Goal: Task Accomplishment & Management: Manage account settings

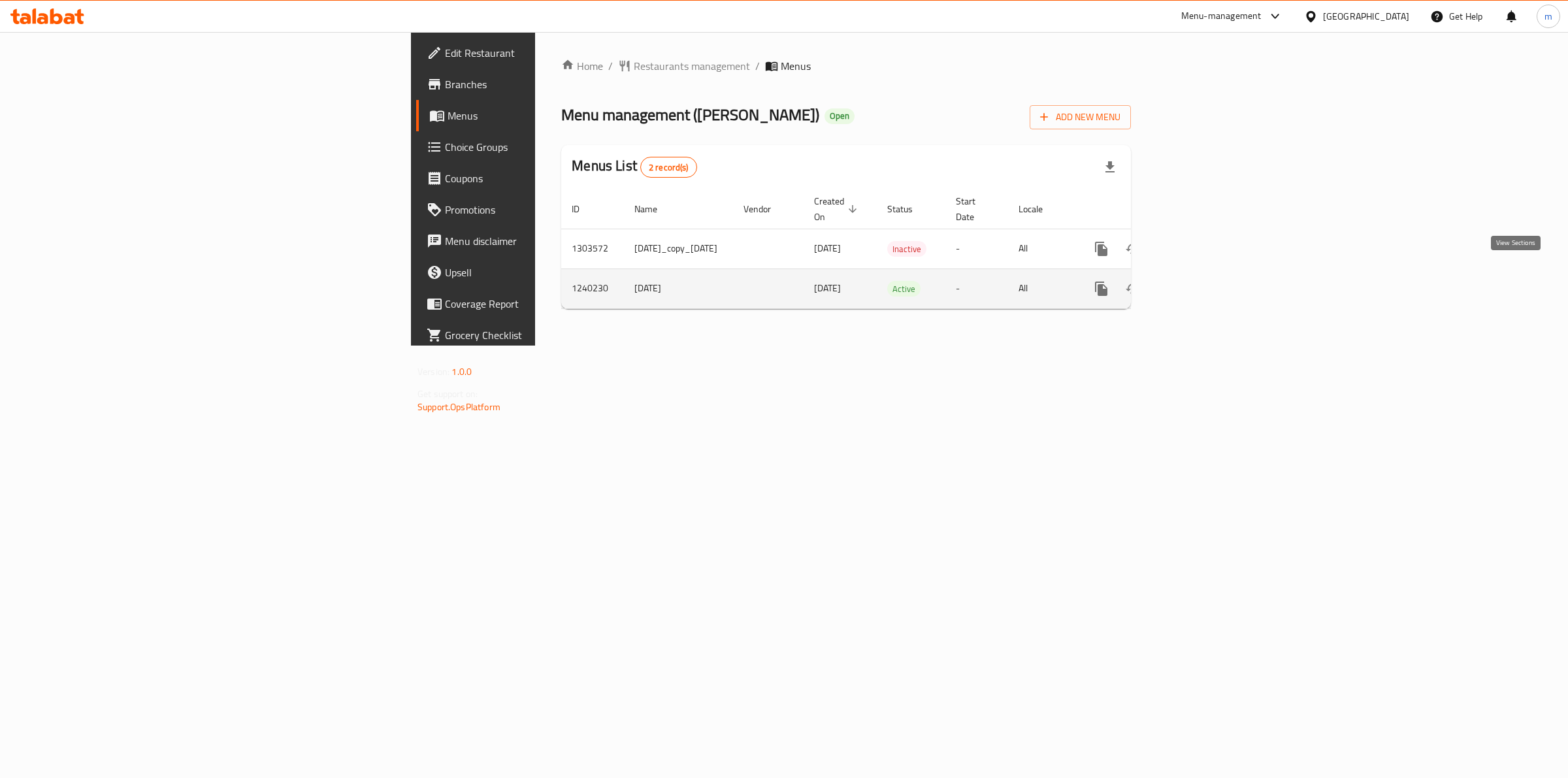
click at [1204, 281] on icon "enhanced table" at bounding box center [1195, 289] width 16 height 16
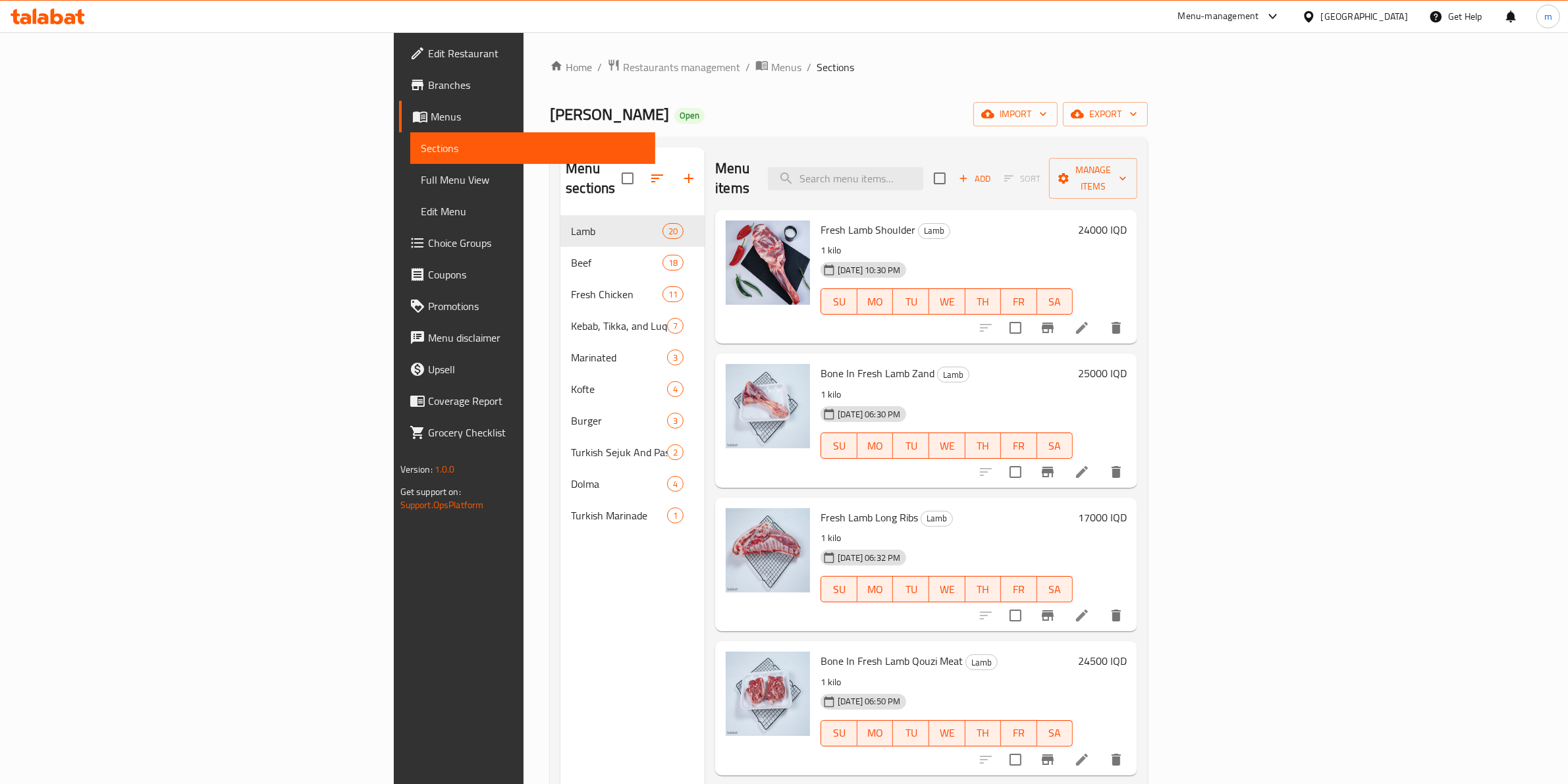
click at [972, 181] on div "Menu items Add Sort Manage items" at bounding box center [926, 179] width 422 height 63
click at [923, 169] on input "search" at bounding box center [845, 179] width 155 height 23
paste input "Fresh Lamb Liver"
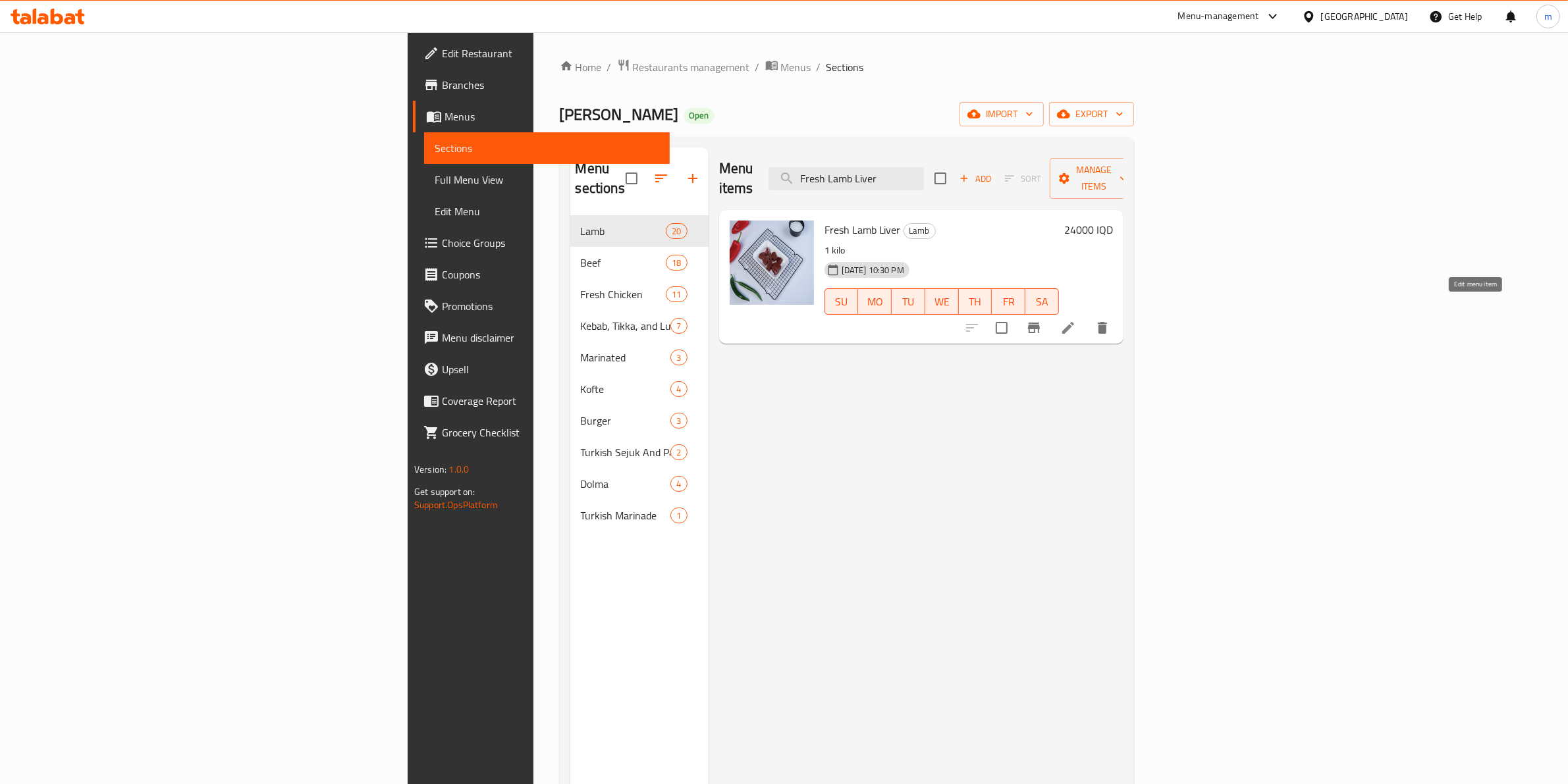
type input "Fresh Lamb Liver"
click at [1076, 320] on icon at bounding box center [1068, 328] width 16 height 16
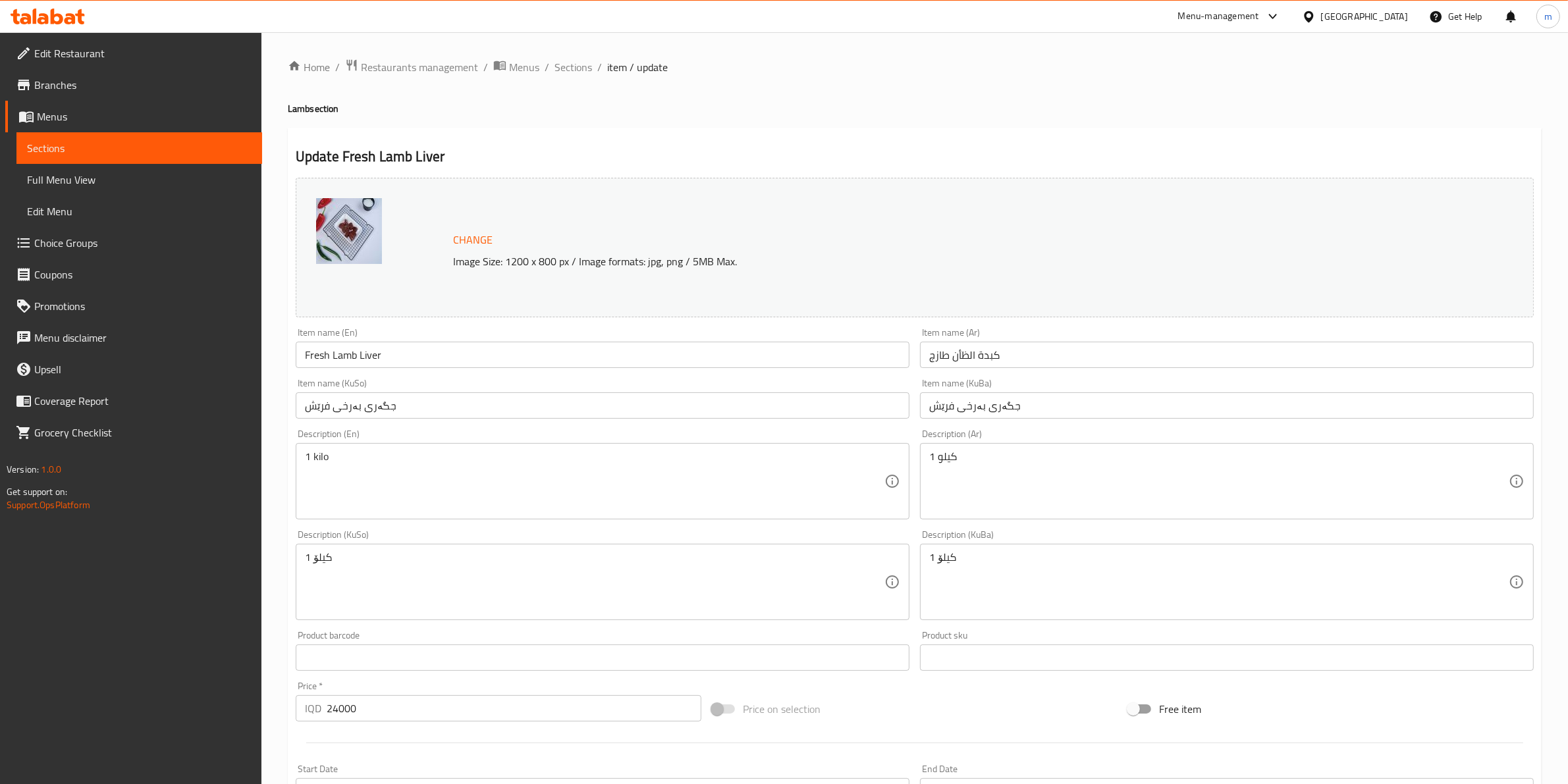
click at [392, 356] on input "Fresh Lamb Liver" at bounding box center [602, 355] width 614 height 27
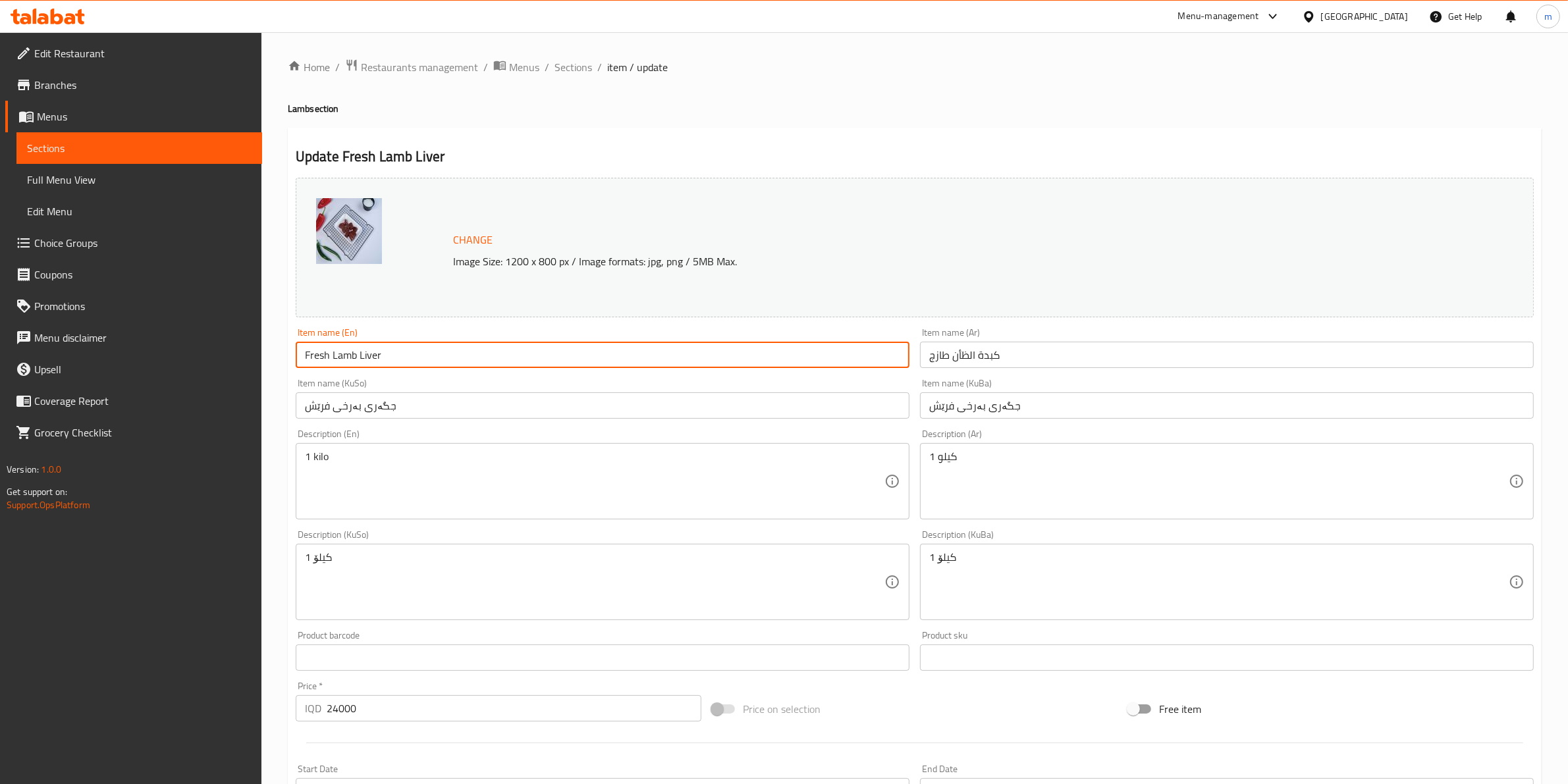
click at [392, 356] on input "Fresh Lamb Liver" at bounding box center [602, 355] width 614 height 27
paste input "Meat"
type input "Fresh Lamb Meat"
click at [1004, 346] on input "كبدة الظأن طازج" at bounding box center [1227, 355] width 614 height 27
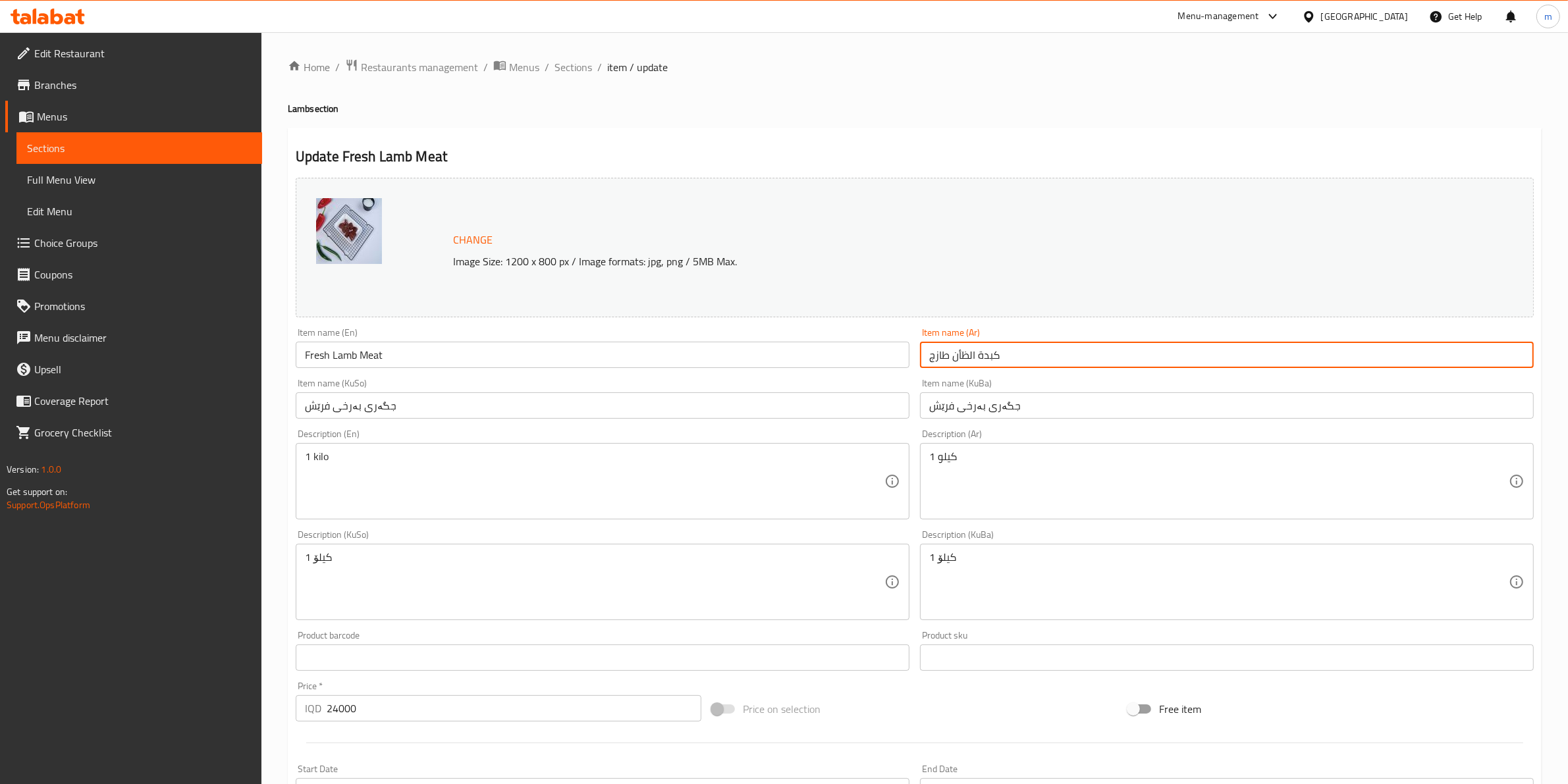
paste input "لحوم الخروف الطازجة"
paste input "text"
type input "لحوم الخروف الطازجة"
click at [537, 406] on input "جگەری بەرخی فرێش" at bounding box center [602, 406] width 614 height 27
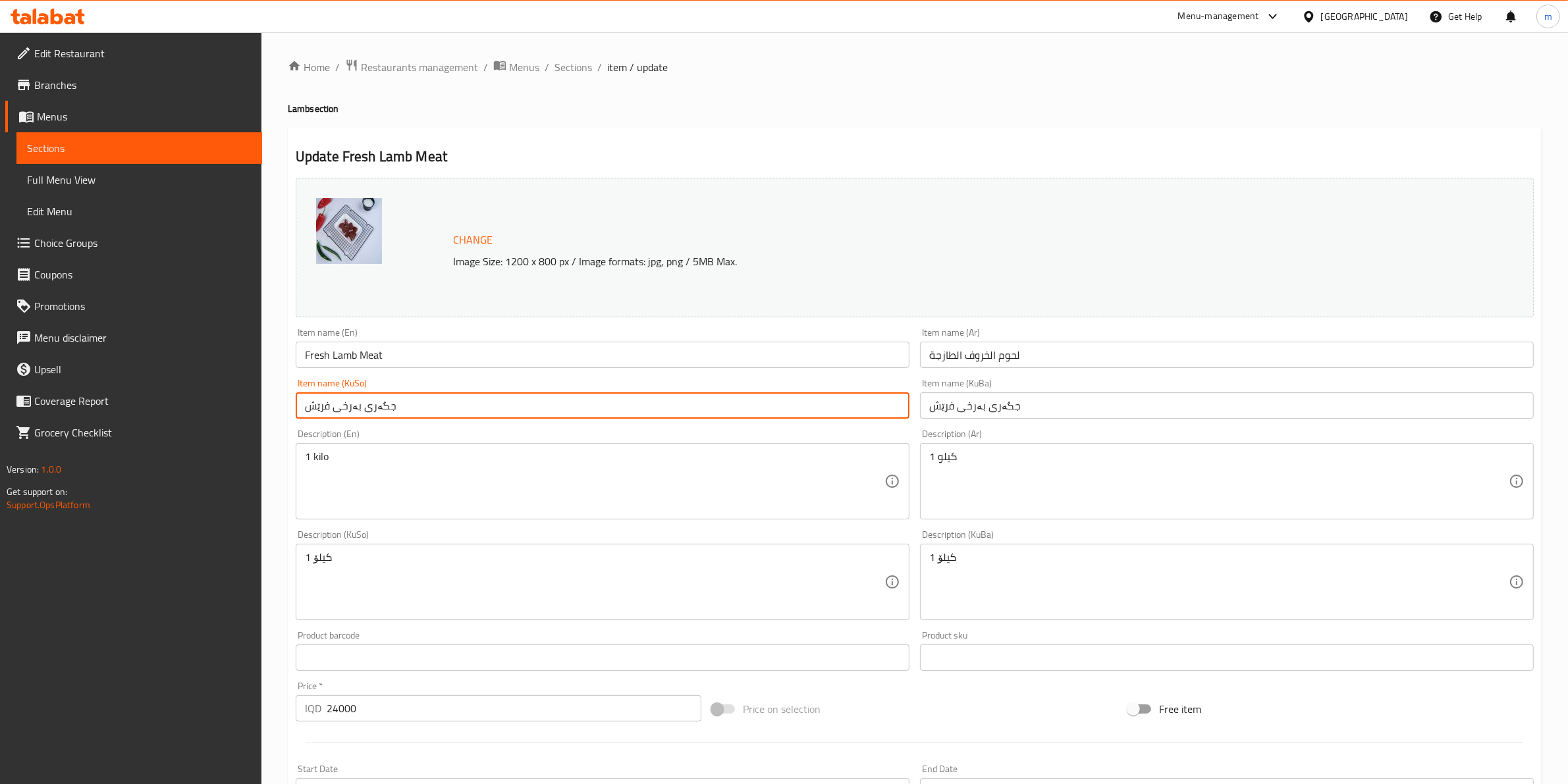
paste input "گۆشتی فرێشی بەرخ"
type input "گۆشتی فرێشی بەرخ"
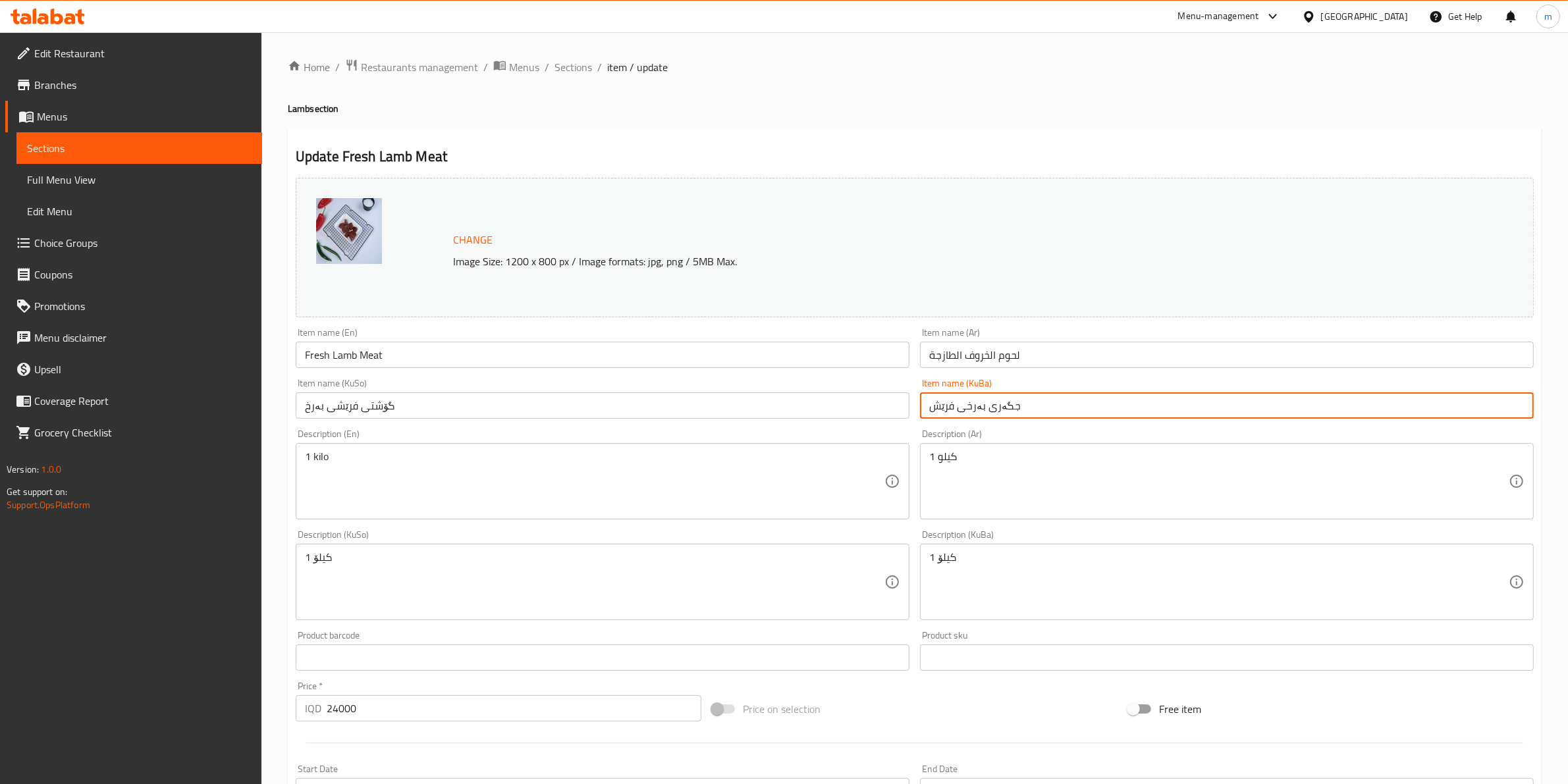
click at [985, 411] on input "جگەری بەرخی فرێش" at bounding box center [1227, 406] width 614 height 27
paste input "گۆشتی فرێشی بەرخ"
type input "گۆشتی فرێشی بەرخ"
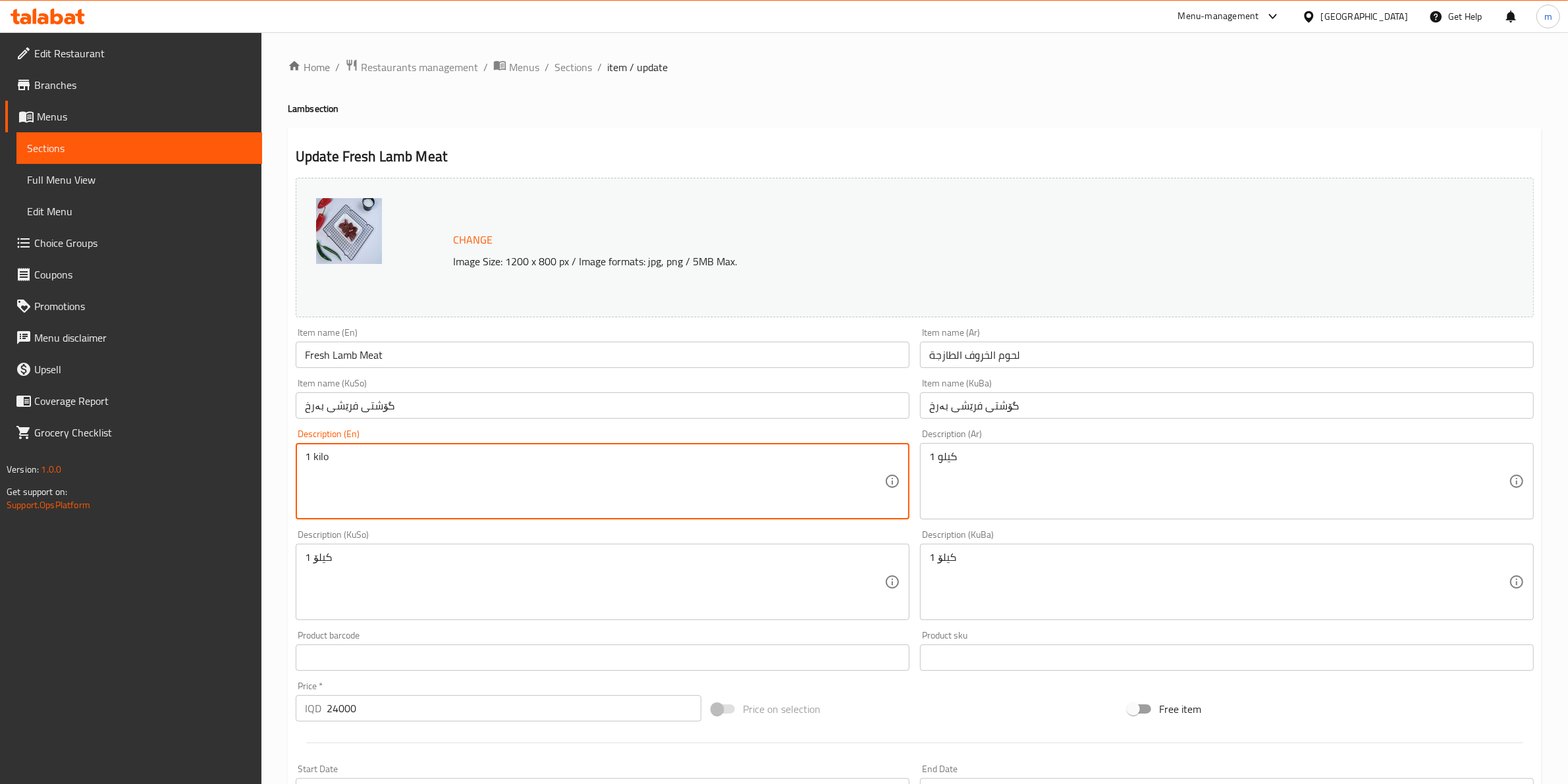
click at [393, 462] on textarea "1 kilo" at bounding box center [594, 482] width 580 height 63
click at [1060, 468] on textarea "1 كيلو" at bounding box center [1219, 482] width 580 height 63
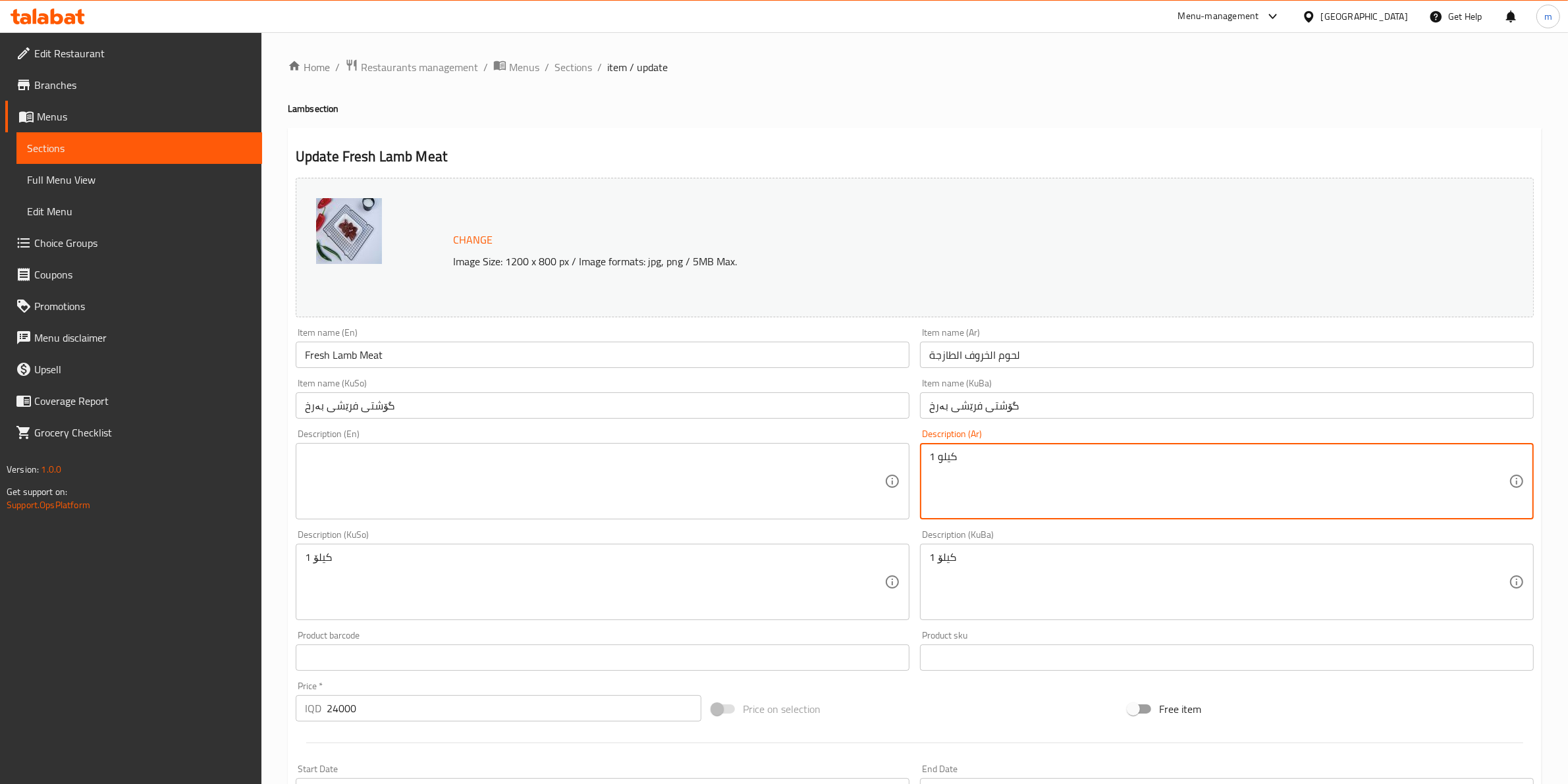
click at [1061, 465] on textarea "1 كيلو" at bounding box center [1219, 482] width 580 height 63
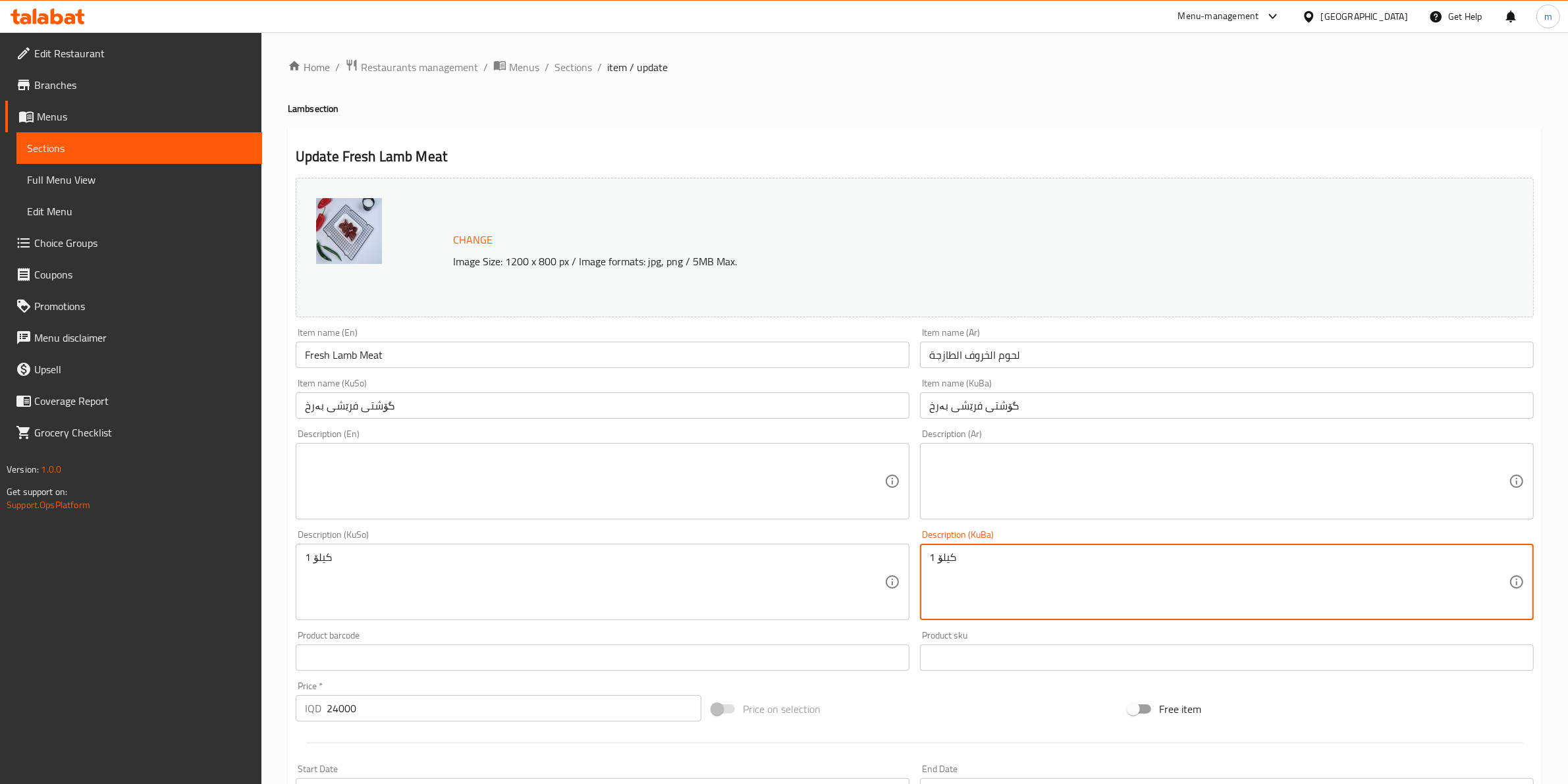
click at [996, 566] on textarea "1 کیلۆ" at bounding box center [1219, 583] width 580 height 63
click at [996, 565] on textarea "1 کیلۆ" at bounding box center [1219, 583] width 580 height 63
click at [551, 560] on textarea "1 کیلۆ" at bounding box center [594, 583] width 580 height 63
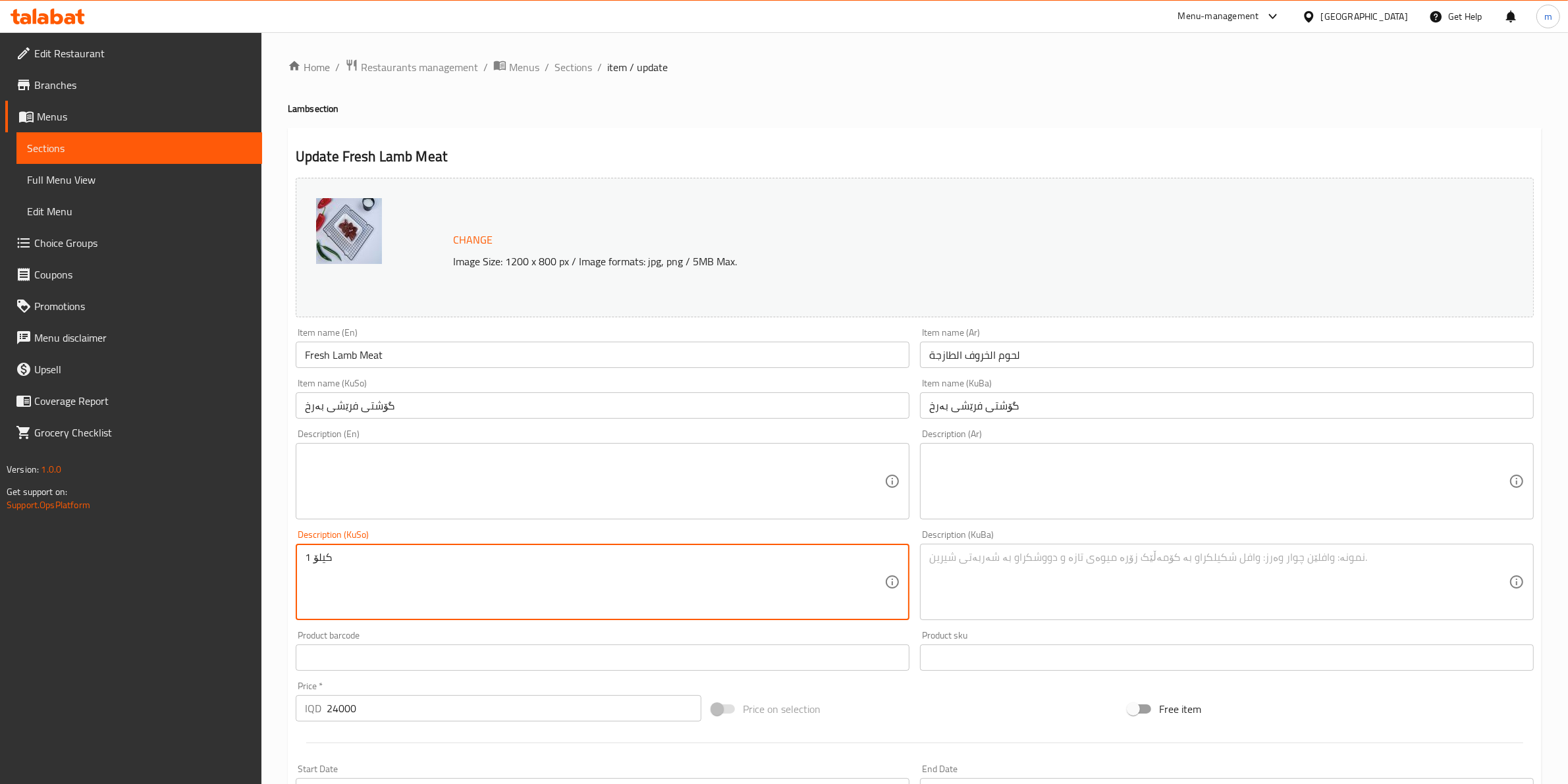
click at [551, 560] on textarea "1 کیلۆ" at bounding box center [594, 583] width 580 height 63
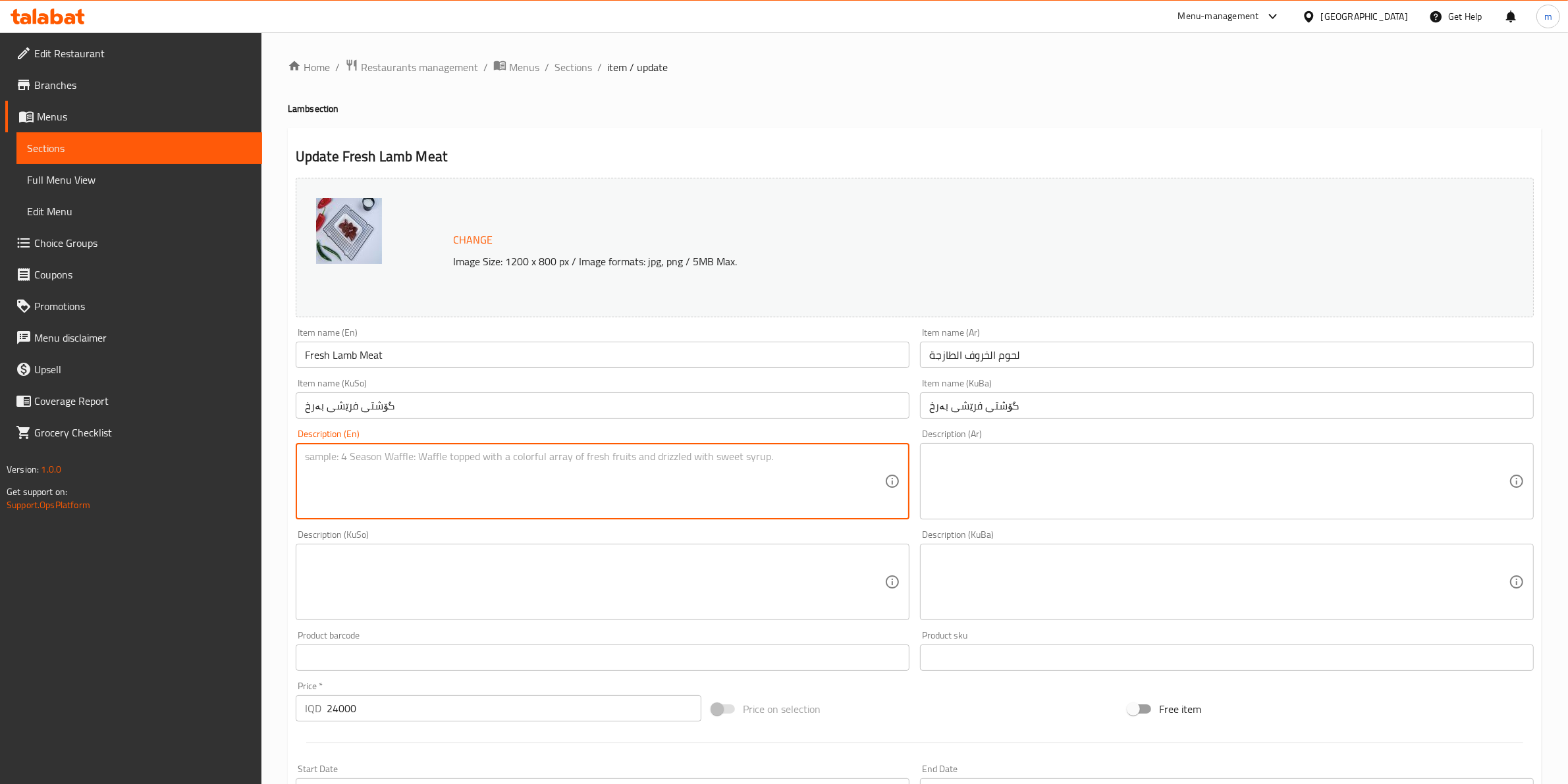
click at [556, 482] on textarea at bounding box center [594, 482] width 580 height 63
click at [547, 779] on input "Start Date" at bounding box center [602, 792] width 614 height 27
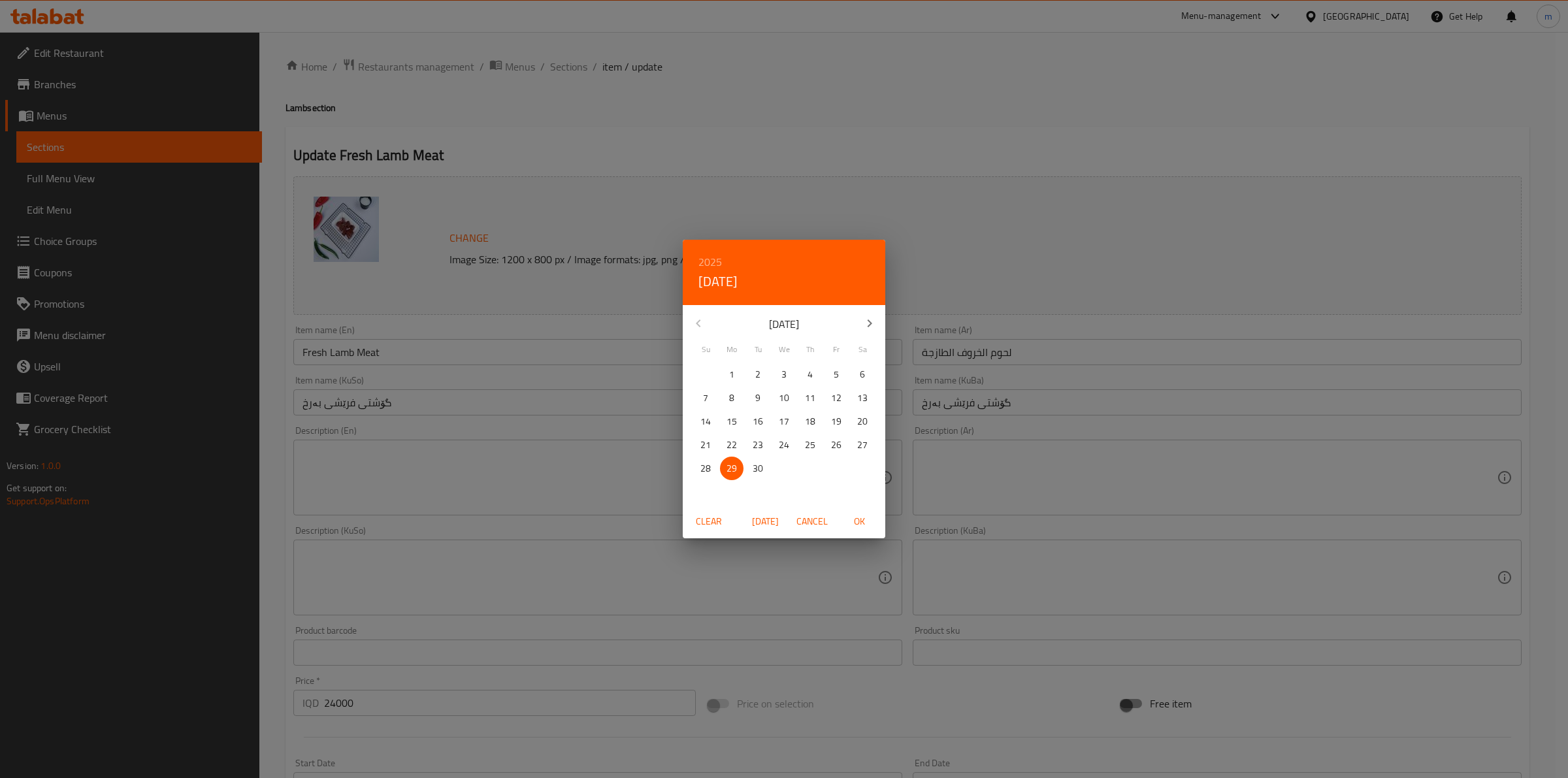
click at [606, 483] on div "2025 Mon, Sep 29 September 2025 Su Mo Tu We Th Fr Sa 31 1 2 3 4 5 6 7 8 9 10 11…" at bounding box center [784, 389] width 1568 height 778
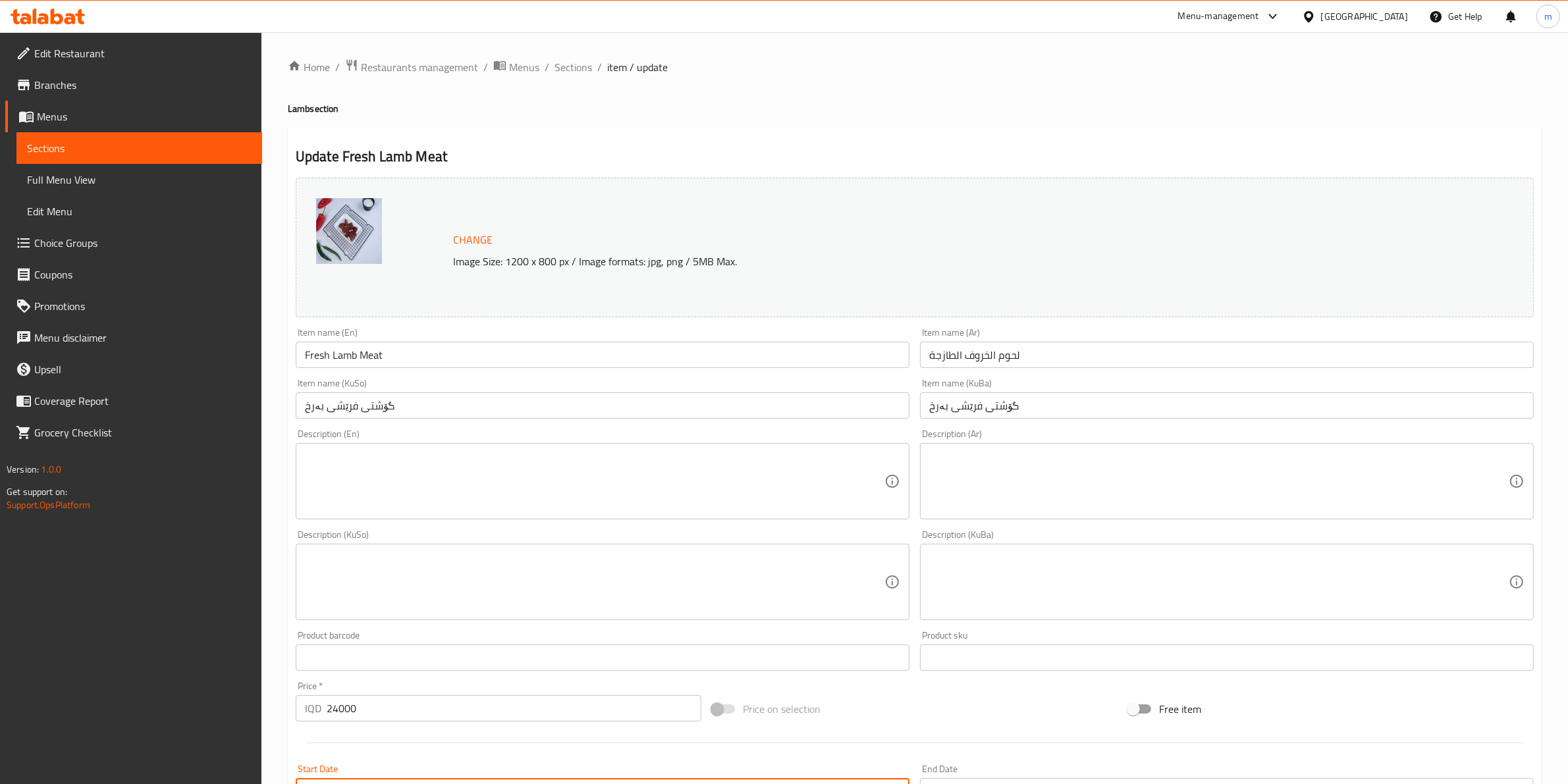
click at [408, 465] on textarea at bounding box center [594, 482] width 580 height 63
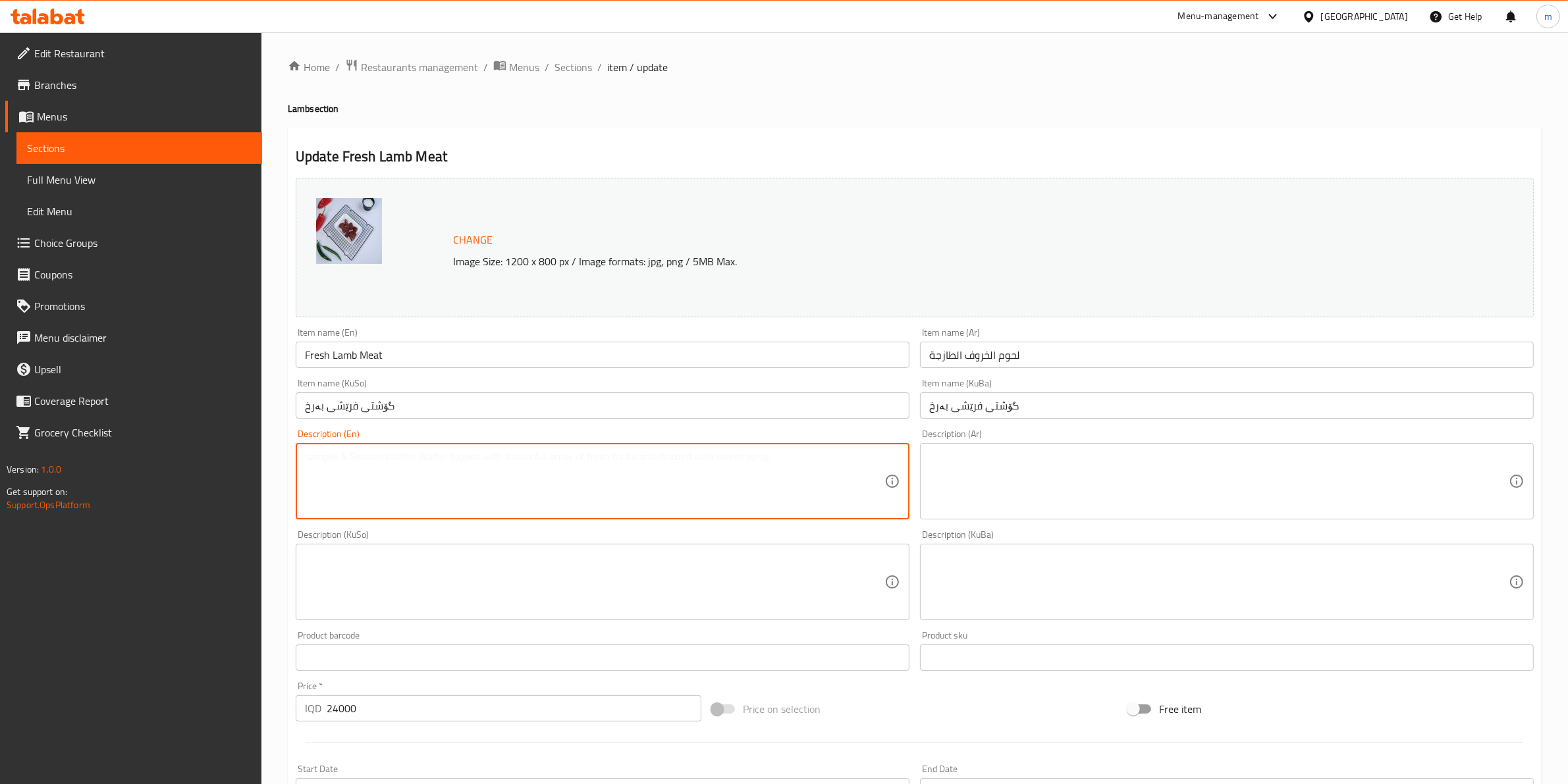
paste textarea "Lamb Liver"
type textarea "Lamb Liver"
click at [1022, 471] on textarea at bounding box center [1219, 482] width 580 height 63
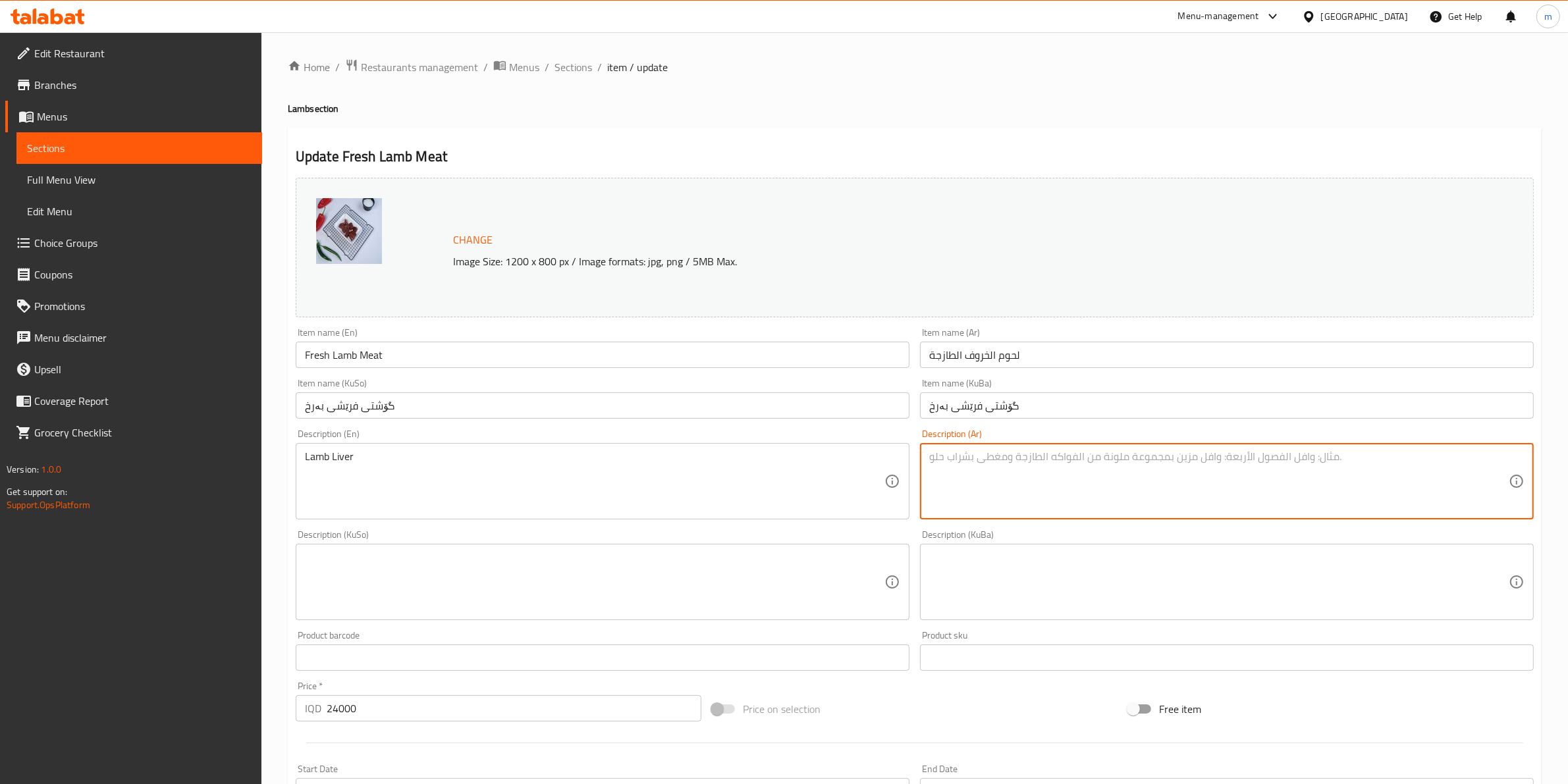
paste textarea "كبد خروف"
type textarea "كبد خروف"
click at [944, 577] on textarea at bounding box center [1219, 583] width 580 height 63
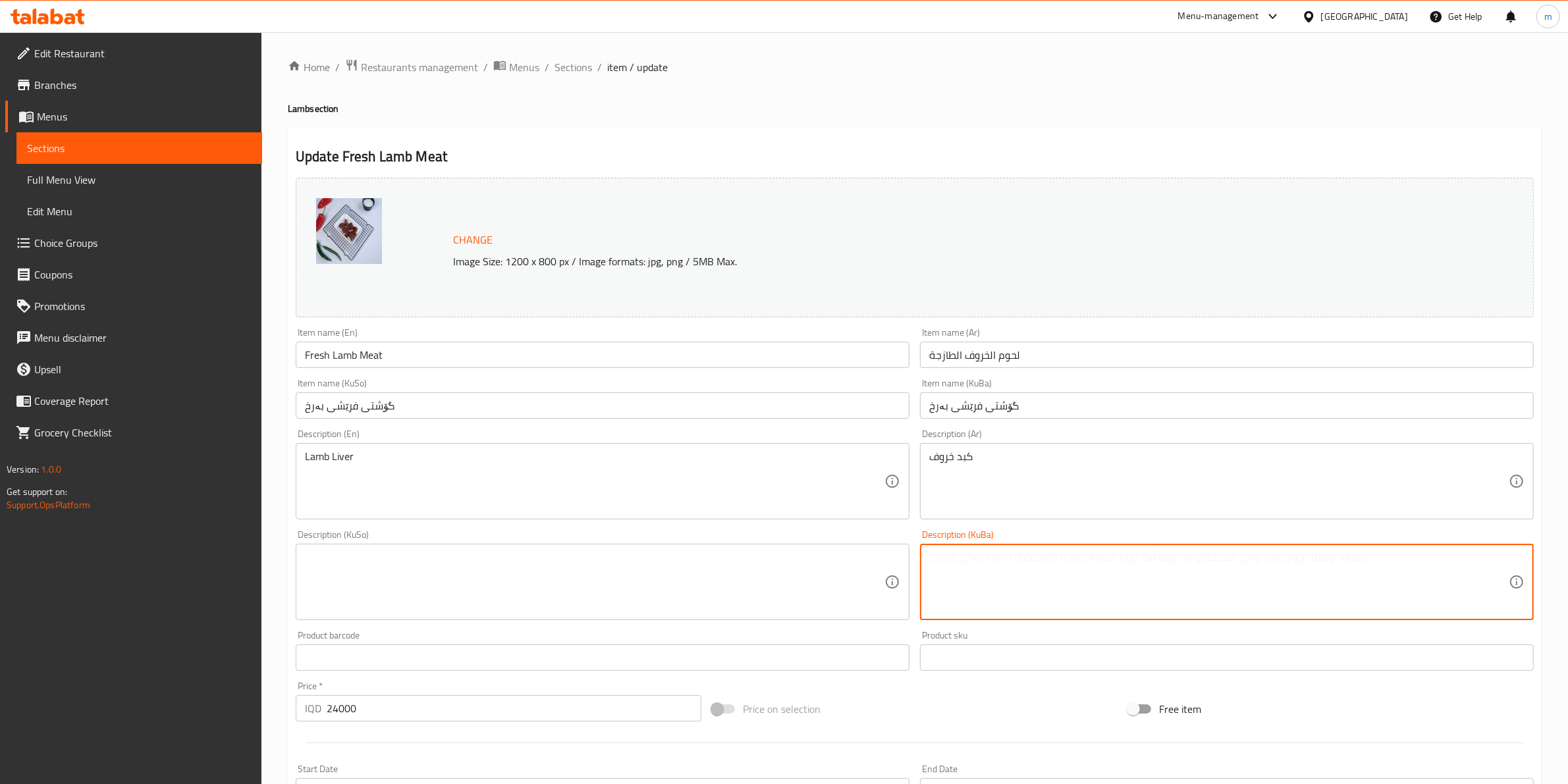
paste textarea "جەرگی بەرخ"
type textarea "جەرگی بەرخ"
click at [831, 567] on textarea at bounding box center [594, 583] width 580 height 63
paste textarea "جەرگی بەرخ"
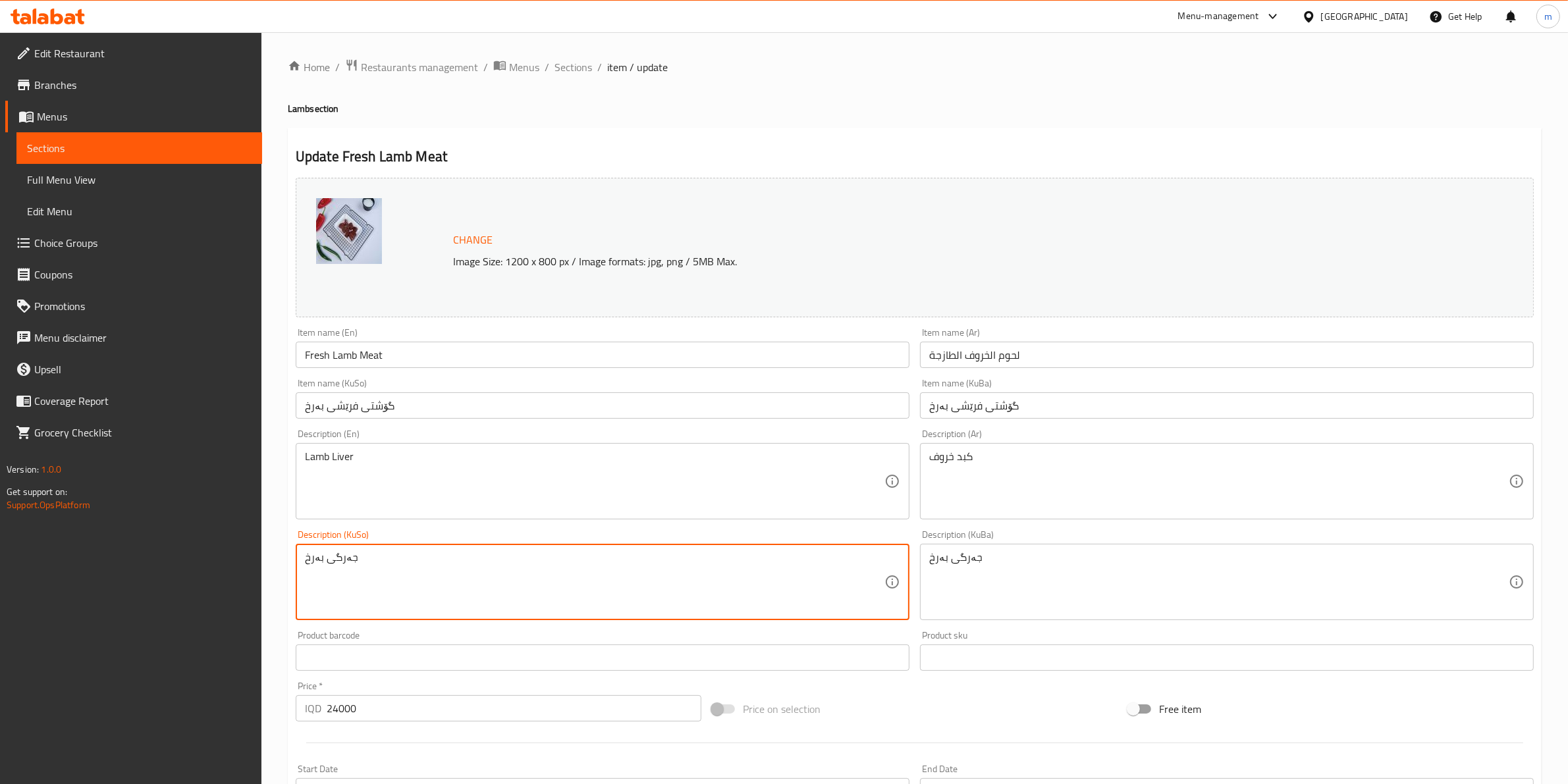
type textarea "جەرگی بەرخ"
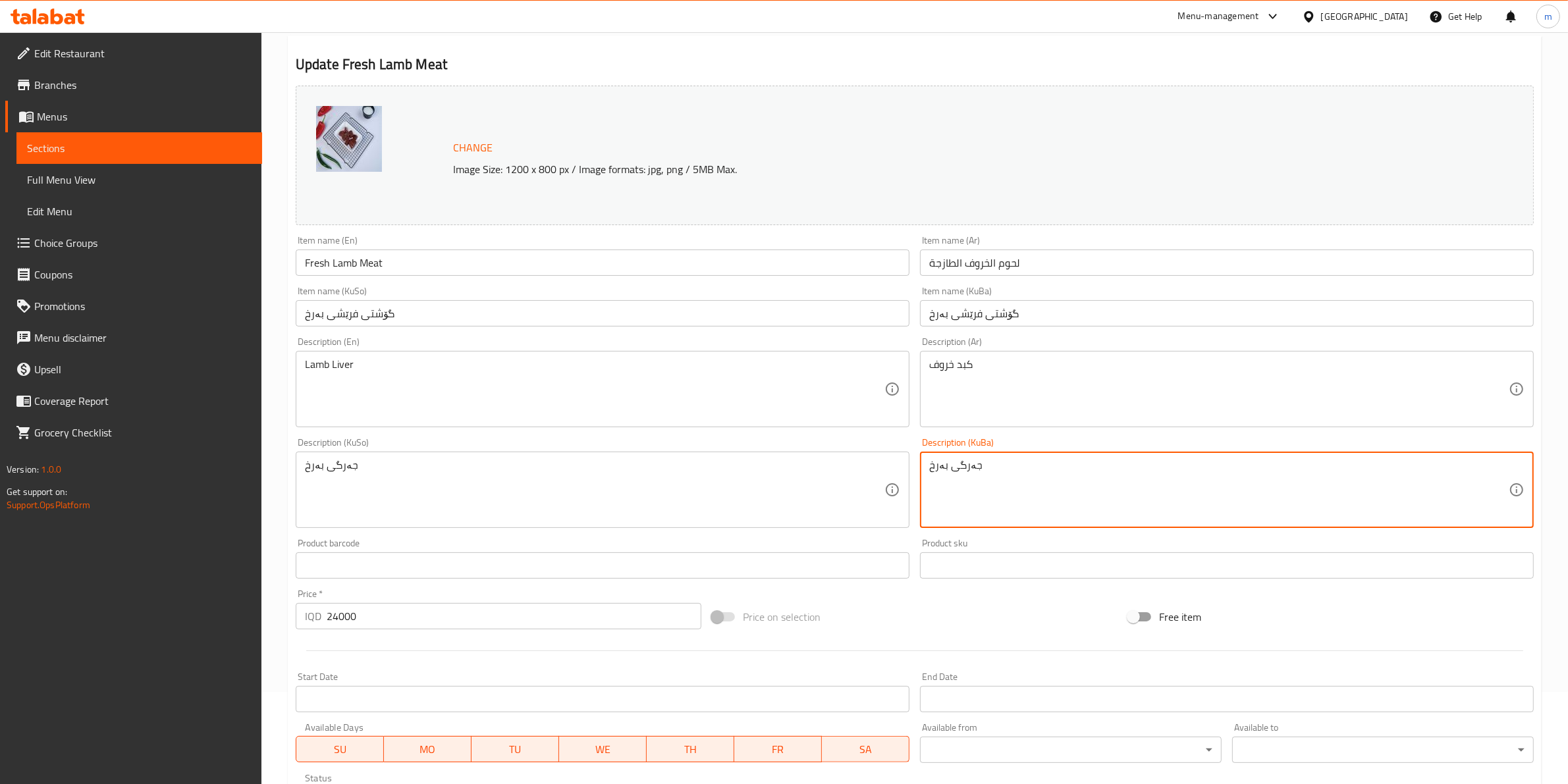
scroll to position [110, 0]
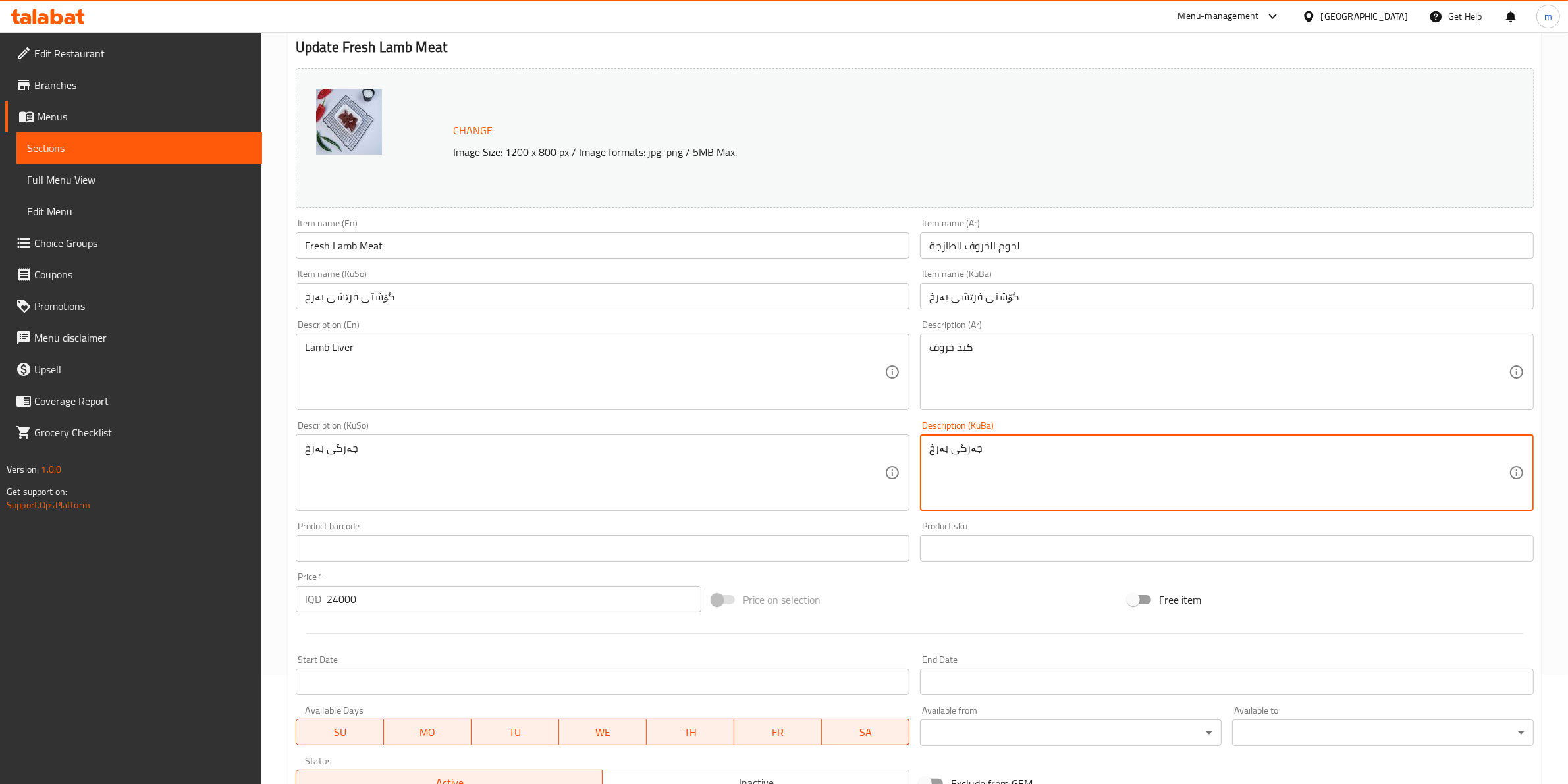
type textarea "جەرگی بەرخ"
click at [373, 244] on input "Fresh Lamb Meat" at bounding box center [602, 246] width 614 height 27
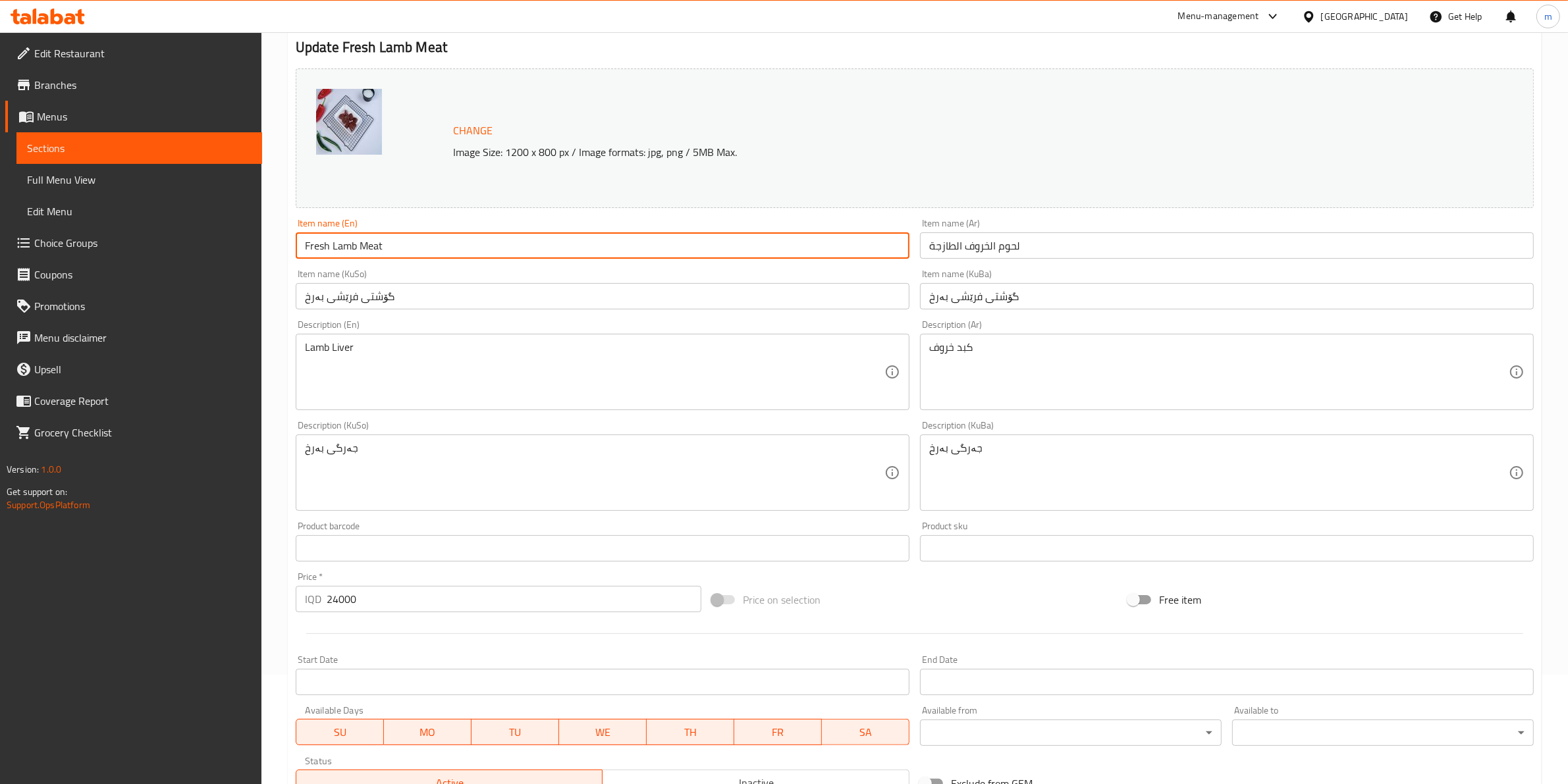
click at [64, 183] on span "Full Menu View" at bounding box center [139, 179] width 225 height 16
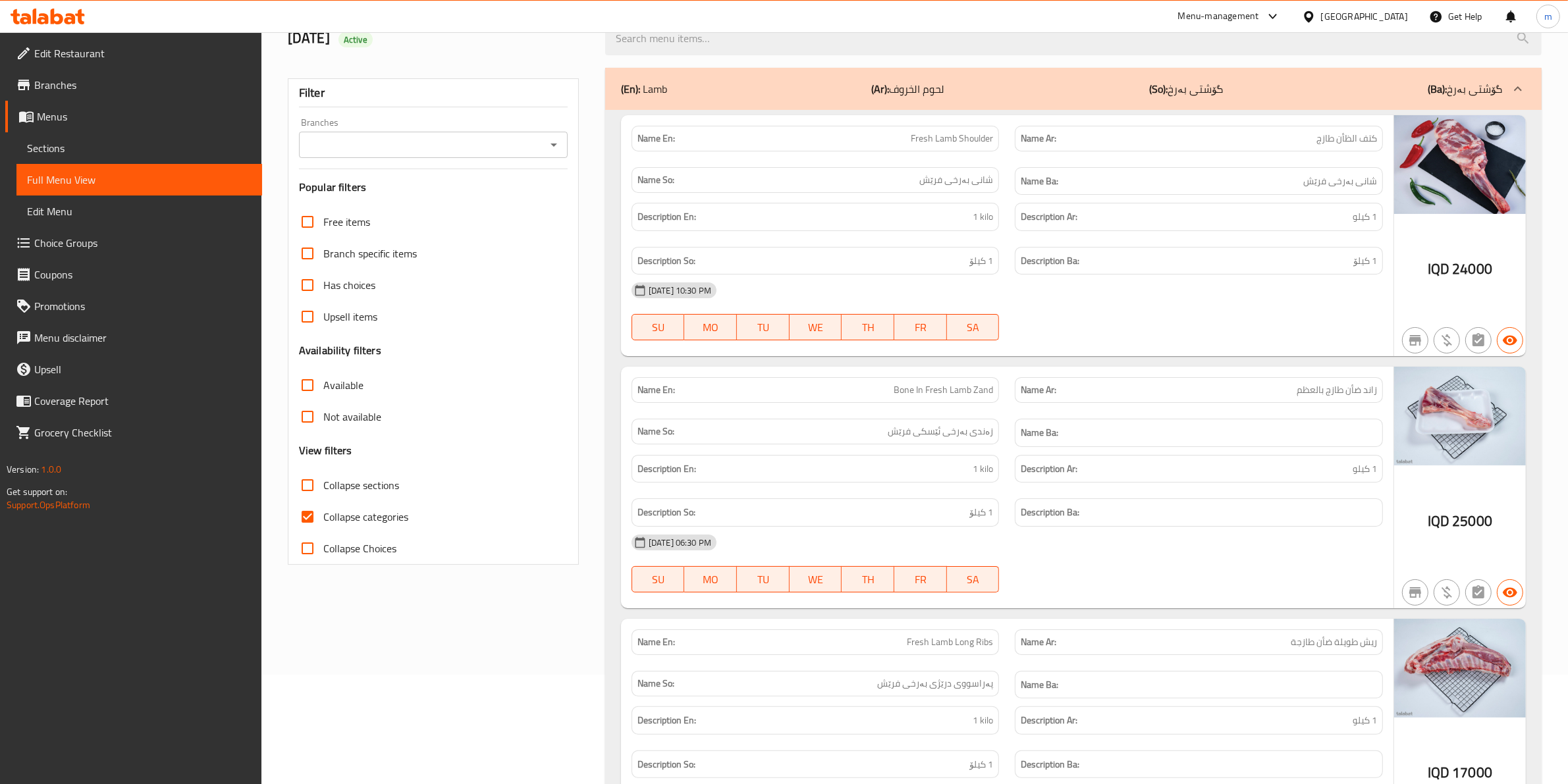
click at [77, 150] on span "Sections" at bounding box center [139, 148] width 225 height 16
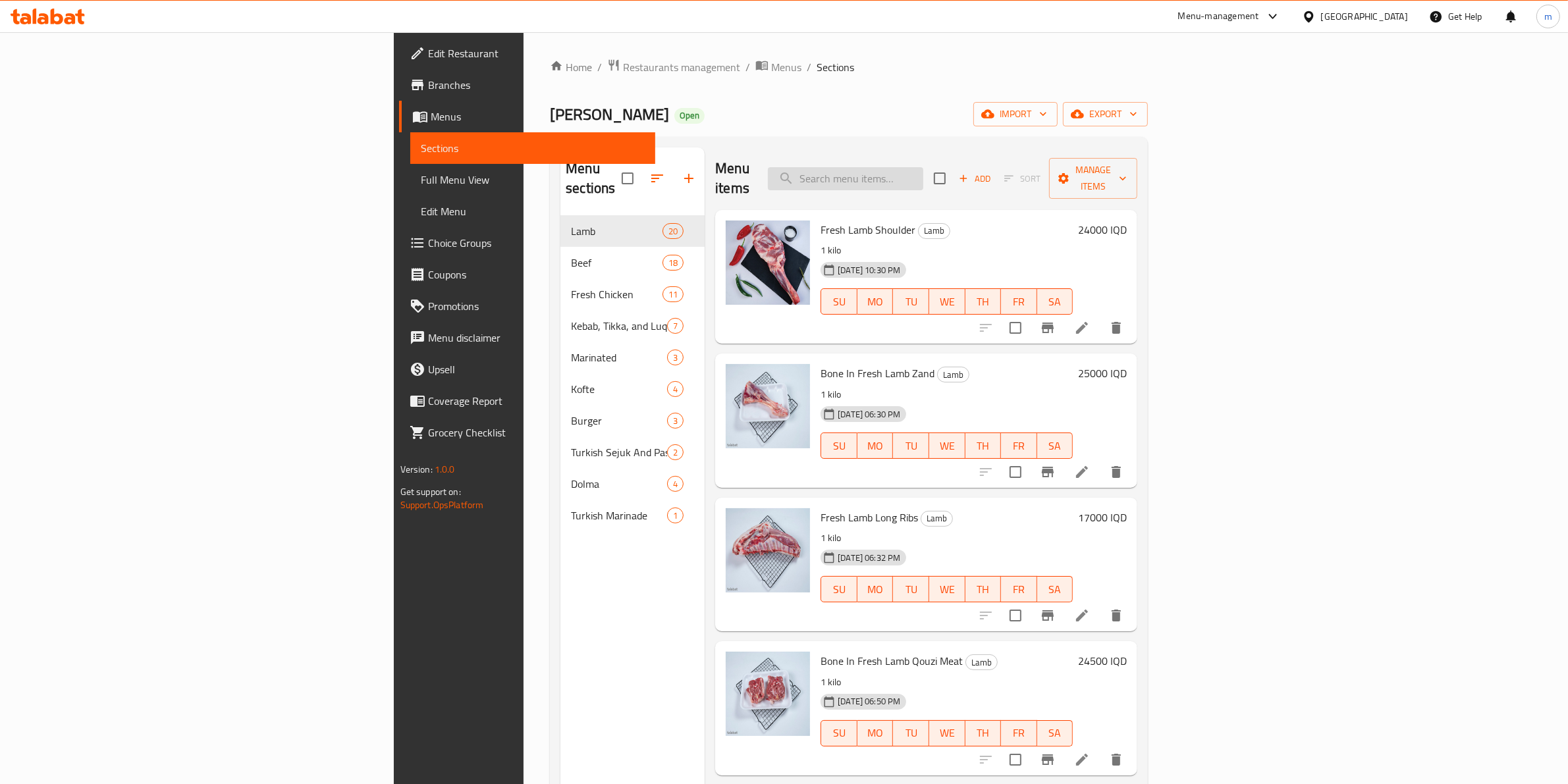
click at [923, 169] on input "search" at bounding box center [845, 179] width 155 height 23
paste input "Fresh Lamb Liver"
type input "Fresh Lamb Liver"
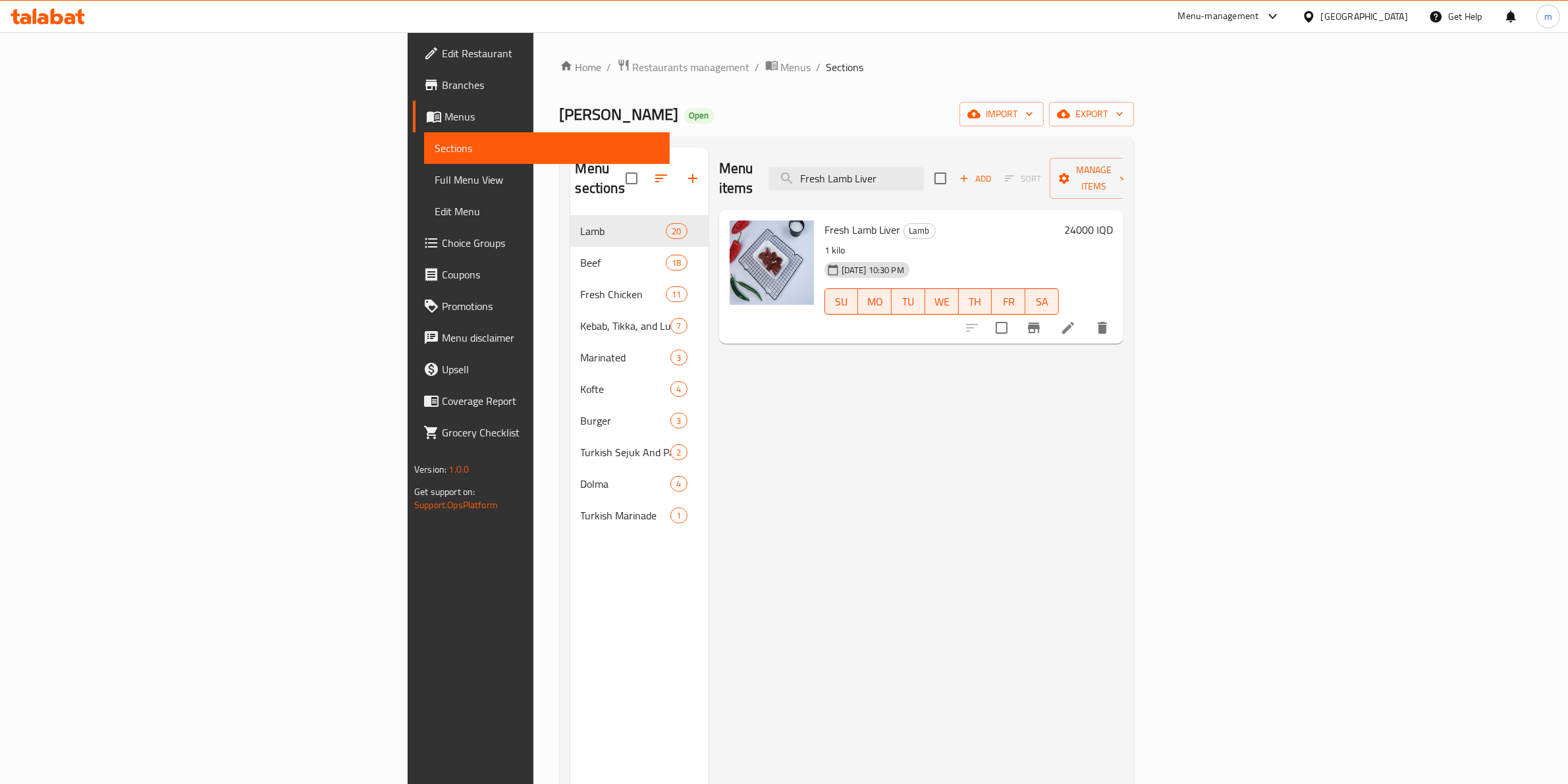
click at [1086, 316] on li at bounding box center [1068, 328] width 37 height 23
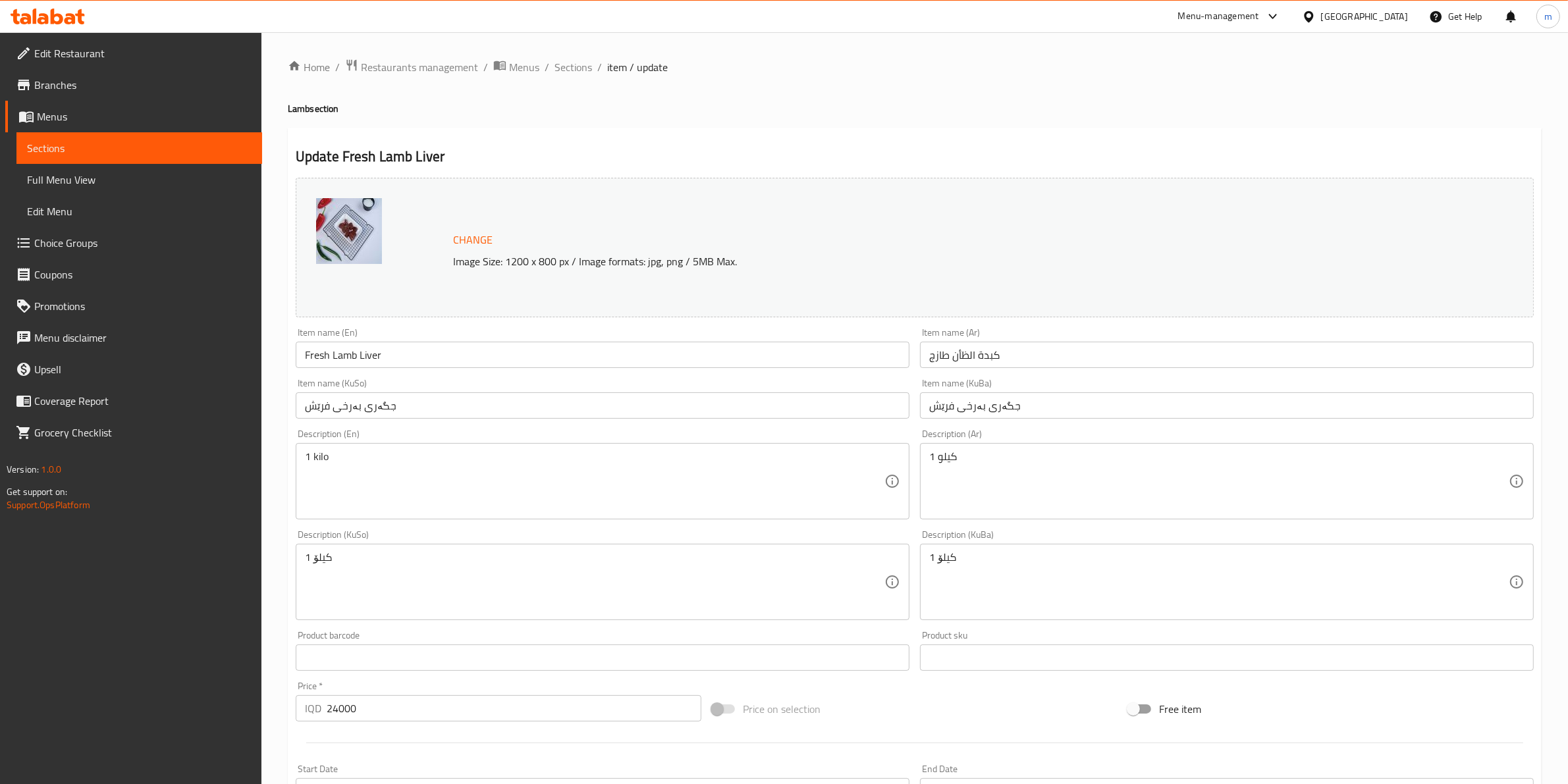
click at [378, 356] on input "Fresh Lamb Liver" at bounding box center [602, 355] width 614 height 27
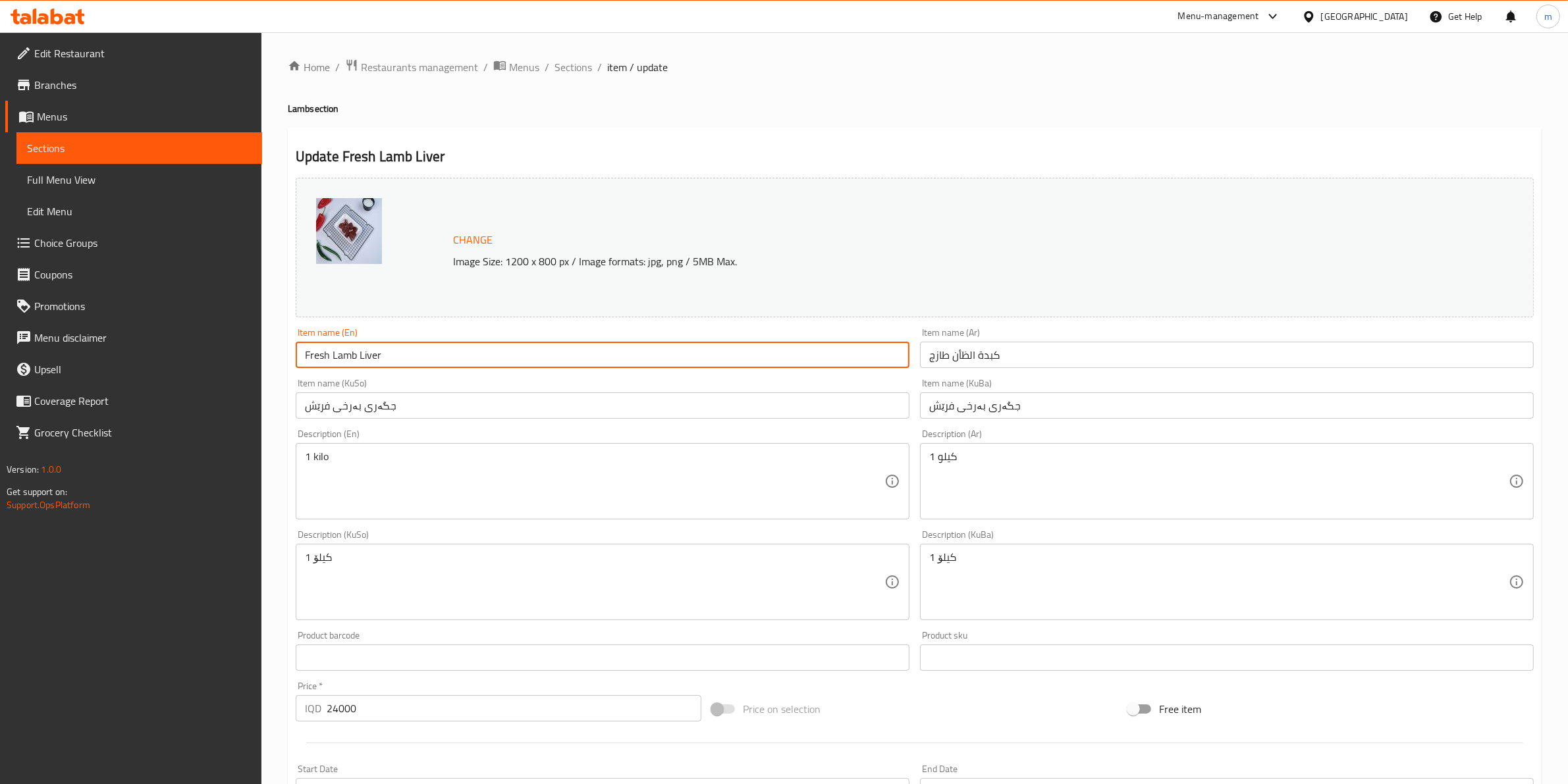
click at [378, 356] on input "Fresh Lamb Liver" at bounding box center [602, 355] width 614 height 27
paste input "text"
click at [393, 345] on input "Fresh Lamb Liver" at bounding box center [602, 355] width 614 height 27
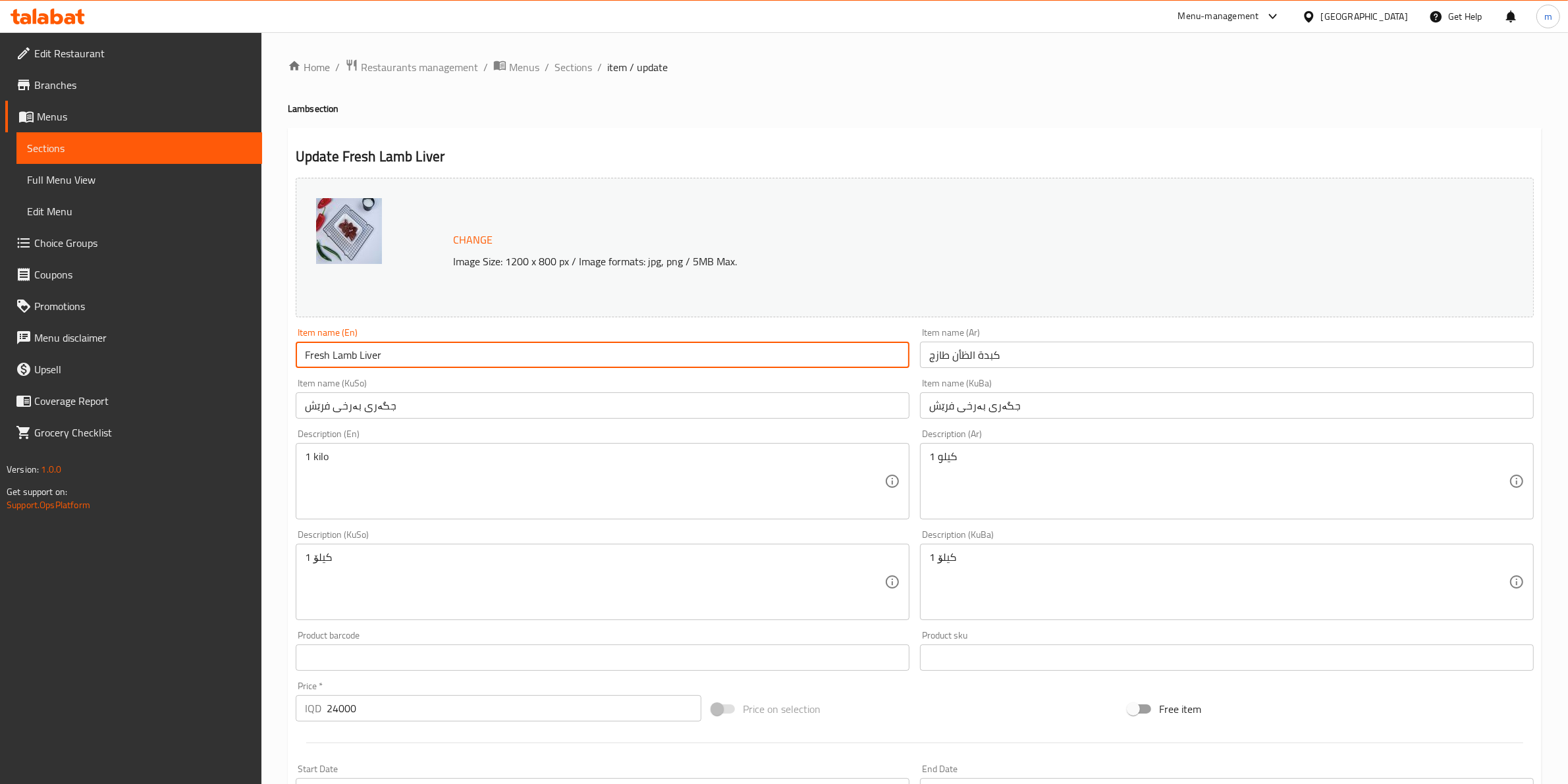
paste input "Lamb Liver"
type input "Lamb Liver"
click at [511, 385] on div "Item name (KuSo) جگەری بەرخی فرێش Item name (KuSo)" at bounding box center [602, 398] width 614 height 40
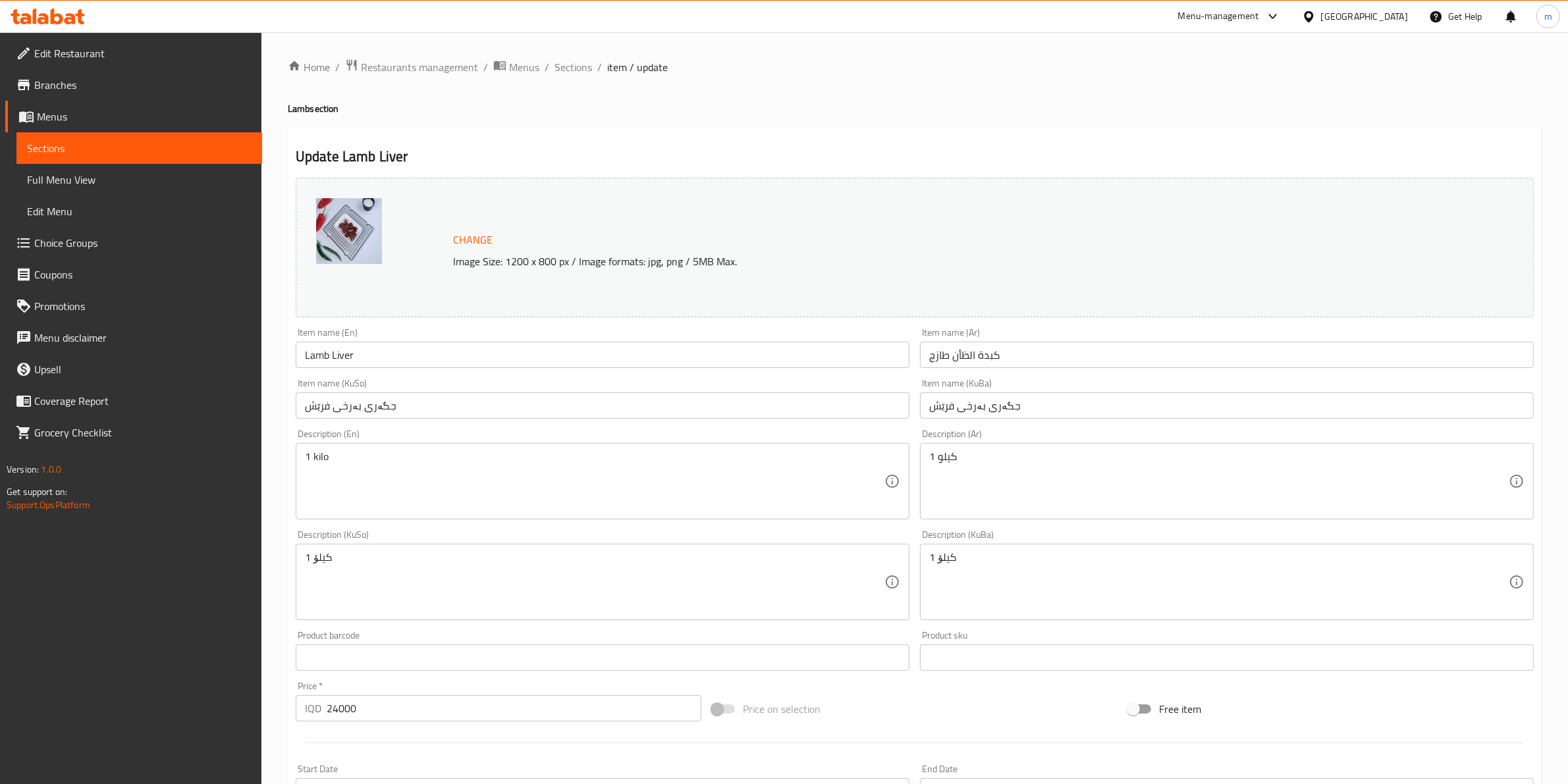
click at [986, 366] on input "كبدة الظأن طازج" at bounding box center [1227, 355] width 614 height 27
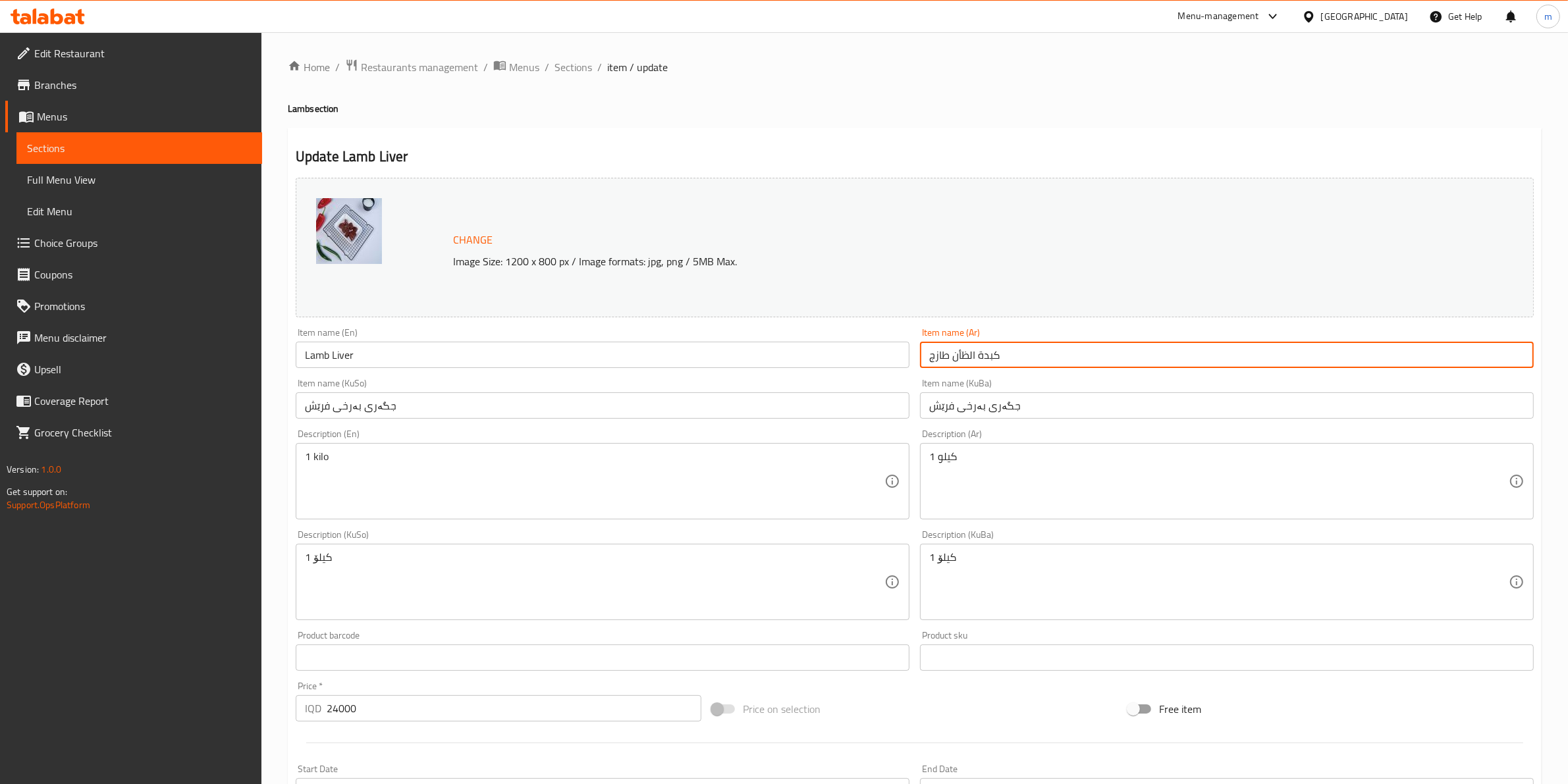
paste input "خروف"
type input "كبد خروف"
click at [923, 433] on div "Description (Ar) 1 كيلو Description (Ar)" at bounding box center [1227, 474] width 614 height 90
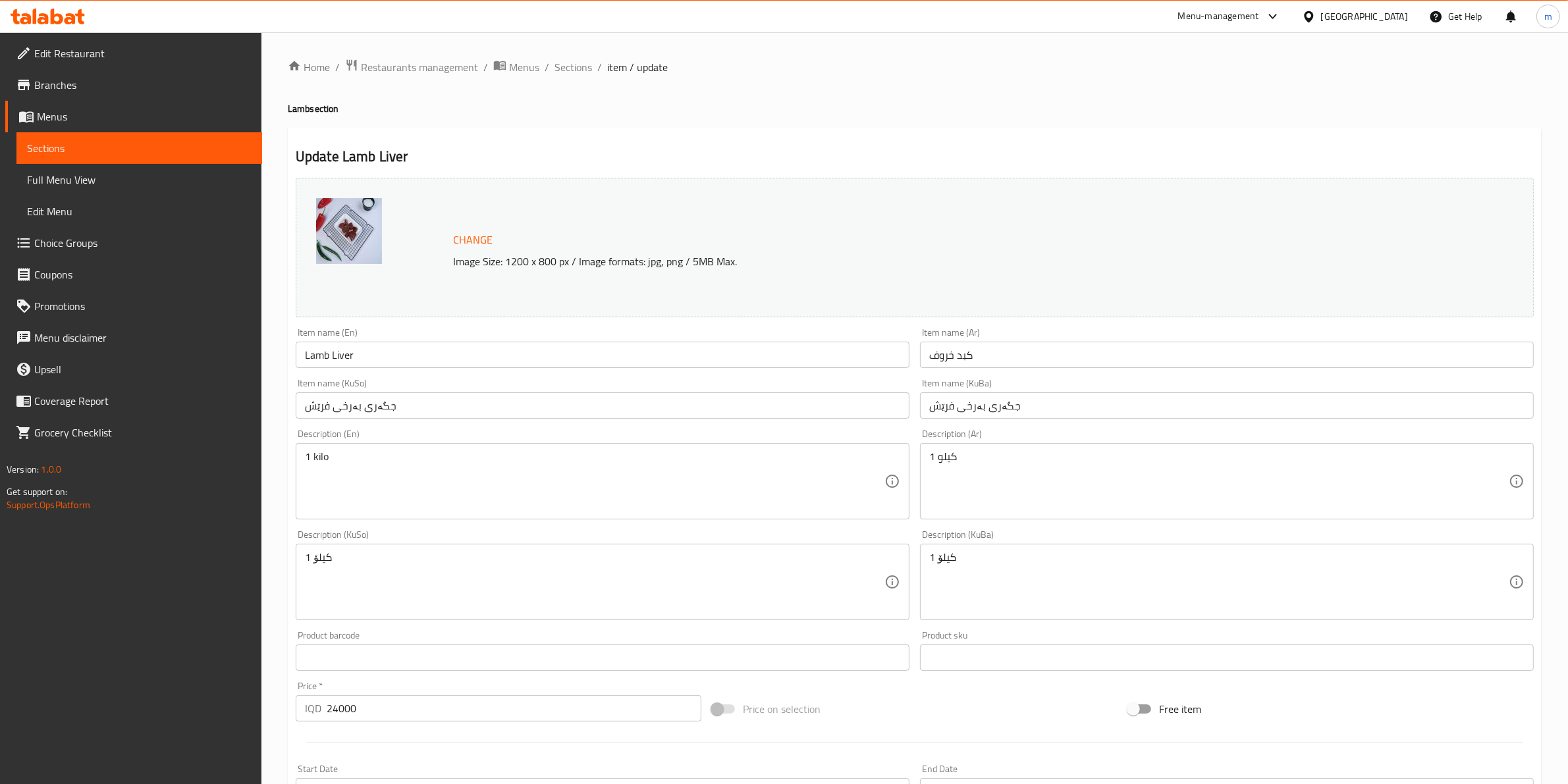
click at [1025, 410] on input "جگەری بەرخی فرێش" at bounding box center [1227, 406] width 614 height 27
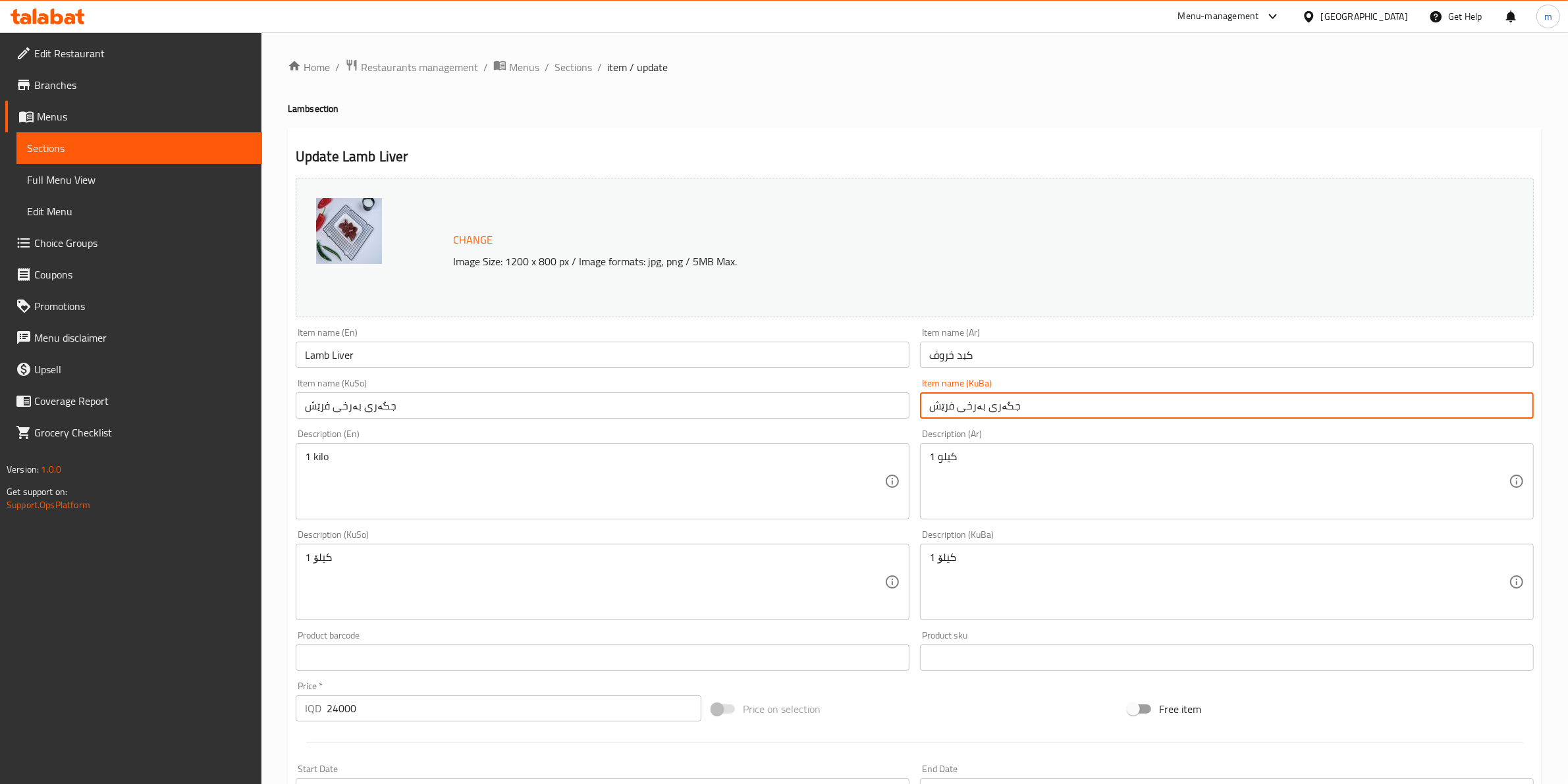
paste input "ەرگی بەرخ"
type input "جەرگی بەرخ"
click at [818, 403] on input "جگەری بەرخی فرێش" at bounding box center [602, 406] width 614 height 27
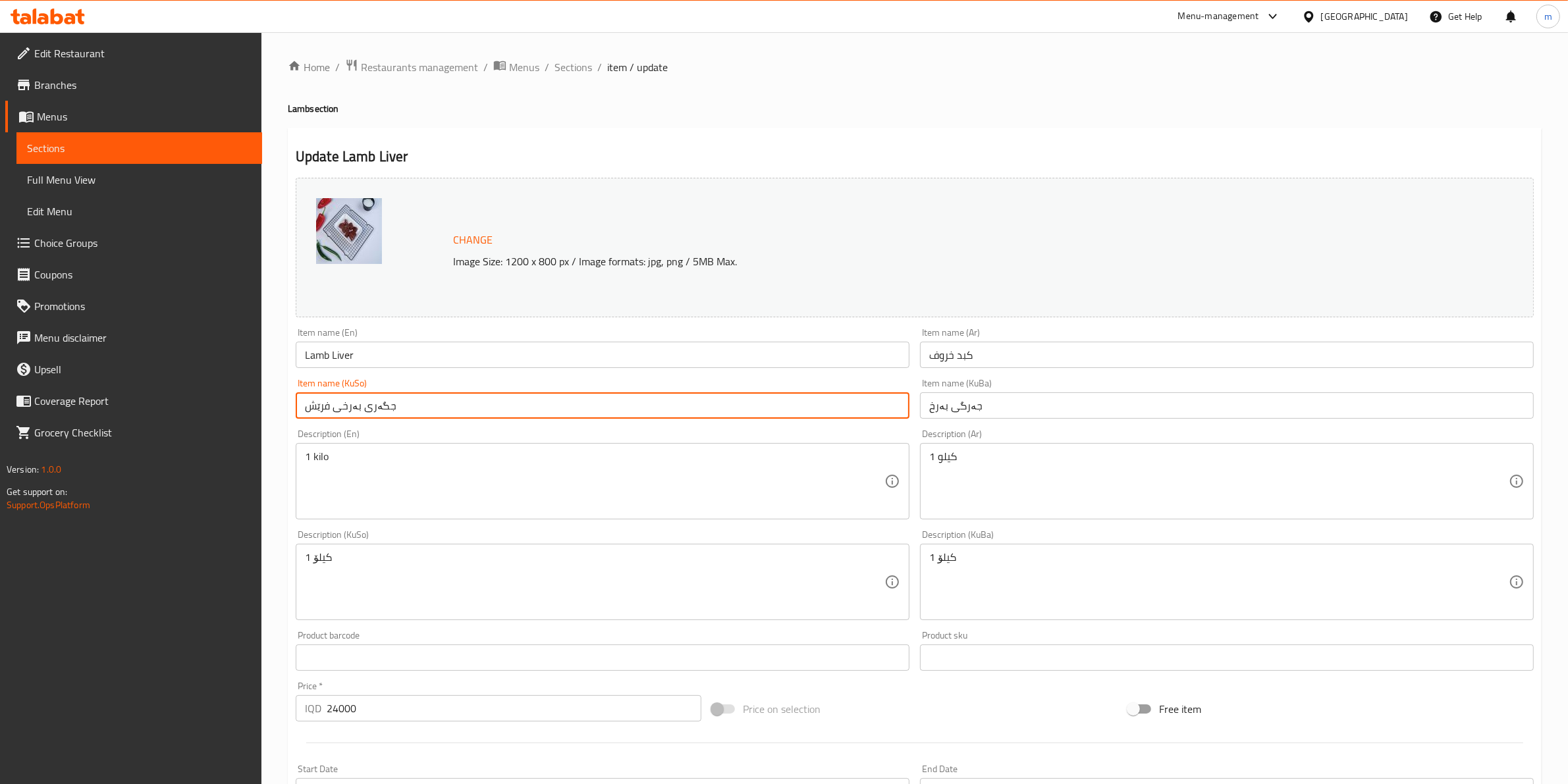
paste input "ەرگی بەرخ"
click at [709, 433] on div "Description (En) 1 kilo Description (En)" at bounding box center [602, 474] width 614 height 90
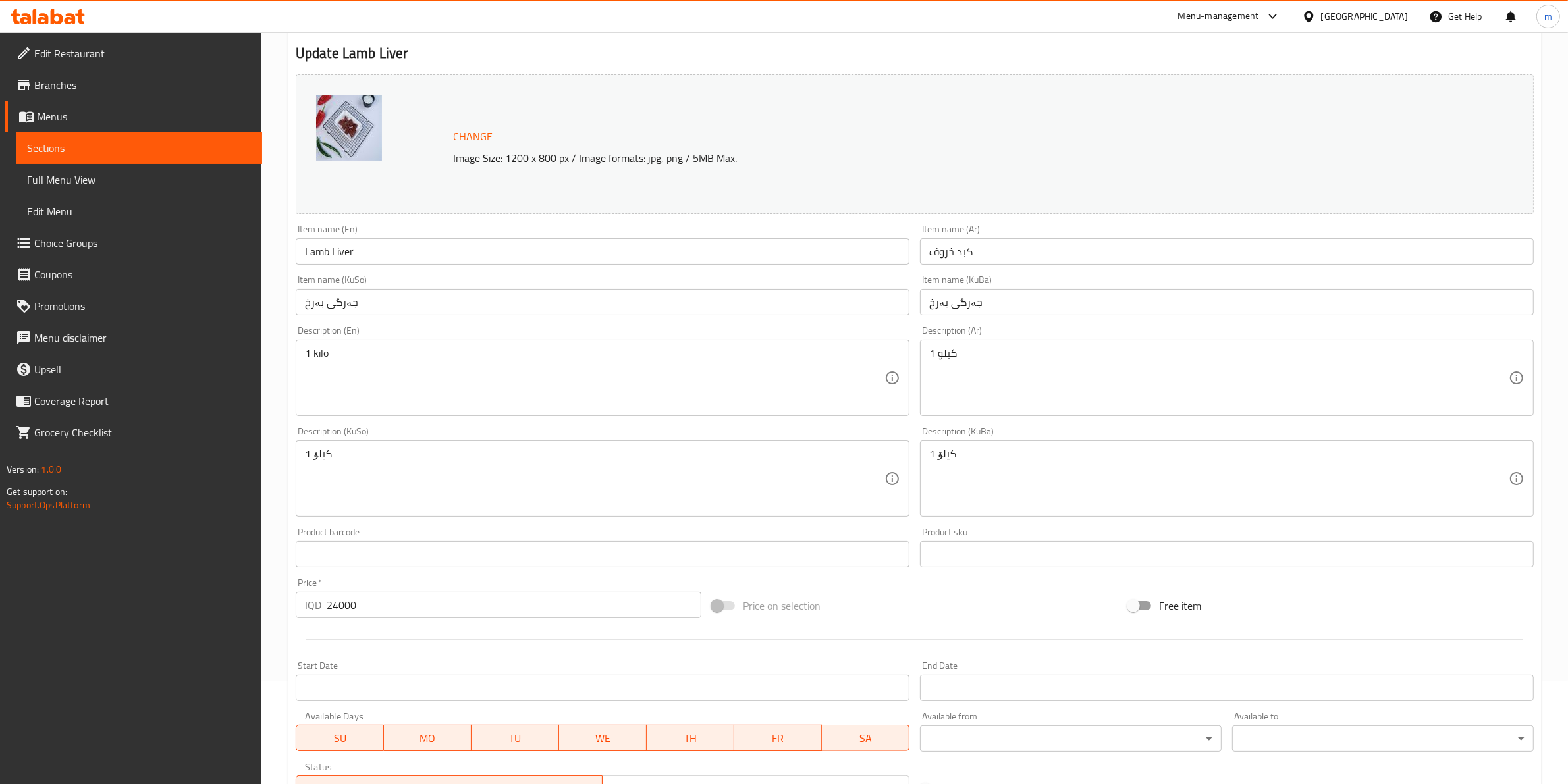
scroll to position [96, 0]
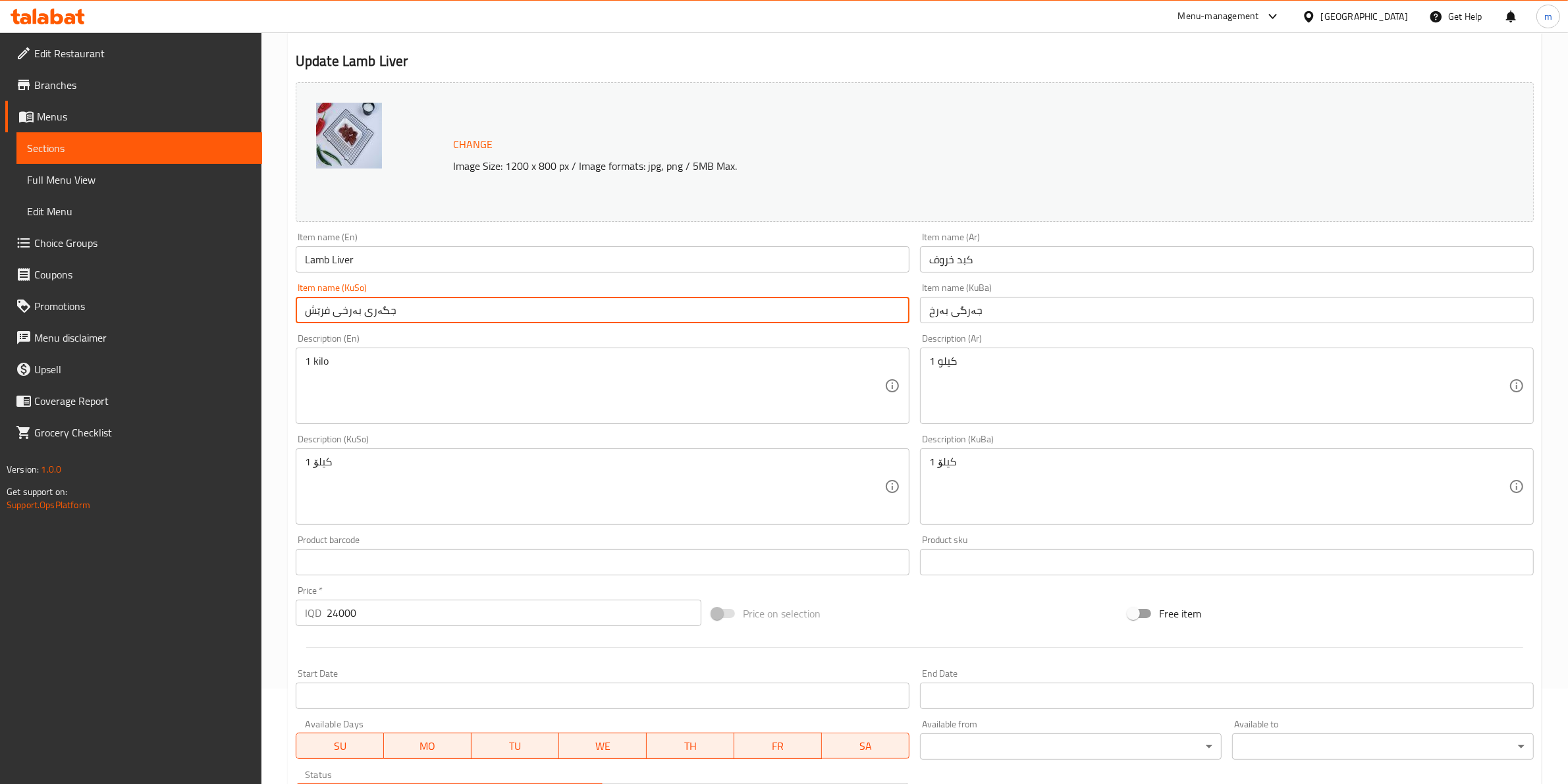
type input "جگەری بەرخی فرێش"
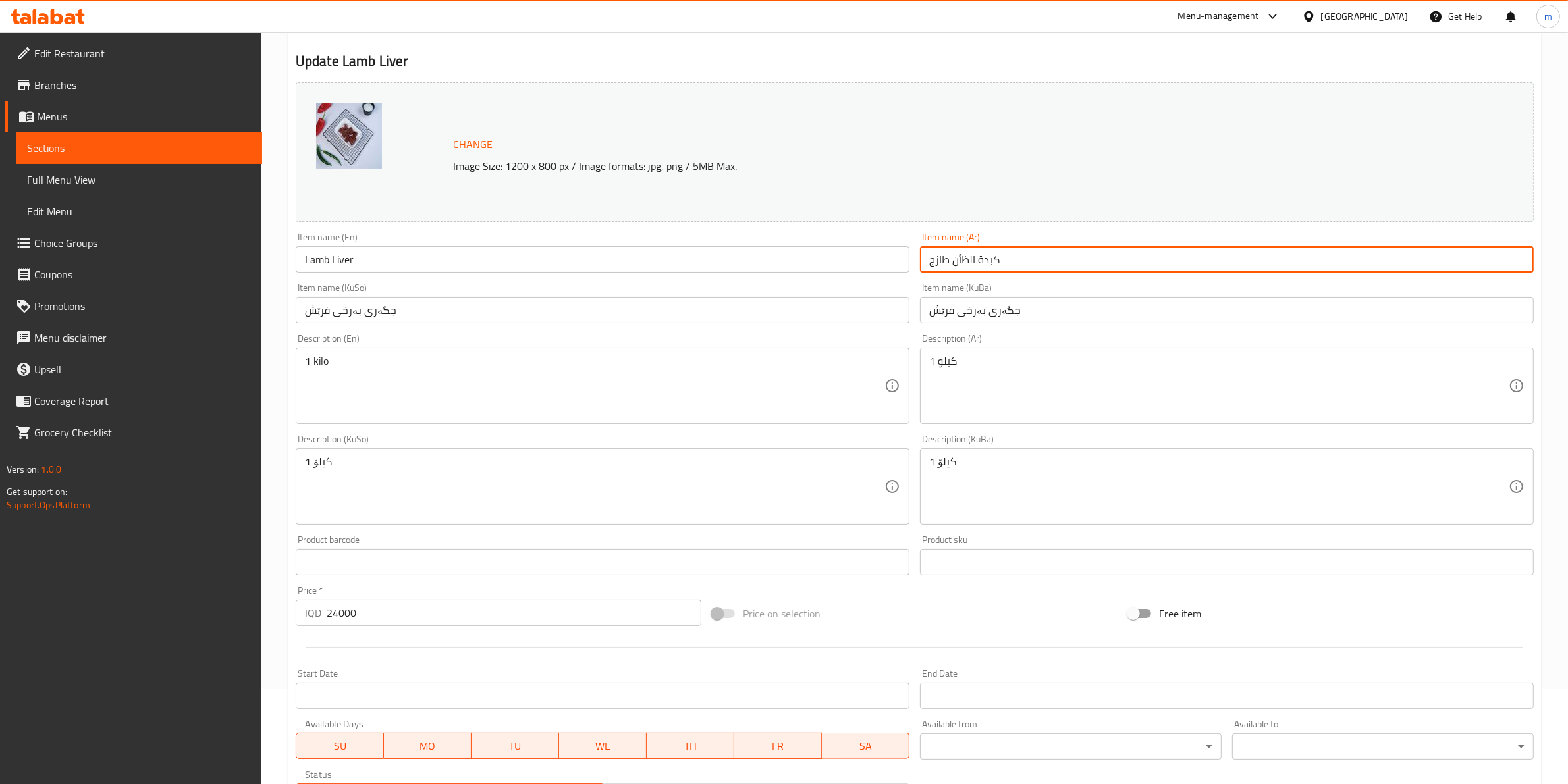
type input "كبدة الظأن طازج"
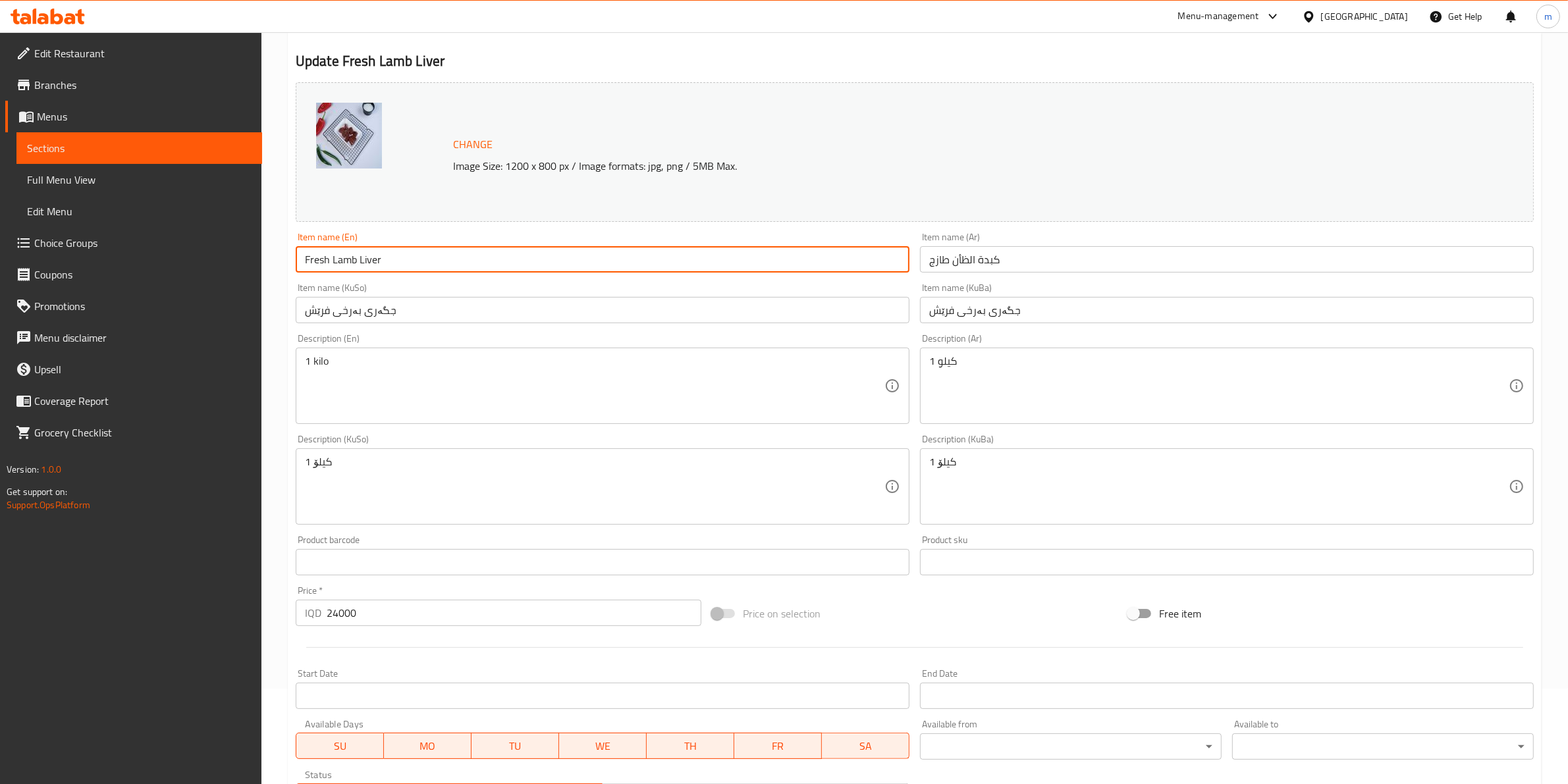
type input "Fresh Lamb Liver"
click at [481, 282] on div "Item name (KuSo) جگەری بەرخی فرێش Item name (KuSo)" at bounding box center [602, 303] width 624 height 51
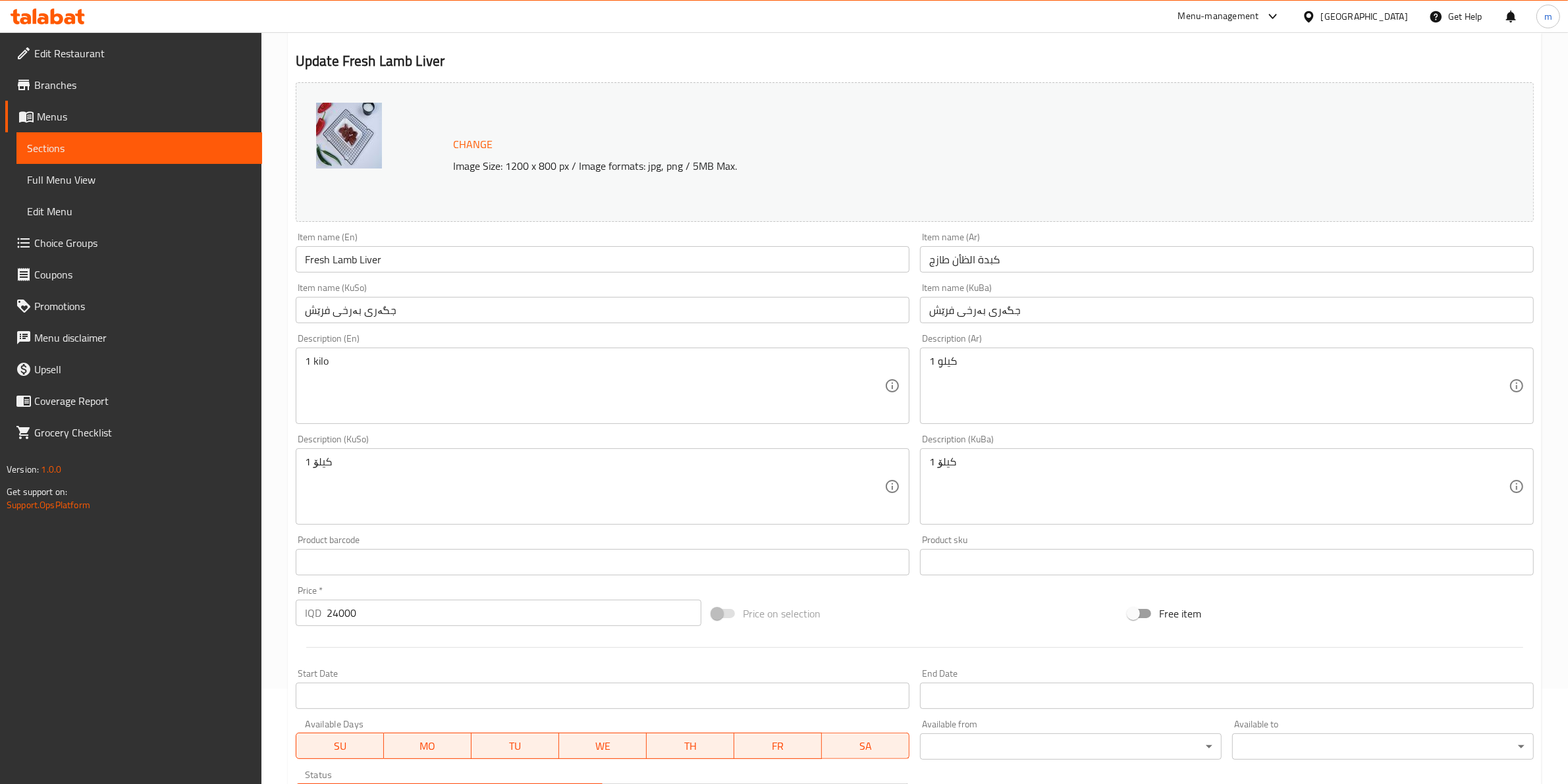
click at [81, 148] on span "Sections" at bounding box center [139, 148] width 225 height 16
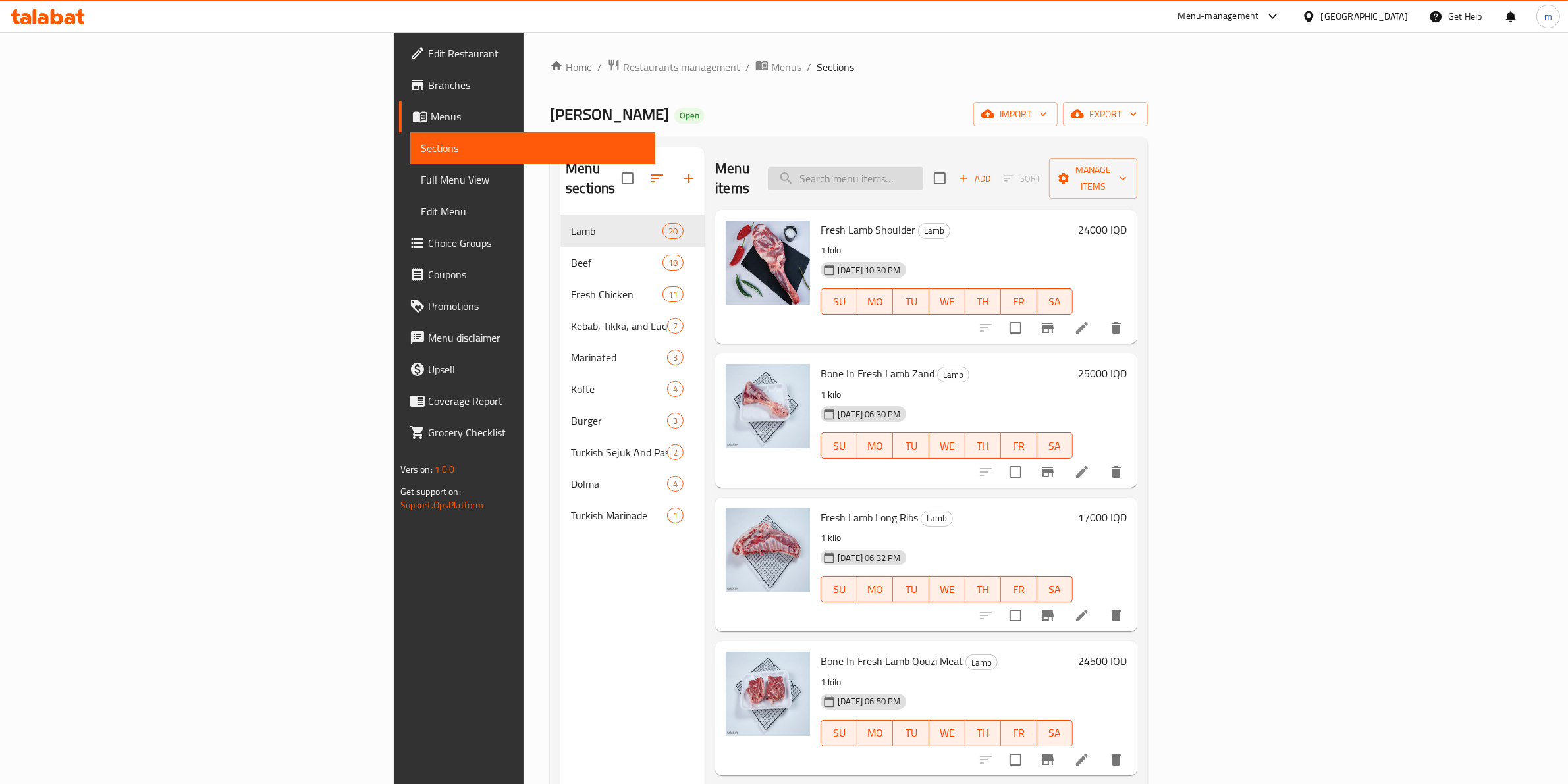
click at [923, 168] on input "search" at bounding box center [845, 179] width 155 height 23
paste input "Fresh Lamb Heart"
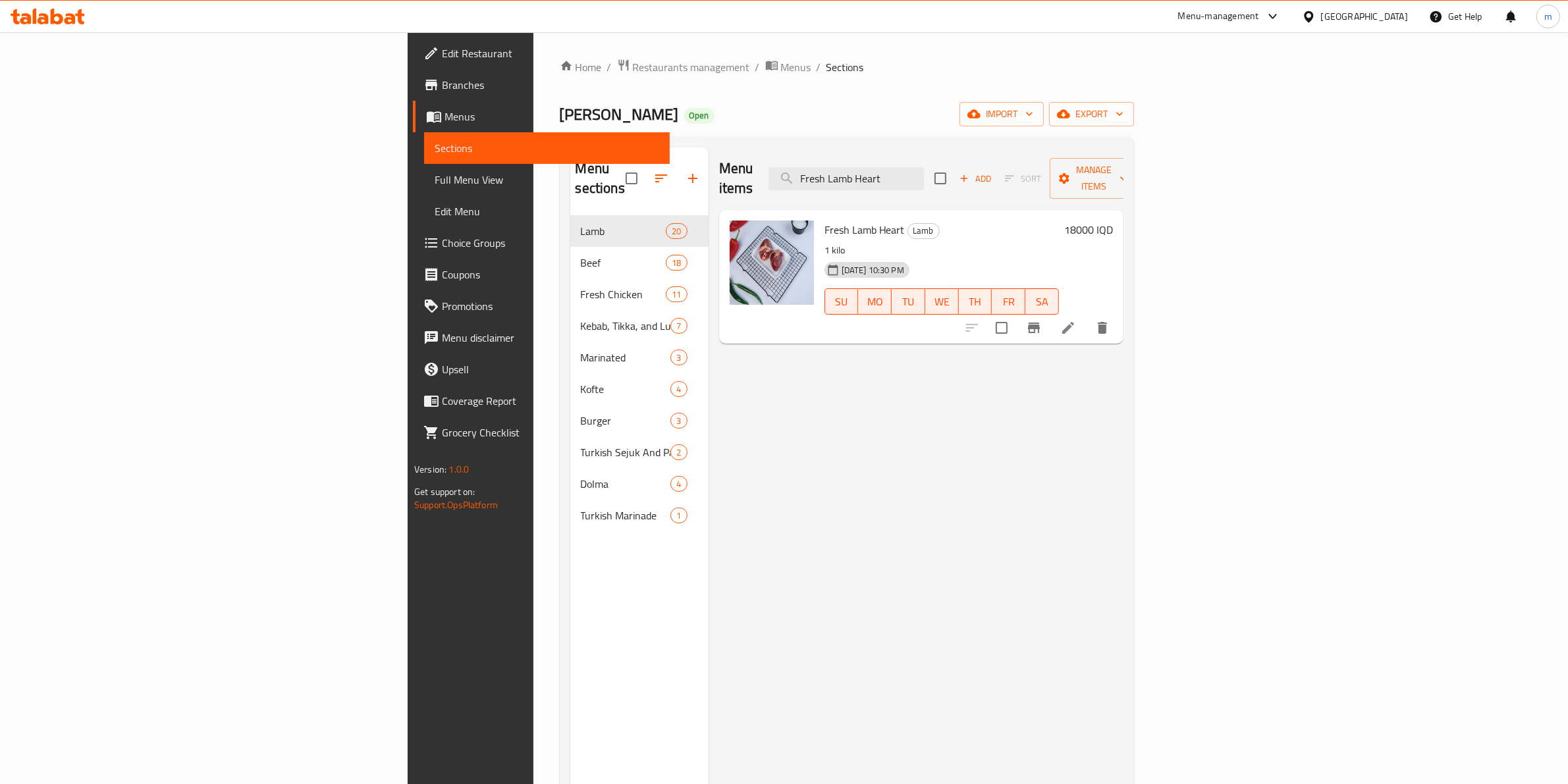
type input "Fresh Lamb Heart"
click at [1076, 320] on icon at bounding box center [1068, 328] width 16 height 16
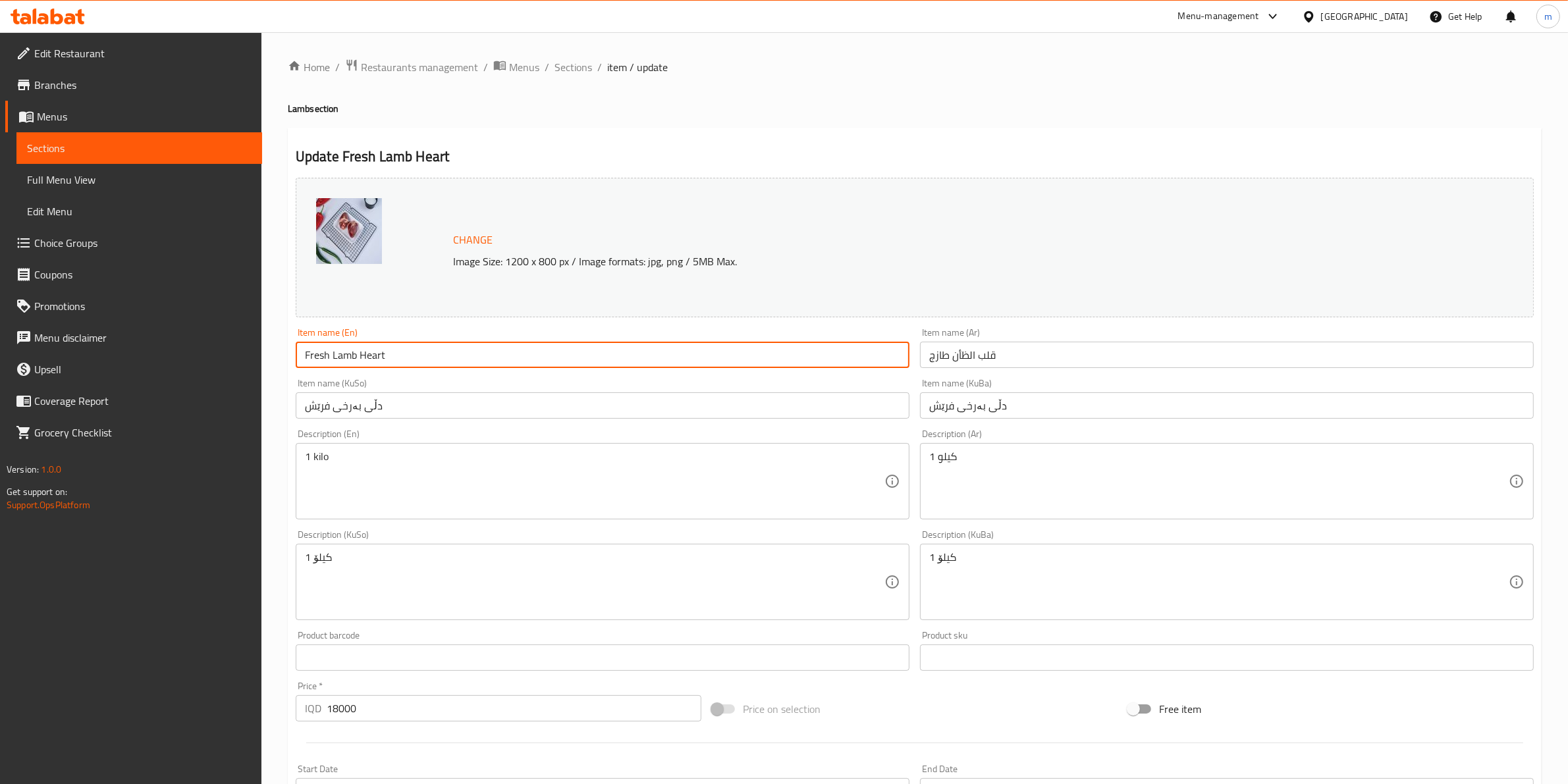
click at [422, 366] on input "Fresh Lamb Heart" at bounding box center [602, 355] width 614 height 27
paste input "text"
type input "Lamb Heart"
click at [1012, 390] on div "Item name (KuBa) دڵی بەرخی فرێش Item name (KuBa)" at bounding box center [1227, 398] width 614 height 40
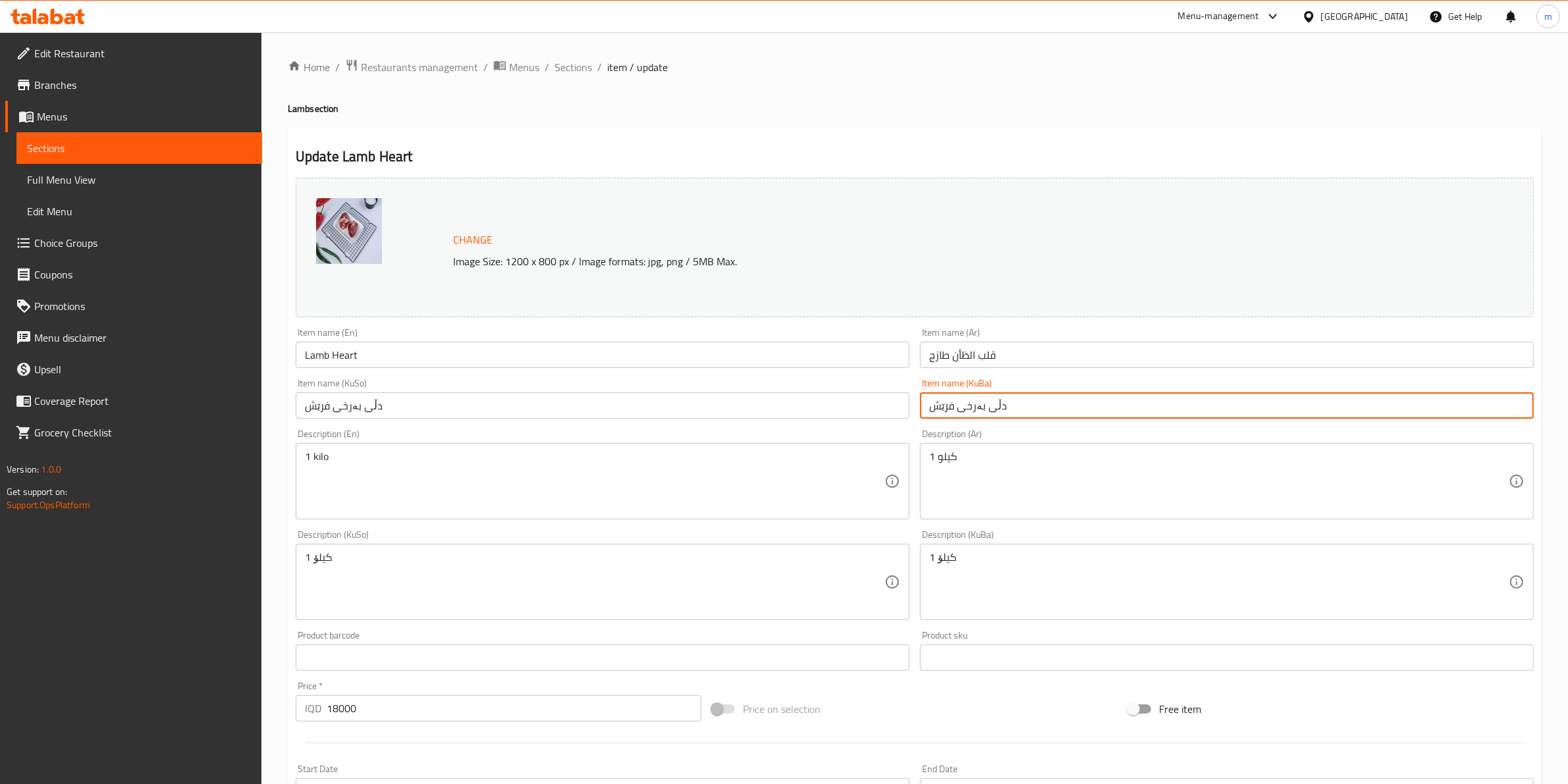
click at [1012, 406] on input "دڵی بەرخی فرێش" at bounding box center [1227, 406] width 614 height 27
paste input "text"
type input "دڵی بەرخ"
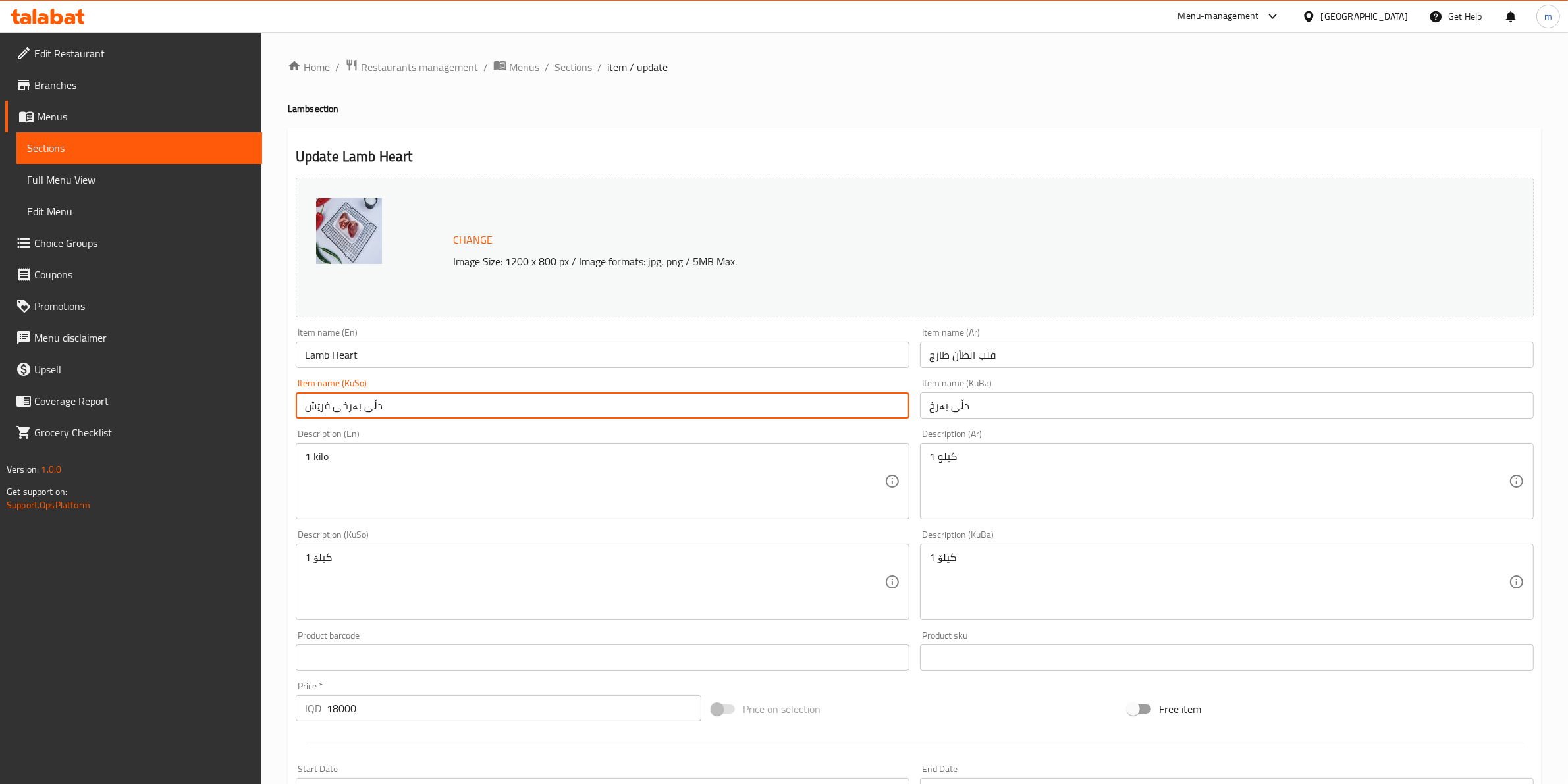
click at [754, 402] on input "دڵی بەرخی فرێش" at bounding box center [602, 406] width 614 height 27
paste input "text"
type input "دڵی بەرخ"
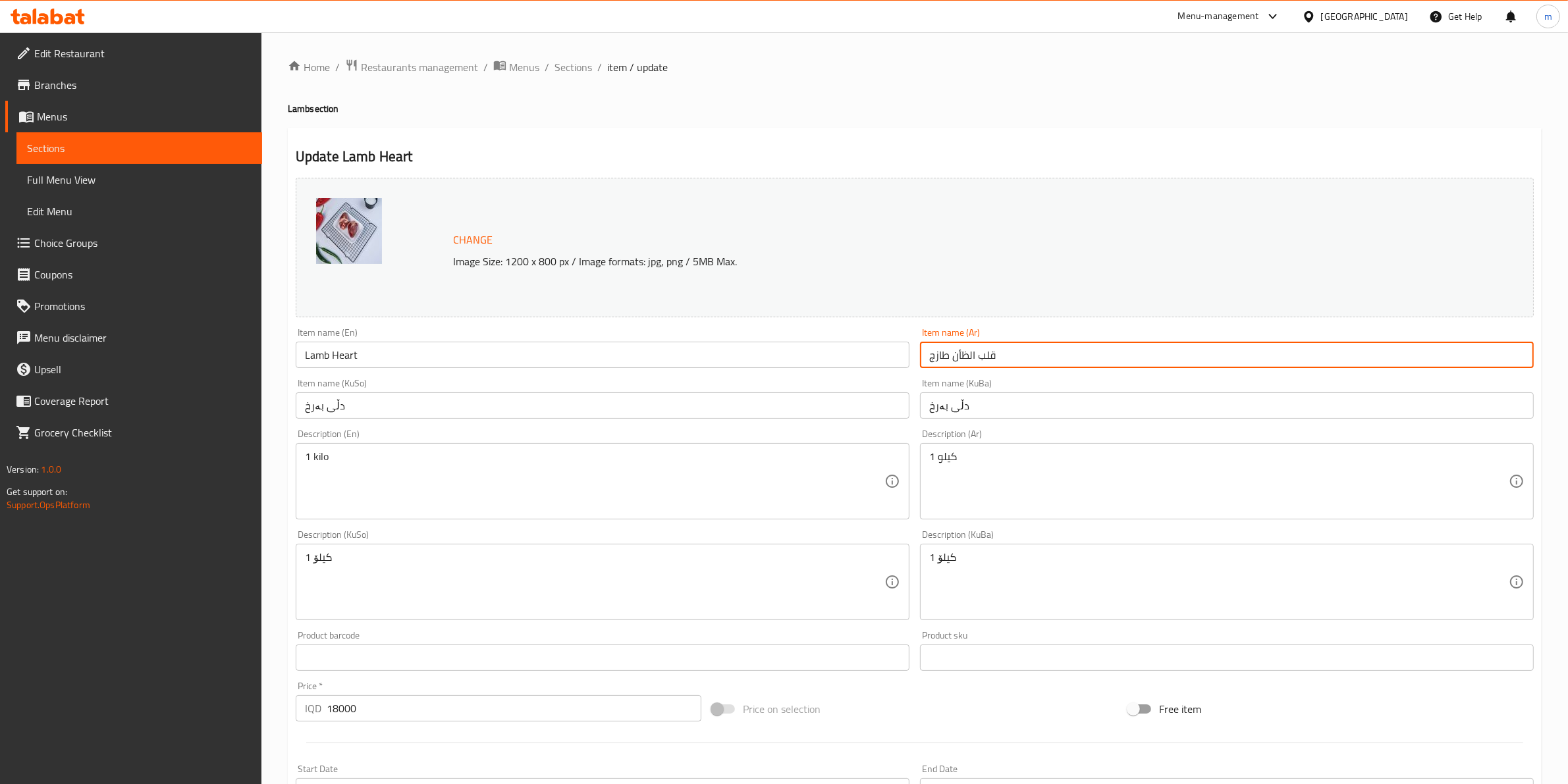
click at [999, 343] on input "قلب الظأن طازج" at bounding box center [1227, 355] width 614 height 27
paste input "روف"
type input "قلب خروف"
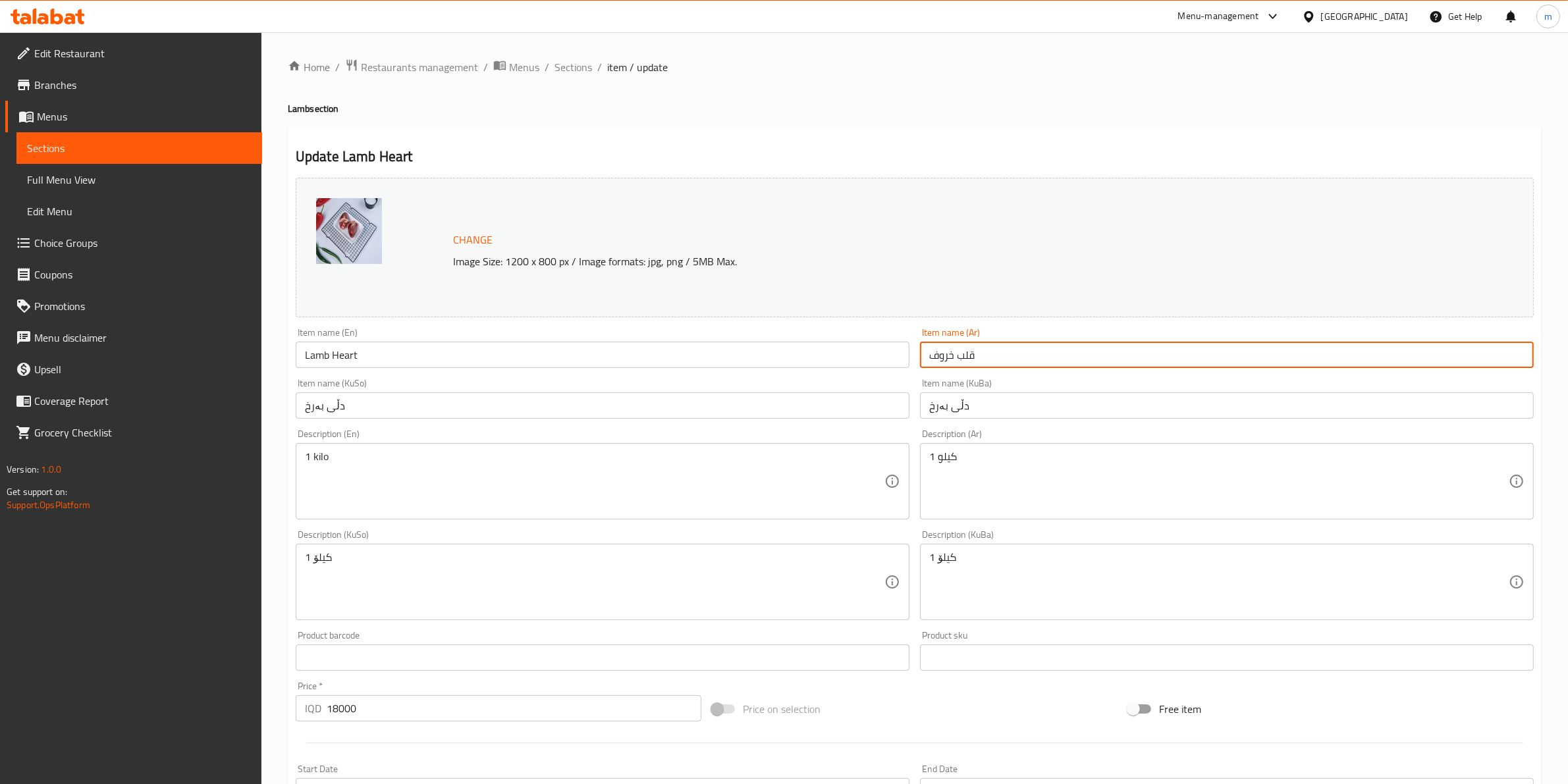
click at [916, 386] on div "Item name (KuBa) دڵی بەرخ Item name (KuBa)" at bounding box center [1227, 399] width 624 height 51
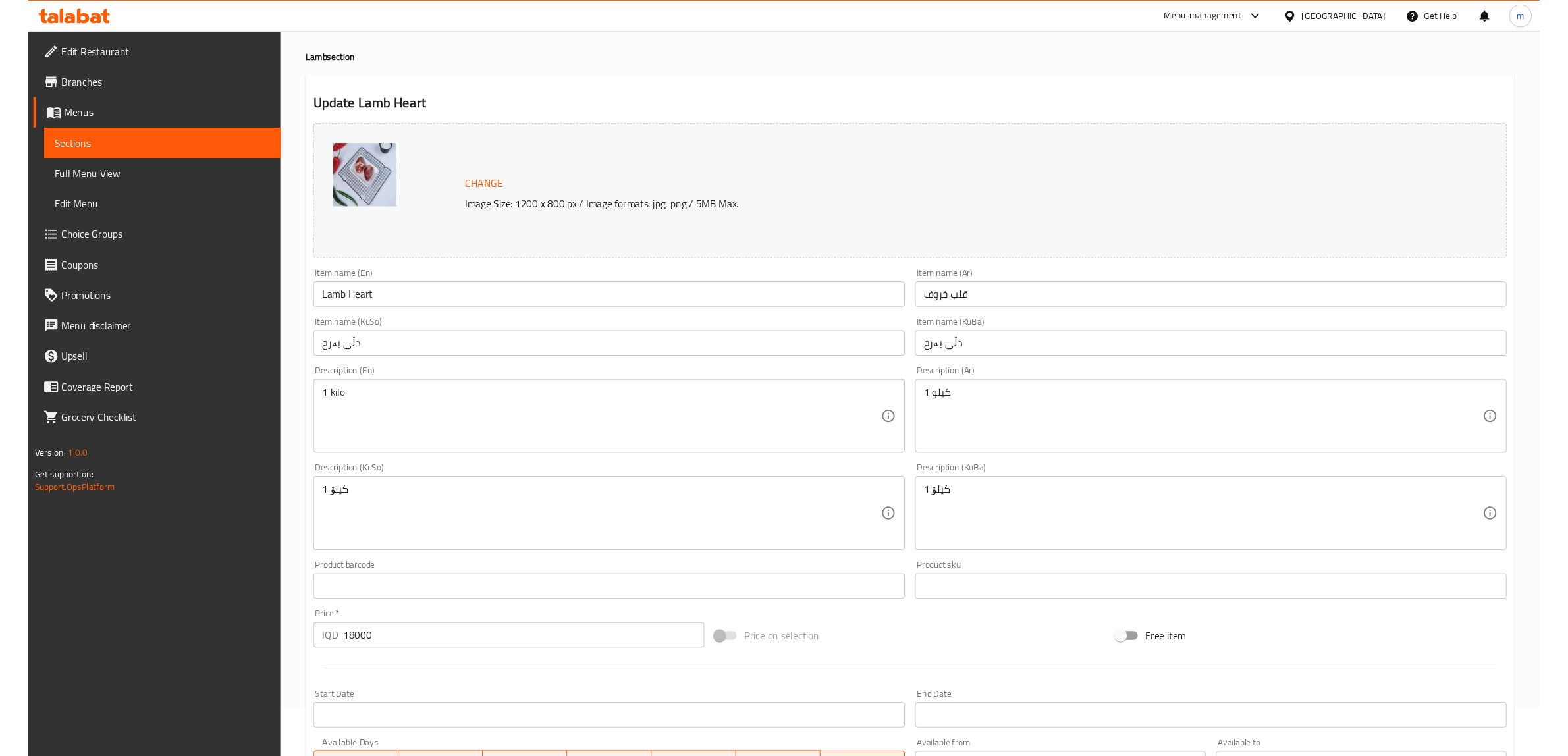
scroll to position [110, 0]
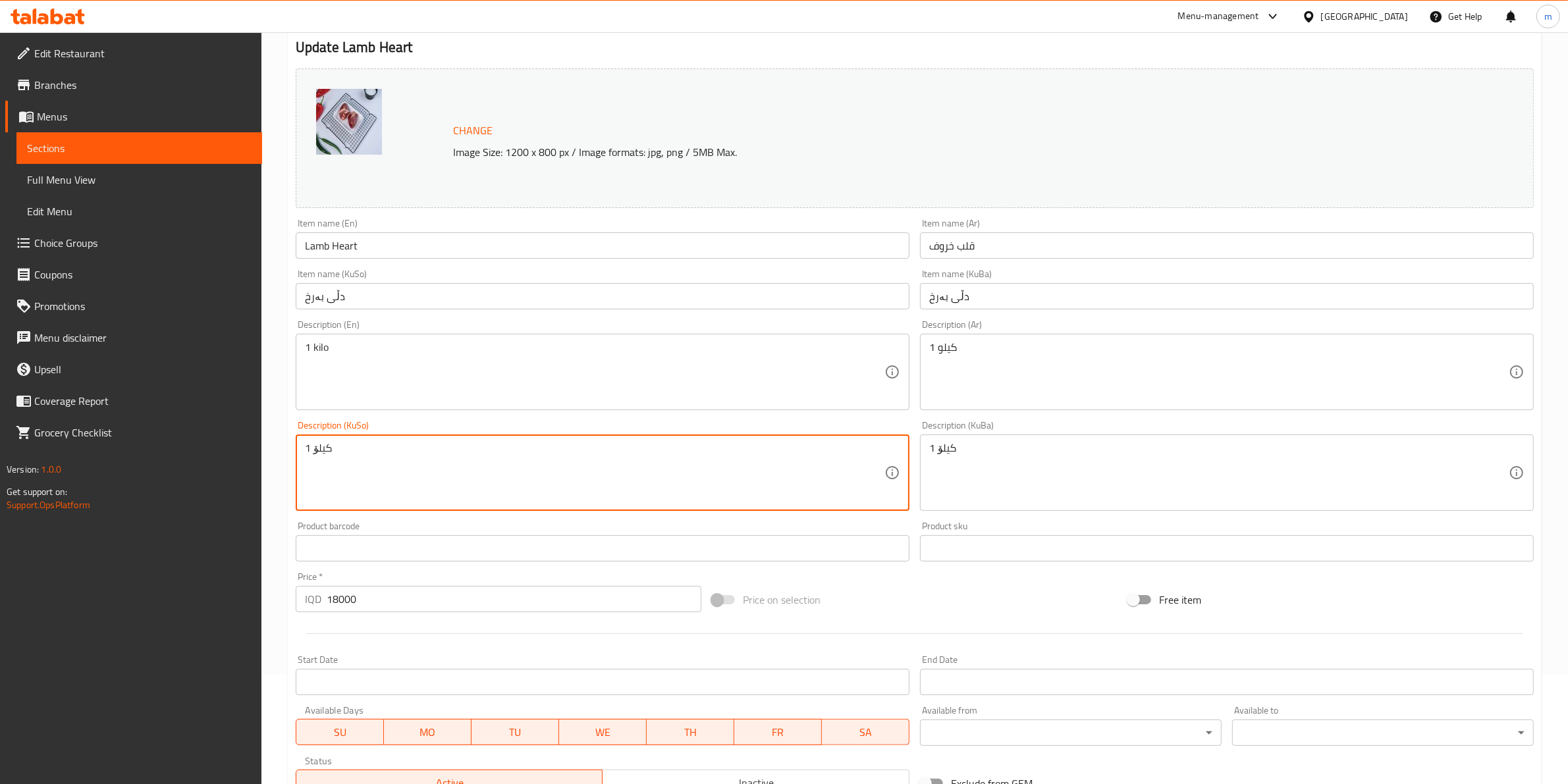
paste textarea "فرێش و بەتام و دەوڵەمەندە بە کانزاکان و پرۆتین"
type textarea "فرێش و بەتام و دەوڵەمەندە بە کانزاکان و پرۆتین"
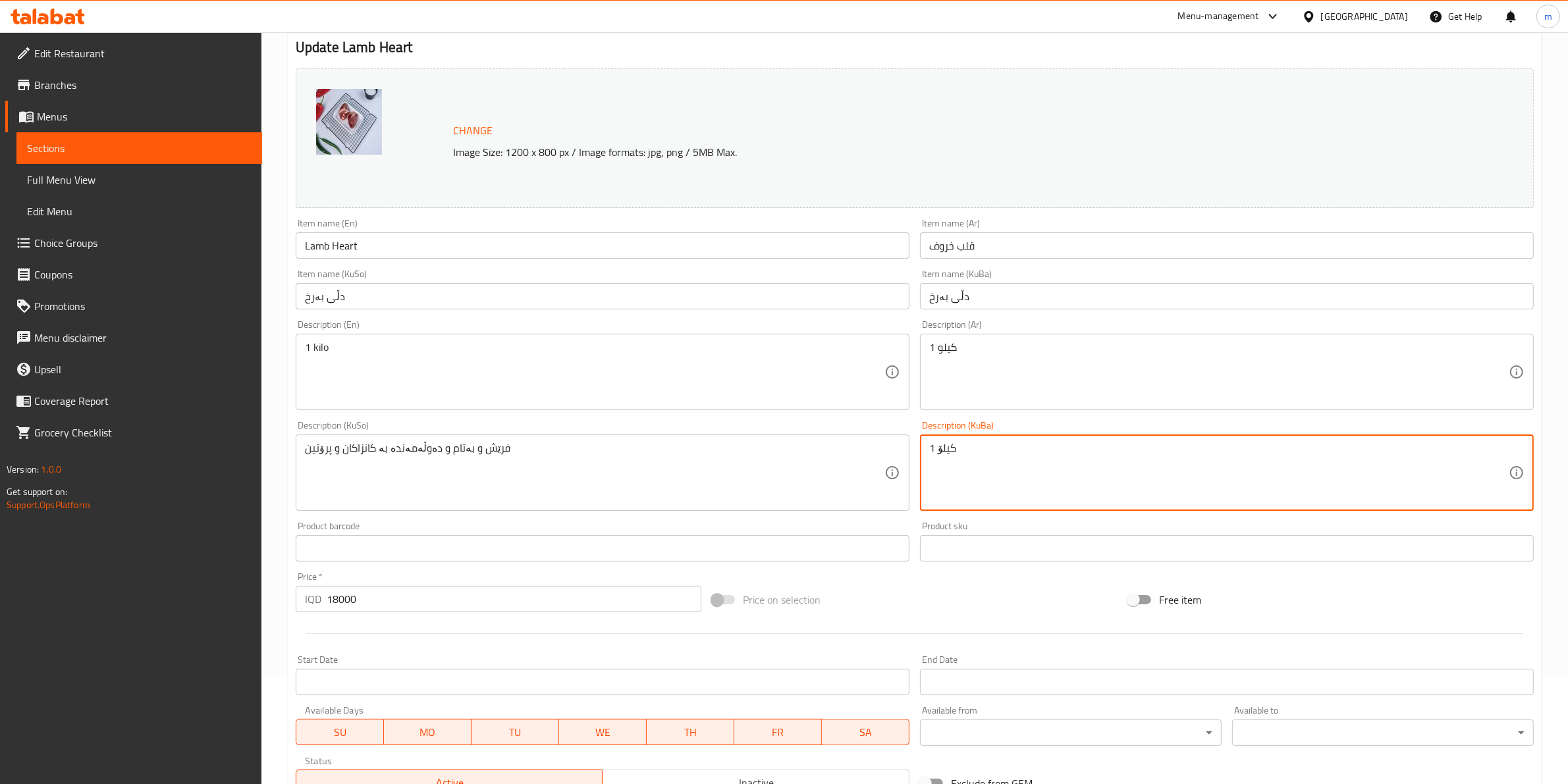
paste textarea "فرێش و بەتام و دەوڵەمەندە بە کانزاکان و پرۆتین"
type textarea "فرێش و بەتام و دەوڵەمەندە بە کانزاکان و پرۆتین"
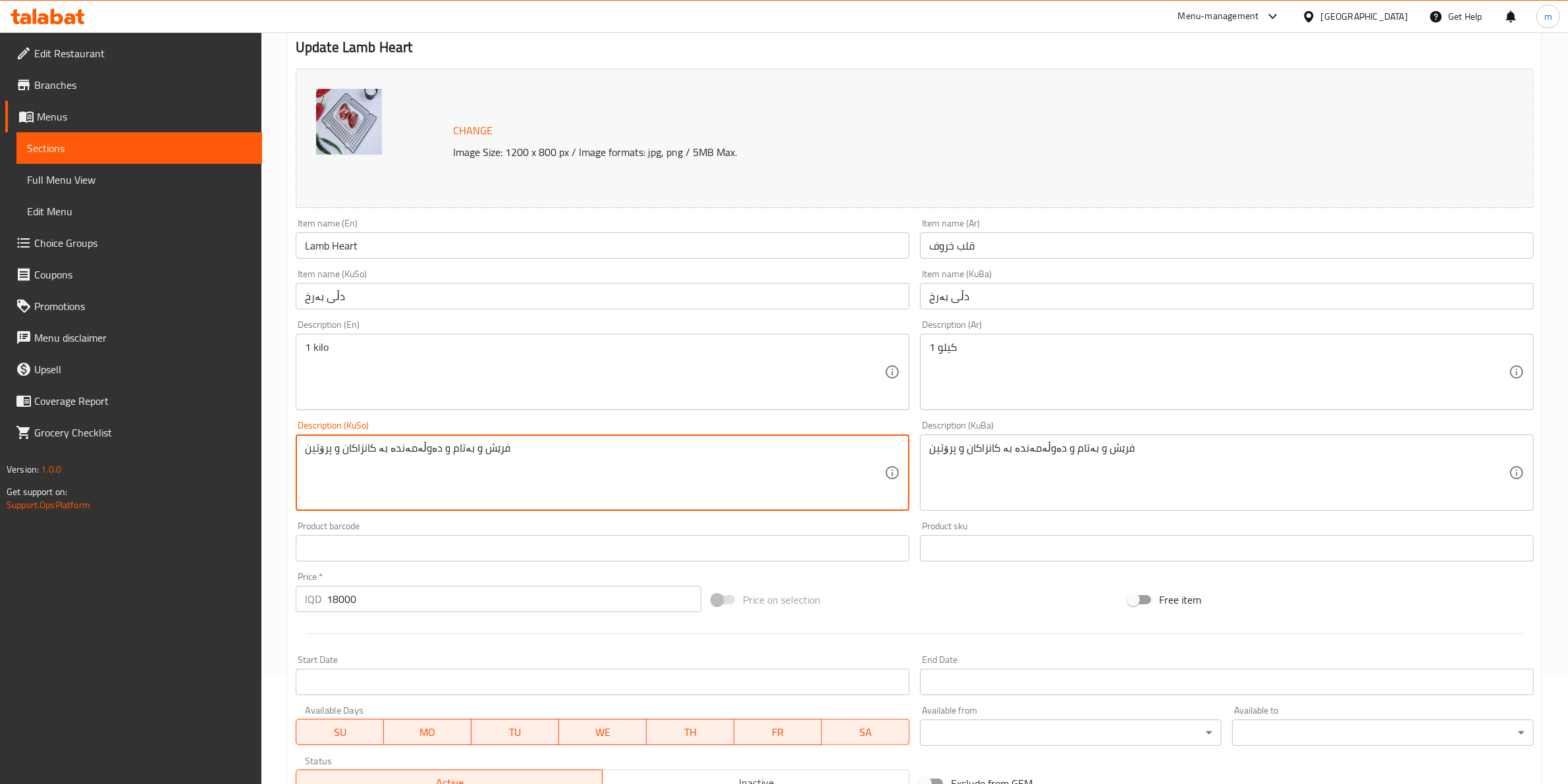
type textarea "فرێش و بەتام و دەوڵەمەندە بە کانزاکان و پرۆتین"
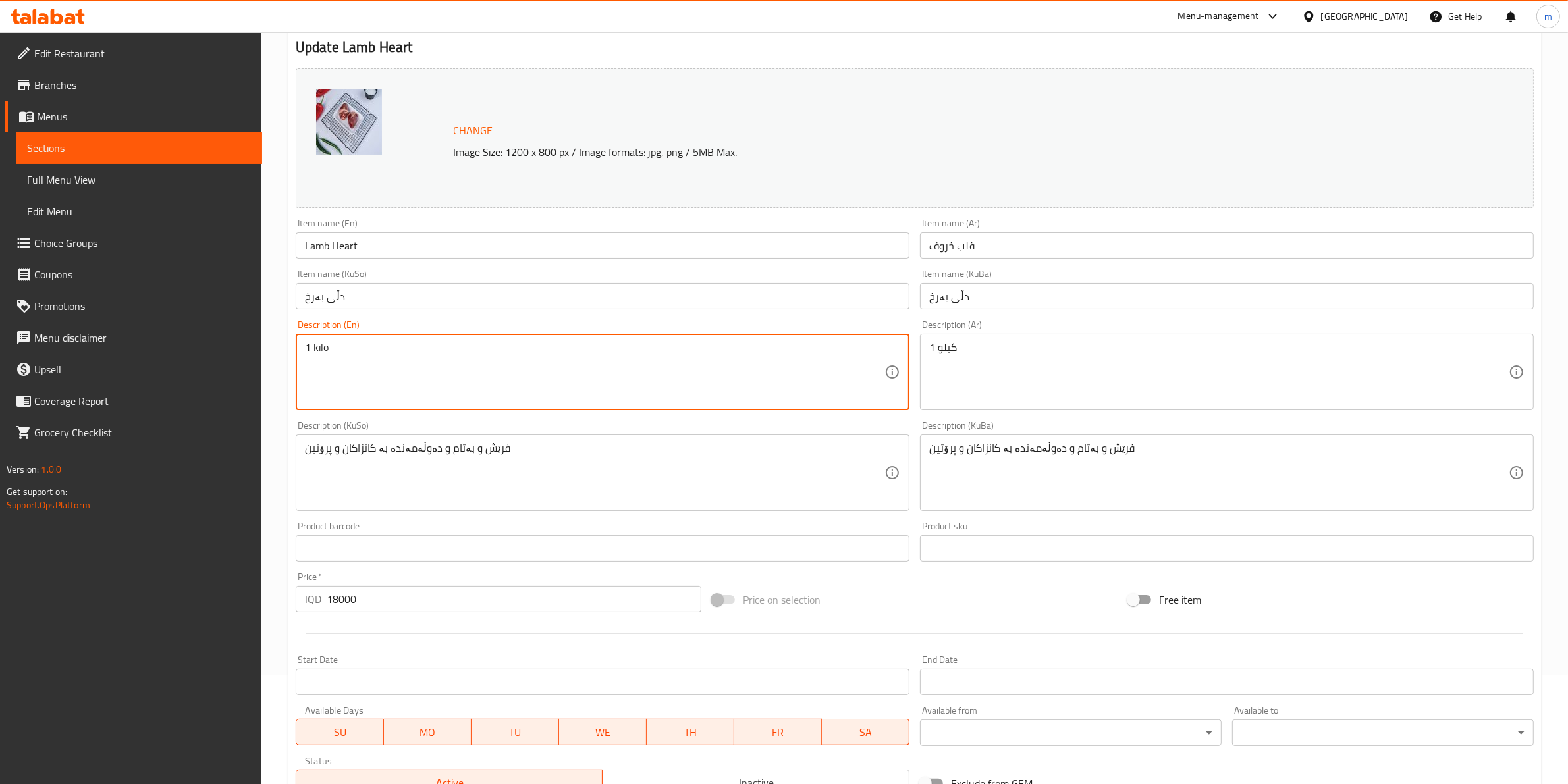
click at [410, 364] on textarea "1 kilo" at bounding box center [594, 373] width 580 height 63
paste textarea "Fresh, Tasty, Rich with Minerals and Protein"
type textarea "Fresh, Tasty, Rich with Minerals and Protein"
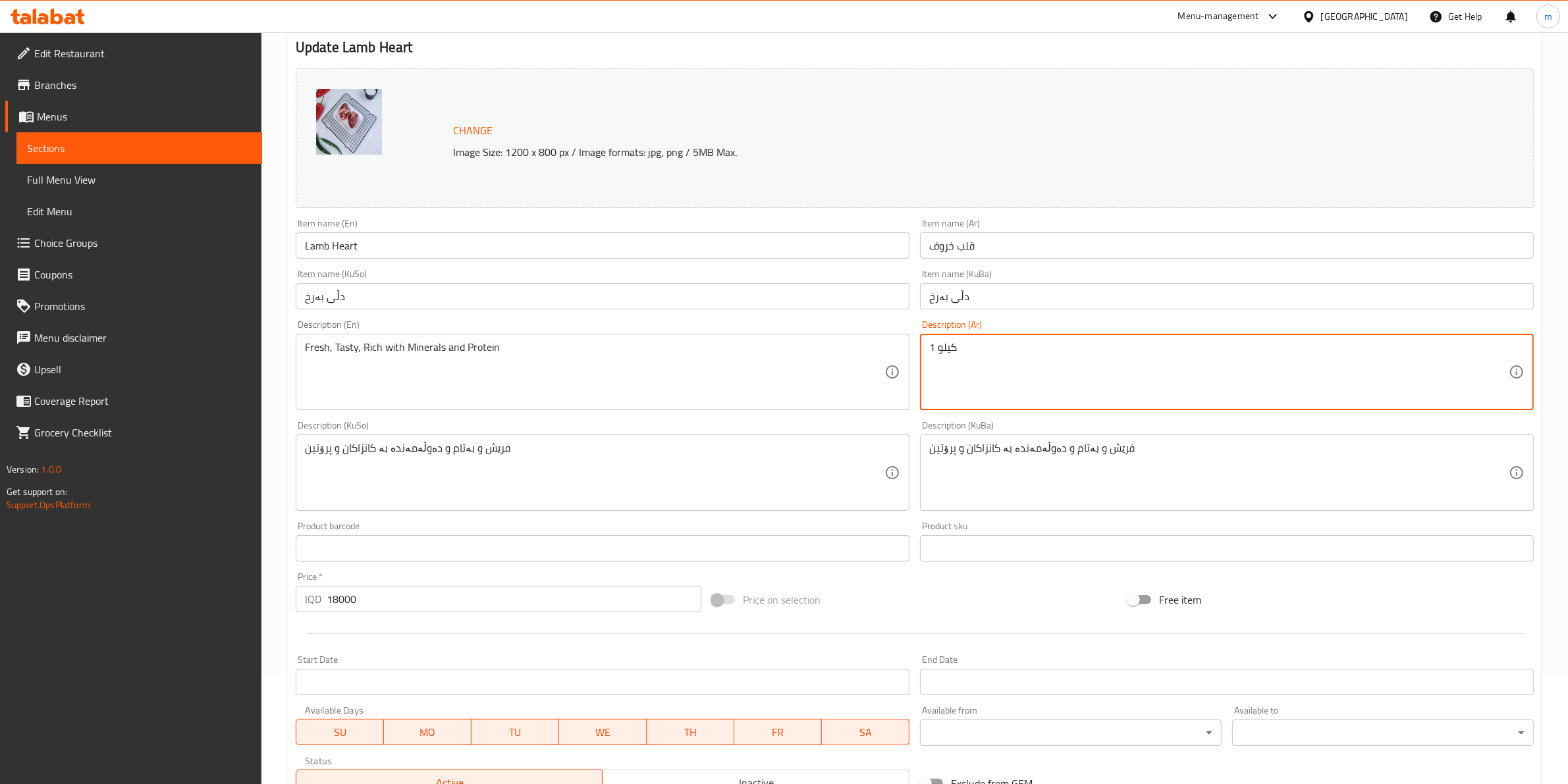
click at [1003, 353] on textarea "1 كيلو" at bounding box center [1219, 373] width 580 height 63
paste textarea "طازج، لذيذ، وغني بالمعادن والبروتين"
type textarea "طازج، لذيذ، وغني بالمعادن والبروتين"
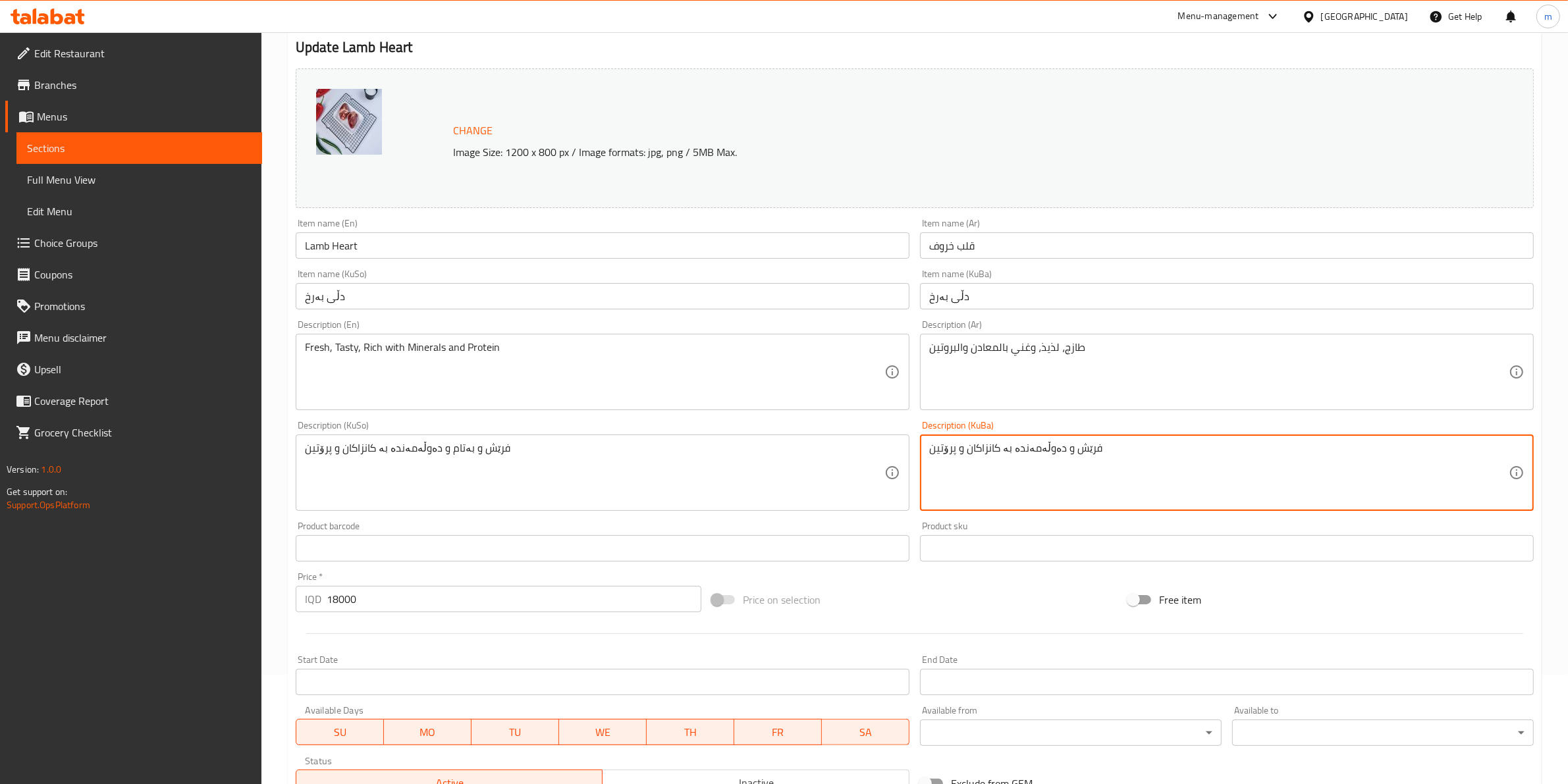
click at [1051, 446] on textarea "فرێش و دەوڵەمەندە بە کانزاکان و پرۆتین" at bounding box center [1219, 473] width 580 height 63
click at [1051, 455] on textarea "فرێش و دەوڵەمەندە بە کانزاکان و پرۆتین" at bounding box center [1219, 473] width 580 height 63
click at [1053, 453] on textarea "فرێش و دەوڵەمەندە بە کانزاکان و پرۆتین" at bounding box center [1219, 473] width 580 height 63
type textarea "فرێش، دەوڵەمەندە بە کانزاکان و پرۆتین"
click at [345, 348] on textarea "Fresh, Tasty, Rich with Minerals and Protein" at bounding box center [594, 373] width 580 height 63
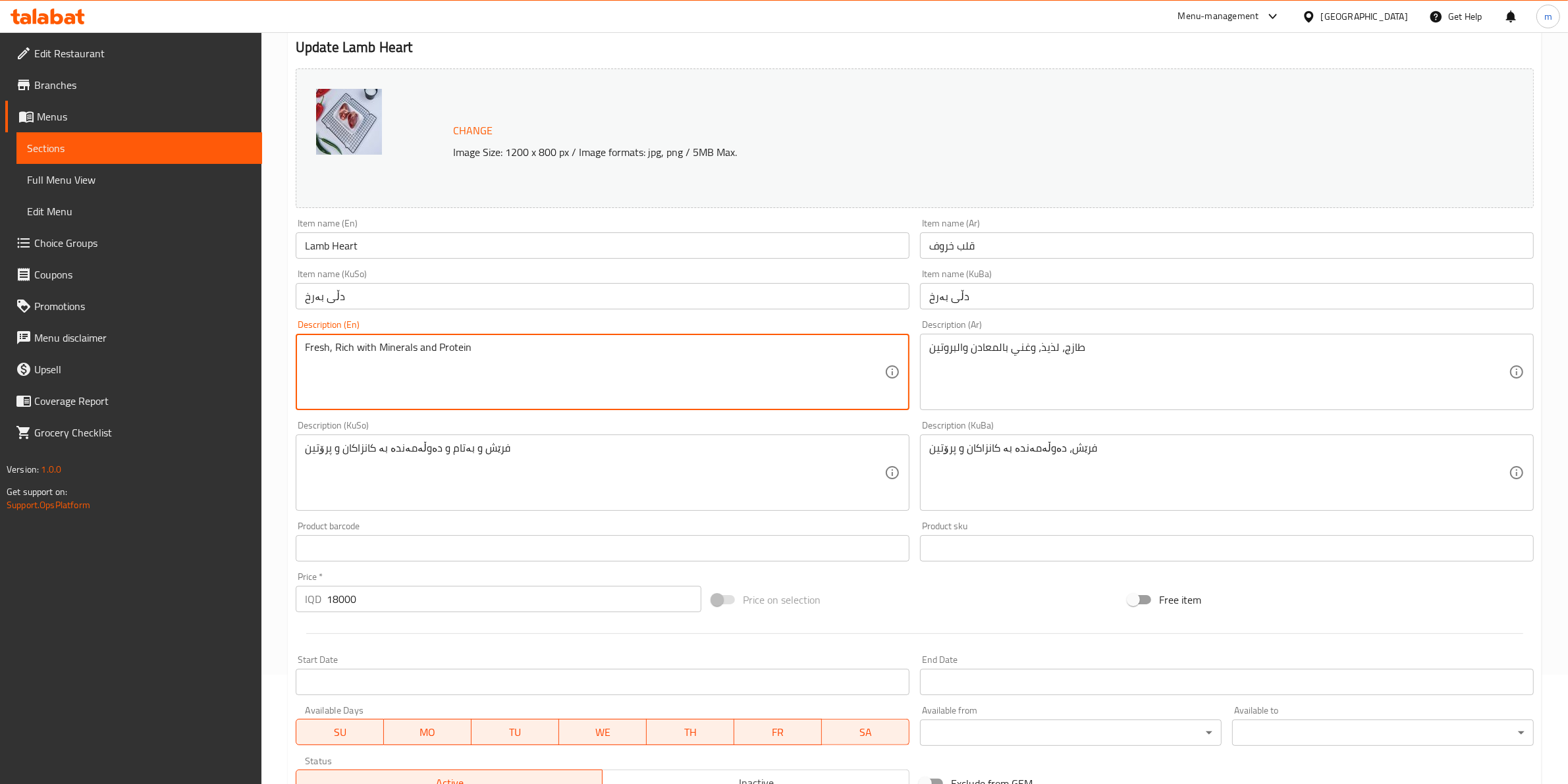
click at [450, 350] on textarea "Fresh, Rich with Minerals and Protein" at bounding box center [594, 373] width 580 height 63
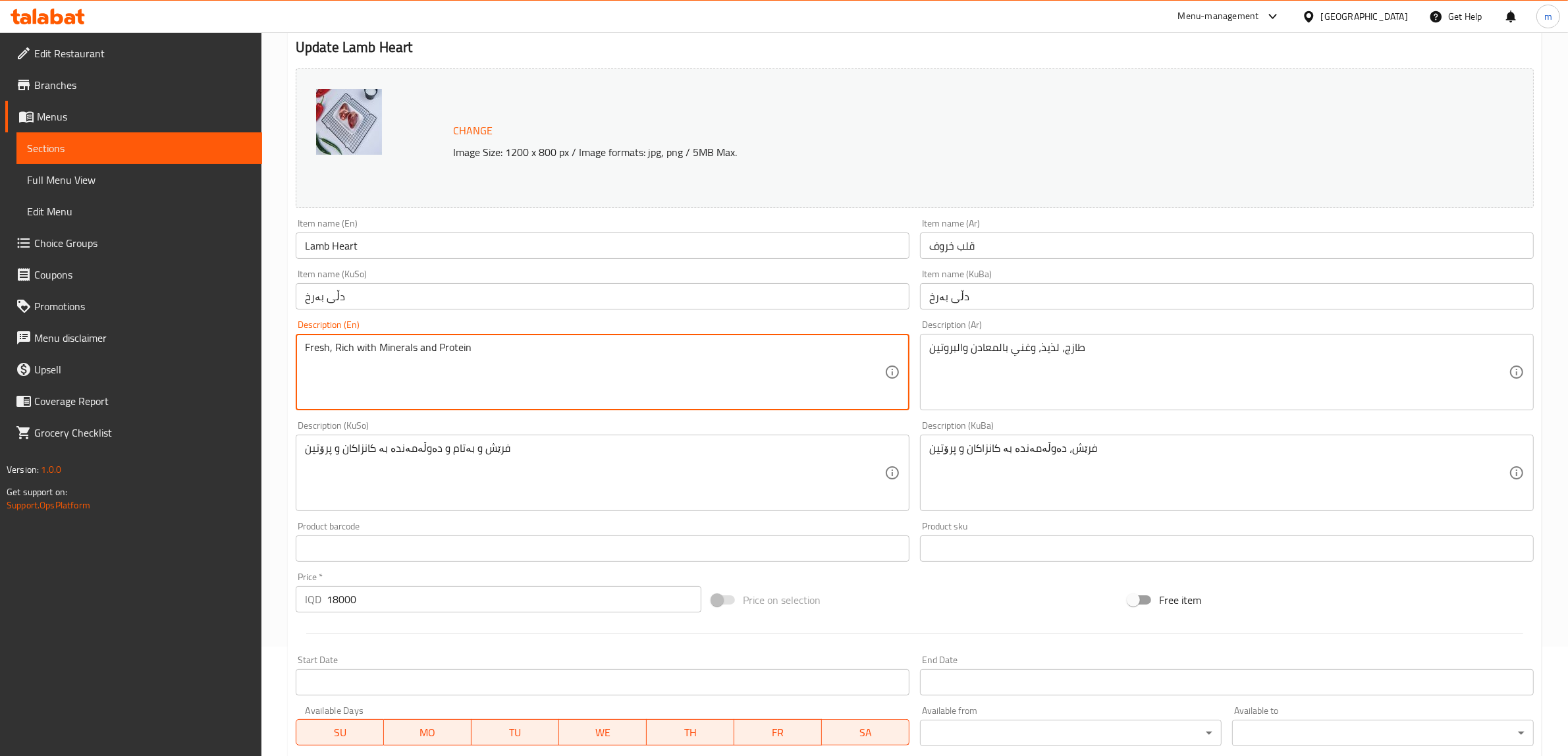
paste textarea "rich with minerals and p"
type textarea "Fresh, rich with minerals and protein"
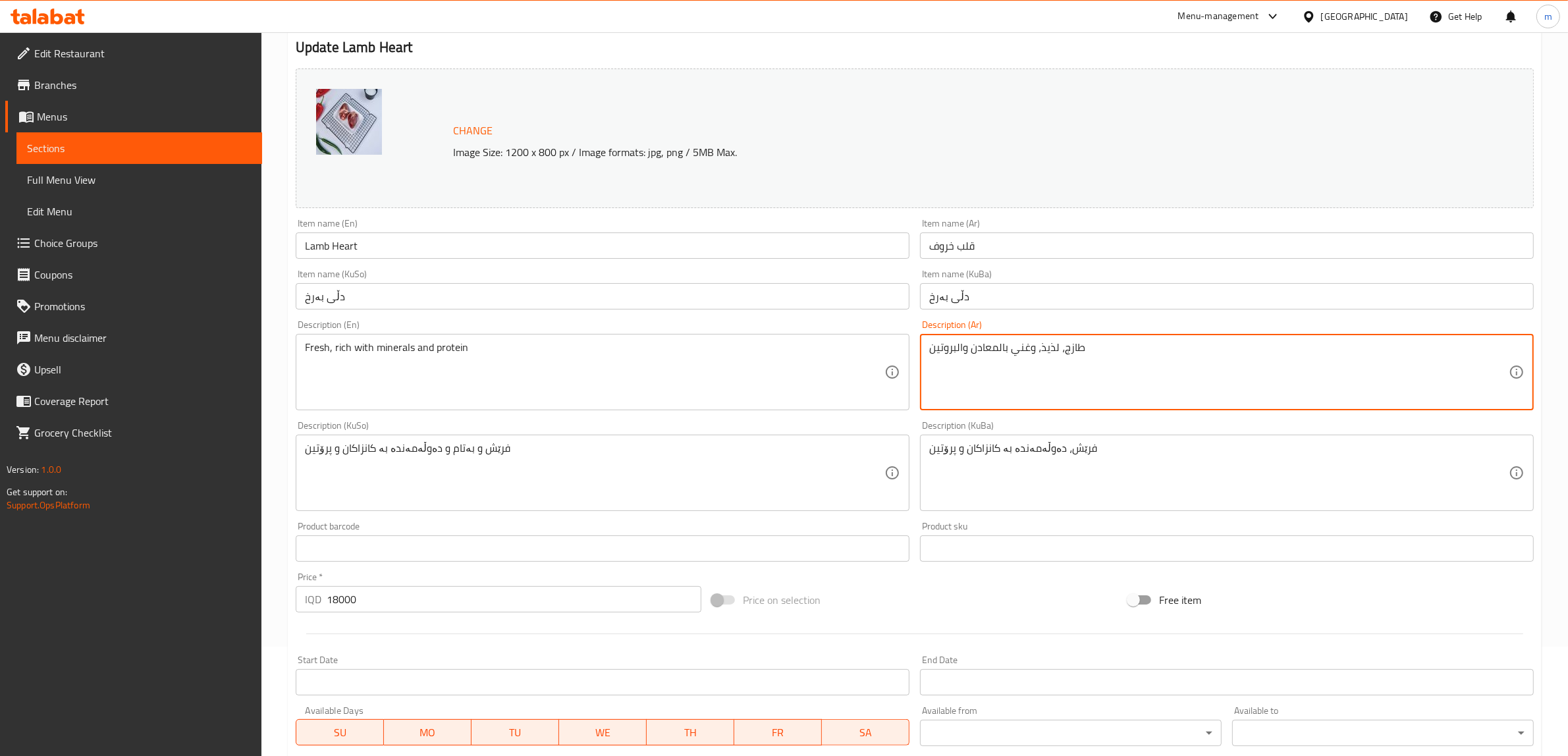
click at [1048, 347] on textarea "طازج، لذيذ، وغني بالمعادن والبروتين" at bounding box center [1219, 373] width 580 height 63
click at [1031, 342] on textarea "طازج، وغني بالمعادن والبروتين" at bounding box center [1219, 373] width 580 height 63
click at [999, 343] on textarea "طازج، غني بالمعادن والبروتين" at bounding box center [1219, 373] width 580 height 63
click at [956, 344] on textarea "طازج، غني بمعادن والبروتين" at bounding box center [1219, 373] width 580 height 63
type textarea "طازج، غني بمعادن وبروتين"
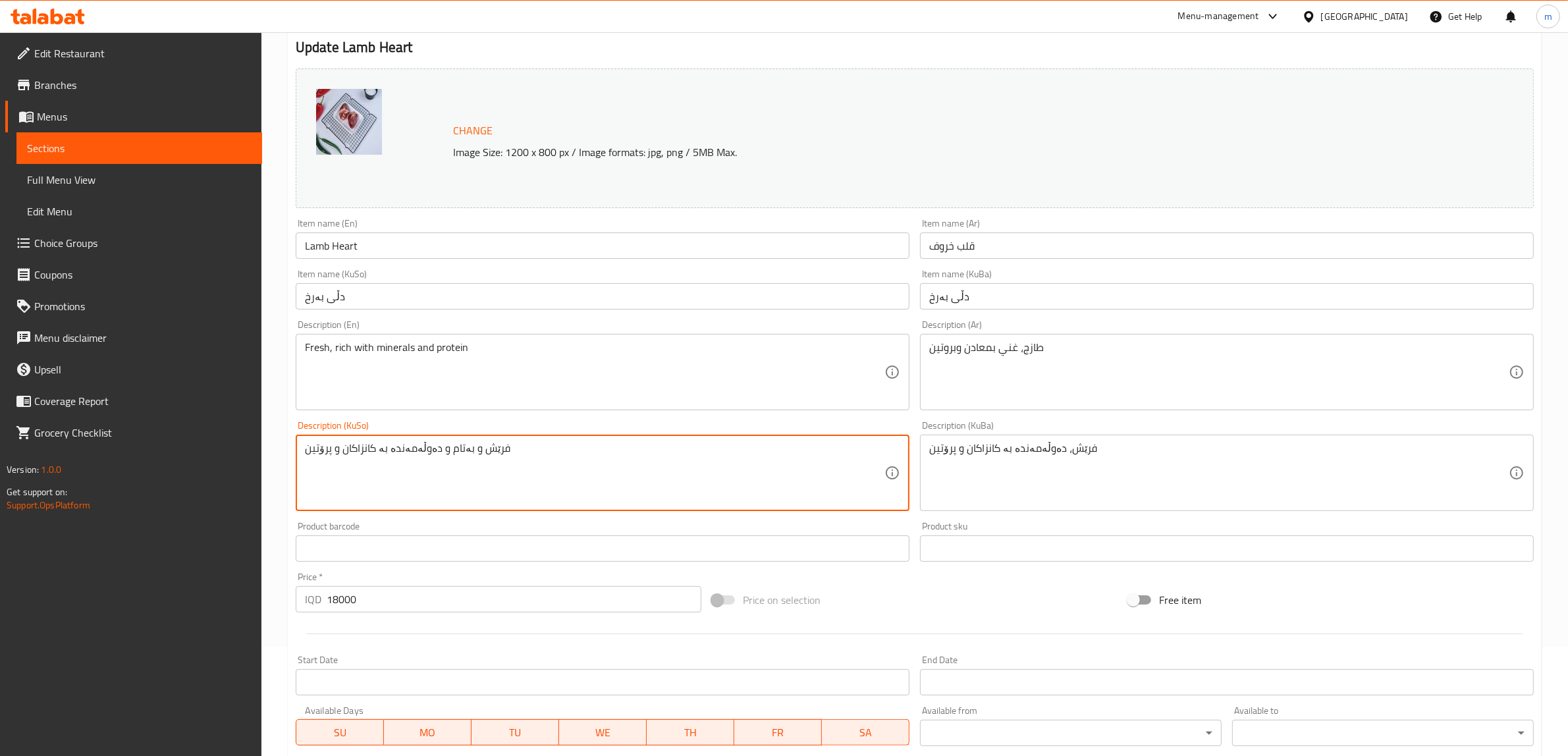
paste textarea "،"
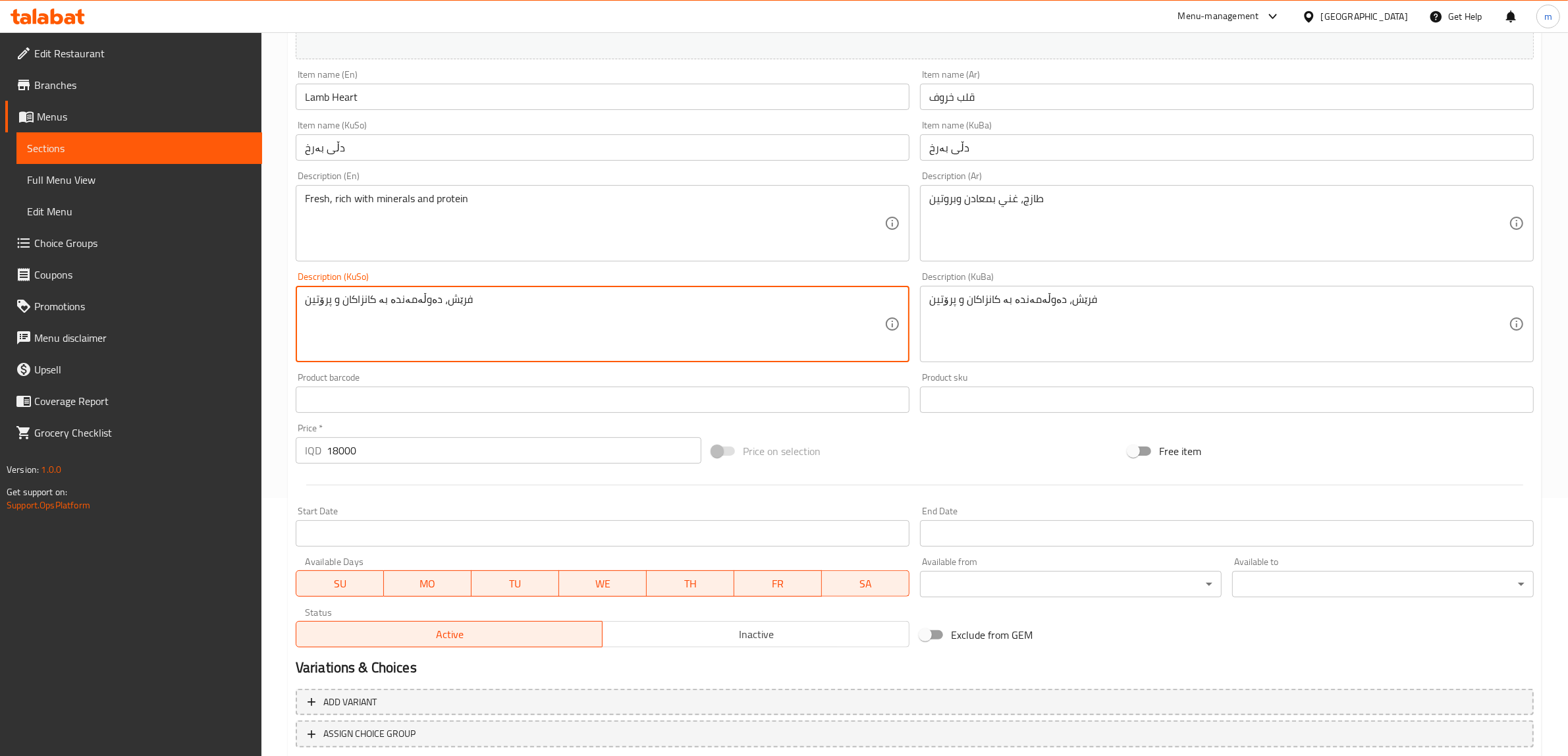
scroll to position [274, 0]
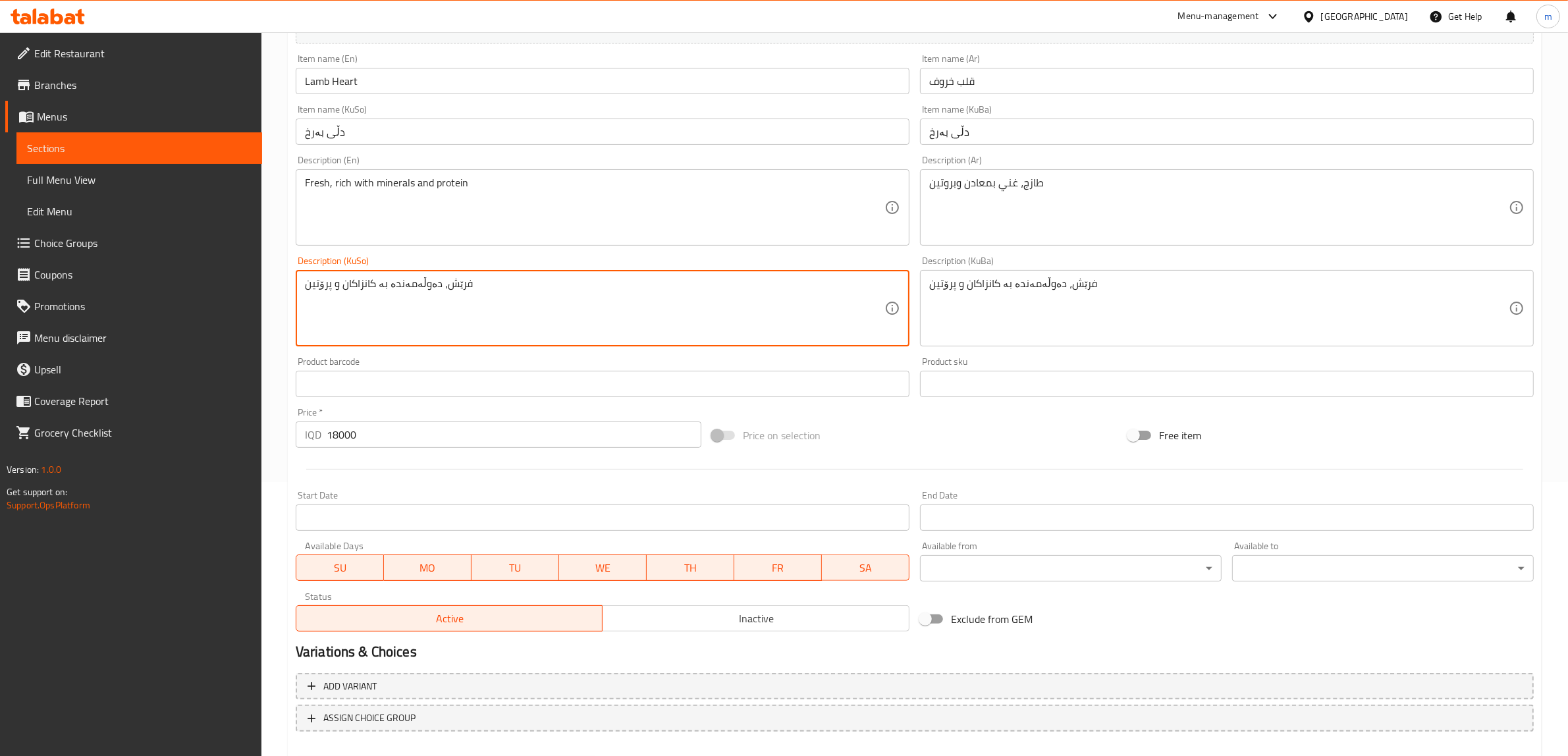
type textarea "فرێش، دەوڵەمەندە بە کانزاکان و پرۆتین"
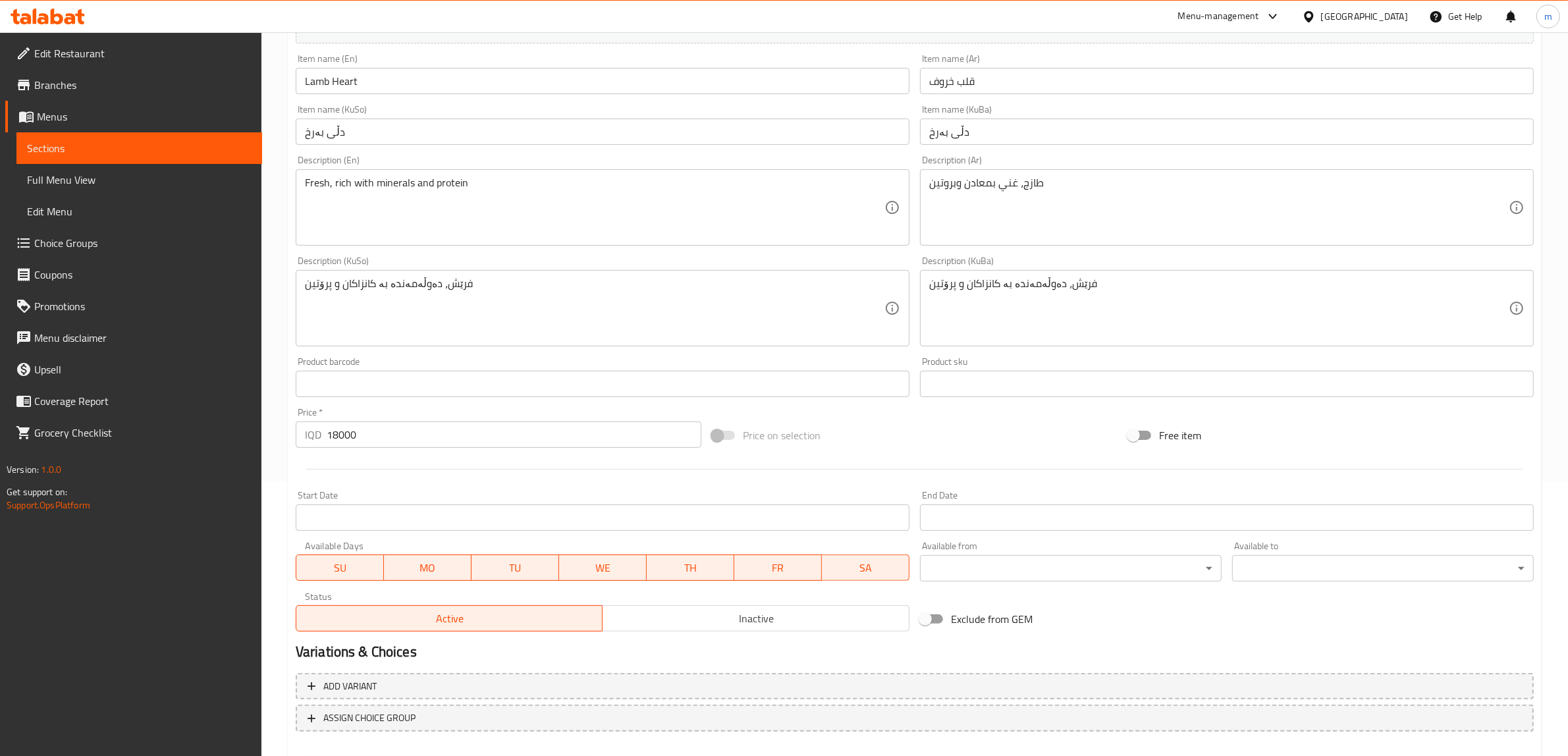
click at [457, 266] on div "Description (KuSo) فرێش، دەوڵەمەندە بە کانزاکان و پرۆتین Description (KuSo)" at bounding box center [602, 301] width 614 height 90
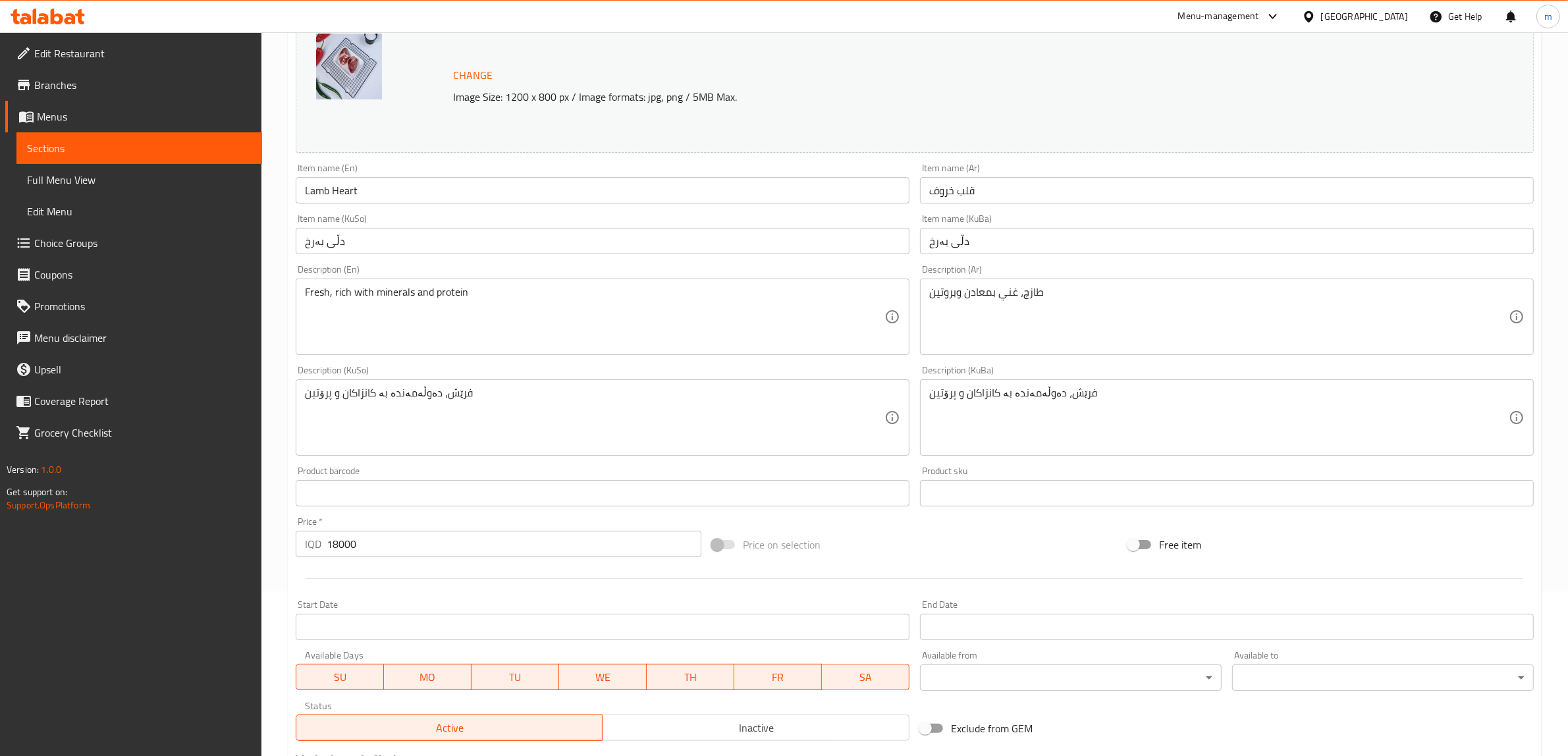
scroll to position [110, 0]
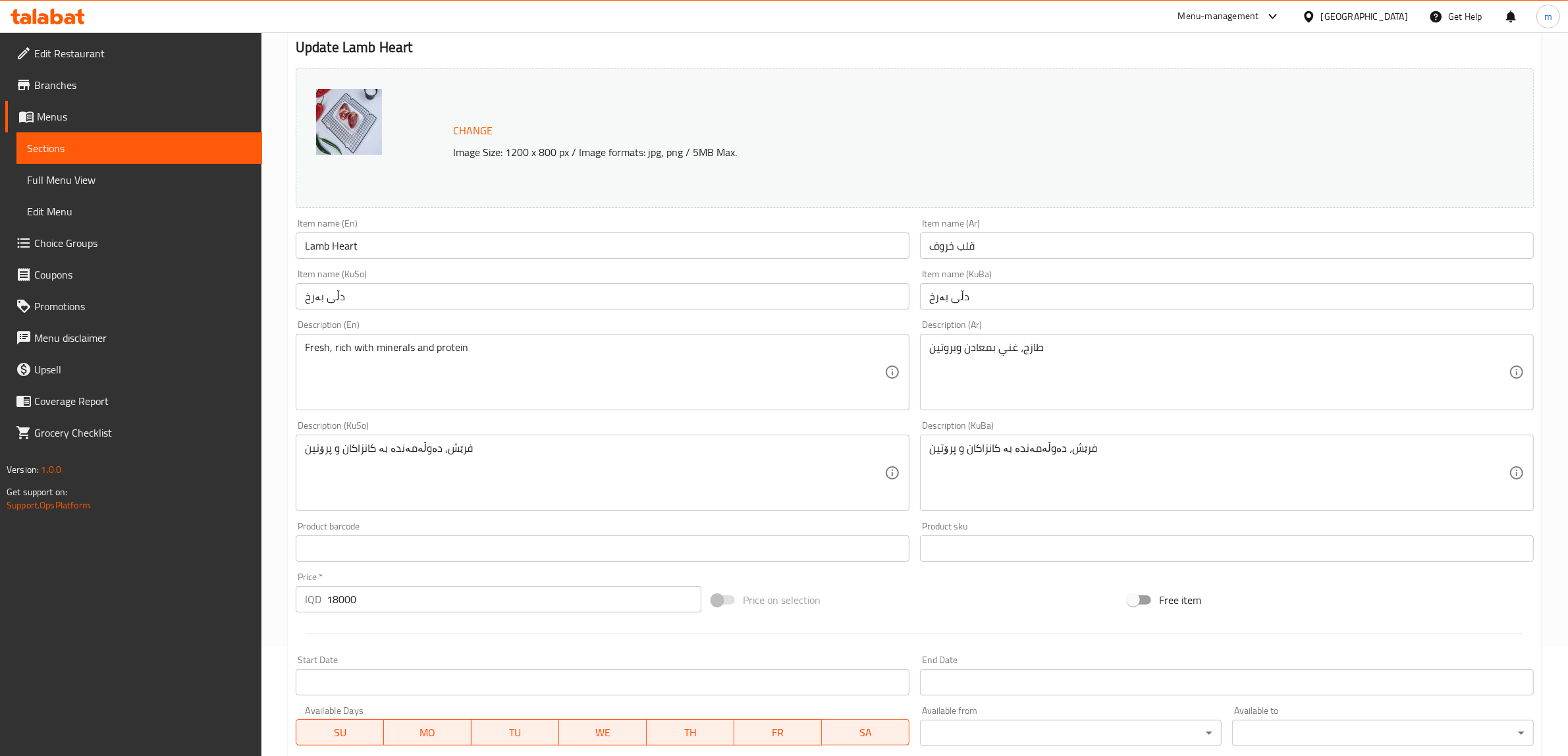
click at [532, 420] on div "Description (KuSo) فرێش، دەوڵەمەندە بە کانزاکان و پرۆتین Description (KuSo)" at bounding box center [602, 466] width 624 height 101
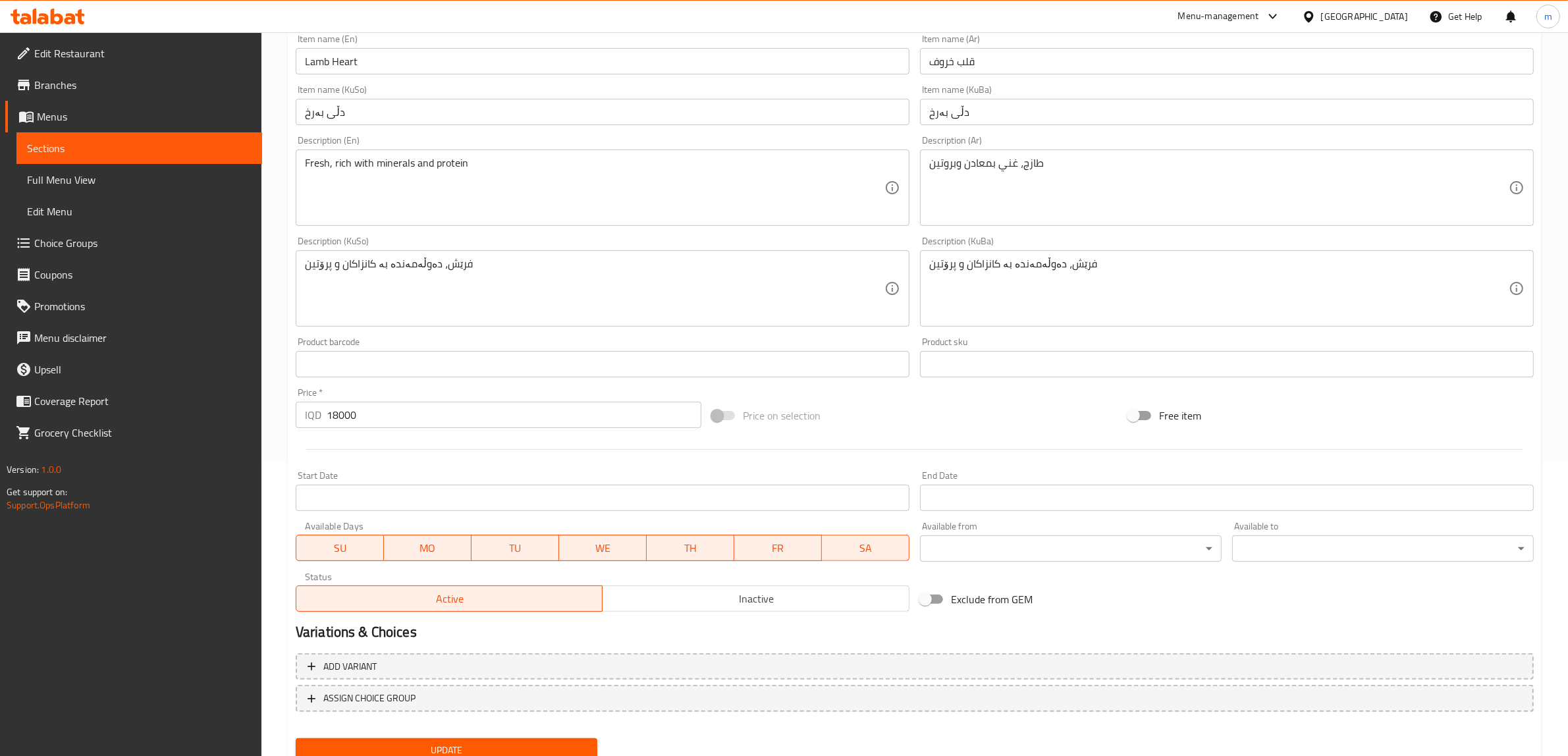
scroll to position [343, 0]
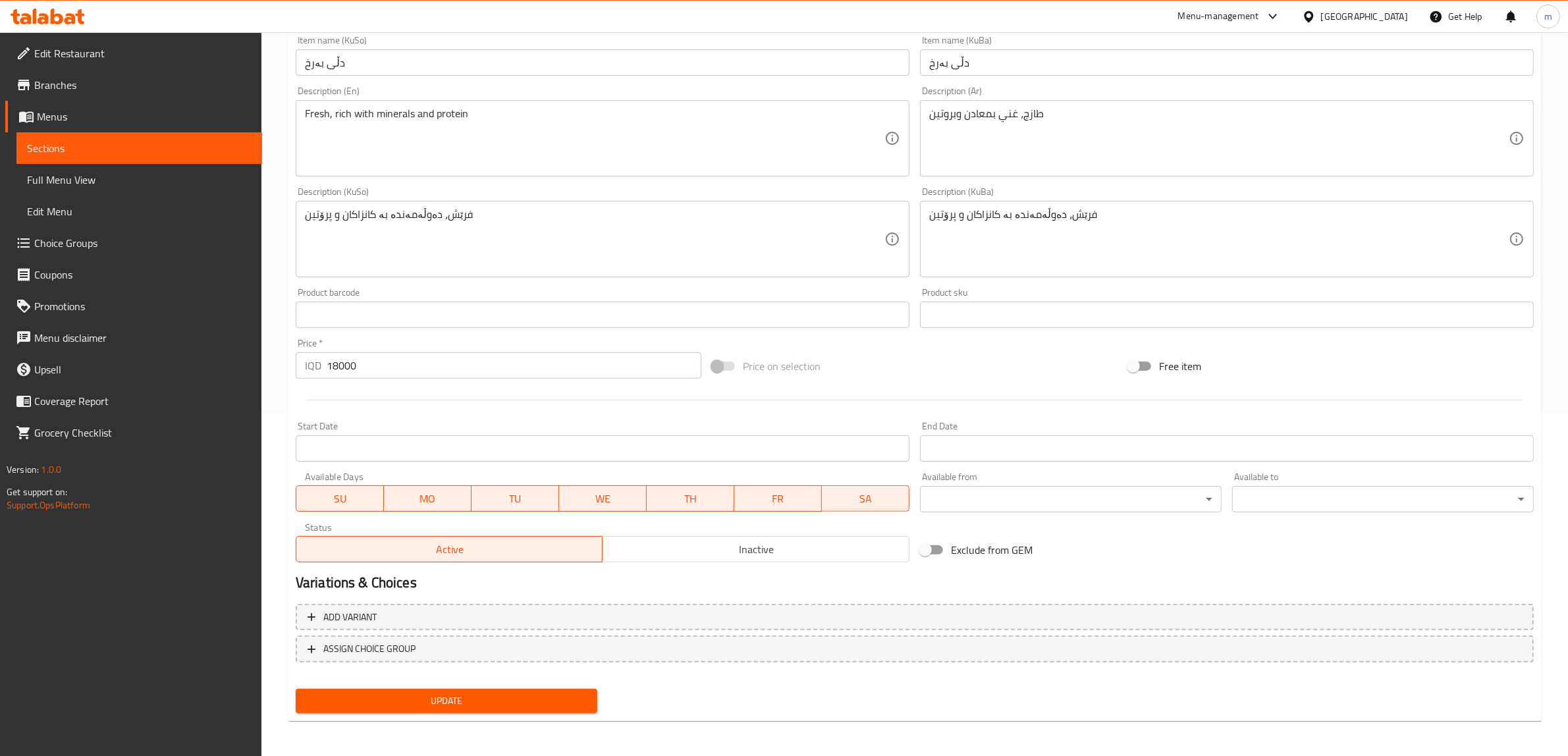
click at [446, 704] on span "Update" at bounding box center [446, 700] width 280 height 16
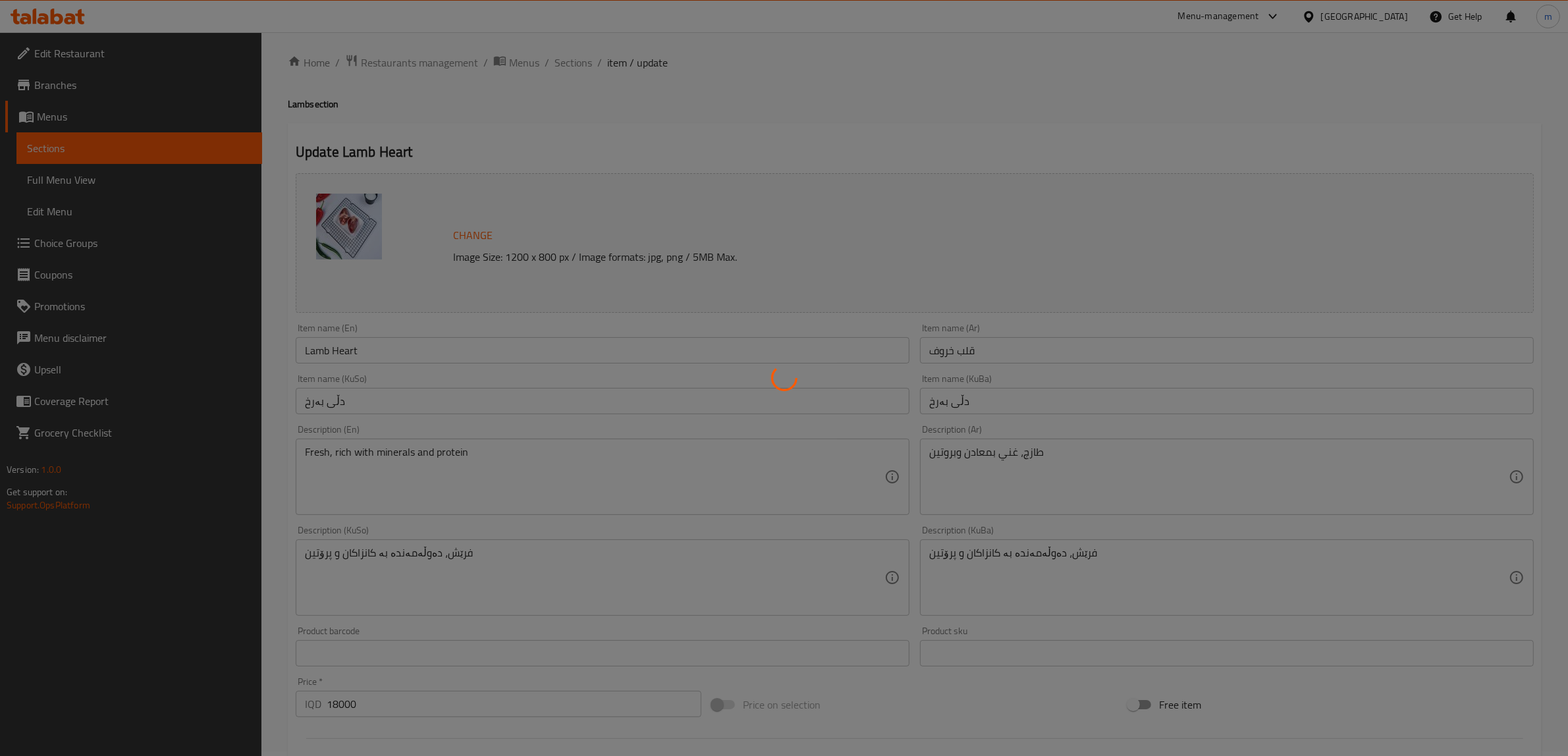
scroll to position [0, 0]
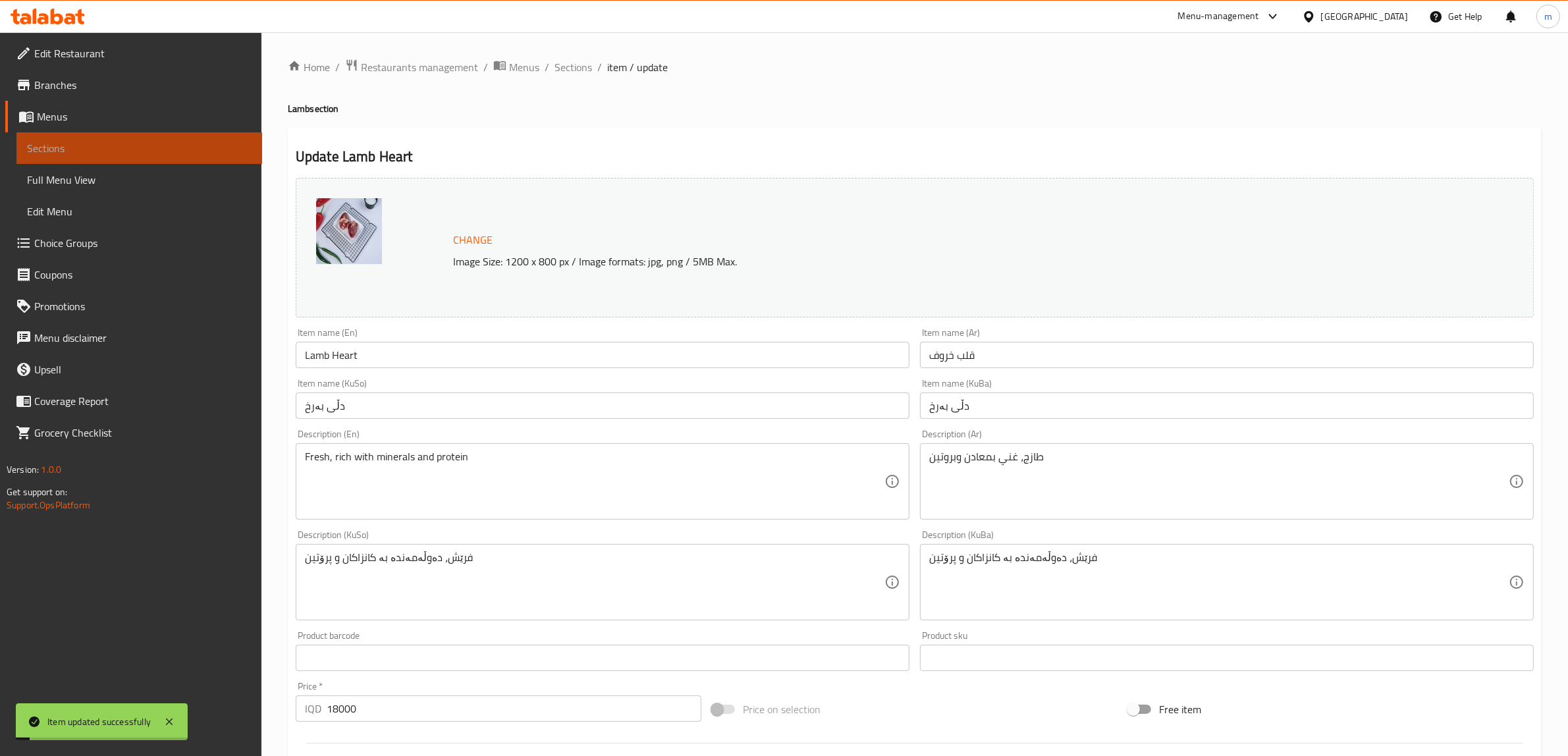
click at [201, 150] on span "Sections" at bounding box center [139, 148] width 225 height 16
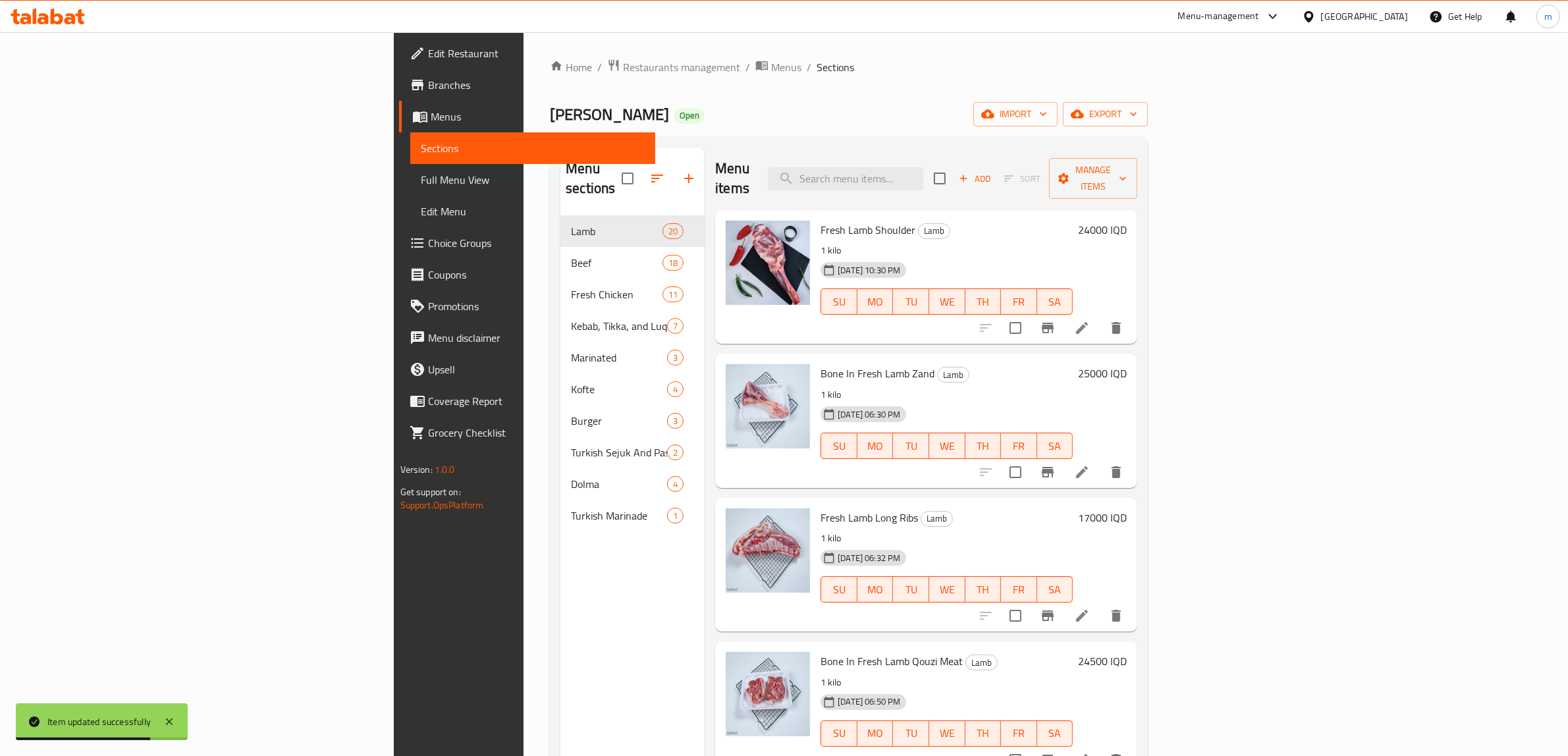
click at [982, 155] on div "Menu items Add Sort Manage items" at bounding box center [926, 179] width 422 height 63
click at [923, 173] on input "search" at bounding box center [845, 179] width 155 height 23
paste input "Fresh Lamb Kidneys"
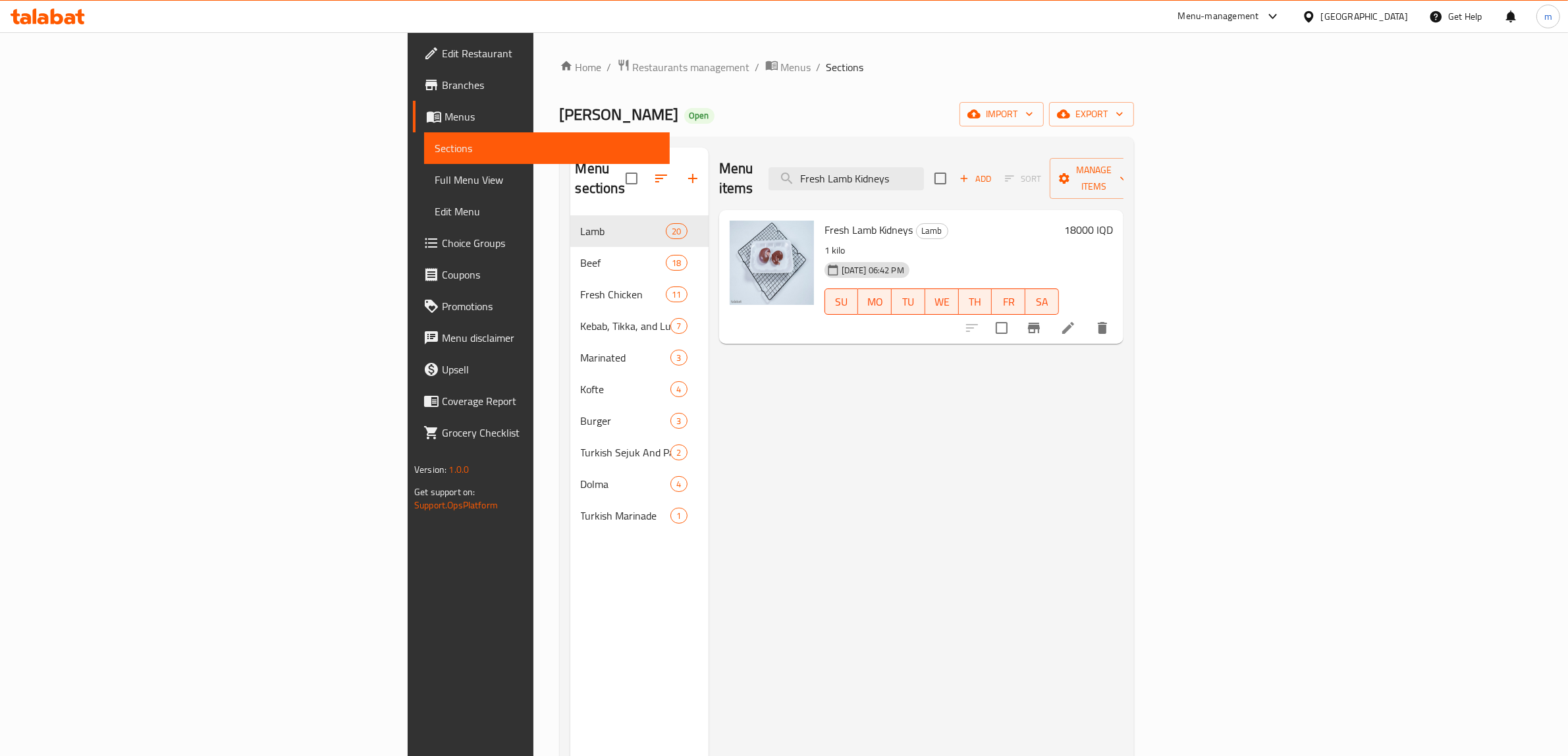
type input "Fresh Lamb Kidneys"
click at [1076, 320] on icon at bounding box center [1068, 328] width 16 height 16
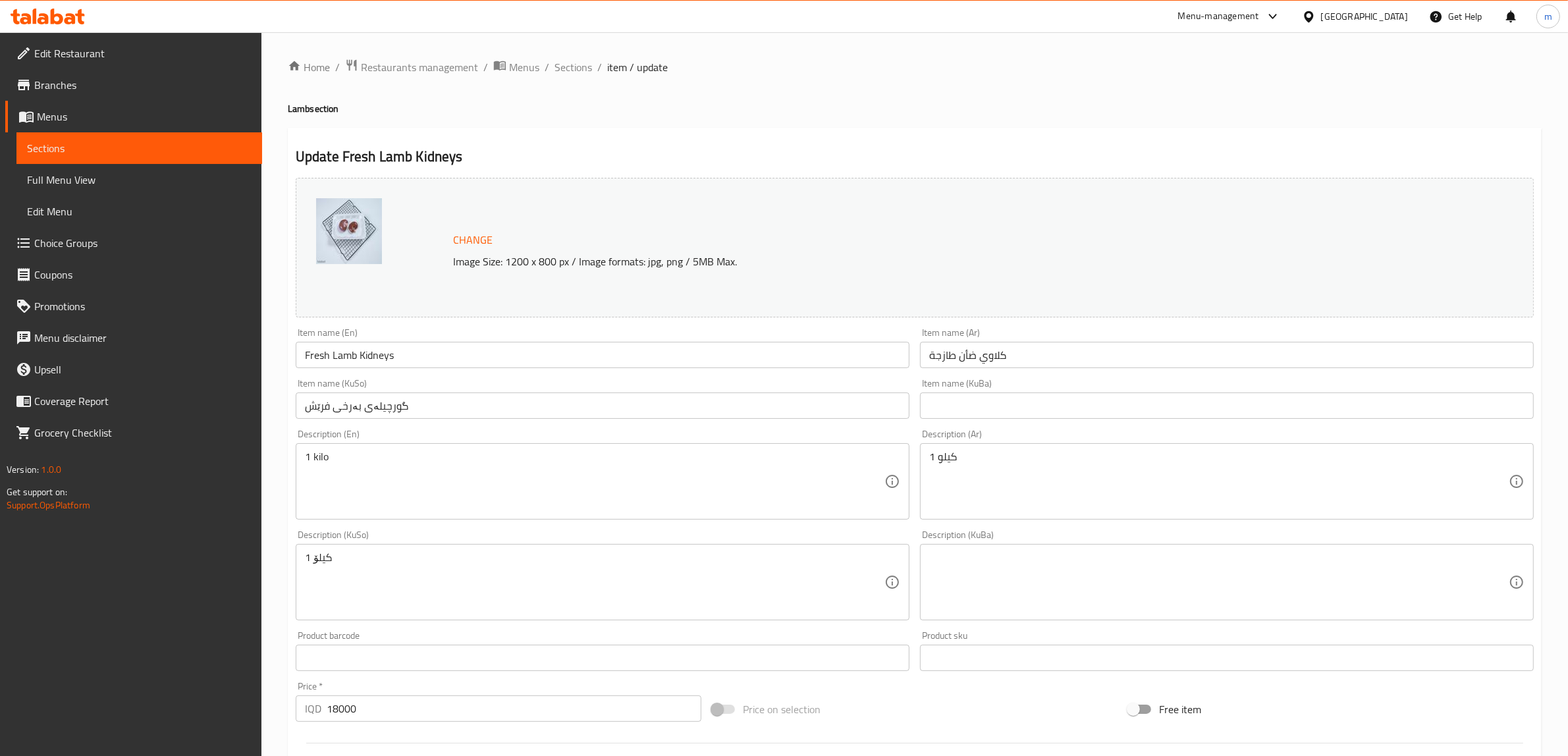
click at [441, 359] on input "Fresh Lamb Kidneys" at bounding box center [602, 355] width 614 height 27
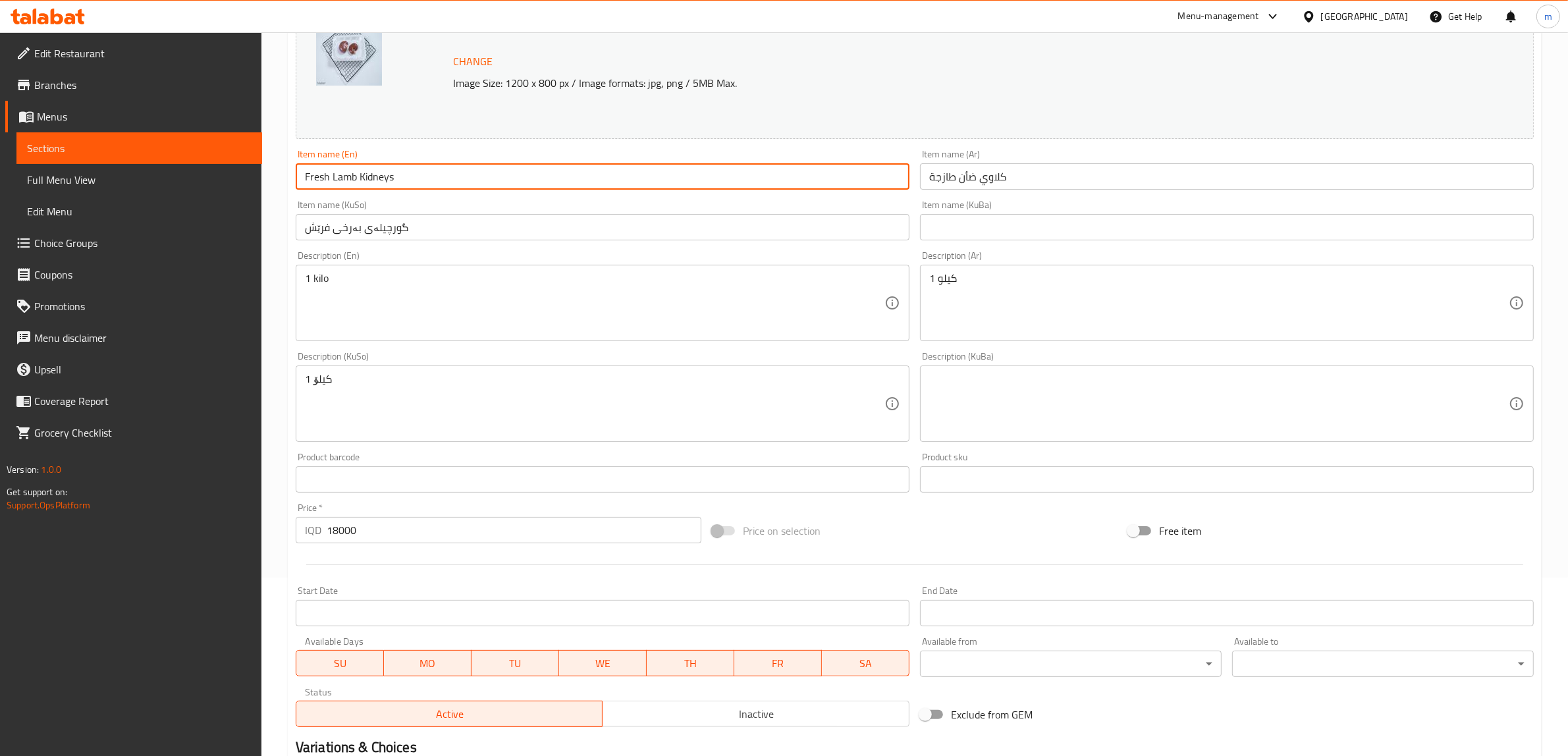
scroll to position [123, 0]
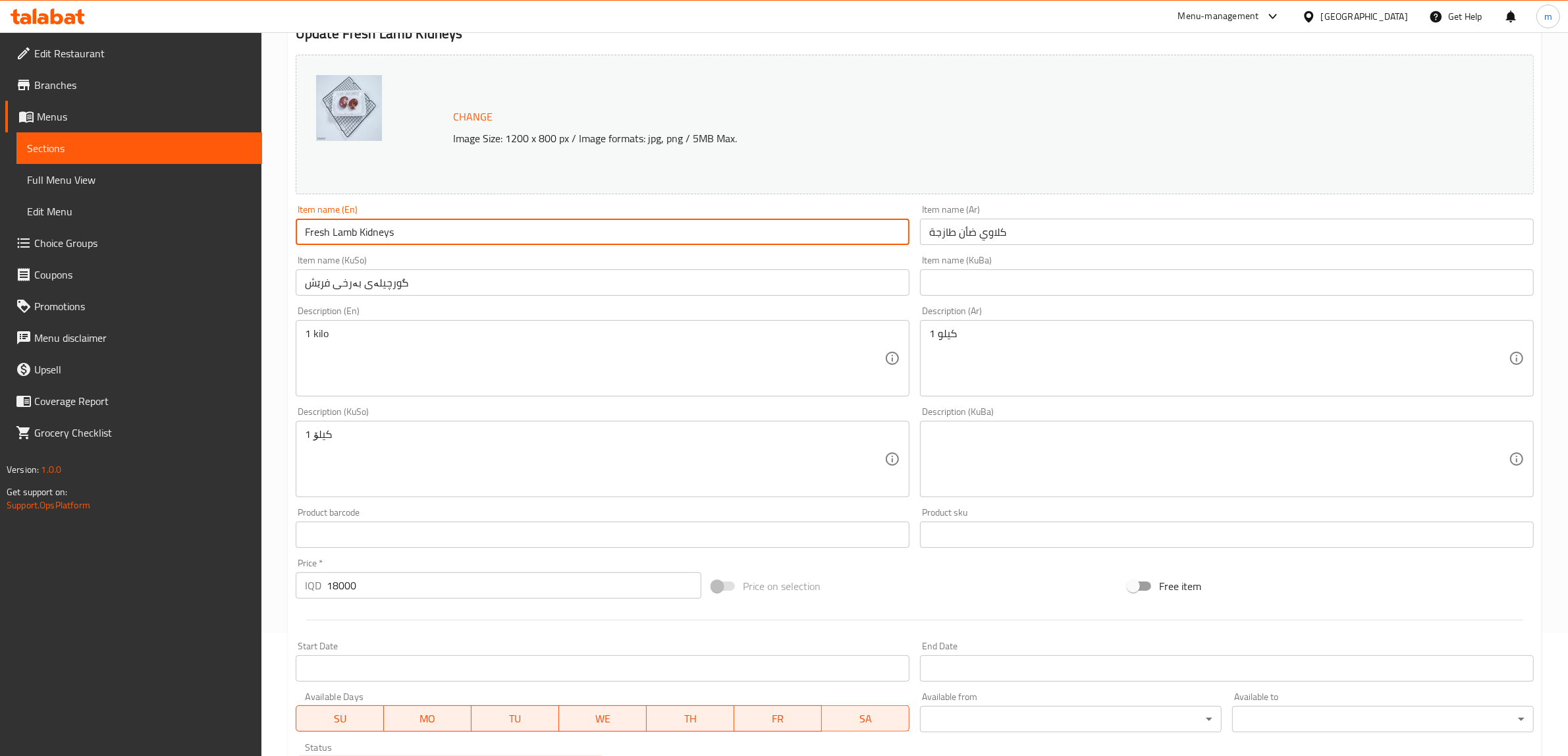
click at [414, 230] on input "Fresh Lamb Kidneys" at bounding box center [602, 232] width 614 height 27
paste input "Lamb Kidneys, 1Package"
click at [374, 227] on input "Lamb Kidneys, 1Package" at bounding box center [602, 232] width 614 height 27
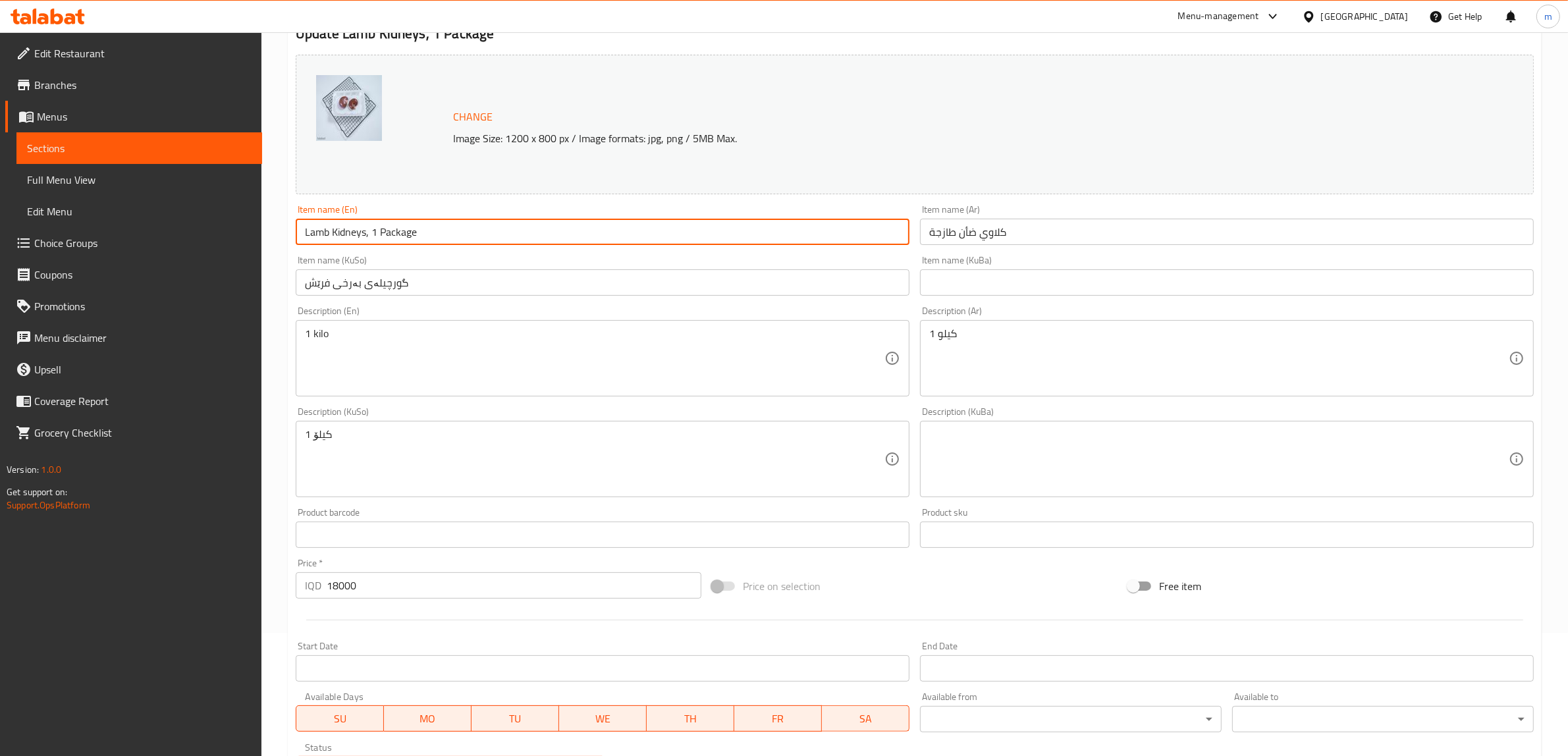
click at [373, 232] on input "Lamb Kidneys, 1 Package" at bounding box center [602, 232] width 614 height 27
click at [400, 228] on input "Lamb Kidneys - 1 Package" at bounding box center [602, 232] width 614 height 27
type input "Lamb Kidneys - 1 Package"
click at [1031, 237] on input "كلاوي ضأن طازجة" at bounding box center [1227, 232] width 614 height 27
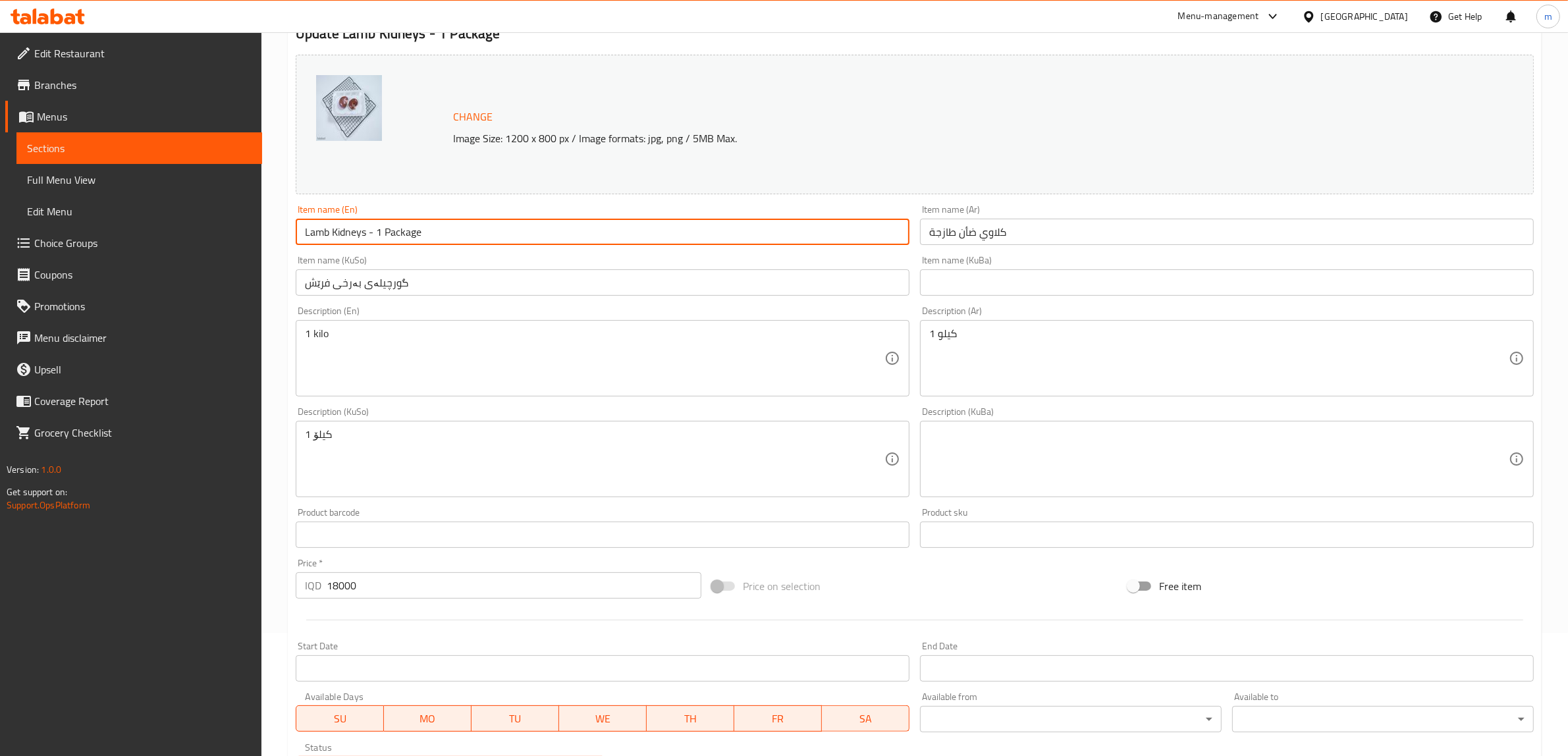
click at [1031, 237] on input "كلاوي ضأن طازجة" at bounding box center [1227, 232] width 614 height 27
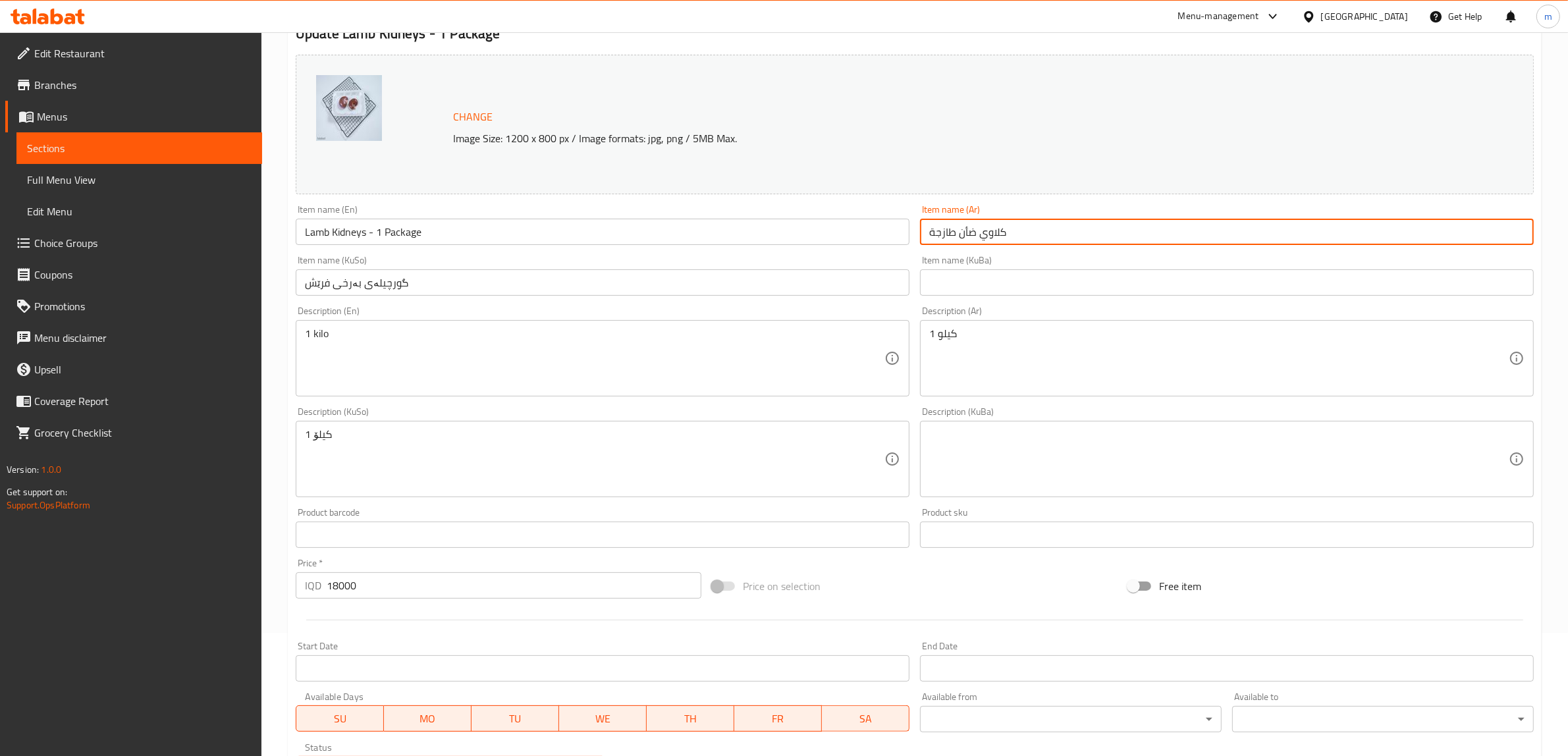
click at [1031, 237] on input "كلاوي ضأن طازجة" at bounding box center [1227, 232] width 614 height 27
click at [1031, 280] on input "text" at bounding box center [1227, 283] width 614 height 27
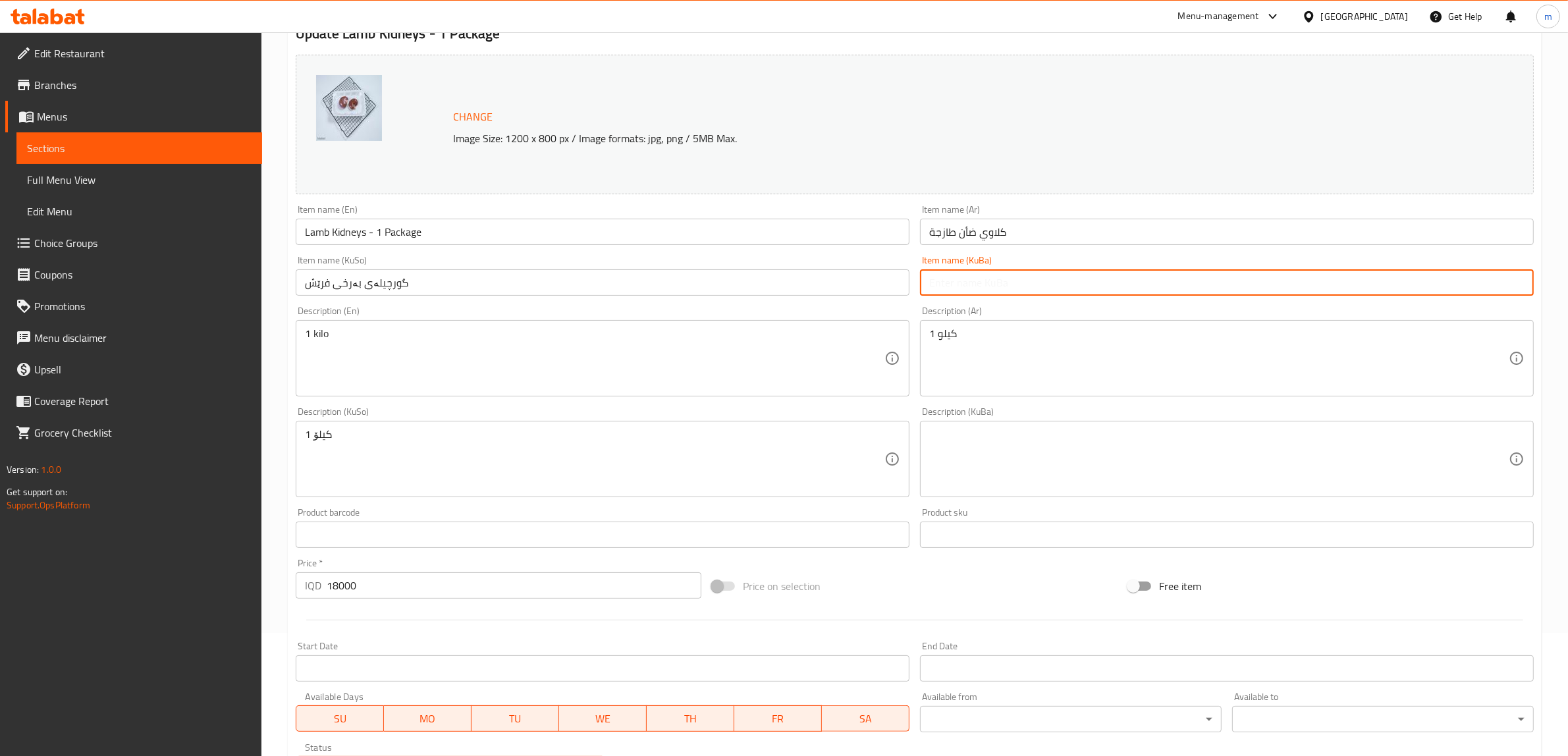
paste input "گورچیلەی بەرخ"
type input "گورچیلەی بەرخ"
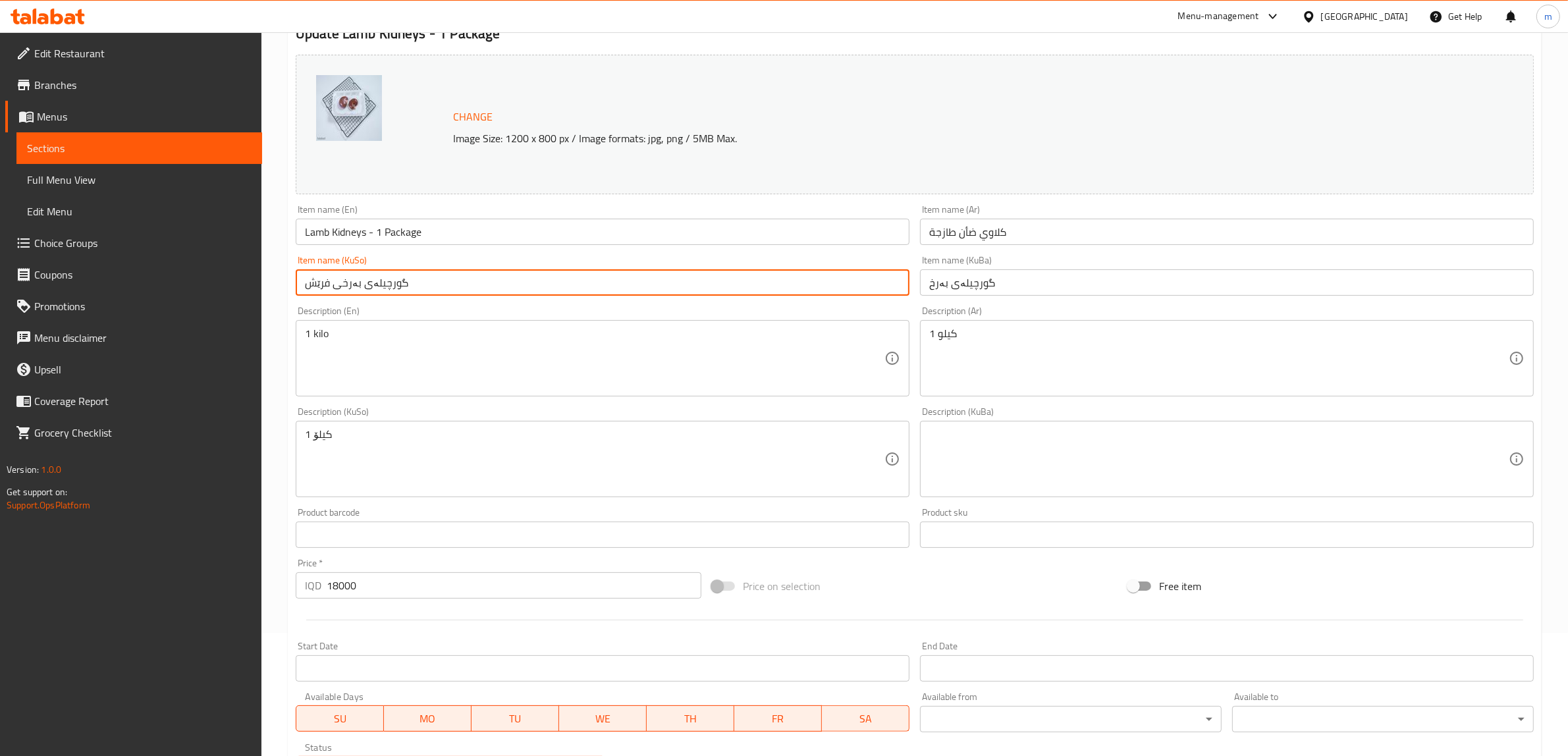
click at [614, 271] on input "گورچیلەی بەرخی فرێش" at bounding box center [602, 283] width 614 height 27
paste input "text"
type input "گورچیلەی بەرخ"
click at [1008, 222] on input "كلاوي ضأن طازجة" at bounding box center [1227, 232] width 614 height 27
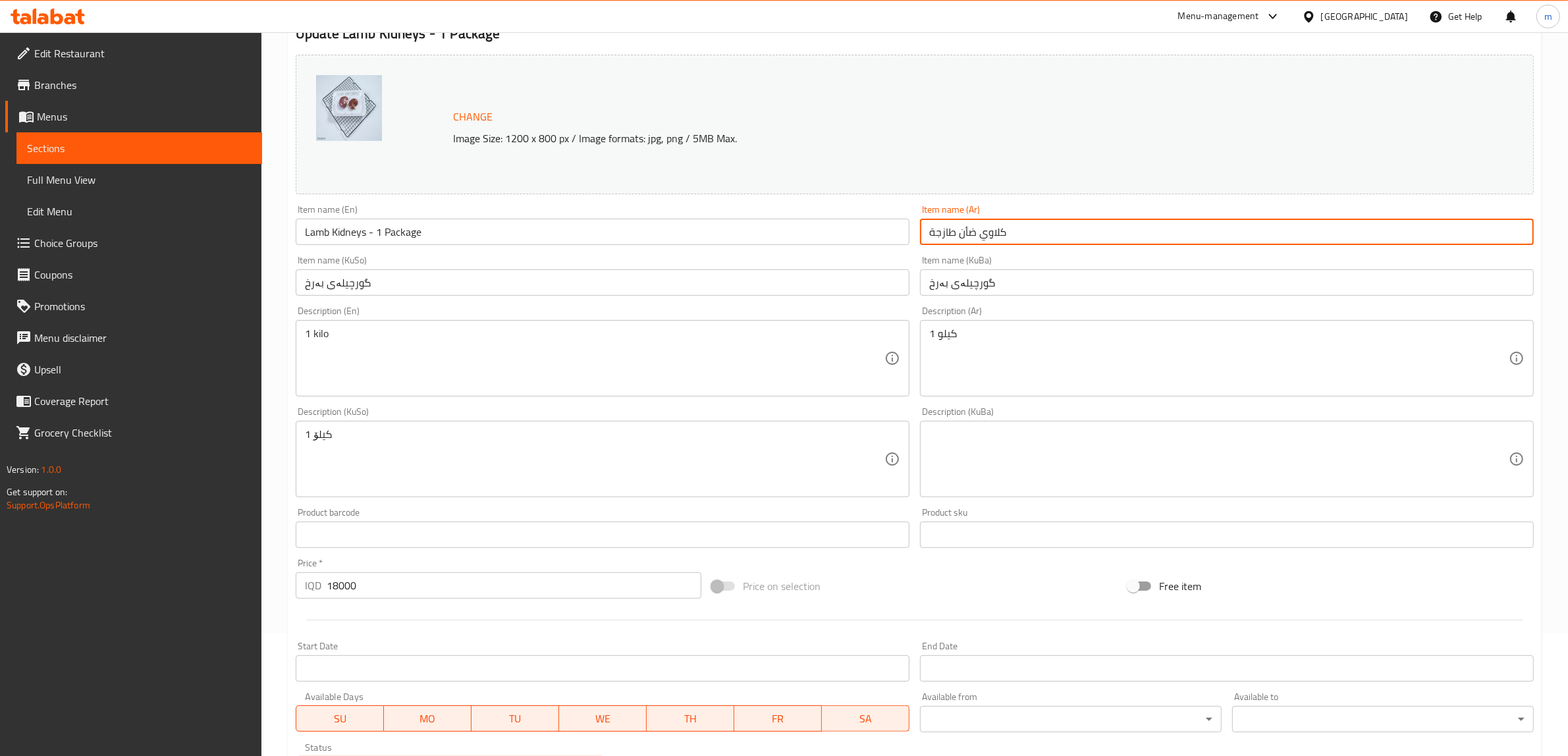
click at [1008, 222] on input "كلاوي ضأن طازجة" at bounding box center [1227, 232] width 614 height 27
paste input "روف"
click at [1052, 287] on input "گورچیلەی بەرخ" at bounding box center [1227, 283] width 614 height 27
click at [1263, 237] on input "كلاوي خروف" at bounding box center [1227, 232] width 614 height 27
paste input "بكج"
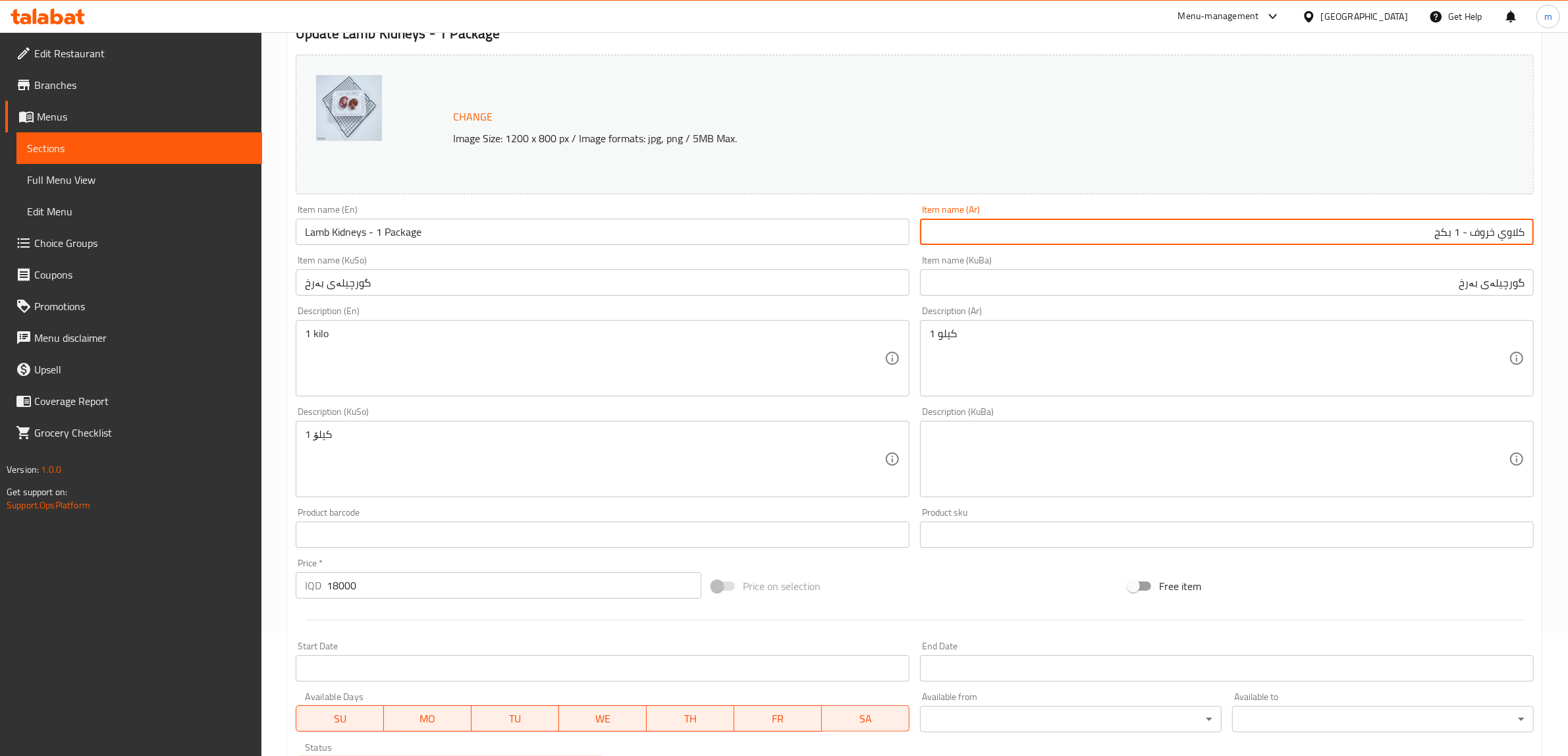
type input "كلاوي خروف - 1 بكج"
click at [1429, 284] on input "گورچیلەی بەرخ" at bounding box center [1227, 283] width 614 height 27
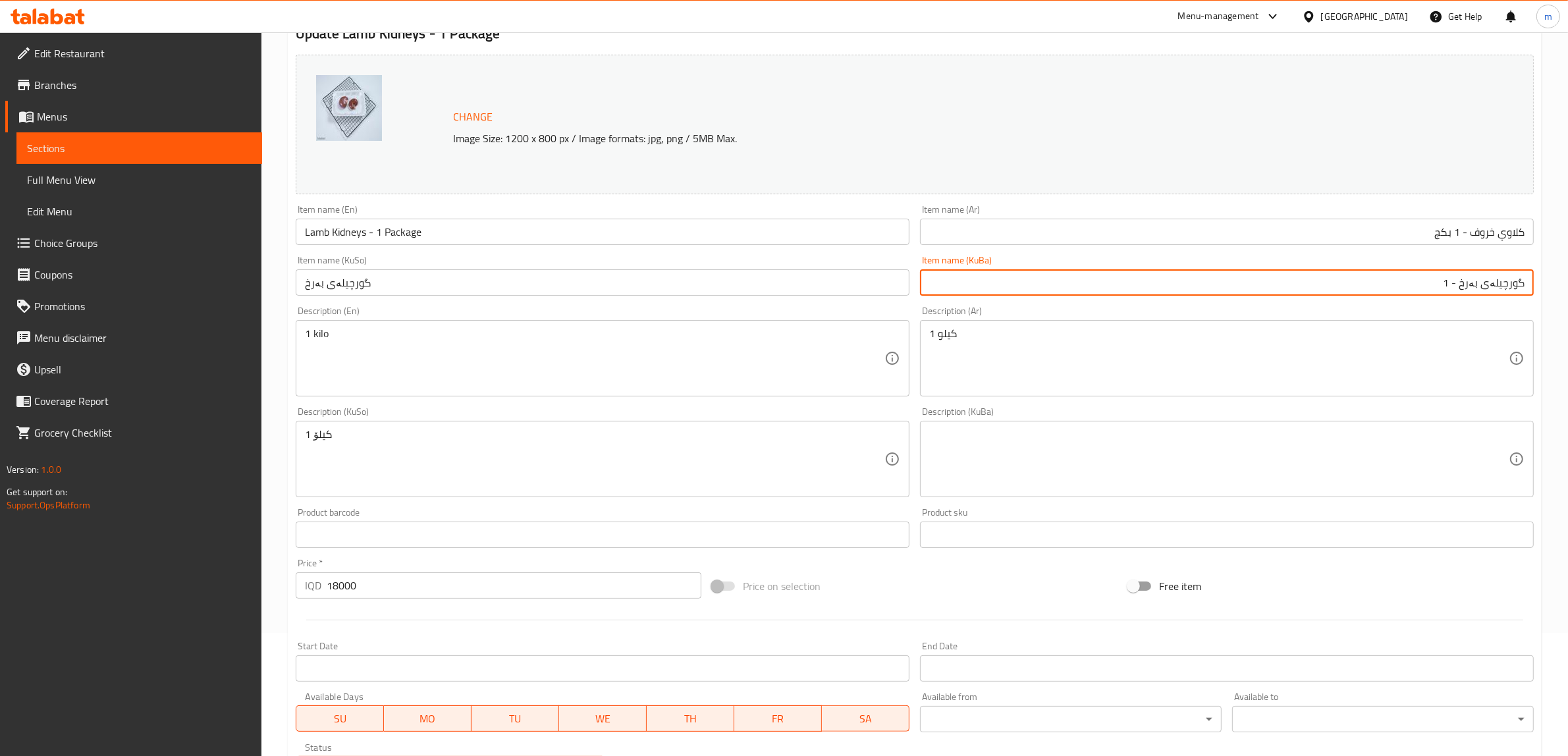
paste input "پاکێجی"
click at [1449, 288] on input "گورچیلەی بەرخ - 1پاکێجی" at bounding box center [1227, 283] width 614 height 27
click at [1387, 284] on input "گورچیلەی بەرخ - 1 پاکێجی" at bounding box center [1227, 283] width 614 height 27
click at [1367, 295] on input "گورچیلەی بەرخ - 1 پاکێج" at bounding box center [1227, 283] width 614 height 27
type input "گورچیلەی بەرخ - 1 پاکێج"
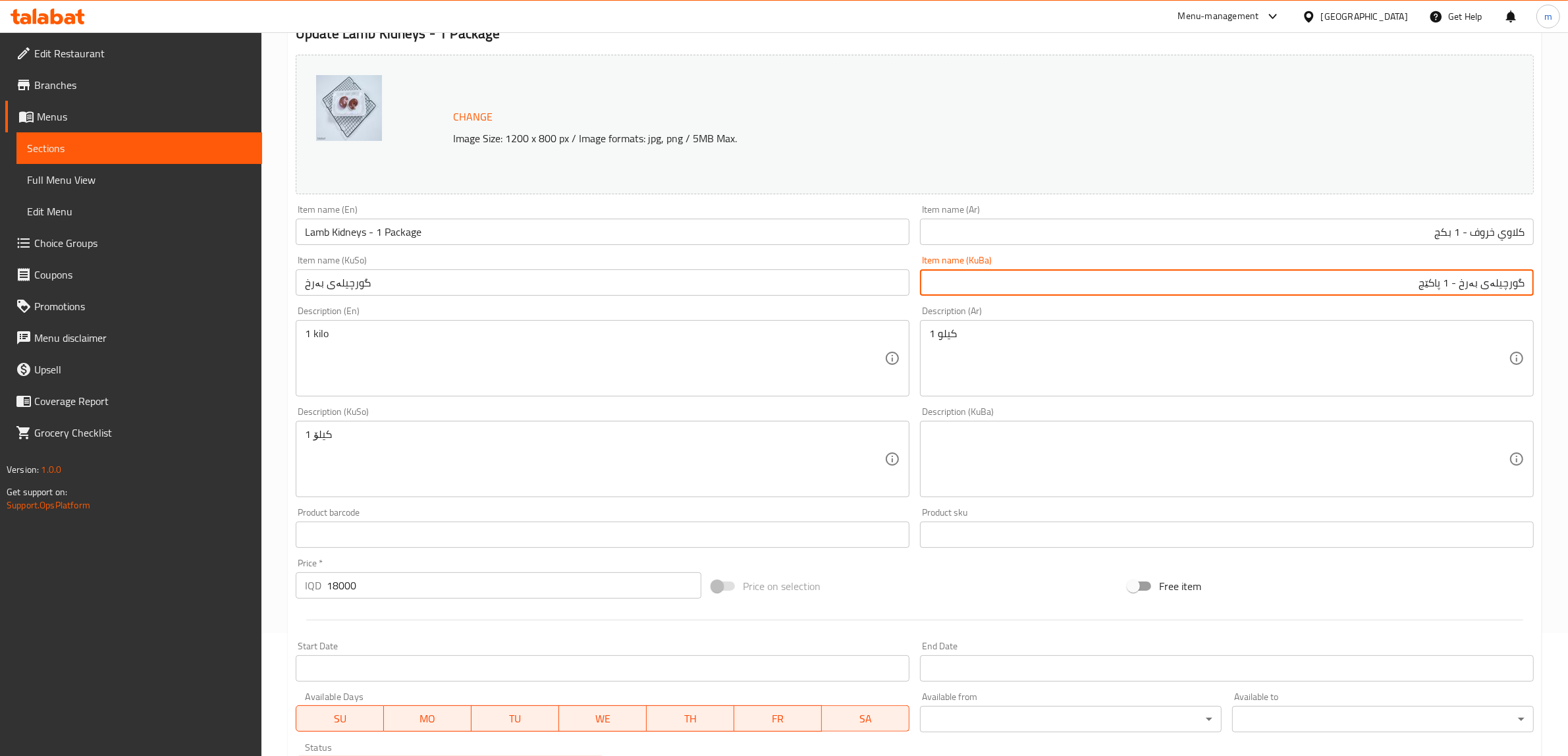
click at [435, 238] on input "Lamb Kidneys - 1 Package" at bounding box center [602, 232] width 614 height 27
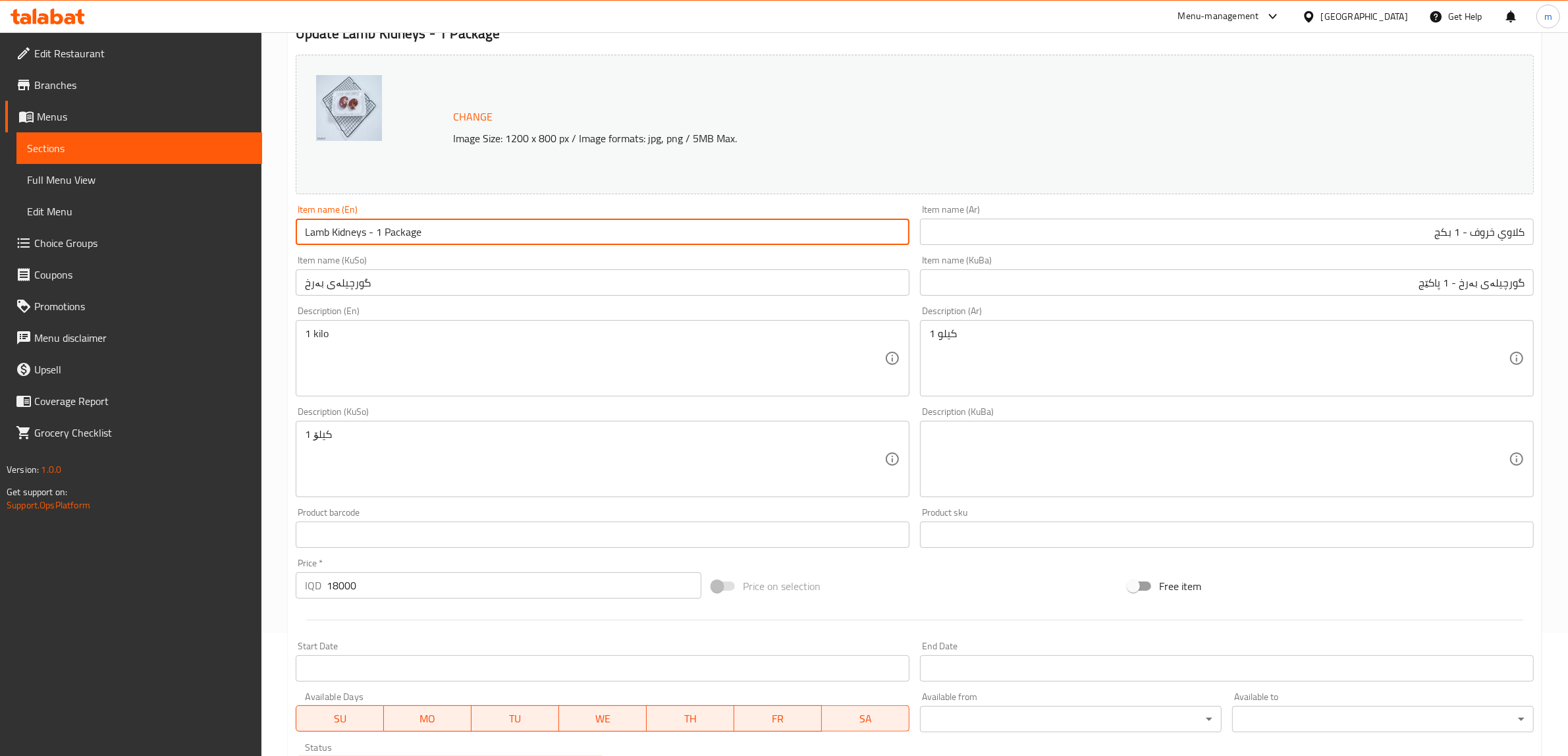
click at [1182, 287] on input "گورچیلەی بەرخ - 1 پاکێج" at bounding box center [1227, 283] width 614 height 27
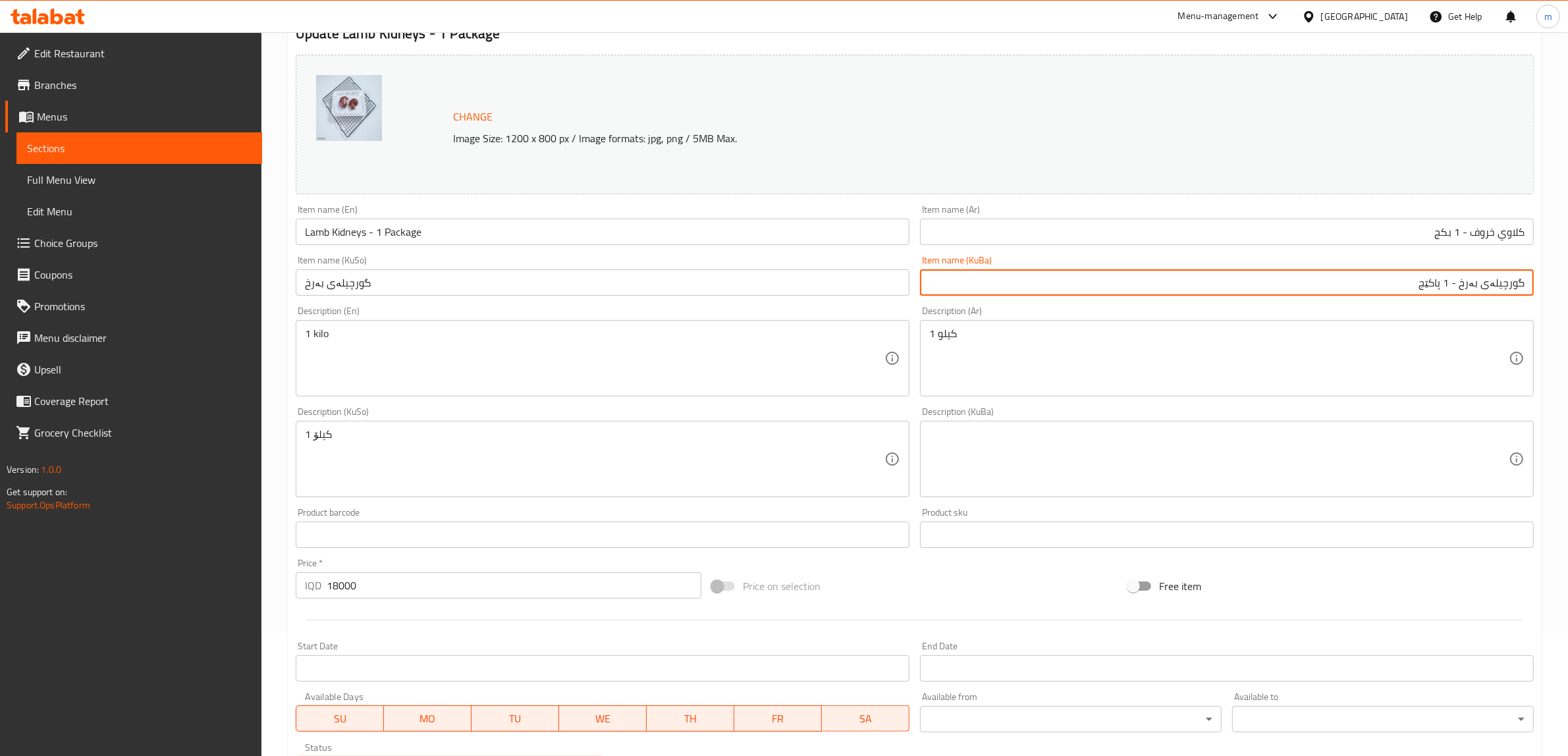
click at [537, 288] on input "گورچیلەی بەرخ" at bounding box center [602, 283] width 614 height 27
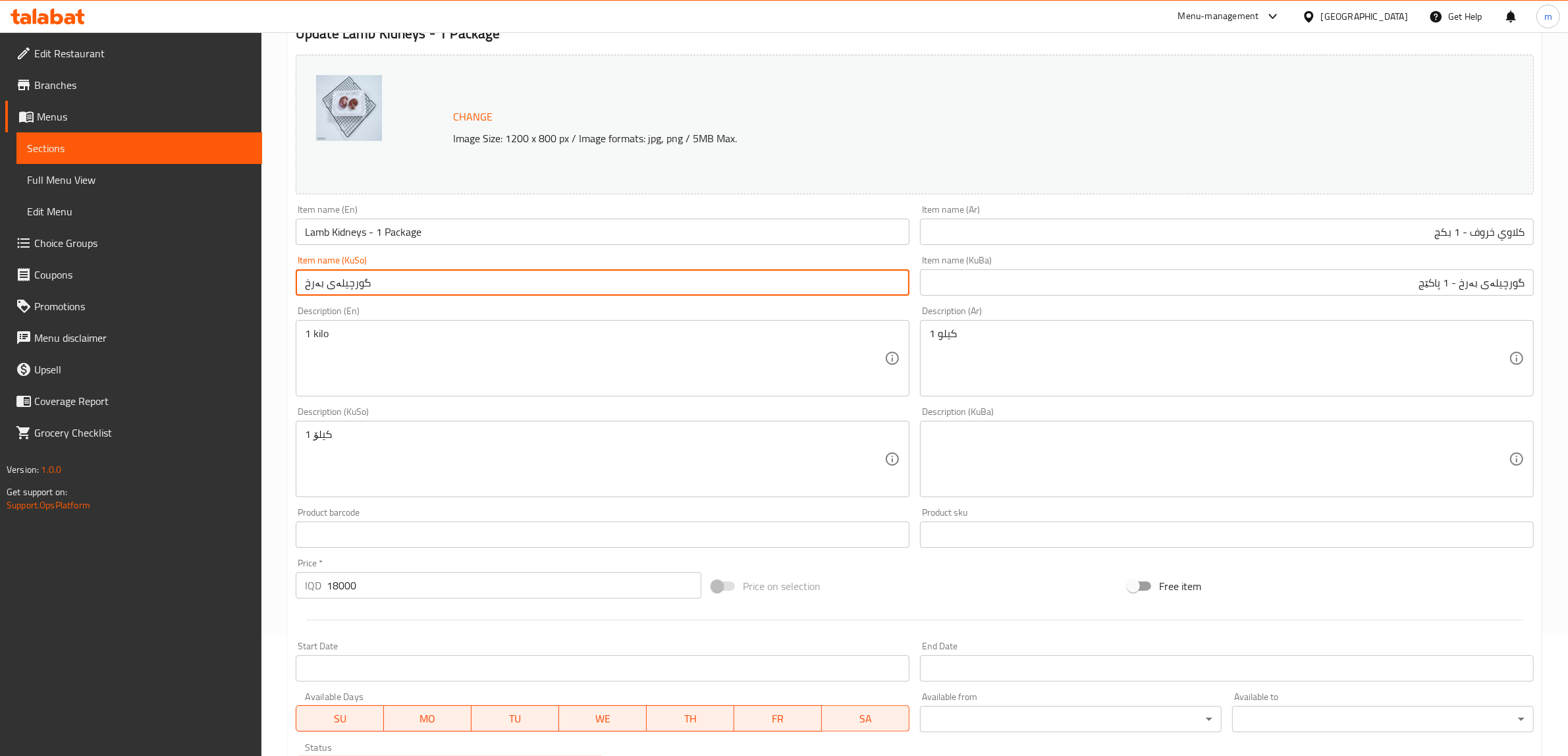
paste input "- 1 پاکێج"
type input "گورچیلەی بەرخ - 1 پاکێج"
click at [453, 237] on input "Lamb Kidneys - 1 Package" at bounding box center [602, 232] width 614 height 27
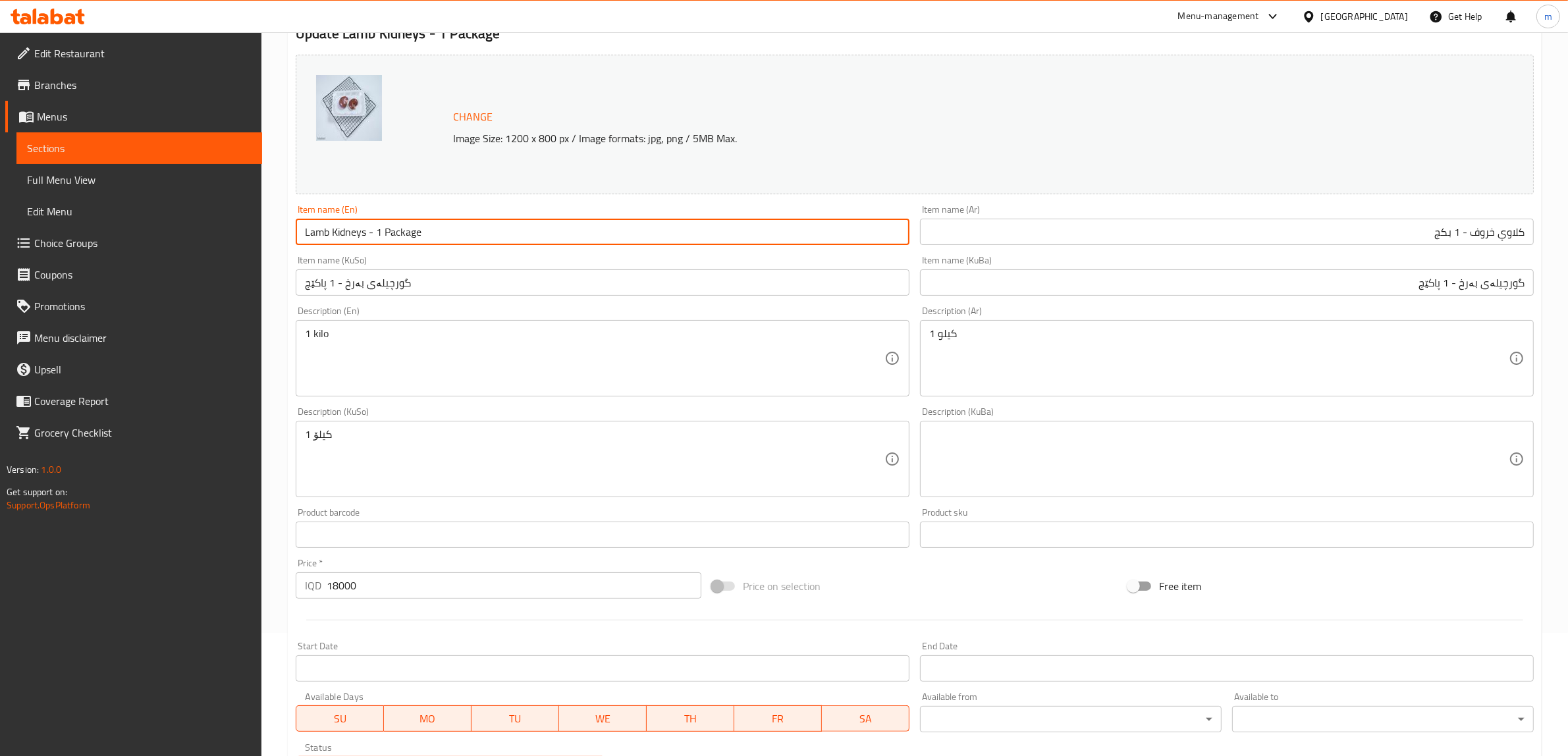
click at [453, 237] on input "Lamb Kidneys - 1 Package" at bounding box center [602, 232] width 614 height 27
click at [1209, 244] on input "كلاوي خروف - 1 بكج" at bounding box center [1227, 232] width 614 height 27
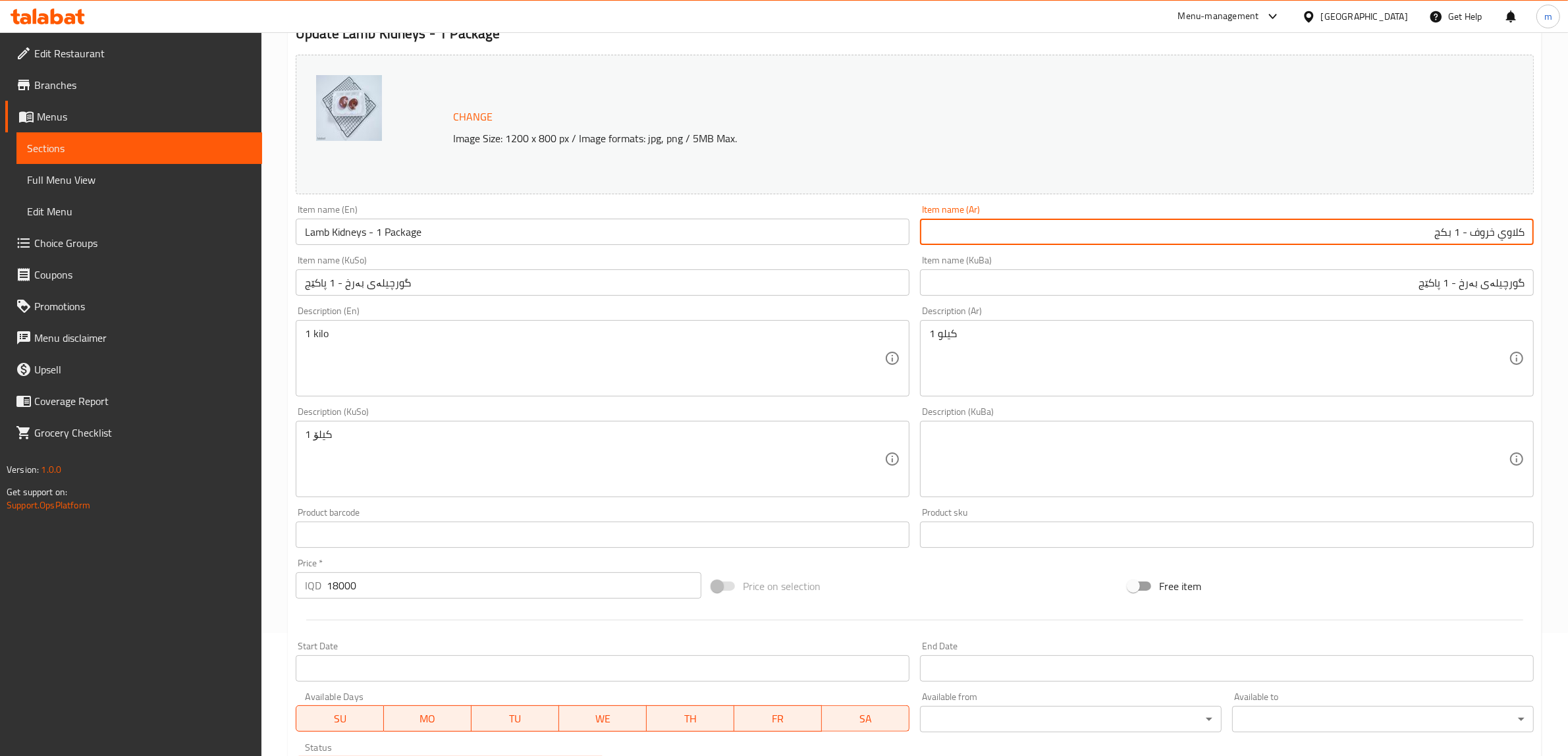
click at [1209, 244] on input "كلاوي خروف - 1 بكج" at bounding box center [1227, 232] width 614 height 27
click at [674, 285] on input "گورچیلەی بەرخ - 1 پاکێج" at bounding box center [602, 283] width 614 height 27
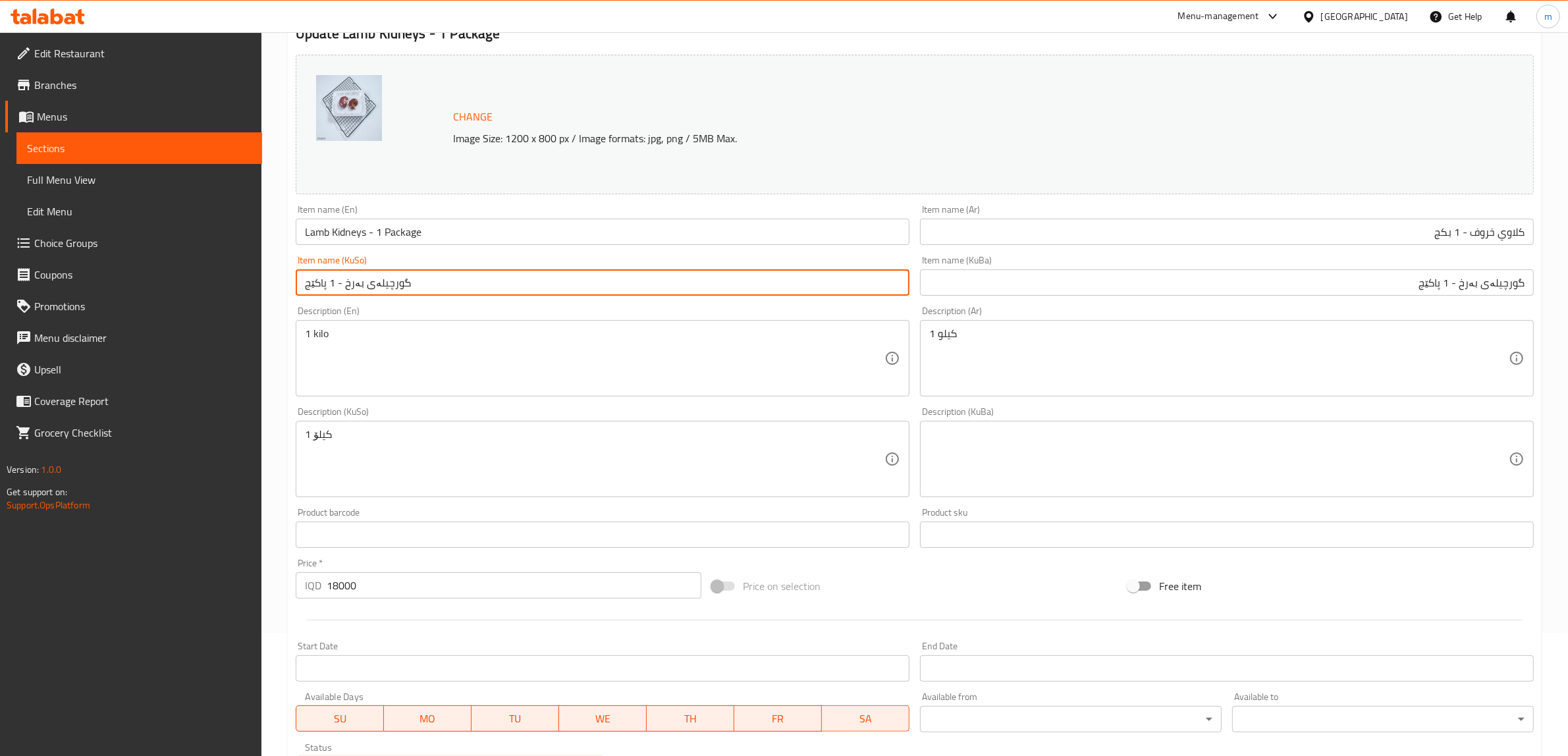
click at [674, 285] on input "گورچیلەی بەرخ - 1 پاکێج" at bounding box center [602, 283] width 614 height 27
click at [673, 288] on input "گورچیلەی بەرخ - 1 پاکێج" at bounding box center [602, 283] width 614 height 27
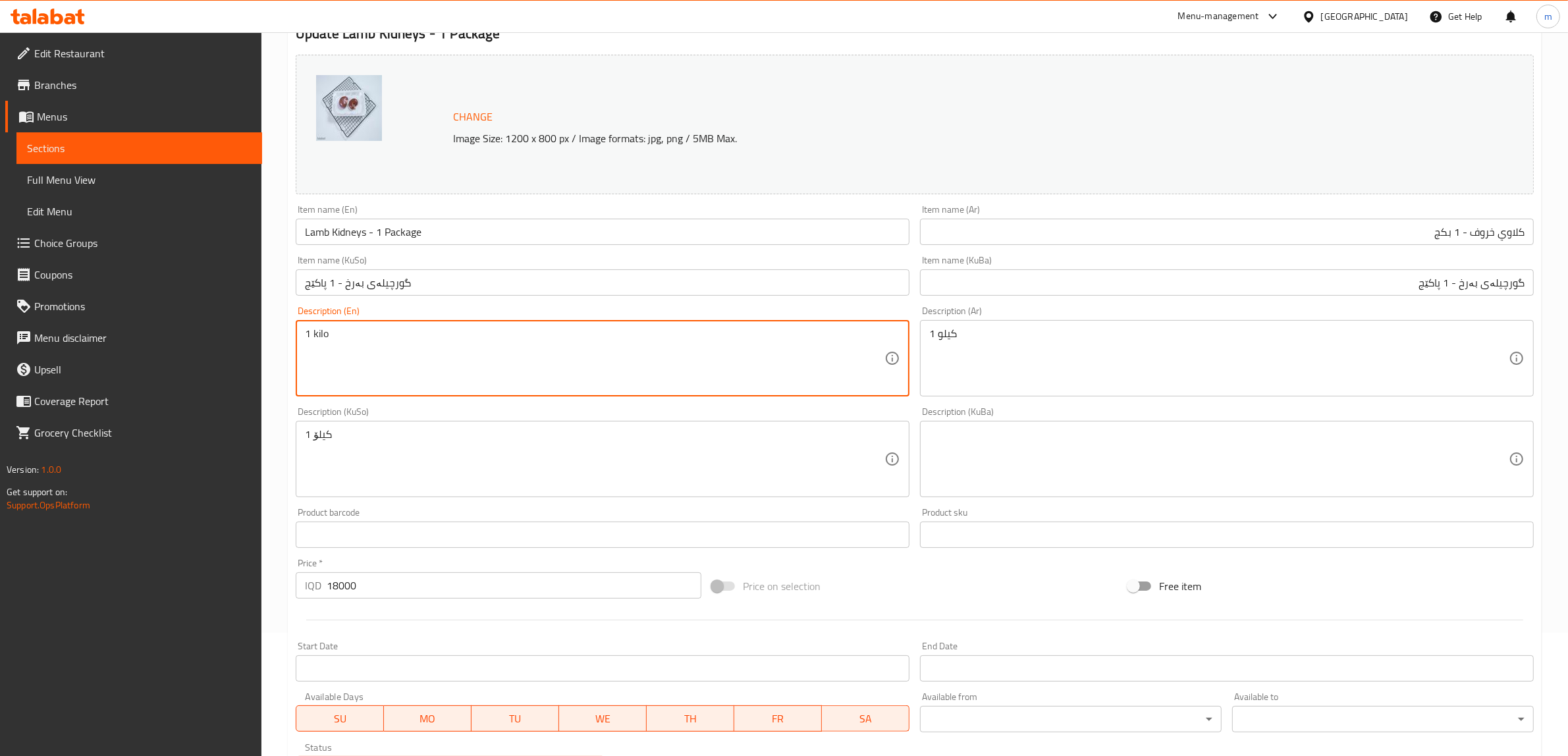
click at [486, 336] on textarea "1 kilo" at bounding box center [594, 359] width 580 height 63
paste textarea "Fresh, rich with minerals and protein"
type textarea "Fresh, rich with minerals and protein"
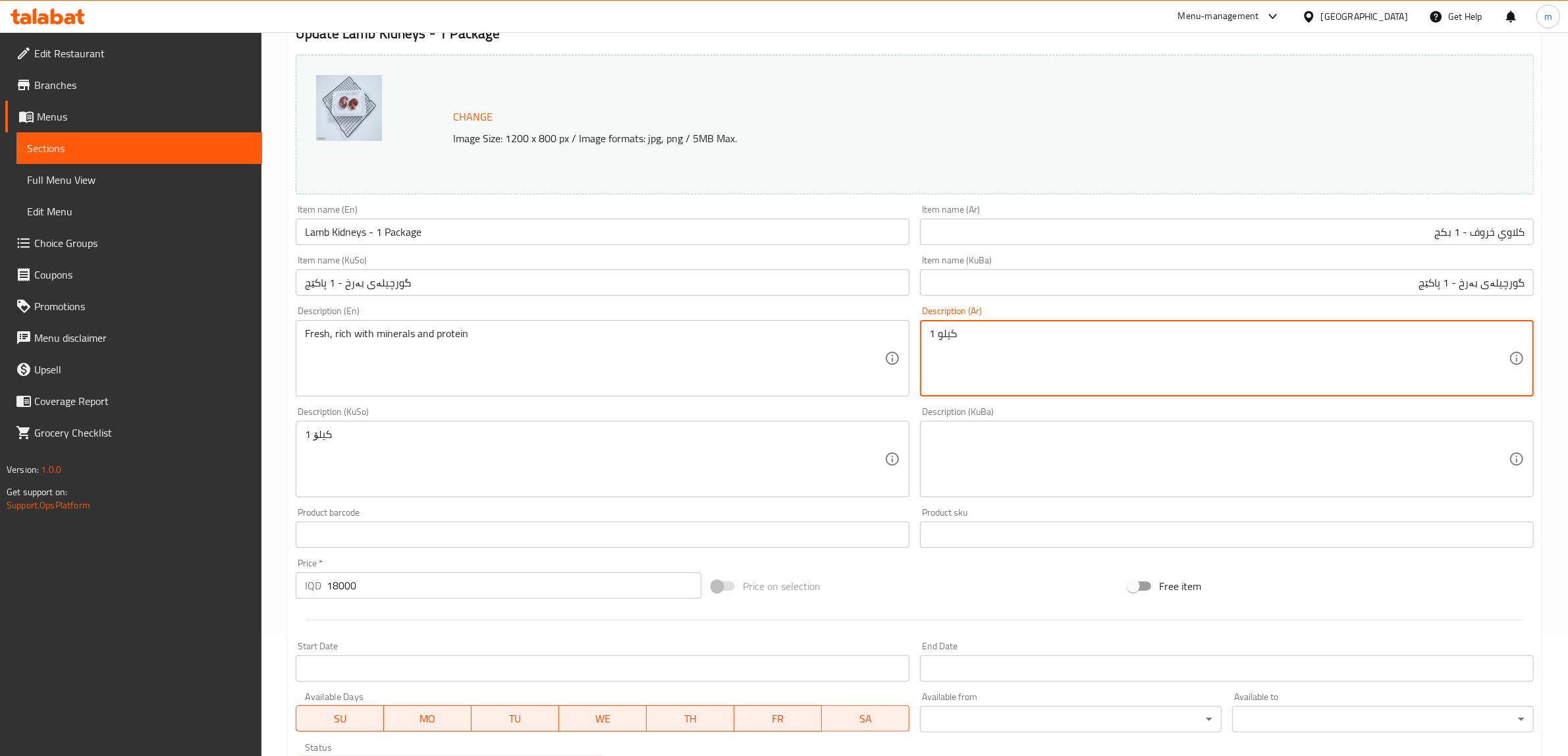
click at [1006, 345] on textarea "1 كيلو" at bounding box center [1219, 359] width 580 height 63
paste textarea "طازج، غني بمعادن وبروتين"
type textarea "طازج، غني بمعادن وبروتين"
click at [1023, 439] on textarea at bounding box center [1219, 459] width 580 height 63
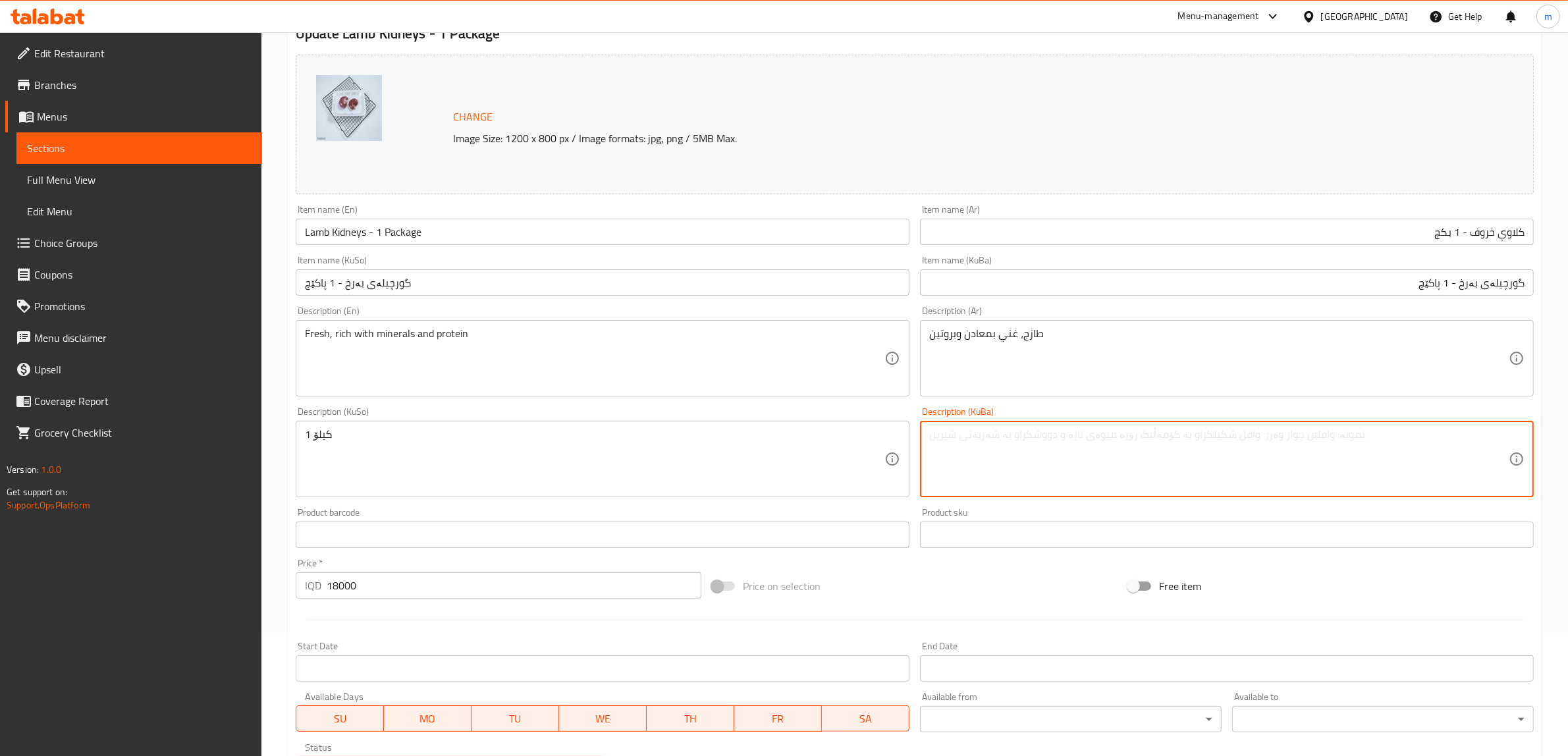
paste textarea "فرێش، دەوڵەمەندە بە کانزاکان و پرۆتین"
type textarea "فرێش، دەوڵەمەندە بە کانزاکان و پرۆتین"
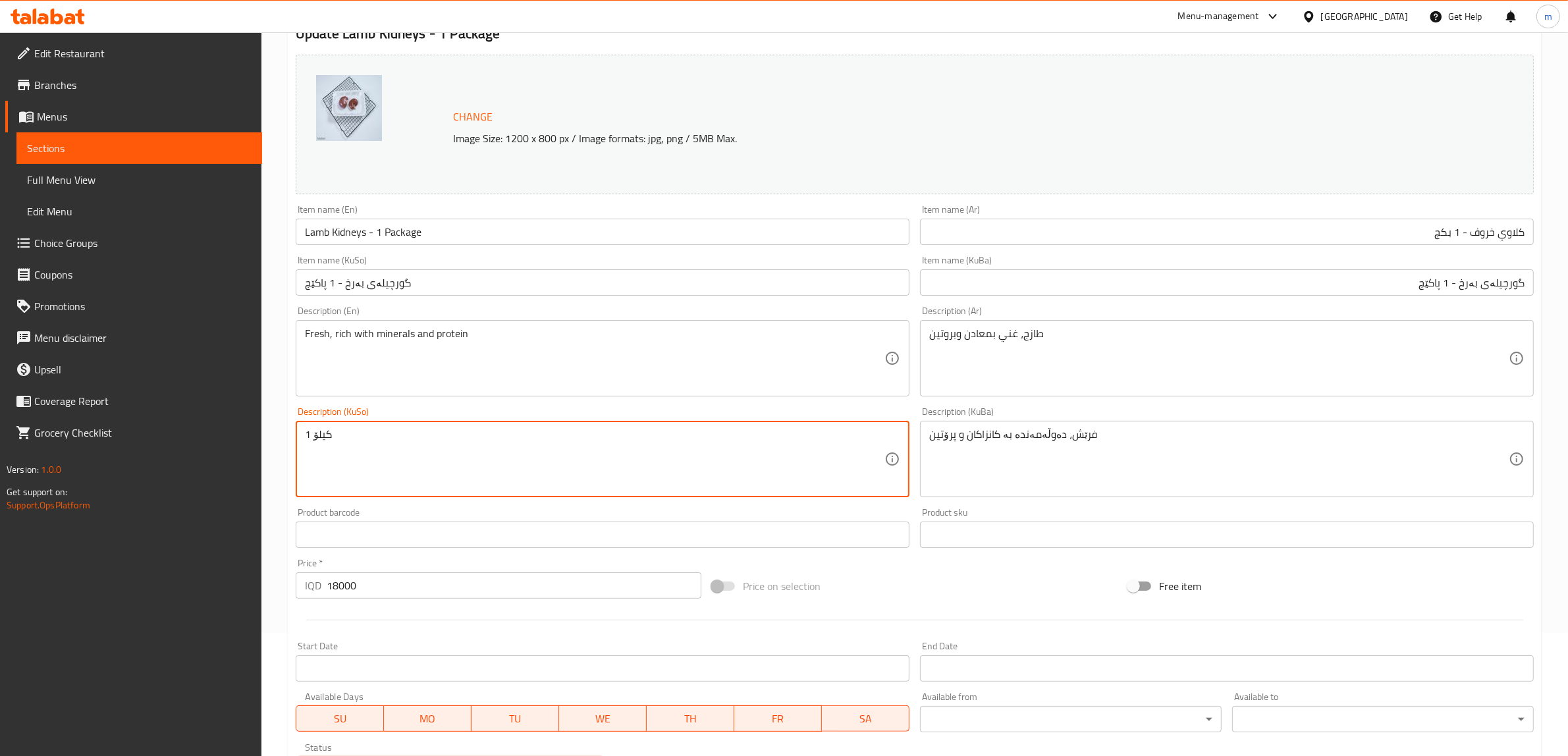
paste textarea "فرێش، دەوڵەمەندە بە کانزاکان و پرۆتی"
type textarea "فرێش، دەوڵەمەندە بە کانزاکان و پرۆتین"
click at [598, 413] on div "Description (KuSo) فرێش، دەوڵەمەندە بە کانزاکان و پرۆتین Description (KuSo)" at bounding box center [602, 452] width 614 height 90
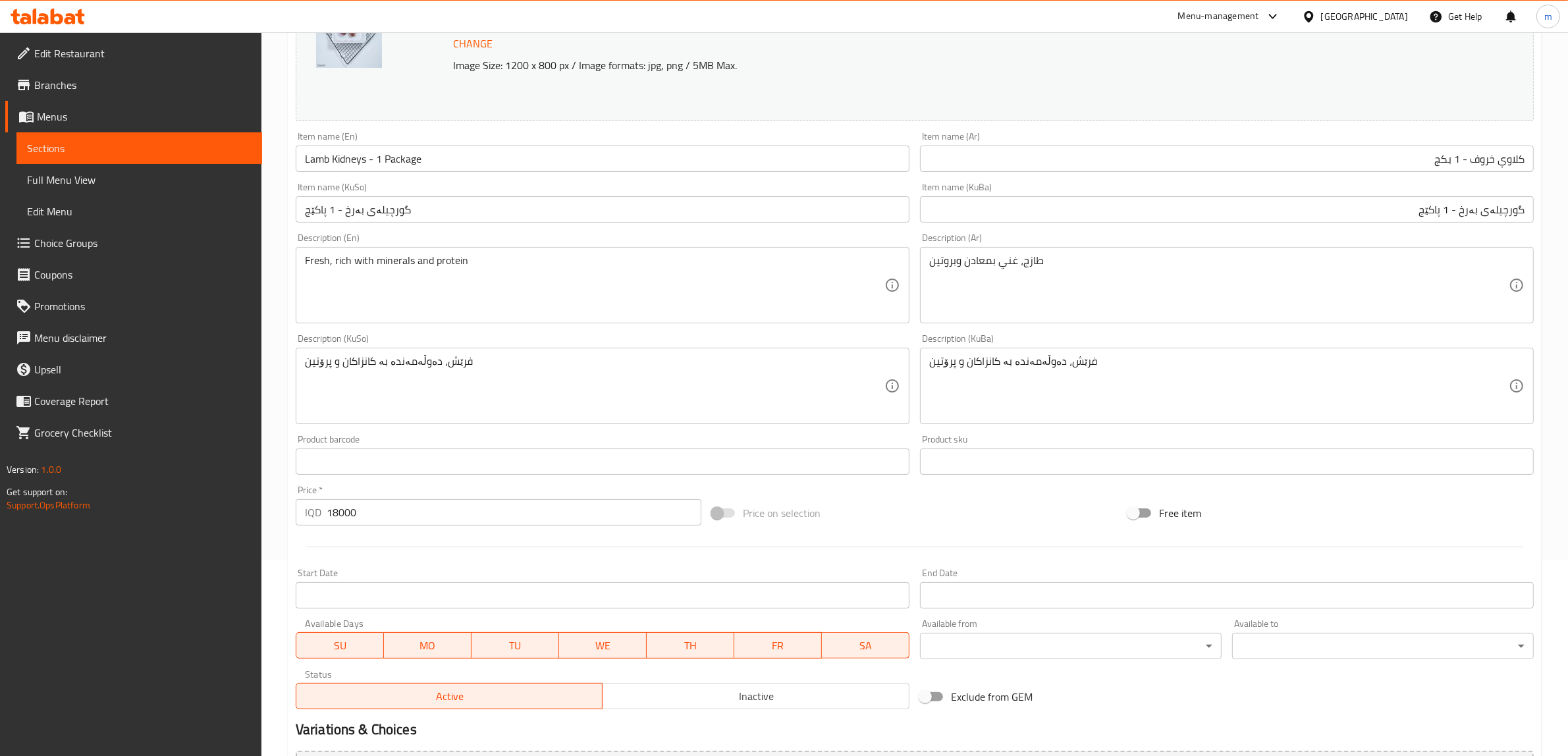
scroll to position [343, 0]
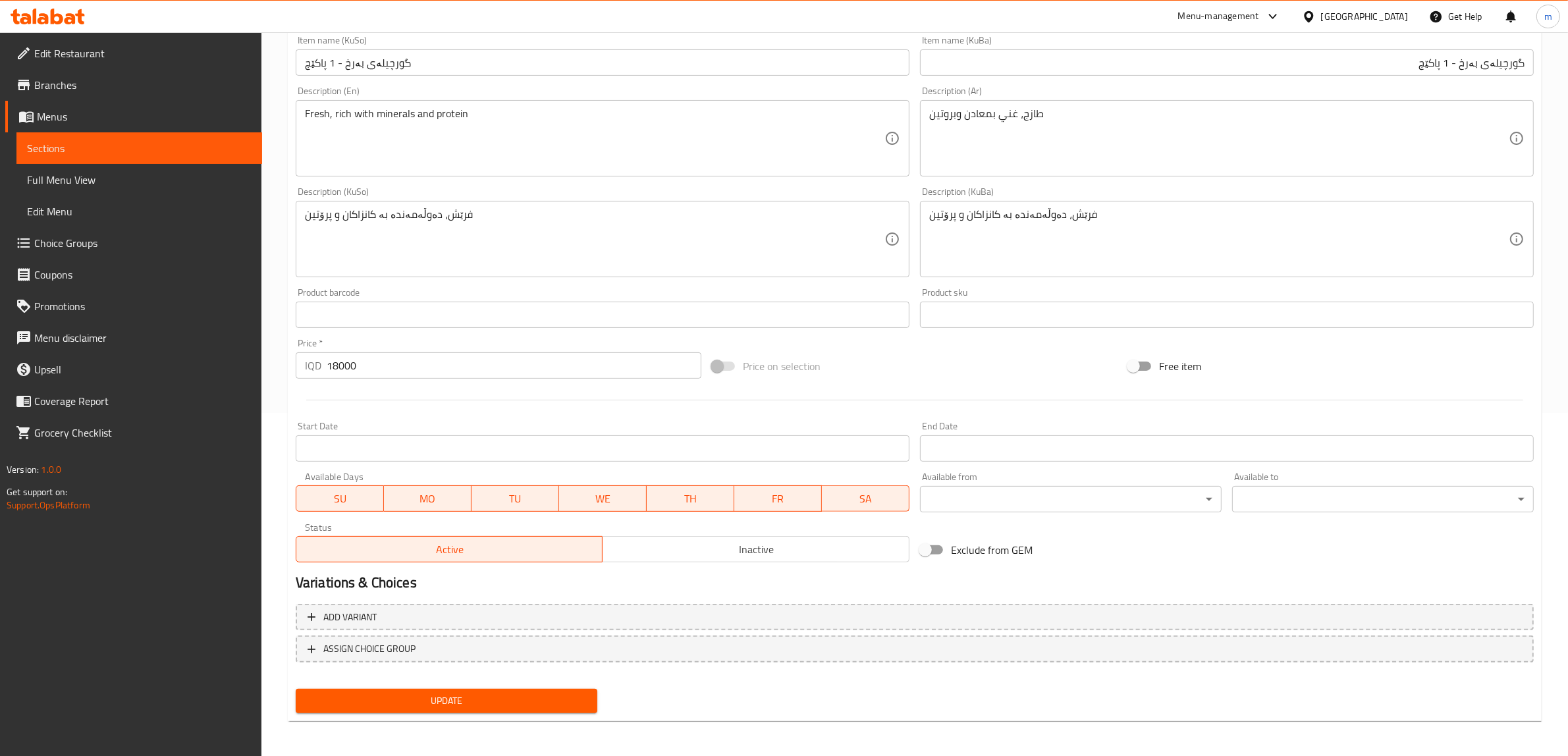
click at [409, 695] on span "Update" at bounding box center [446, 700] width 280 height 16
click at [391, 705] on span "Update" at bounding box center [446, 700] width 280 height 16
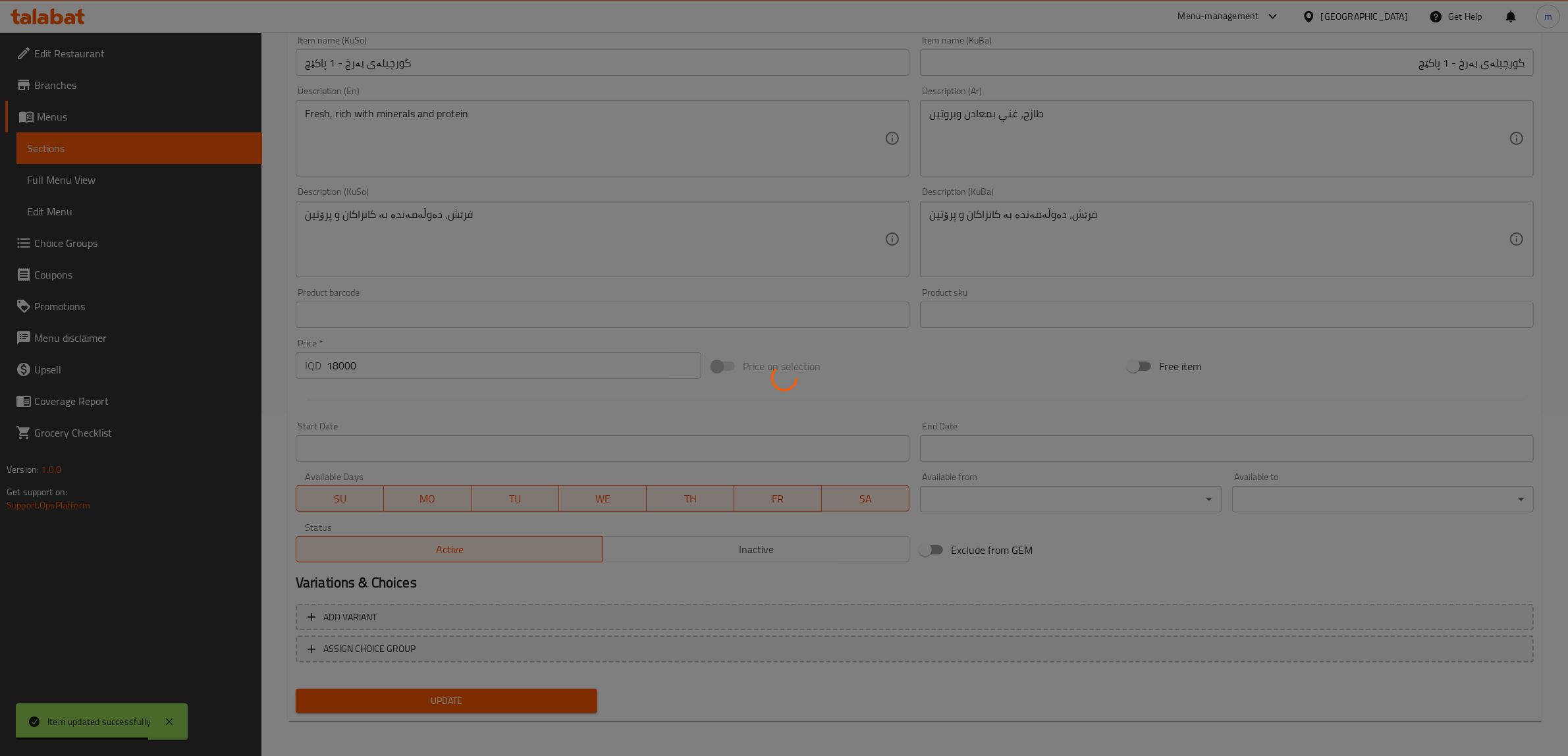
click at [155, 143] on div at bounding box center [784, 378] width 1568 height 756
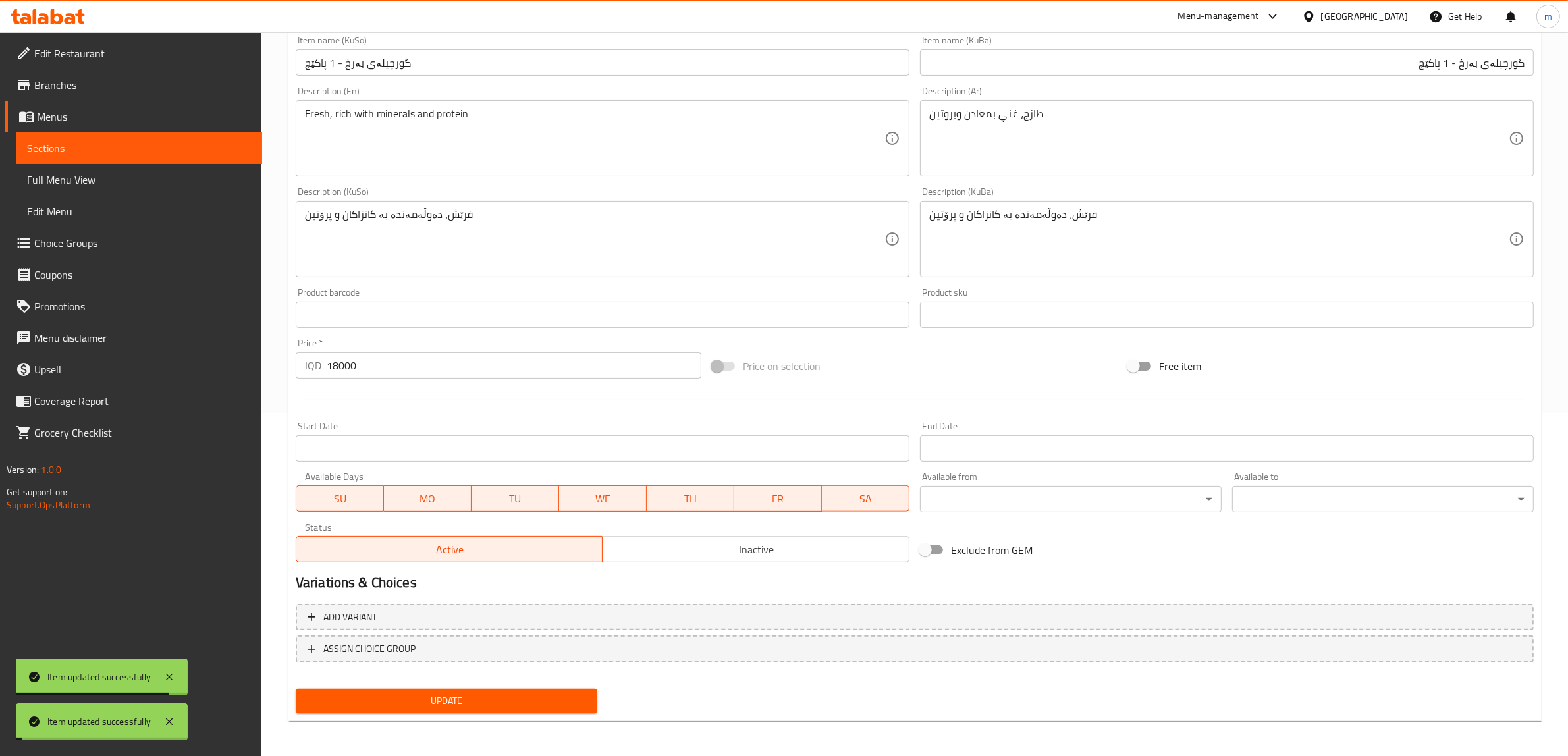
click at [155, 142] on span "Sections" at bounding box center [139, 148] width 225 height 16
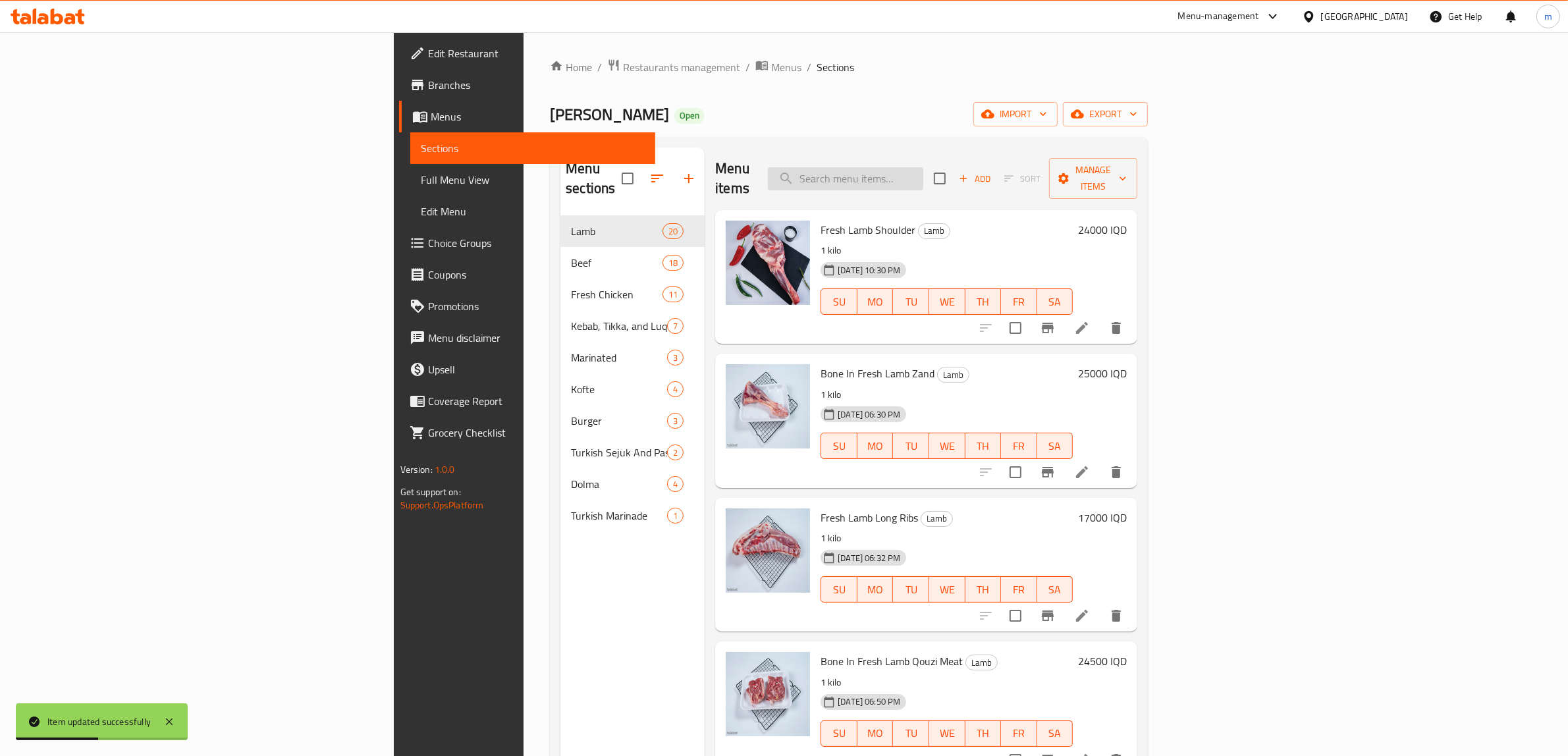
click at [923, 175] on input "search" at bounding box center [845, 179] width 155 height 23
paste input "Cleaned Fresh Lamb Pacha"
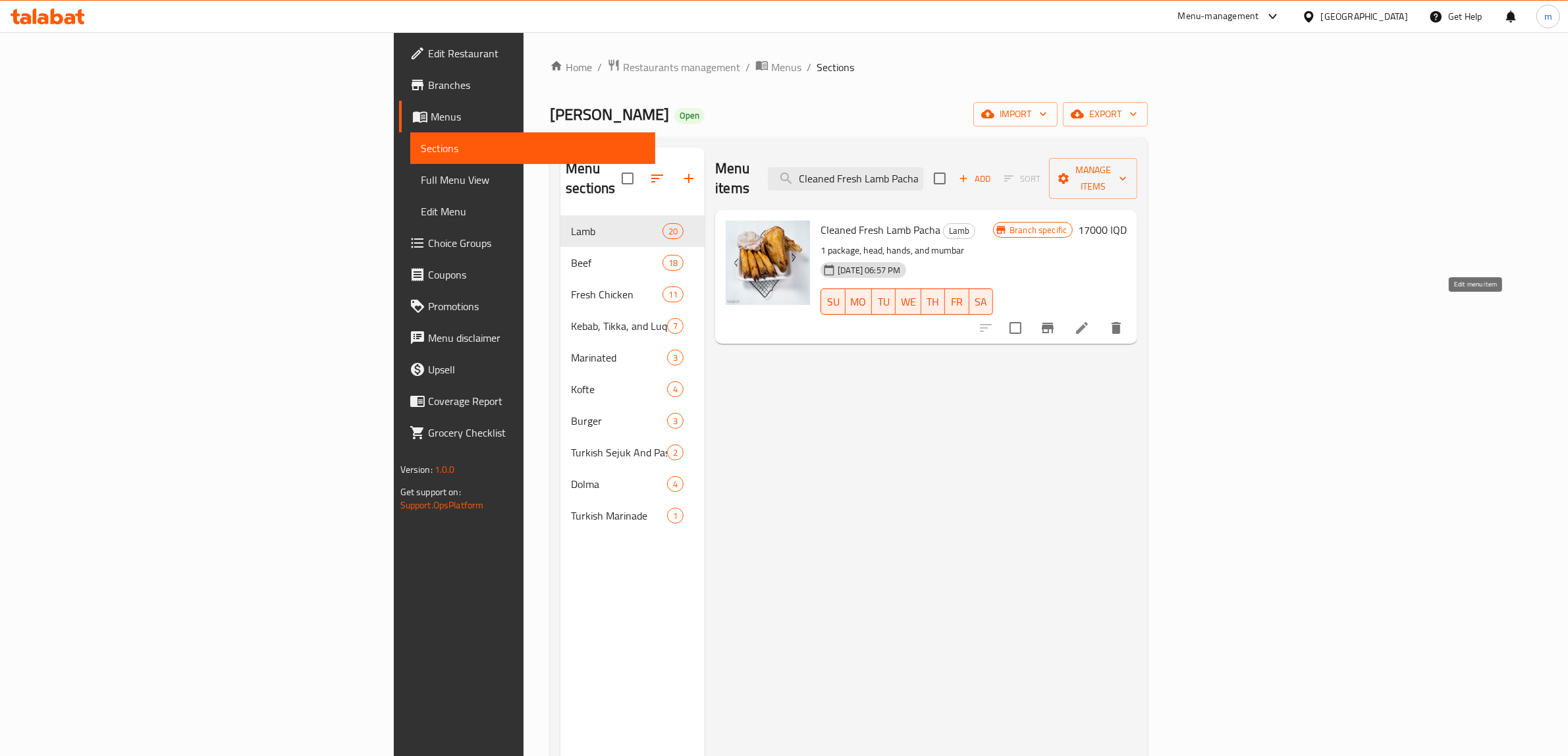
type input "Cleaned Fresh Lamb Pacha"
click at [1089, 320] on icon at bounding box center [1082, 328] width 16 height 16
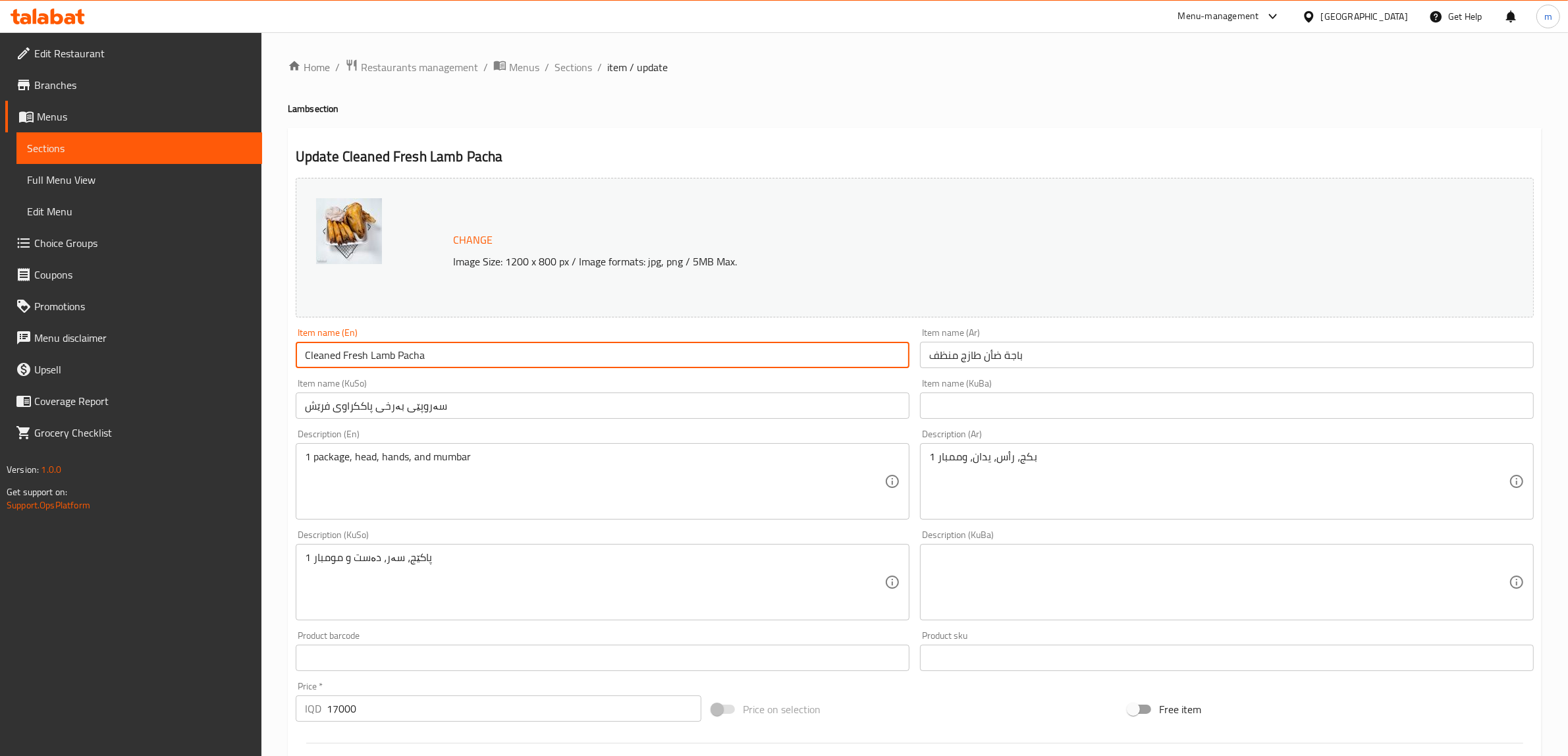
click at [458, 368] on input "Cleaned Fresh Lamb Pacha" at bounding box center [602, 355] width 614 height 27
paste input "Lamb Pacha, 1Set"
click at [400, 356] on input "Cleaned Lamb Pacha, 1Set" at bounding box center [602, 355] width 614 height 27
type input "Cleaned Lamb Pacha - 1Set"
click at [999, 354] on input "باجة ضأن طازج منظف" at bounding box center [1227, 355] width 614 height 27
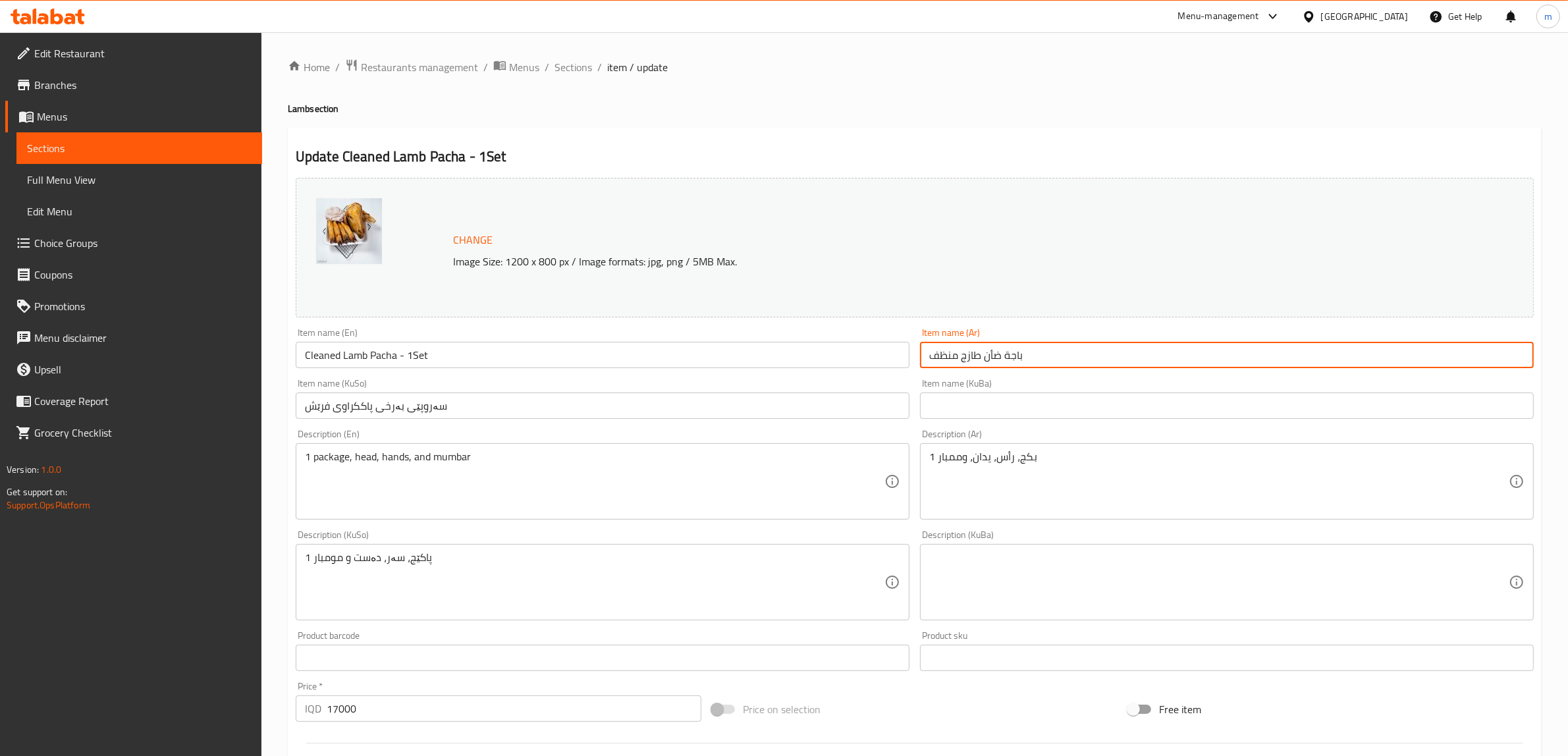
paste input "روف منظفة"
type input "باجة خروف منظفة"
click at [413, 353] on input "Cleaned Lamb Pacha - 1Set" at bounding box center [602, 355] width 614 height 27
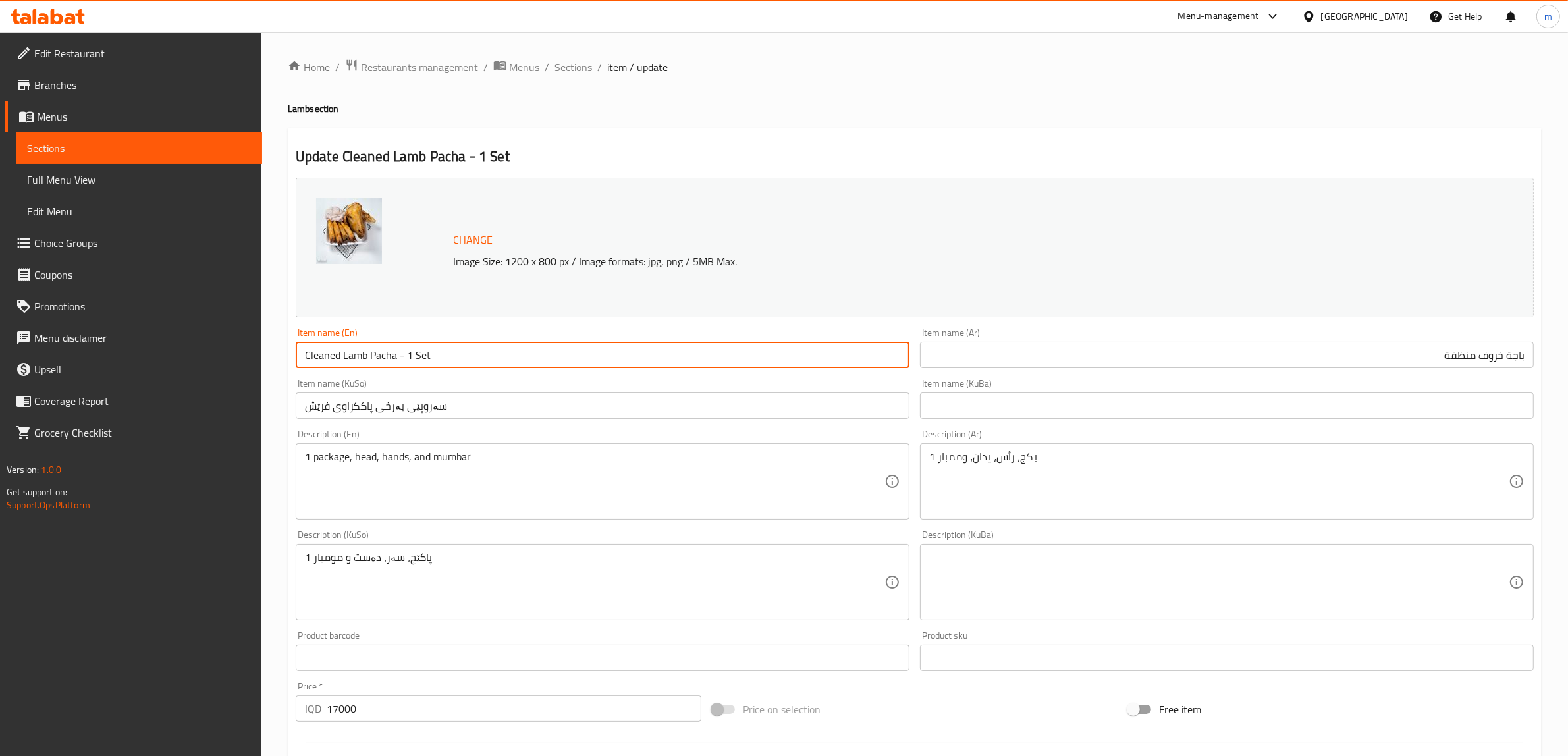
type input "Cleaned Lamb Pacha - 1 Set"
click at [432, 326] on div "Item name (En) Cleaned Lamb Pacha - 1 Set Item name (En)" at bounding box center [602, 348] width 624 height 51
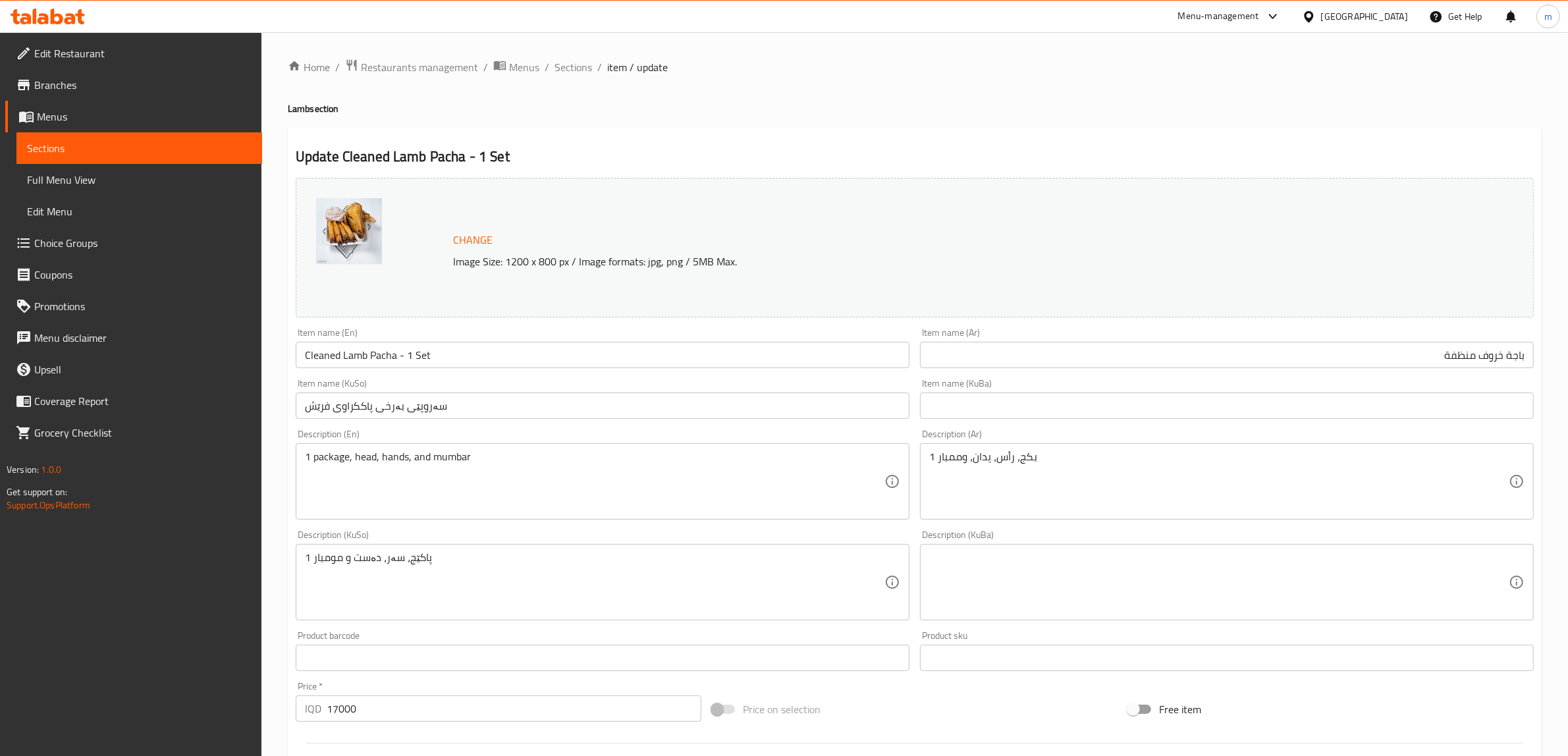
click at [659, 405] on input "سەروپێی بەرخی پاککراوی فرێش" at bounding box center [602, 406] width 614 height 27
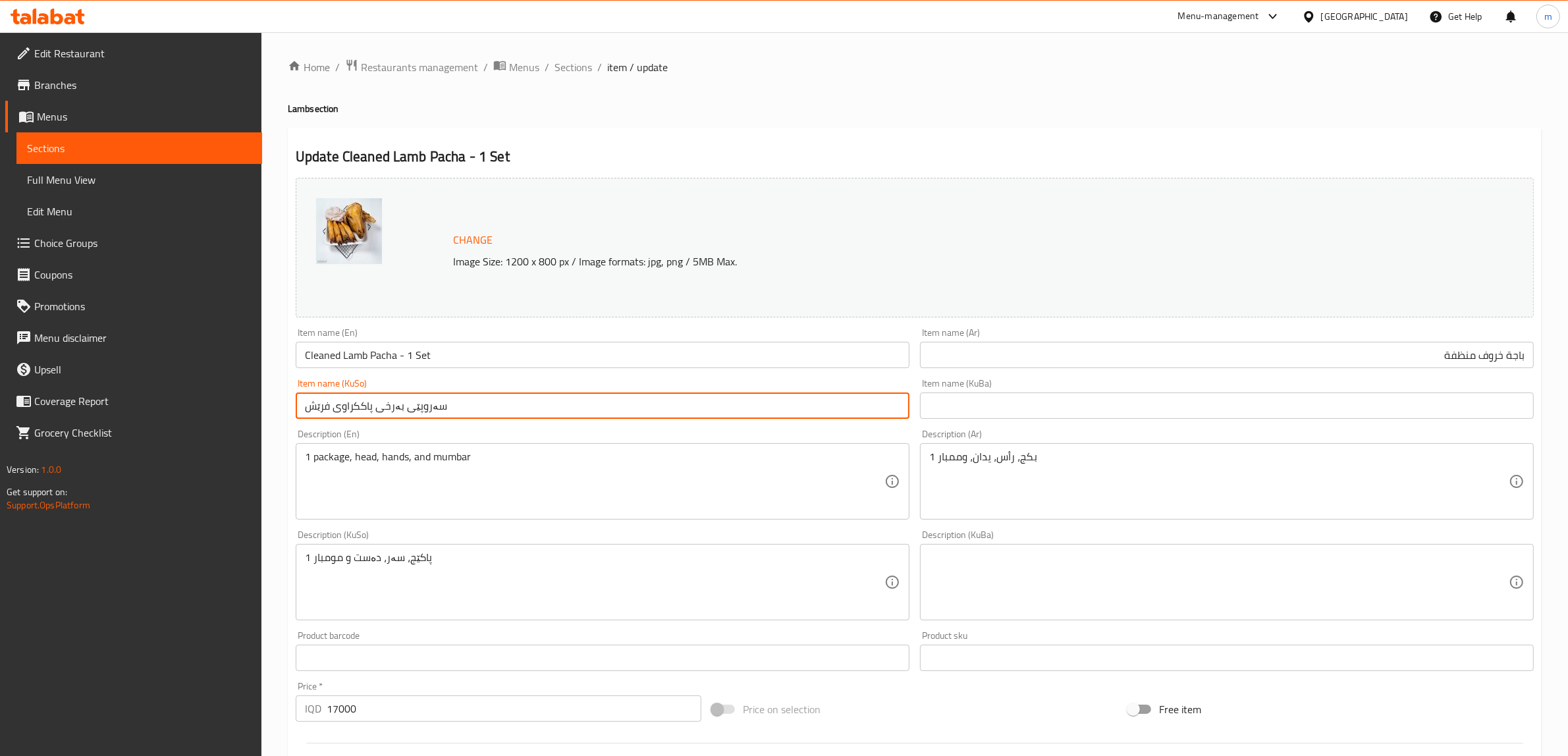
paste input "پاککراوی بەرخ"
type input "سەروپێی پاککراوی بەرخ -"
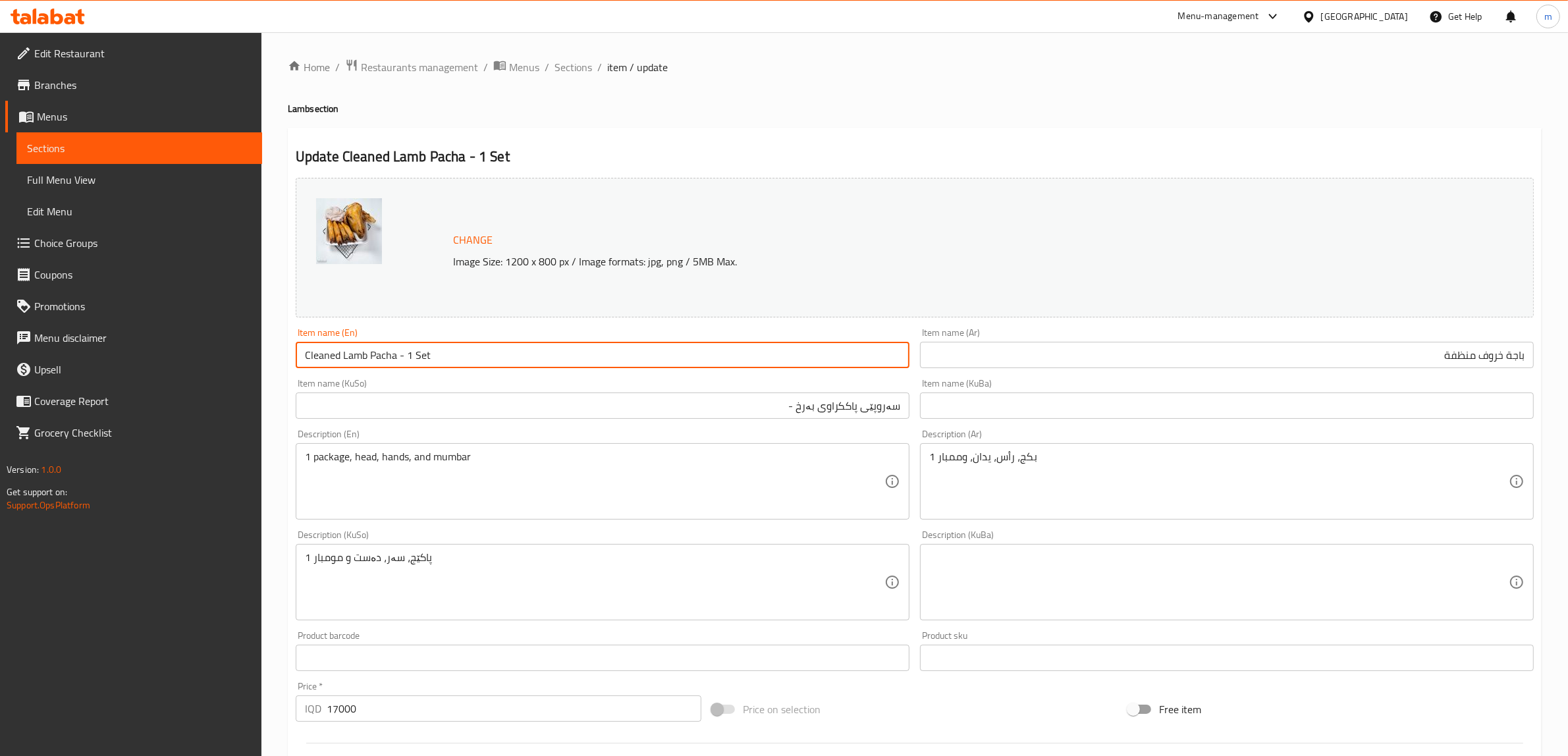
click at [418, 357] on input "Cleaned Lamb Pacha - 1 Set" at bounding box center [602, 355] width 614 height 27
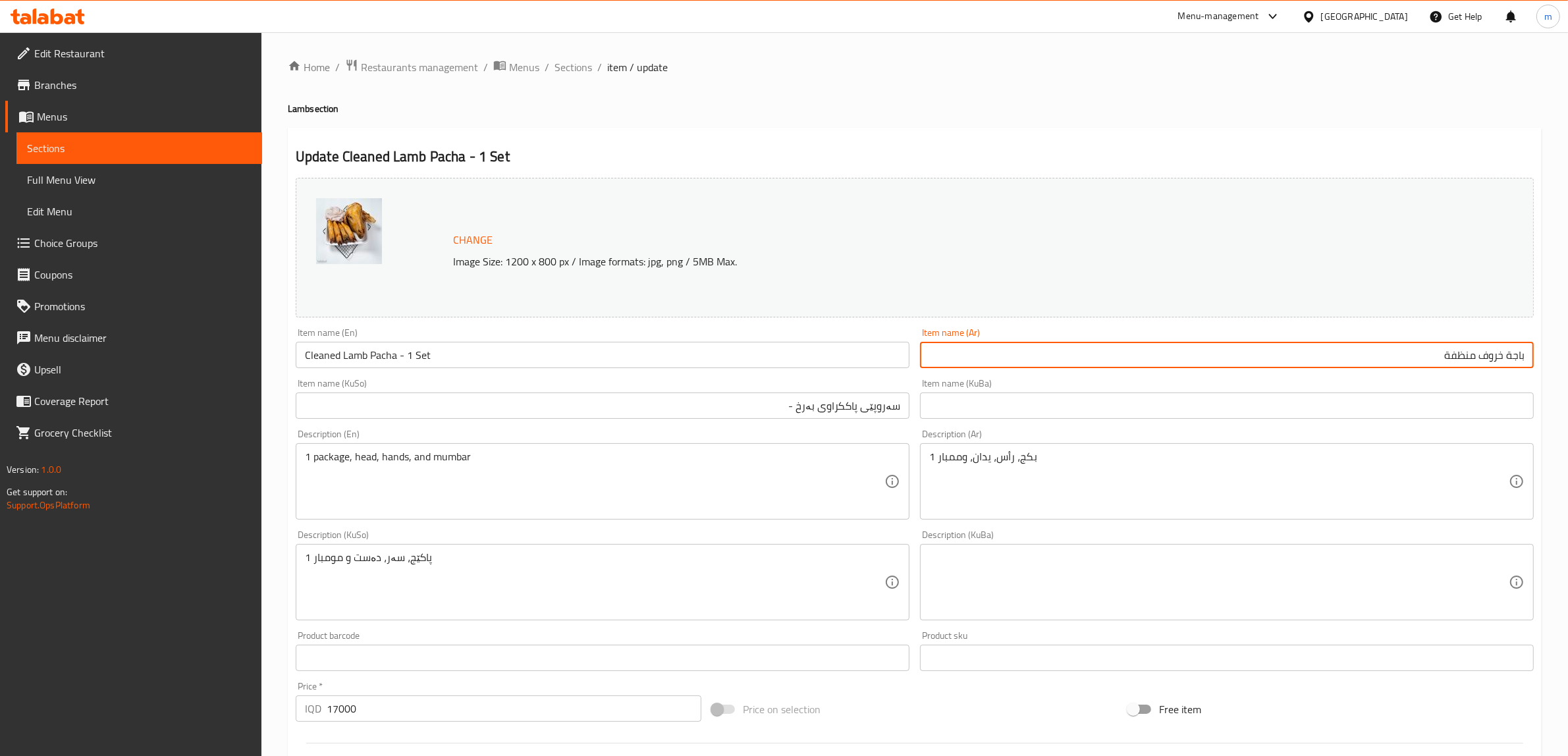
click at [1049, 347] on input "باجة خروف منظفة" at bounding box center [1227, 355] width 614 height 27
type input "باجة خروف منظفة - 1 سيت"
click at [695, 407] on input "سەروپێی پاککراوی بەرخ -" at bounding box center [602, 406] width 614 height 27
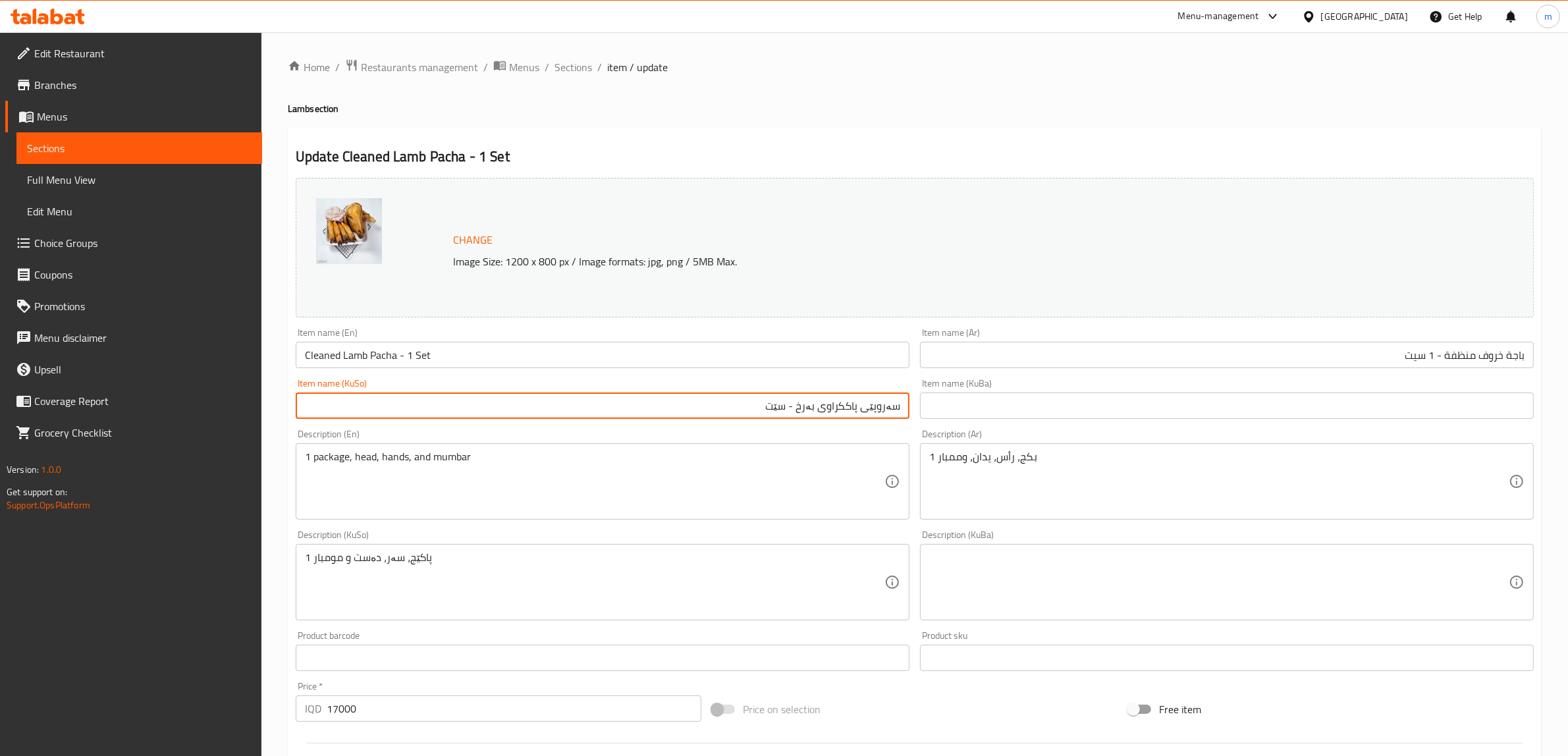
click at [790, 403] on input "سەروپێی پاککراوی بەرخ - سێت" at bounding box center [602, 406] width 614 height 27
click at [791, 405] on input "سەروپێی پاککراوی بەرخ - 1 سێت" at bounding box center [602, 406] width 614 height 27
type input "سەروپێی پاککراوی بەرخ - 1 سێت"
click at [1133, 403] on input "text" at bounding box center [1227, 406] width 614 height 27
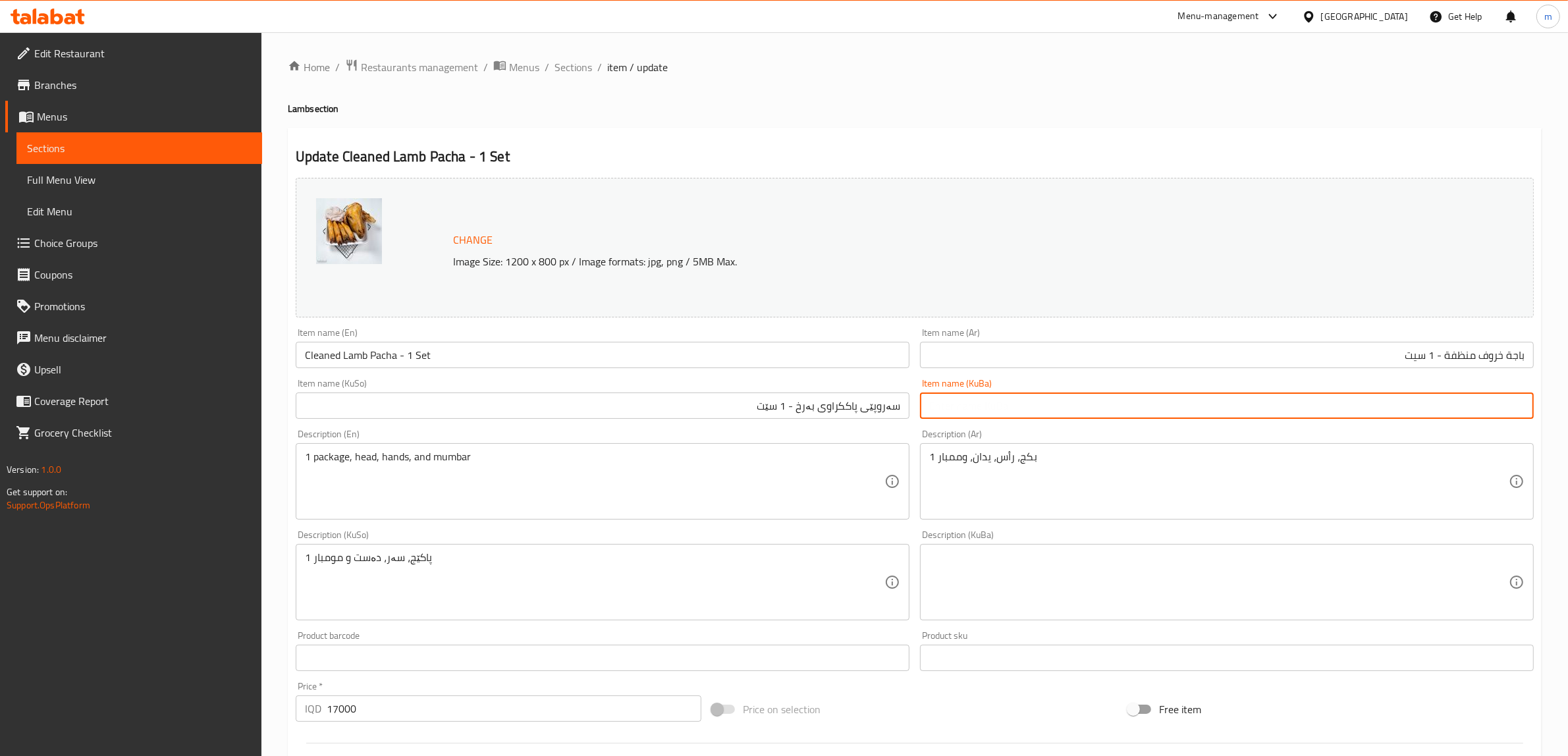
paste input "سەروپێی پاککراوی بەرخ - 1 سێت"
type input "سەروپێی پاککراوی بەرخ - 1 سێت"
click at [667, 324] on div "Item name (En) Cleaned Lamb Pacha - 1 Set Item name (En)" at bounding box center [602, 348] width 624 height 51
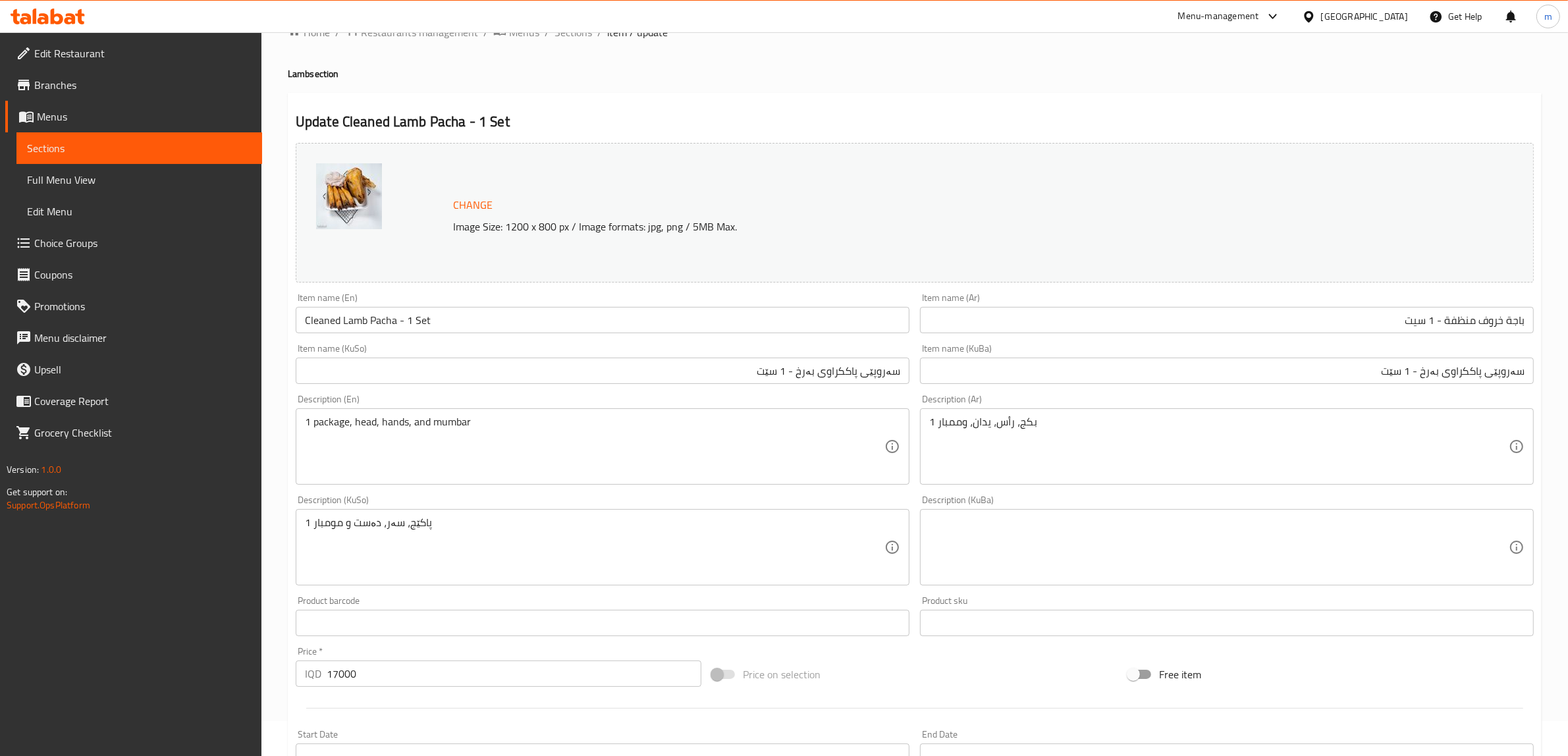
scroll to position [55, 0]
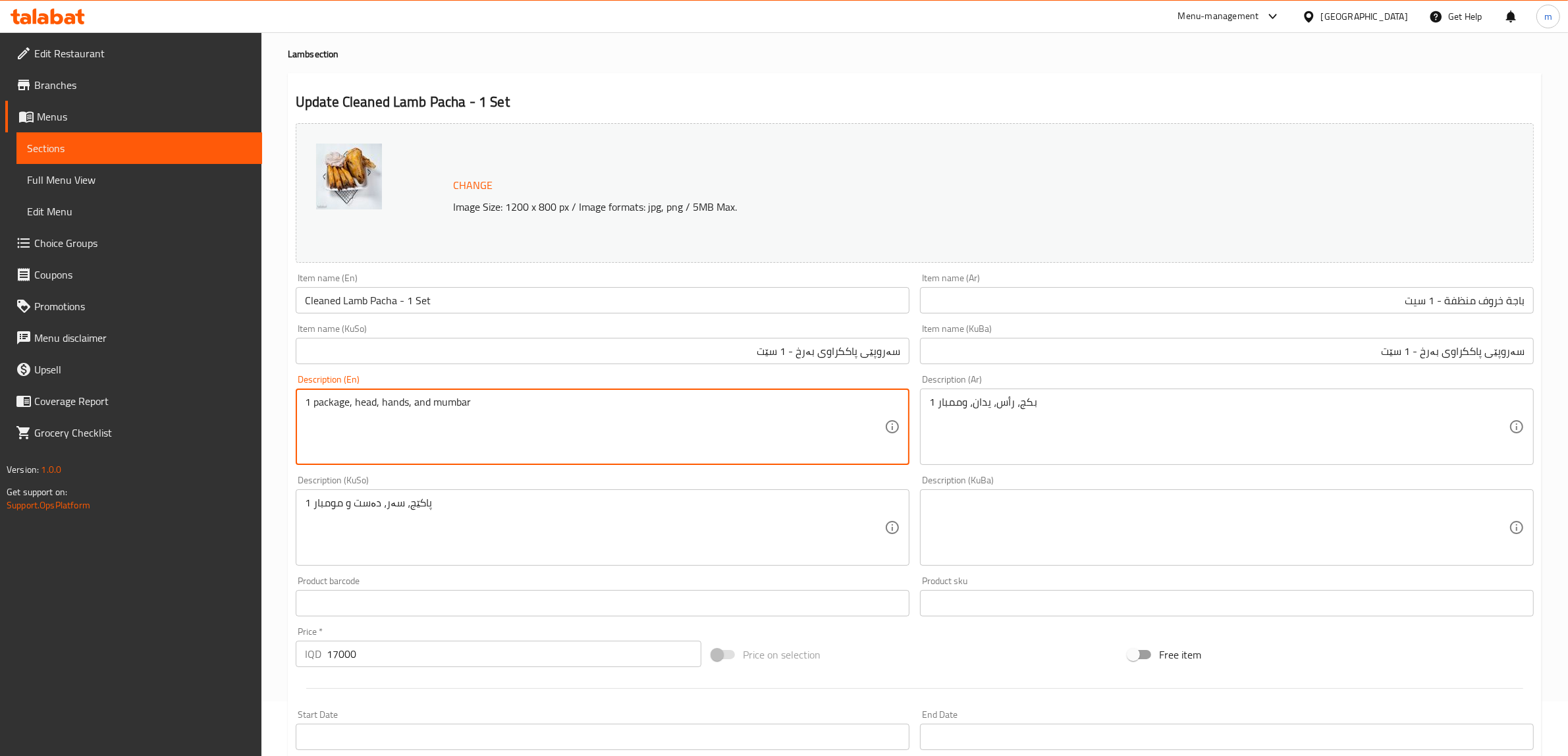
paste textarea "Hands, Head, and Mumbar"
click at [363, 400] on textarea "Hands, Head, and Mumbar" at bounding box center [594, 427] width 580 height 63
type textarea "Hands, Head and Mumbar"
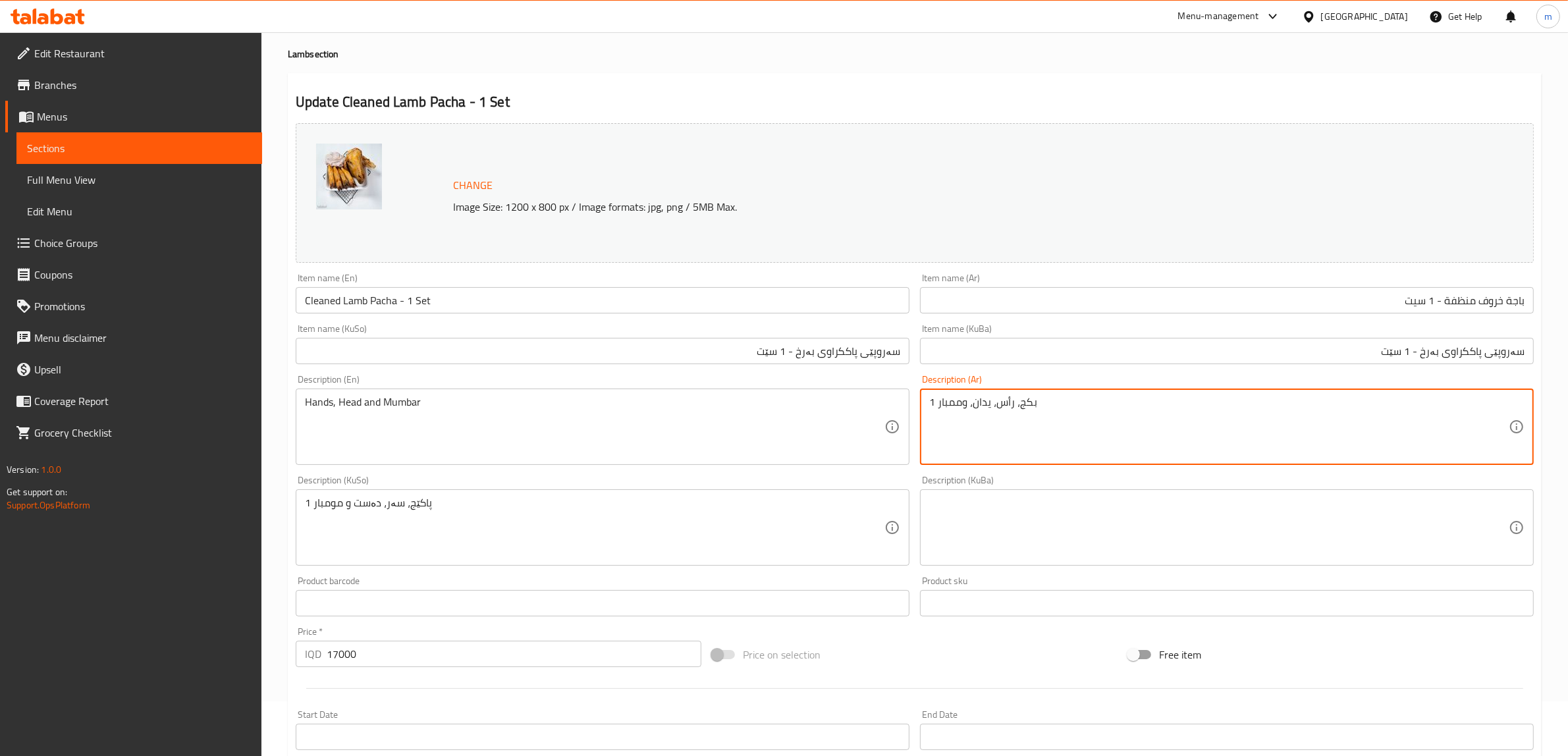
click at [1045, 418] on textarea "1 بكج، رأس، يدان، وممبار" at bounding box center [1219, 427] width 580 height 63
paste textarea "رأس، أيدي، وممبار"
click at [1465, 406] on textarea "رأس، أيدي، وممبار" at bounding box center [1219, 427] width 580 height 63
type textarea "رأس، أيدي وممبار"
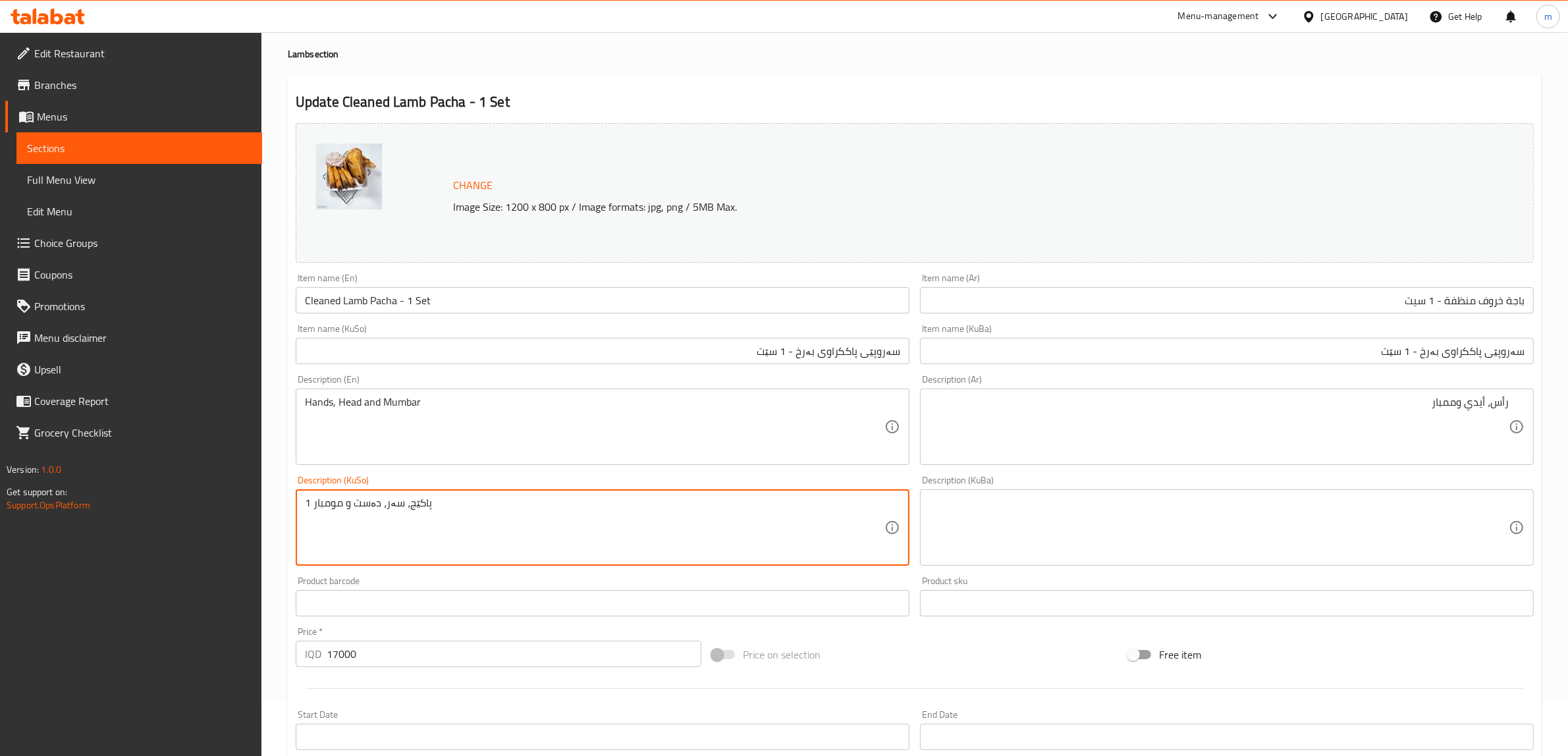
click at [623, 509] on textarea "1 پاکێج، سەر، دەست و مومبار" at bounding box center [594, 528] width 580 height 63
paste textarea "سەر و دەست و مومبار"
click at [370, 507] on textarea "سەر و دەست و مومبار" at bounding box center [594, 528] width 580 height 63
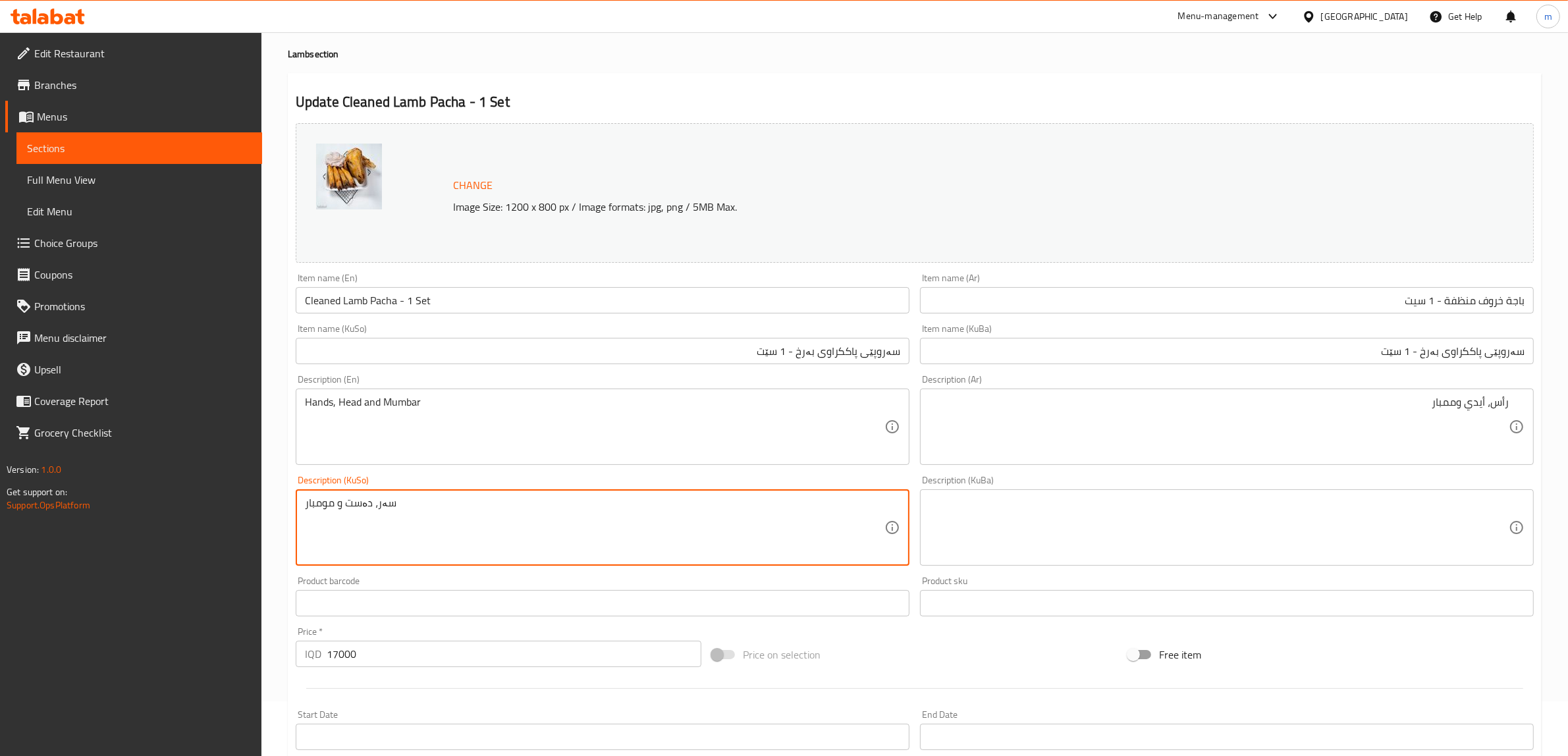
type textarea "سەر، دەست و مومبار"
click at [975, 511] on textarea at bounding box center [1219, 528] width 580 height 63
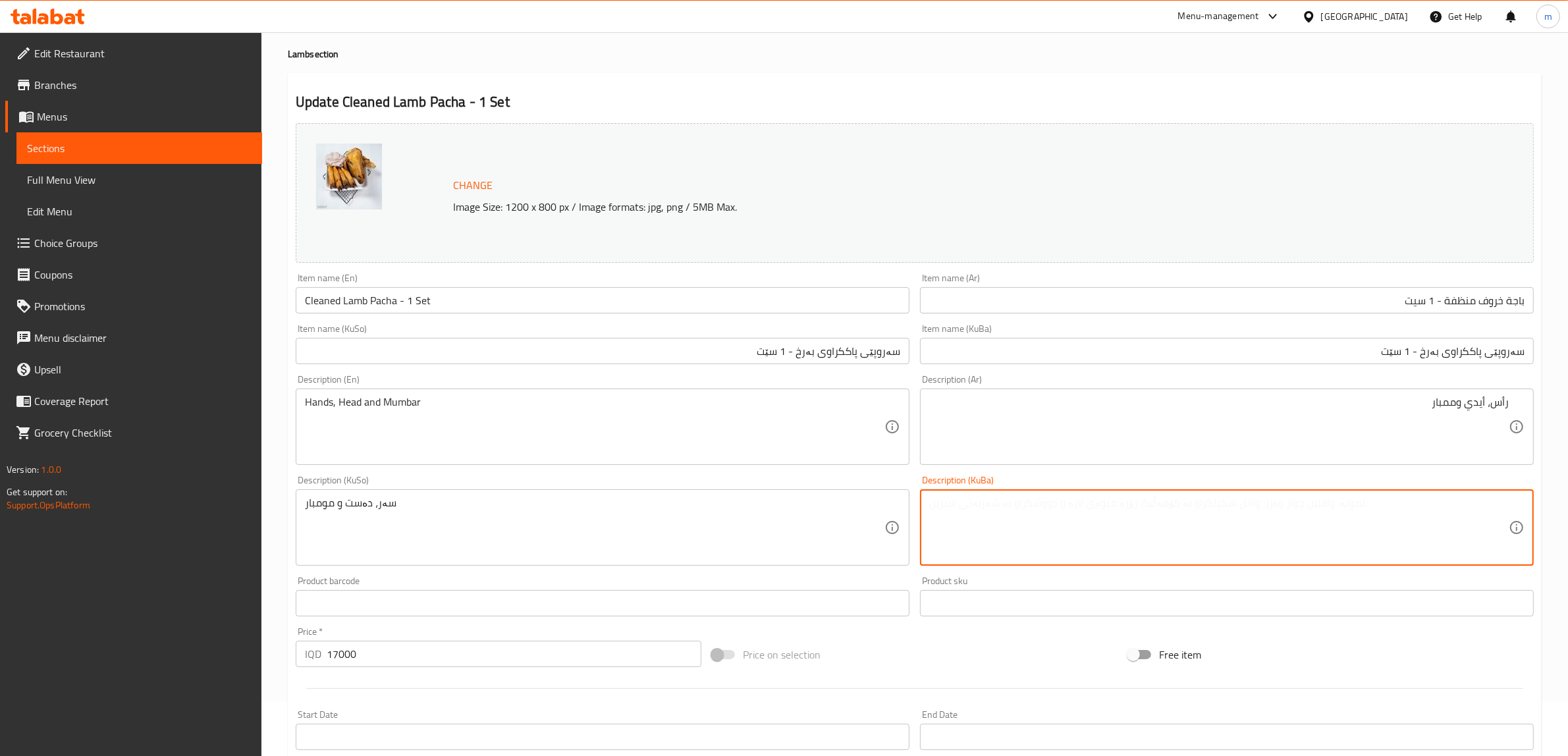
paste textarea "سەر، دەست و مومبار"
type textarea "سەر، دەست و مومبار"
click at [896, 483] on div "Description (KuSo) سەر، دەست و مومبار Description (KuSo)" at bounding box center [602, 520] width 614 height 90
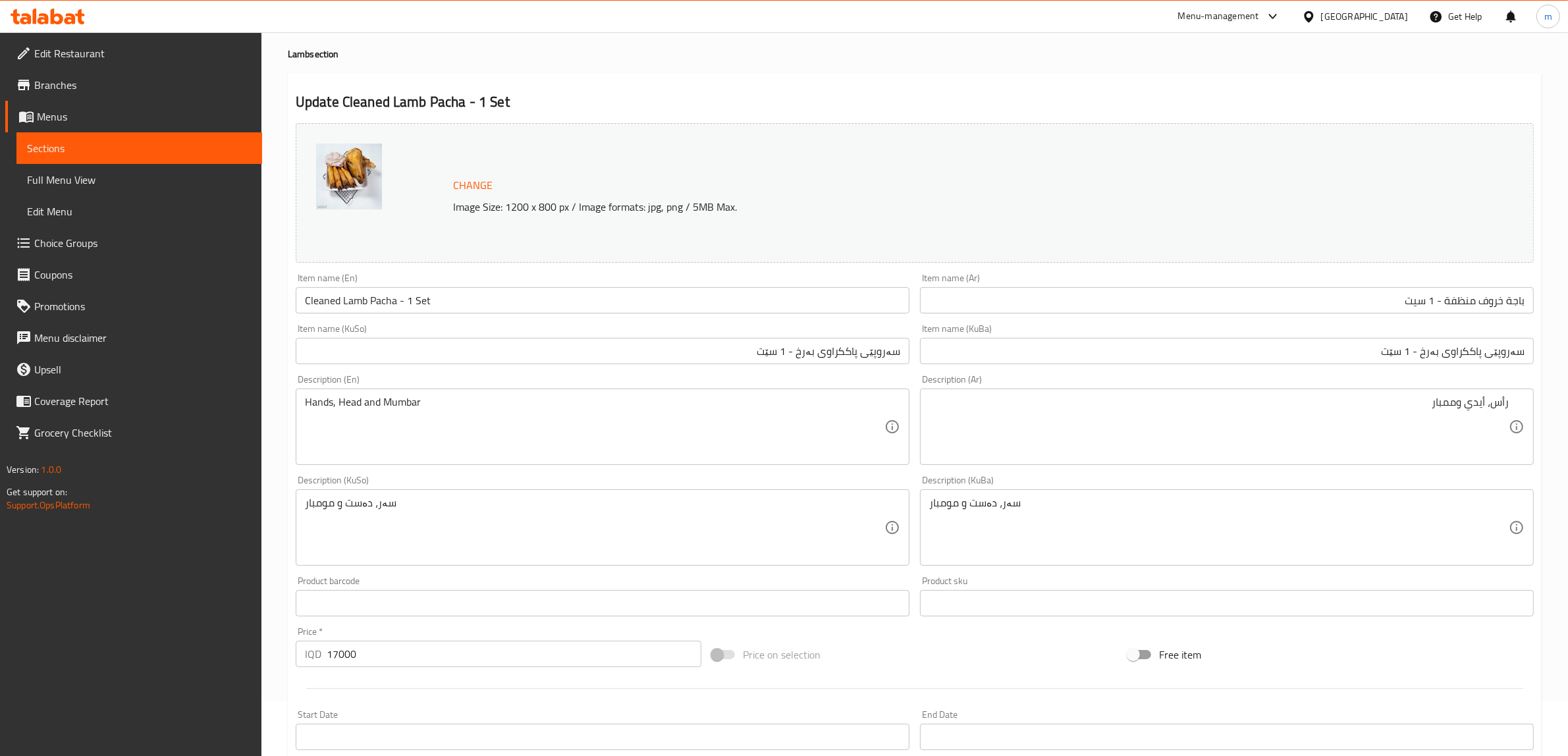
click at [761, 374] on div "Description (En) Hands, Head and Mumbar Description (En)" at bounding box center [602, 420] width 624 height 101
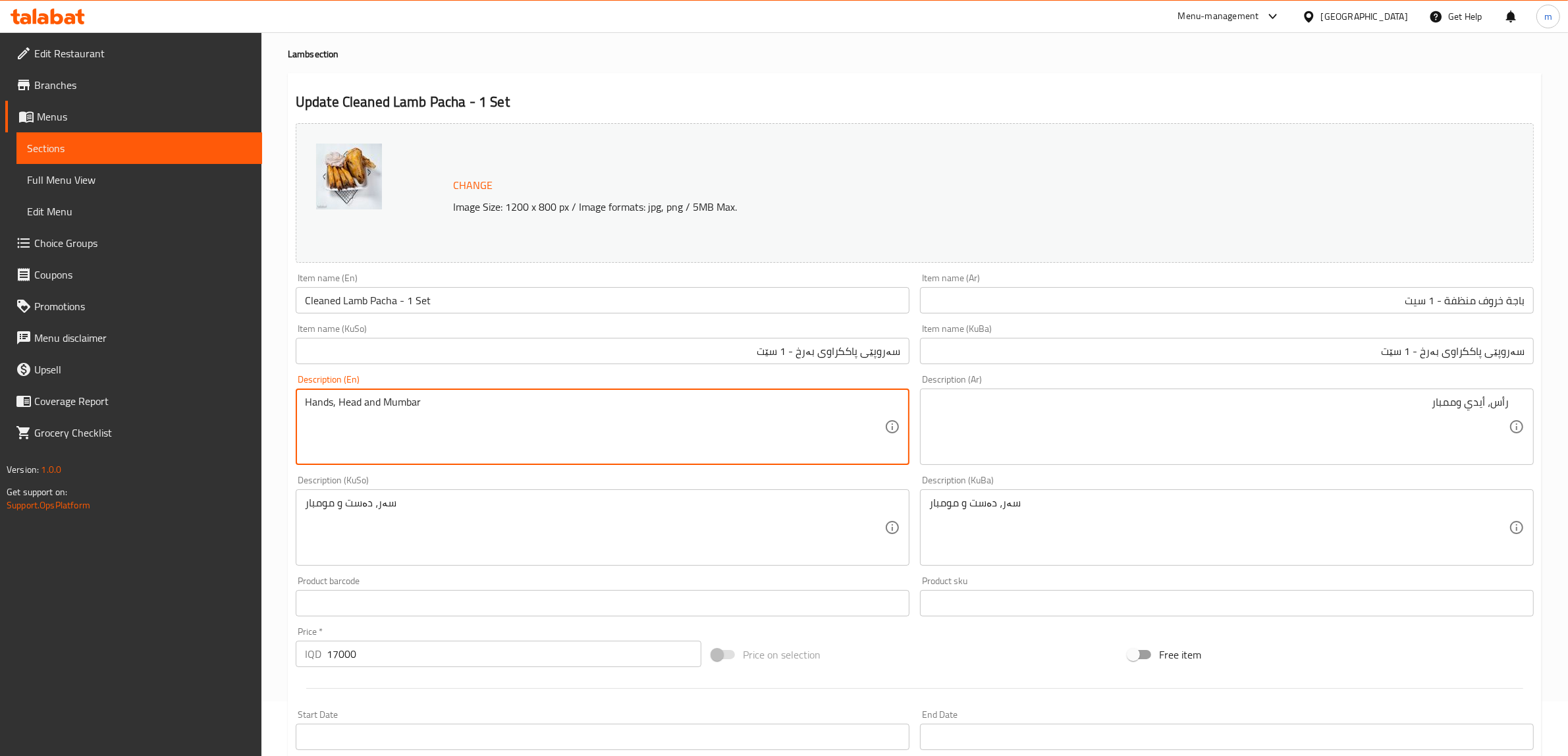
paste textarea "head and m"
type textarea "Hands, head and mumbar"
click at [456, 374] on div "Description (En) Hands, head and mumbar Description (En)" at bounding box center [602, 420] width 624 height 101
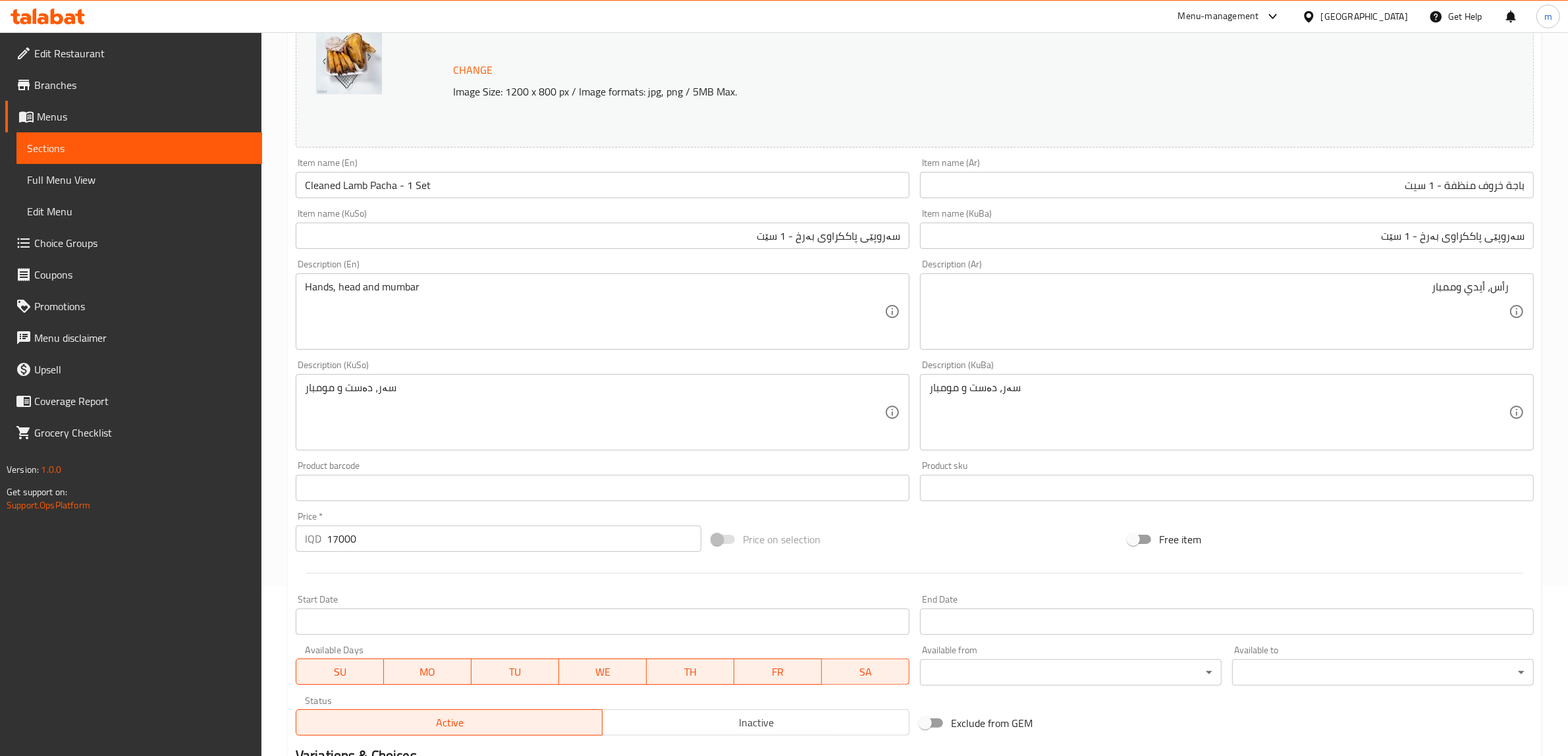
scroll to position [343, 0]
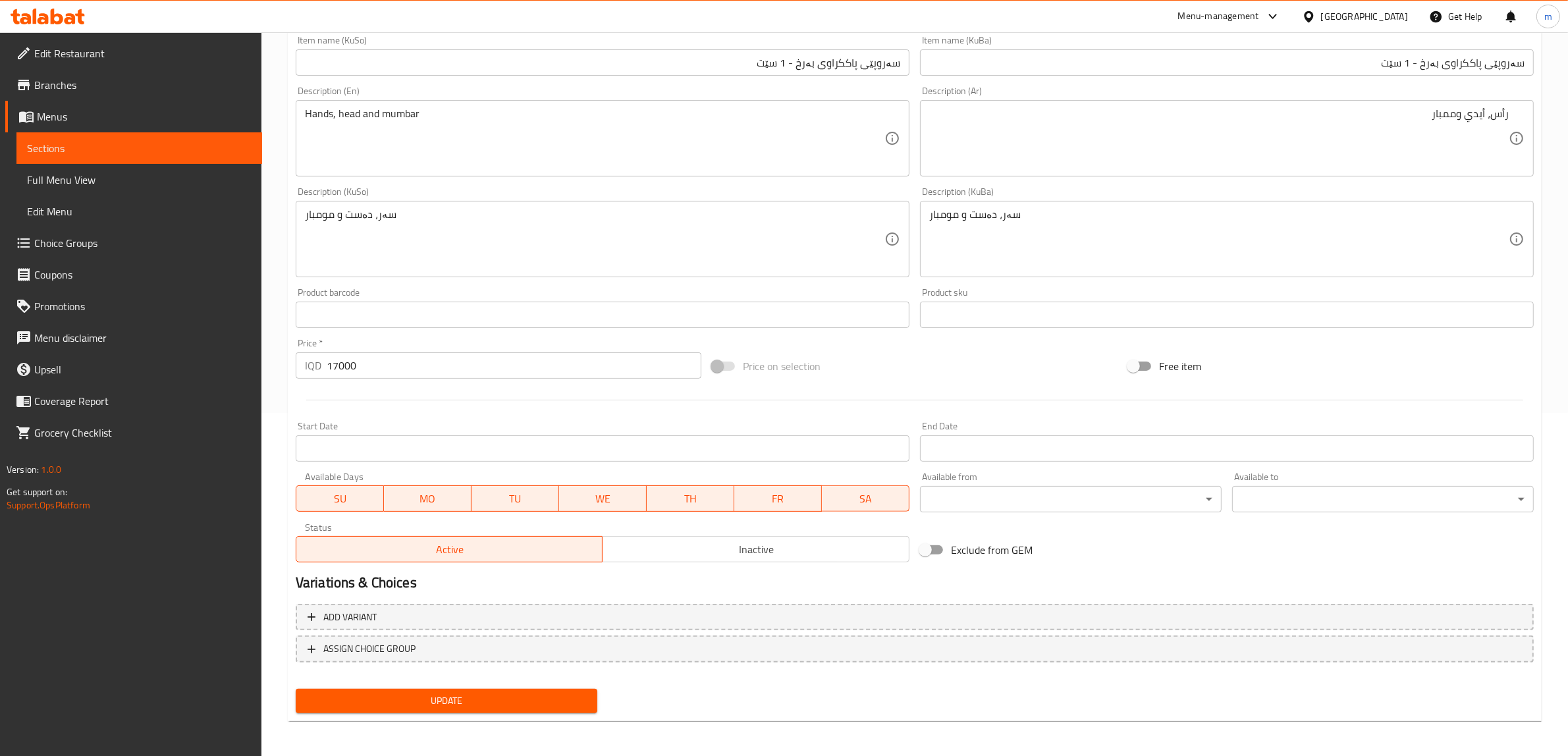
click at [501, 693] on span "Update" at bounding box center [446, 700] width 280 height 16
click at [436, 693] on span "Update" at bounding box center [446, 700] width 280 height 16
click at [132, 150] on span "Sections" at bounding box center [139, 148] width 225 height 16
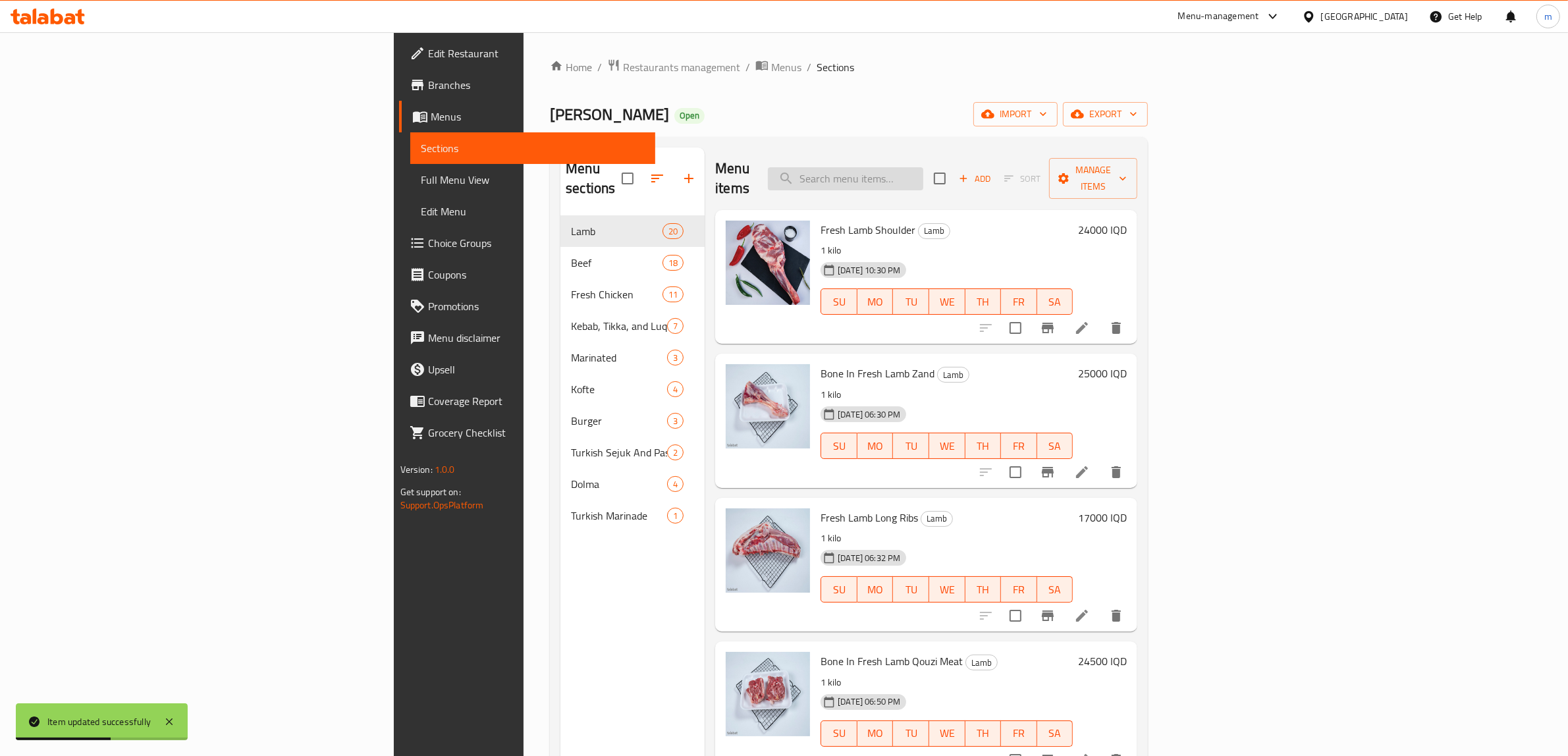
click at [923, 168] on input "search" at bounding box center [845, 179] width 155 height 23
paste input "Frozen Beef Brain"
type input "Frozen Beef Brain"
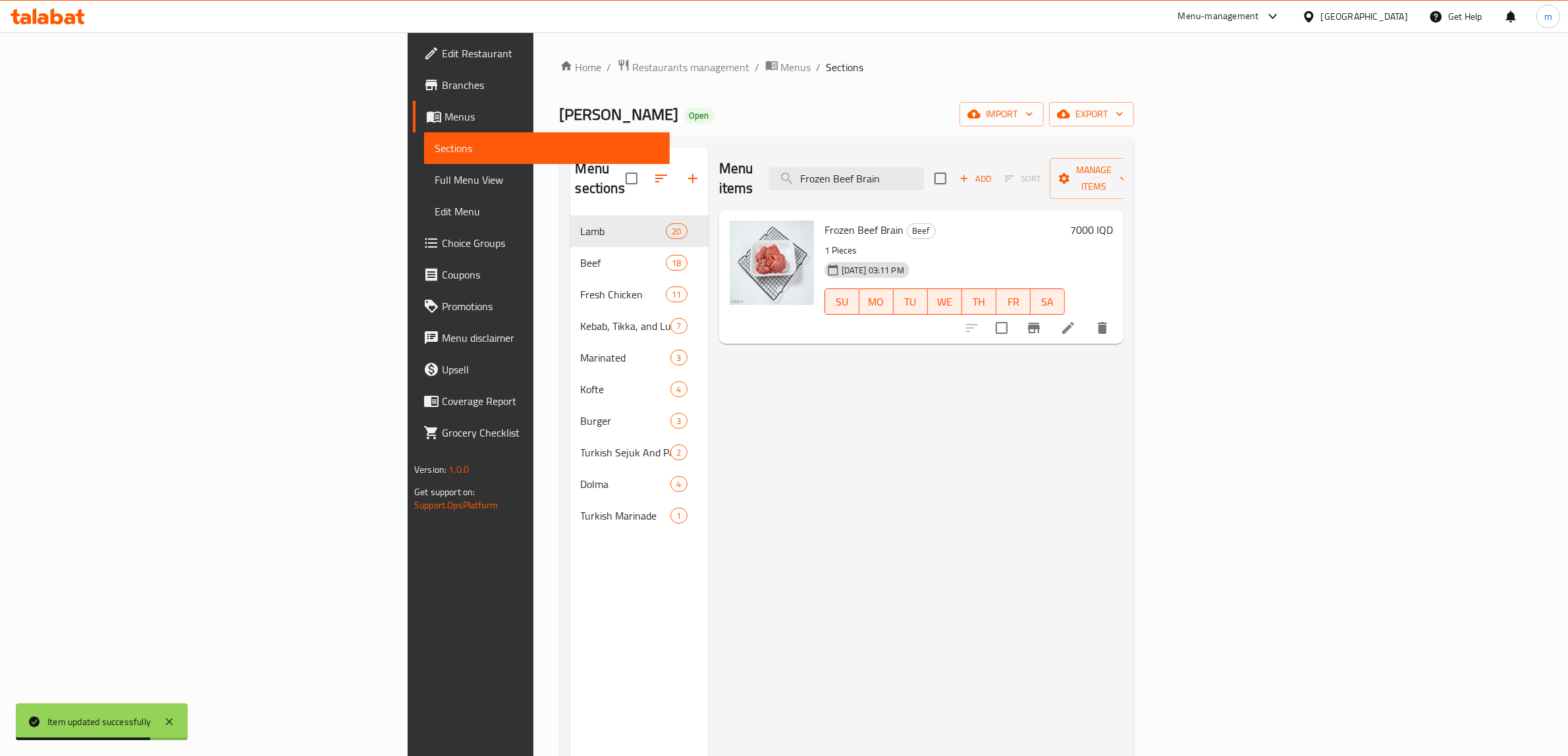
click at [1074, 322] on icon at bounding box center [1068, 327] width 12 height 12
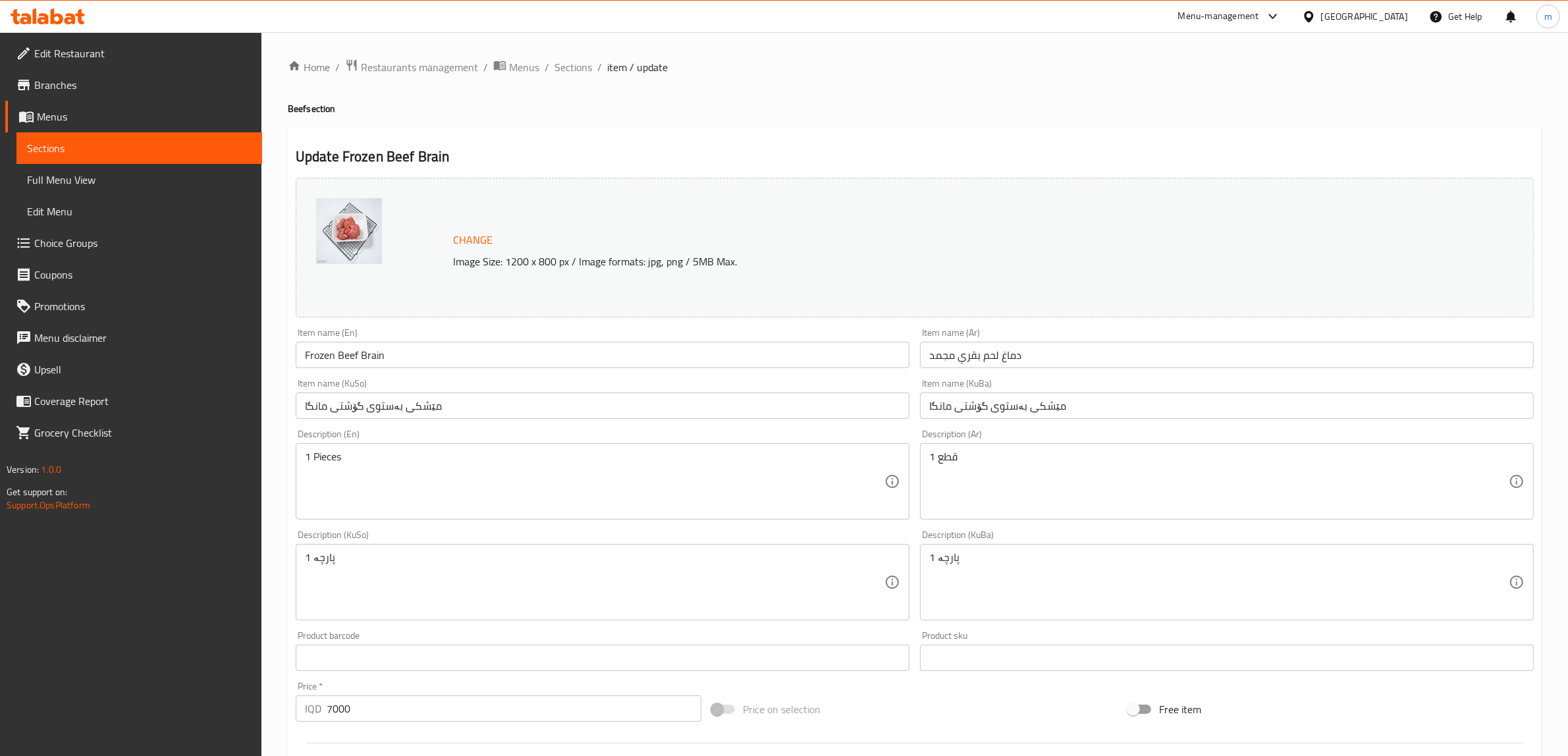
click at [460, 346] on input "Frozen Beef Brain" at bounding box center [602, 355] width 614 height 27
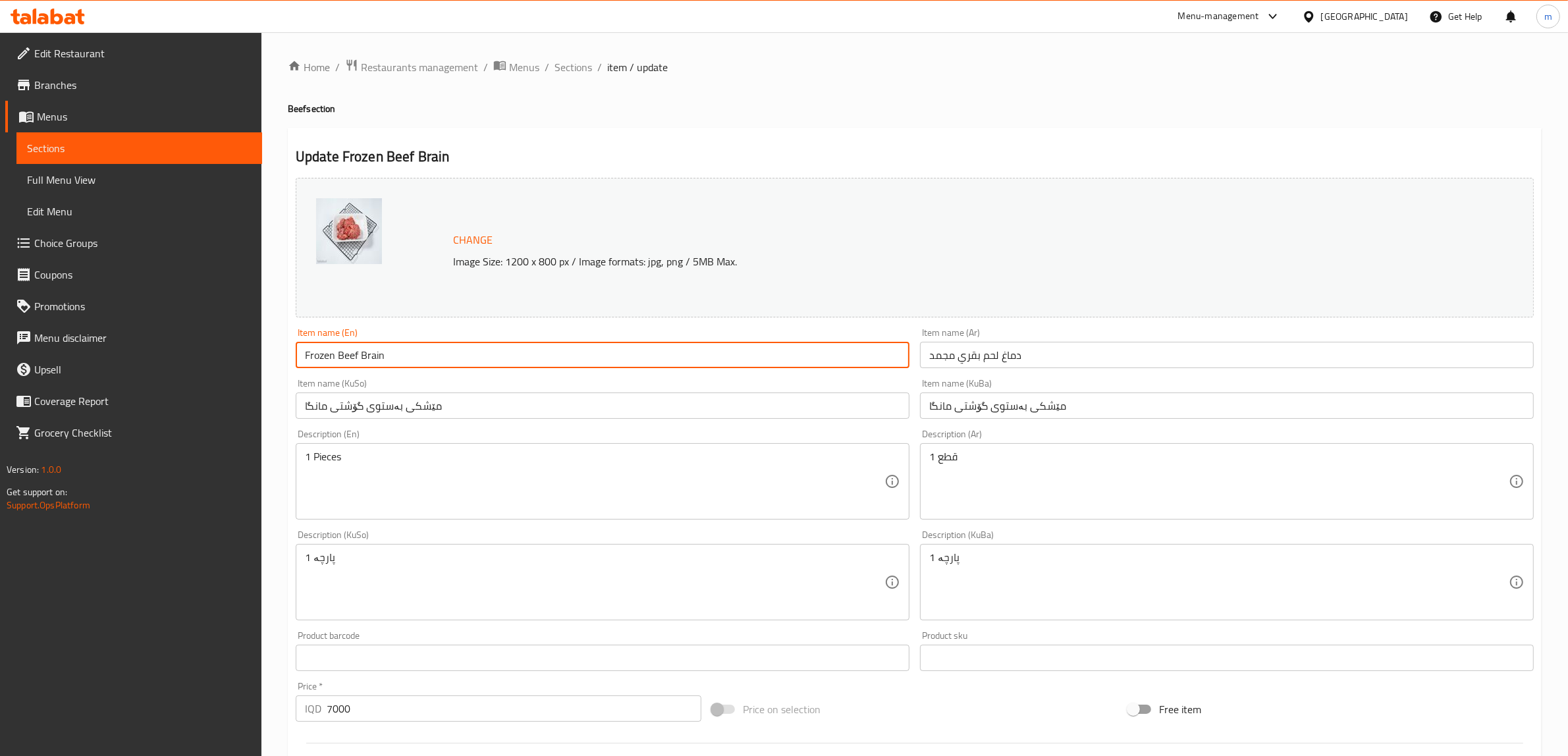
paste input "Veal Brain"
click at [460, 354] on input "Frozen Beef BrainVeal Brain" at bounding box center [602, 355] width 614 height 27
paste input "text"
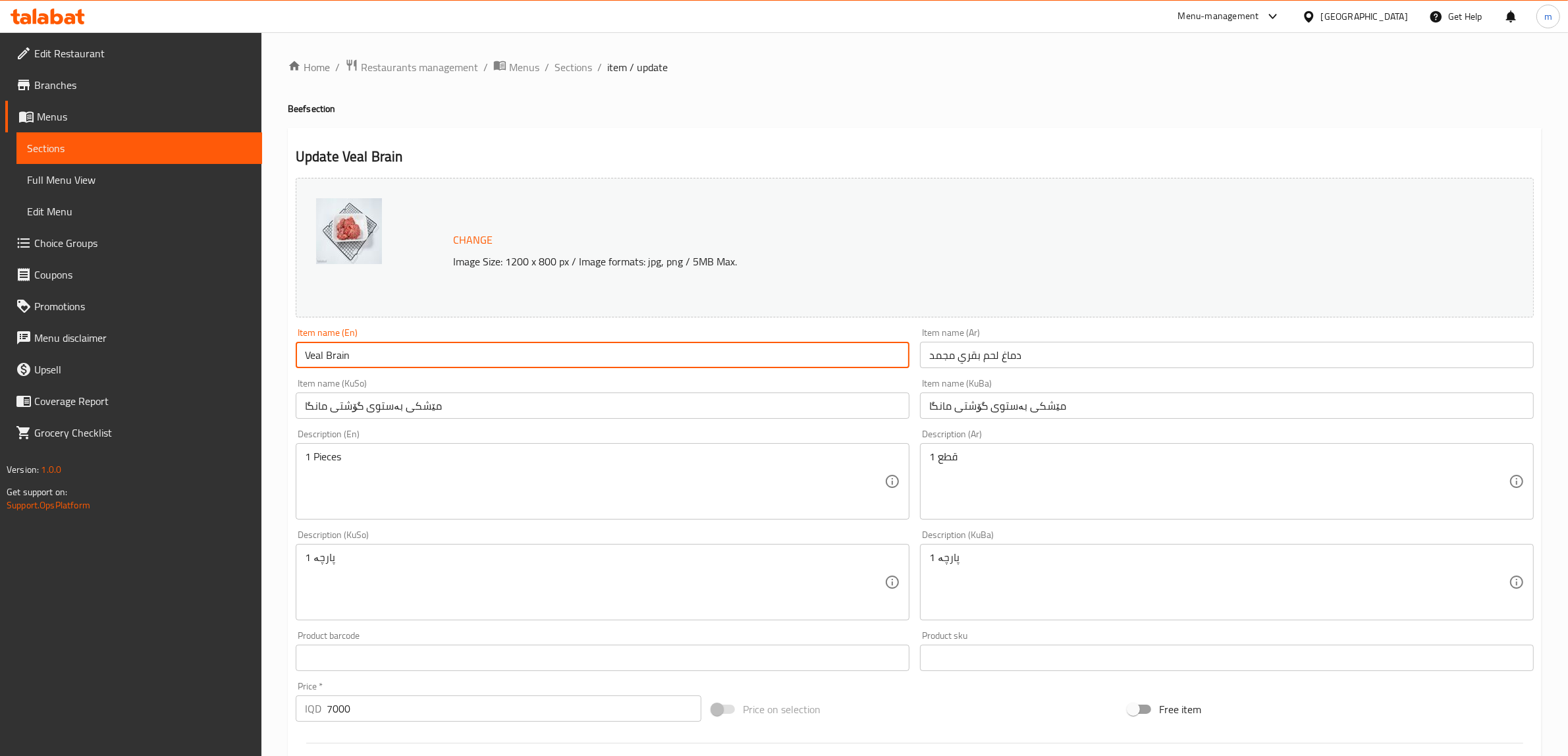
type input "Veal Brain"
click at [1003, 357] on input "دماغ لحم بقري مجمد" at bounding box center [1227, 355] width 614 height 27
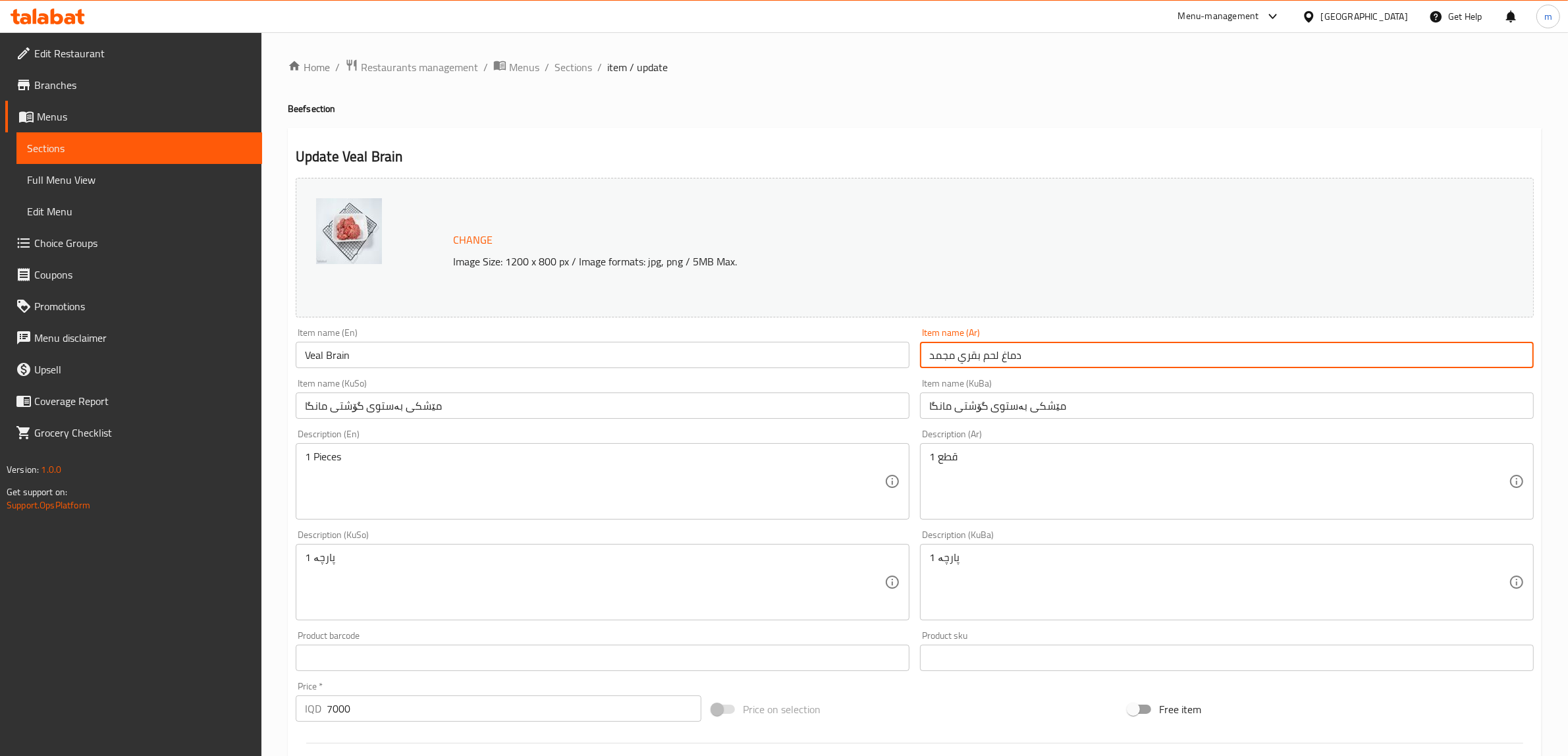
click at [1003, 357] on input "دماغ لحم بقري مجمد" at bounding box center [1227, 355] width 614 height 27
paste input "عجل - عدد1"
click at [1458, 353] on input "دماغ عجل - عدد1" at bounding box center [1227, 355] width 614 height 27
click at [1467, 354] on input "دماغ عجل - عدد 1" at bounding box center [1227, 355] width 614 height 27
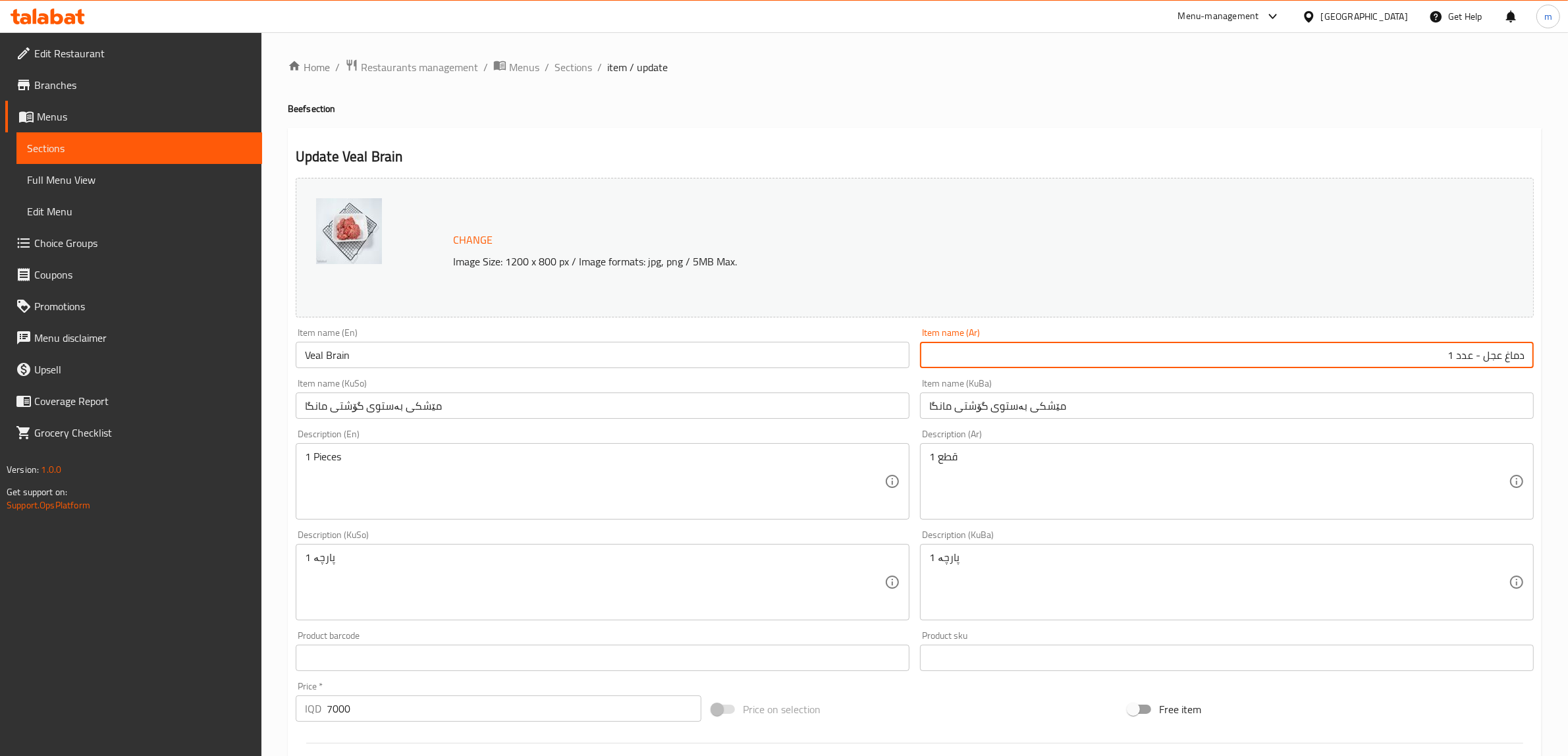
click at [1467, 354] on input "دماغ عجل - عدد 1" at bounding box center [1227, 355] width 614 height 27
type input "دماغ عجل - عدد 1"
click at [1282, 366] on input "دماغ عجل - عدد 1" at bounding box center [1227, 355] width 614 height 27
click at [1452, 351] on input "دماغ عجل - عدد 1" at bounding box center [1227, 355] width 614 height 27
click at [1475, 357] on input "دماغ عجل - عدد 1" at bounding box center [1227, 355] width 614 height 27
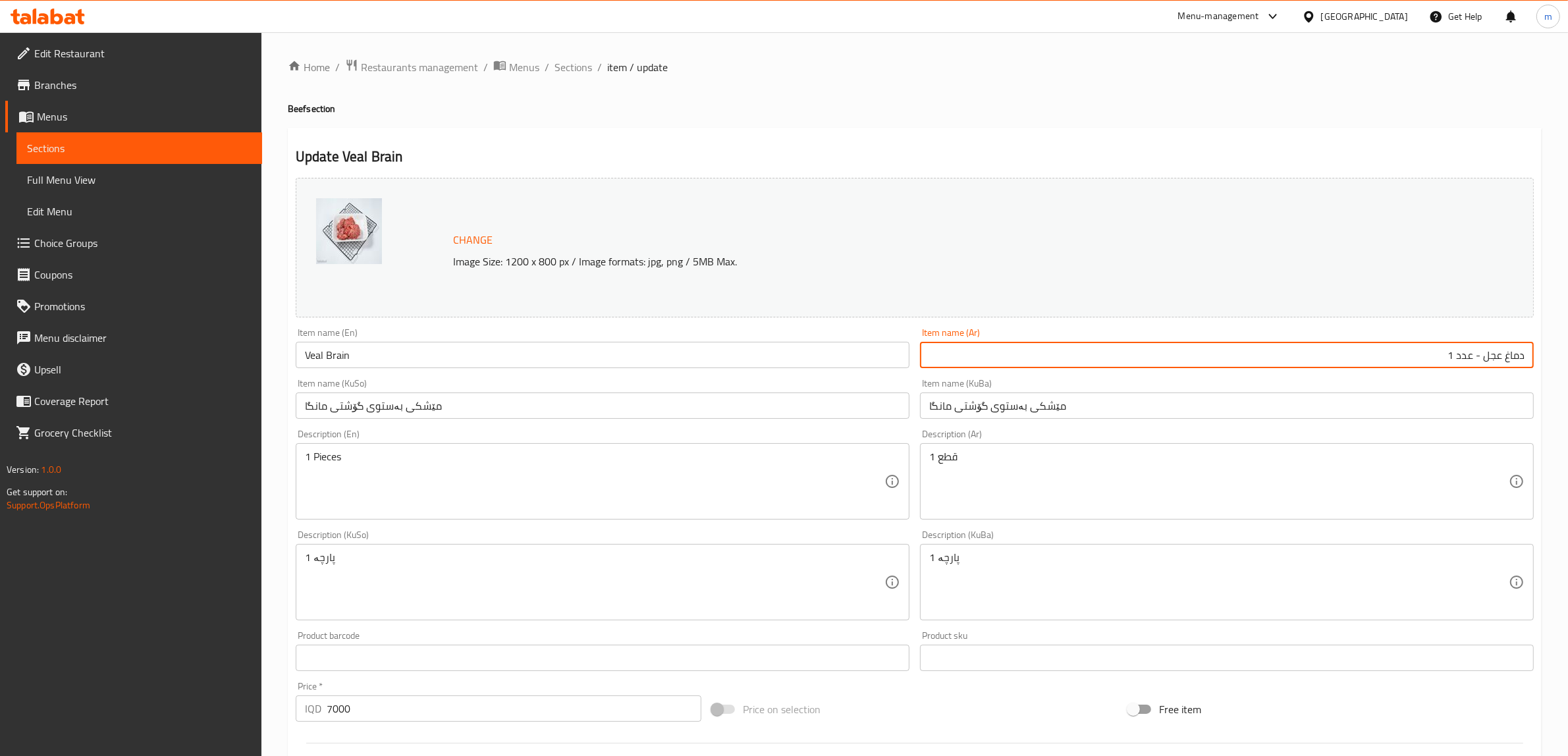
click at [623, 356] on input "Veal Brain" at bounding box center [602, 355] width 614 height 27
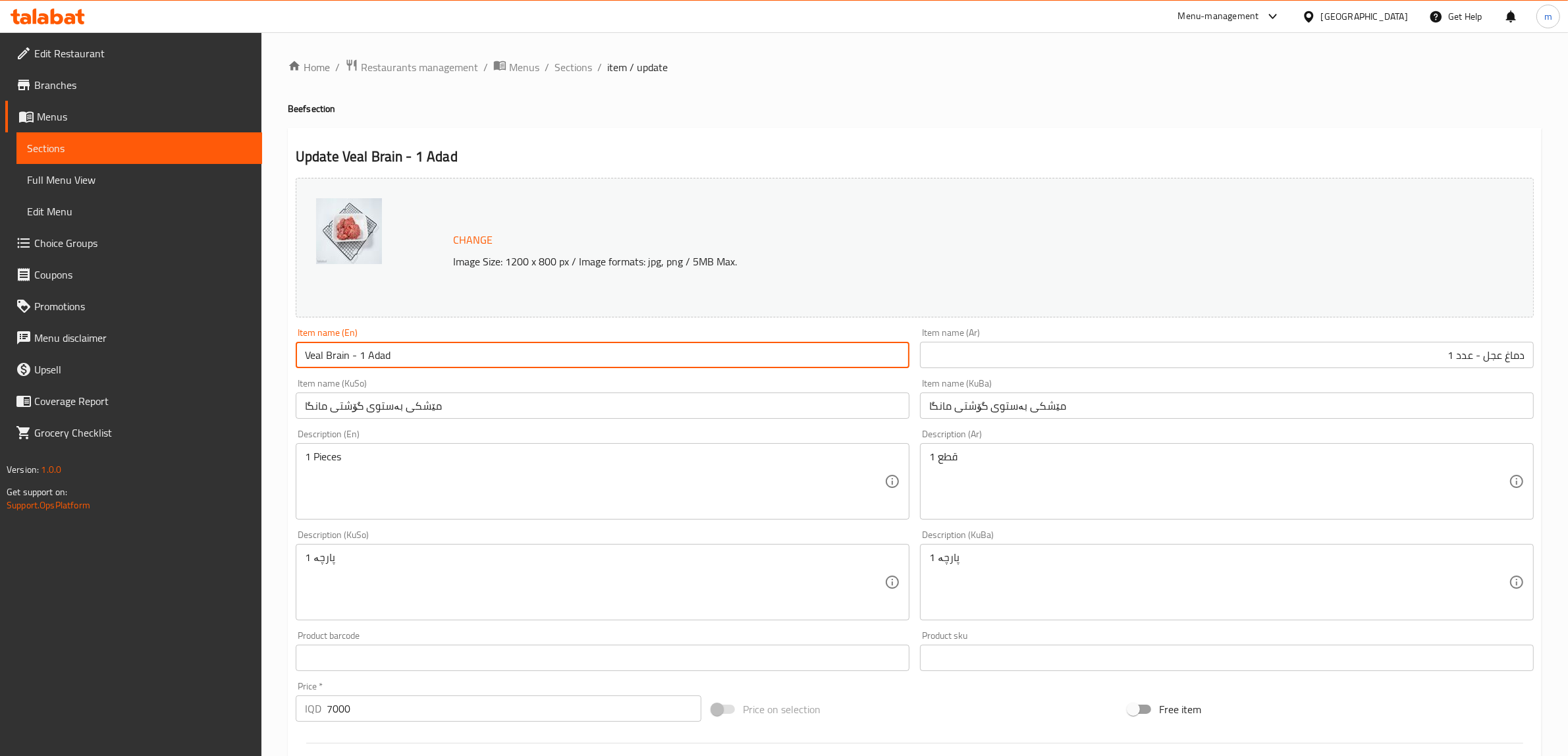
type input "Veal Brain - 1 Adad"
click at [497, 403] on input "مێشکی بەستوی گۆشتی مانگا" at bounding box center [602, 406] width 614 height 27
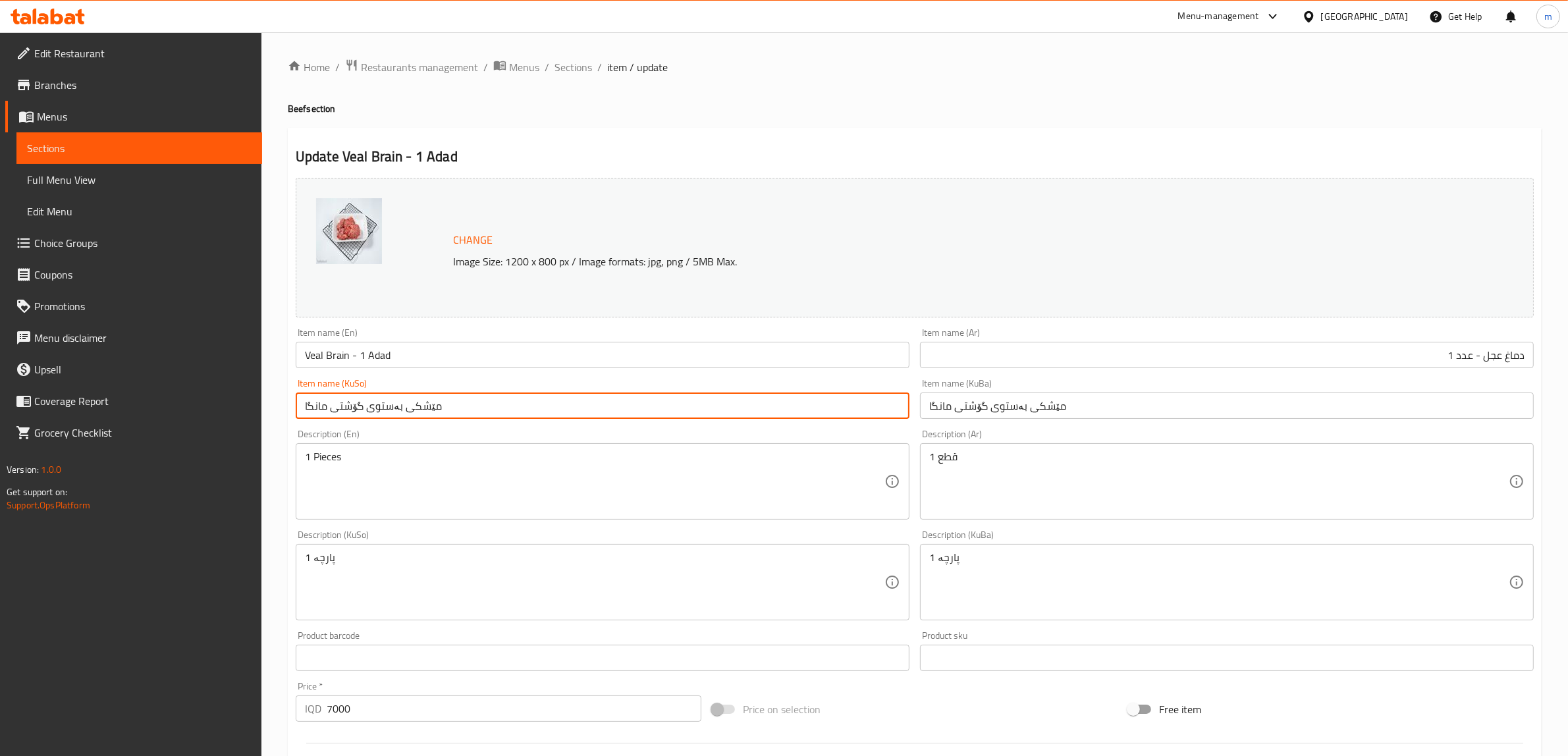
click at [465, 397] on input "مێشکی بەستوی گۆشتی مانگا" at bounding box center [602, 406] width 614 height 27
paste input "گۆلک"
type input "مێشکی گۆلک"
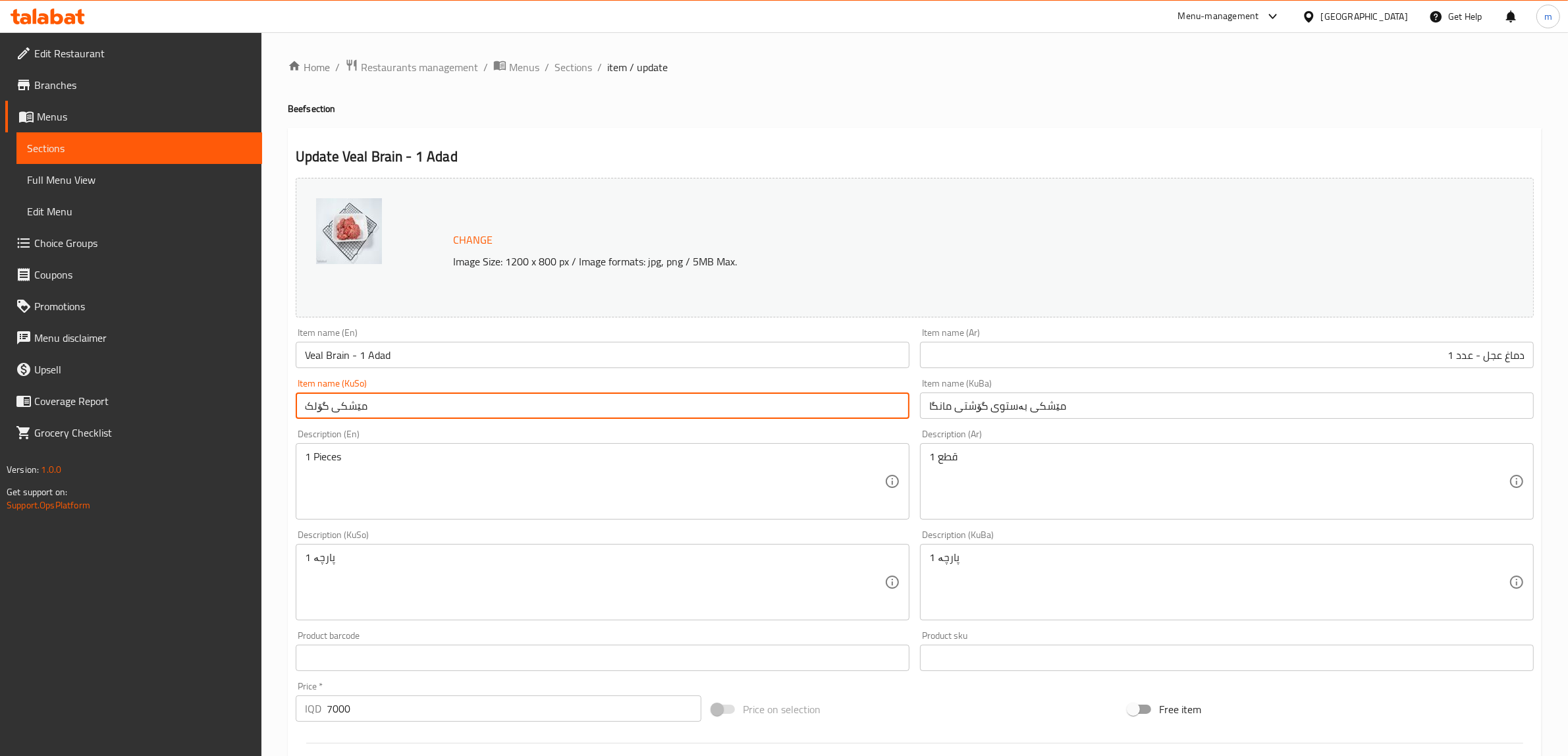
click at [1050, 405] on input "مێشکی بەستوی گۆشتی مانگا" at bounding box center [1227, 406] width 614 height 27
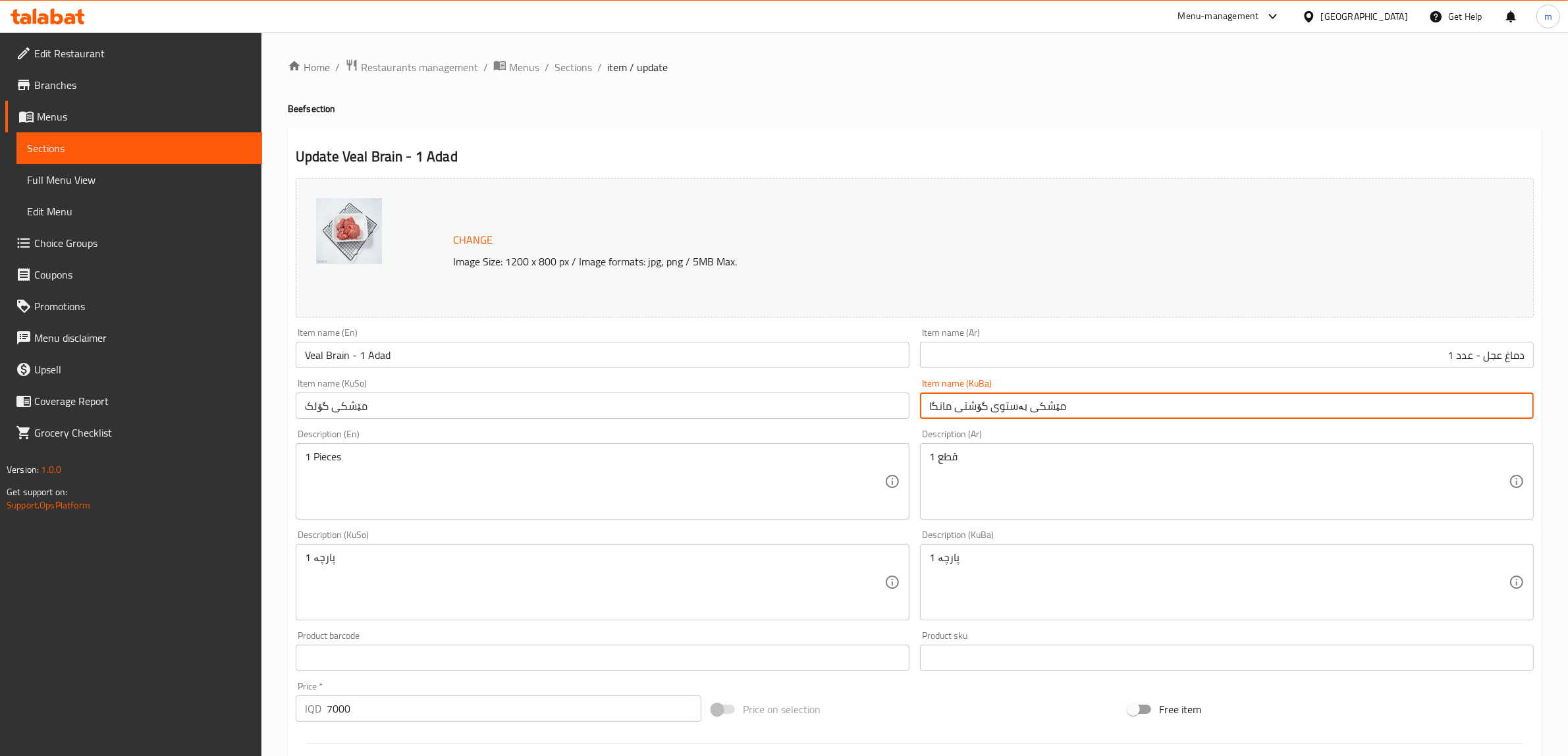
paste input "گۆلک"
type input "مێشکی گۆلک - عەدەد 1"
click at [716, 402] on input "مێشکی گۆلک" at bounding box center [602, 406] width 614 height 27
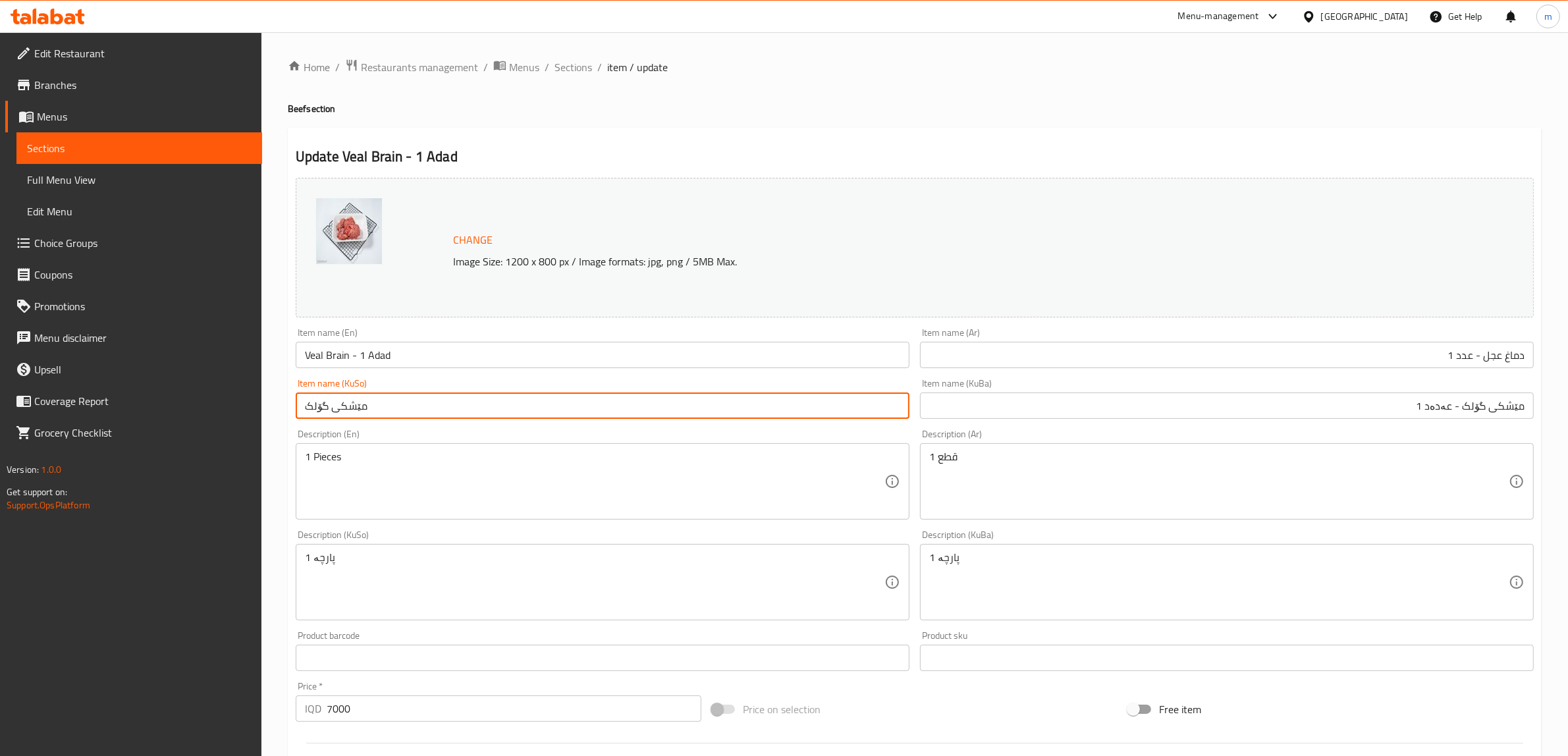
paste input "- عەدەد 1"
type input "مێشکی گۆلک - عەدەد 1"
click at [596, 384] on div "Item name (KuSo) مێشکی گۆلک - عەدەد 1 Item name (KuSo)" at bounding box center [602, 398] width 614 height 40
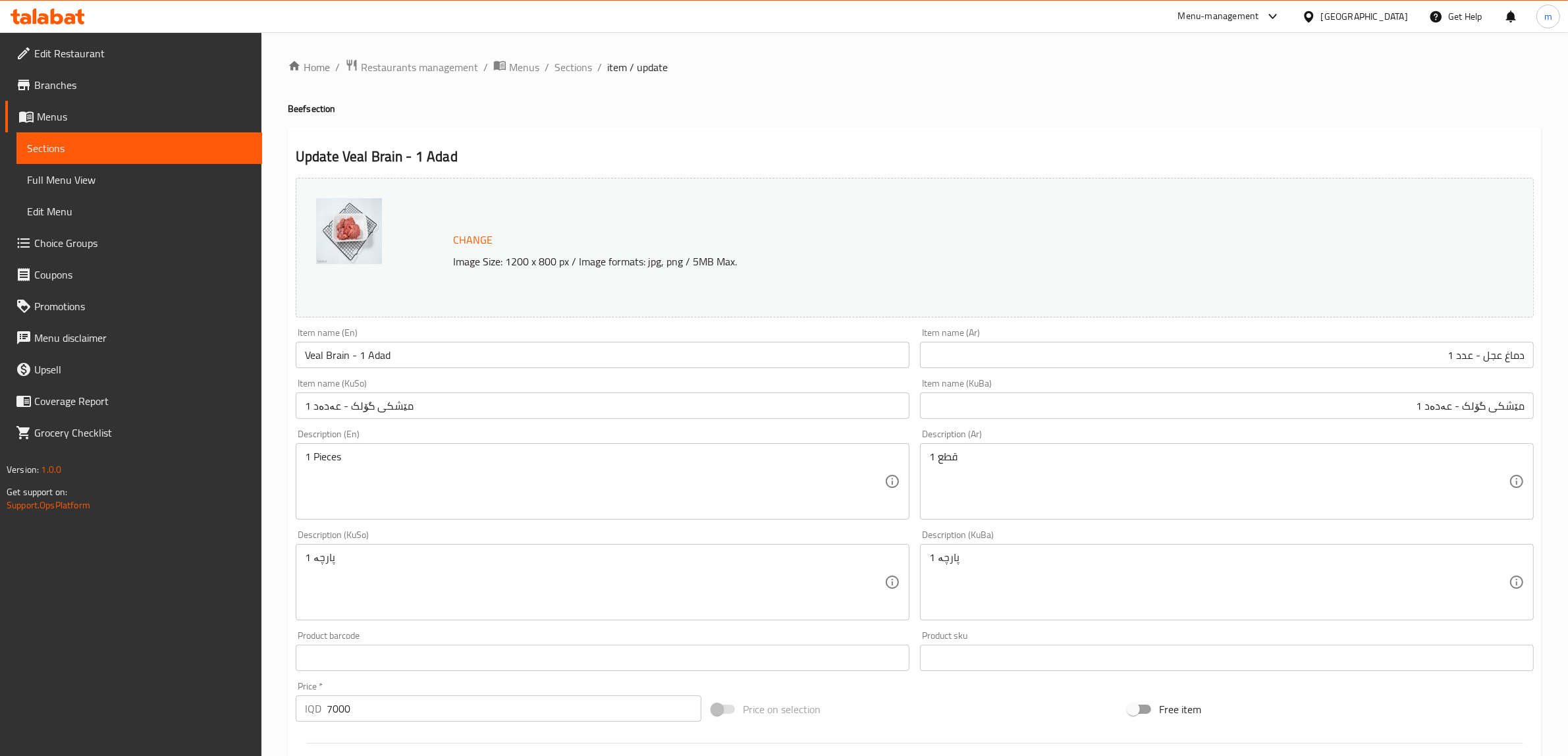
click at [507, 386] on div "Item name (KuSo) مێشکی گۆلک - عەدەد 1 Item name (KuSo)" at bounding box center [602, 398] width 614 height 40
click at [442, 439] on div "Description (En) 1 Pieces Description (En)" at bounding box center [602, 474] width 614 height 90
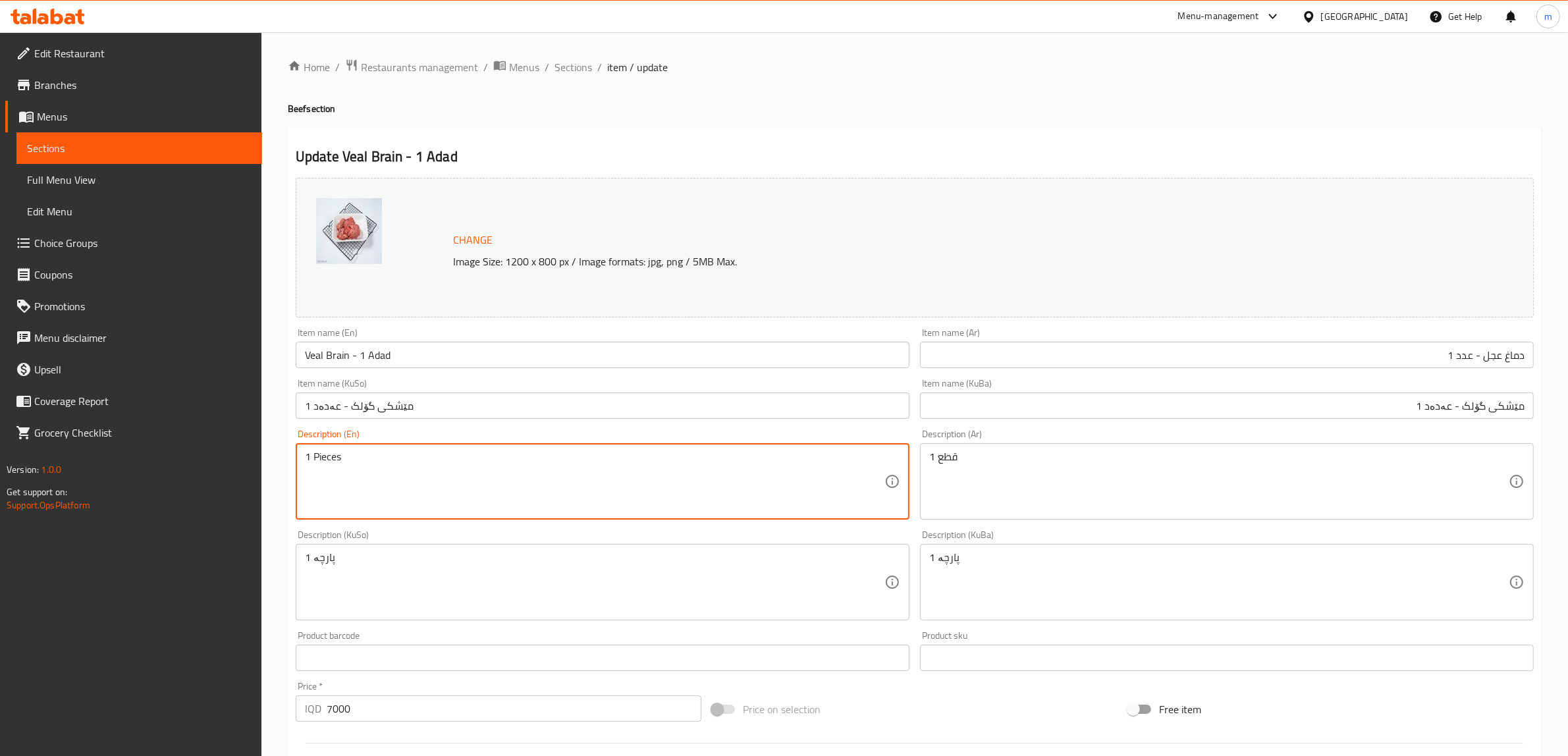
click at [441, 451] on textarea "1 Pieces" at bounding box center [594, 482] width 580 height 63
click at [529, 461] on textarea "1 Pieces" at bounding box center [594, 482] width 580 height 63
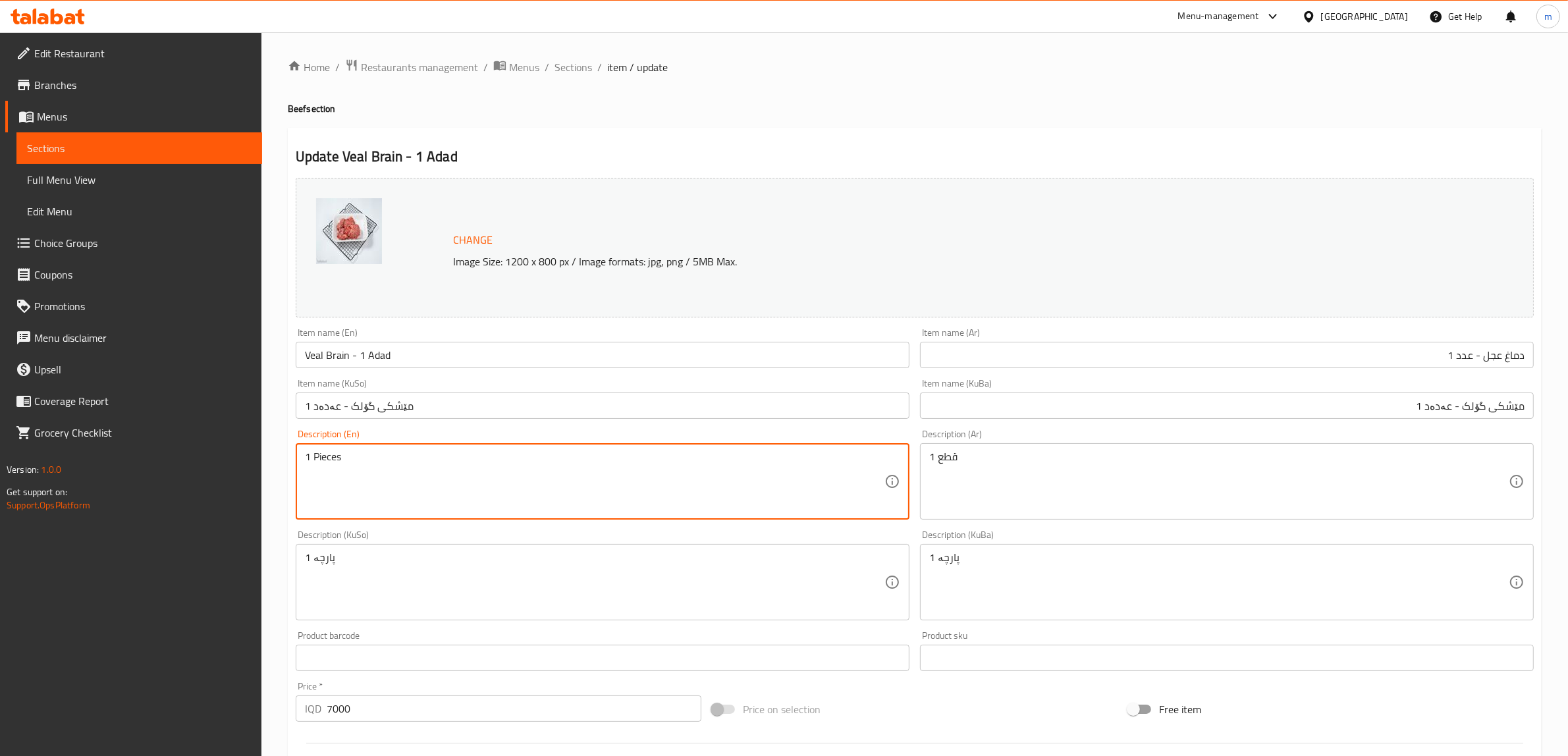
paste textarea "Fresh, Tasty, and Rich with Minerals and Protein"
drag, startPoint x: 380, startPoint y: 455, endPoint x: 357, endPoint y: 453, distance: 23.1
click at [357, 453] on textarea "Fresh, Tasty, and Rich with Minerals and Protein" at bounding box center [594, 482] width 580 height 63
paste textarea "tasty، rich with minerals and p"
drag, startPoint x: 359, startPoint y: 453, endPoint x: 331, endPoint y: 450, distance: 28.2
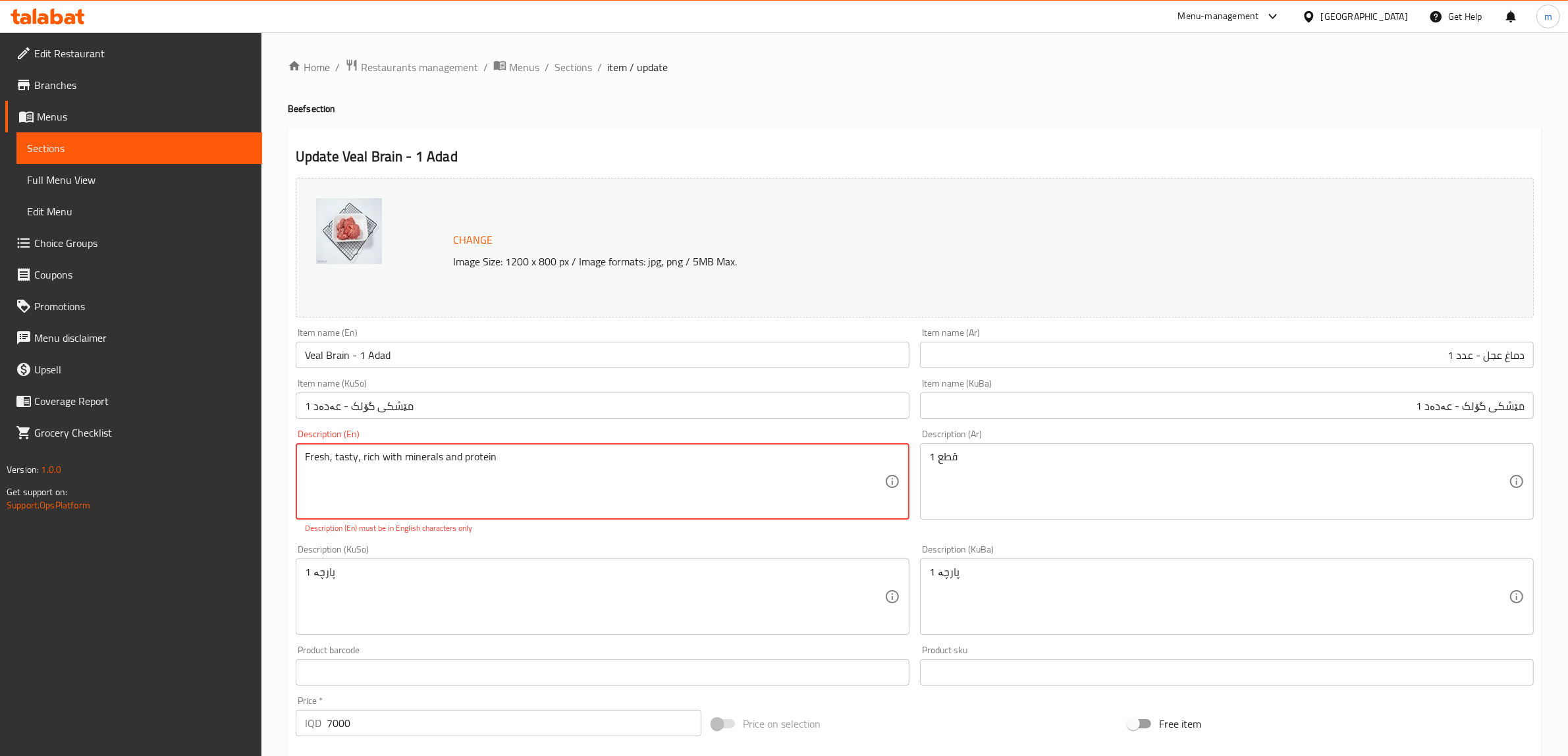
click at [331, 450] on textarea "Fresh, tasty، rich with minerals and protein" at bounding box center [594, 482] width 580 height 63
type textarea "Fresh, rich with minerals and protein"
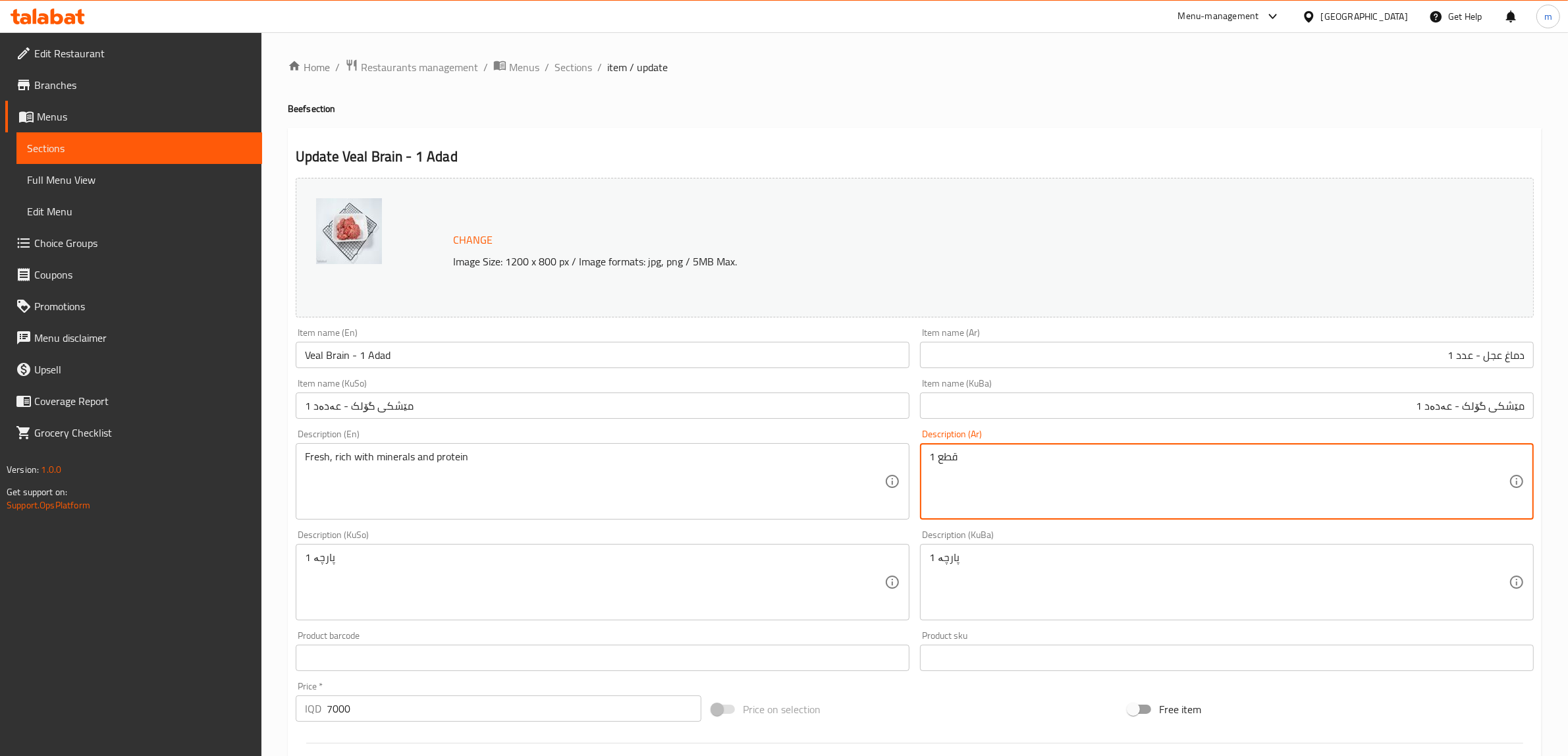
click at [978, 455] on textarea "1 قطع" at bounding box center [1219, 482] width 580 height 63
click at [1011, 548] on div "1 پارچە Description (KuBa)" at bounding box center [1227, 582] width 614 height 77
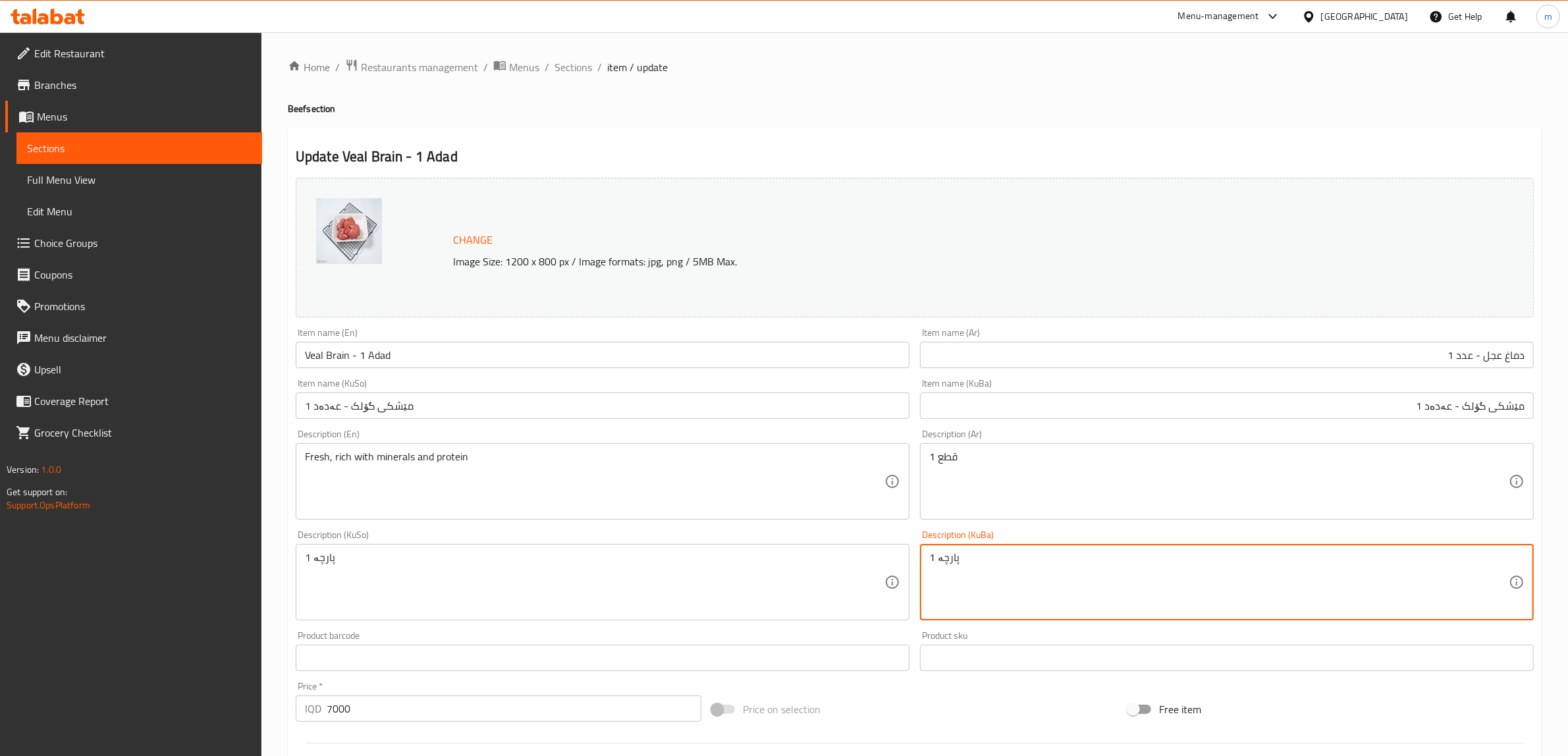
paste textarea "فرێش و بەتام و دەوڵەمەندە بە کانزاکان و پرۆتین"
click at [988, 578] on textarea "فرێش و بەتام و دەوڵەمەندە بە کانزاکان و پرۆتین 1 پارچە" at bounding box center [1219, 583] width 580 height 63
click at [986, 573] on textarea "فرێش و بەتام و دەوڵەمەندە بە کانزاکان و پرۆتین 1 پارچە" at bounding box center [1219, 583] width 580 height 63
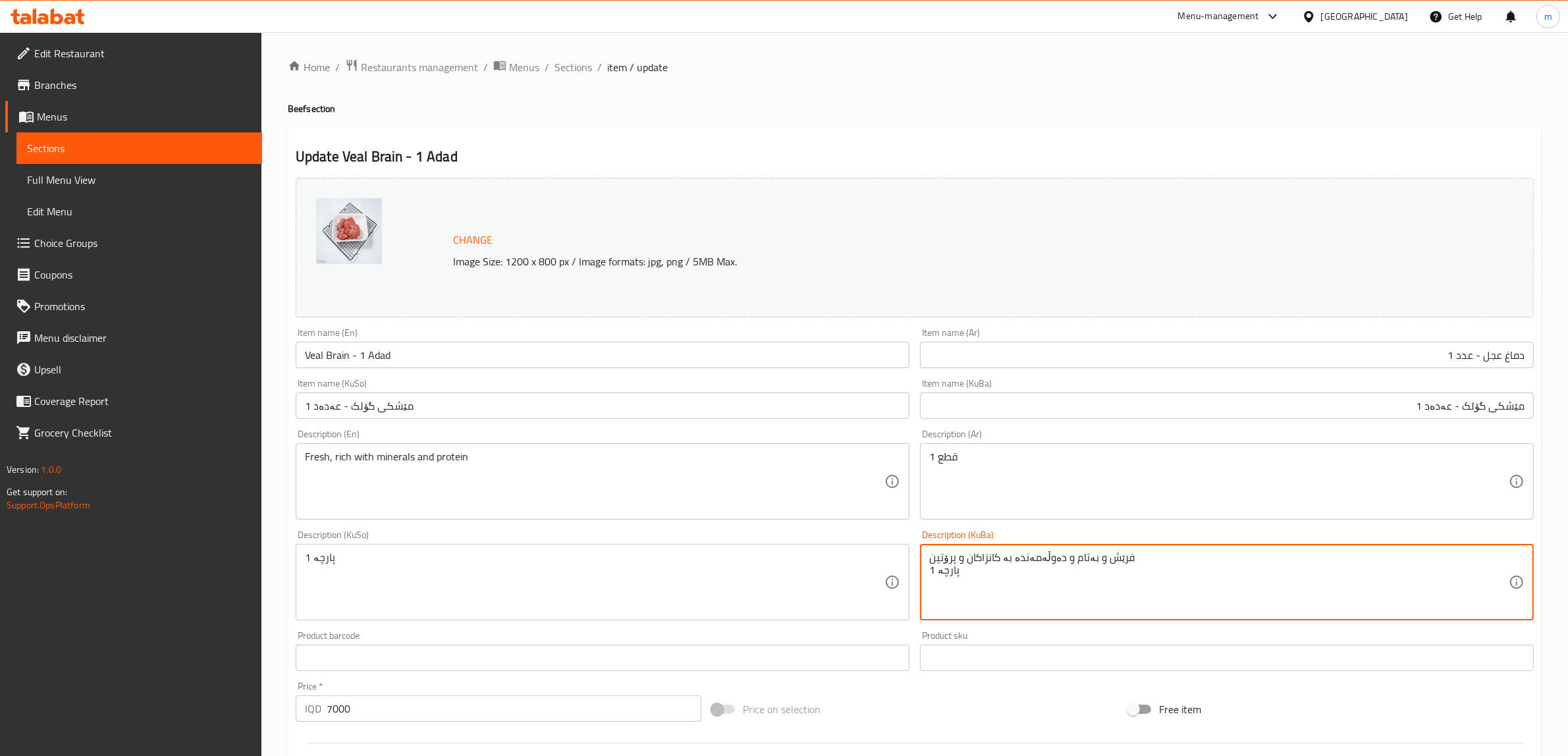
paste textarea
type textarea "فرێش و بەتام و دەوڵەمەندە بە کانزاکان و پرۆتین"
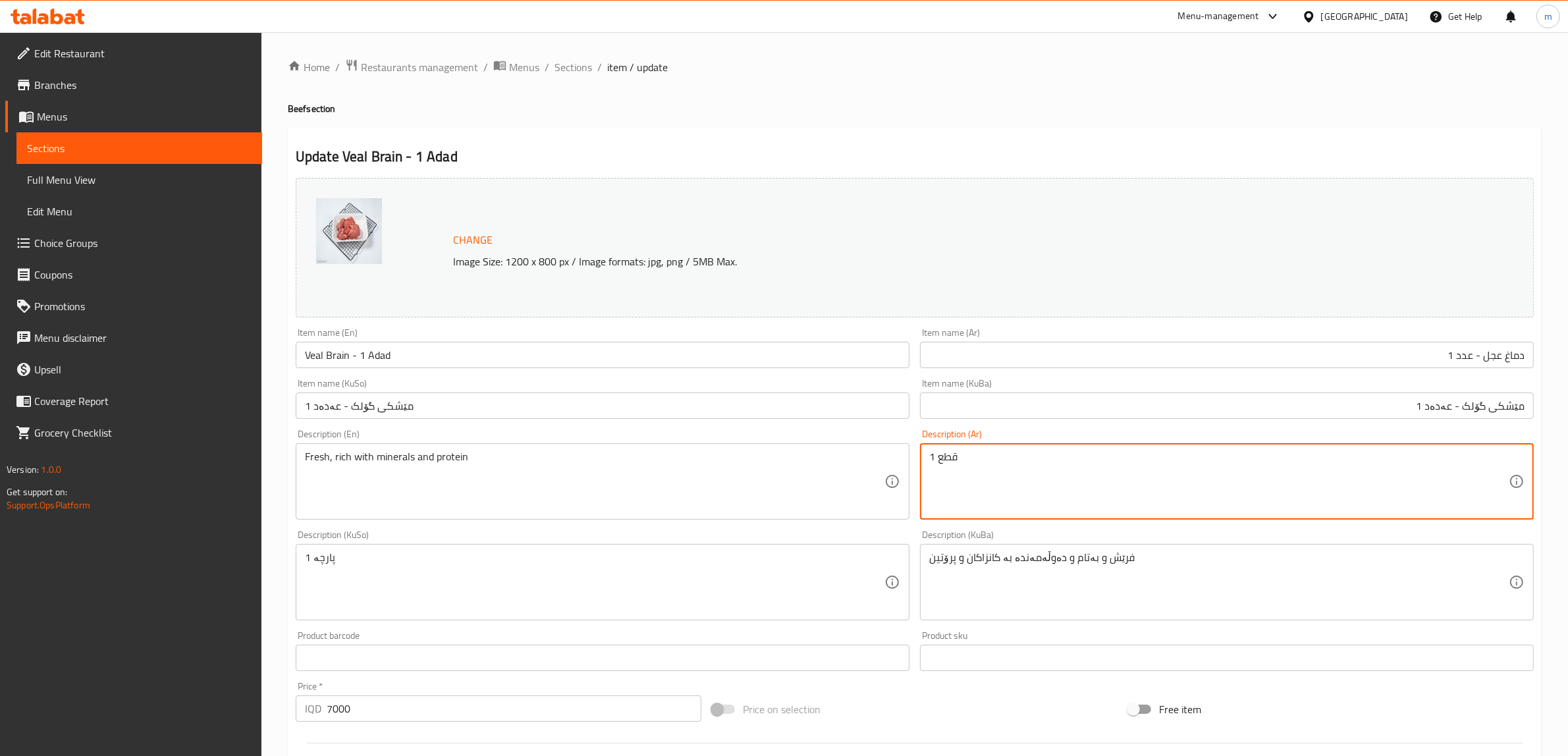
click at [1050, 485] on textarea "1 قطع" at bounding box center [1219, 482] width 580 height 63
paste textarea "طازج، لذيذ، وغني بالمعادن والبروتين"
drag, startPoint x: 1039, startPoint y: 458, endPoint x: 1056, endPoint y: 459, distance: 17.0
click at [1056, 459] on textarea "طازج، لذيذ، وغني بالمعادن والبروتين" at bounding box center [1219, 482] width 580 height 63
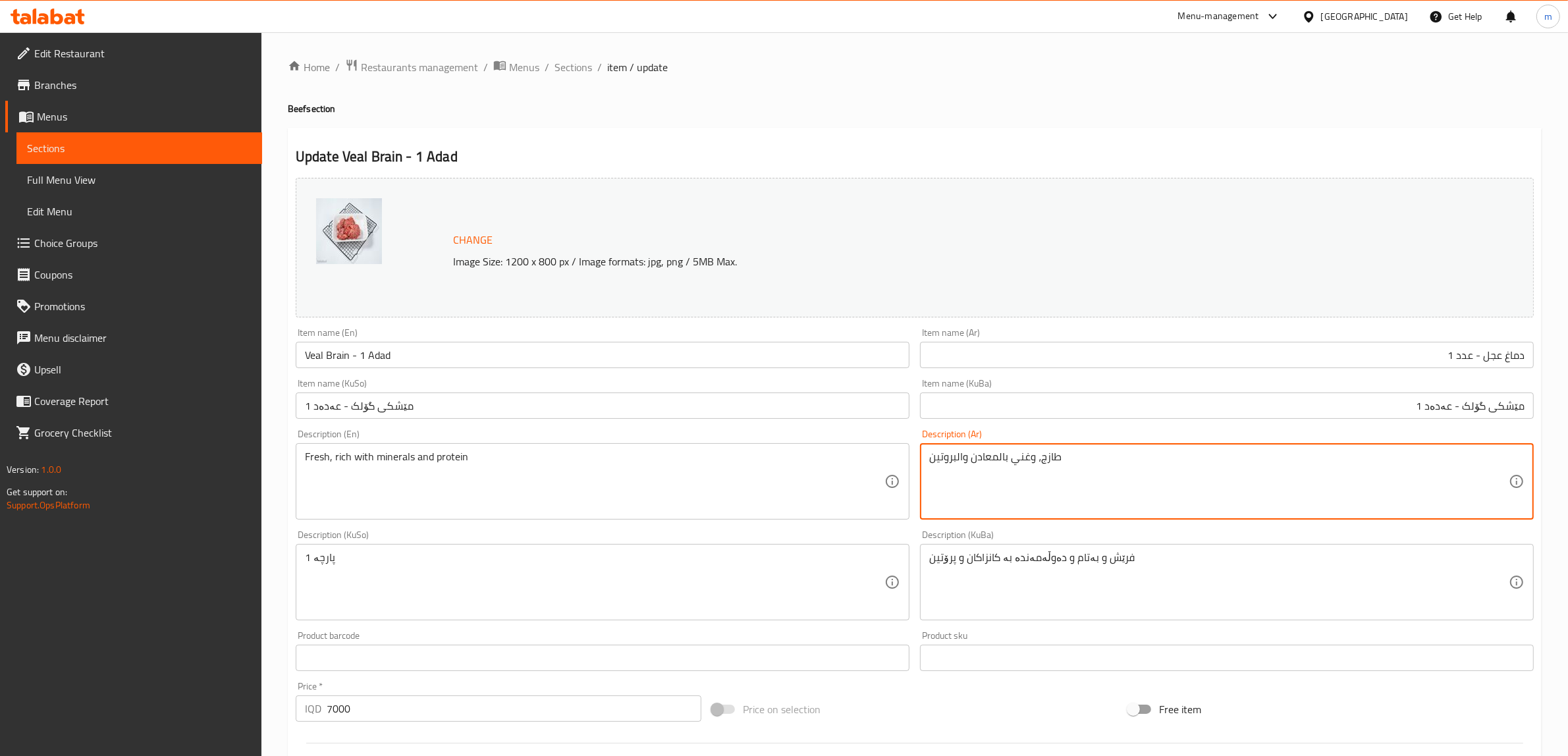
click at [1028, 453] on textarea "طازج، وغني بالمعادن والبروتين" at bounding box center [1219, 482] width 580 height 63
click at [995, 453] on textarea "طازج،غني بالمعادن والبروتين" at bounding box center [1219, 482] width 580 height 63
click at [957, 453] on textarea "طازج،غني بمعادن والبروتين" at bounding box center [1219, 482] width 580 height 63
click at [1015, 460] on textarea "طازج،غني بمعادن وبروتين" at bounding box center [1219, 482] width 580 height 63
type textarea "طازج، غني بمعادن وبروتين"
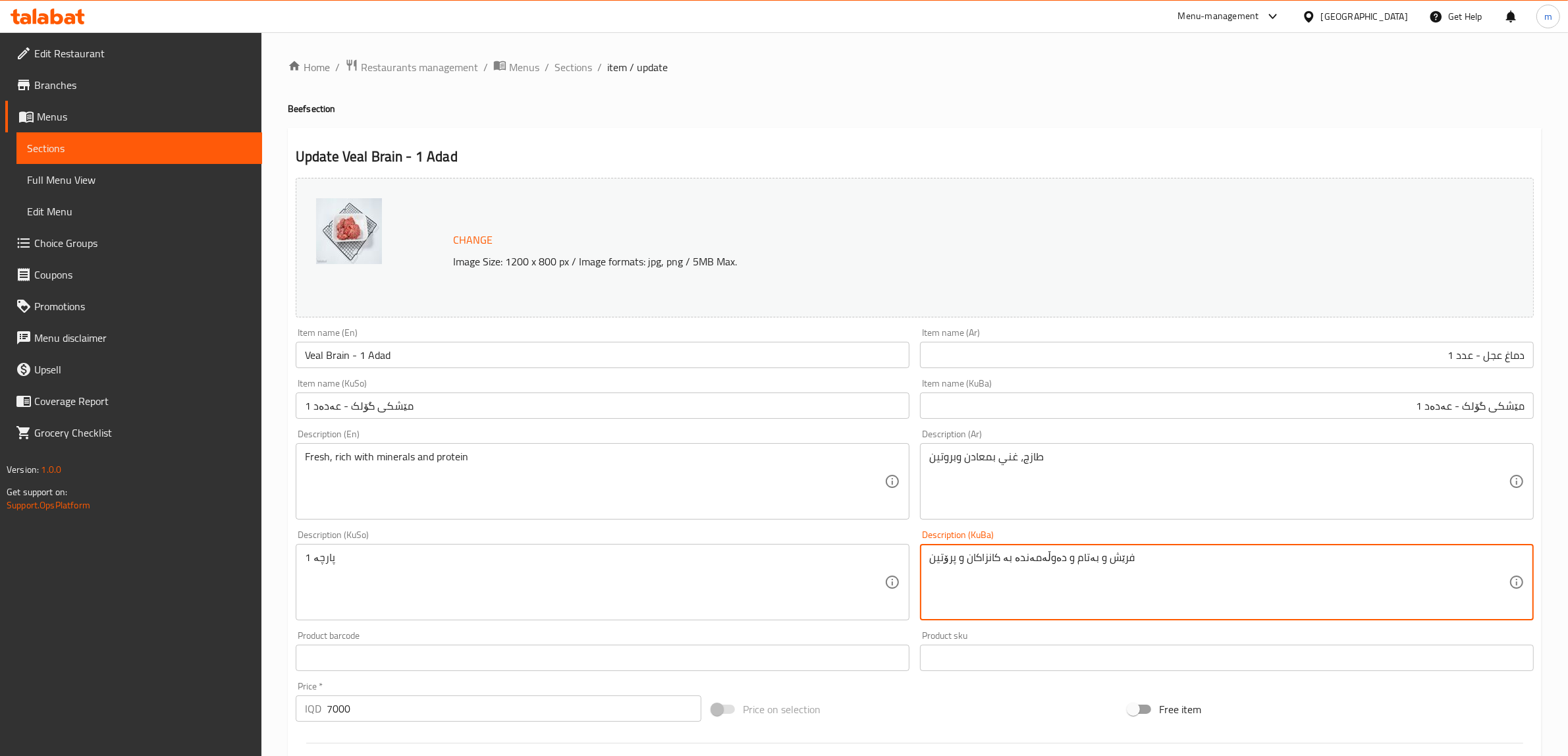
drag, startPoint x: 1060, startPoint y: 558, endPoint x: 1093, endPoint y: 556, distance: 33.1
click at [1093, 556] on textarea "فرێش و بەتام و دەوڵەمەندە بە کانزاکان و پرۆتین" at bounding box center [1219, 583] width 580 height 63
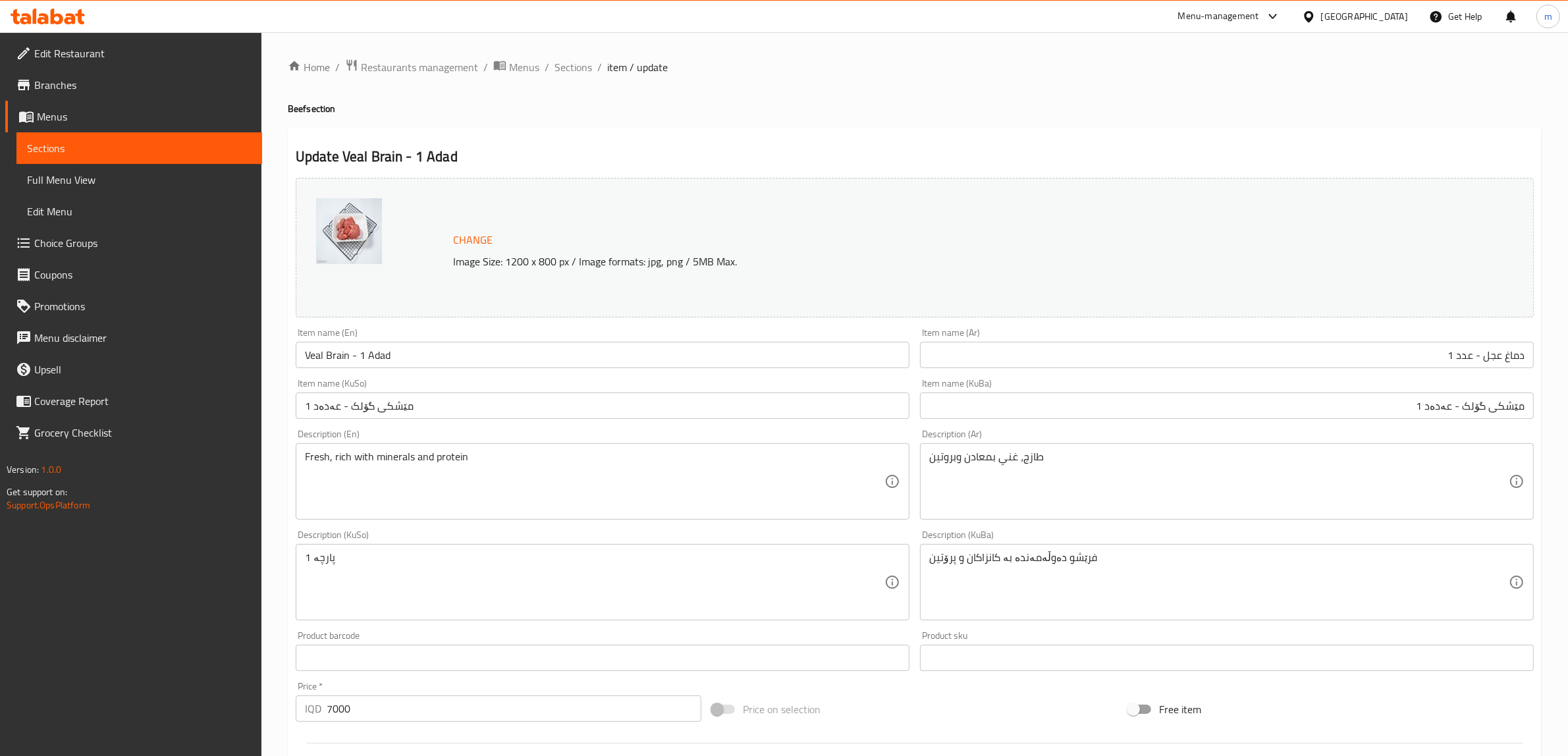
click at [1057, 550] on div "فرێشو دەوڵەمەندە بە کانزاکان و پرۆتین Description (KuBa)" at bounding box center [1227, 582] width 614 height 77
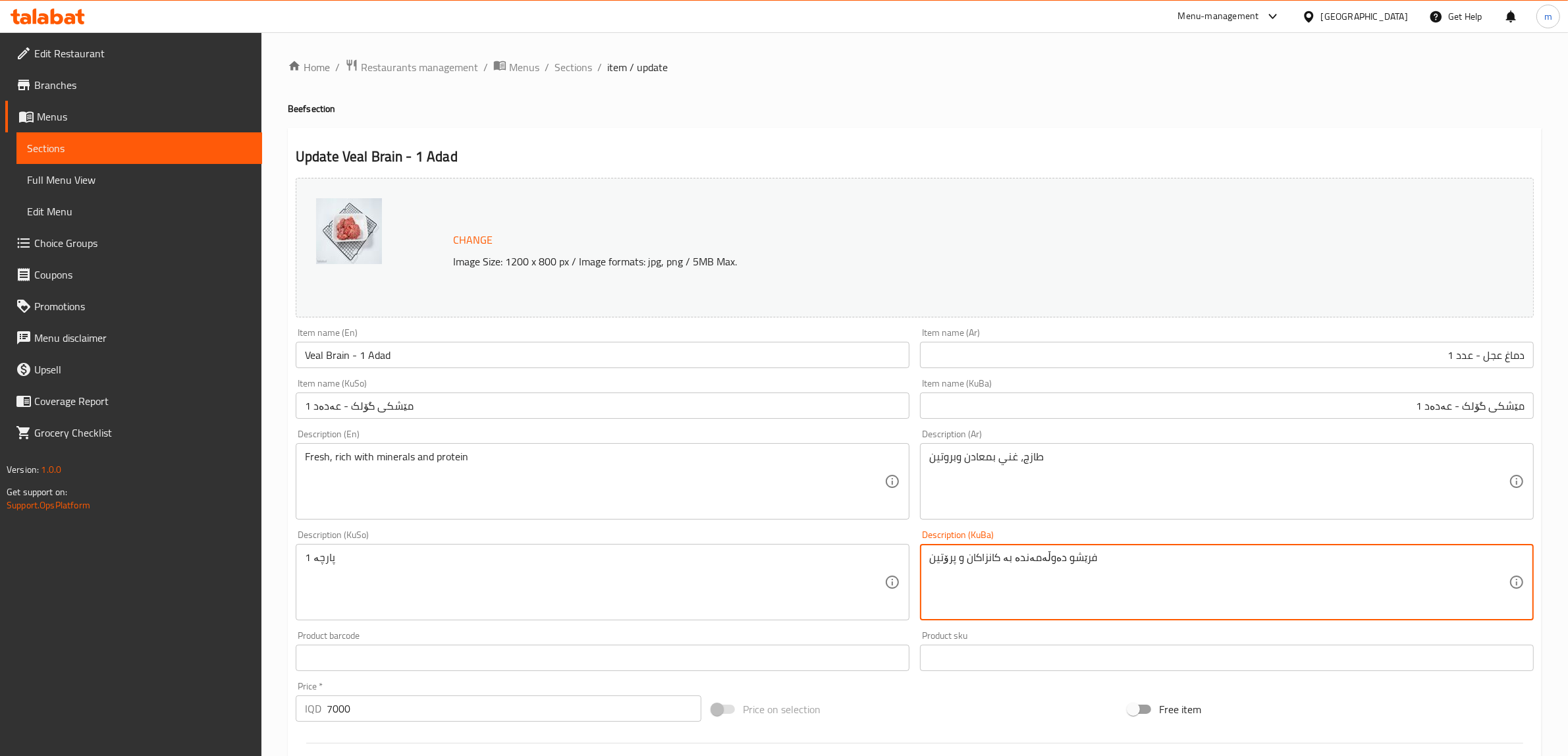
click at [1056, 558] on textarea "فرێشو دەوڵەمەندە بە کانزاکان و پرۆتین" at bounding box center [1219, 583] width 580 height 63
click at [1140, 590] on textarea "فرێش، دەوڵەمەندە بە کانزاکان و پرۆتین" at bounding box center [1219, 583] width 580 height 63
type textarea "فرێش، دەوڵەمەندە بە کانزاکان و پرۆتین"
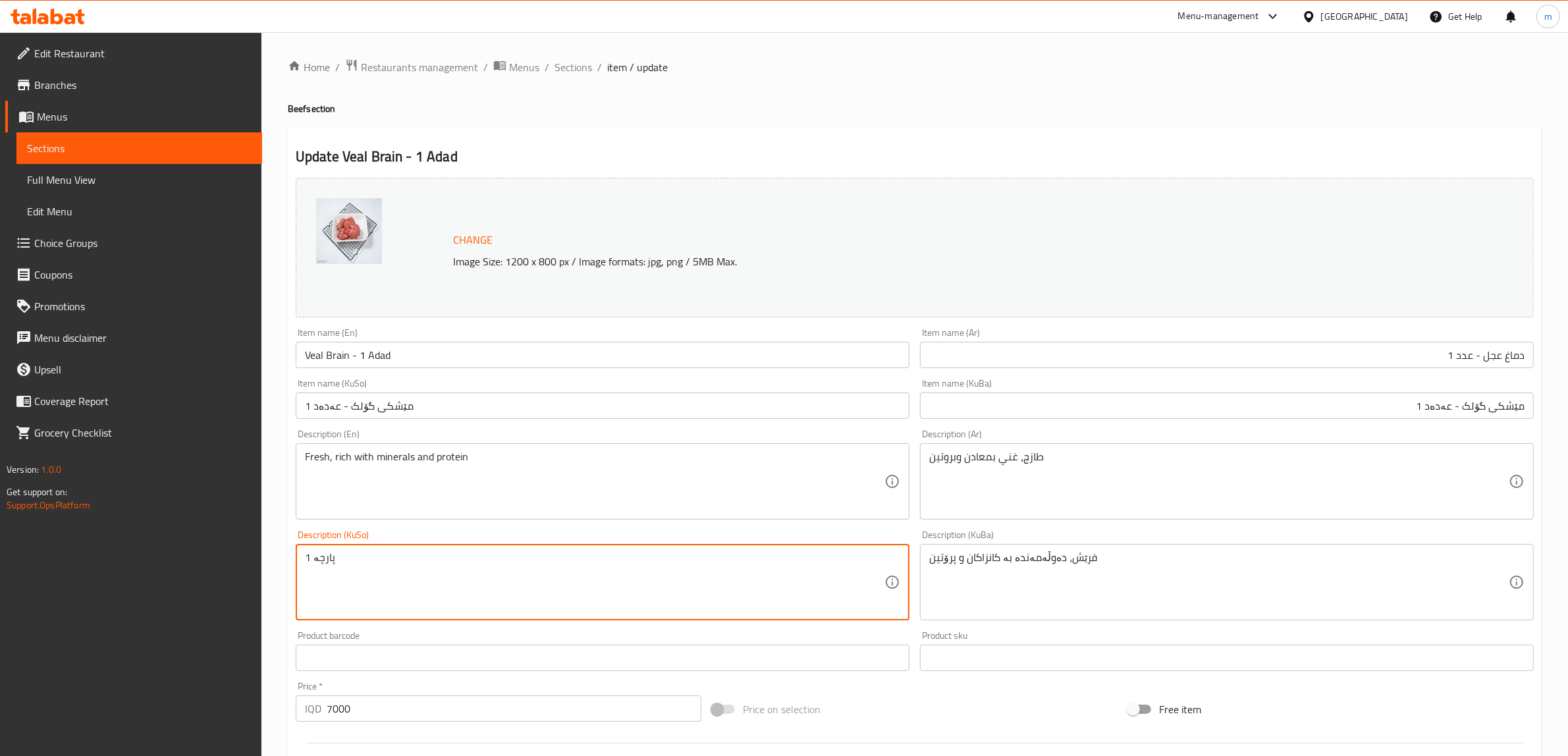
paste textarea "فرێش، دەوڵەمەندە بە کانزاکان و پرۆتین"
type textarea "فرێش، دەوڵەمەندە بە کانزاکان و پرۆتین"
click at [597, 523] on div "Description (En) Fresh, rich with minerals and protein Description (En)" at bounding box center [602, 474] width 624 height 101
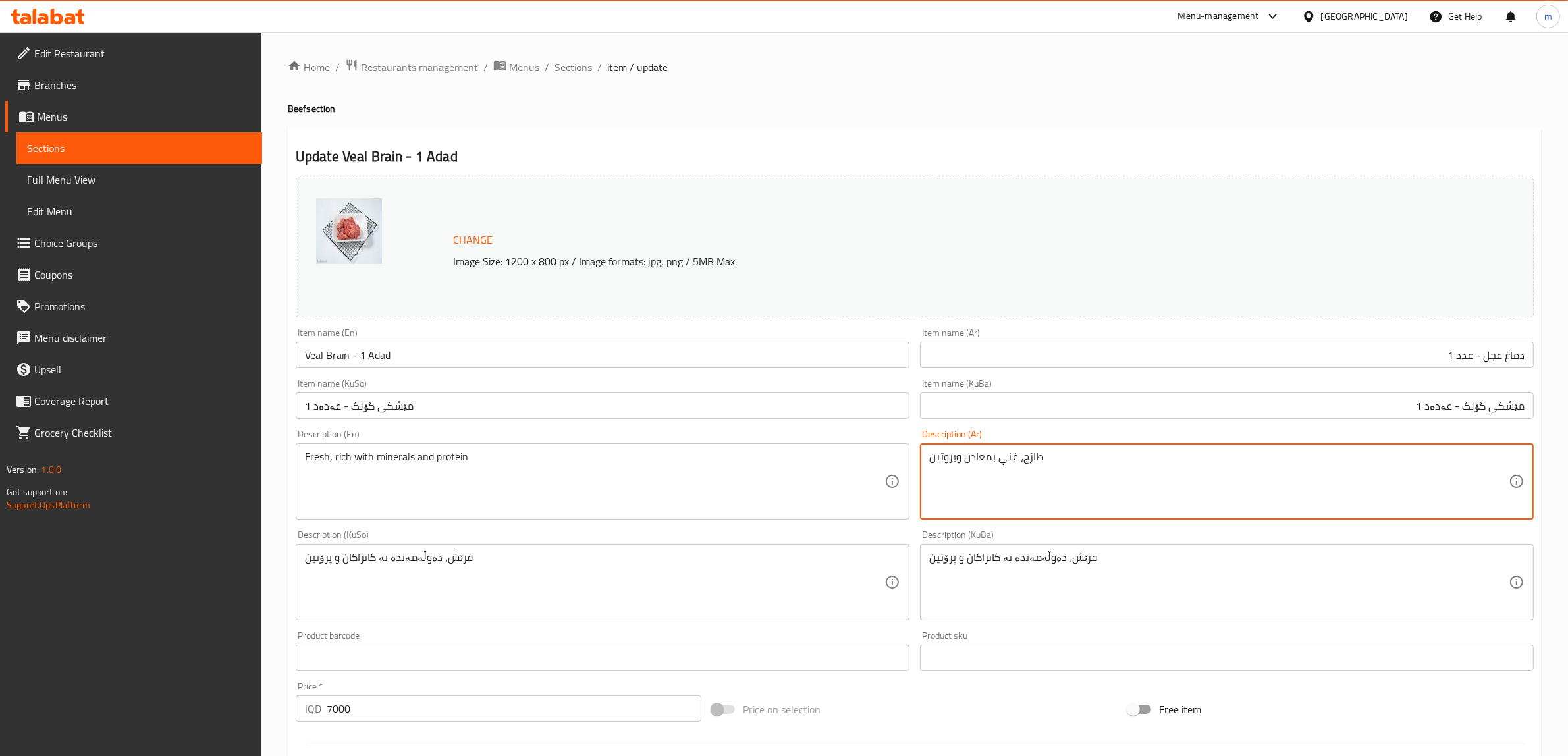
click at [991, 476] on textarea "طازج، غني بمعادن وبروتين" at bounding box center [1219, 482] width 580 height 63
type textarea "طازج، غني بمعادن وبروتين"
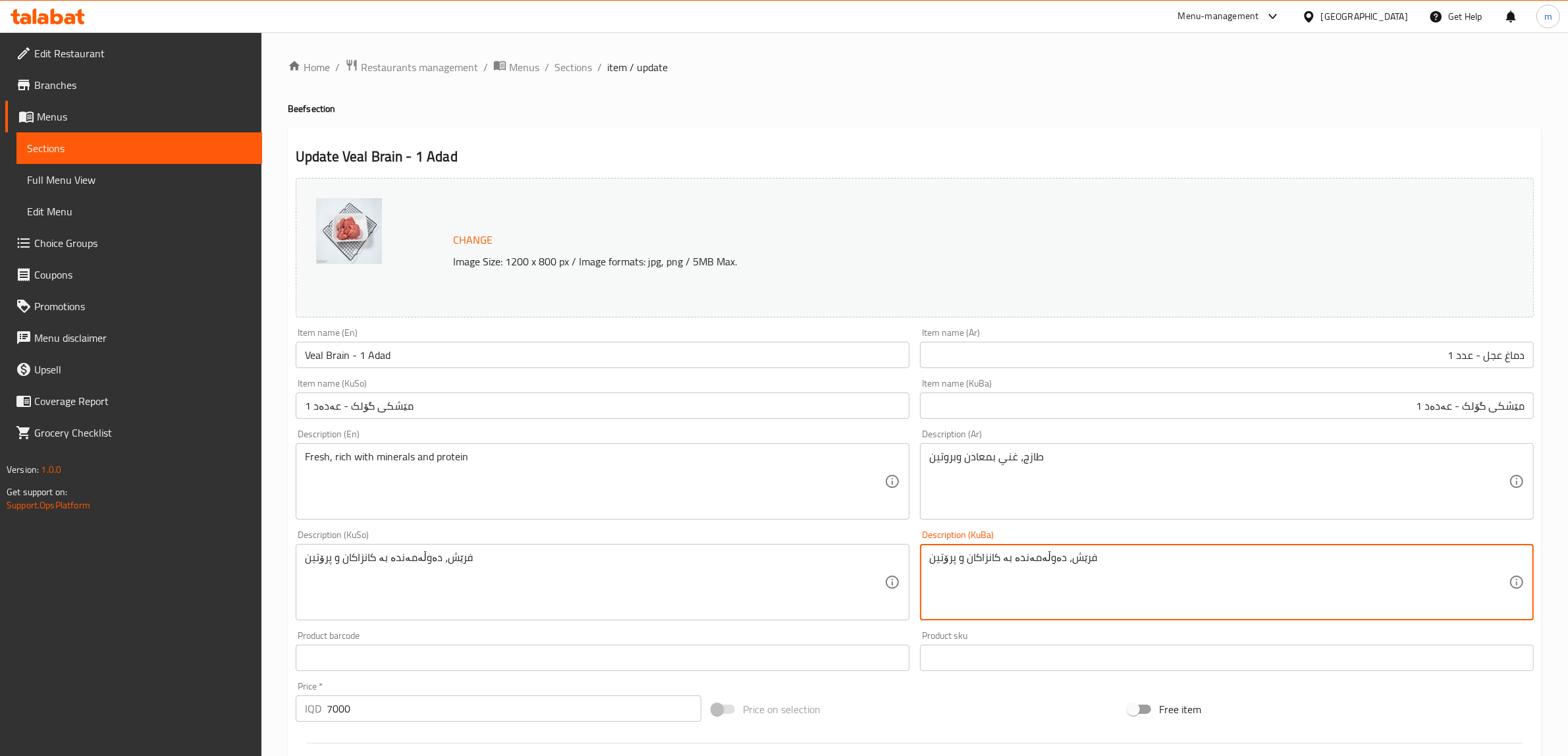
click at [775, 534] on div "Description (KuSo) فرێش، دەوڵەمەندە بە کانزاکان و پرۆتین Description (KuSo)" at bounding box center [602, 575] width 614 height 90
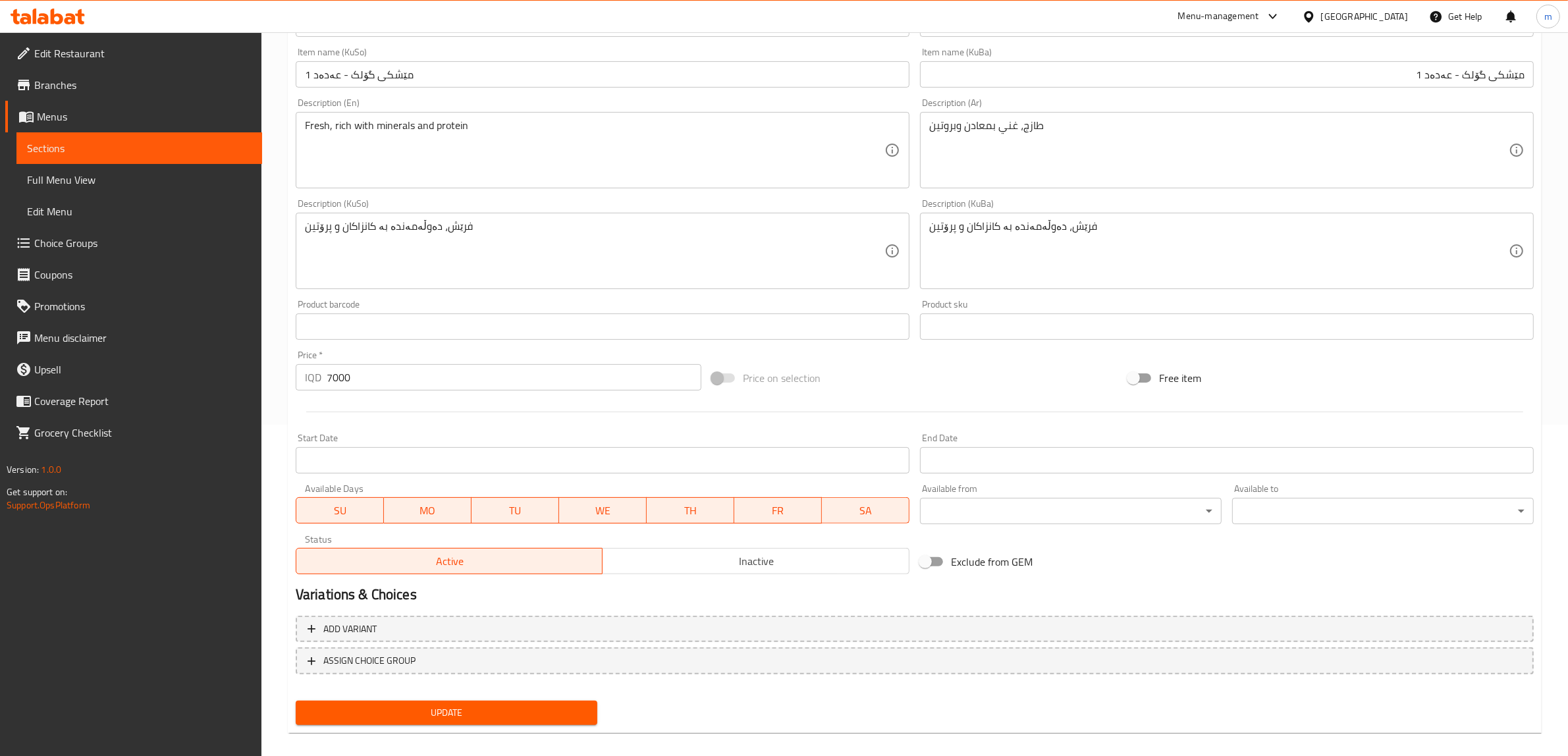
scroll to position [343, 0]
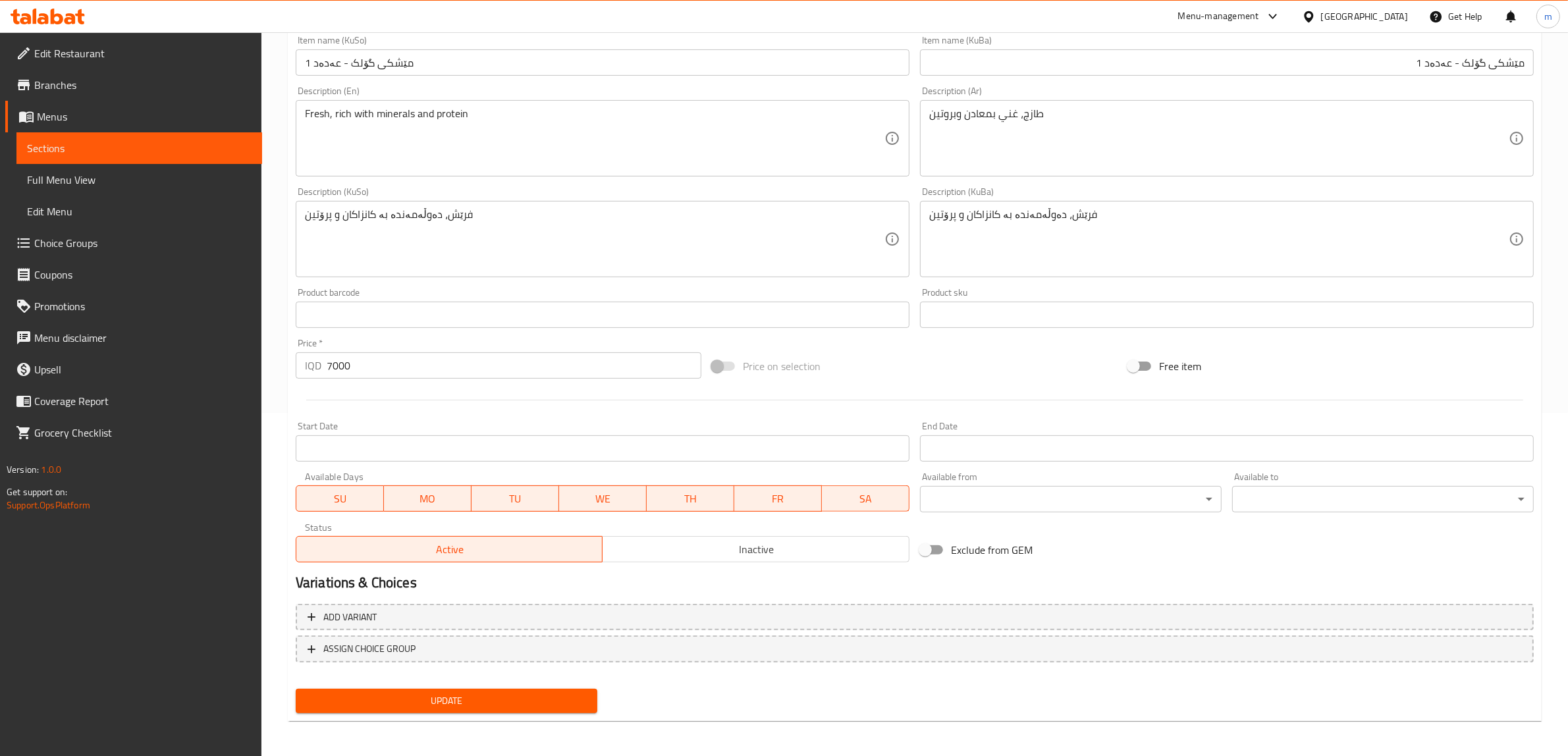
click at [457, 698] on span "Update" at bounding box center [446, 700] width 280 height 16
click at [119, 143] on span "Sections" at bounding box center [139, 148] width 225 height 16
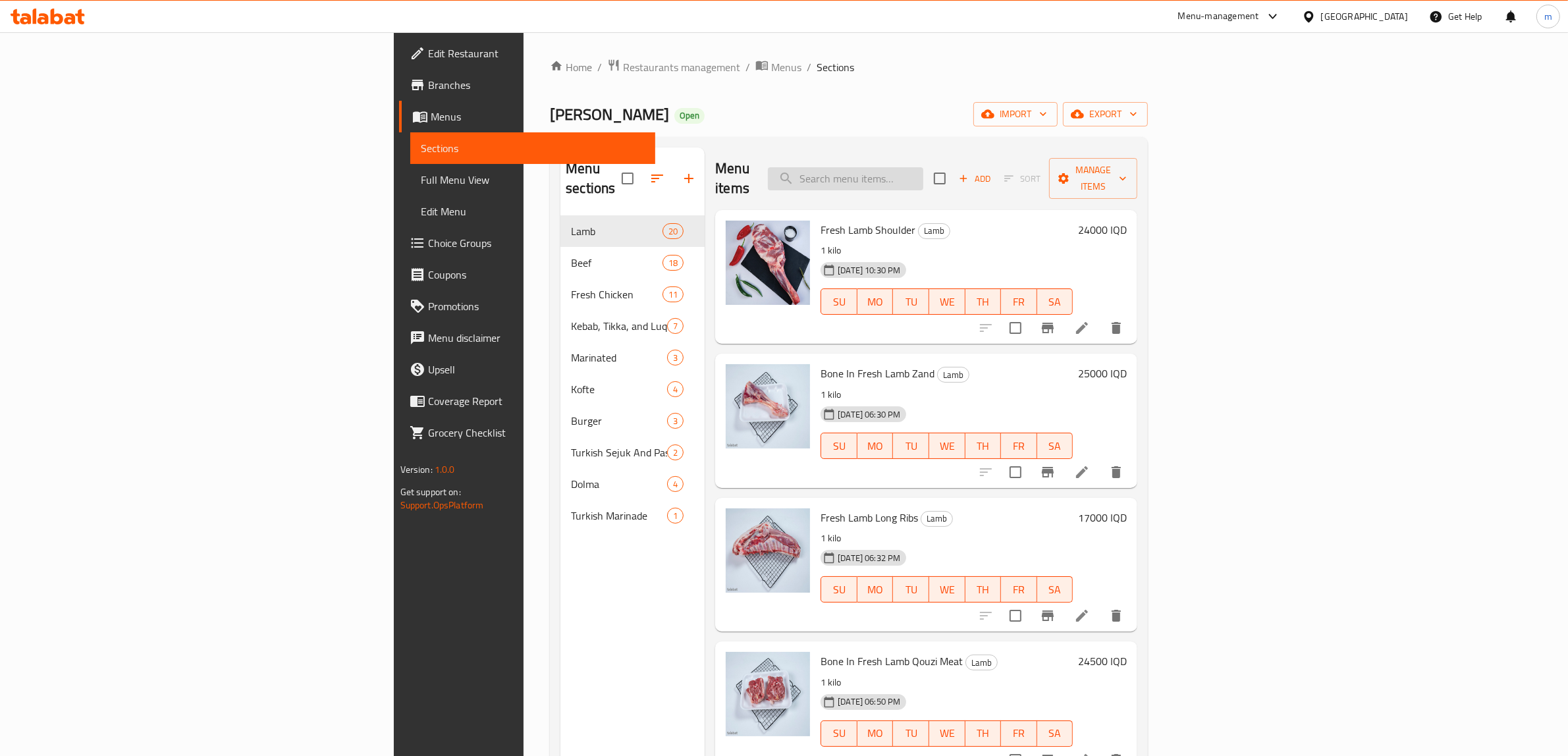
click at [923, 175] on input "search" at bounding box center [845, 179] width 155 height 23
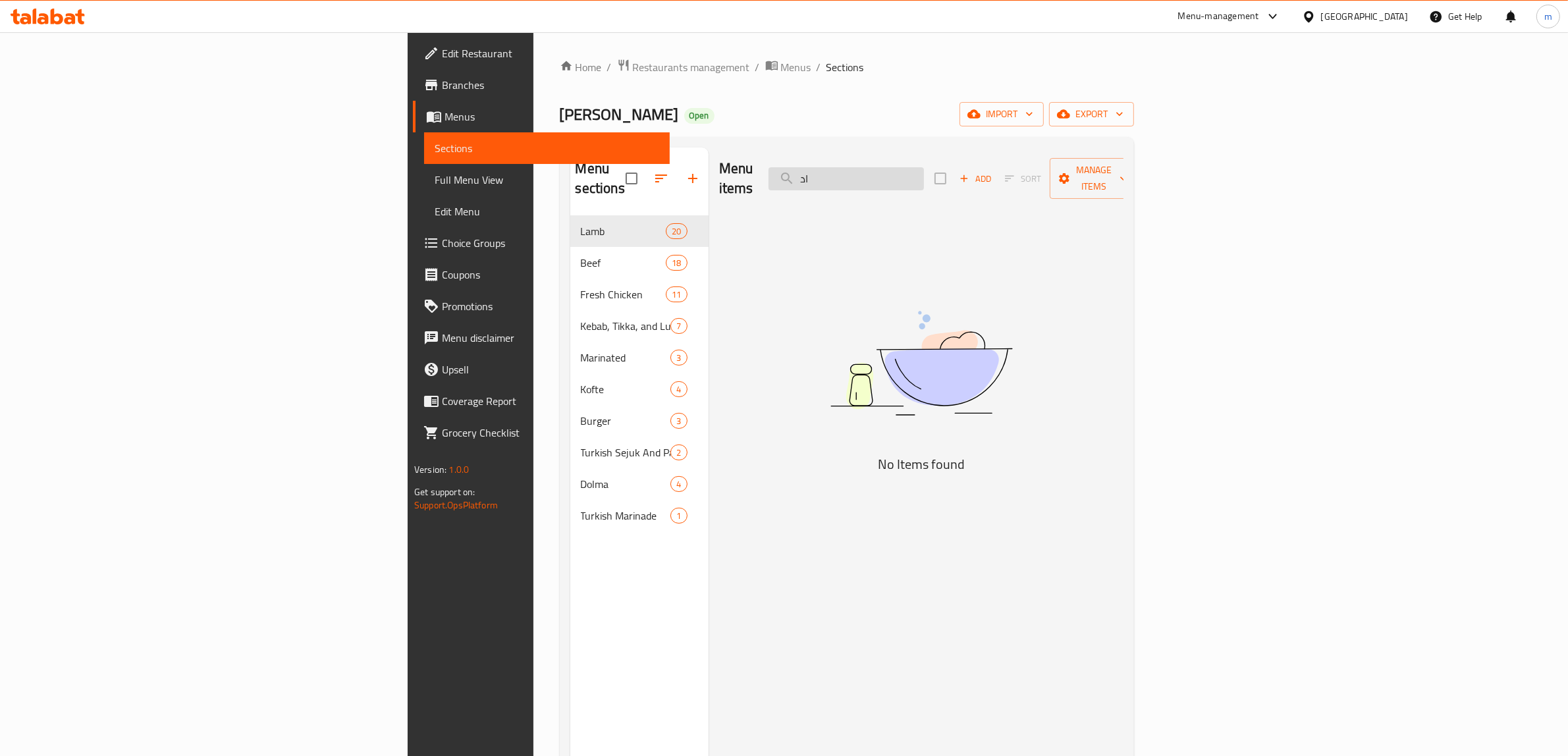
type input "ا"
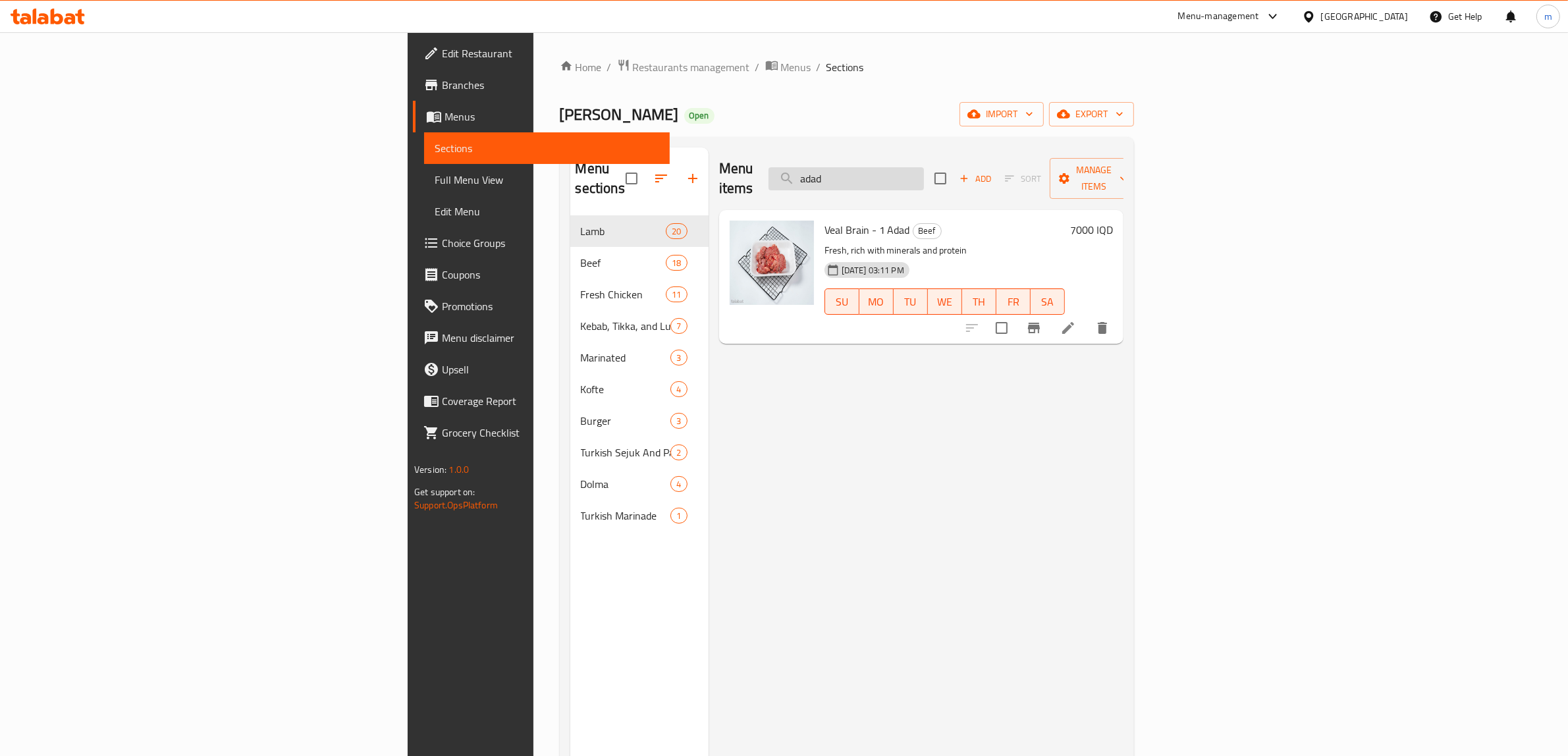
click at [924, 168] on input "adad" at bounding box center [846, 179] width 155 height 23
paste input "Frozen Beef Tongue"
type input "Frozen Beef Tongue"
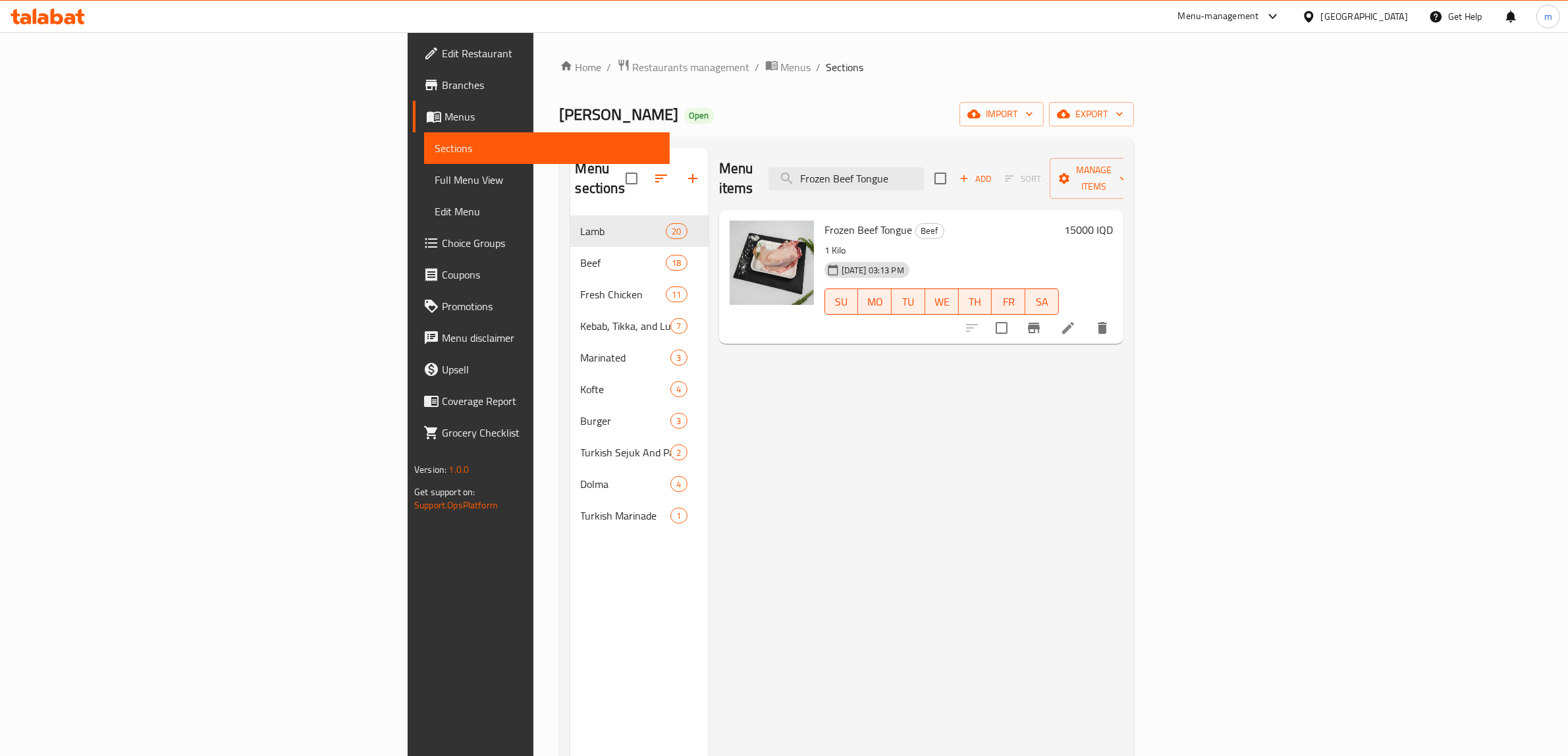
click at [1086, 317] on li at bounding box center [1068, 328] width 37 height 24
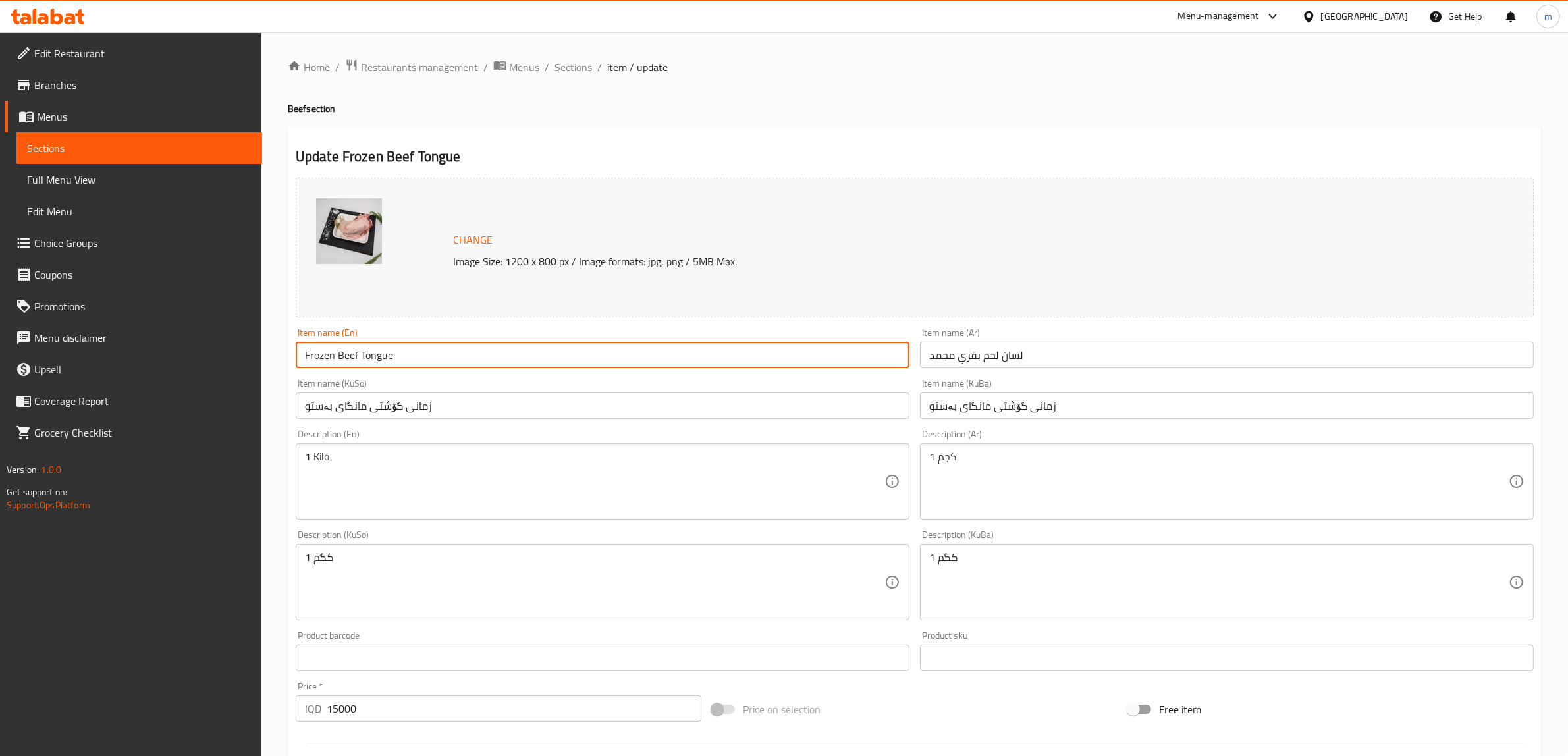
click at [471, 353] on input "Frozen Beef Tongue" at bounding box center [602, 355] width 614 height 27
paste input "Veal"
type input "Veal Tongue"
click at [993, 406] on input "زمانی گۆشتی مانگای بەستو" at bounding box center [1227, 406] width 614 height 27
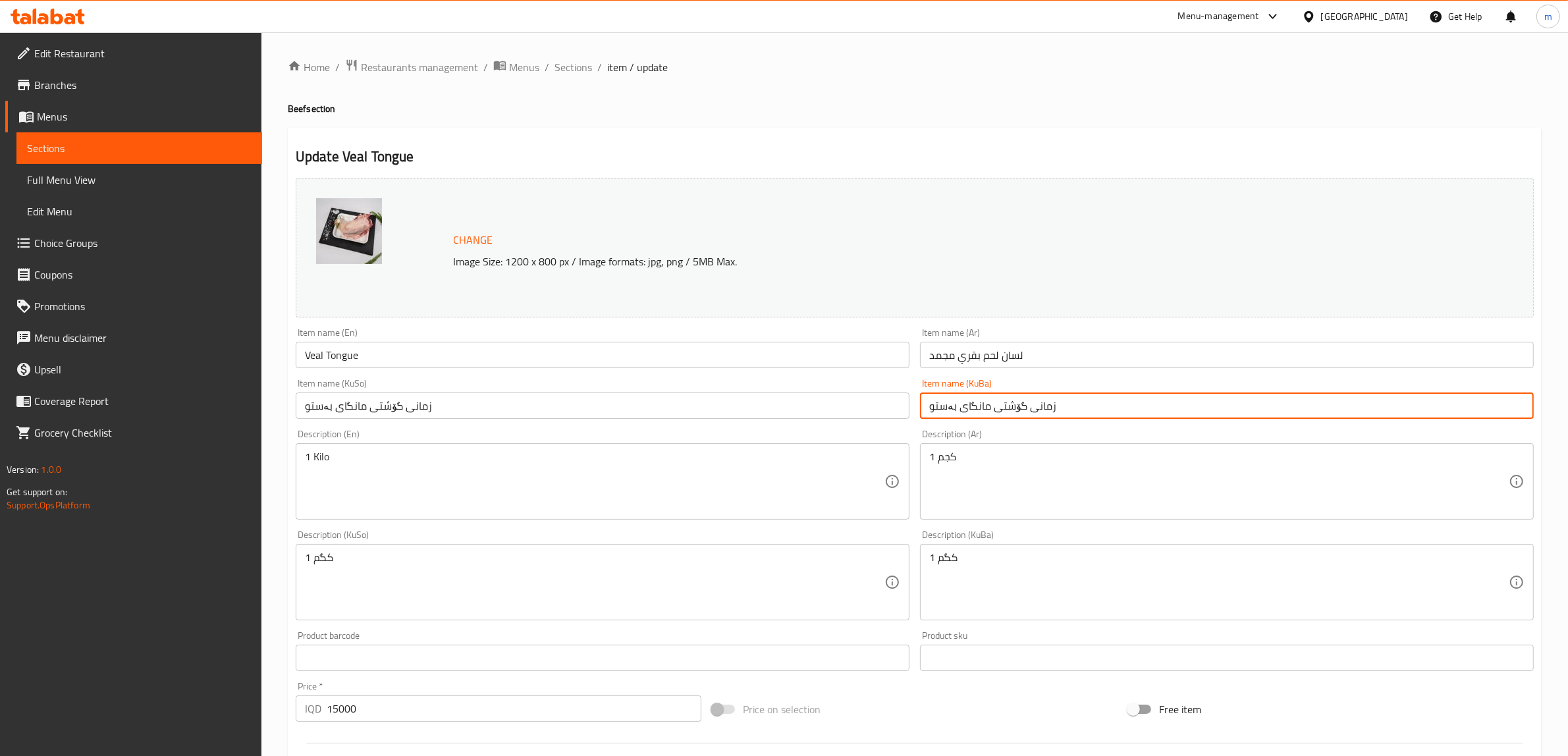
paste input "لک"
type input "زمانی گۆلک"
click at [690, 396] on input "زمانی گۆشتی مانگای بەستو" at bounding box center [602, 406] width 614 height 27
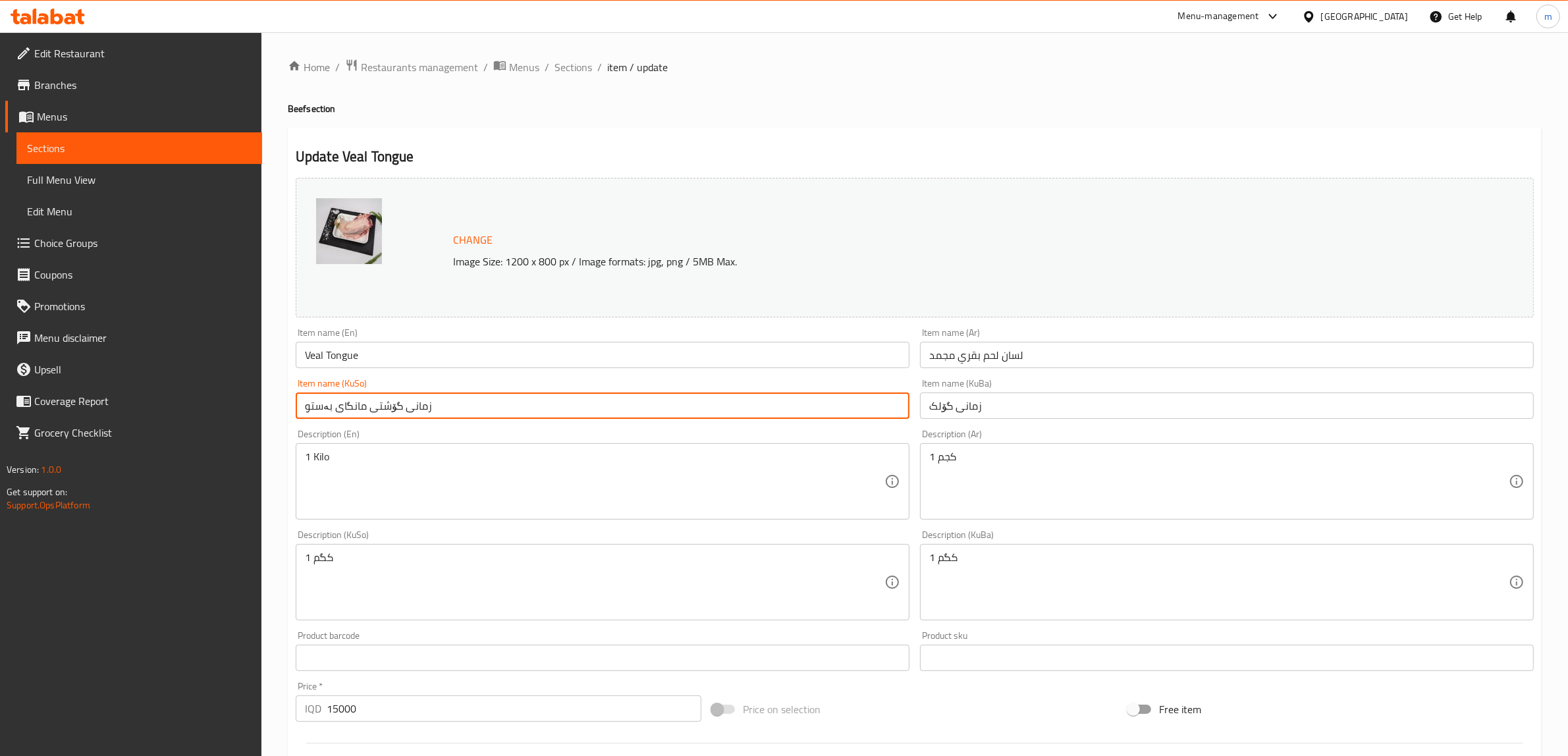
click at [690, 396] on input "زمانی گۆشتی مانگای بەستو" at bounding box center [602, 406] width 614 height 27
paste input "لک"
type input "زمانی گۆلک"
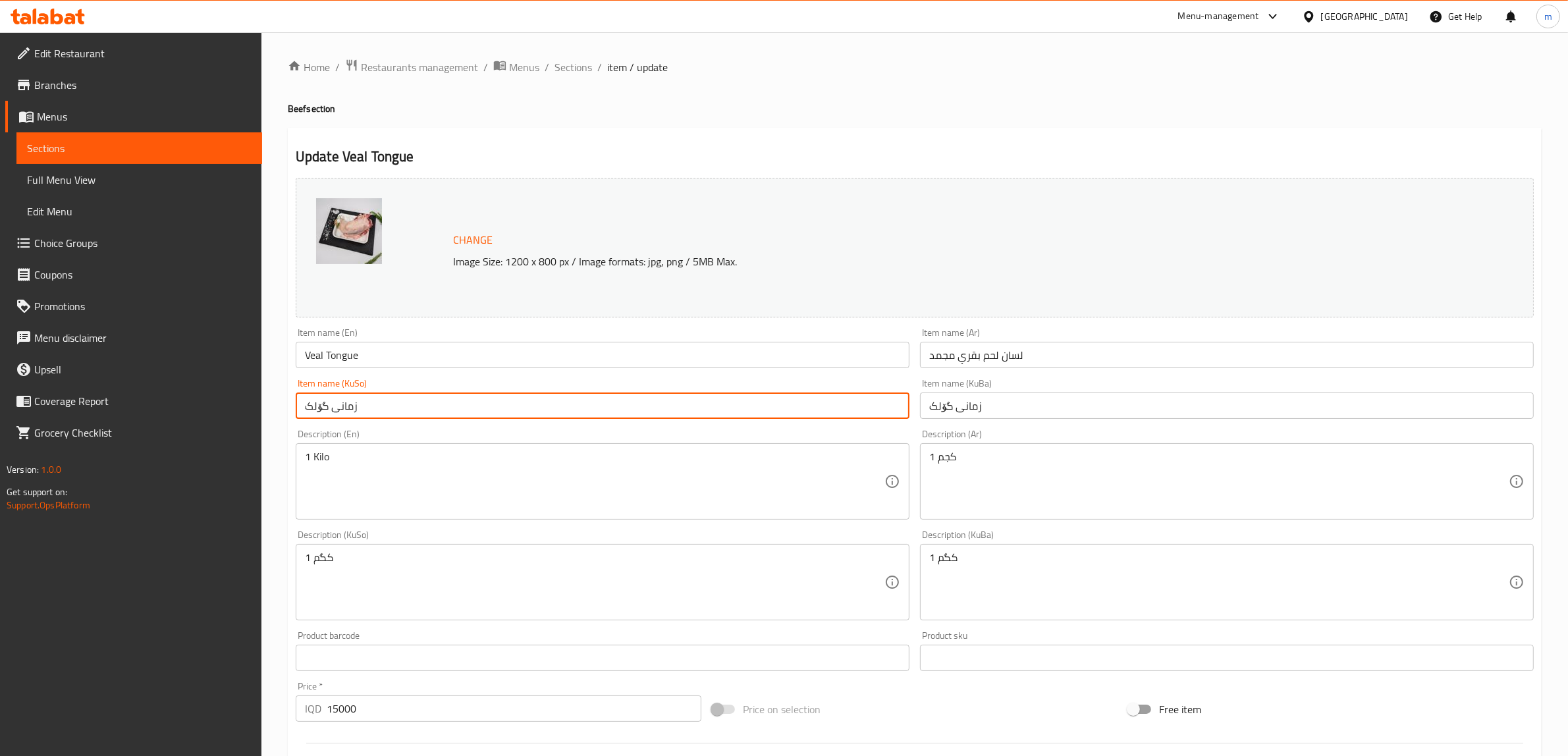
click at [313, 356] on input "Veal Tongue" at bounding box center [602, 355] width 614 height 27
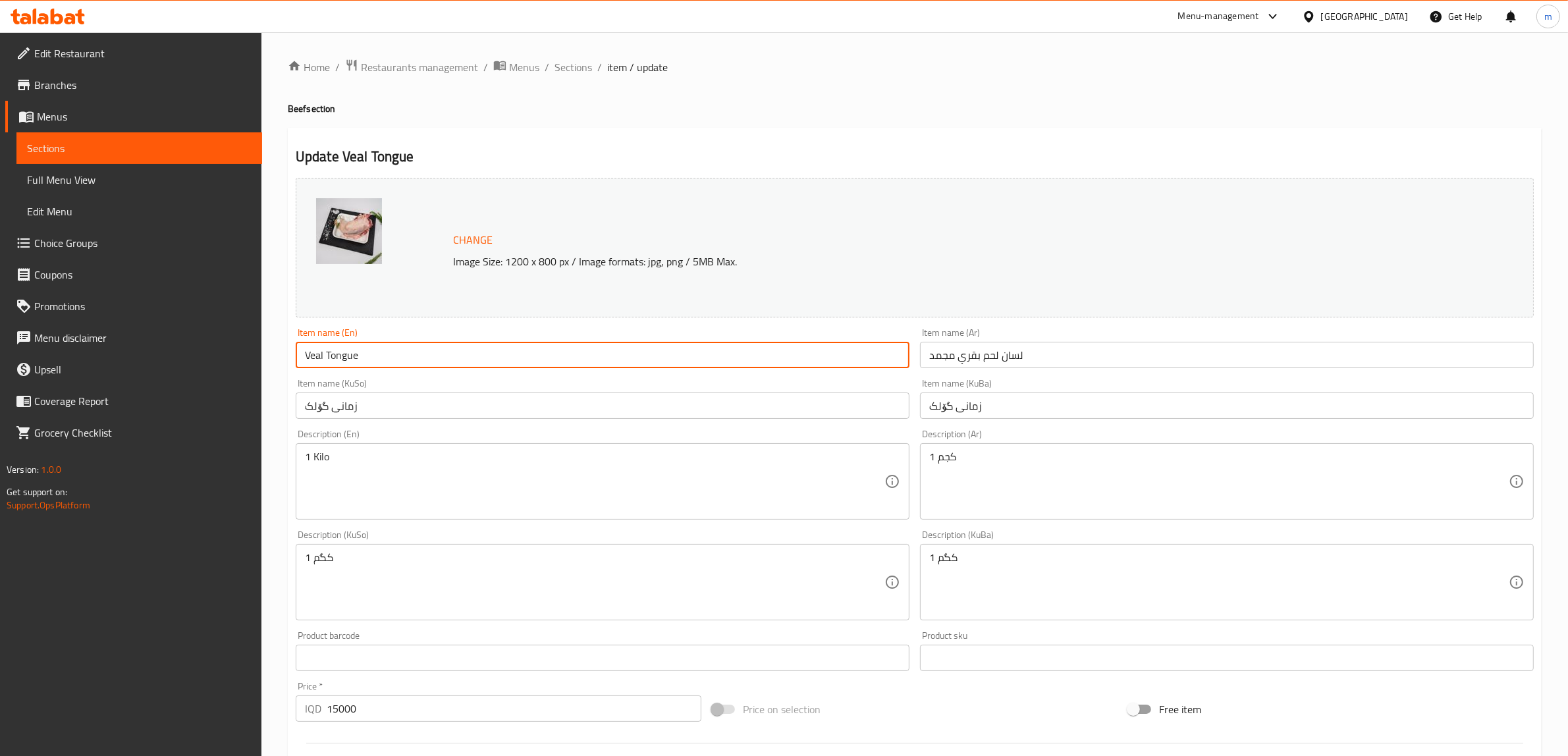
click at [313, 356] on input "Veal Tongue" at bounding box center [602, 355] width 614 height 27
click at [427, 350] on input "Veal Tongue" at bounding box center [602, 355] width 614 height 27
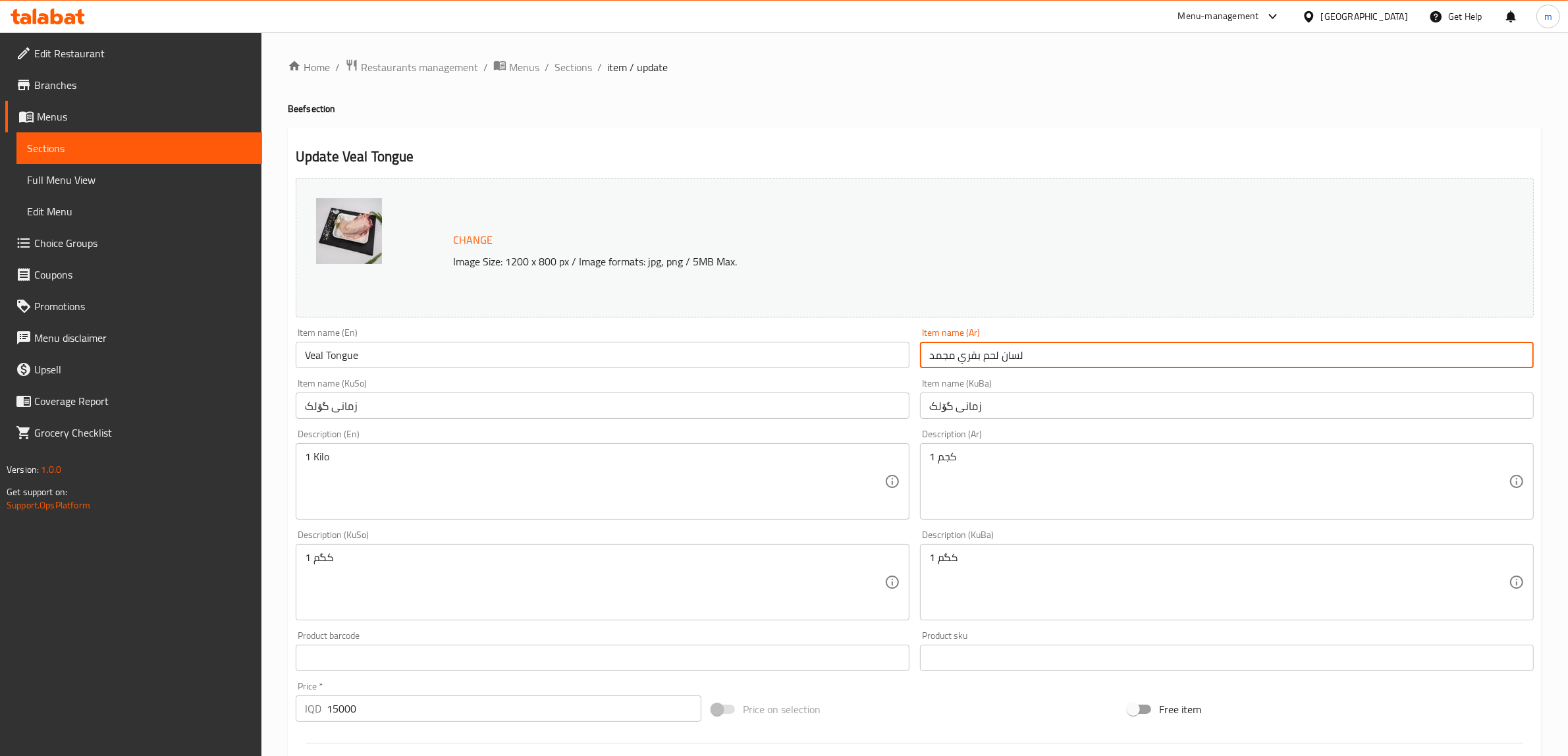
click at [941, 353] on input "لسان لحم بقري مجمد" at bounding box center [1227, 355] width 614 height 27
click at [1069, 407] on input "زمانی گۆلک" at bounding box center [1227, 406] width 614 height 27
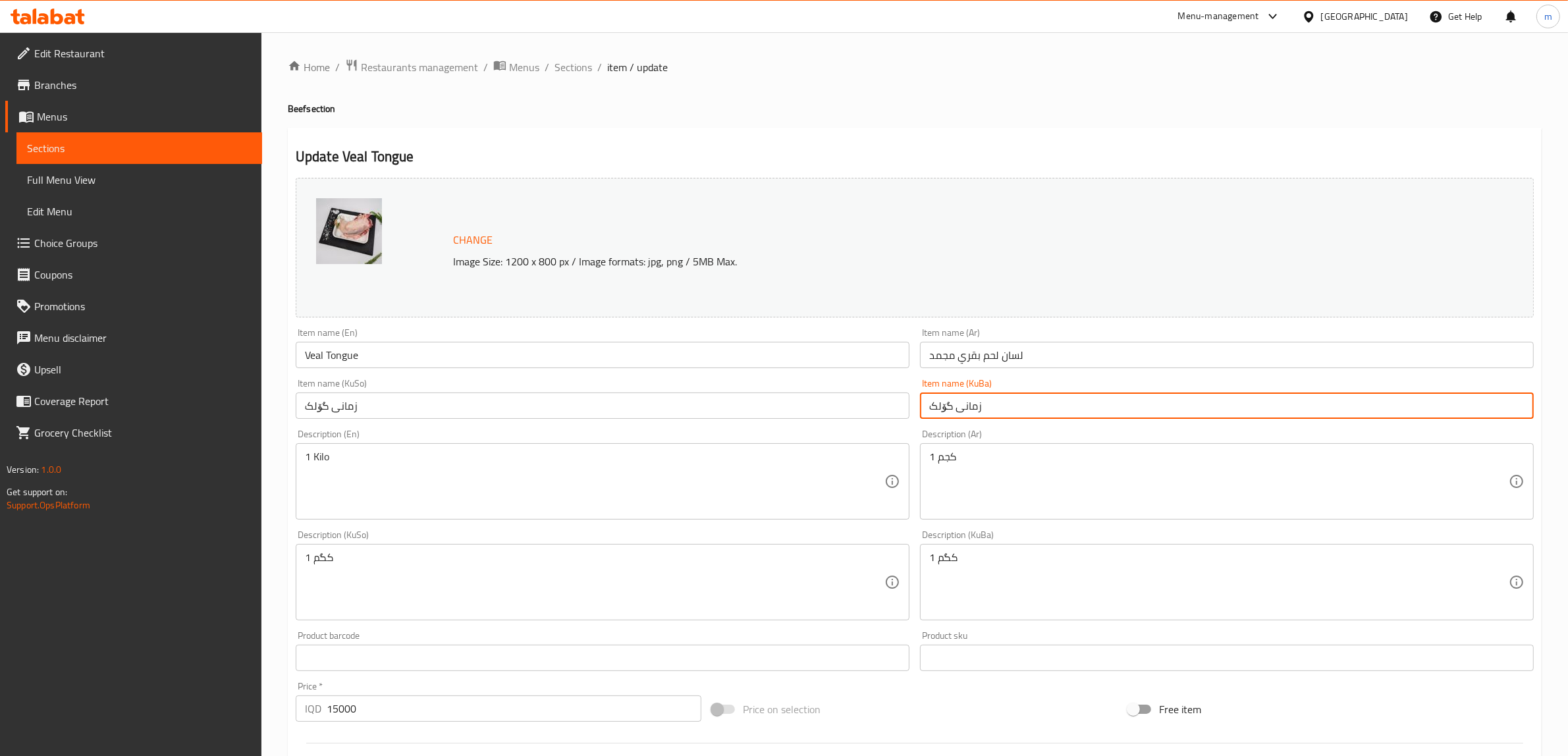
click at [739, 411] on input "زمانی گۆلک" at bounding box center [602, 406] width 614 height 27
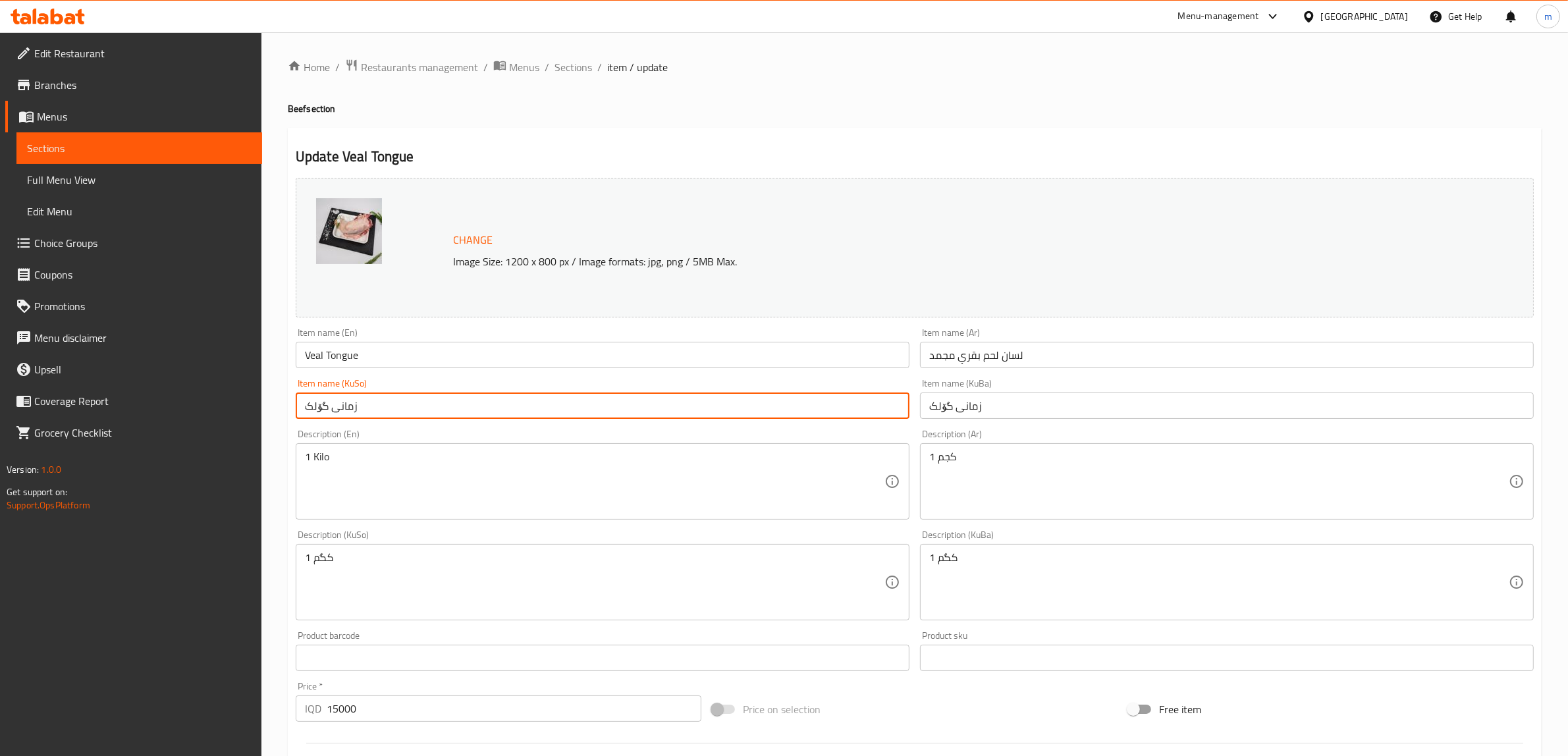
click at [739, 411] on input "زمانی گۆلک" at bounding box center [602, 406] width 614 height 27
click at [1031, 360] on input "لسان لحم بقري مجمد" at bounding box center [1227, 355] width 614 height 27
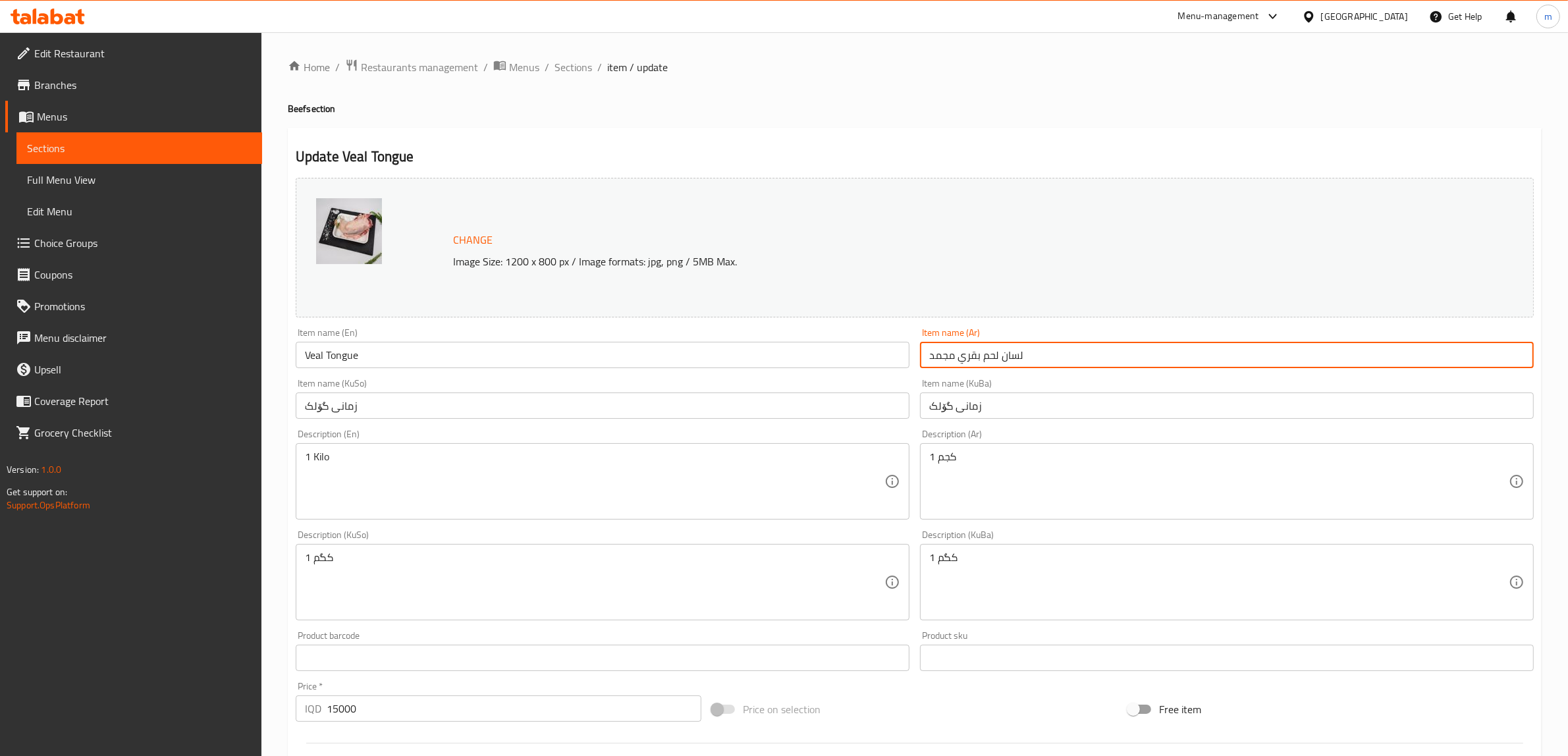
click at [1031, 360] on input "لسان لحم بقري مجمد" at bounding box center [1227, 355] width 614 height 27
paste input "عجل - عدد1"
type input "لسان عجل - عدد1"
click at [1049, 403] on input "زمانی گۆلک" at bounding box center [1227, 406] width 614 height 27
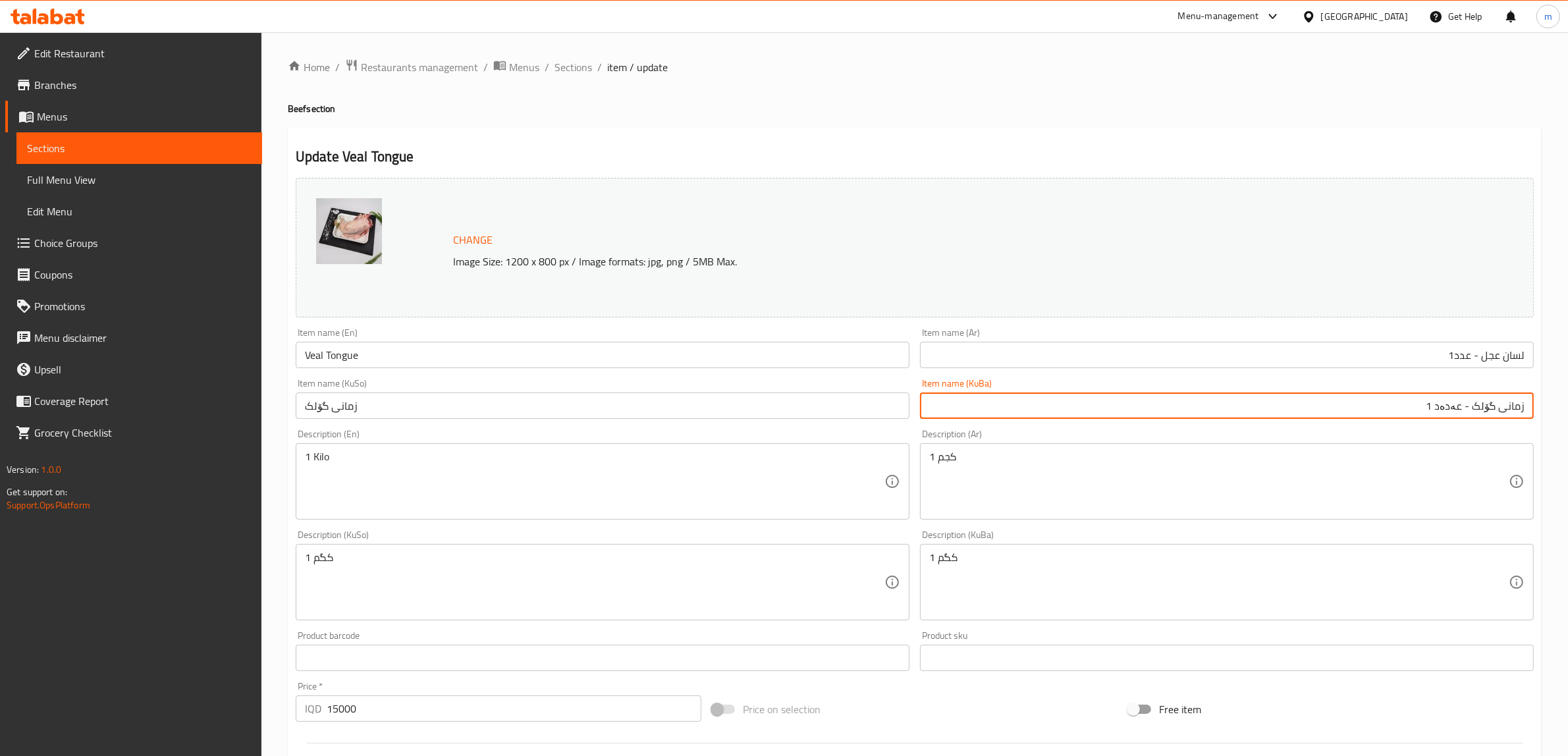
type input "زمانی گۆلک - عەدەد 1"
click at [1457, 354] on input "لسان عجل - عدد1" at bounding box center [1227, 355] width 614 height 27
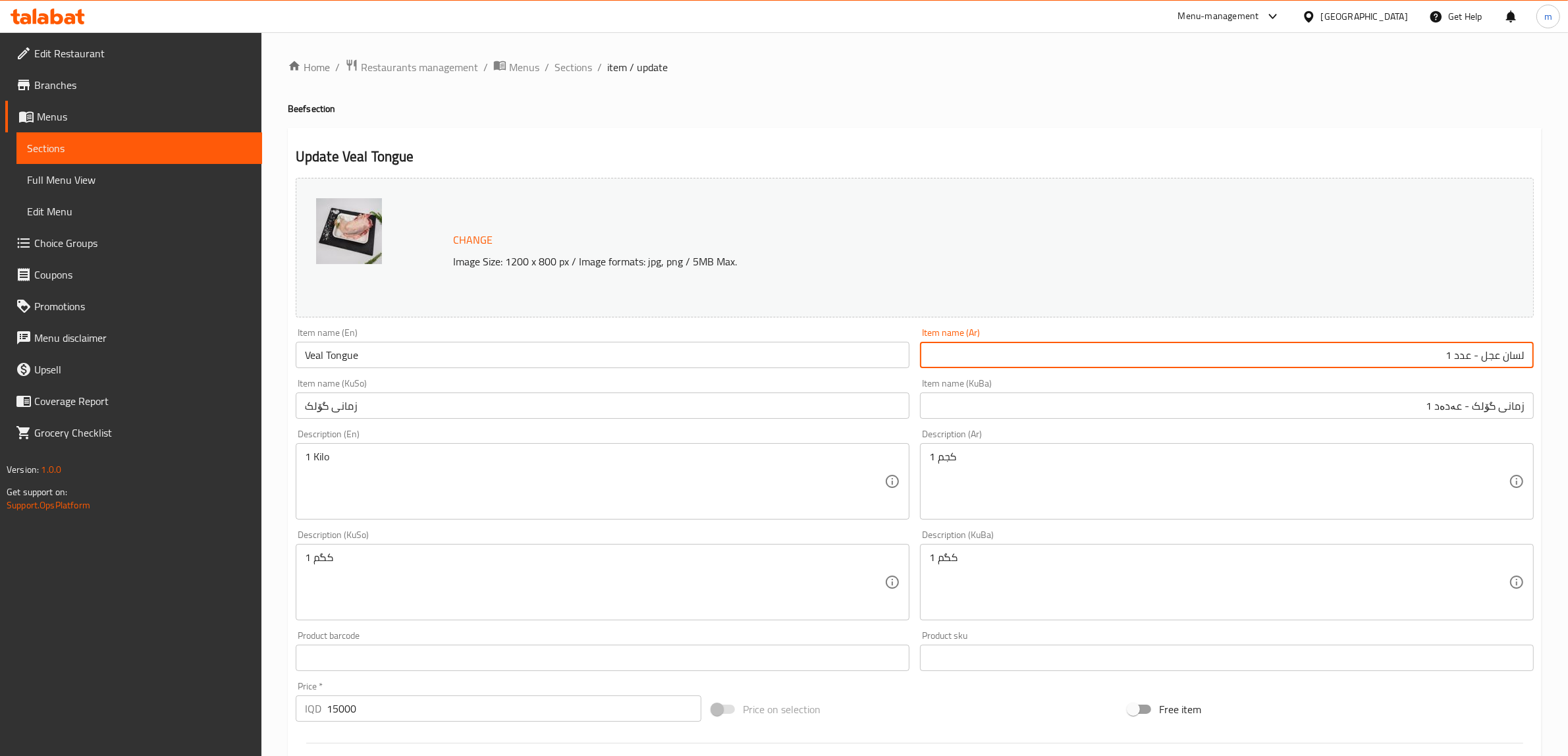
type input "لسان عجل - عدد 1"
click at [1144, 395] on input "زمانی گۆلک - عەدەد 1" at bounding box center [1227, 406] width 614 height 27
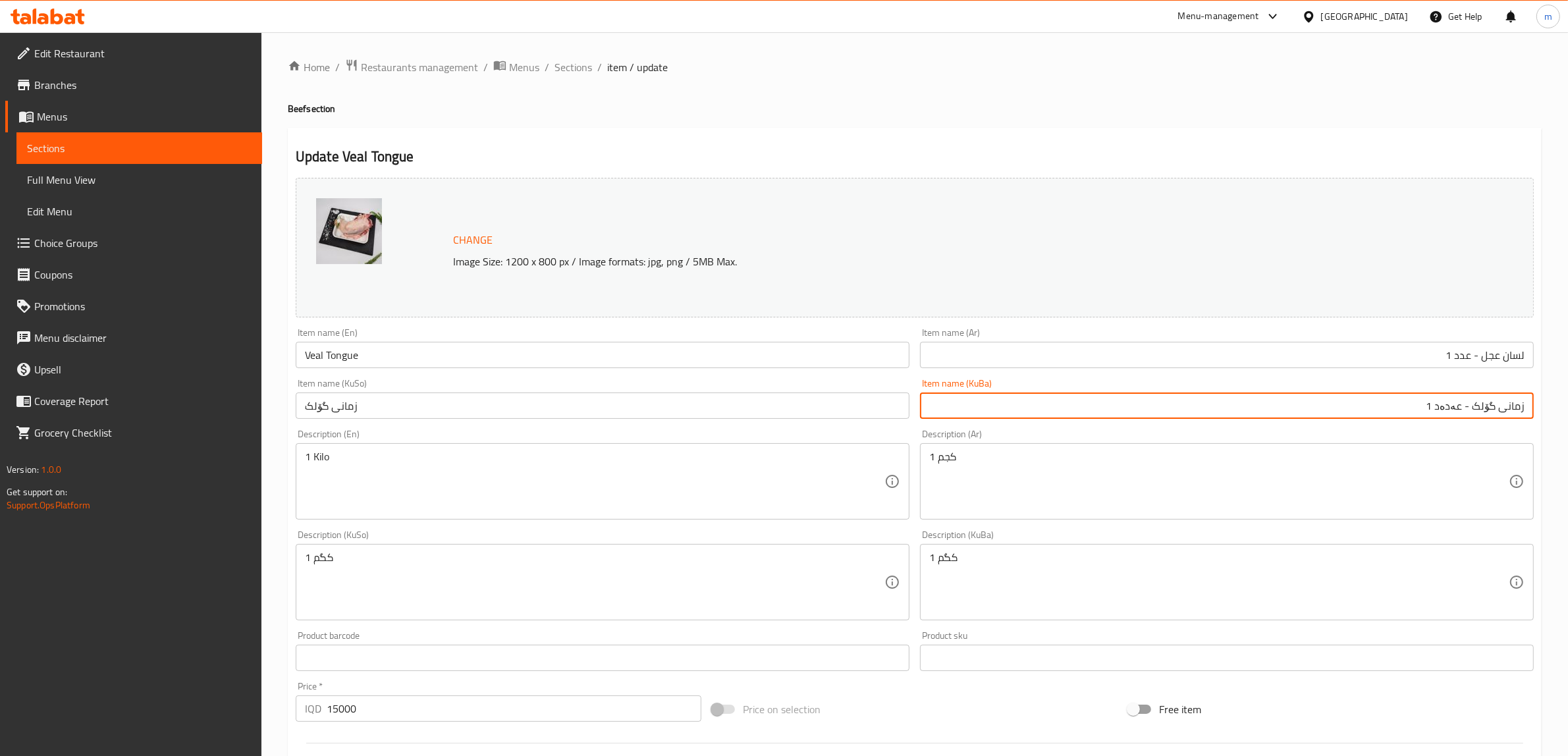
click at [534, 403] on input "زمانی گۆلک" at bounding box center [602, 406] width 614 height 27
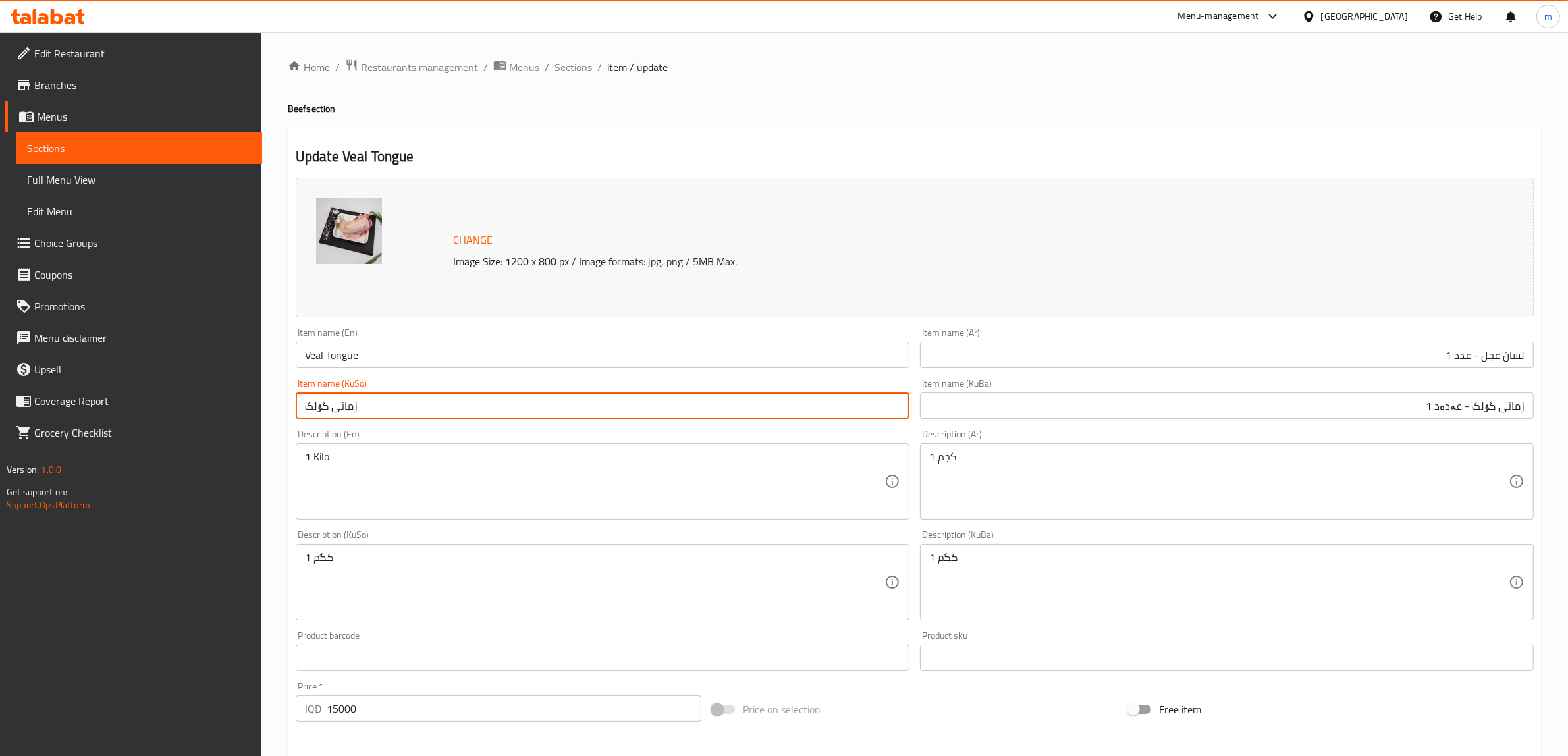
paste input "- عەدەد 1"
type input "زمانی گۆلک - عەدەد 1"
click at [491, 359] on input "Veal Tongue" at bounding box center [602, 355] width 614 height 27
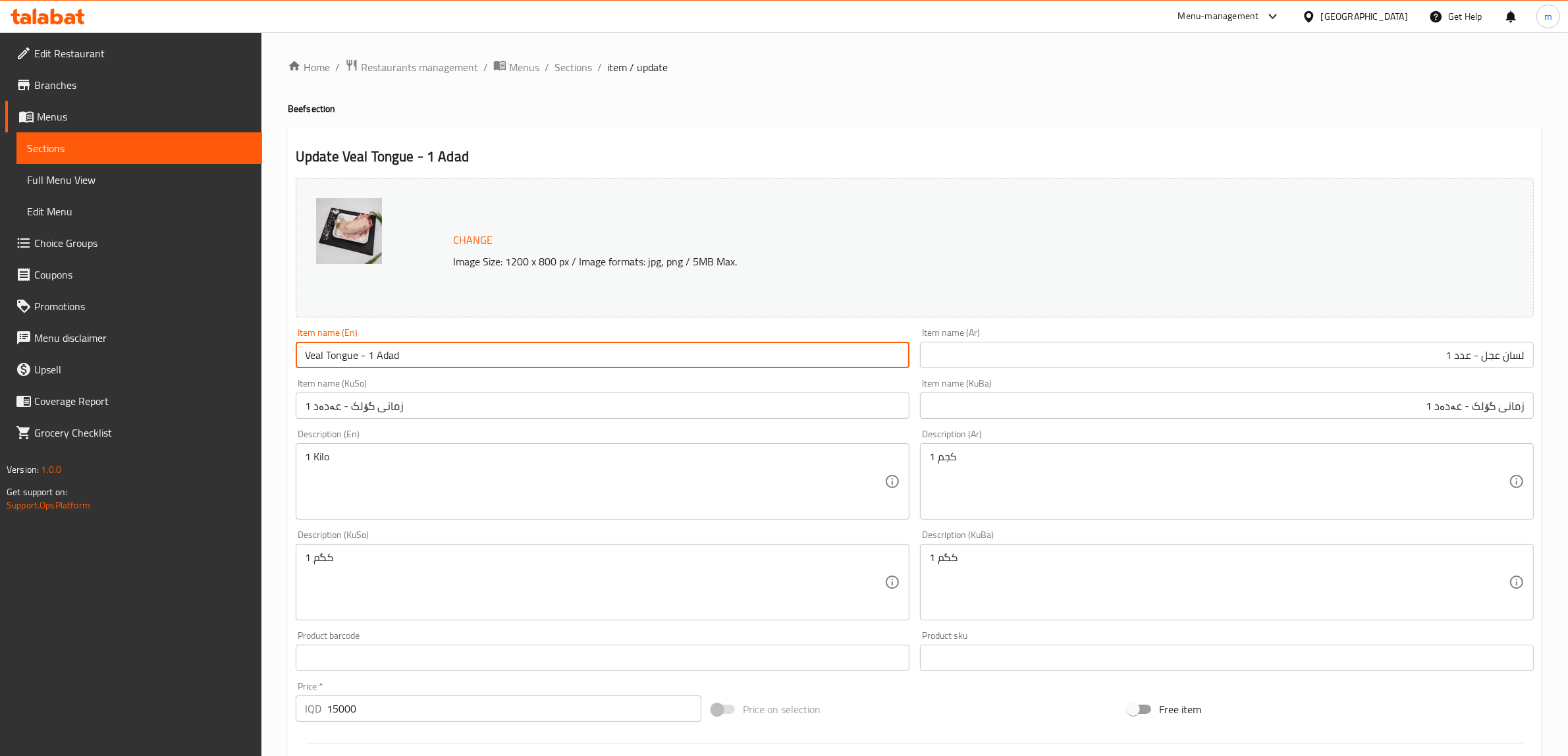
type input "Veal Tongue - 1 Adad"
click at [887, 377] on div "Item name (KuSo) زمانی گۆلک - عەدەد 1 Item name (KuSo)" at bounding box center [602, 399] width 624 height 51
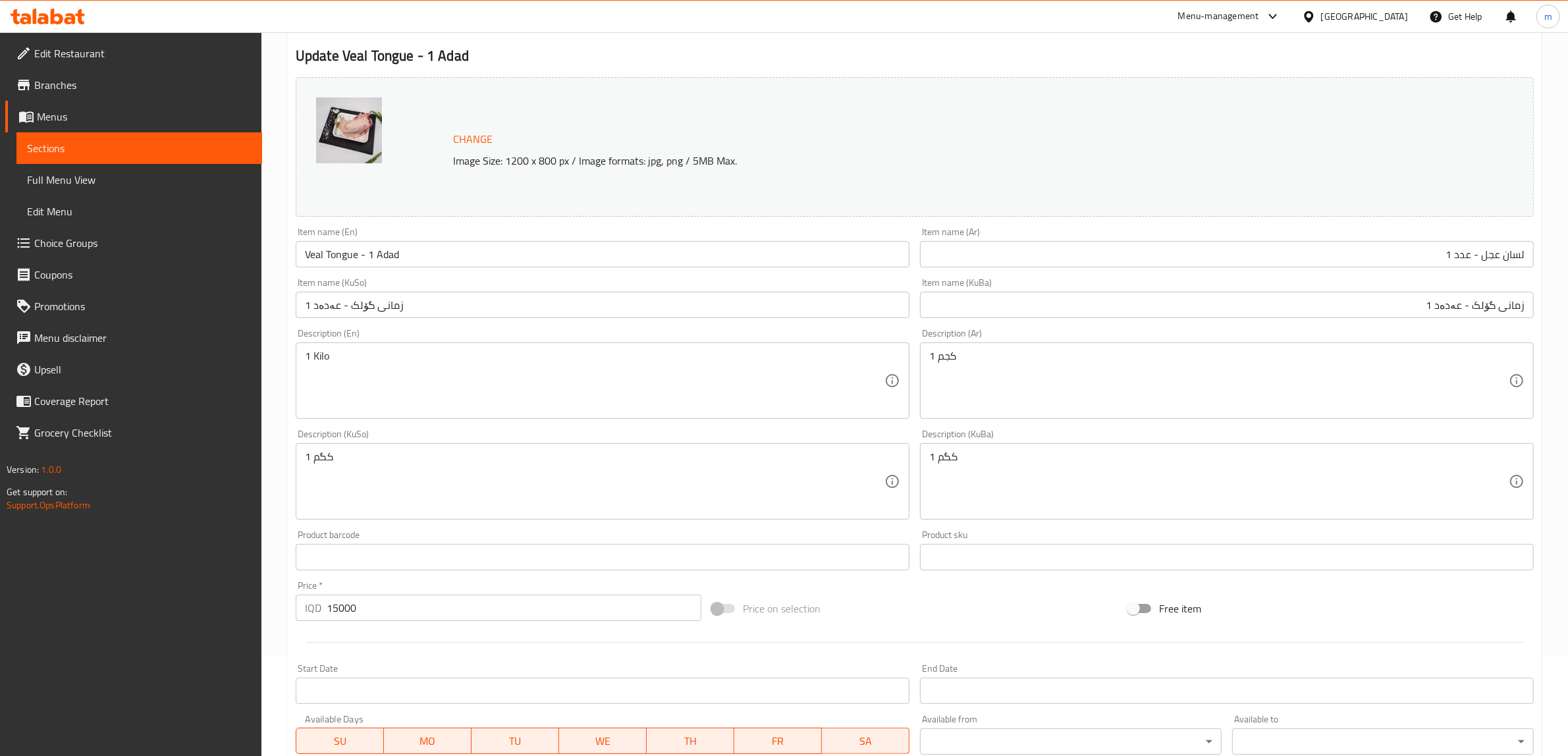
scroll to position [110, 0]
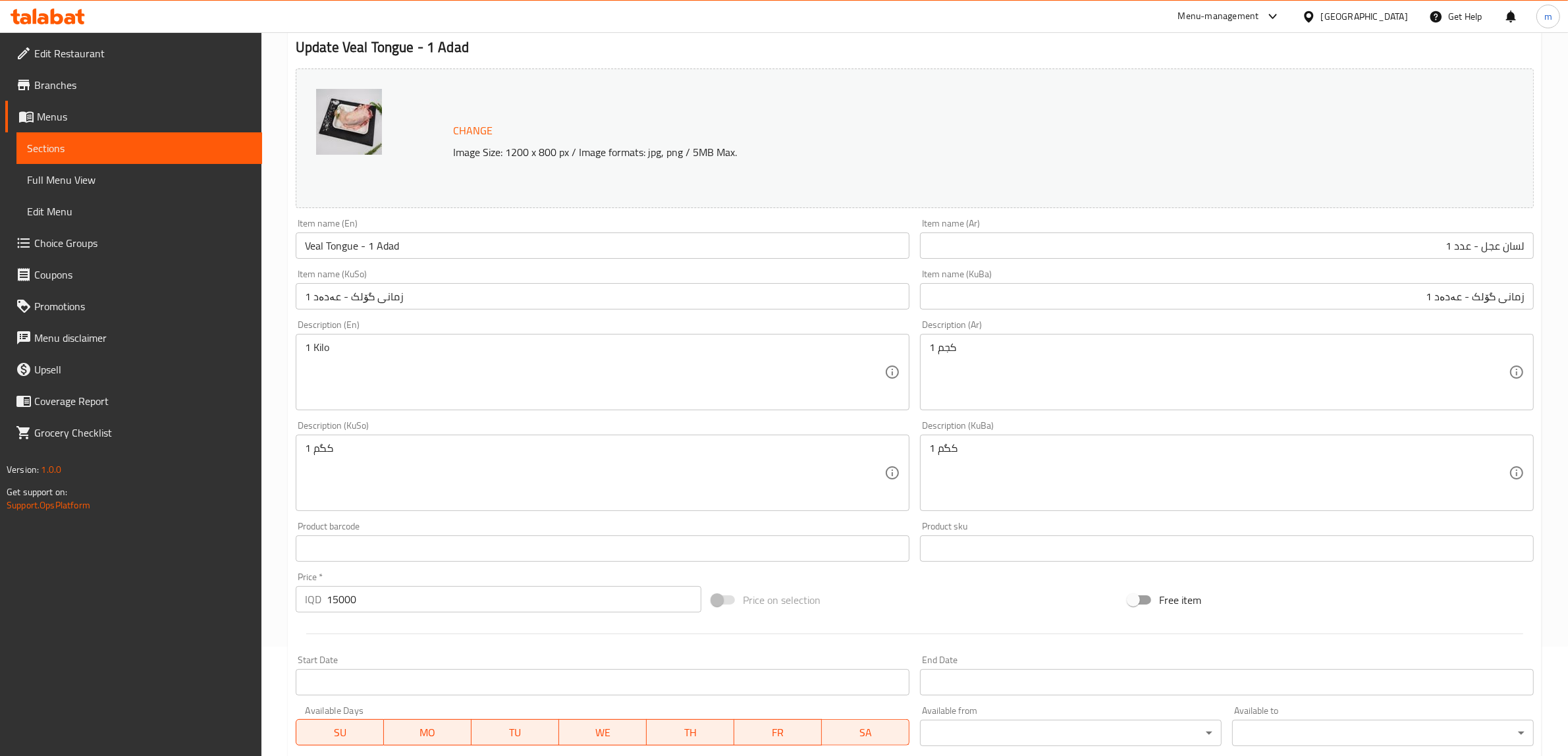
click at [423, 351] on textarea "1 Kilo" at bounding box center [594, 373] width 580 height 63
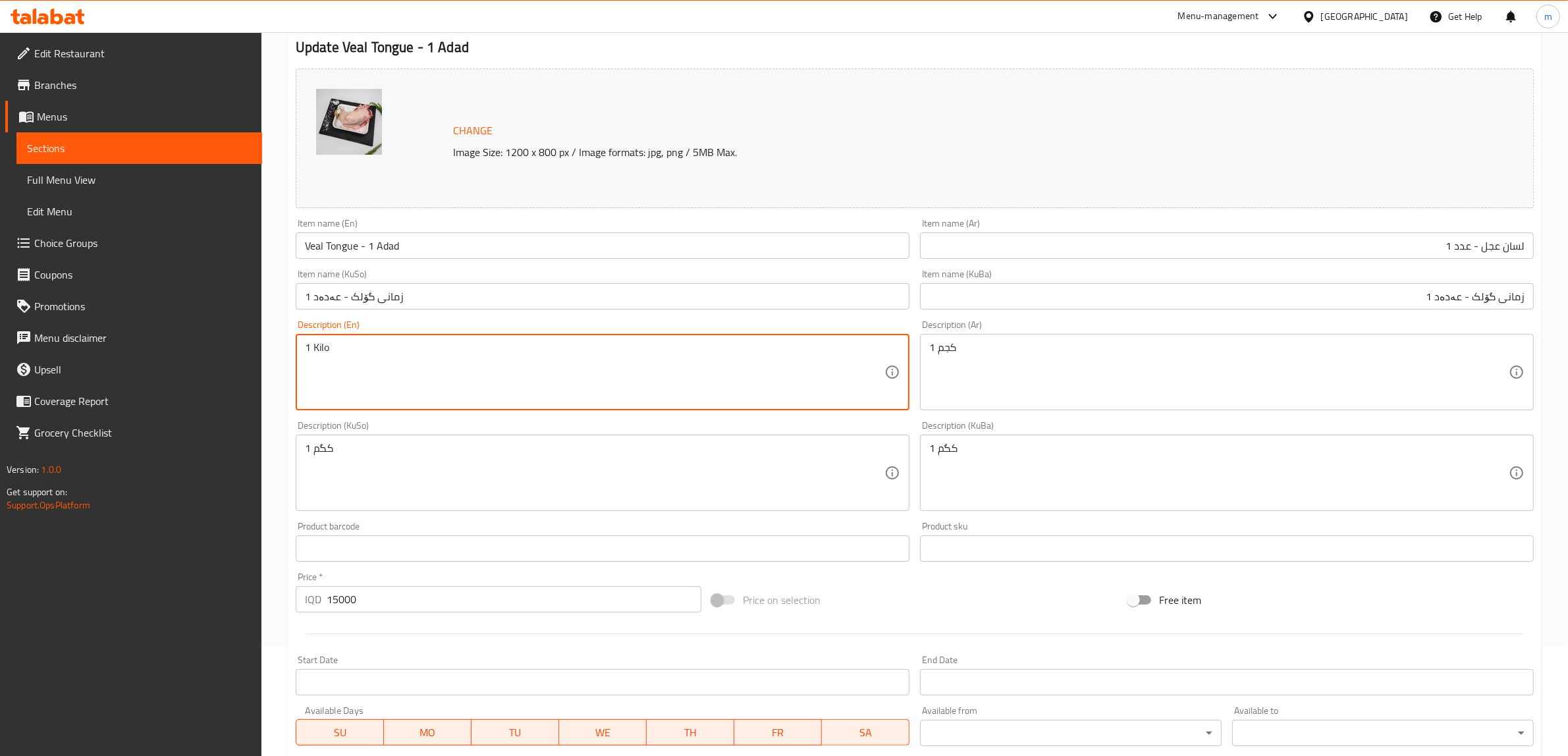
click at [424, 351] on textarea "1 Kilo" at bounding box center [594, 373] width 580 height 63
paste textarea "Fresh, rich with minerals and protein"
type textarea "Fresh, rich with minerals and protein"
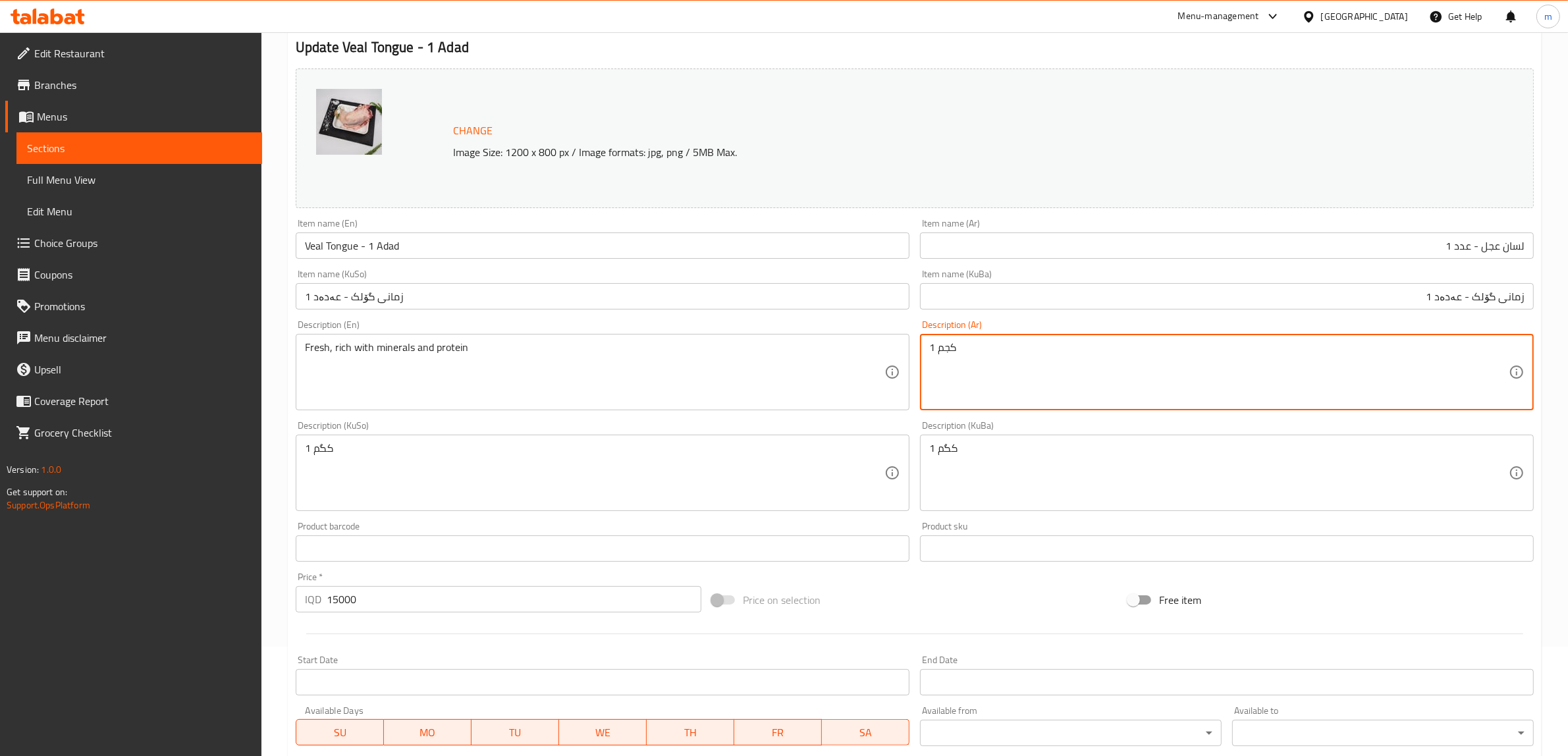
click at [969, 366] on textarea "1 كجم" at bounding box center [1219, 373] width 580 height 63
paste textarea "طازج، غني بمعادن وبروتين"
type textarea "طازج، غني بمعادن وبروتين"
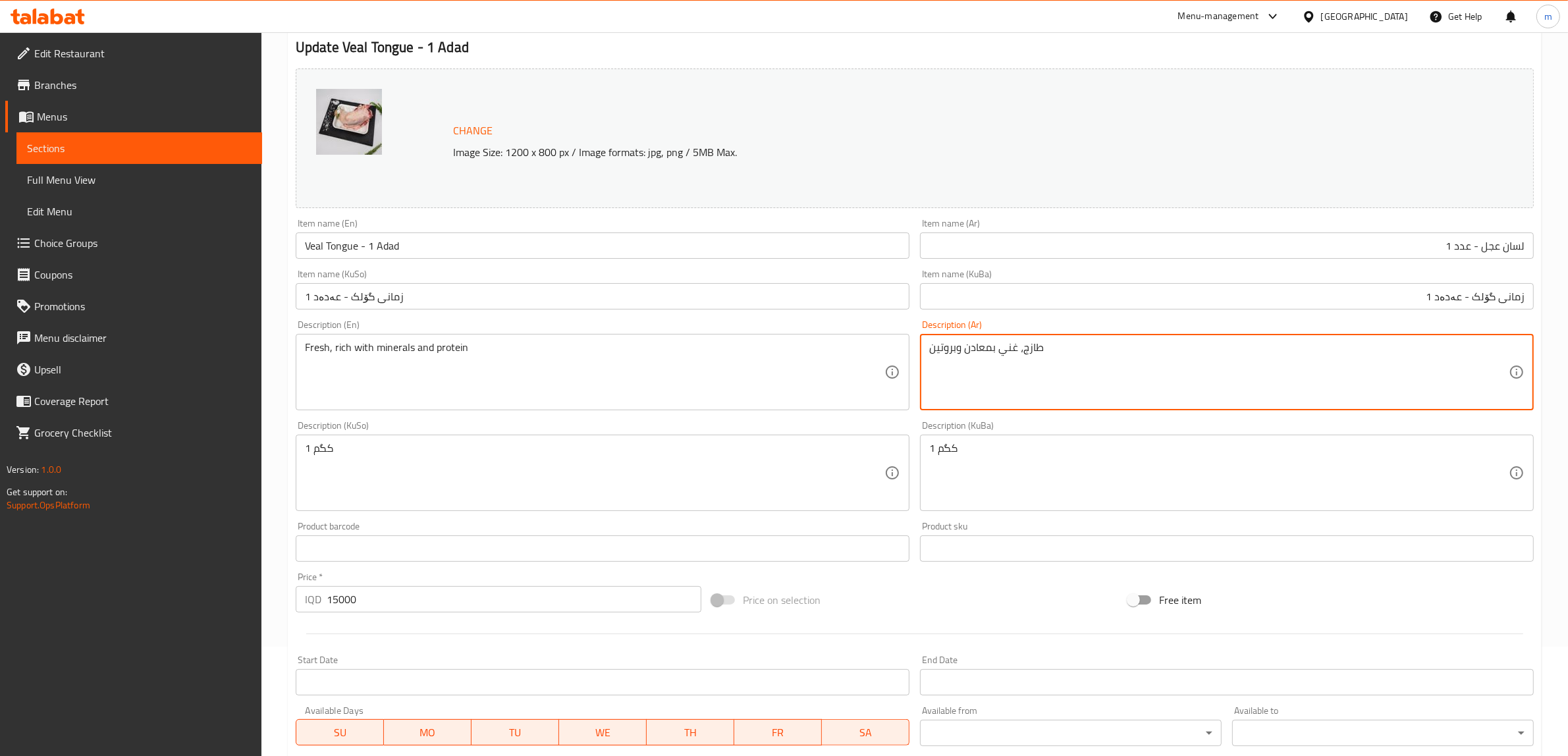
click at [979, 443] on textarea "1 کگم" at bounding box center [1219, 473] width 580 height 63
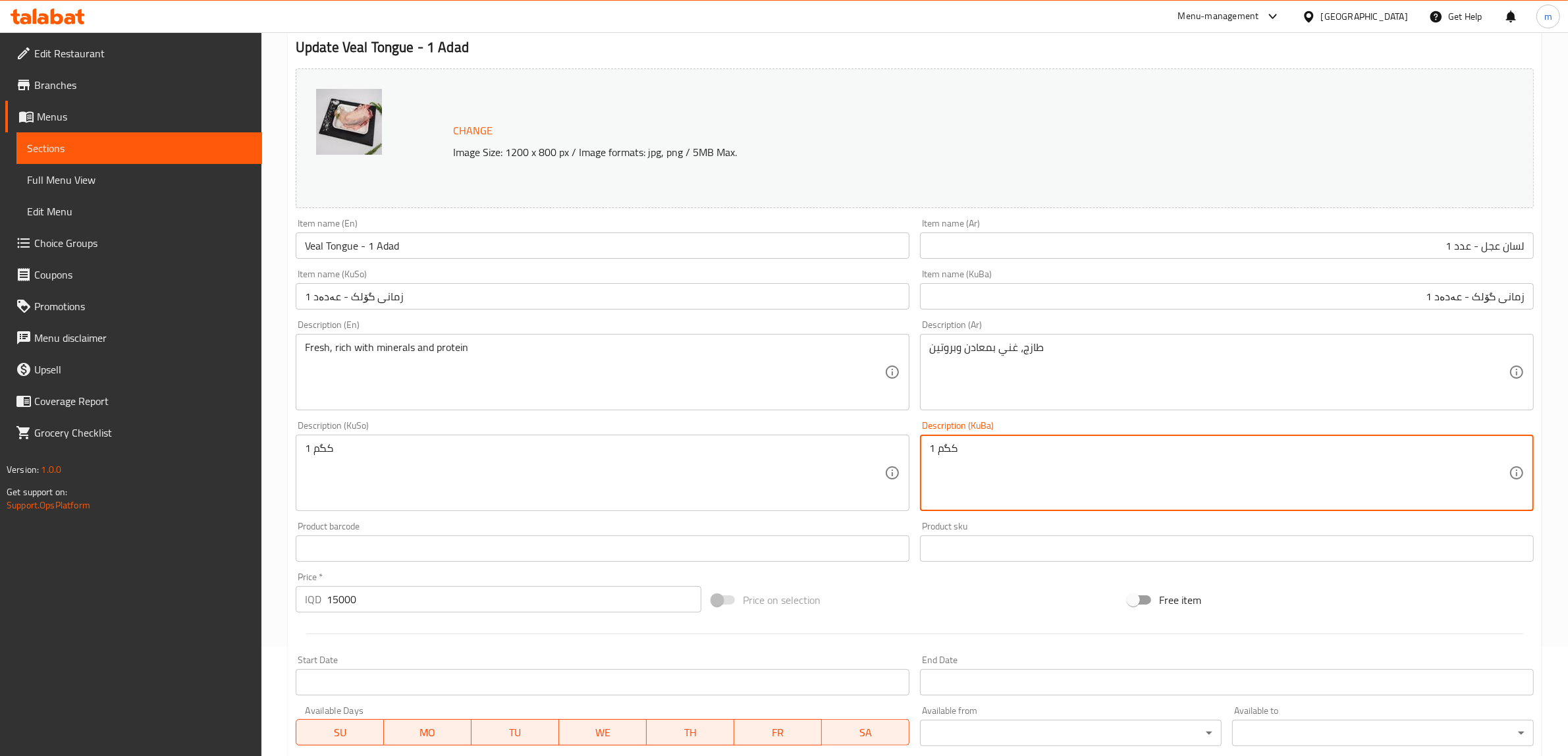
click at [979, 443] on textarea "1 کگم" at bounding box center [1219, 473] width 580 height 63
paste textarea "فرێش، دەوڵەمەندە بە کانزاکان و پرۆتین"
type textarea "فرێش، دەوڵەمەندە بە کانزاکان و پرۆتین"
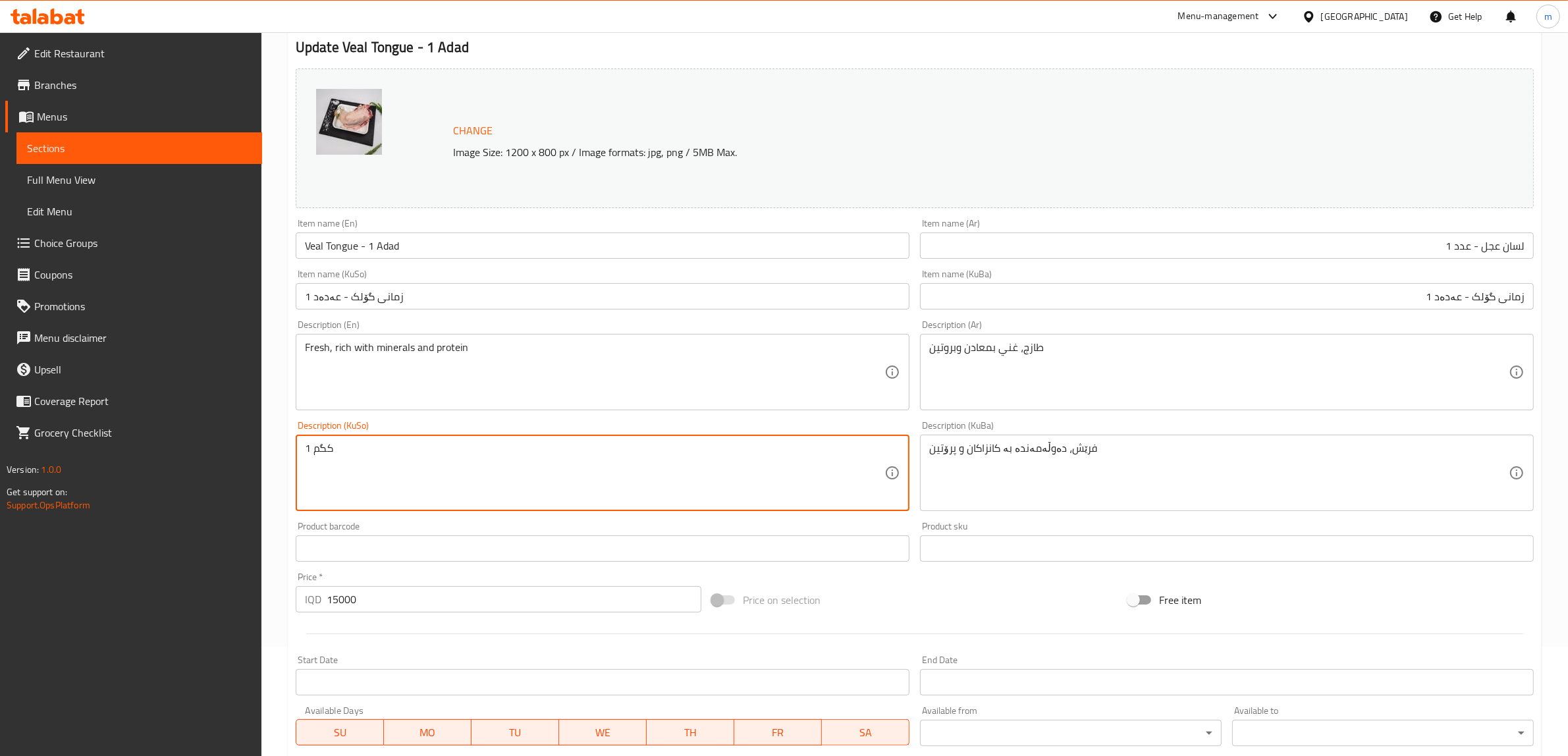
click at [726, 454] on textarea "1 کگم" at bounding box center [594, 473] width 580 height 63
paste textarea "فرێش، دەوڵەمەندە بە کانزاکان و پرۆتین"
type textarea "فرێش، دەوڵەمەندە بە کانزاکان و پرۆتین"
click at [627, 429] on div "Description (KuSo) فرێش، دەوڵەمەندە بە کانزاکان و پرۆتین Description (KuSo)" at bounding box center [602, 465] width 614 height 90
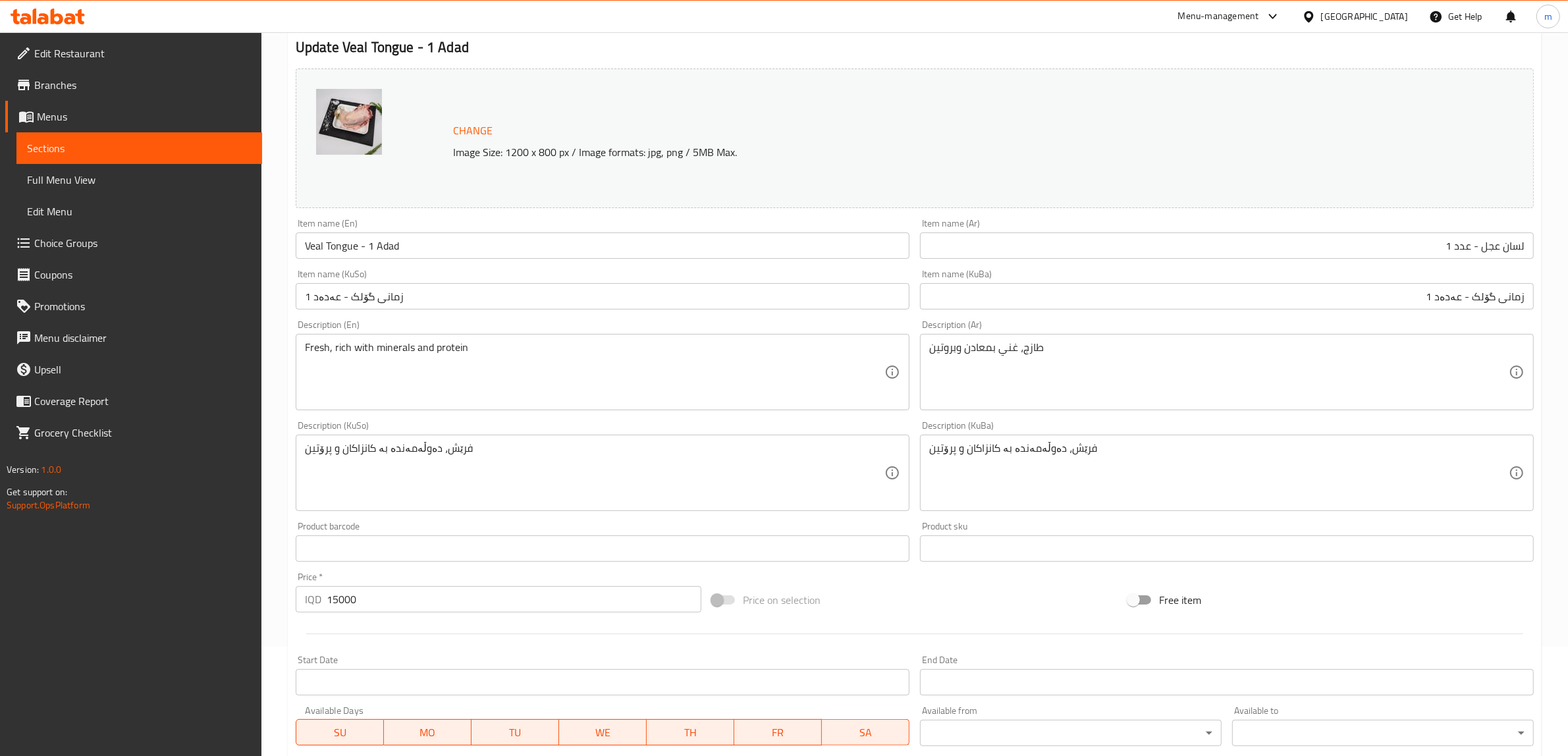
click at [544, 333] on div "Description (En) Fresh, rich with minerals and protein Description (En)" at bounding box center [602, 365] width 614 height 90
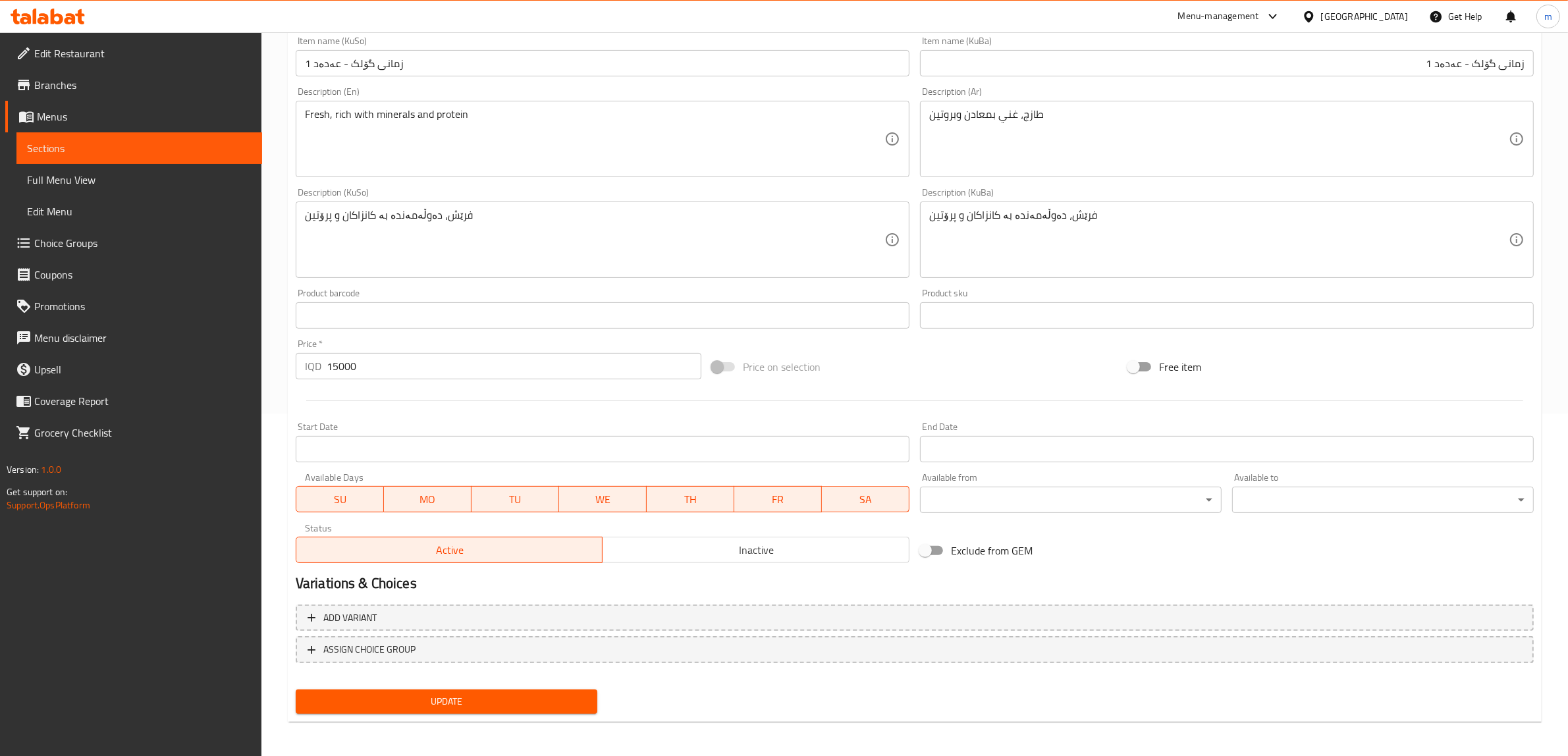
scroll to position [343, 0]
click at [494, 696] on span "Update" at bounding box center [446, 700] width 280 height 16
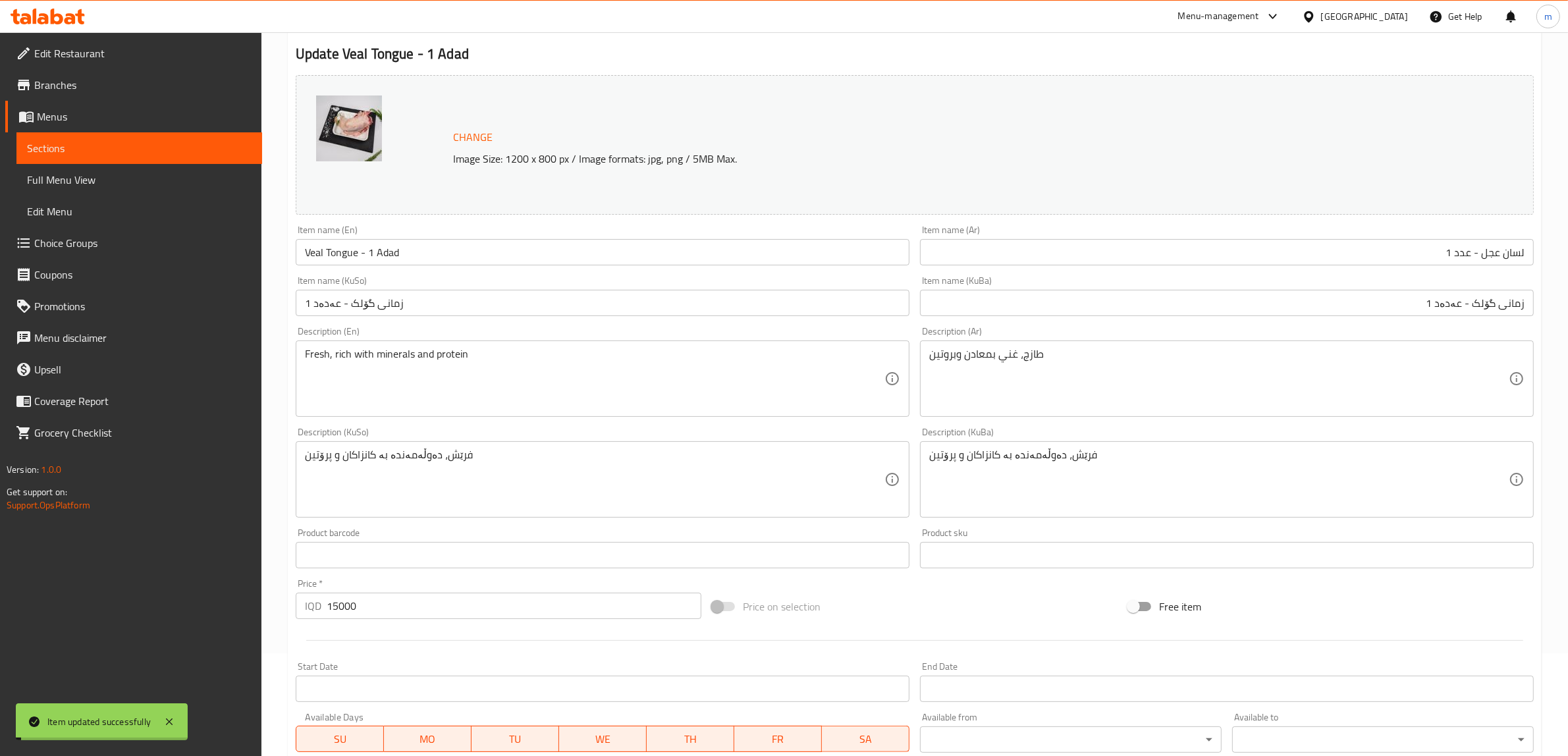
scroll to position [69, 0]
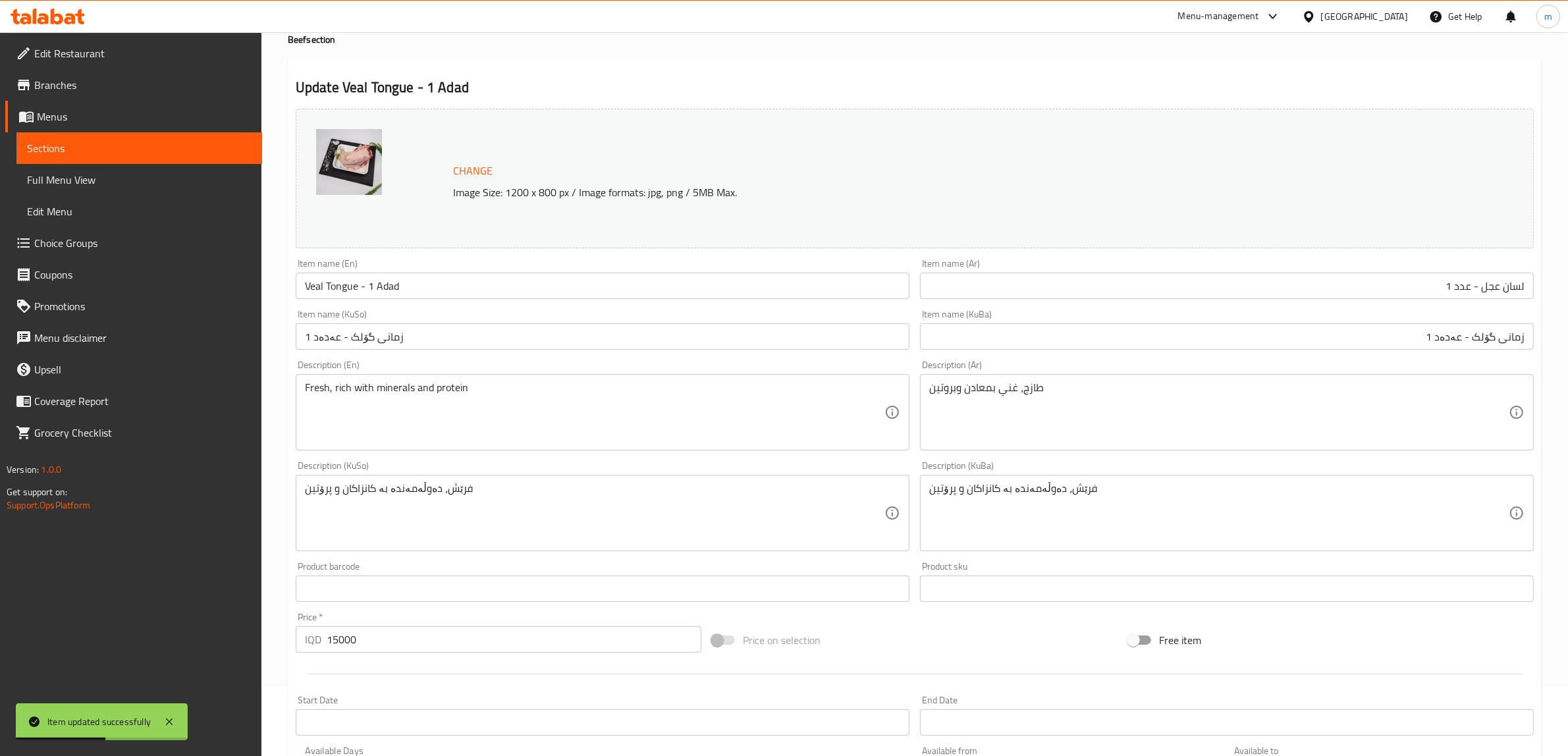
click at [153, 146] on span "Sections" at bounding box center [139, 148] width 225 height 16
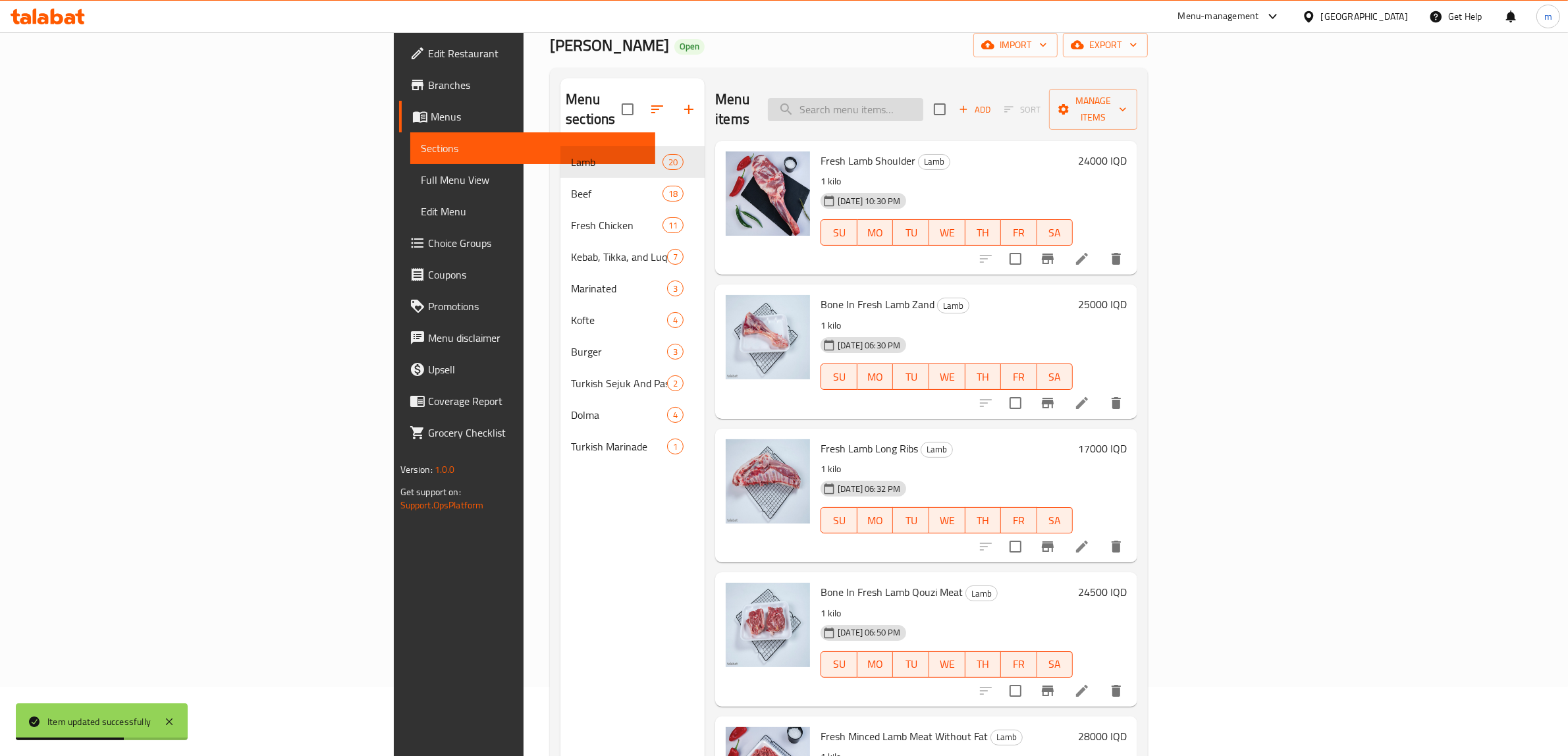
click at [923, 104] on input "search" at bounding box center [845, 109] width 155 height 23
paste input "Whole Fresh Chicken, 1.5kg"
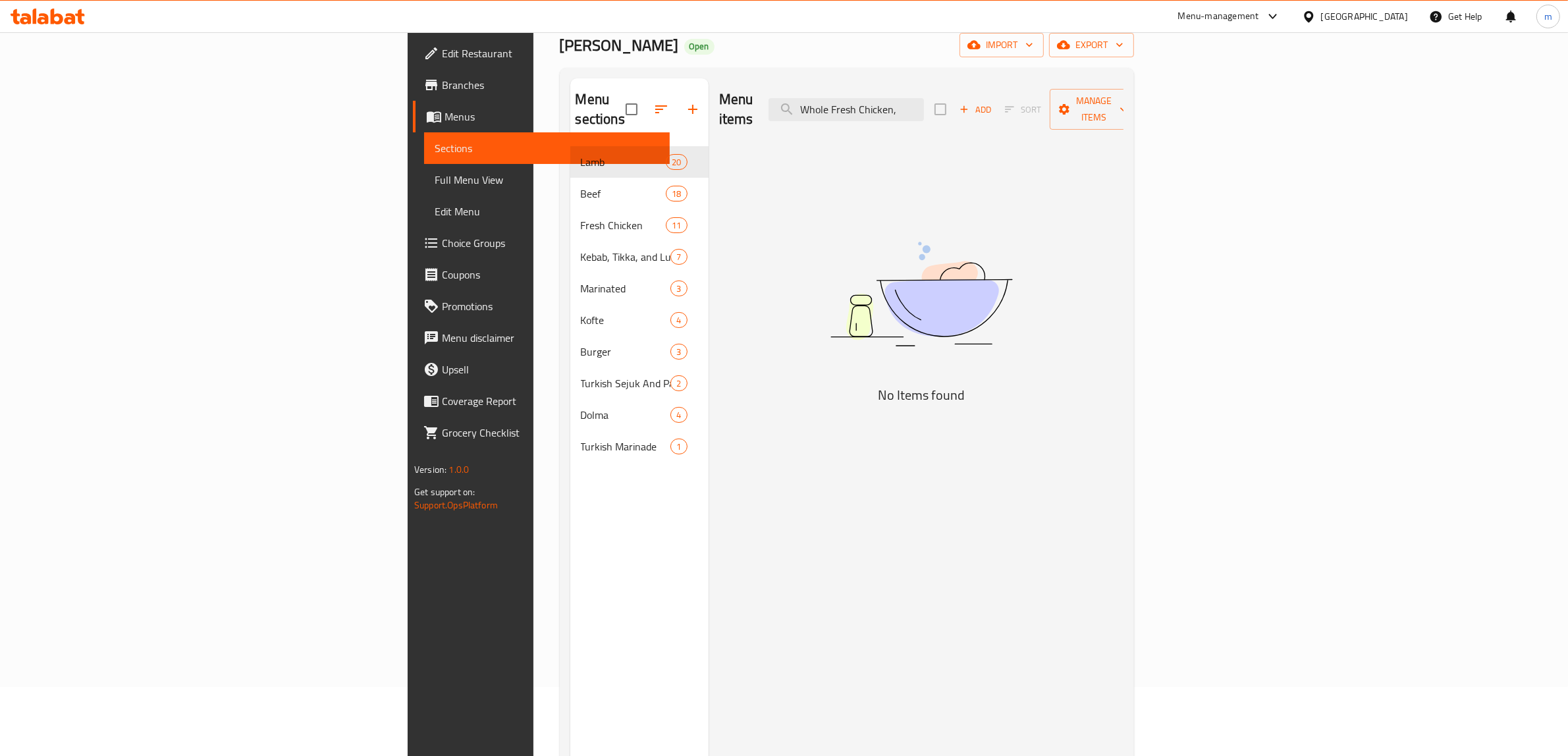
type input "Whole Fresh Chicken"
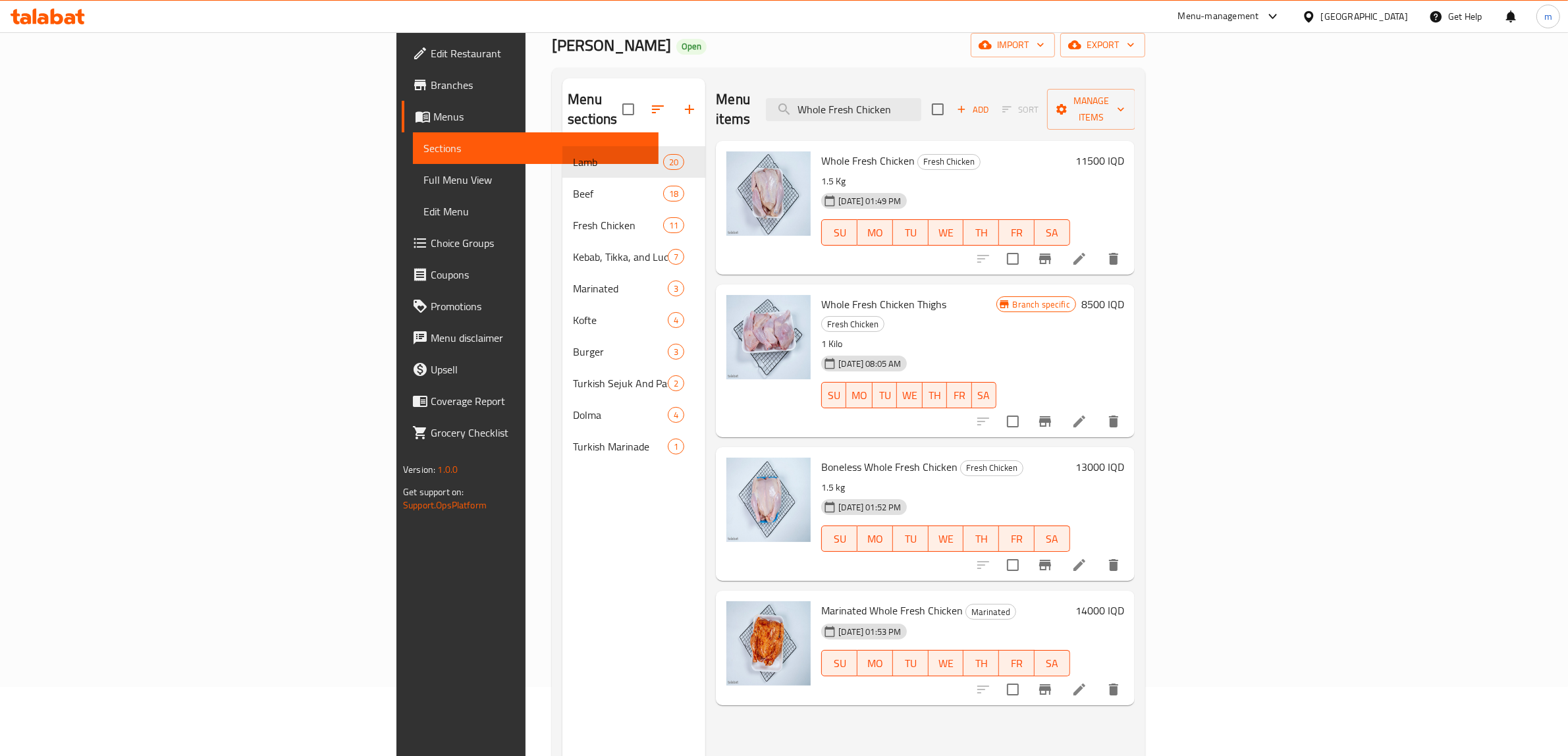
click at [1087, 251] on icon at bounding box center [1079, 259] width 16 height 16
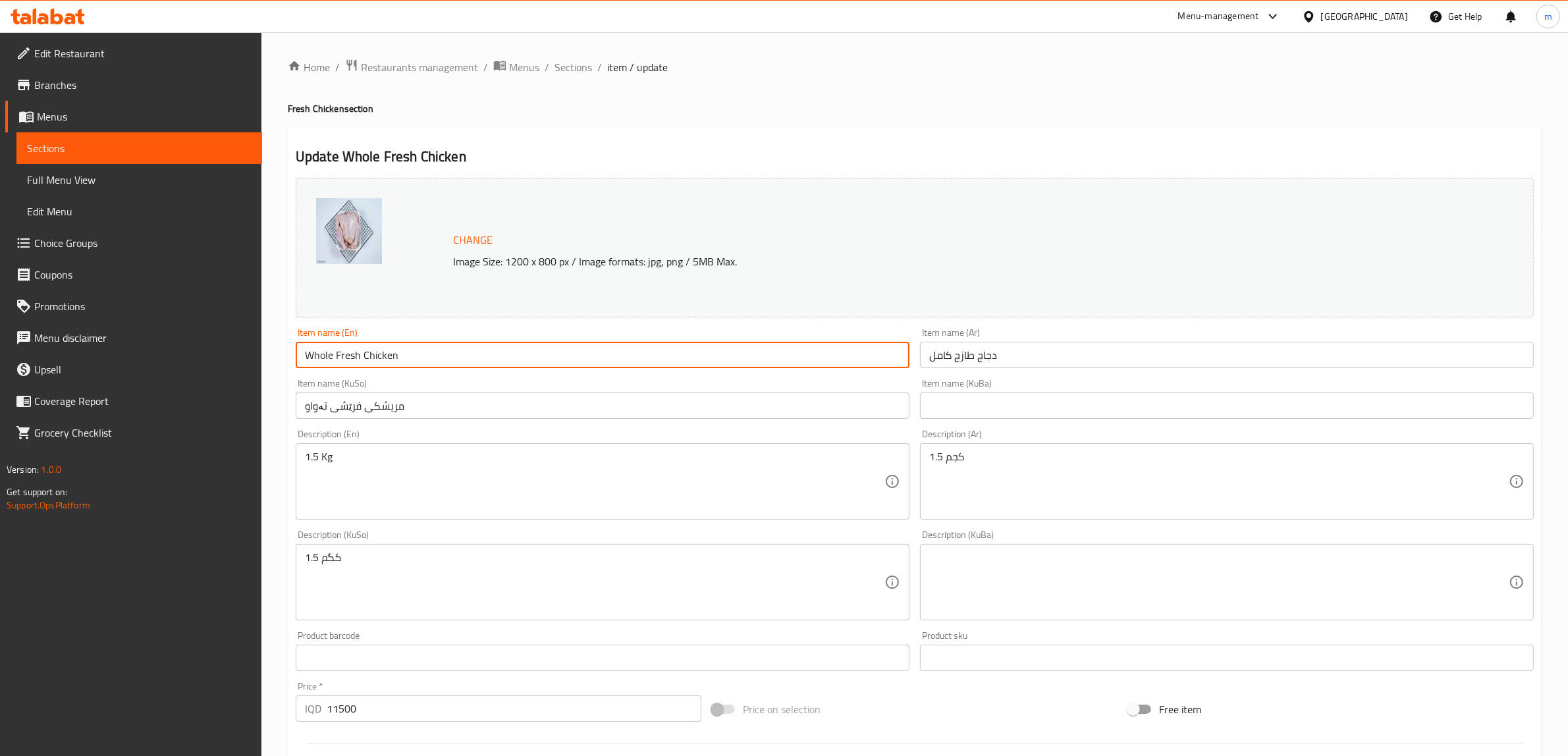
click at [454, 364] on input "Whole Fresh Chicken" at bounding box center [602, 355] width 614 height 27
type input "Whole Fresh Chicken - 1.5 Kg"
click at [986, 358] on input "دجاج طازج كامل" at bounding box center [1227, 355] width 614 height 27
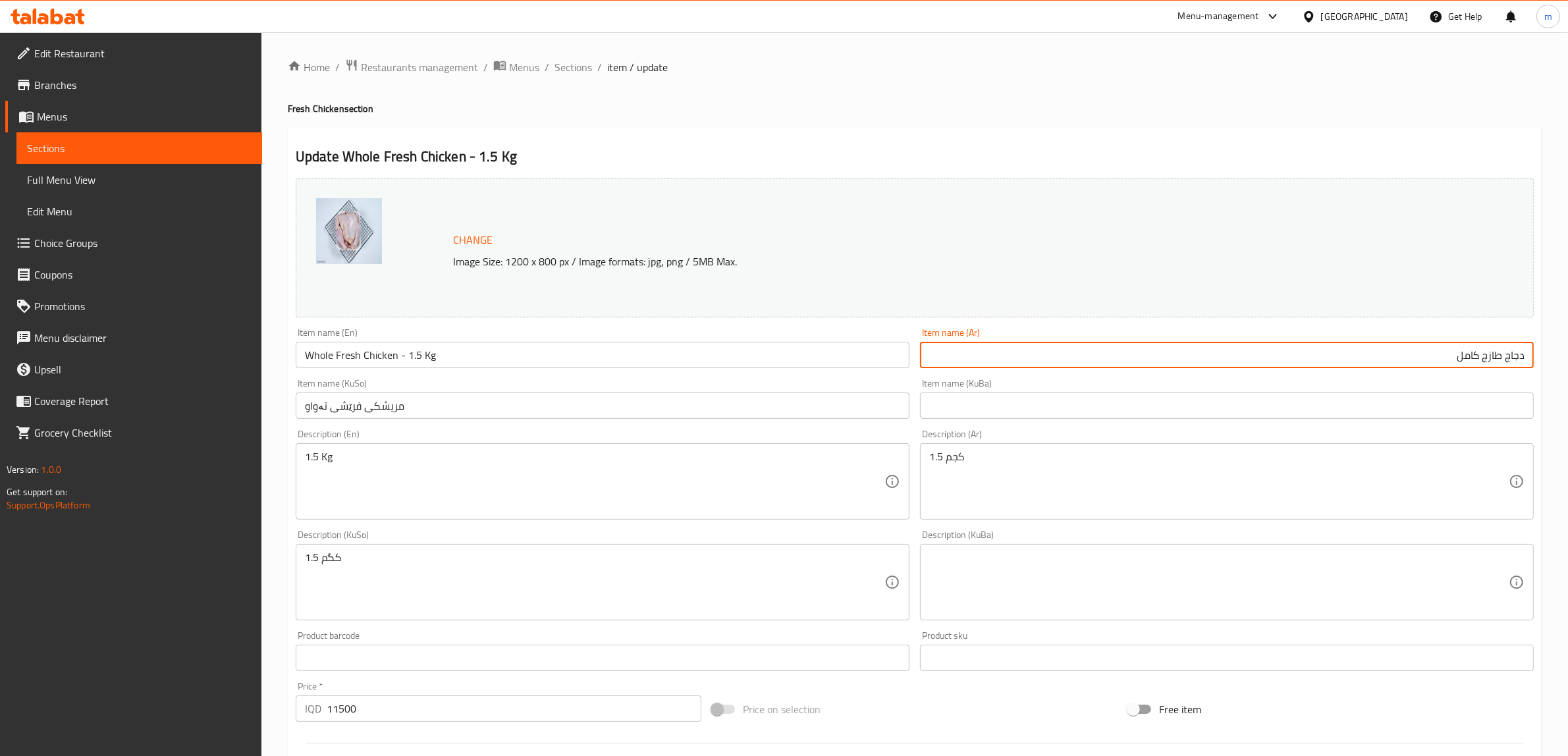
click at [1231, 346] on input "دجاج طازج كامل" at bounding box center [1227, 355] width 614 height 27
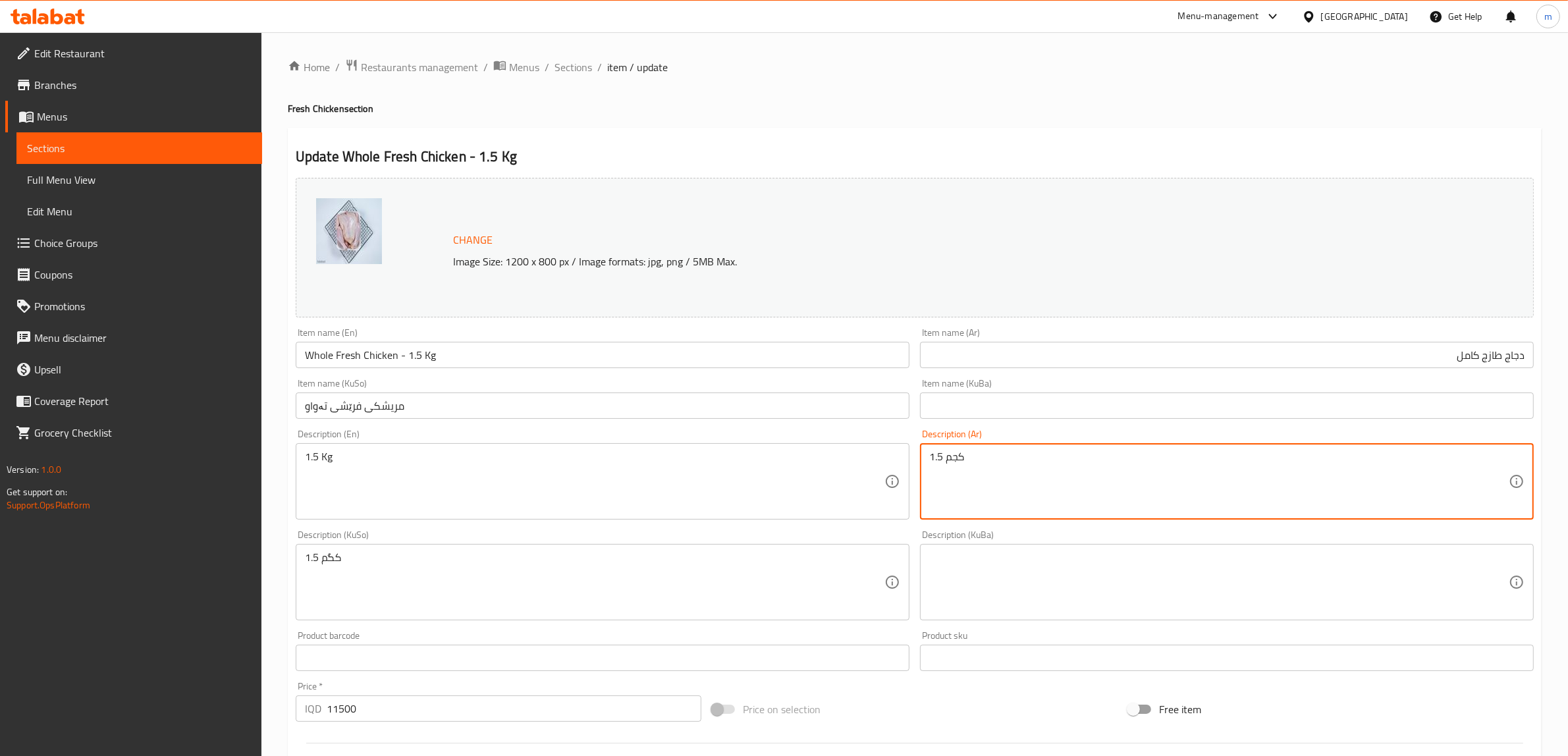
click at [1321, 353] on input "دجاج طازج كامل" at bounding box center [1227, 355] width 614 height 27
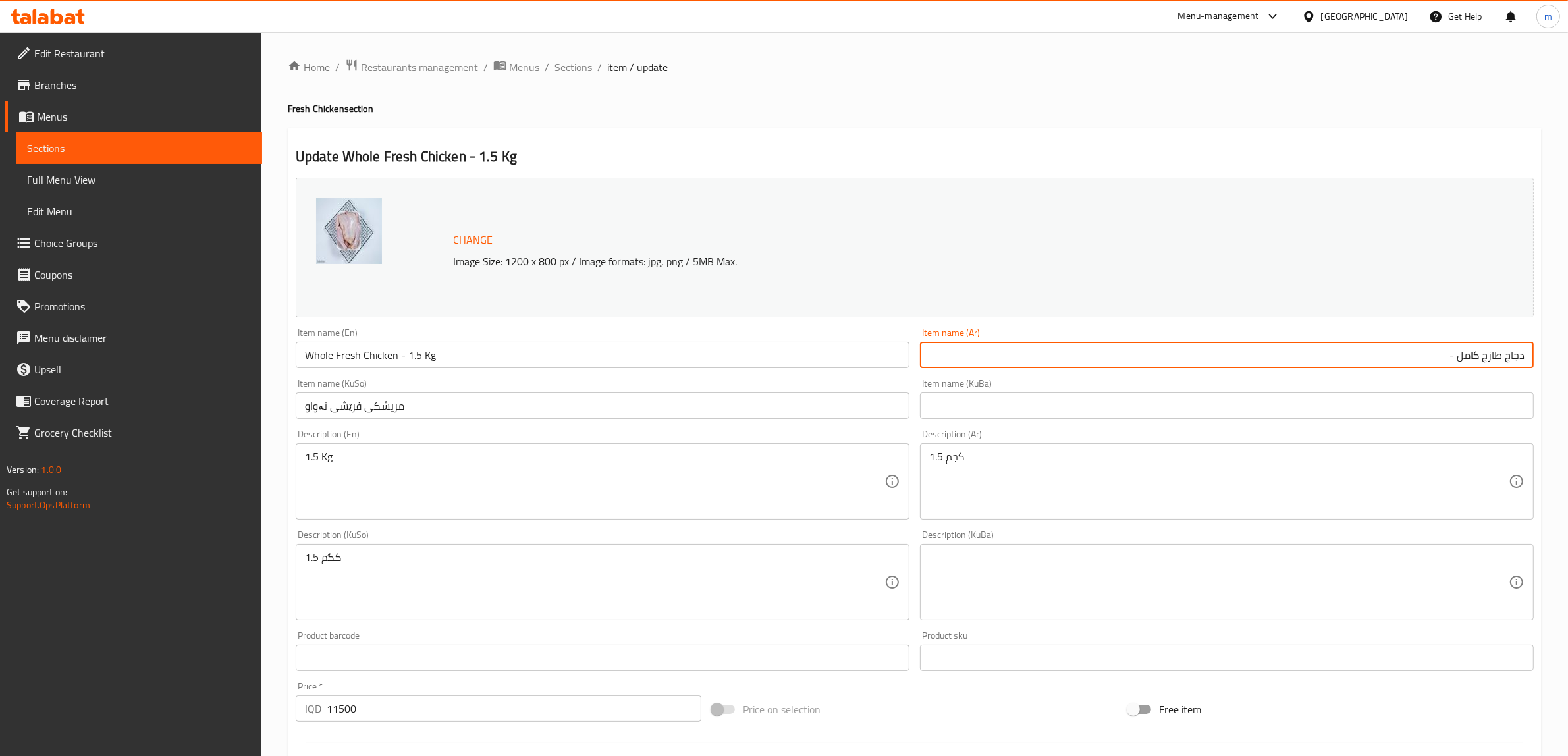
paste input "1.5 كجم"
type input "دجاج طازج كامل - 1.5 كجم"
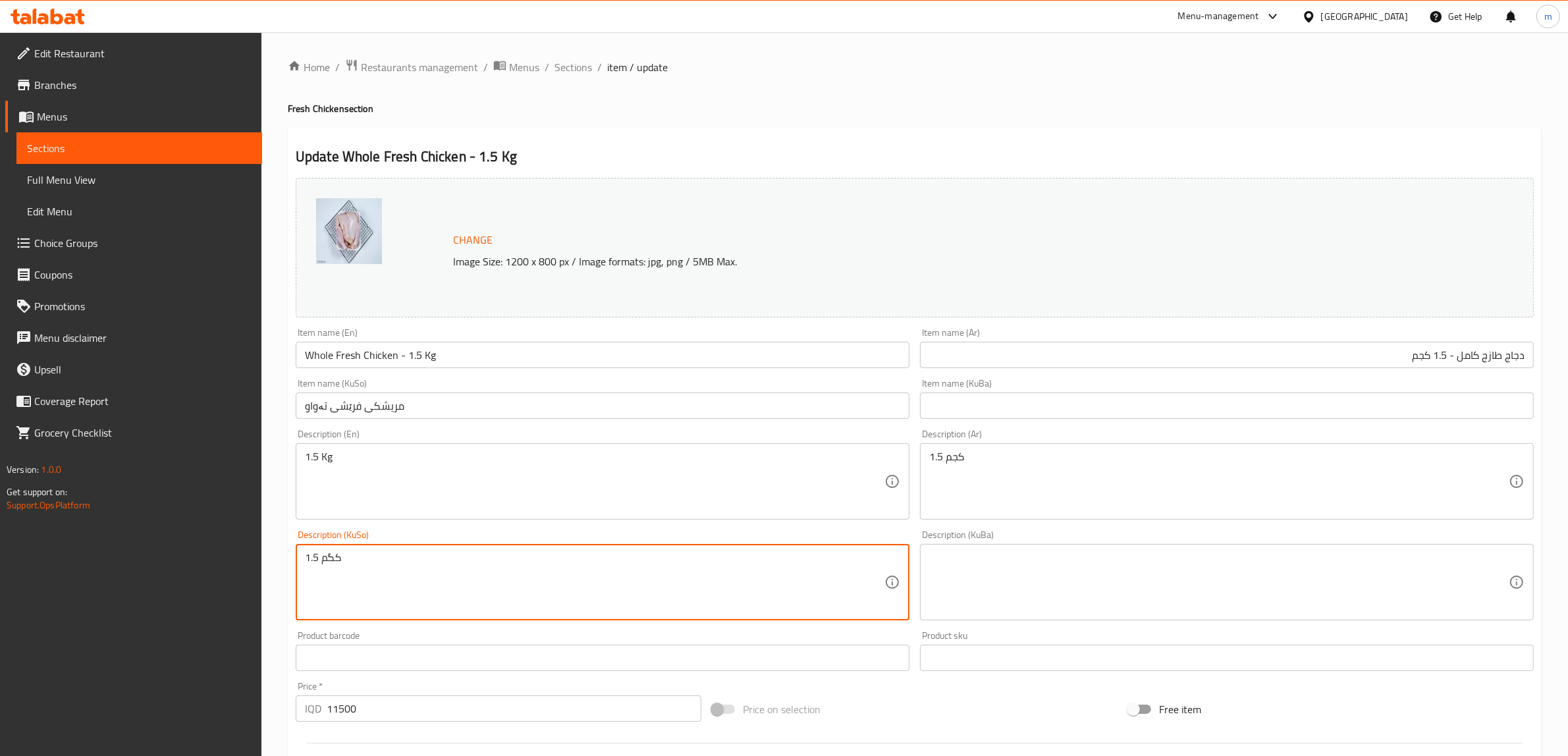
click at [544, 577] on textarea "1.5 کگم" at bounding box center [594, 583] width 580 height 63
click at [591, 399] on input "مریشکی فرێشی تەواو" at bounding box center [602, 406] width 614 height 27
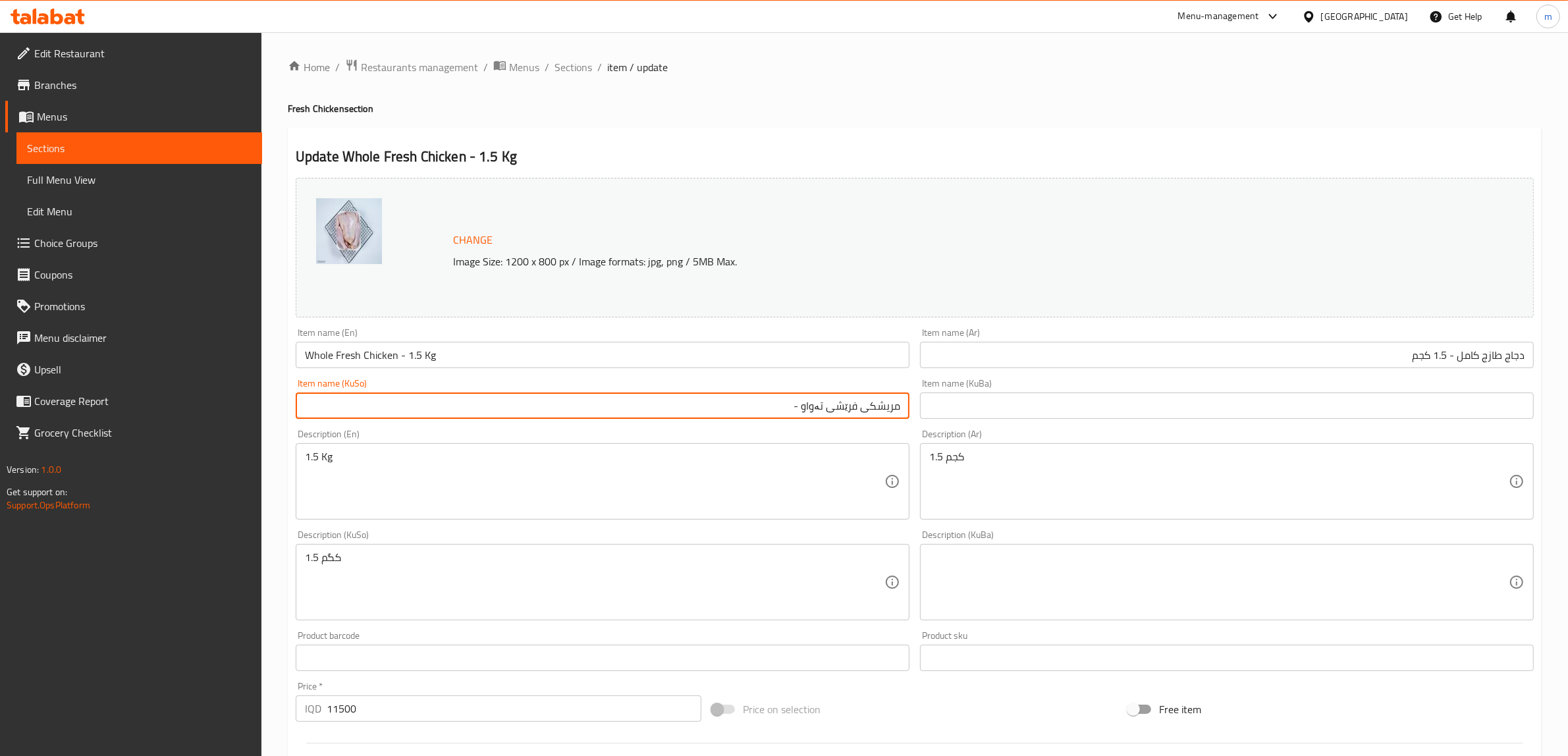
paste input "1.5 کگم"
type input "مریشکی فرێشی تەواو - 1.5 کگم"
click at [1061, 405] on input "text" at bounding box center [1227, 406] width 614 height 27
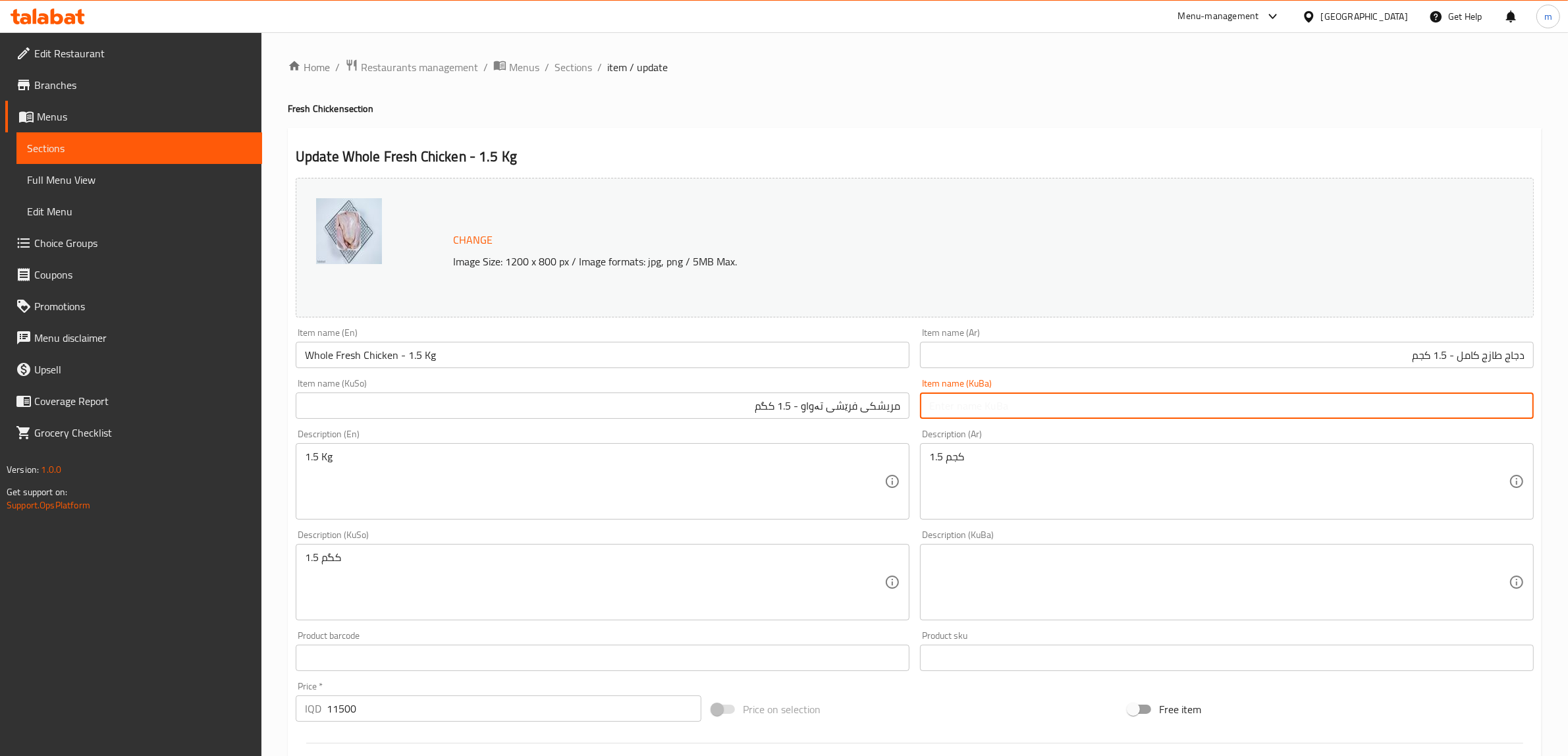
paste input "مریشکی فرێشی تەواو - 1.5 کگم"
type input "مریشکی فرێشی تەواو - 1.5 کگم"
click at [876, 423] on div "Item name (KuSo) مریشکی فرێشی تەواو - 1.5 کگم Item name (KuSo)" at bounding box center [602, 399] width 624 height 51
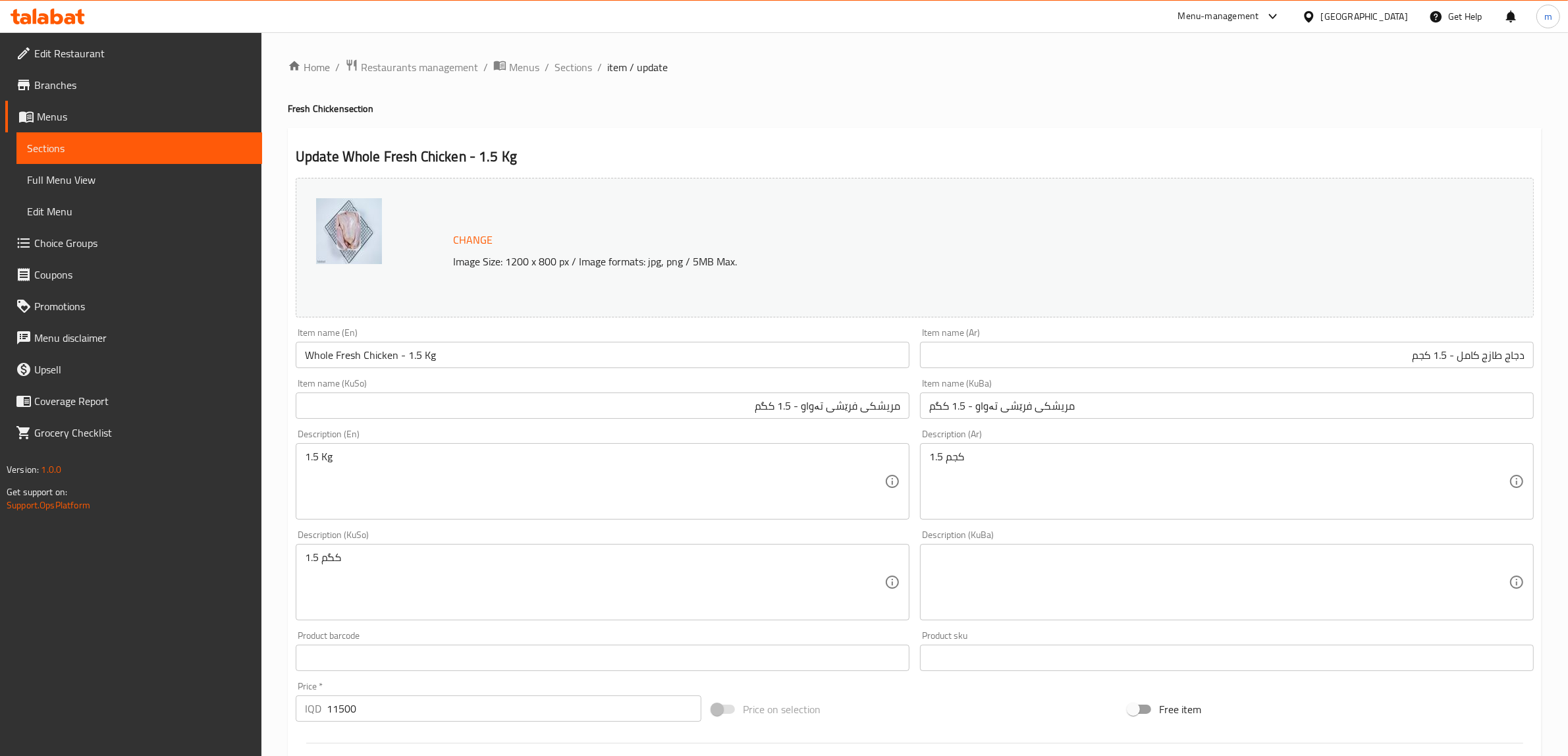
click at [811, 413] on input "مریشکی فرێشی تەواو - 1.5 کگم" at bounding box center [602, 406] width 614 height 27
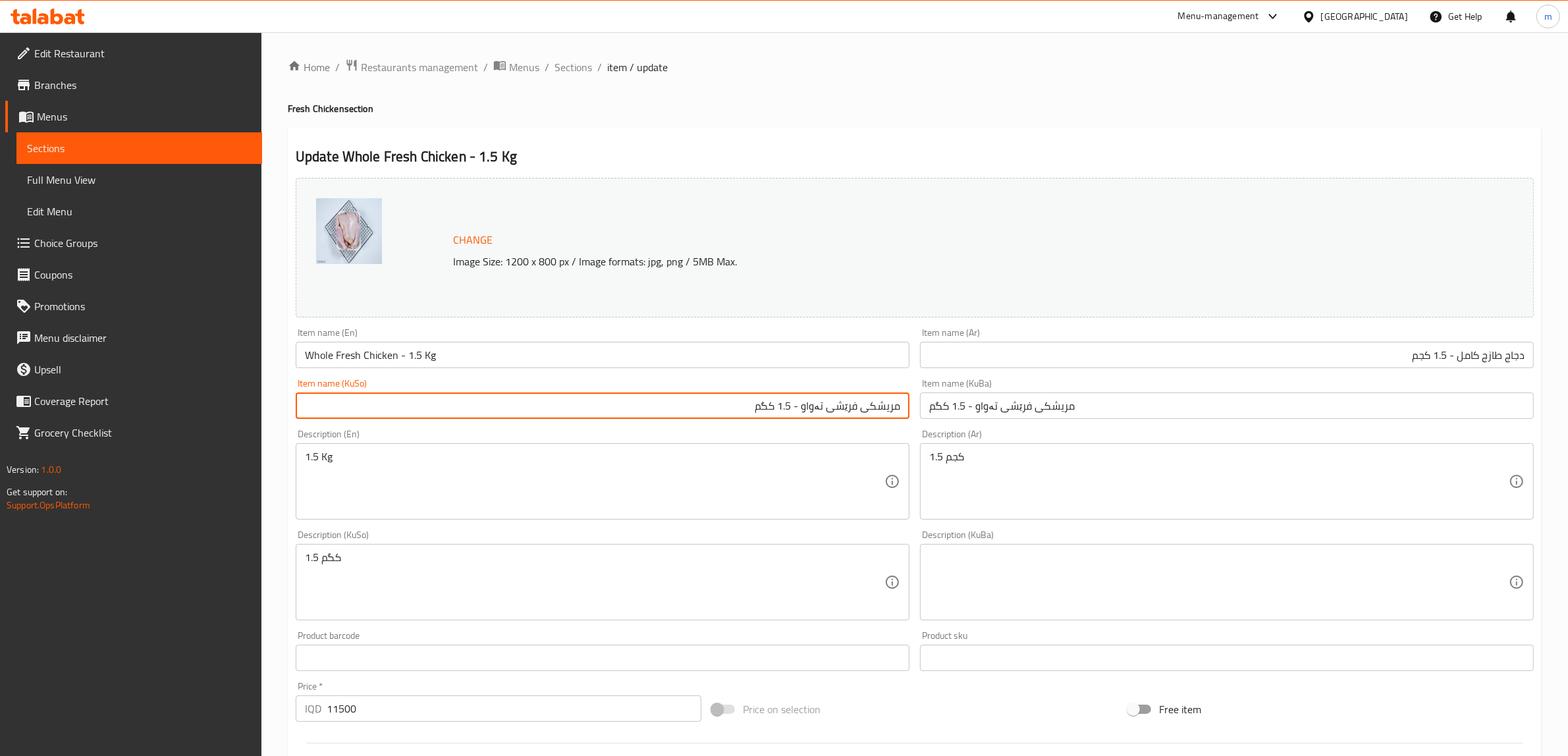
click at [811, 411] on input "مریشکی فرێشی تەواو - 1.5 کگم" at bounding box center [602, 406] width 614 height 27
click at [817, 411] on input "مریشکی فرێشی تەواو - 1.5 کگم" at bounding box center [602, 406] width 614 height 27
click at [864, 405] on input "مریشکی فرێشی - 1.5 کگم" at bounding box center [602, 406] width 614 height 27
paste input "تەواو"
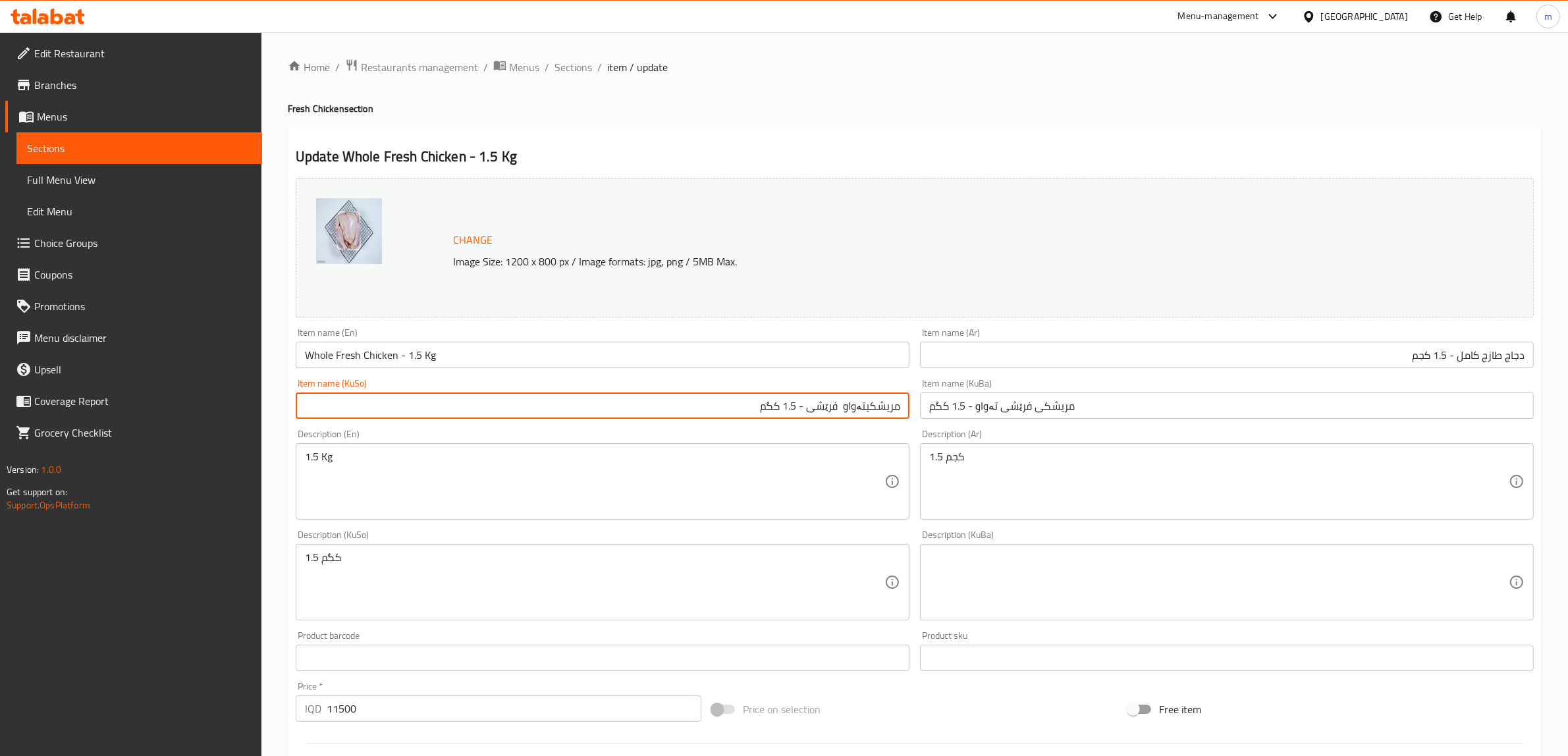
click at [873, 407] on input "مریشکیتەواو فرێشی - 1.5 کگم" at bounding box center [602, 406] width 614 height 27
click at [837, 405] on input "مریشک یتەواو فرێشی - 1.5 کگم" at bounding box center [602, 406] width 614 height 27
type input "مریشک یتەواوی فرێشی - 1.5 کگم"
click at [1016, 405] on input "مریشکی فرێشی تەواو - 1.5 کگم" at bounding box center [1227, 406] width 614 height 27
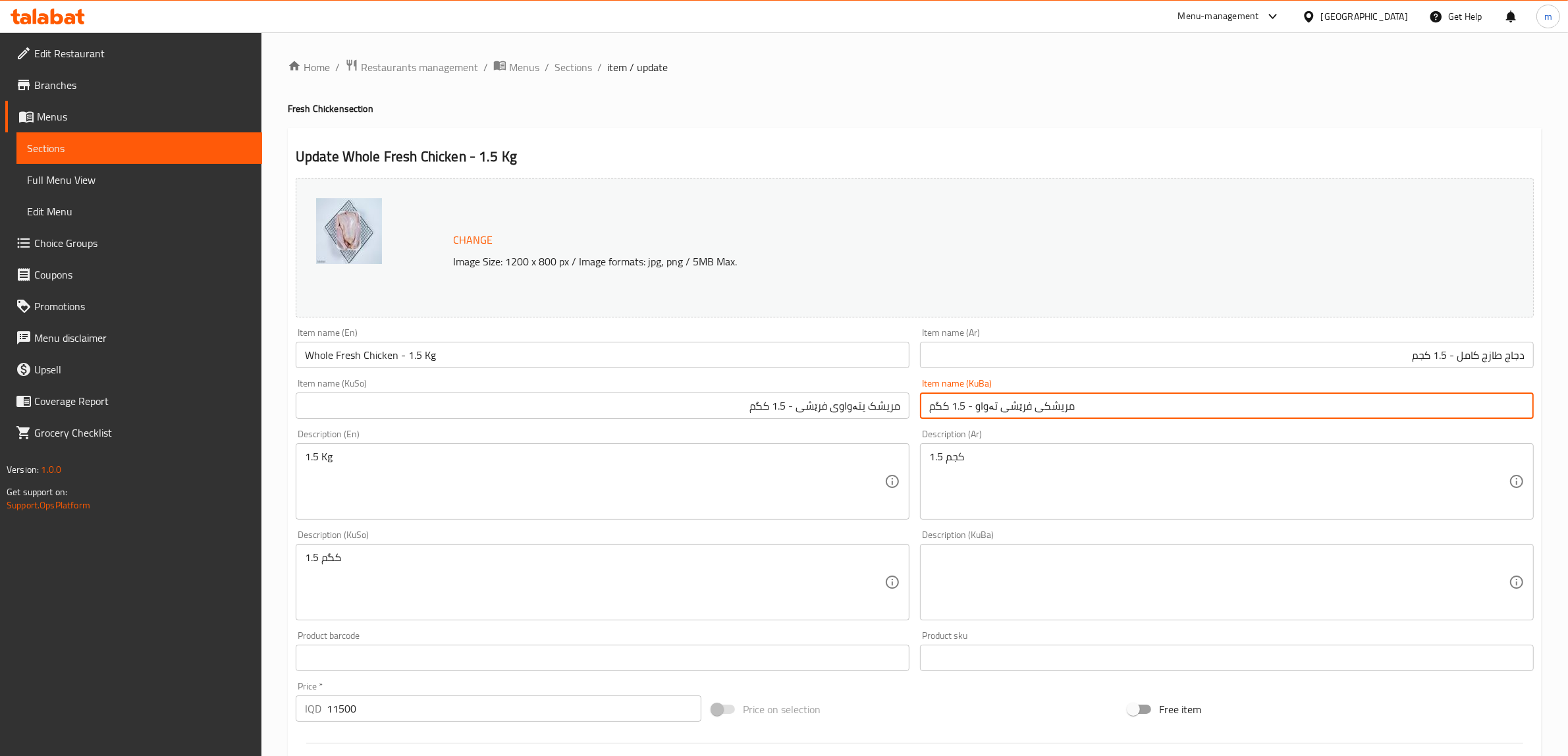
paste input "یتەواوی فرێشی"
type input "مریشک یتەواوی فرێشی - 1.5 کگم"
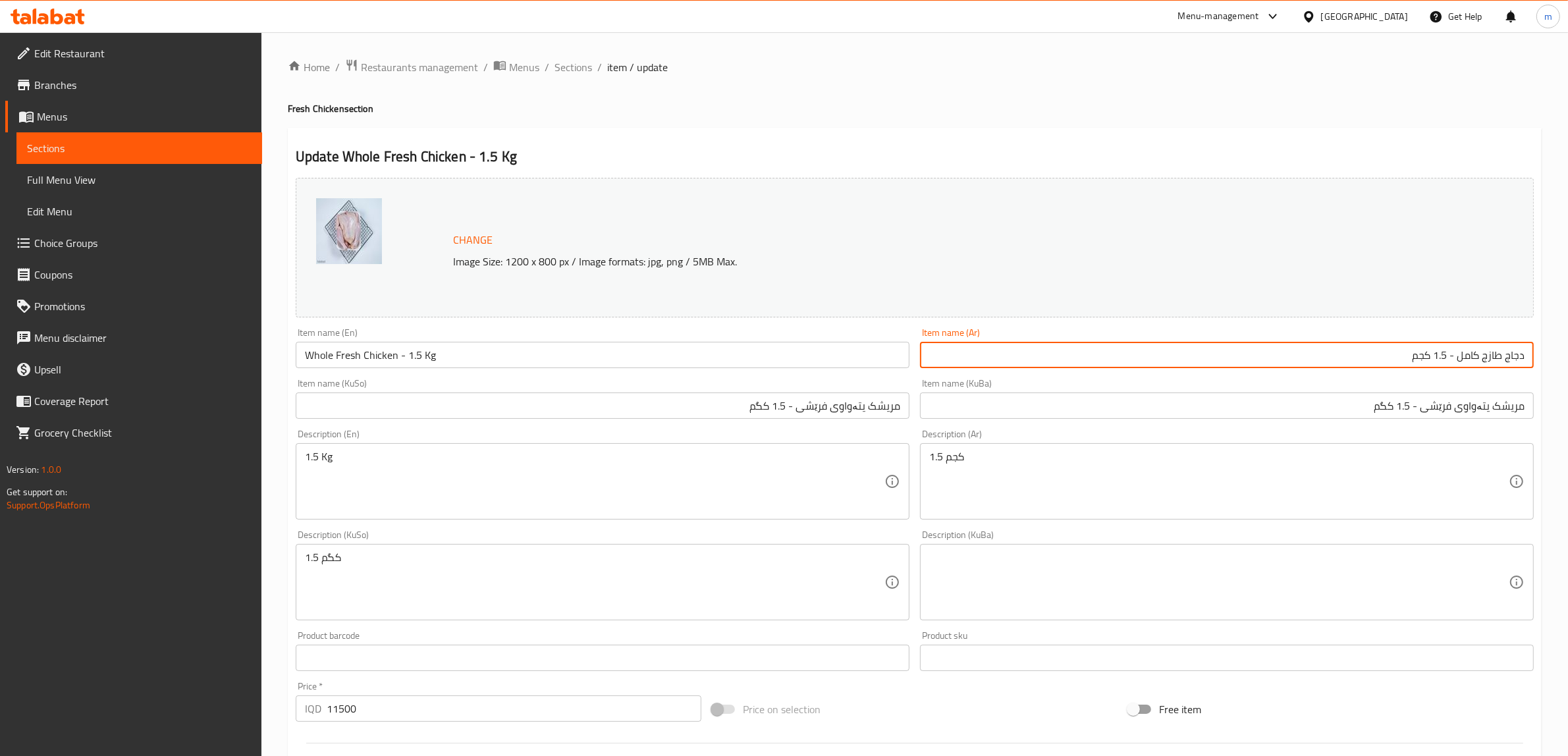
drag, startPoint x: 1458, startPoint y: 354, endPoint x: 1528, endPoint y: 353, distance: 70.0
click at [1528, 353] on input "دجاج طازج كامل - 1.5 كجم" at bounding box center [1227, 355] width 614 height 27
paste input "مریشک یتەواوی فرێشی - 1.5 کگم"
paste input "ة كاملة وطازجة"
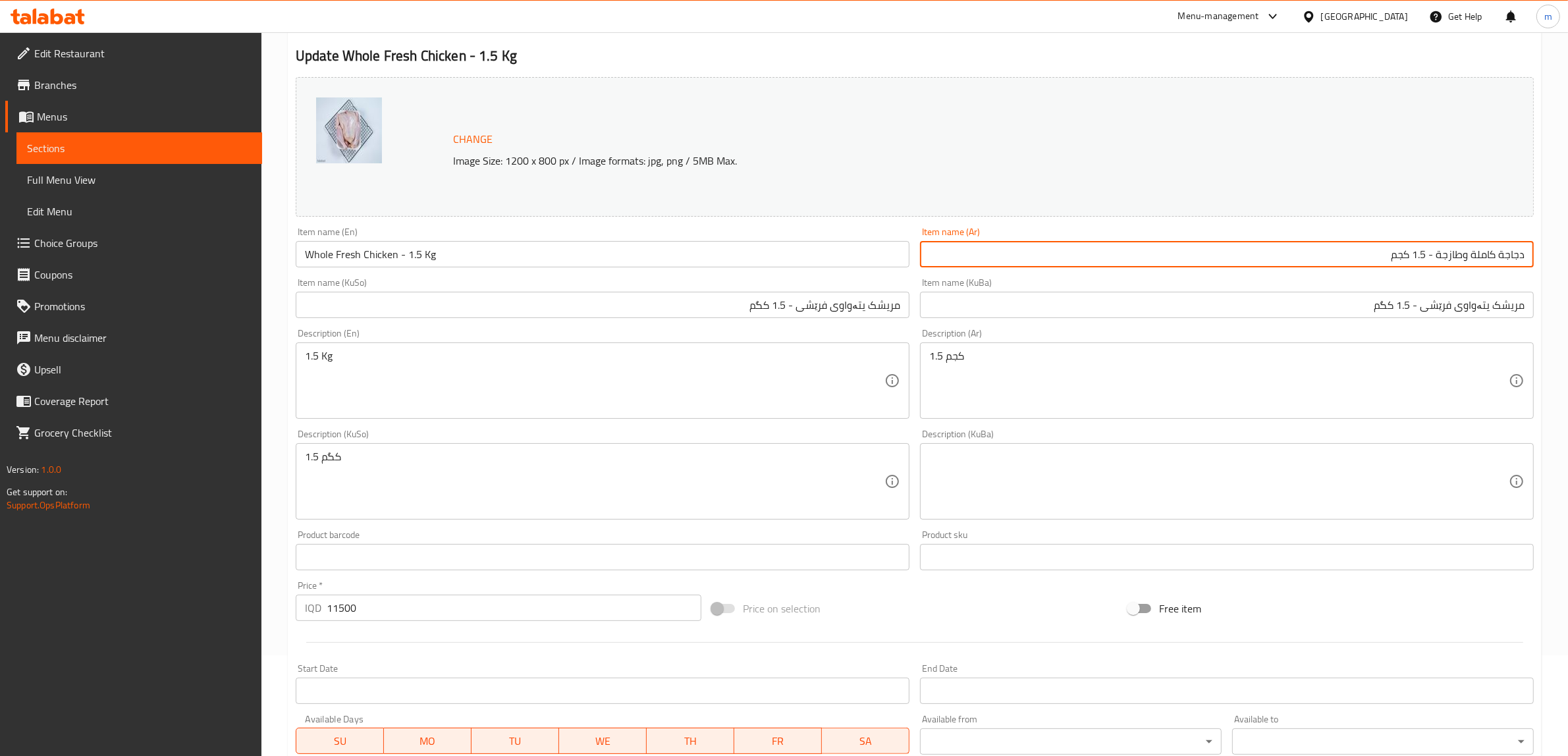
scroll to position [110, 0]
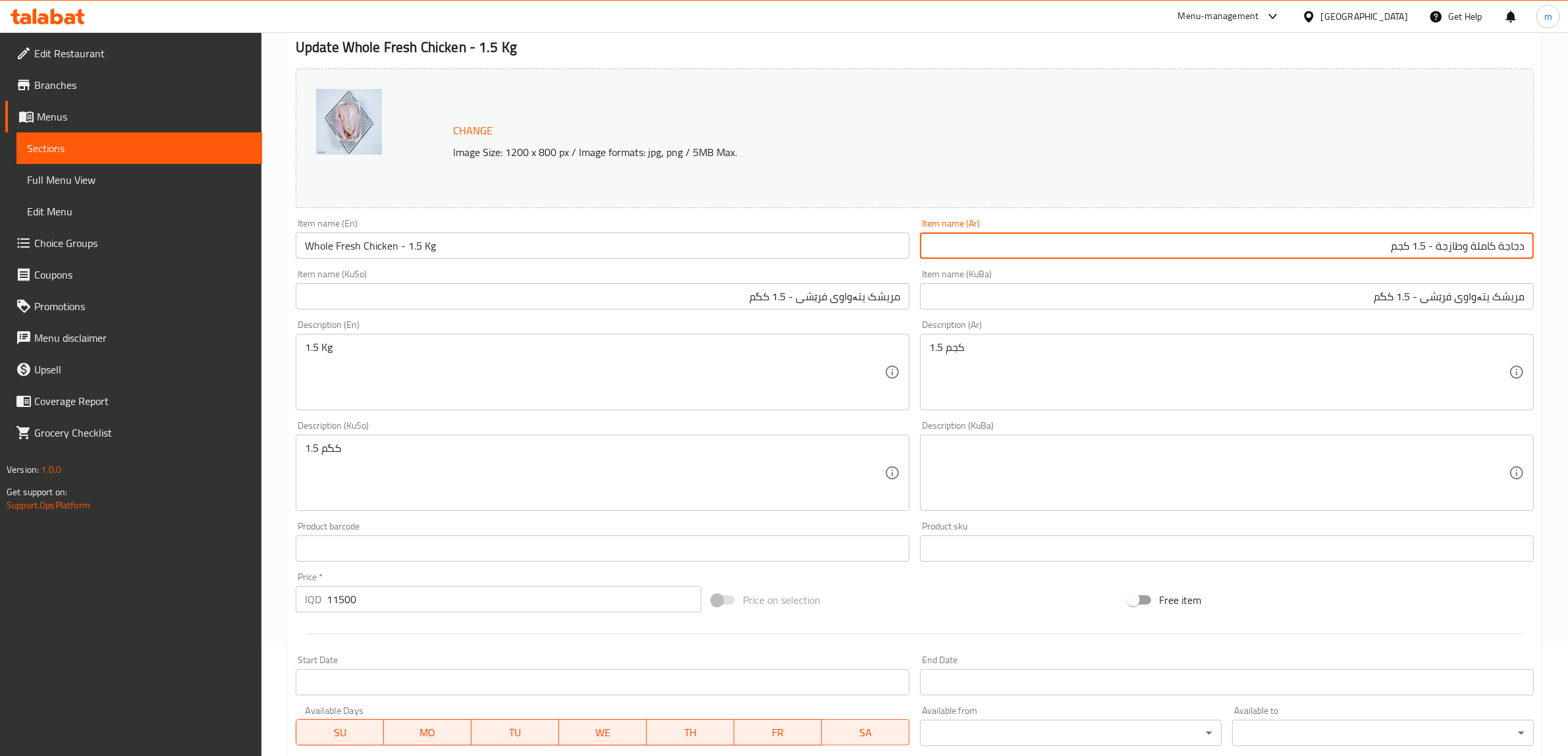
type input "دجاجة كاملة وطازجة - 1.5 كجم"
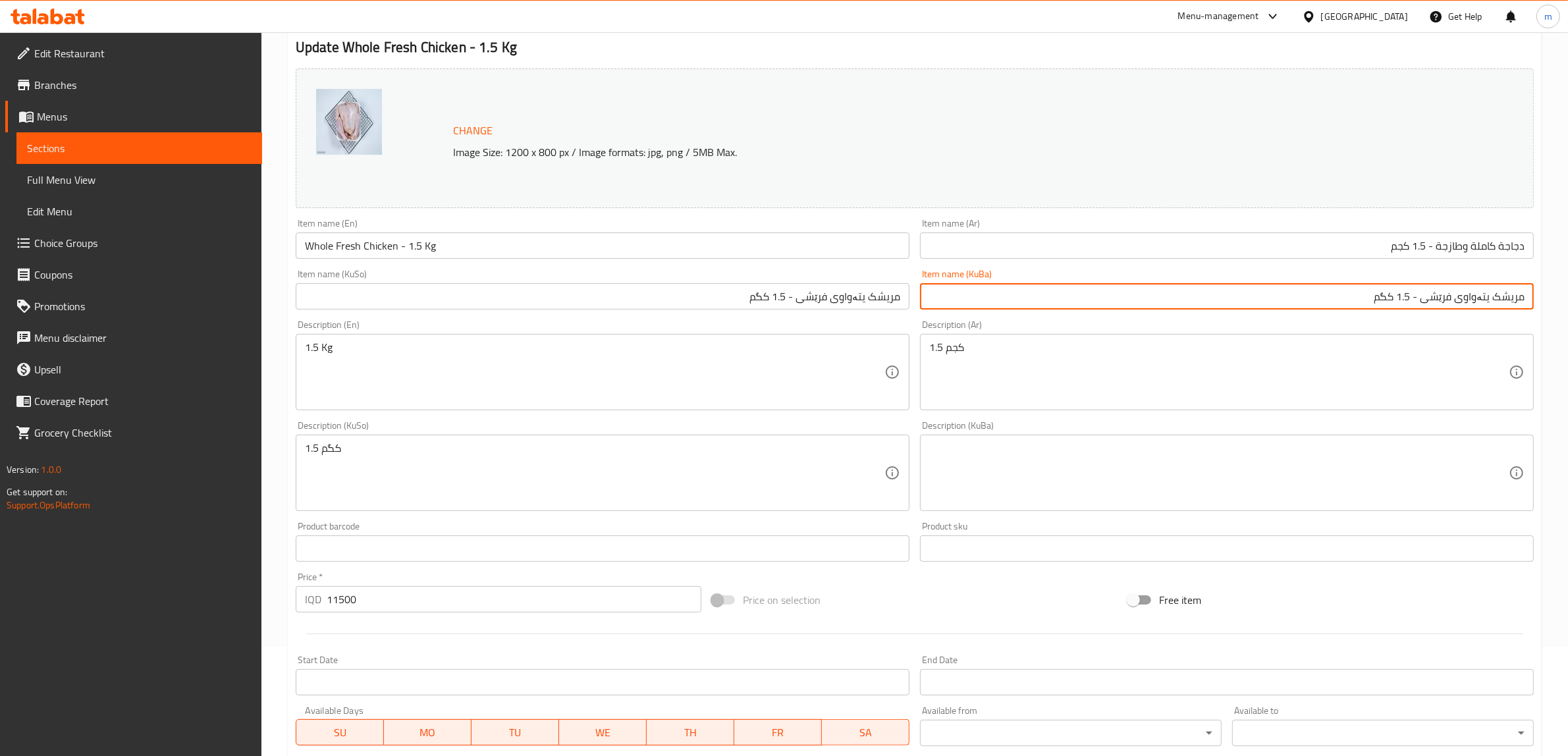
click at [1487, 297] on input "مریشک یتەواوی فرێشی - 1.5 کگم" at bounding box center [1227, 297] width 614 height 27
type input "مریشکیتەواوی فرێشی - 1.5 کگم"
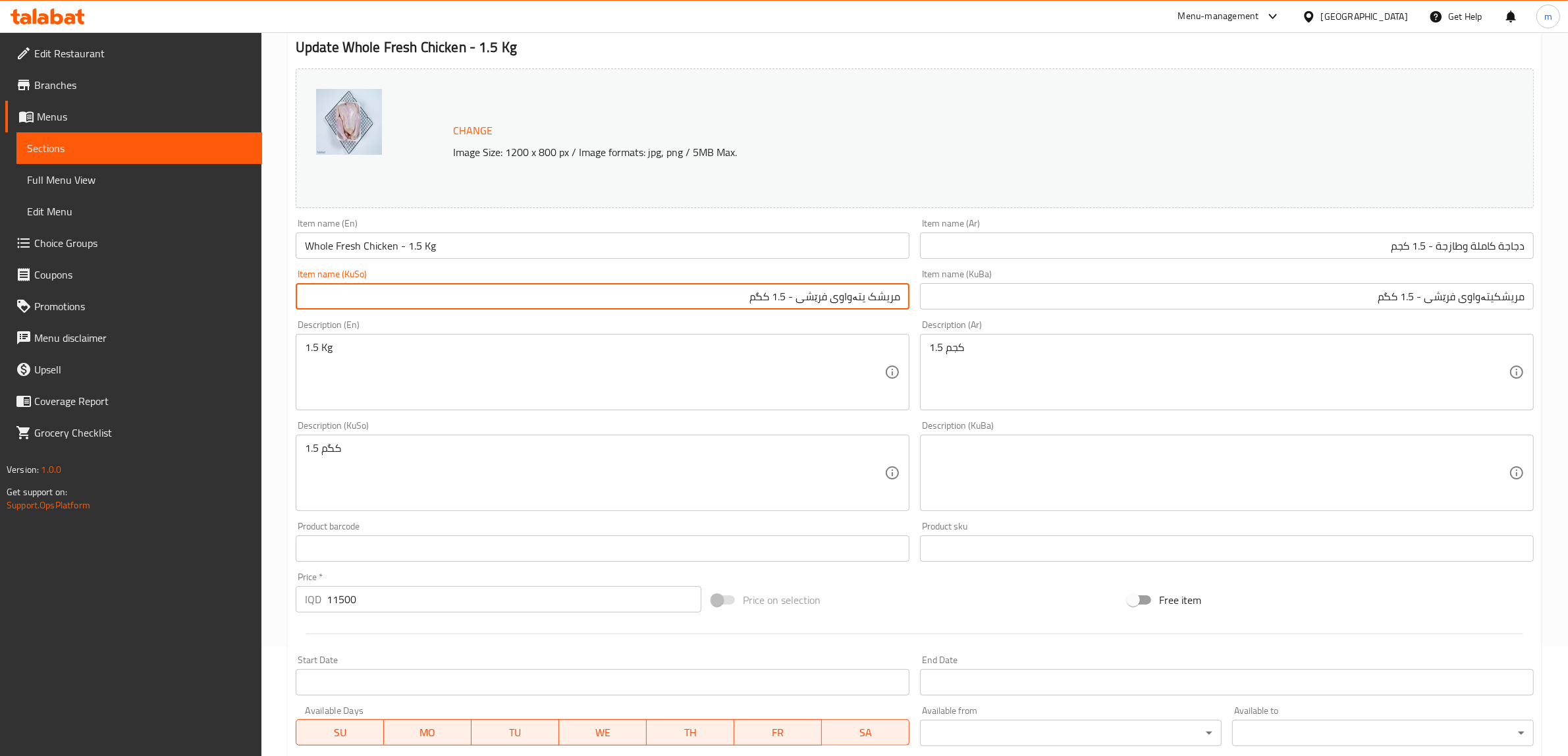
click at [876, 295] on input "مریشک یتەواوی فرێشی - 1.5 کگم" at bounding box center [602, 297] width 614 height 27
paste input "text"
click at [864, 295] on input "مریشکیتەواوی فرێشی - 1.5 کگم" at bounding box center [602, 297] width 614 height 27
type input "مریشکی تەواوی فرێشی - 1.5 کگم"
click at [1400, 303] on input "مریشکیتەواوی فرێشی - 1.5 کگم" at bounding box center [1227, 297] width 614 height 27
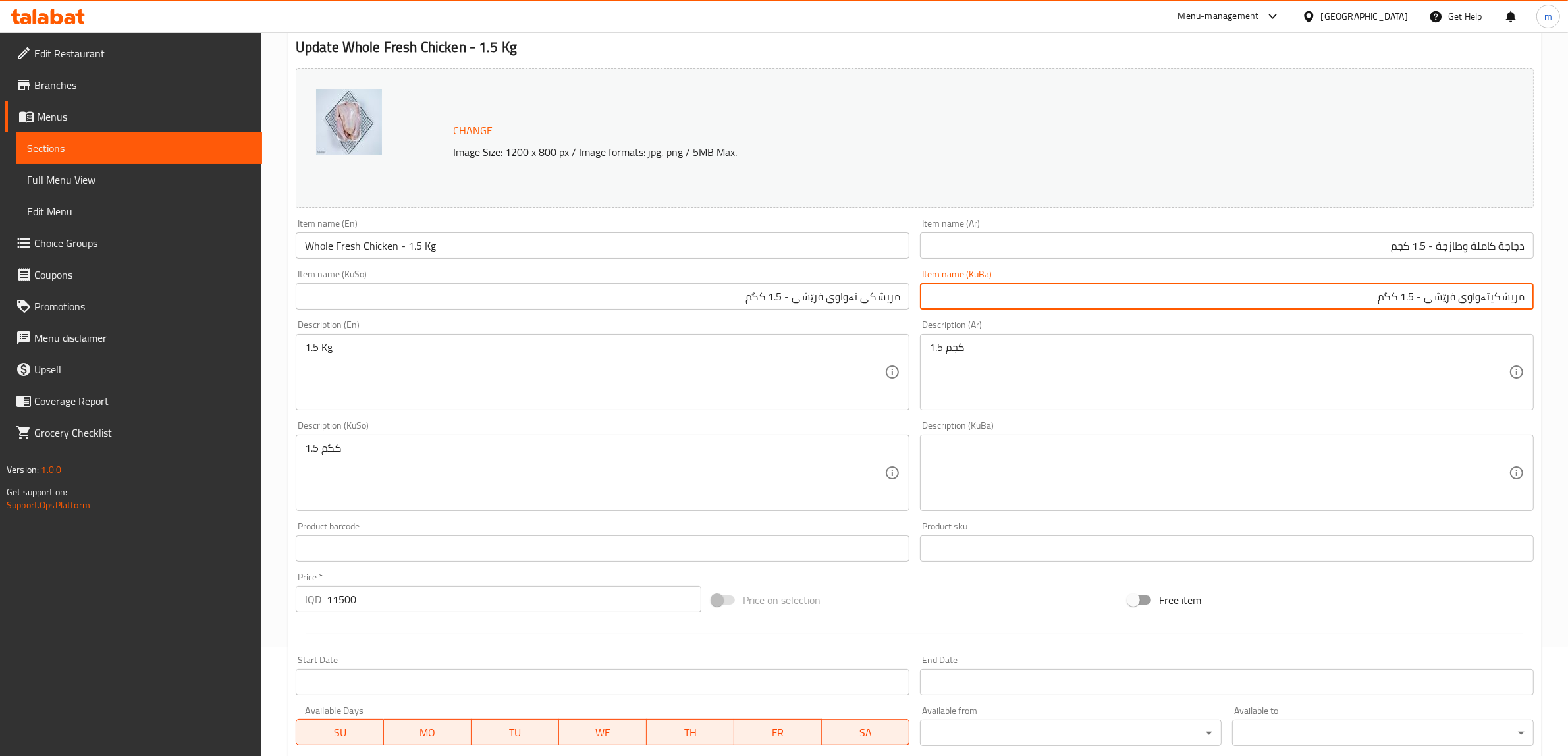
paste input "text"
type input "مریشکی تەواوی فرێشی - 1.5 کگم"
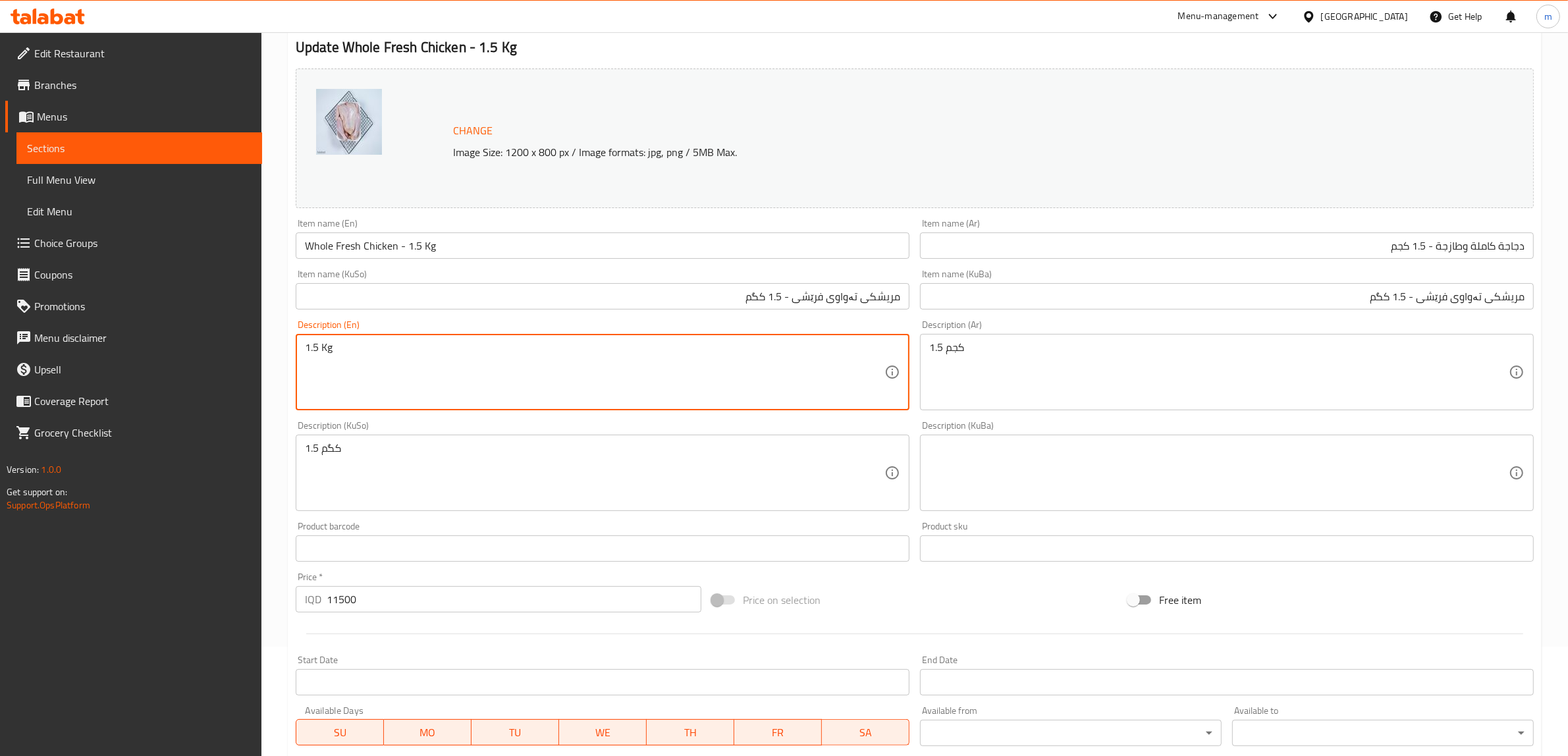
paste textarea "Lean, Tender, Ideal for Grilling, Frying, and Cooking"
paste textarea
click at [341, 364] on textarea "Lean, Tender, Ideal for Grilling, Frying, and Cooking" at bounding box center [594, 373] width 580 height 63
type textarea "Lean, Tender, Ideal for Grilling, Frying, and Cooking"
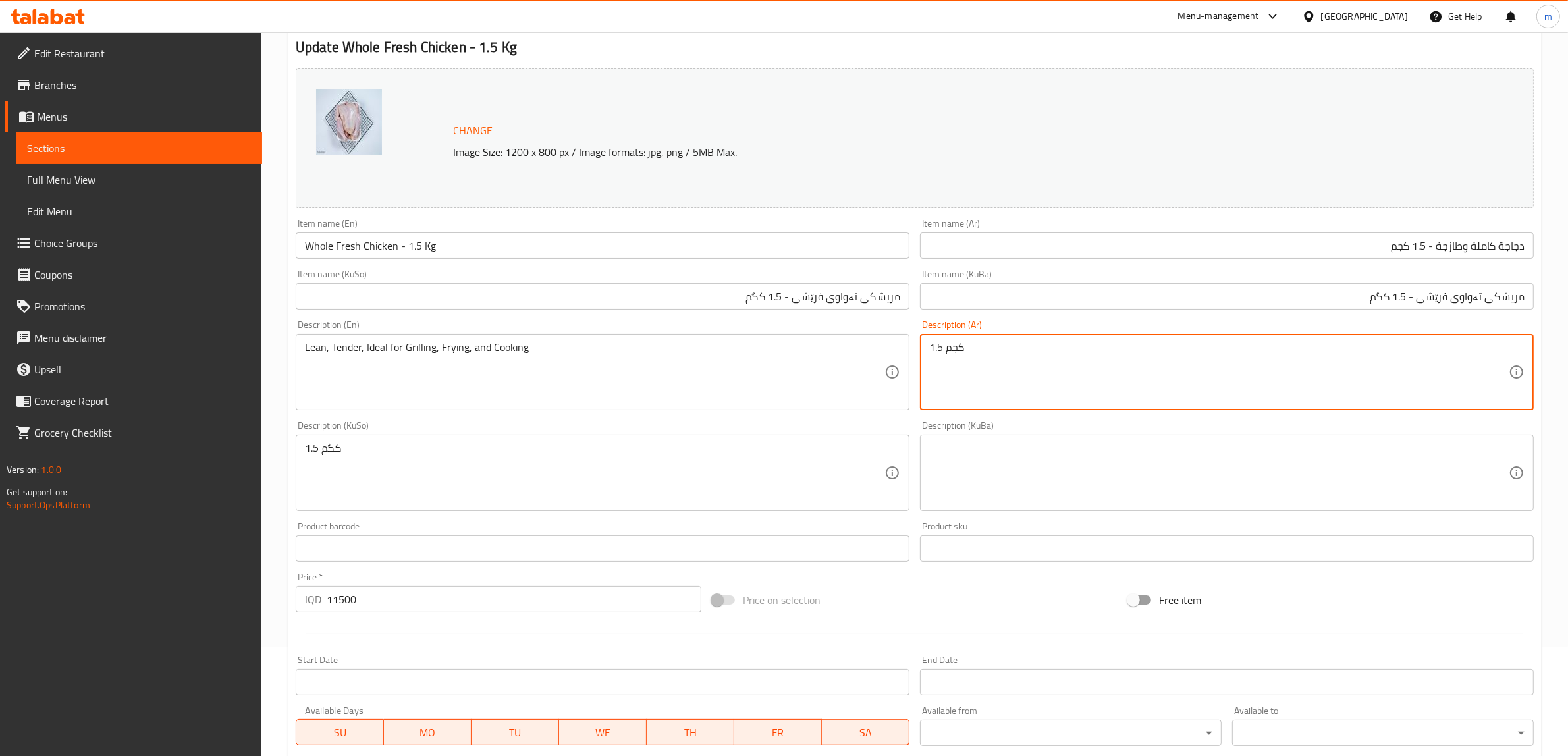
paste textarea "لين وطري، مثالي للشوي، القلي، والطبخ"
type textarea "لين وطري، مثالي للشوي، القلي، والطبخ"
click at [1003, 498] on textarea at bounding box center [1219, 473] width 580 height 63
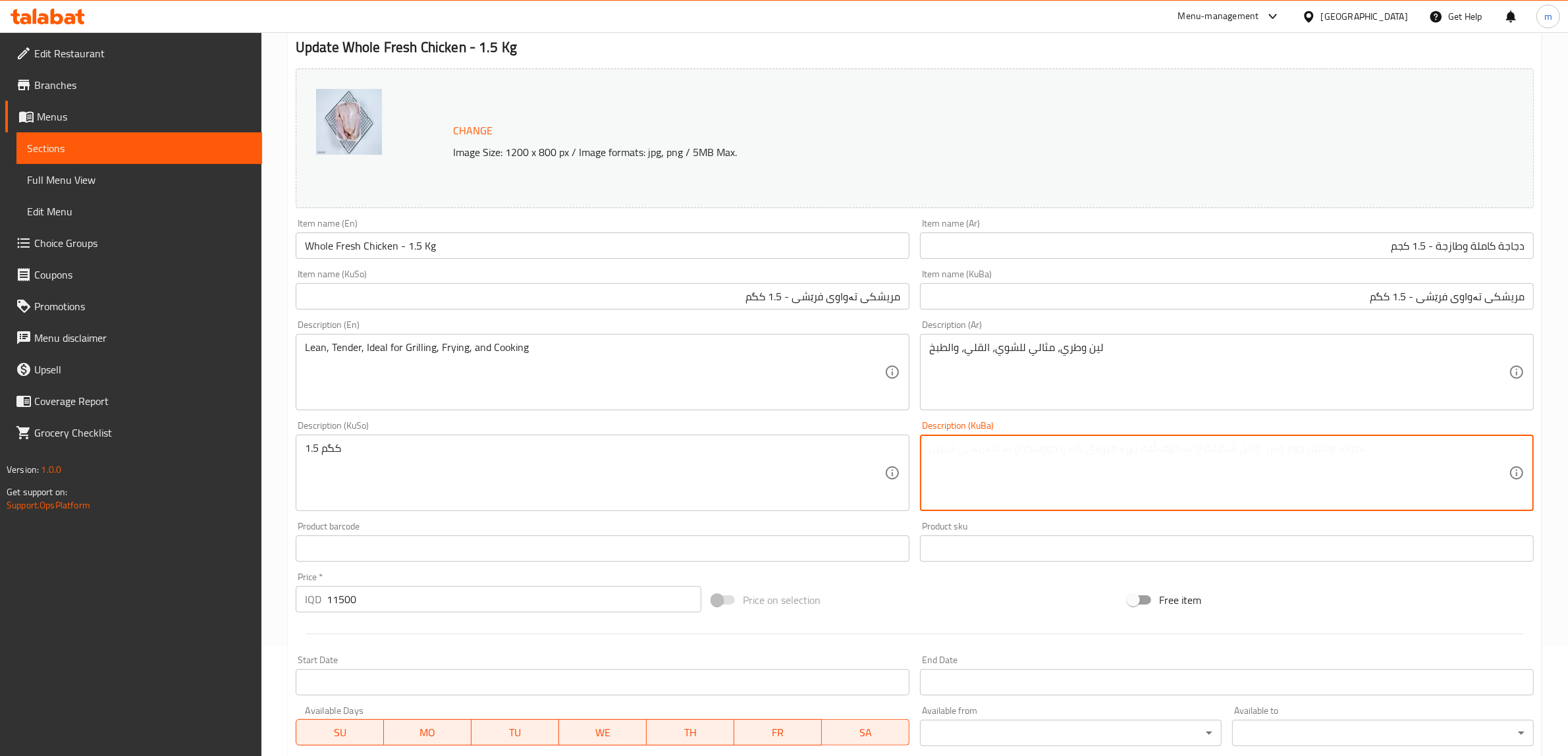
paste textarea "فرێش و تەندەر، گونجاوە بۆ برژاندن، چێشتلینان، و سوورکردنەوە"
type textarea "فرێش و تەندەر، گونجاوە بۆ برژاندن، چێشتلینان، و سوورکردنەوە"
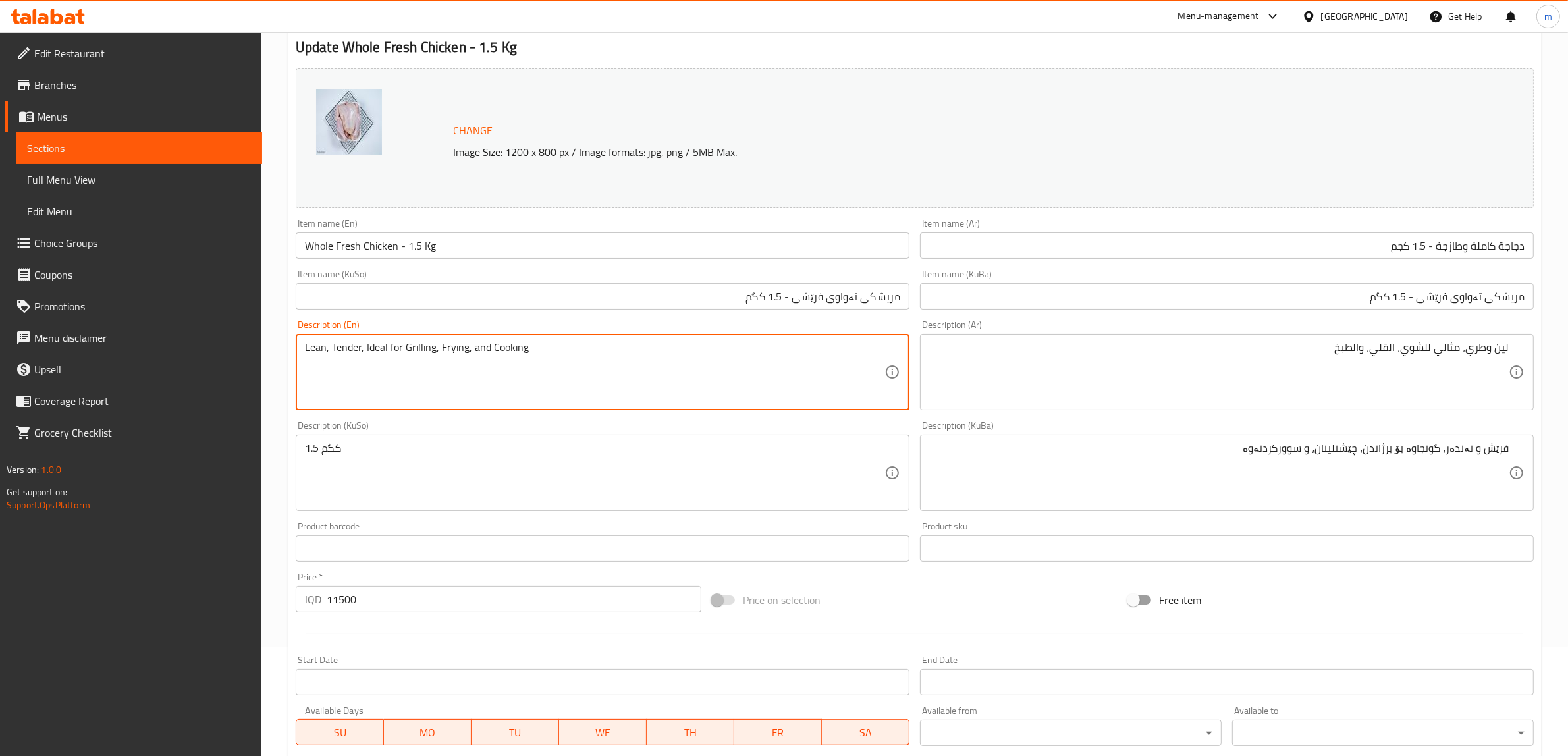
click at [315, 347] on textarea "Lean, Tender, Ideal for Grilling, Frying, and Cooking" at bounding box center [594, 373] width 580 height 63
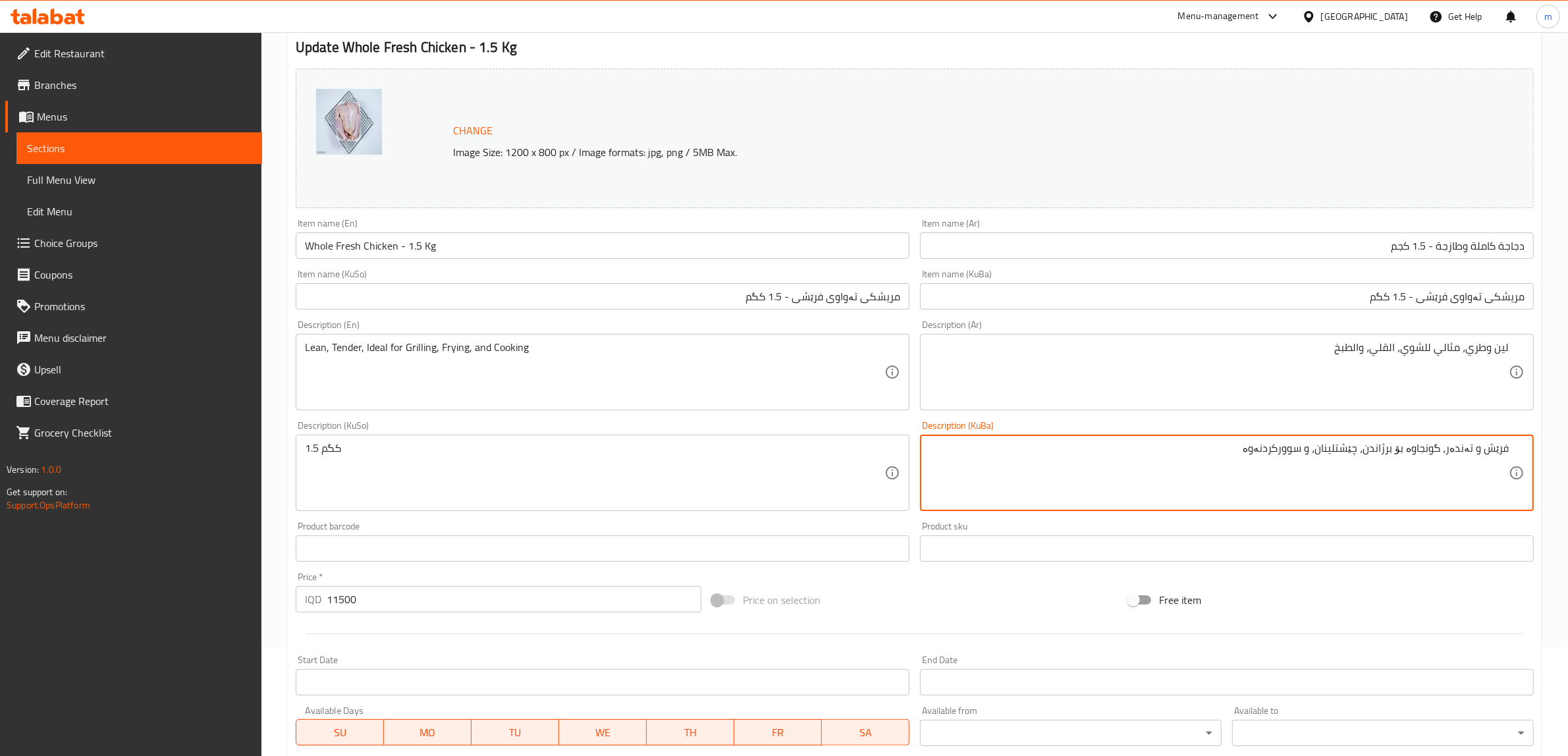
click at [1281, 448] on textarea "فرێش و تەندەر، گونجاوە بۆ برژاندن، چێشتلینان، و سوورکردنەوە" at bounding box center [1219, 473] width 580 height 63
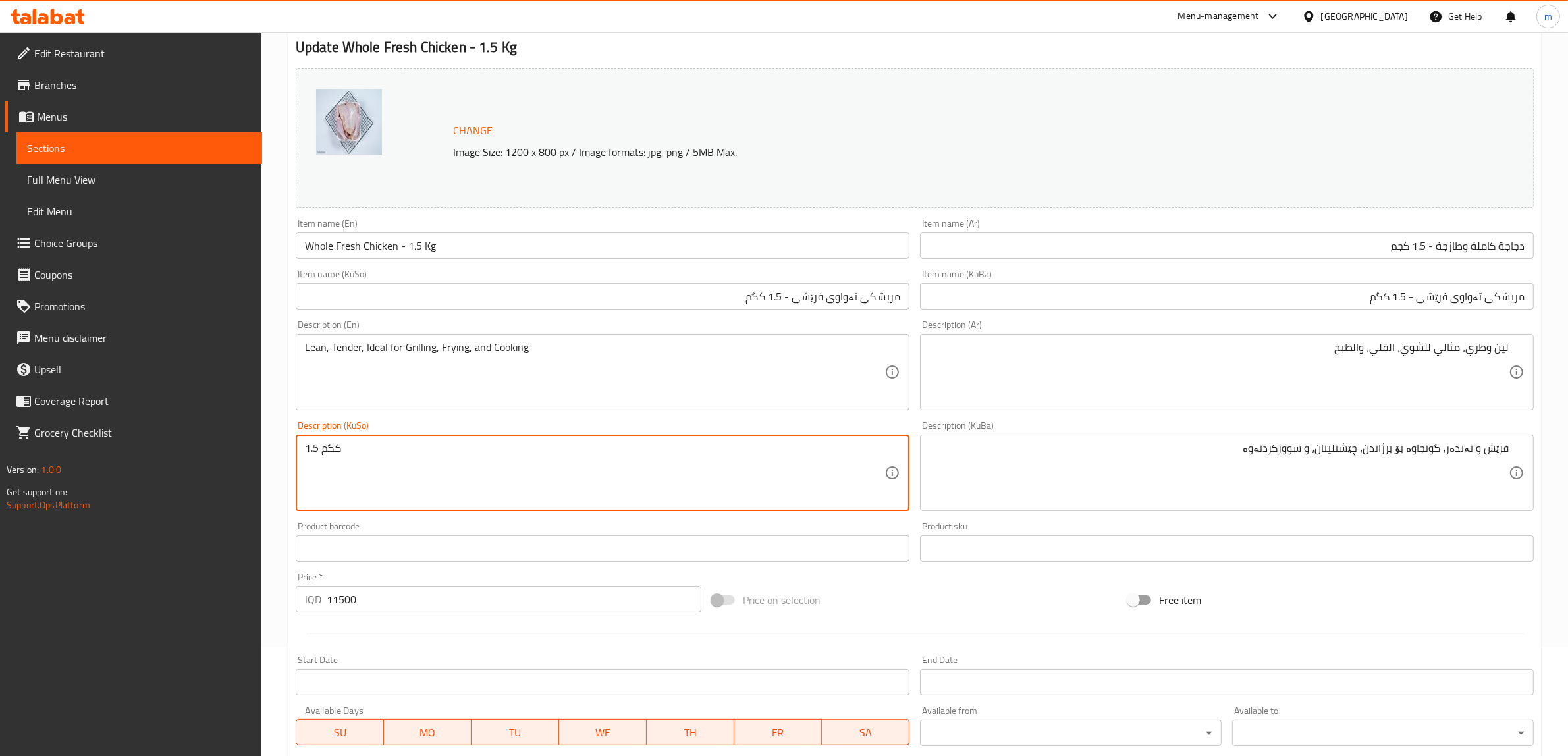
paste textarea "فرێش و تەندەر، گونجاوە بۆ برژاندن، چێشتلینان، و سوورکردنەوە"
click at [548, 443] on textarea "فرێش و تەندەر، گونجاوە بۆ برژاندن، چێشتلینان، و سوورکردنەوە" at bounding box center [594, 473] width 580 height 63
paste textarea "ين"
type textarea "لين و تەندەر، گونجاوە بۆ برژاندن، چێشتلینان، و سوورکردنەوە"
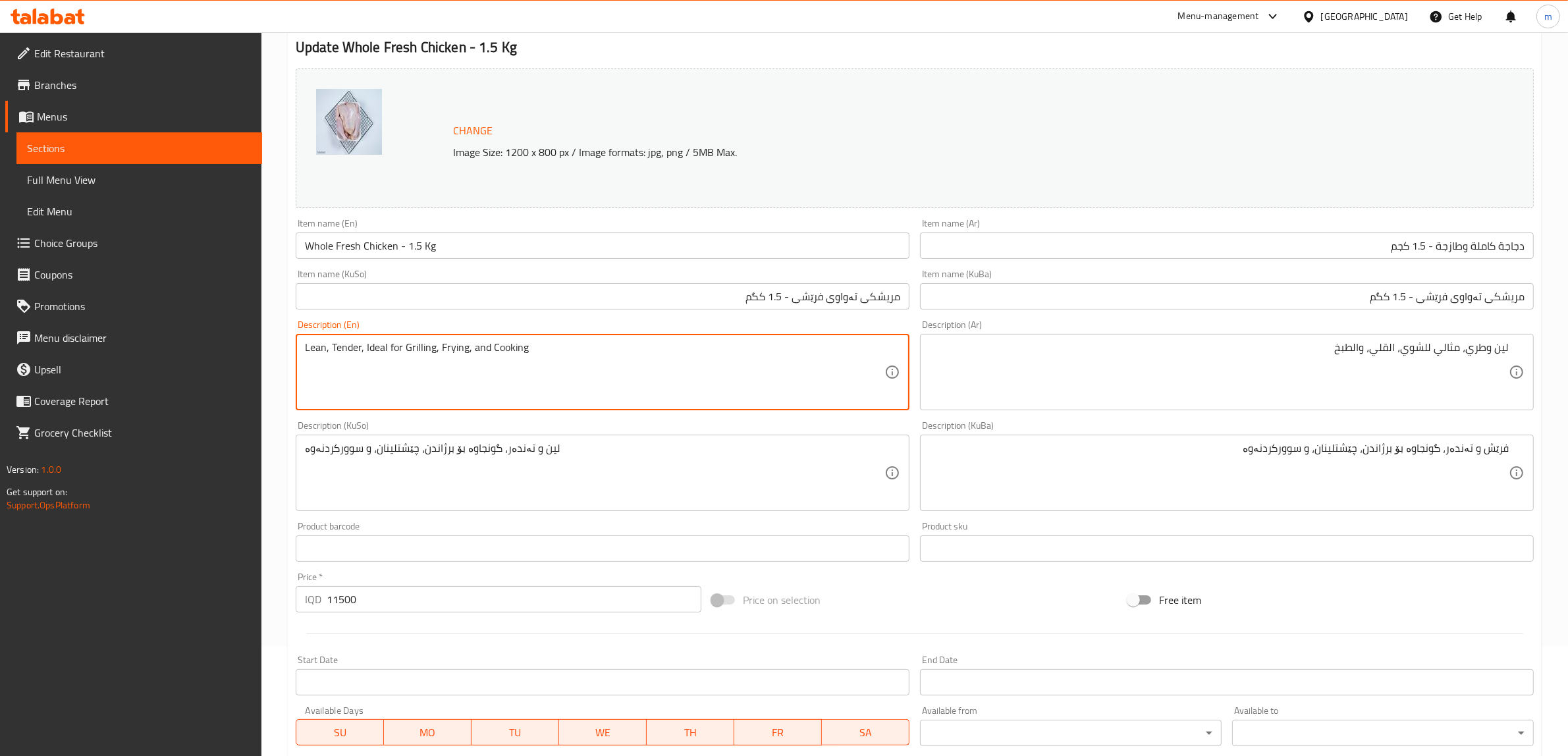
paste textarea "tender, ideal for grilling, frying, and c"
click at [465, 347] on textarea "Lean, tender, ideal for grilling, frying, and cooking" at bounding box center [594, 373] width 580 height 63
type textarea "Lean, tender, ideal for grilling, frying and cooking"
click at [348, 342] on textarea "Lean, tender, ideal for grilling, frying and cooking" at bounding box center [594, 373] width 580 height 63
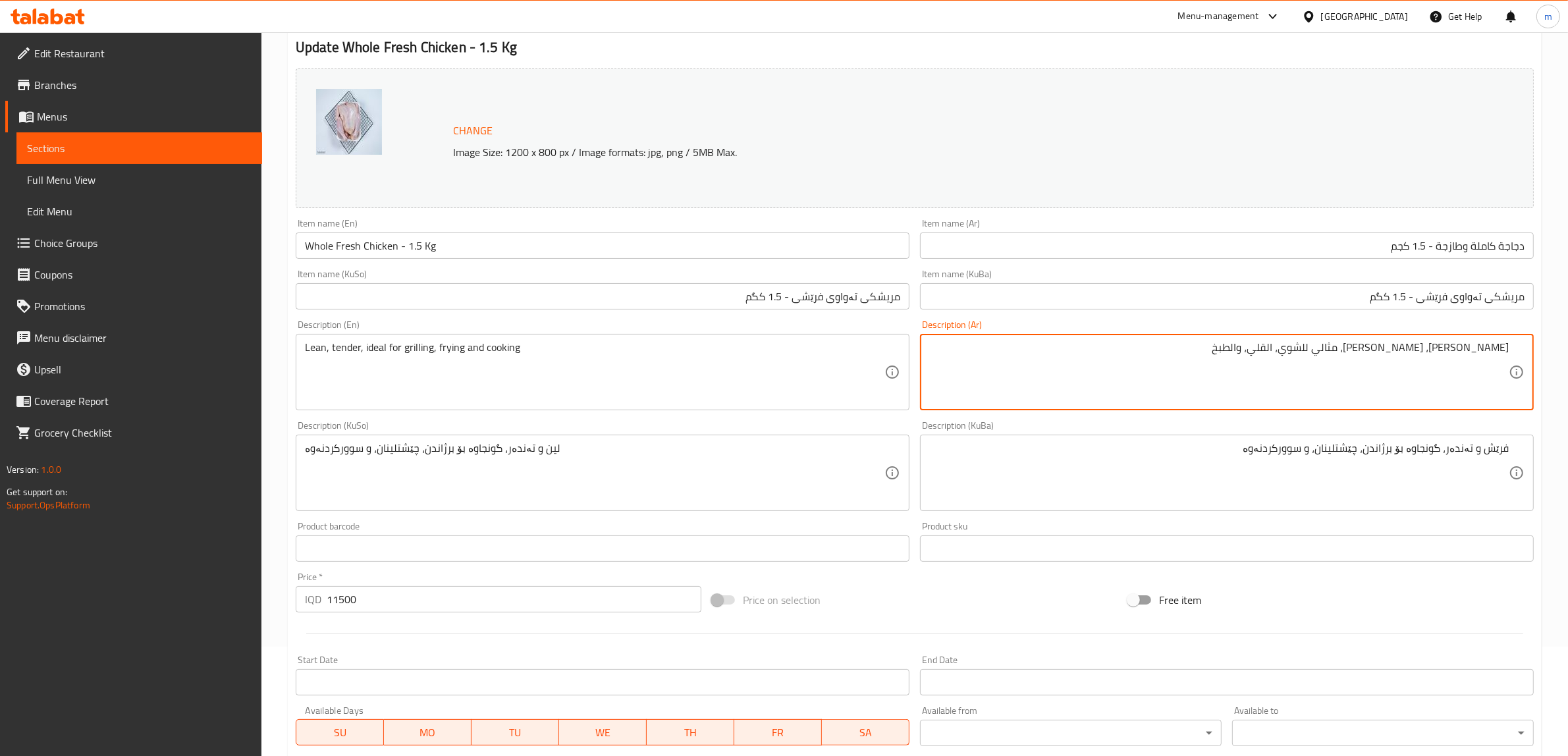
click at [1477, 344] on textarea "لين، طري، مثالي للشوي، القلي، والطبخ" at bounding box center [1219, 373] width 580 height 63
paste textarea "tender"
click at [1395, 347] on textarea "لين، طري، مثالي للشوي، القلي، والطبخ" at bounding box center [1219, 373] width 580 height 63
click at [1365, 346] on textarea "لين، طري، مثالي للشوي، قلي، والطبخ" at bounding box center [1219, 373] width 580 height 63
type textarea "لين، طري، مثالي للشوي، قلي، وطبخ"
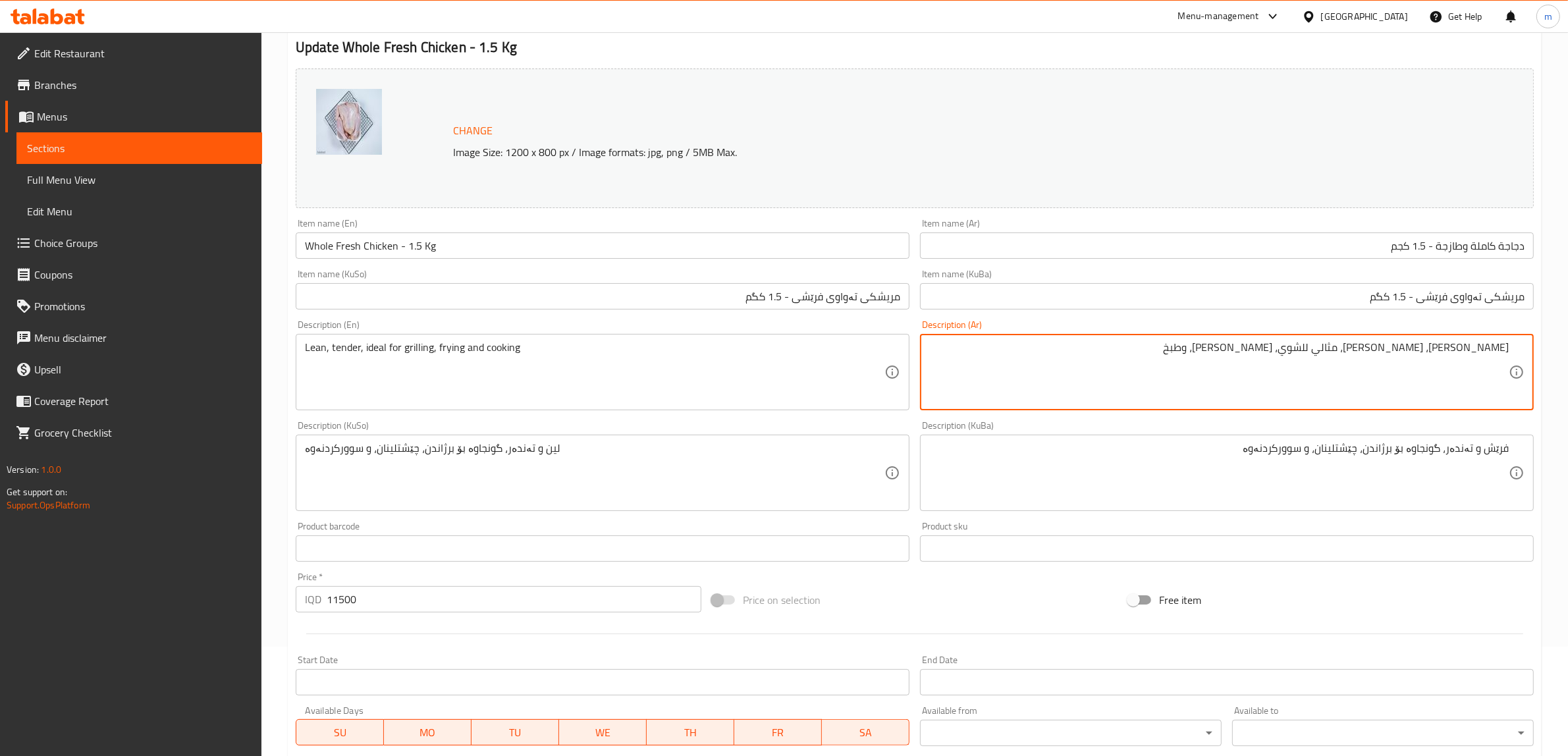
click at [912, 432] on div "Description (KuSo) لين و تەندەر، گونجاوە بۆ برژاندن، چێشتلینان، و سوورکردنەوە D…" at bounding box center [602, 466] width 624 height 101
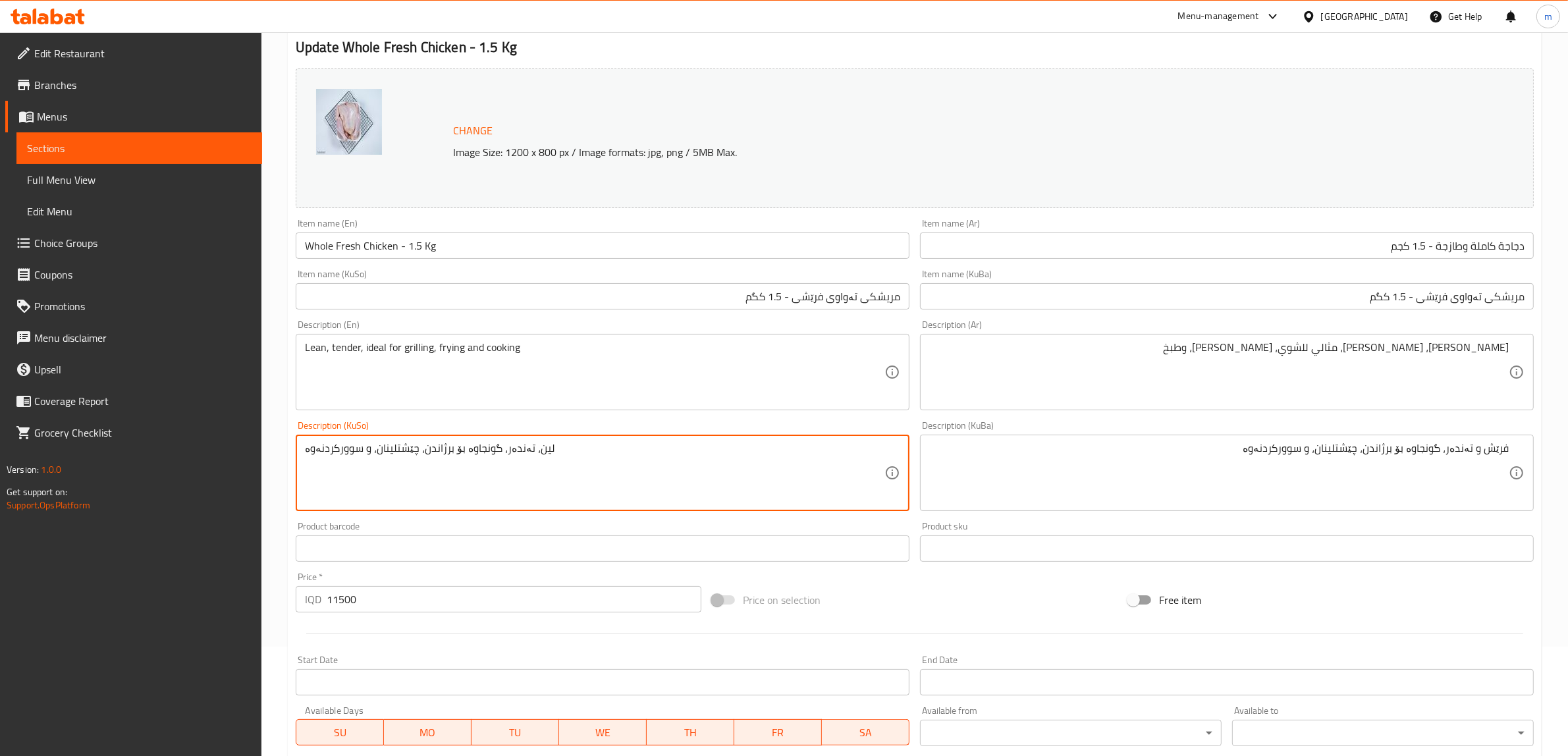
drag, startPoint x: 358, startPoint y: 446, endPoint x: 291, endPoint y: 439, distance: 67.4
click at [291, 439] on div "Description (KuSo) لين، تەندەر، گونجاوە بۆ برژاندن، چێشتلینان، و سوورکردنەوە De…" at bounding box center [602, 466] width 624 height 101
click at [334, 453] on textarea "لين، تەندەر، گونجاوە بۆ برژاندن، چێشتلینان، و" at bounding box center [594, 473] width 580 height 63
click at [360, 451] on textarea "لين، تەندەر، گونجاوە بۆ برژاندن، چێشتلینان، و" at bounding box center [594, 473] width 580 height 63
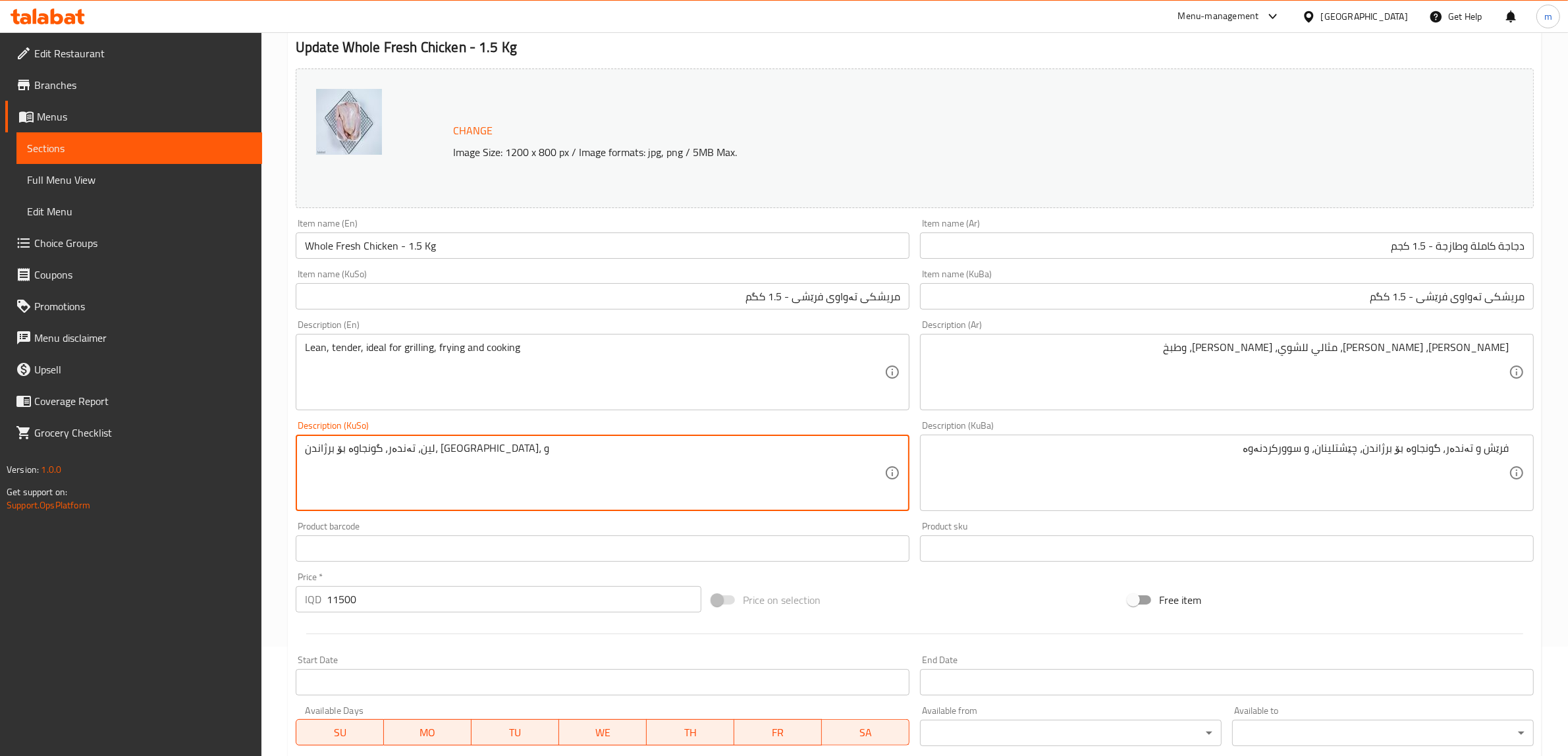
click at [356, 445] on textarea "لين، تەندەر، گونجاوە بۆ برژاندن، چێشتلینان، و" at bounding box center [594, 473] width 580 height 63
paste textarea "سوورکردنەوە"
click at [345, 451] on textarea "لين، تەندەر، گونجاوە بۆ برژاندن، سوورکردنەوە و چێشتلینان، و" at bounding box center [594, 473] width 580 height 63
click at [485, 453] on textarea "لين، تەندەر، گونجاوە بۆ برژاندن، سوورکردنەوە و ، و" at bounding box center [594, 473] width 580 height 63
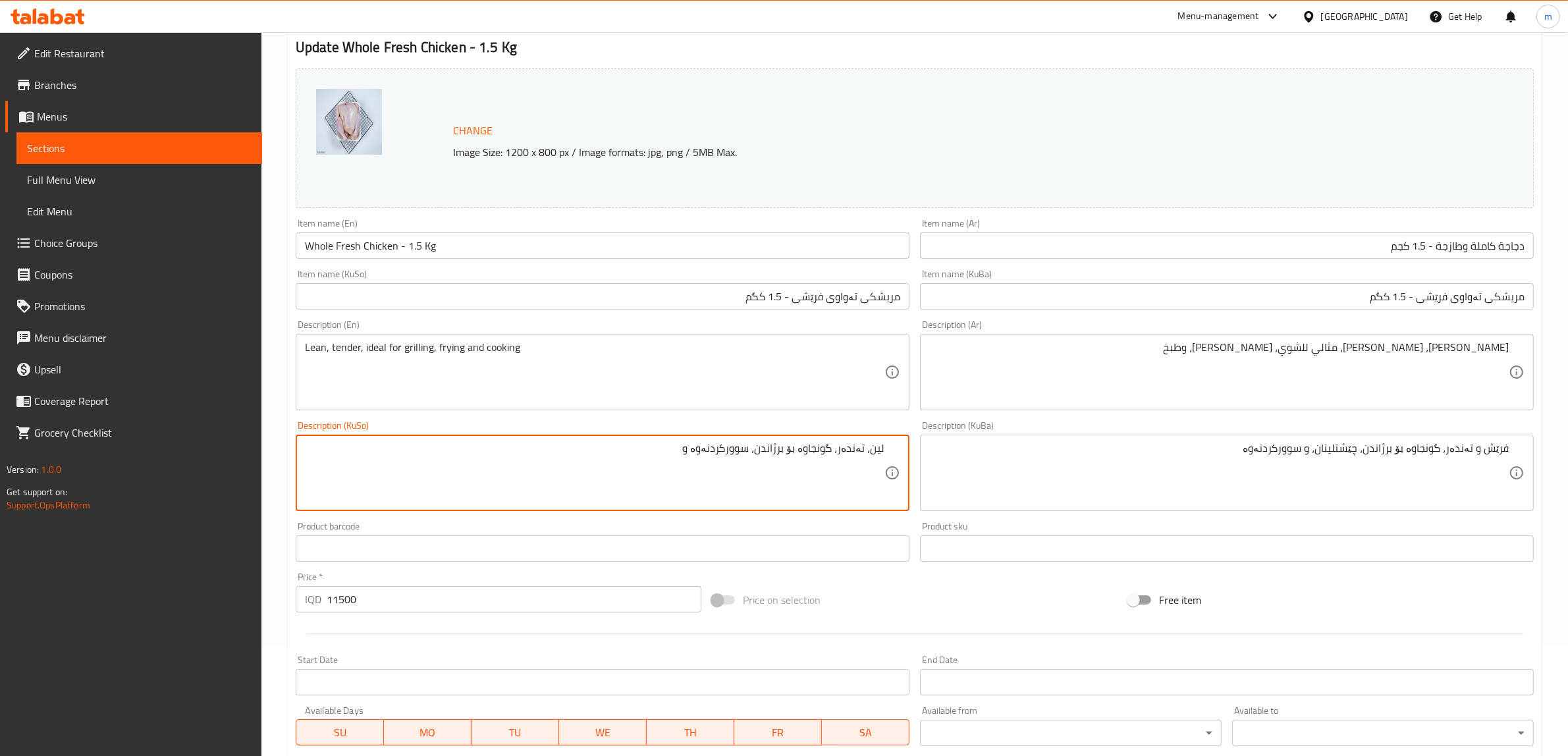
paste textarea "چێشتلینان"
click at [681, 446] on textarea "لين، تەندەر، گونجاوە بۆ برژاندن، سوورکردنەوە و چێشتلینان" at bounding box center [594, 473] width 580 height 63
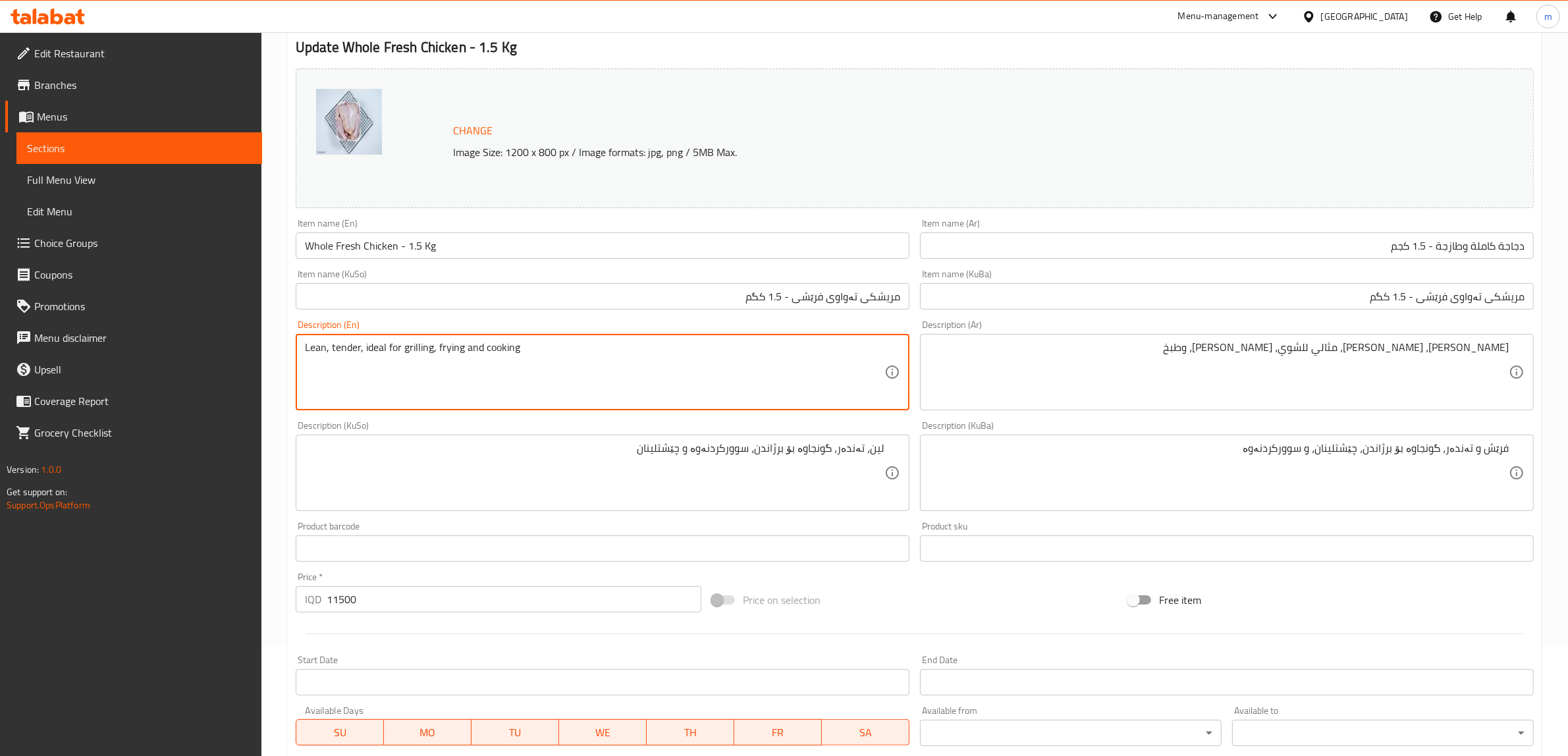
click at [495, 347] on textarea "Lean, tender, ideal for grilling, frying and cooking" at bounding box center [594, 373] width 580 height 63
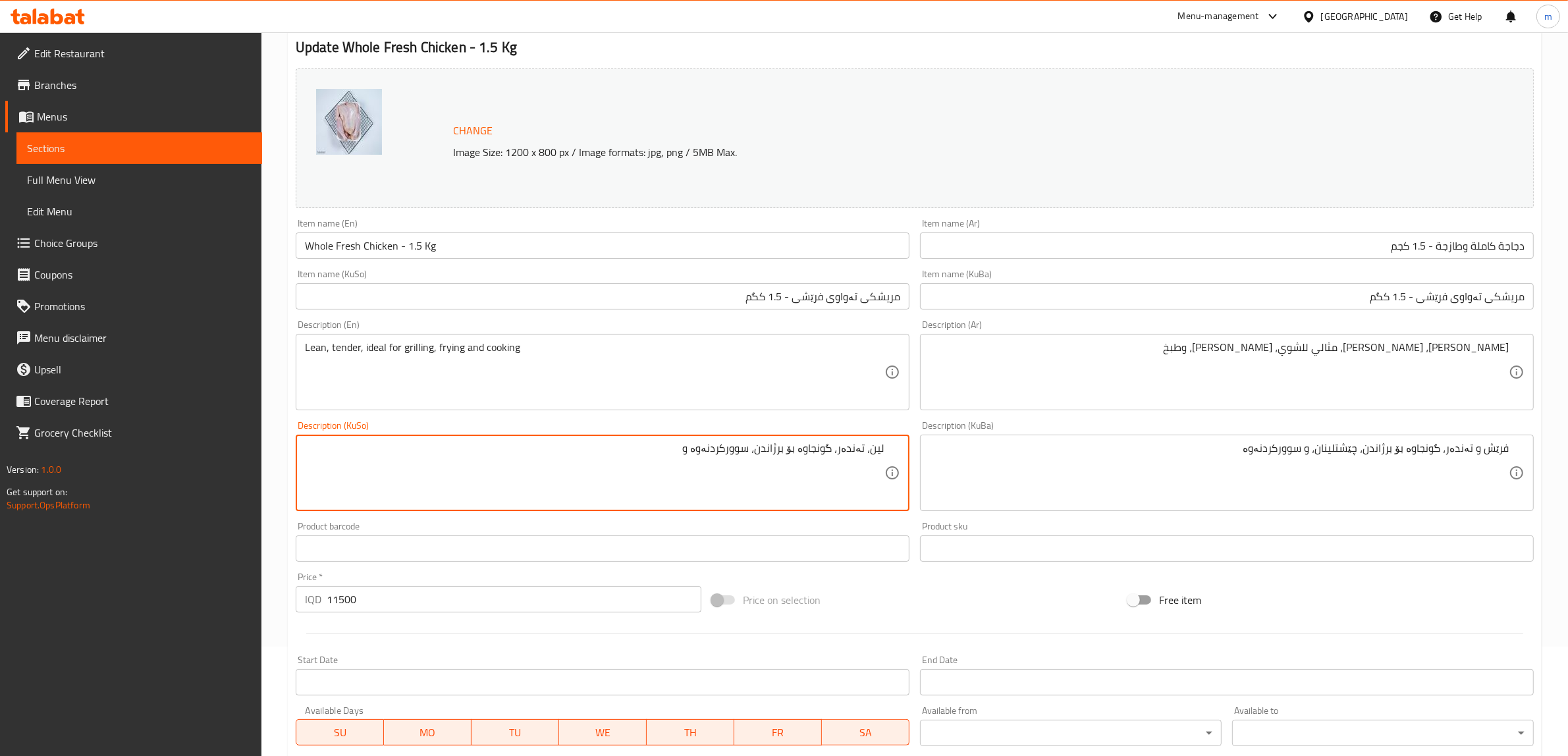
type textarea "لين، تەندەر، گونجاوە بۆ برژاندن، سوورکردنەوە و چێشتلینان"
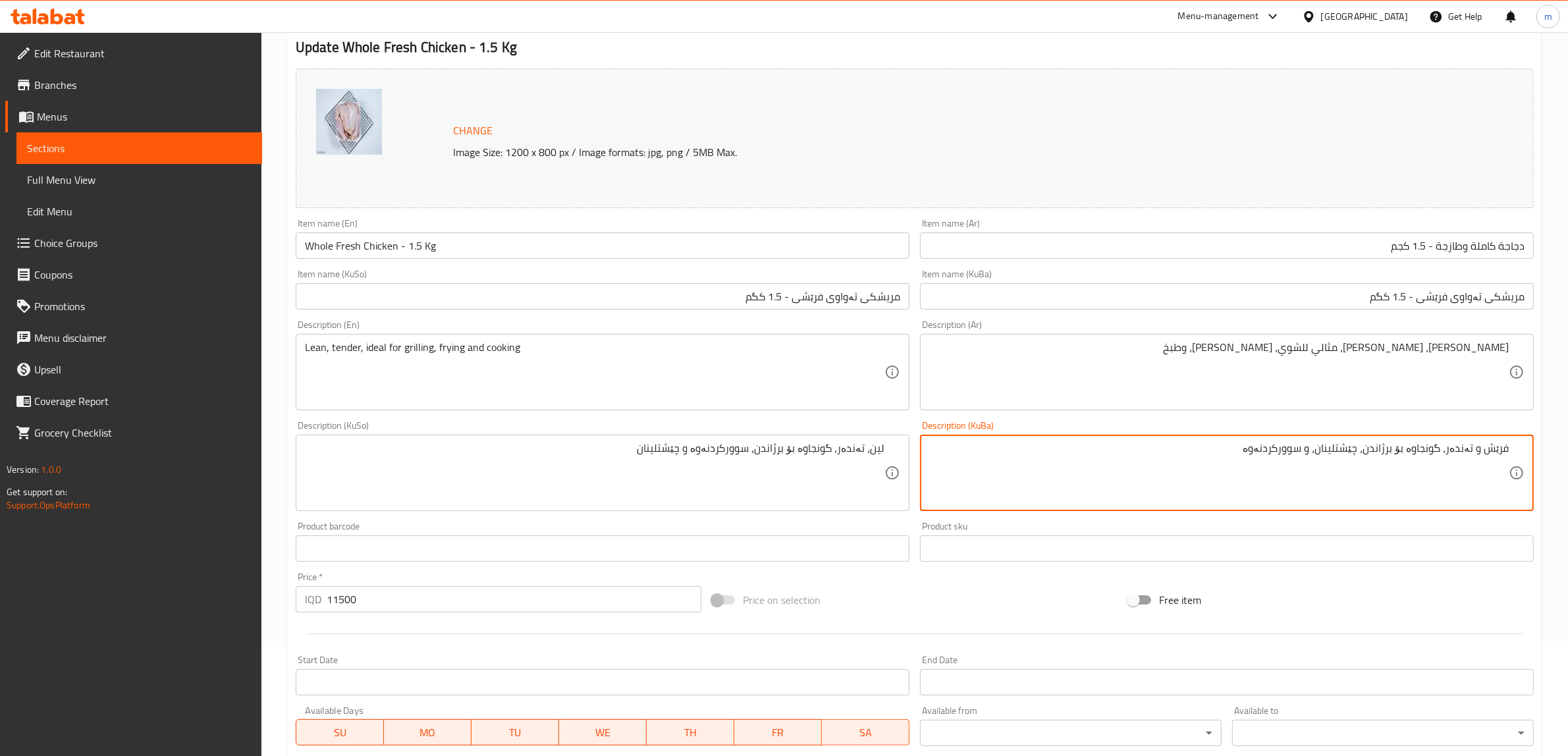
paste textarea "ين، تەندەر، گونجاوە بۆ برژاندن، سوورکردنەوە و چێشتلینان"
type textarea "لين، تەندەر، گونجاوە بۆ برژاندن، سوورکردنەوە و چێشتلینان"
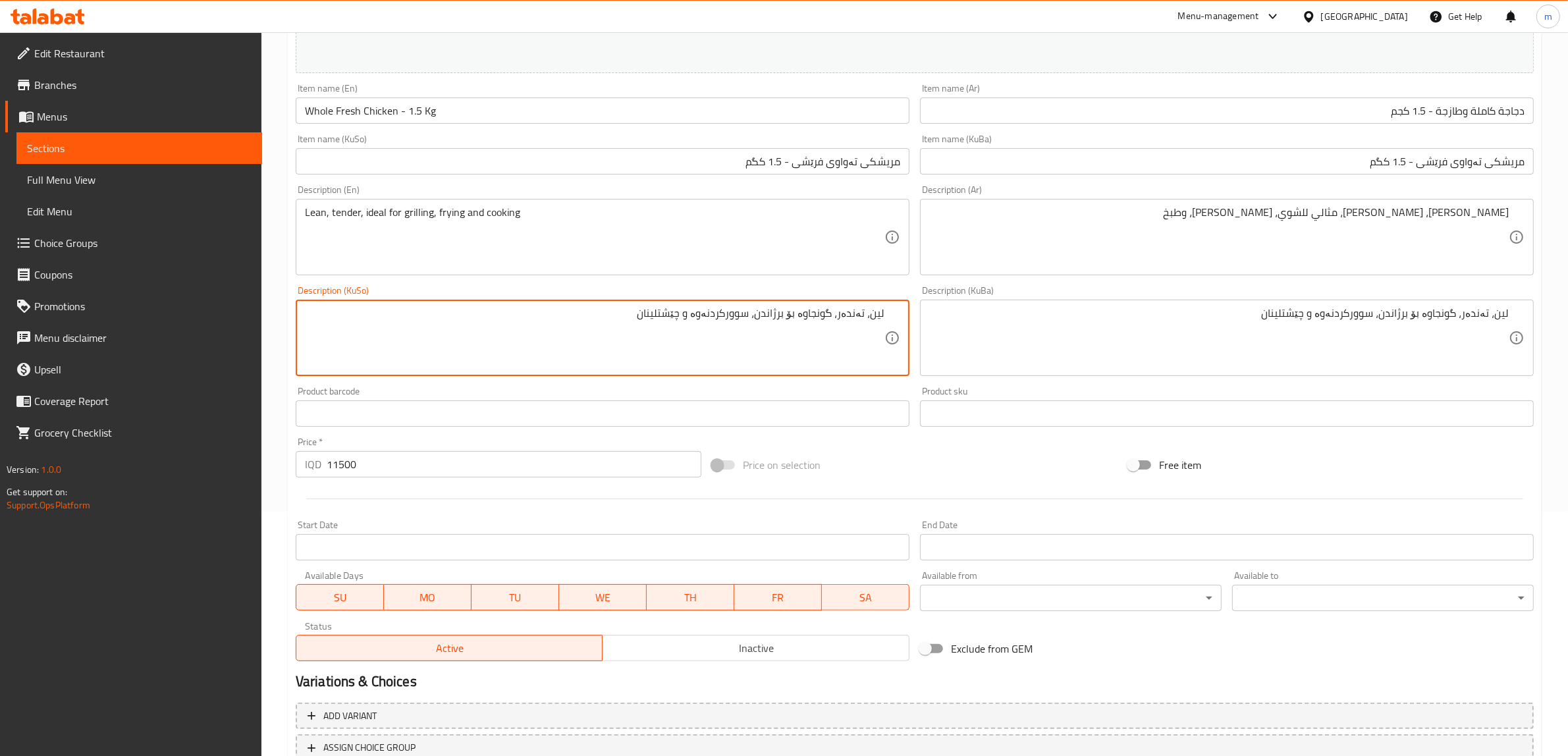
scroll to position [219, 0]
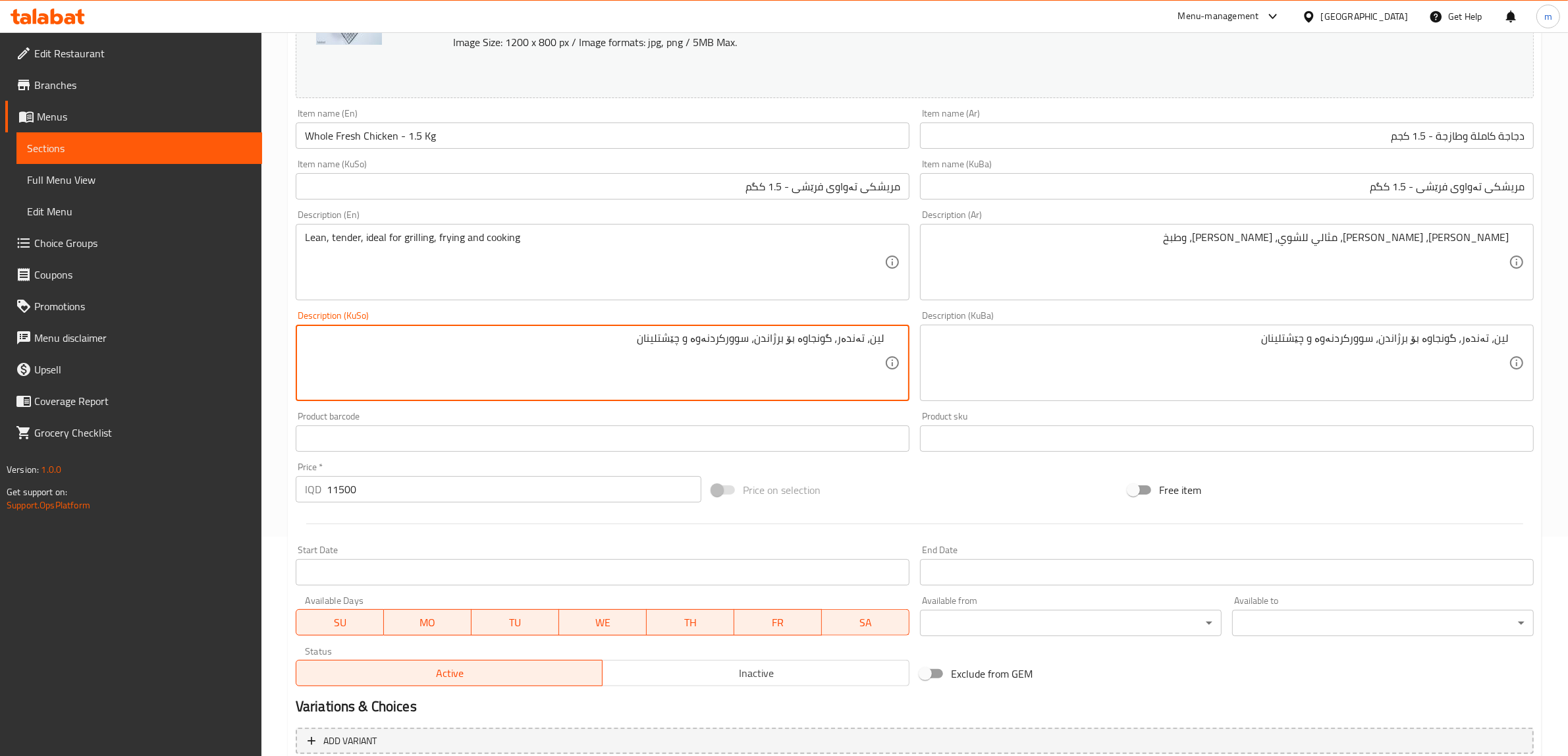
click at [793, 188] on input "مریشکی تەواوی فرێشی - 1.5 کگم" at bounding box center [602, 186] width 614 height 27
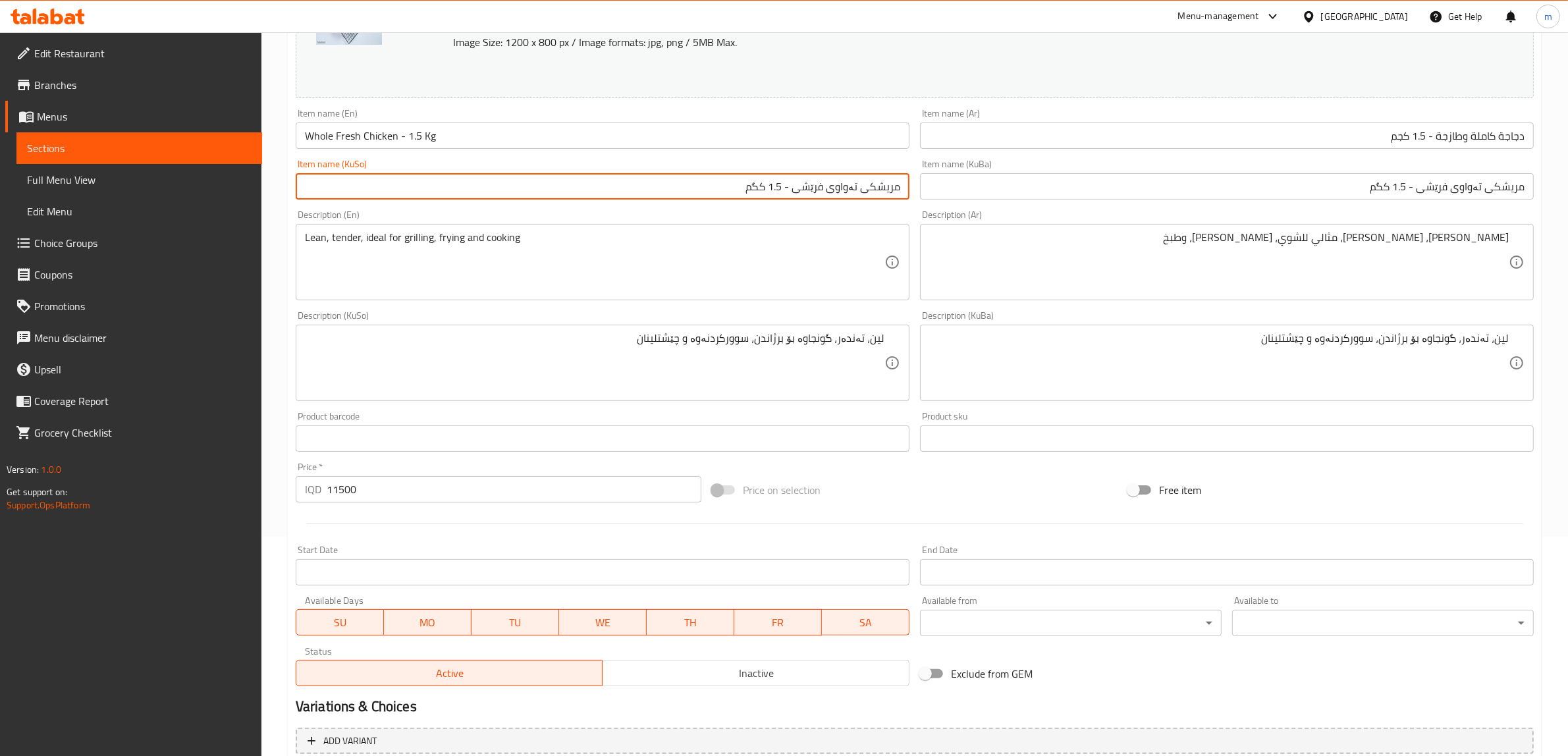
click at [799, 186] on input "مریشکی تەواوی فرێشی - 1.5 کگم" at bounding box center [602, 186] width 614 height 27
type input "مریشکی تەواوی فرێش - 1.5 کگم"
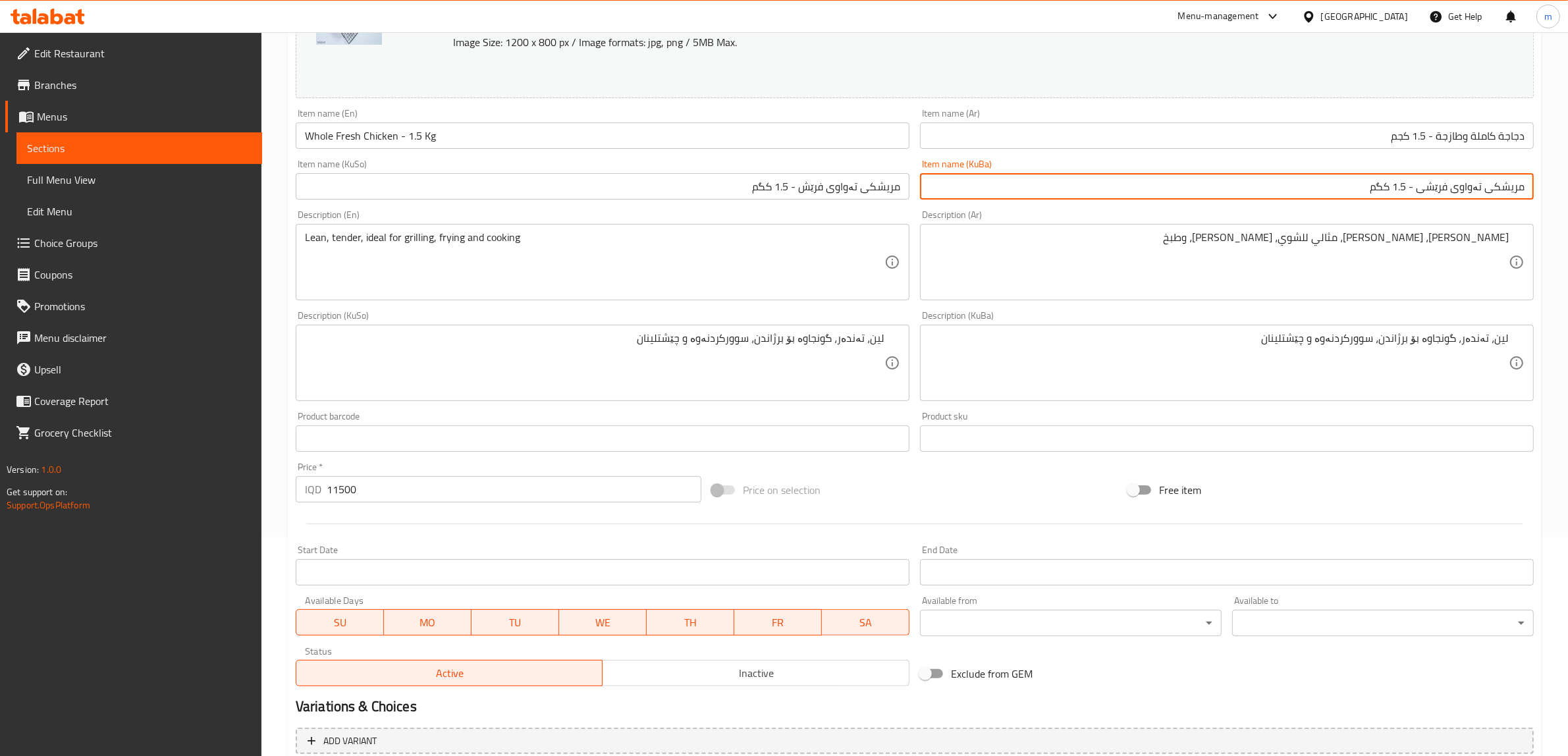
click at [1095, 181] on input "مریشکی تەواوی فرێشی - 1.5 کگم" at bounding box center [1227, 186] width 614 height 27
paste input "text"
type input "مریشکی تەواوی فرێش - 1.5 کگم"
click at [1465, 137] on input "دجاجة كاملة وطازجة - 1.5 كجم" at bounding box center [1227, 136] width 614 height 27
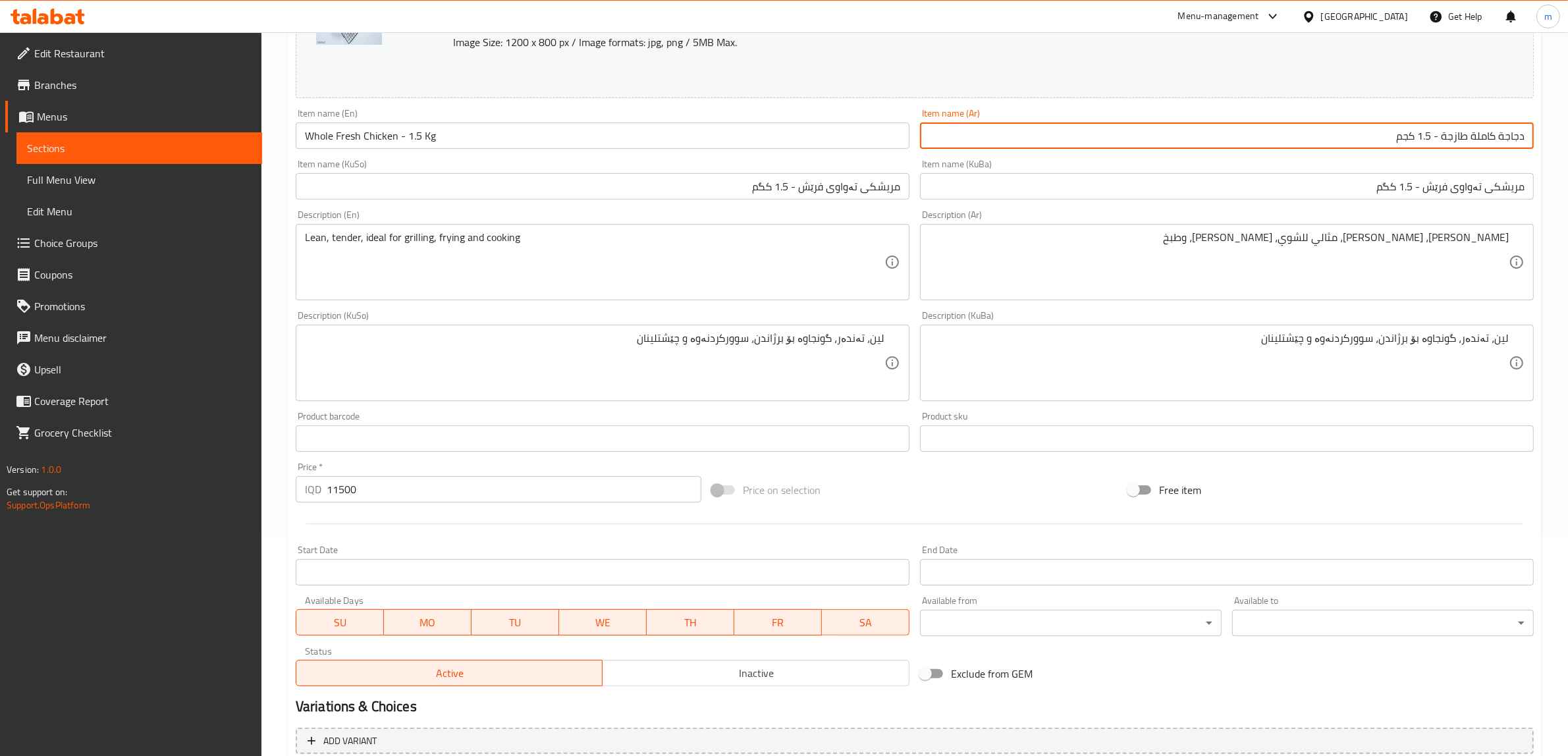
type input "دجاجة كاملة طازجة - 1.5 كجم"
click at [1458, 160] on div "Item name (KuBa) مریشکی تەواوی فرێش - 1.5 کگم Item name (KuBa)" at bounding box center [1227, 179] width 614 height 40
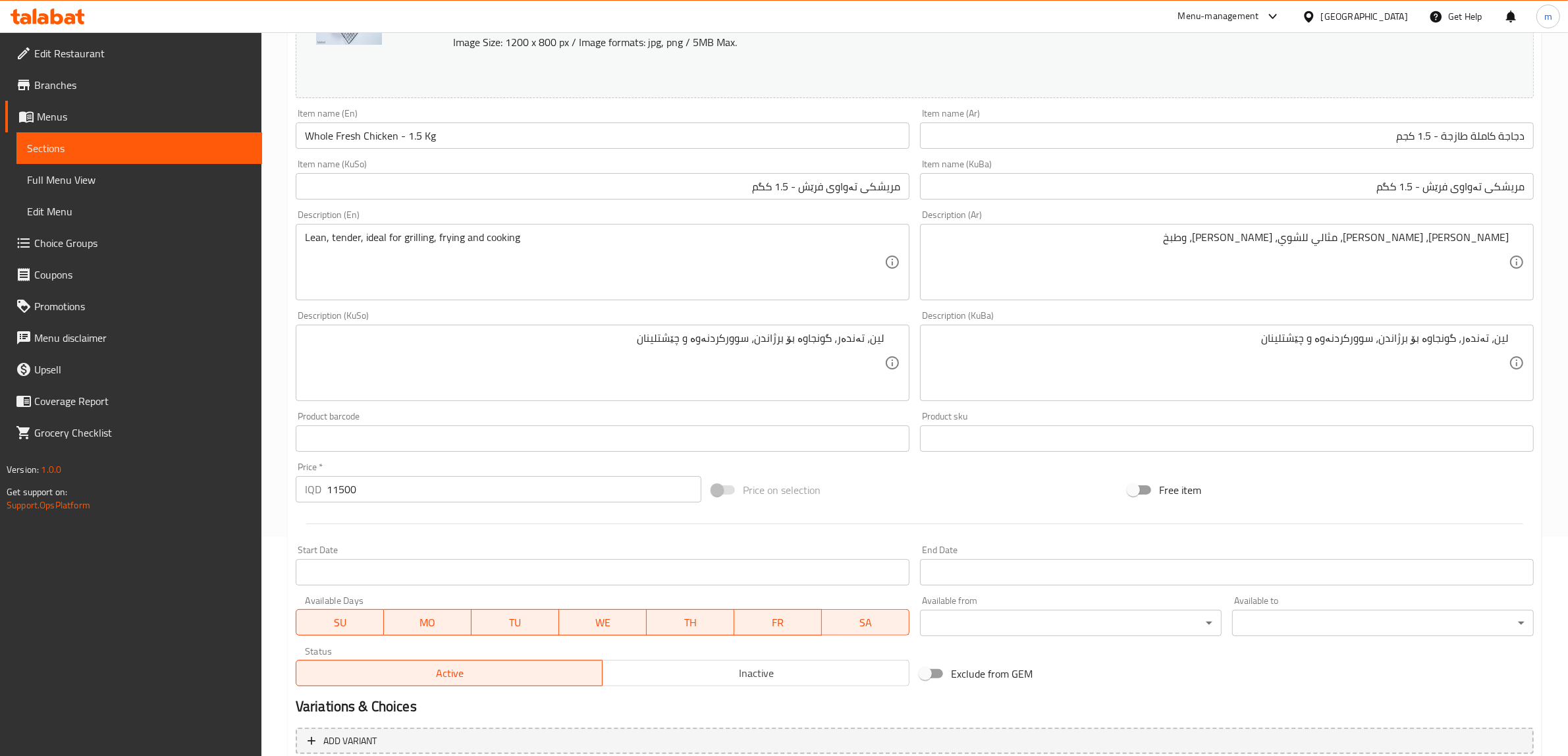
click at [408, 159] on div "Item name (KuSo) مریشکی تەواوی فرێش - 1.5 کگم Item name (KuSo)" at bounding box center [602, 179] width 624 height 51
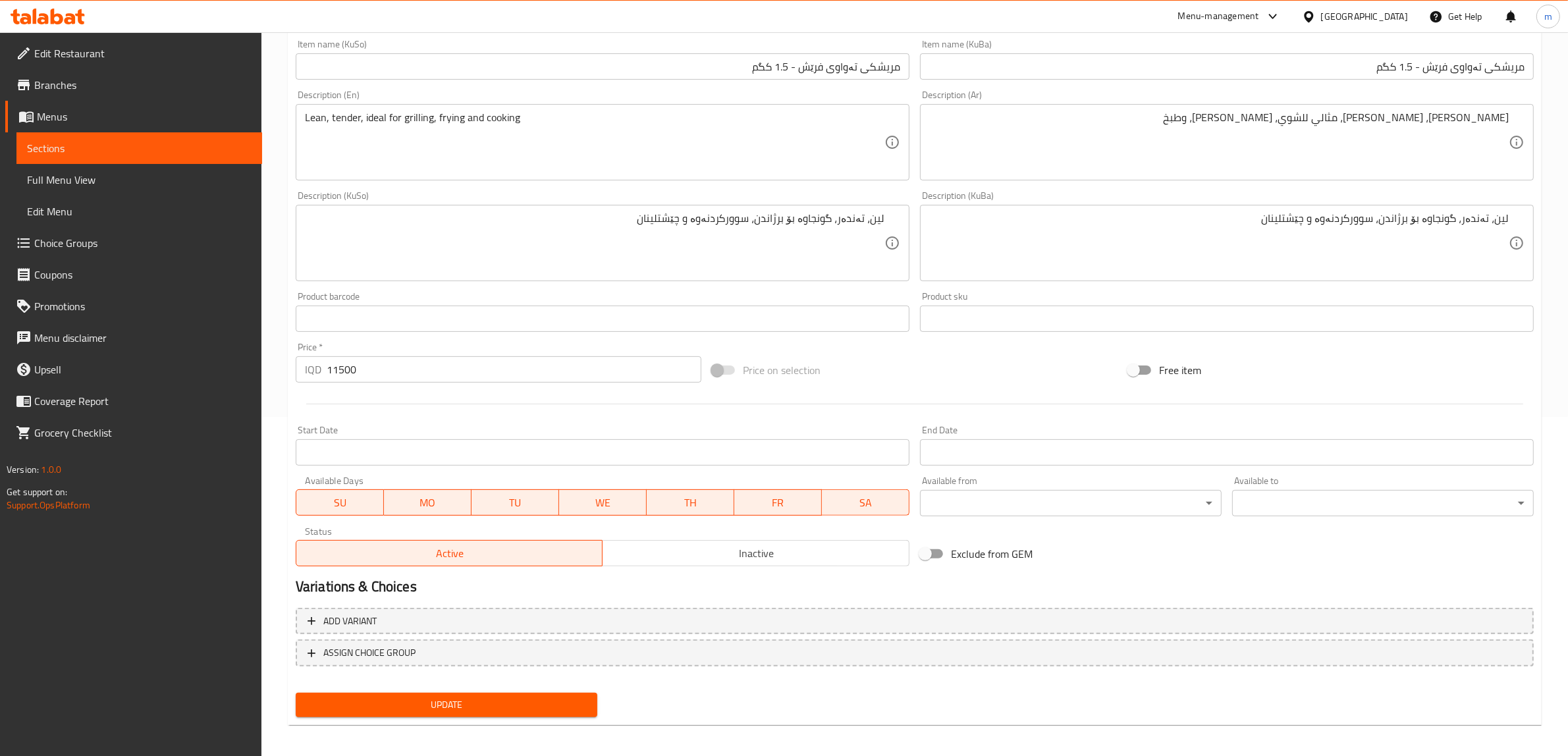
scroll to position [343, 0]
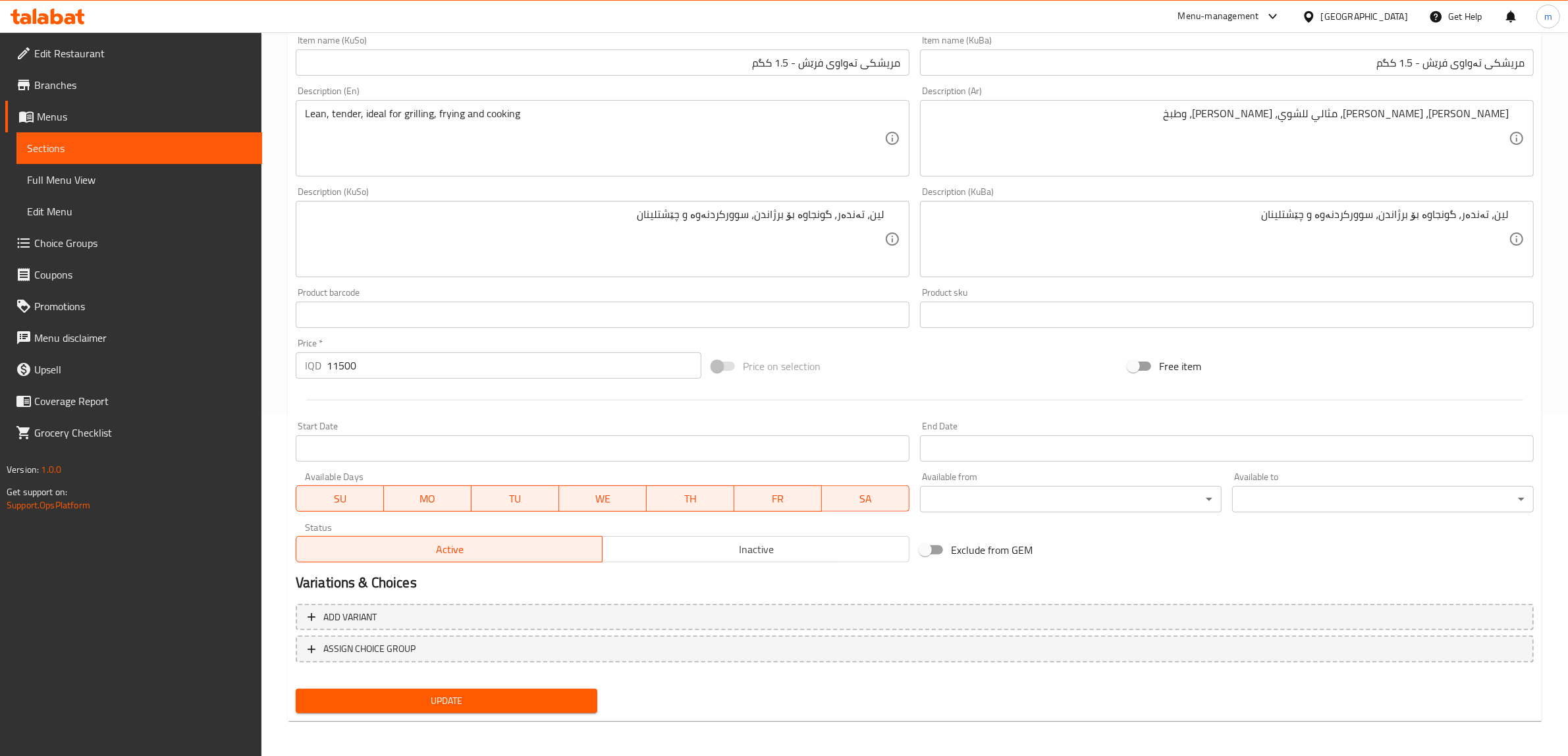
click at [403, 704] on span "Update" at bounding box center [446, 700] width 280 height 16
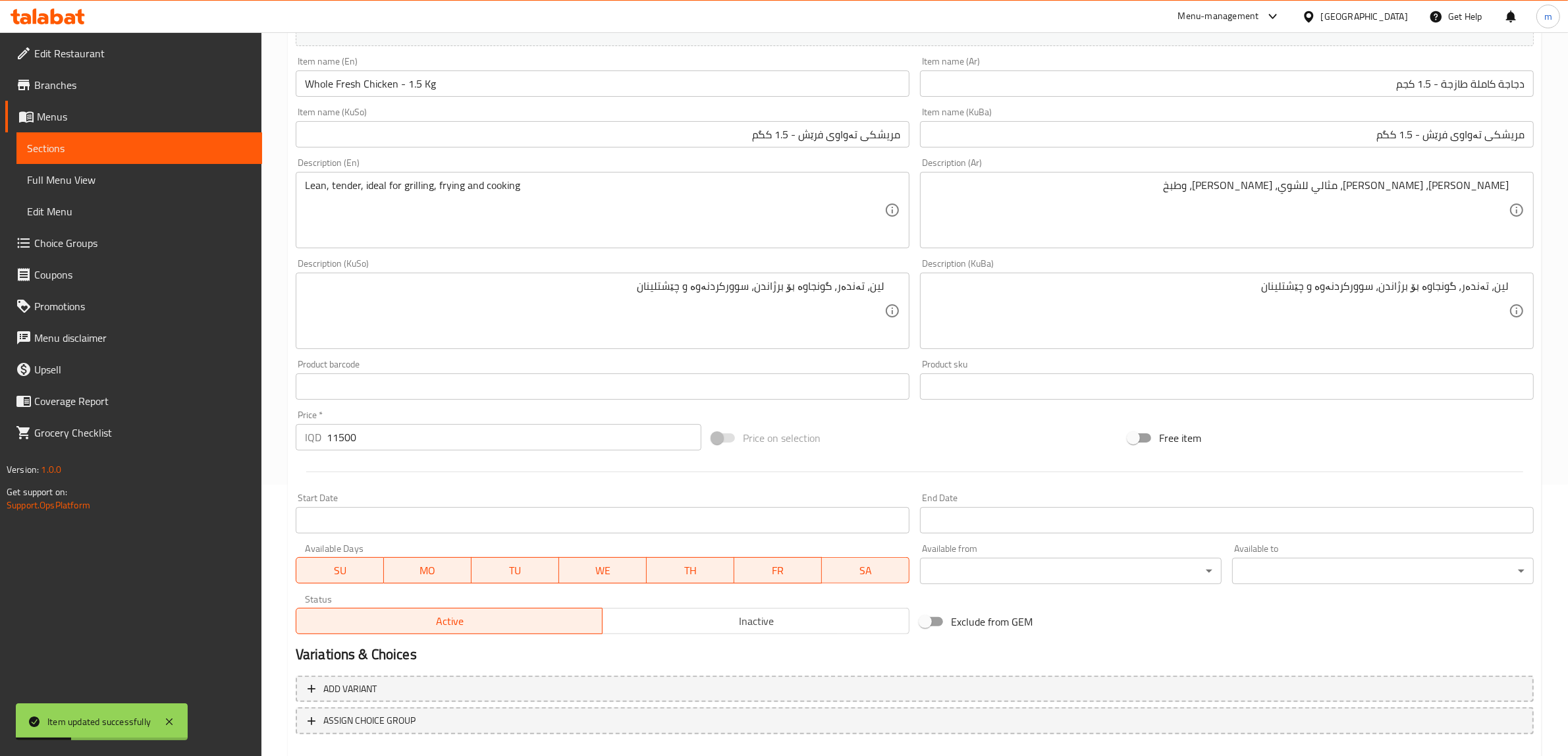
scroll to position [179, 0]
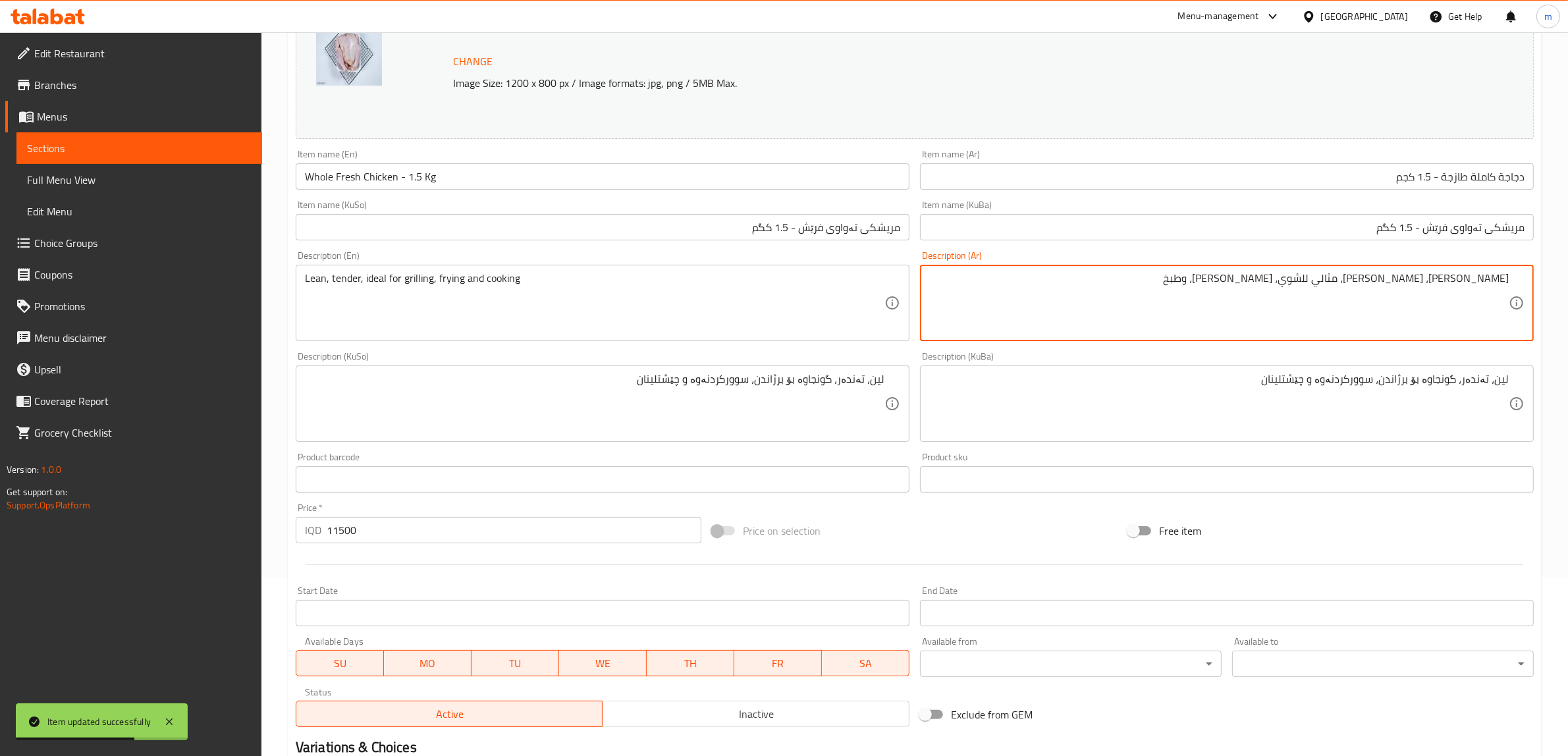
click at [829, 356] on div "Description (KuSo) لين، تەندەر، گونجاوە بۆ برژاندن، سوورکردنەوە و چێشتلینان Des…" at bounding box center [602, 396] width 614 height 90
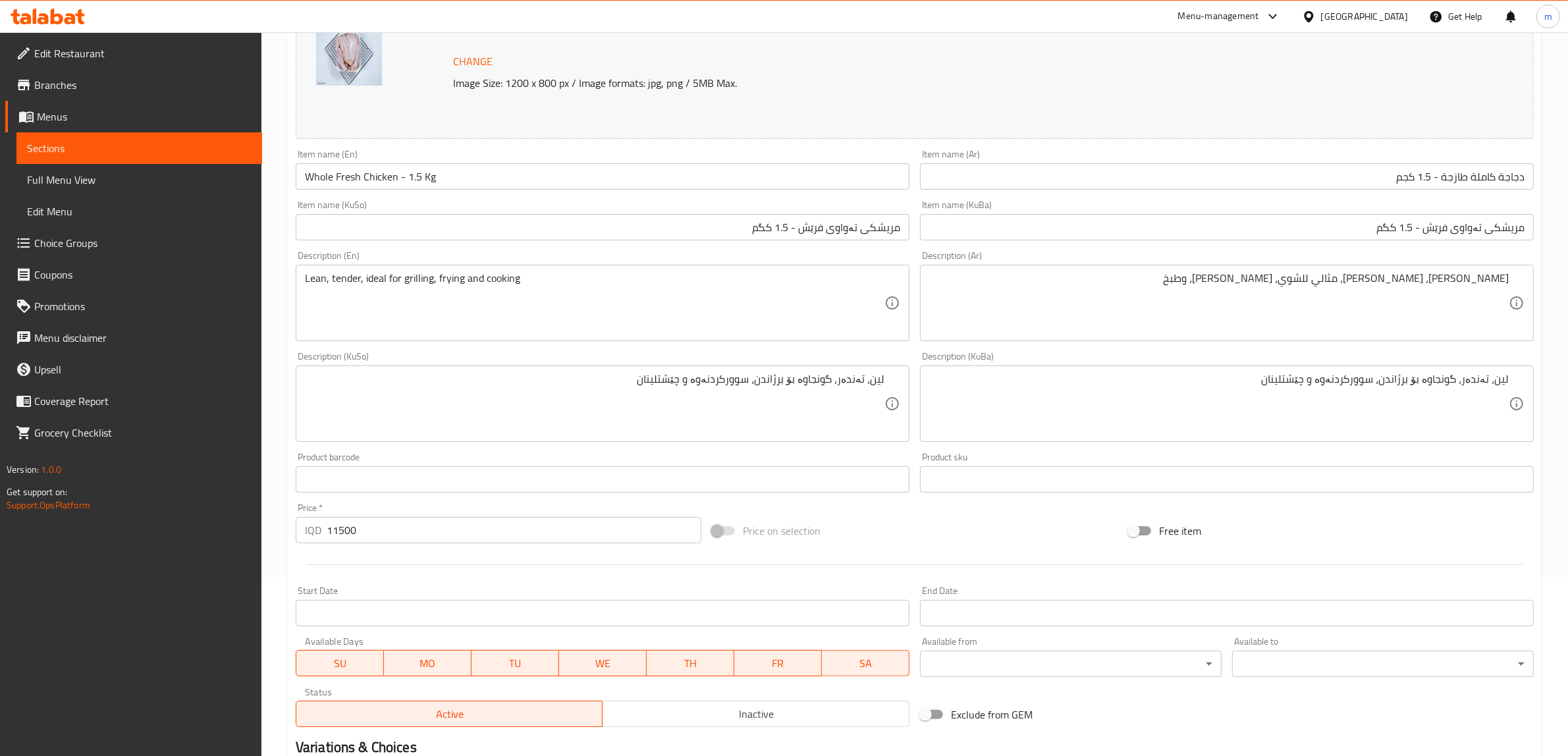
click at [137, 140] on span "Sections" at bounding box center [139, 148] width 225 height 16
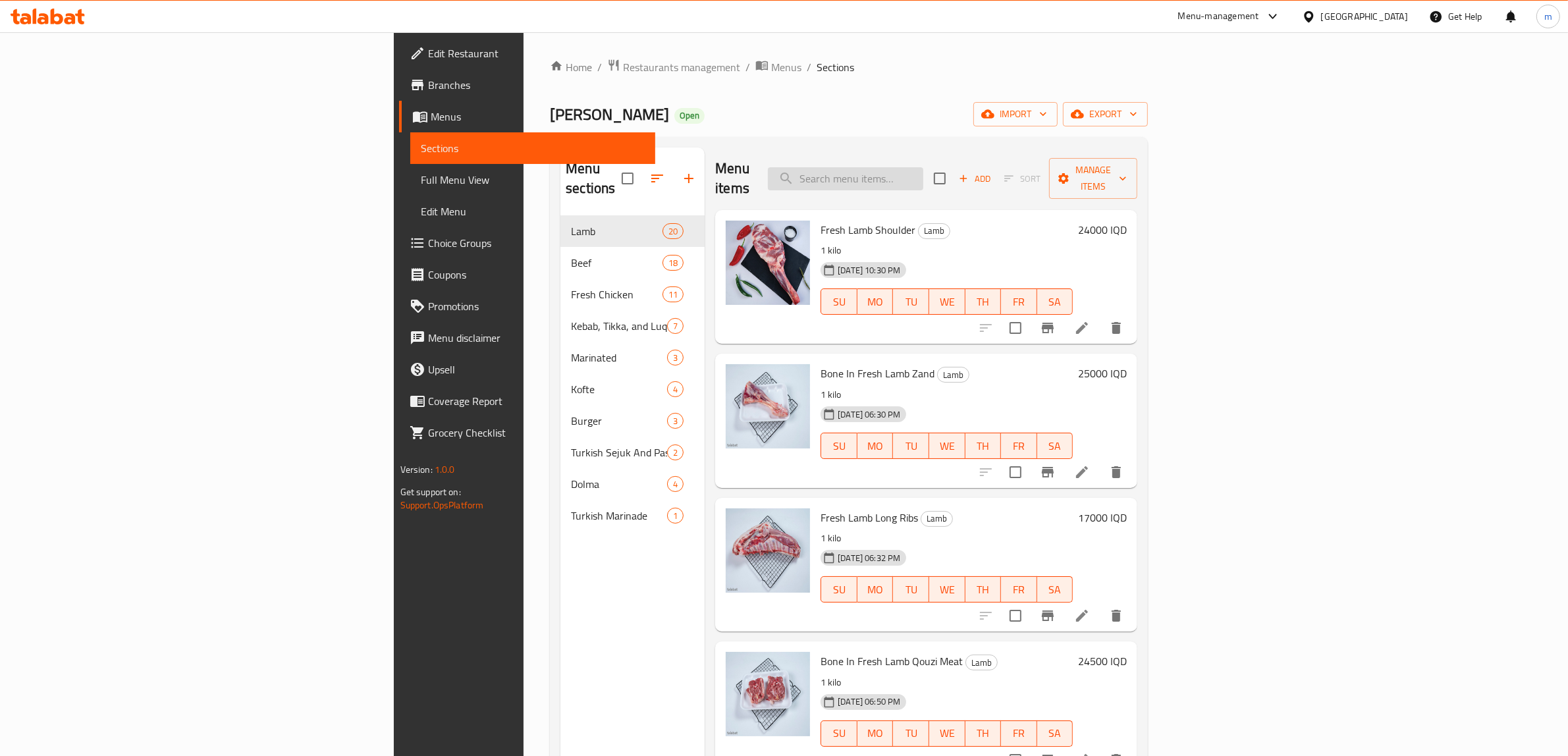
click at [923, 173] on input "search" at bounding box center [845, 179] width 155 height 23
paste input "Boneless Whole Fresh Chicken"
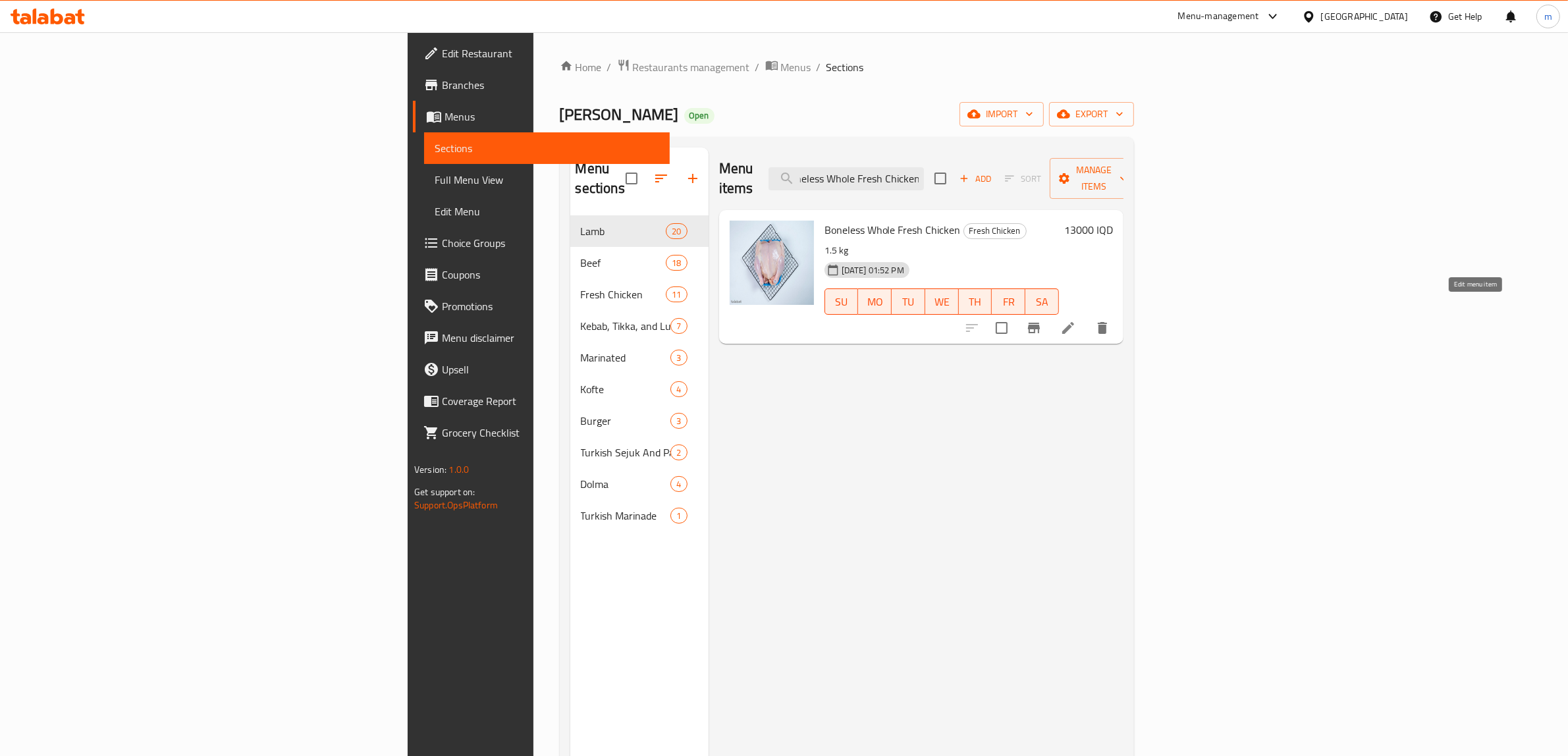
type input "Boneless Whole Fresh Chicken"
click at [1076, 320] on icon at bounding box center [1068, 328] width 16 height 16
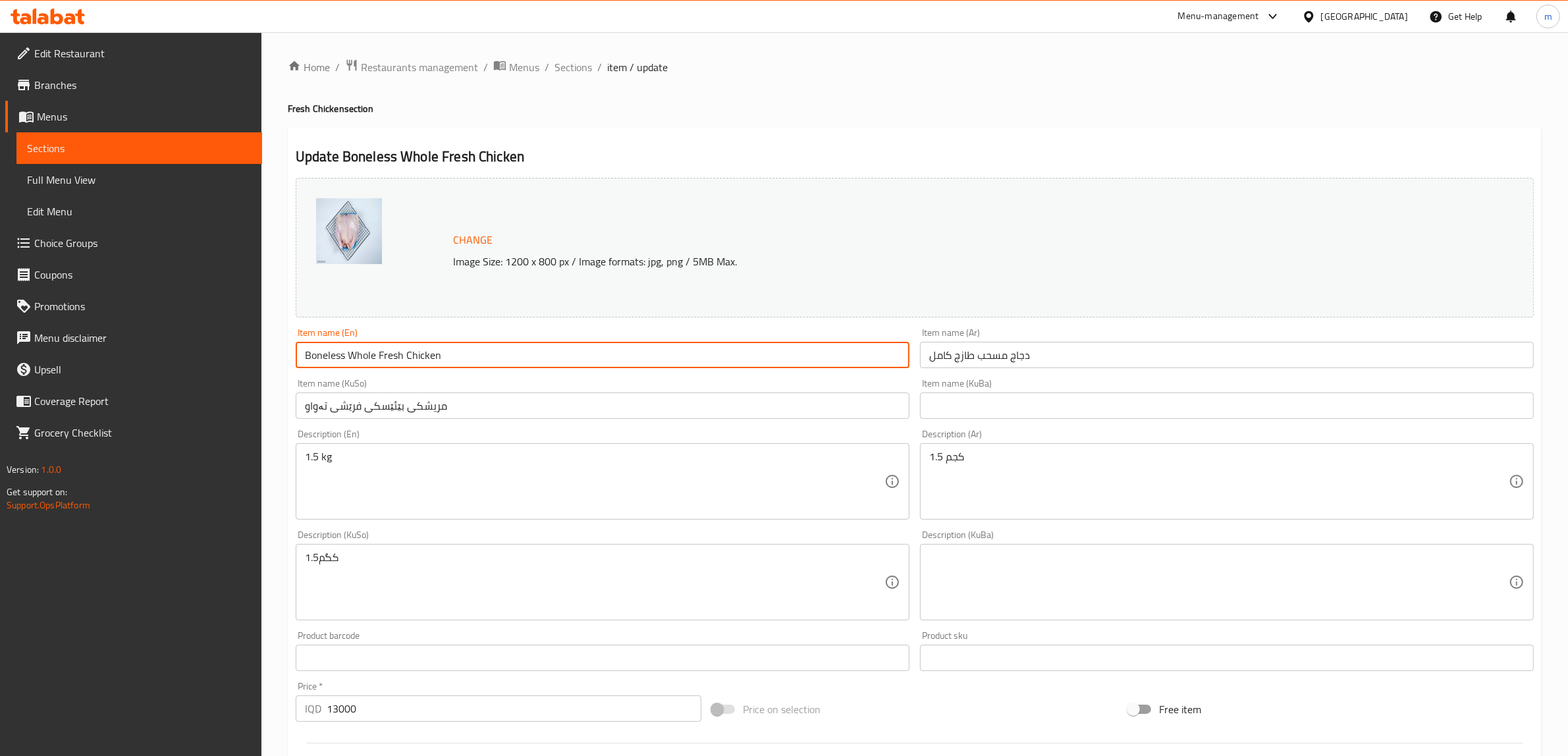
click at [490, 356] on input "Boneless Whole Fresh Chicken" at bounding box center [602, 355] width 614 height 27
paste input "Whole Fresh Chicken Boneless, 1.5kg"
paste input "text"
click at [440, 353] on input "Whole Fresh Chicken Boneless, 1.5kg" at bounding box center [602, 355] width 614 height 27
click at [443, 357] on input "Whole Fresh Chicken Boneless, 1.5kg" at bounding box center [602, 355] width 614 height 27
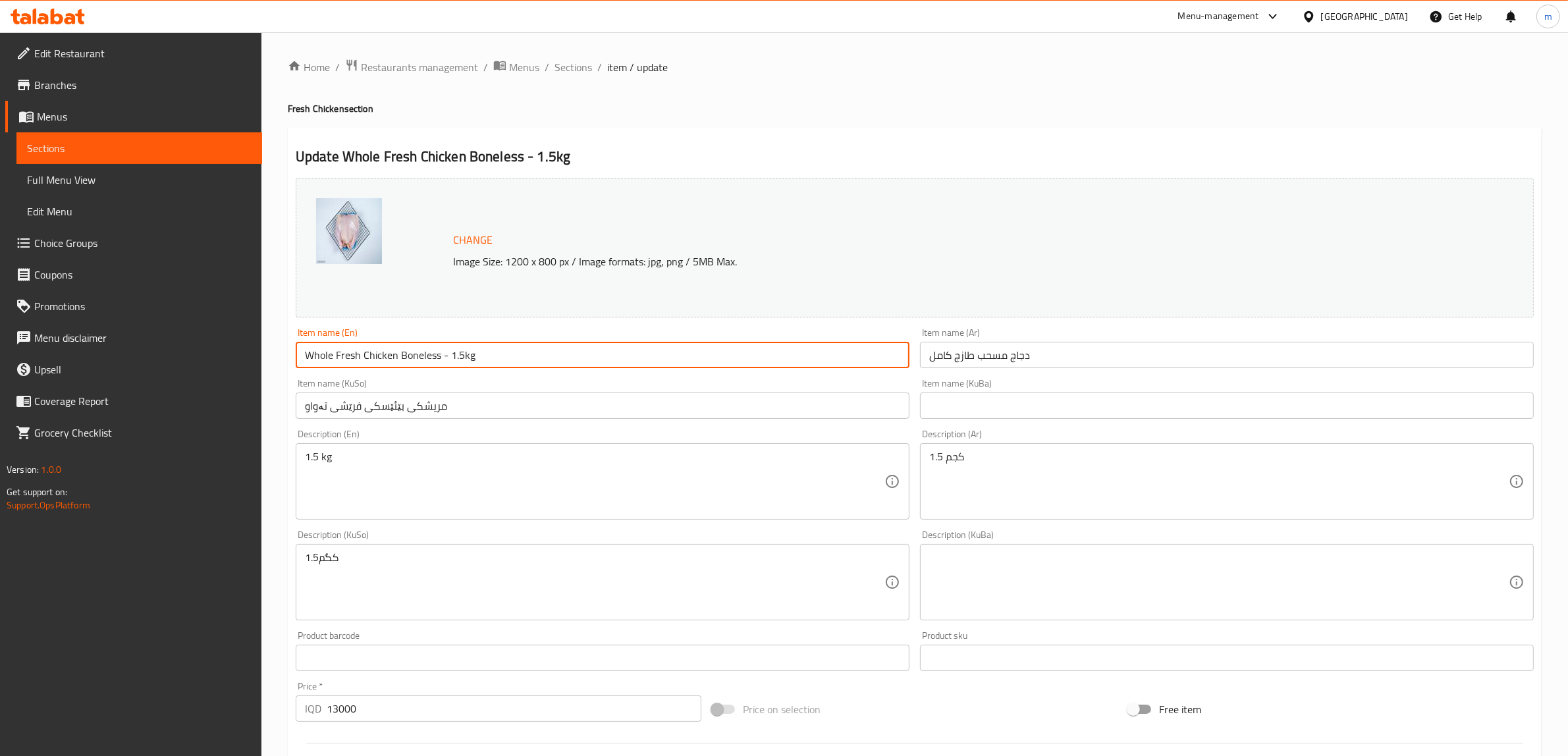
click at [450, 356] on input "Whole Fresh Chicken Boneless - 1.5kg" at bounding box center [602, 355] width 614 height 27
click at [449, 359] on input "Whole Fresh Chicken Boneless - 1.5kg" at bounding box center [602, 355] width 614 height 27
type input "Whole Fresh Chicken Boneless - 1.5kg"
click at [436, 389] on div "Item name (KuSo) مریشکی بێئێسکی فرێشی تەواو Item name (KuSo)" at bounding box center [602, 398] width 614 height 40
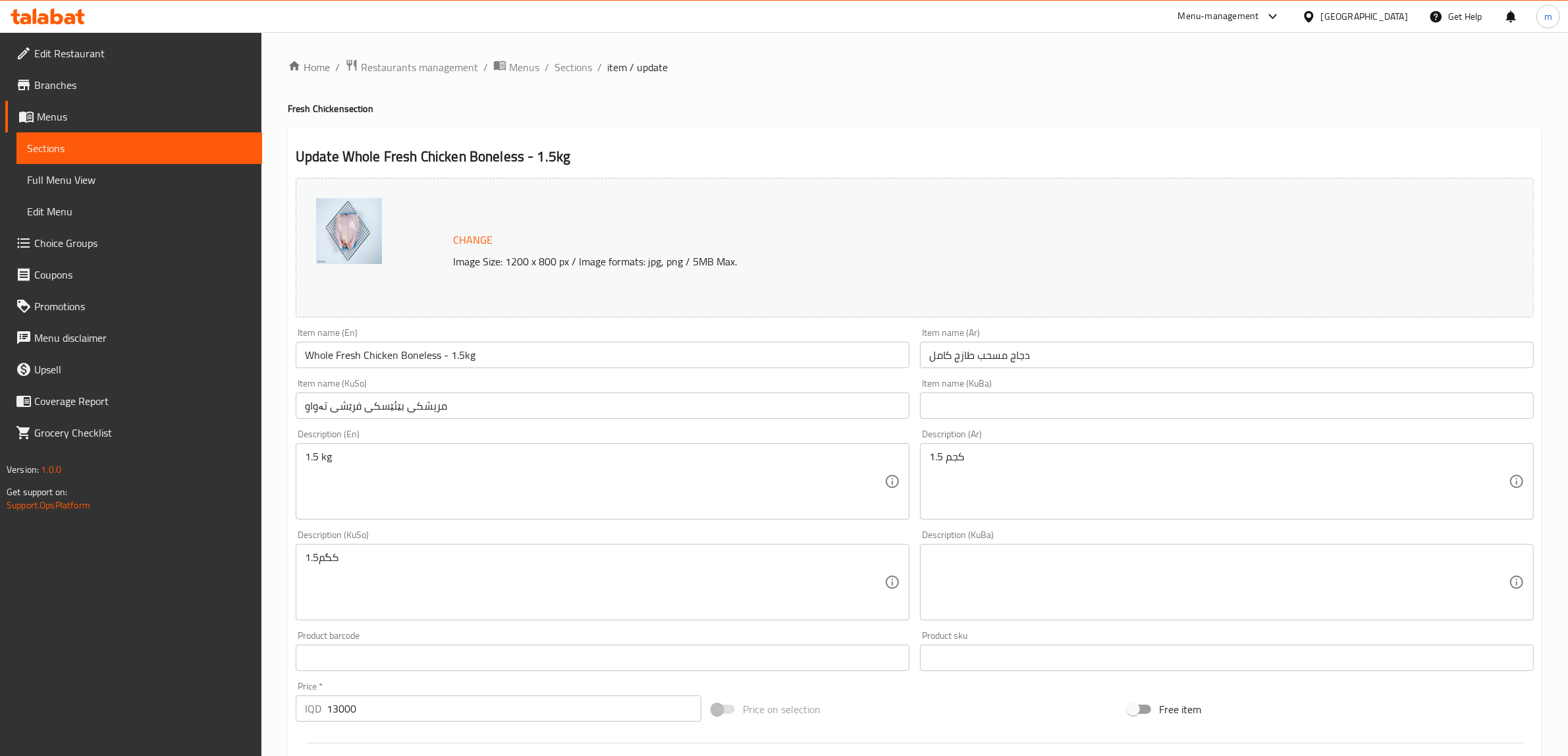
click at [1045, 364] on input "دجاج مسحب طازج كامل" at bounding box center [1227, 355] width 614 height 27
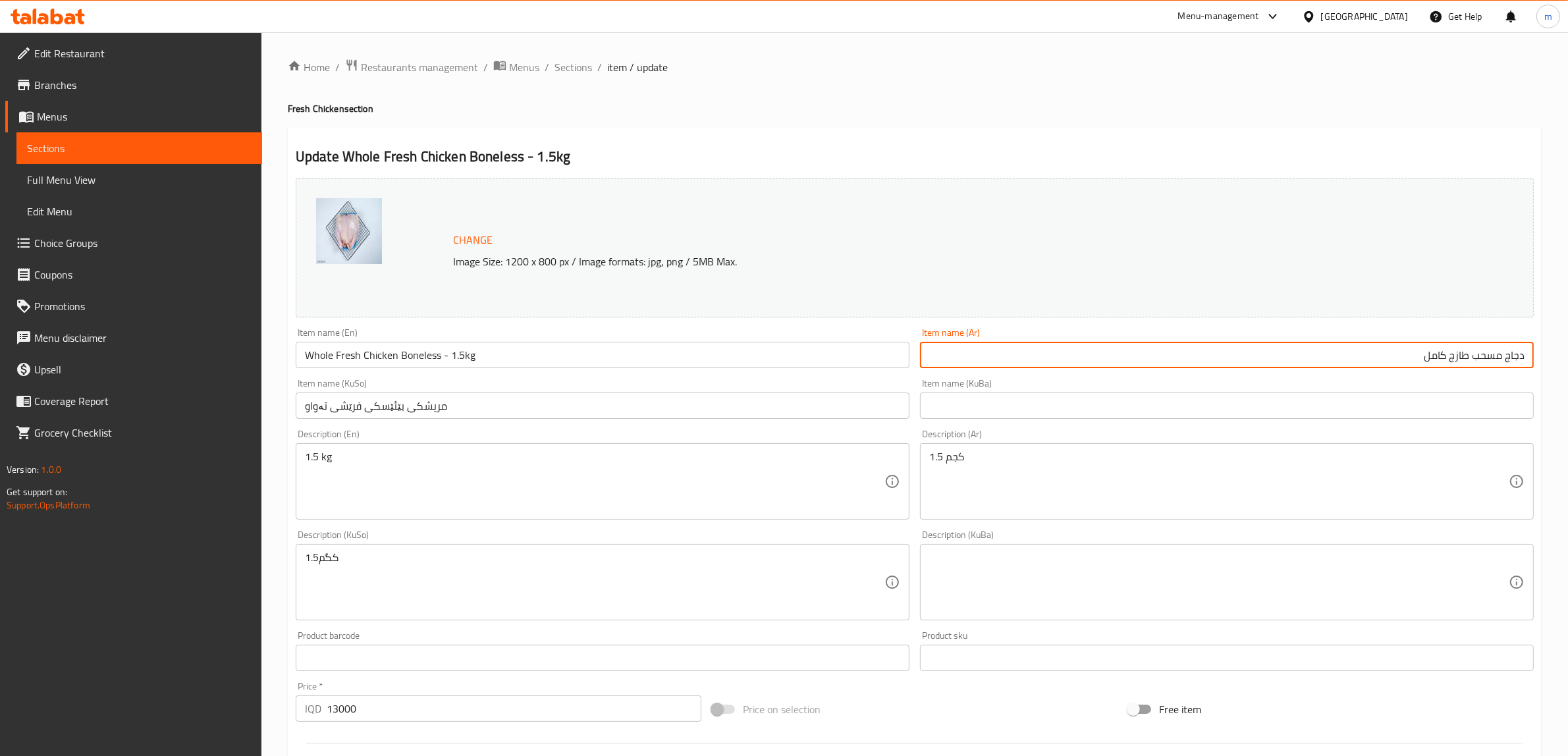
paste input "ة كاملة طازجة ومسحبة (بدون عظم)، 1.5كغم"
click at [1433, 353] on input "دجاجة كاملة طازجة ومسحبة (بدون عظم)، 1.5كغم" at bounding box center [1227, 355] width 614 height 27
click at [1423, 359] on input "دجاجة كاملة طازجة مسحبة (بدون عظم)، 1.5كغم" at bounding box center [1227, 355] width 614 height 27
click at [1436, 353] on input "دجاجة كاملة طازجة (بدون عظم)، 1.5كغم" at bounding box center [1227, 355] width 614 height 27
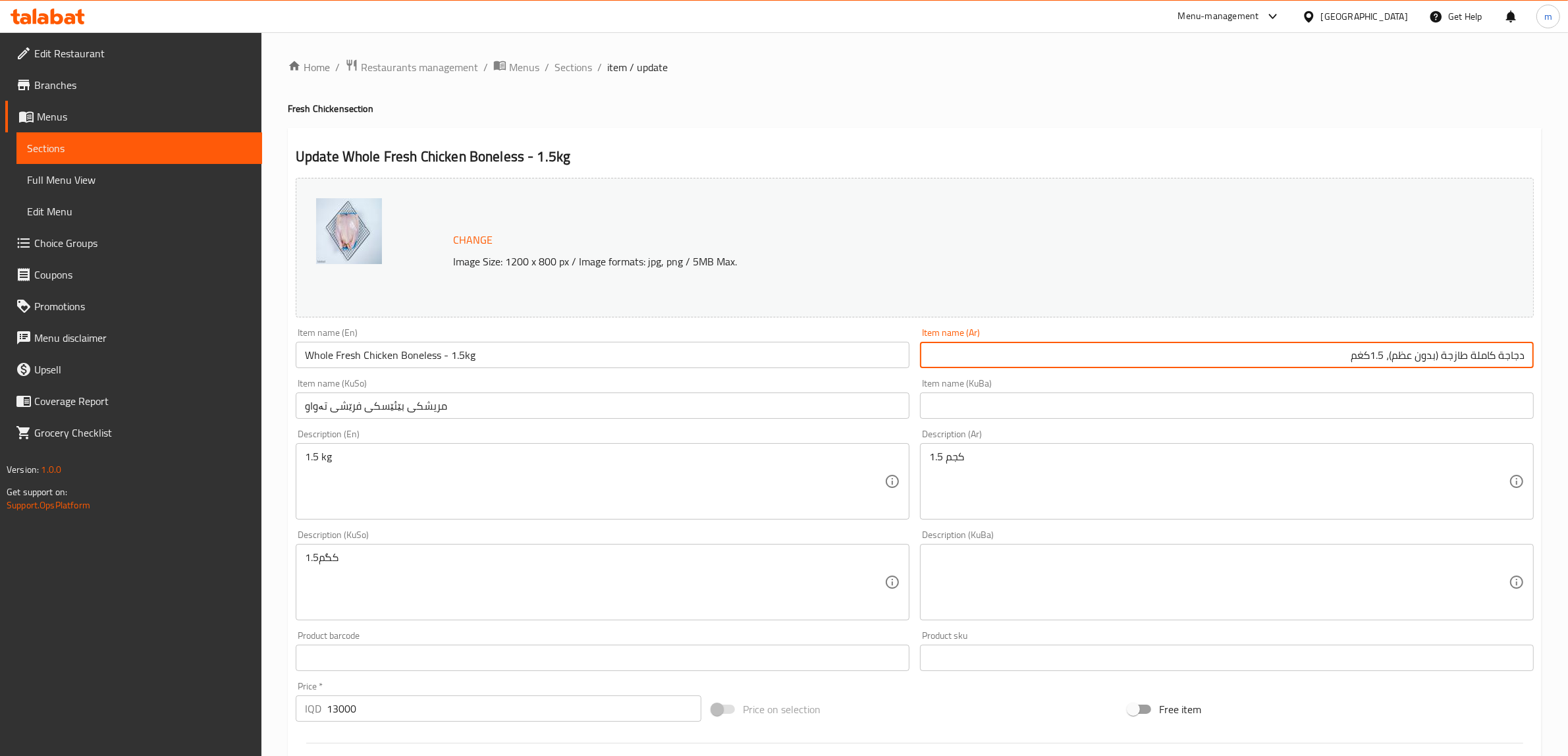
click at [1434, 351] on input "دجاجة كاملة طازجة (بدون عظم)، 1.5كغم" at bounding box center [1227, 355] width 614 height 27
click at [1440, 356] on input "دجاجة كاملة طازجة (بدون عظم)، 1.5كغم" at bounding box center [1227, 355] width 614 height 27
click at [1437, 353] on input "دجاجة كاملة طازجة (بدون عظم)، 1.5كغم" at bounding box center [1227, 355] width 614 height 27
click at [1391, 353] on input "دجاجة كاملة طازجة بدون عظم)، 1.5كغم" at bounding box center [1227, 355] width 614 height 27
click at [1375, 353] on input "دجاجة كاملة طازجة بدون عظم - 1.5كغم" at bounding box center [1227, 355] width 614 height 27
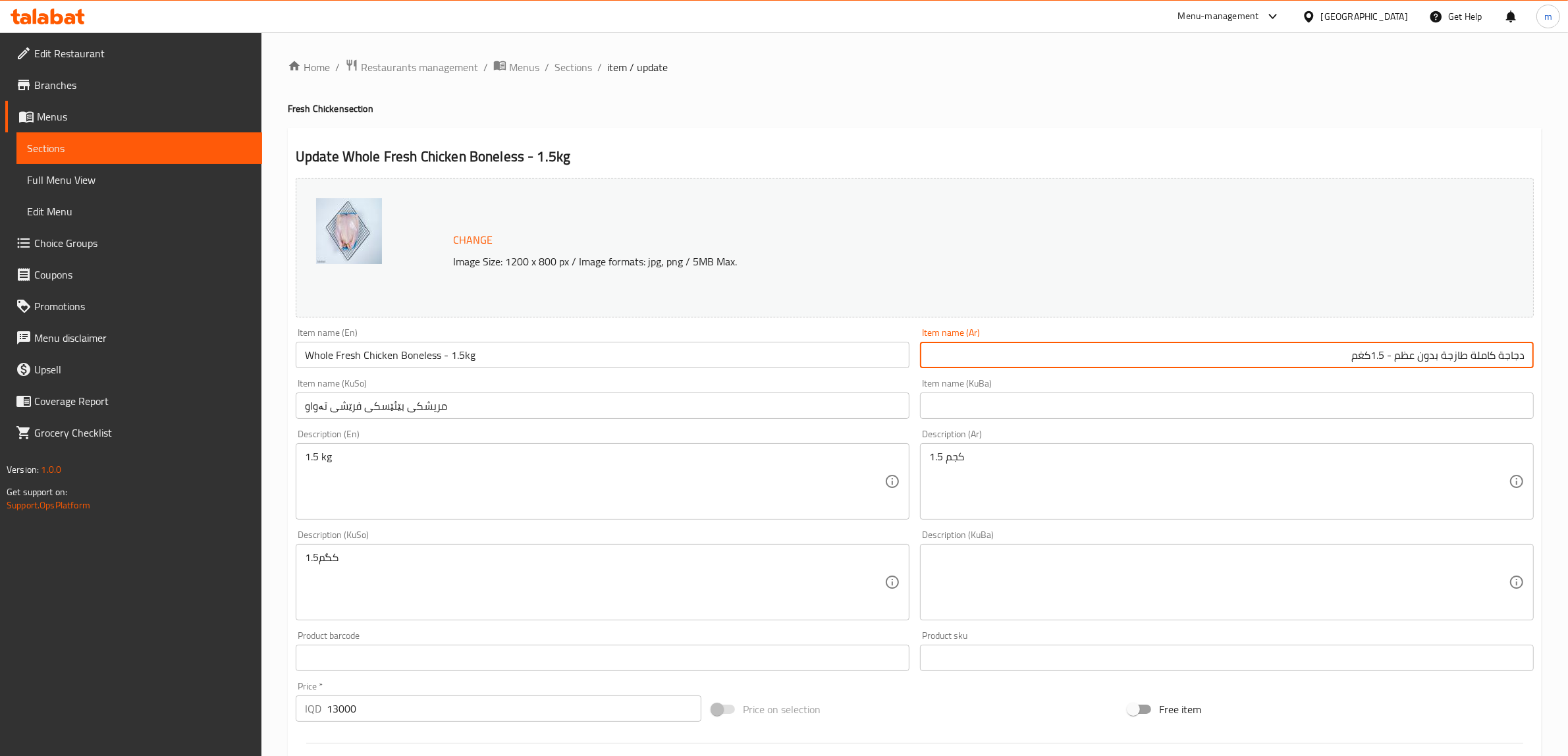
drag, startPoint x: 1345, startPoint y: 354, endPoint x: 1385, endPoint y: 353, distance: 40.0
click at [1385, 353] on input "دجاجة كاملة طازجة بدون عظم - 1.5كغم" at bounding box center [1227, 355] width 614 height 27
paste input "كج"
type input "دجاجة كاملة طازجة بدون عظم - 1.5 كجم"
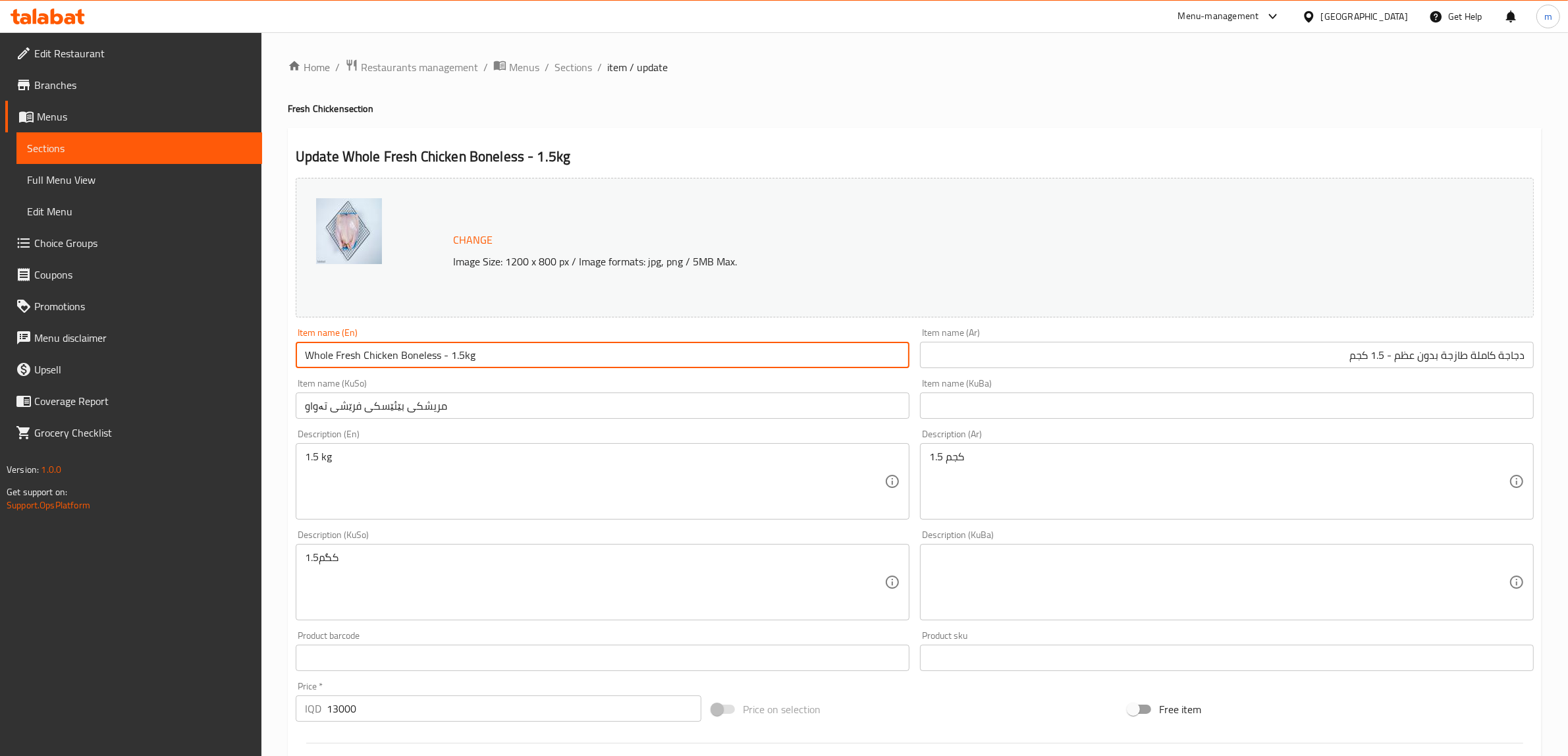
click at [463, 353] on input "Whole Fresh Chicken Boneless - 1.5kg" at bounding box center [602, 355] width 614 height 27
click at [468, 357] on input "Whole Fresh Chicken Boneless - 1.5 kg" at bounding box center [602, 355] width 614 height 27
type input "Whole Fresh Chicken Boneless - 1.5 Kg"
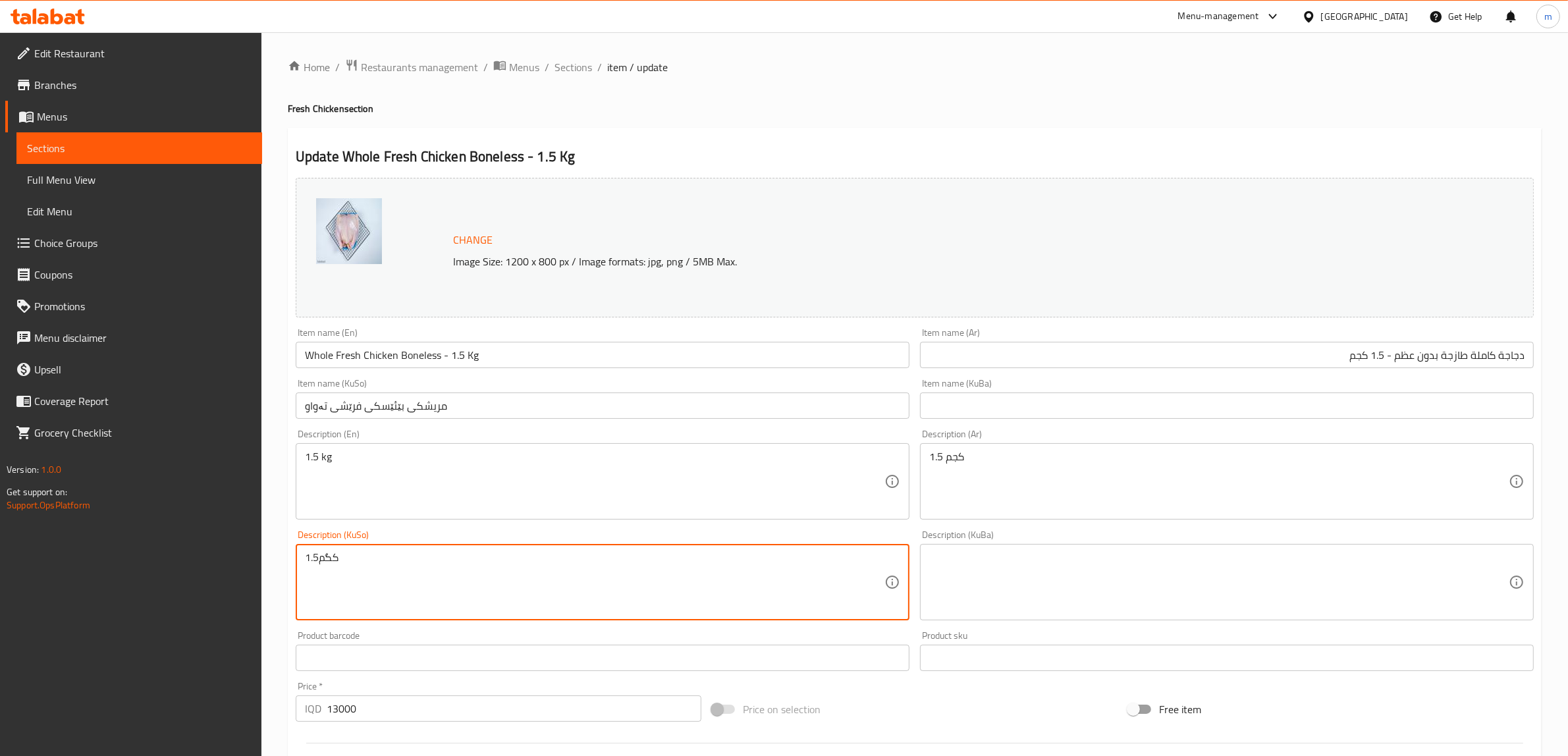
click at [360, 564] on textarea "1.5کگم" at bounding box center [594, 583] width 580 height 63
click at [511, 408] on input "مریشکی بێئێسکی فرێشی تەواو" at bounding box center [602, 406] width 614 height 27
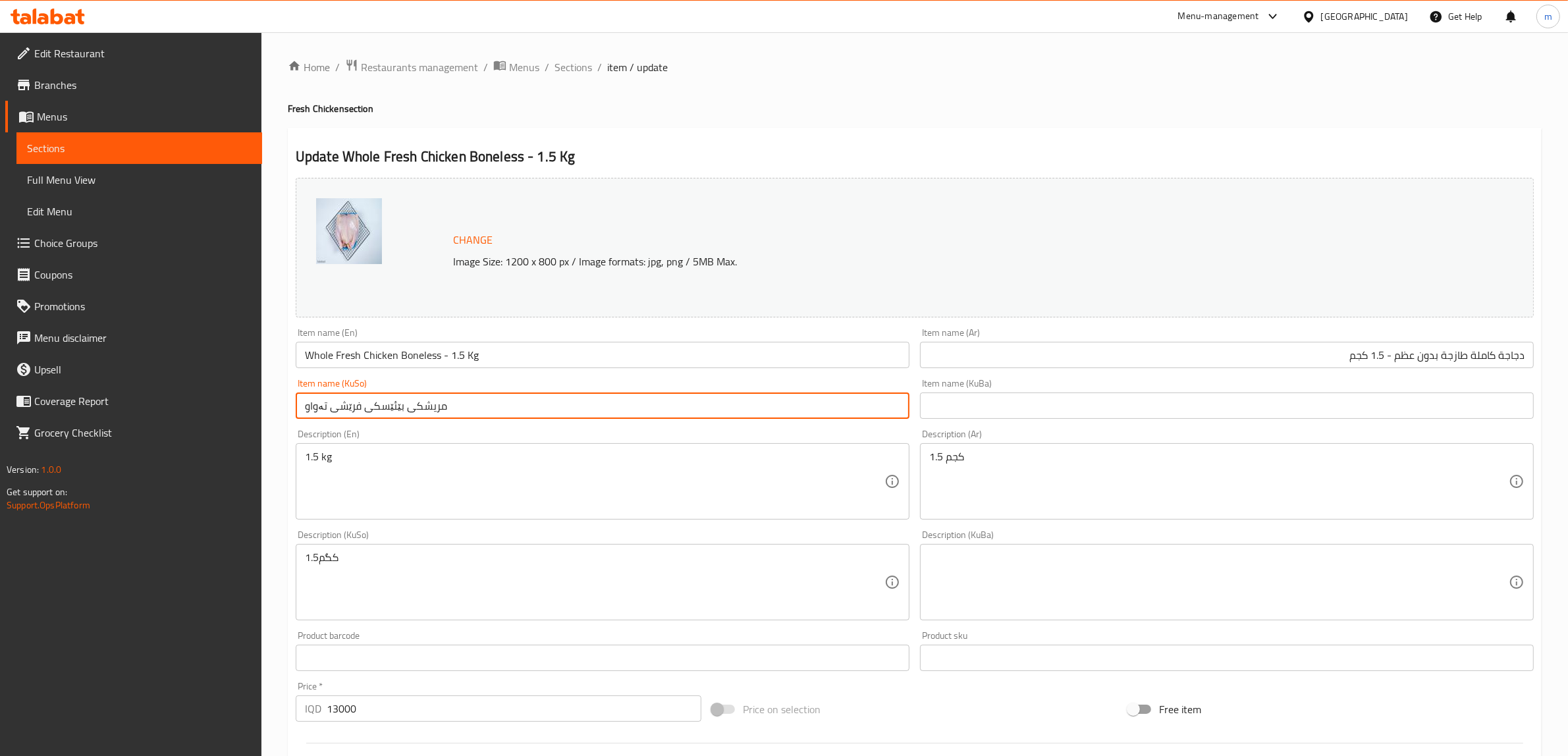
click at [511, 408] on input "مریشکی بێئێسکی فرێشی تەواو" at bounding box center [602, 406] width 614 height 27
click at [995, 400] on input "text" at bounding box center [1227, 406] width 614 height 27
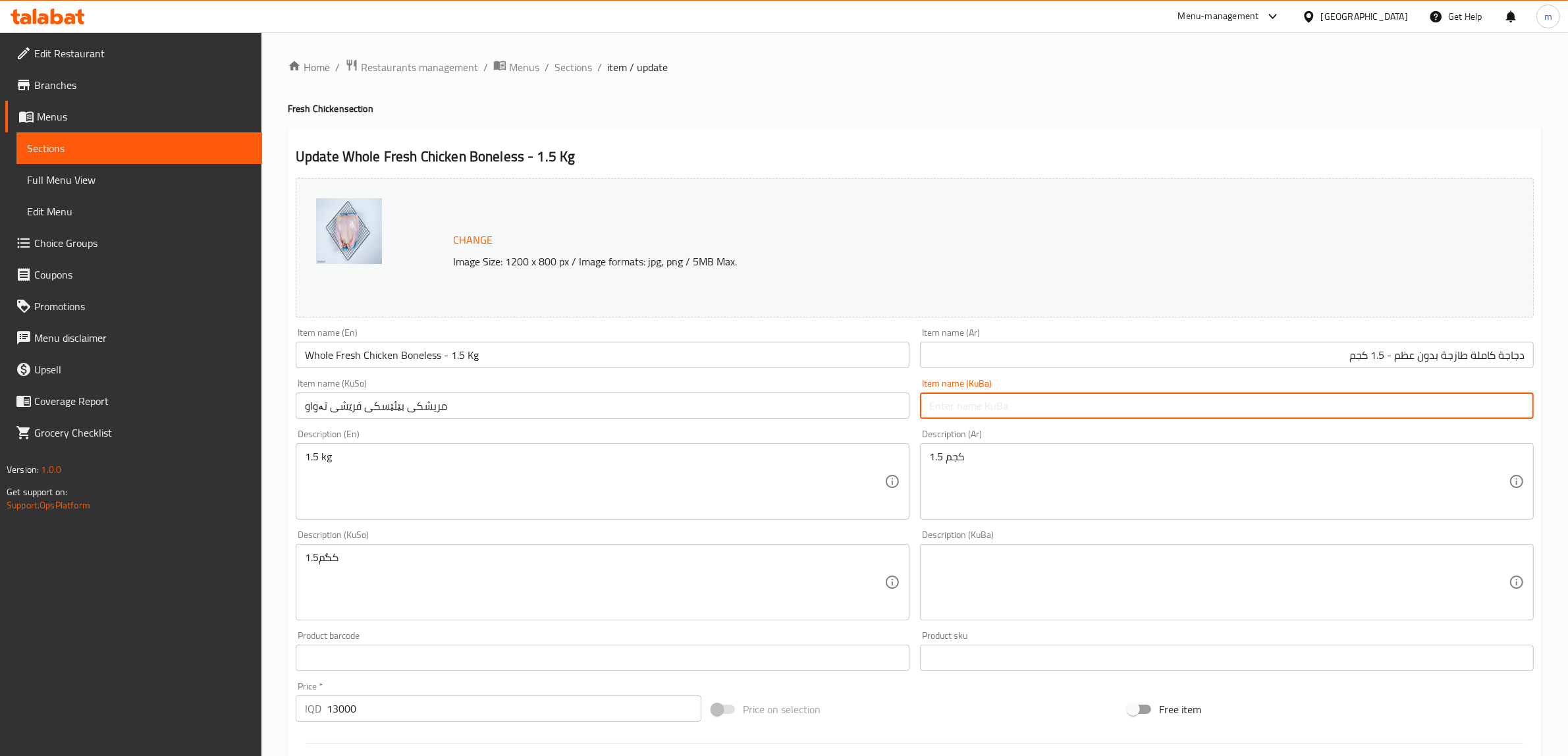
paste input "مریشکی تەواوی فرێش بە بێ ئێسک، ۱.٥کگم"
click at [1416, 403] on input "مریشکی تەواوی فرێش بە بێ ئێسک، ۱.٥کگم" at bounding box center [1227, 406] width 614 height 27
drag, startPoint x: 1383, startPoint y: 403, endPoint x: 1316, endPoint y: 407, distance: 67.1
click at [1316, 407] on input "مریشکی تەواوی فرێش بێ ئێسک، ۱.٥کگم" at bounding box center [1227, 406] width 614 height 27
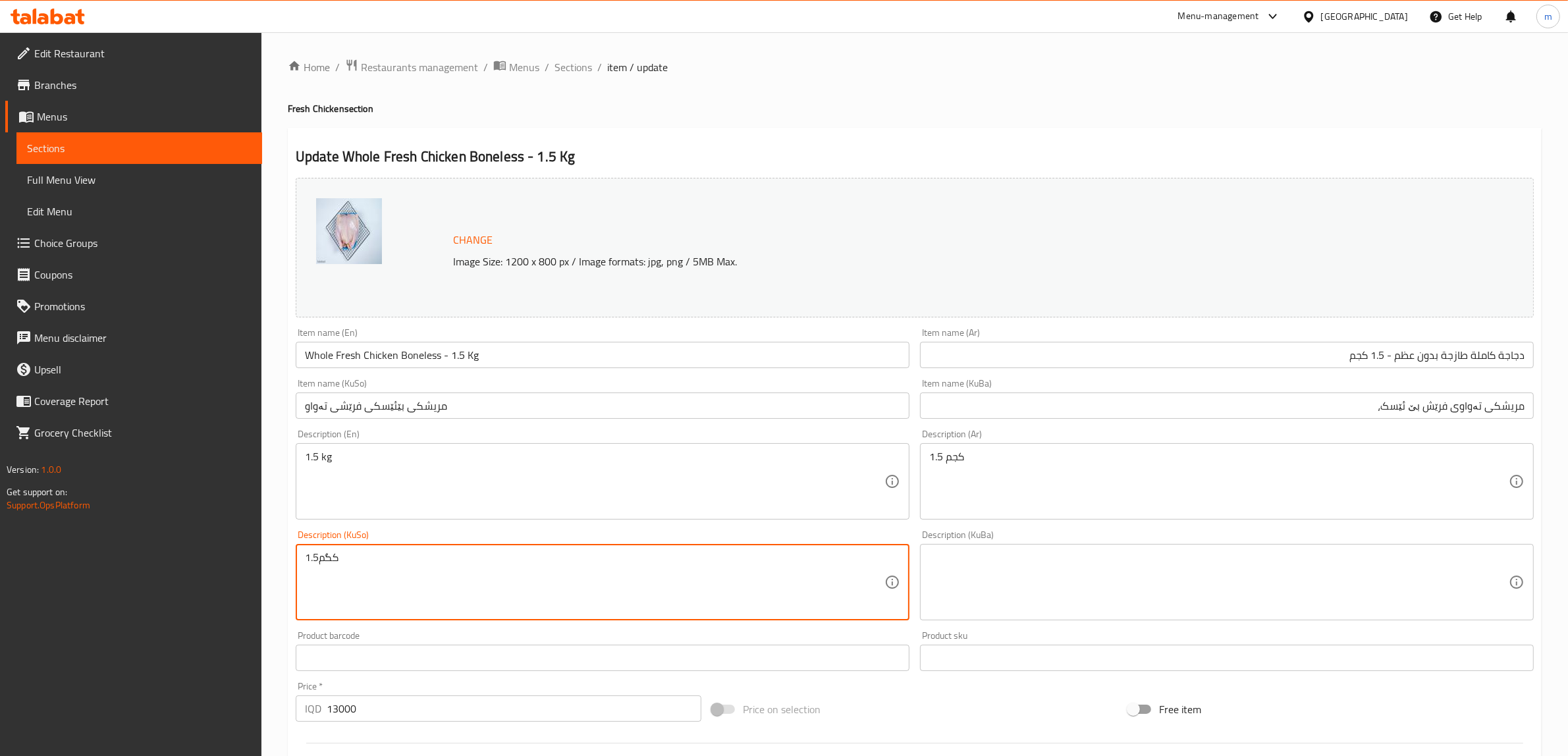
click at [1302, 387] on div "Item name (KuBa) مریشکی تەواوی فرێش بێ ئێسک، Item name (KuBa)" at bounding box center [1227, 398] width 614 height 40
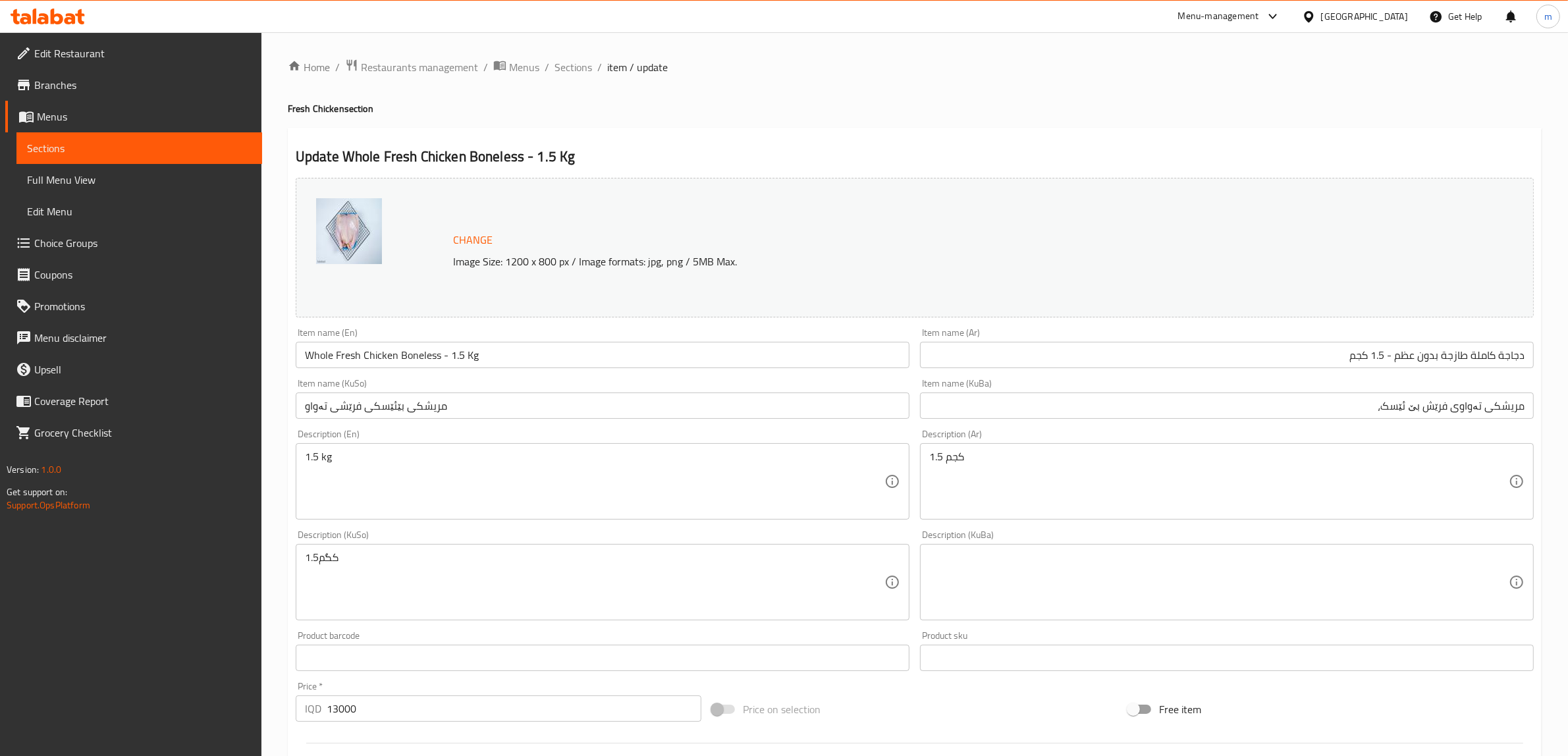
click at [1309, 403] on input "مریشکی تەواوی فرێش بێ ئێسک،" at bounding box center [1227, 406] width 614 height 27
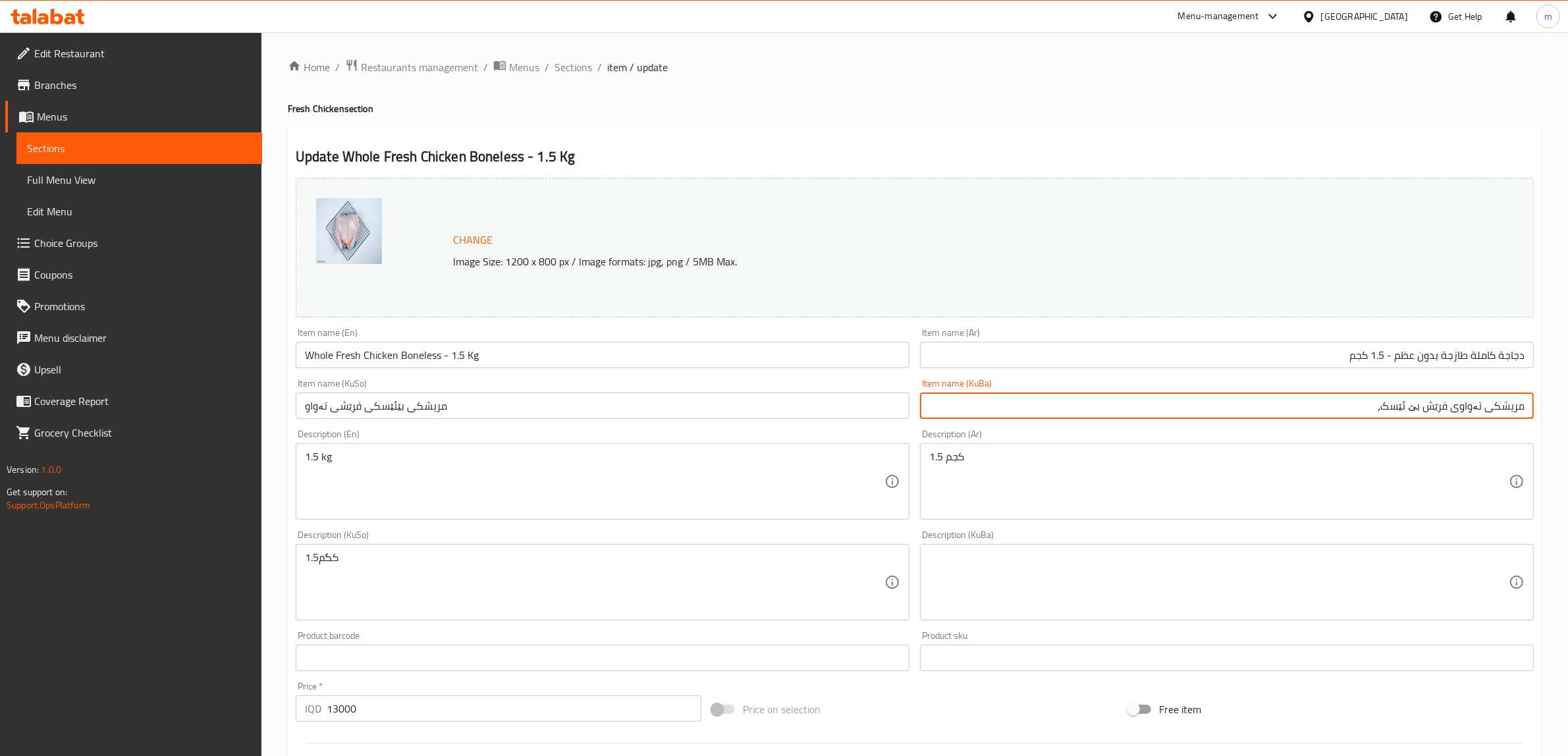
paste
click at [1383, 408] on input "مریشکی تەواوی فرێش بێ ئێسک، 1.5کگم" at bounding box center [1227, 406] width 614 height 27
click at [1365, 406] on input "مریشکی تەواوی فرێش بێ ئێسک - 1.5کگم" at bounding box center [1227, 406] width 614 height 27
type input "مریشکی تەواوی فرێش بێ ئێسک - 1.5 کگم"
click at [793, 417] on input "مریشکی بێئێسکی فرێشی تەواو" at bounding box center [602, 406] width 614 height 27
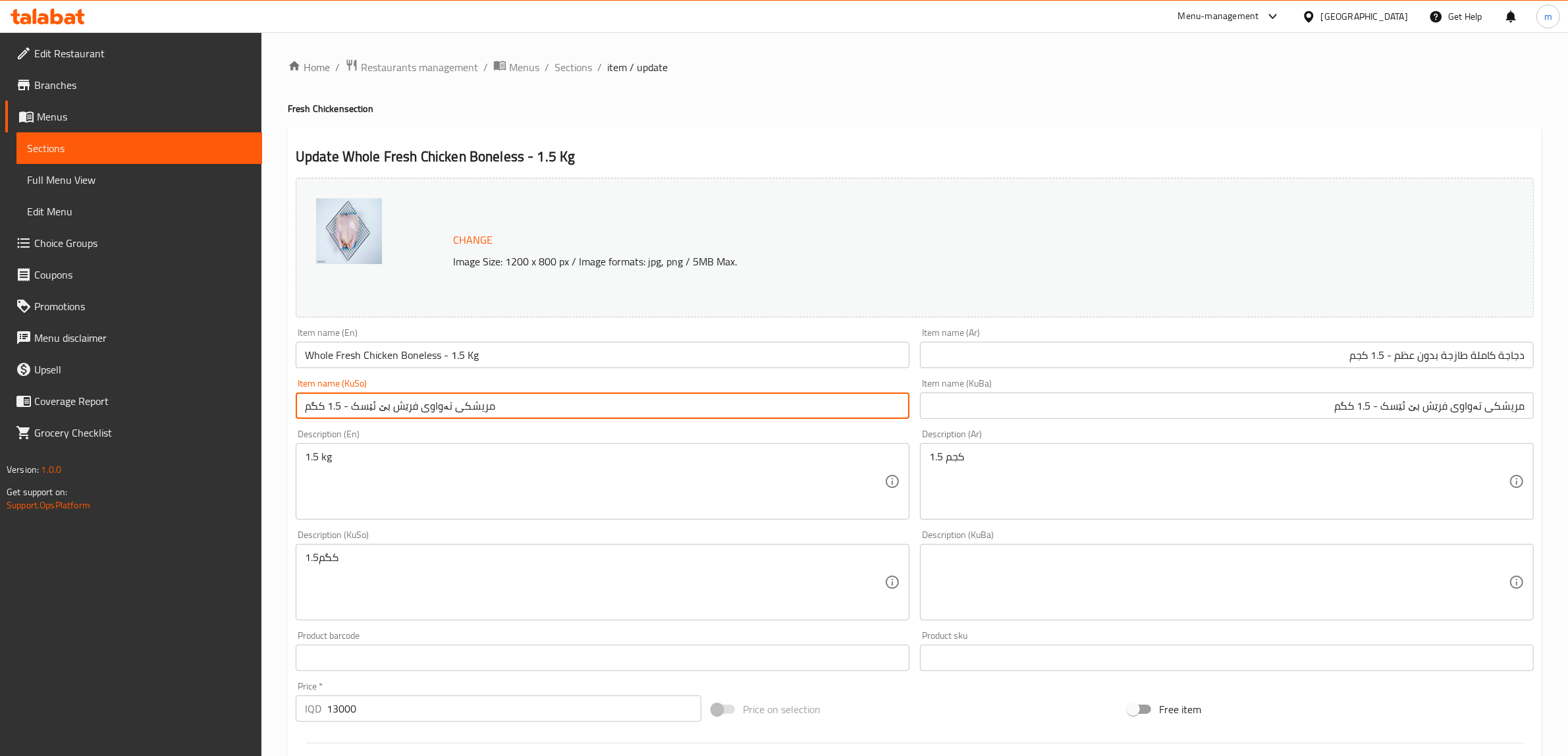
type input "مریشکی تەواوی فرێش بێ ئێسک - 1.5 کگم"
click at [552, 436] on div "Description (En) 1.5 kg Description (En)" at bounding box center [602, 474] width 614 height 90
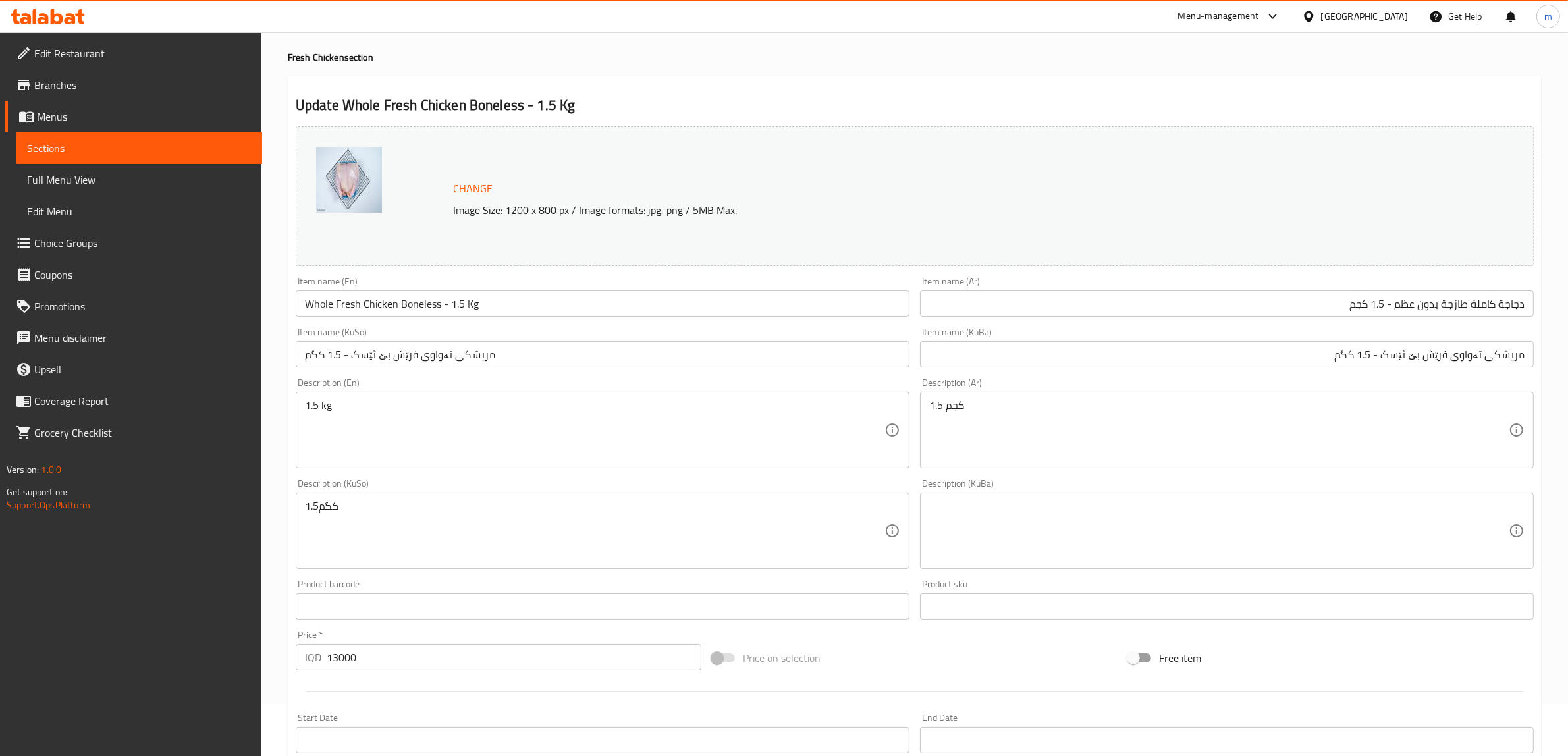
scroll to position [55, 0]
click at [386, 411] on textarea "1.5 kg" at bounding box center [594, 427] width 580 height 63
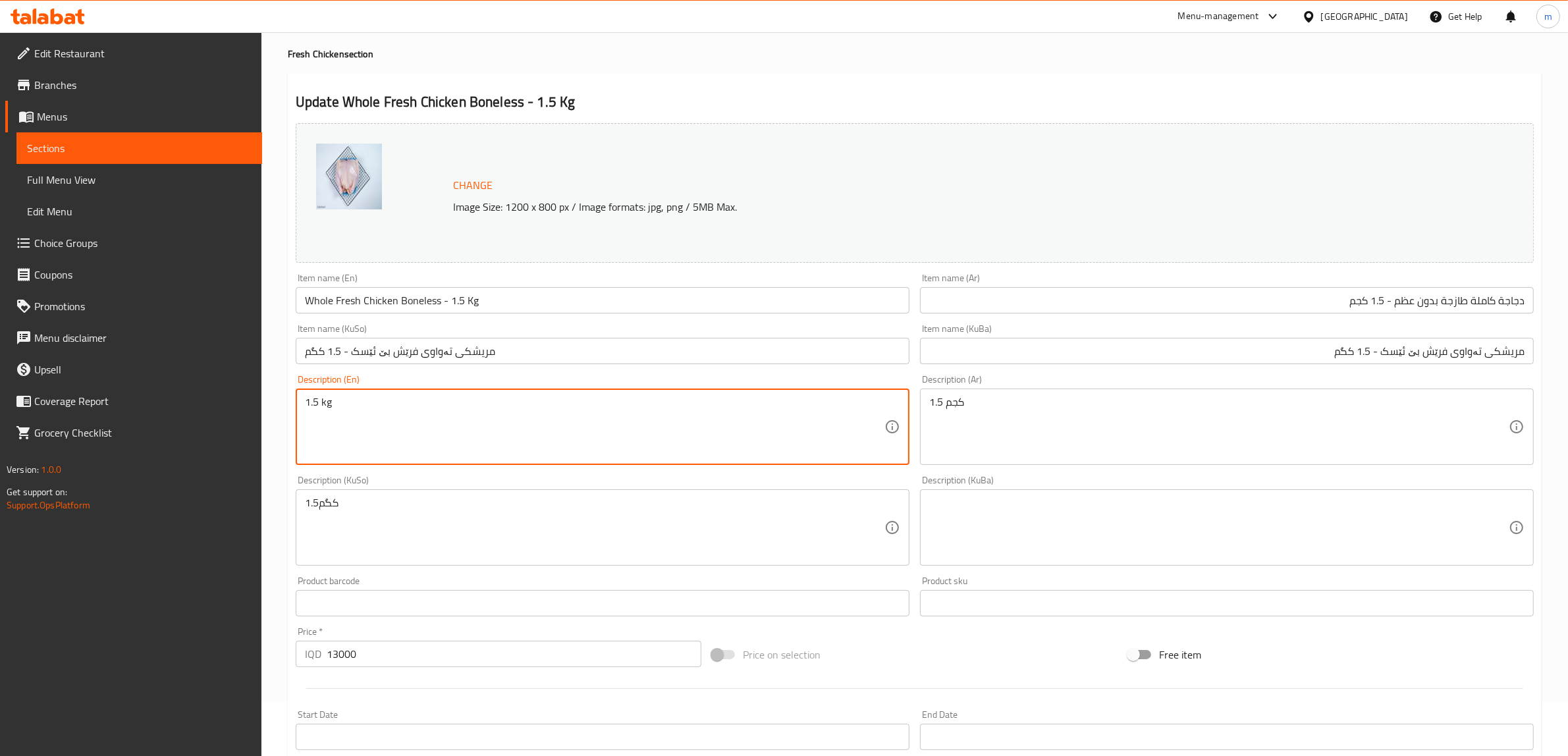
click at [386, 411] on textarea "1.5 kg" at bounding box center [594, 427] width 580 height 63
type textarea "Lean, tender, ideal for grilling, frying and cooking"
click at [1015, 400] on textarea "1.5 كجم" at bounding box center [1219, 427] width 580 height 63
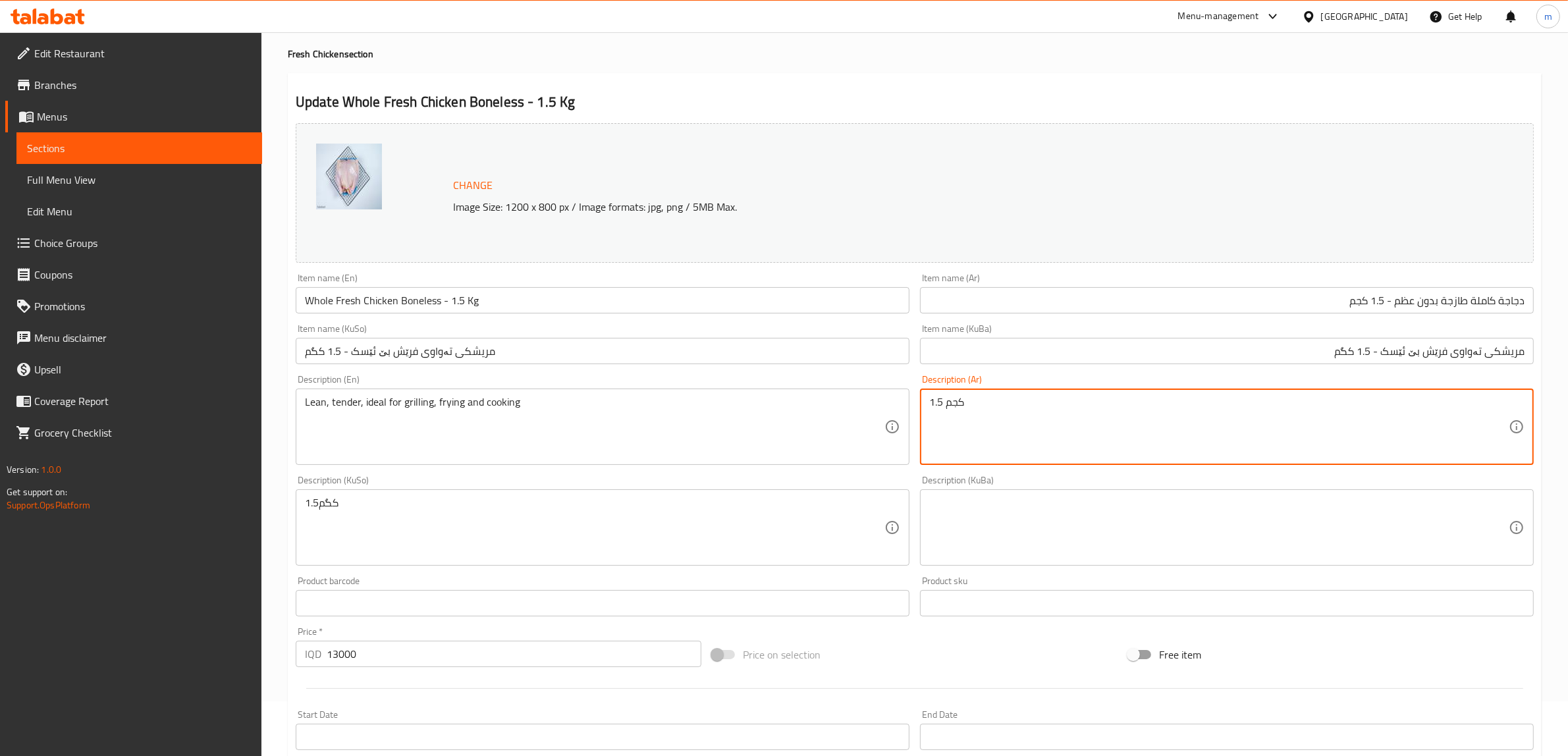
click at [1015, 400] on textarea "1.5 كجم" at bounding box center [1219, 427] width 580 height 63
type textarea "لين، طري، مثالي للشوي، قلي، وطبخ"
click at [1039, 512] on textarea at bounding box center [1219, 528] width 580 height 63
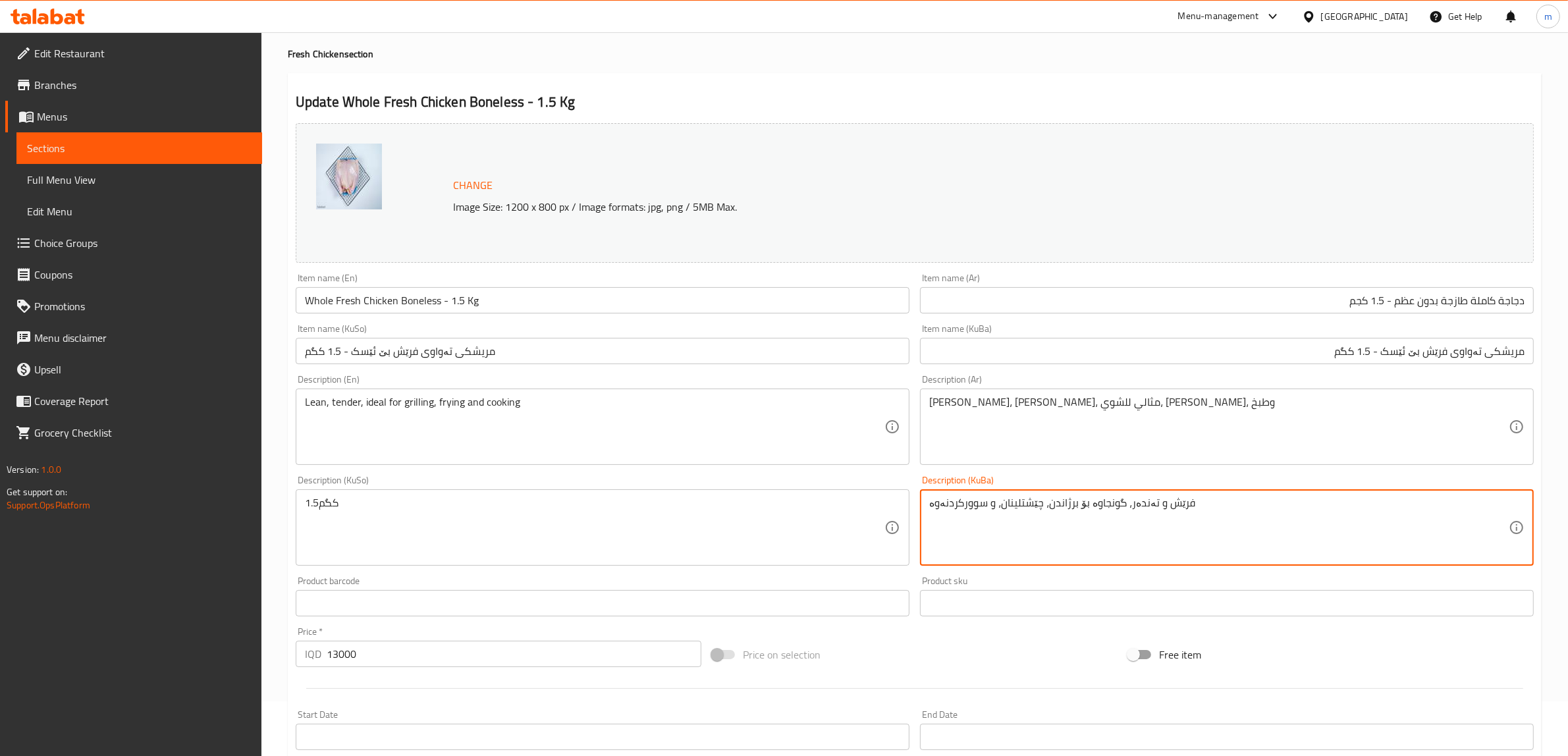
type textarea "فرێش و تەندەر، گونجاوە بۆ برژاندن، چێشتلینان، و سوورکردنەوە"
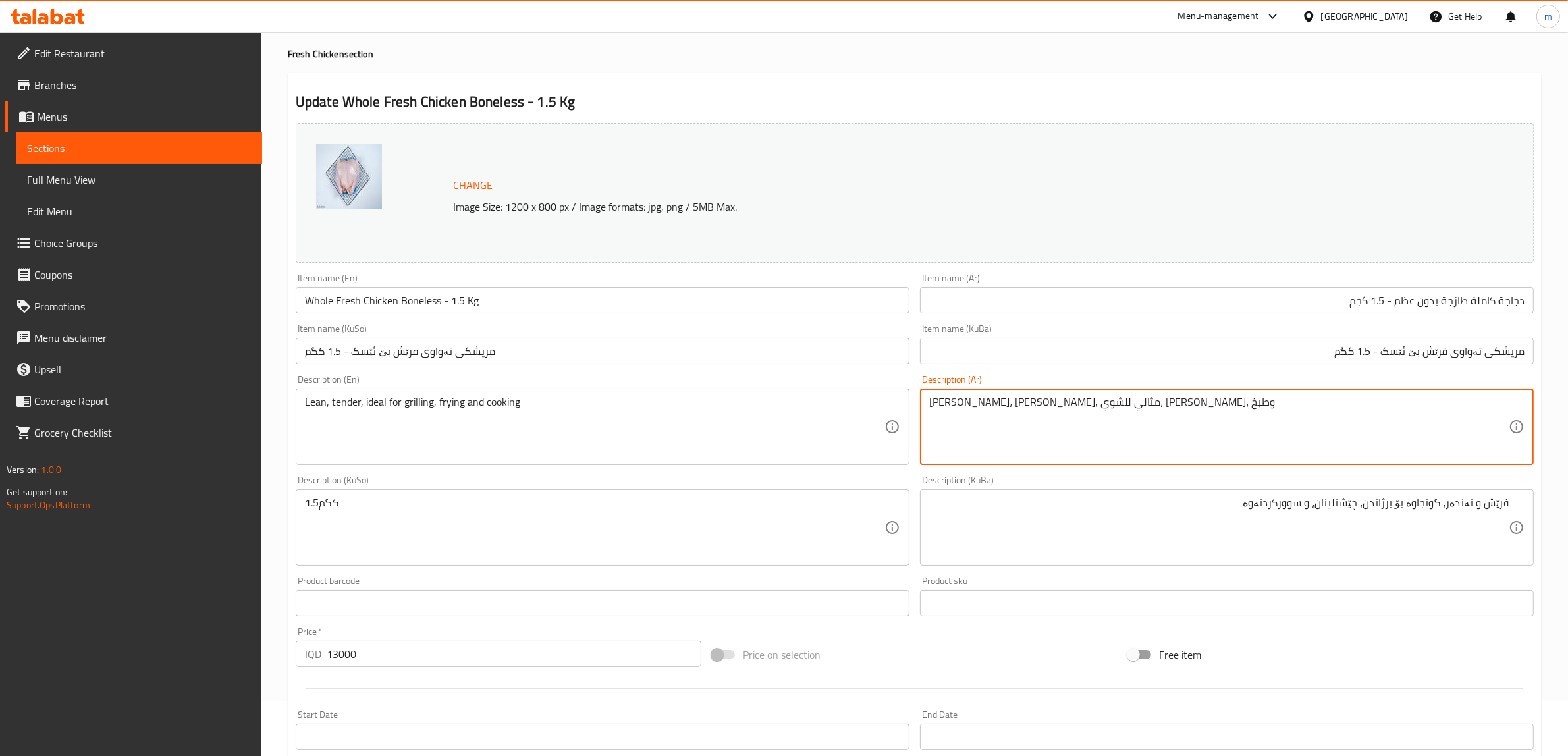
click at [956, 403] on textarea "لين، طري، مثالي للشوي، قلي، وطبخ" at bounding box center [1219, 427] width 580 height 63
click at [955, 403] on textarea "لين، طري، مثالي للشوي، قلي، وطبخ" at bounding box center [1219, 427] width 580 height 63
type textarea "لين، طري، مثالي للشوي، قلي وطبخ"
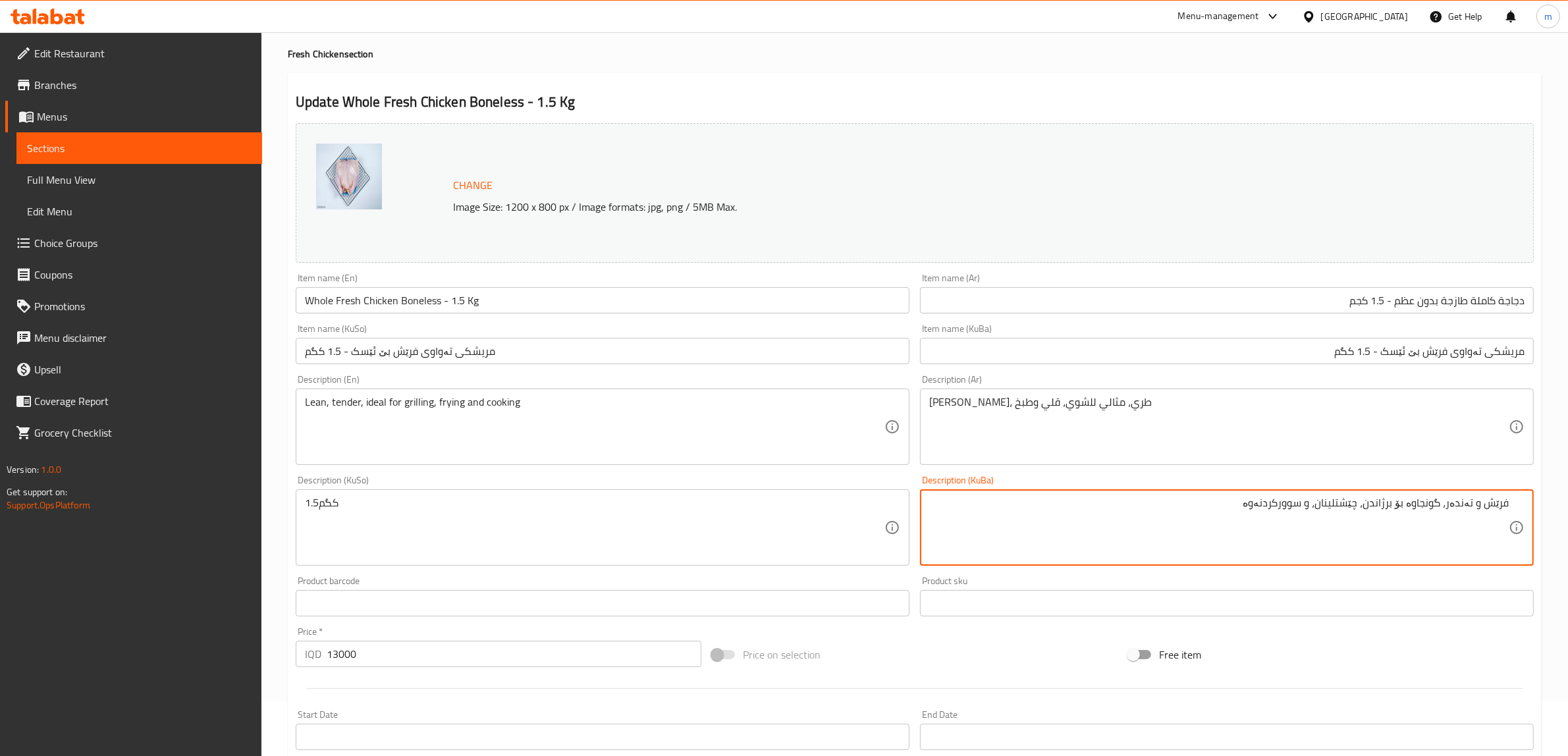
click at [1492, 512] on textarea "فرێش و تەندەر، گونجاوە بۆ برژاندن، چێشتلینان، و سوورکردنەوە" at bounding box center [1219, 528] width 580 height 63
click at [1162, 499] on textarea "لين، تەندەر، گونجاوە بۆ برژاندن، سوورکردنەوە و چێشتلینان" at bounding box center [1219, 528] width 580 height 63
type textarea "لين، تەندەر، گونجاوە بۆ برژاندن، سوورکردنەوە و چێشتلینان"
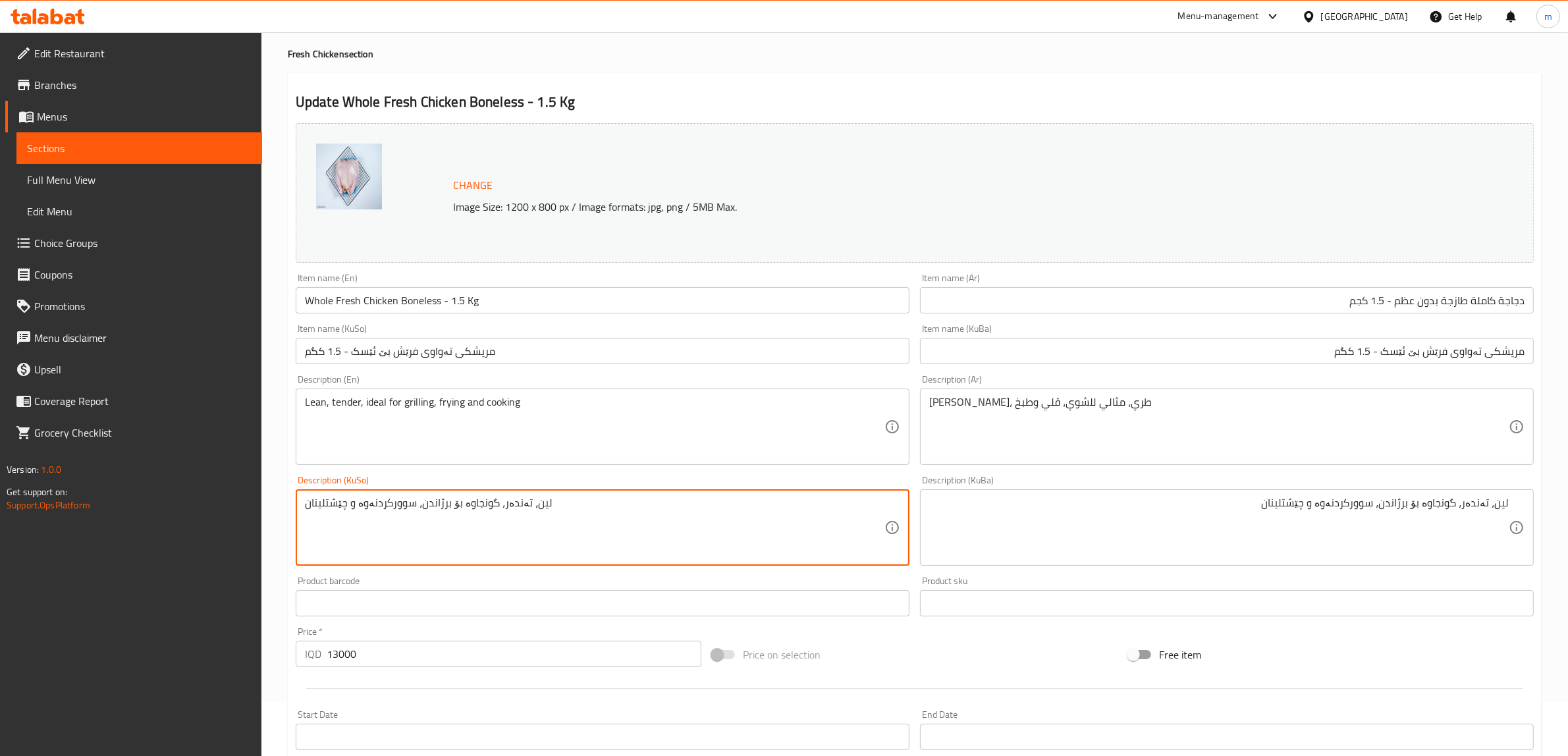
type textarea "لين، تەندەر، گونجاوە بۆ برژاندن، سوورکردنەوە و چێشتلینان"
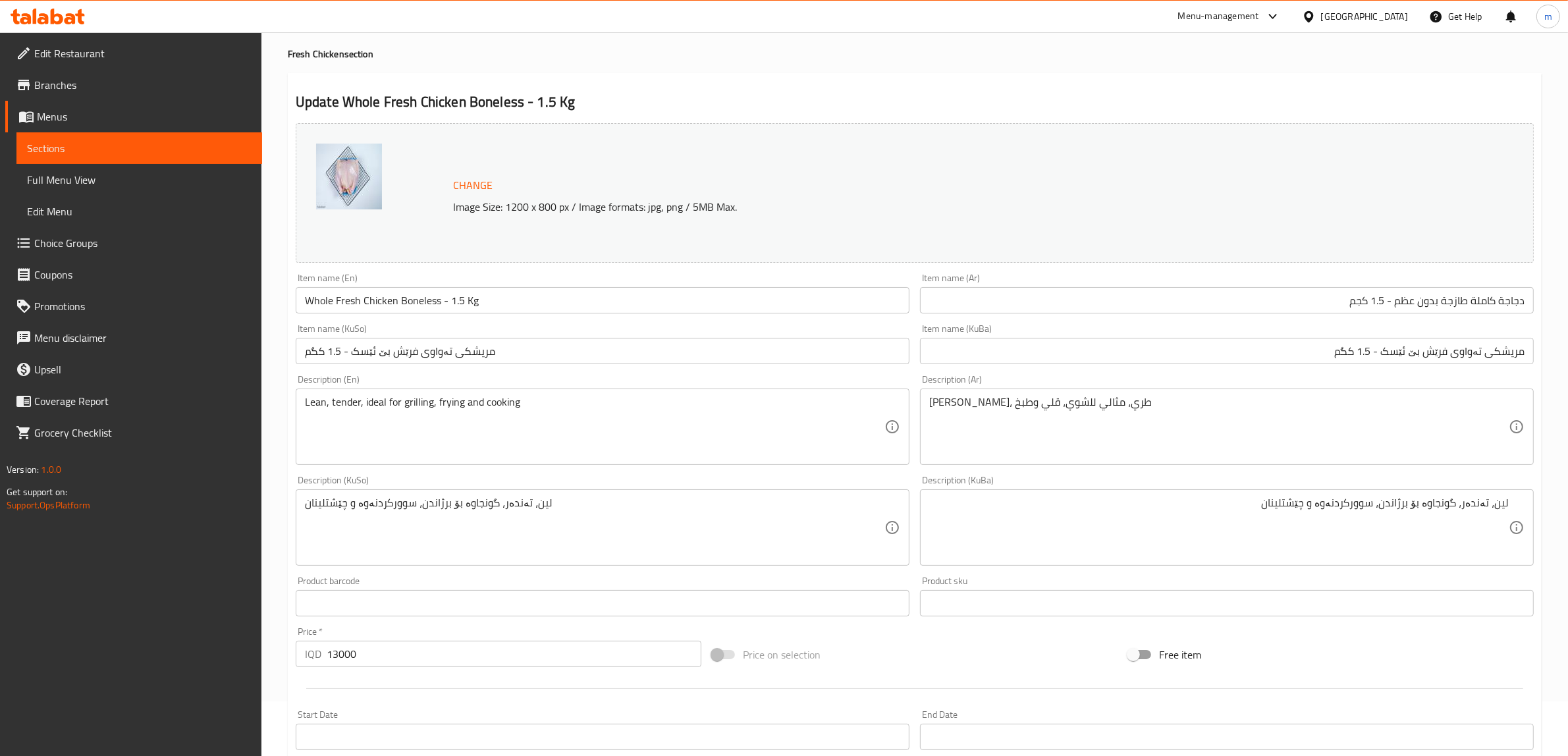
click at [607, 479] on div "Description (KuSo) لين، تەندەر، گونجاوە بۆ برژاندن، سوورکردنەوە و چێشتلینان Des…" at bounding box center [602, 520] width 614 height 90
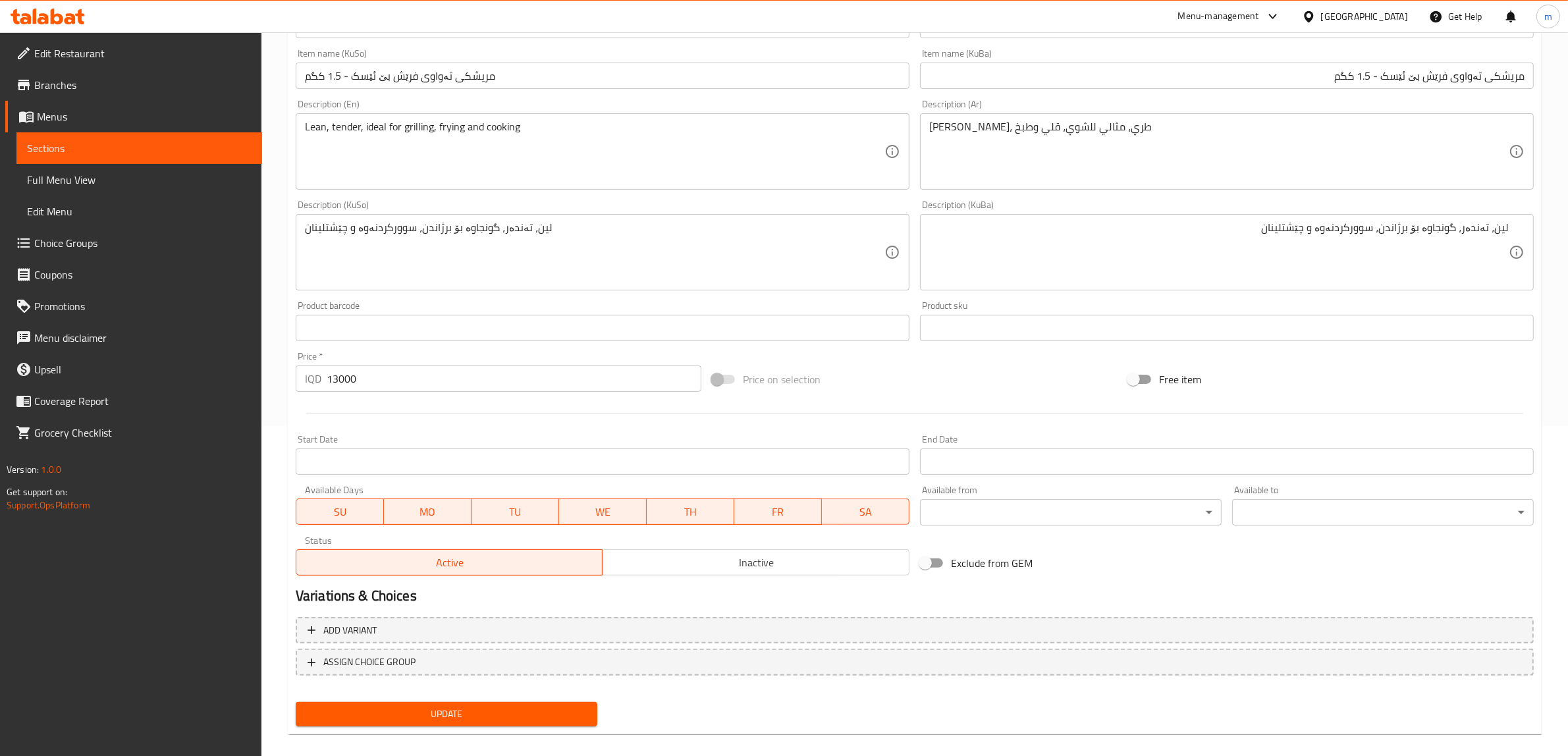
scroll to position [343, 0]
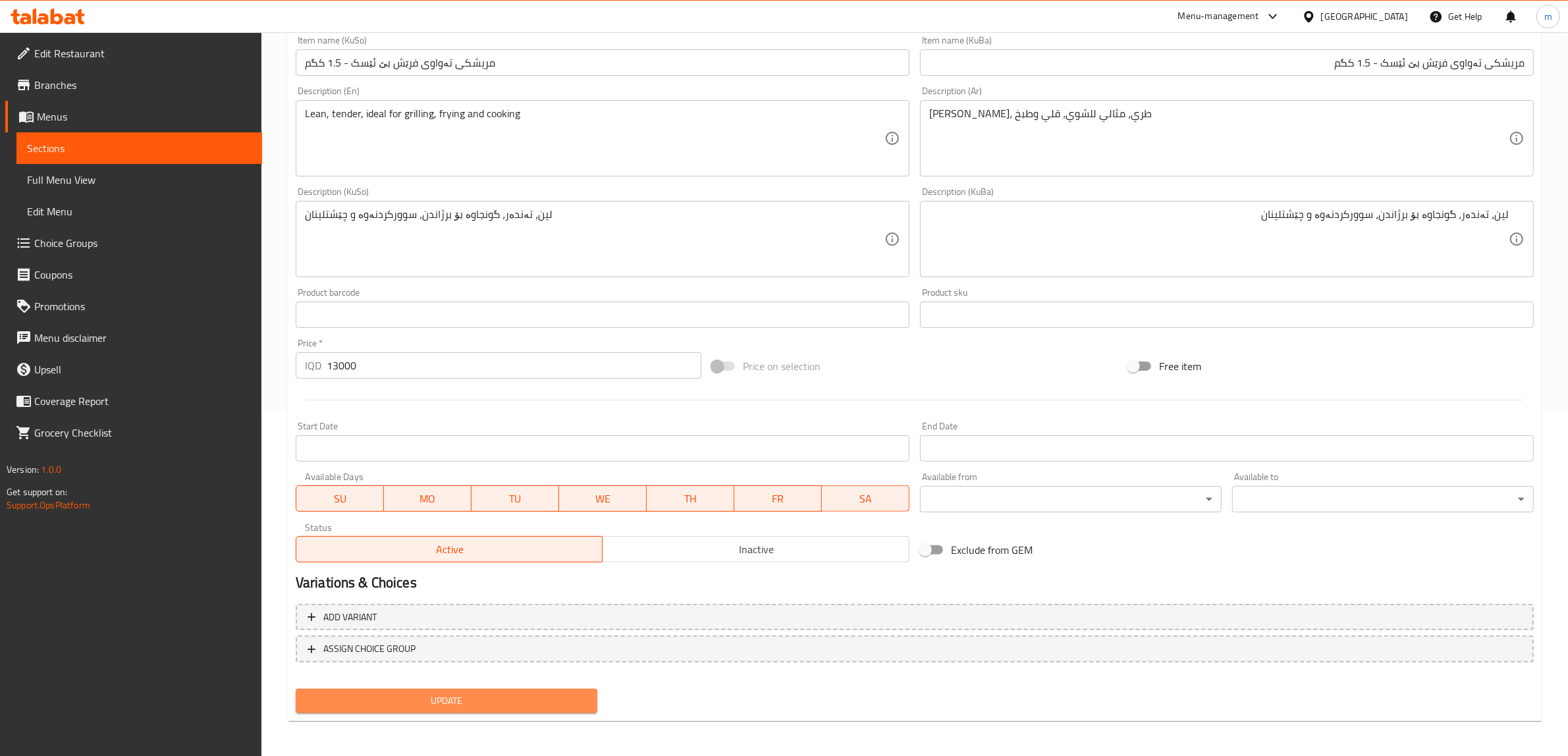
click at [479, 695] on span "Update" at bounding box center [446, 700] width 280 height 16
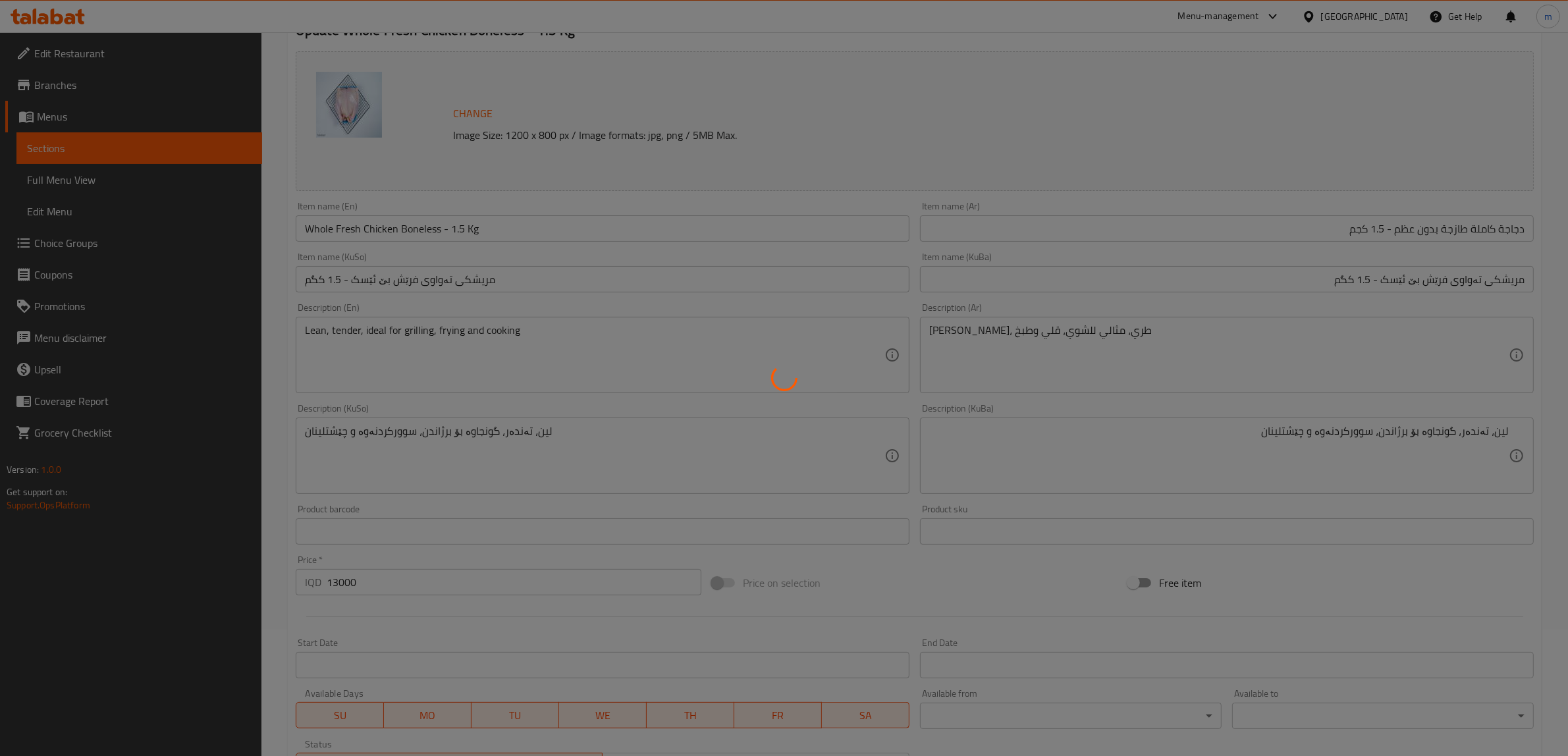
scroll to position [123, 0]
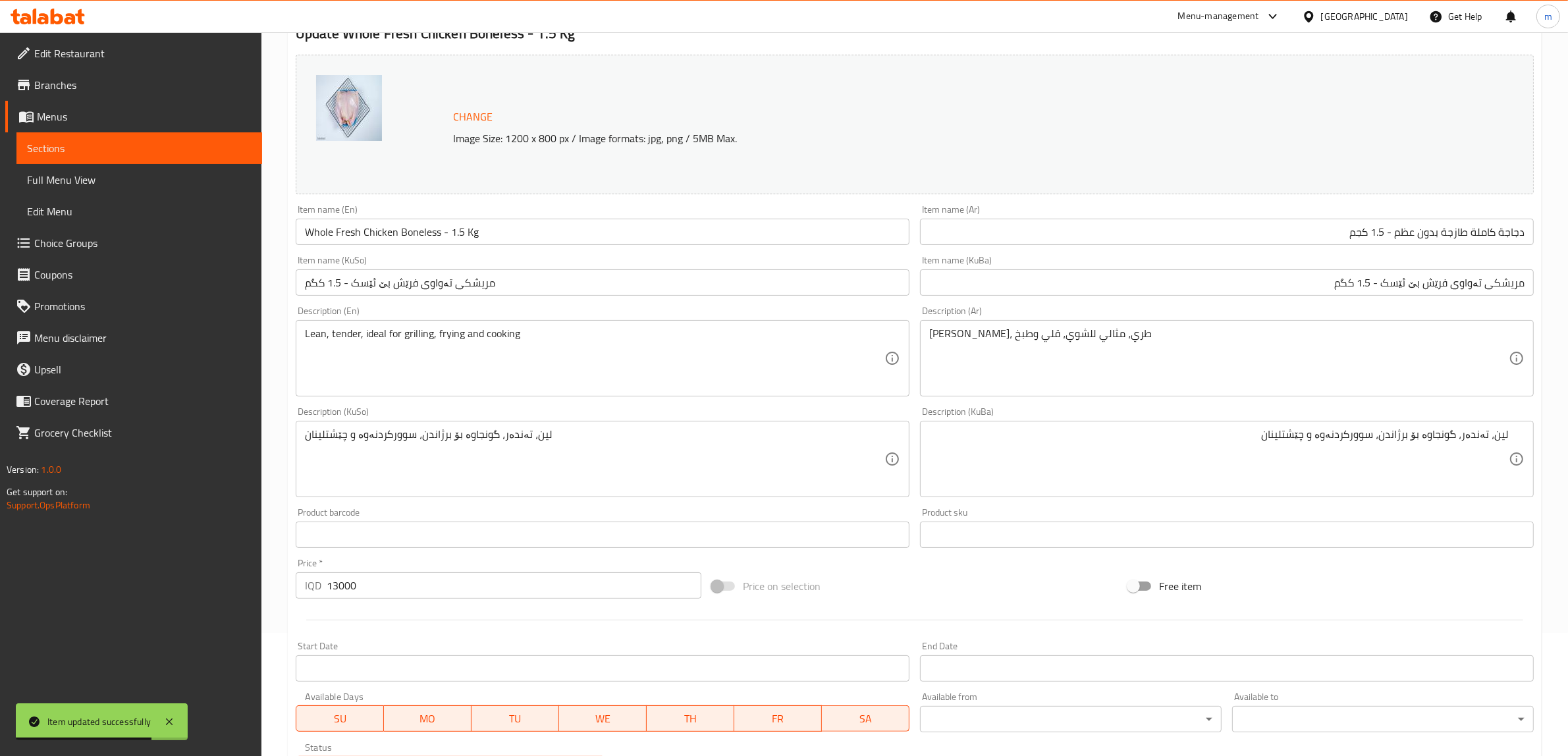
click at [379, 308] on div "Description (En) Lean, tender, ideal for grilling, frying and cooking Descripti…" at bounding box center [602, 351] width 614 height 90
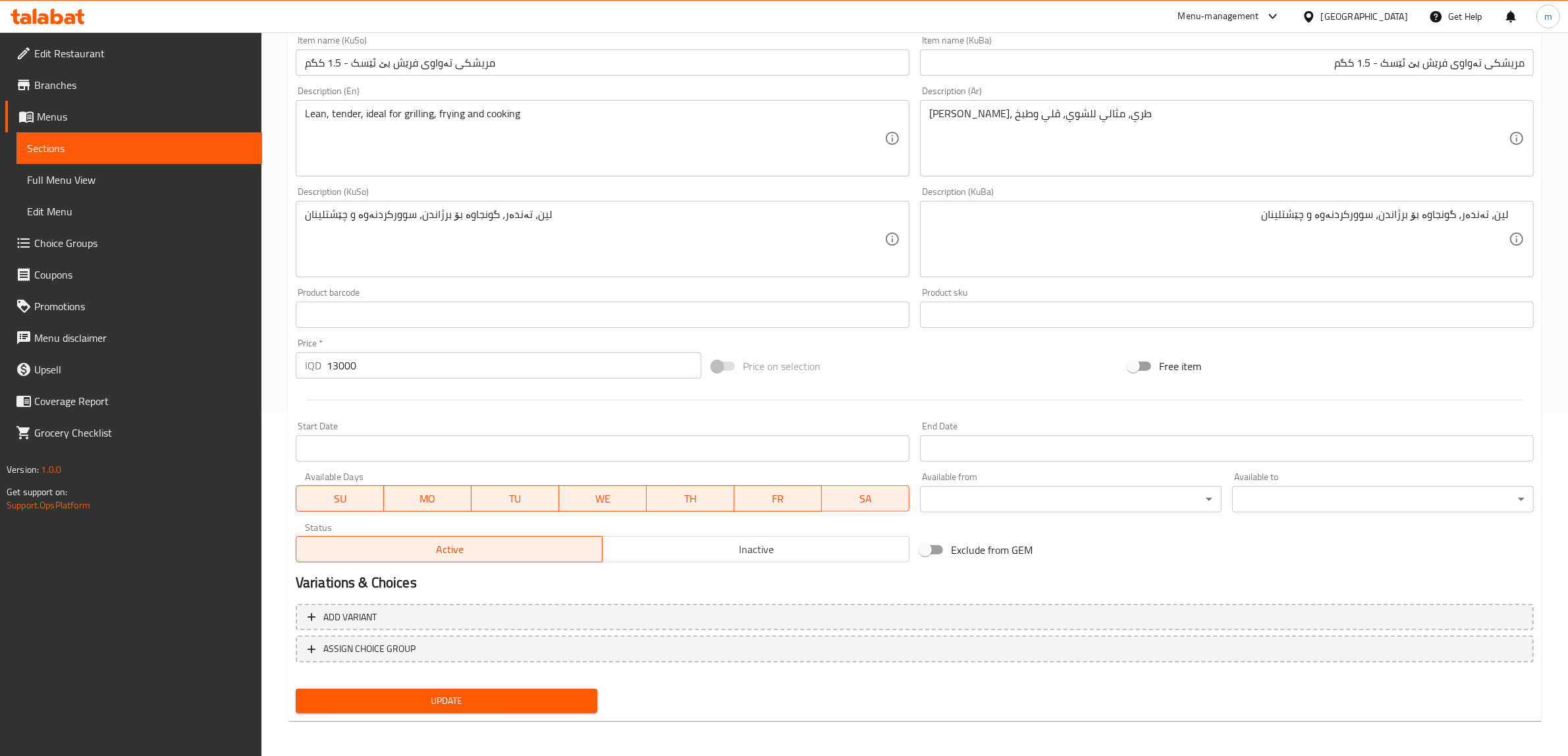
click at [442, 700] on span "Update" at bounding box center [446, 700] width 280 height 16
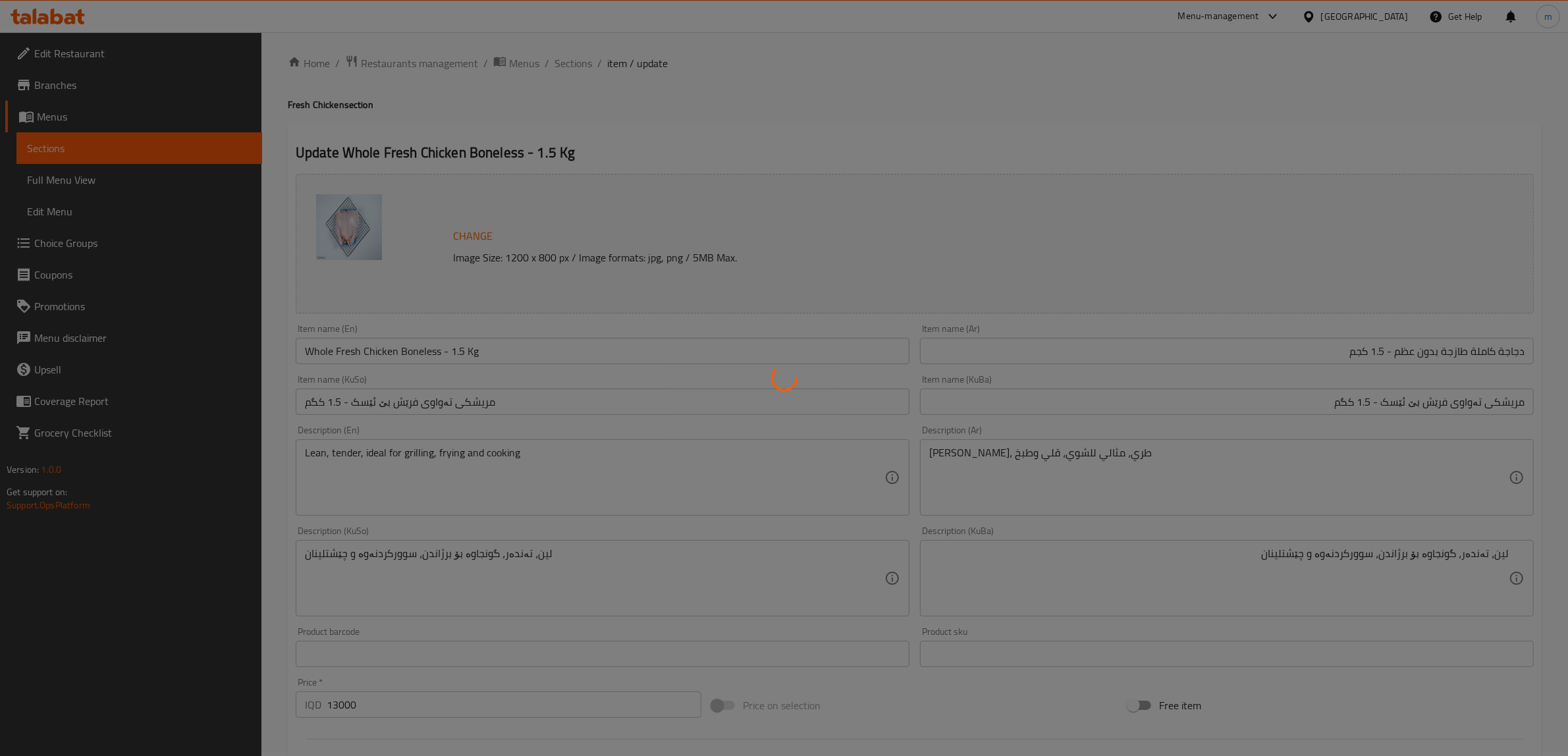
scroll to position [0, 0]
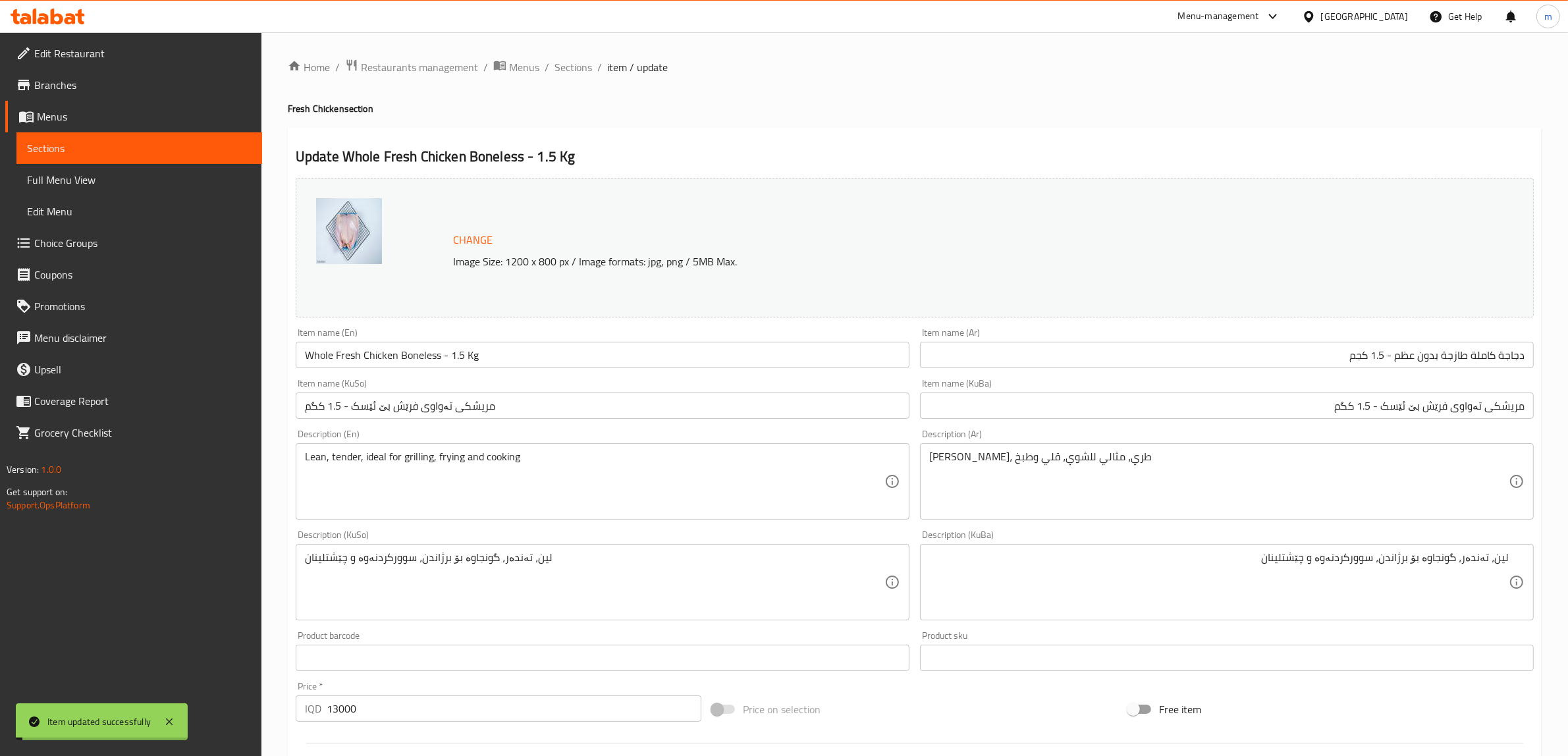
click at [113, 140] on span "Sections" at bounding box center [139, 148] width 225 height 16
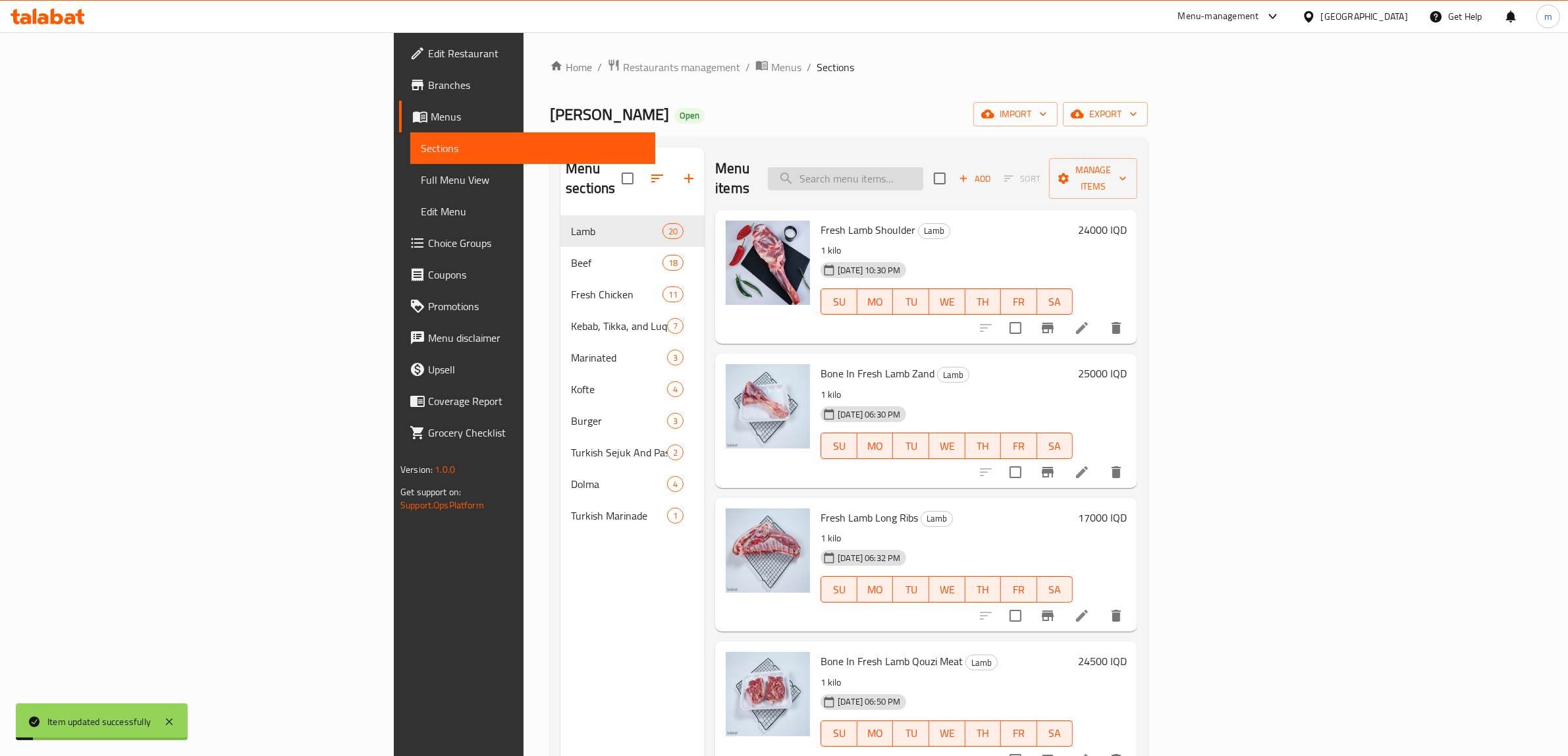
click at [923, 168] on input "search" at bounding box center [845, 179] width 155 height 23
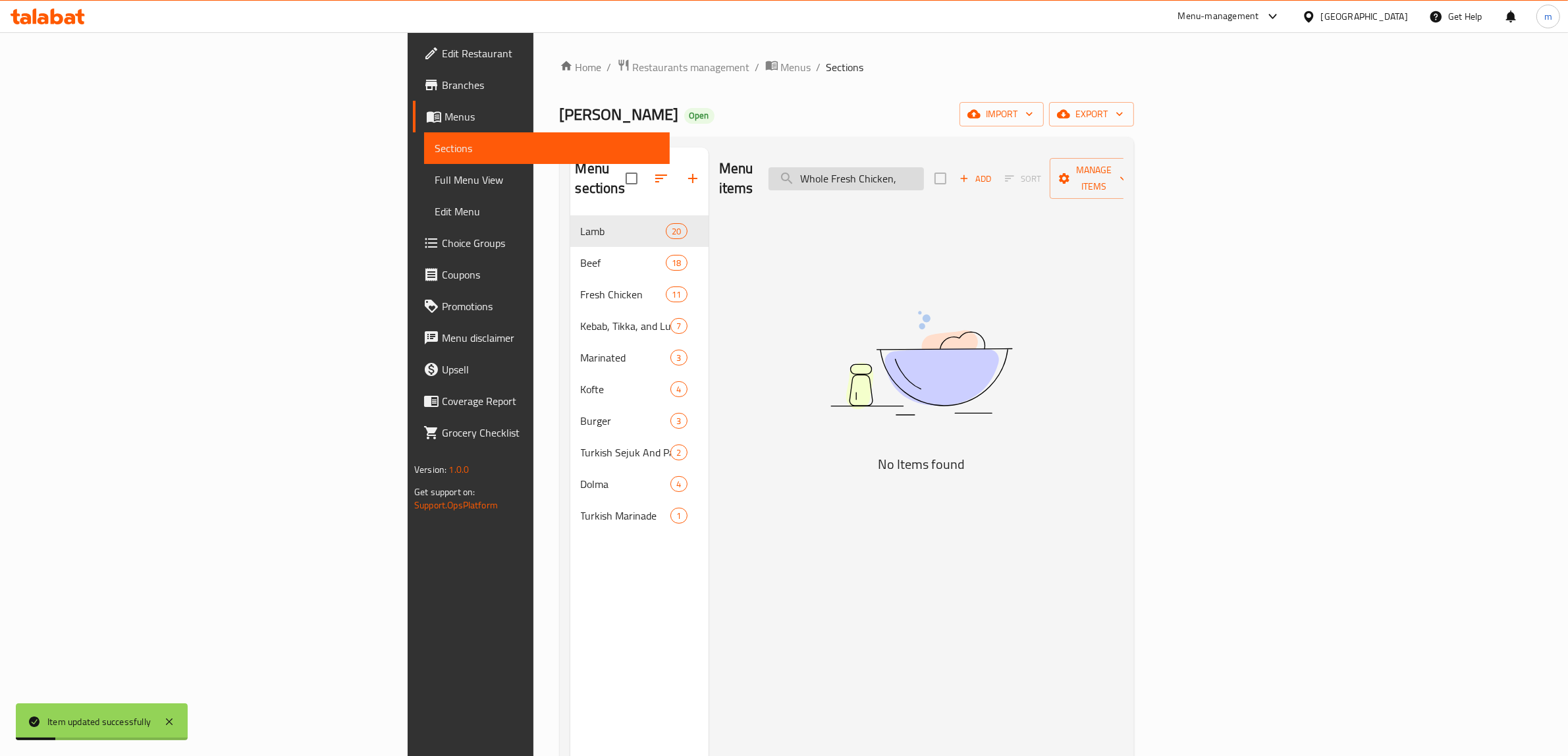
type input "Whole Fresh Chicken"
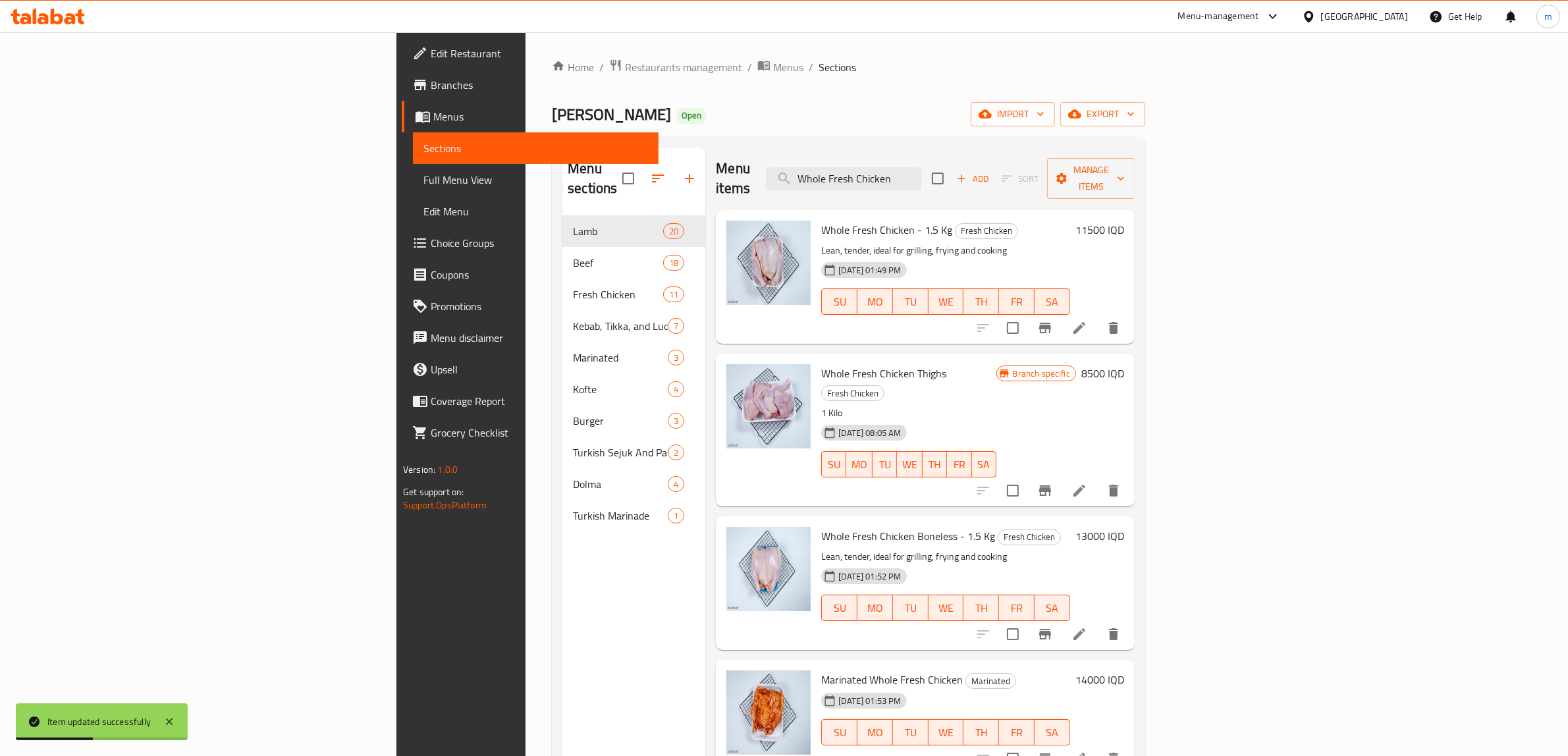
click at [1098, 317] on li at bounding box center [1078, 328] width 37 height 24
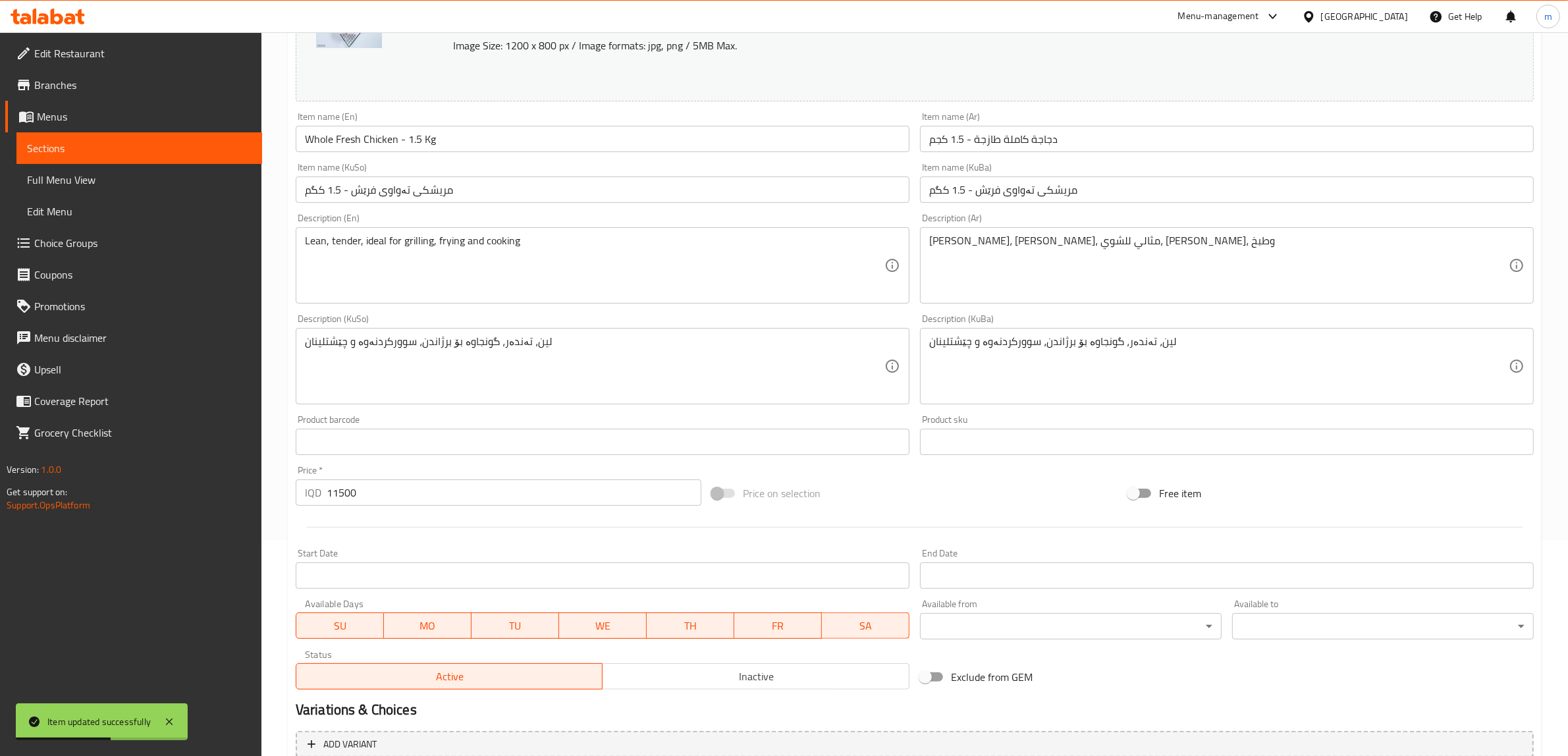
scroll to position [219, 0]
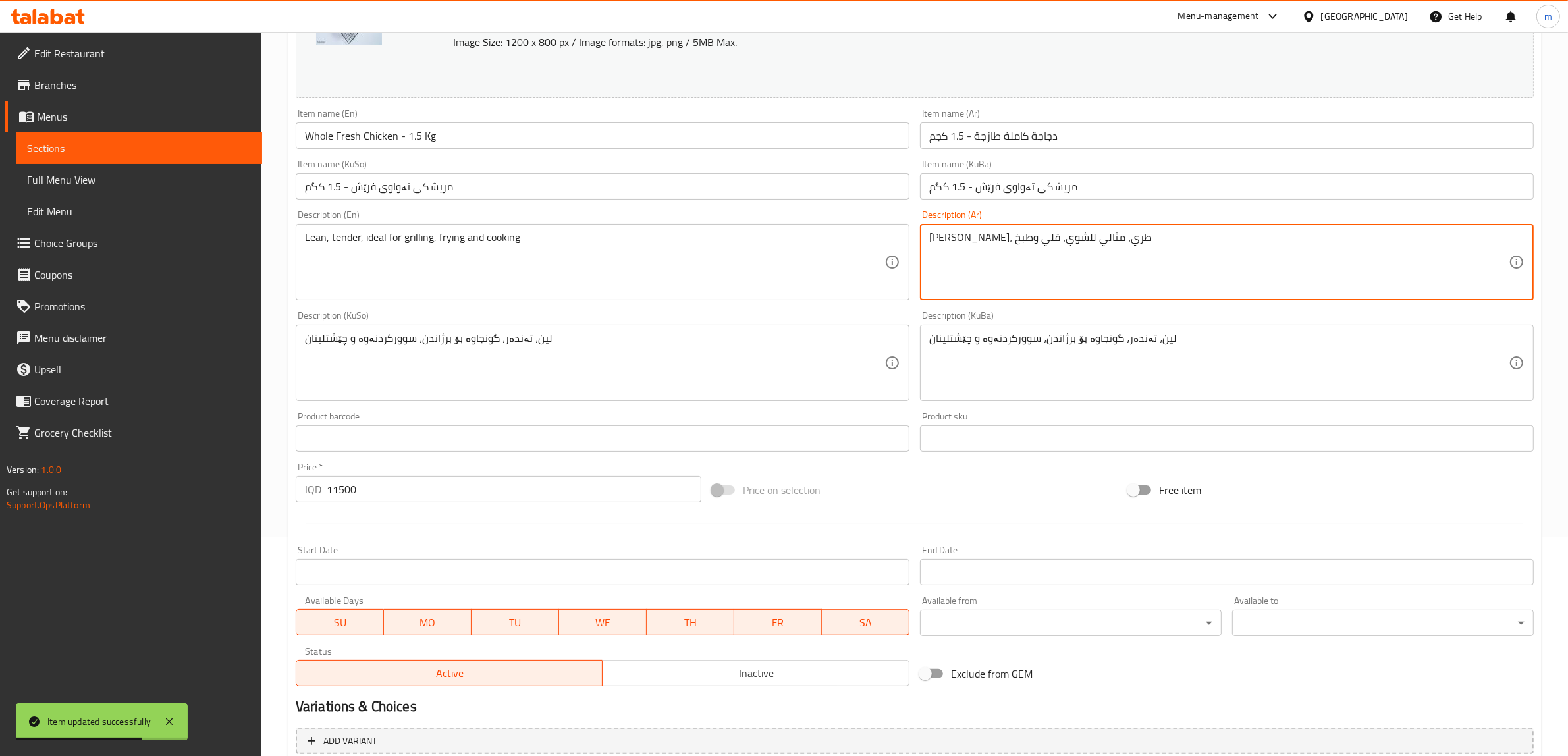
type textarea "لين، طري، مثالي للشوي، قلي وطبخ"
click at [891, 313] on div "Description (KuSo) لين، تەندەر، گونجاوە بۆ برژاندن، سوورکردنەوە و چێشتلینان Des…" at bounding box center [602, 356] width 614 height 90
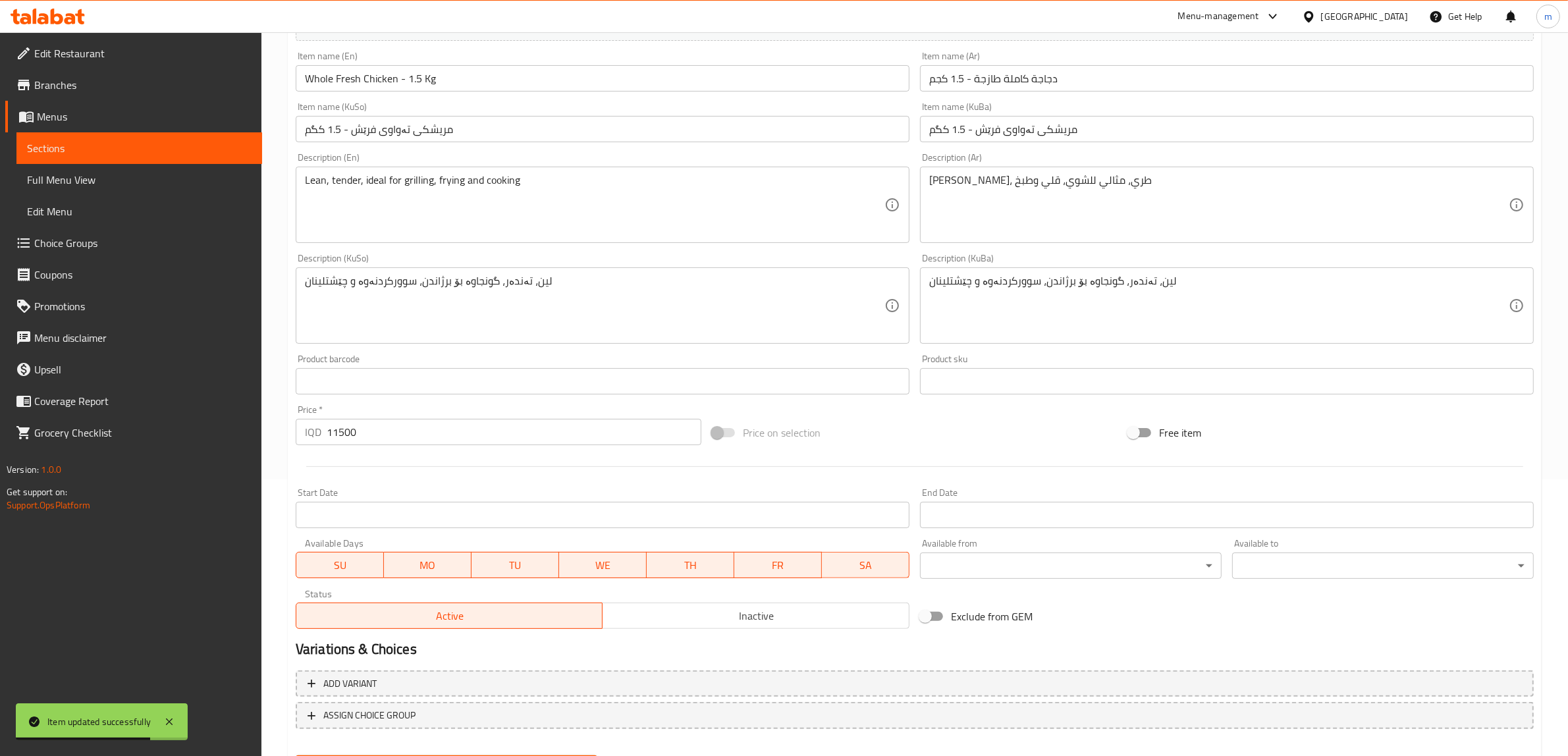
scroll to position [343, 0]
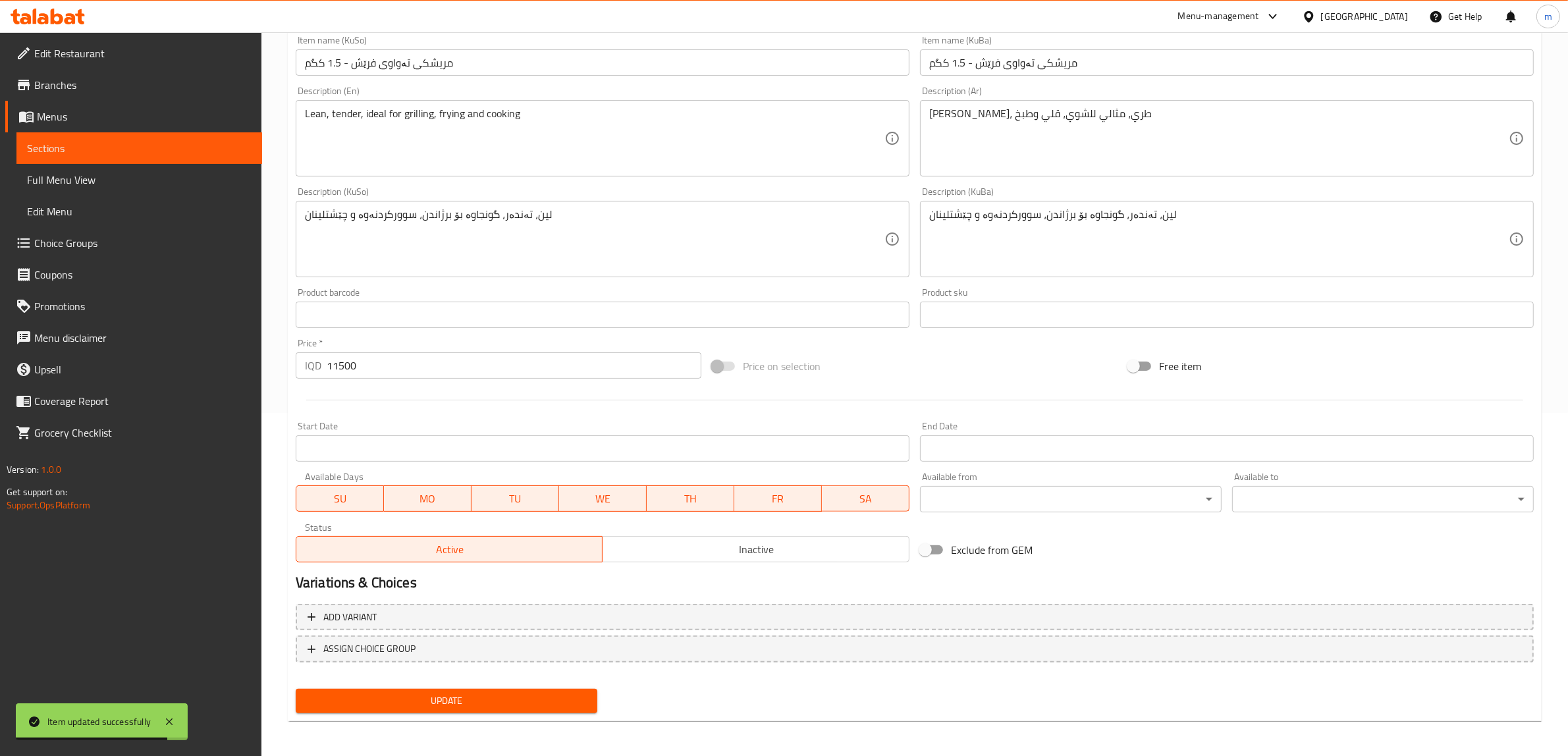
click at [468, 703] on span "Update" at bounding box center [446, 700] width 280 height 16
click at [507, 701] on span "Update" at bounding box center [446, 700] width 280 height 16
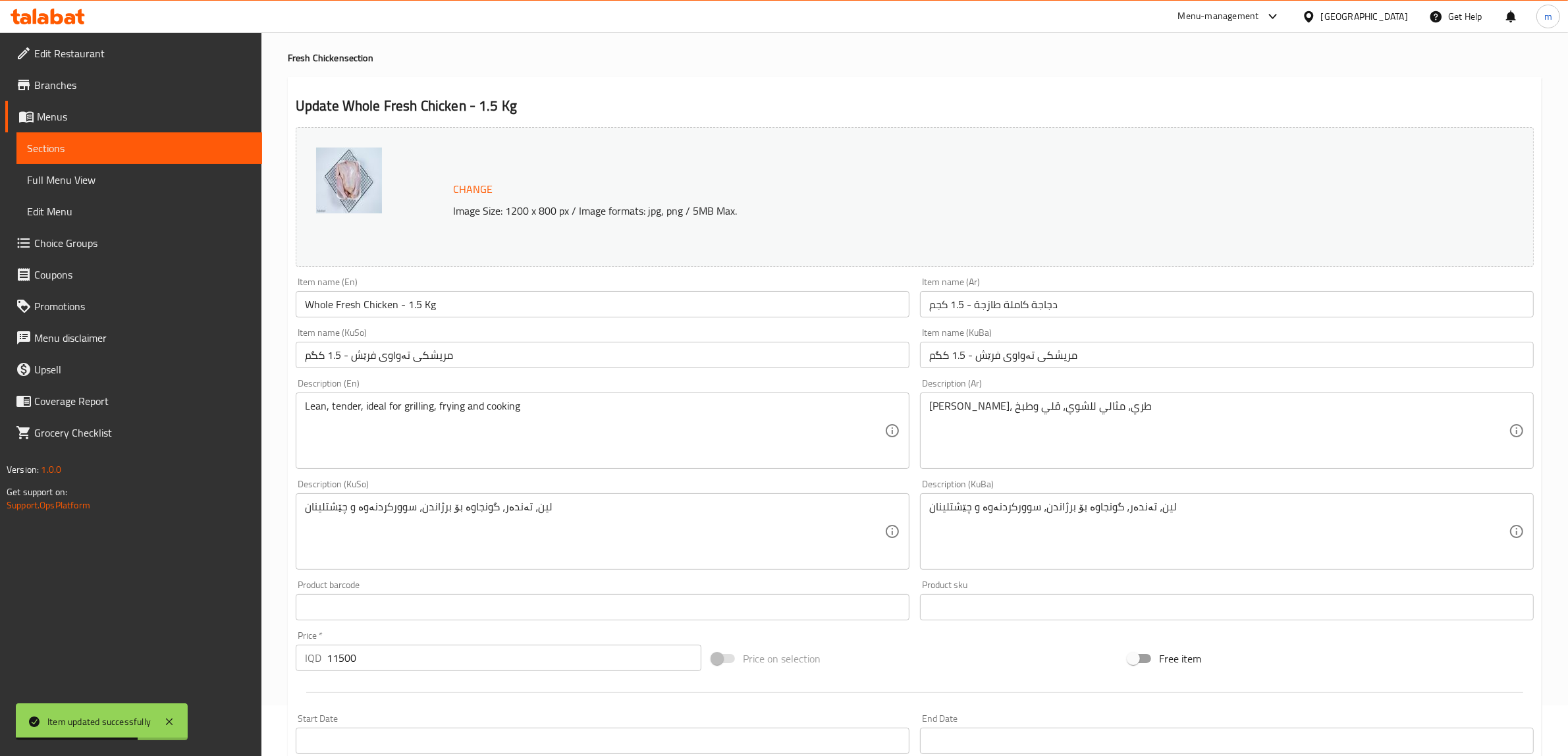
scroll to position [0, 0]
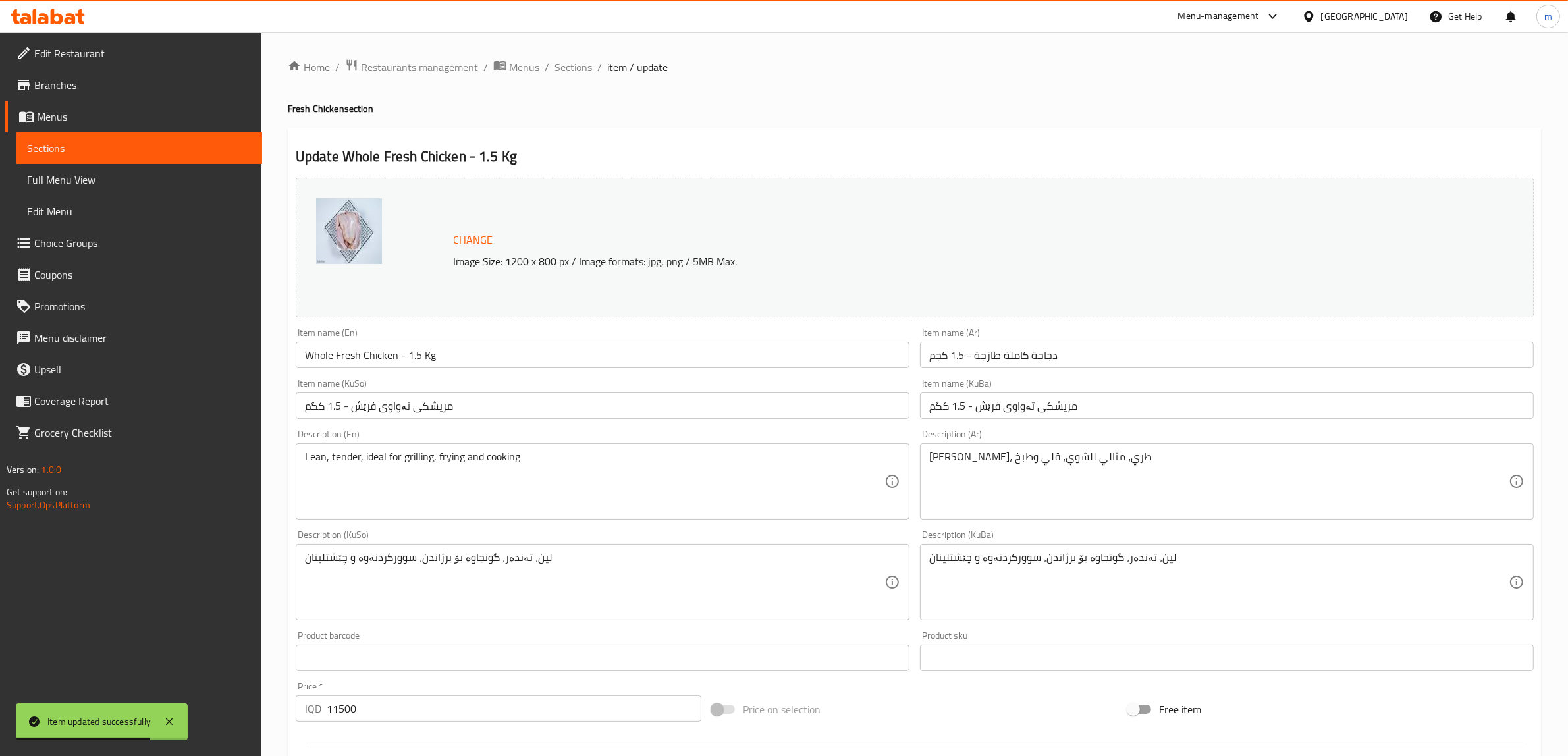
click at [167, 166] on link "Full Menu View" at bounding box center [139, 179] width 246 height 31
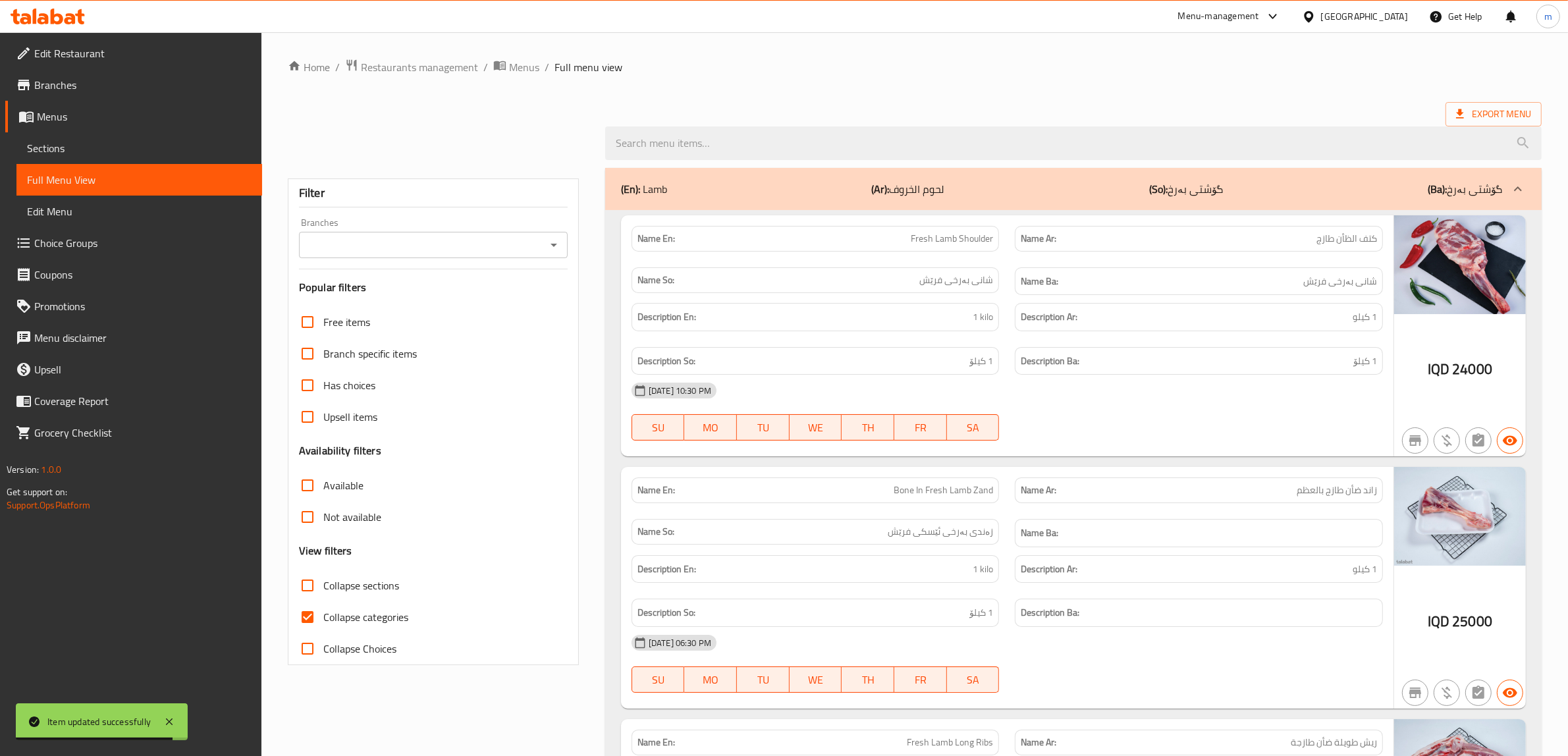
click at [125, 154] on span "Sections" at bounding box center [139, 148] width 225 height 16
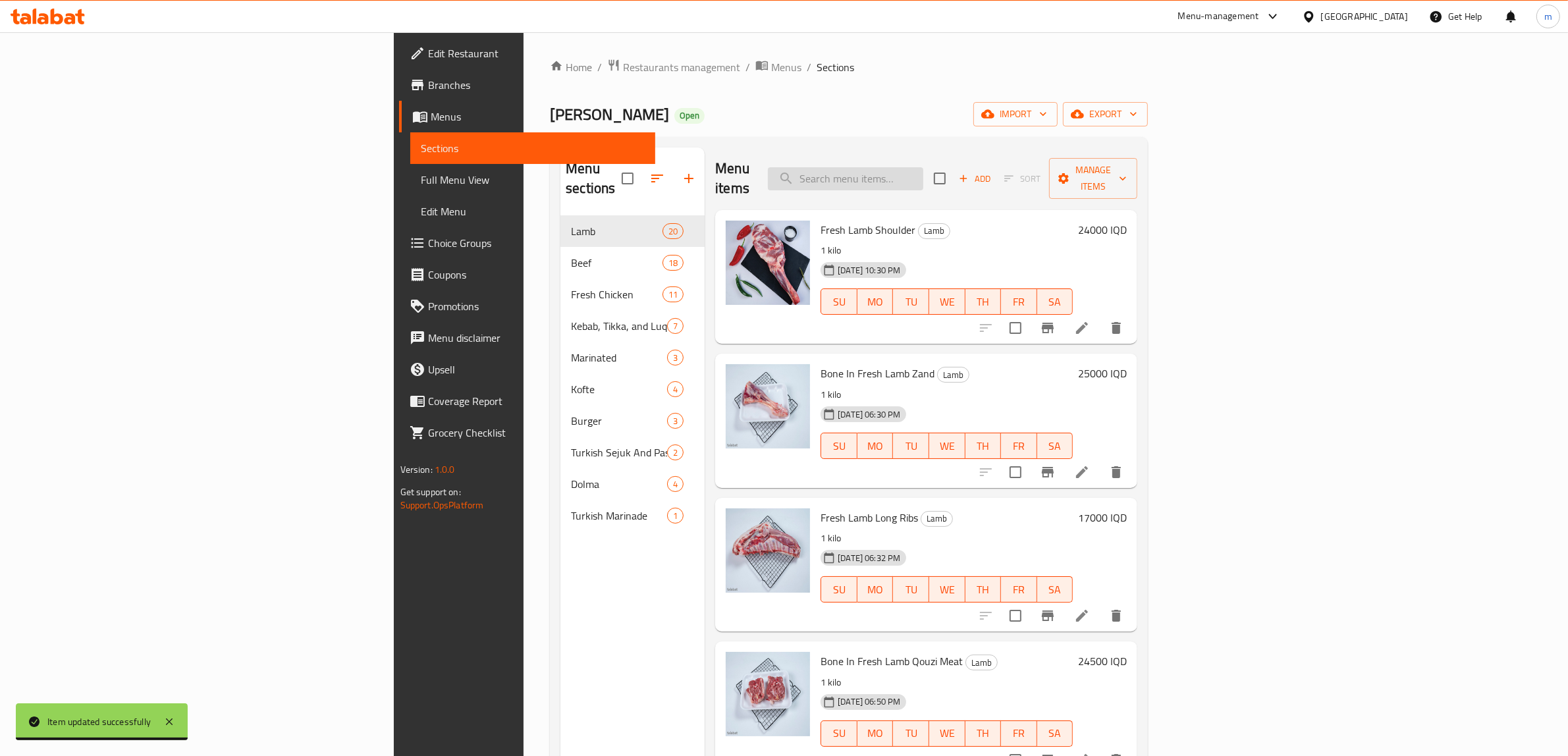
click at [923, 168] on input "search" at bounding box center [845, 179] width 155 height 23
type input "Marinated Whole Fresh Chicken"
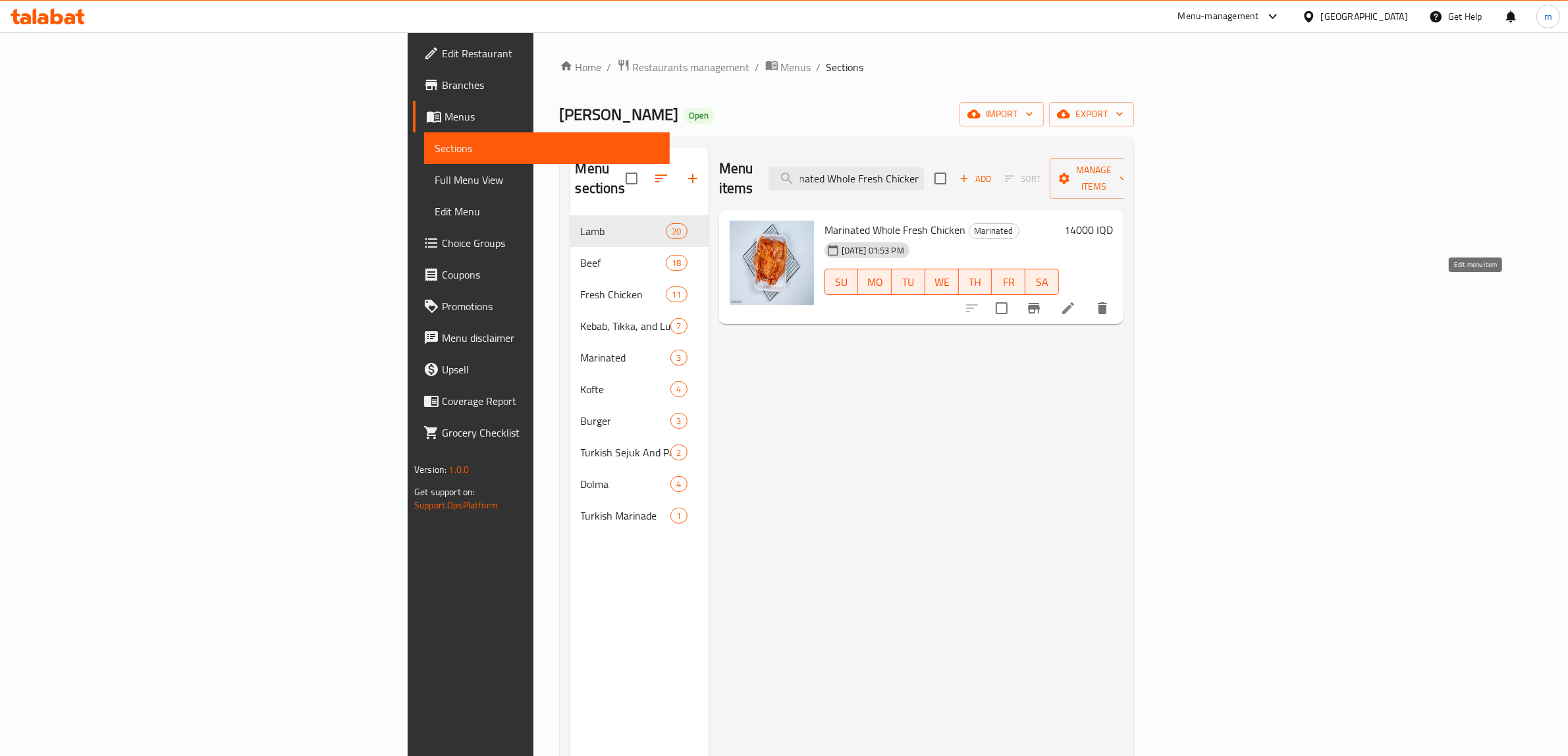
click at [1076, 300] on icon at bounding box center [1068, 308] width 16 height 16
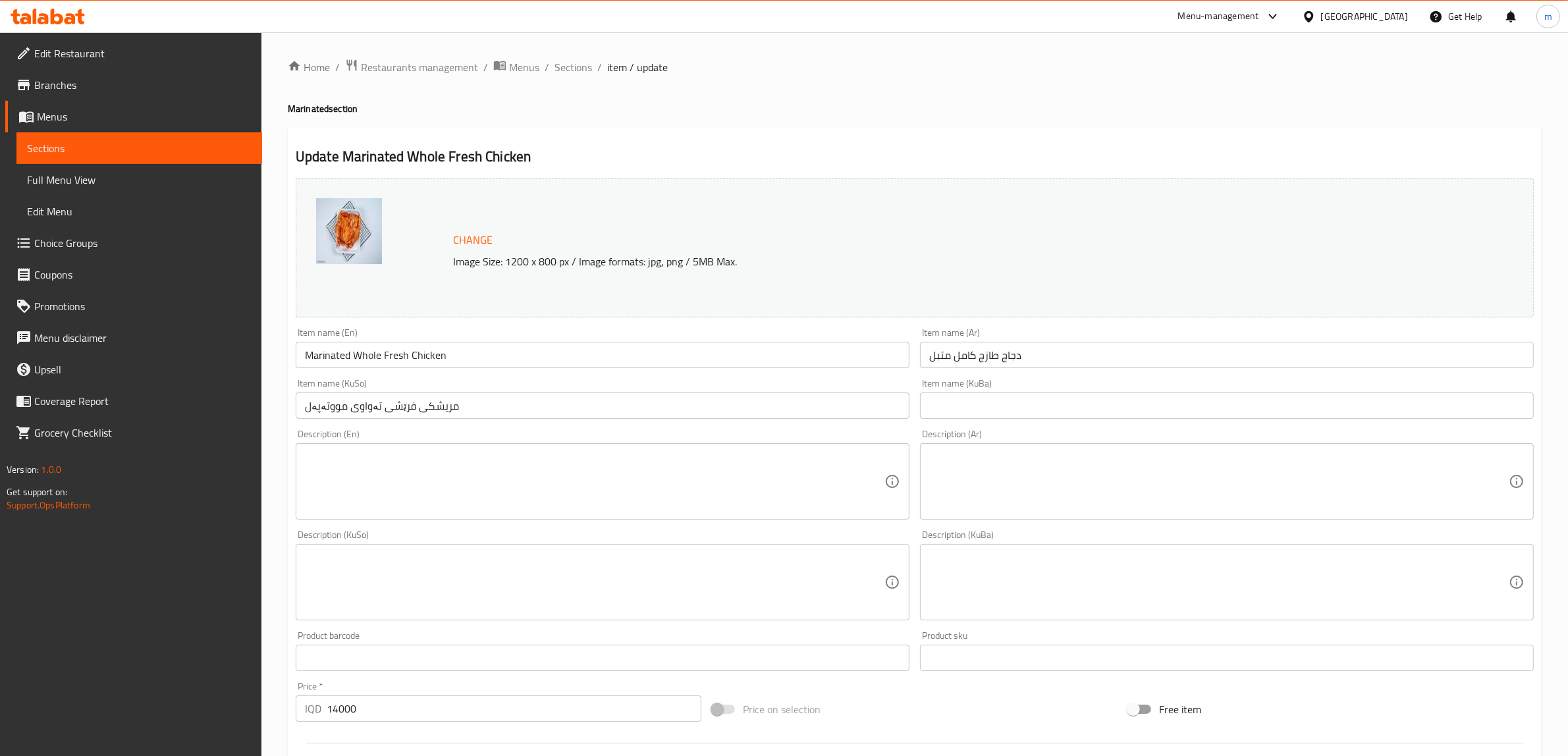
click at [490, 362] on input "Marinated Whole Fresh Chicken" at bounding box center [602, 355] width 614 height 27
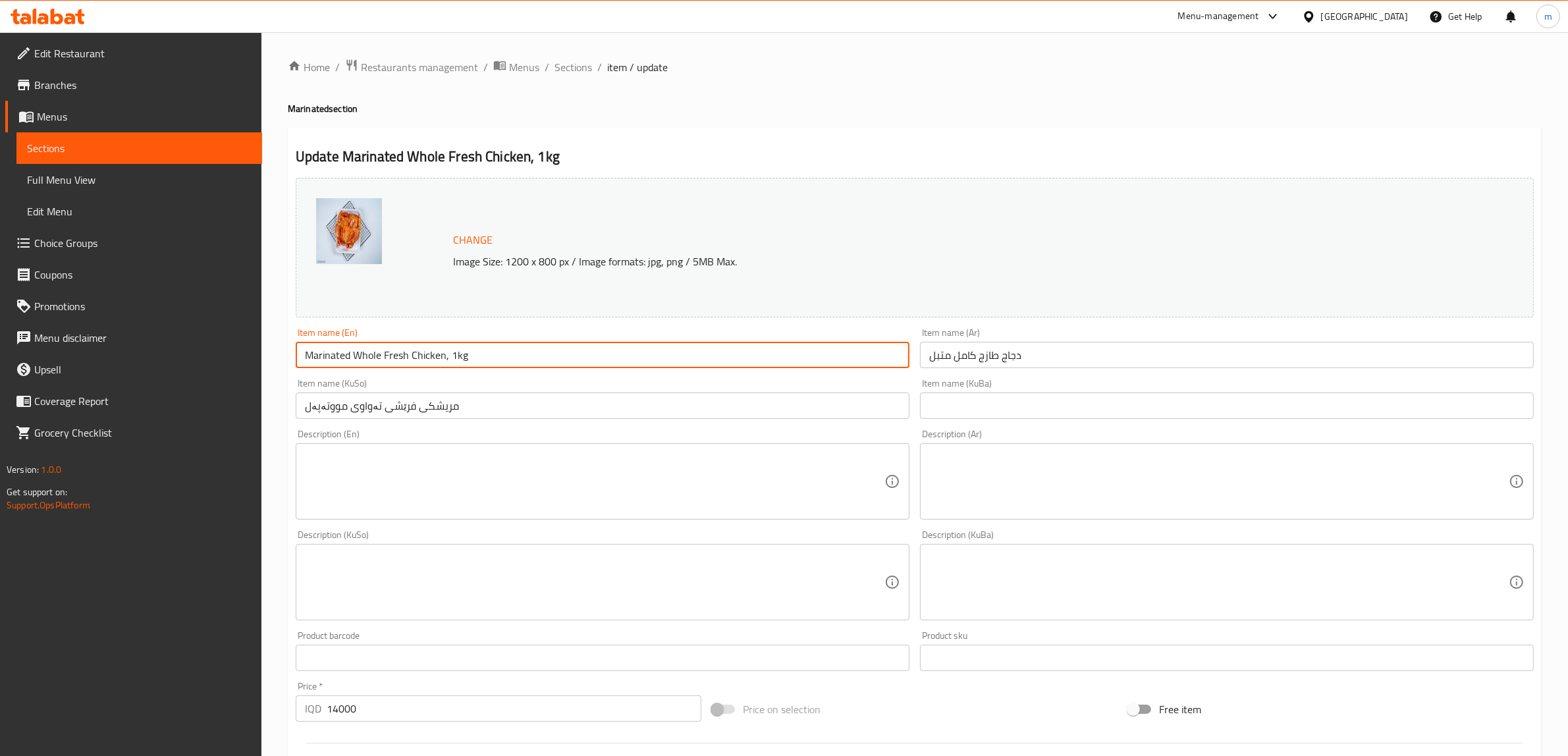
click at [446, 356] on input "Marinated Whole Fresh Chicken, 1kg" at bounding box center [602, 355] width 614 height 27
type input "Marinated Whole Fresh Chicken - 1kg"
click at [1001, 360] on input "دجاج طازج كامل متبل" at bounding box center [1227, 355] width 614 height 27
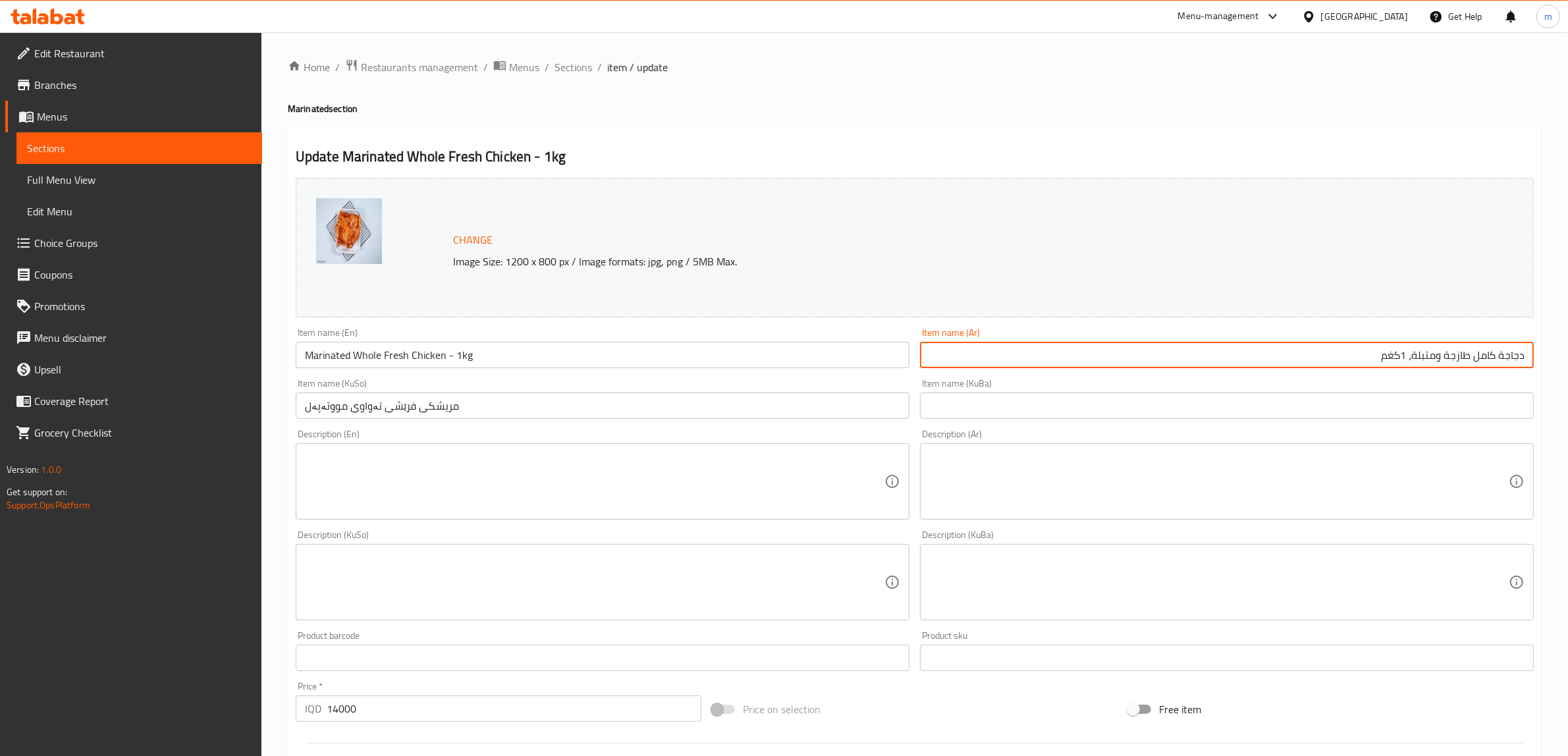
click at [1387, 356] on input "دجاجة كامل طازجة ومتبلة، 1كغم" at bounding box center [1227, 355] width 614 height 27
click at [1407, 348] on input "دجاجة كامل طازجة ومتبلة، 1كجم" at bounding box center [1227, 355] width 614 height 27
click at [1472, 359] on input "دجاجة كامل طازجة ومتبلة - 1كجم" at bounding box center [1227, 355] width 614 height 27
click at [1477, 356] on input "دجاجة كامل طازجة ومتبلة - 1كجم" at bounding box center [1227, 355] width 614 height 27
click at [1476, 353] on input "دجاجة كامل طازجة ومتبلة - 1كجم" at bounding box center [1227, 355] width 614 height 27
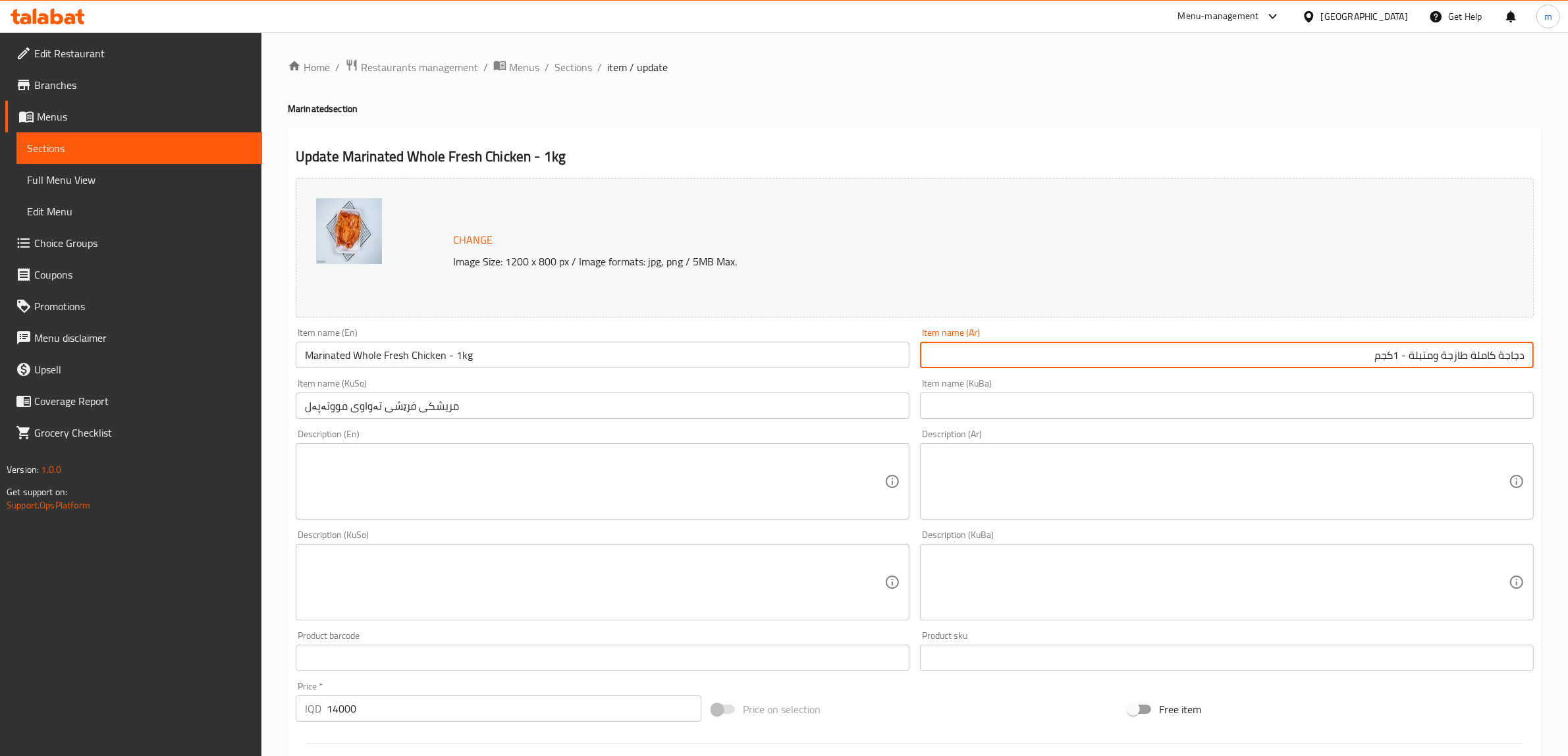
click at [1434, 353] on input "دجاجة كاملة طازجة ومتبلة - 1كجم" at bounding box center [1227, 355] width 614 height 27
type input "دجاجة كاملة طازجة متبلة - 1كجم"
click at [415, 419] on input "مریشکی فرێشی تەواوی مووتەپەل" at bounding box center [602, 406] width 614 height 27
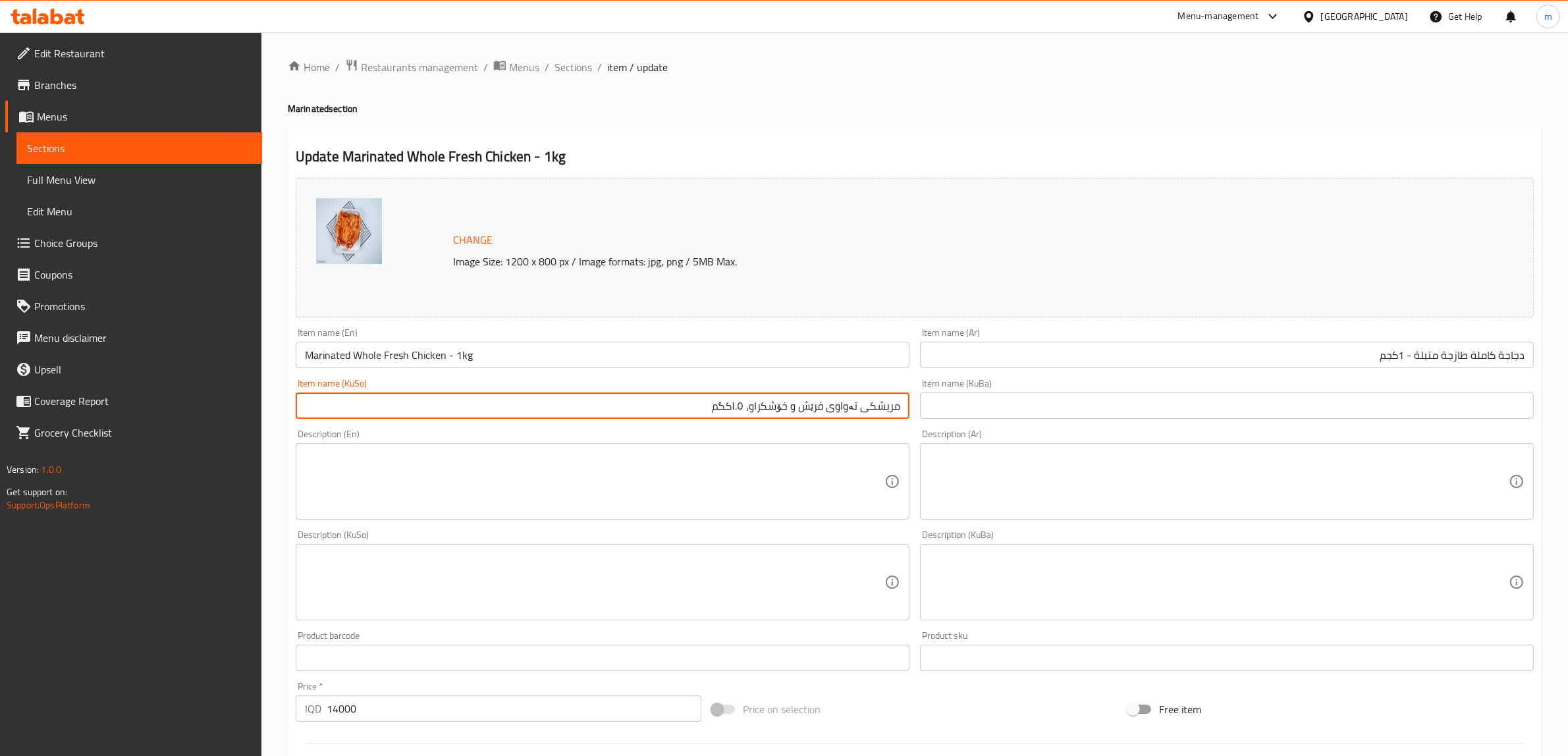
click at [794, 406] on input "مریشکی تەواوی فرێش و خۆشکراو، ۱.٥کگم" at bounding box center [602, 406] width 614 height 27
drag, startPoint x: 753, startPoint y: 403, endPoint x: 710, endPoint y: 397, distance: 43.4
click at [710, 397] on input "مریشکی تەواوی فرێشی خۆشکراو، ۱.٥کگم" at bounding box center [602, 406] width 614 height 27
type input "مریشکی تەواوی فرێش و خۆشکراو - 1 کگم"
click at [1052, 409] on input "text" at bounding box center [1227, 406] width 614 height 27
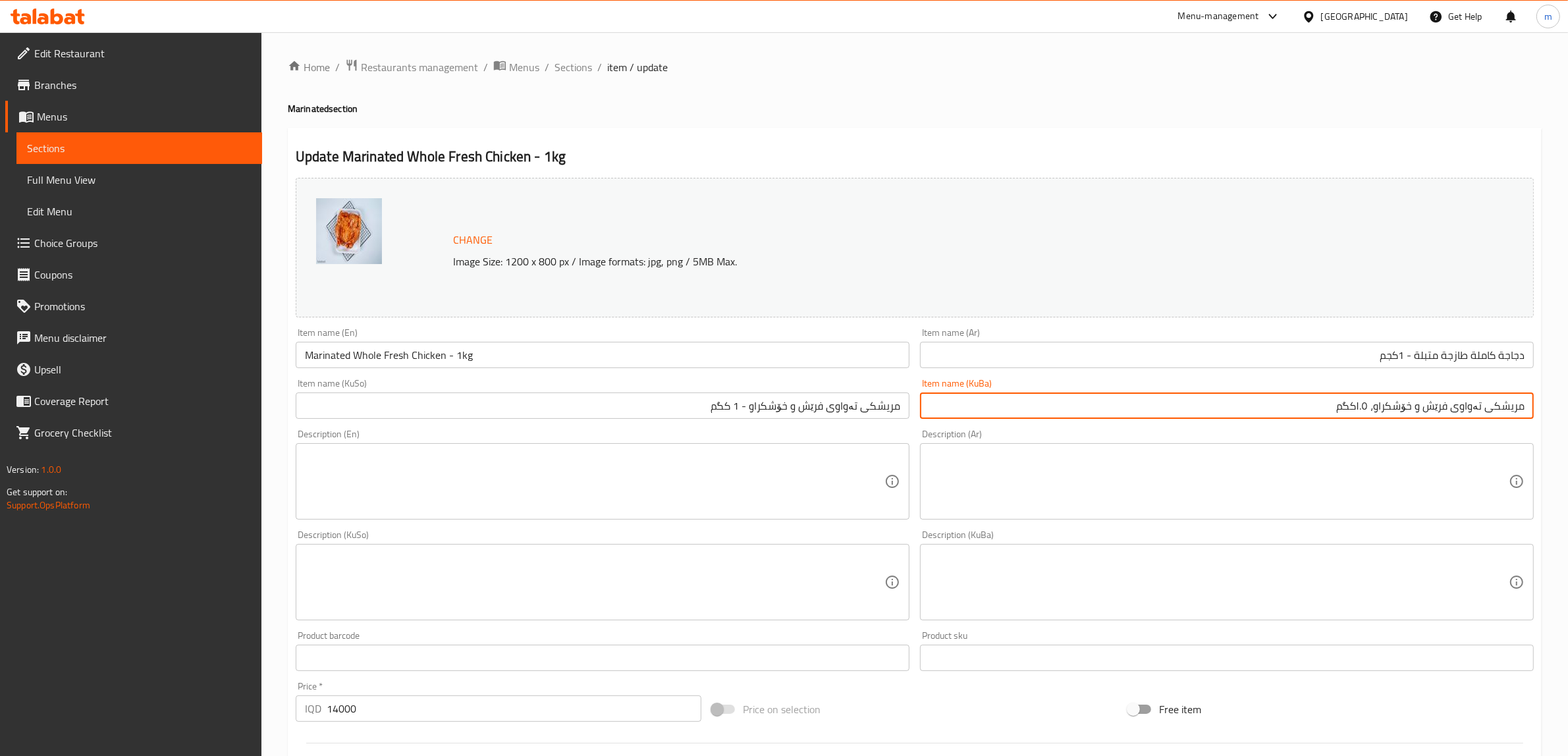
click at [817, 414] on input "مریشکی تەواوی فرێش و خۆشکراو - 1 کگم" at bounding box center [602, 406] width 614 height 27
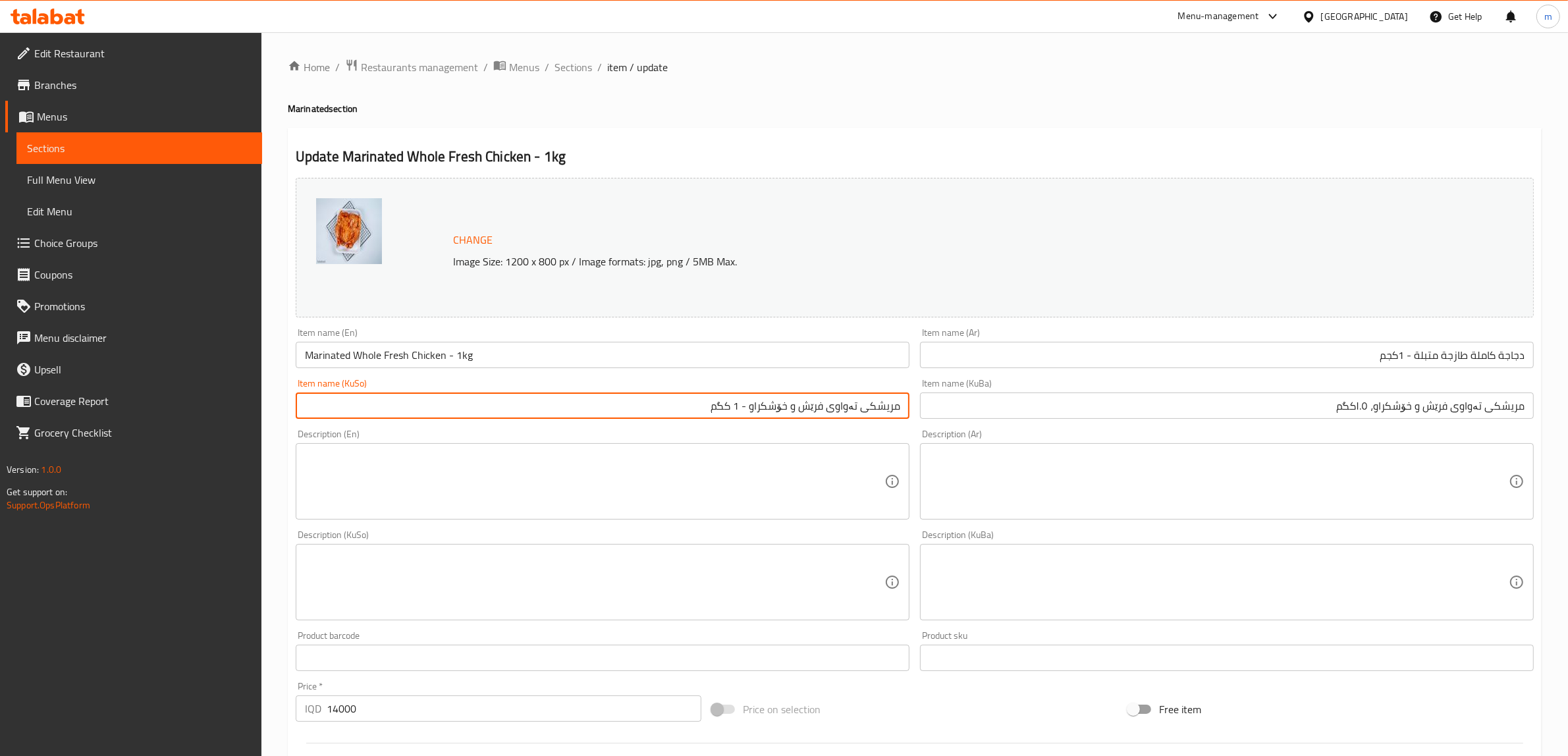
click at [1122, 403] on input "مریشکی تەواوی فرێش و خۆشکراو، ۱.٥کگم" at bounding box center [1227, 406] width 614 height 27
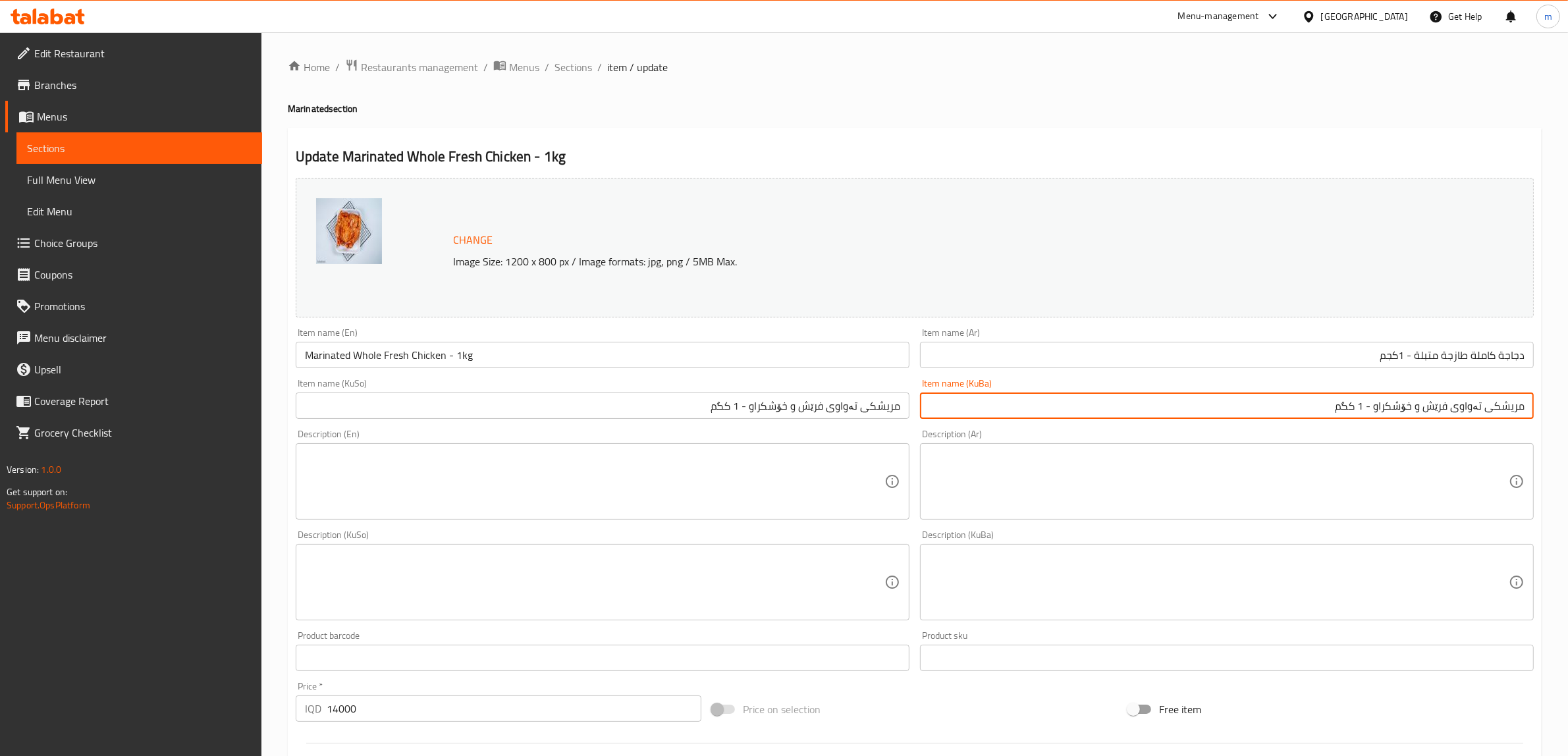
type input "مریشکی تەواوی فرێش و خۆشکراو - 1 کگم"
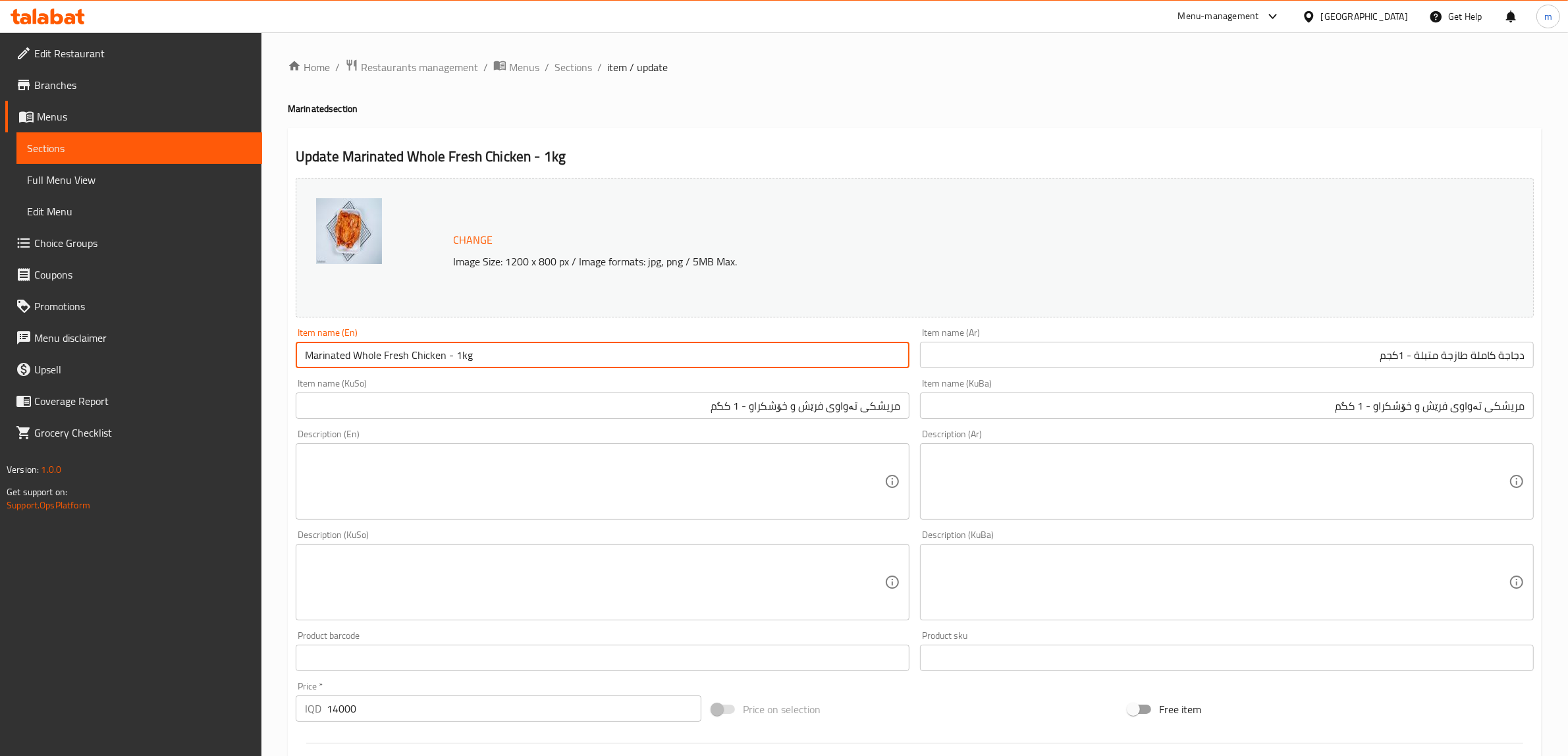
click at [458, 357] on input "Marinated Whole Fresh Chicken - 1kg" at bounding box center [602, 355] width 614 height 27
type input "Marinated Whole Fresh Chicken - 1 Kg"
click at [452, 382] on div "Item name (KuSo) مریشکی تەواوی فرێش و خۆشکراو - 1 کگم Item name (KuSo)" at bounding box center [602, 398] width 614 height 40
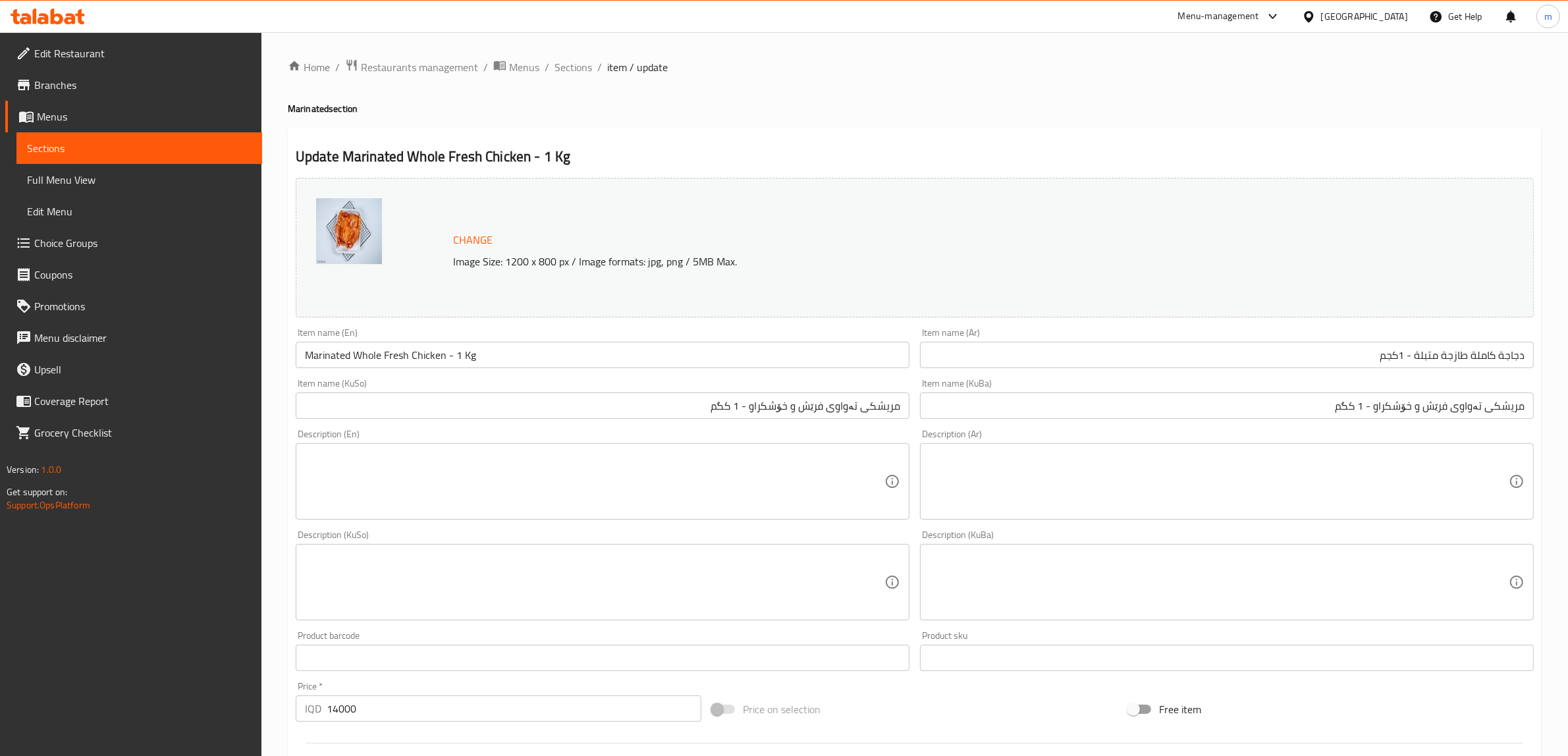
click at [490, 463] on textarea at bounding box center [594, 482] width 580 height 63
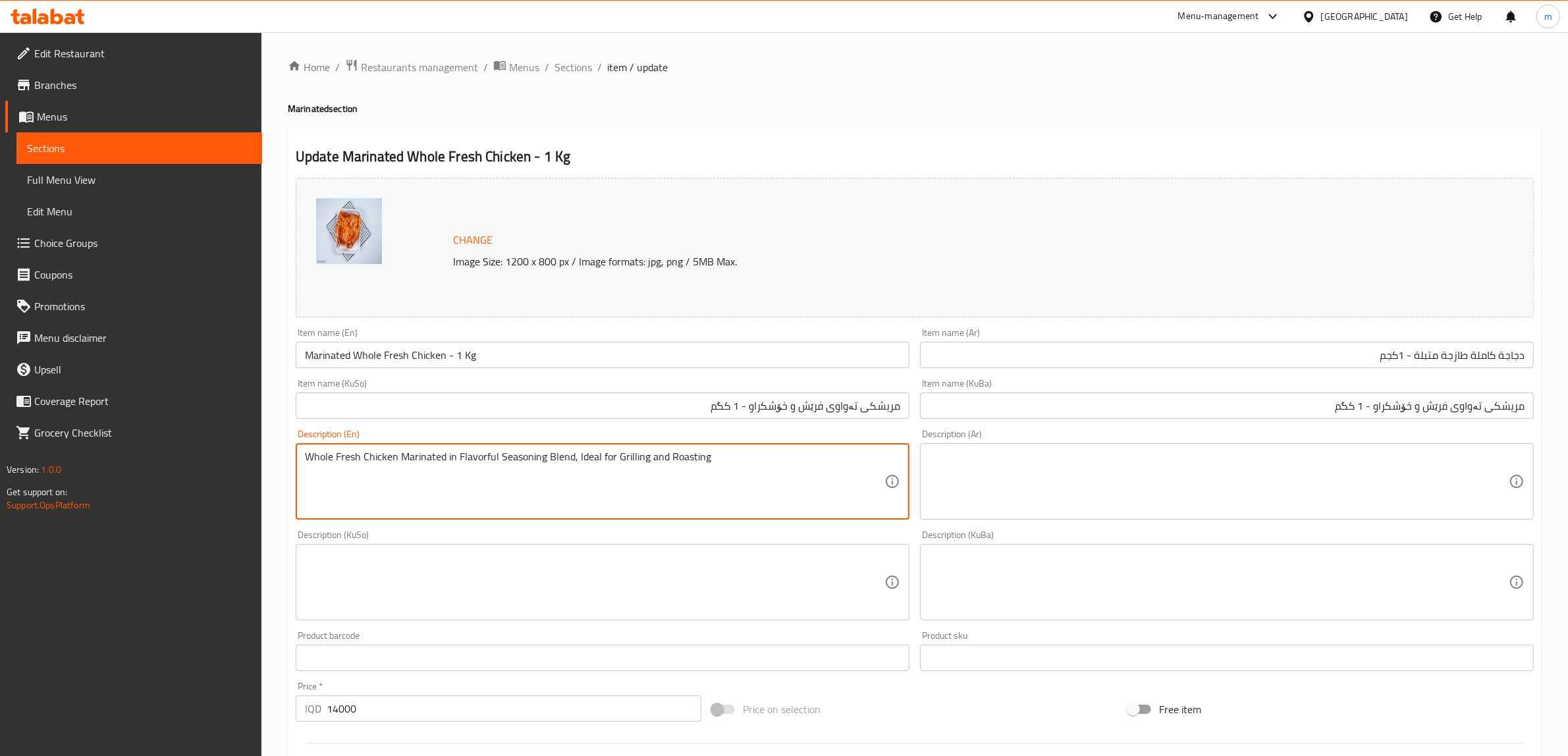
click at [469, 458] on textarea "Whole Fresh Chicken Marinated in Flavorful Seasoning Blend, Ideal for Grilling …" at bounding box center [594, 482] width 580 height 63
type textarea "Whole fresh chicken marinated in seasoning blend, ideal for grilling and roasti…"
click at [1006, 581] on textarea at bounding box center [1219, 583] width 580 height 63
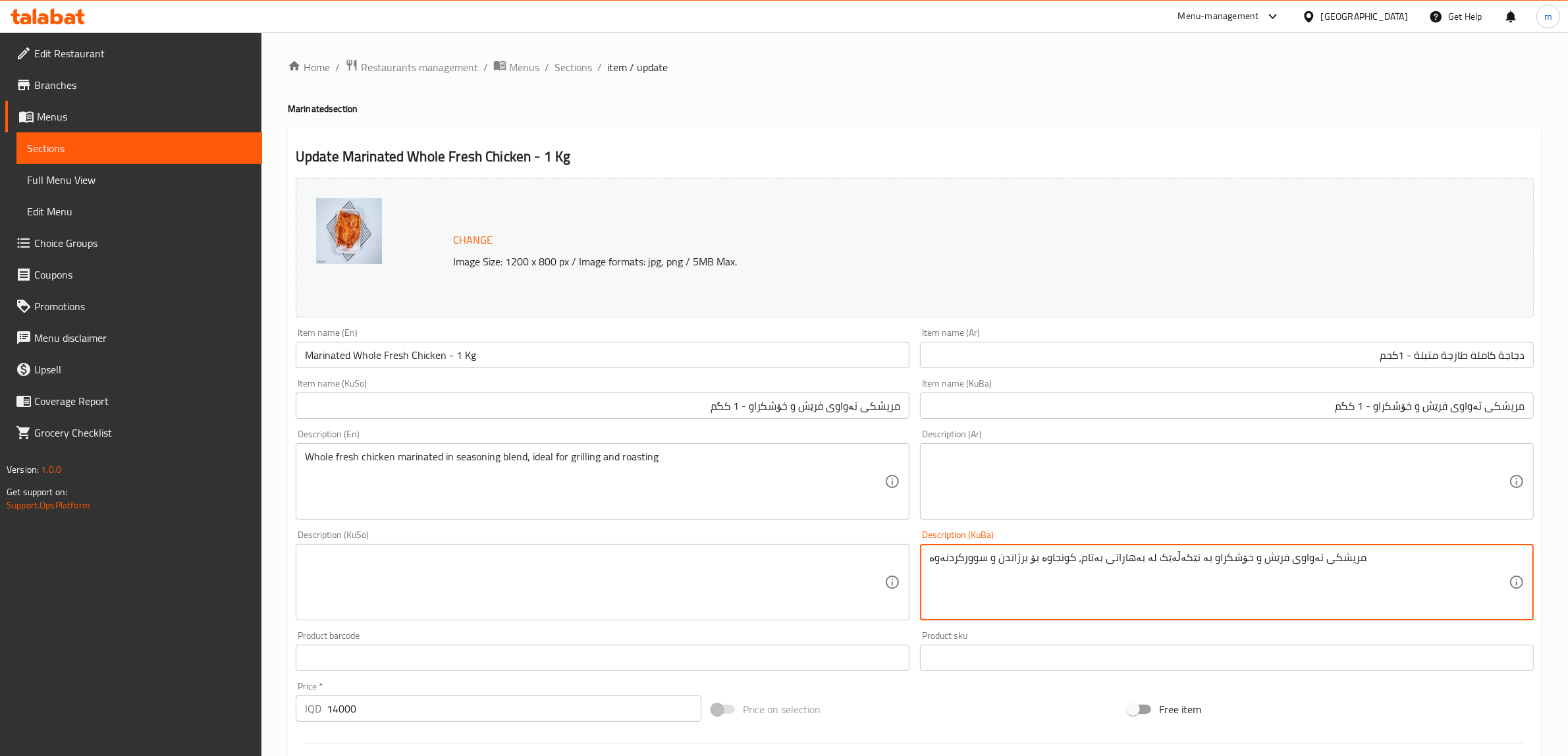
type textarea "مریشکی تەواوی فرێش و خۆشکراو بە تێکەڵەێک لە بەهاراتی بەتام، کونجاوە بۆ برژاندن …"
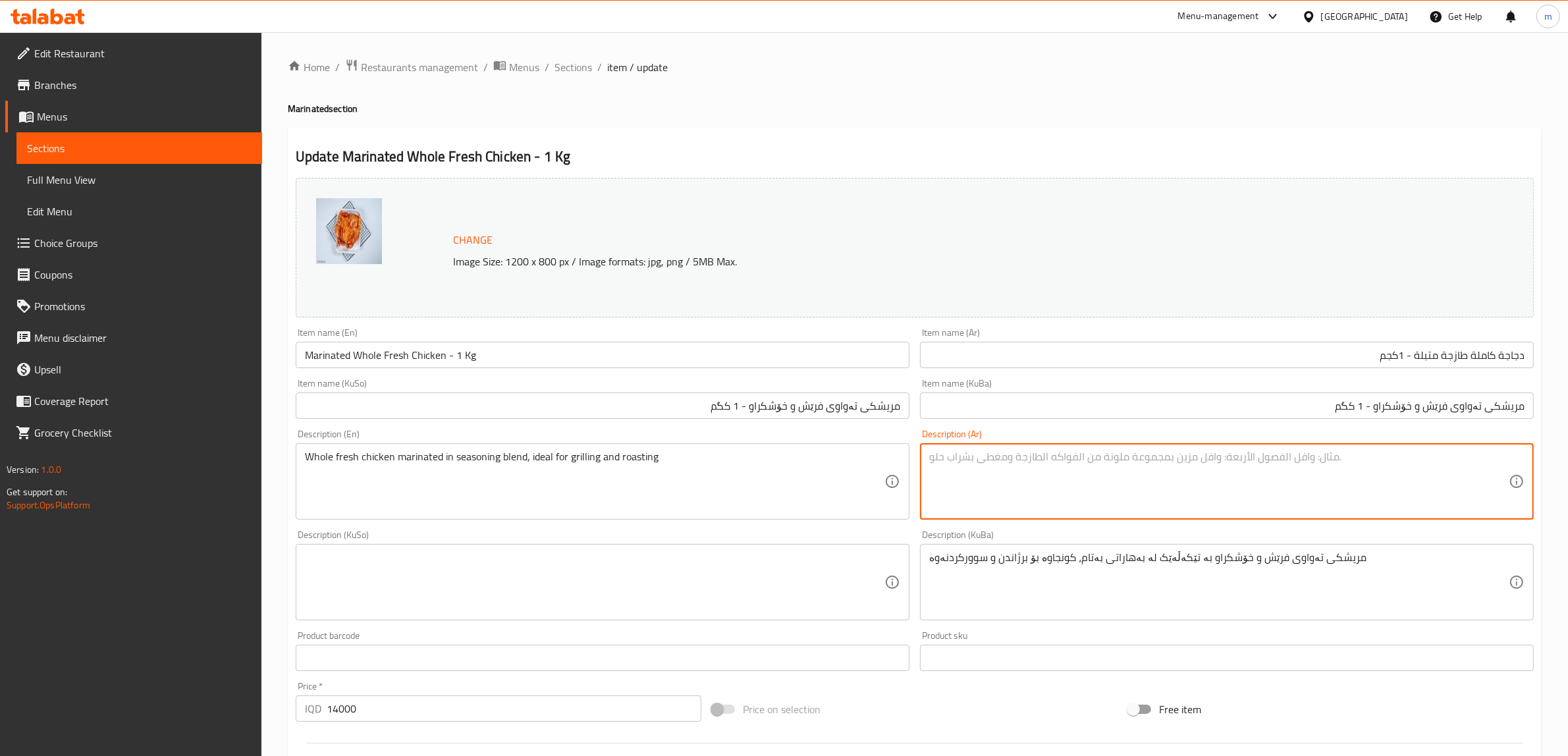
click at [1028, 471] on textarea at bounding box center [1219, 482] width 580 height 63
type textarea "دجاجة كاملة طازجة ومتبلة بمزيج من التوابل، مثالية للشوي والتحميص"
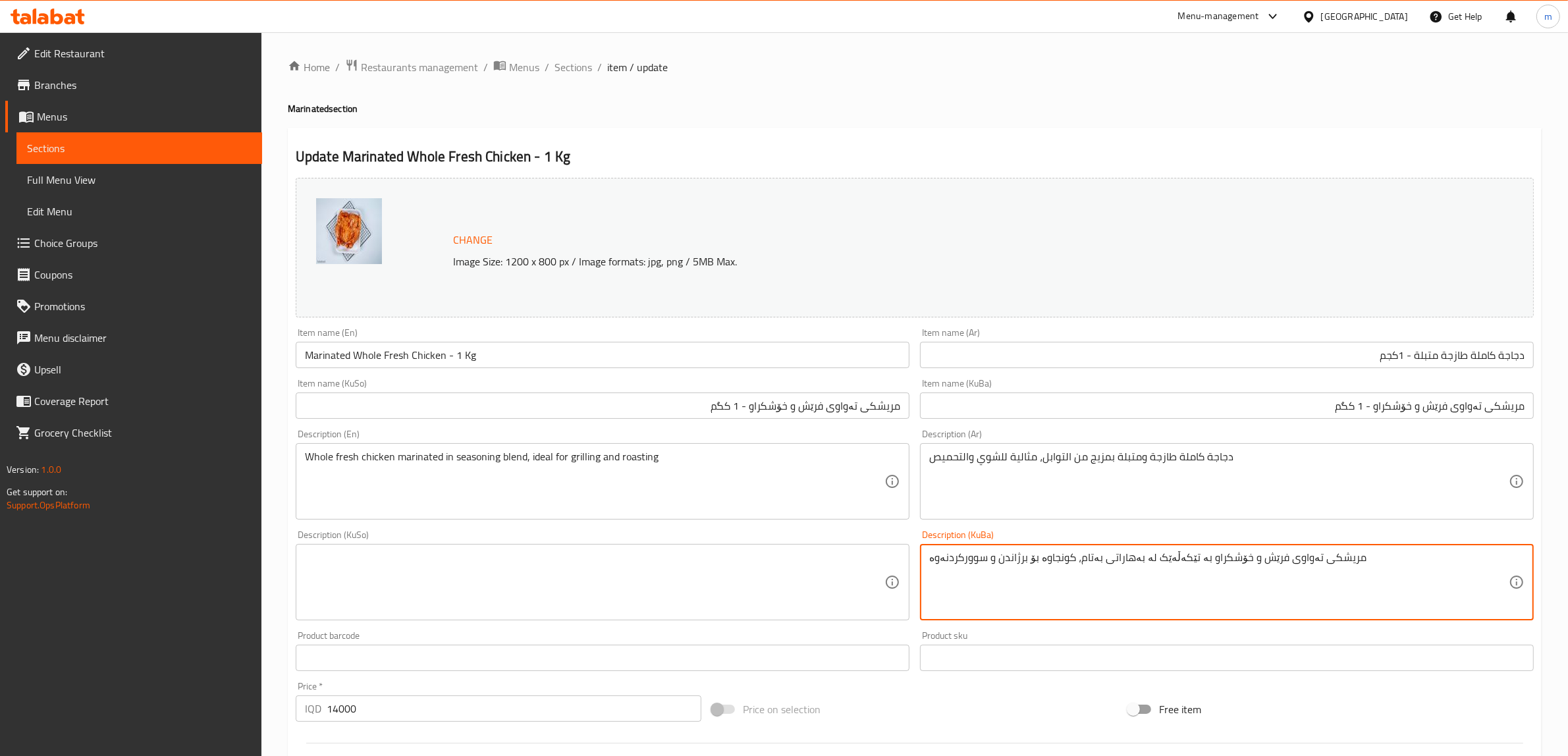
type textarea "مریشکی تەواوی فرێش و خۆشکراو بە تێکەڵەێک لە بەهاراتی بەتام، کونجاوە بۆ برژاندن …"
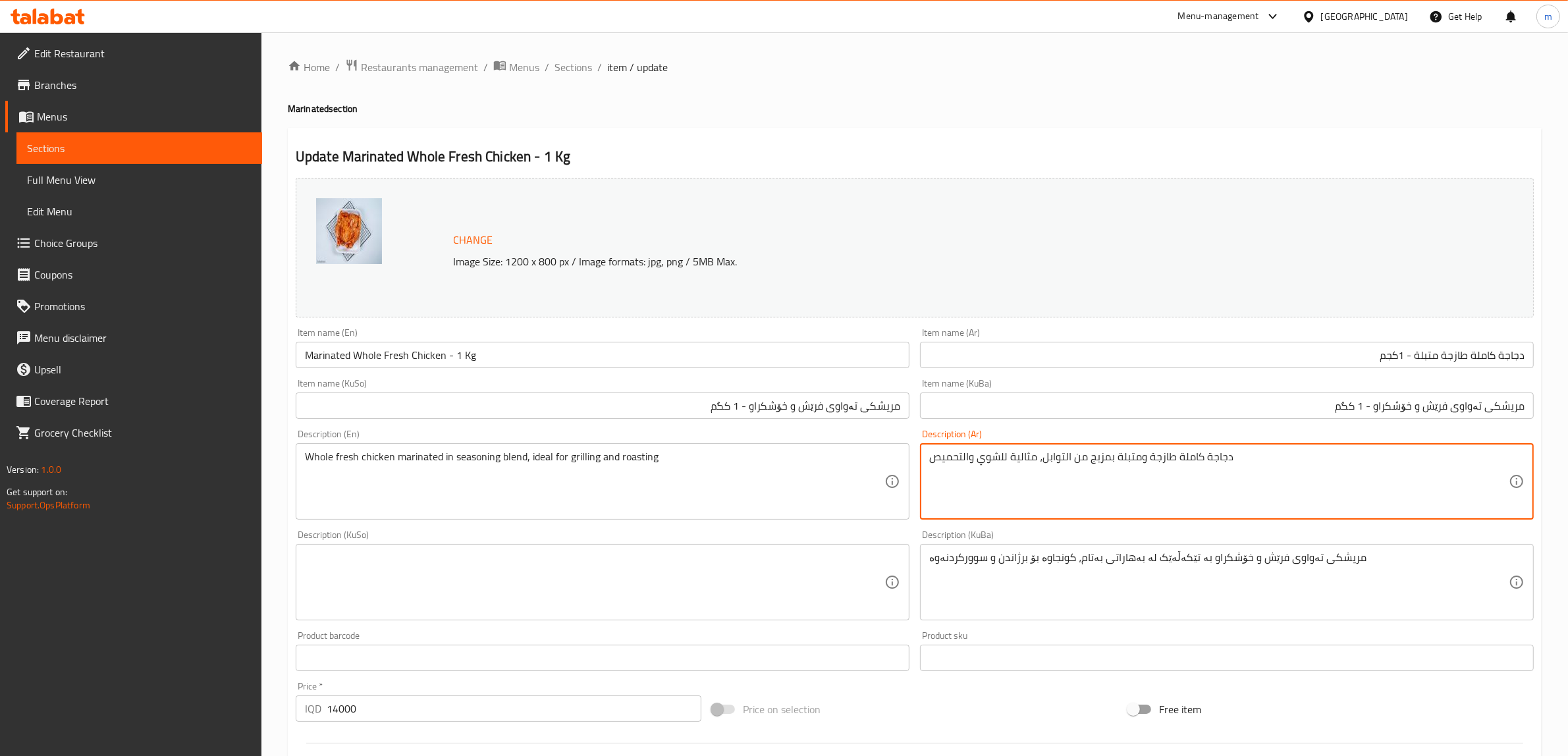
click at [1064, 453] on textarea "دجاجة كاملة طازجة ومتبلة بمزيج من التوابل، مثالية للشوي والتحميص" at bounding box center [1219, 482] width 580 height 63
click at [965, 458] on textarea "دجاجة كاملة طازجة ومتبلة بمزيج من توابل، مثالية للشوي والتحميص" at bounding box center [1219, 482] width 580 height 63
click at [960, 458] on textarea "دجاجة كاملة طازجة ومتبلة بمزيج من توابل، مثالية للشوي والتحميص" at bounding box center [1219, 482] width 580 height 63
click at [961, 459] on textarea "دجاجة كاملة طازجة ومتبلة بمزيج من توابل، مثالية للشوي والتحميص" at bounding box center [1219, 482] width 580 height 63
drag, startPoint x: 960, startPoint y: 455, endPoint x: 916, endPoint y: 452, distance: 44.1
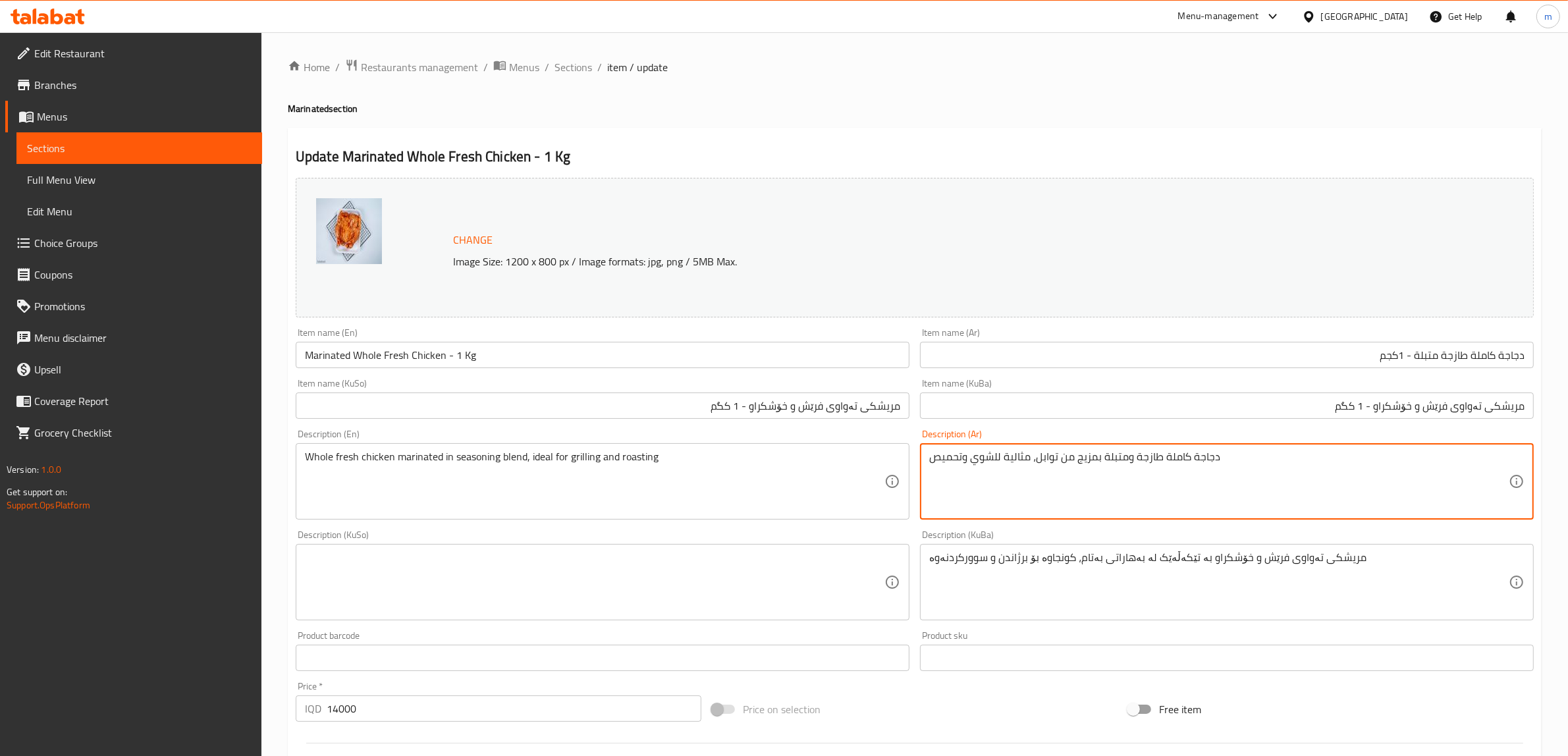
click at [916, 452] on div "Description (Ar) دجاجة كاملة طازجة ومتبلة بمزيج من توابل، مثالية للشوي وتحميص D…" at bounding box center [1227, 474] width 624 height 101
type textarea "دجاجة كاملة طازجة ومتبلة بمزيج من توابل، مثالية للشوي وتحميص"
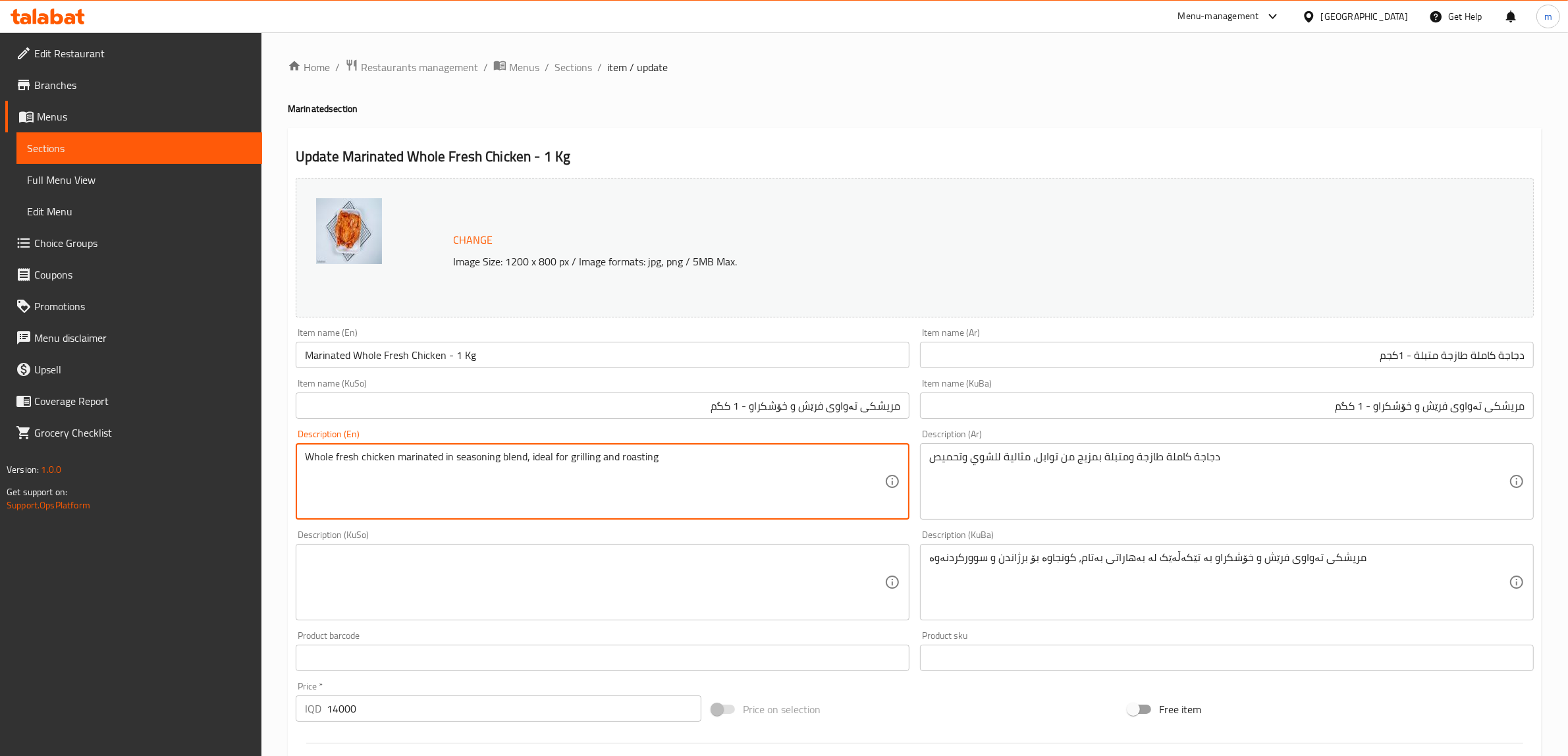
click at [644, 465] on textarea "Whole fresh chicken marinated in seasoning blend, ideal for grilling and roasti…" at bounding box center [594, 482] width 580 height 63
click at [660, 465] on textarea "Whole fresh chicken marinated in seasoning blend, ideal for grilling and roasti…" at bounding box center [594, 482] width 580 height 63
drag, startPoint x: 665, startPoint y: 457, endPoint x: 570, endPoint y: 453, distance: 95.1
click at [570, 453] on textarea "Whole fresh chicken marinated in seasoning blend, ideal for grilling and roasti…" at bounding box center [594, 482] width 580 height 63
click at [670, 479] on textarea "Whole fresh chicken marinated in seasoning blend, ideal for grilling and roasti…" at bounding box center [594, 482] width 580 height 63
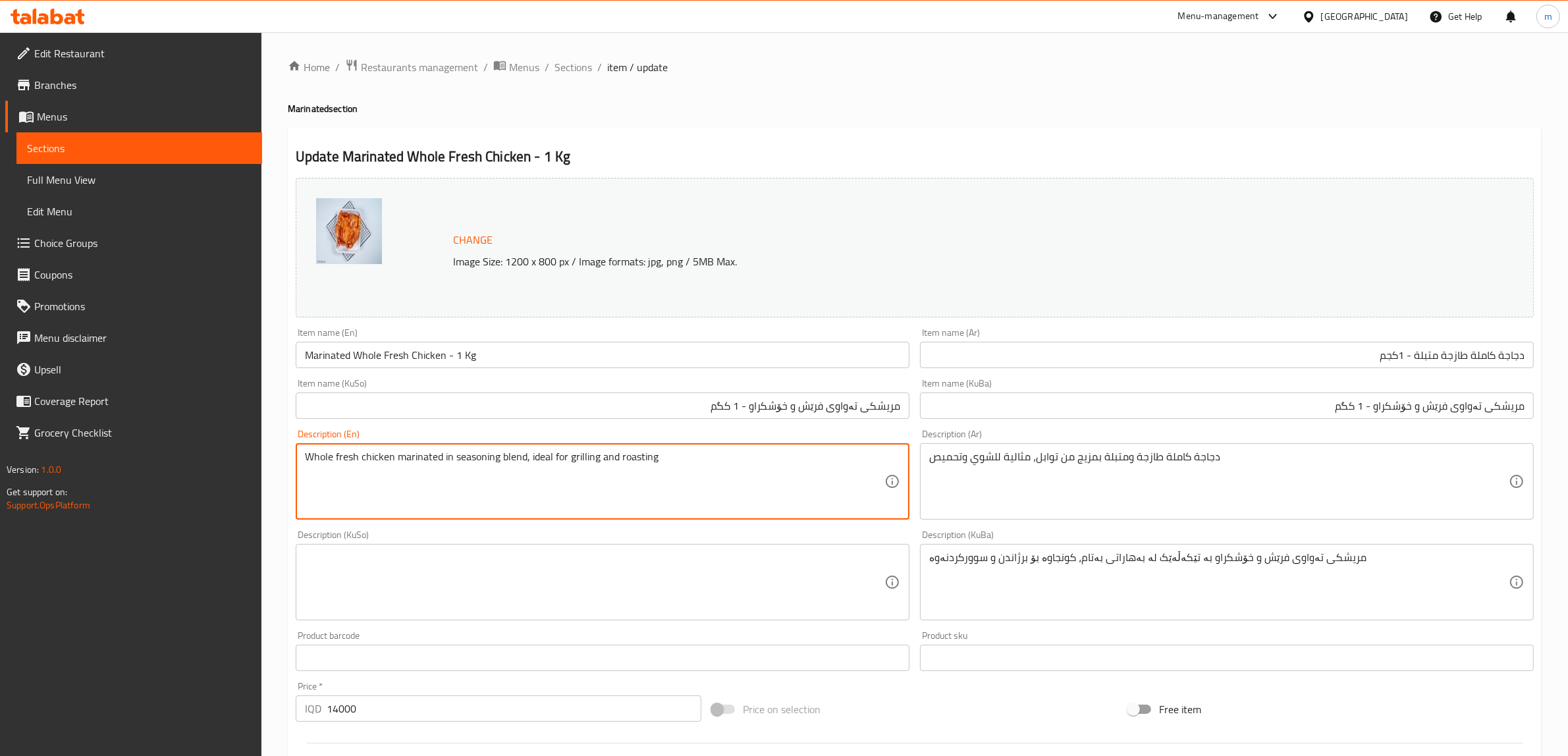
click at [576, 456] on textarea "Whole fresh chicken marinated in seasoning blend, ideal for grilling and roasti…" at bounding box center [594, 482] width 580 height 63
click at [663, 461] on textarea "Whole fresh chicken marinated in seasoning blend, ideal for grilling and roasti…" at bounding box center [594, 482] width 580 height 63
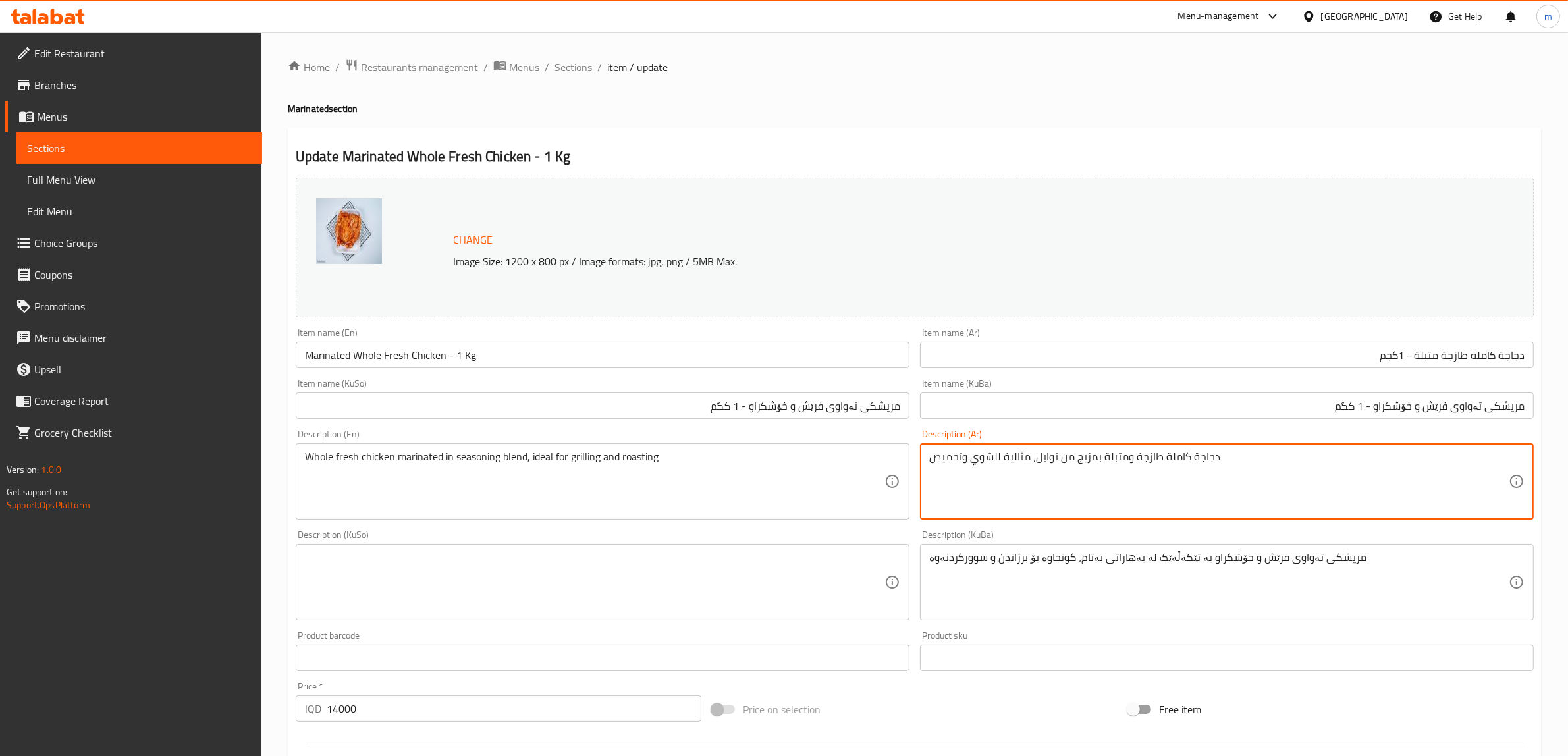
drag, startPoint x: 963, startPoint y: 456, endPoint x: 930, endPoint y: 455, distance: 33.0
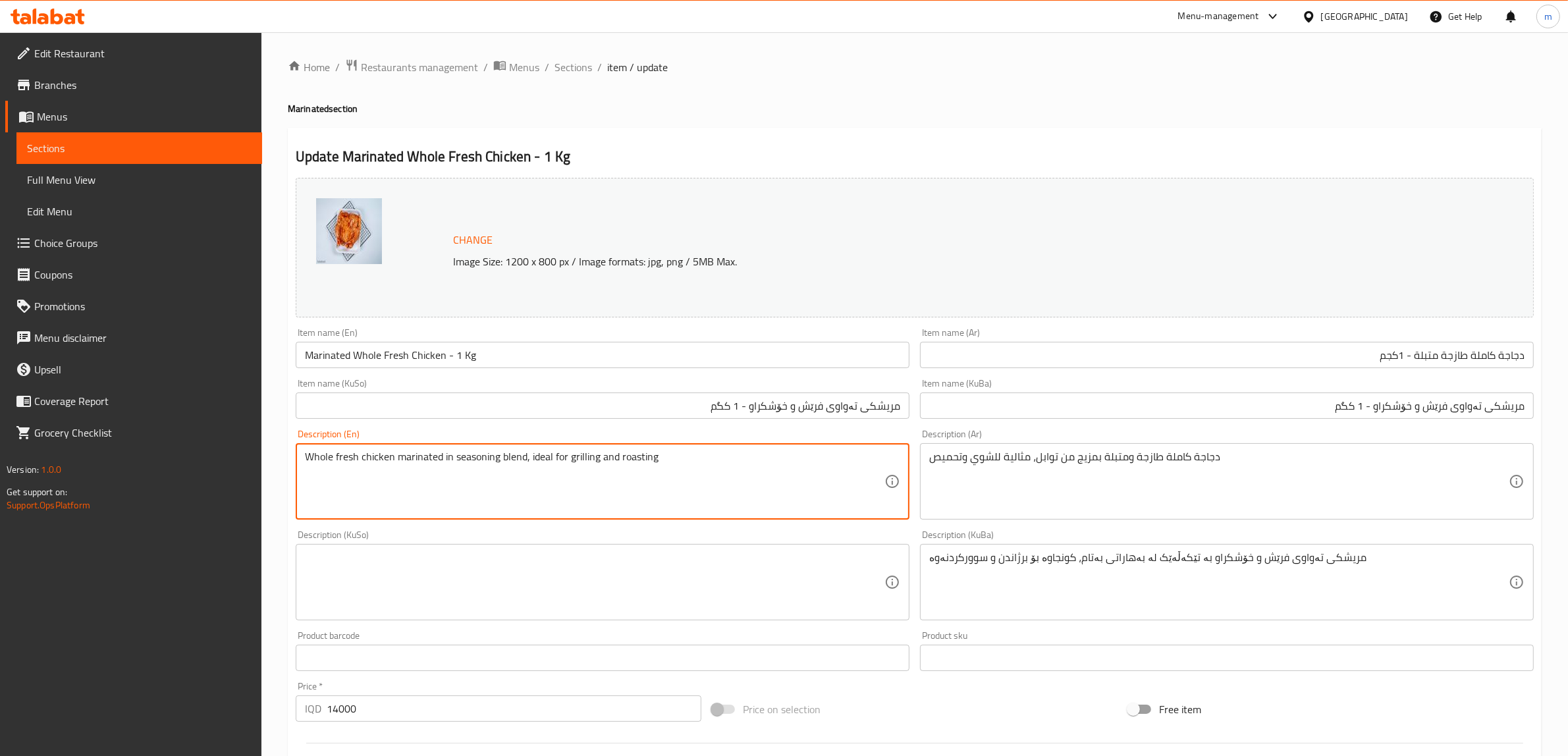
drag, startPoint x: 669, startPoint y: 453, endPoint x: 599, endPoint y: 450, distance: 70.1
click at [599, 450] on textarea "Whole fresh chicken marinated in seasoning blend, ideal for grilling and roasti…" at bounding box center [594, 482] width 580 height 63
click at [529, 458] on textarea "Whole fresh chicken marinated in seasoning blend, ideal for grilling" at bounding box center [594, 482] width 580 height 63
type textarea "Whole fresh chicken marinated in seasoning blend and ideal for grilling"
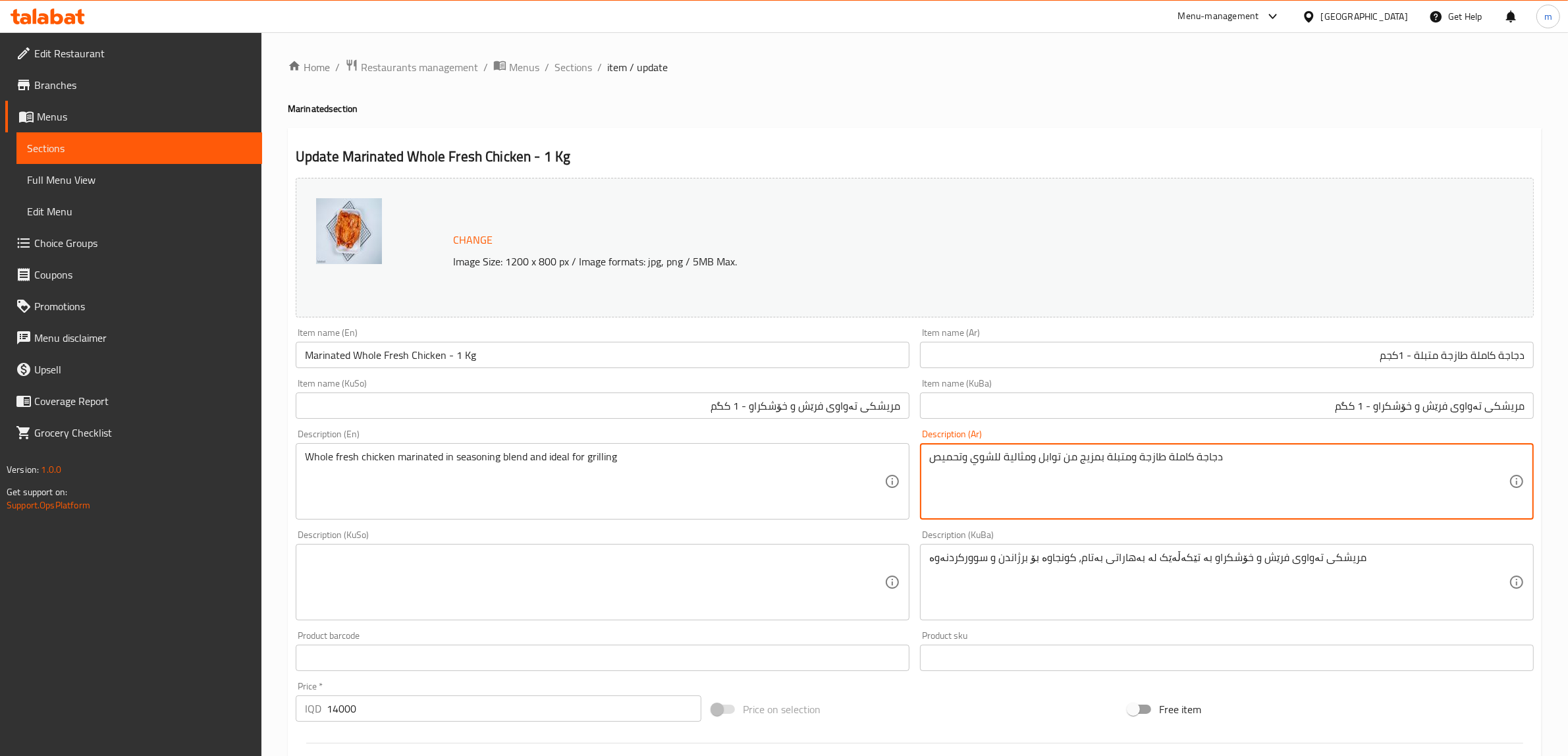
type textarea "دجاجة كاملة طازجة ومتبلة بمزيج من توابل ومثالية للشوي وتحميص"
click at [1023, 542] on div "Description (KuBa) مریشکی تەواوی فرێش و خۆشکراو بە تێکەڵەێک لە بەهاراتی بەتام، …" at bounding box center [1227, 575] width 614 height 90
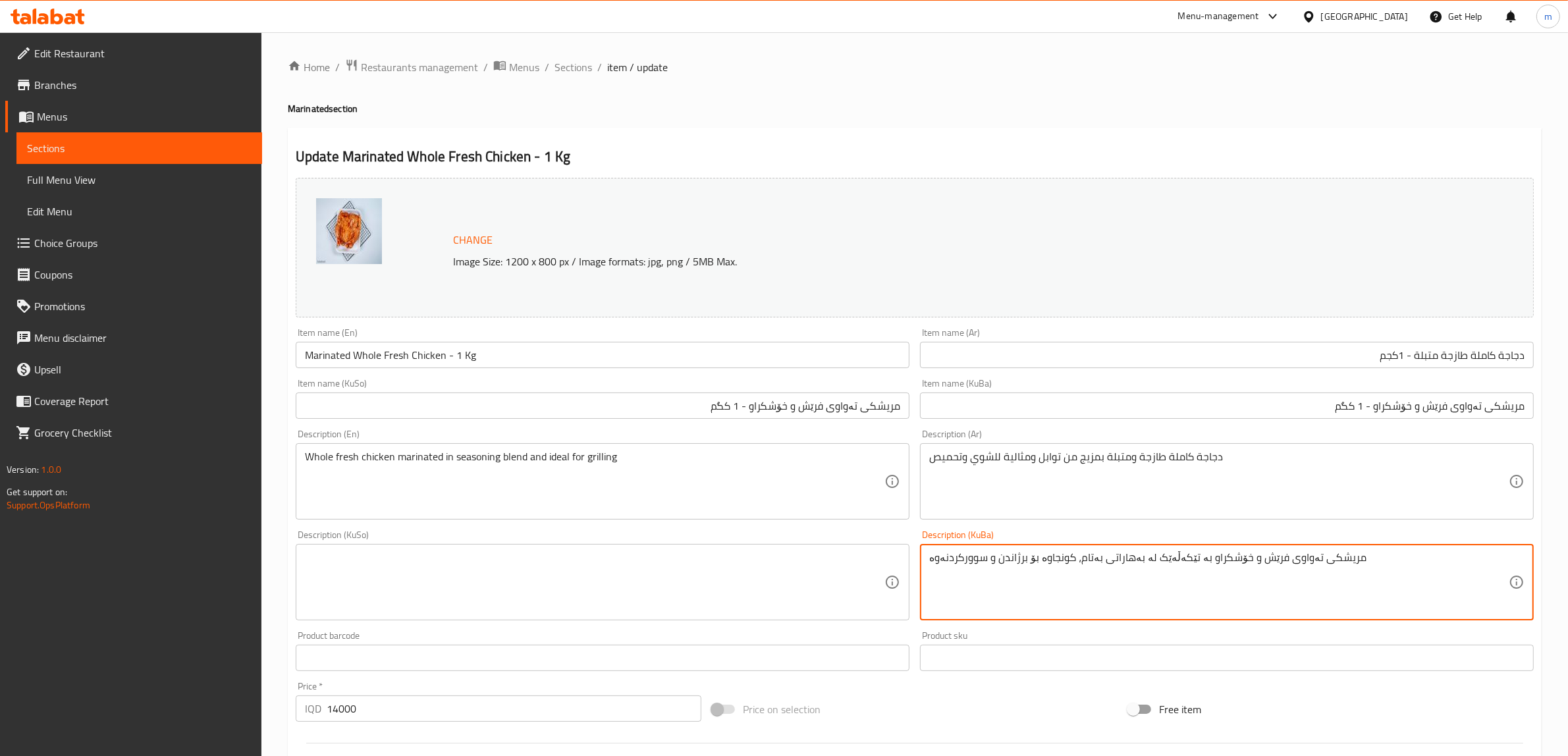
drag, startPoint x: 995, startPoint y: 555, endPoint x: 911, endPoint y: 559, distance: 84.1
click at [911, 559] on div "Change Image Size: 1200 x 800 px / Image formats: jpg, png / 5MB Max. Item name…" at bounding box center [915, 541] width 1248 height 738
click at [1005, 555] on textarea "مریشکی تەواوی فرێش و خۆشکراو بە تێکەڵەێک لە بەهاراتی بەتام، کونجاوە بۆ برژاندن" at bounding box center [1219, 583] width 580 height 63
click at [999, 562] on textarea "مریشکی تەواوی فرێش و خۆشکراو بە تێکەڵەێک لە بەهاراتی بەتام کونجاوە بۆ برژاندن" at bounding box center [1219, 583] width 580 height 63
click at [1002, 562] on textarea "مریشکی تەواوی فرێش و خۆشکراو بە تێکەڵەێک لە بەهاراتی بەتام کونجاوە بۆ برژاندن" at bounding box center [1219, 583] width 580 height 63
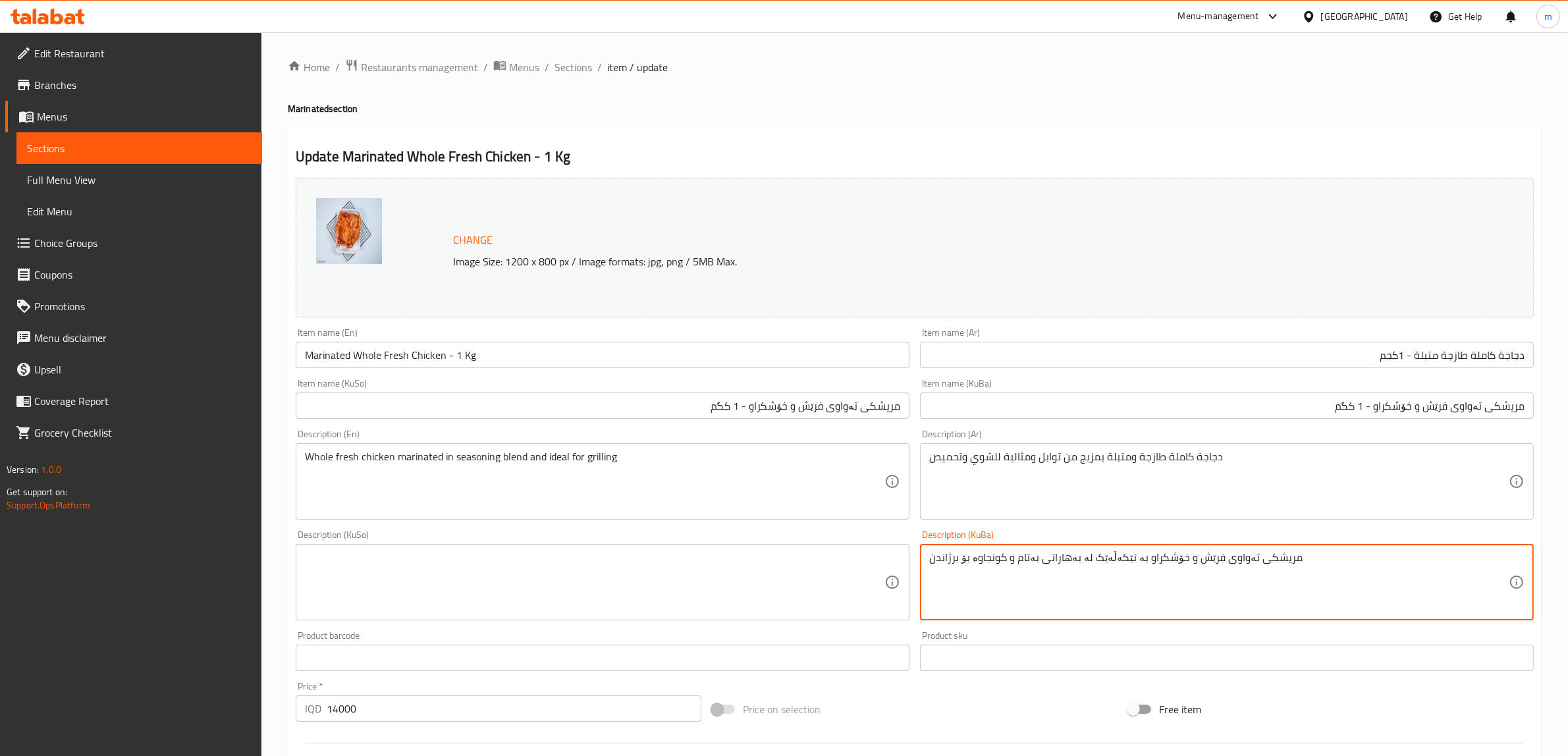
click at [1028, 557] on textarea "مریشکی تەواوی فرێش و خۆشکراو بە تێکەڵەێک لە بەهاراتی بەتام و کونجاوە بۆ برژاندن" at bounding box center [1219, 583] width 580 height 63
click at [1031, 556] on textarea "مریشکی تەواوی فرێش و خۆشکراو بە تێکەڵەێک لە بەهاراتی بەتام و کونجاوە بۆ برژاندن" at bounding box center [1219, 583] width 580 height 63
click at [1029, 556] on textarea "مریشکی تەواوی فرێش و خۆشکراو بە تێکەڵەێک لە بەهاراتی بەتام و کونجاوە بۆ برژاندن" at bounding box center [1219, 583] width 580 height 63
type textarea "مریشکی تەواوی فرێش و خۆشکراو بە تێکەڵەێک لە بەهارات و کونجاوە بۆ برژاندن"
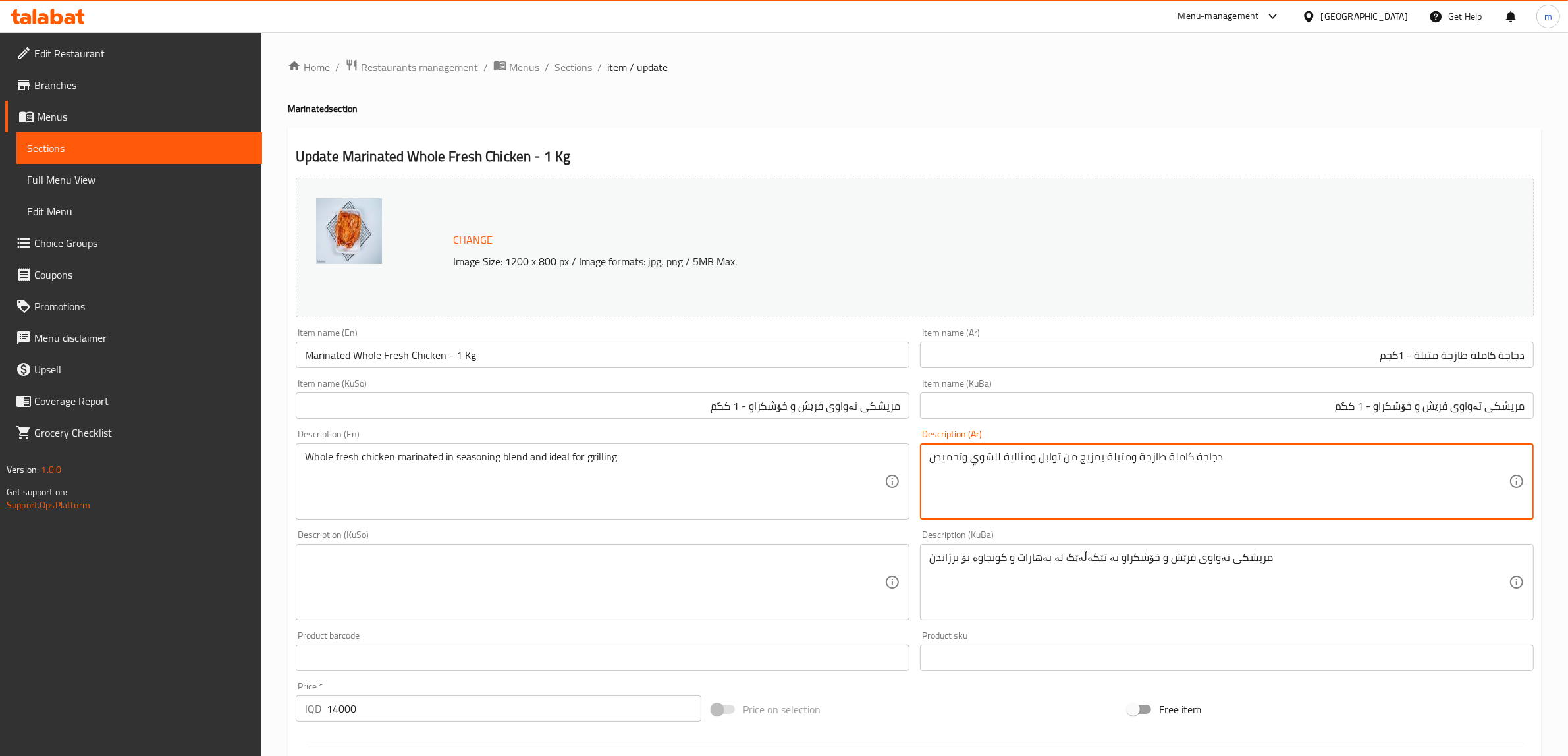
drag, startPoint x: 966, startPoint y: 457, endPoint x: 926, endPoint y: 457, distance: 40.0
type textarea "دجاجة كاملة طازجة ومتبلة بمزيج من توابل ومثالية للشوي"
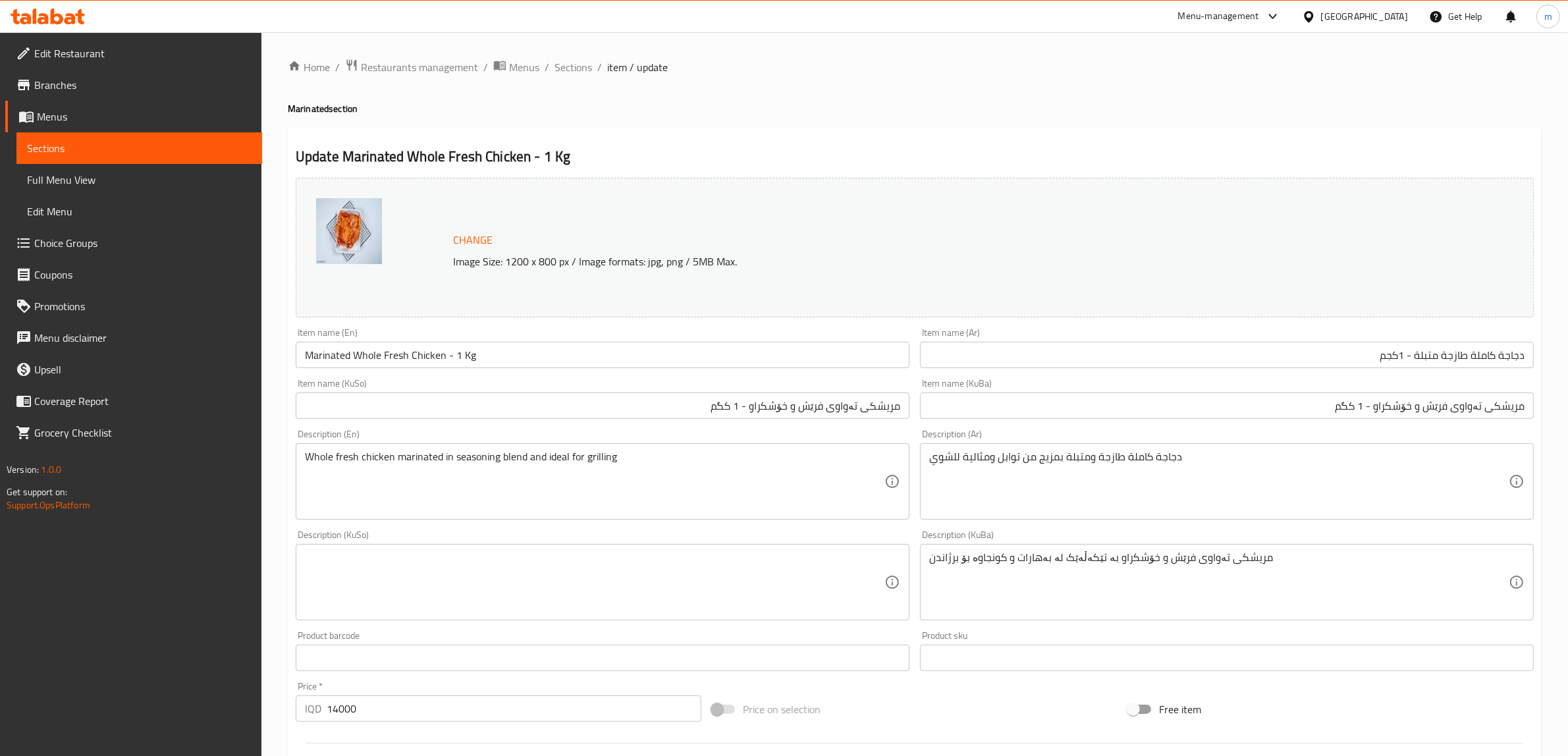
click at [1122, 640] on div "Product sku Product sku" at bounding box center [1227, 650] width 614 height 40
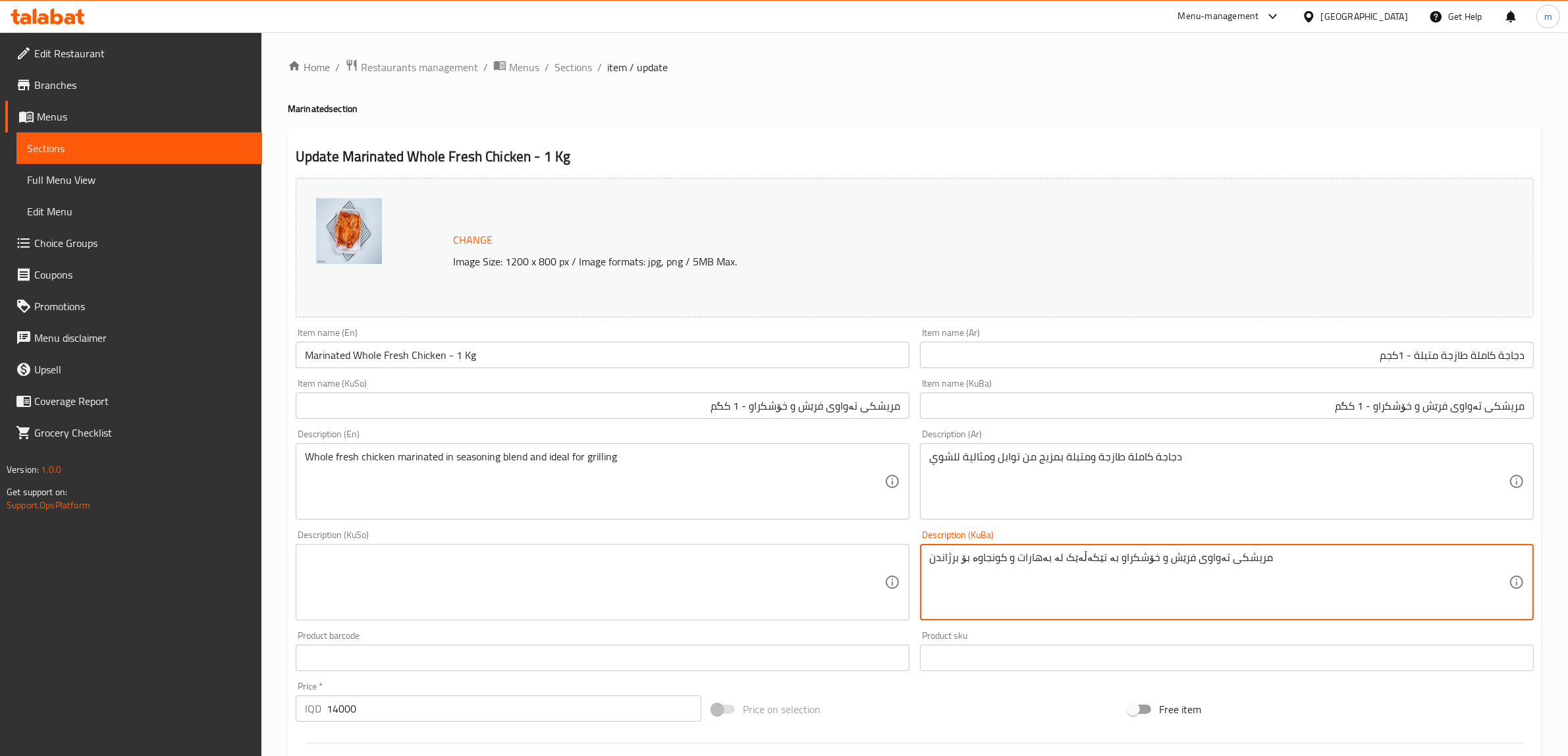
click at [652, 575] on textarea at bounding box center [594, 583] width 580 height 63
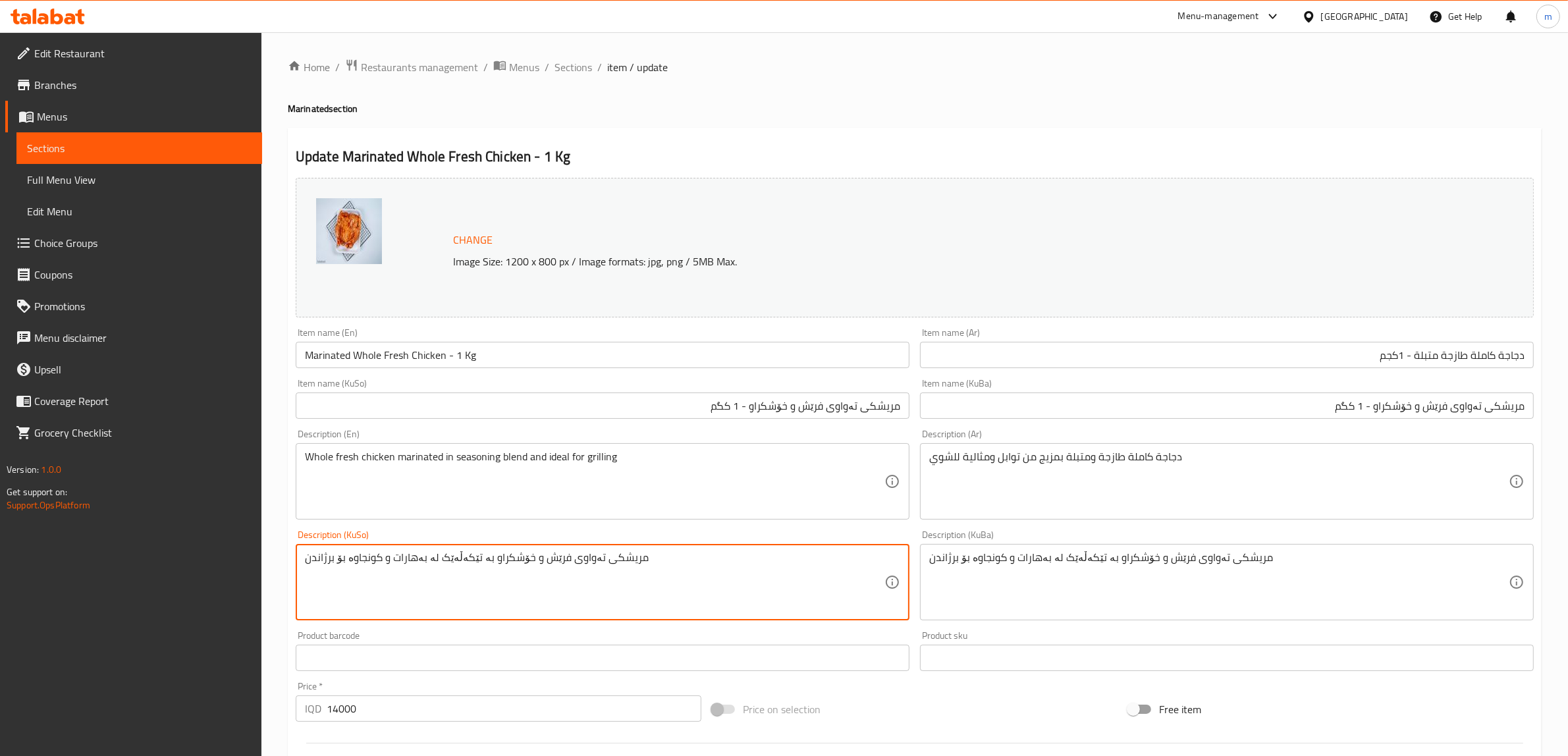
type textarea "مریشکی تەواوی فرێش و خۆشکراو بە تێکەڵەێک لە بەهارات و کونجاوە بۆ برژاندن"
click at [912, 534] on div "Description (KuSo) مریشکی تەواوی فرێش و خۆشکراو بە تێکەڵەێک لە بەهارات و کونجاو…" at bounding box center [602, 575] width 624 height 101
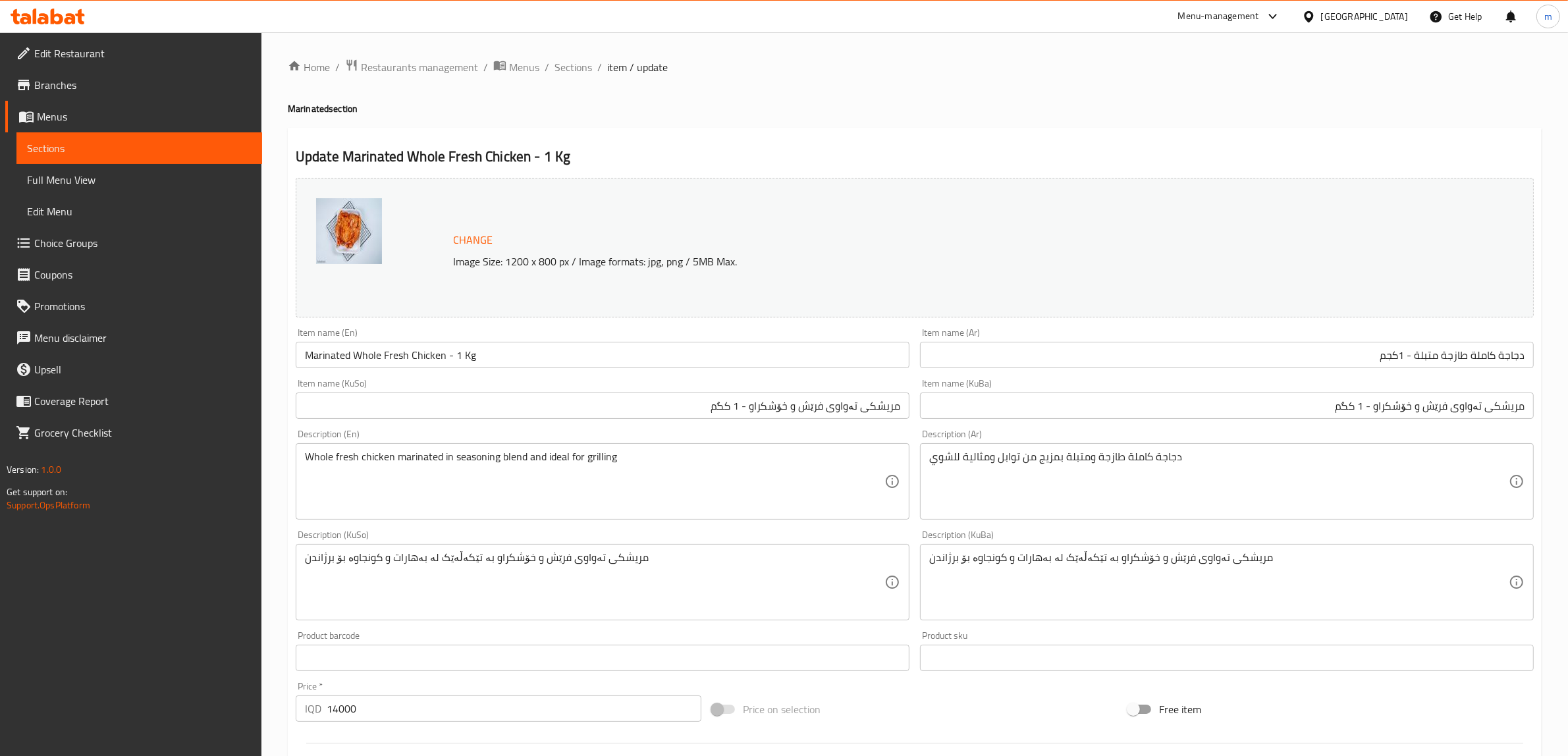
click at [1397, 353] on input "دجاجة كاملة طازجة متبلة - 1كجم" at bounding box center [1227, 355] width 614 height 27
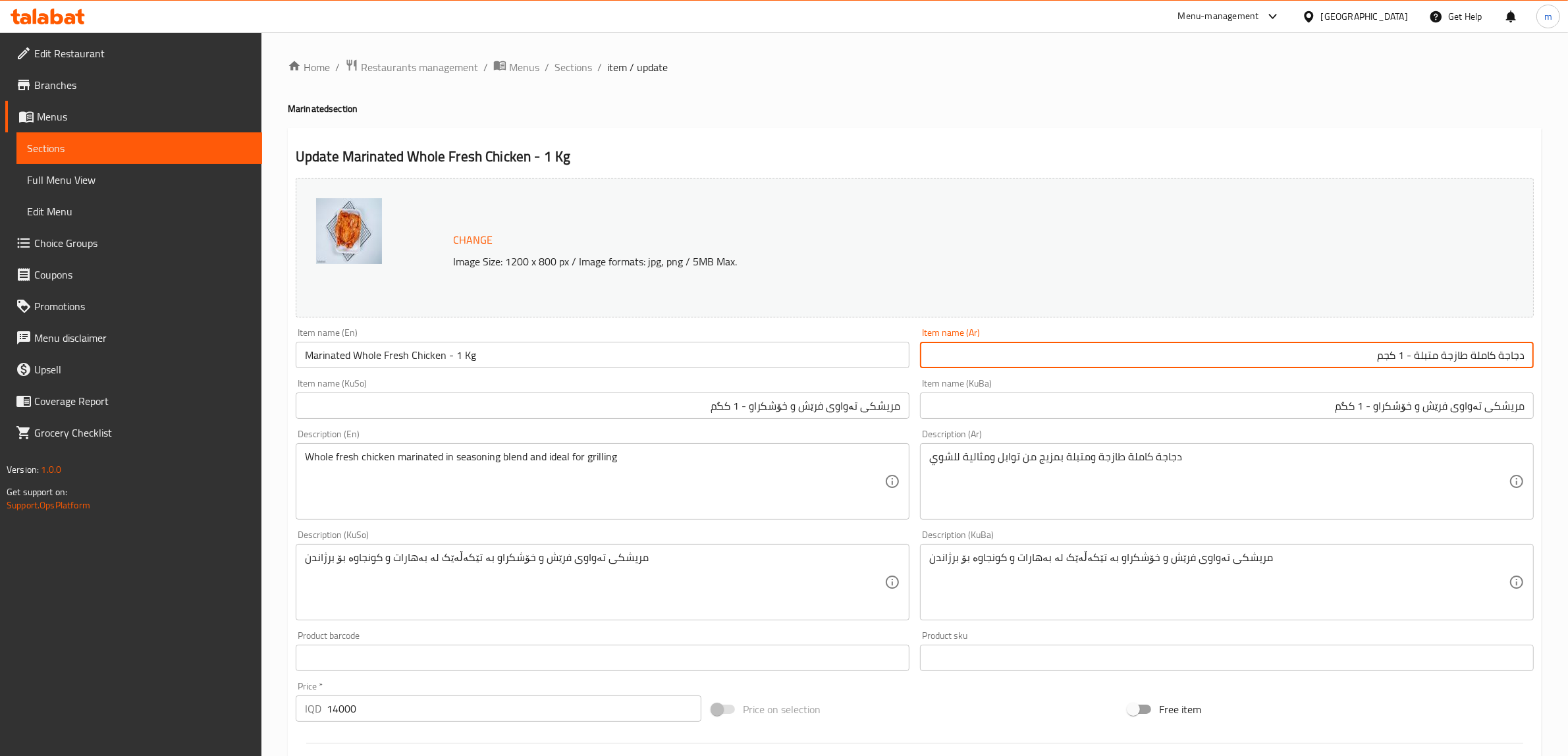
type input "دجاجة كاملة طازجة متبلة - 1 كجم"
click at [937, 387] on div "Item name (KuBa) مریشکی تەواوی فرێش و خۆشکراو - 1 کگم Item name (KuBa)" at bounding box center [1227, 398] width 614 height 40
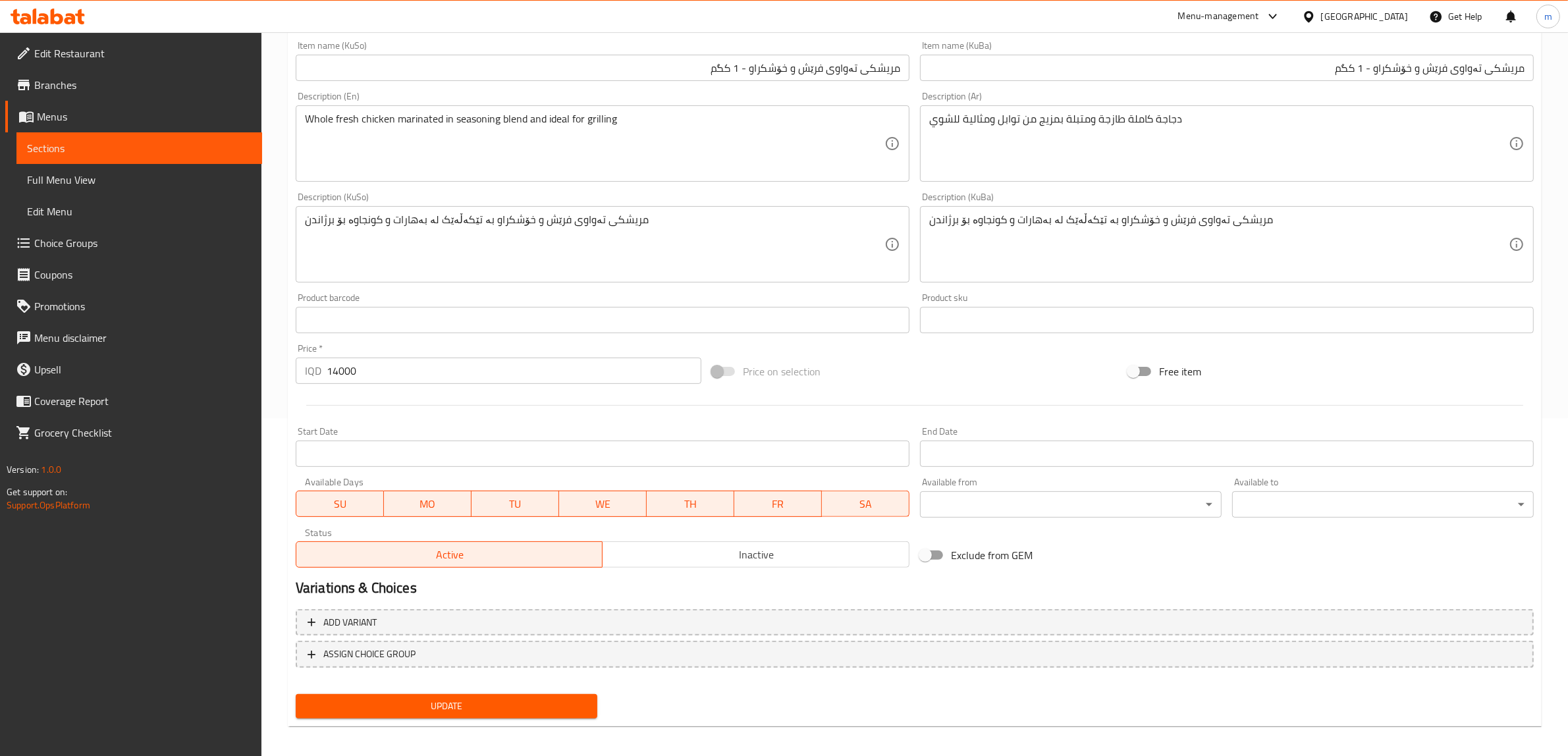
scroll to position [343, 0]
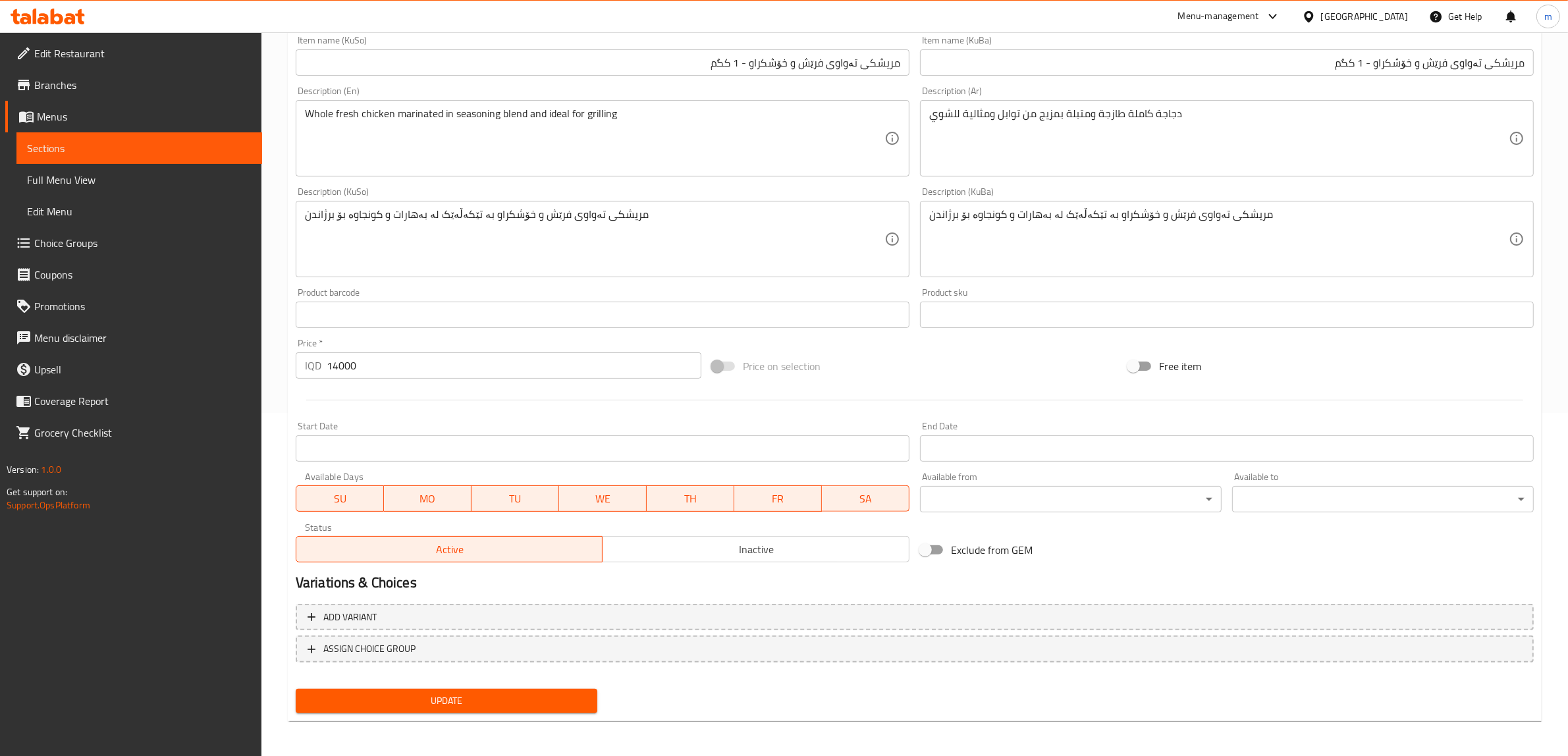
click at [426, 693] on span "Update" at bounding box center [446, 700] width 280 height 16
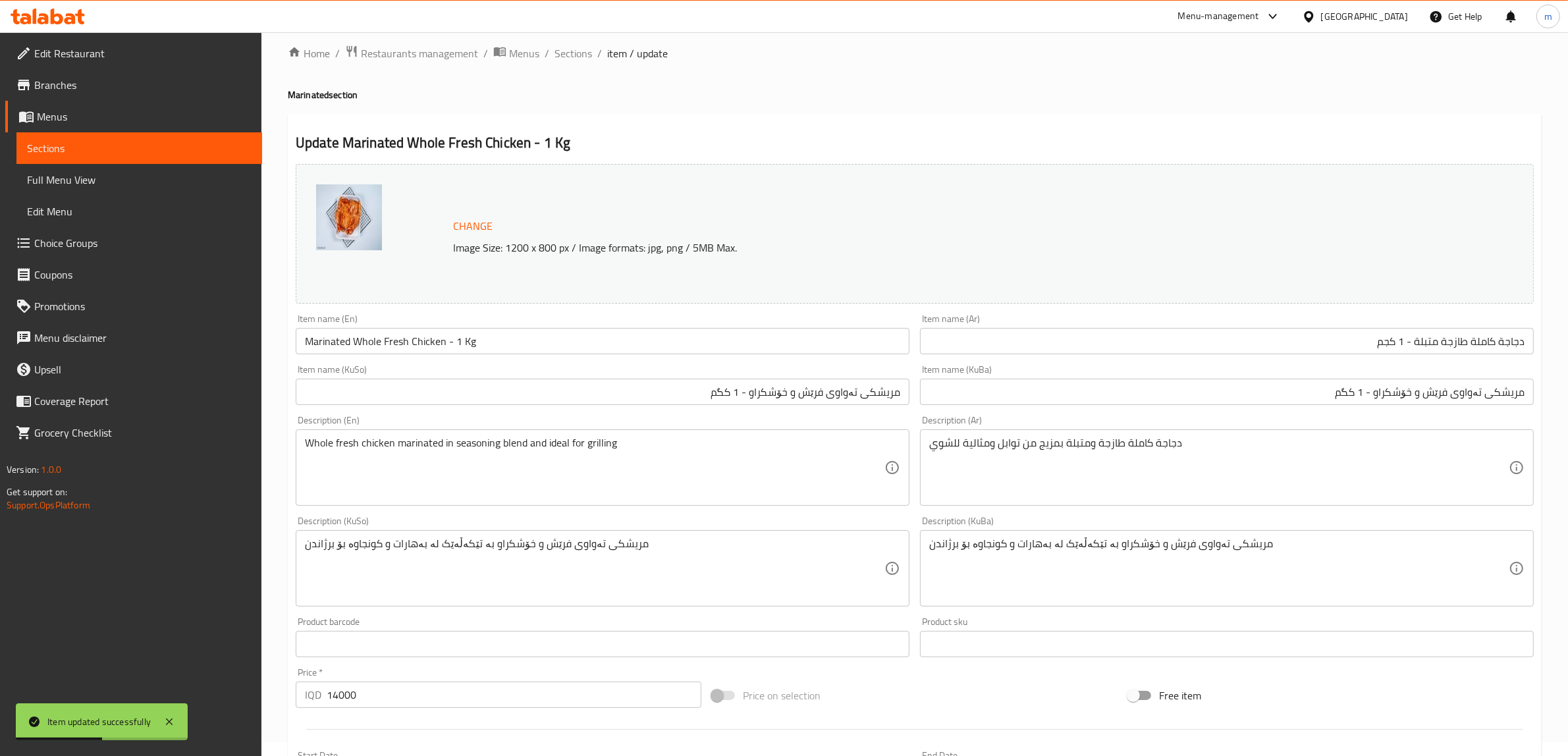
scroll to position [0, 0]
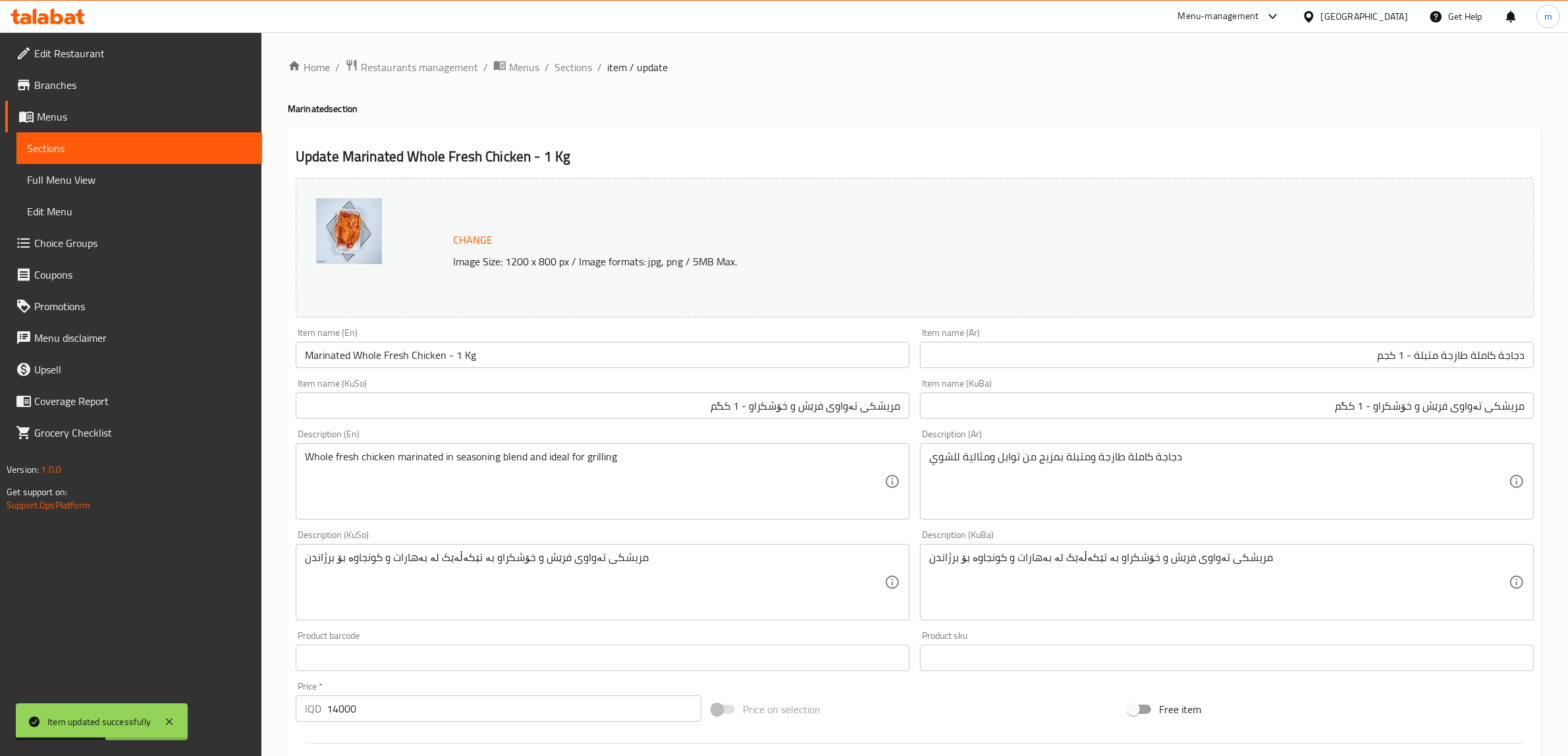
click at [159, 150] on span "Sections" at bounding box center [139, 148] width 225 height 16
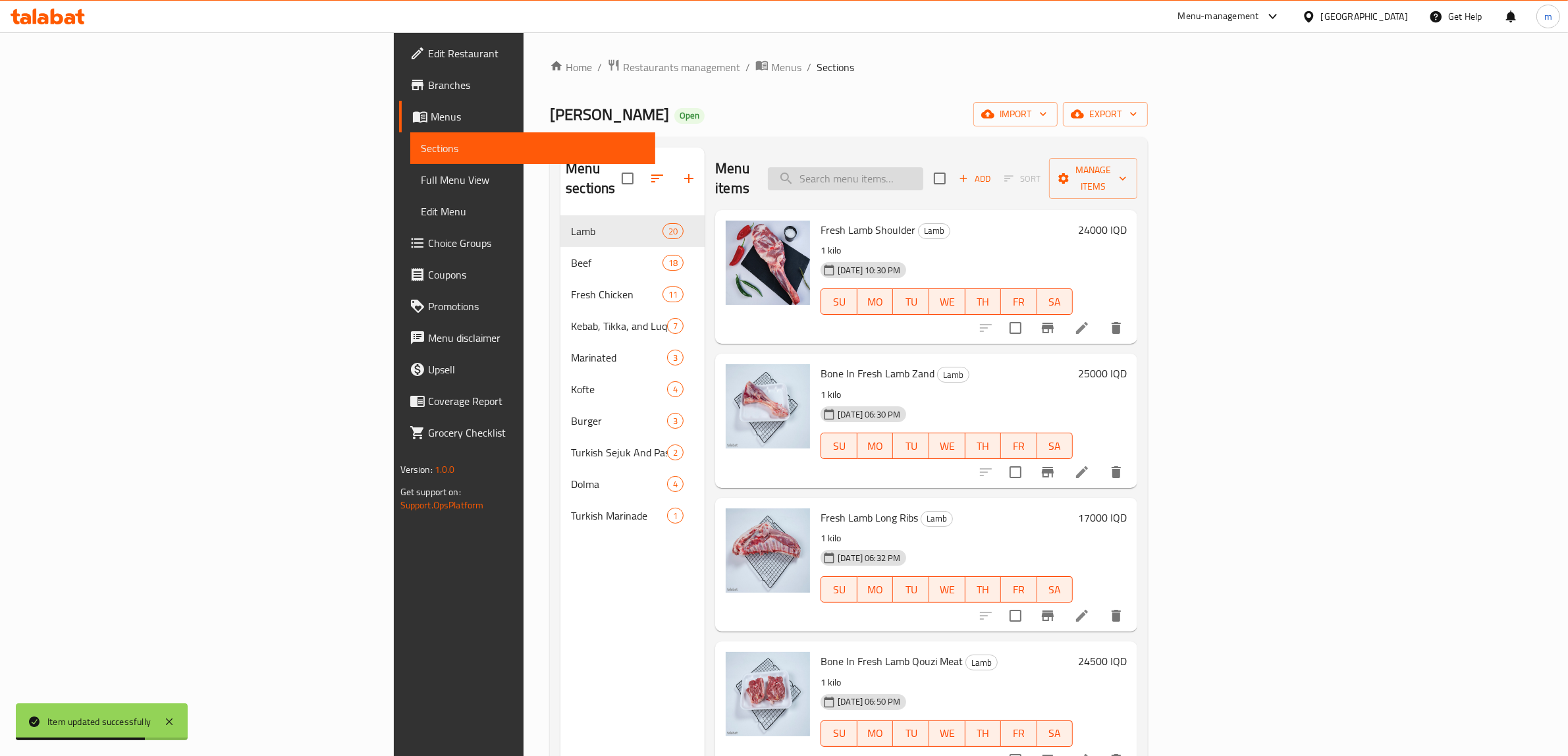
click at [1002, 159] on div "Menu items Add Sort Manage items" at bounding box center [926, 179] width 422 height 63
click at [923, 170] on input "search" at bounding box center [845, 179] width 155 height 23
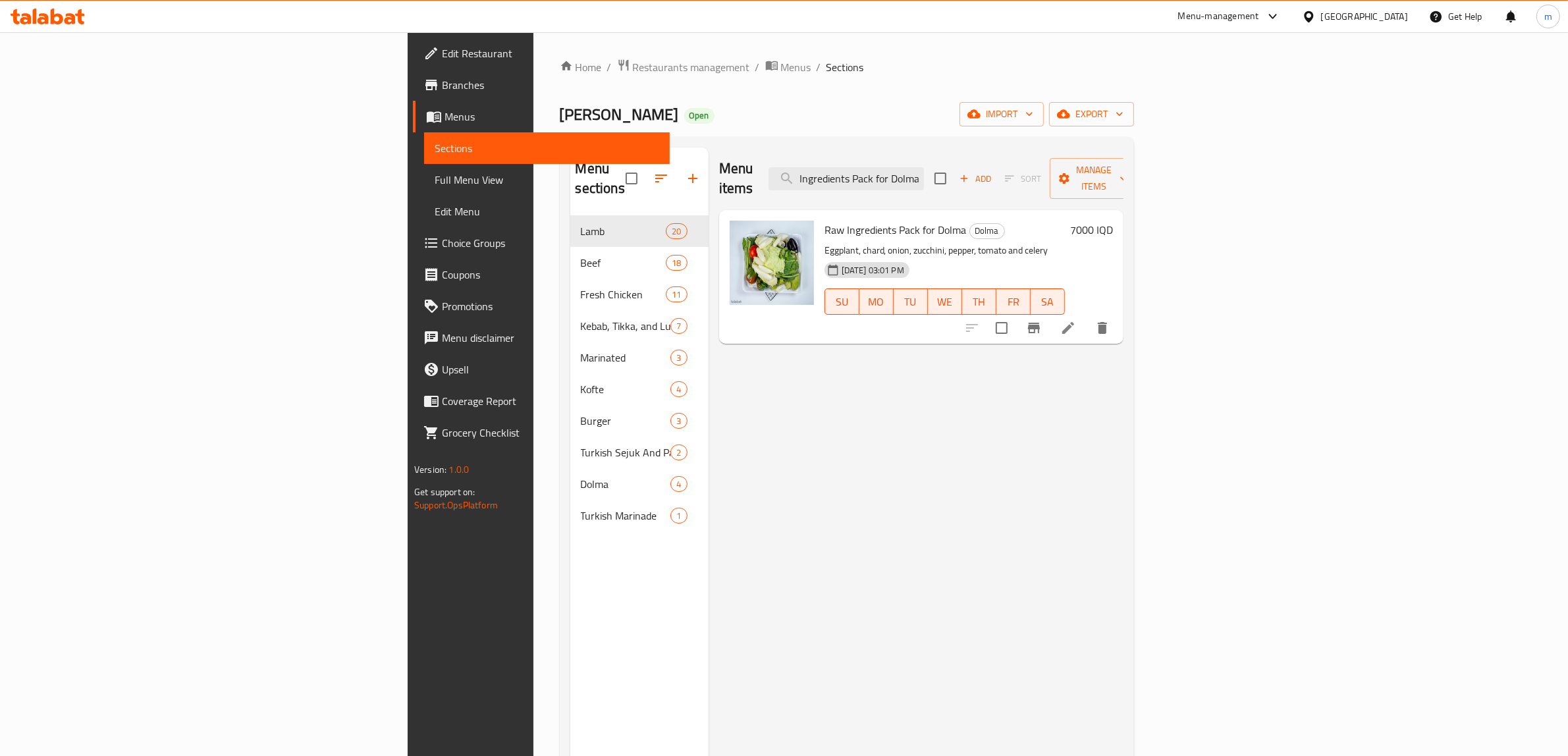
type input "Raw Ingredients Pack for Dolma"
click at [1086, 317] on li at bounding box center [1068, 328] width 37 height 24
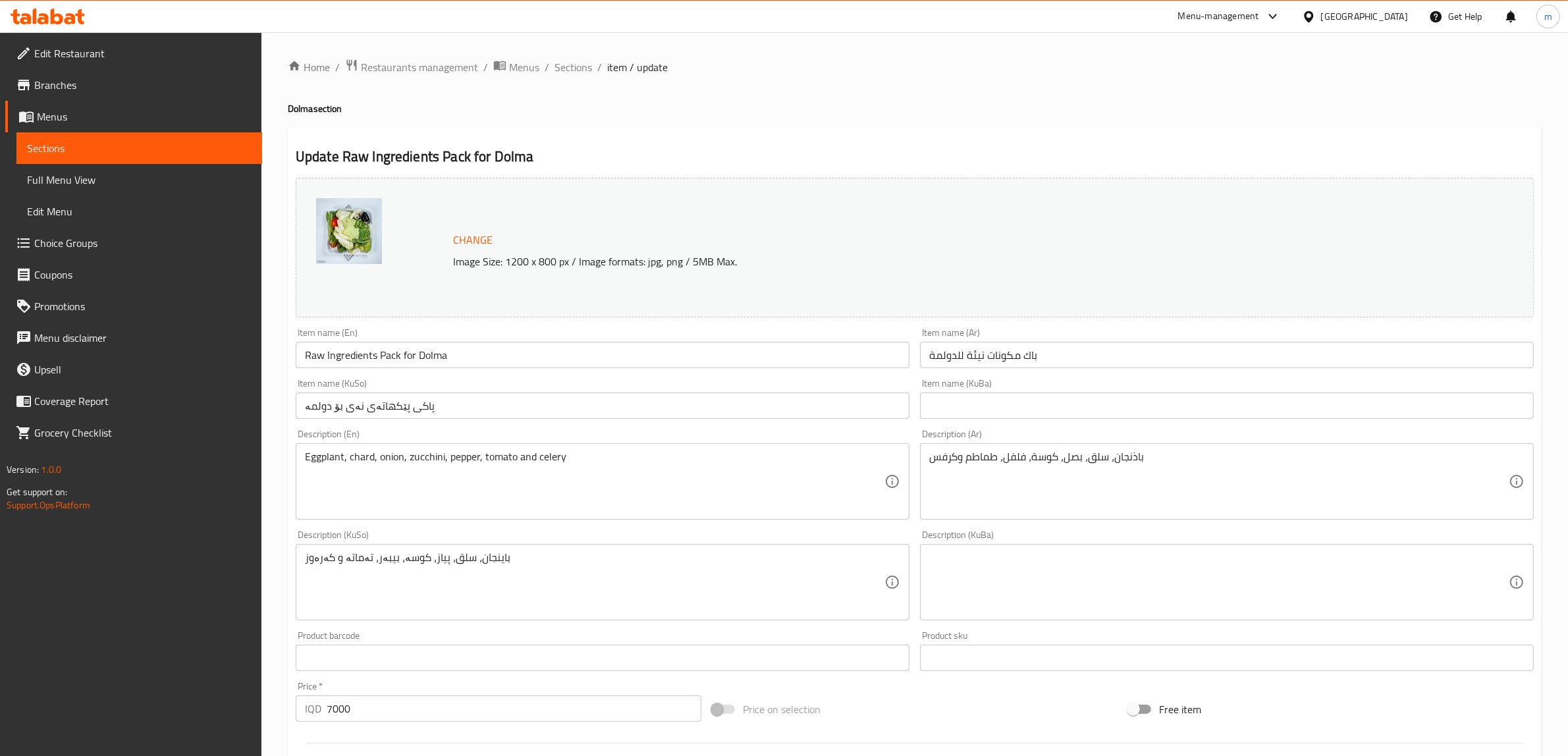
click at [486, 343] on input "Raw Ingredients Pack for Dolma" at bounding box center [602, 355] width 614 height 27
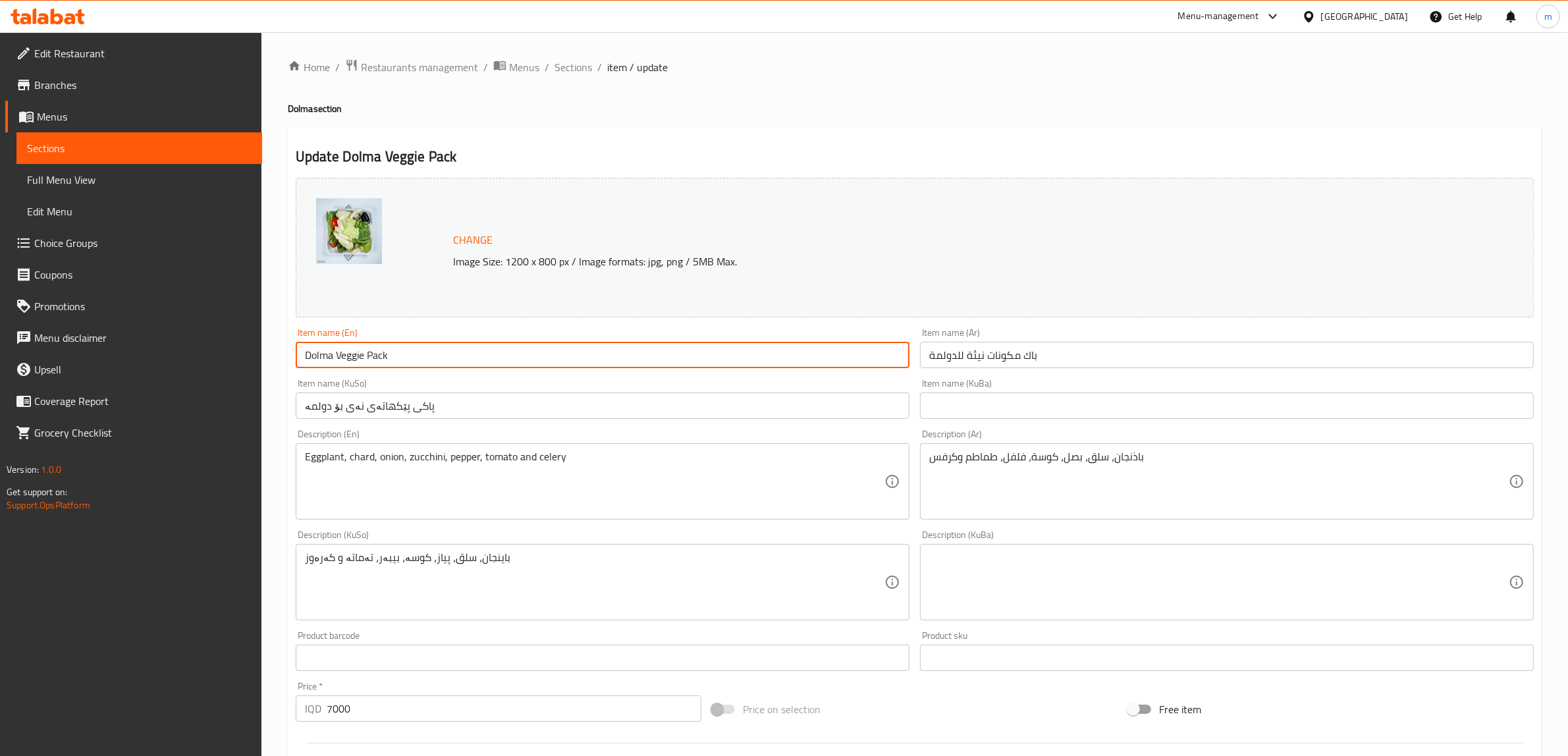
click at [359, 358] on input "Dolma Veggie Pack" at bounding box center [602, 355] width 614 height 27
type input "Dolma Veggie Pack"
click at [436, 358] on input "Dolma Veggie Pack" at bounding box center [602, 355] width 614 height 27
click at [436, 356] on input "Dolma Veggie Pack" at bounding box center [602, 355] width 614 height 27
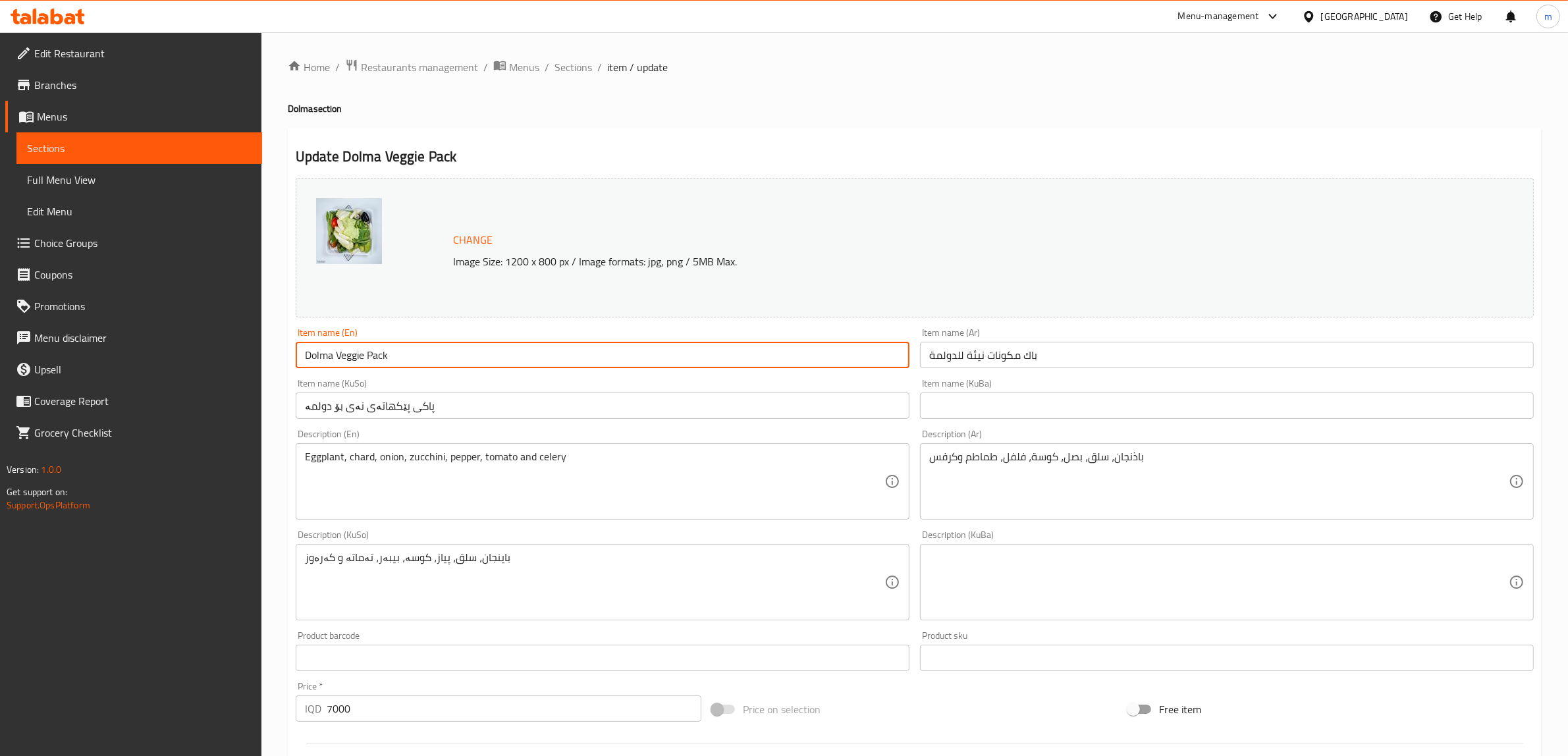
click at [436, 356] on input "Dolma Veggie Pack" at bounding box center [602, 355] width 614 height 27
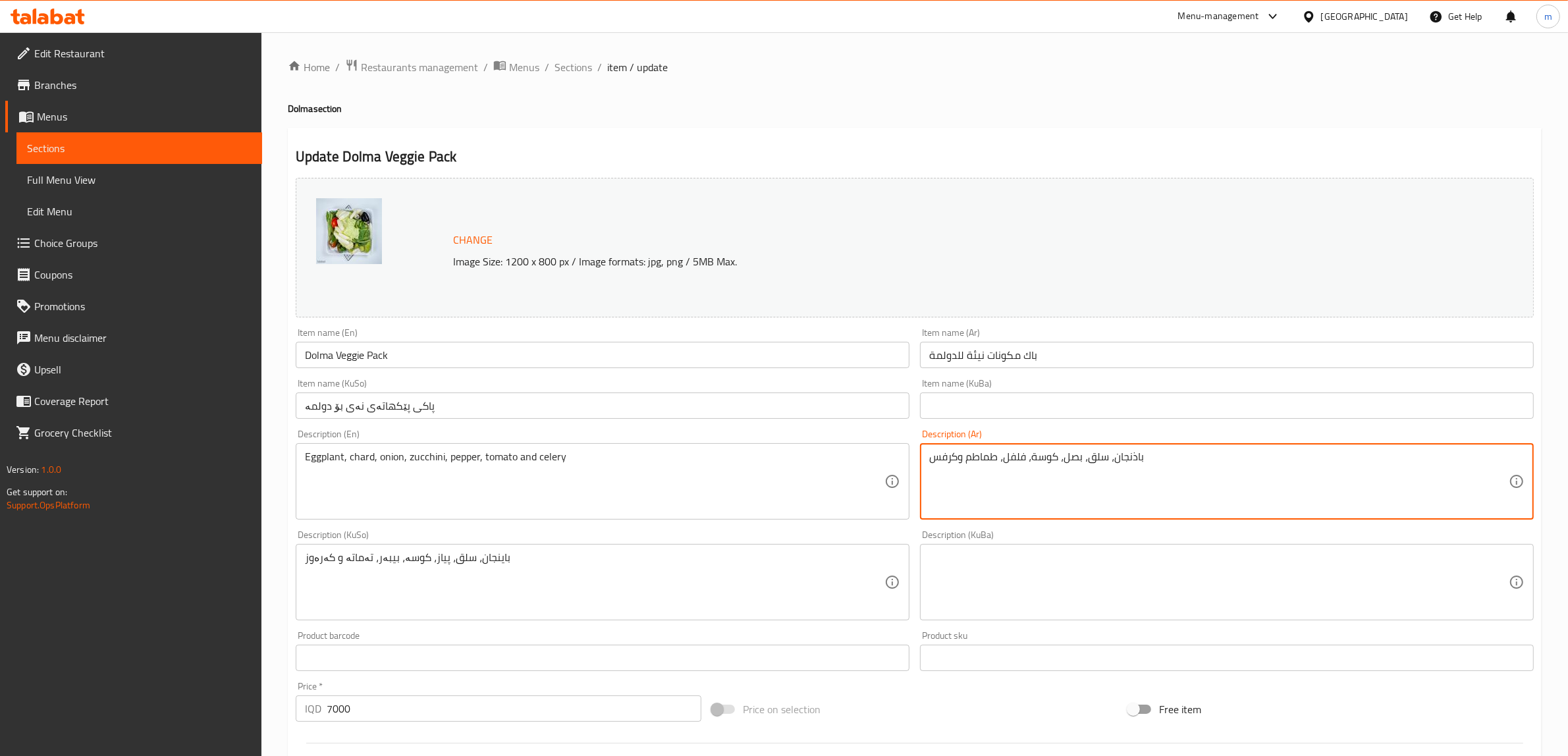
click at [1120, 455] on textarea "باذنجان، سلق، بصل، كوسة، فلفل، طماطم وكرفس" at bounding box center [1219, 482] width 580 height 63
click at [1103, 412] on input "text" at bounding box center [1227, 406] width 614 height 27
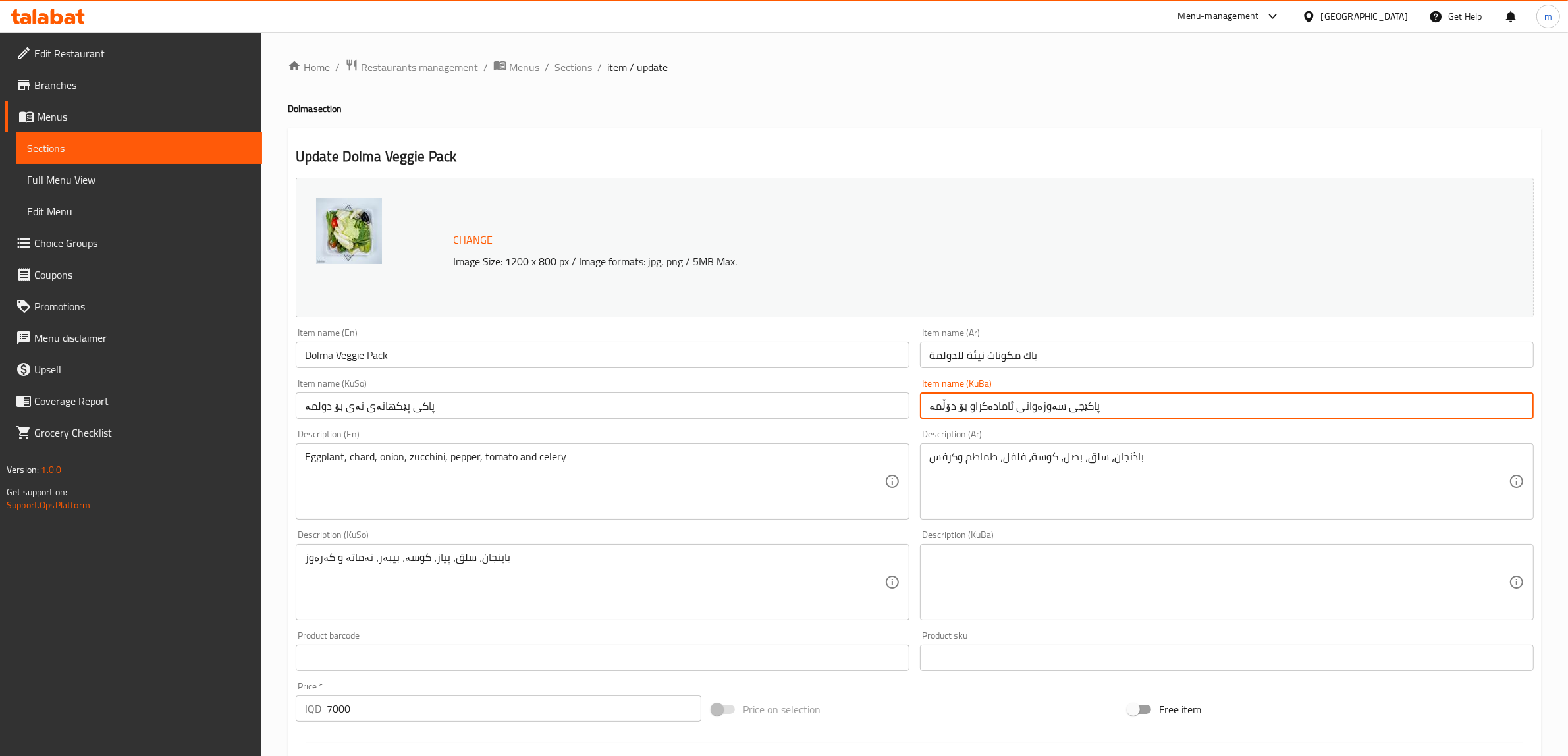
type input "پاکێجی سەوزەواتی ئامادەکراو بۆ دۆڵمە"
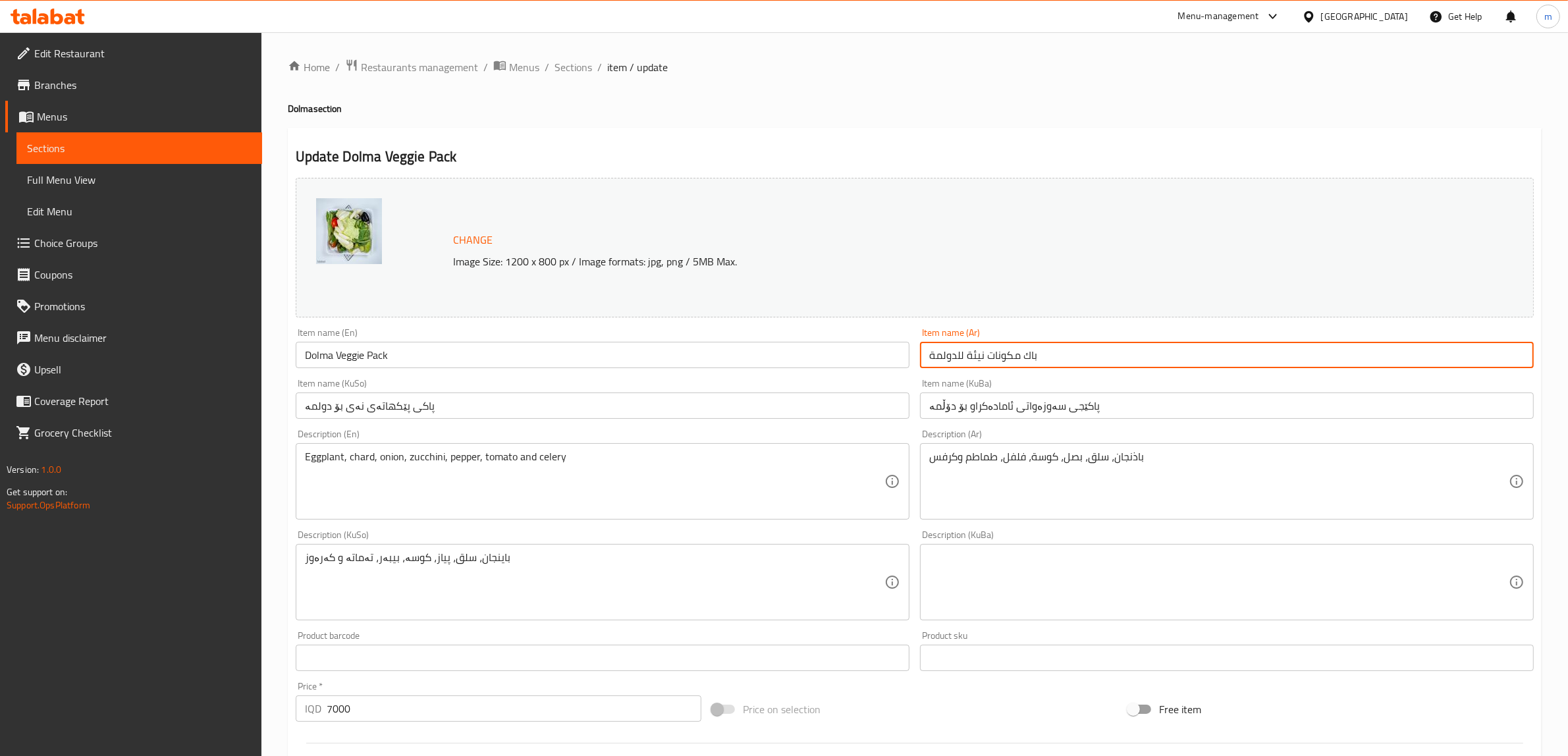
click at [1038, 354] on input "باك مكونات نيئة للدولمة" at bounding box center [1227, 355] width 614 height 27
type input "سيت خضراوات نيئة ومحضرة للدولمة"
click at [1070, 403] on input "پاکێجی سەوزەواتی ئامادەکراو بۆ دۆڵمە" at bounding box center [1227, 406] width 614 height 27
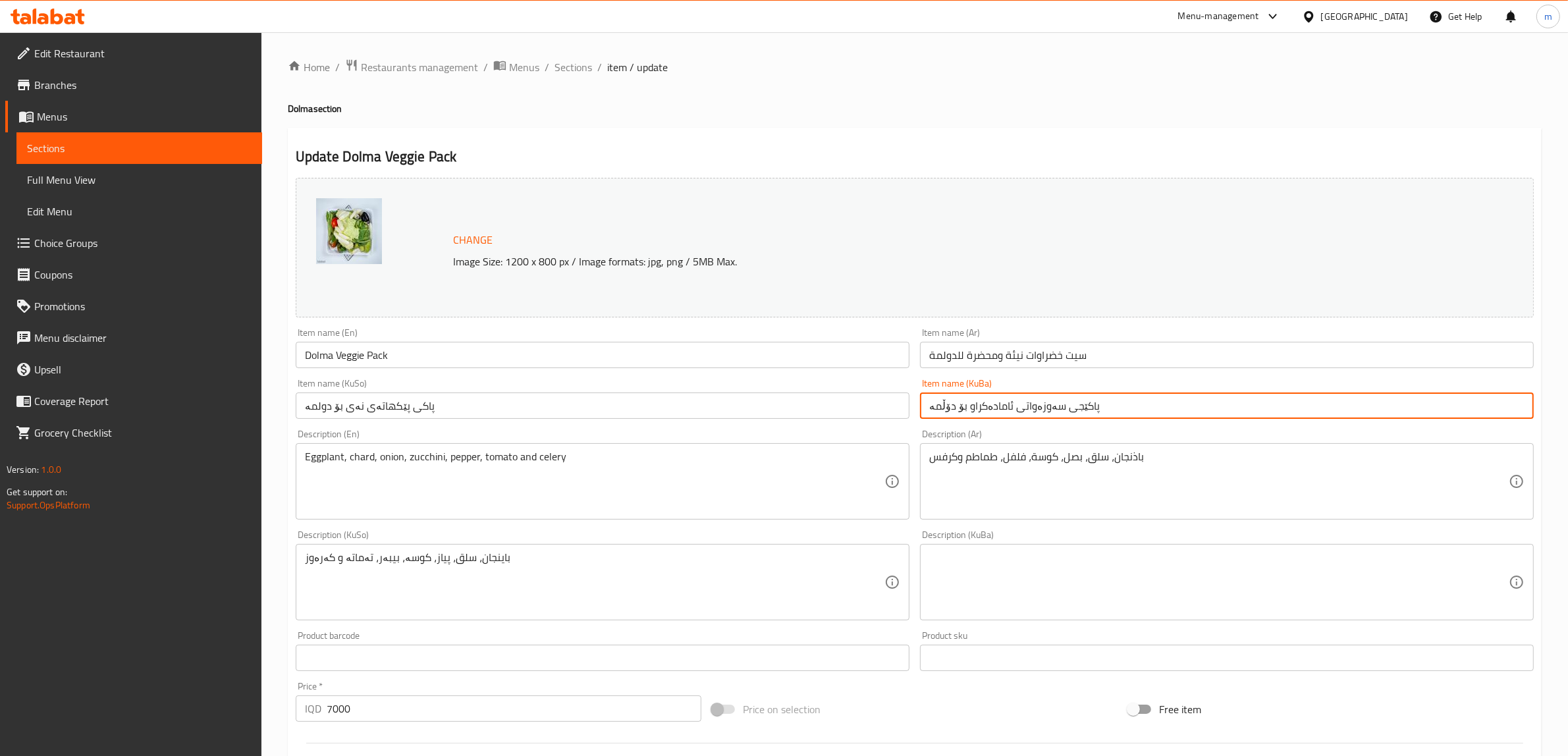
click at [1070, 403] on input "پاکێجی سەوزەواتی ئامادەکراو بۆ دۆڵمە" at bounding box center [1227, 406] width 614 height 27
click at [1014, 351] on input "سيت خضراوات نيئة ومحضرة للدولمة" at bounding box center [1227, 355] width 614 height 27
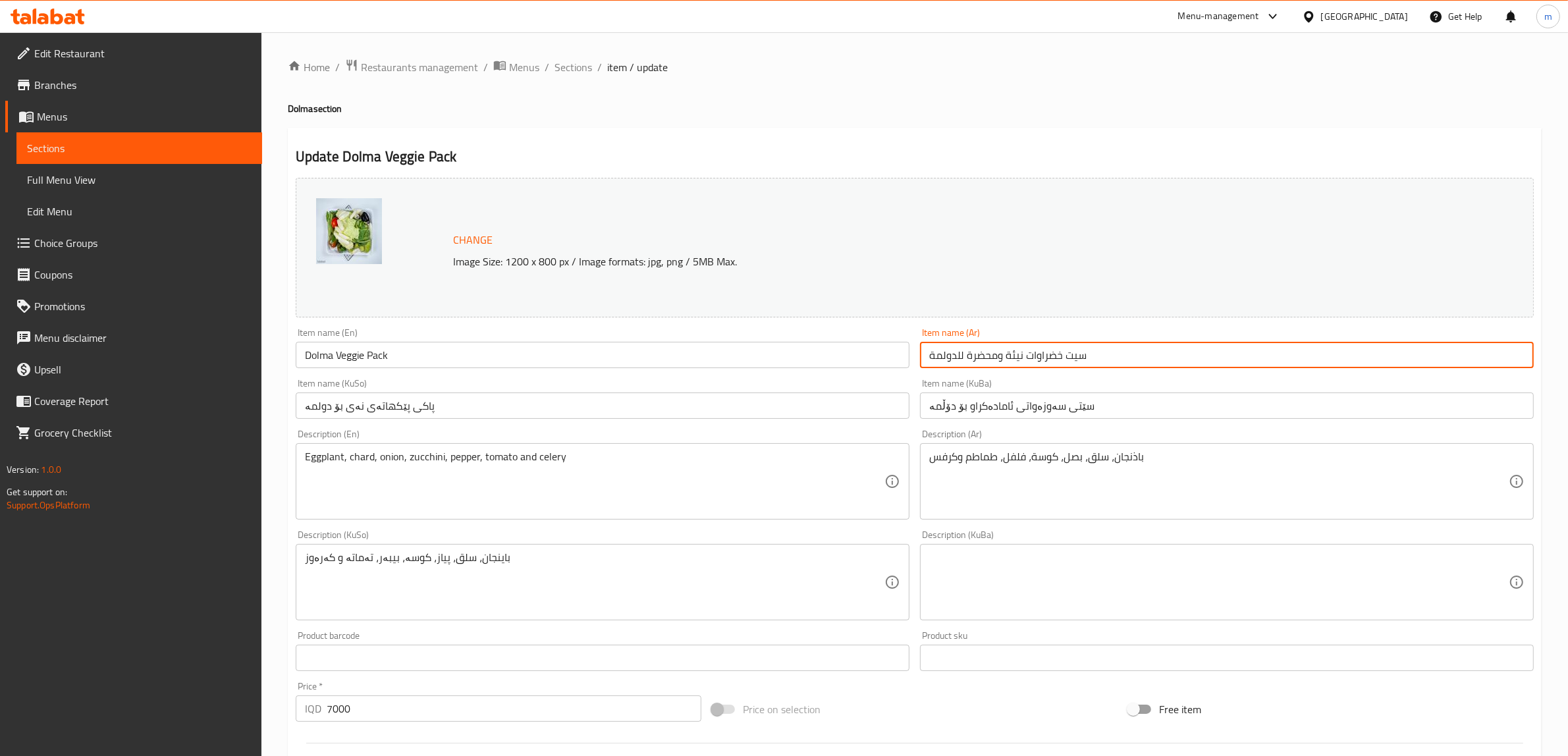
click at [1015, 351] on input "سيت خضراوات نيئة ومحضرة للدولمة" at bounding box center [1227, 355] width 614 height 27
click at [1013, 406] on input "سێتی سەوزەواتی ئامادەکراو بۆ دۆڵمە" at bounding box center [1227, 406] width 614 height 27
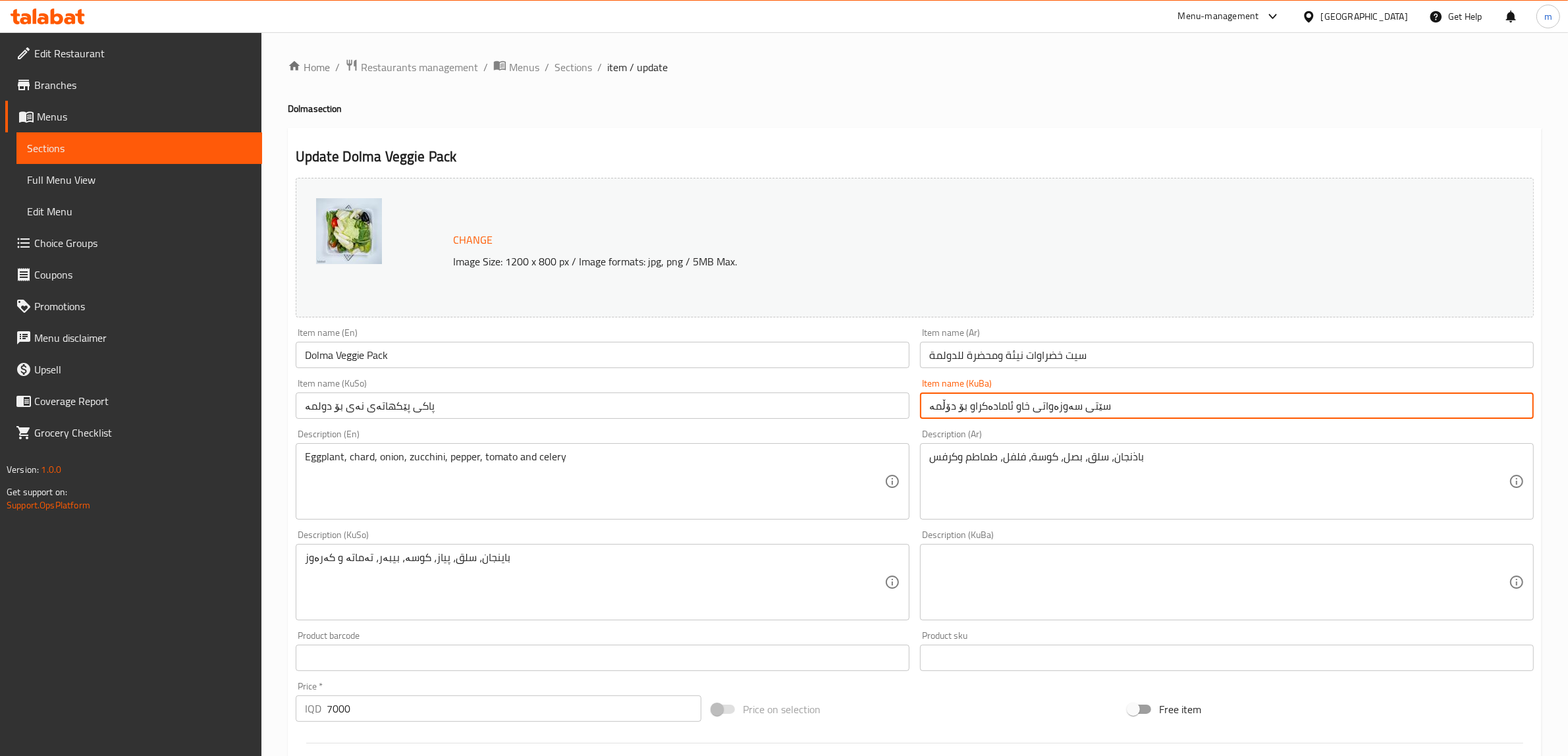
type input "سێتی سەوزەواتی خاو ئامادەکراو بۆ دۆڵمە"
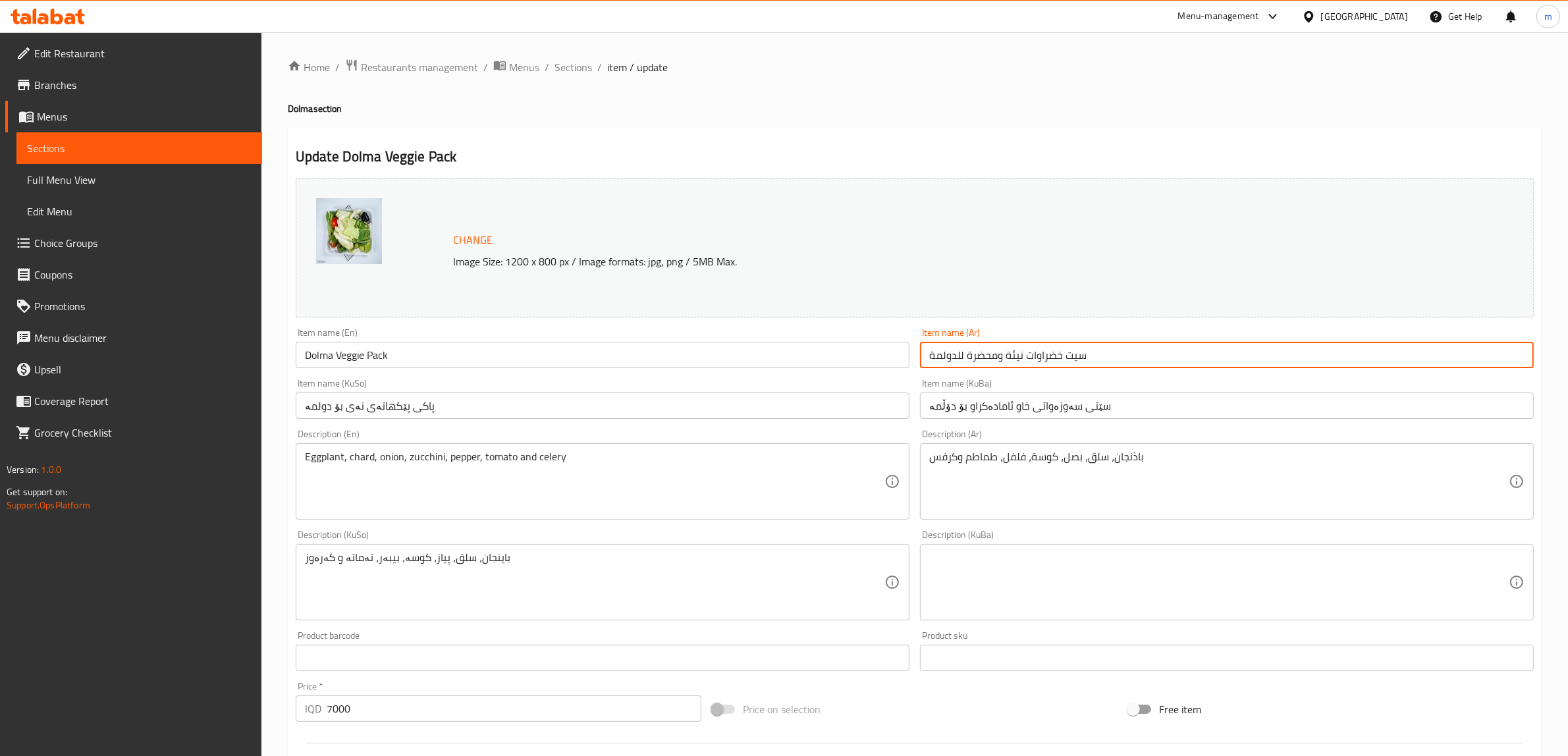
click at [999, 360] on input "سيت خضراوات نيئة ومحضرة للدولمة" at bounding box center [1227, 355] width 614 height 27
type input "سيت خضراوات نيئة محضرة للدولمة"
click at [1007, 407] on input "سێتی سەوزەواتی خاو ئامادەکراو بۆ دۆڵمە" at bounding box center [1227, 406] width 614 height 27
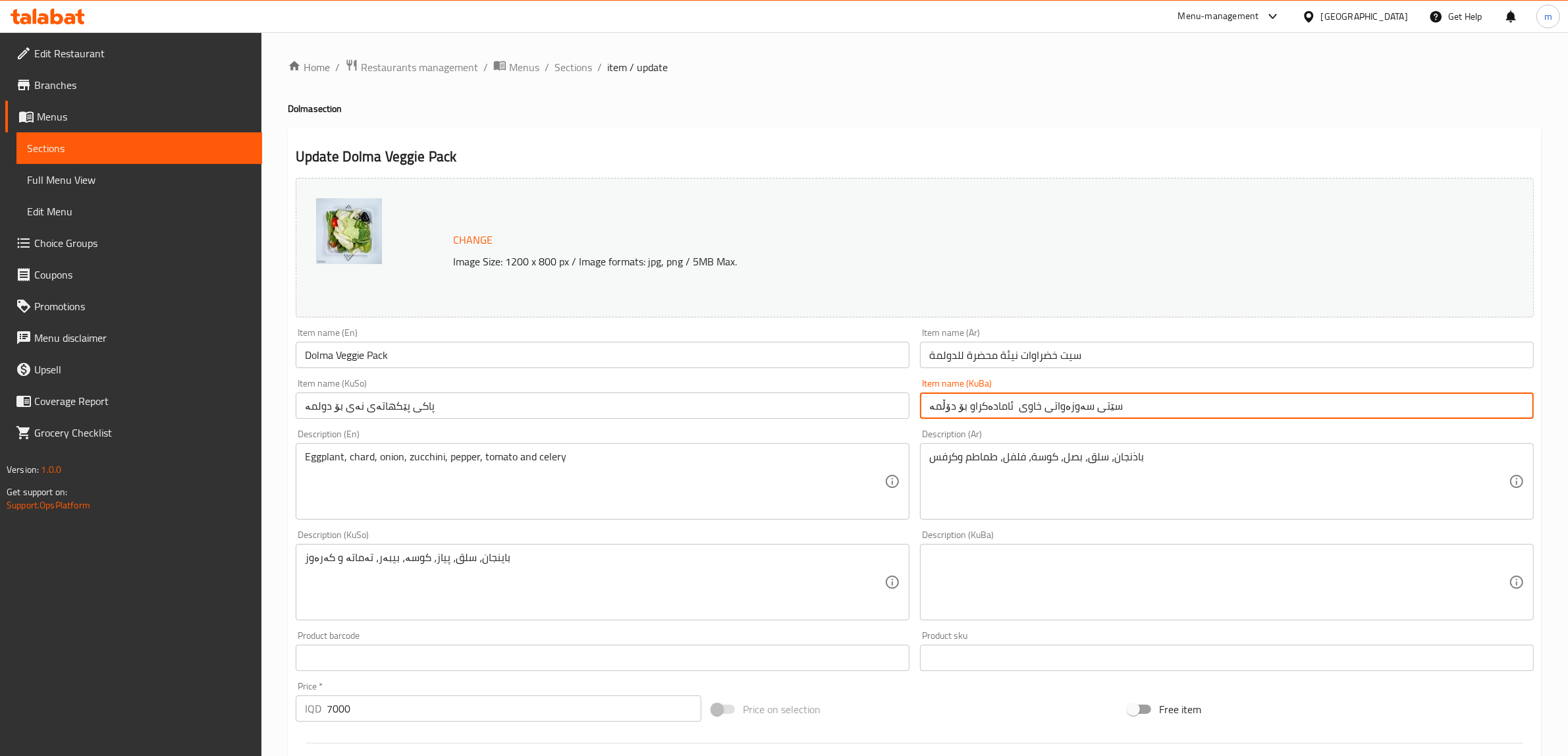
click at [1073, 414] on input "سێتی سەوزەواتی خاوی ئامادەکراو بۆ دۆڵمە" at bounding box center [1227, 406] width 614 height 27
click at [656, 421] on div "Item name (KuSo) پاکی پێکهاتەی نەی بۆ دولمە Item name (KuSo)" at bounding box center [602, 399] width 624 height 51
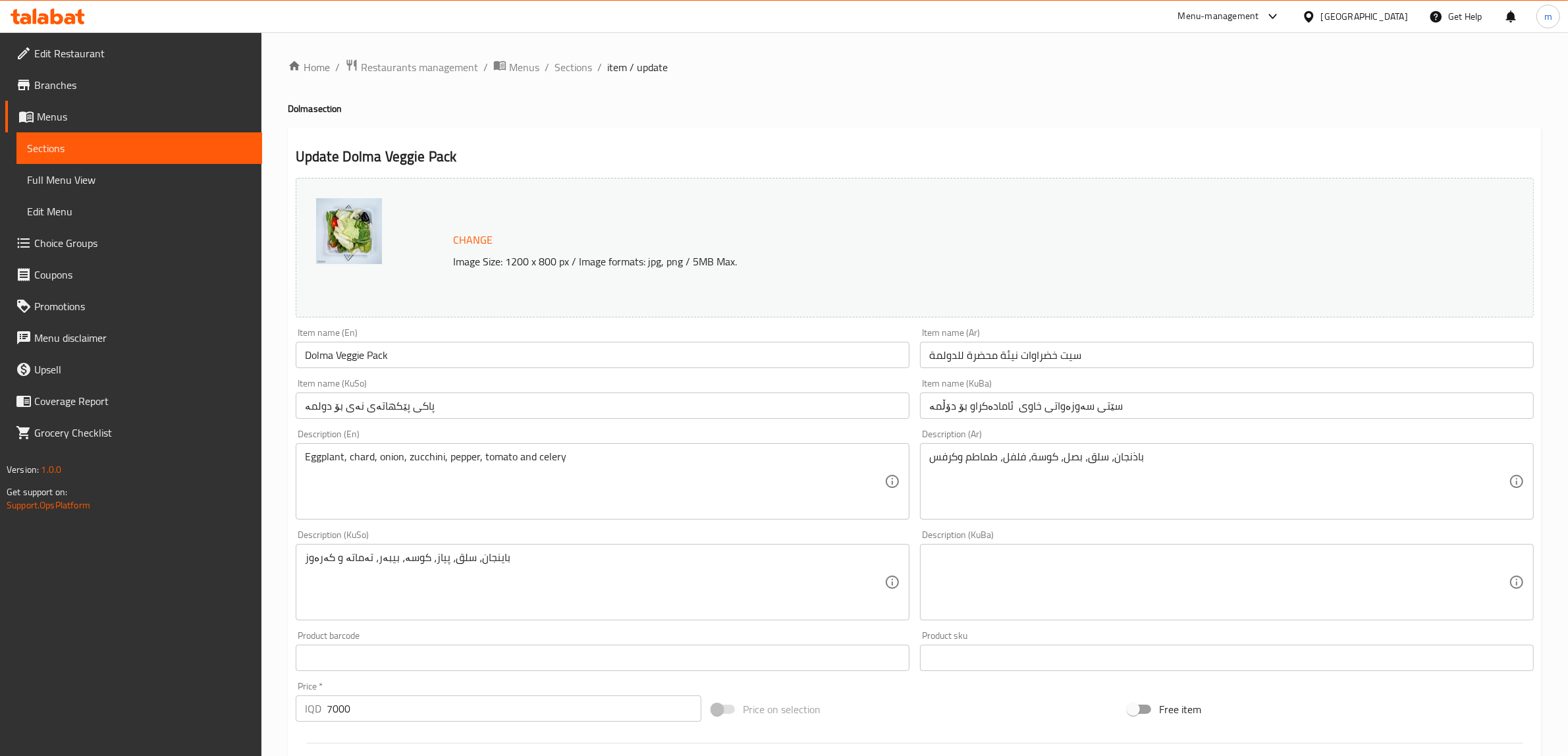
click at [1007, 408] on input "سێتی سەوزەواتی خاوی ئامادەکراو بۆ دۆڵمە" at bounding box center [1227, 406] width 614 height 27
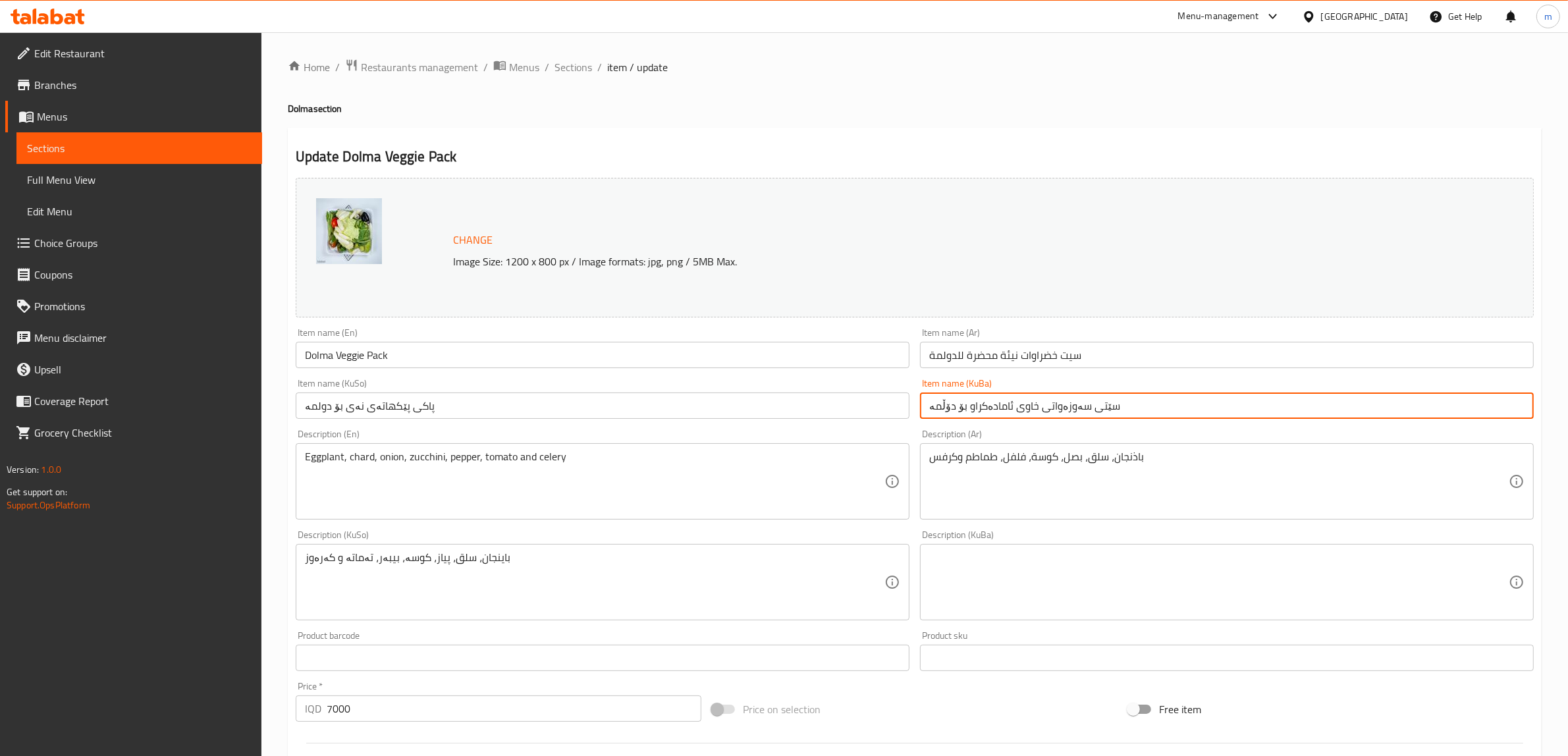
click at [1028, 403] on input "سێتی سەوزەواتی خاوی ئامادەکراو بۆ دۆڵمە" at bounding box center [1227, 406] width 614 height 27
type input "سێتی سەوزەواتی خاوی ئامادەکراو بۆ دۆڵمە"
click at [746, 411] on input "پاکی پێکهاتەی نەی بۆ دولمە" at bounding box center [602, 406] width 614 height 27
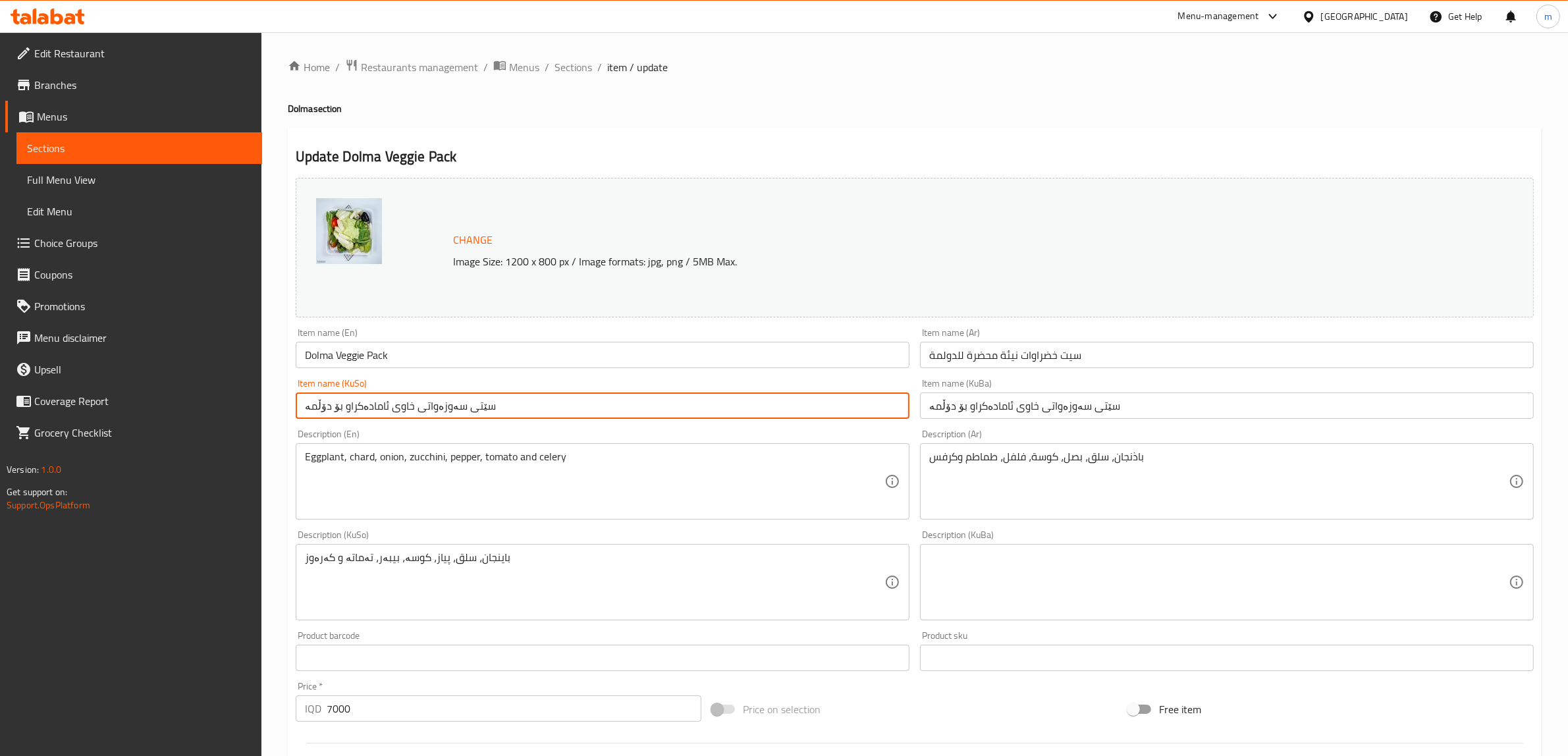
click at [390, 397] on input "سێتی سەوزەواتی خاوی ئامادەکراو بۆ دۆڵمە" at bounding box center [602, 406] width 614 height 27
type input "سێتی سەوزەواتی خاوی ئامادەکراو بۆ دۆڵمە"
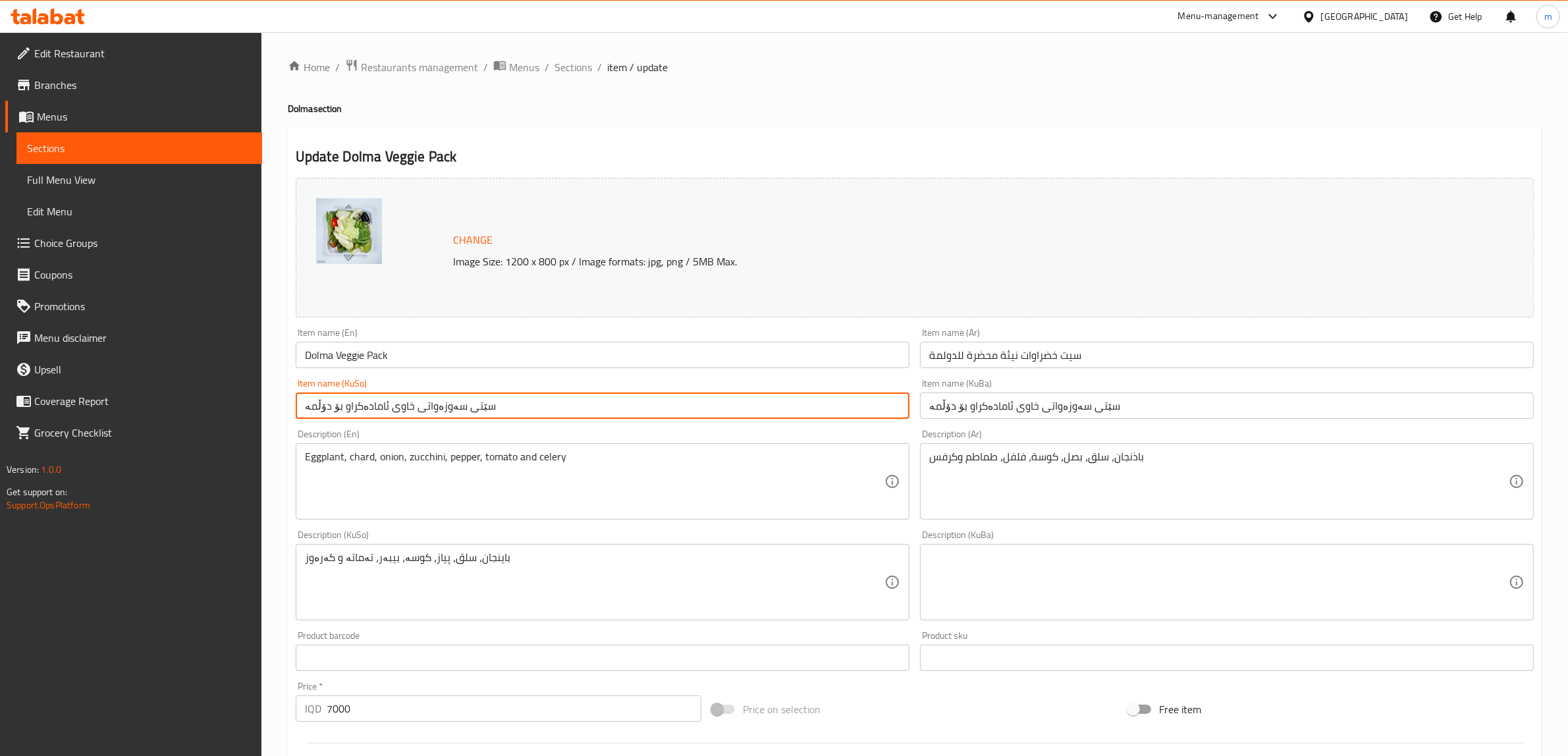
click at [515, 377] on div "Item name (KuSo) سێتی سەوزەواتی خاوی ئامادەکراو بۆ دۆڵمە Item name (KuSo)" at bounding box center [602, 399] width 624 height 51
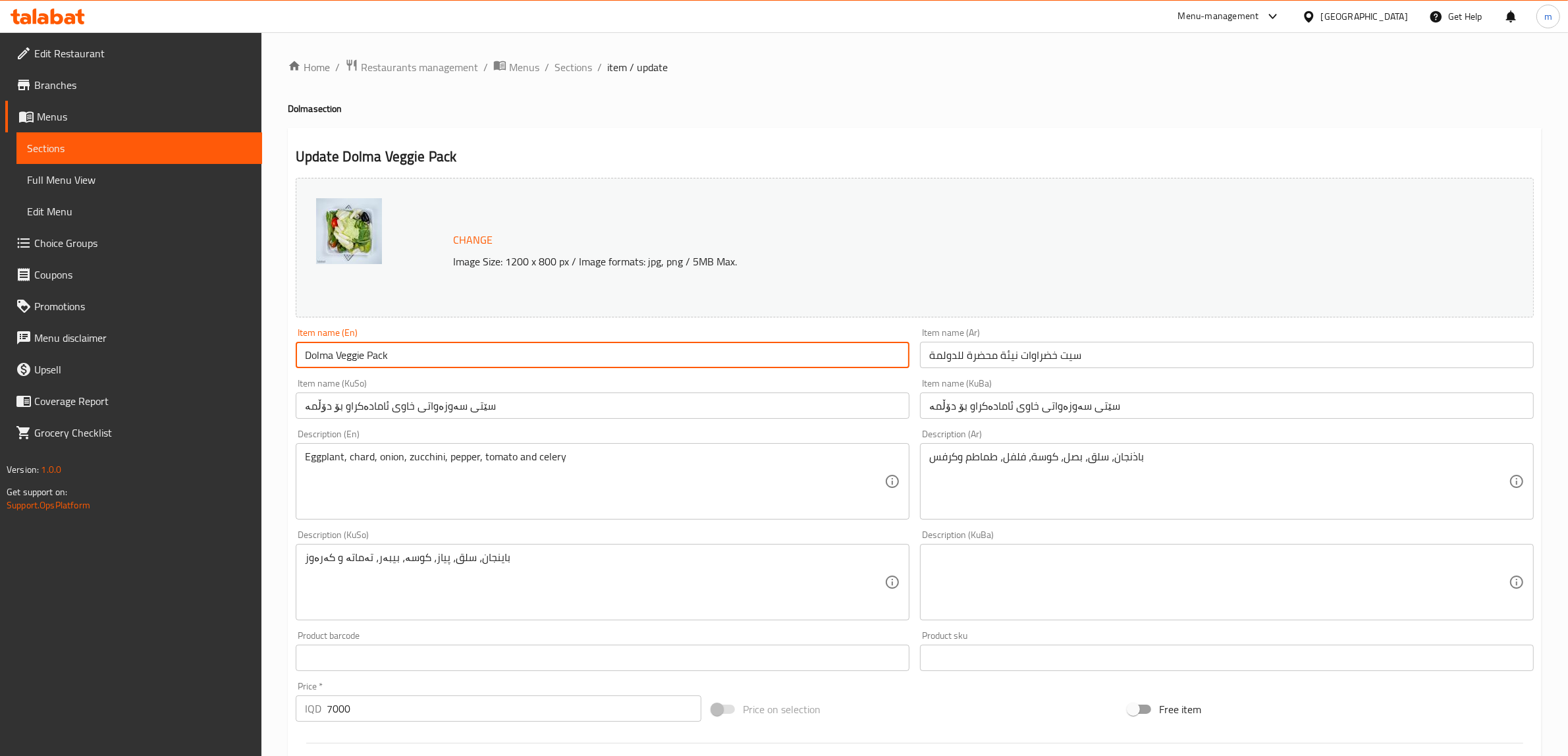
click at [337, 356] on input "Dolma Veggie Pack" at bounding box center [602, 355] width 614 height 27
click at [403, 353] on input "Dolma Veggie Pack" at bounding box center [602, 355] width 614 height 27
type input "Dolma Veggie Pack"
click at [1075, 358] on input "سيت خضراوات نيئة محضرة للدولمة" at bounding box center [1227, 355] width 614 height 27
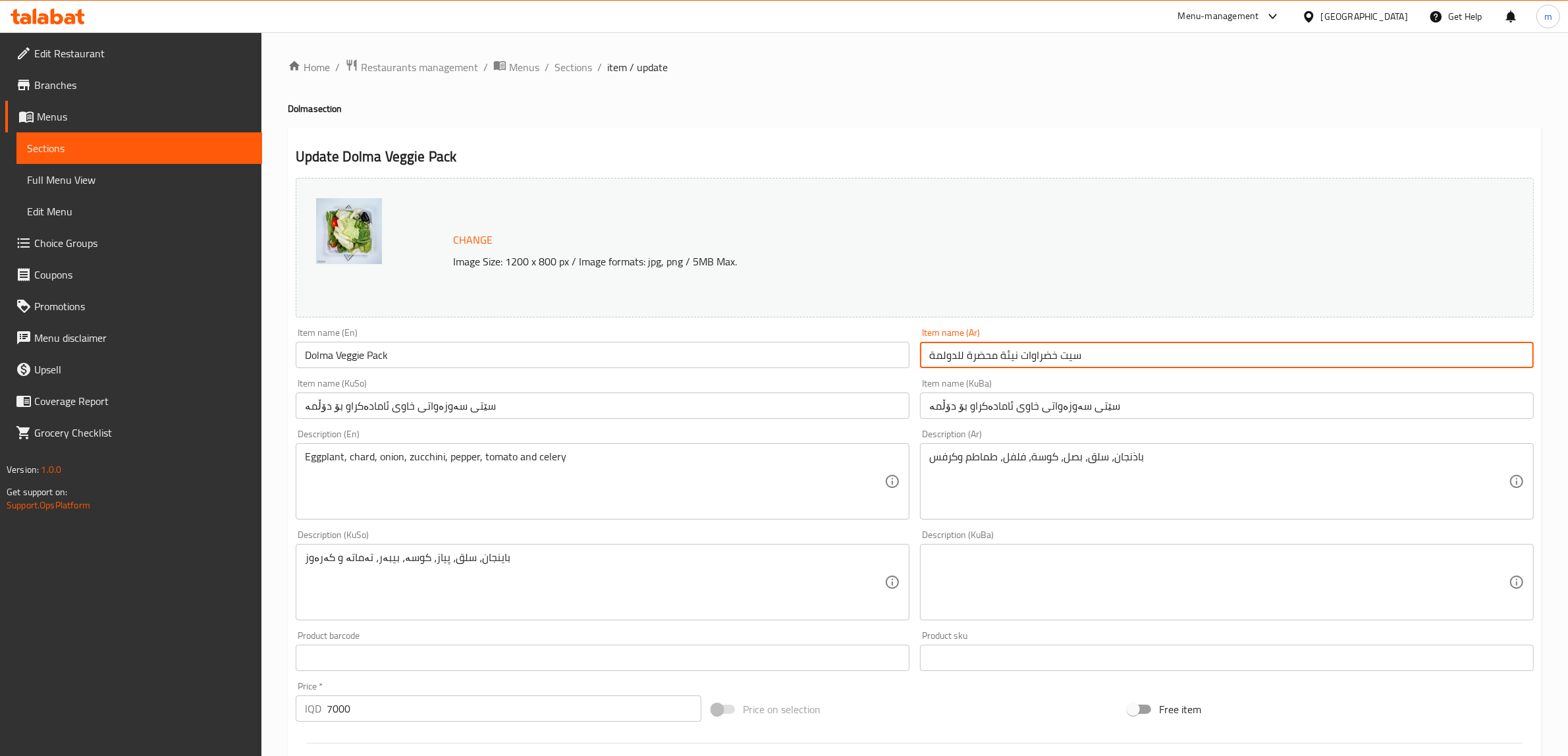
click at [1075, 358] on input "سيت خضراوات نيئة محضرة للدولمة" at bounding box center [1227, 355] width 614 height 27
type input "باك خضراوات نيئة محضرة للدولمة"
click at [438, 354] on input "Dolma Veggie Pack" at bounding box center [602, 355] width 614 height 27
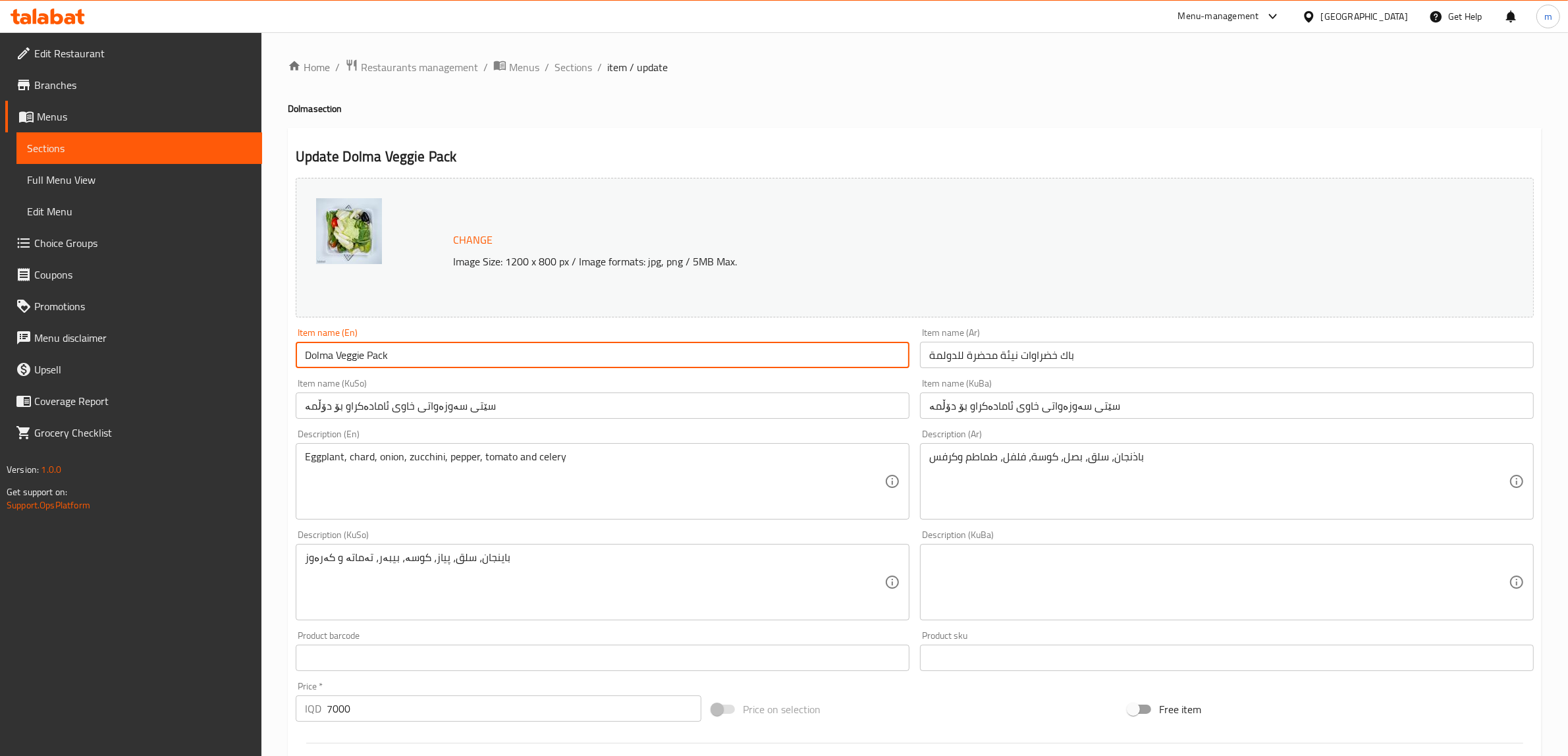
click at [337, 353] on input "Dolma Veggie Pack" at bounding box center [602, 355] width 614 height 27
click at [410, 354] on input "Dolma Veggie Pack" at bounding box center [602, 355] width 614 height 27
click at [336, 354] on input "Dolma Veggie Pack For Dolma" at bounding box center [602, 355] width 614 height 27
click at [396, 354] on input "Raw Veggie Pack For Dolma" at bounding box center [602, 355] width 614 height 27
click at [387, 349] on input "Raw Veggie Pack For Dolma" at bounding box center [602, 355] width 614 height 27
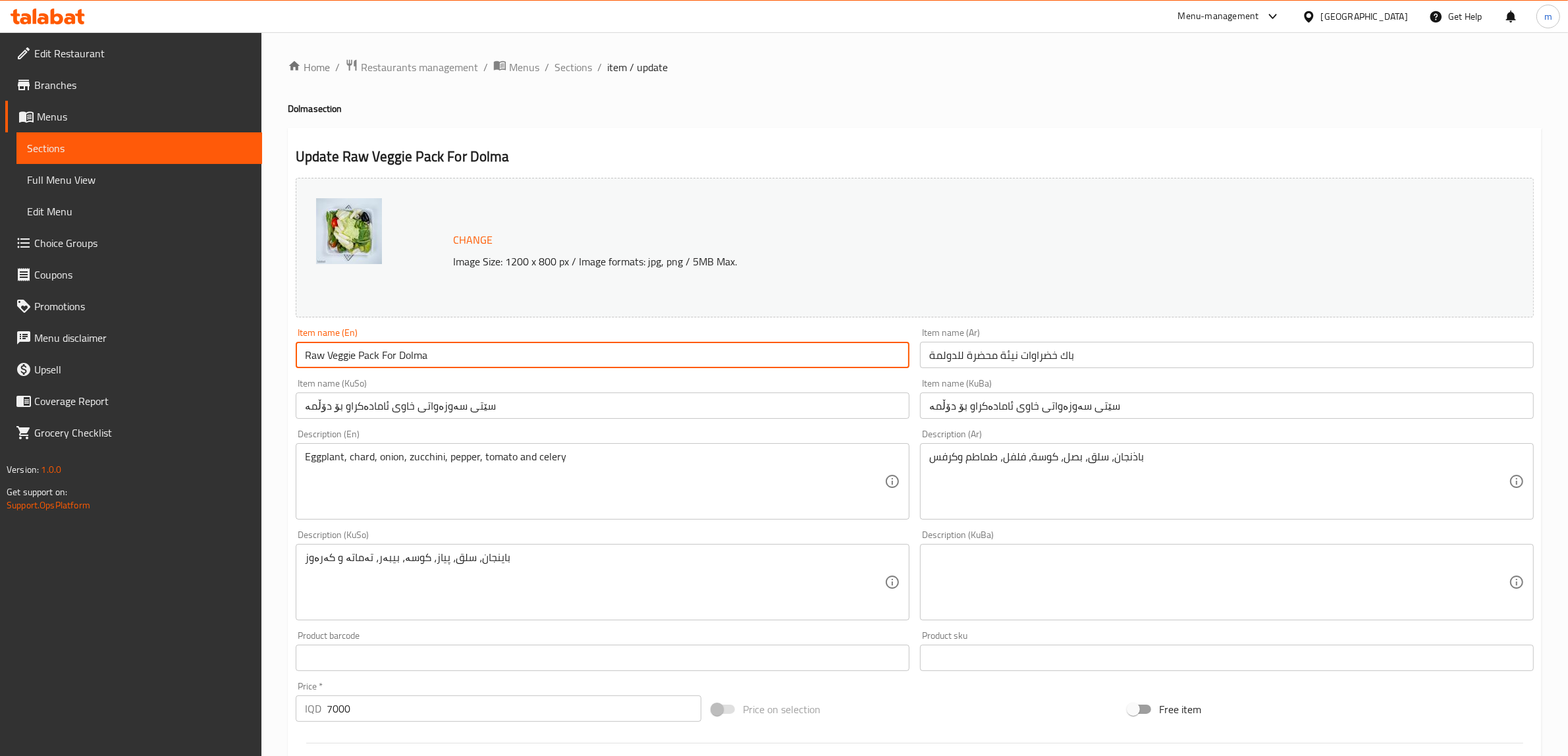
click at [387, 349] on input "Raw Veggie Pack For Dolma" at bounding box center [602, 355] width 614 height 27
click at [399, 353] on input "Raw Veggie Pack For Dolma" at bounding box center [602, 355] width 614 height 27
click at [1015, 353] on input "باك خضراوات نيئة محضرة للدولمة" at bounding box center [1227, 355] width 614 height 27
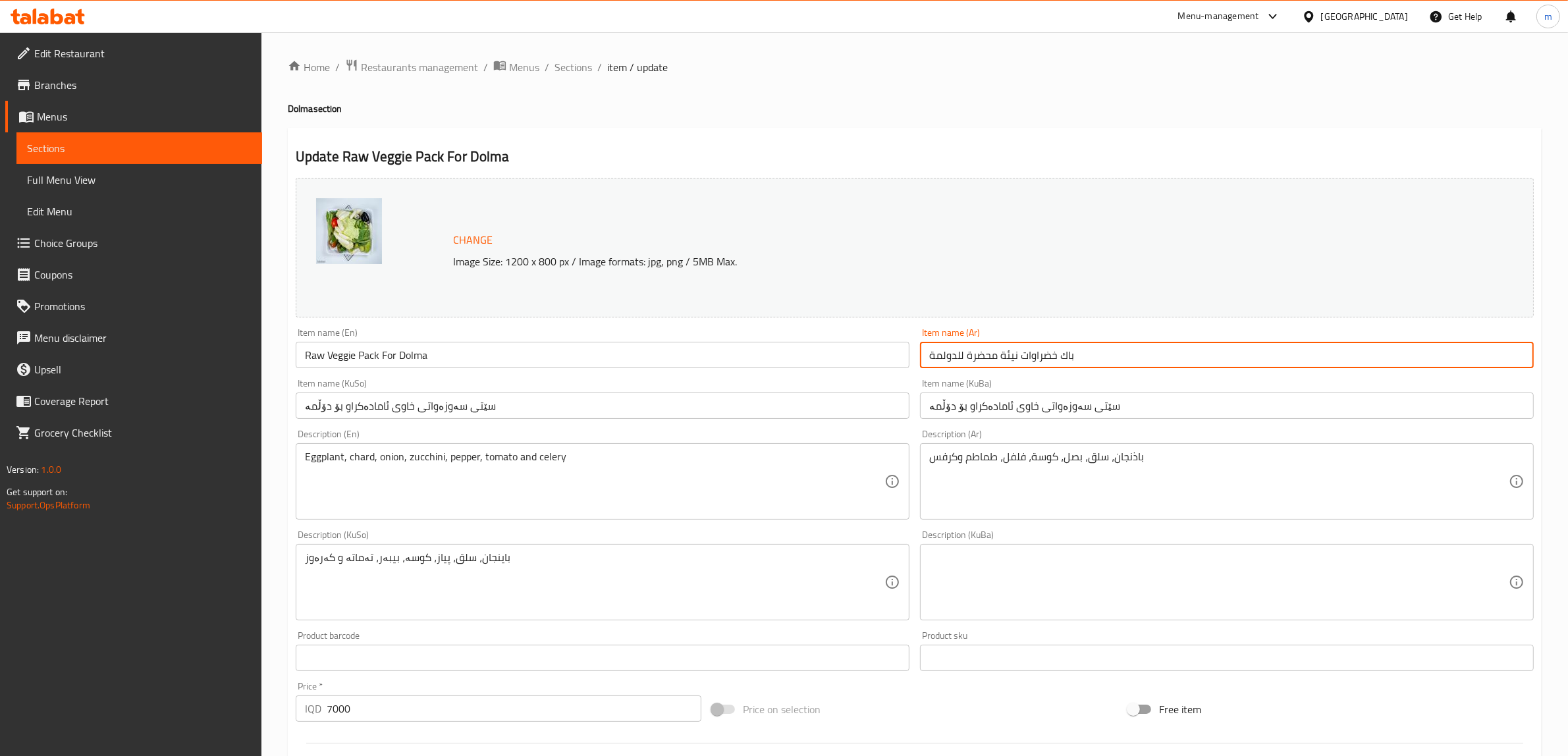
click at [1015, 353] on input "باك خضراوات نيئة محضرة للدولمة" at bounding box center [1227, 355] width 614 height 27
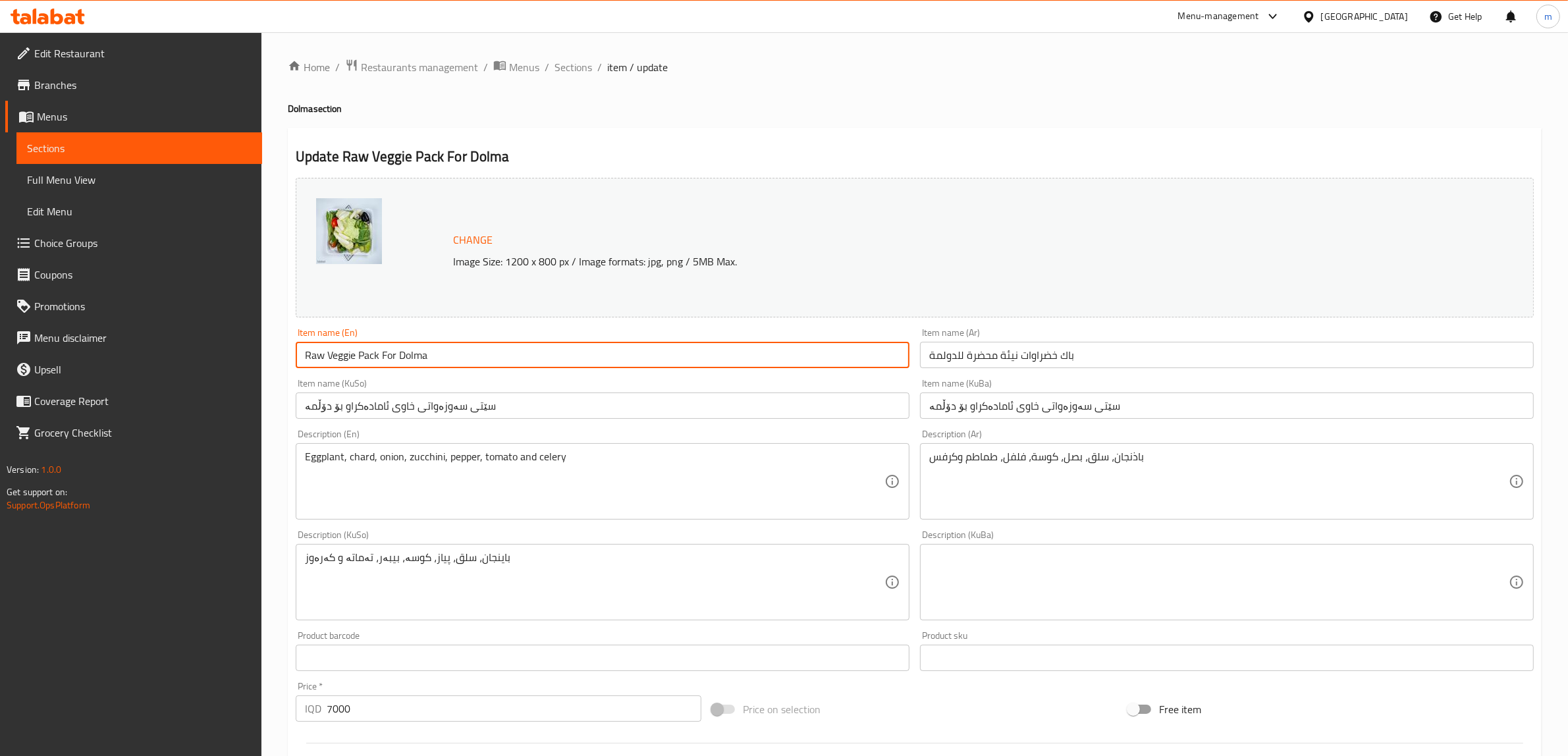
click at [382, 349] on input "Raw Veggie Pack For Dolma" at bounding box center [602, 355] width 614 height 27
type input "Raw Veggie Pack Prepared For Dolma"
click at [436, 379] on div "Item name (KuSo) سێتی سەوزەواتی خاوی ئامادەکراو بۆ دۆڵمە Item name (KuSo)" at bounding box center [602, 398] width 614 height 40
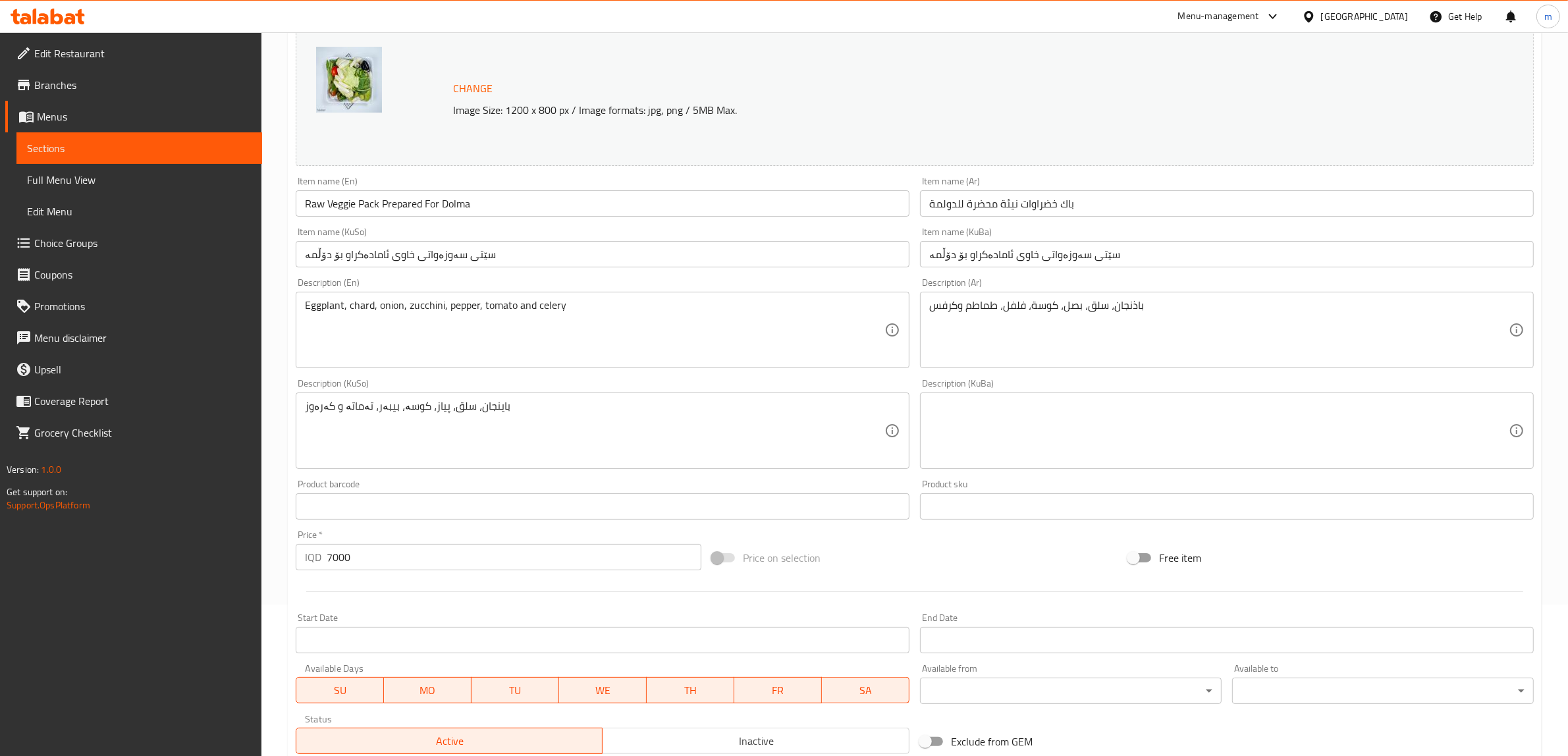
scroll to position [165, 0]
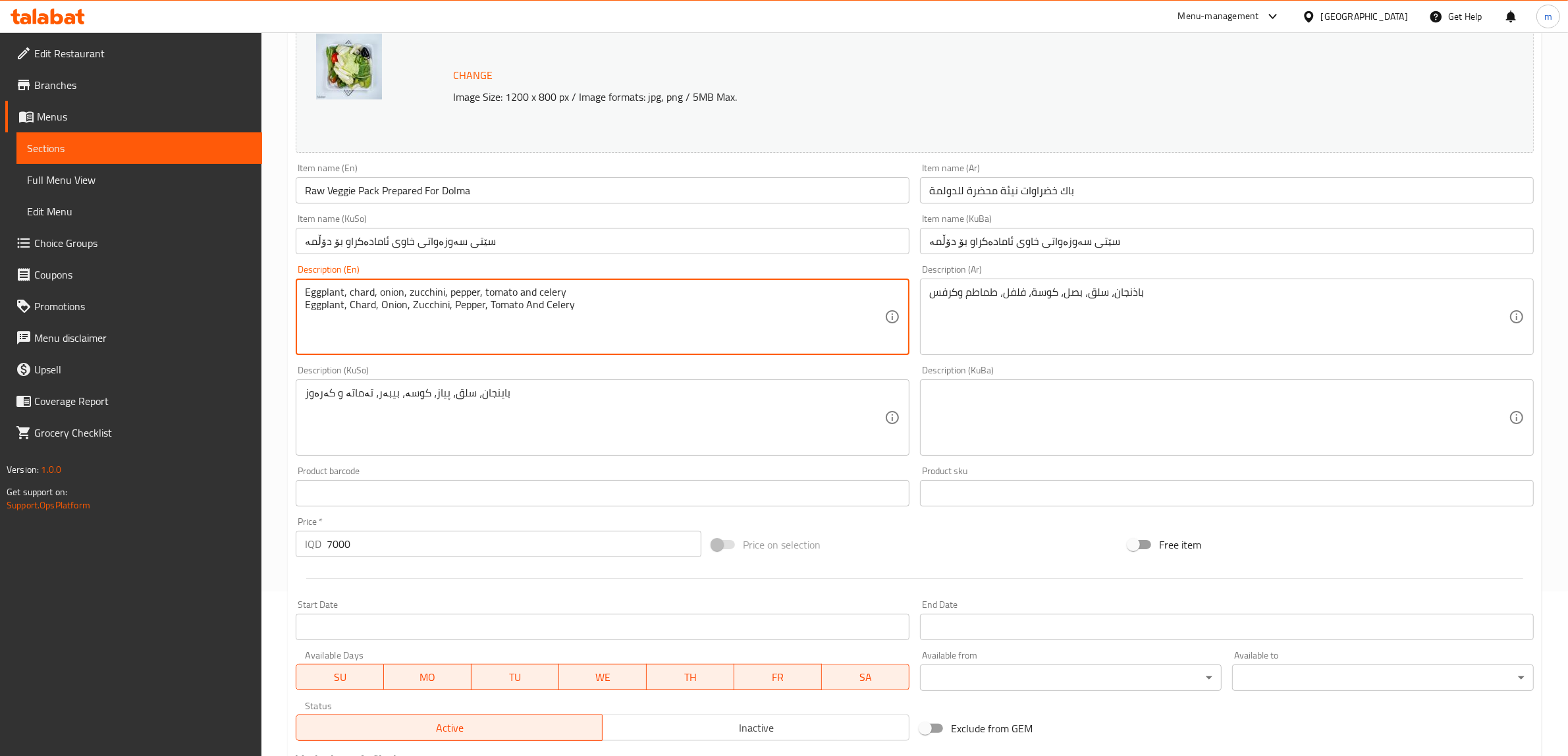
type textarea "Eggplant, chard, onion, zucchini, pepper, tomato and celery Eggplant, Chard, On…"
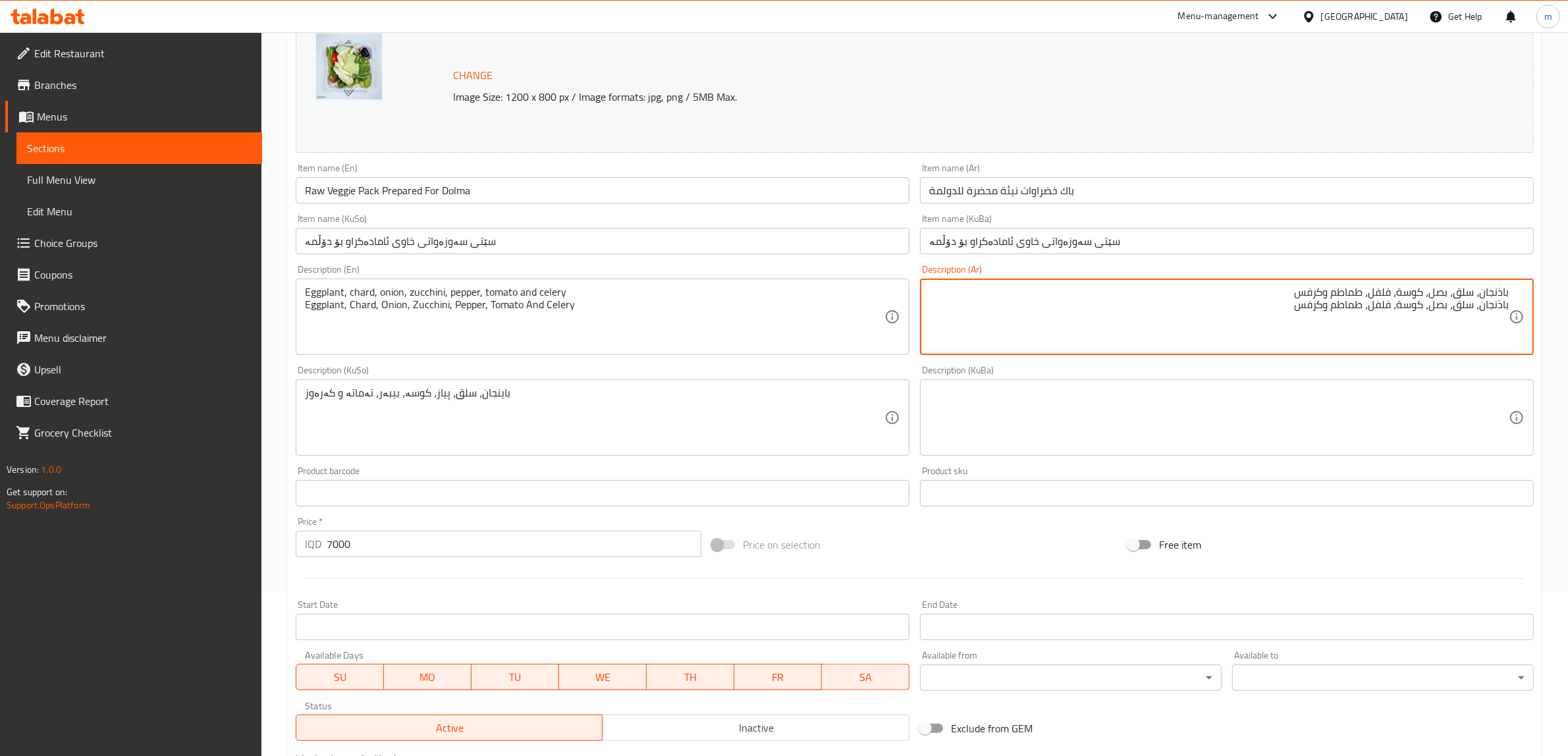
type textarea "باذنجان، سلق، بصل، كوسة، فلفل، طماطم وكرفس باذنجان، سلق، بصل، كوسة، فلفل، طماطم…"
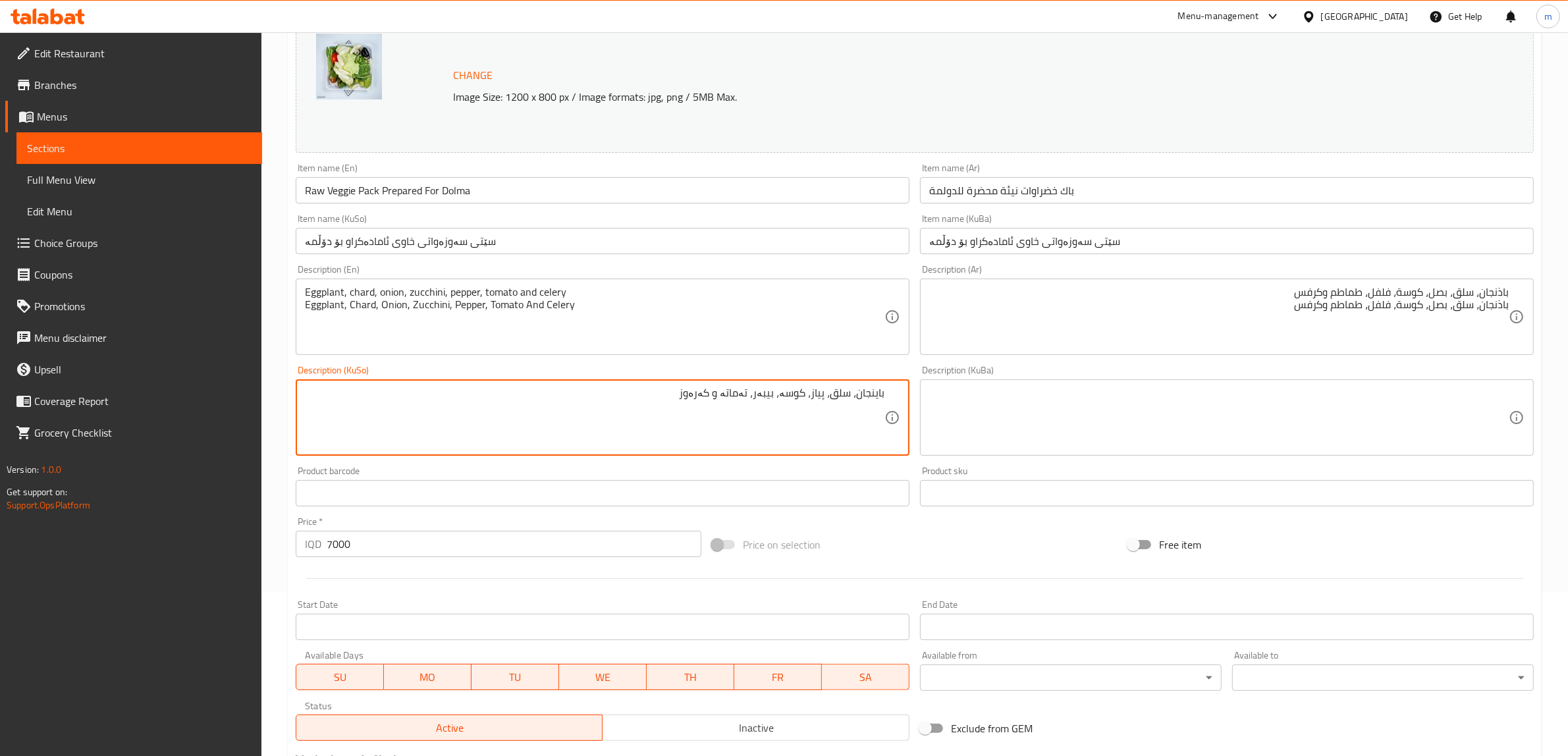
type textarea "باینجان، سلق، پیاز، کوسە، بیبەر، تەماتە و کەرەوز"
type textarea "باذنجان، سلق، بصل، كوسة، فلفل، طماطم وكرفس"
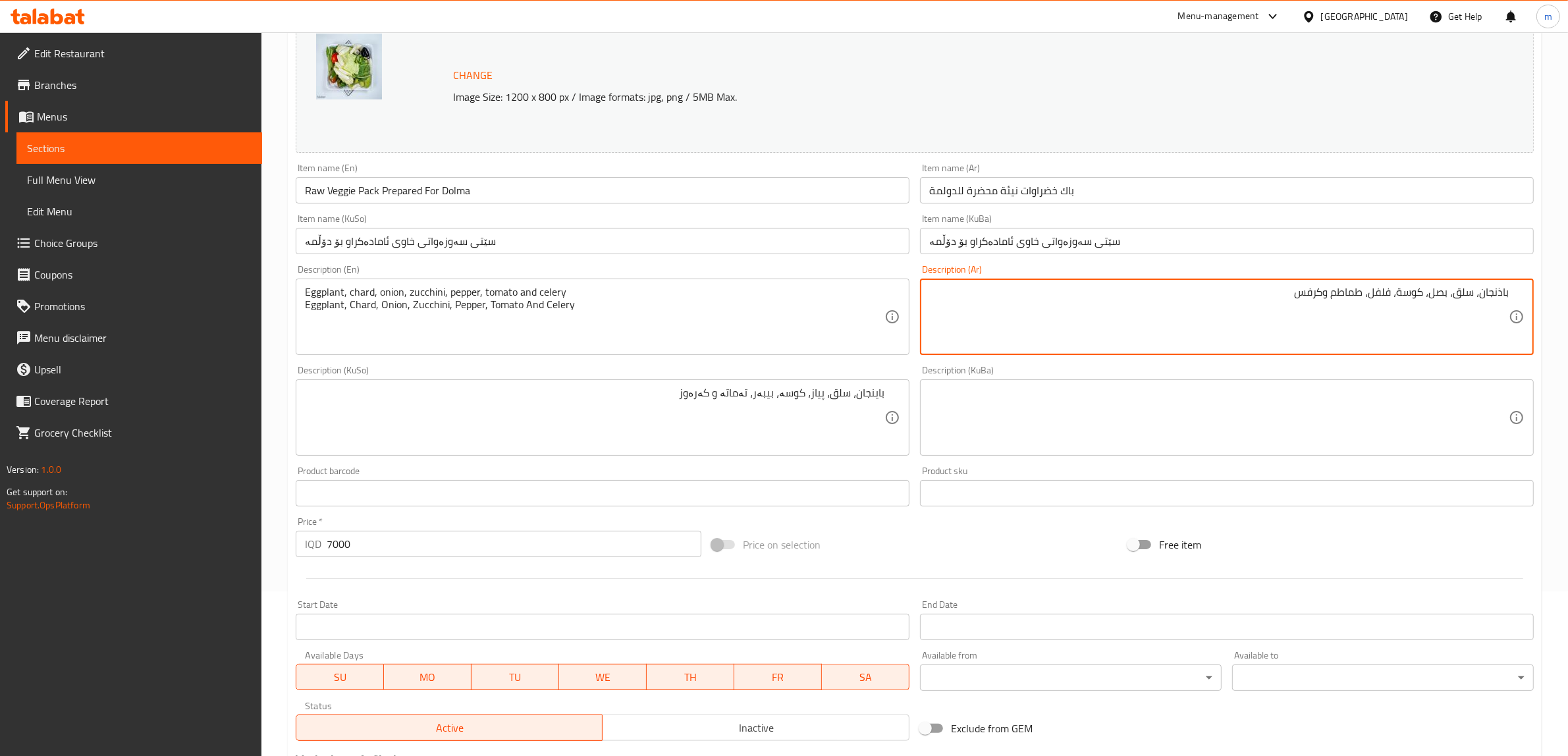
type textarea "Eggplant, chard, onion, zucchini, pepper, tomato and celery"
type textarea "باذنجان، سلق، بصل، كوسة، فلفل، طماطم وكرفس"
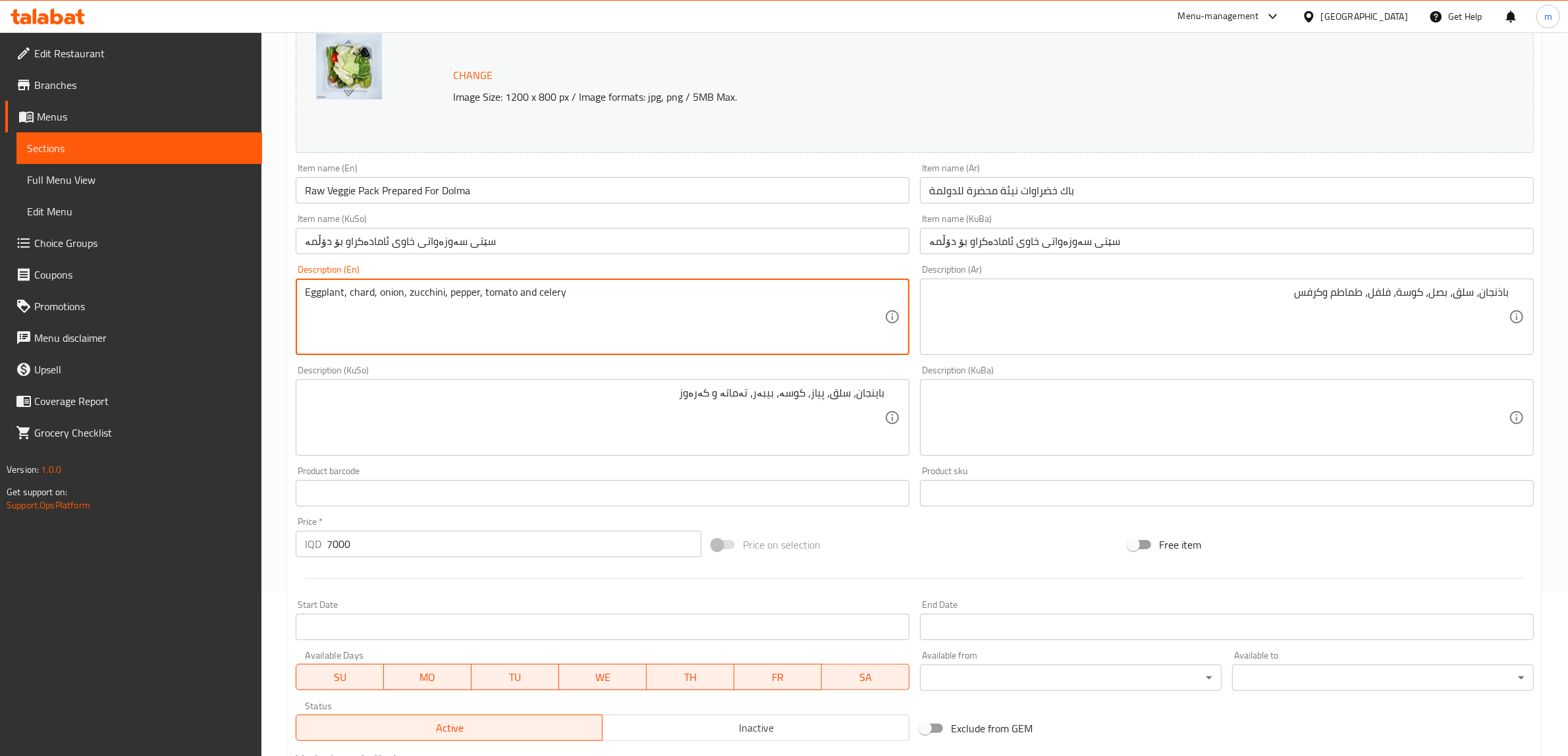
type textarea "Eggplant, chard, onion, zucchini, pepper, tomato and celery"
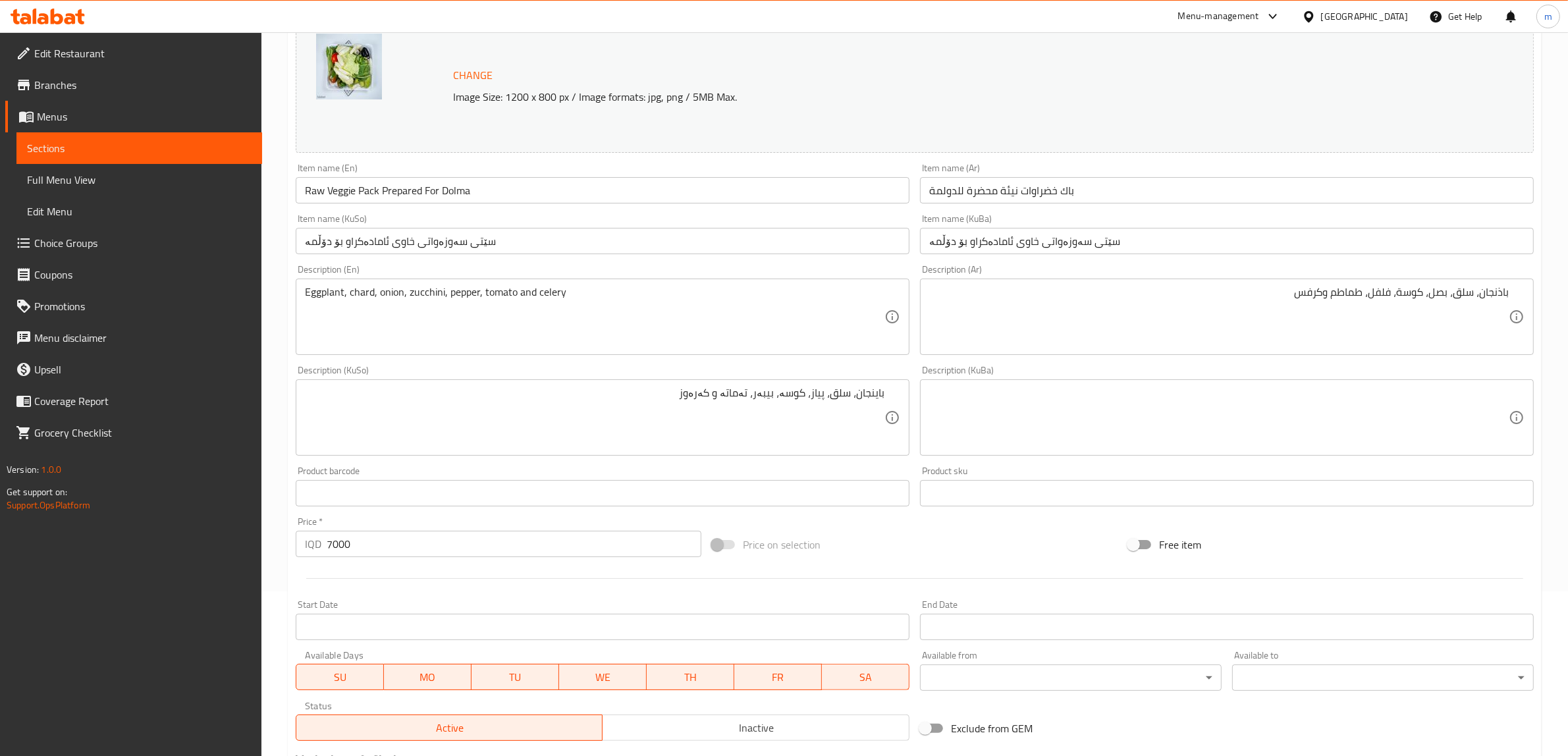
click at [535, 363] on div "Description (KuSo) باینجان، سلق، پیاز، کوسە، بیبەر، تەماتە و کەرەوز Description…" at bounding box center [602, 411] width 624 height 101
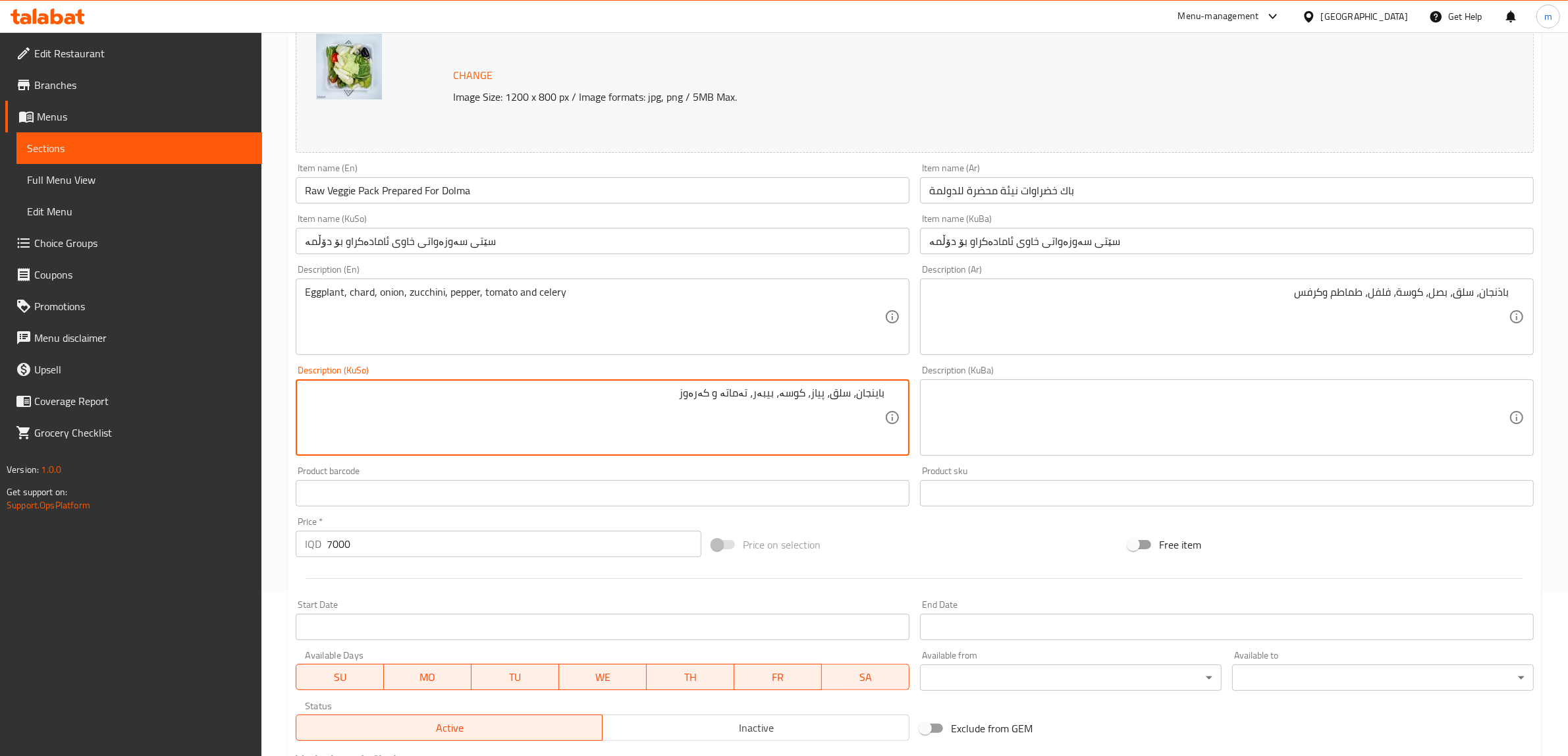
click at [1035, 409] on textarea at bounding box center [1219, 418] width 580 height 63
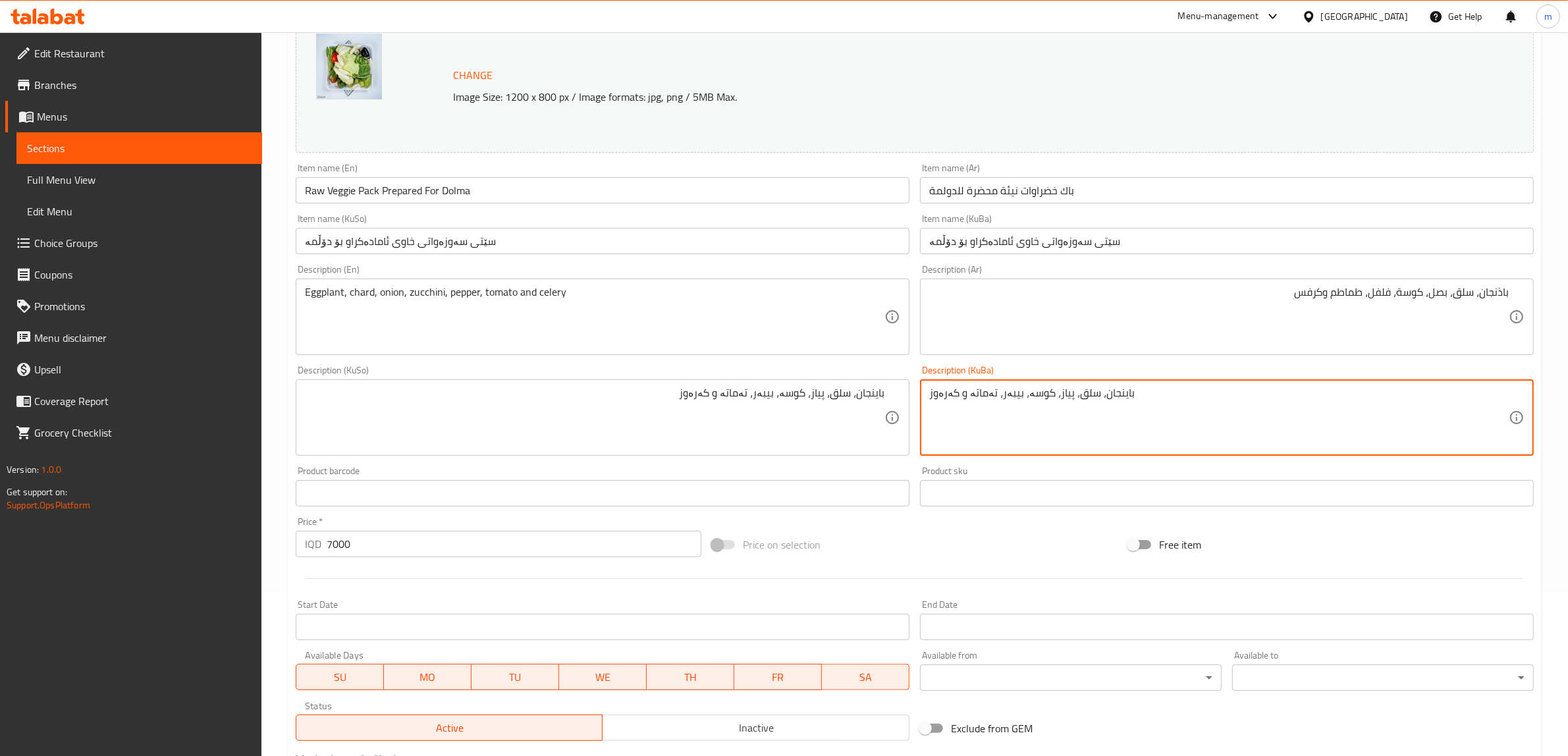
type textarea "باینجان، سلق، پیاز، کوسە، بیبەر، تەماتە و کەرەوز"
click at [893, 358] on div "Description (En) Eggplant, chard, onion, zucchini, pepper, tomato and celery De…" at bounding box center [602, 309] width 624 height 101
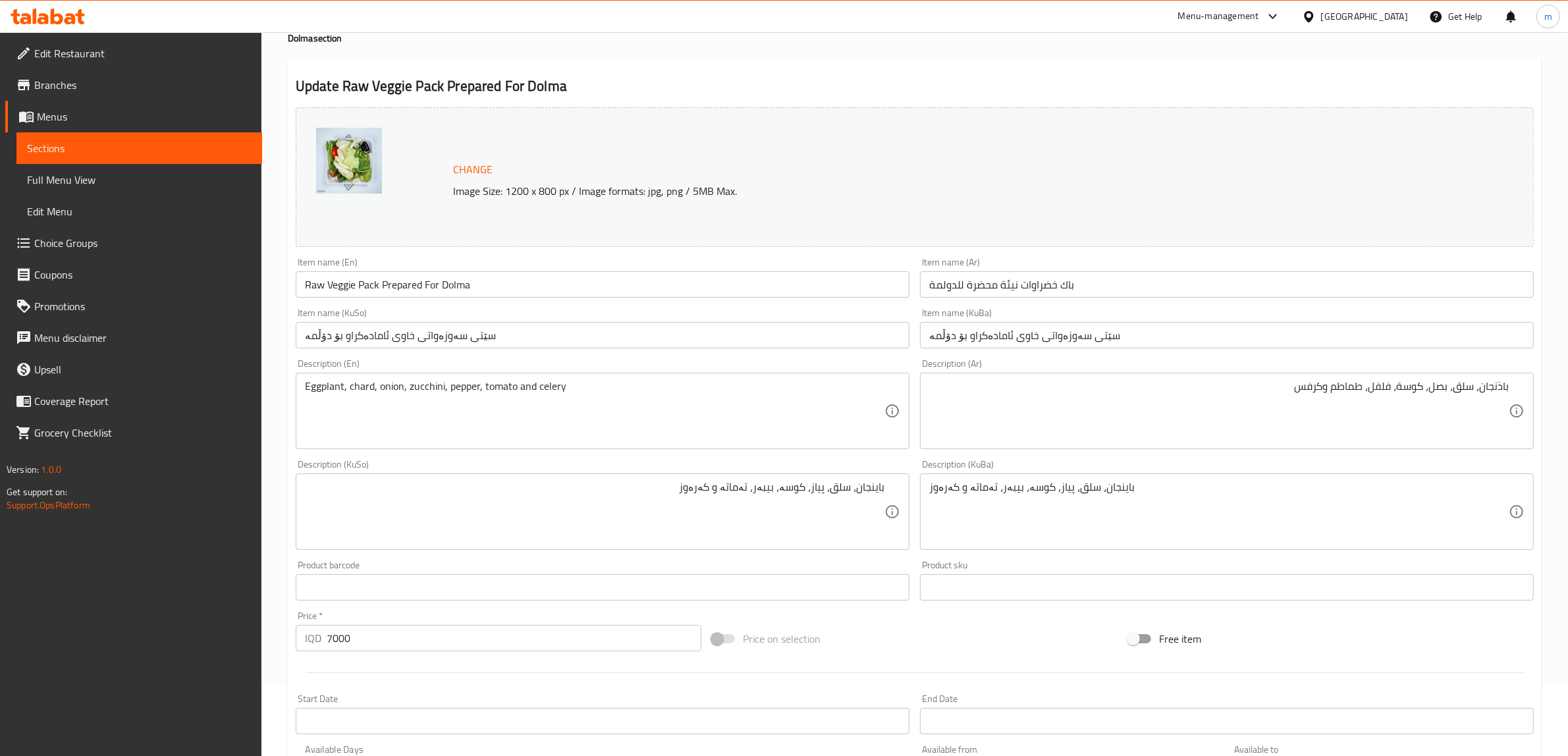
scroll to position [14, 0]
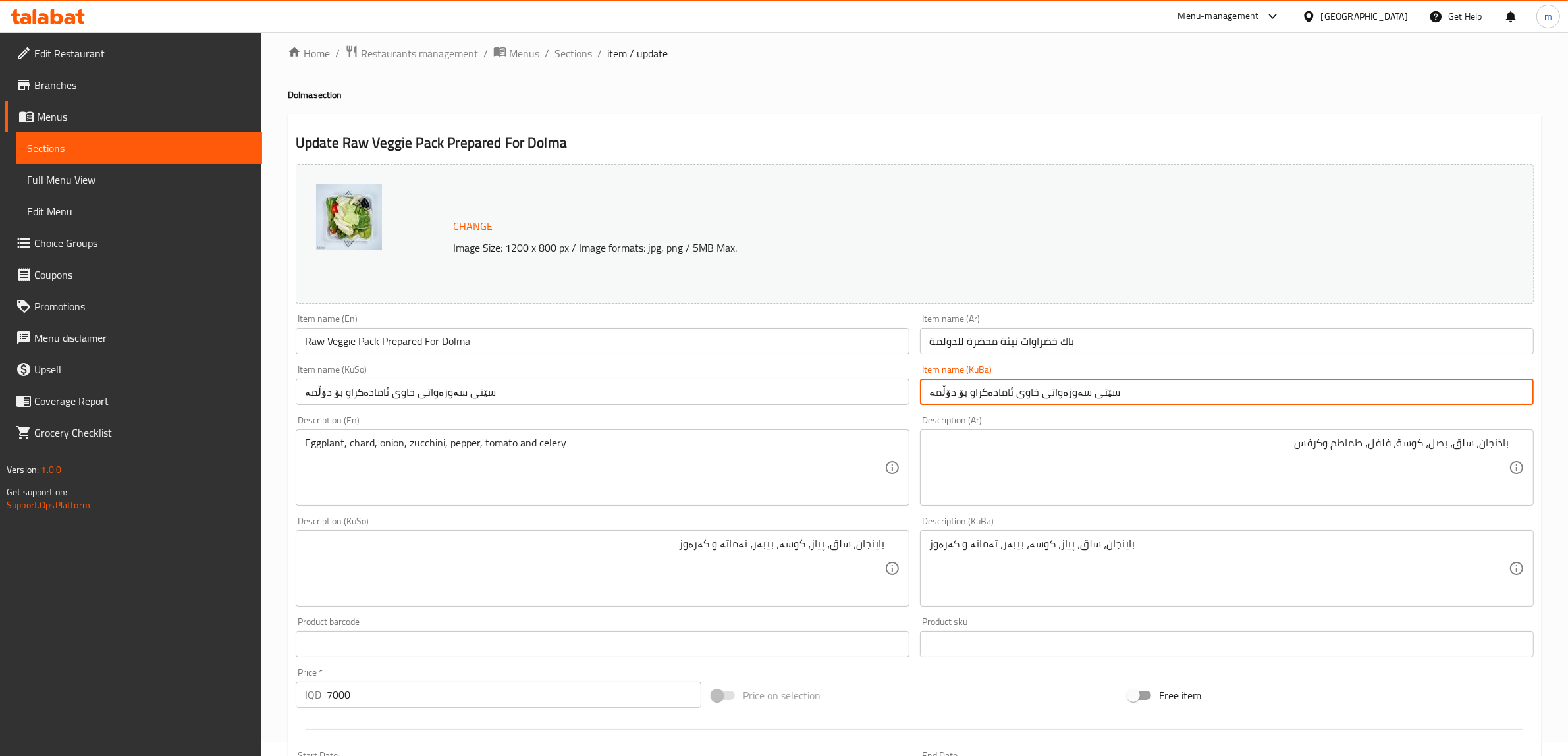
click at [1094, 392] on input "سێتی سەوزەواتی خاوی ئامادەکراو بۆ دۆڵمە" at bounding box center [1227, 392] width 614 height 27
type input "پاکی سەوزەواتی خاوی ئامادەکراو بۆ دۆڵمە"
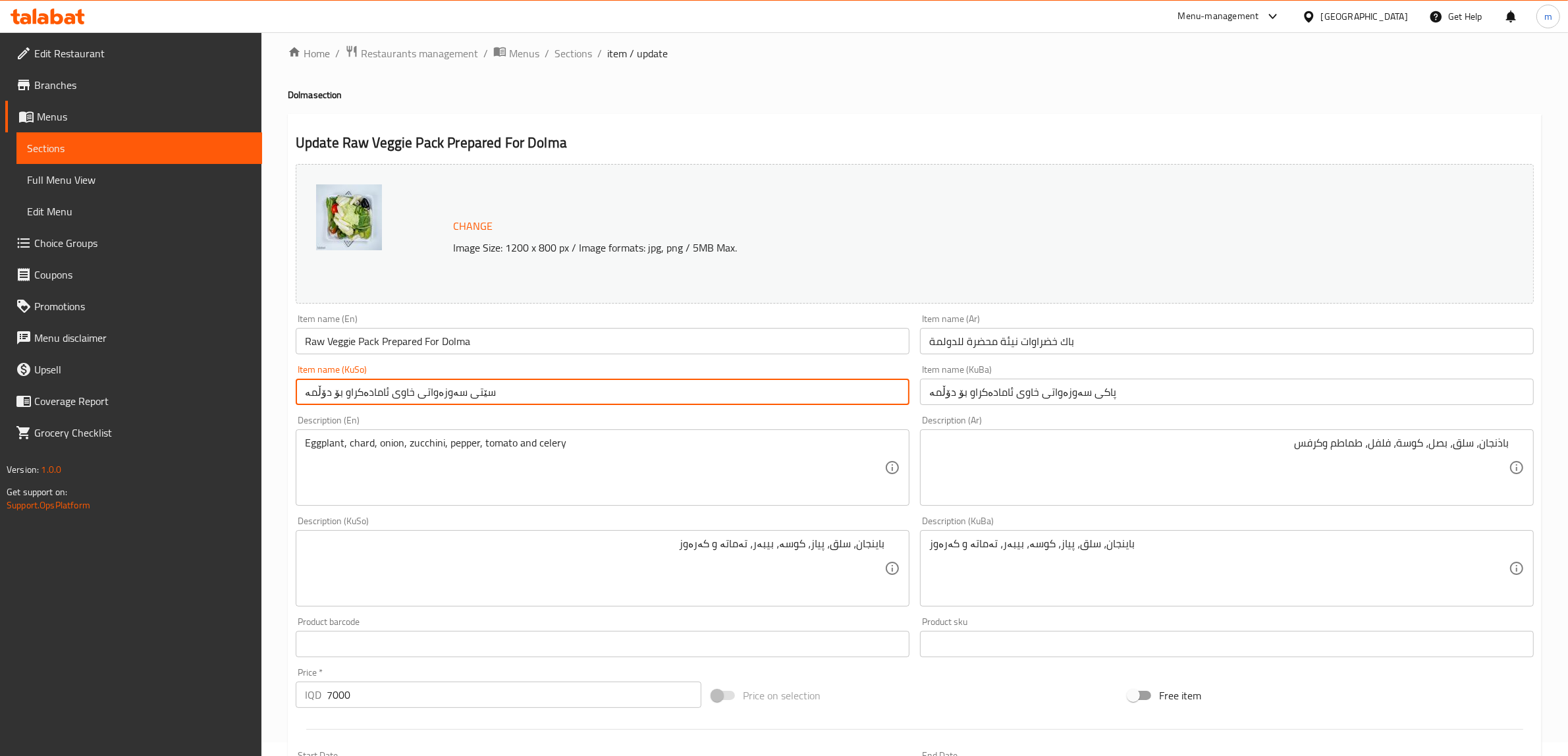
click at [685, 381] on input "سێتی سەوزەواتی خاوی ئامادەکراو بۆ دۆڵمە" at bounding box center [602, 392] width 614 height 27
type input "پاکی سەوزەواتی خاوی ئامادەکراو بۆ دۆڵمە"
click at [591, 375] on div "Item name (KuSo) پاکی سەوزەواتی خاوی ئامادەکراو بۆ دۆڵمە Item name (KuSo)" at bounding box center [602, 385] width 614 height 40
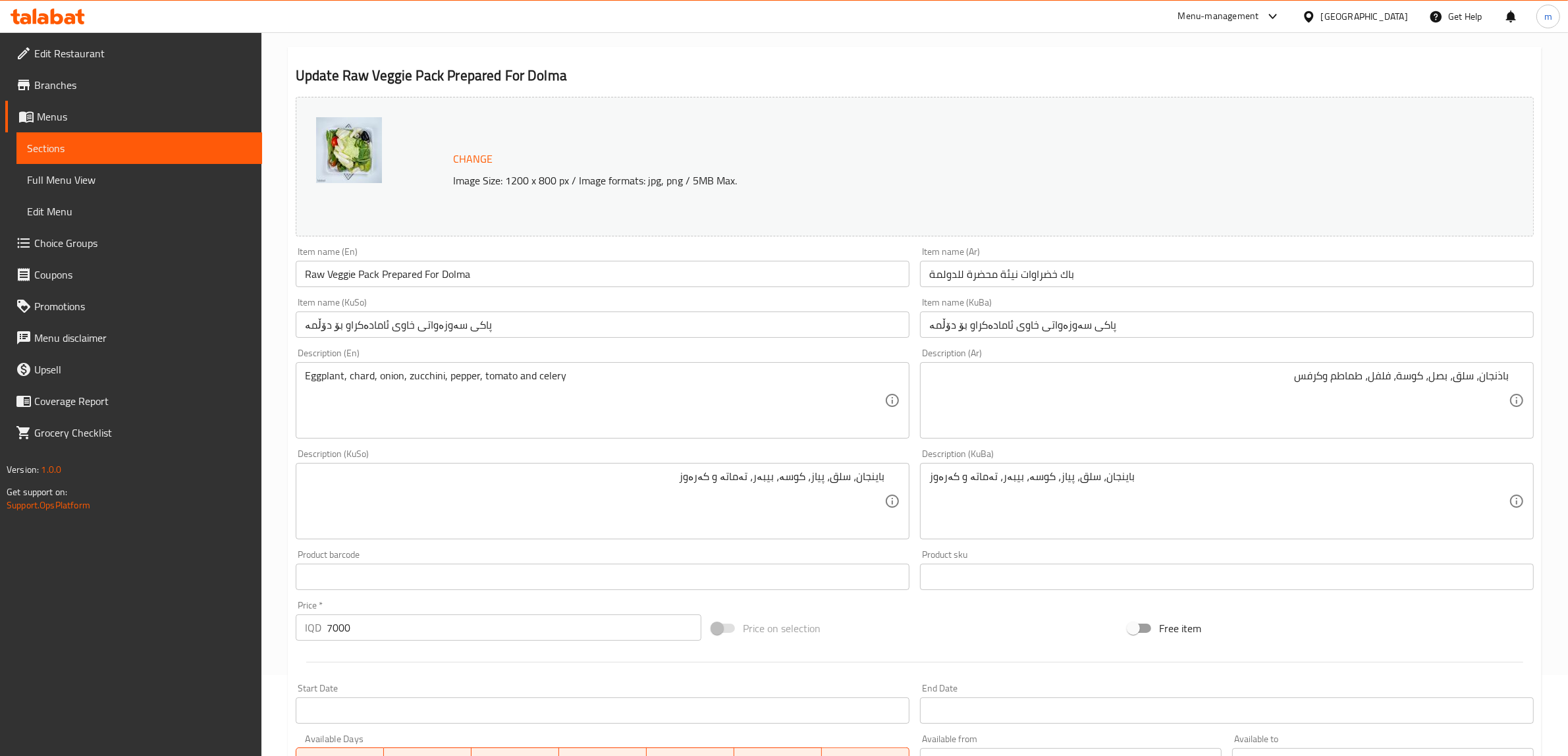
scroll to position [343, 0]
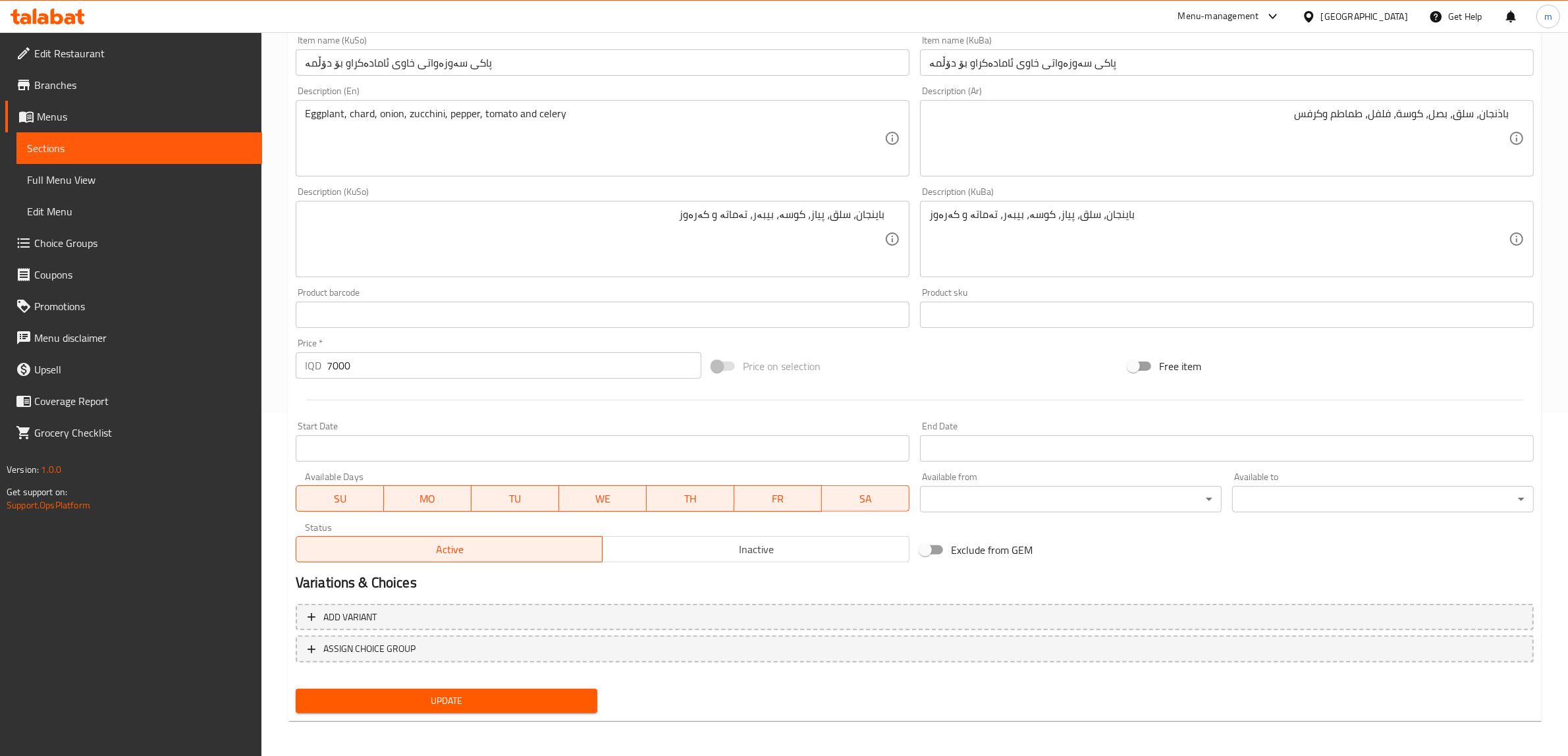
click at [490, 700] on span "Update" at bounding box center [446, 700] width 280 height 16
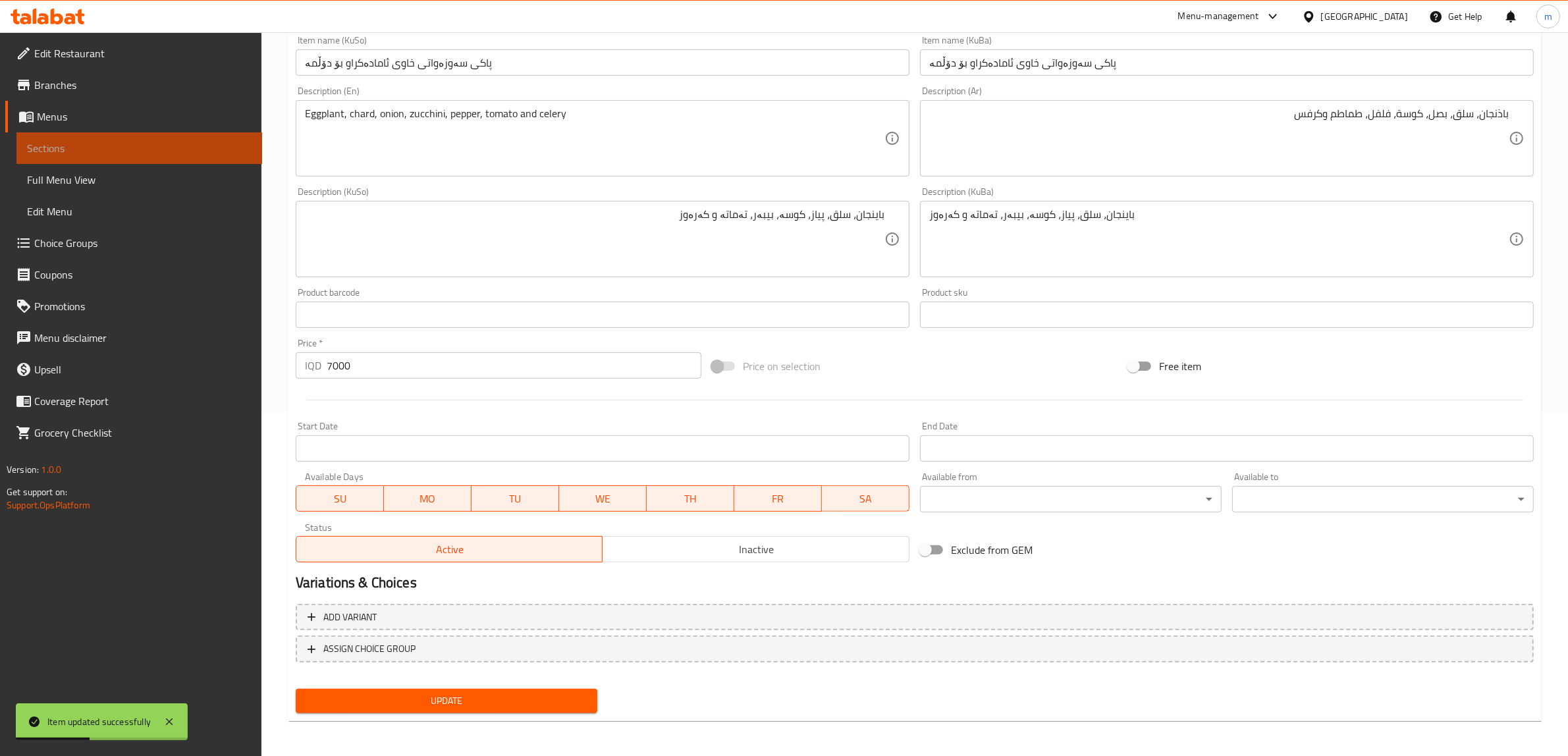
click at [165, 156] on link "Sections" at bounding box center [139, 148] width 246 height 31
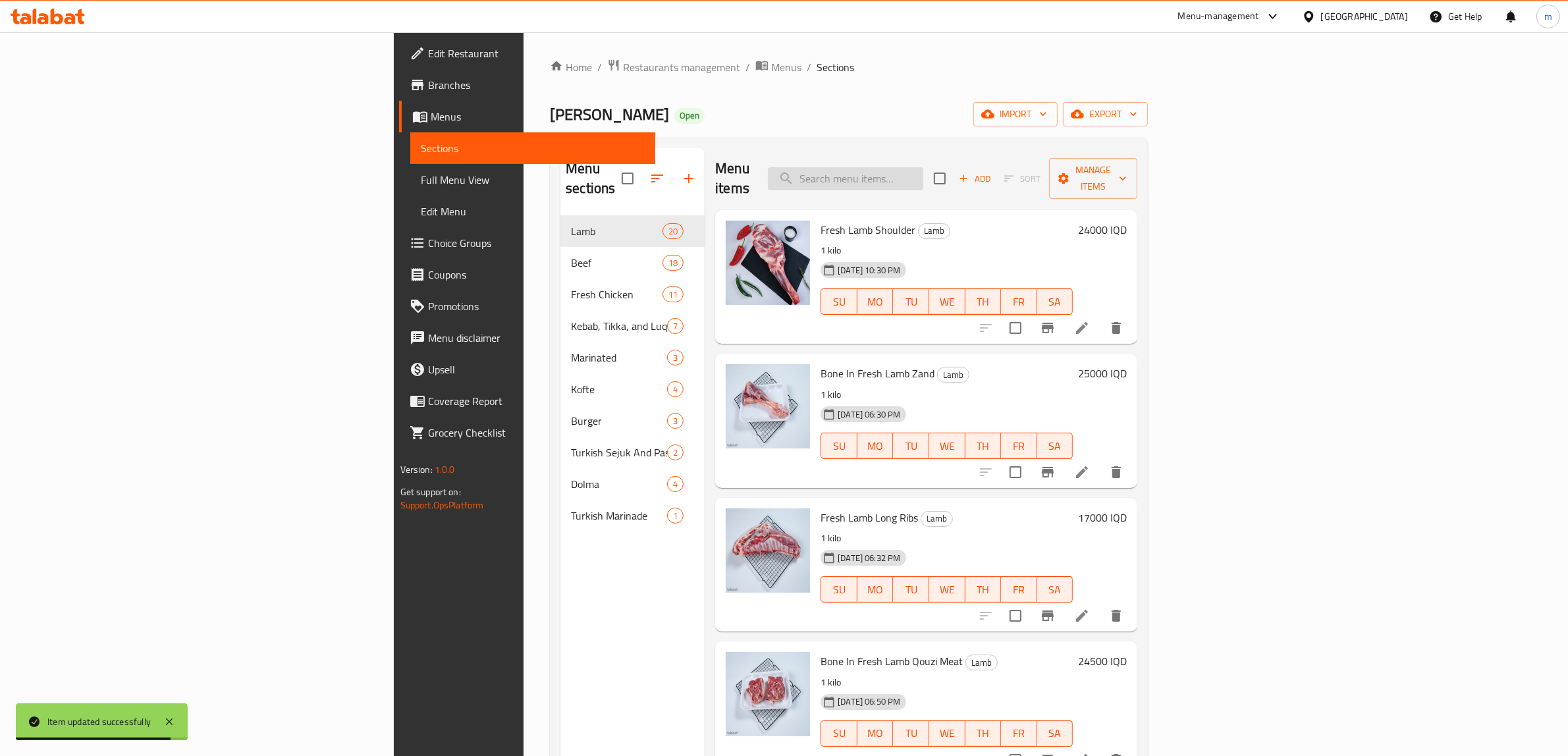
click at [923, 179] on input "search" at bounding box center [845, 179] width 155 height 23
type input "Prepared Dolma - Medium Size"
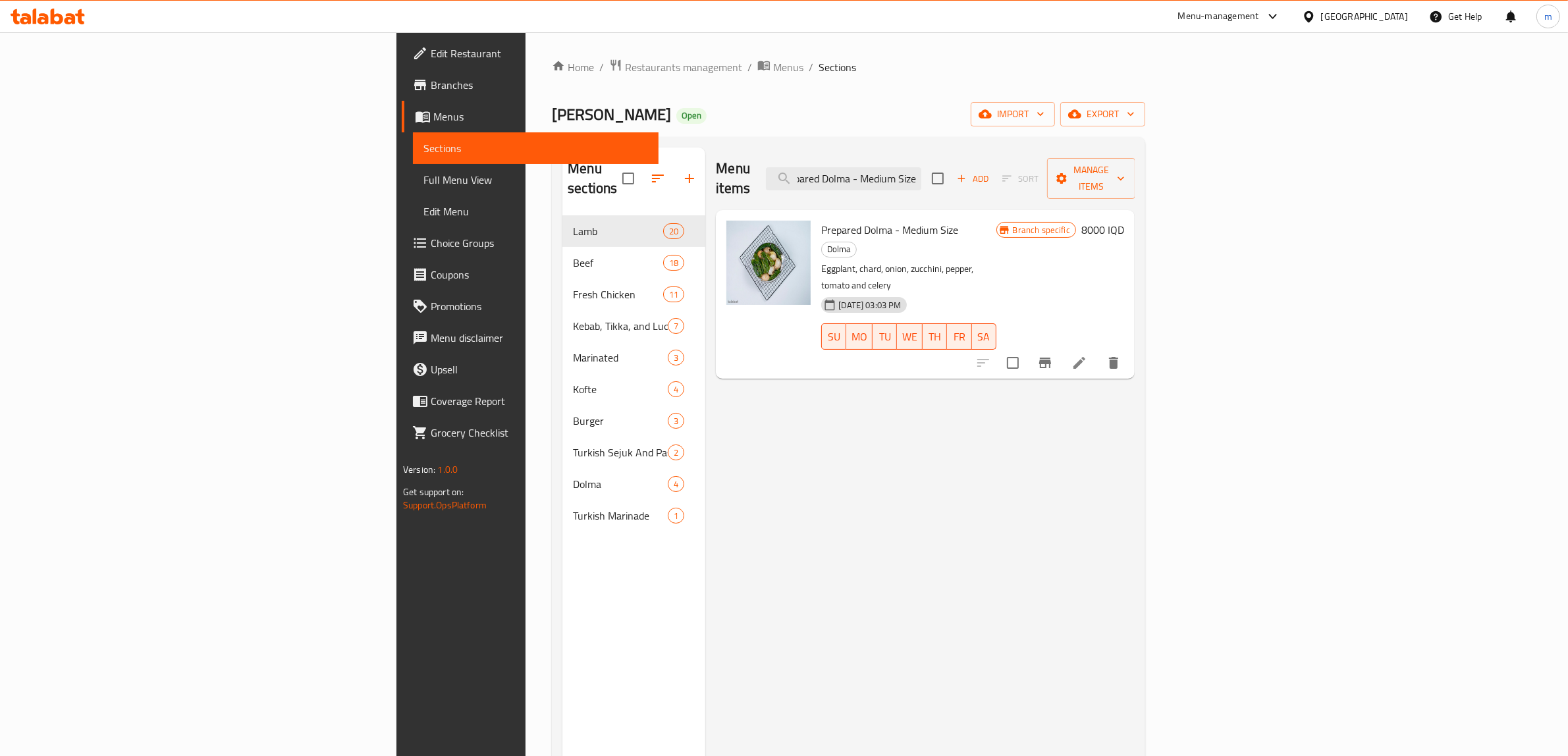
click at [1087, 355] on icon at bounding box center [1079, 363] width 16 height 16
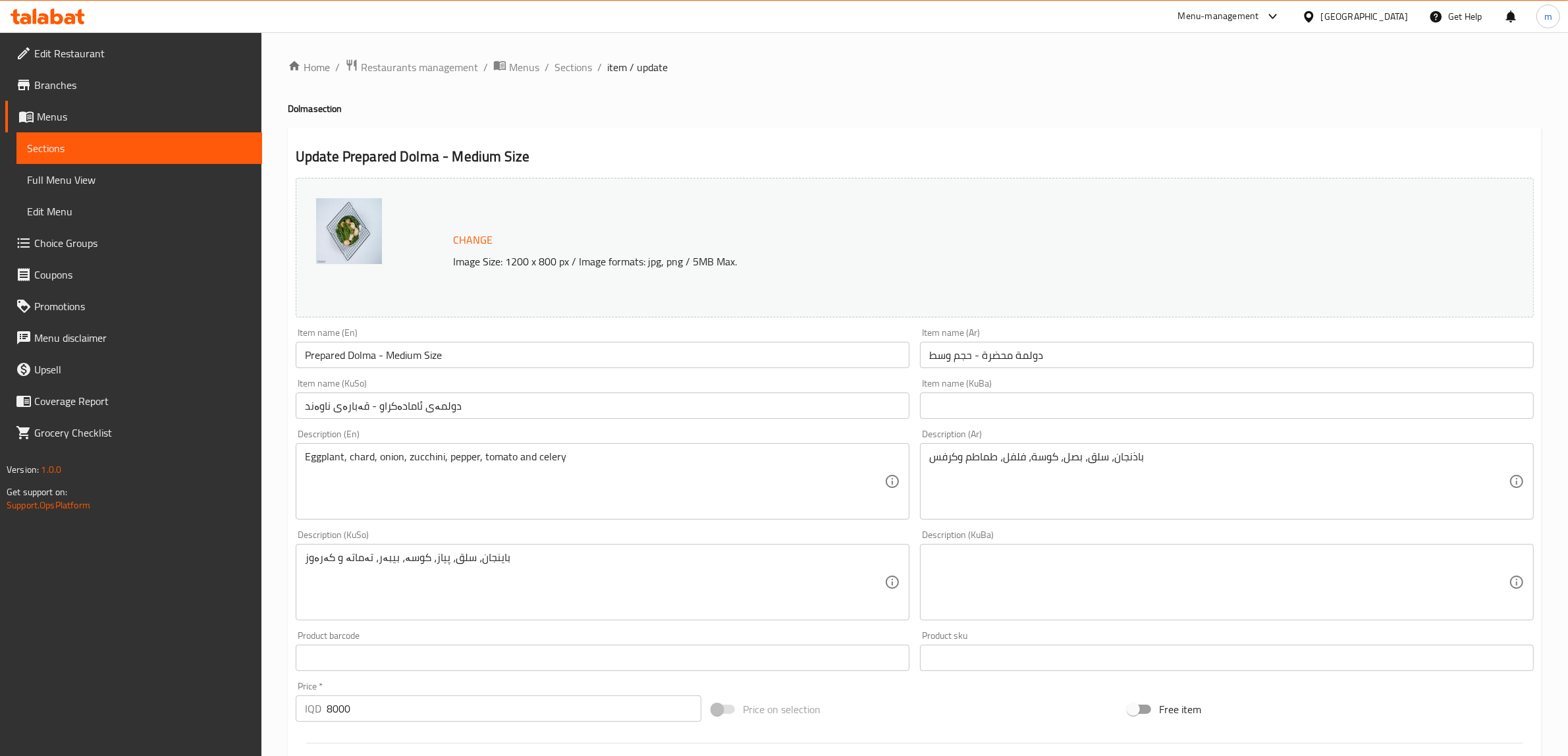
click at [554, 412] on input "دولمەی ئامادەکراو - قەبارەی ناوەند" at bounding box center [602, 406] width 614 height 27
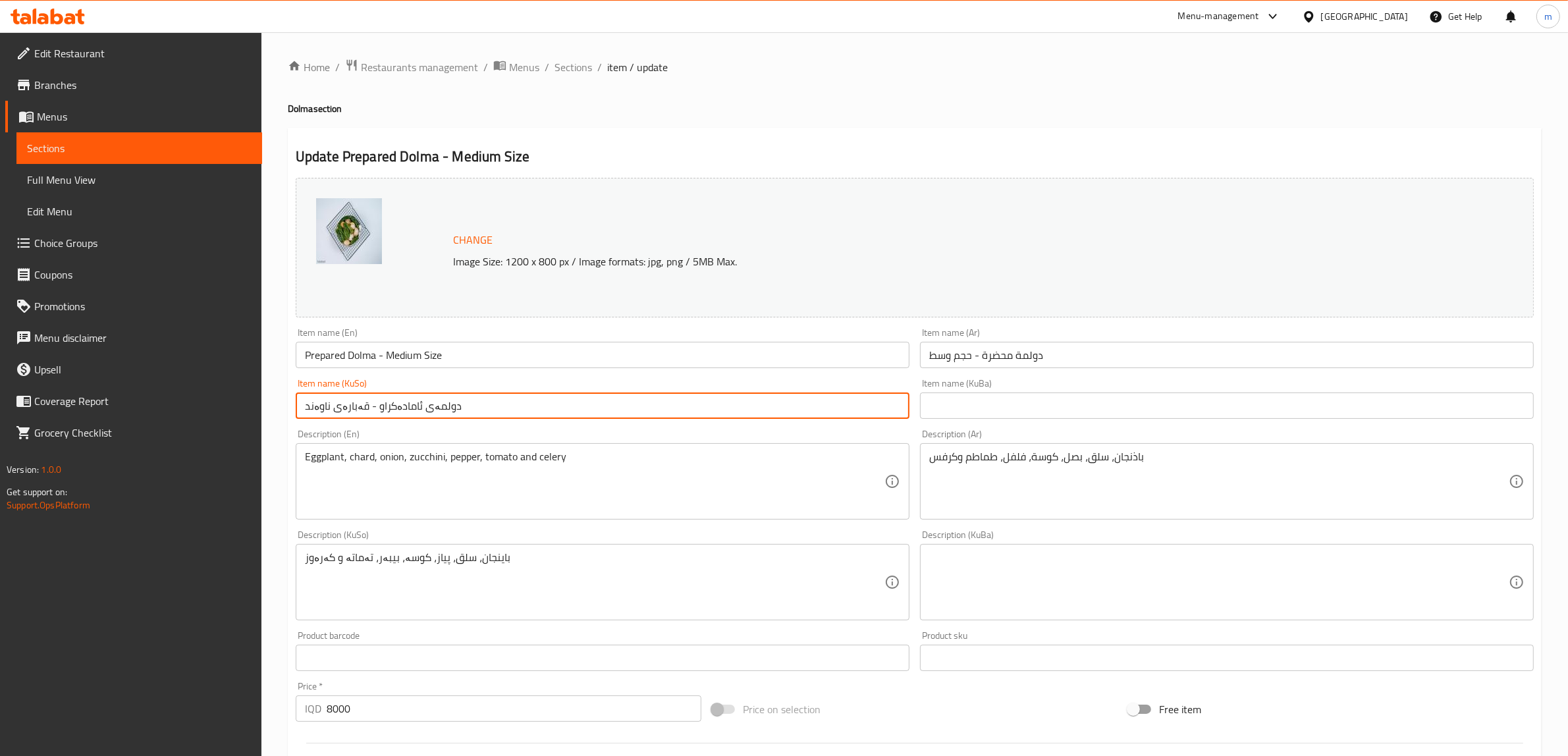
click at [966, 411] on input "text" at bounding box center [1227, 406] width 614 height 27
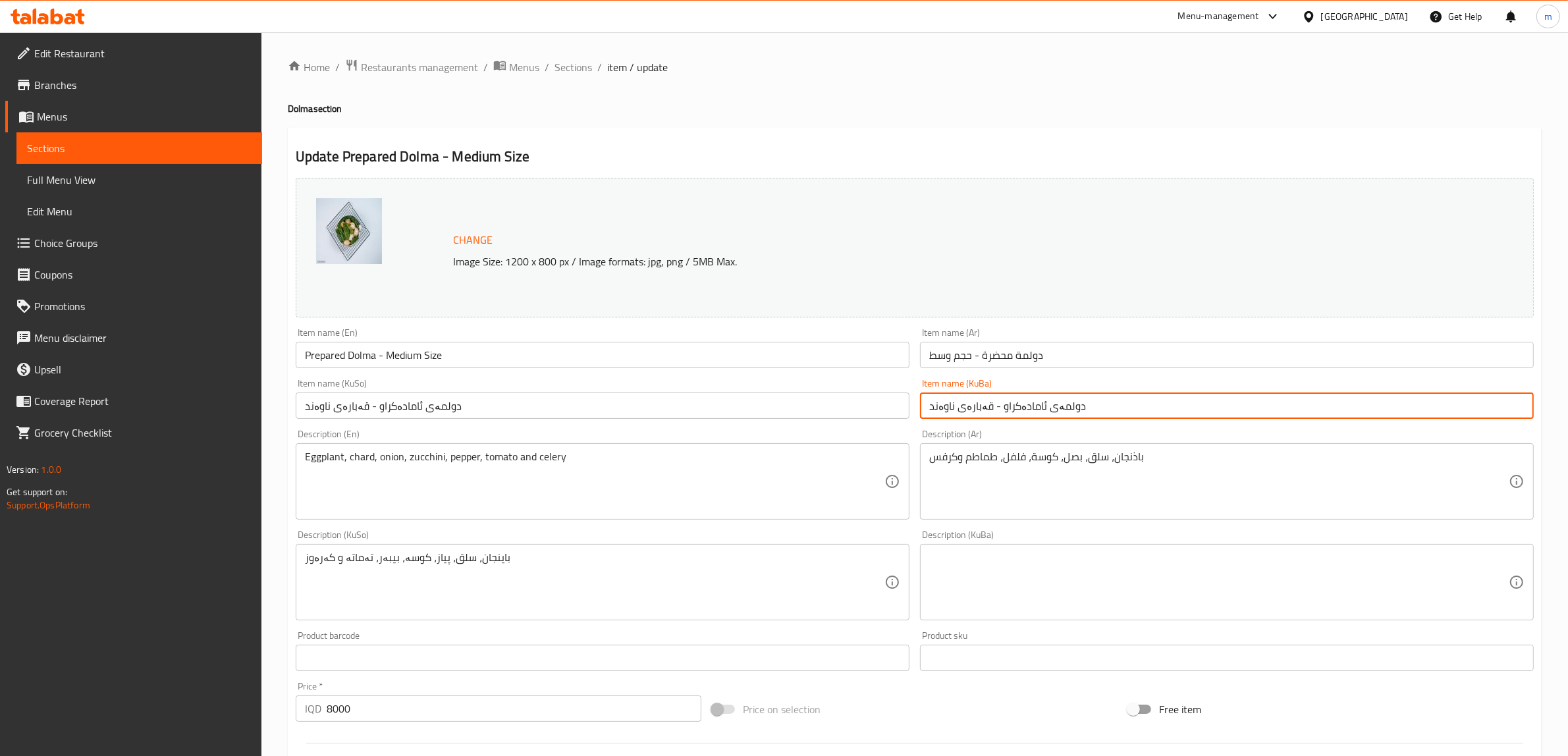
type input "دولمەی ئامادەکراو - قەبارەی ناوەند"
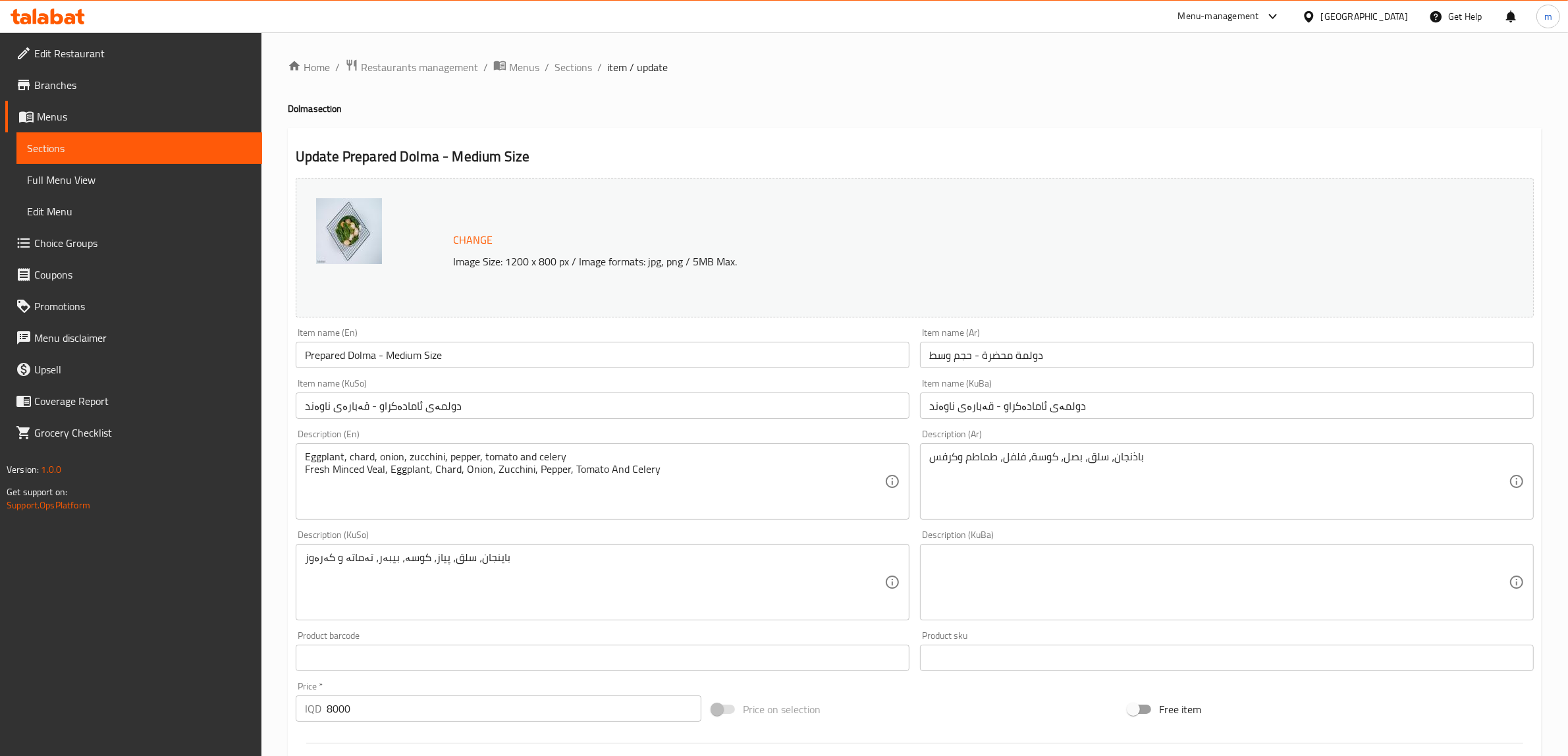
drag, startPoint x: 571, startPoint y: 449, endPoint x: 315, endPoint y: 457, distance: 256.1
click at [315, 457] on div "Eggplant, chard, onion, zucchini, pepper, tomato and celery Fresh Minced Veal, …" at bounding box center [602, 482] width 614 height 77
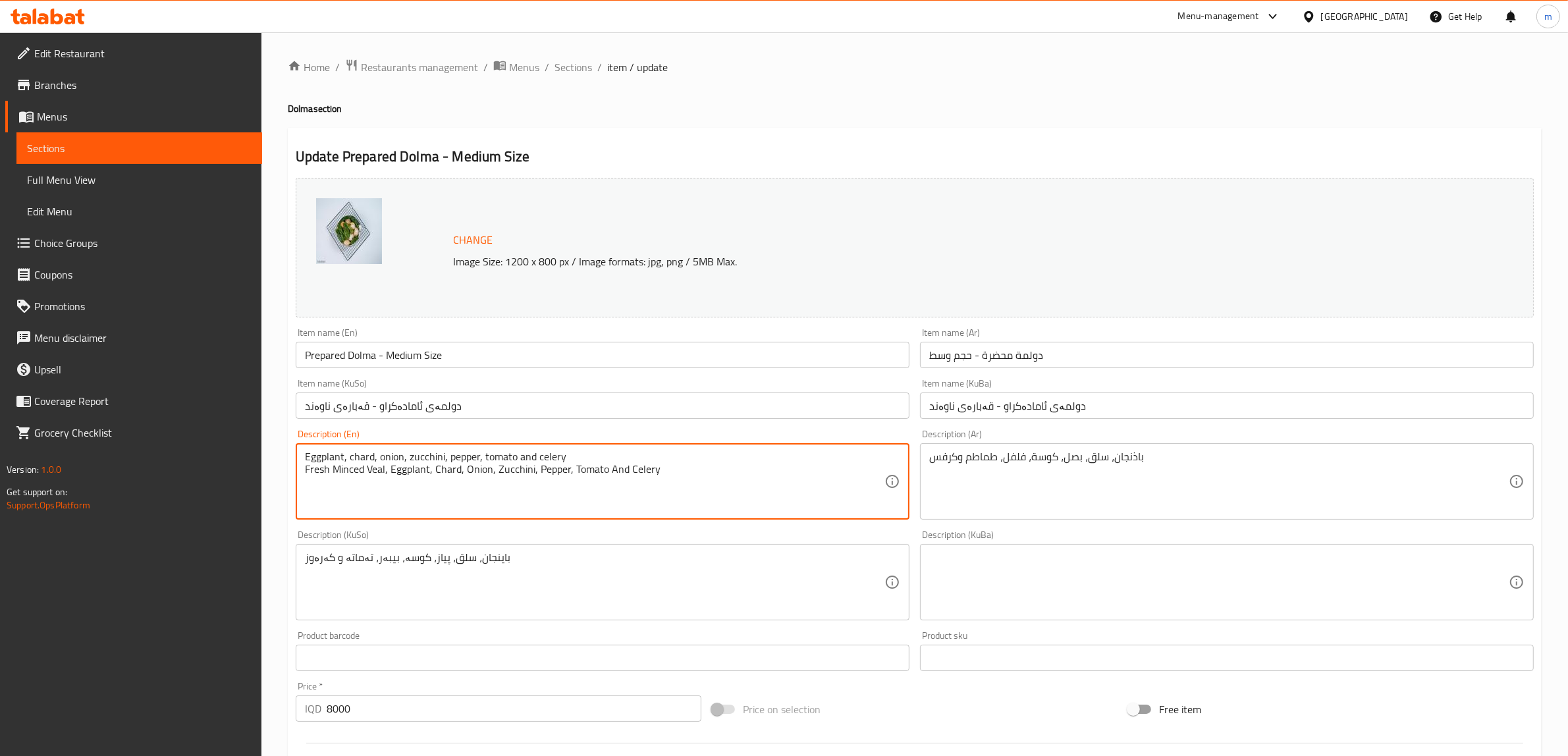
drag, startPoint x: 305, startPoint y: 457, endPoint x: 587, endPoint y: 457, distance: 282.0
click at [587, 457] on textarea "Eggplant, chard, onion, zucchini, pepper, tomato and celery Fresh Minced Veal, …" at bounding box center [594, 482] width 580 height 63
click at [305, 465] on textarea "Fresh Minced Veal, Eggplant, Chard, Onion, Zucchini, Pepper, Tomato And Celery" at bounding box center [594, 482] width 580 height 63
click at [519, 465] on textarea "Fresh Minced Veal, Eggplant, Chard, Onion, Zucchini, Pepper, Tomato And Celery" at bounding box center [594, 482] width 580 height 63
click at [502, 478] on textarea "Fresh Minced Veal, Eggplant, Chard, Onion, Zucchini, Pepper, Tomato And Celery" at bounding box center [594, 482] width 580 height 63
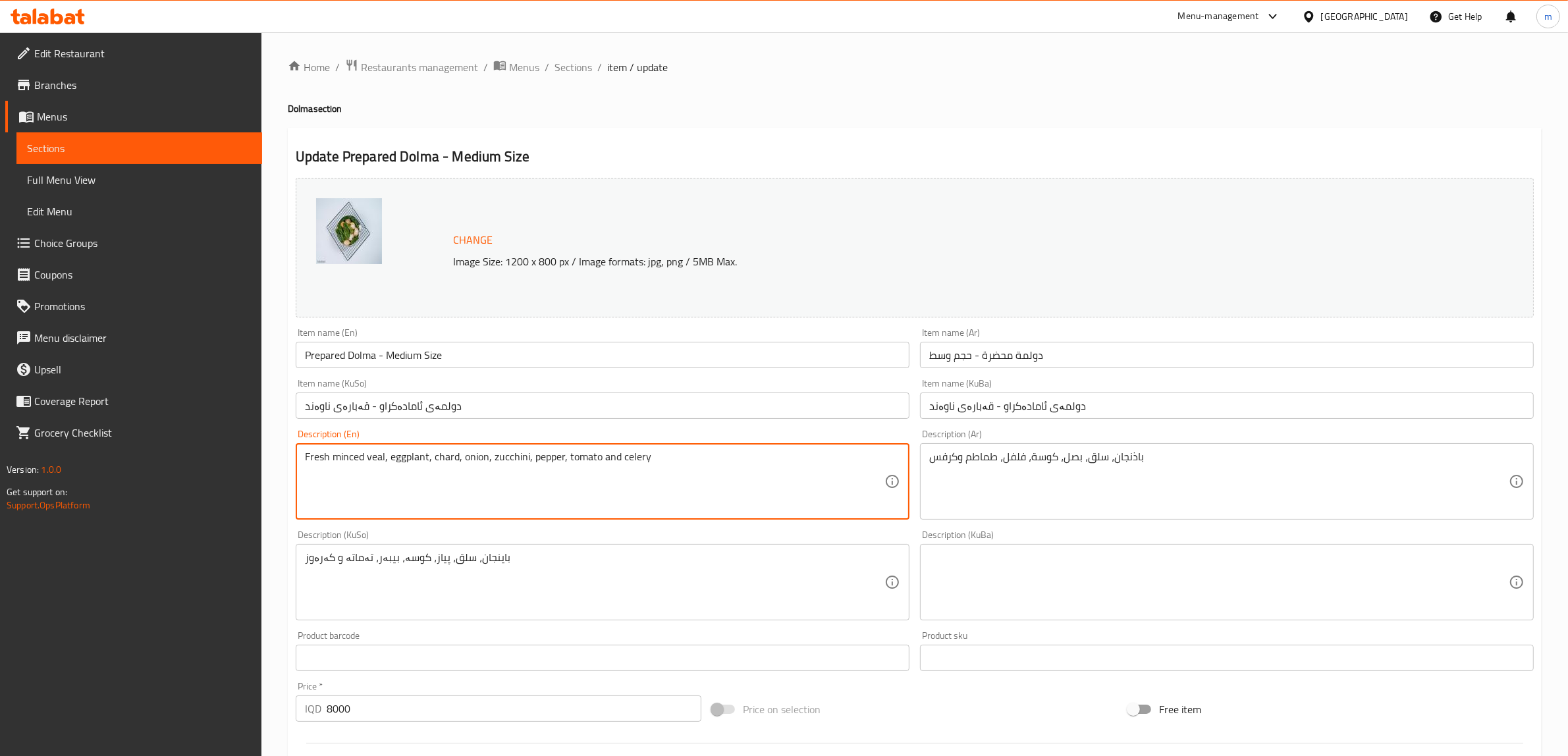
type textarea "Fresh minced veal, eggplant, chard, onion, zucchini, pepper, tomato and celery"
click at [1015, 461] on textarea "باذنجان، سلق، بصل، كوسة، فلفل، طماطم وكرفس" at bounding box center [1219, 482] width 580 height 63
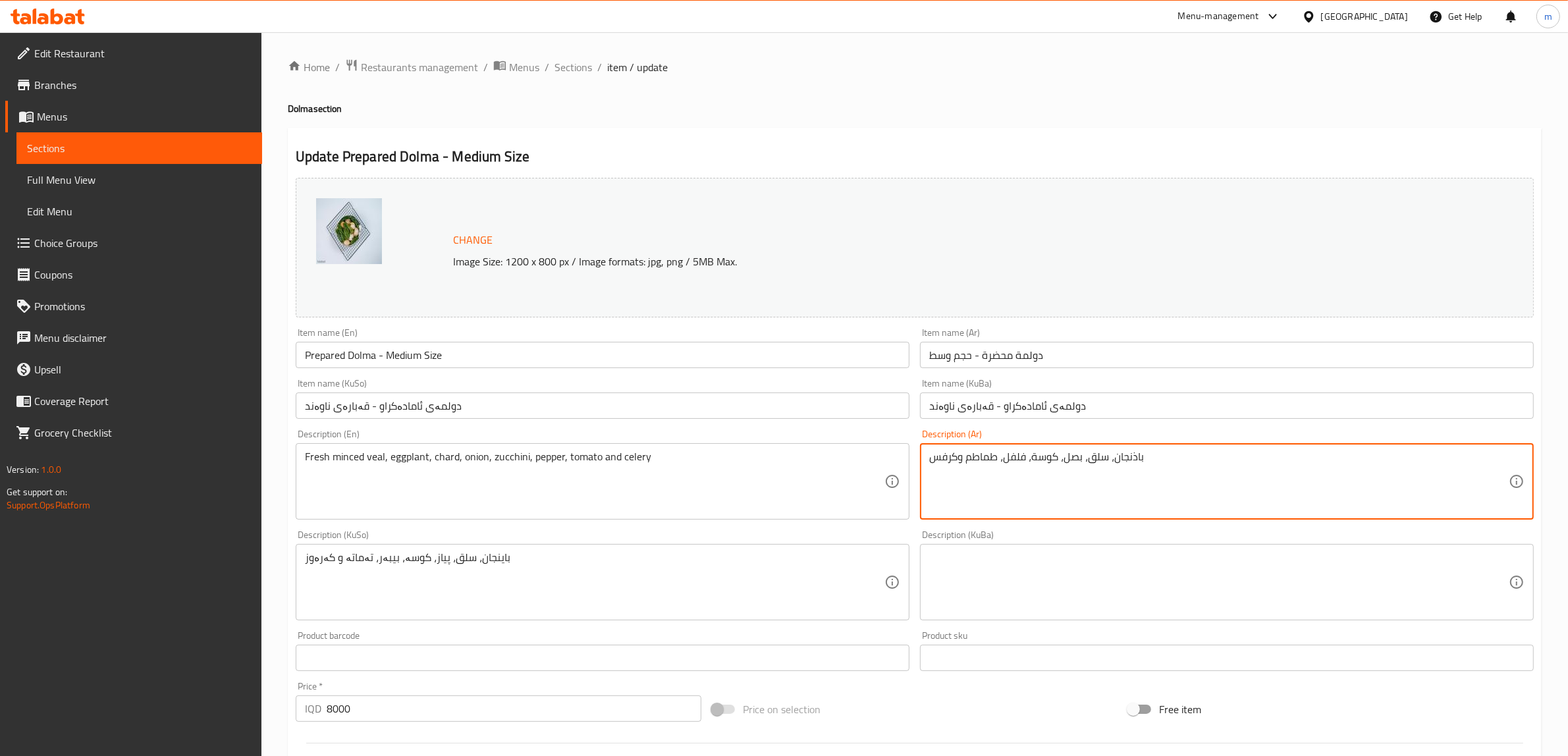
click at [1015, 461] on textarea "باذنجان، سلق، بصل، كوسة، فلفل، طماطم وكرفس" at bounding box center [1219, 482] width 580 height 63
type textarea "لحم عجل طازج، باذنجان، سلق، بصل، كوسة، فلفل، طماطم وكرفس"
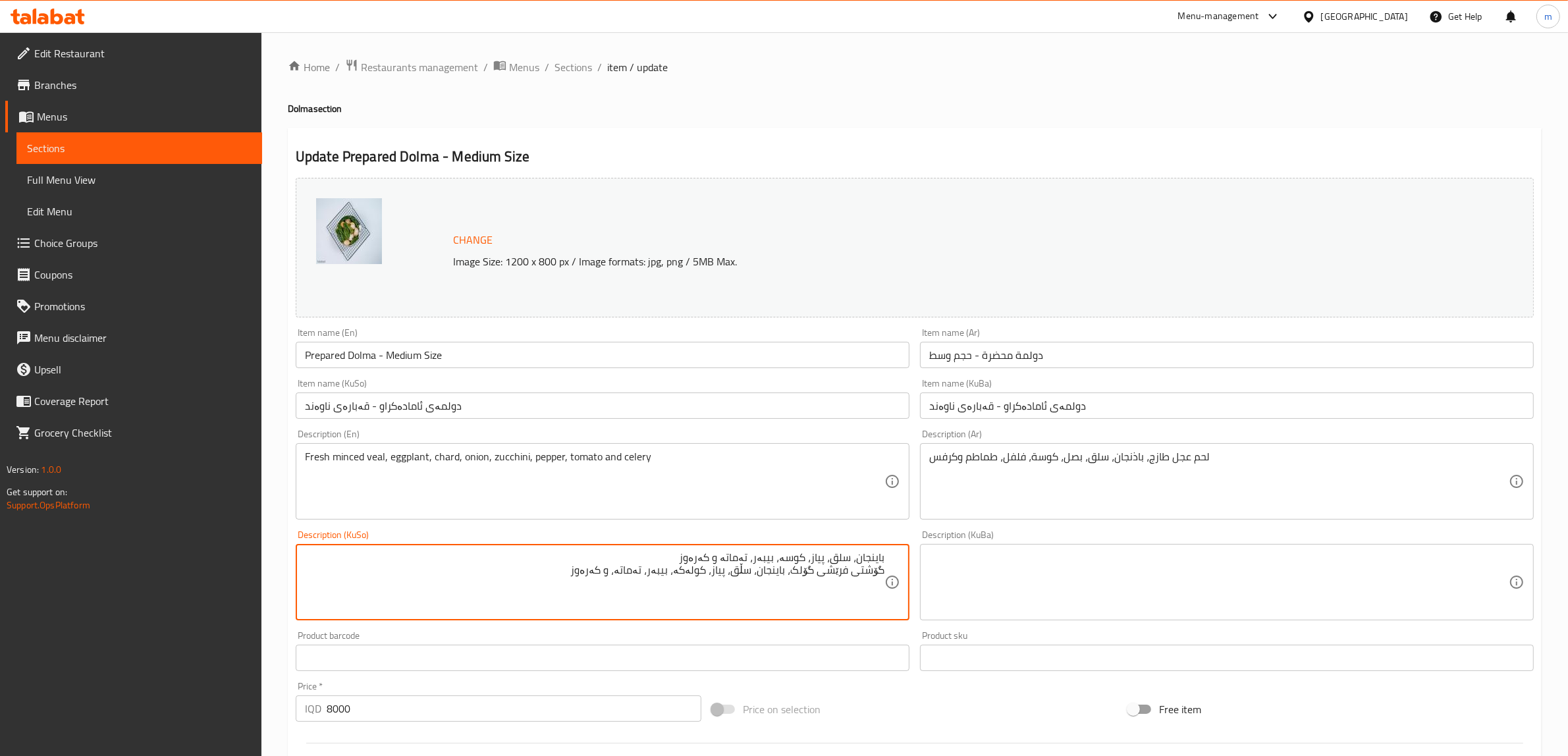
drag, startPoint x: 681, startPoint y: 555, endPoint x: 922, endPoint y: 555, distance: 241.0
click at [922, 555] on div "Change Image Size: 1200 x 800 px / Image formats: jpg, png / 5MB Max. Item name…" at bounding box center [915, 541] width 1248 height 738
click at [831, 594] on textarea "گۆشتی فرێشی گۆلک، باینجان، سڵق، پیاز، کولەکە، بیبەر، تەماتە، و کەرەوز" at bounding box center [594, 583] width 580 height 63
click at [887, 571] on div "گۆشتی فرێشی گۆلک، باینجان، سڵق، پیاز، کولەکە، بیبەر، تەماتە، و کەرەوز Descripti…" at bounding box center [602, 582] width 614 height 77
click at [883, 565] on textarea "گۆشتی فرێشی گۆلک، باینجان، سڵق، پیاز، کولەکە، بیبەر، تەماتە، و کەرەوز" at bounding box center [594, 583] width 580 height 63
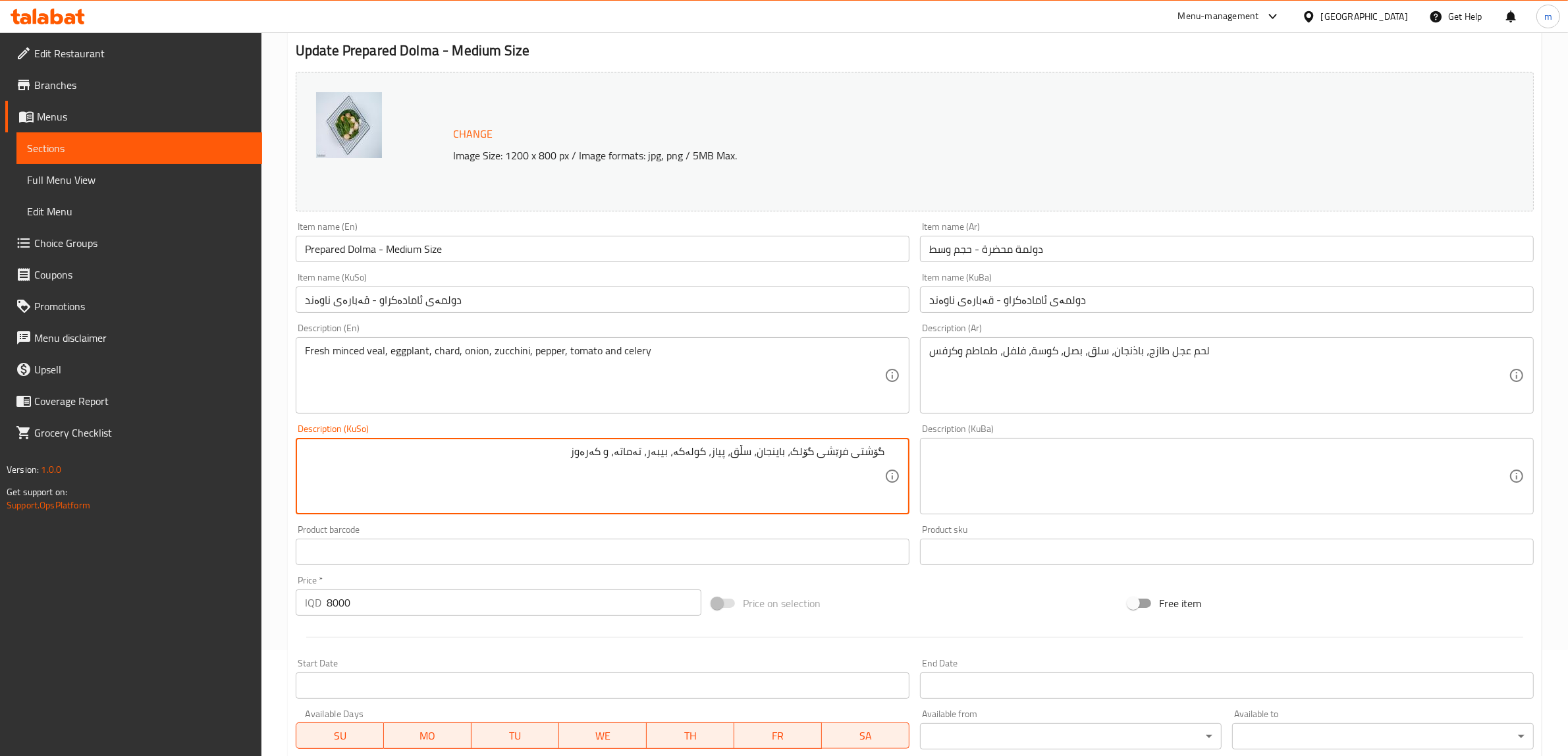
scroll to position [110, 0]
type textarea "گۆشتی فرێشی گۆلک، باینجان، سڵق، پیاز، کولەکە، بیبەر، تەماتە، و کەرەوز"
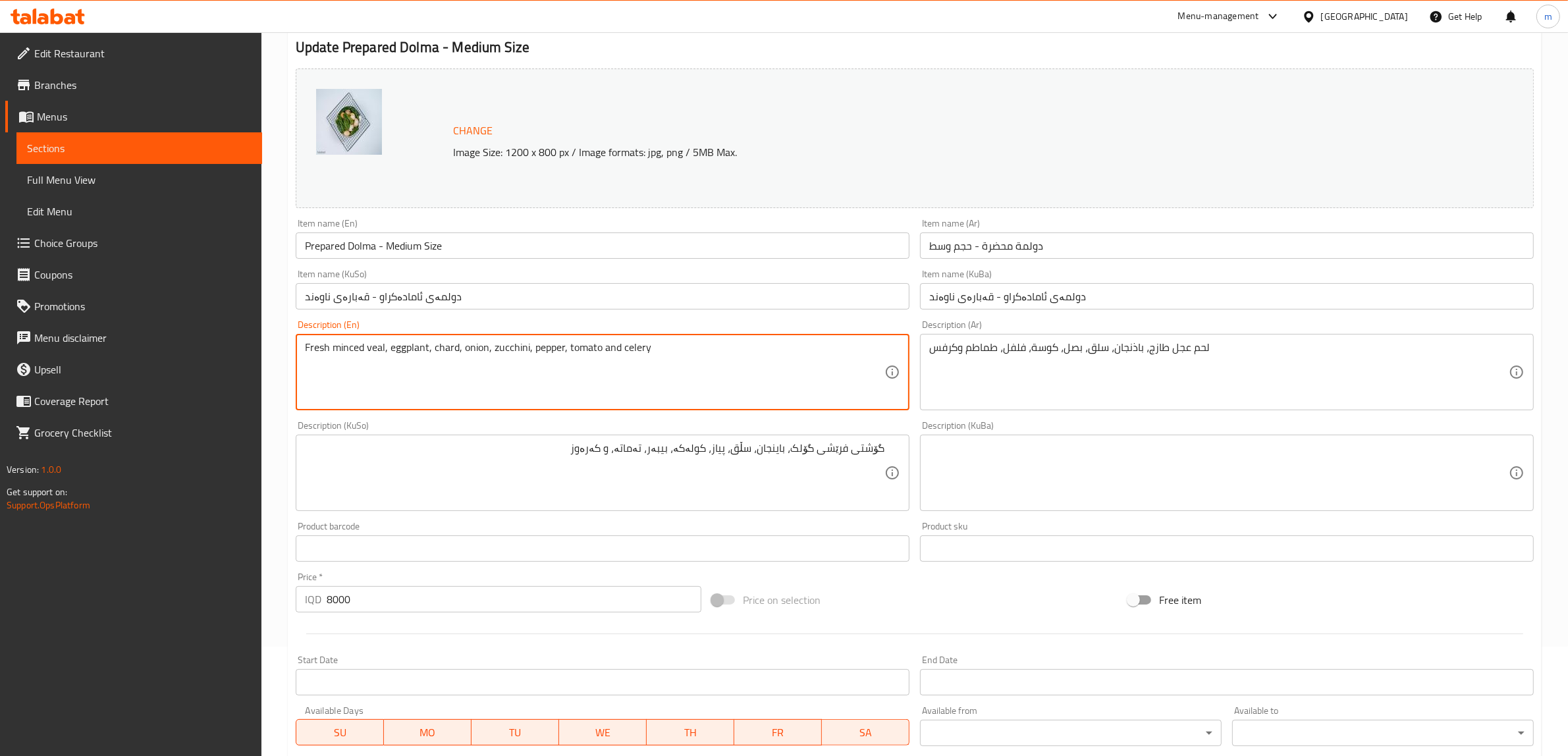
click at [354, 344] on textarea "Fresh minced veal, eggplant, chard, onion, zucchini, pepper, tomato and celery" at bounding box center [594, 373] width 580 height 63
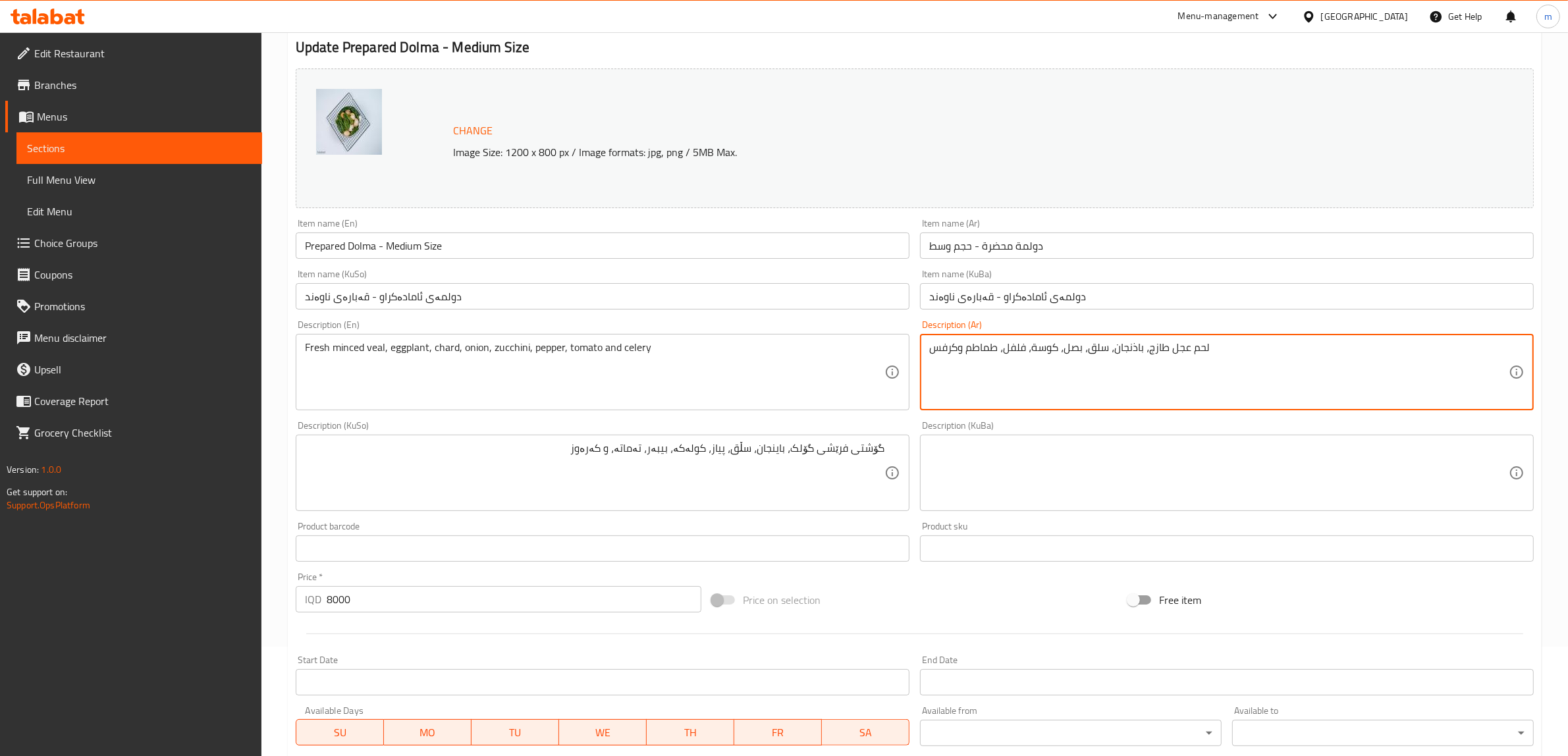
drag, startPoint x: 1189, startPoint y: 348, endPoint x: 1232, endPoint y: 348, distance: 43.0
type textarea "لحم مفروم عجل طازج، باذنجان، سلق، بصل، كوسة، فلفل، طماطم وكرفس"
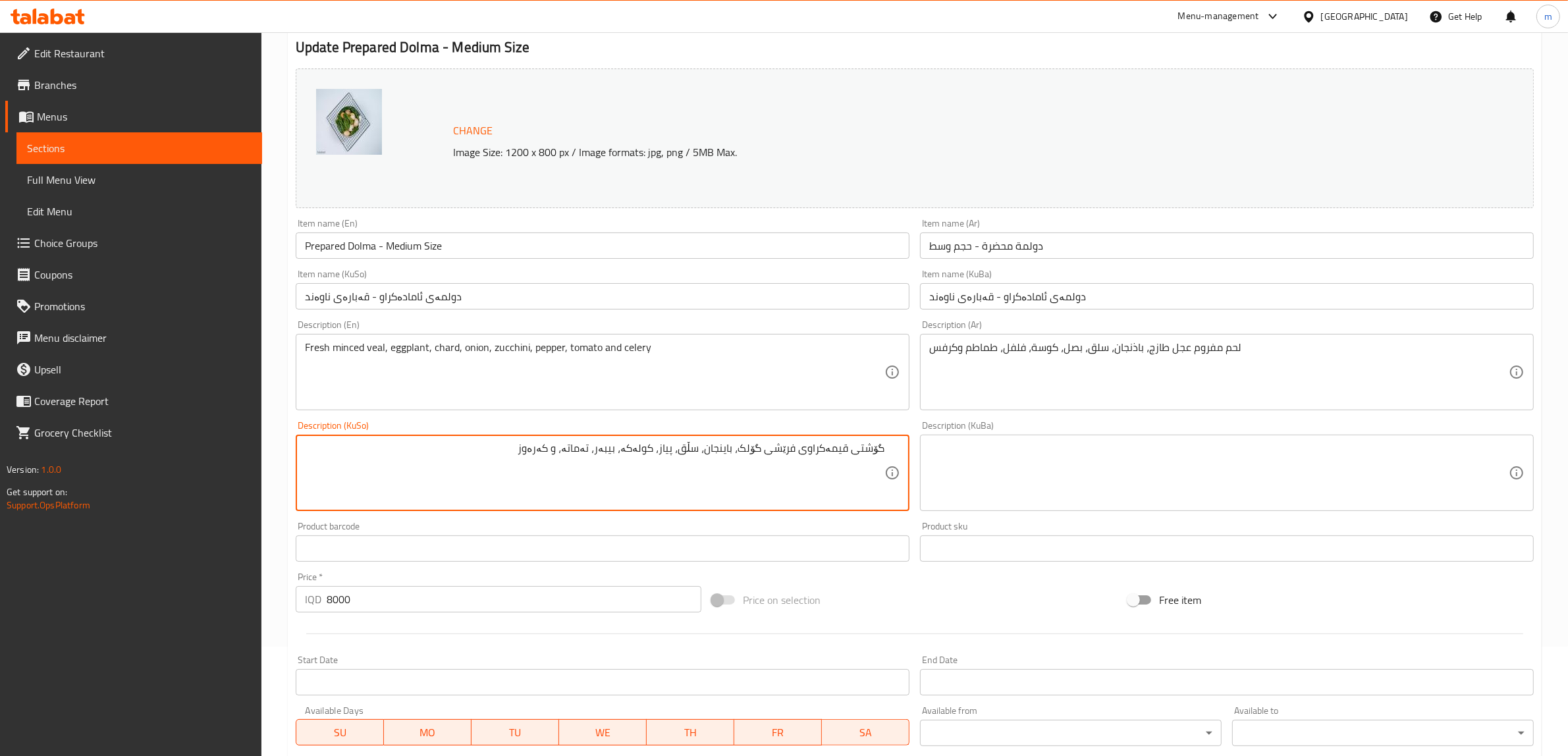
click at [687, 450] on textarea "گۆشتی قیمەکراوی فرێشی گۆلک، باینجان، سڵق، پیاز، کولەکە، بیبەر، تەماتە، و کەرەوز" at bounding box center [594, 473] width 580 height 63
type textarea "گۆشتی قیمەکراوی فرێشی گۆلک، باینجان، سڵق، پیاز، کولەکە، بیبەر، تەماتە، و کەرەوز"
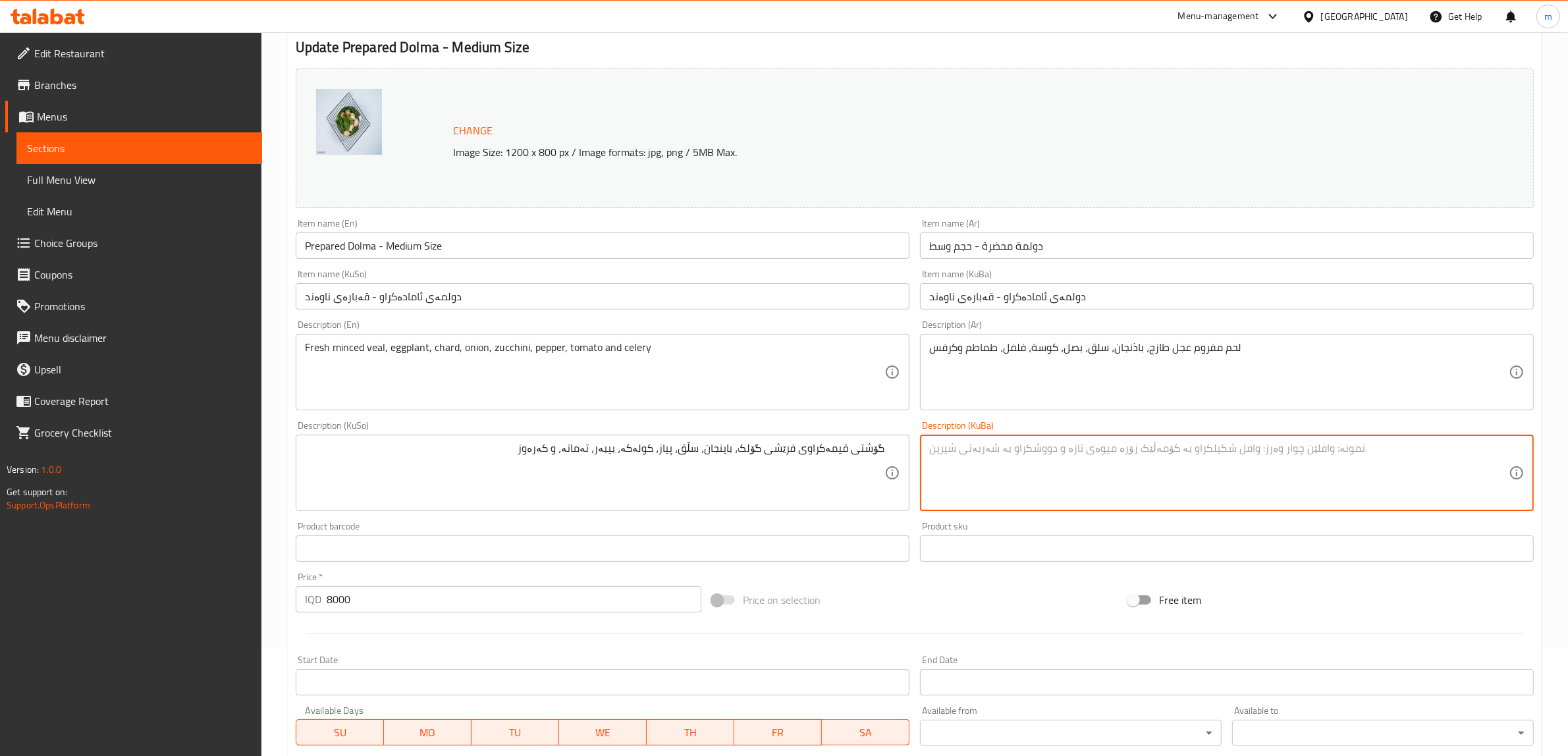
click at [1085, 471] on textarea at bounding box center [1219, 473] width 580 height 63
click at [966, 449] on textarea "گۆشتی قیمەکراوی فرێشی گۆلک، باینجان، سڵق، پیاز، کولەکە، بیبەر، تەماتە، و کەرەوز" at bounding box center [1219, 473] width 580 height 63
click at [1021, 449] on textarea "گۆشتی قیمەکراوی فرێشی گۆلک، باینجان، سڵق، پیاز، کولەکە، بیبەر، تەماتە و کەرەوز" at bounding box center [1219, 473] width 580 height 63
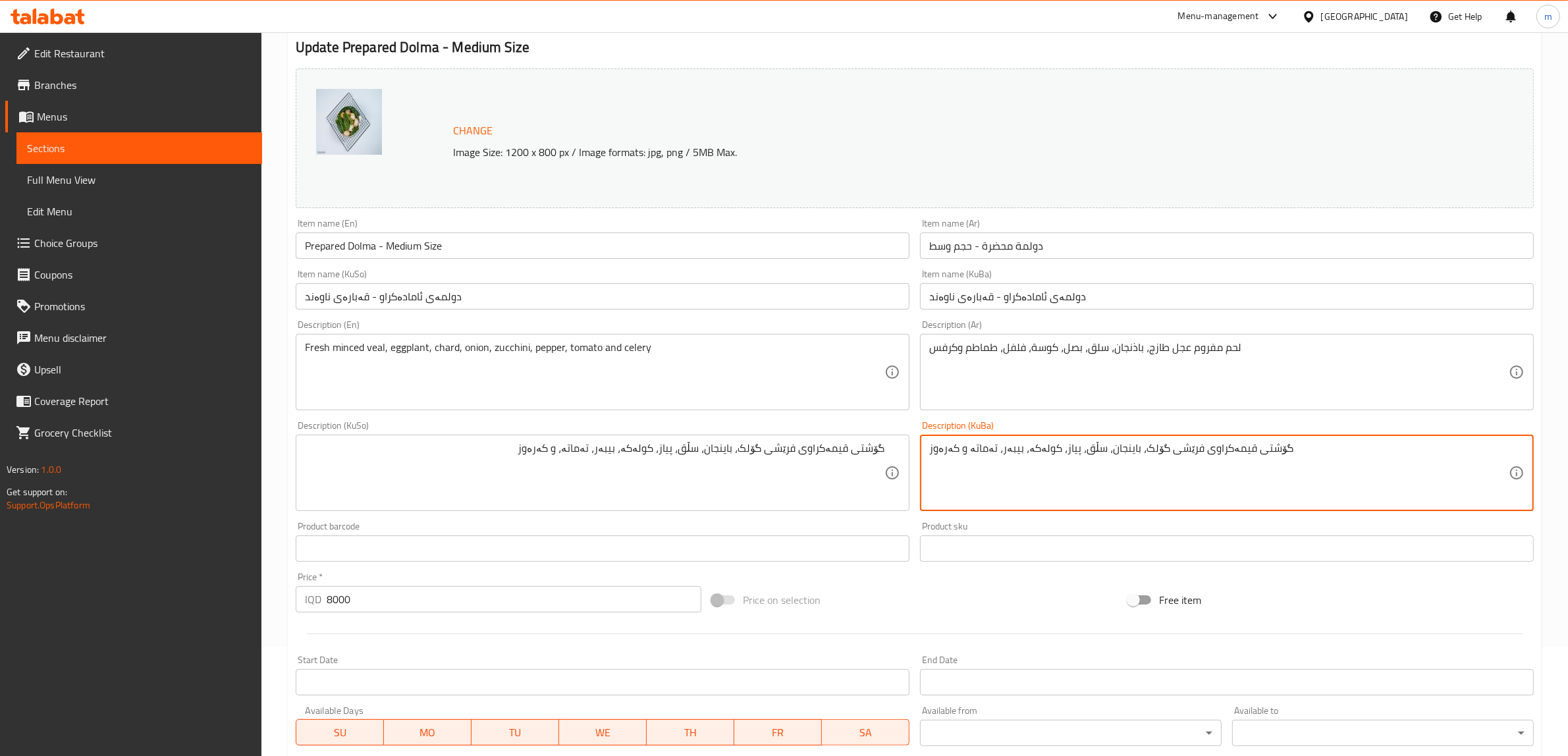
type textarea "گۆشتی قیمەکراوی فرێشی گۆلک، باینجان، سڵق، پیاز، کولەکە، بیبەر، تەماتە و کەرەوز"
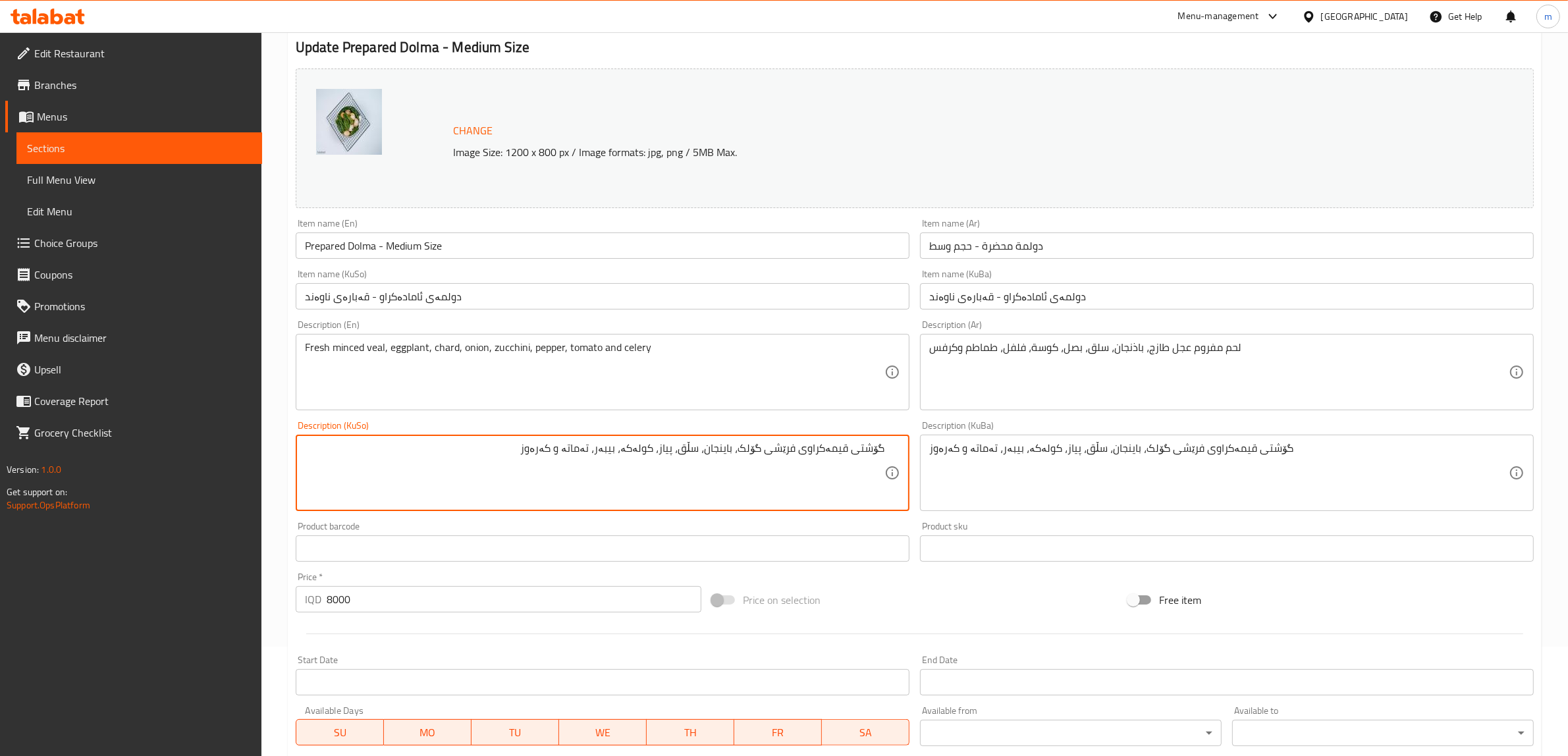
type textarea "گۆشتی قیمەکراوی فرێشی گۆلک، باینجان، سڵق، پیاز، کولەکە، بیبەر، تەماتە و کەرەوز"
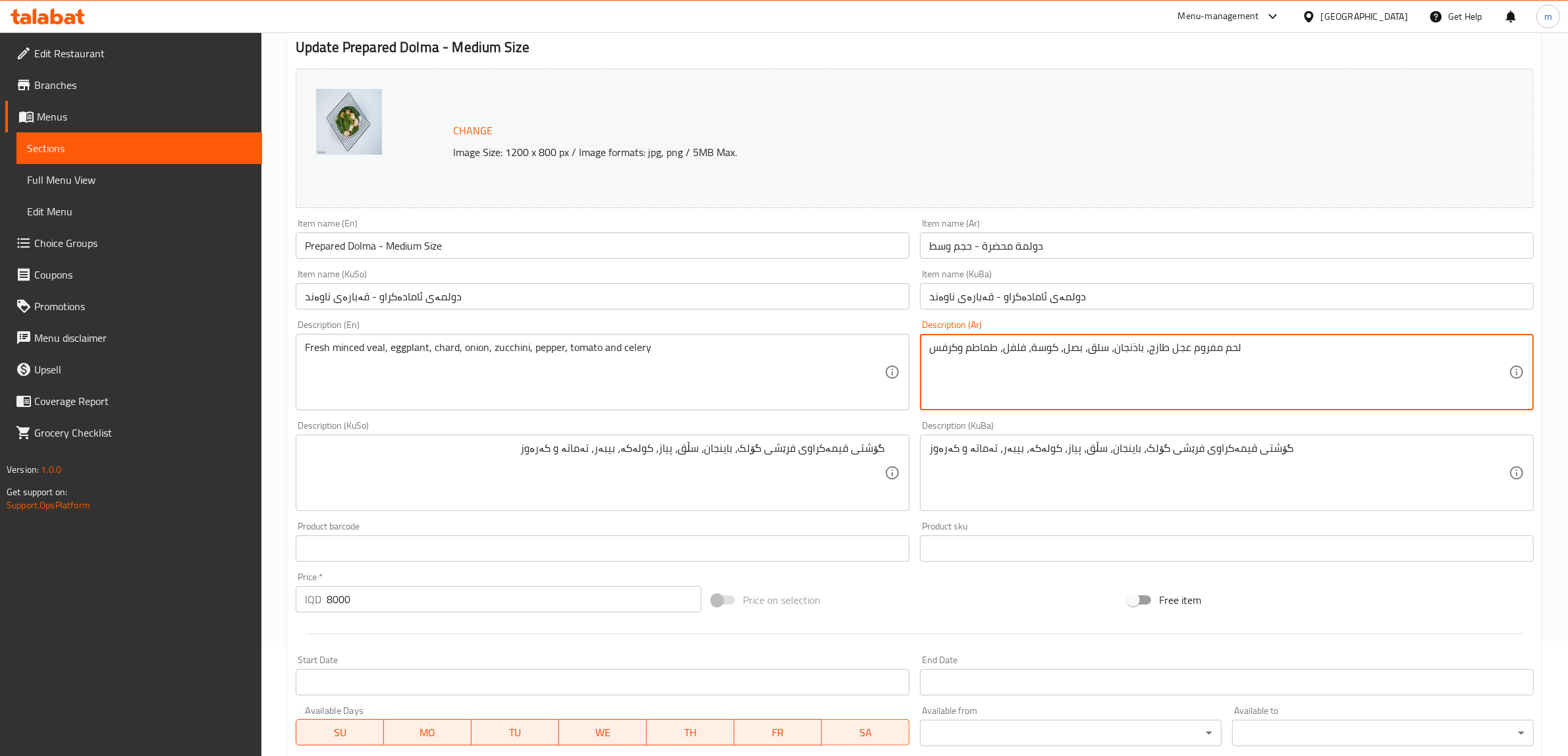
click at [1100, 349] on textarea "لحم مفروم عجل طازج، باذنجان، سلق، بصل، كوسة، فلفل، طماطم وكرفس" at bounding box center [1219, 373] width 580 height 63
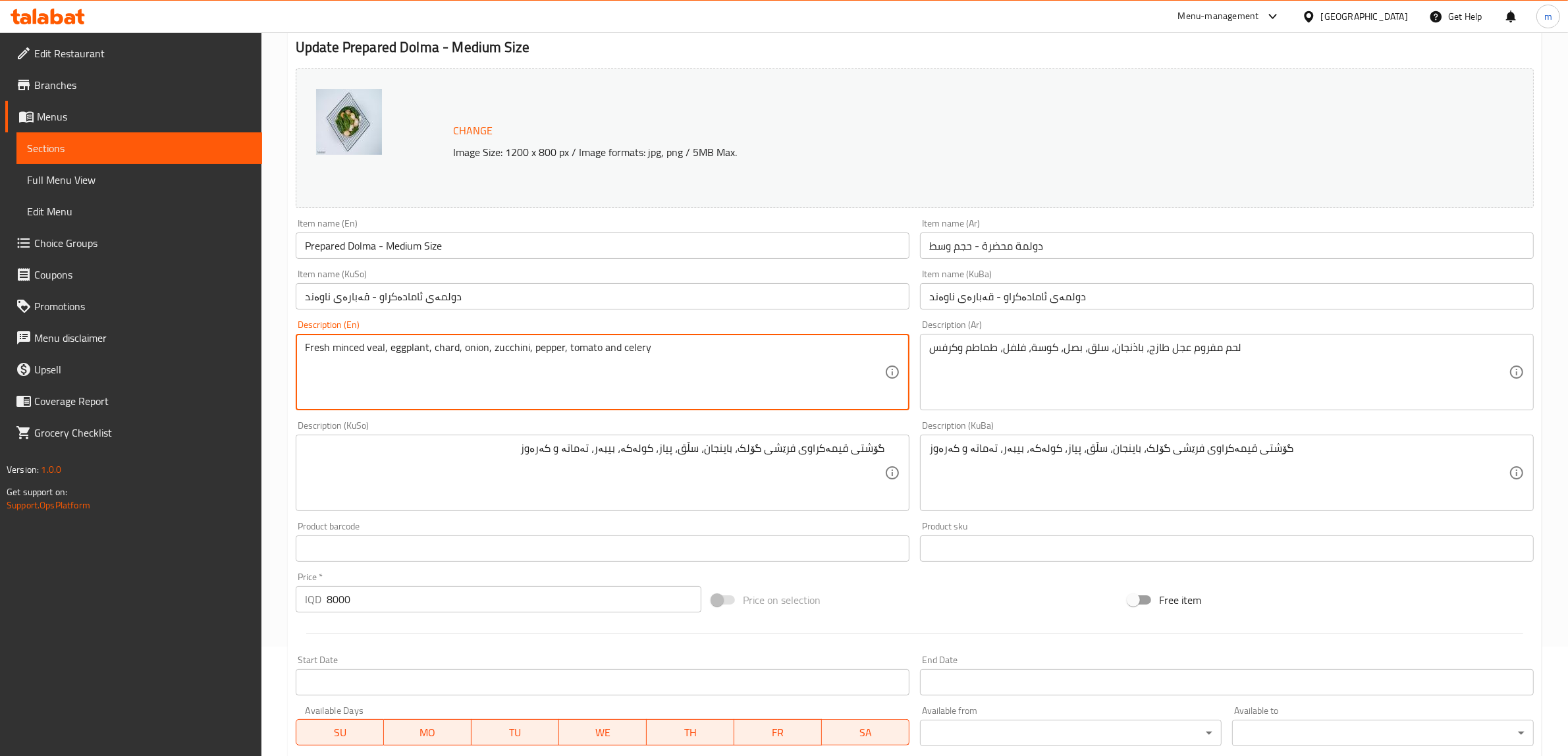
click at [630, 349] on textarea "Fresh minced veal, eggplant, chard, onion, zucchini, pepper, tomato and celery" at bounding box center [594, 373] width 580 height 63
click at [649, 419] on div "Description (KuSo) گۆشتی قیمەکراوی فرێشی گۆلک، باینجان، سڵق، پیاز، کولەکە، بیبە…" at bounding box center [602, 466] width 624 height 101
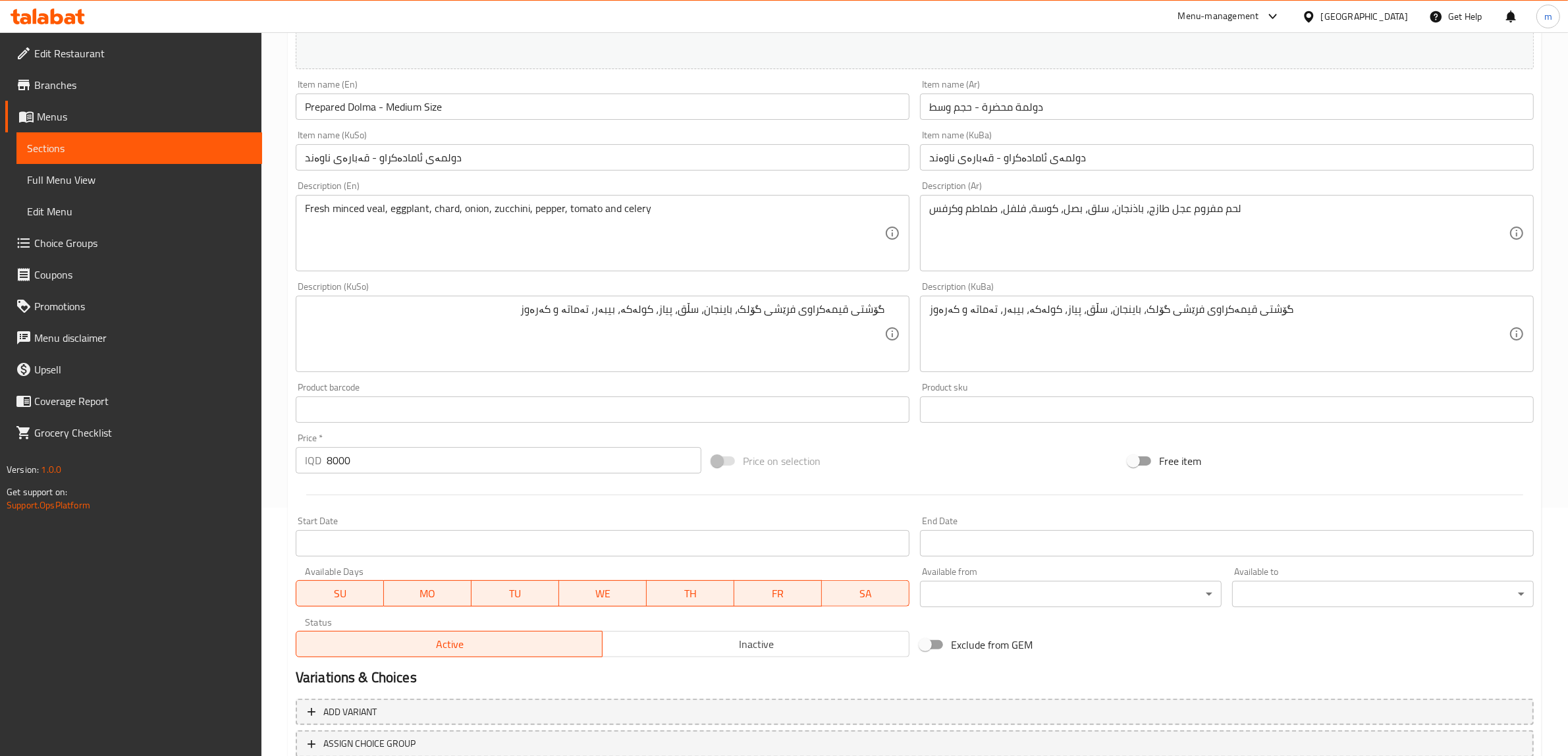
scroll to position [343, 0]
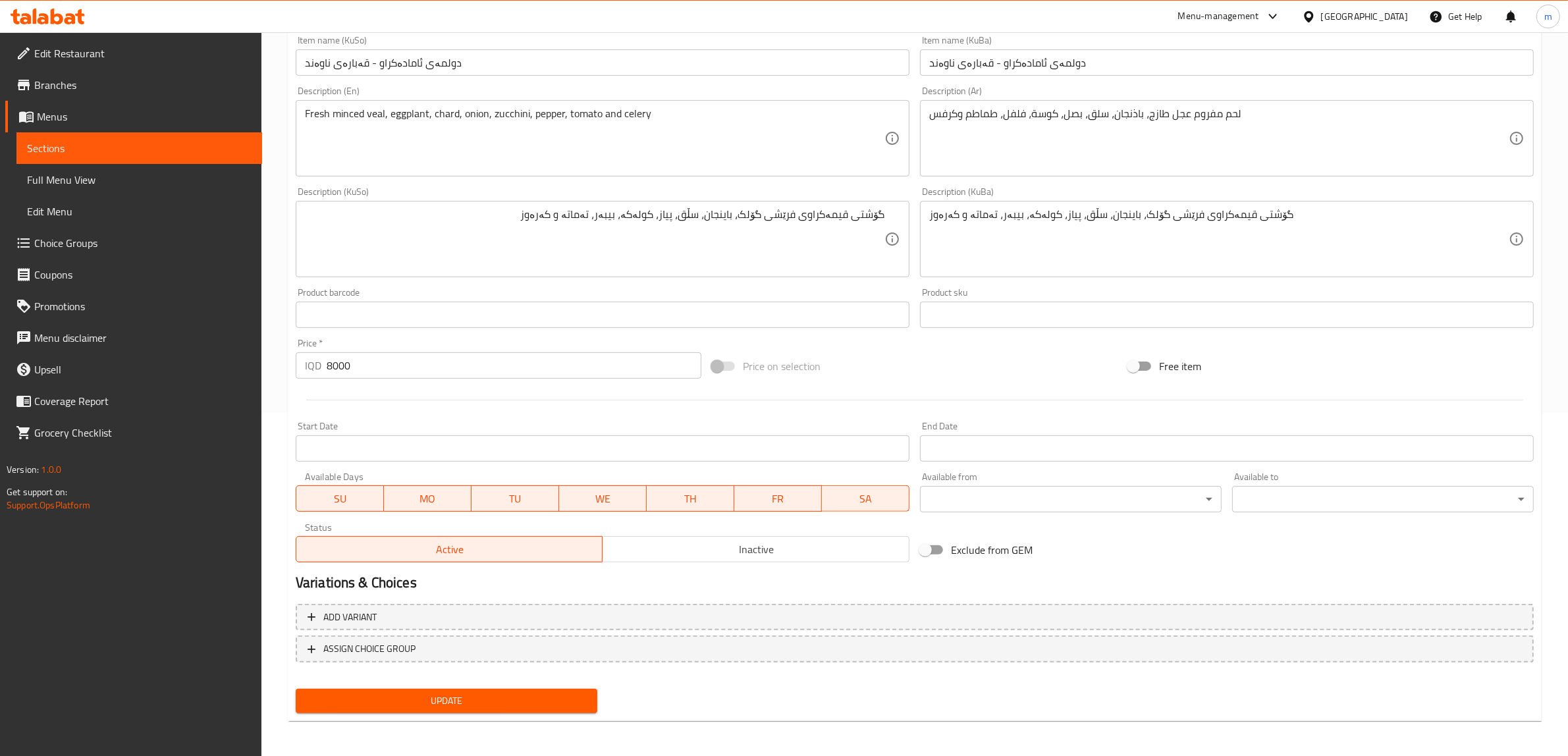
click at [636, 106] on div "Fresh minced veal, eggplant, chard, onion, zucchini, pepper, tomato and celery …" at bounding box center [602, 139] width 614 height 77
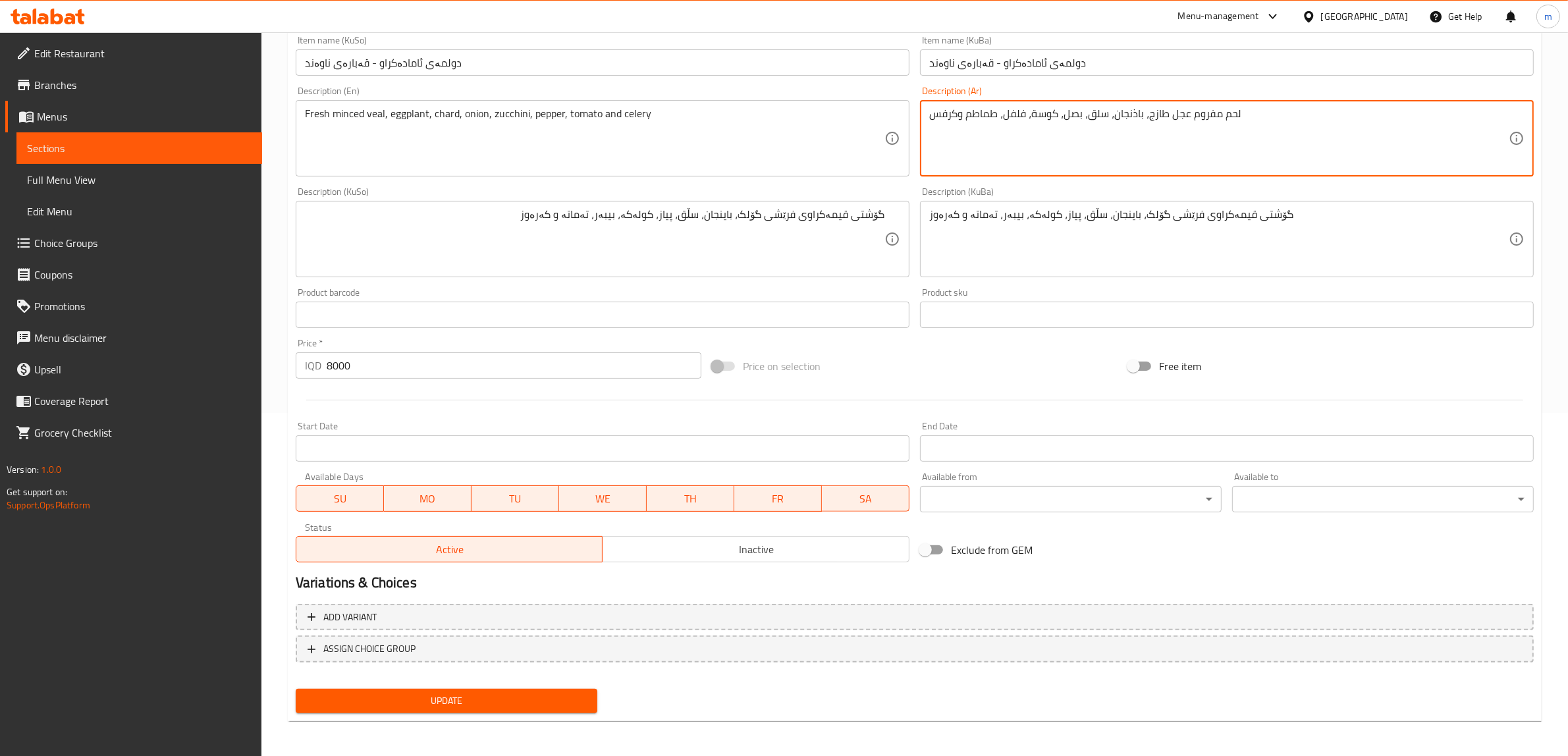
click at [433, 693] on span "Update" at bounding box center [446, 700] width 280 height 16
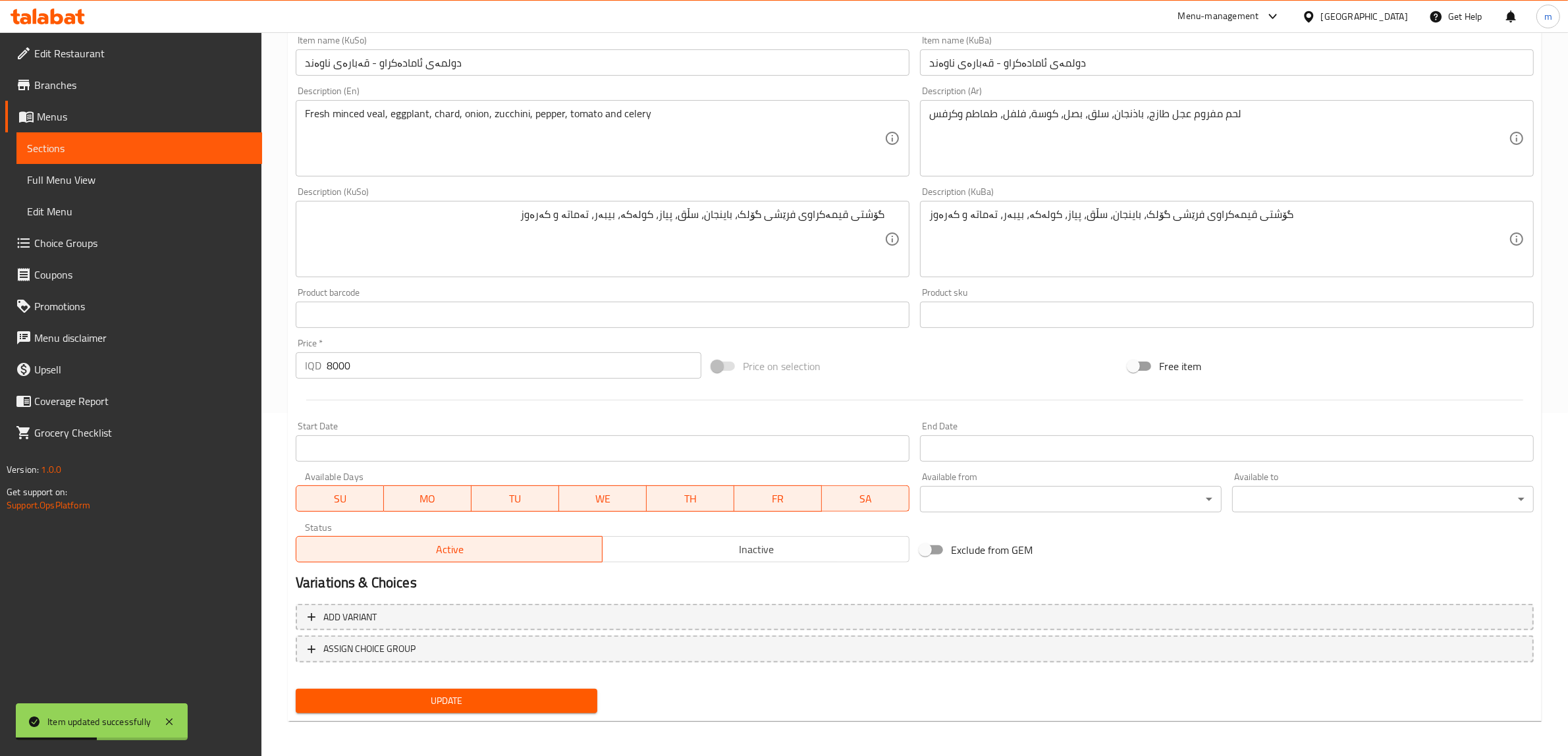
click at [122, 148] on span "Sections" at bounding box center [139, 148] width 225 height 16
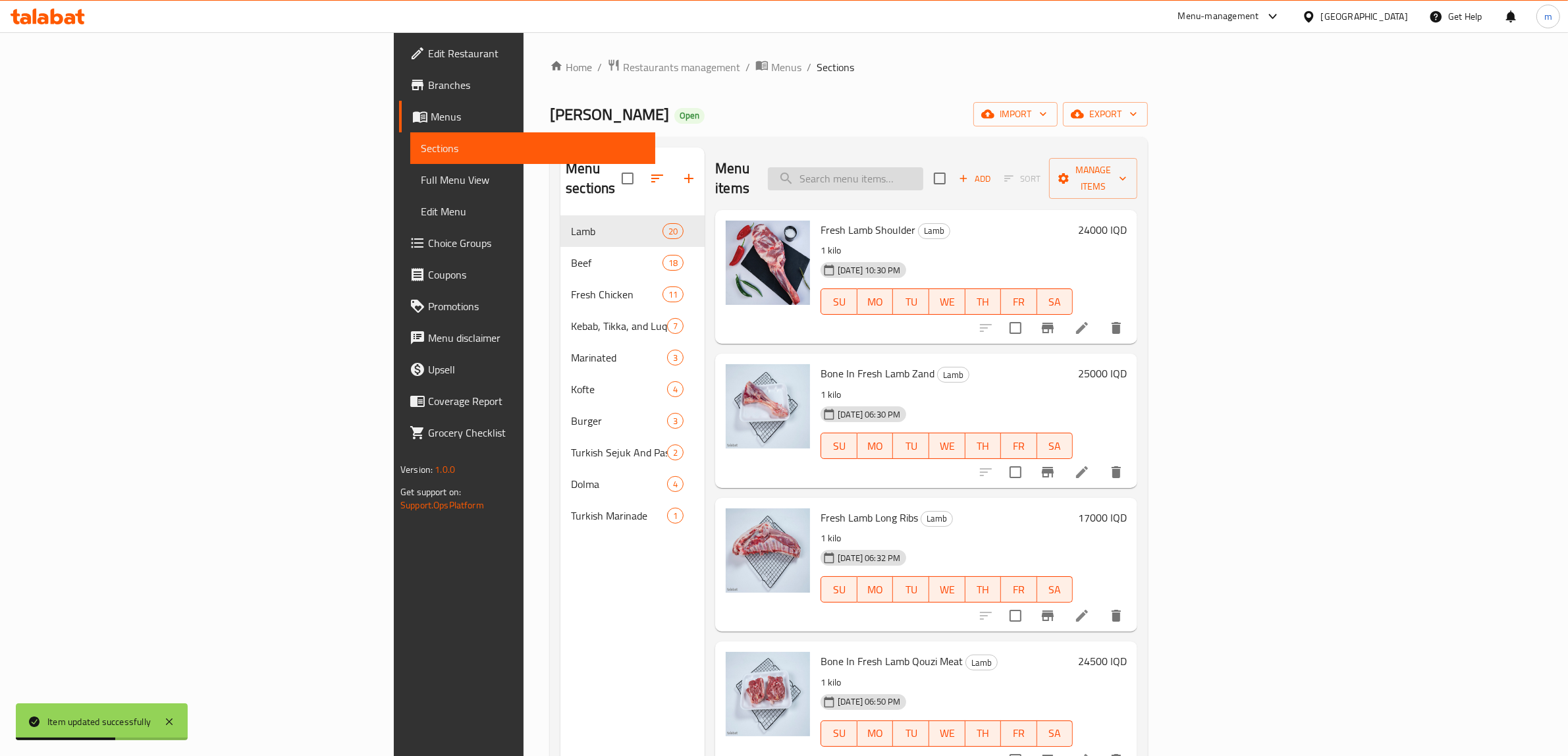
click at [923, 168] on input "search" at bounding box center [845, 179] width 155 height 23
type input "Prepared Dolma - Large Size"
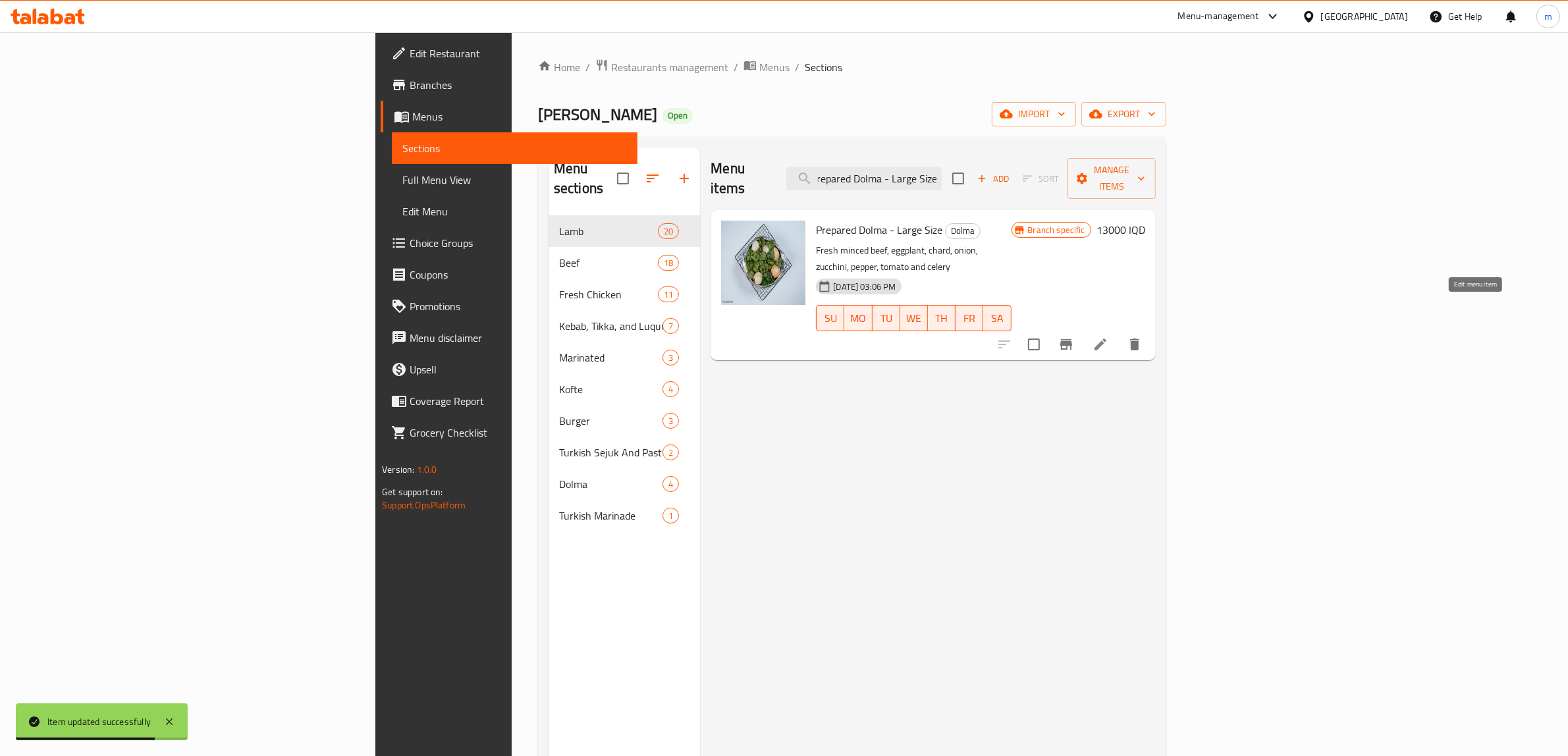
click at [1106, 338] on icon at bounding box center [1100, 344] width 12 height 12
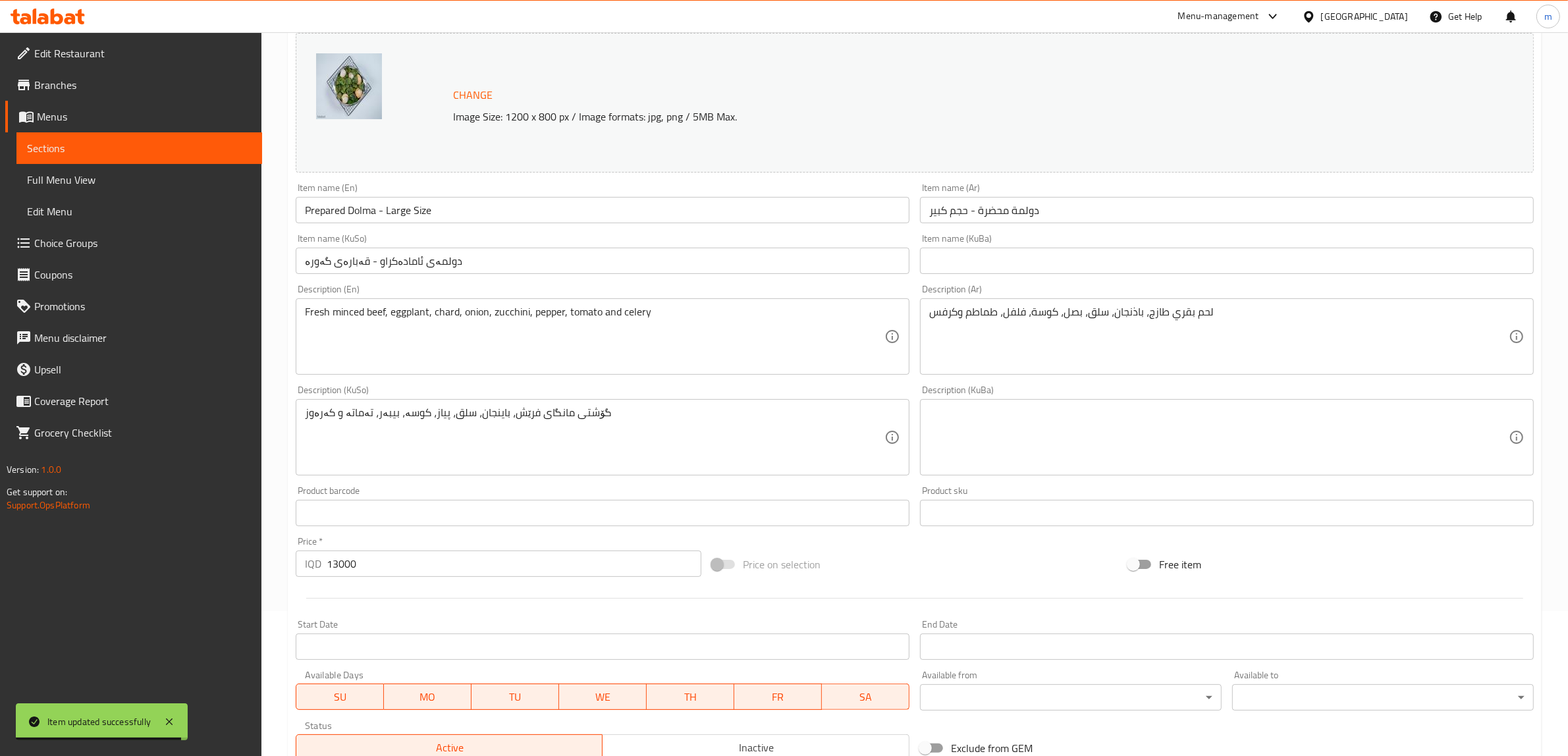
scroll to position [165, 0]
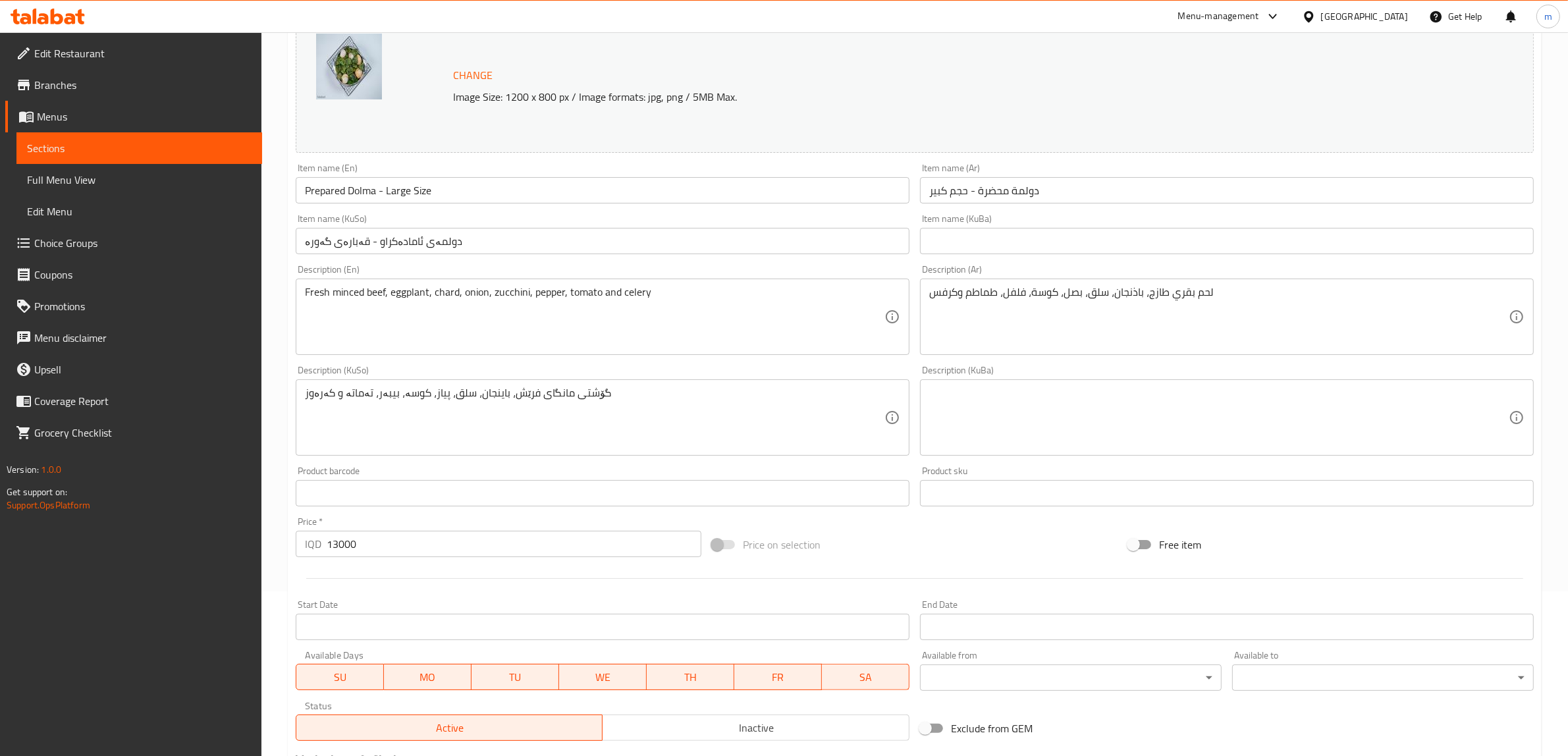
click at [587, 248] on input "دولمەی ئامادەکراو - قەبارەی گەورە" at bounding box center [602, 241] width 614 height 27
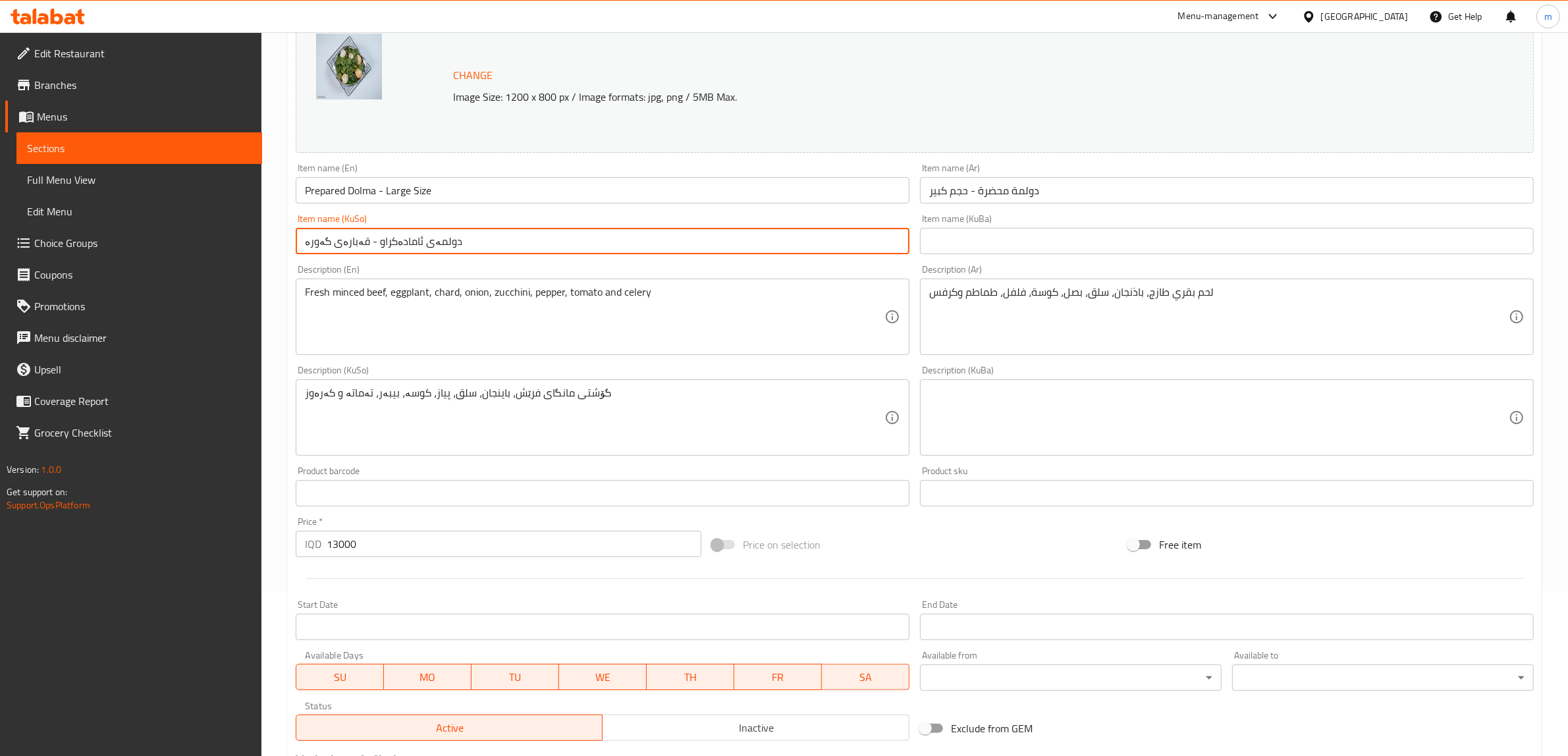
click at [1042, 219] on div "Item name (KuBa) Item name (KuBa)" at bounding box center [1227, 233] width 614 height 40
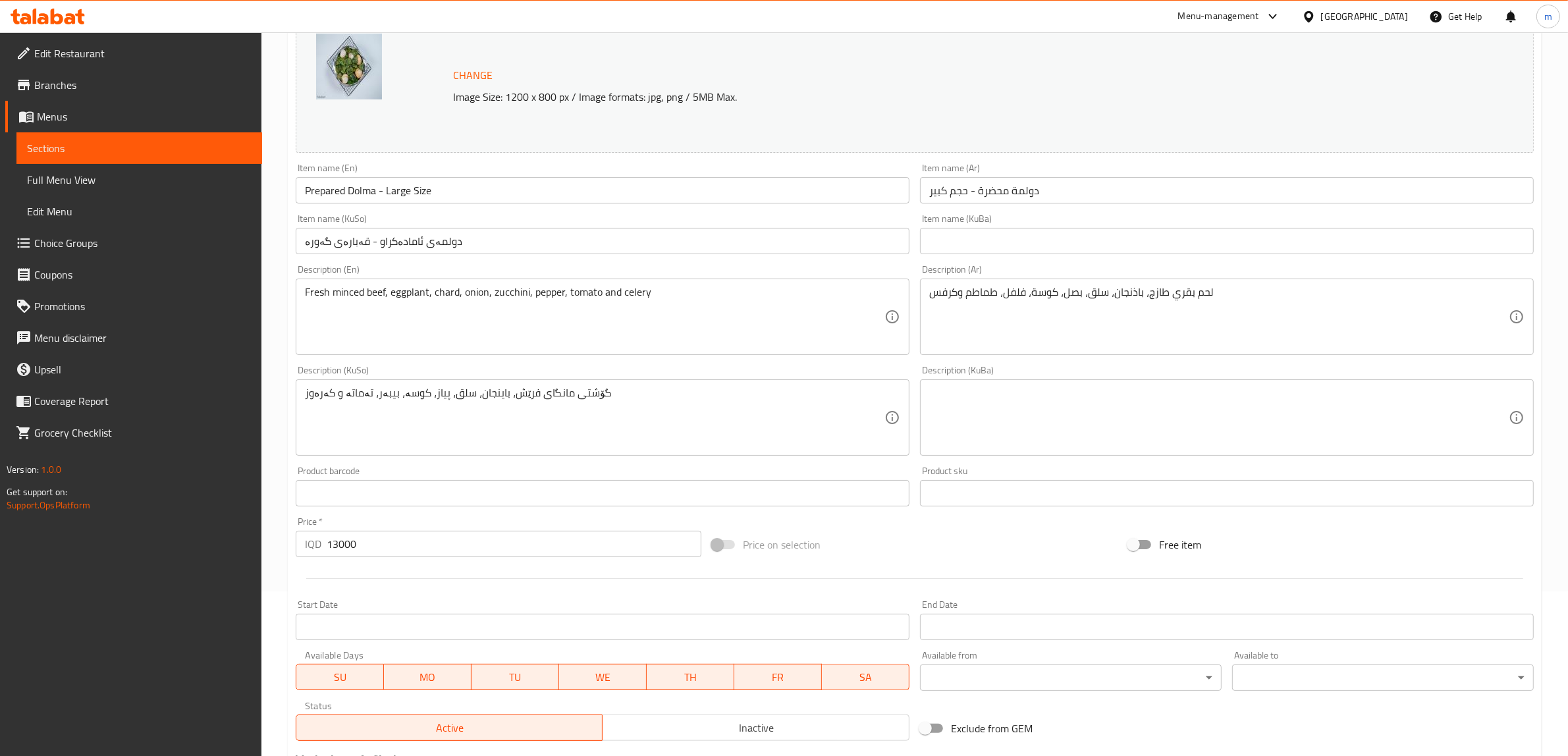
click at [1042, 232] on input "text" at bounding box center [1227, 241] width 614 height 27
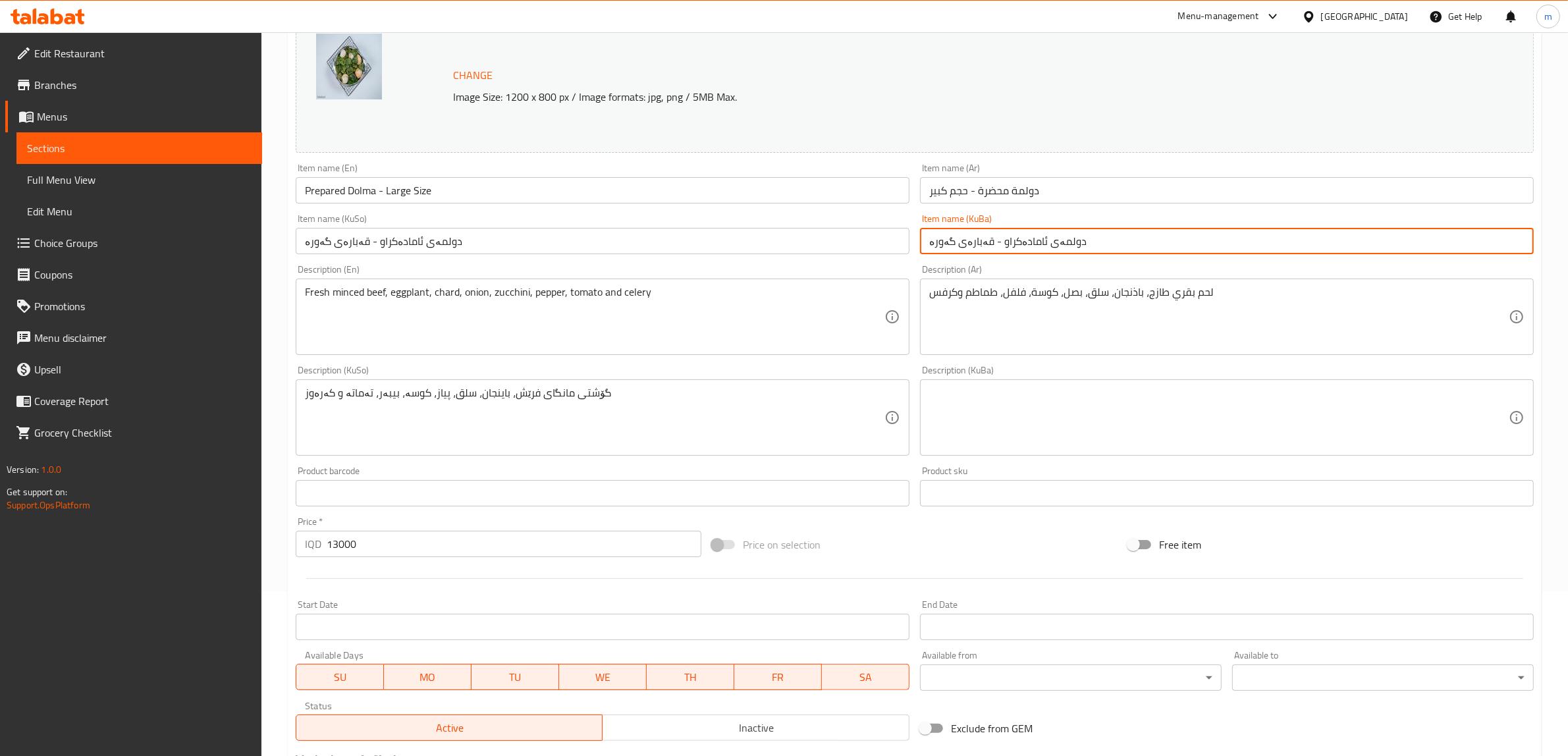
type input "دولمەی ئامادەکراو - قەبارەی گەورە"
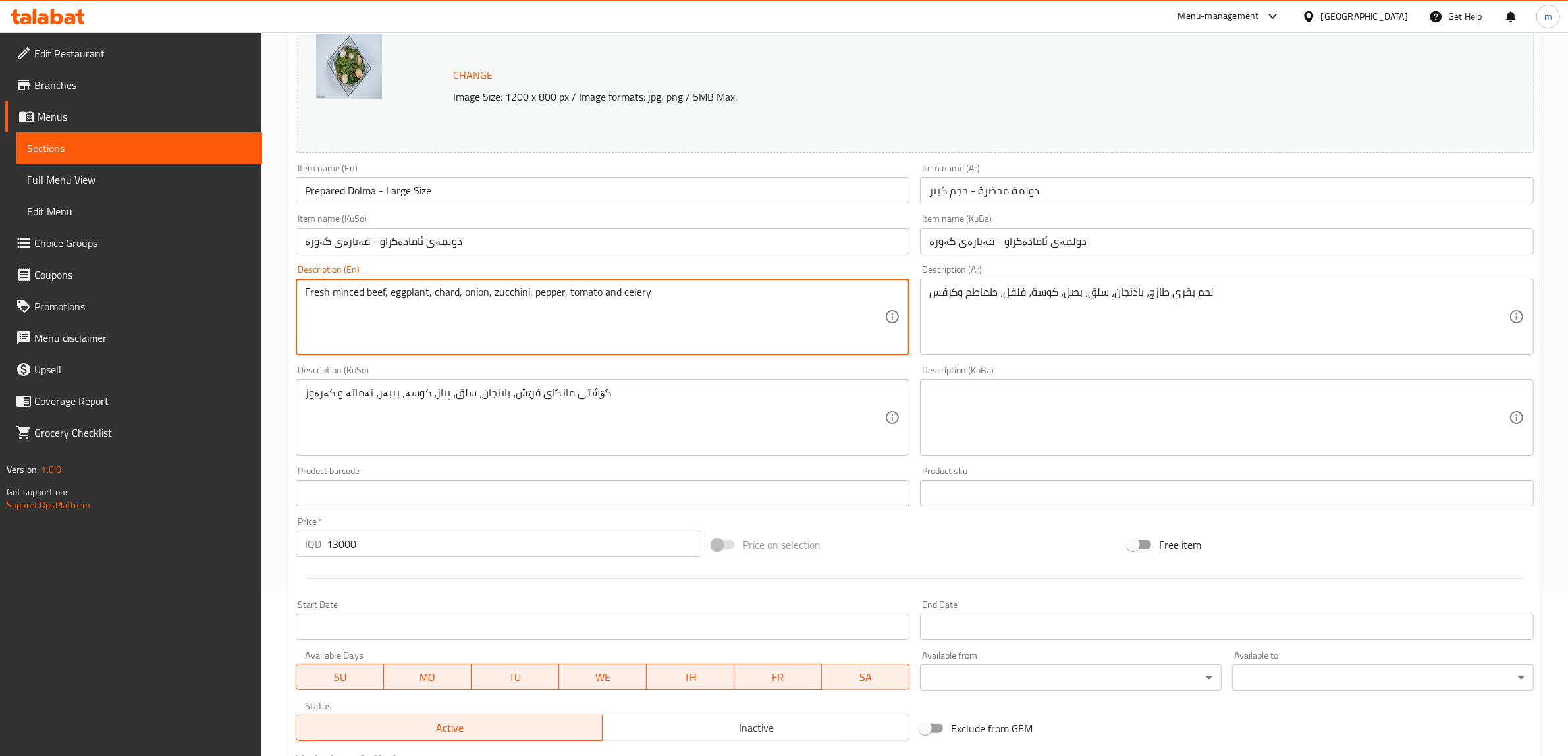
click at [692, 288] on textarea "Fresh minced beef, eggplant, chard, onion, zucchini, pepper, tomato and celery" at bounding box center [594, 317] width 580 height 63
drag, startPoint x: 659, startPoint y: 291, endPoint x: 278, endPoint y: 277, distance: 381.3
click at [278, 277] on div "Home / Restaurants management / Menus / Sections / item / update Dolma section …" at bounding box center [915, 402] width 1306 height 1069
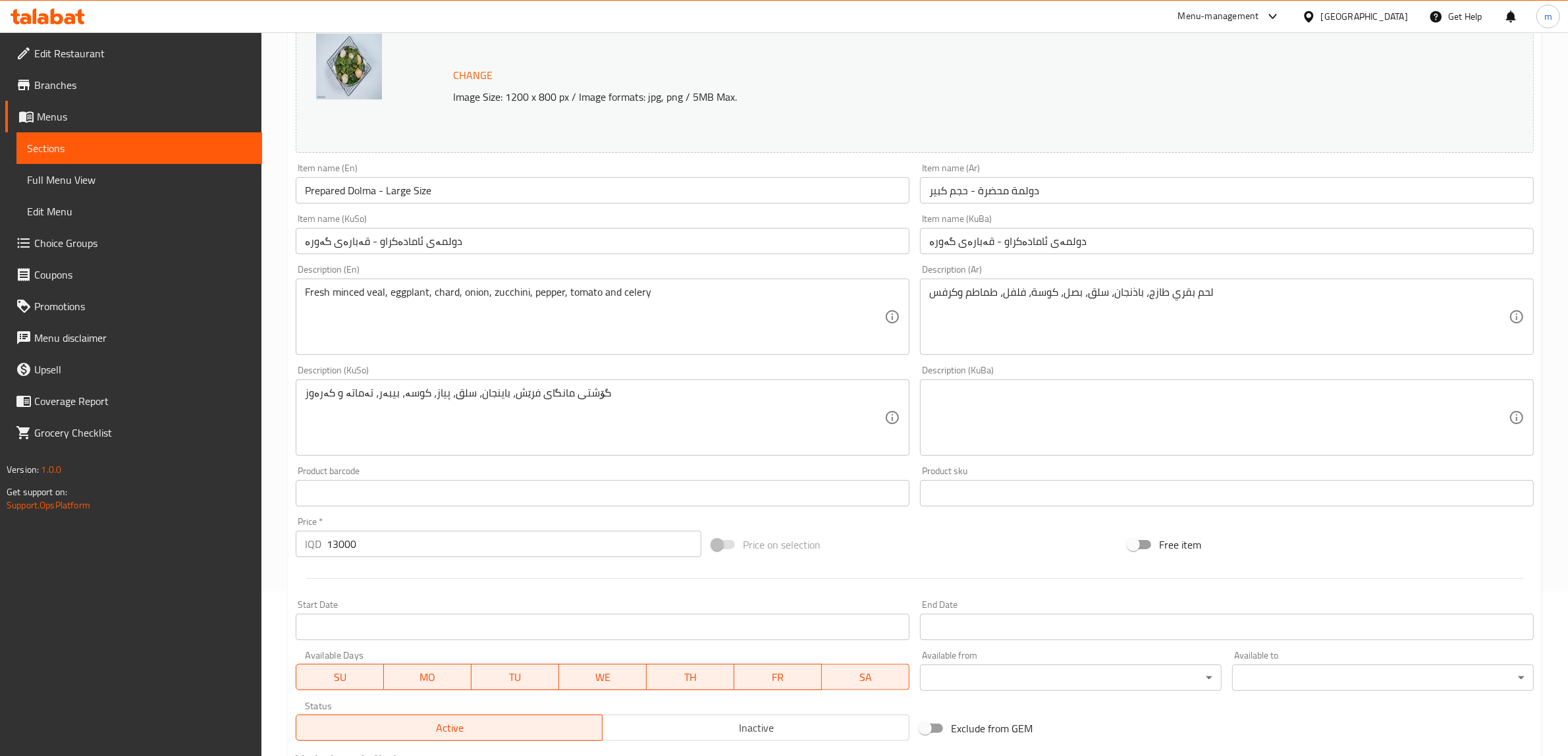
click at [303, 308] on div "Fresh minced veal, eggplant, chard, onion, zucchini, pepper, tomato and celery …" at bounding box center [602, 317] width 614 height 77
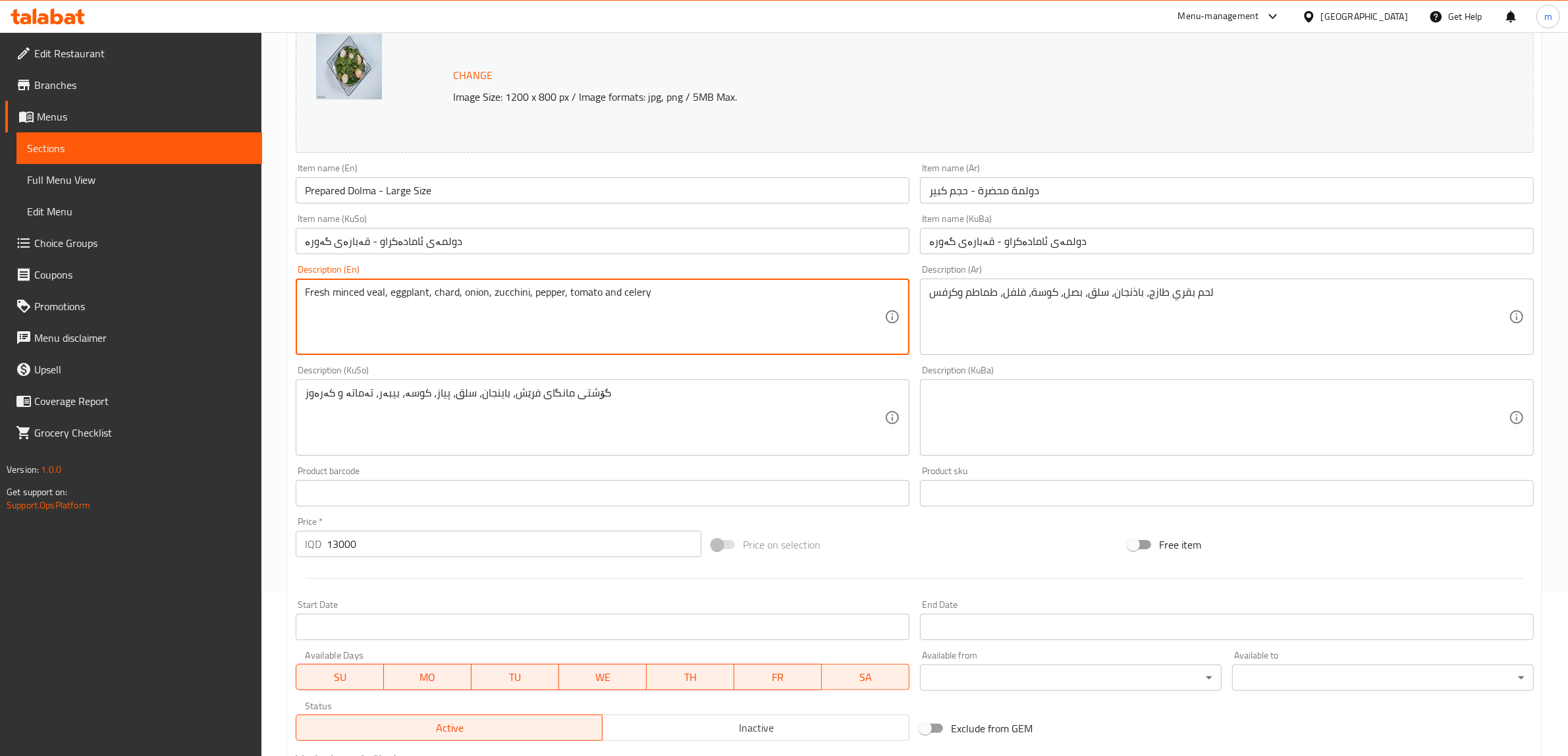
click at [308, 300] on textarea "Fresh minced veal, eggplant, chard, onion, zucchini, pepper, tomato and celery" at bounding box center [594, 317] width 580 height 63
click at [304, 307] on div "Fresh minced veal, eggplant, chard, onion, zucchini, pepper, tomato and celery …" at bounding box center [602, 317] width 614 height 77
click at [305, 305] on textarea "Fresh minced veal, eggplant, chard, onion, zucchini, pepper, tomato and celery" at bounding box center [594, 317] width 580 height 63
type textarea "Fresh minced veal, eggplant, chard, onion, zucchini, pepper, tomato and celery"
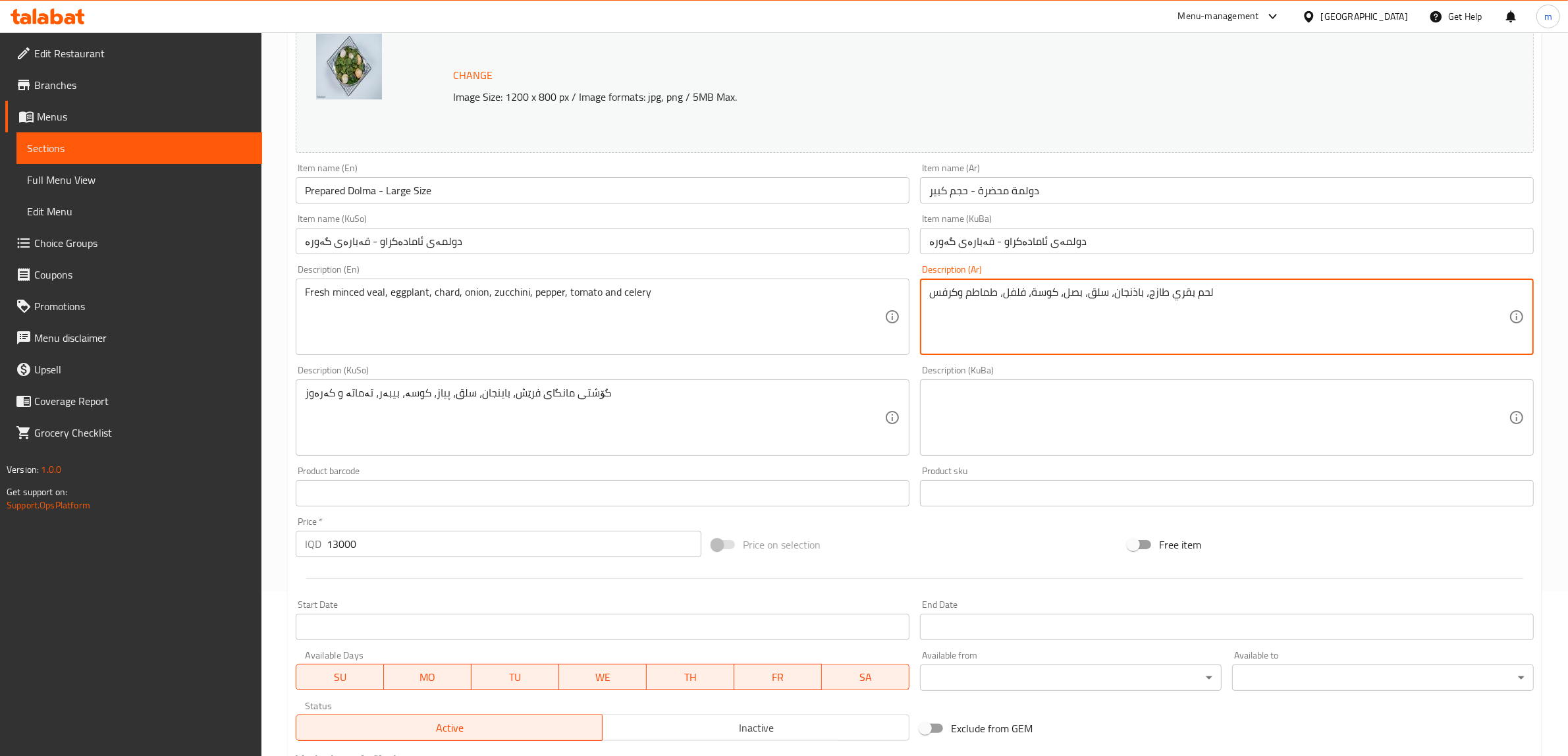
click at [966, 298] on textarea "لحم بقري طازج، باذنجان، سلق، بصل، كوسة، فلفل، طماطم وكرفس" at bounding box center [1219, 317] width 580 height 63
click at [999, 295] on textarea "لحم مفروم عجل طازج، باذنجان، سلق، بصل، كوسة، فلفل، طماطم وكرفس" at bounding box center [1219, 317] width 580 height 63
type textarea "لحم مفروم عجل طازج، باذنجان، سلق، بصل، كوسة، فلفل، طماطم وكرفس"
click at [674, 397] on textarea "گۆشتی مانگای فرێش، باینجان، سلق، پیاز، کوسە، بیبەر، تەماتە و کەرەوز" at bounding box center [594, 418] width 580 height 63
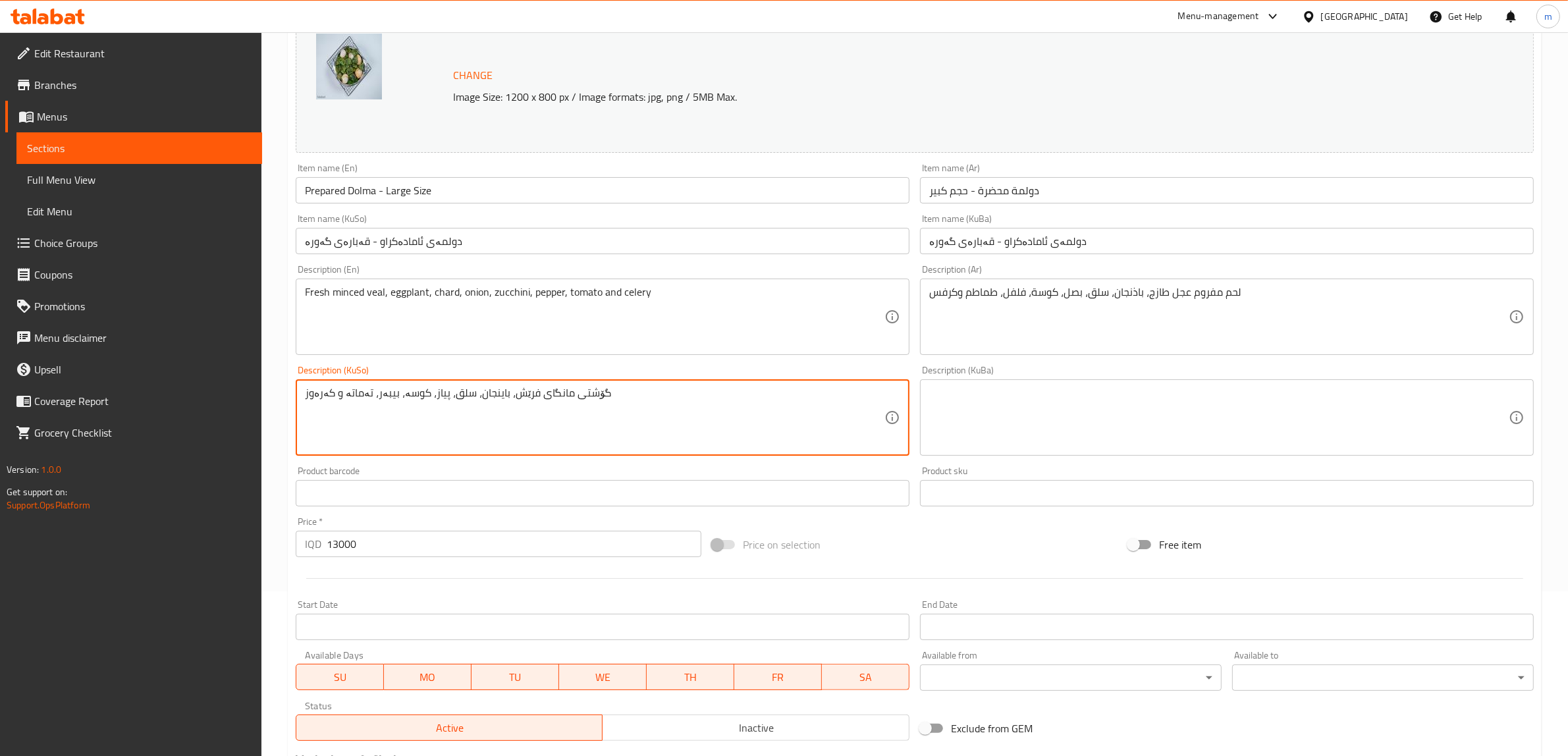
click at [674, 397] on textarea "گۆشتی مانگای فرێش، باینجان، سلق، پیاز، کوسە، بیبەر، تەماتە و کەرەوز" at bounding box center [594, 418] width 580 height 63
click at [627, 391] on textarea "گۆشتی قیمەکراوی فرێشی گۆلک، باینجان، سڵق، پیاز، کولەکە، بیبەر، تەماتە و کەرەوز" at bounding box center [594, 418] width 580 height 63
type textarea "گۆشتی قیمەکراوی فرێشی گۆلک، باینجان، سڵق، پیاز، کولەکە، بیبەر، تەماتە و کەرەوز"
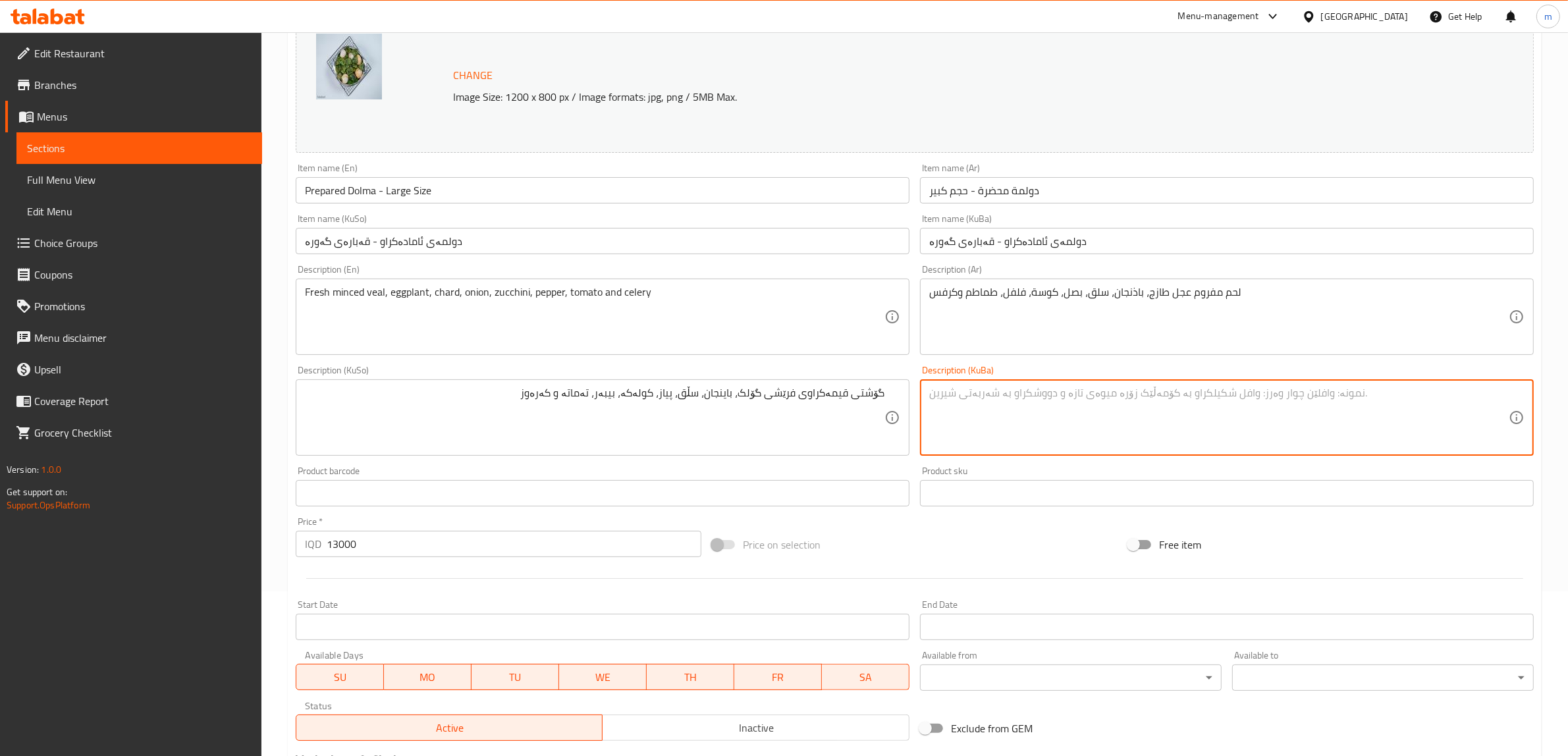
click at [1064, 403] on textarea at bounding box center [1219, 418] width 580 height 63
type textarea "گۆشتی قیمەکراوی فرێشی گۆلک، باینجان، سڵق، پیاز، کولەکە، بیبەر، تەماتە و کەرەوز"
click at [860, 371] on div "Description (KuSo) گۆشتی قیمەکراوی فرێشی گۆلک، باینجان، سڵق، پیاز، کولەکە، بیبە…" at bounding box center [602, 411] width 614 height 90
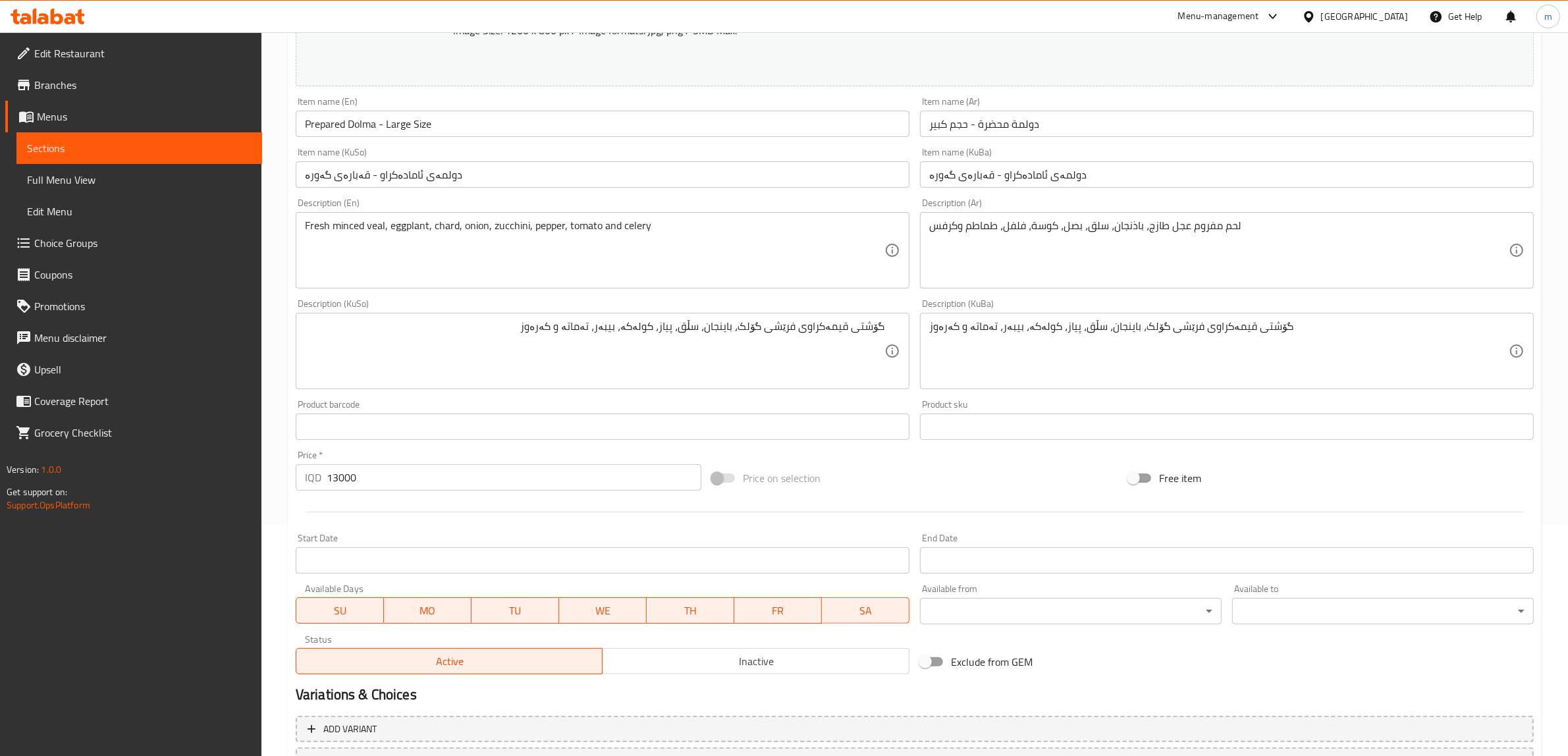
scroll to position [343, 0]
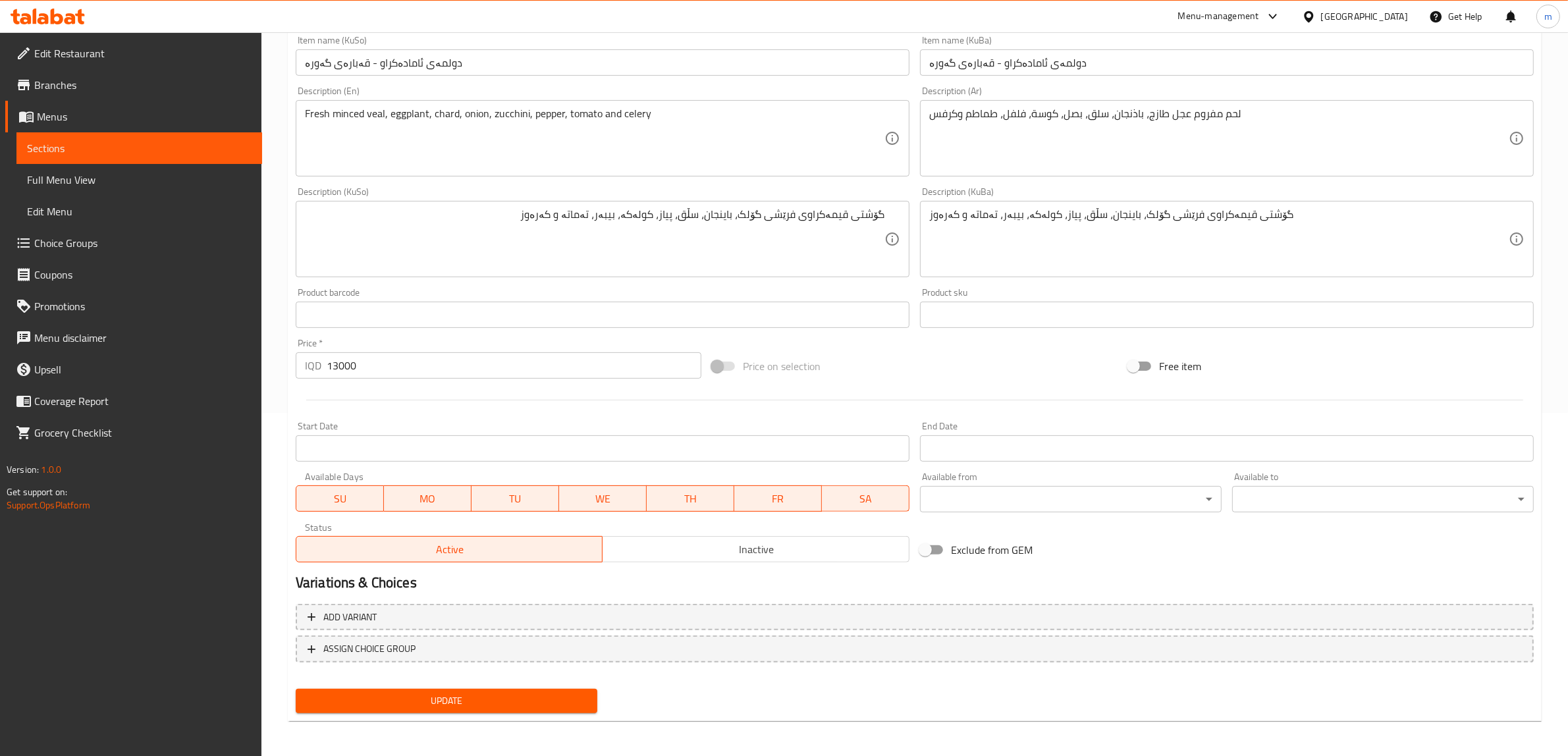
click at [428, 700] on span "Update" at bounding box center [446, 700] width 280 height 16
click at [156, 143] on span "Sections" at bounding box center [139, 148] width 225 height 16
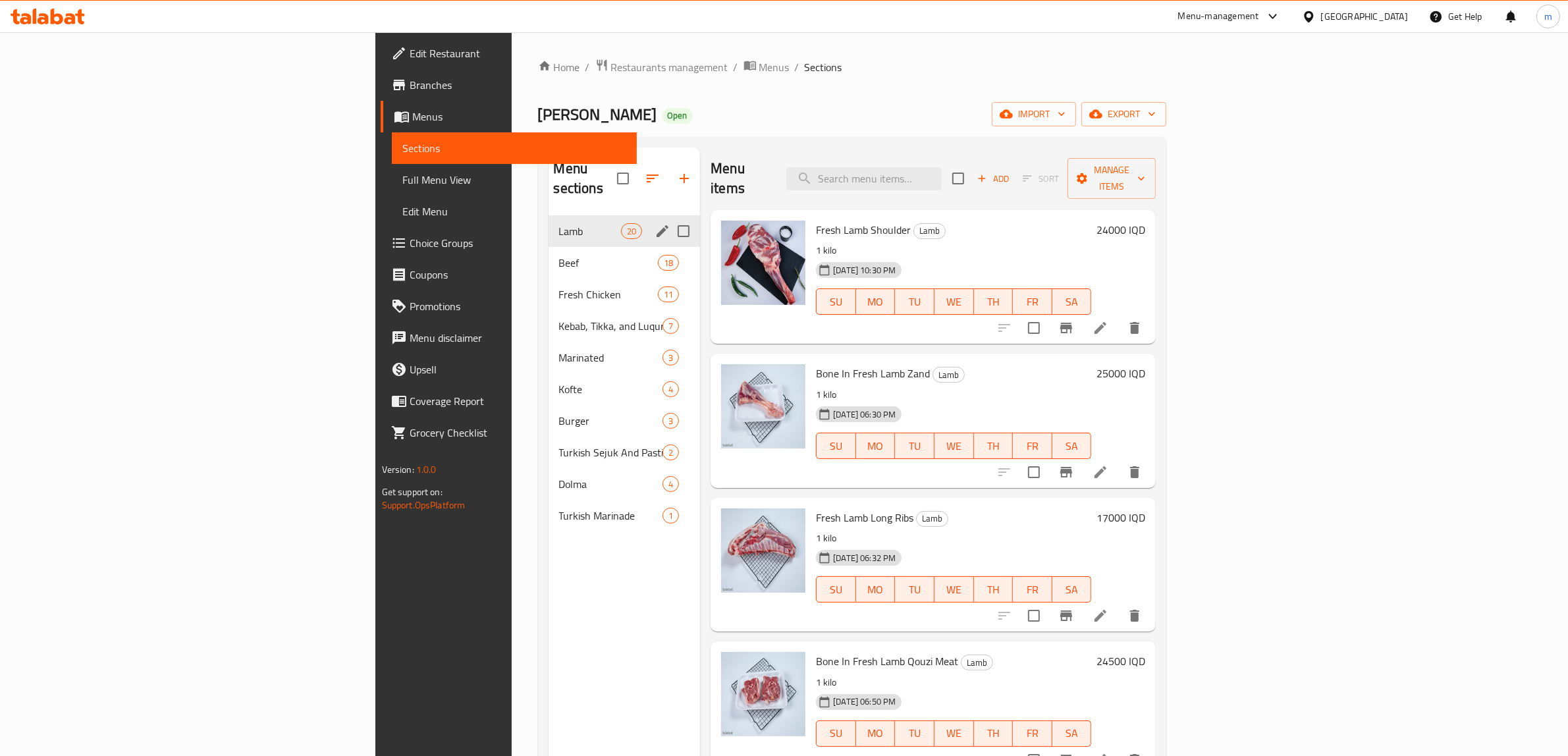
click at [559, 223] on span "Lamb" at bounding box center [590, 231] width 62 height 16
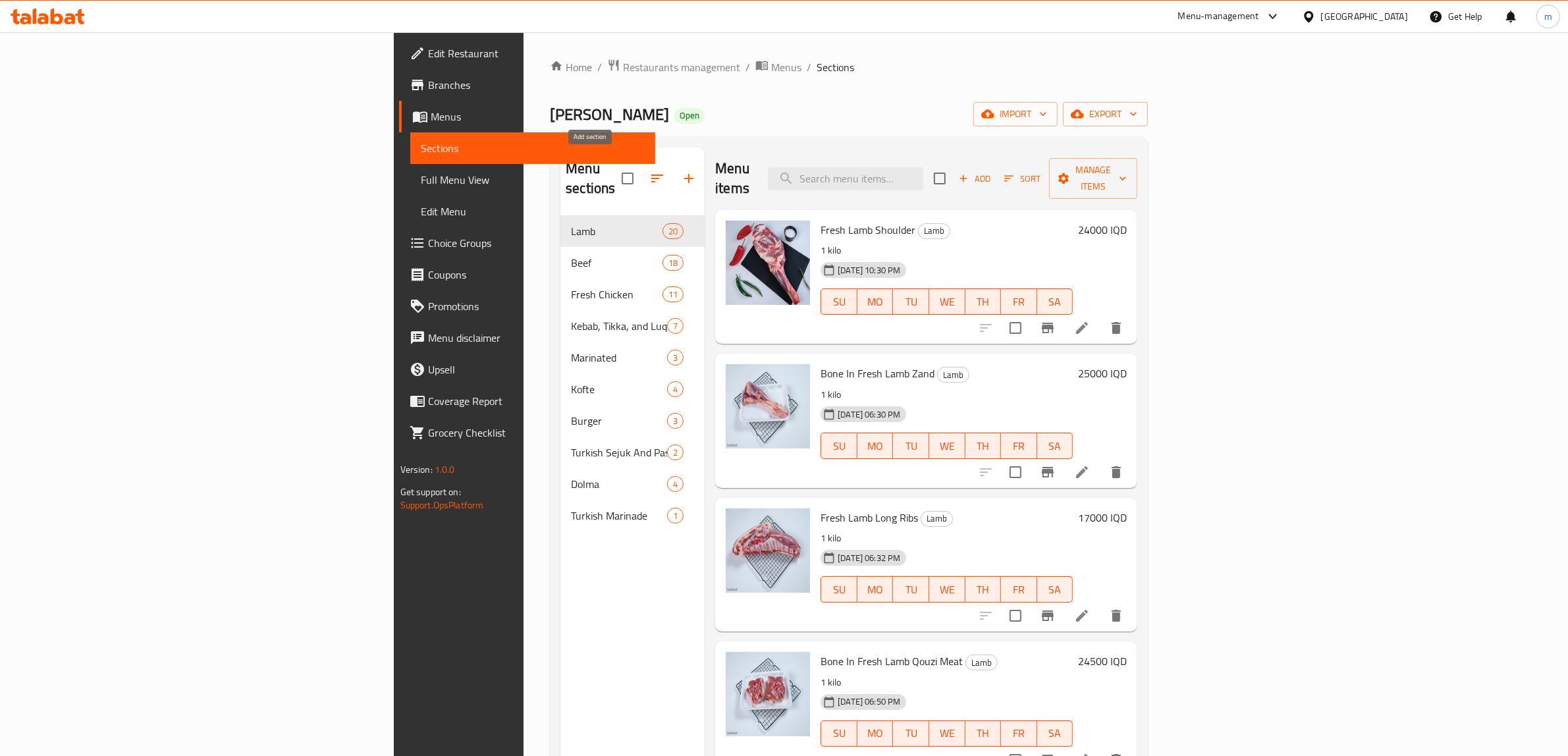
click at [681, 172] on icon "button" at bounding box center [688, 179] width 16 height 16
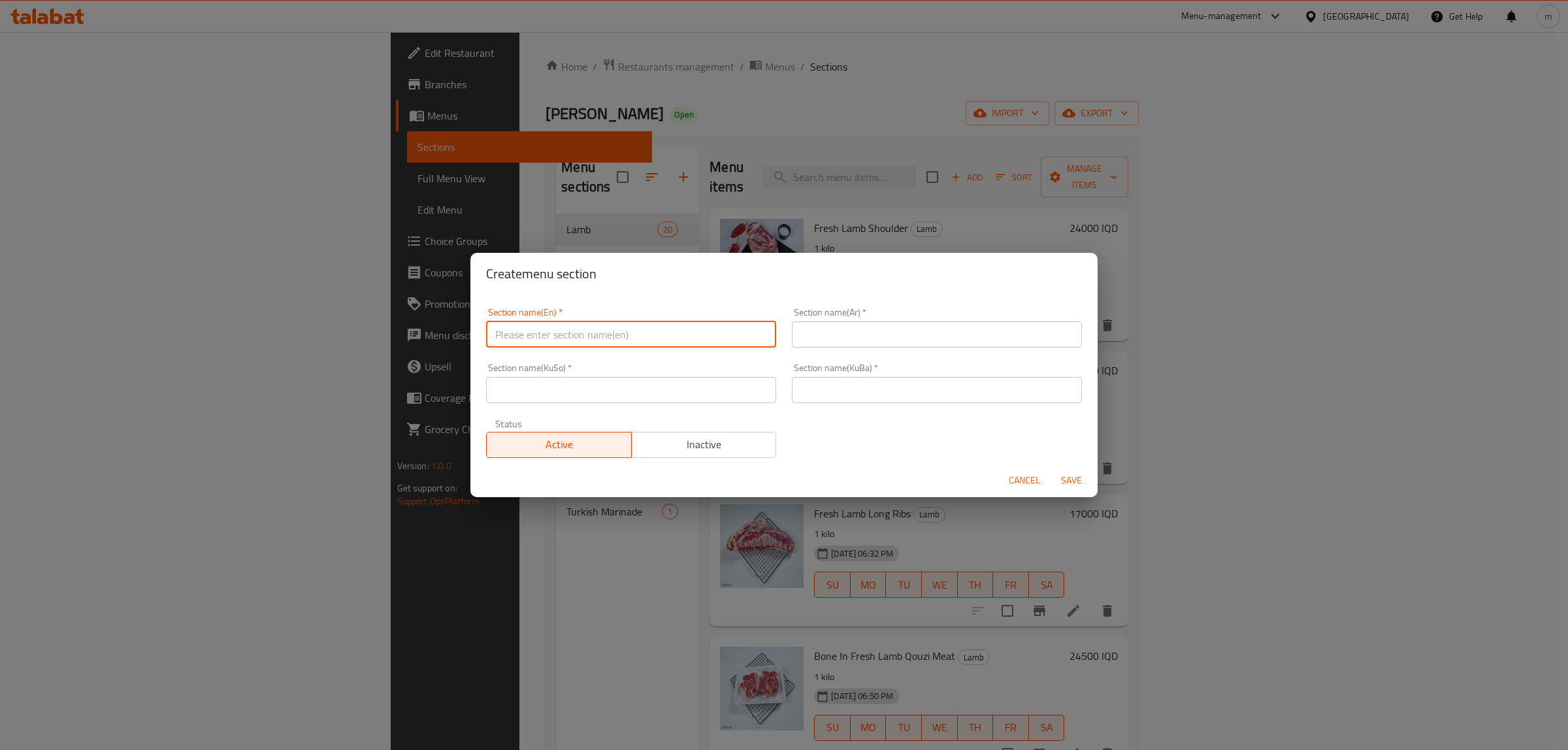
click at [658, 340] on input "text" at bounding box center [631, 335] width 290 height 26
type input "Fresh Lamb Meat"
click at [889, 348] on div "Section name(Ar)   * Section name(Ar) *" at bounding box center [936, 327] width 305 height 55
click at [892, 335] on input "text" at bounding box center [936, 335] width 290 height 26
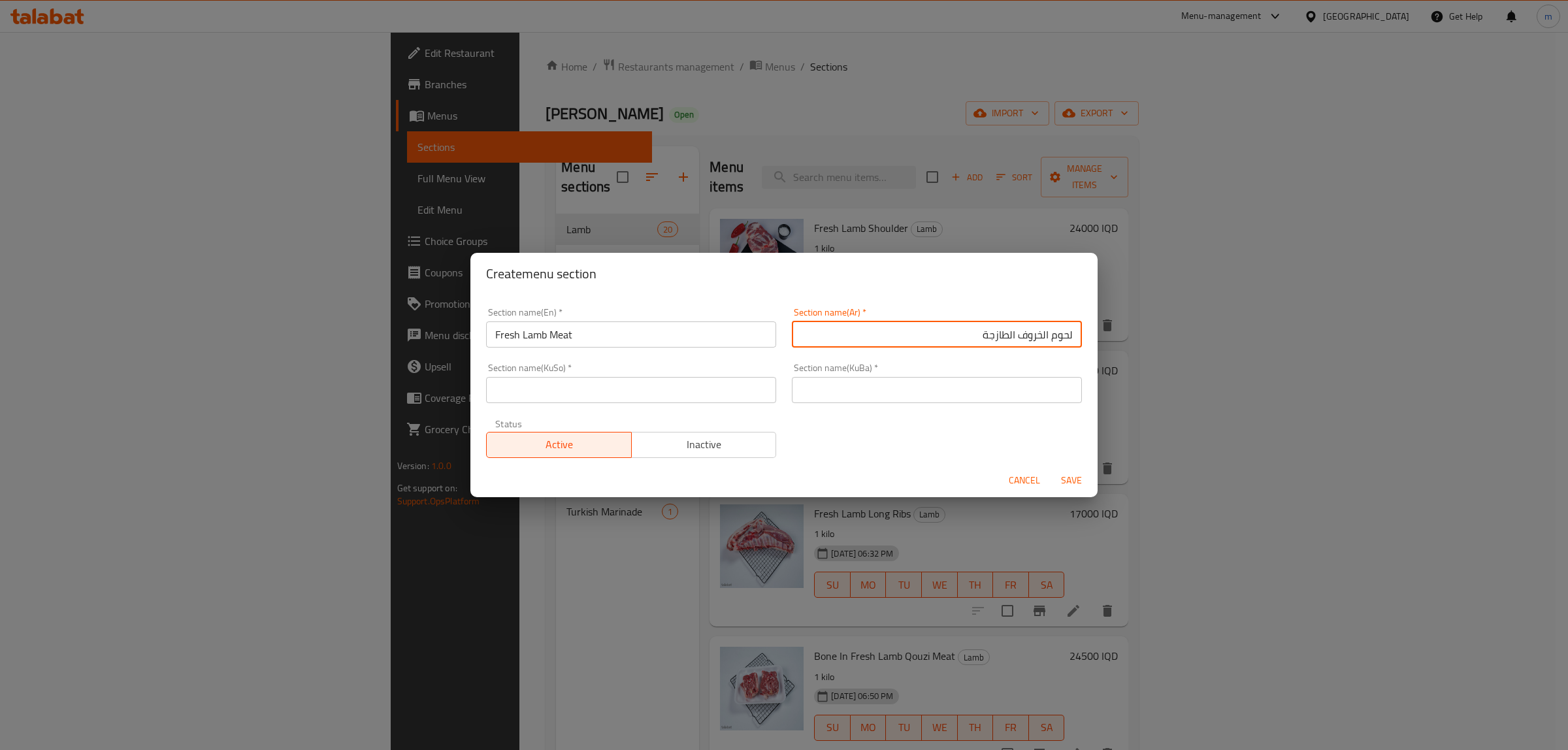
type input "لحوم الخروف الطازجة"
click at [692, 327] on input "Fresh Lamb Meat" at bounding box center [631, 335] width 290 height 26
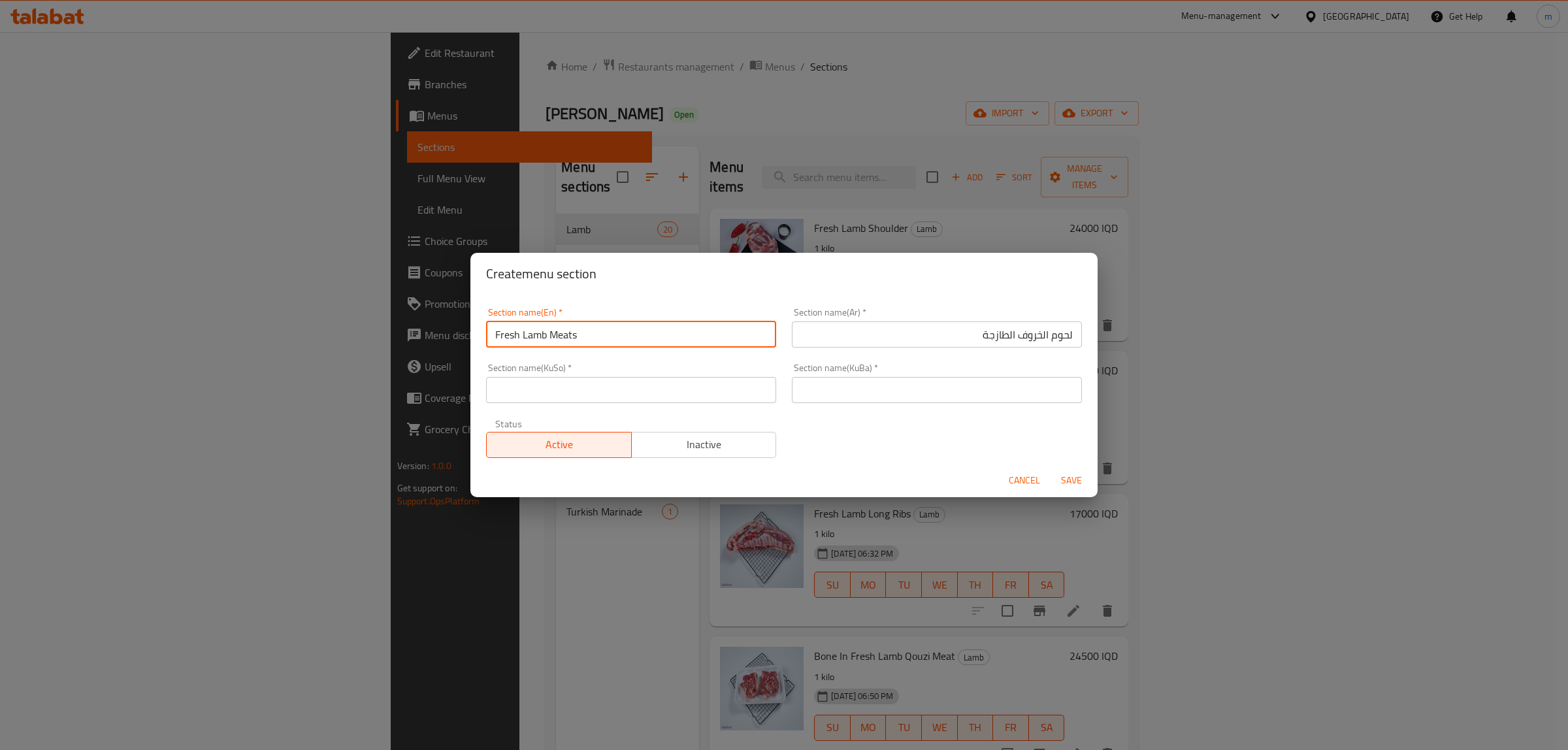
type input "Fresh Lamb Meats"
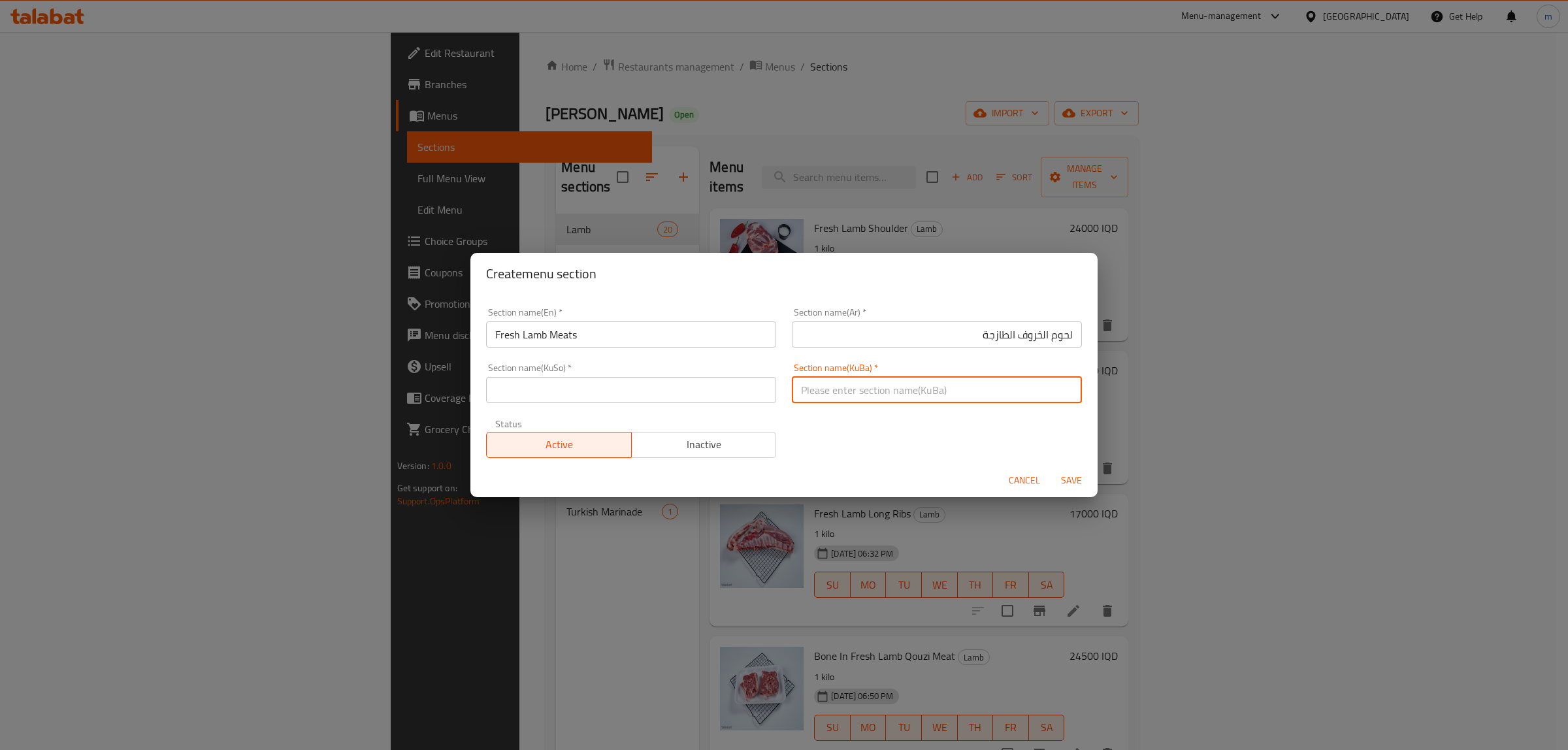
click at [849, 384] on input "text" at bounding box center [936, 390] width 290 height 26
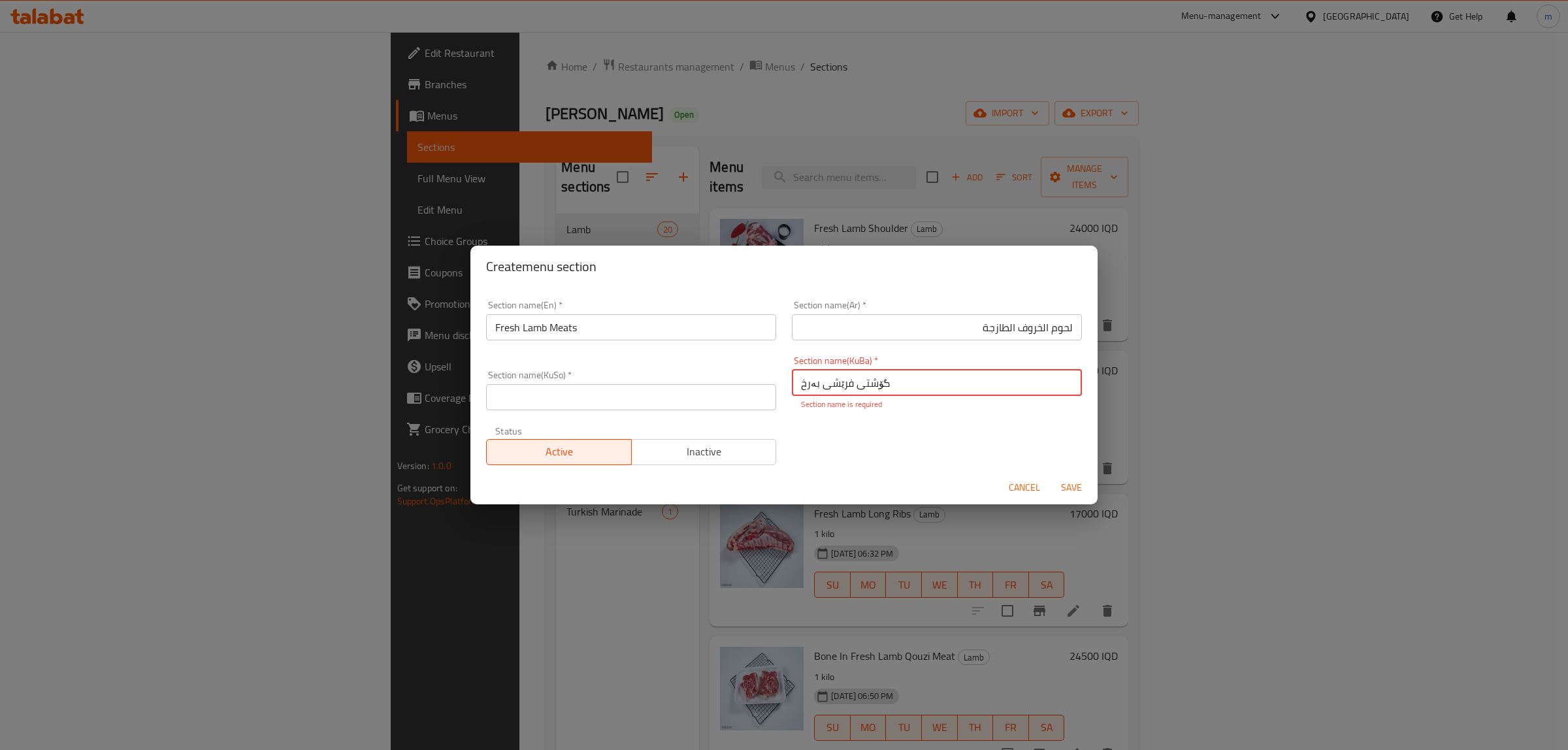
type input "گۆشتی فرێشی بەرخ"
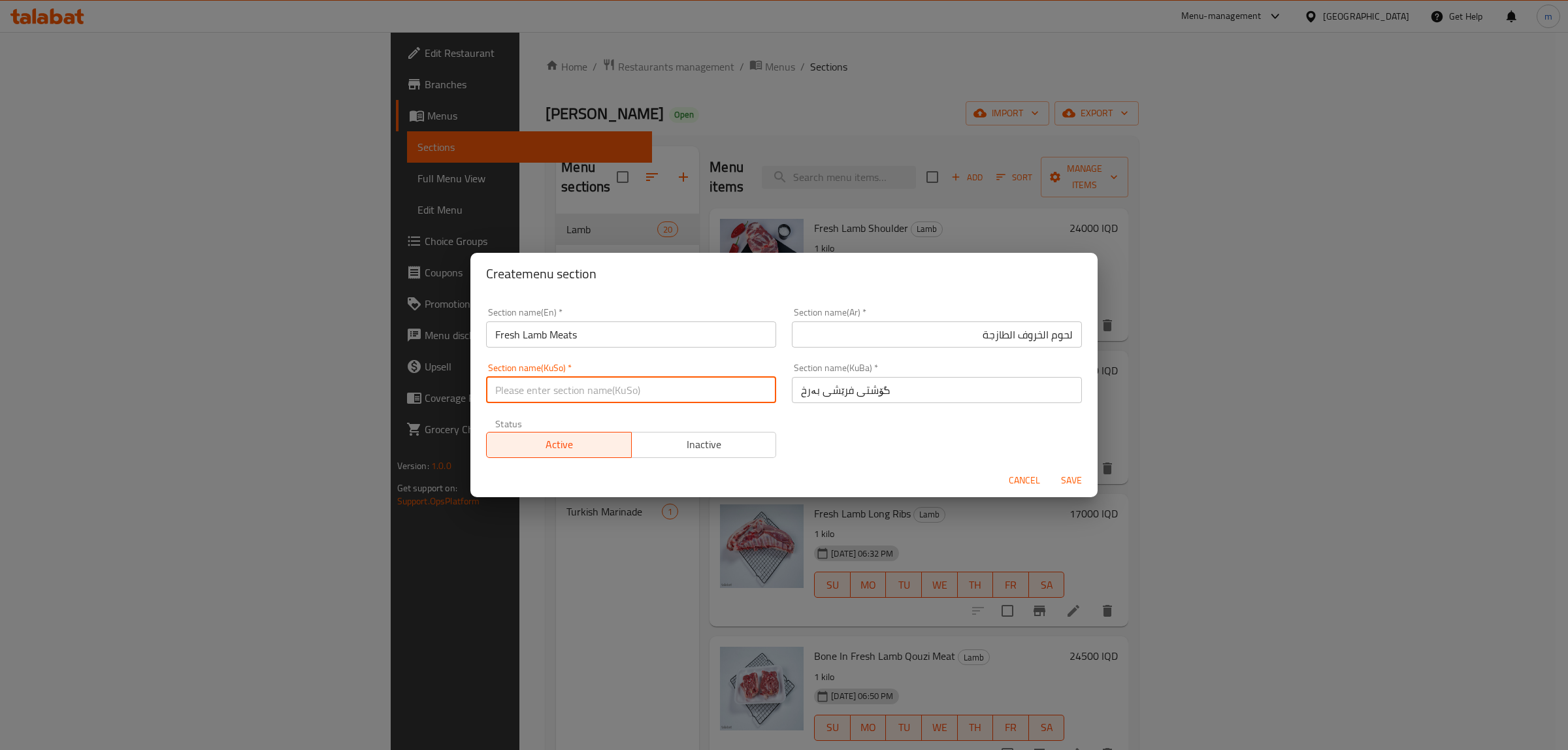
click at [714, 394] on input "text" at bounding box center [631, 390] width 290 height 26
type input "گۆشتی فرێشی بەرخ"
click at [805, 392] on input "گۆشتی فرێشی بەرخ" at bounding box center [936, 390] width 290 height 26
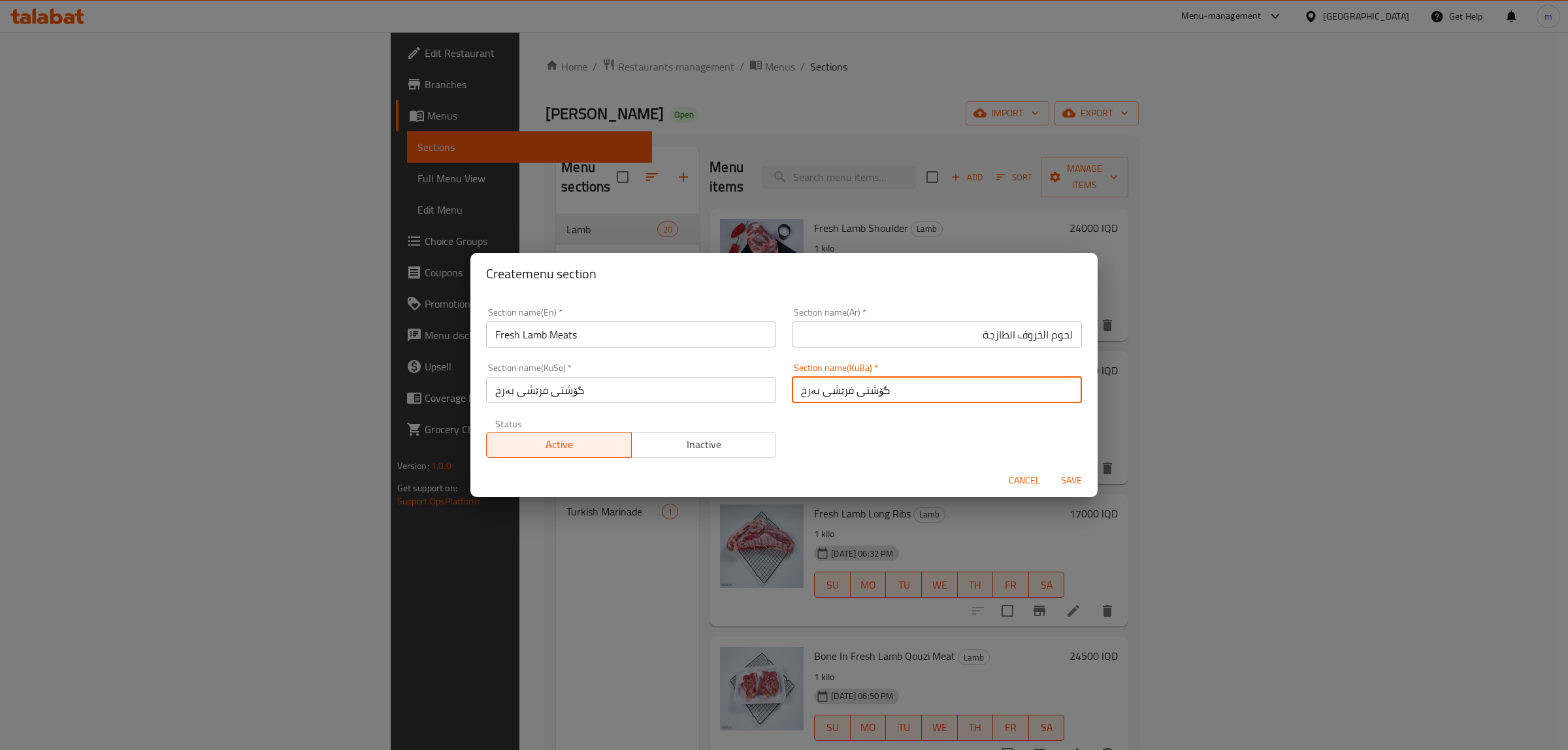
click at [805, 392] on input "گۆشتی فرێشی بەرخ" at bounding box center [936, 390] width 290 height 26
click at [831, 390] on input "گۆشتی فرێشی" at bounding box center [936, 390] width 290 height 26
click at [847, 393] on input "گۆشتیبەرخ فرێشی" at bounding box center [936, 390] width 290 height 26
click at [845, 390] on input "گۆشتیبەرخ فرێشی" at bounding box center [936, 390] width 290 height 26
type input "گۆشتی بەرخ فرێشی"
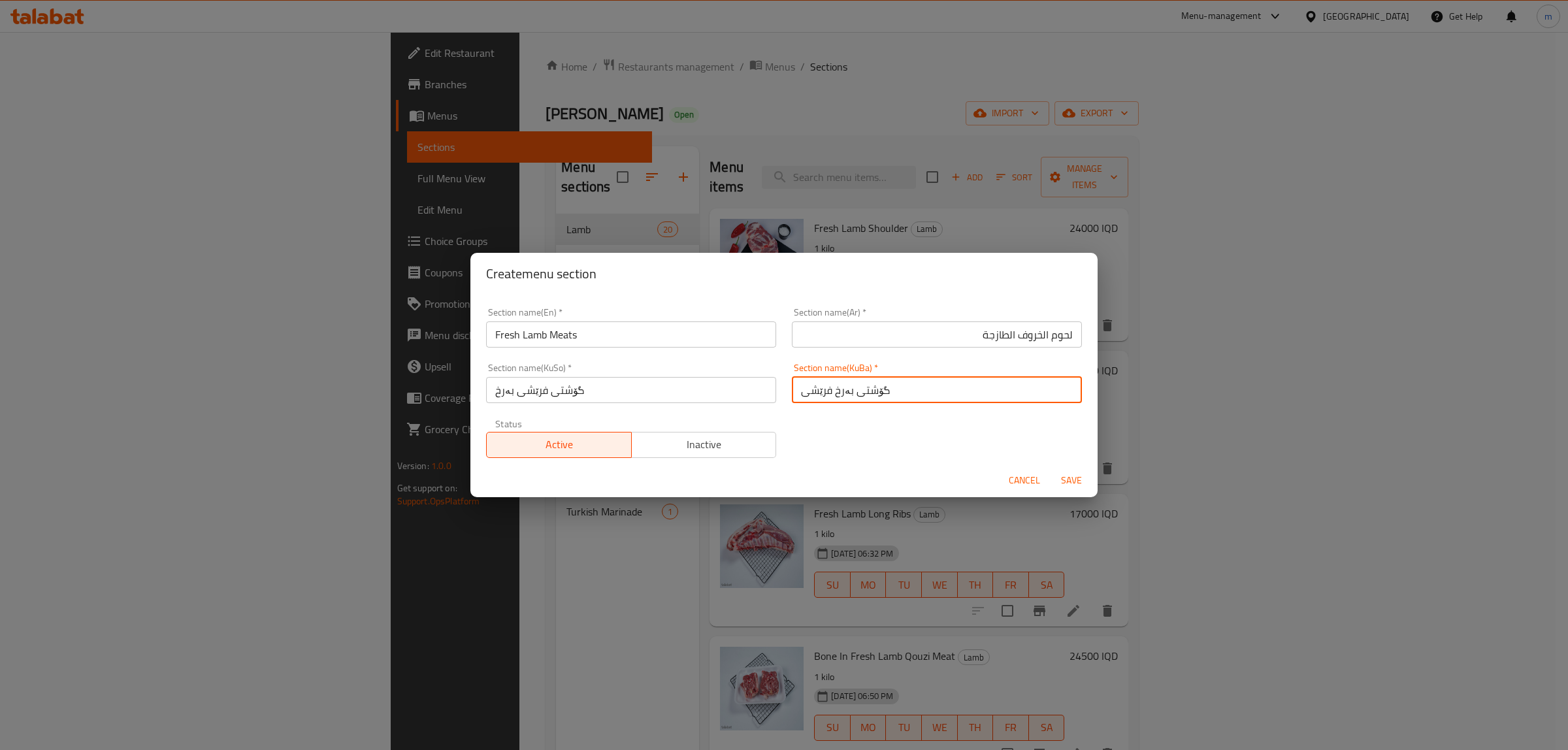
click at [825, 385] on input "گۆشتی بەرخ فرێشی" at bounding box center [936, 390] width 290 height 26
click at [797, 384] on input "بەرخ" at bounding box center [936, 390] width 290 height 26
click at [683, 403] on input "گۆشتی فرێشی بەرخ" at bounding box center [631, 390] width 290 height 26
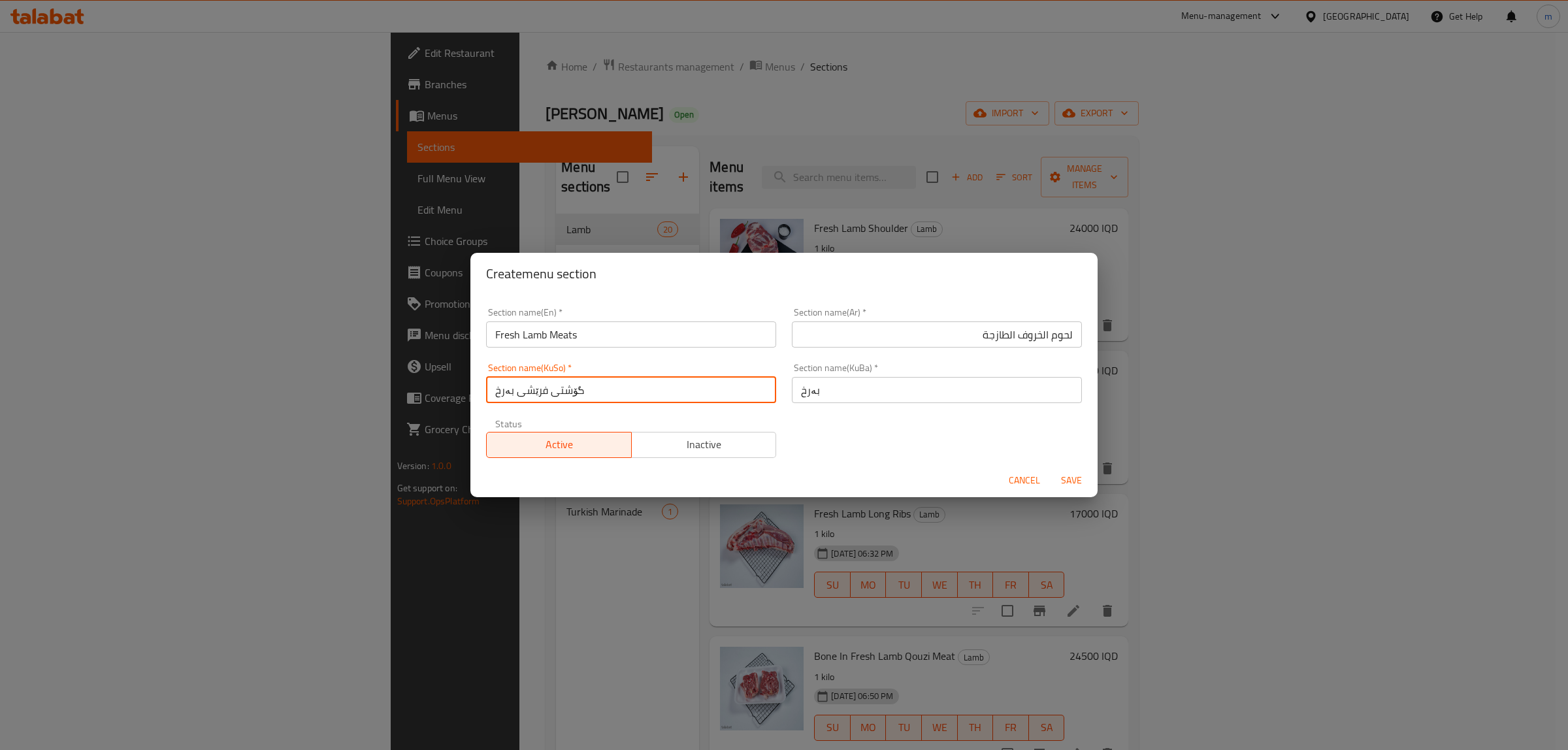
click at [683, 403] on input "گۆشتی فرێشی بەرخ" at bounding box center [631, 390] width 290 height 26
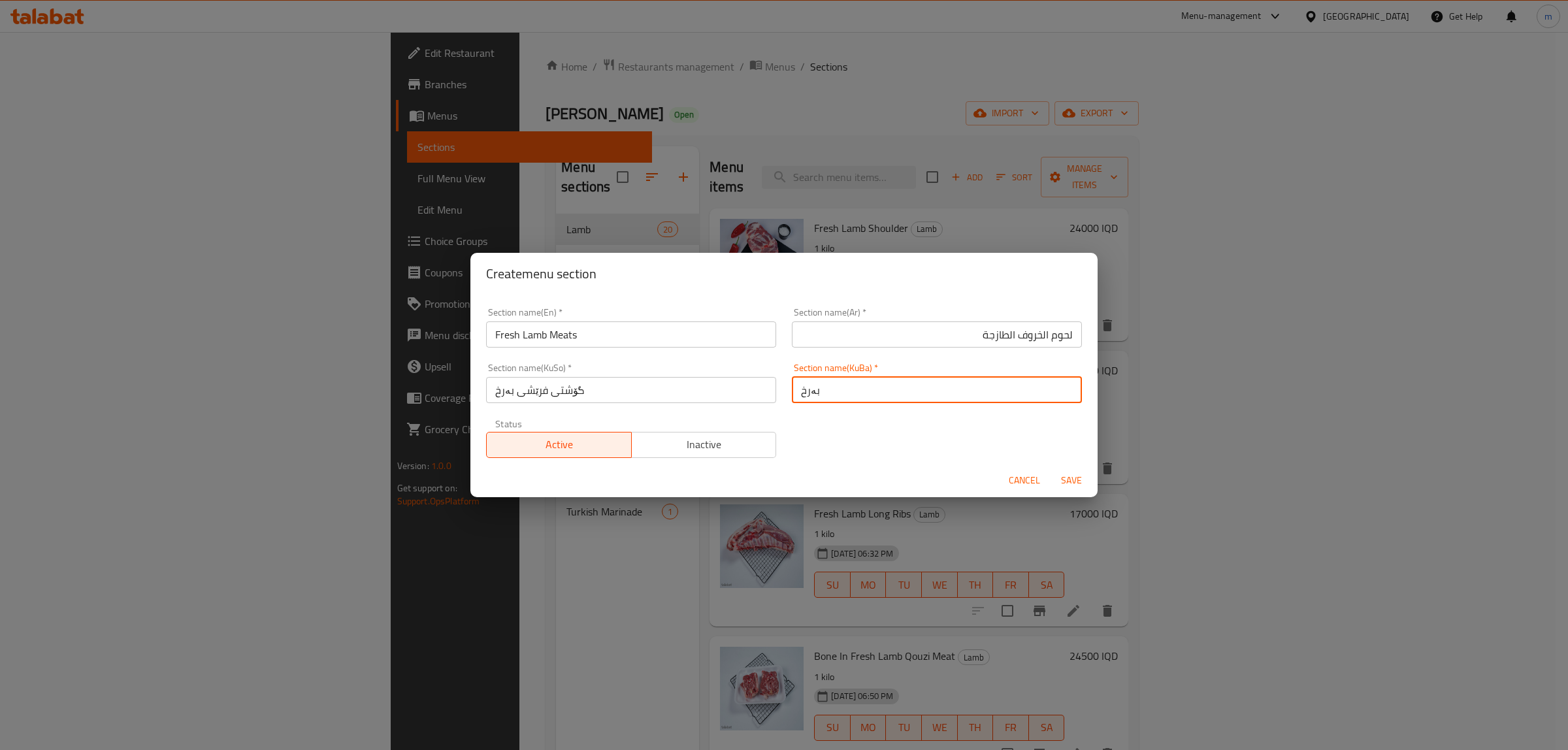
click at [831, 392] on input "بەرخ" at bounding box center [936, 390] width 290 height 26
type input "گۆشتی فرێشی بەرخ"
click at [681, 363] on div "Section name(KuSo)   * گۆشتی فرێشی بەرخ Section name(KuSo) *" at bounding box center [631, 382] width 290 height 40
click at [1064, 485] on span "Save" at bounding box center [1071, 480] width 31 height 16
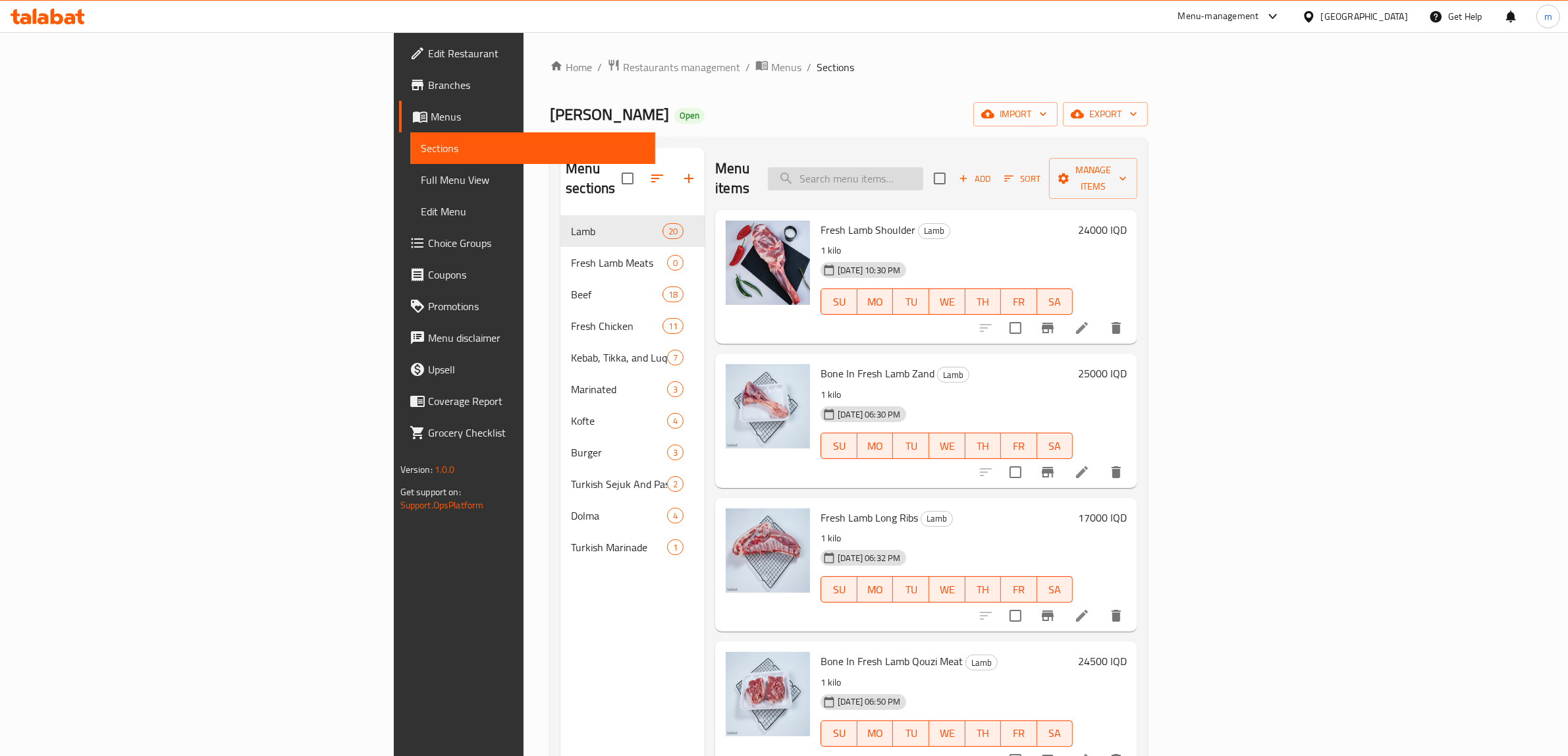
click at [923, 172] on input "search" at bounding box center [845, 179] width 155 height 23
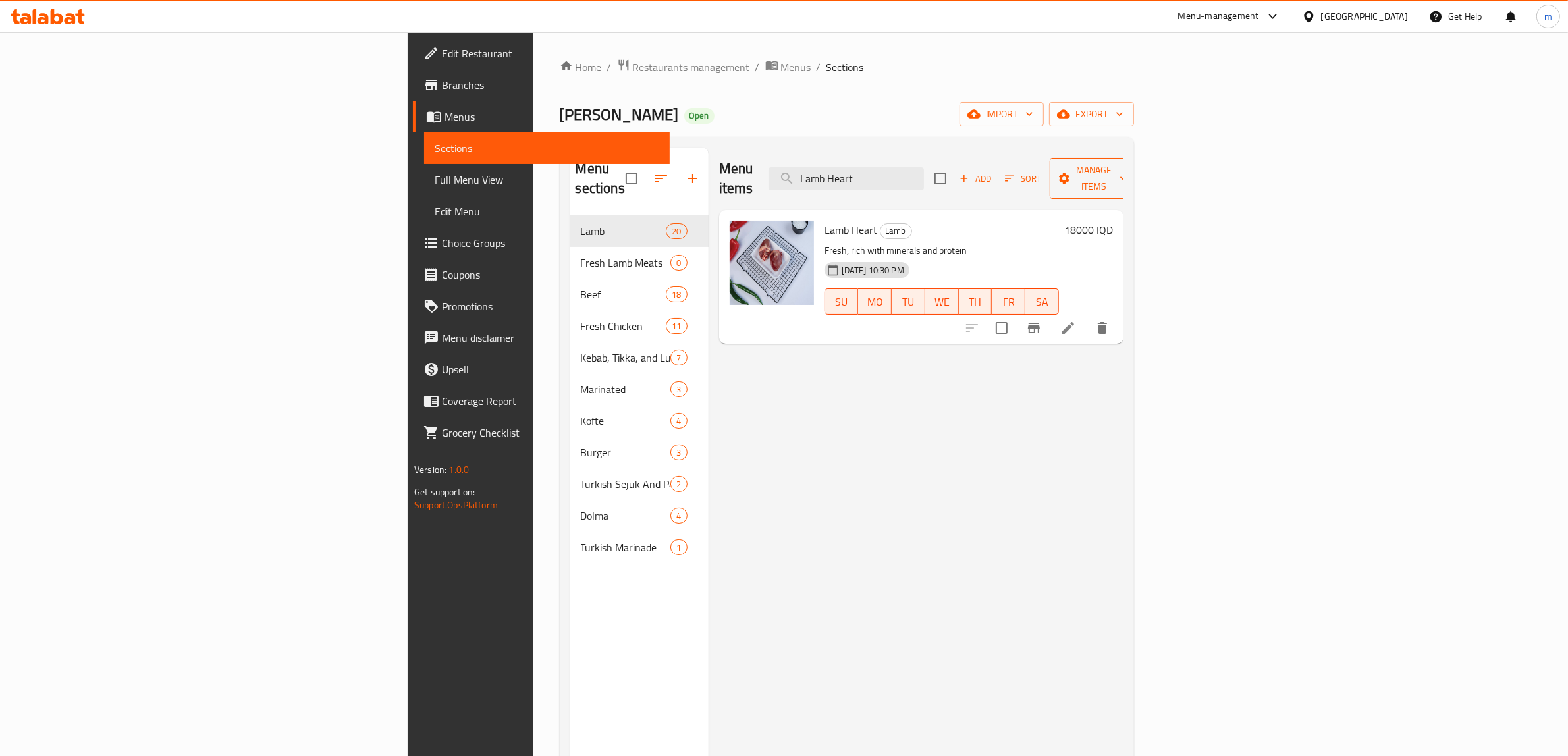
type input "Lamb Heart"
click at [1127, 173] on span "Manage items" at bounding box center [1094, 179] width 67 height 33
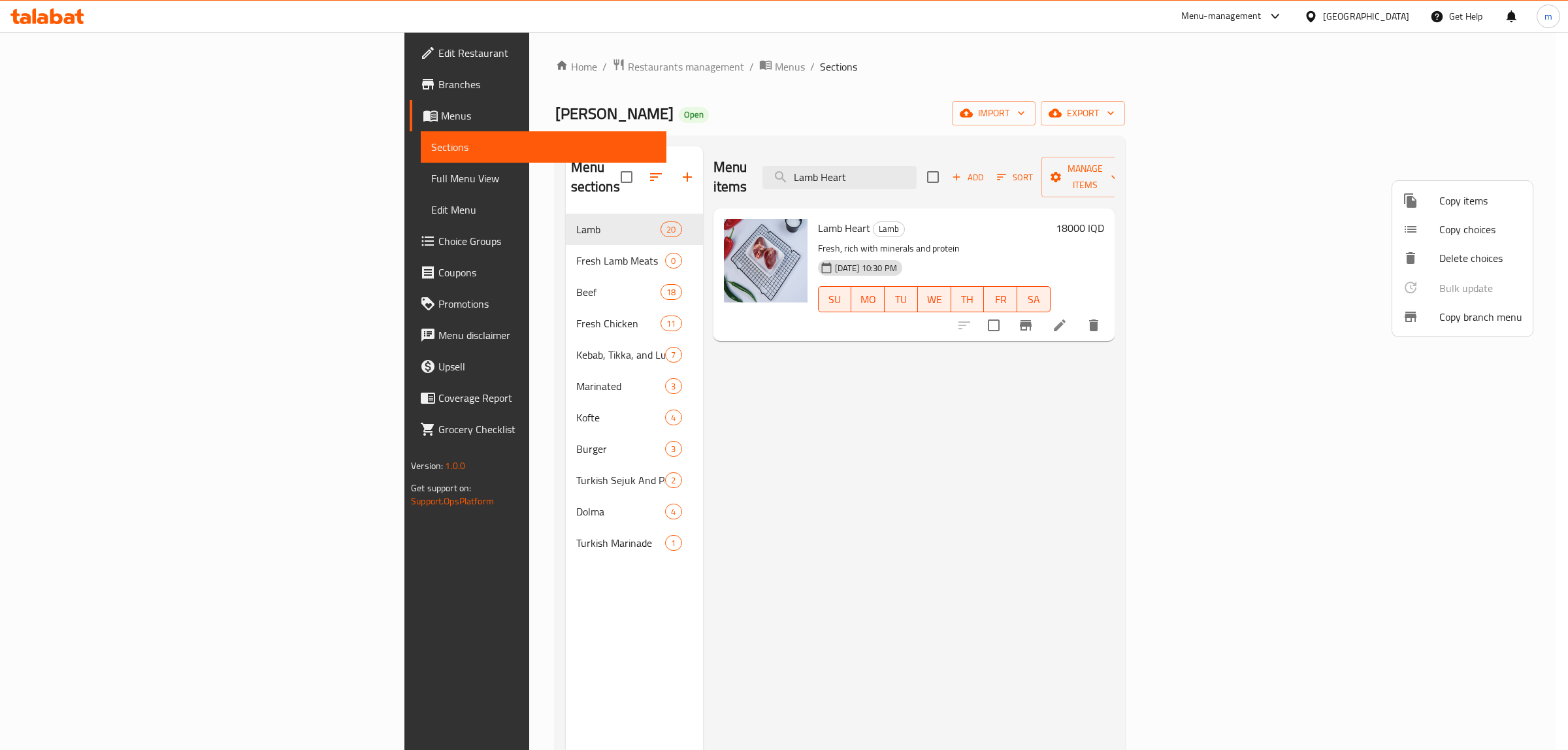
click at [1483, 203] on span "Copy items" at bounding box center [1480, 201] width 83 height 16
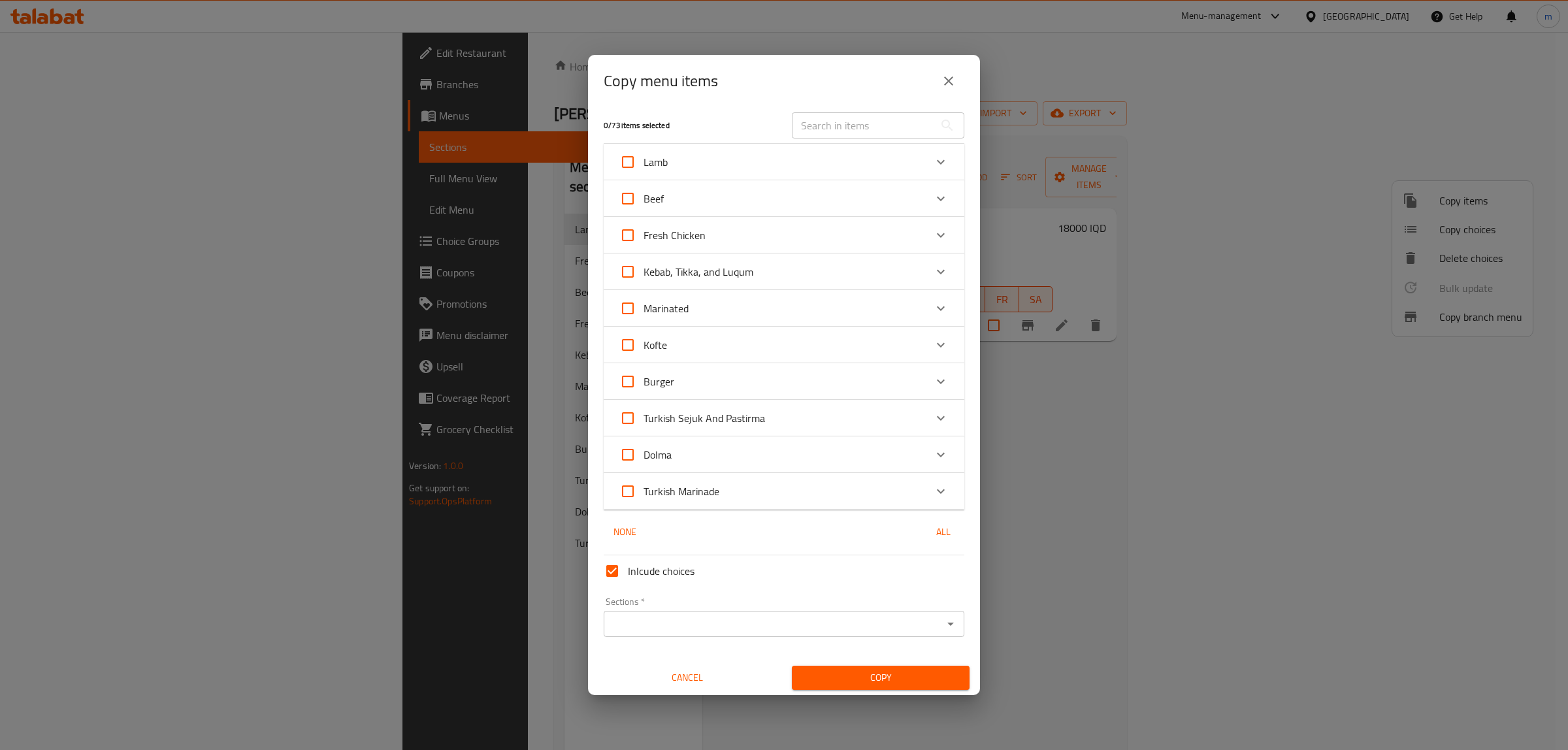
scroll to position [7, 0]
click at [933, 155] on icon "Expand" at bounding box center [941, 160] width 16 height 16
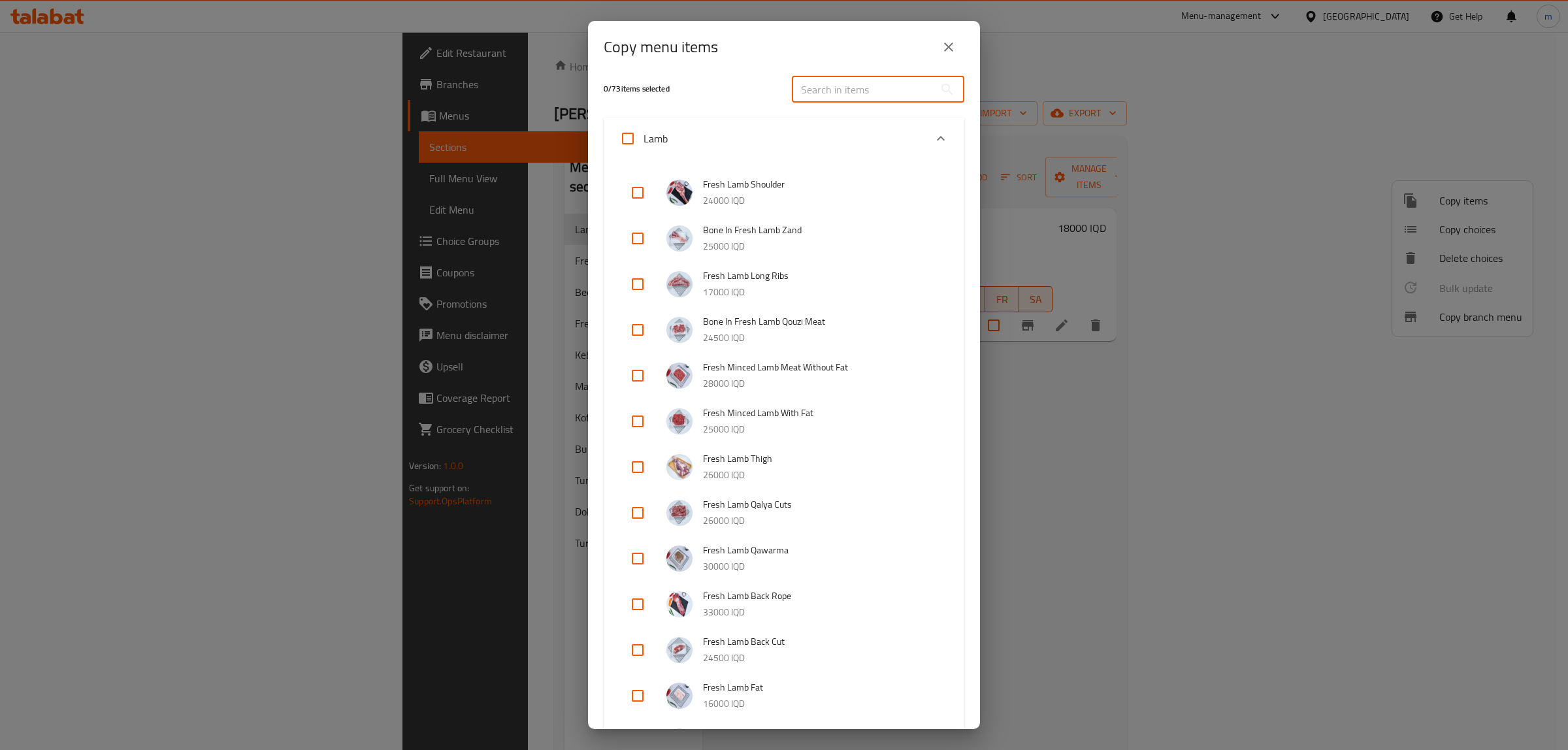
click at [850, 87] on input "text" at bounding box center [862, 89] width 142 height 26
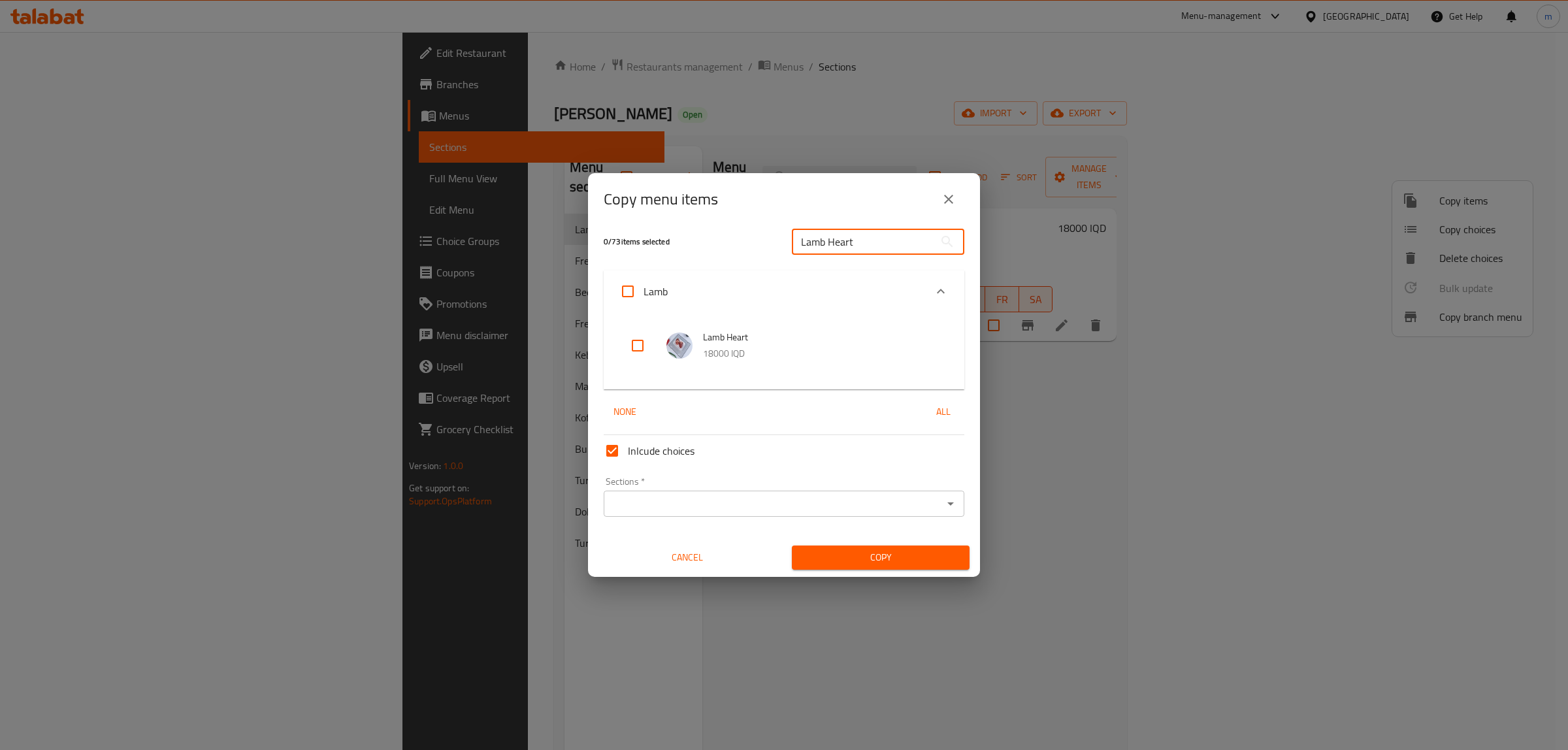
type input "Lamb Heart"
click at [641, 340] on input "checkbox" at bounding box center [637, 346] width 31 height 31
checkbox input "true"
click at [867, 232] on input "Lamb Heart" at bounding box center [862, 242] width 142 height 26
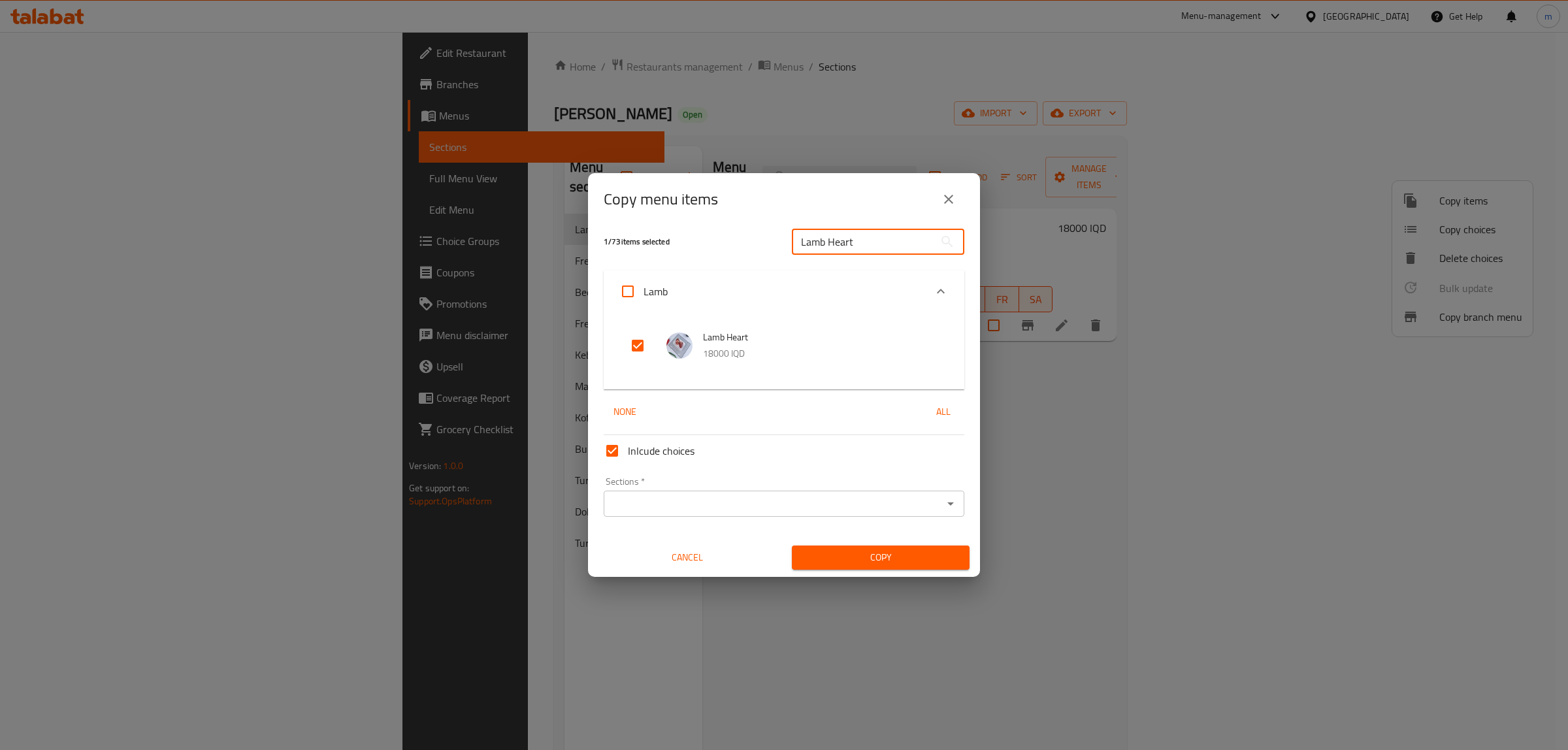
click at [867, 232] on input "Lamb Heart" at bounding box center [862, 242] width 142 height 26
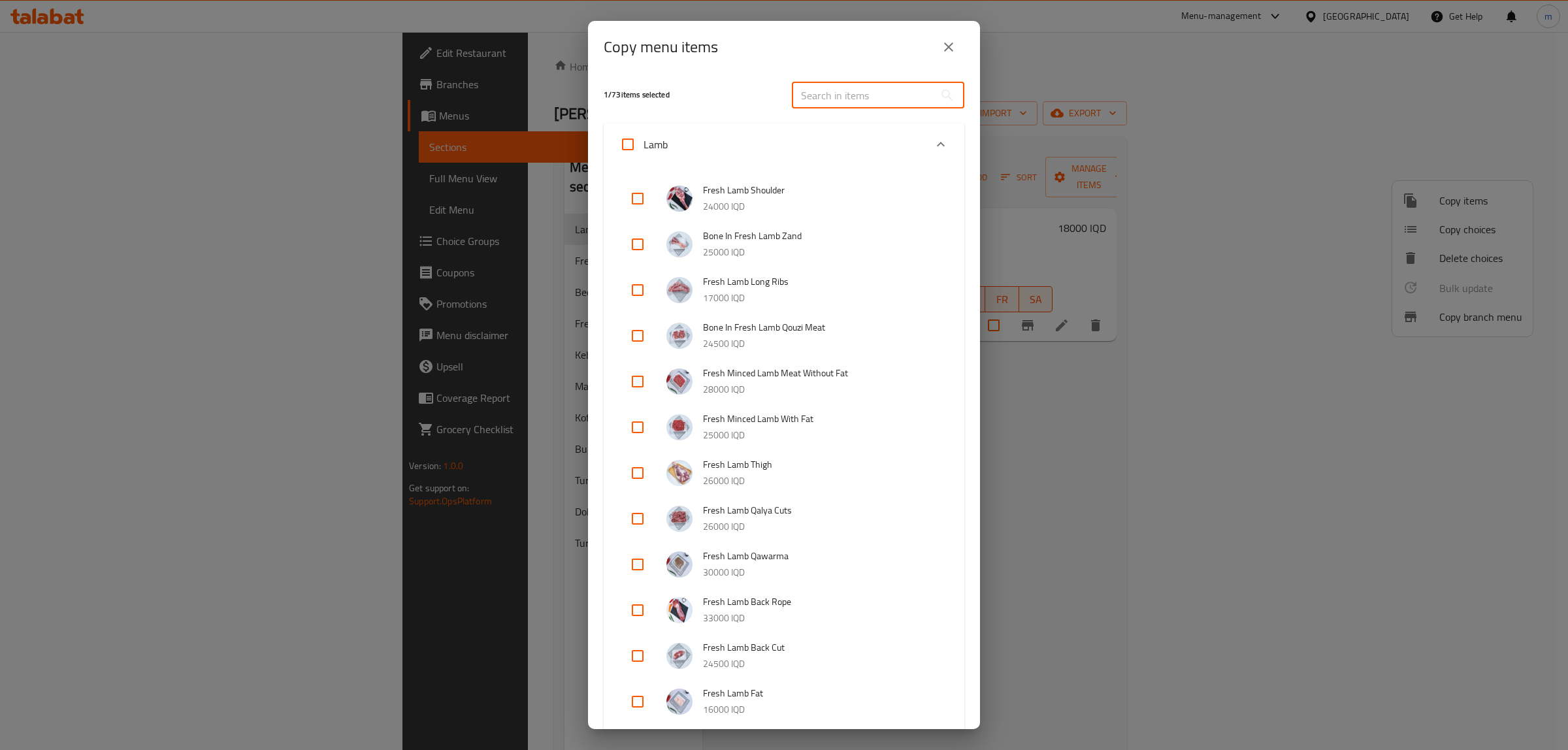
scroll to position [0, 0]
click at [857, 93] on input "text" at bounding box center [862, 97] width 142 height 26
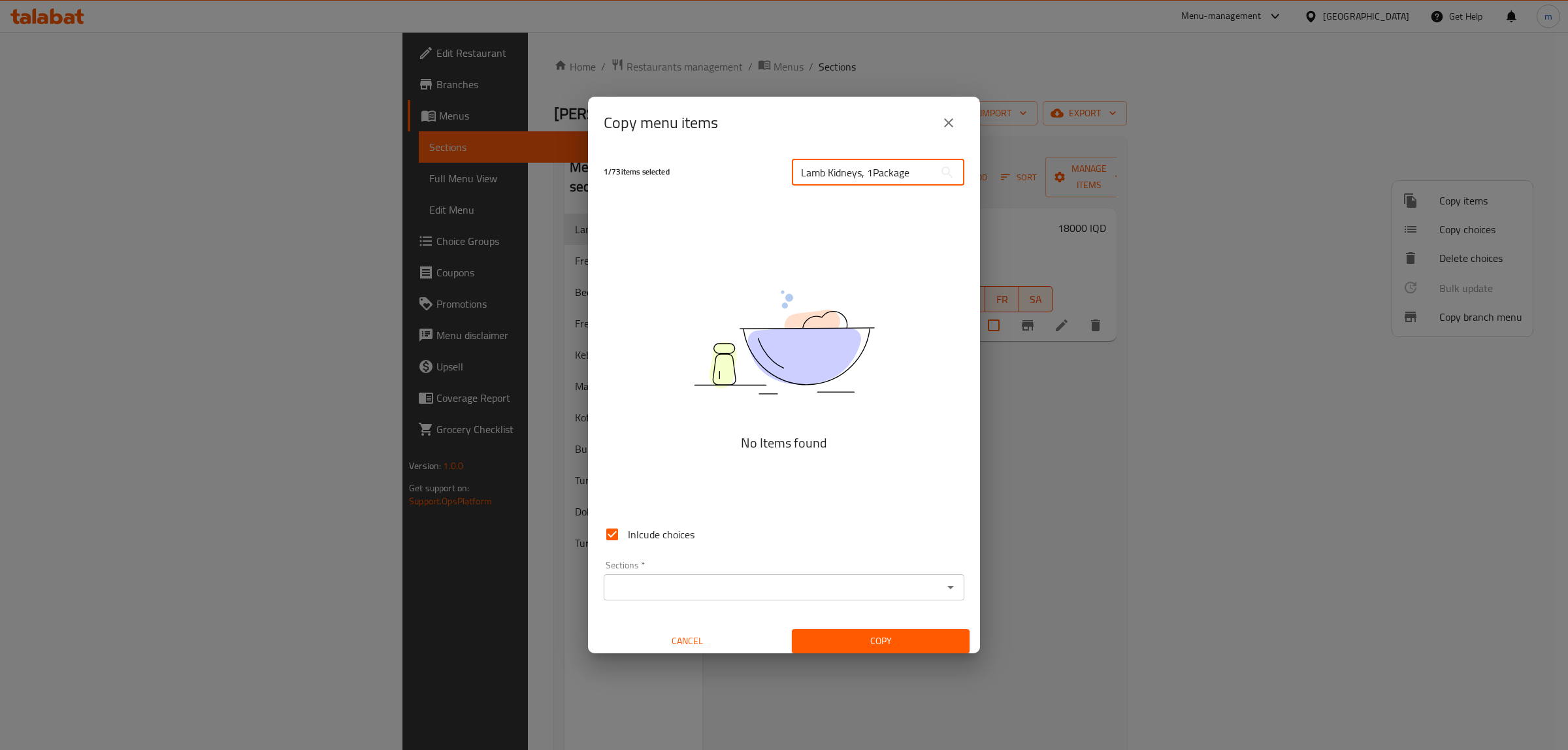
click at [867, 172] on input "Lamb Kidneys, 1Package" at bounding box center [862, 173] width 142 height 26
click at [860, 172] on input "Lamb Kidneys, 1 Package" at bounding box center [862, 173] width 142 height 26
drag, startPoint x: 922, startPoint y: 171, endPoint x: 864, endPoint y: 174, distance: 58.1
click at [864, 174] on input "Lamb Kidneys -1 Package" at bounding box center [862, 173] width 142 height 26
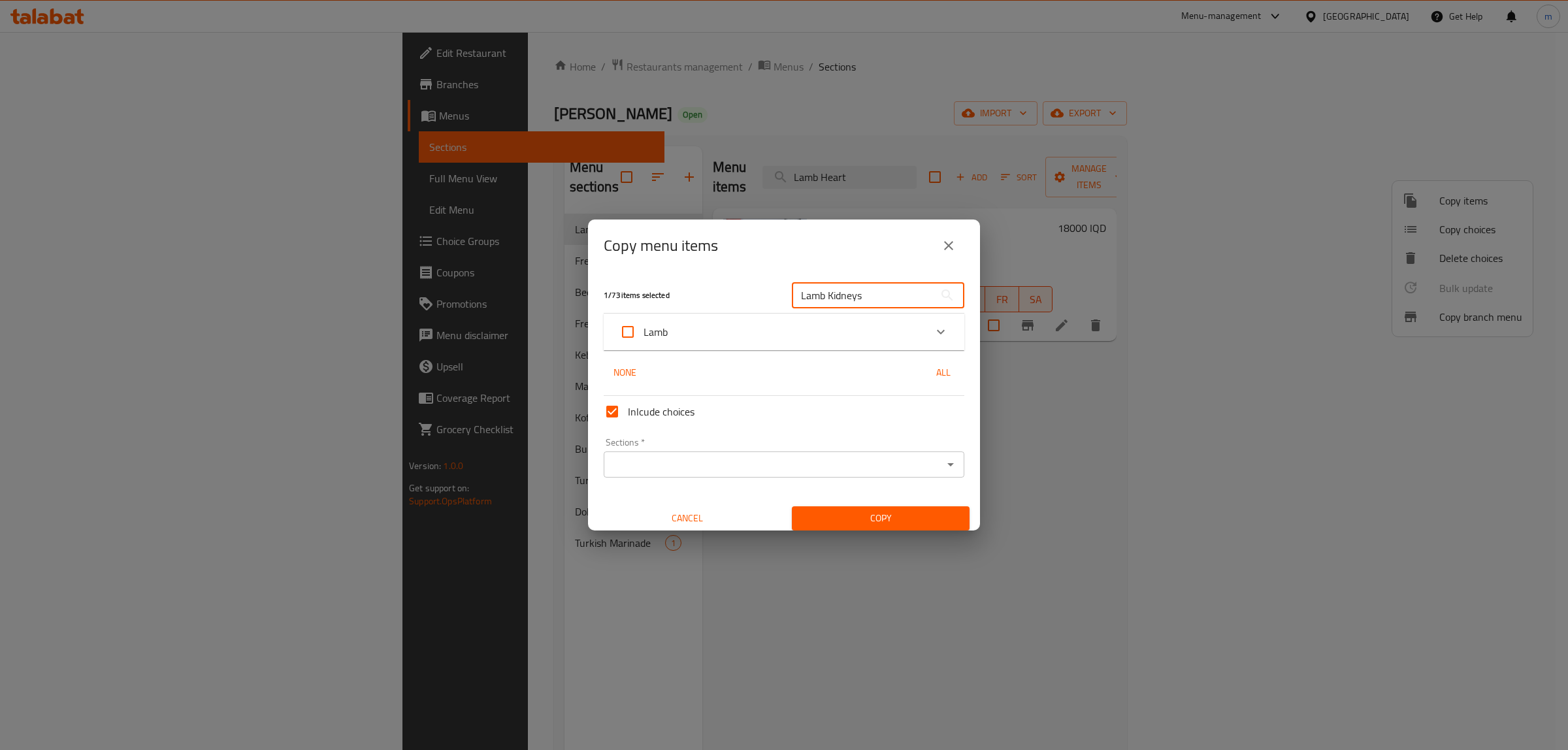
type input "Lamb Kidneys"
click at [937, 332] on icon "Expand" at bounding box center [941, 332] width 8 height 5
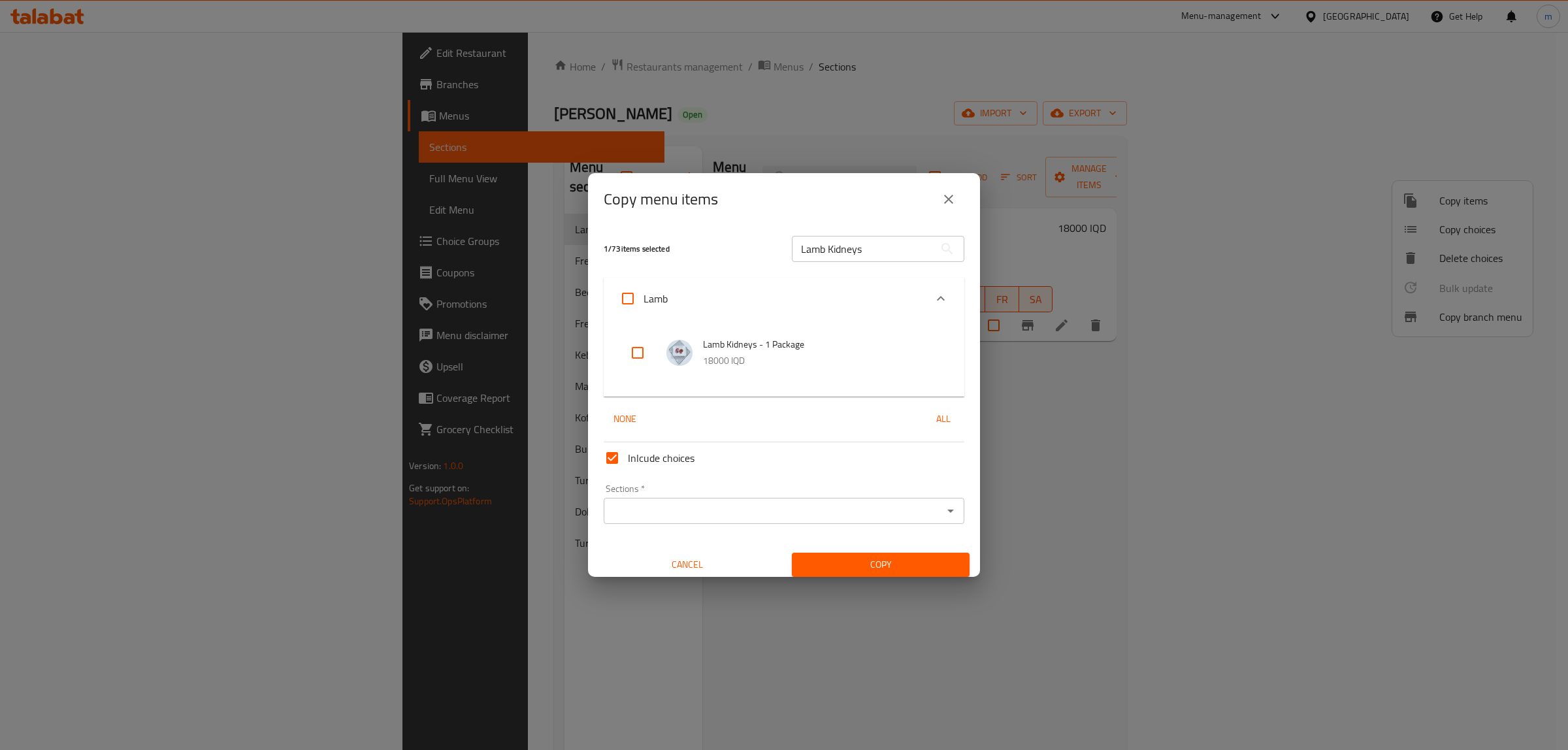
click at [880, 242] on input "Lamb Kidneys" at bounding box center [862, 249] width 142 height 26
click at [639, 351] on input "checkbox" at bounding box center [637, 353] width 31 height 31
checkbox input "true"
click at [892, 239] on input "Lamb Kidneys" at bounding box center [862, 249] width 142 height 26
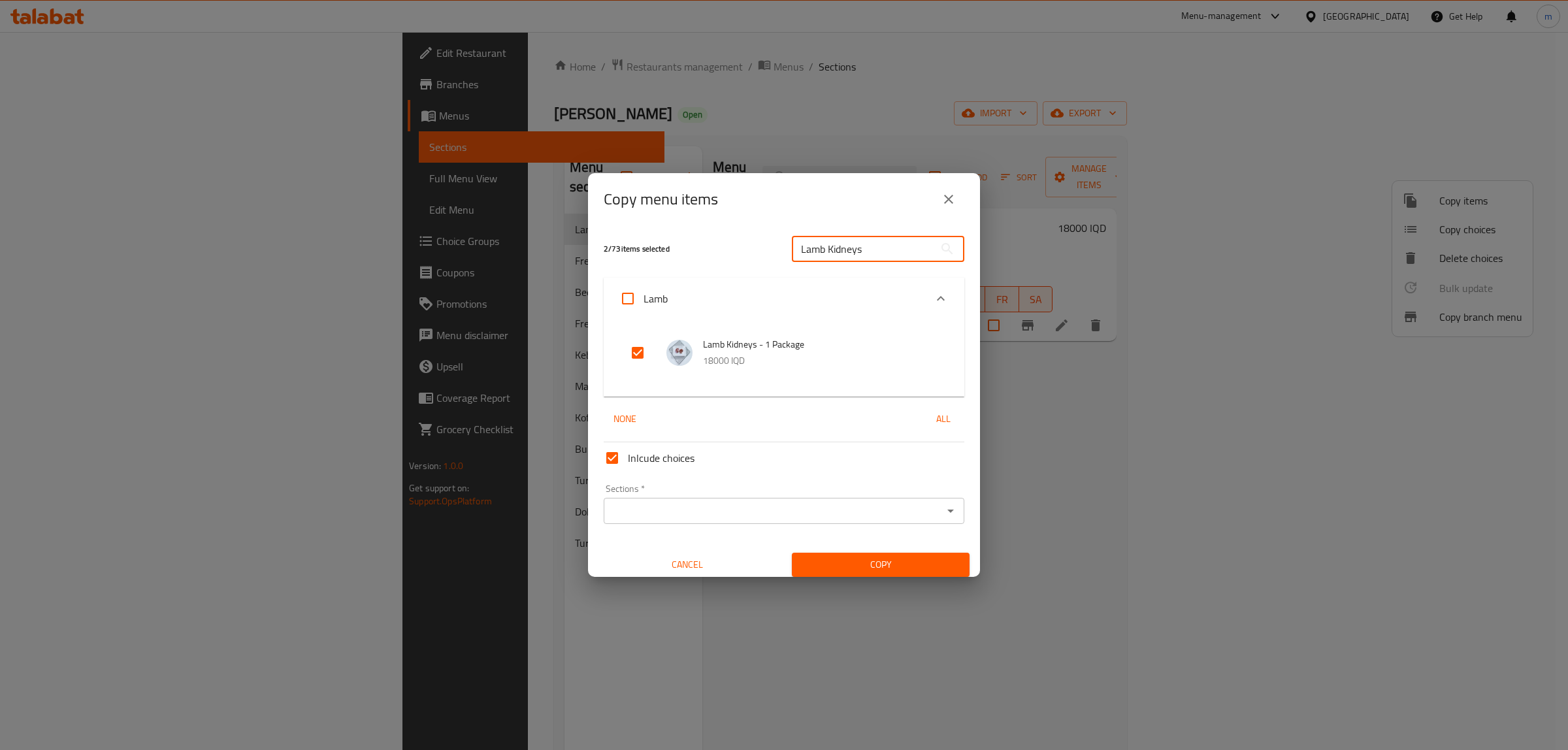
click at [892, 239] on input "Lamb Kidneys" at bounding box center [862, 249] width 142 height 26
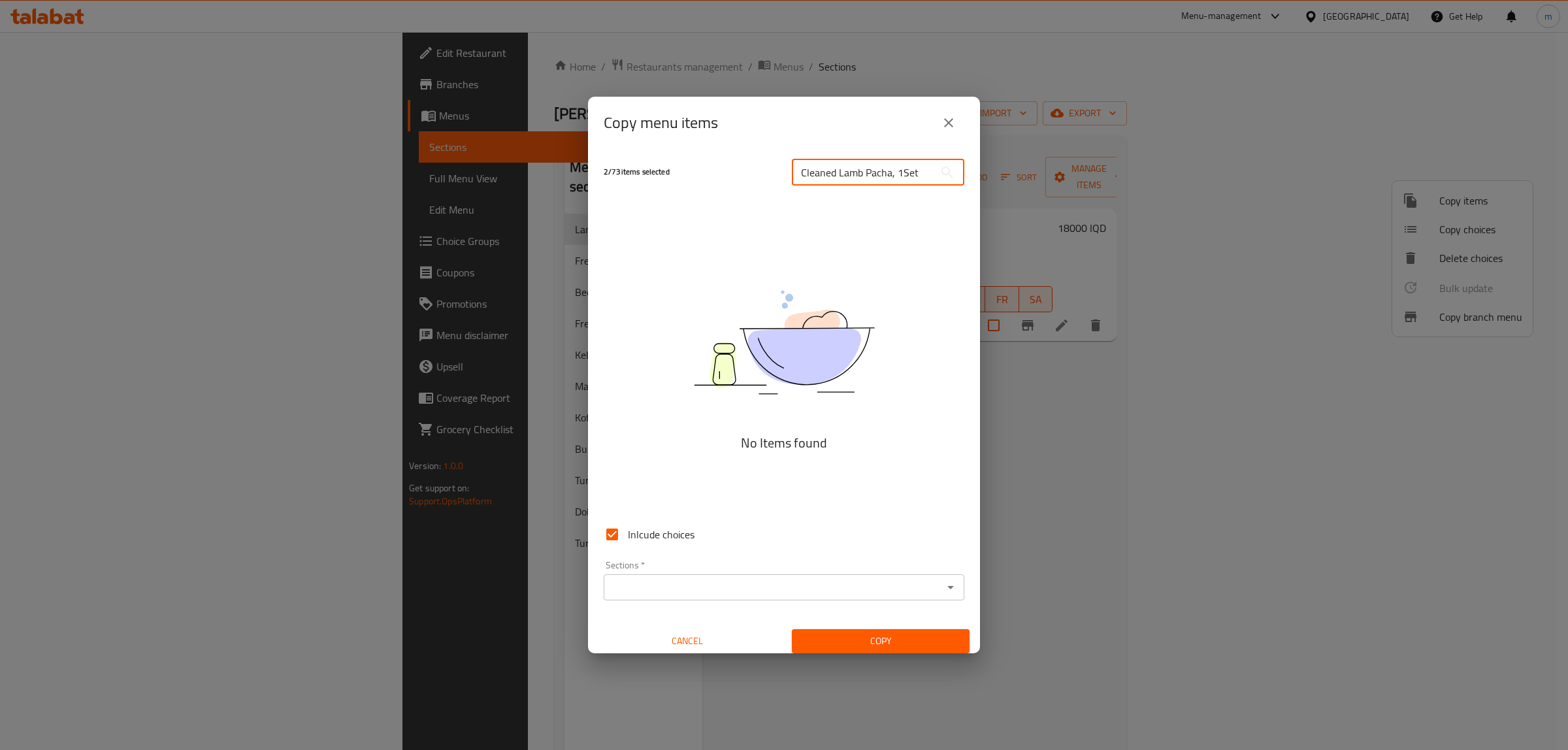
click at [895, 171] on input "Cleaned Lamb Pacha, 1Set" at bounding box center [862, 173] width 142 height 26
click at [892, 171] on input "Cleaned Lamb Pacha, 1Set" at bounding box center [862, 173] width 142 height 26
click at [900, 172] on input "Cleaned Lamb Pacha - 1Set" at bounding box center [862, 173] width 142 height 26
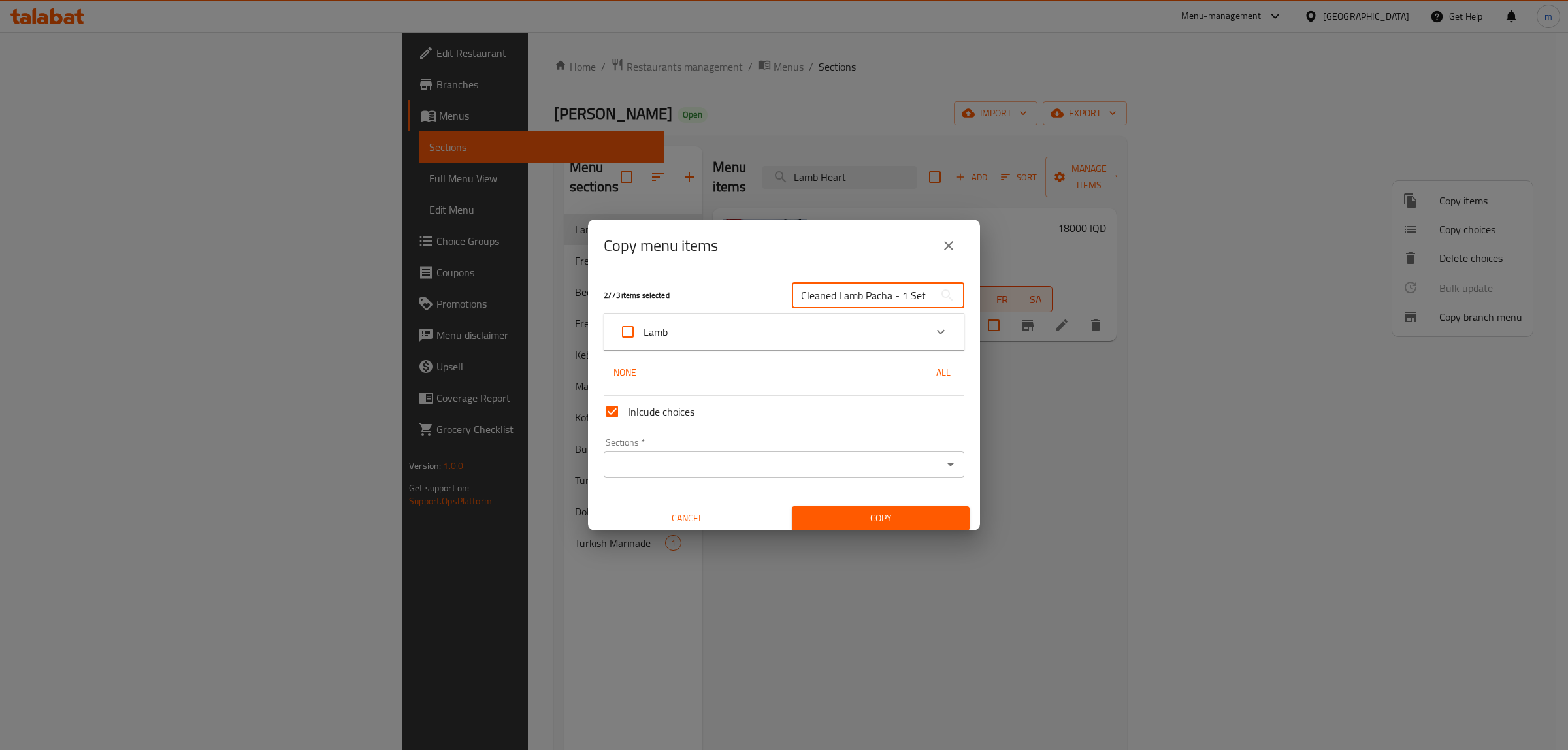
type input "Cleaned Lamb Pacha - 1 Set"
click at [936, 326] on icon "Expand" at bounding box center [941, 332] width 16 height 16
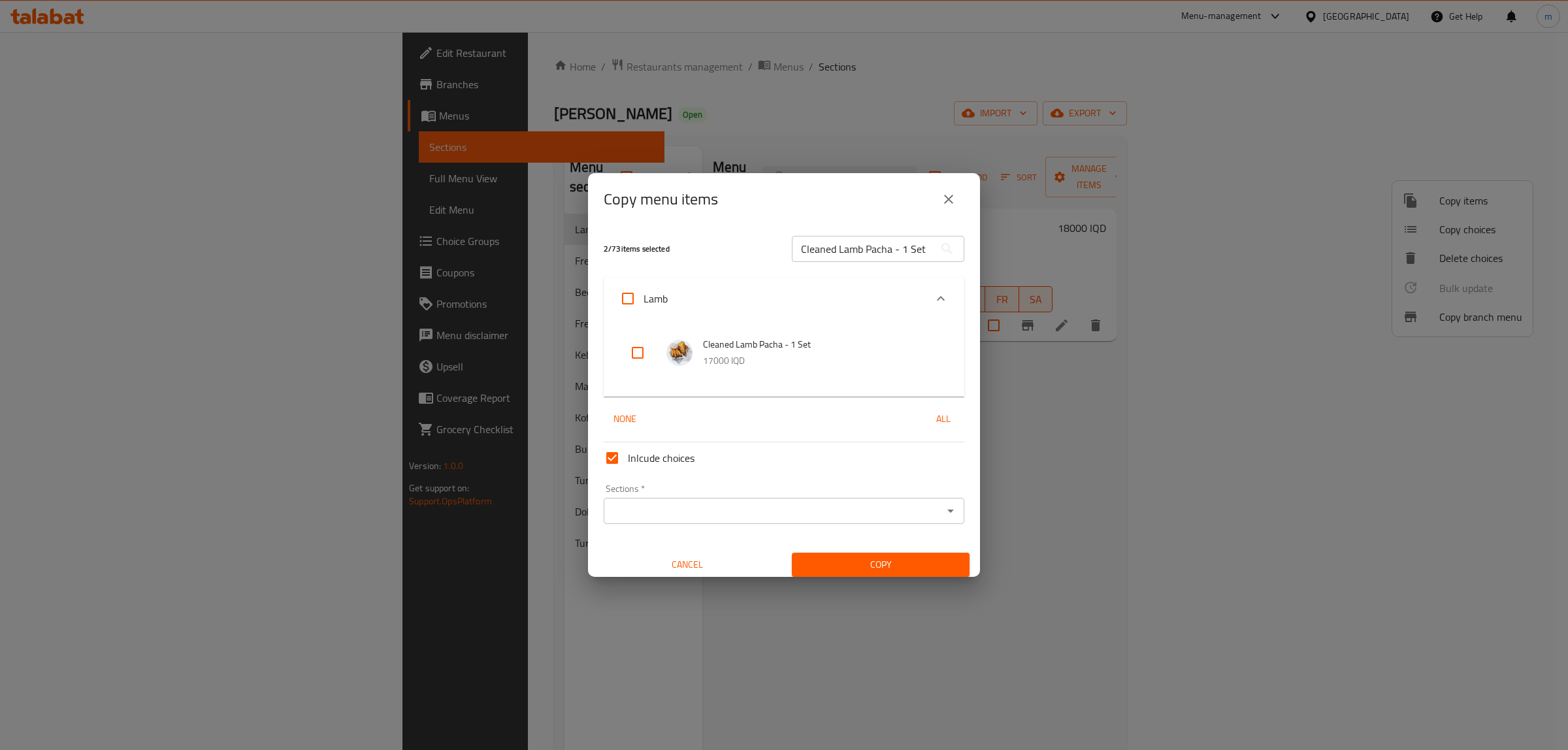
click at [640, 354] on input "checkbox" at bounding box center [637, 353] width 31 height 31
checkbox input "true"
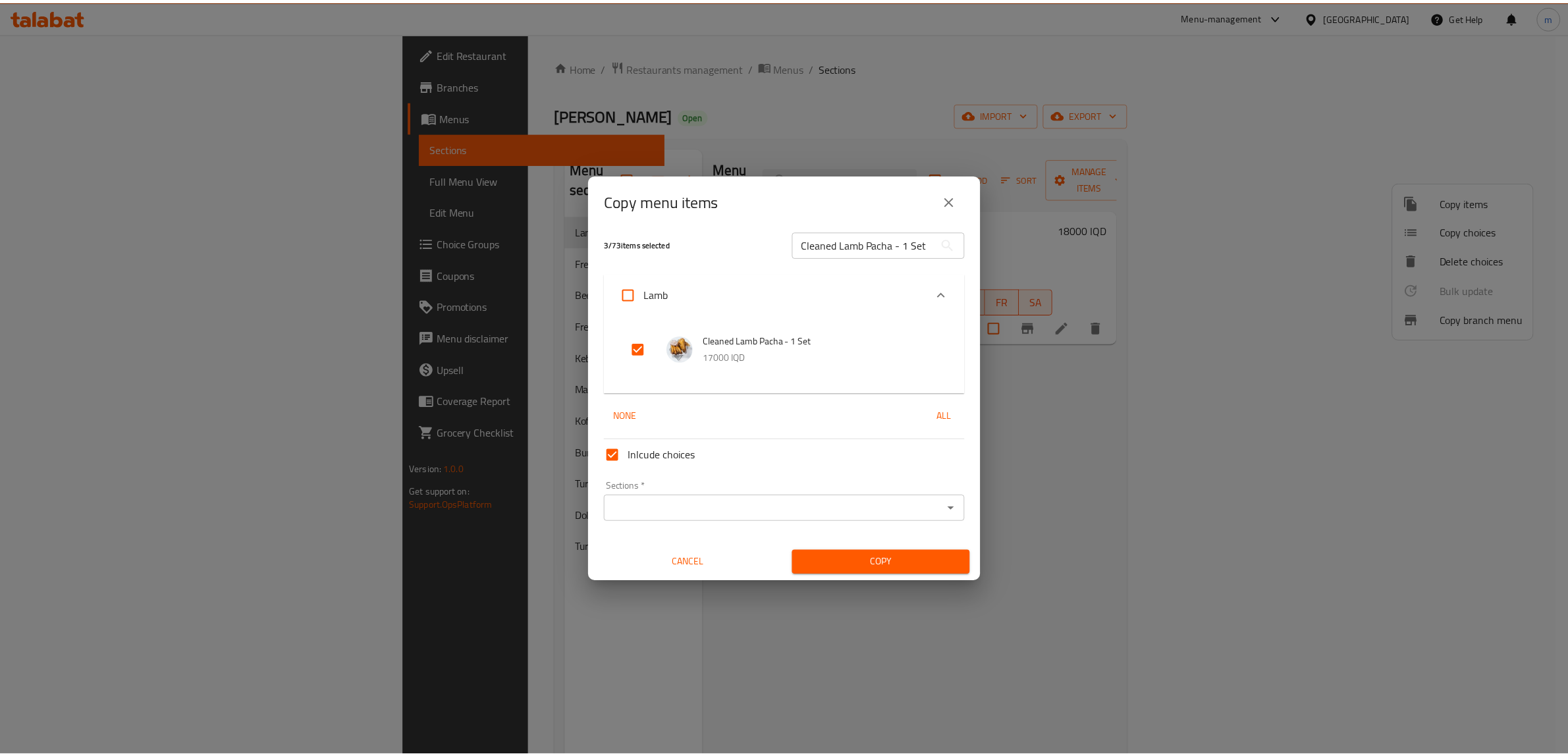
scroll to position [7, 0]
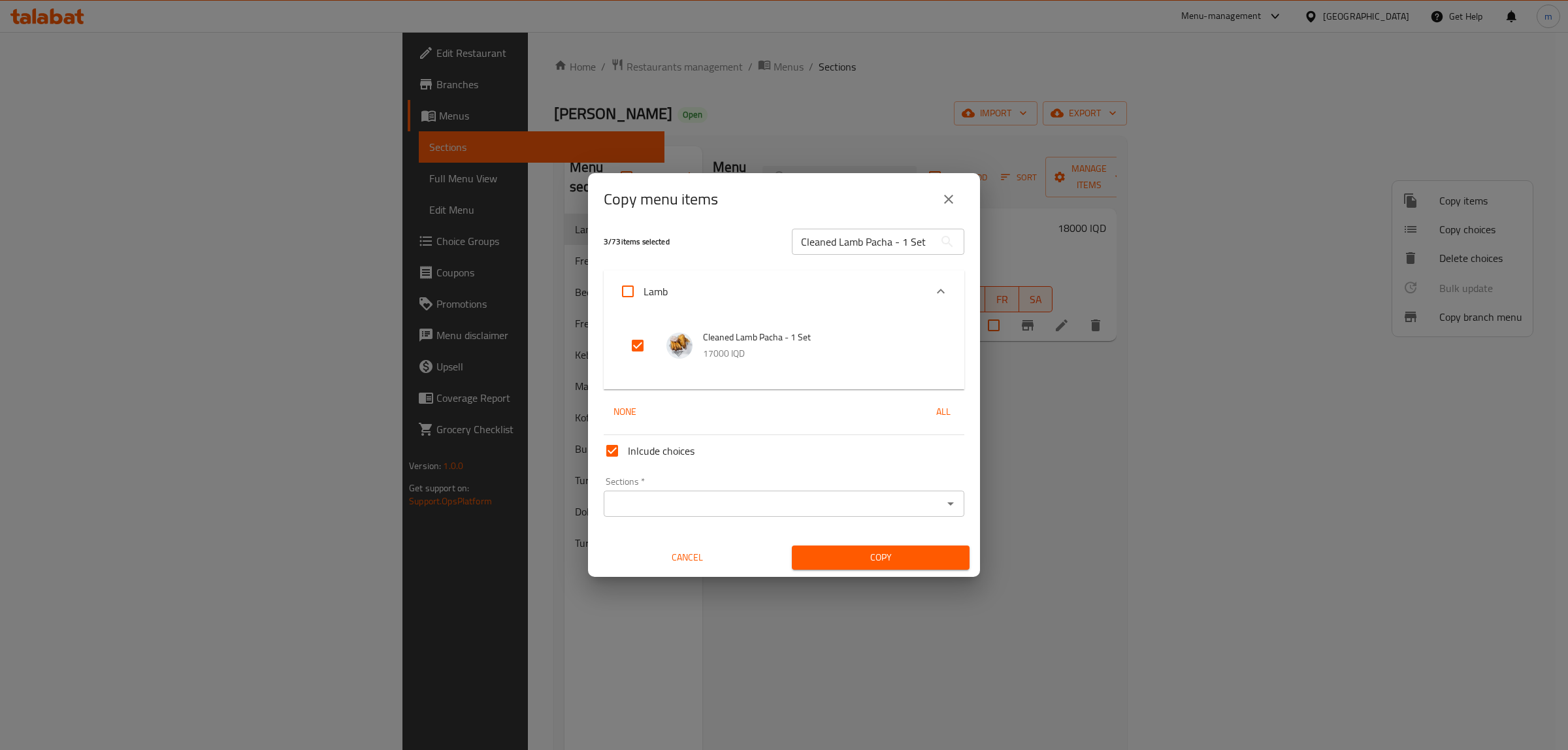
click at [942, 504] on div at bounding box center [950, 504] width 17 height 19
click at [943, 501] on icon "Open" at bounding box center [950, 504] width 16 height 16
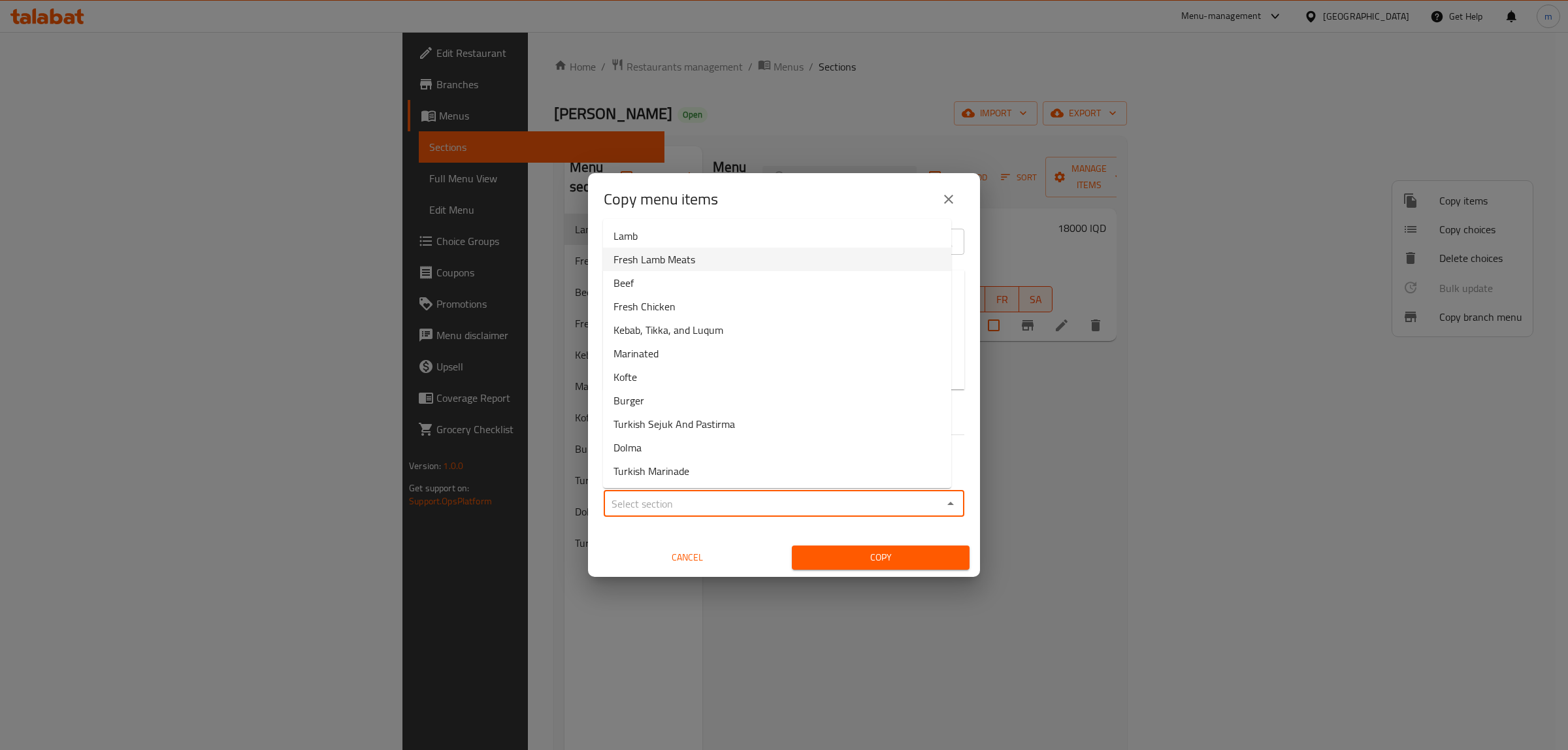
click at [690, 258] on span "Fresh Lamb Meats" at bounding box center [653, 260] width 82 height 16
type input "Fresh Lamb Meats"
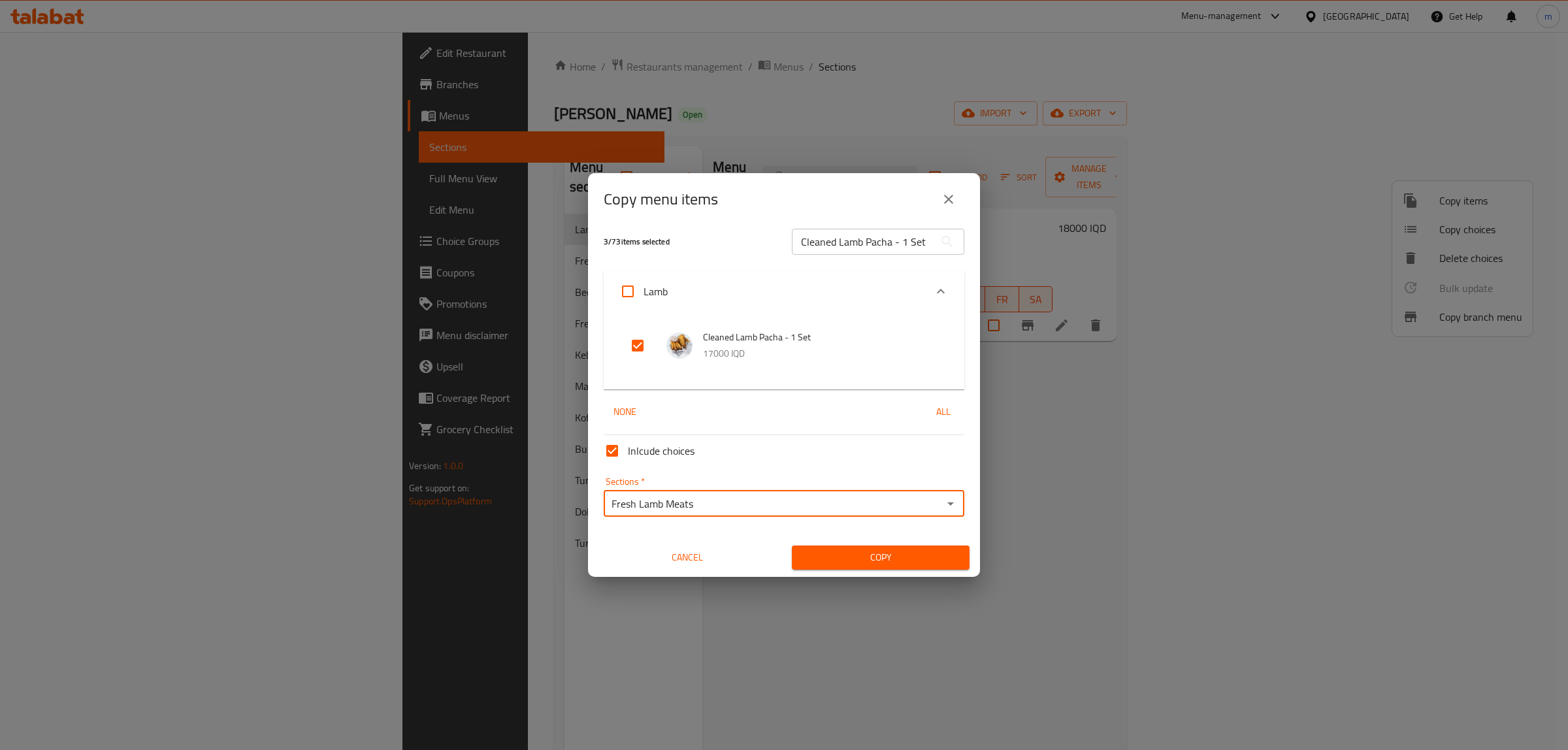
click at [887, 560] on span "Copy" at bounding box center [880, 557] width 157 height 16
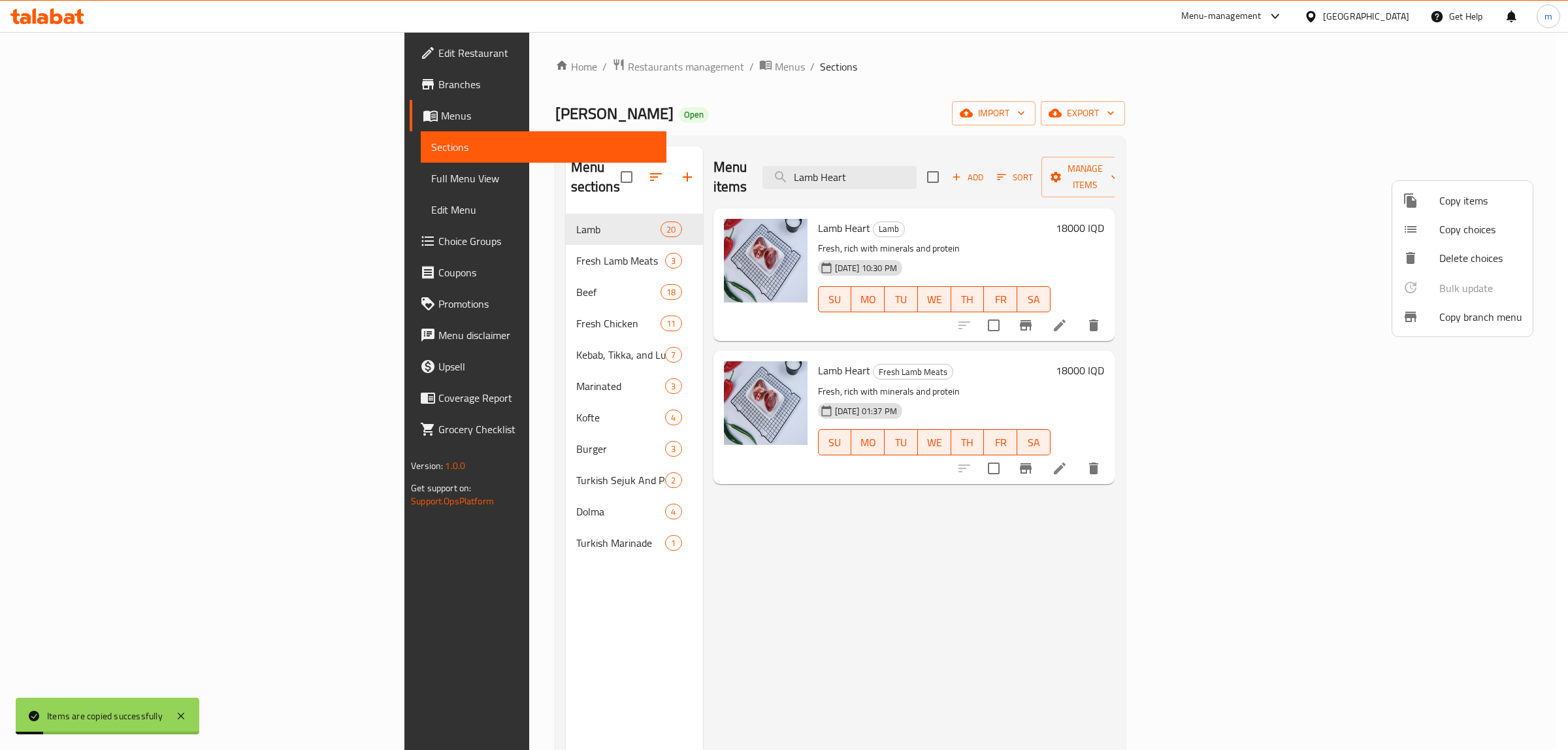
click at [379, 242] on div at bounding box center [784, 375] width 1568 height 750
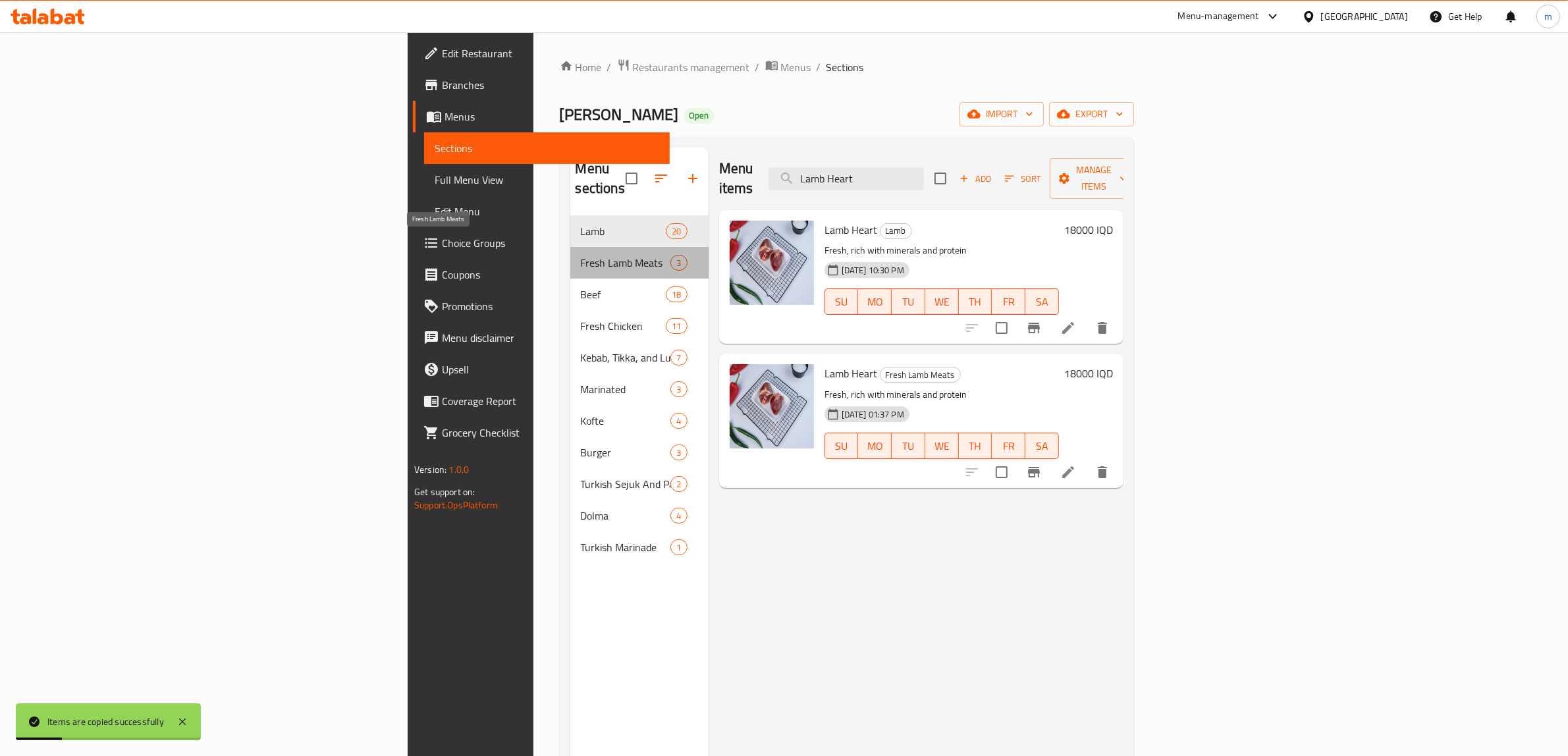
click at [581, 255] on span "Fresh Lamb Meats" at bounding box center [626, 262] width 90 height 16
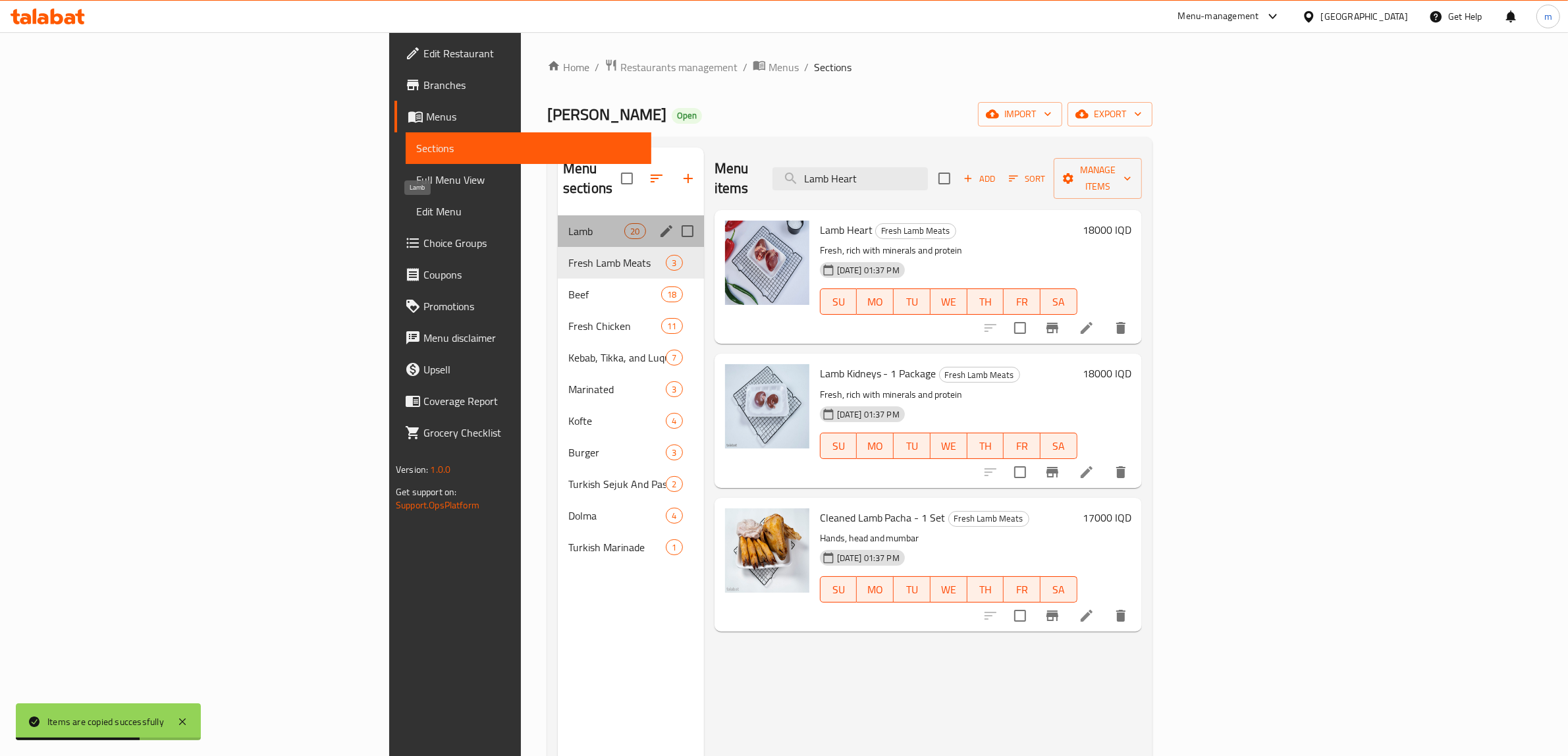
click at [569, 223] on span "Lamb" at bounding box center [596, 231] width 56 height 16
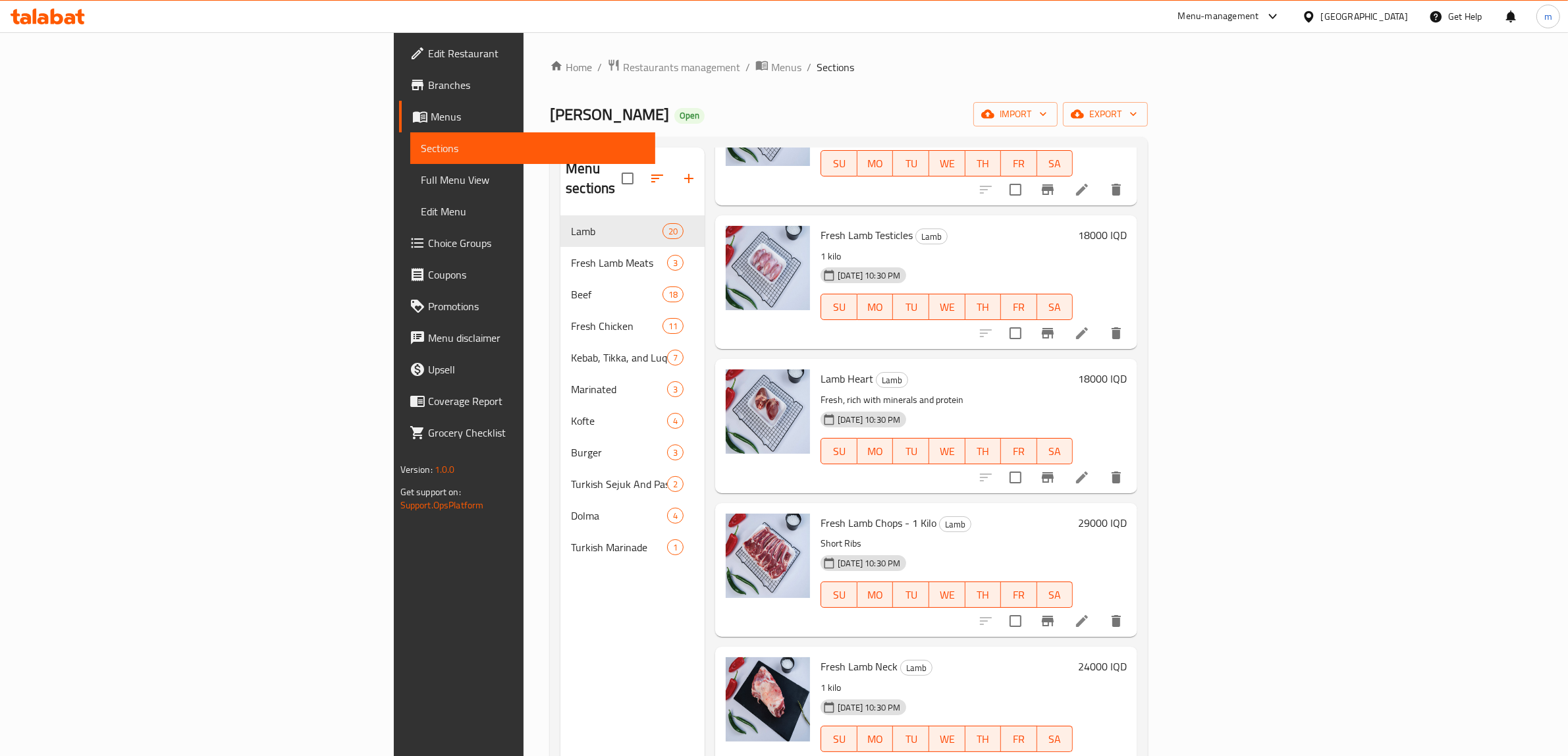
scroll to position [1866, 0]
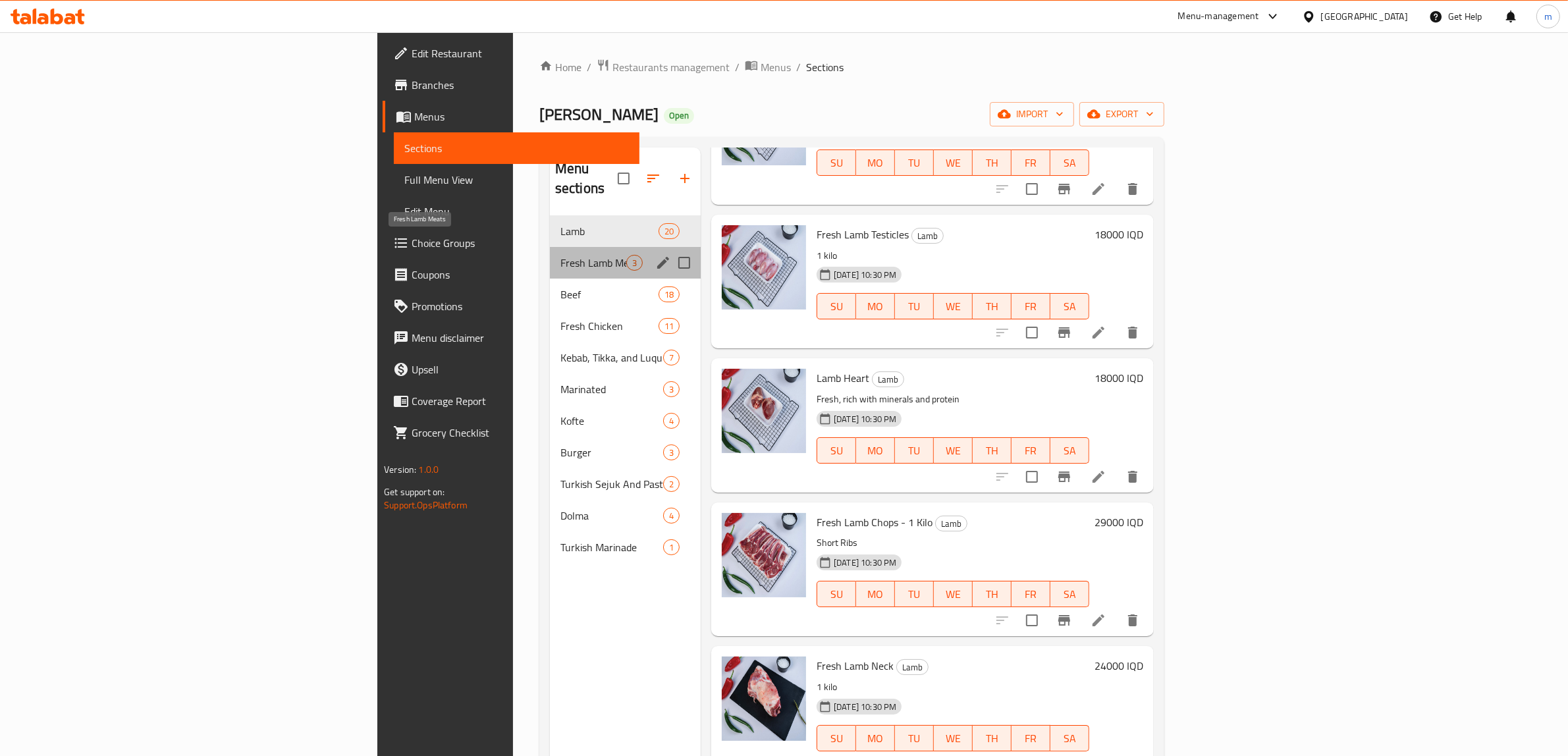
click at [560, 255] on span "Fresh Lamb Meats" at bounding box center [593, 262] width 66 height 16
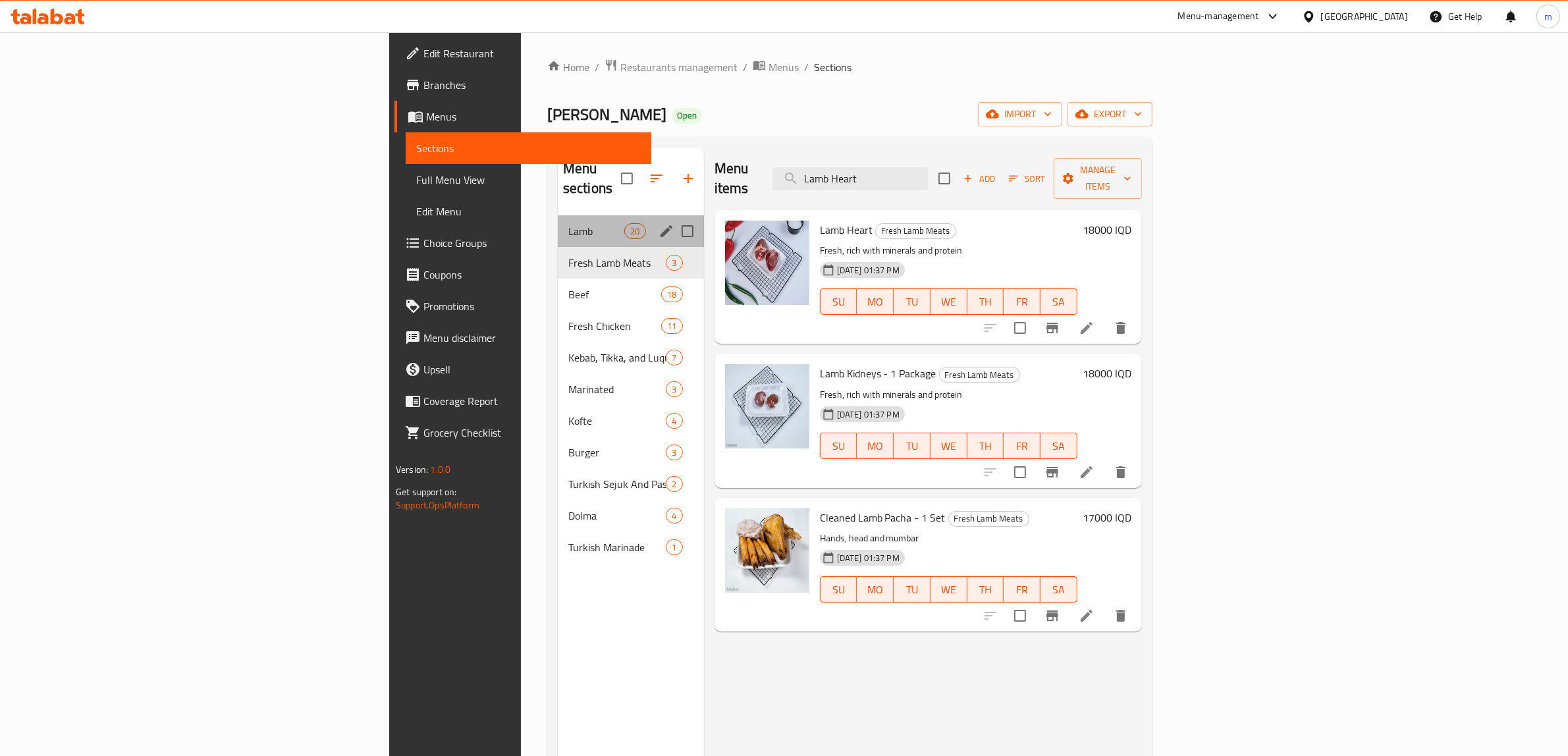
click at [558, 215] on div "Lamb 20" at bounding box center [630, 231] width 146 height 31
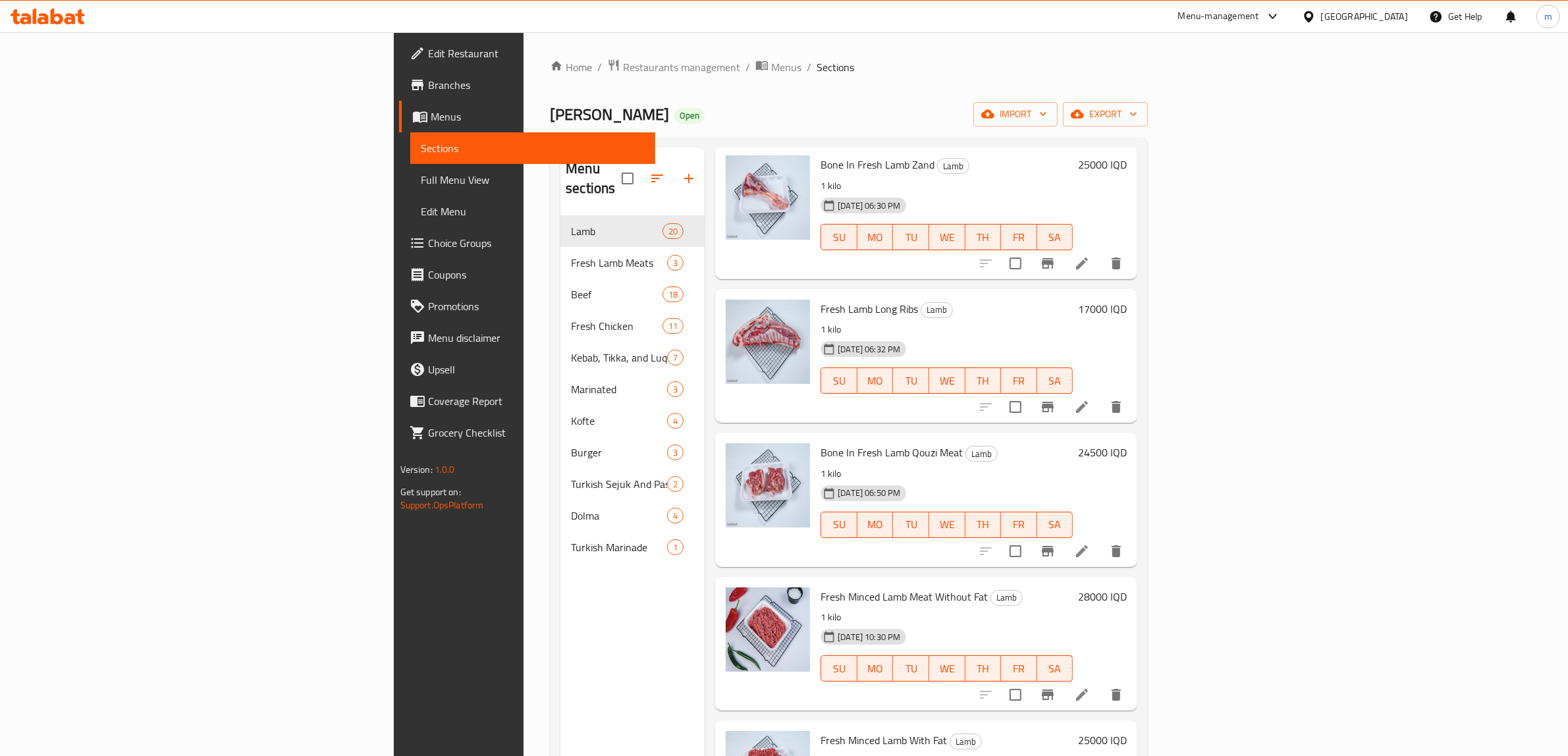
scroll to position [274, 0]
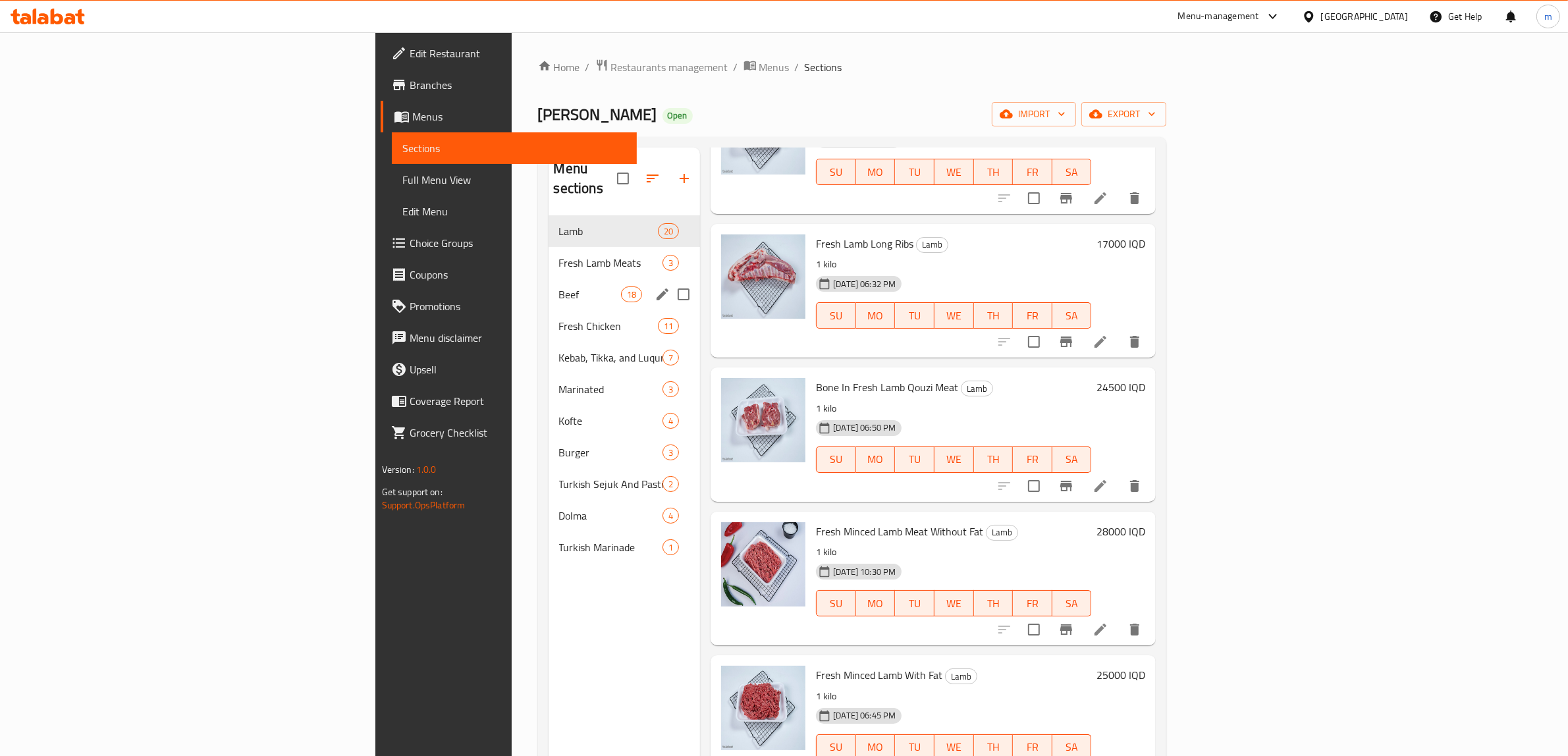
click at [559, 255] on span "Fresh Lamb Meats" at bounding box center [611, 262] width 104 height 16
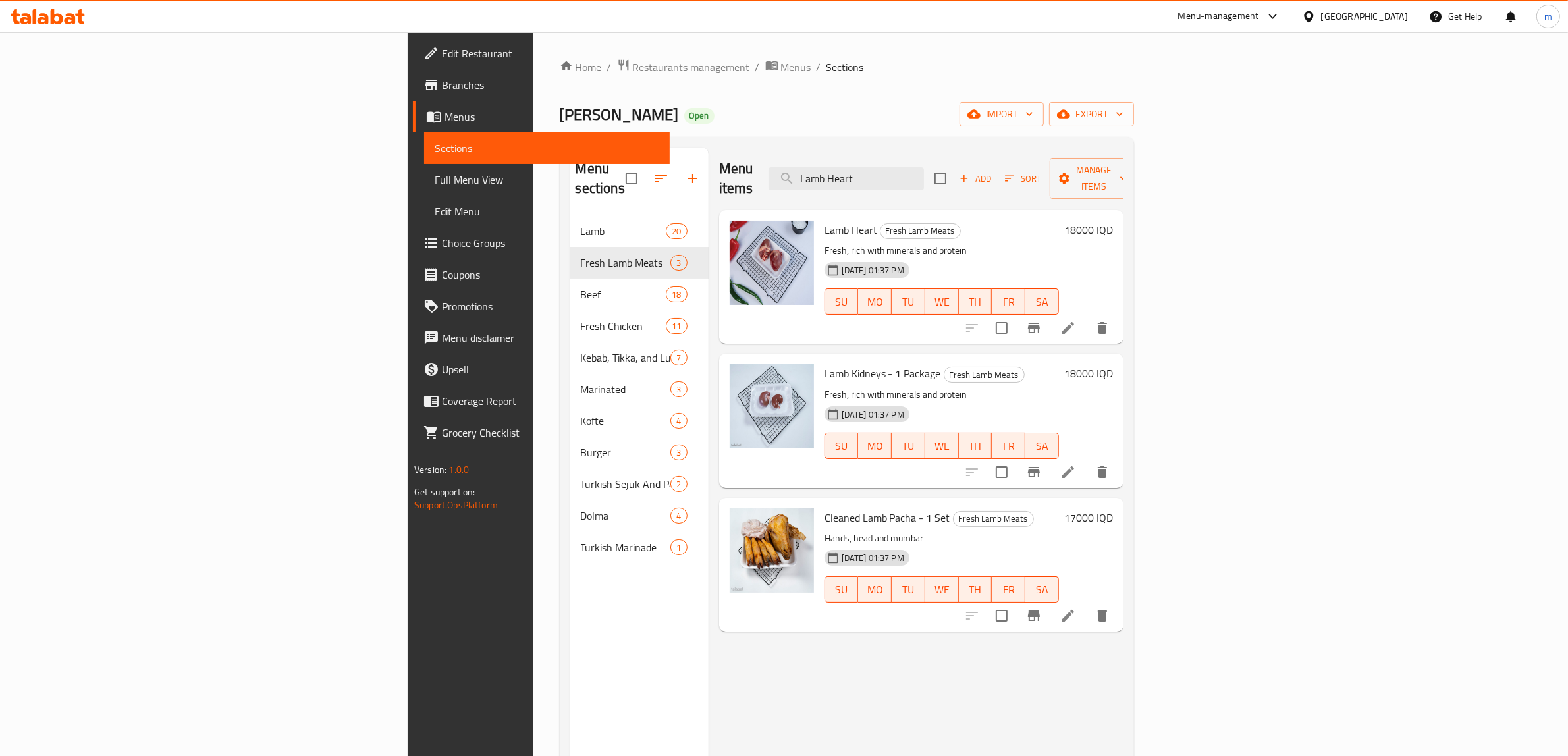
click at [825, 220] on span "Lamb Heart" at bounding box center [851, 230] width 52 height 20
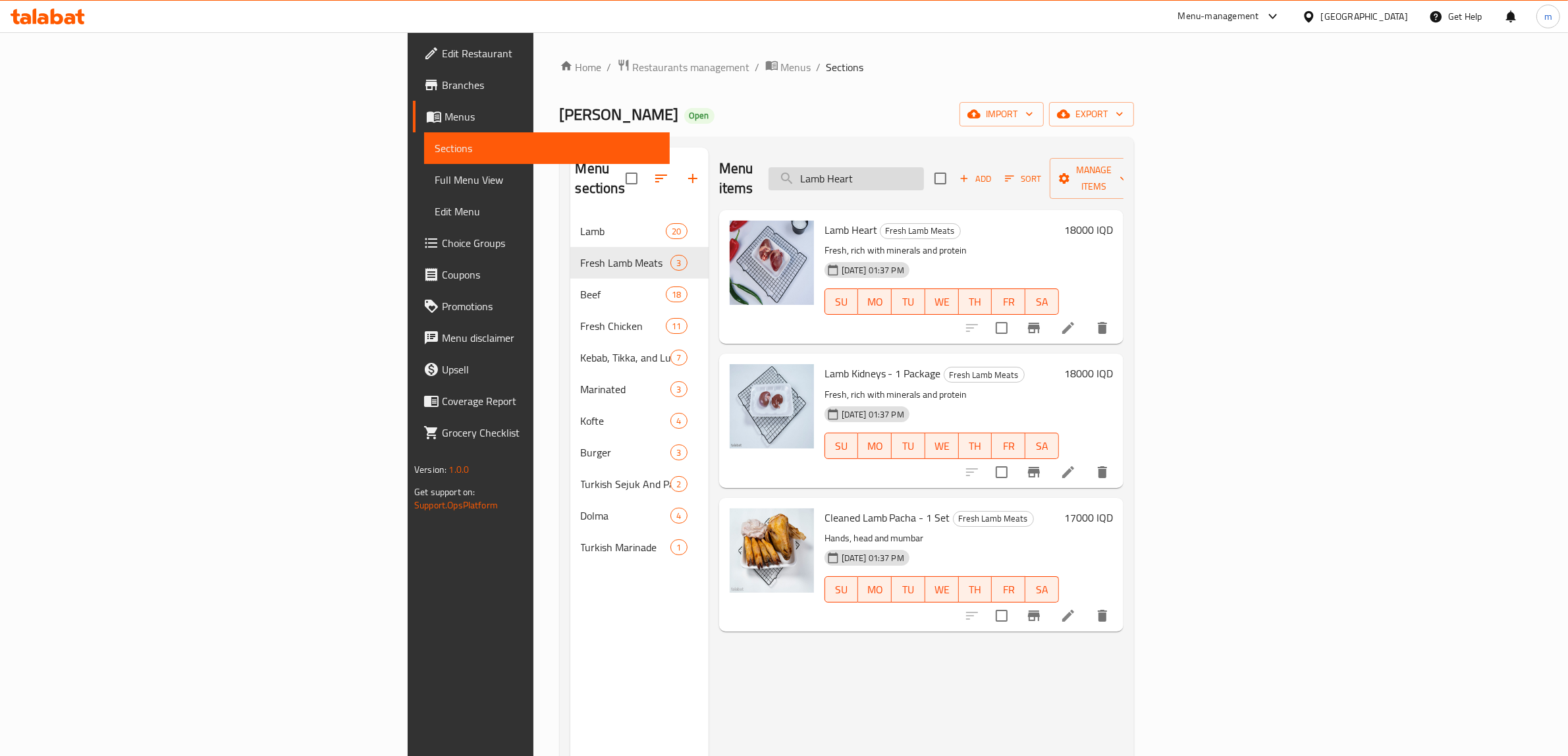
click at [924, 168] on input "Lamb Heart" at bounding box center [846, 179] width 155 height 23
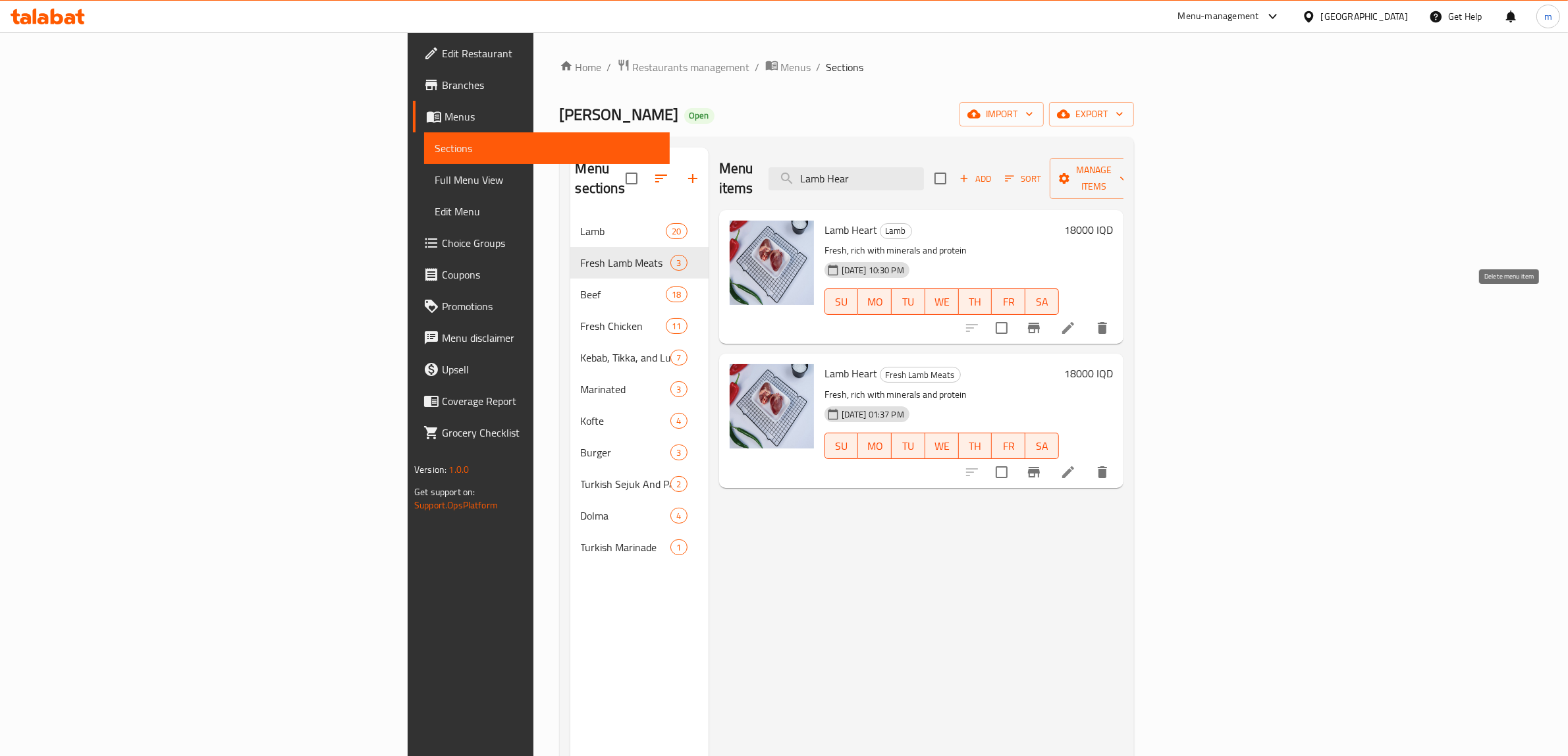
click at [1111, 320] on icon "delete" at bounding box center [1102, 328] width 16 height 16
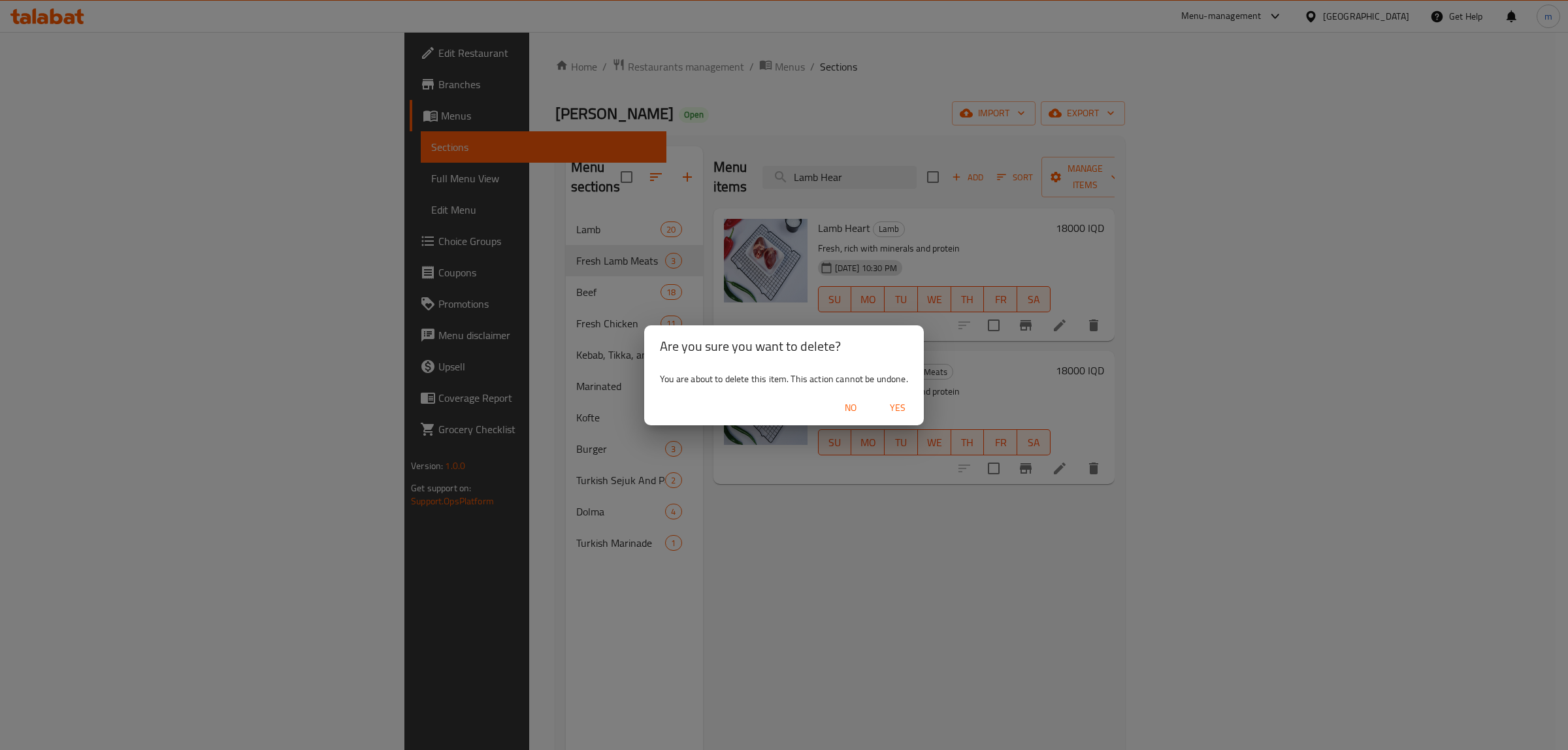
click at [899, 406] on span "Yes" at bounding box center [897, 408] width 31 height 16
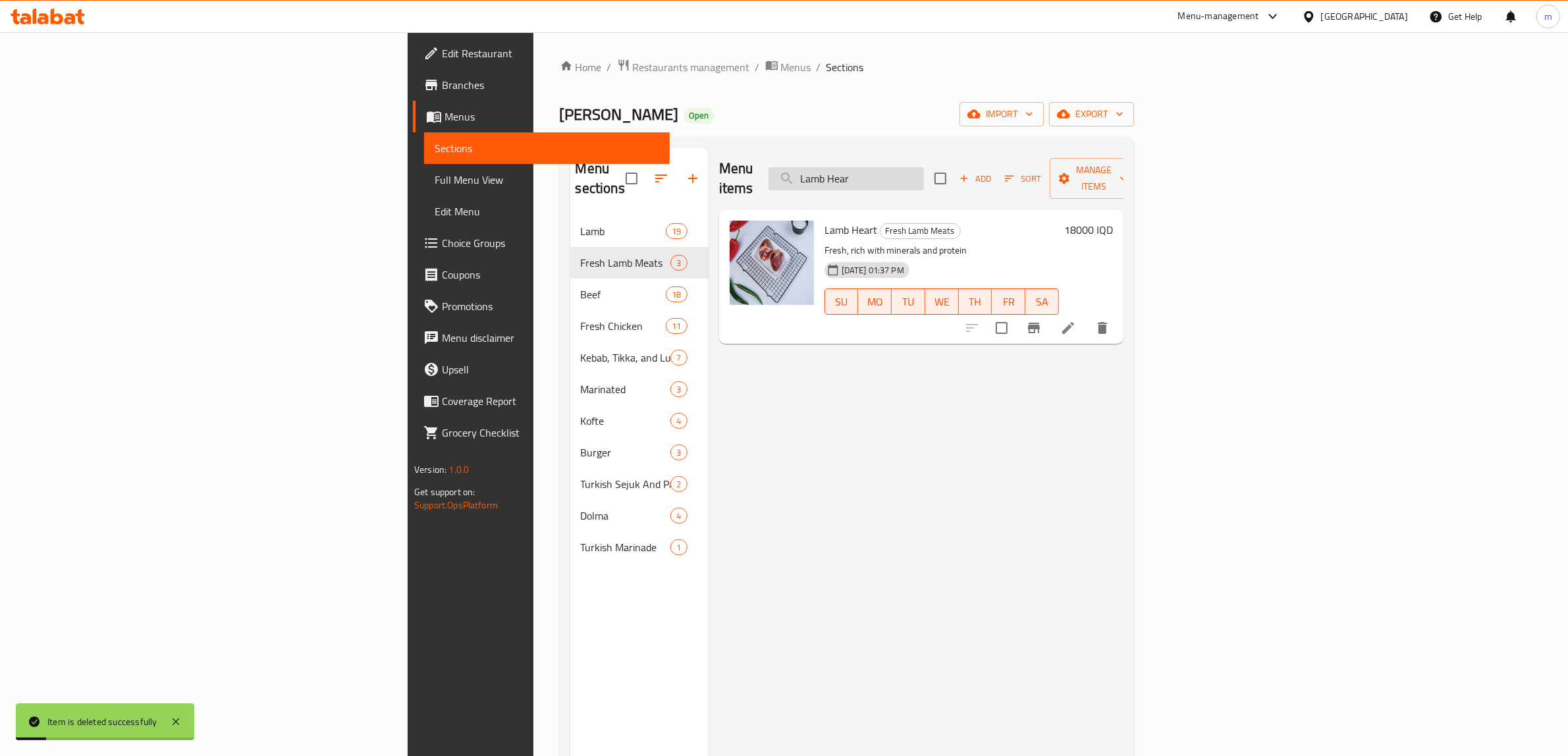
click at [924, 176] on input "Lamb Hear" at bounding box center [846, 179] width 155 height 23
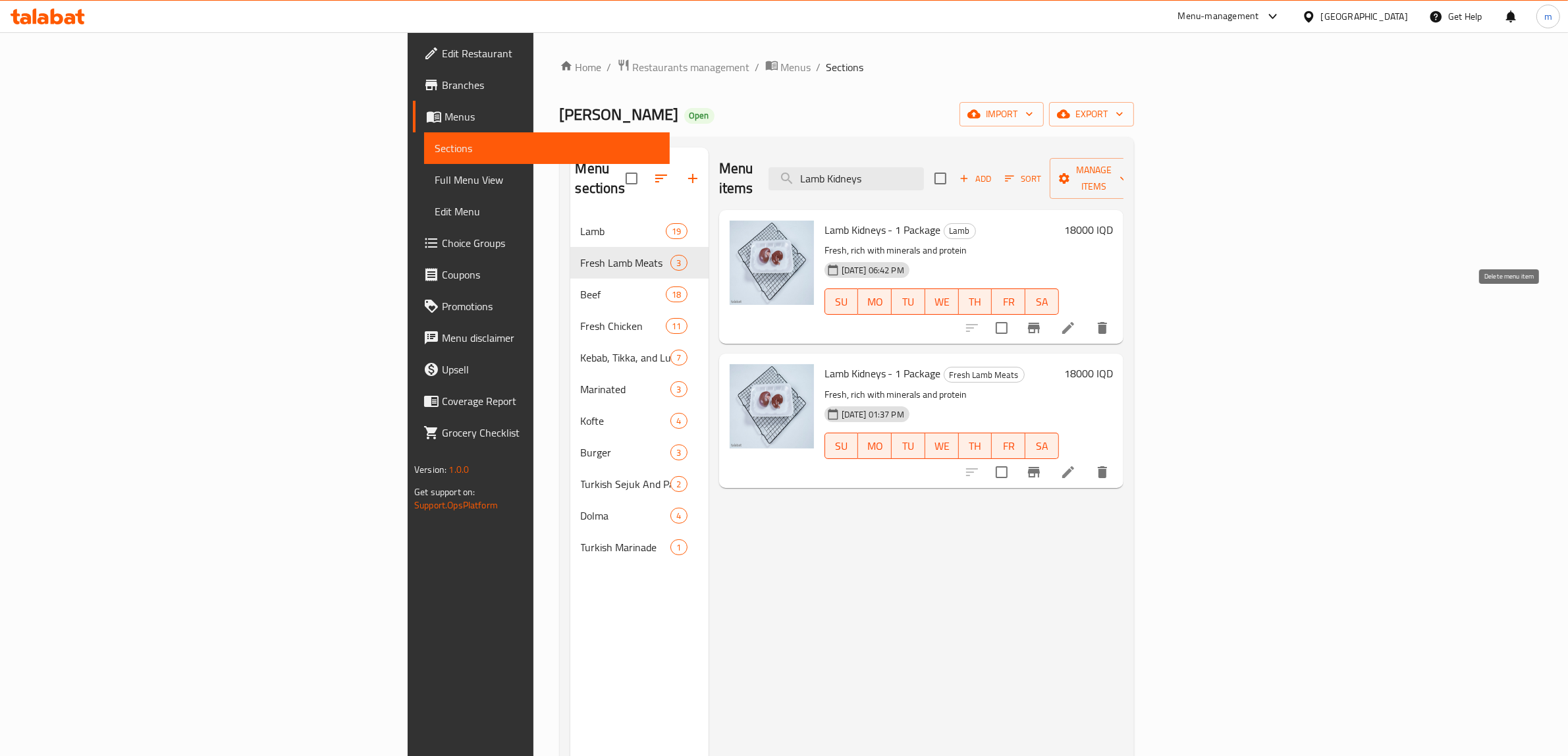
click at [1111, 320] on icon "delete" at bounding box center [1102, 328] width 16 height 16
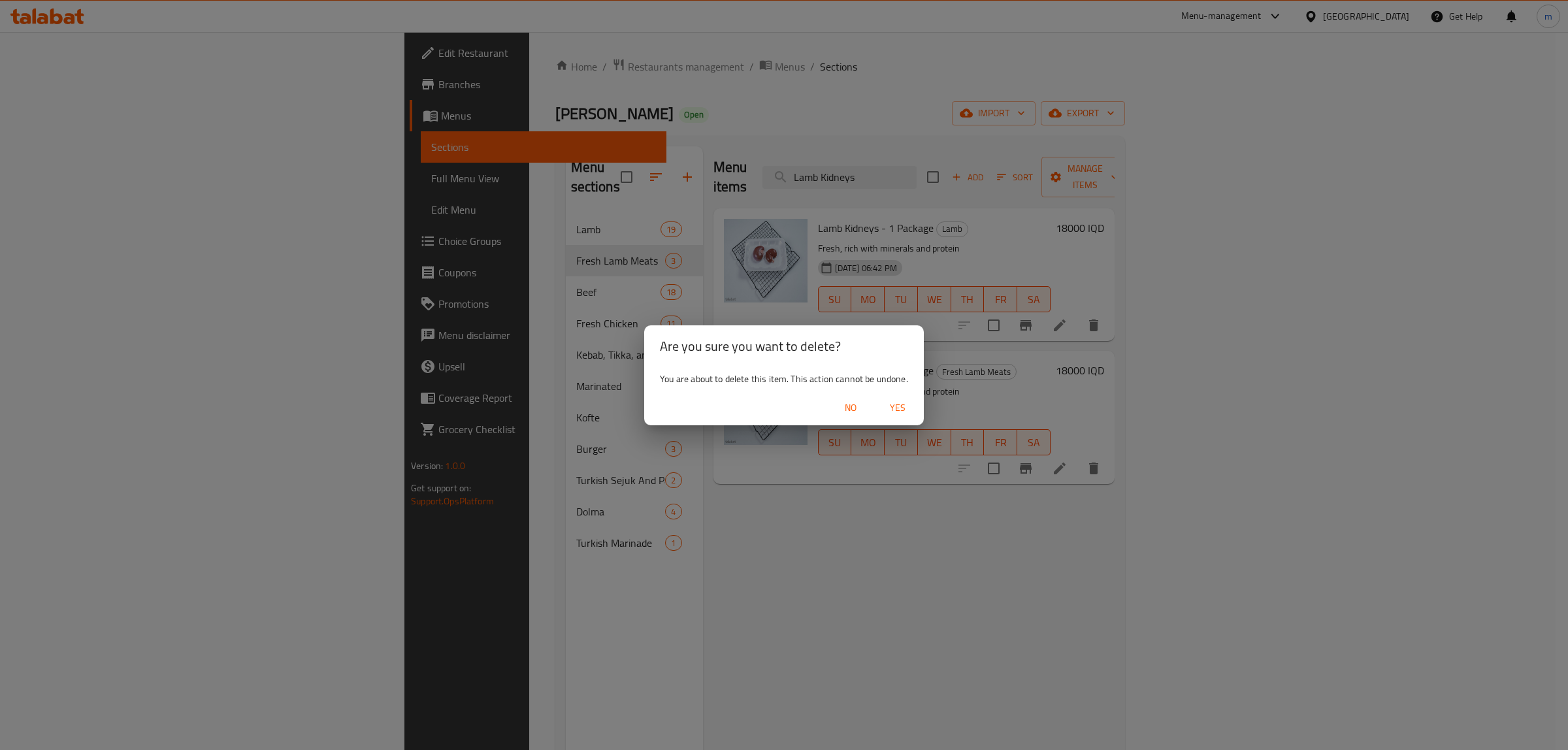
click at [906, 413] on span "Yes" at bounding box center [897, 408] width 31 height 16
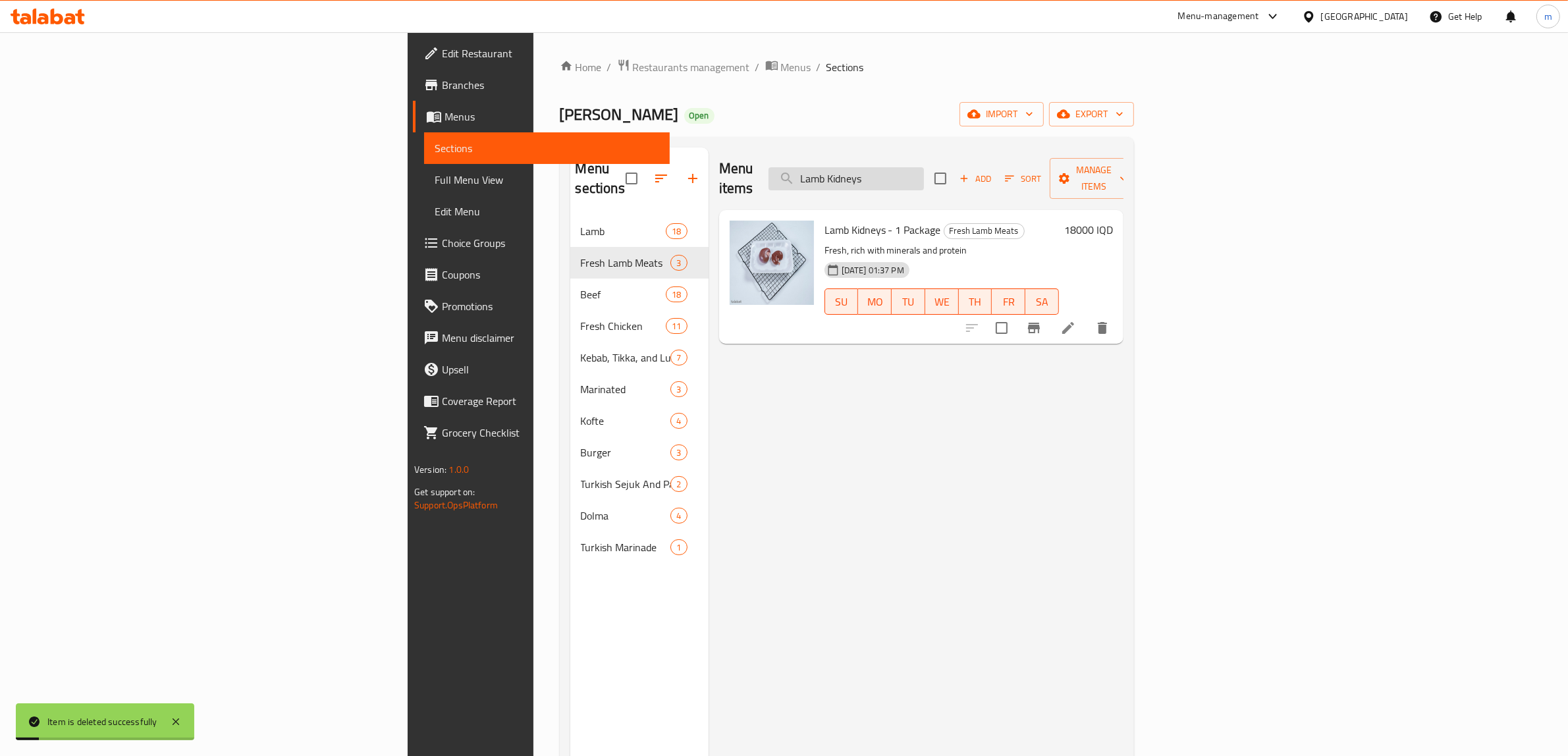
click at [924, 169] on input "Lamb Kidneys" at bounding box center [846, 179] width 155 height 23
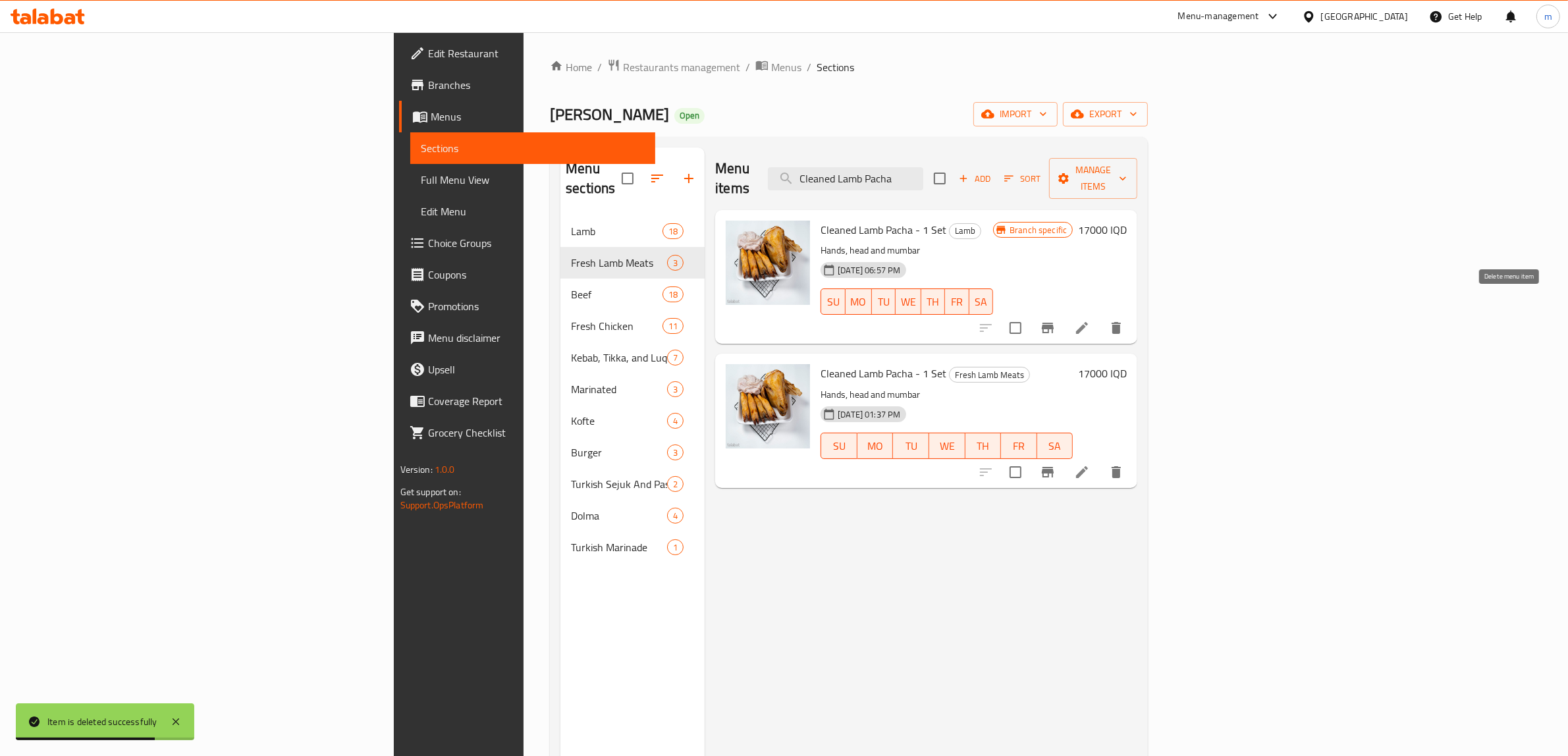
type input "Cleaned Lamb Pacha"
click at [1124, 320] on icon "delete" at bounding box center [1116, 328] width 16 height 16
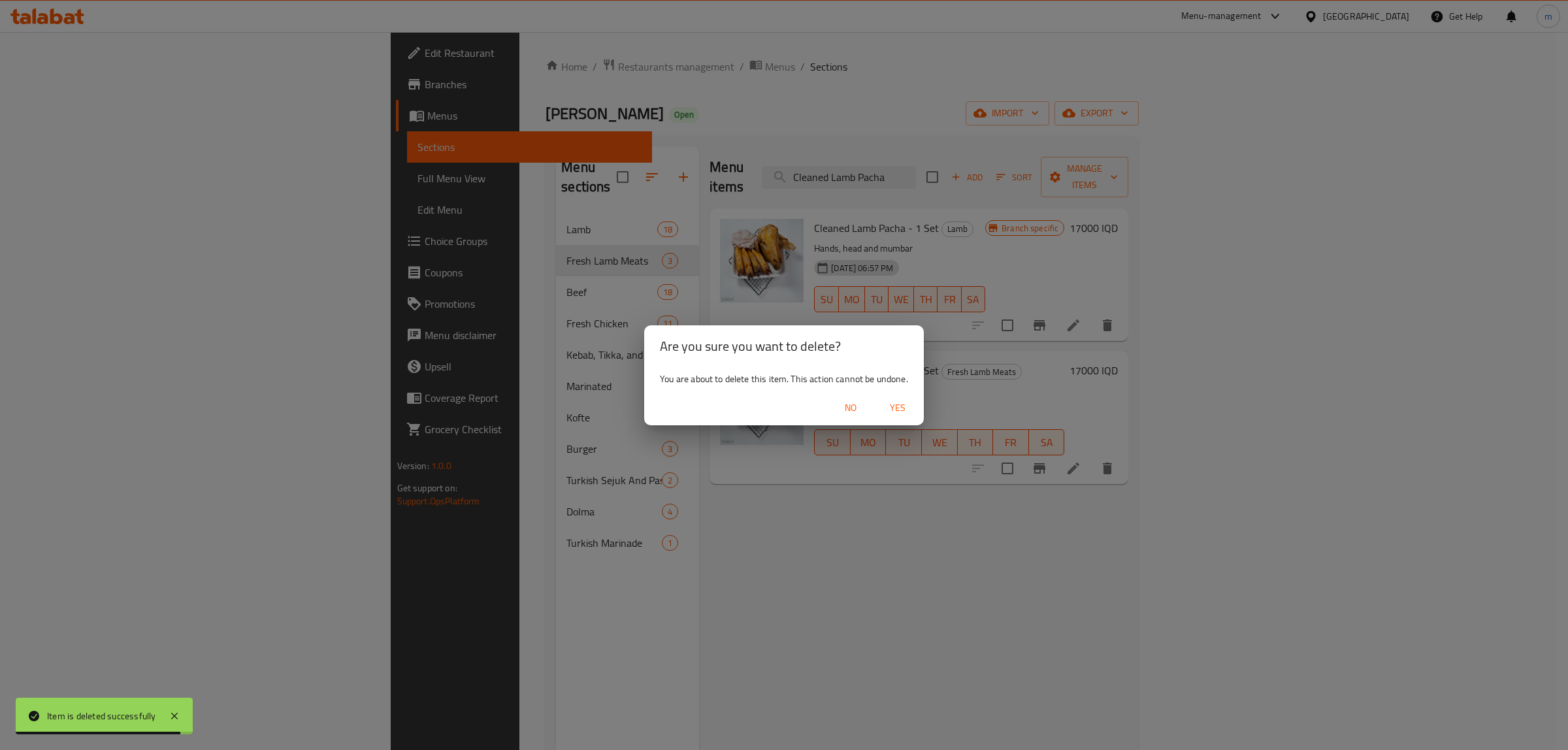
click at [887, 403] on span "Yes" at bounding box center [897, 408] width 31 height 16
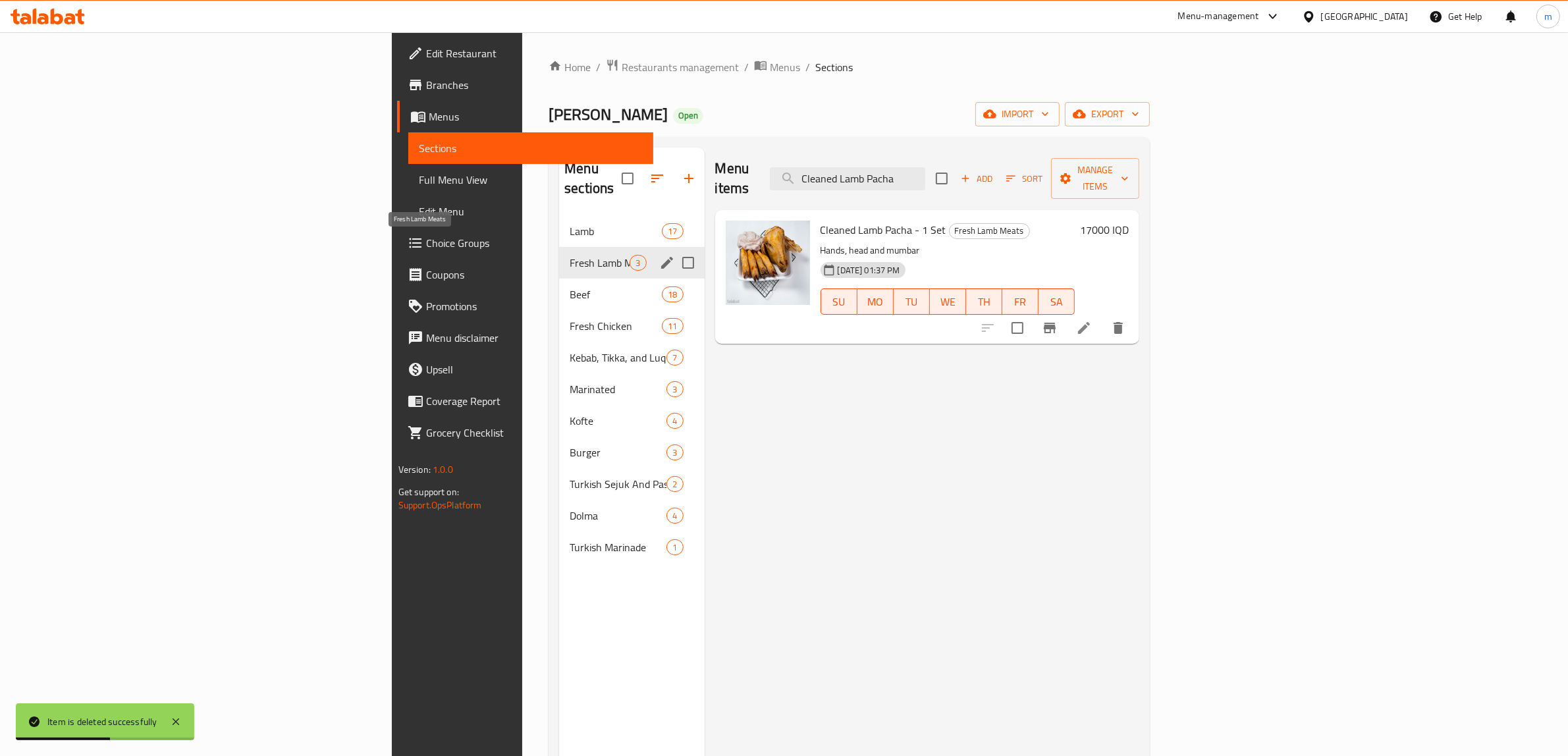
click at [569, 255] on span "Fresh Lamb Meats" at bounding box center [599, 262] width 60 height 16
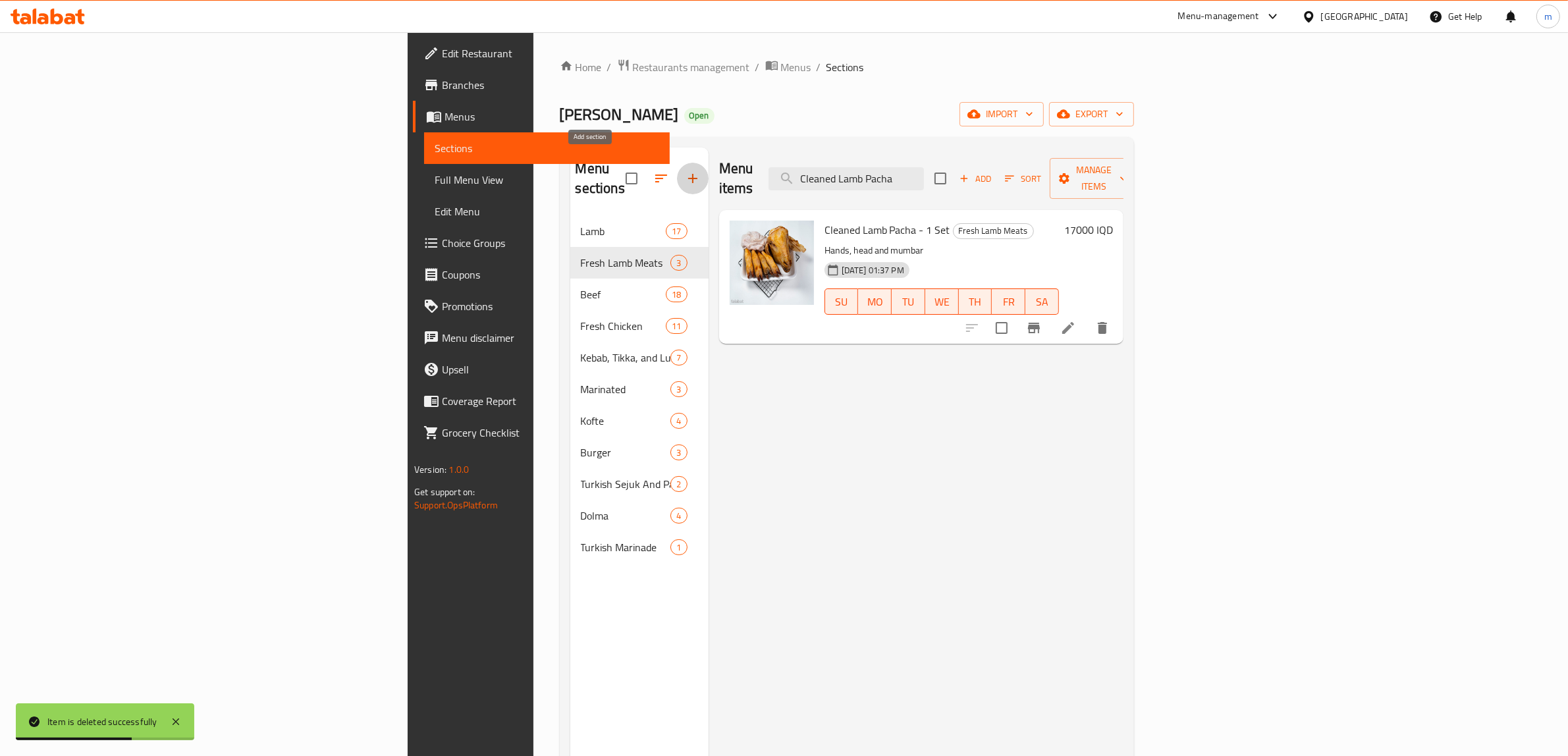
click at [685, 171] on icon "button" at bounding box center [692, 179] width 16 height 16
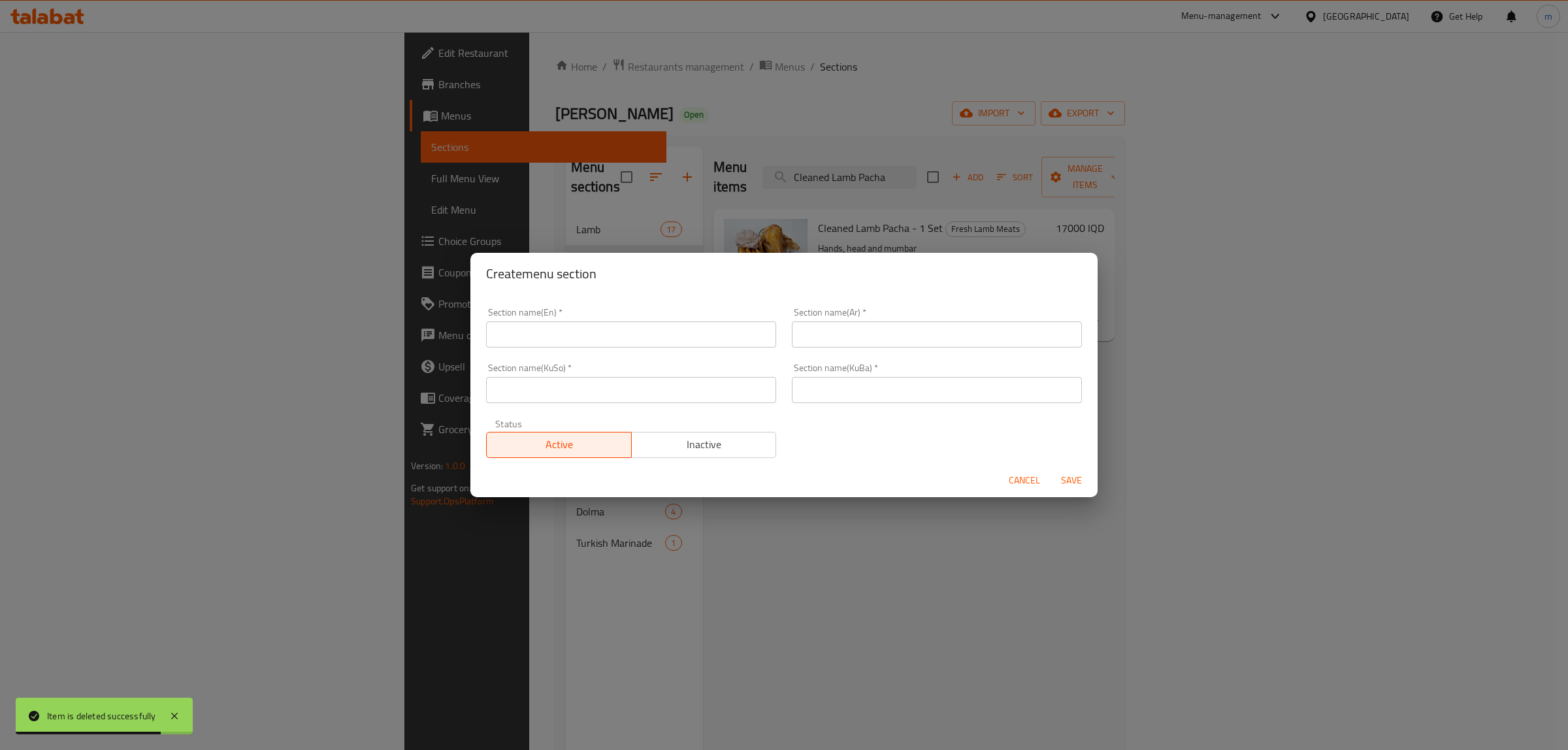
click at [439, 182] on div "Create menu section Section name(En)   * Section name(En) * Section name(Ar)   …" at bounding box center [784, 375] width 1568 height 750
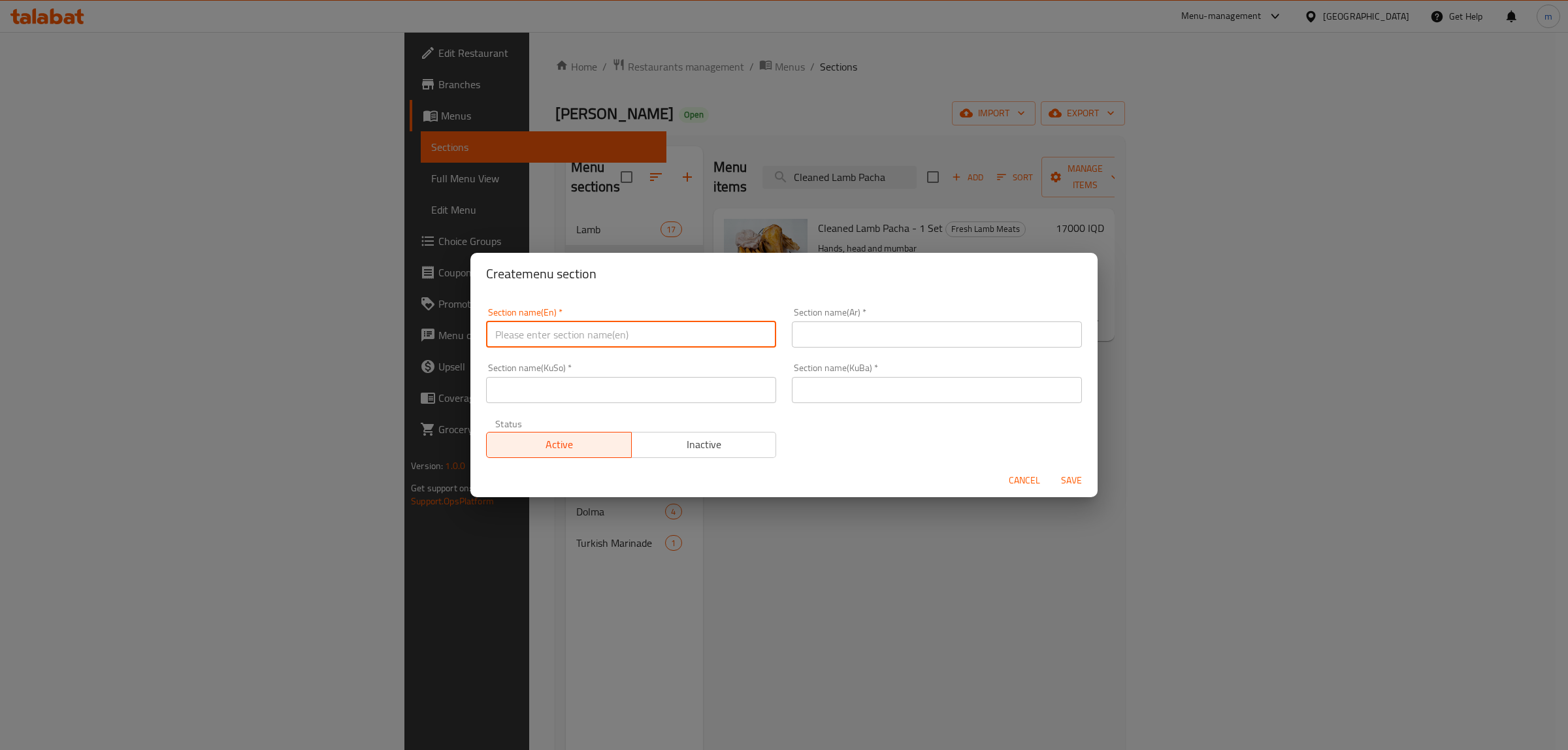
click at [598, 337] on input "text" at bounding box center [631, 335] width 290 height 26
type input "Fresh Veal Meat"
click at [856, 322] on input "text" at bounding box center [936, 335] width 290 height 26
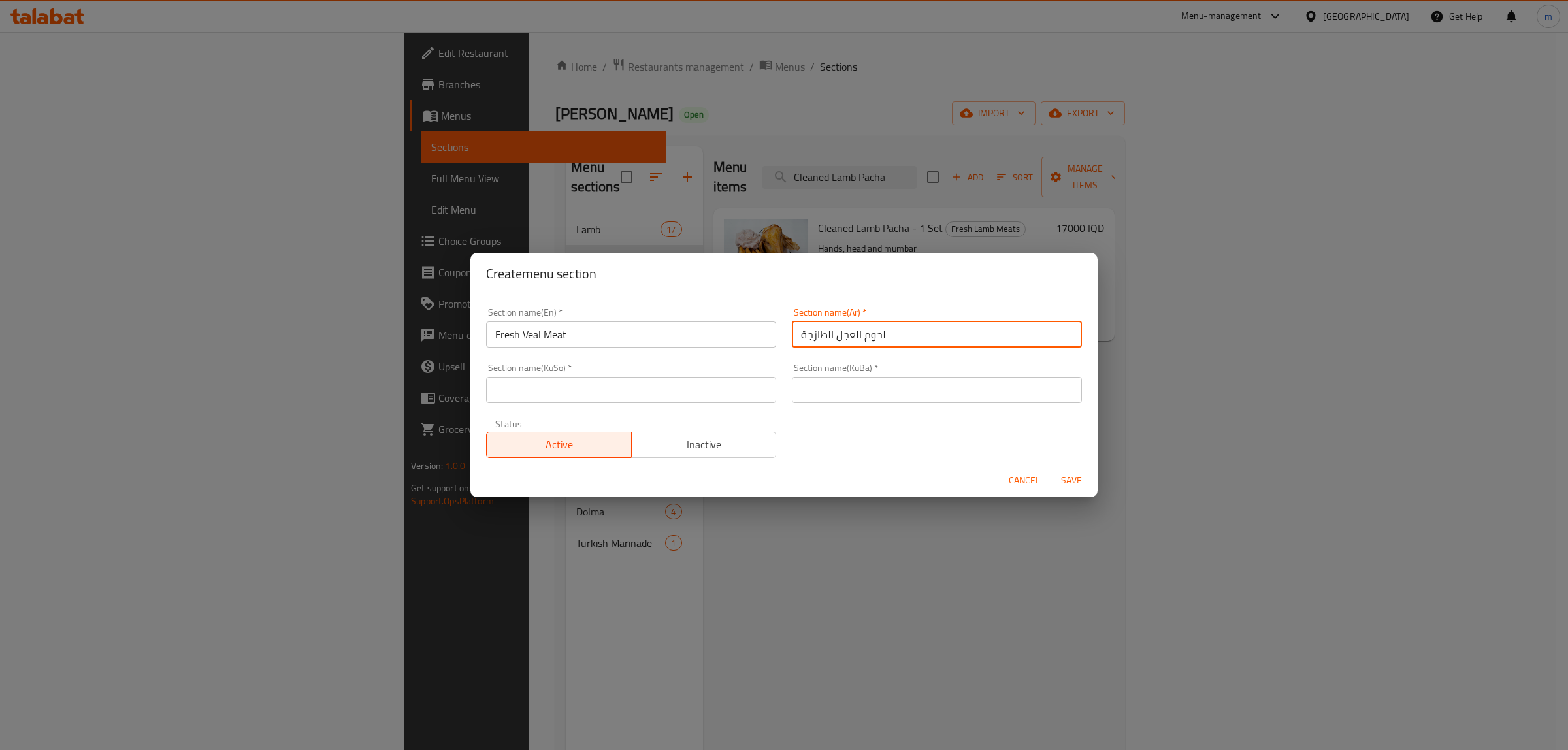
type input "لحوم العجل الطازجة"
drag, startPoint x: 638, startPoint y: 386, endPoint x: 650, endPoint y: 384, distance: 12.2
click at [638, 386] on input "text" at bounding box center [631, 390] width 290 height 26
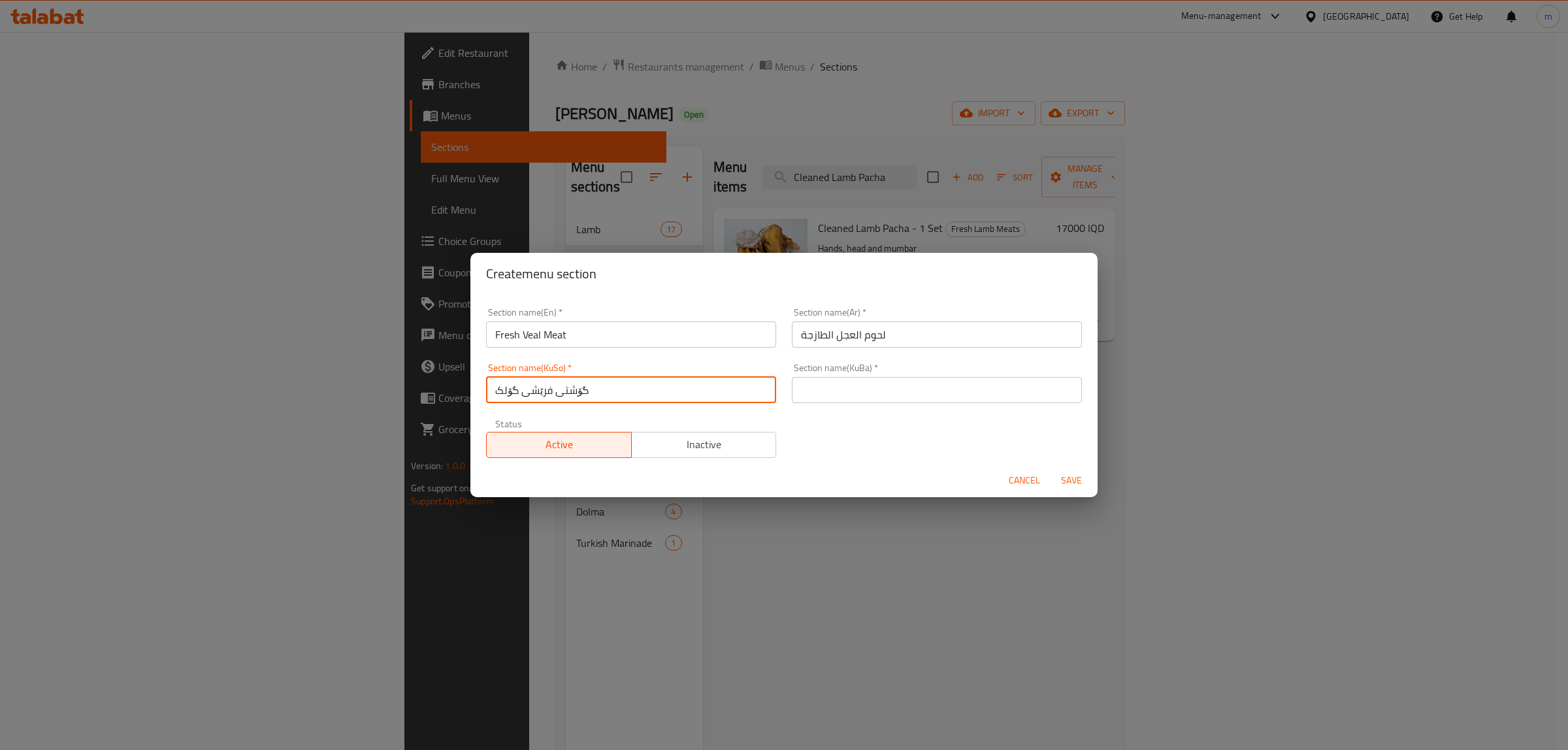
type input "گۆشتی فرێشی گۆلک"
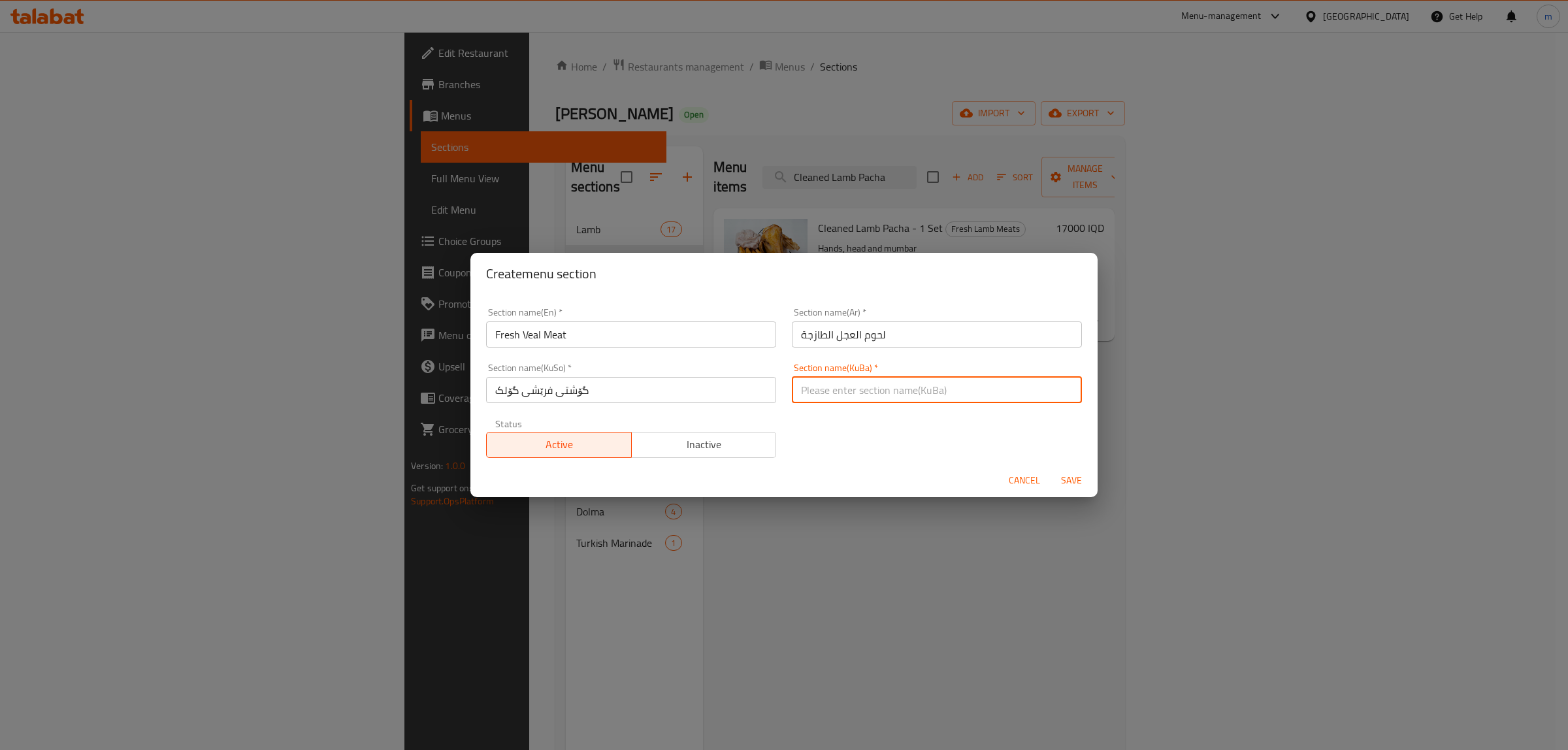
click at [812, 382] on input "text" at bounding box center [936, 390] width 290 height 26
type input "گۆشتی فرێشی گۆلک"
click at [1065, 476] on span "Save" at bounding box center [1071, 480] width 31 height 16
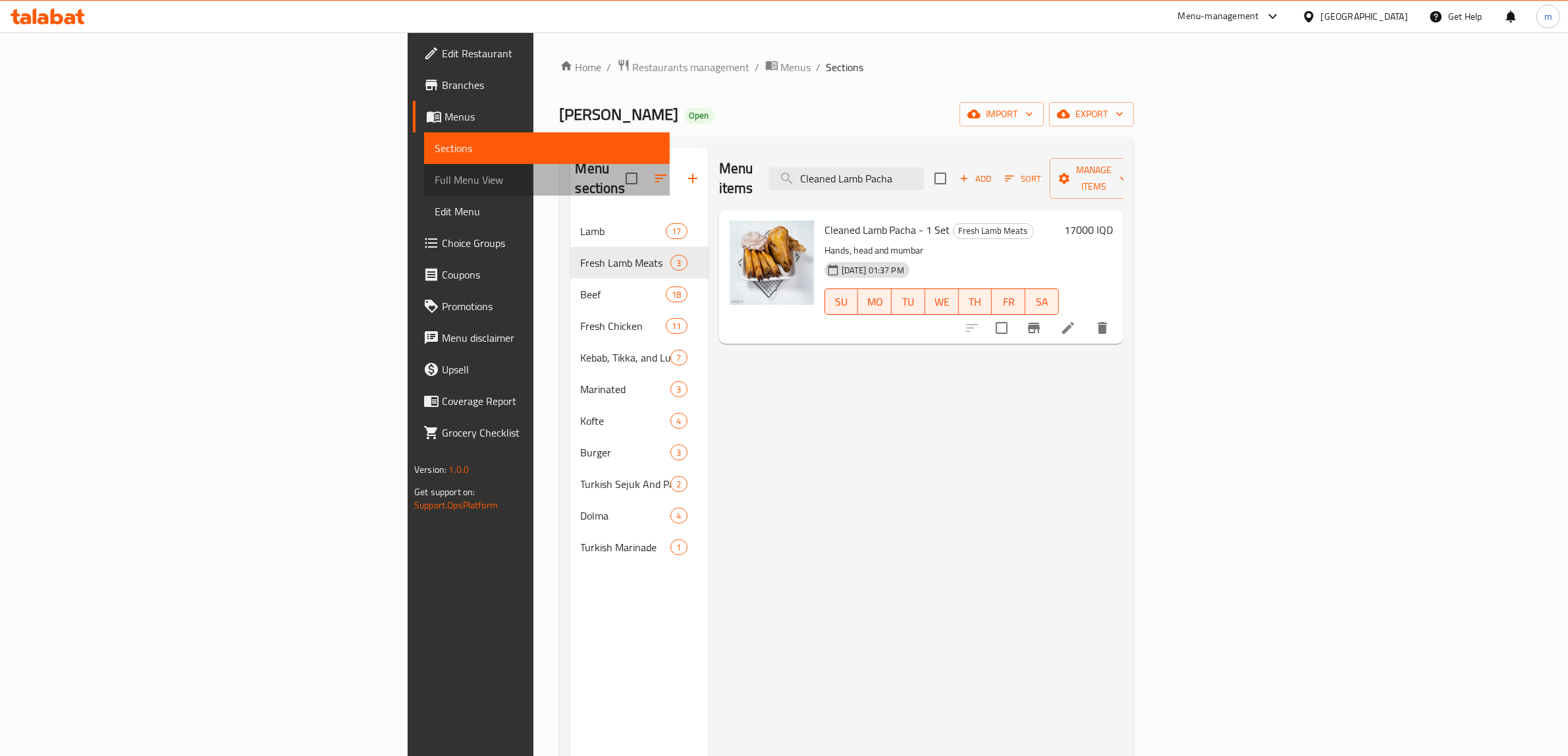
click at [435, 179] on span "Full Menu View" at bounding box center [547, 179] width 225 height 16
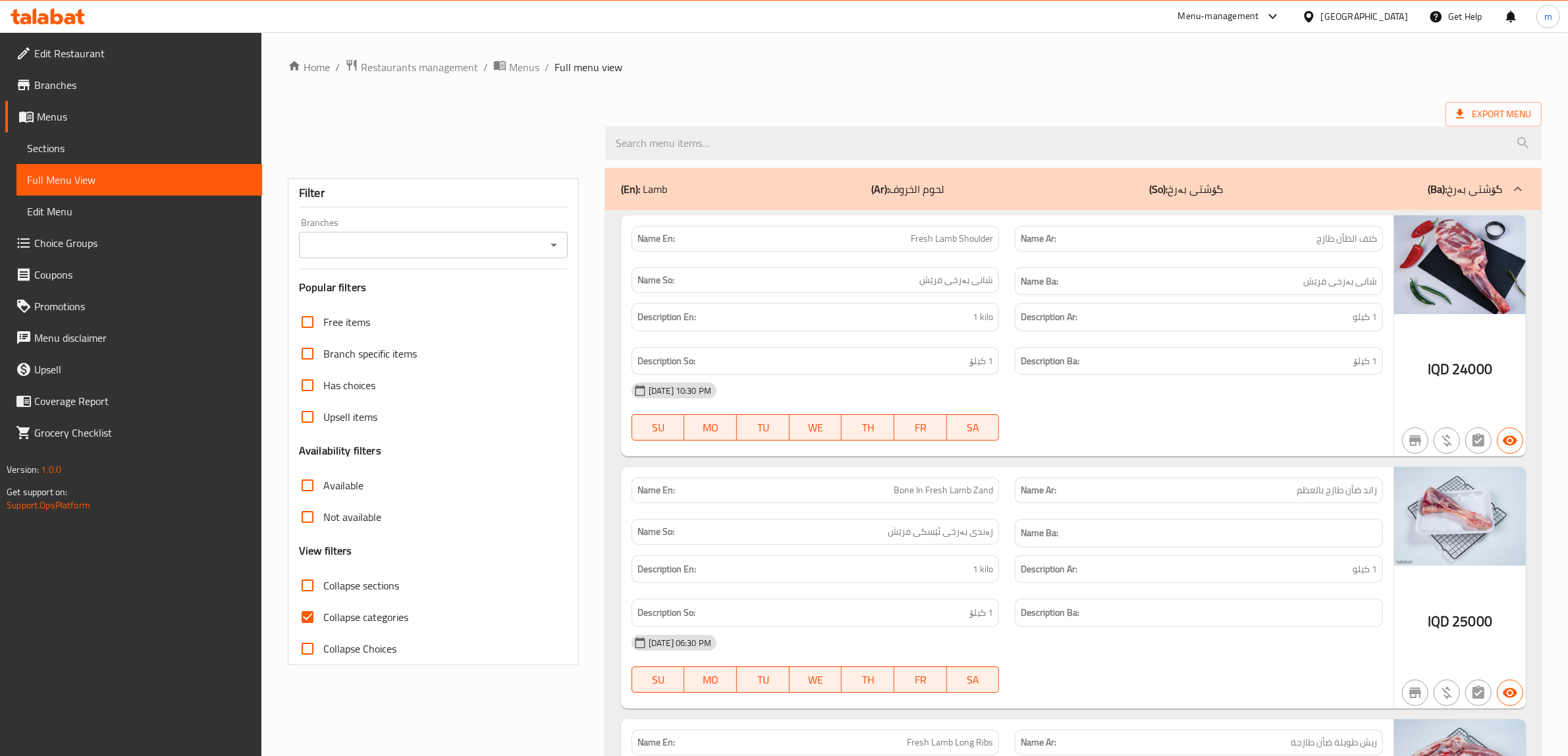
click at [115, 146] on span "Sections" at bounding box center [139, 148] width 225 height 16
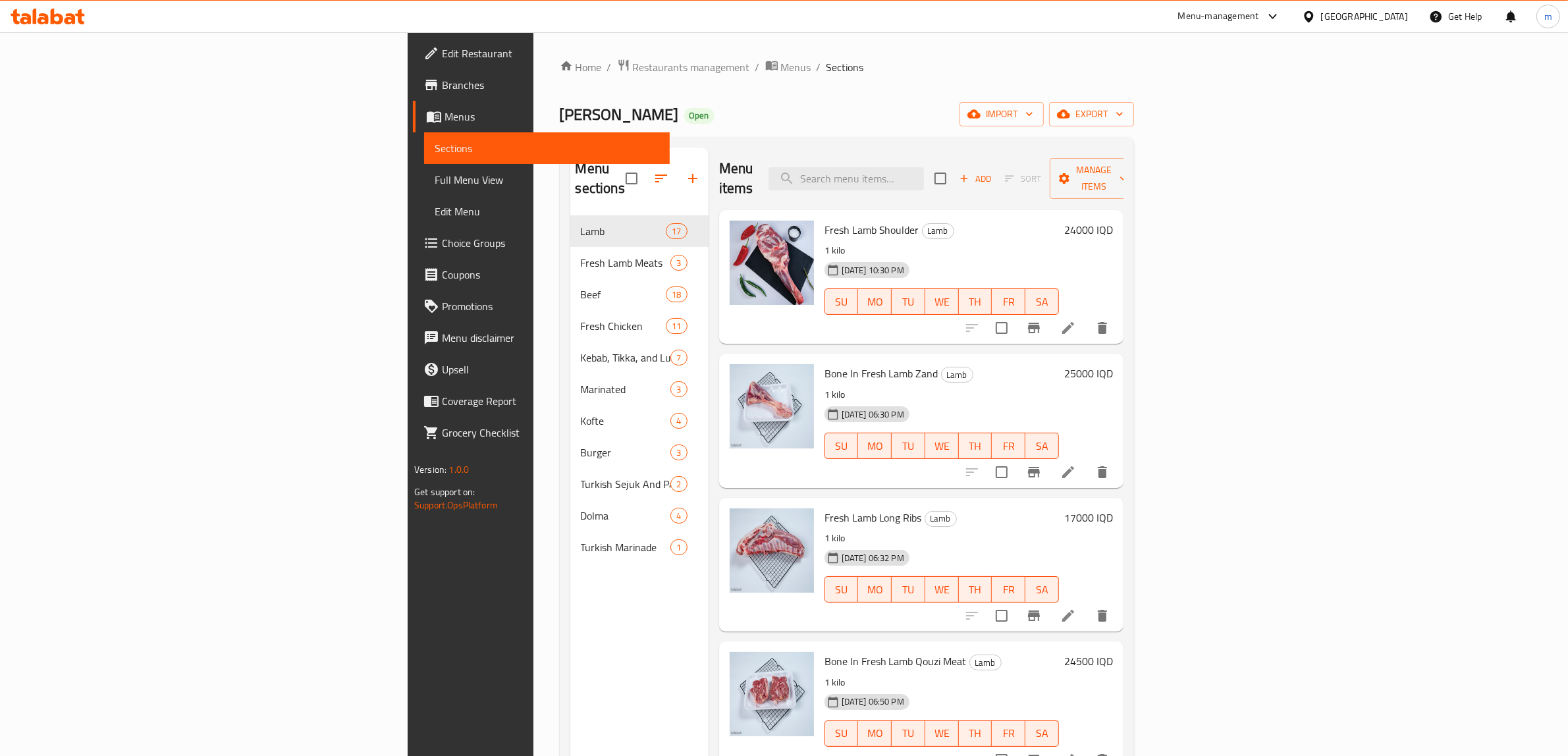
click at [880, 87] on div "Home / Restaurants management / Menus / Sections Yasin Qasab Open import export…" at bounding box center [847, 487] width 574 height 855
click at [685, 171] on icon "button" at bounding box center [692, 179] width 16 height 16
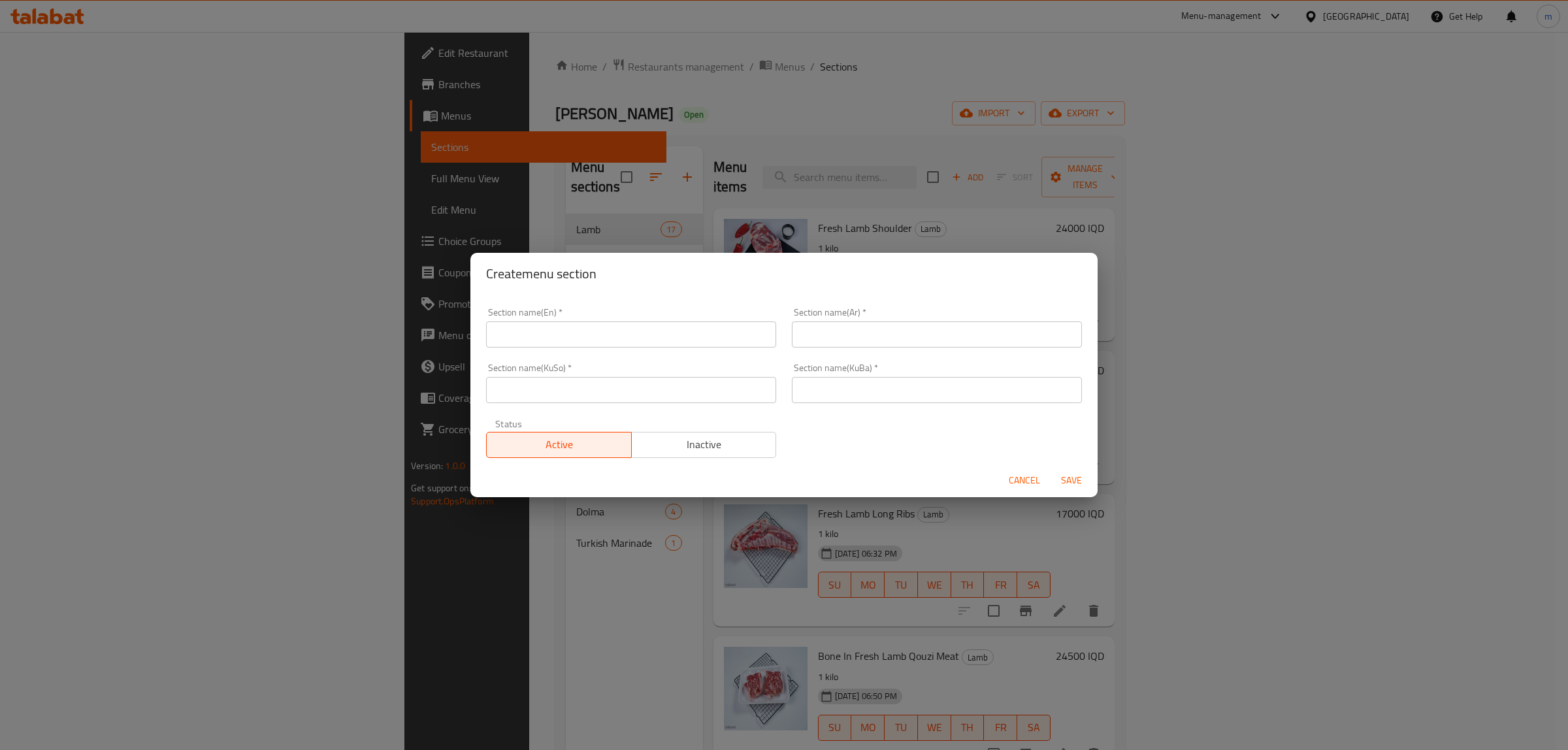
click at [642, 391] on input "text" at bounding box center [631, 390] width 290 height 26
type input "گۆشتی فرێشی گۆلک"
drag, startPoint x: 843, startPoint y: 392, endPoint x: 843, endPoint y: 386, distance: 6.0
click at [843, 392] on input "text" at bounding box center [936, 390] width 290 height 26
type input "گۆشتی فرێشی گۆلک"
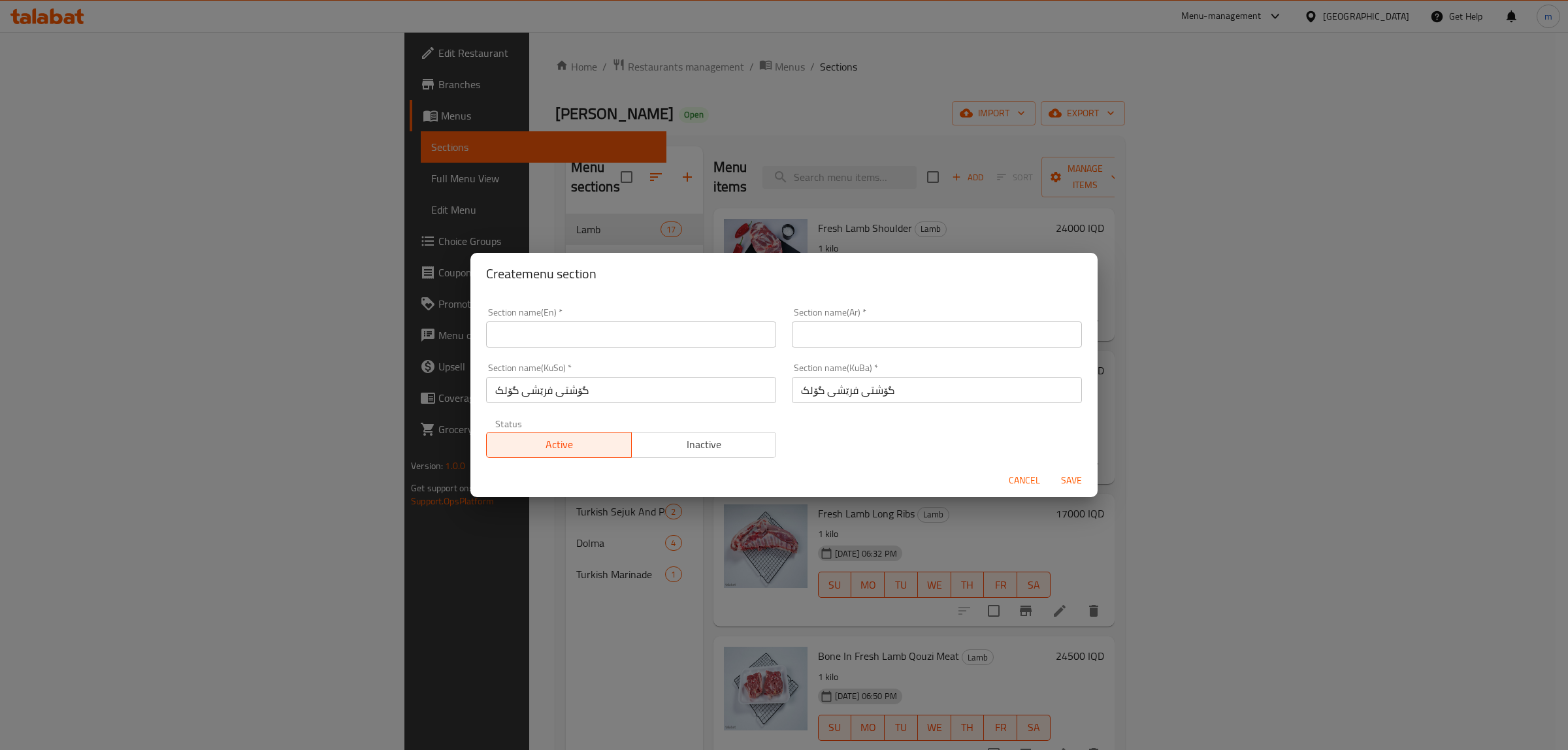
click at [843, 350] on div "Section name(Ar)   * Section name(Ar) *" at bounding box center [936, 327] width 305 height 55
click at [847, 334] on input "text" at bounding box center [936, 335] width 290 height 26
click at [1001, 288] on div "Create menu section Section name(En)   * Section name(En) * Section name(Ar)   …" at bounding box center [783, 375] width 627 height 245
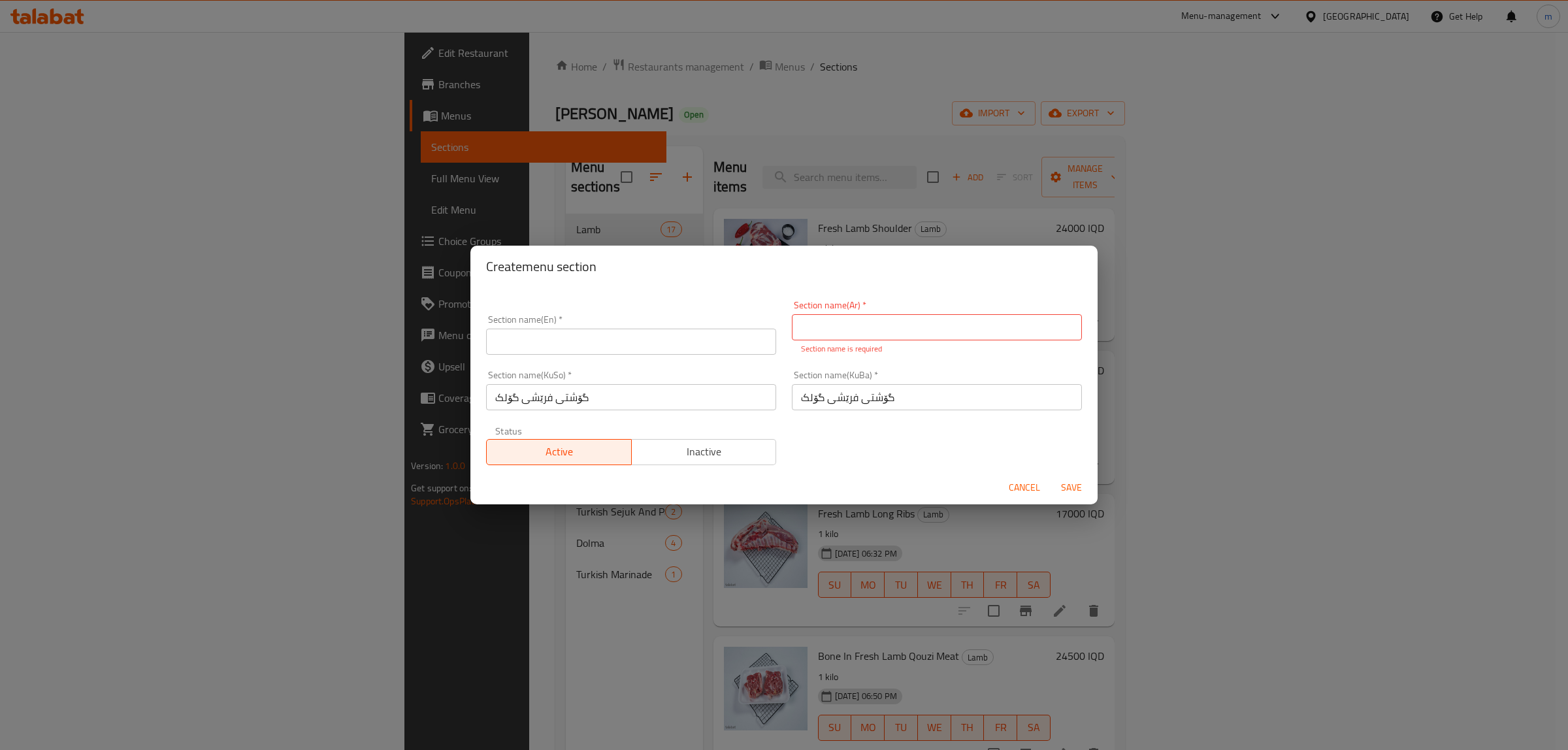
click at [1006, 489] on button "Cancel" at bounding box center [1024, 487] width 42 height 24
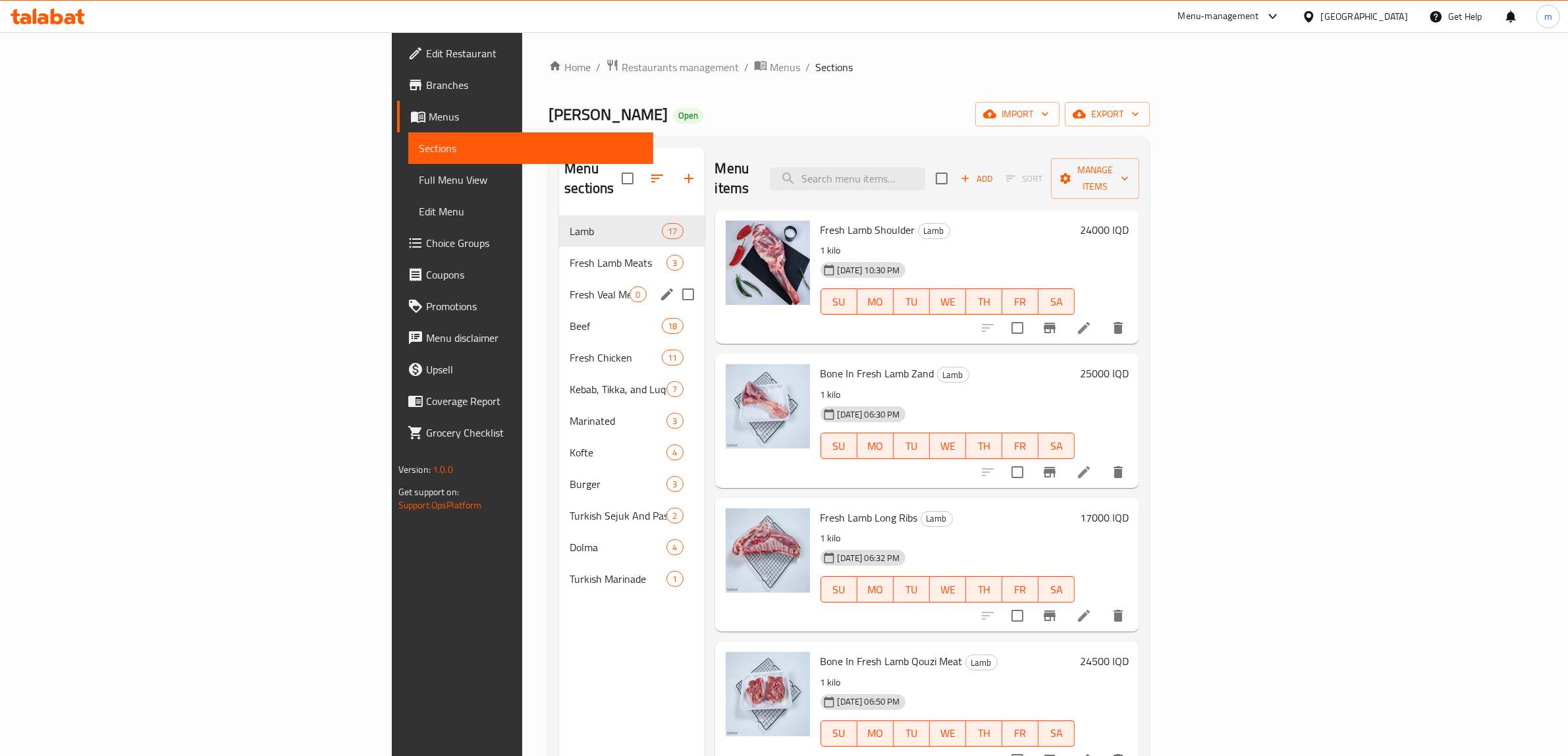
click at [569, 287] on span "Fresh Veal Meat" at bounding box center [599, 295] width 60 height 16
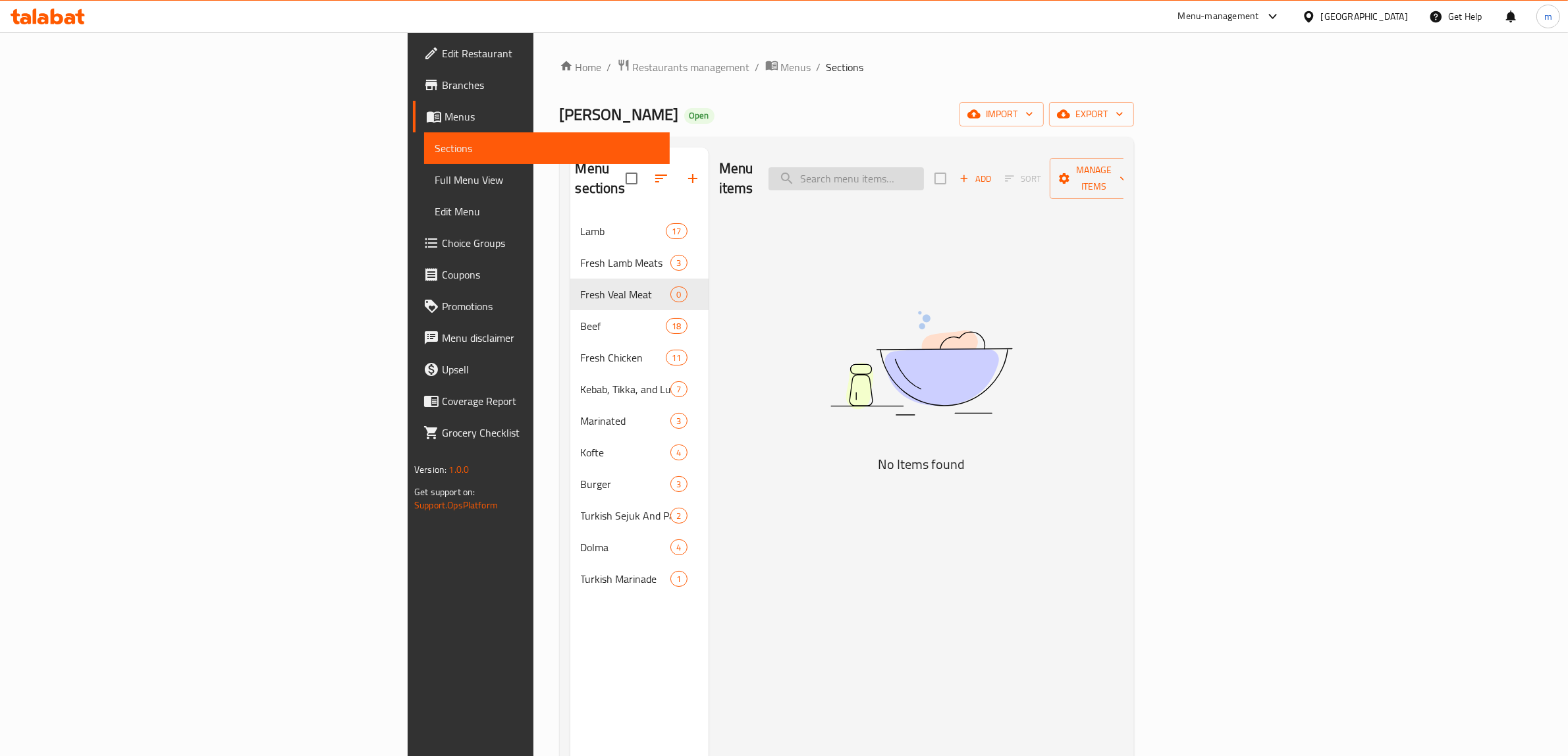
click at [924, 168] on input "search" at bounding box center [846, 179] width 155 height 23
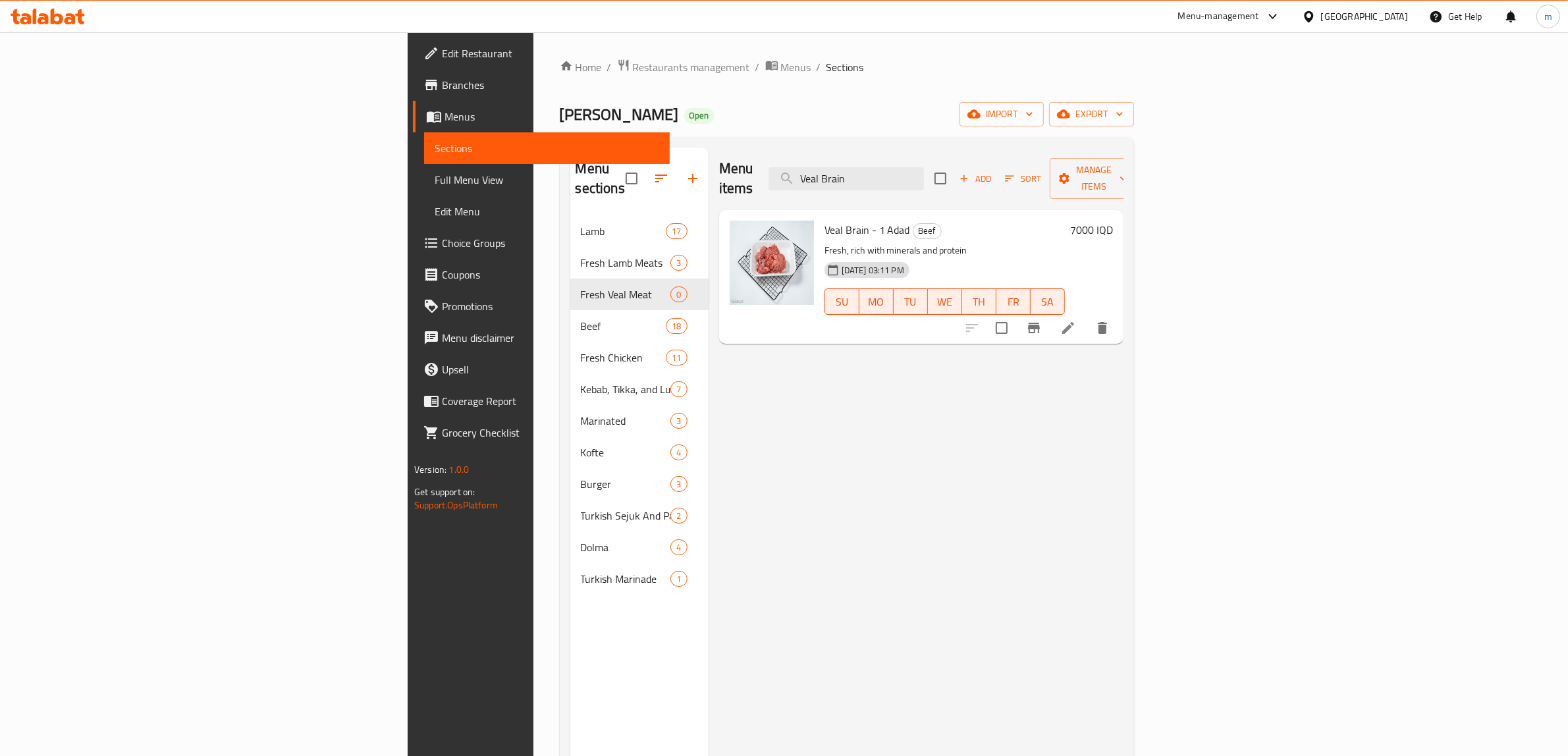
type input "Veal Brain"
click at [1127, 172] on span "Manage items" at bounding box center [1094, 179] width 67 height 33
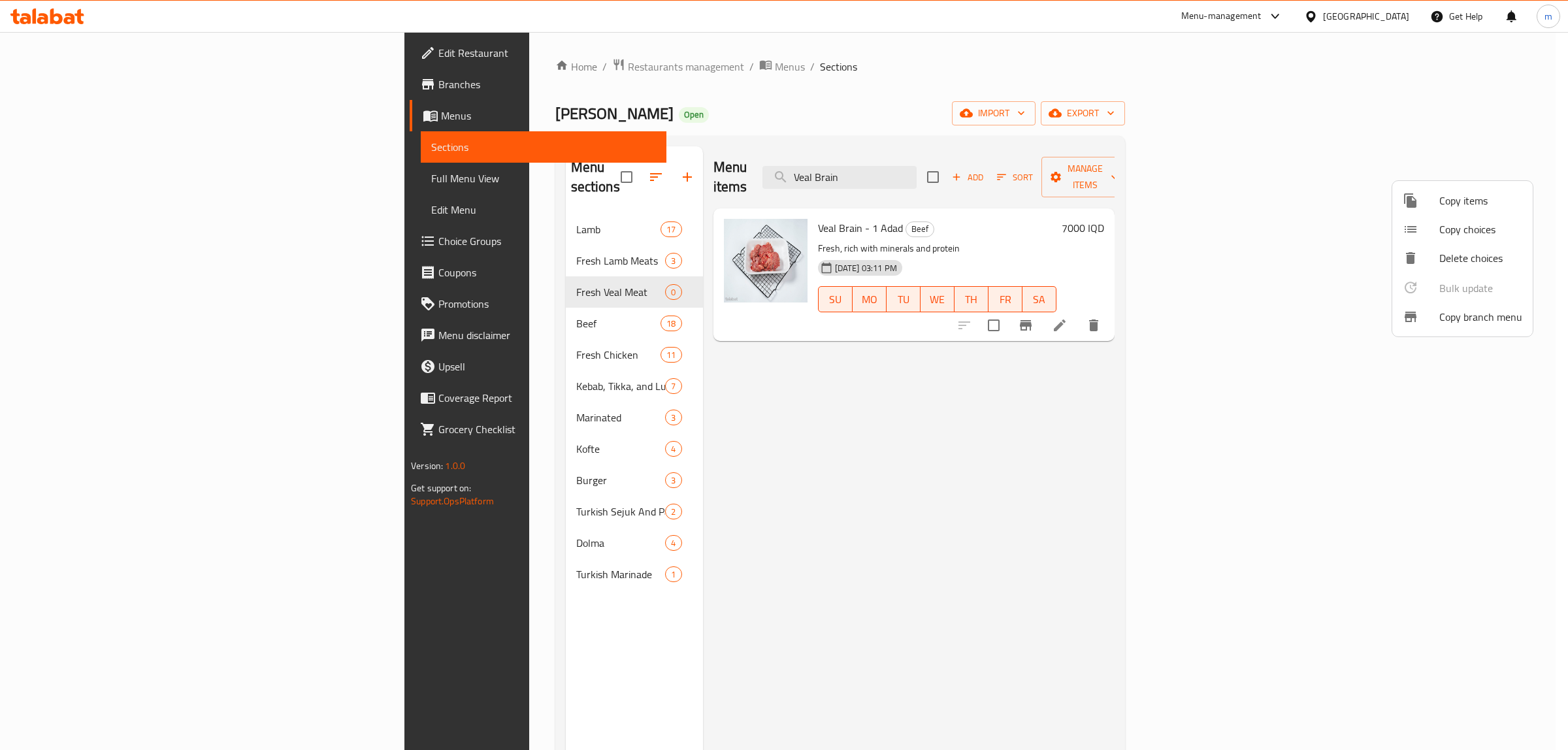
click at [1430, 207] on div at bounding box center [1420, 201] width 37 height 16
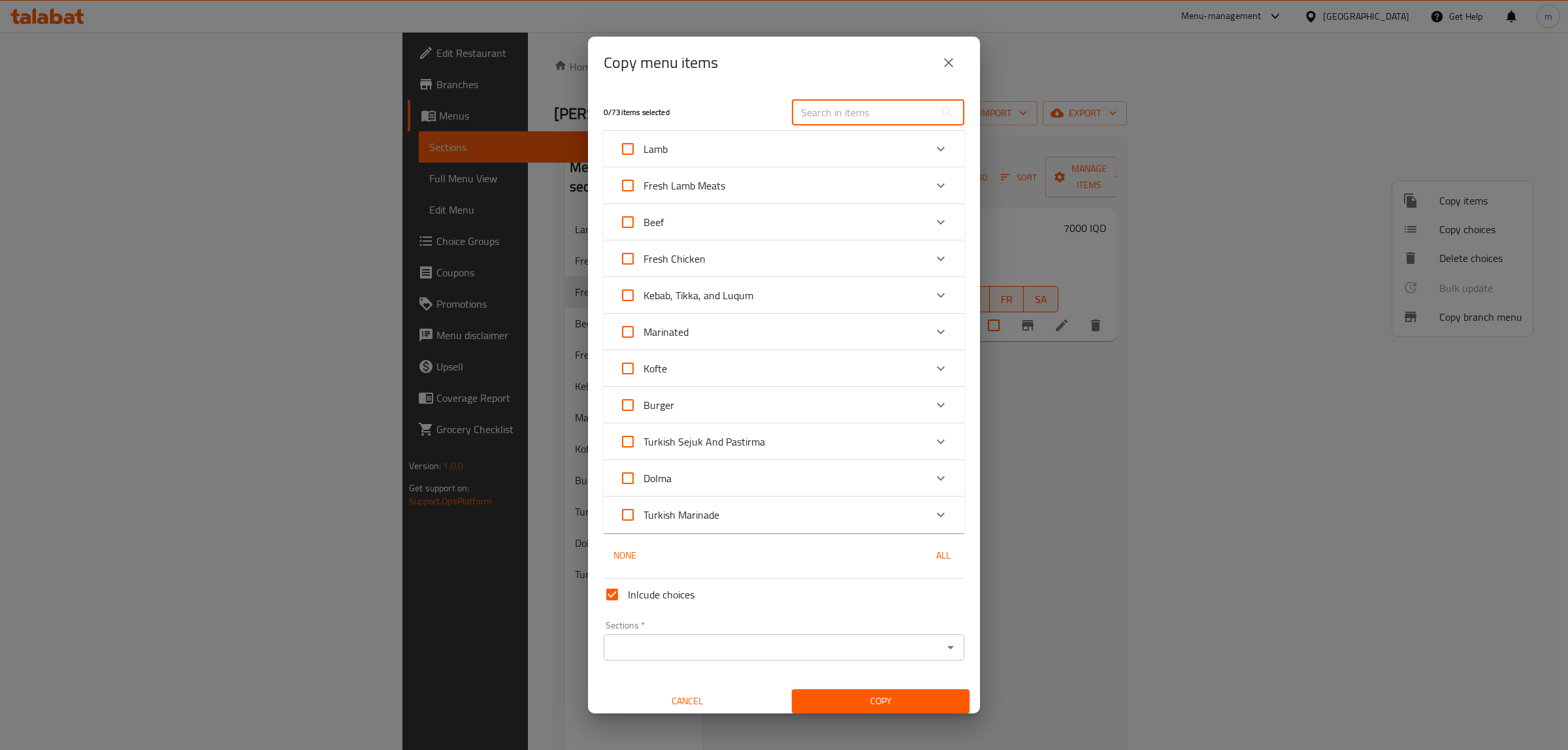
click at [869, 109] on input "text" at bounding box center [862, 113] width 142 height 26
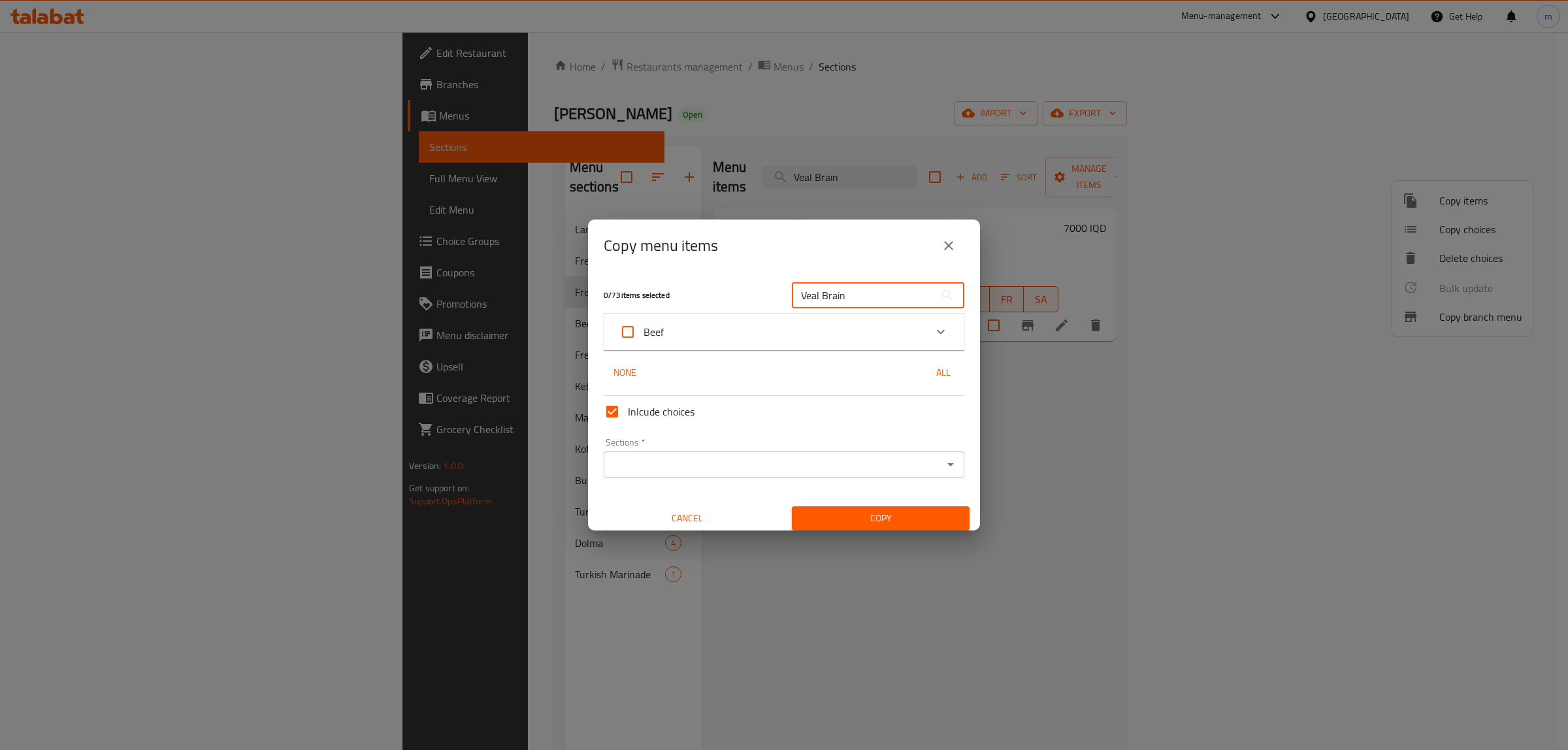
click at [925, 326] on div "Expand" at bounding box center [940, 332] width 31 height 31
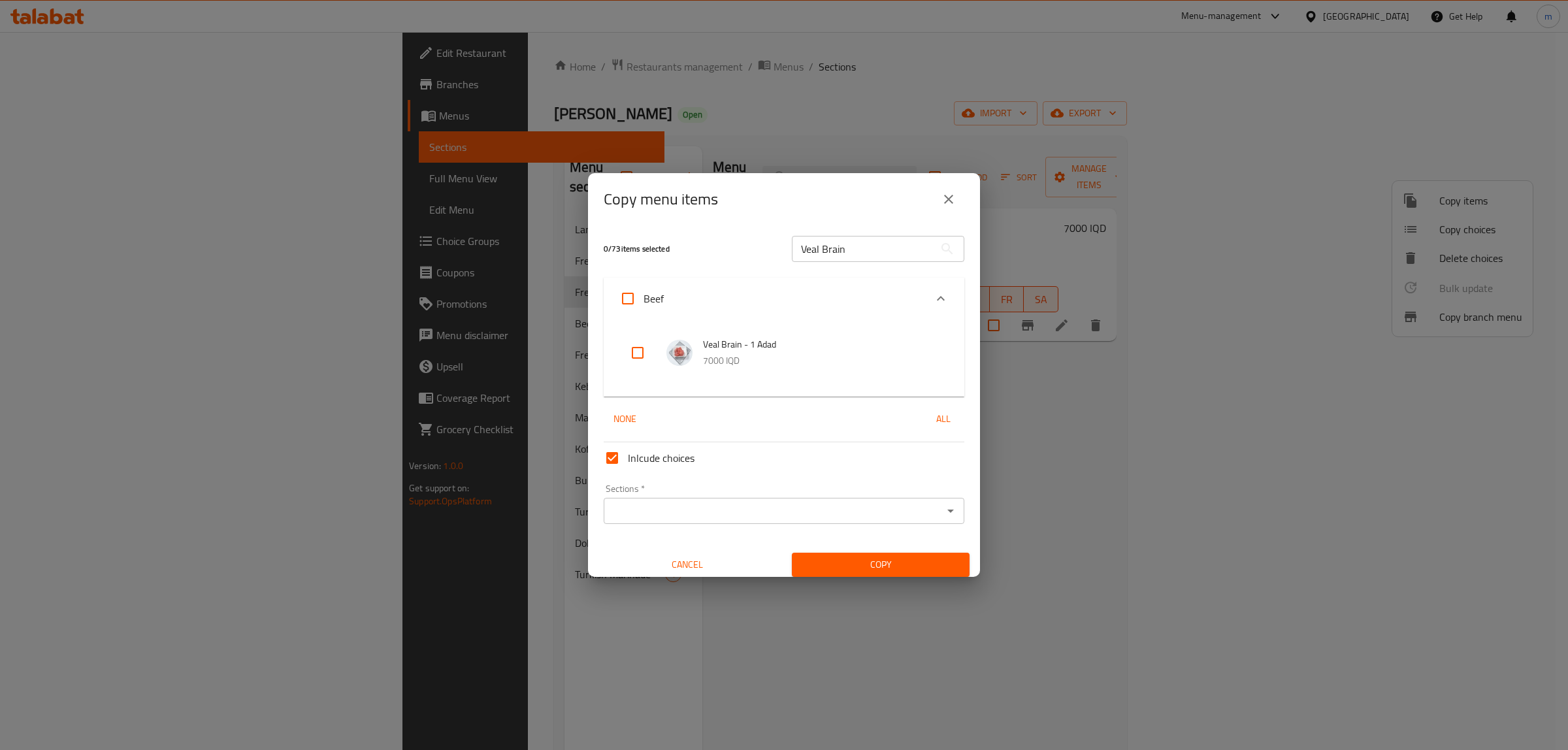
click at [631, 347] on input "checkbox" at bounding box center [637, 353] width 31 height 31
click at [861, 250] on input "Veal Brain" at bounding box center [862, 249] width 142 height 26
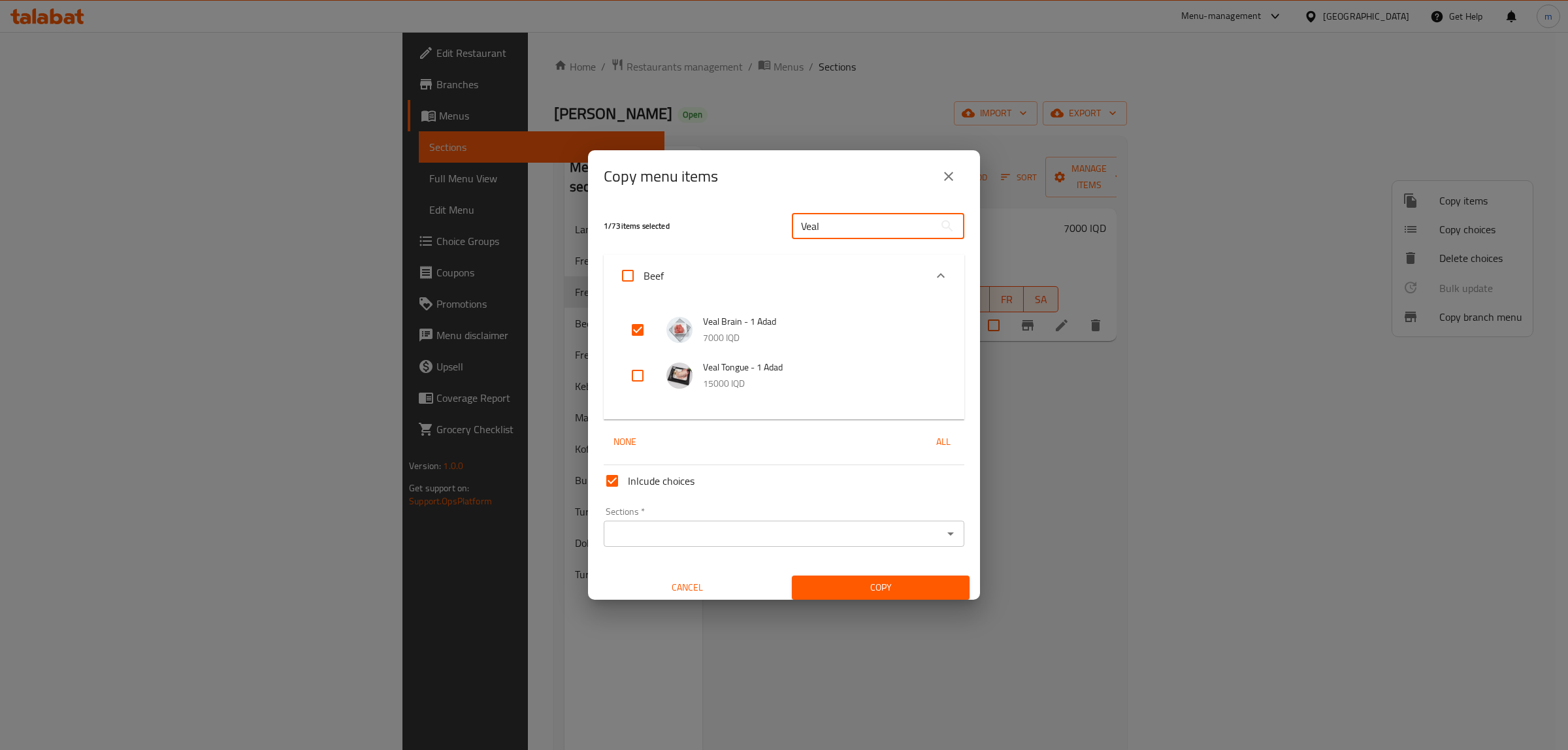
click at [634, 375] on input "checkbox" at bounding box center [637, 375] width 31 height 31
click at [943, 534] on icon "Open" at bounding box center [950, 534] width 16 height 16
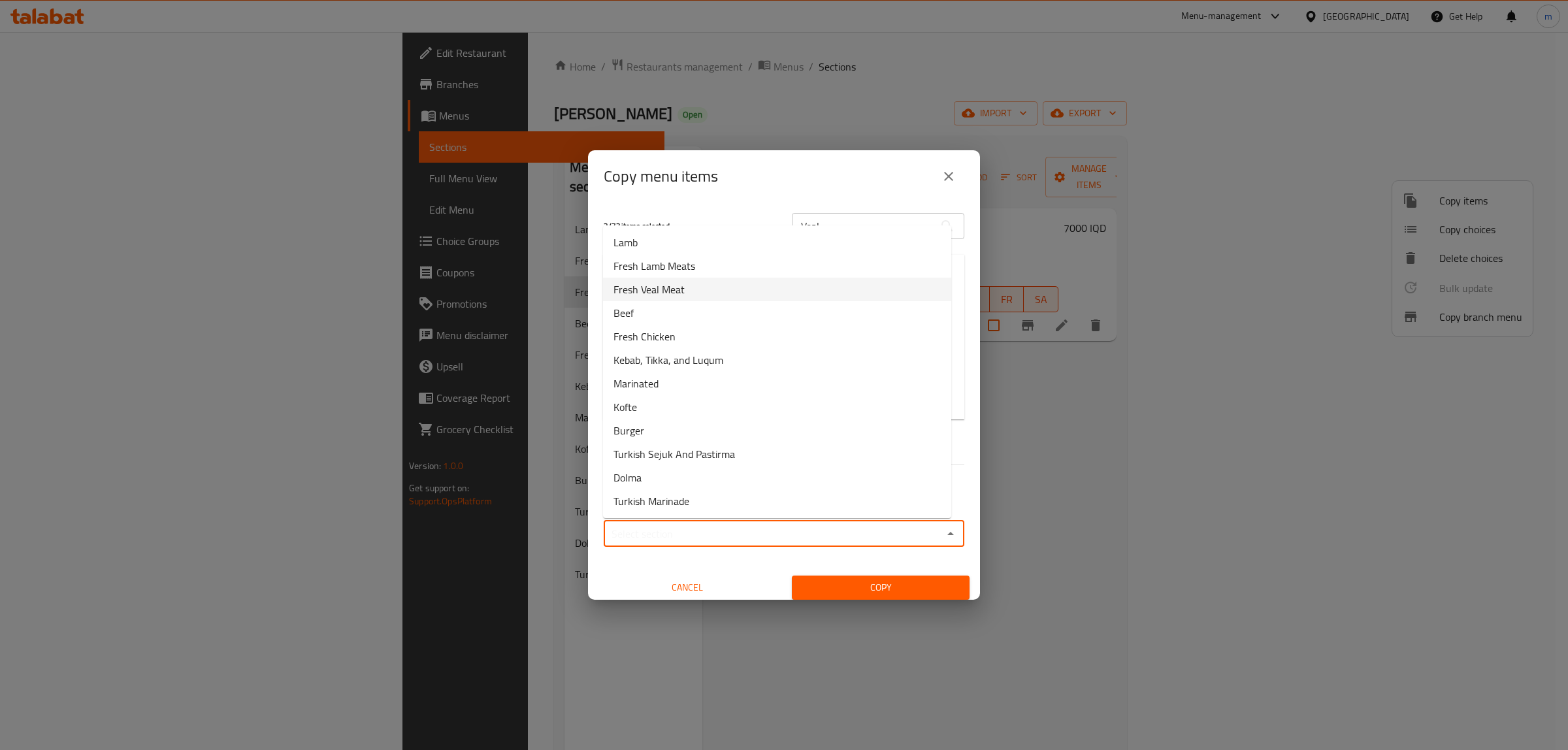
click at [681, 289] on span "Fresh Veal Meat" at bounding box center [649, 289] width 71 height 16
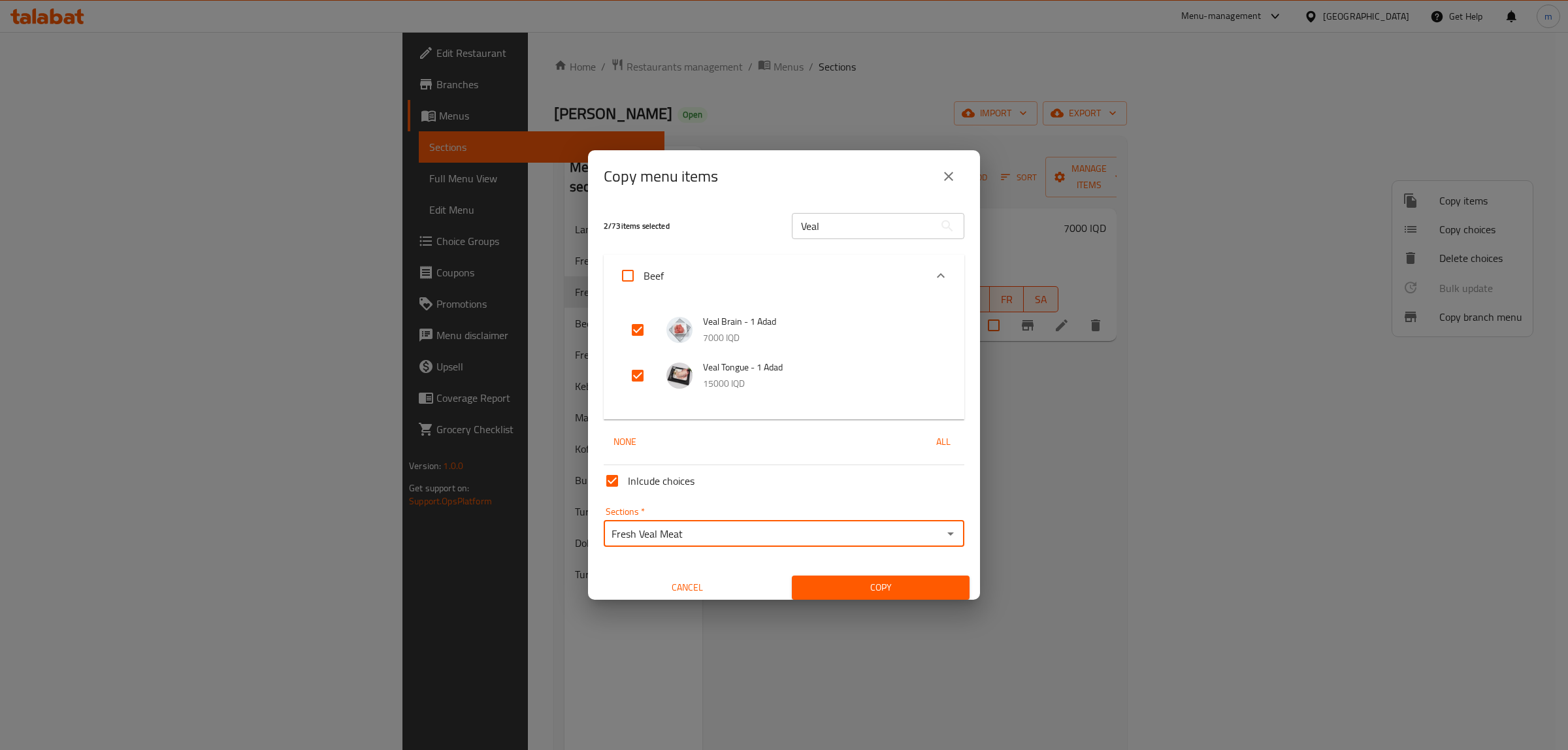
click at [853, 581] on span "Copy" at bounding box center [880, 588] width 157 height 16
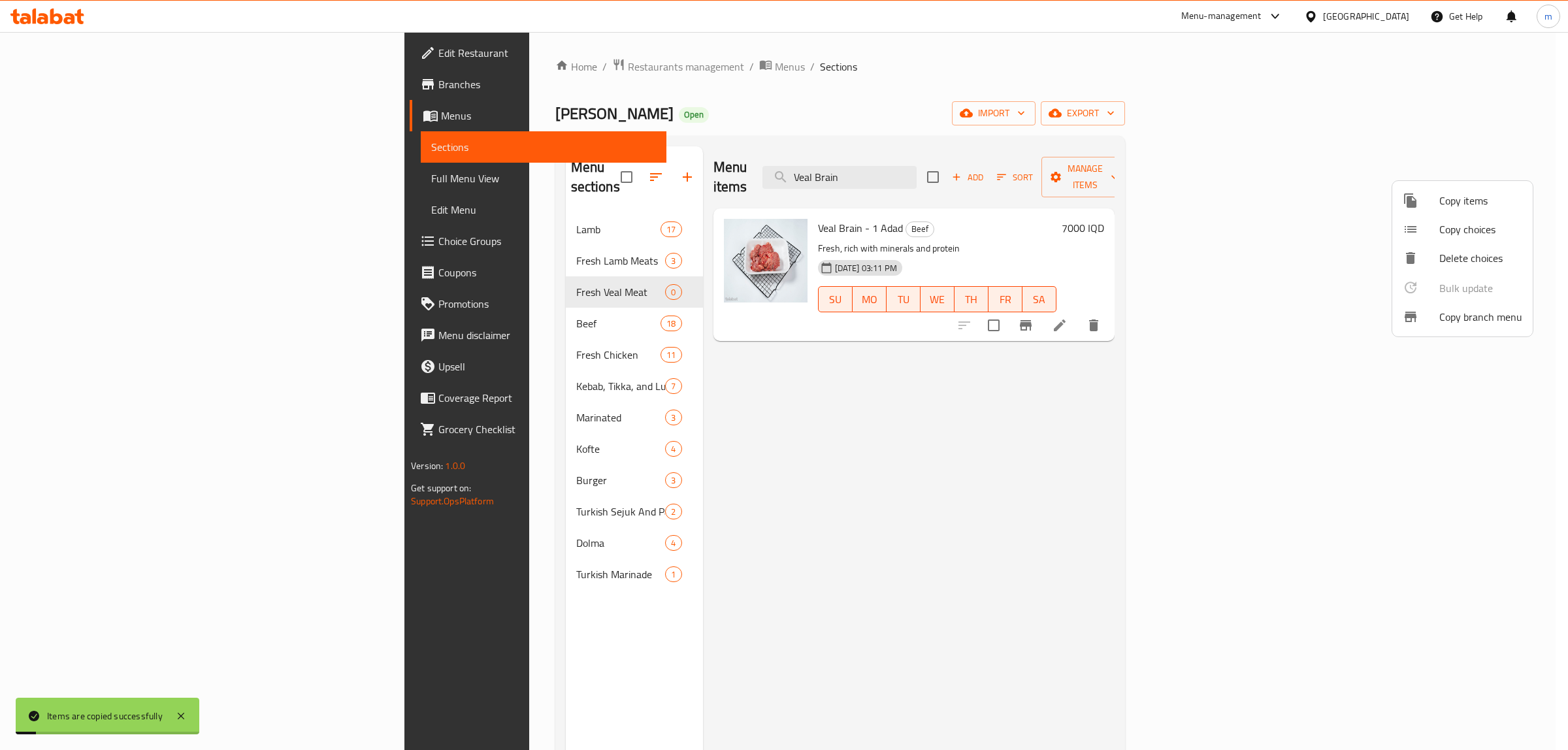
click at [1006, 172] on div at bounding box center [784, 375] width 1568 height 750
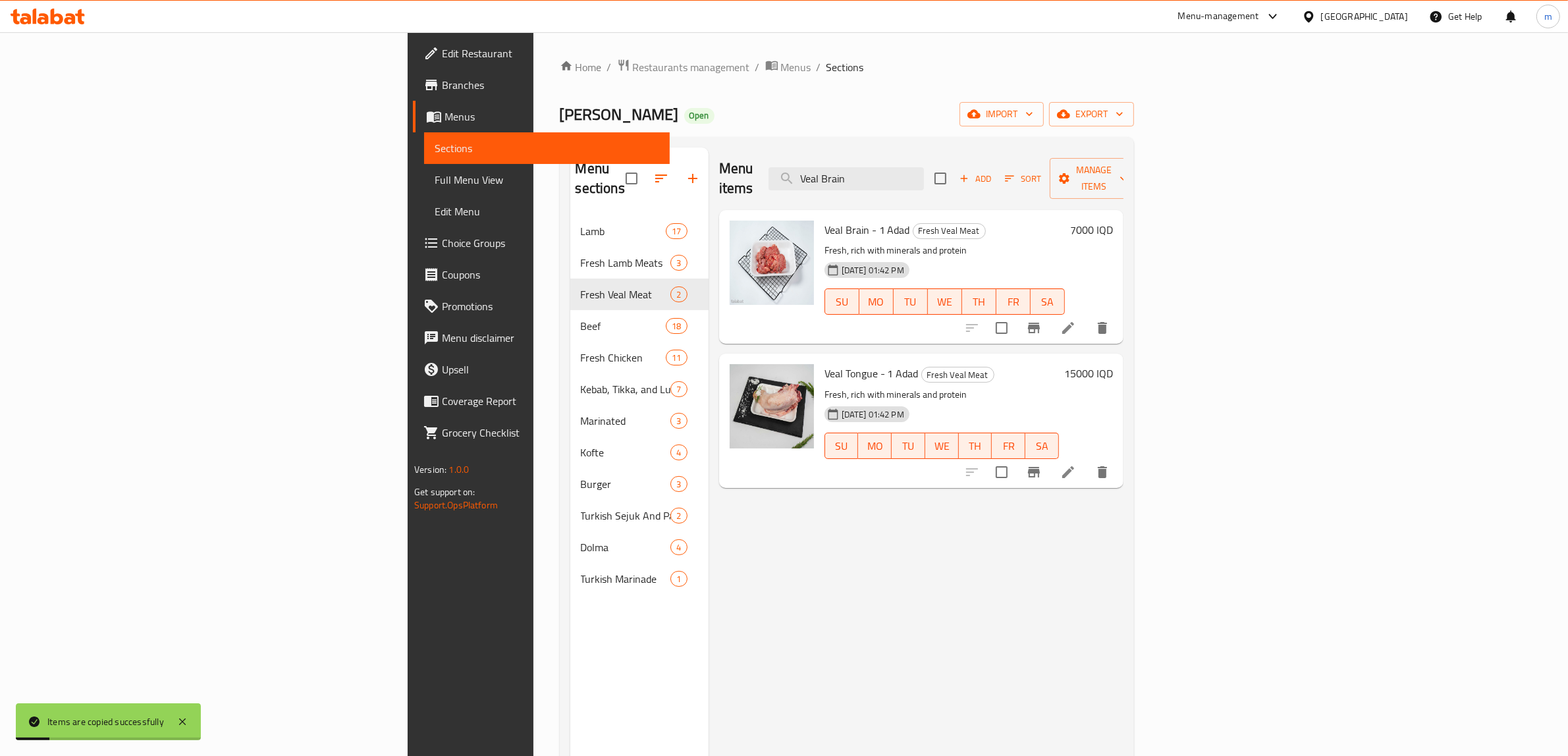
click at [924, 173] on input "Veal Brain" at bounding box center [846, 179] width 155 height 23
click at [1111, 465] on icon "delete" at bounding box center [1102, 472] width 16 height 16
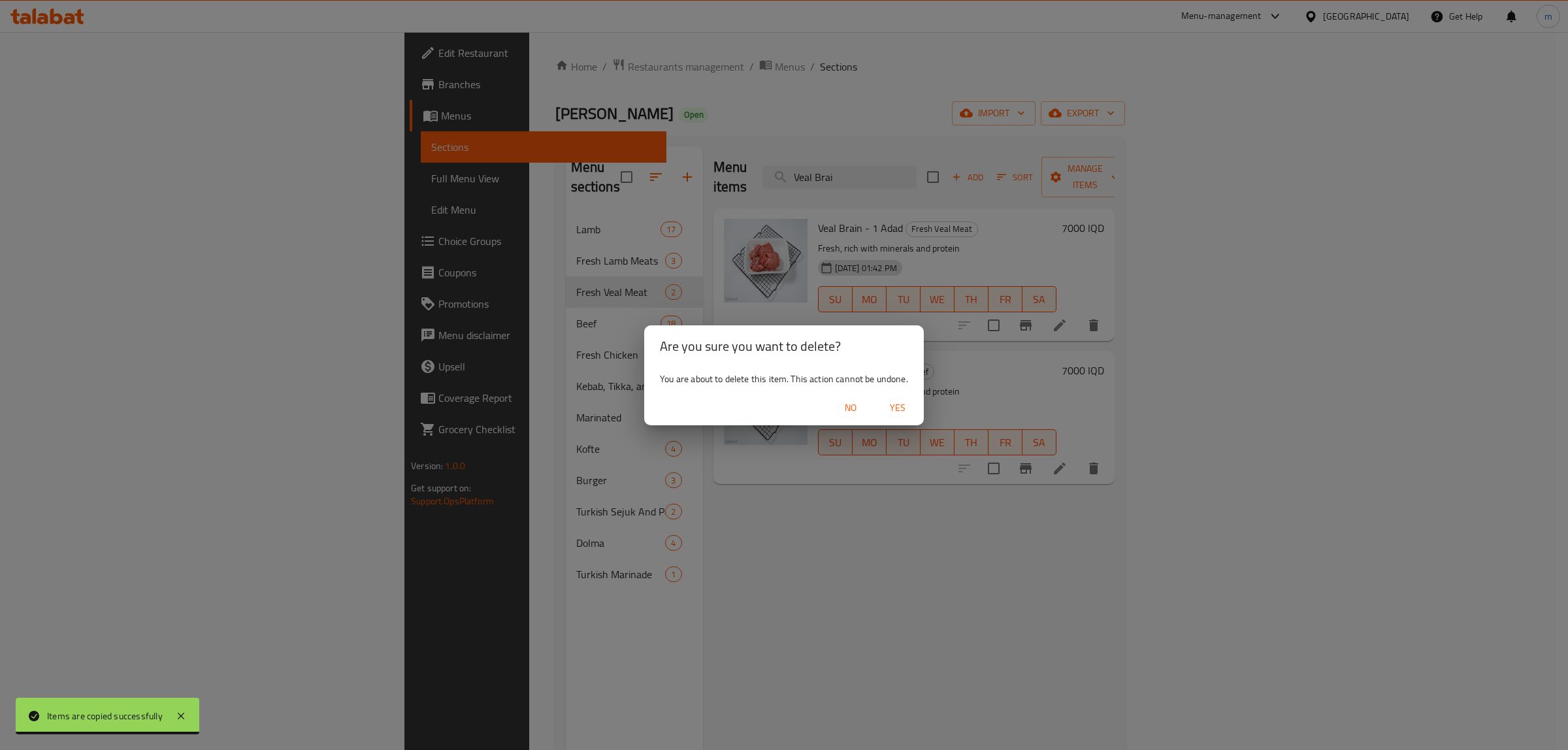
click at [901, 406] on span "Yes" at bounding box center [897, 408] width 31 height 16
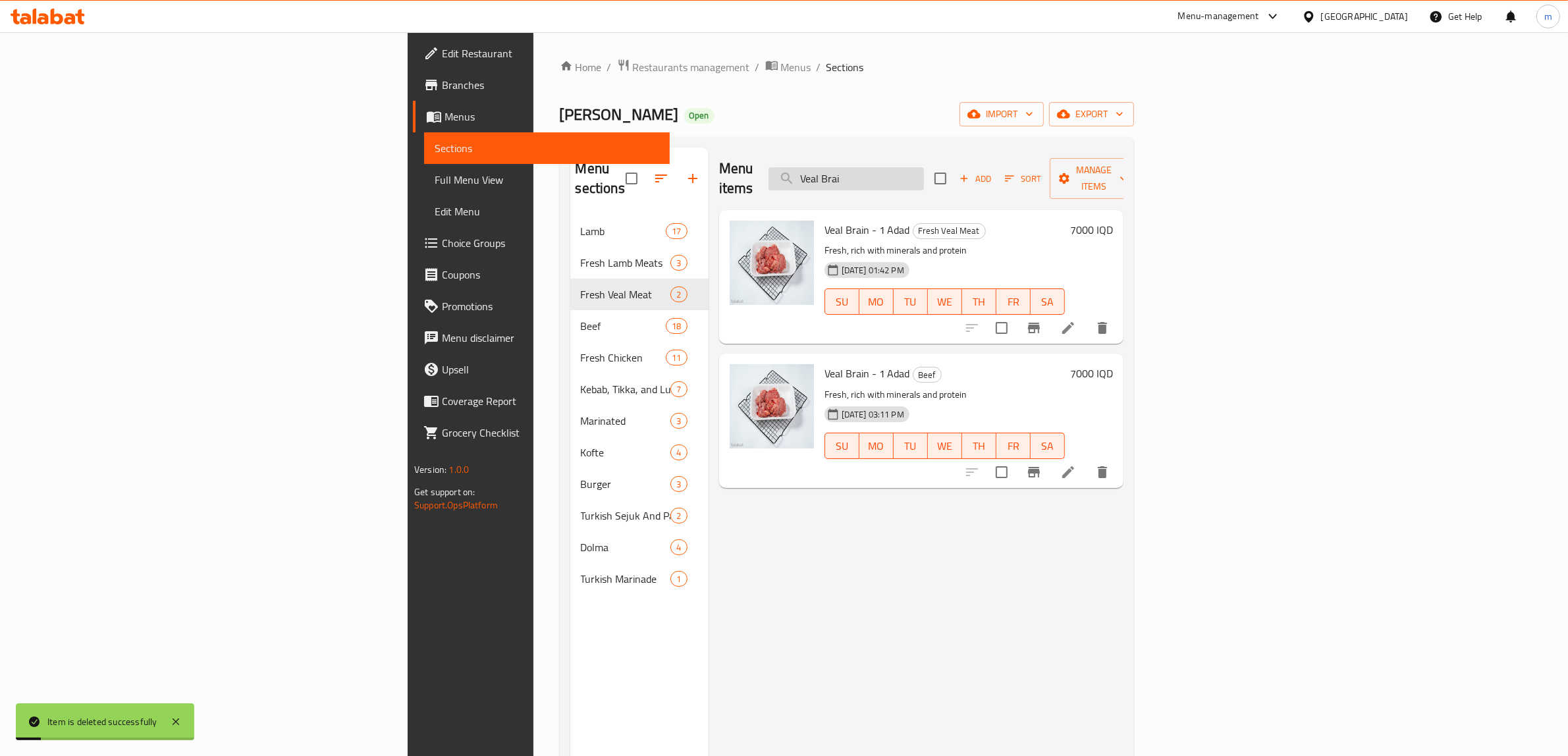
click at [924, 178] on input "Veal Brai" at bounding box center [846, 179] width 155 height 23
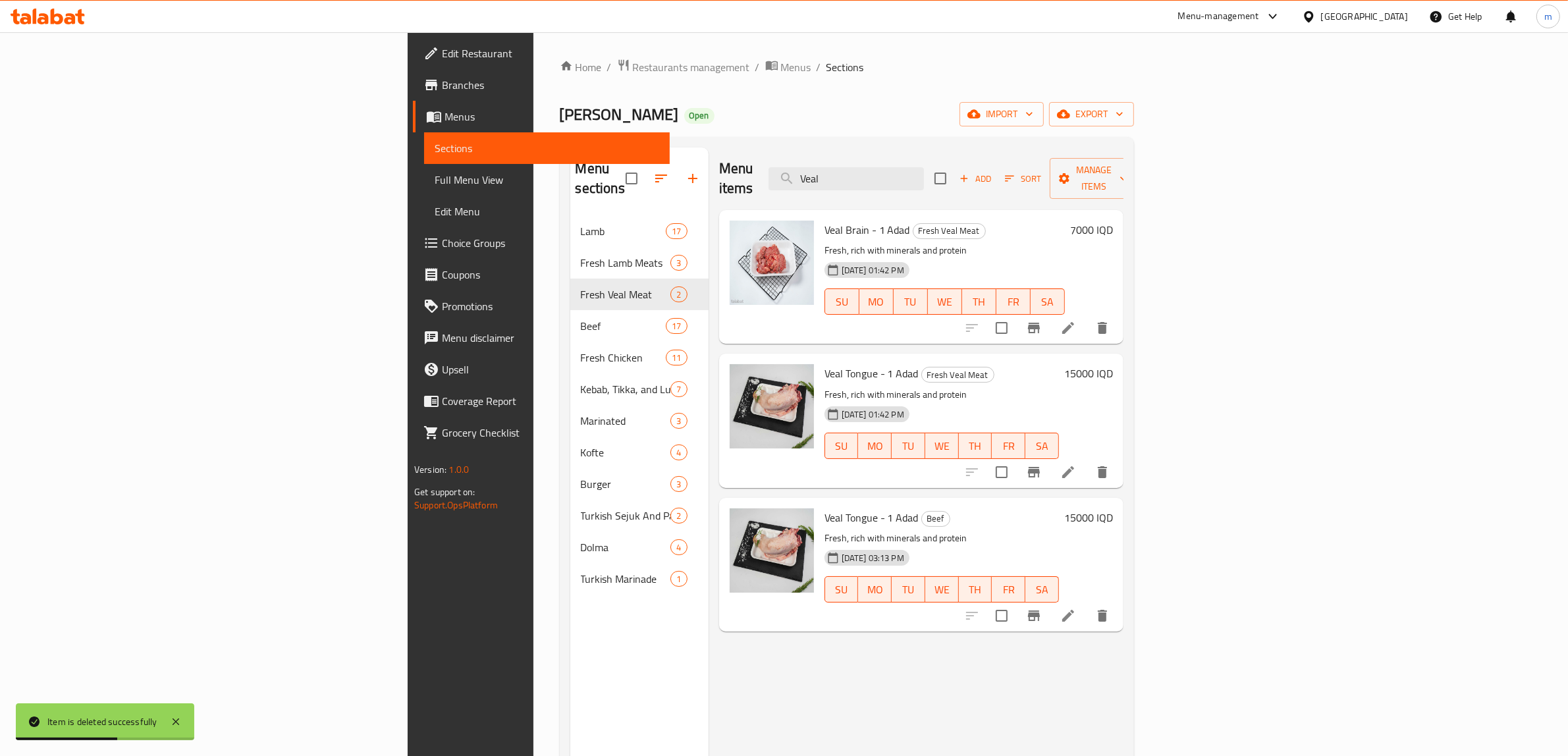
click at [1107, 610] on icon "delete" at bounding box center [1103, 616] width 9 height 12
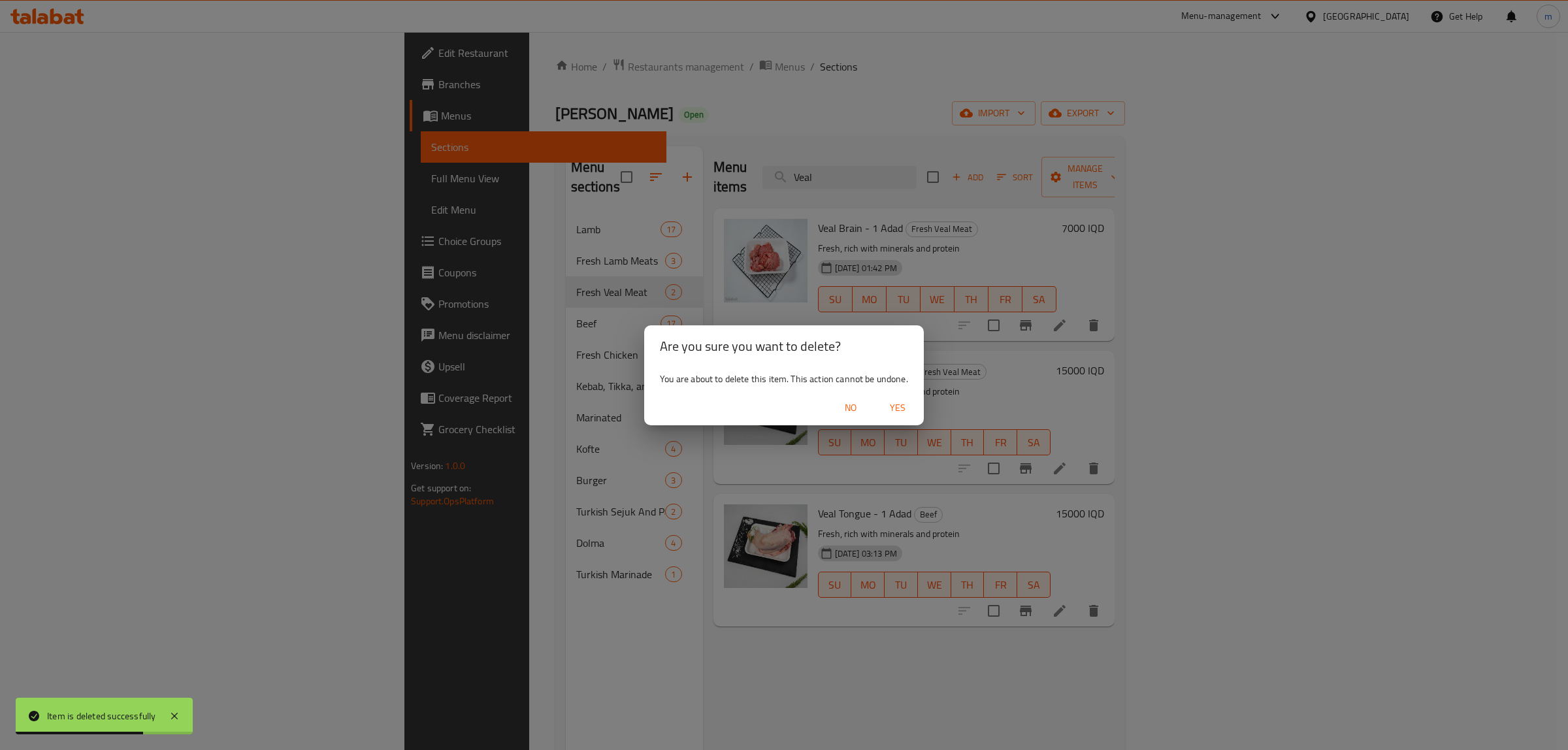
click at [884, 406] on span "Yes" at bounding box center [897, 408] width 31 height 16
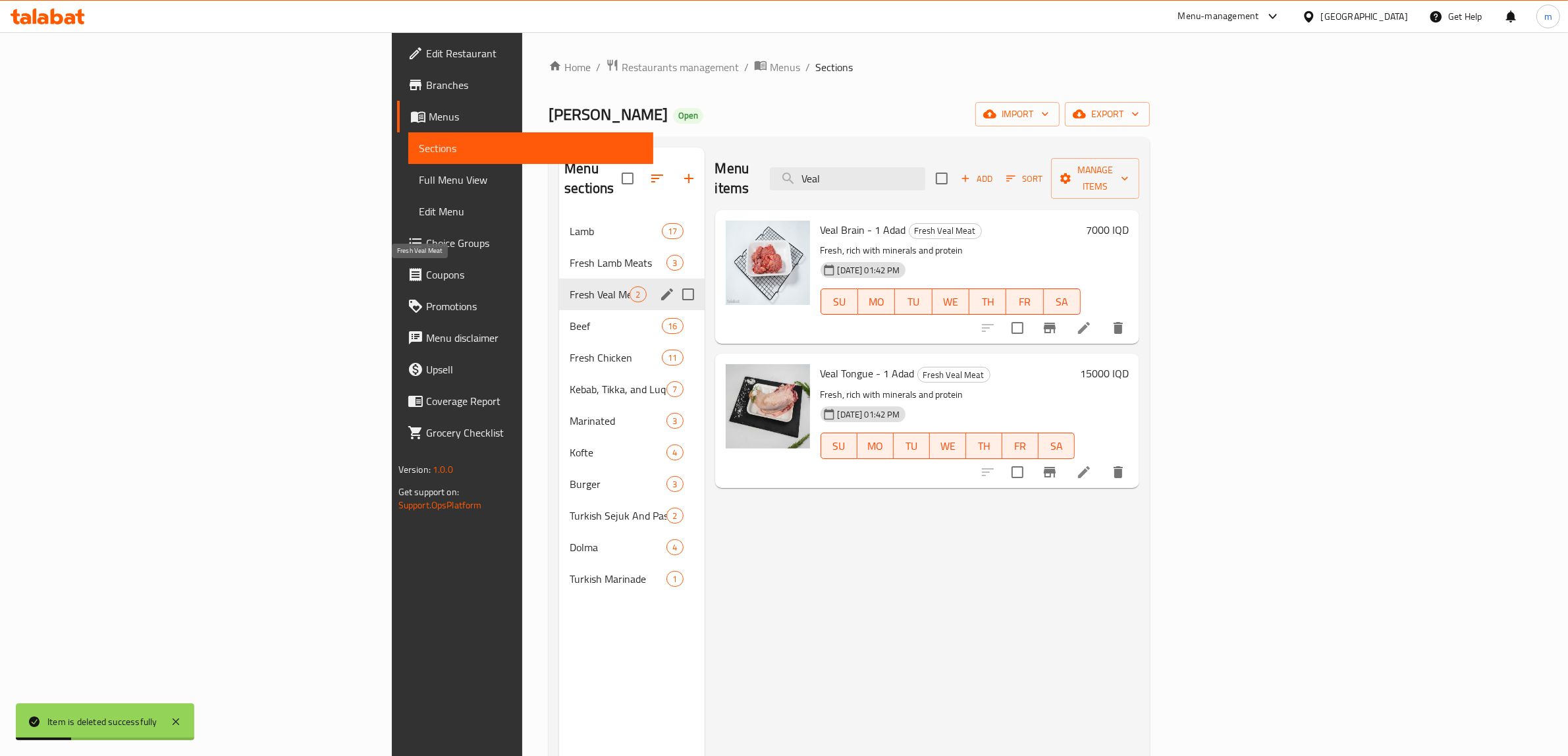
click at [569, 287] on span "Fresh Veal Meat" at bounding box center [599, 295] width 60 height 16
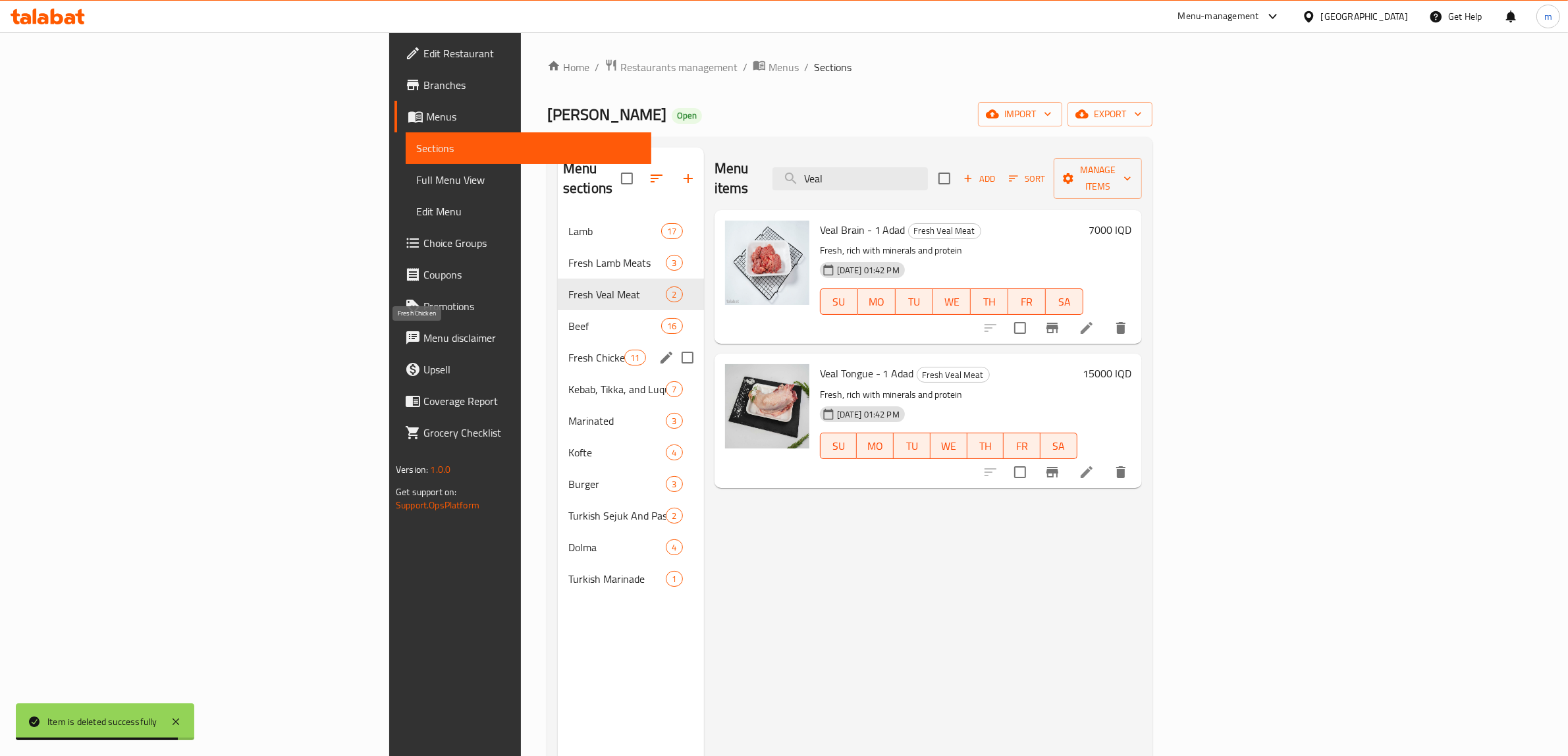
click at [569, 349] on span "Fresh Chicken" at bounding box center [596, 357] width 56 height 16
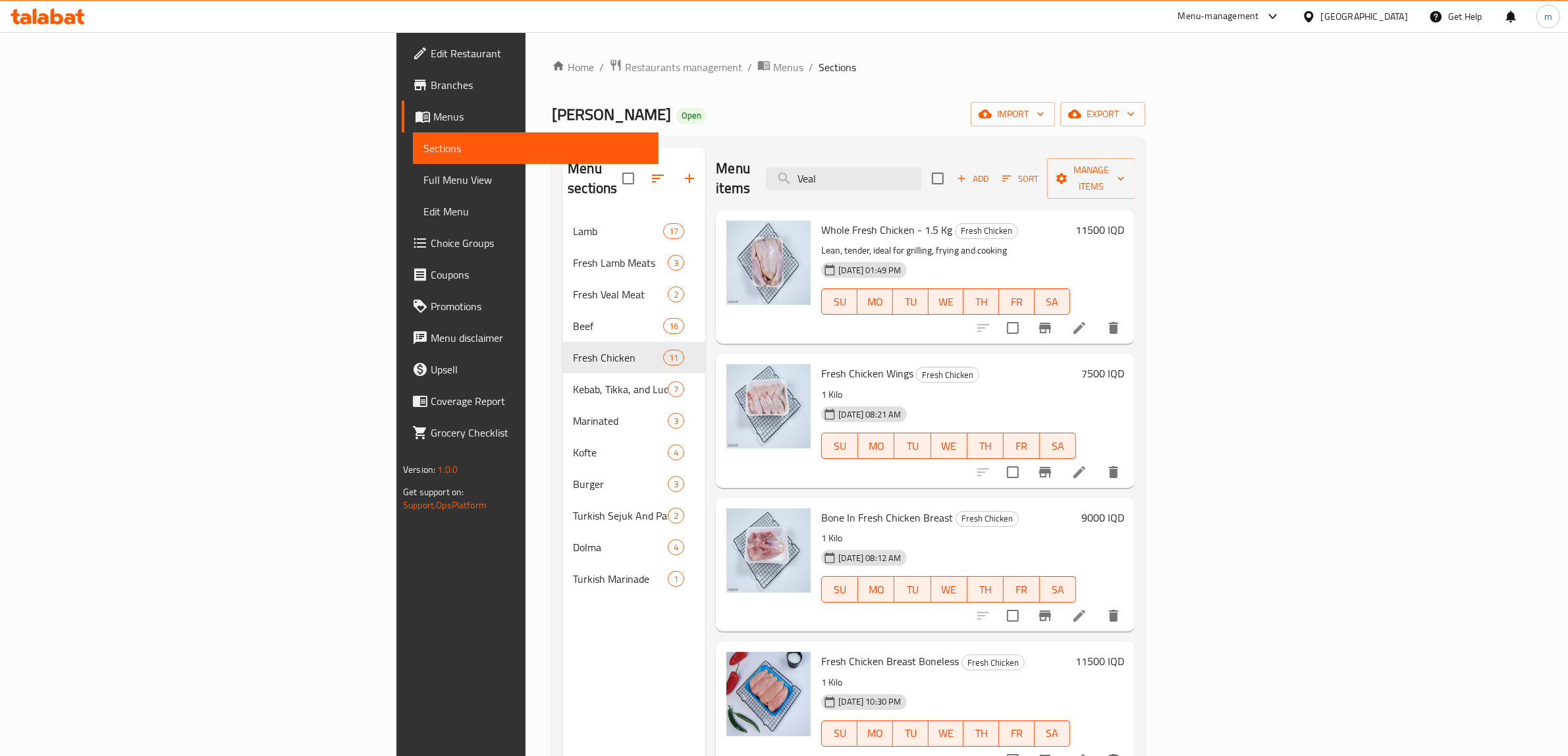
click at [681, 172] on icon "button" at bounding box center [689, 179] width 16 height 16
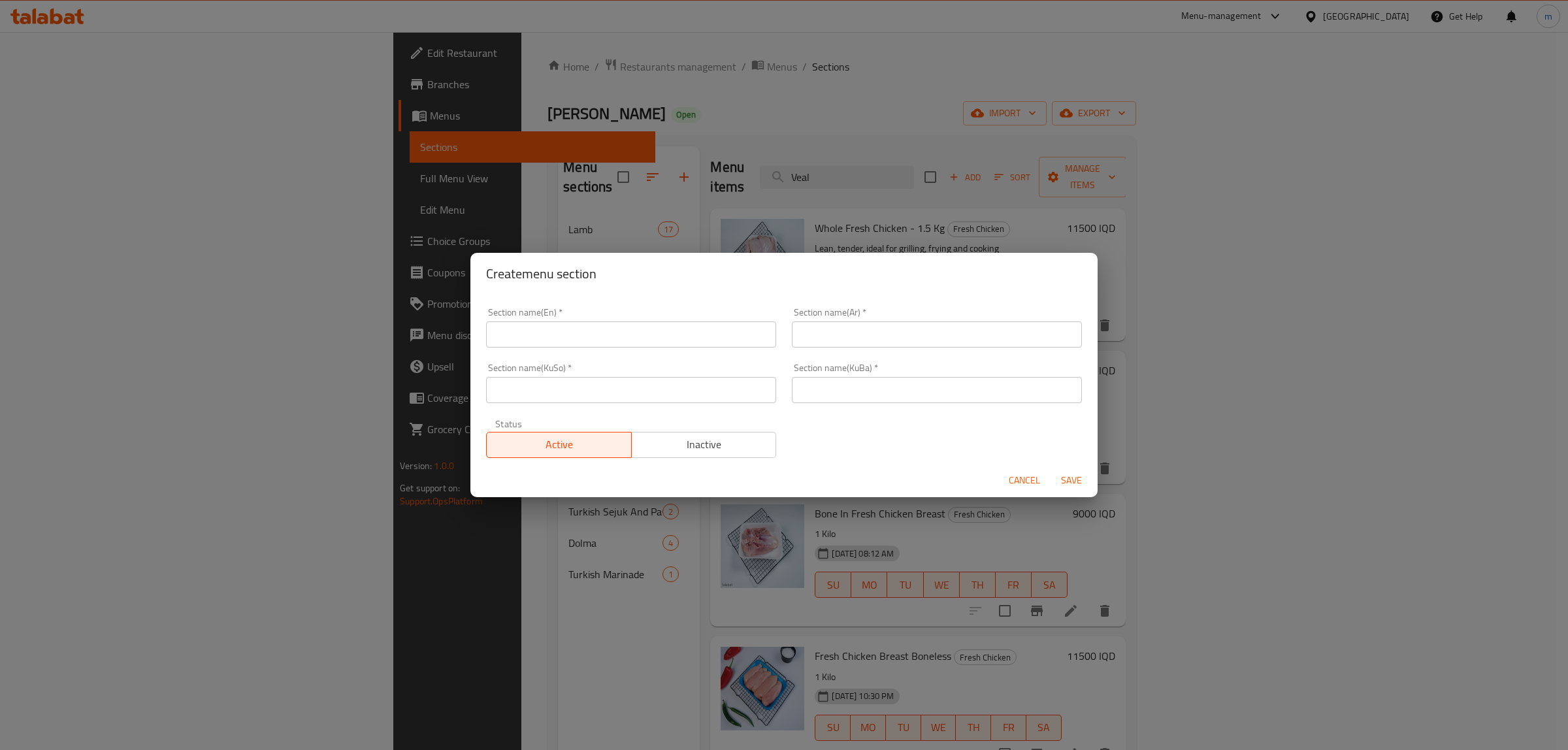
click at [692, 339] on input "text" at bounding box center [631, 335] width 290 height 26
click at [880, 374] on div "Section name(KuBa)   * Section name(KuBa) *" at bounding box center [936, 382] width 290 height 40
click at [873, 390] on input "text" at bounding box center [936, 390] width 290 height 26
drag, startPoint x: 698, startPoint y: 392, endPoint x: 745, endPoint y: 379, distance: 48.8
click at [698, 392] on input "text" at bounding box center [631, 390] width 290 height 26
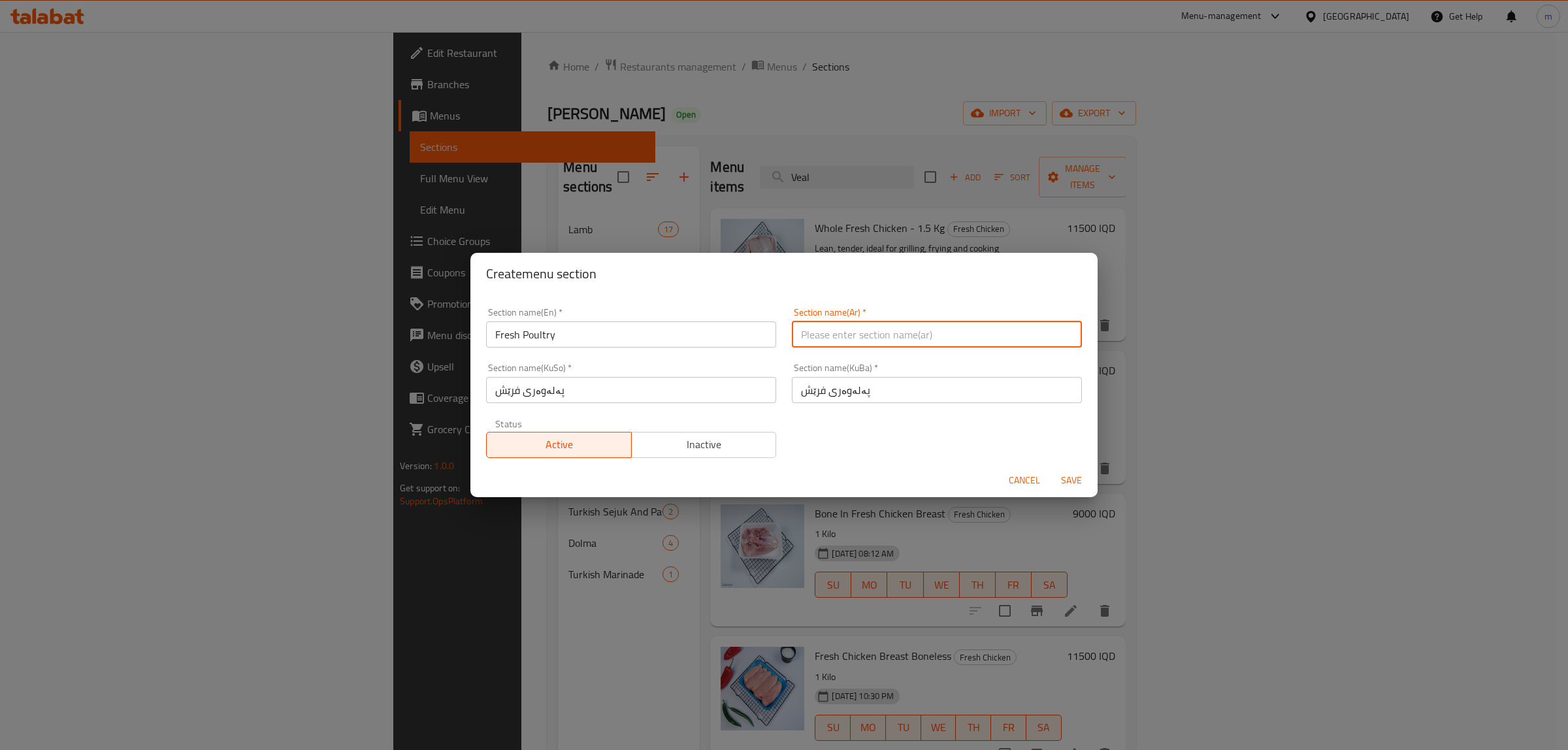
click at [856, 342] on input "text" at bounding box center [936, 335] width 290 height 26
click at [549, 339] on input "Fresh Poultry" at bounding box center [631, 335] width 290 height 26
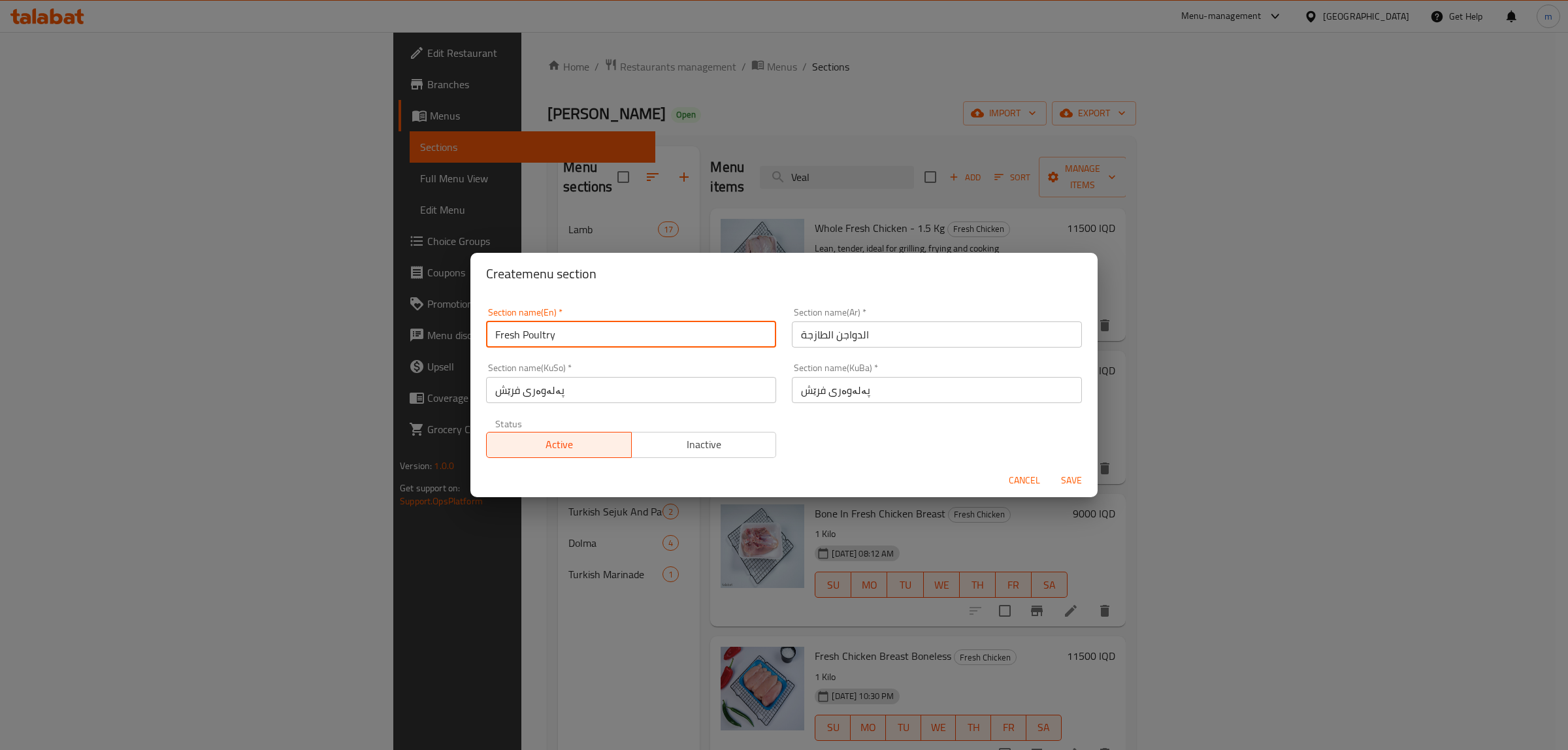
click at [549, 339] on input "Fresh Poultry" at bounding box center [631, 335] width 290 height 26
click at [807, 424] on div "Section name(En)   * Fresh Poultry Section name(En) * Section name(Ar)   * الدو…" at bounding box center [783, 383] width 612 height 166
click at [1083, 478] on span "Save" at bounding box center [1071, 480] width 31 height 16
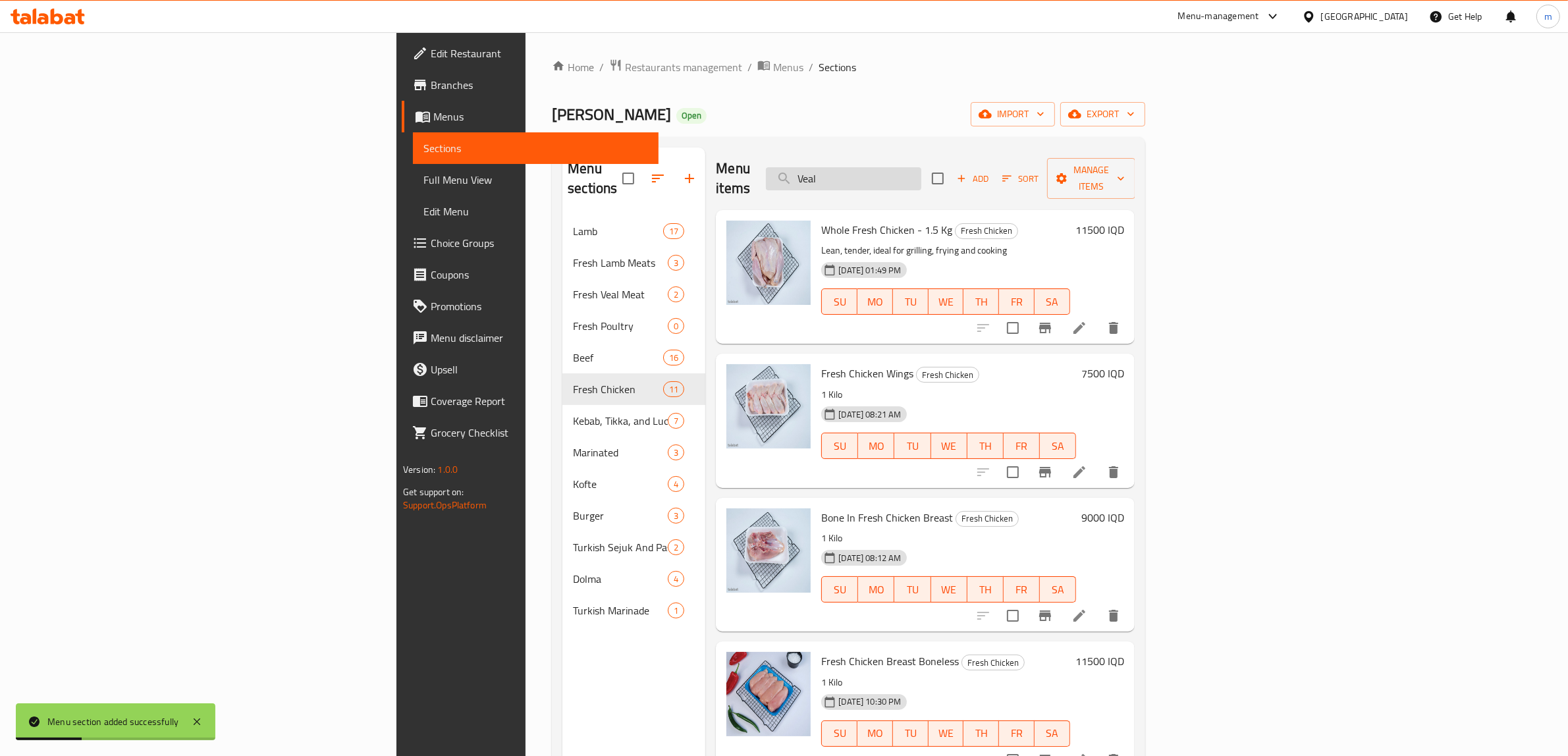
click at [921, 168] on input "Veal" at bounding box center [844, 179] width 155 height 23
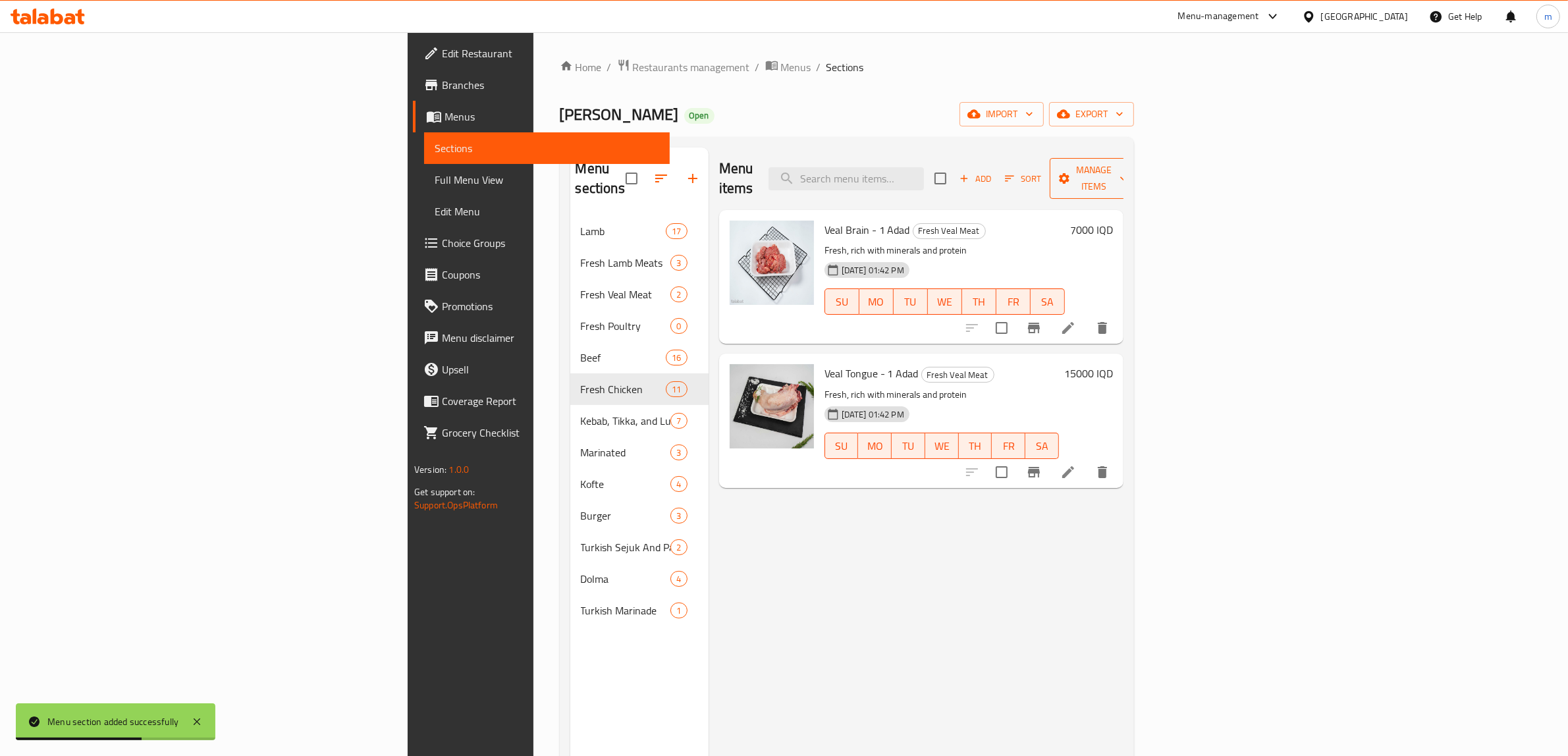
click at [1127, 173] on span "Manage items" at bounding box center [1094, 179] width 67 height 33
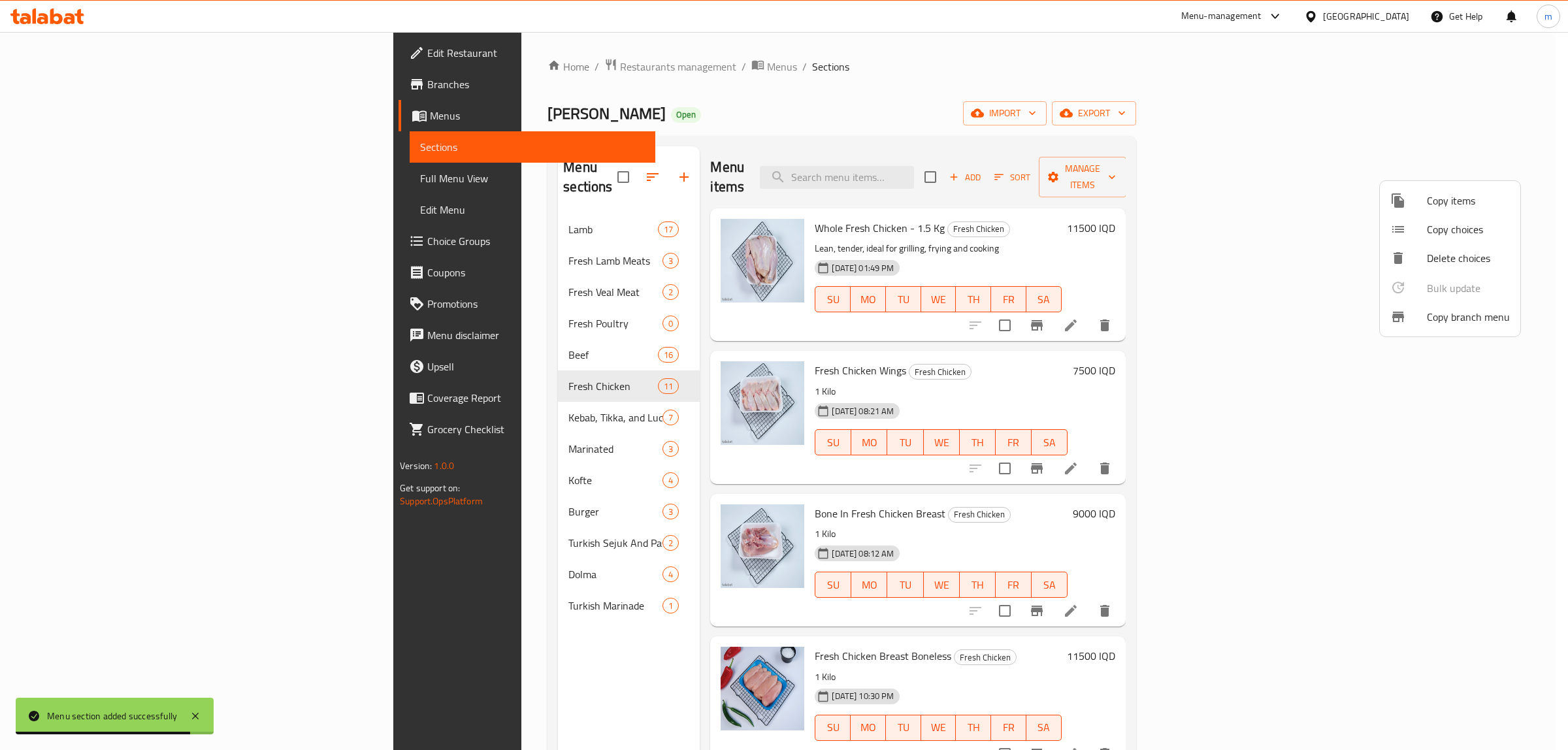
click at [1435, 201] on span "Copy items" at bounding box center [1468, 201] width 83 height 16
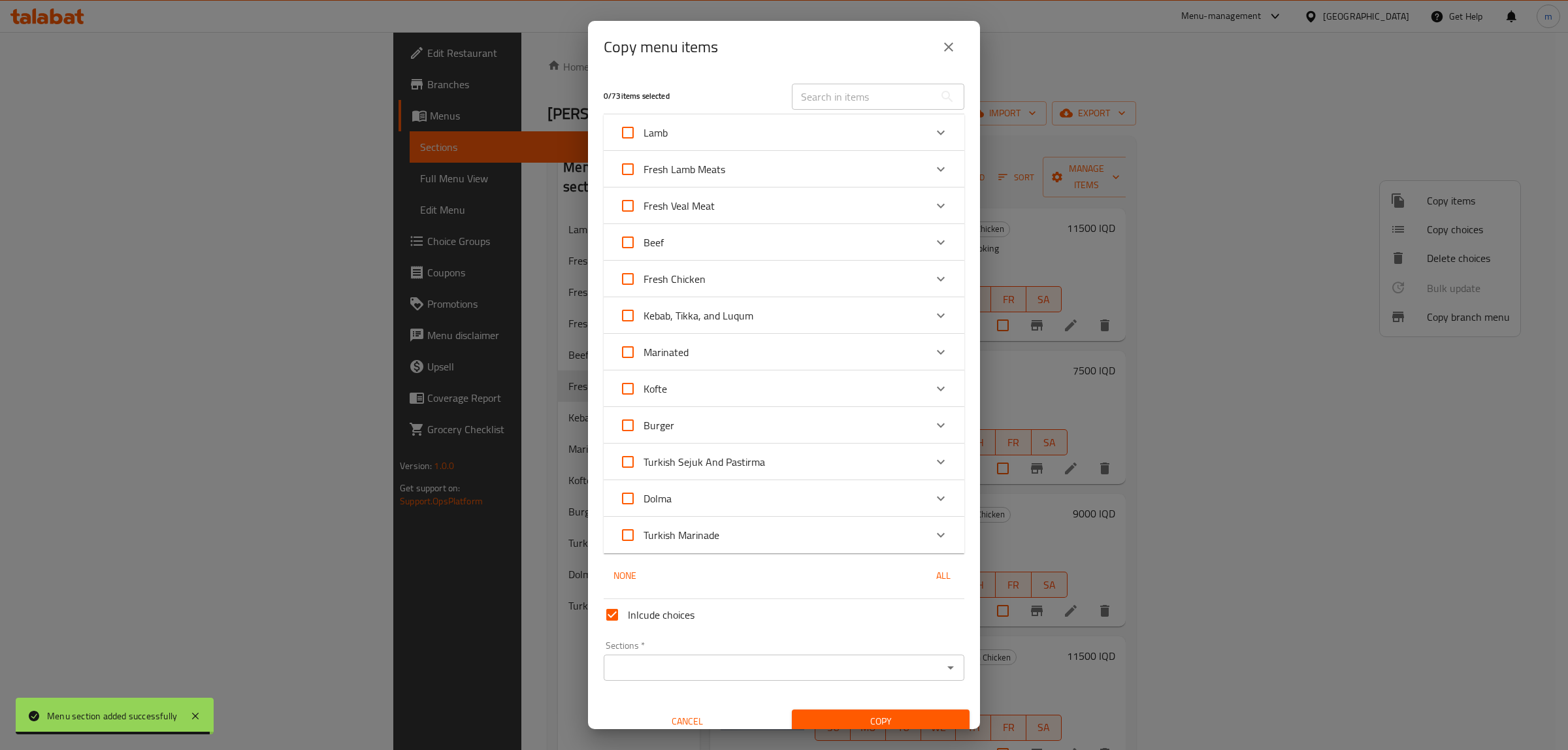
click at [858, 99] on input "text" at bounding box center [862, 97] width 142 height 26
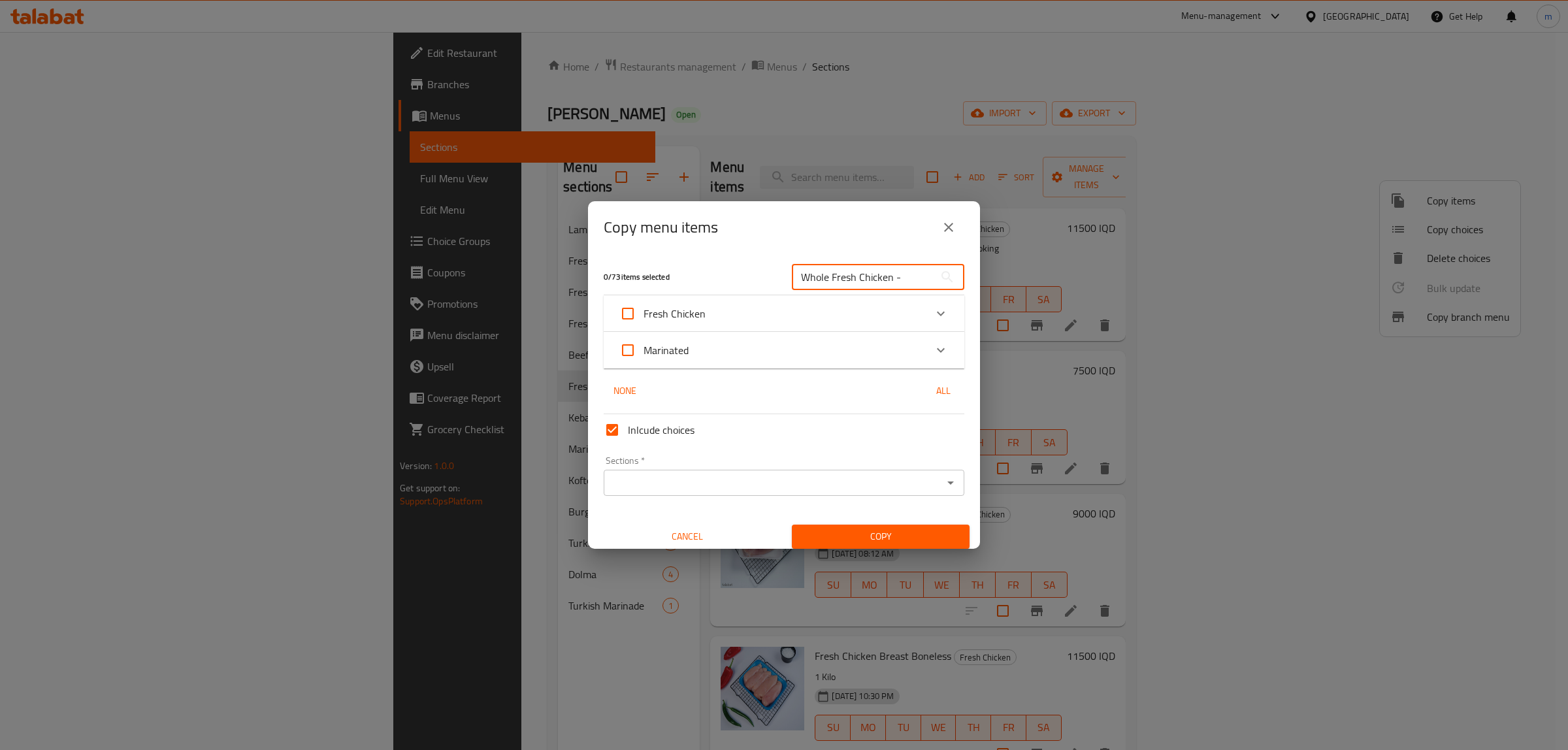
click at [933, 310] on icon "Expand" at bounding box center [941, 313] width 16 height 16
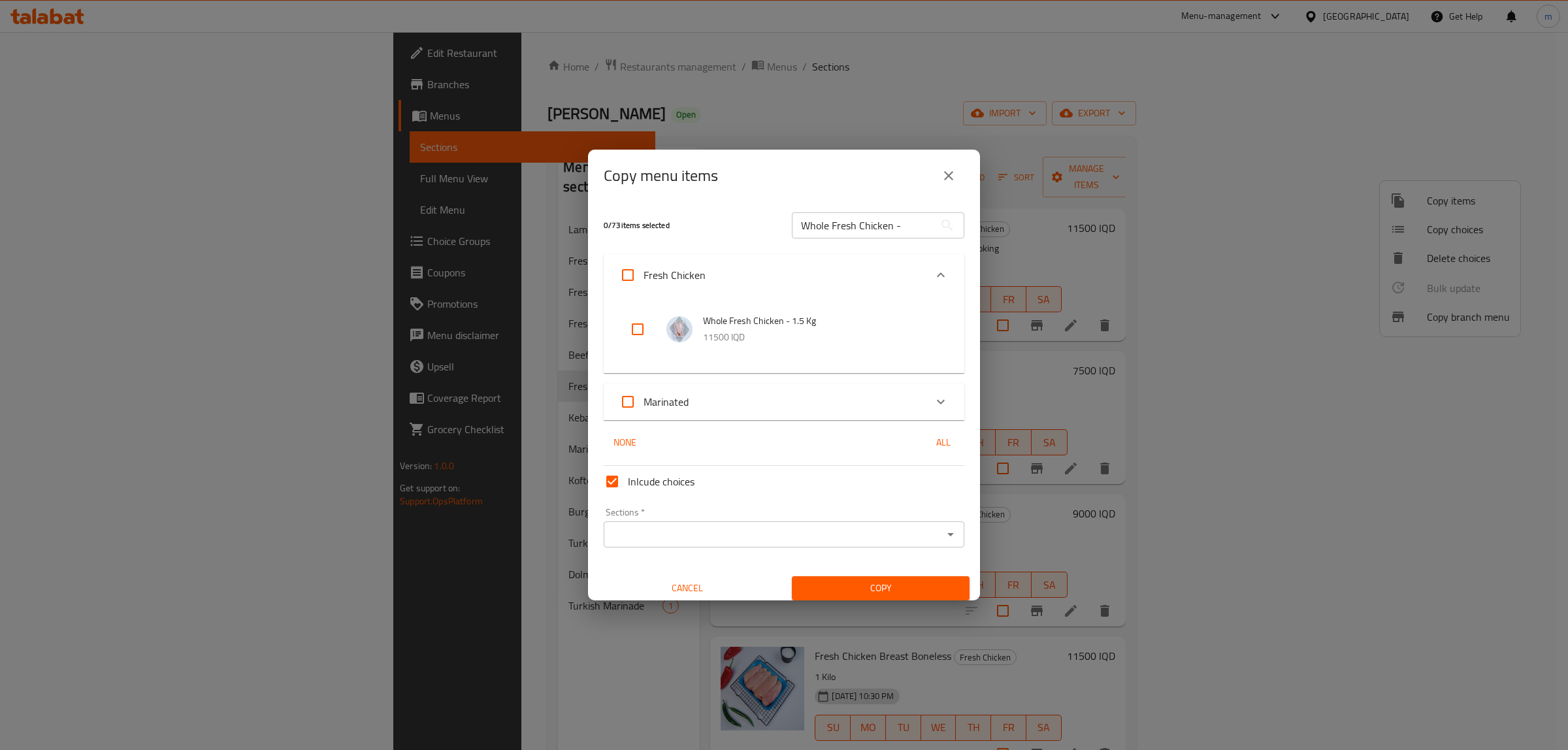
click at [934, 392] on div "Expand" at bounding box center [940, 402] width 31 height 31
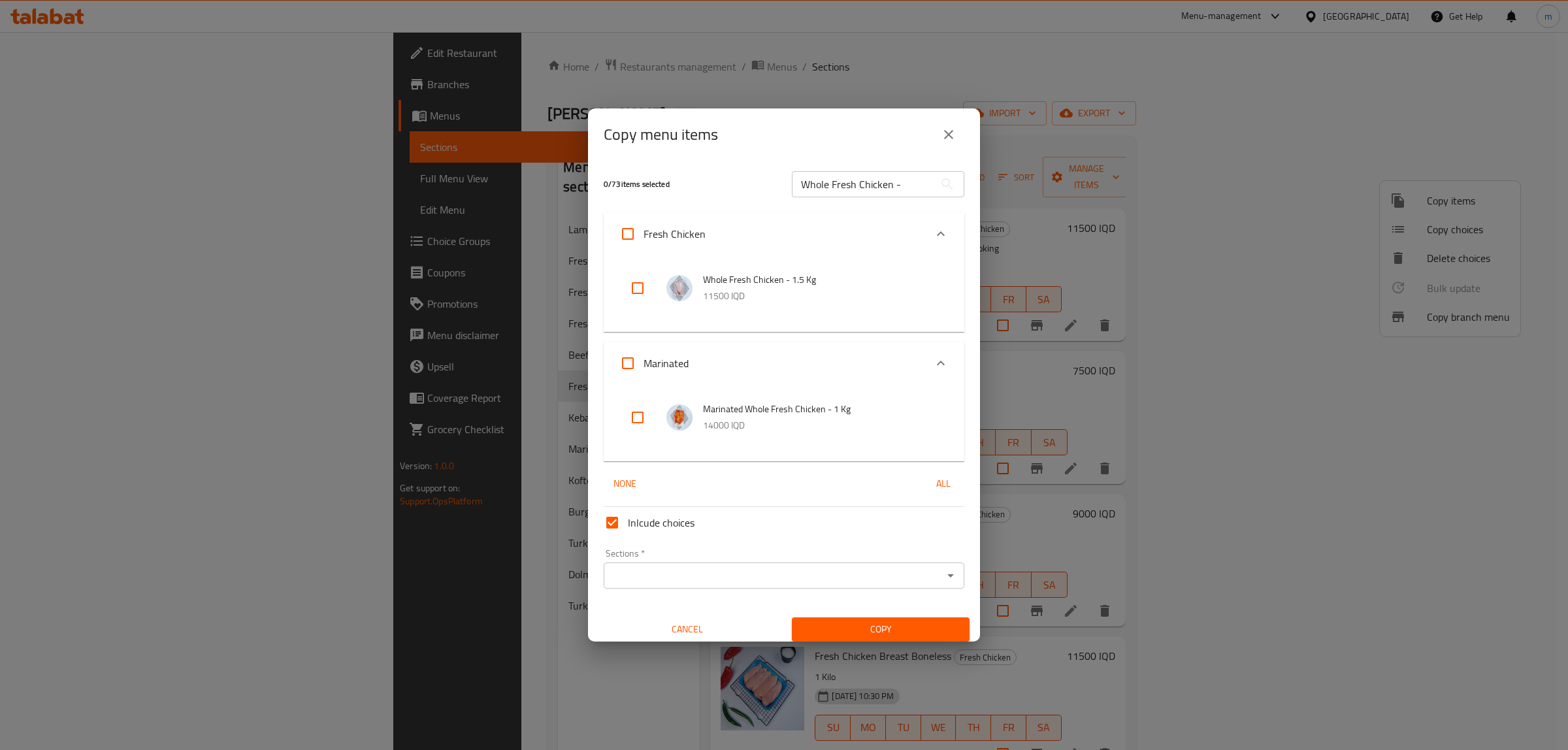
click at [634, 294] on input "checkbox" at bounding box center [637, 288] width 31 height 31
click at [943, 574] on icon "Open" at bounding box center [950, 576] width 16 height 16
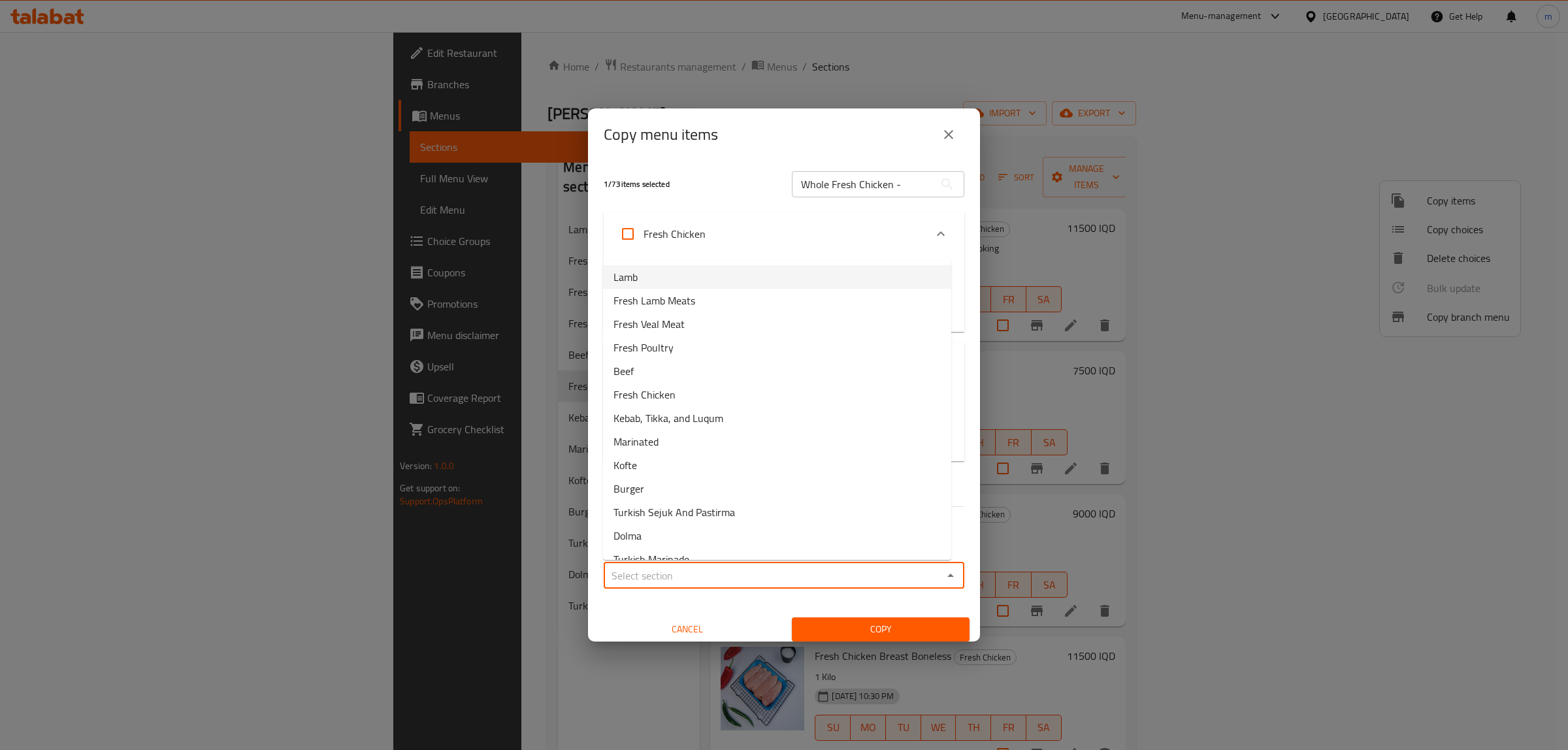
click at [695, 176] on div "1 / 73 items selected" at bounding box center [690, 183] width 188 height 51
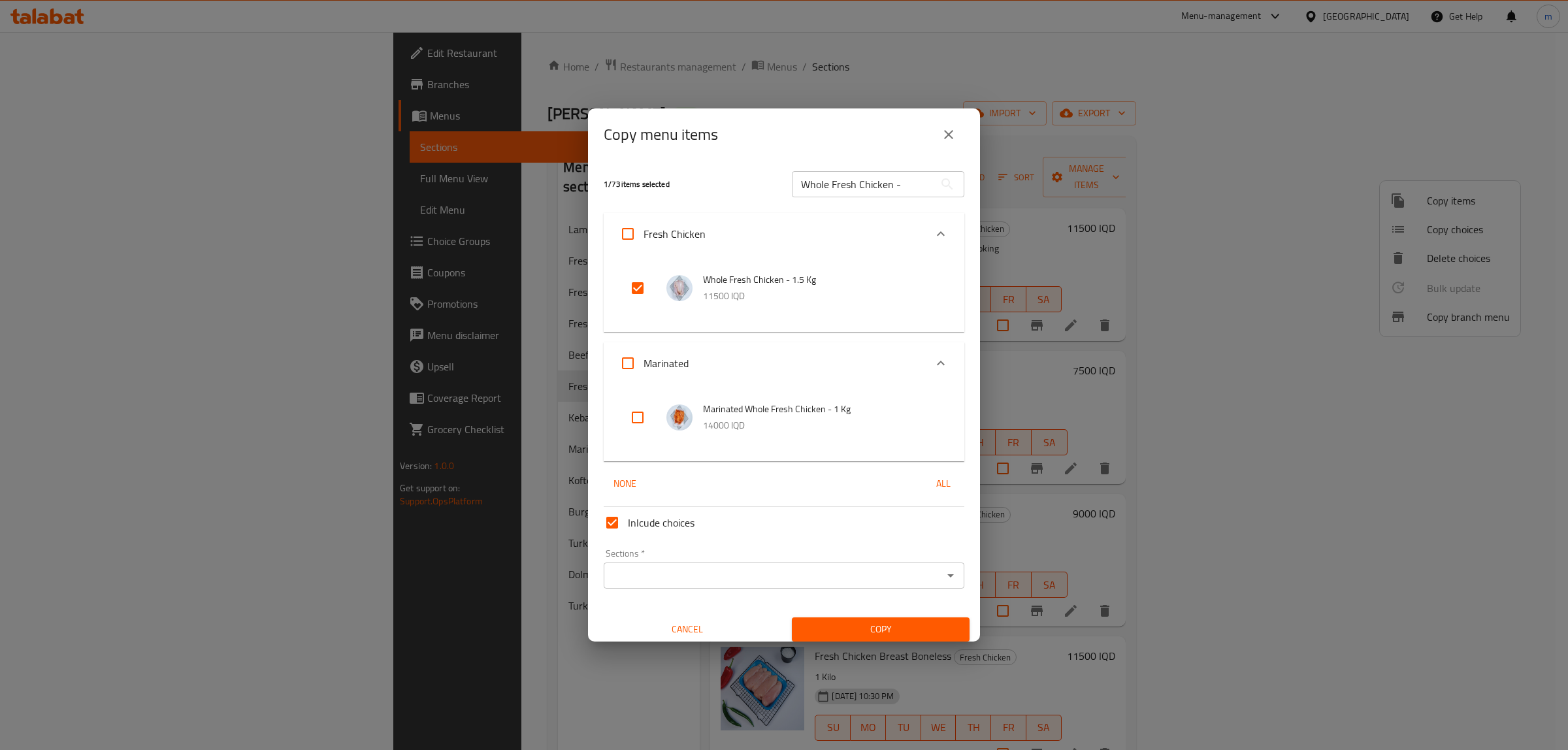
click at [822, 173] on input "Whole Fresh Chicken -" at bounding box center [862, 184] width 142 height 26
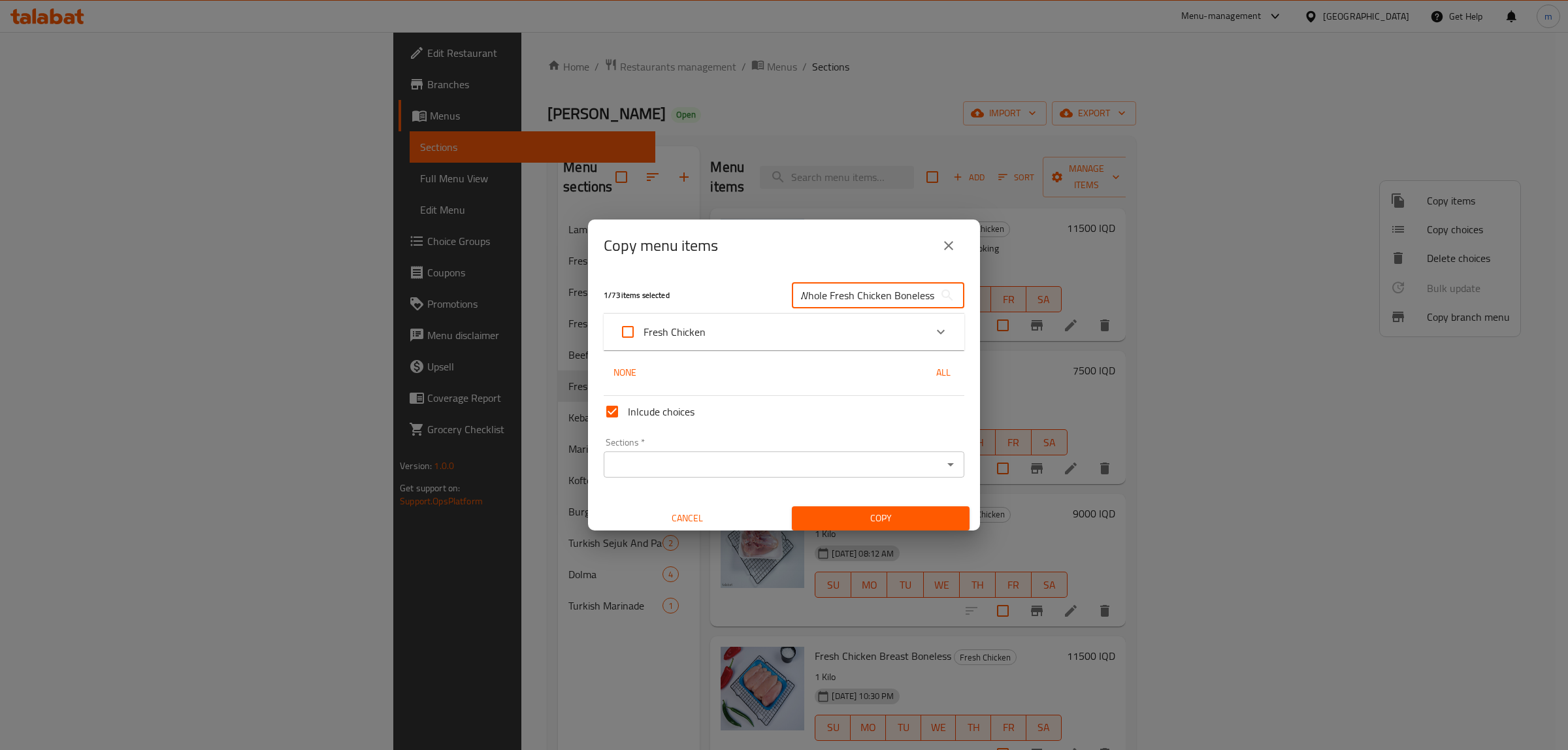
scroll to position [0, 5]
click at [926, 320] on div "Expand" at bounding box center [940, 332] width 31 height 31
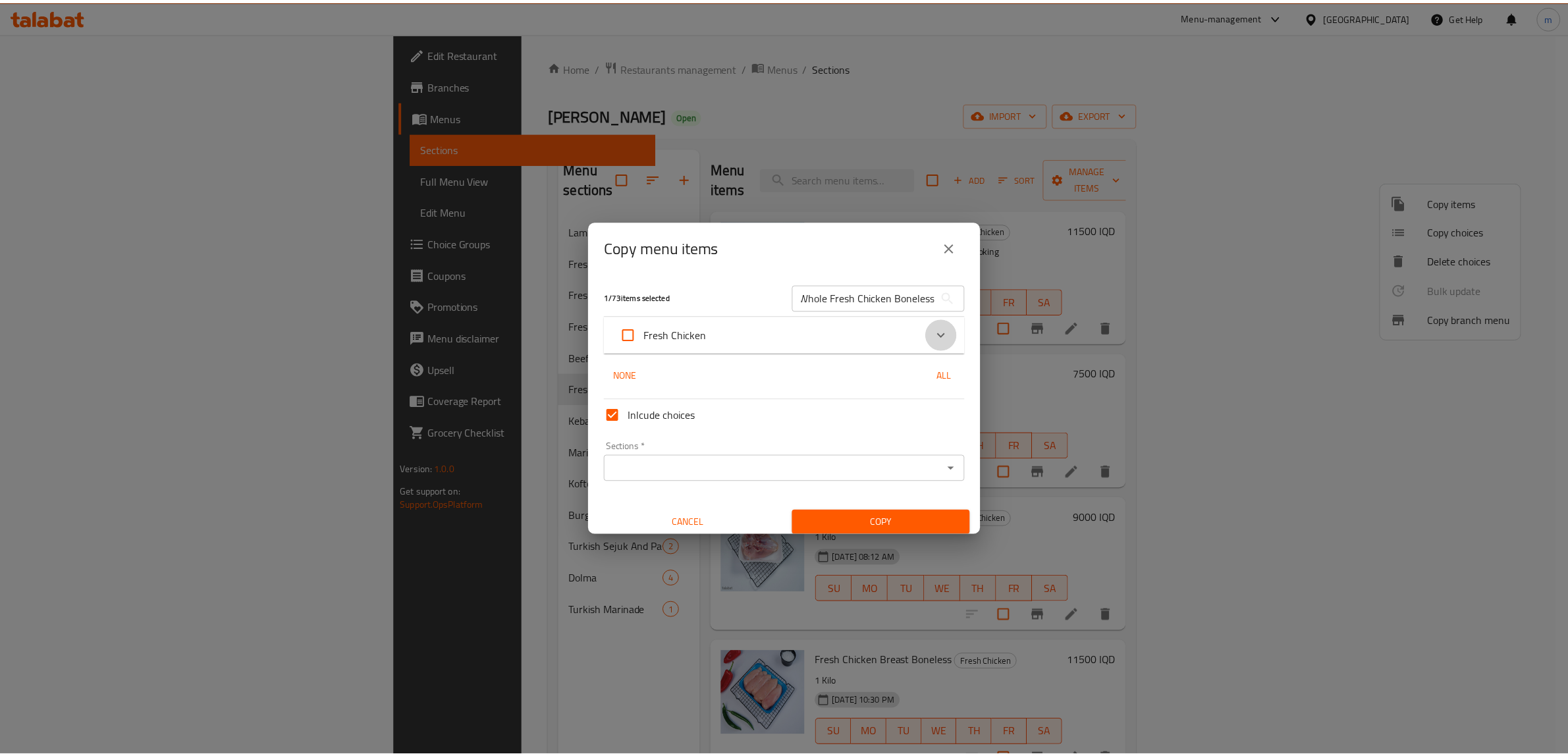
scroll to position [0, 0]
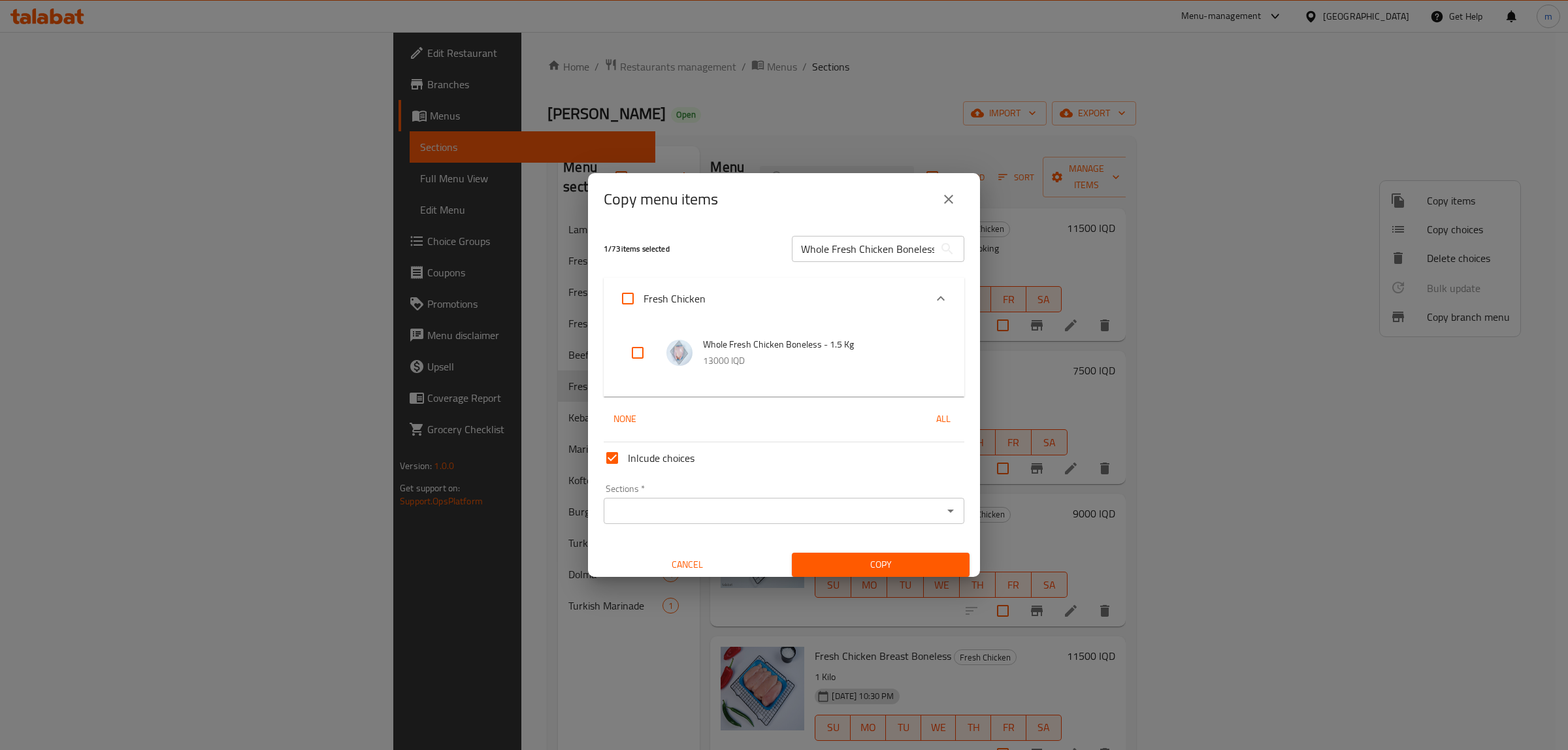
click at [642, 347] on input "checkbox" at bounding box center [637, 353] width 31 height 31
click at [943, 510] on icon "Open" at bounding box center [950, 511] width 16 height 16
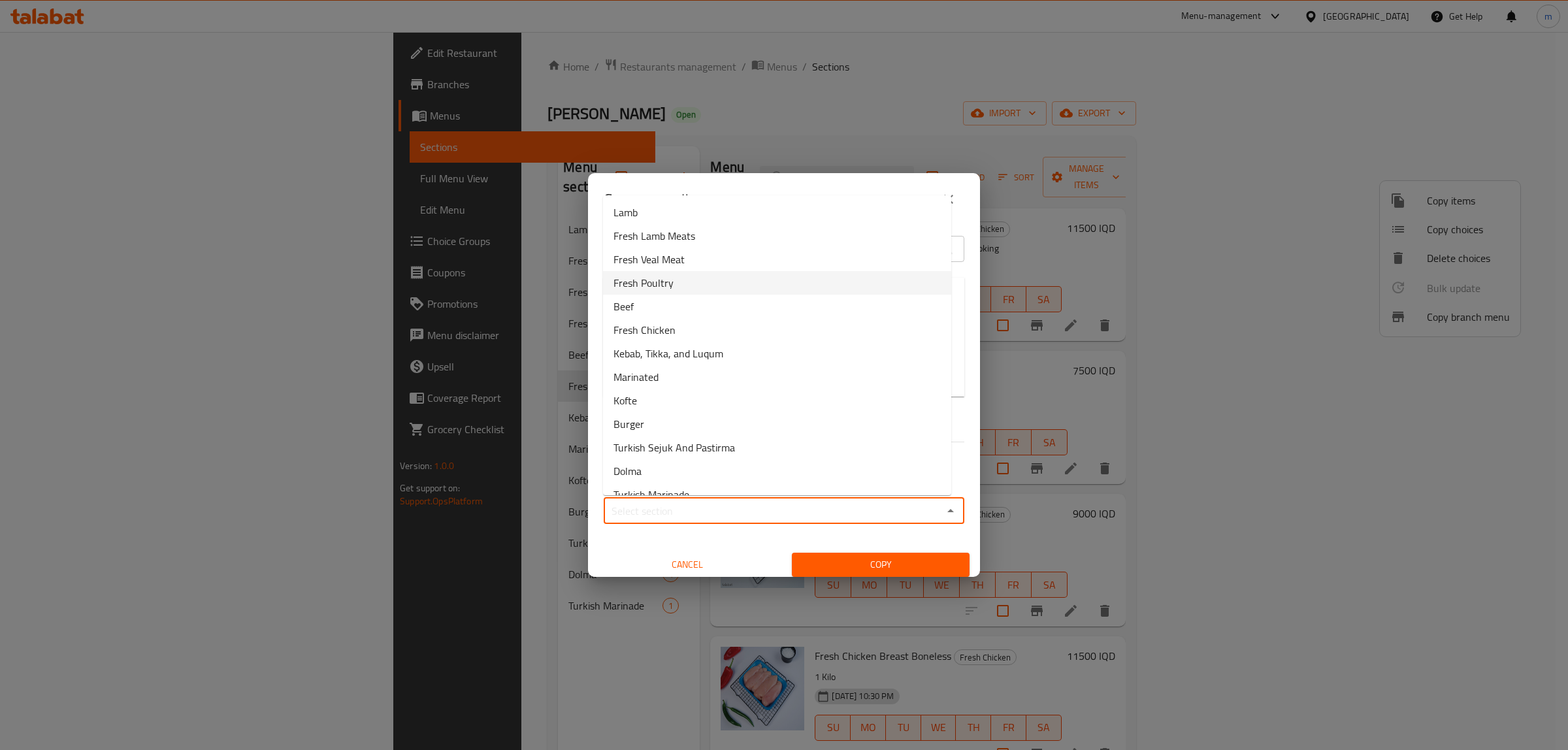
click at [671, 281] on span "Fresh Poultry" at bounding box center [643, 283] width 60 height 16
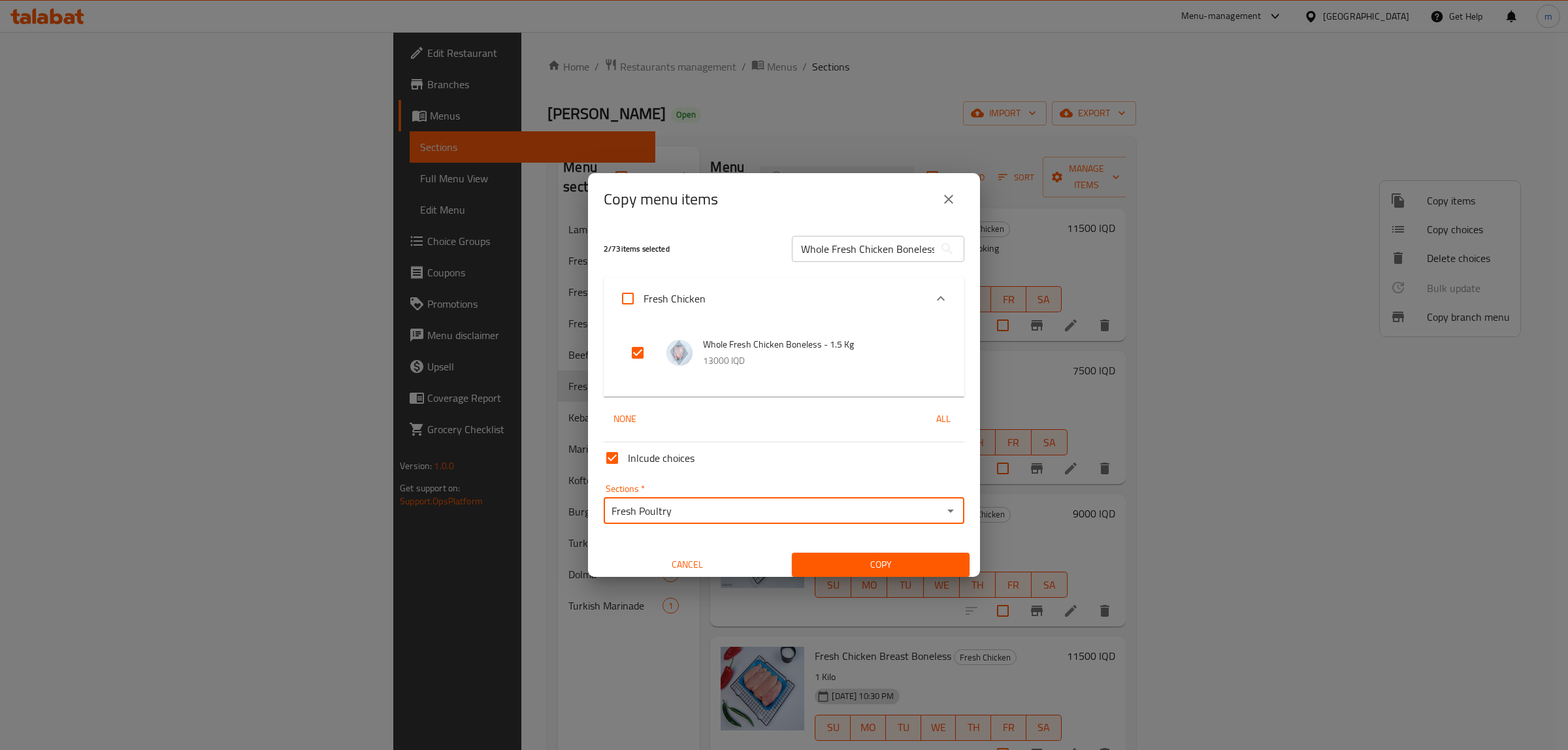
click at [880, 557] on span "Copy" at bounding box center [880, 564] width 157 height 16
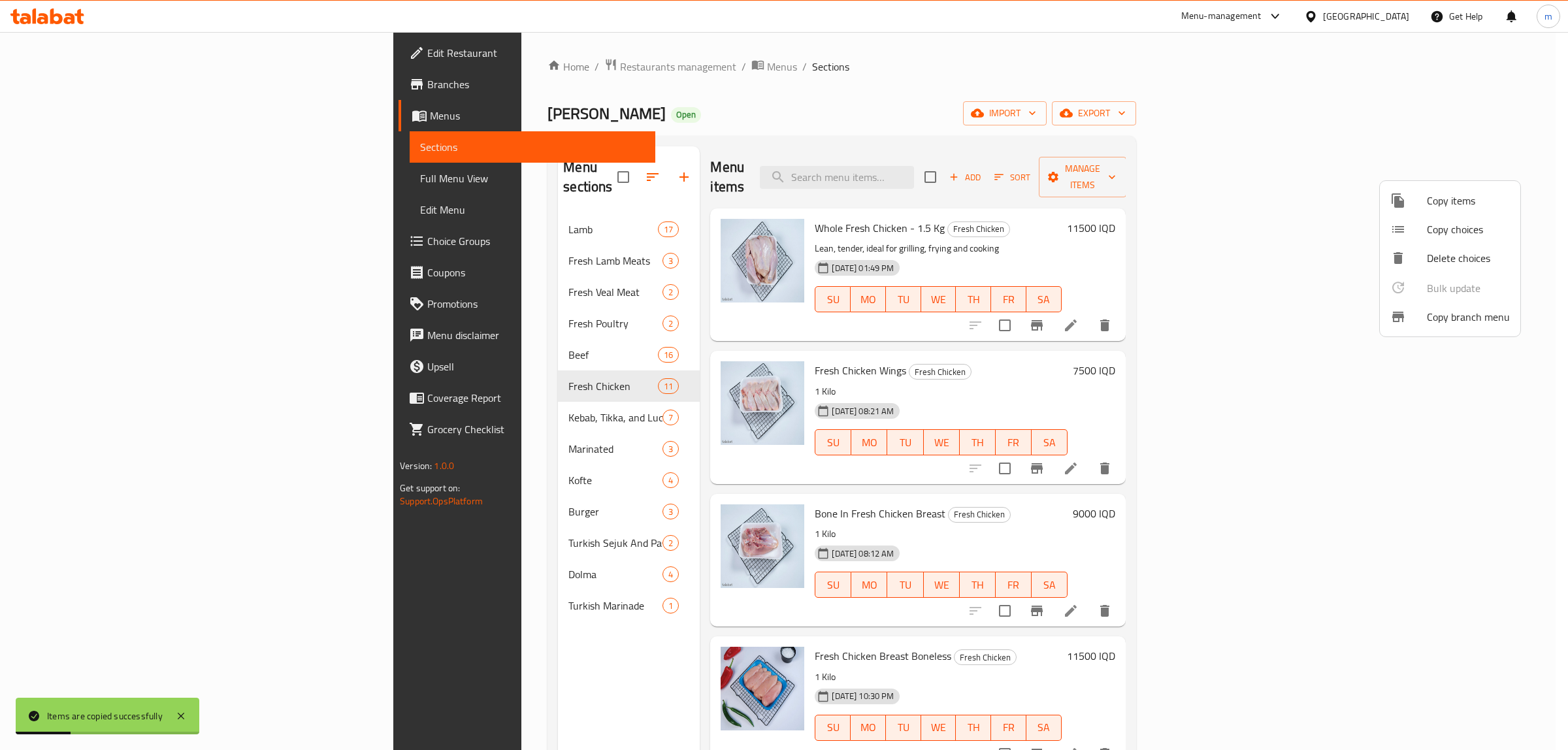
click at [988, 172] on div at bounding box center [784, 375] width 1568 height 750
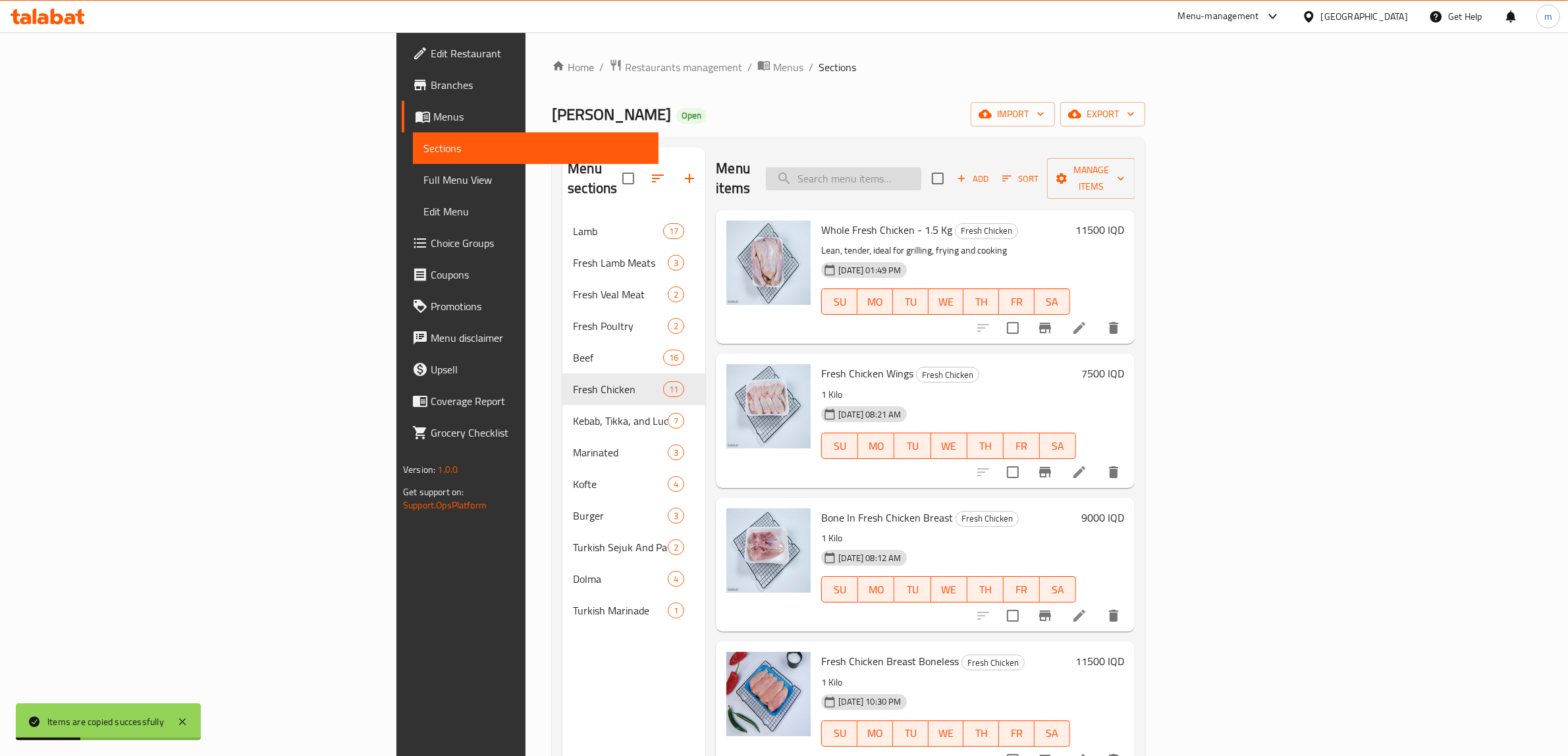
click at [921, 172] on input "search" at bounding box center [844, 179] width 155 height 23
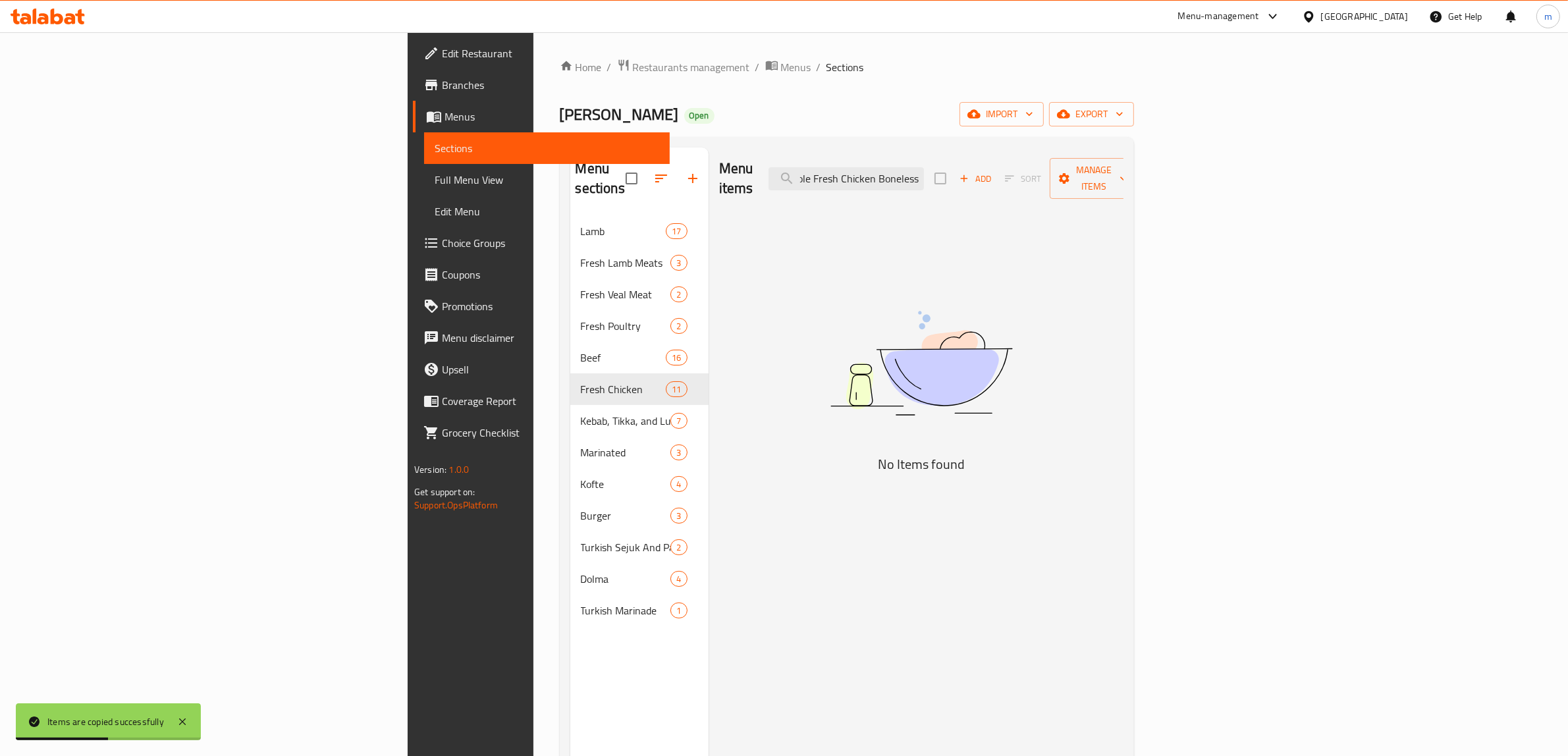
scroll to position [0, 16]
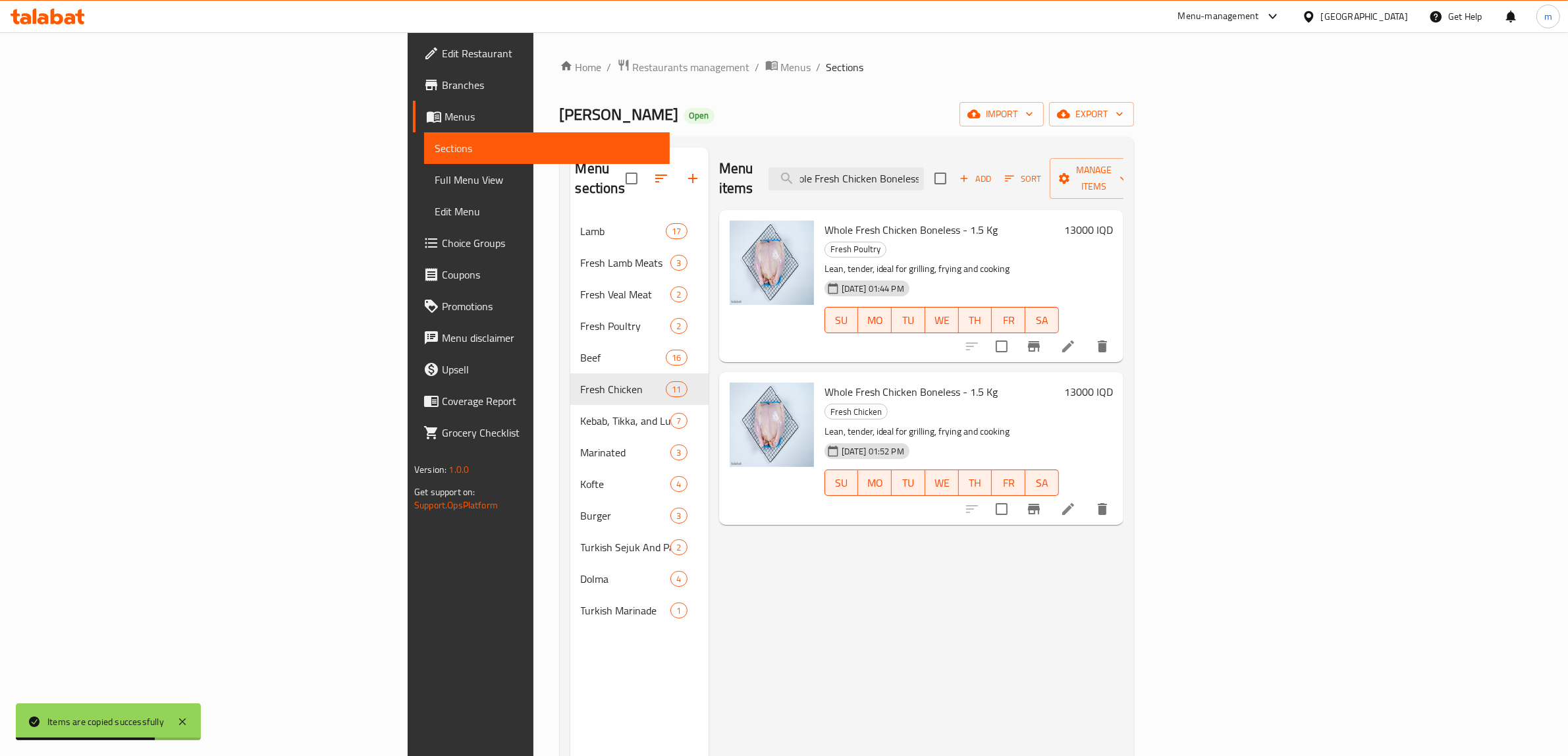
click at [1111, 501] on icon "delete" at bounding box center [1102, 509] width 16 height 16
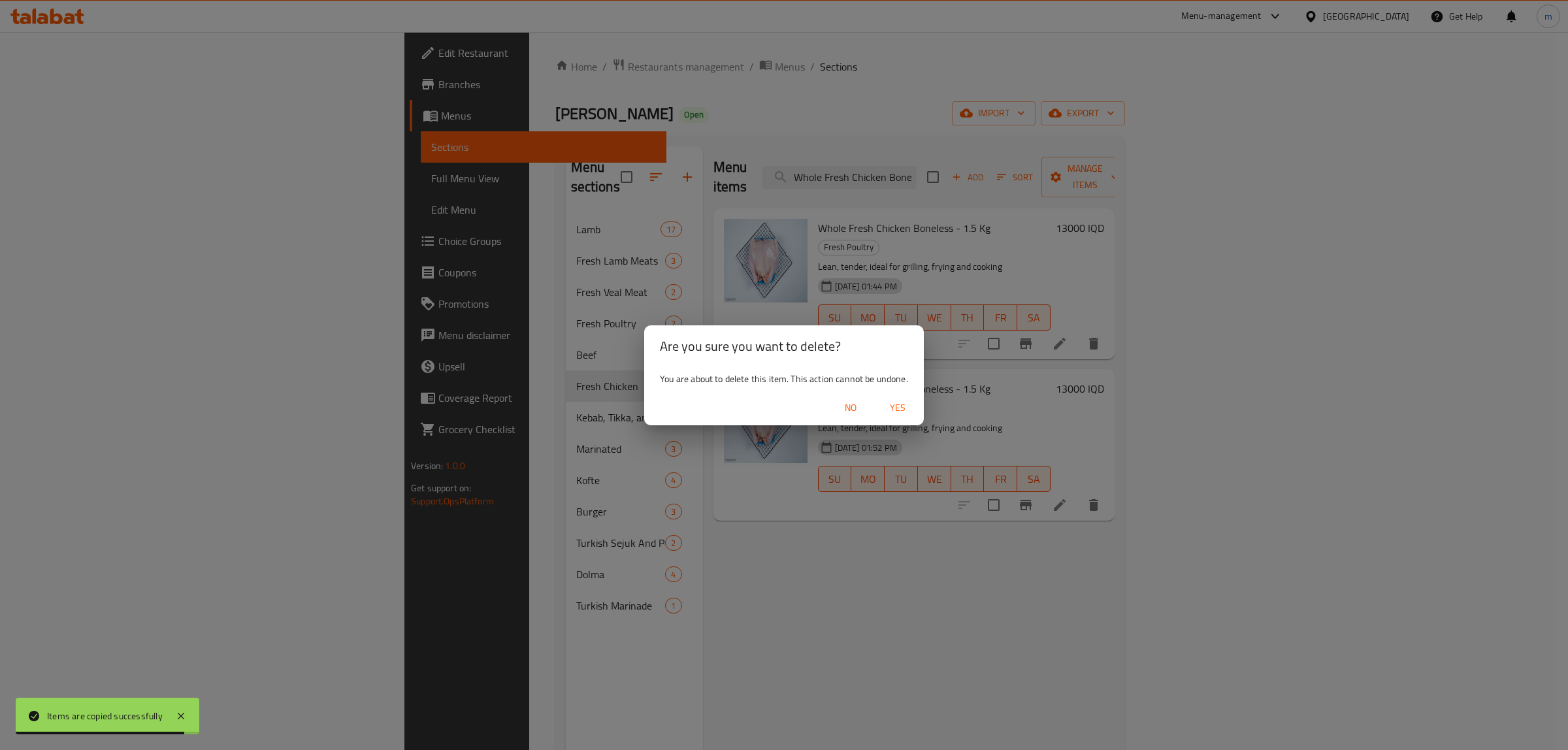
click at [897, 413] on span "Yes" at bounding box center [897, 408] width 31 height 16
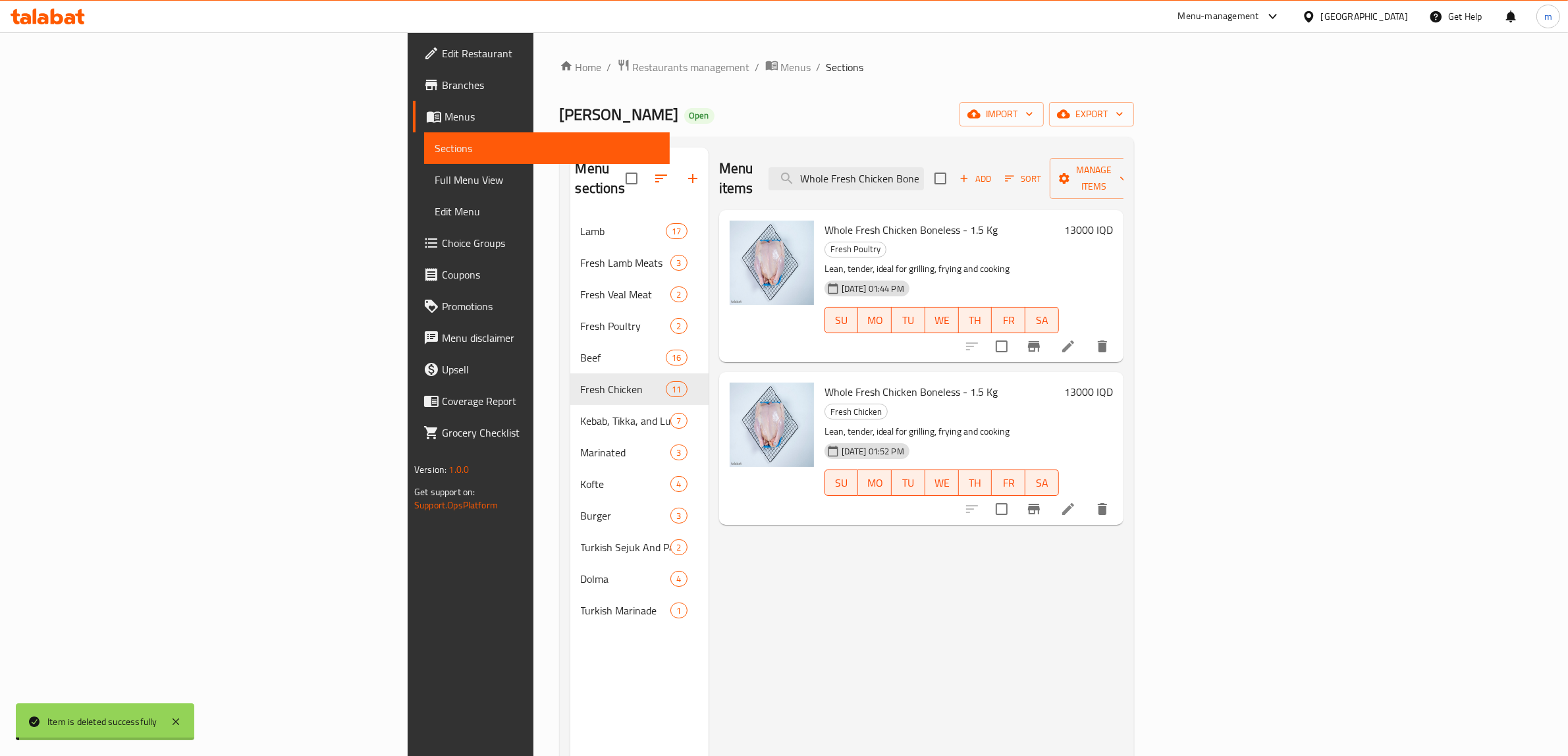
click at [924, 172] on input "Whole Fresh Chicken Boneless" at bounding box center [846, 179] width 155 height 23
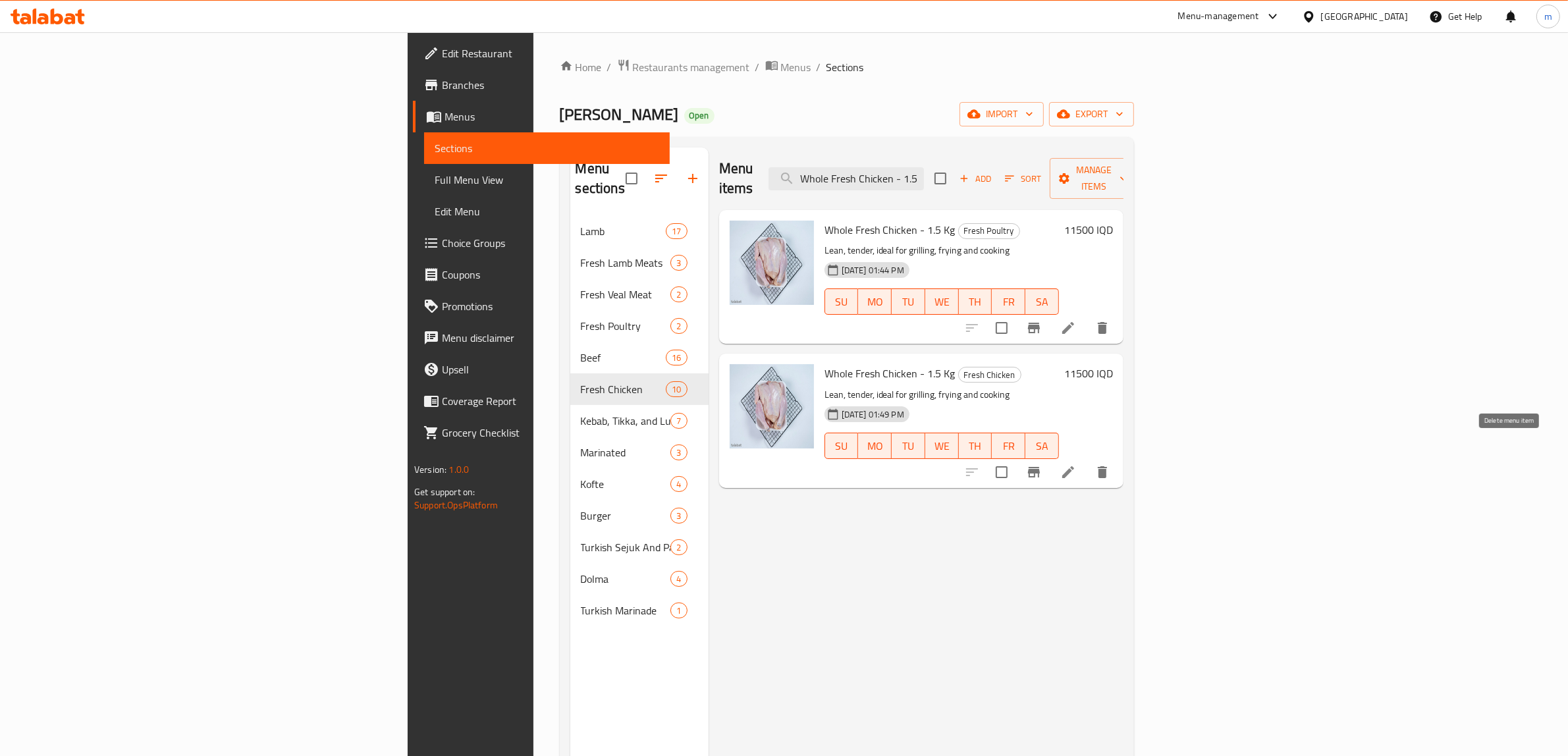
click at [1111, 465] on icon "delete" at bounding box center [1102, 472] width 16 height 16
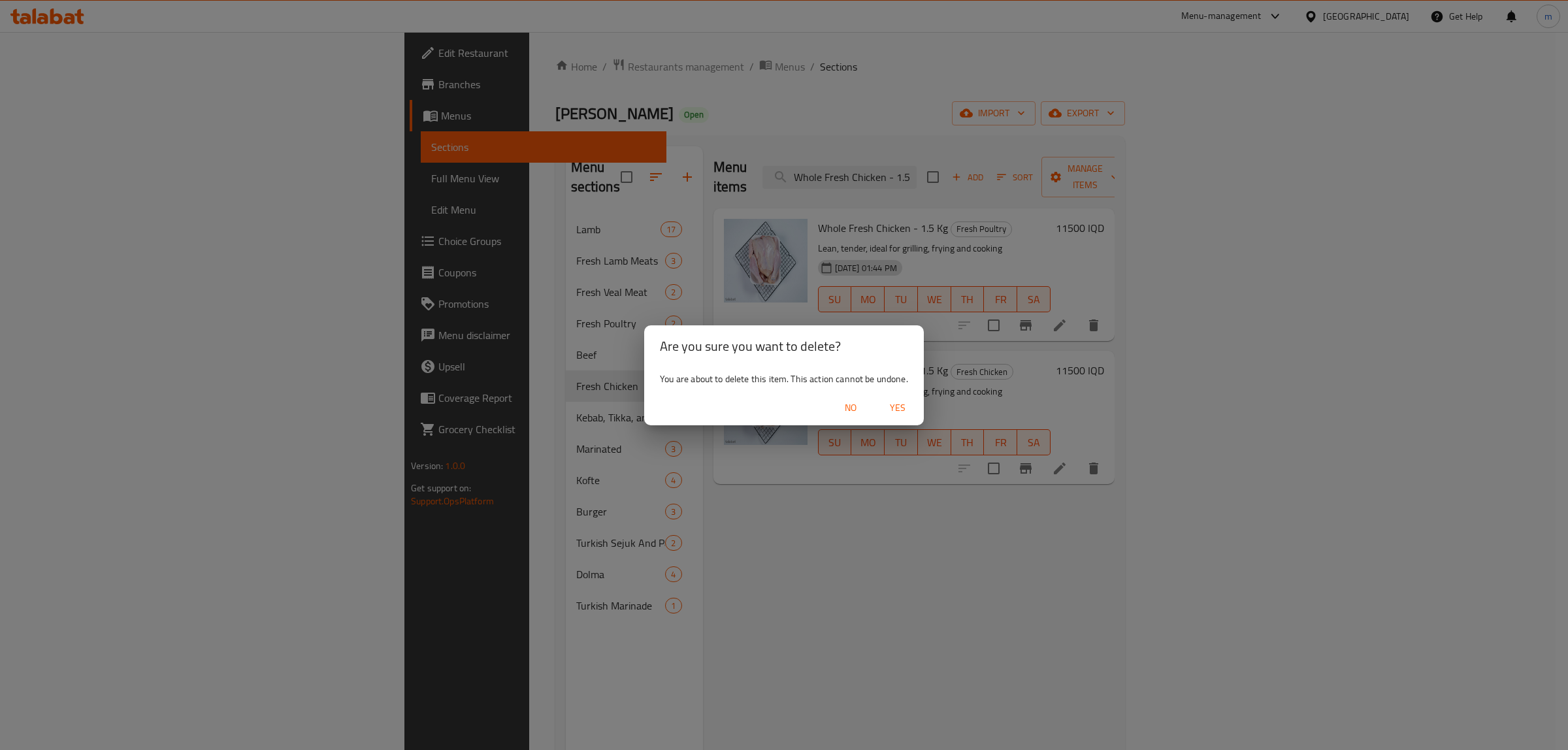
click at [906, 403] on span "Yes" at bounding box center [897, 408] width 31 height 16
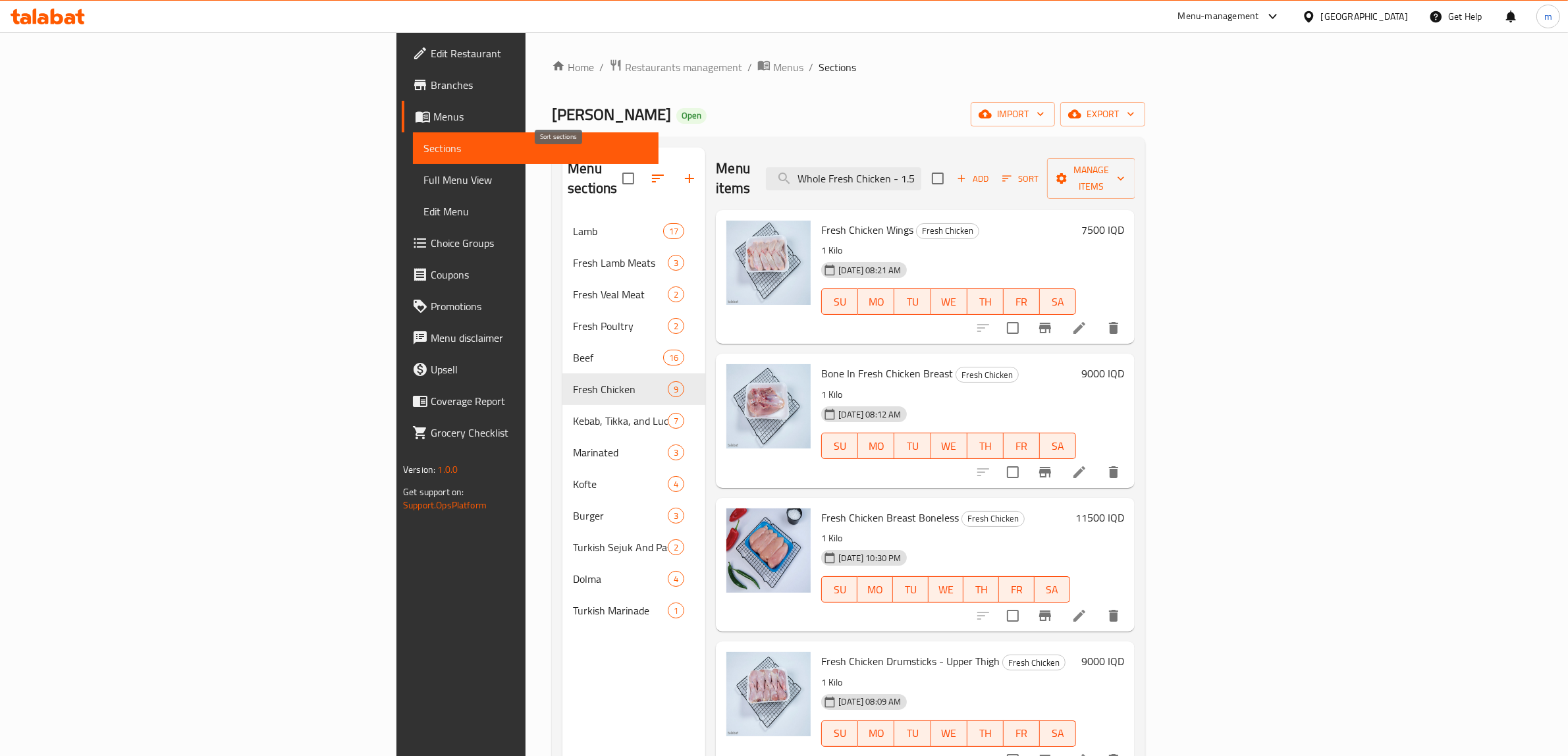
click at [642, 180] on button "button" at bounding box center [658, 179] width 31 height 31
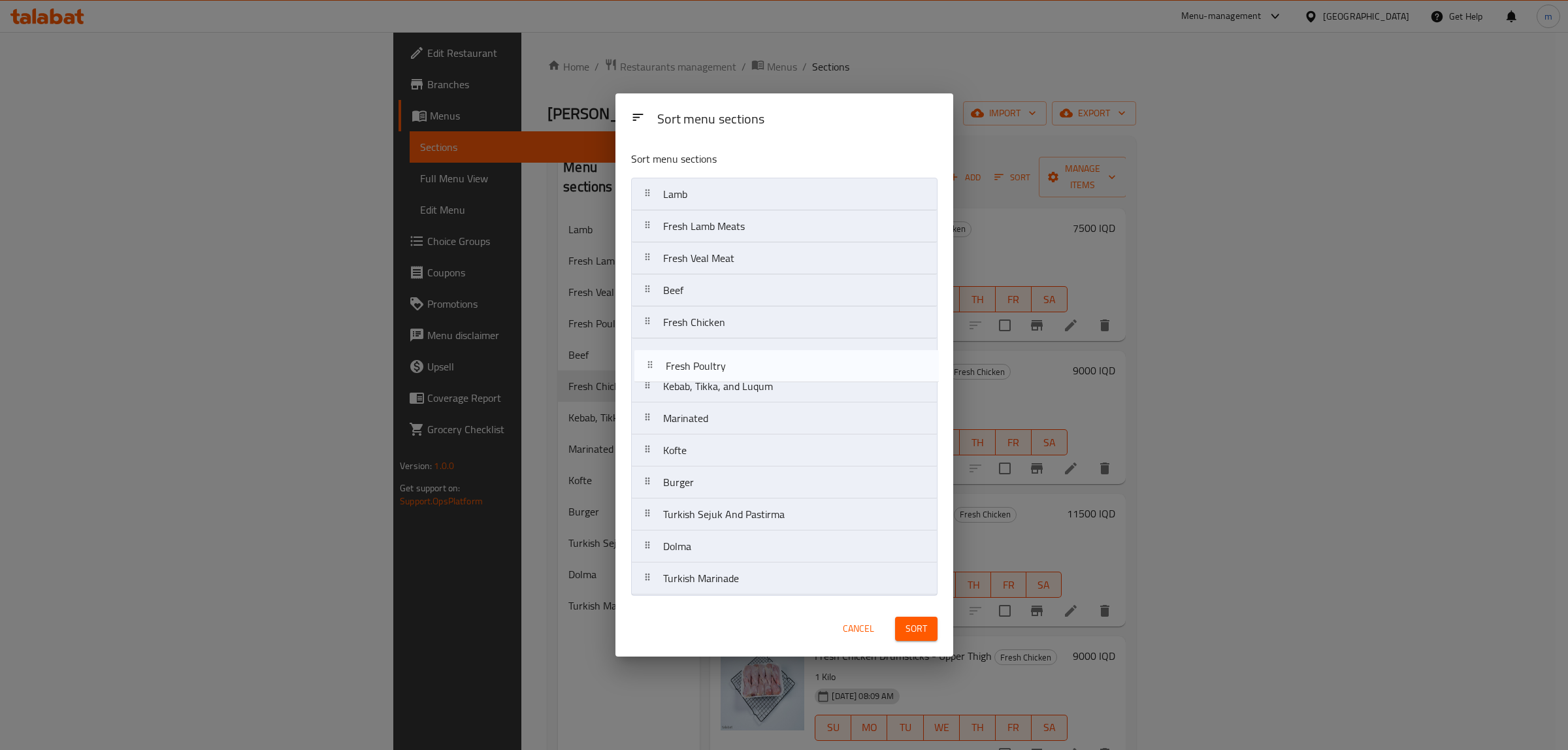
drag, startPoint x: 727, startPoint y: 289, endPoint x: 732, endPoint y: 368, distance: 79.2
click at [732, 368] on nav "Lamb Fresh Lamb Meats Fresh Veal Meat Fresh Poultry Beef Fresh Chicken Kebab, T…" at bounding box center [784, 386] width 306 height 417
drag, startPoint x: 720, startPoint y: 261, endPoint x: 720, endPoint y: 305, distance: 44.0
click at [720, 305] on nav "Lamb Fresh Lamb Meats Fresh Veal Meat Beef Fresh Chicken Fresh Poultry Kebab, T…" at bounding box center [784, 386] width 306 height 417
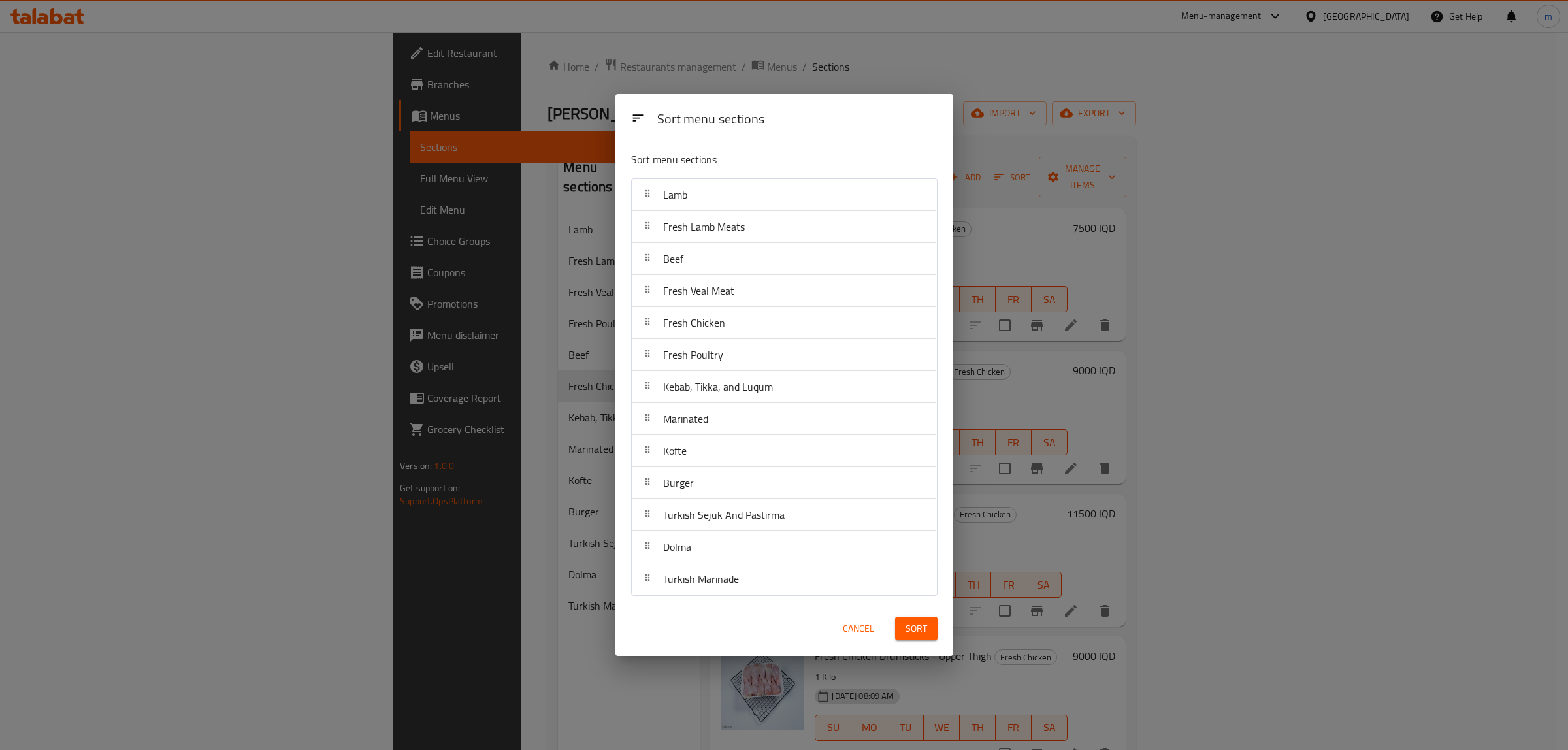
click at [929, 633] on button "Sort" at bounding box center [916, 629] width 43 height 24
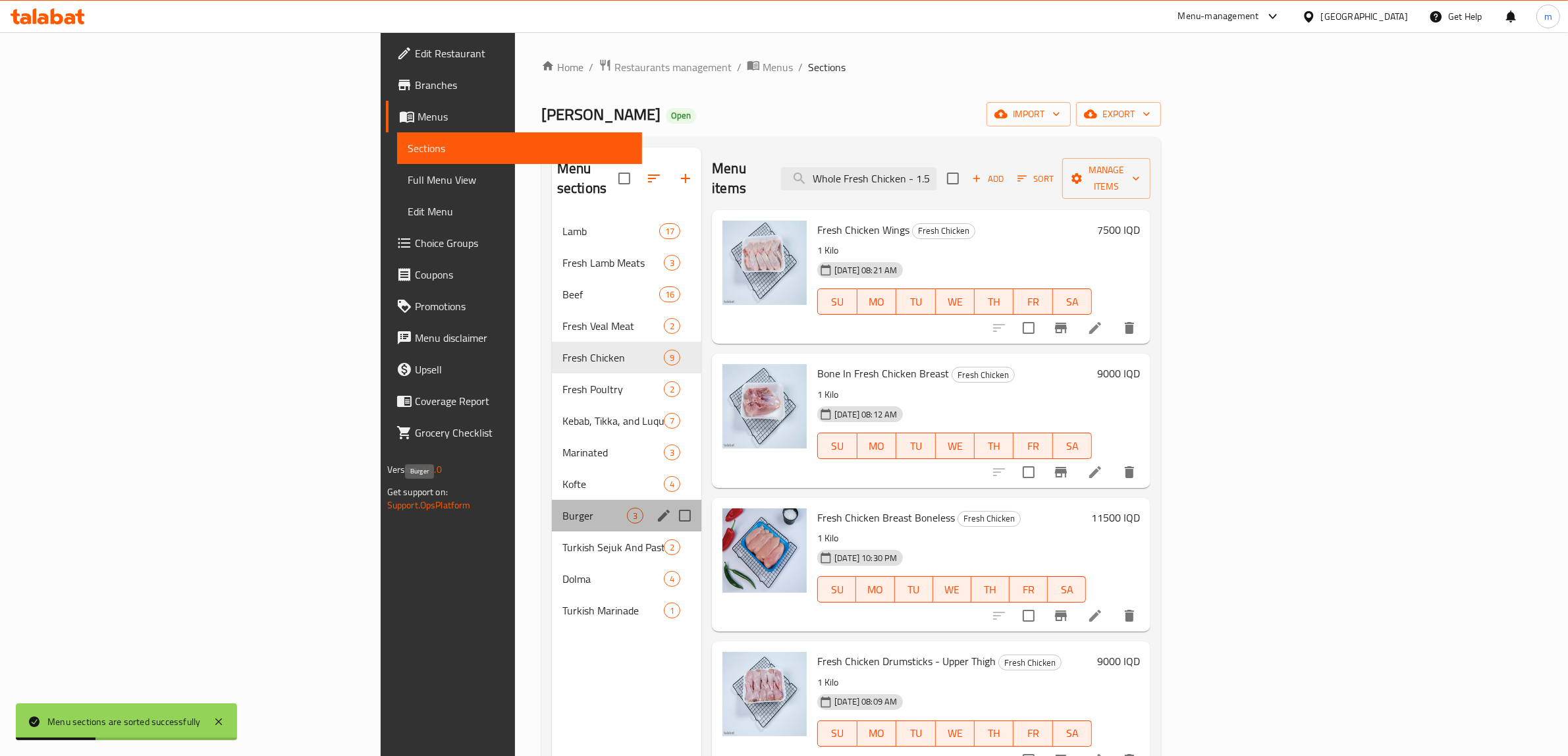
click at [562, 508] on span "Burger" at bounding box center [594, 515] width 64 height 16
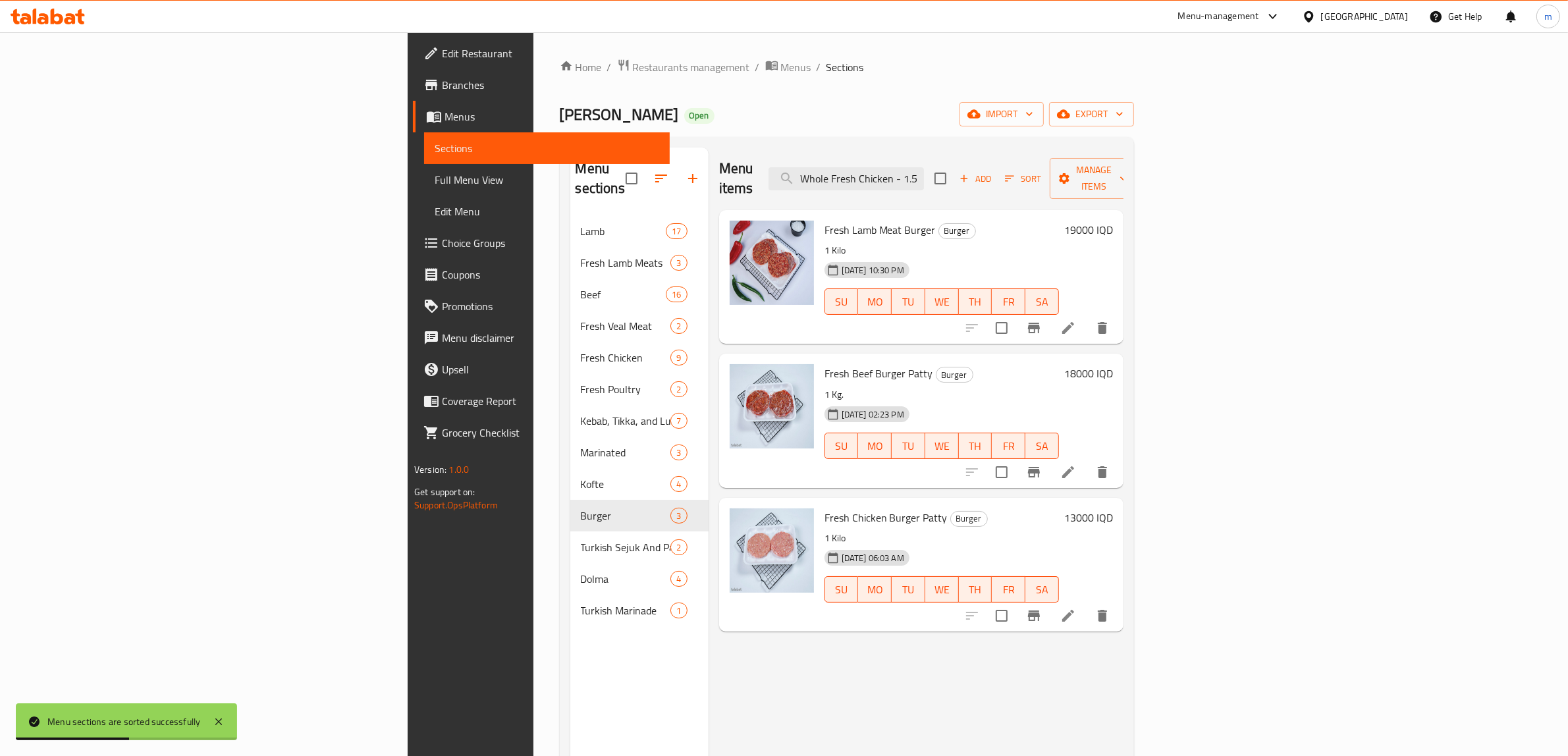
click at [435, 178] on span "Full Menu View" at bounding box center [547, 179] width 225 height 16
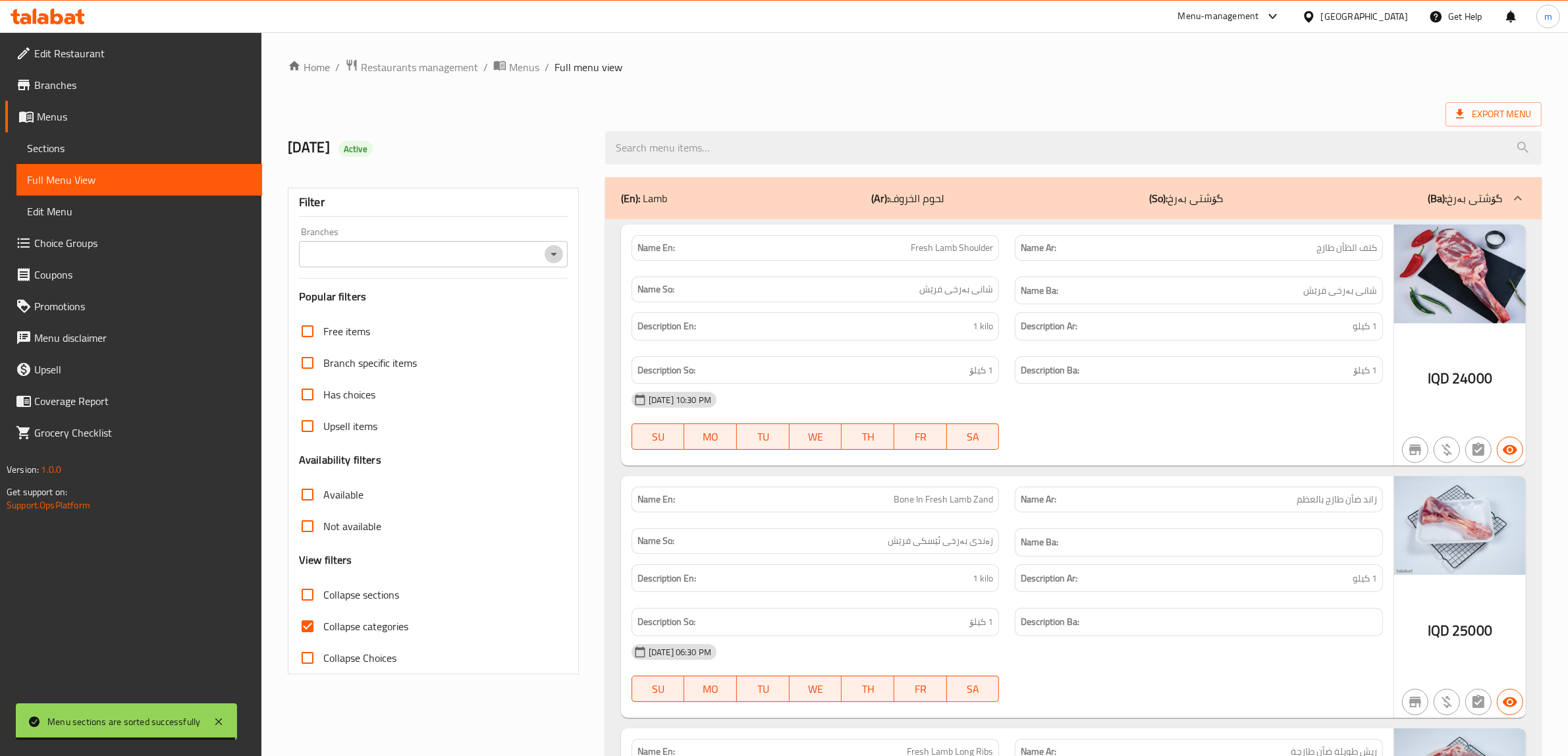
click at [551, 255] on icon "Open" at bounding box center [554, 254] width 16 height 16
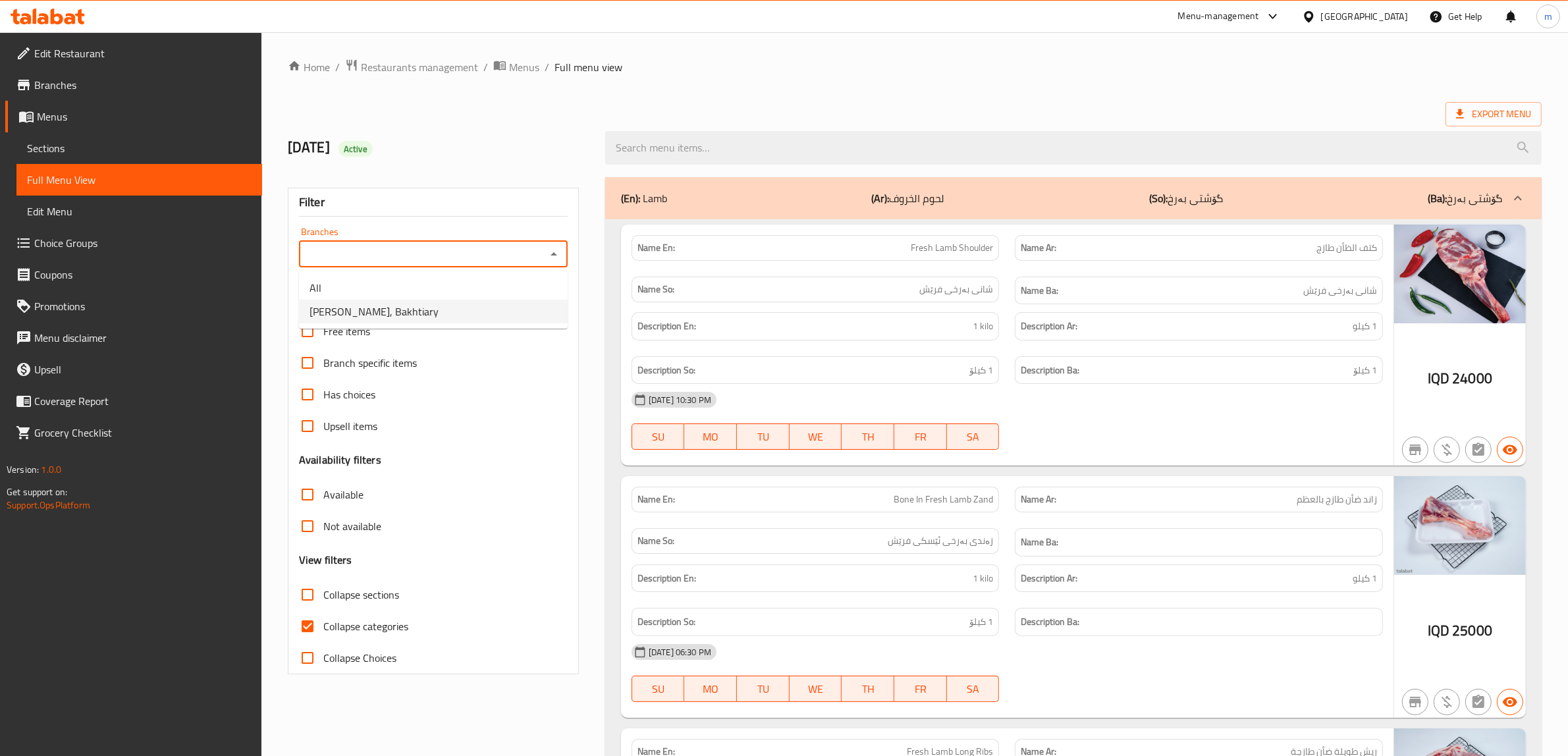
click at [464, 315] on li "Yasin Qasab, Bakhtiary" at bounding box center [433, 312] width 269 height 24
click at [313, 631] on input "Collapse categories" at bounding box center [307, 626] width 31 height 31
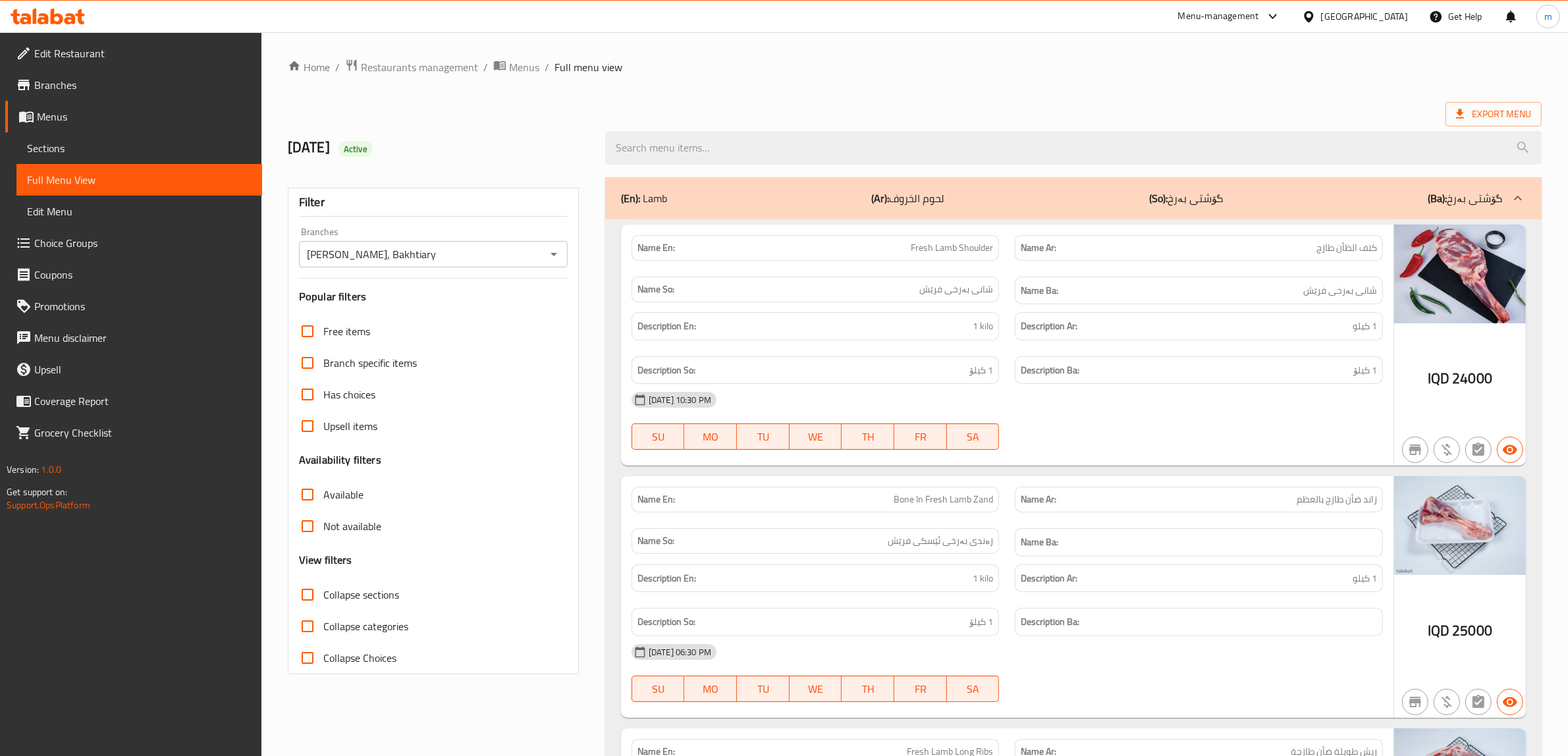
click at [305, 591] on input "Collapse sections" at bounding box center [307, 595] width 31 height 31
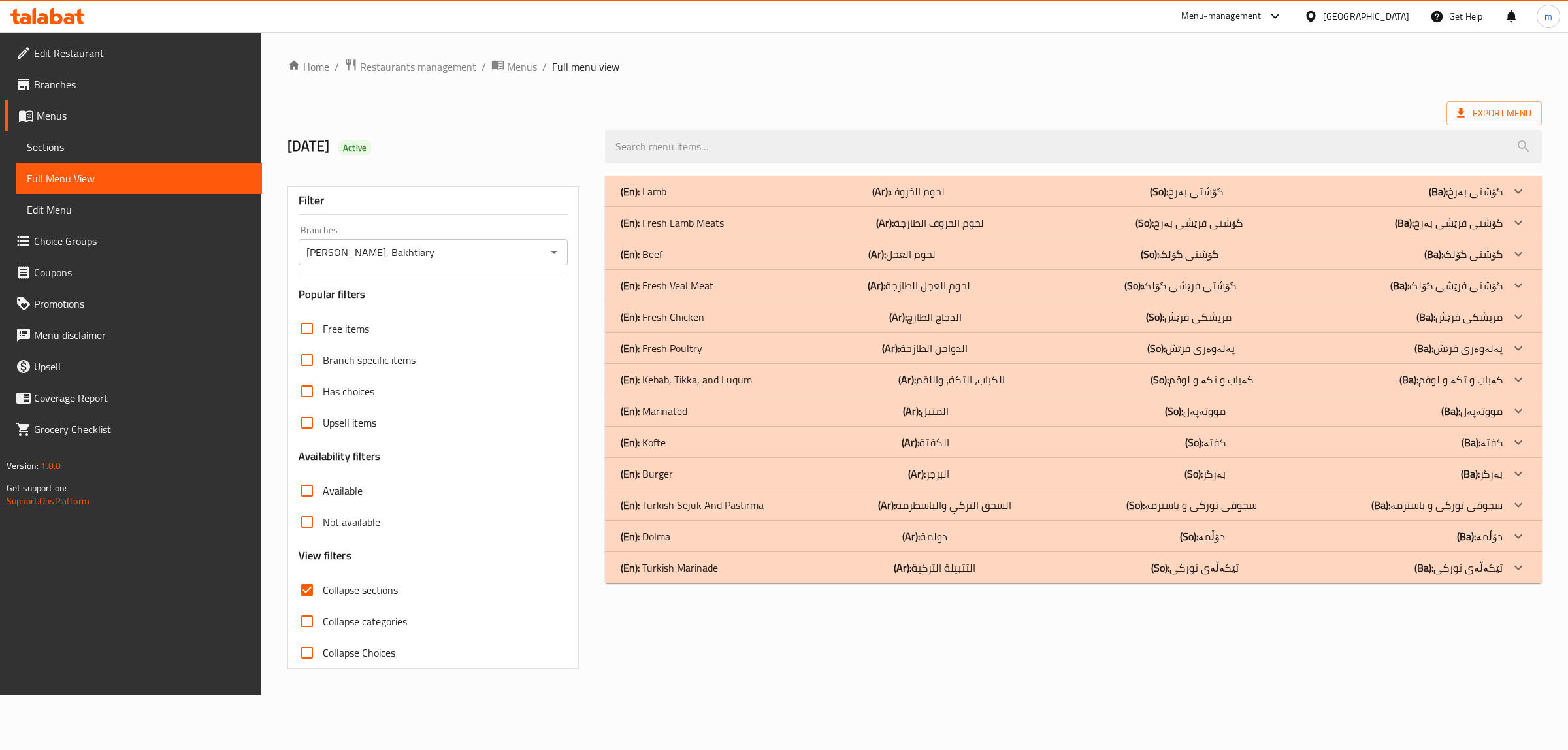
click at [85, 73] on link "Branches" at bounding box center [134, 84] width 256 height 31
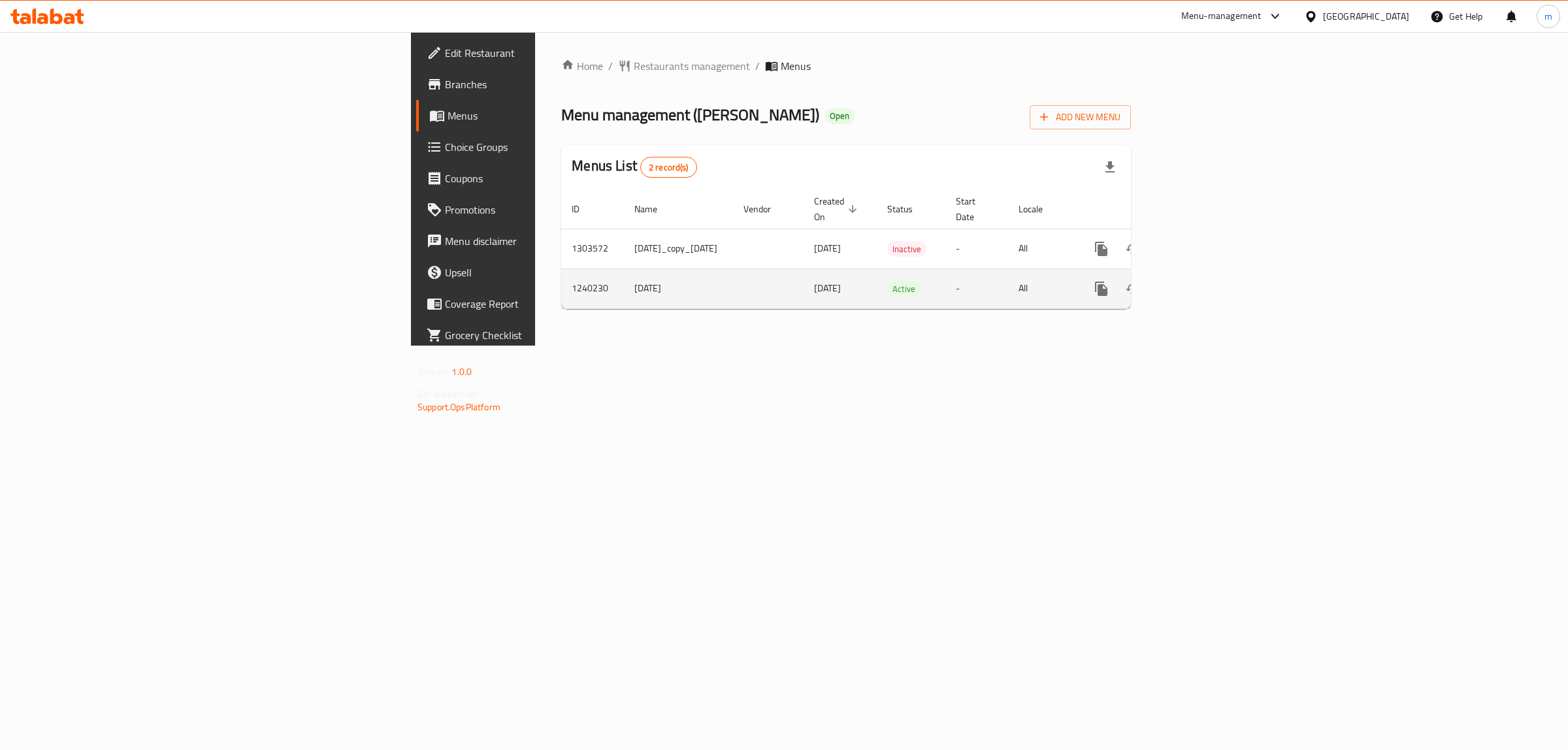
click at [1201, 283] on icon "enhanced table" at bounding box center [1195, 288] width 12 height 12
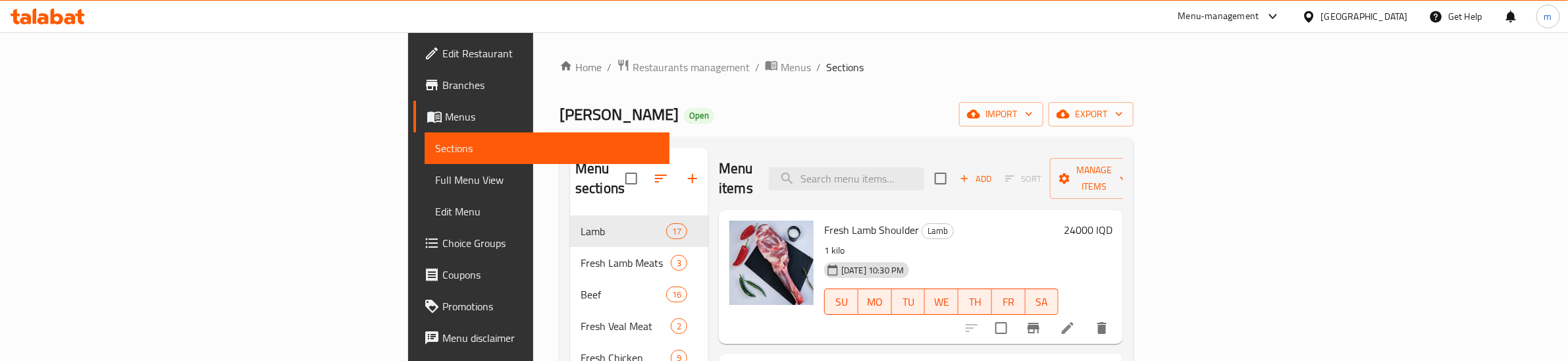
click at [613, 118] on div "Yasin Qasab Open import export" at bounding box center [846, 114] width 574 height 24
click at [924, 168] on input "search" at bounding box center [846, 179] width 155 height 23
paste input "Lamb Heart"
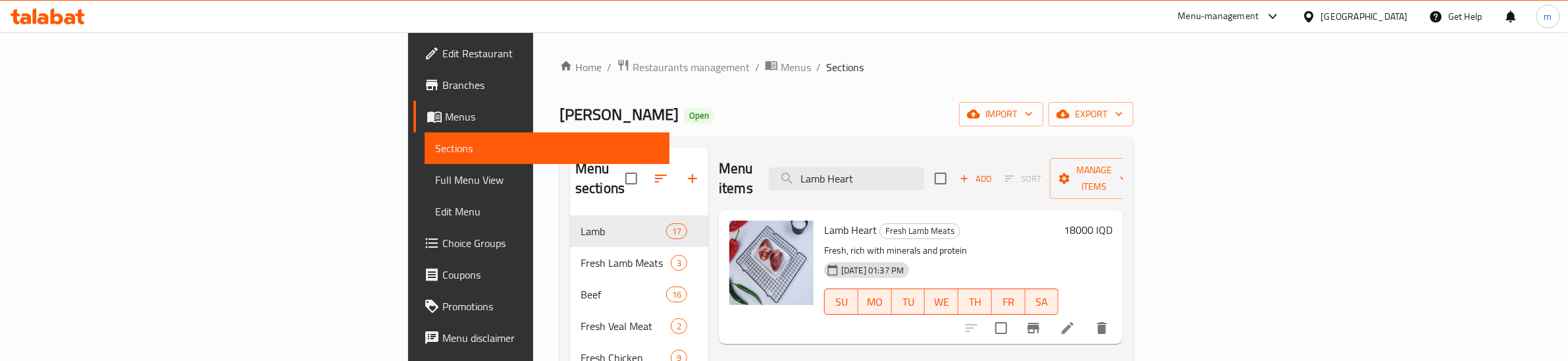
scroll to position [55, 0]
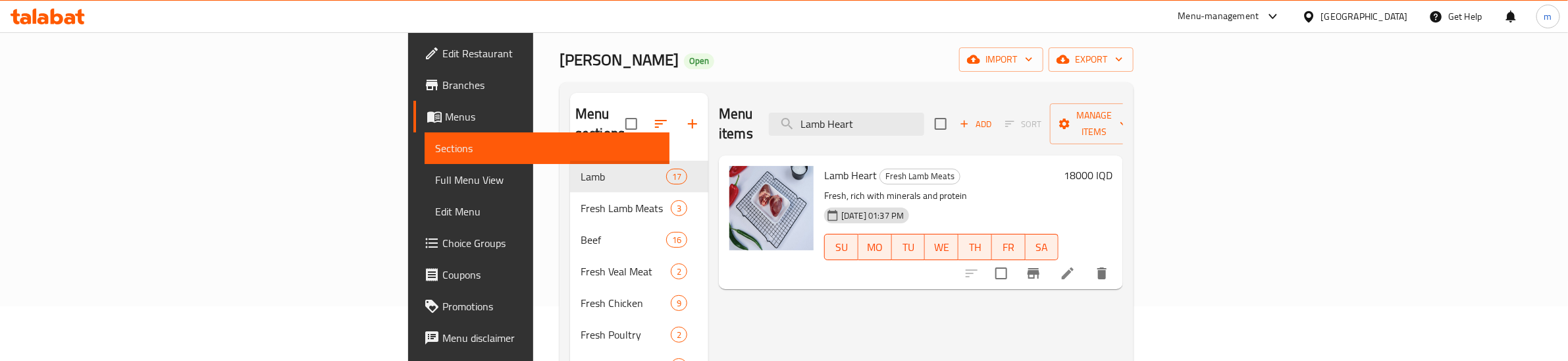
type input "Lamb Heart"
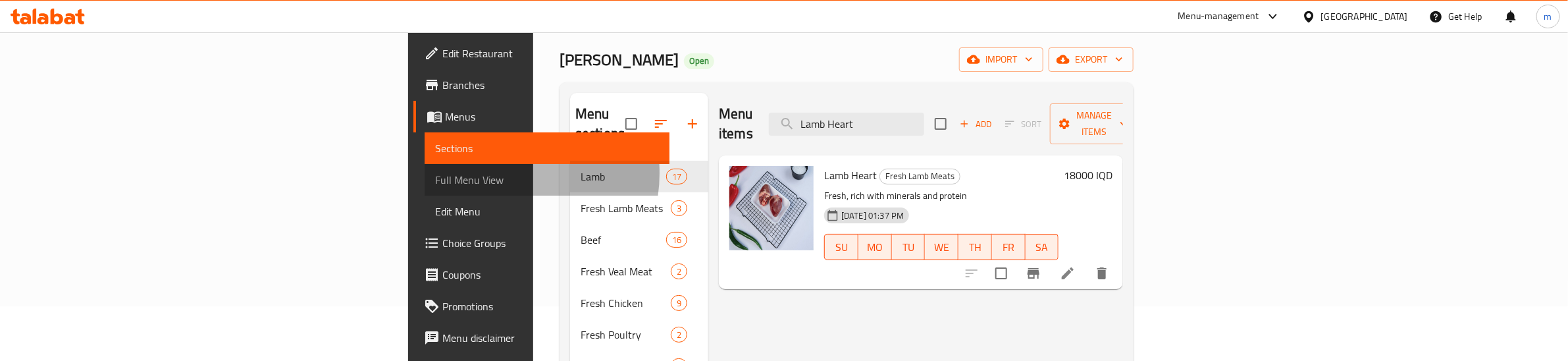
click at [435, 173] on span "Full Menu View" at bounding box center [547, 179] width 225 height 16
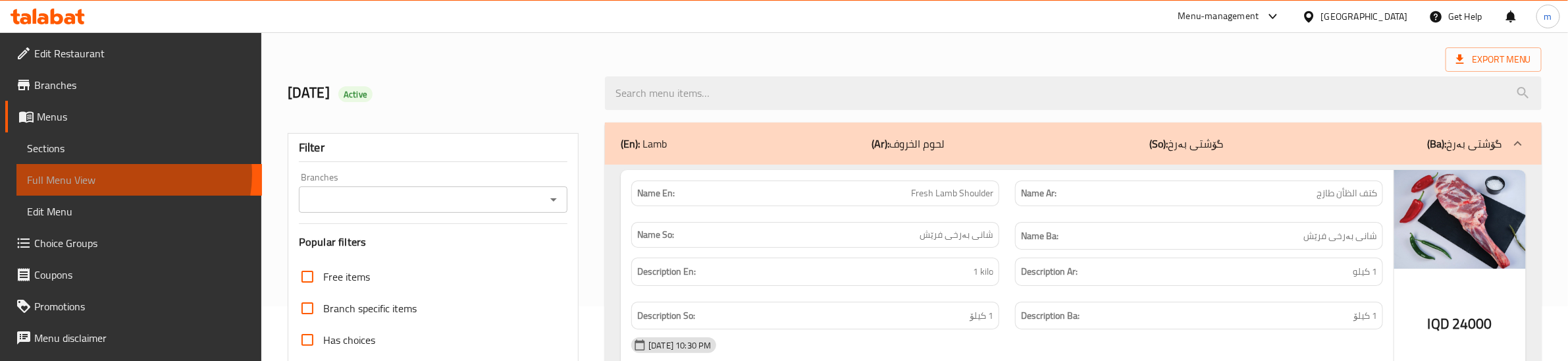
click at [127, 175] on span "Full Menu View" at bounding box center [139, 179] width 225 height 16
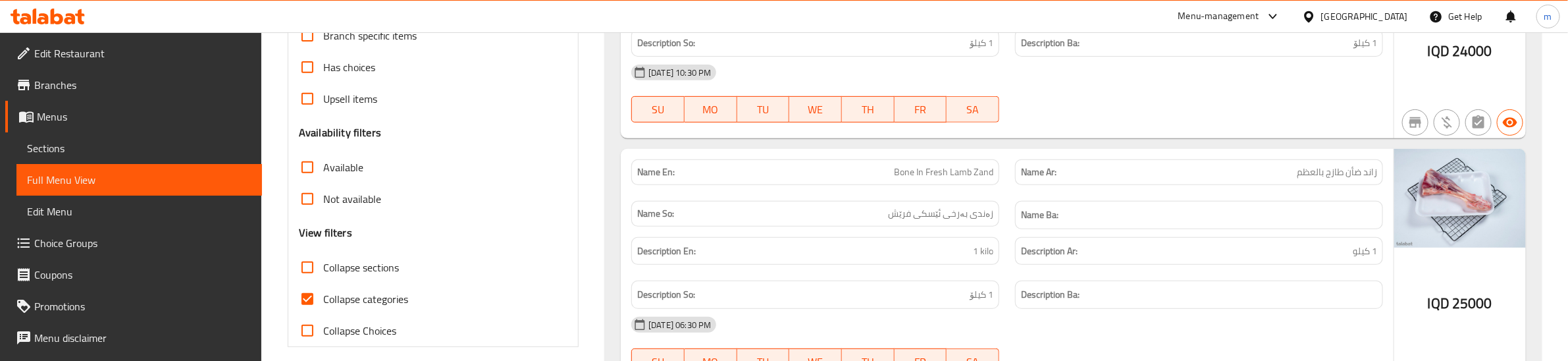
scroll to position [329, 0]
drag, startPoint x: 313, startPoint y: 282, endPoint x: 326, endPoint y: 291, distance: 15.8
click at [313, 283] on input "Collapse categories" at bounding box center [307, 297] width 31 height 31
checkbox input "false"
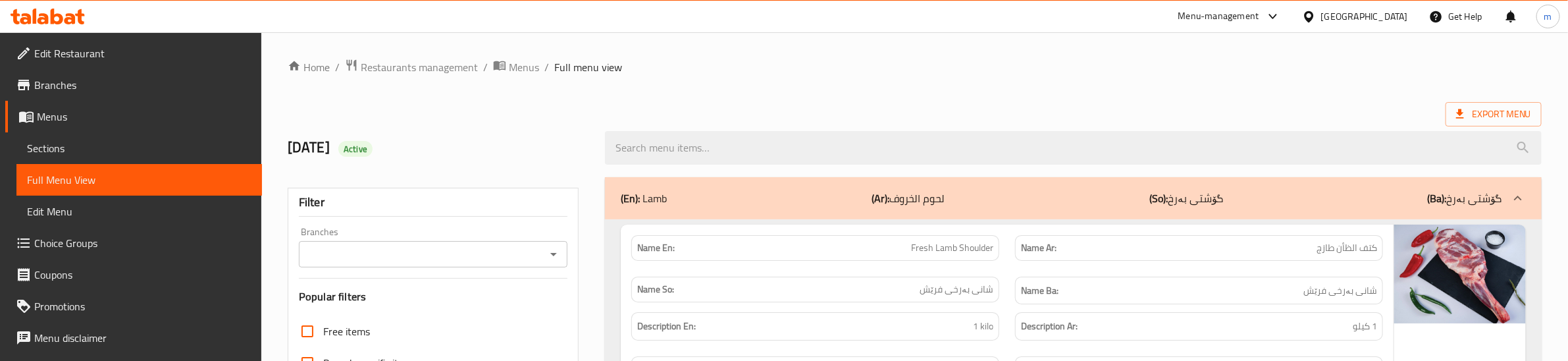
scroll to position [4442, 0]
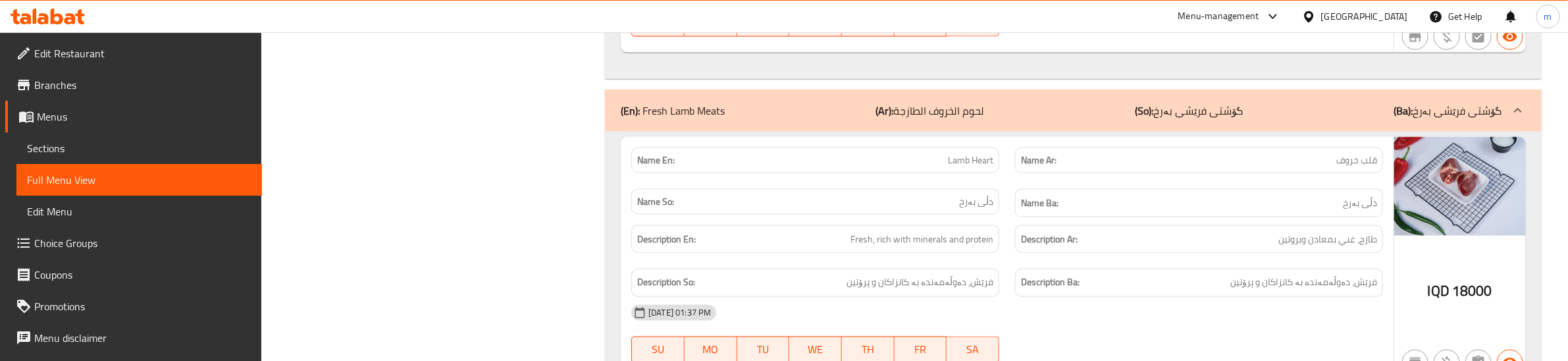
click at [1012, 261] on div "Description Ar: طازج، غني بمعادن وبروتين" at bounding box center [1199, 239] width 384 height 44
click at [1002, 226] on div "Name So: دڵی بەرخ" at bounding box center [815, 203] width 384 height 44
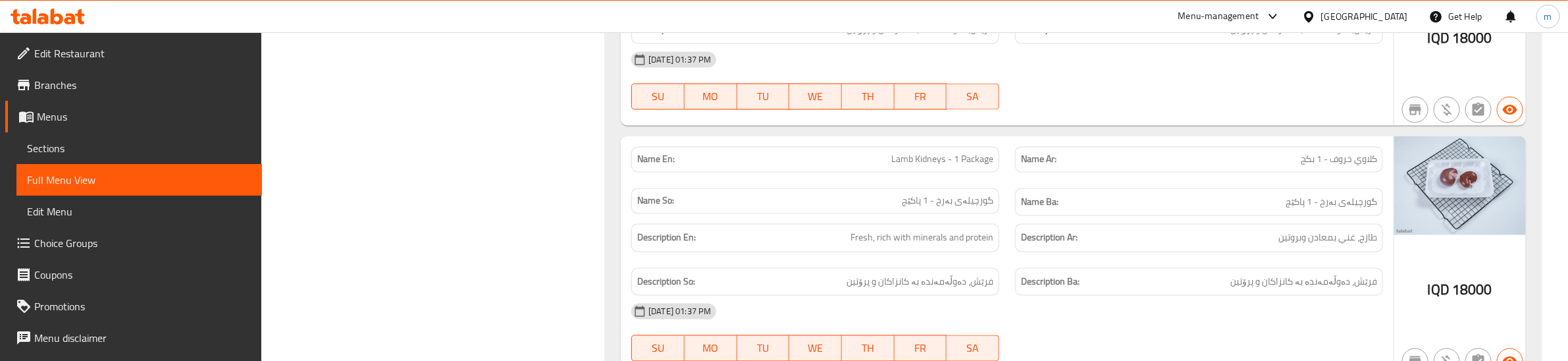
click at [1008, 203] on div "Name Ba: گورچیلەی بەرخ - 1 پاکێج" at bounding box center [1199, 202] width 384 height 44
click at [1005, 260] on div "Description En: Fresh, rich with minerals and protein" at bounding box center [815, 238] width 384 height 44
click at [1005, 244] on div "Description En: Fresh, rich with minerals and protein" at bounding box center [815, 238] width 384 height 44
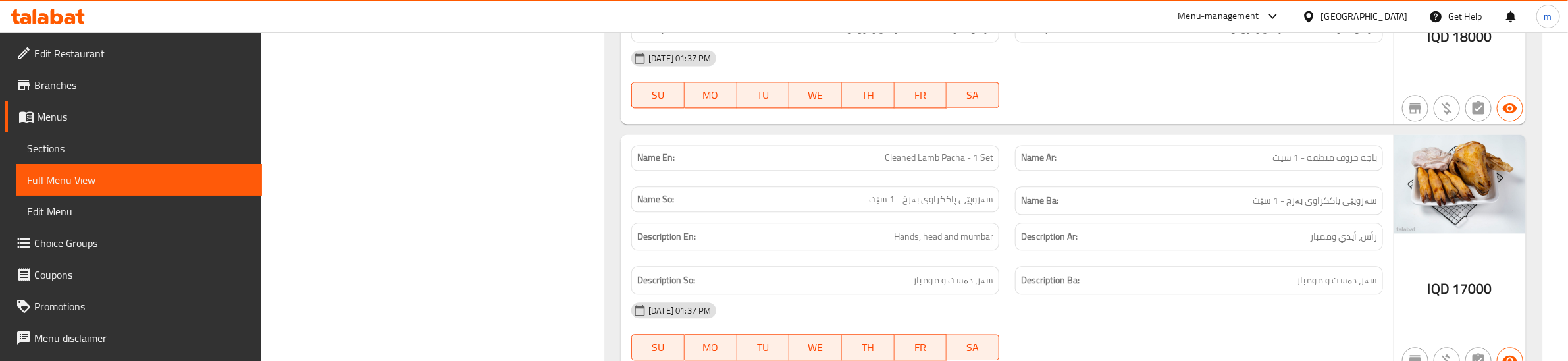
click at [1015, 215] on div "Name Ba: سەروپێی پاککراوی بەرخ - 1 سێت" at bounding box center [1199, 200] width 368 height 28
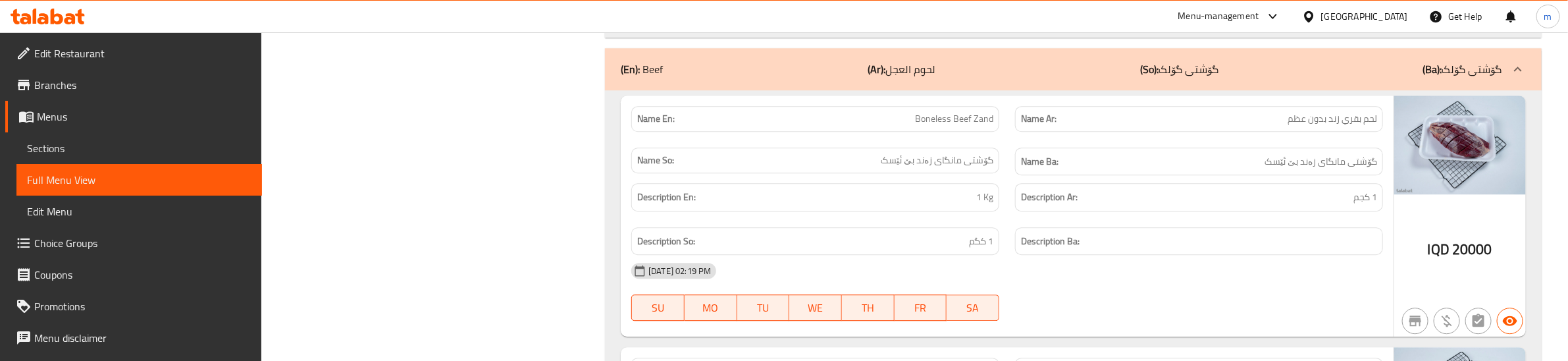
scroll to position [5333, 0]
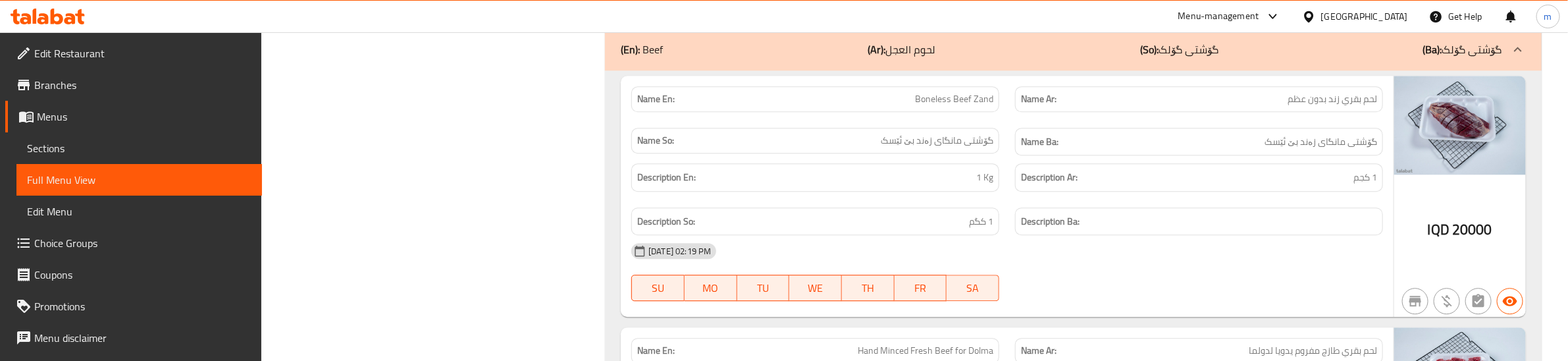
click at [1020, 236] on div "Description Ba:" at bounding box center [1199, 222] width 368 height 28
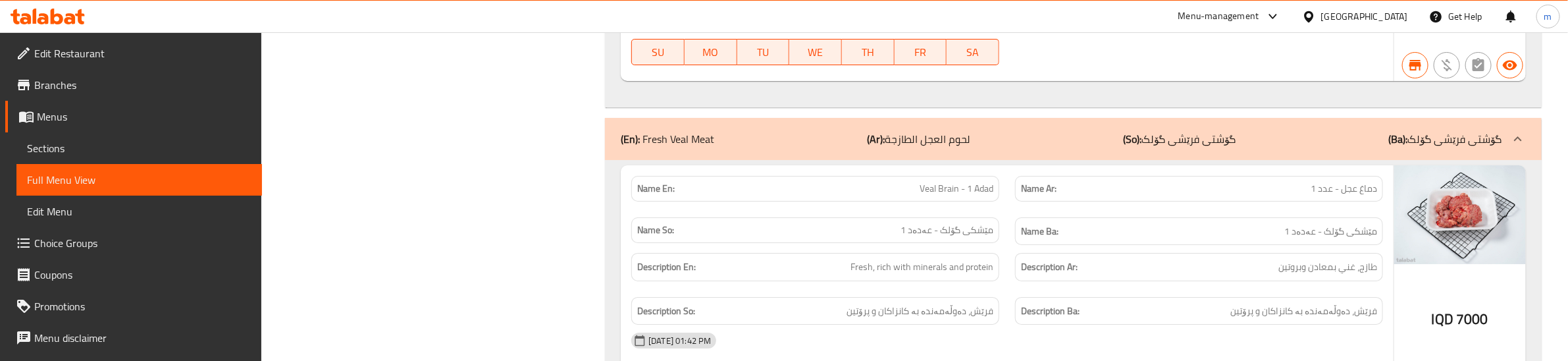
click at [997, 254] on div "Name So: مێشکی گۆلک - عەدەد 1" at bounding box center [815, 231] width 384 height 44
click at [1011, 254] on div "Name Ba: مێشکی گۆلک - عەدەد 1" at bounding box center [1199, 231] width 384 height 44
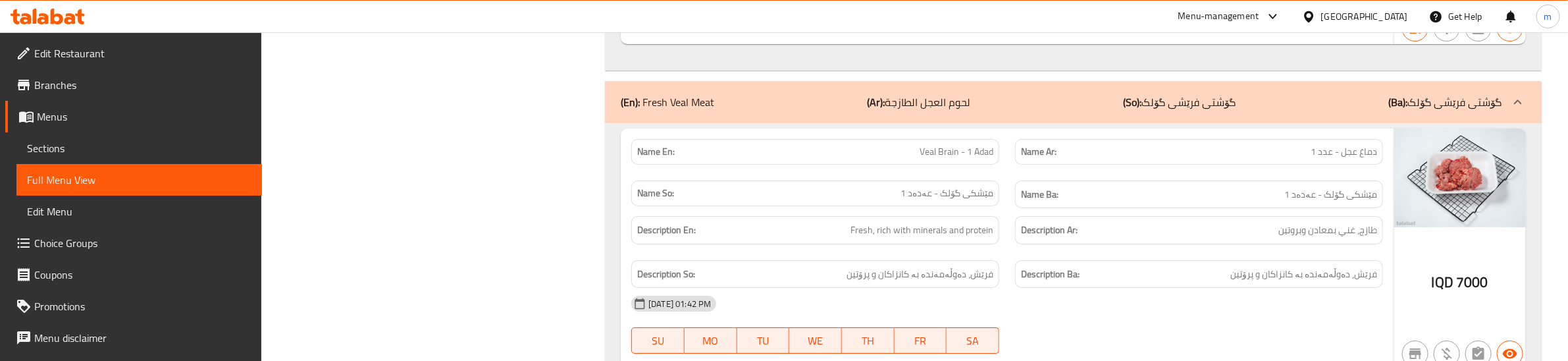
scroll to position [9400, 0]
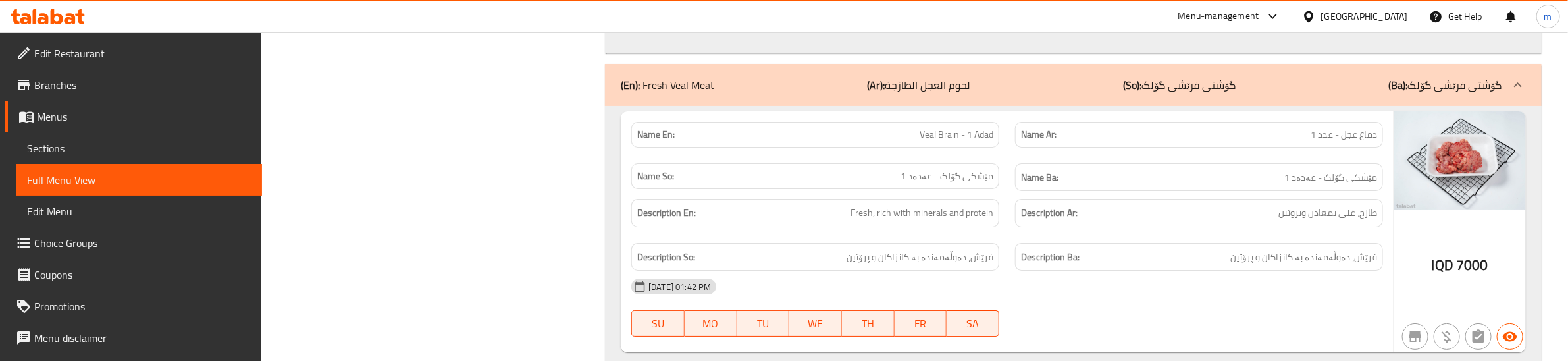
click at [1005, 235] on div "Description En: Fresh, rich with minerals and protein" at bounding box center [815, 213] width 384 height 44
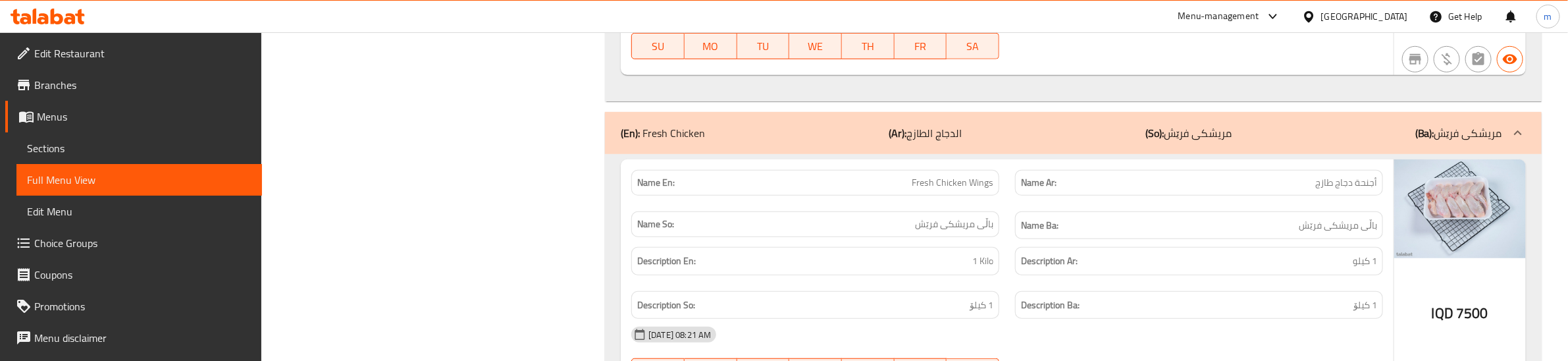
scroll to position [9949, 0]
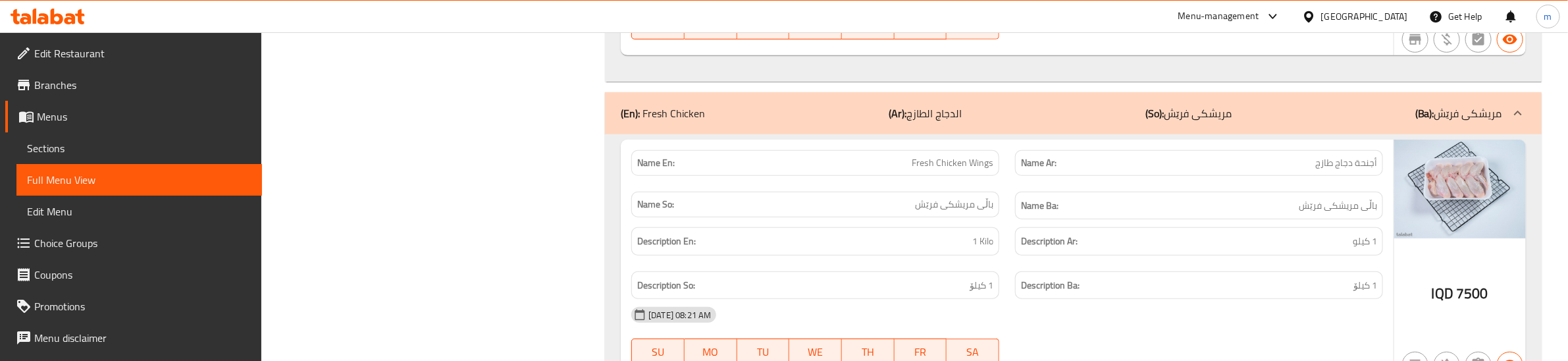
click at [1012, 228] on div "Name Ba: باڵی مریشکی فرێش" at bounding box center [1199, 206] width 384 height 44
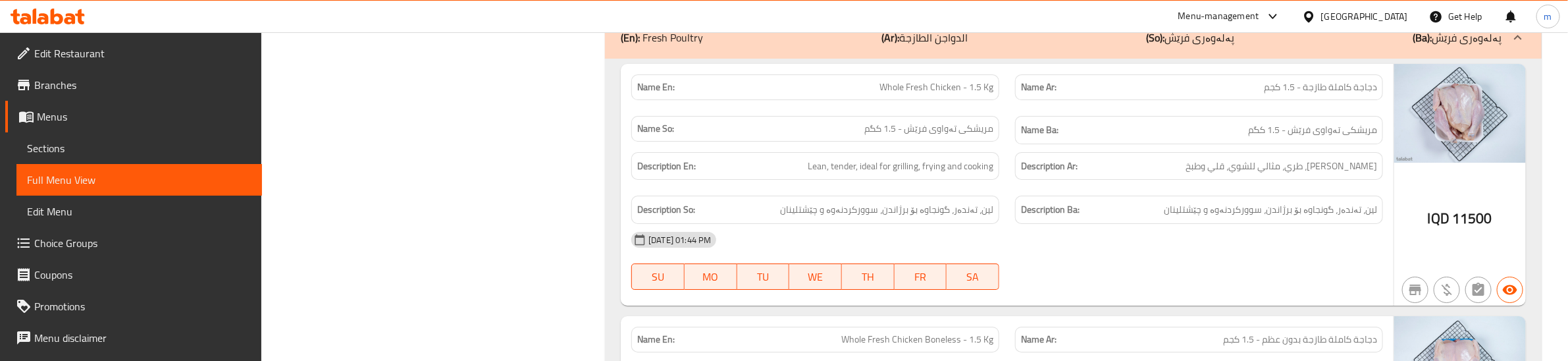
scroll to position [12386, 0]
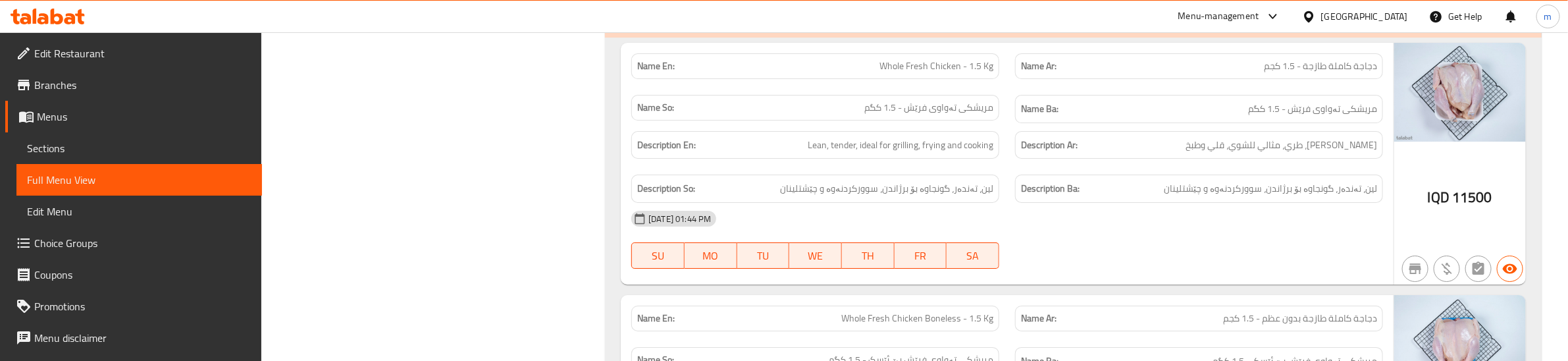
click at [1004, 168] on div "Description En: Lean, tender, ideal for grilling, frying and cooking" at bounding box center [815, 145] width 384 height 44
click at [1004, 211] on div "Description So: لين، تەندەر، گونجاوە بۆ برژاندن، سوورکردنەوە و چێشتلینان" at bounding box center [815, 189] width 384 height 44
click at [986, 159] on div "Description En: Lean, tender, ideal for grilling, frying and cooking" at bounding box center [815, 145] width 368 height 28
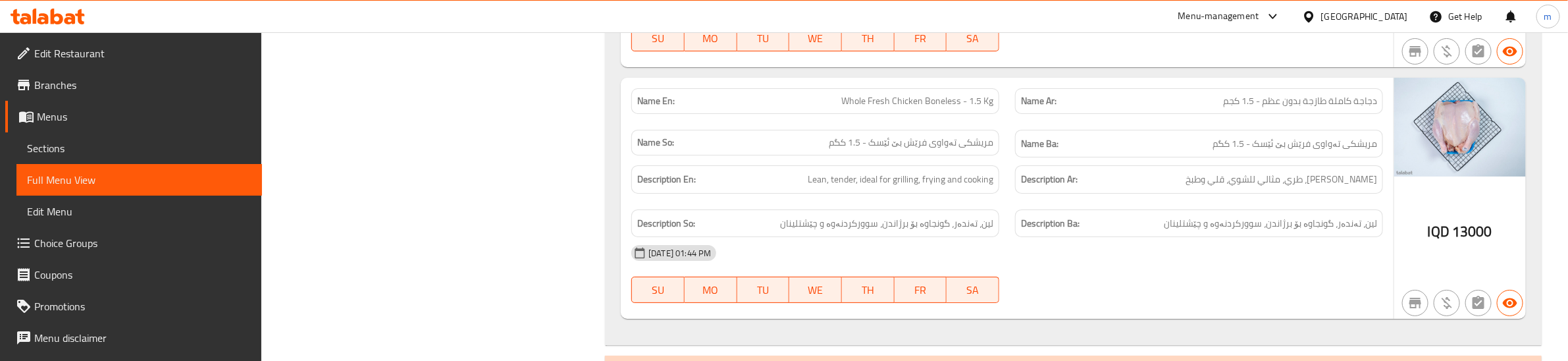
scroll to position [12606, 0]
click at [1015, 243] on div "Description Ba: لين، تەندەر، گونجاوە بۆ برژاندن، سوورکردنەوە و چێشتلینان" at bounding box center [1199, 221] width 384 height 44
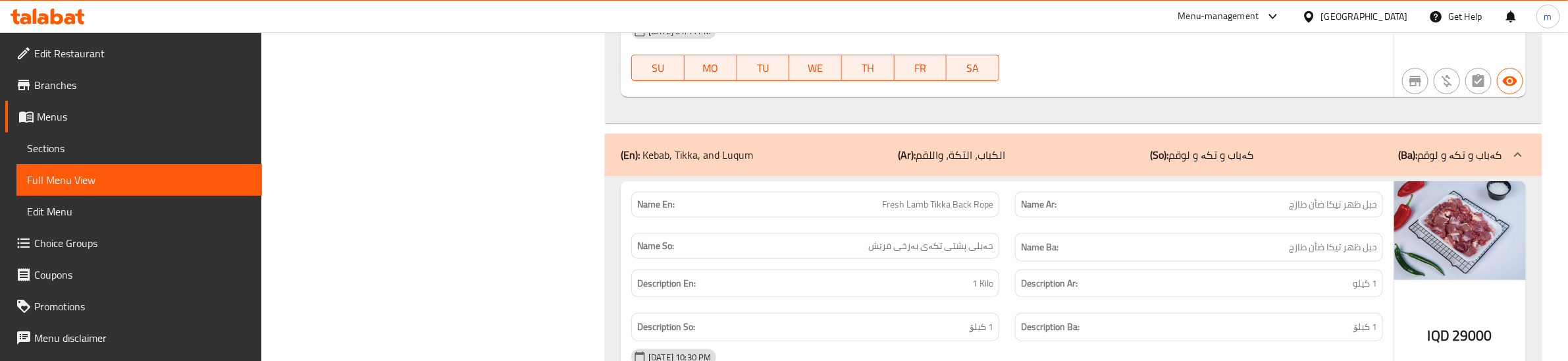
scroll to position [12826, 0]
click at [1219, 46] on div "29-09-2025 01:44 PM" at bounding box center [1007, 30] width 767 height 31
click at [1040, 88] on div "29-09-2025 01:44 PM SU MO TU WE TH FR SA" at bounding box center [1007, 51] width 767 height 74
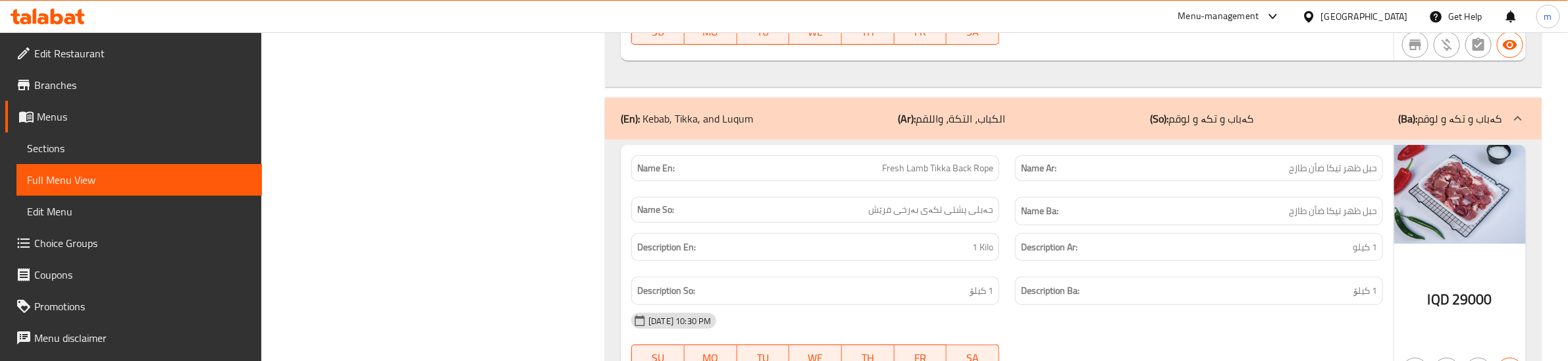
scroll to position [12880, 0]
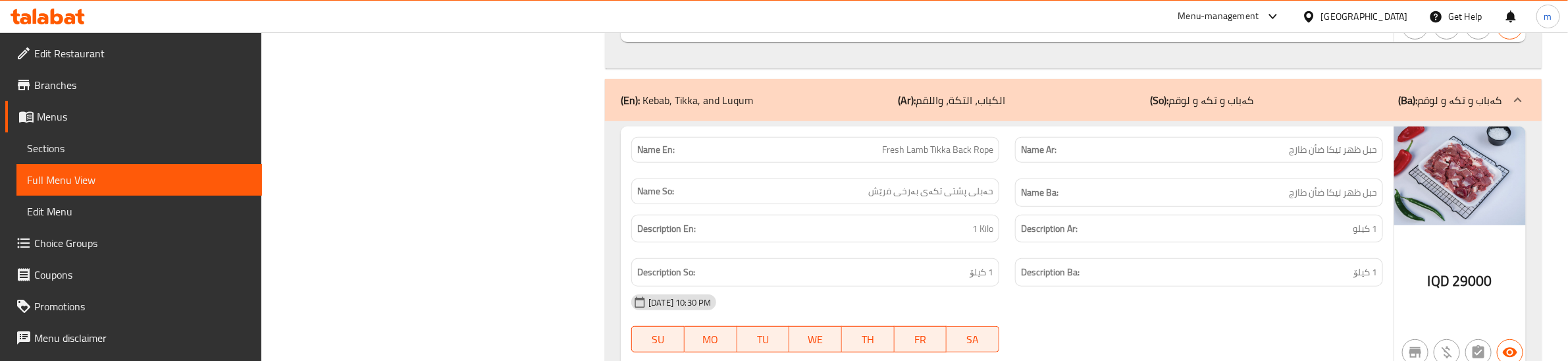
click at [1009, 215] on div "Name Ba: حبل ظهر تيكا ضأن طازج" at bounding box center [1199, 193] width 384 height 44
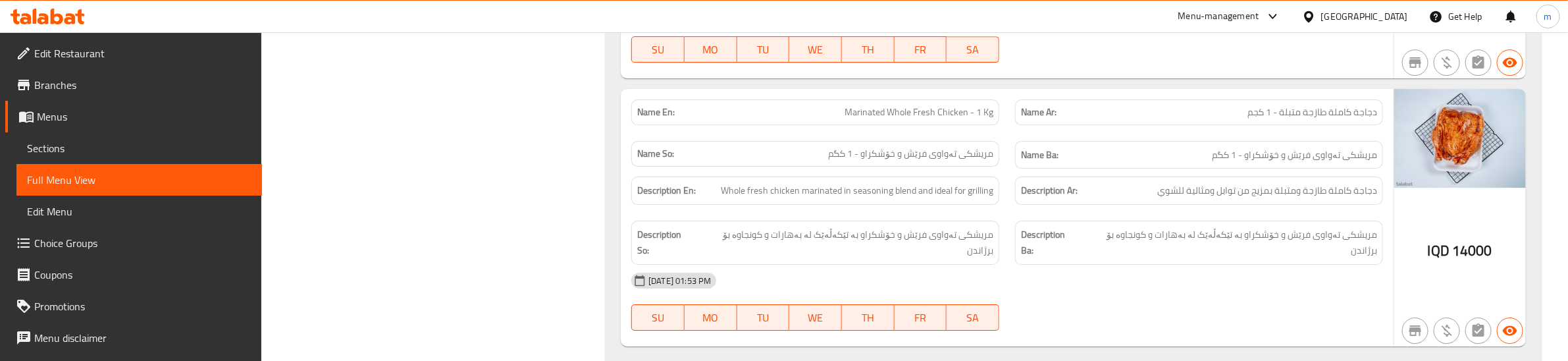
click at [919, 177] on div "Name So: مریشکی تەواوی فرێش و خۆشکراو - 1 کگم" at bounding box center [815, 155] width 384 height 44
click at [909, 133] on div "Name En: Marinated Whole Fresh Chicken - 1 Kg" at bounding box center [815, 112] width 384 height 42
click at [1359, 125] on div "Name Ar: دجاجة كاملة طازجة متبلة - 1 كجم" at bounding box center [1199, 112] width 368 height 26
click at [1166, 199] on span "دجاجة كاملة طازجة ومتبلة بمزيج من توابل ومثالية للشوي" at bounding box center [1267, 190] width 220 height 16
click at [1328, 204] on div "Description Ar: دجاجة كاملة طازجة ومتبلة بمزيج من توابل ومثالية للشوي" at bounding box center [1199, 190] width 368 height 28
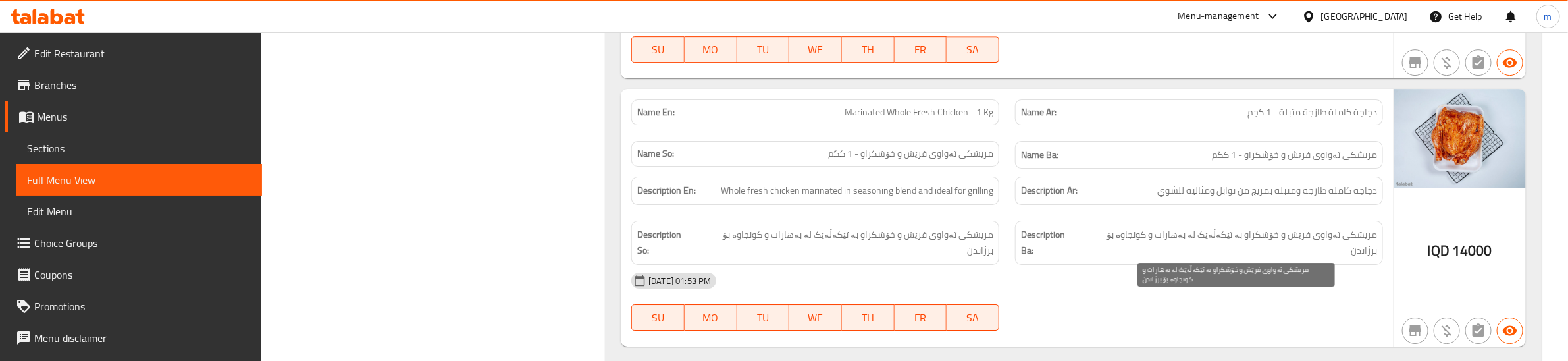
click at [1283, 258] on span "مریشکی تەواوی فرێش و خۆشکراو بە تێکەڵەێک لە بەهارات و کونجاوە بۆ برژاندن" at bounding box center [1228, 242] width 295 height 32
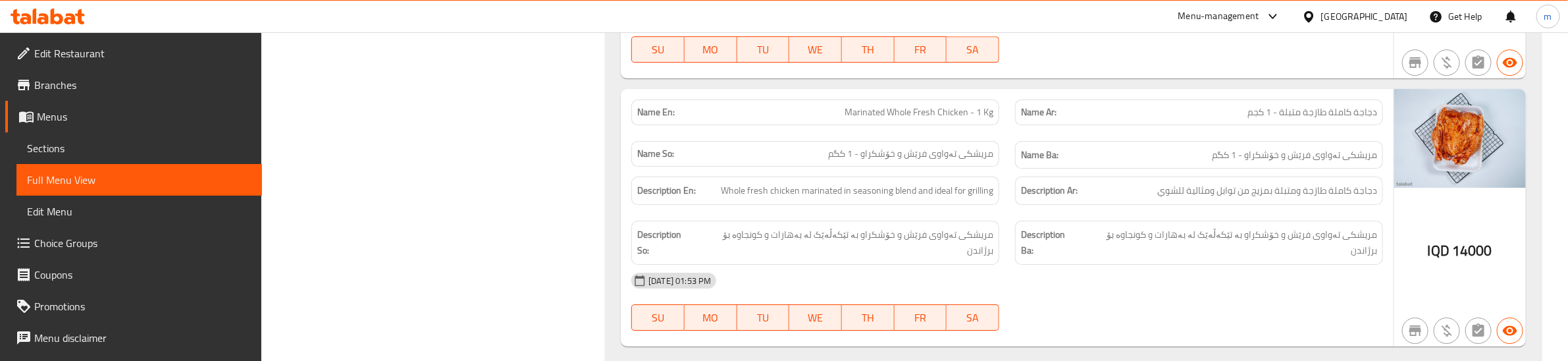
click at [914, 119] on span "Marinated Whole Fresh Chicken - 1 Kg" at bounding box center [919, 113] width 149 height 14
copy span "Marinated Whole Fresh Chicken - 1 Kg"
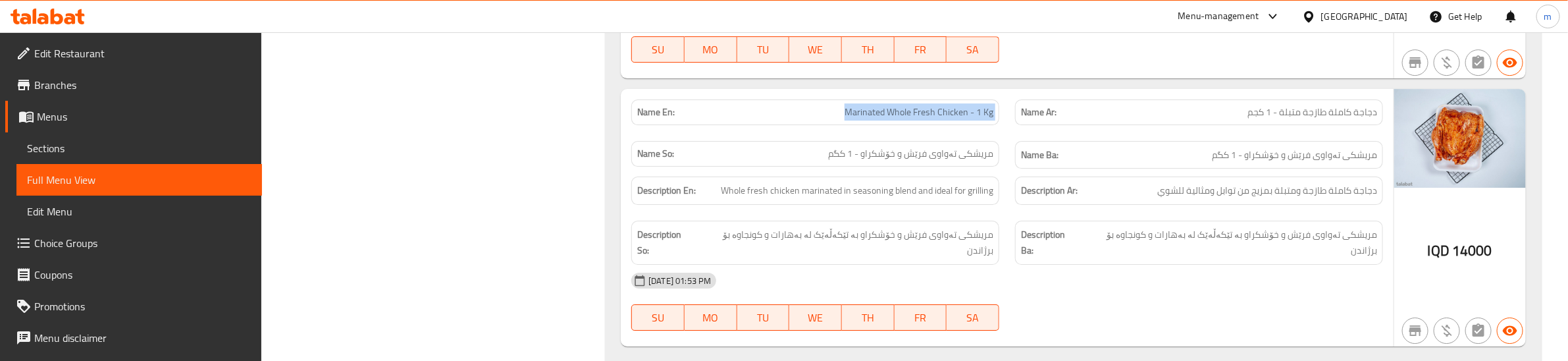
click at [137, 134] on link "Sections" at bounding box center [139, 148] width 246 height 31
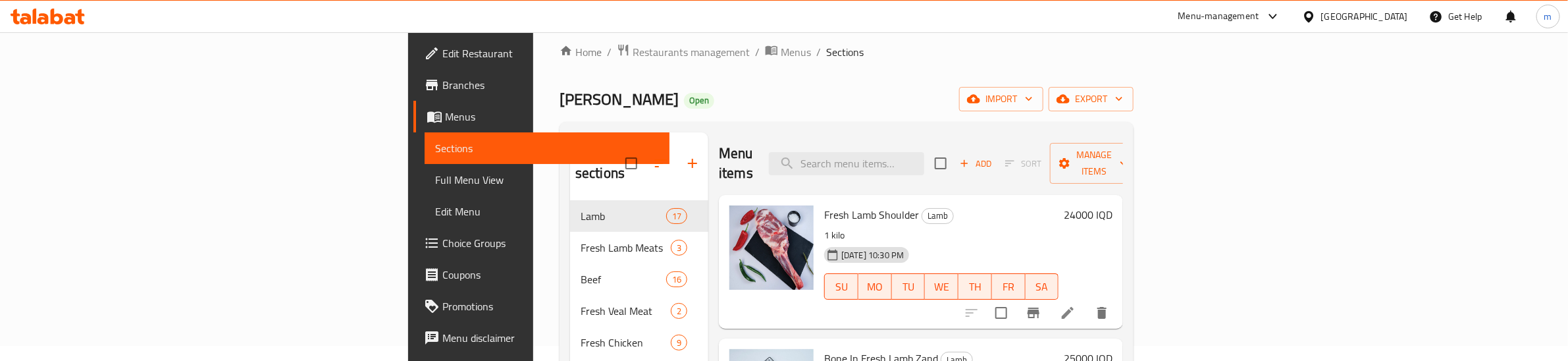
scroll to position [5, 0]
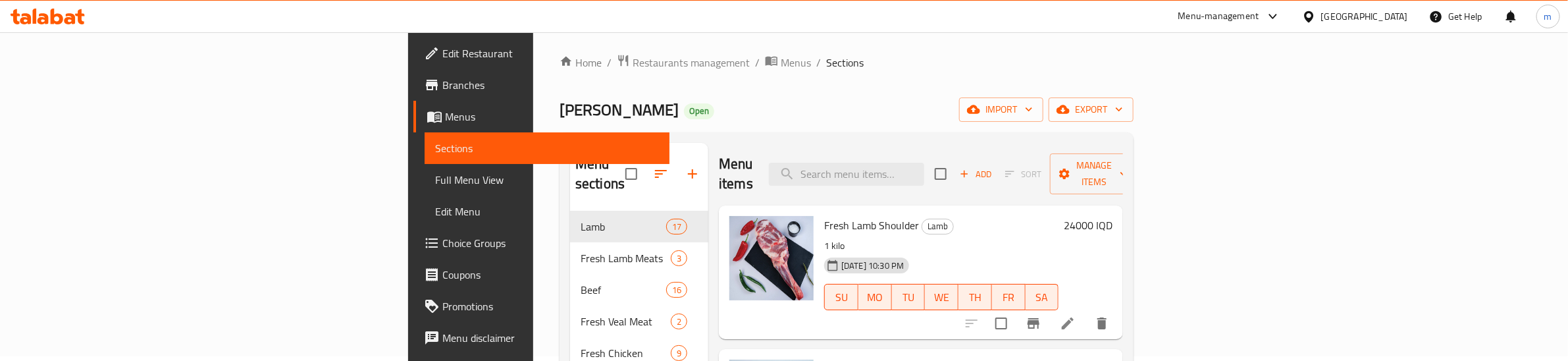
click at [975, 145] on div "Menu items Add Sort Manage items" at bounding box center [921, 174] width 404 height 63
drag, startPoint x: 975, startPoint y: 155, endPoint x: 969, endPoint y: 145, distance: 11.7
click at [969, 150] on div "Menu items Add Sort Manage items" at bounding box center [921, 174] width 404 height 63
paste input "Marinated Whole Fresh Chicken - 1 Kg"
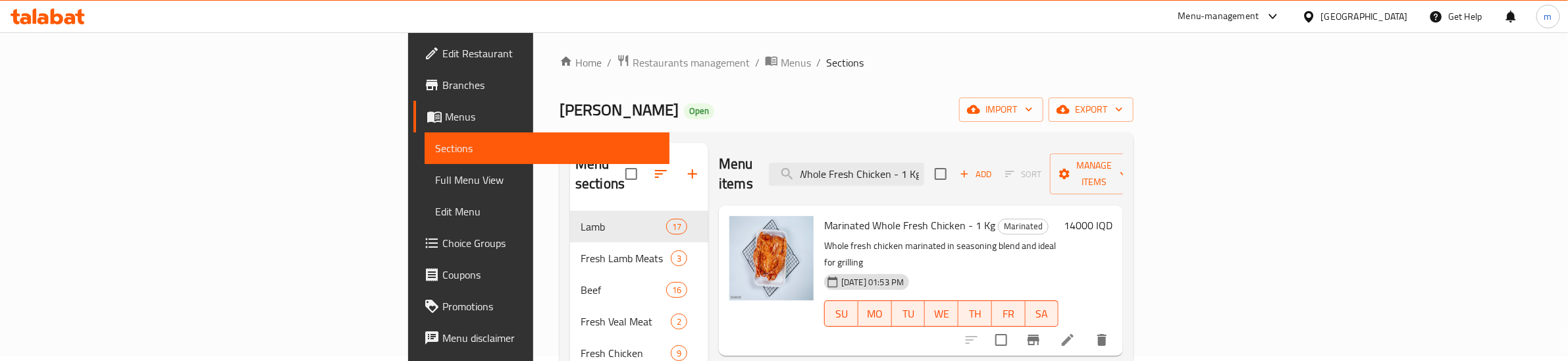
type input "Marinated Whole Fresh Chicken - 1 Kg"
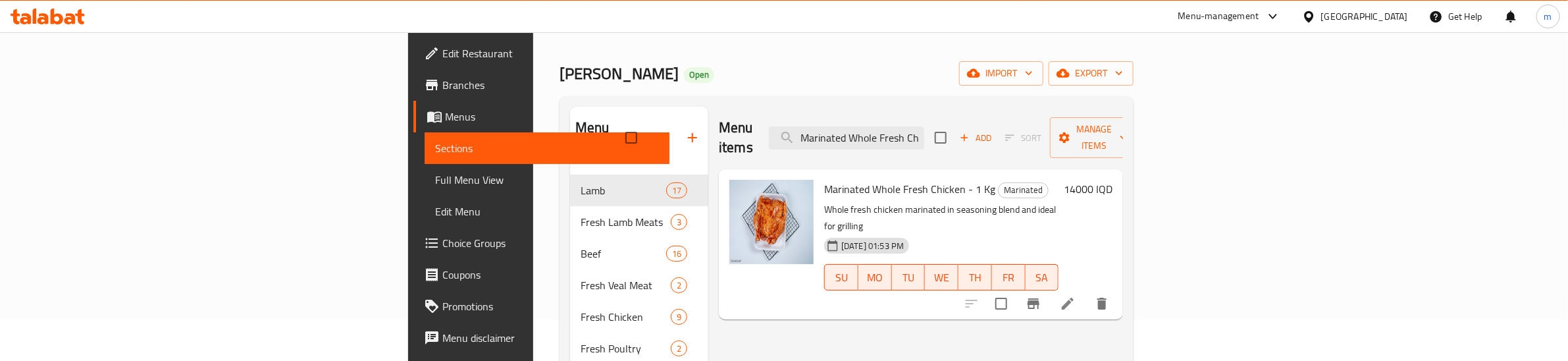
scroll to position [60, 0]
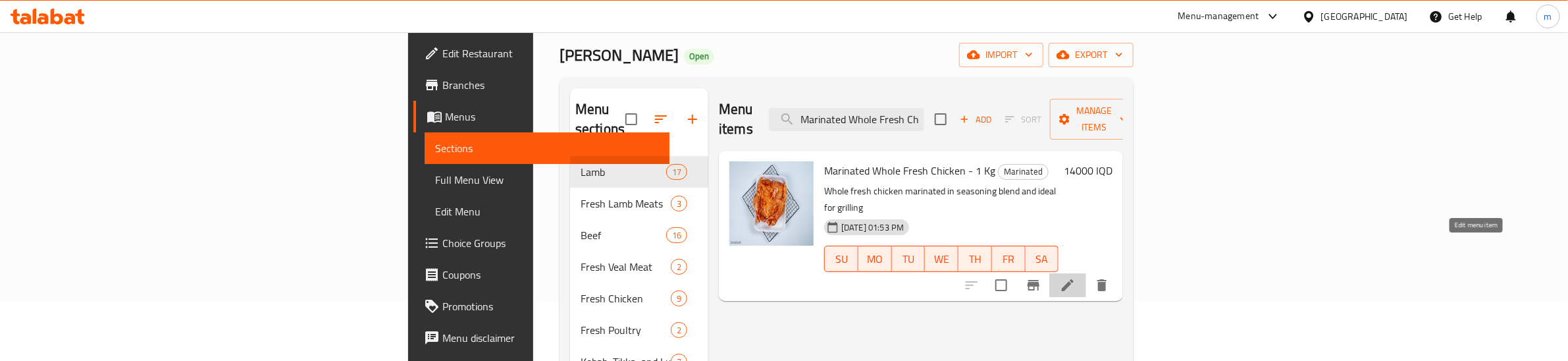
click at [1076, 277] on icon at bounding box center [1068, 285] width 16 height 16
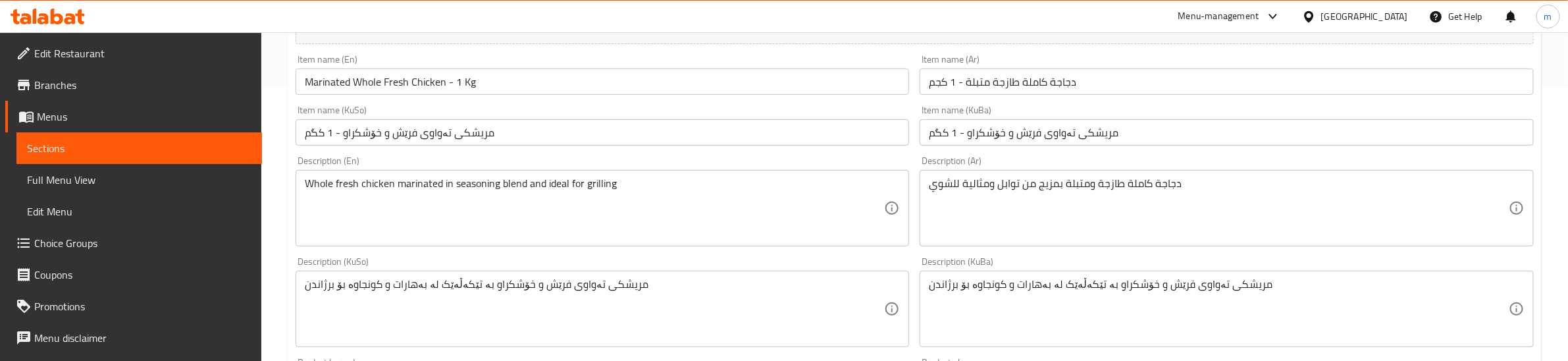
scroll to position [274, 0]
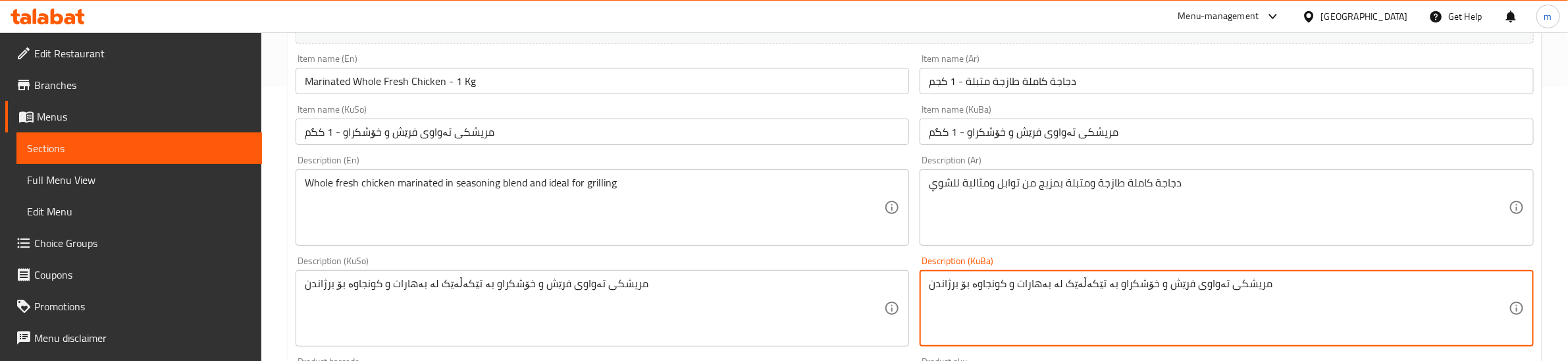
click at [1146, 294] on textarea "مریشکی تەواوی فرێش و خۆشکراو بە تێکەڵەێک لە بەهارات و کونجاوە بۆ برژاندن" at bounding box center [1218, 309] width 579 height 63
type textarea "مریشکی تەواوی فرێش، خۆشکراو بە تێکەڵەێک لە بەهارات و کونجاوە بۆ برژاندن"
click at [667, 261] on div "Description (KuSo) مریشکی تەواوی فرێش و خۆشکراو بە تێکەڵەێک لە بەهارات و کونجاو…" at bounding box center [602, 301] width 614 height 90
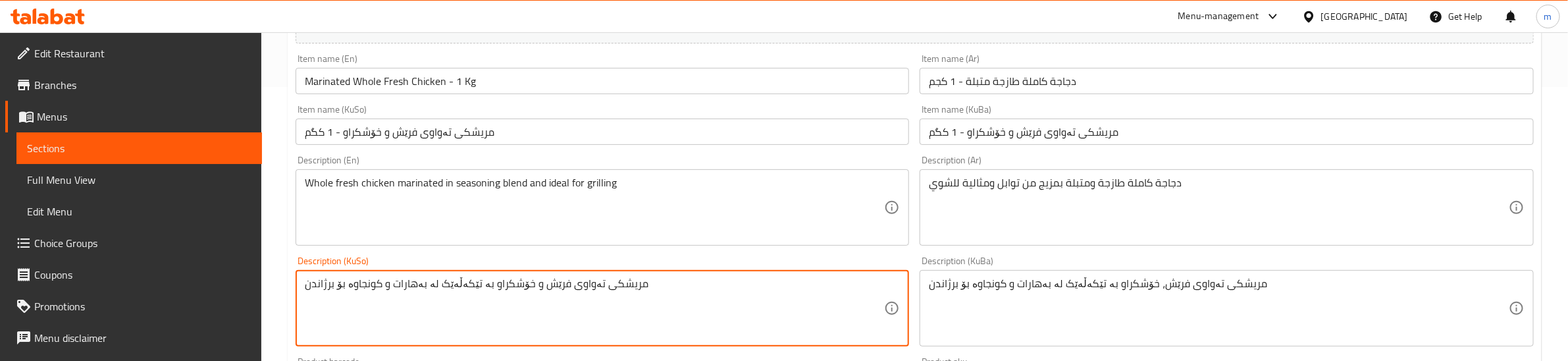
paste textarea "،"
type textarea "مریشکی تەواوی فرێش، خۆشکراو بە تێکەڵەێک لە بەهارات و کونجاوە بۆ برژاندن"
click at [708, 255] on div "Description (KuSo) مریشکی تەواوی فرێش، خۆشکراو بە تێکەڵەێک لە بەهارات و کونجاوە…" at bounding box center [602, 301] width 624 height 101
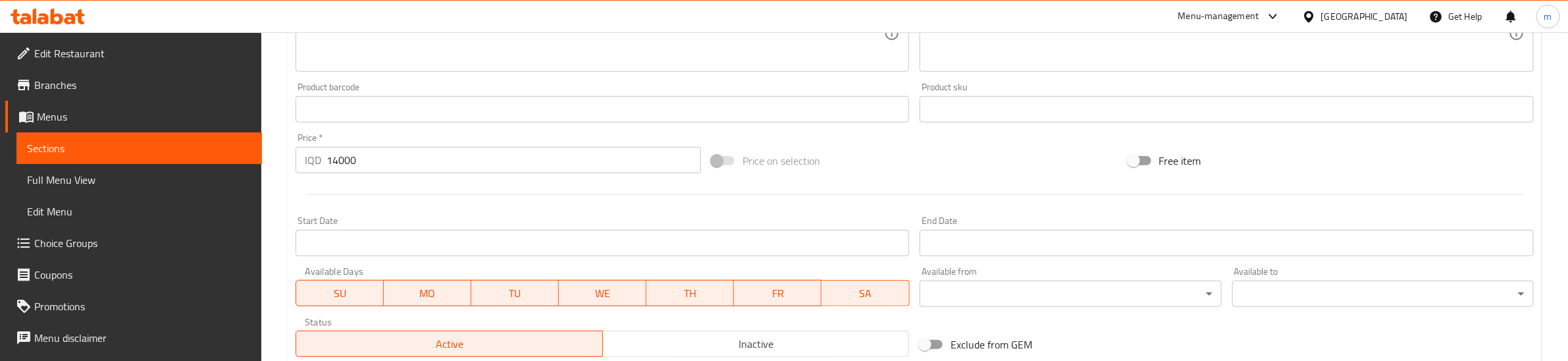
scroll to position [738, 0]
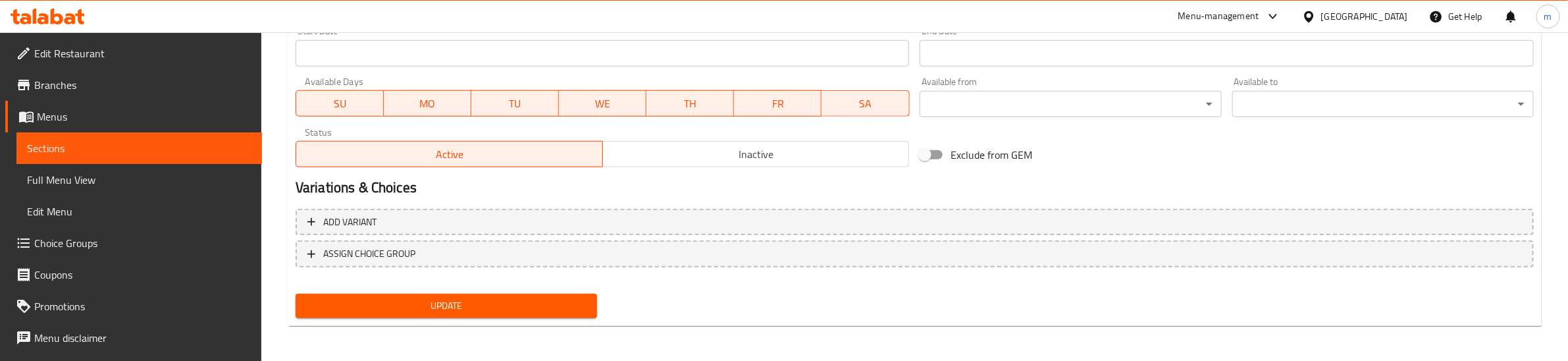
click at [492, 308] on span "Update" at bounding box center [446, 305] width 280 height 16
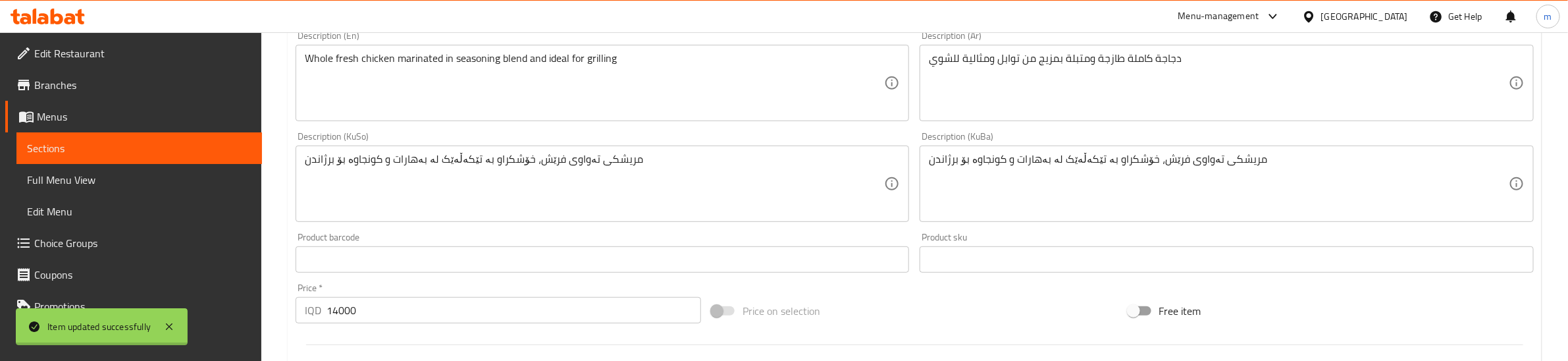
scroll to position [189, 0]
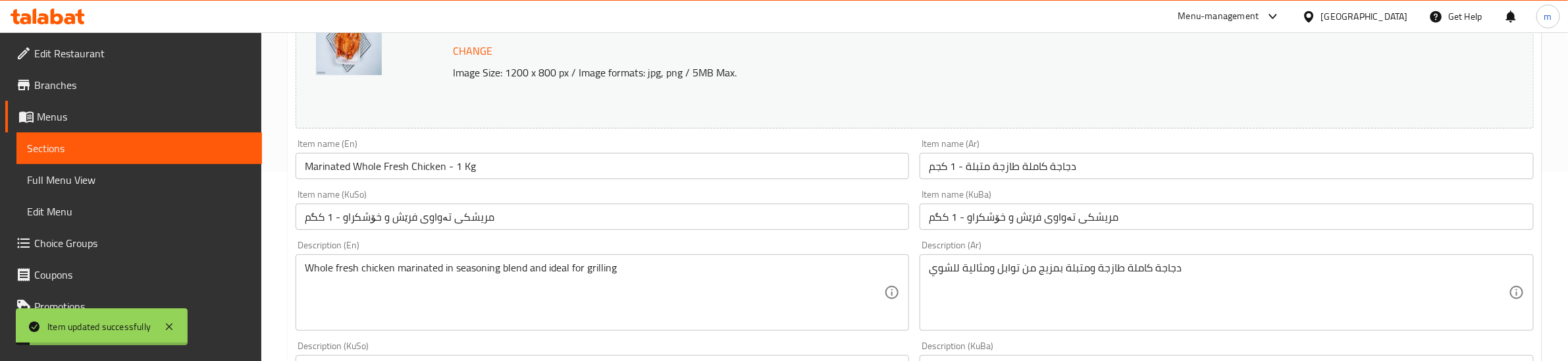
click at [446, 164] on input "Marinated Whole Fresh Chicken - 1 Kg" at bounding box center [602, 166] width 614 height 27
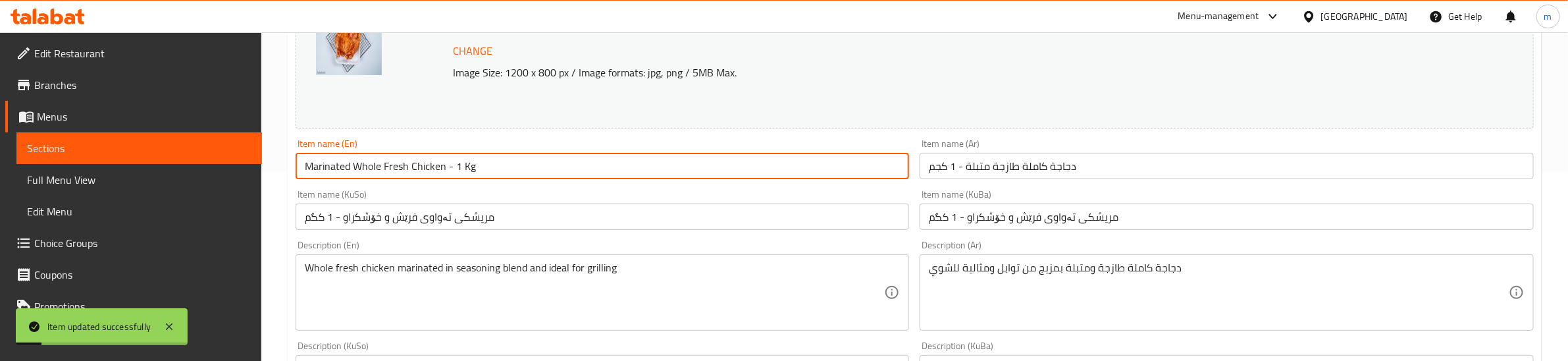
click at [159, 170] on link "Full Menu View" at bounding box center [139, 179] width 246 height 31
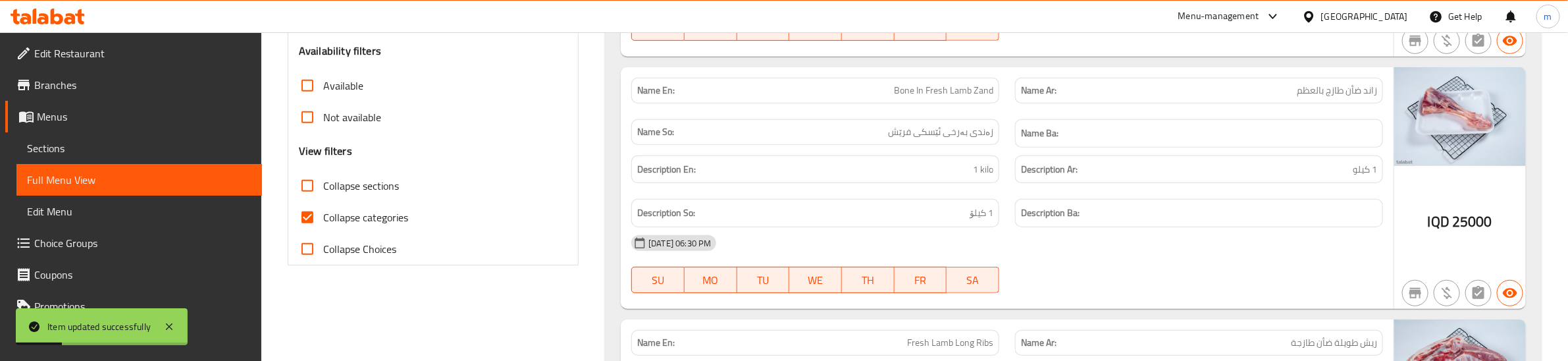
click at [394, 215] on span "Collapse categories" at bounding box center [366, 217] width 85 height 16
click at [323, 215] on input "Collapse categories" at bounding box center [307, 217] width 31 height 31
checkbox input "false"
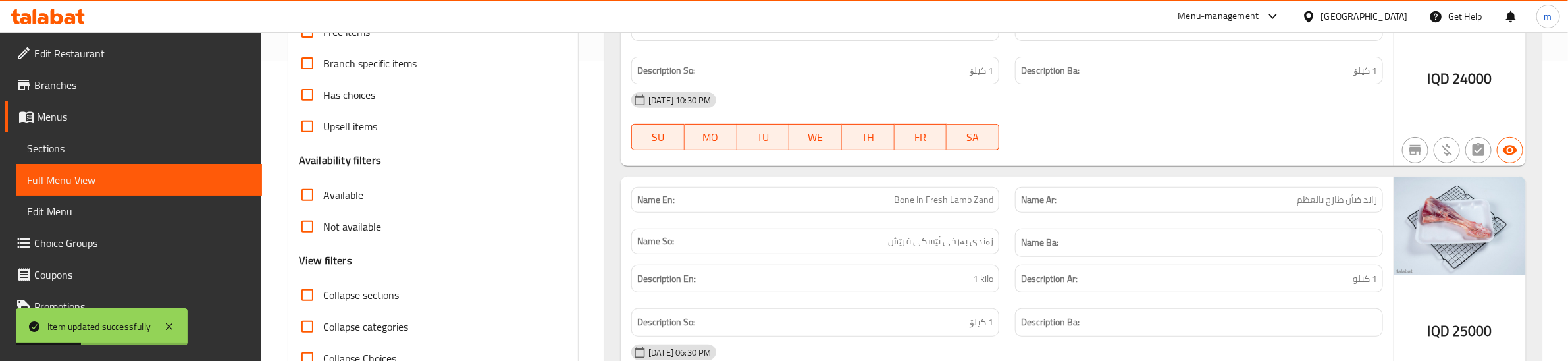
scroll to position [15258, 0]
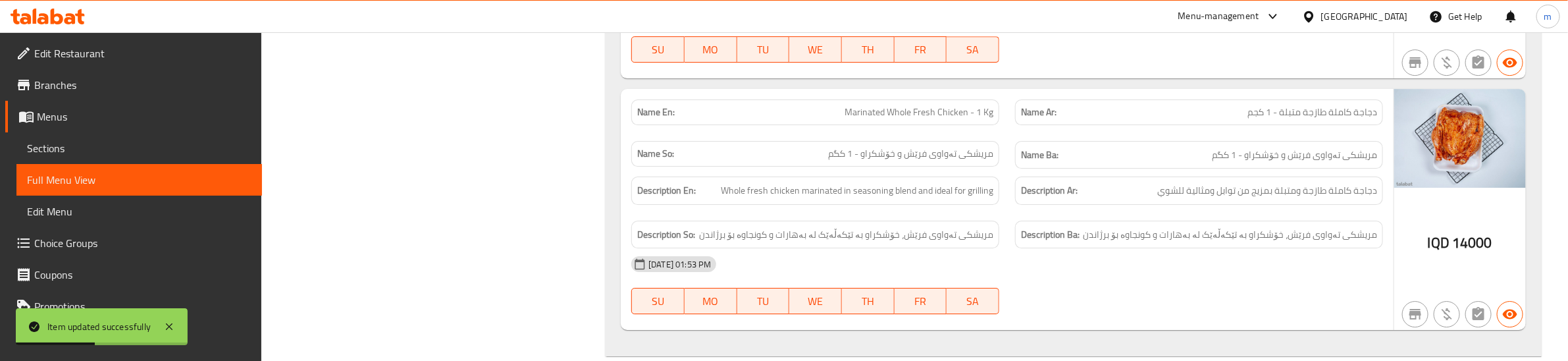
click at [1014, 133] on div "Name Ar: دجاجة كاملة طازجة متبلة - 1 كجم" at bounding box center [1199, 112] width 384 height 42
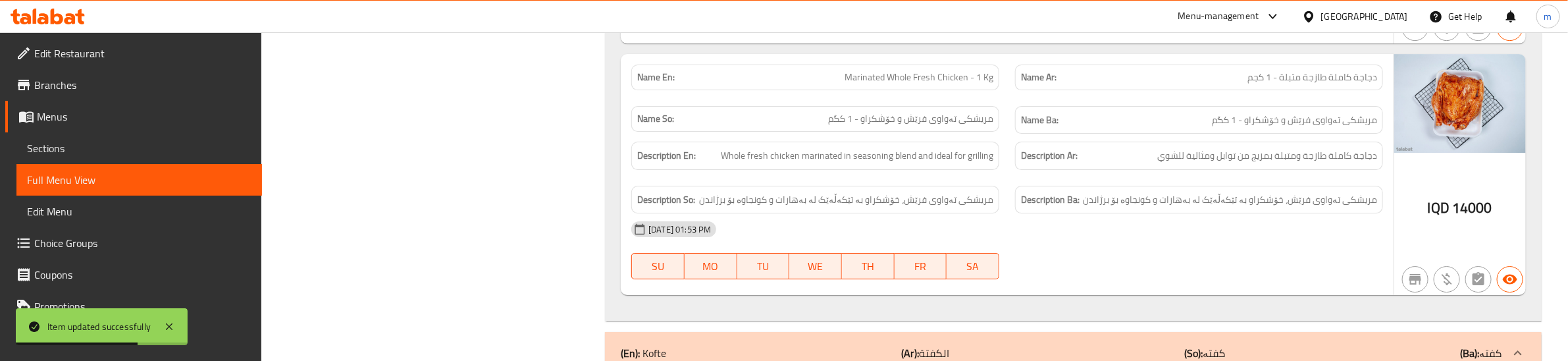
scroll to position [15312, 0]
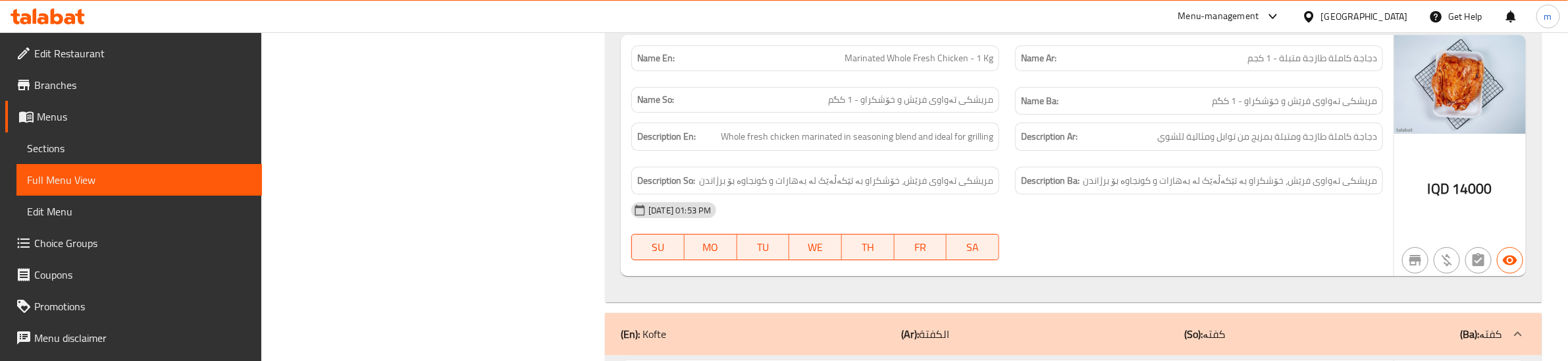
click at [1017, 151] on div "Description Ar: دجاجة كاملة طازجة ومتبلة بمزيج من توابل ومثالية للشوي" at bounding box center [1199, 136] width 368 height 28
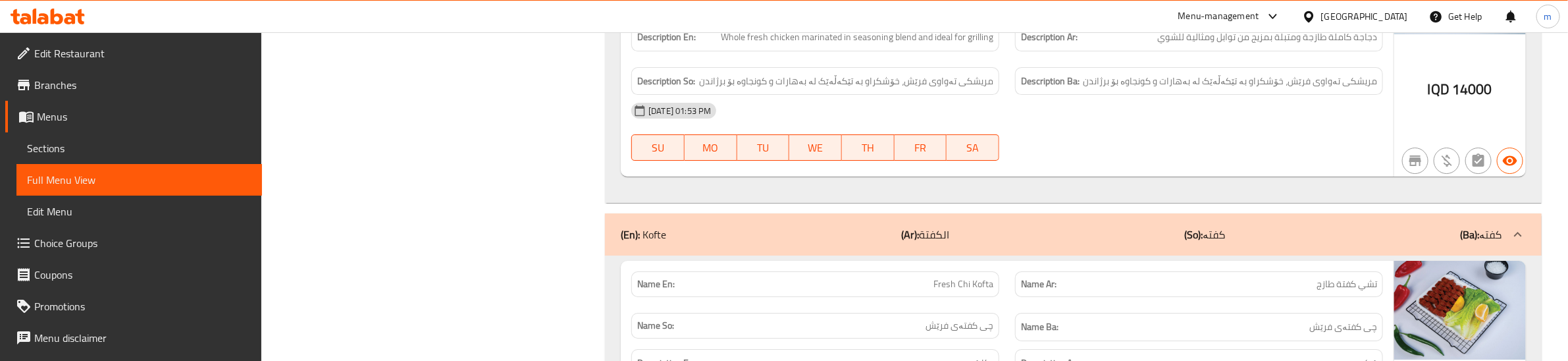
scroll to position [15423, 0]
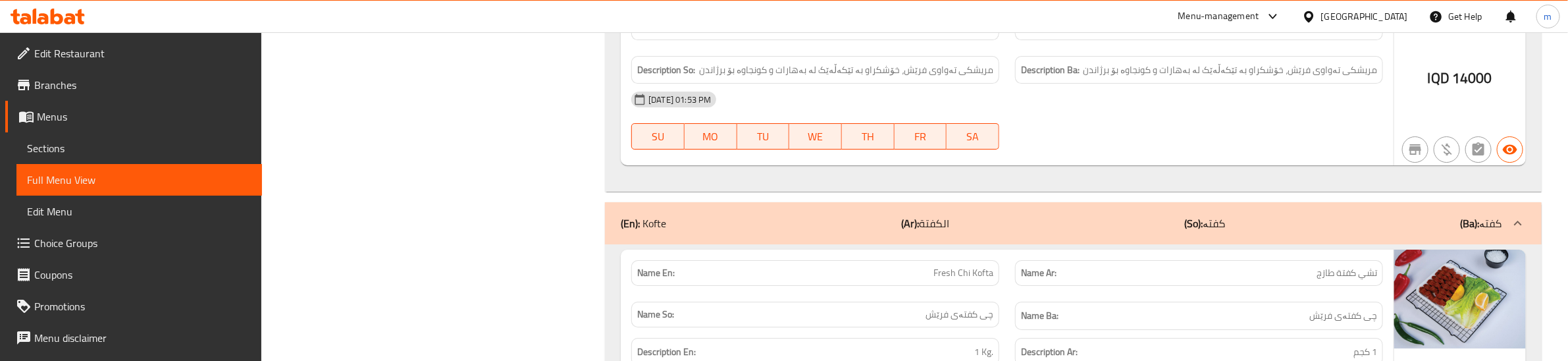
click at [998, 115] on div "30-07-2025 01:53 PM" at bounding box center [1007, 99] width 767 height 31
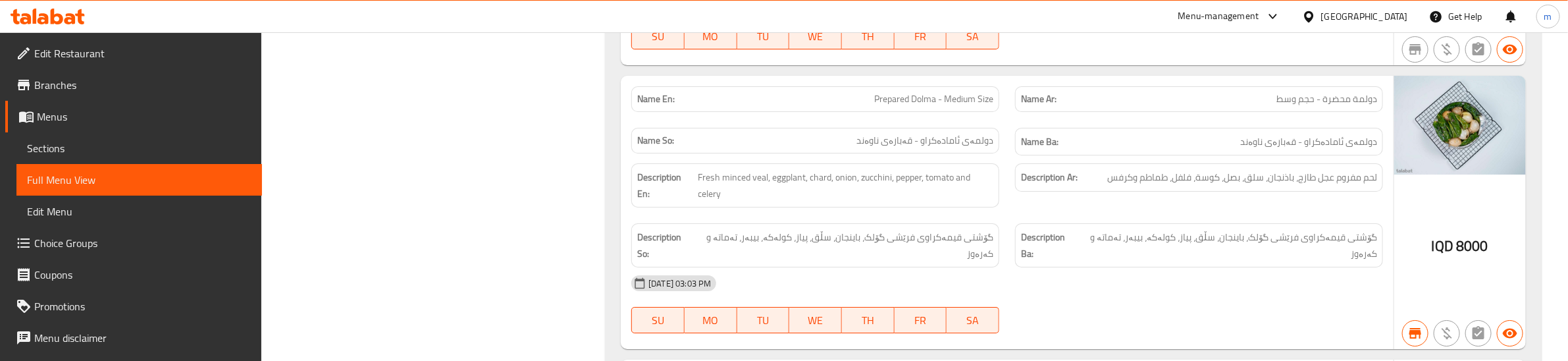
scroll to position [18334, 0]
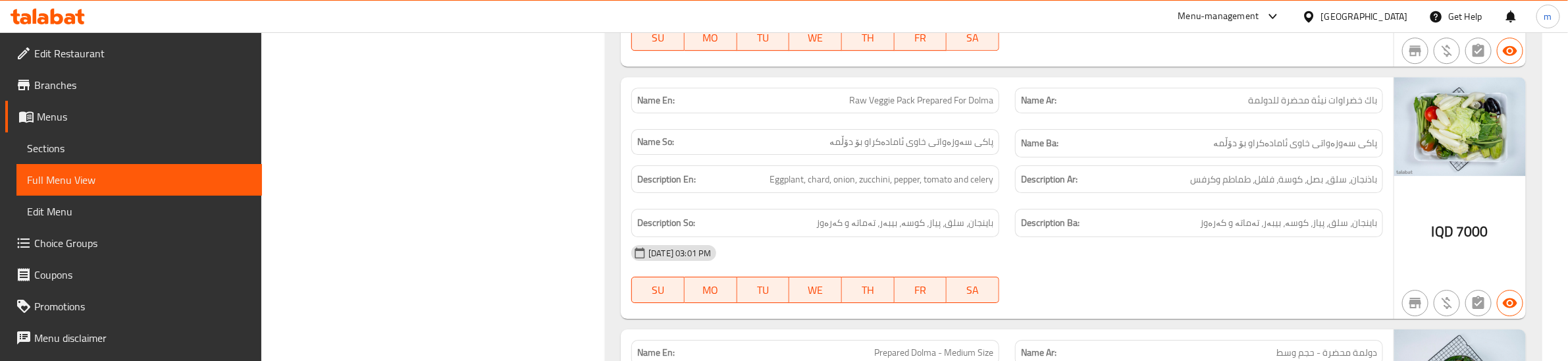
click at [877, 114] on div "Name En: Raw Veggie Pack Prepared For Dolma" at bounding box center [815, 100] width 368 height 26
click at [1244, 151] on span "پاکی سەوزەواتی خاوی ئامادەکراو بۆ دۆڵمە" at bounding box center [1294, 143] width 164 height 16
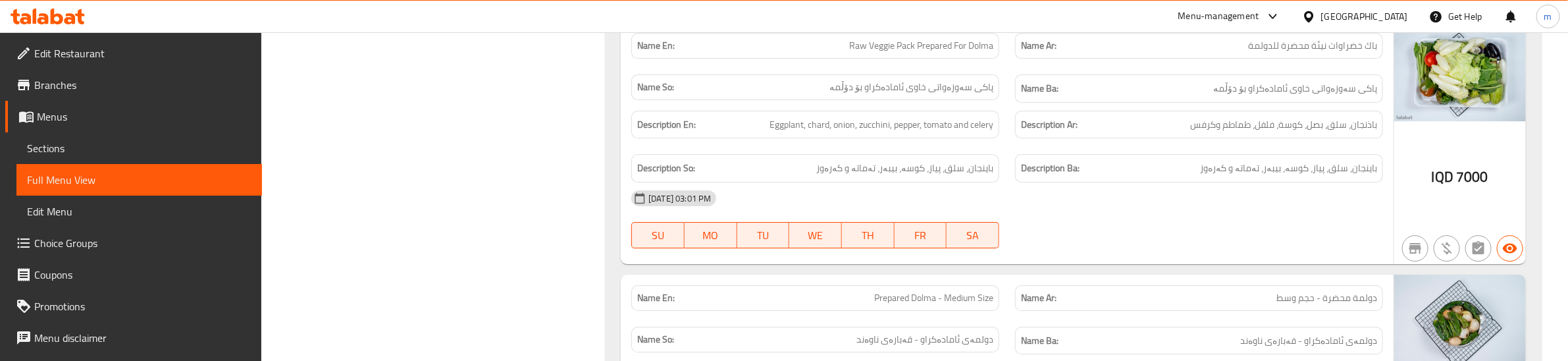
scroll to position [18445, 0]
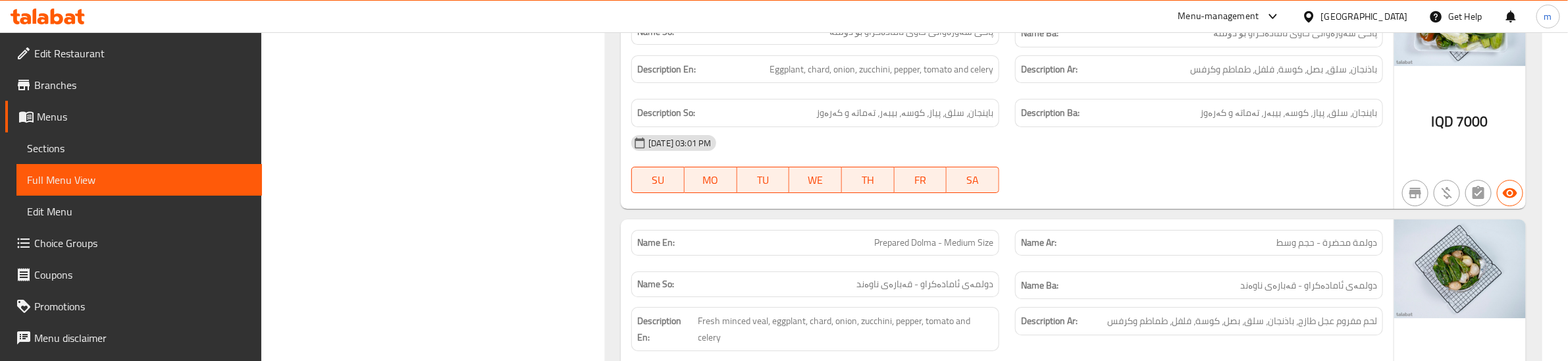
copy span "Raw Veggie Pack Prepared For Dolma"
click at [70, 133] on link "Sections" at bounding box center [139, 148] width 246 height 31
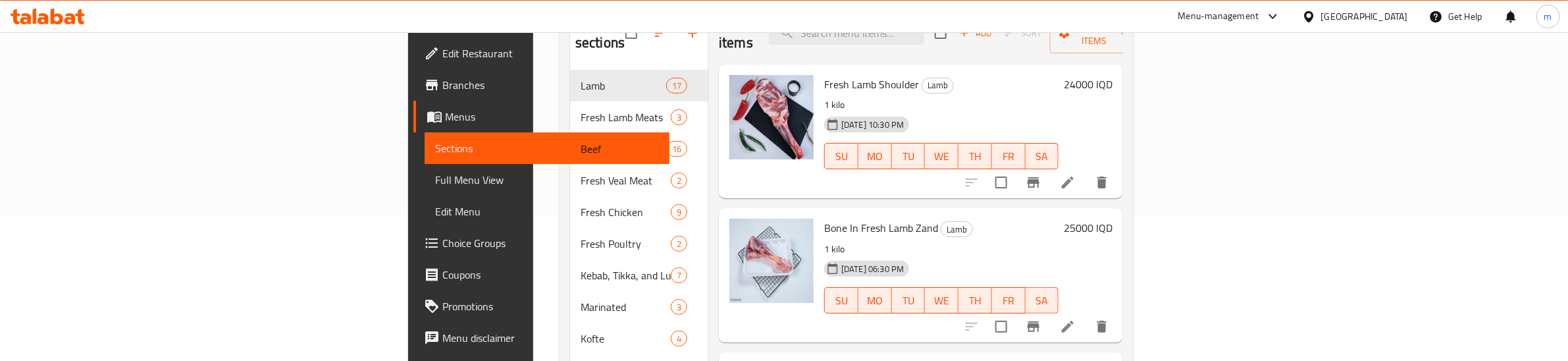
scroll to position [4, 0]
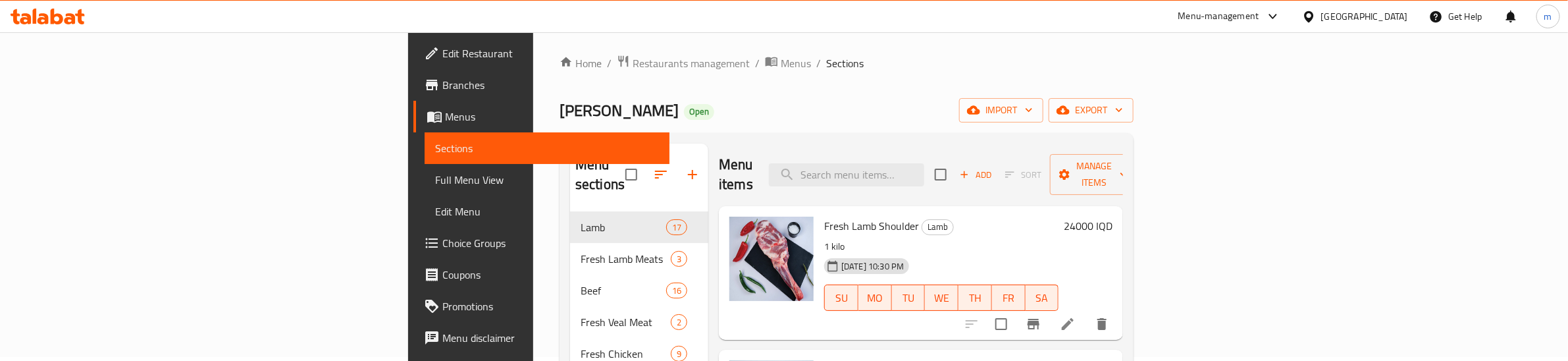
click at [992, 152] on div "Menu items Add Sort Manage items" at bounding box center [921, 175] width 404 height 63
click at [992, 153] on div "Menu items Add Sort Manage items" at bounding box center [921, 175] width 404 height 63
click at [924, 164] on input "search" at bounding box center [846, 175] width 155 height 23
paste input "Raw Veggie Pack Prepared For Dolma"
type input "Raw Veggie Pack Prepared For Dolma"
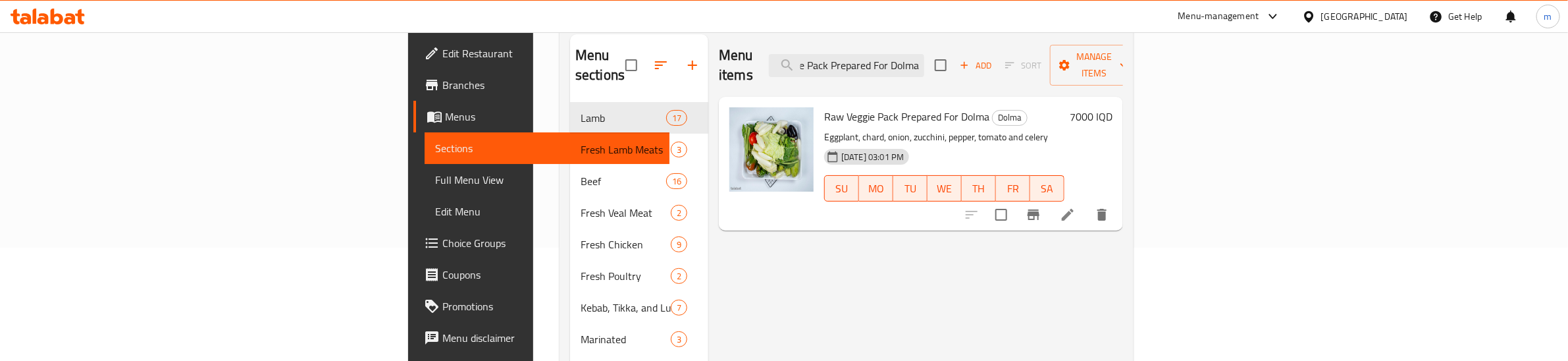
scroll to position [114, 0]
click at [1076, 206] on icon at bounding box center [1068, 214] width 16 height 16
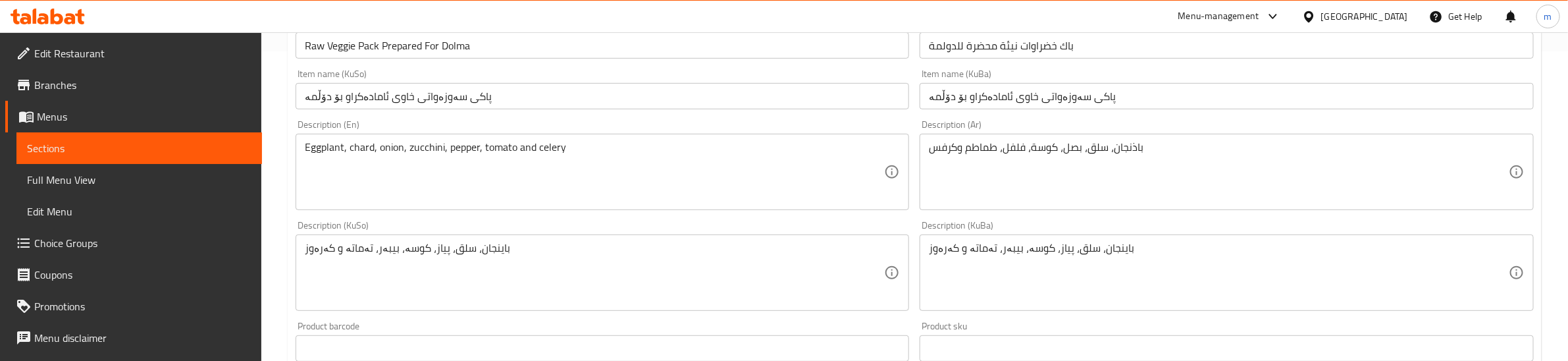
scroll to position [329, 0]
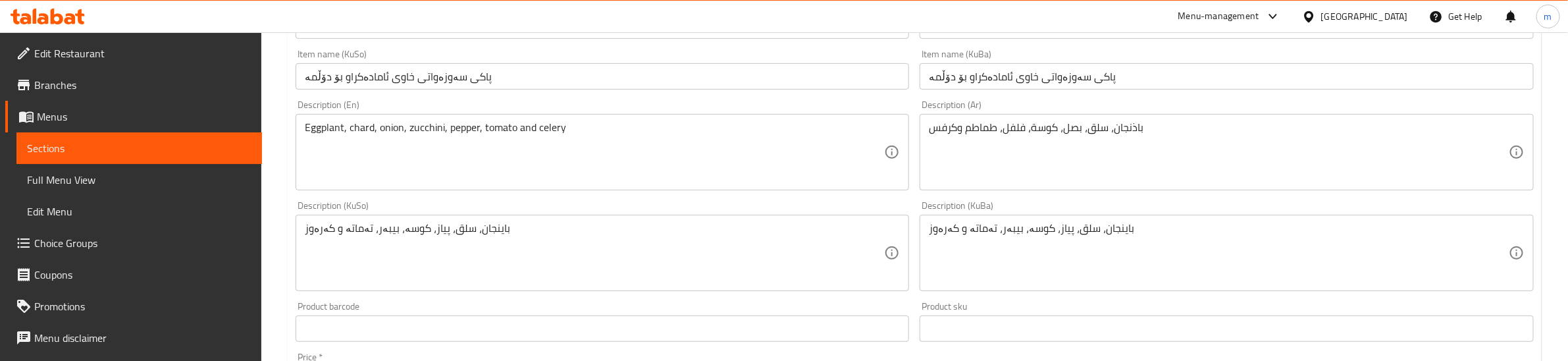
click at [406, 224] on textarea "باینجان، سلق، پیاز، کوسە، بیبەر، تەماتە و کەرەوز" at bounding box center [594, 253] width 579 height 63
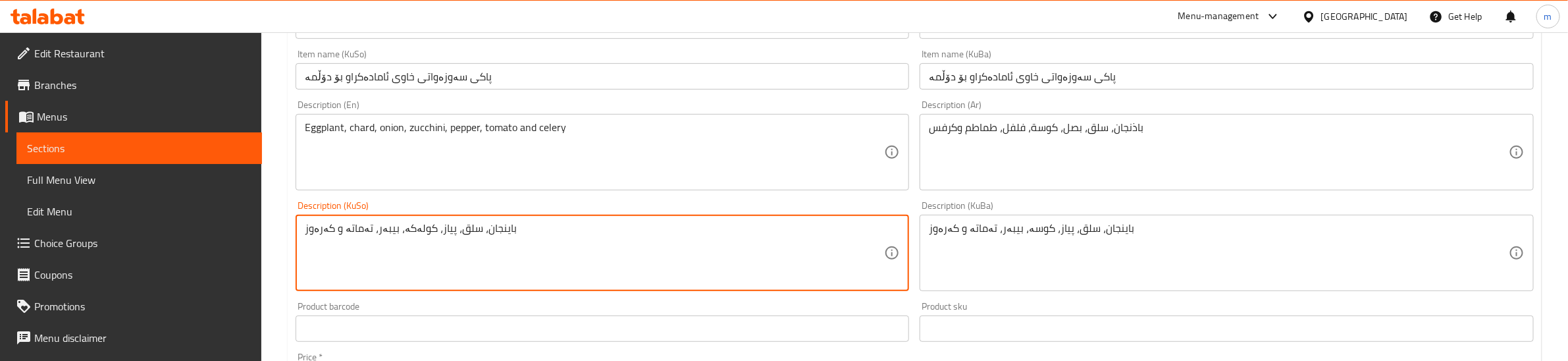
type textarea "باینجان، سلق، پیاز، کولەکە، بیبەر، تەماتە و کەرەوز"
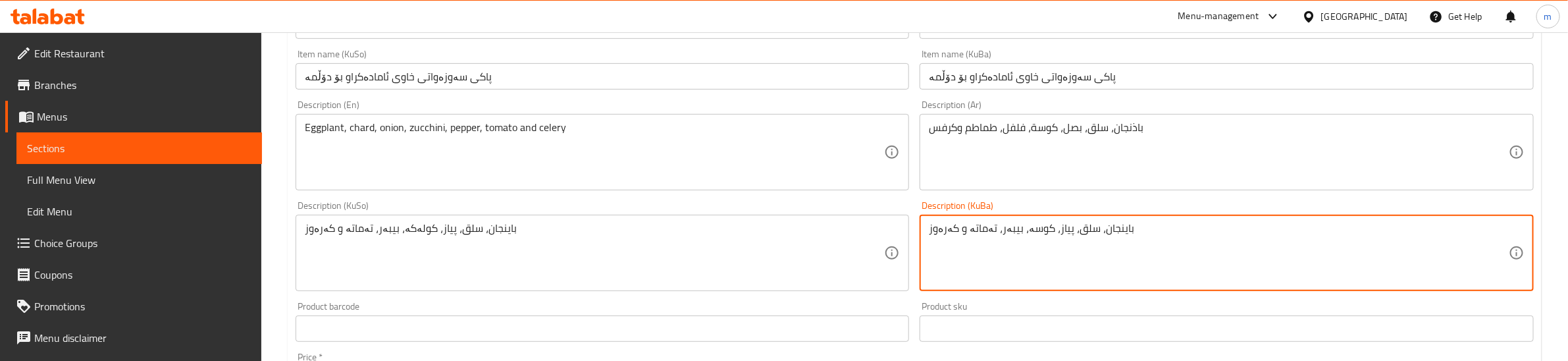
paste textarea "لەک"
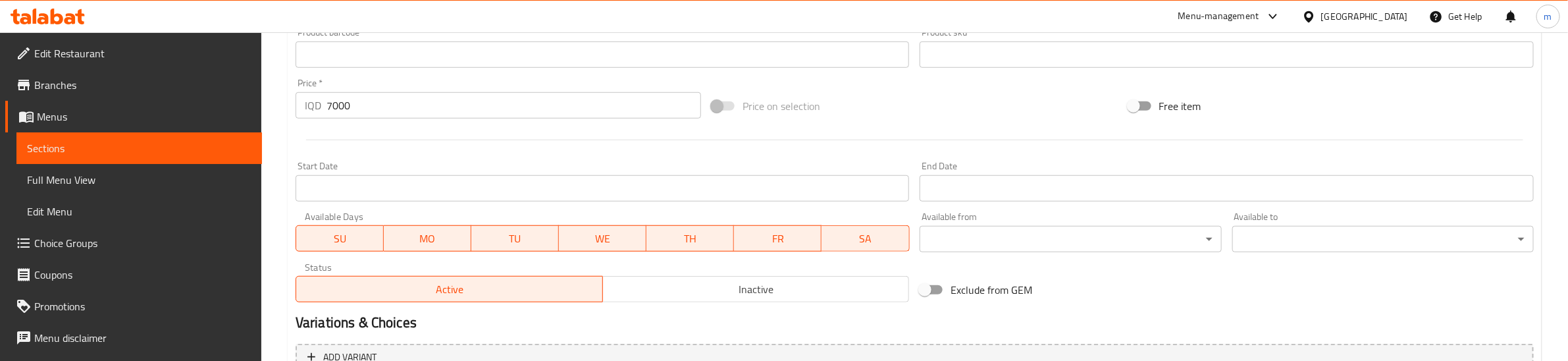
scroll to position [738, 0]
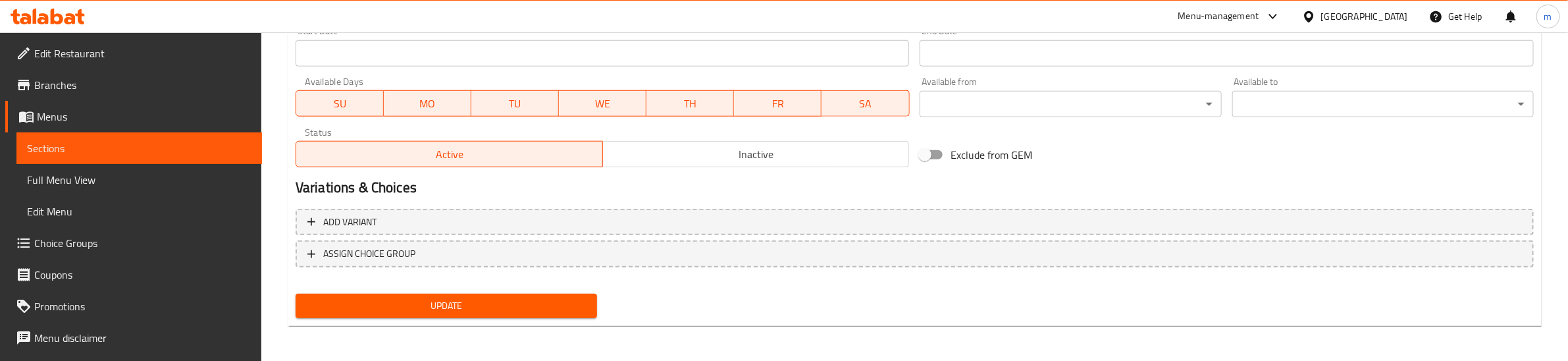
type textarea "باینجان، سلق، پیاز، کولەکە، بیبەر، تەماتە و کەرەوز"
click at [432, 311] on span "Update" at bounding box center [446, 305] width 280 height 16
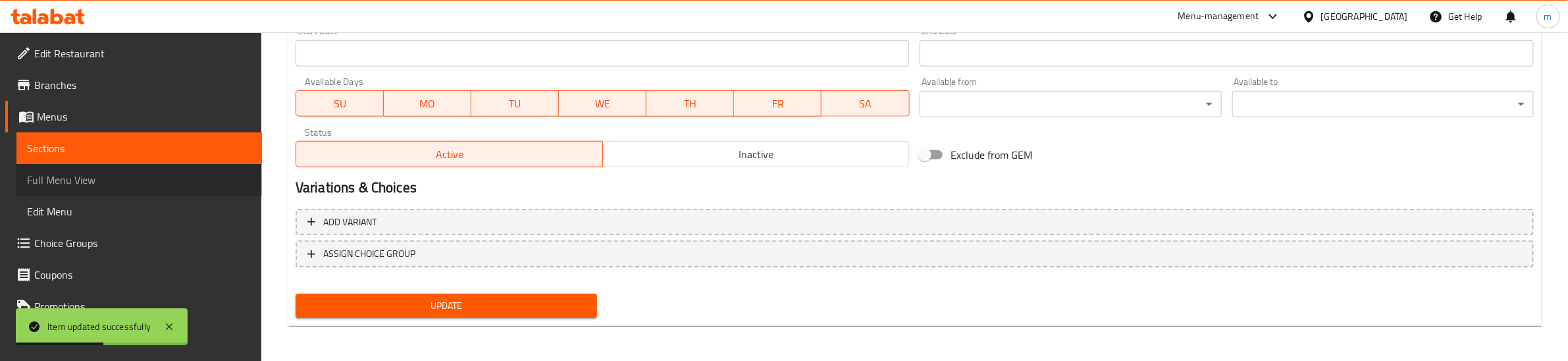
click at [140, 164] on link "Full Menu View" at bounding box center [139, 179] width 246 height 31
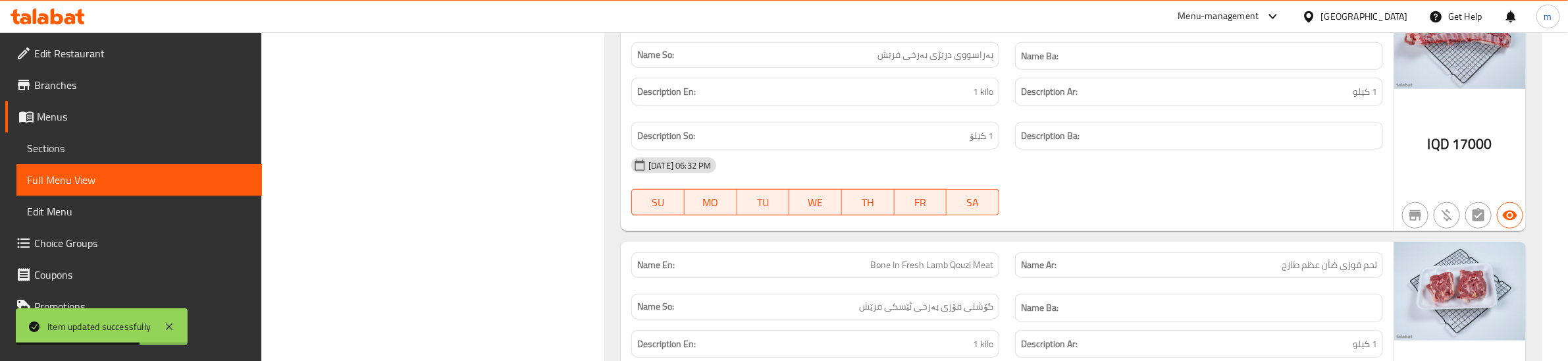
click at [1017, 163] on div "29-07-2025 06:32 PM" at bounding box center [1007, 165] width 767 height 31
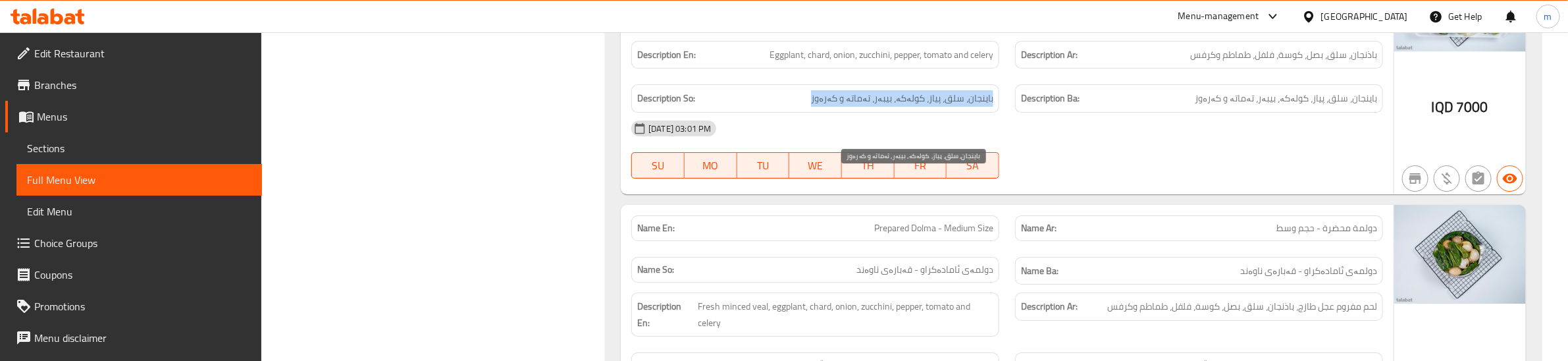
click at [886, 106] on span "باینجان، سلق، پیاز، کولەکە، بیبەر، تەماتە و کەرەوز" at bounding box center [902, 98] width 182 height 16
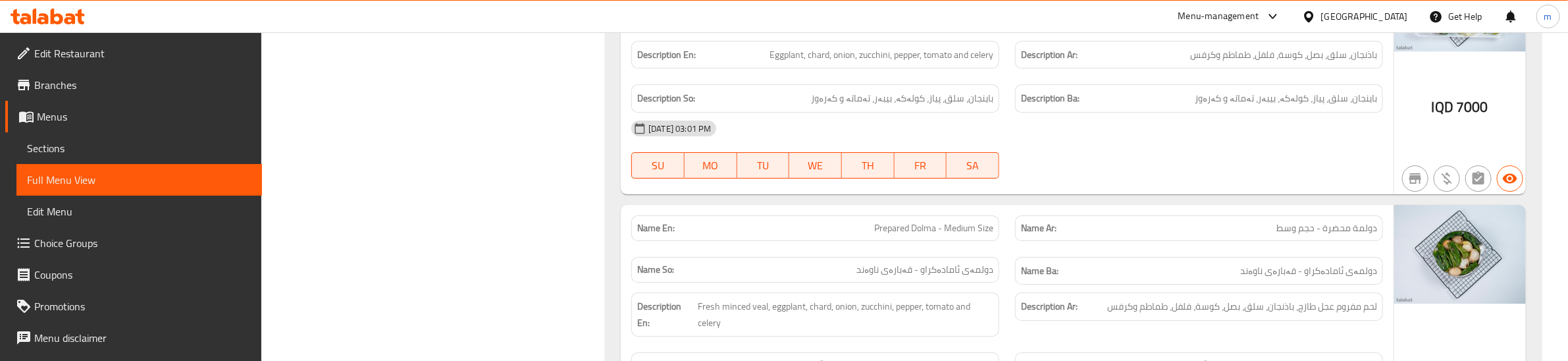
click at [992, 144] on div "30-07-2025 03:01 PM" at bounding box center [1007, 128] width 767 height 31
click at [1012, 121] on div "Description Ba: باینجان، سلق، پیاز، کولەکە، بیبەر، تەماتە و کەرەوز" at bounding box center [1199, 99] width 384 height 44
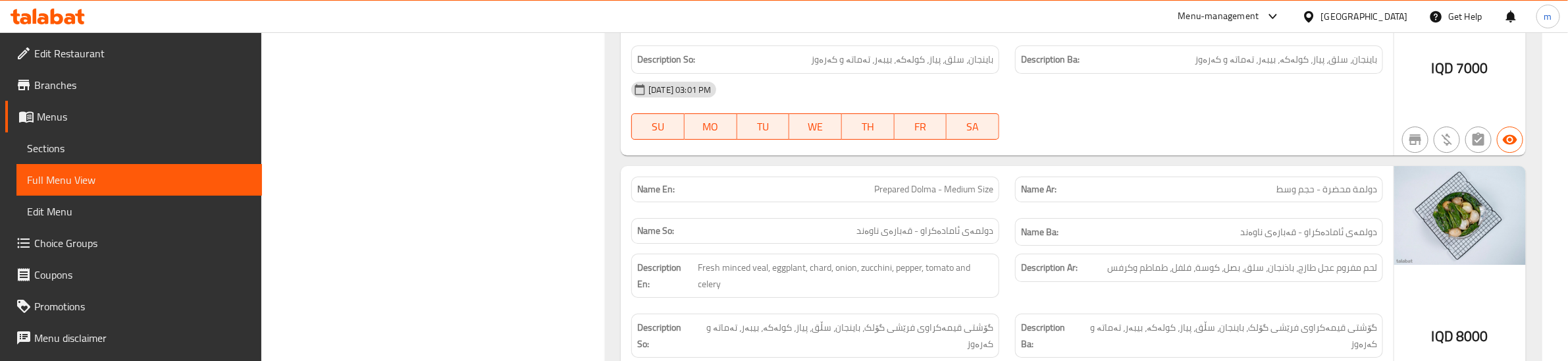
scroll to position [18514, 0]
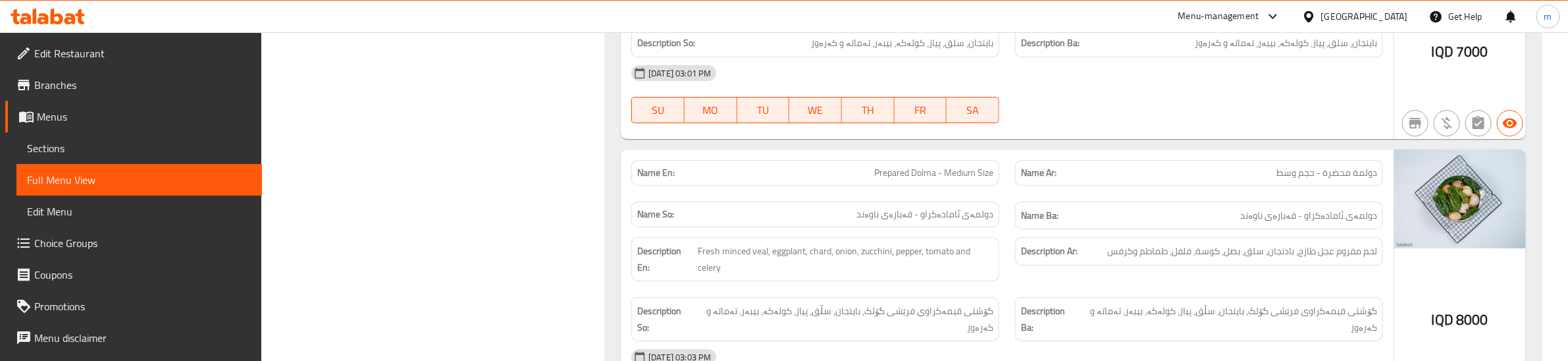
click at [982, 238] on div "Name So: دولمەی ئامادەکراو - قەبارەی ناوەند" at bounding box center [815, 215] width 384 height 44
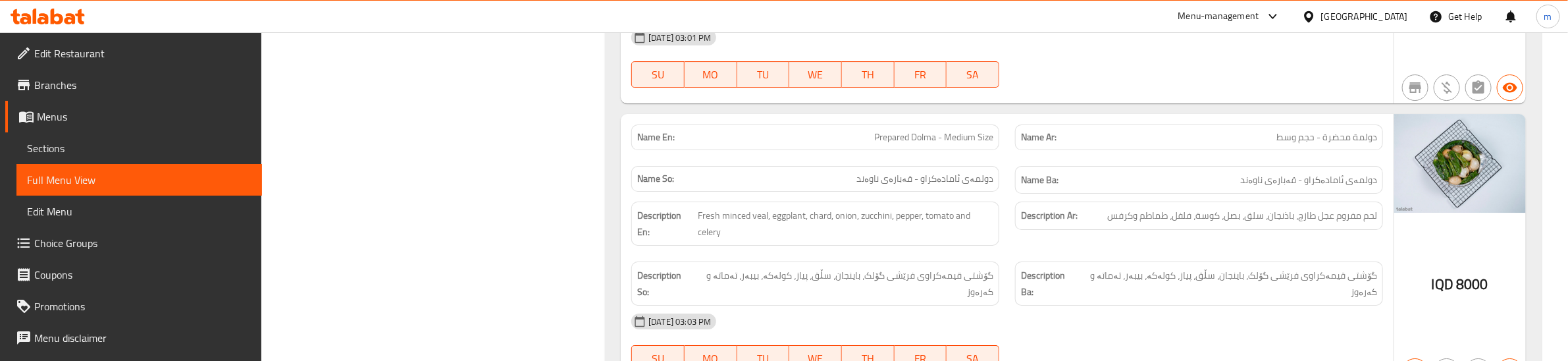
scroll to position [18568, 0]
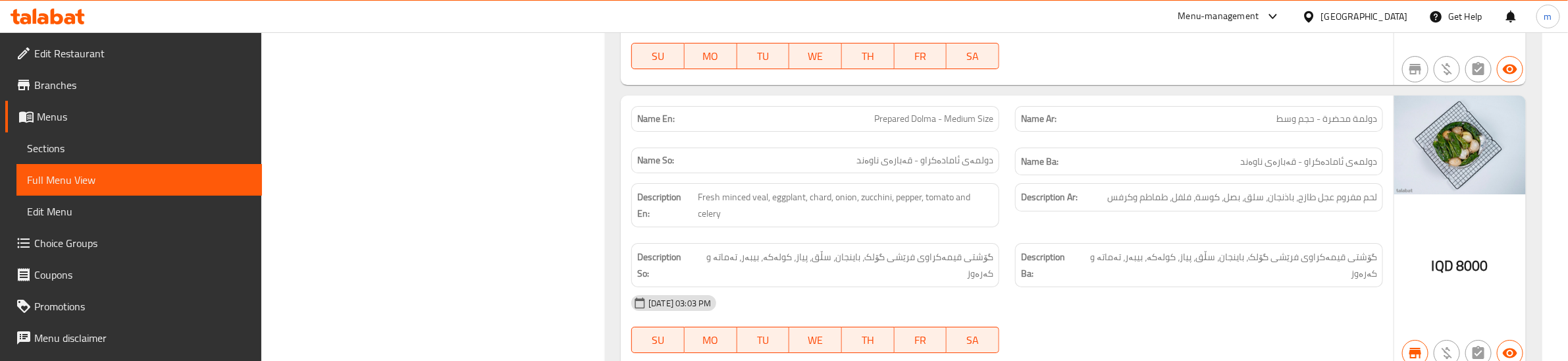
click at [1017, 132] on div "Name Ar: دولمة محضرة - حجم وسط" at bounding box center [1199, 118] width 368 height 26
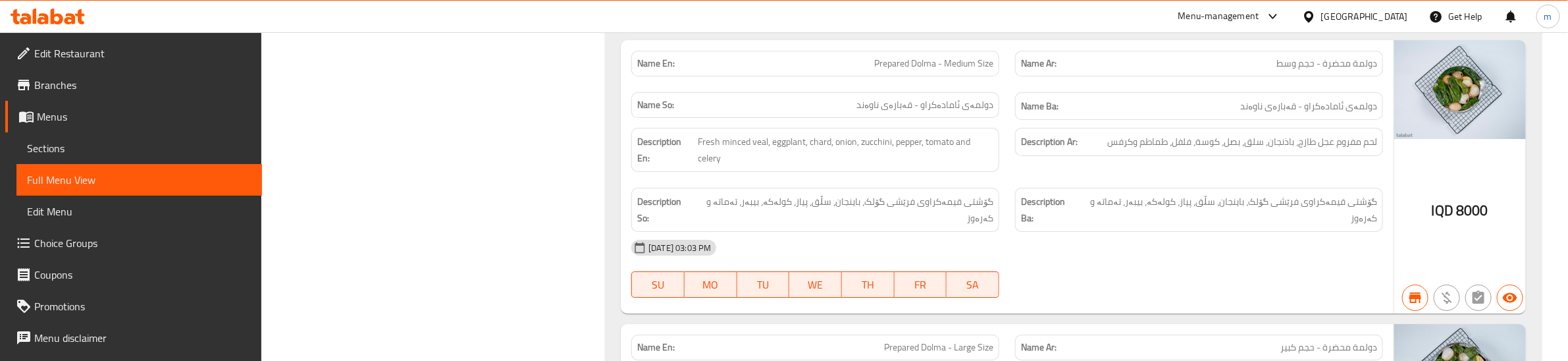
scroll to position [18679, 0]
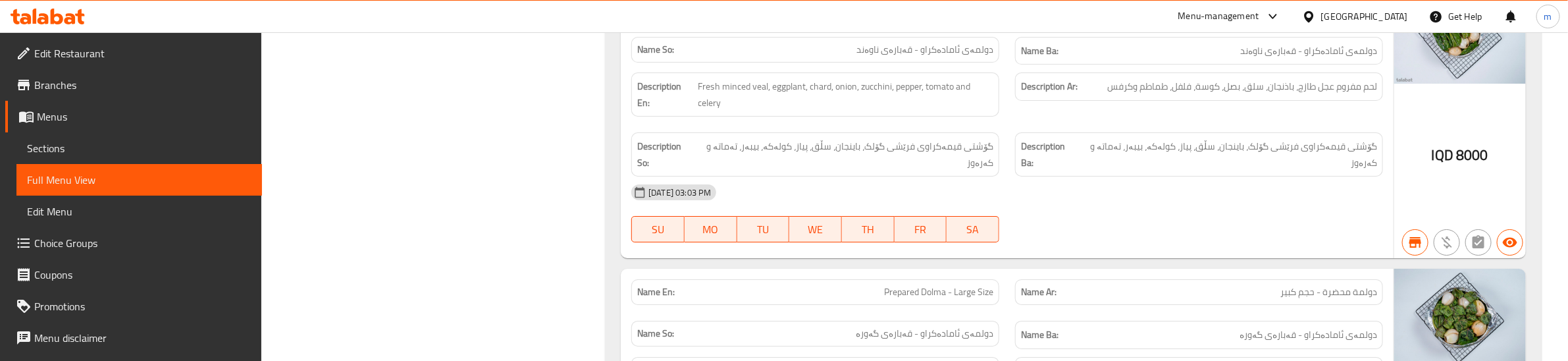
click at [1018, 125] on div "Description Ar: لحم مفروم عجل طازج، باذنجان، سلق، بصل، كوسة، فلفل، طماطم وكرفس" at bounding box center [1199, 94] width 384 height 60
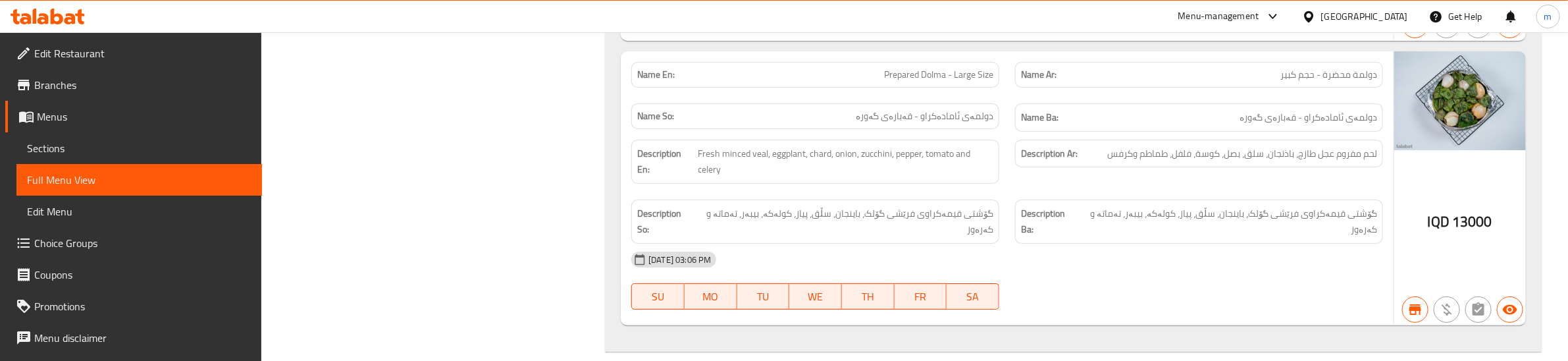
scroll to position [18897, 0]
click at [1012, 139] on div "Name Ba: دولمەی ئامادەکراو - قەبارەی گەورە" at bounding box center [1199, 116] width 384 height 44
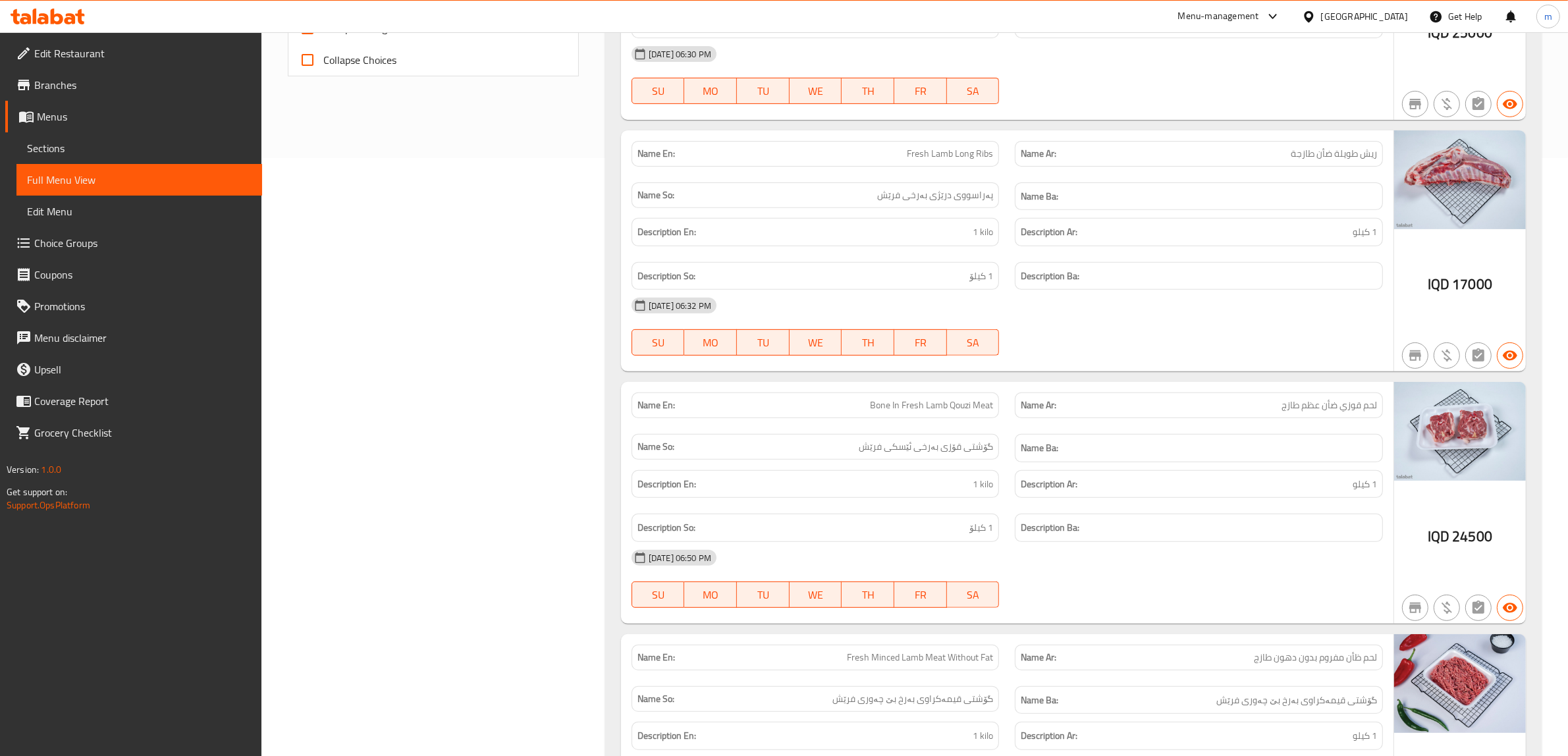
scroll to position [0, 0]
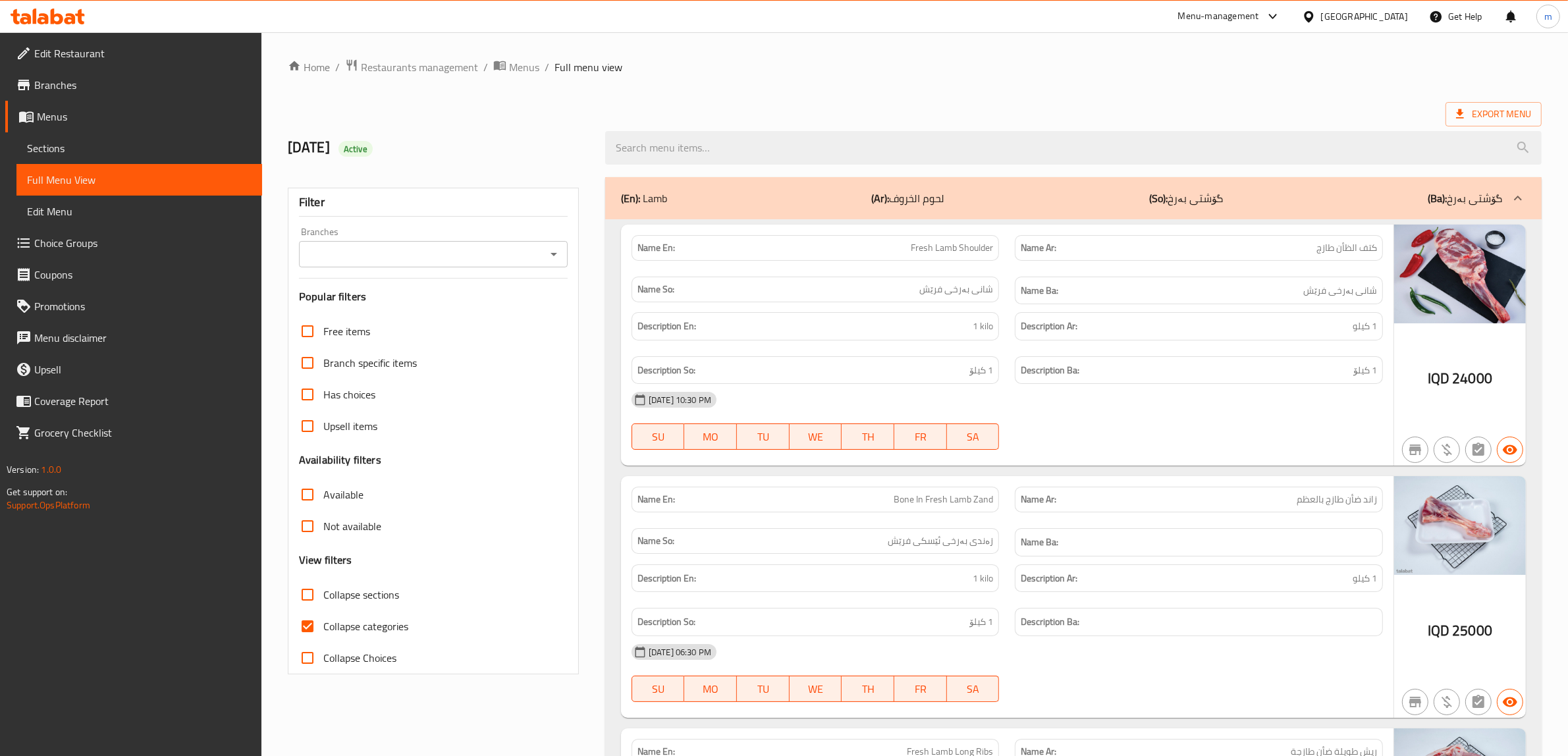
click at [551, 248] on icon "Open" at bounding box center [554, 254] width 16 height 16
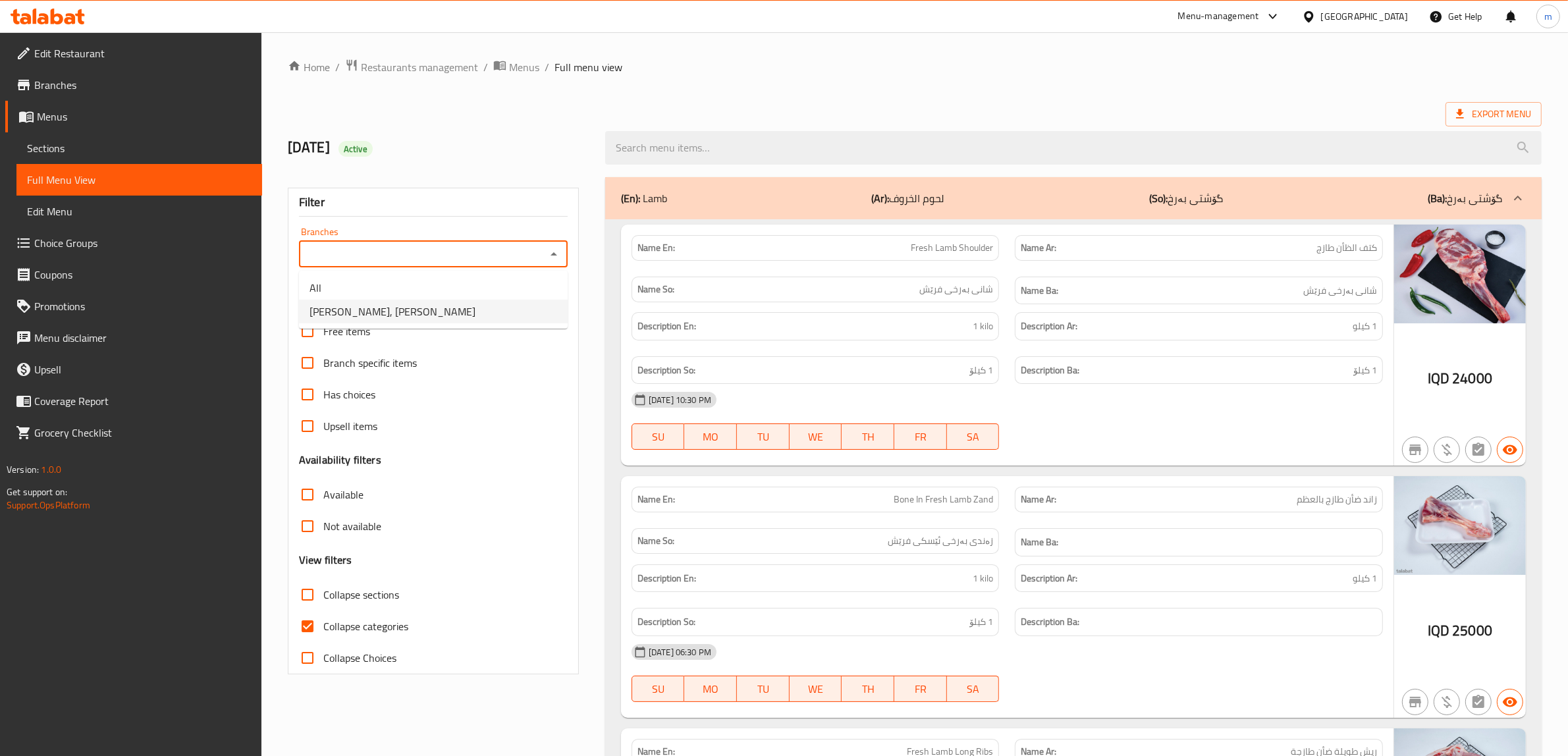
click at [475, 313] on li "Yasin Qasab, Bakhtiary" at bounding box center [433, 312] width 269 height 24
type input "Yasin Qasab, Bakhtiary"
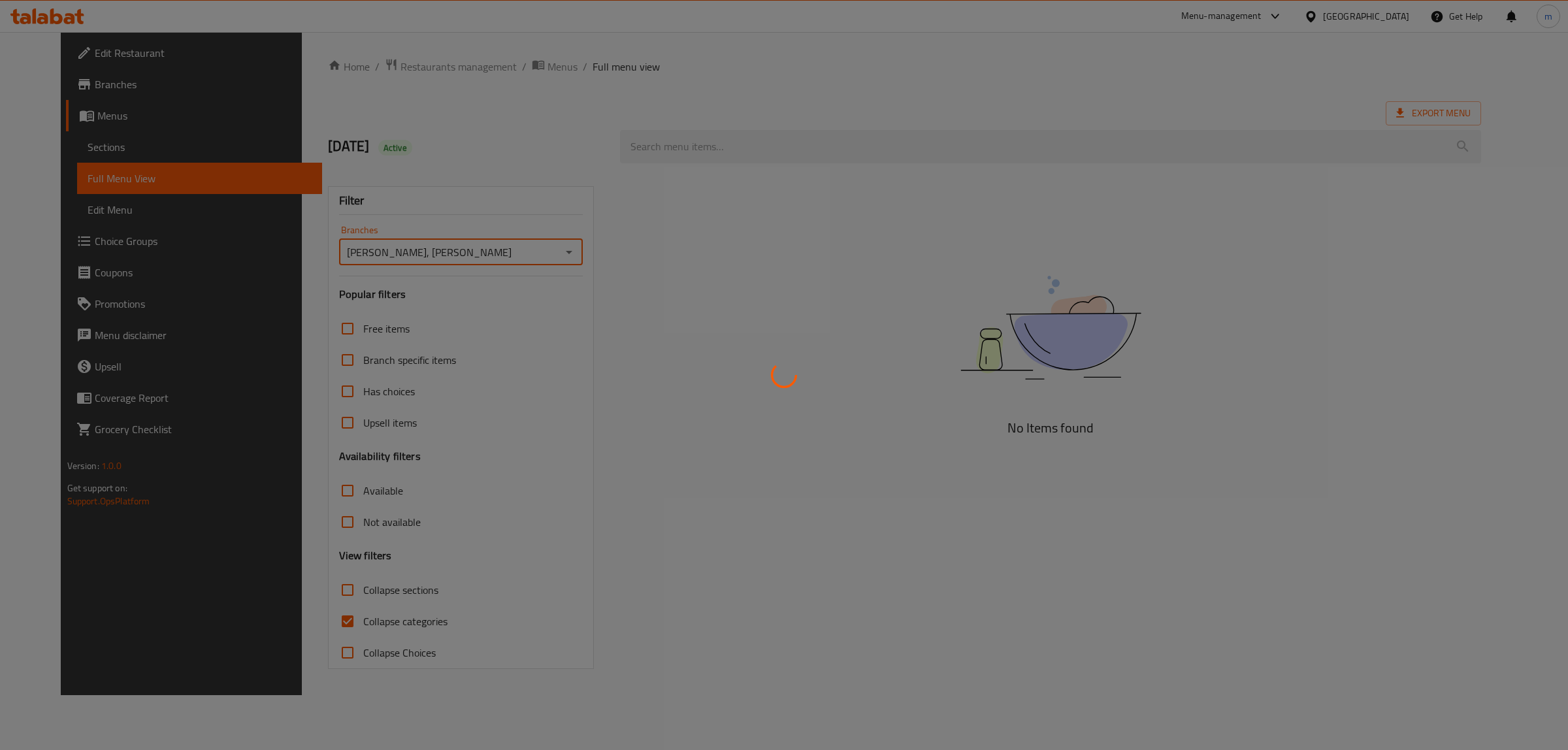
click at [305, 624] on div at bounding box center [784, 375] width 1568 height 750
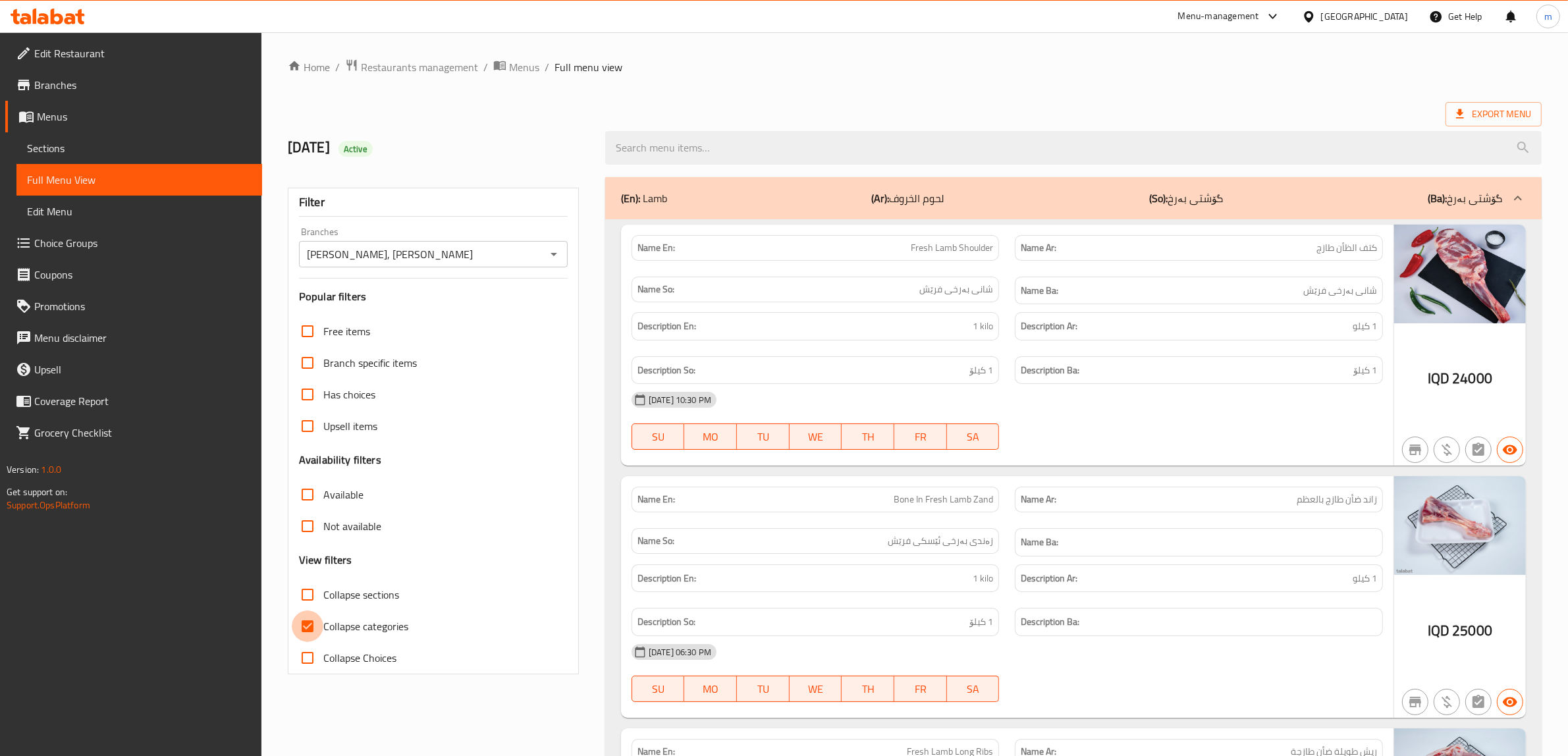
click at [308, 630] on input "Collapse categories" at bounding box center [307, 626] width 31 height 31
checkbox input "false"
click at [301, 594] on input "Collapse sections" at bounding box center [307, 595] width 31 height 31
checkbox input "true"
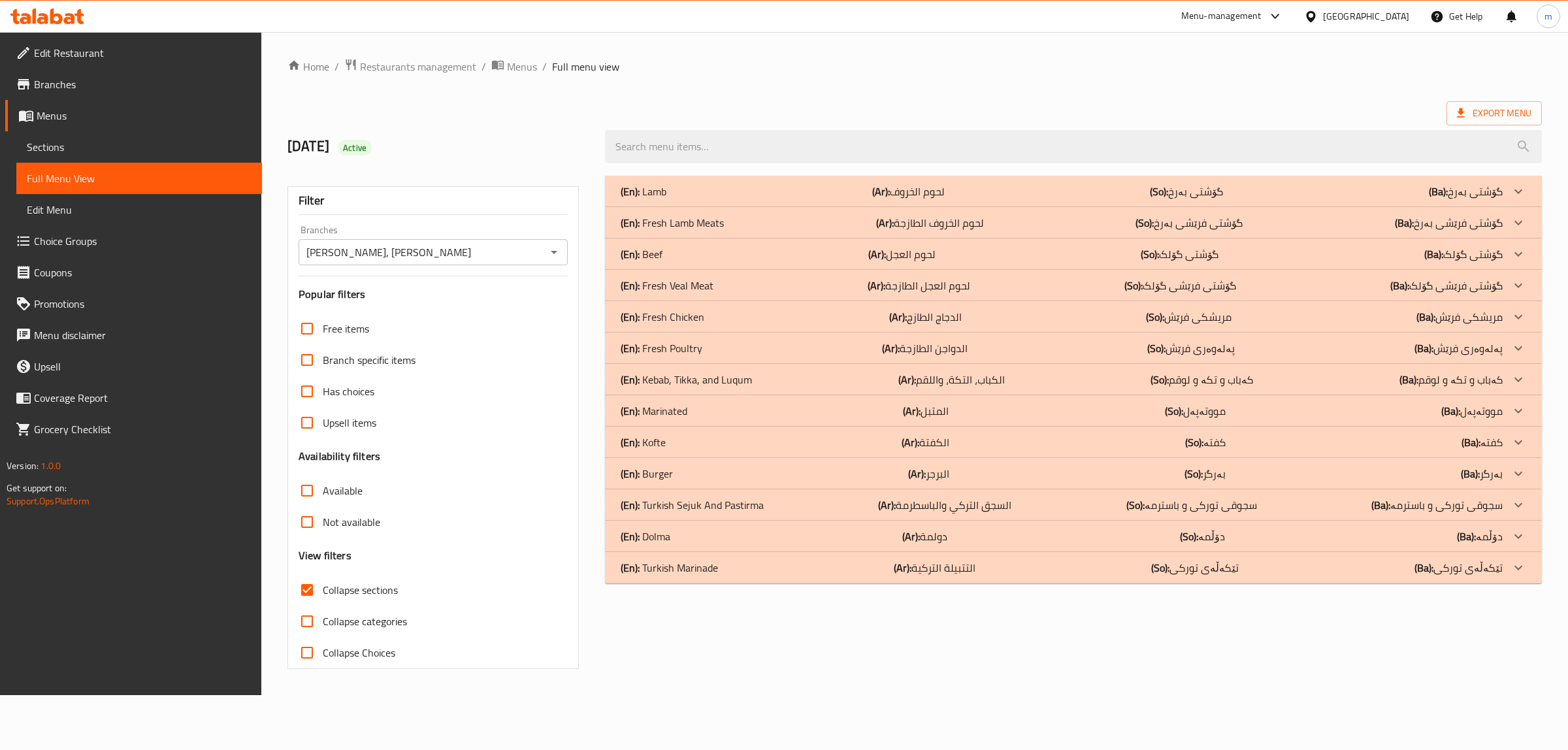
click at [698, 542] on div "(En): Dolma (Ar): دولمة (So): دۆڵمە (Ba): دۆڵمە" at bounding box center [1061, 536] width 882 height 16
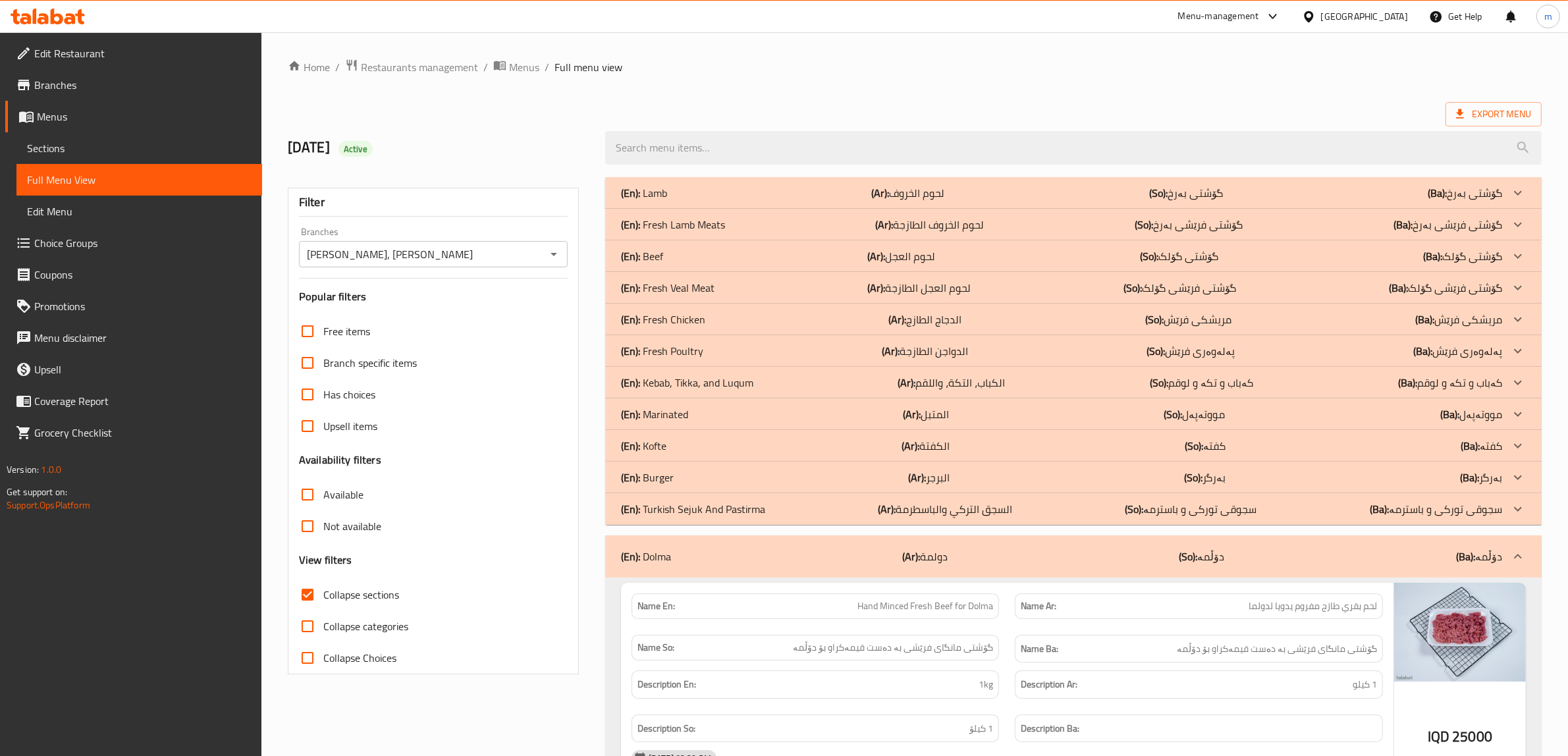
click at [715, 346] on div "(En): Fresh Poultry (Ar): الدواجن الطازجة (So): پەلەوەری فرێش (Ba): پەلەوەری فر…" at bounding box center [1061, 351] width 881 height 16
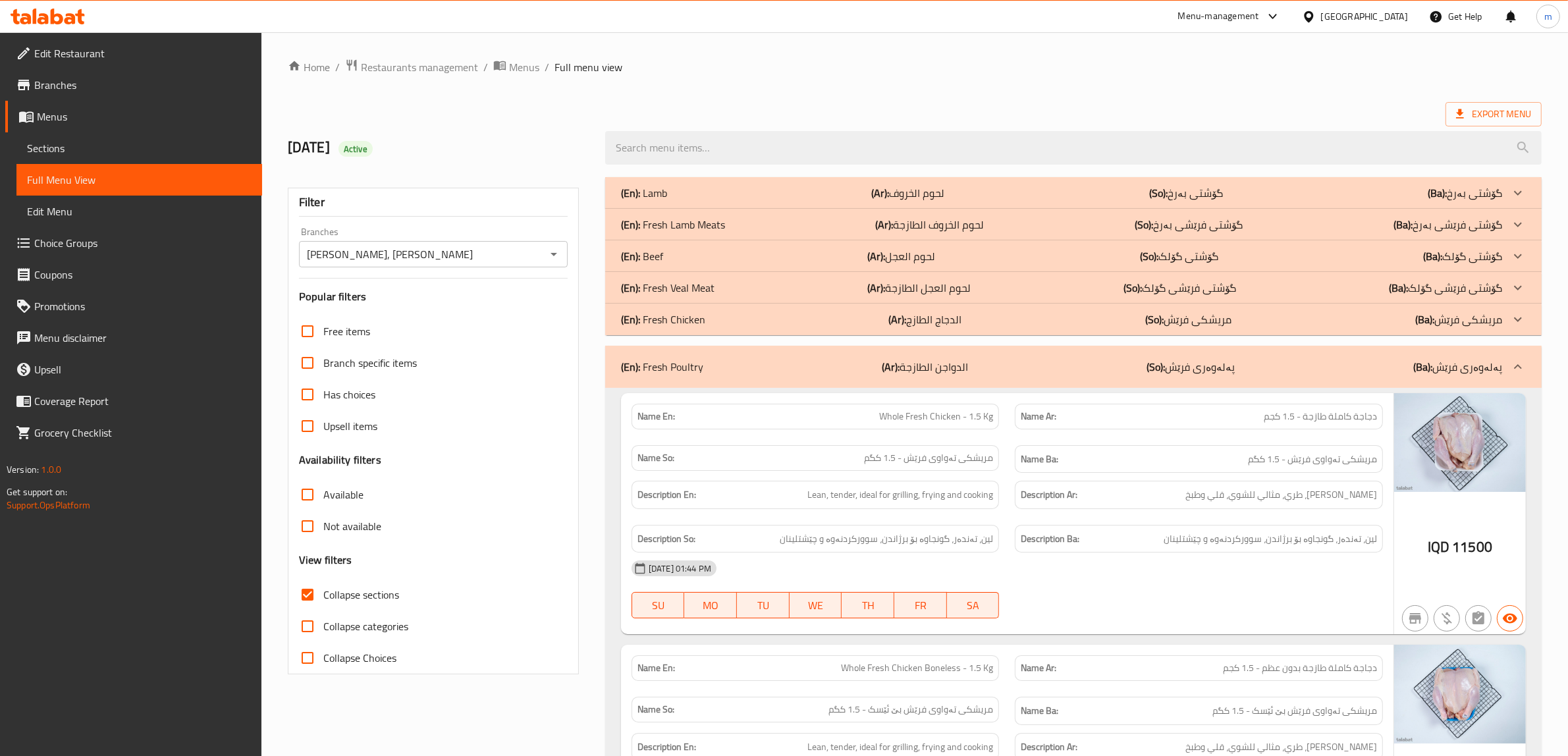
click at [738, 284] on div "(En): Fresh Veal Meat (Ar): لحوم العجل الطازجة (So): گۆشتی فرێشی گۆلک (Ba): گۆش…" at bounding box center [1061, 288] width 881 height 16
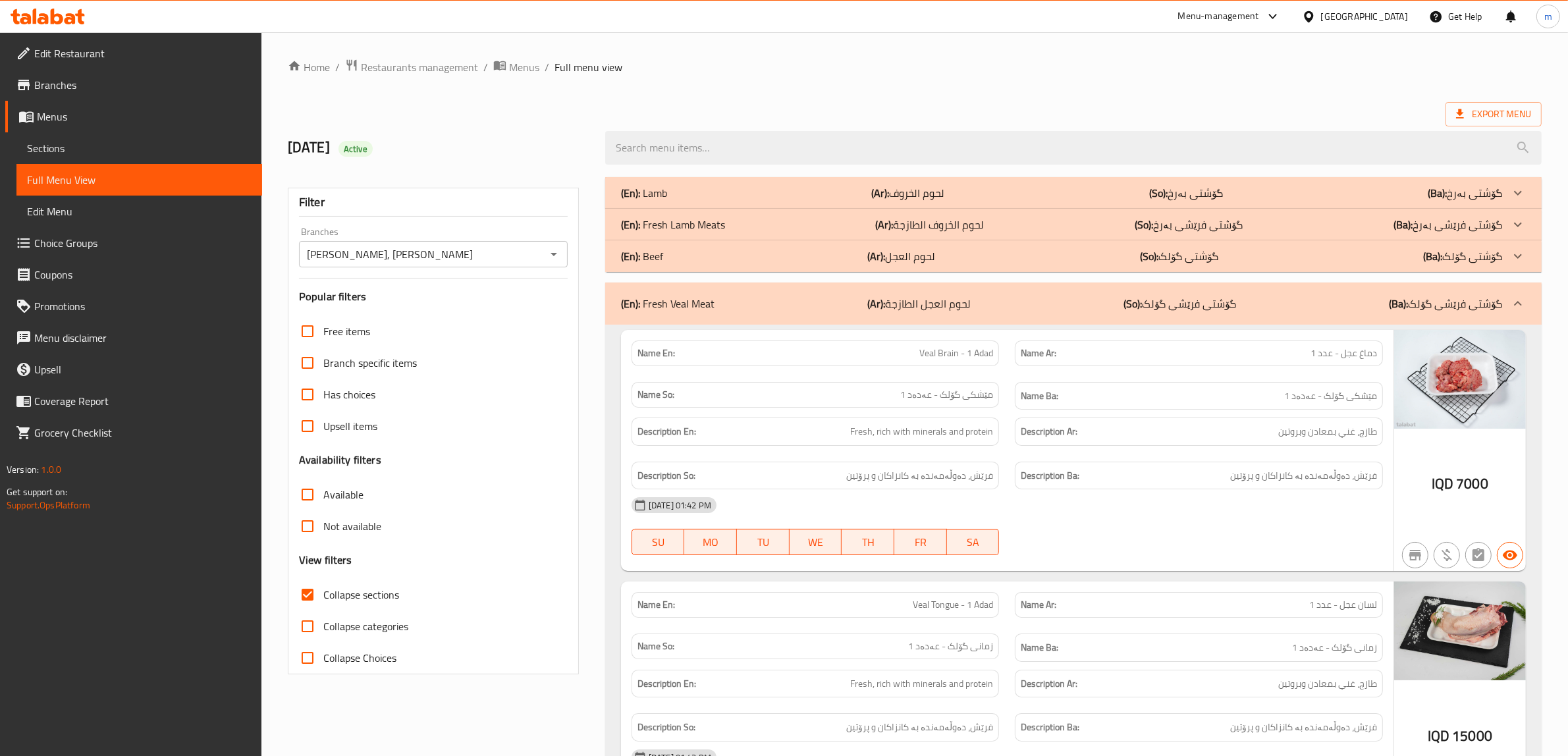
click at [721, 219] on p "(En): Fresh Lamb Meats" at bounding box center [673, 225] width 104 height 16
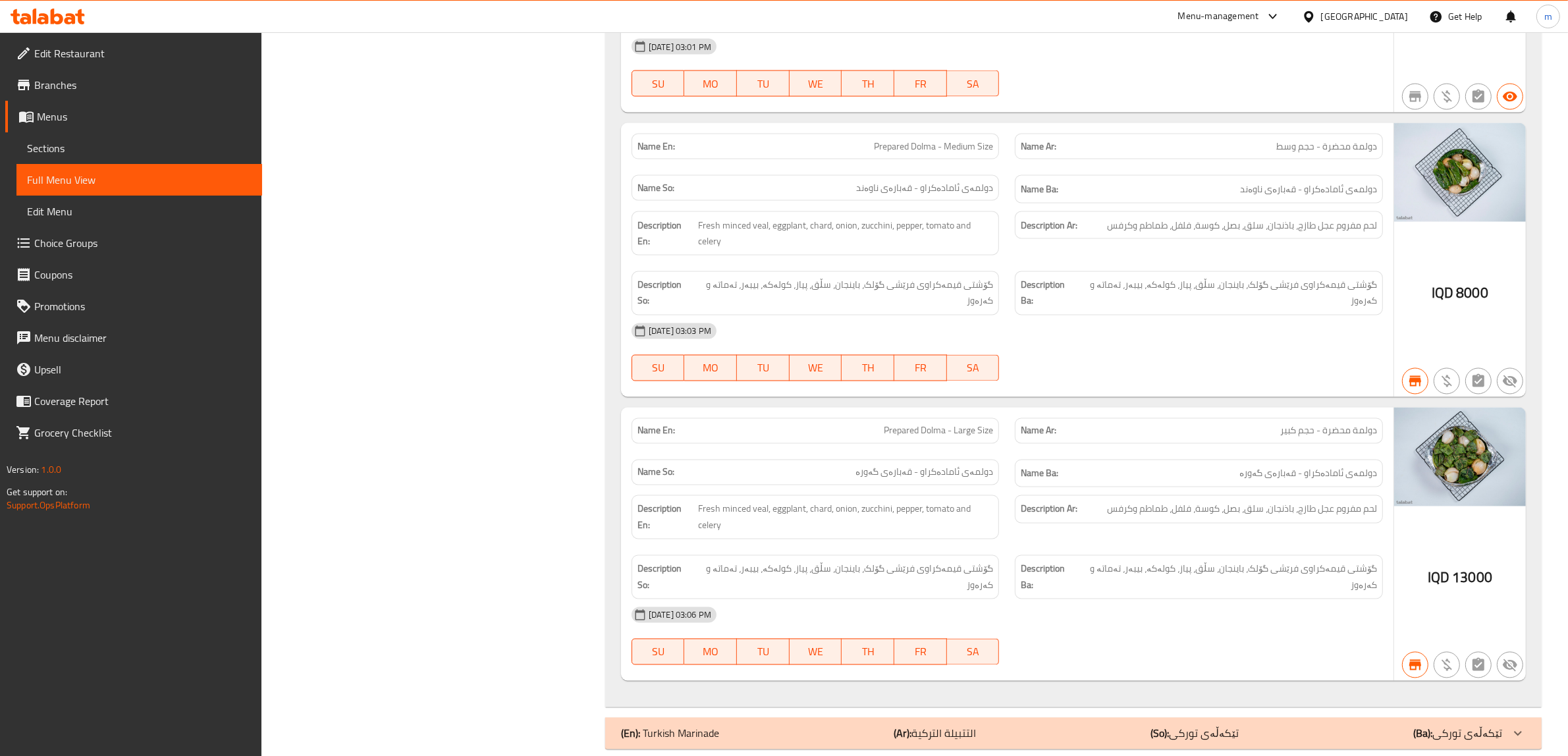
scroll to position [2918, 0]
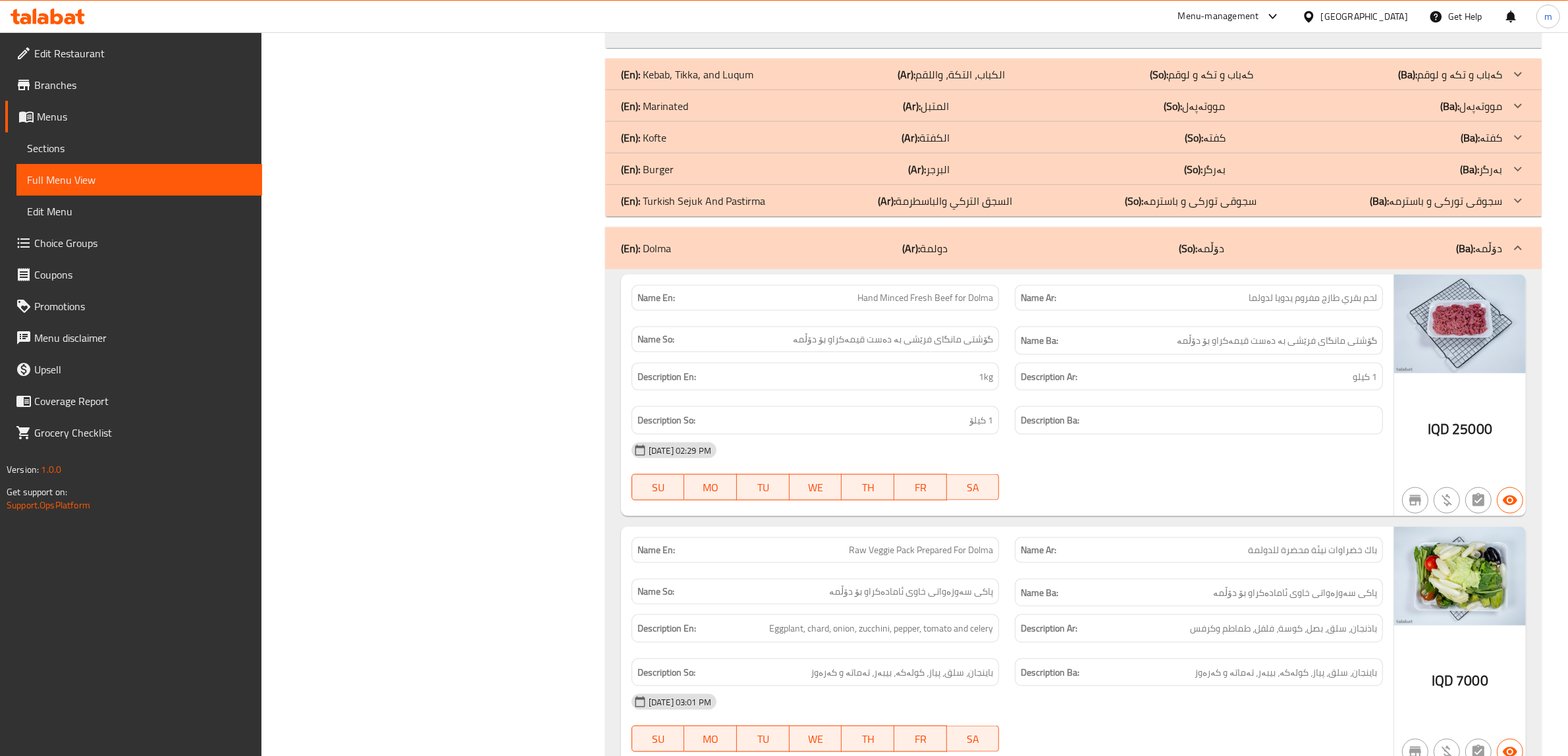
scroll to position [2095, 0]
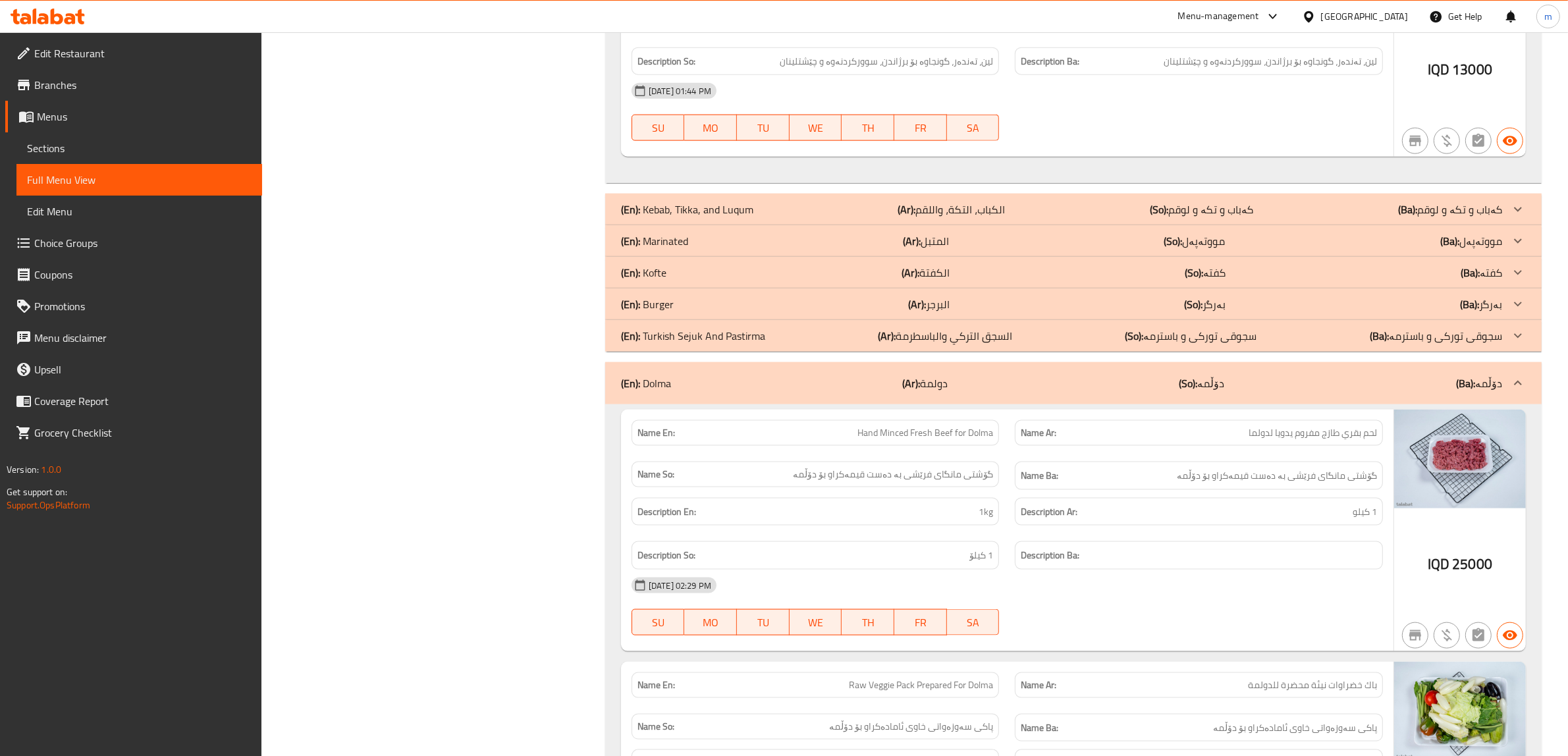
click at [755, 340] on p "(En): Turkish Sejuk And Pastirma" at bounding box center [693, 336] width 144 height 16
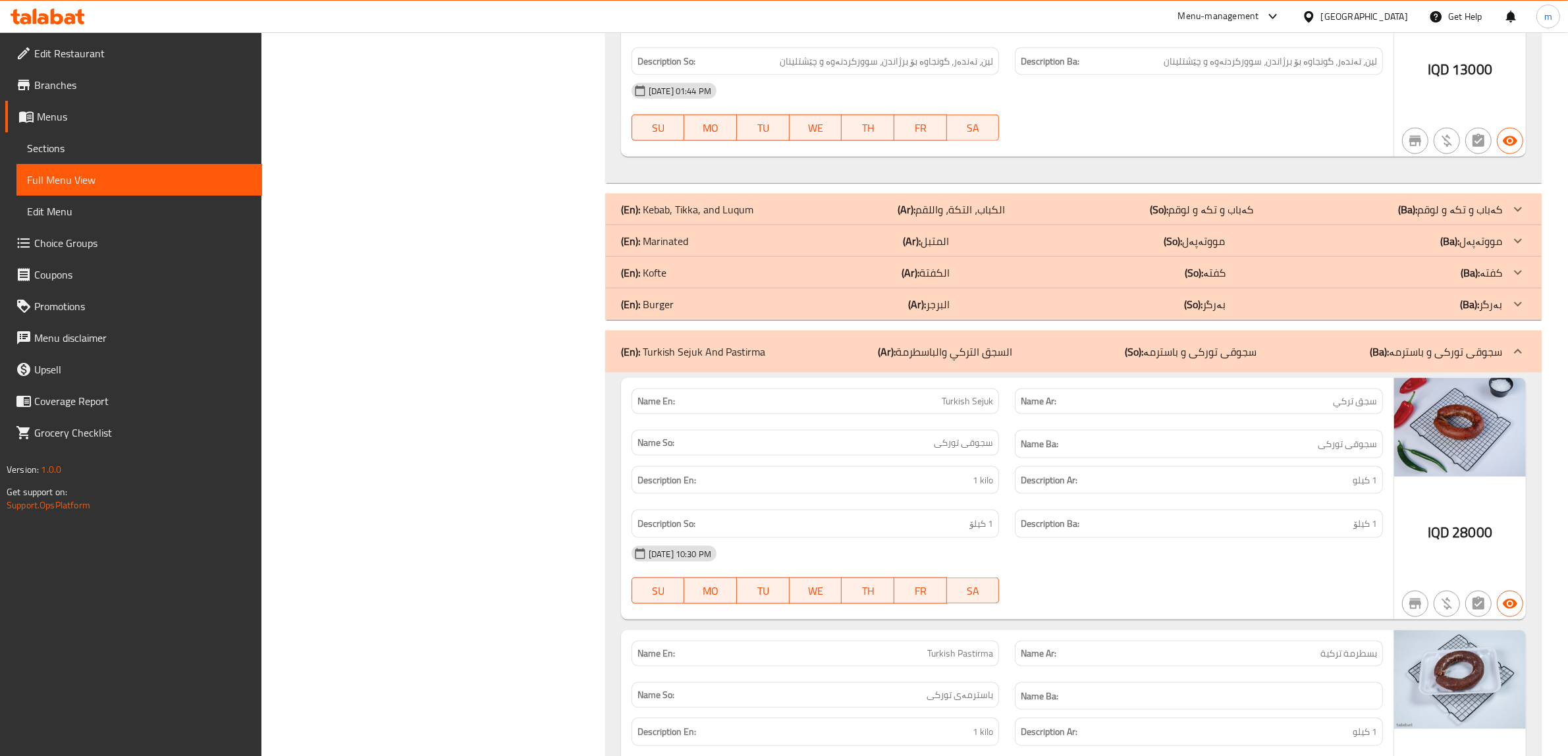
click at [823, 372] on div "(En): Turkish Sejuk And Pastirma (Ar): السجق التركي والباسطرمة (So): سجوقی تورک…" at bounding box center [1074, 352] width 937 height 42
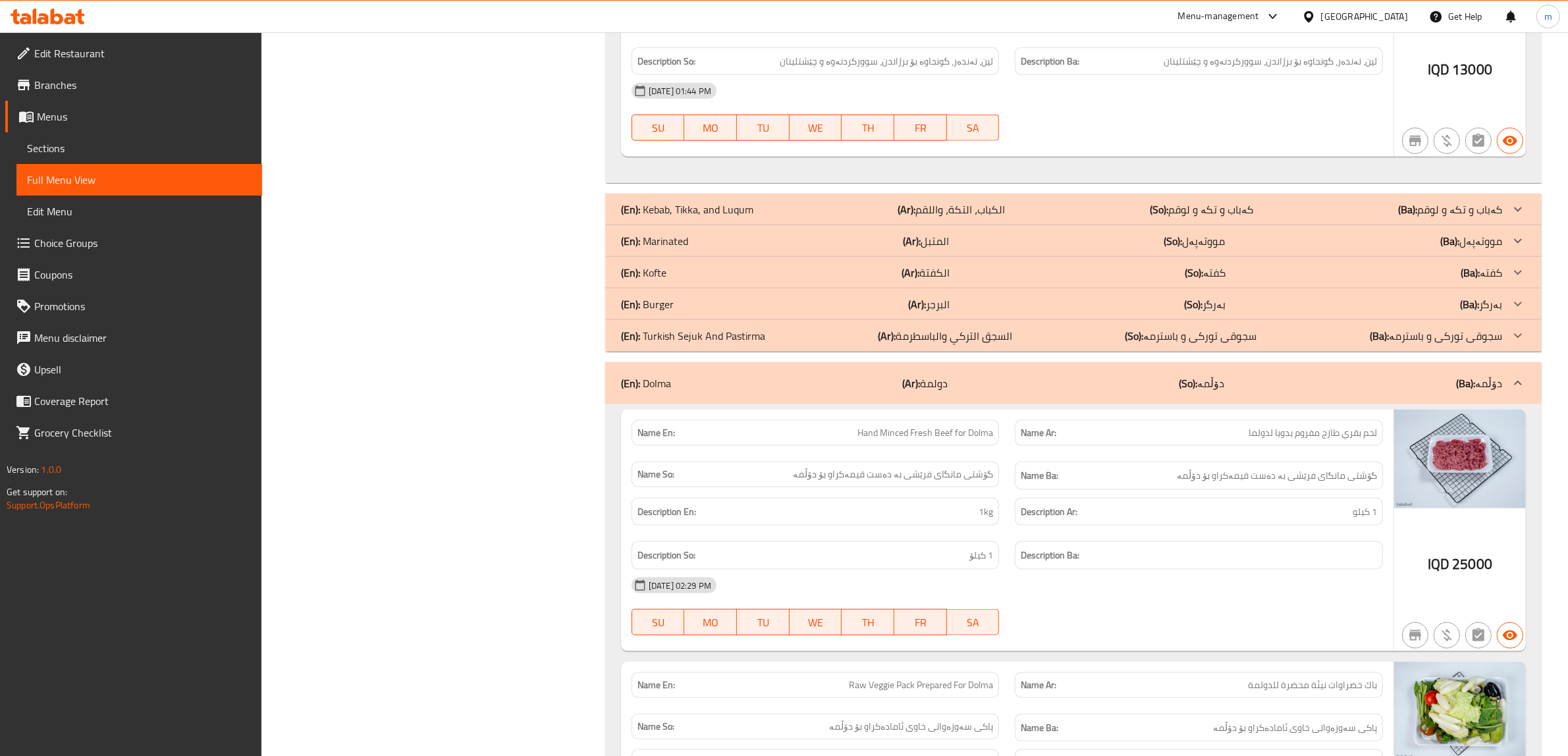
click at [751, 244] on div "(En): Marinated (Ar): المتبل (So): مووتەپەل (Ba): مووتەپەل" at bounding box center [1061, 241] width 881 height 16
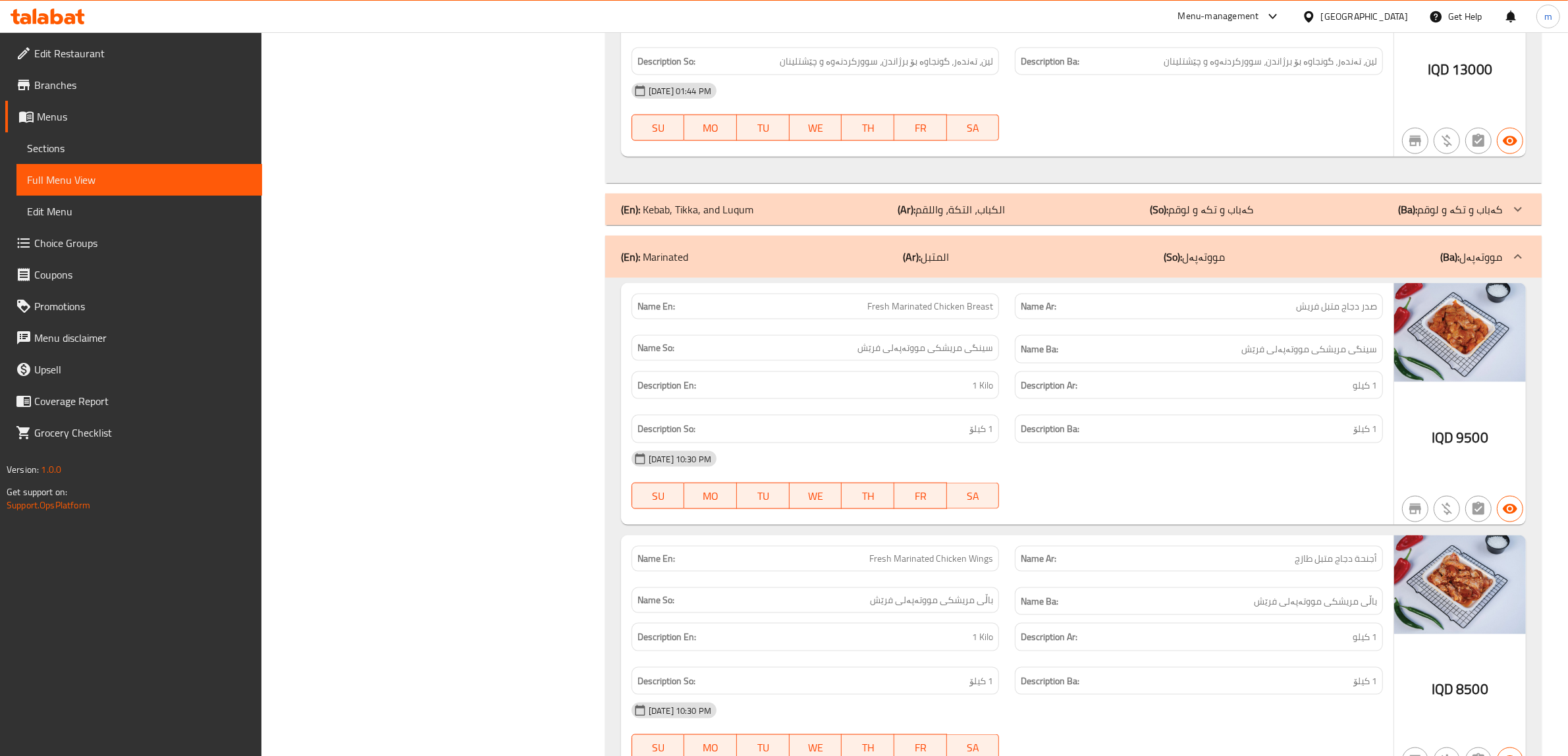
scroll to position [2537, 0]
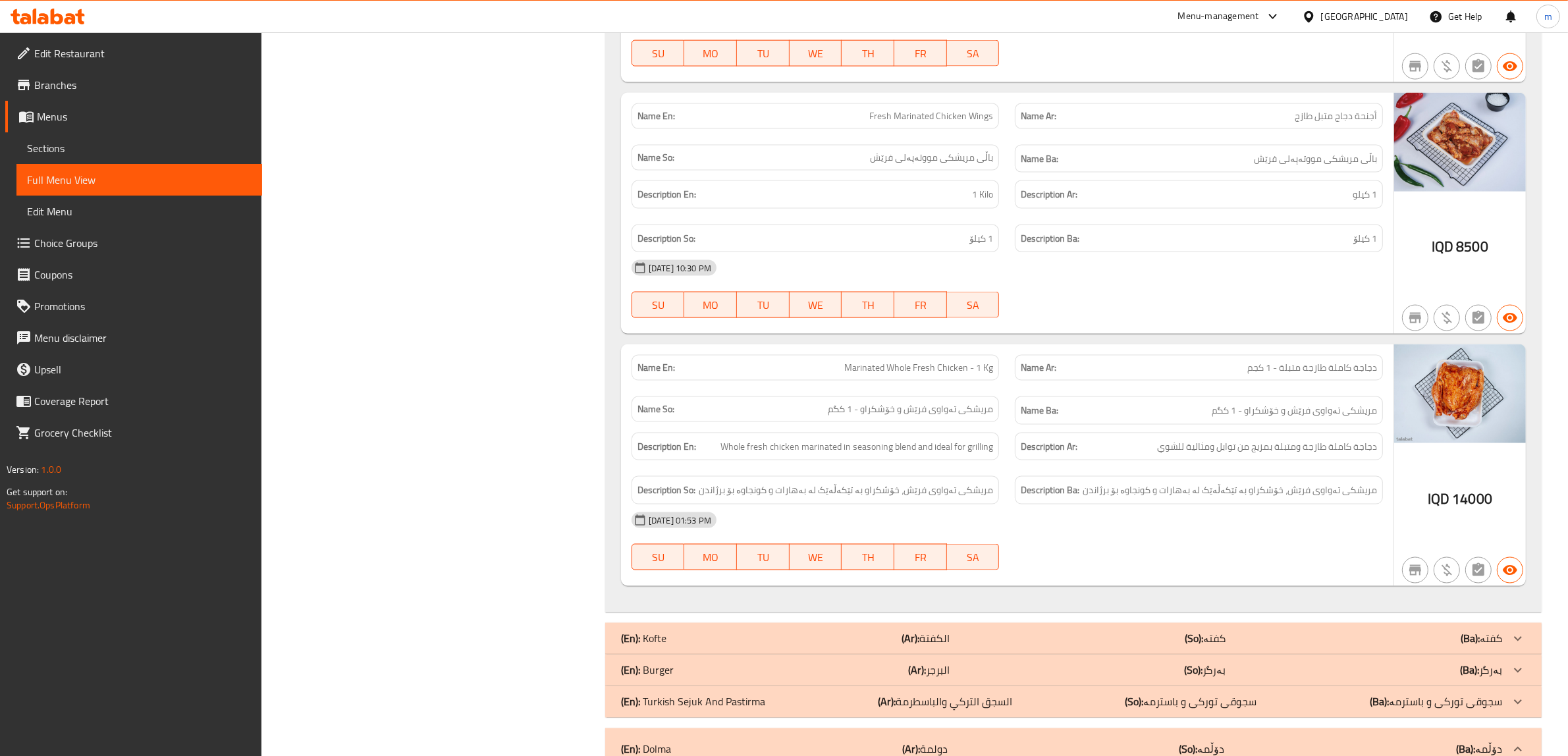
click at [1003, 389] on div "Name En: Marinated Whole Fresh Chicken - 1 Kg" at bounding box center [815, 367] width 384 height 42
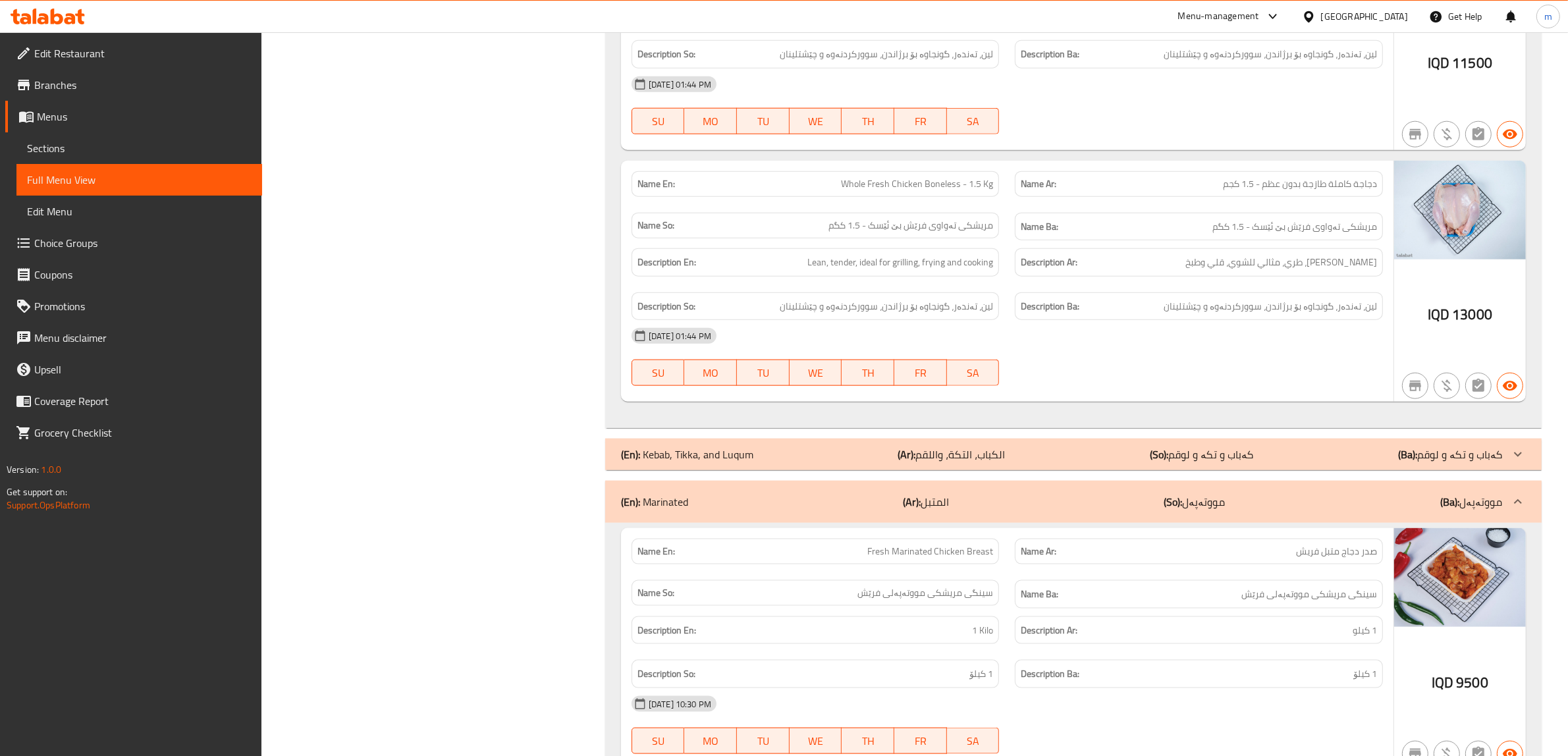
scroll to position [1690, 0]
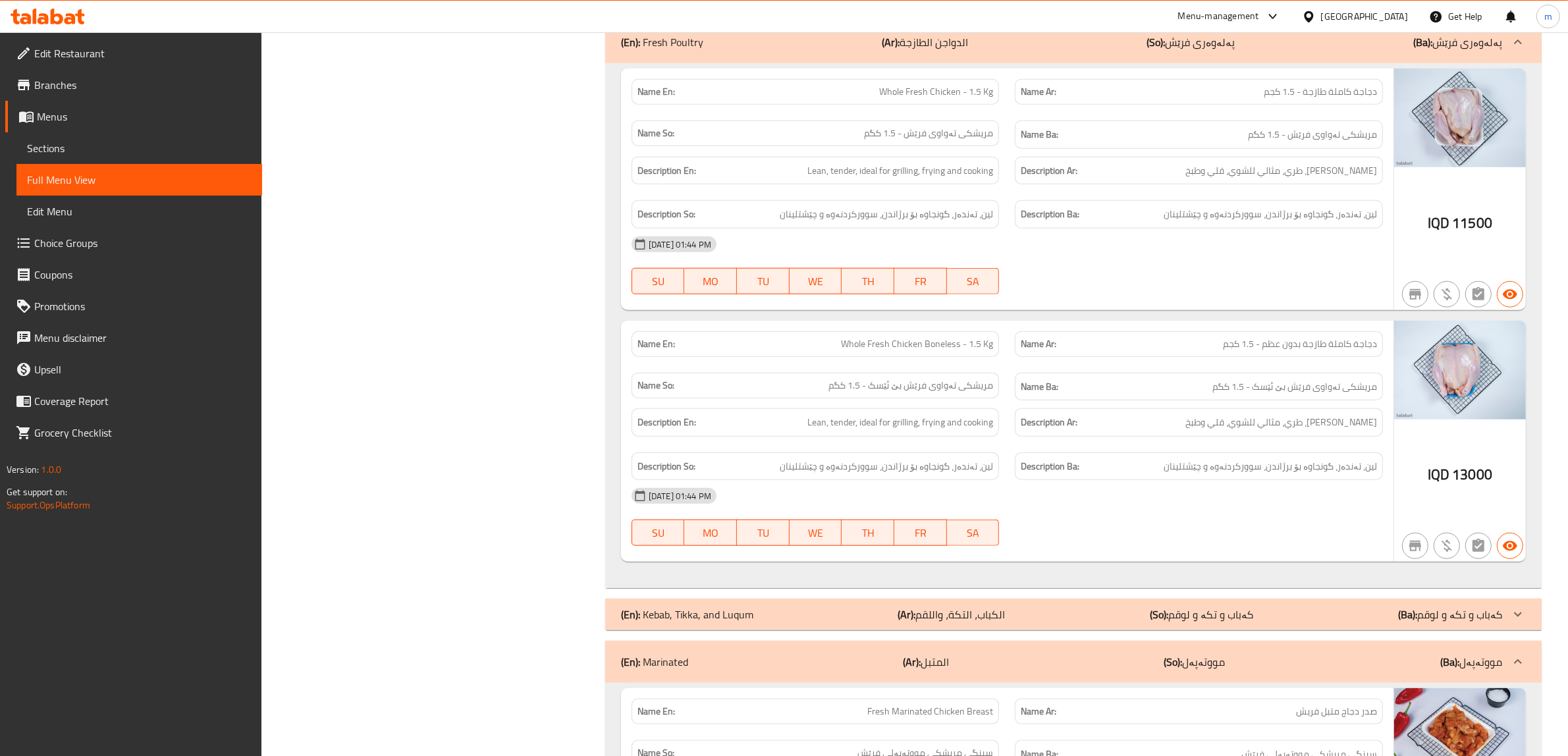
click at [117, 57] on span "Edit Restaurant" at bounding box center [143, 53] width 217 height 16
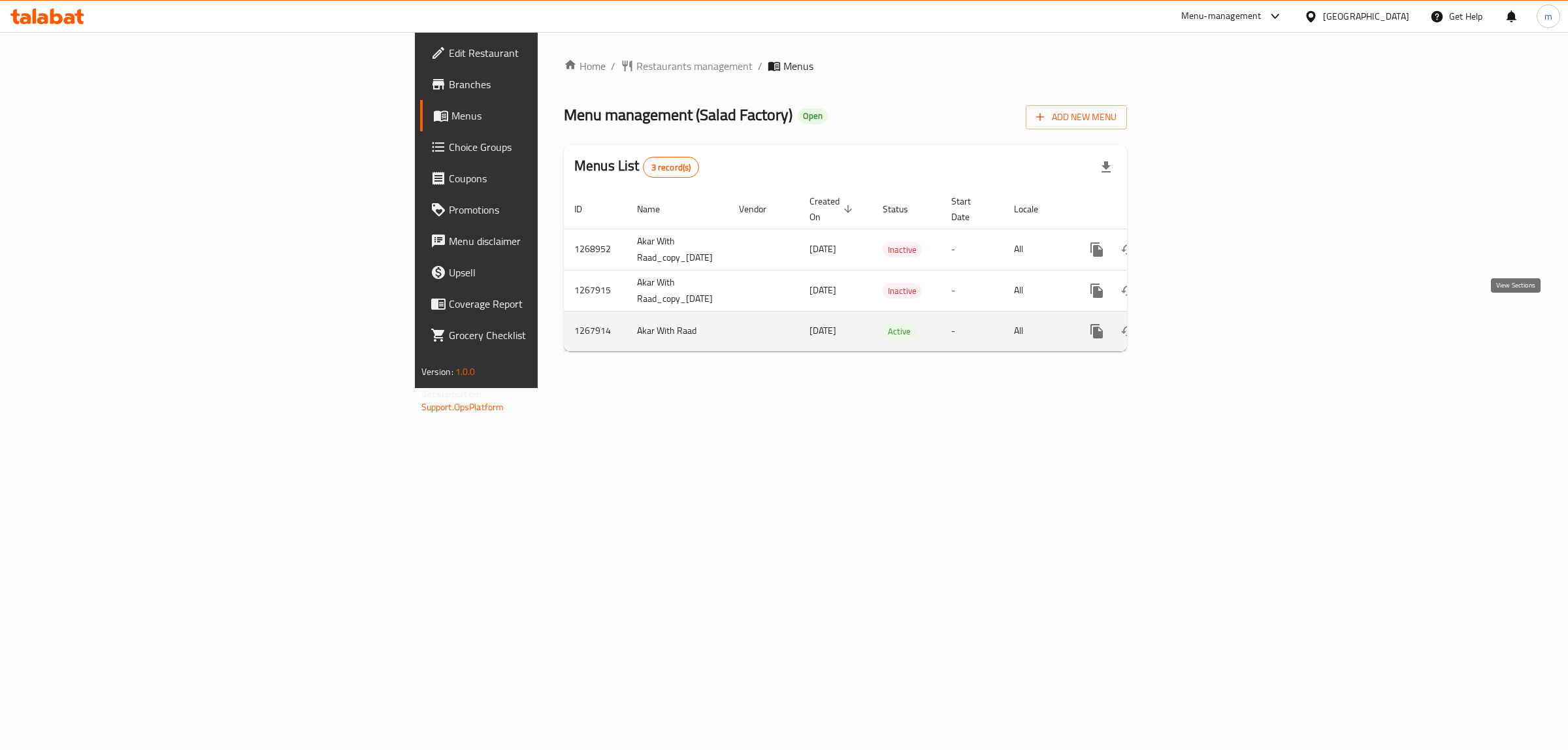
click at [1199, 323] on icon "enhanced table" at bounding box center [1191, 331] width 16 height 16
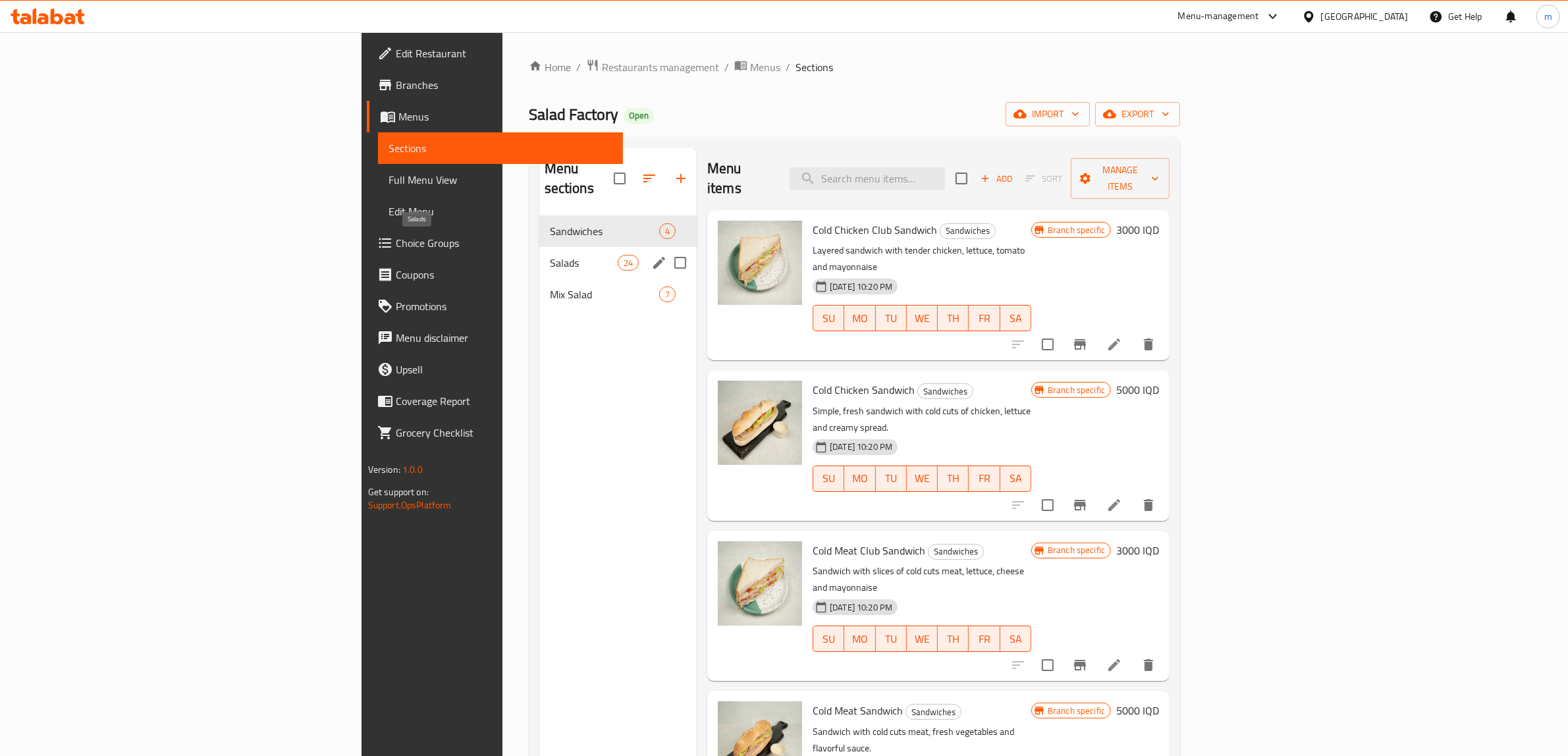
click at [550, 255] on span "Salads" at bounding box center [583, 262] width 68 height 16
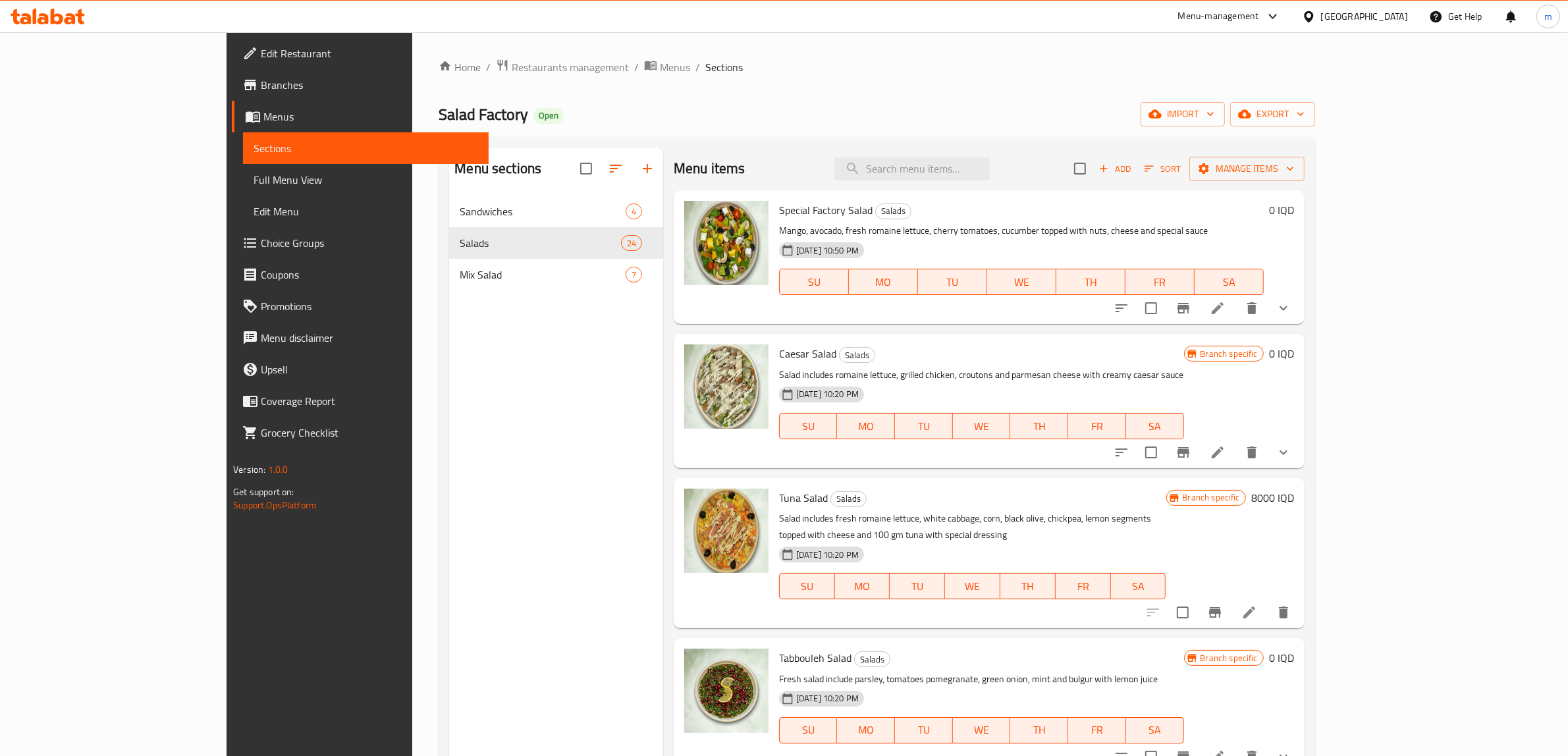
click at [1133, 172] on span "Add" at bounding box center [1115, 168] width 35 height 15
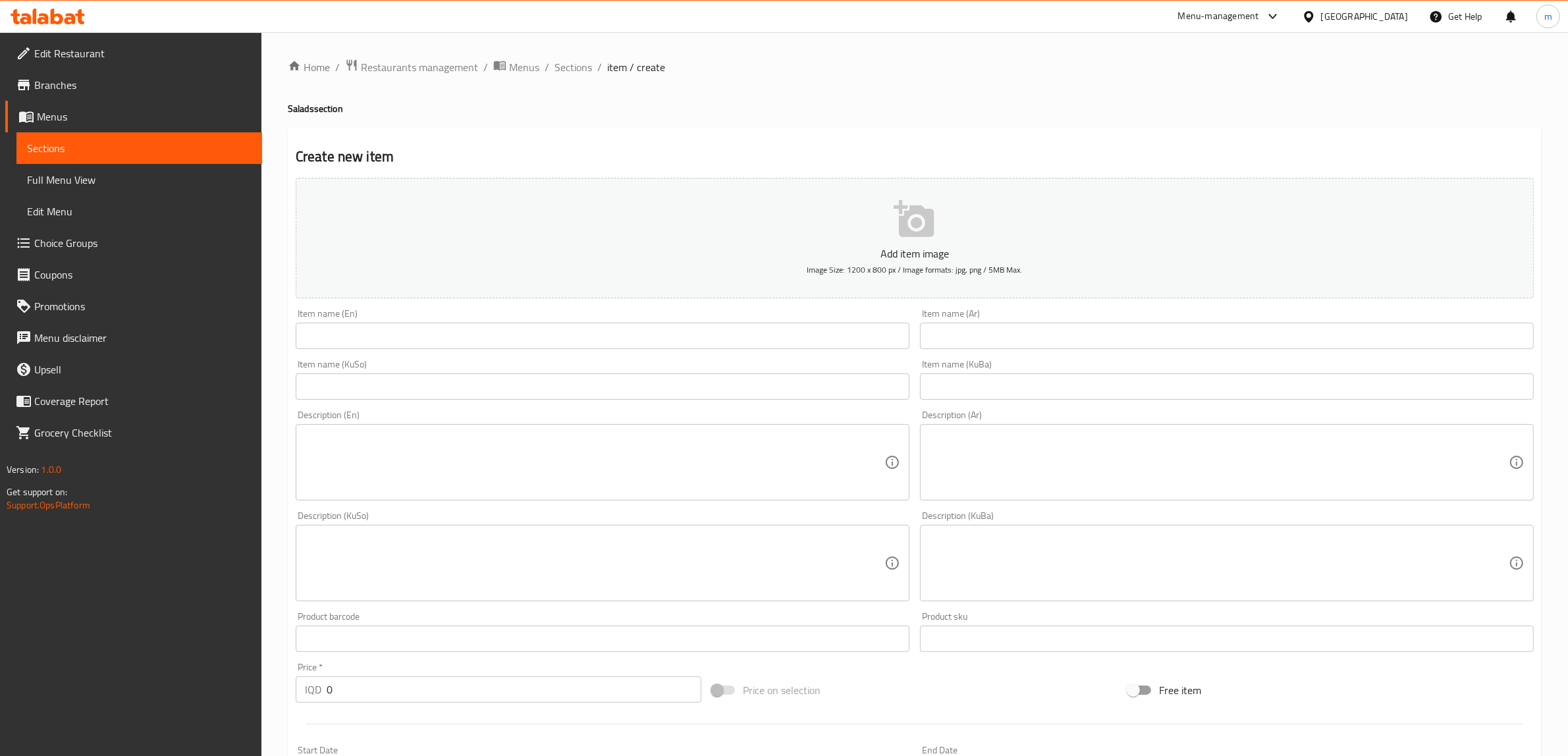
click at [488, 328] on input "text" at bounding box center [602, 336] width 614 height 27
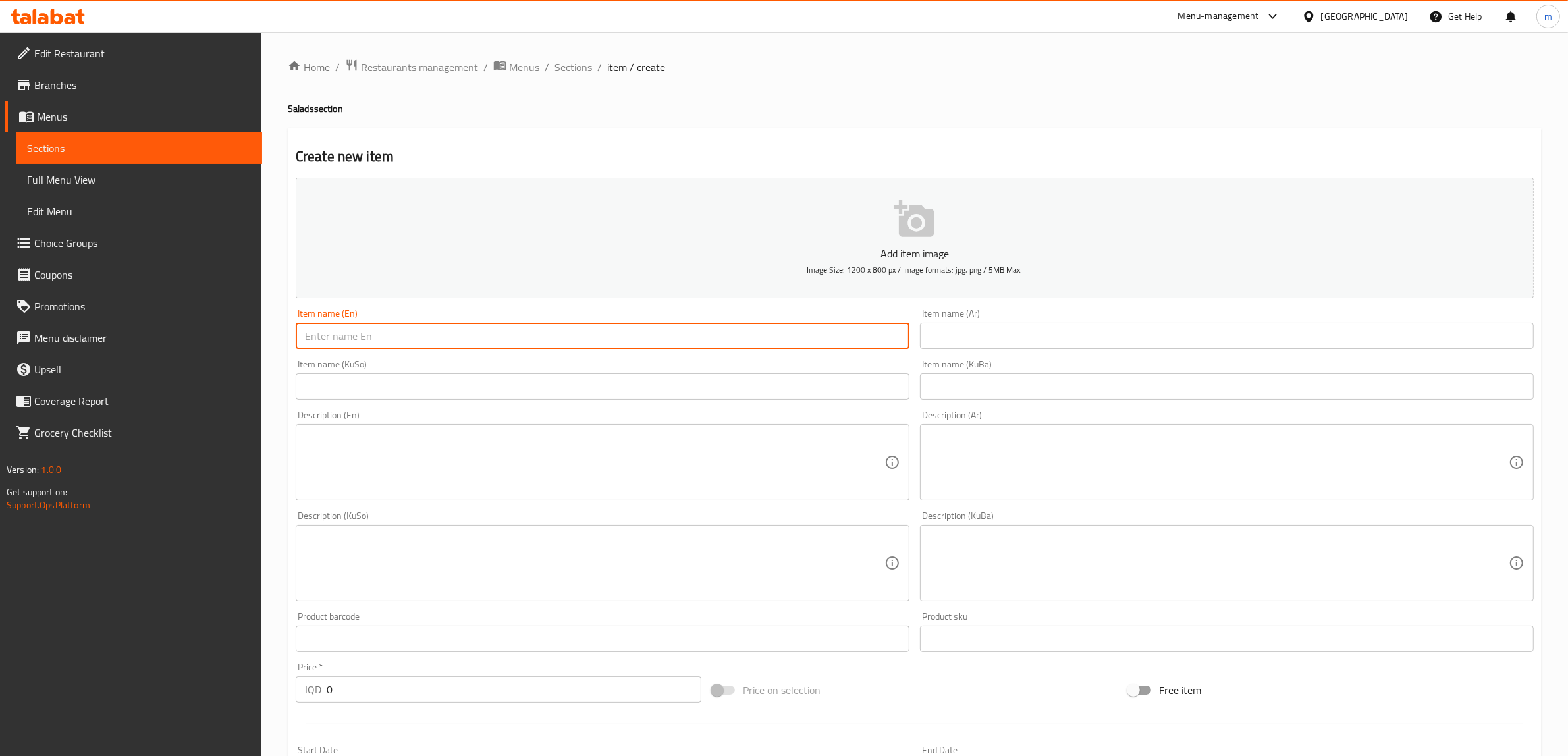
click at [489, 329] on input "text" at bounding box center [602, 336] width 614 height 27
paste input "Halloumi salad"
click at [350, 336] on input "Halloumi salad" at bounding box center [602, 336] width 614 height 27
click at [330, 338] on input "Halloumi Salad" at bounding box center [602, 336] width 614 height 27
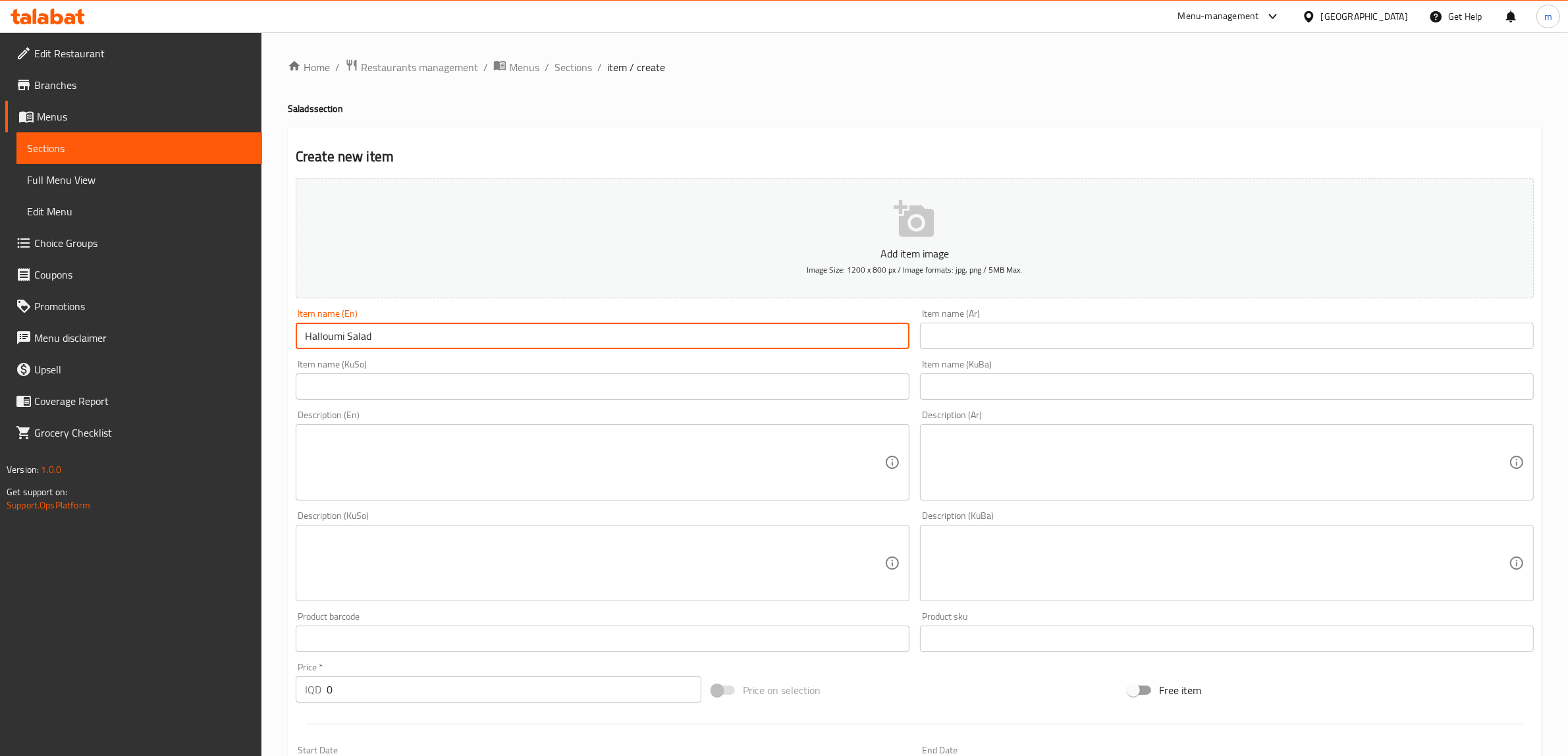
click at [330, 338] on input "Halloumi Salad" at bounding box center [602, 336] width 614 height 27
type input "Halloumi Salad"
click at [692, 389] on input "text" at bounding box center [602, 387] width 614 height 27
paste input "زەڵاتەی حەللومی"
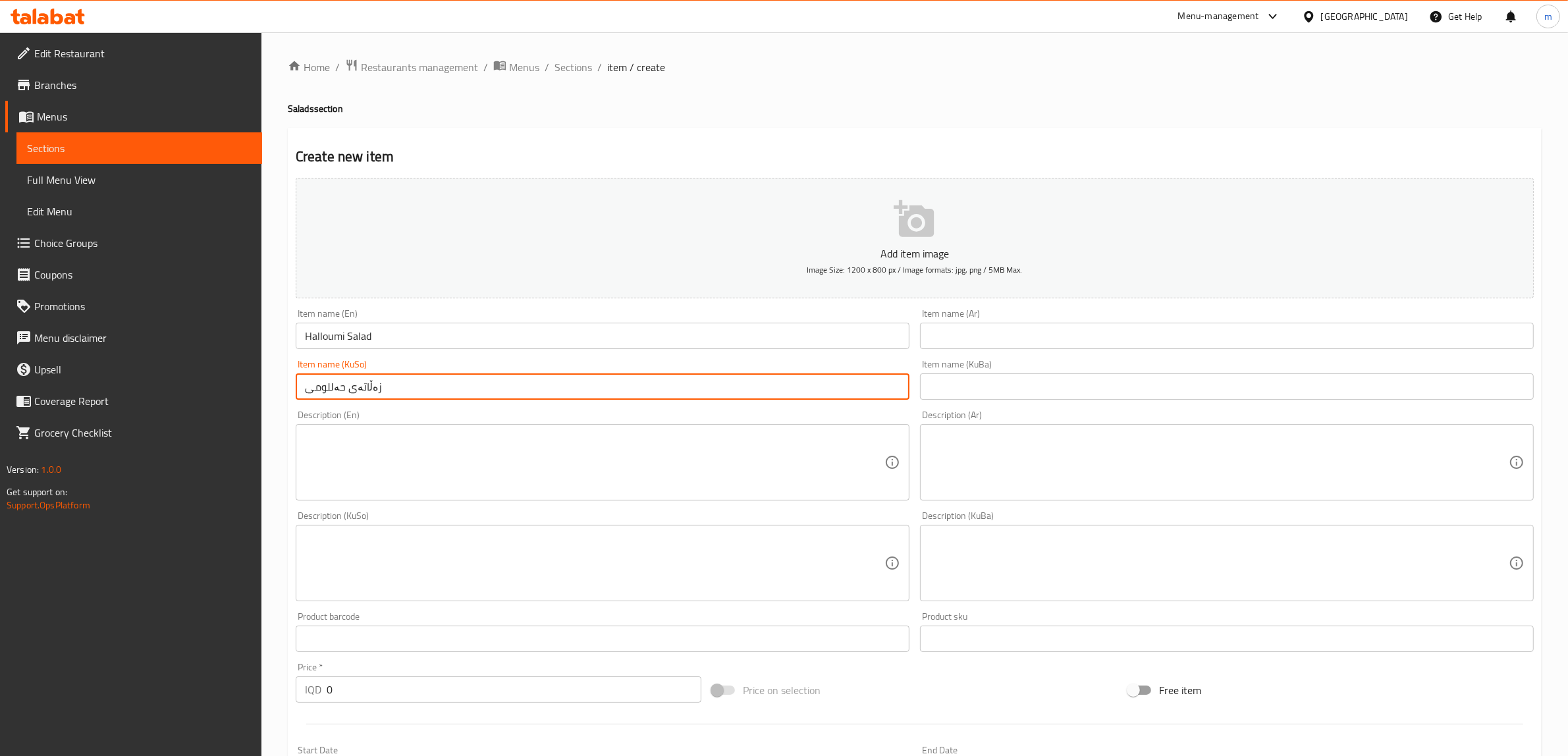
type input "زەڵاتەی حەللومی"
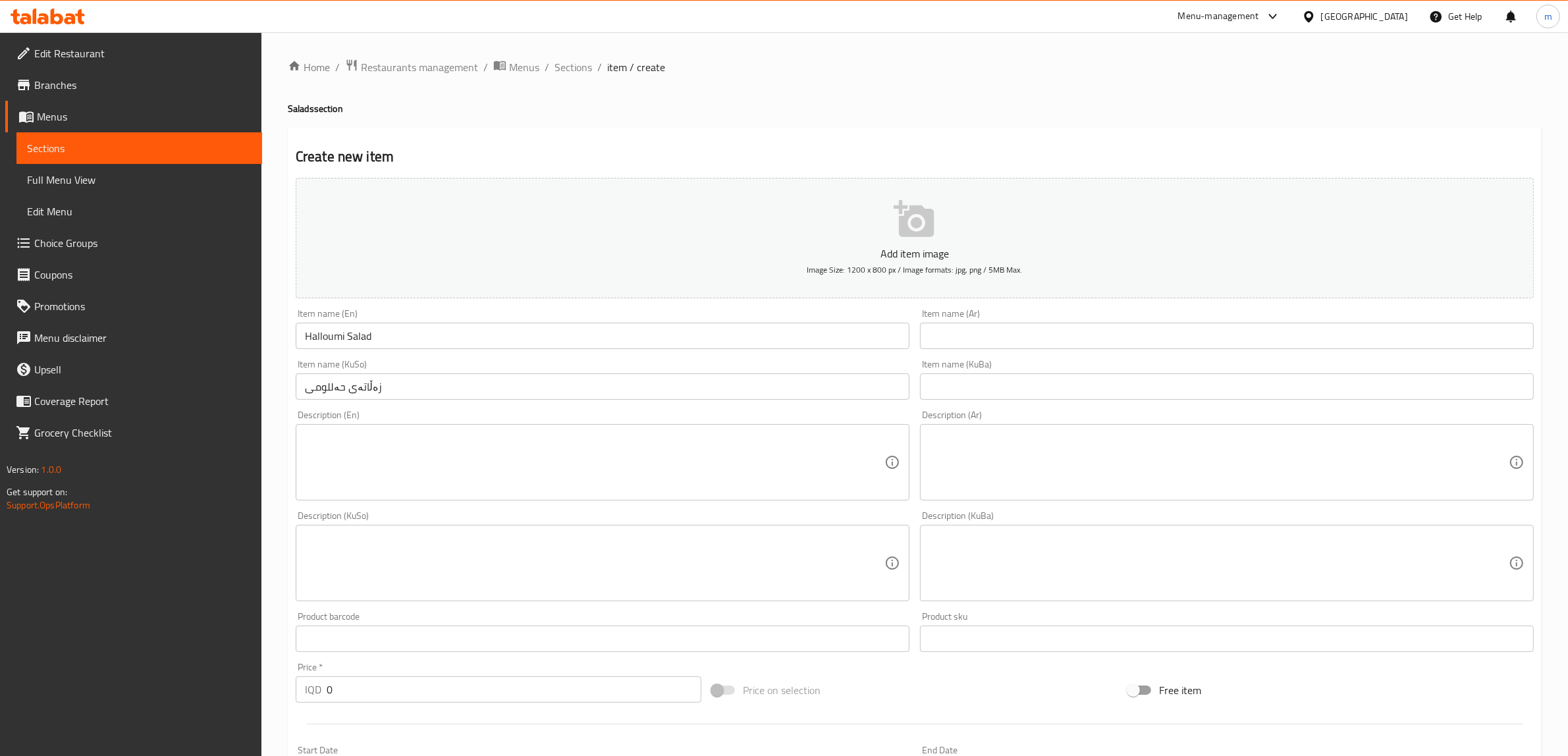
click at [986, 403] on div "Item name (KuBa) Item name (KuBa)" at bounding box center [1227, 379] width 624 height 51
click at [990, 390] on input "text" at bounding box center [1227, 387] width 614 height 27
paste input "زەڵاتەی حەللومی"
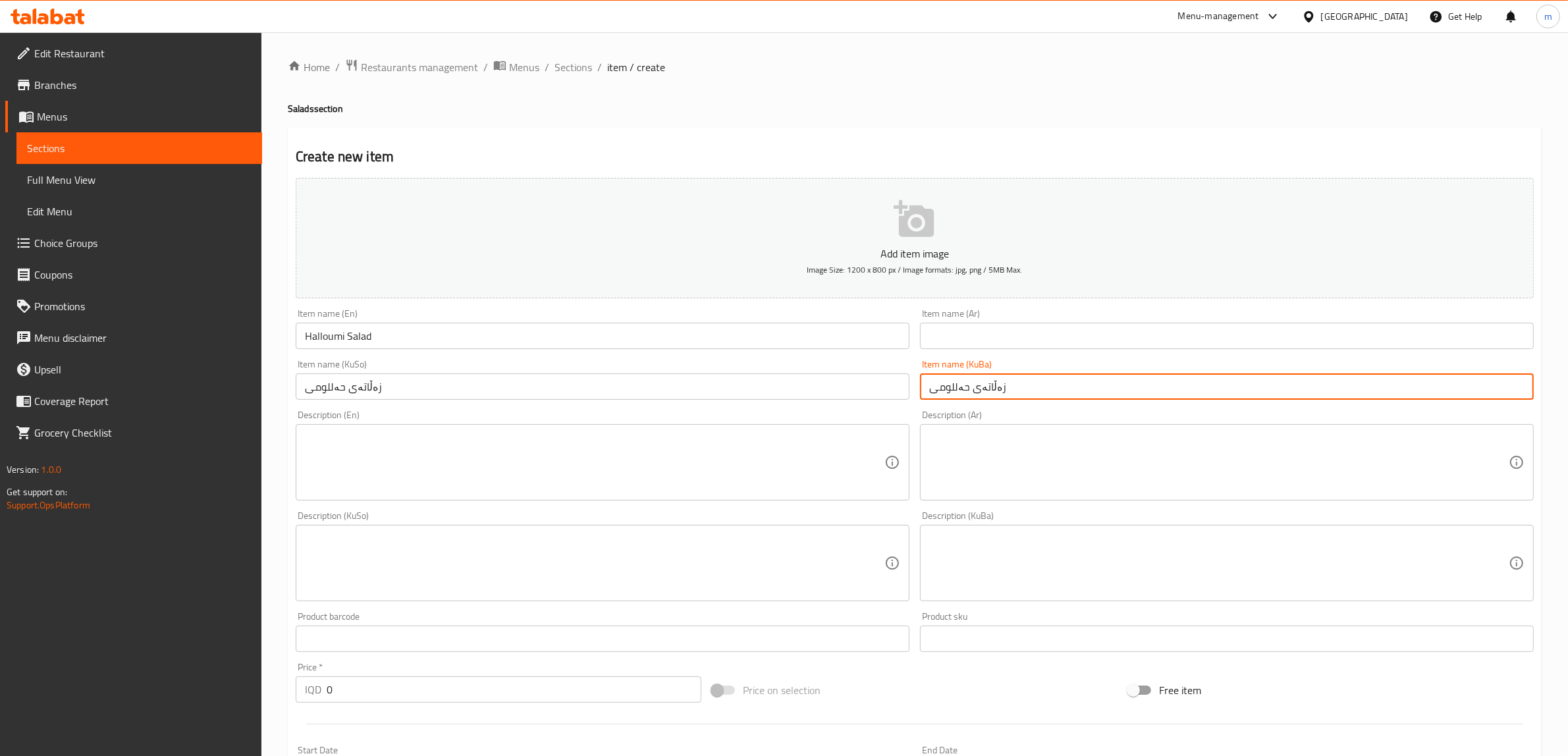
type input "زەڵاتەی حەللومی"
click at [974, 336] on input "text" at bounding box center [1227, 336] width 614 height 27
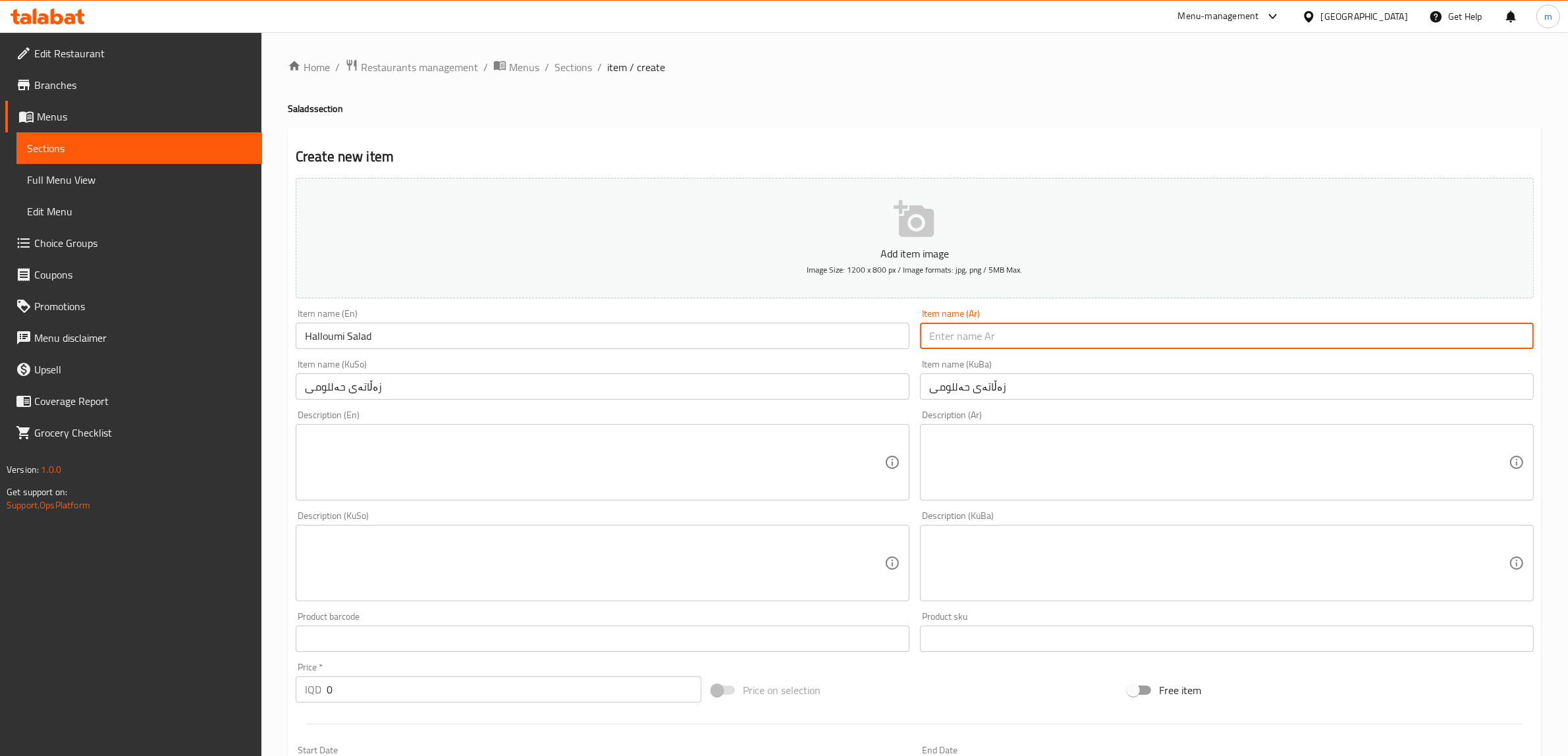
paste input "سلطة حلوم"
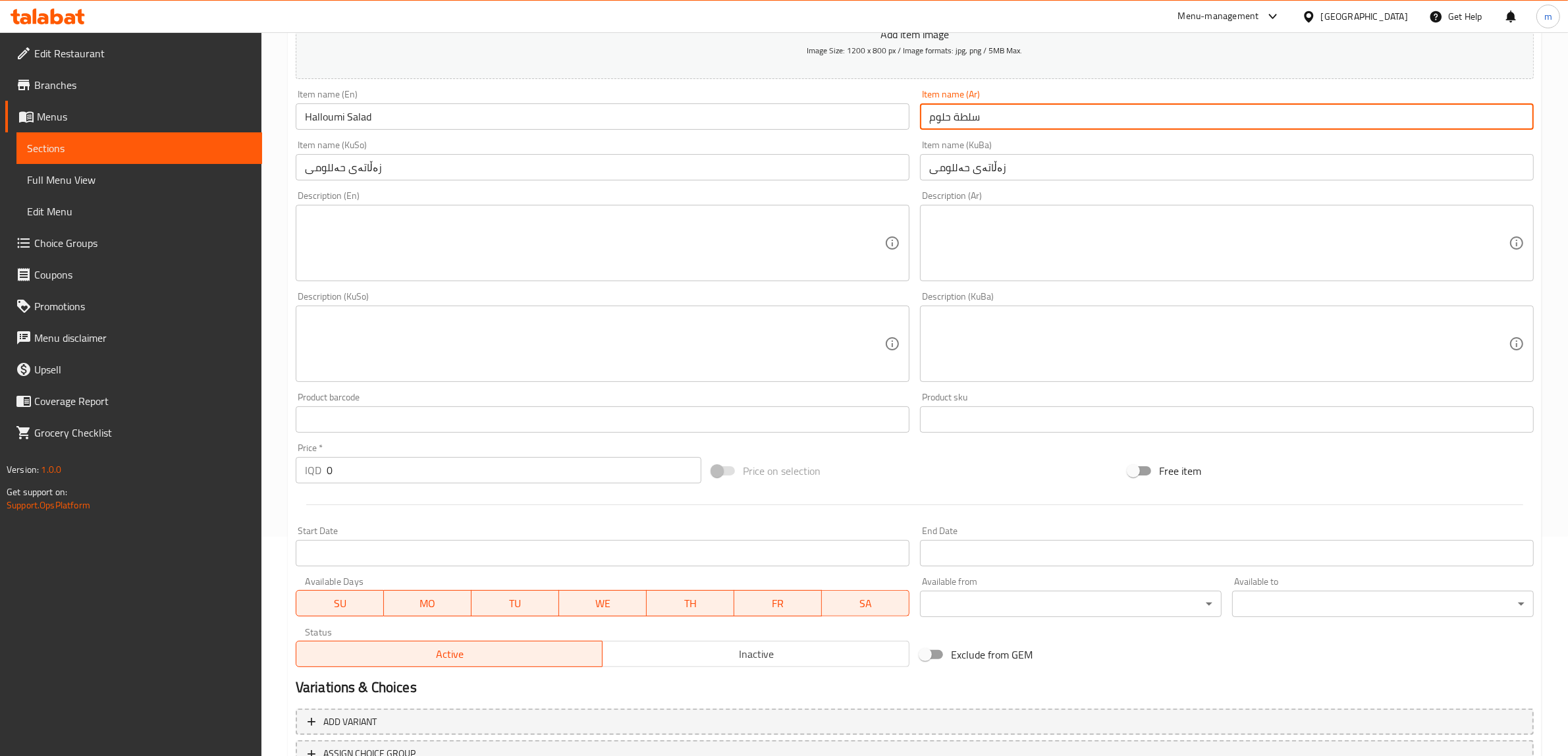
scroll to position [274, 0]
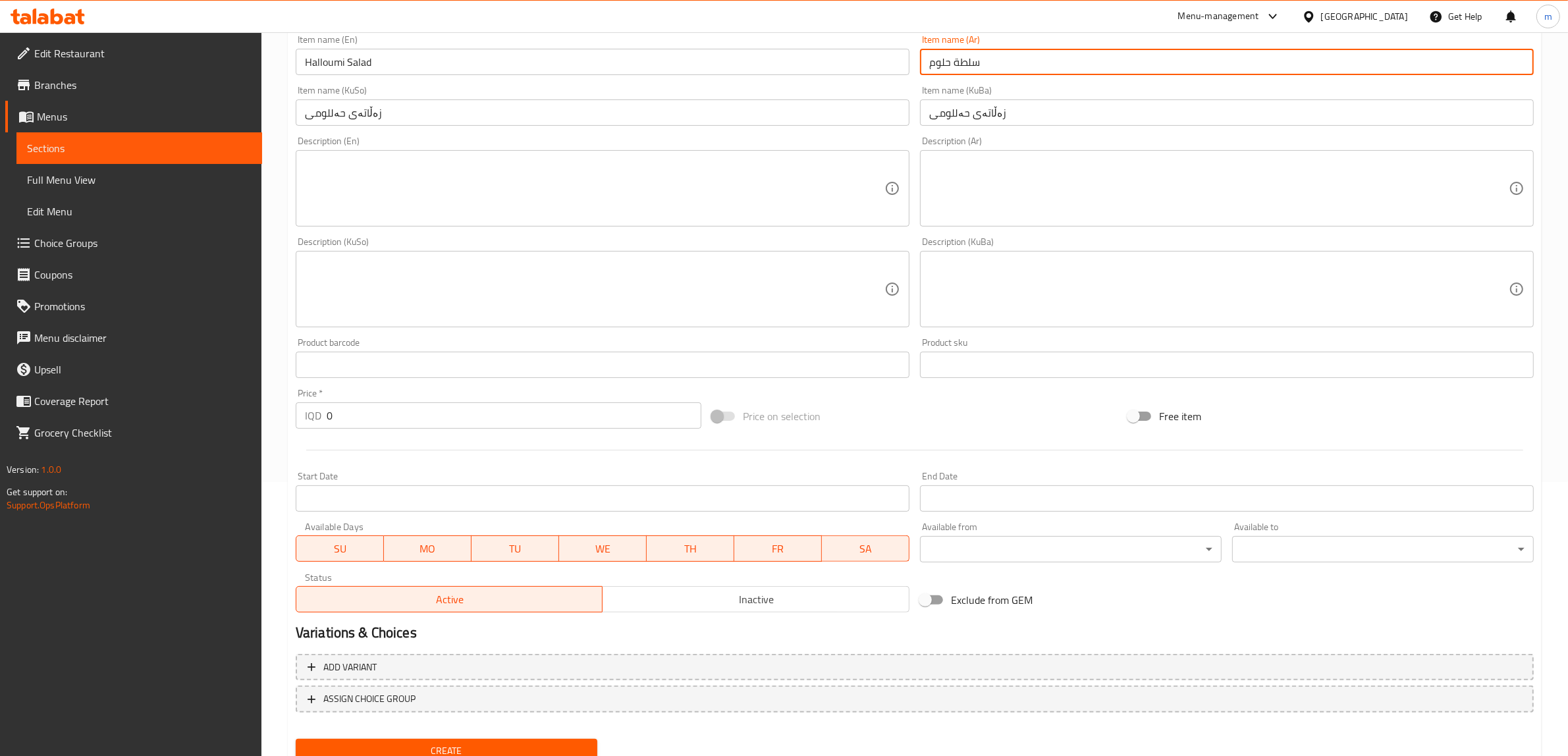
type input "سلطة حلوم"
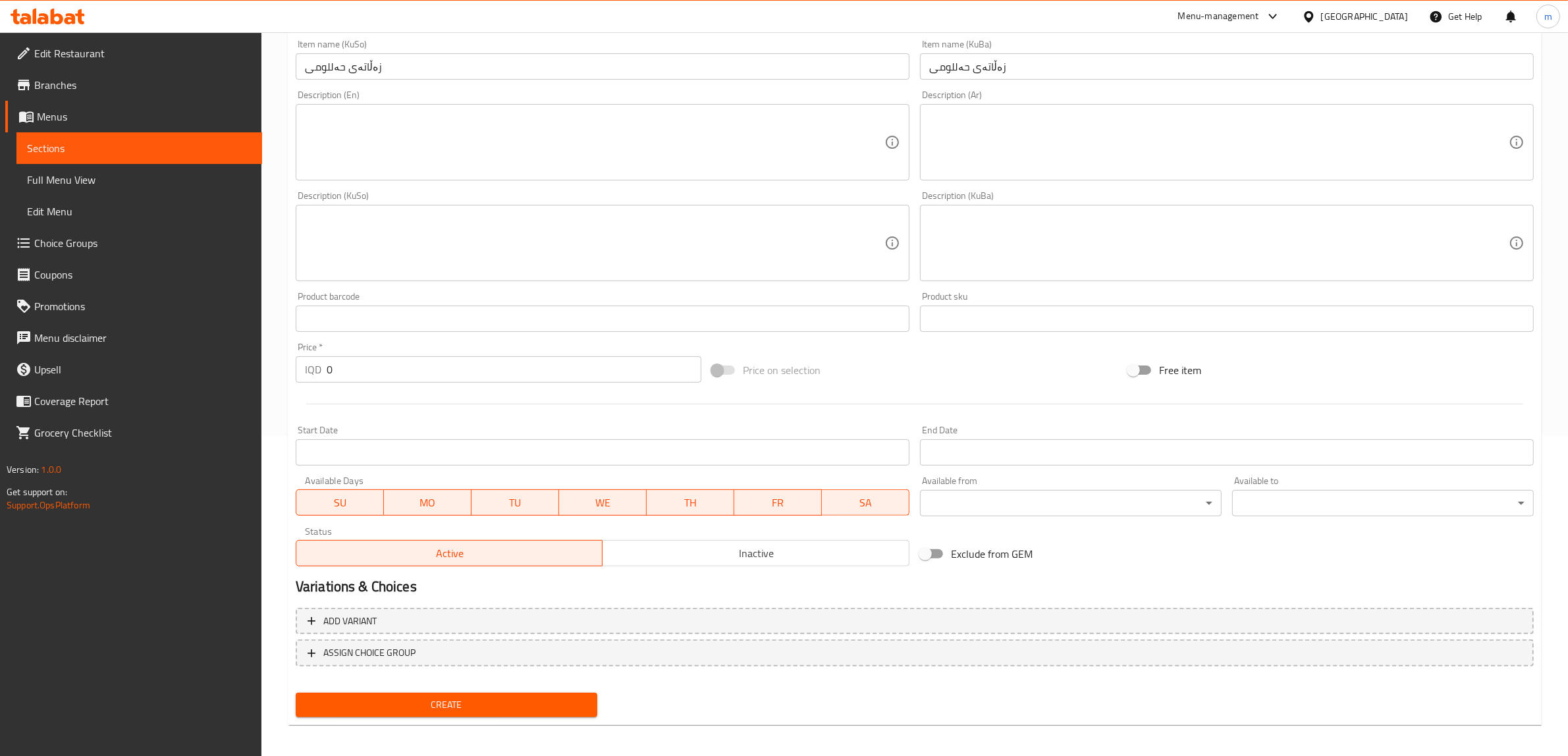
scroll to position [214, 0]
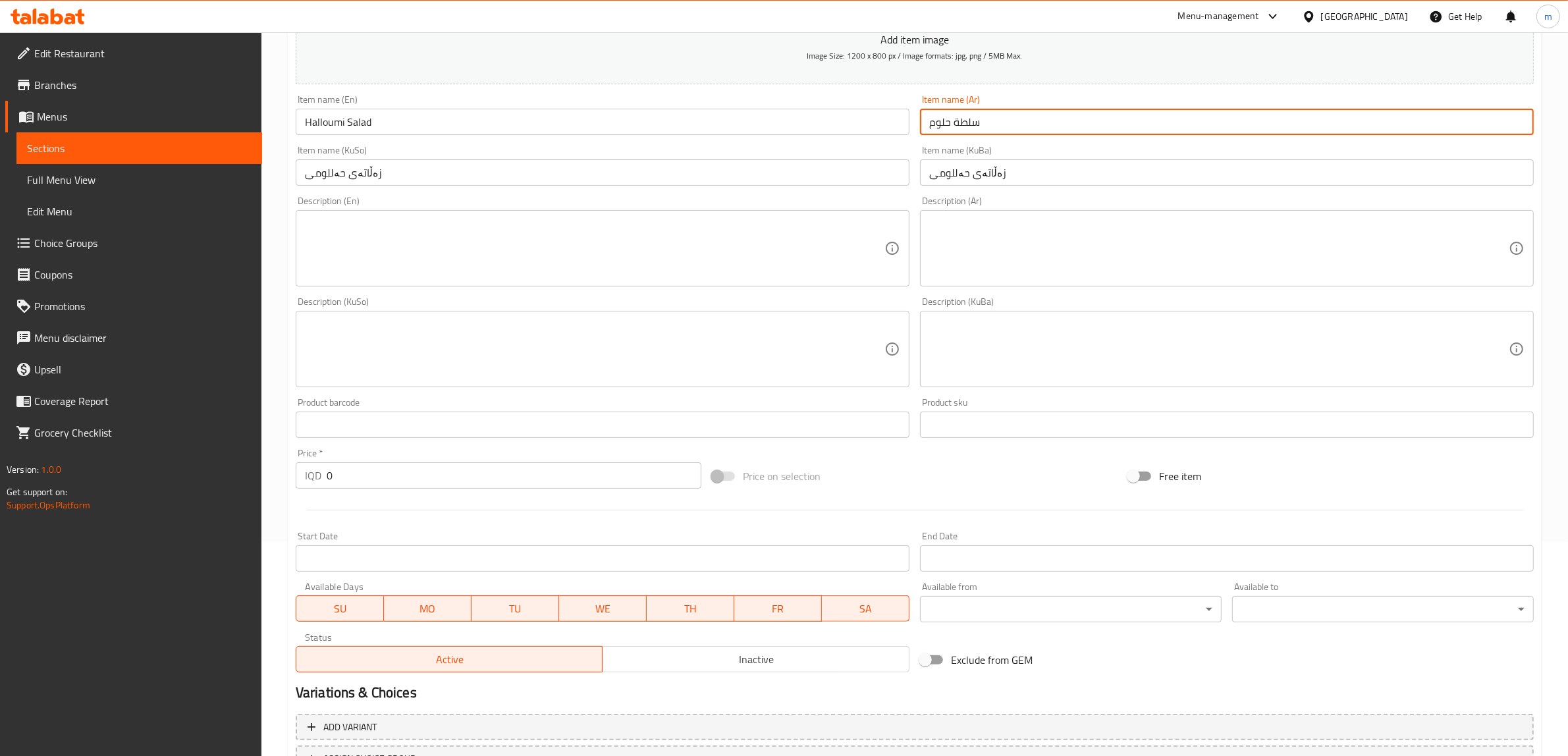
click at [486, 114] on input "Halloumi Salad" at bounding box center [602, 122] width 614 height 27
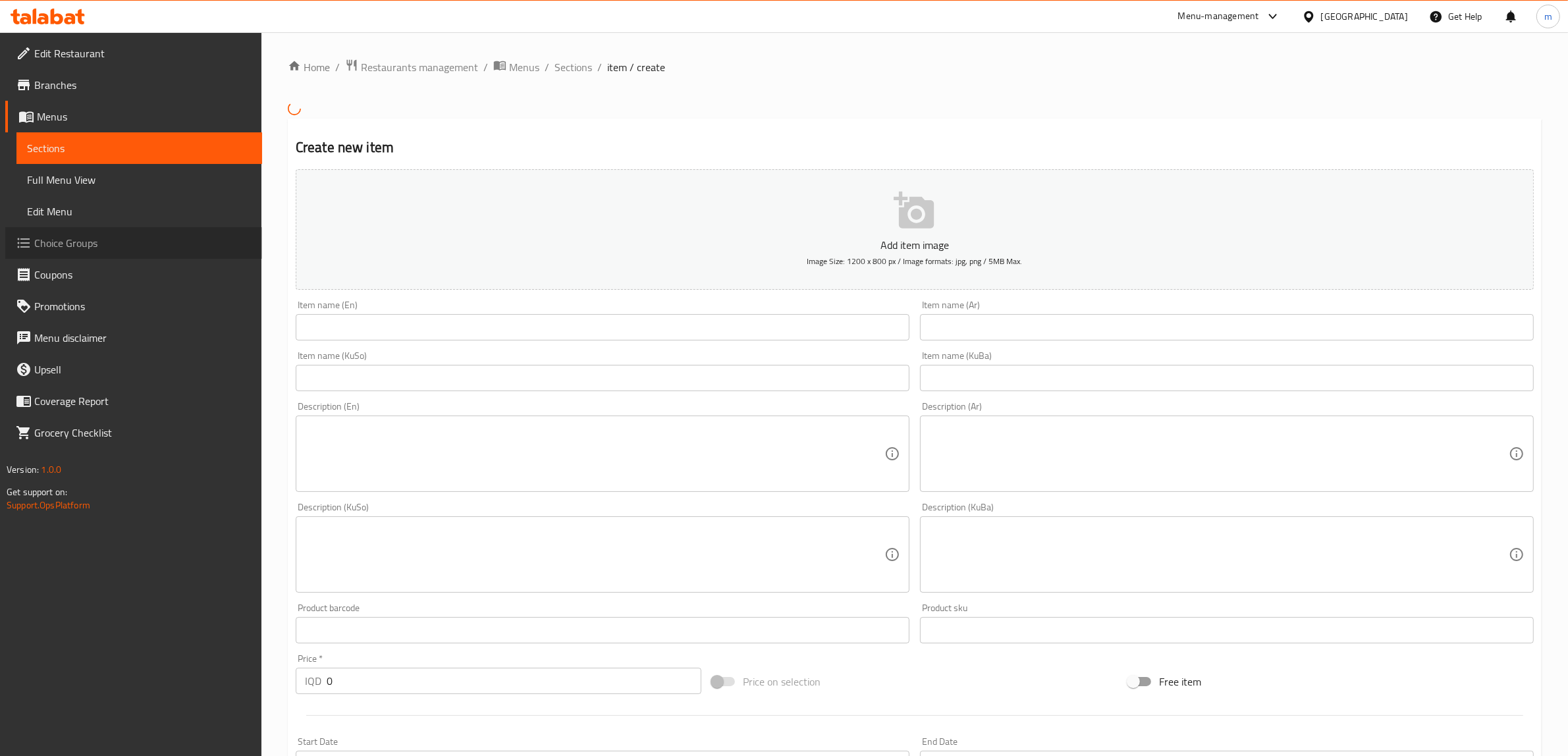
click at [96, 235] on span "Choice Groups" at bounding box center [143, 243] width 217 height 16
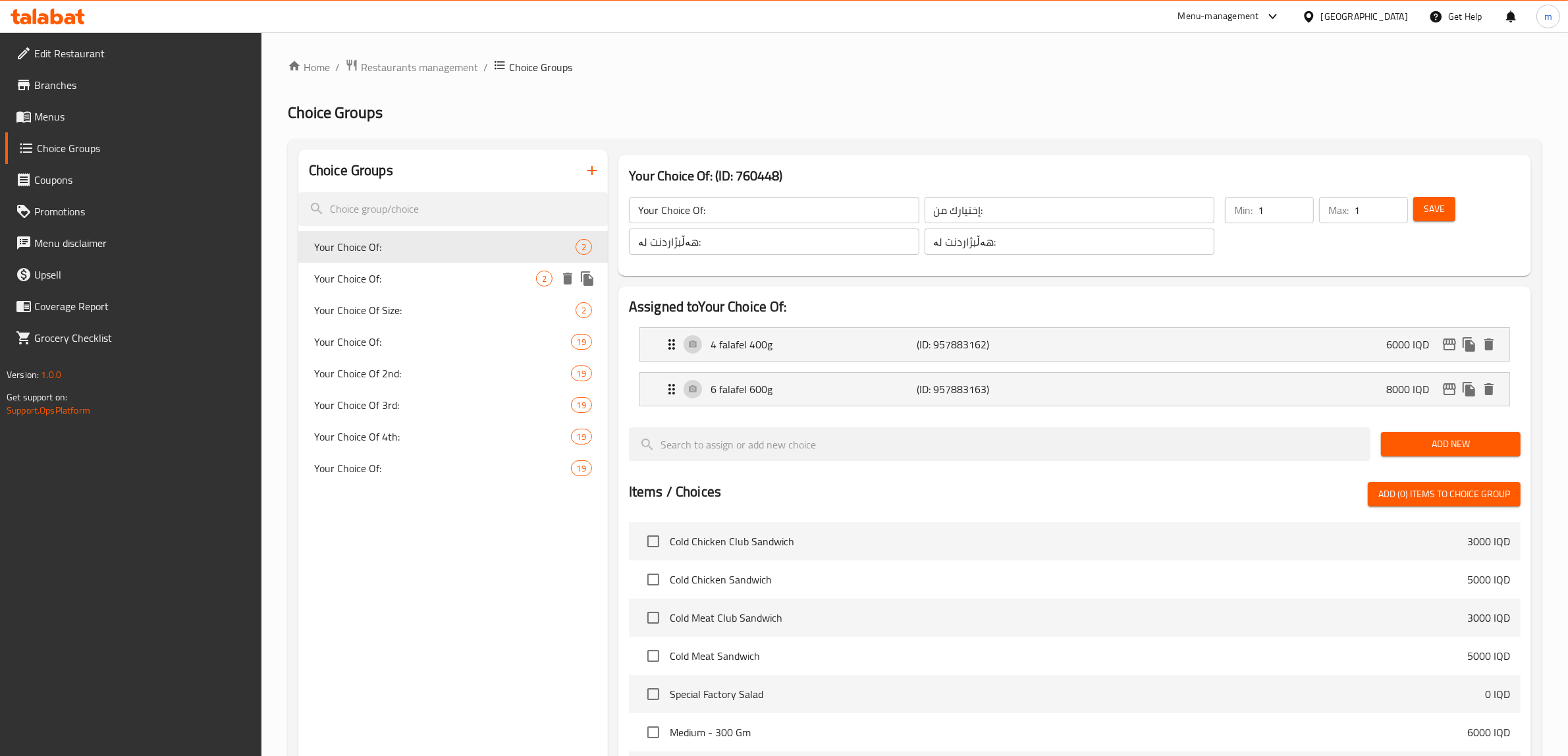
click at [411, 284] on span "Your Choice Of:" at bounding box center [425, 279] width 222 height 16
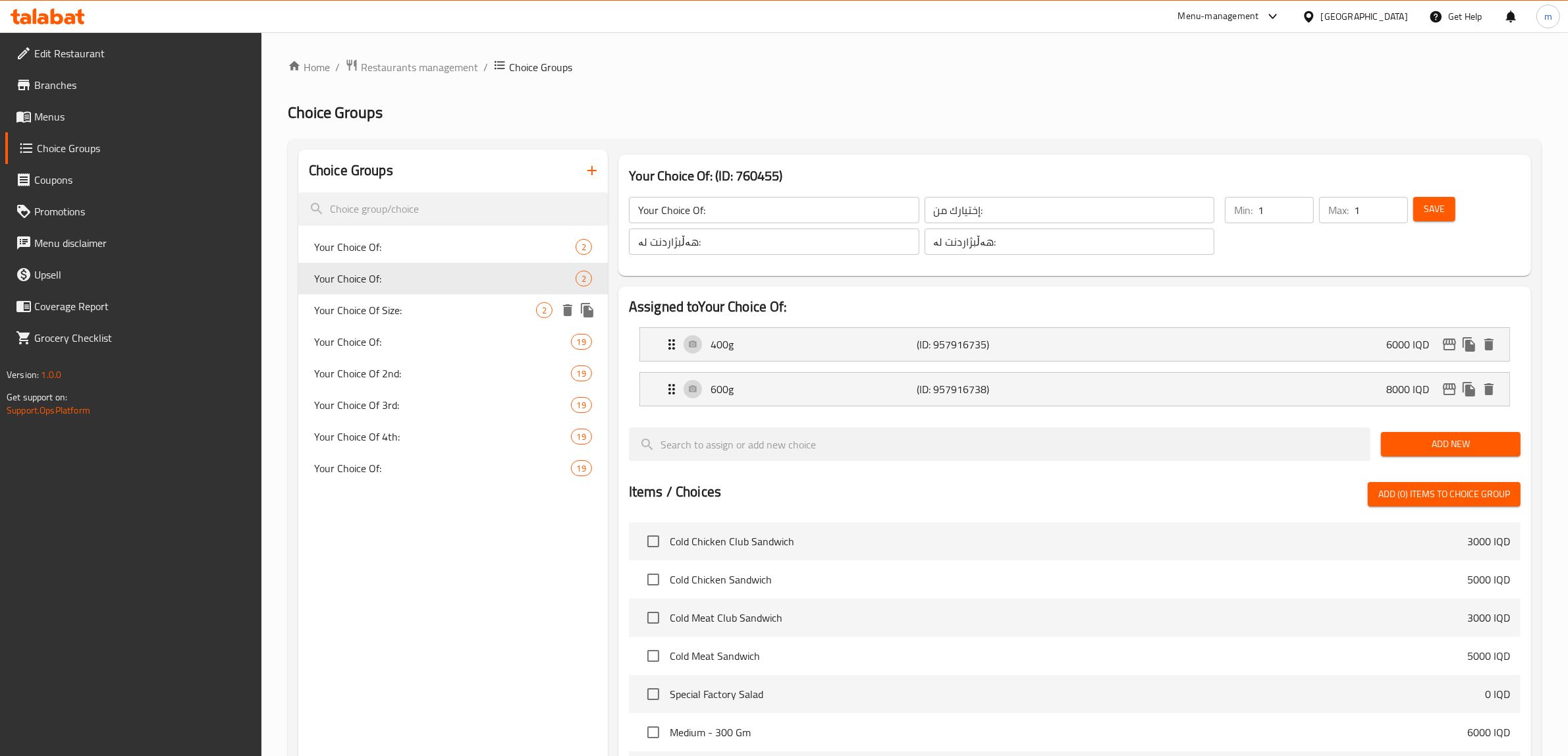
click at [410, 313] on span "Your Choice Of Size:" at bounding box center [425, 310] width 222 height 16
type input "Your Choice Of Size:"
type input "إختيارك من الحجم:"
type input "هەڵبژاردنت لە قەبارە:"
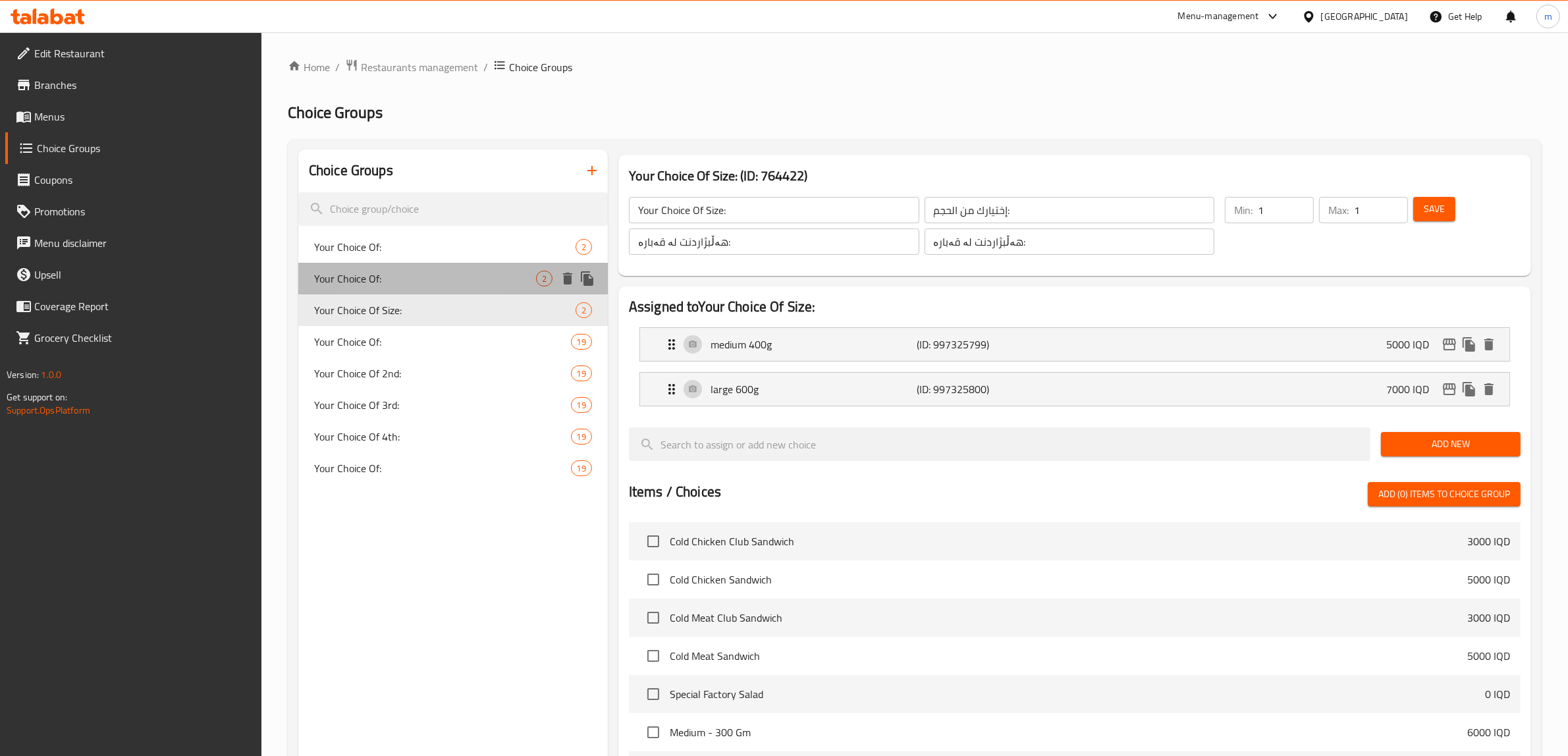
click at [422, 277] on span "Your Choice Of:" at bounding box center [425, 279] width 222 height 16
type input "Your Choice Of:"
type input "إختيارك من:"
type input "هەڵبژاردنت لە:"
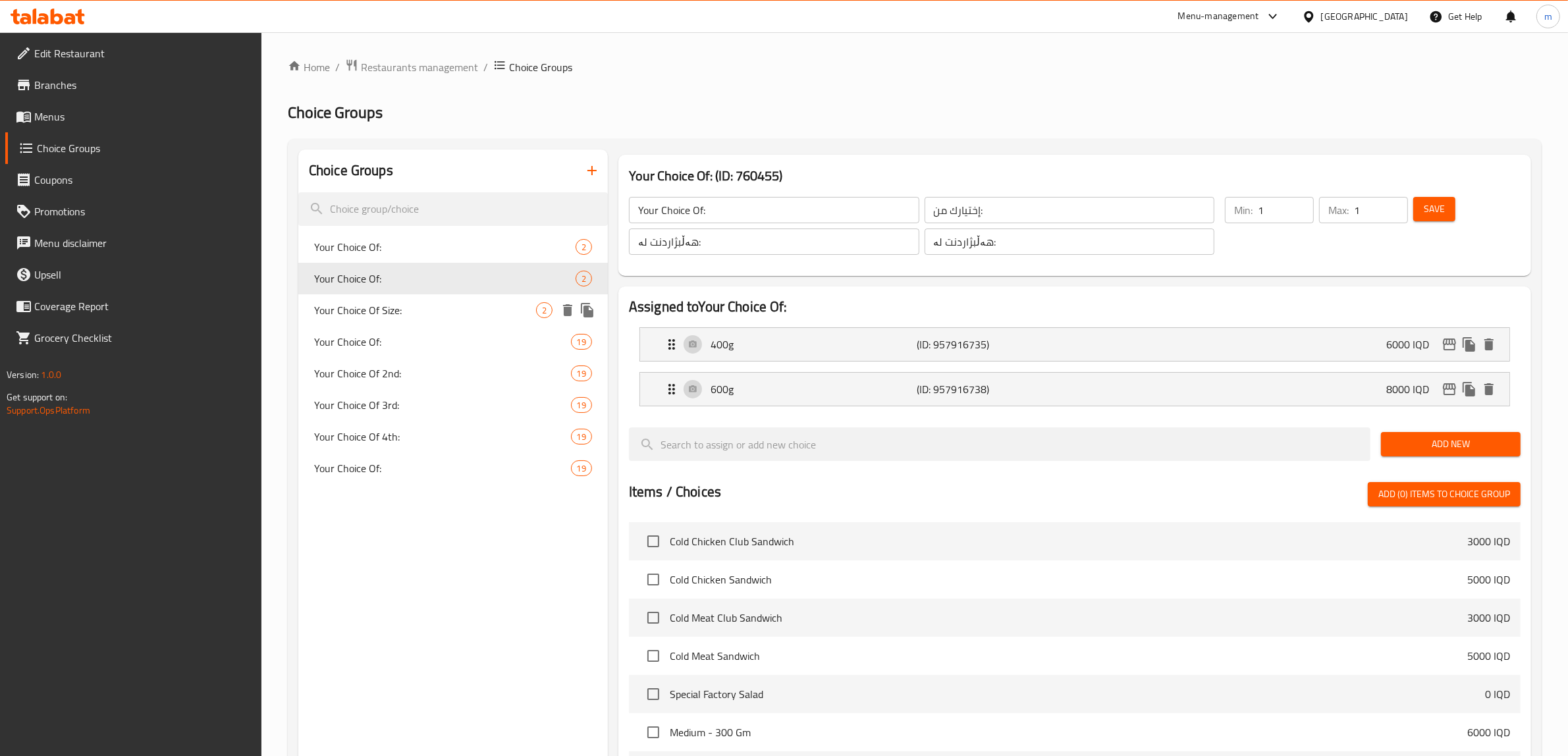
click at [384, 333] on div "Your Choice Of: 19" at bounding box center [453, 342] width 309 height 31
type input "Your Choice Of:"
type input "إختيارك من:"
type input "هەڵبژاردنت لە:"
type input "5"
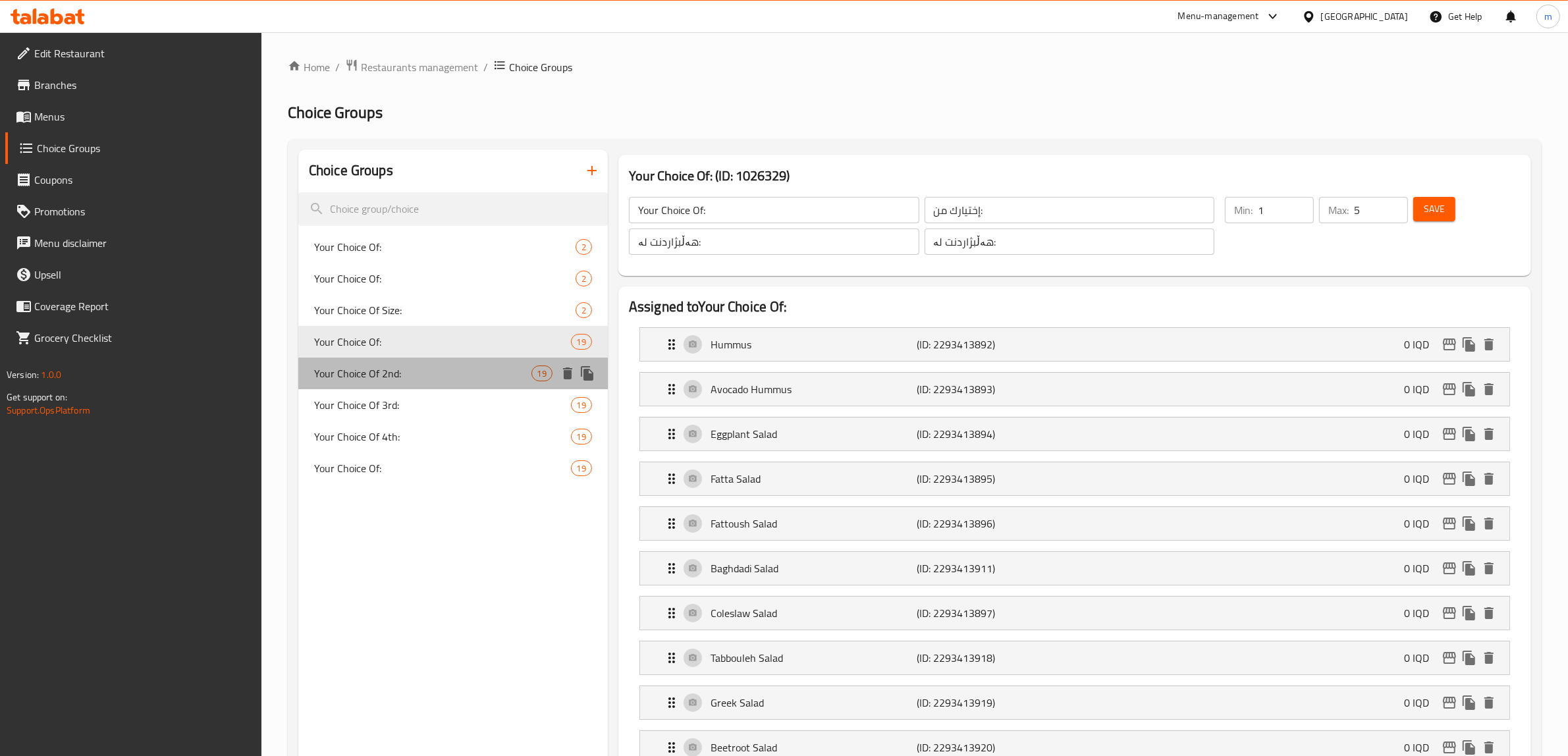
click at [386, 371] on span "Your Choice Of 2nd:" at bounding box center [422, 374] width 217 height 16
type input "Your Choice Of 2nd:"
type input "إختيارك من الثاني:"
type input "هەڵبژاردنت لە دووەم:"
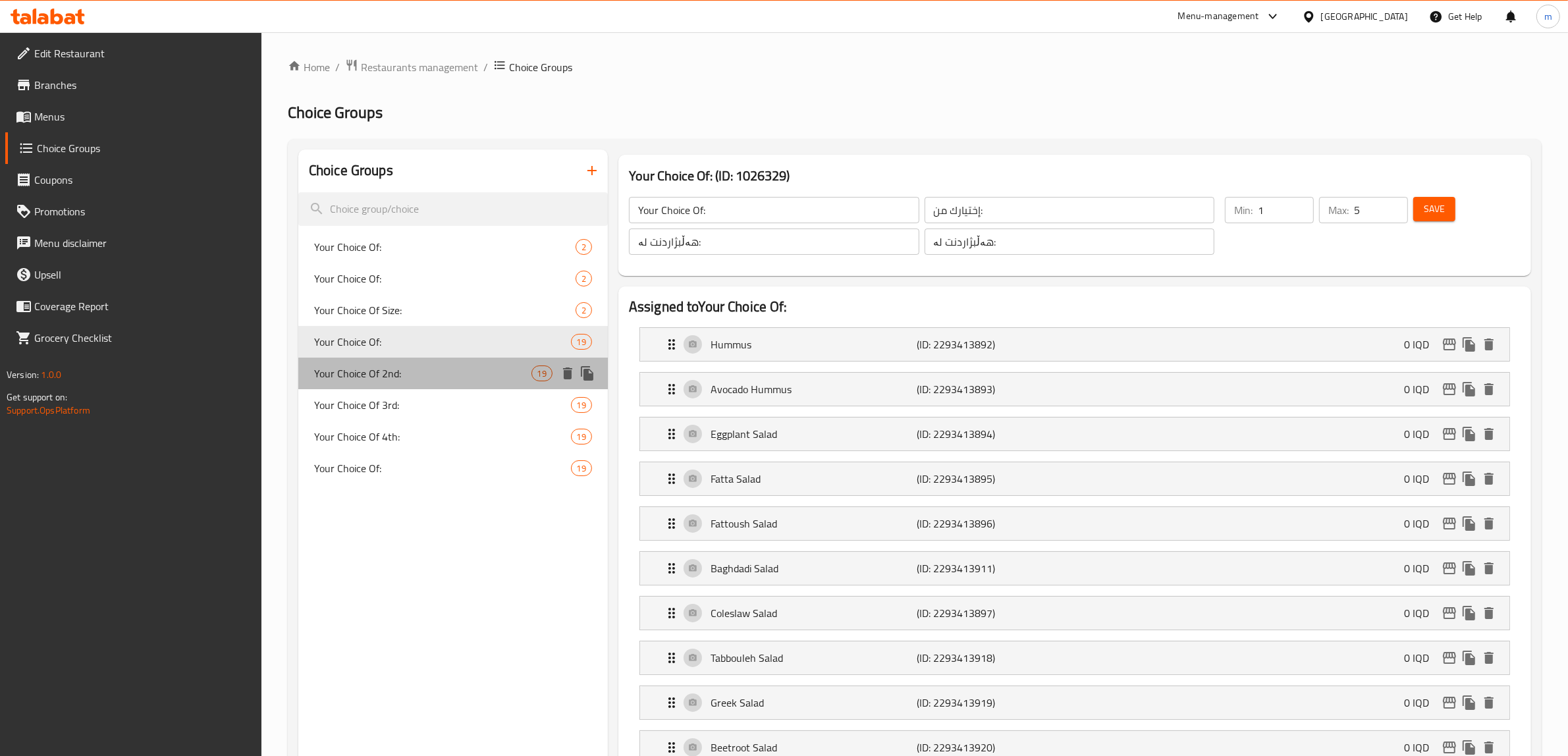
type input "1"
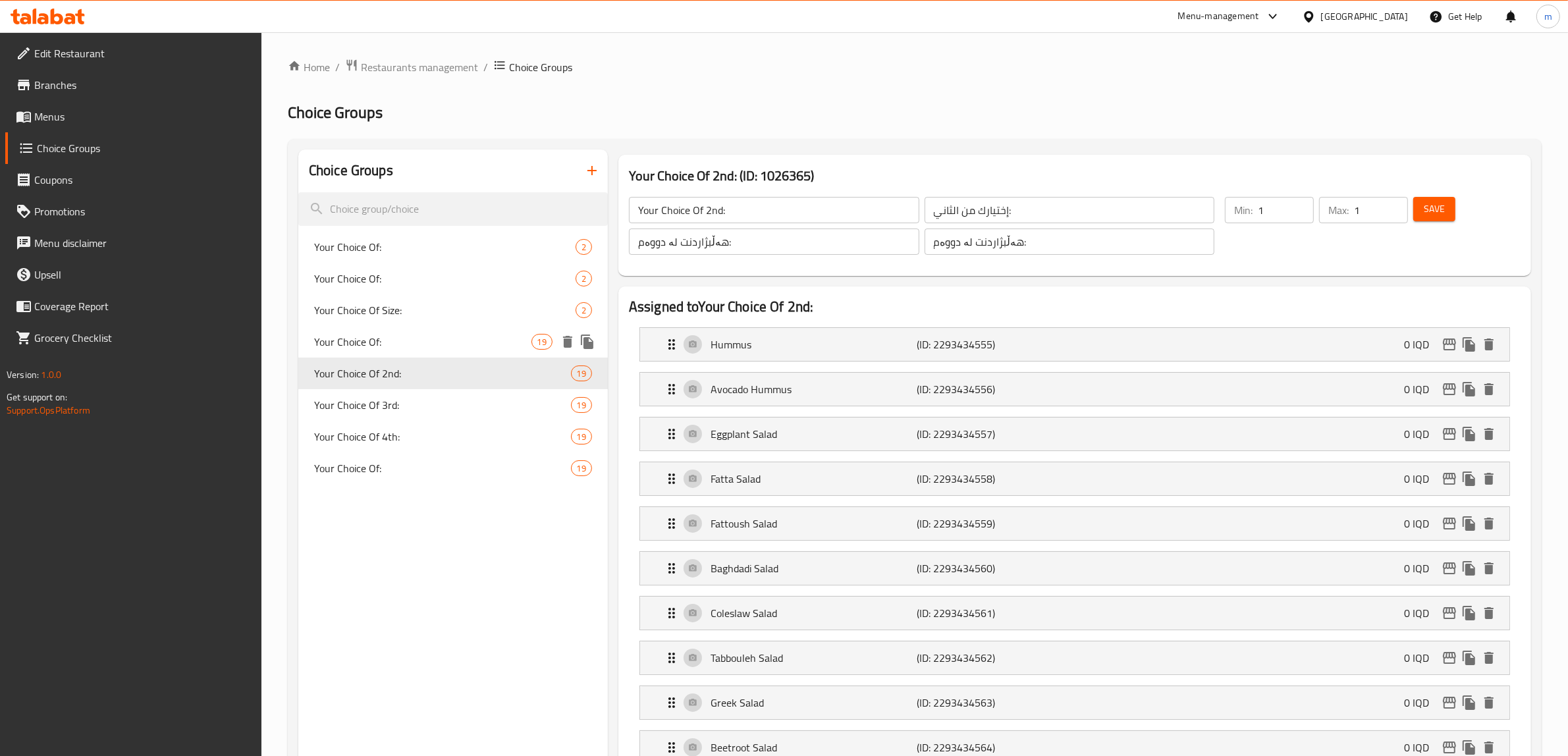
click at [395, 342] on span "Your Choice Of:" at bounding box center [422, 342] width 217 height 16
type input "Your Choice Of:"
type input "إختيارك من:"
type input "هەڵبژاردنت لە:"
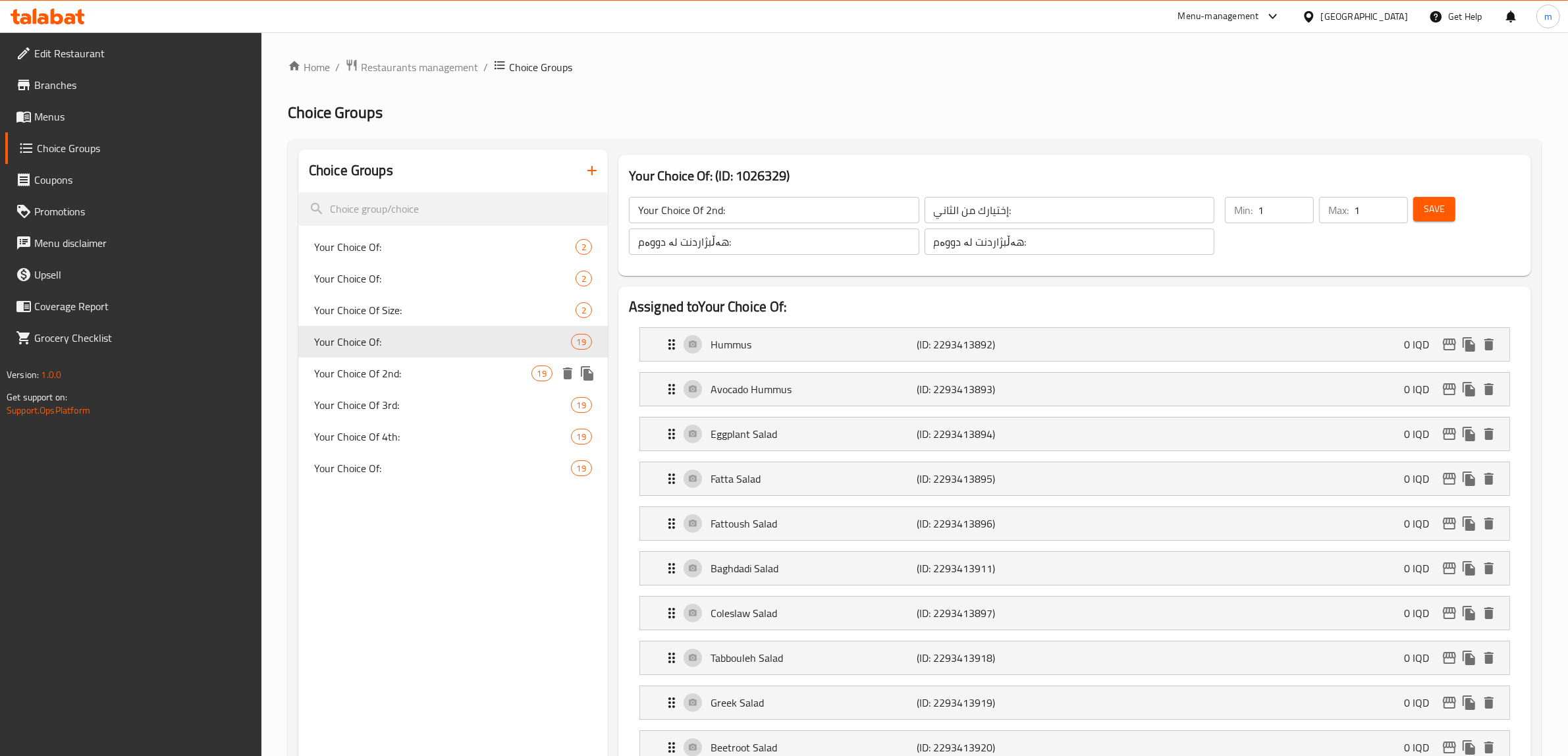
type input "5"
click at [380, 411] on span "Your Choice Of 3rd:" at bounding box center [422, 405] width 217 height 16
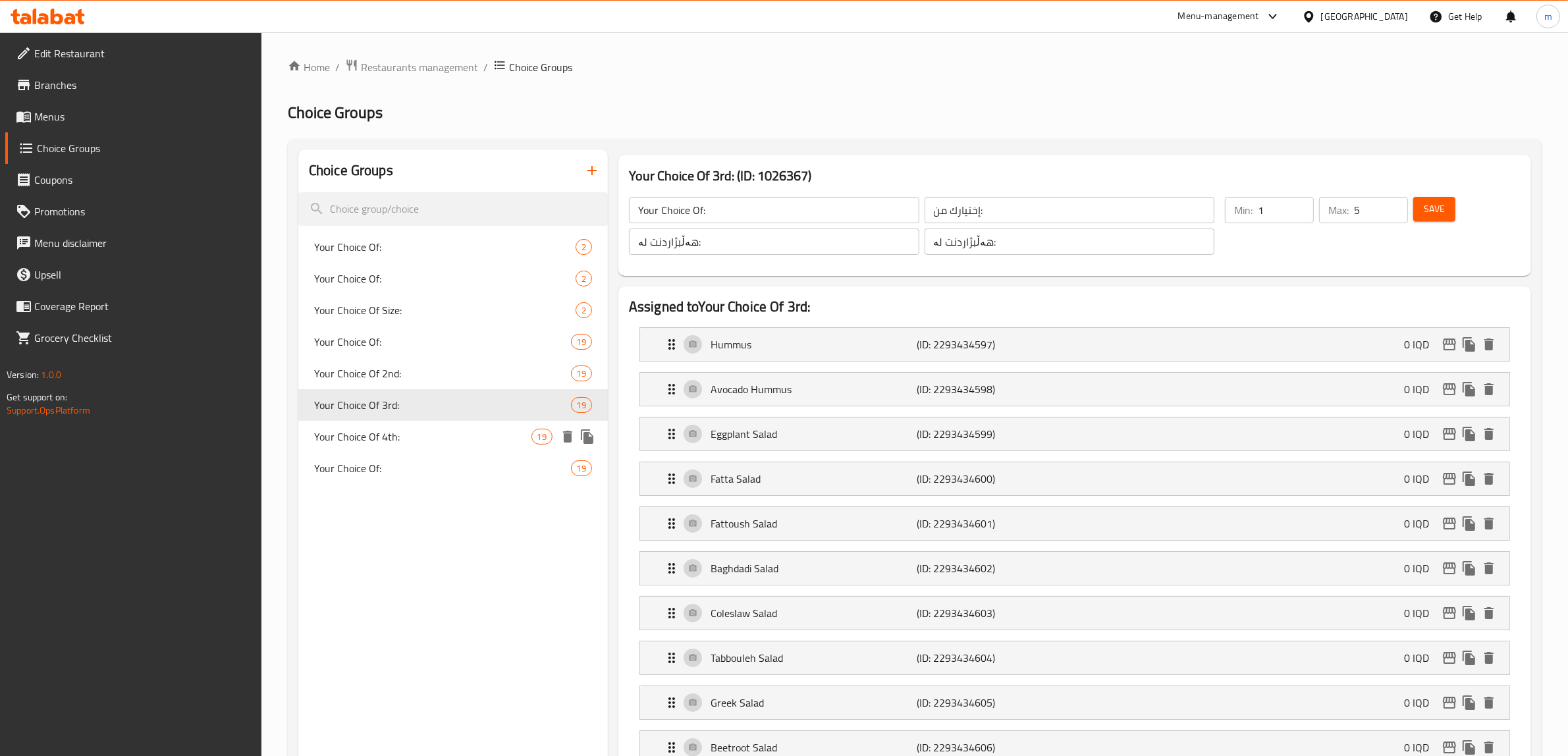
type input "Your Choice Of 3rd:"
type input "إختيارك من الثالث:"
type input "هەڵبژاردنت لە سێیەم:"
type input "1"
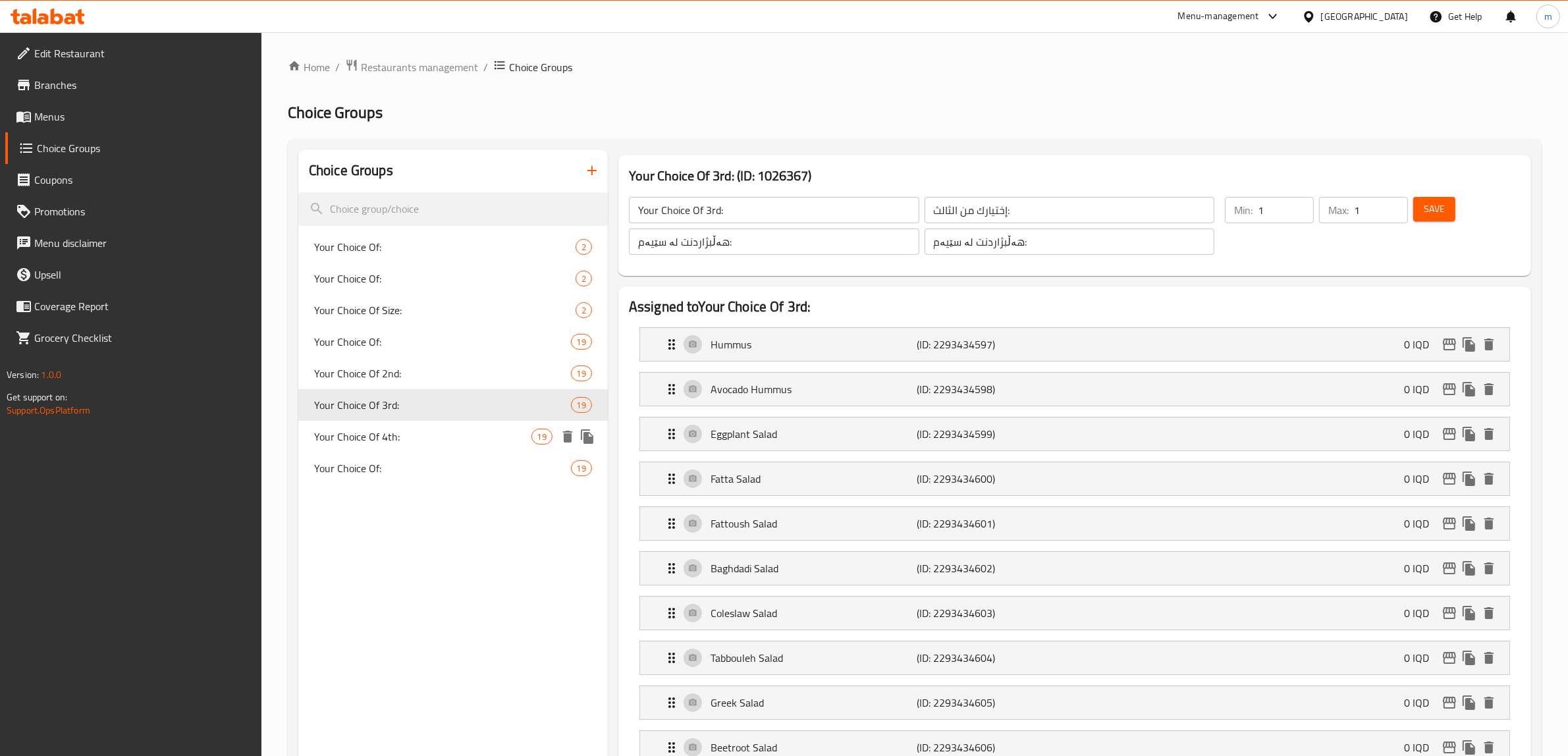
click at [380, 439] on span "Your Choice Of 4th:" at bounding box center [422, 436] width 217 height 16
click at [375, 465] on span "Your Choice Of:" at bounding box center [443, 468] width 257 height 16
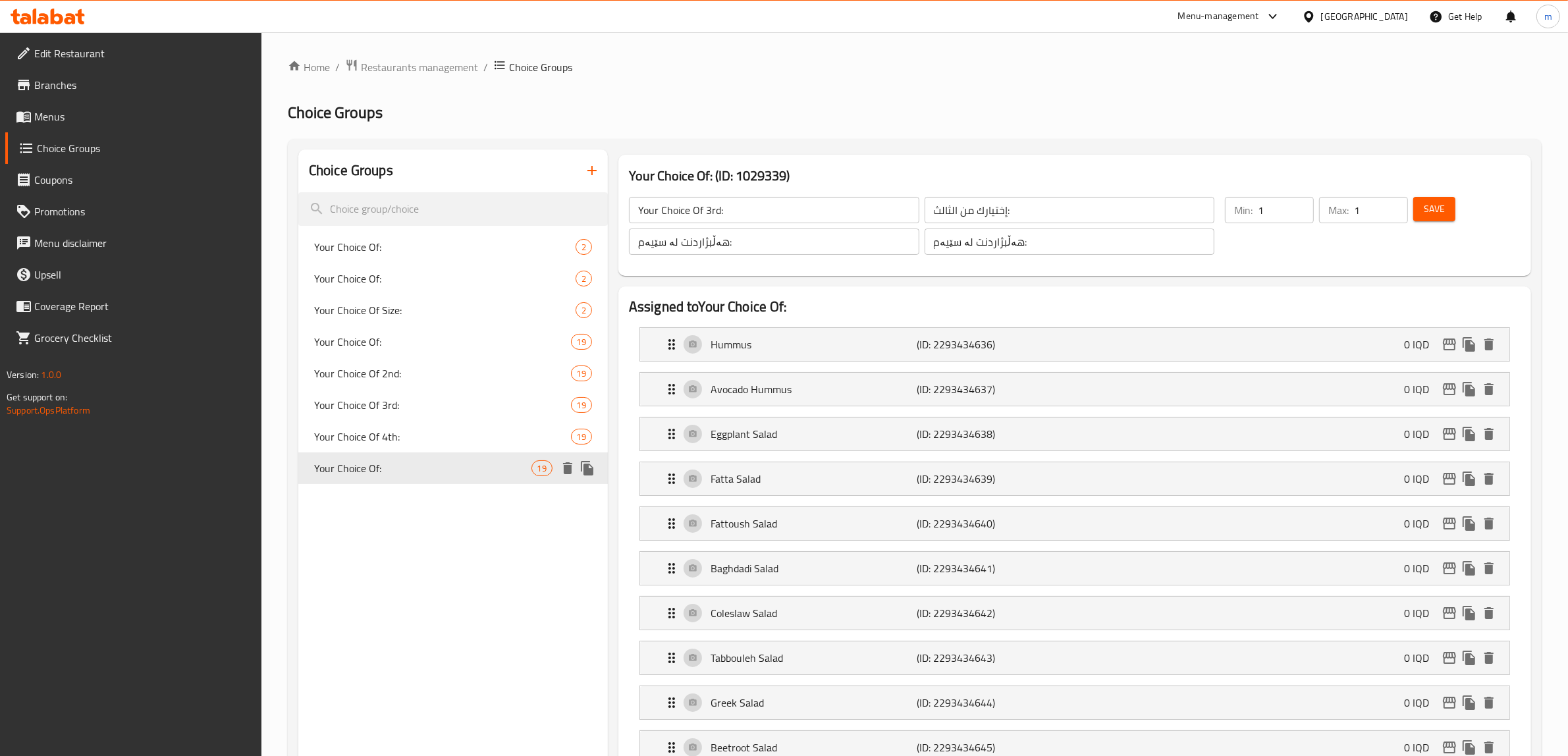
type input "Your Choice Of 4th:"
type input "إختيارك من الرابع:"
type input "هەڵبژاردنت لە چوارەم:"
type input "Your Choice Of:"
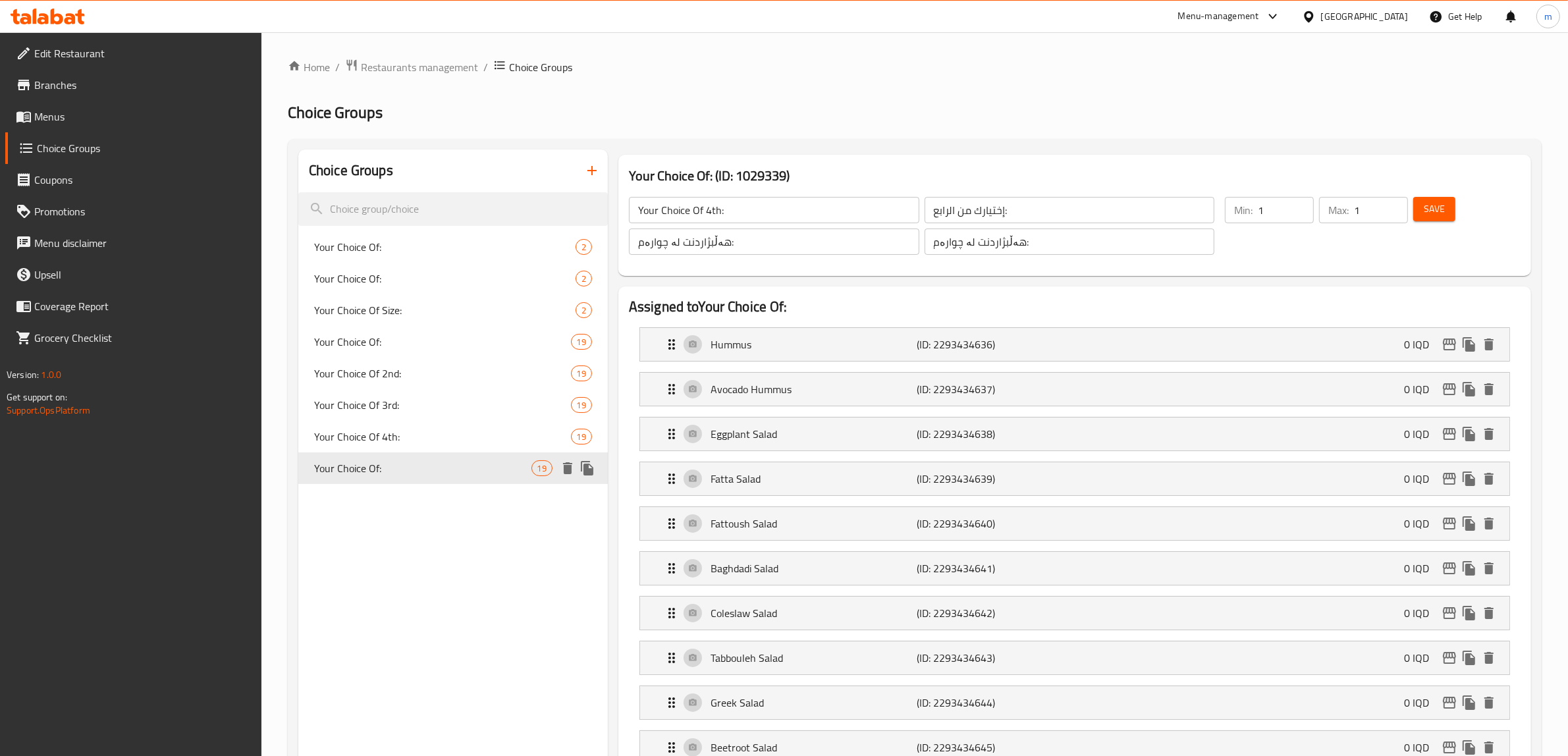
type input "إختيارك من:"
type input "هەڵبژاردنت لە:"
type input "7"
click at [583, 172] on button "button" at bounding box center [592, 171] width 31 height 31
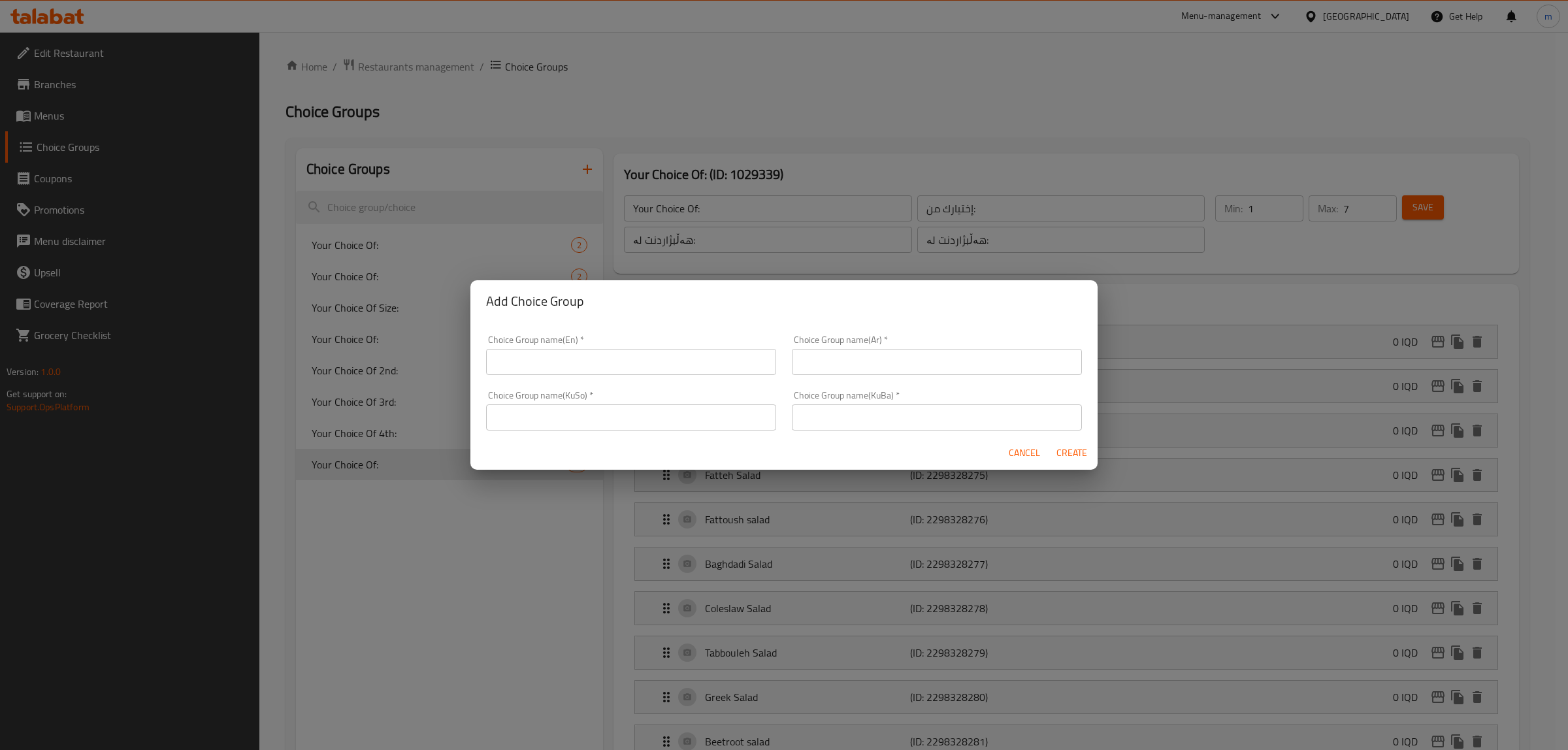
click at [687, 236] on div "Add Choice Group Choice Group name(En)   * Choice Group name(En) * Choice Group…" at bounding box center [784, 375] width 1568 height 750
click at [1013, 452] on span "Cancel" at bounding box center [1024, 453] width 31 height 16
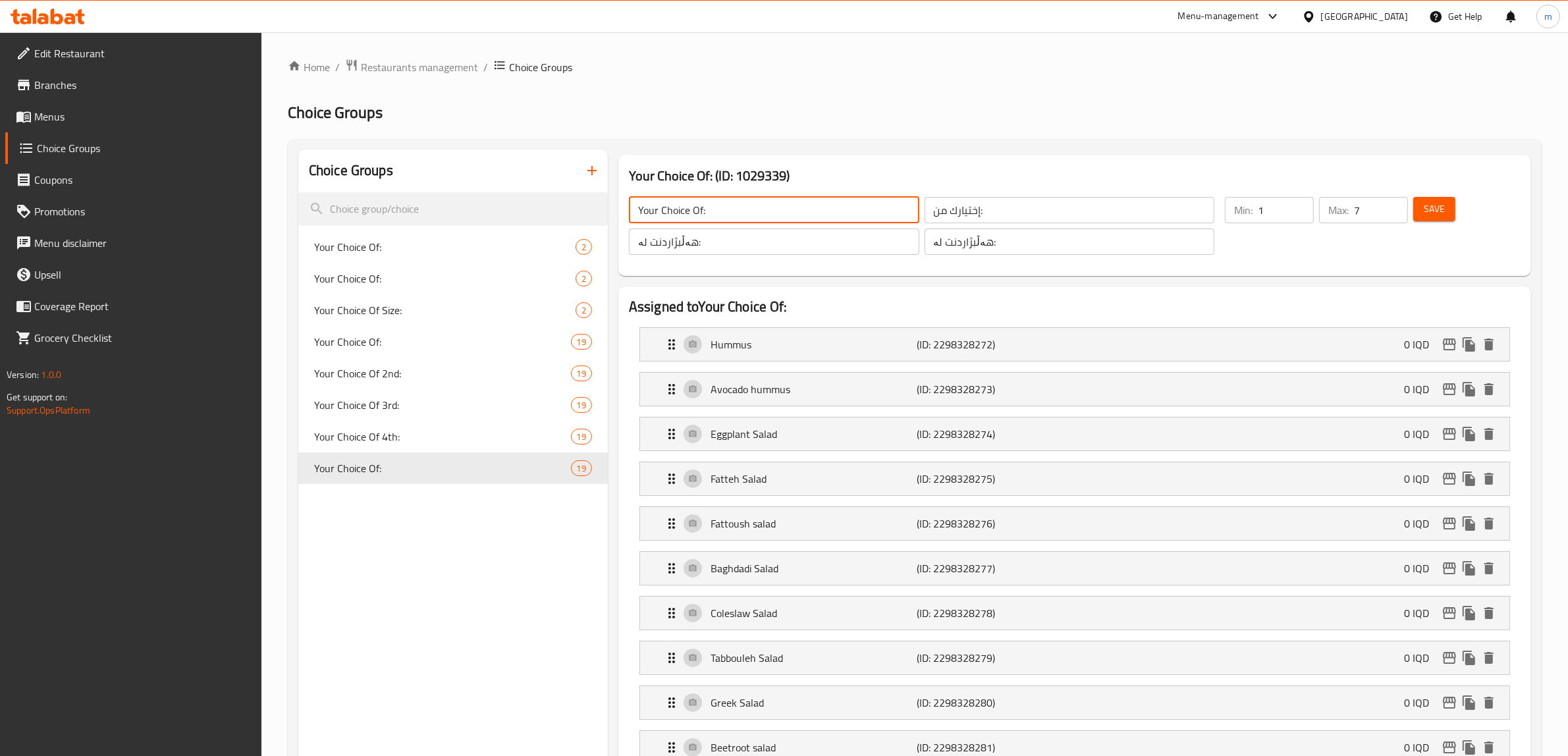
click at [708, 213] on input "Your Choice Of:" at bounding box center [774, 210] width 291 height 27
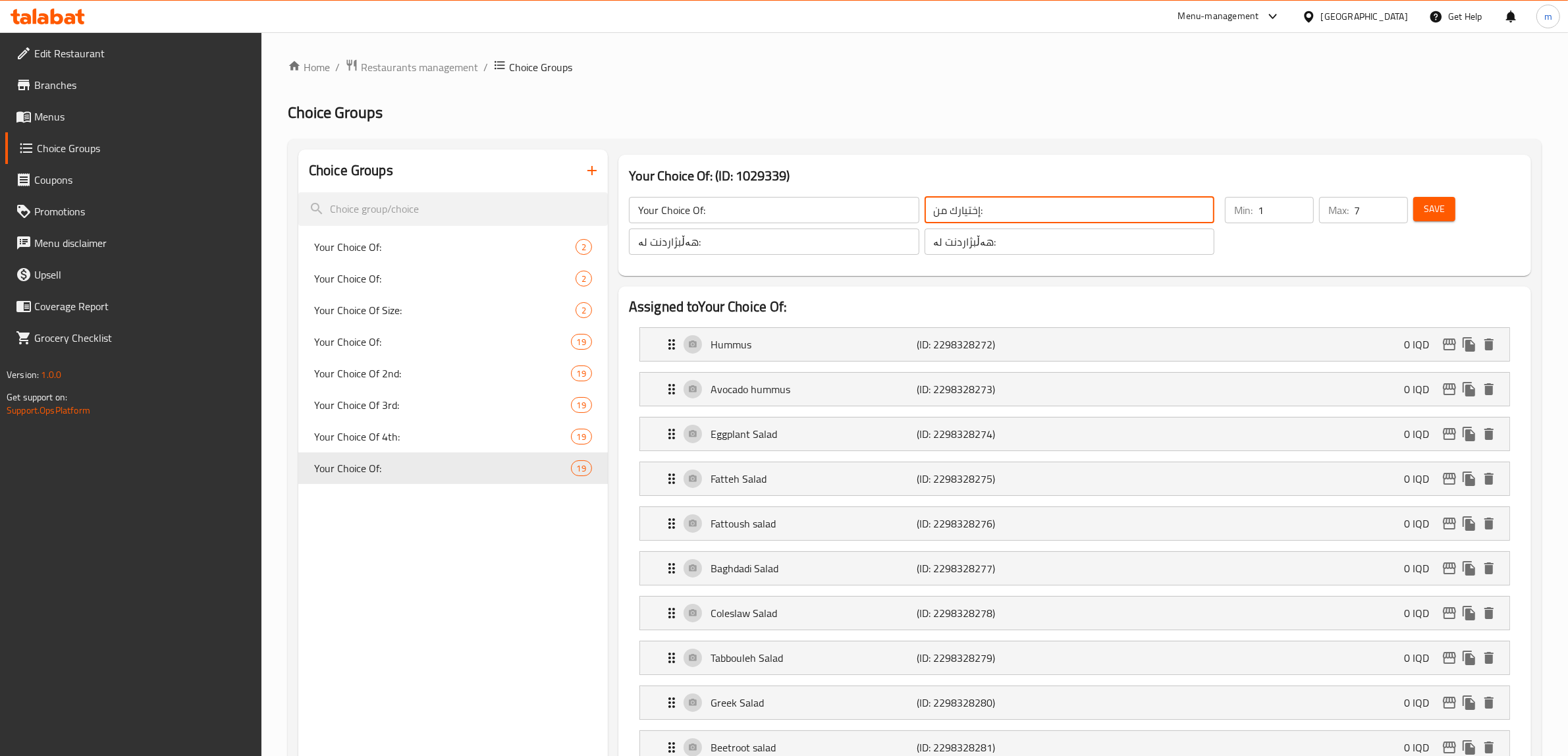
click at [991, 217] on input "إختيارك من:" at bounding box center [1069, 210] width 291 height 27
click at [969, 235] on input "هەڵبژاردنت لە:" at bounding box center [1069, 242] width 291 height 27
click at [745, 246] on input "هەڵبژاردنت لە:" at bounding box center [774, 242] width 291 height 27
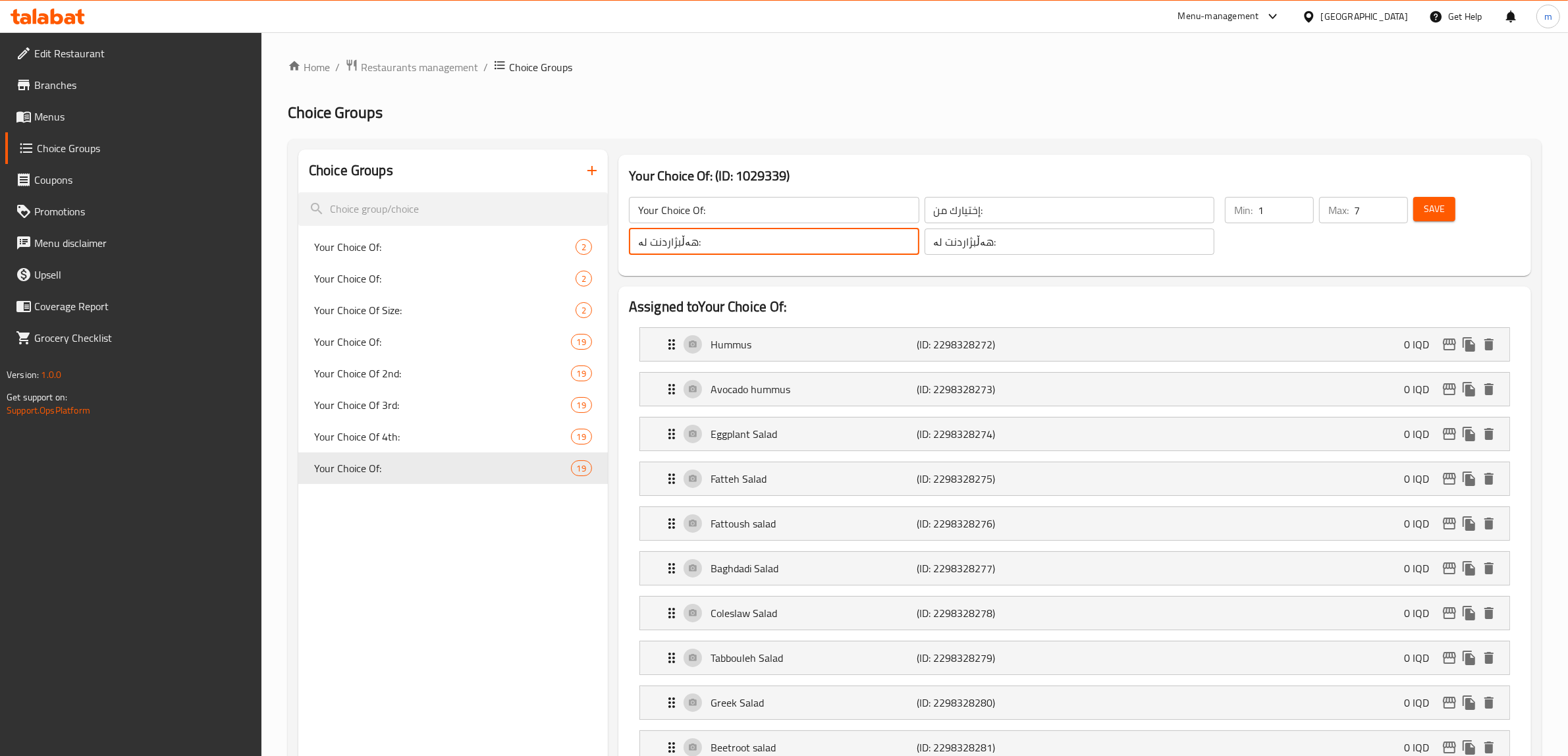
click at [587, 165] on icon "button" at bounding box center [592, 171] width 16 height 16
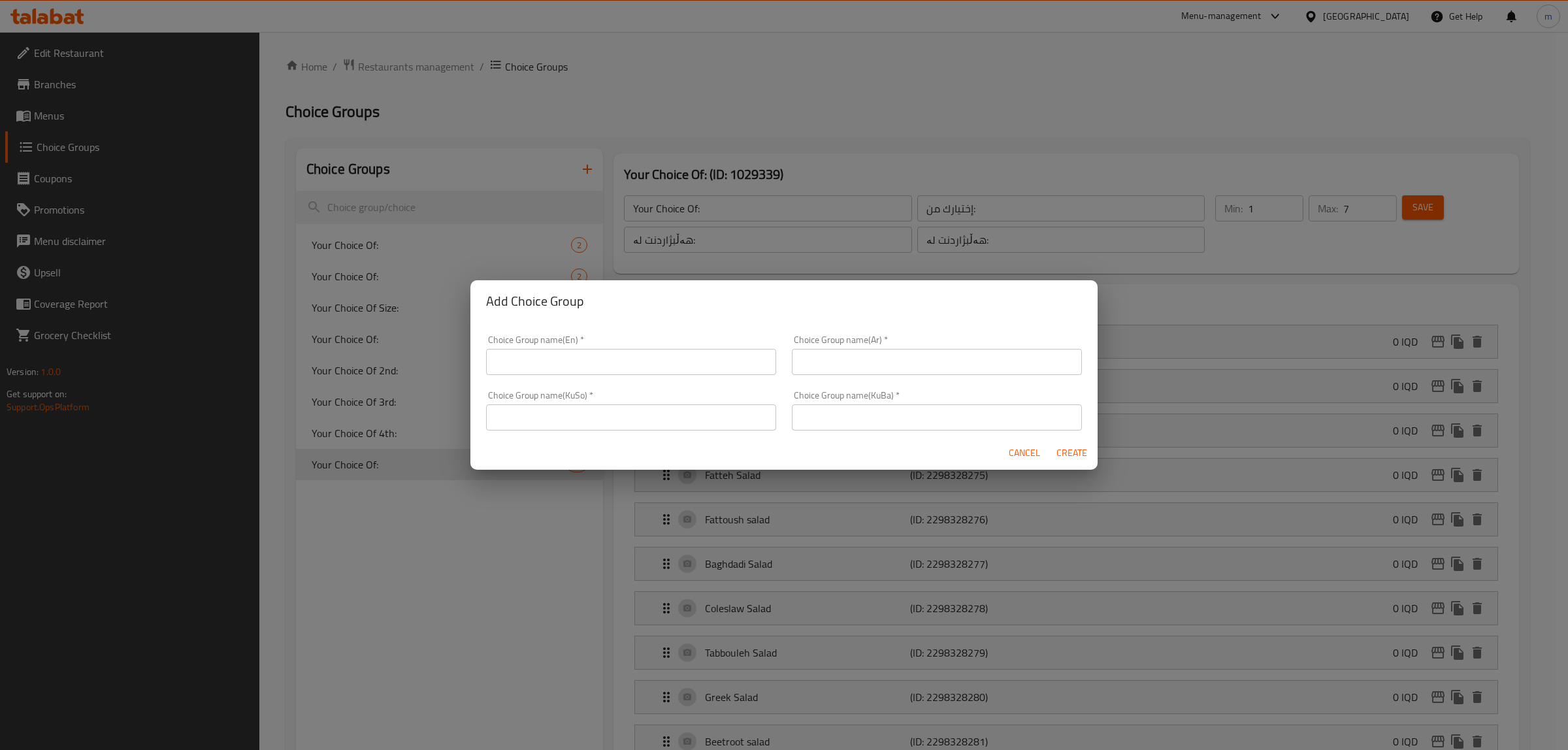
click at [632, 400] on div "Choice Group name(KuSo)   * Choice Group name(KuSo) *" at bounding box center [631, 410] width 290 height 40
click at [635, 404] on input "text" at bounding box center [631, 417] width 290 height 26
paste input "هەڵبژاردنت لە:"
type input "هەڵبژاردنت لە:"
click at [818, 405] on input "text" at bounding box center [936, 417] width 290 height 26
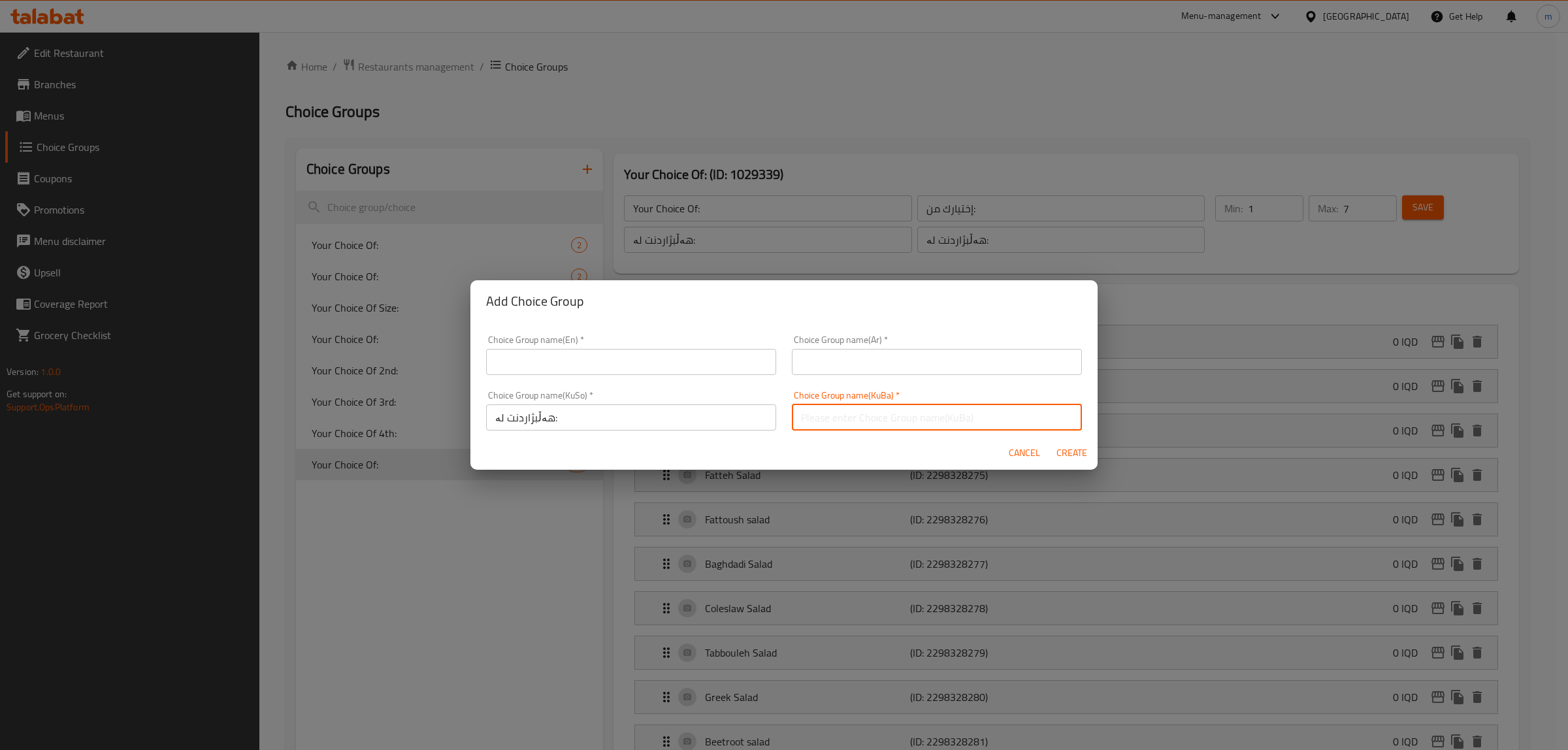
paste input "هەڵبژاردنت لە:"
type input "هەڵبژاردنت لە:"
click at [850, 363] on input "text" at bounding box center [936, 362] width 290 height 26
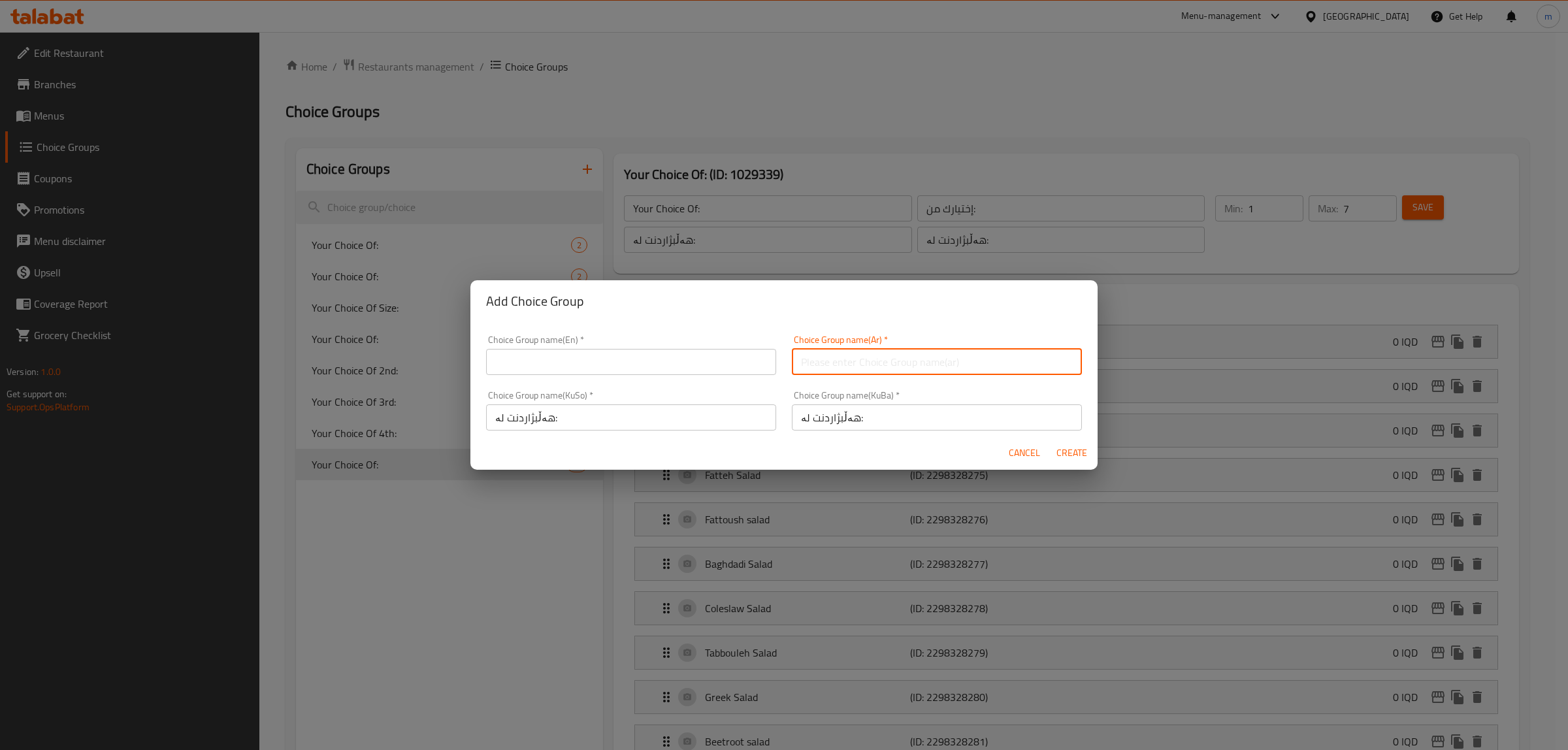
paste input "إختيارك من:"
type input "إختيارك من:"
click at [661, 365] on input "text" at bounding box center [631, 362] width 290 height 26
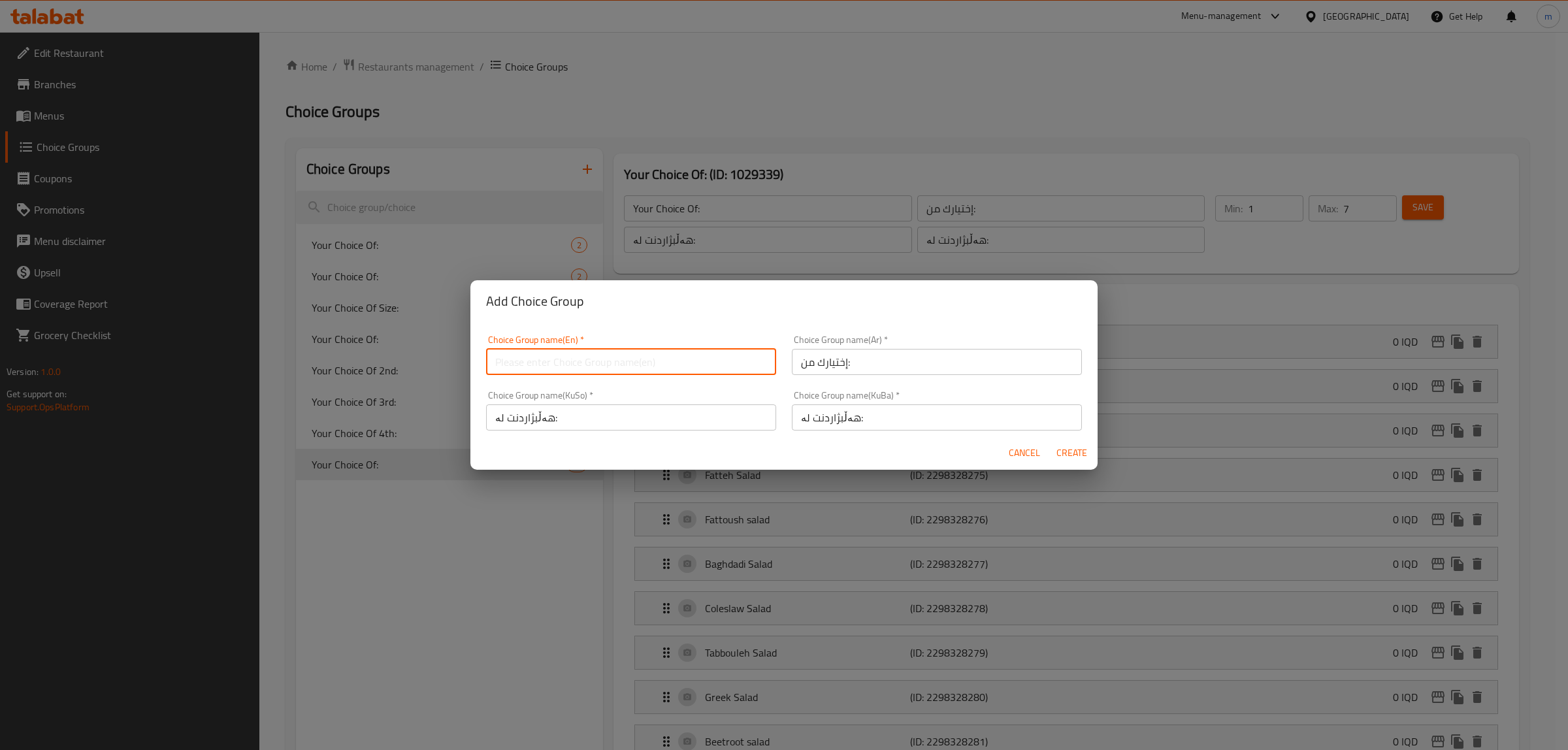
paste input "Your Choice Of:"
click at [695, 361] on input "Your Choice Of:" at bounding box center [631, 362] width 290 height 26
type input "Your Choice Of:"
click at [786, 327] on div "Choice Group name(Ar)   * إختيارك من: Choice Group name(Ar) *" at bounding box center [936, 354] width 305 height 55
click at [1067, 454] on span "Create" at bounding box center [1071, 453] width 31 height 16
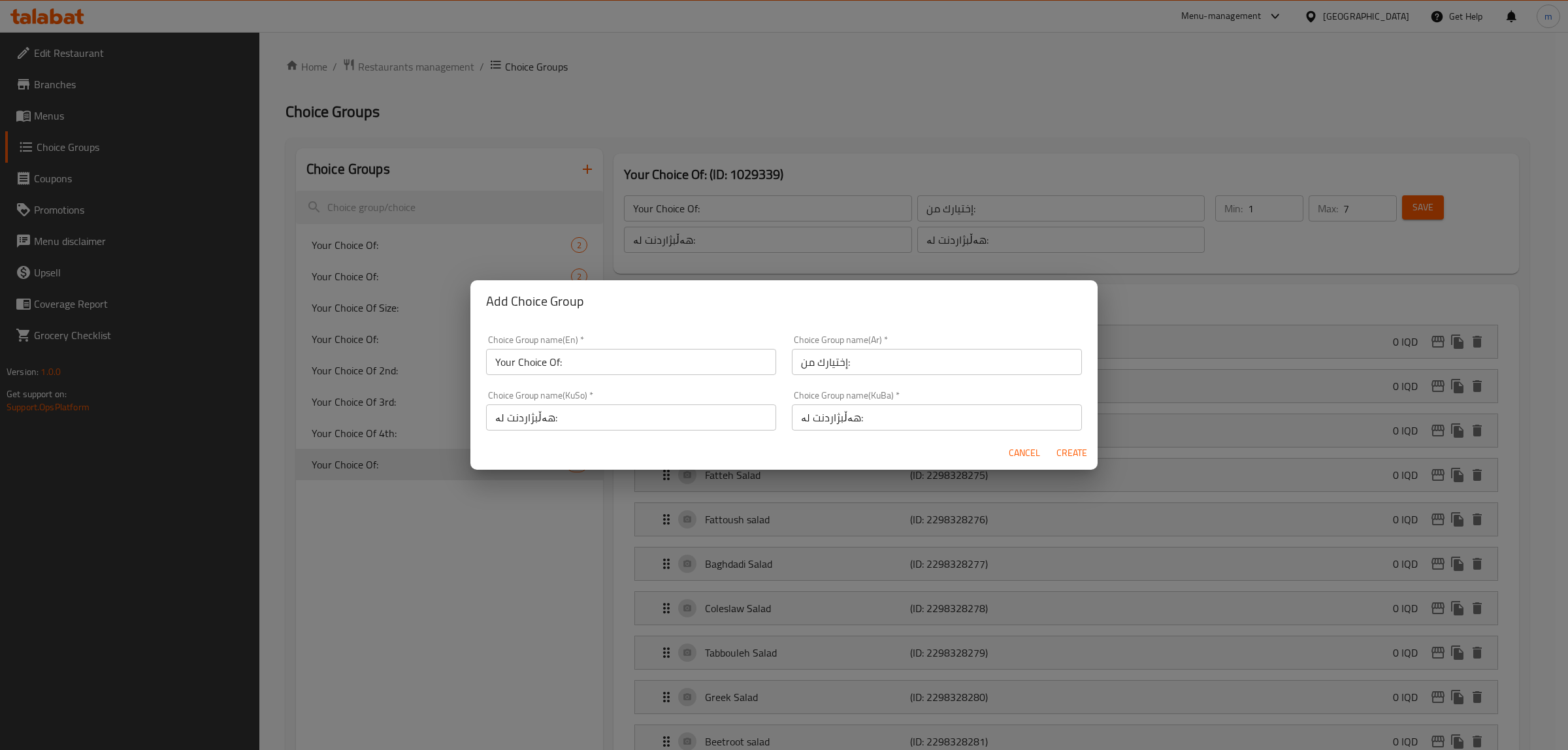
type input "Your Choice Of:"
type input "هەڵبژاردنت لە:"
type input "0"
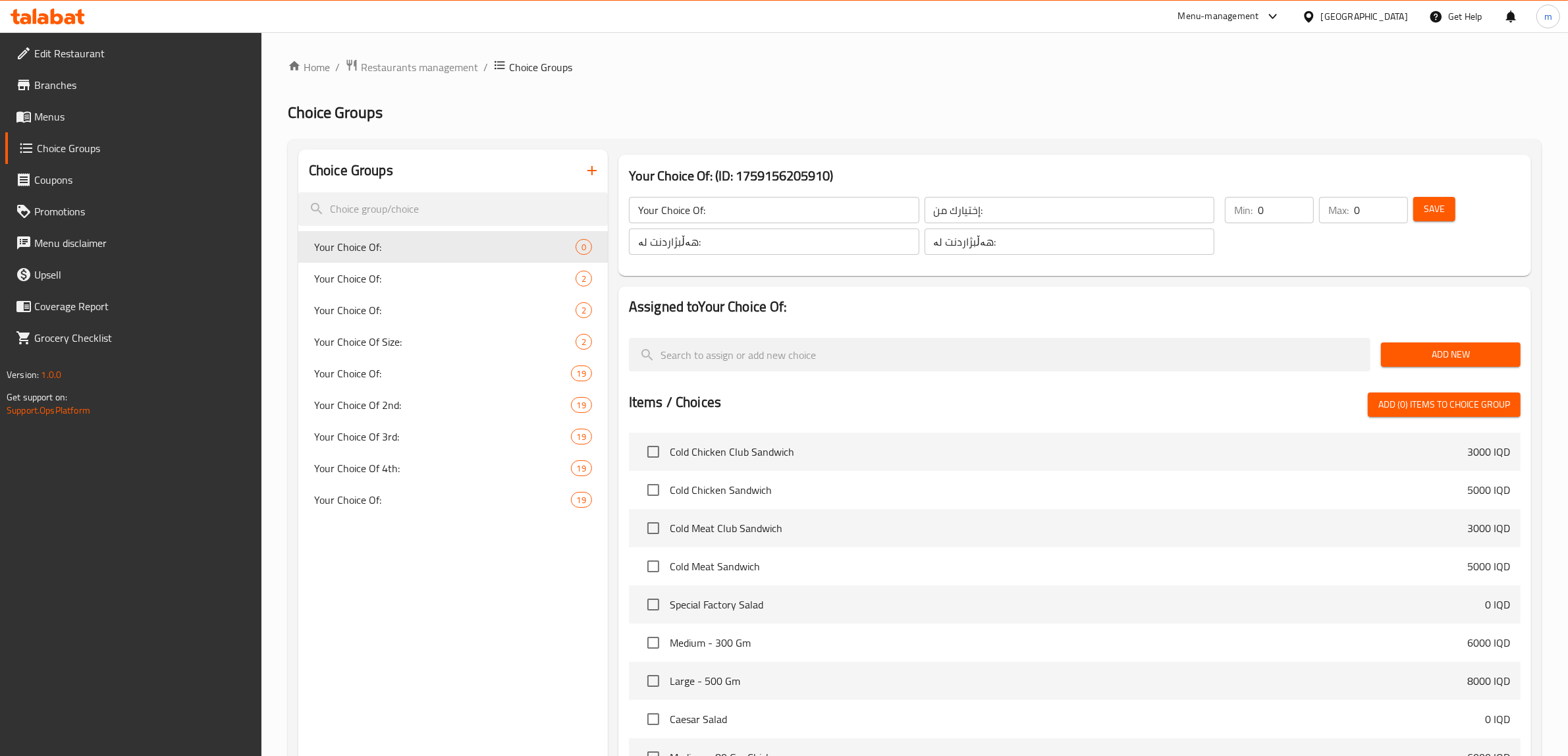
click at [417, 241] on span "Your Choice Of:" at bounding box center [445, 247] width 262 height 16
type input "1"
click at [1301, 203] on input "1" at bounding box center [1285, 210] width 56 height 27
type input "1"
click at [1394, 206] on input "1" at bounding box center [1381, 210] width 54 height 27
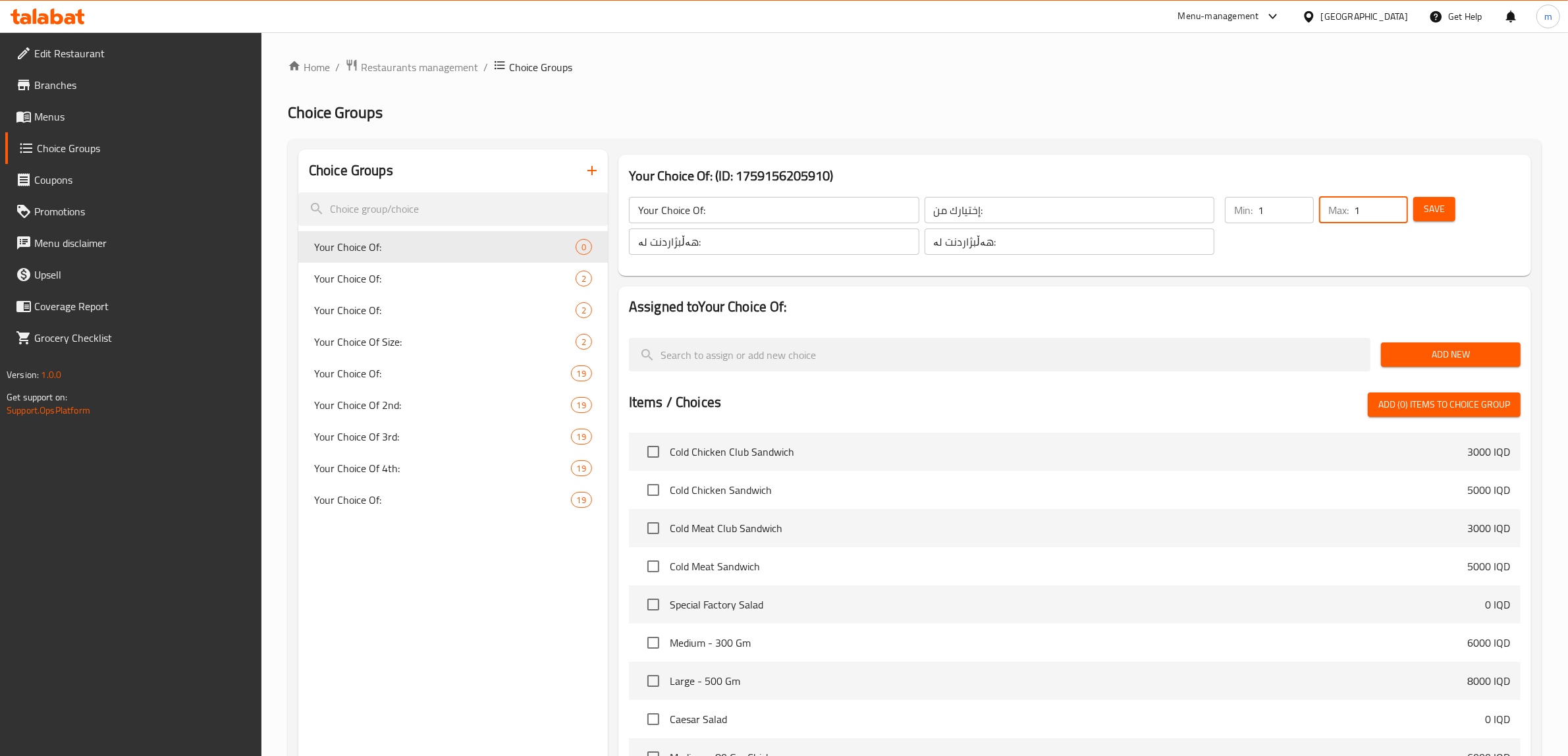
click at [1434, 204] on span "Save" at bounding box center [1434, 208] width 21 height 16
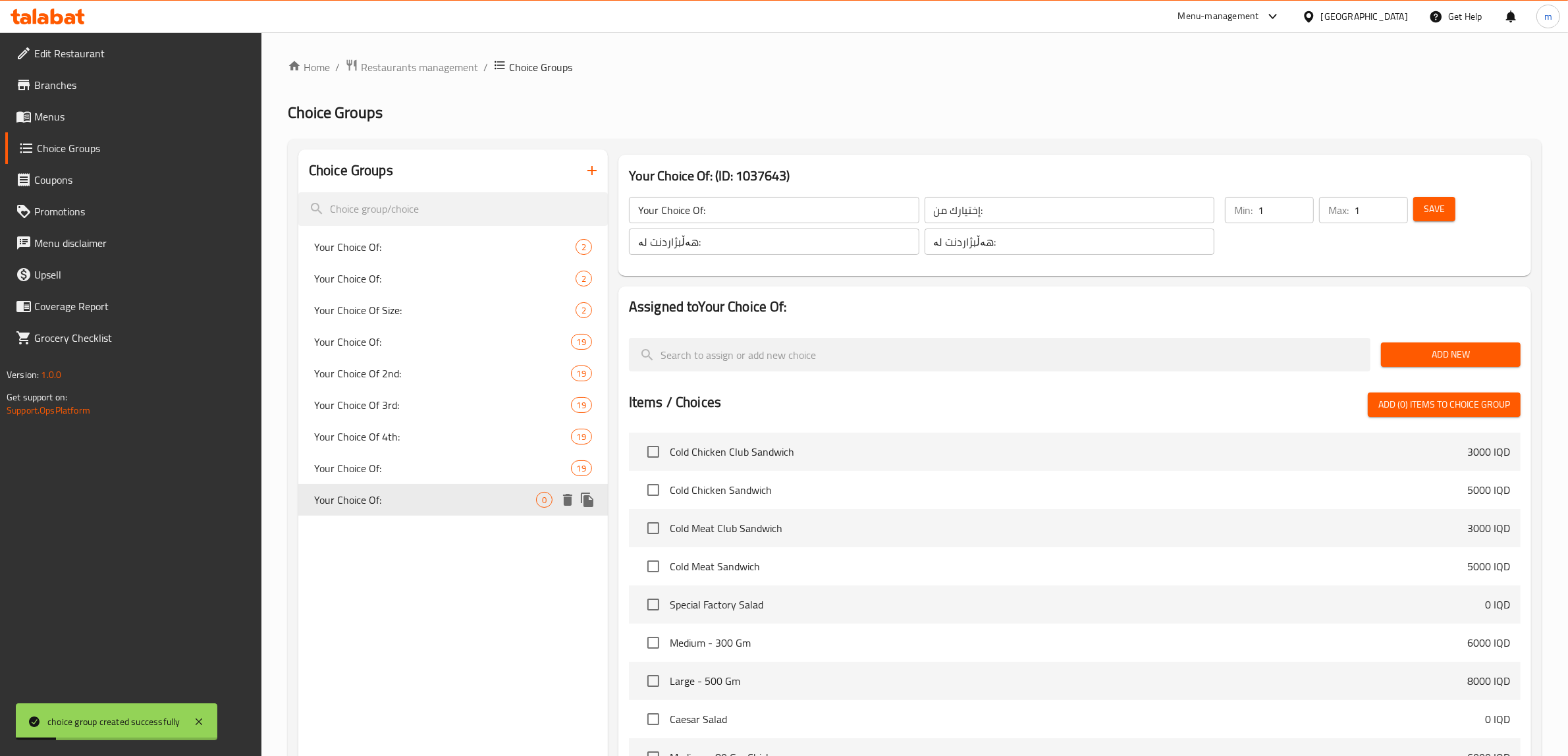
click at [446, 509] on div "Your Choice Of: 0" at bounding box center [453, 500] width 309 height 31
click at [1433, 356] on span "Add New" at bounding box center [1451, 354] width 118 height 16
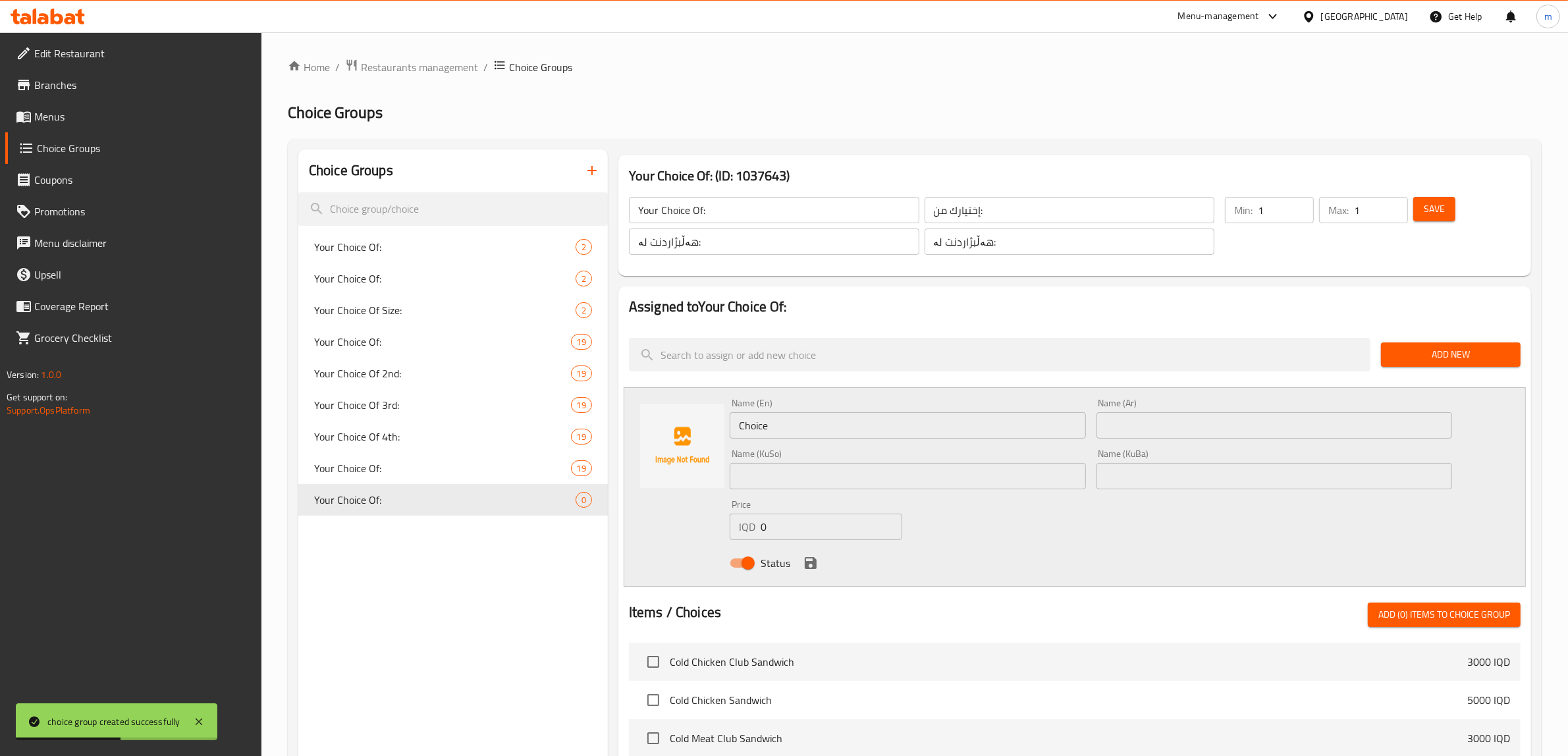
click at [795, 430] on input "Choice" at bounding box center [908, 425] width 356 height 27
click at [797, 430] on input "Choice" at bounding box center [908, 425] width 356 height 27
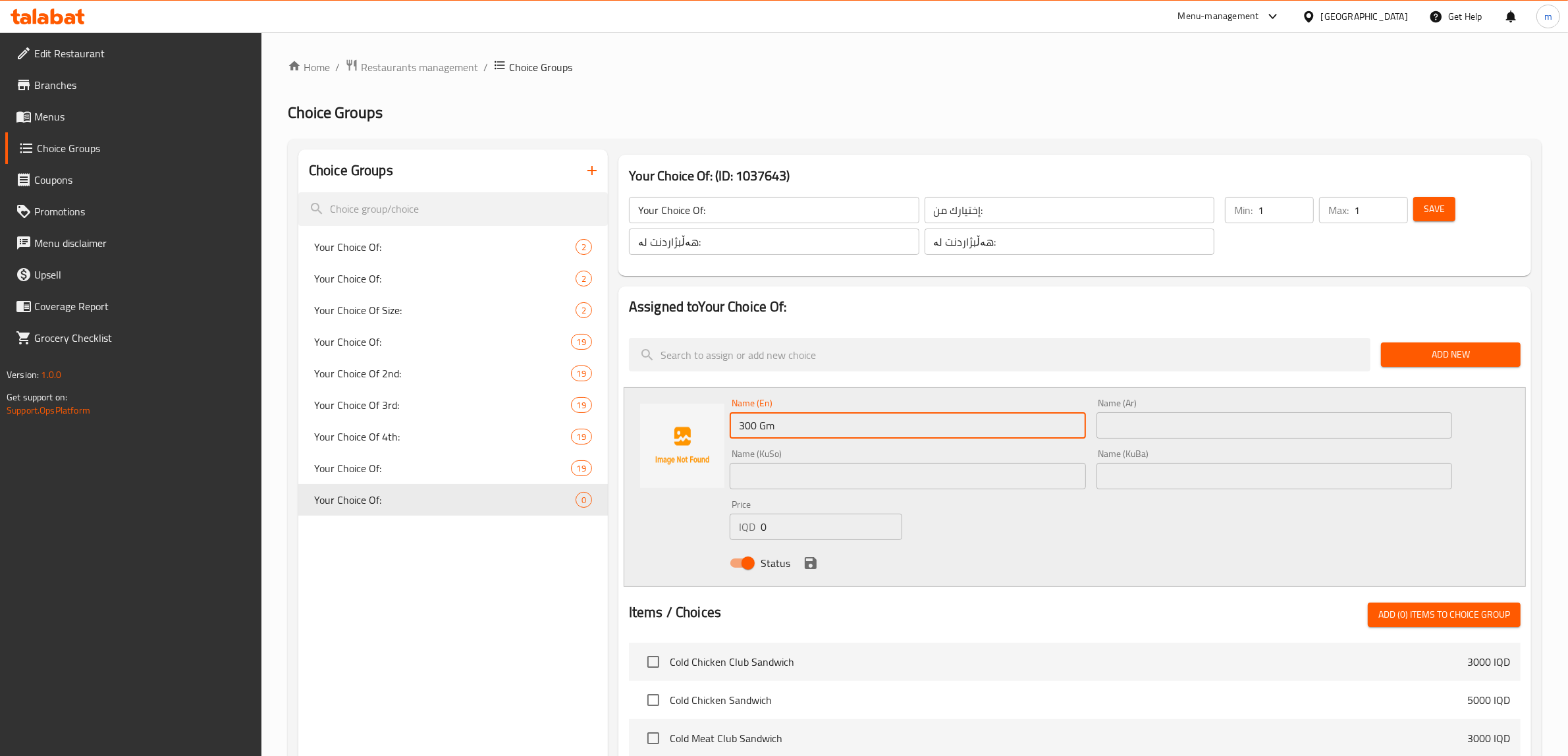
type input "300 Gm"
click at [1164, 429] on input "text" at bounding box center [1274, 425] width 356 height 27
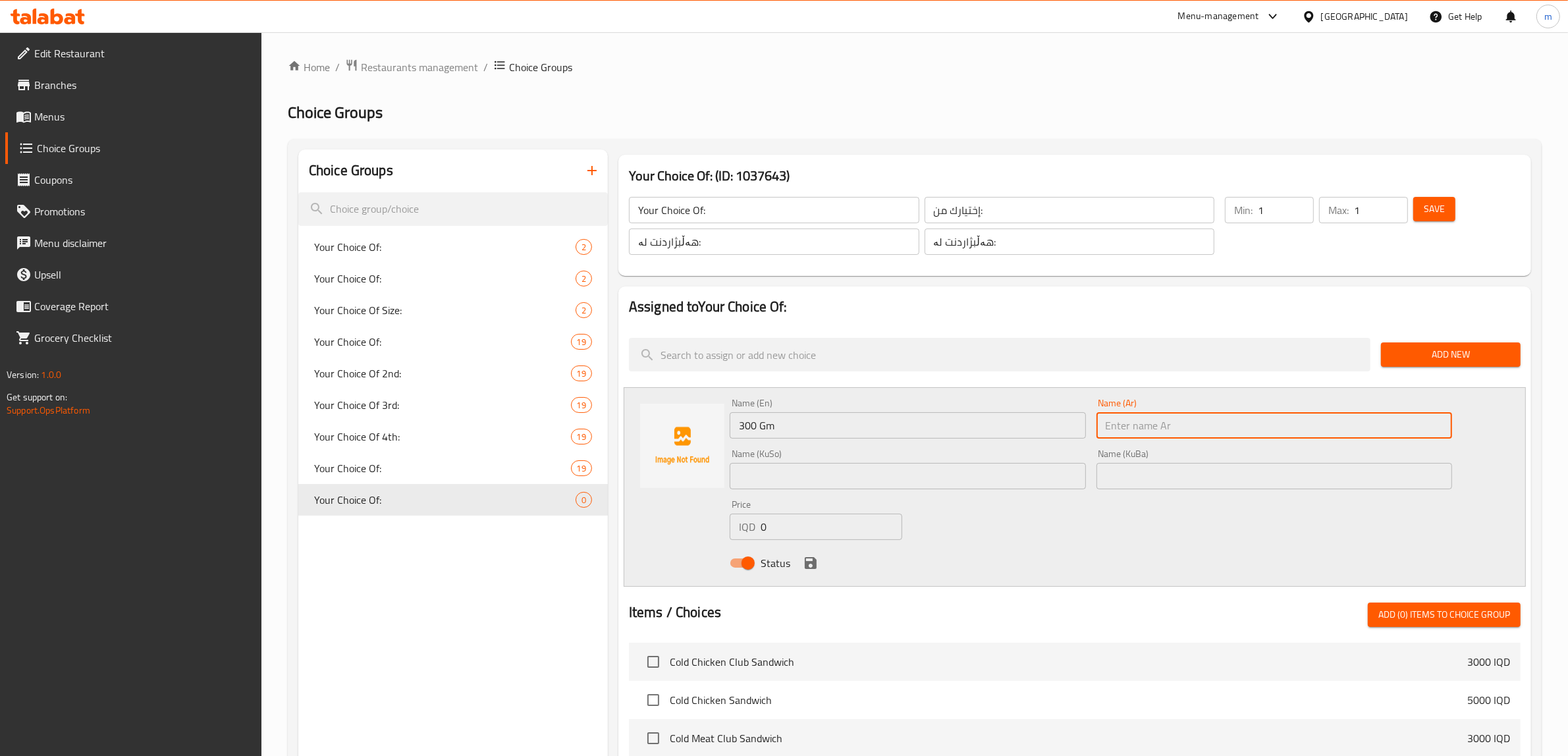
click at [1147, 465] on input "text" at bounding box center [1274, 476] width 356 height 27
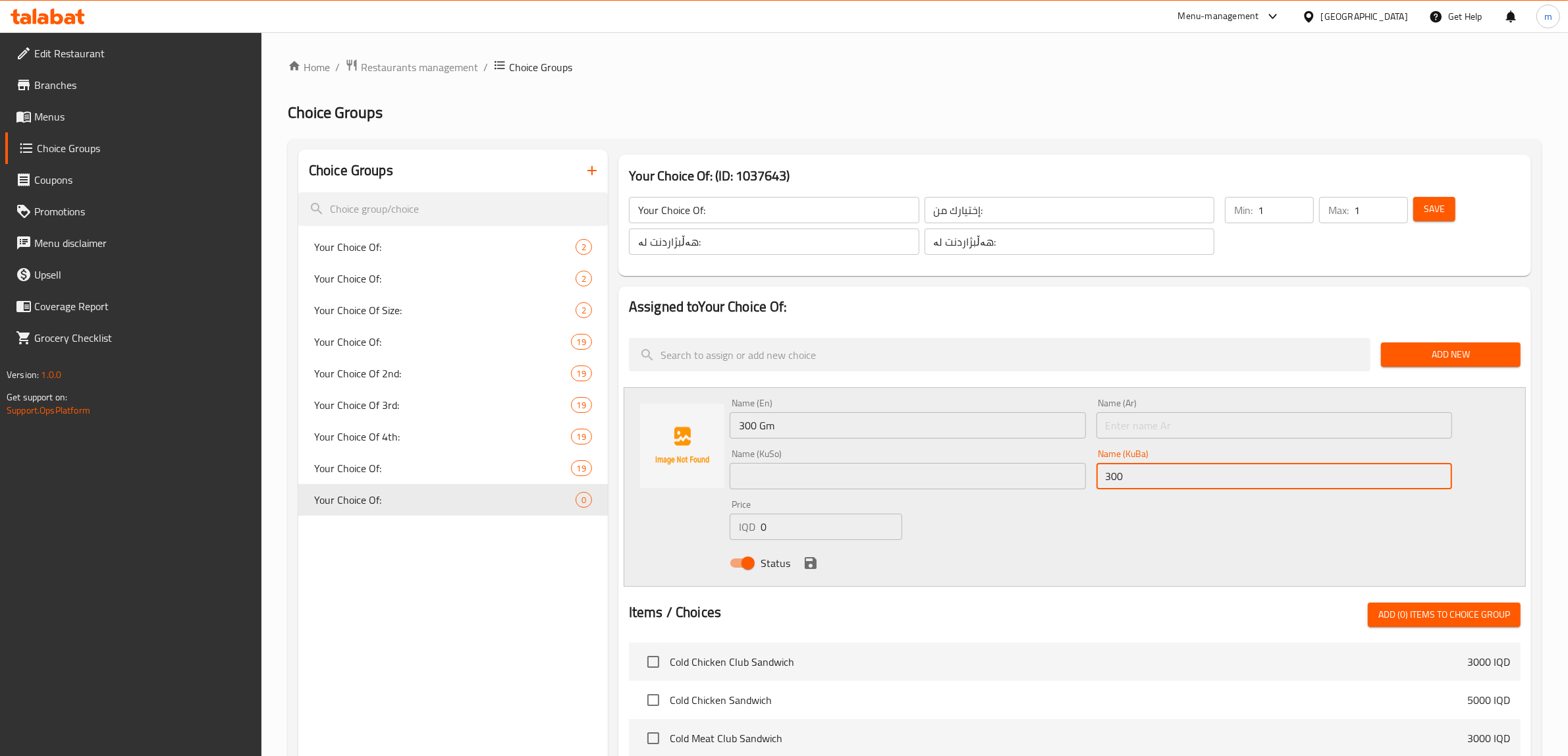
paste input "گم"
type input "300 گم"
click at [959, 472] on input "text" at bounding box center [908, 476] width 356 height 27
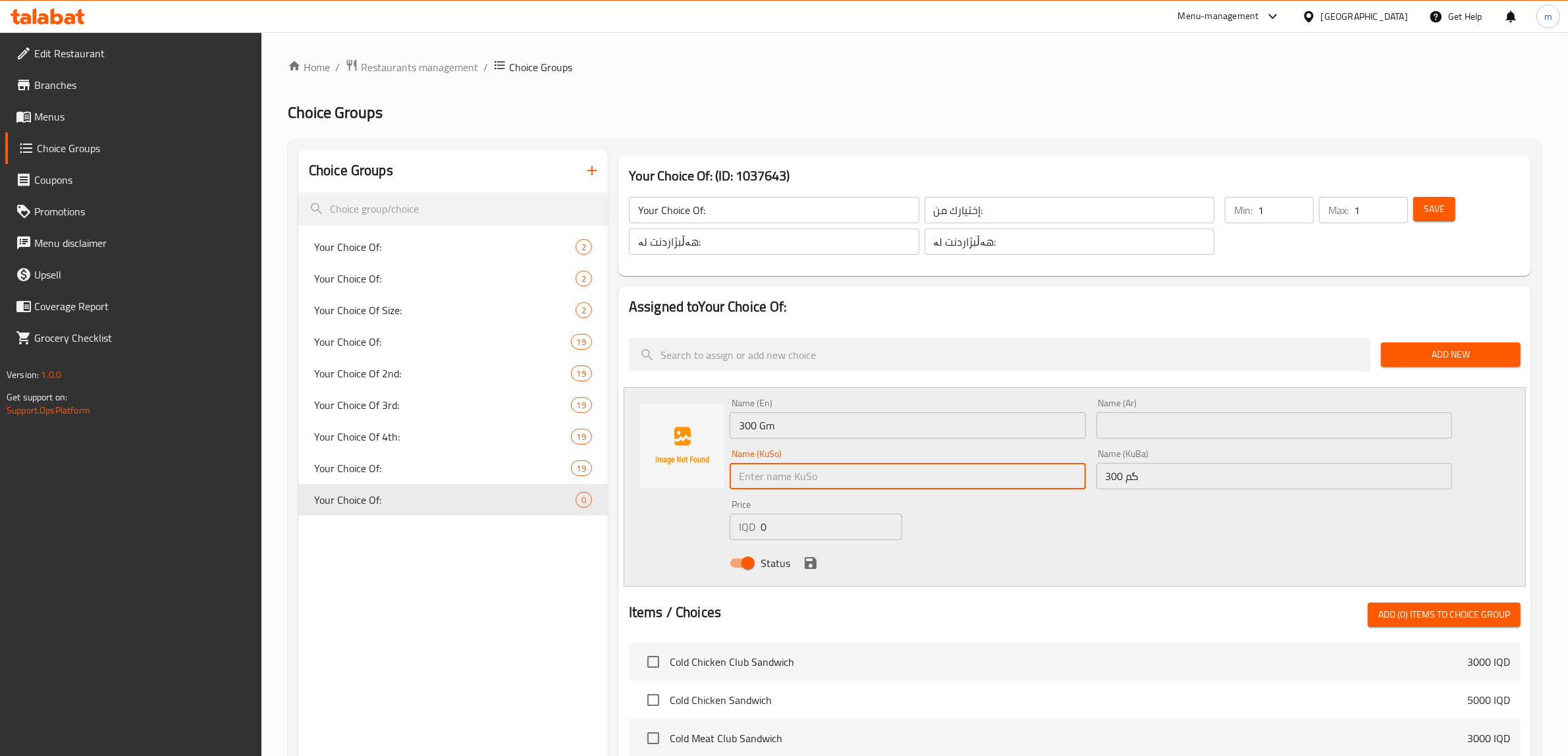
click at [1123, 483] on input "300 گم" at bounding box center [1274, 476] width 356 height 27
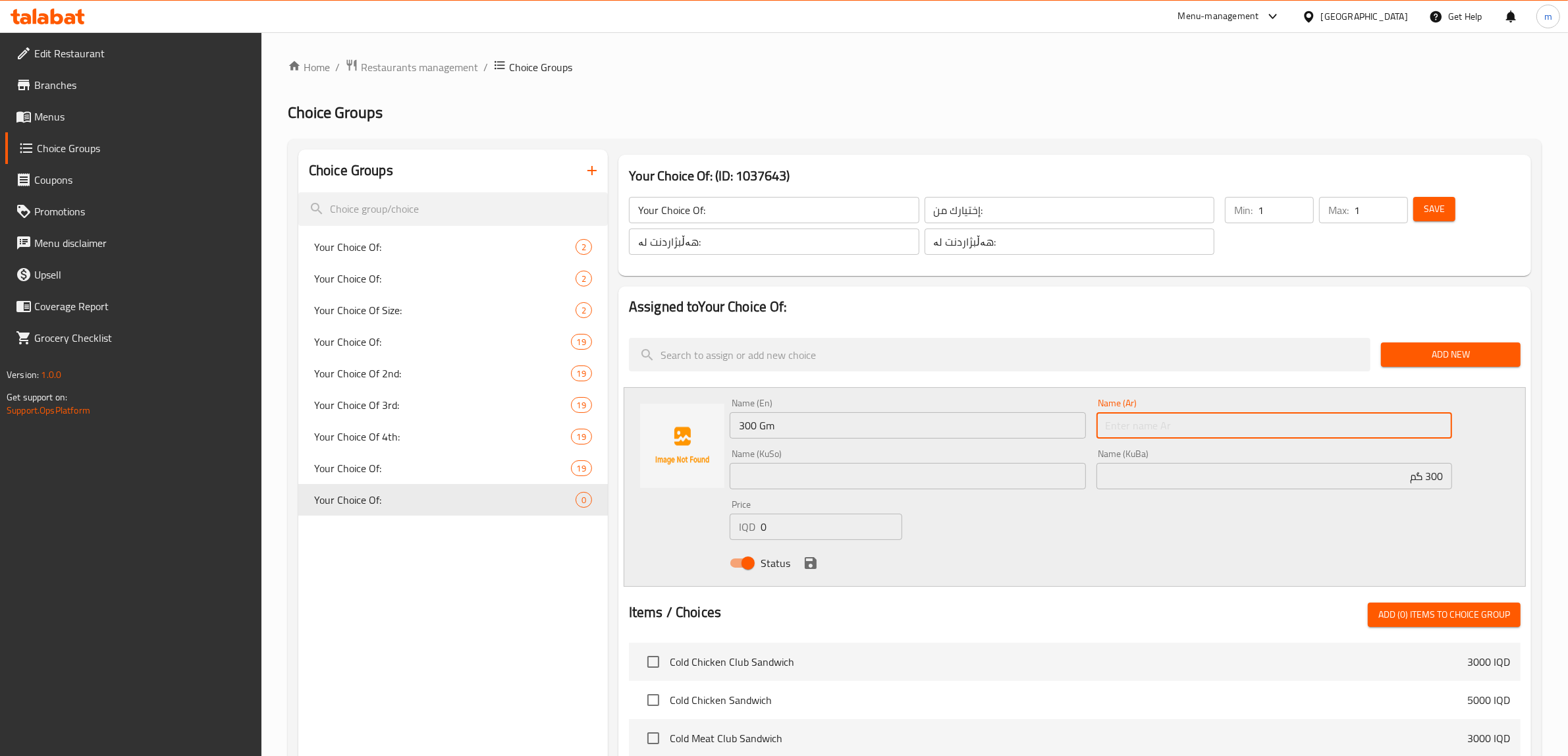
click at [1182, 438] on input "text" at bounding box center [1274, 425] width 356 height 27
paste input "جم"
type input "300 جم"
click at [1176, 478] on input "300 گم" at bounding box center [1274, 476] width 356 height 27
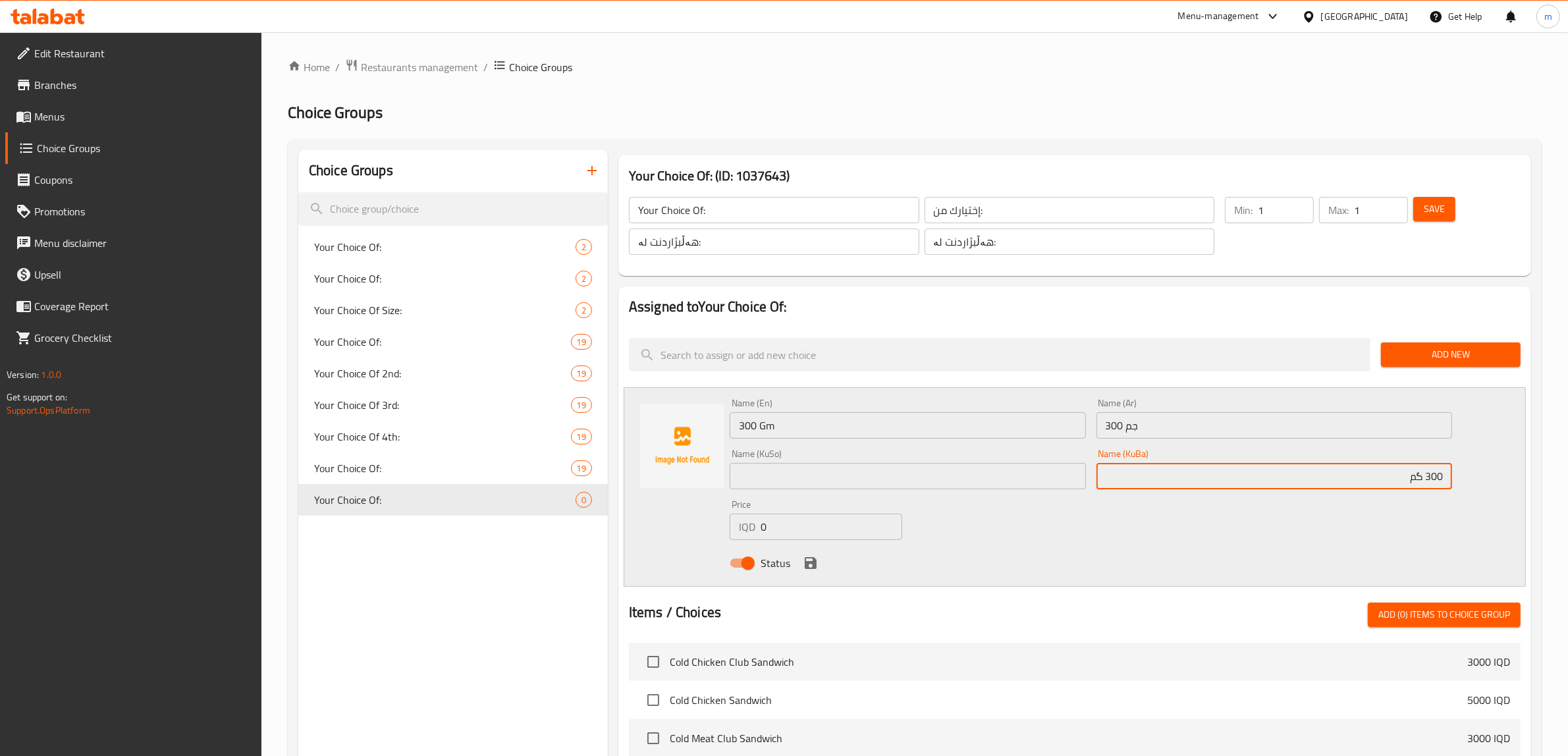
click at [835, 469] on input "text" at bounding box center [908, 476] width 356 height 27
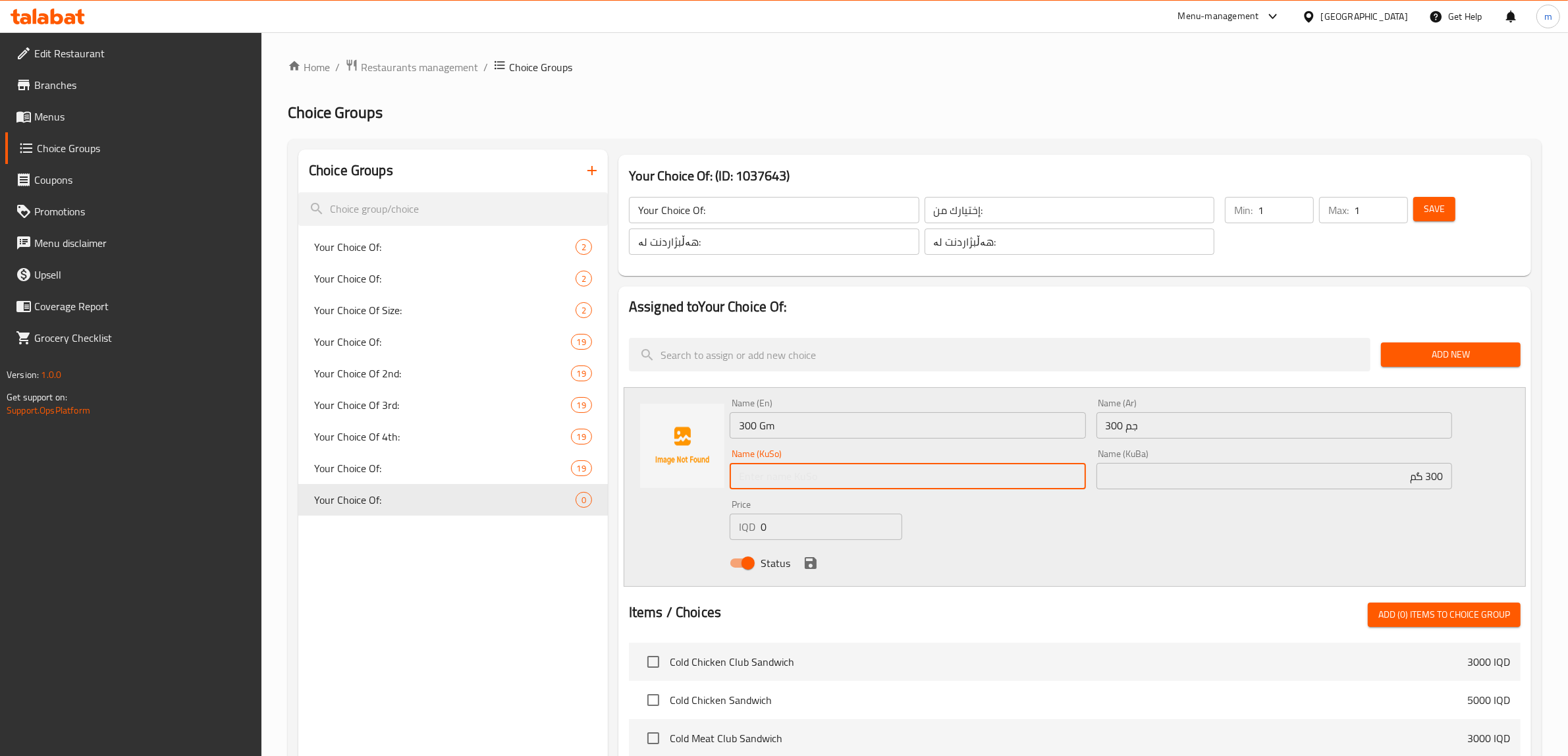
paste input "300 گم"
type input "300 گم"
click at [826, 527] on input "0" at bounding box center [831, 527] width 142 height 27
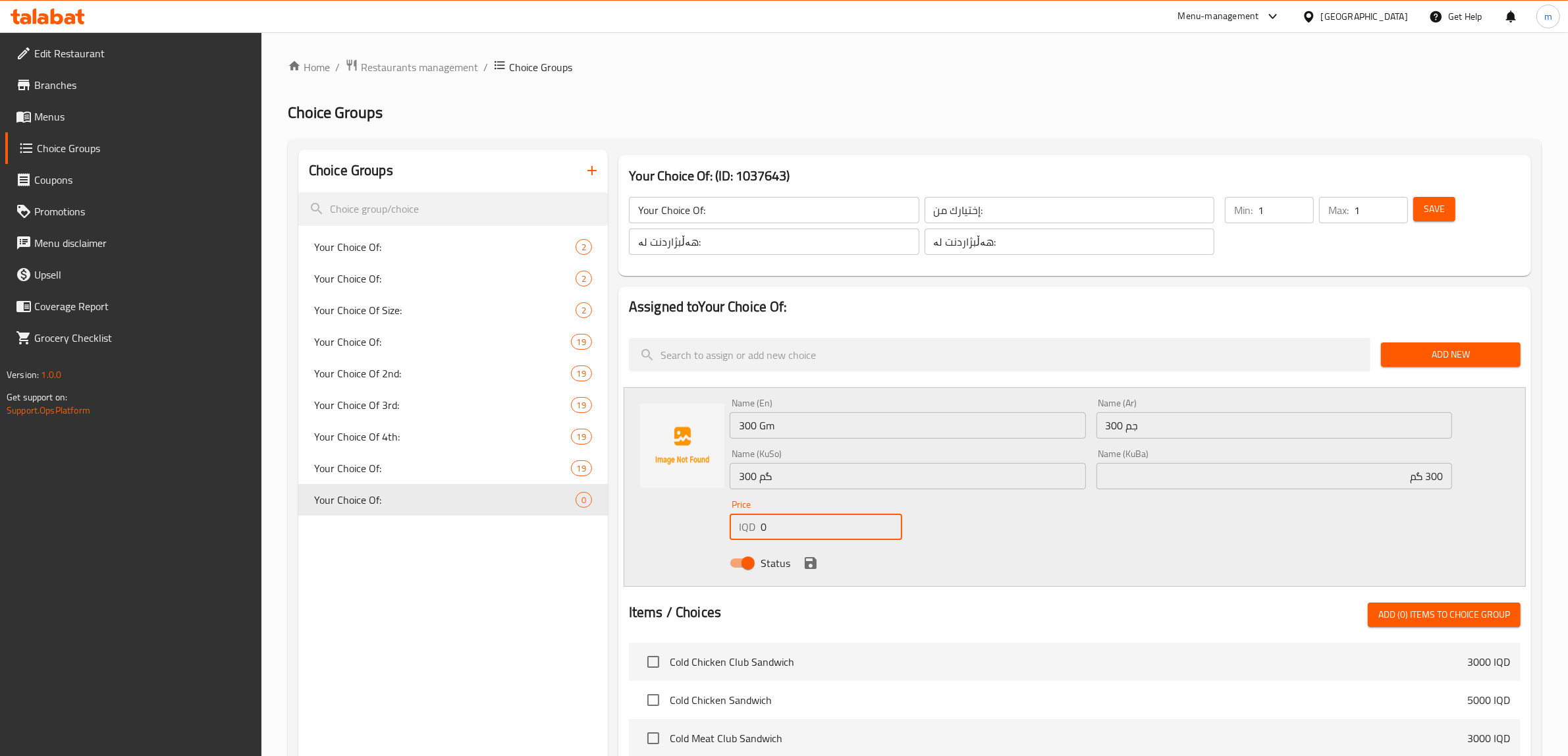
click at [826, 527] on input "0" at bounding box center [831, 527] width 142 height 27
click at [738, 432] on input "300 Gm" at bounding box center [908, 425] width 356 height 27
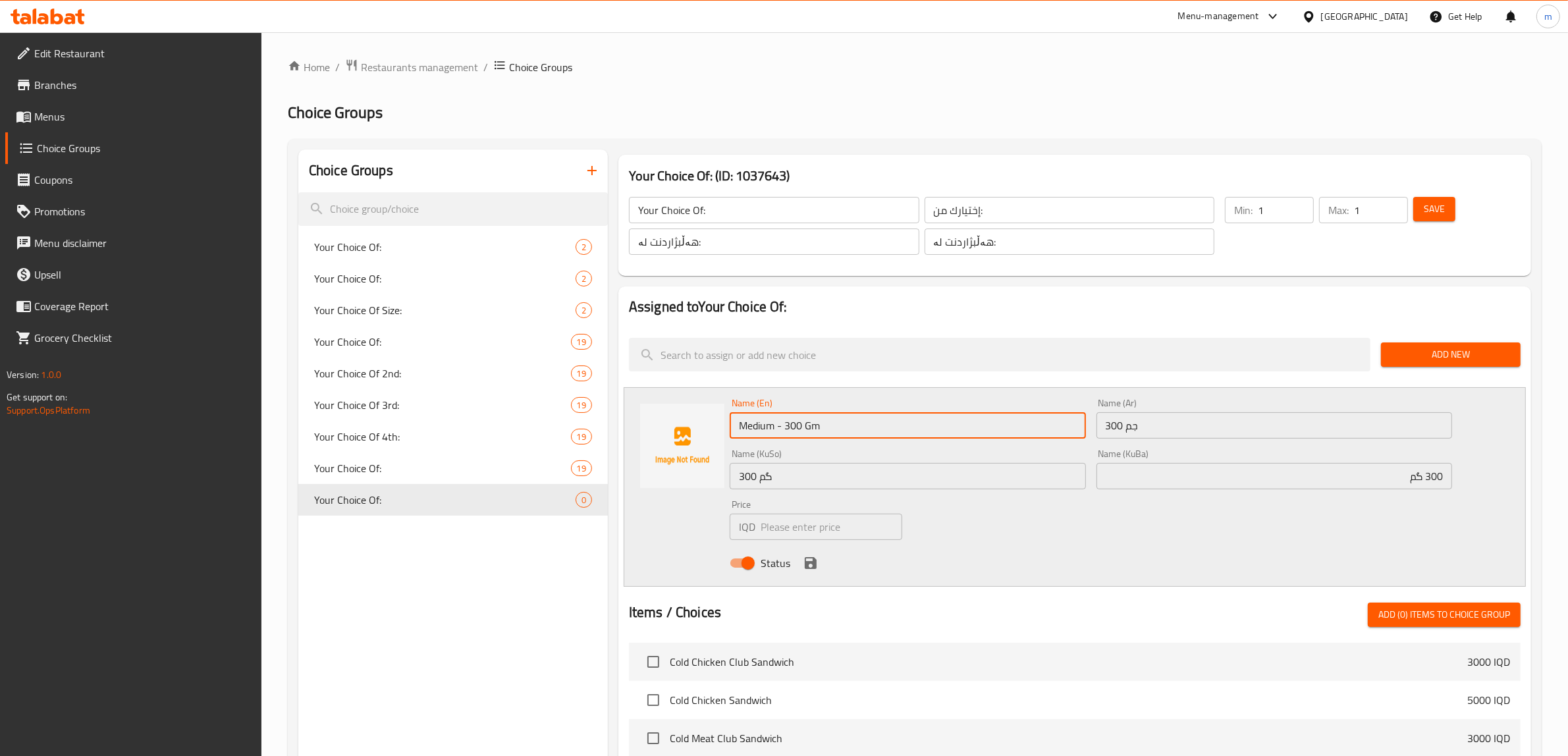
type input "Medium - 300 Gm"
click at [1139, 427] on input "300 جم" at bounding box center [1274, 425] width 356 height 27
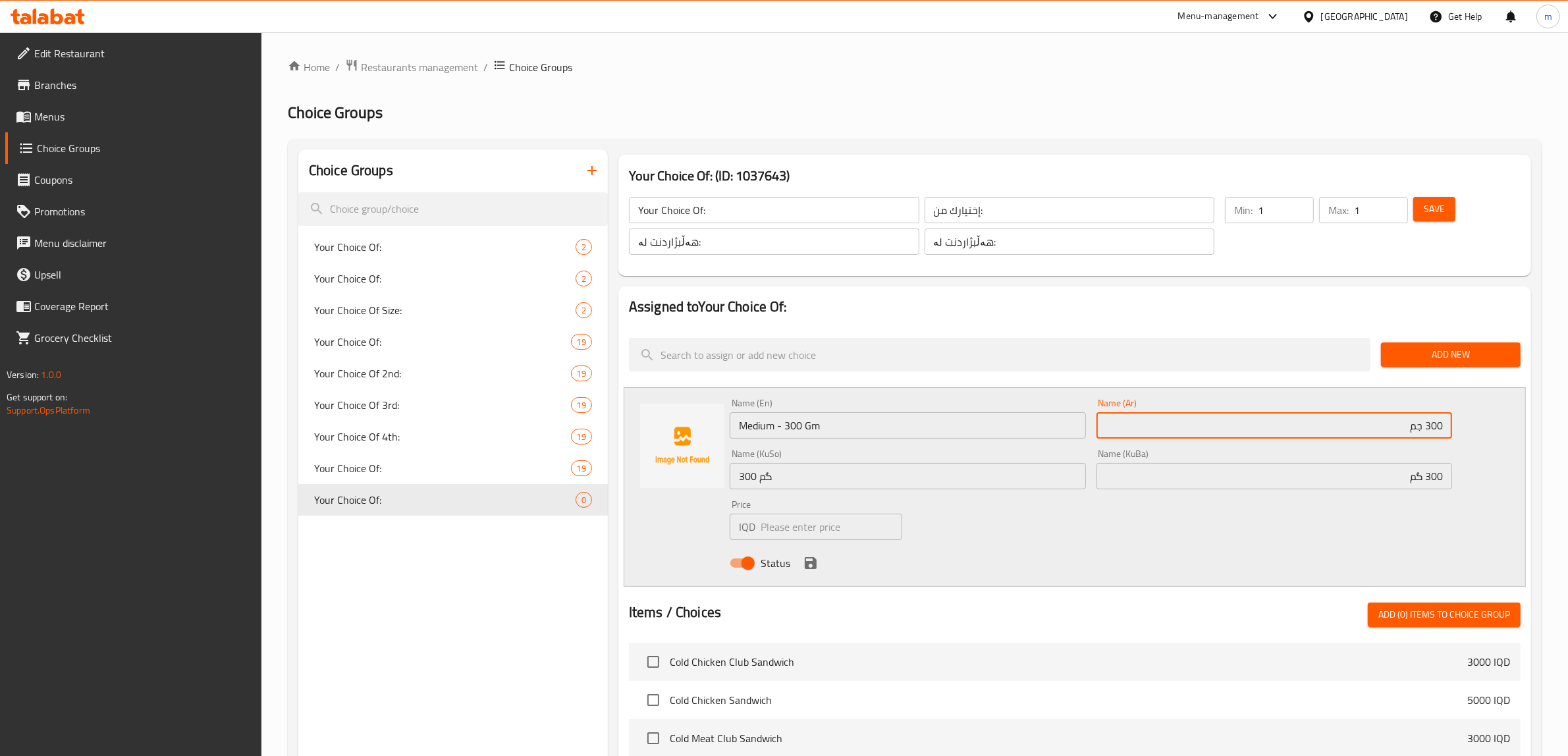
click at [1446, 423] on input "300 جم" at bounding box center [1274, 425] width 356 height 27
click at [1441, 482] on input "300 گم" at bounding box center [1274, 476] width 356 height 27
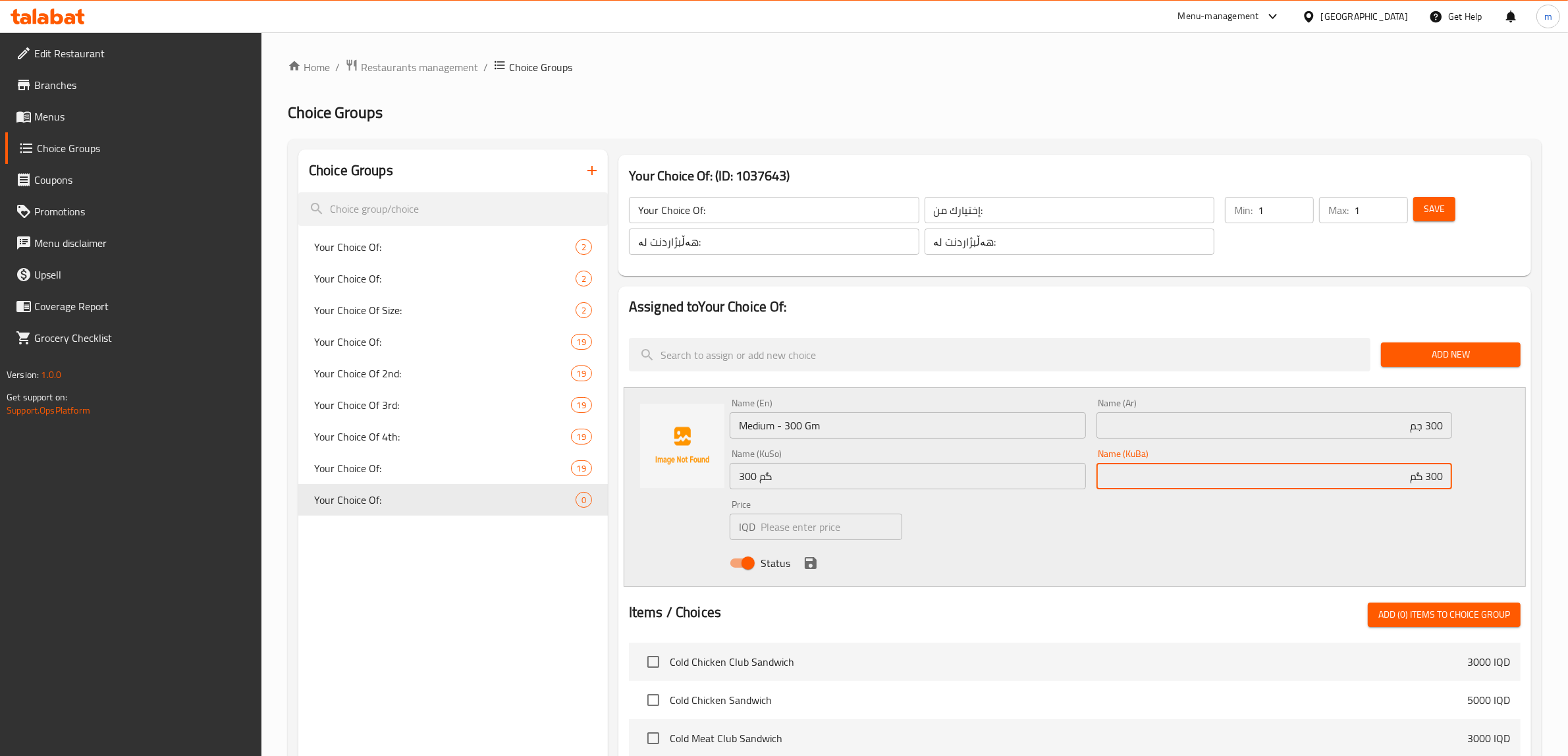
paste input "ناوەند"
type input "ناوەند - 300 گم"
click at [1446, 425] on input "300 جم" at bounding box center [1274, 425] width 356 height 27
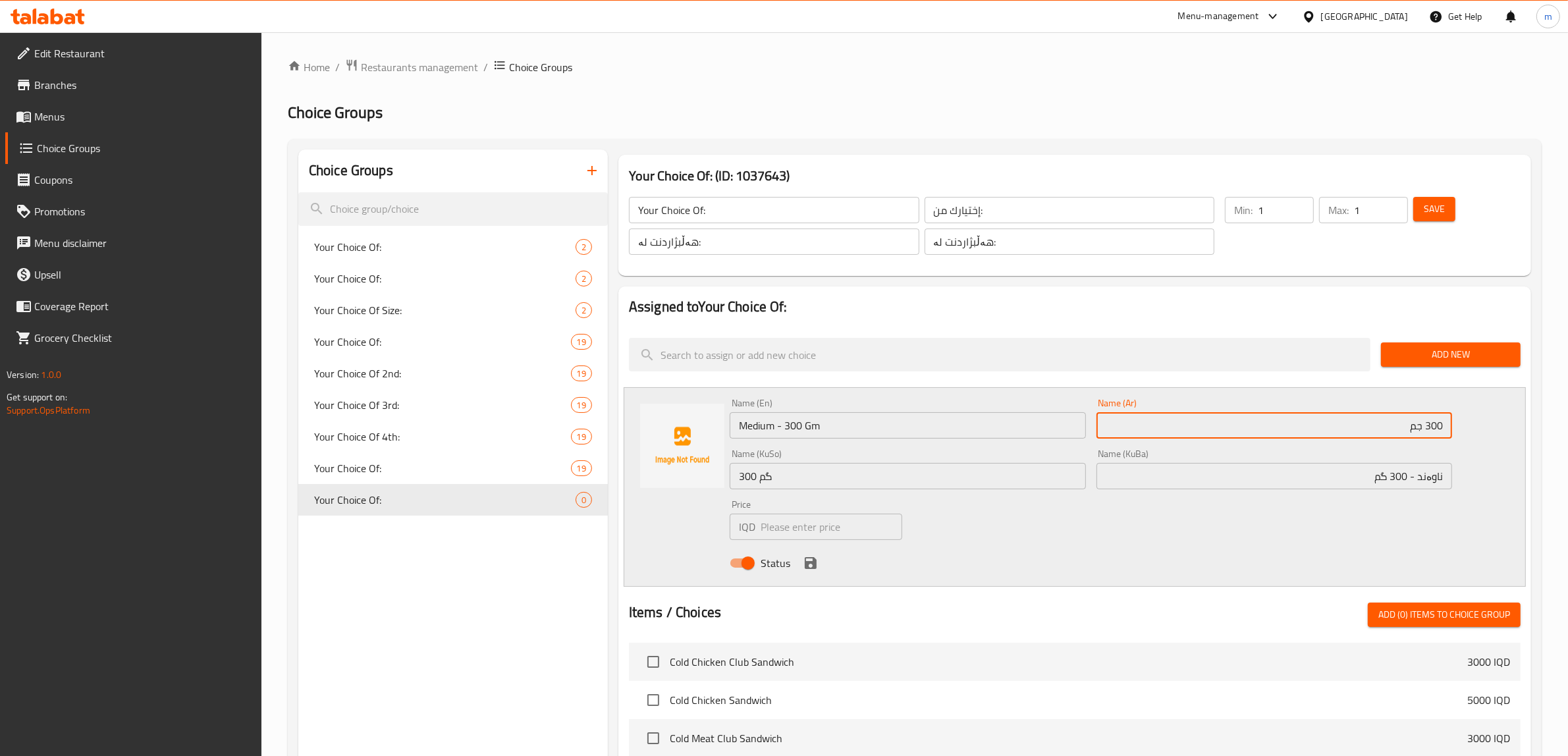
paste input "وسط"
type input "وسط - 300 جم"
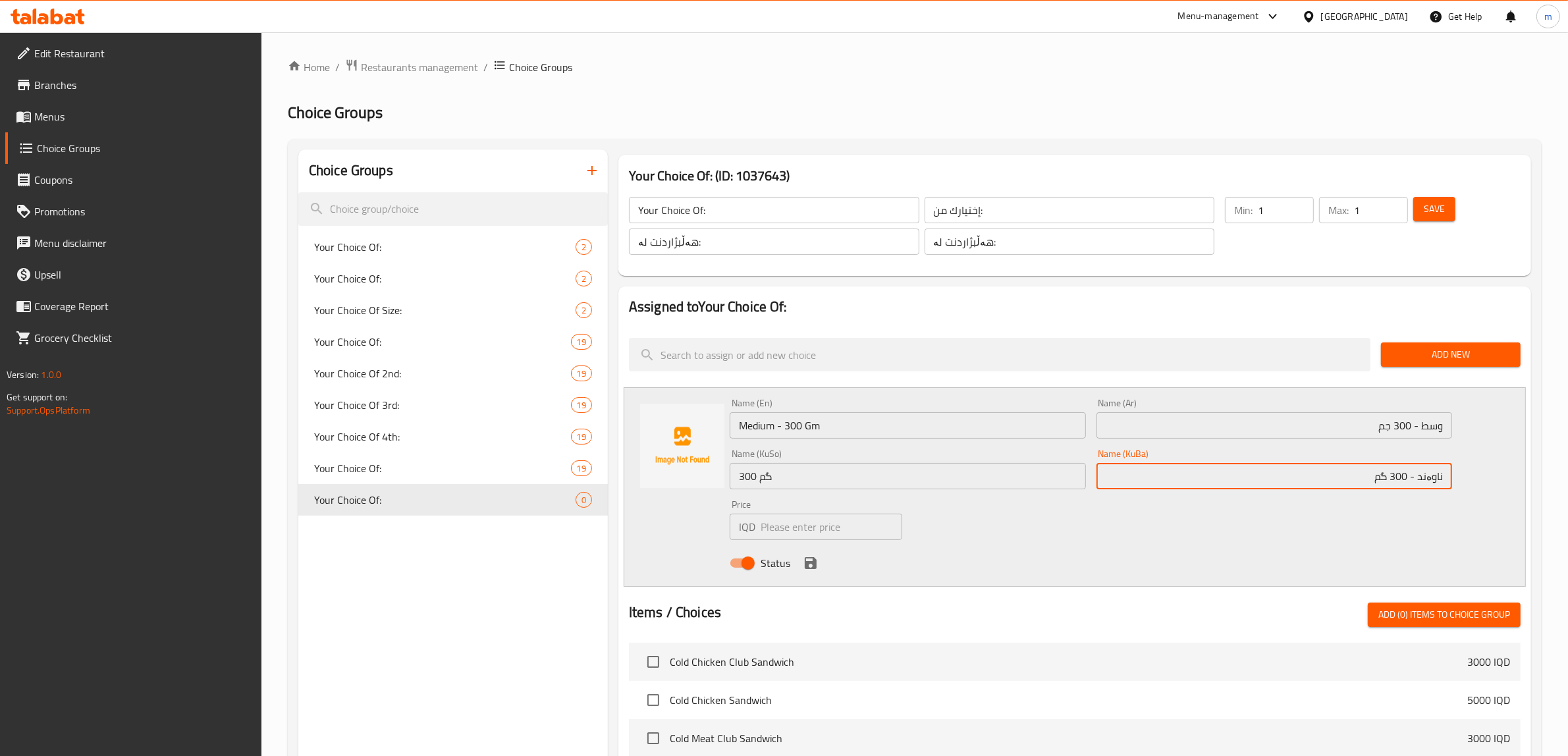
click at [1407, 465] on input "ناوەند - 300 گم" at bounding box center [1274, 476] width 356 height 27
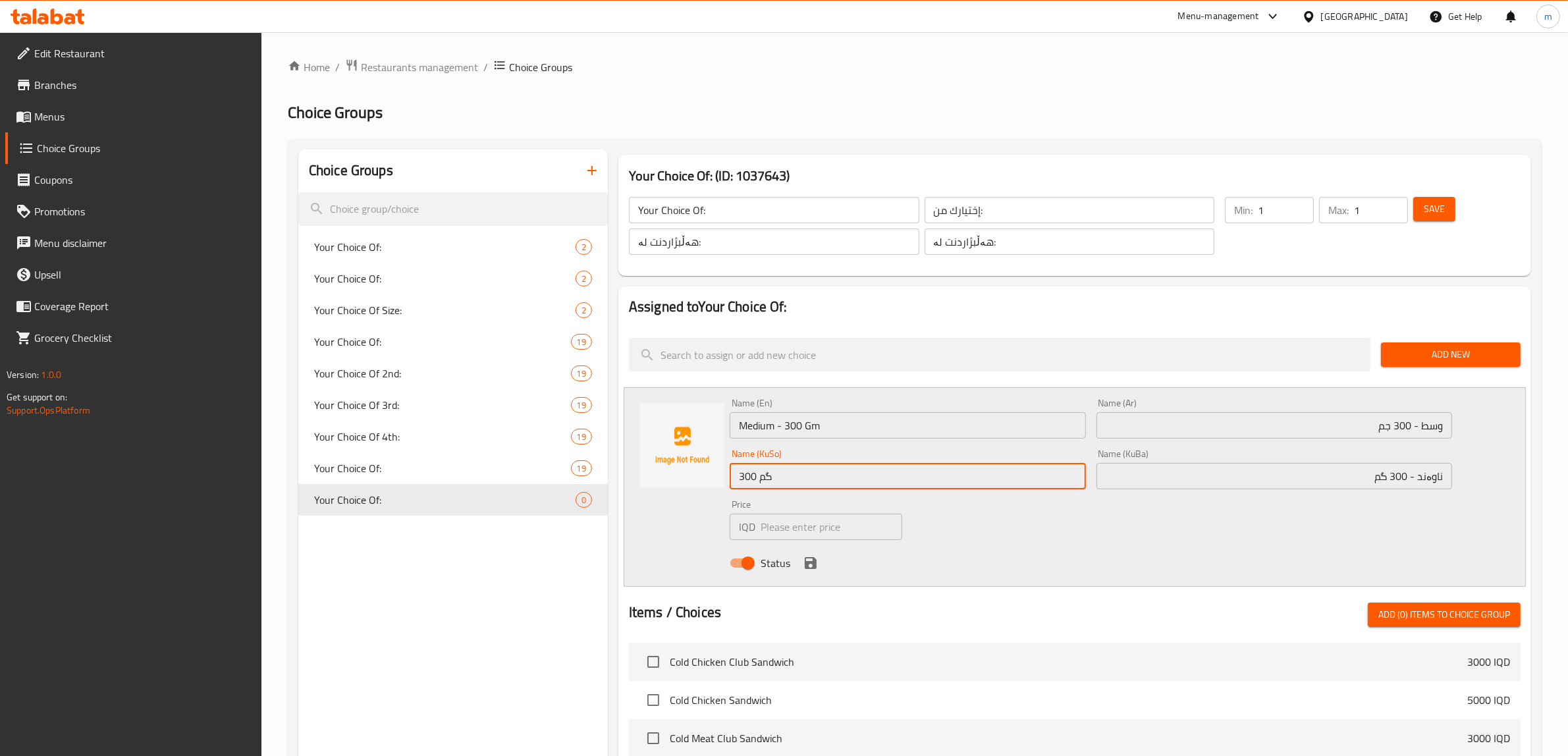
click at [1003, 485] on input "300 گم" at bounding box center [908, 476] width 356 height 27
paste input "ناوەند -"
type input "ناوەند - 300 گم"
click at [1006, 561] on div "Status" at bounding box center [1091, 562] width 733 height 35
click at [812, 564] on icon "save" at bounding box center [810, 562] width 12 height 12
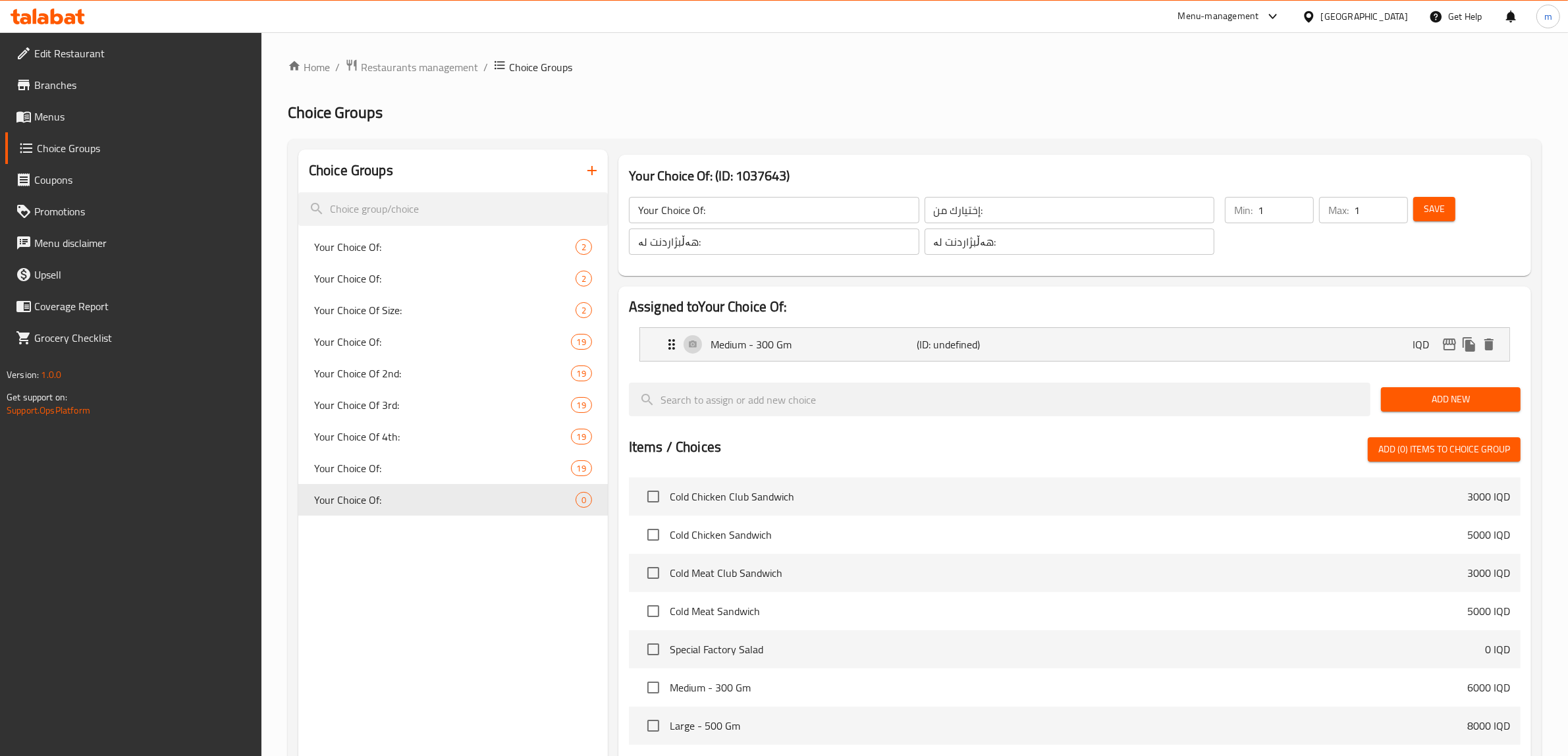
click at [1462, 400] on span "Add New" at bounding box center [1451, 399] width 118 height 16
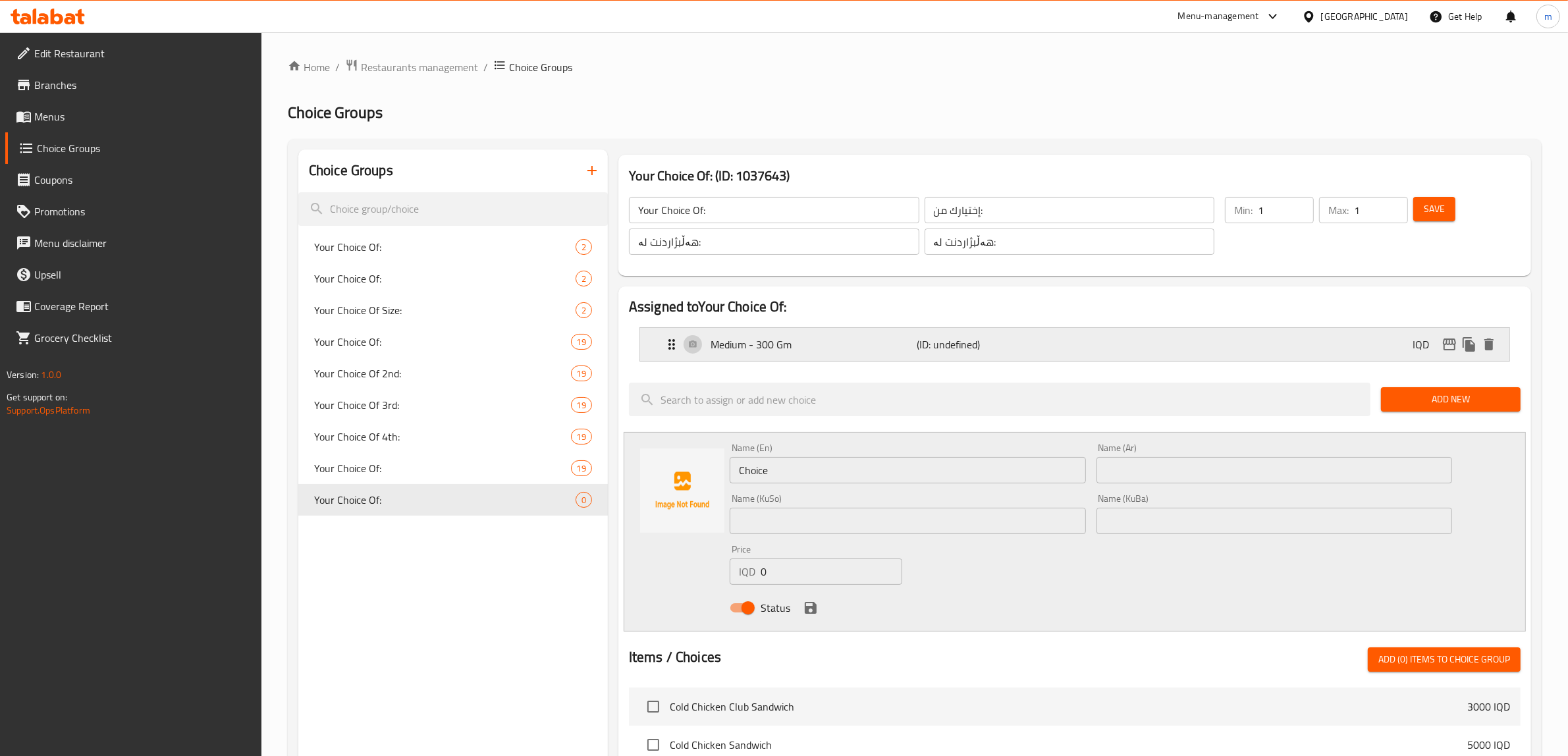
click at [1273, 342] on div "Medium - 300 Gm (ID: undefined) IQD" at bounding box center [1078, 345] width 829 height 33
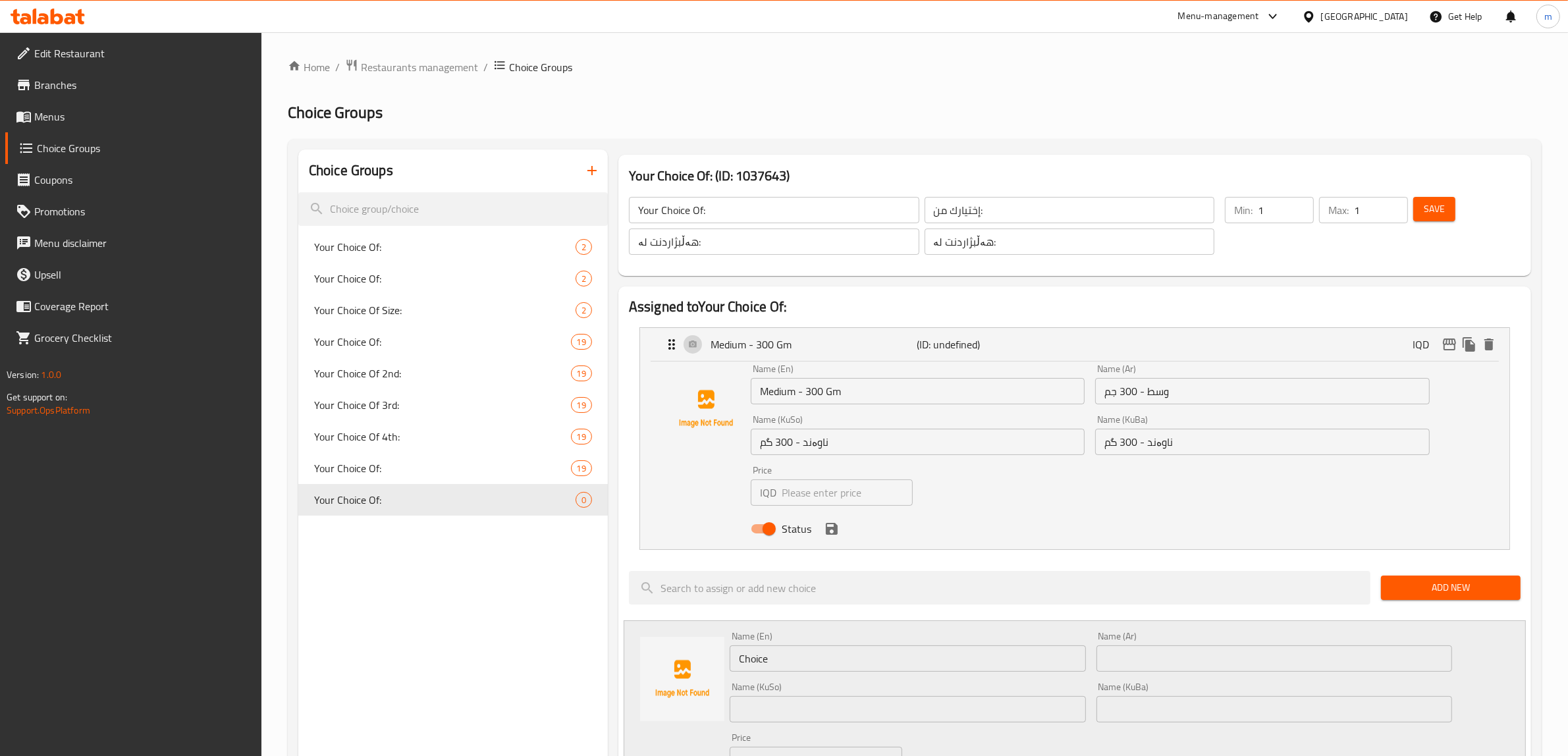
click at [800, 495] on input "number" at bounding box center [847, 493] width 131 height 27
paste input "5000"
click at [834, 530] on icon "save" at bounding box center [831, 529] width 12 height 12
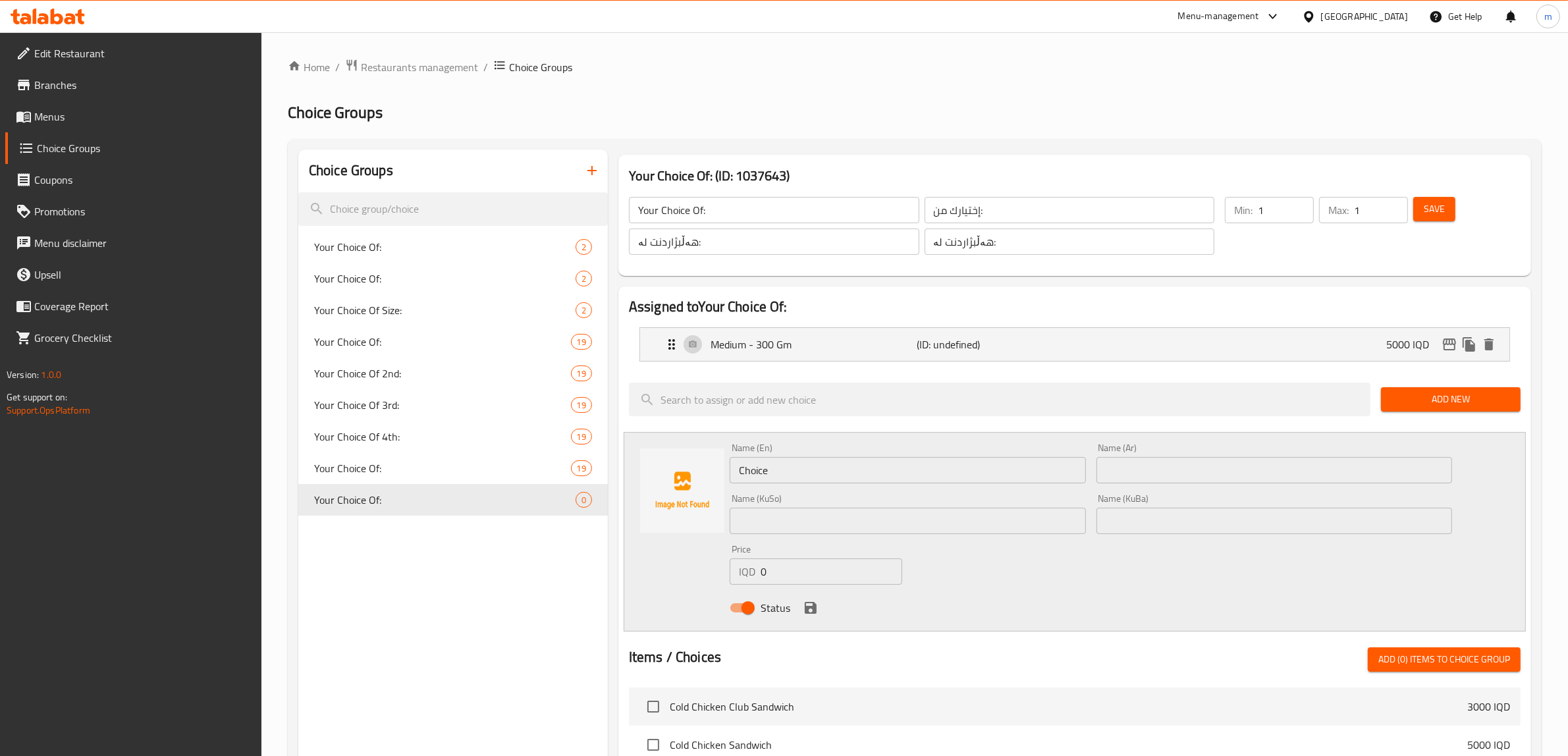
type input "5000"
click at [845, 468] on input "Choice" at bounding box center [908, 470] width 356 height 27
click at [818, 508] on input "text" at bounding box center [908, 521] width 356 height 27
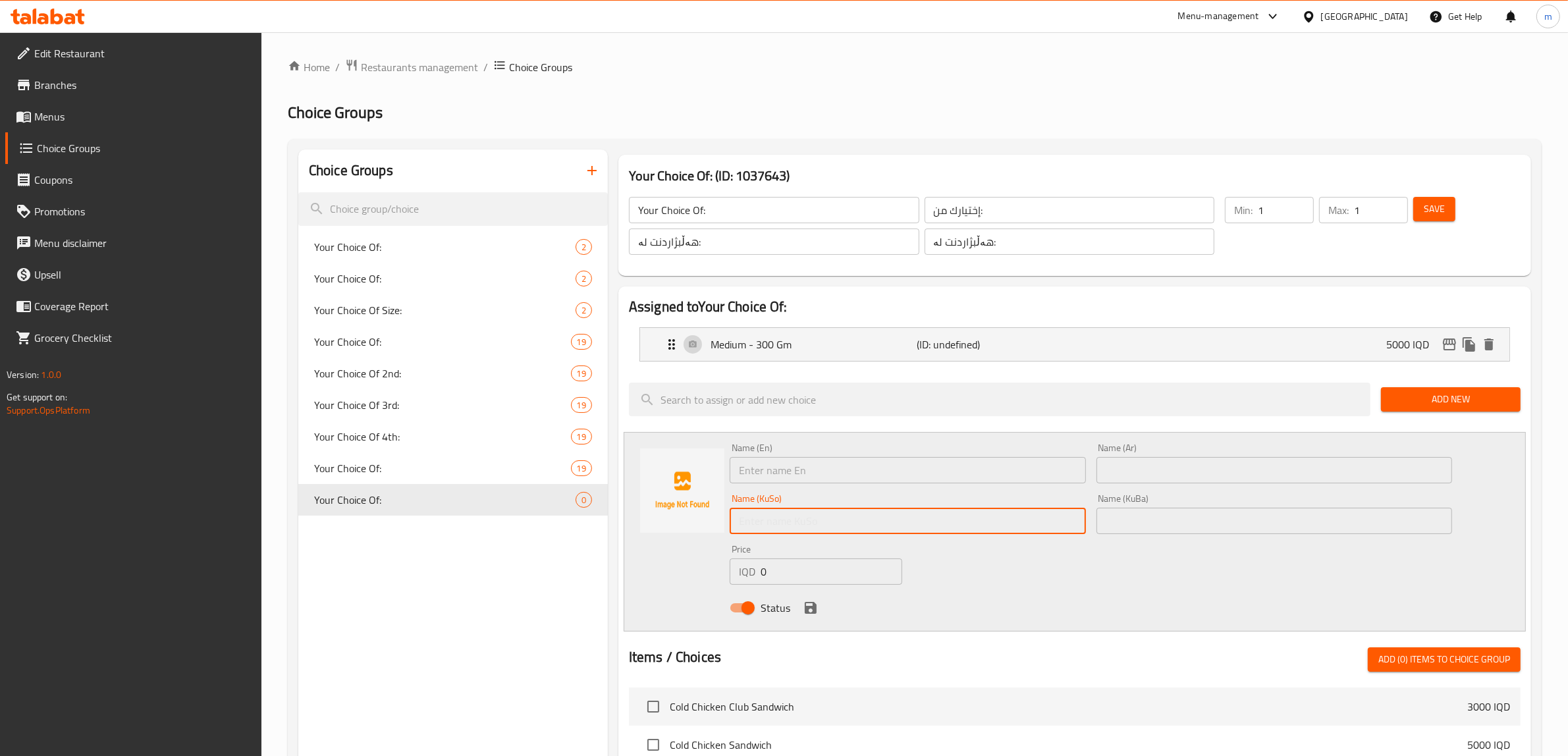
paste input "گەورە"
type input "گەورە"
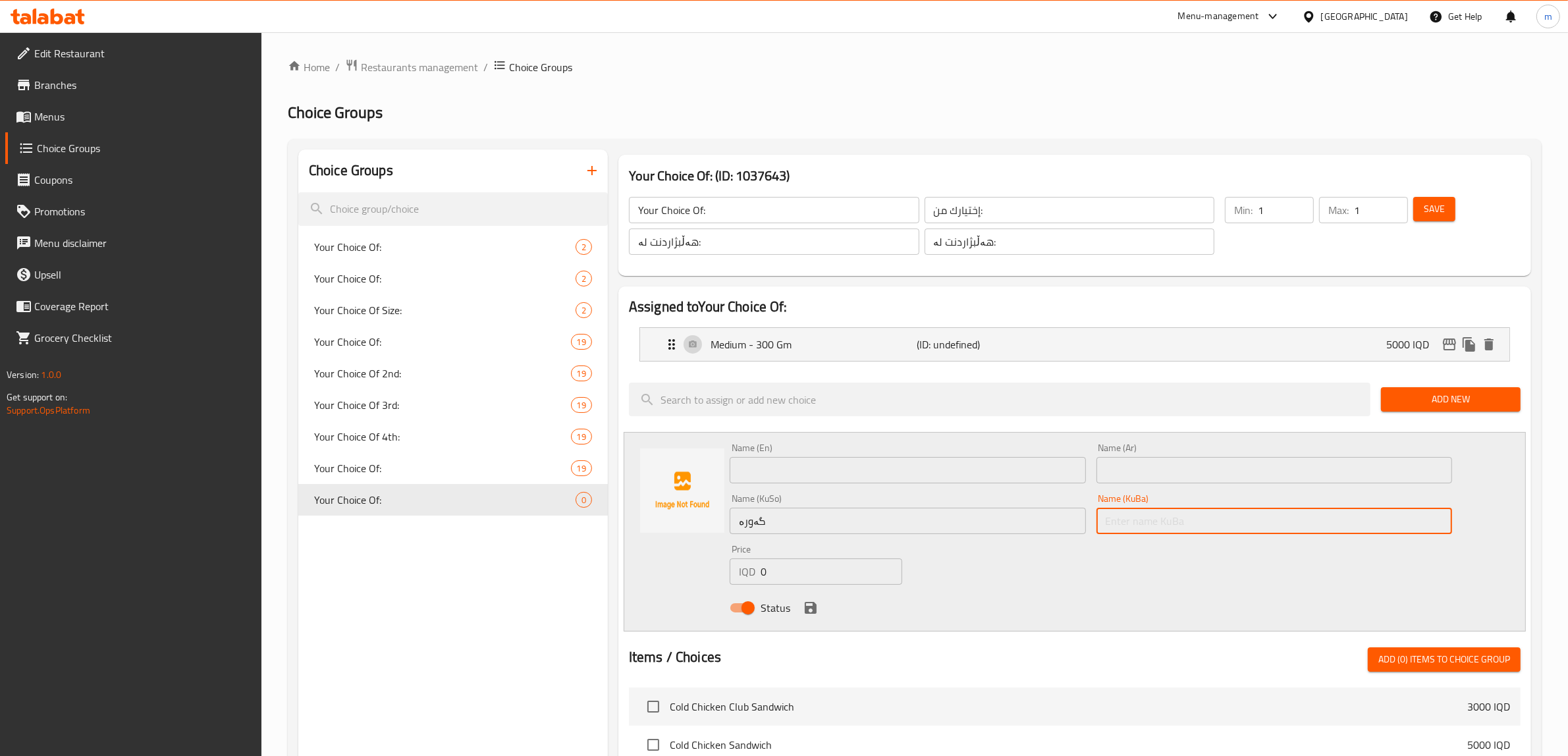
click at [1166, 519] on input "text" at bounding box center [1274, 521] width 356 height 27
paste input "گەورە"
type input "گەورە"
click at [935, 518] on input "گەورە" at bounding box center [908, 521] width 356 height 27
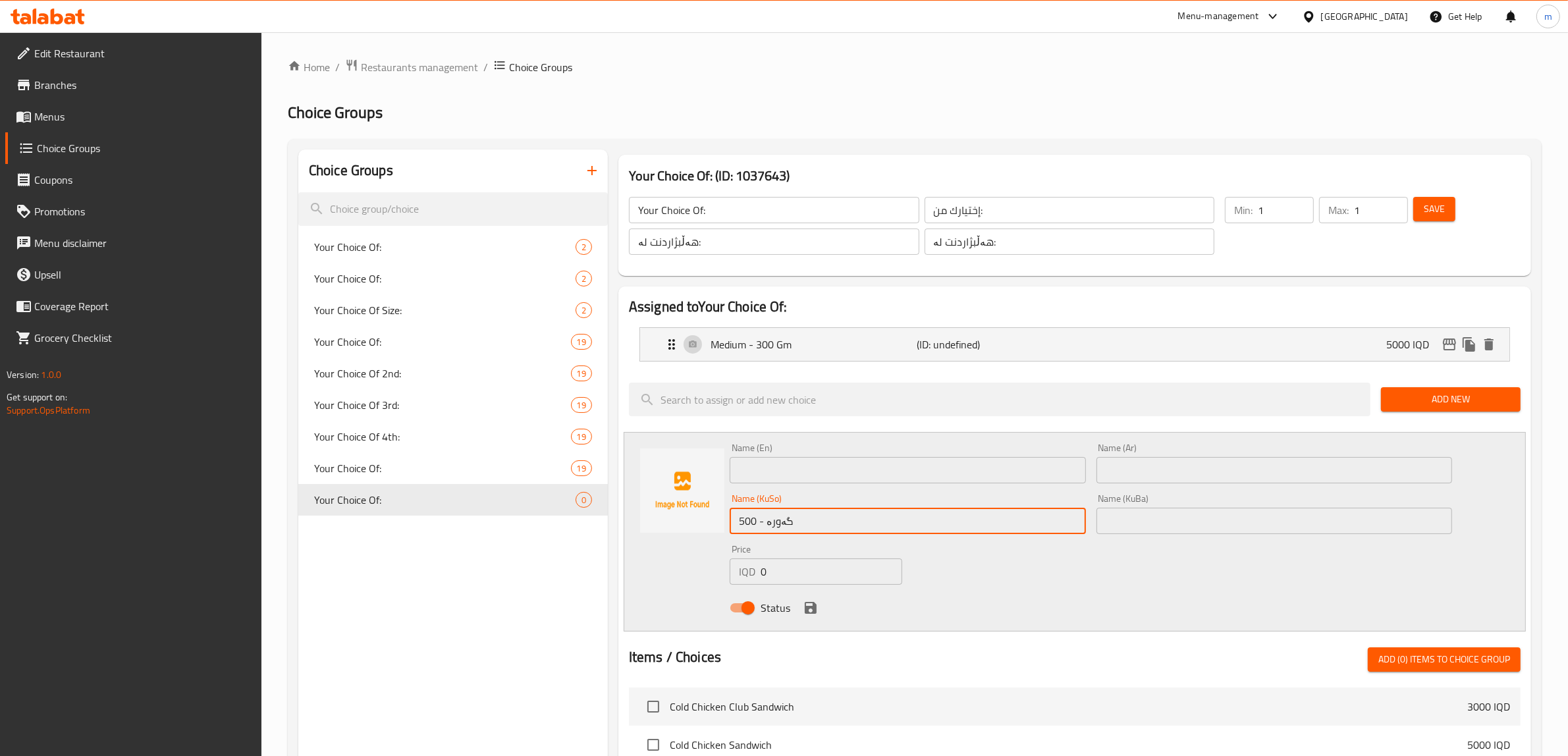
paste input "گم"
type input "گەورە - 500 گم"
click at [1153, 511] on input "text" at bounding box center [1274, 521] width 356 height 27
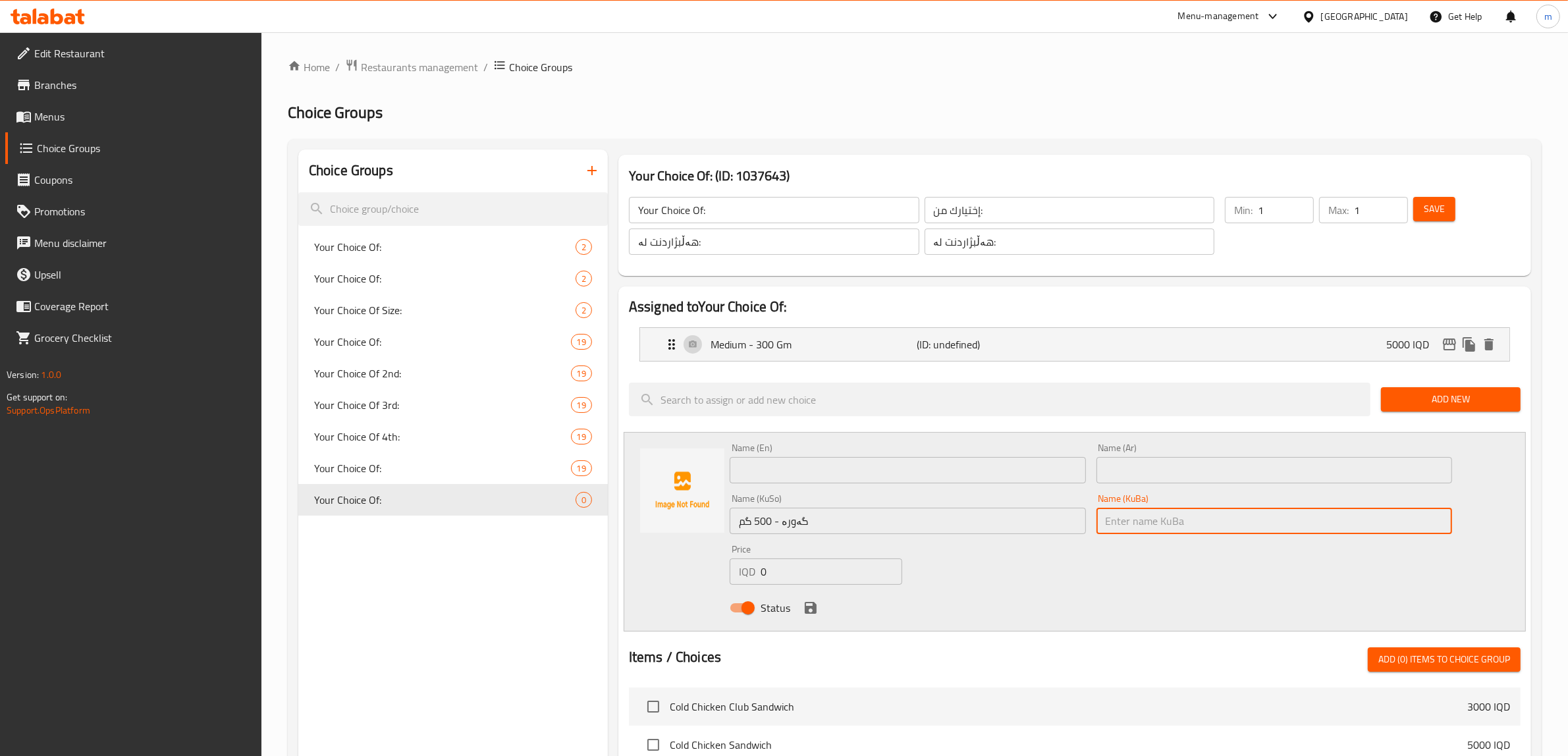
click at [1140, 465] on input "text" at bounding box center [1274, 470] width 356 height 27
click at [1154, 463] on input "text" at bounding box center [1274, 470] width 356 height 27
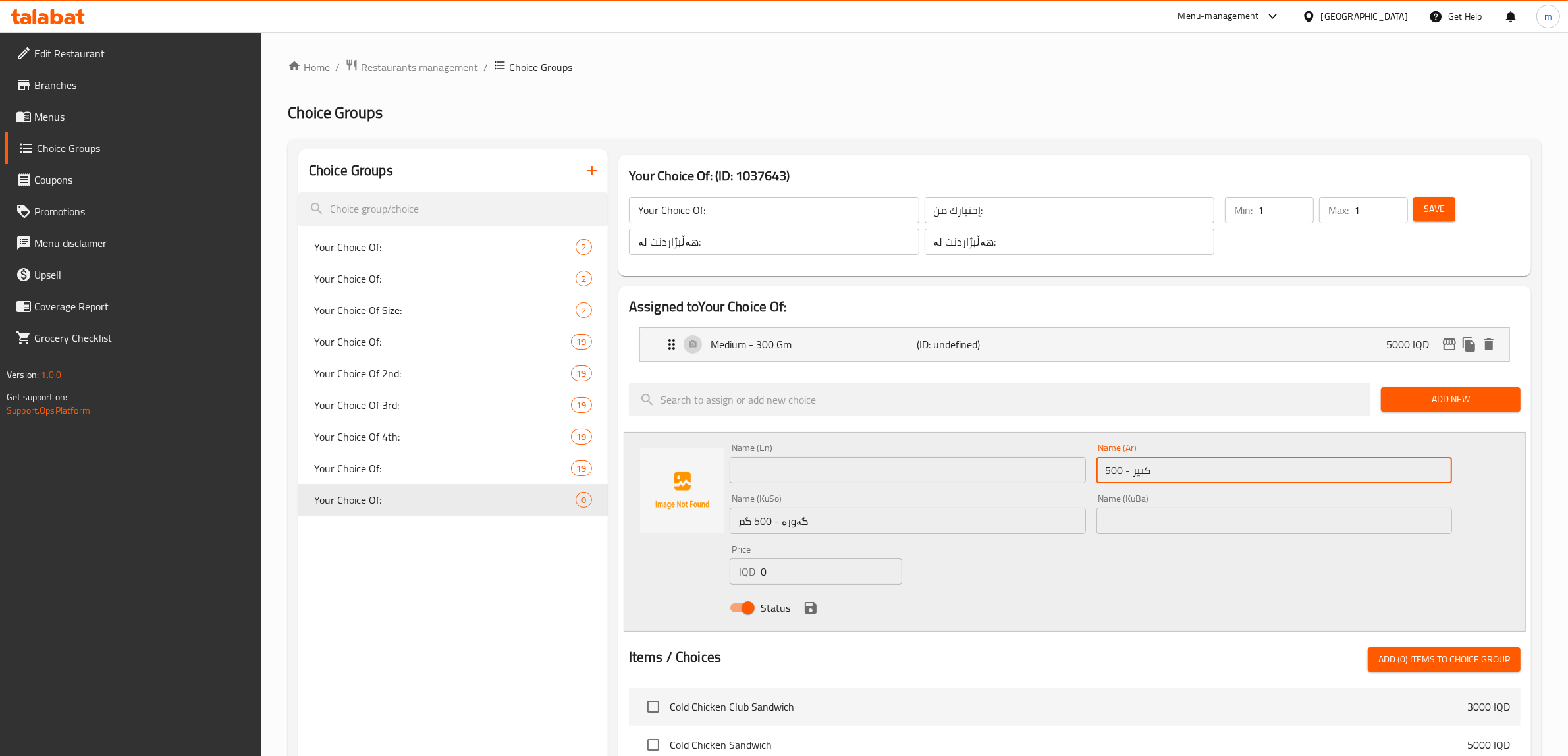
paste input "جم"
type input "كبير - 500 جم"
click at [998, 447] on div "Name (En) Name (En)" at bounding box center [908, 463] width 356 height 40
click at [983, 472] on input "text" at bounding box center [908, 470] width 356 height 27
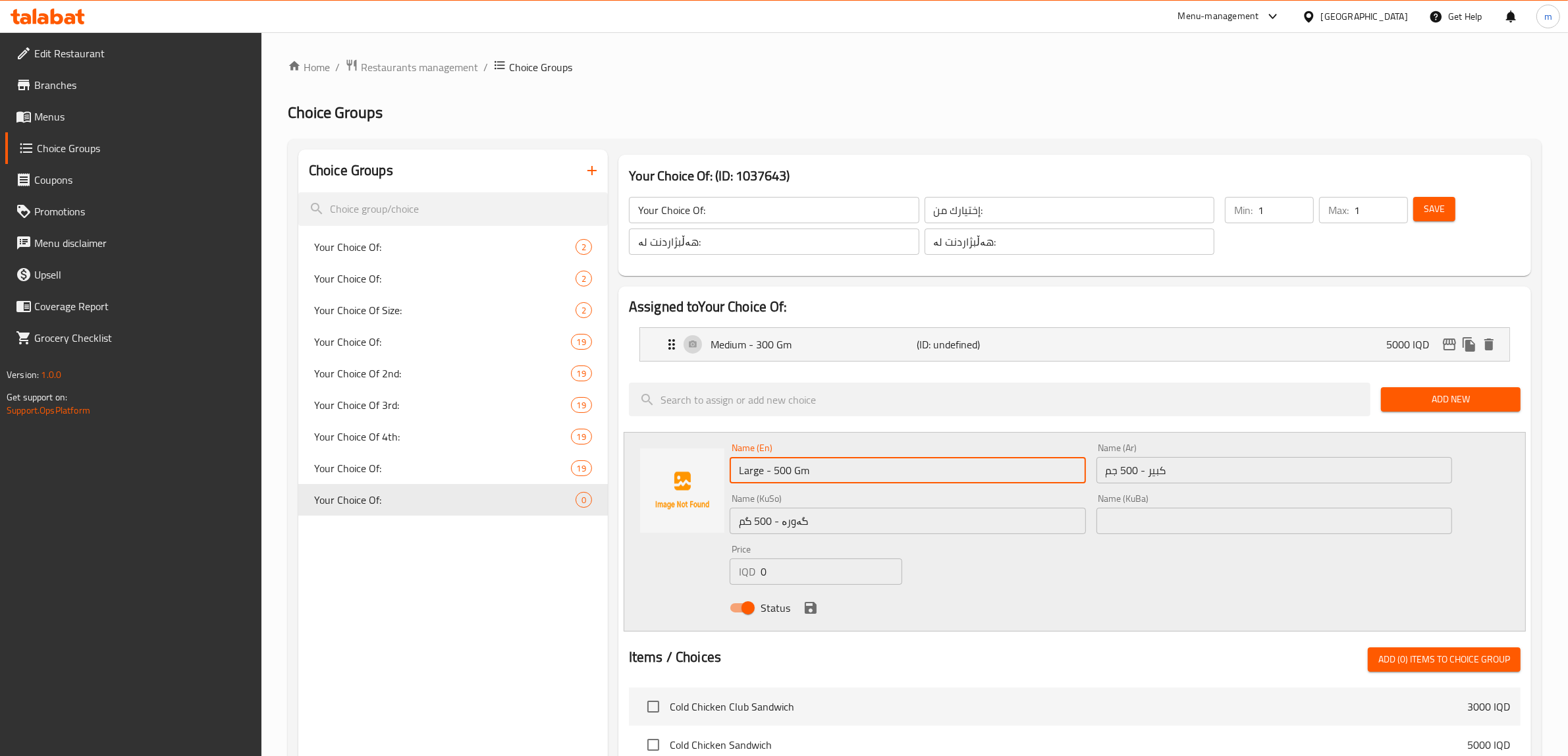
type input "Large - 500 Gm"
click at [826, 577] on input "0" at bounding box center [831, 572] width 142 height 27
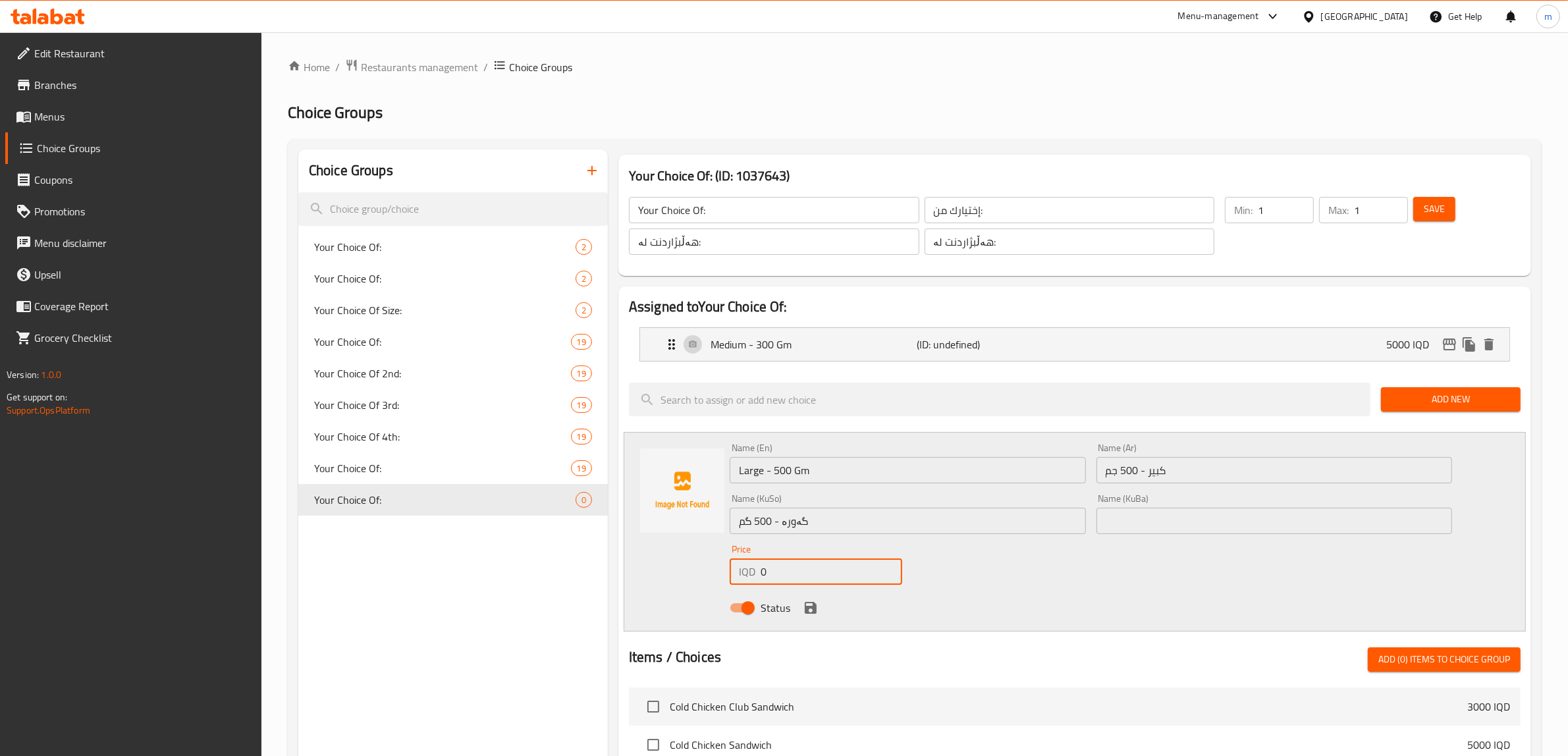
click at [826, 577] on input "0" at bounding box center [831, 572] width 142 height 27
paste input "8000"
type input "8000"
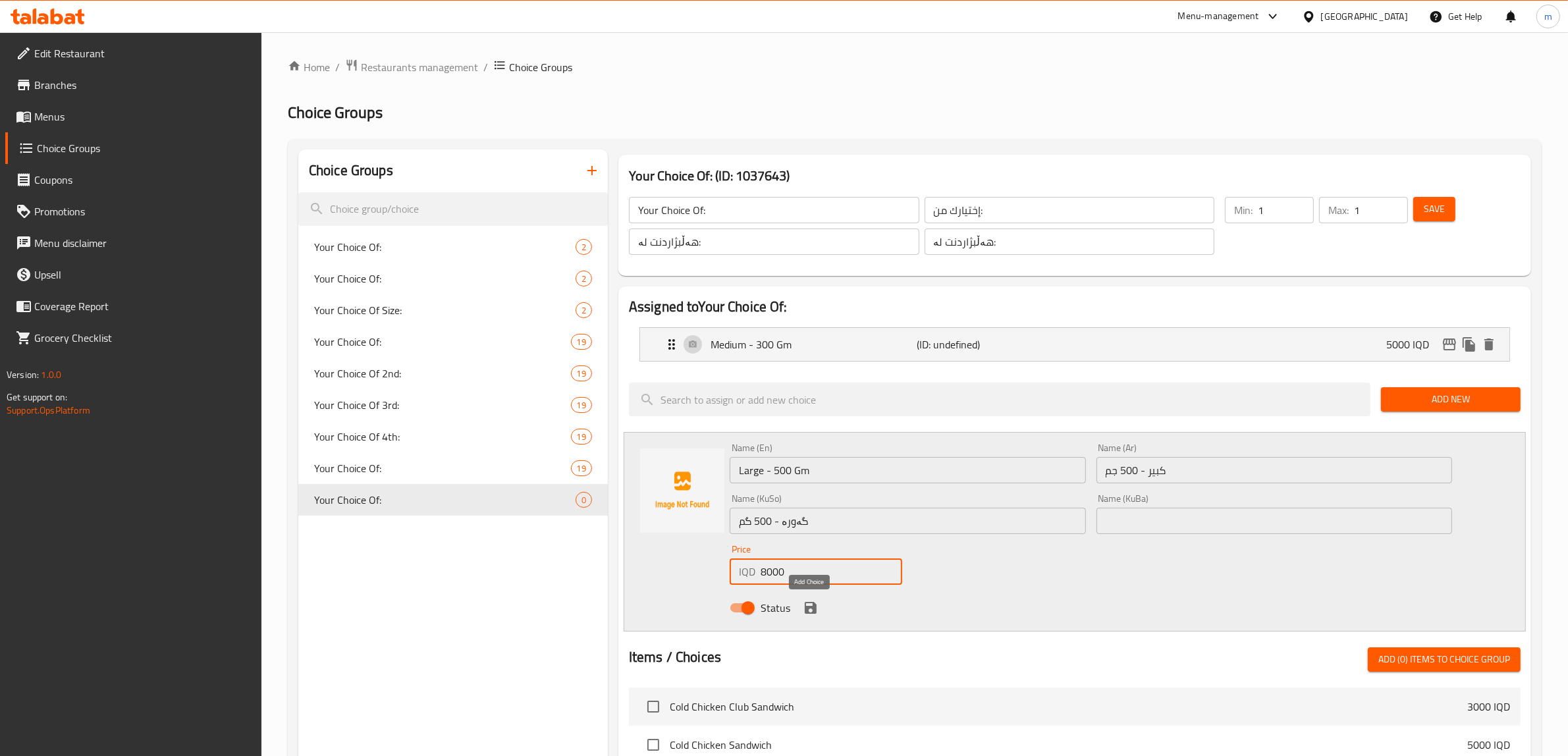
click at [813, 605] on icon "save" at bounding box center [810, 607] width 12 height 12
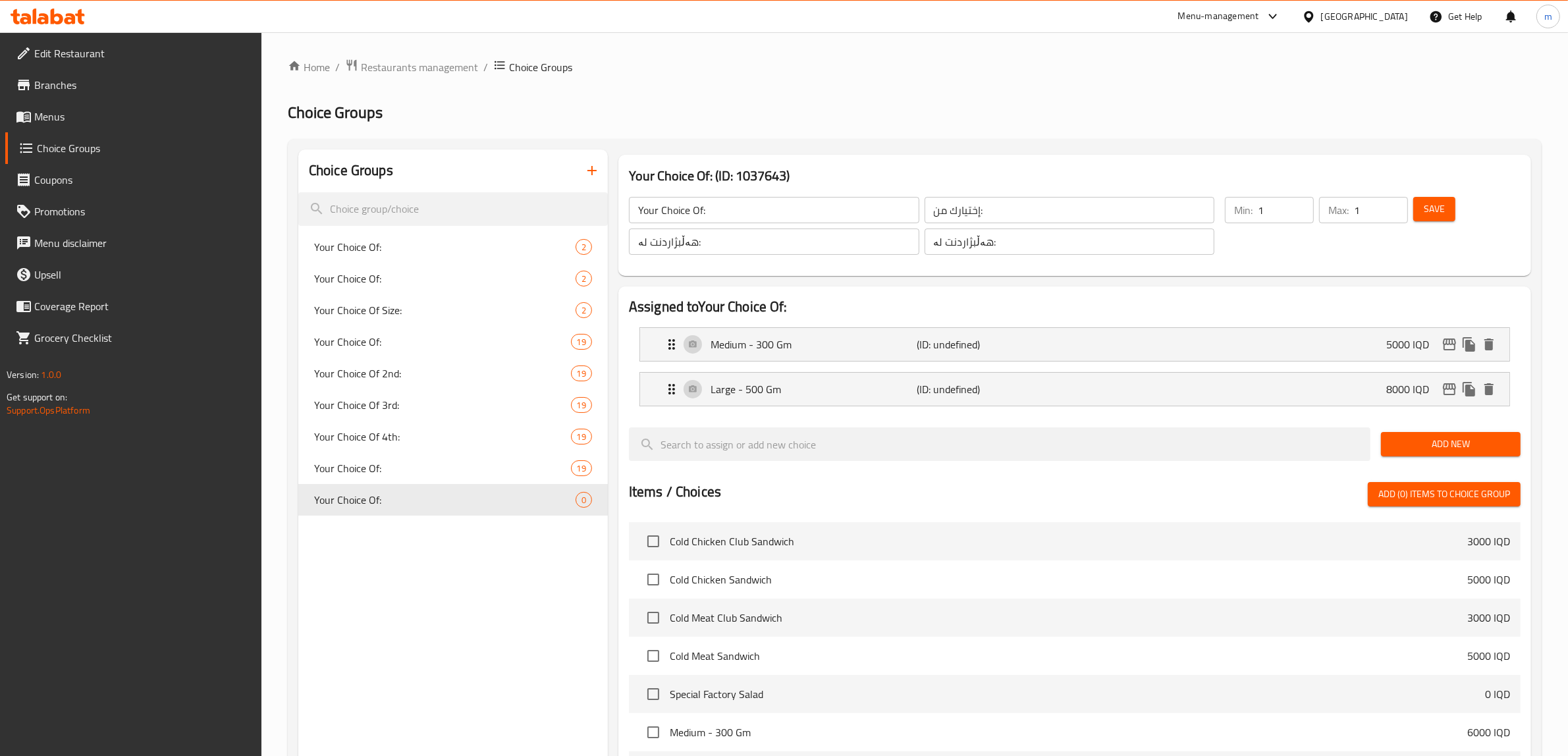
click at [1429, 213] on span "Save" at bounding box center [1434, 208] width 21 height 16
click at [436, 495] on span "Your Choice Of:" at bounding box center [425, 500] width 222 height 16
click at [917, 391] on p "(ID: 2316743611)" at bounding box center [986, 389] width 138 height 16
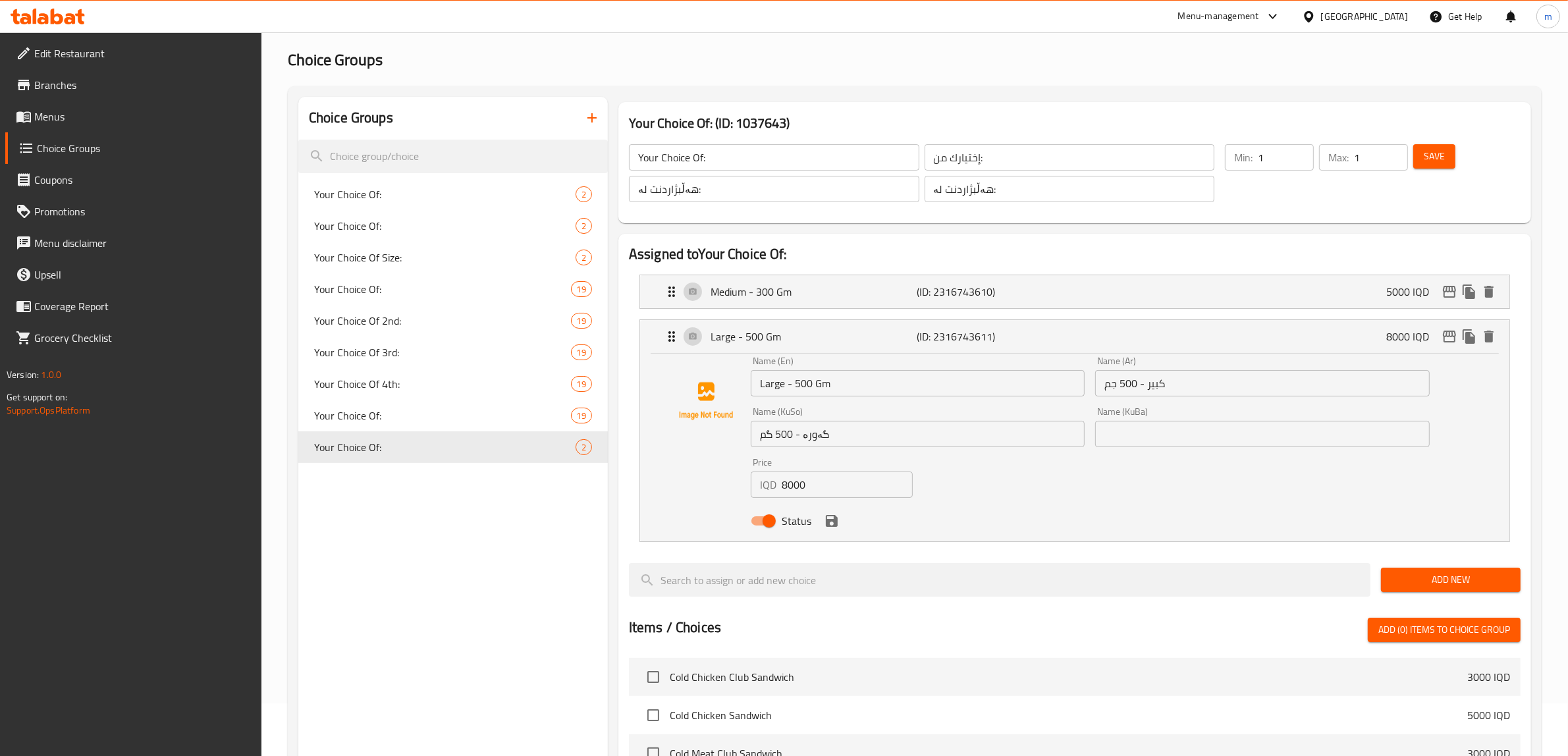
scroll to position [55, 0]
click at [927, 432] on input "گەورە - 500 گم" at bounding box center [917, 432] width 334 height 27
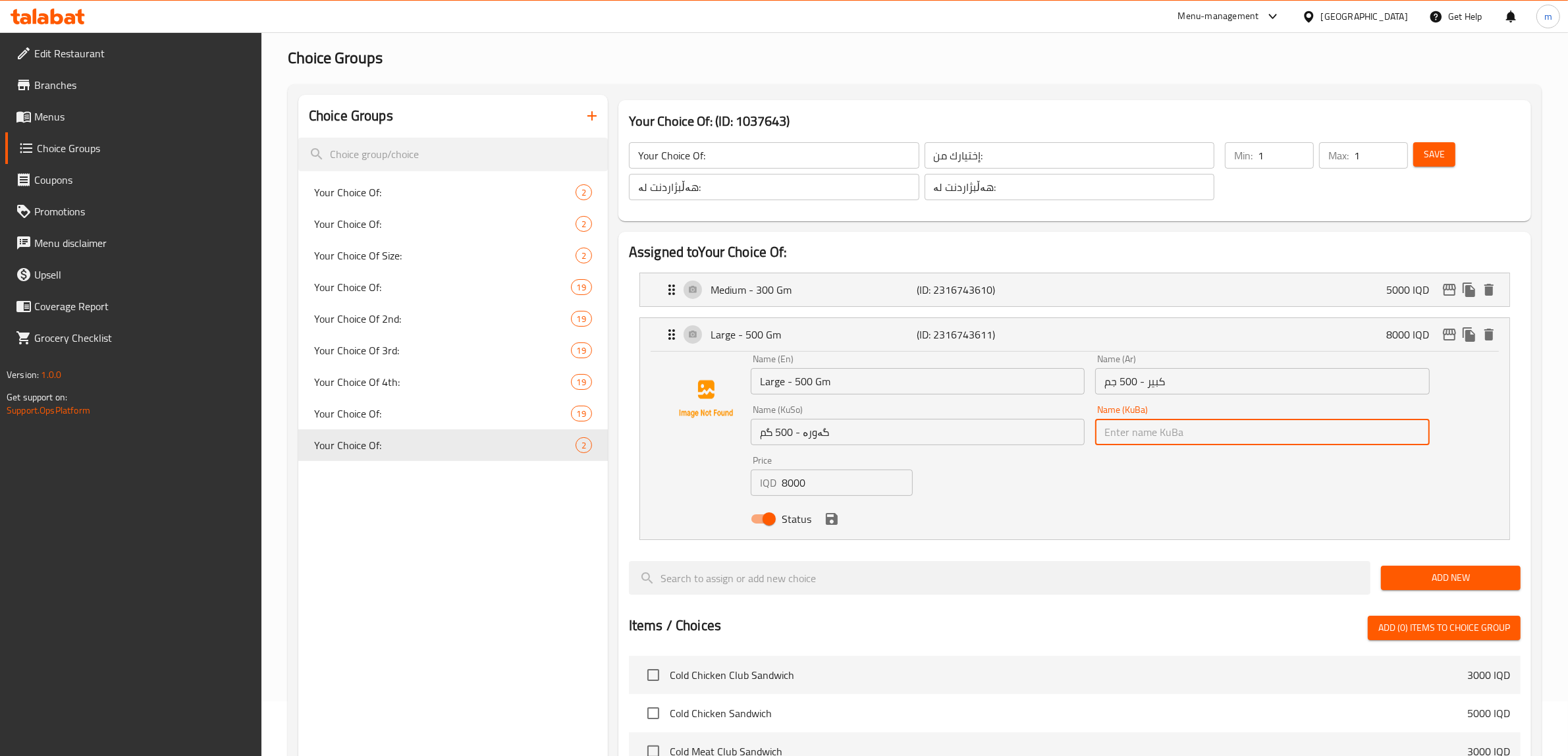
click at [1158, 426] on input "text" at bounding box center [1262, 432] width 334 height 27
paste input "گەورە - 500 گم"
click at [824, 523] on icon "save" at bounding box center [832, 519] width 16 height 16
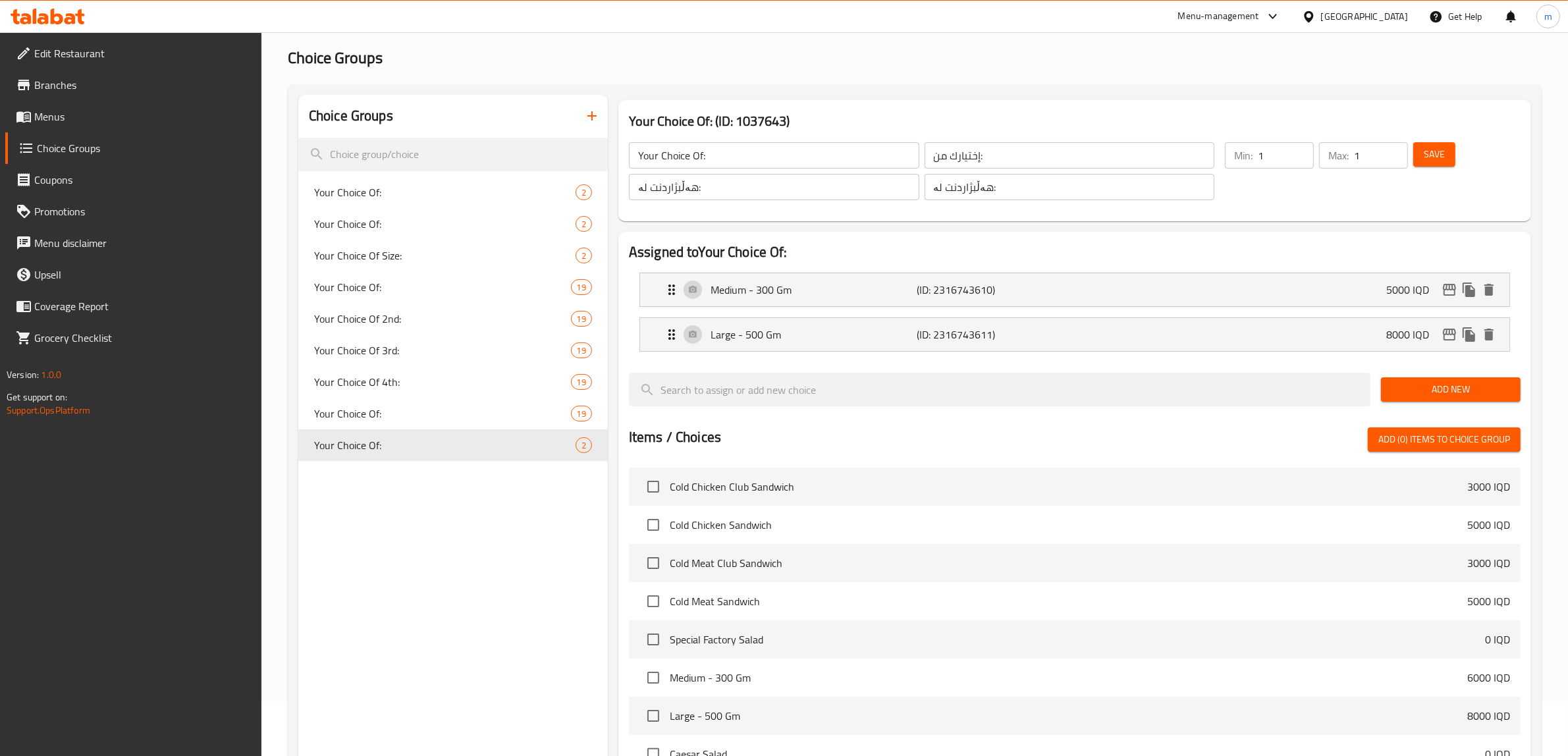
type input "گەورە - 500 گم"
click at [1451, 151] on button "Save" at bounding box center [1434, 154] width 42 height 24
click at [735, 160] on input "Your Choice Of:" at bounding box center [774, 156] width 291 height 27
click at [739, 159] on input "Your Choice Of Size" at bounding box center [774, 156] width 291 height 27
paste input ":"
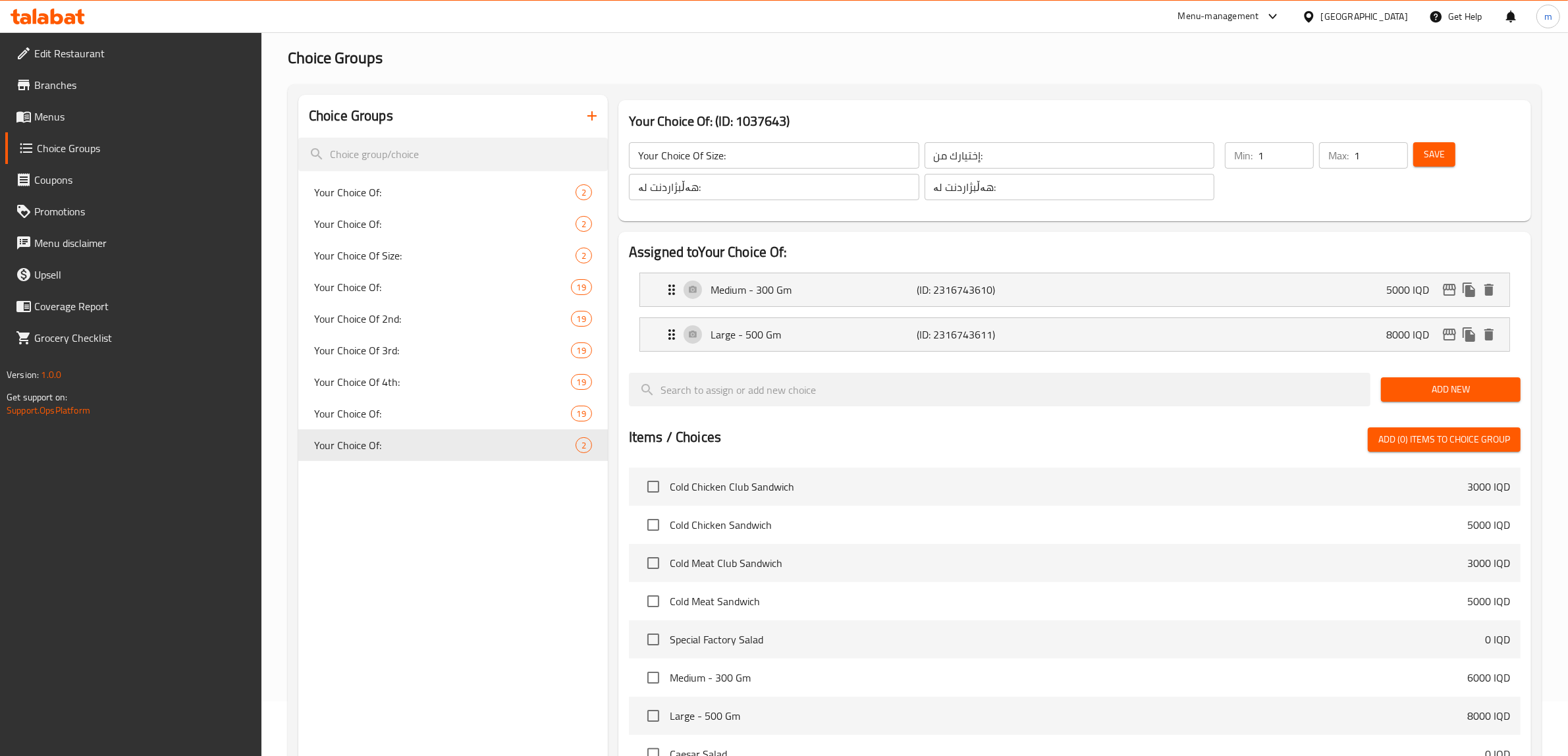
click at [868, 107] on div "Your Choice Of: (ID: 1037643) Your Choice Of Size: ​ إختيارك من: ​ هەڵبژاردنت ل…" at bounding box center [1074, 161] width 912 height 121
click at [408, 416] on span "Your Choice Of:" at bounding box center [422, 414] width 217 height 16
type input "Your Choice Of:"
type input "هەڵبژاردنت لە:"
type input "7"
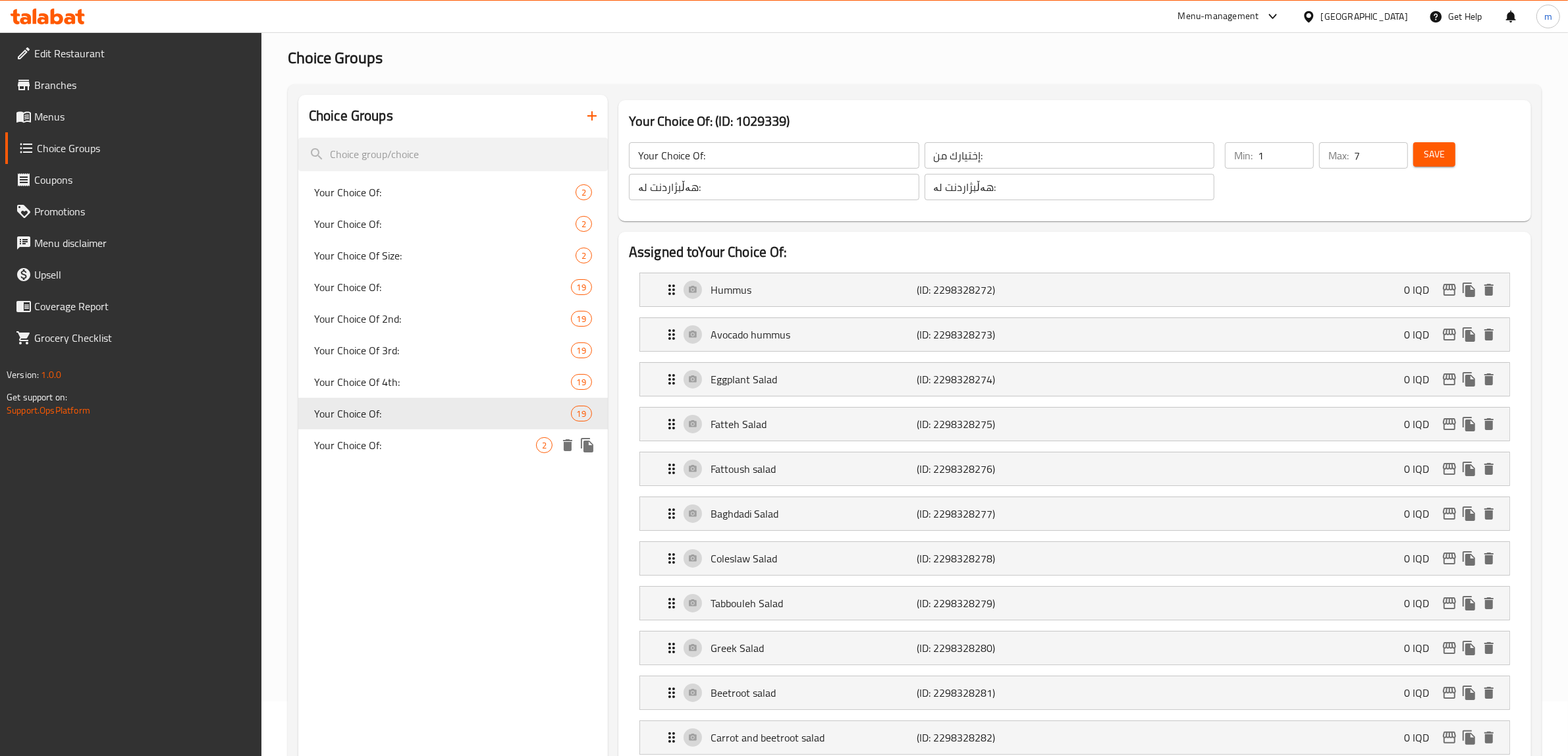
click at [378, 443] on span "Your Choice Of:" at bounding box center [425, 445] width 222 height 16
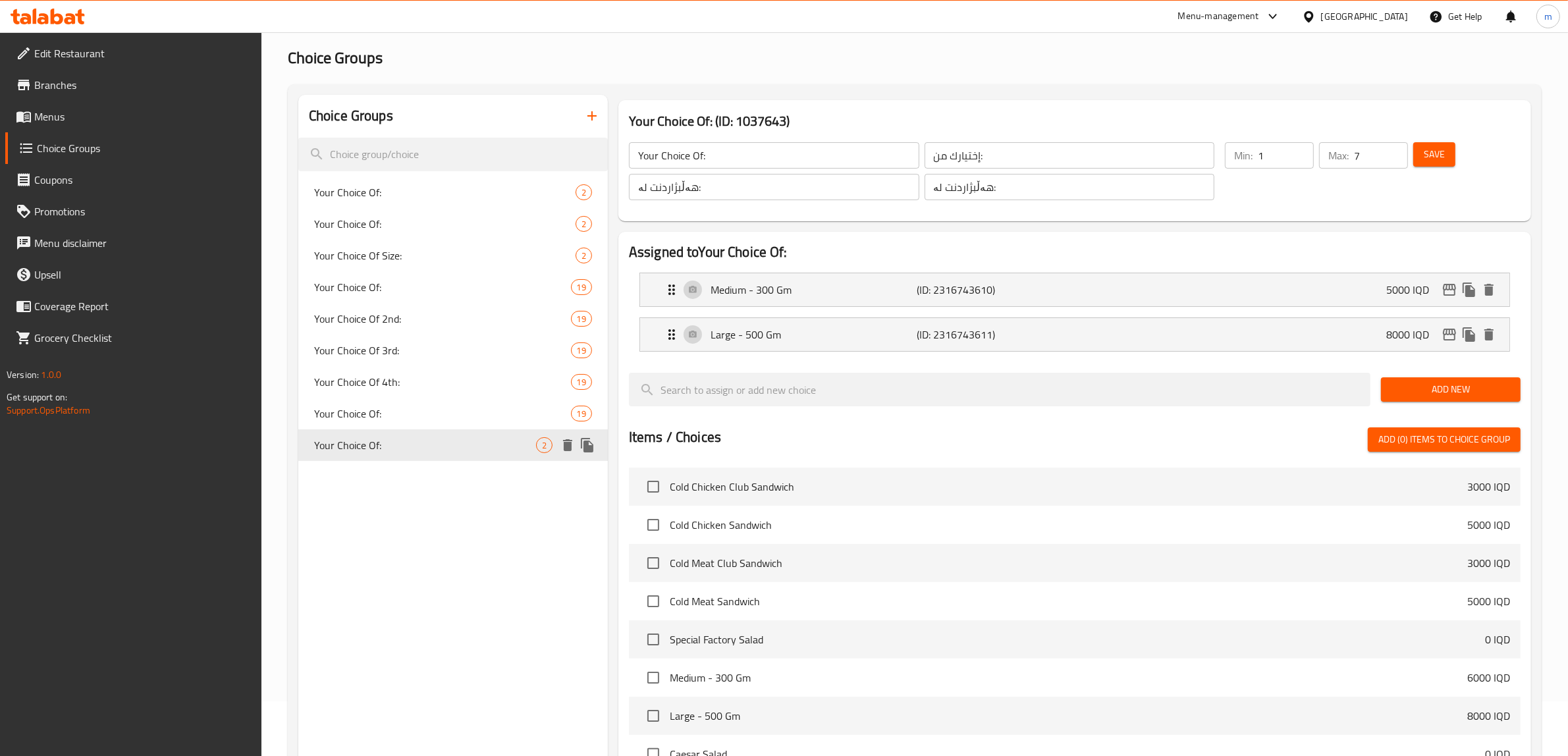
type input "Your Choice Of:"
type input "هەڵبژاردنت لە:"
type input "1"
click at [587, 106] on button "button" at bounding box center [592, 116] width 31 height 31
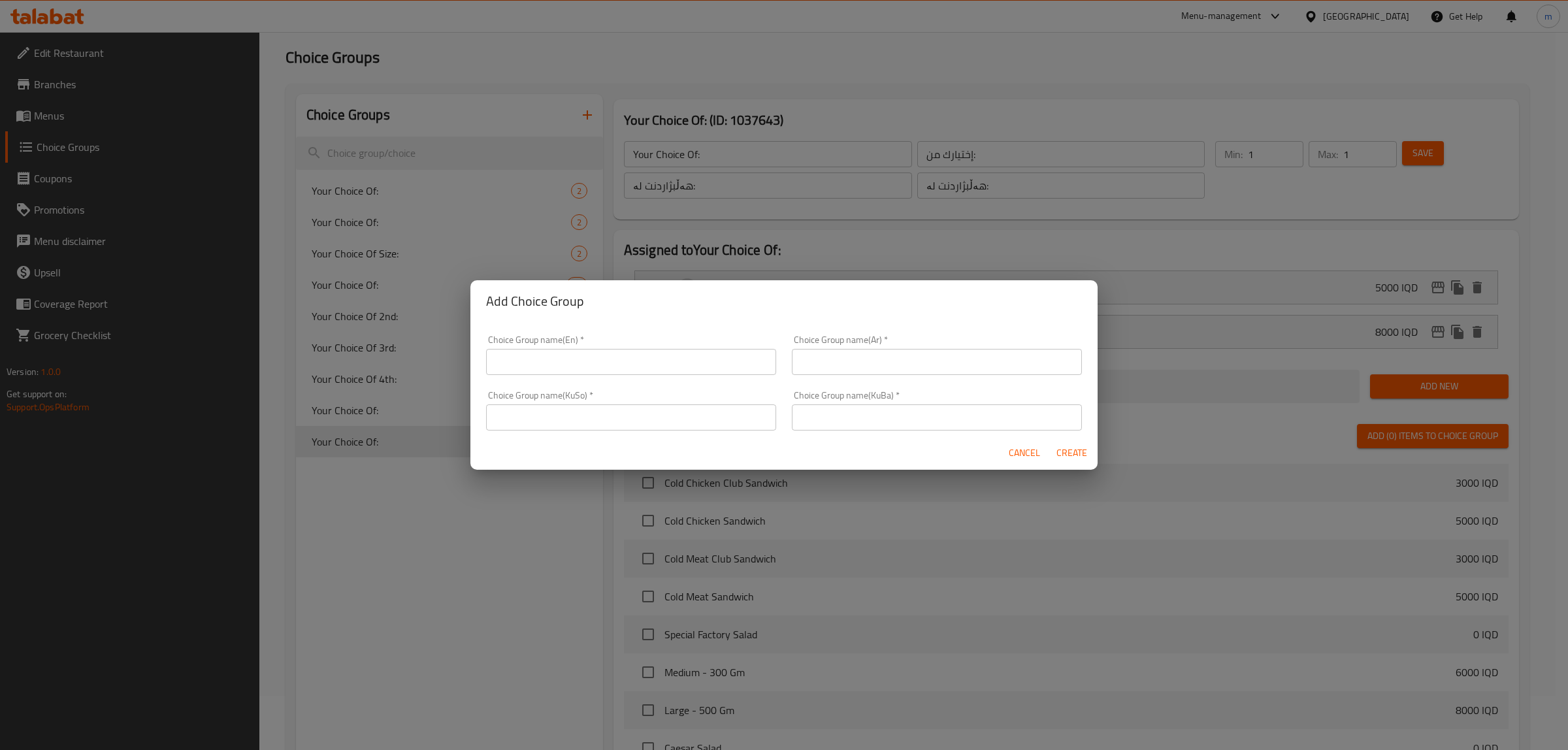
click at [591, 361] on input "text" at bounding box center [631, 362] width 290 height 26
type input "Your Choice Of:"
click at [854, 358] on input "text" at bounding box center [936, 362] width 290 height 26
type input "إختيارك من:"
click at [671, 420] on input "text" at bounding box center [631, 417] width 290 height 26
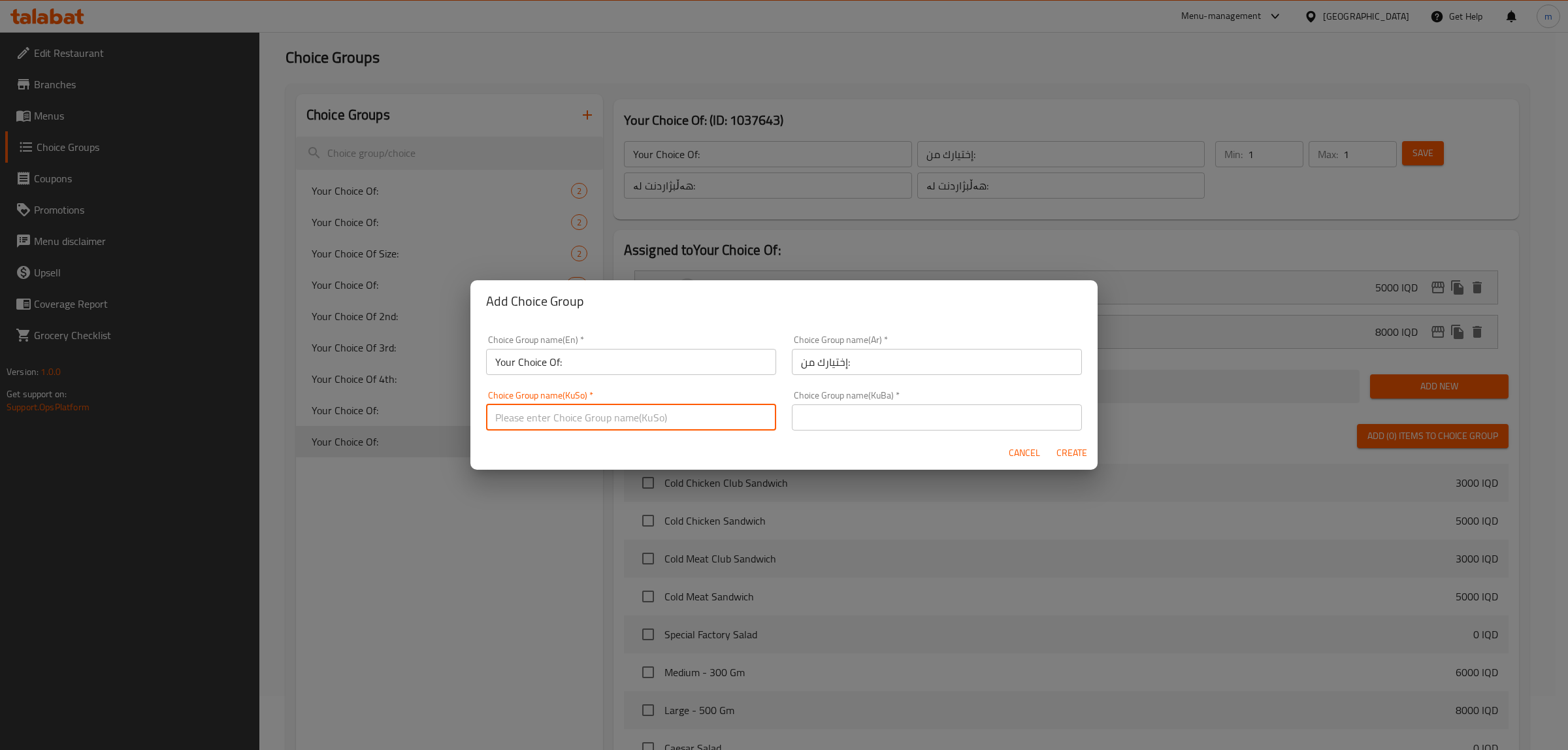
type input "هەڵبژاردنت لە:"
click at [855, 413] on input "text" at bounding box center [936, 417] width 290 height 26
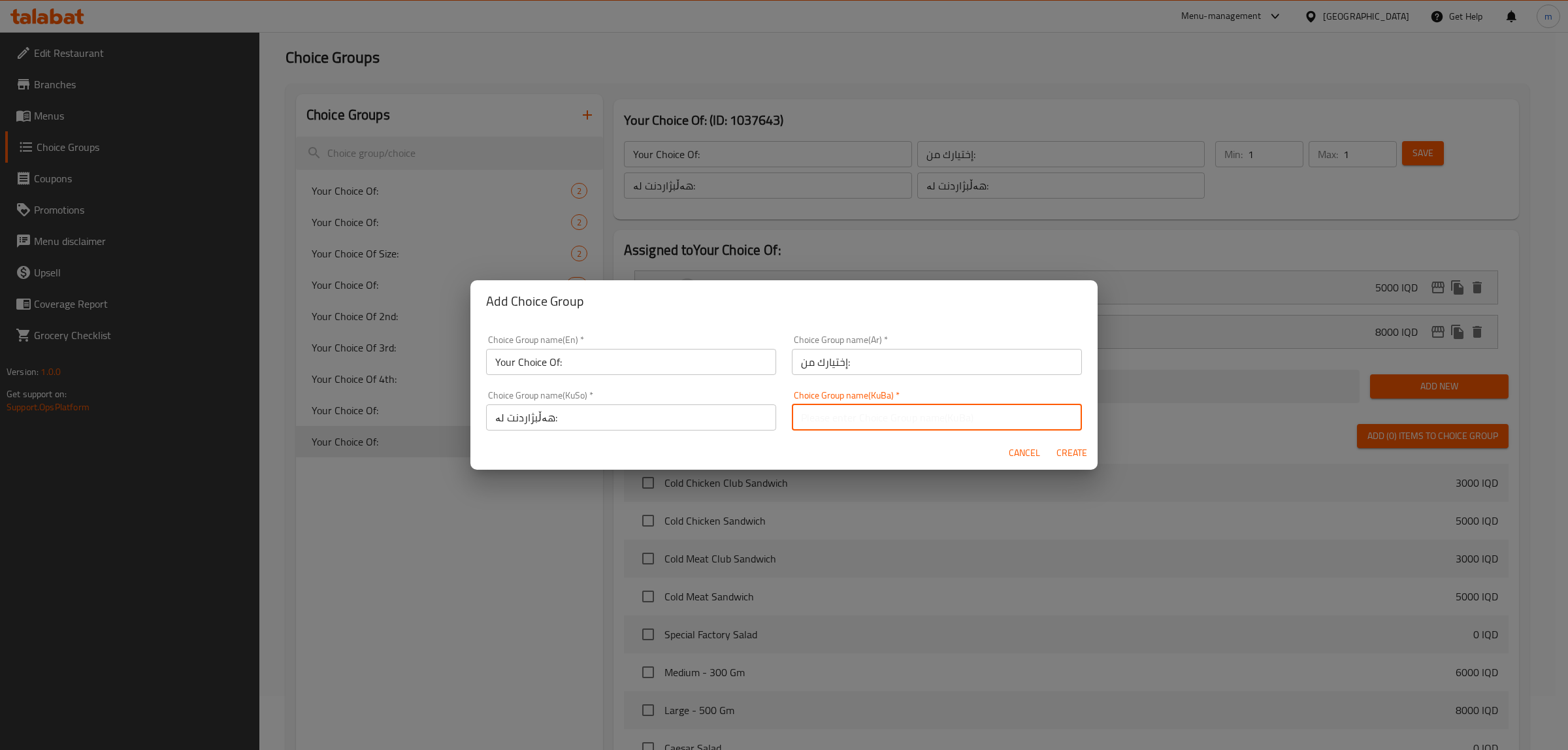
type input "هەڵبژاردنت لە:"
click at [1071, 446] on span "Create" at bounding box center [1071, 453] width 31 height 16
type input "Your Choice Of:"
type input "إختيارك من:"
type input "هەڵبژاردنت لە:"
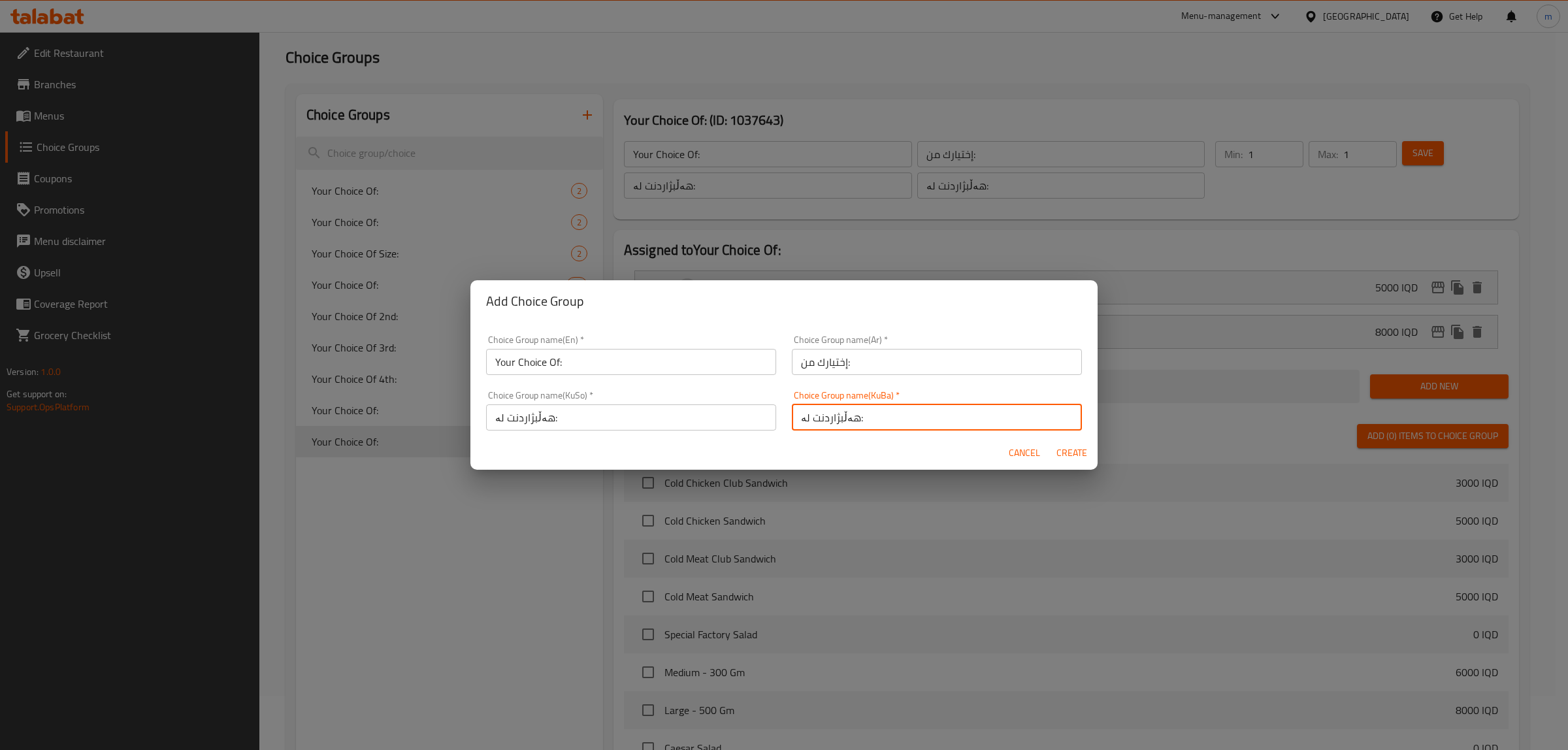
type input "هەڵبژاردنت لە:"
type input "0"
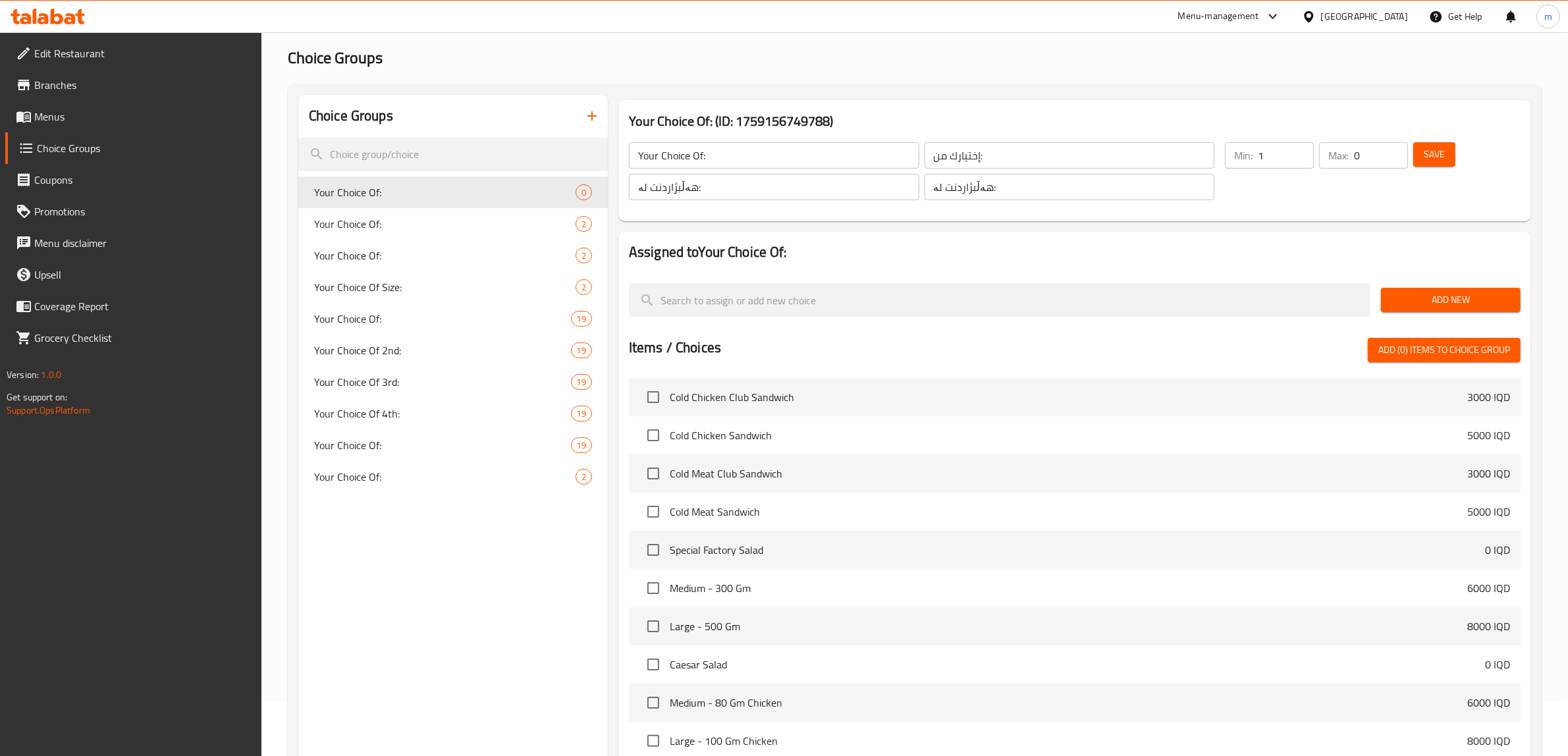
click at [1299, 145] on input "1" at bounding box center [1285, 156] width 56 height 27
click at [1297, 148] on input "2" at bounding box center [1285, 156] width 56 height 27
type input "1"
click at [1302, 160] on input "1" at bounding box center [1285, 156] width 56 height 27
type input "1"
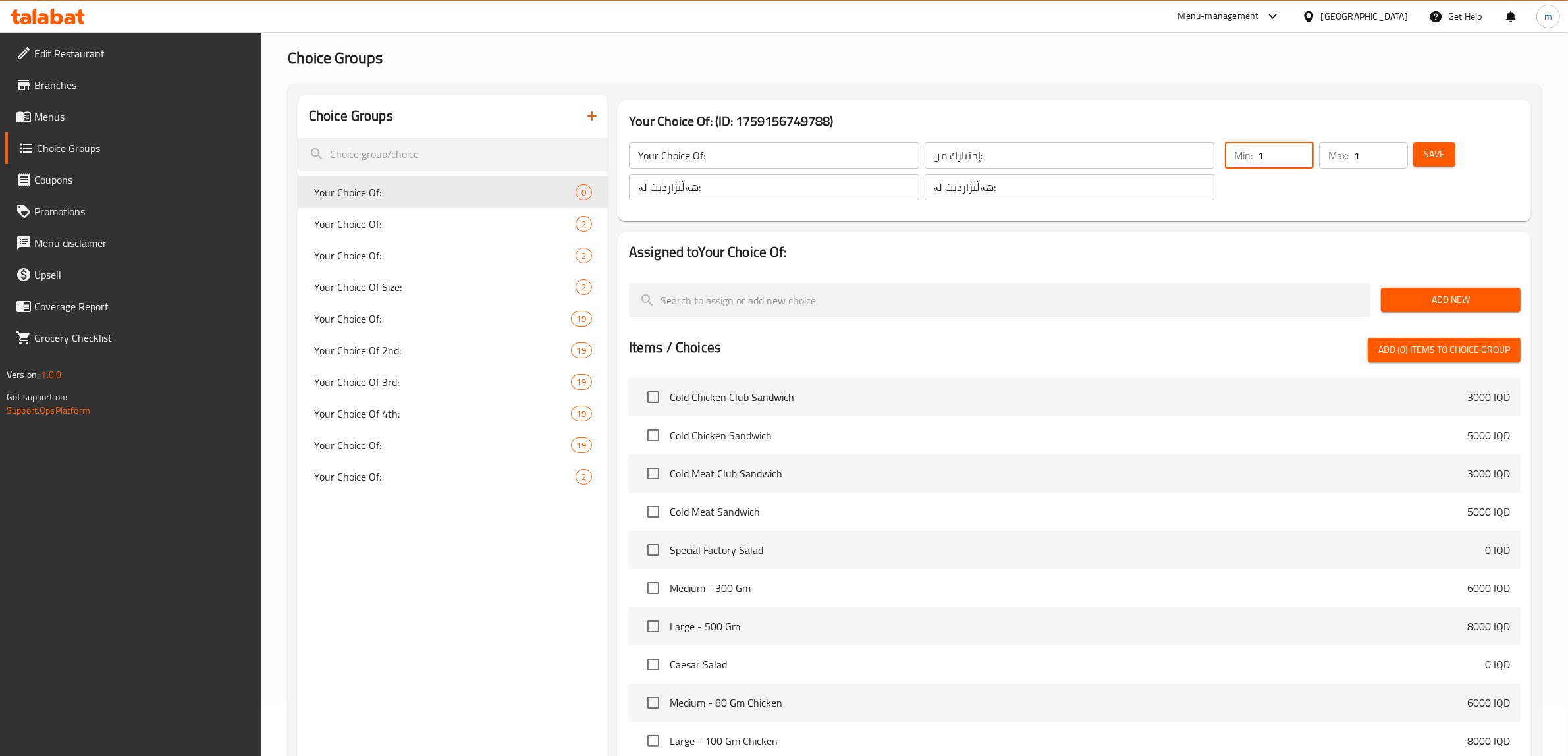
click at [1393, 151] on input "1" at bounding box center [1381, 156] width 54 height 27
click at [1431, 155] on span "Save" at bounding box center [1434, 154] width 21 height 16
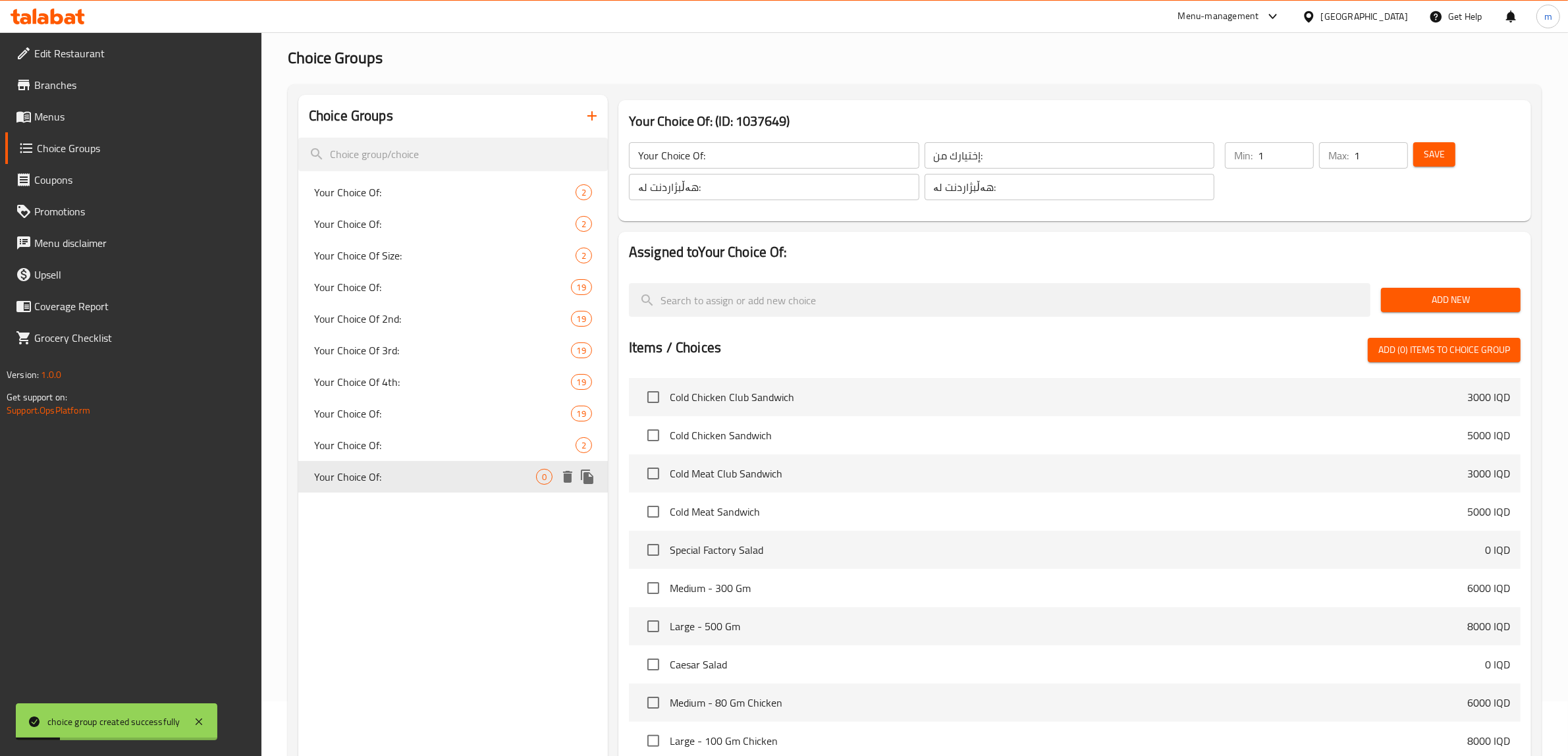
click at [412, 486] on div "Your Choice Of: 0" at bounding box center [453, 477] width 309 height 31
click at [420, 445] on span "Your Choice Of:" at bounding box center [425, 445] width 222 height 16
type input "Your Choice Of:"
type input "إختيارك من:"
type input "هەڵبژاردنت لە:"
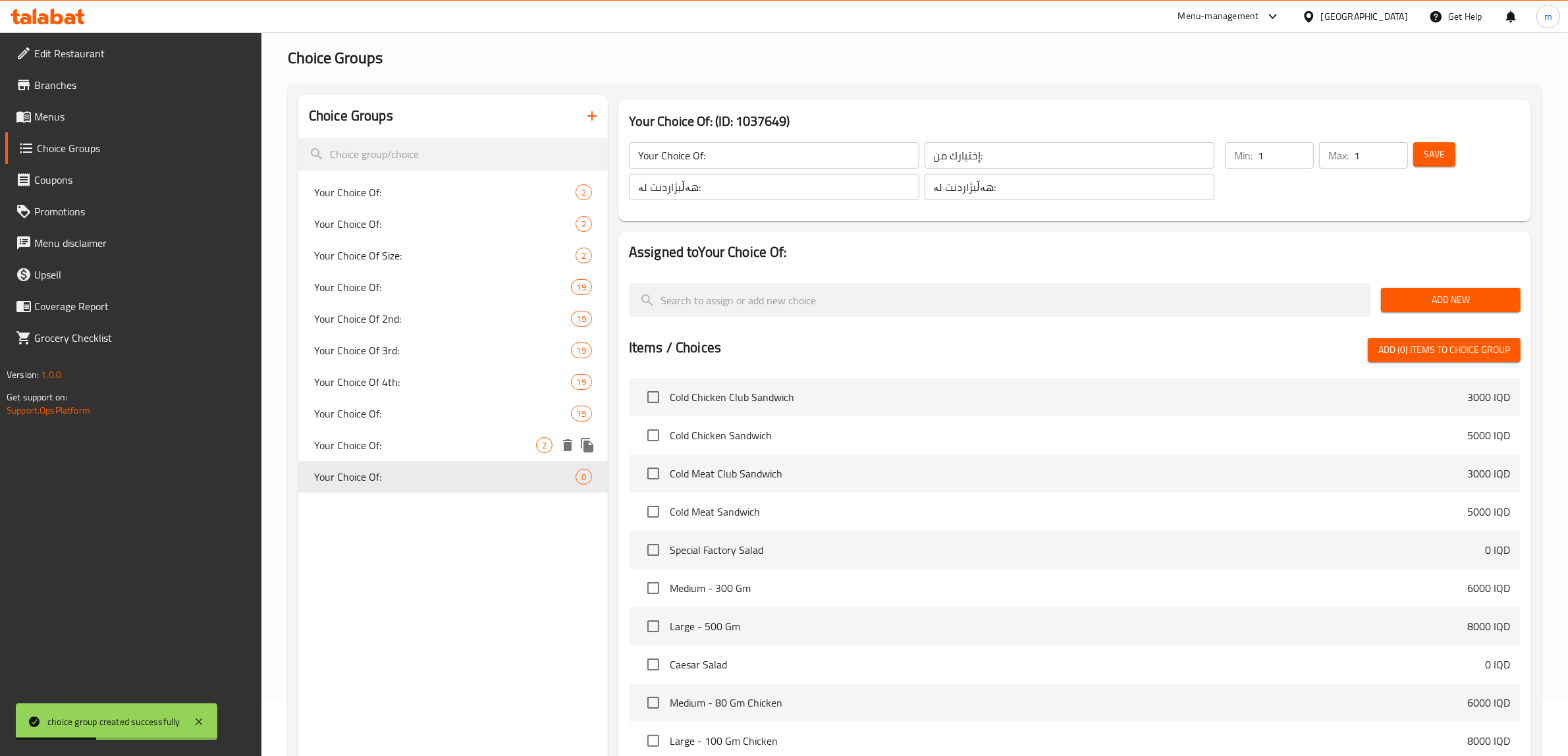
type input "هەڵبژاردنت لە:"
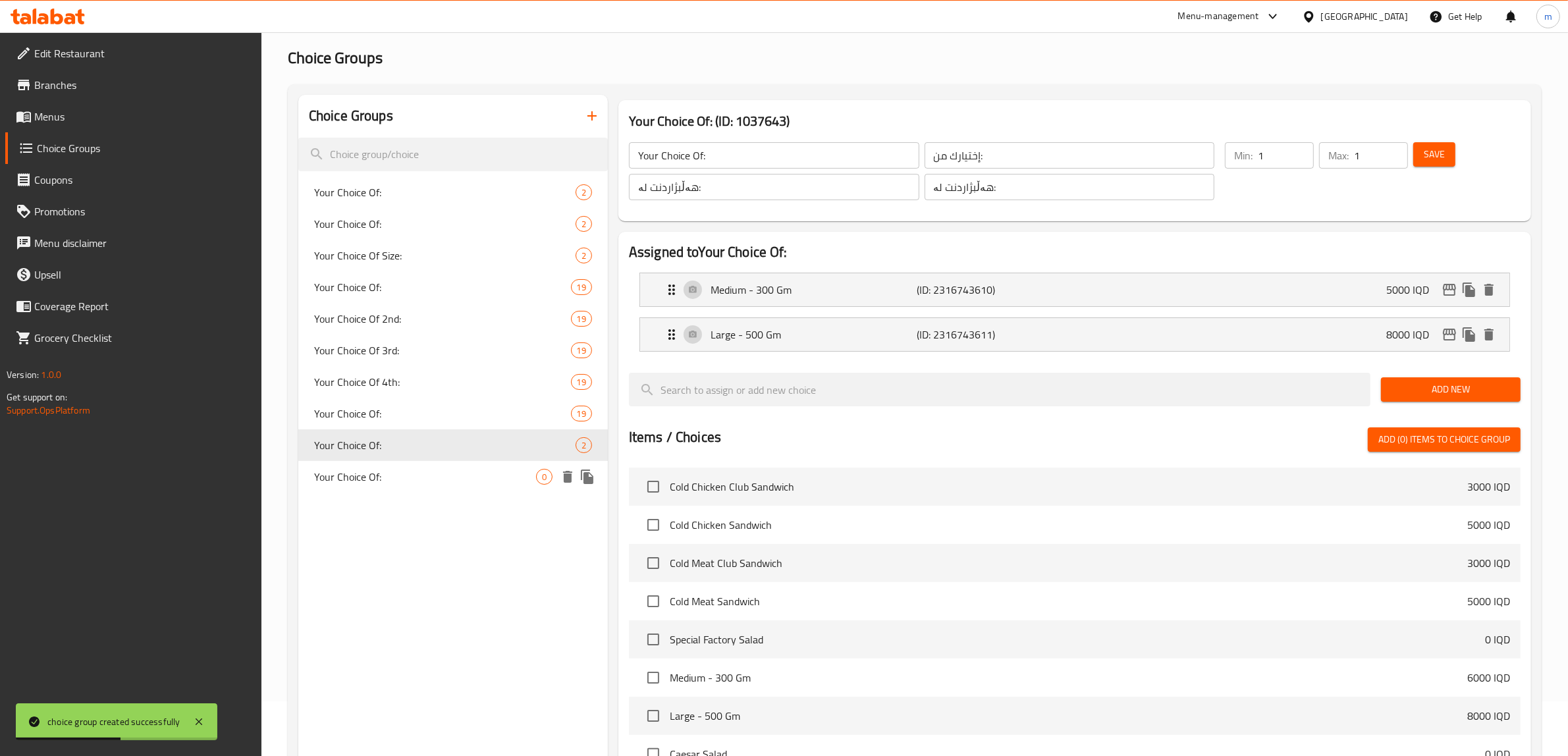
click at [389, 479] on span "Your Choice Of:" at bounding box center [425, 477] width 222 height 16
type input "Your Choice Of:"
type input "إختيارك من:"
type input "هەڵبژاردنت لە:"
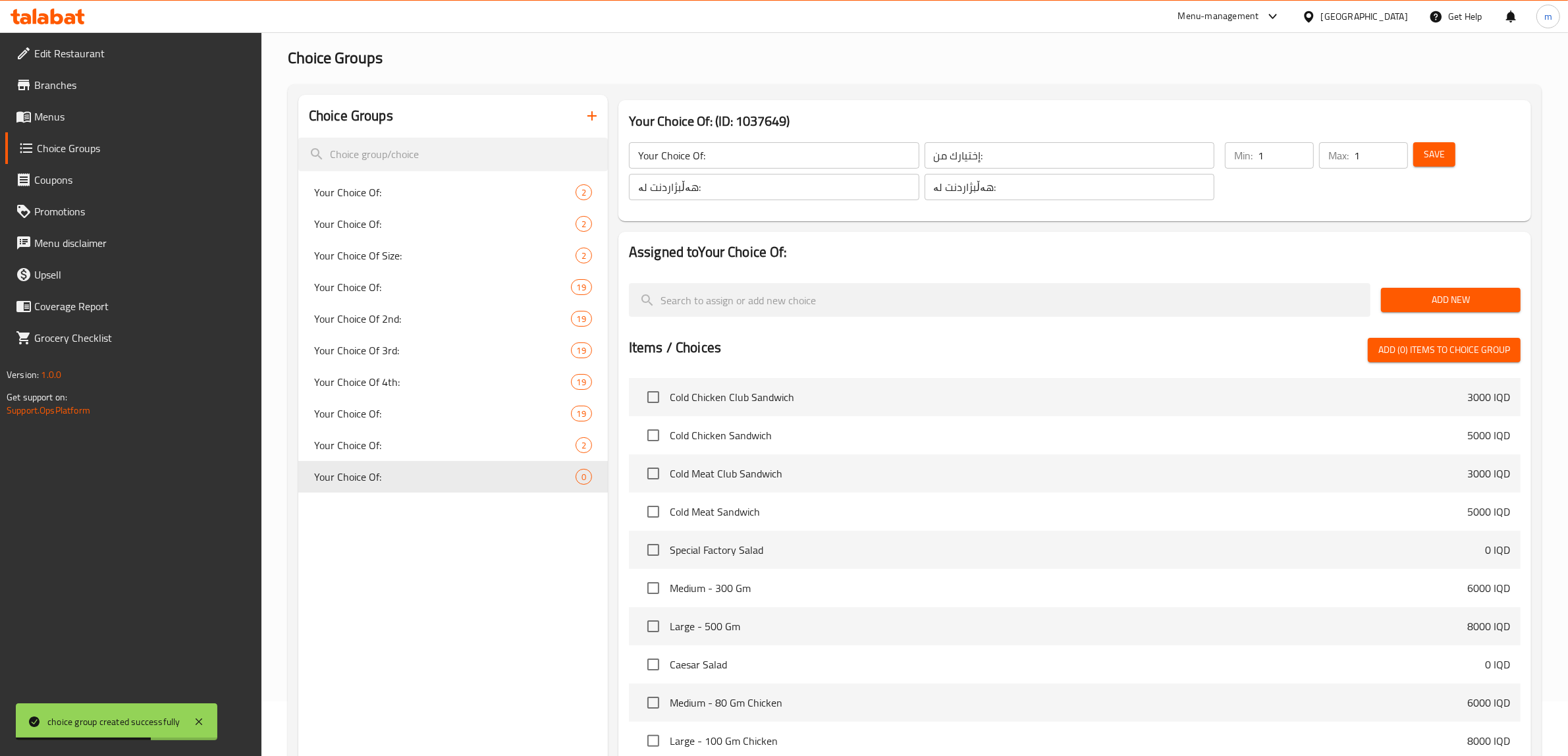
click at [1406, 301] on span "Add New" at bounding box center [1451, 299] width 118 height 16
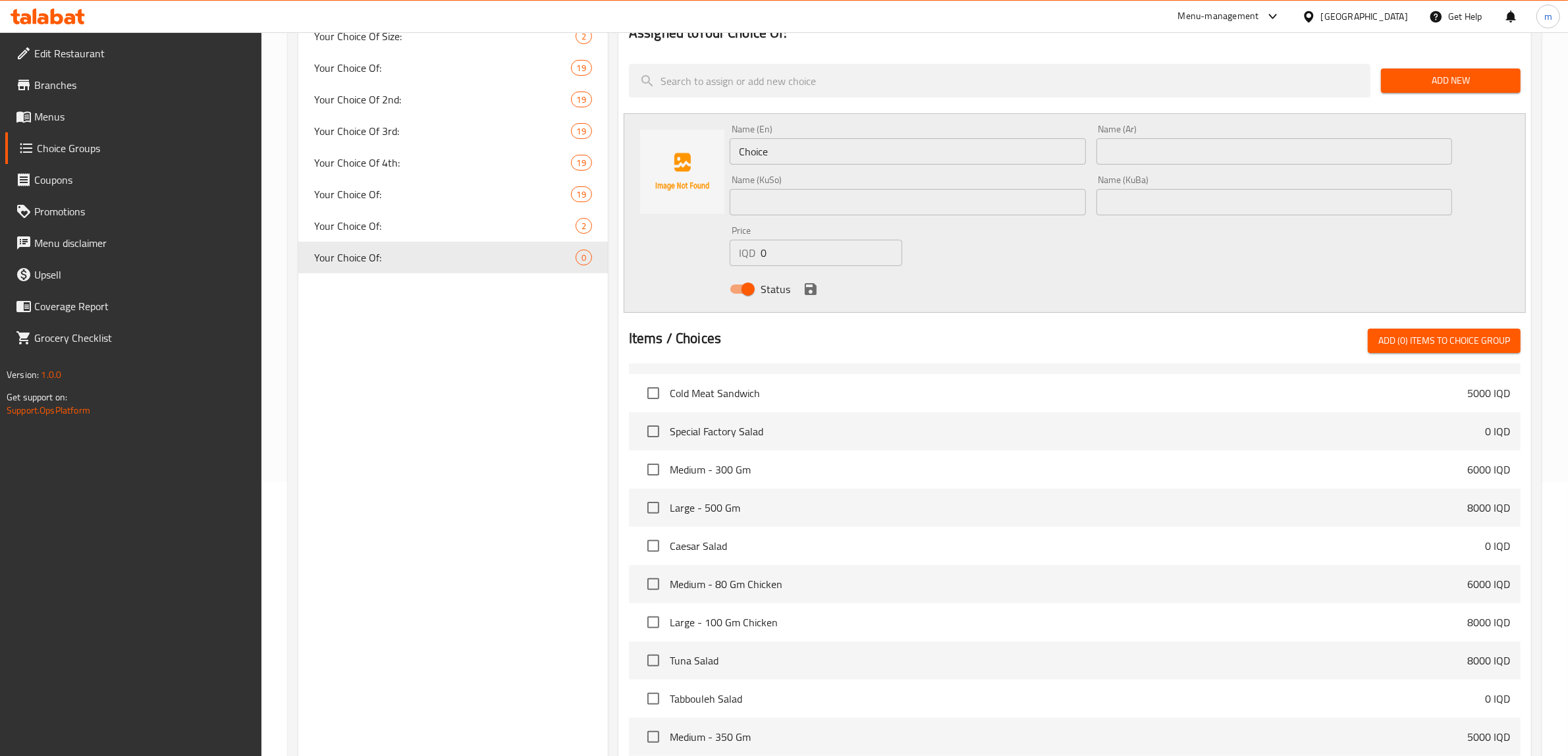
scroll to position [0, 0]
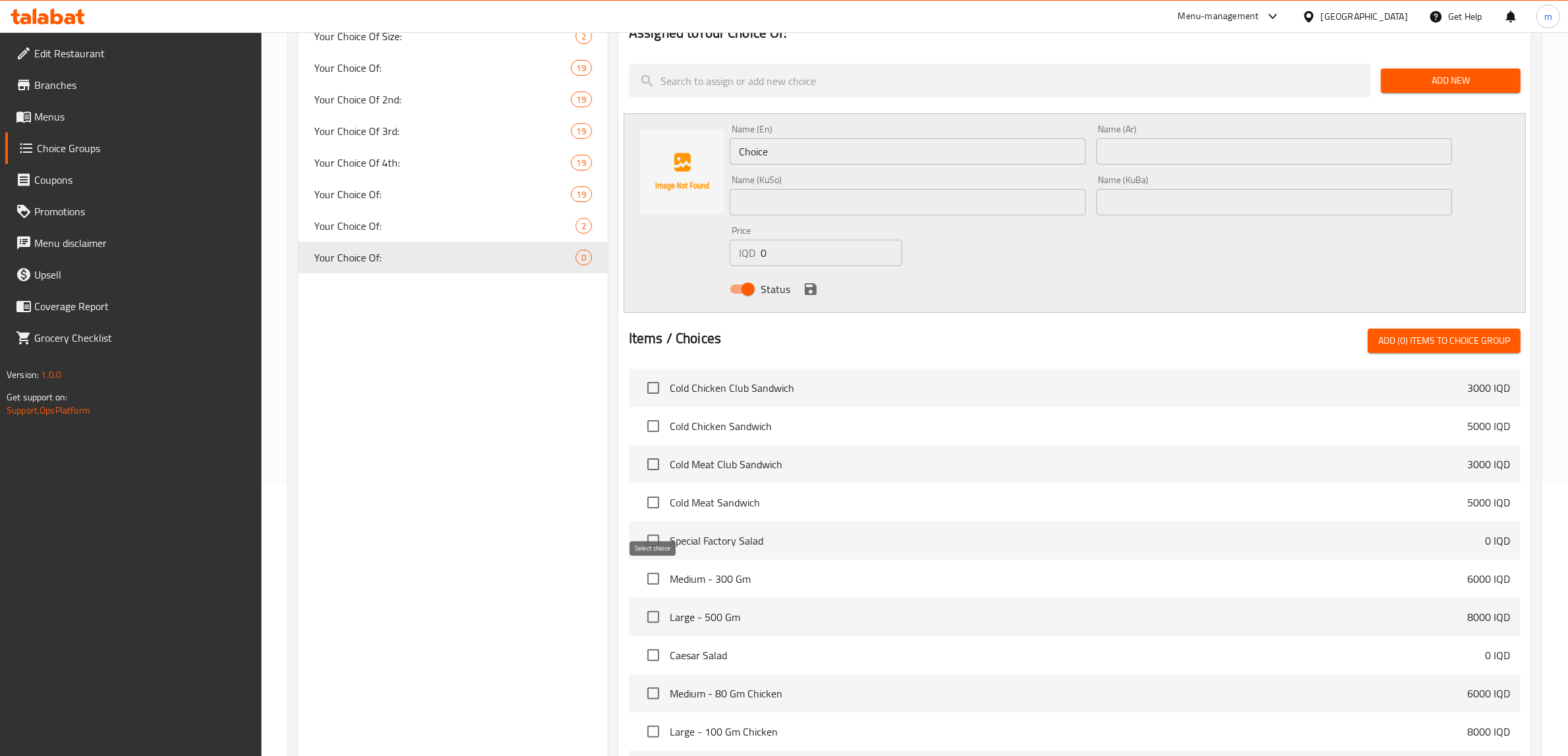
click at [646, 575] on input "checkbox" at bounding box center [652, 578] width 27 height 27
checkbox input "true"
click at [653, 614] on input "checkbox" at bounding box center [652, 617] width 27 height 27
checkbox input "true"
click at [1457, 349] on span "Add (2) items to choice group" at bounding box center [1444, 341] width 132 height 16
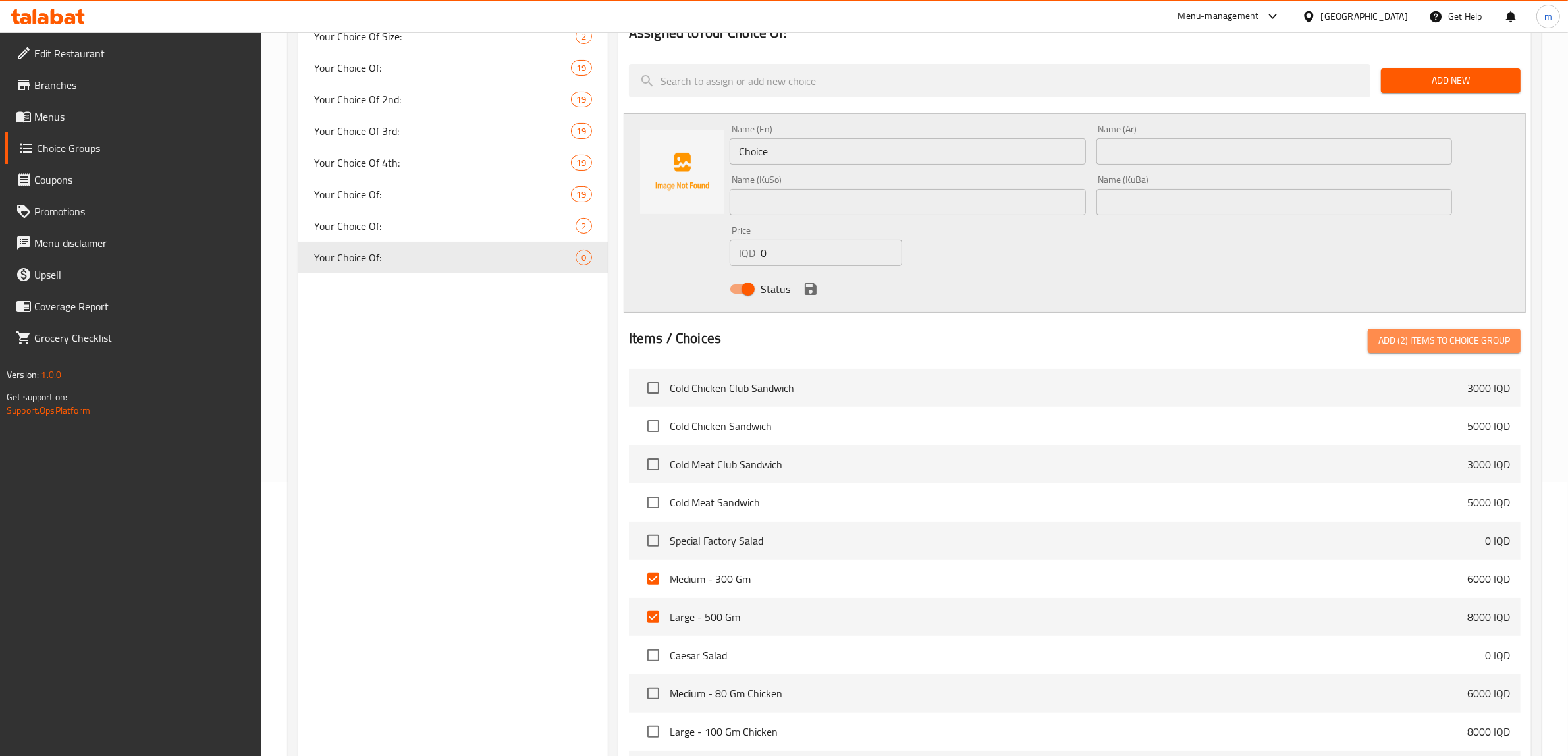
checkbox input "false"
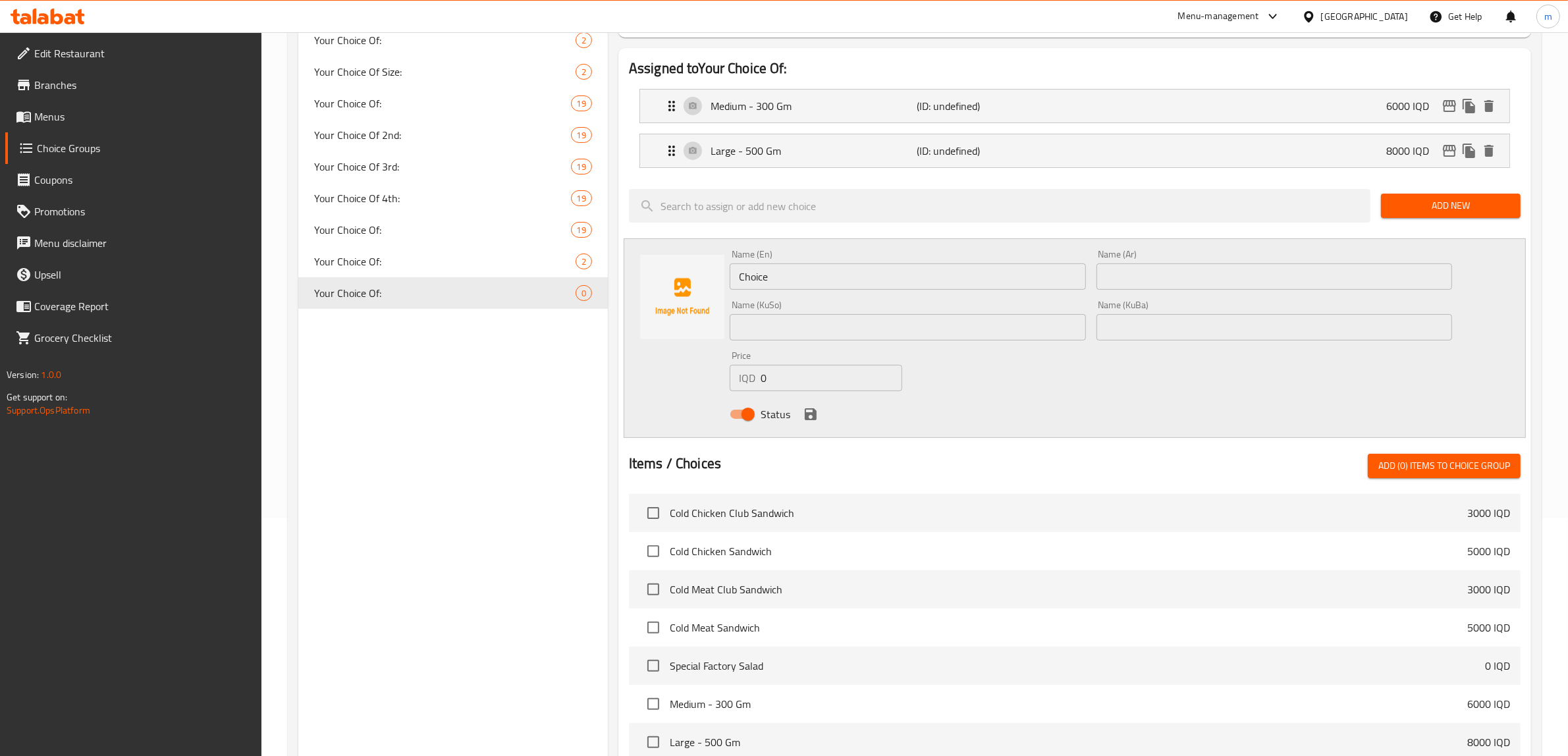
scroll to position [110, 0]
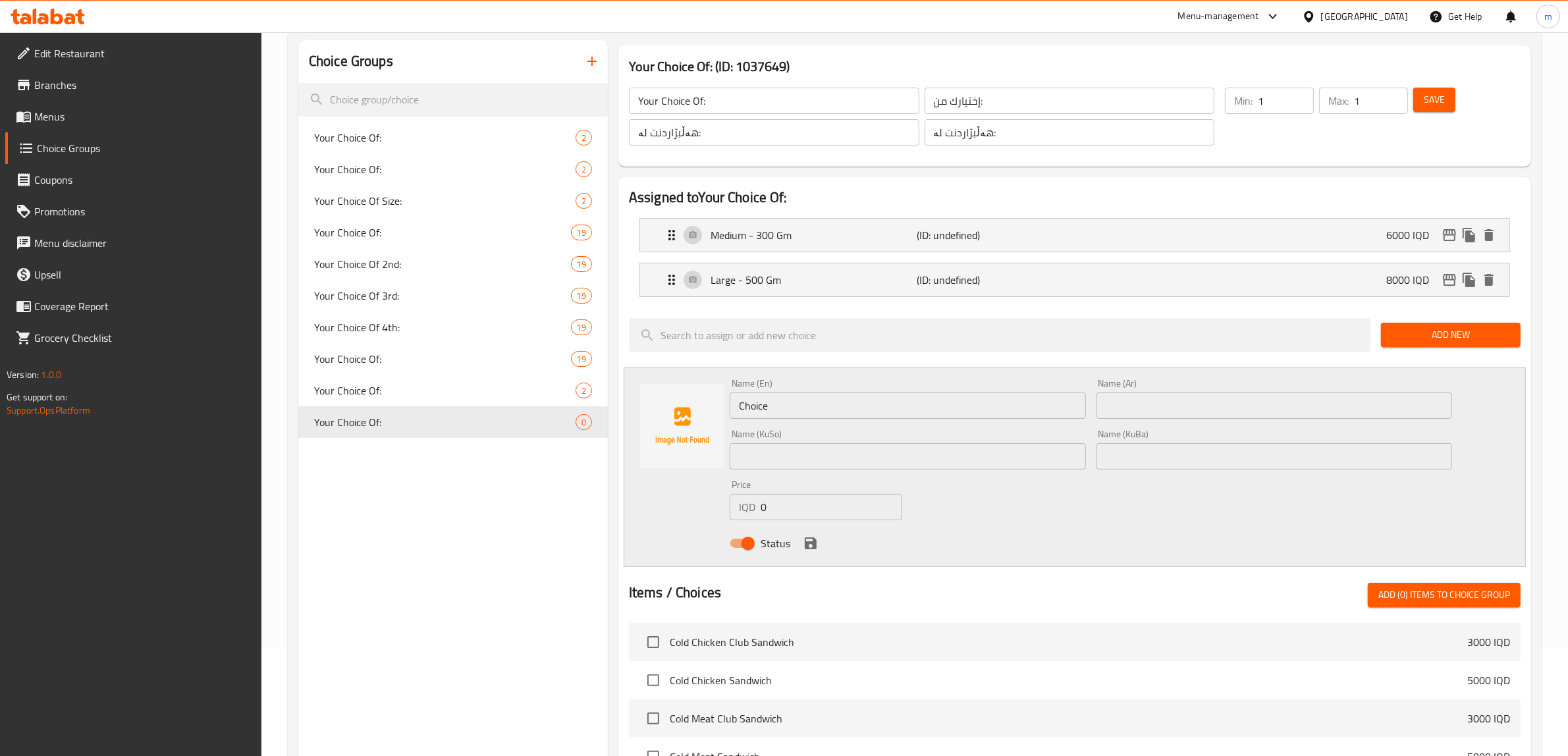
click at [1526, 395] on div "Assigned to Your Choice Of: Medium - 300 Gm (ID: undefined) 6000 IQD Name (En) …" at bounding box center [1074, 629] width 912 height 905
click at [1540, 349] on div "Choice Groups Your Choice Of: 2 Your Choice Of: 2 Your Choice Of Size: 2 Your C…" at bounding box center [914, 610] width 1254 height 1160
click at [1215, 270] on div "Large - 500 Gm (ID: undefined) 8000 IQD" at bounding box center [1078, 280] width 829 height 33
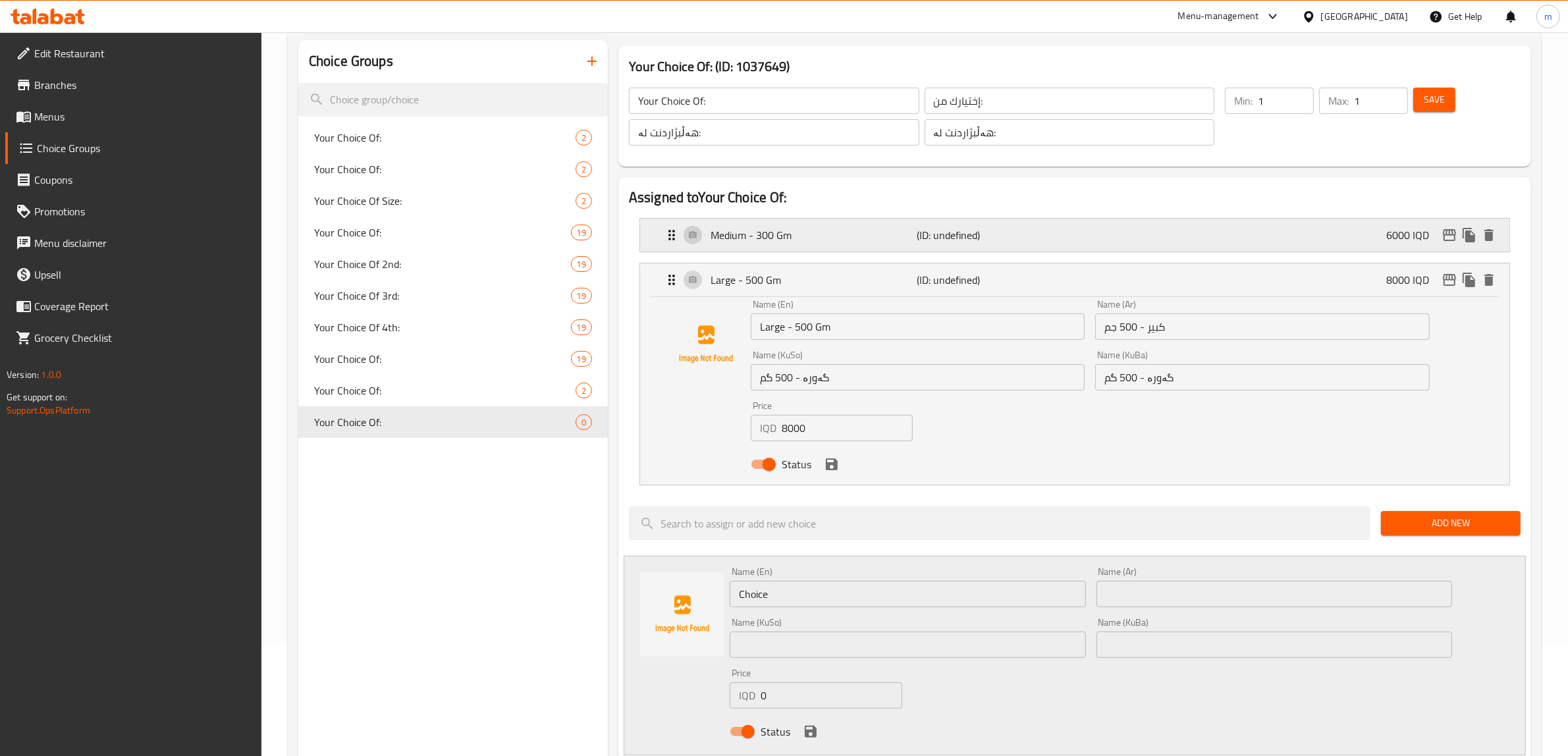
click at [1004, 238] on p "(ID: undefined)" at bounding box center [986, 235] width 138 height 16
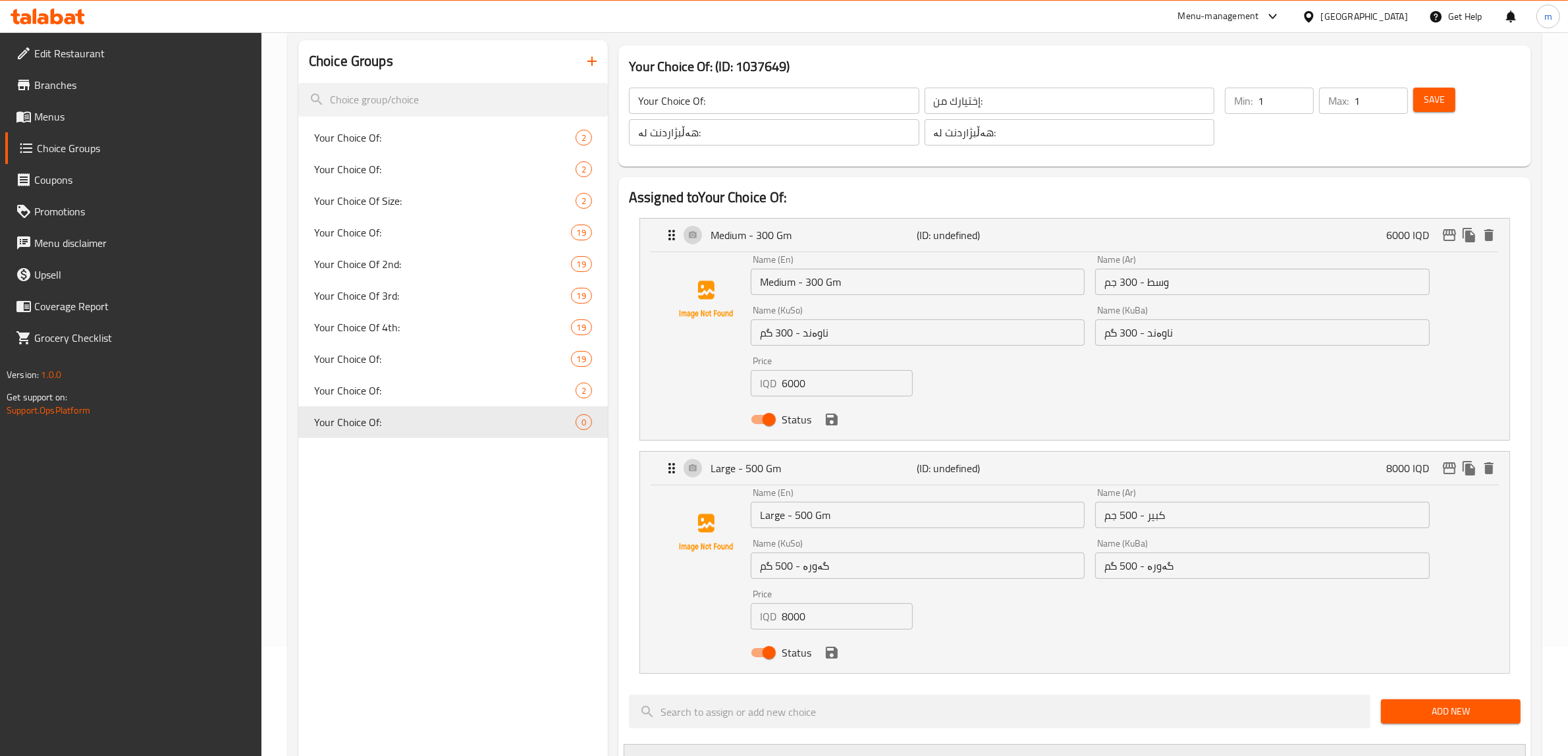
click at [815, 277] on input "Medium - 300 Gm" at bounding box center [917, 282] width 334 height 27
type input "Medium - 350 Gm"
click at [1131, 279] on input "وسط - 300 جم" at bounding box center [1262, 282] width 334 height 27
type input "وسط - 350 جم"
click at [1133, 336] on input "ناوەند - 300 گم" at bounding box center [1262, 333] width 334 height 27
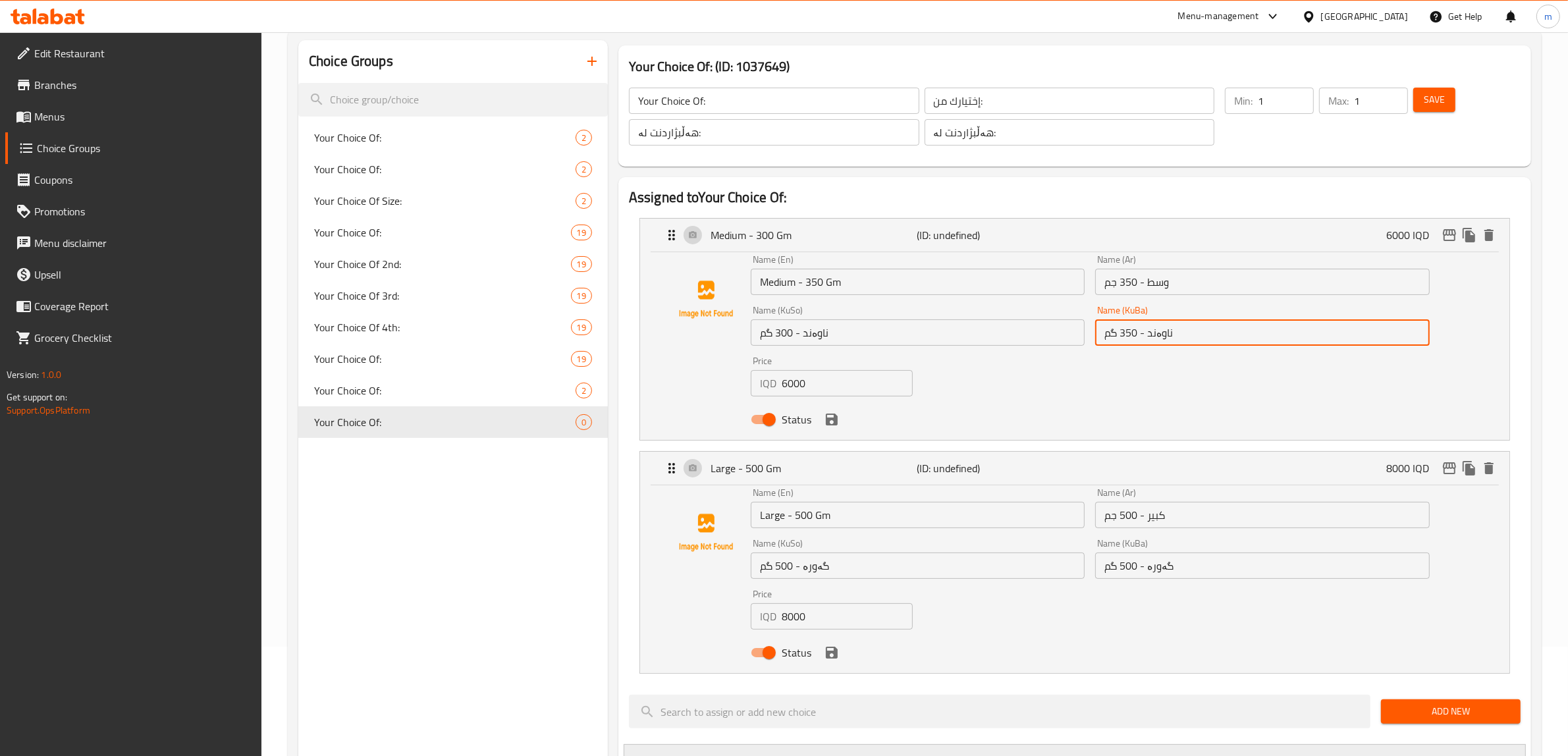
type input "ناوەند - 350 گم"
click at [786, 334] on input "ناوەند - 300 گم" at bounding box center [917, 333] width 334 height 27
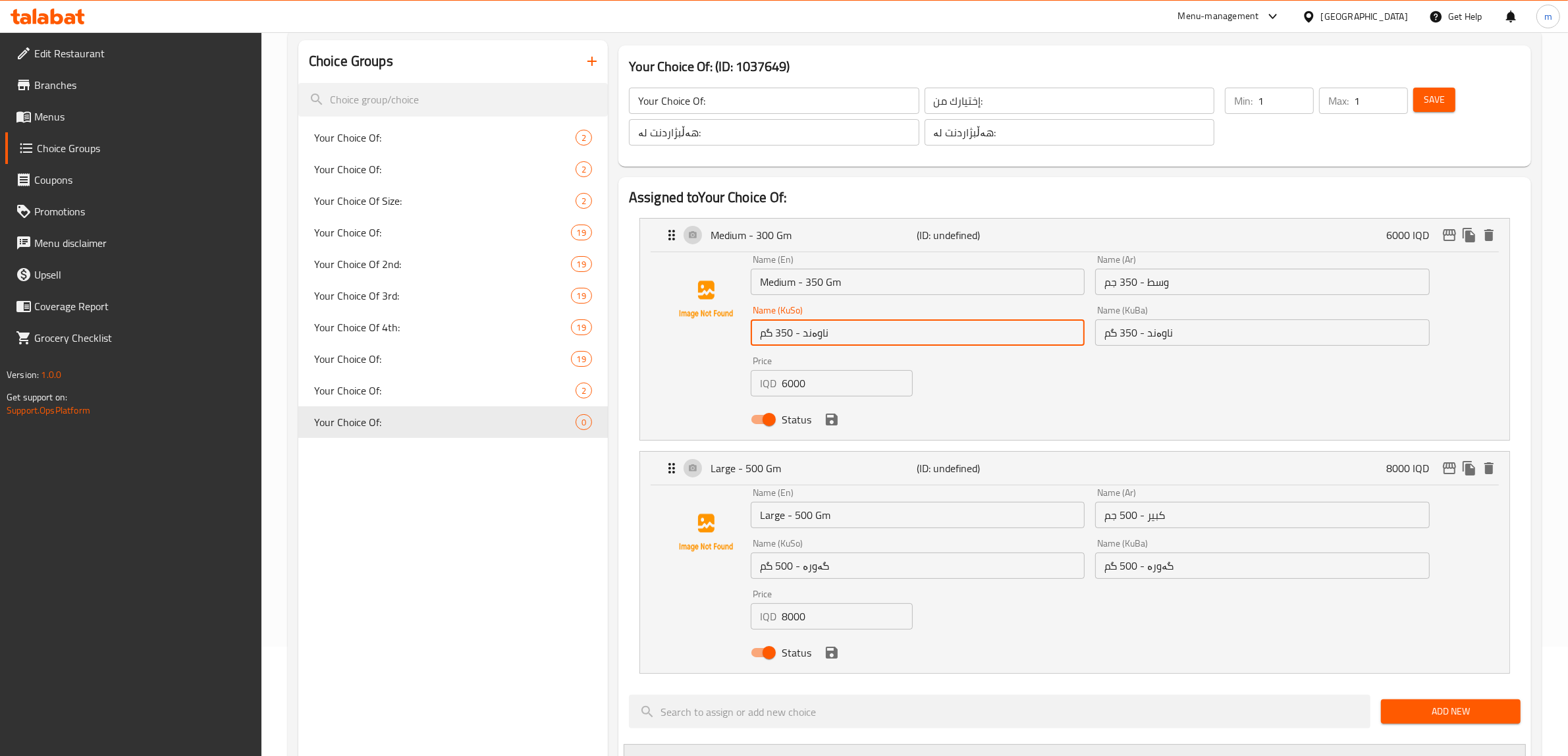
type input "ناوەند - 350 گم"
click at [797, 380] on input "6000" at bounding box center [847, 384] width 131 height 27
paste input "5"
type input "5000"
click at [807, 614] on input "8000" at bounding box center [847, 617] width 131 height 27
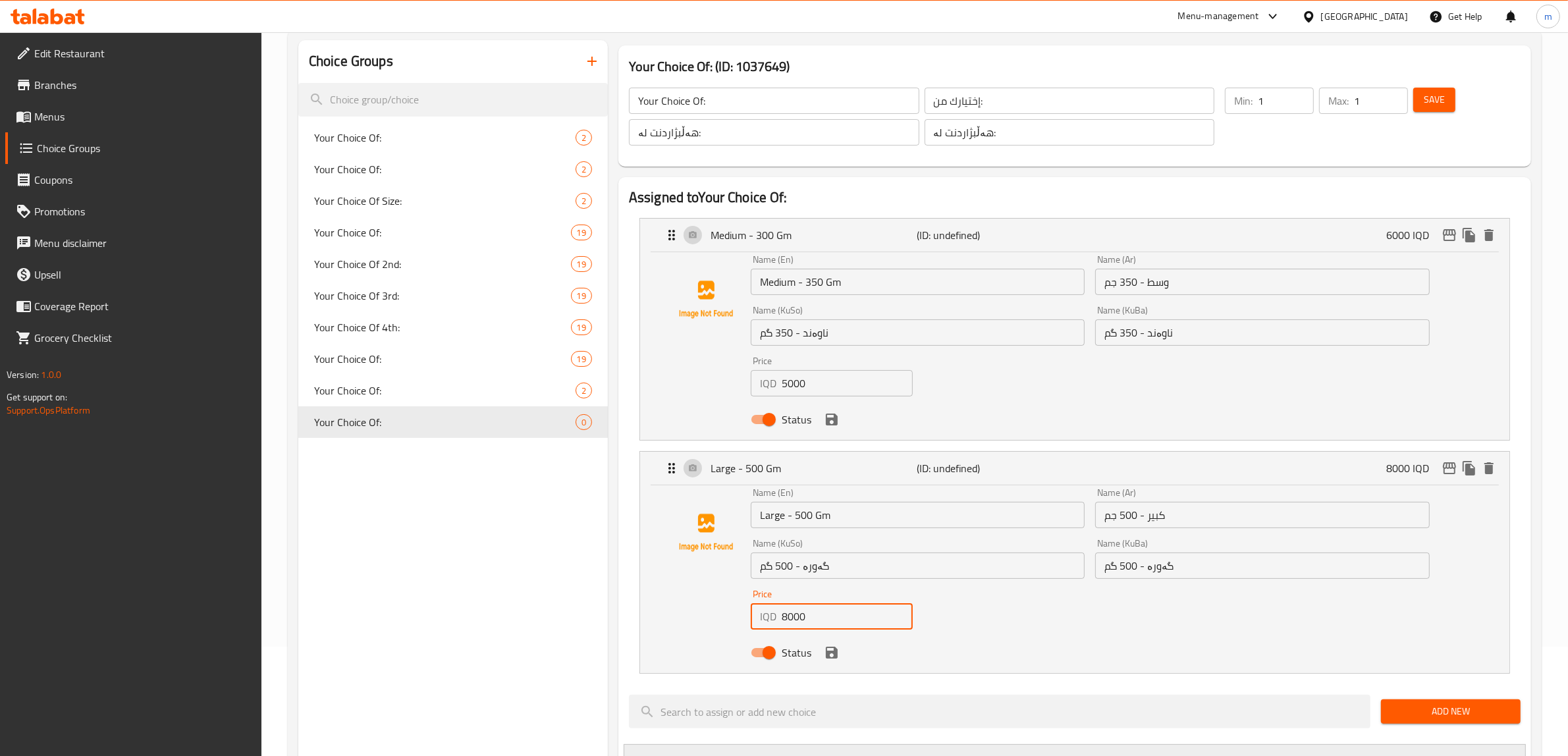
paste input "7"
click at [830, 660] on icon "save" at bounding box center [832, 653] width 16 height 16
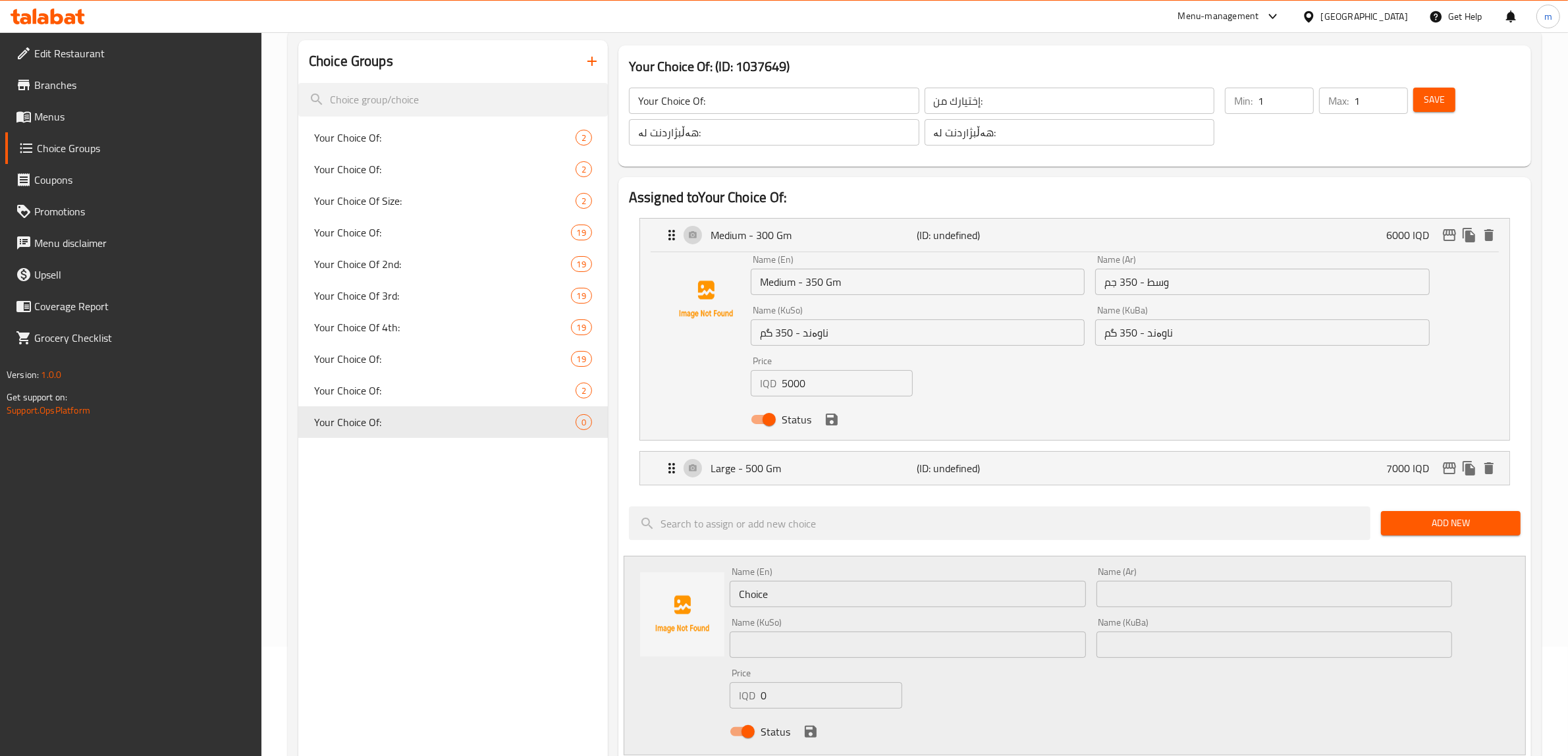
type input "7000"
click at [821, 416] on div "Status" at bounding box center [1090, 419] width 689 height 35
click at [825, 418] on icon "save" at bounding box center [832, 419] width 16 height 16
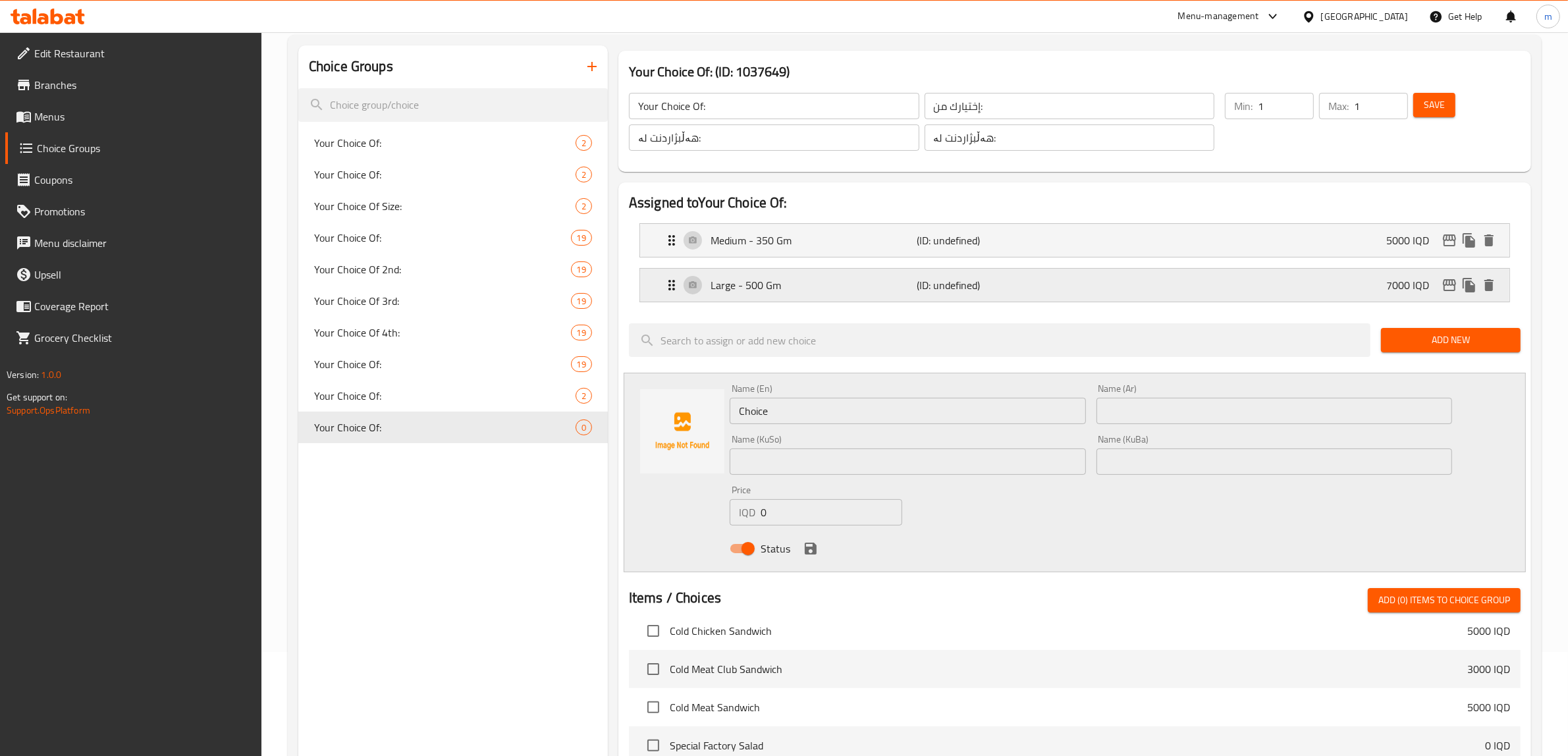
scroll to position [55, 0]
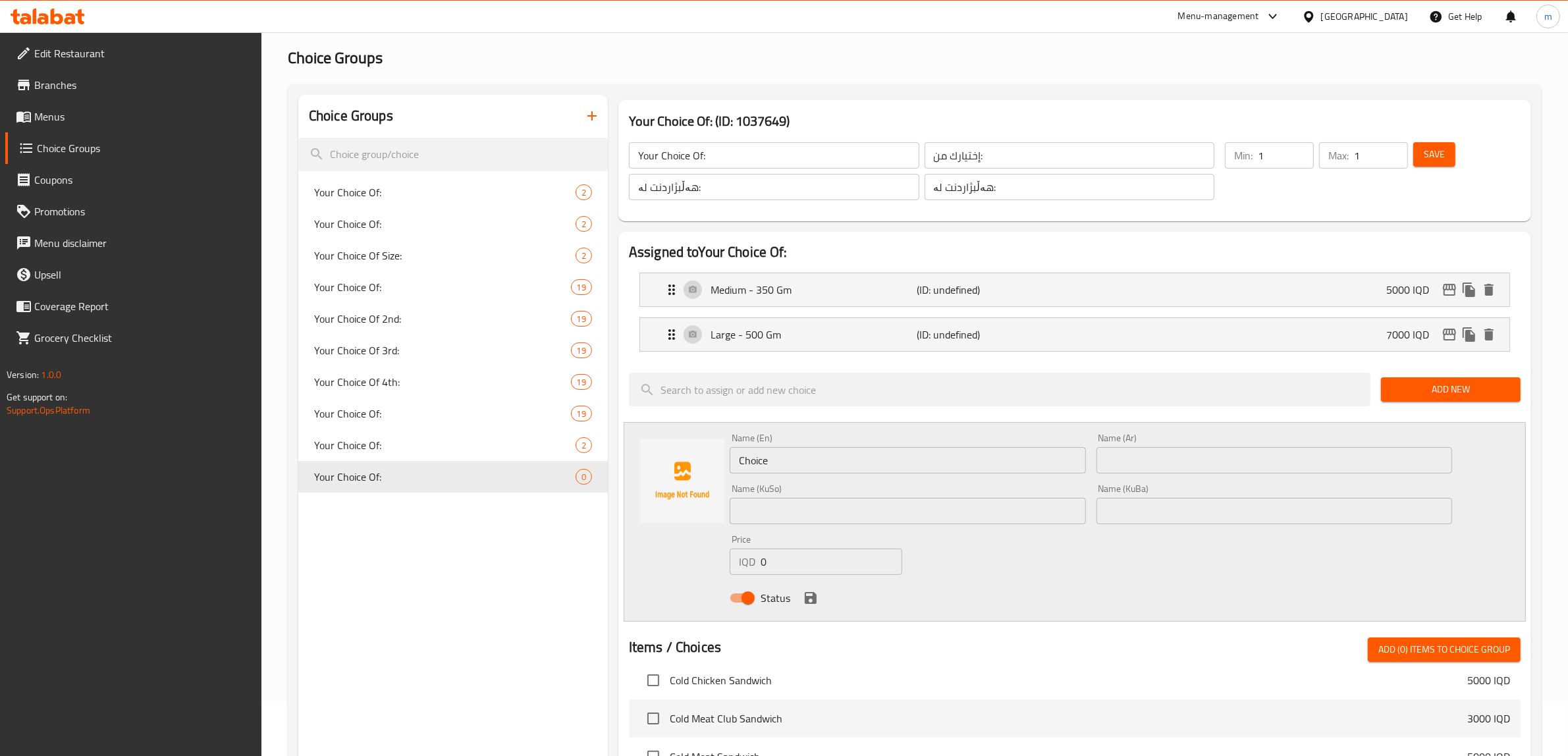
click at [1433, 162] on span "Save" at bounding box center [1434, 154] width 21 height 16
click at [377, 441] on span "Your Choice Of:" at bounding box center [425, 445] width 222 height 16
type input "Your Choice Of:"
type input "إختيارك من:"
type input "هەڵبژاردنت لە:"
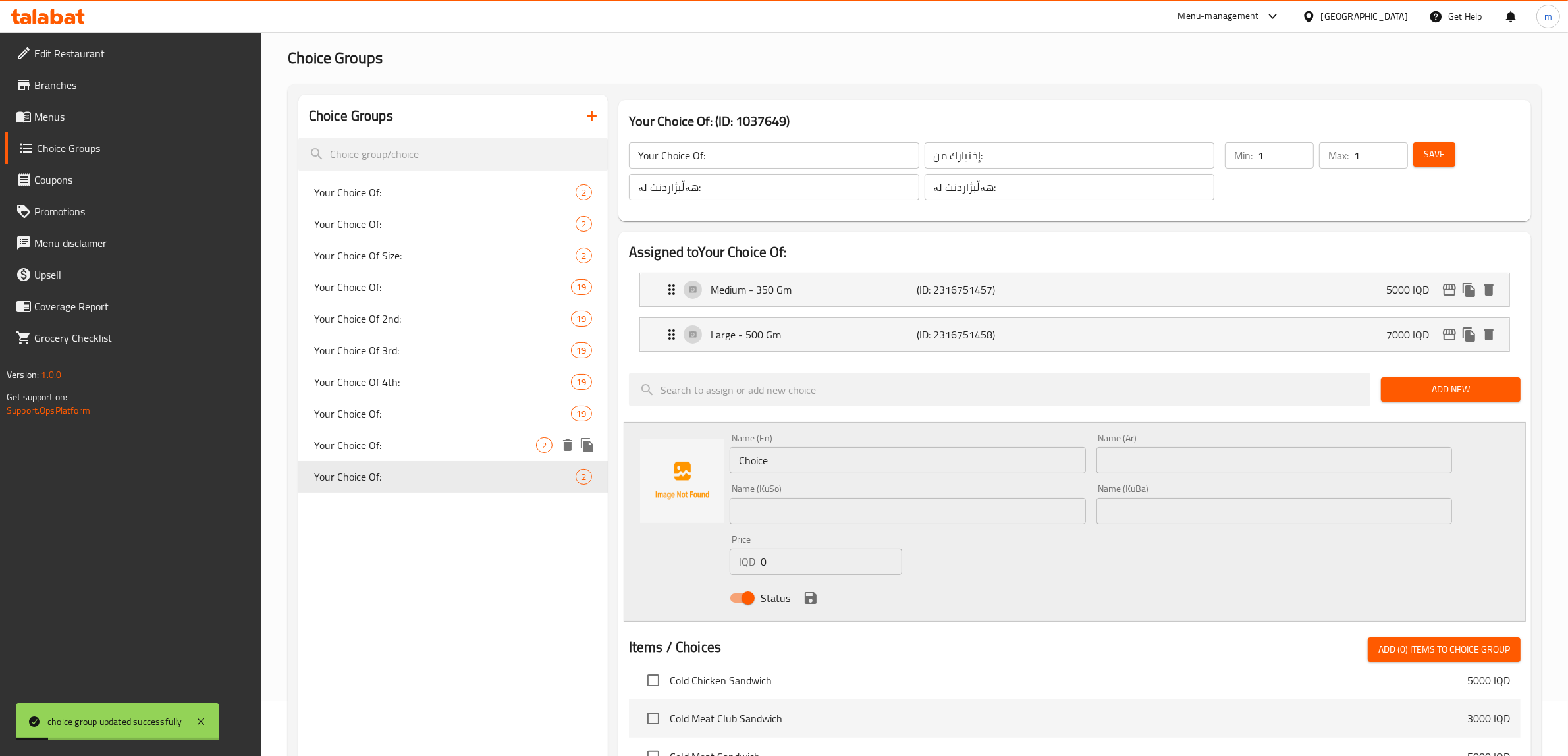
type input "هەڵبژاردنت لە:"
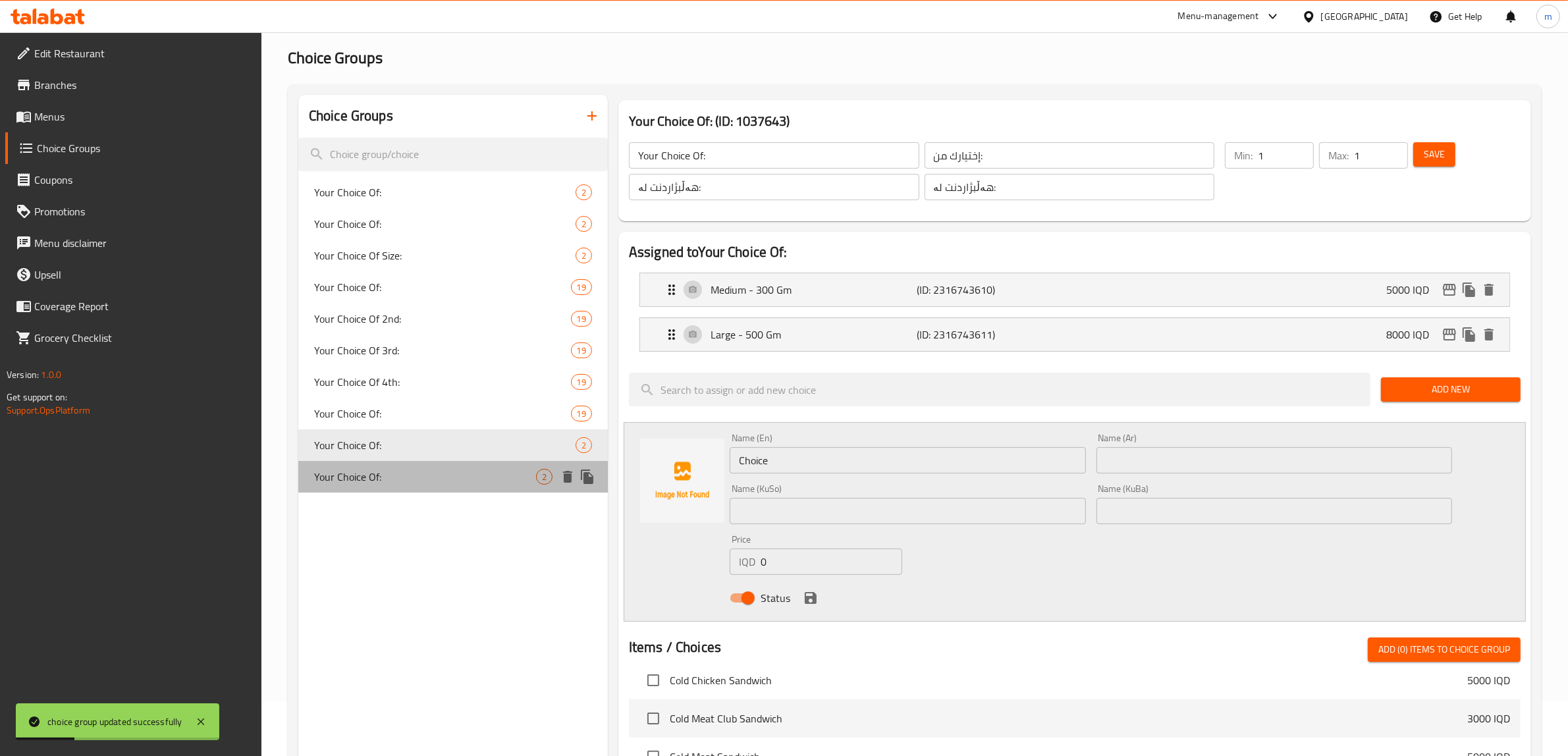
click at [388, 479] on span "Your Choice Of:" at bounding box center [425, 477] width 222 height 16
type input "Your Choice Of:"
type input "إختيارك من:"
type input "هەڵبژاردنت لە:"
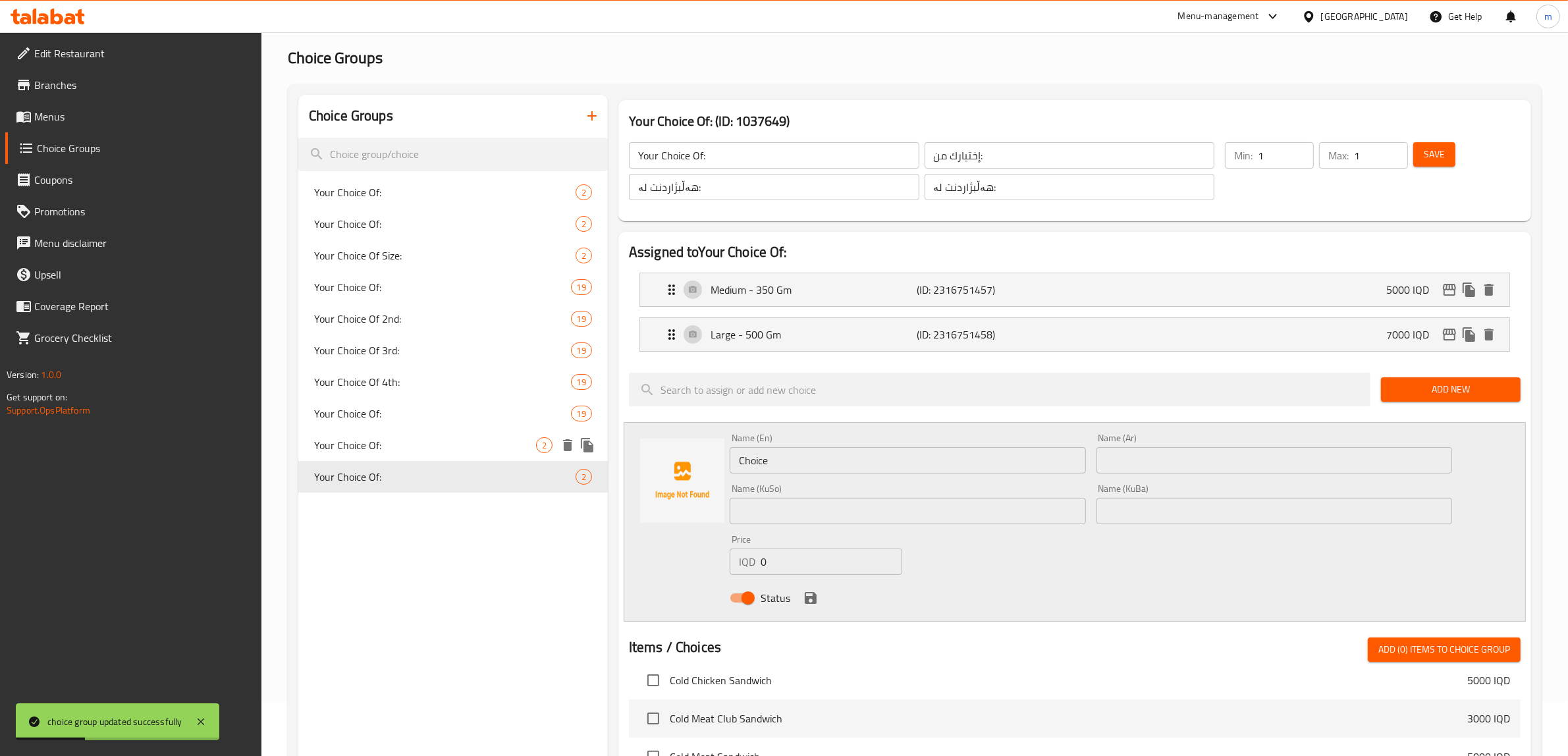
click at [391, 450] on span "Your Choice Of:" at bounding box center [425, 445] width 222 height 16
type input "Your Choice Of:"
type input "إختيارك من:"
type input "هەڵبژاردنت لە:"
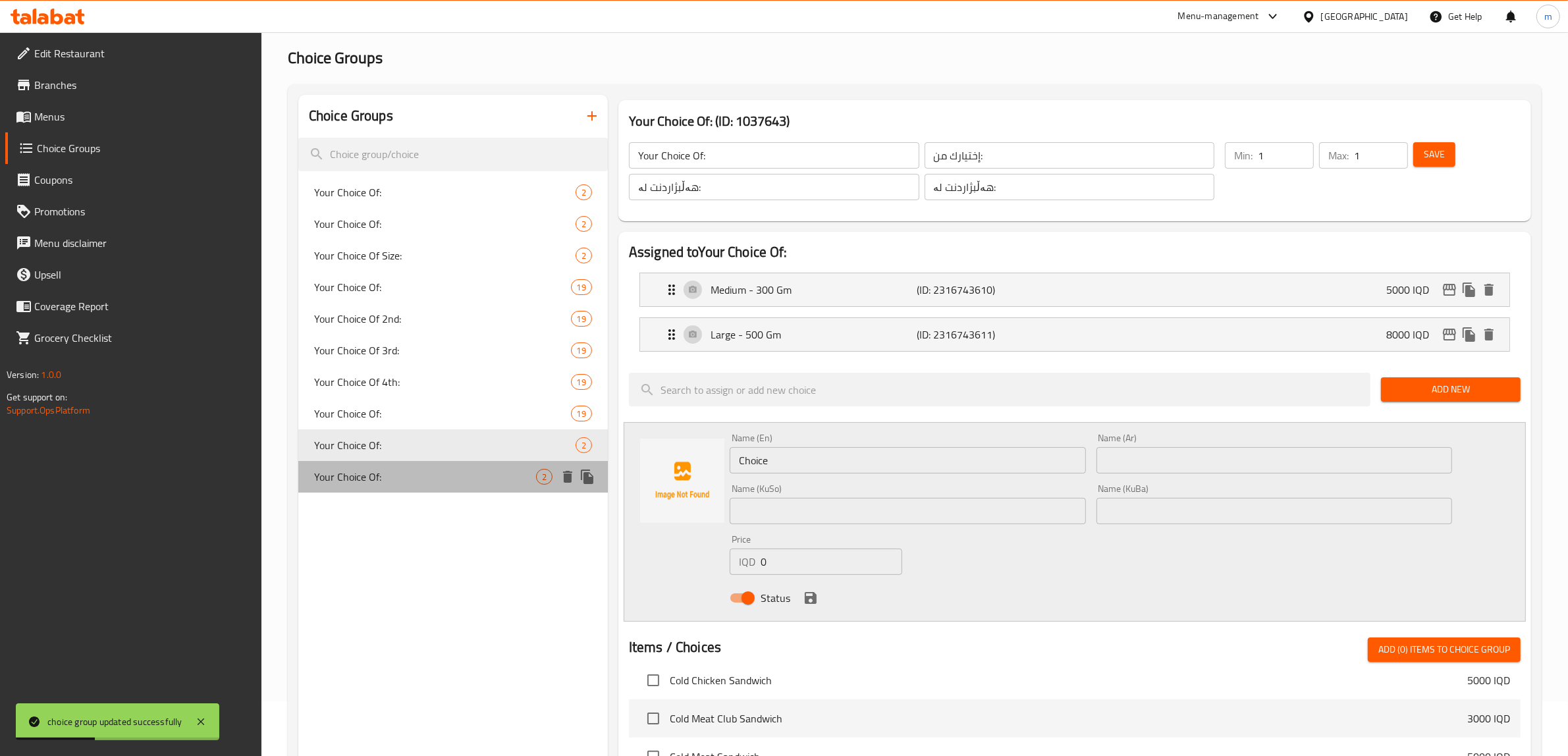
click at [392, 476] on span "Your Choice Of:" at bounding box center [425, 477] width 222 height 16
type input "Your Choice Of:"
type input "إختيارك من:"
type input "هەڵبژاردنت لە:"
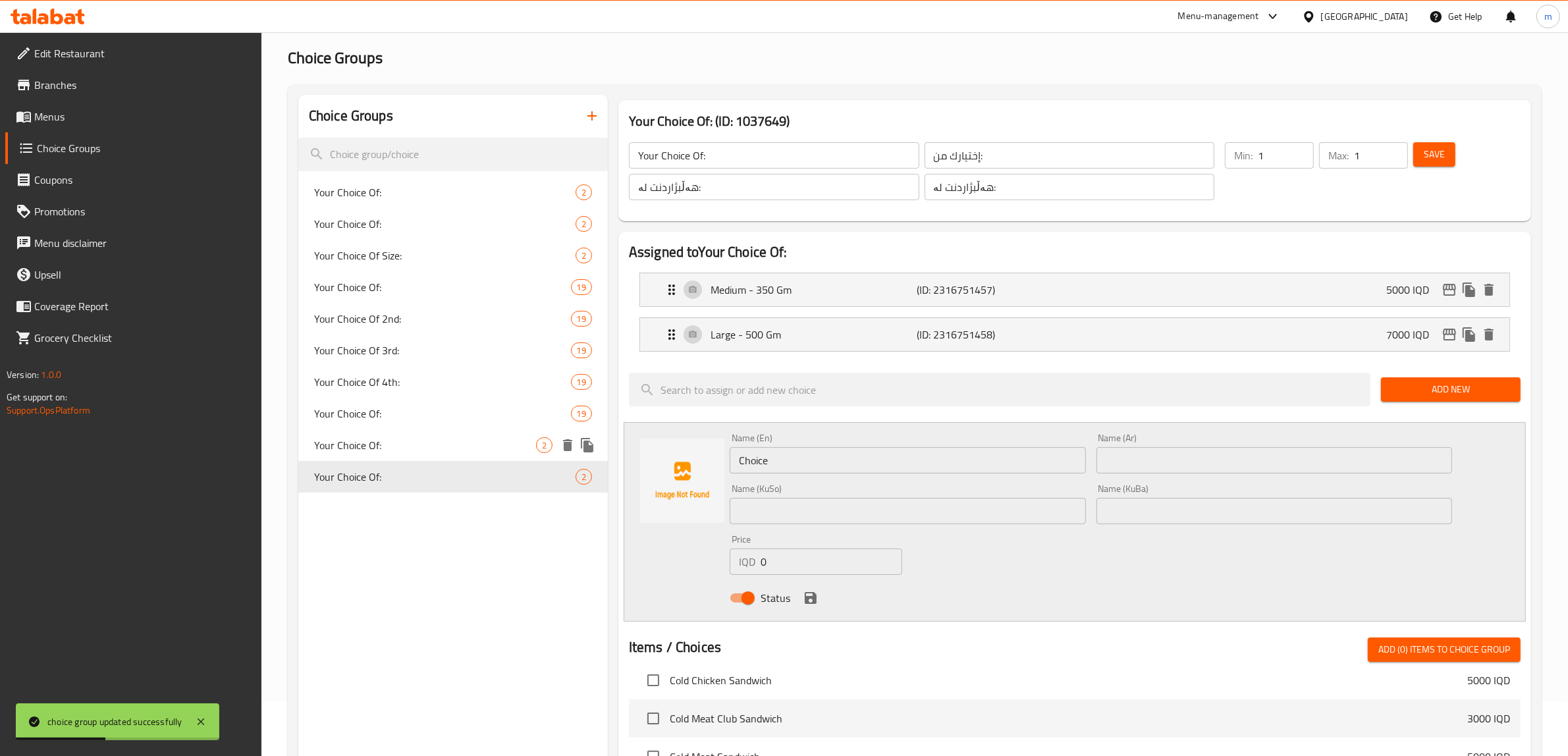
click at [396, 443] on span "Your Choice Of:" at bounding box center [425, 445] width 222 height 16
type input "Your Choice Of:"
type input "إختيارك من:"
type input "هەڵبژاردنت لە:"
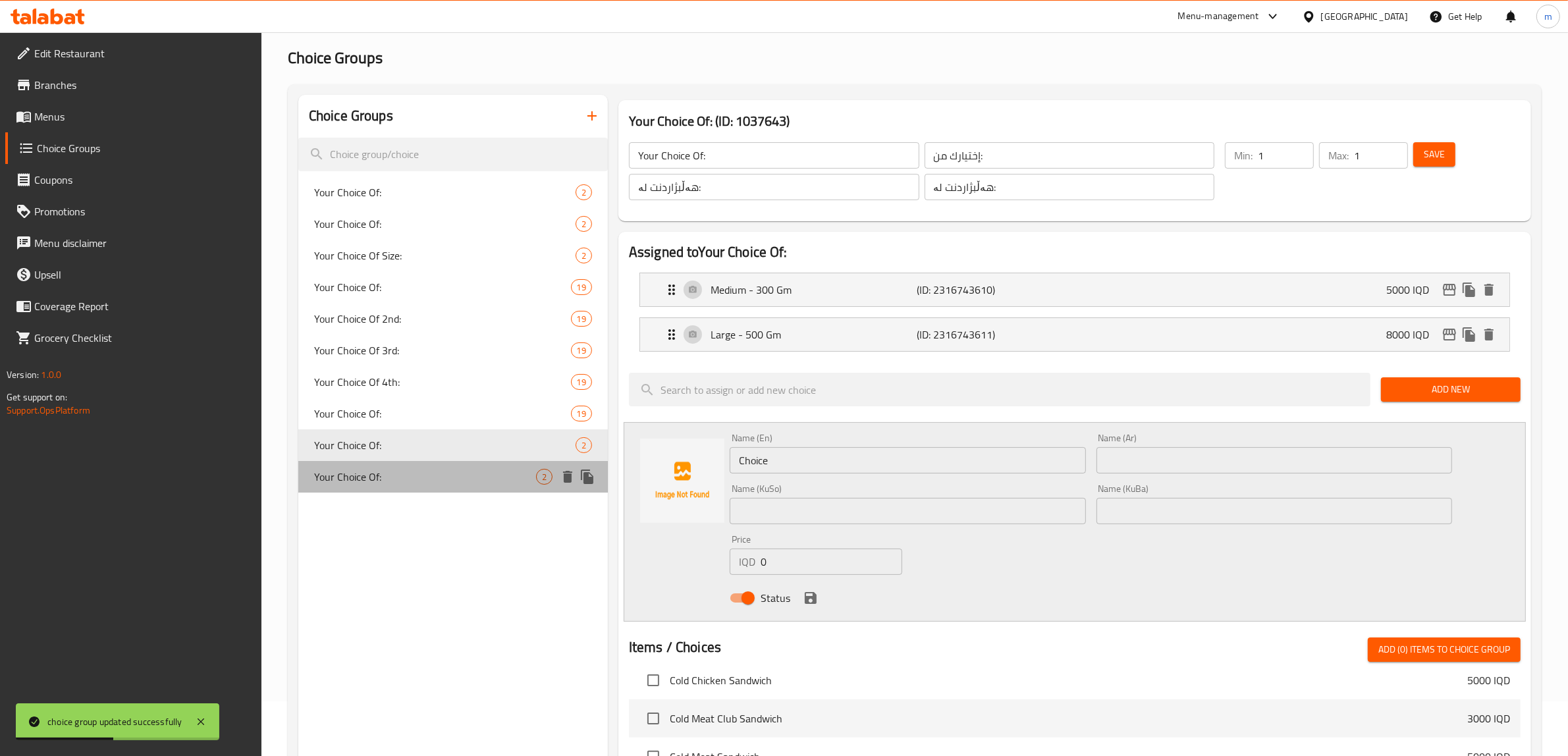
click at [396, 466] on div "Your Choice Of: 2" at bounding box center [453, 477] width 309 height 31
type input "Your Choice Of:"
type input "إختيارك من:"
type input "هەڵبژاردنت لە:"
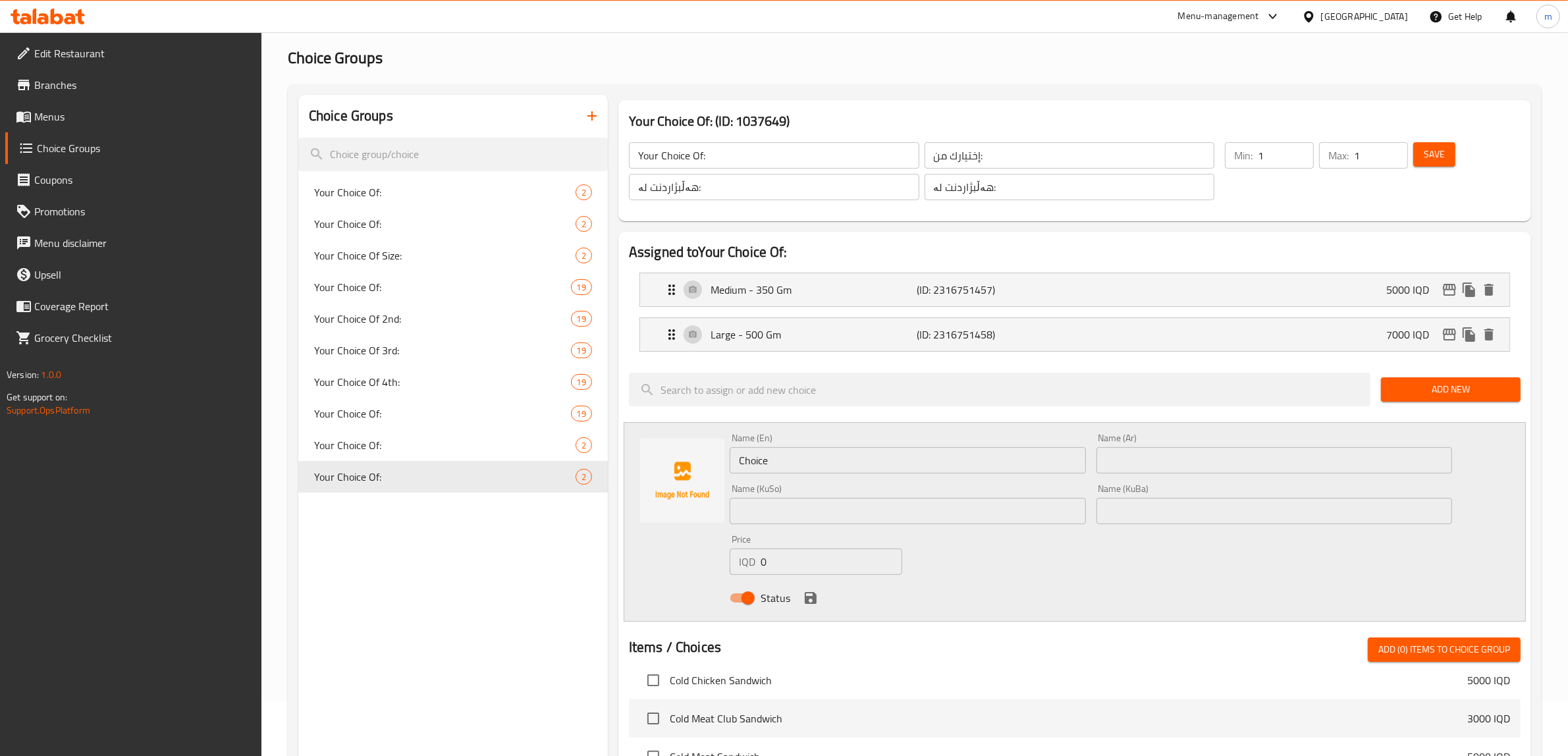
click at [602, 107] on button "button" at bounding box center [592, 116] width 31 height 31
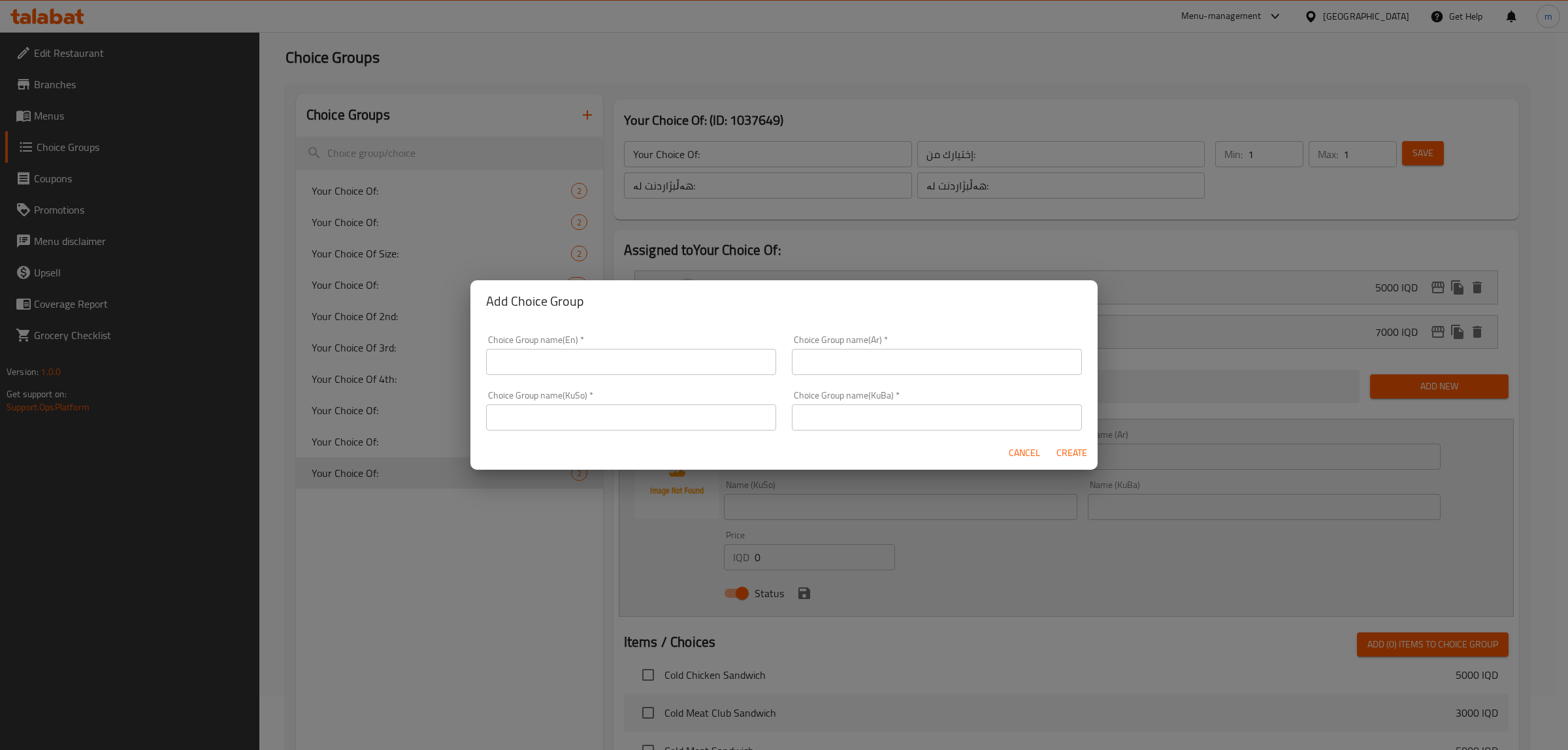
click at [588, 354] on input "text" at bounding box center [631, 362] width 290 height 26
type input "Your Choice Of:"
click at [870, 358] on input "text" at bounding box center [936, 362] width 290 height 26
type input "إختيارك من:"
click at [716, 399] on div "Choice Group name(KuSo)   * Choice Group name(KuSo) *" at bounding box center [631, 410] width 290 height 40
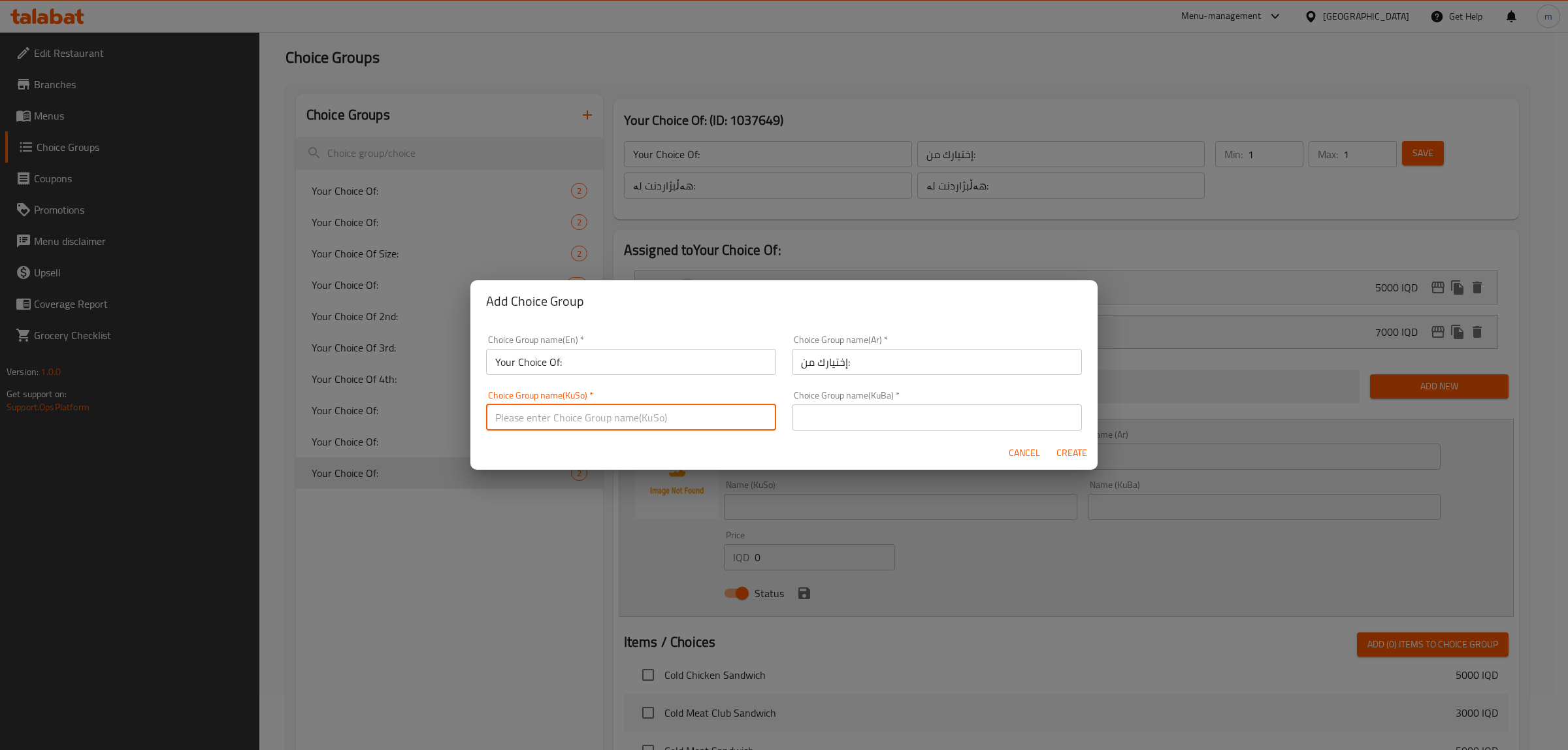
click at [720, 426] on input "text" at bounding box center [631, 417] width 290 height 26
type input "هەڵبژاردنت لە:"
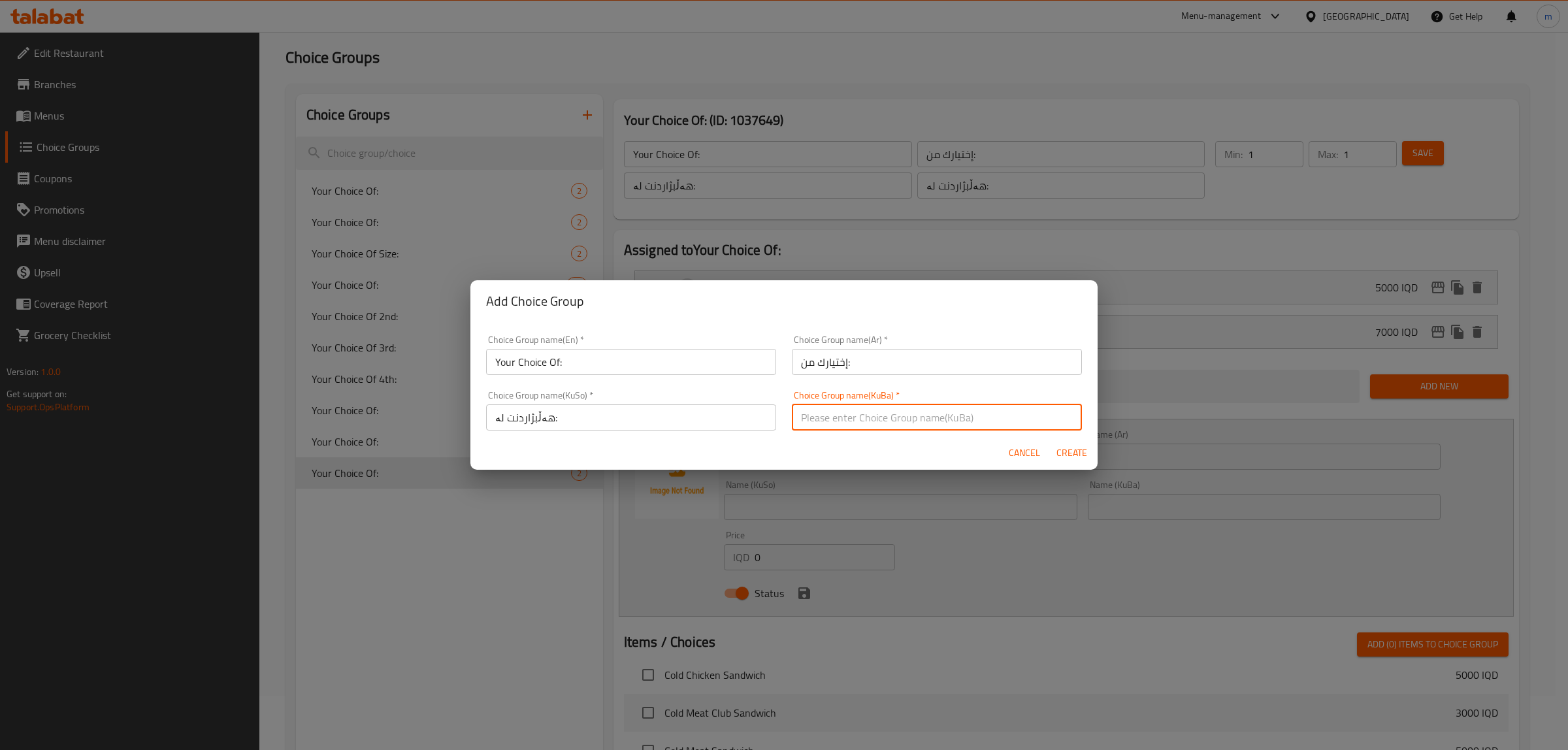
click at [830, 422] on input "text" at bounding box center [936, 417] width 290 height 26
type input "هەڵبژاردنت لە:"
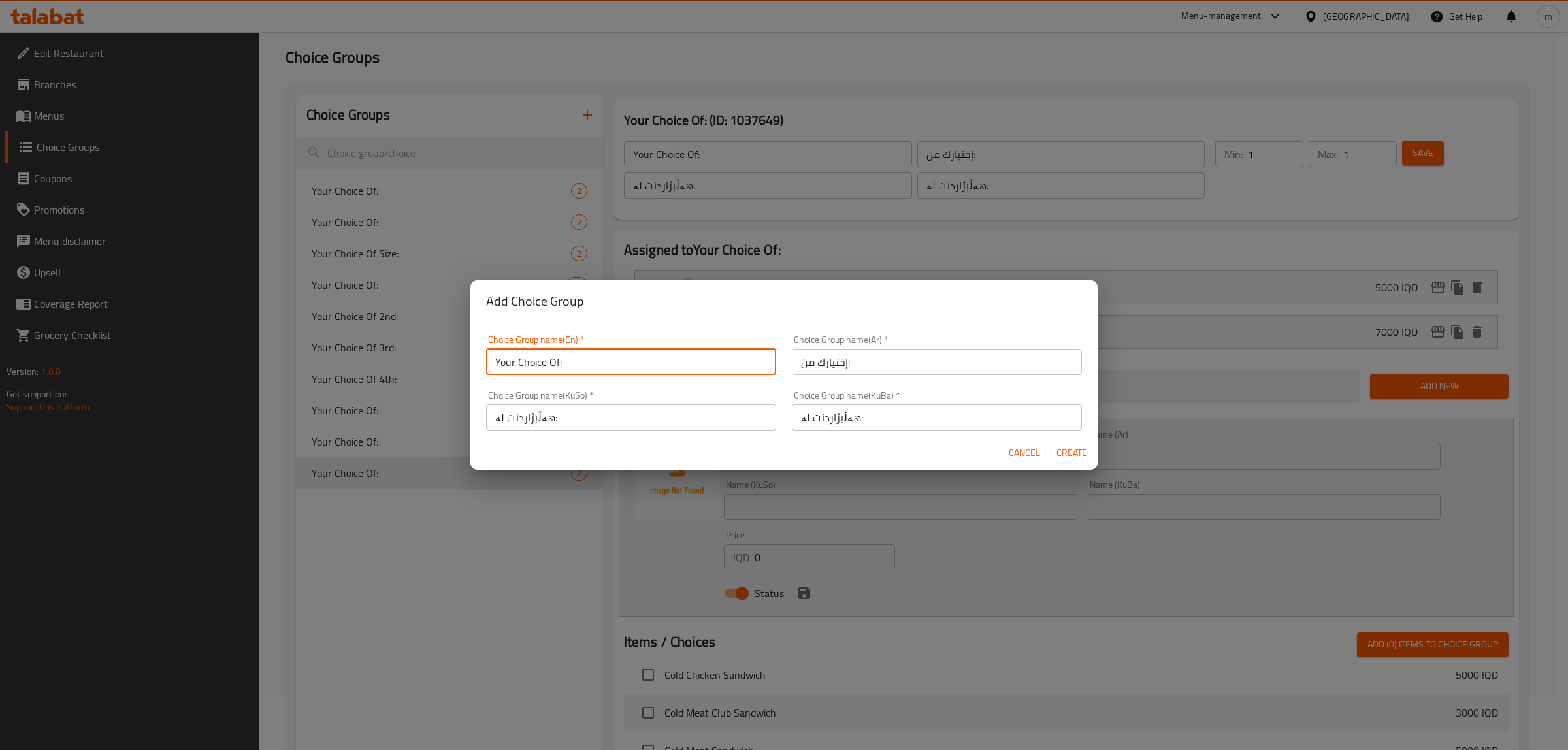
click at [642, 363] on input "Your Choice Of:" at bounding box center [631, 362] width 290 height 26
type input "Your Choice Of:"
click at [1059, 453] on span "Create" at bounding box center [1071, 453] width 31 height 16
type input "Your Choice Of:"
type input "إختيارك من:"
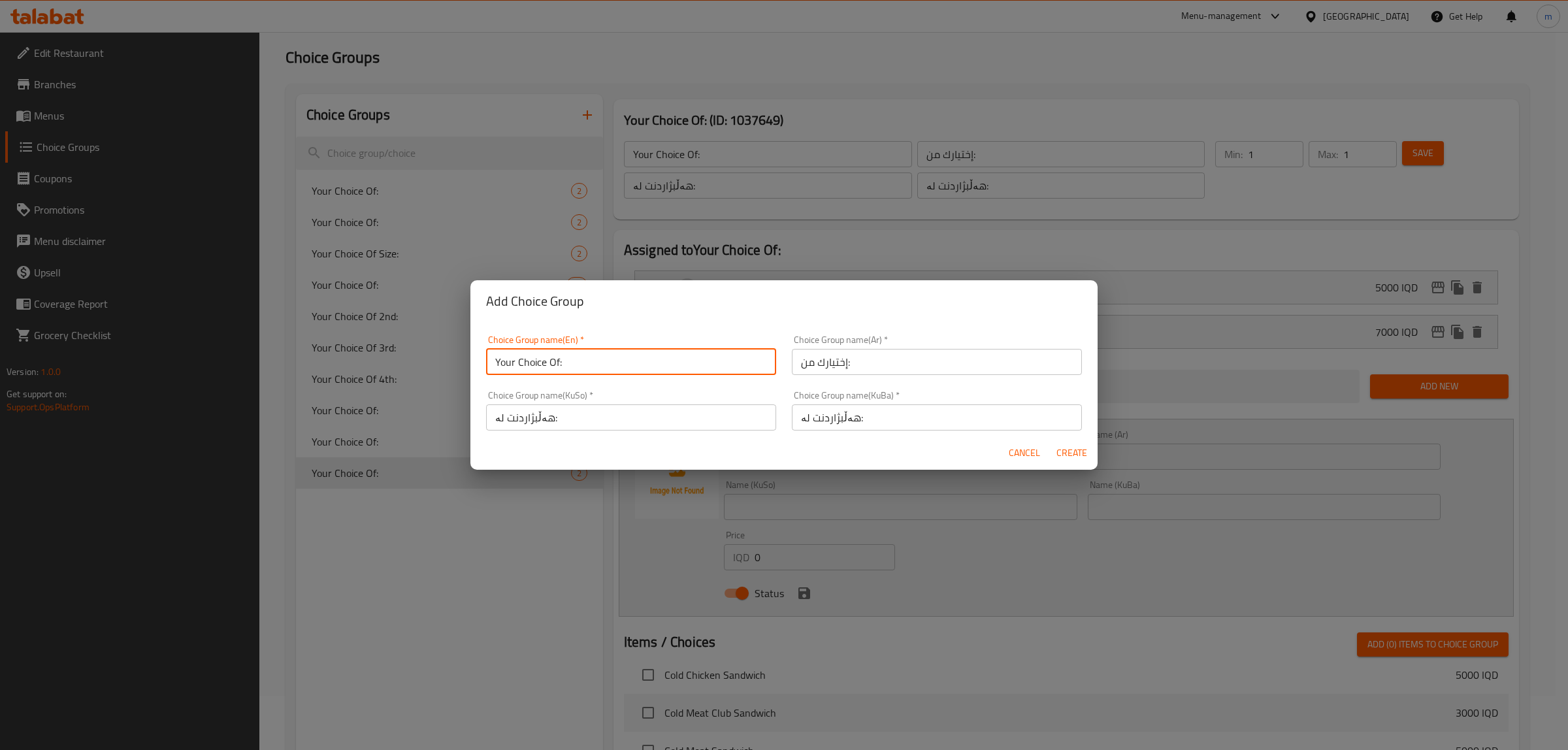
type input "0"
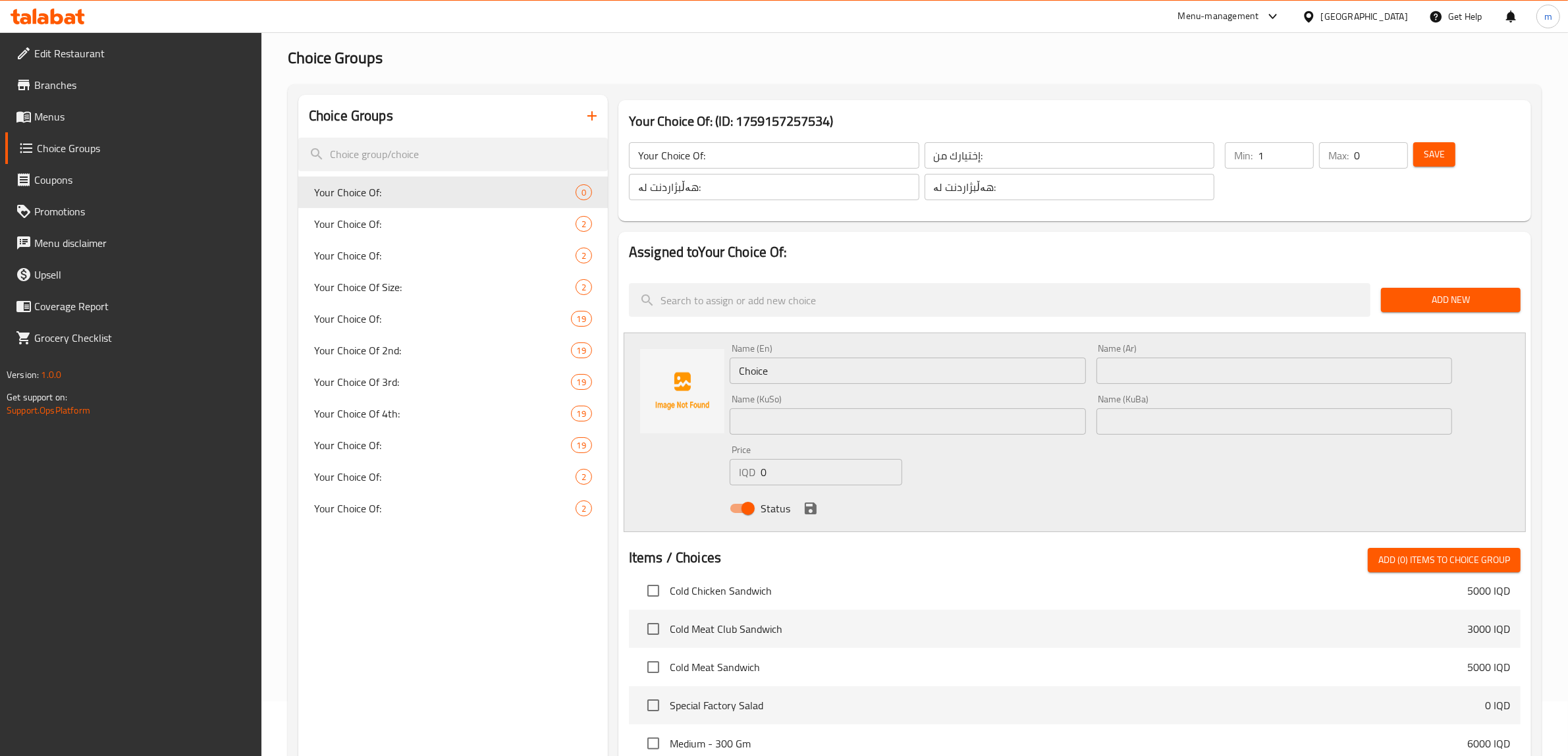
type input "1"
click at [1300, 150] on input "1" at bounding box center [1285, 156] width 56 height 27
type input "1"
click at [1393, 149] on input "1" at bounding box center [1381, 156] width 54 height 27
click at [1429, 150] on span "Save" at bounding box center [1434, 154] width 21 height 16
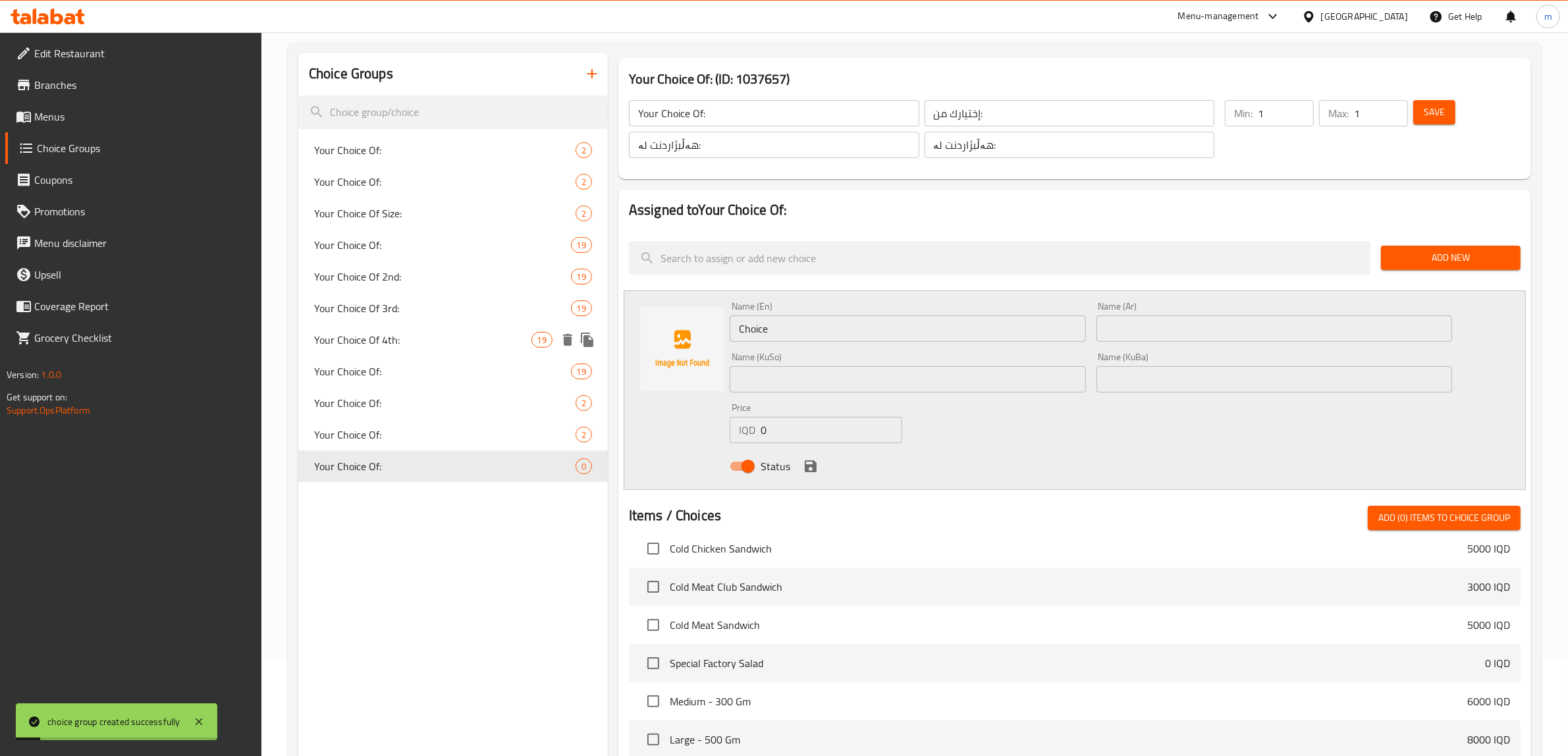
scroll to position [110, 0]
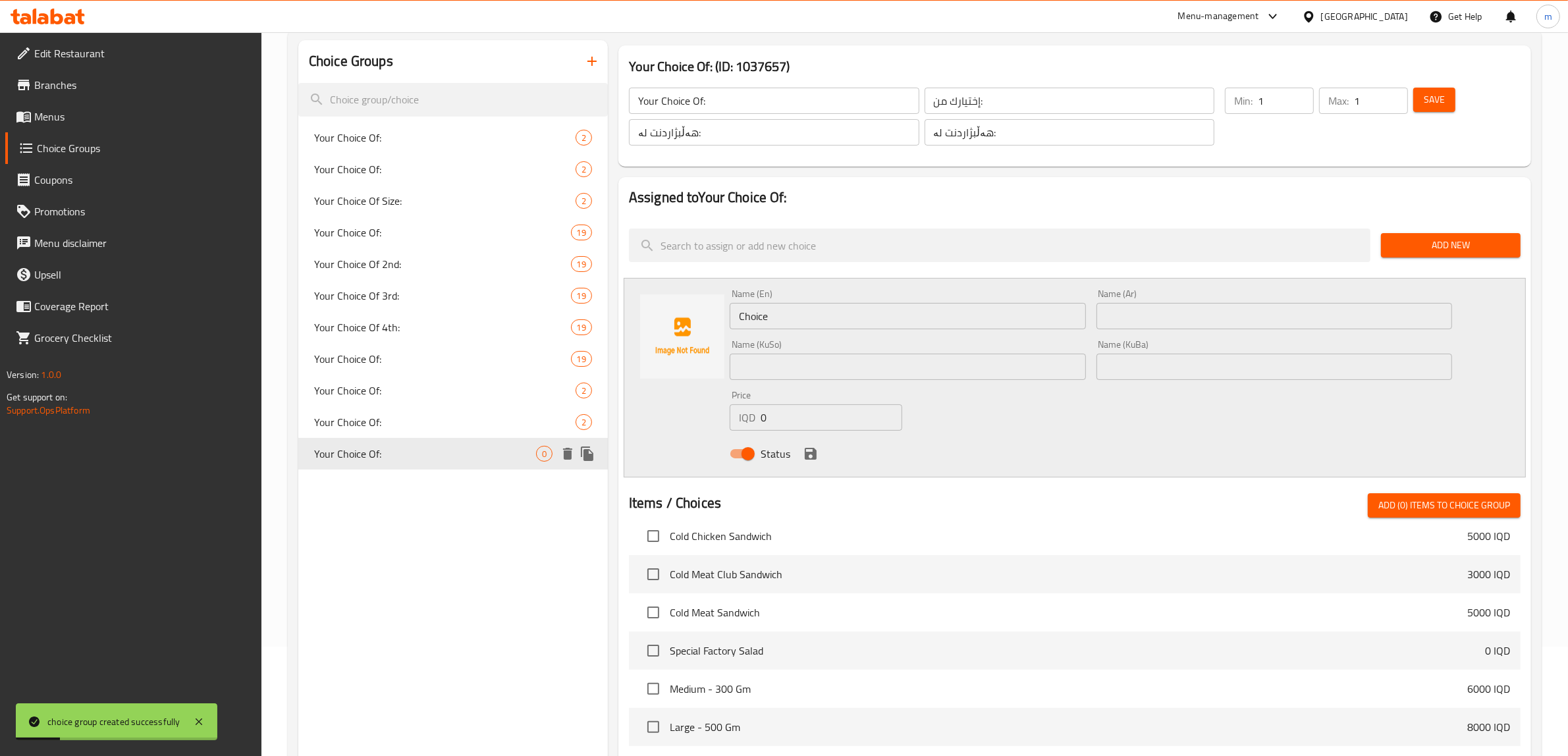
click at [433, 453] on span "Your Choice Of:" at bounding box center [425, 454] width 222 height 16
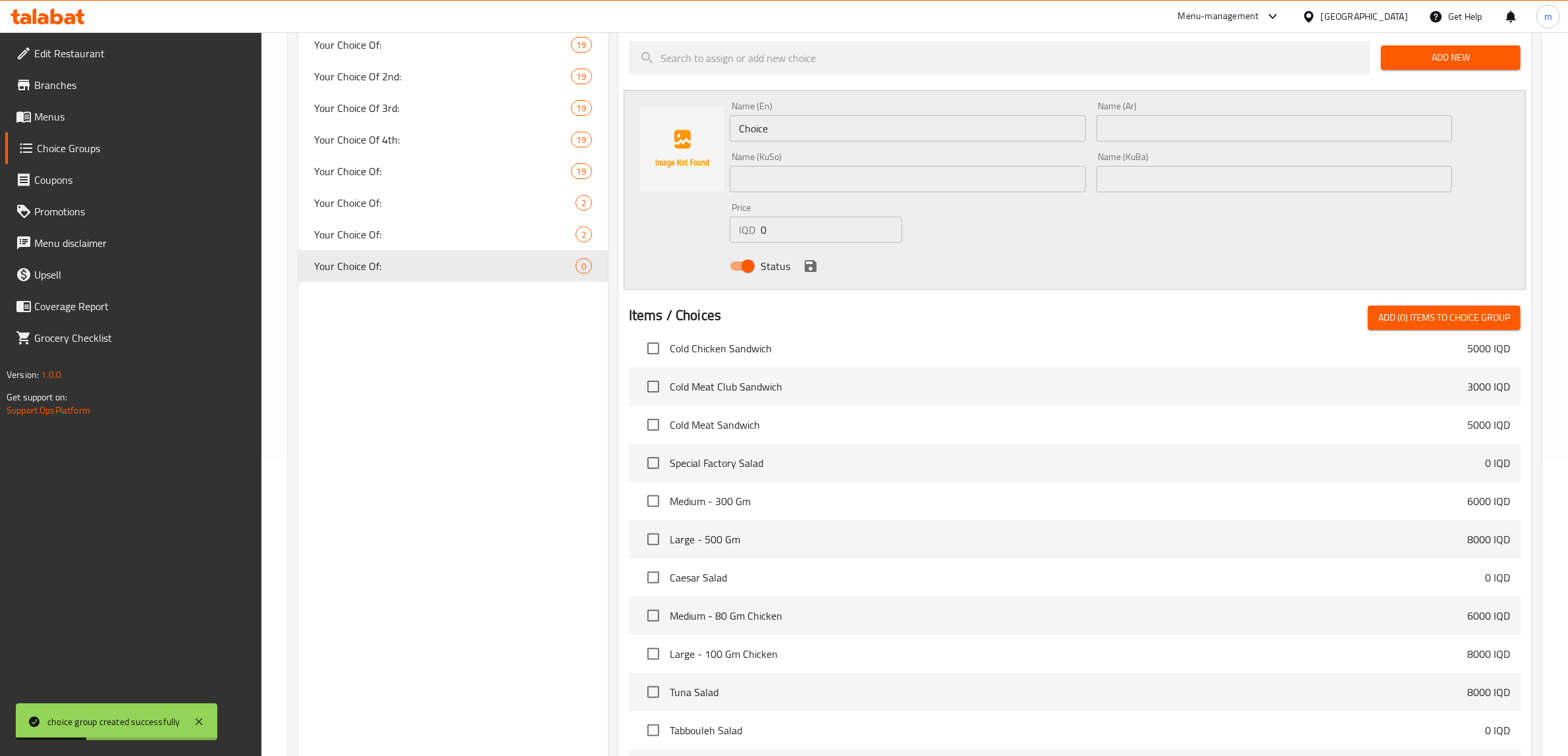
scroll to position [329, 0]
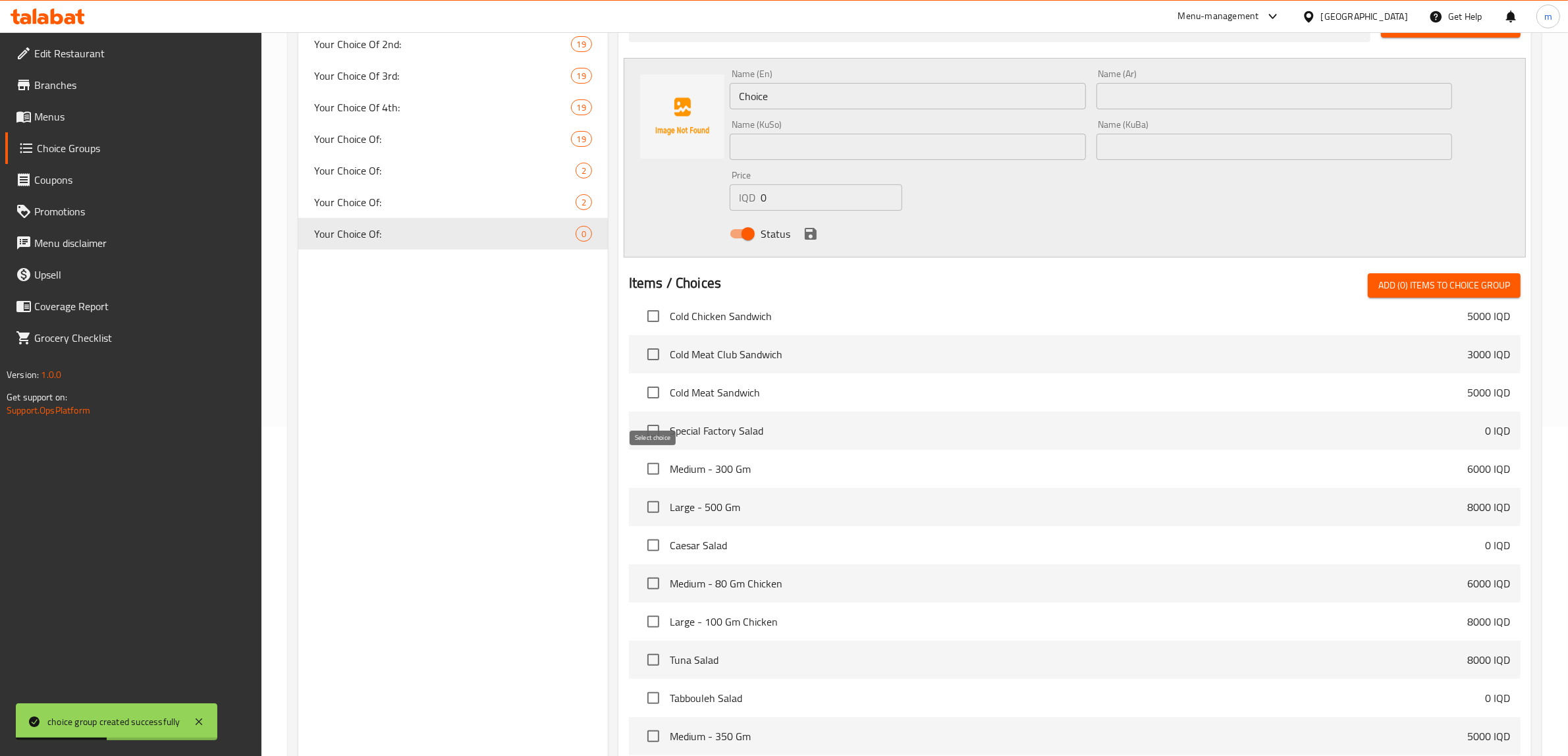
click at [656, 472] on input "checkbox" at bounding box center [652, 468] width 27 height 27
checkbox input "true"
click at [653, 494] on input "checkbox" at bounding box center [652, 507] width 27 height 27
checkbox input "true"
click at [1474, 284] on span "Add (2) items to choice group" at bounding box center [1444, 285] width 132 height 16
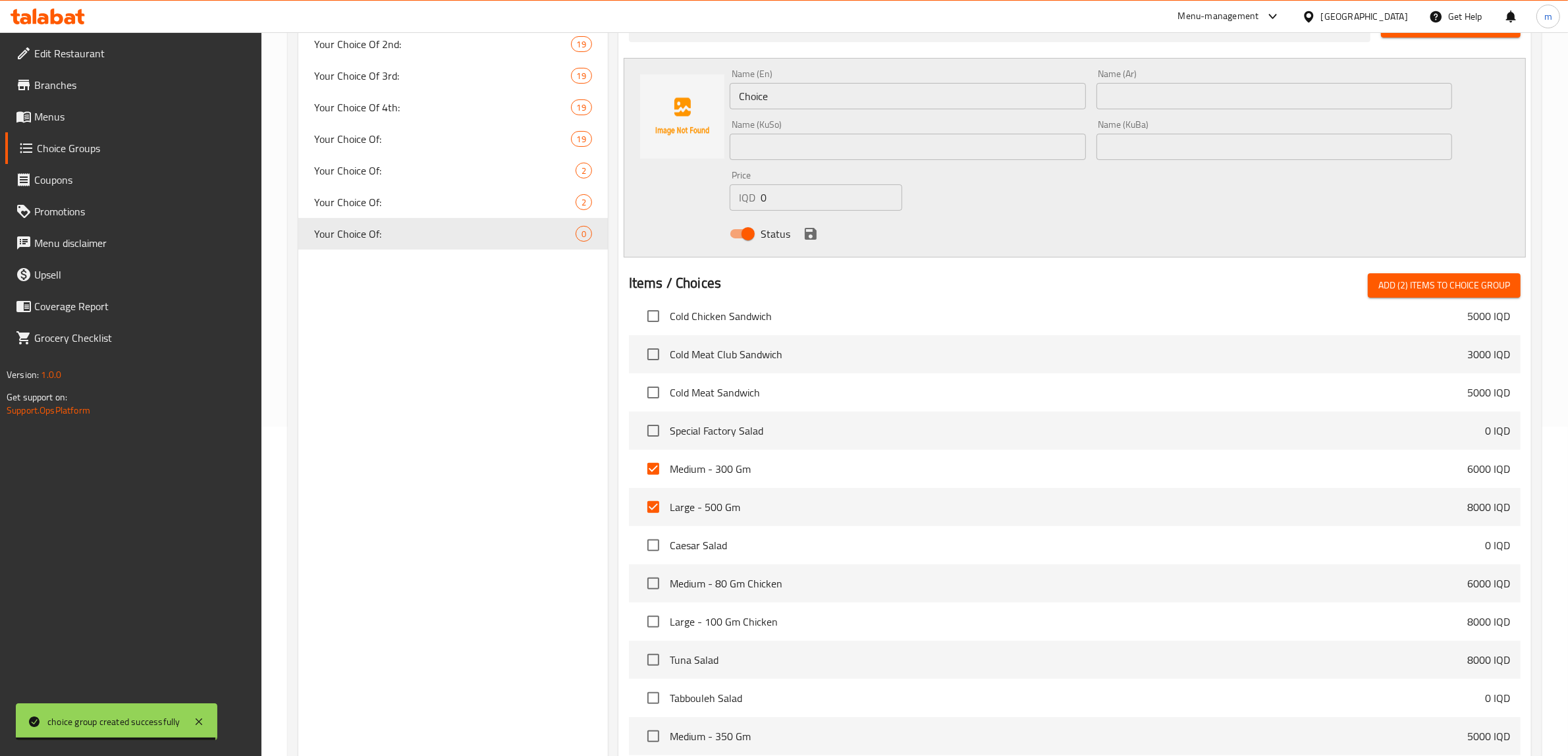
checkbox input "false"
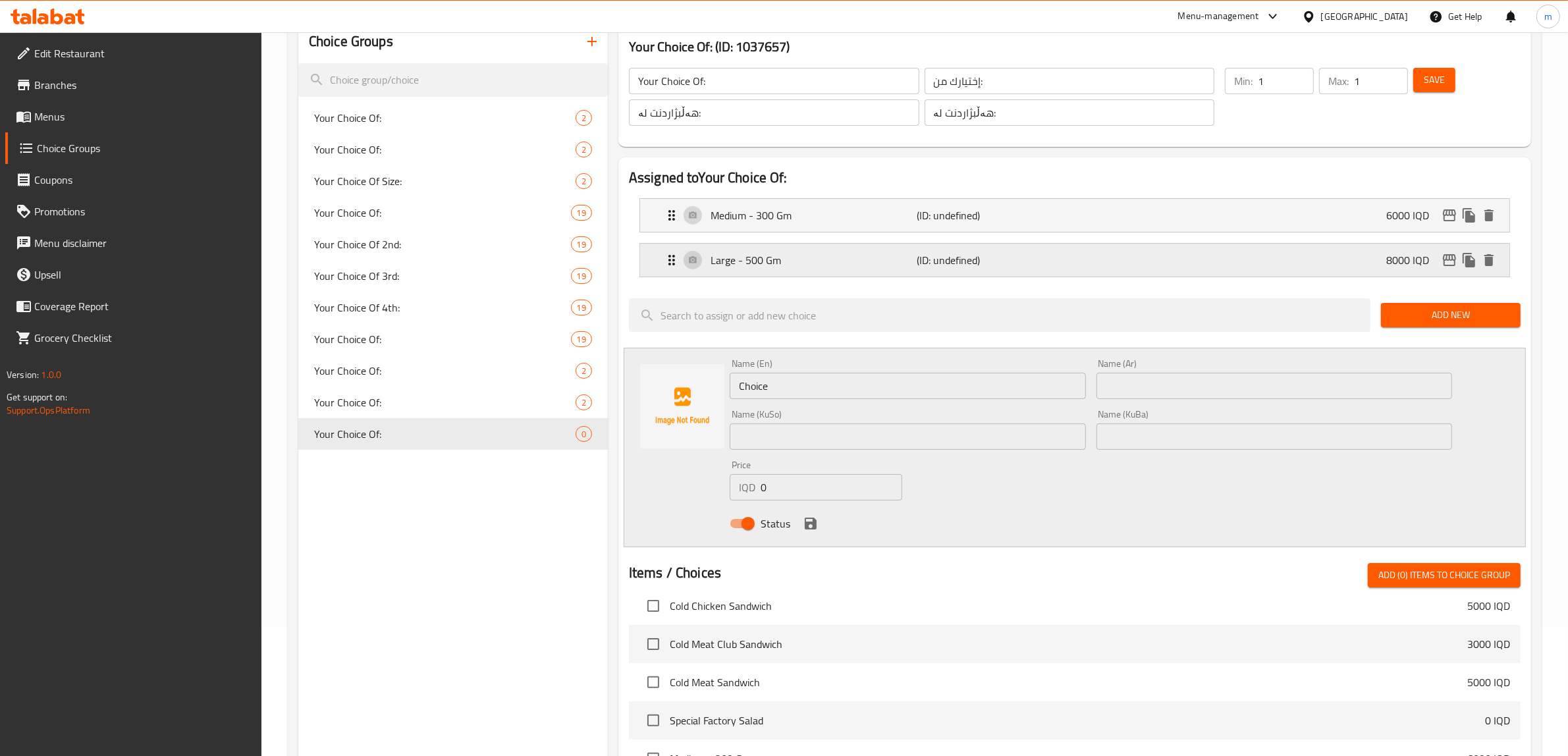
scroll to position [110, 0]
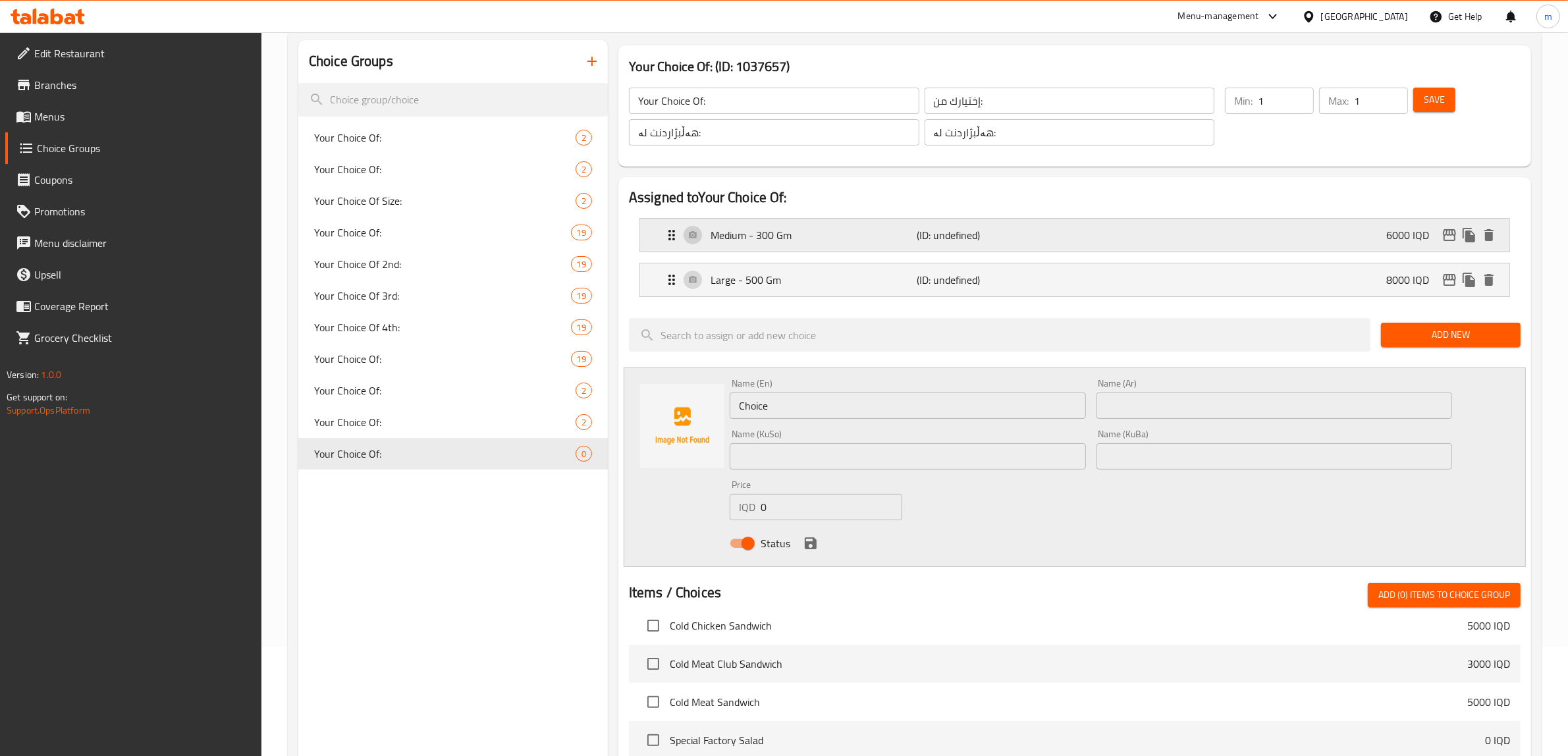
click at [668, 232] on icon "Expand" at bounding box center [671, 235] width 16 height 16
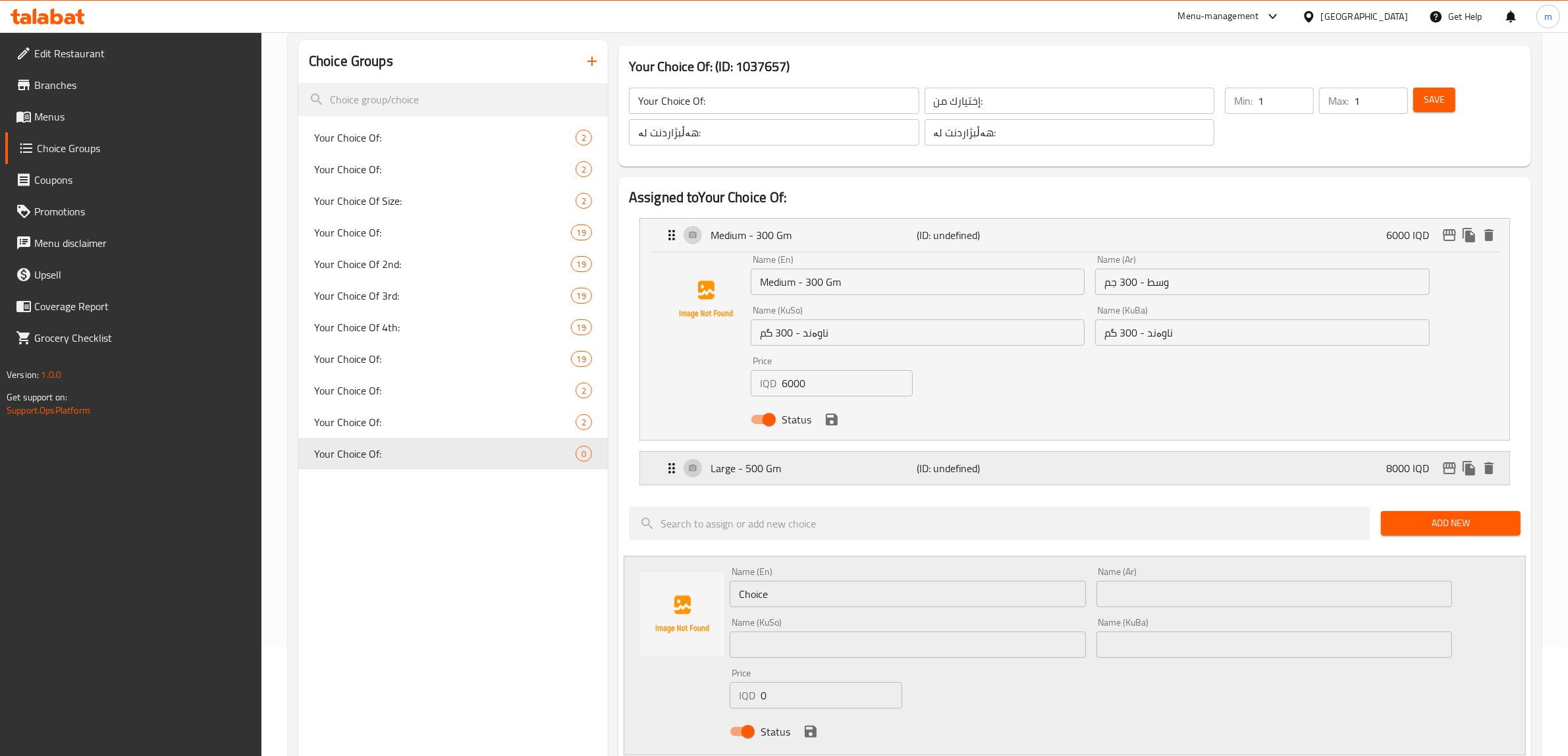
click at [674, 472] on icon "Expand" at bounding box center [671, 468] width 6 height 10
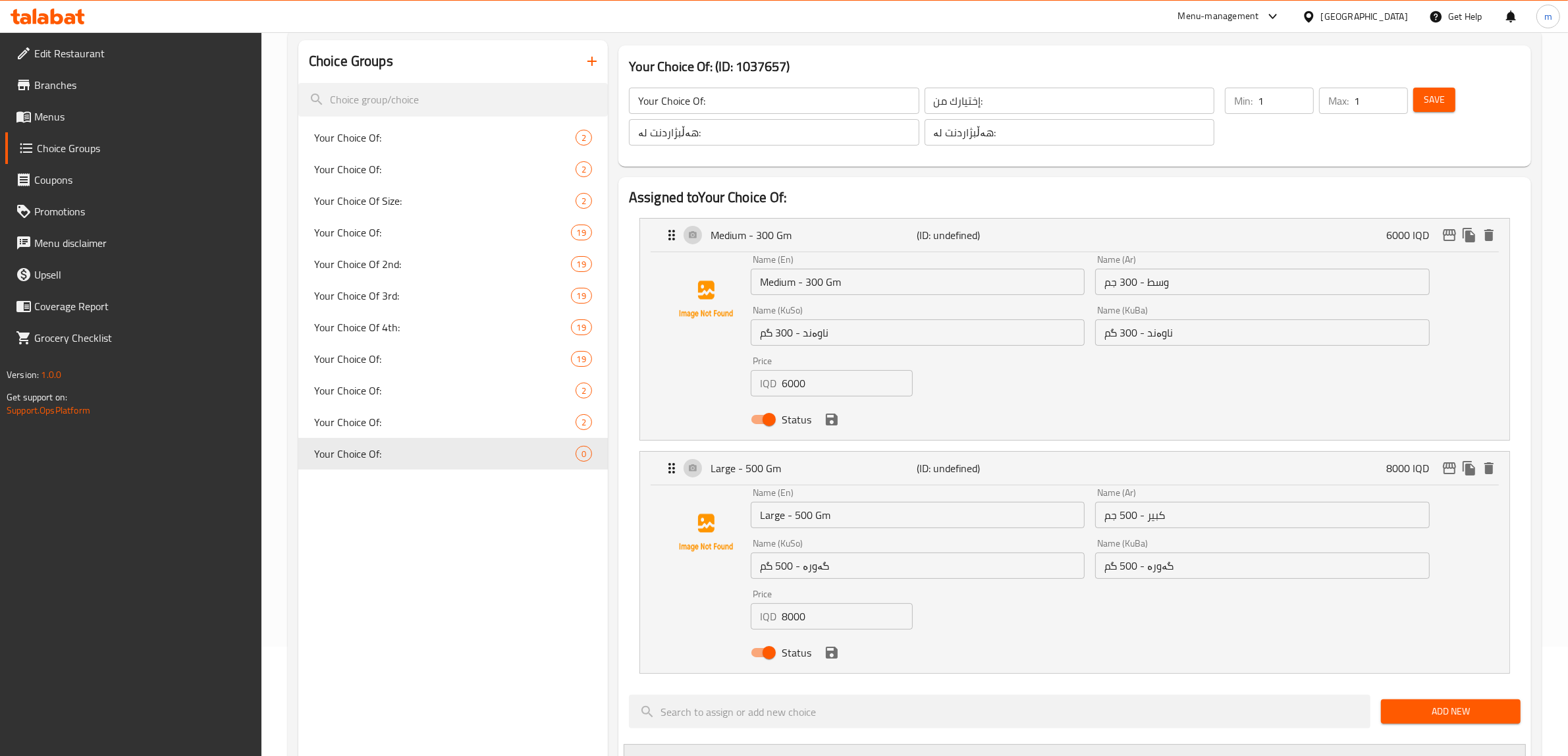
click at [795, 623] on input "8000" at bounding box center [847, 617] width 131 height 27
paste input "7"
type input "7000"
click at [798, 380] on input "6000" at bounding box center [847, 384] width 131 height 27
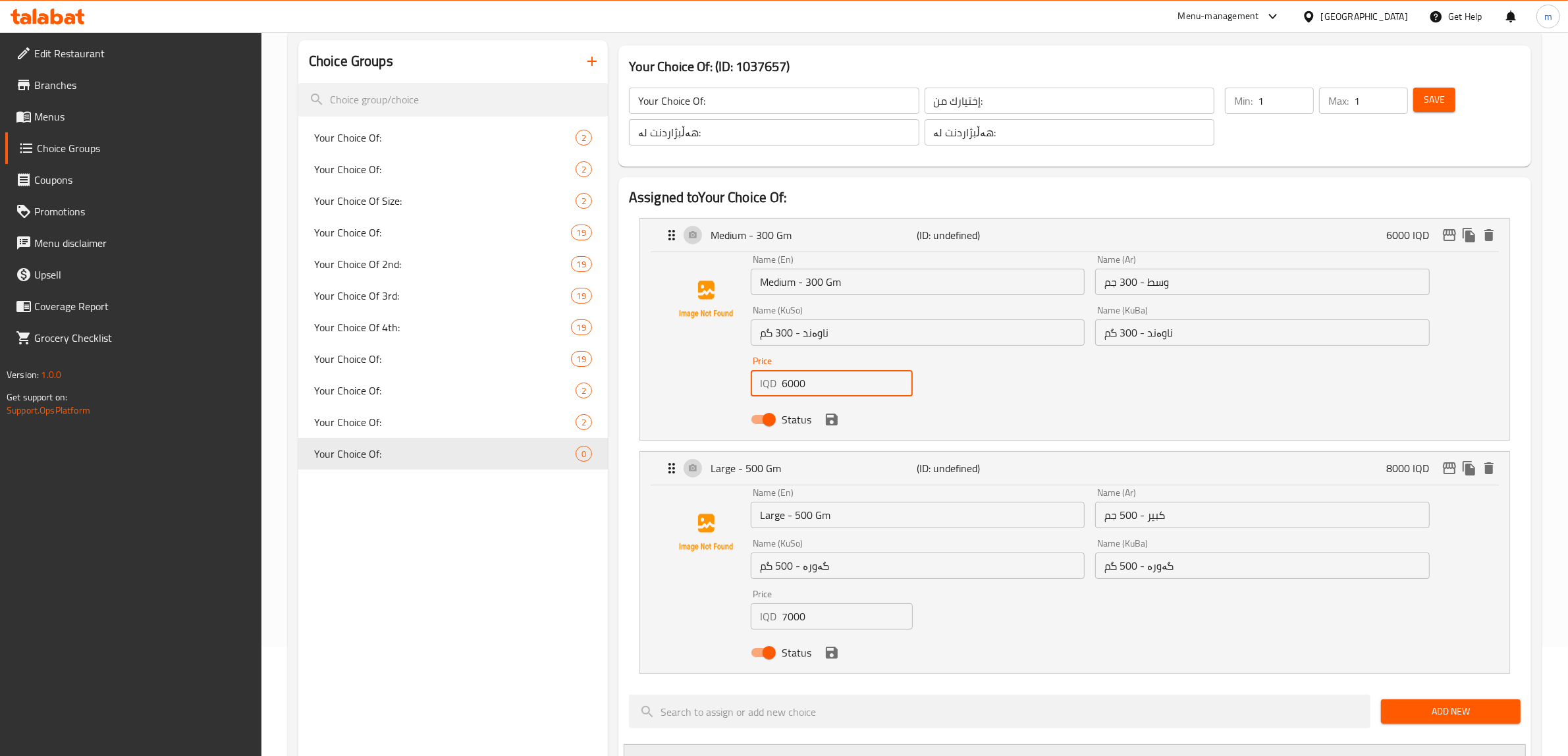
click at [798, 380] on input "6000" at bounding box center [847, 384] width 131 height 27
paste input "5"
click at [988, 385] on div "Name (En) Medium - 300 Gm Name (En) Name (Ar) وسط - 300 جم Name (Ar) Name (KuSo…" at bounding box center [1090, 344] width 689 height 188
type input "5000"
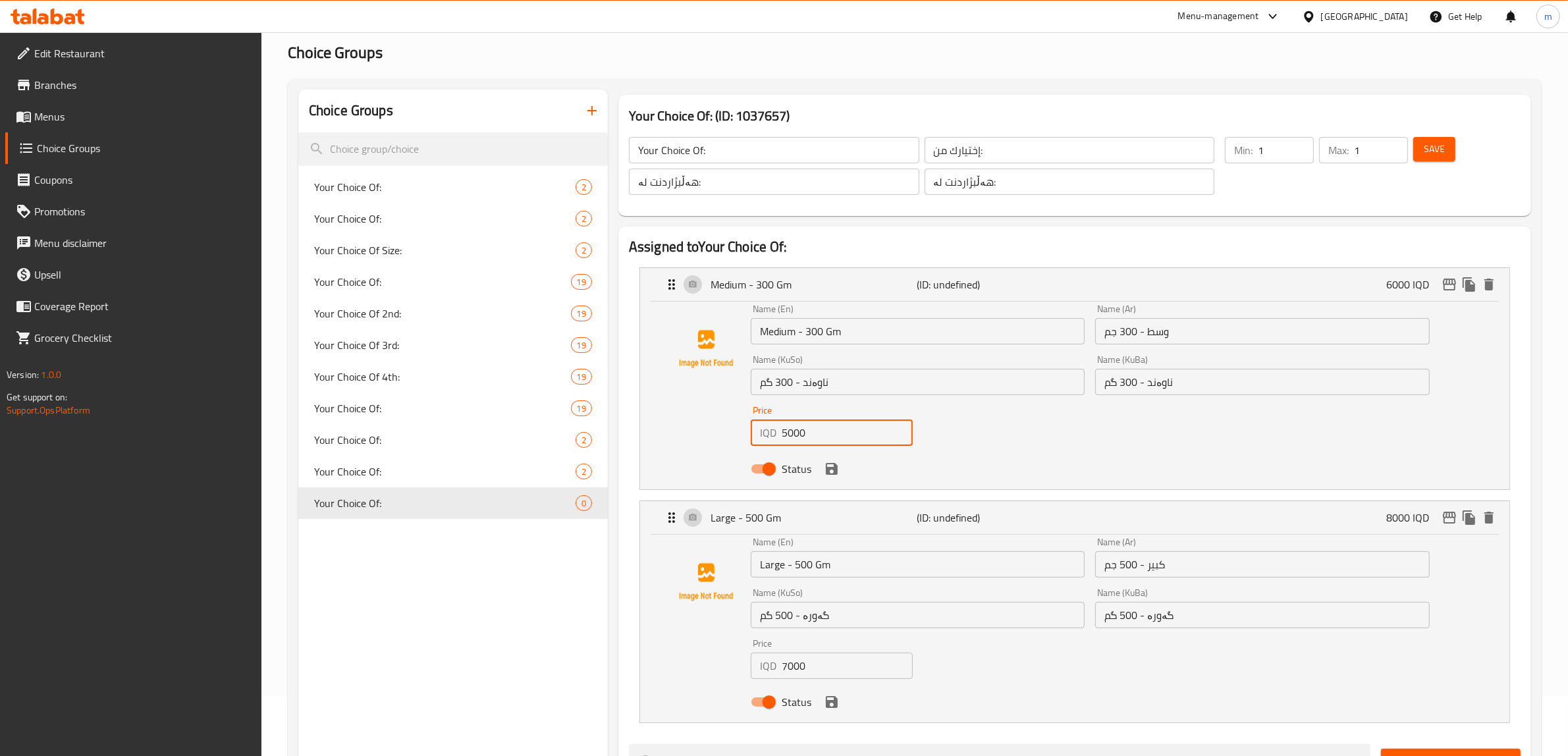
scroll to position [55, 0]
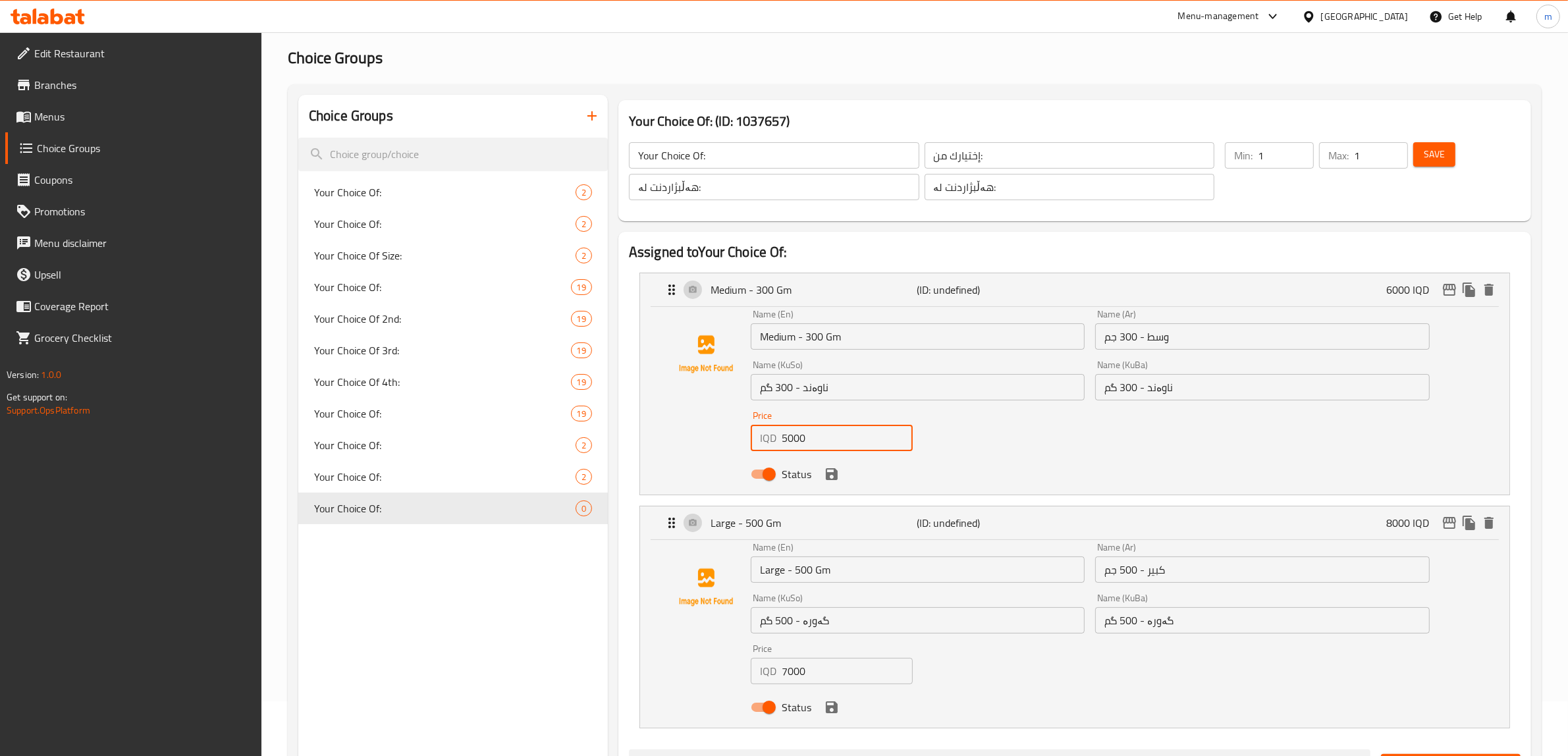
click at [1427, 166] on button "Save" at bounding box center [1434, 154] width 42 height 24
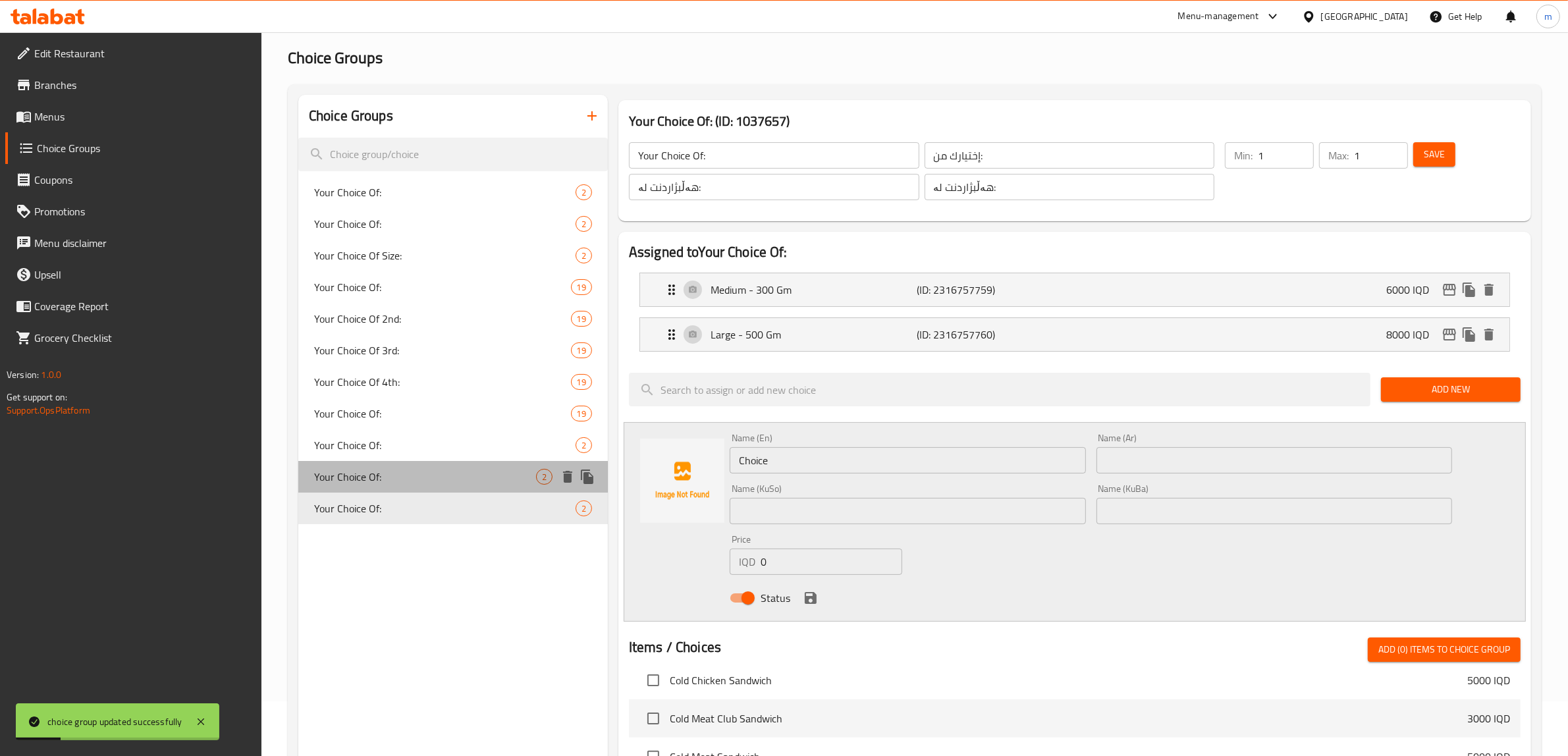
click at [397, 478] on span "Your Choice Of:" at bounding box center [425, 477] width 222 height 16
type input "Your Choice Of:"
type input "إختيارك من:"
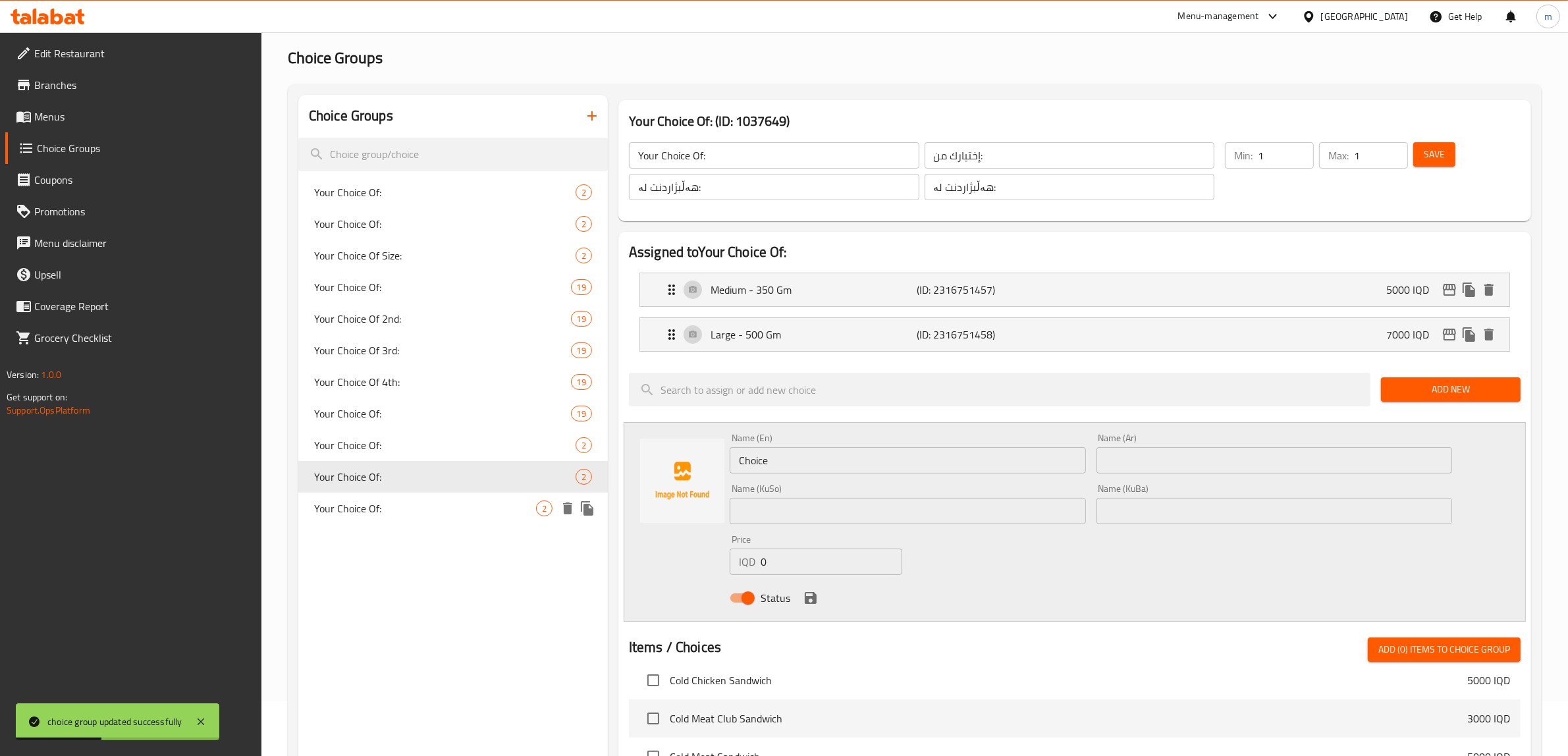
click at [378, 502] on span "Your Choice Of:" at bounding box center [425, 508] width 222 height 16
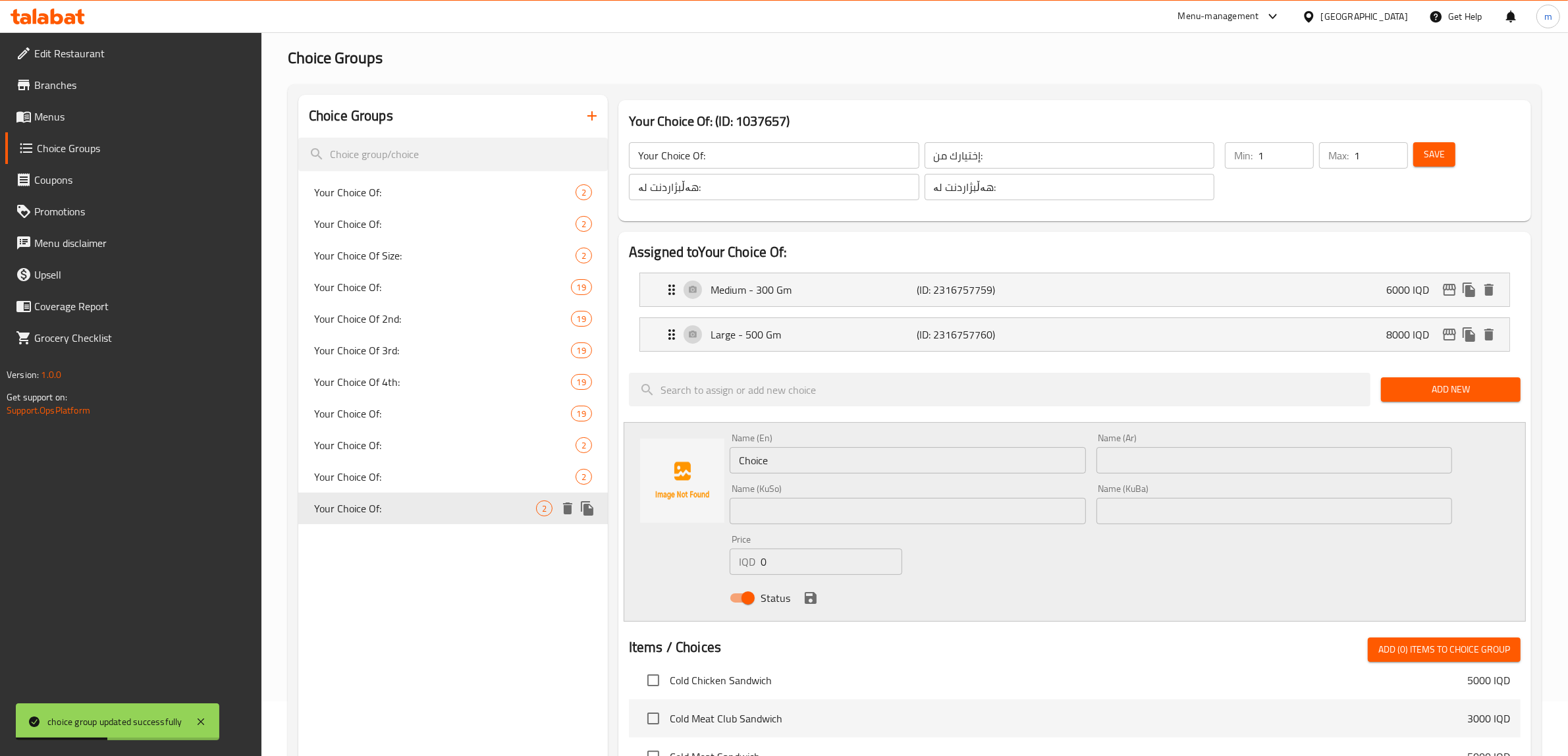
type input "Your Choice Of:"
type input "إختيارك من:"
click at [388, 478] on span "Your Choice Of:" at bounding box center [425, 477] width 222 height 16
type input "Your Choice Of:"
type input "إختيارك من:"
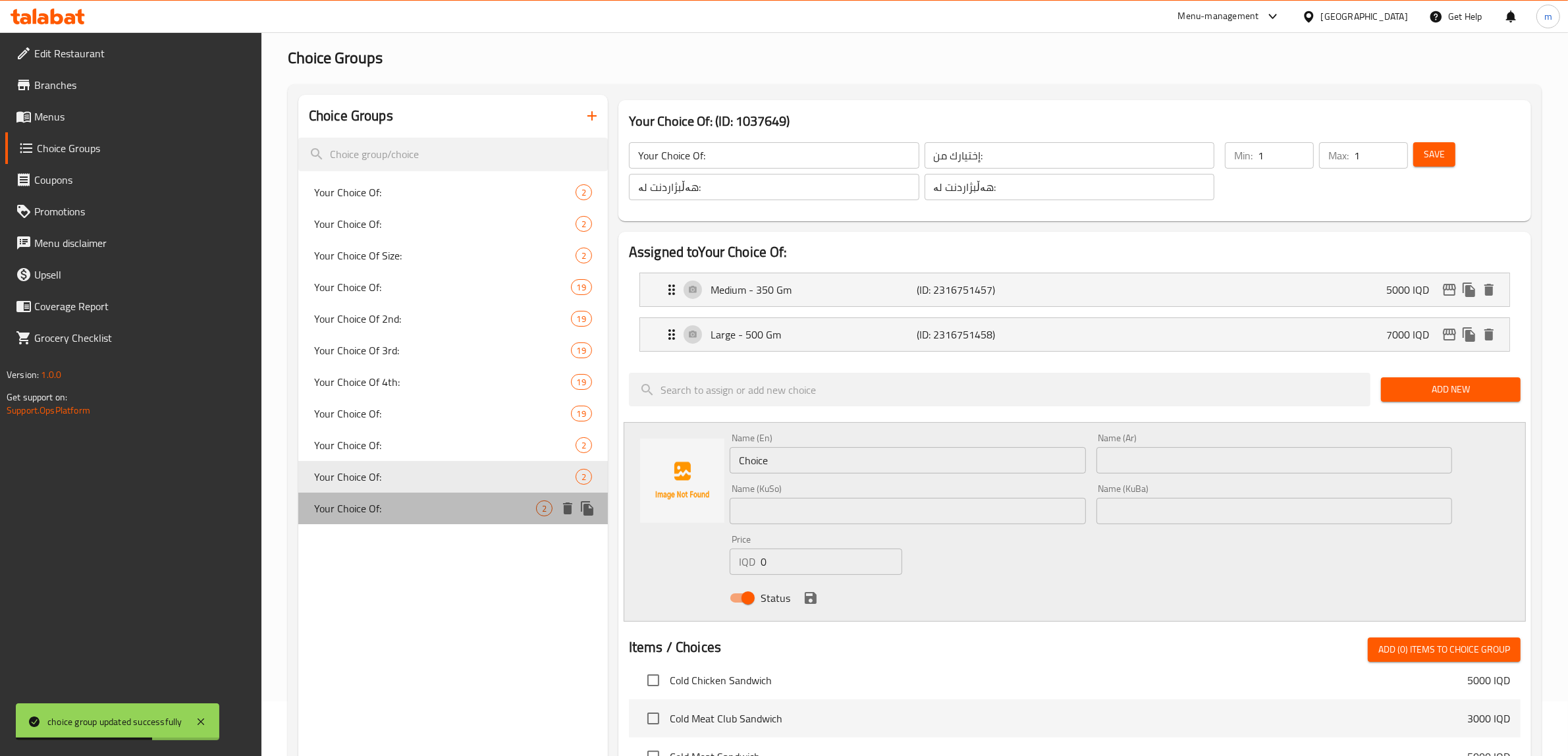
click at [396, 512] on span "Your Choice Of:" at bounding box center [425, 508] width 222 height 16
type input "Your Choice Of:"
type input "إختيارك من:"
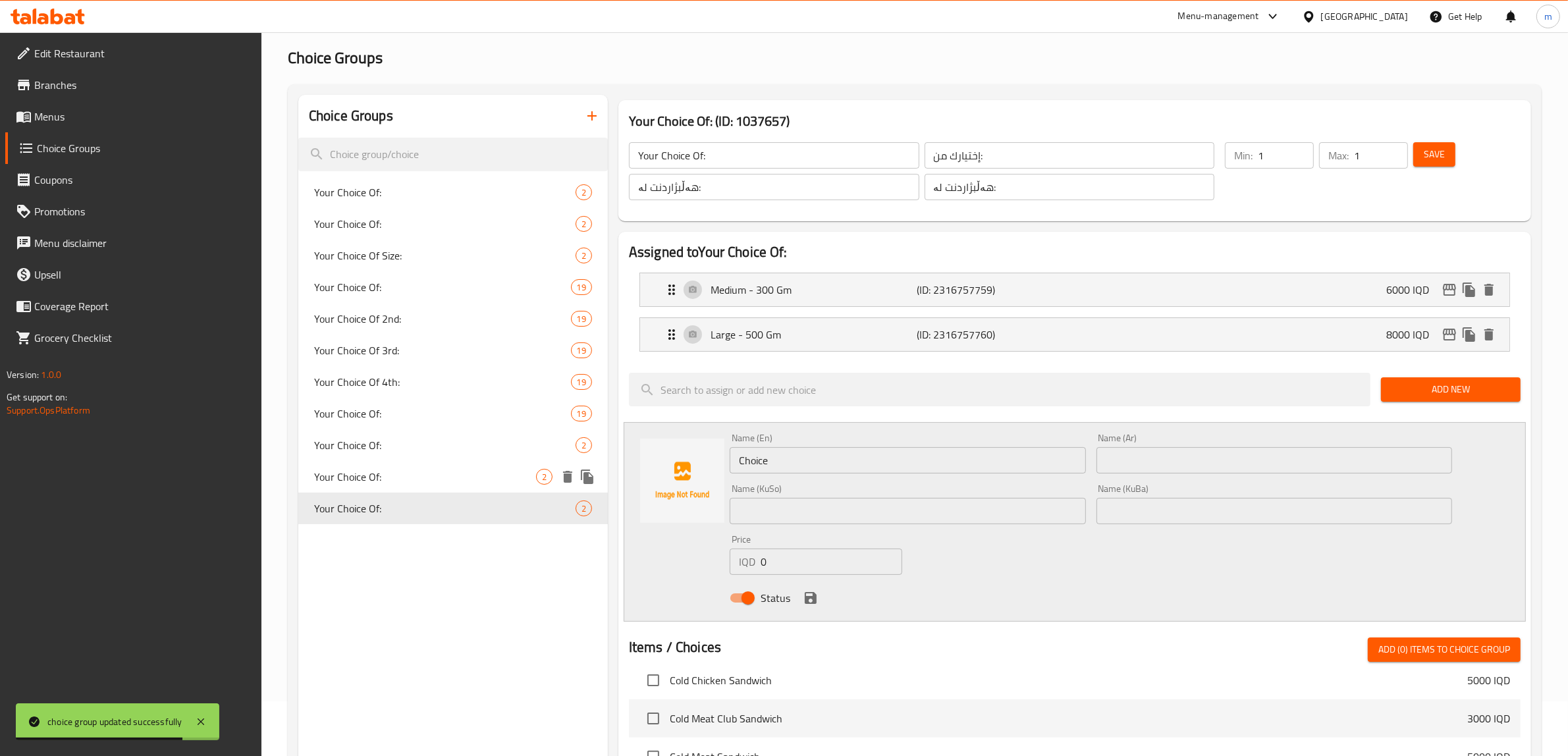
click at [406, 472] on span "Your Choice Of:" at bounding box center [425, 477] width 222 height 16
type input "Your Choice Of:"
type input "إختيارك من:"
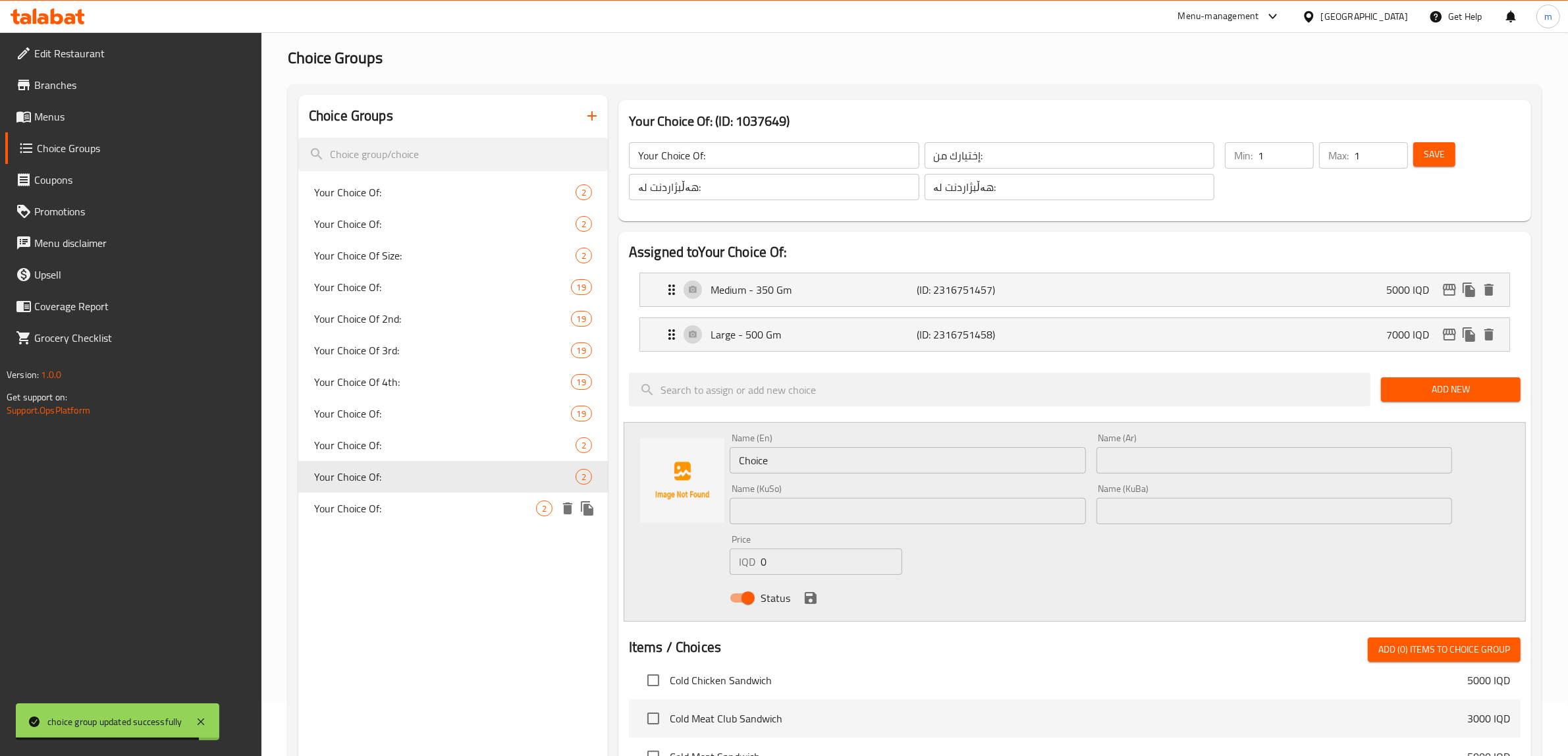
click at [405, 498] on div "Your Choice Of: 2" at bounding box center [453, 508] width 309 height 31
type input "Your Choice Of:"
type input "إختيارك من:"
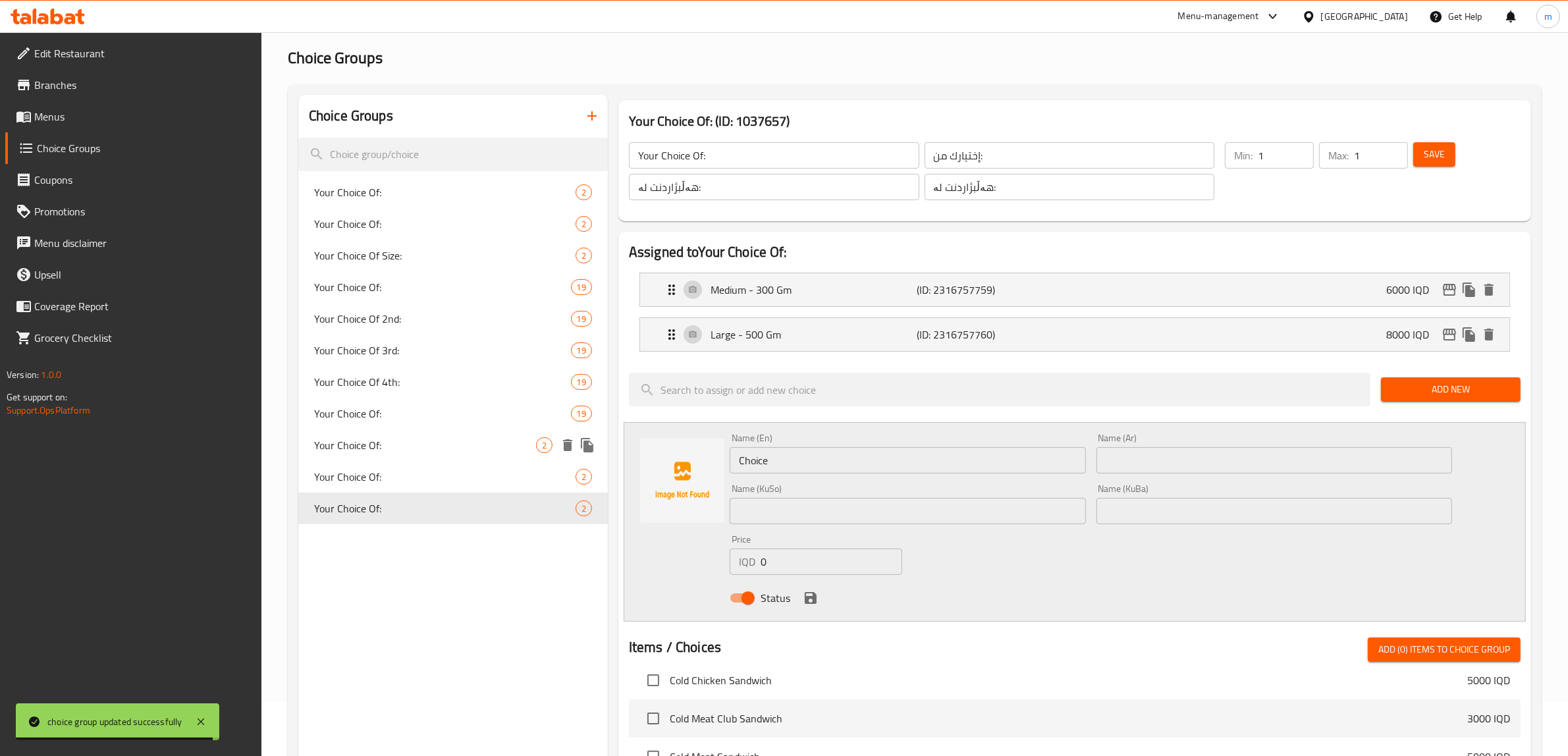
click at [405, 436] on div "Your Choice Of: 2" at bounding box center [453, 445] width 309 height 31
type input "Your Choice Of:"
type input "إختيارك من:"
type input "هەڵبژاردنت لە:"
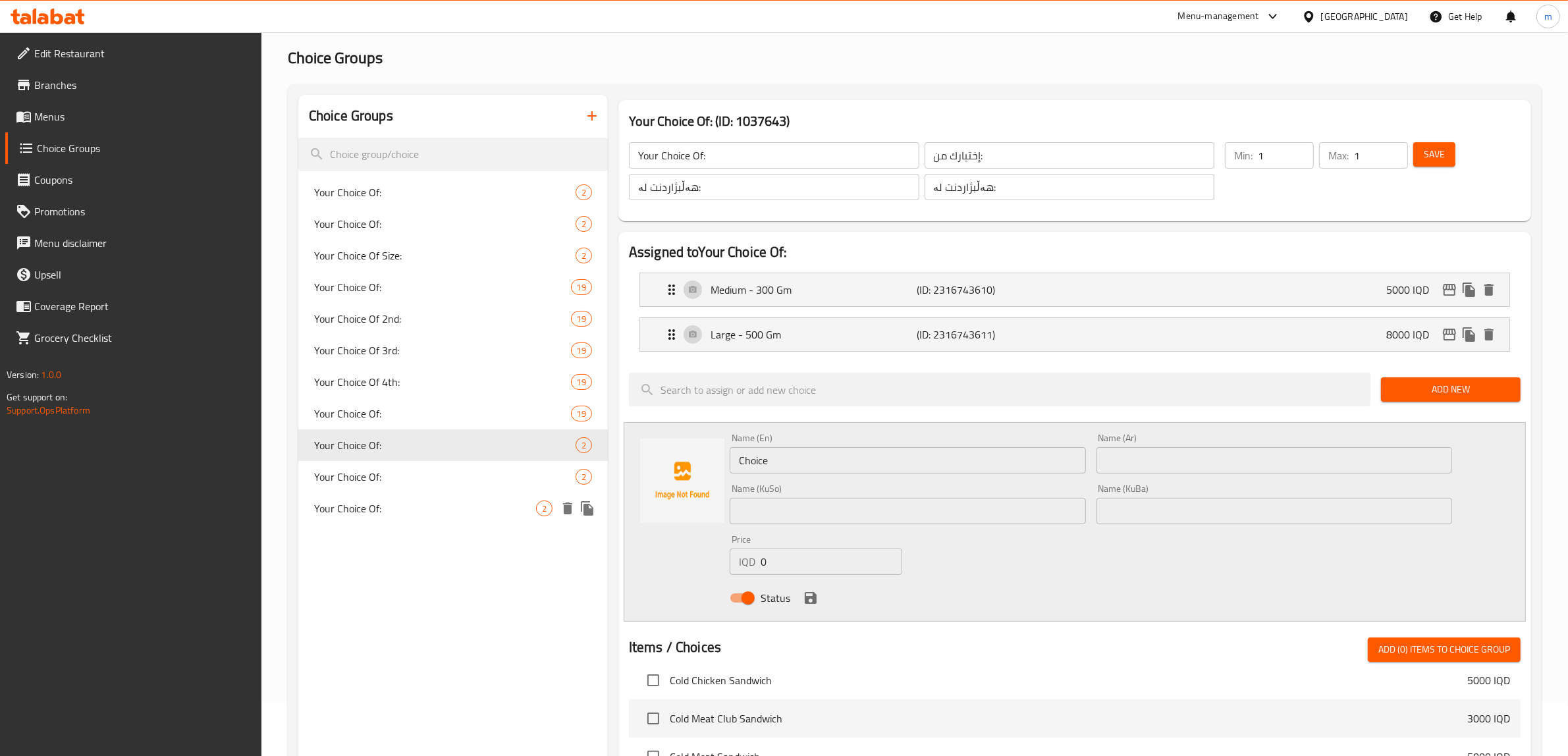
click at [381, 505] on span "Your Choice Of:" at bounding box center [425, 508] width 222 height 16
type input "Your Choice Of:"
type input "إختيارك من:"
type input "هەڵبژاردنت لە:"
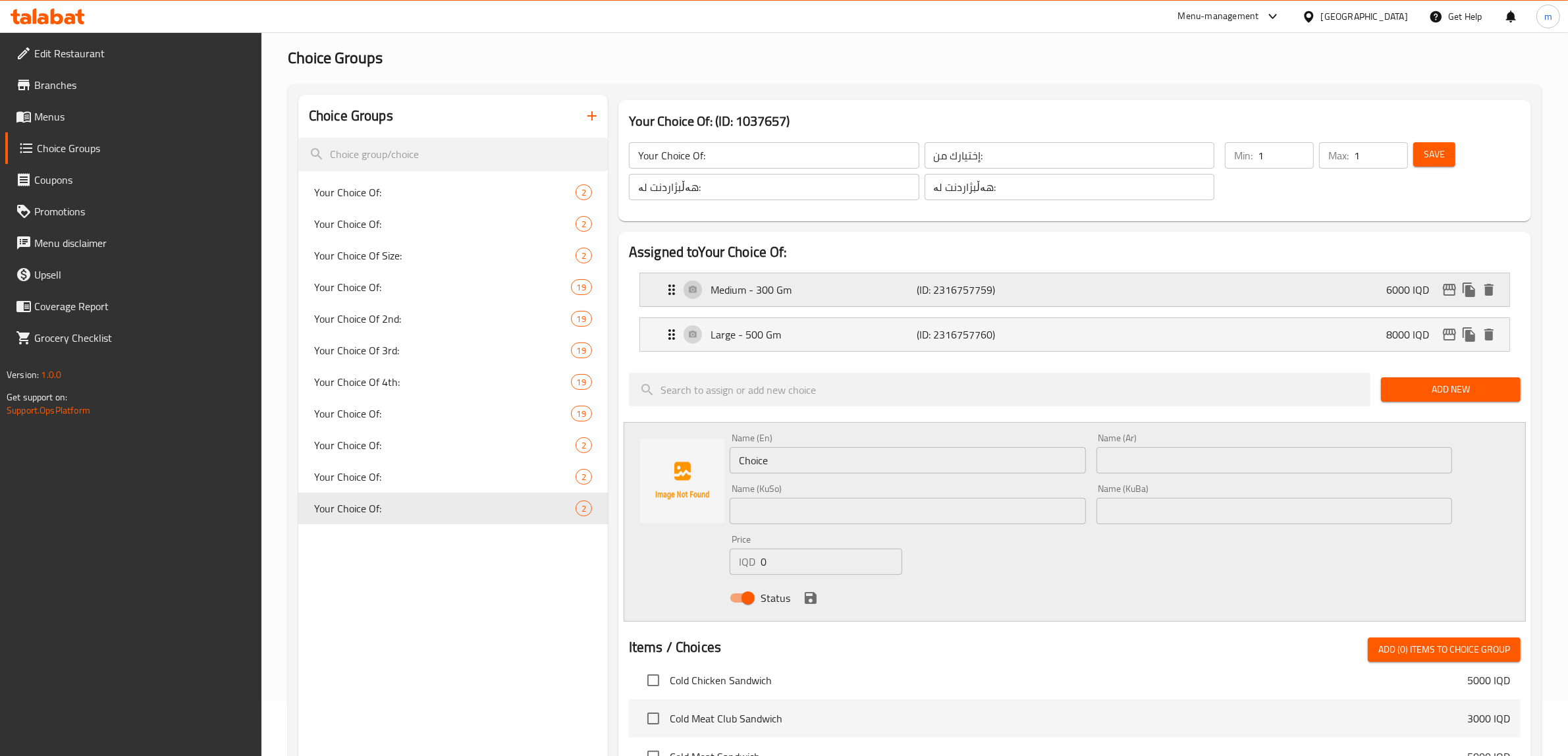
click at [837, 295] on p "Medium - 300 Gm" at bounding box center [814, 290] width 207 height 16
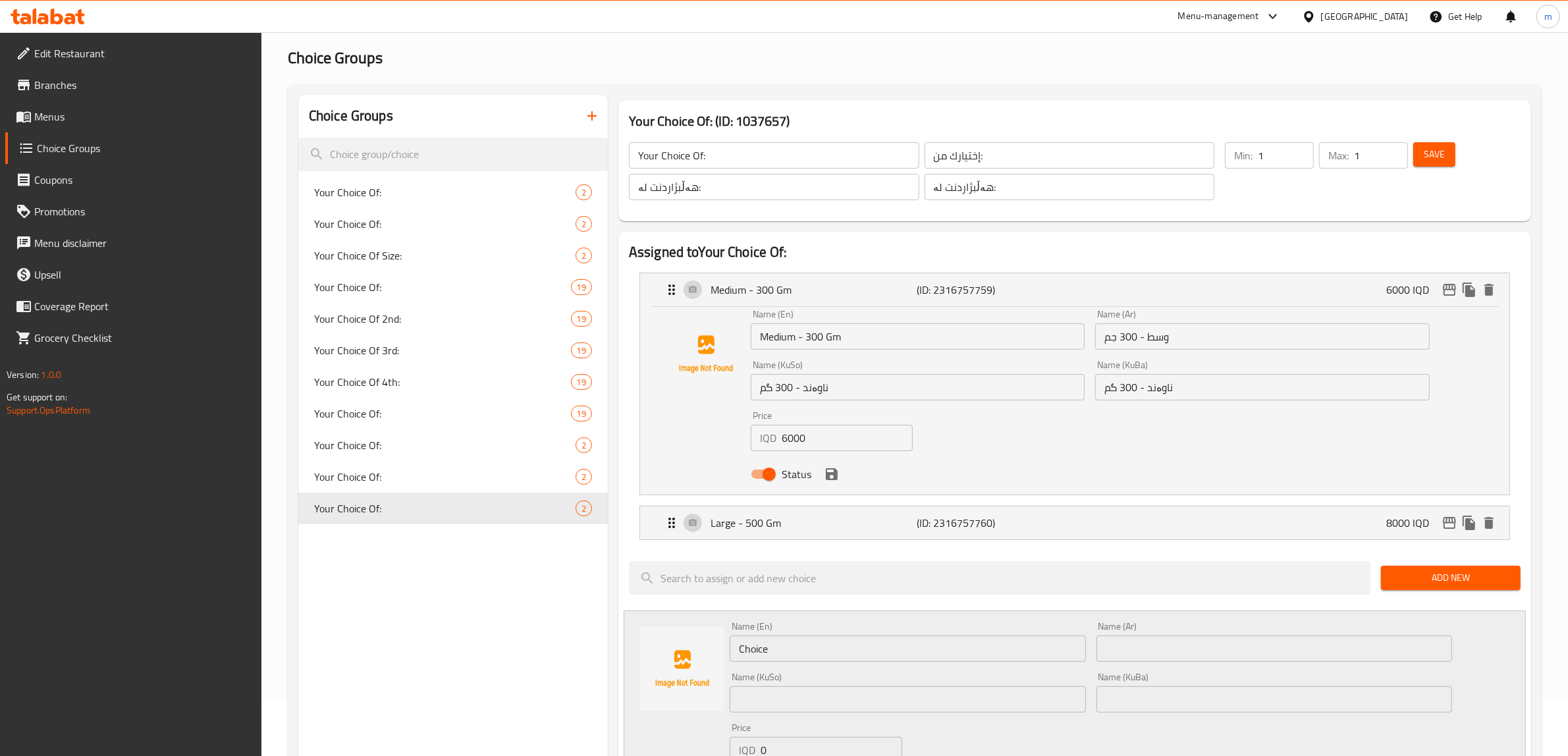
click at [792, 447] on input "6000" at bounding box center [847, 438] width 131 height 27
paste input "5"
click at [768, 527] on nav "Medium - 300 Gm (ID: 2316757759) 6000 IQD Name (En) Medium - 300 Gm Name (En) N…" at bounding box center [1075, 407] width 891 height 288
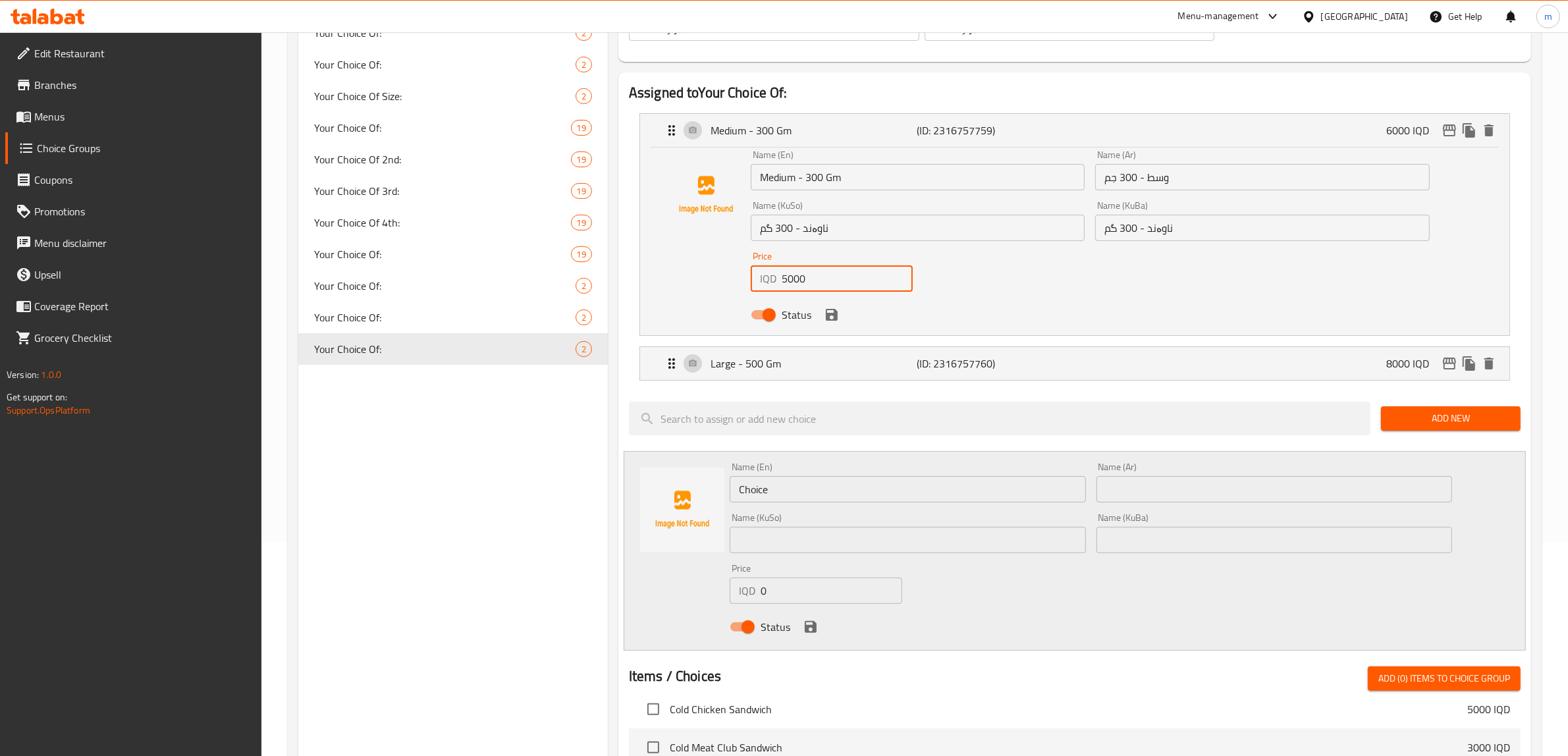
scroll to position [219, 0]
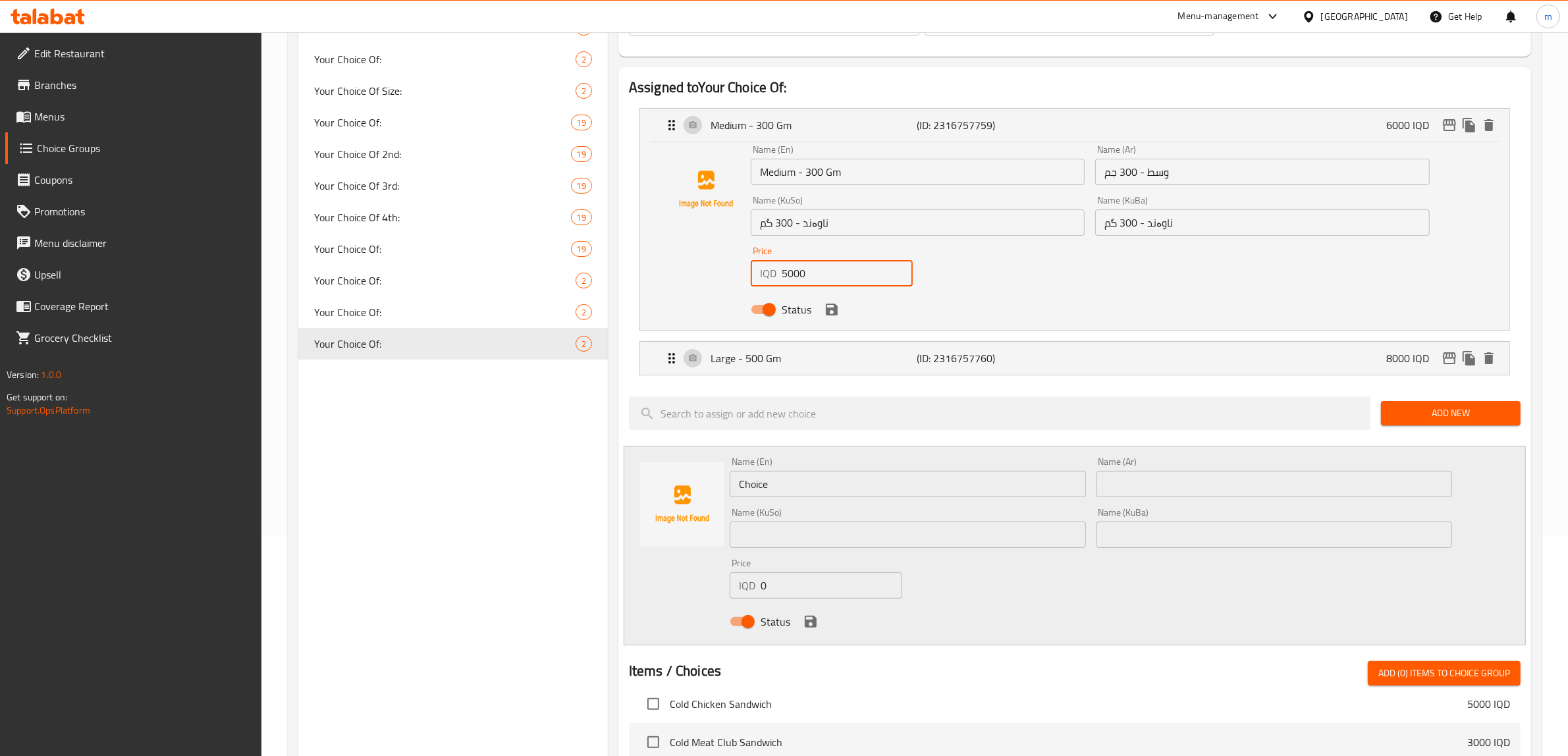
click at [771, 377] on li "Large - 500 Gm (ID: 2316757760) 8000 IQD Name (En) Large - 500 Gm Name (En) Nam…" at bounding box center [1075, 358] width 891 height 45
click at [775, 362] on p "Large - 500 Gm" at bounding box center [814, 358] width 207 height 16
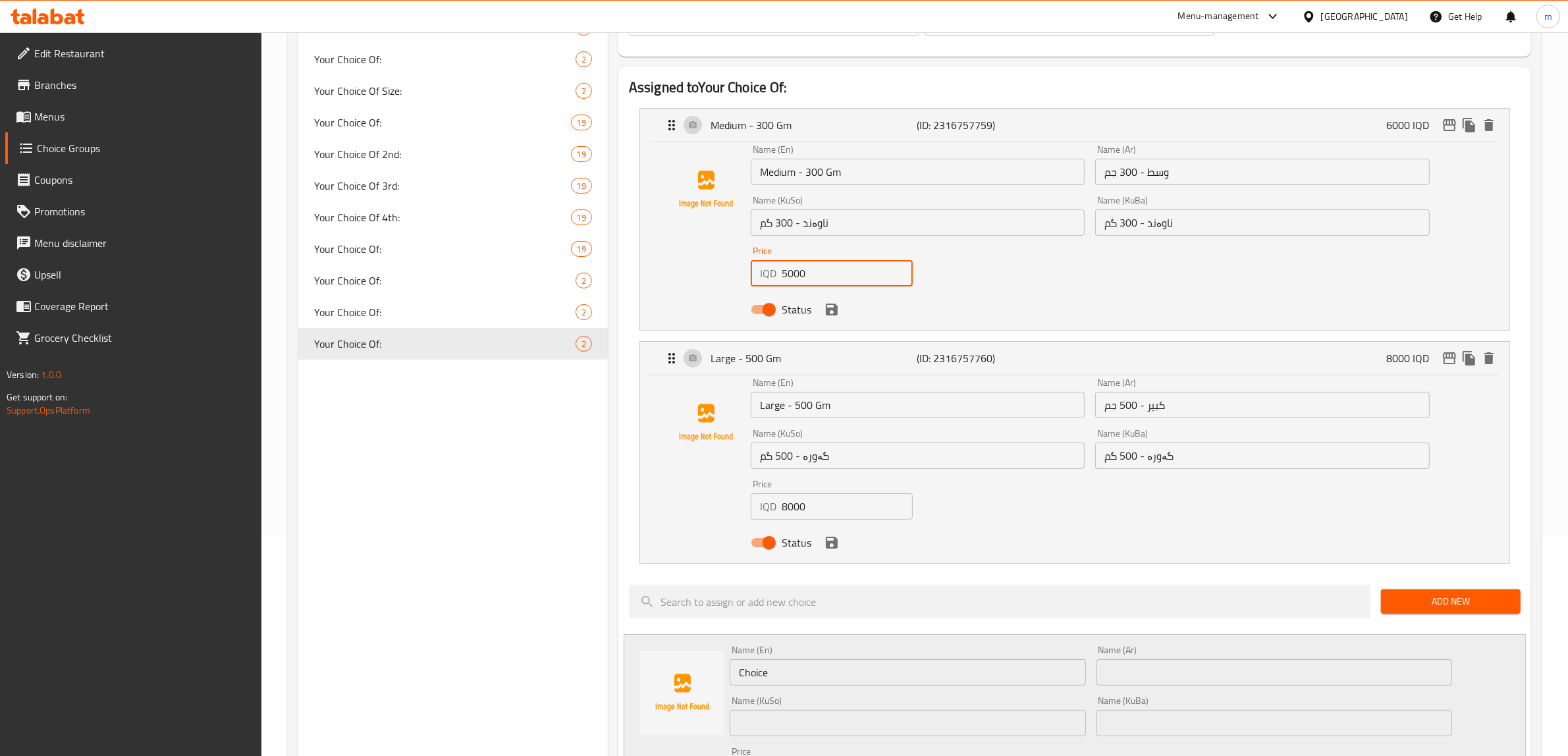
type input "5000"
click at [788, 498] on input "8000" at bounding box center [847, 507] width 131 height 27
paste input "7"
click at [840, 544] on div "Status" at bounding box center [1090, 542] width 689 height 35
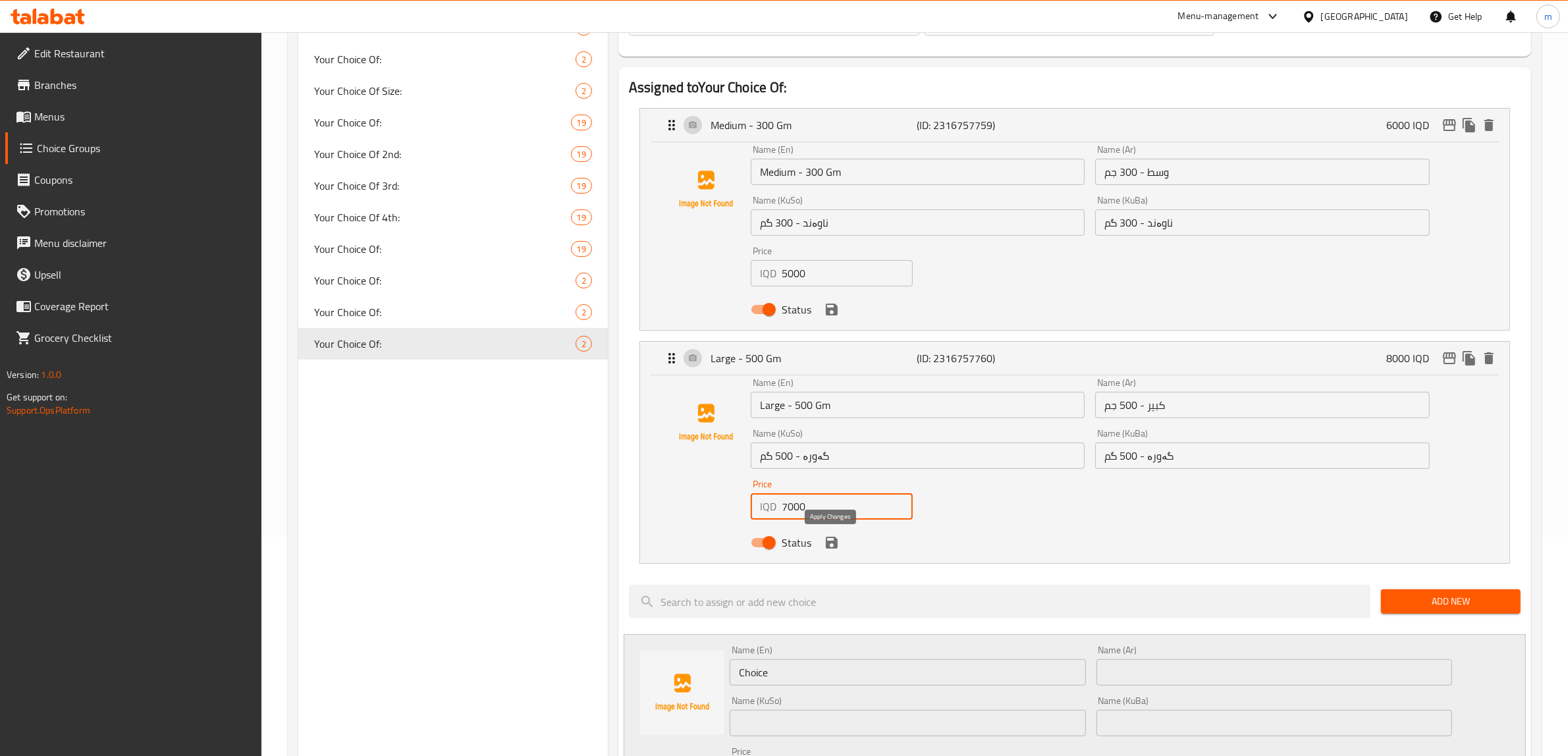
click at [833, 541] on icon "save" at bounding box center [831, 542] width 12 height 12
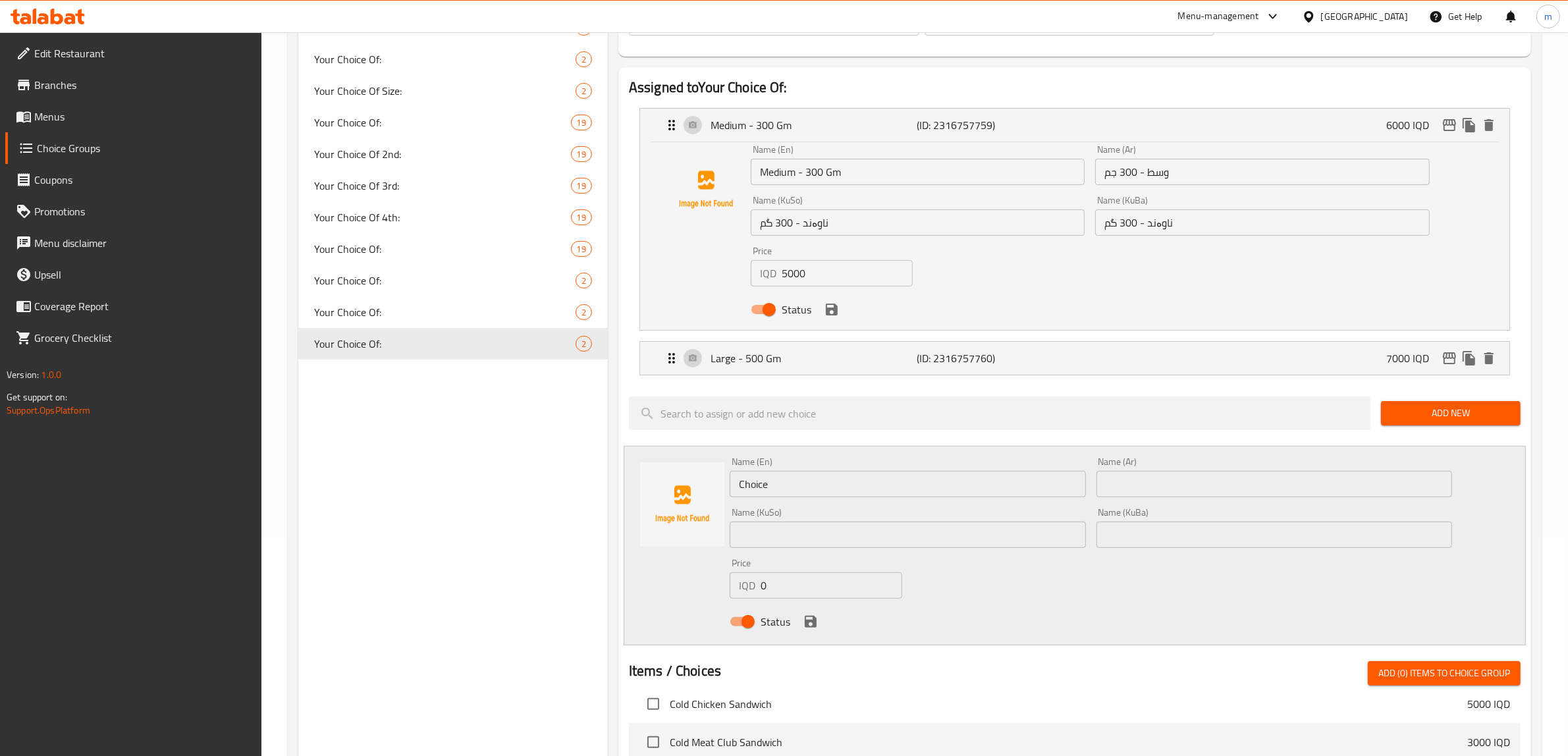
type input "7000"
click at [833, 314] on icon "save" at bounding box center [831, 309] width 12 height 12
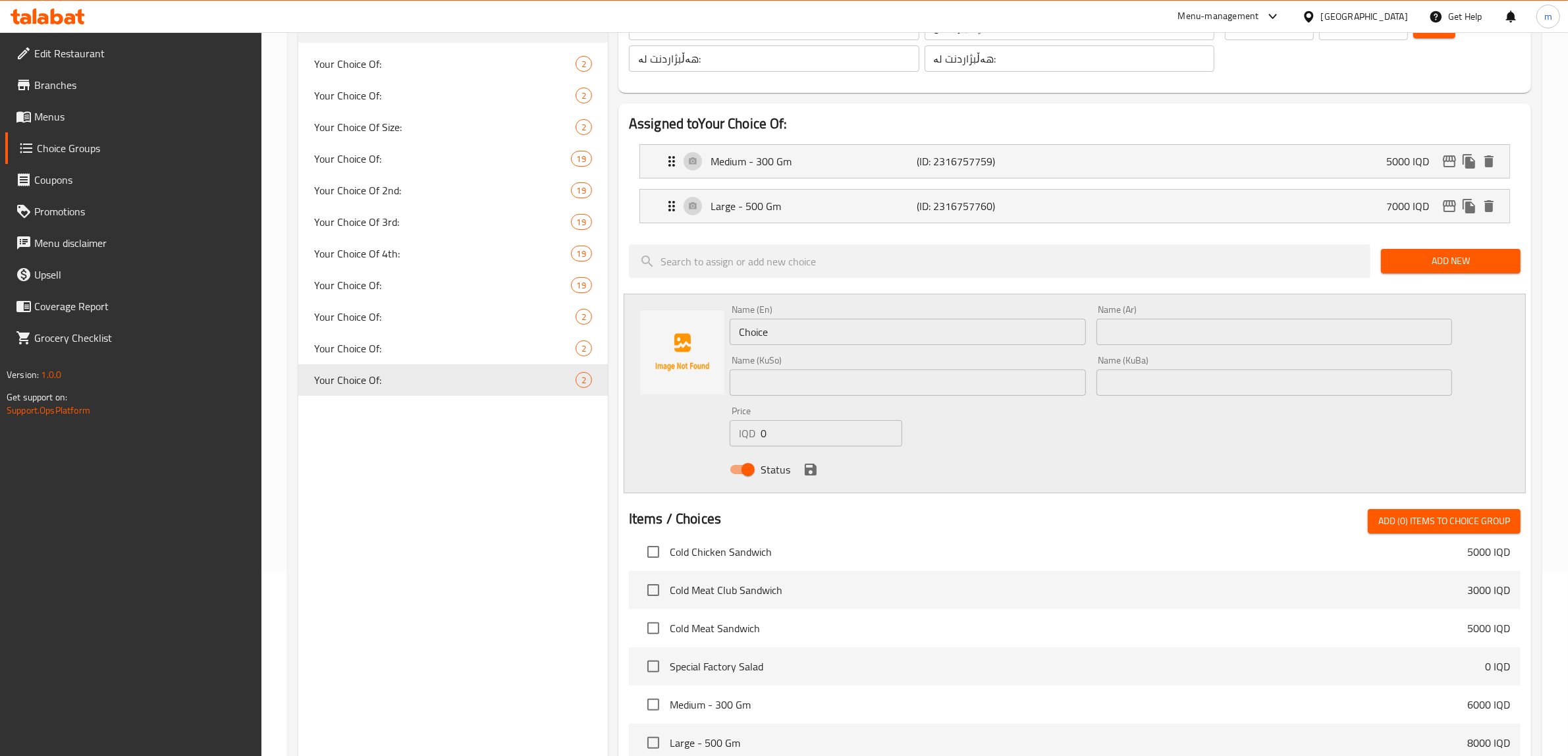
scroll to position [110, 0]
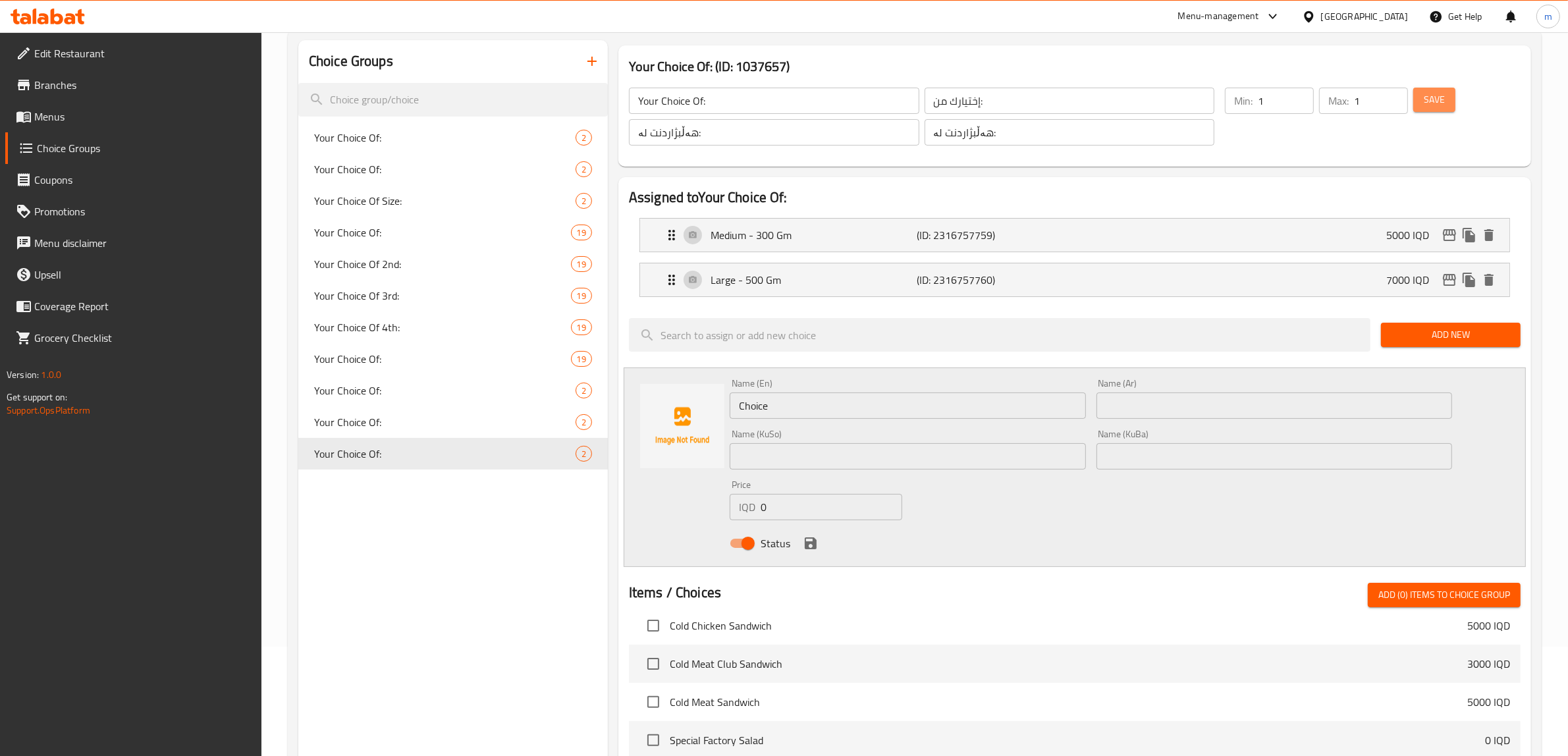
click at [1433, 96] on span "Save" at bounding box center [1434, 99] width 21 height 16
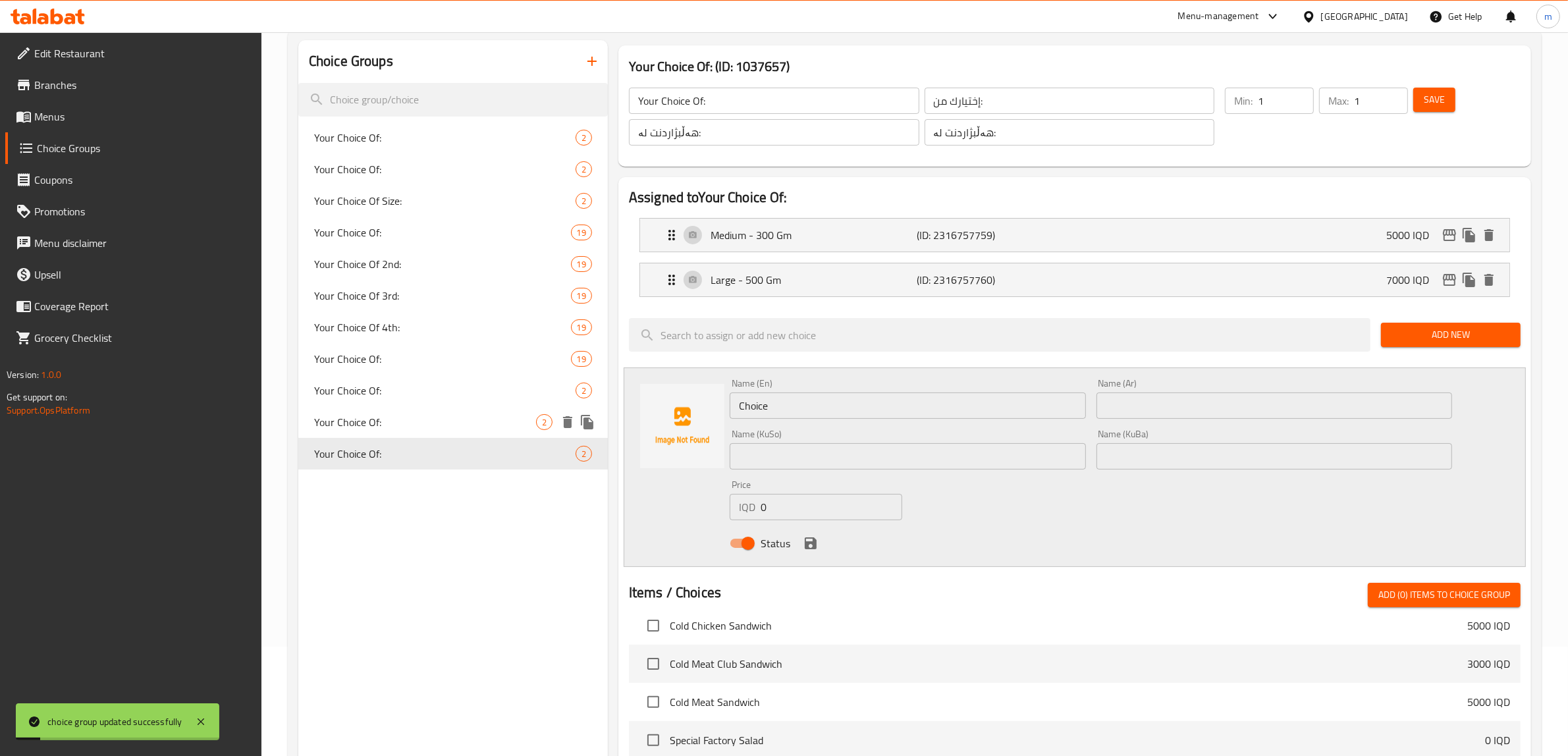
click at [372, 415] on span "Your Choice Of:" at bounding box center [425, 422] width 222 height 16
type input "Your Choice Of:"
type input "إختيارك من:"
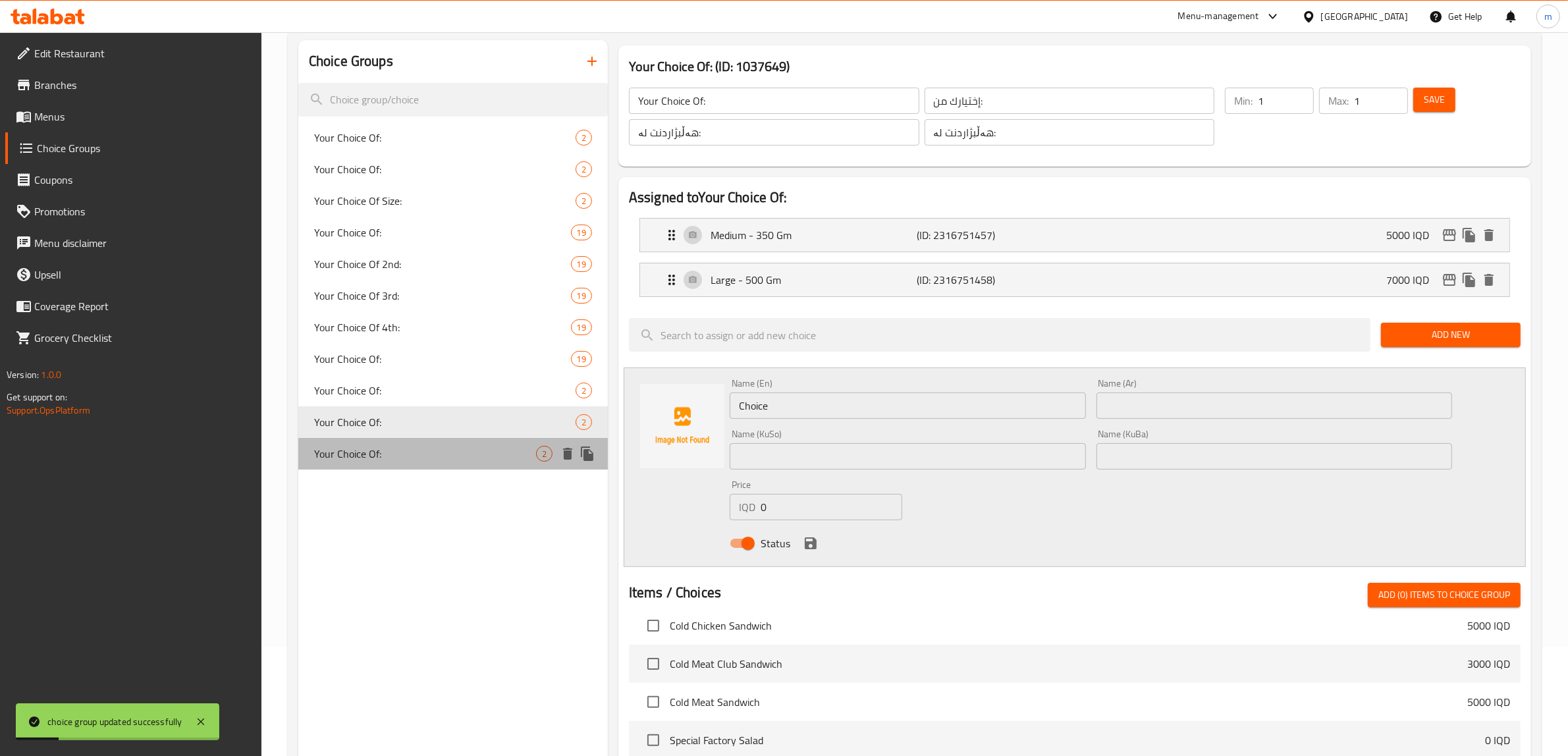
click at [385, 449] on span "Your Choice Of:" at bounding box center [425, 454] width 222 height 16
type input "Your Choice Of:"
type input "إختيارك من:"
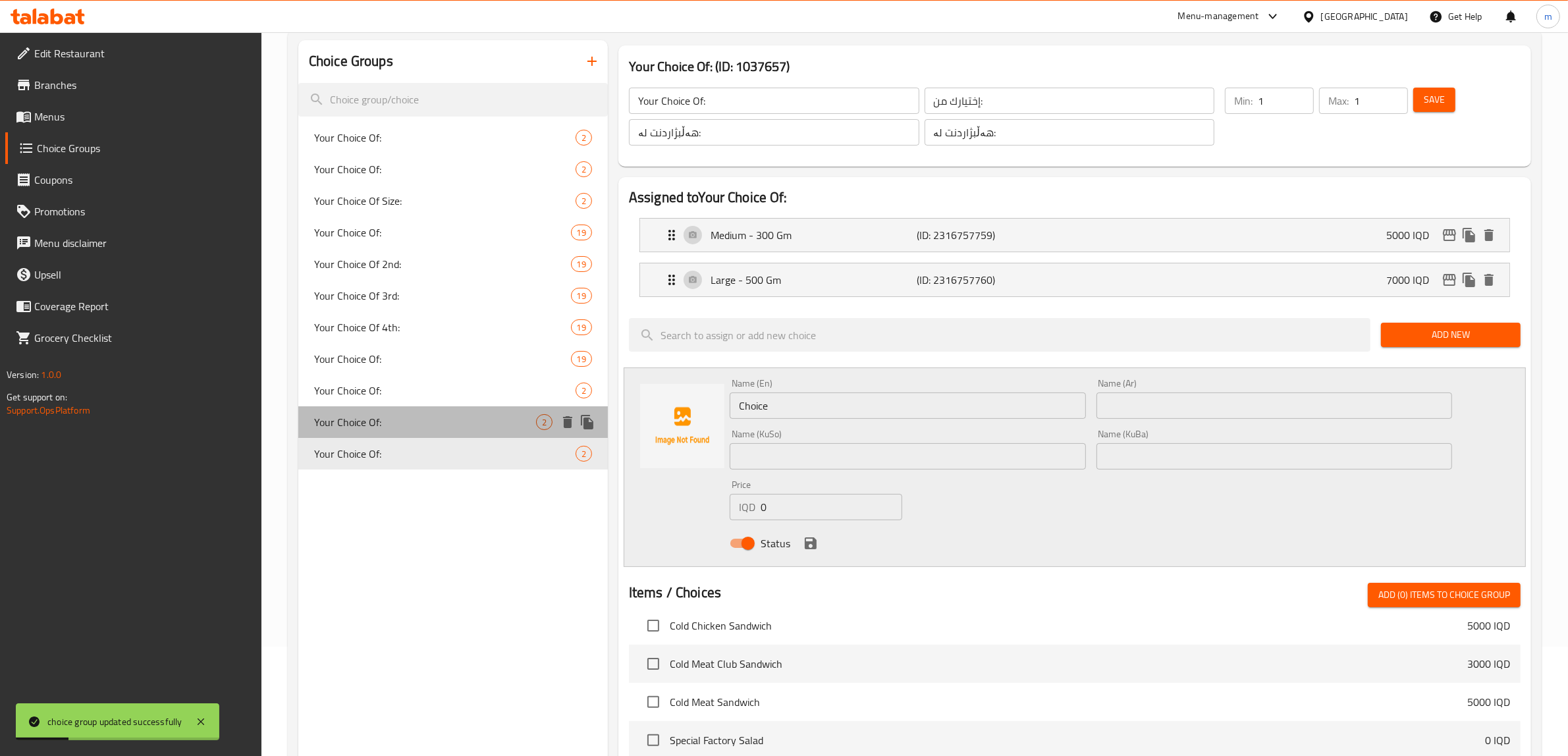
click at [392, 425] on span "Your Choice Of:" at bounding box center [425, 422] width 222 height 16
type input "Your Choice Of:"
type input "إختيارك من:"
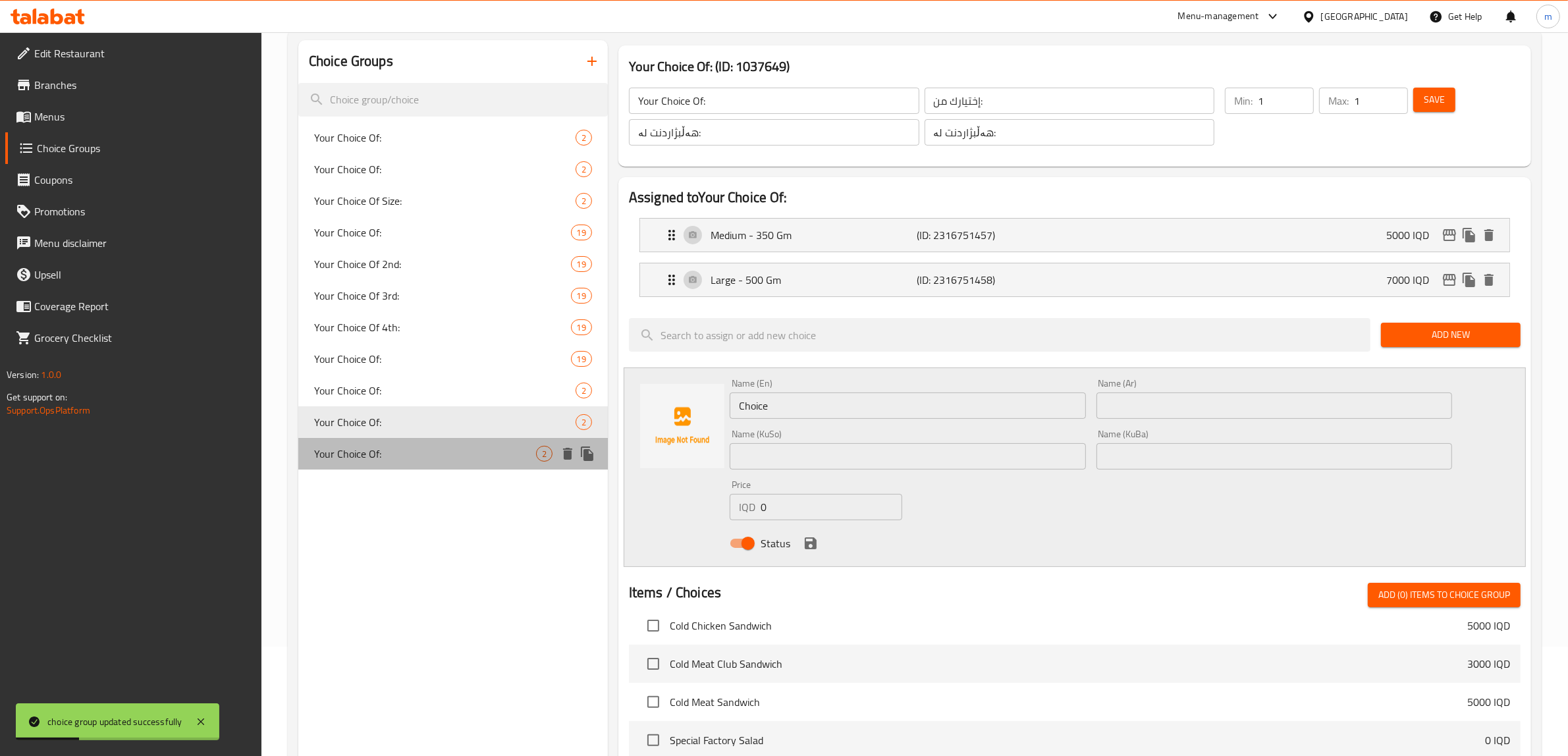
click at [390, 446] on span "Your Choice Of:" at bounding box center [425, 454] width 222 height 16
type input "Your Choice Of:"
type input "إختيارك من:"
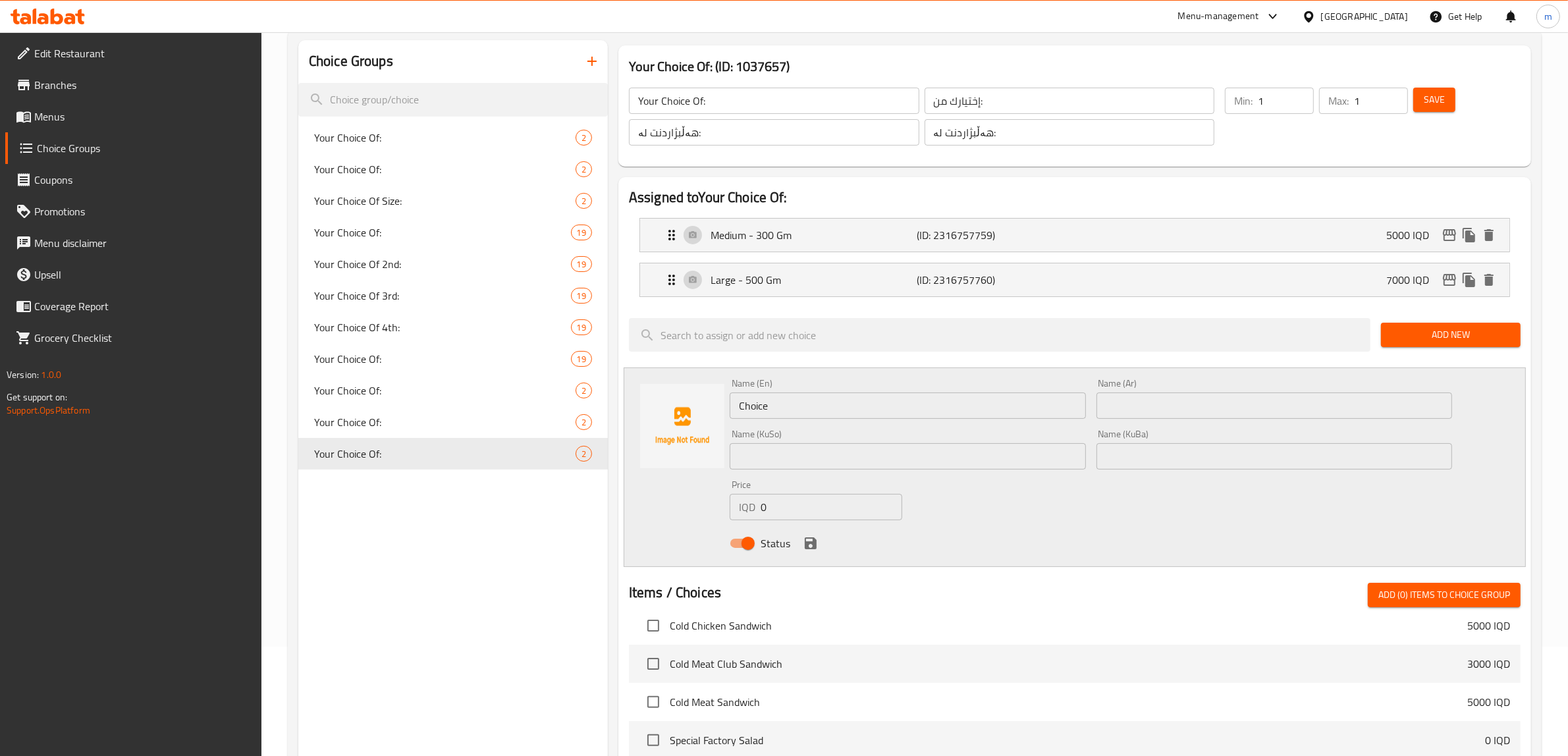
click at [1420, 107] on button "Save" at bounding box center [1434, 99] width 42 height 24
click at [594, 61] on icon "button" at bounding box center [592, 61] width 9 height 9
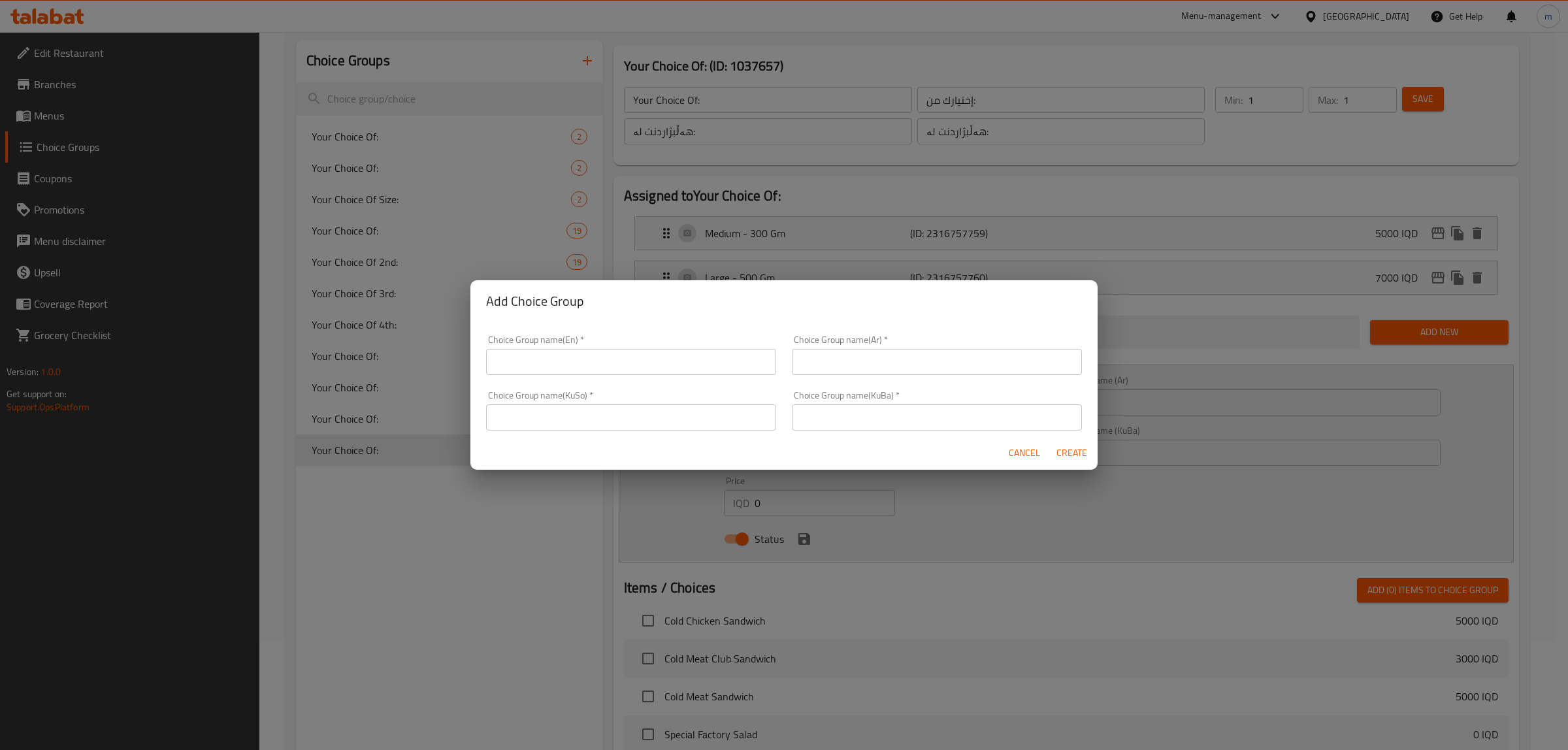
click at [634, 367] on input "text" at bounding box center [631, 362] width 290 height 26
type input "Your Choice Of:"
click at [908, 351] on input "text" at bounding box center [936, 362] width 290 height 26
type input "إختيارك من:"
click at [700, 405] on input "text" at bounding box center [631, 417] width 290 height 26
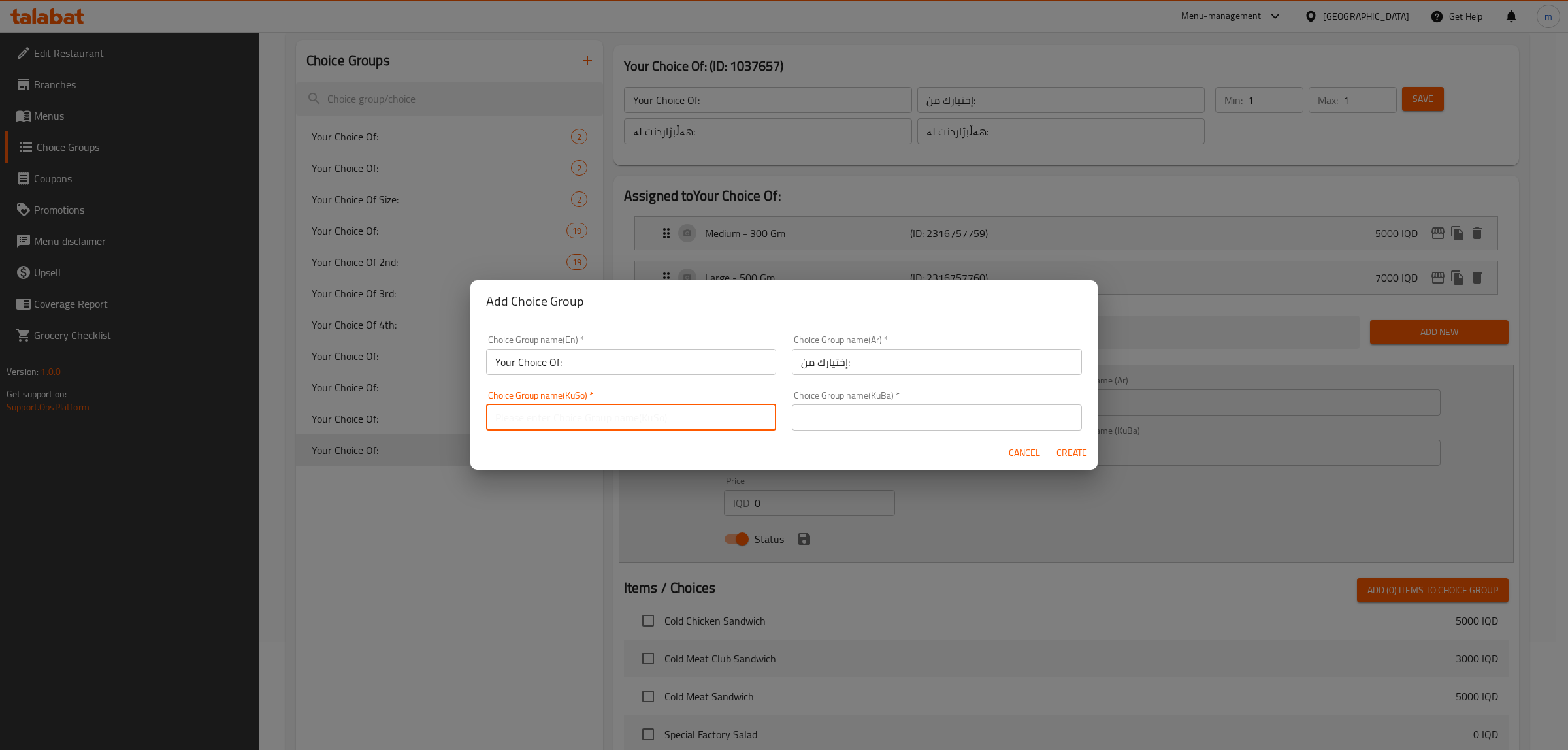
type input "هەڵبژاردنت لە:"
click at [934, 423] on input "text" at bounding box center [936, 417] width 290 height 26
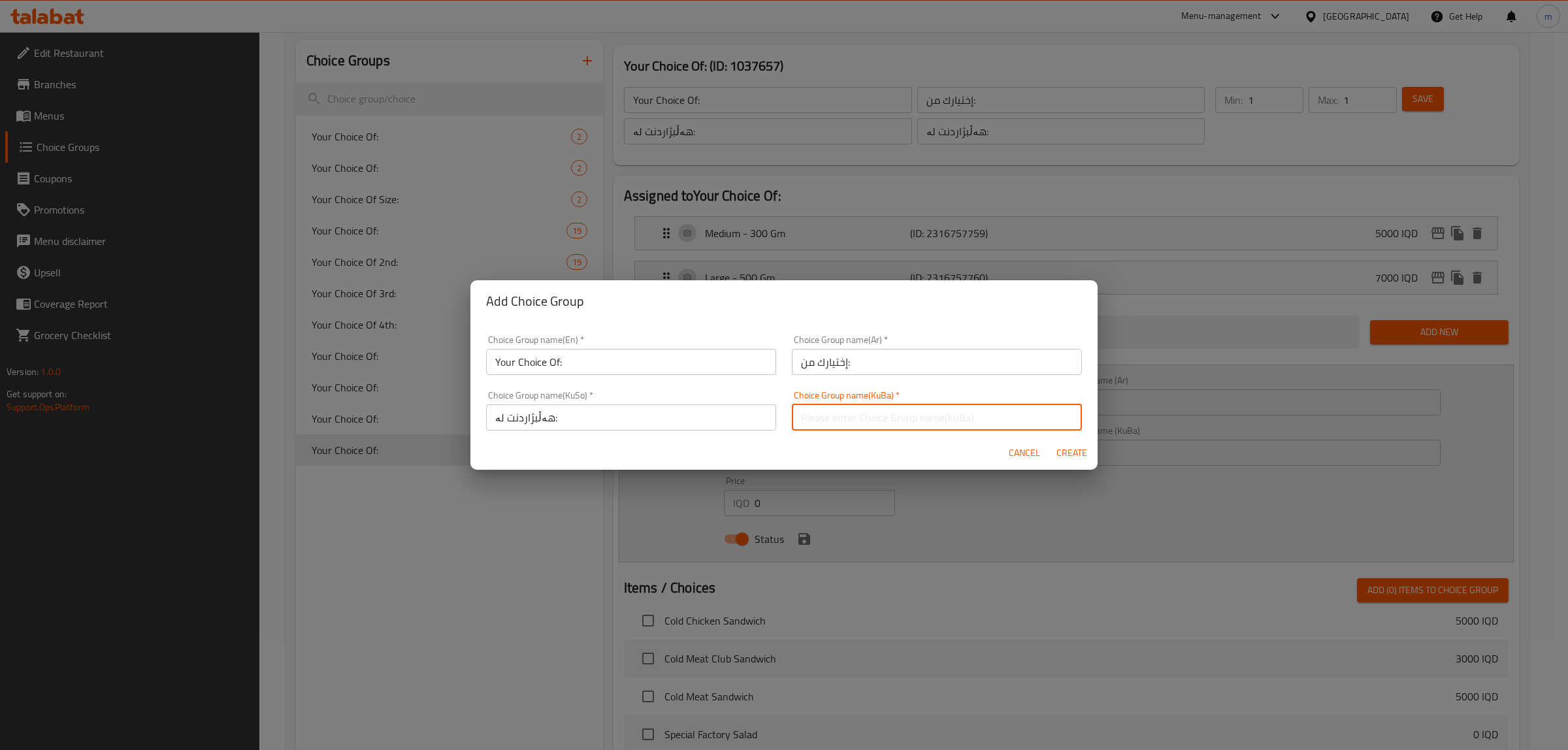
type input "هەڵبژاردنت لە:"
click at [634, 354] on input "Your Choice Of:" at bounding box center [631, 362] width 290 height 26
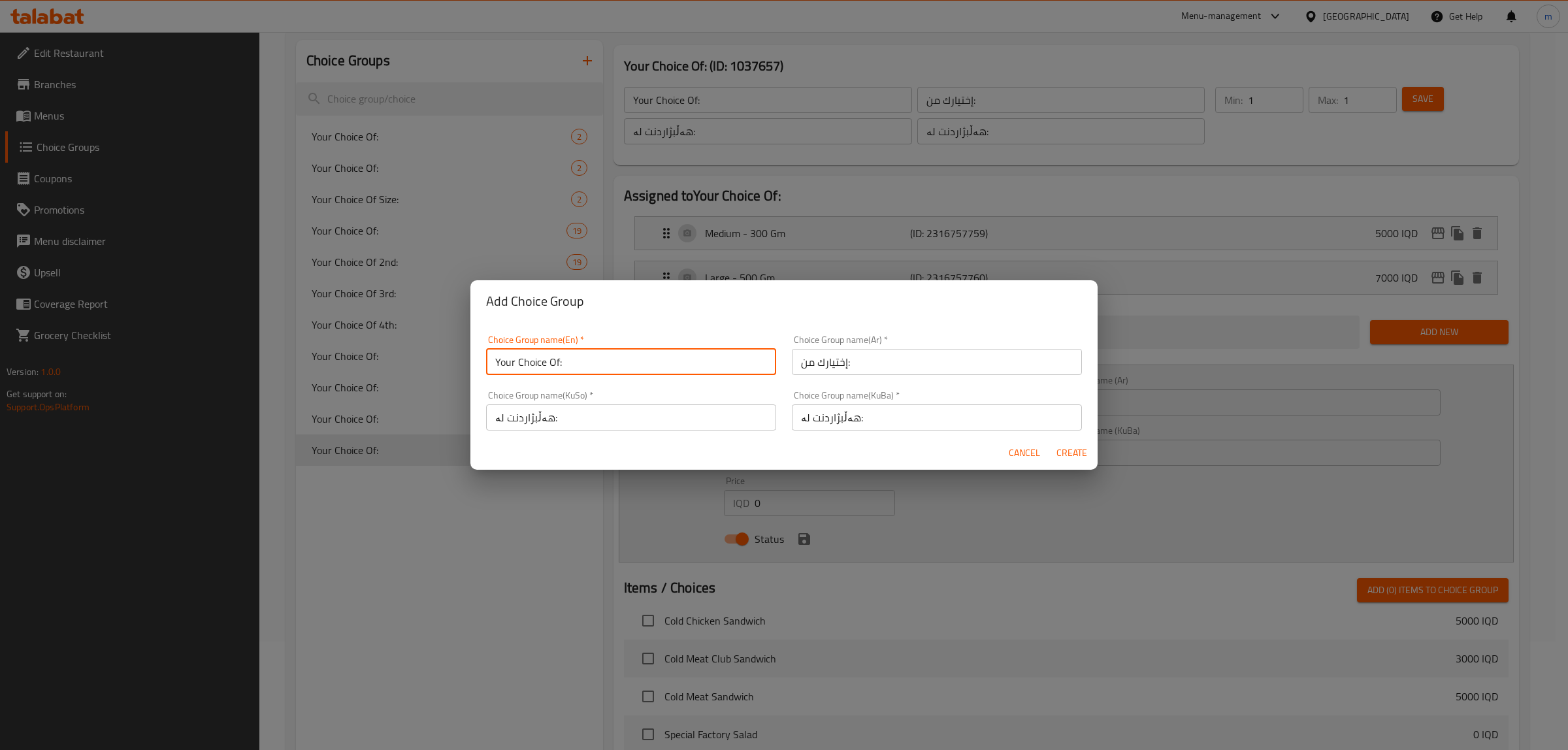
type input "Your Choice Of:"
click at [1064, 459] on span "Create" at bounding box center [1071, 453] width 31 height 16
type input "Your Choice Of:"
type input "0"
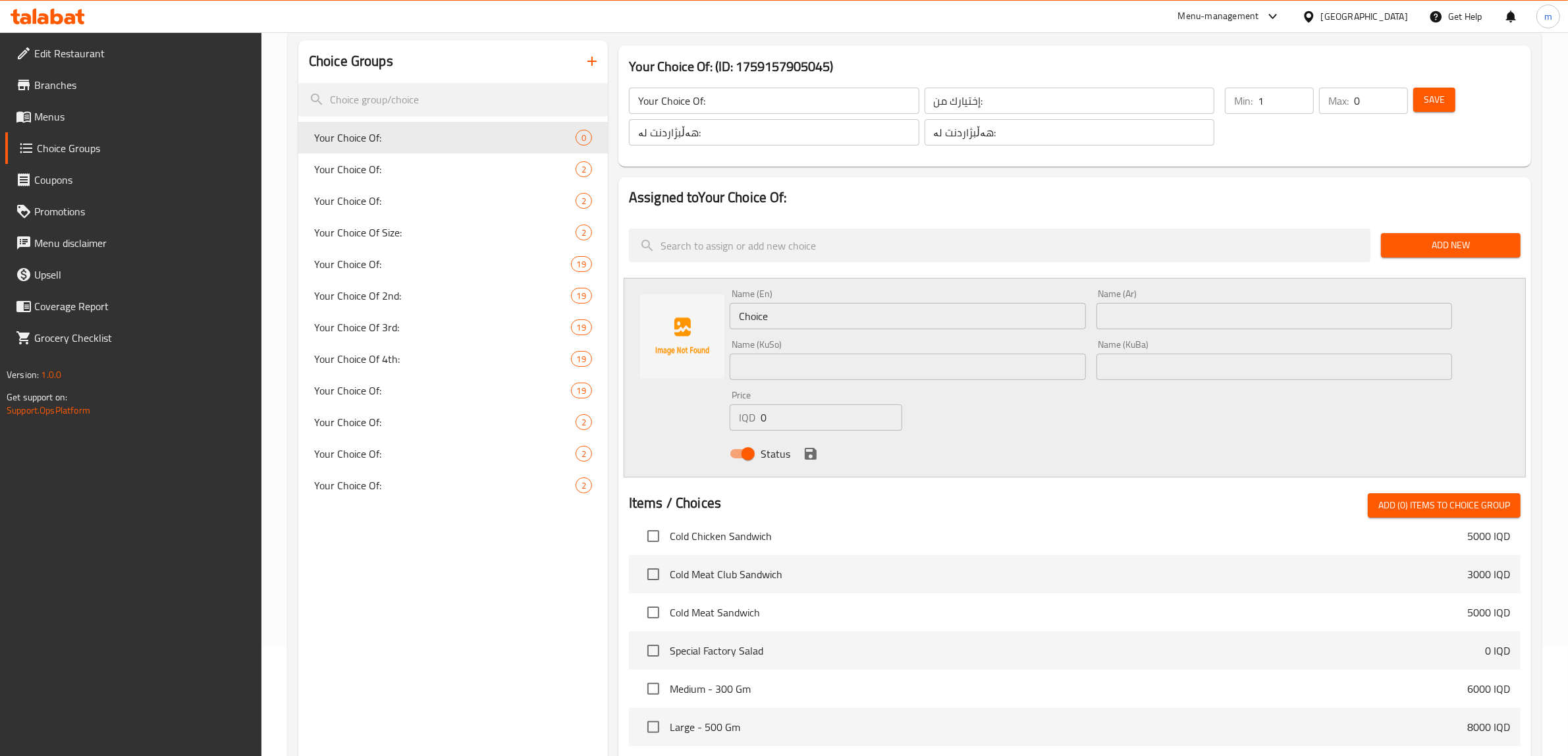
type input "1"
click at [1301, 96] on input "1" at bounding box center [1285, 101] width 56 height 27
type input "1"
click at [1390, 96] on input "1" at bounding box center [1381, 101] width 54 height 27
click at [1429, 97] on span "Save" at bounding box center [1434, 99] width 21 height 16
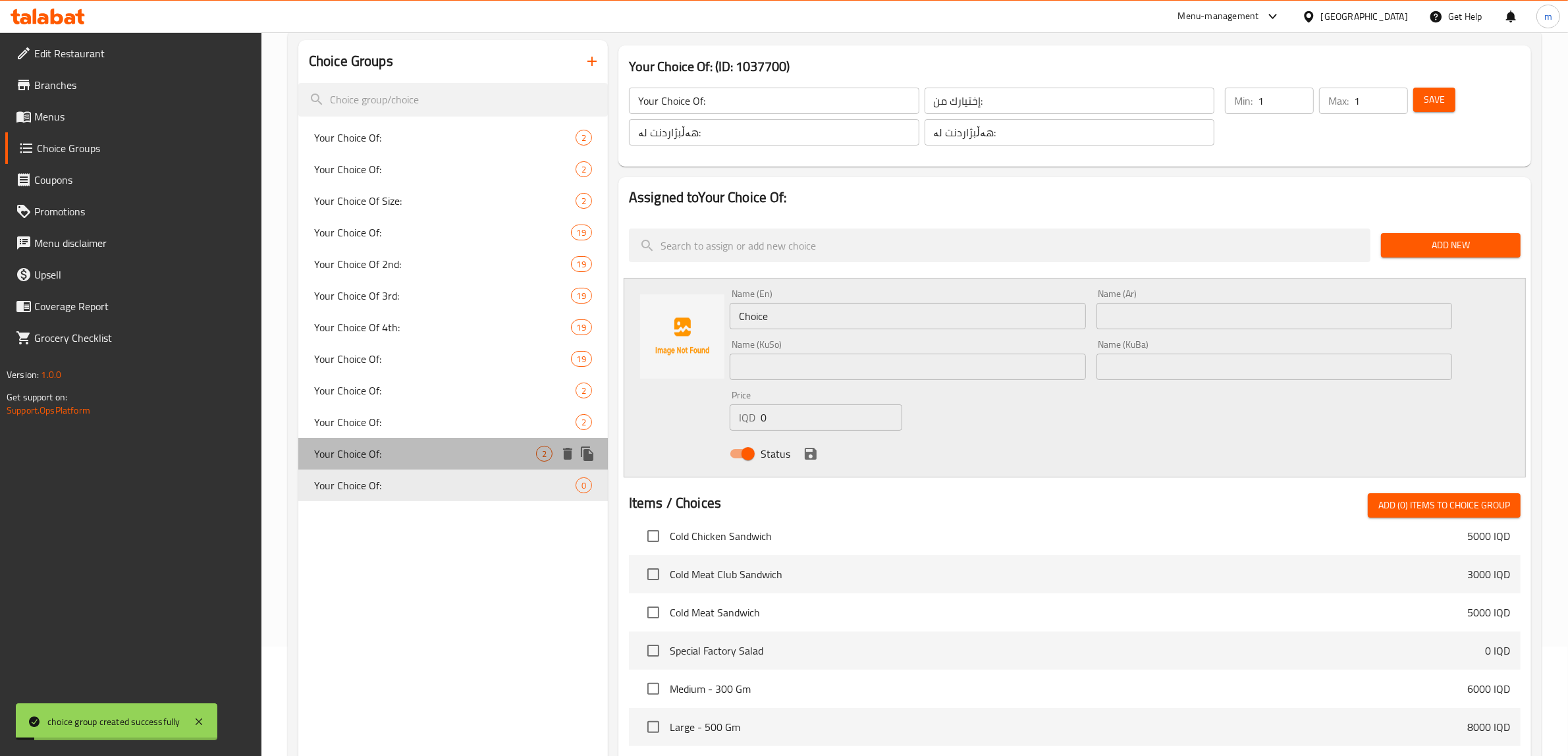
click at [399, 453] on span "Your Choice Of:" at bounding box center [425, 454] width 222 height 16
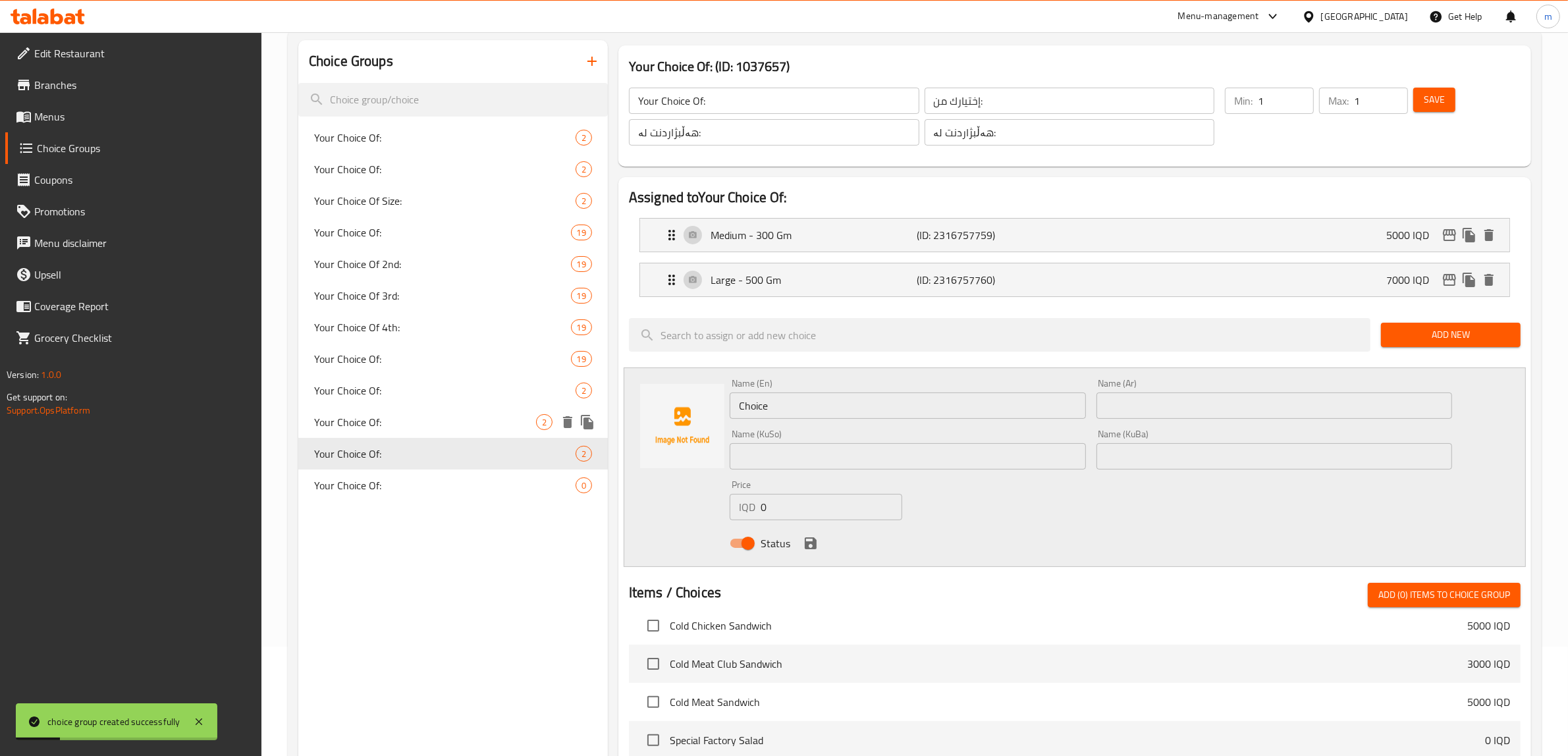
click at [382, 416] on span "Your Choice Of:" at bounding box center [425, 422] width 222 height 16
type input "Your Choice Of:"
type input "إختيارك من:"
click at [389, 380] on div "Your Choice Of: 2" at bounding box center [453, 390] width 309 height 31
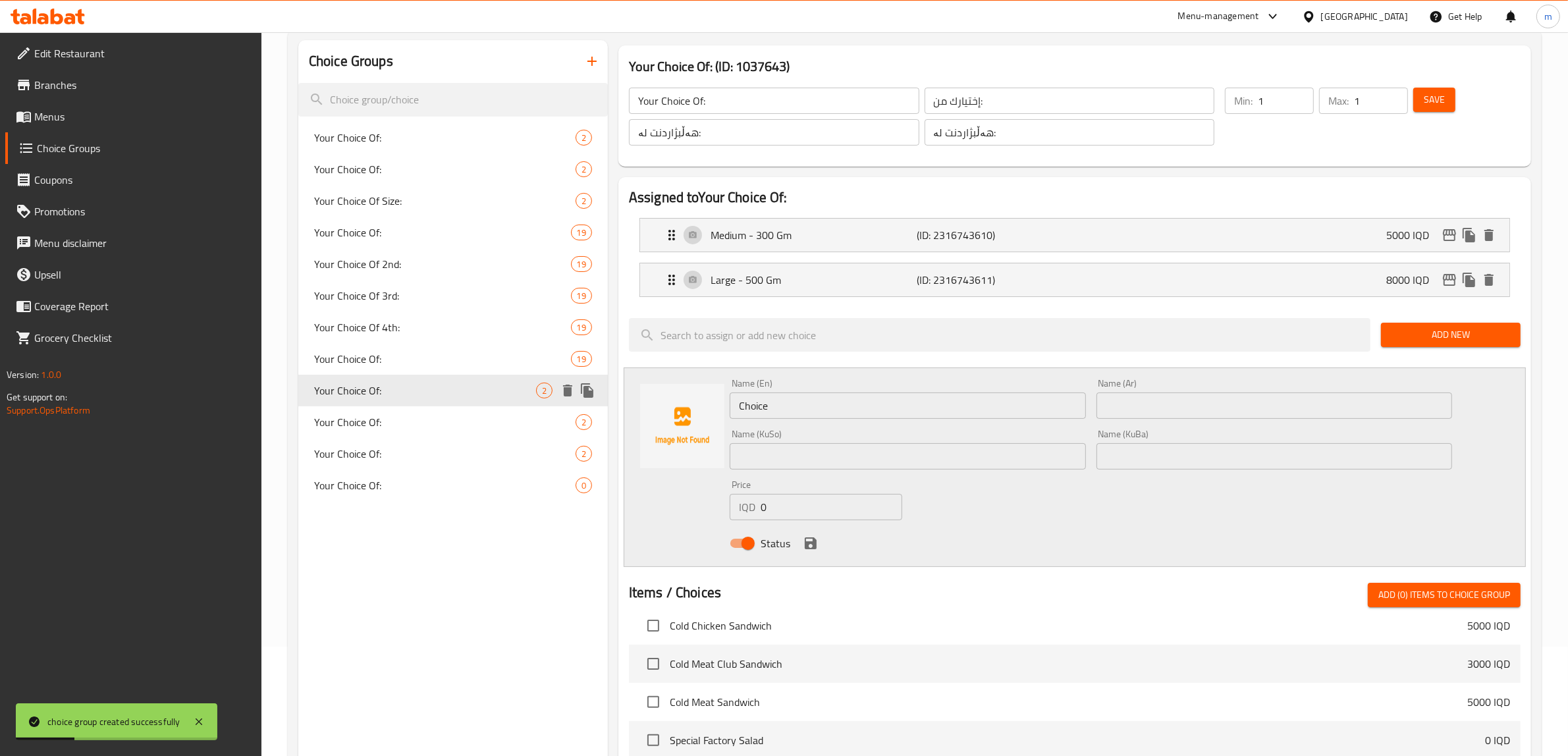
type input "Your Choice Of:"
type input "إختيارك من:"
type input "هەڵبژاردنت لە:"
click at [394, 407] on div "Your Choice Of: 2" at bounding box center [453, 422] width 309 height 31
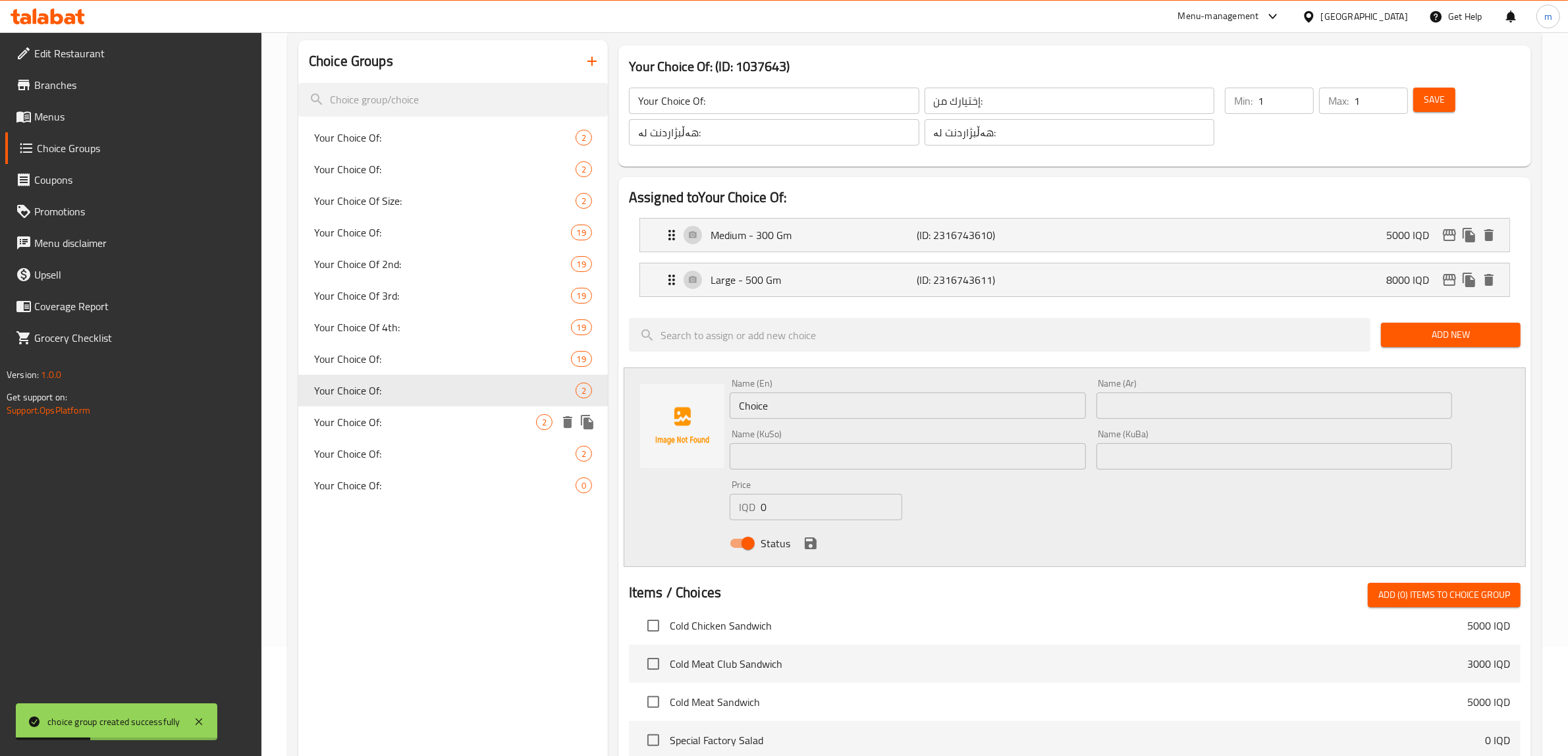
type input "Your Choice Of:"
type input "إختيارك من:"
type input "هەڵبژاردنت لە:"
click at [394, 369] on div "Your Choice Of: 19" at bounding box center [453, 359] width 309 height 31
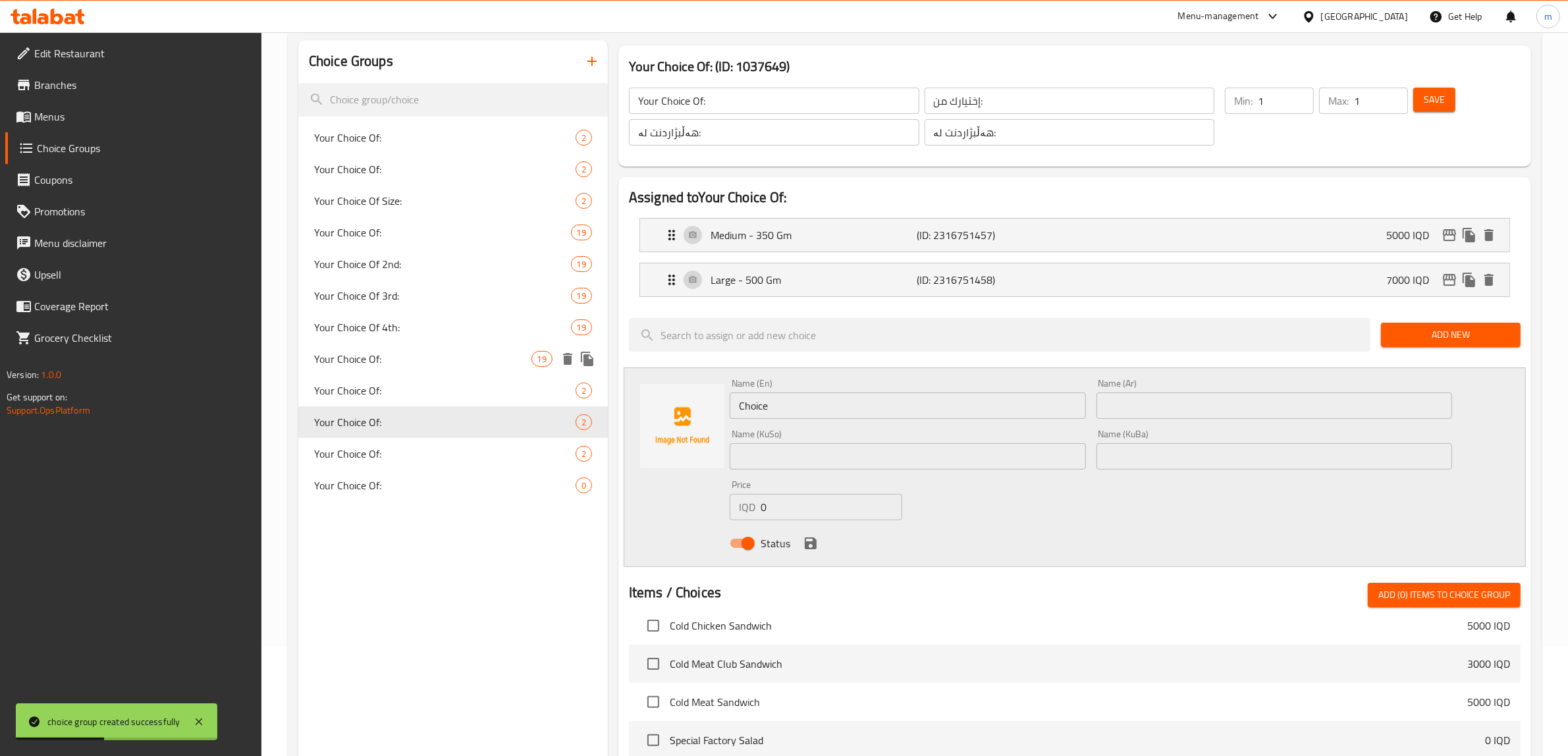
type input "Your Choice Of:"
type input "إختيارك من:"
type input "هەڵبژاردنت لە:"
type input "7"
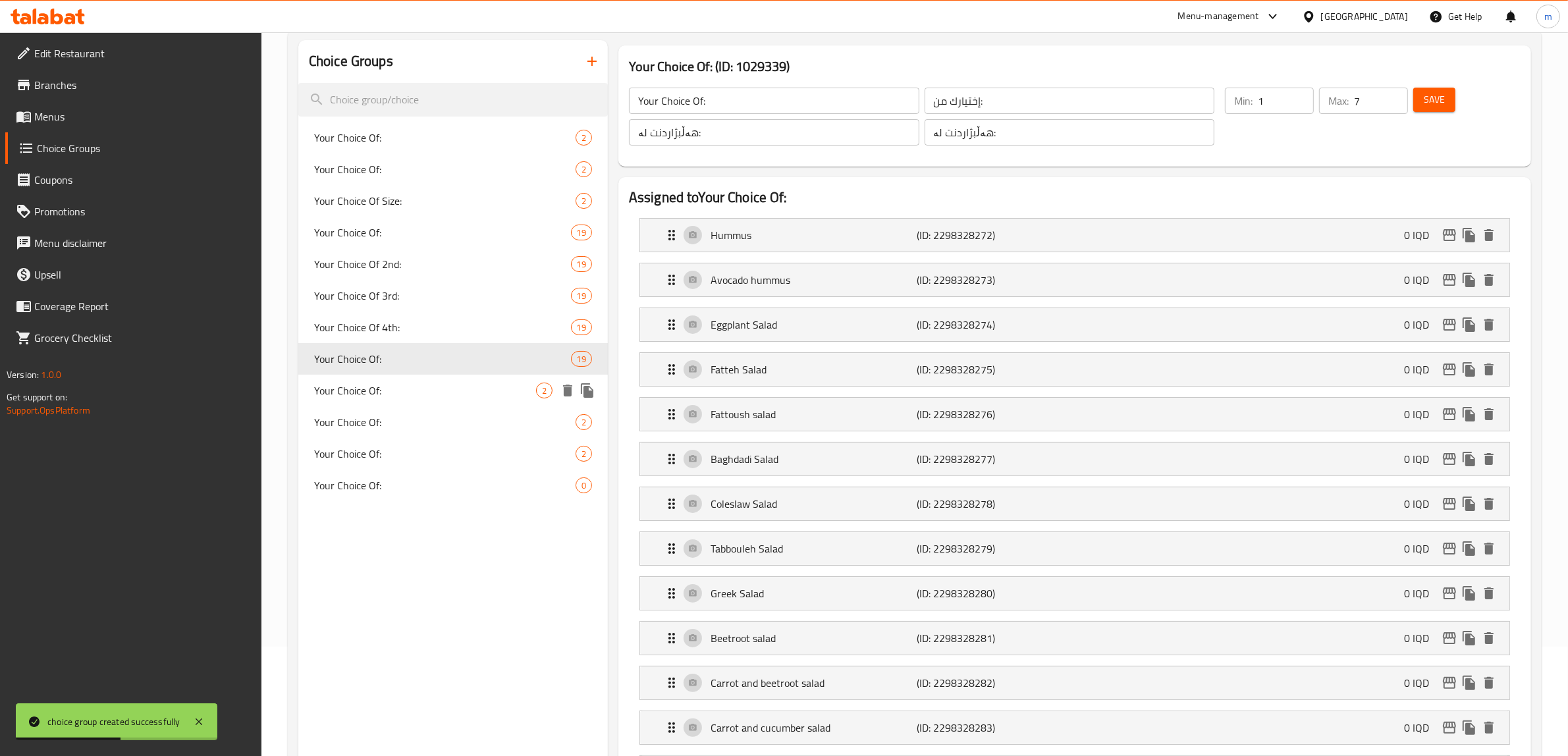
click at [394, 381] on div "Your Choice Of: 2" at bounding box center [453, 390] width 309 height 31
type input "Your Choice Of:"
type input "هەڵبژاردنت لە:"
type input "1"
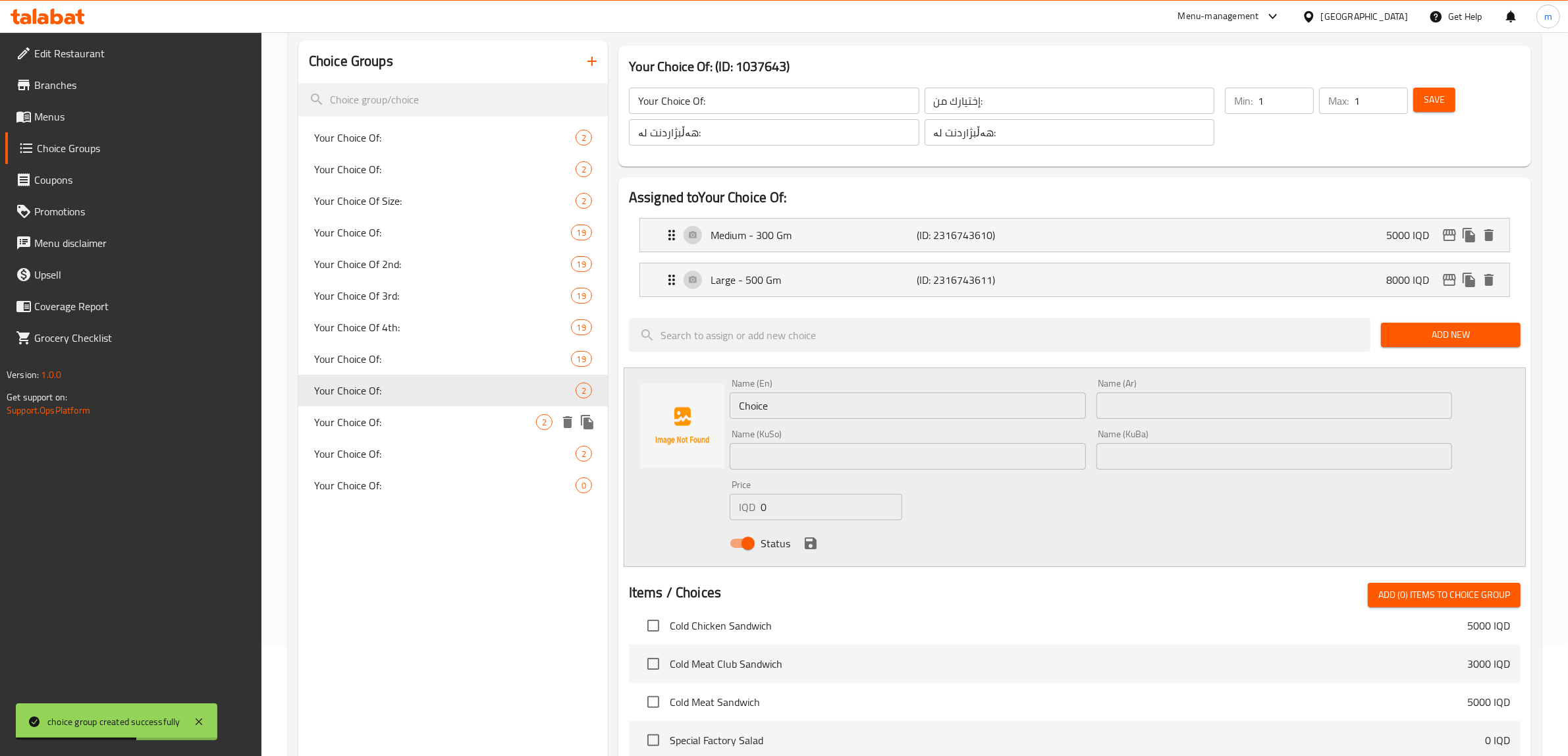
click at [392, 407] on div "Your Choice Of: 2" at bounding box center [453, 422] width 309 height 31
type input "Your Choice Of:"
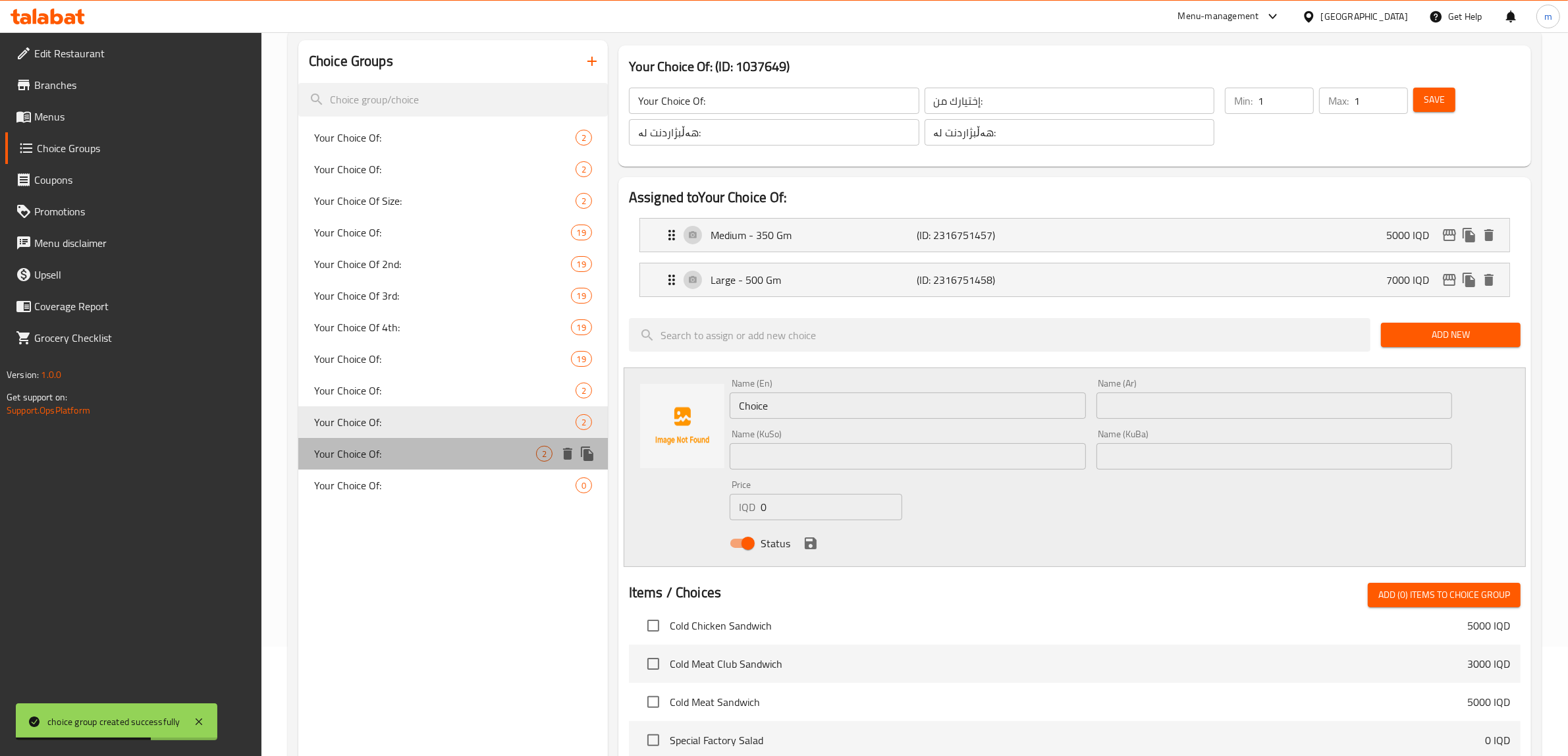
click at [381, 442] on div "Your Choice Of: 2" at bounding box center [453, 454] width 309 height 31
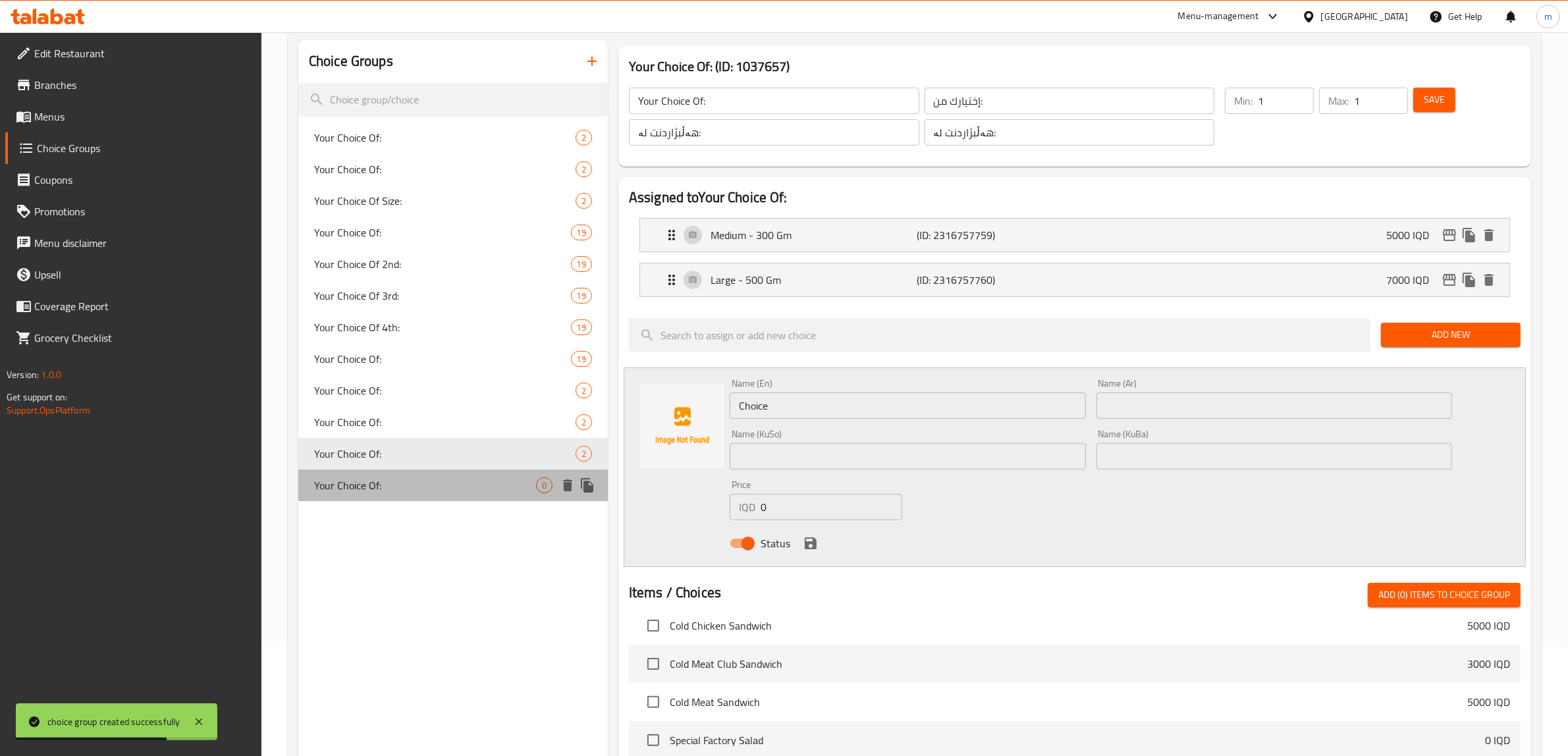
click at [375, 478] on span "Your Choice Of:" at bounding box center [425, 486] width 222 height 16
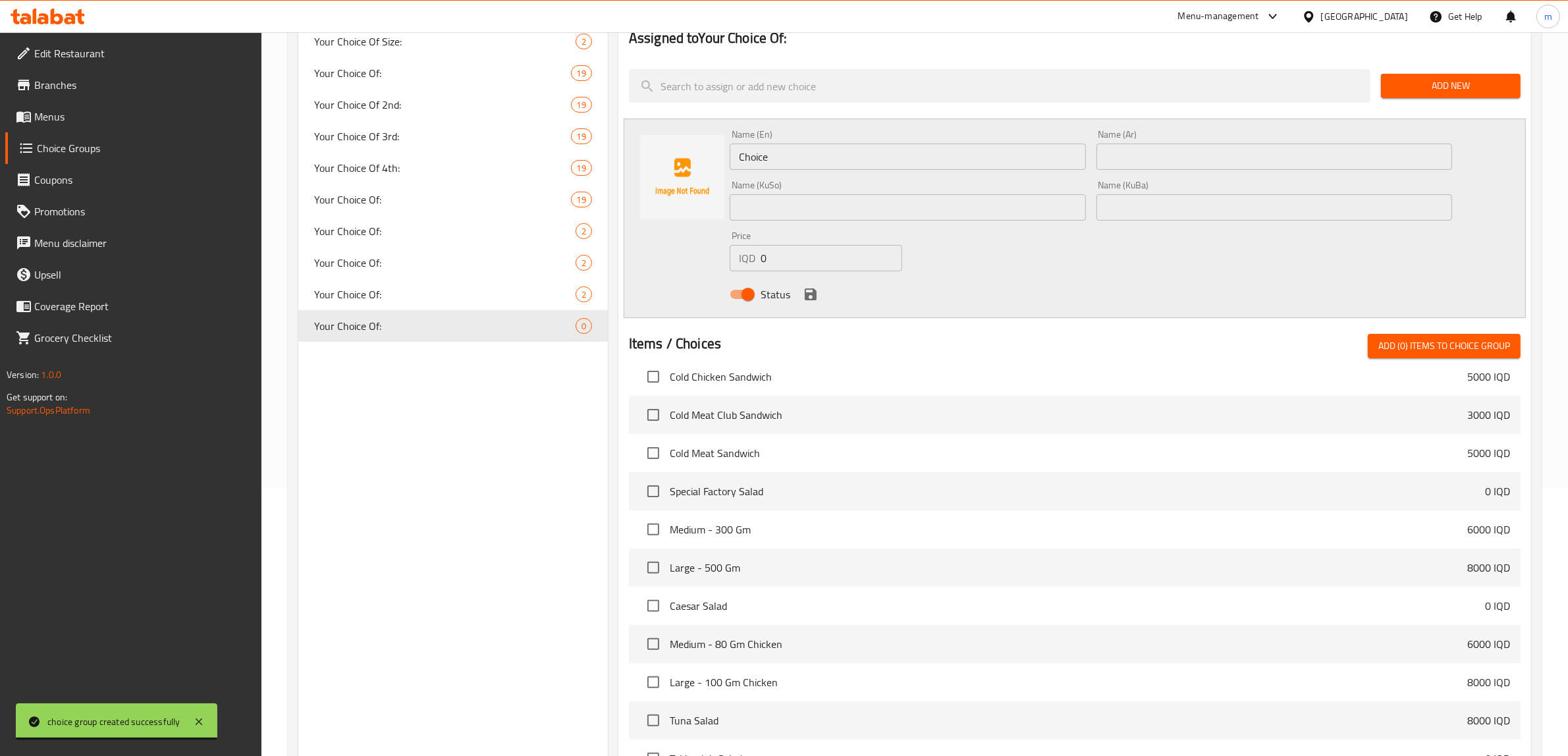
scroll to position [274, 0]
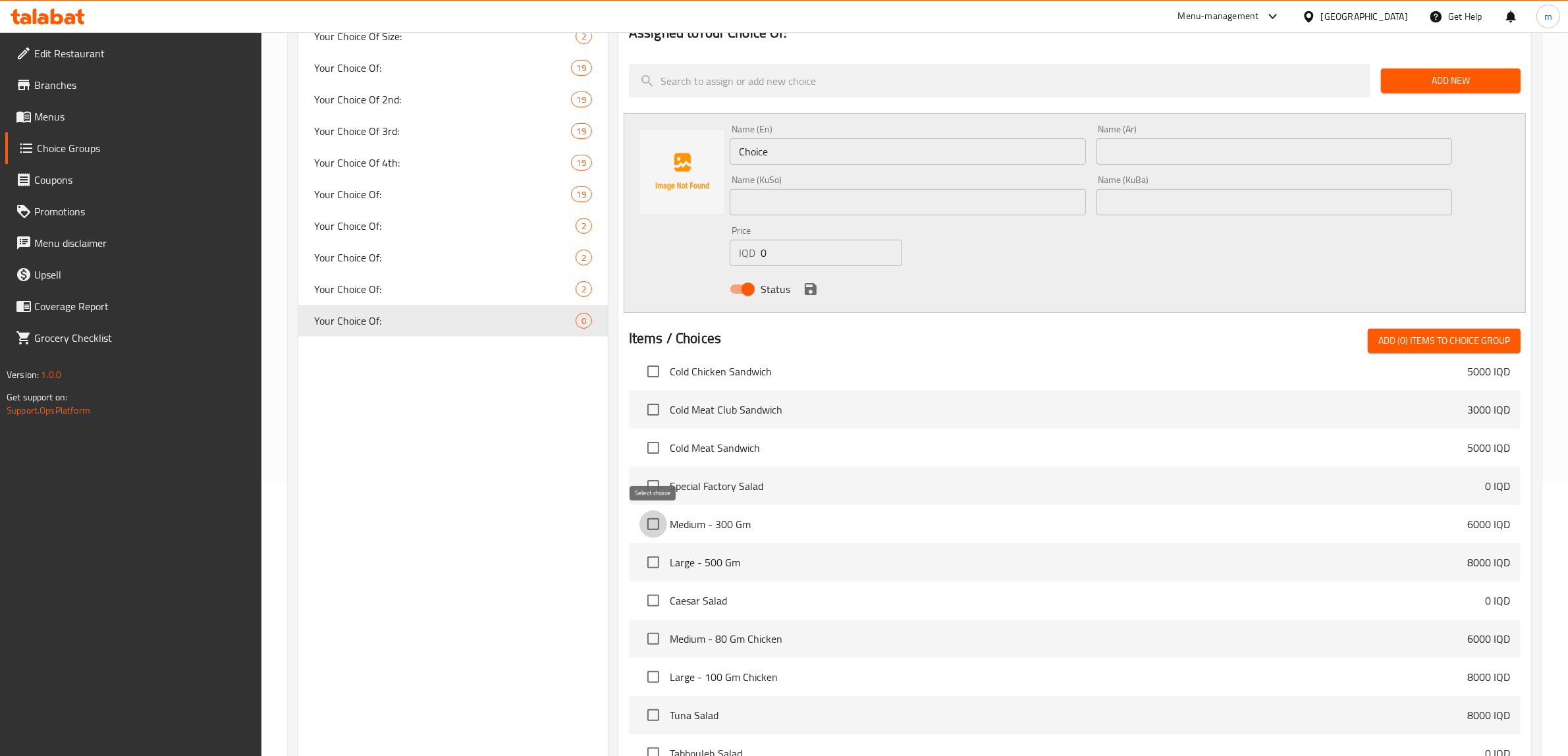
click at [649, 531] on input "checkbox" at bounding box center [652, 524] width 27 height 27
click at [652, 562] on input "checkbox" at bounding box center [652, 562] width 27 height 27
drag, startPoint x: 1425, startPoint y: 342, endPoint x: 1411, endPoint y: 344, distance: 14.1
click at [1425, 342] on span "Add (2) items to choice group" at bounding box center [1444, 341] width 132 height 16
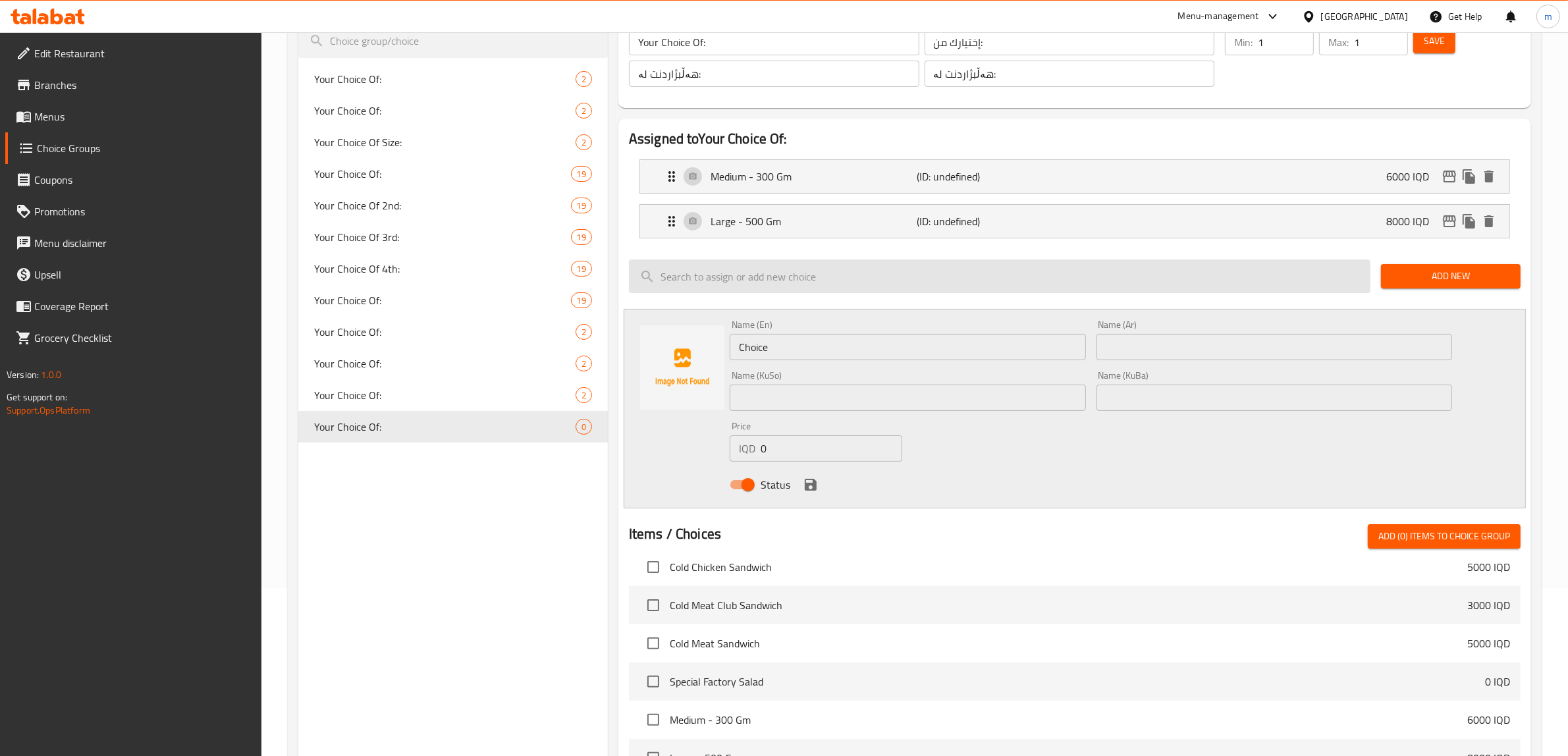
scroll to position [165, 0]
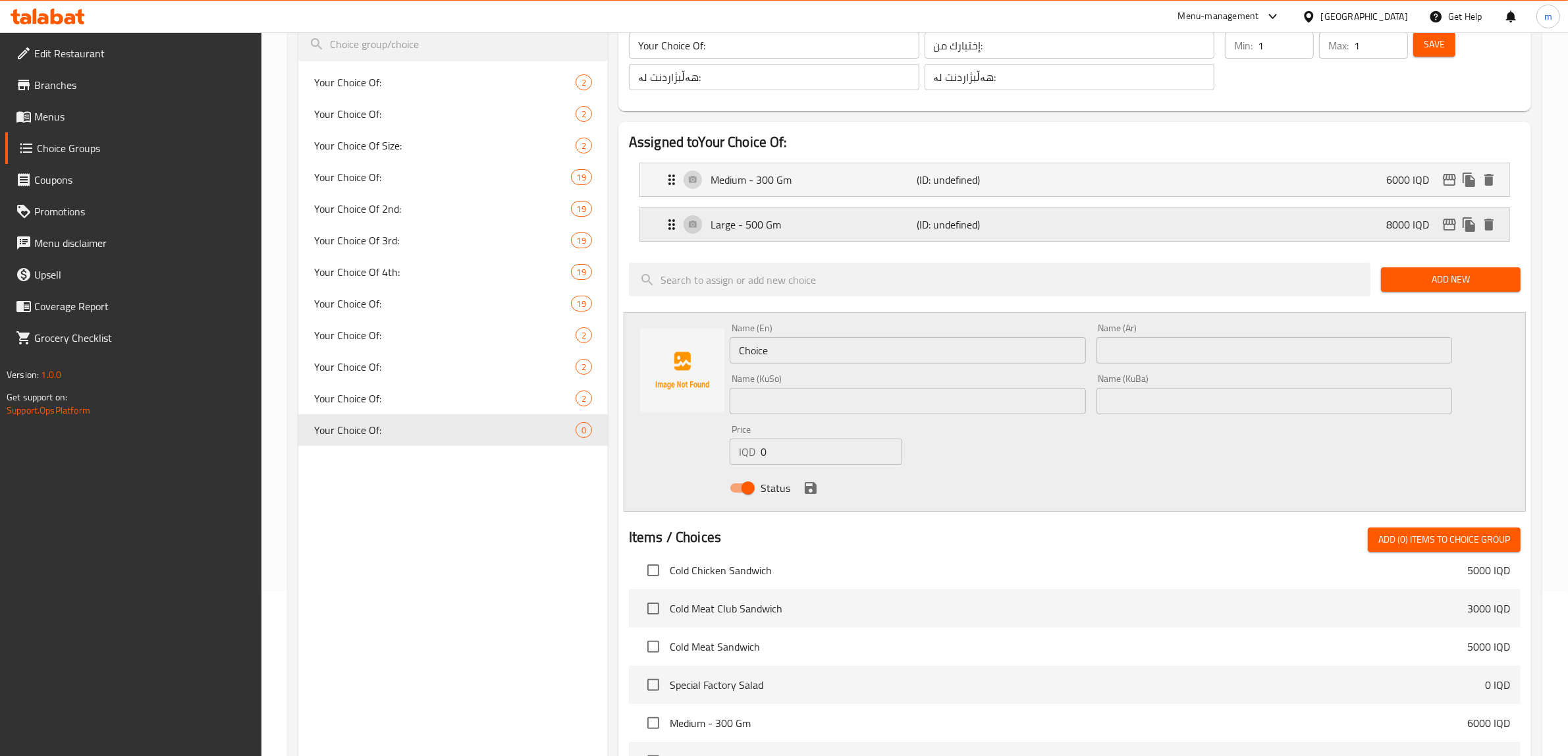
click at [656, 217] on div "Large - 500 Gm (ID: undefined) 8000 IQD" at bounding box center [1075, 225] width 869 height 33
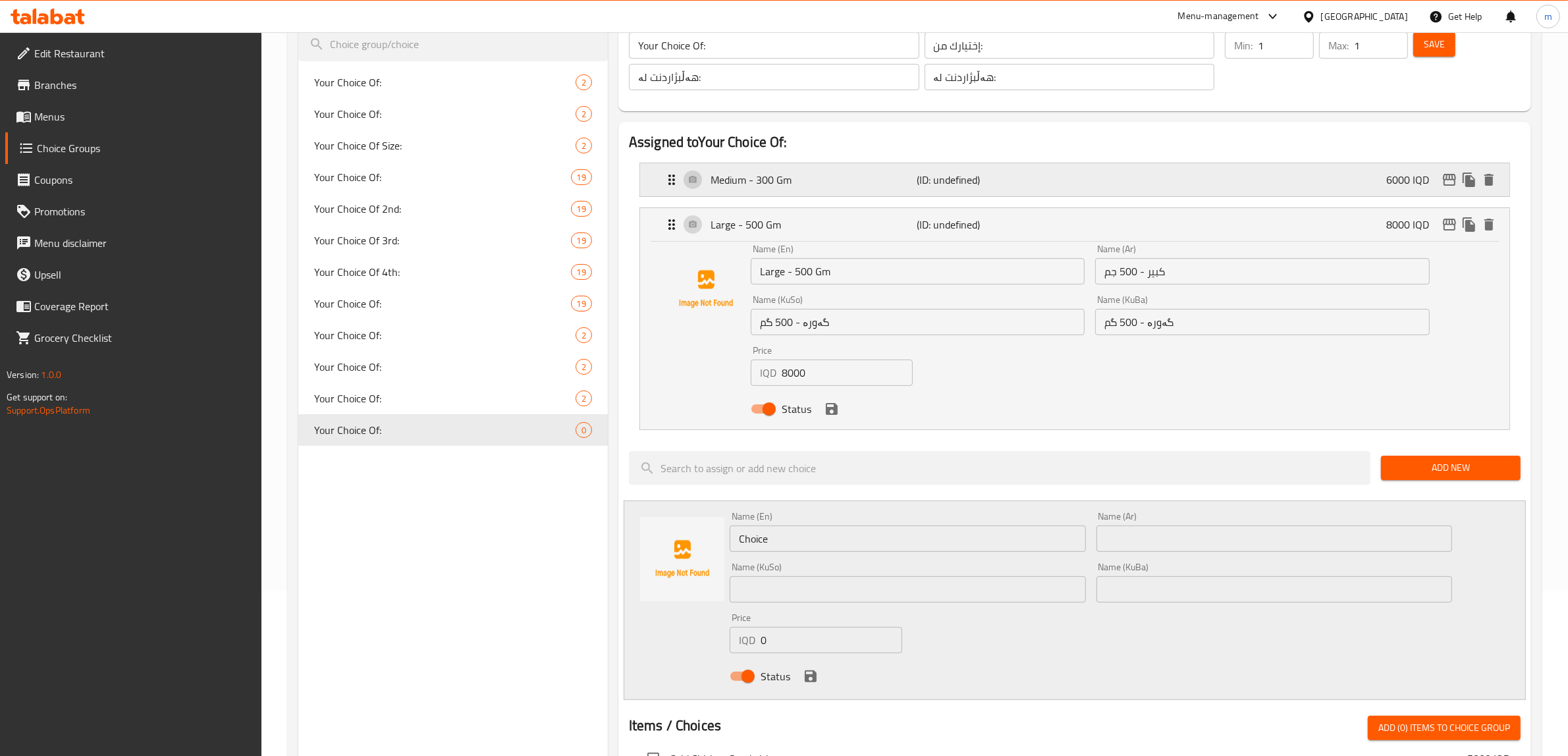
click at [659, 172] on div "Medium - 300 Gm (ID: undefined) 6000 IQD" at bounding box center [1075, 180] width 869 height 33
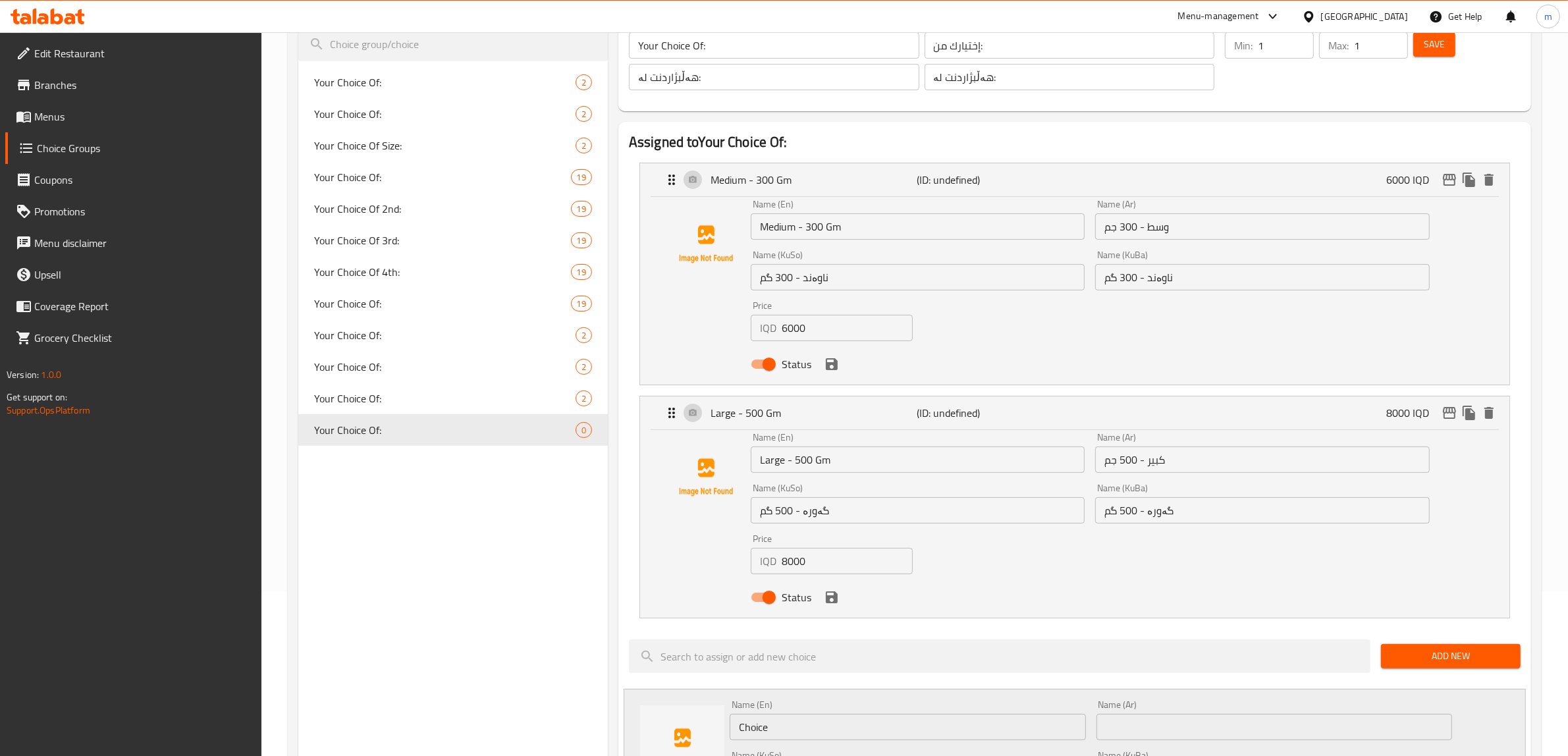
click at [813, 228] on input "Medium - 300 Gm" at bounding box center [917, 226] width 334 height 27
click at [801, 459] on input "Large - 500 Gm" at bounding box center [917, 460] width 334 height 27
click at [1123, 458] on input "كبير - 500 جم" at bounding box center [1262, 460] width 334 height 27
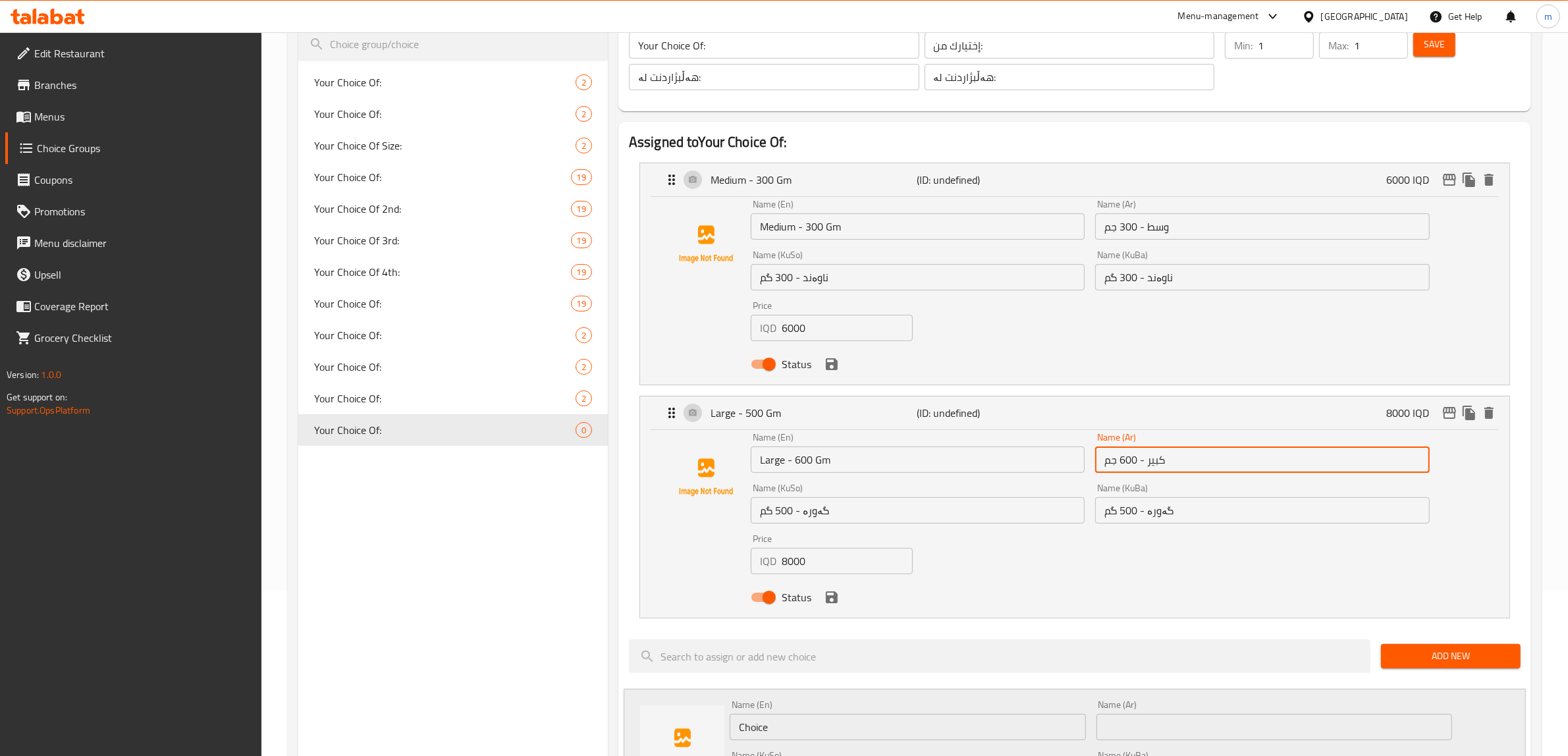
click at [1125, 506] on input "گەورە - 500 گم" at bounding box center [1262, 511] width 334 height 27
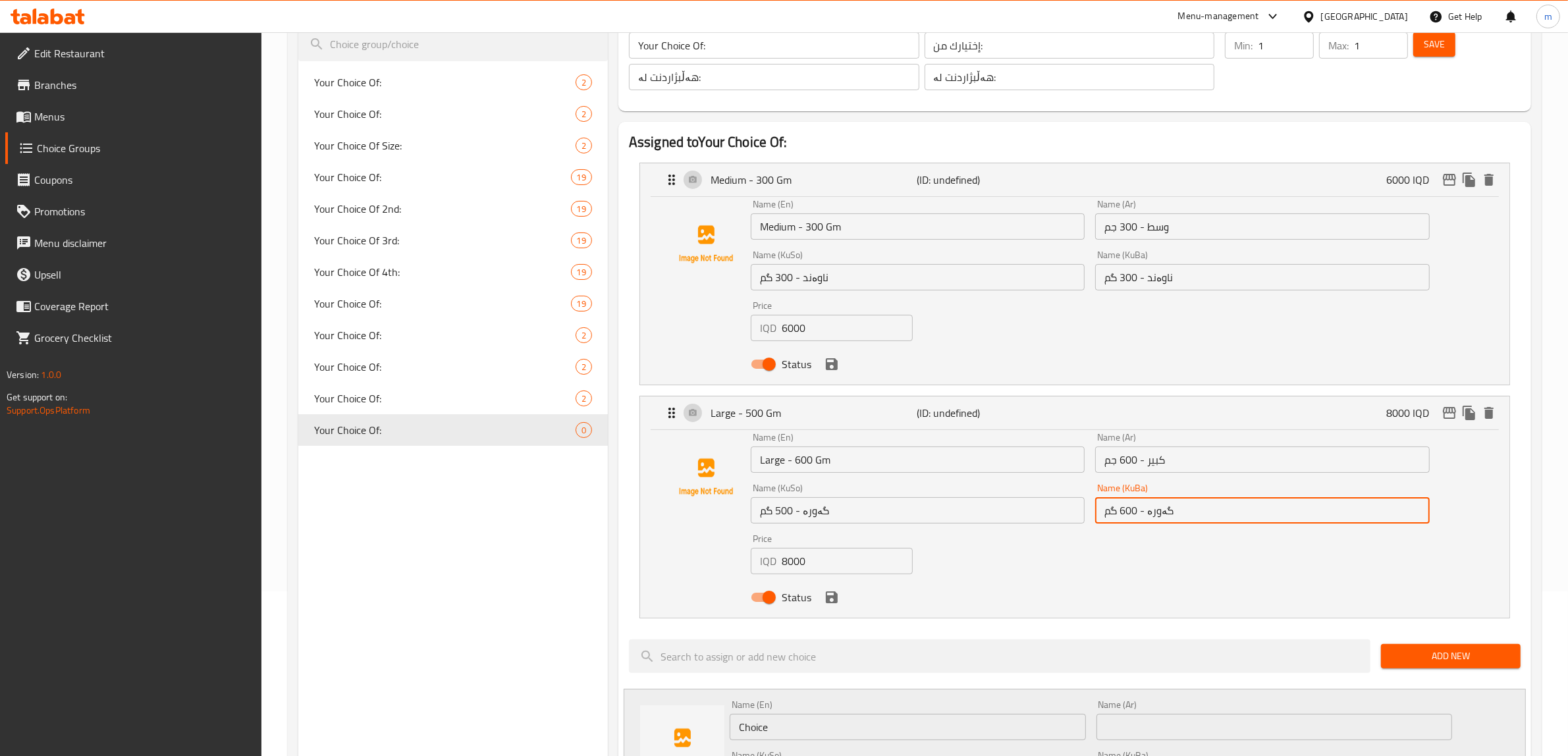
click at [779, 508] on input "گەورە - 500 گم" at bounding box center [917, 511] width 334 height 27
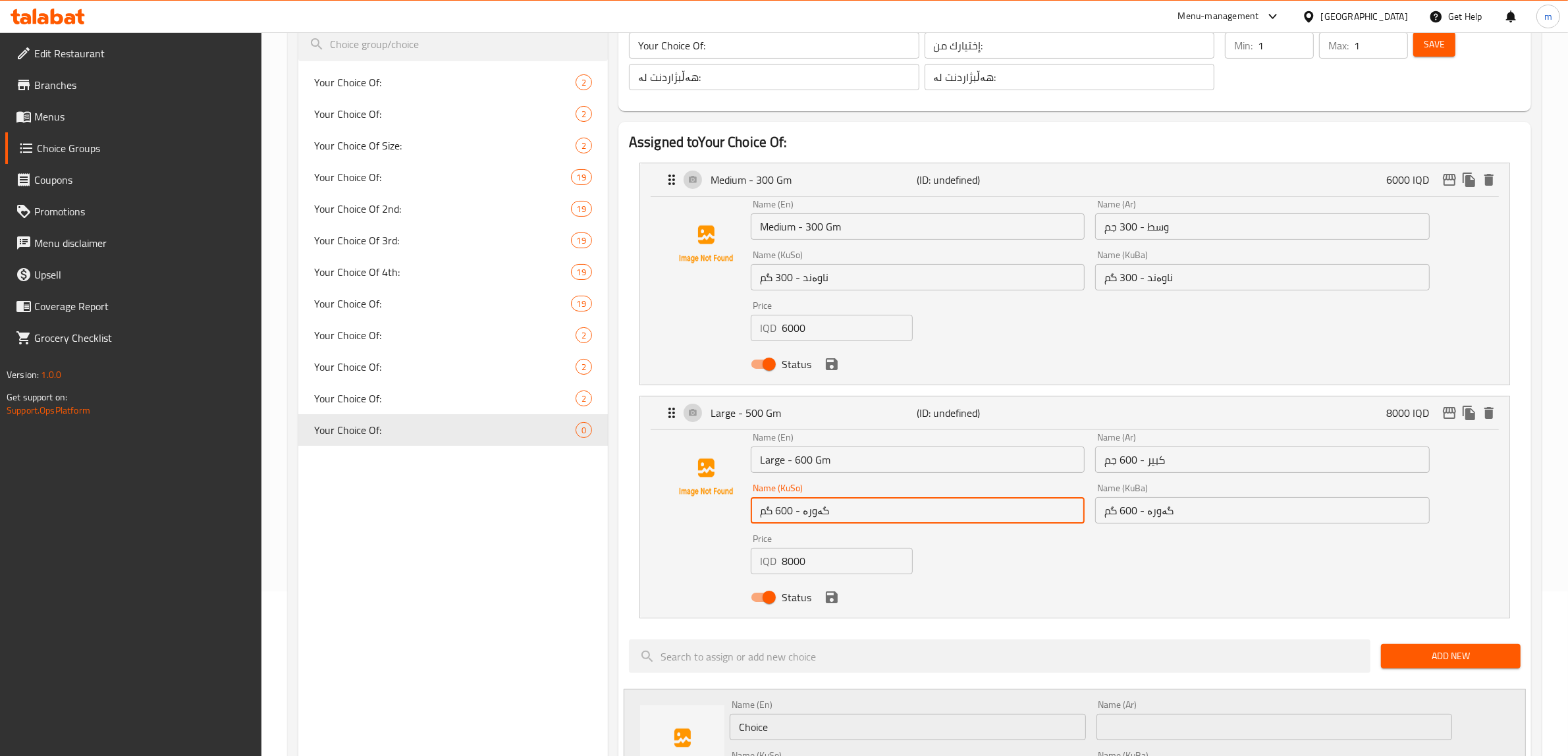
click at [1183, 588] on div "Status" at bounding box center [1090, 597] width 689 height 35
click at [834, 604] on icon "save" at bounding box center [832, 597] width 16 height 16
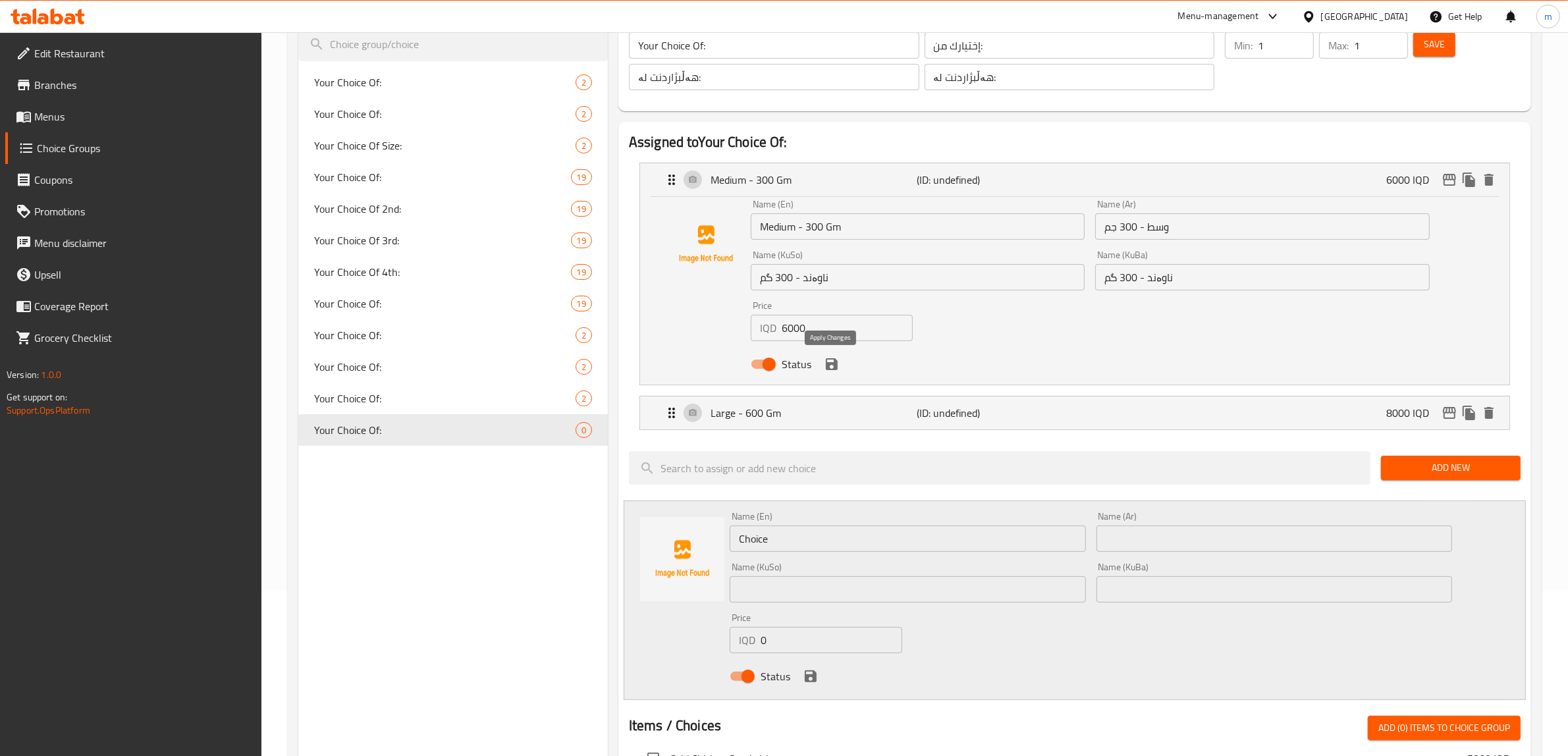
click at [834, 367] on icon "save" at bounding box center [831, 364] width 12 height 12
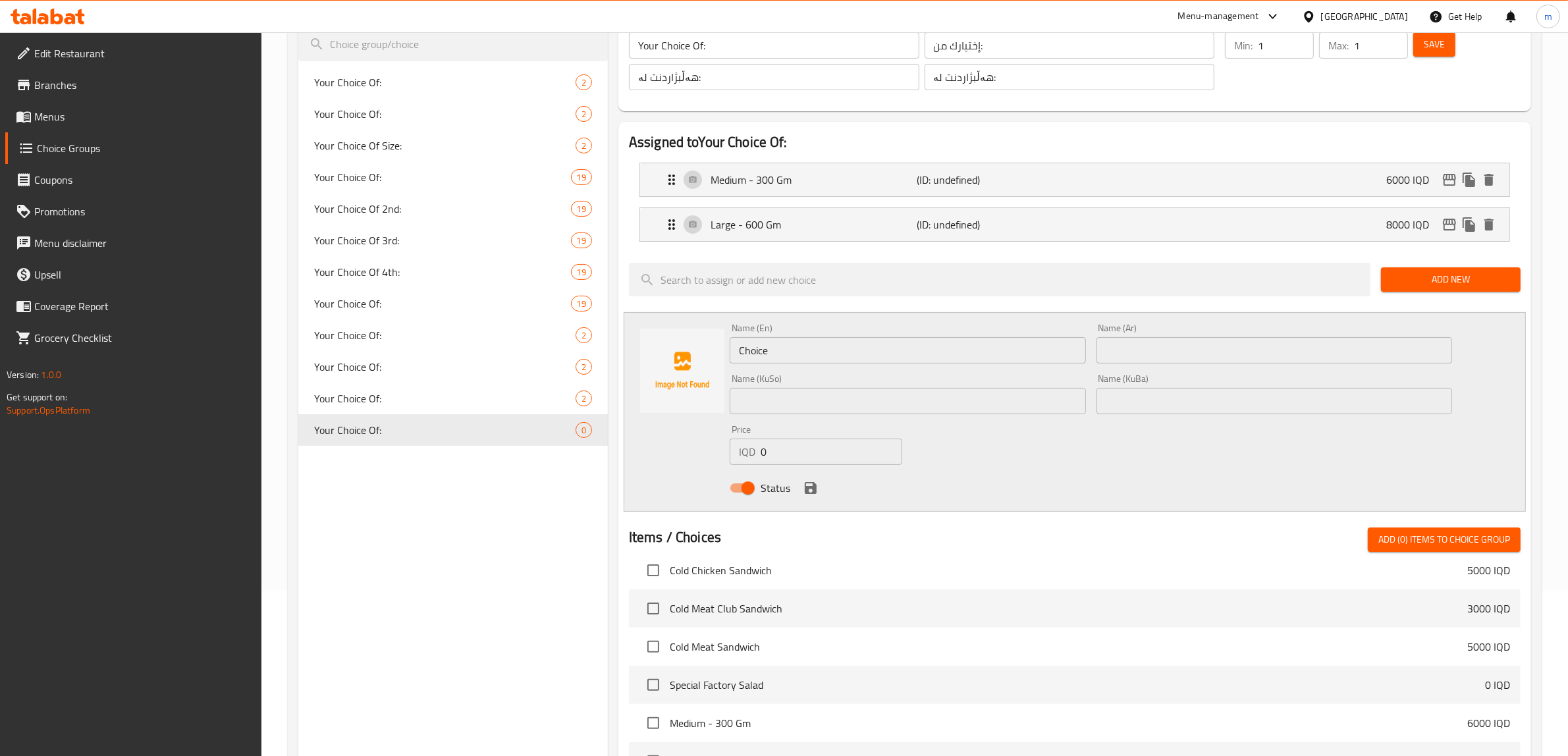
click at [1428, 37] on span "Save" at bounding box center [1434, 44] width 21 height 16
click at [403, 462] on span "Your Choice Of Size:" at bounding box center [425, 461] width 222 height 16
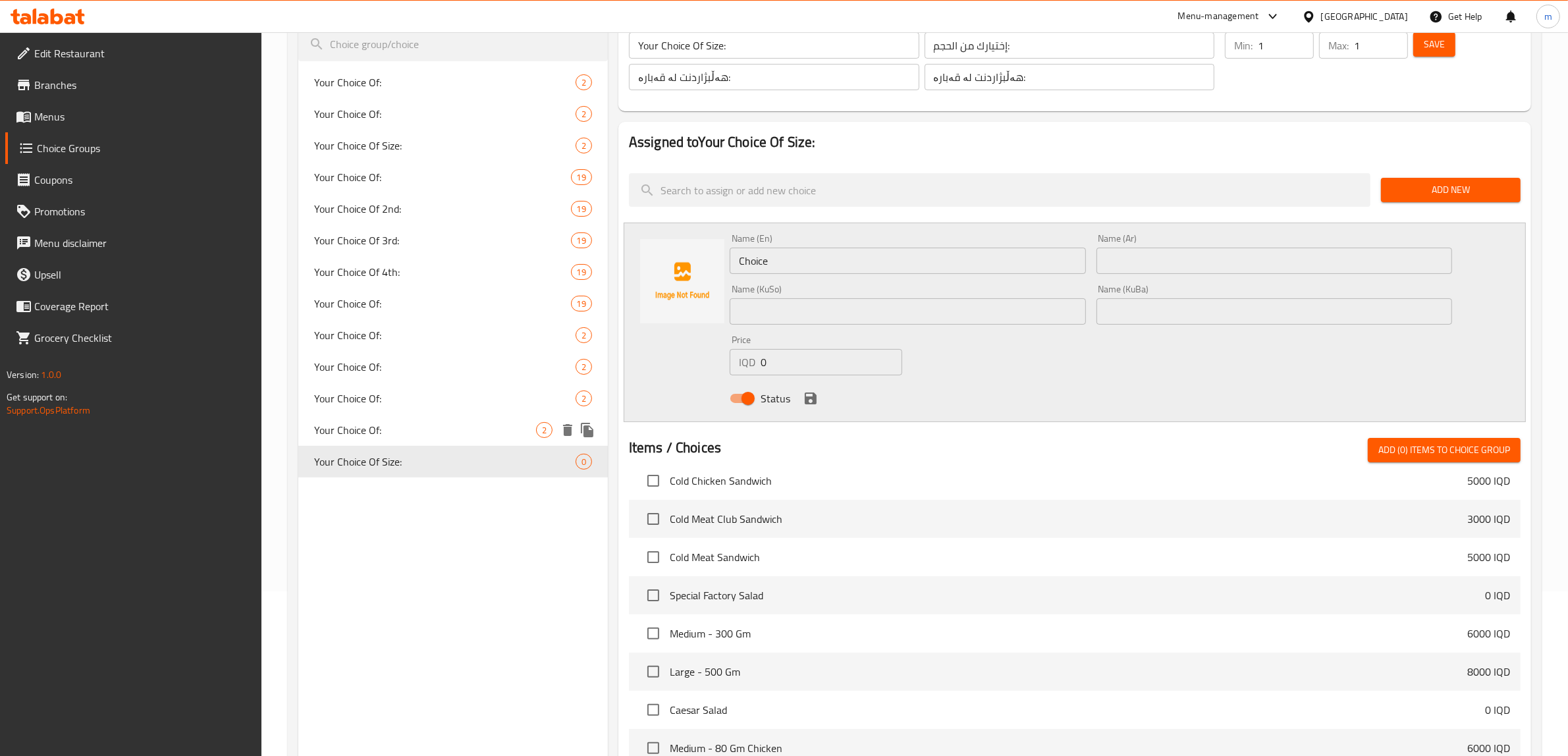
click at [428, 425] on span "Your Choice Of:" at bounding box center [425, 430] width 222 height 16
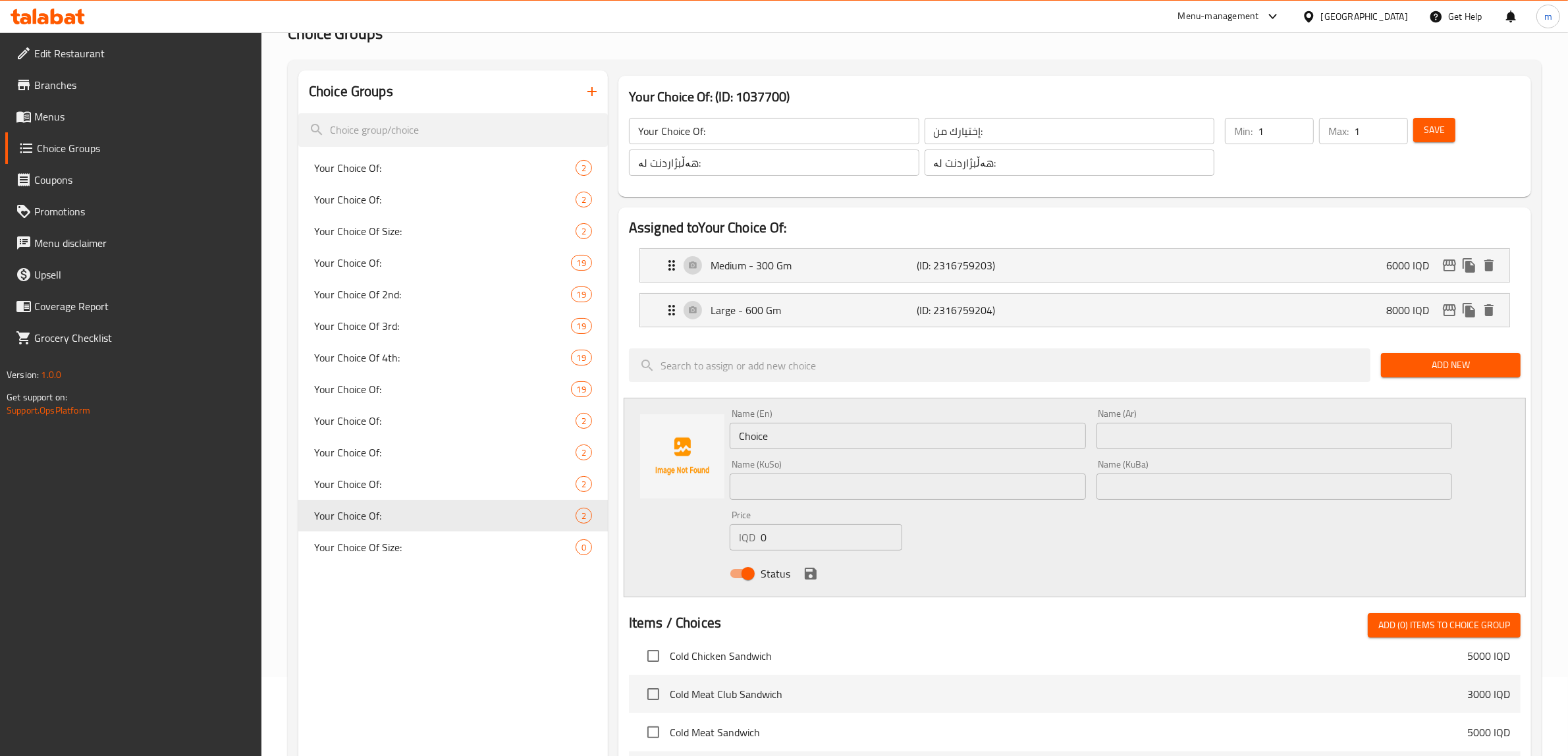
scroll to position [55, 0]
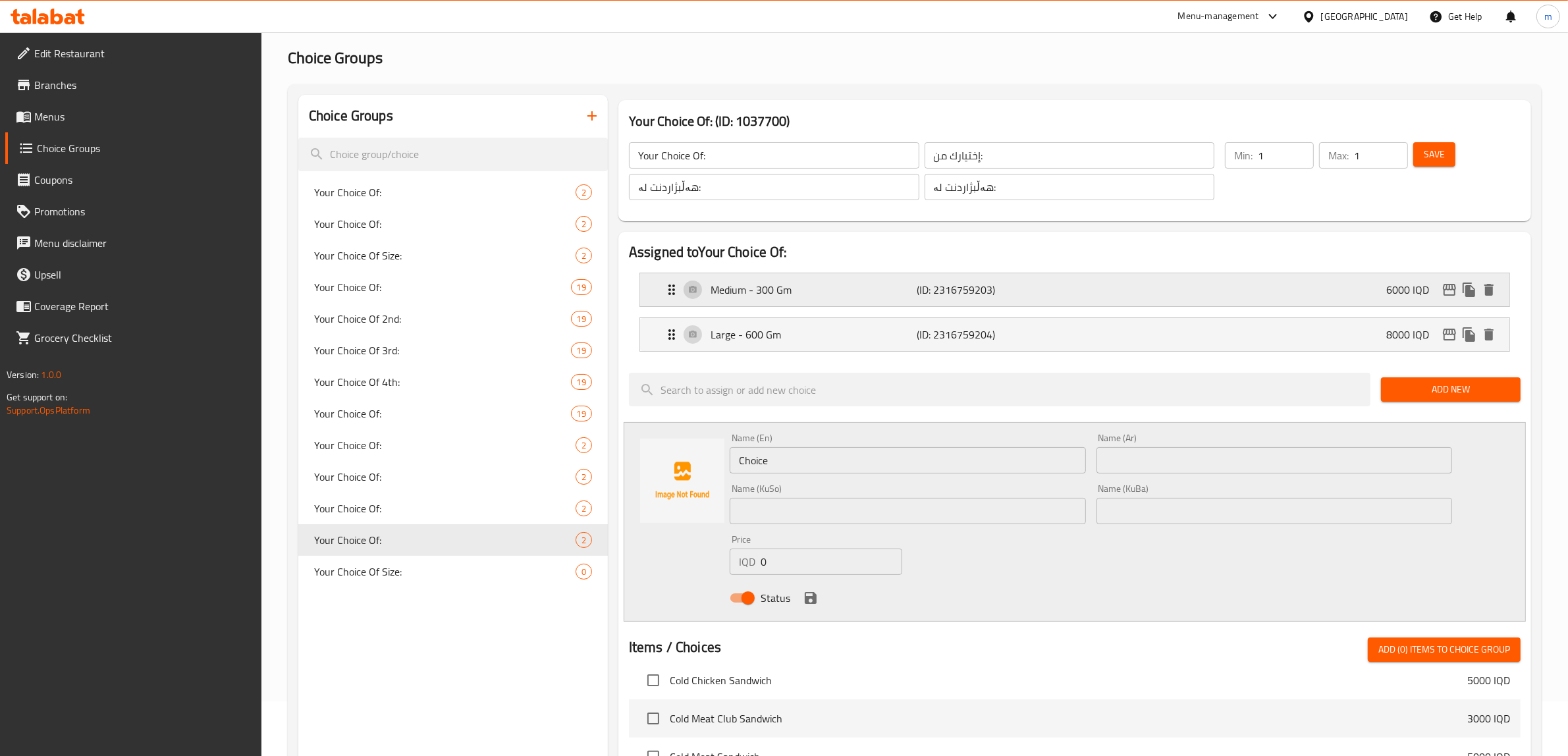
click at [783, 291] on p "Medium - 300 Gm" at bounding box center [814, 290] width 207 height 16
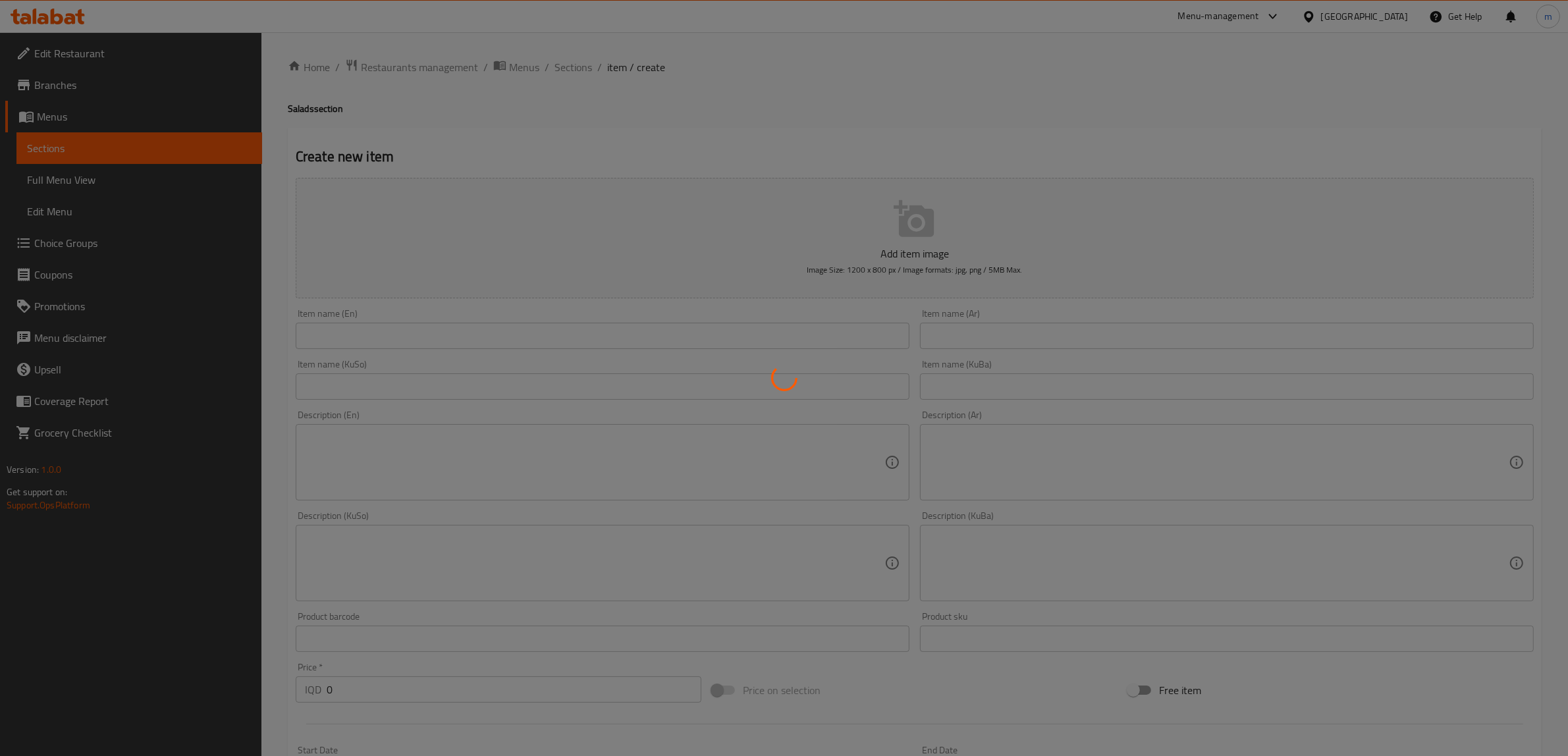
click at [436, 331] on div at bounding box center [784, 378] width 1568 height 756
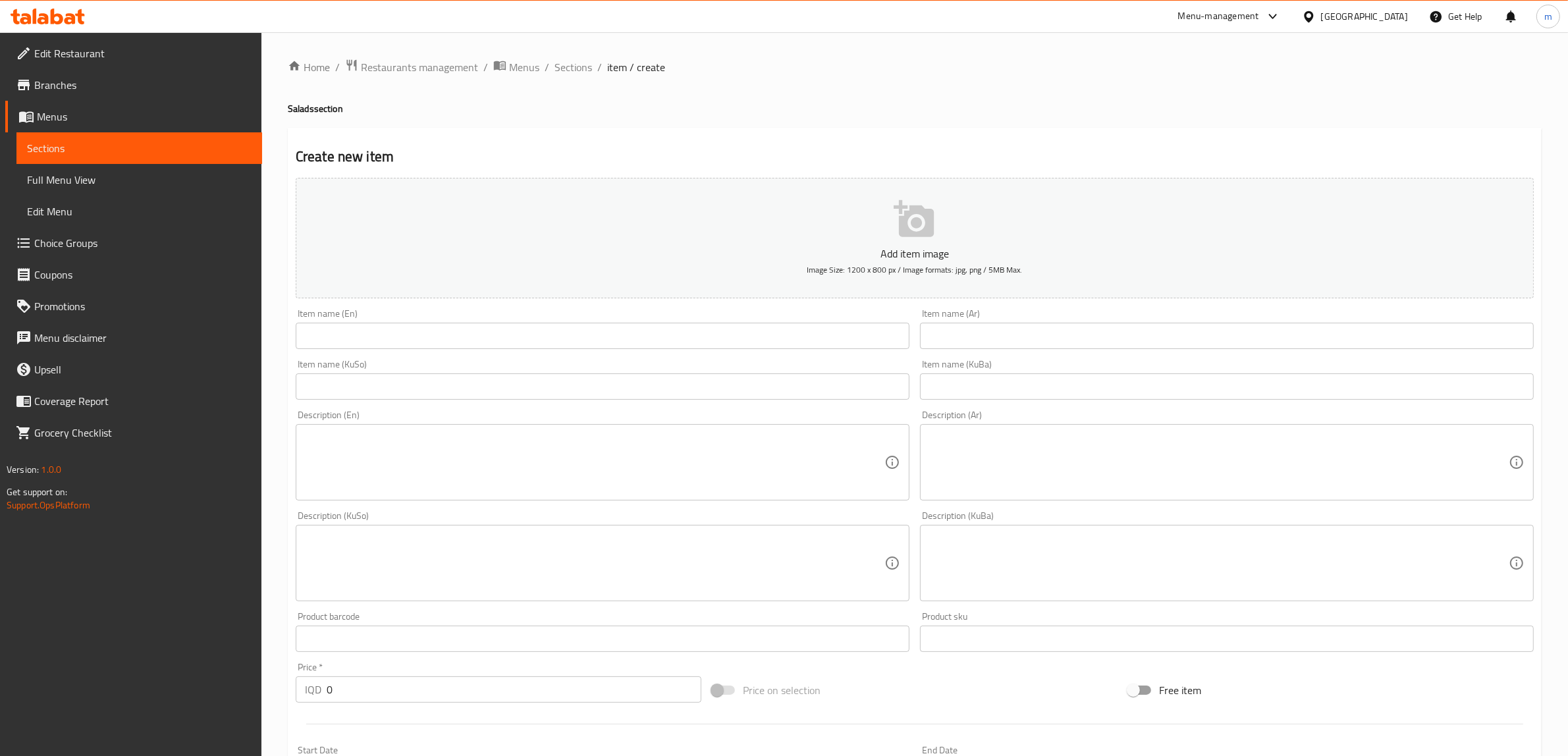
click at [525, 333] on input "text" at bounding box center [602, 336] width 614 height 27
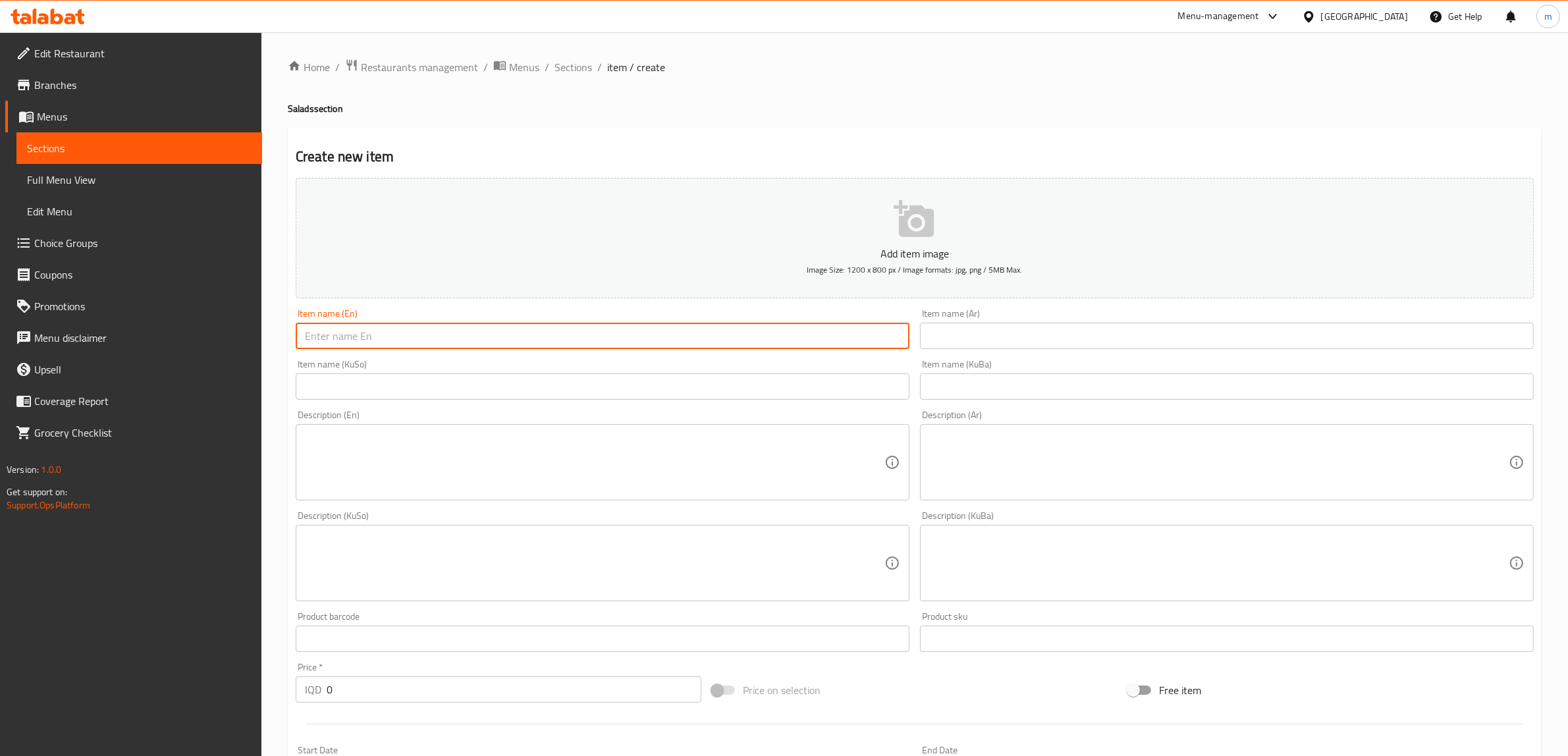
click at [529, 379] on input "text" at bounding box center [602, 387] width 614 height 27
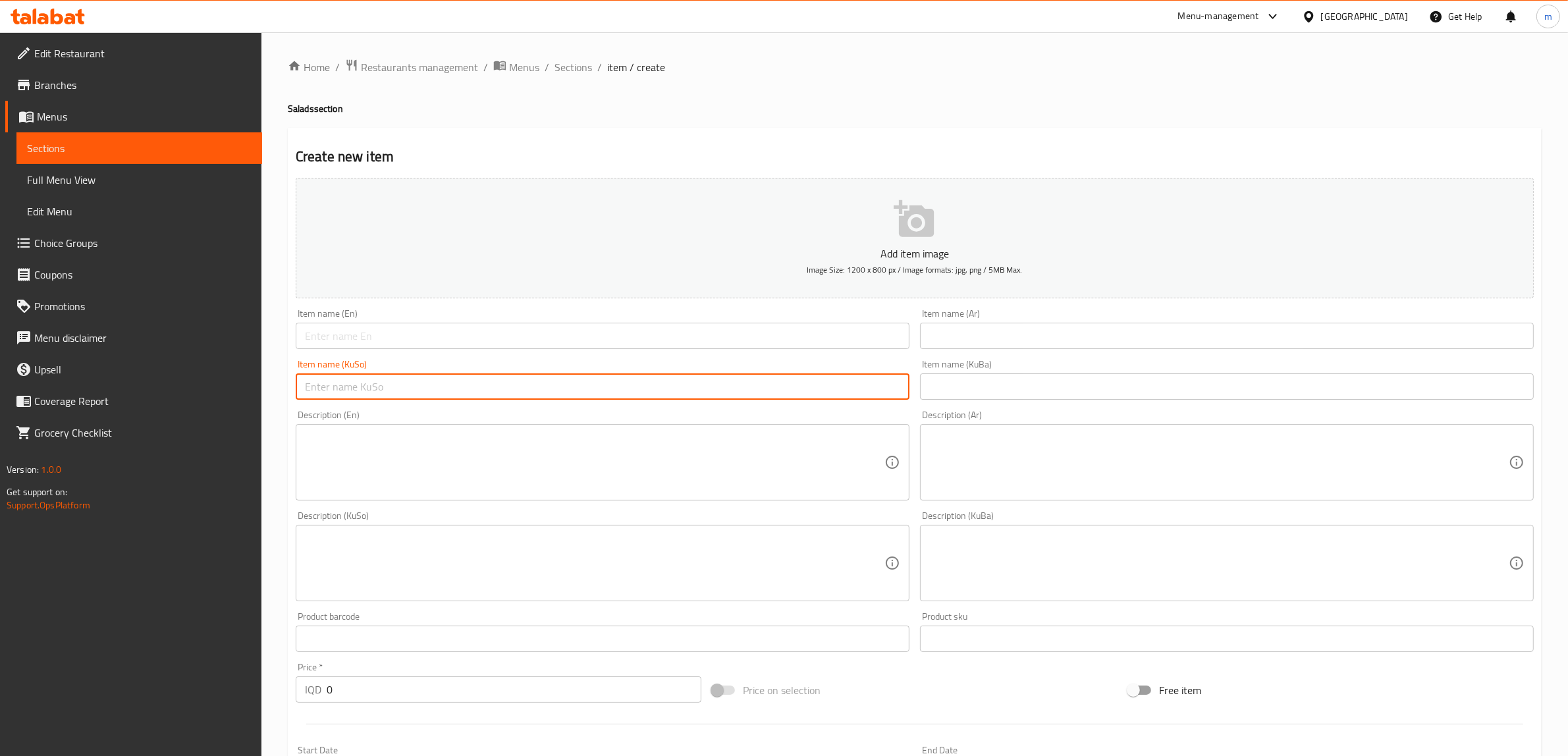
paste input "زەڵاتەی حەللومی"
type input "زەڵاتەی حەللومی"
click at [966, 383] on input "text" at bounding box center [1227, 387] width 614 height 27
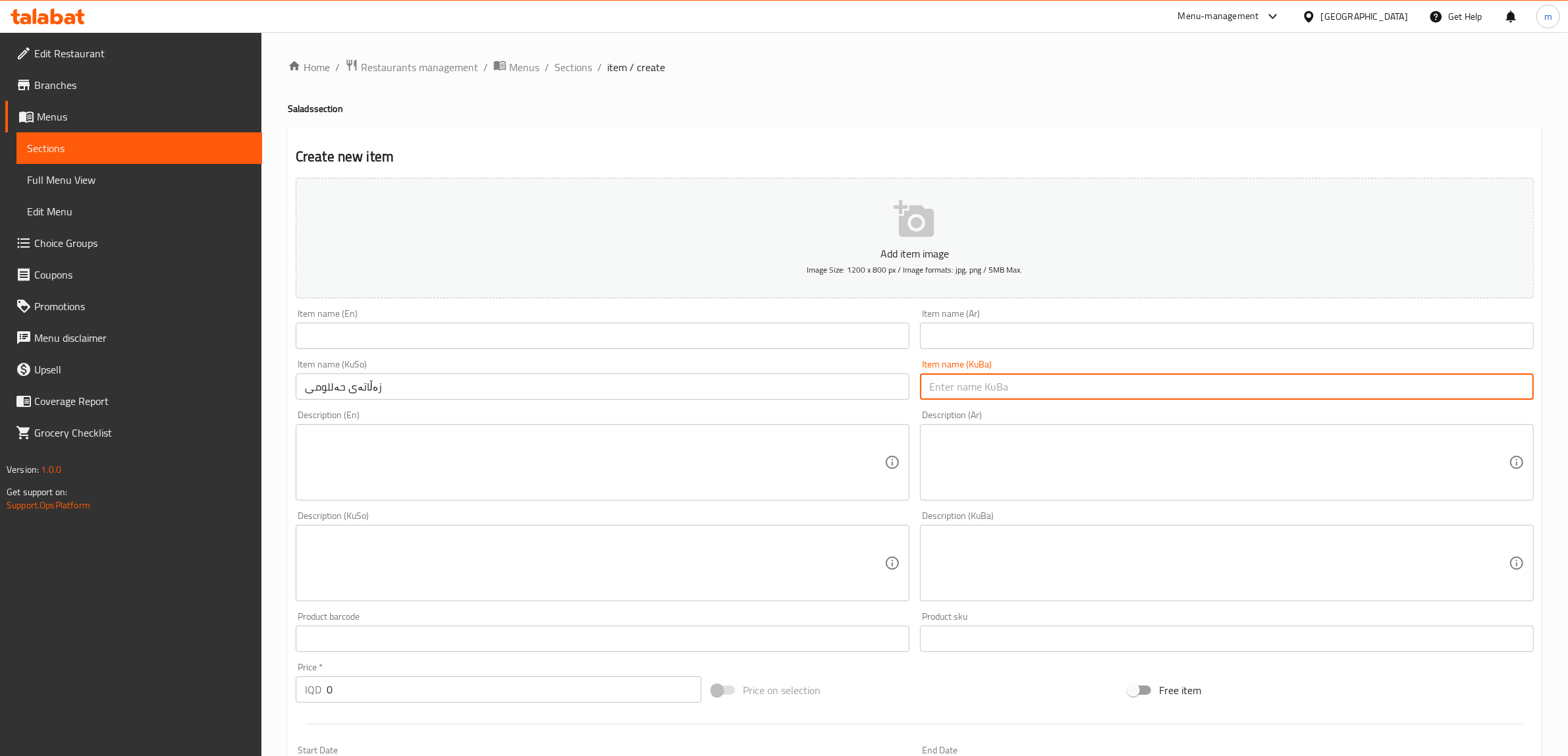
paste input "زەڵاتەی حەللومی"
type input "زەڵاتەی حەللومی"
click at [1005, 343] on input "text" at bounding box center [1227, 336] width 614 height 27
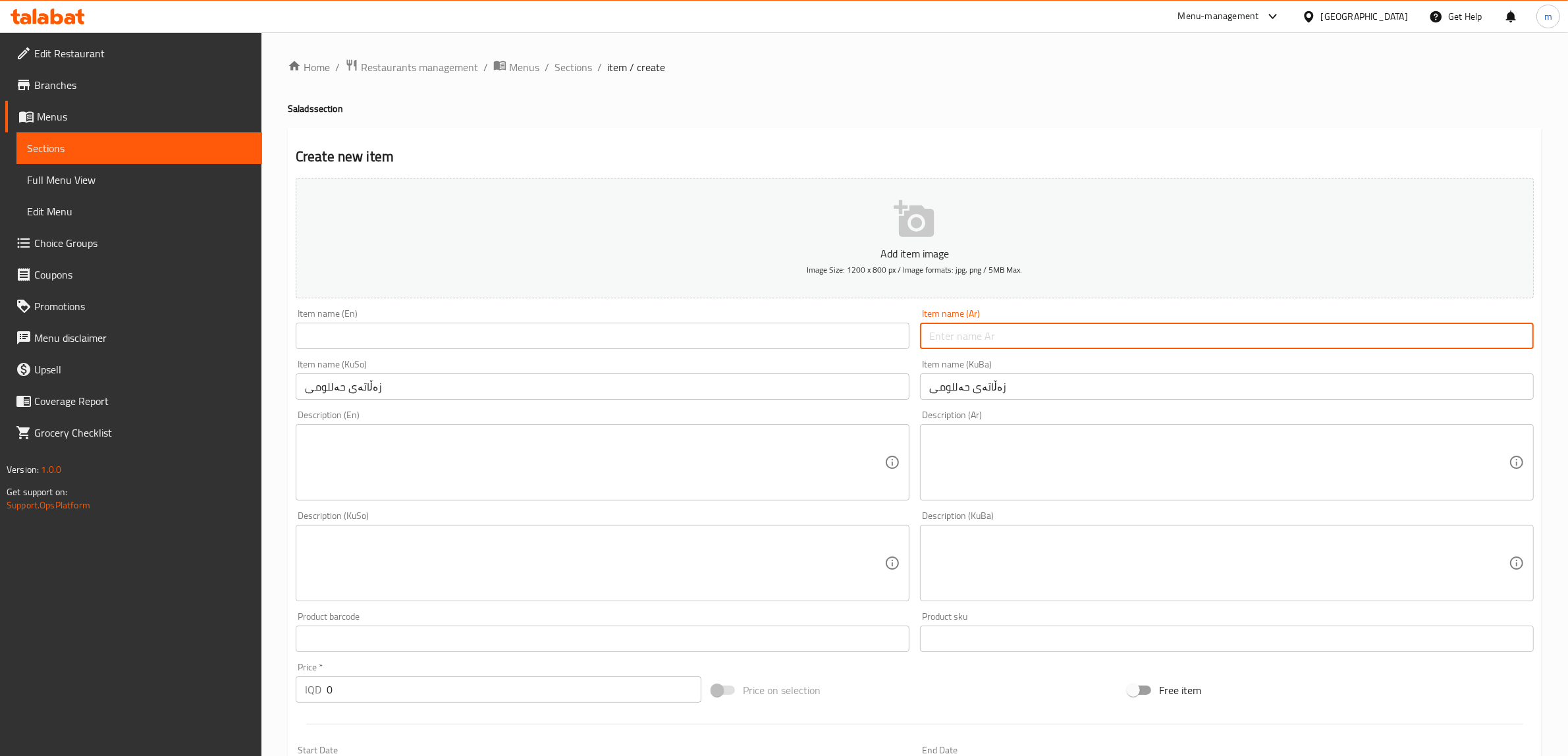
paste input "سلطة حلوم"
type input "سلطة حلوم"
click at [627, 335] on input "text" at bounding box center [602, 336] width 614 height 27
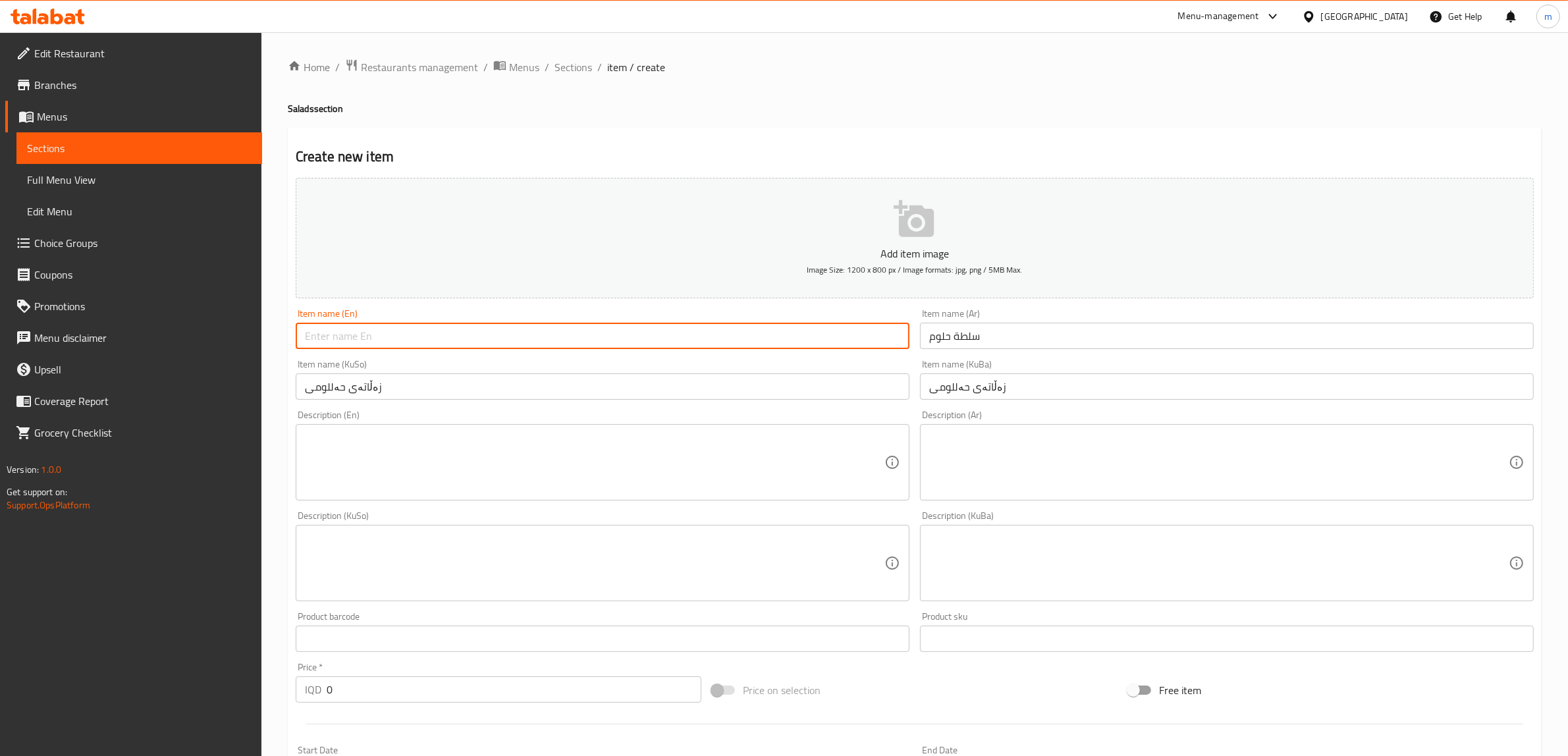
paste input "Halloumi Salad"
type input "Halloumi Salad"
click at [520, 367] on div "Item name (KuSo) زەڵاتەی حەللومی Item name (KuSo)" at bounding box center [602, 379] width 614 height 40
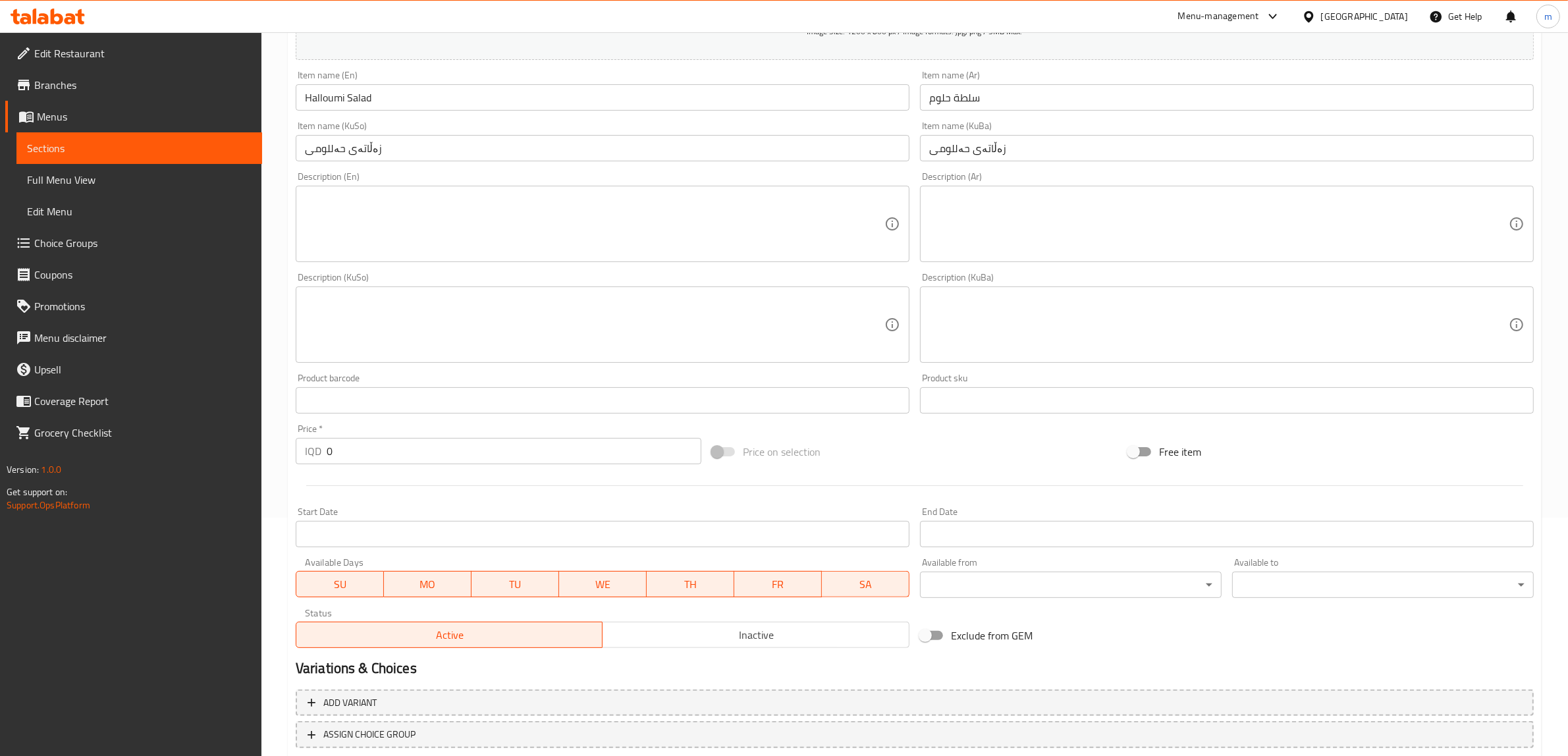
scroll to position [219, 0]
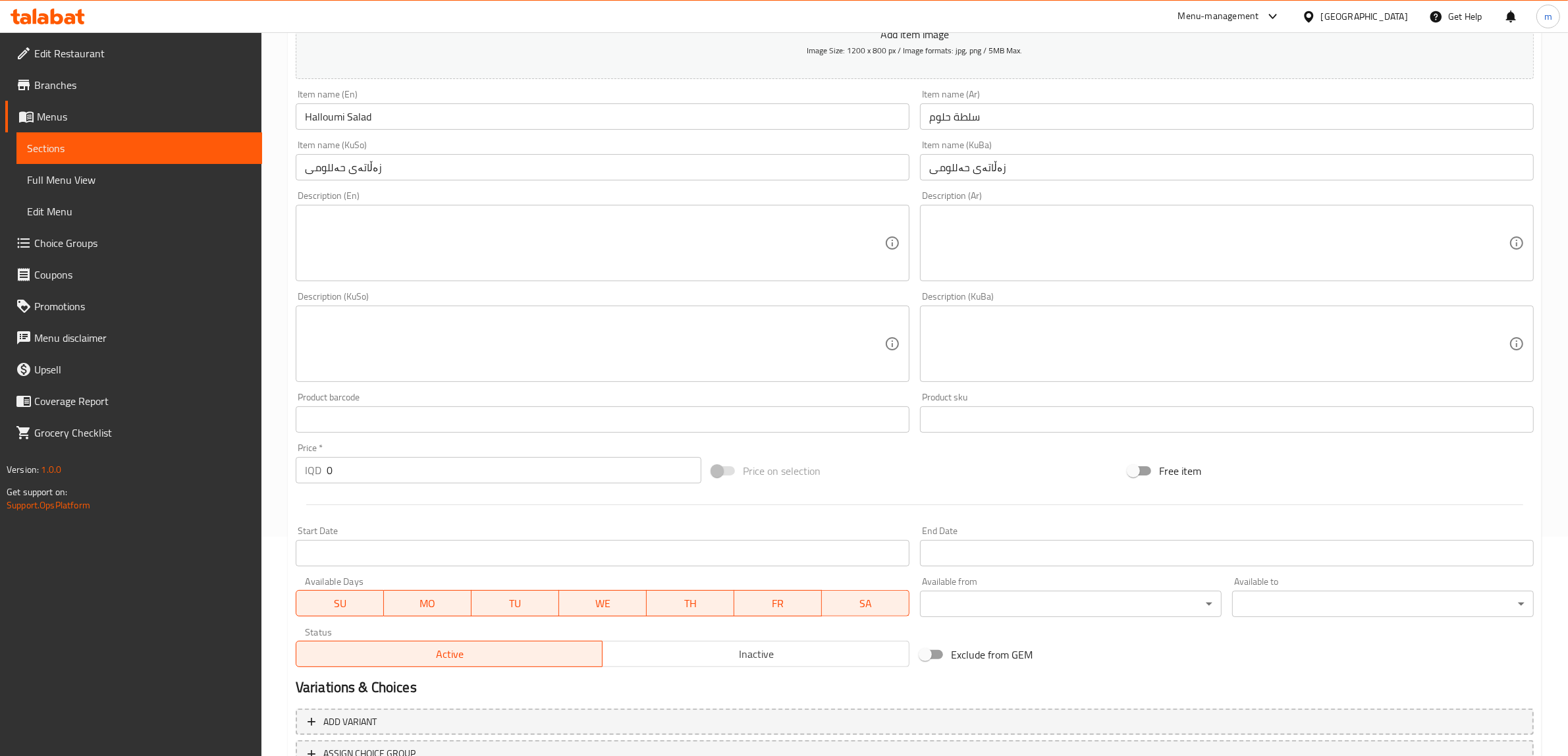
click at [445, 209] on div "Description (En)" at bounding box center [602, 243] width 614 height 77
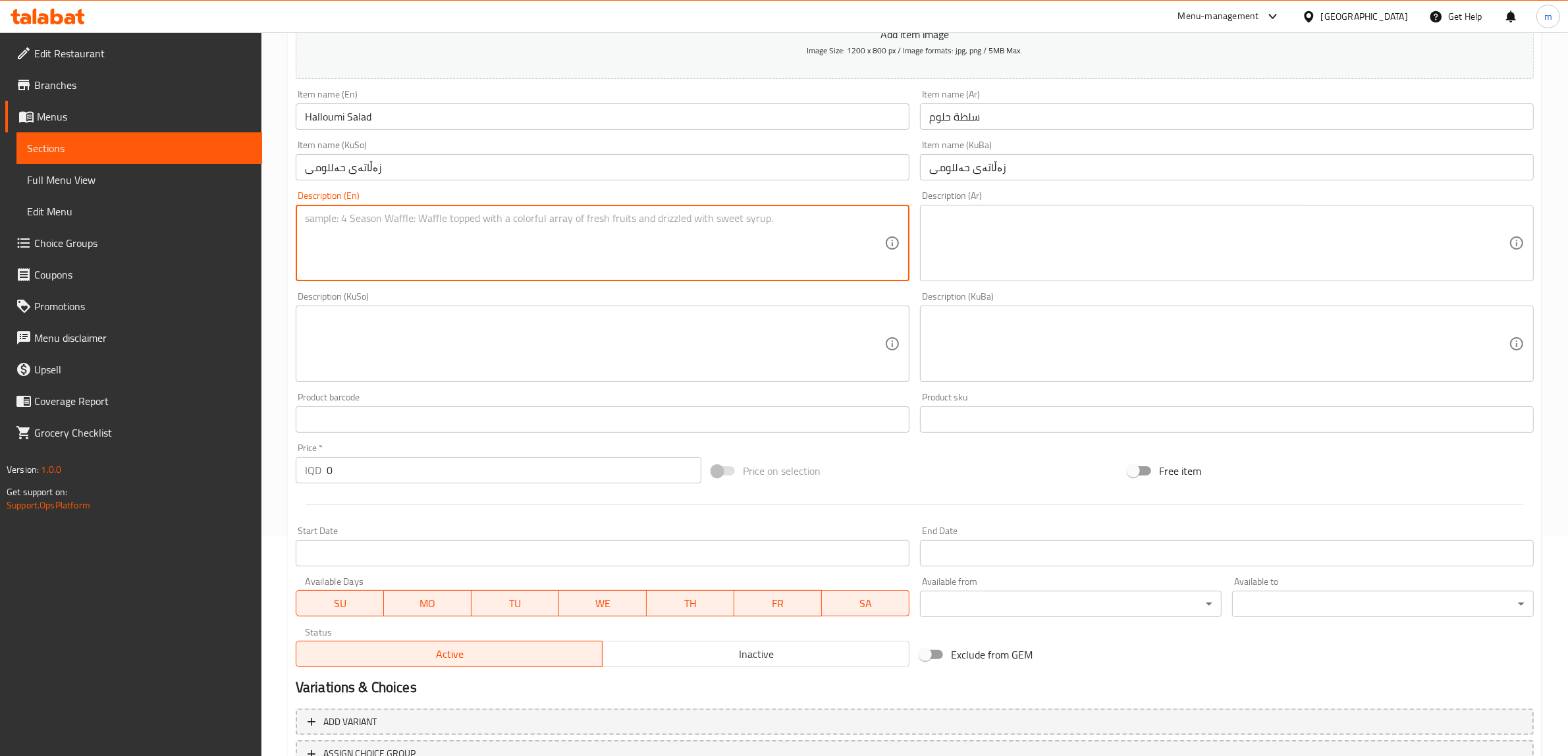
paste textarea "chopped vegetables with grilled halloumi cheese"
click at [306, 216] on textarea "chopped vegetables with grilled halloumi cheese" at bounding box center [594, 244] width 580 height 63
click at [308, 222] on textarea "chopped vegetables with grilled halloumi cheese" at bounding box center [594, 244] width 580 height 63
click at [519, 219] on textarea "Chopped vegetables with grilled halloumi cheese" at bounding box center [594, 244] width 580 height 63
type textarea "Chopped vegetables with grilled halloumi cheese"
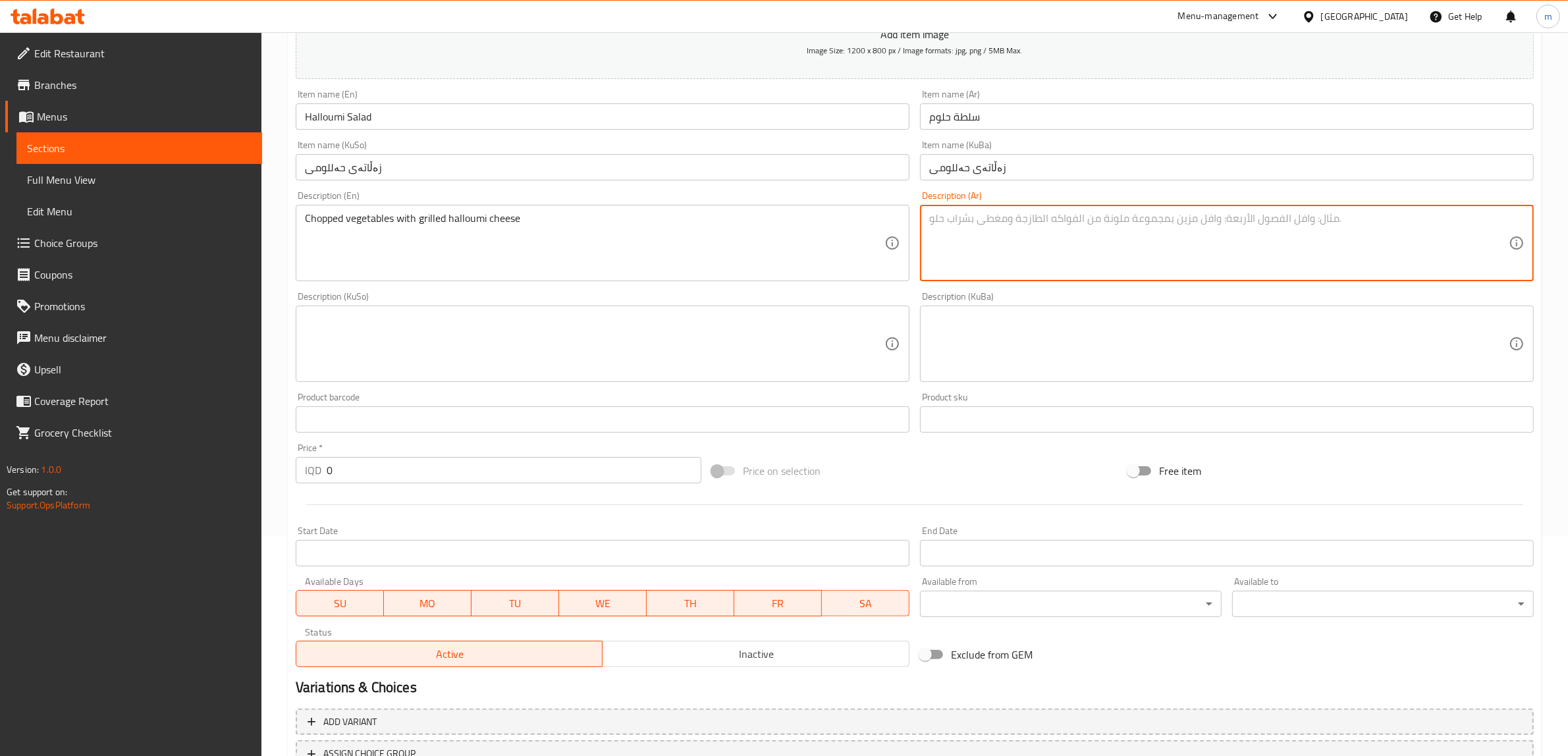
click at [1044, 224] on textarea at bounding box center [1219, 244] width 580 height 63
click at [408, 213] on textarea "Chopped vegetables with grilled halloumi cheese" at bounding box center [594, 244] width 580 height 63
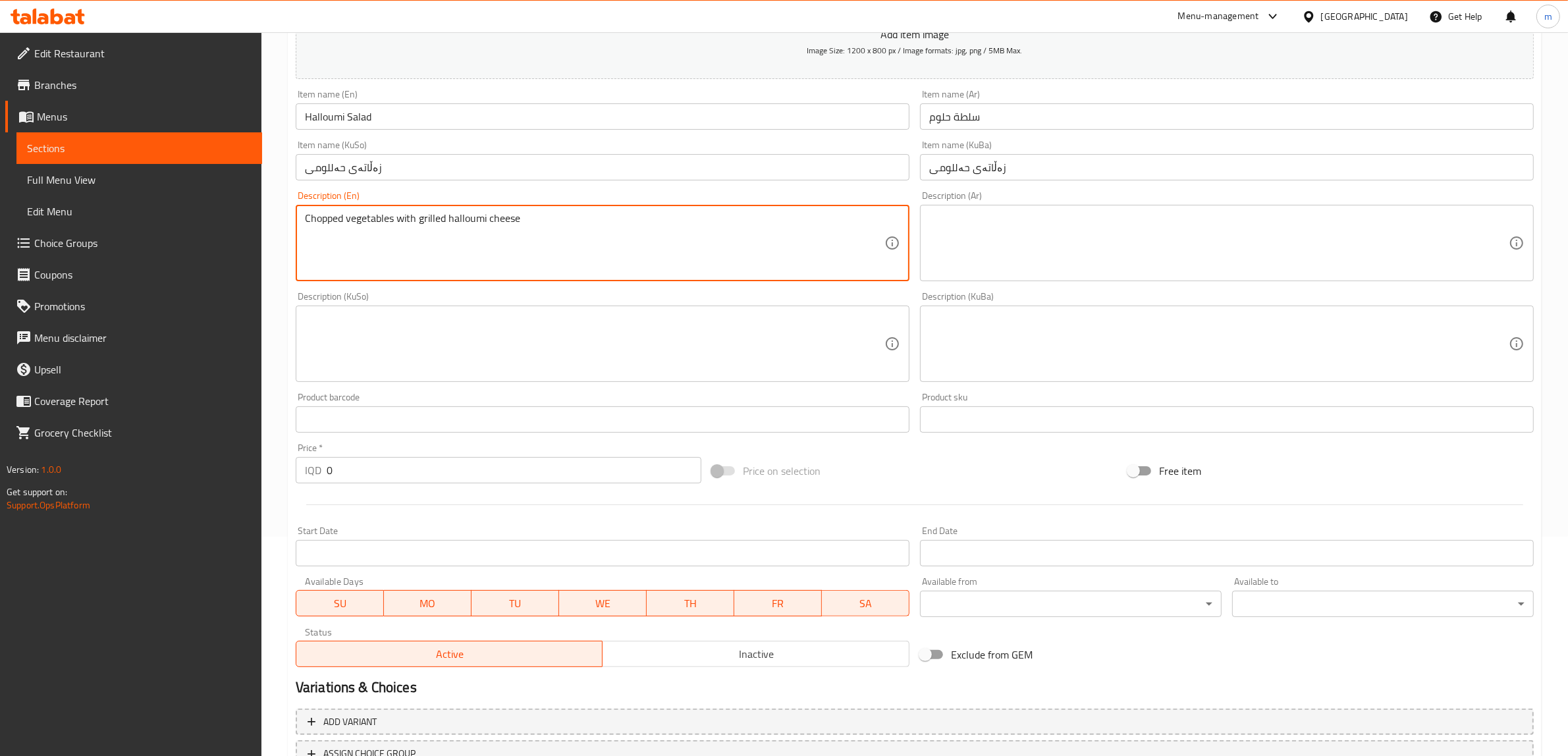
click at [320, 212] on textarea "Chopped vegetables with grilled halloumi cheese" at bounding box center [594, 244] width 580 height 63
click at [1003, 378] on div "Description (KuBa)" at bounding box center [1227, 344] width 614 height 77
paste textarea "پارچەکراو"
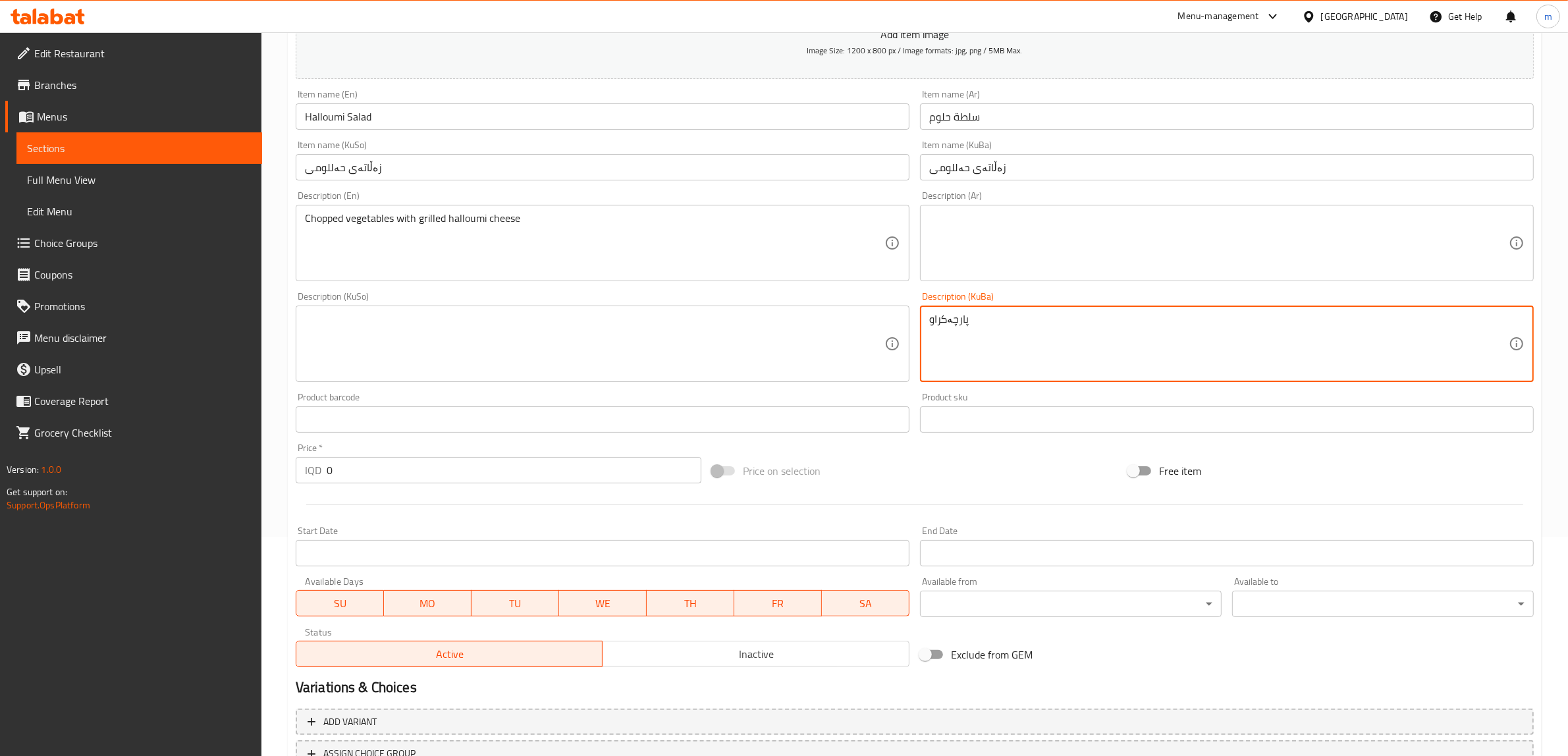
type textarea "پارچەکراو"
click at [1035, 266] on textarea at bounding box center [1219, 244] width 580 height 63
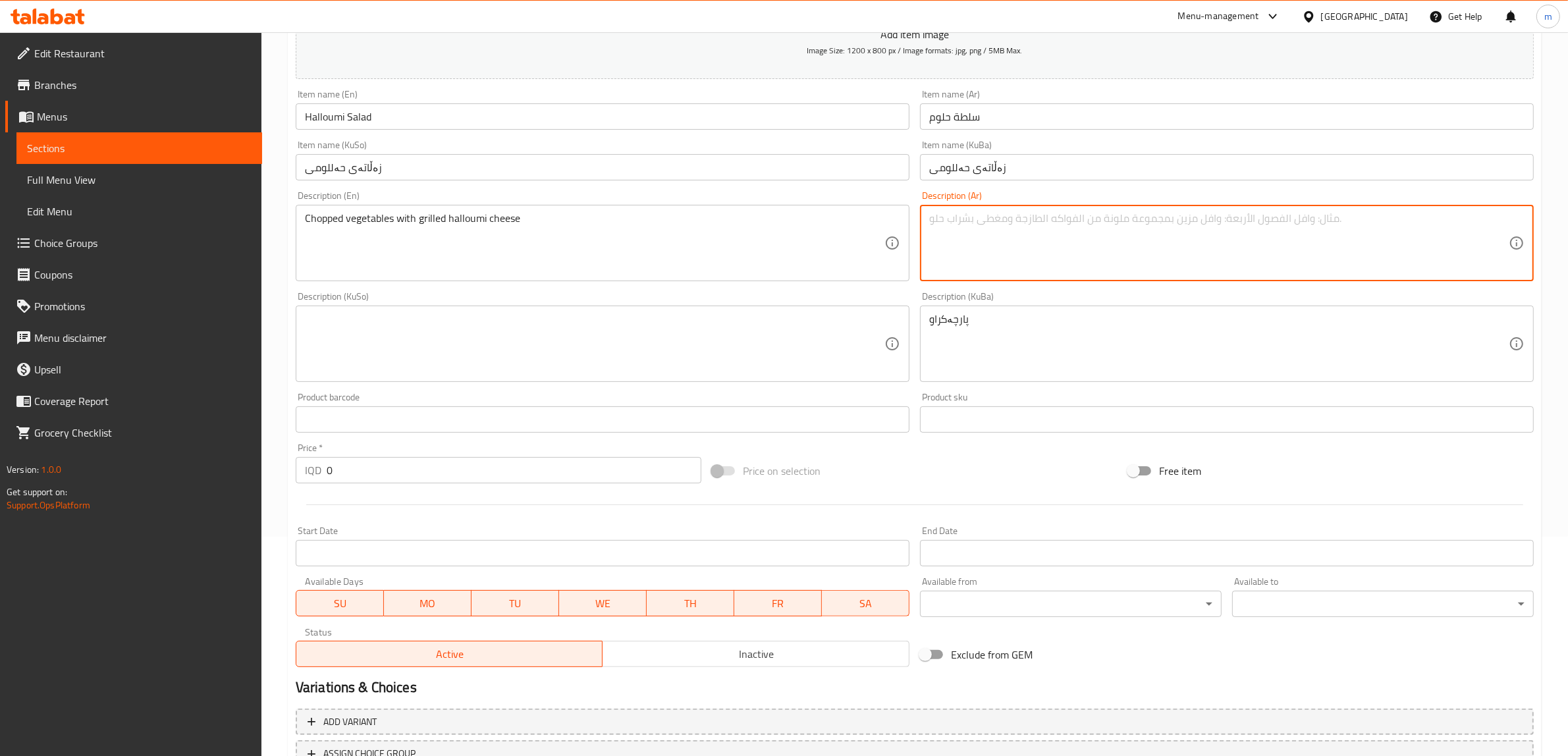
paste textarea "مقطع"
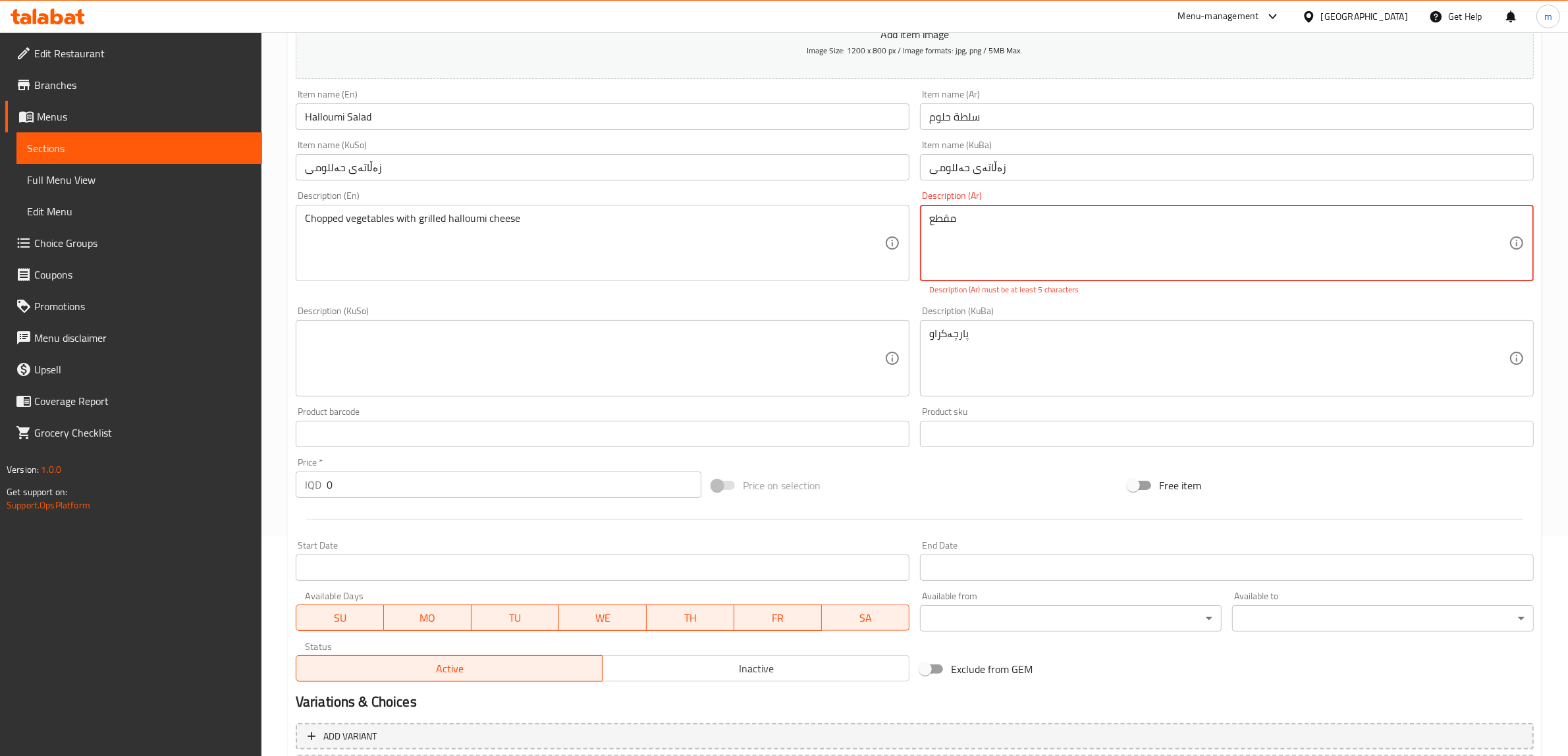
paste textarea "خضراوات مقطعة مع جبنة حلومي مشوية"
type textarea "خضراوات مقطعة مع جبنة حلومي مشوية"
click at [1056, 326] on div "پارچەکراو Description (KuBa)" at bounding box center [1227, 359] width 614 height 77
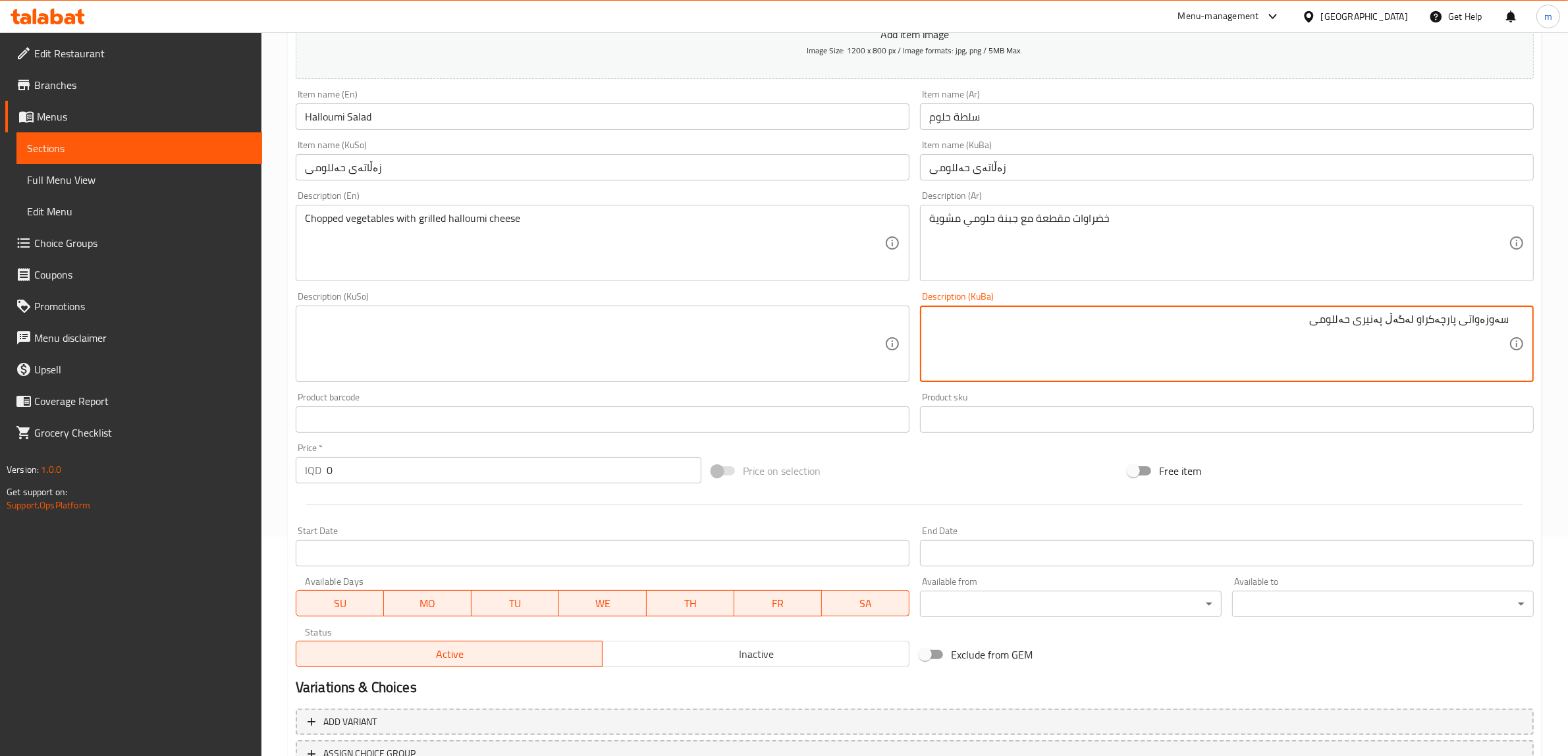
type textarea "سەوزەواتی پارچەکراو لەگەڵ پەنیری حەللومی"
click at [723, 338] on textarea at bounding box center [594, 344] width 580 height 63
paste textarea "سەوزەواتی پارچەکراو لەگەڵ پەنیری حەللومی"
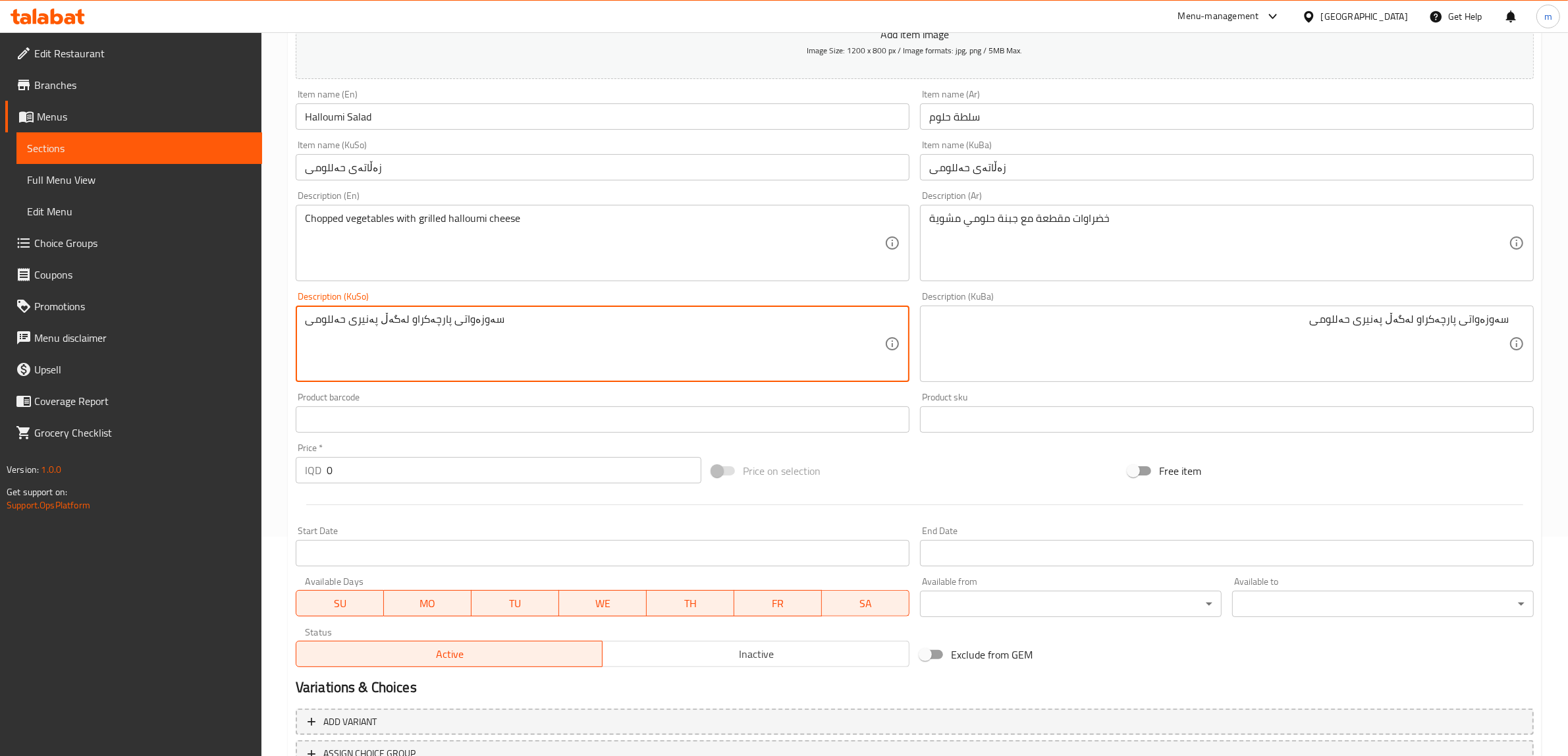
type textarea "سەوزەواتی پارچەکراو لەگەڵ پەنیری حەللومی"
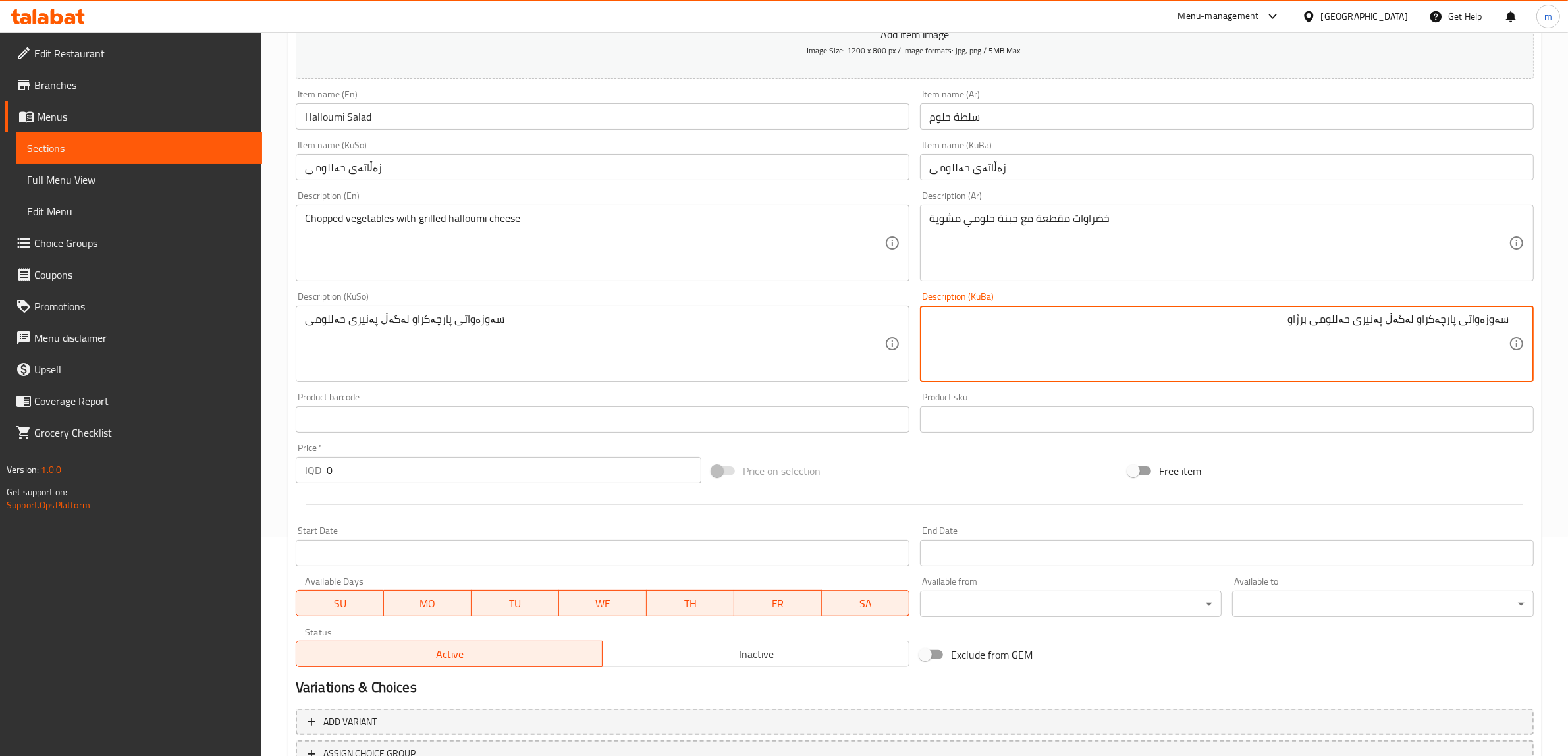
type textarea "سەوزەواتی پارچەکراو لەگەڵ پەنیری حەللومی برژاو"
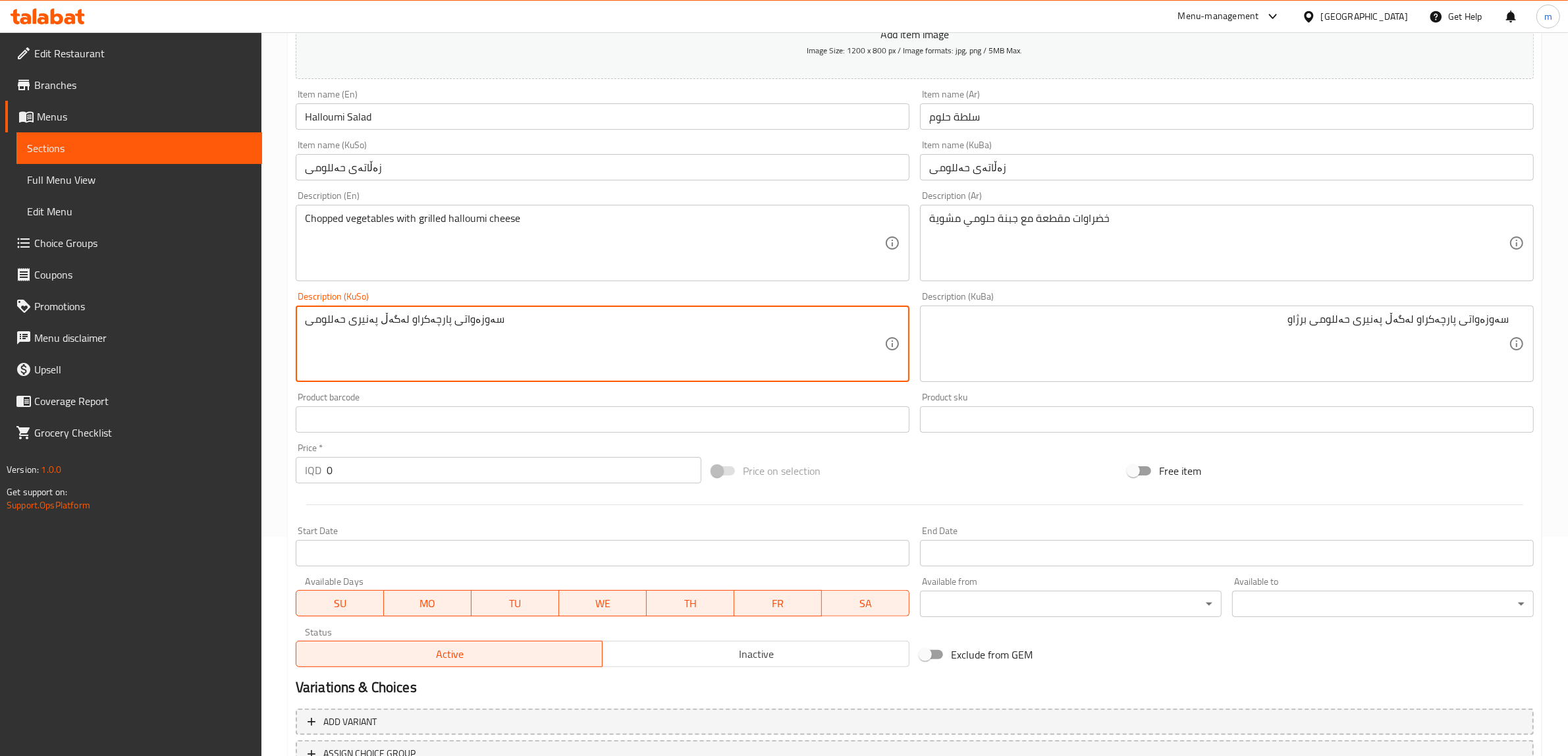
paste textarea "برژاو"
type textarea "سەوزەواتی پارچەکراو لەگەڵ پەنیری حەللومی برژاو"
click at [488, 288] on div "Description (KuSo) سەوزەواتی پارچەکراو لەگەڵ پەنیری حەللومی برژاو Description (…" at bounding box center [602, 337] width 624 height 101
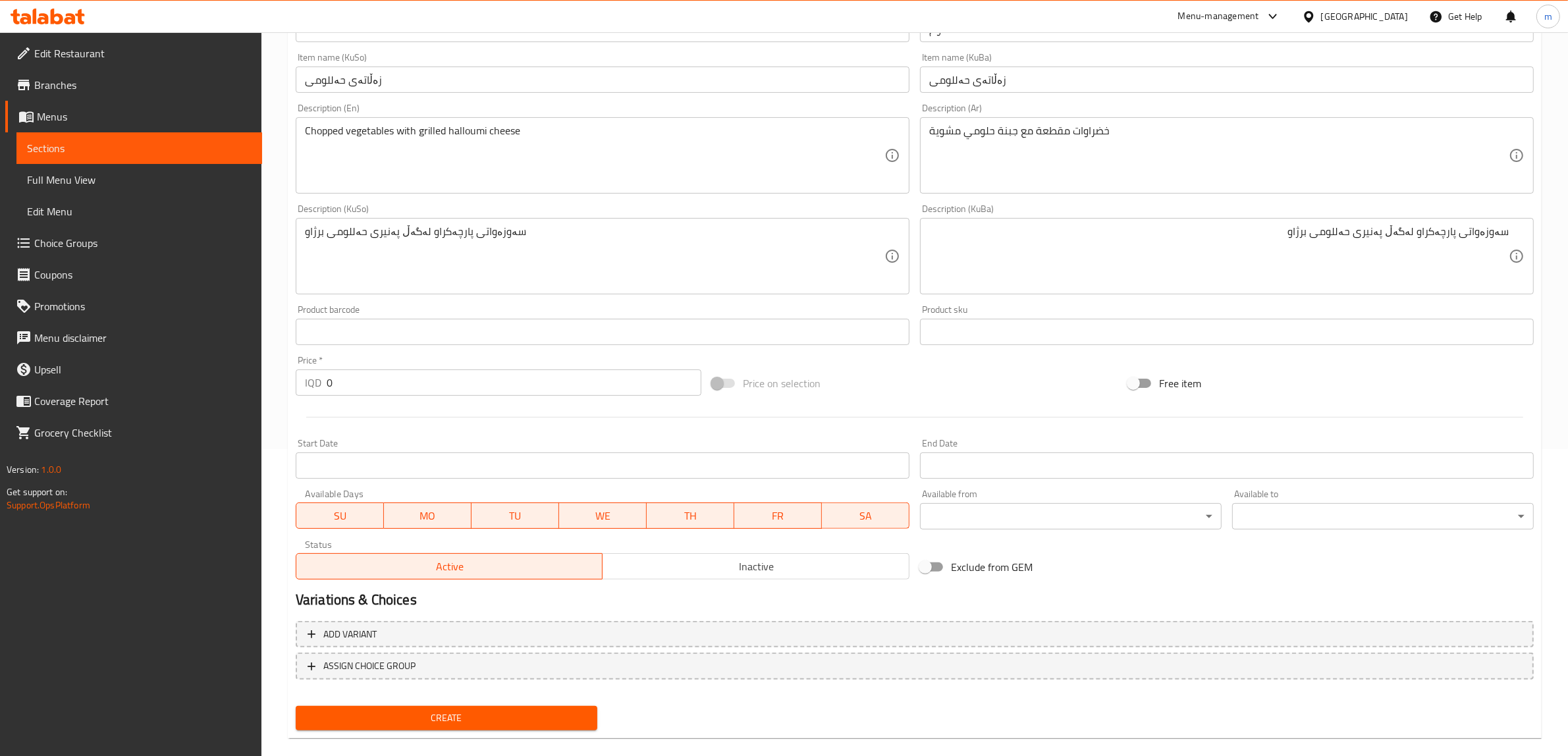
scroll to position [324, 0]
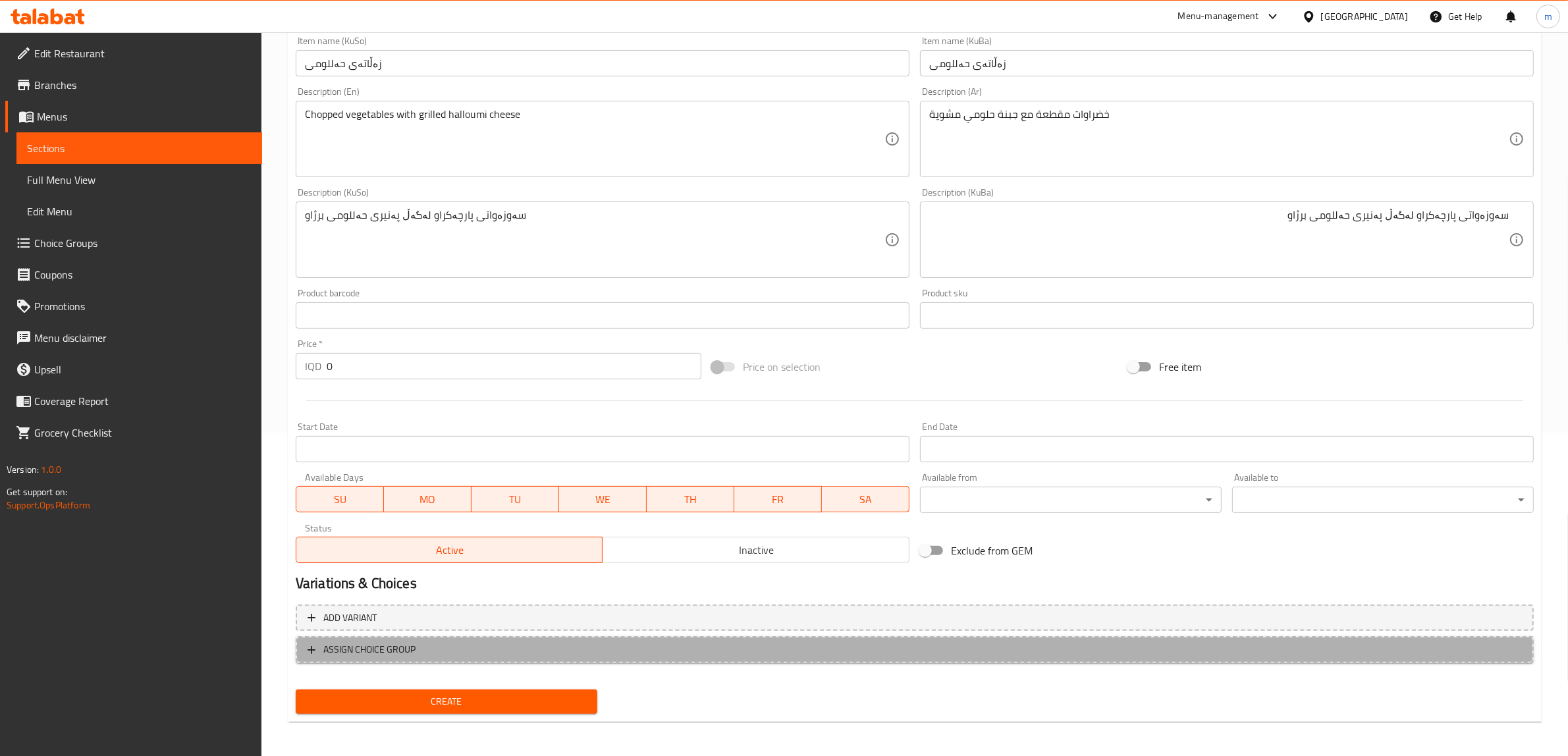
click at [421, 654] on span "ASSIGN CHOICE GROUP" at bounding box center [915, 649] width 1214 height 16
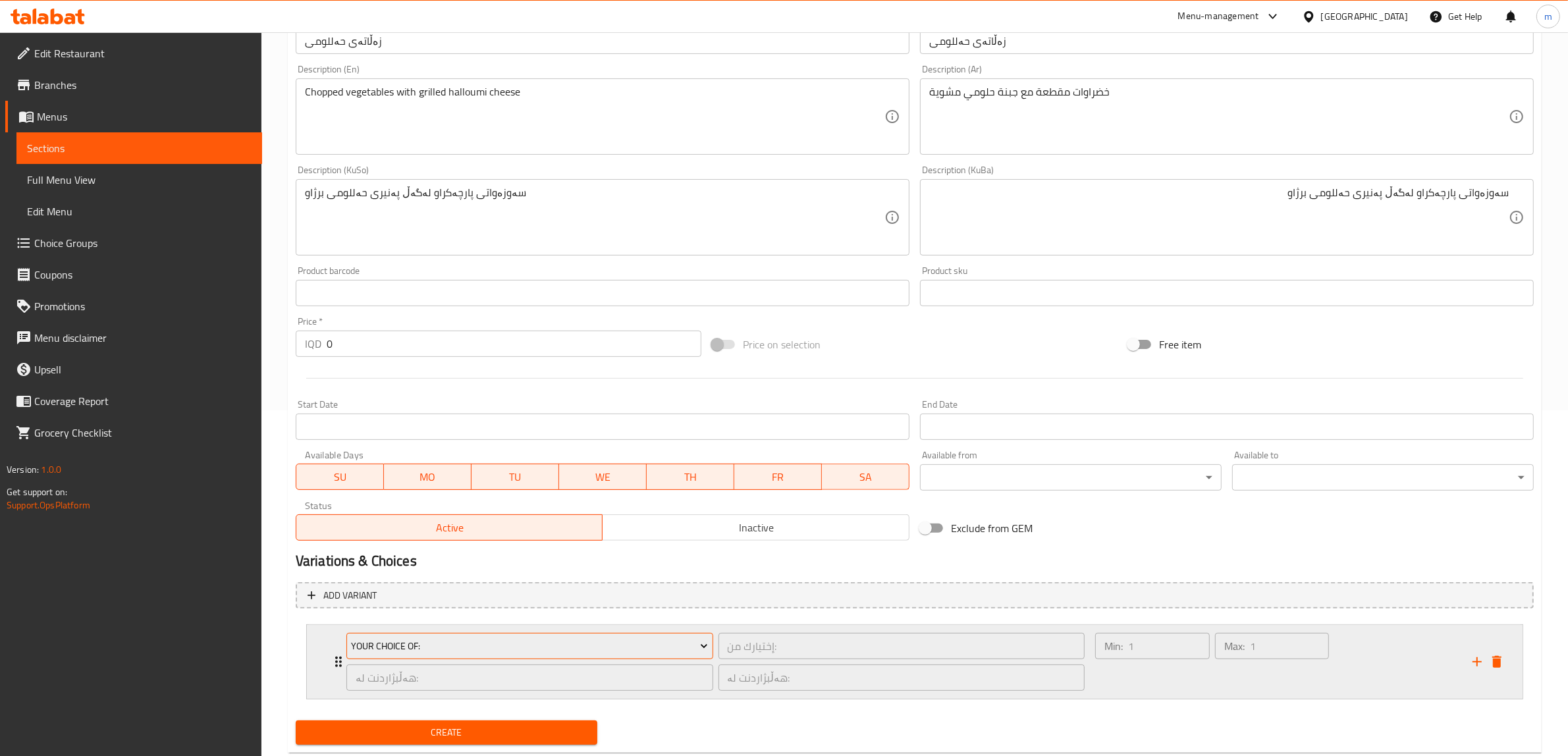
scroll to position [378, 0]
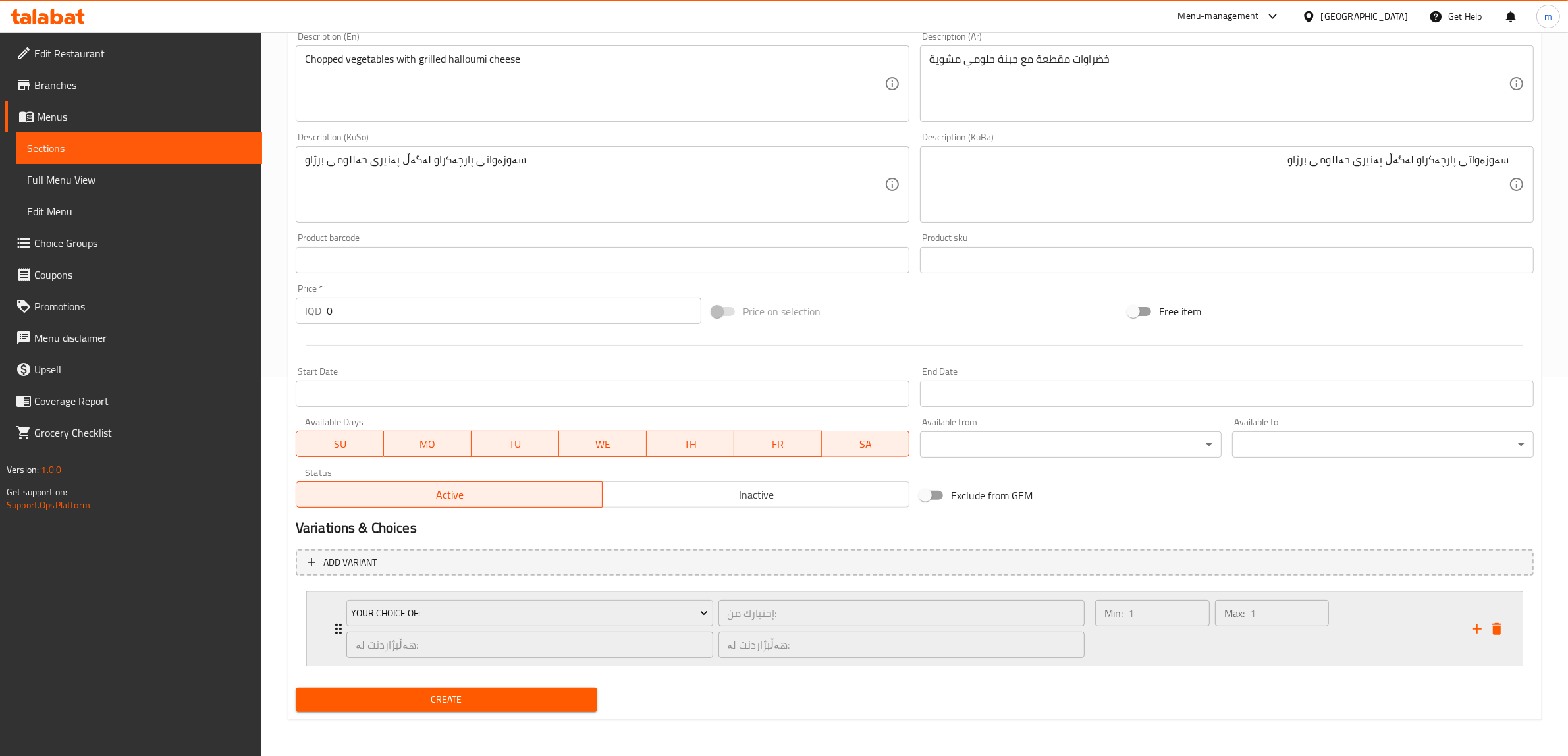
click at [338, 623] on div "Your Choice Of: إختيارك من: ​ هەڵبژاردنت لە: ​ هەڵبژاردنت لە: ​" at bounding box center [715, 629] width 754 height 74
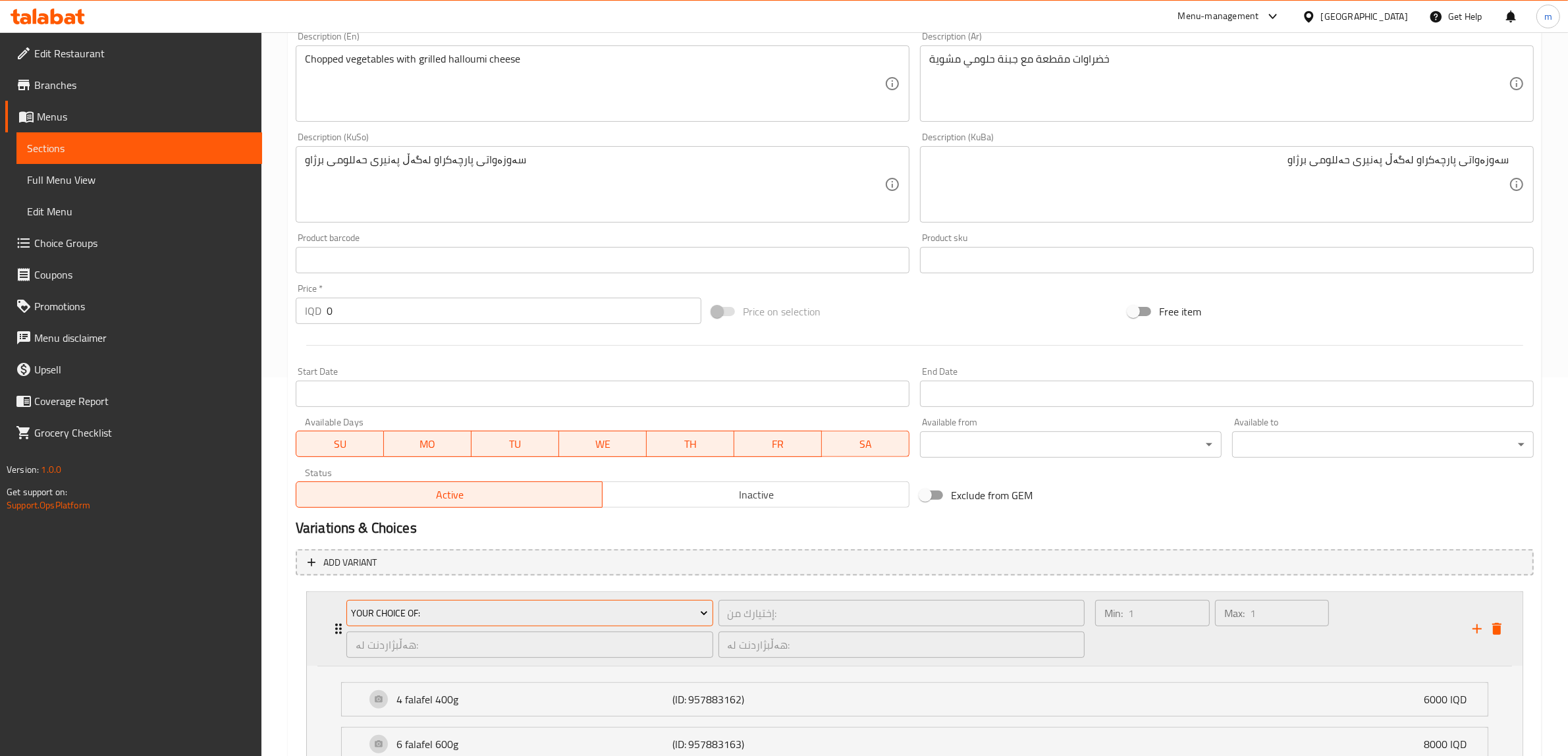
click at [690, 610] on span "Your Choice Of:" at bounding box center [529, 613] width 357 height 16
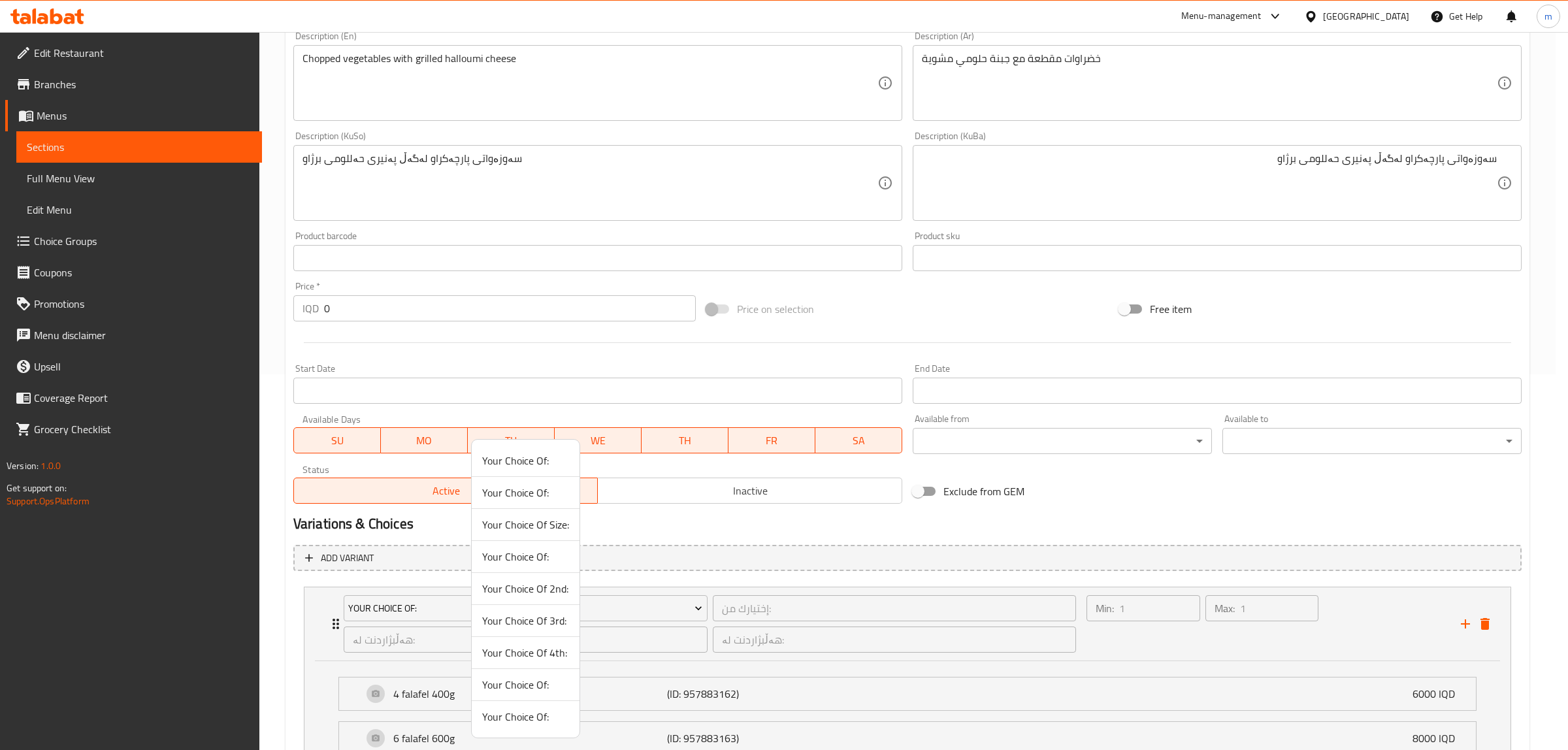
click at [528, 720] on span "Your Choice Of:" at bounding box center [525, 717] width 87 height 16
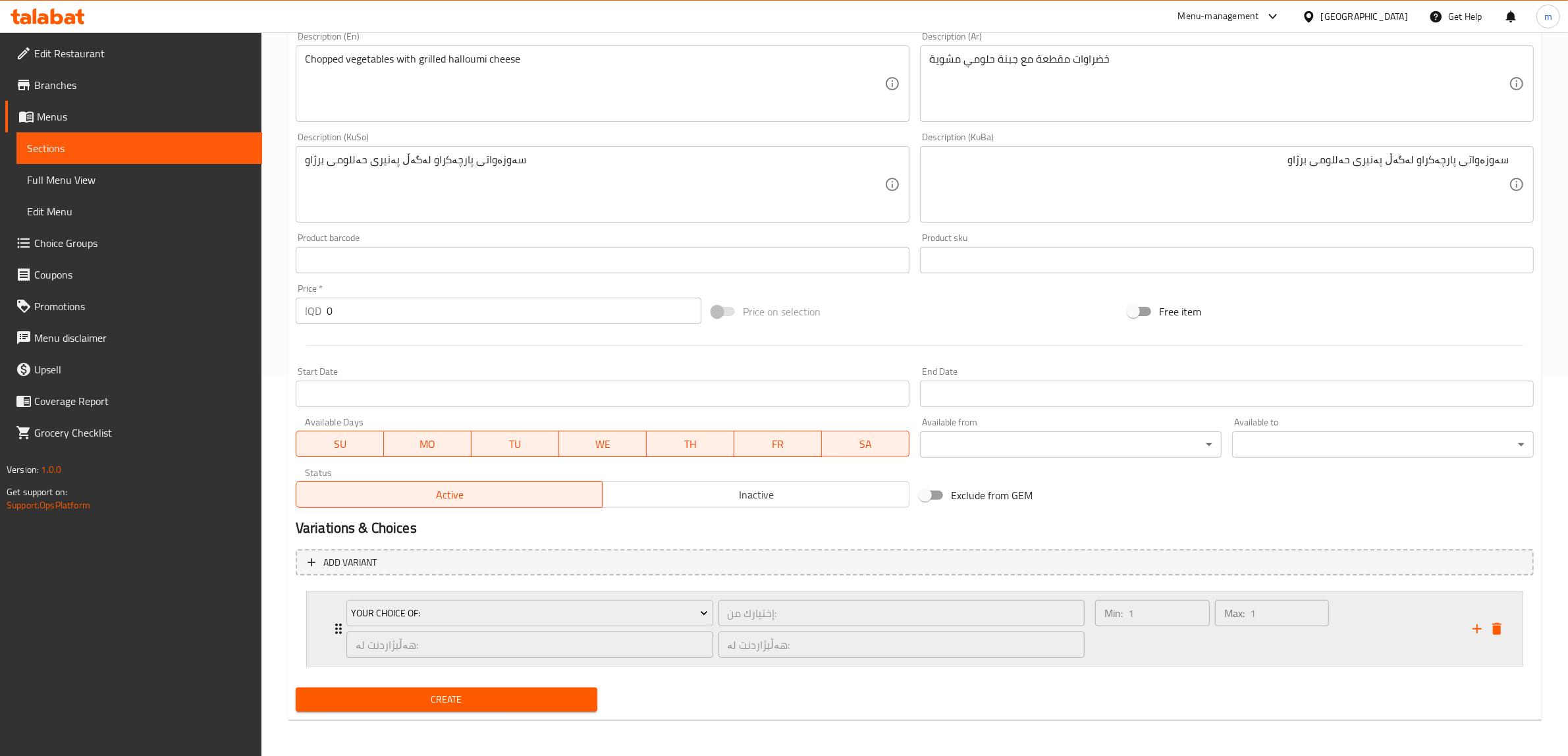
click at [340, 618] on div "Your Choice Of: إختيارك من: ​ هەڵبژاردنت لە: ​ هەڵبژاردنت لە: ​" at bounding box center [715, 629] width 754 height 74
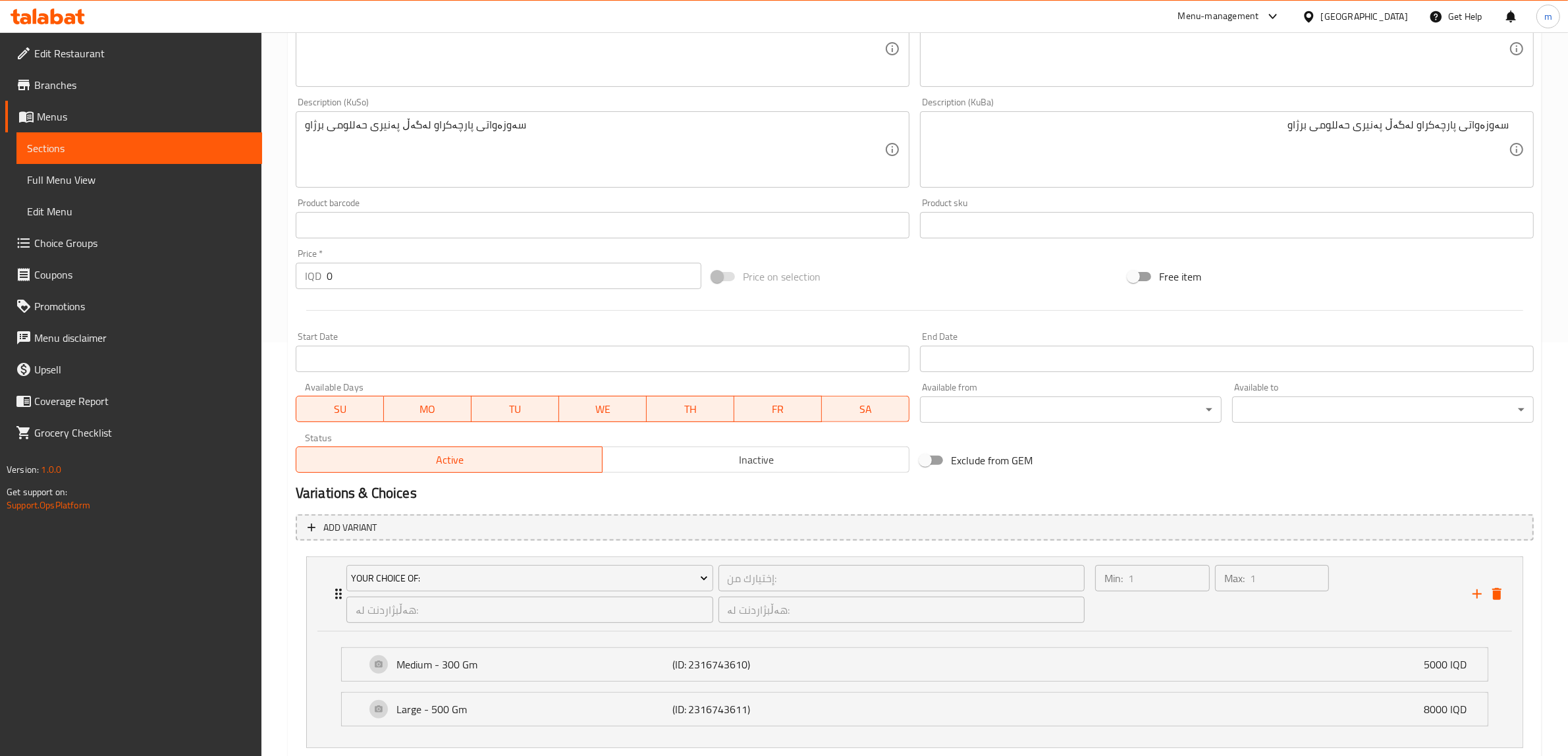
scroll to position [495, 0]
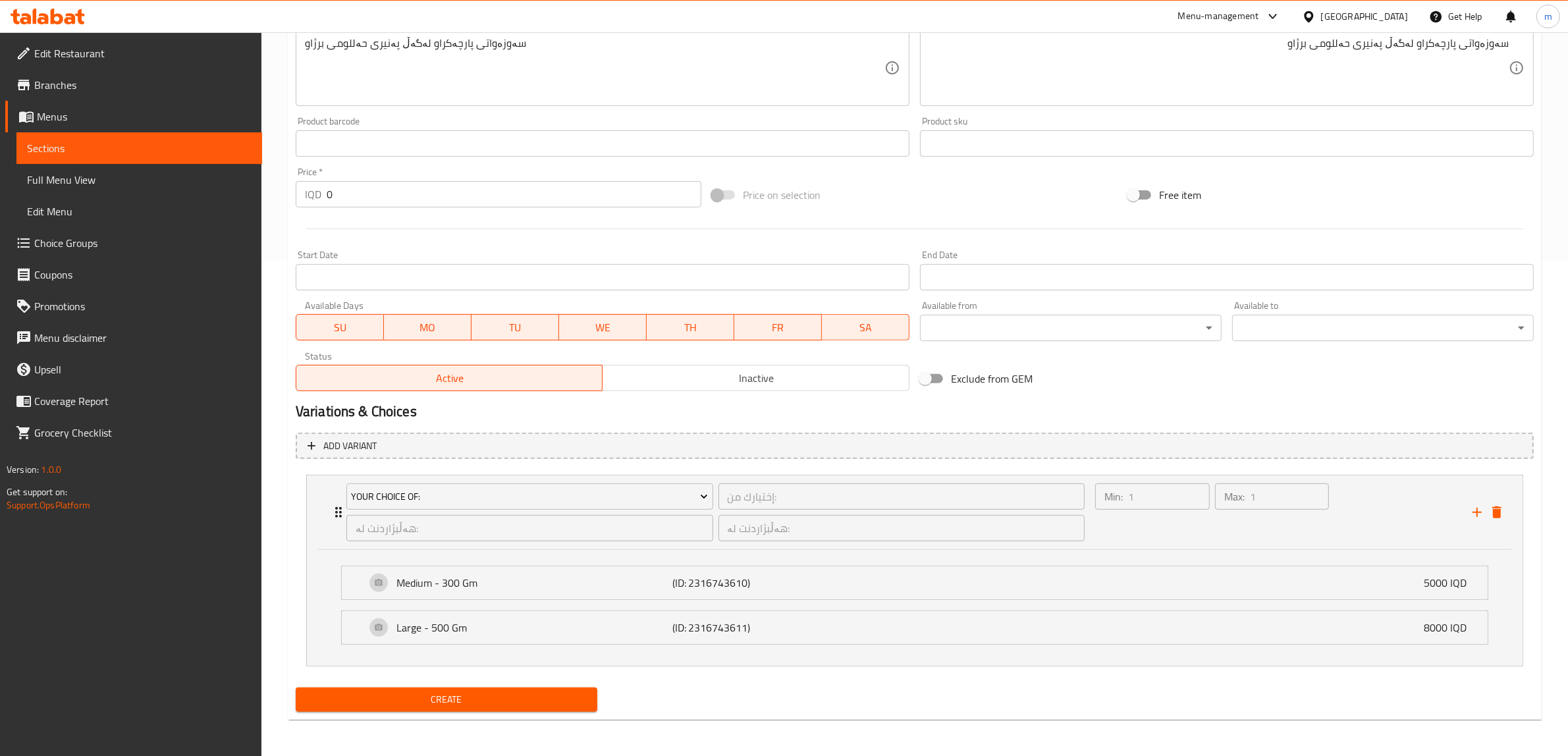
click at [412, 693] on span "Create" at bounding box center [446, 700] width 280 height 16
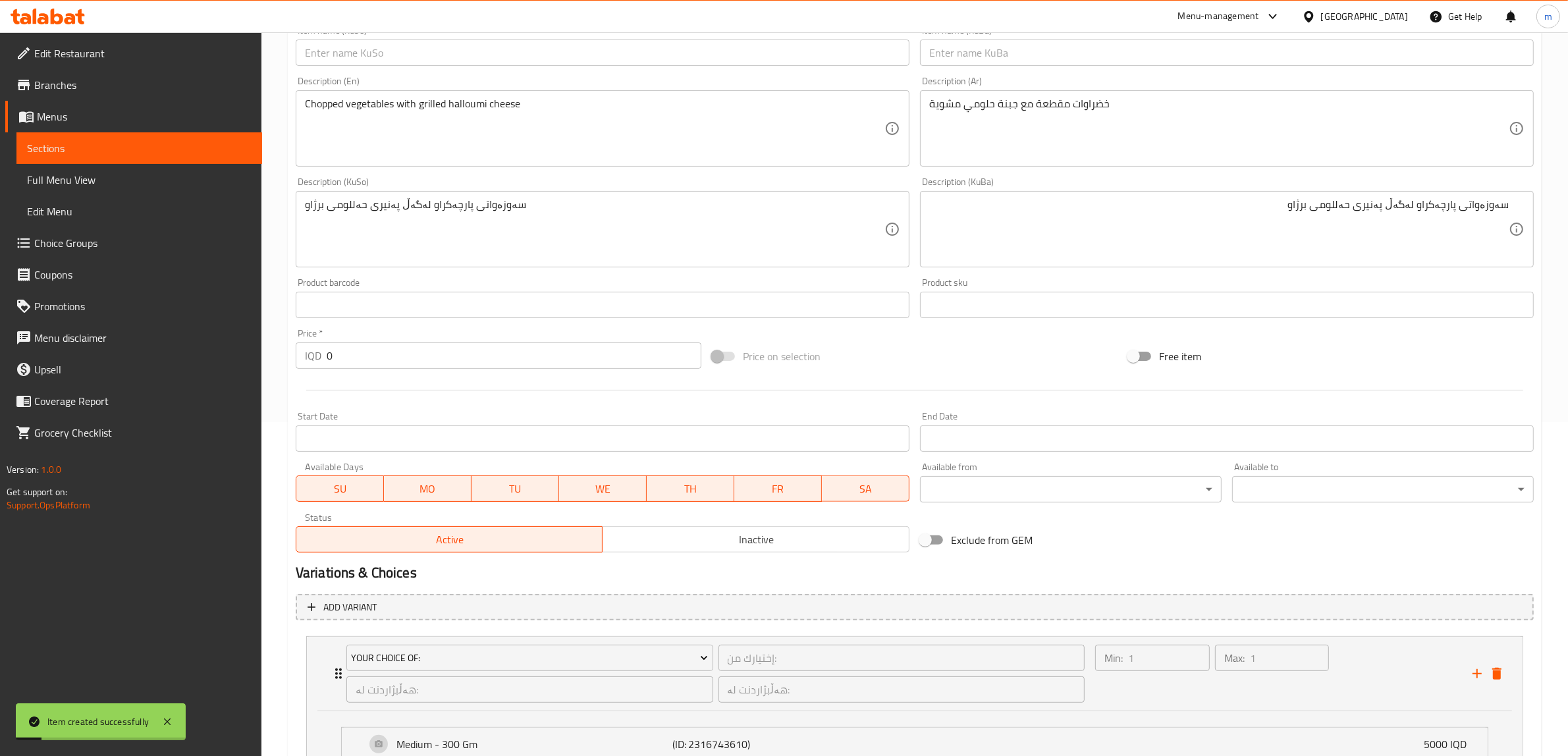
scroll to position [331, 0]
click at [94, 167] on link "Full Menu View" at bounding box center [139, 179] width 246 height 31
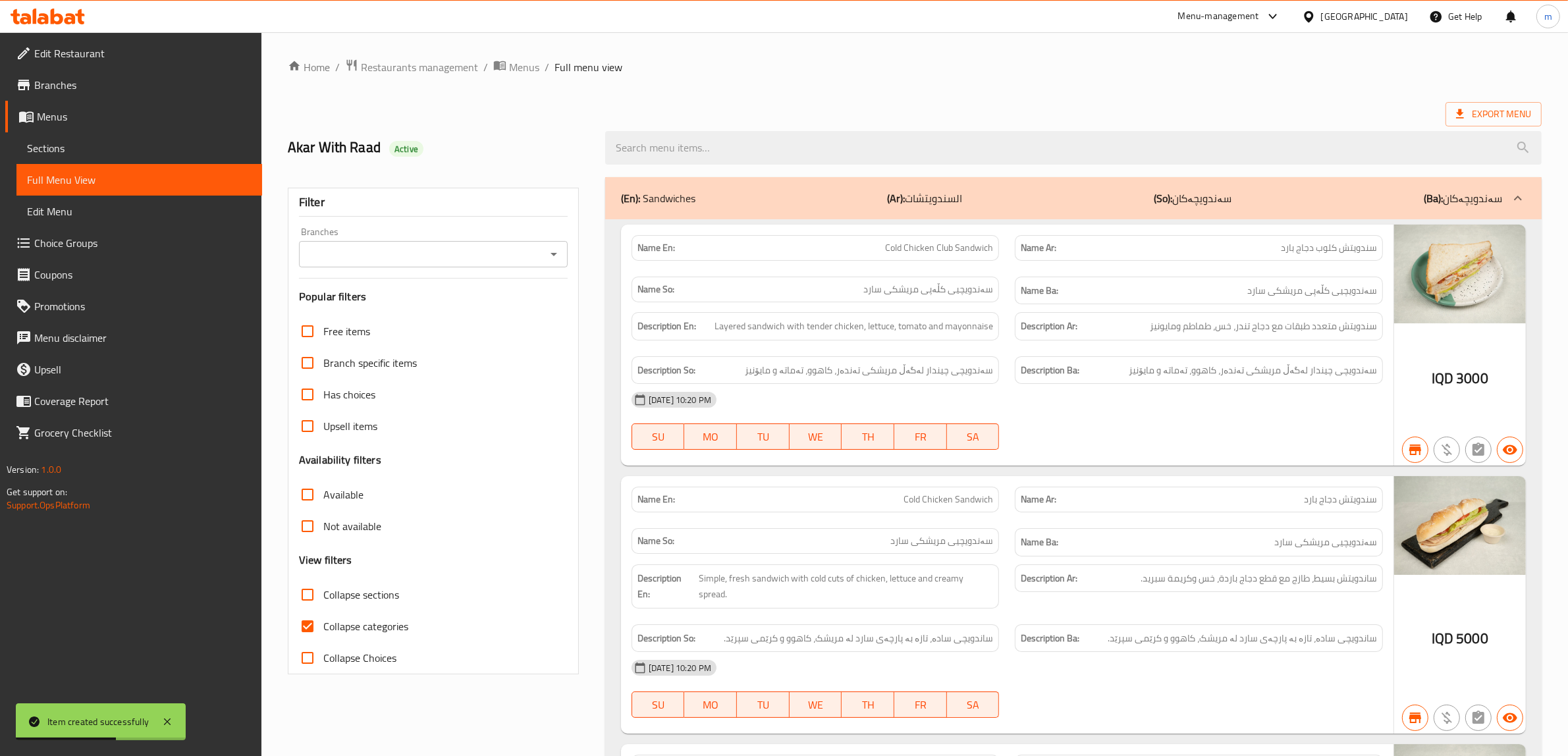
click at [556, 252] on icon "Open" at bounding box center [554, 254] width 16 height 16
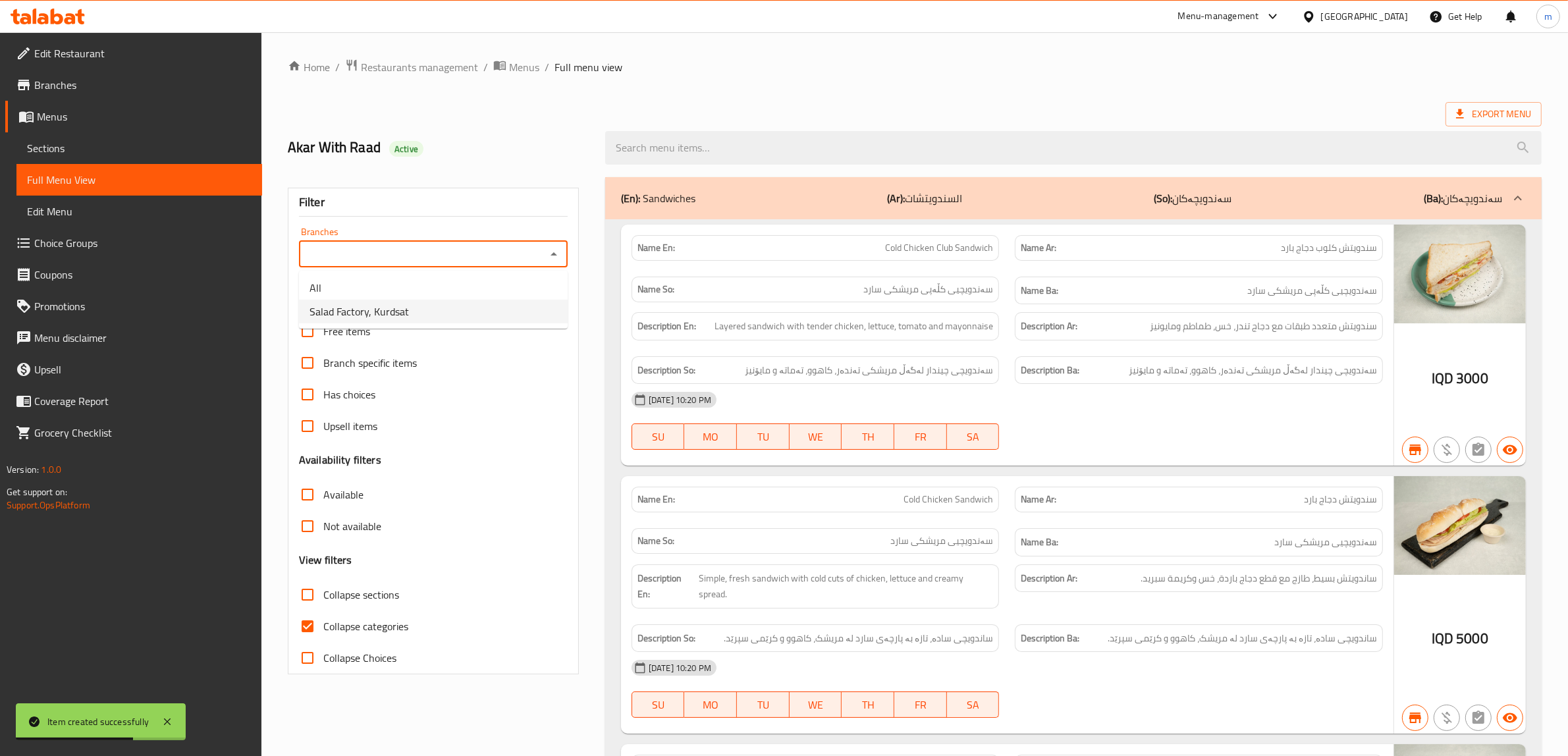
click at [446, 419] on div "Upsell items" at bounding box center [433, 426] width 269 height 31
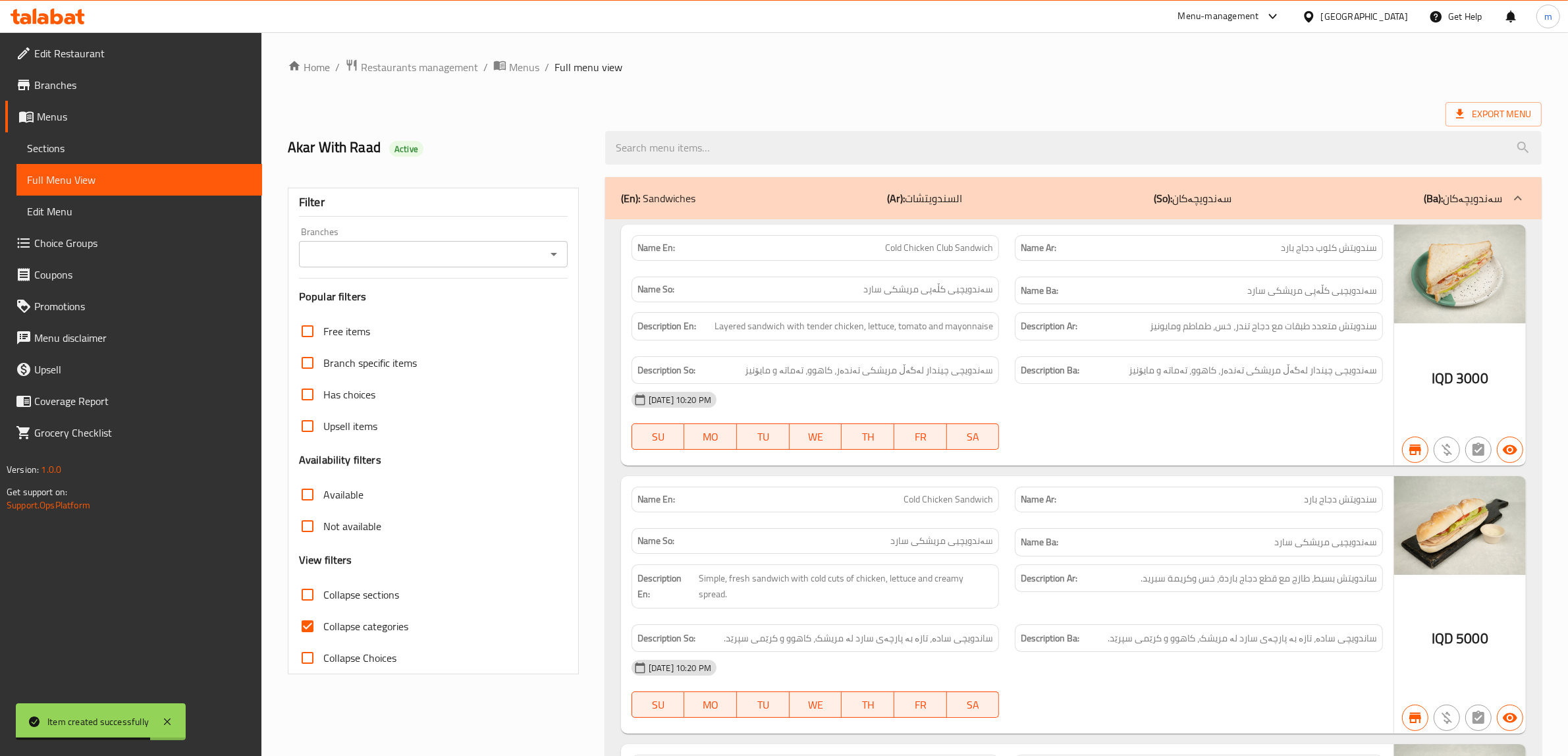
click at [314, 594] on input "Collapse sections" at bounding box center [307, 595] width 31 height 31
checkbox input "true"
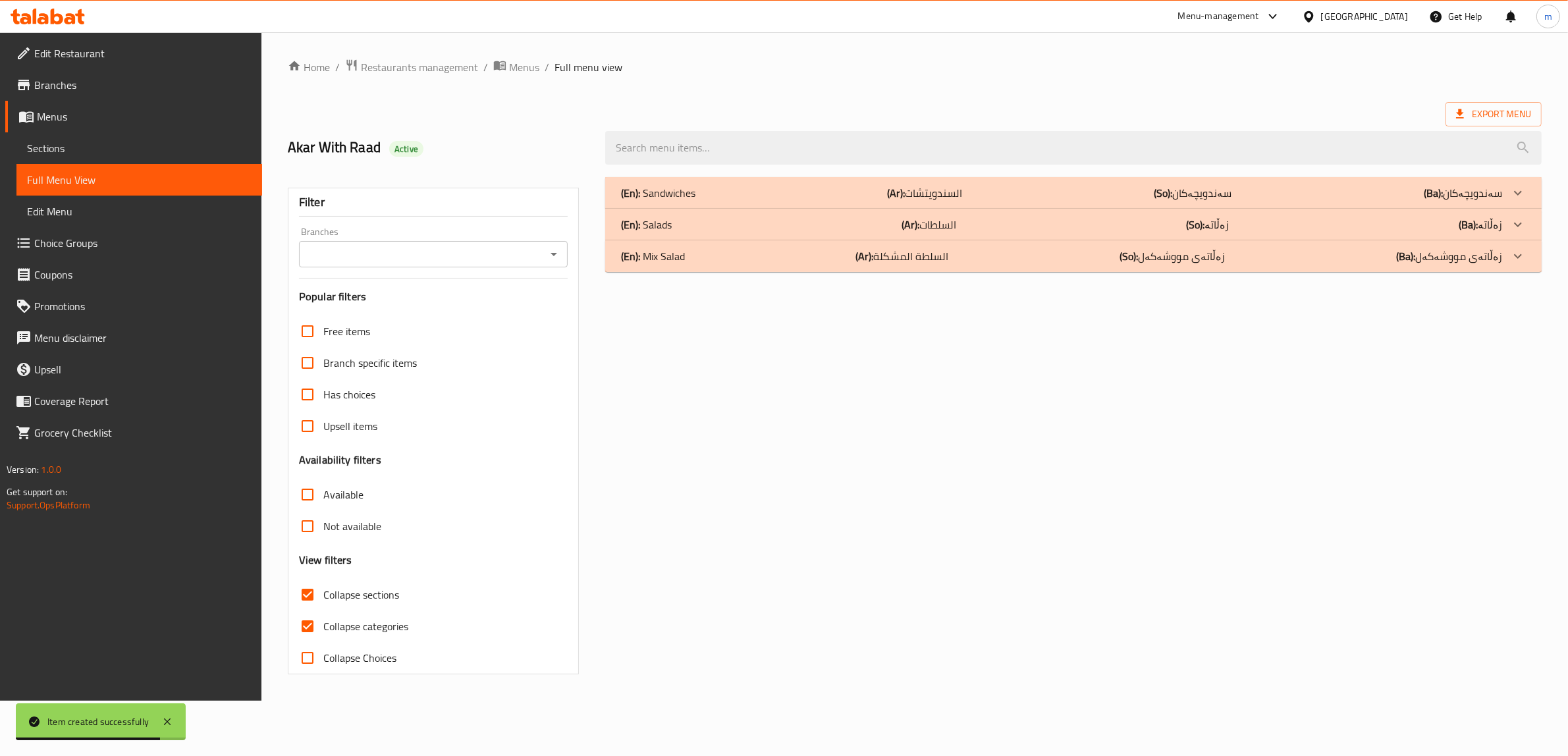
click at [309, 620] on input "Collapse categories" at bounding box center [307, 626] width 31 height 31
checkbox input "false"
click at [774, 212] on div "(En): Salads (Ar): السلطات (So): زەڵاتە (Ba): زەڵاتە" at bounding box center [1082, 225] width 945 height 31
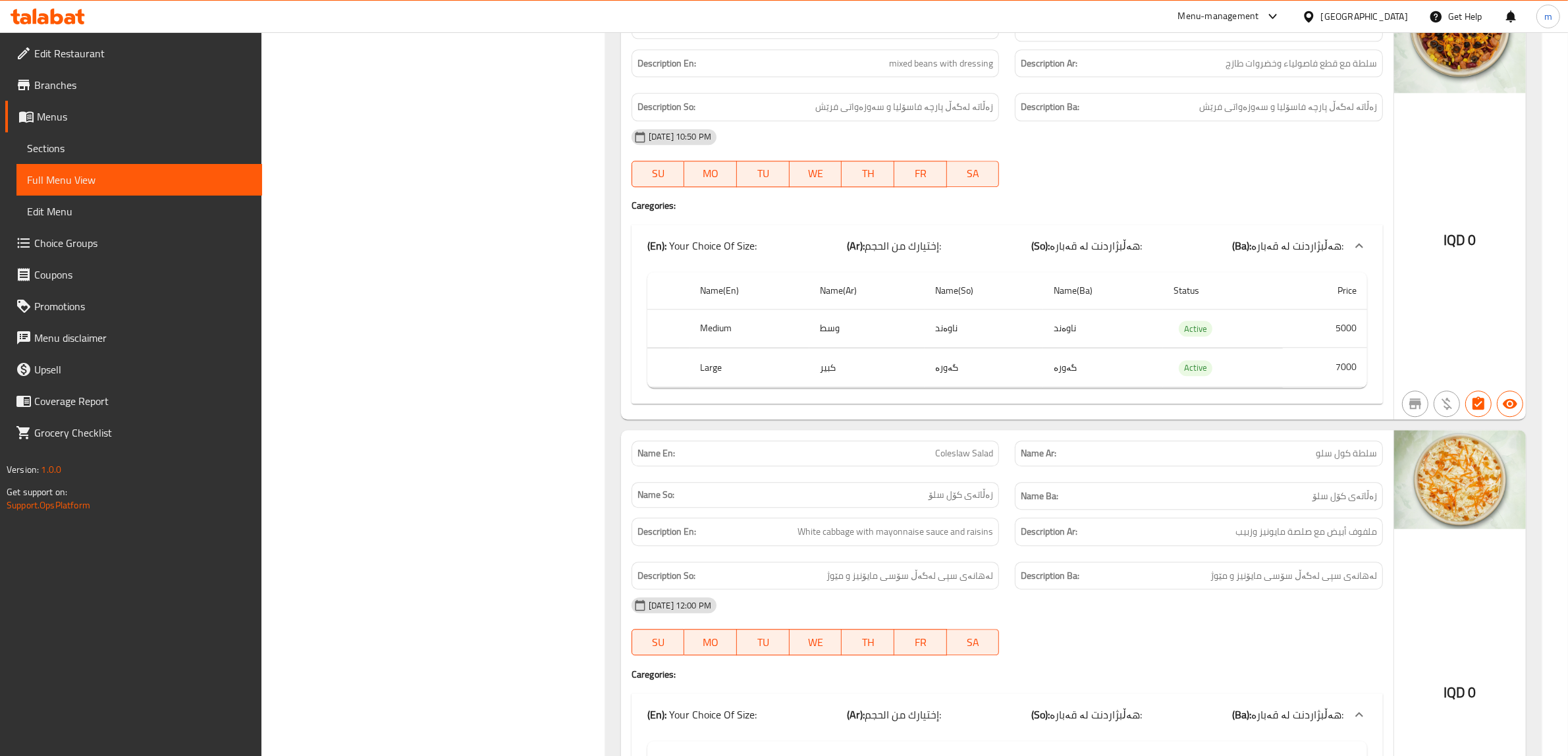
scroll to position [10361, 0]
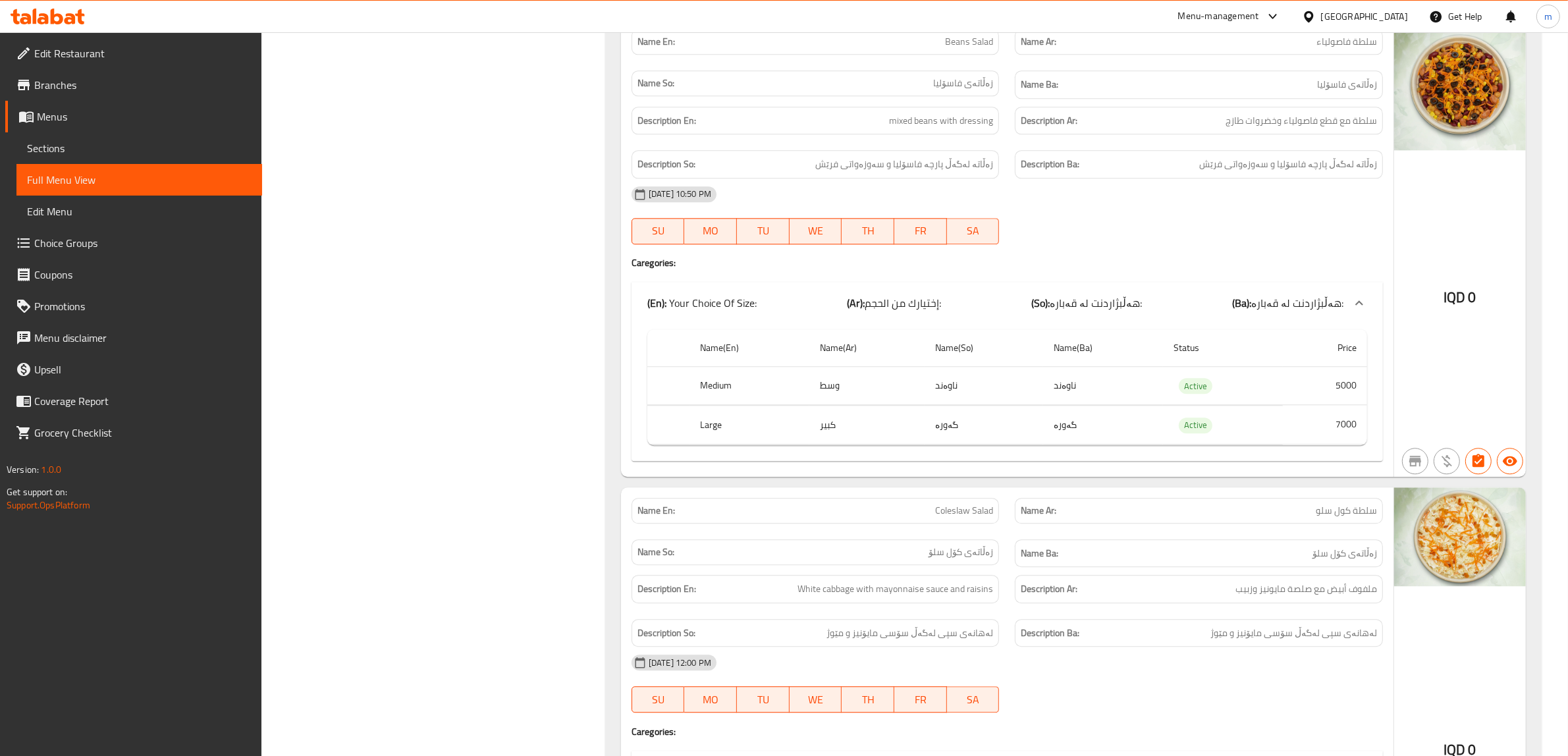
click at [103, 146] on span "Sections" at bounding box center [139, 148] width 225 height 16
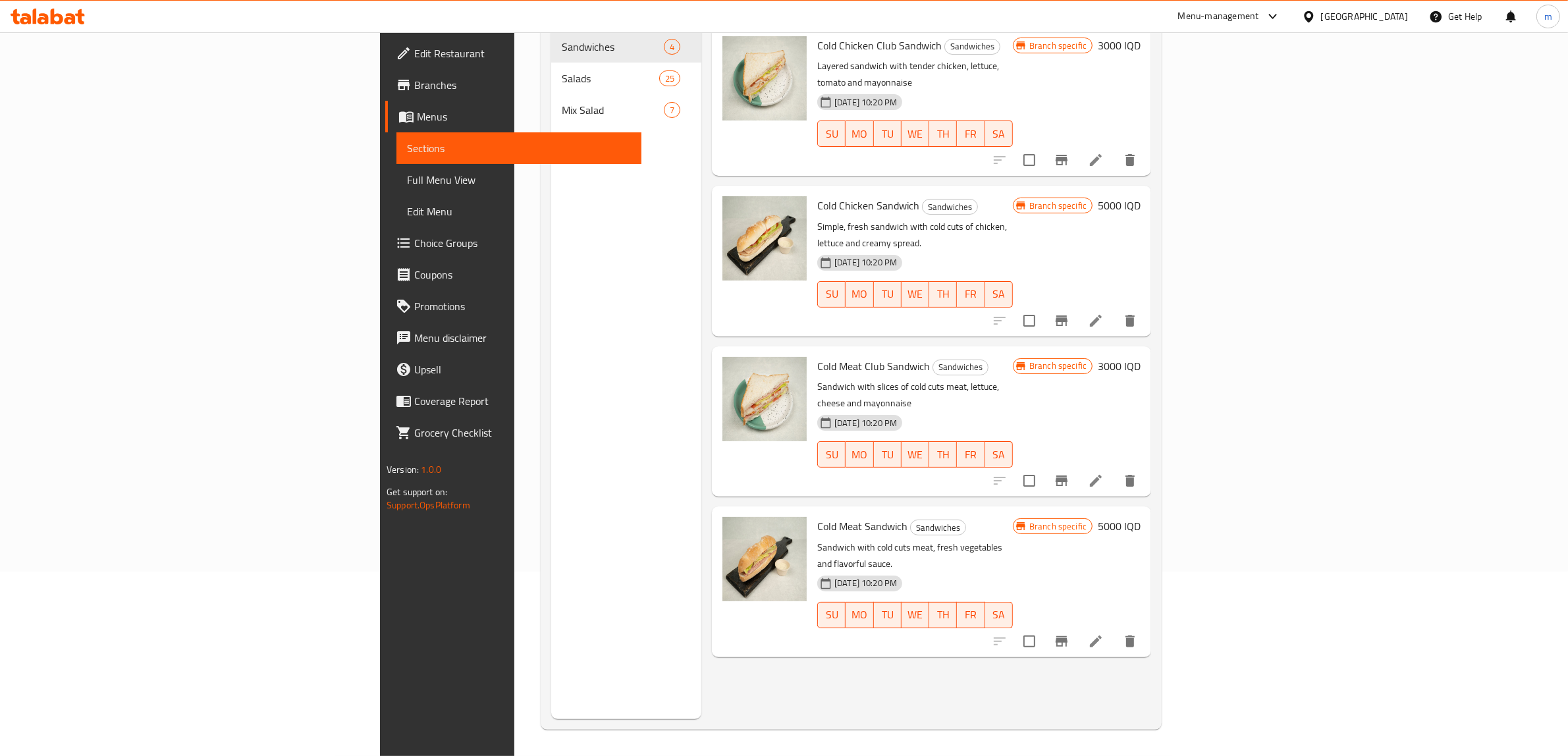
scroll to position [185, 0]
click at [407, 172] on span "Full Menu View" at bounding box center [519, 179] width 225 height 16
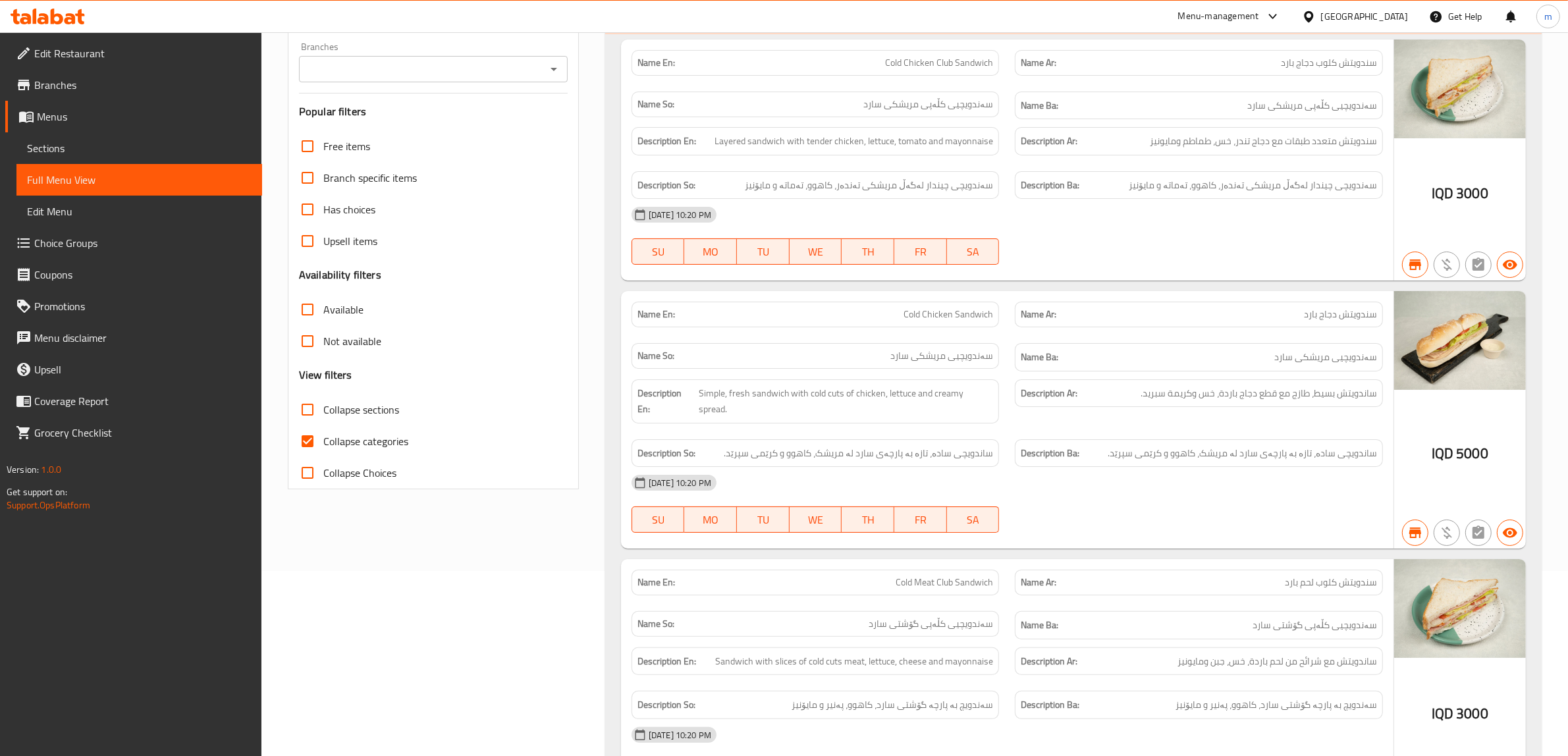
click at [297, 408] on input "Collapse sections" at bounding box center [307, 410] width 31 height 31
checkbox input "true"
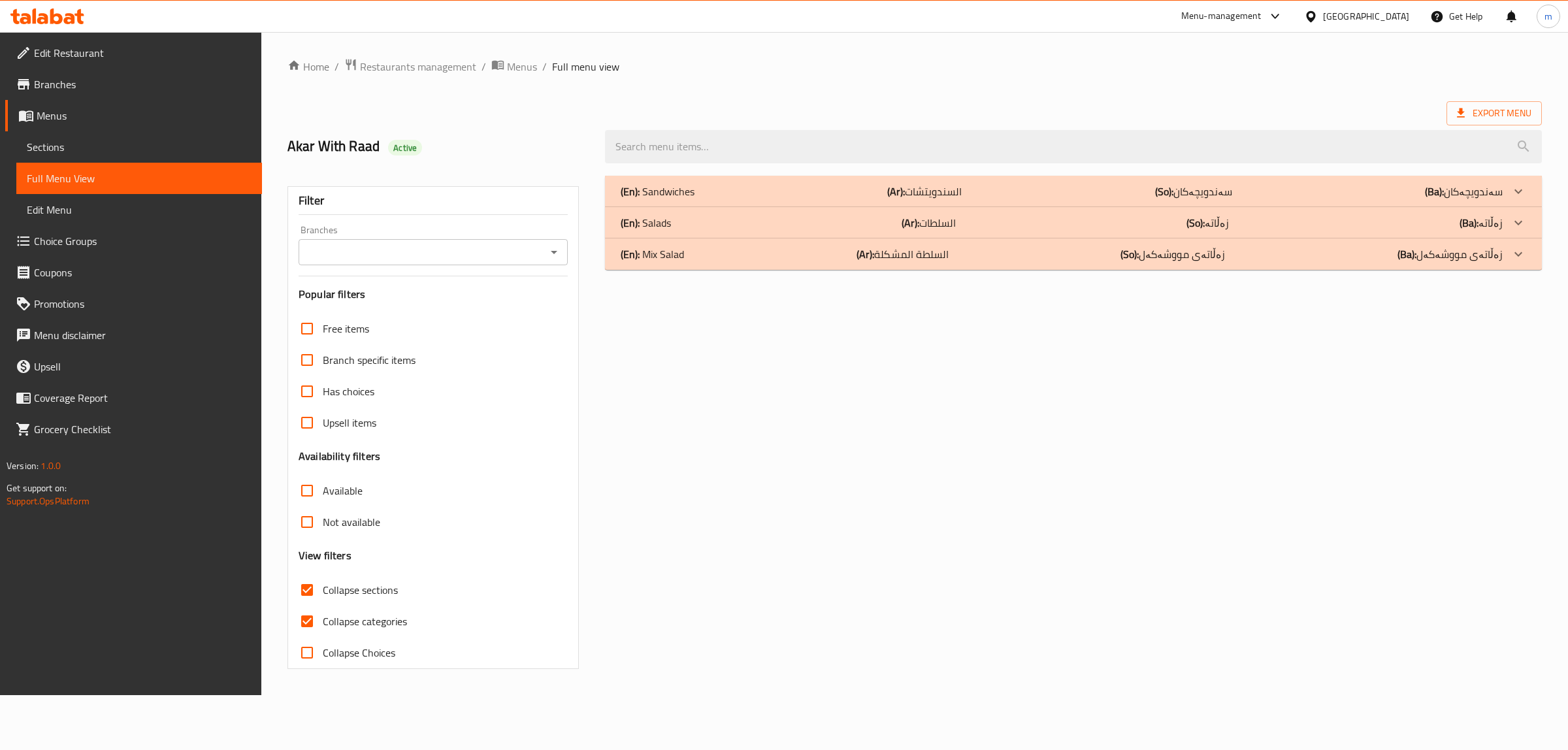
click at [849, 218] on div "(En): Salads (Ar): السلطات (So): زەڵاتە (Ba): زەڵاتە" at bounding box center [1061, 223] width 882 height 16
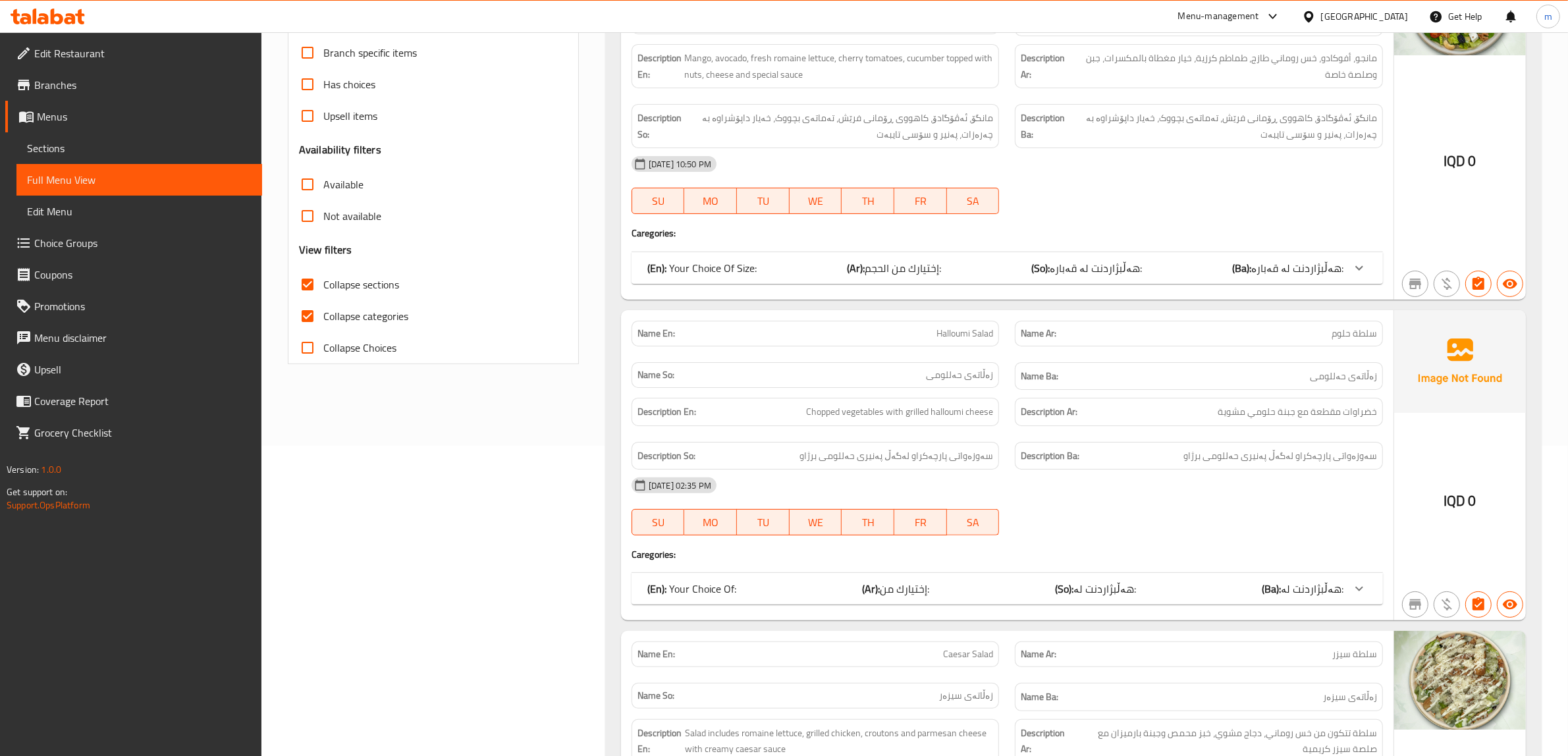
scroll to position [329, 0]
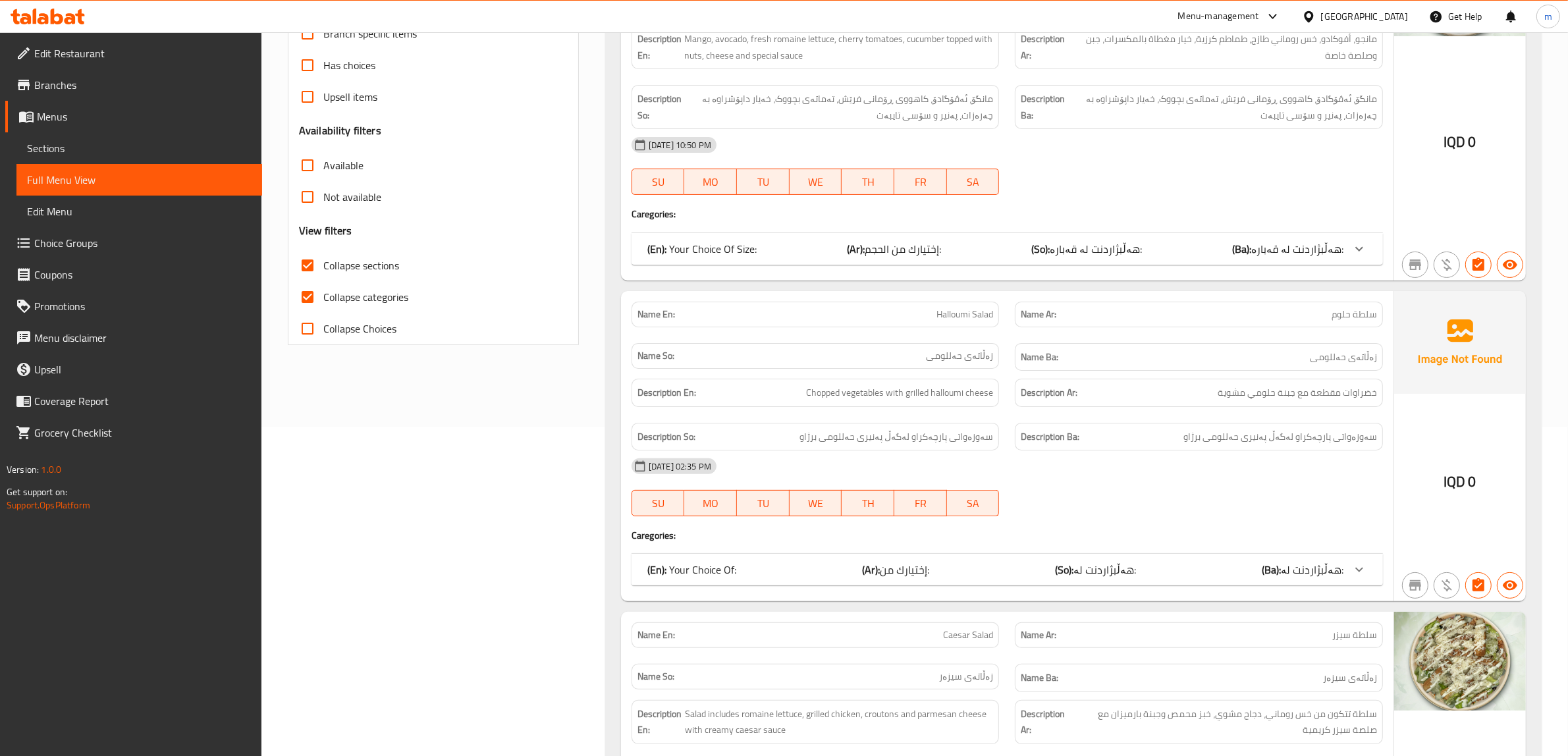
click at [1005, 341] on div "Name So: زەڵاتەی حەللومی" at bounding box center [815, 357] width 384 height 44
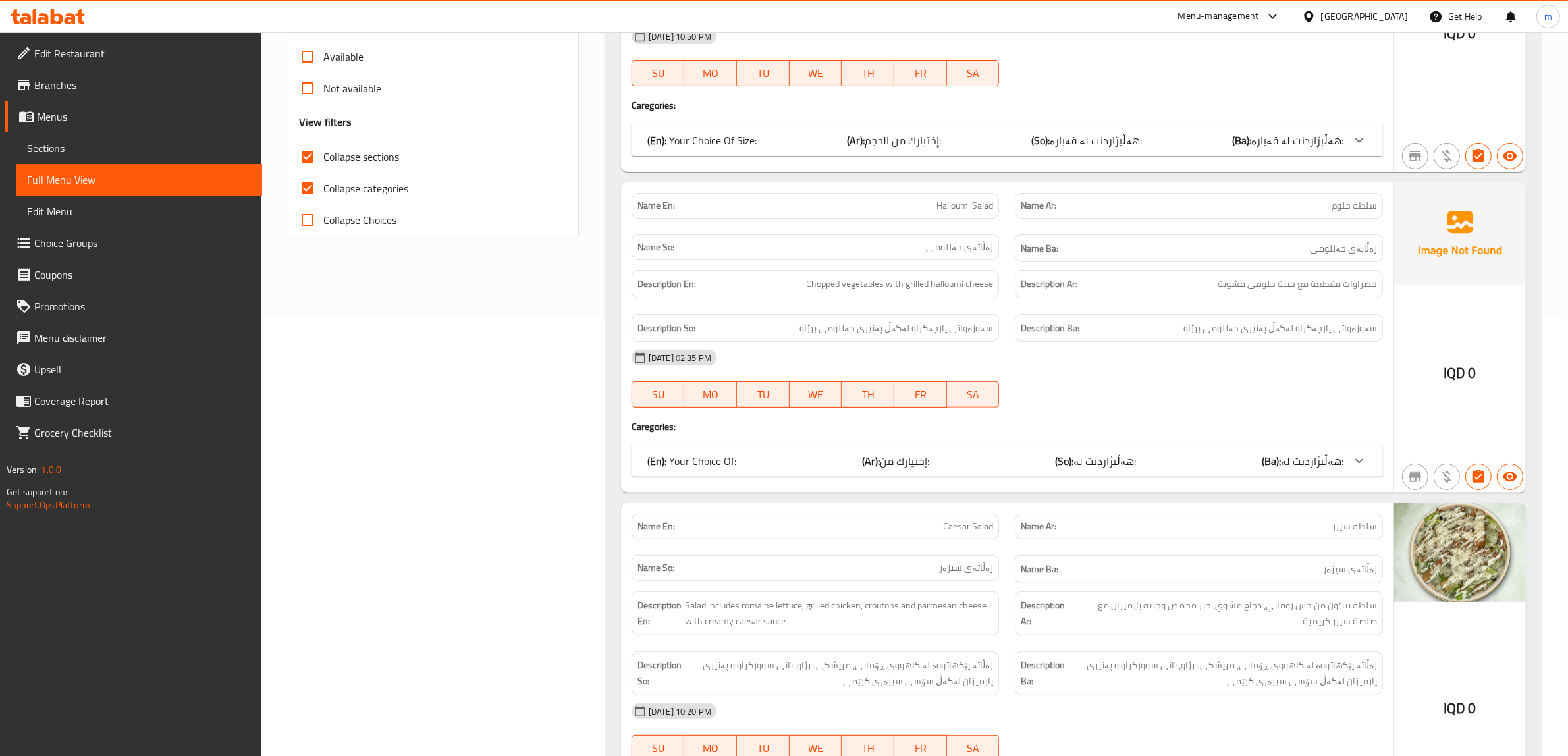
scroll to position [439, 0]
click at [976, 461] on div "(En): Your Choice Of: (Ar): إختيارك من: (So): هەڵبژاردنت لە: (Ba): هەڵبژاردنت ل…" at bounding box center [995, 460] width 696 height 16
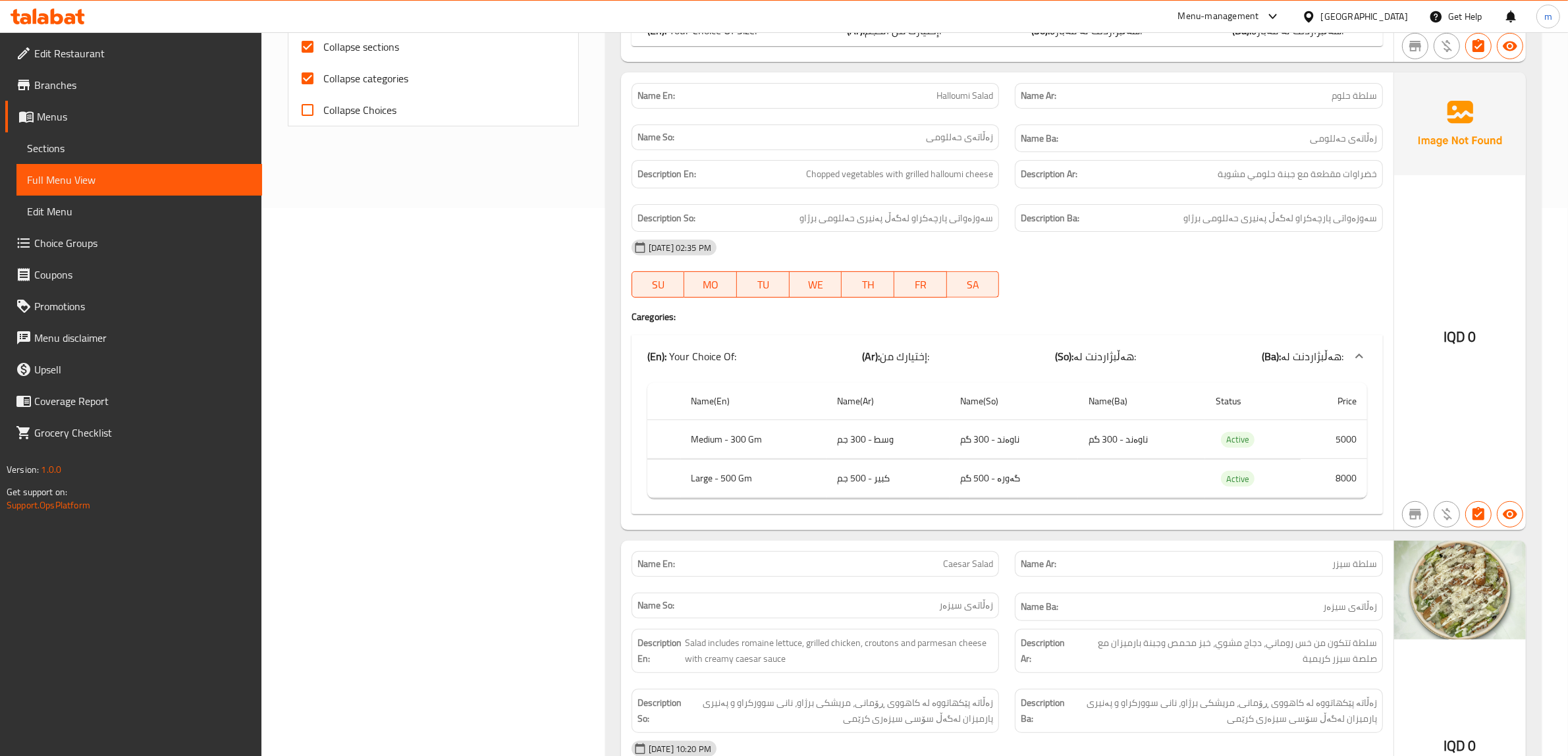
scroll to position [548, 0]
click at [97, 146] on span "Sections" at bounding box center [139, 148] width 225 height 16
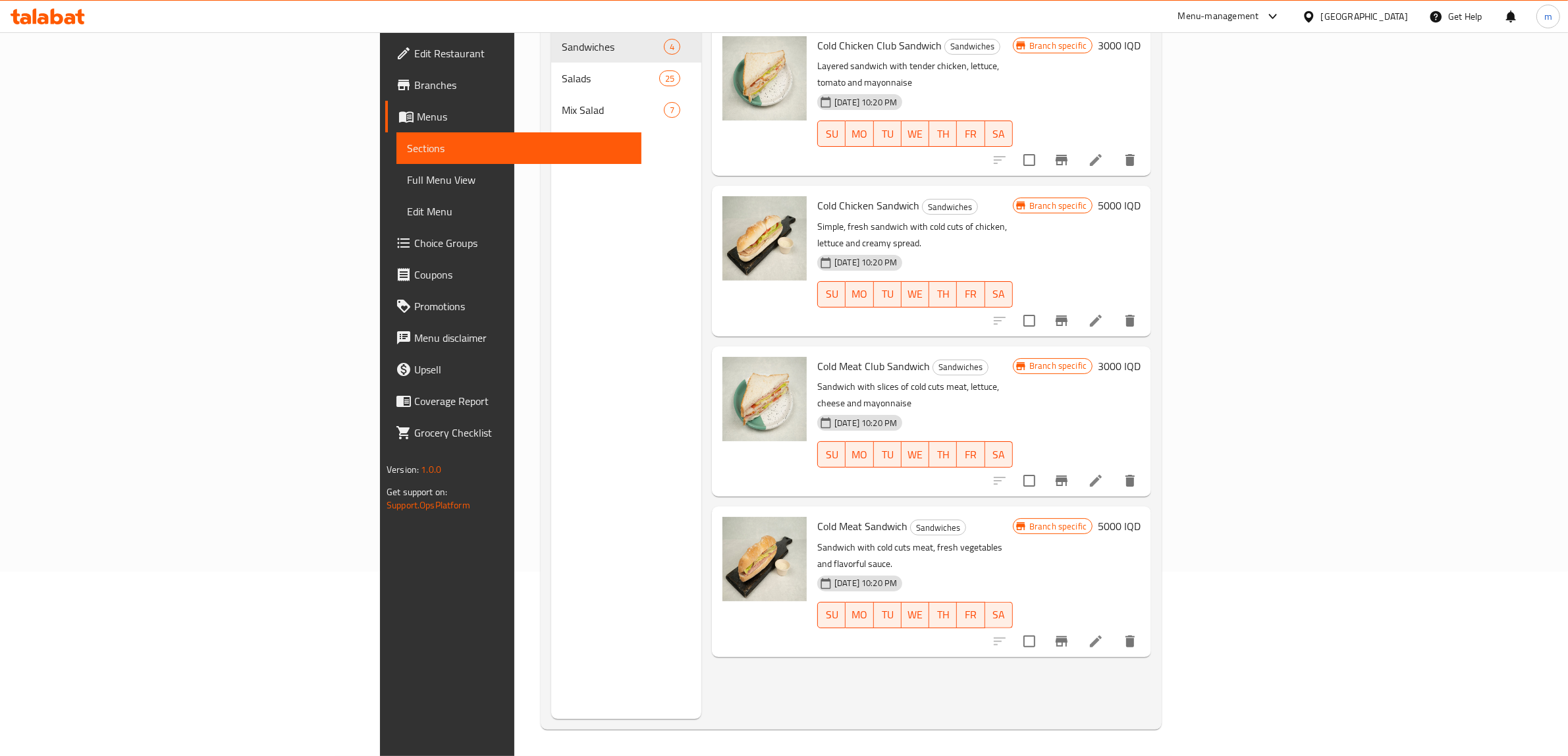
scroll to position [185, 0]
click at [407, 172] on span "Full Menu View" at bounding box center [519, 179] width 225 height 16
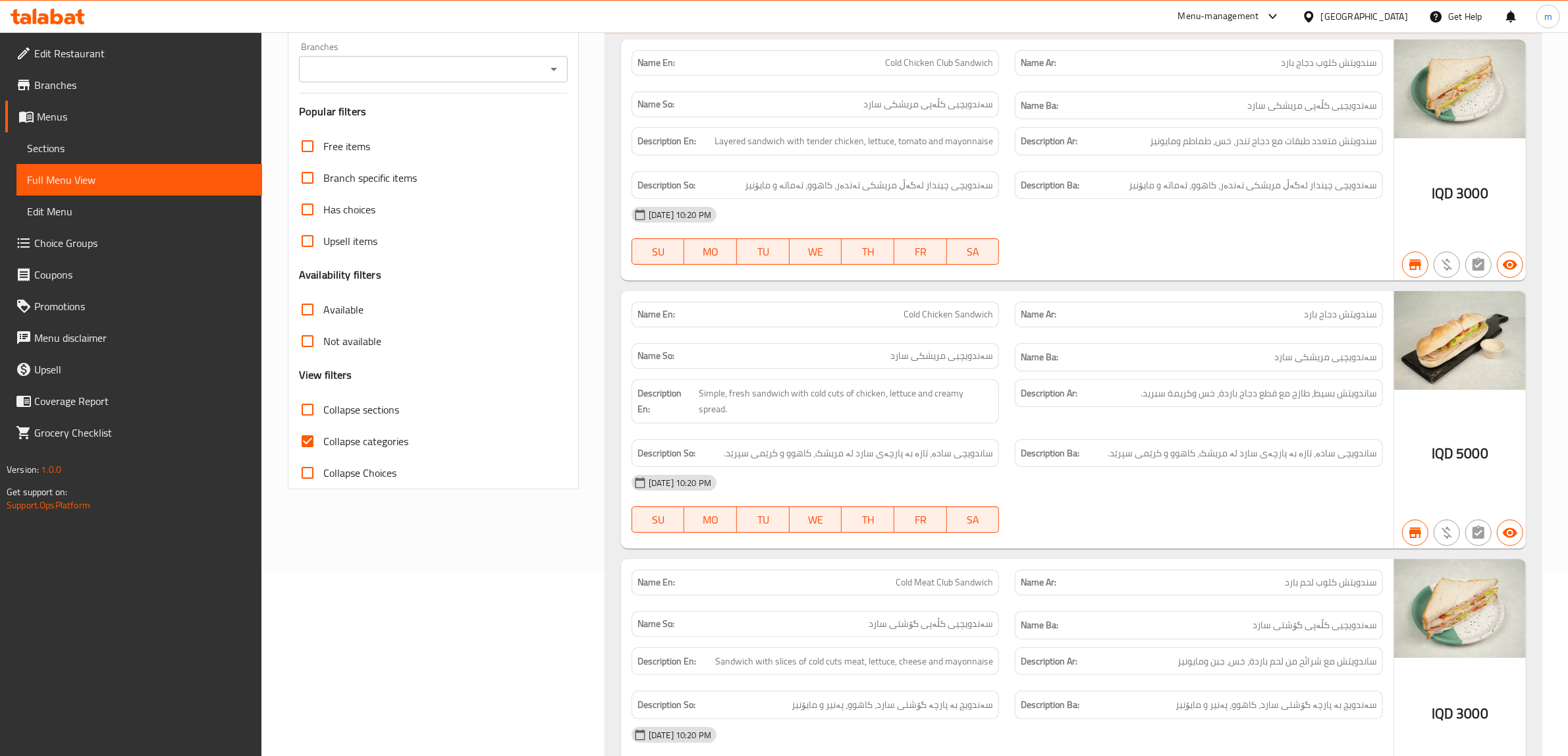
click at [334, 418] on span "Collapse sections" at bounding box center [361, 410] width 76 height 16
click at [323, 418] on input "Collapse sections" at bounding box center [307, 410] width 31 height 31
checkbox input "true"
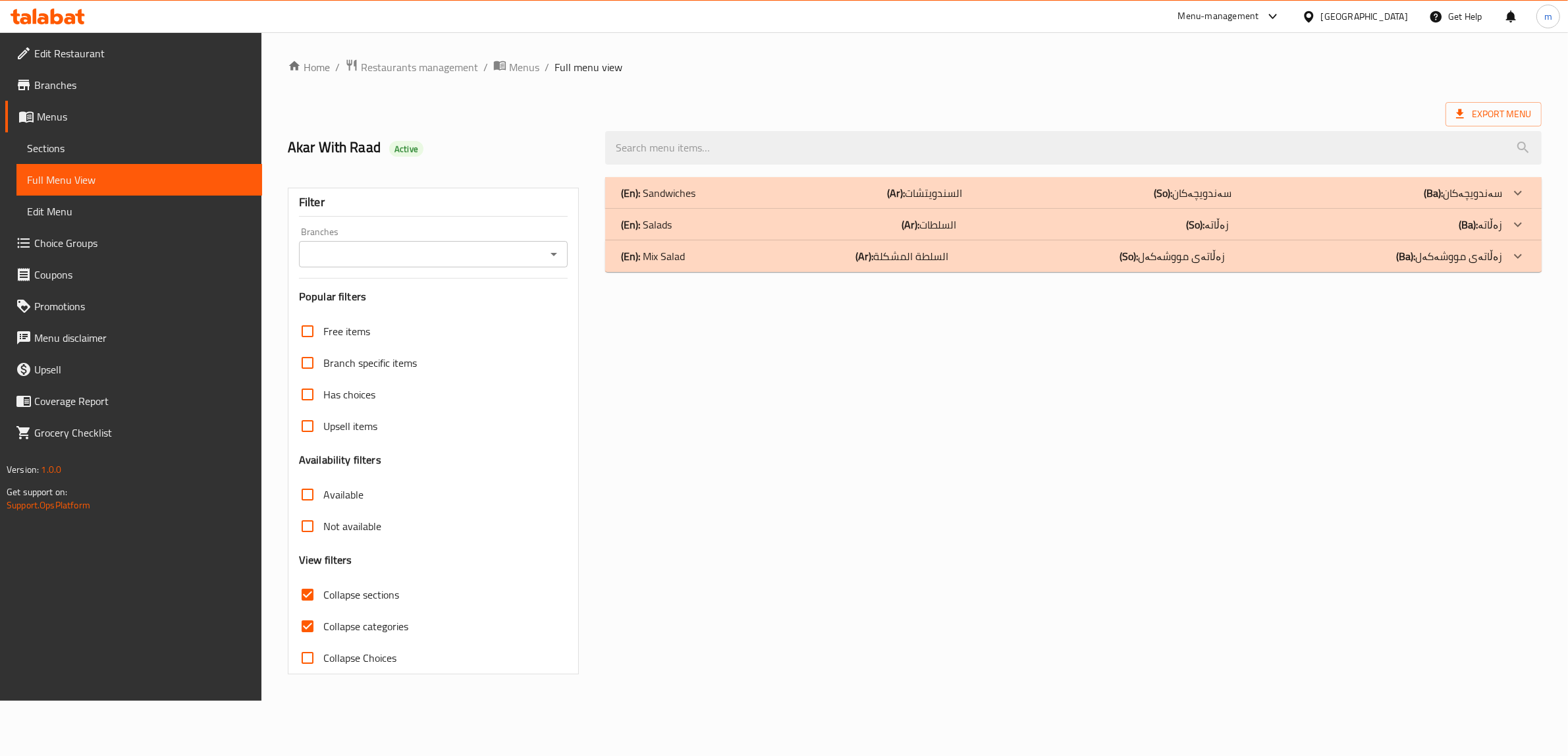
click at [303, 439] on div "Free items Branch specific items Has choices Upsell items Availability filters …" at bounding box center [433, 494] width 269 height 358
click at [797, 221] on div "(En): Salads (Ar): السلطات (So): زەڵاتە (Ba): زەڵاتە" at bounding box center [1070, 225] width 889 height 16
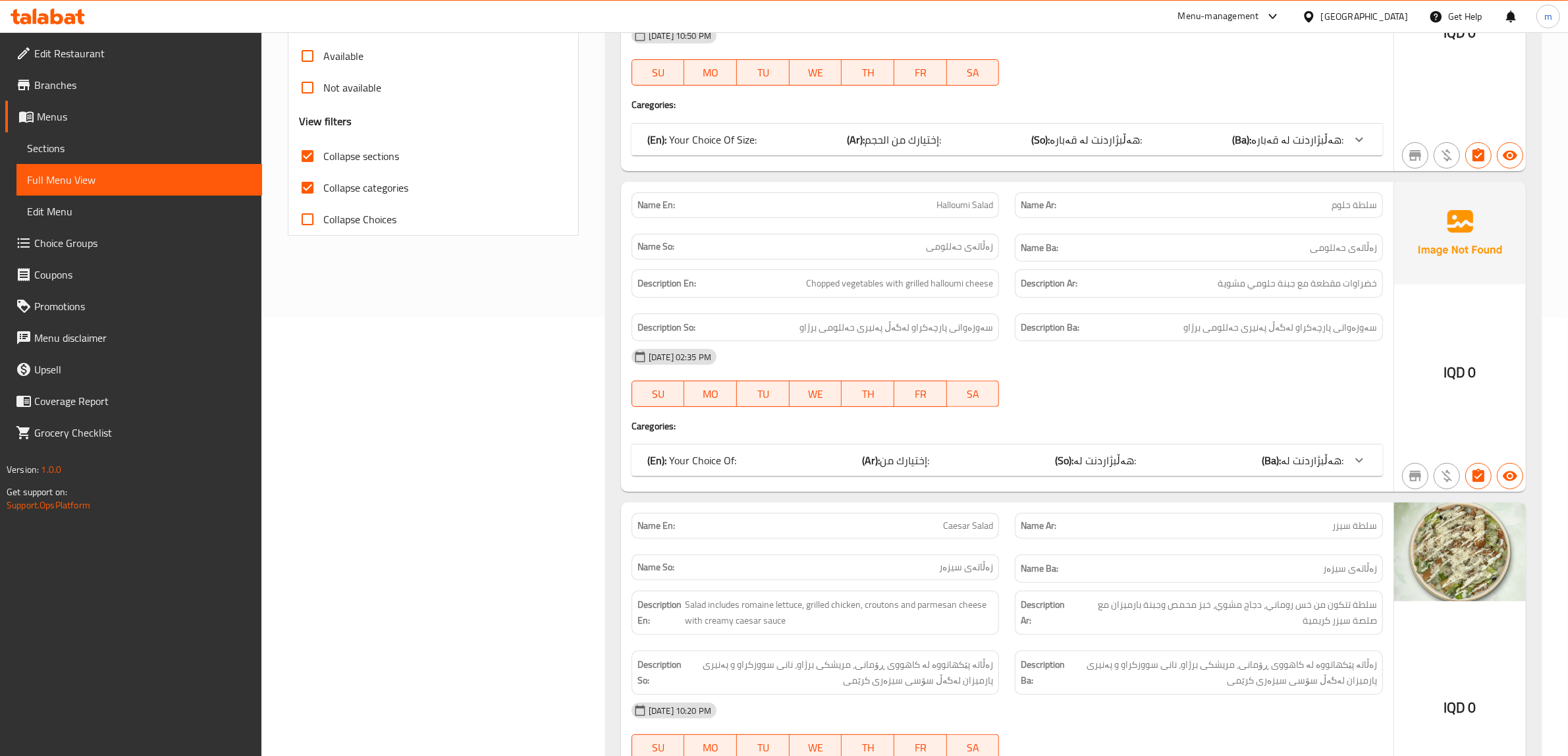
click at [1078, 442] on div "Name En: Halloumi Salad Name Ar: سلطة حلوم Name So: زەڵاتەی حەللومی Name Ba: زە…" at bounding box center [1007, 337] width 772 height 311
click at [1080, 456] on span "هەڵبژاردنت لە:" at bounding box center [1104, 460] width 63 height 20
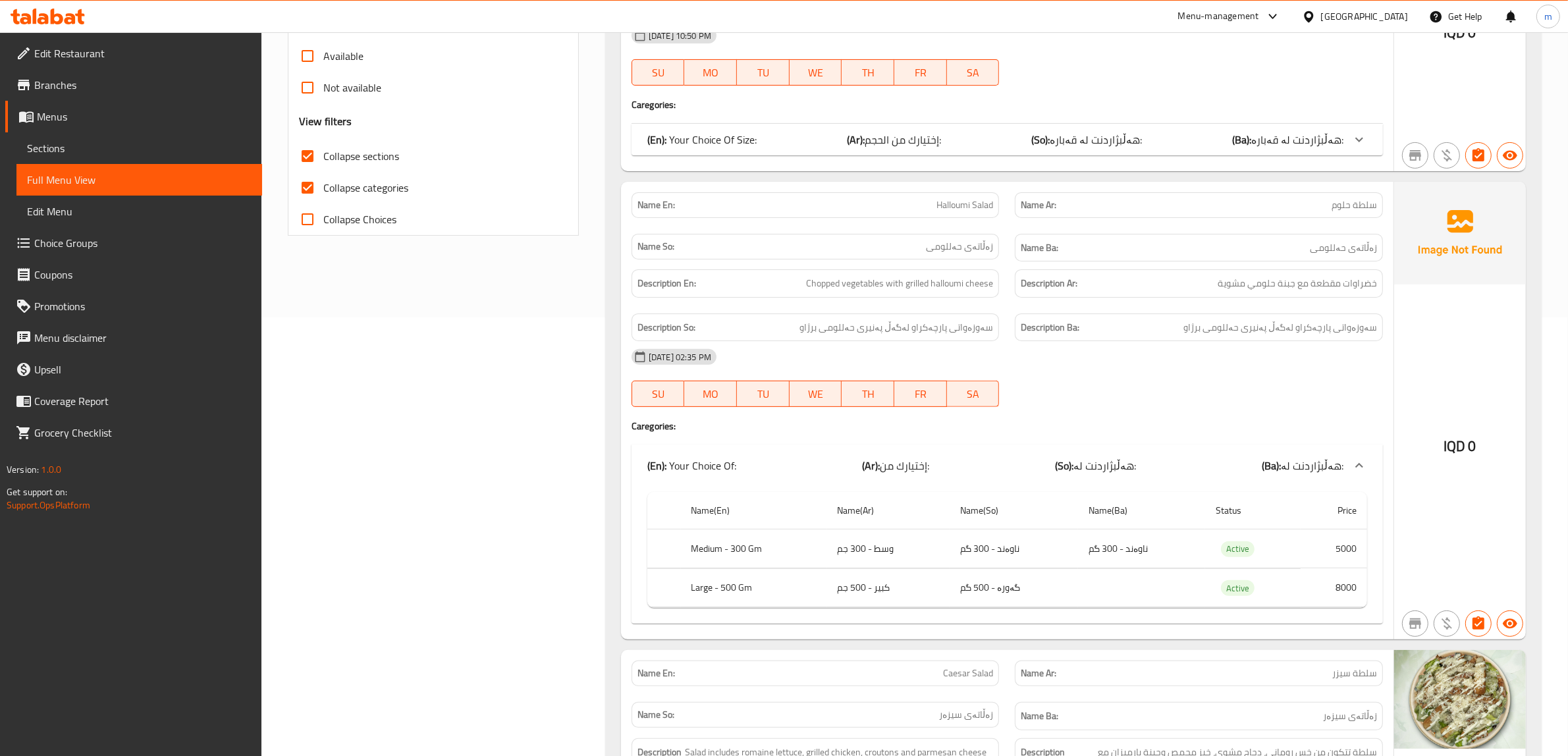
scroll to position [548, 0]
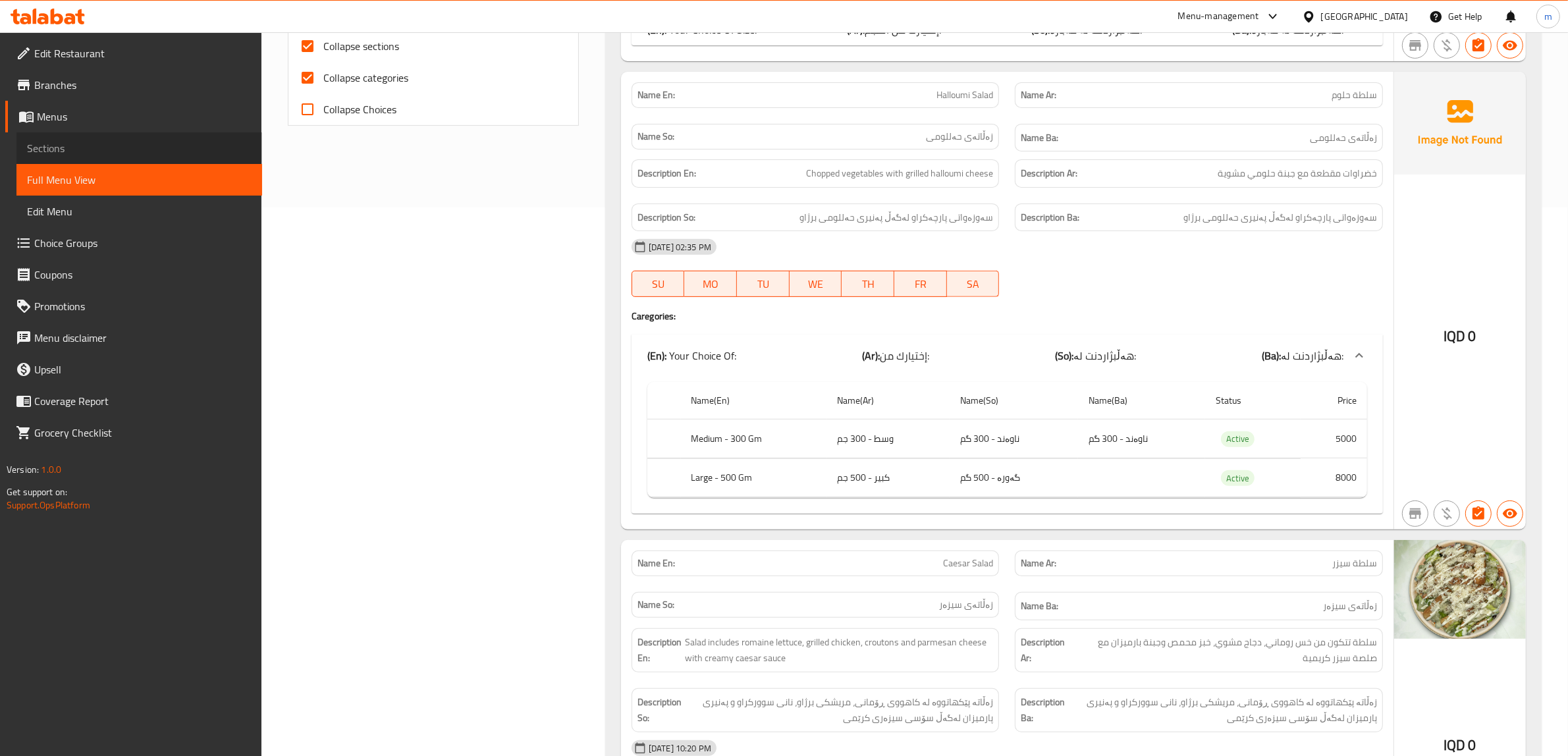
click at [128, 143] on span "Sections" at bounding box center [139, 148] width 225 height 16
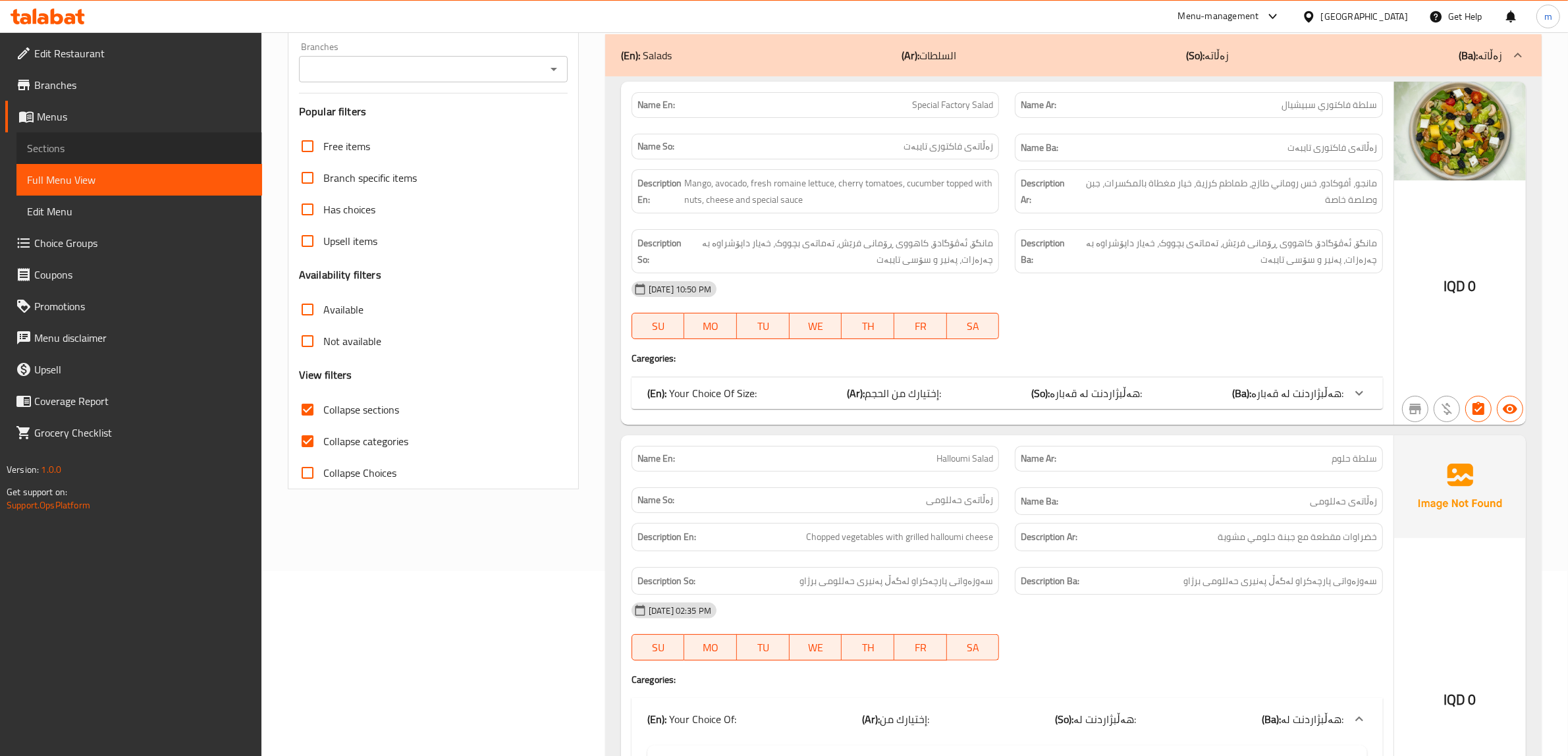
click at [116, 185] on span "Full Menu View" at bounding box center [139, 179] width 225 height 16
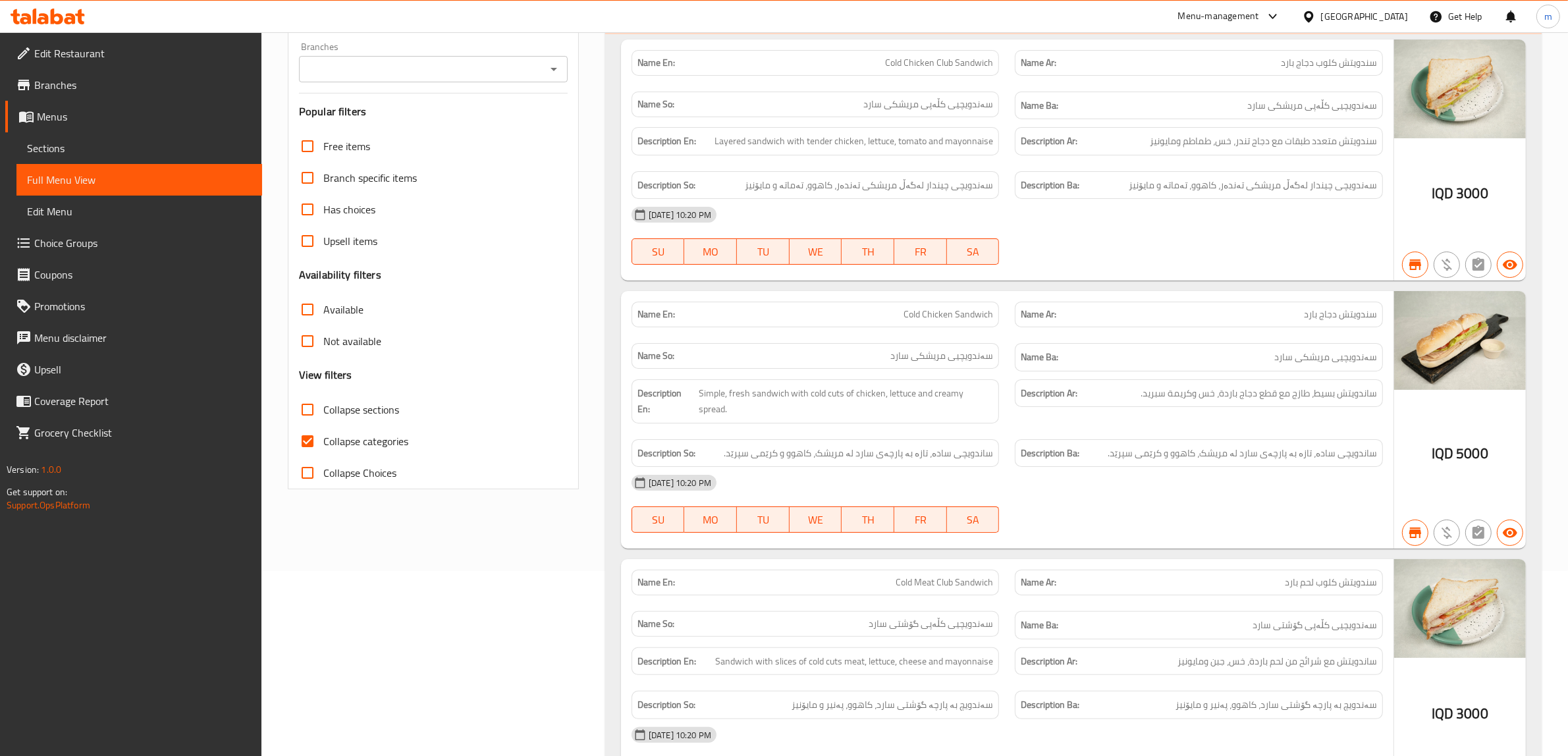
click at [137, 139] on link "Sections" at bounding box center [139, 148] width 246 height 31
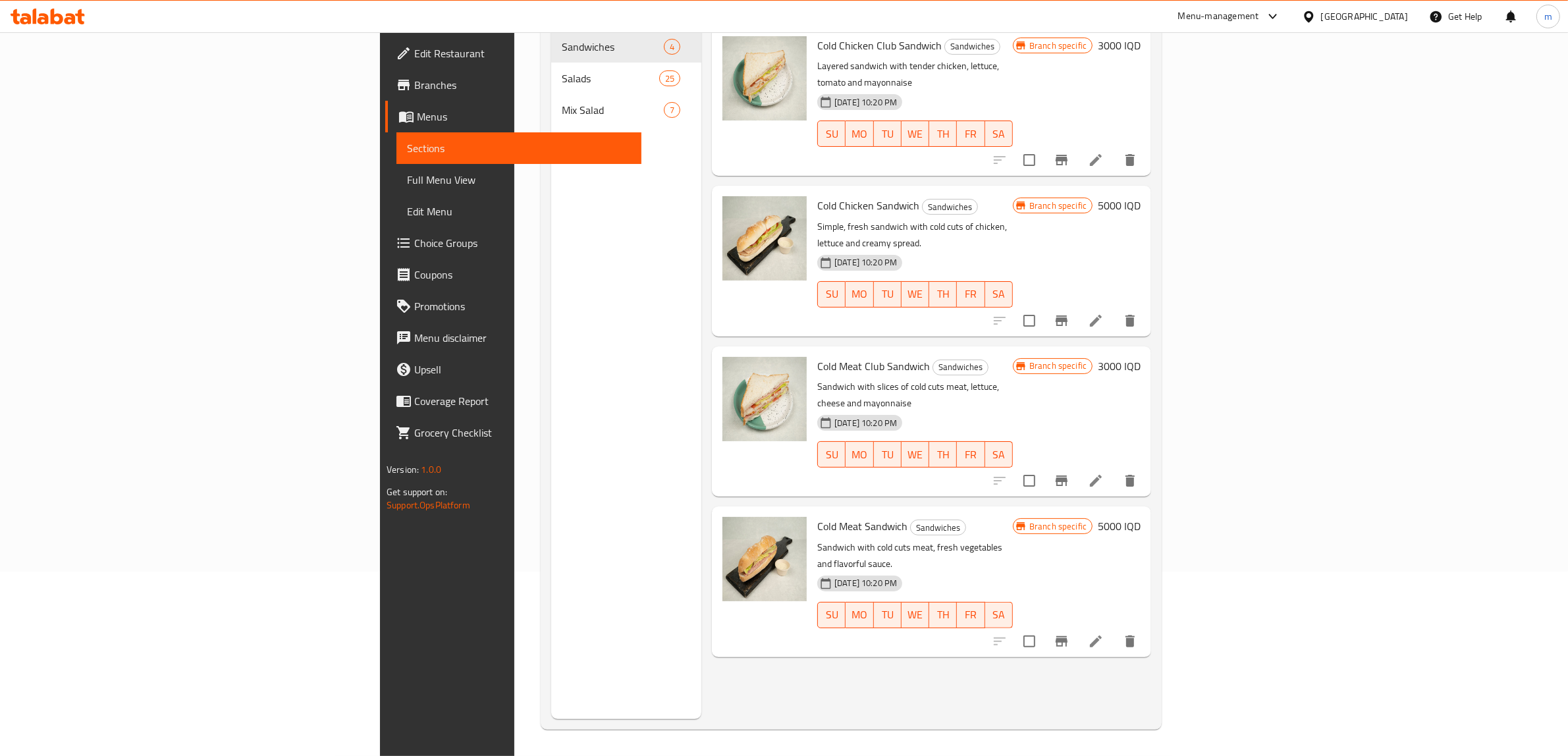
click at [407, 173] on span "Full Menu View" at bounding box center [519, 179] width 225 height 16
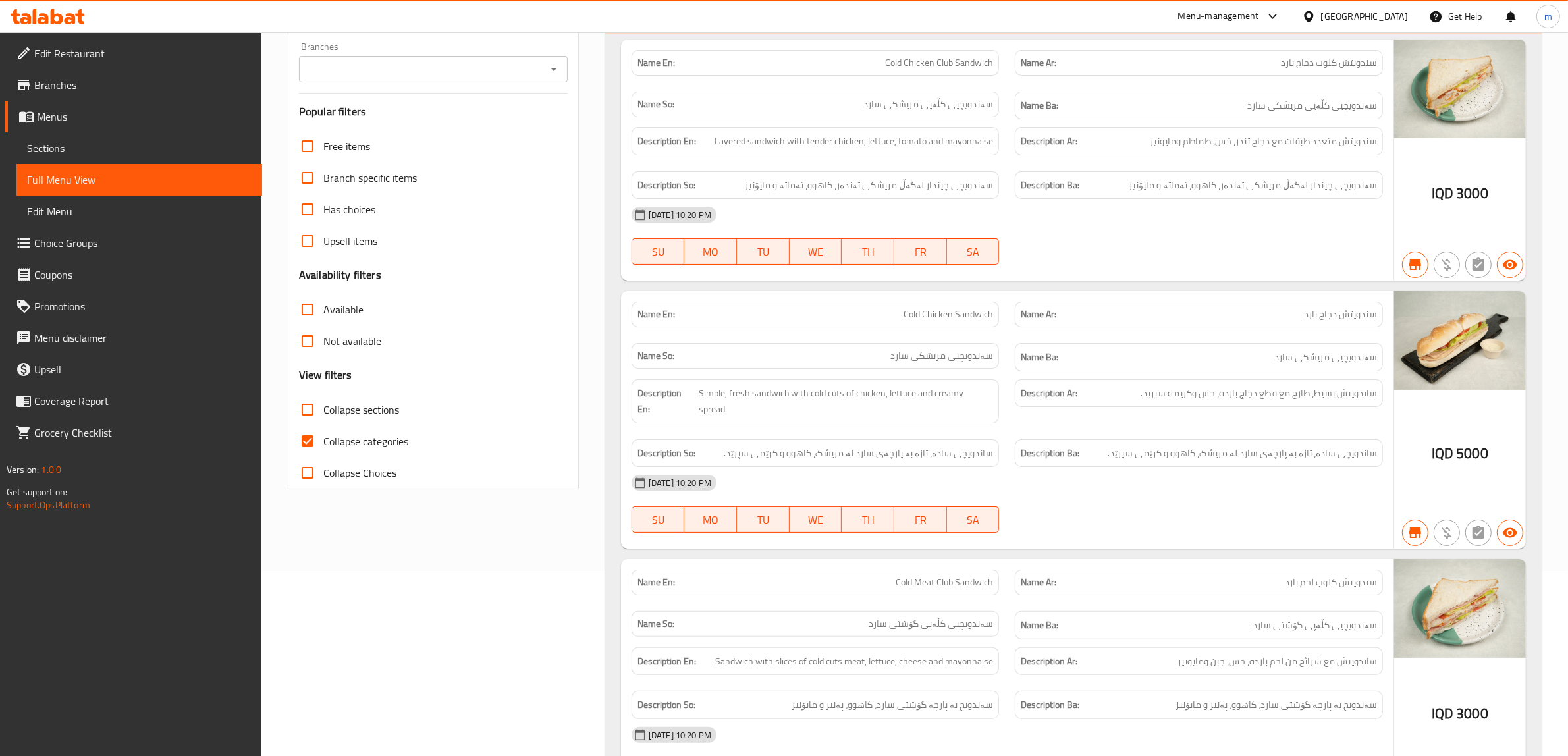
click at [312, 442] on input "Collapse categories" at bounding box center [307, 441] width 31 height 31
checkbox input "false"
click at [308, 411] on input "Collapse sections" at bounding box center [307, 410] width 31 height 31
checkbox input "true"
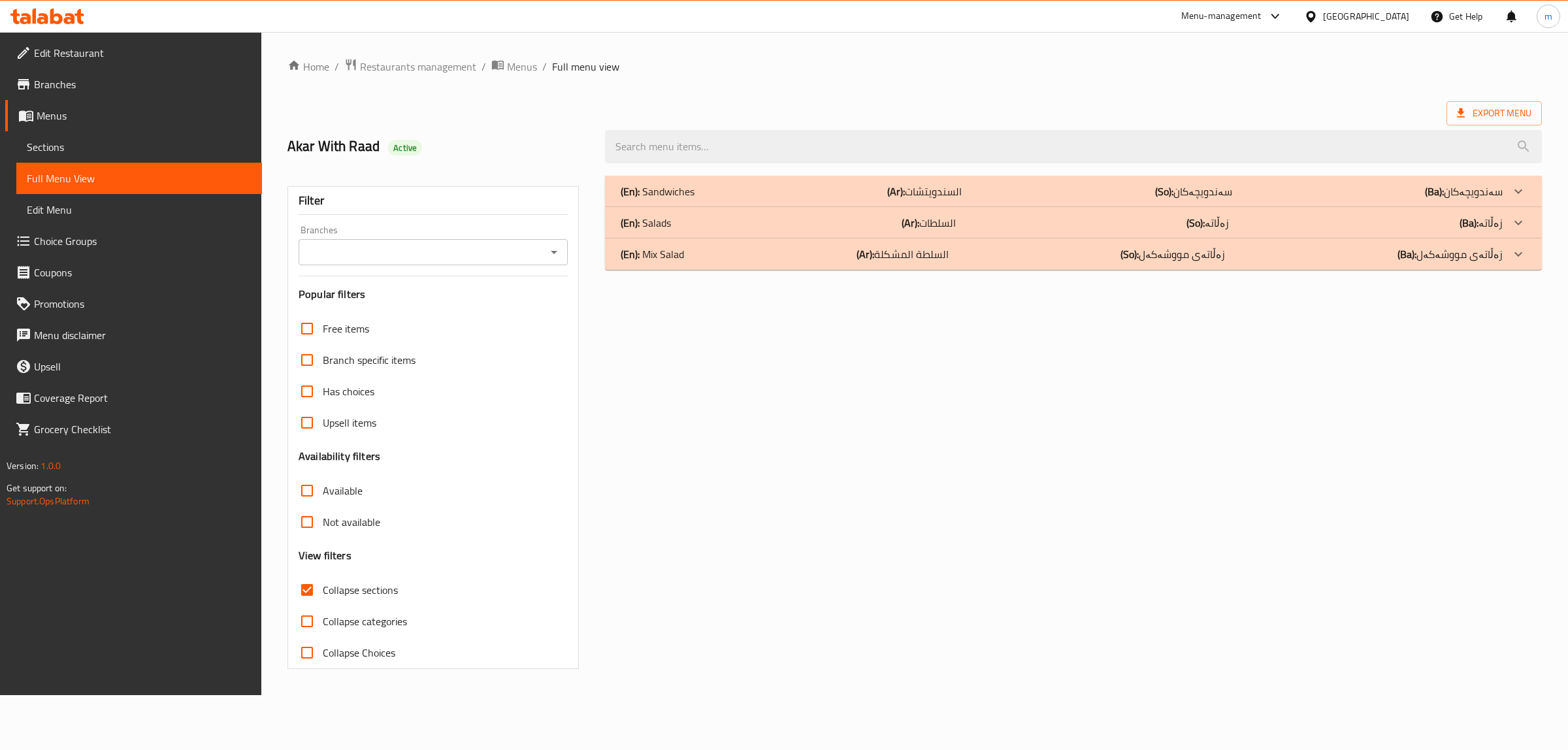
click at [893, 217] on div "(En): Salads (Ar): السلطات (So): زەڵاتە (Ba): زەڵاتە" at bounding box center [1061, 223] width 882 height 16
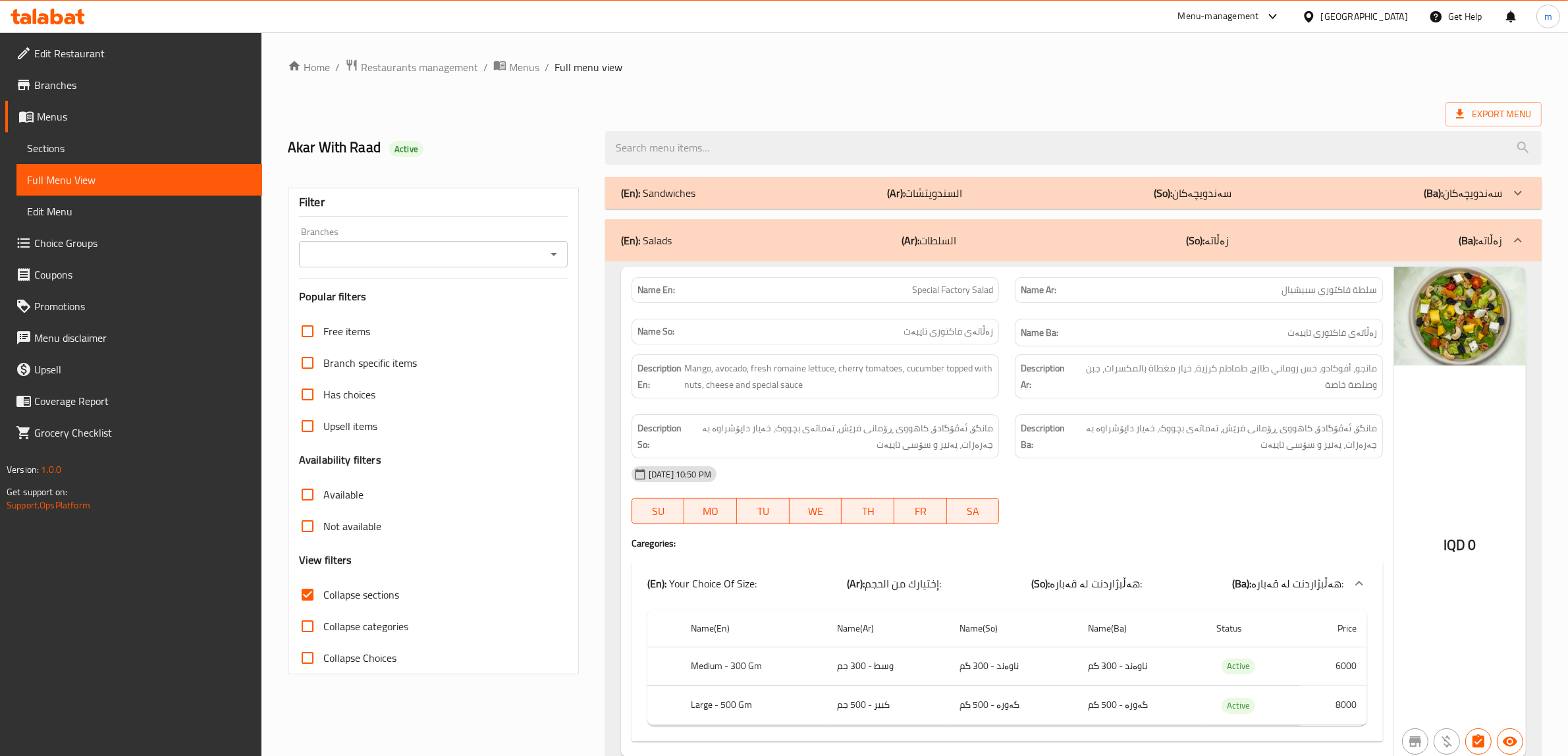
click at [81, 164] on link "Full Menu View" at bounding box center [139, 179] width 246 height 31
click at [80, 146] on span "Sections" at bounding box center [139, 148] width 225 height 16
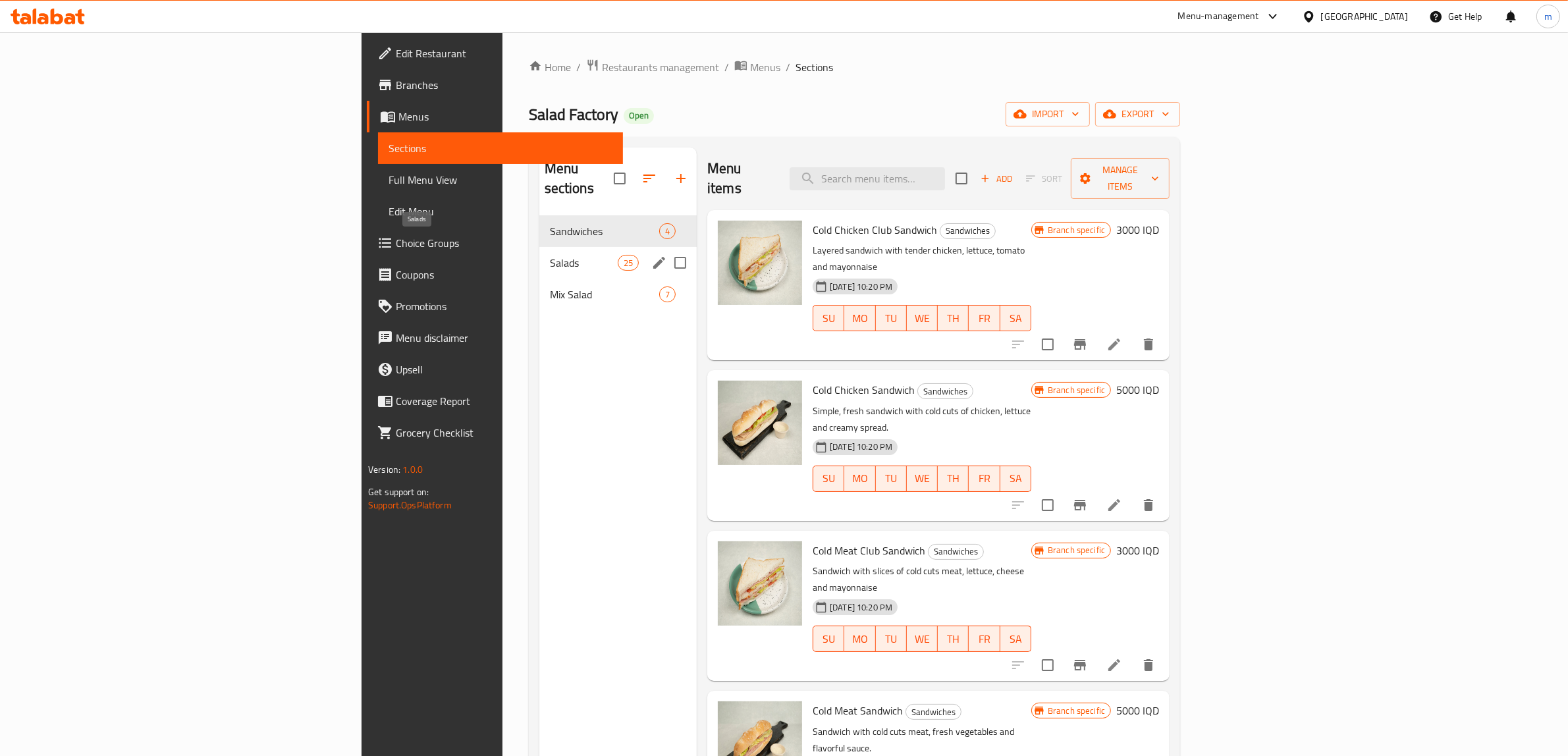
click at [550, 255] on span "Salads" at bounding box center [583, 262] width 68 height 16
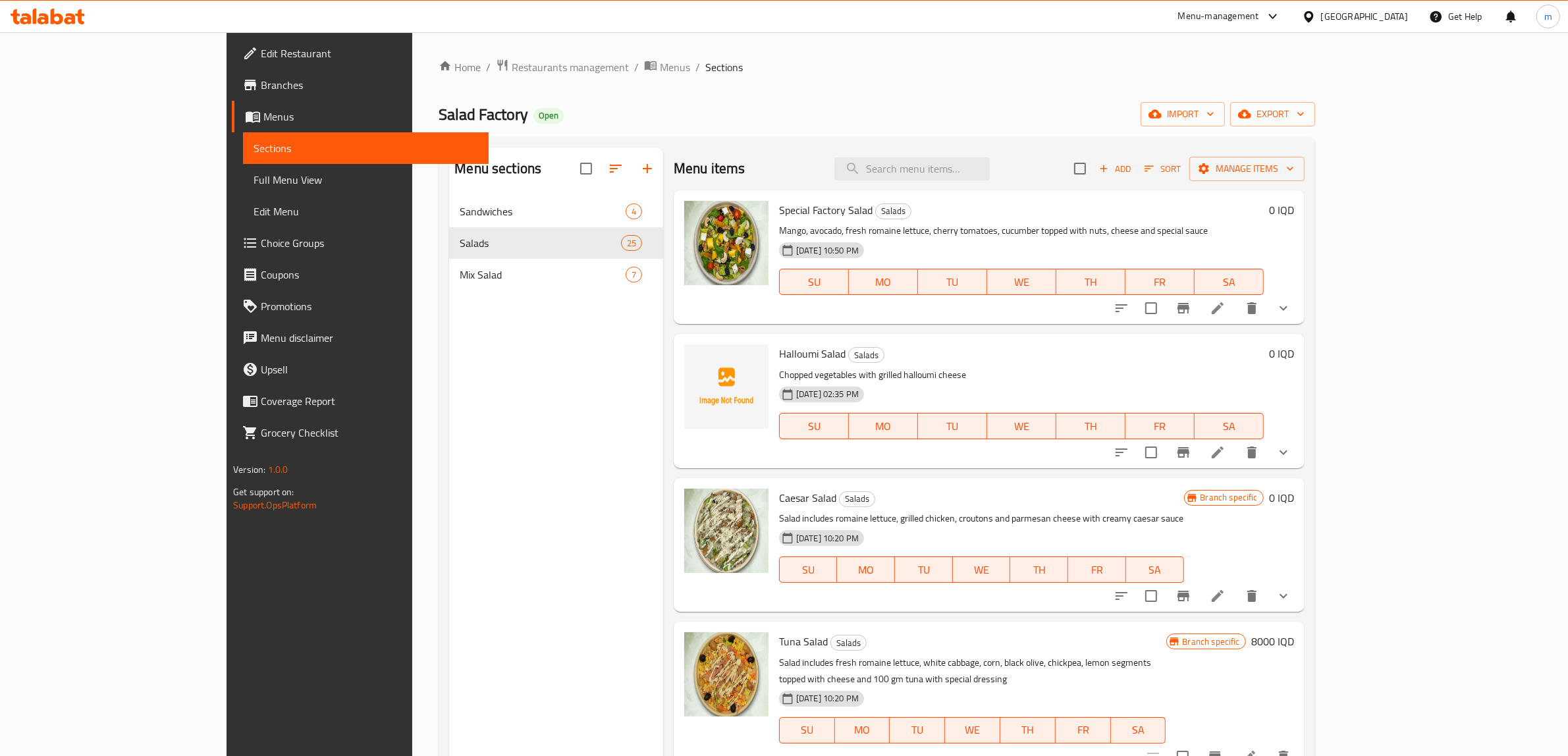
click at [1107, 168] on icon "button" at bounding box center [1103, 168] width 7 height 7
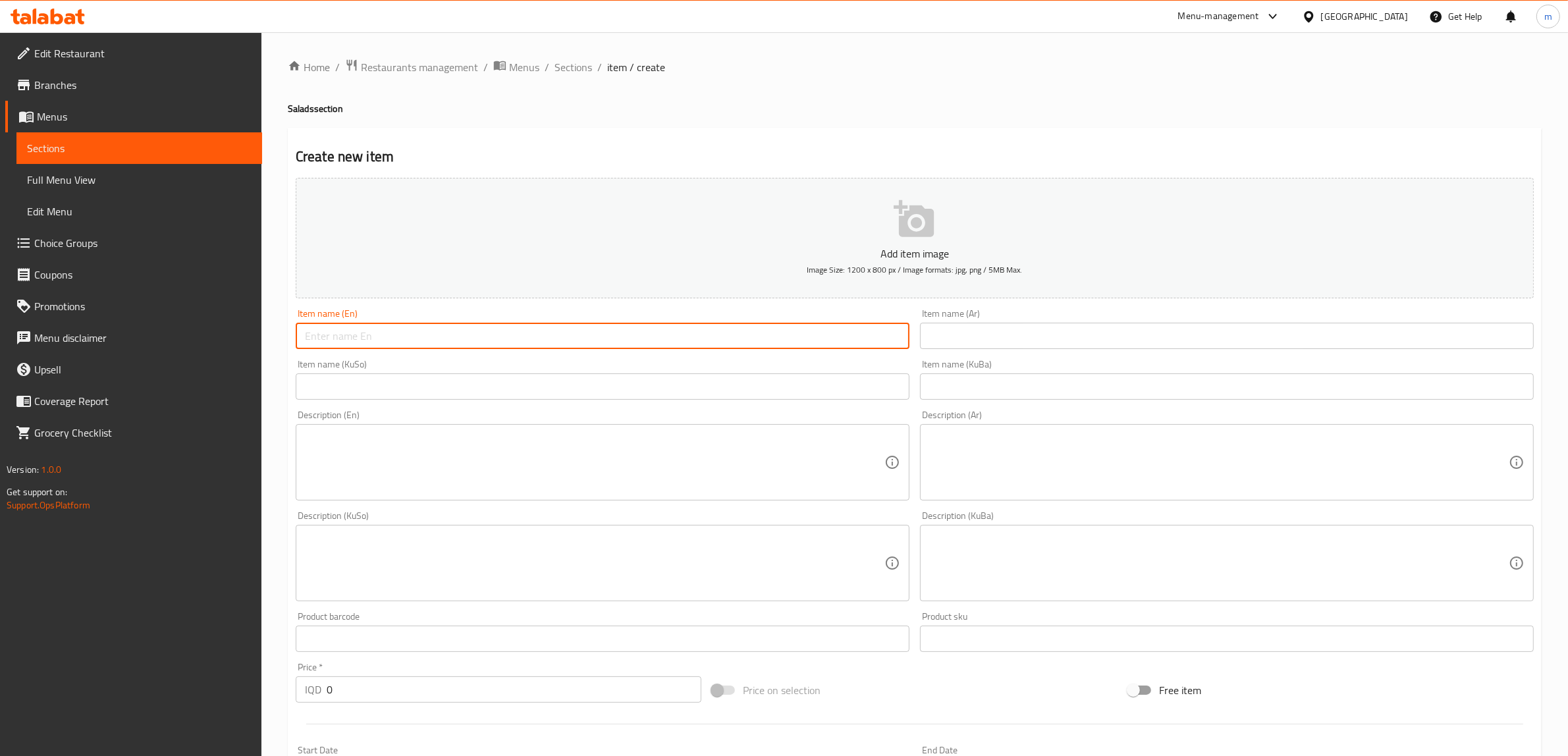
click at [486, 341] on input "text" at bounding box center [602, 336] width 614 height 27
paste input "Palpina salad"
click at [344, 336] on input "Palpina salad" at bounding box center [602, 336] width 614 height 27
click at [312, 340] on input "Palpina Salad" at bounding box center [602, 336] width 614 height 27
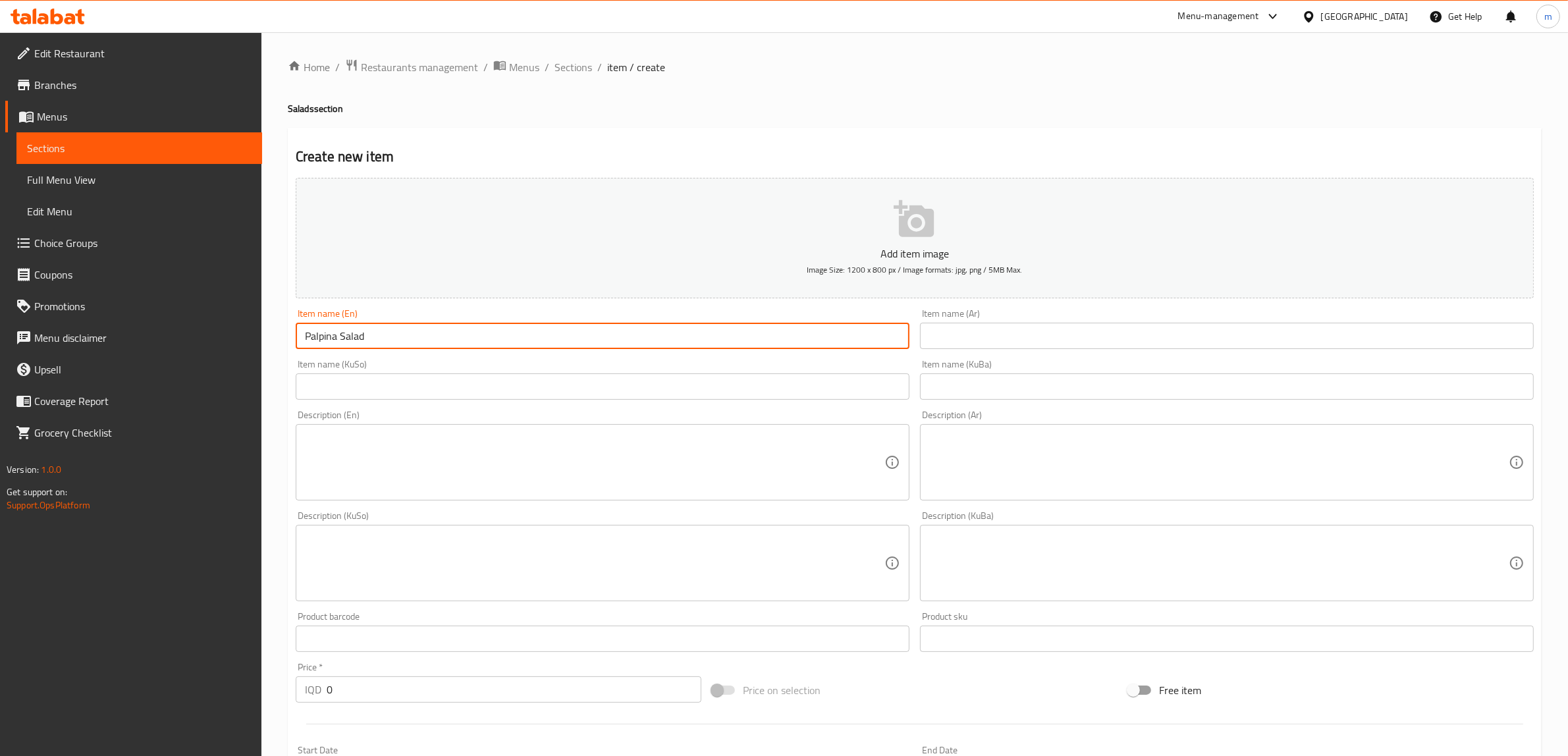
type input "Palpina Salad"
click at [461, 327] on input "Palpina Salad" at bounding box center [602, 336] width 614 height 27
click at [1022, 326] on input "text" at bounding box center [1227, 336] width 614 height 27
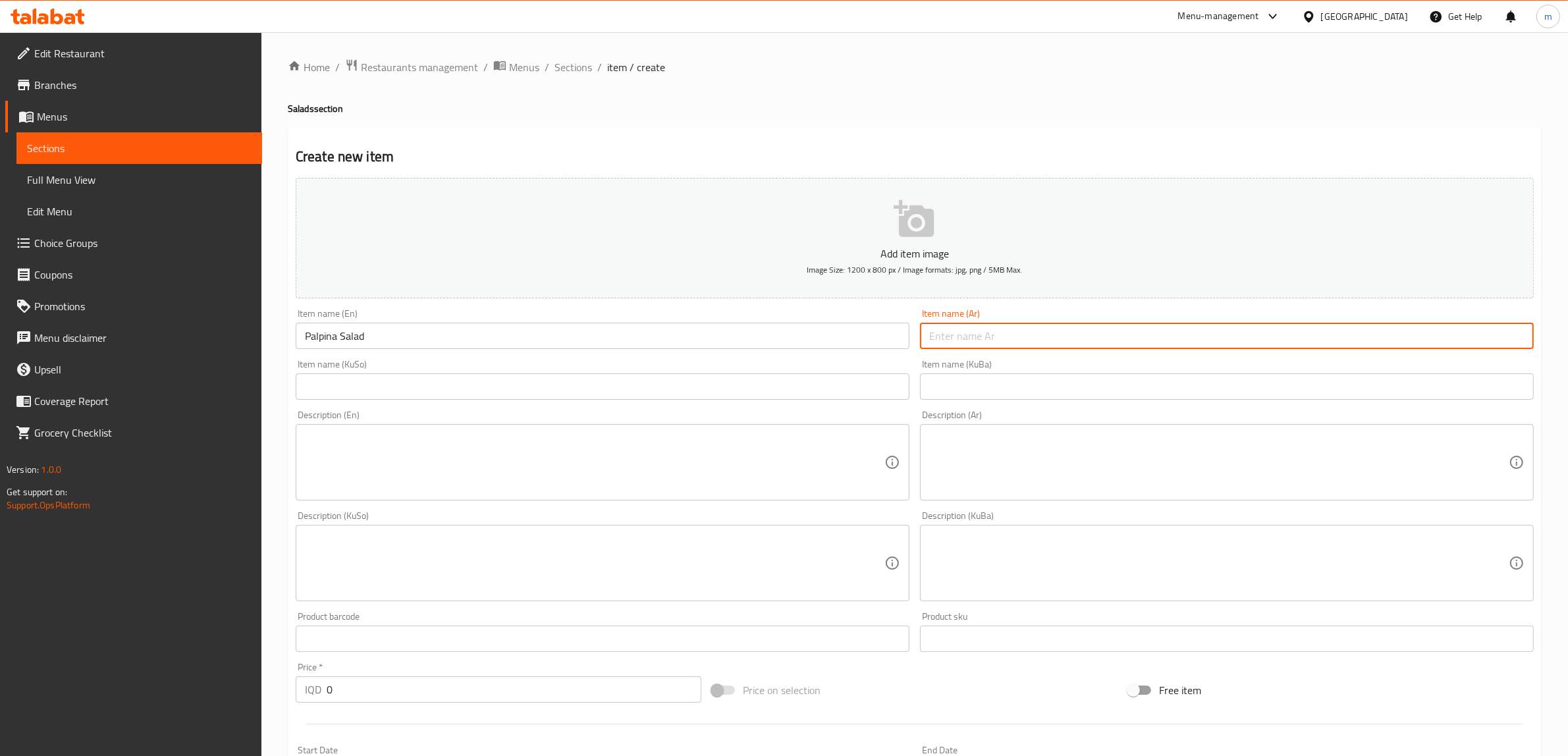
paste input "سلطة بالبينا"
type input "سلطة بالبينا"
drag, startPoint x: 460, startPoint y: 387, endPoint x: 493, endPoint y: 389, distance: 33.1
click at [461, 389] on input "text" at bounding box center [602, 387] width 614 height 27
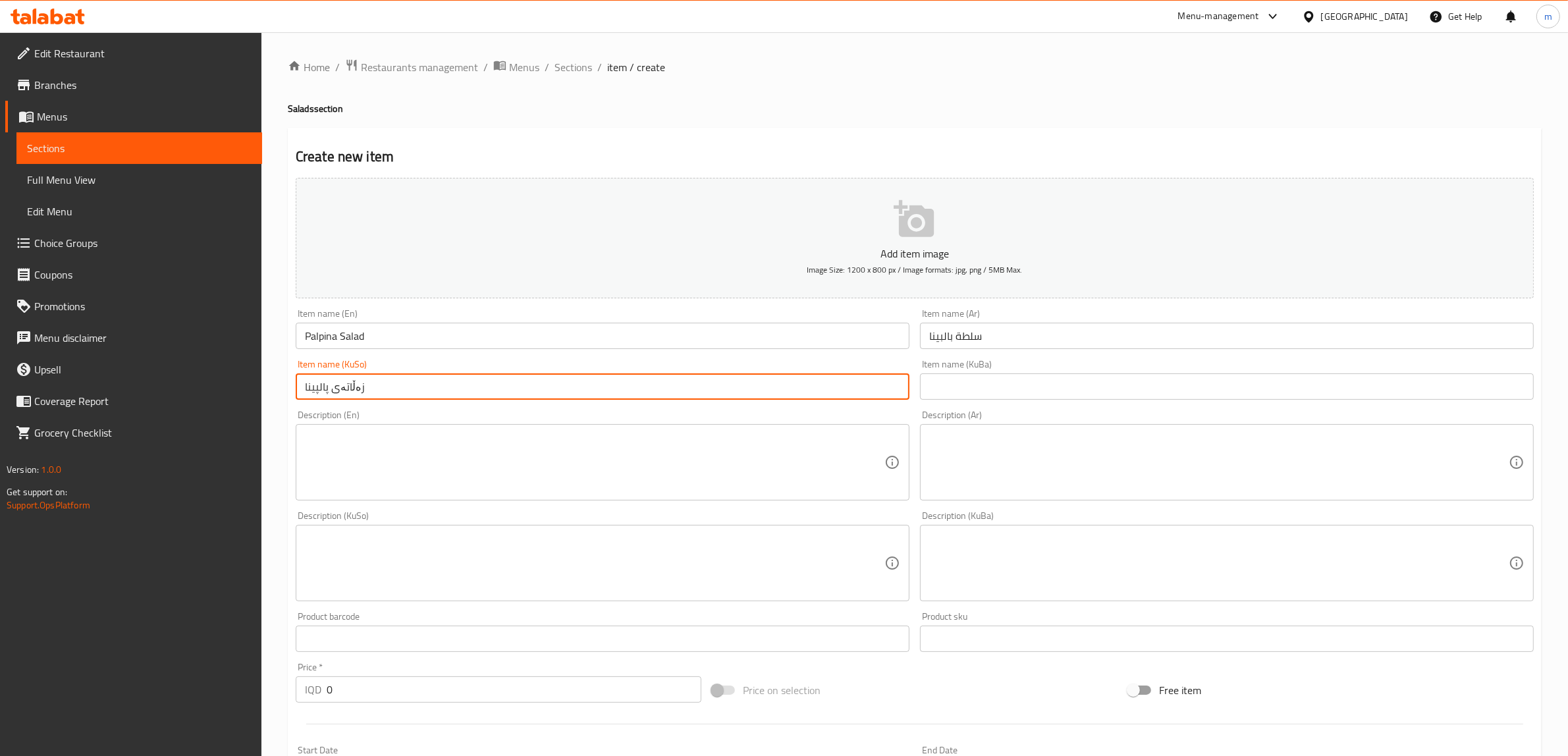
type input "زەڵاتەی پالپینا"
click at [1009, 385] on input "text" at bounding box center [1227, 387] width 614 height 27
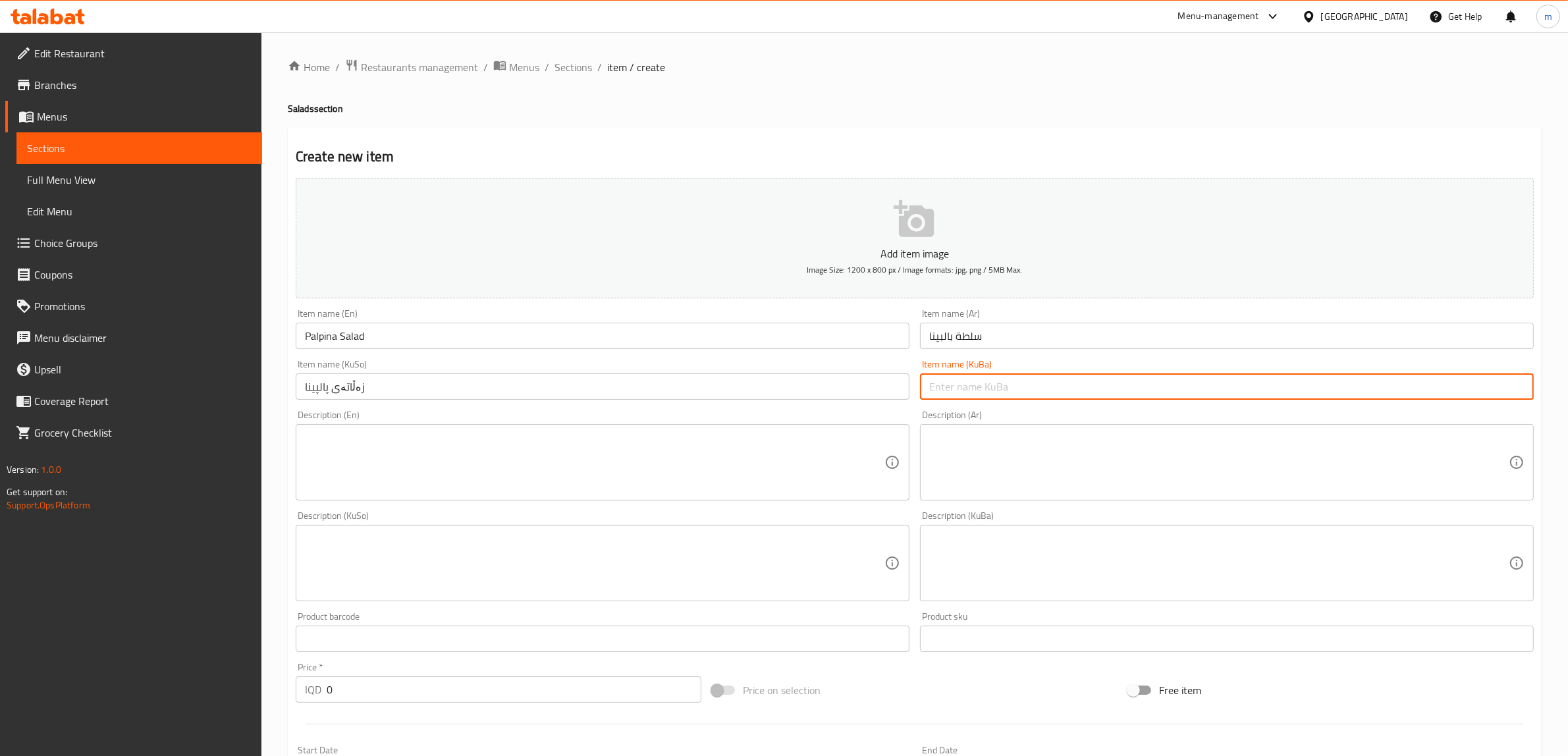
paste input "زەڵاتەی پالپینا"
type input "زەڵاتەی پالپینا"
click at [443, 334] on input "Palpina Salad" at bounding box center [602, 336] width 614 height 27
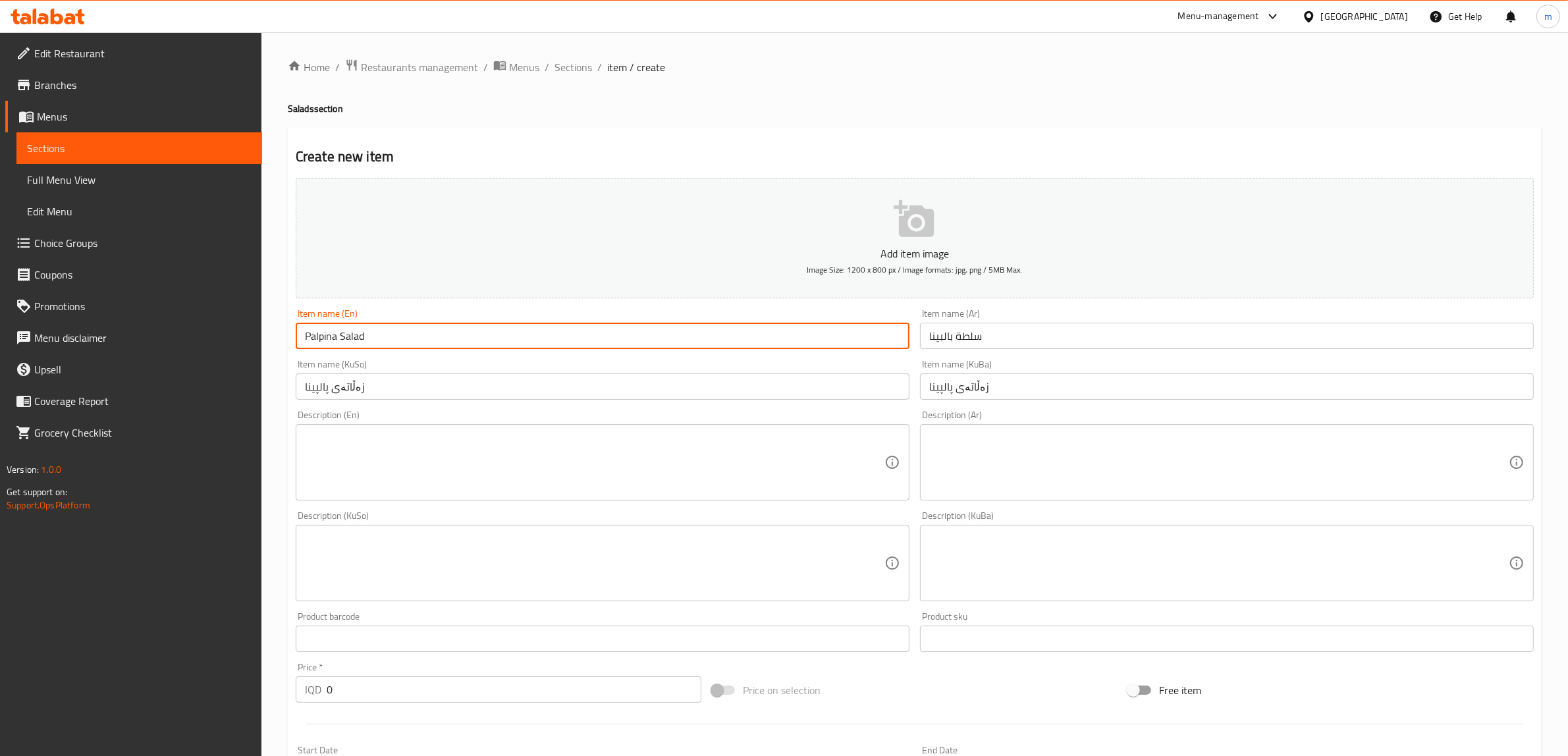
click at [1034, 334] on input "سلطة بالبينا" at bounding box center [1227, 336] width 614 height 27
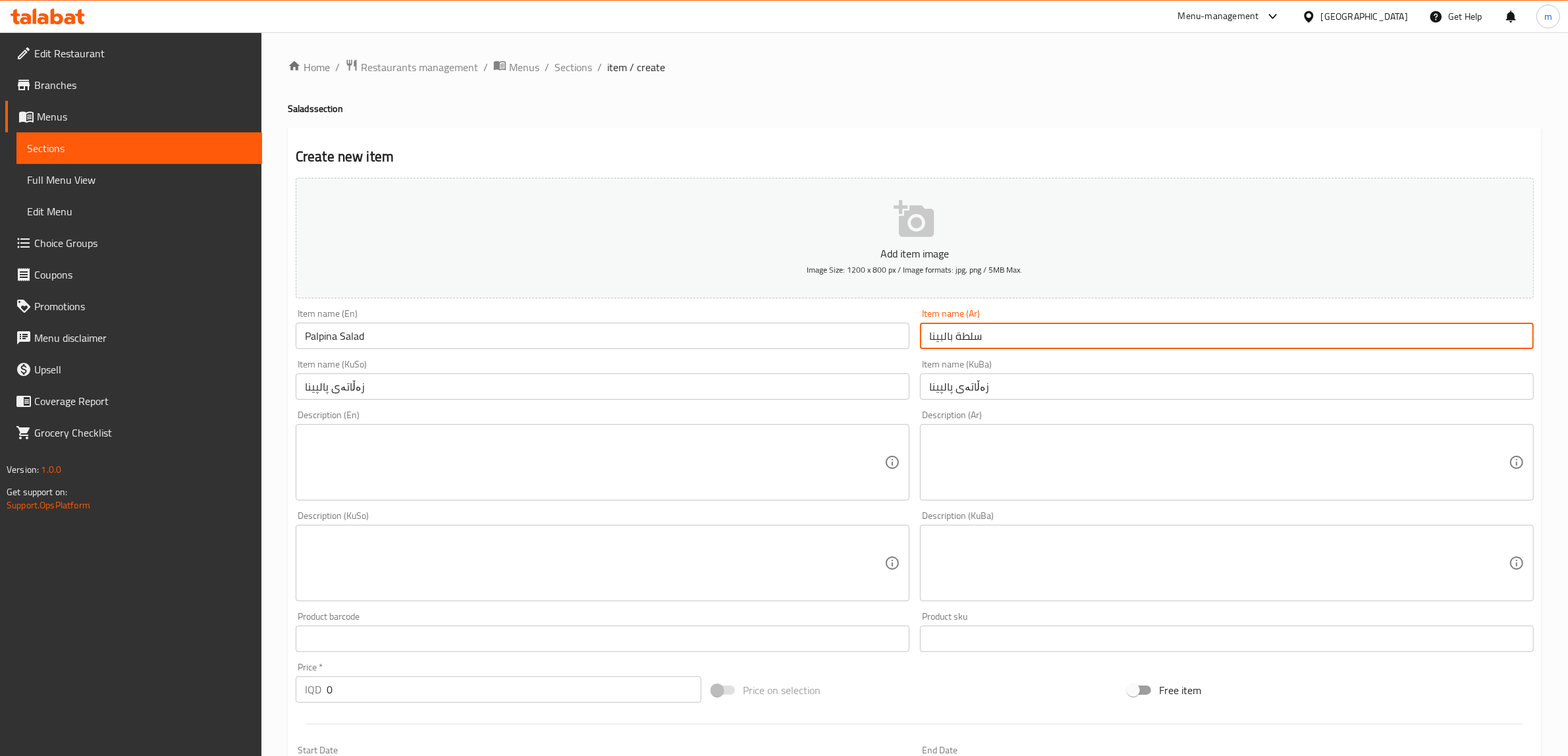
click at [741, 377] on input "زەڵاتەی پالپینا" at bounding box center [602, 387] width 614 height 27
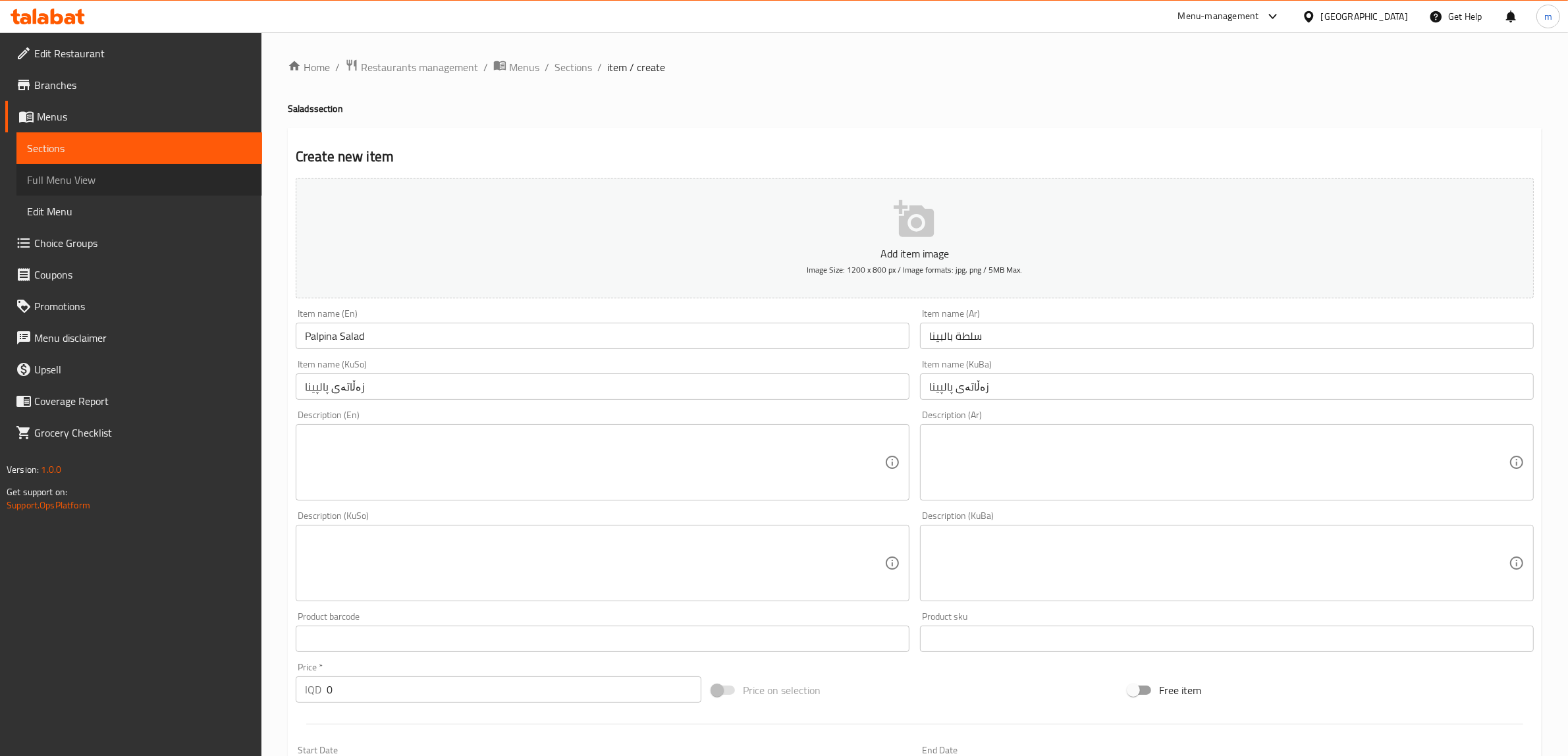
click at [102, 166] on link "Full Menu View" at bounding box center [139, 179] width 246 height 31
click at [101, 150] on span "Sections" at bounding box center [139, 148] width 225 height 16
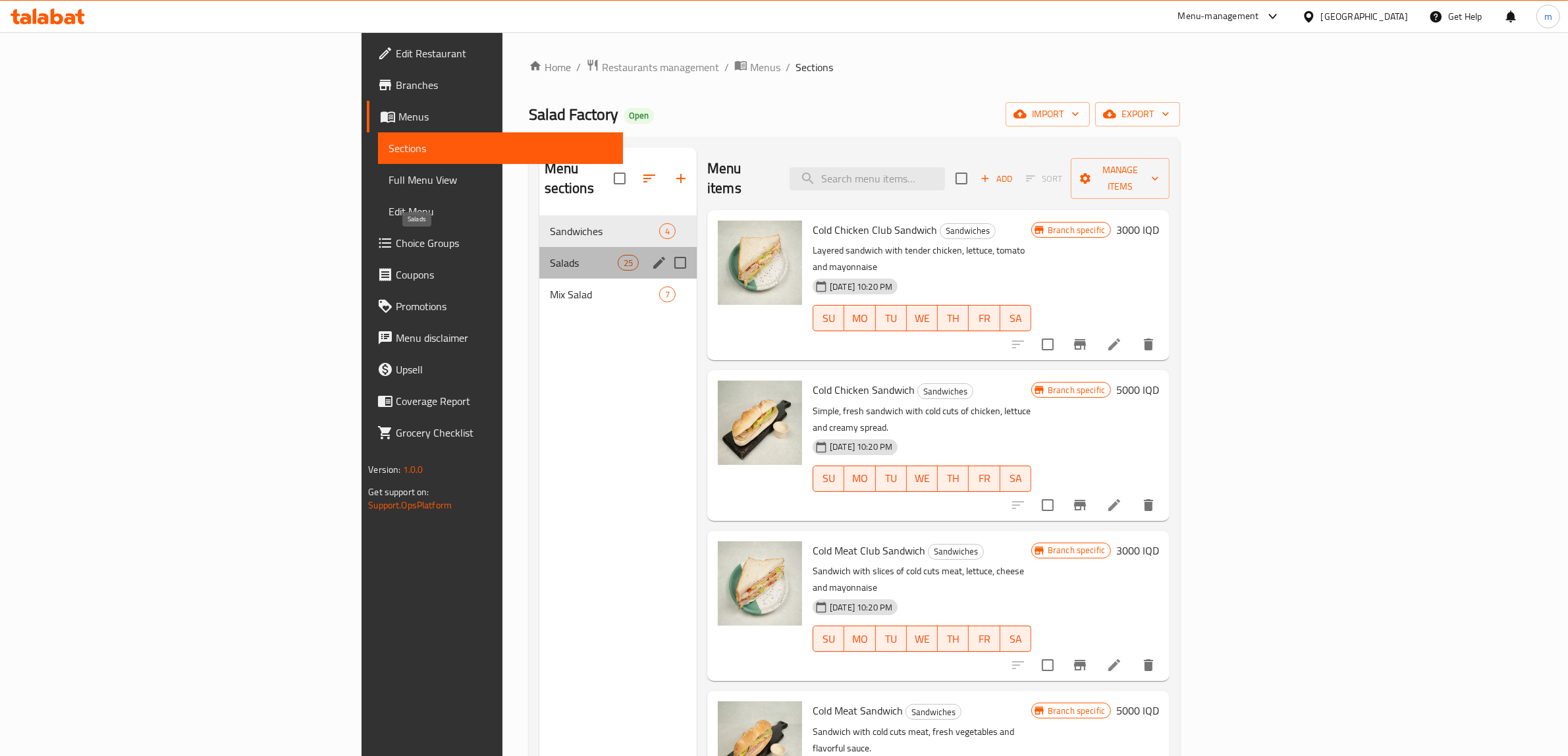
click at [550, 255] on span "Salads" at bounding box center [583, 262] width 68 height 16
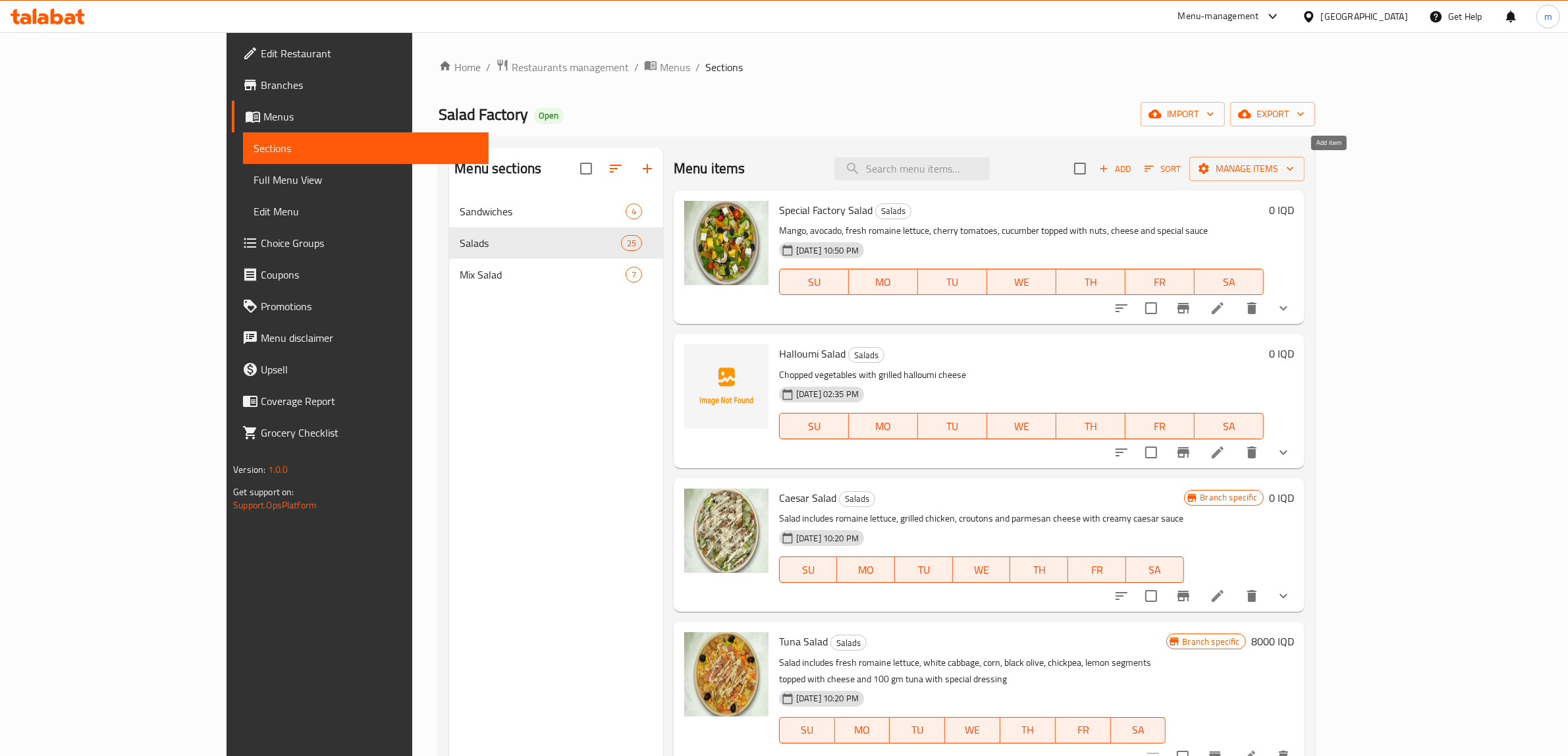
click at [1136, 178] on button "Add" at bounding box center [1115, 169] width 42 height 20
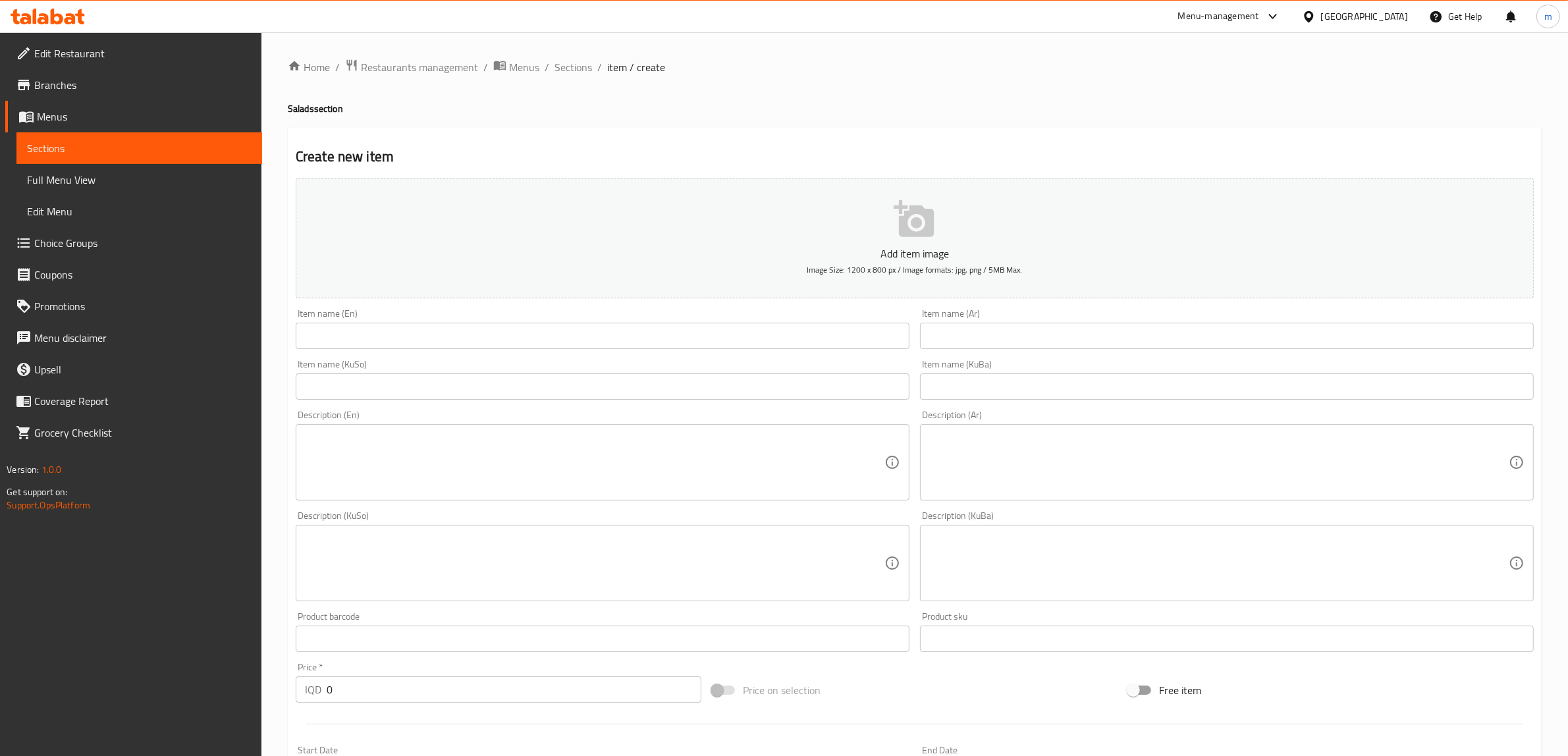
click at [693, 313] on div "Item name (En) Item name (En)" at bounding box center [602, 328] width 614 height 40
click at [682, 330] on input "text" at bounding box center [602, 336] width 614 height 27
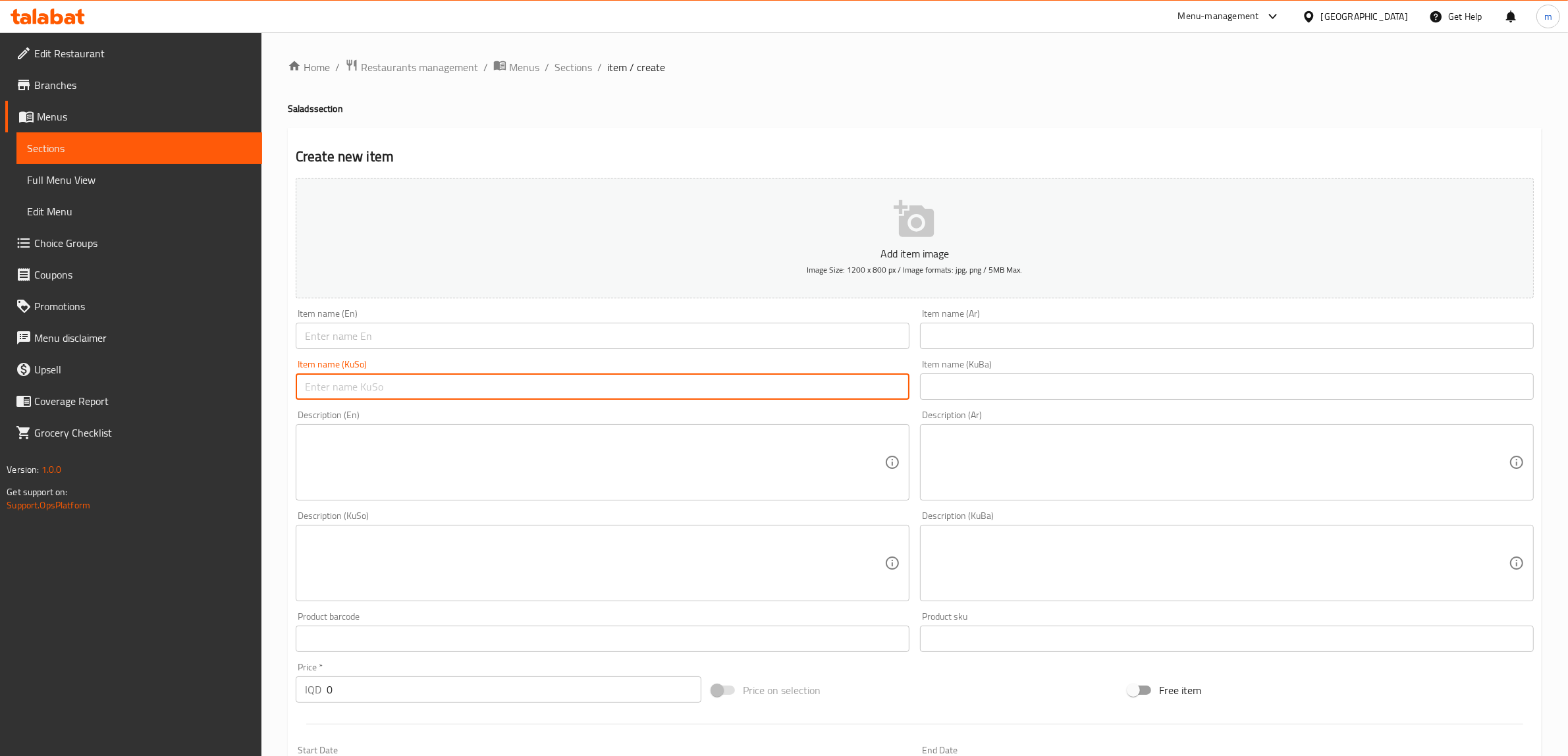
drag, startPoint x: 594, startPoint y: 392, endPoint x: 599, endPoint y: 386, distance: 7.8
click at [594, 392] on input "text" at bounding box center [602, 387] width 614 height 27
paste input "زەڵاتەی پالپینا"
type input "زەڵاتەی پالپینا"
click at [1003, 394] on input "text" at bounding box center [1227, 387] width 614 height 27
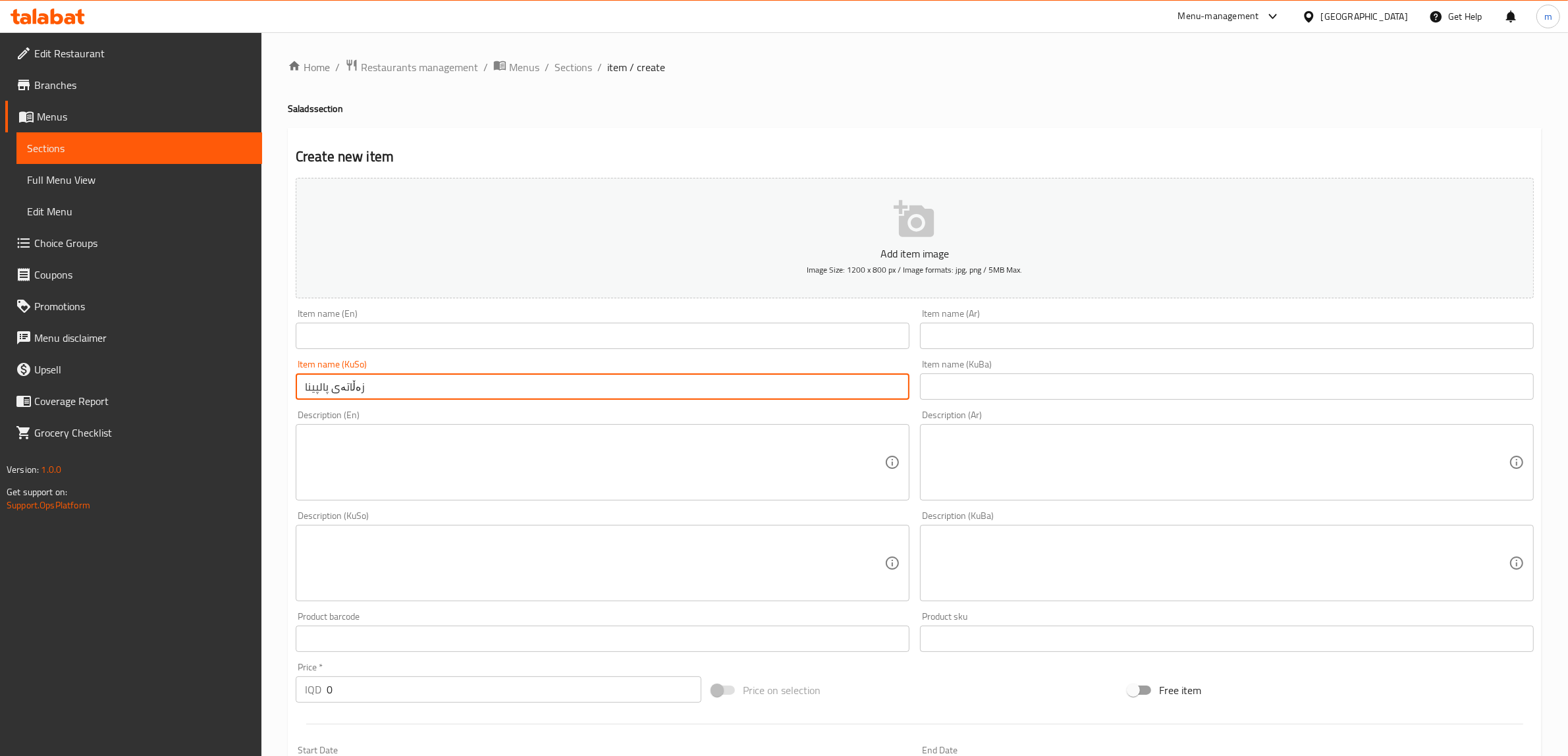
paste input "زەڵاتەی پالپینا"
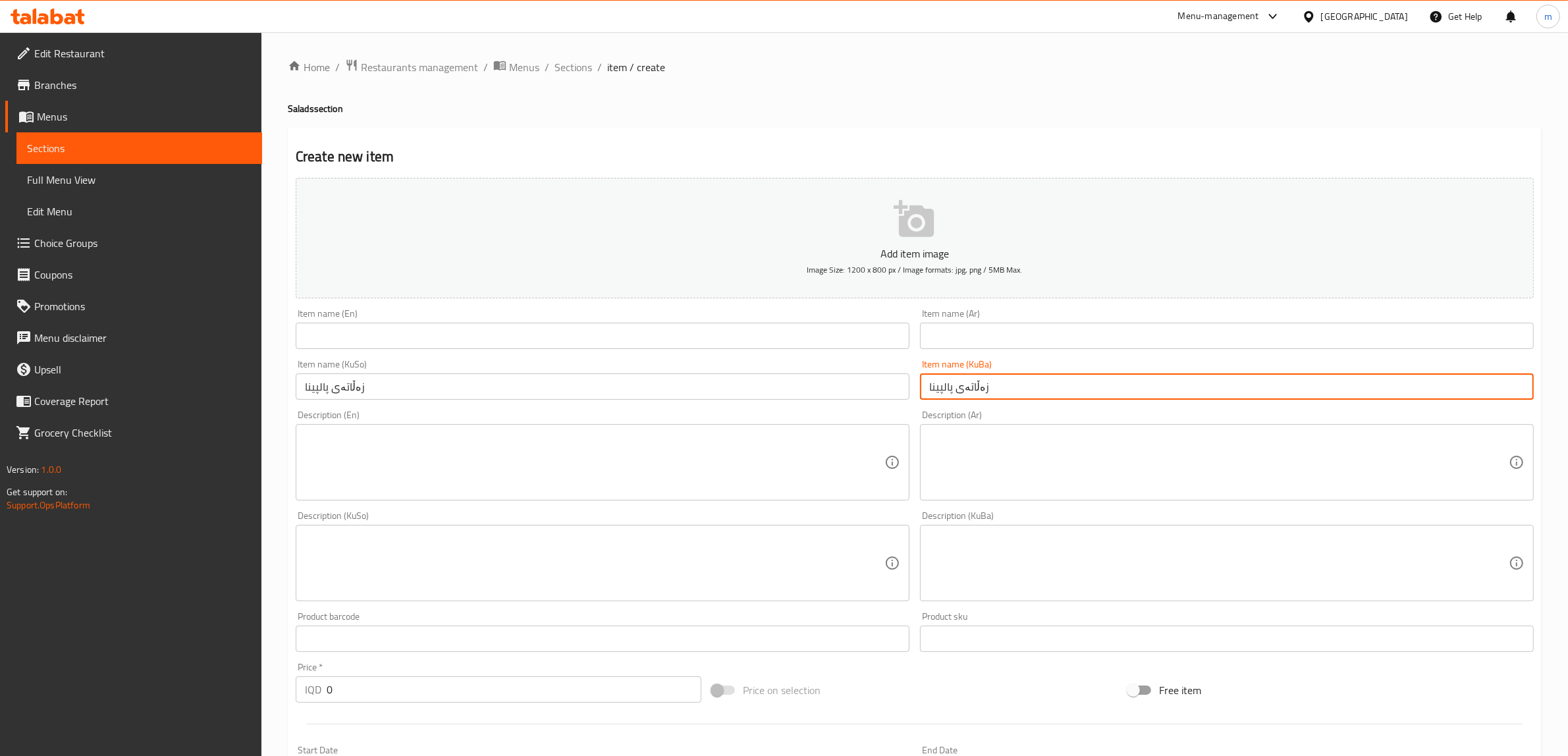
type input "زەڵاتەی پالپینا"
click at [1015, 339] on input "text" at bounding box center [1227, 336] width 614 height 27
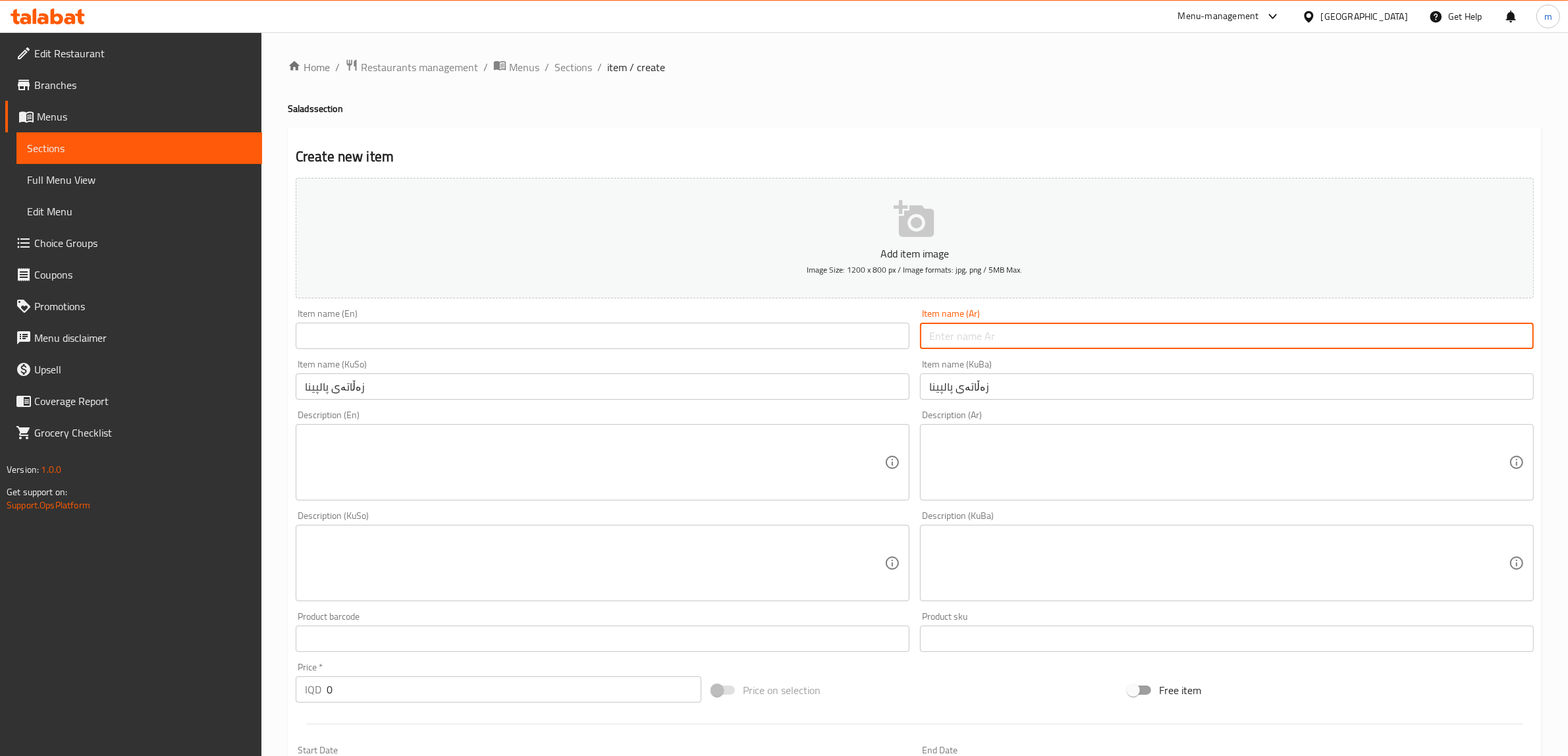
paste input "سلطة بالبينا"
type input "سلطة بالبينا"
click at [581, 336] on input "text" at bounding box center [602, 336] width 614 height 27
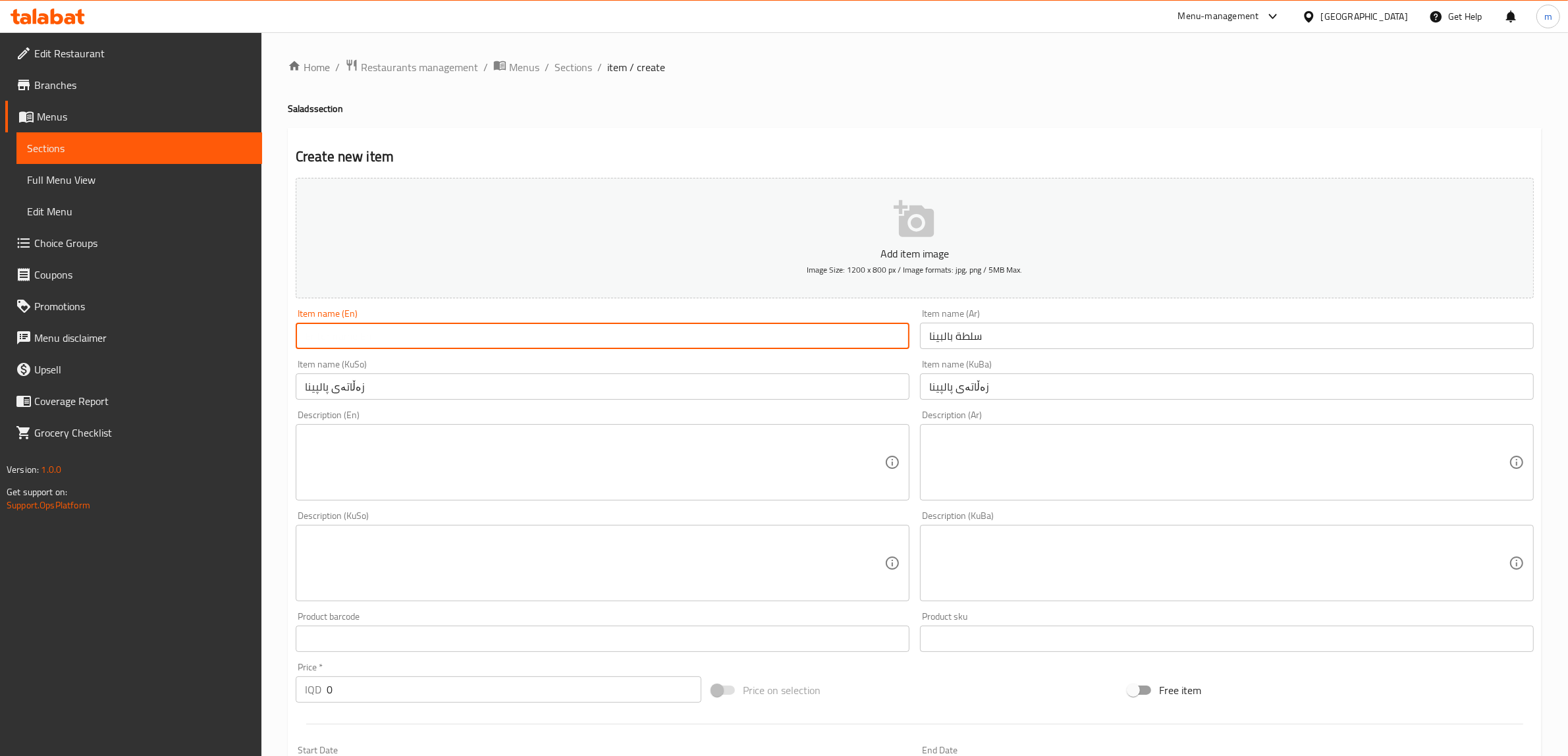
paste input "Palpina Salad"
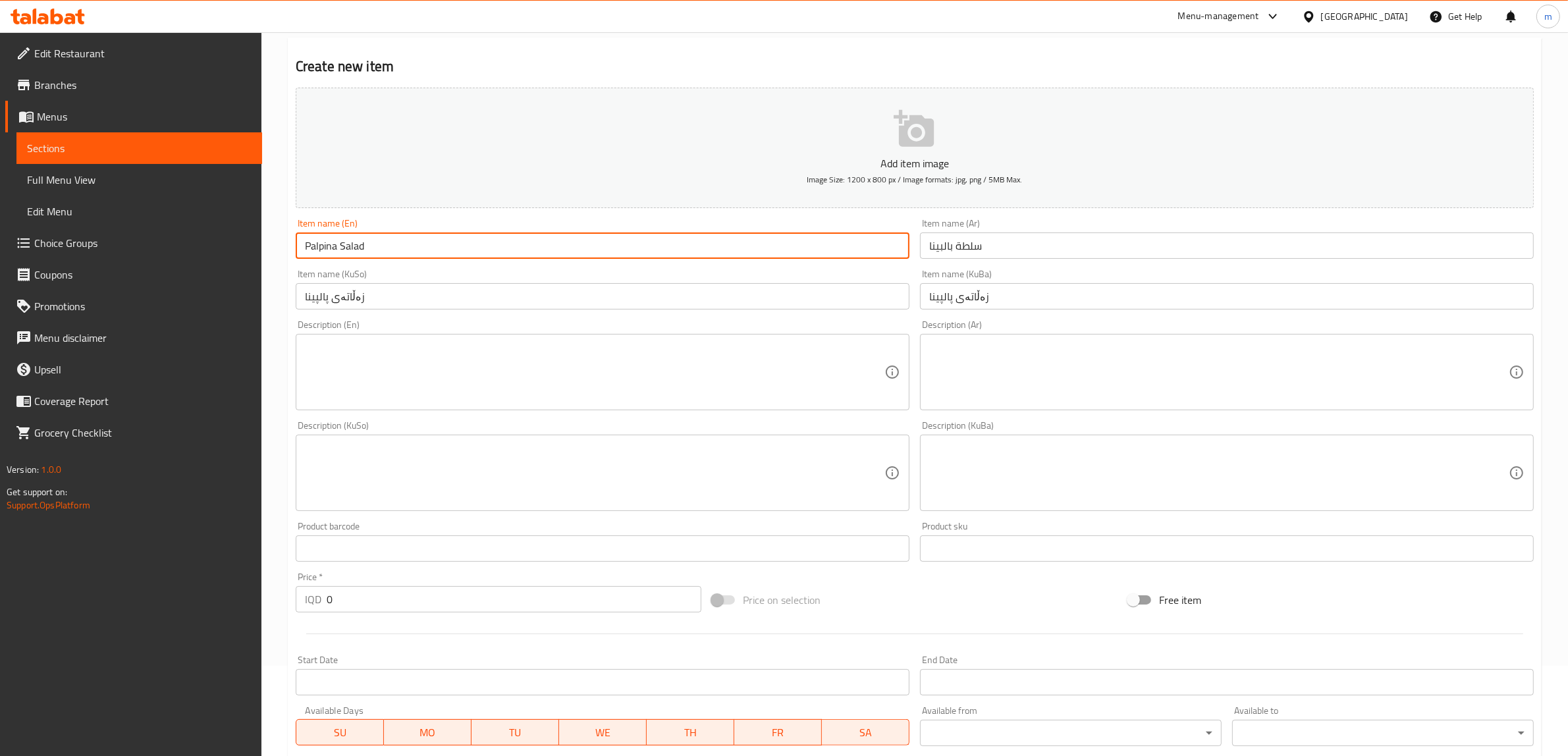
scroll to position [110, 0]
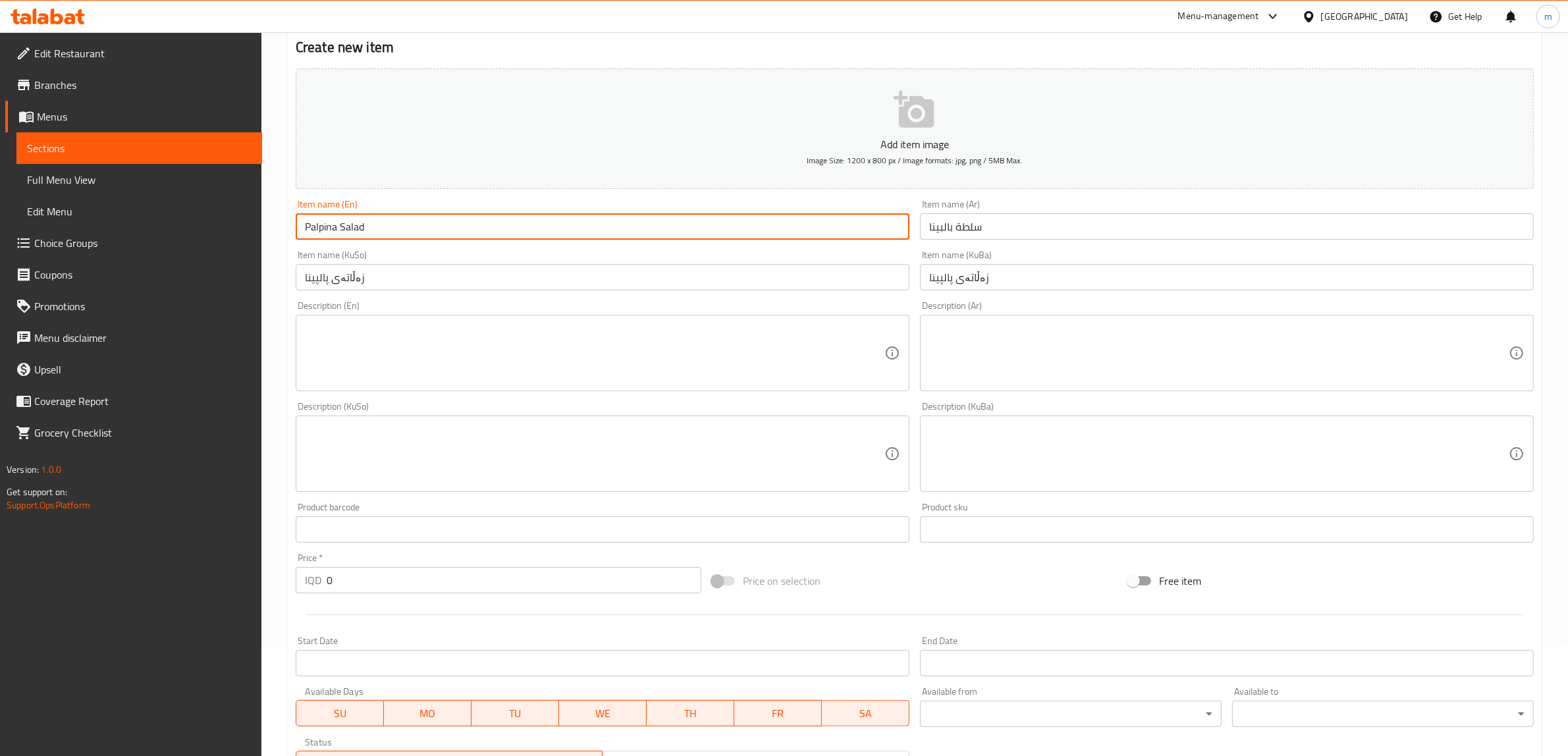
type input "Palpina Salad"
drag, startPoint x: 321, startPoint y: 229, endPoint x: 597, endPoint y: 260, distance: 277.7
click at [597, 260] on div "Item name (KuSo) زەڵاتەی پالپینا Item name ([GEOGRAPHIC_DATA])" at bounding box center [602, 269] width 614 height 40
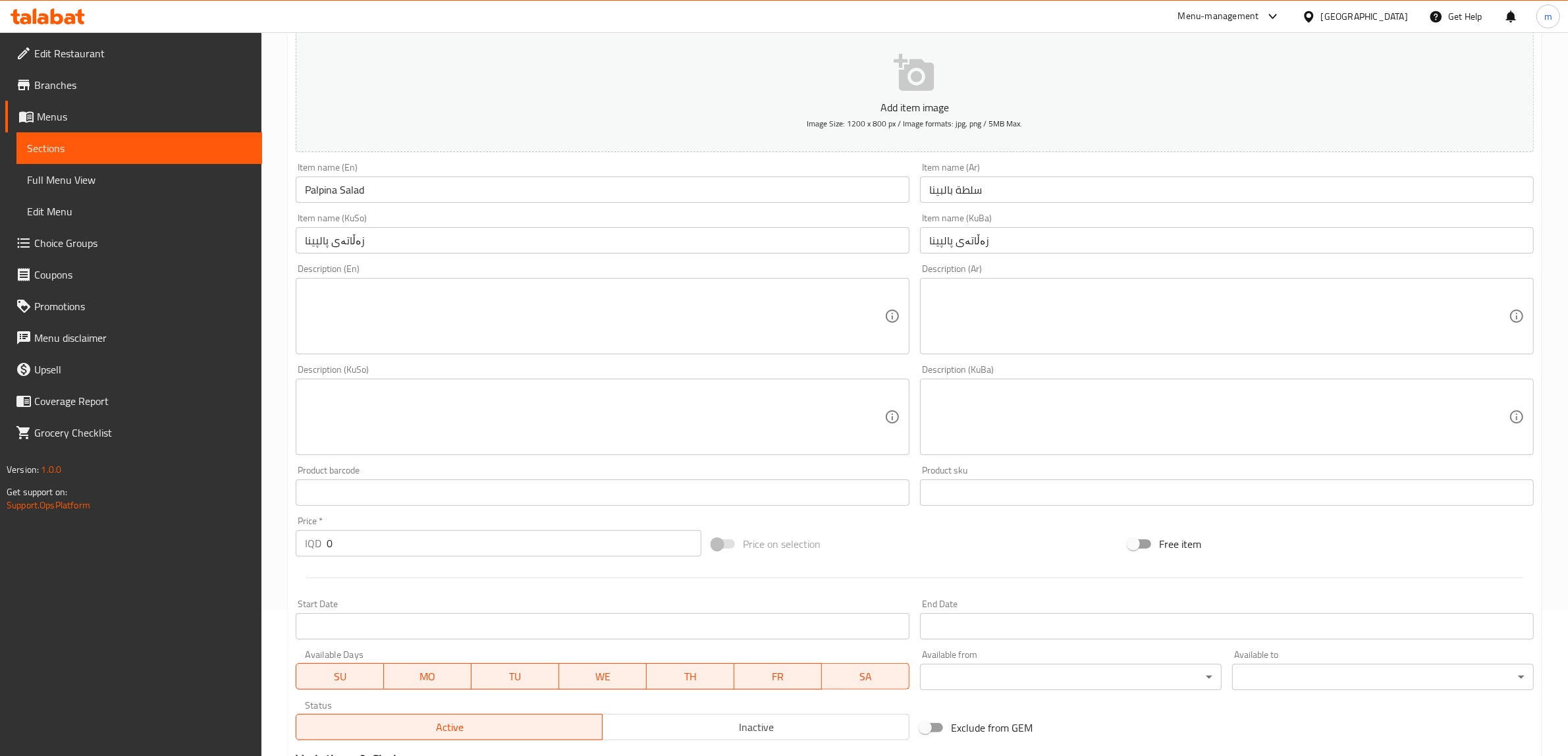
scroll to position [165, 0]
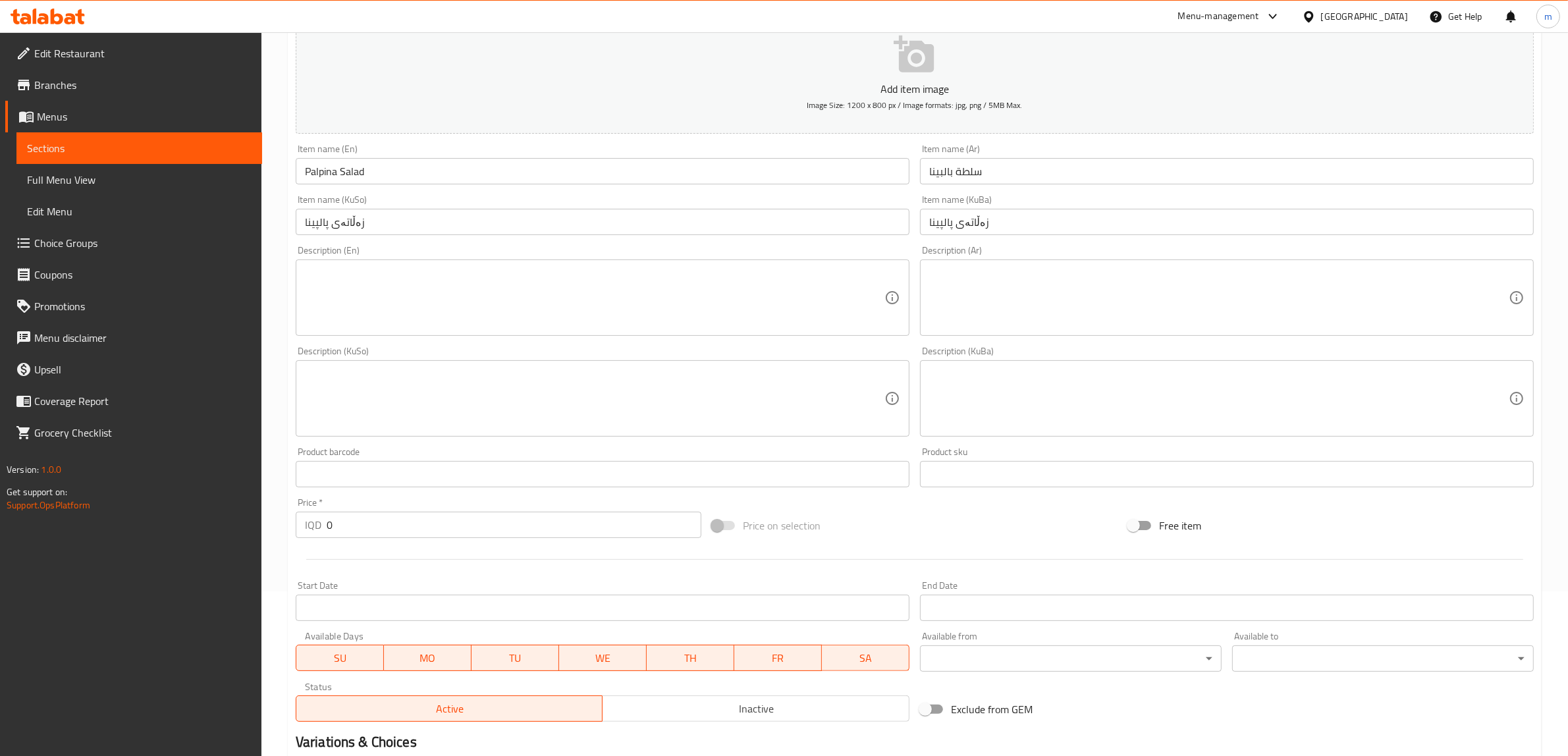
click at [812, 300] on textarea at bounding box center [594, 298] width 580 height 63
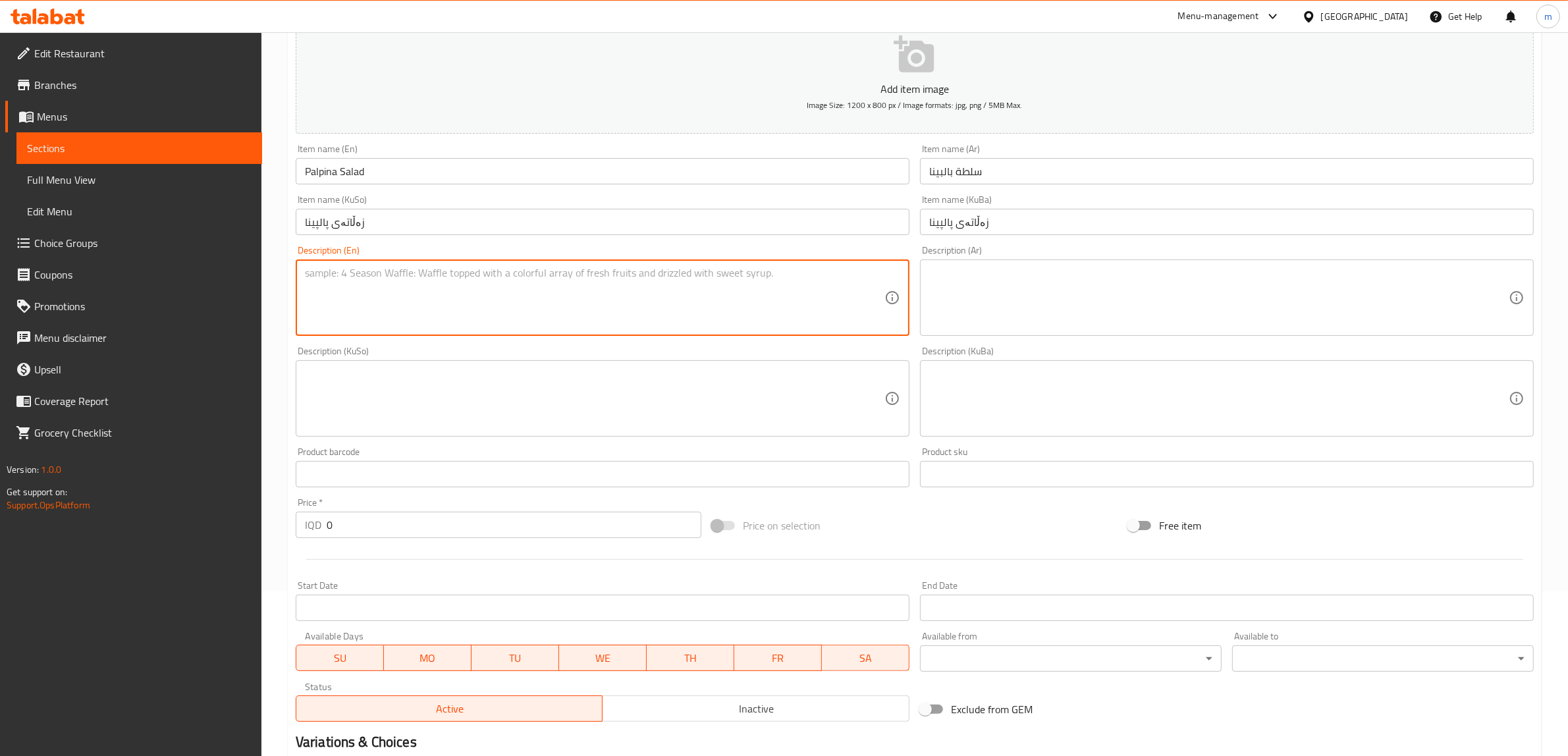
click at [479, 298] on textarea at bounding box center [594, 298] width 580 height 63
paste textarea "fresh palpina with chopped green apple toped with some nuts and special sour sa…"
click at [695, 278] on textarea "Fresh palpina with chopped green apple toped with some nuts and special sour sa…" at bounding box center [594, 298] width 580 height 63
type textarea "Fresh palpina with chopped green apple toped with some nuts and special sour sa…"
click at [1047, 284] on textarea at bounding box center [1219, 298] width 580 height 63
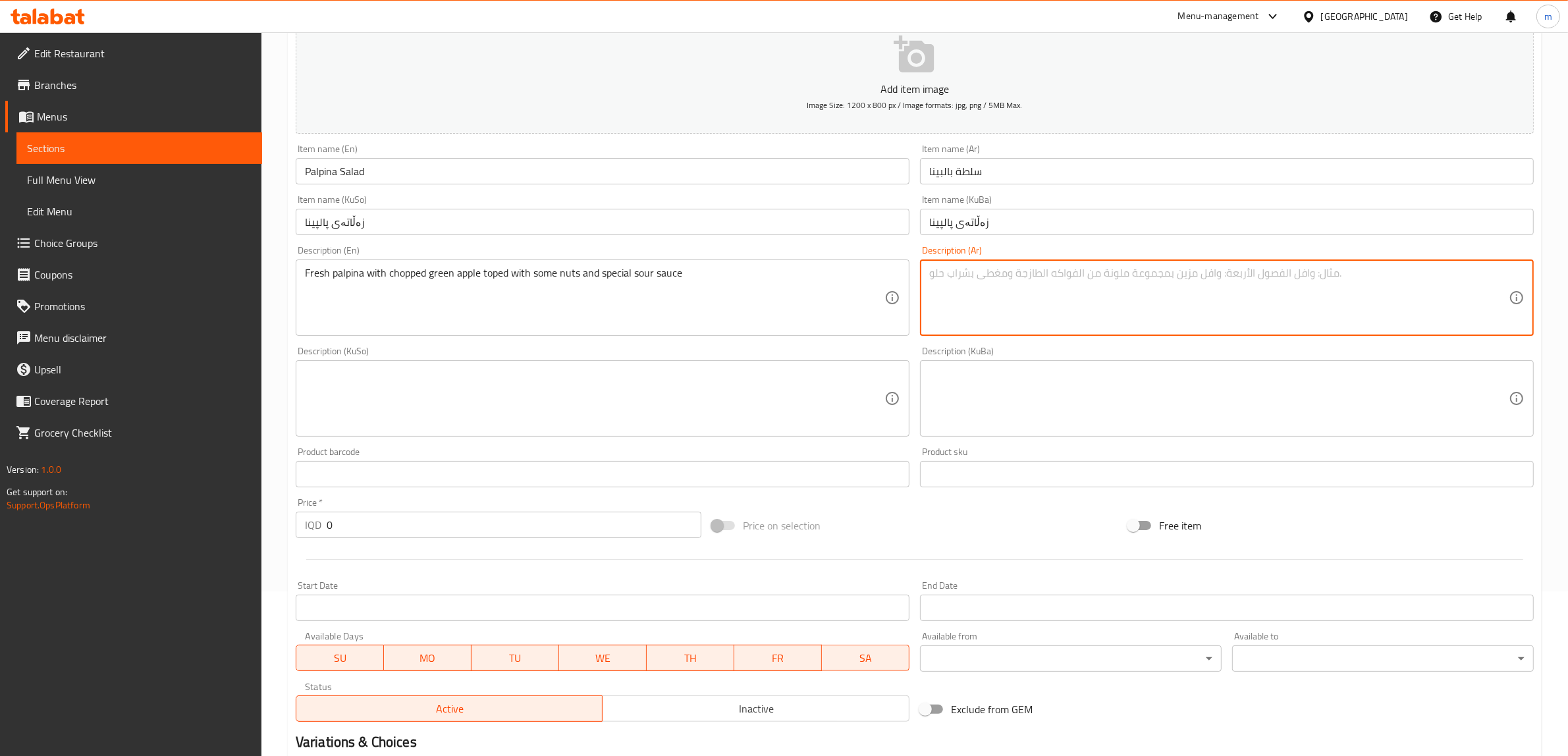
click at [1049, 279] on textarea at bounding box center [1219, 298] width 580 height 63
paste textarea "بالبينا طازجة مع تفاح أخضر مفروم ومغطى ببعض المكسرات وصلصة حامضة خاصة"
click at [1380, 280] on textarea "بالبينا طازجة مع تفاح أخضر مفروم ومغطى ببعض المكسرات وصلصة حامضة خاصة" at bounding box center [1219, 298] width 580 height 63
click at [1358, 277] on textarea "بالبينا طازجة مع تفاح أخضر مقطع ومغطى ببعض المكسرات وصلصة حامضة خاصة" at bounding box center [1219, 298] width 580 height 63
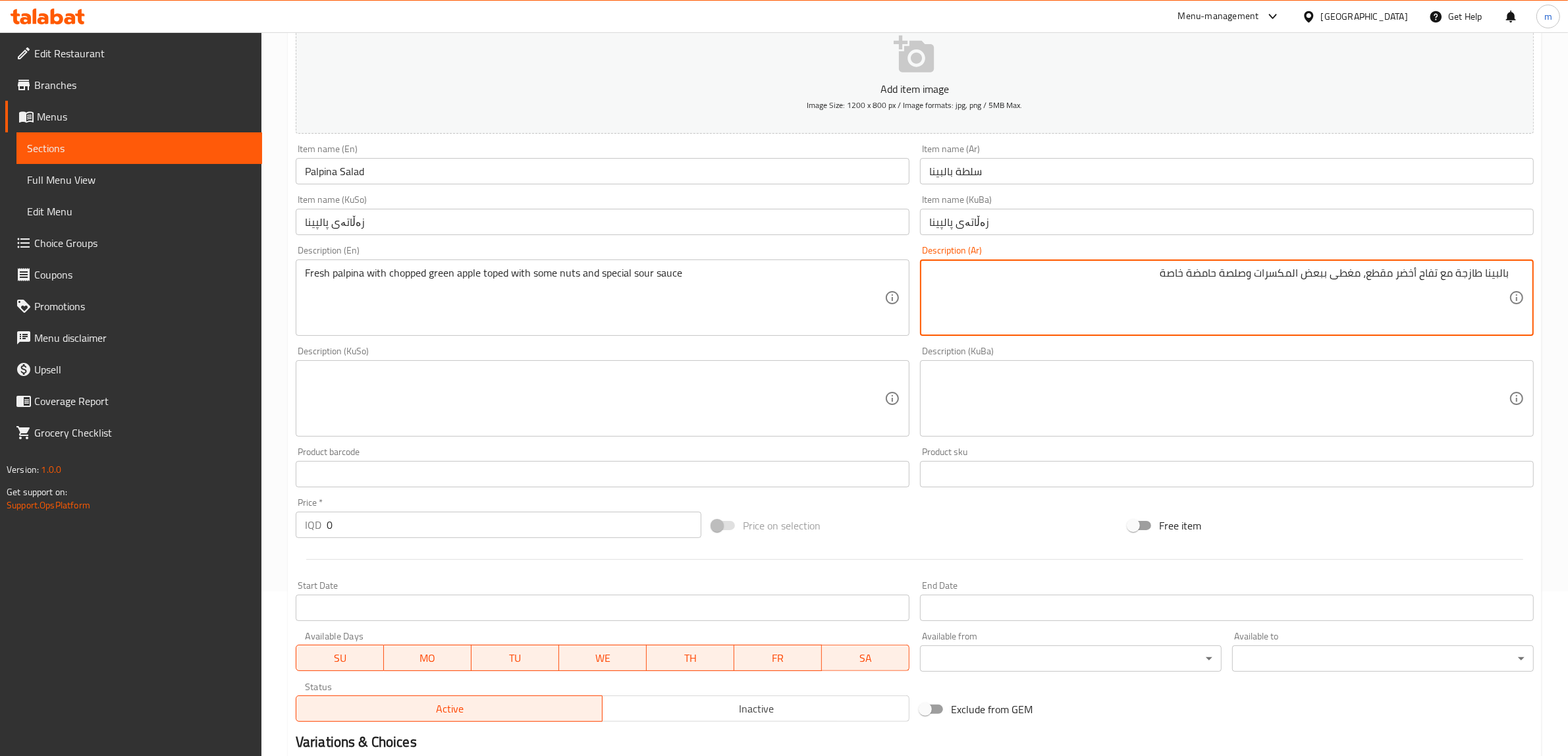
type textarea "بالبينا طازجة مع تفاح أخضر مقطع، مغطى ببعض المكسرات وصلصة حامضة خاصة"
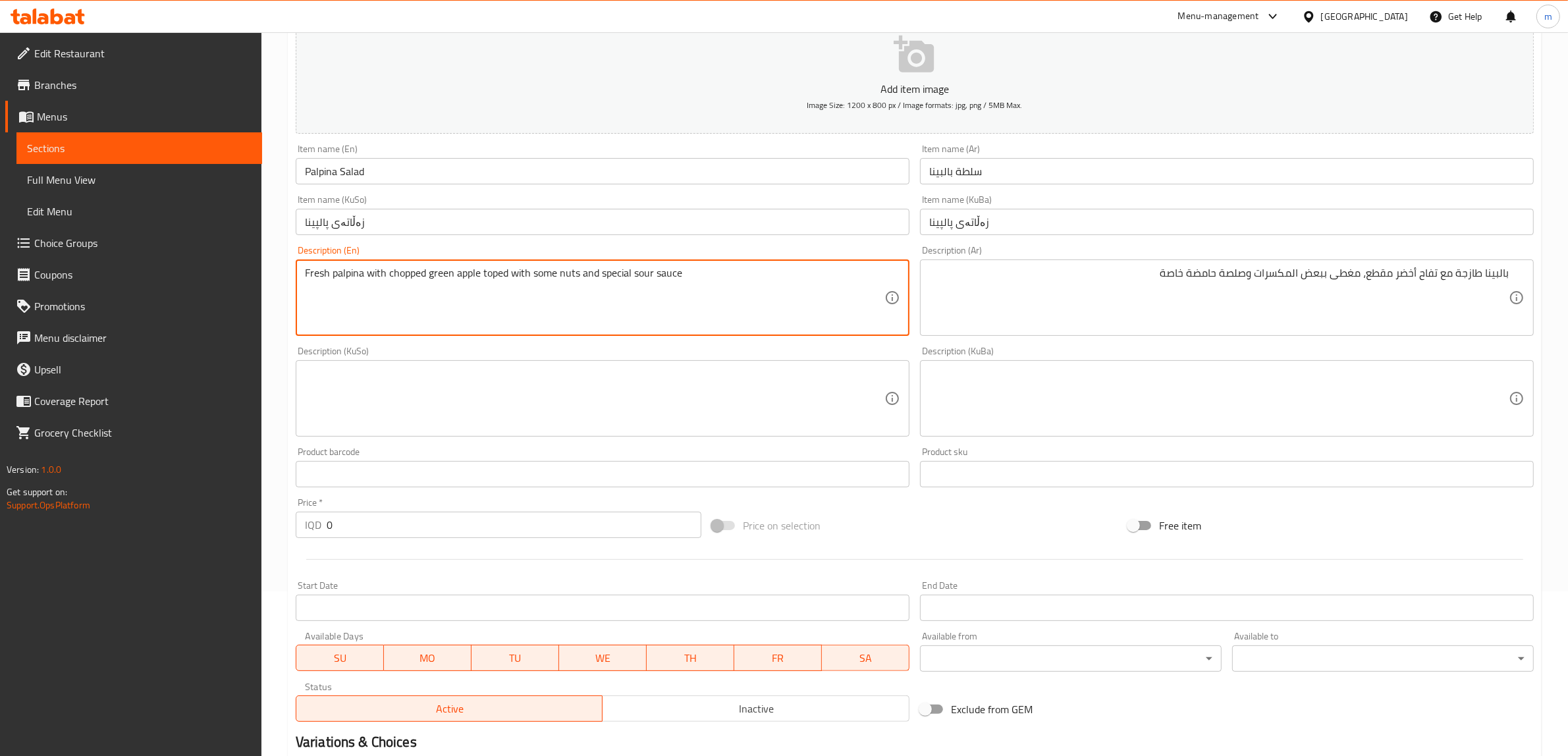
click at [518, 277] on textarea "Fresh palpina with chopped green apple toped with some nuts and special sour sa…" at bounding box center [594, 298] width 580 height 63
type textarea "Fresh palpina with chopped green apple toped، some nuts and special sour sauce"
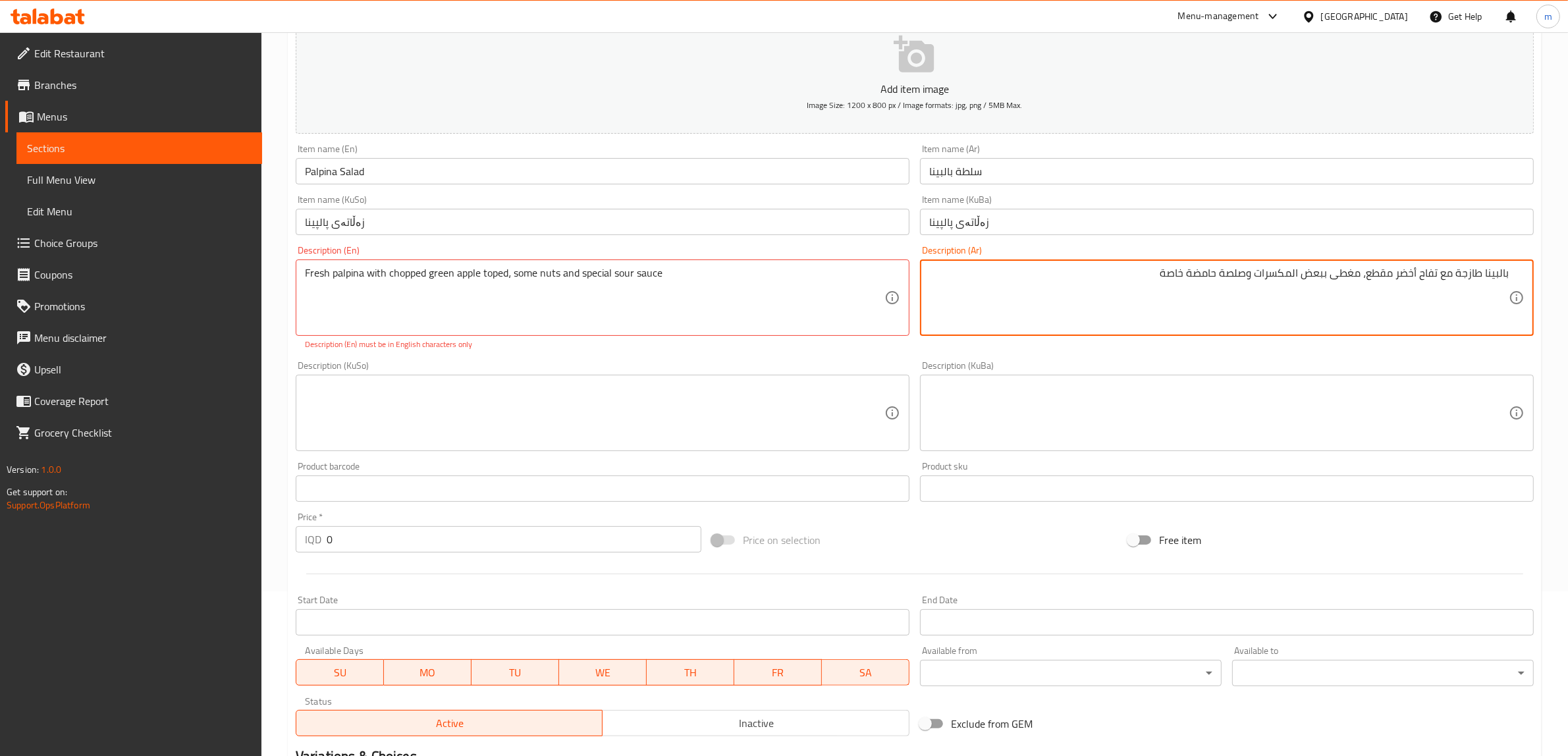
click at [1327, 271] on textarea "بالبينا طازجة مع تفاح أخضر مقطع، مغطى ببعض المكسرات وصلصة حامضة خاصة" at bounding box center [1219, 298] width 580 height 63
click at [1296, 278] on textarea "بالبينا طازجة مع تفاح أخضر مقطع، مغطى ببعض المكسرات وصلصة حامضة خاصة" at bounding box center [1219, 298] width 580 height 63
click at [1292, 272] on textarea "بالبينا طازجة مع تفاح أخضر مقطع، مغطى ببعض المكسرات وصلصة حامضة خاصة" at bounding box center [1219, 298] width 580 height 63
type textarea "بالبينا طازجة مع تفاح أخضر مقطع، مغطى ببعض مكسرات وصلصة حامضة خاصة"
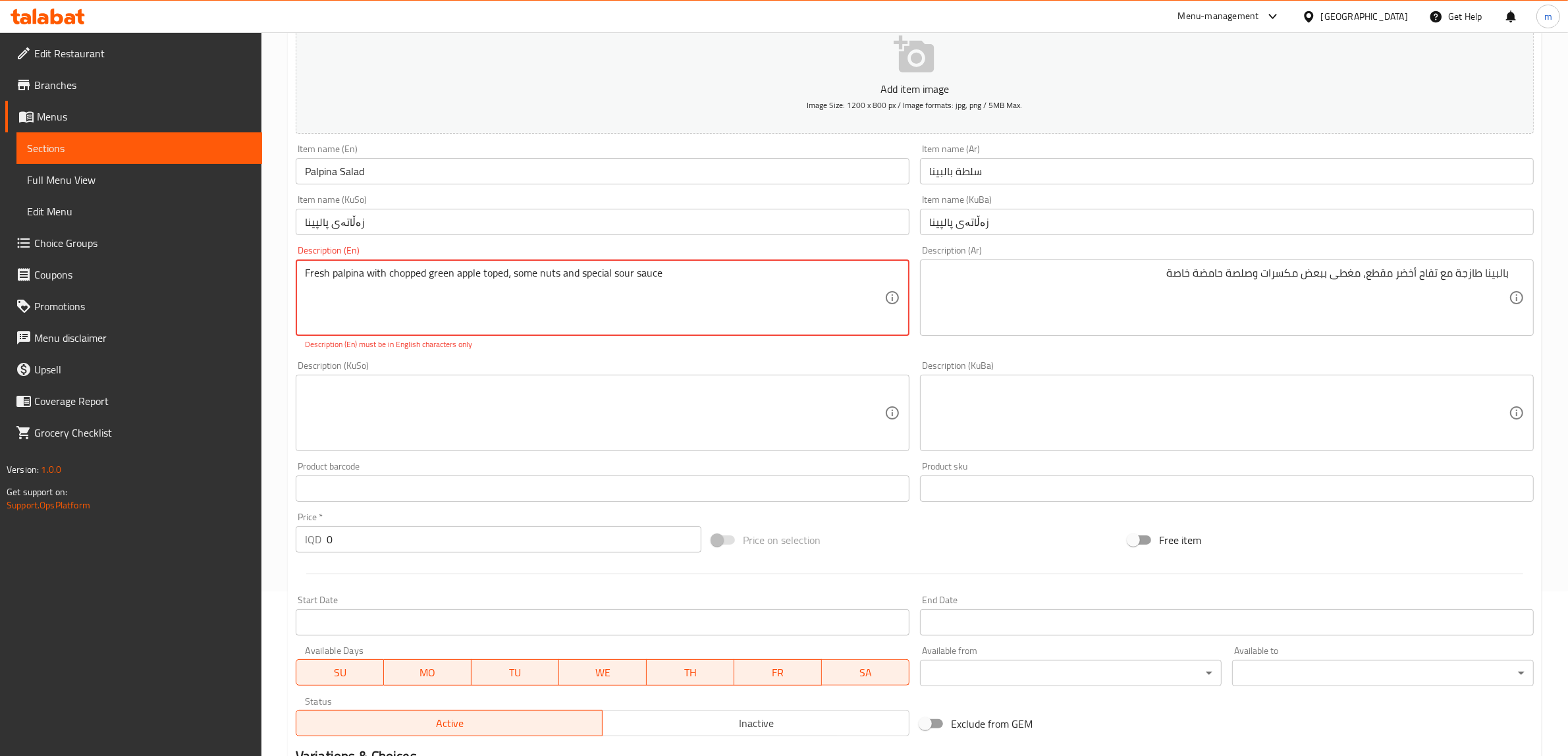
click at [509, 277] on textarea "Fresh palpina with chopped green apple toped، some nuts and special sour sauce" at bounding box center [594, 298] width 580 height 63
click at [542, 351] on div "Add item image Image Size: 1200 x 800 px / Image formats: jpg, png / 5MB Max. I…" at bounding box center [915, 374] width 1248 height 734
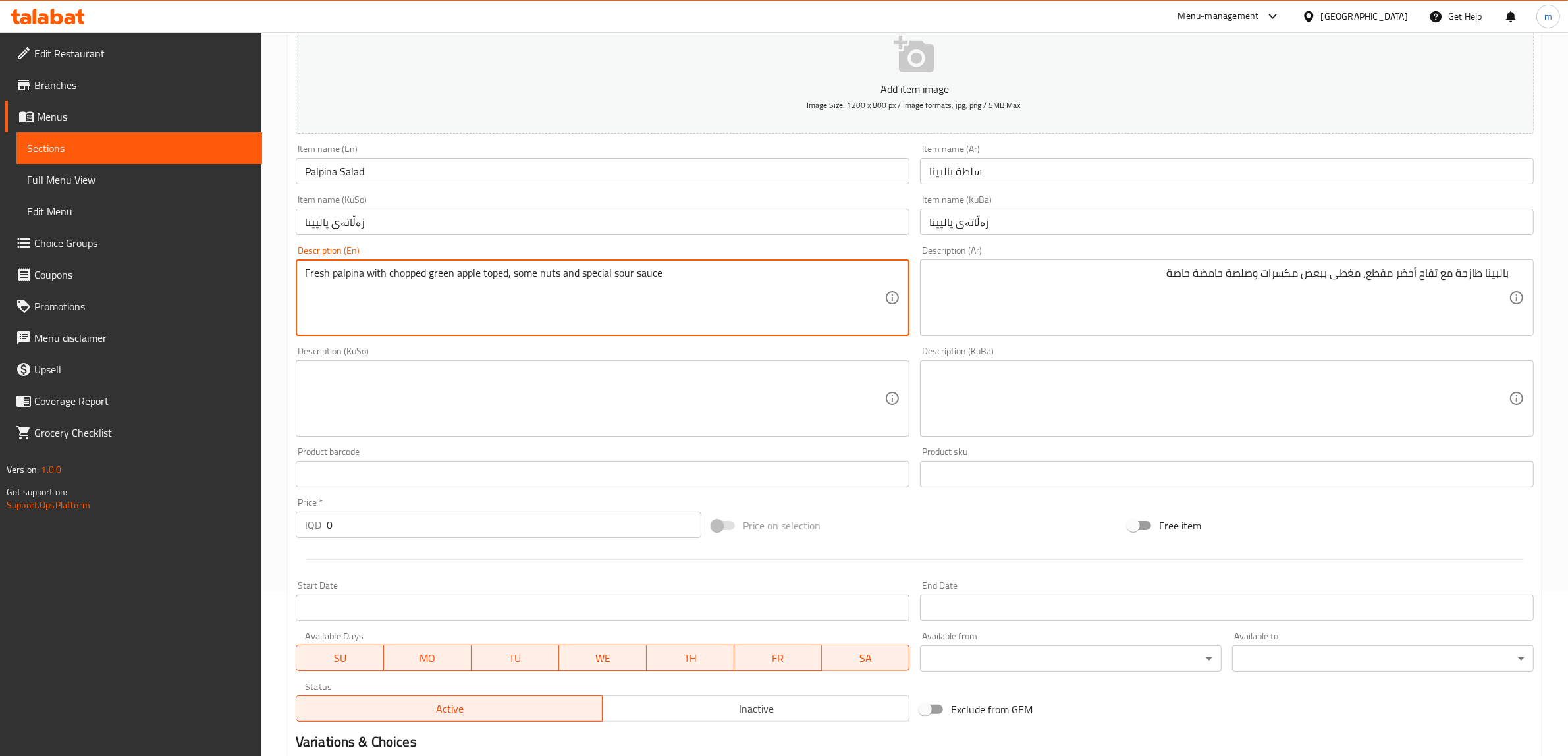
click at [494, 271] on textarea "Fresh palpina with chopped green apple toped, some nuts and special sour sauce" at bounding box center [594, 298] width 580 height 63
click at [623, 360] on div "Description (KuSo)" at bounding box center [602, 399] width 614 height 77
click at [498, 275] on textarea "Fresh palpina with chopped green apple topped, some nuts and special sour sauce" at bounding box center [594, 298] width 580 height 63
click at [498, 274] on textarea "Fresh palpina with chopped green apple topped, some nuts and special sour sauce" at bounding box center [594, 298] width 580 height 63
click at [515, 280] on textarea "Fresh palpina with chopped green apple topped, some nuts and special sour sauce" at bounding box center [594, 298] width 580 height 63
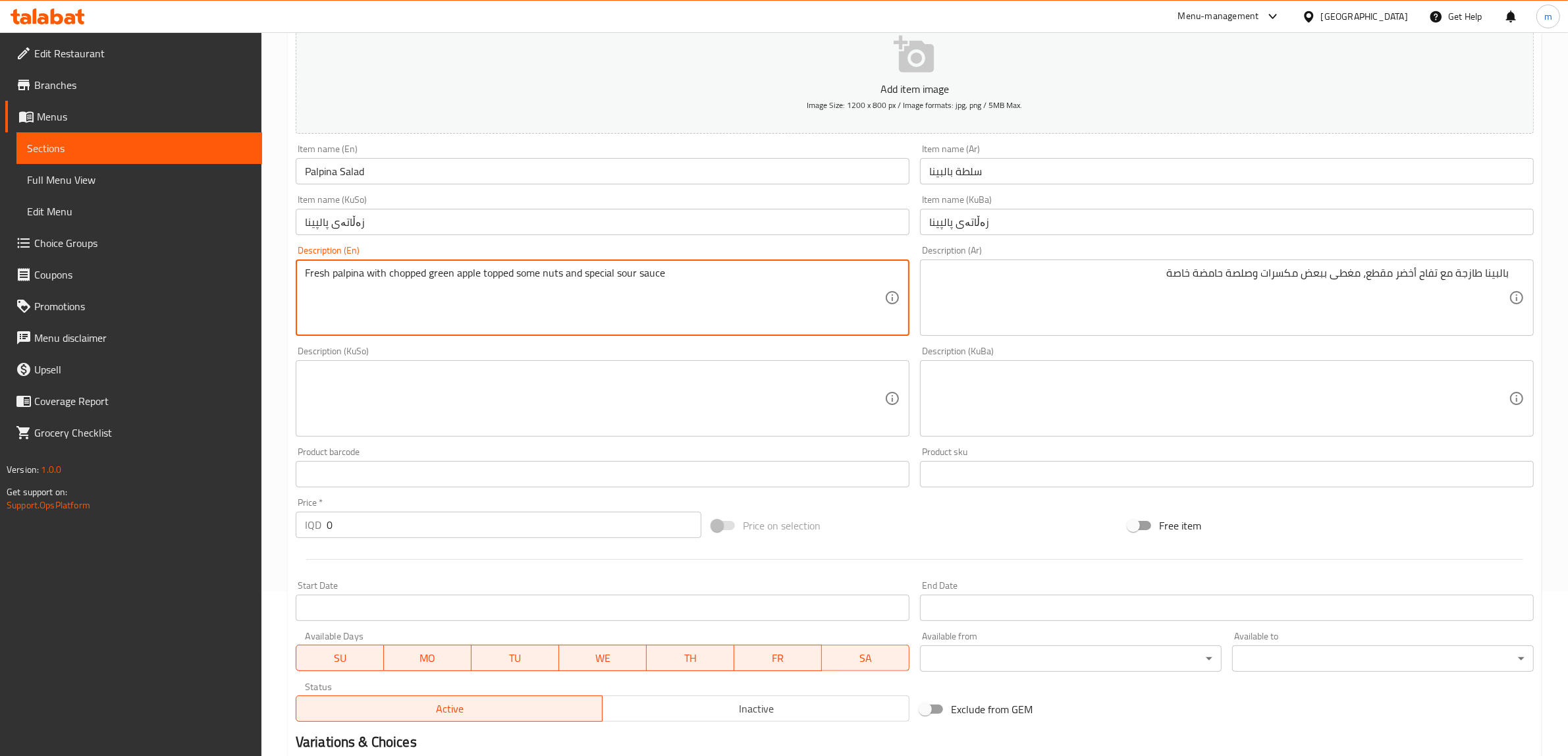
click at [479, 271] on textarea "Fresh palpina with chopped green apple topped some nuts and special sour sauce" at bounding box center [594, 298] width 580 height 63
click at [518, 269] on textarea "Fresh palpina with chopped green apple, topped some nuts and special sour sauce" at bounding box center [594, 298] width 580 height 63
type textarea "Fresh palpina with chopped green apple toped، some nuts and special sour sauce"
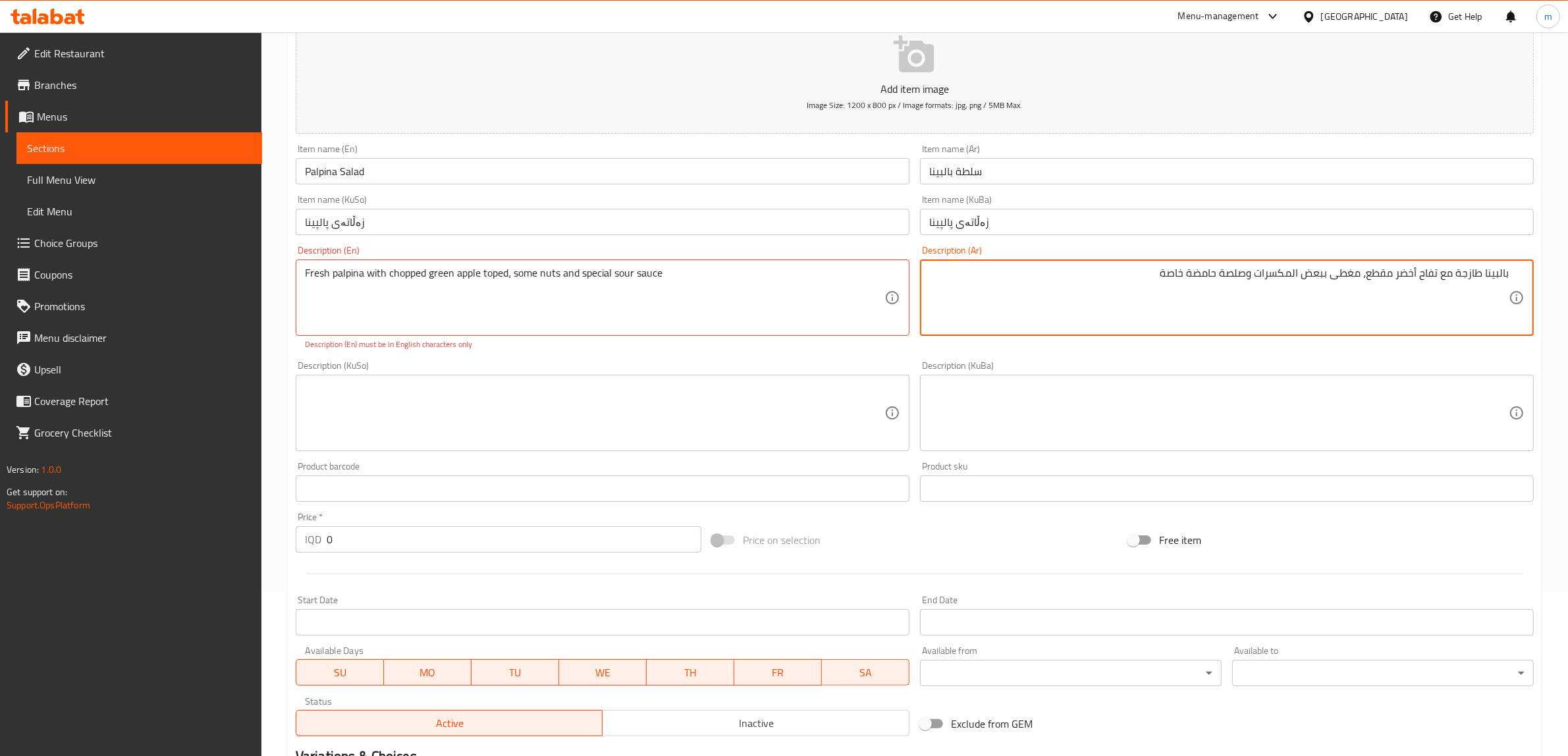
type textarea "بالبينا طازجة مع تفاح أخضر مقطع، مغطى ببعض المكسرات وصلصة حامضة خاصة"
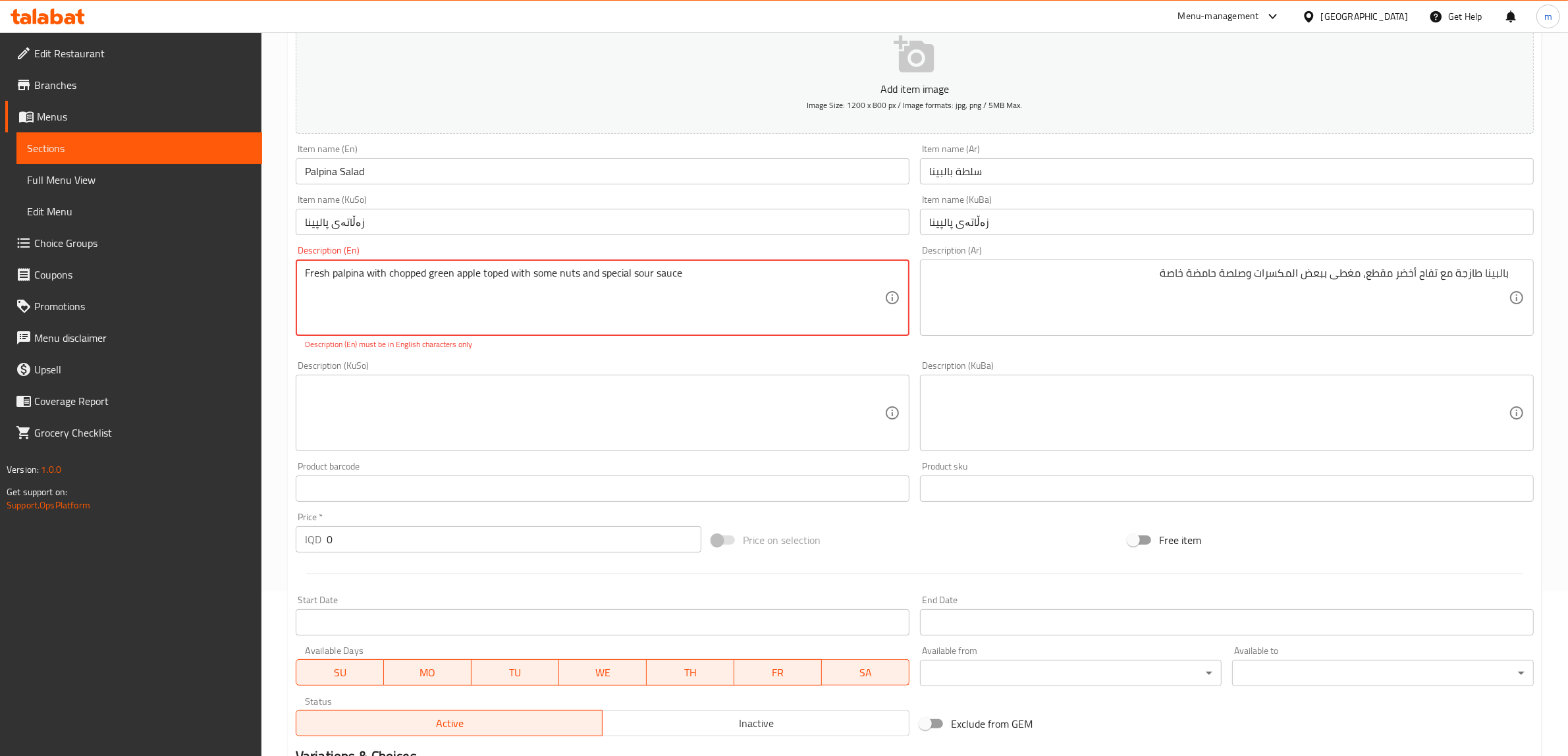
type textarea "Fresh palpina with chopped green apple toped with some nuts and special sour sa…"
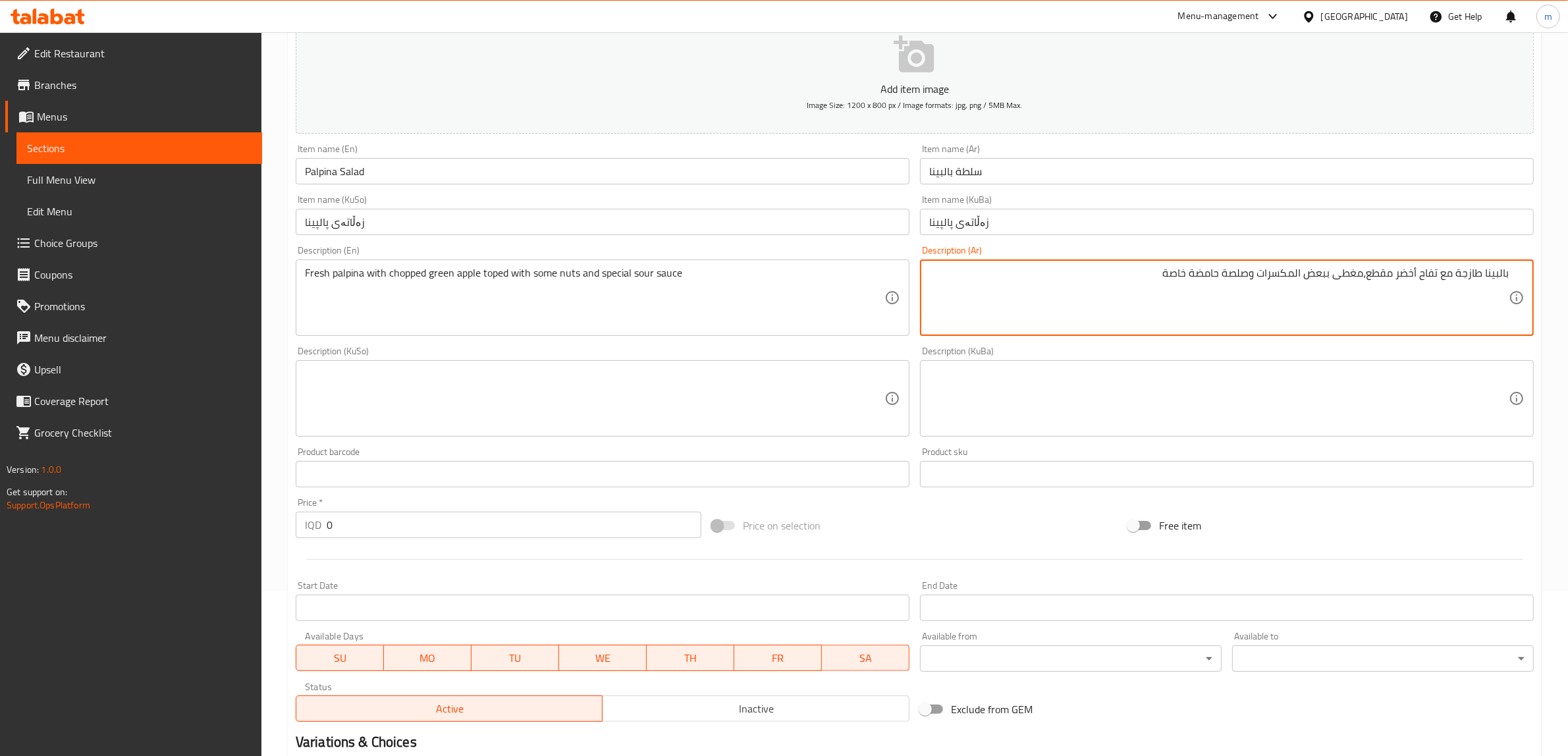
type textarea "بالبينا طازجة مع تفاح أخضر مقطع، مغطى ببعض المكسرات وصلصة حامضة خاصة"
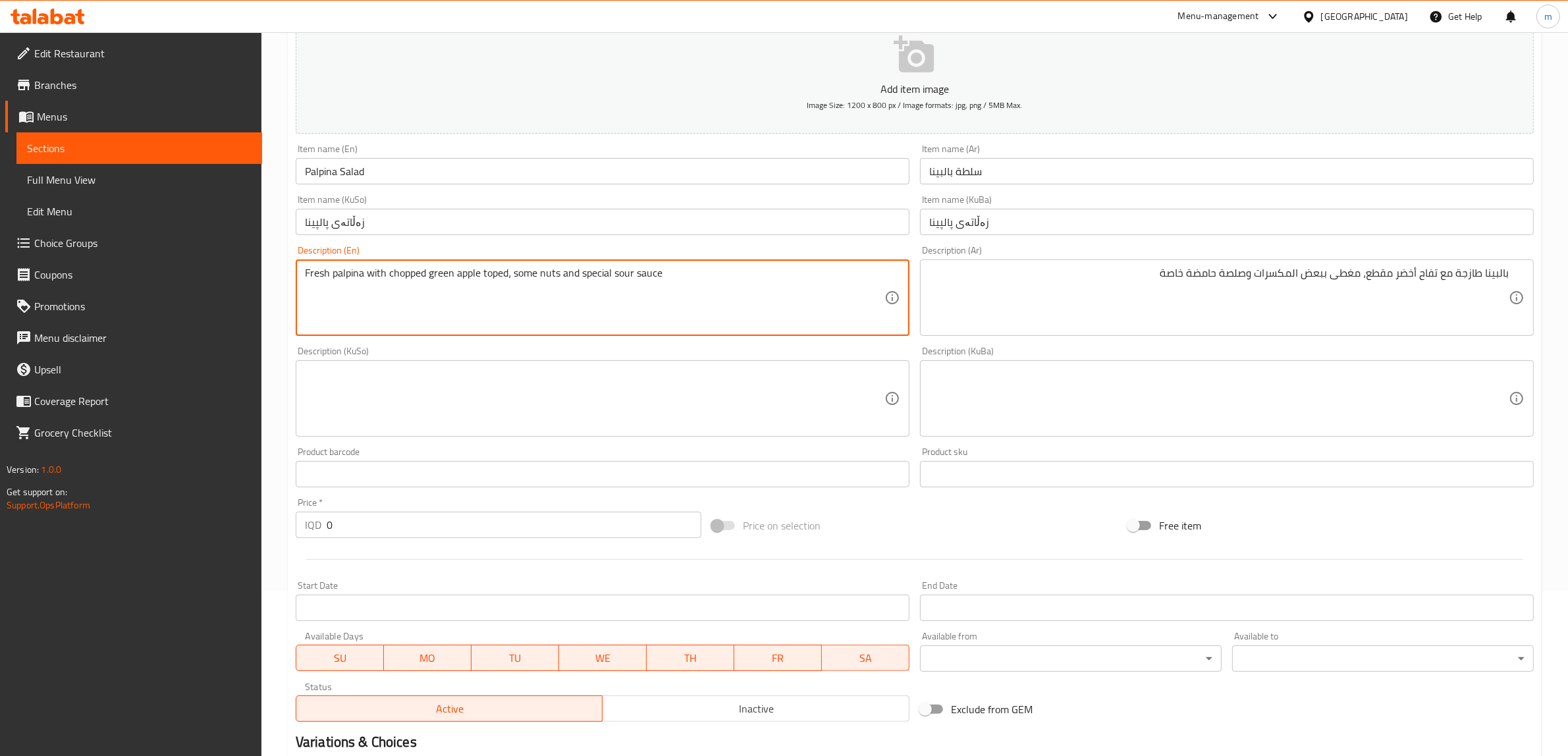
type textarea "Fresh palpina with chopped green apple toped، some nuts and special sour sauce"
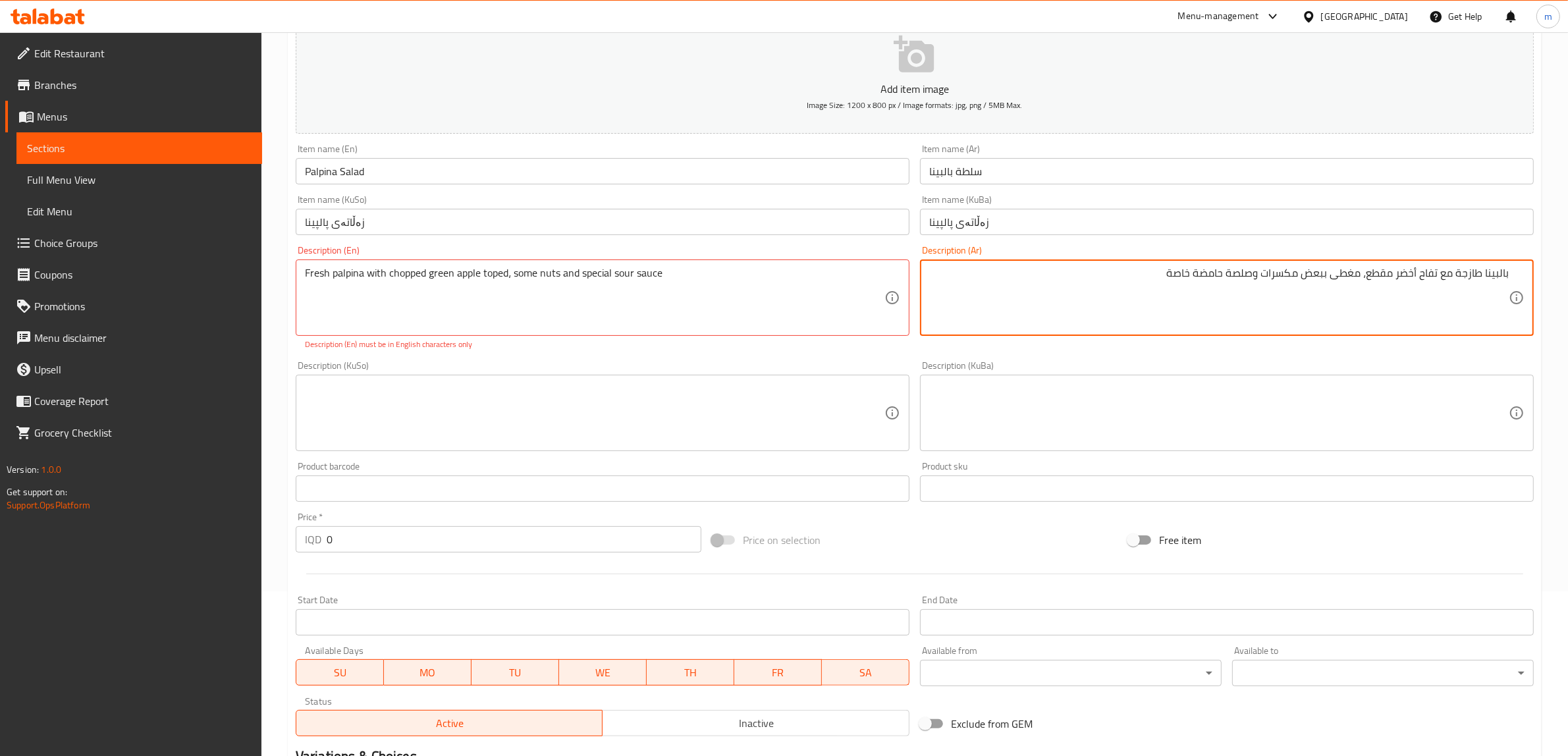
type textarea "بالبينا طازجة مع تفاح أخضر مقطع، مغطى ببعض مكسرات وصلصة حامضة خاصة"
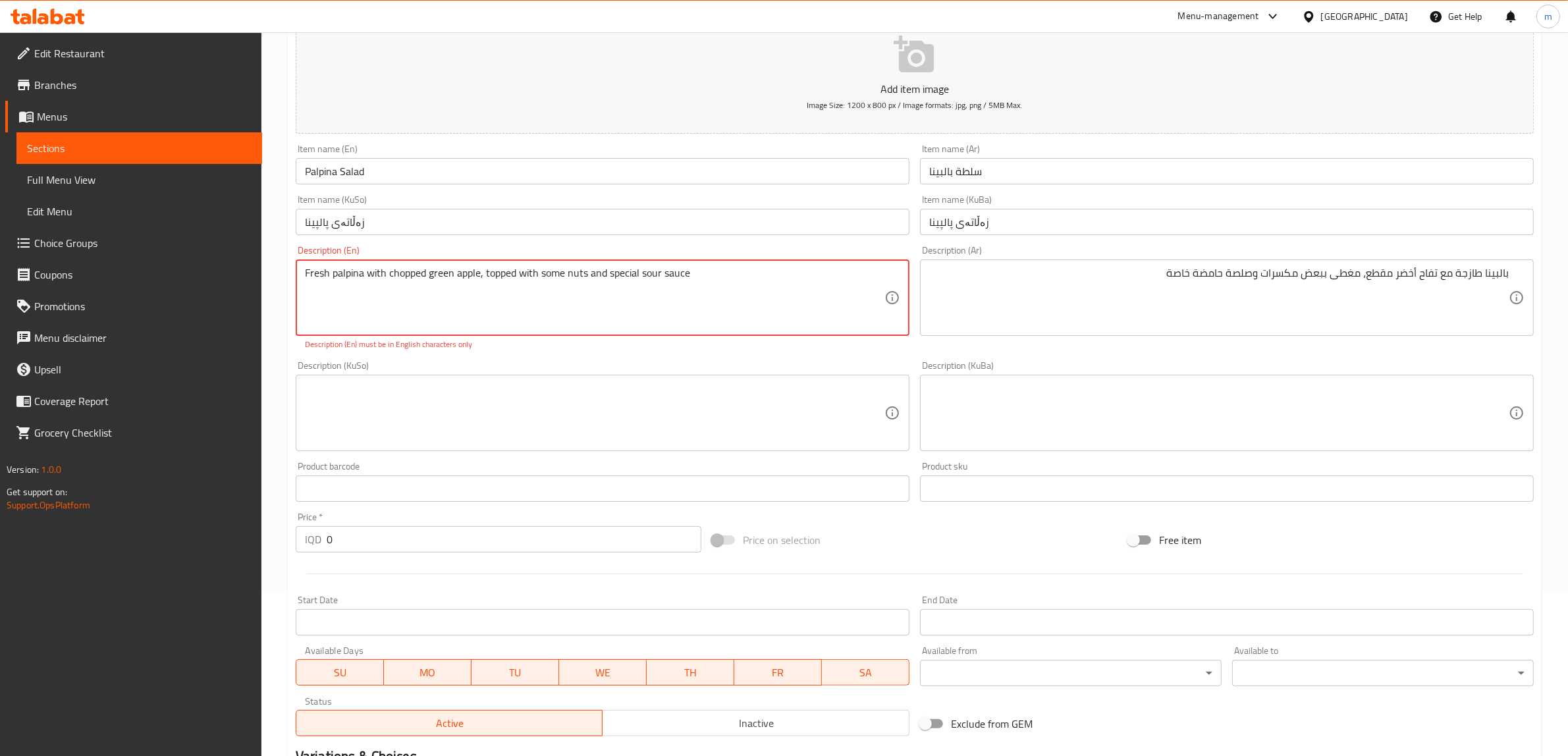
type textarea "Fresh palpina with chopped green apple, topped with some nuts and special sour …"
click at [1255, 403] on textarea at bounding box center [1219, 414] width 580 height 63
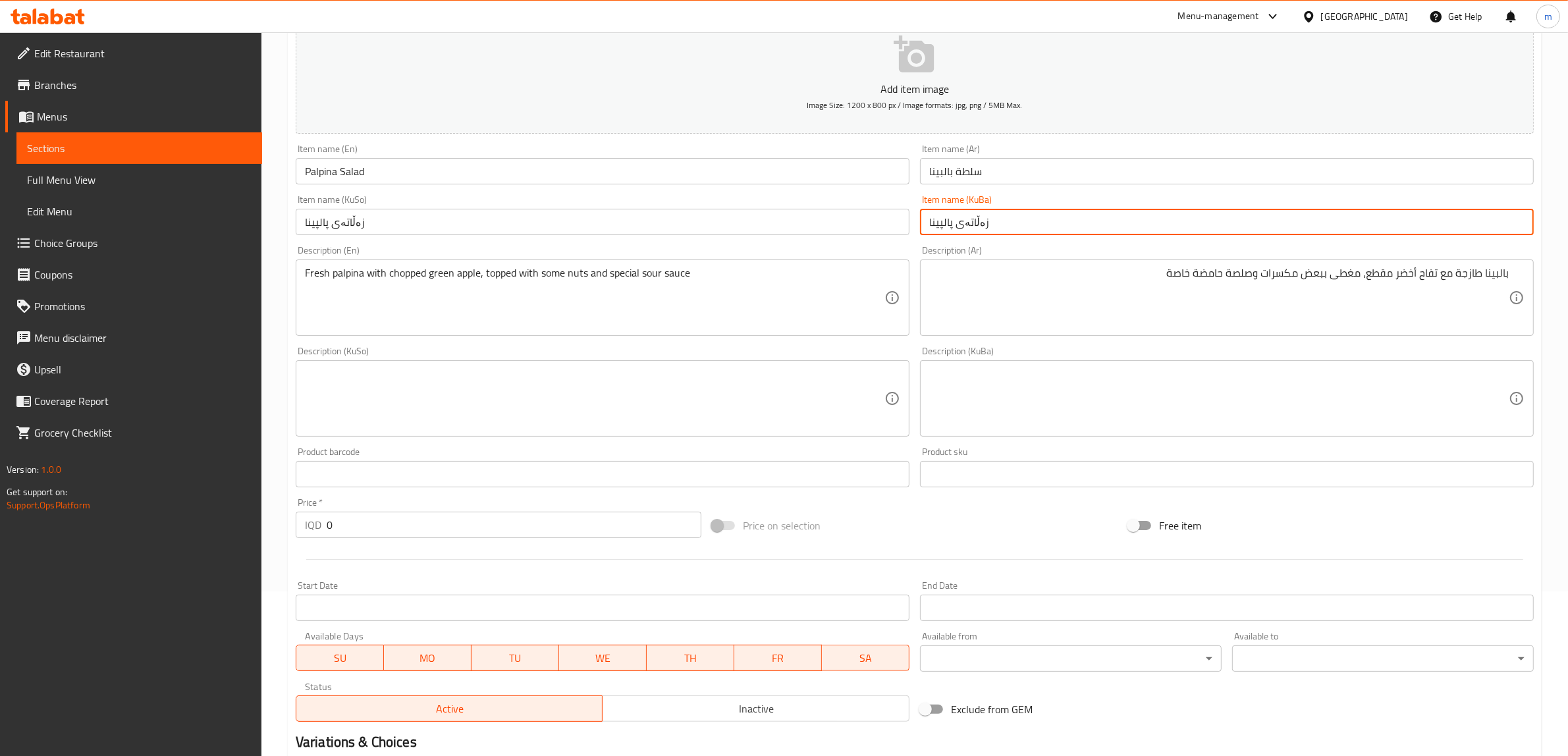
click at [932, 217] on input "زەڵاتەی پالپینا" at bounding box center [1227, 222] width 614 height 27
click at [1091, 393] on textarea at bounding box center [1219, 399] width 580 height 63
paste textarea "پالپینا"
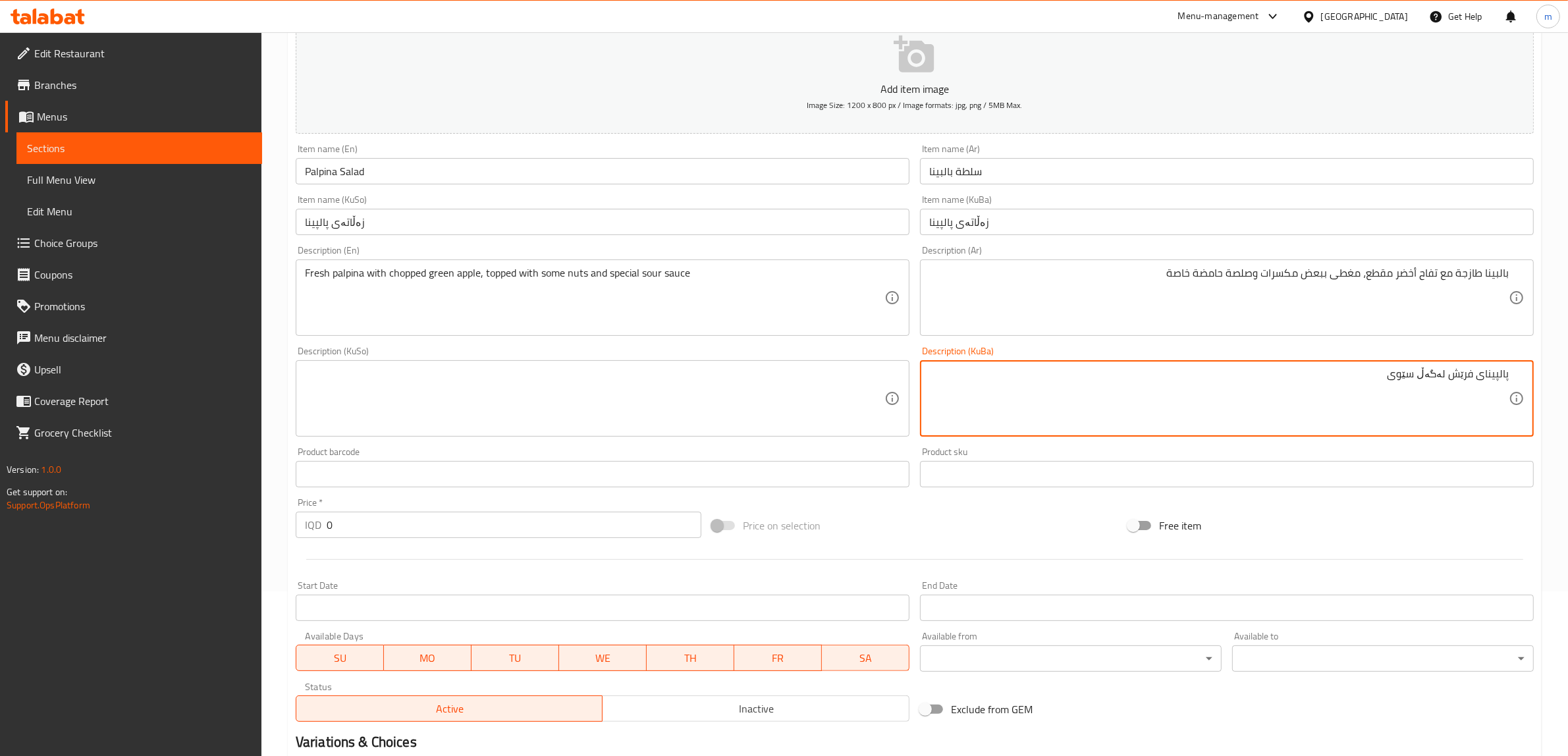
paste textarea "پارچەکراو"
type textarea "پالپینای فرێش لەگەڵ سێوی سەوزی پارچەکراو، داپۆشراو بە هەندێک چەرەزات و سۆسی ترش…"
click at [1213, 271] on textarea "بالبينا طازجة مع تفاح أخضر مقطع، مغطى ببعض مكسرات وصلصة حامضة خاصة" at bounding box center [1219, 298] width 580 height 63
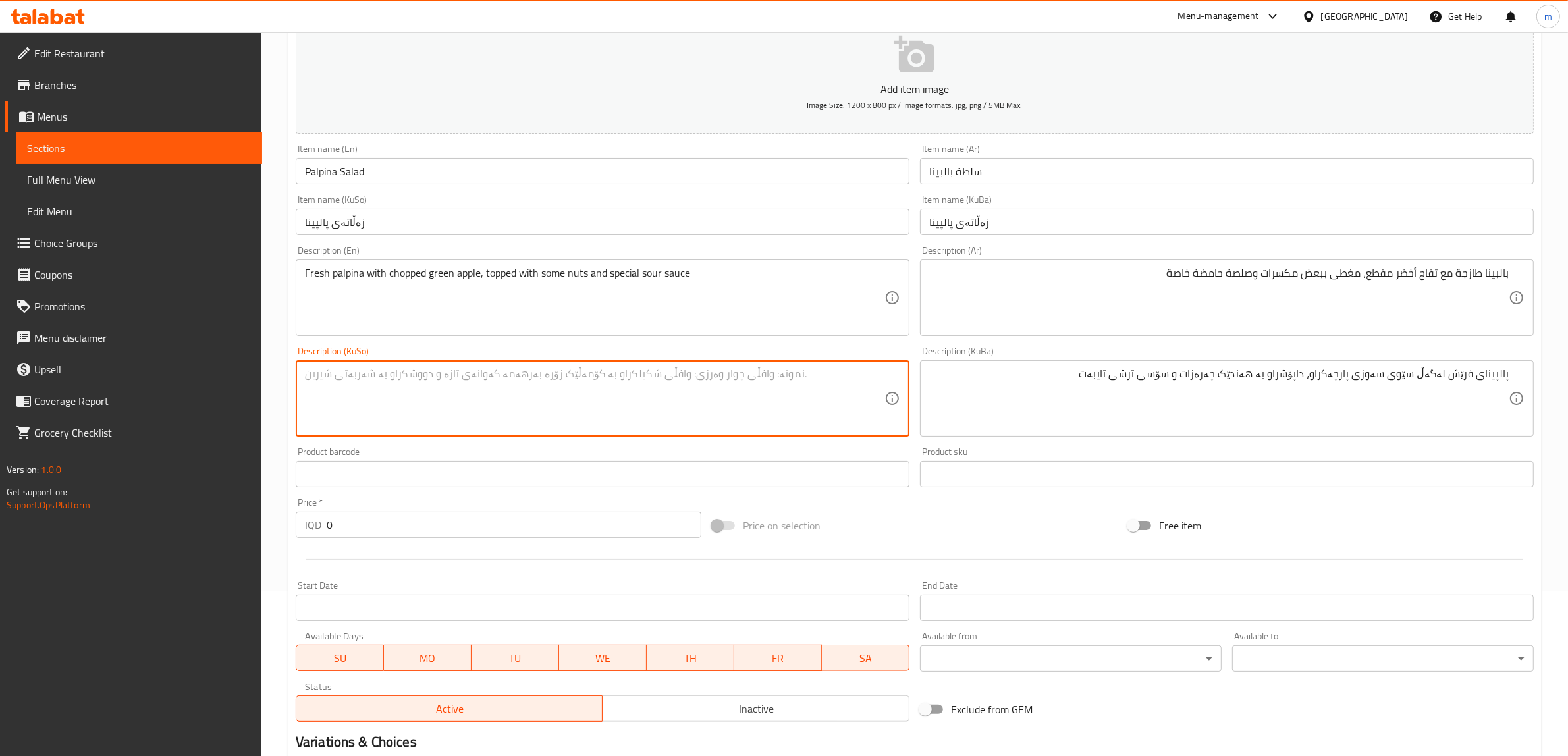
click at [570, 375] on textarea at bounding box center [594, 399] width 580 height 63
paste textarea "پالپینای فرێش لەگەڵ سێوی سەوزی پارچەکراو، داپۆشراو بە هەندێک چەرەزات و سۆسی ترش…"
type textarea "پالپینای فرێش لەگەڵ سێوی سەوزی پارچەکراو، داپۆشراو بە هەندێک چەرەزات و سۆسی ترش…"
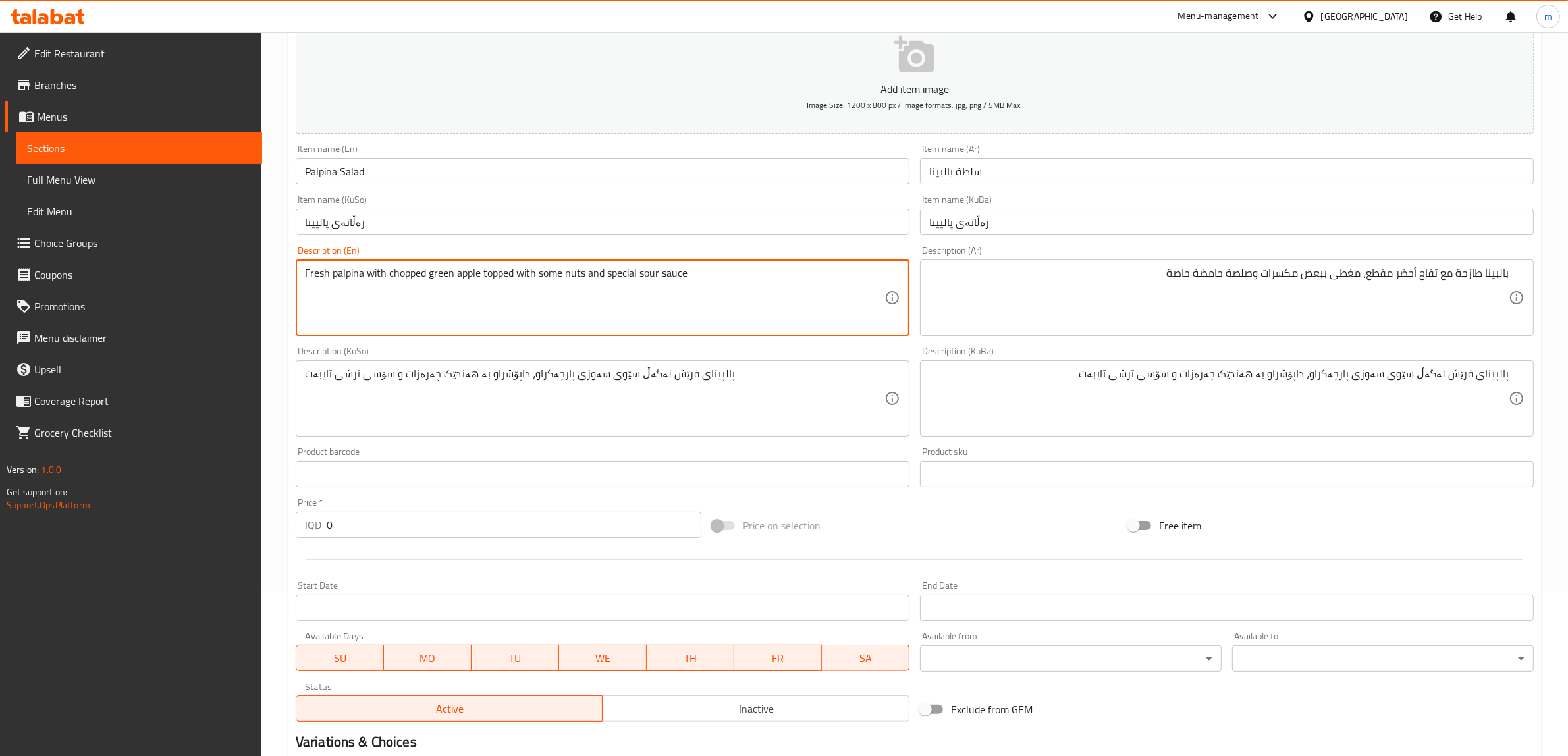
type textarea "Fresh palpina with chopped green apple topped with some nuts and special sour s…"
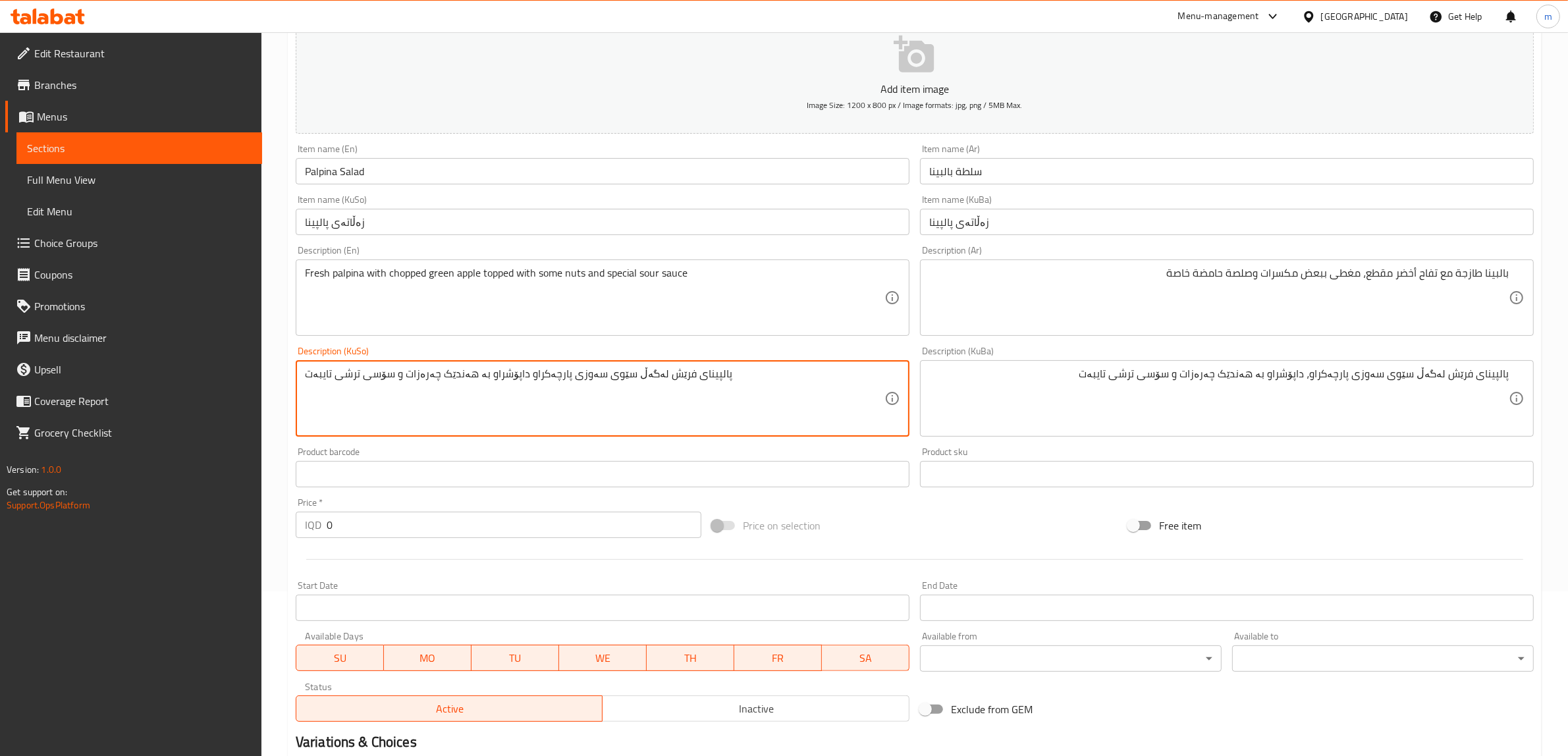
type textarea "پالپینای فرێش لەگەڵ سێوی سەوزی پارچەکراو داپۆشراو بە هەندێک چەرەزات و سۆسی ترشی…"
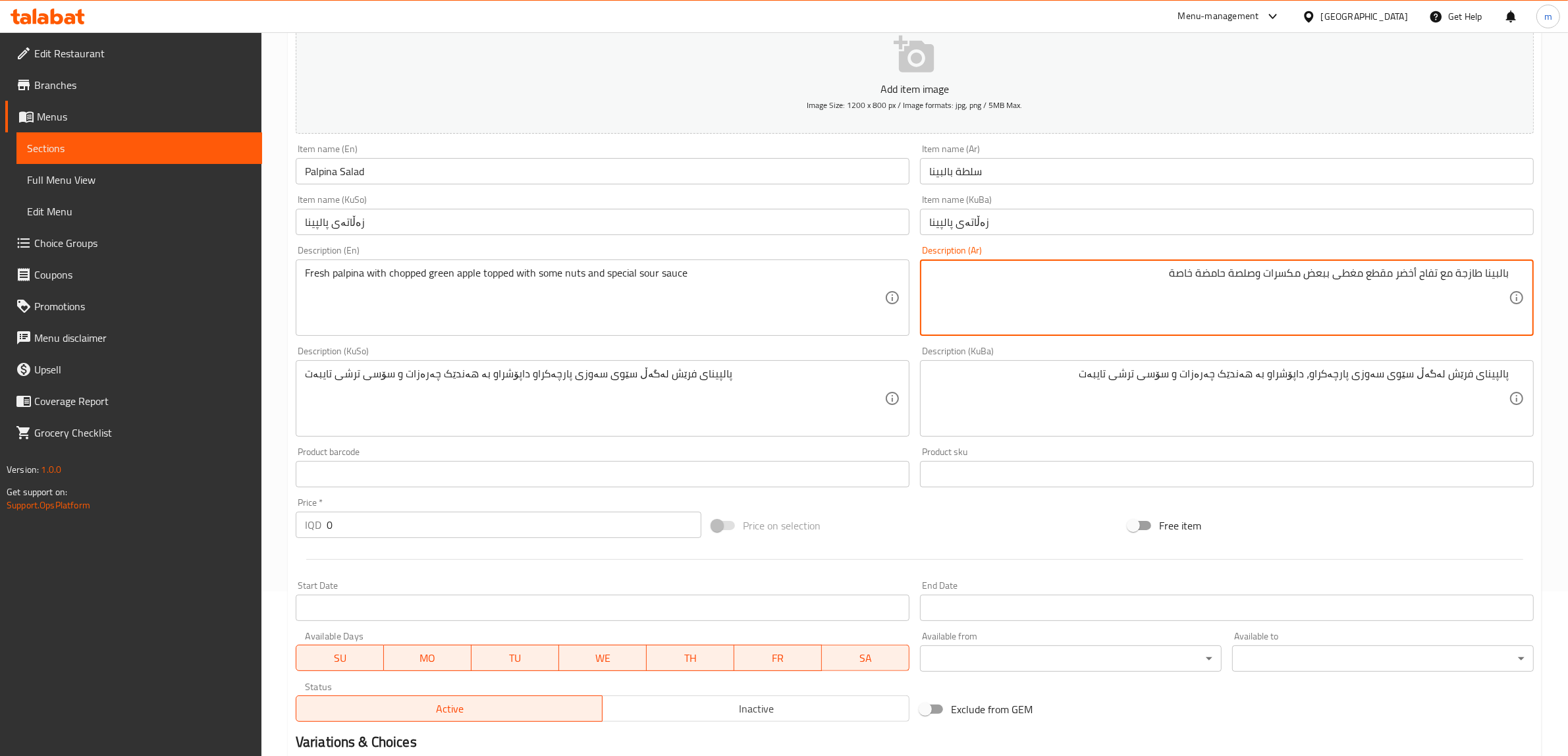
type textarea "بالبينا طازجة مع تفاح أخضر مقطع مغطى ببعض مكسرات وصلصة حامضة خاصة"
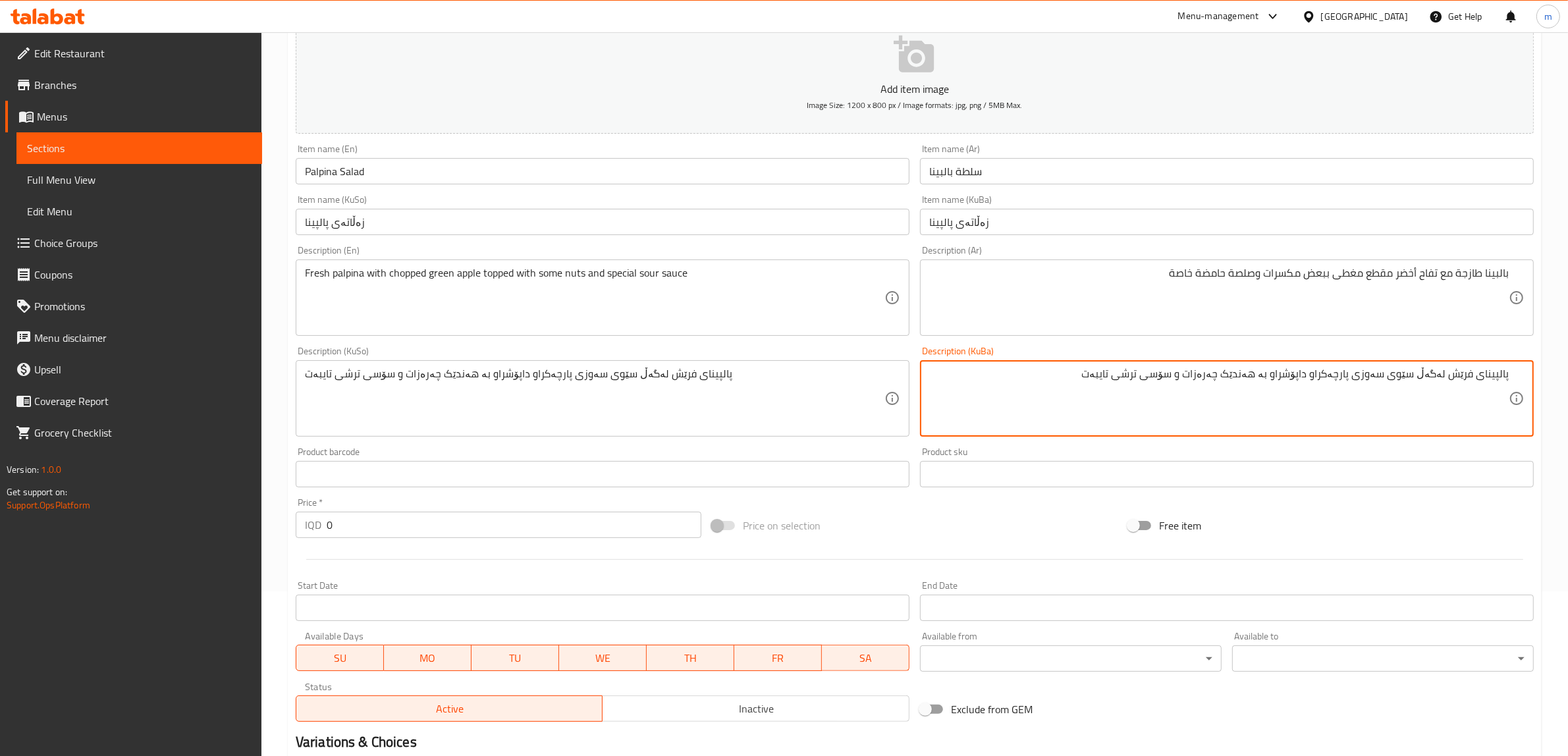
click at [1245, 391] on textarea "پالپینای فرێش لەگەڵ سێوی سەوزی پارچەکراو داپۆشراو بە هەندێک چەرەزات و سۆسی ترشی…" at bounding box center [1219, 399] width 580 height 63
type textarea "پالپینای فرێش لەگەڵ سێوی سەوزی پارچەکراو داپۆشراو بە هەندێک چەرەزات و سۆسی ترشی…"
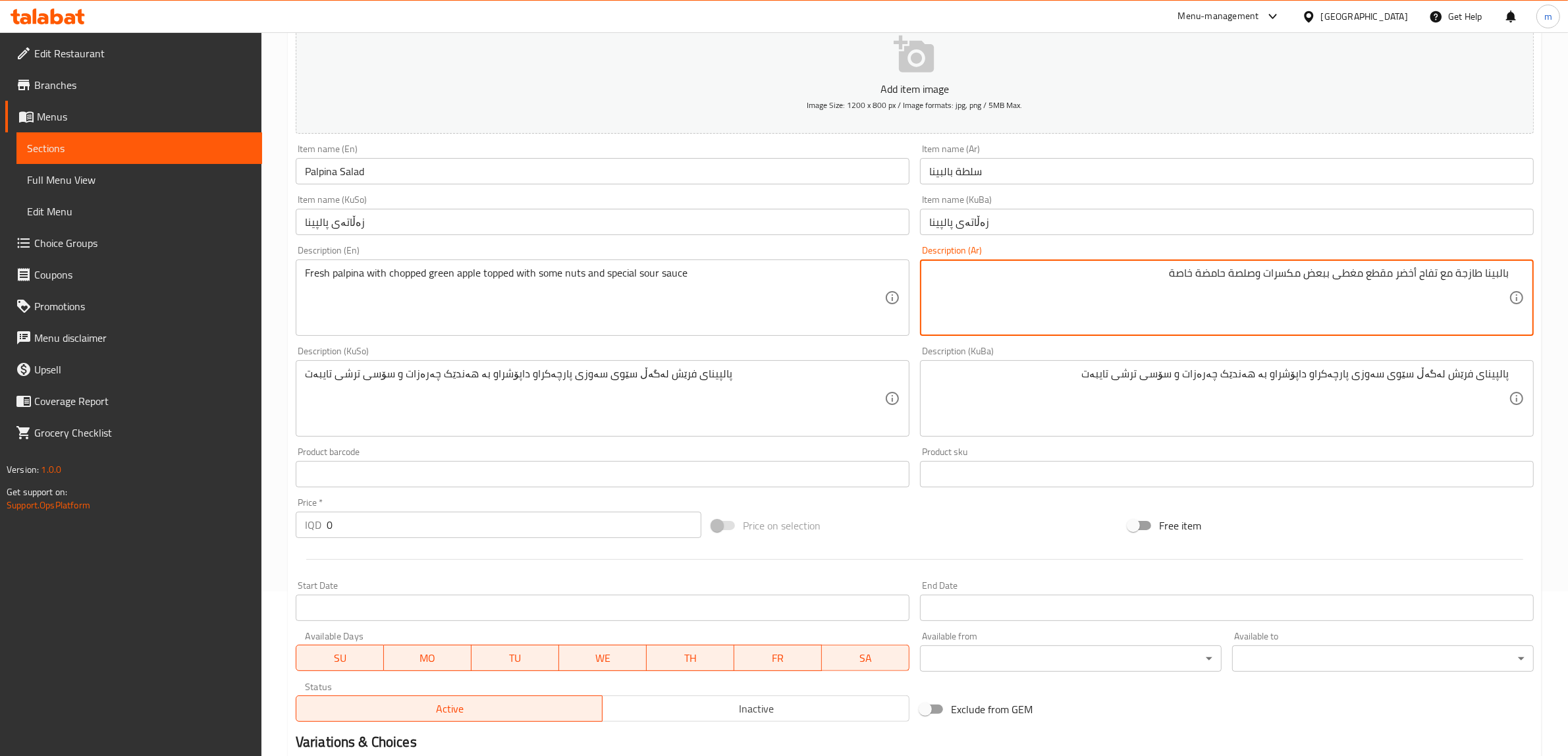
click at [614, 347] on div "Description (KuSo) پالپینای فرێش لەگەڵ سێوی سەوزی پارچەکراو داپۆشراو بە هەندێک …" at bounding box center [602, 391] width 614 height 90
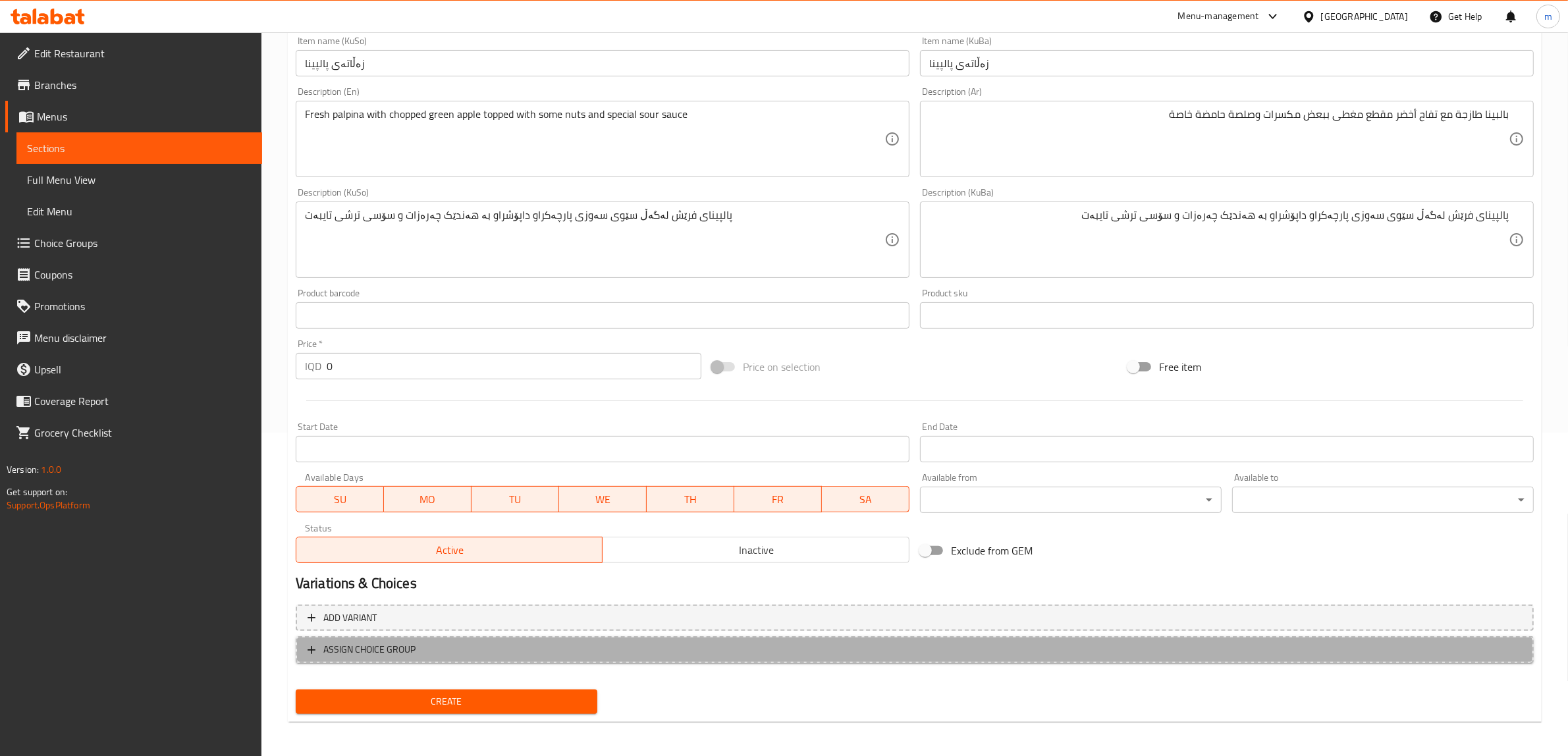
click at [375, 654] on span "ASSIGN CHOICE GROUP" at bounding box center [370, 649] width 92 height 16
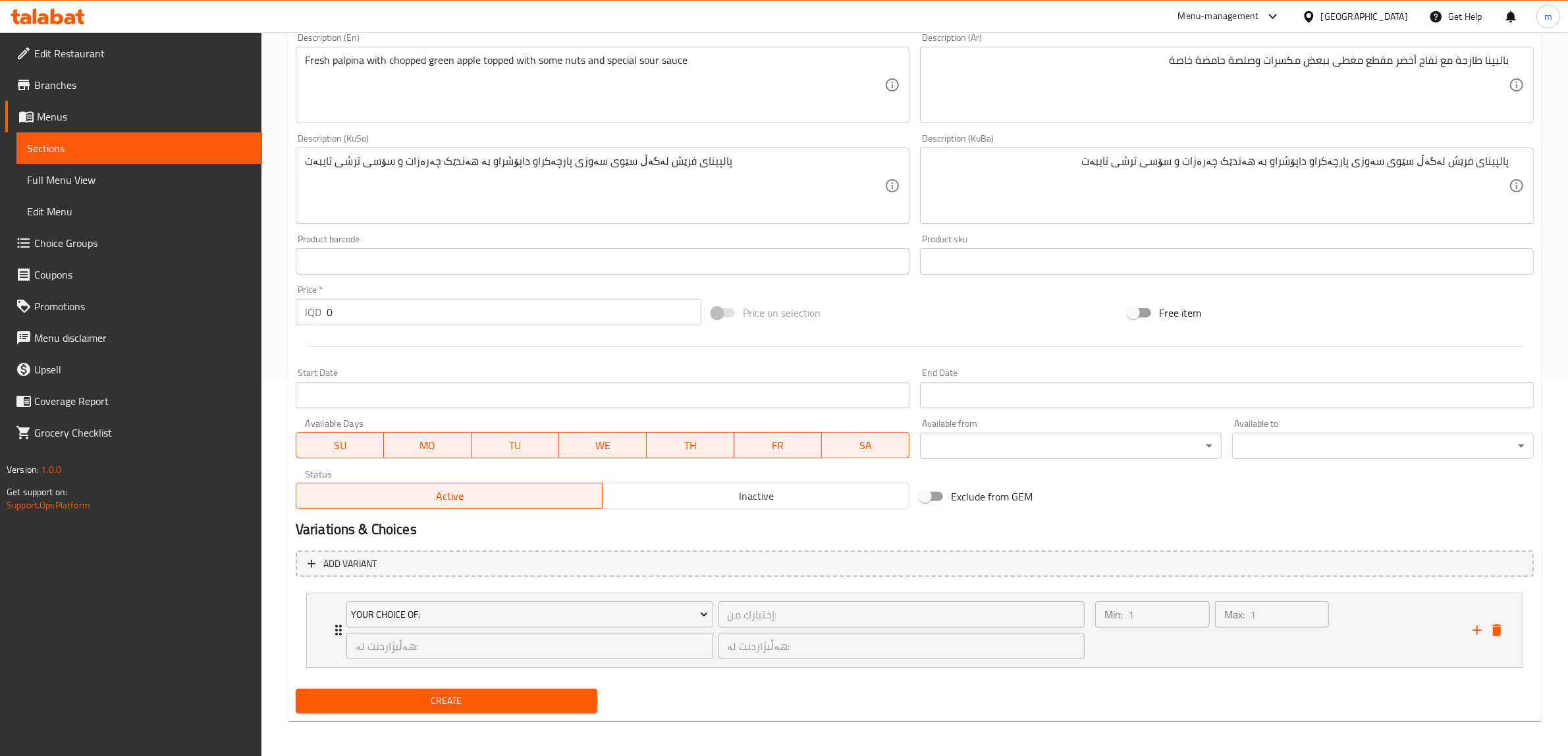
scroll to position [378, 0]
click at [344, 618] on div "Your Choice Of:" at bounding box center [529, 613] width 372 height 31
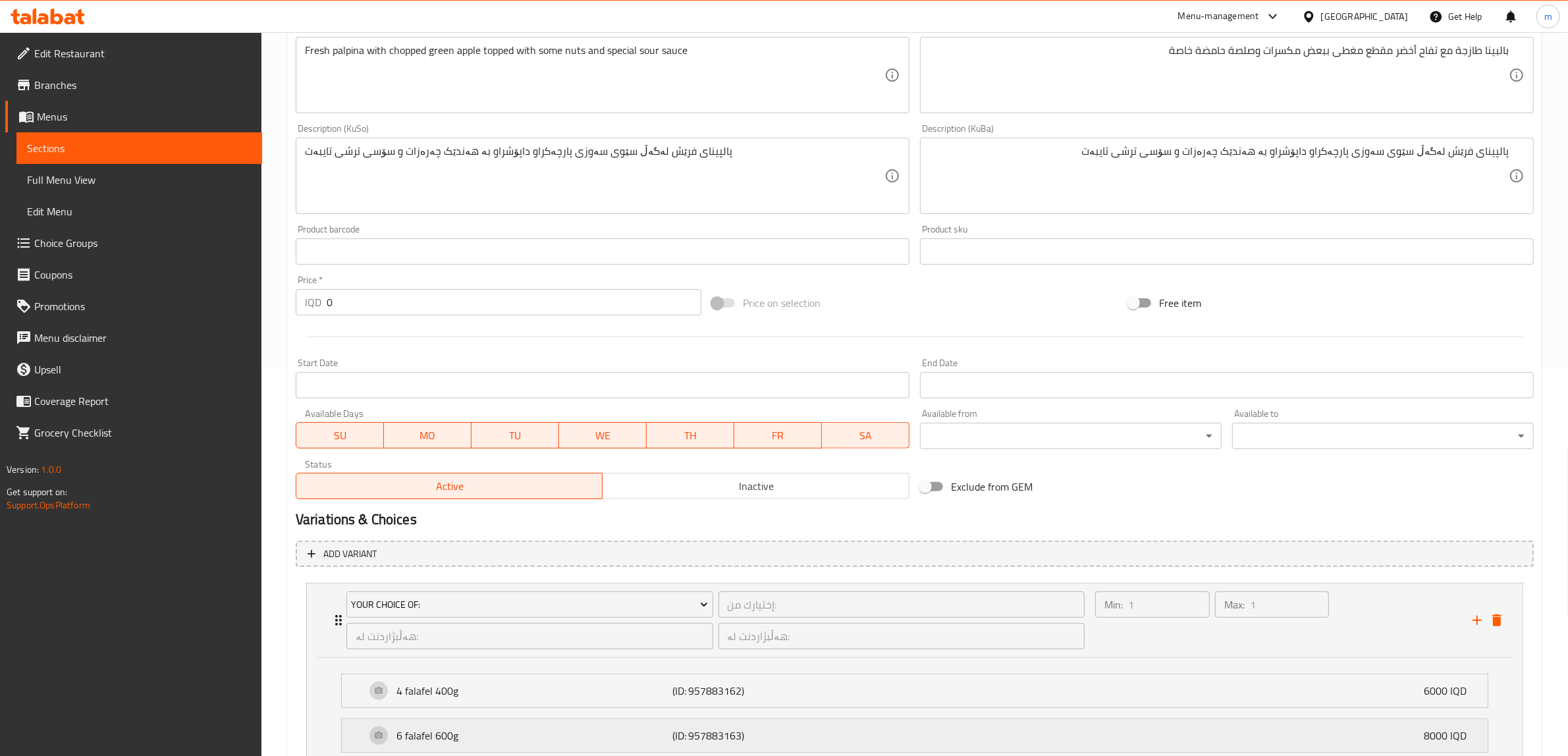
scroll to position [495, 0]
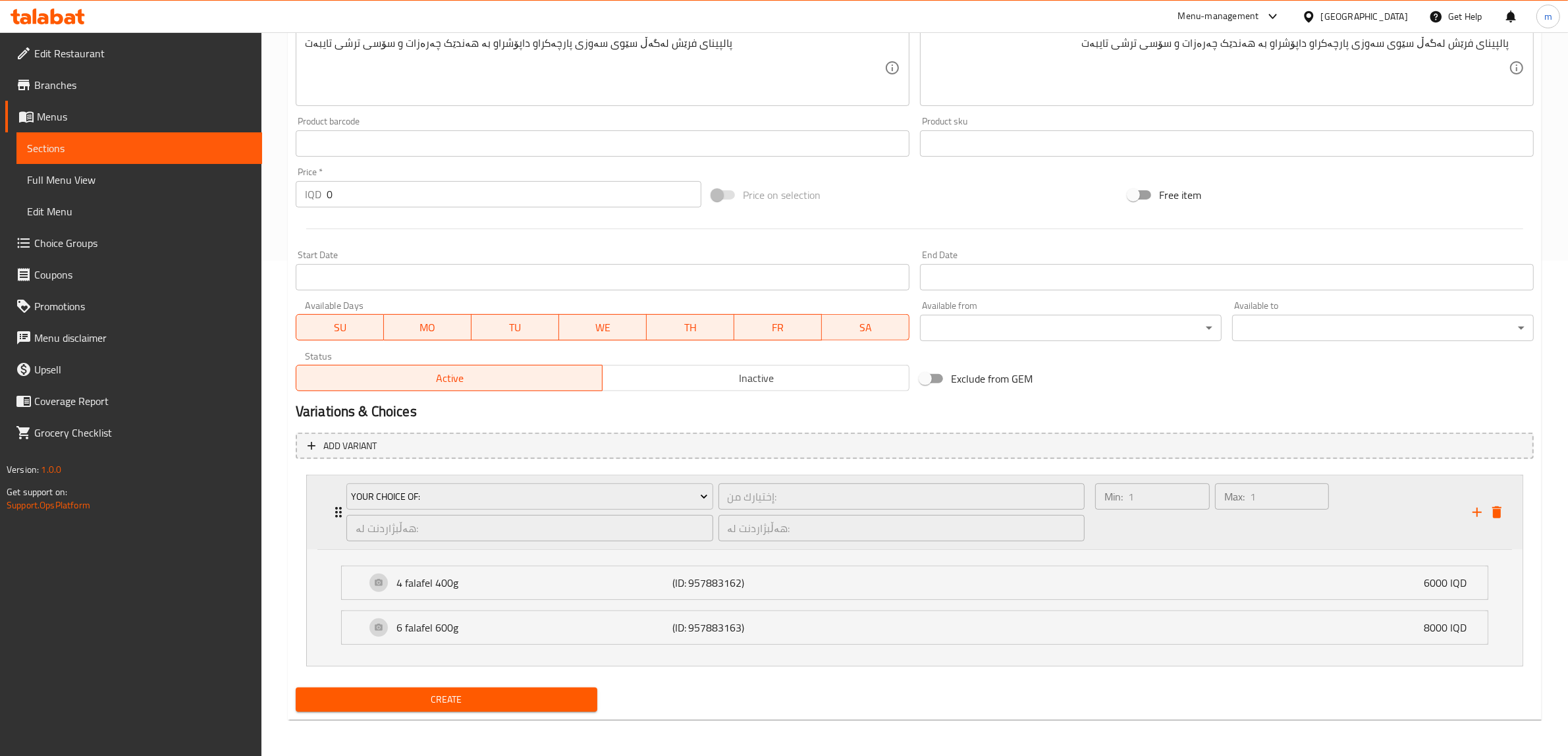
click at [339, 511] on div "Your Choice Of: إختيارك من: ​ هەڵبژاردنت لە: ​ هەڵبژاردنت لە: ​" at bounding box center [715, 512] width 754 height 74
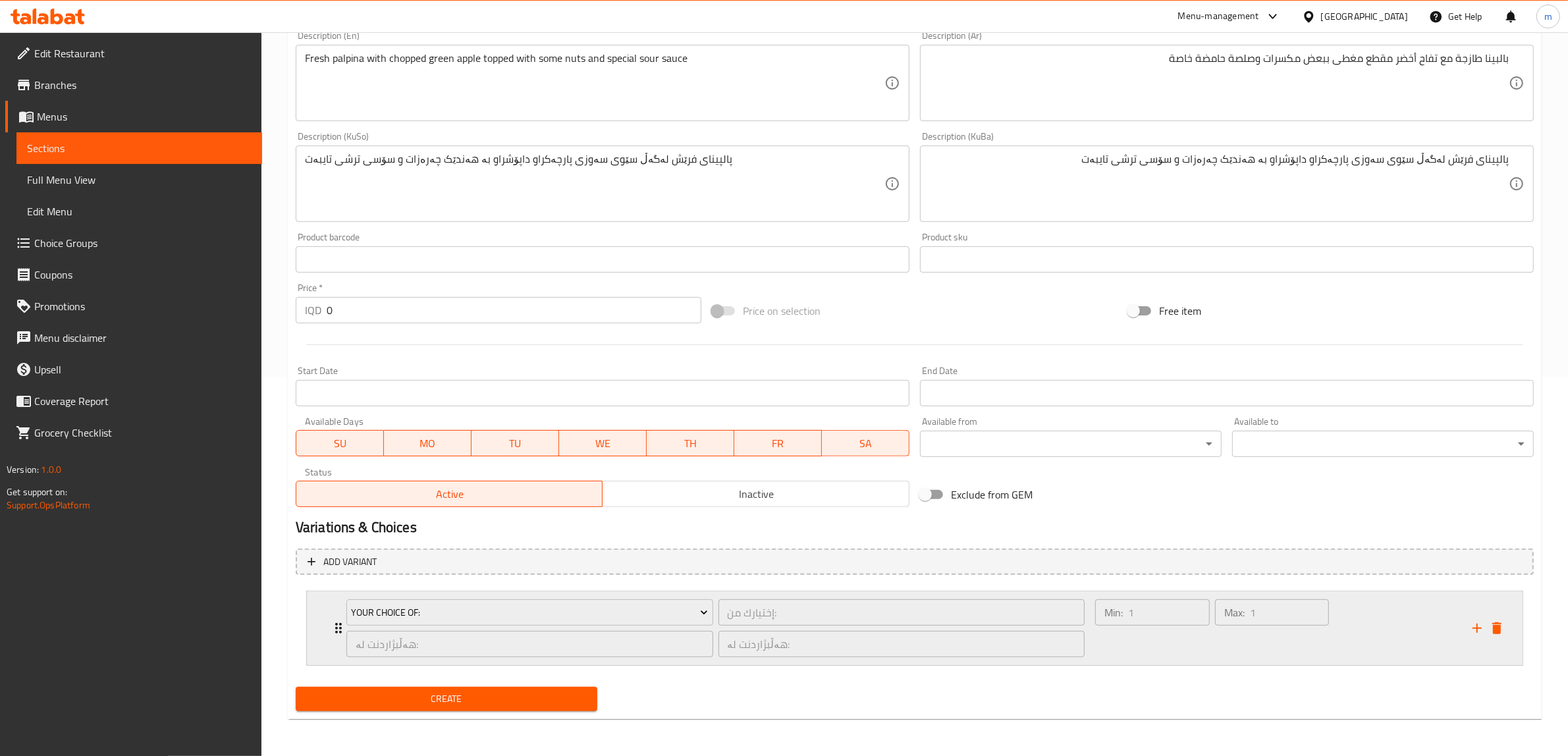
scroll to position [378, 0]
click at [342, 624] on div "Your Choice Of: إختيارك من: ​ هەڵبژاردنت لە: ​ هەڵبژاردنت لە: ​" at bounding box center [715, 629] width 754 height 74
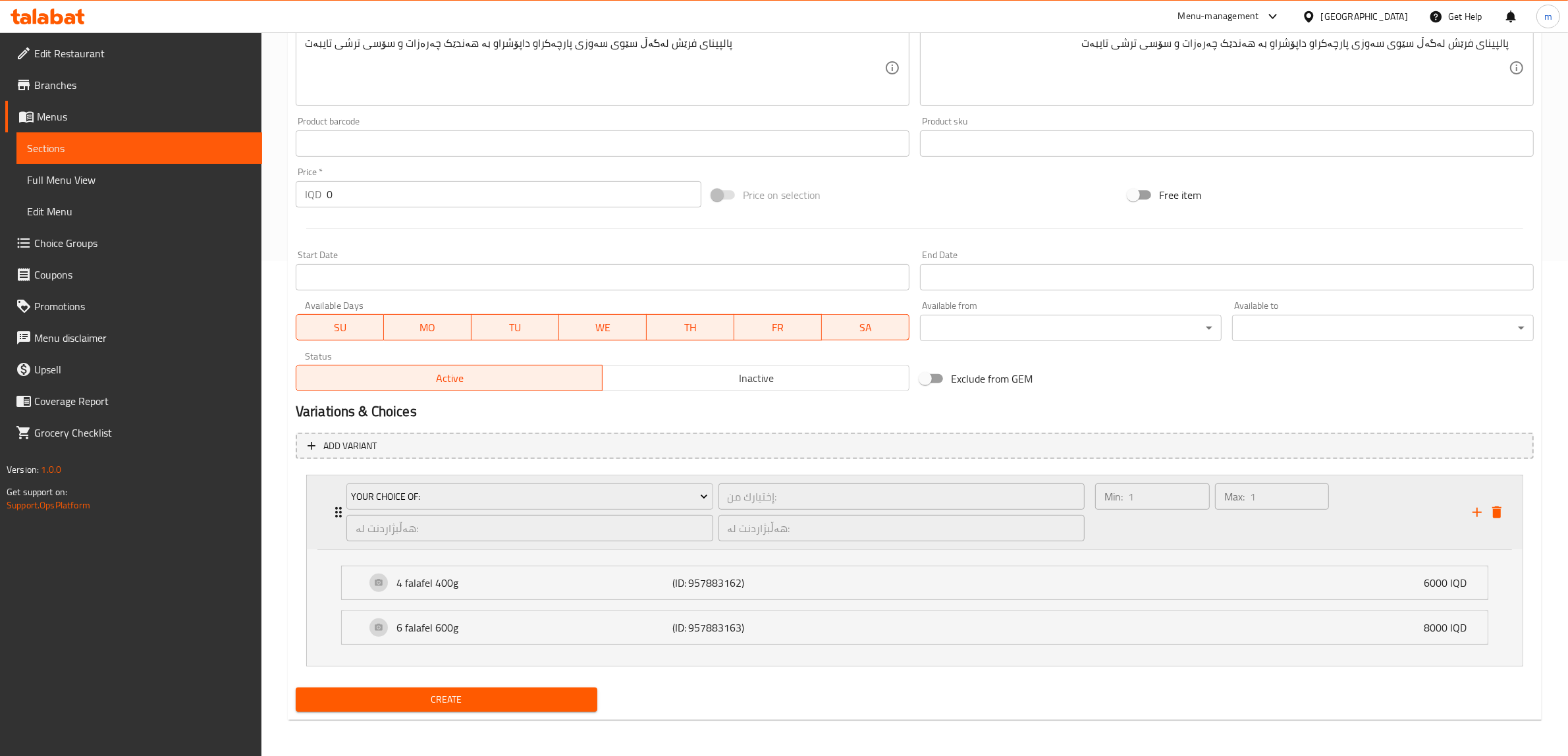
click at [333, 514] on icon "Expand" at bounding box center [338, 512] width 16 height 16
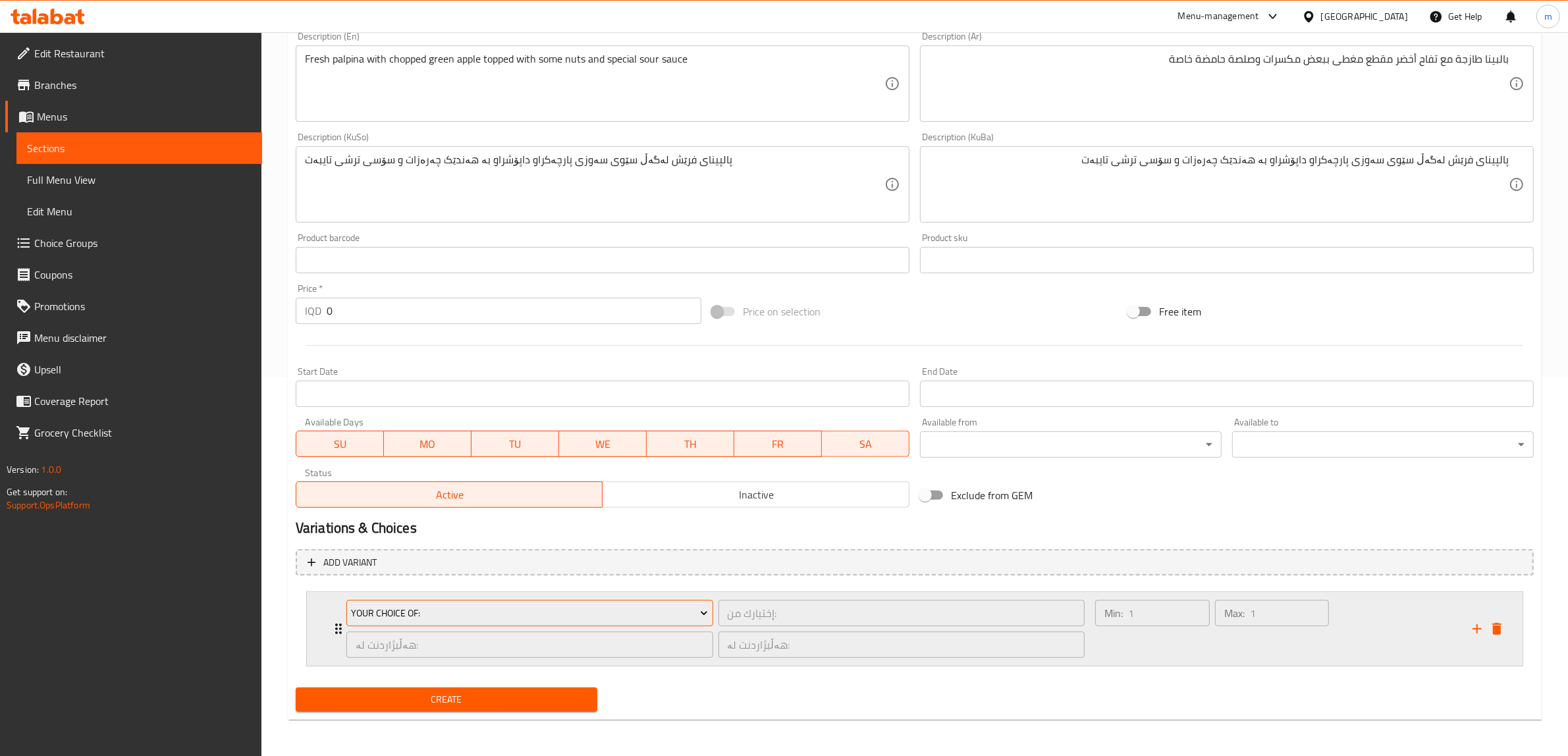
click at [560, 611] on span "Your Choice Of:" at bounding box center [529, 613] width 357 height 16
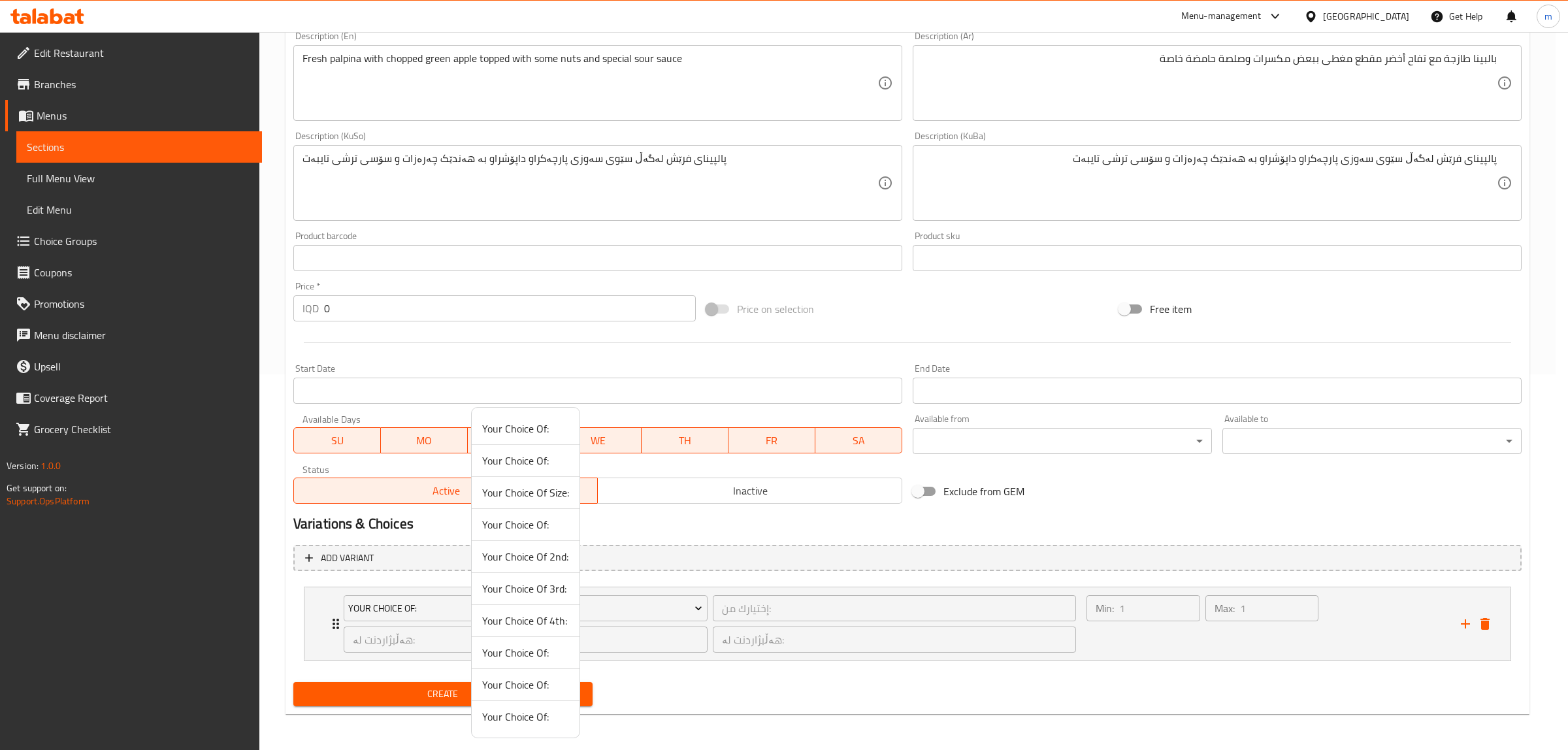
click at [521, 720] on span "Your Choice Of:" at bounding box center [525, 717] width 87 height 16
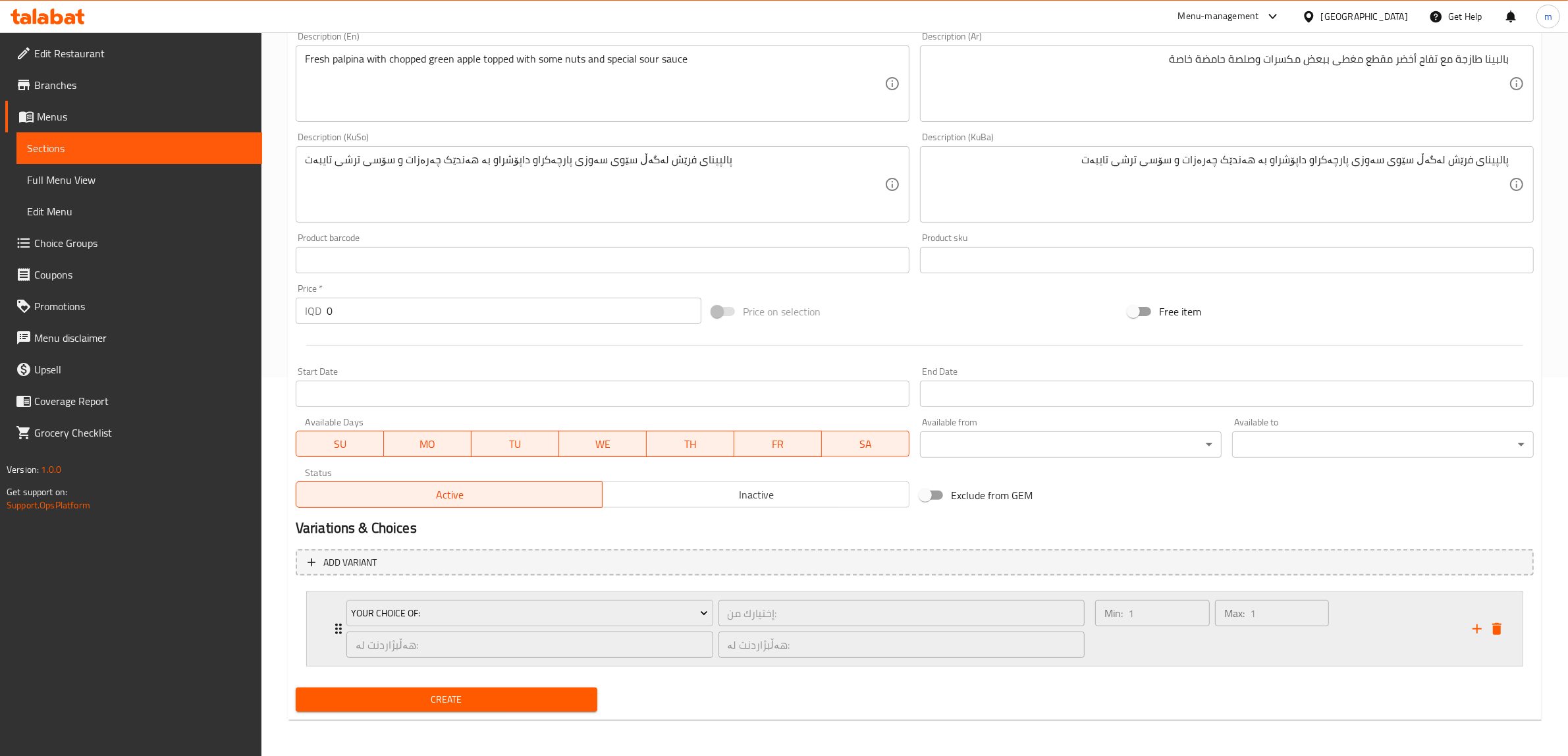
click at [324, 624] on div "Your Choice Of: إختيارك من: ​ هەڵبژاردنت لە: ​ هەڵبژاردنت لە: ​ Min: 1 ​ Max: 1…" at bounding box center [915, 629] width 1216 height 74
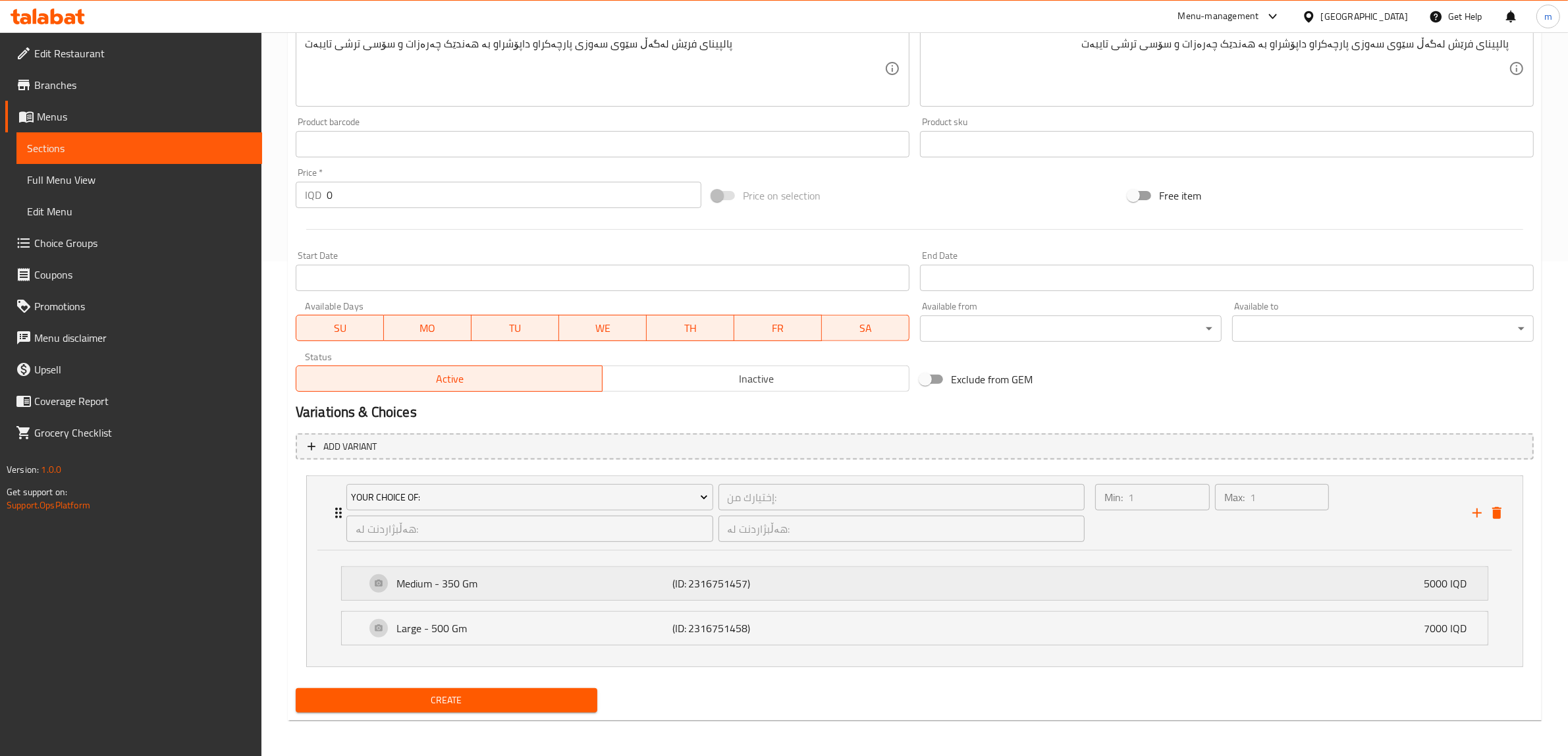
scroll to position [495, 0]
click at [457, 697] on span "Create" at bounding box center [446, 700] width 280 height 16
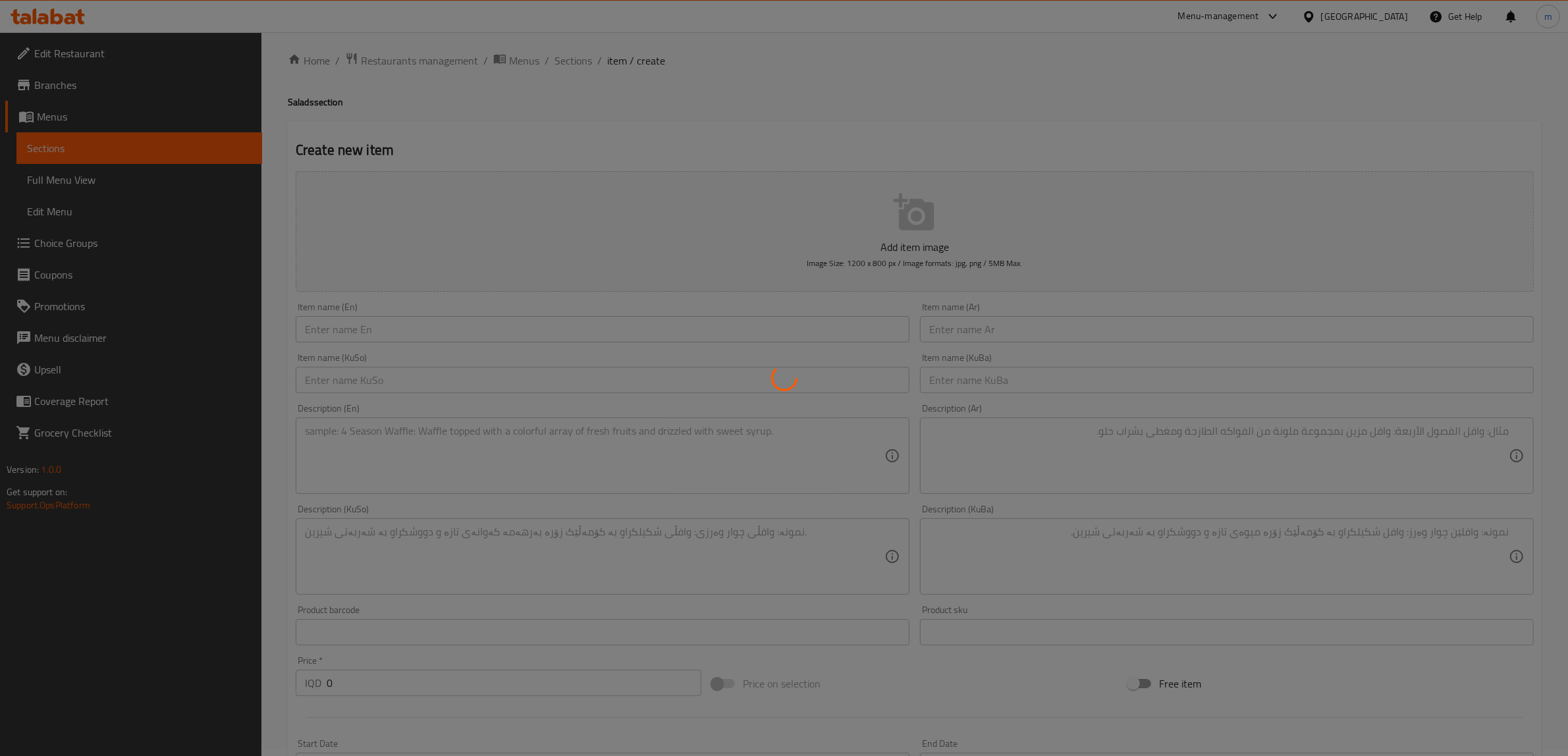
scroll to position [0, 0]
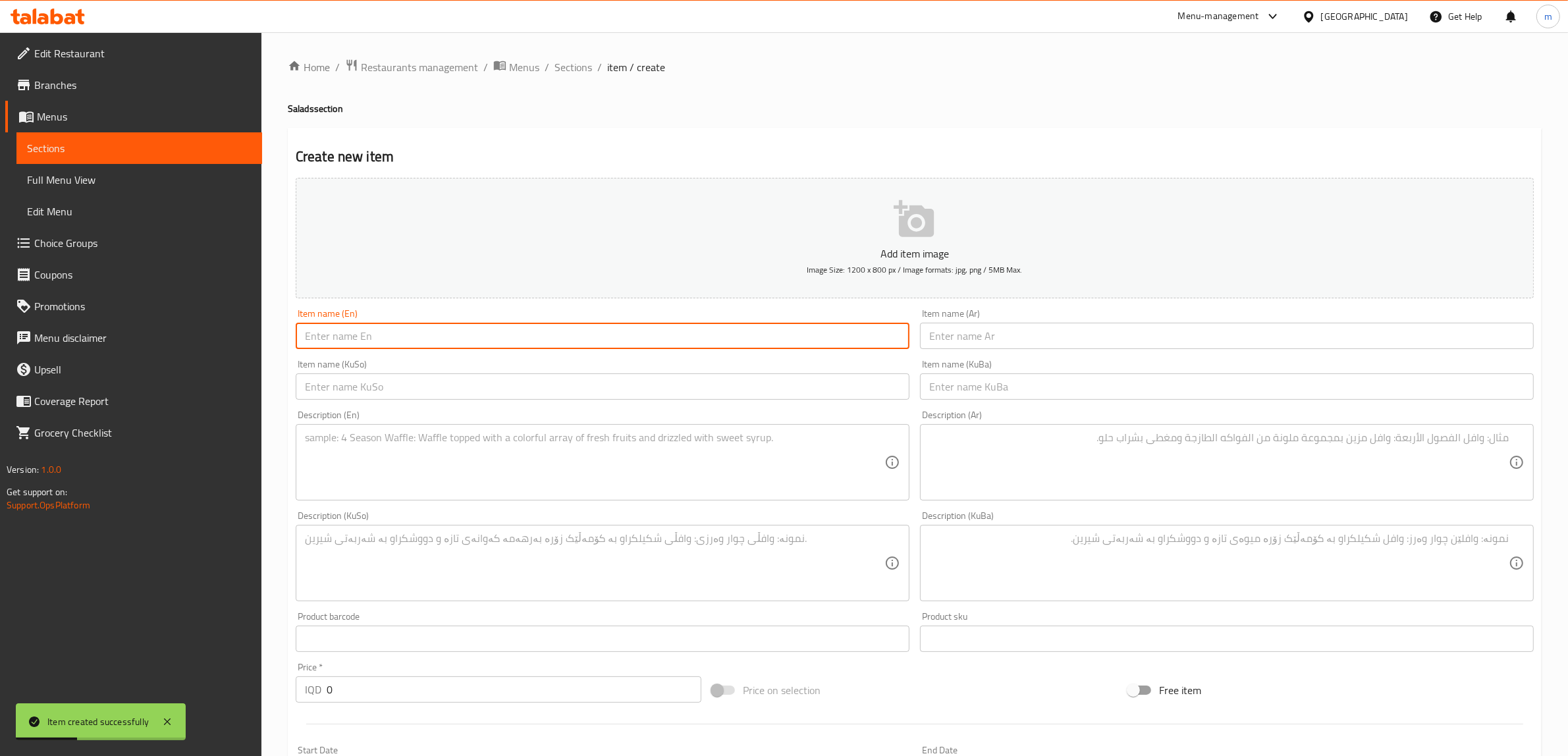
click at [416, 331] on input "text" at bounding box center [602, 336] width 614 height 27
paste input "Rocca And Cheese Salad"
type input "Rocca And Cheese Salad"
click at [998, 336] on input "text" at bounding box center [1227, 336] width 614 height 27
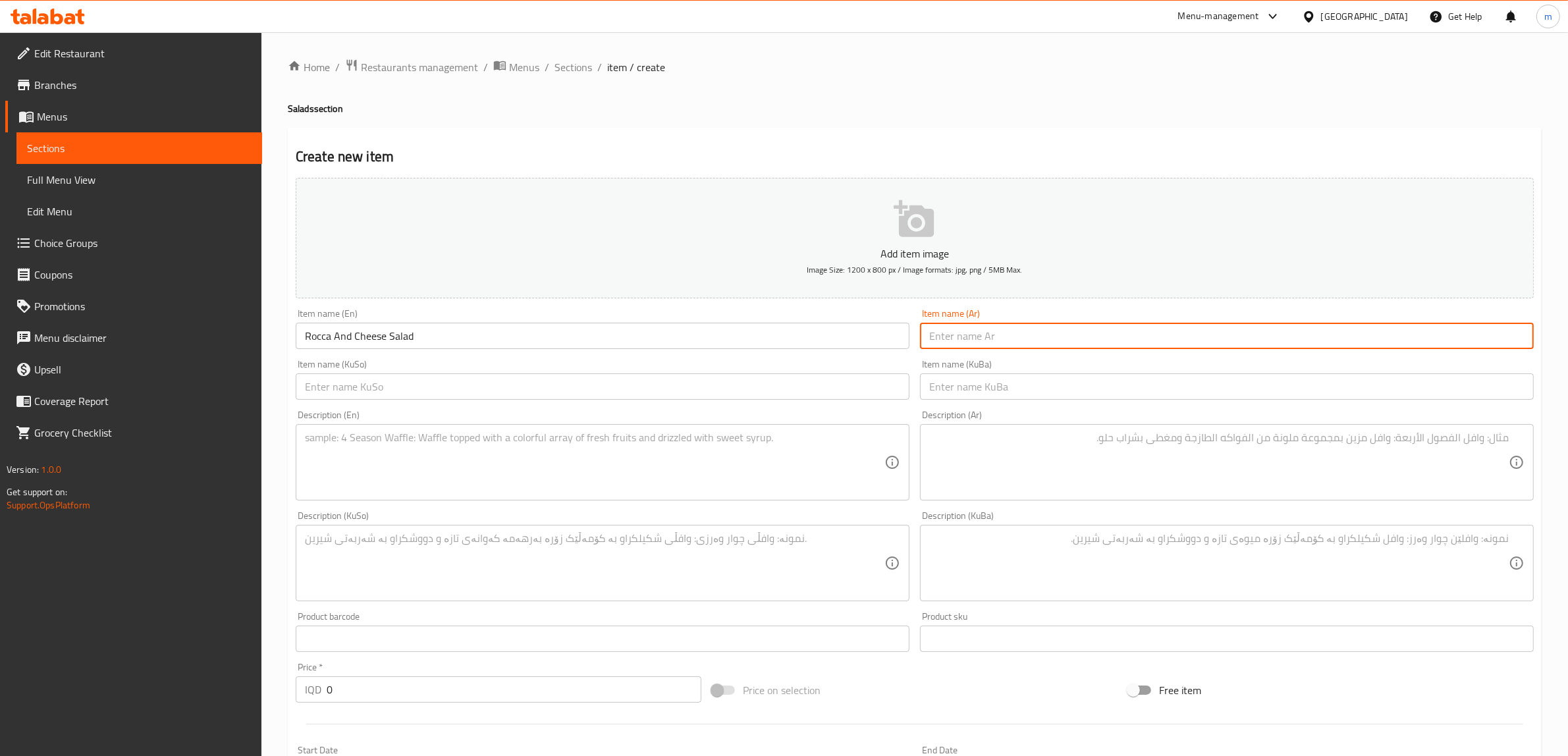
paste input "سلطة الجرجير والجبن"
click at [983, 337] on input "سلطة الجرجير والجبن" at bounding box center [1227, 336] width 614 height 27
click at [945, 336] on input "سلطة [PERSON_NAME]" at bounding box center [1227, 336] width 614 height 27
type input "سلطة [PERSON_NAME]"
click at [963, 376] on div "Item name (KuBa) Item name (KuBa)" at bounding box center [1227, 379] width 614 height 40
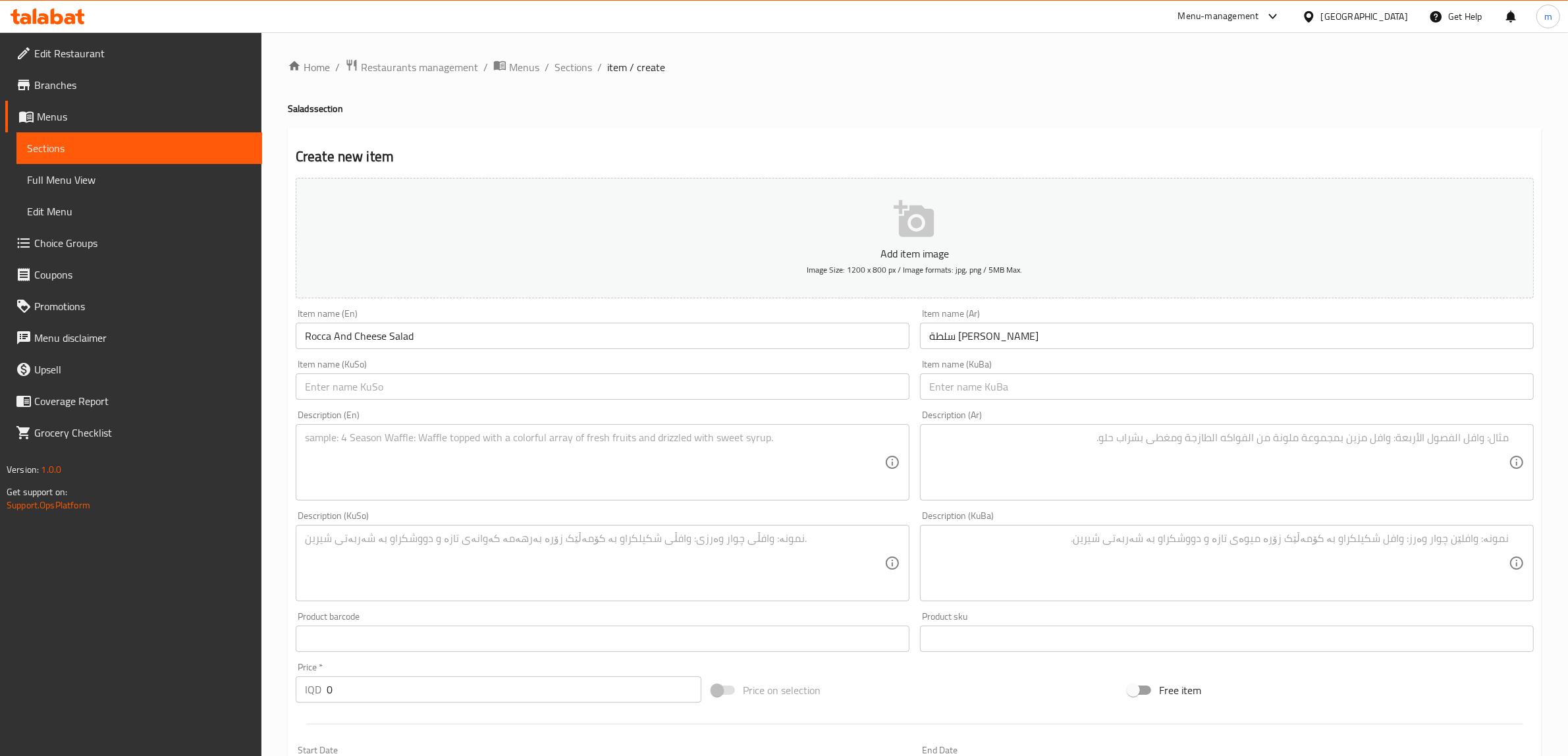
click at [963, 378] on input "text" at bounding box center [1227, 387] width 614 height 27
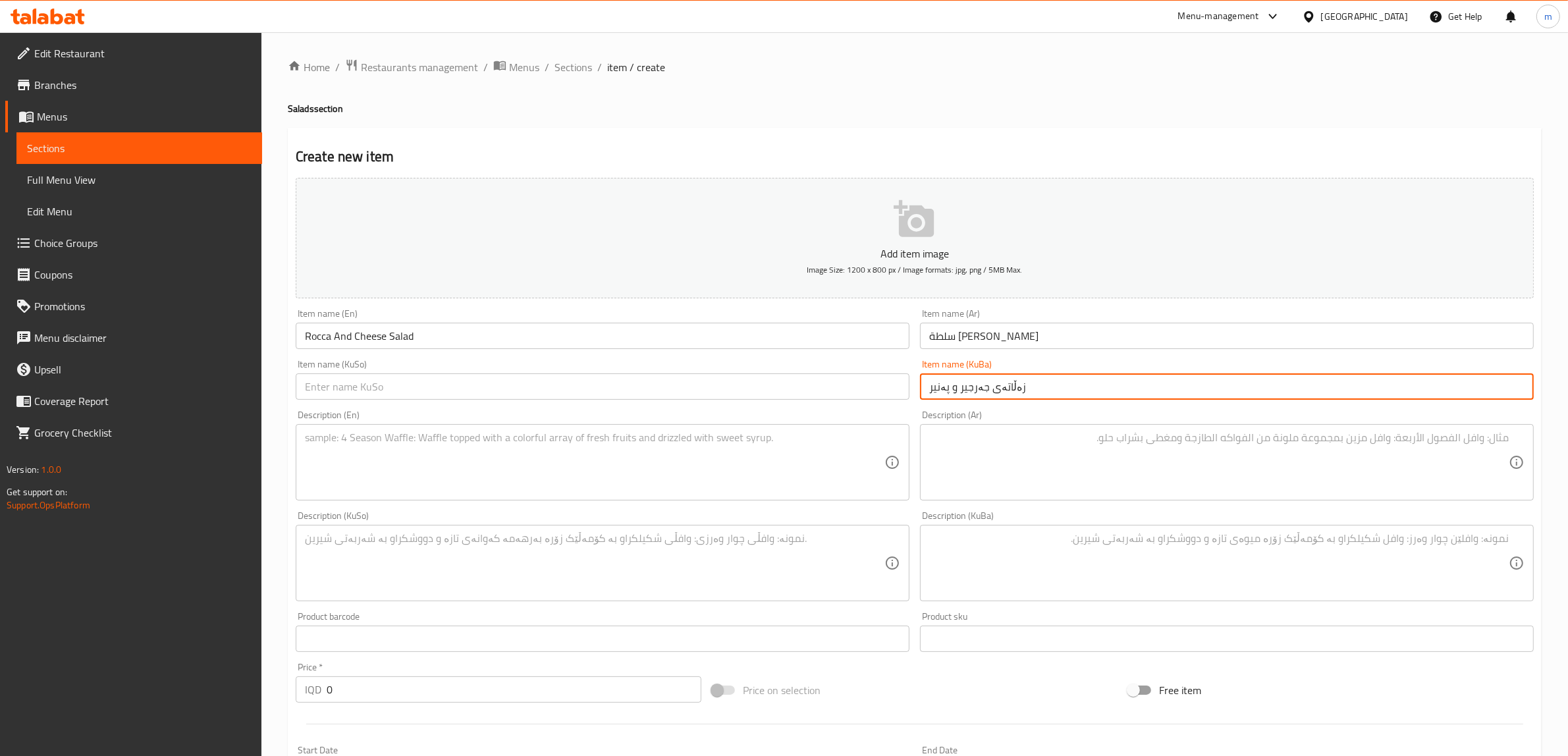
type input "زەڵاتەی جەرجیر و پەنیر"
click at [841, 384] on input "text" at bounding box center [602, 387] width 614 height 27
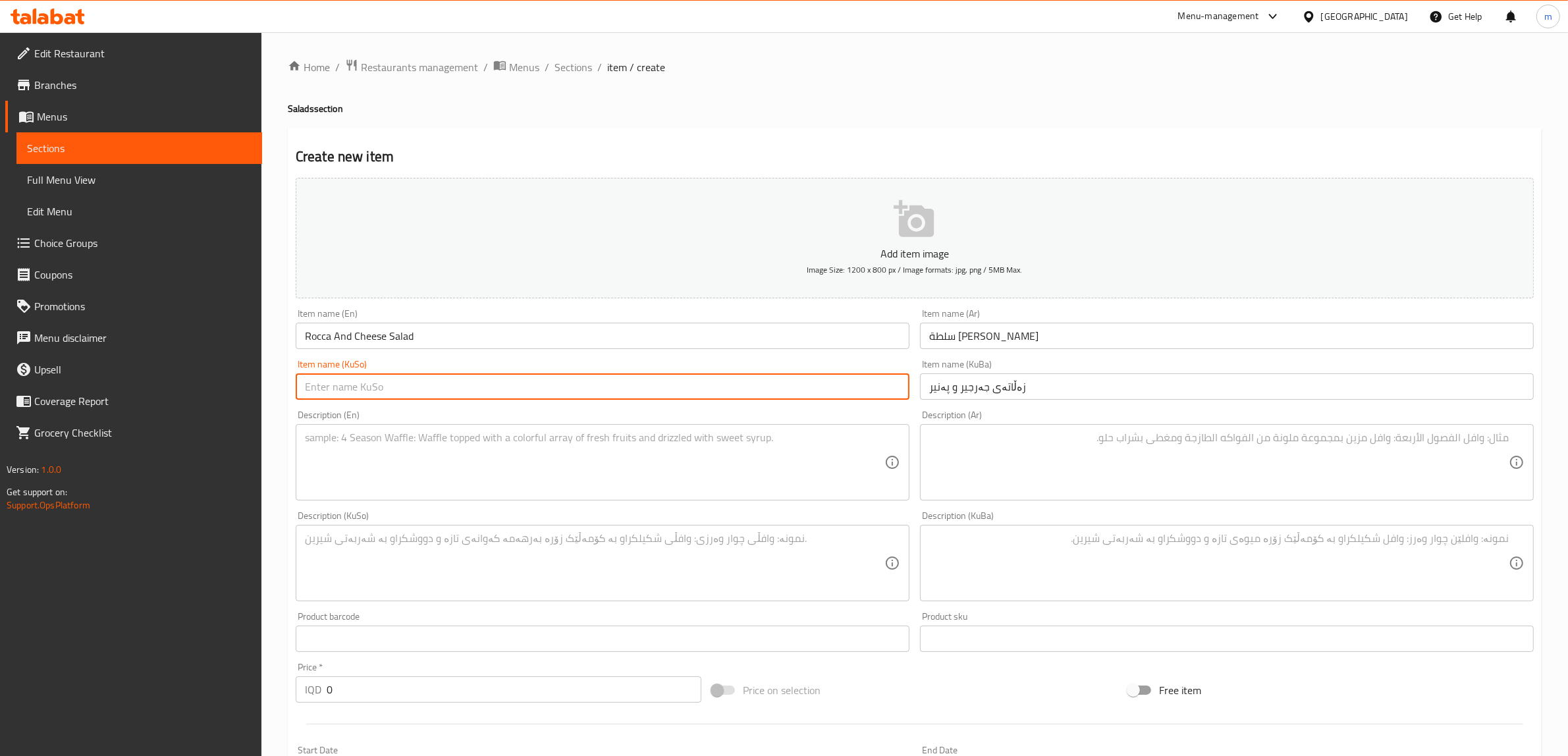
paste input "زەڵاتەی جەرجیر و پەنیر"
type input "زەڵاتەی جەرجیر و پەنیر"
click at [522, 409] on div "Description (En) Description (En)" at bounding box center [602, 455] width 624 height 101
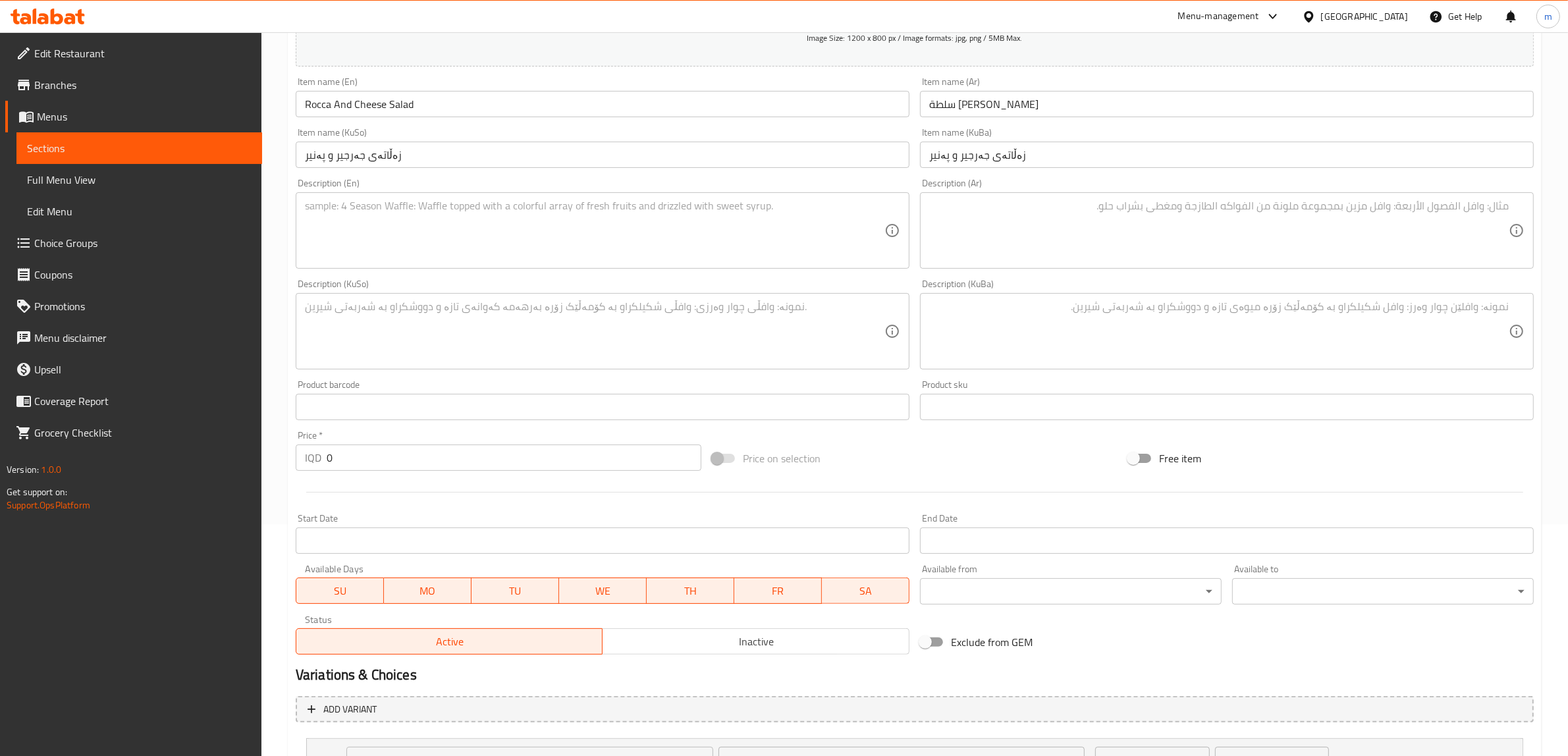
scroll to position [165, 0]
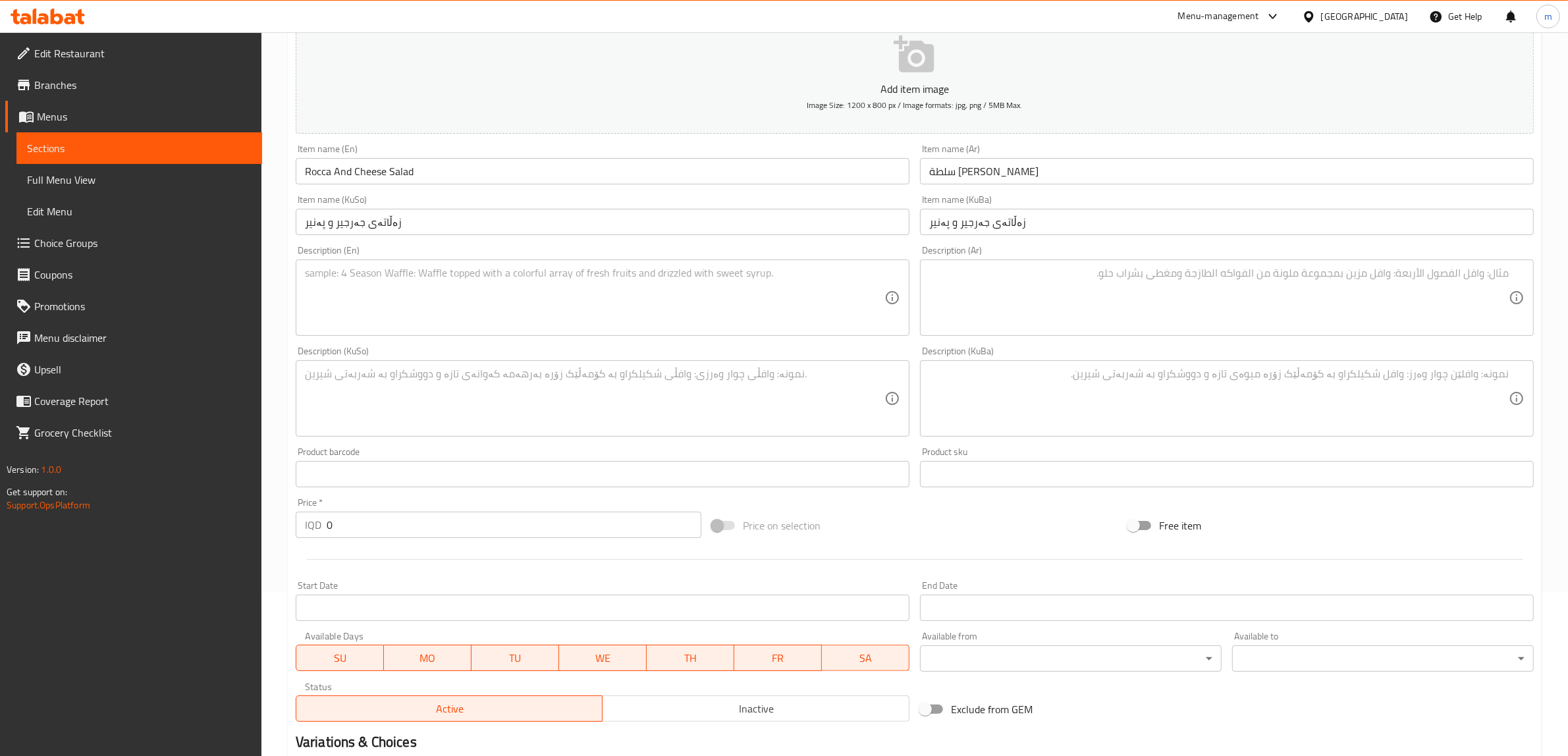
click at [474, 284] on textarea at bounding box center [594, 298] width 580 height 63
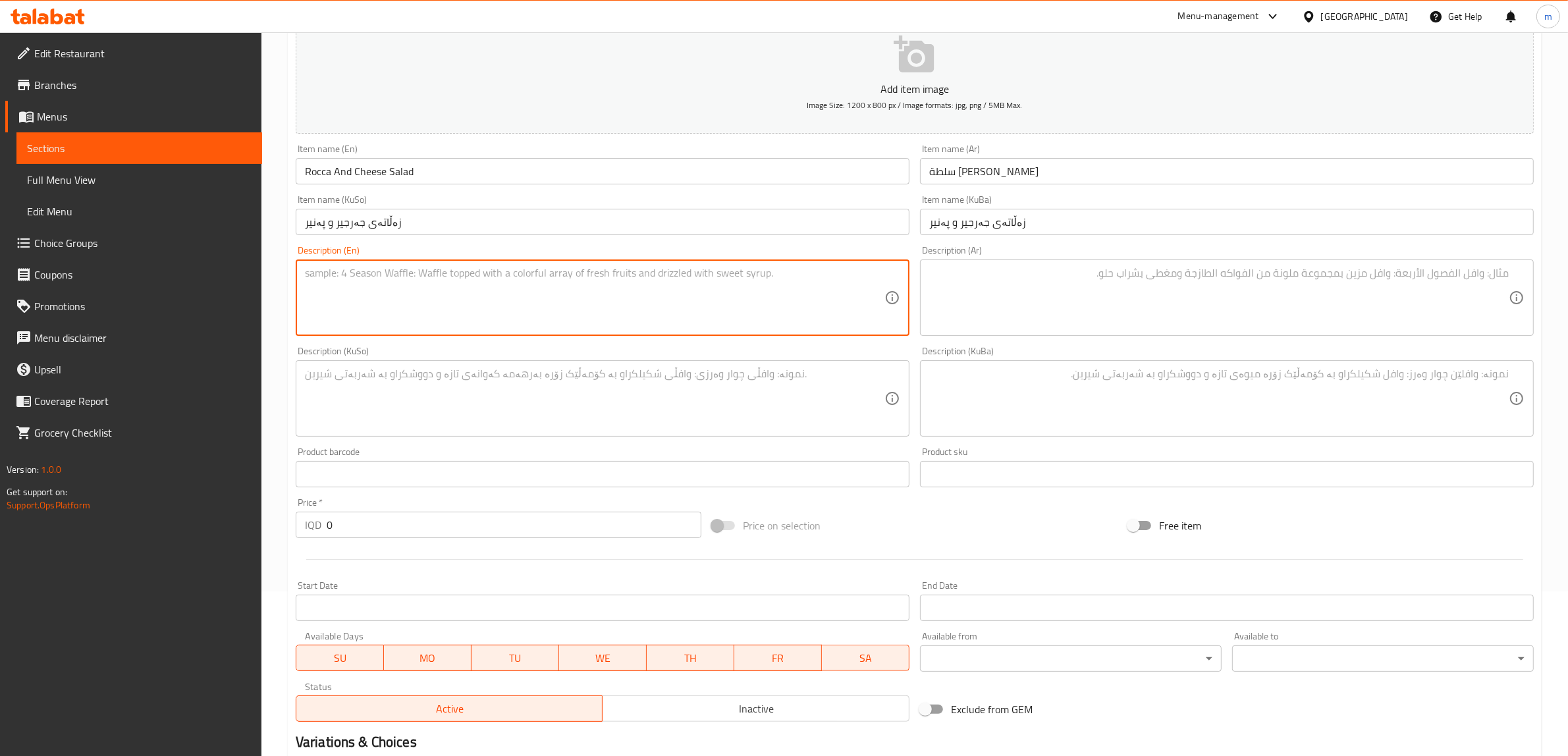
paste textarea "Mixing some fresh Rocca with corn seeds and Turkish cheese, served with pomegra…"
click at [378, 257] on div "Description (En) Mixing some fresh Rocca with corn seeds and Turkish cheese, se…" at bounding box center [602, 291] width 614 height 90
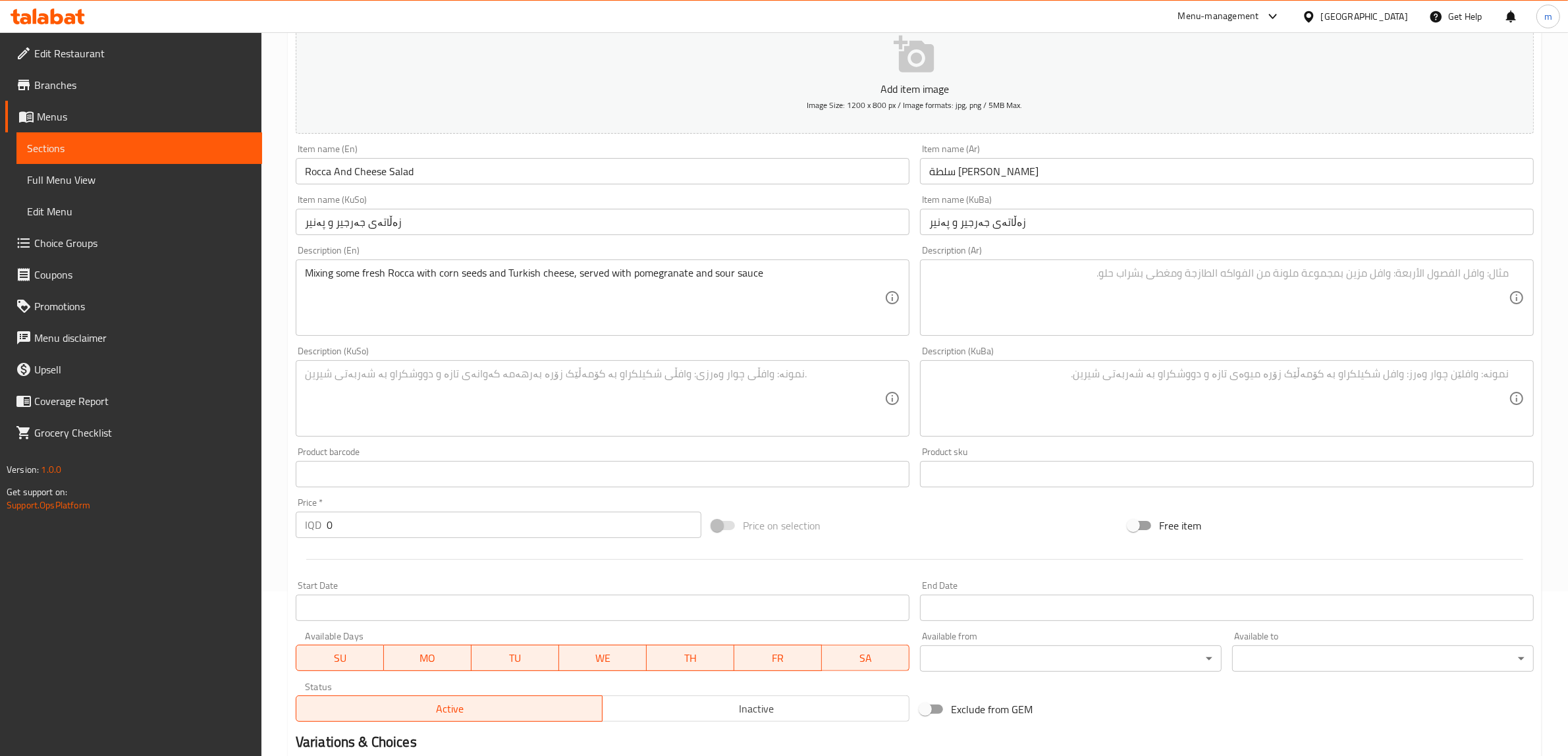
click at [393, 264] on div "Mixing some fresh Rocca with corn seeds and Turkish cheese, served with pomegra…" at bounding box center [602, 298] width 614 height 77
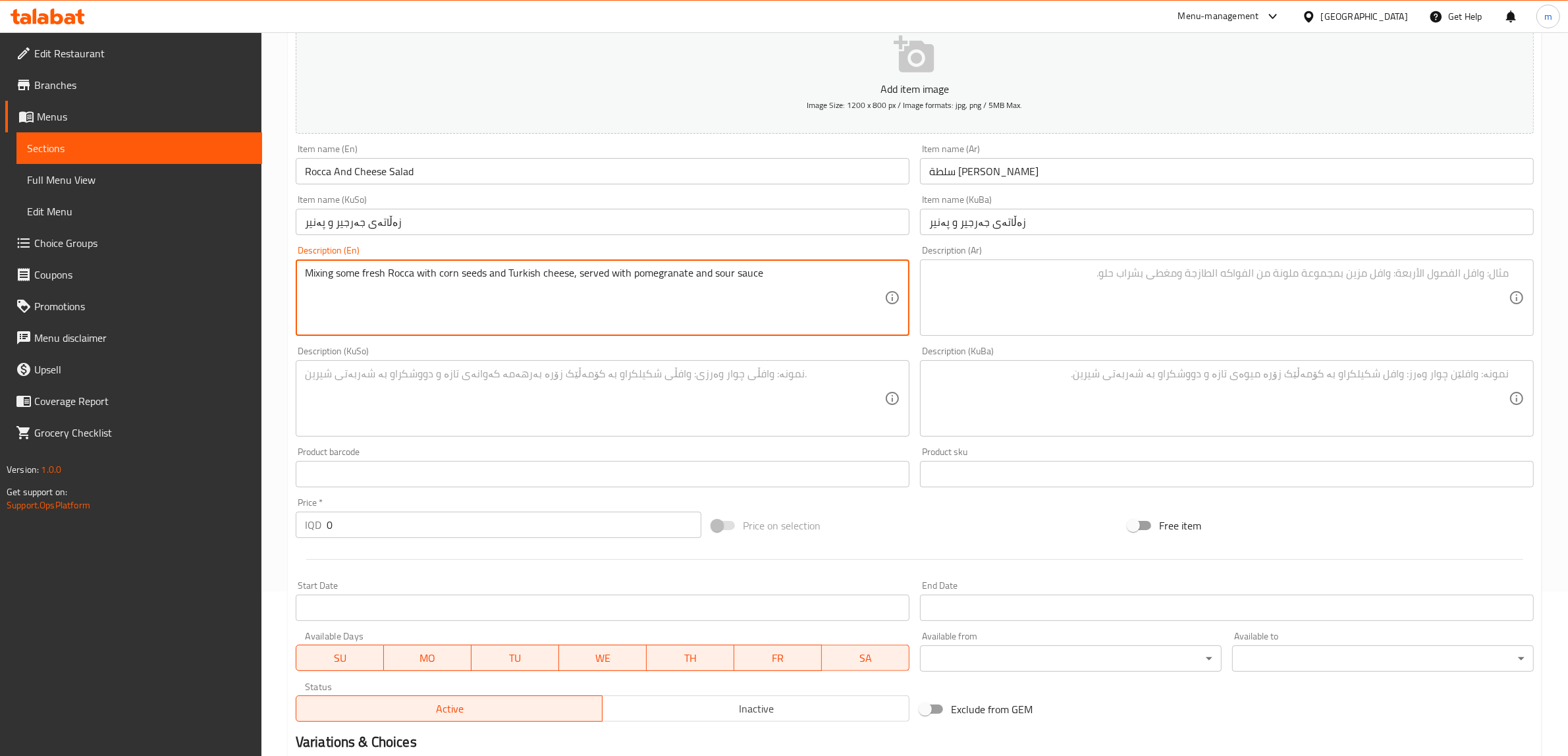
click at [397, 274] on textarea "Mixing some fresh Rocca with corn seeds and Turkish cheese, served with pomegra…" at bounding box center [594, 298] width 580 height 63
click at [472, 298] on textarea "Mixing some fresh rocca with corn seeds and Turkish cheese, served with pomegra…" at bounding box center [594, 298] width 580 height 63
click at [484, 265] on div "Mixing some fresh rocca with corn seeds and Turkish cheese, served with pomegra…" at bounding box center [602, 298] width 614 height 77
click at [490, 269] on textarea "Mixing some fresh rocca with corn seeds and Turkish cheese, served with pomegra…" at bounding box center [594, 298] width 580 height 63
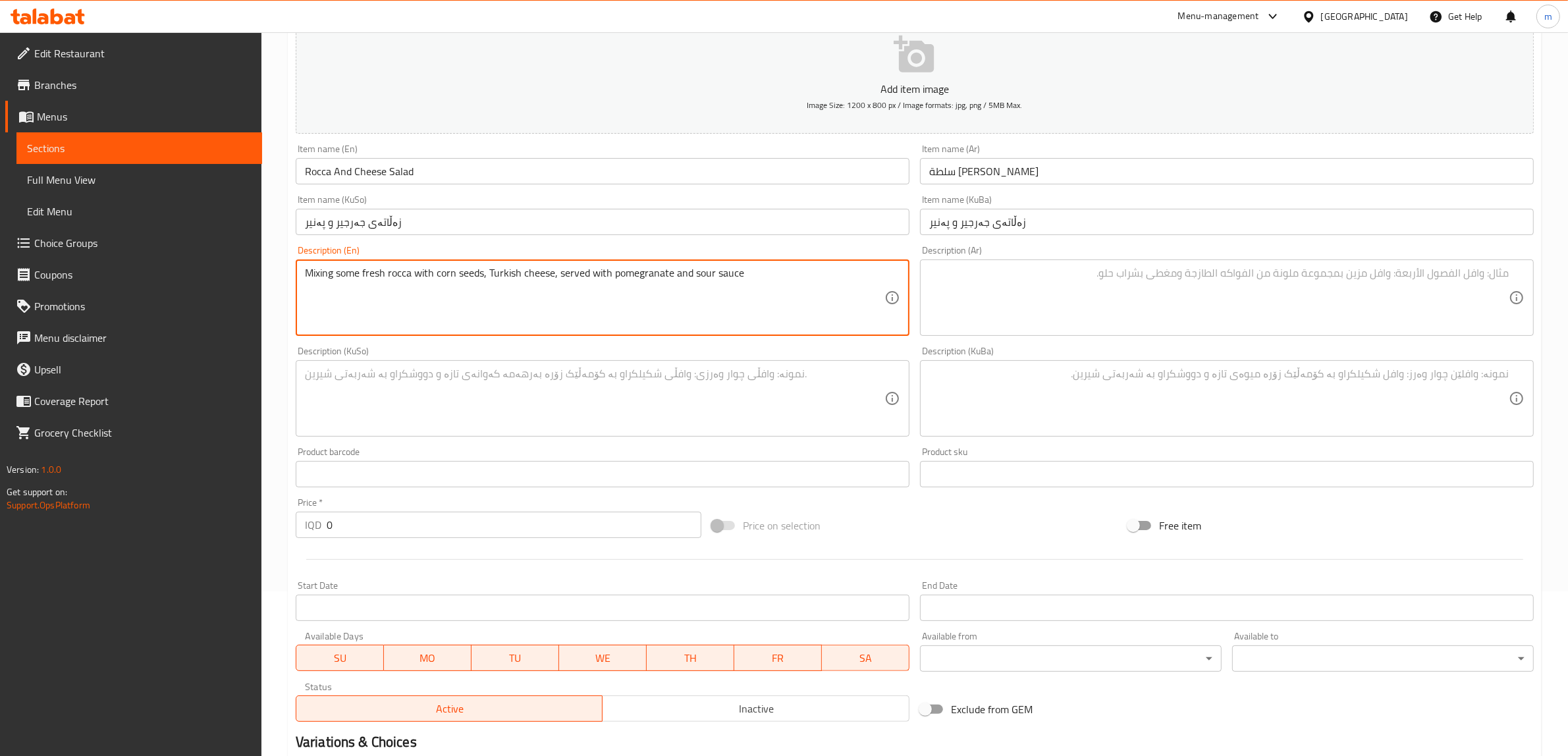
click at [537, 287] on textarea "Mixing some fresh rocca with corn seeds, Turkish cheese, served with pomegranat…" at bounding box center [594, 298] width 580 height 63
click at [688, 274] on textarea "Mixing some fresh rocca with corn seeds, Turkish cheese, served with pomegranat…" at bounding box center [594, 298] width 580 height 63
type textarea "Mixing some fresh rocca with corn seeds, Turkish cheese, served with pomegranat…"
click at [531, 403] on textarea at bounding box center [594, 399] width 580 height 63
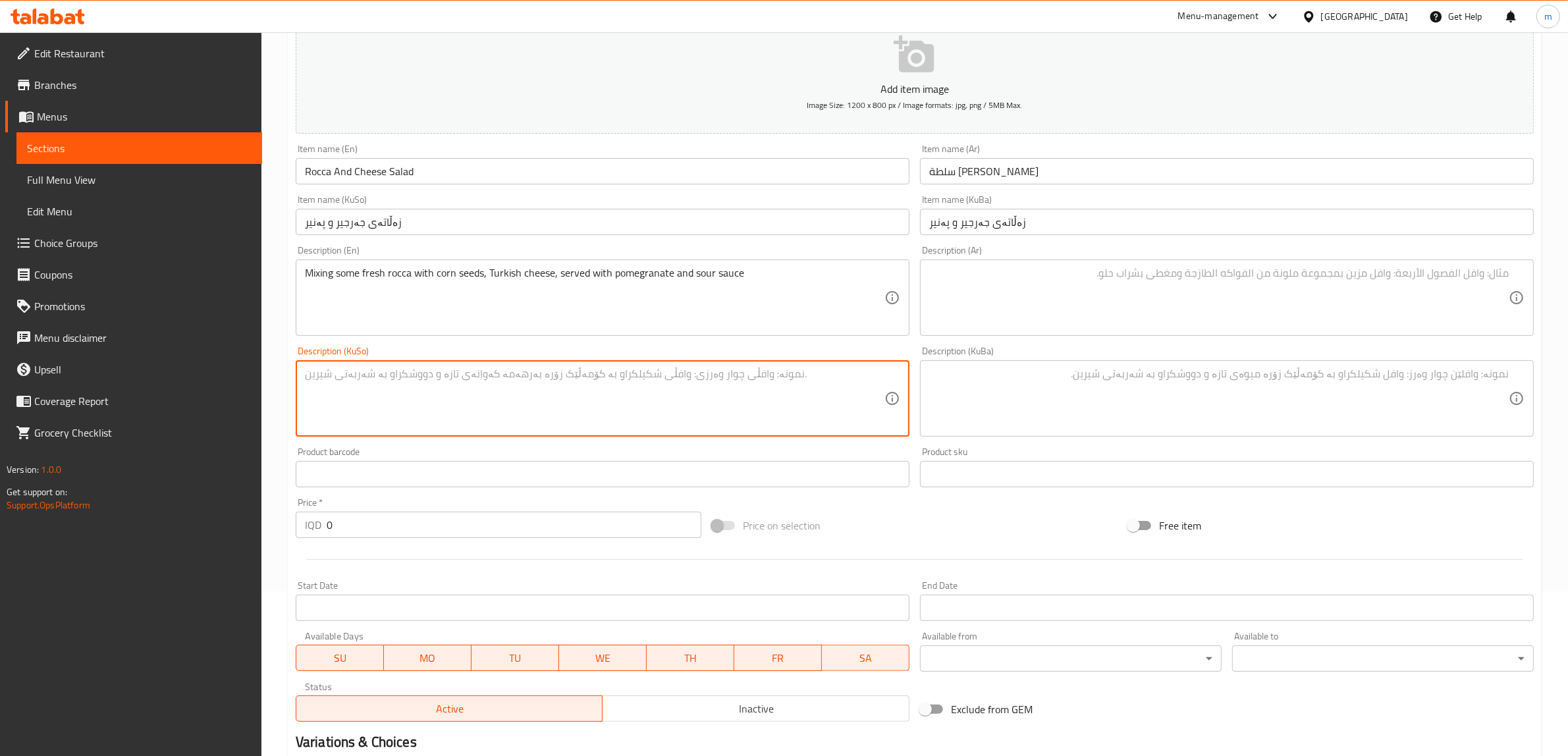
click at [1057, 314] on textarea at bounding box center [1219, 298] width 580 height 63
paste textarea "خلط بعض الجرجير الطازج مع بذور الذرة والجبن التركي، ويقدم مع صلصة الرمان والحامض"
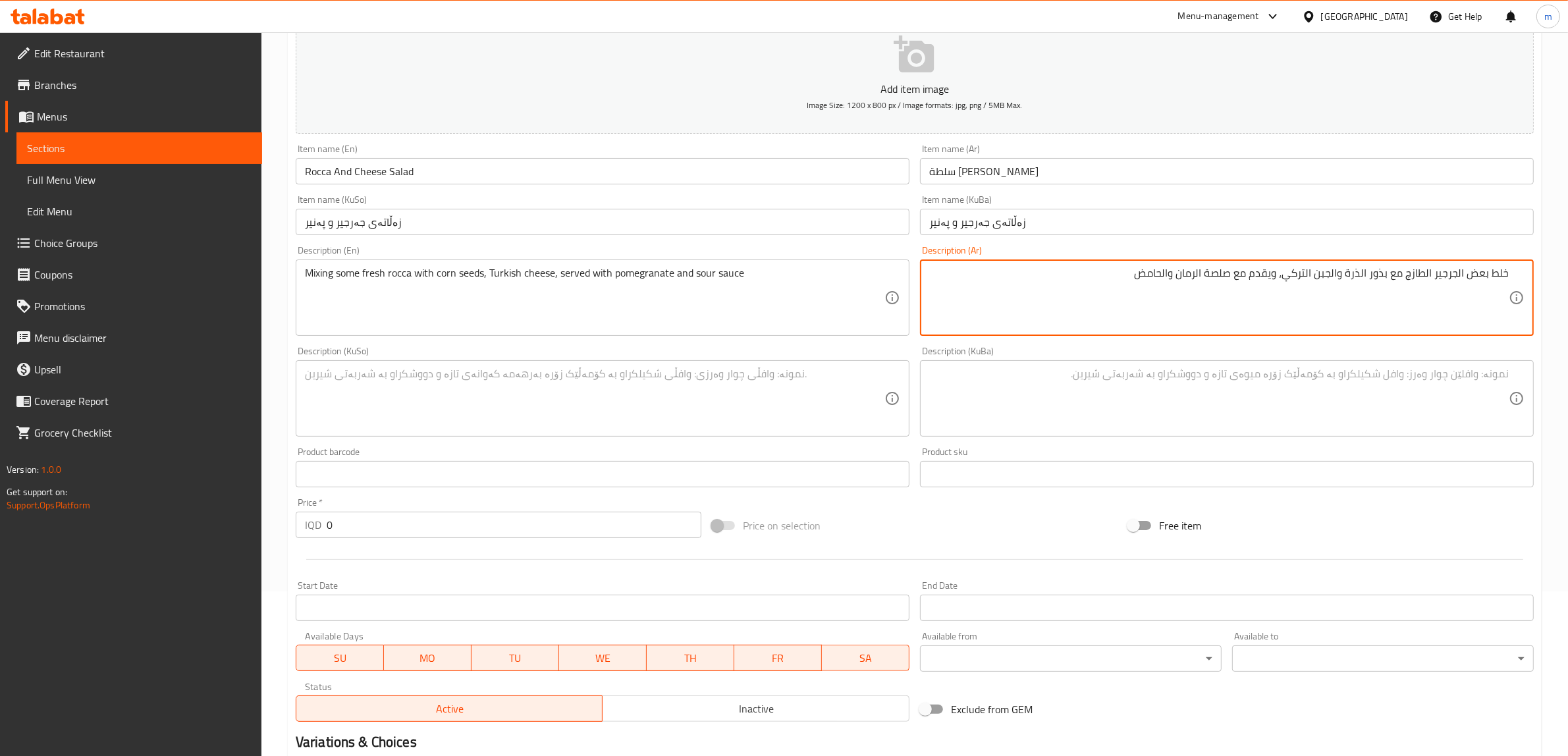
click at [1460, 274] on textarea "خلط بعض الجرجير الطازج مع بذور الذرة والجبن التركي، ويقدم مع صلصة الرمان والحامض" at bounding box center [1219, 298] width 580 height 63
click at [1431, 271] on textarea "خلط بعض [PERSON_NAME] مع بذور الذرة والجبن التركي، ويقدم مع صلصة الرمان والحامض" at bounding box center [1219, 298] width 580 height 63
click at [1373, 271] on textarea "خلط بعض [PERSON_NAME] مع بذور الذرة والجبن التركي، ويقدم مع صلصة الرمان والحامض" at bounding box center [1219, 298] width 580 height 63
click at [1352, 271] on textarea "خلط بعض [PERSON_NAME] مع بذور ذرة والجبن التركي، ويقدم مع صلصة الرمان والحامض" at bounding box center [1219, 298] width 580 height 63
click at [1334, 271] on textarea "خلط بعض [PERSON_NAME] مع بذور ذرة [PERSON_NAME]، ويقدم مع صلصة الرمان والحامض" at bounding box center [1219, 298] width 580 height 63
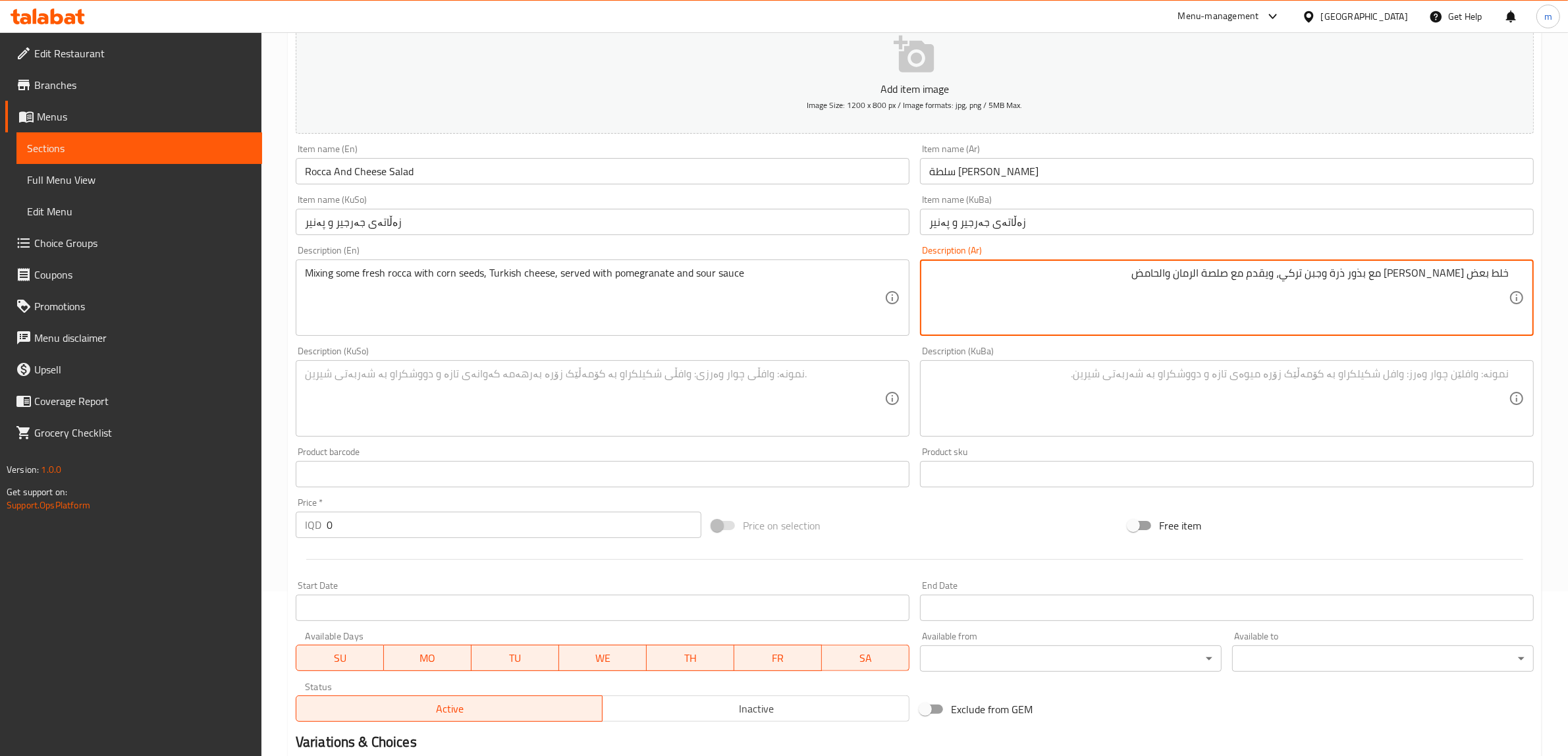
click at [1231, 271] on textarea "خلط بعض [PERSON_NAME] مع بذور ذرة وجبن تركي، ويقدم مع صلصة الرمان والحامض" at bounding box center [1219, 298] width 580 height 63
click at [1202, 274] on textarea "خلط بعض [PERSON_NAME] مع بذور ذرة وجبن تركي، ويقدم مع صلصة رمان والحامض" at bounding box center [1219, 298] width 580 height 63
click at [1387, 306] on textarea "خلط بعض [PERSON_NAME] مع بذور ذرة وجبن تركي، ويقدم مع صلصة رمان وحامض" at bounding box center [1219, 298] width 580 height 63
click at [1358, 271] on textarea "خلط بعض [PERSON_NAME] مع بذور ذرة وجبن تركي، ويقدم مع صلصة رمان وحامض" at bounding box center [1219, 298] width 580 height 63
click at [1313, 275] on textarea "خلط بعض [PERSON_NAME] مع بذور ذرة، جبن تركي، ويقدم مع صلصة رمان وحامض" at bounding box center [1219, 298] width 580 height 63
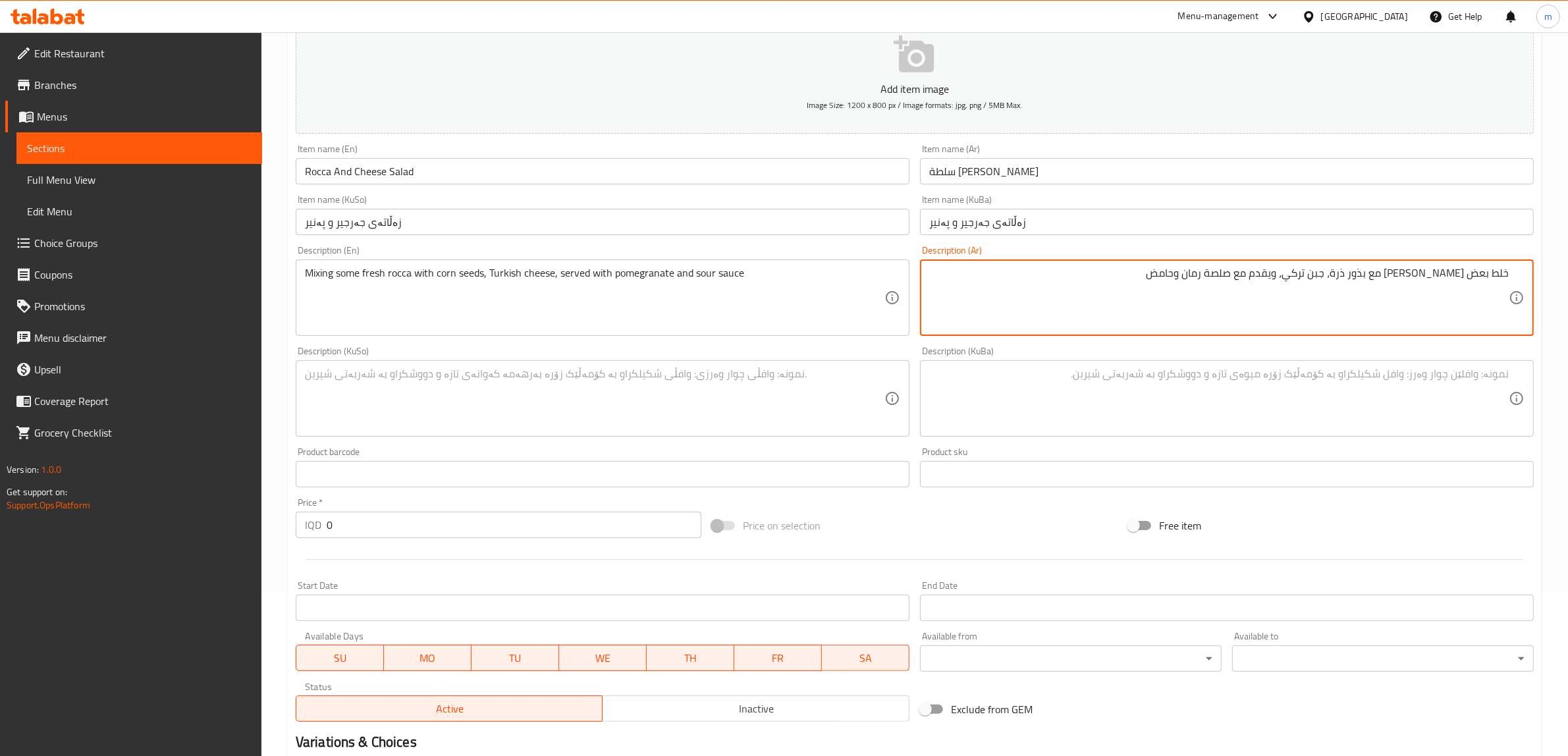
click at [1311, 274] on textarea "خلط بعض [PERSON_NAME] مع بذور ذرة، جبن تركي، ويقدم مع صلصة رمان وحامض" at bounding box center [1219, 298] width 580 height 63
type textarea "خلط بعض [PERSON_NAME] مع بذور ذرة، جبن تركي، يقدم مع صلصة رمان وحامض"
click at [1176, 389] on textarea at bounding box center [1219, 399] width 580 height 63
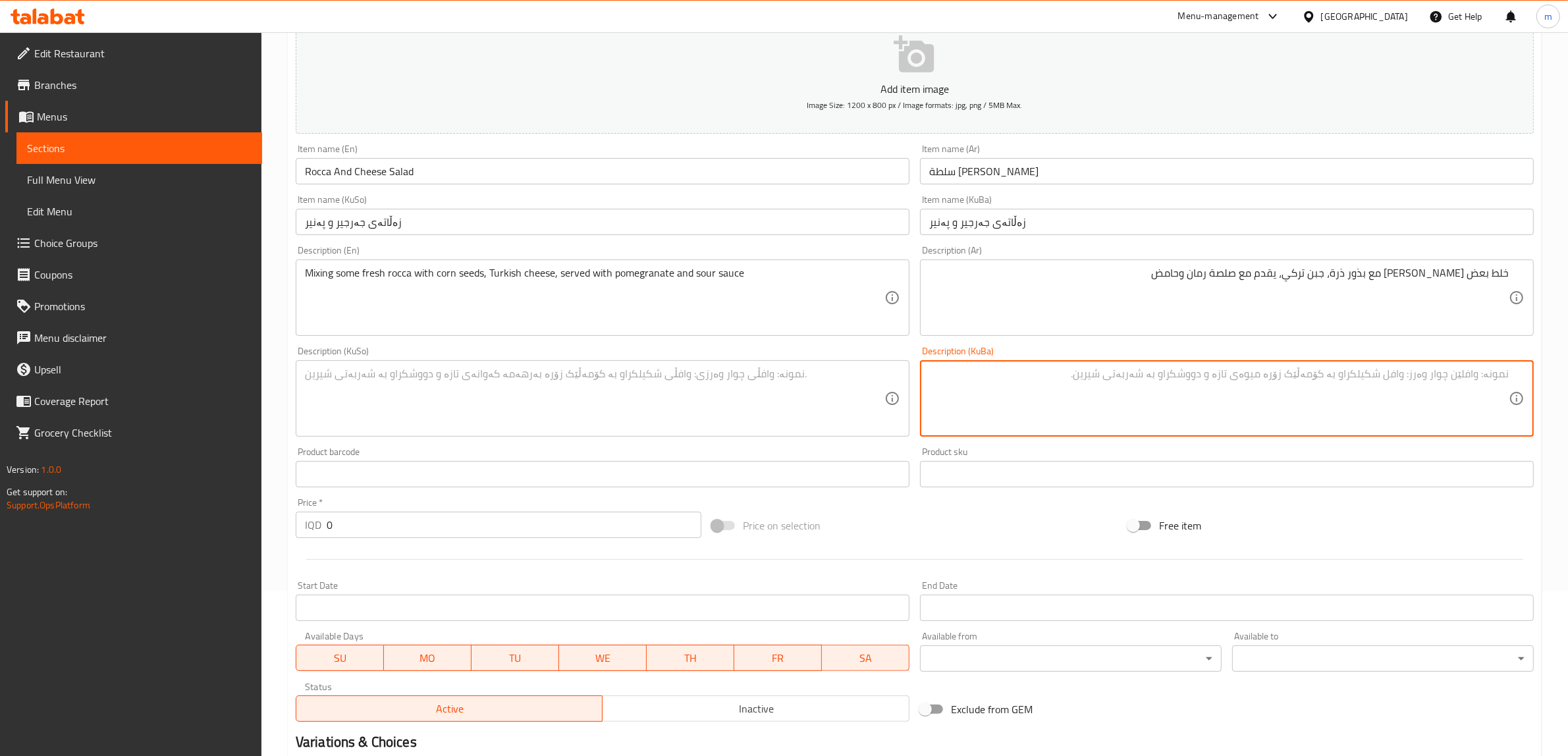
click at [1062, 373] on textarea at bounding box center [1219, 399] width 580 height 63
type textarea "تێکەڵەیەک لە هەندێ جەرجیری فرێش لەگەڵ تۆوی گەنمەشامی، پەنیری تورکی، پیشکەش دەکر…"
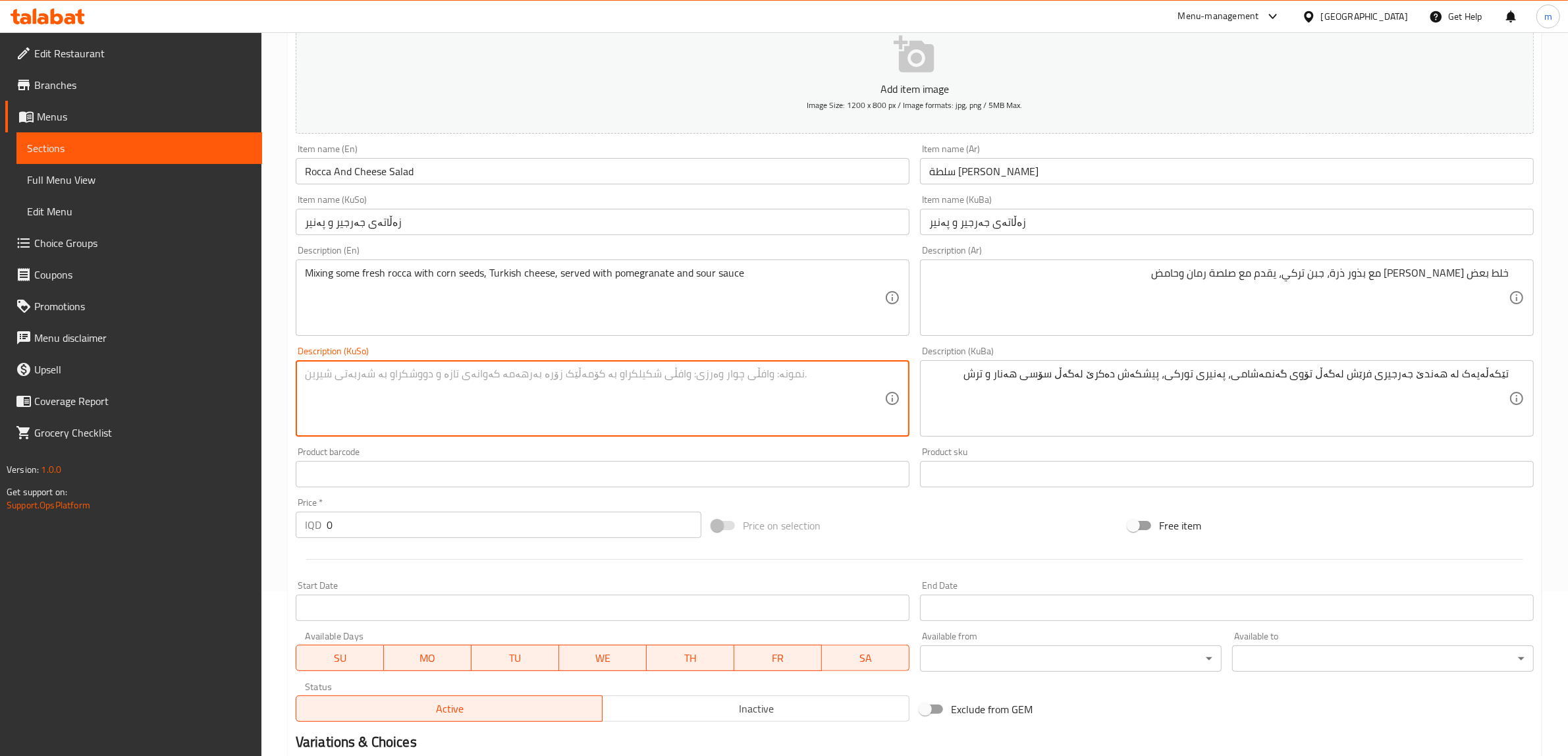
click at [744, 396] on textarea at bounding box center [594, 399] width 580 height 63
paste textarea "تێکەڵەیەک لە هەندێ جەرجیری فرێش لەگەڵ تۆوی گەنمەشامی، پەنیری تورکی، پیشکەش دەکر…"
type textarea "تێکەڵەیەک لە هەندێ جەرجیری فرێش لەگەڵ تۆوی گەنمەشامی، پەنیری تورکی، پێشکەش دەکر…"
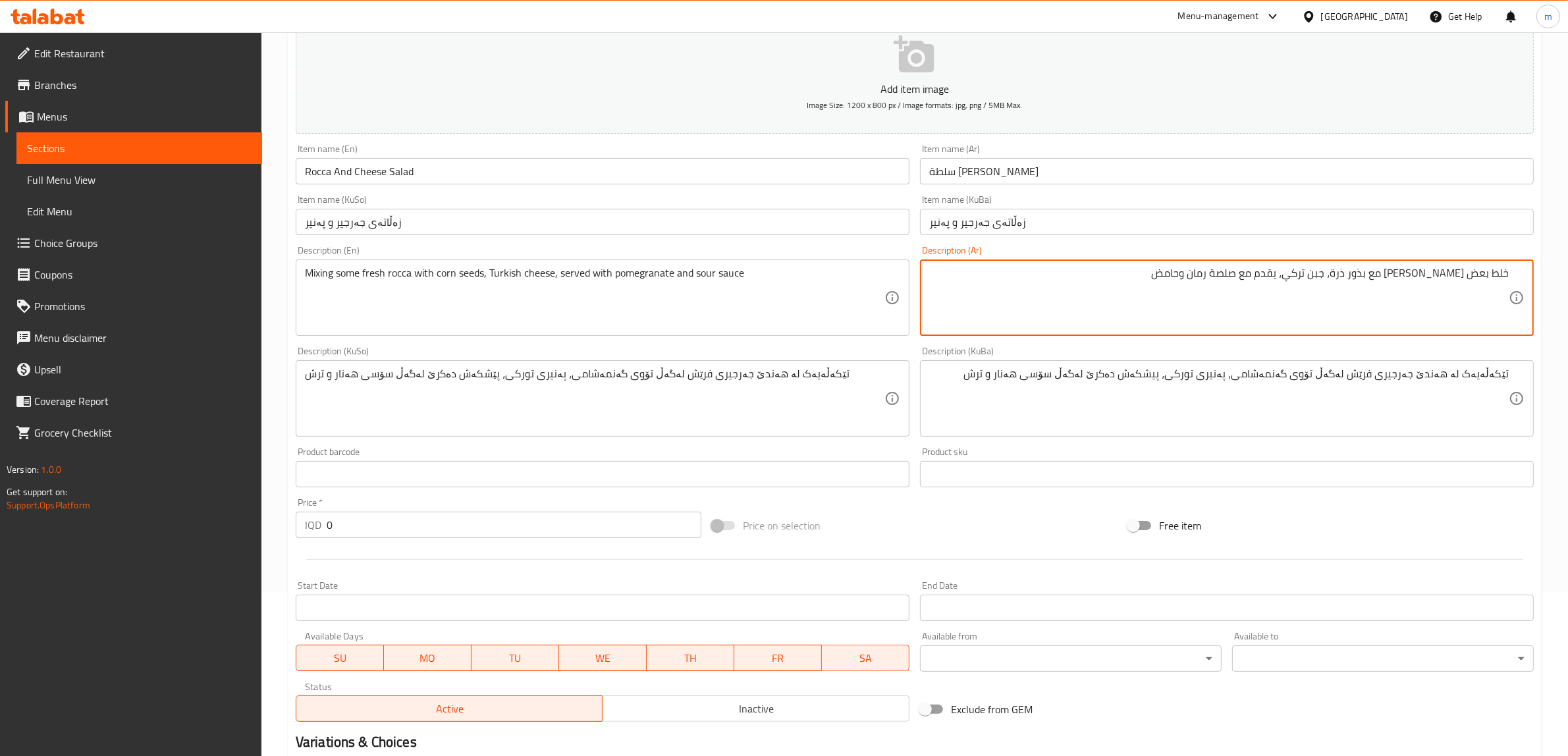
click at [1259, 271] on textarea "خلط بعض [PERSON_NAME] مع بذور ذرة، جبن تركي، يقدم مع صلصة رمان وحامض" at bounding box center [1219, 298] width 580 height 63
click at [1250, 271] on textarea "خلط بعض [PERSON_NAME] مع بذور ذرة، [PERSON_NAME]، يقدم مع رمان وحامض" at bounding box center [1219, 298] width 580 height 63
paste textarea "لصة"
click at [1243, 275] on textarea "خلط بعض [PERSON_NAME] مع بذور ذرة، جبن تركي، يقدم مع رمان و صلصة حامض" at bounding box center [1219, 298] width 580 height 63
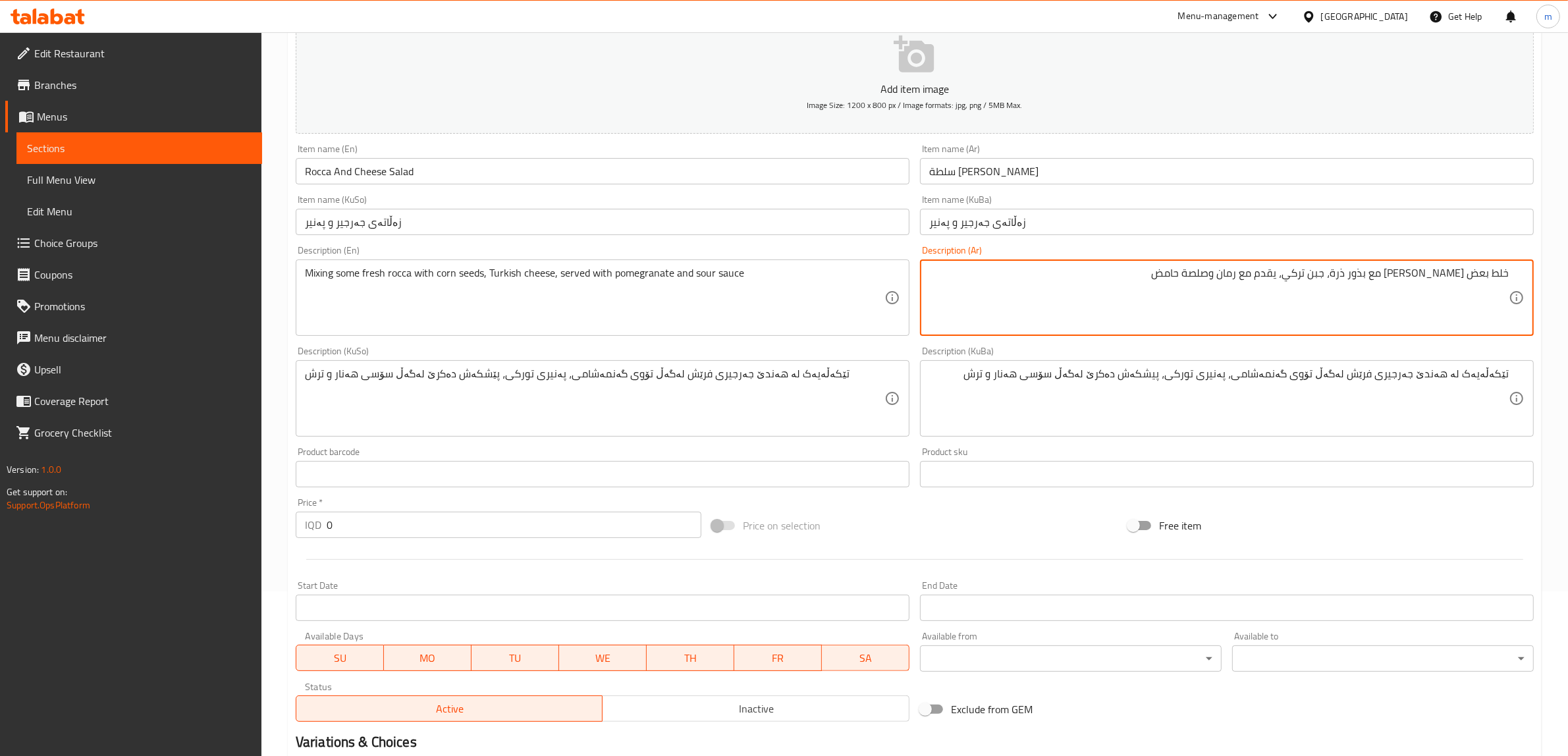
type textarea "خلط بعض [PERSON_NAME] مع بذور ذرة، جبن تركي، يقدم مع رمان وصلصة حامض"
click at [1082, 374] on textarea "تێکەڵەیەک لە هەندێ جەرجیری فرێش لەگەڵ تۆوی گەنمەشامی، پەنیری تورکی، پیشکەش دەکر…" at bounding box center [1219, 399] width 580 height 63
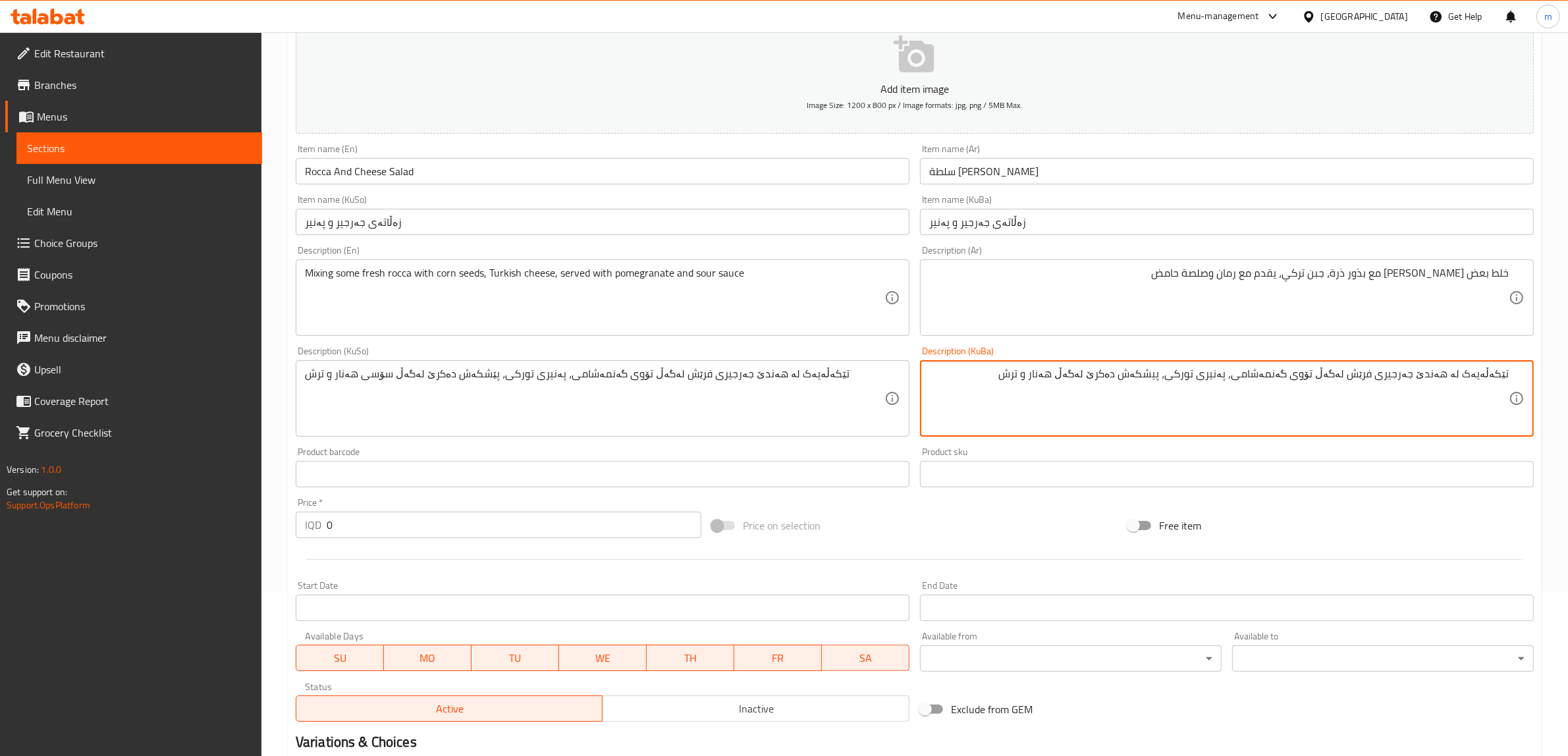
click at [1068, 375] on textarea "تێکەڵەیەک لە هەندێ جەرجیری فرێش لەگەڵ تۆوی گەنمەشامی، پەنیری تورکی، پیشکەش دەکر…" at bounding box center [1219, 399] width 580 height 63
paste textarea "ۆسی"
type textarea "تێکەڵەیەک لە هەندێ جەرجیری فرێش لەگەڵ تۆوی گەنمەشامی، پەنیری تورکی، پیشکەش دەکر…"
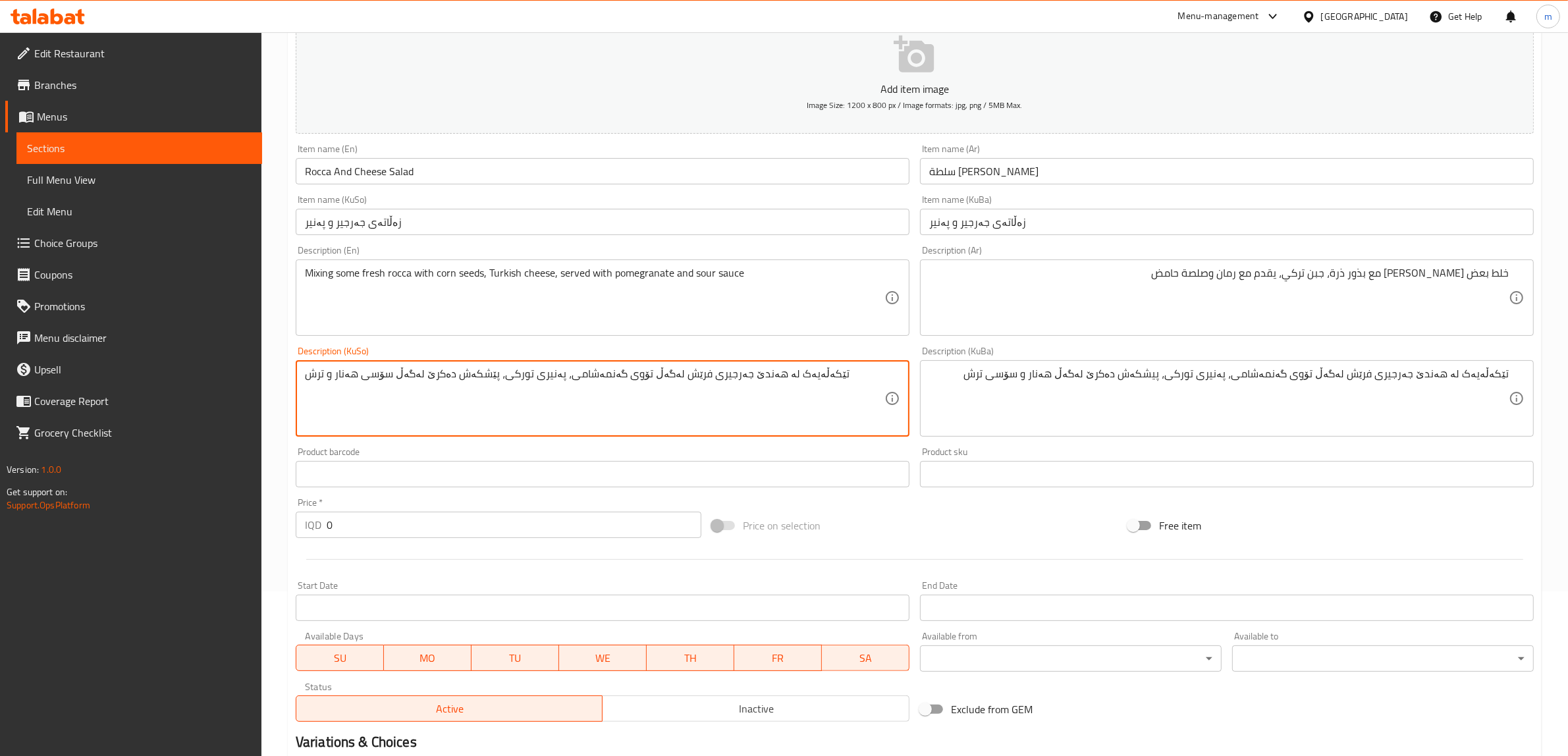
paste textarea "شکەش دەکرێ لەگەڵ هەنار و سۆسی"
type textarea "تێکەڵەیەک لە هەندێ جەرجیری فرێش لەگەڵ تۆوی گەنمەشامی، پەنیری تورکی، پیشکەش دەکر…"
click at [883, 344] on div "Description (KuSo) تێکەڵەیەک لە هەندێ جەرجیری فرێش لەگەڵ تۆوی گەنمەشامی، پەنیری…" at bounding box center [602, 392] width 624 height 101
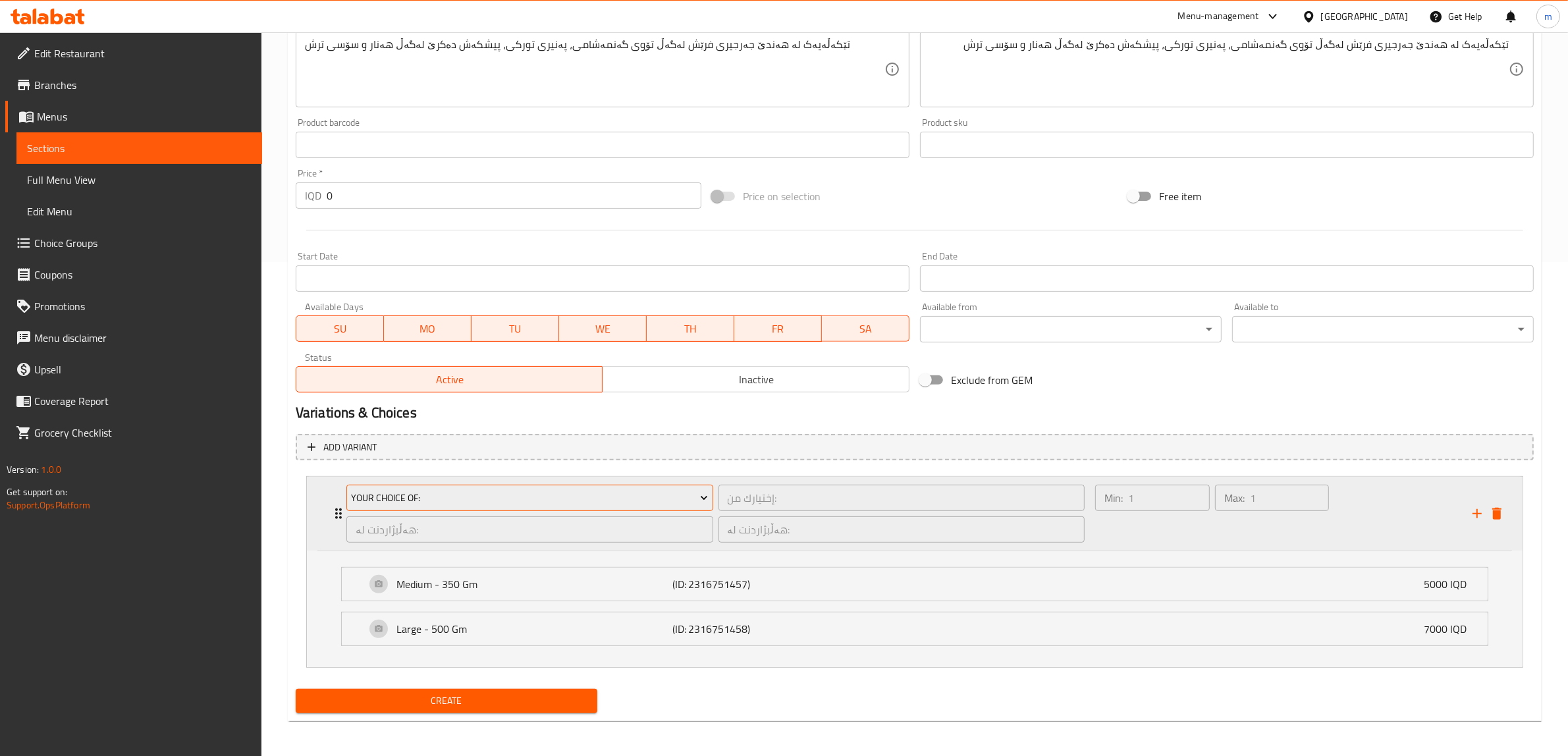
scroll to position [495, 0]
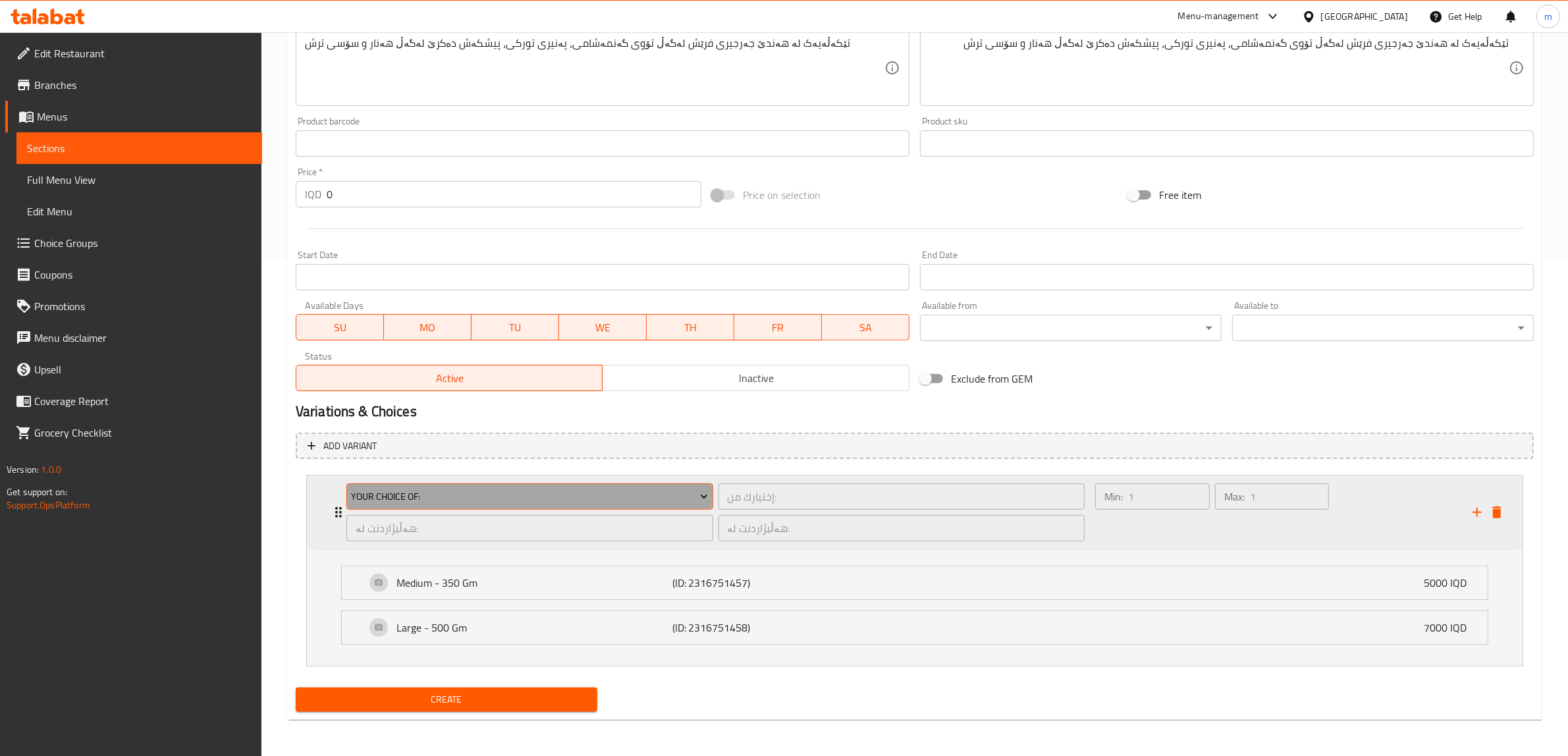
click at [424, 492] on span "Your Choice Of:" at bounding box center [529, 497] width 357 height 16
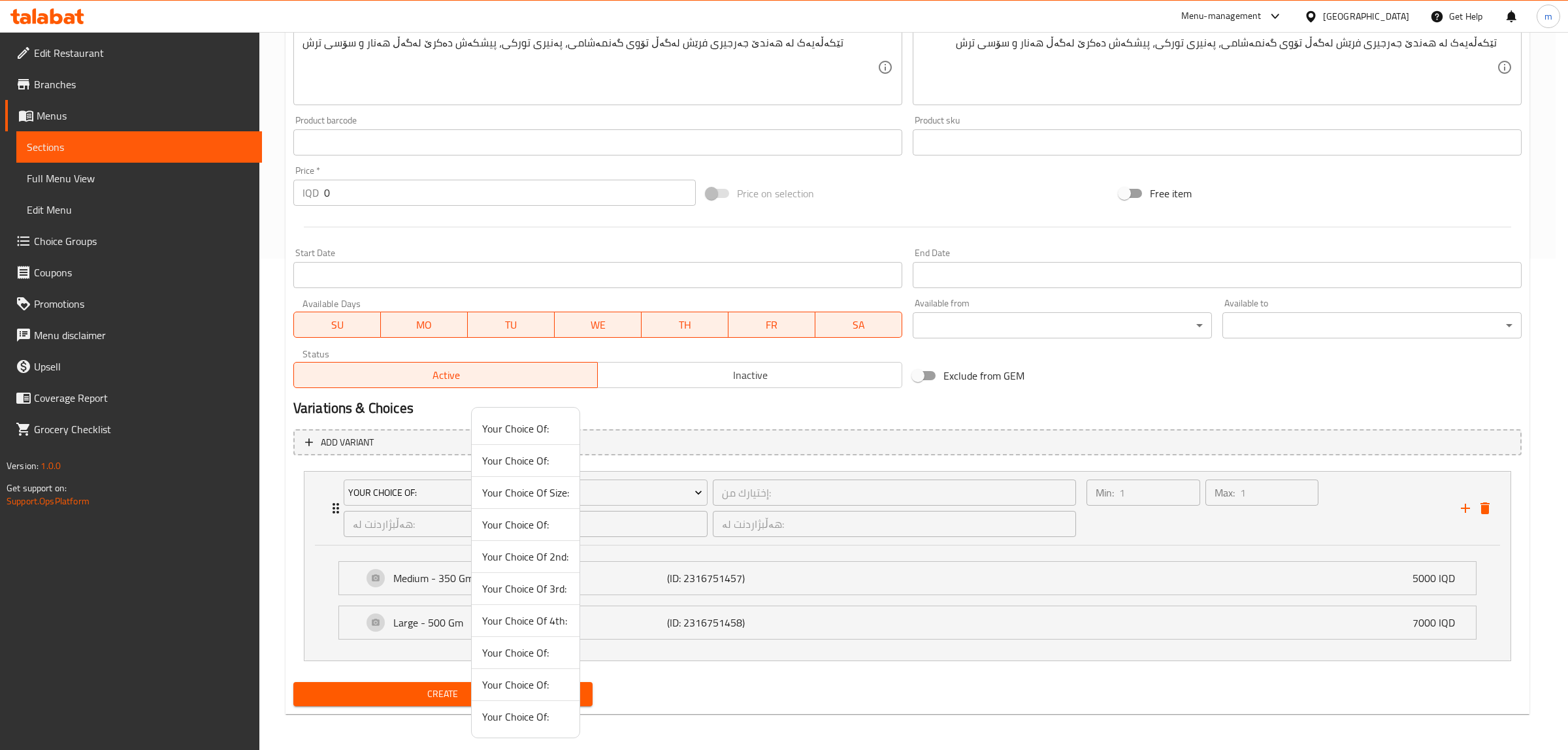
click at [510, 724] on span "Your Choice Of:" at bounding box center [525, 717] width 87 height 16
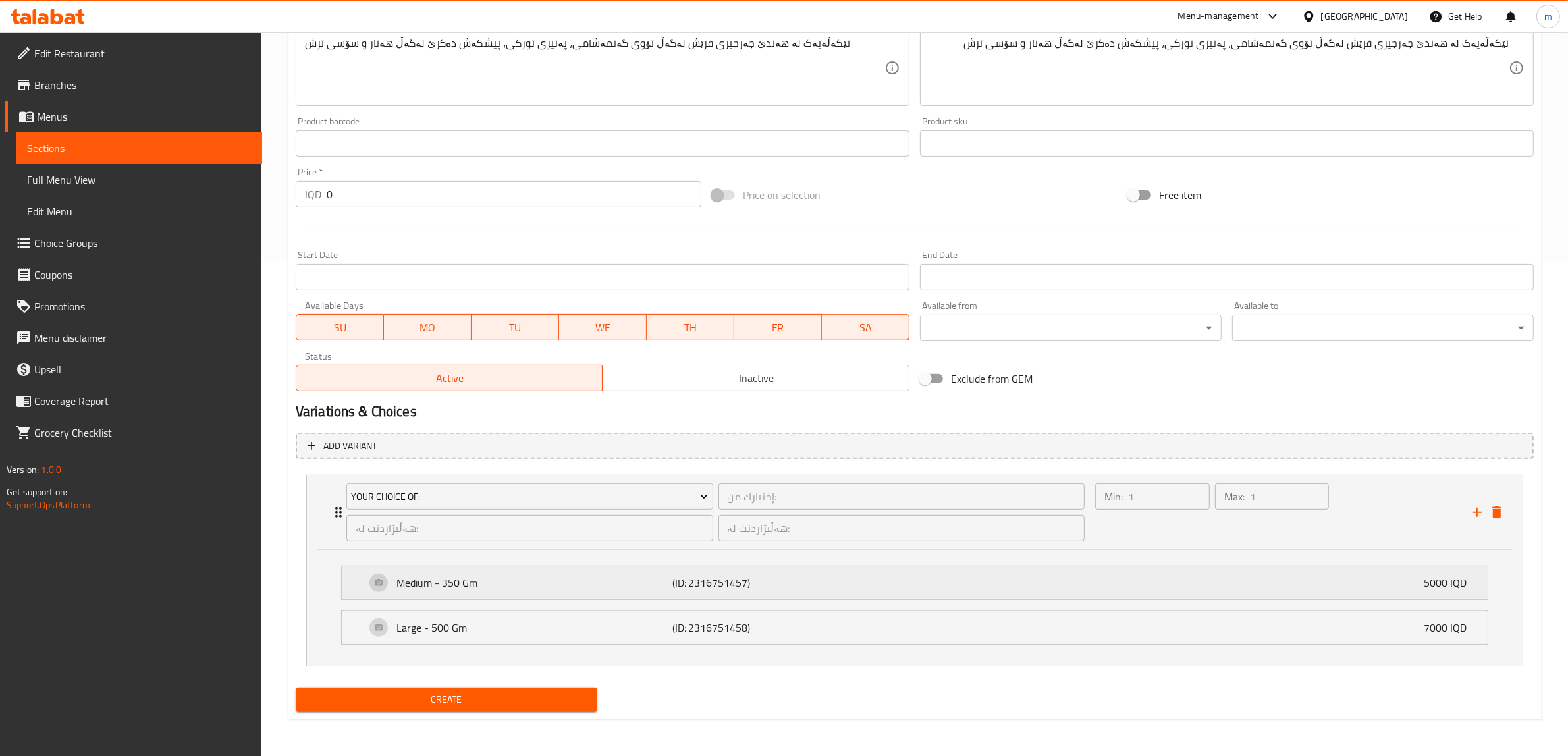
click at [487, 585] on p "Medium - 350 Gm" at bounding box center [534, 583] width 276 height 16
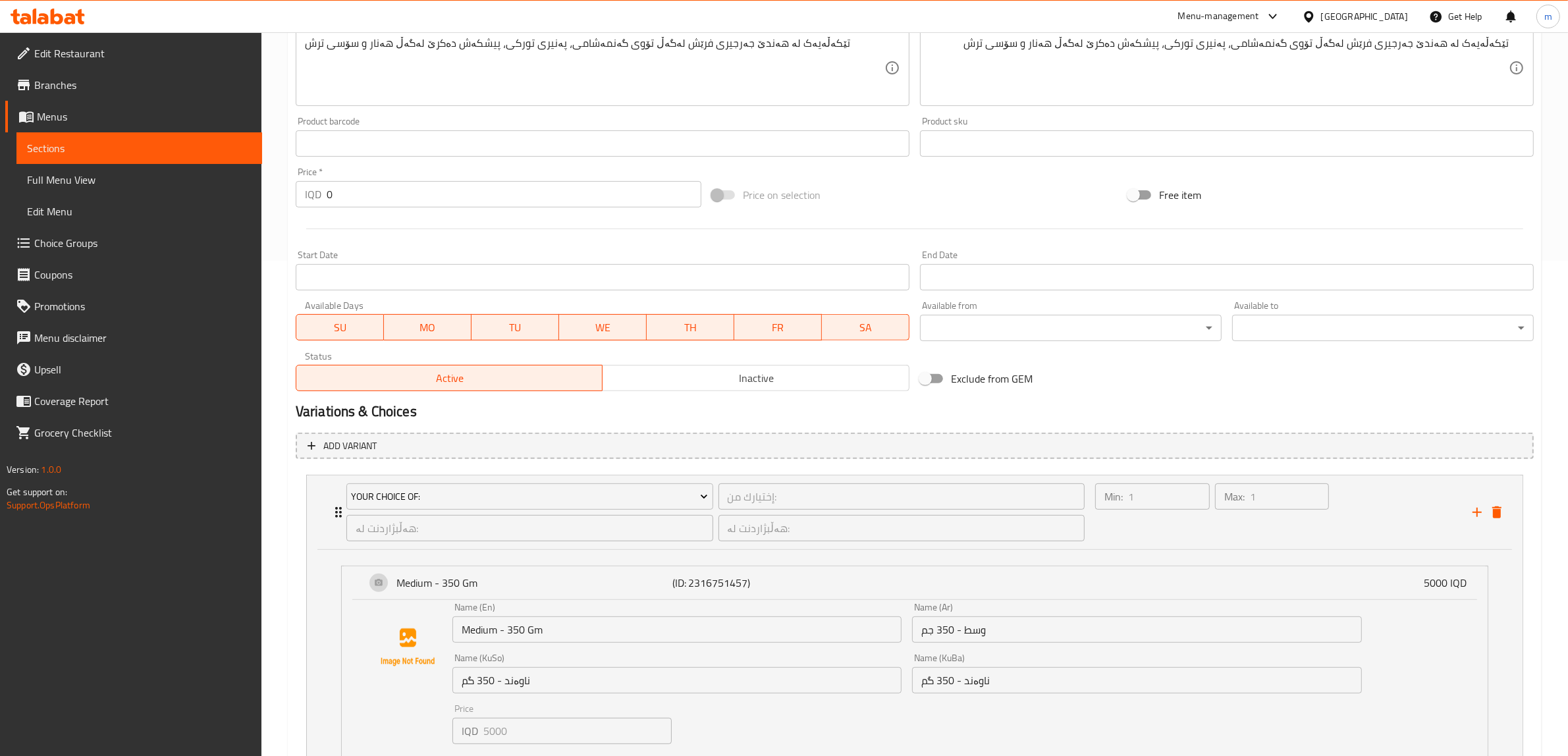
click at [522, 633] on input "Medium - 350 Gm" at bounding box center [677, 630] width 449 height 27
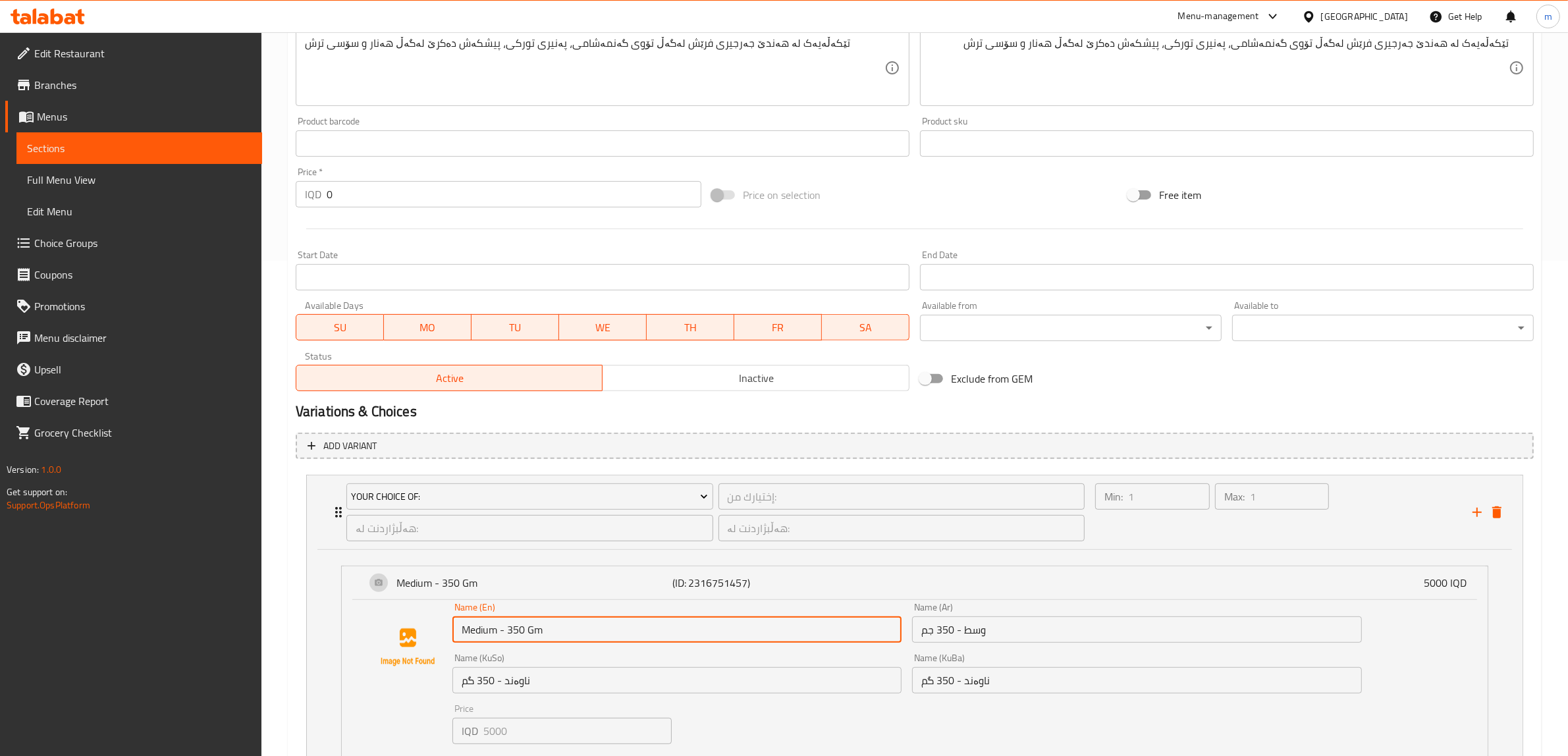
click at [522, 629] on input "Medium - 350 Gm" at bounding box center [677, 630] width 449 height 27
click at [522, 628] on input "Medium - 350 Gm" at bounding box center [677, 630] width 449 height 27
click at [520, 626] on input "Medium - 350 Gm" at bounding box center [677, 630] width 449 height 27
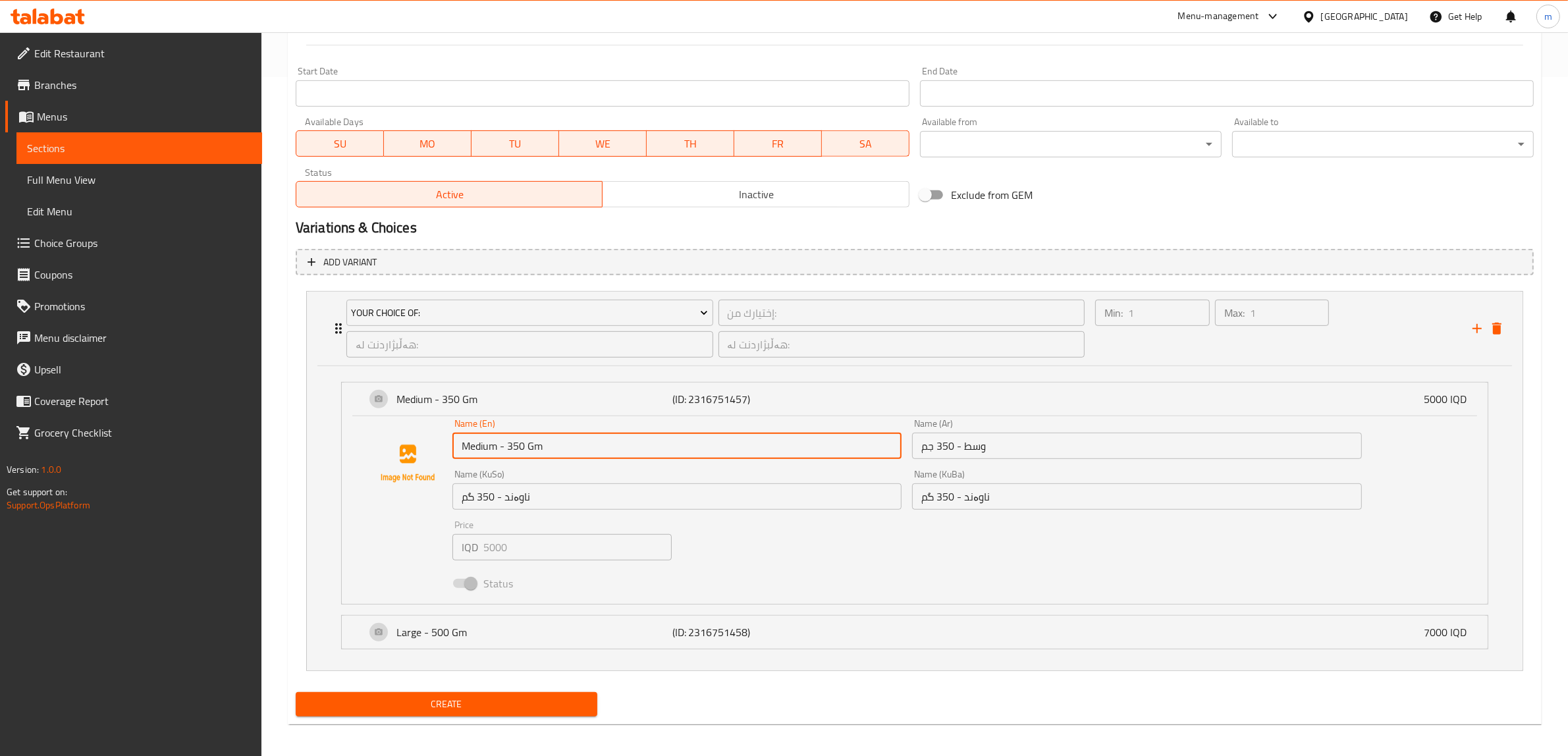
scroll to position [684, 0]
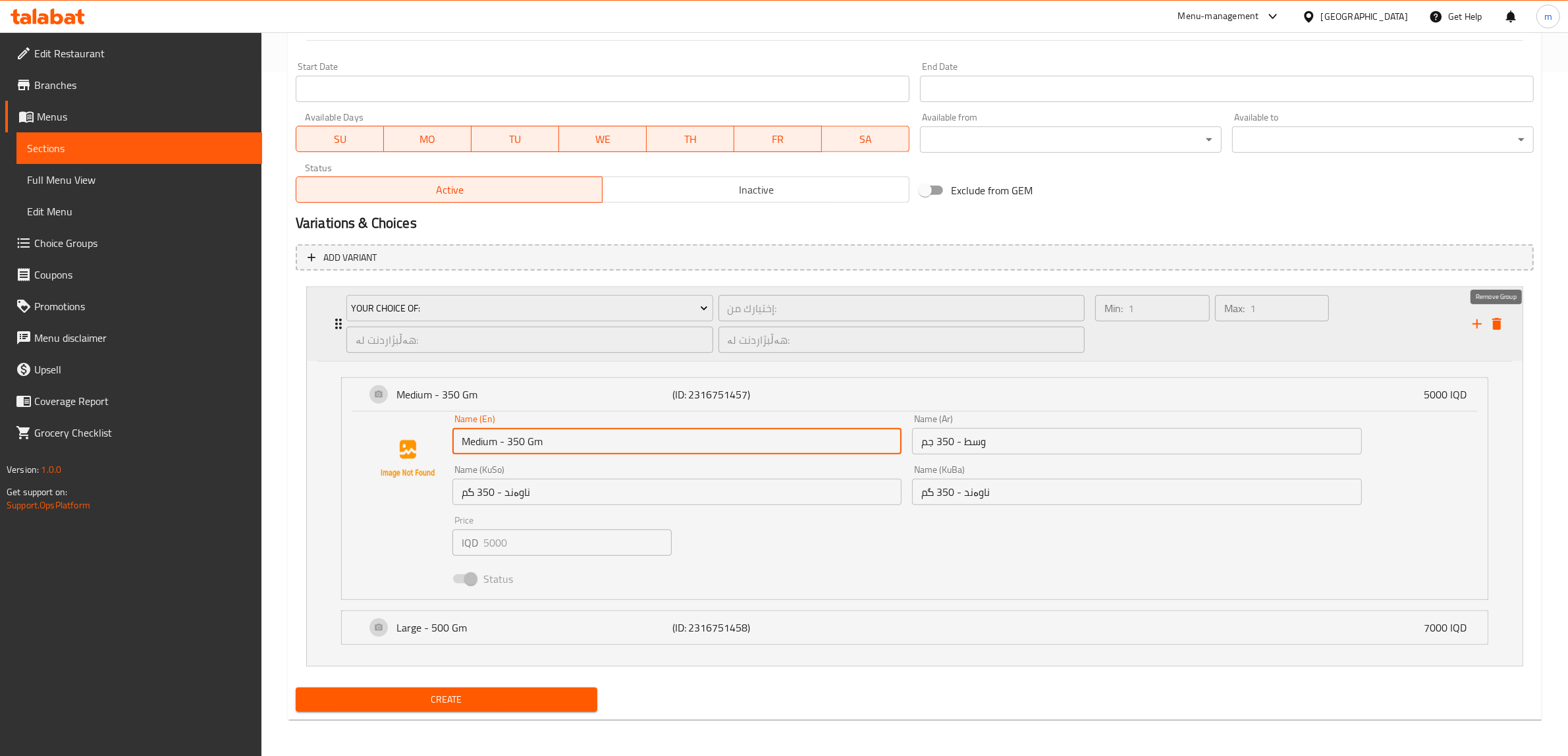
click at [1494, 324] on icon "delete" at bounding box center [1497, 324] width 9 height 12
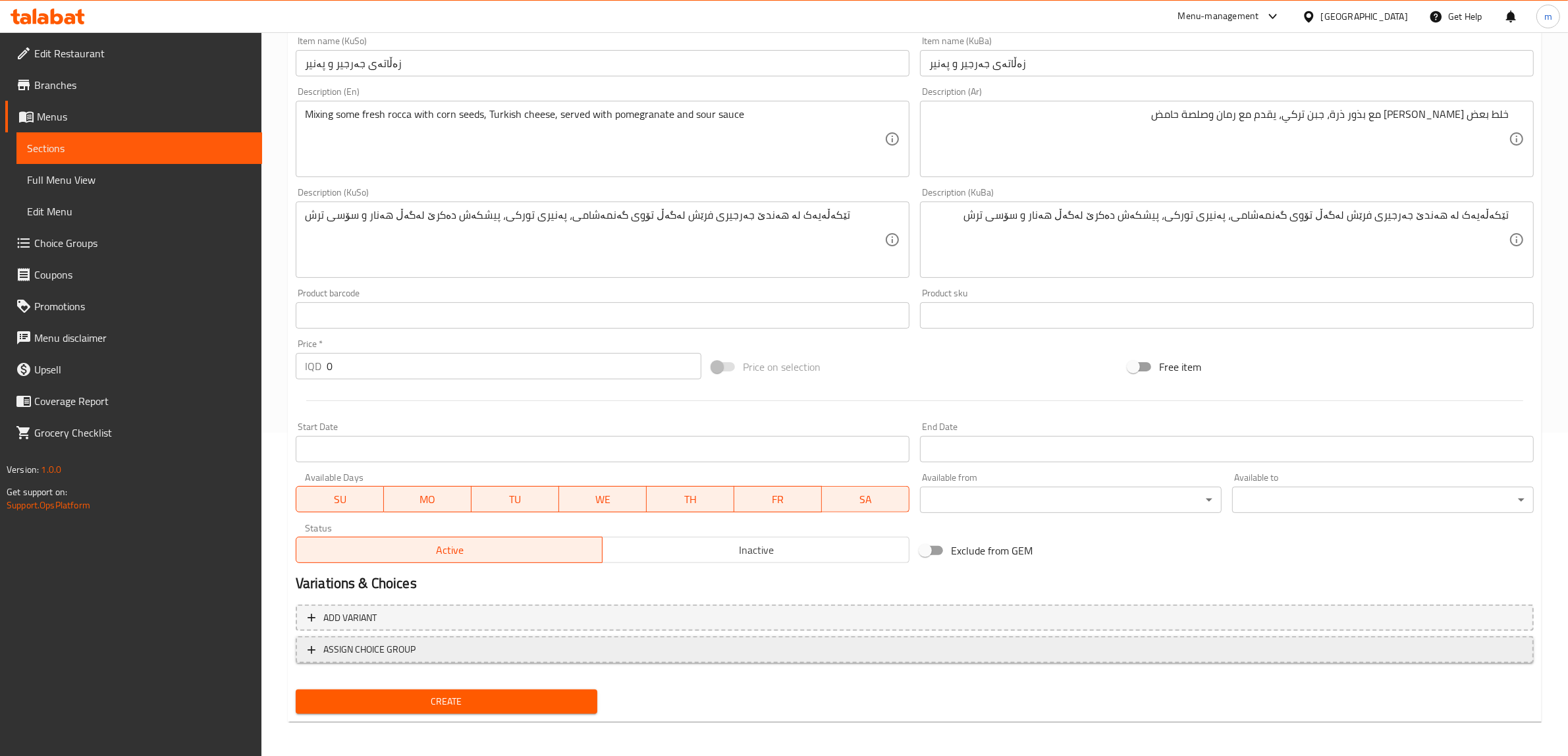
click at [389, 642] on span "ASSIGN CHOICE GROUP" at bounding box center [370, 649] width 92 height 16
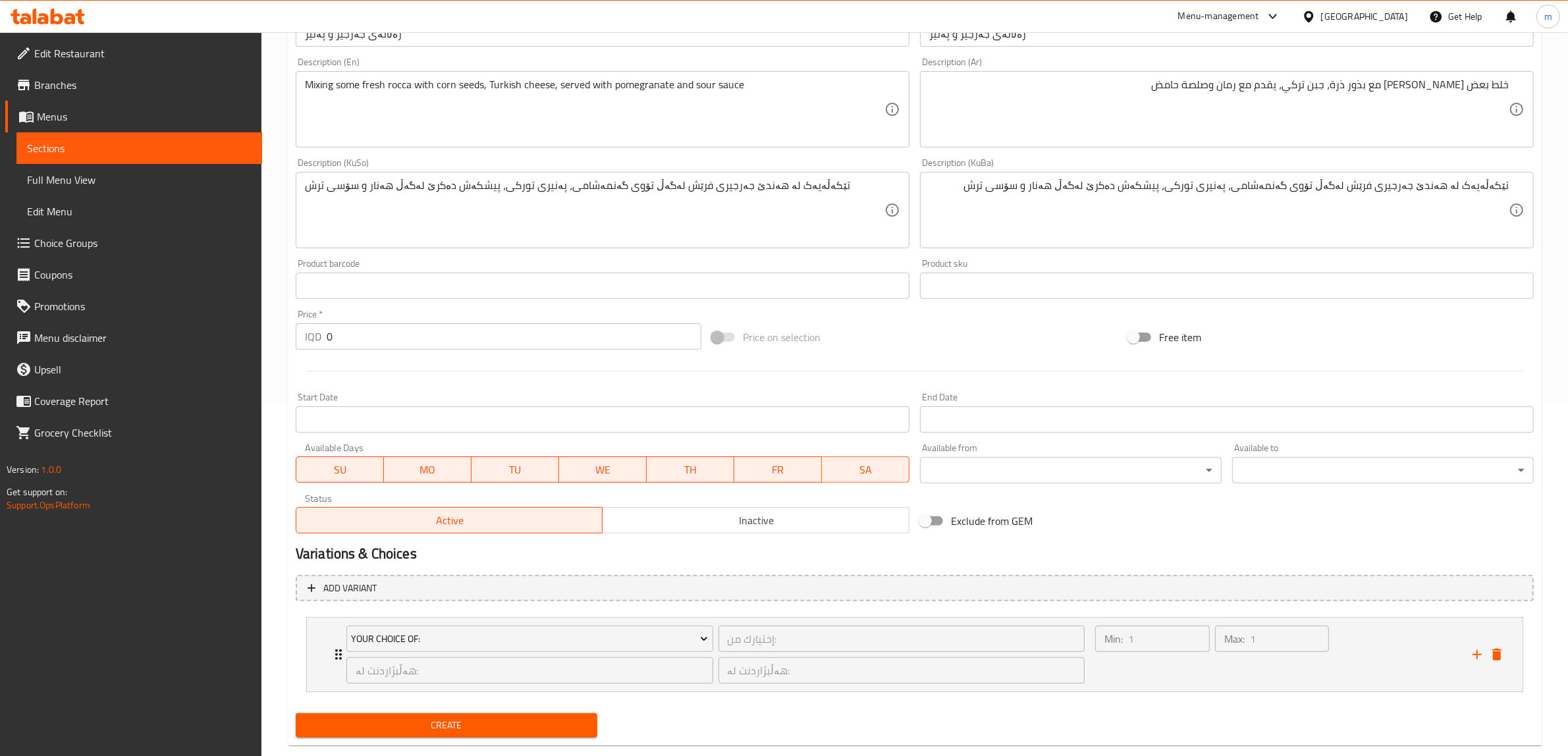
scroll to position [378, 0]
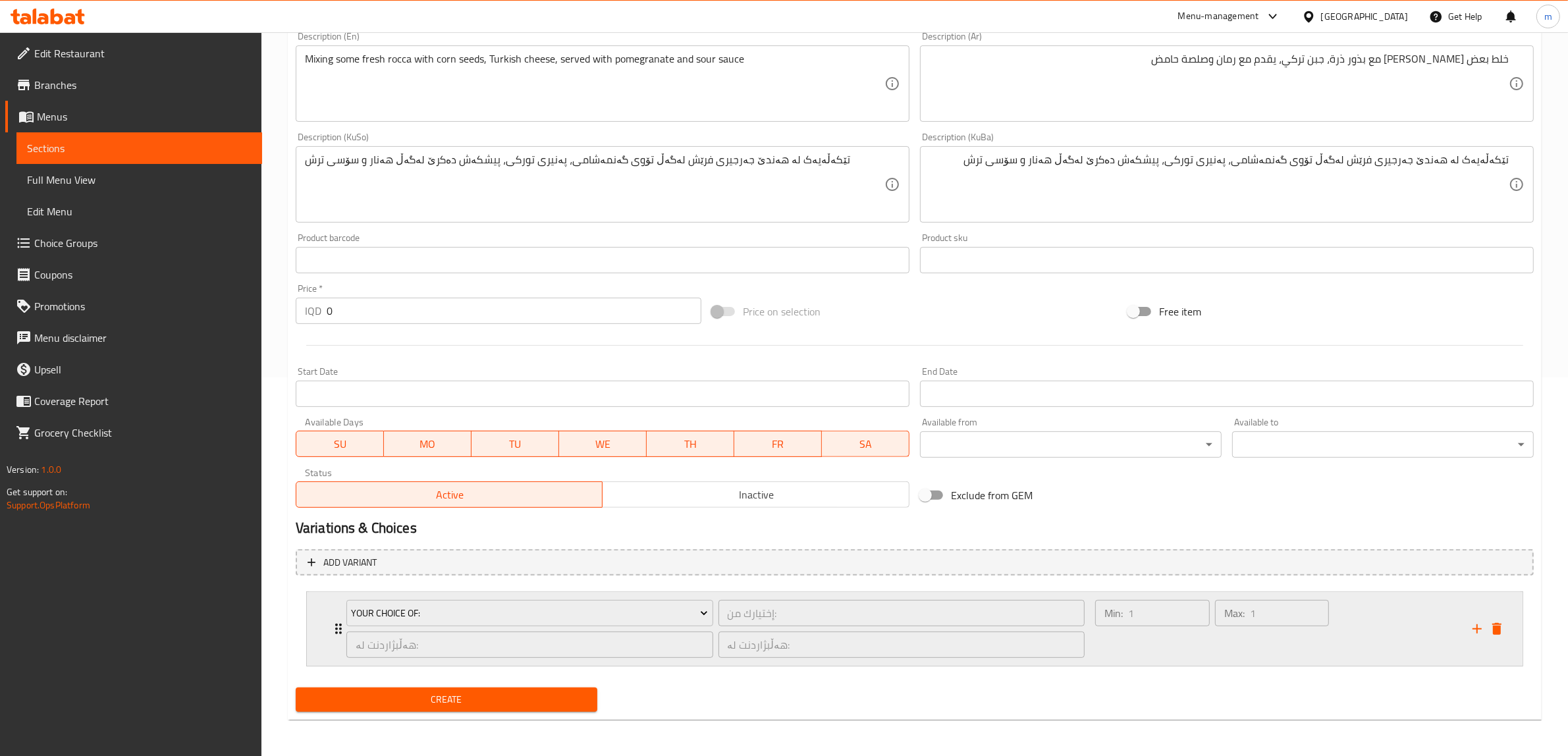
click at [338, 621] on div "Your Choice Of: إختيارك من: ​ هەڵبژاردنت لە: ​ هەڵبژاردنت لە: ​" at bounding box center [715, 629] width 754 height 74
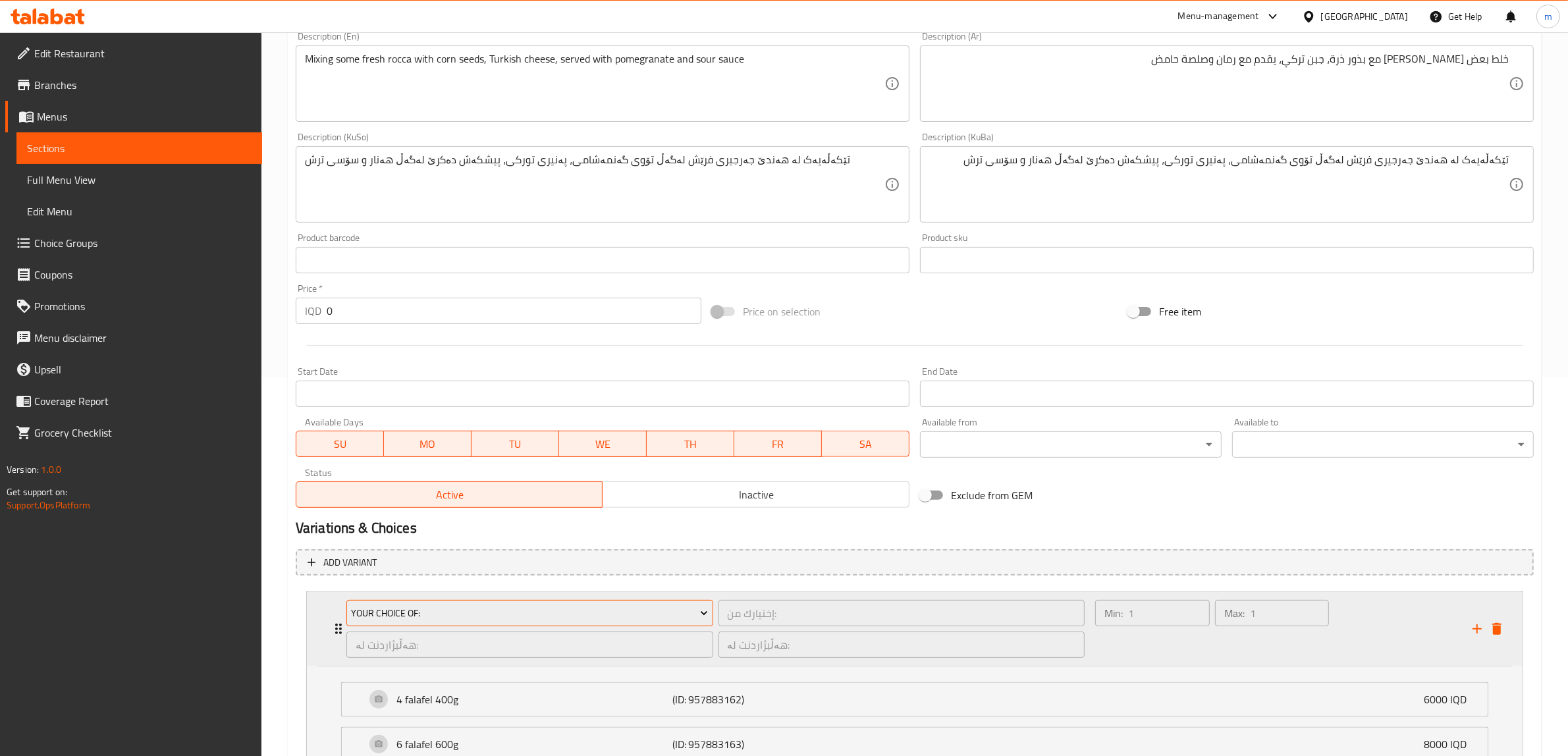
click at [476, 610] on span "Your Choice Of:" at bounding box center [529, 613] width 357 height 16
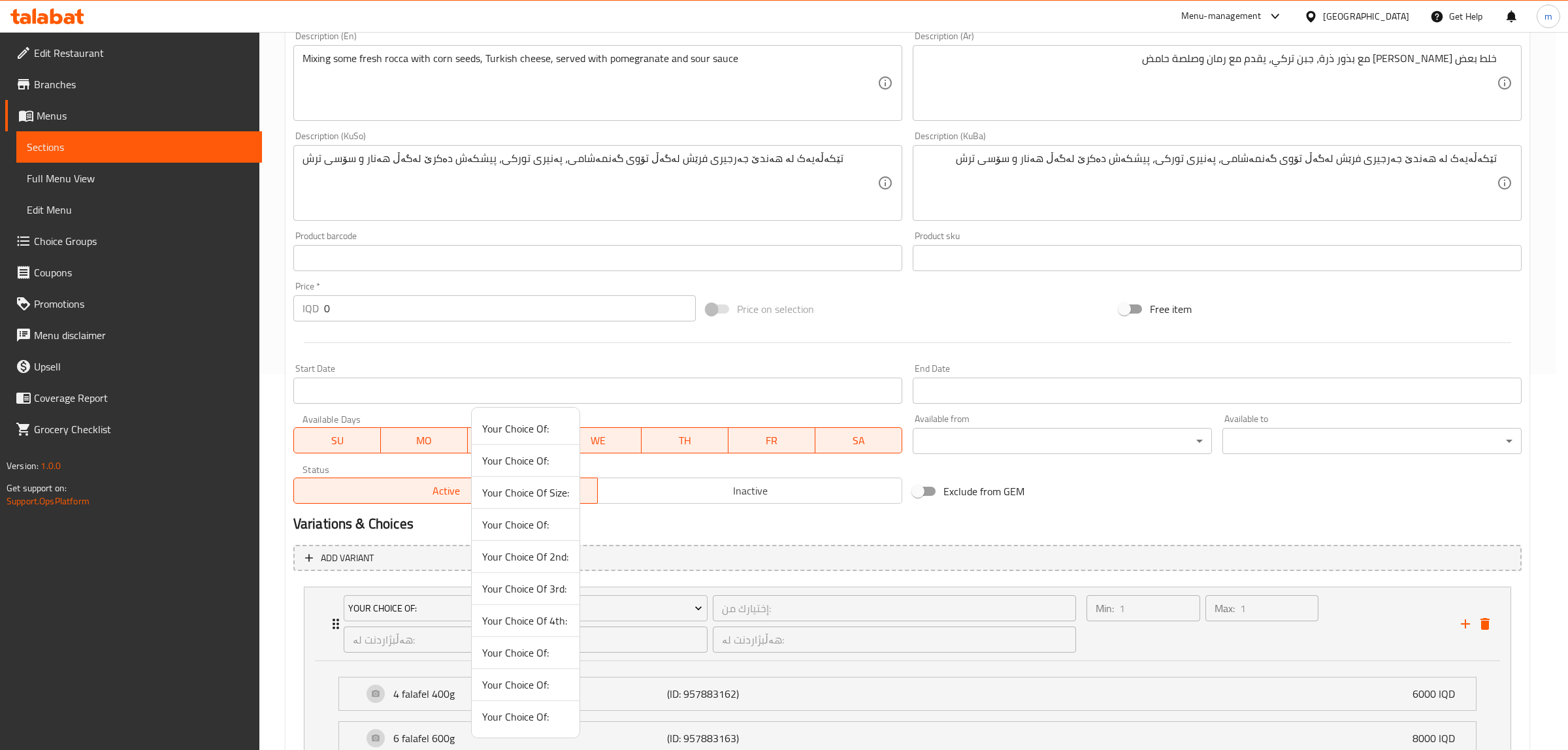
click at [519, 716] on span "Your Choice Of:" at bounding box center [525, 717] width 87 height 16
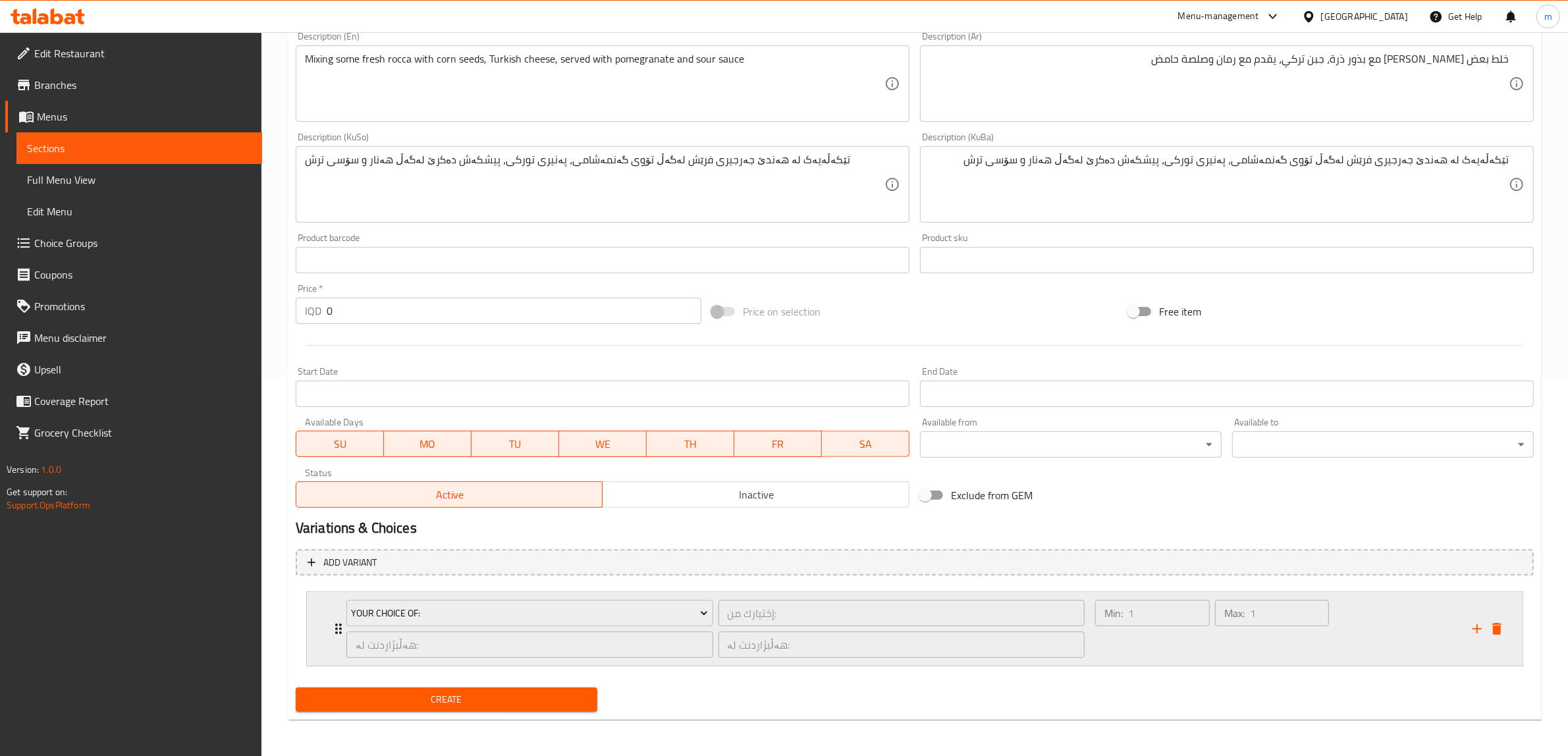
click at [337, 624] on icon "Expand" at bounding box center [338, 628] width 6 height 10
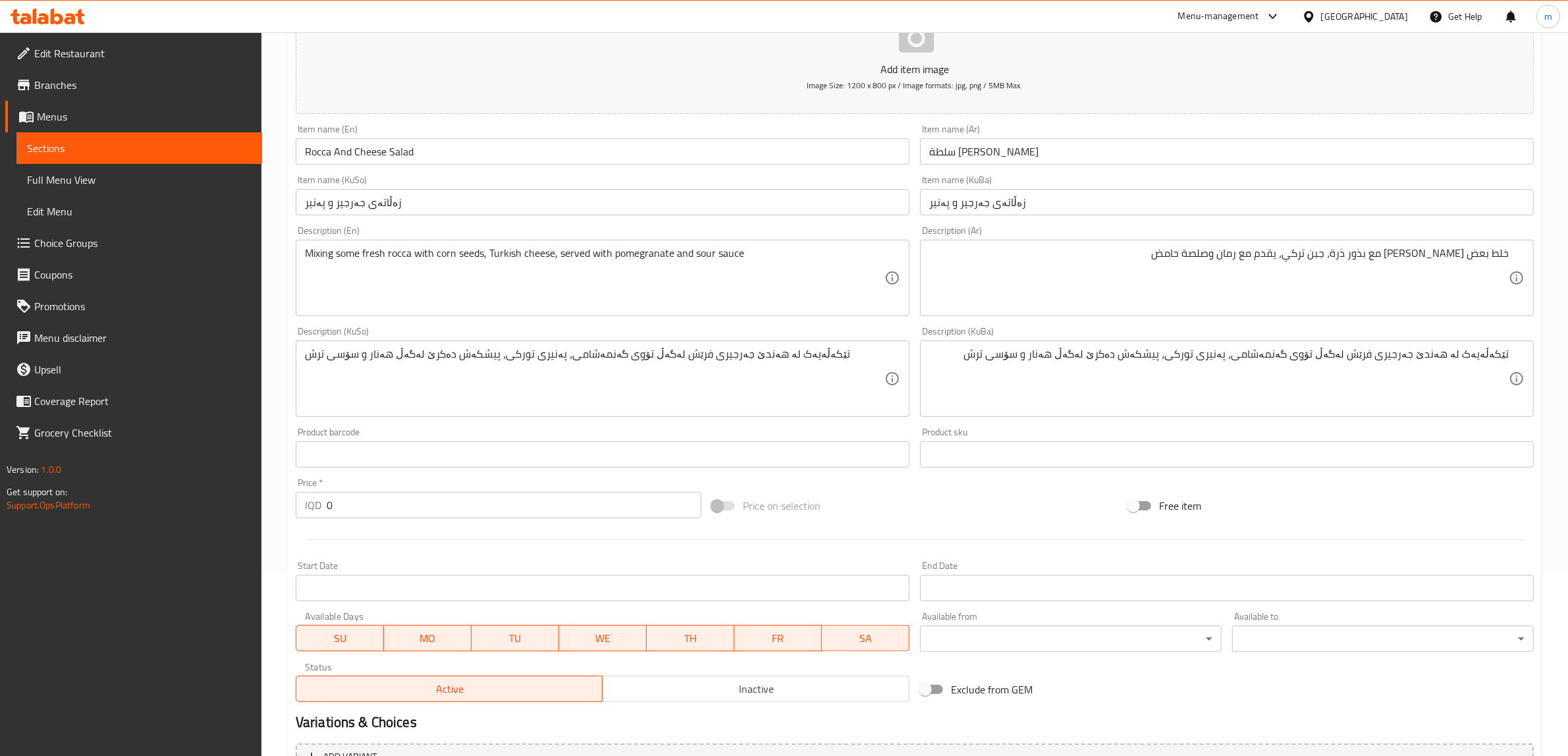
scroll to position [165, 0]
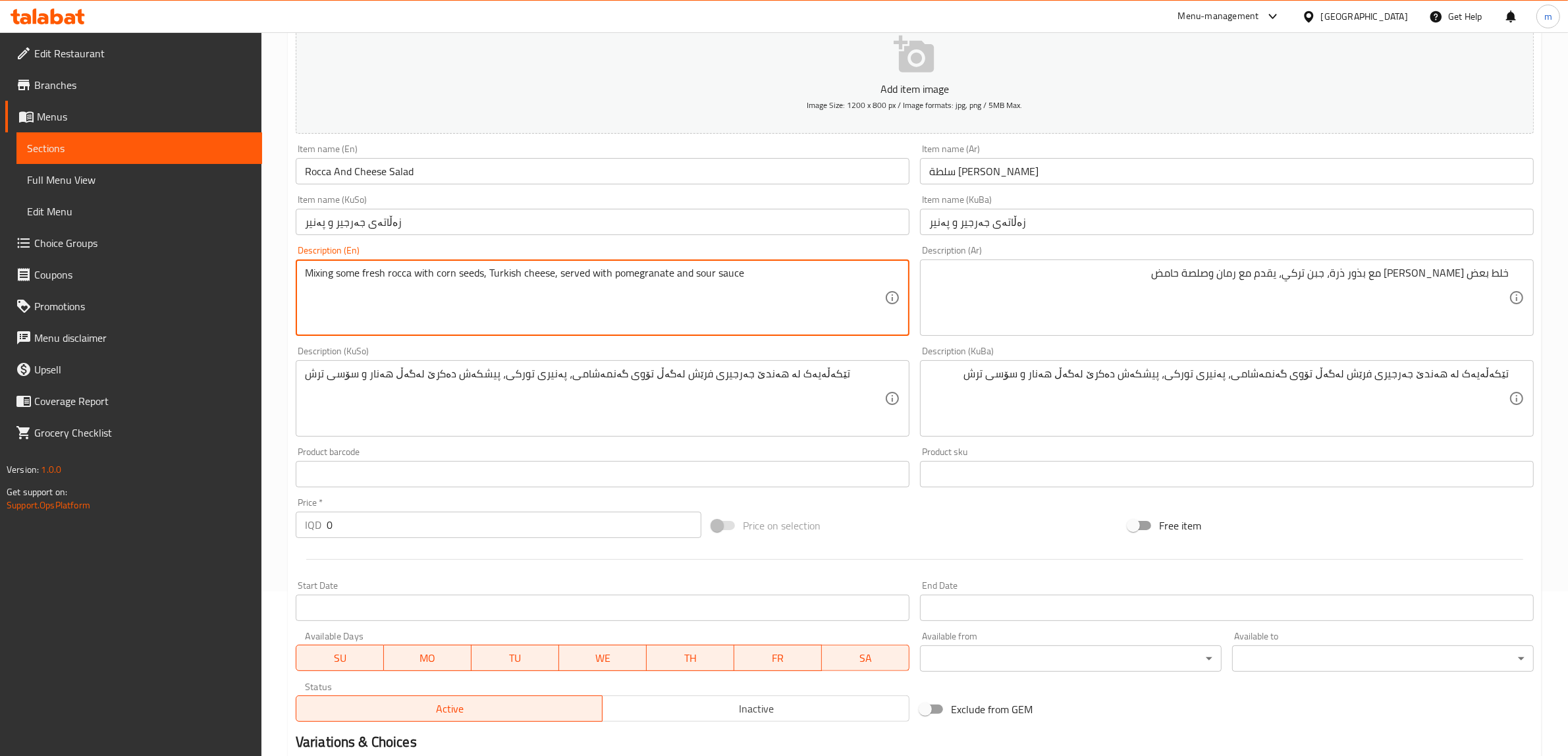
click at [511, 221] on input "زەڵاتەی جەرجیر و پەنیر" at bounding box center [602, 222] width 614 height 27
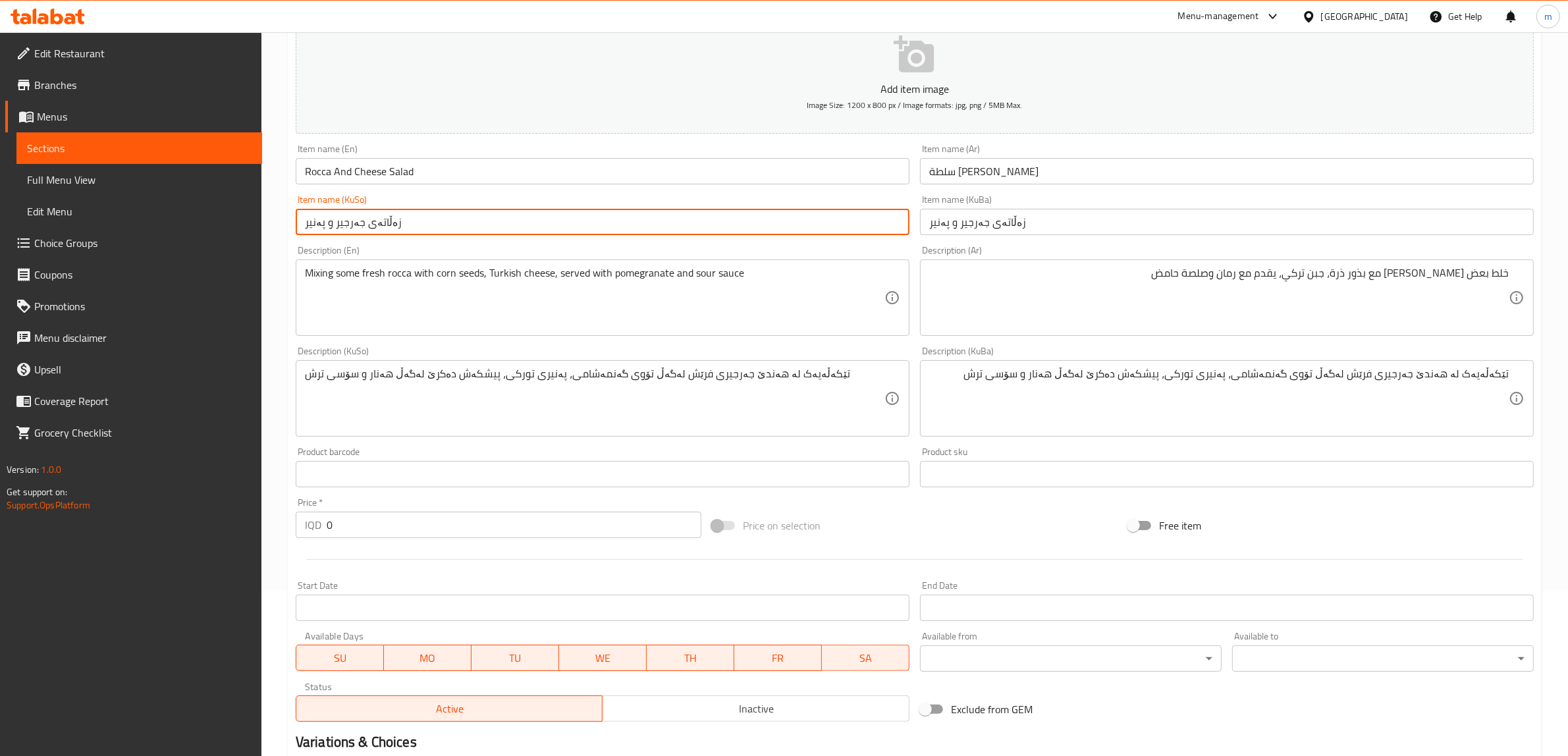
click at [1006, 222] on input "زەڵاتەی جەرجیر و پەنیر" at bounding box center [1227, 222] width 614 height 27
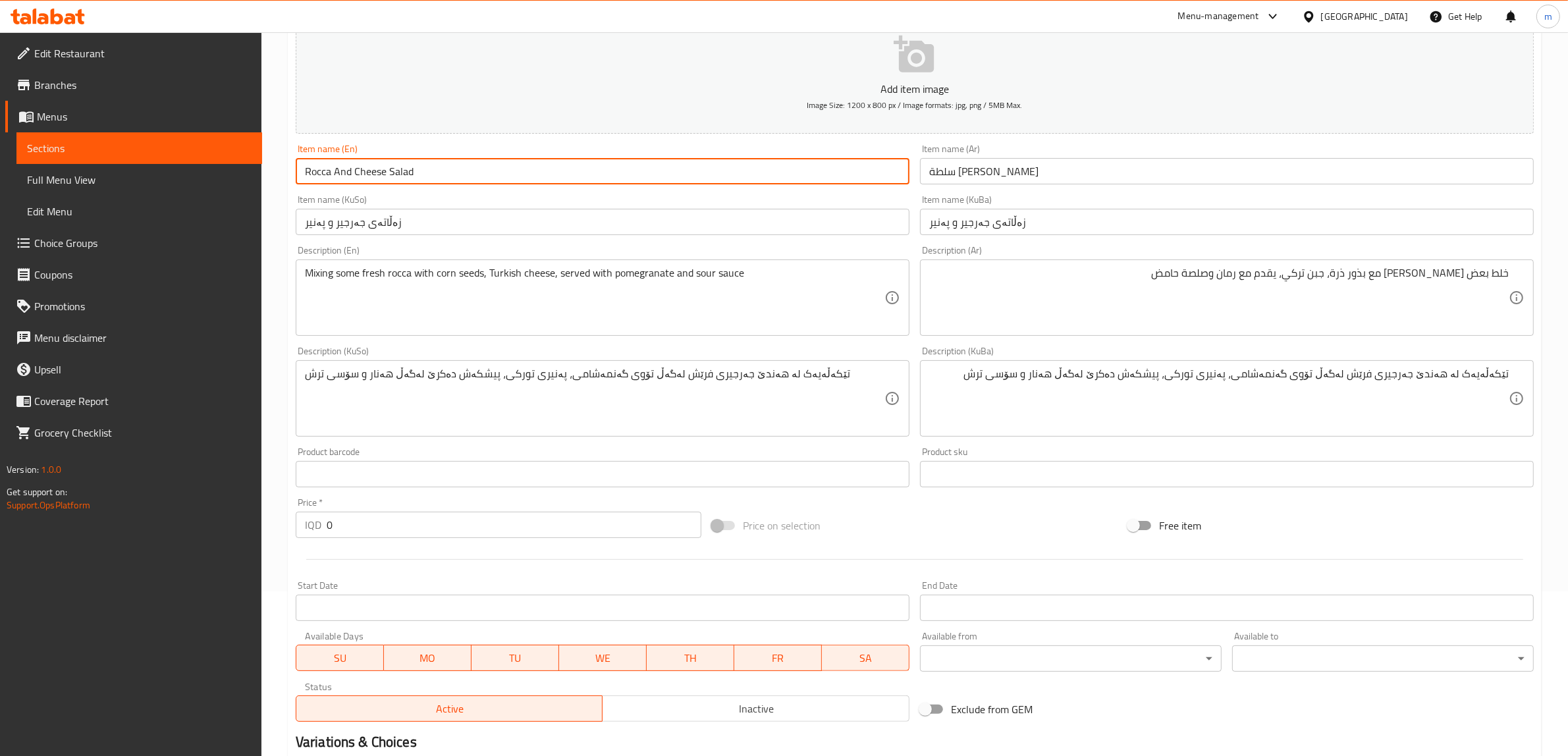
click at [683, 163] on input "Rocca And Cheese Salad" at bounding box center [602, 172] width 614 height 27
click at [955, 172] on input "سلطة [PERSON_NAME]" at bounding box center [1227, 172] width 614 height 27
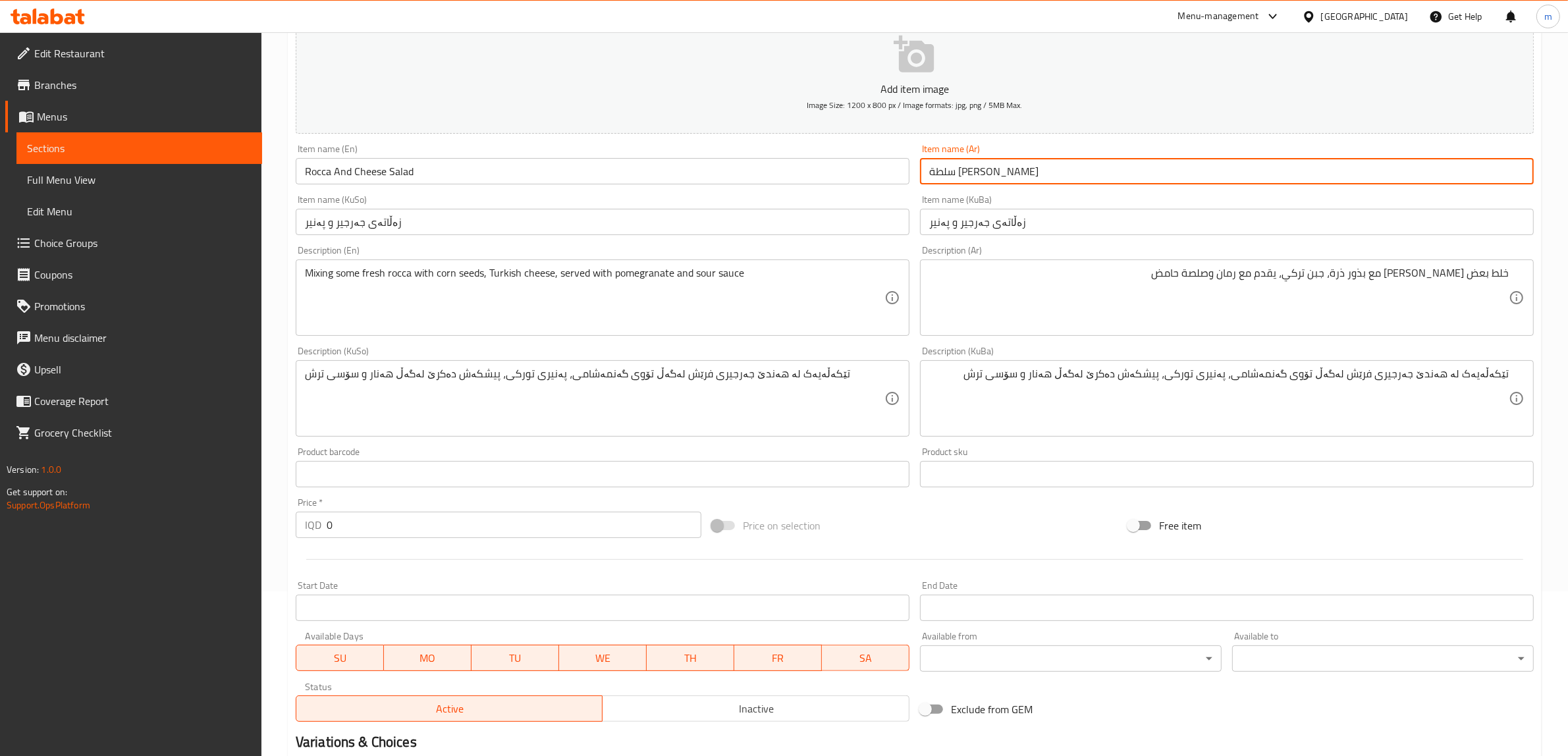
click at [92, 146] on span "Sections" at bounding box center [139, 148] width 225 height 16
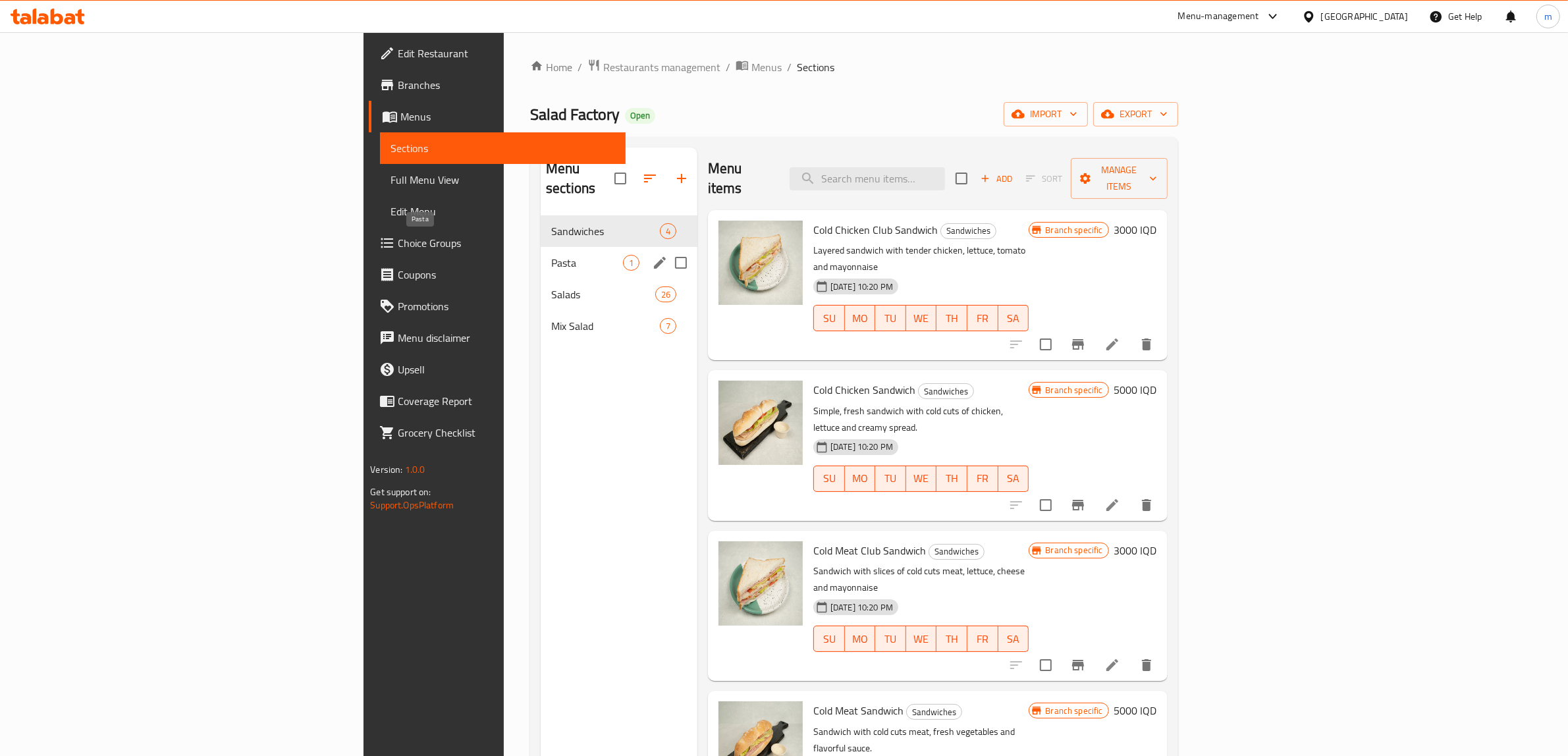
click at [551, 255] on span "Pasta" at bounding box center [587, 262] width 72 height 16
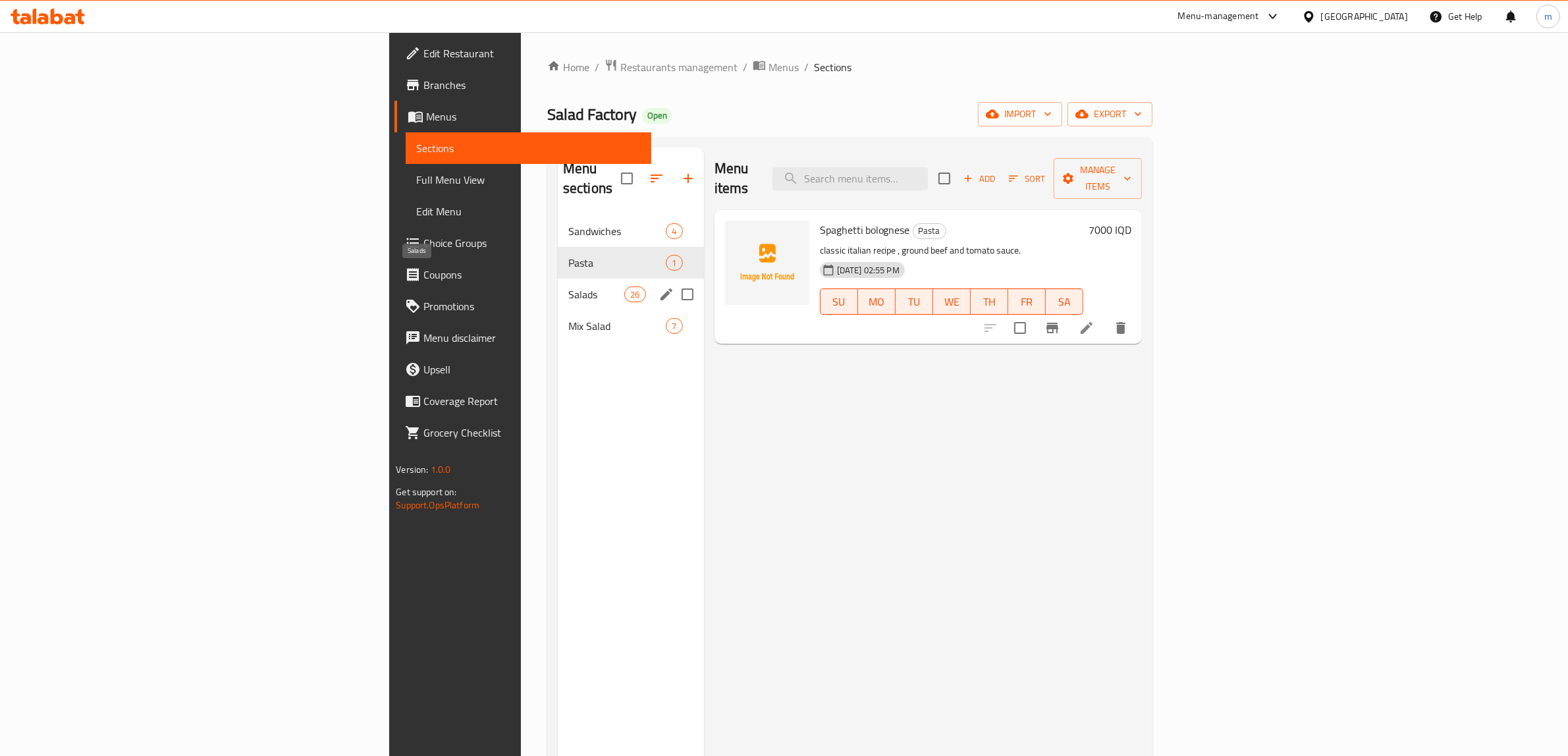
click at [569, 287] on span "Salads" at bounding box center [596, 295] width 56 height 16
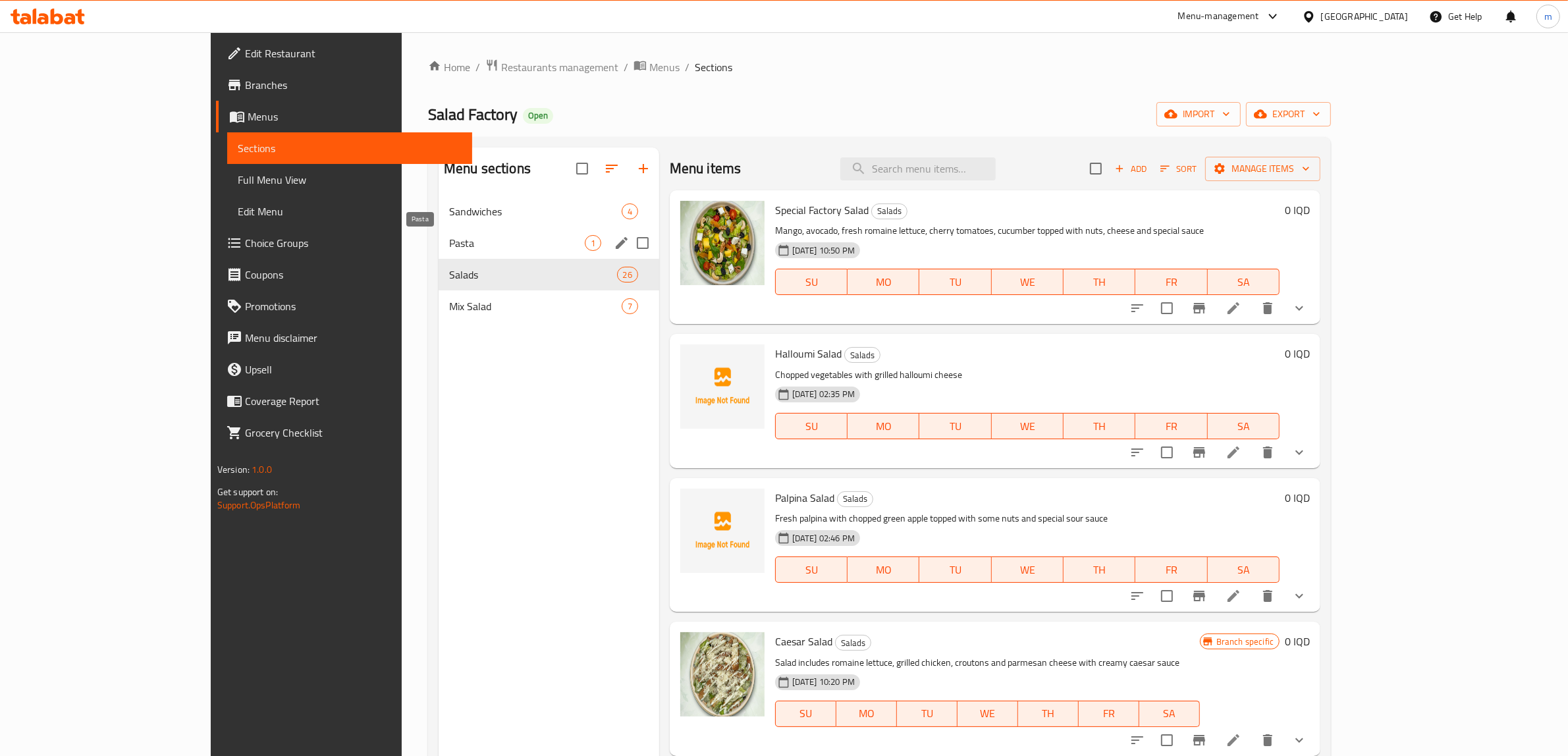
click at [449, 248] on span "Pasta" at bounding box center [516, 243] width 135 height 16
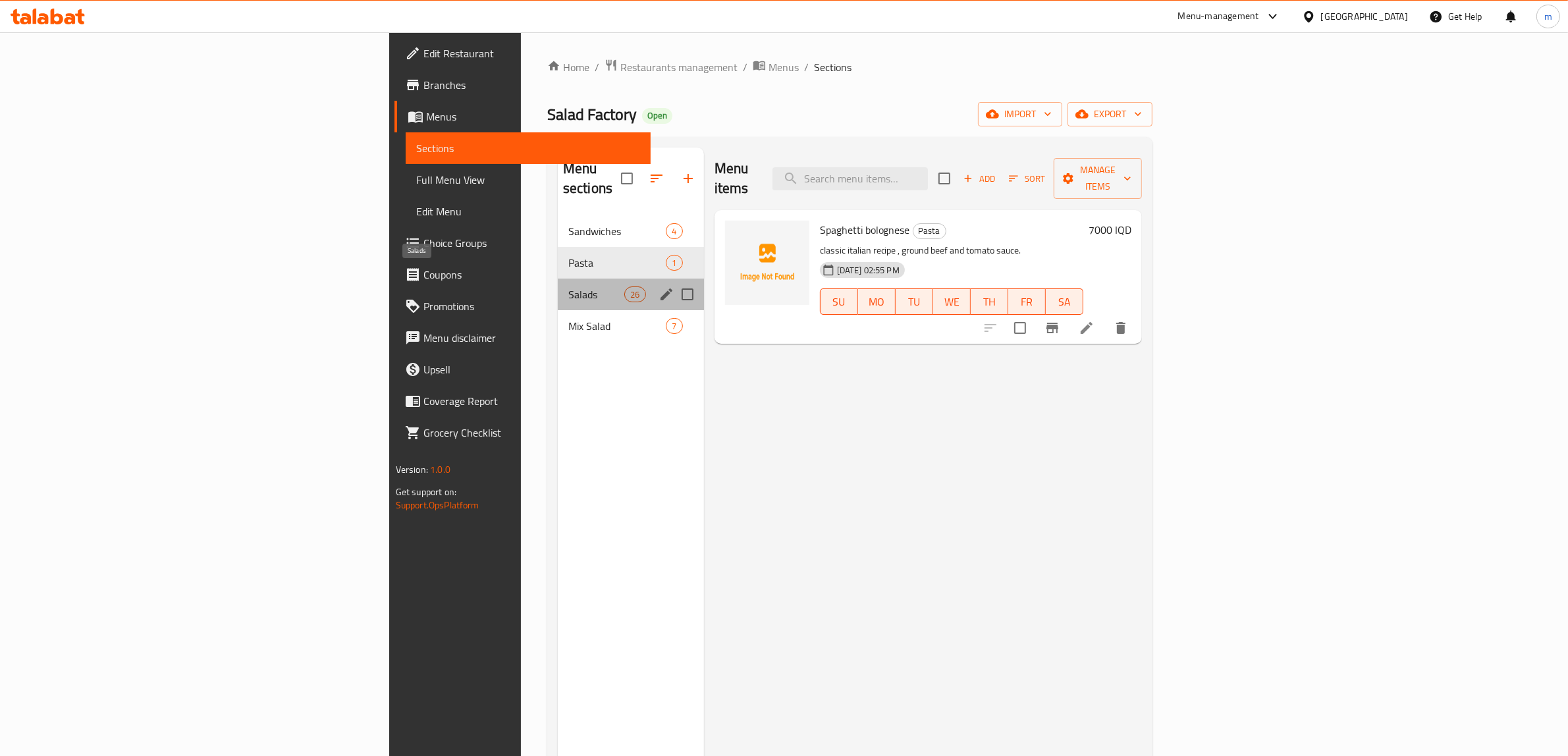
click at [569, 287] on span "Salads" at bounding box center [596, 295] width 56 height 16
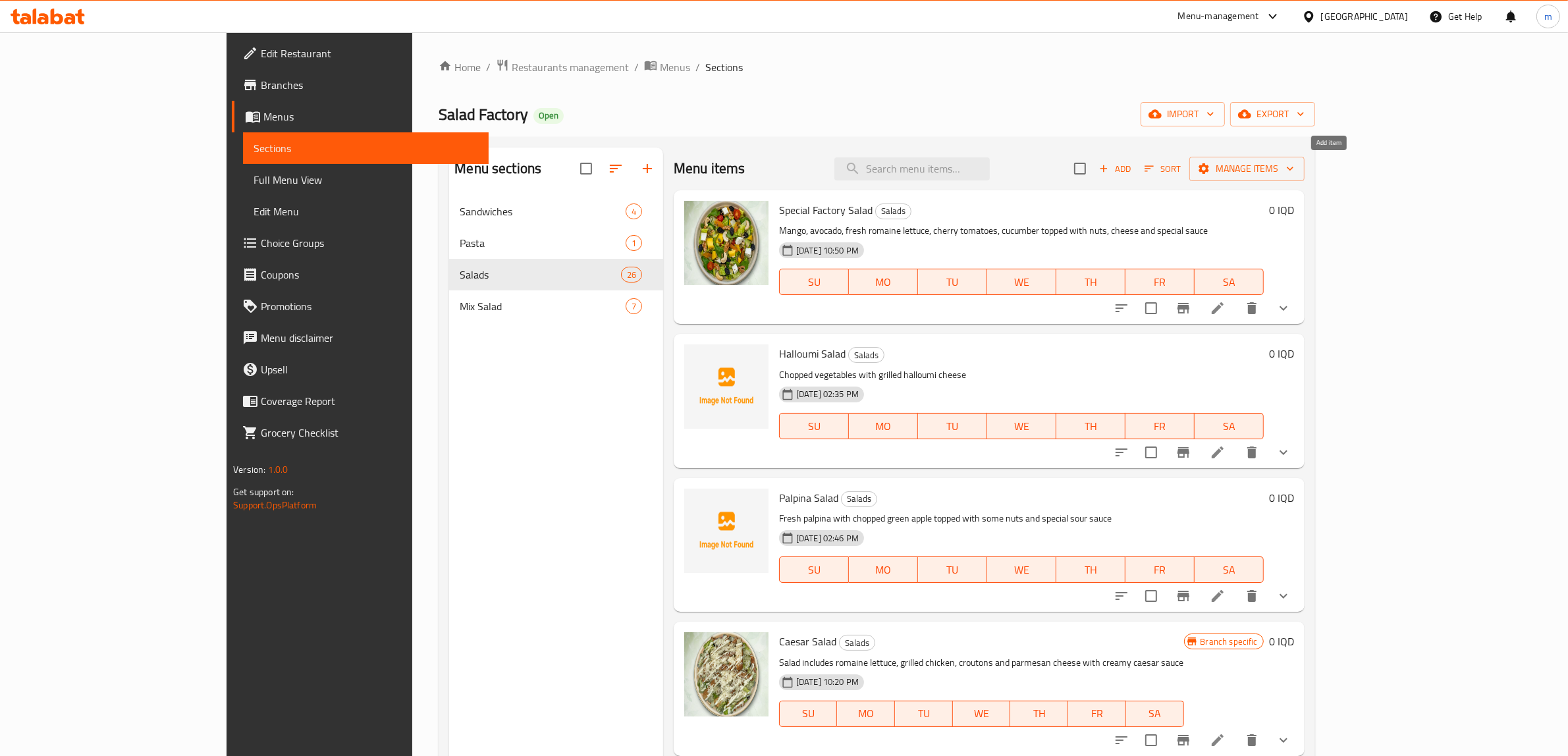
click at [1133, 165] on span "Add" at bounding box center [1115, 168] width 35 height 15
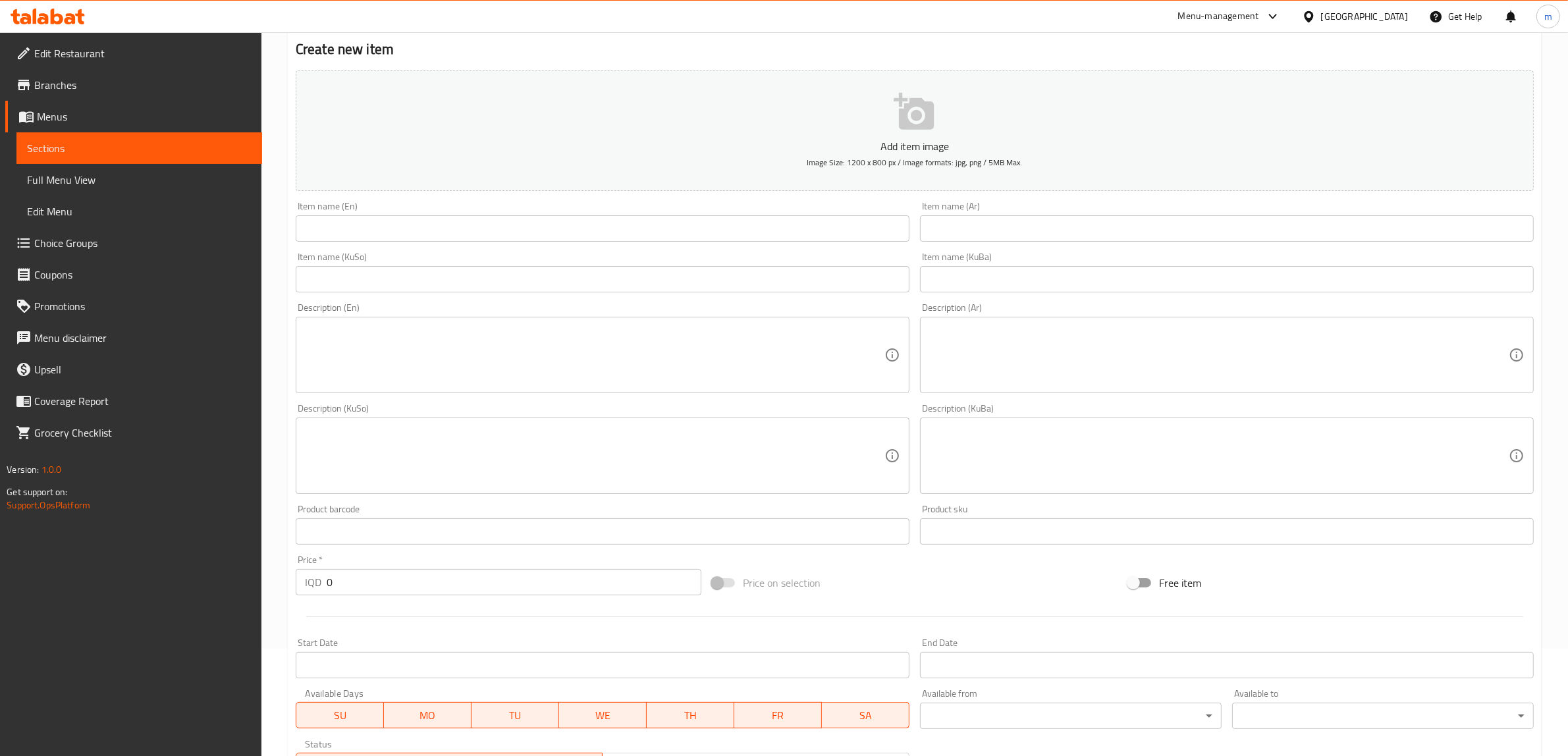
scroll to position [110, 0]
click at [754, 265] on input "text" at bounding box center [602, 277] width 614 height 27
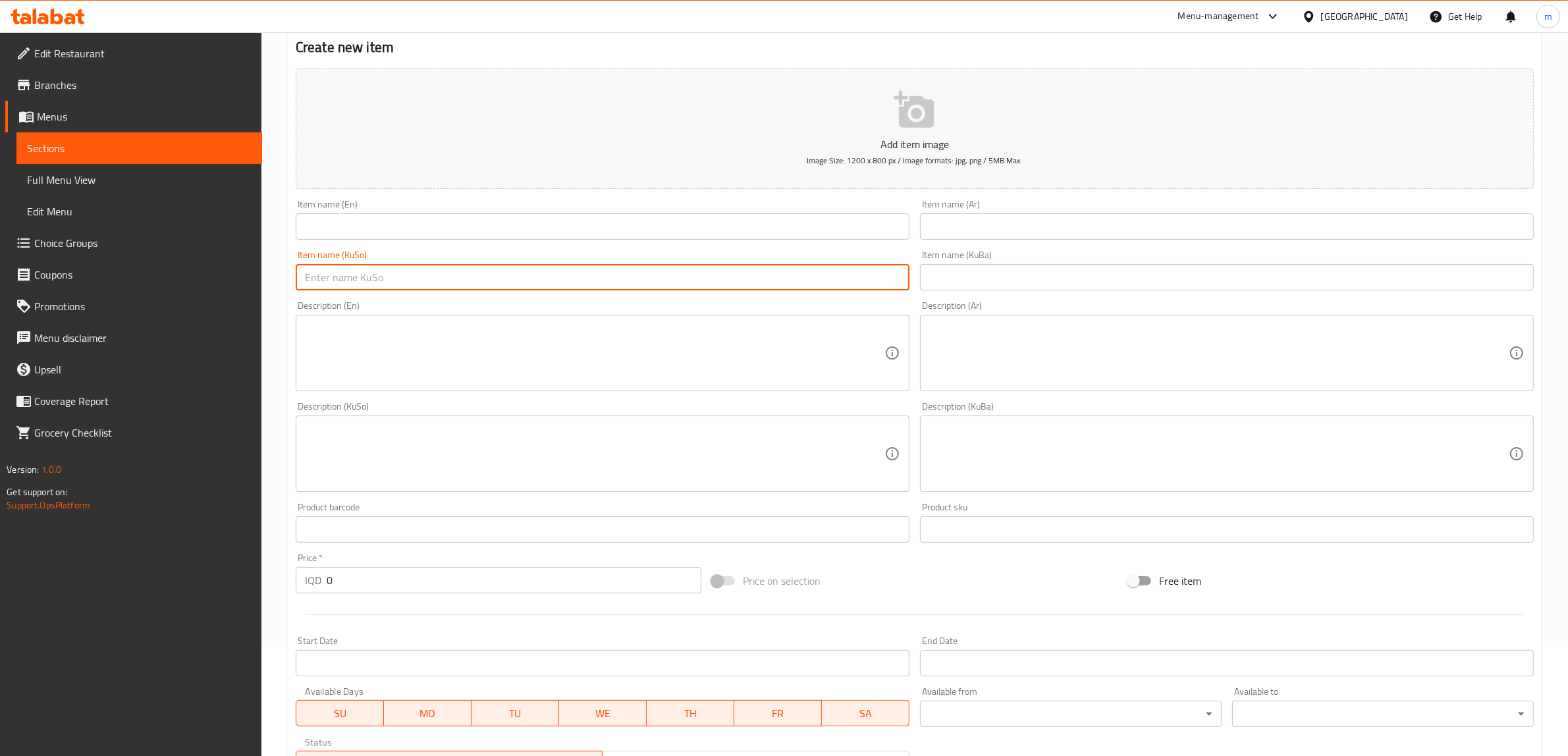
click at [680, 230] on input "text" at bounding box center [602, 226] width 614 height 27
paste input "سلطة [PERSON_NAME]"
type input "سلطة [PERSON_NAME]"
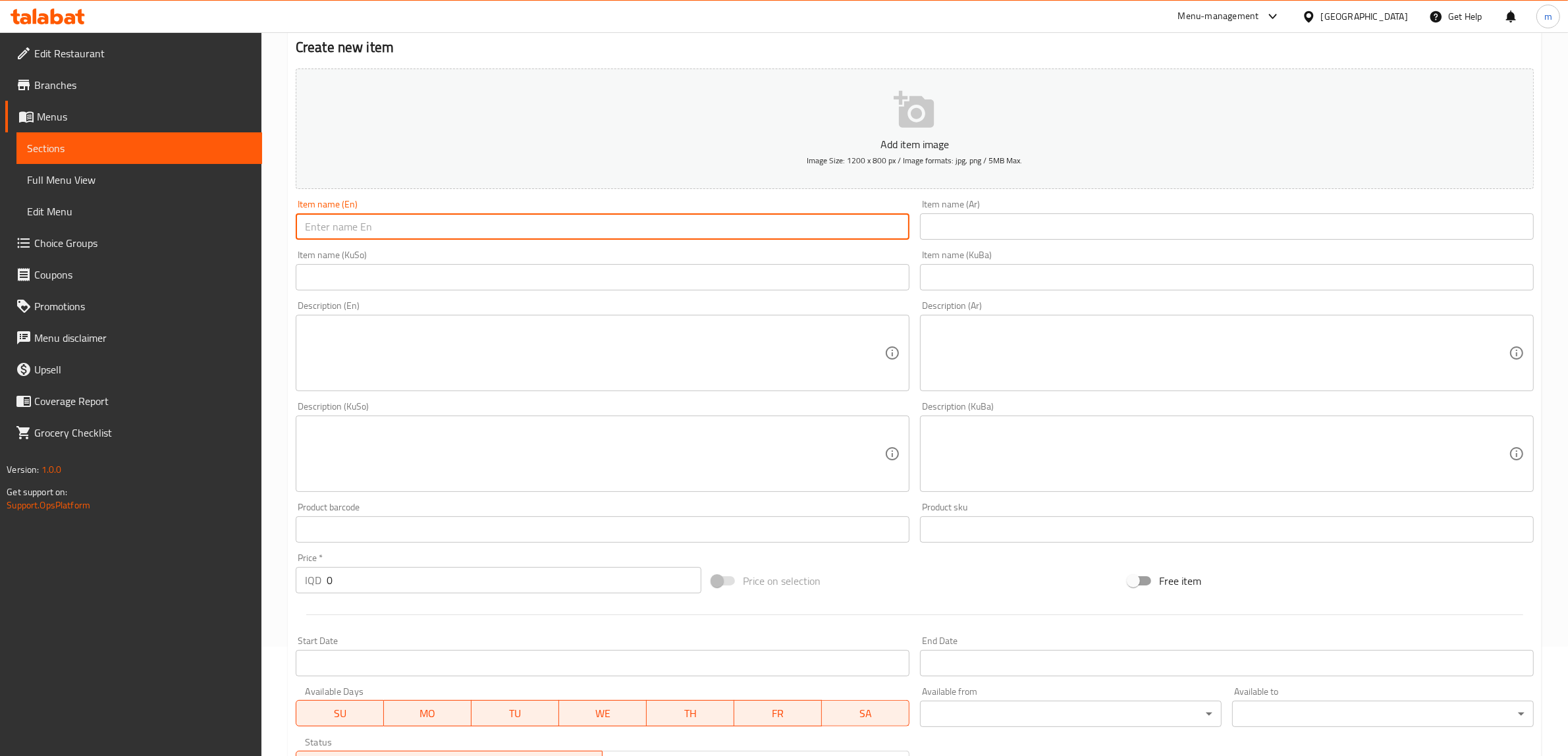
click at [1005, 225] on input "text" at bounding box center [1227, 226] width 614 height 27
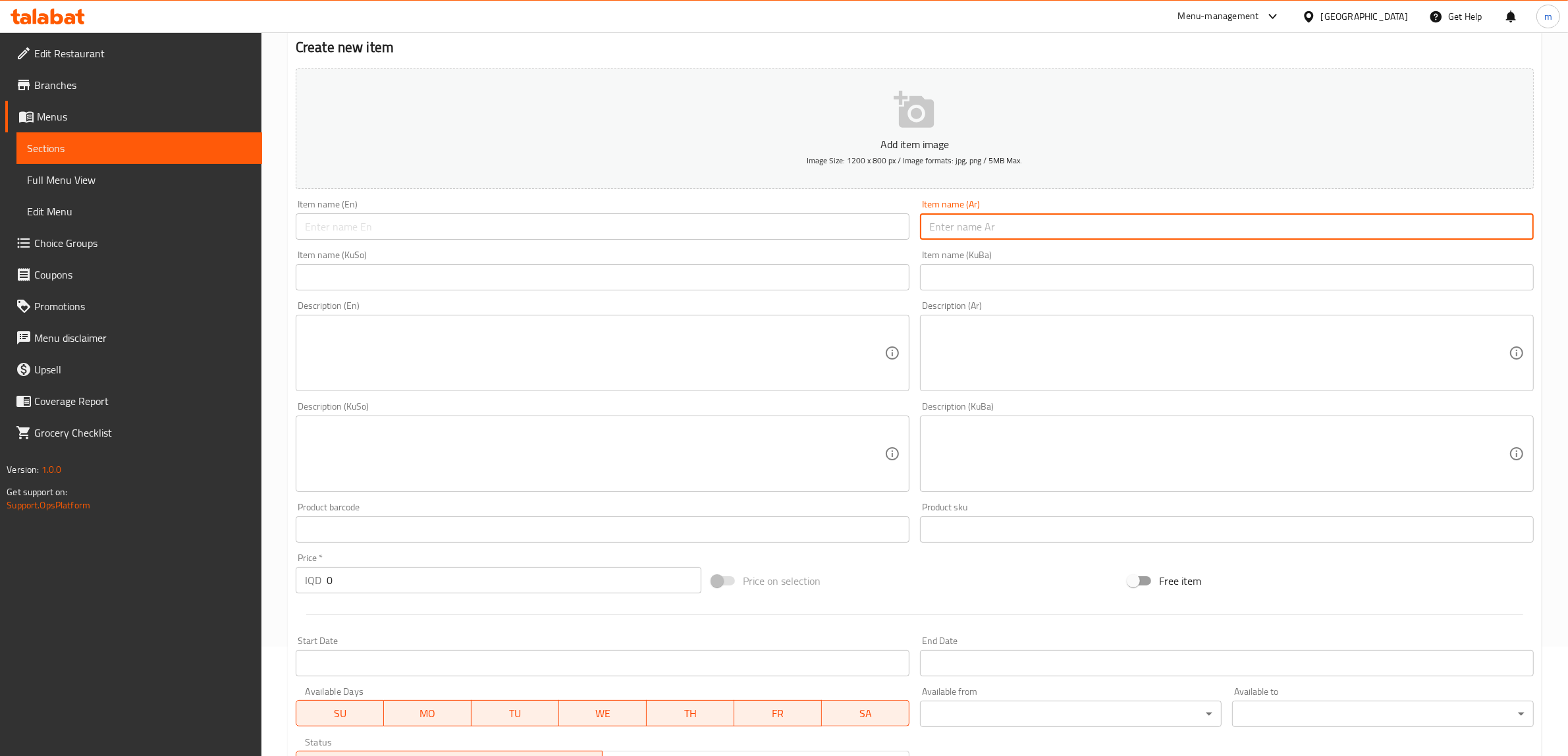
paste input "سلطة [PERSON_NAME]"
type input "سلطة [PERSON_NAME]"
click at [715, 230] on input "text" at bounding box center [602, 226] width 614 height 27
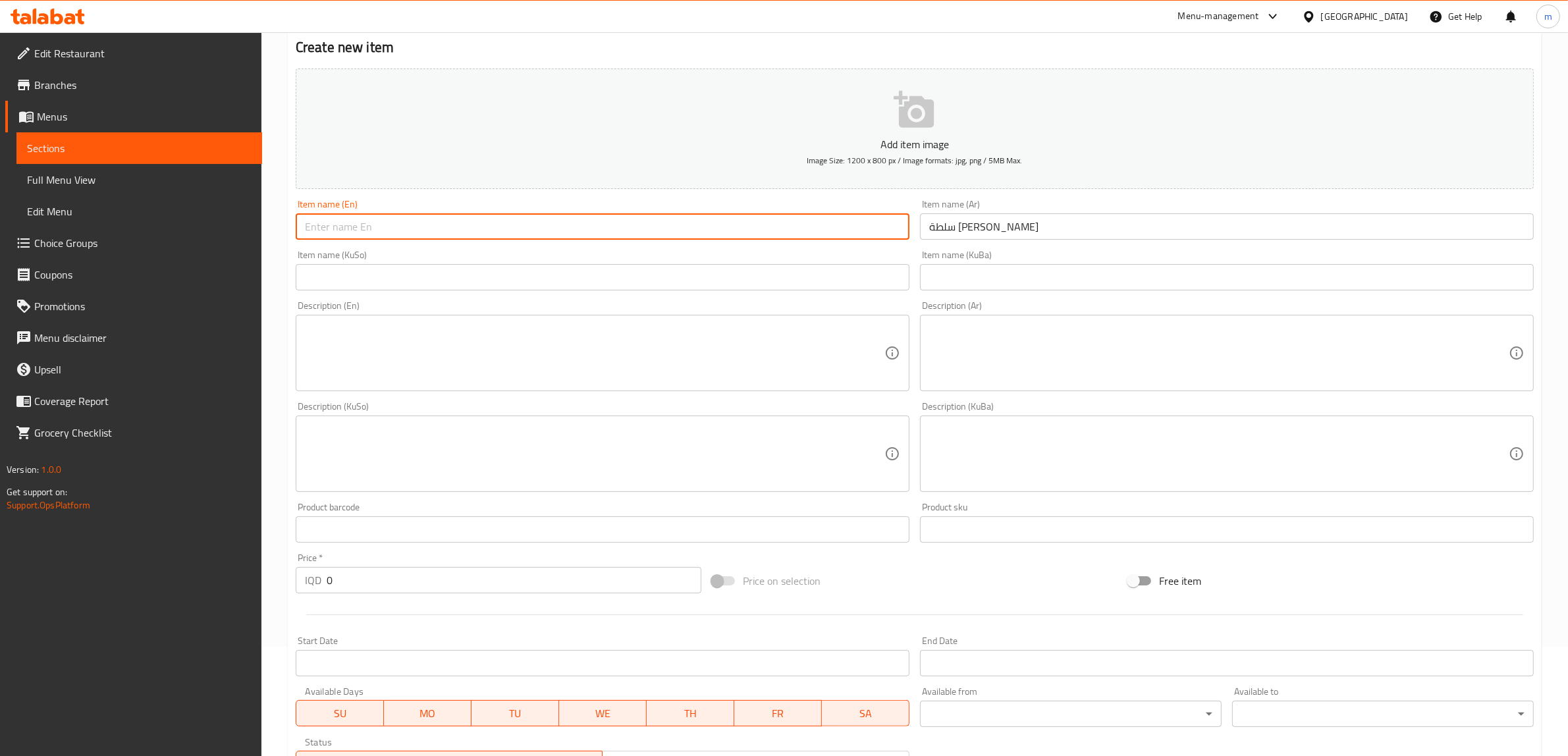
paste input "Rocca And Cheese Salad"
type input "Rocca And Cheese Salad"
click at [458, 291] on div "Item name (KuSo) Item name (KuSo)" at bounding box center [602, 270] width 624 height 51
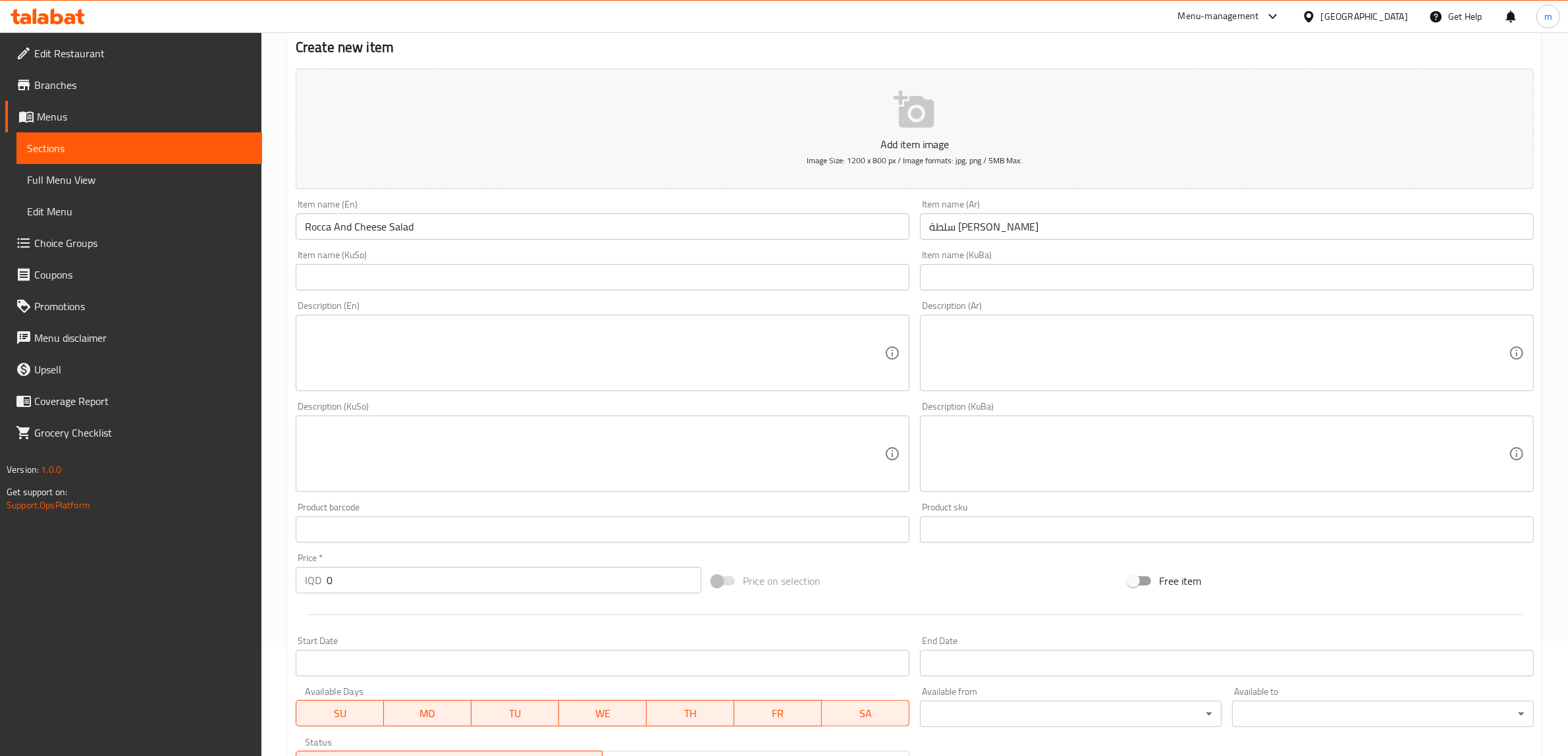
click at [468, 271] on input "text" at bounding box center [602, 277] width 614 height 27
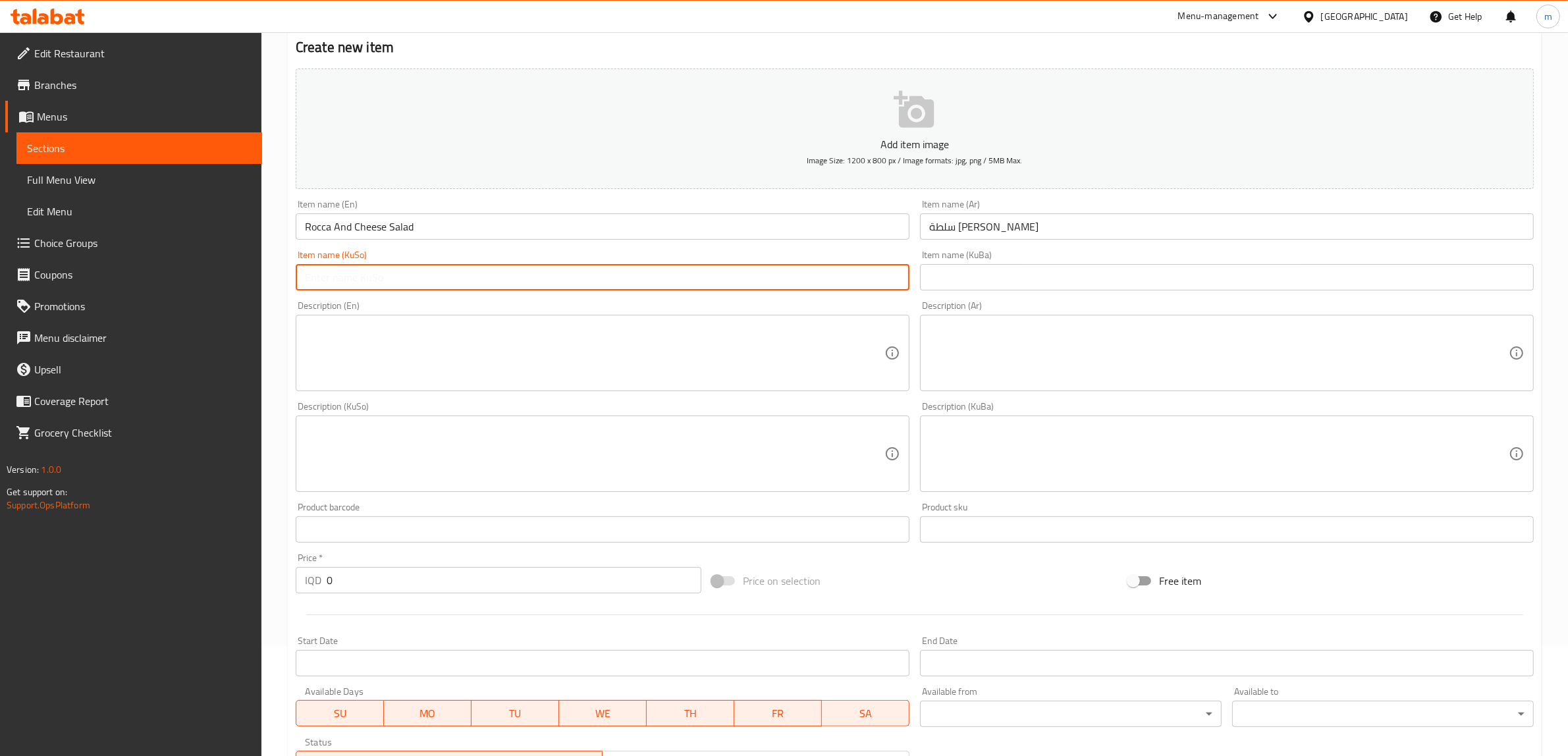
paste input "زەڵاتەی جەرجیر و پەنیر"
type input "زەڵاتەی جەرجیر و پەنیر"
click at [933, 272] on input "text" at bounding box center [1227, 277] width 614 height 27
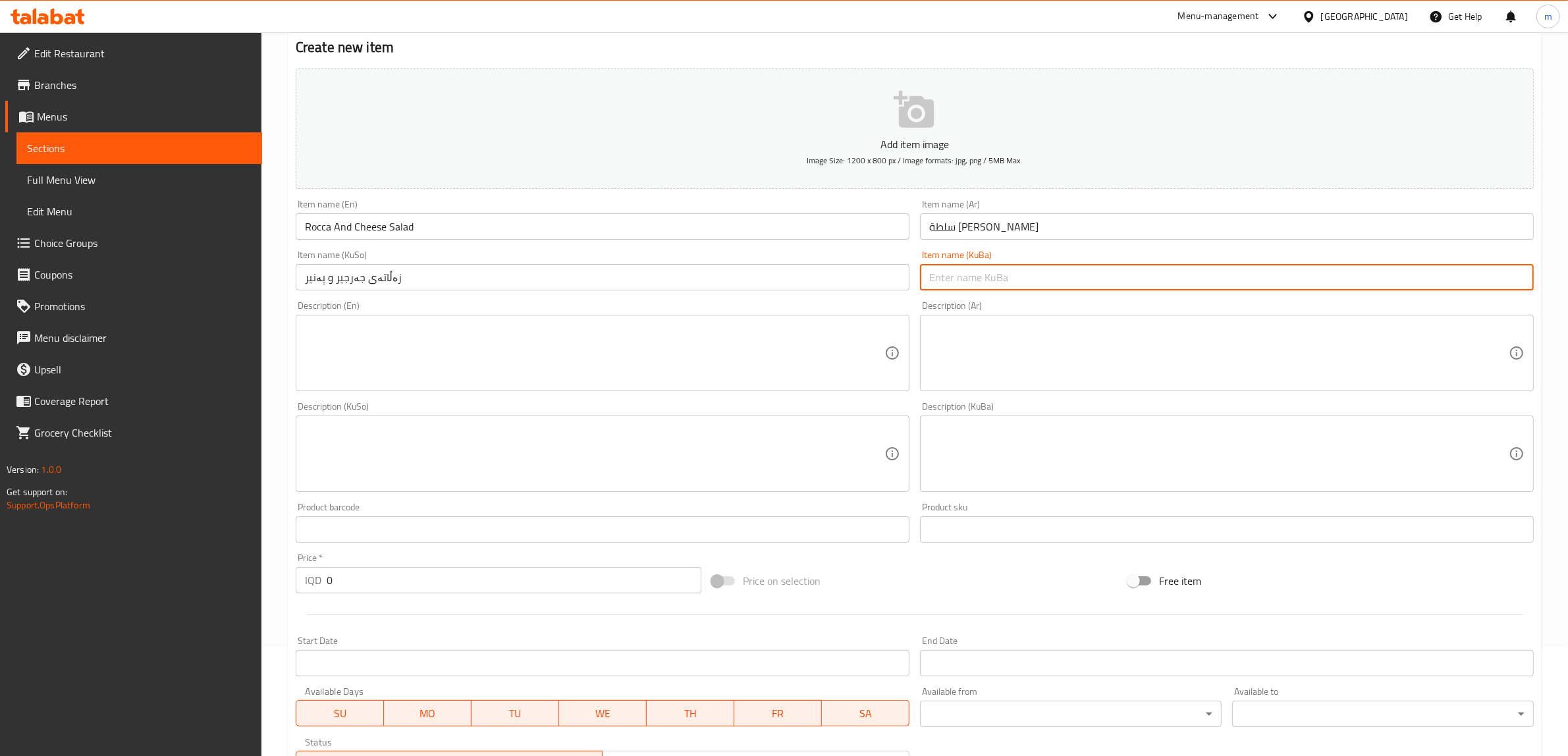
paste input "زەڵاتەی جەرجیر و پەنیر"
type input "زەڵاتەی جەرجیر و پەنیر"
click at [718, 327] on textarea at bounding box center [594, 353] width 580 height 63
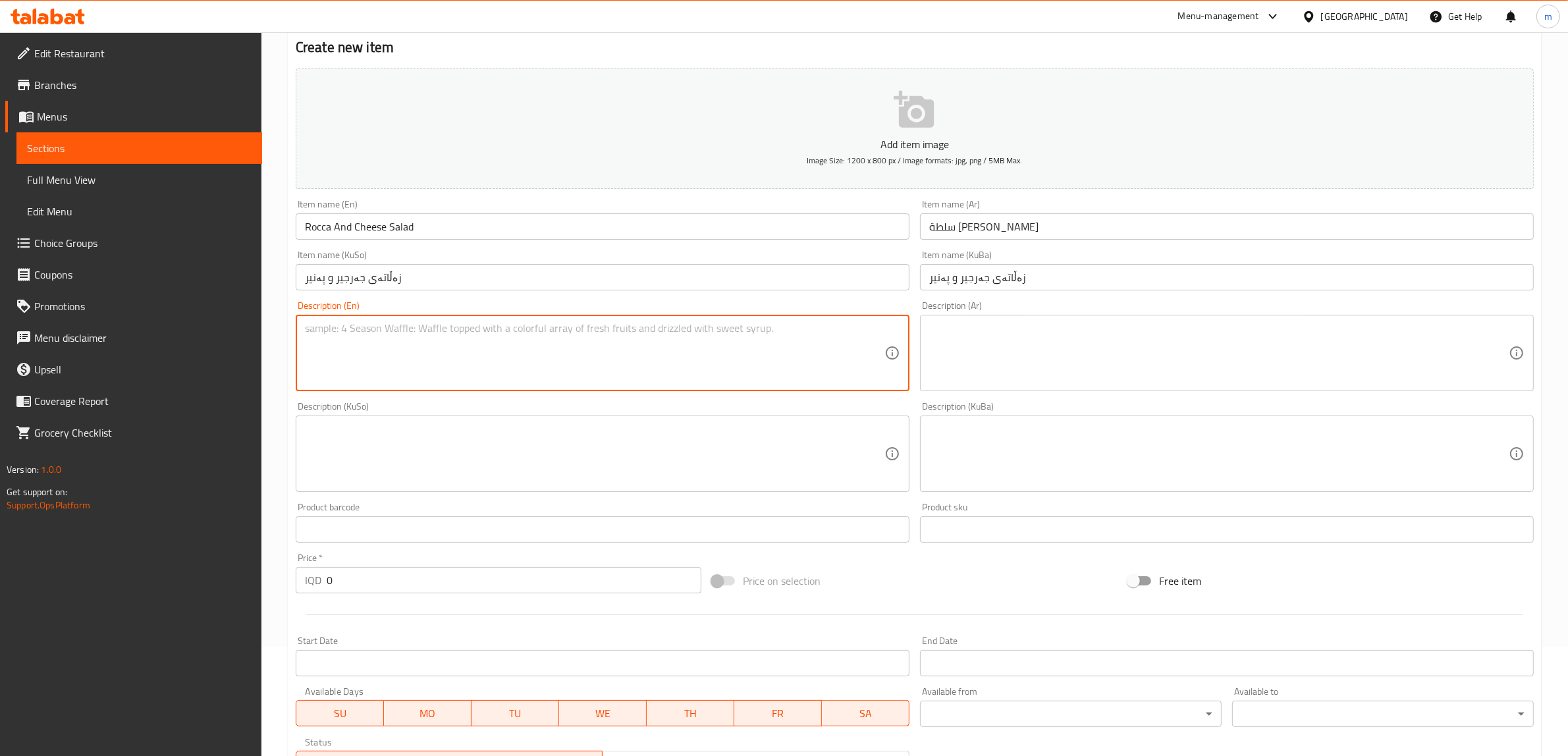
paste textarea "Mixing some fresh rocca with corn seeds, Turkish cheese, served with pomegranat…"
type textarea "Mixing some fresh rocca with corn seeds, Turkish cheese, served with pomegranat…"
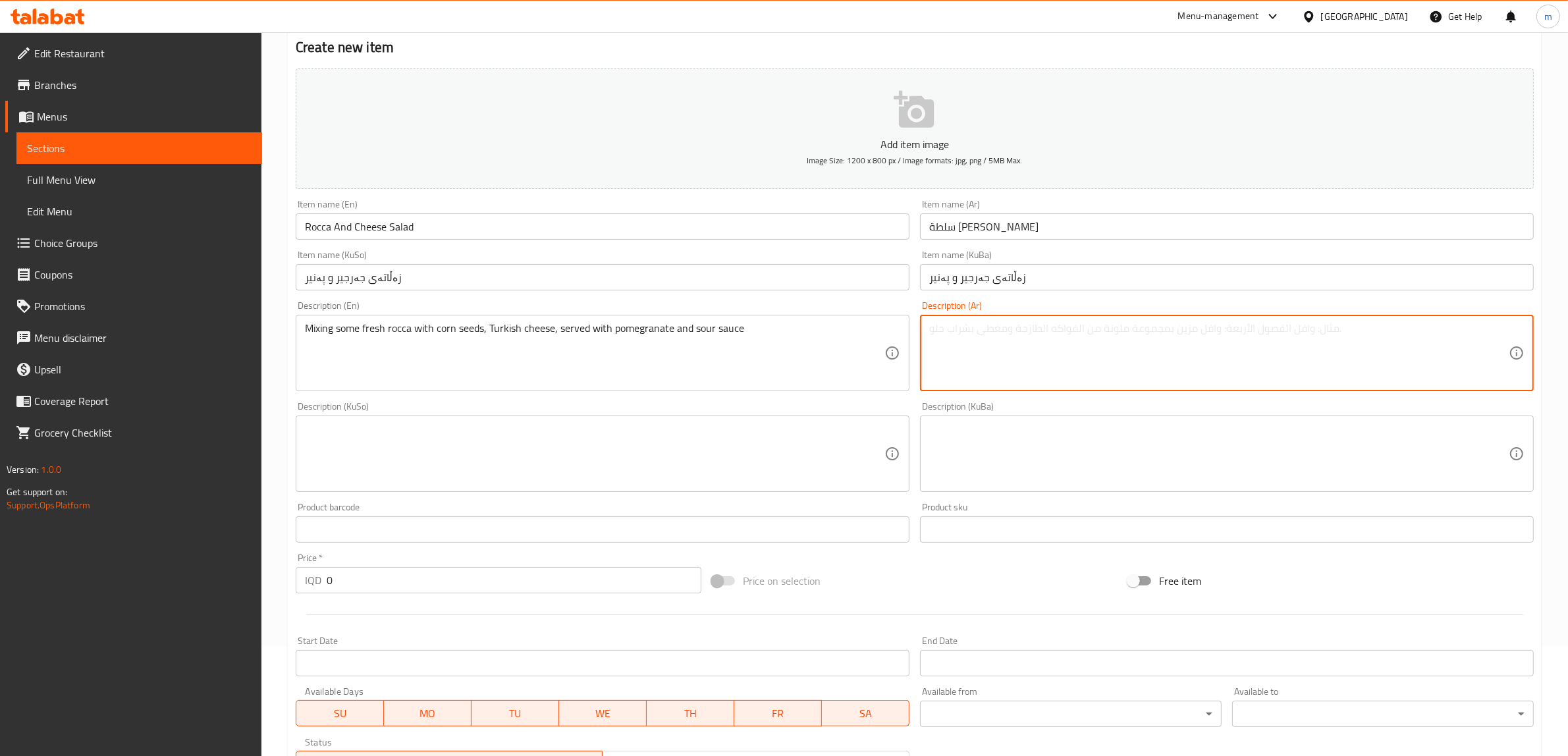
click at [963, 335] on textarea at bounding box center [1219, 353] width 580 height 63
paste textarea "خلط بعض [PERSON_NAME] مع بذور ذرة، جبن تركي، يقدم مع رمان وصلصة حامض"
type textarea "خلط بعض [PERSON_NAME] مع بذور ذرة، جبن تركي، يقدم مع رمان وصلصة حامض"
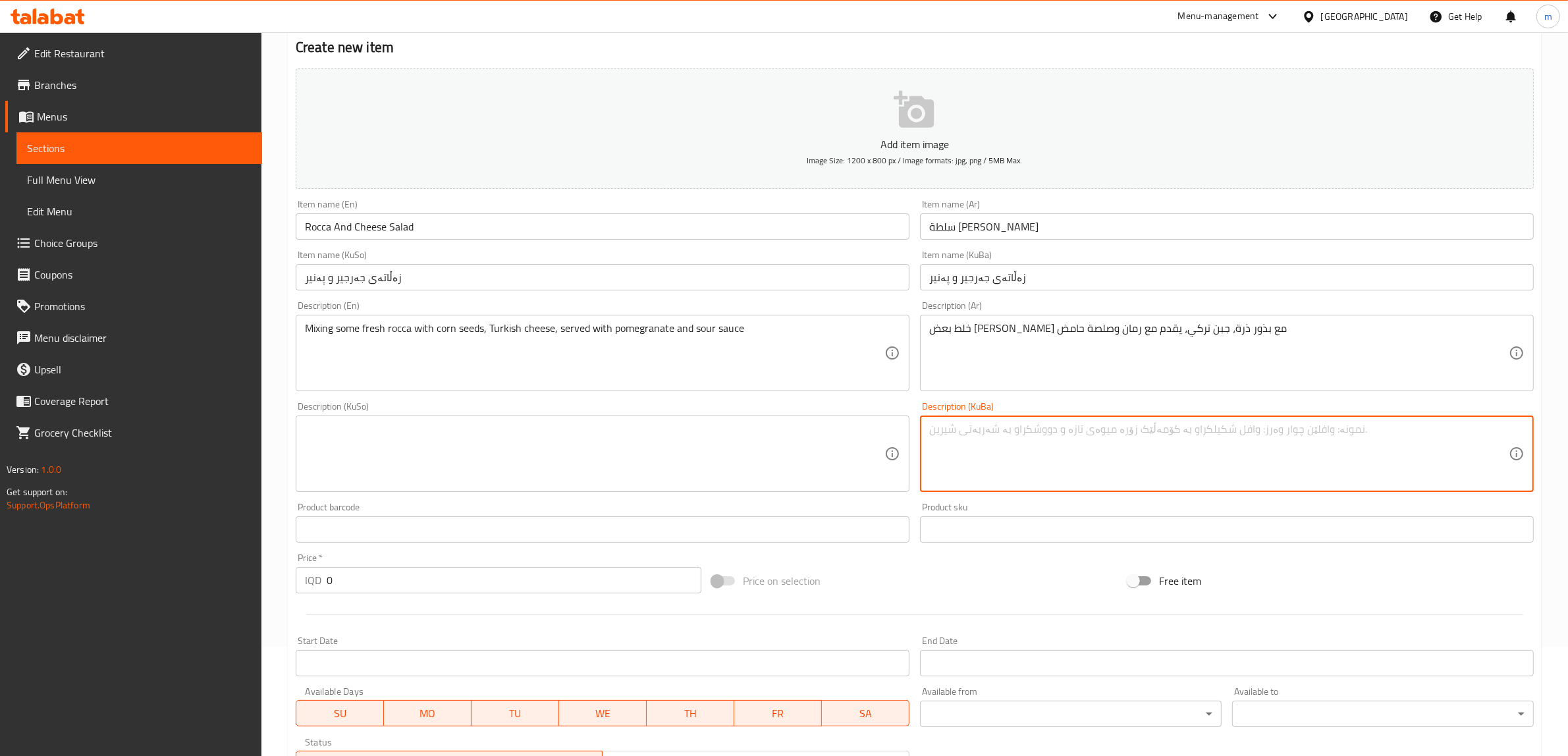
click at [1039, 449] on textarea at bounding box center [1219, 454] width 580 height 63
paste textarea "تێکەڵەیەک لە هەندێ جەرجیری فرێش لەگەڵ تۆوی گەنمەشامی، پەنیری تورکی، پیشکەش دەکر…"
type textarea "تێکەڵەیەک لە هەندێ جەرجیری فرێش لەگەڵ تۆوی گەنمەشامی، پەنیری تورکی، پیشکەش دەکر…"
click at [688, 454] on textarea at bounding box center [594, 454] width 580 height 63
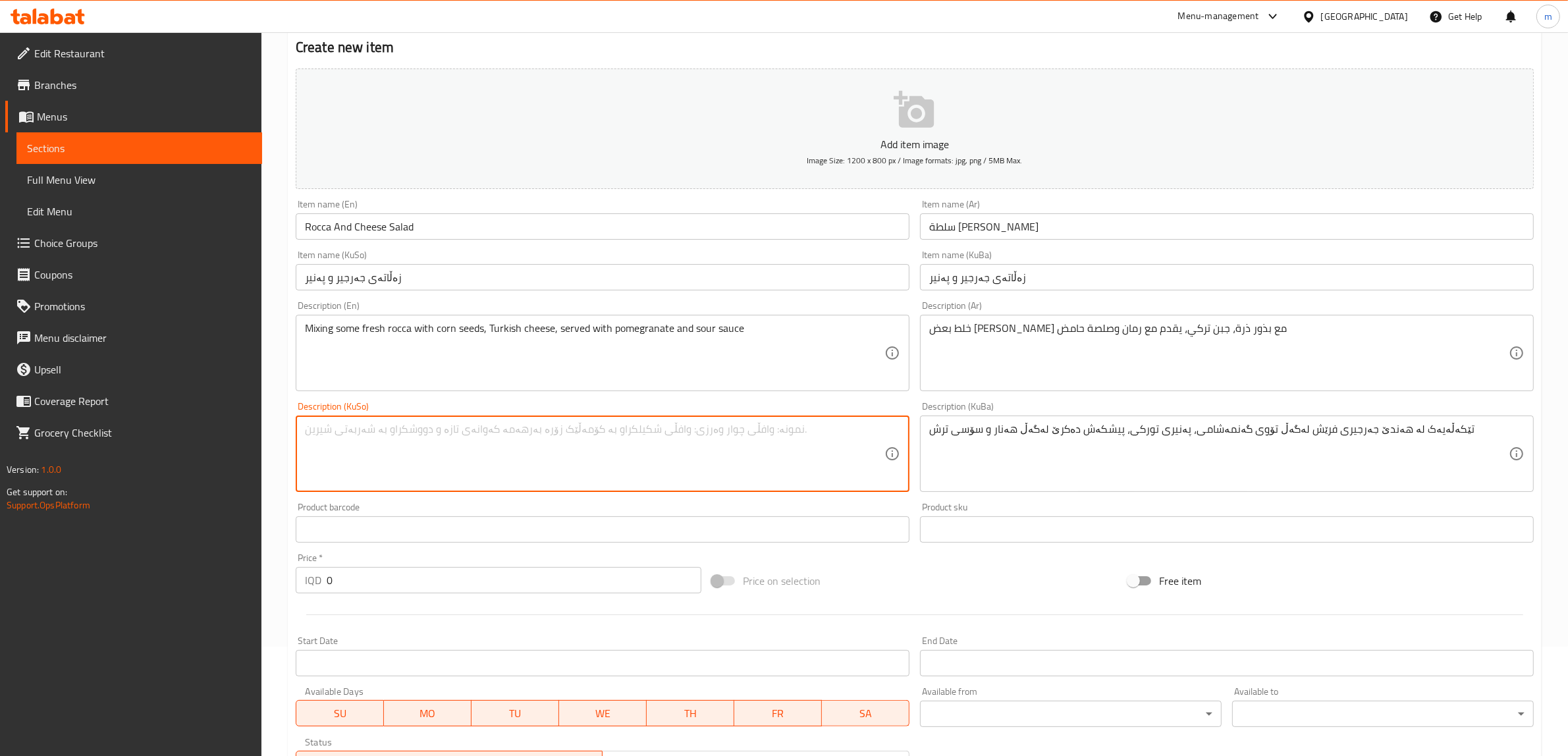
paste textarea "تێکەڵەیەک لە هەندێ جەرجیری فرێش لەگەڵ تۆوی گەنمەشامی، پەنیری تورکی، پیشکەش دەکر…"
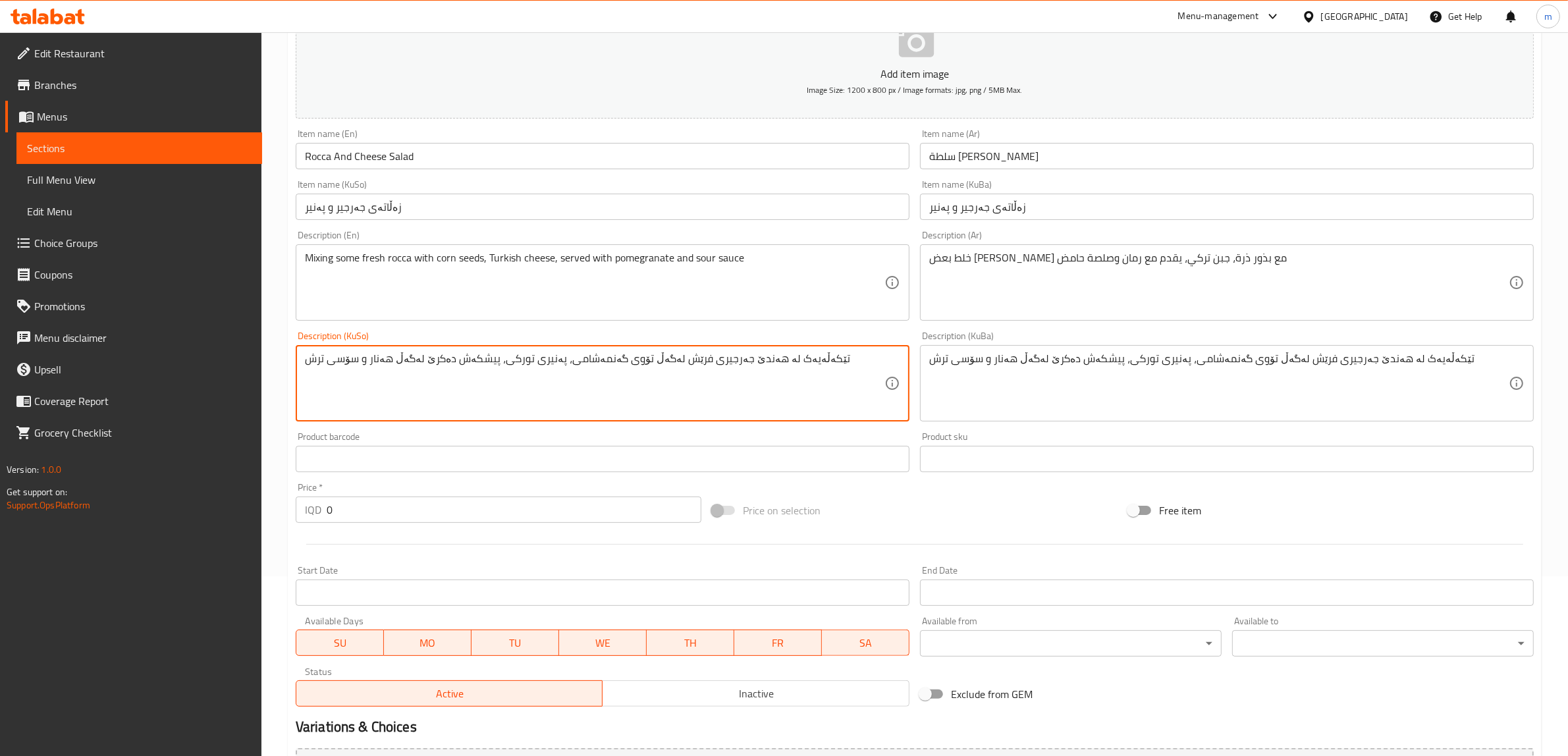
scroll to position [324, 0]
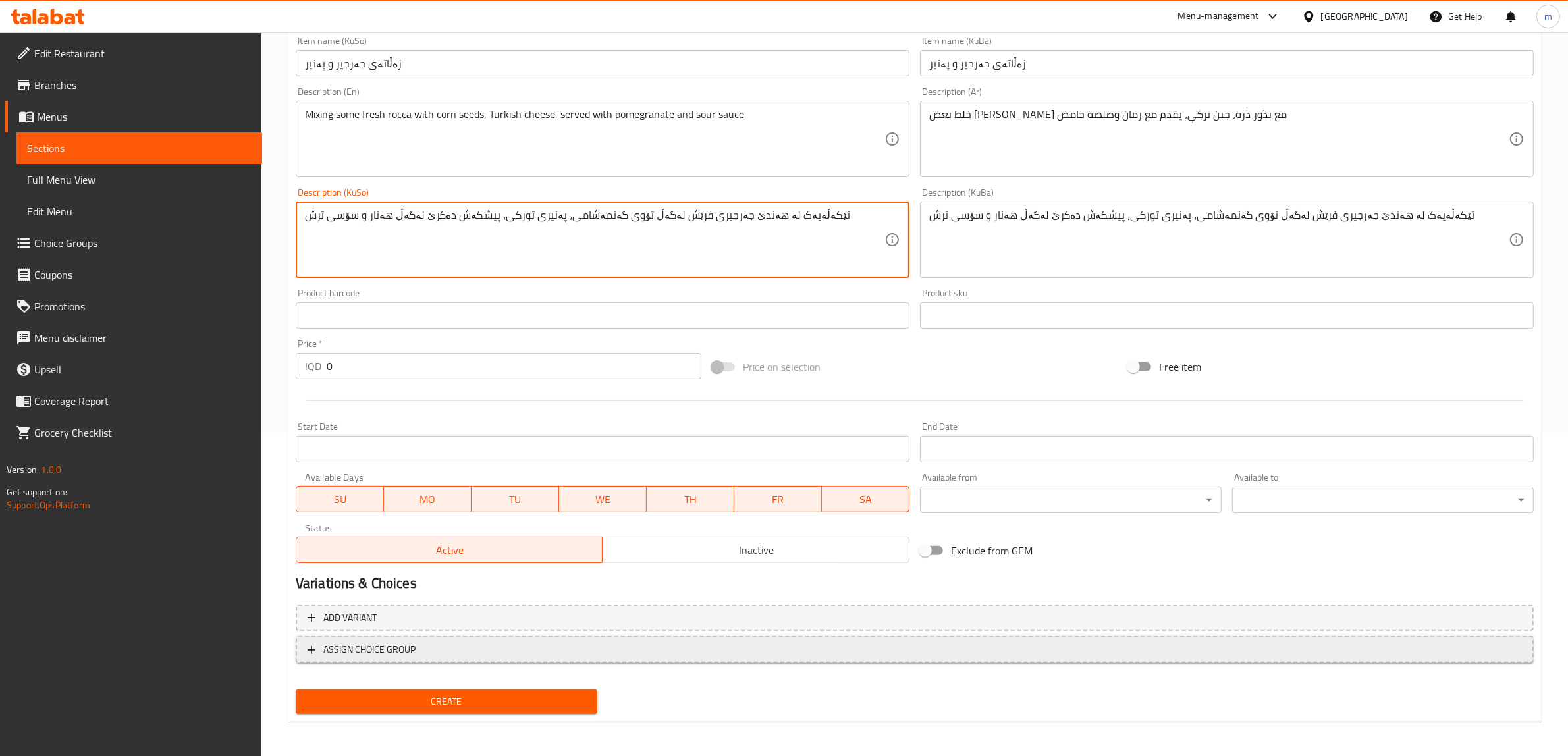
type textarea "تێکەڵەیەک لە هەندێ جەرجیری فرێش لەگەڵ تۆوی گەنمەشامی، پەنیری تورکی، پیشکەش دەکر…"
click at [352, 650] on span "ASSIGN CHOICE GROUP" at bounding box center [370, 649] width 92 height 16
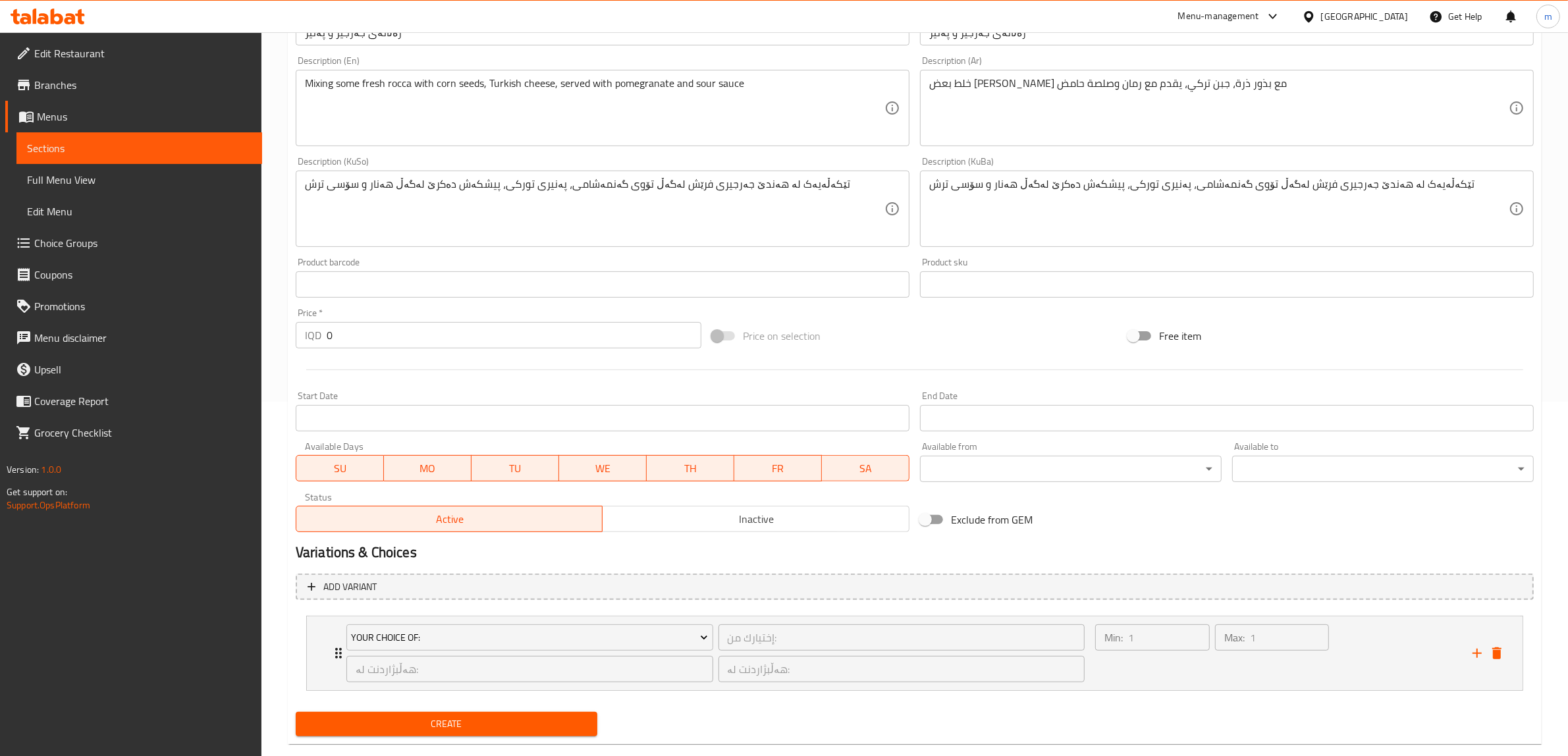
scroll to position [378, 0]
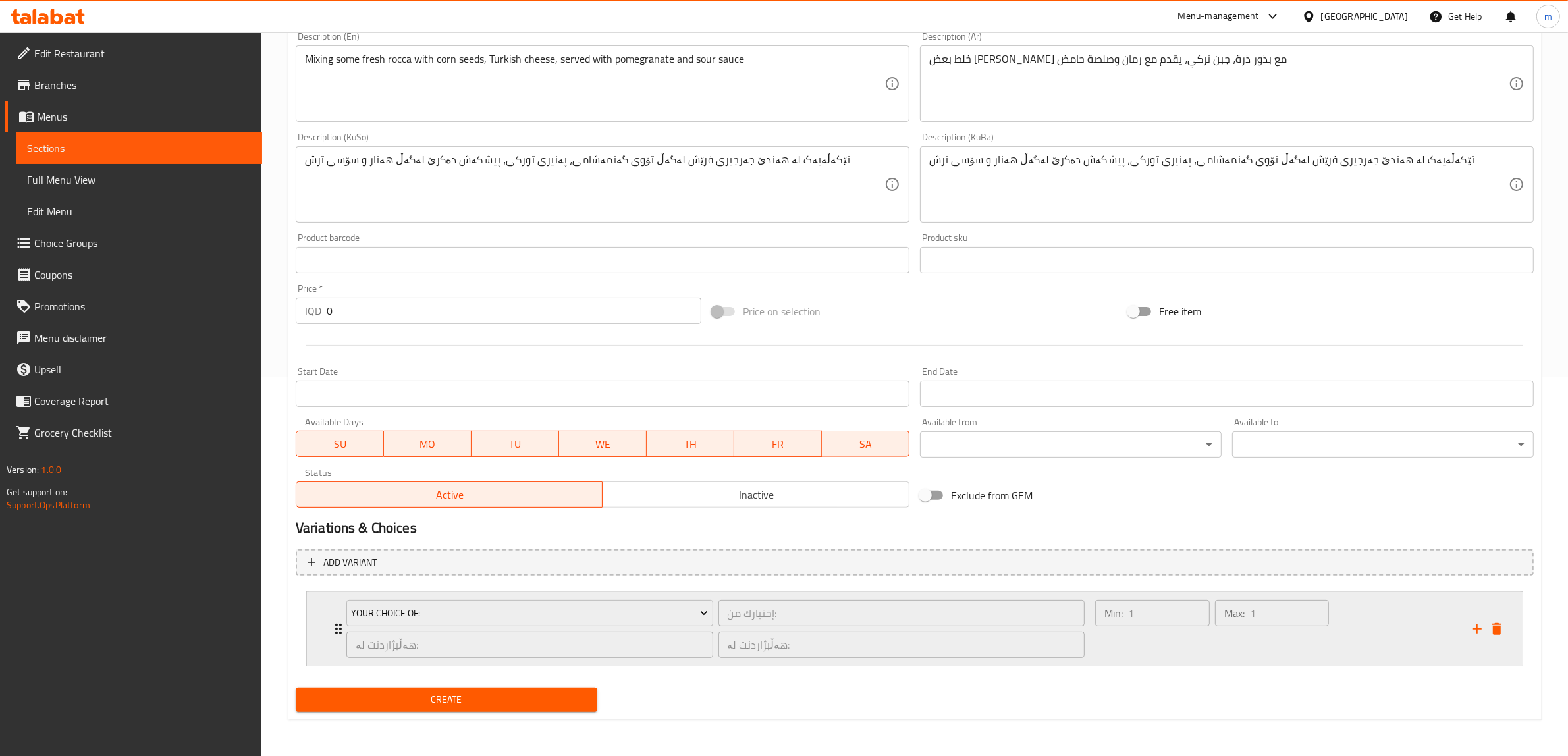
click at [341, 620] on div "Your Choice Of: إختيارك من: ​ هەڵبژاردنت لە: ​ هەڵبژاردنت لە: ​" at bounding box center [715, 629] width 754 height 74
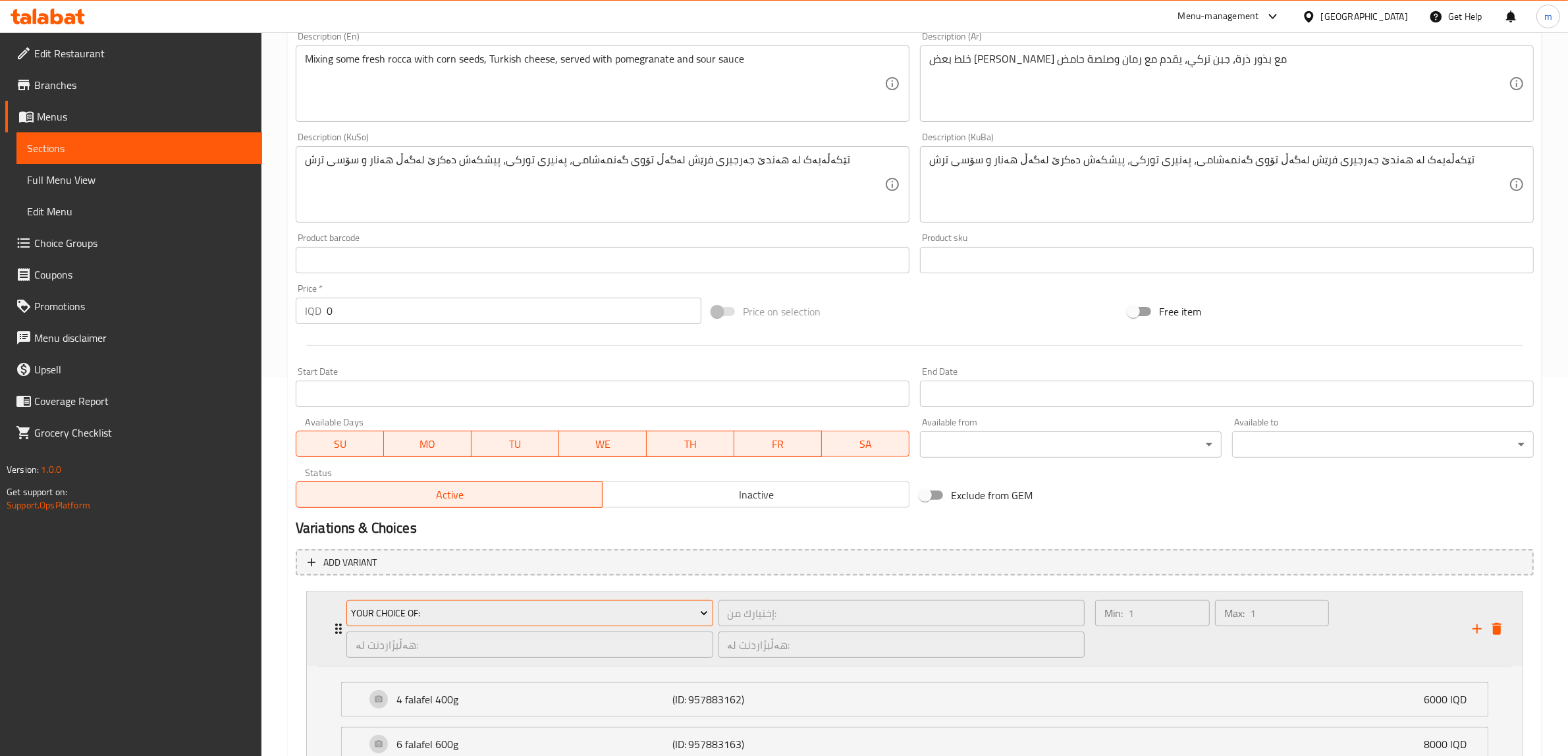
click at [463, 614] on span "Your Choice Of:" at bounding box center [529, 613] width 357 height 16
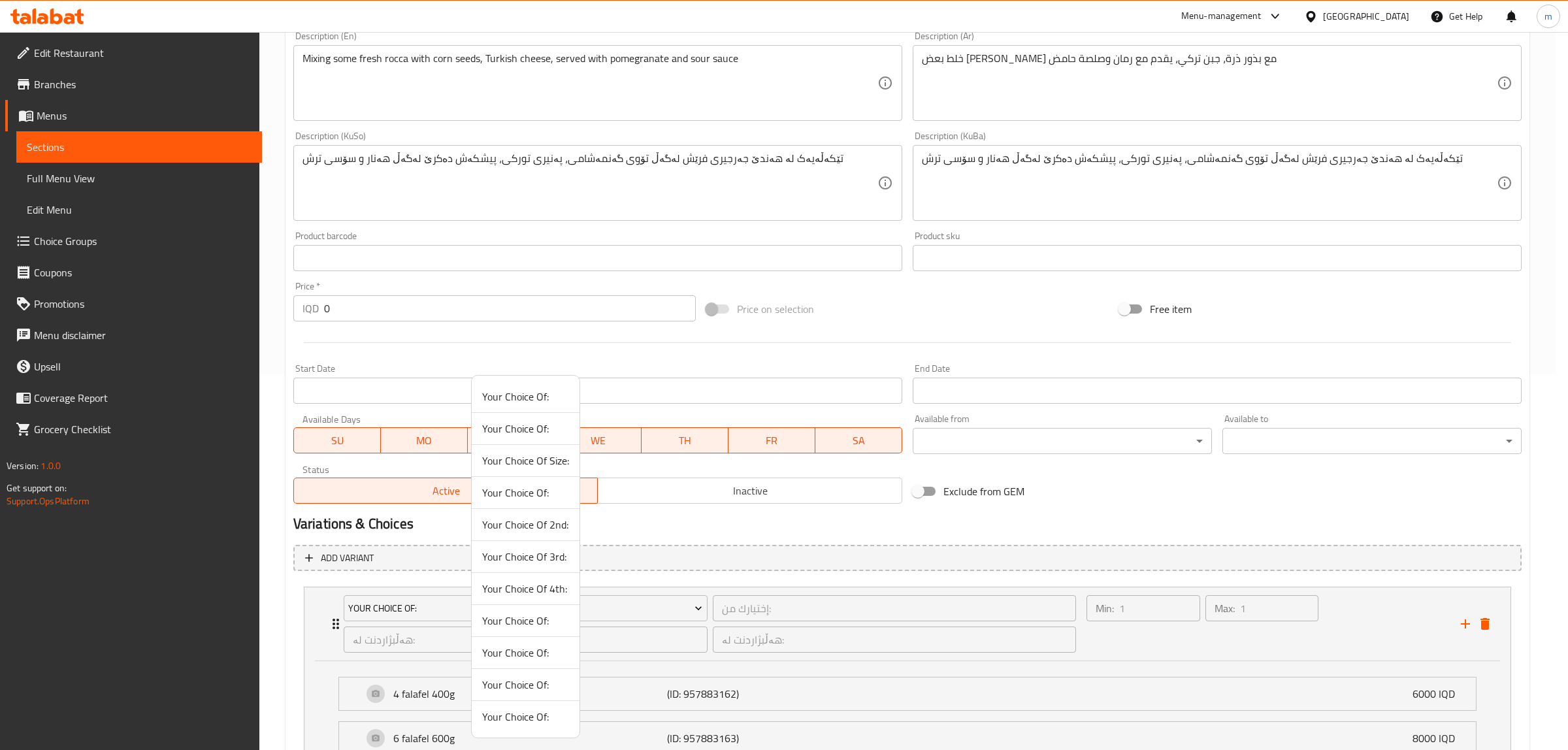
click at [510, 712] on span "Your Choice Of:" at bounding box center [525, 717] width 87 height 16
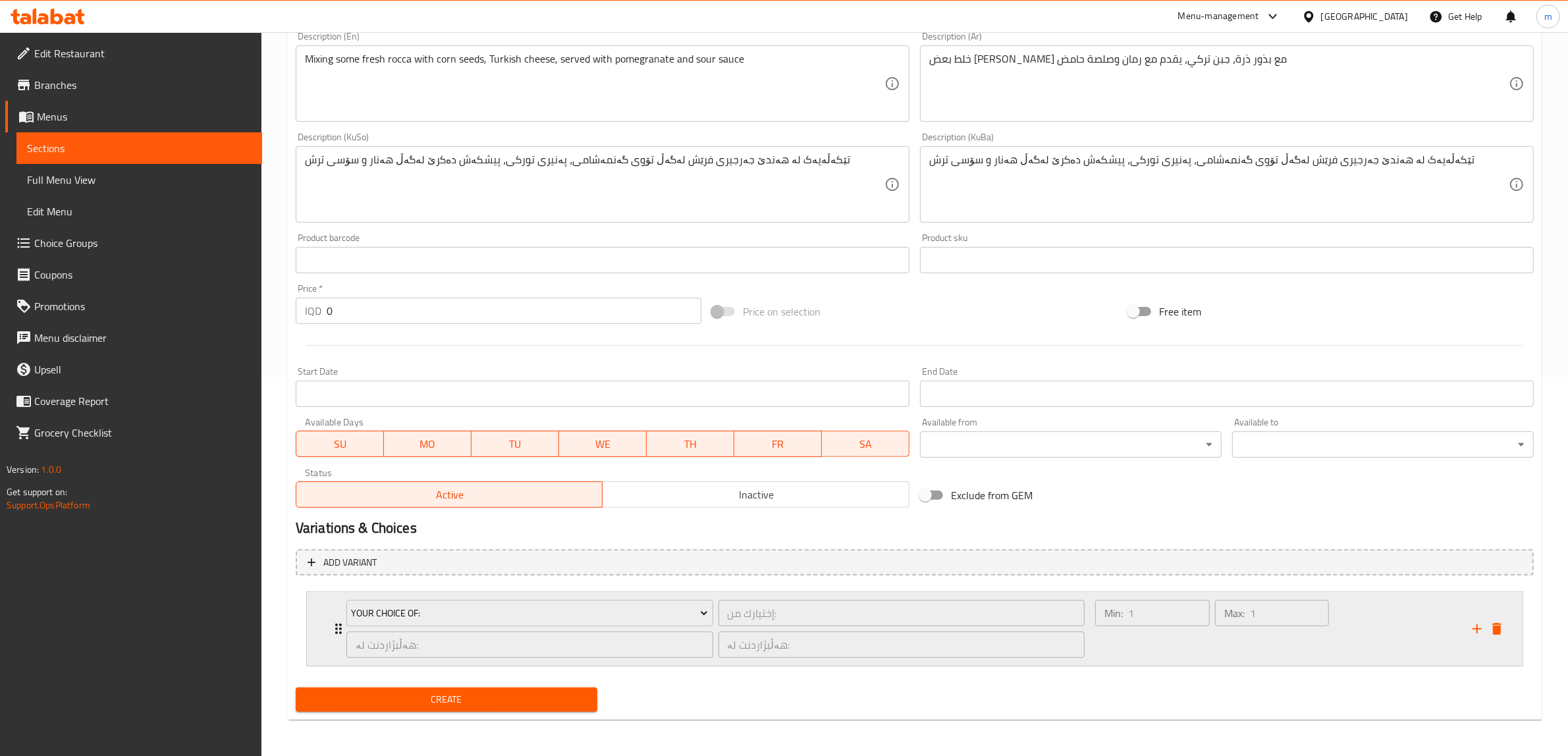
click at [344, 627] on div "Your Choice Of:" at bounding box center [529, 613] width 372 height 31
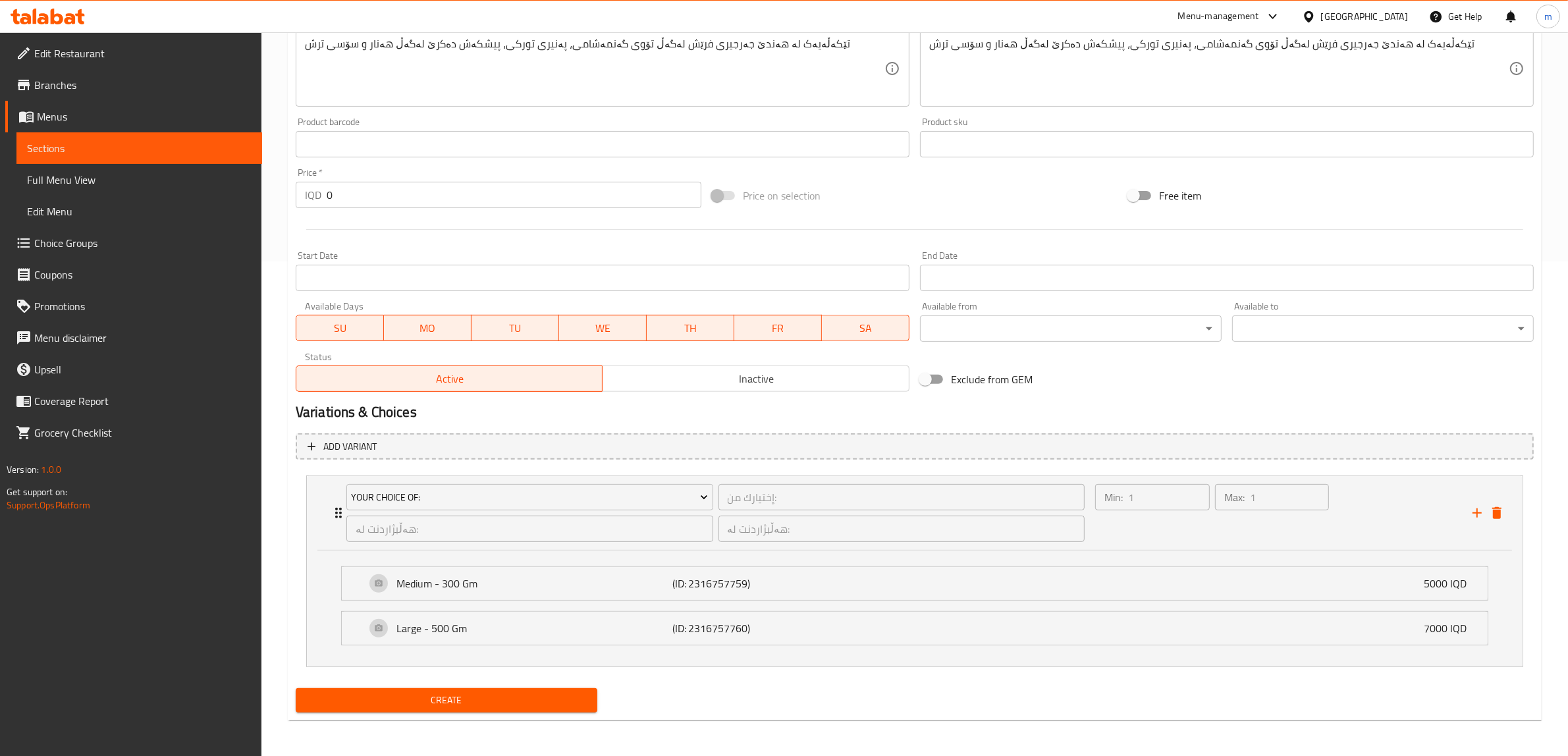
scroll to position [495, 0]
click at [551, 698] on span "Create" at bounding box center [446, 700] width 280 height 16
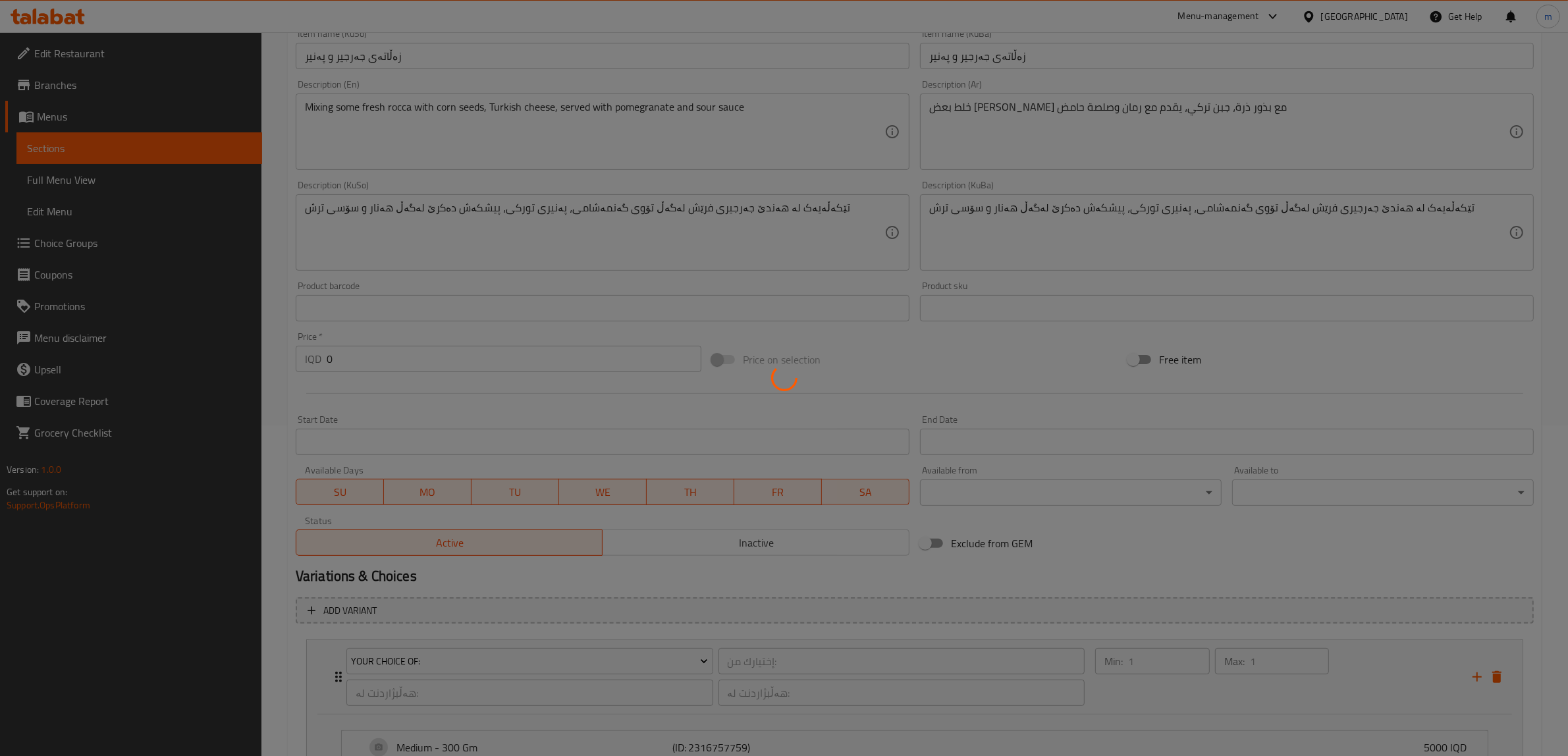
scroll to position [166, 0]
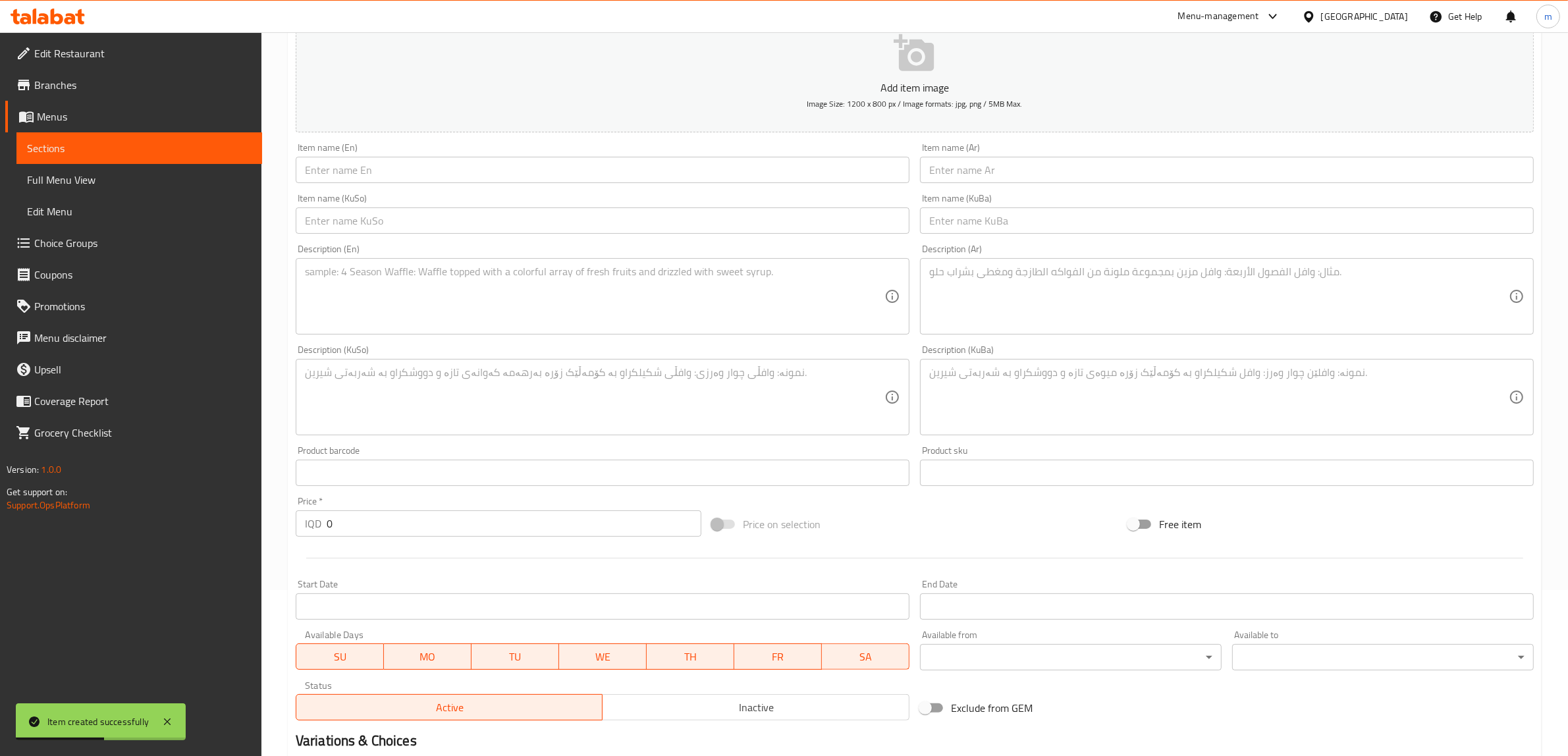
click at [627, 175] on input "text" at bounding box center [602, 170] width 614 height 27
paste input "Dates and pecan salad"
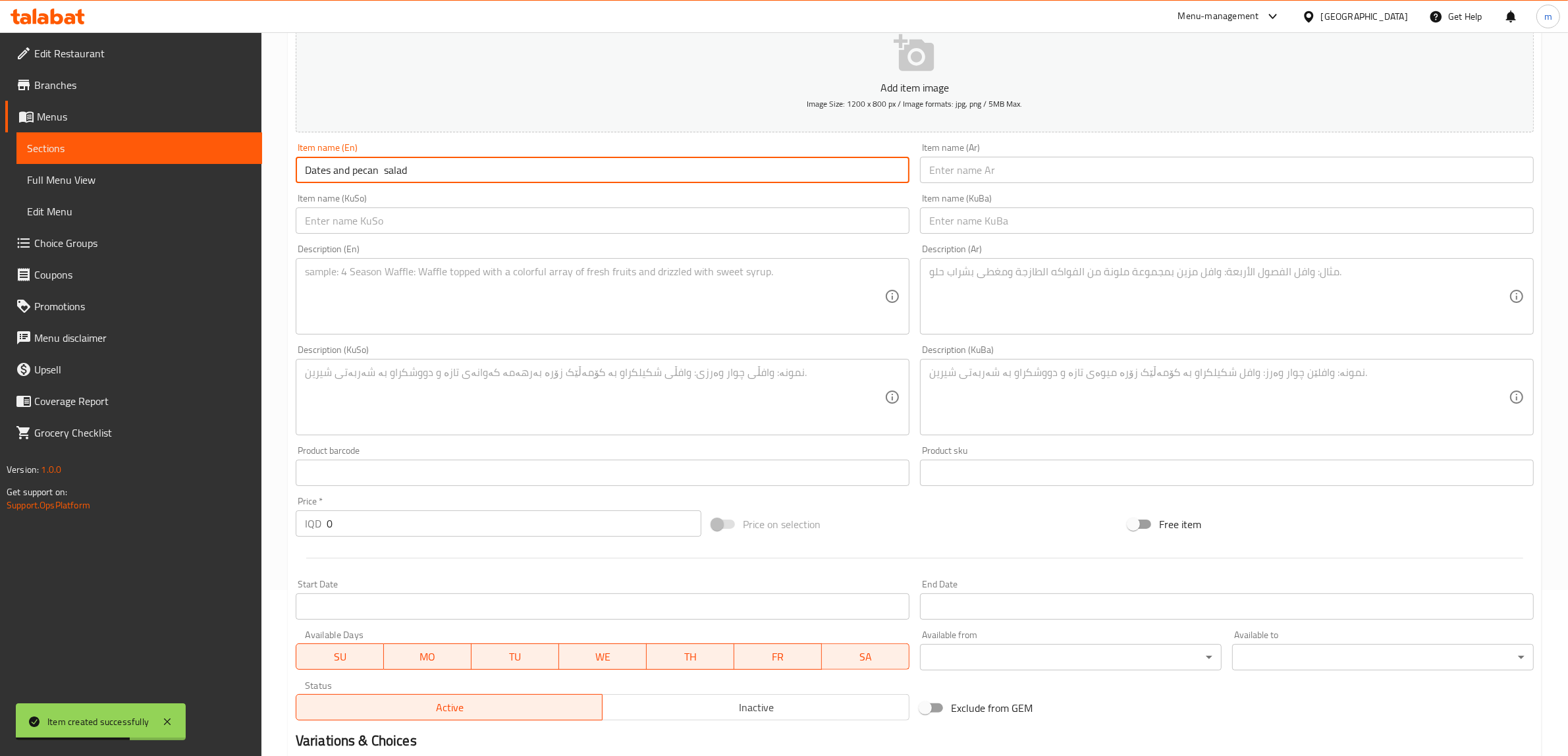
click at [383, 163] on input "Dates and pecan salad" at bounding box center [602, 170] width 614 height 27
click at [353, 179] on input "Dates and pecan Salad" at bounding box center [602, 170] width 614 height 27
click at [356, 175] on input "Dates and pecan Salad" at bounding box center [602, 170] width 614 height 27
click at [341, 168] on input "Dates and Pecan Salad" at bounding box center [602, 170] width 614 height 27
click at [367, 172] on input "Dates And Pecan Salad" at bounding box center [602, 170] width 614 height 27
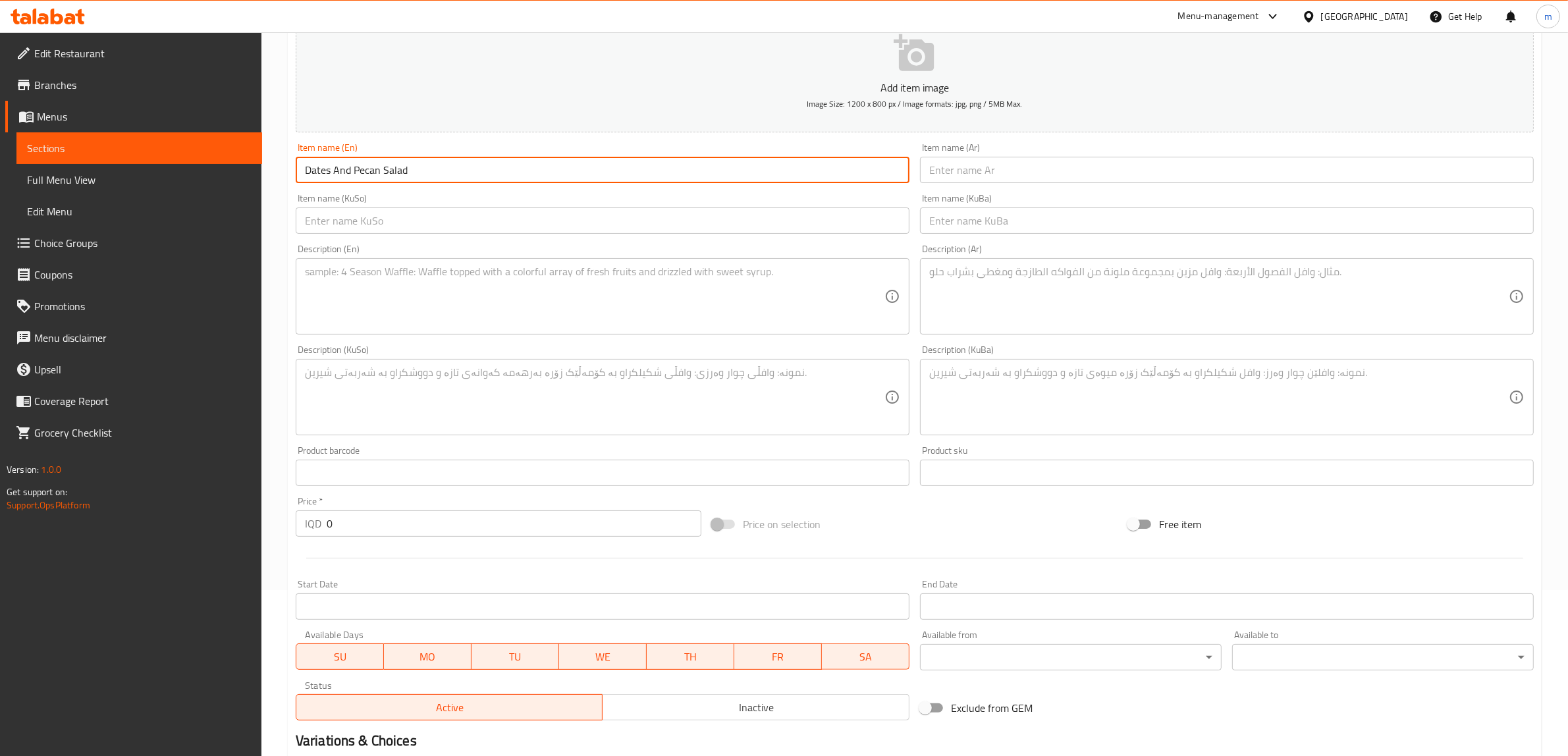
click at [367, 172] on input "Dates And Pecan Salad" at bounding box center [602, 170] width 614 height 27
type input "Dates And Pecan Salad"
click at [1056, 230] on input "text" at bounding box center [1227, 221] width 614 height 27
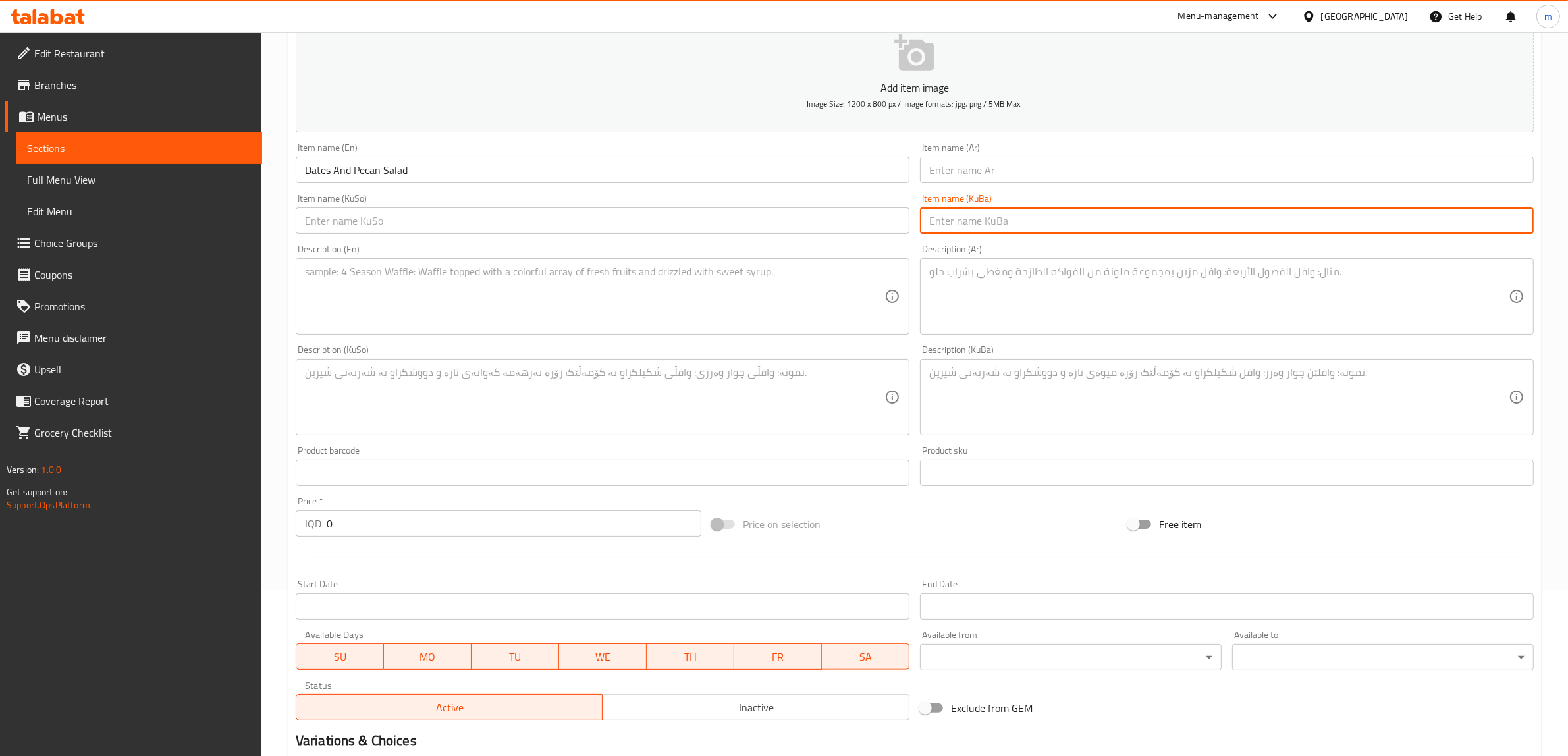
paste input "پێکان"
type input "پێکان"
click at [726, 204] on div "Item name (KuSo) Item name (KuSo)" at bounding box center [602, 213] width 614 height 40
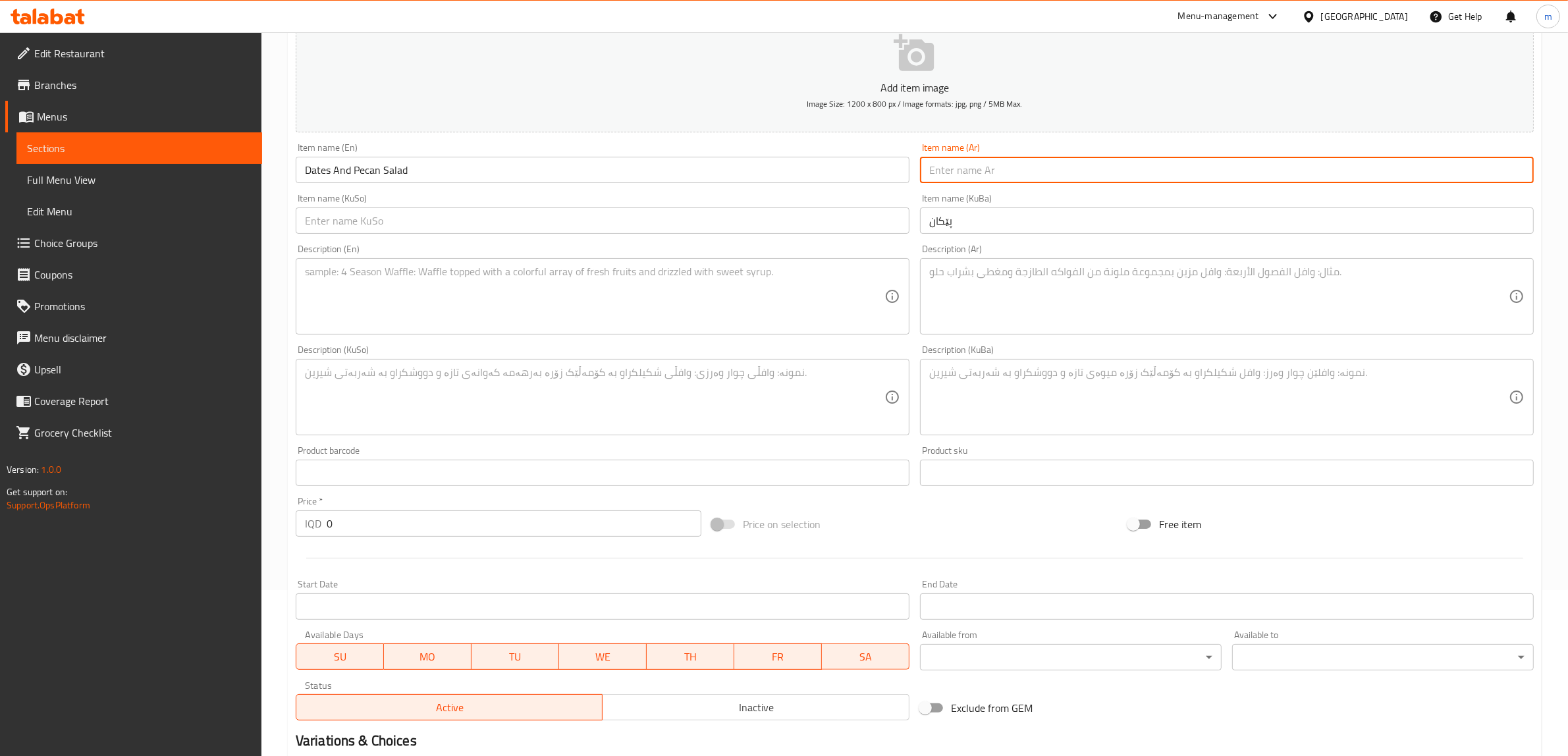
click at [959, 159] on input "text" at bounding box center [1227, 170] width 614 height 27
paste input "بيكان"
type input "بيكان"
click at [555, 165] on input "Dates And Pecan Salad" at bounding box center [602, 170] width 614 height 27
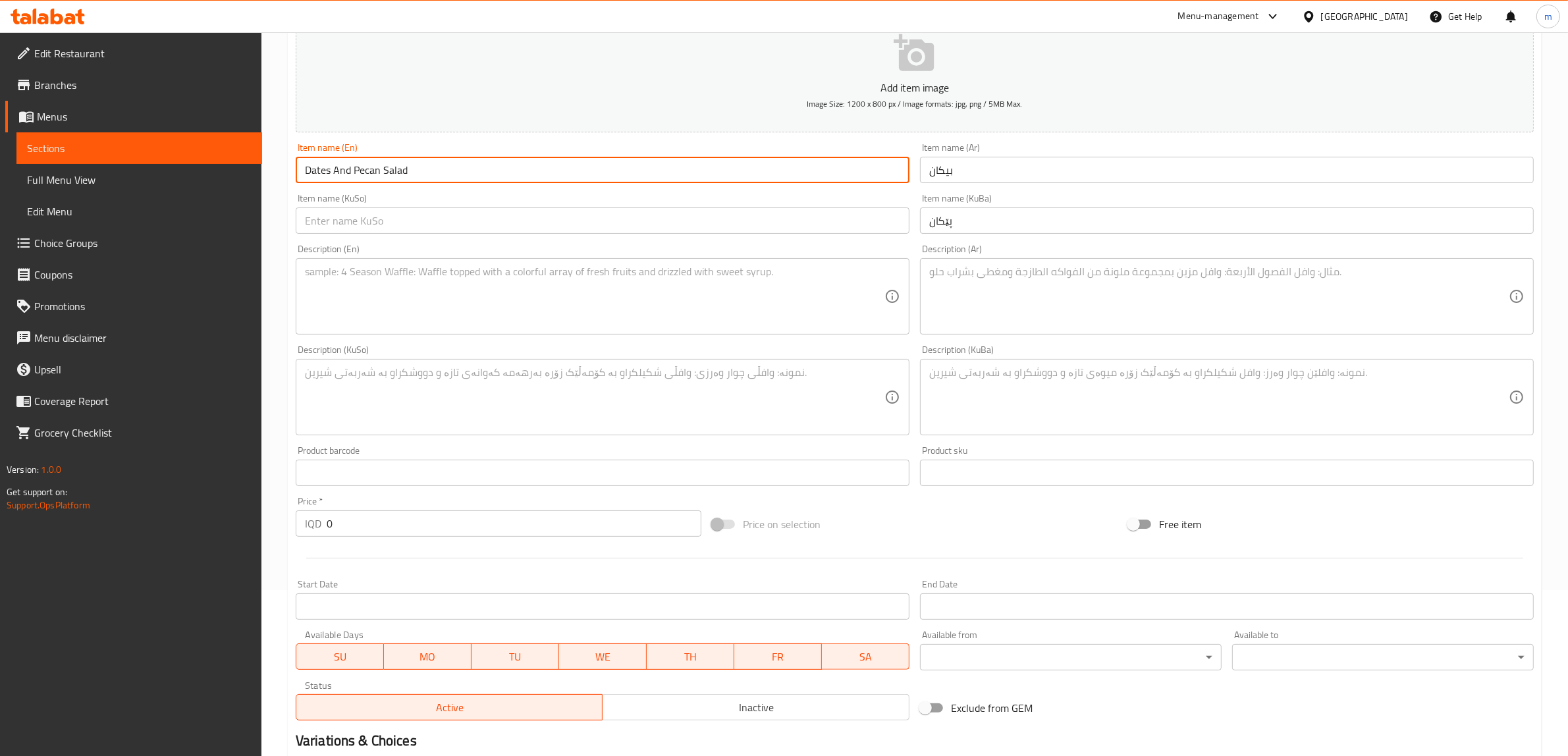
click at [948, 176] on input "بيكان" at bounding box center [1227, 170] width 614 height 27
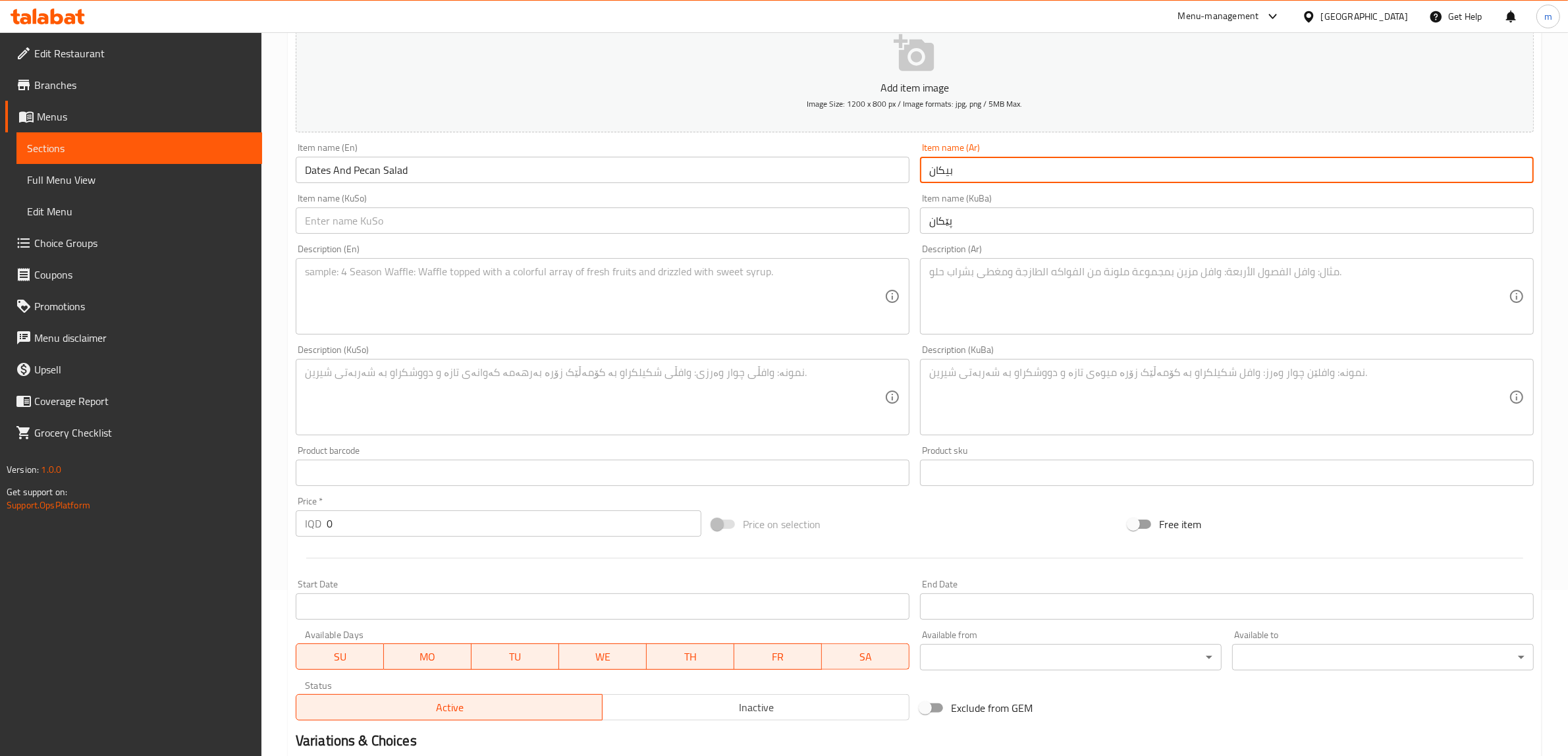
click at [414, 175] on input "Dates And Pecan Salad" at bounding box center [602, 170] width 614 height 27
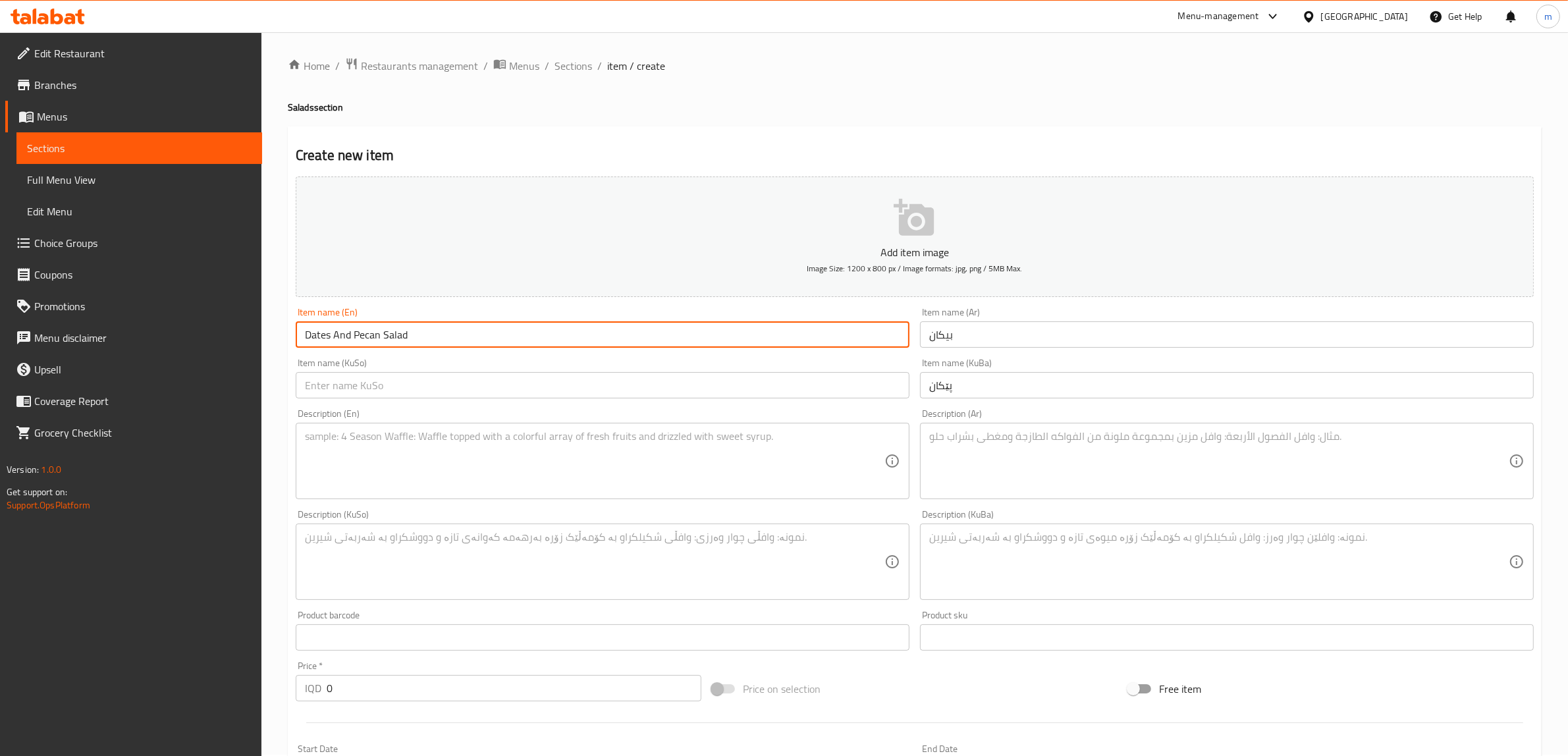
scroll to position [0, 0]
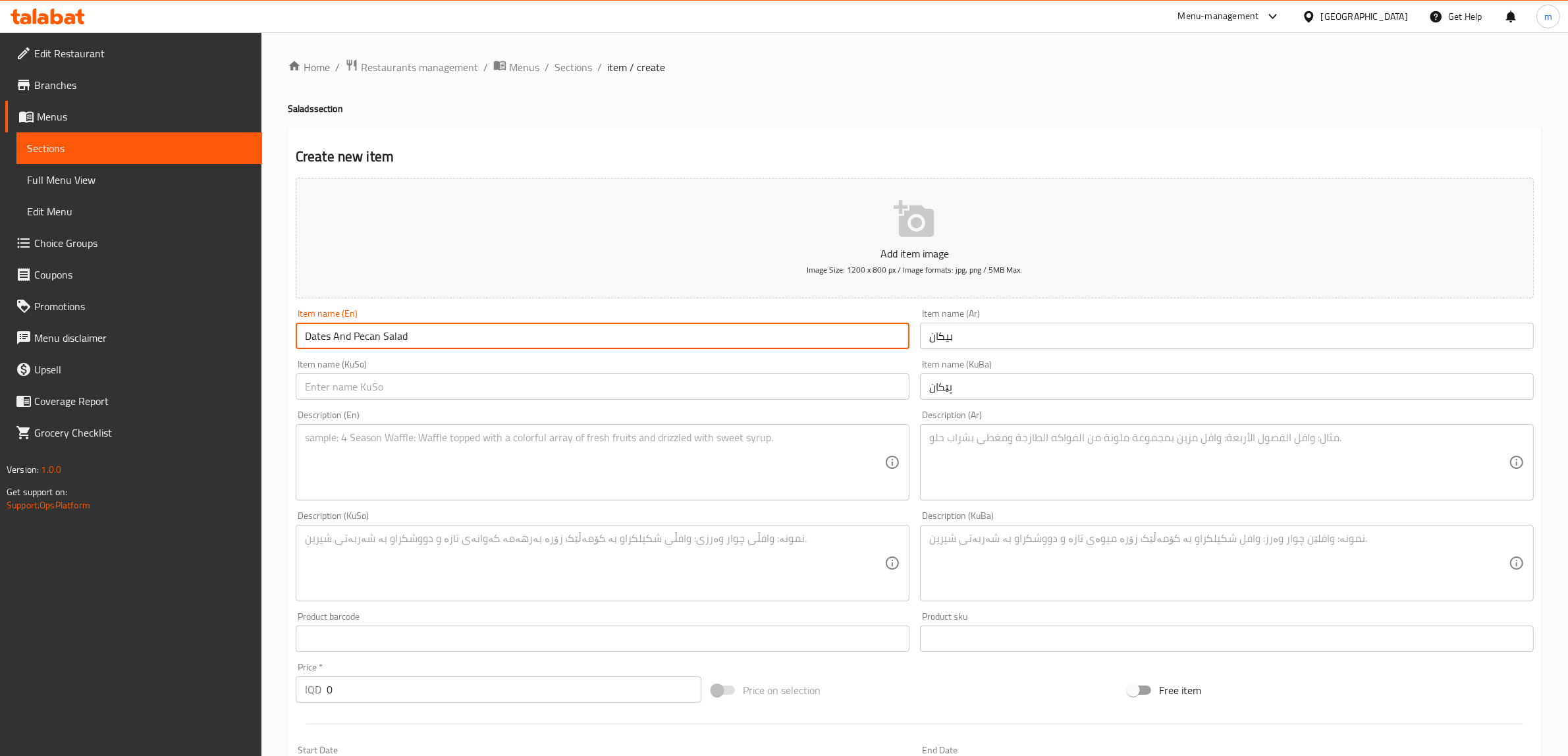
click at [581, 73] on span "Sections" at bounding box center [573, 67] width 38 height 16
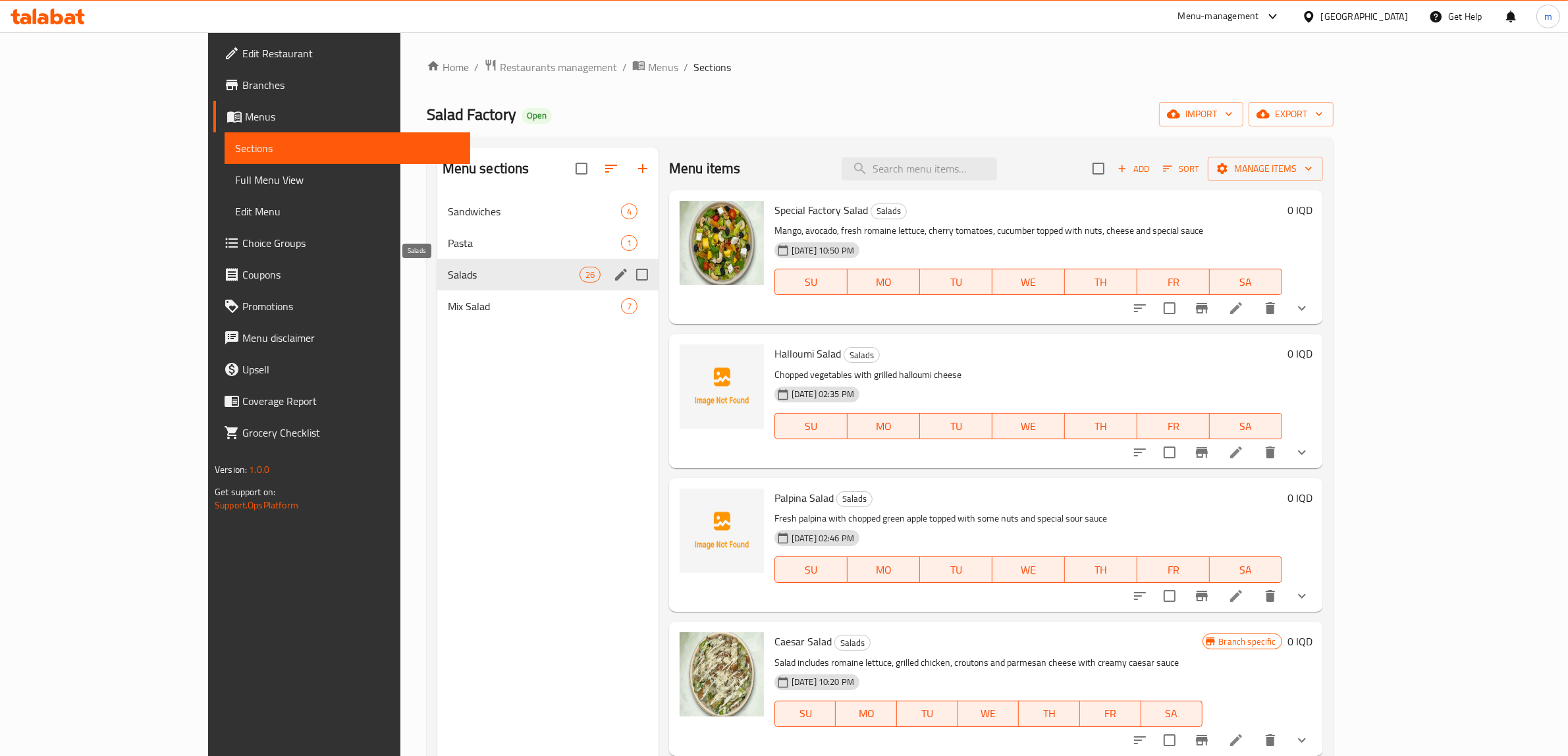
click at [448, 273] on span "Salads" at bounding box center [514, 275] width 132 height 16
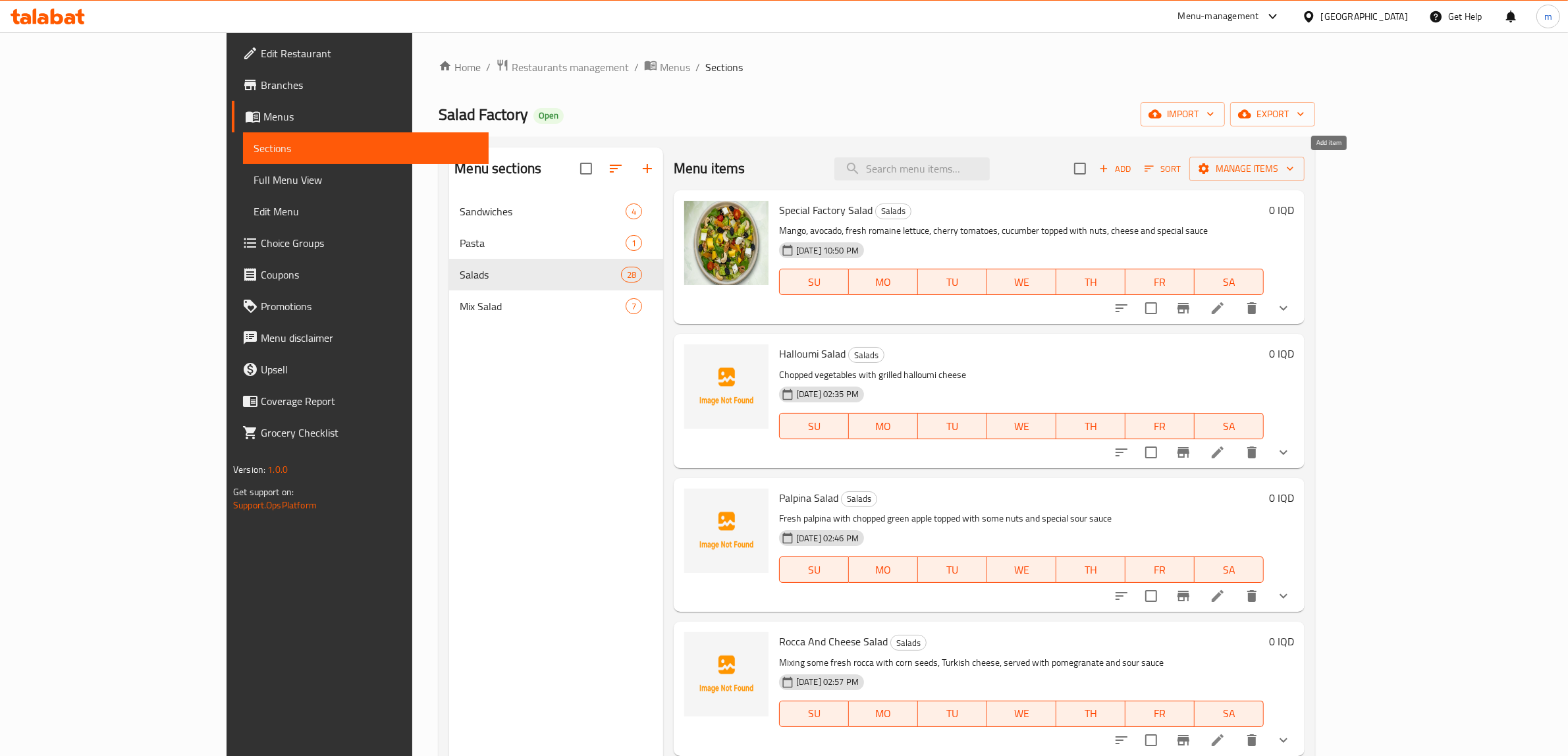
click at [1110, 169] on icon "button" at bounding box center [1104, 168] width 12 height 12
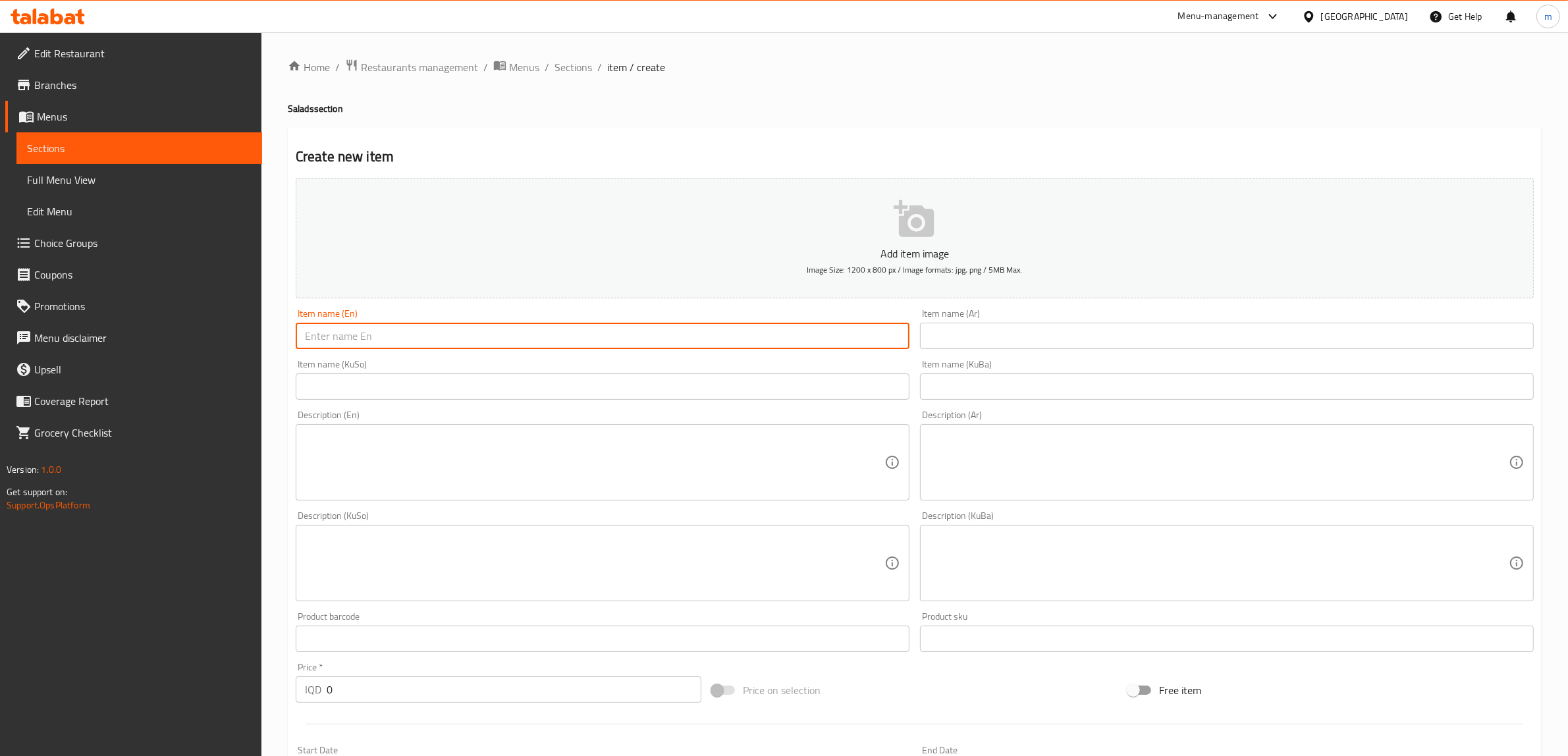
click at [641, 327] on input "text" at bounding box center [602, 336] width 614 height 27
paste input "Dates And Pecan Salad"
type input "Dates And Pecan Salad"
click at [995, 334] on input "text" at bounding box center [1227, 336] width 614 height 27
paste input "سلطة التمر والجوز البقان"
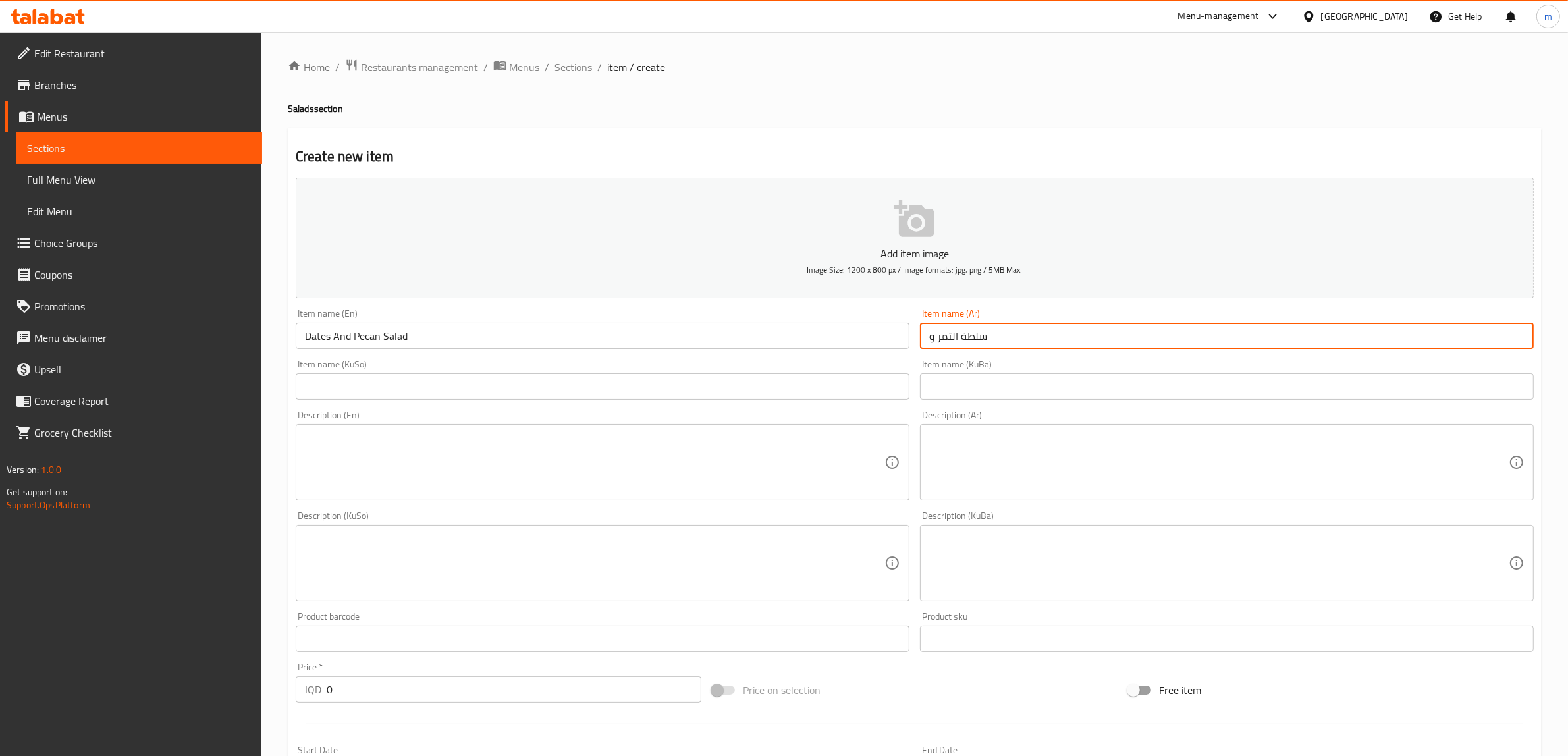
paste input "بيكان"
click at [978, 341] on input "سلطة التمر و بيكان" at bounding box center [1227, 336] width 614 height 27
type input "سلطة تمر و بيكان"
click at [992, 391] on input "text" at bounding box center [1227, 387] width 614 height 27
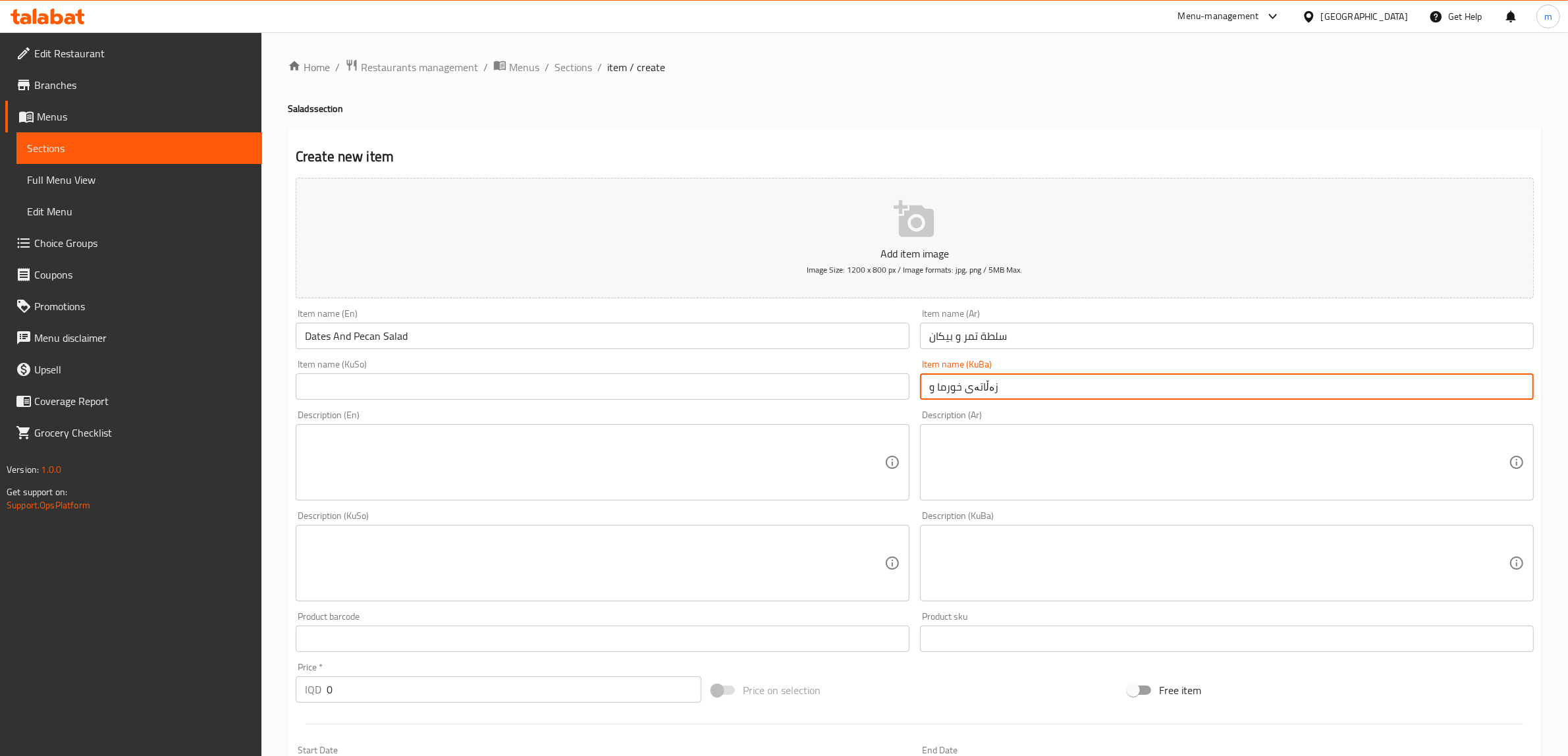
paste input "پێکان"
type input "زەڵاتەی خورما و پێکان"
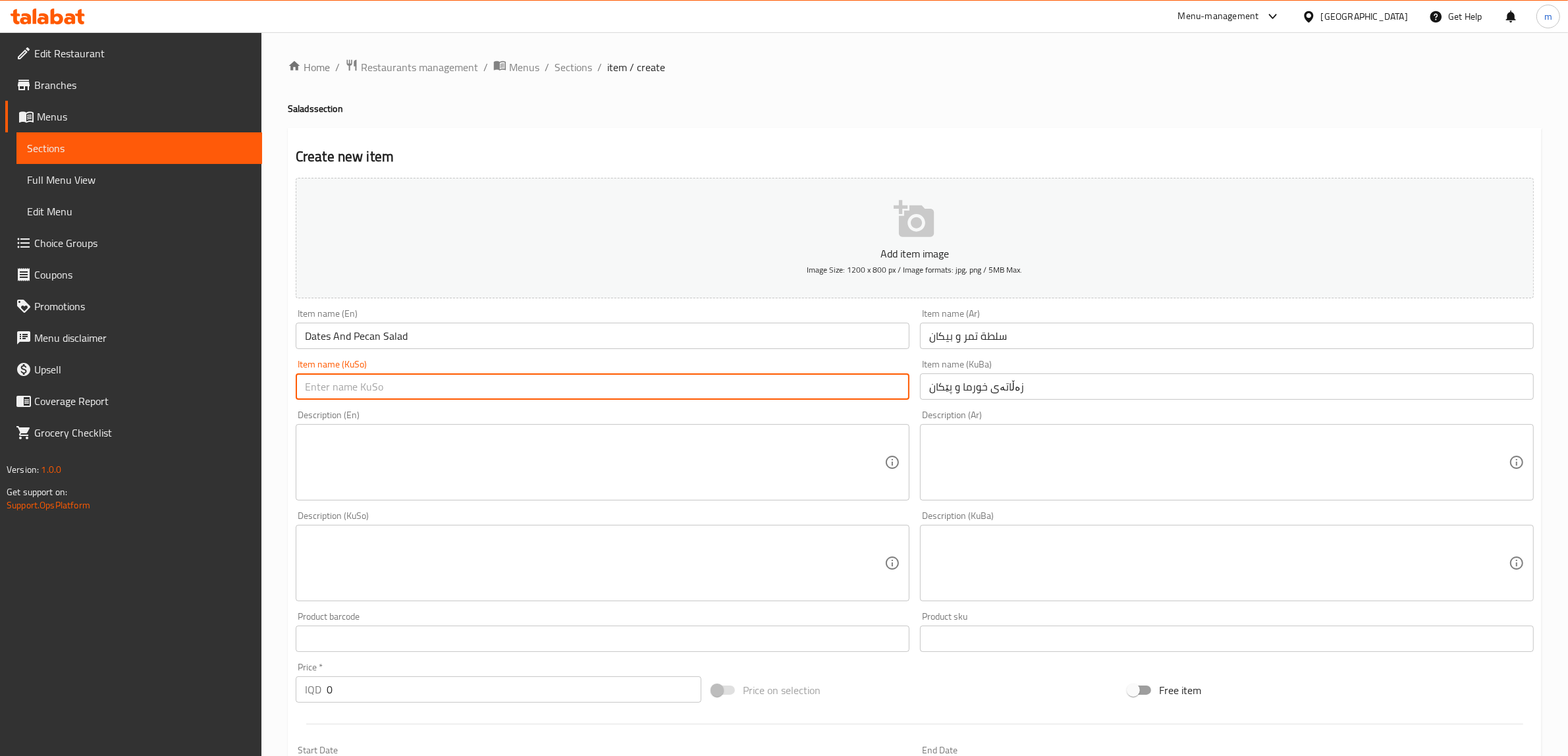
click at [703, 399] on input "text" at bounding box center [602, 387] width 614 height 27
paste input "زەڵاتەی خورما و پێکان"
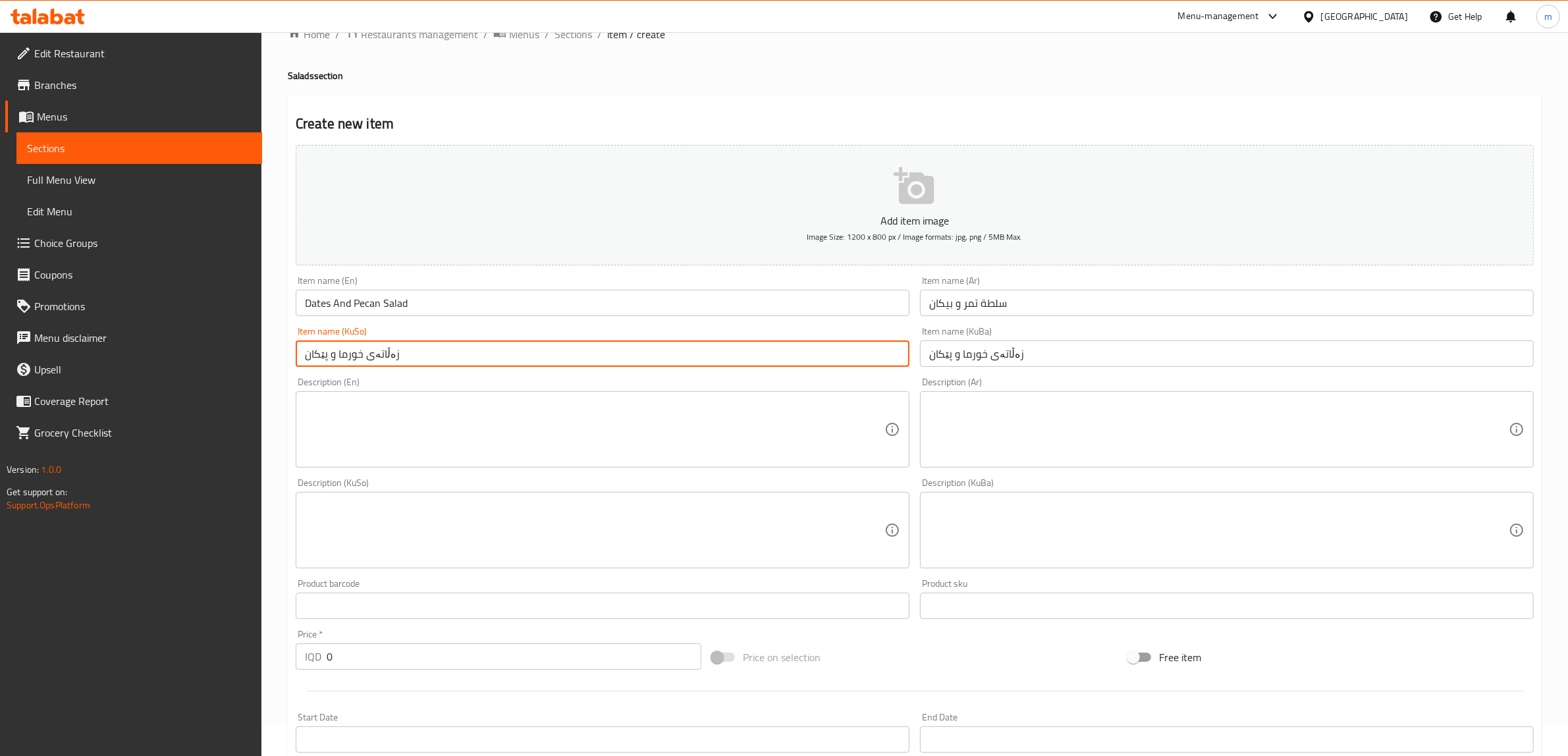
scroll to position [110, 0]
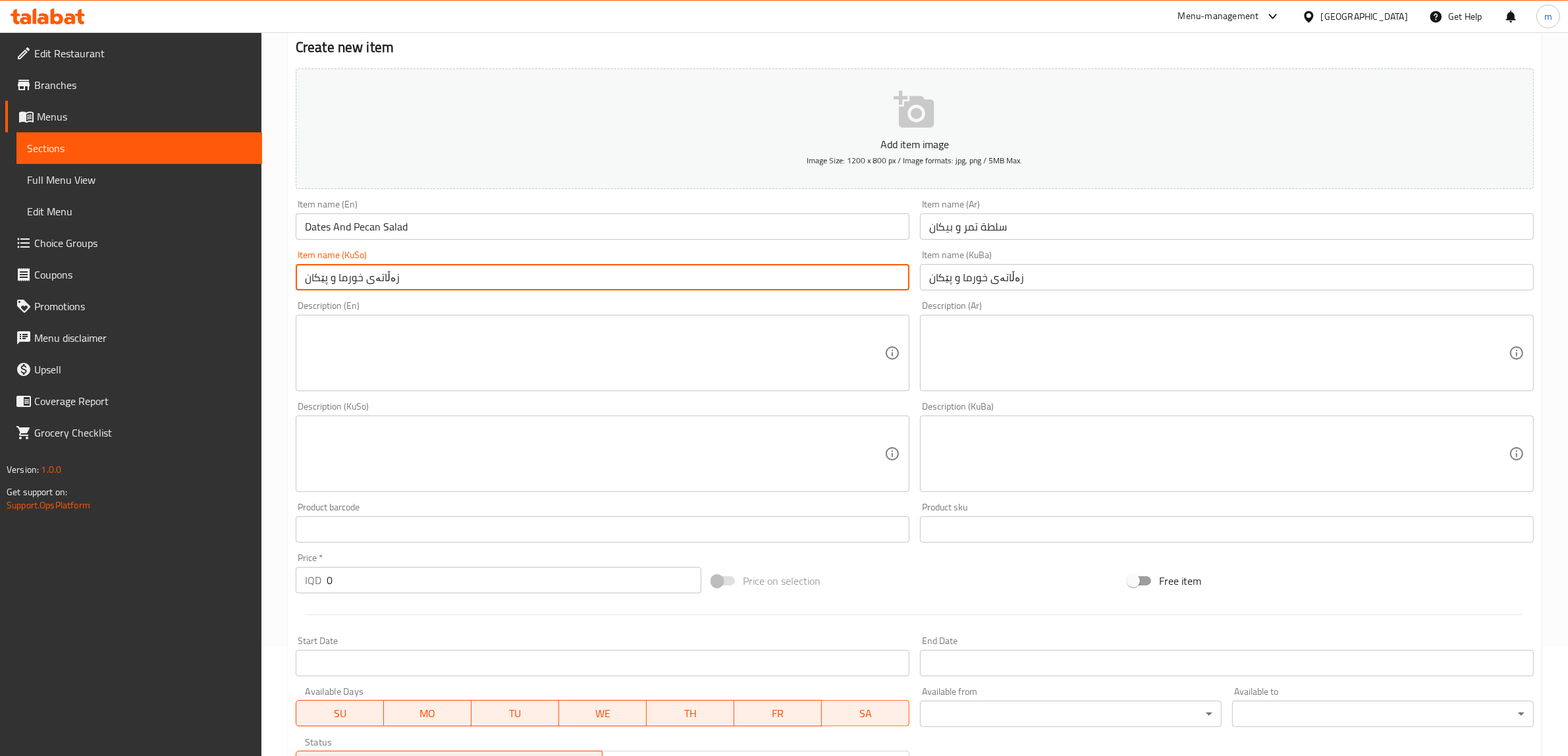
type input "زەڵاتەی خورما و پێکان"
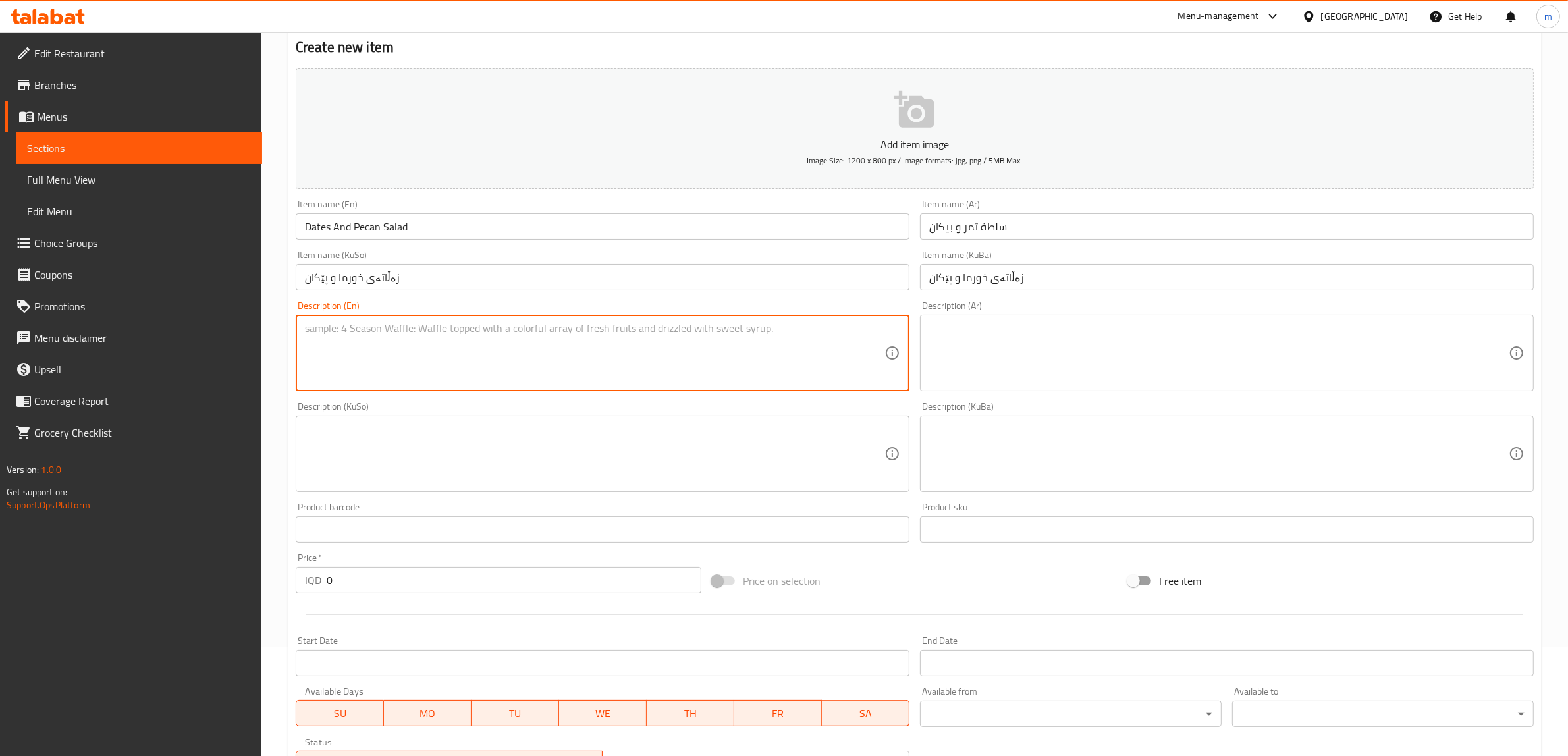
click at [475, 345] on textarea at bounding box center [594, 353] width 580 height 63
paste textarea "rocca lettuce pineapple and green apple topped with pecan dates and cheese serv…"
click at [329, 323] on textarea "rocca lettuce pineapple and green apple topped with pecan dates and cheese serv…" at bounding box center [594, 353] width 580 height 63
click at [555, 324] on textarea "rocca, lettuce, pineapple, green apple topped with pecan dates and cheese serve…" at bounding box center [594, 353] width 580 height 63
click at [603, 329] on textarea "rocca, lettuce, pineapple, green apple topped with pecan dates and cheese serve…" at bounding box center [594, 353] width 580 height 63
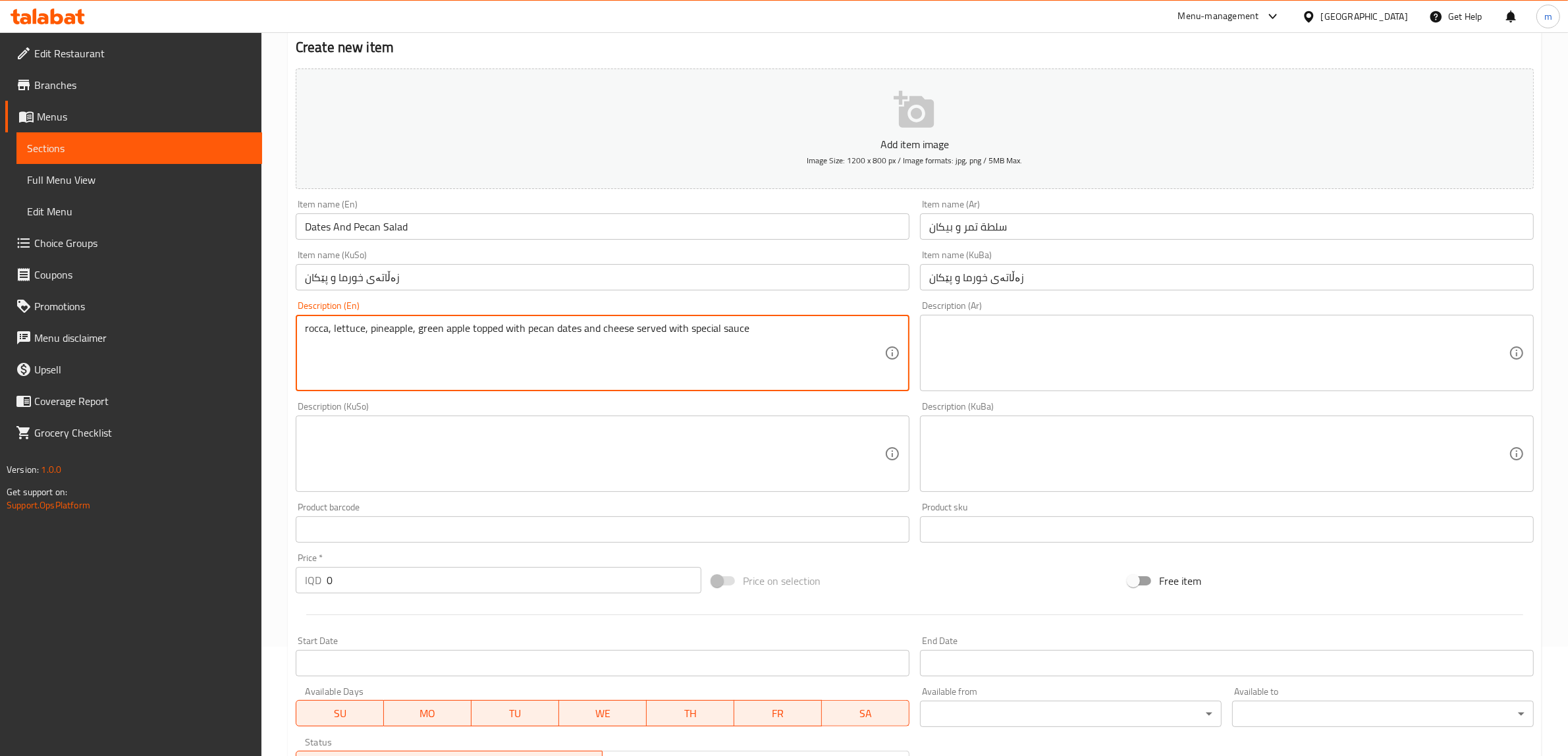
click at [751, 327] on textarea "rocca, lettuce, pineapple, green apple topped with pecan dates and cheese serve…" at bounding box center [594, 353] width 580 height 63
type textarea "rocca, lettuce, pineapple, green apple topped with pecan dates and cheese serve…"
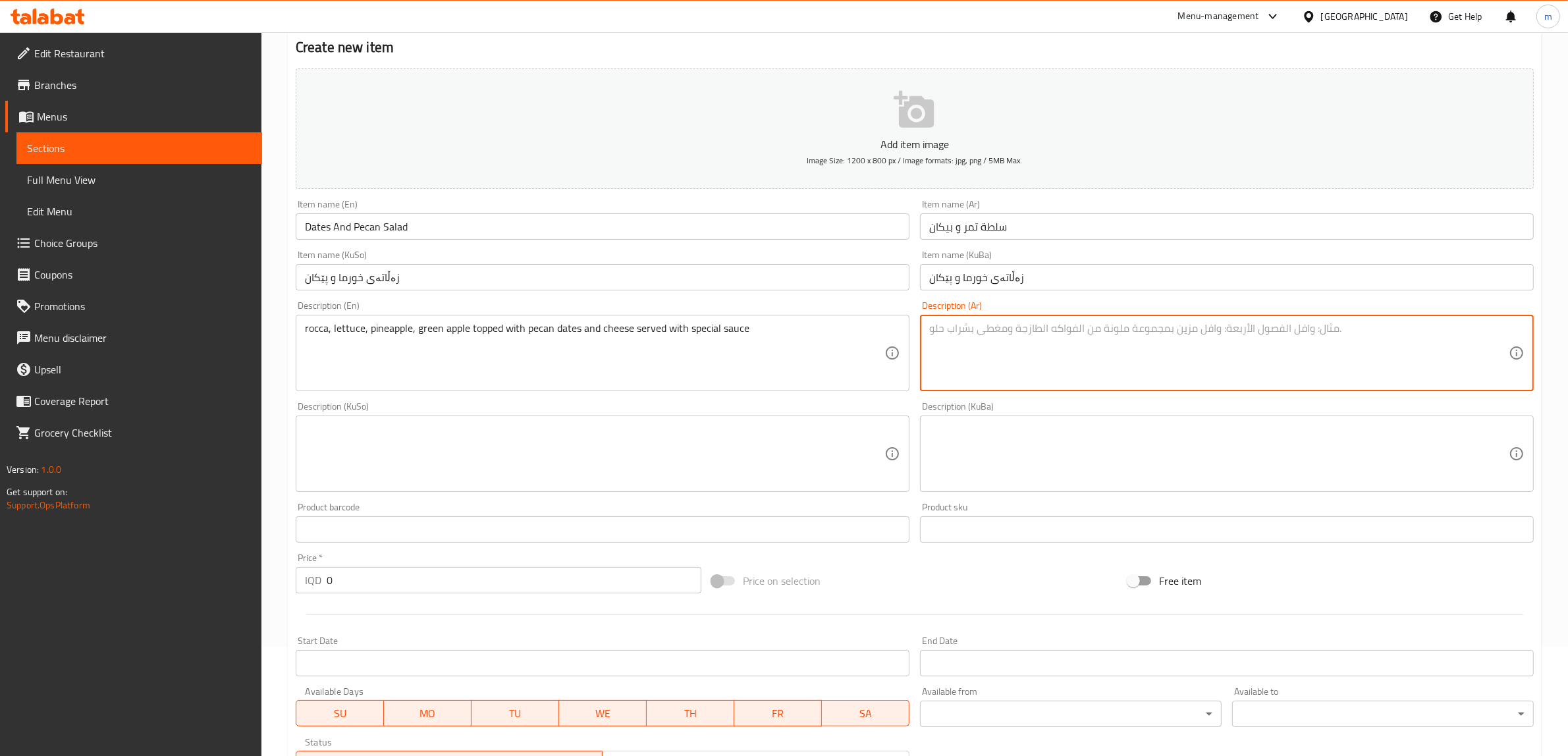
click at [995, 342] on textarea at bounding box center [1219, 353] width 580 height 63
paste textarea "[PERSON_NAME]، خس، أناناس، تفاح أخضر مغطى بالتمر والجوز والجبن، يقدم مع صلصة خا…"
type textarea "[PERSON_NAME]، خس، أناناس، تفاح أخضر مغطى بالتمر والجوز والجبن، يقدم مع صلصة خا…"
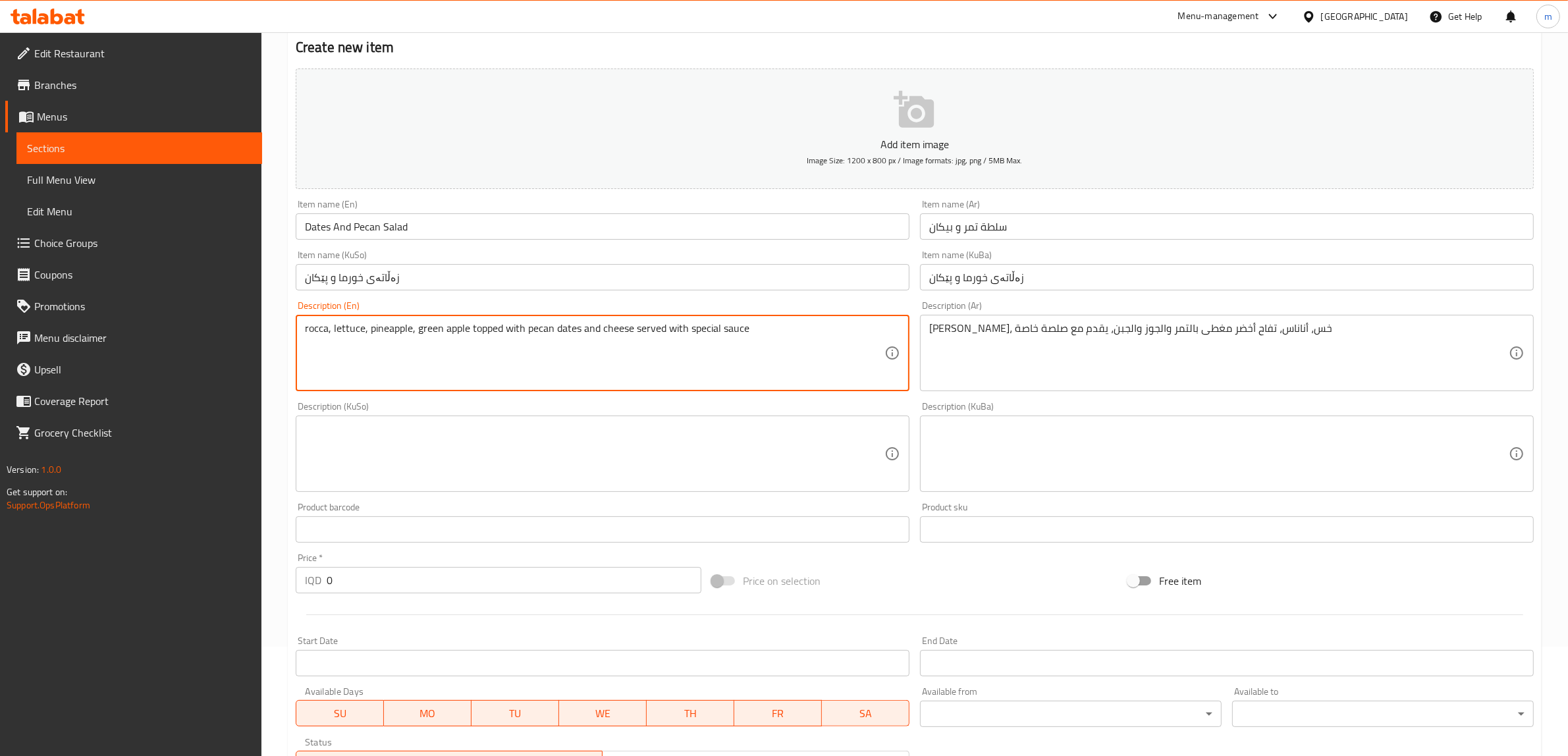
click at [309, 324] on textarea "rocca, lettuce, pineapple, green apple topped with pecan dates and cheese serve…" at bounding box center [594, 353] width 580 height 63
type textarea "Rocca, lettuce, pineapple, green apple topped with pecan dates and cheese serve…"
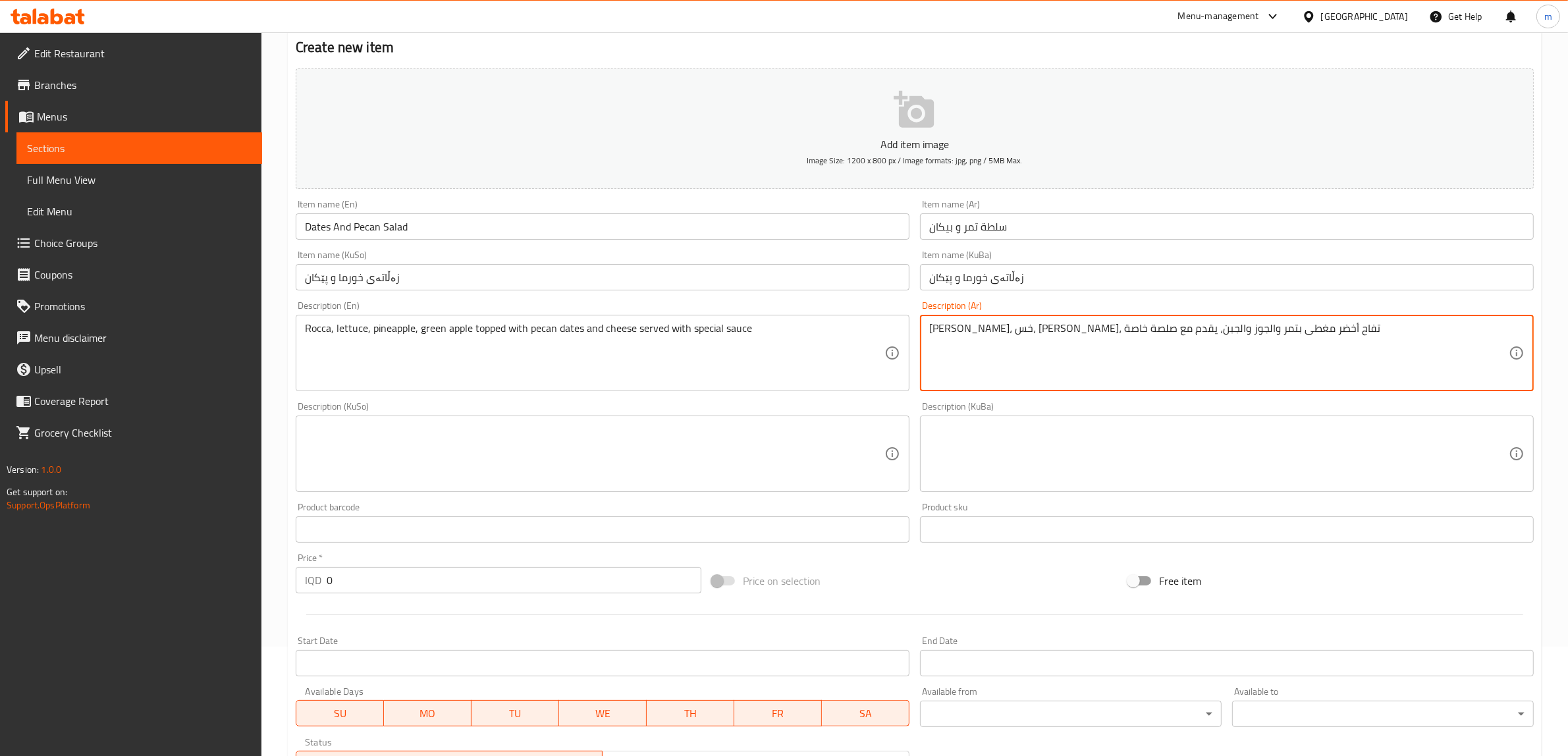
drag, startPoint x: 1058, startPoint y: 324, endPoint x: 1084, endPoint y: 324, distance: 26.0
click at [1084, 324] on textarea "[PERSON_NAME]، خس، [PERSON_NAME]، تفاح أخضر مغطى بتمر والجوز والجبن، يقدم مع صل…" at bounding box center [1219, 353] width 580 height 63
click at [1056, 329] on textarea "[PERSON_NAME]، خس، [PERSON_NAME]، تفاح أخضر مغطى بتمر ز والجبن، يقدم مع صلصة خا…" at bounding box center [1219, 353] width 580 height 63
click at [1275, 327] on textarea "[PERSON_NAME]، خس، أناناس، تفاح أخضر مغطى بتمر بيكان وجبن، يقدم مع صلصة خاصة" at bounding box center [1219, 353] width 580 height 63
type textarea "[PERSON_NAME]، خس، أناناس، تفاح أخضر مغطى بتمر بيكان وجبن يقدم مع صلصة خاصة"
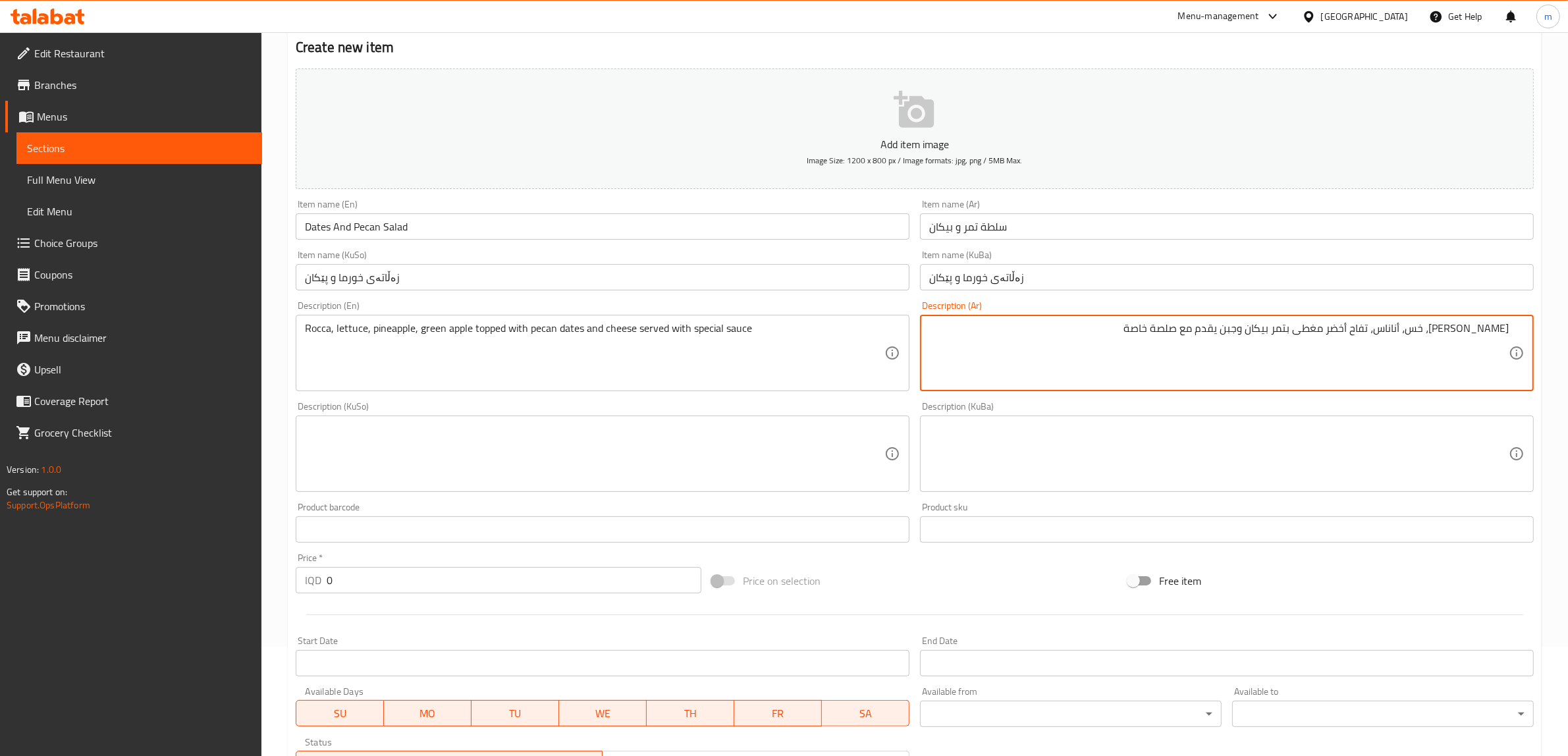
click at [709, 439] on textarea at bounding box center [594, 454] width 580 height 63
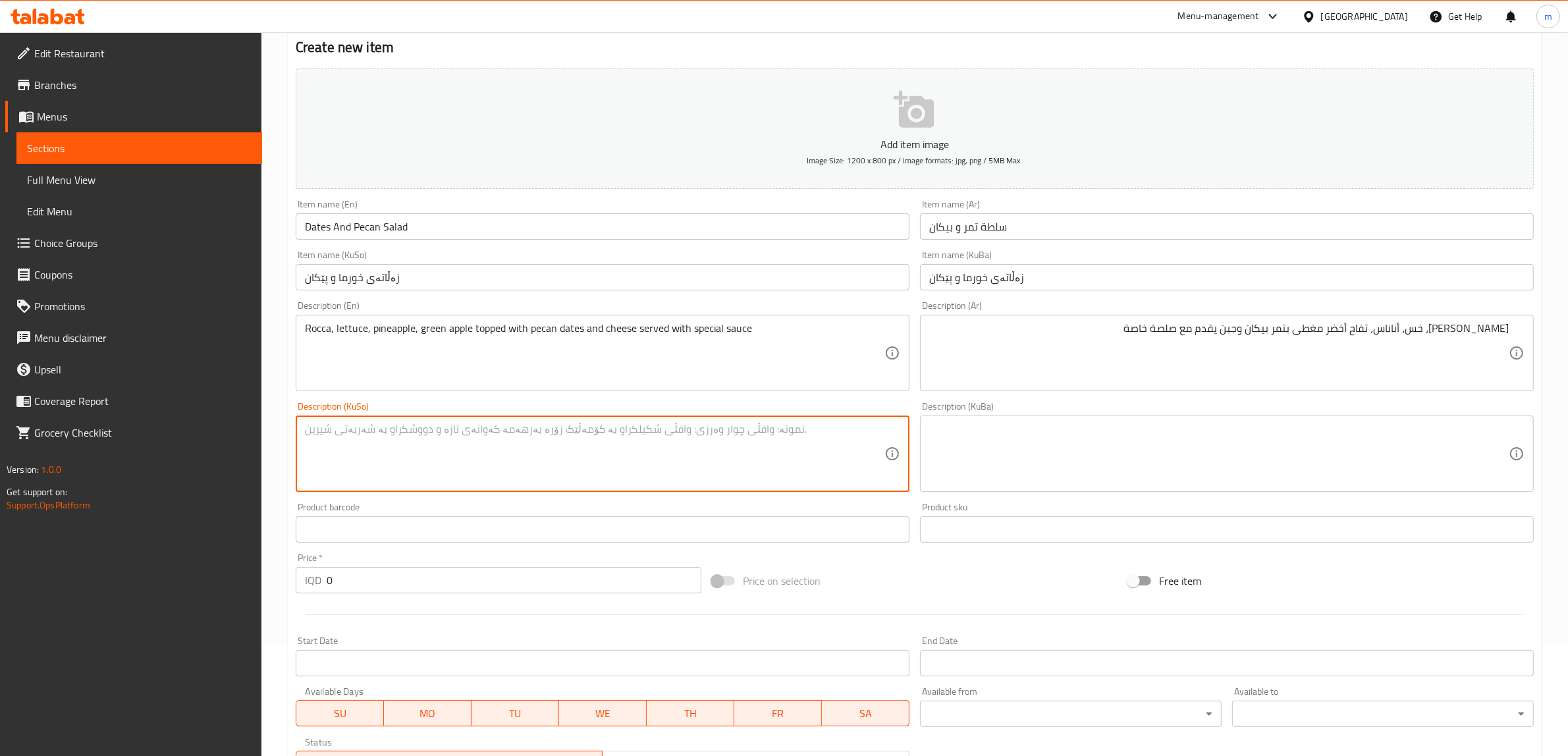
click at [1263, 458] on textarea at bounding box center [1219, 454] width 580 height 63
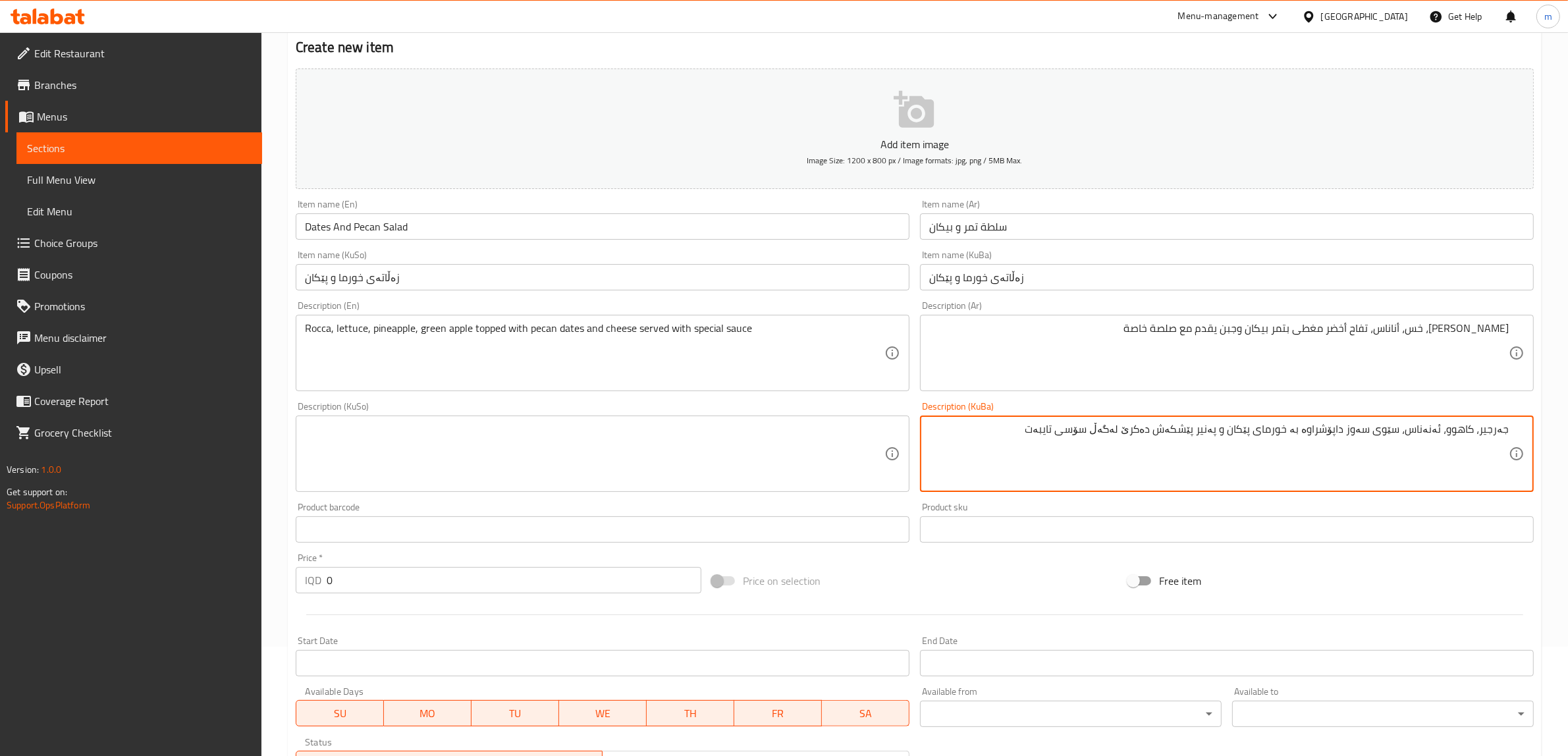
click at [1089, 439] on textarea "جەرجیر، کاهوو، ئەنەناس، سێوی سەوز داپۆشراوە بە خورمای پێکان و پەنیر پێشکەش دەکر…" at bounding box center [1219, 454] width 580 height 63
type textarea "جەرجیر، کاهوو، ئەنەناس، سێوی سەوز داپۆشراوە بە خورمای پێکان و پەنیر پێشکەش دەکر…"
click at [670, 432] on textarea at bounding box center [594, 454] width 580 height 63
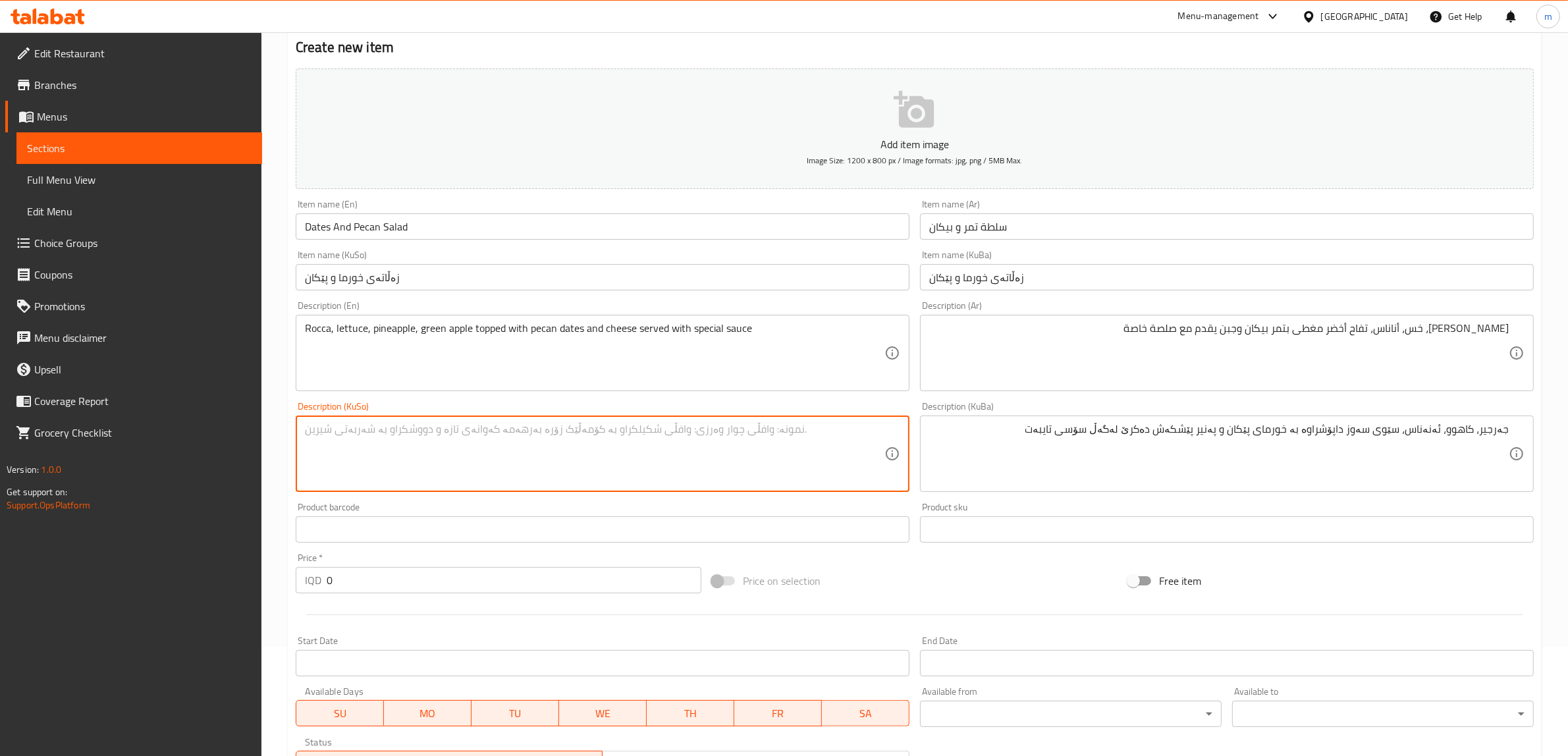
paste textarea "جەرجیر، کاهوو، ئەنەناس، سێوی سەوز داپۆشراوە بە خورمای پێکان و پەنیر پێشکەش دەکر…"
type textarea "جەرجیر، کاهوو، ئەنەناس، سێوی سەوز داپۆشراوە بە خورمای پێکان و پەنیر پێشکەش دەکر…"
click at [813, 414] on div "Description (KuSo) جەرجیر، کاهوو، ئەنەناس، سێوی سەوز داپۆشراوە بە خورمای پێکان …" at bounding box center [602, 447] width 614 height 90
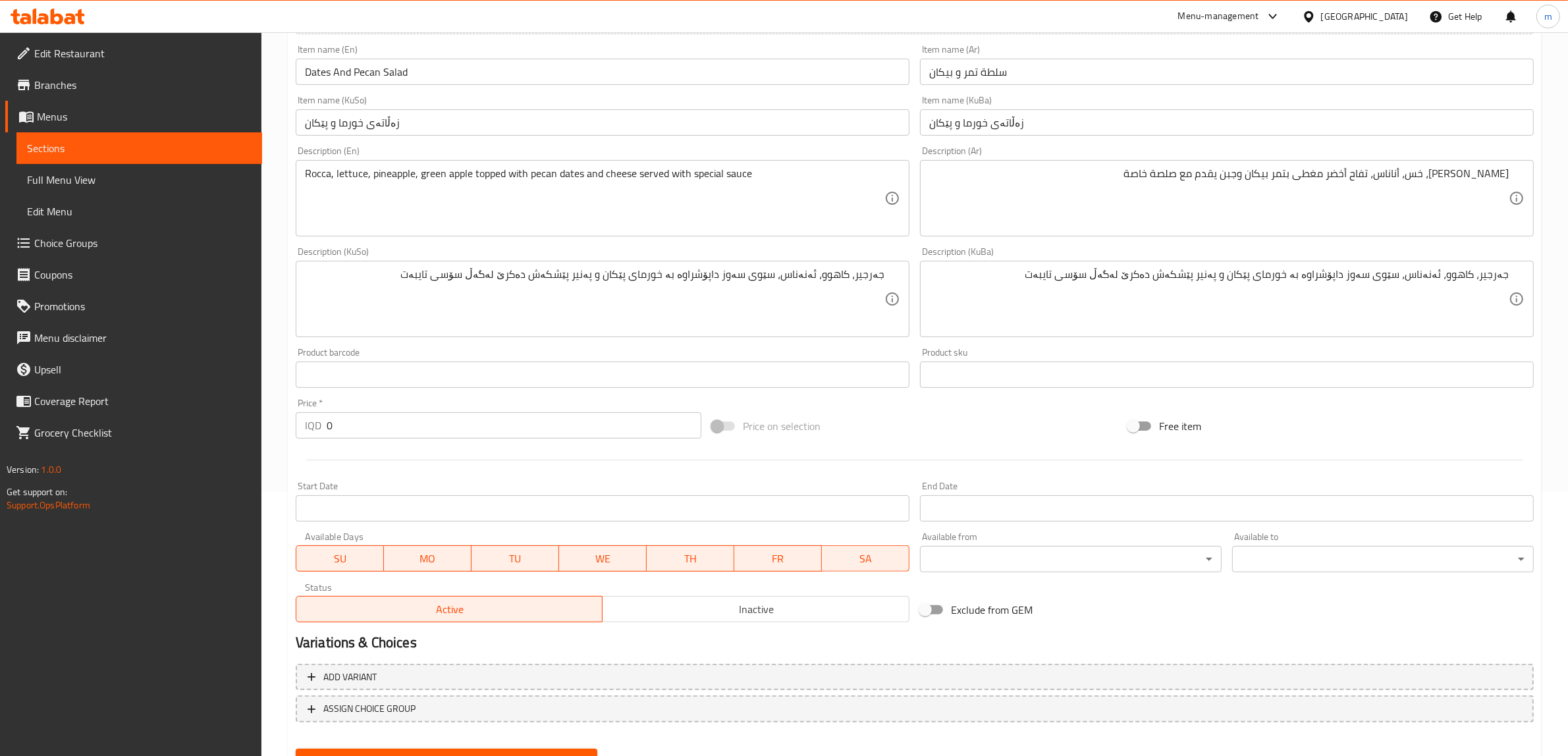
scroll to position [324, 0]
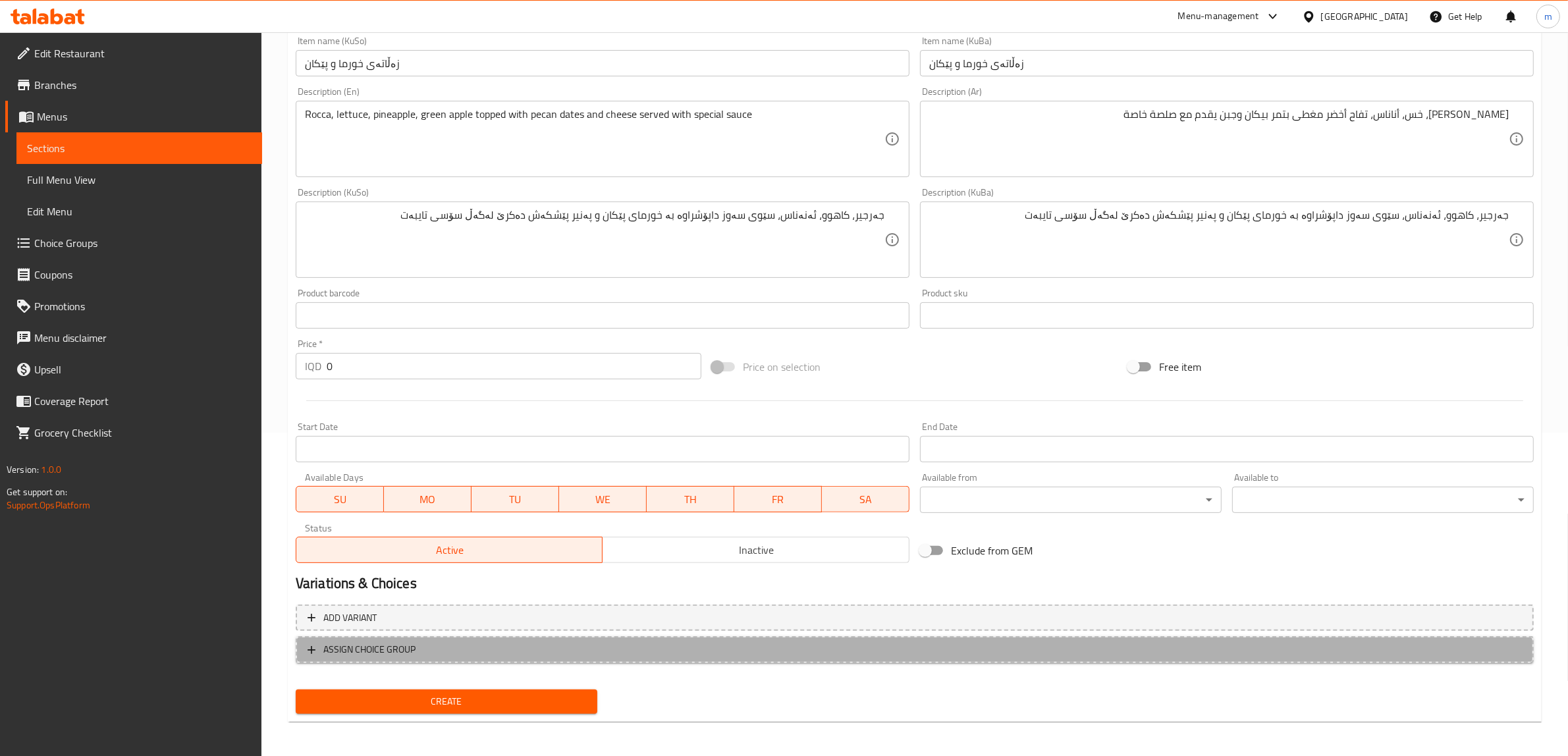
click at [327, 646] on span "ASSIGN CHOICE GROUP" at bounding box center [370, 649] width 92 height 16
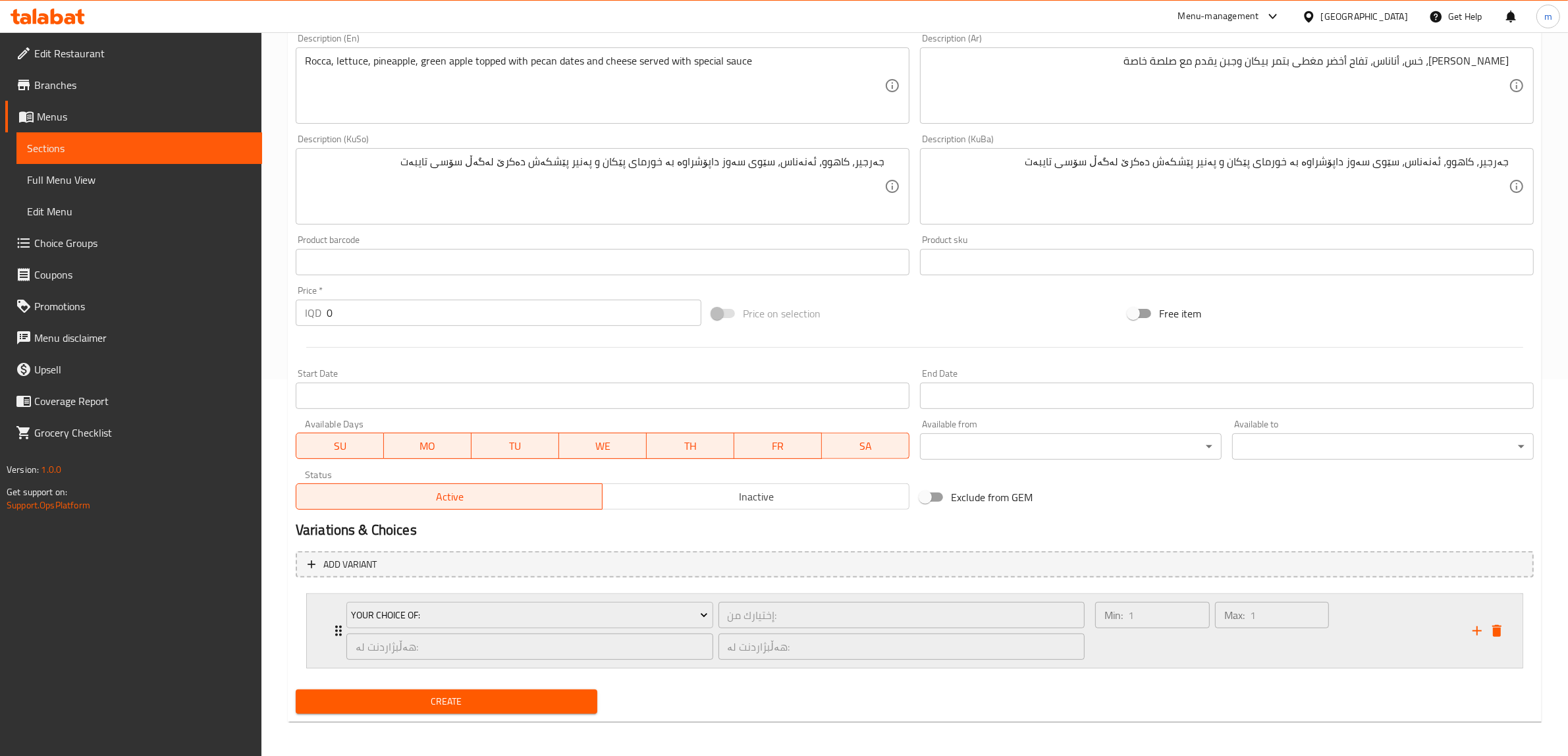
scroll to position [378, 0]
click at [399, 613] on span "Your Choice Of:" at bounding box center [529, 613] width 357 height 16
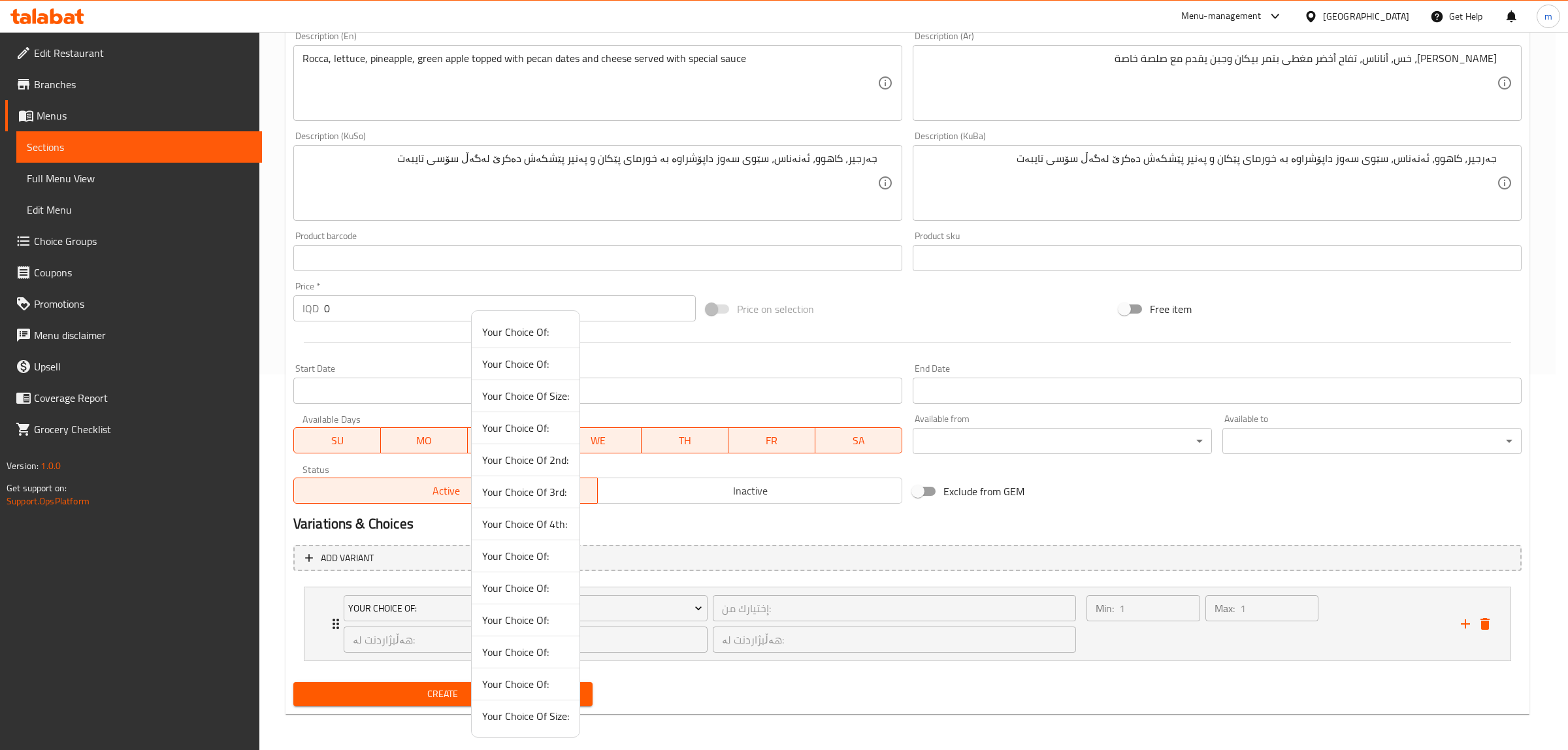
click at [526, 690] on span "Your Choice Of:" at bounding box center [525, 684] width 87 height 16
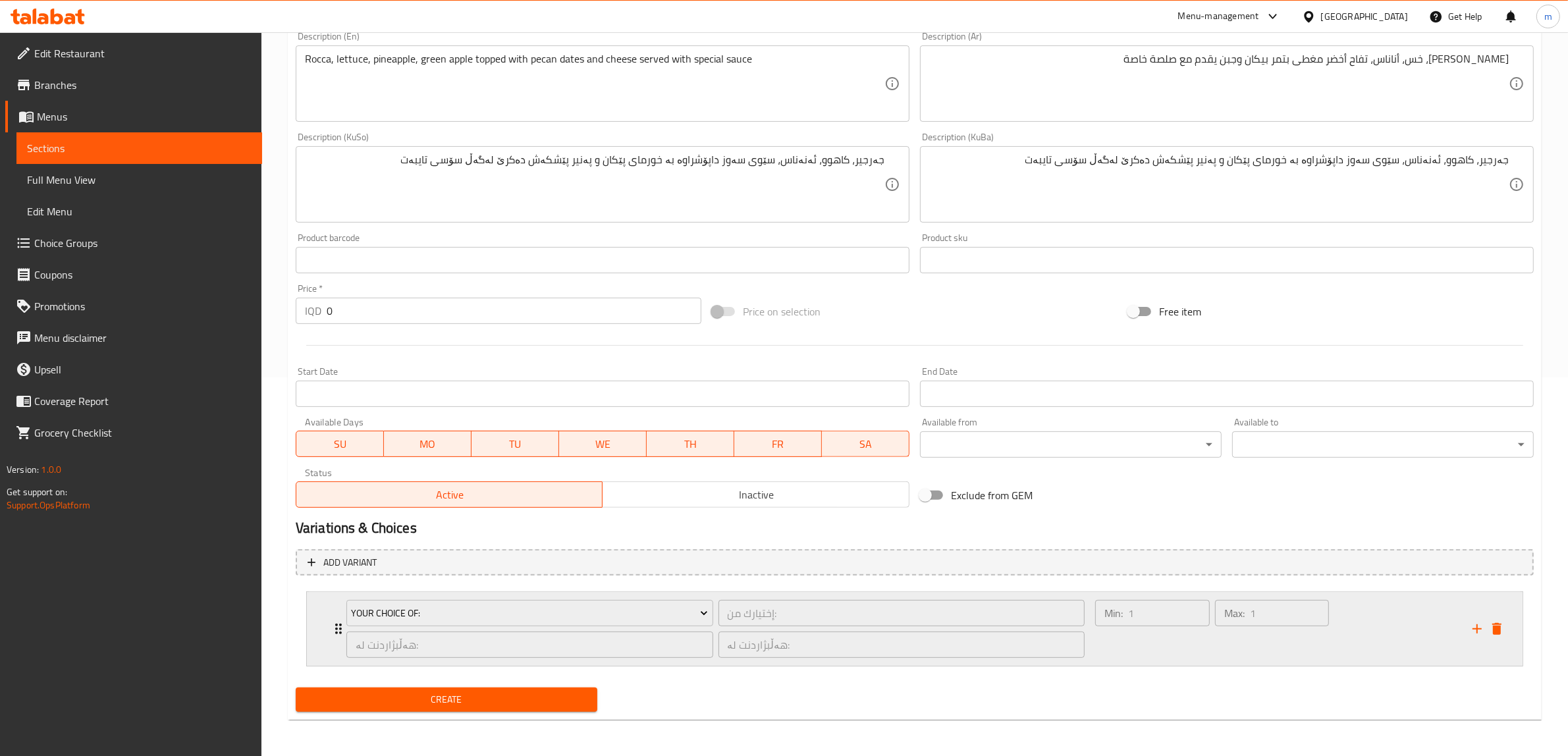
click at [337, 624] on icon "Expand" at bounding box center [338, 628] width 6 height 10
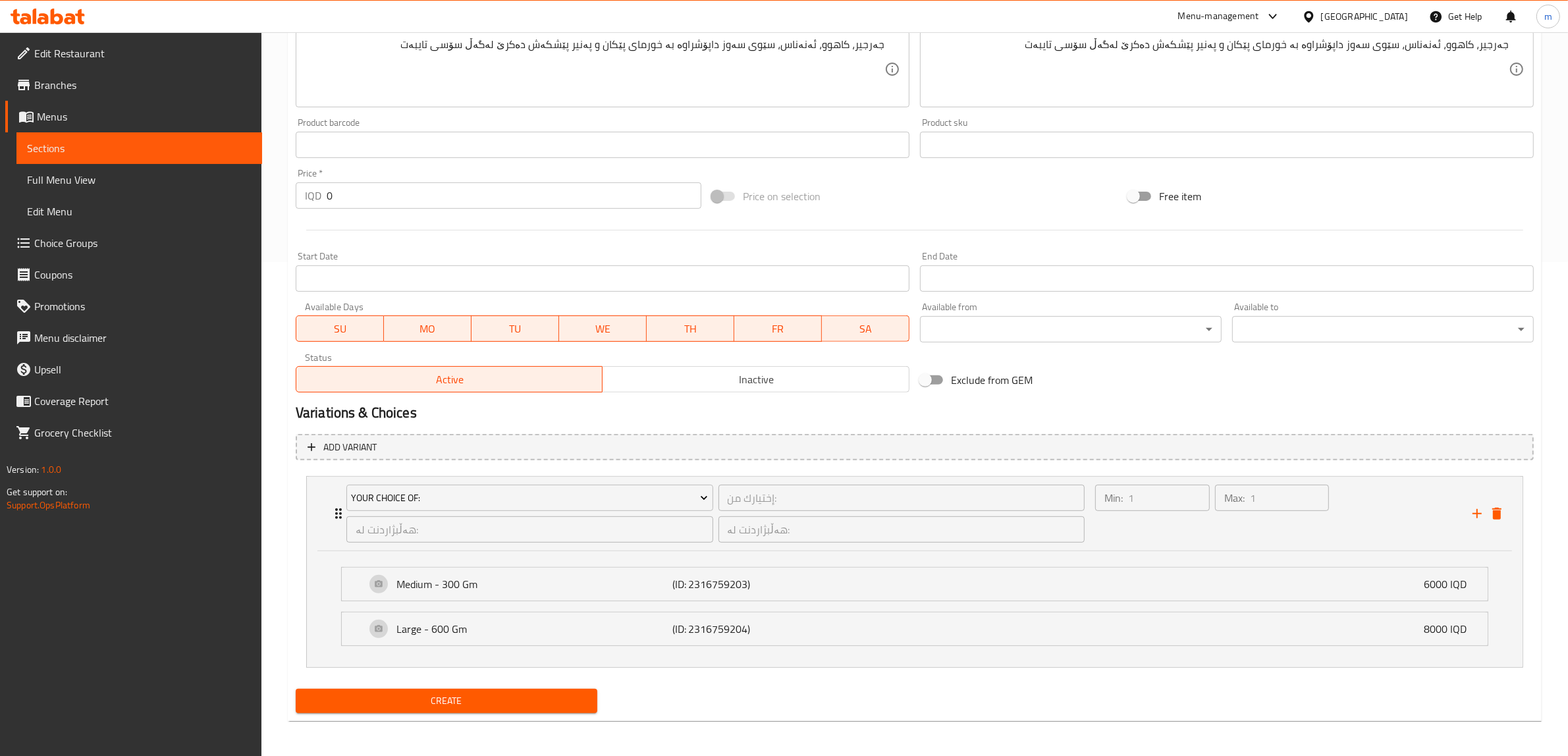
scroll to position [495, 0]
click at [422, 575] on p "Medium - 300 Gm" at bounding box center [534, 583] width 276 height 16
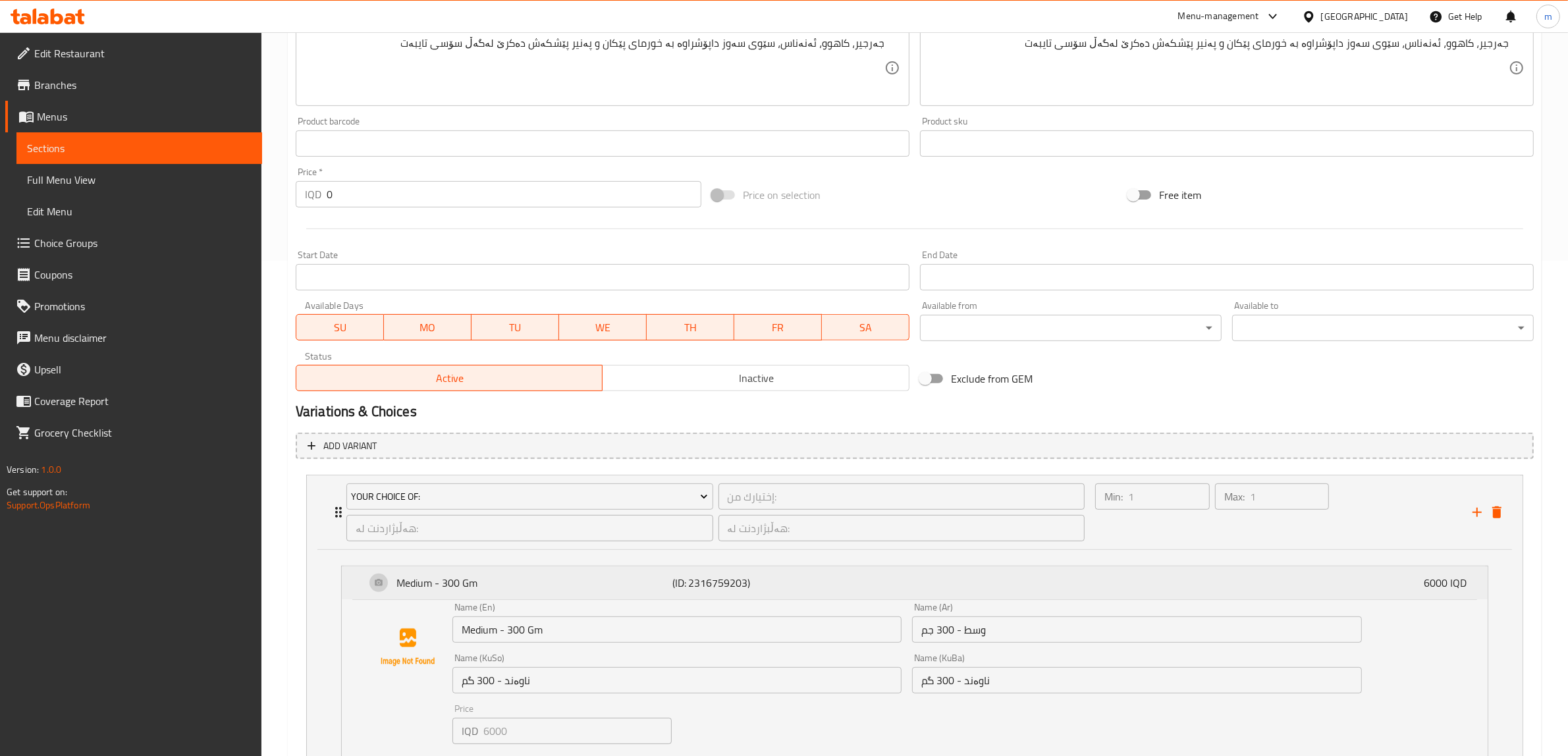
click at [436, 589] on p "Medium - 300 Gm" at bounding box center [534, 583] width 276 height 16
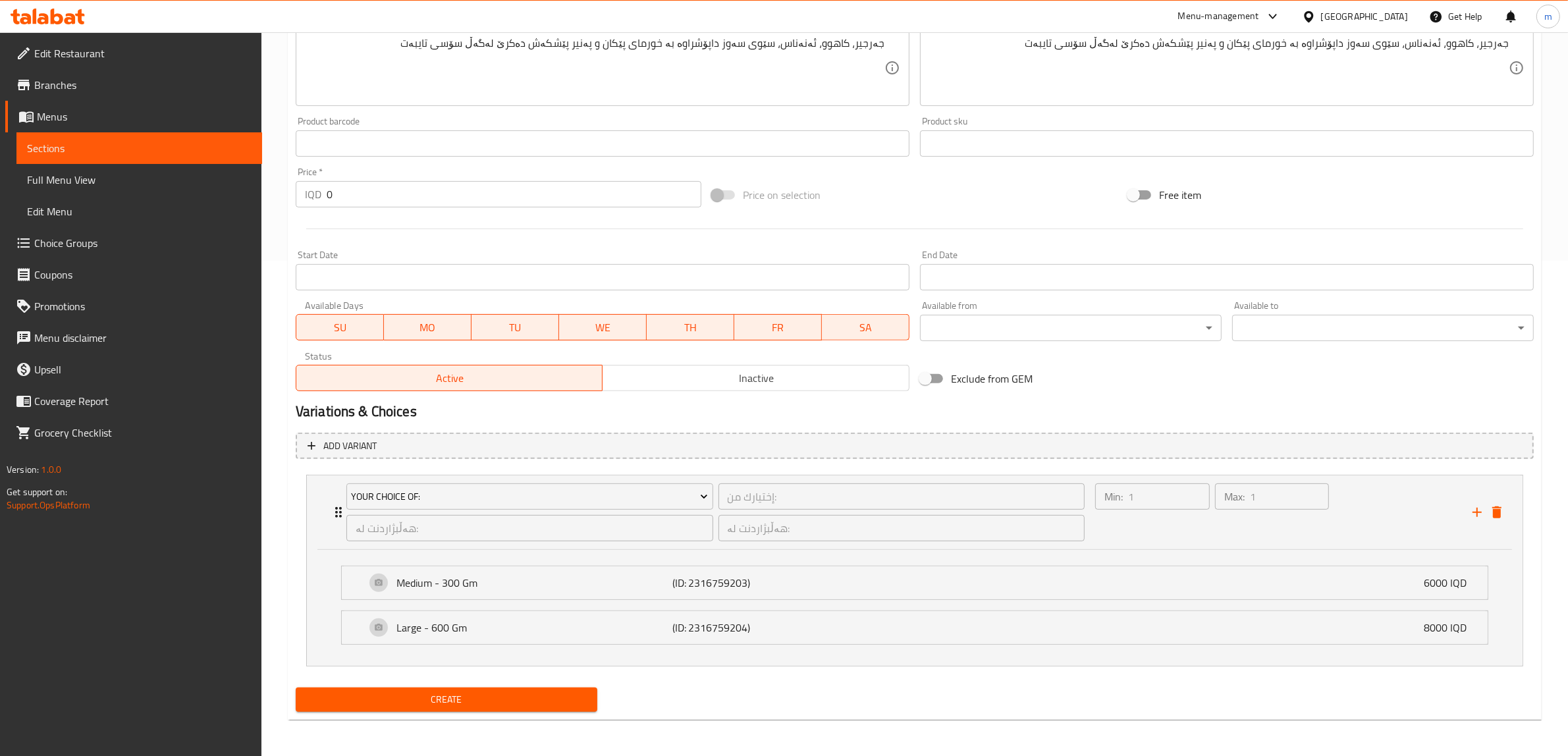
click at [495, 705] on span "Create" at bounding box center [446, 700] width 280 height 16
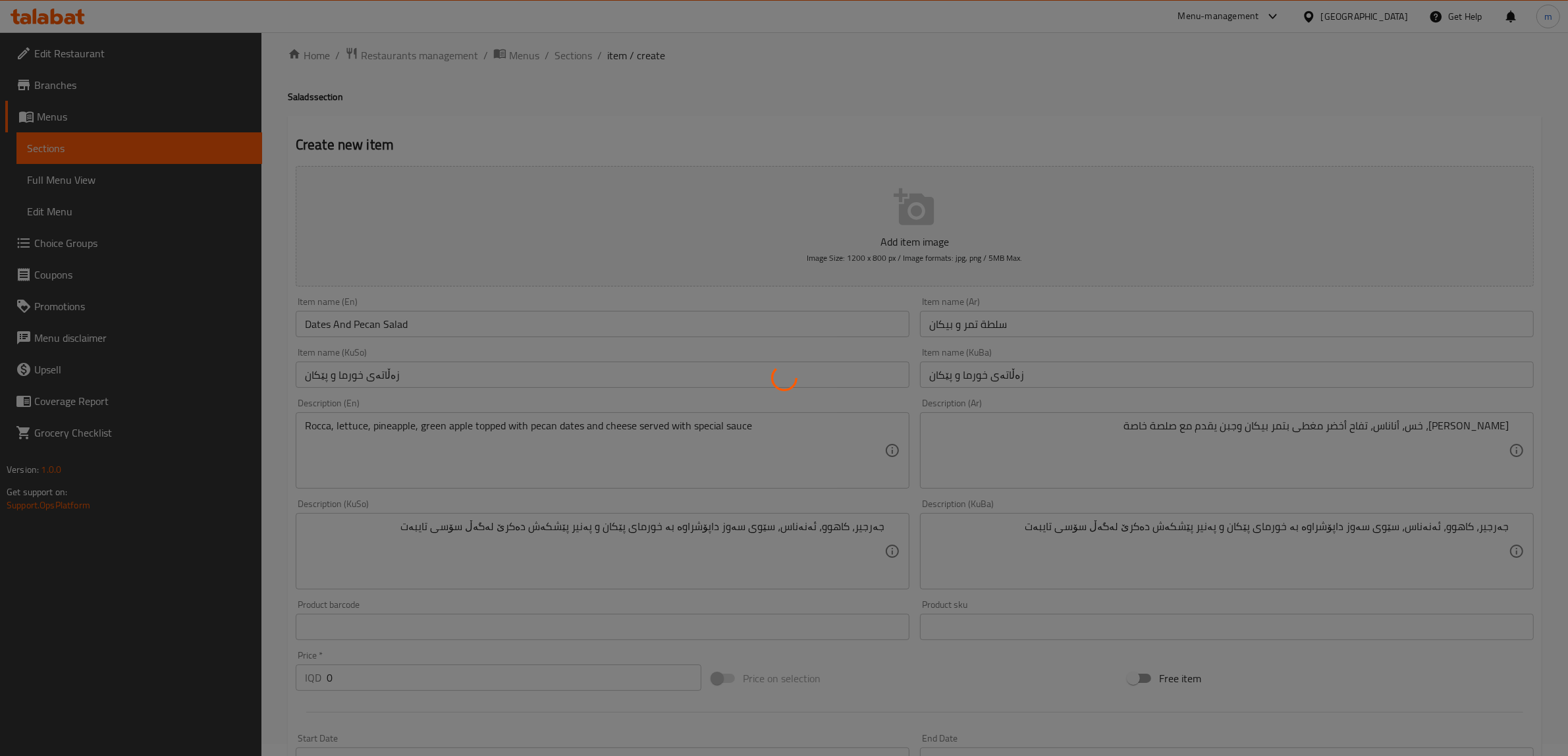
scroll to position [0, 0]
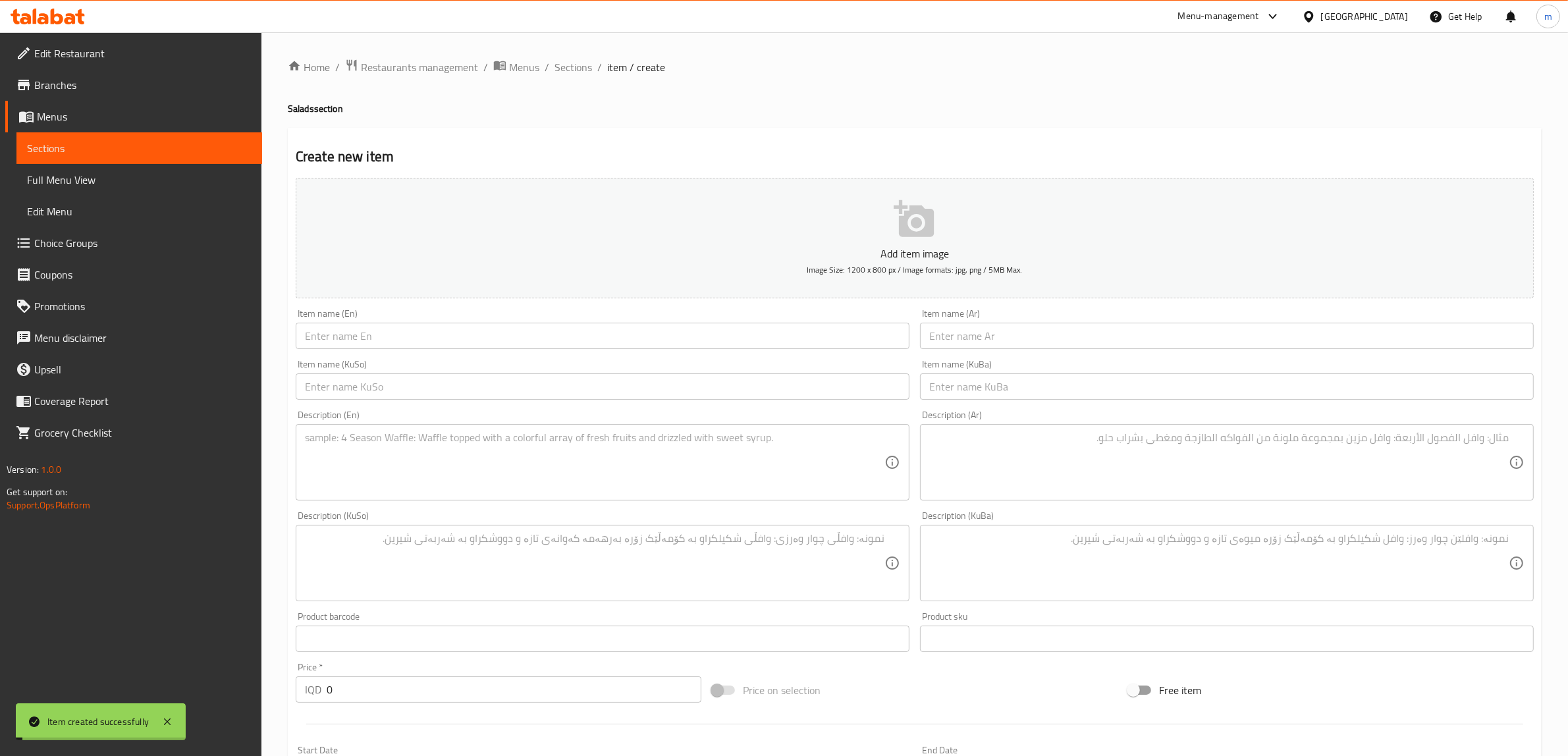
click at [91, 175] on span "Full Menu View" at bounding box center [139, 179] width 225 height 16
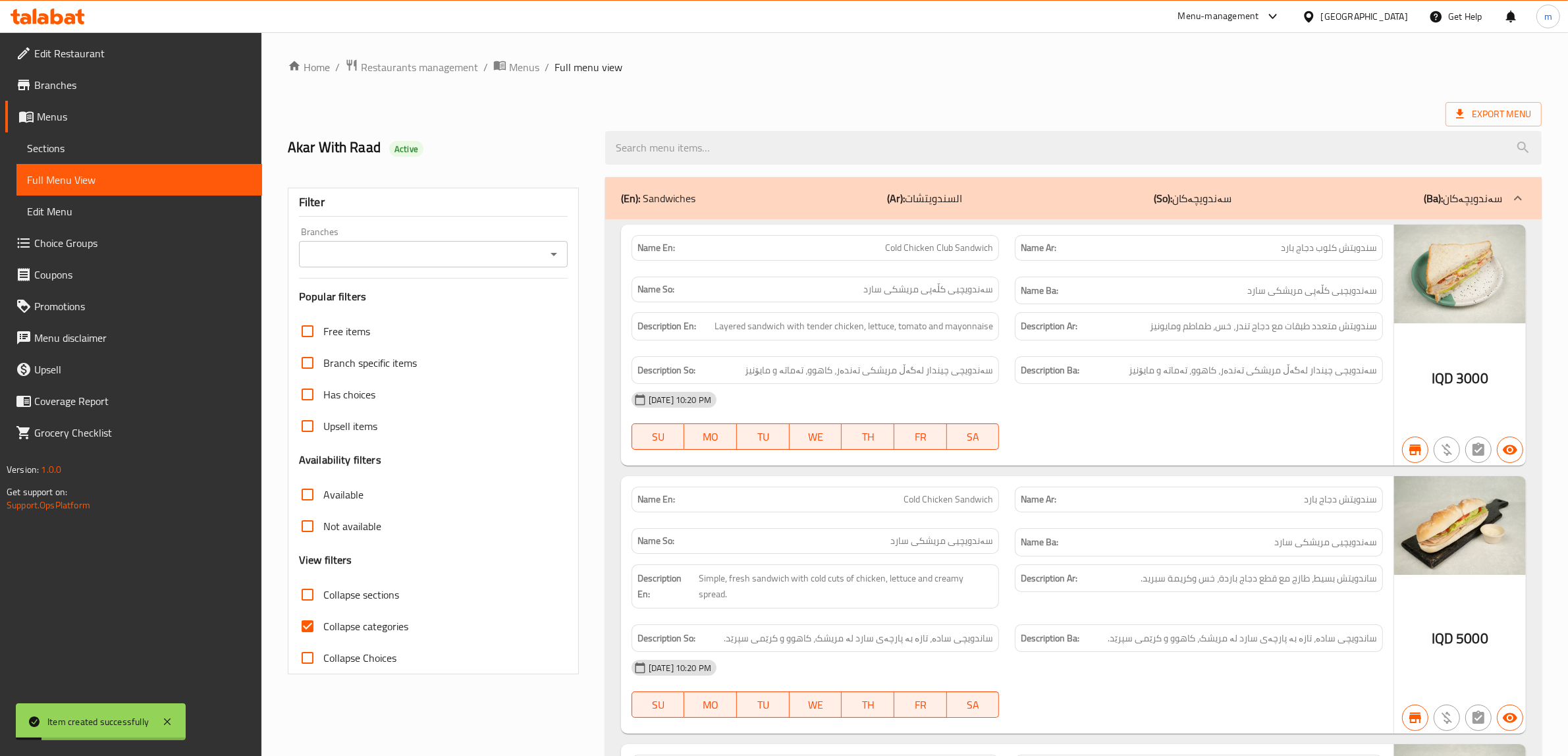
click at [560, 251] on icon "Open" at bounding box center [554, 254] width 16 height 16
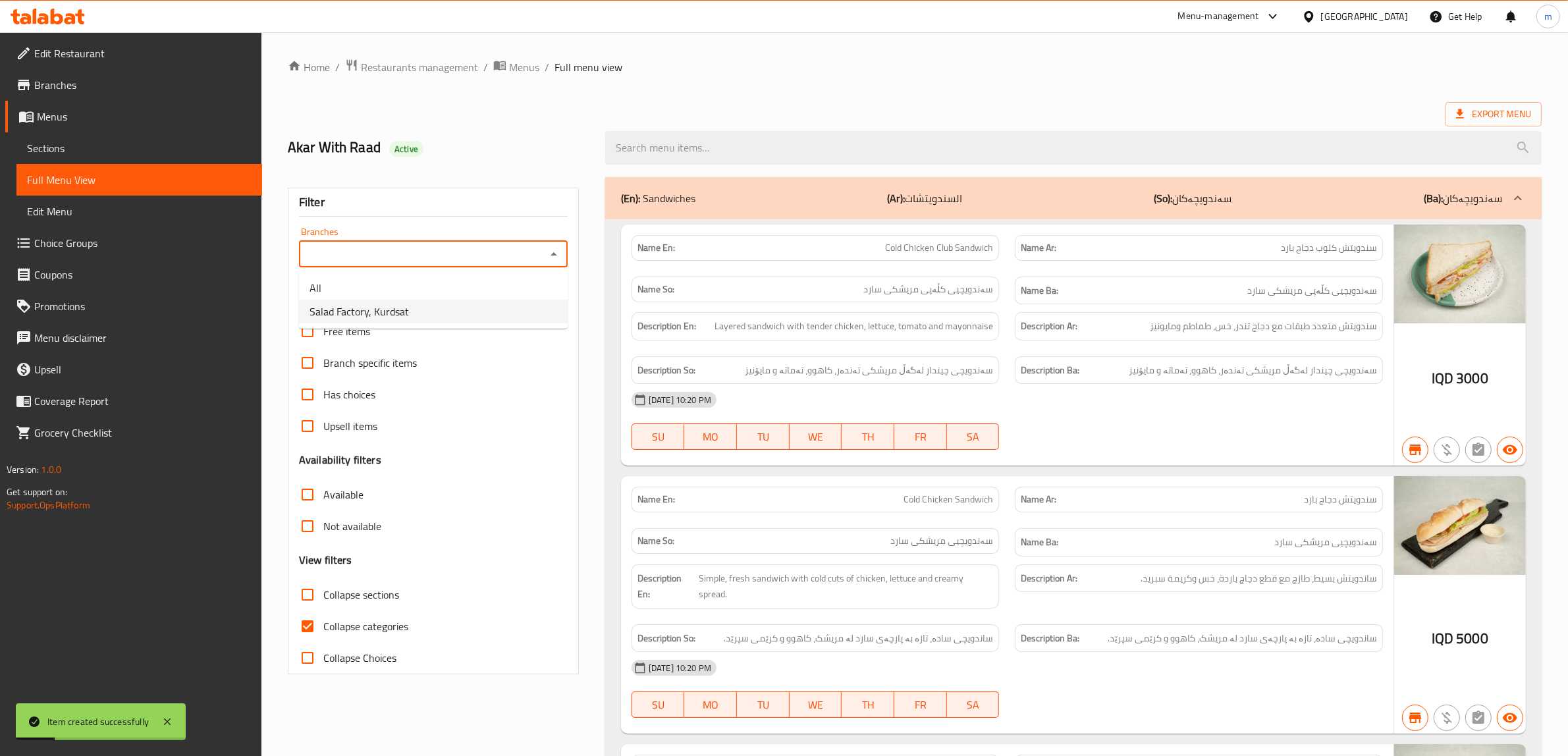
click at [369, 313] on span "Salad Factory, Kurdsat" at bounding box center [359, 312] width 99 height 16
type input "Salad Factory, Kurdsat"
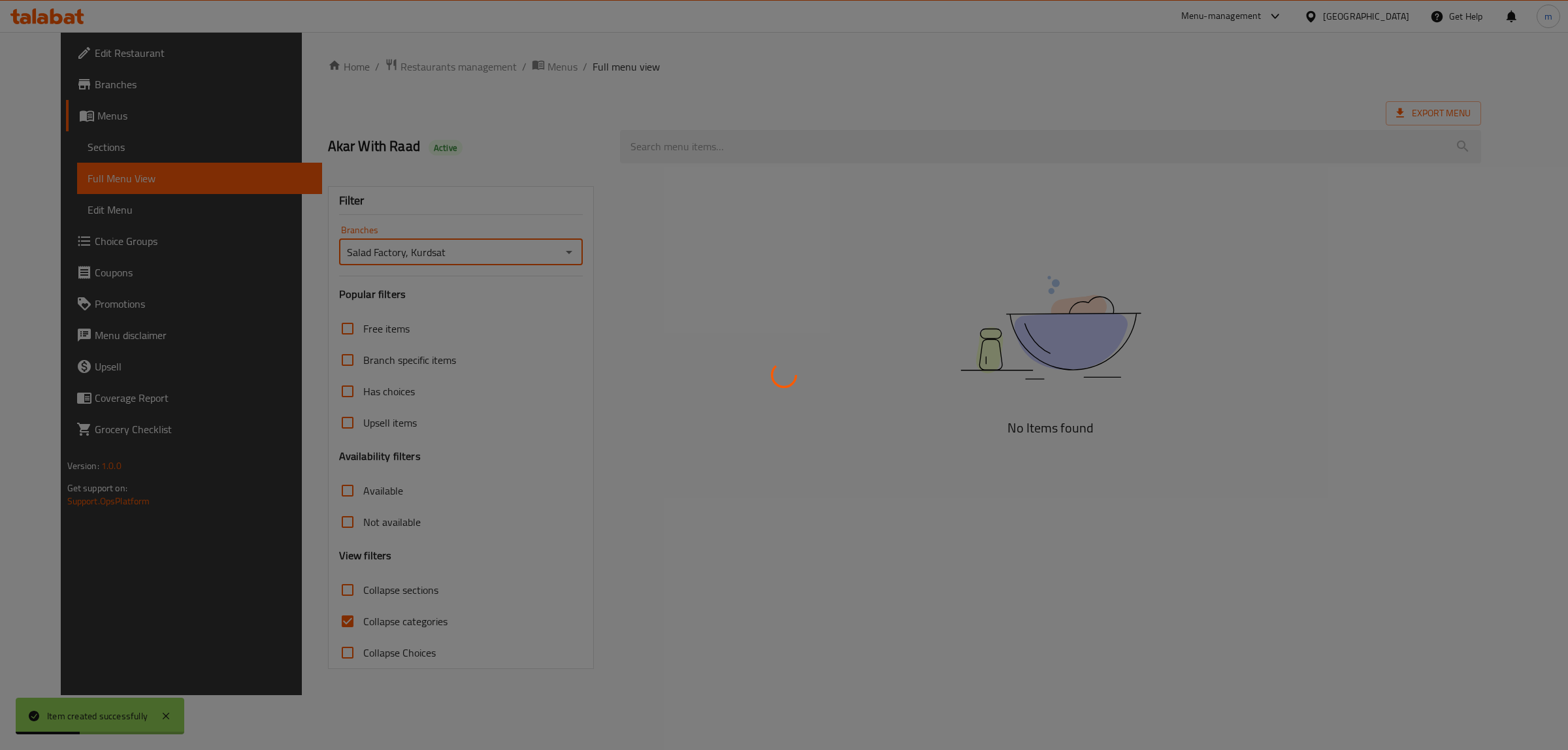
click at [309, 621] on div at bounding box center [784, 375] width 1568 height 750
click at [308, 621] on div at bounding box center [784, 375] width 1568 height 750
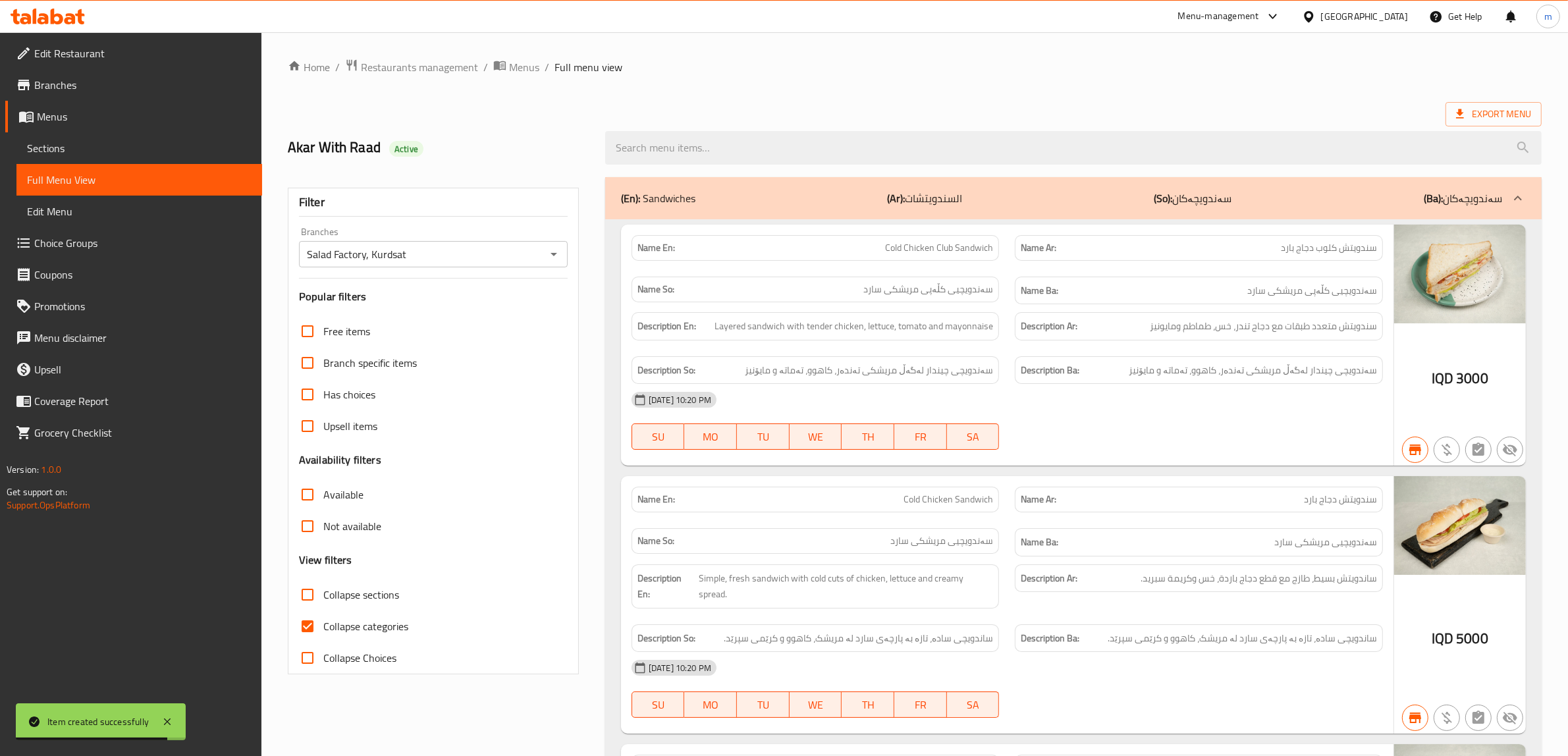
click at [314, 624] on input "Collapse categories" at bounding box center [307, 626] width 31 height 31
checkbox input "false"
click at [607, 277] on div "Name En: Cold Chicken Club Sandwich Name Ar: سندويتش كلوب دجاج بارد Name So: سە…" at bounding box center [1074, 742] width 937 height 1045
click at [306, 598] on input "Collapse sections" at bounding box center [307, 595] width 31 height 31
checkbox input "true"
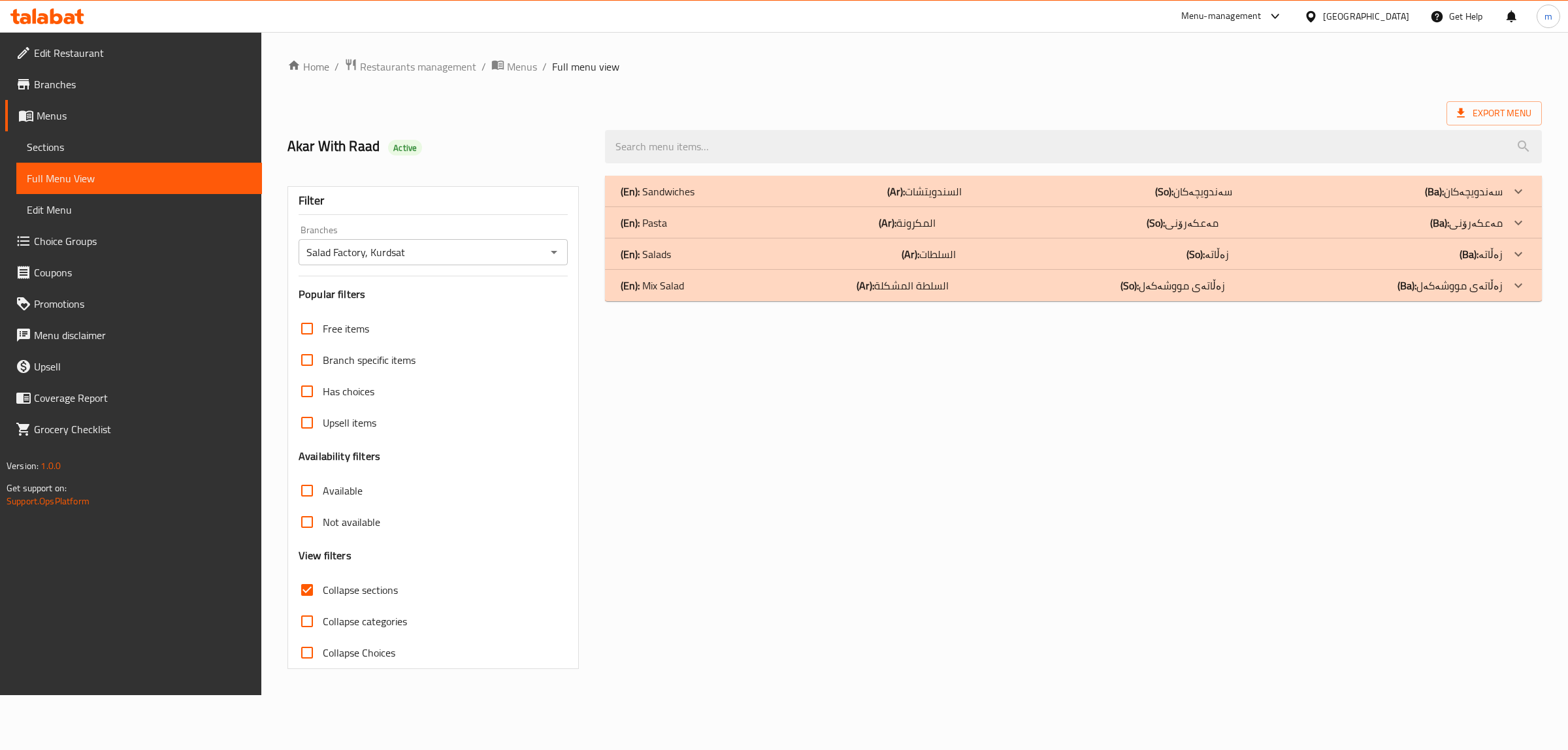
click at [66, 152] on span "Sections" at bounding box center [138, 147] width 225 height 16
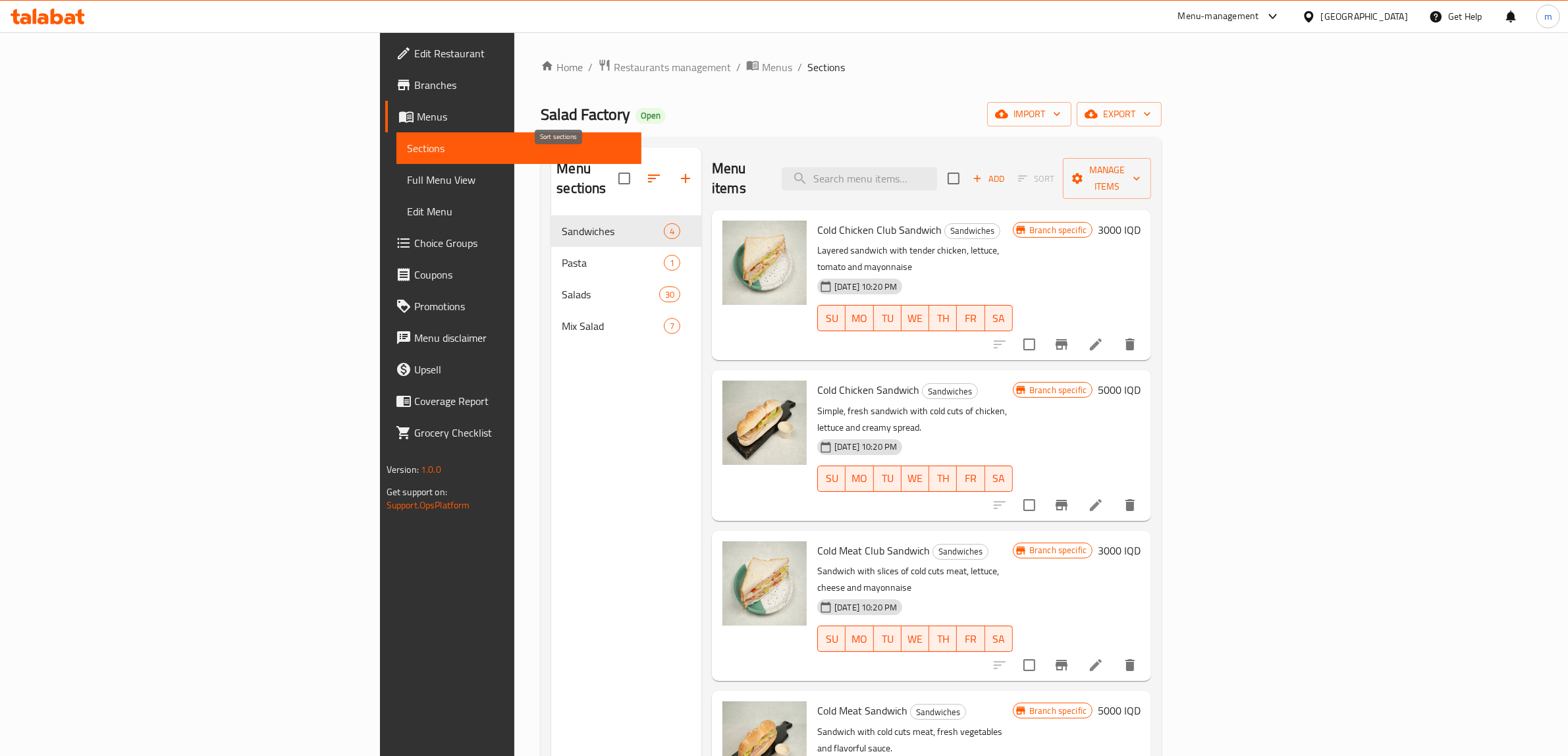
click at [646, 171] on icon "button" at bounding box center [654, 179] width 16 height 16
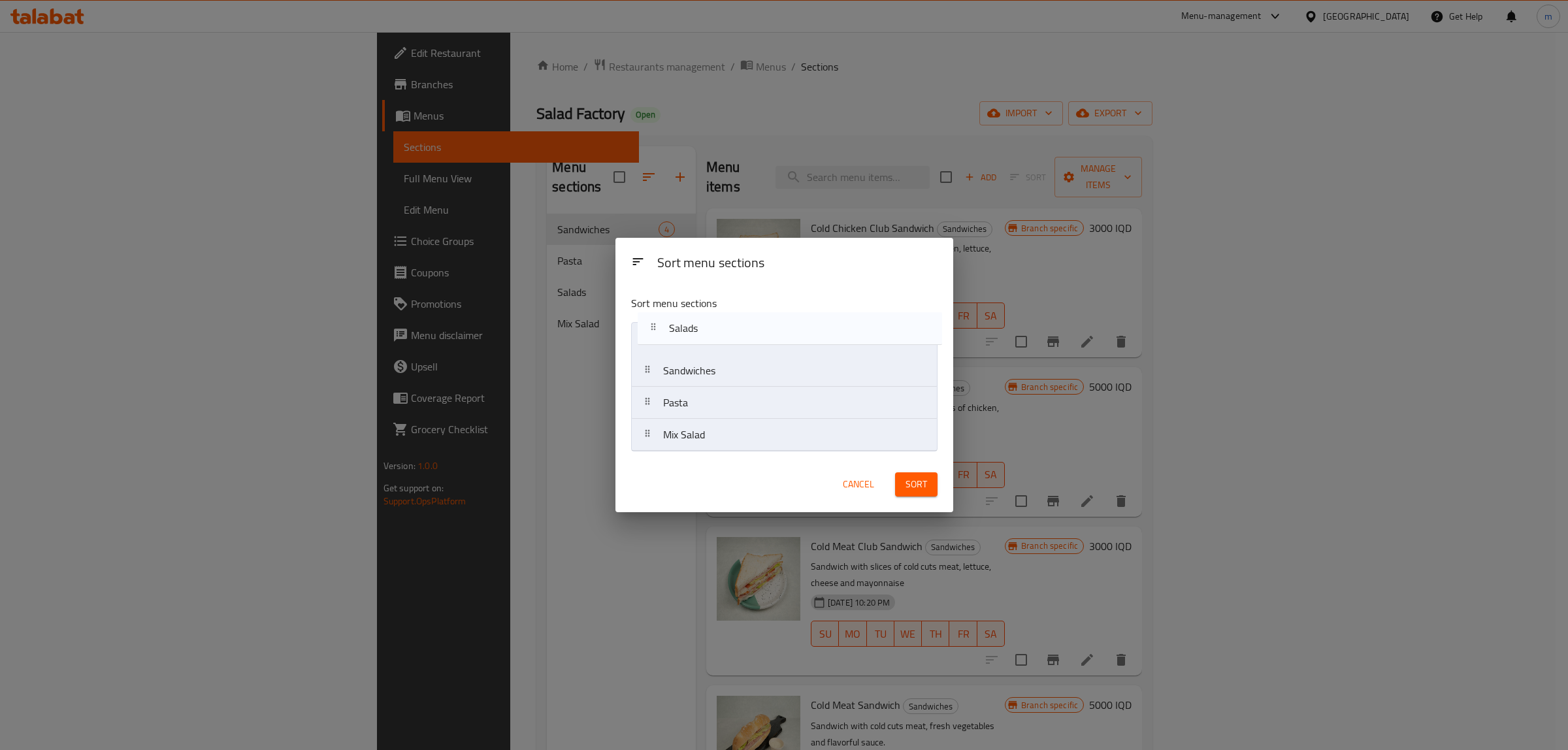
drag, startPoint x: 696, startPoint y: 410, endPoint x: 703, endPoint y: 329, distance: 81.3
click at [703, 329] on nav "Sandwiches Pasta Salads Mix Salad" at bounding box center [784, 386] width 306 height 129
drag, startPoint x: 728, startPoint y: 345, endPoint x: 727, endPoint y: 442, distance: 97.0
click at [727, 442] on nav "Salads Sandwiches Pasta Mix Salad" at bounding box center [784, 386] width 306 height 129
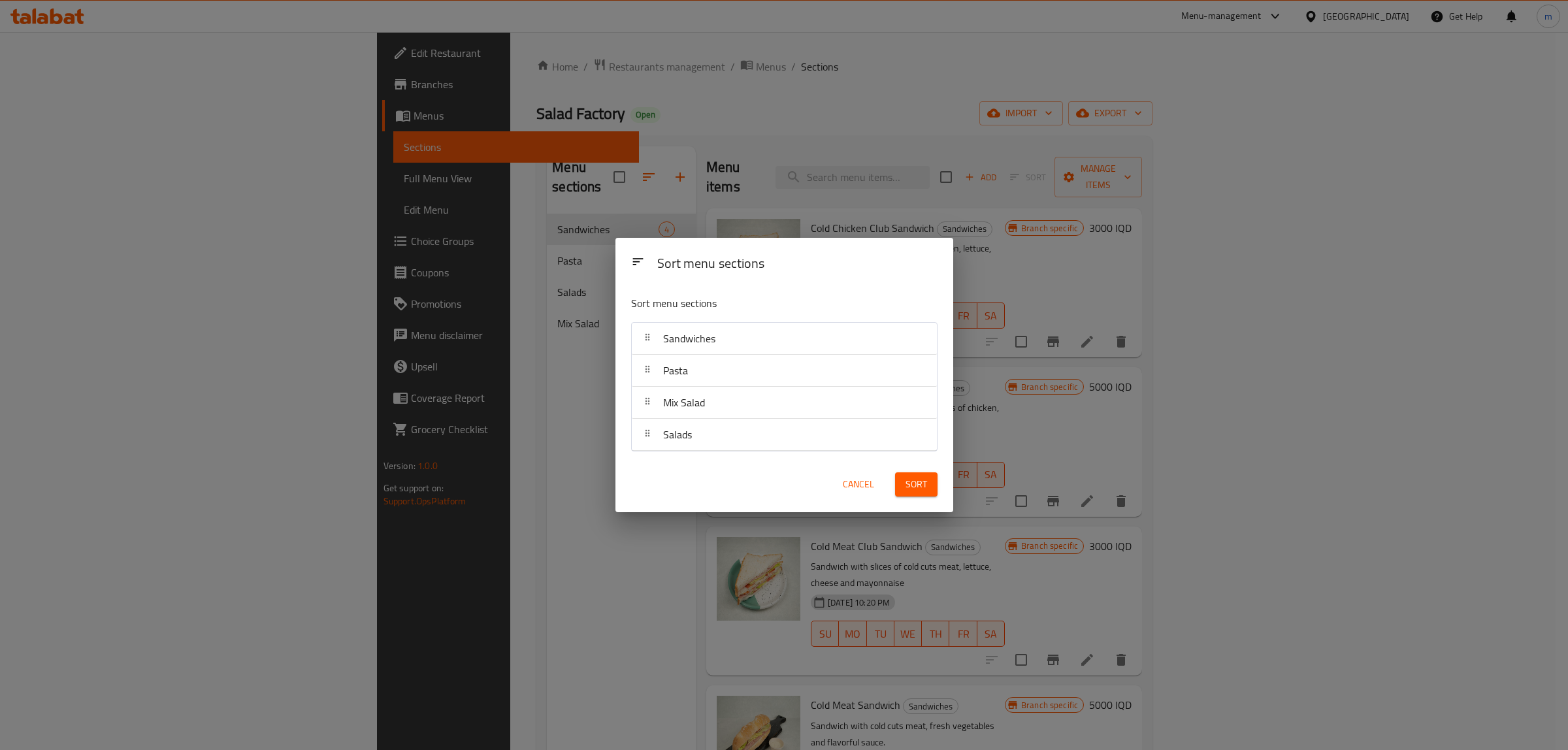
click at [910, 480] on span "Sort" at bounding box center [916, 484] width 22 height 16
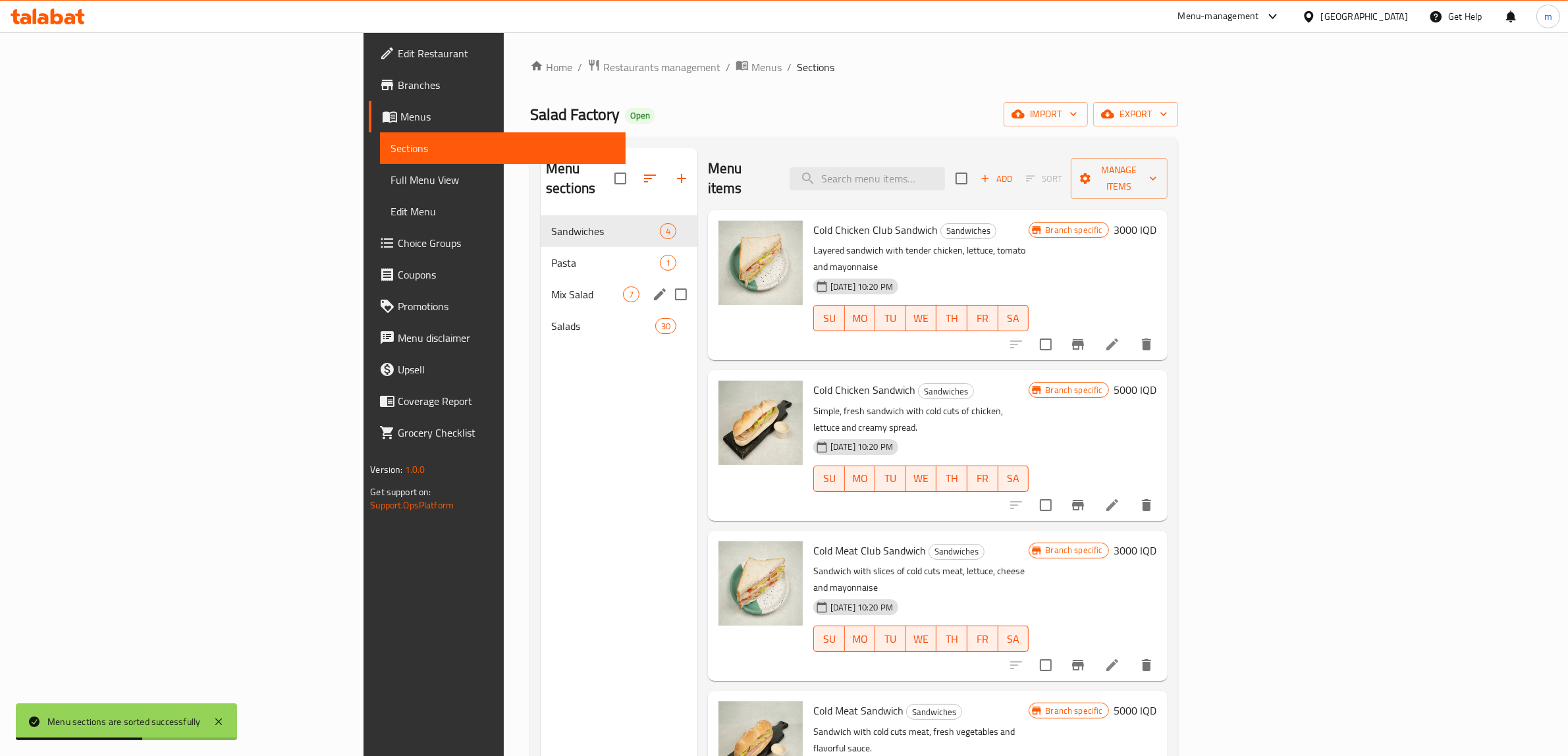
click at [551, 287] on span "Mix Salad" at bounding box center [587, 295] width 72 height 16
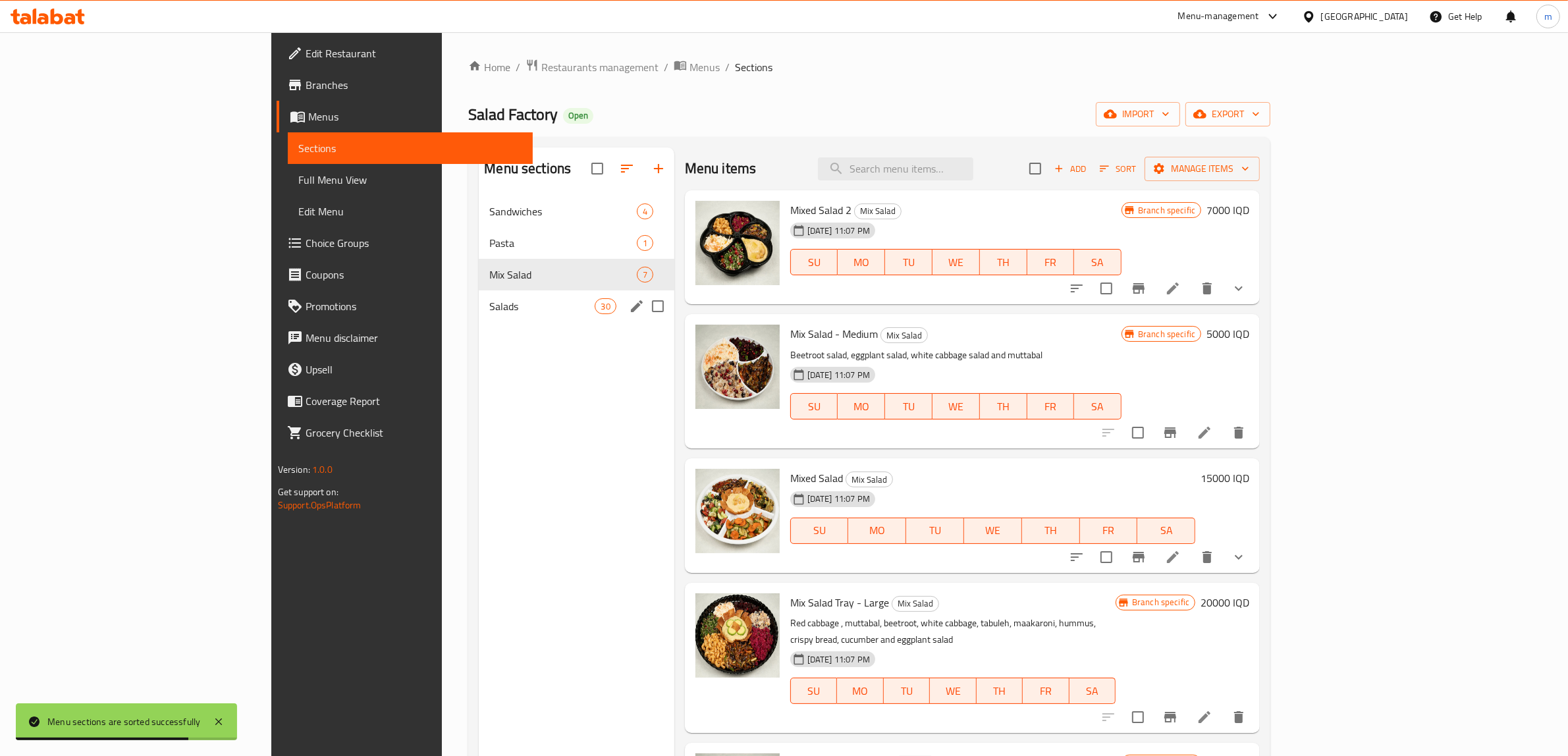
click at [490, 306] on span "Salads" at bounding box center [542, 306] width 106 height 16
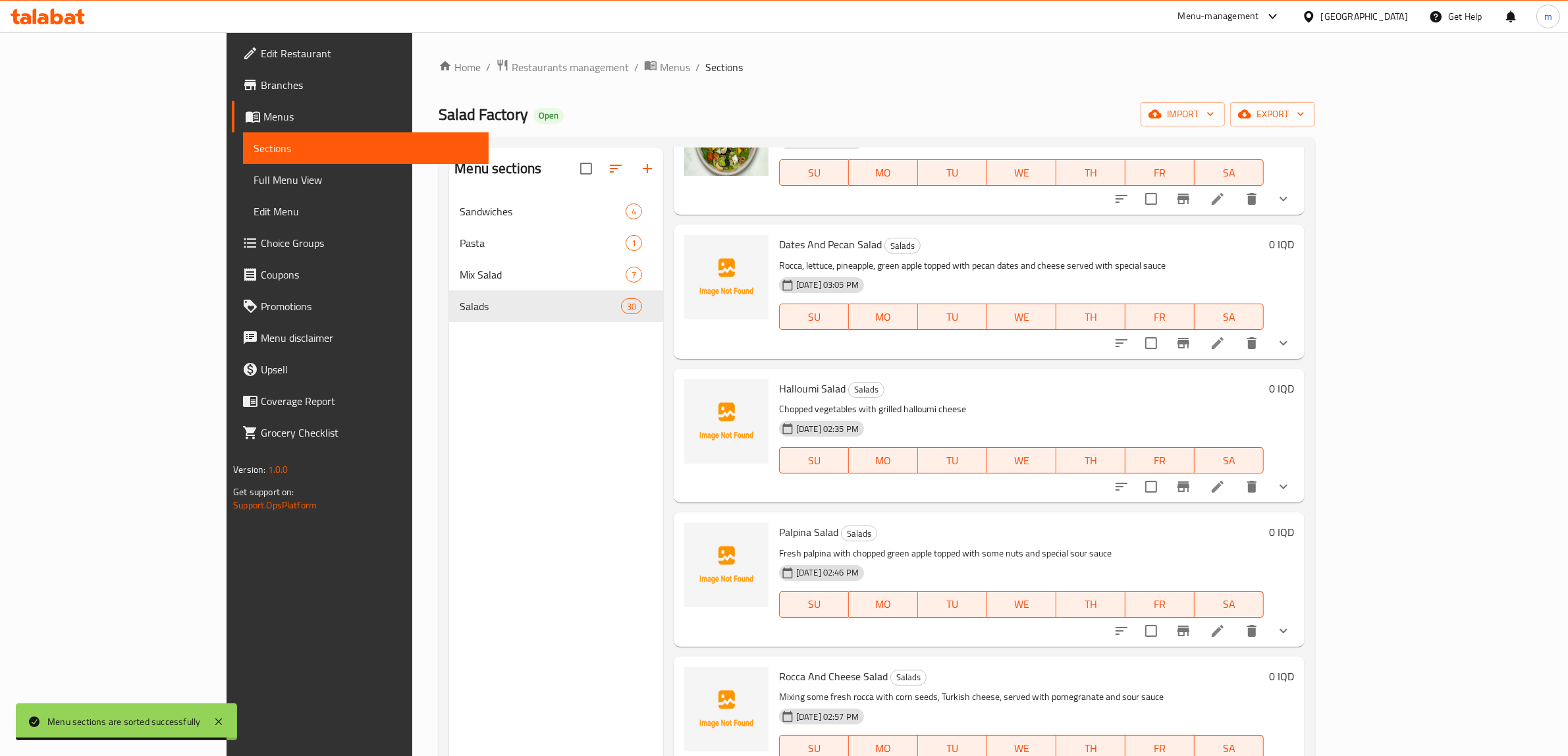
scroll to position [165, 0]
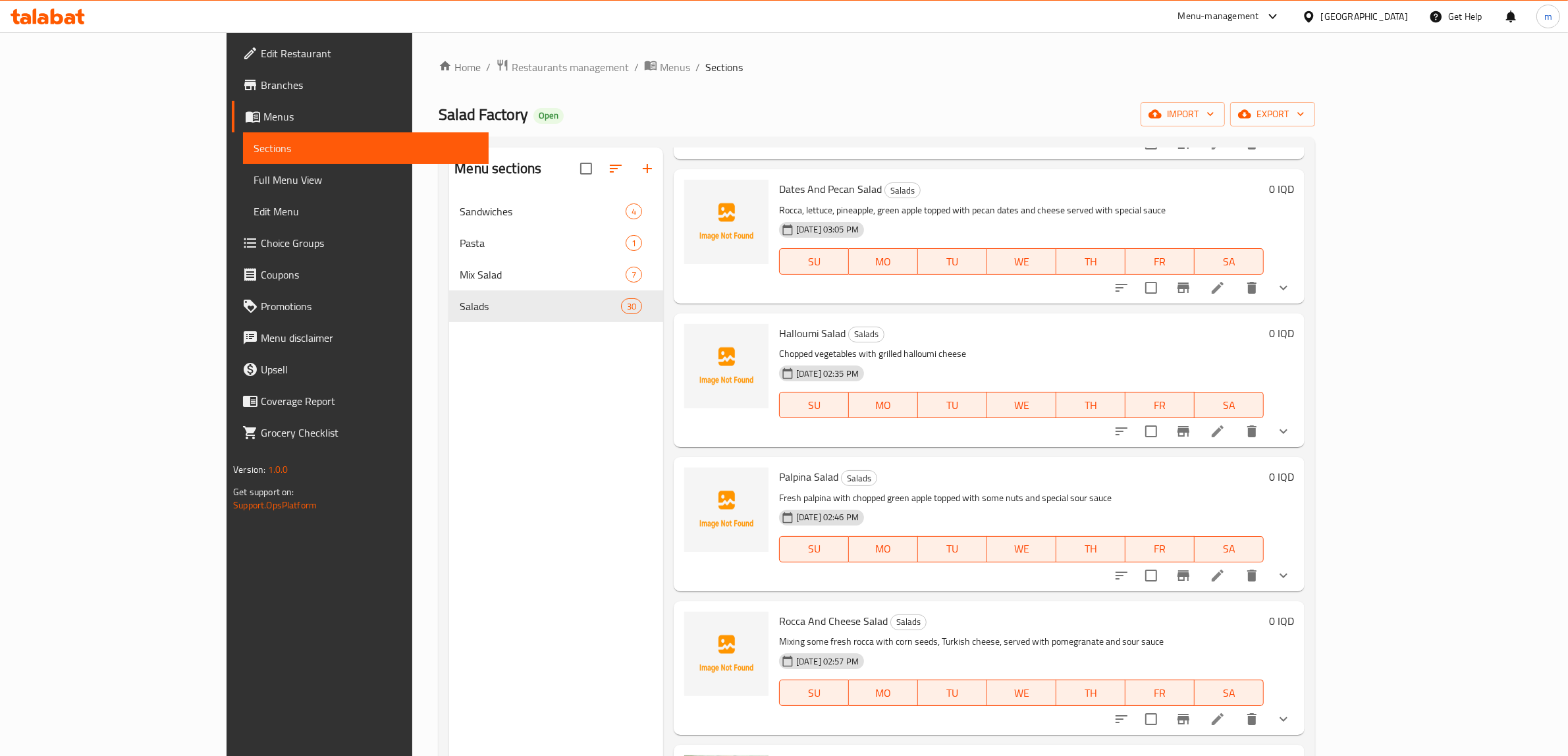
click at [254, 179] on span "Full Menu View" at bounding box center [366, 179] width 225 height 16
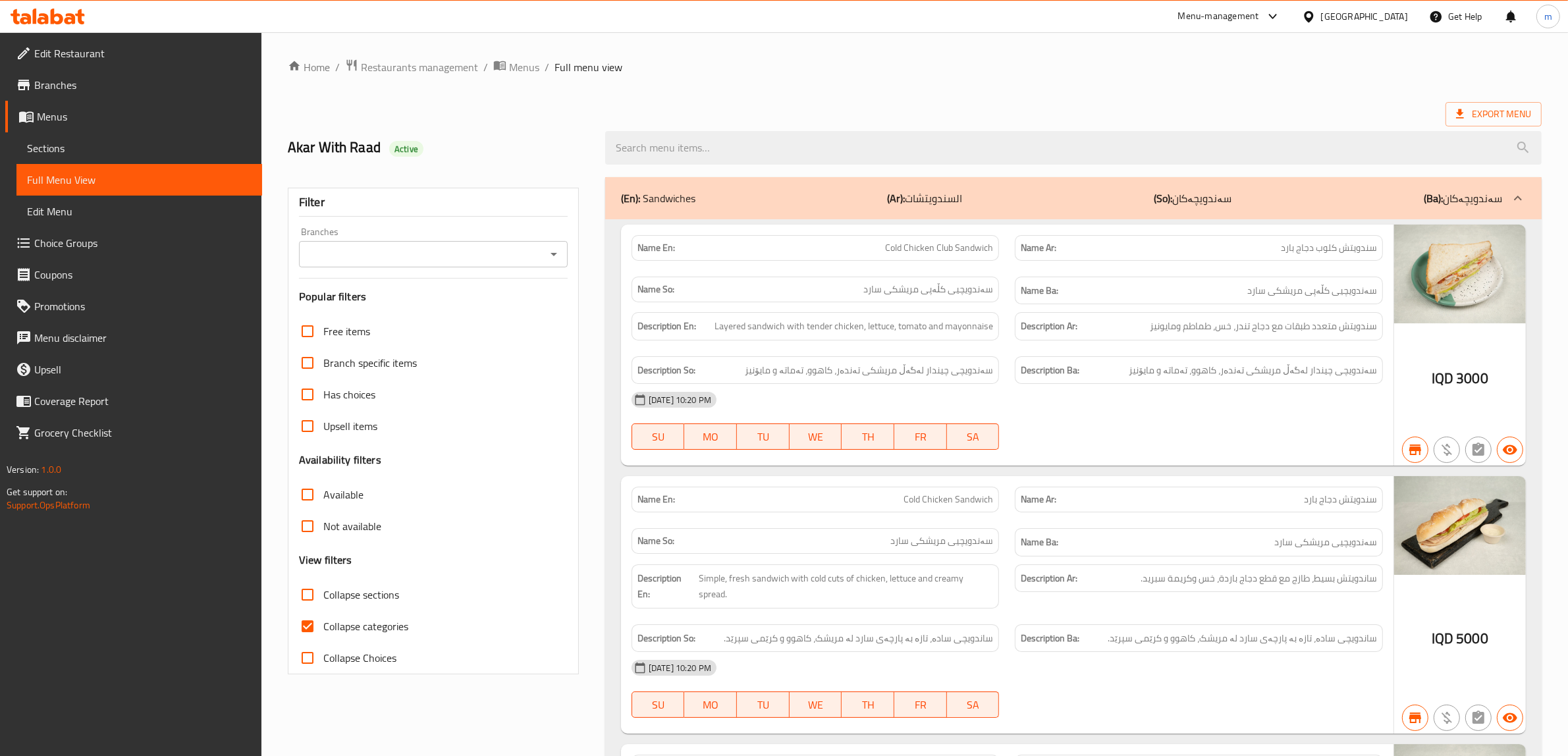
click at [551, 252] on icon "Open" at bounding box center [554, 254] width 16 height 16
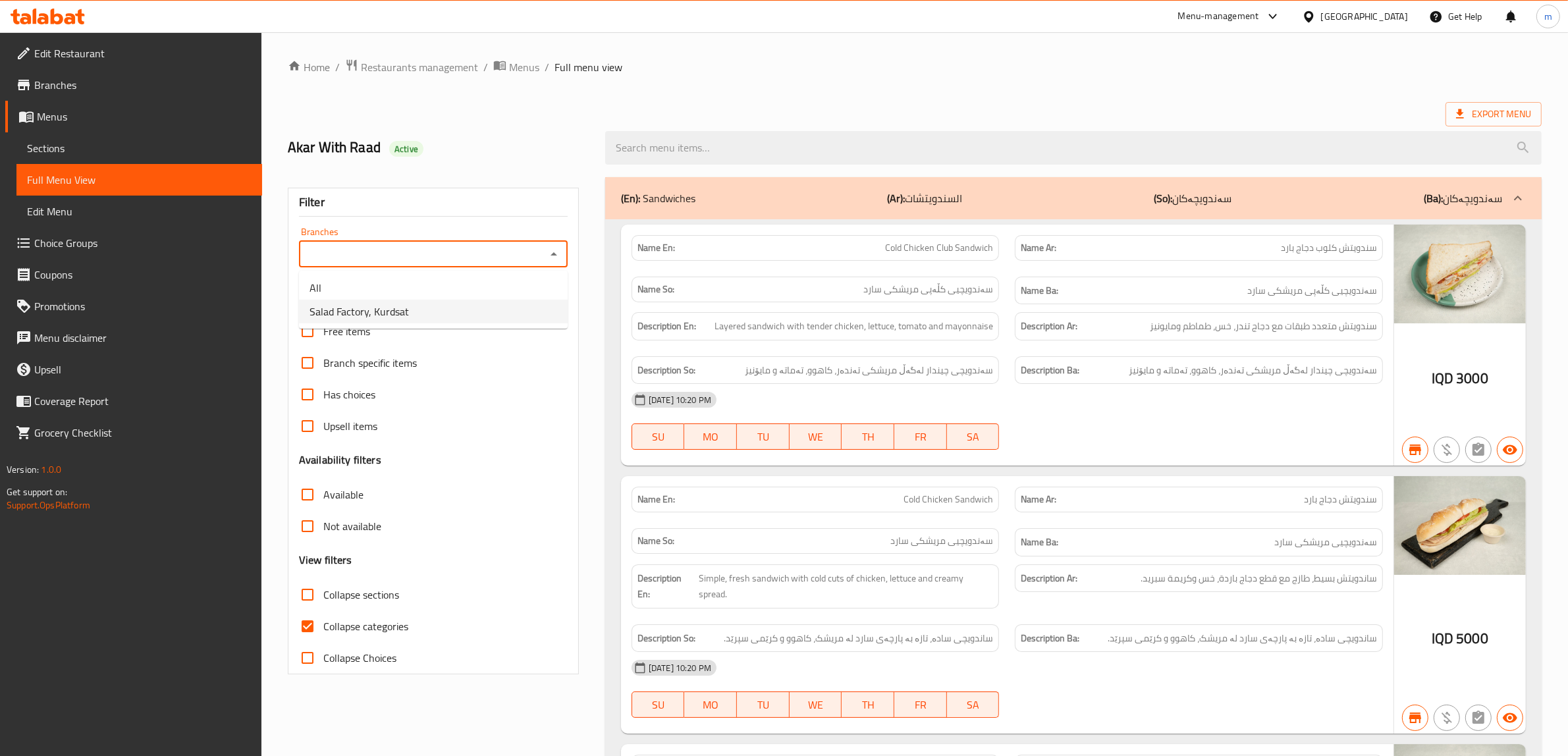
click at [425, 312] on li "Salad Factory, Kurdsat" at bounding box center [433, 312] width 269 height 24
type input "Salad Factory, Kurdsat"
click at [311, 621] on input "Collapse categories" at bounding box center [307, 626] width 31 height 31
checkbox input "false"
click at [311, 595] on input "Collapse sections" at bounding box center [307, 595] width 31 height 31
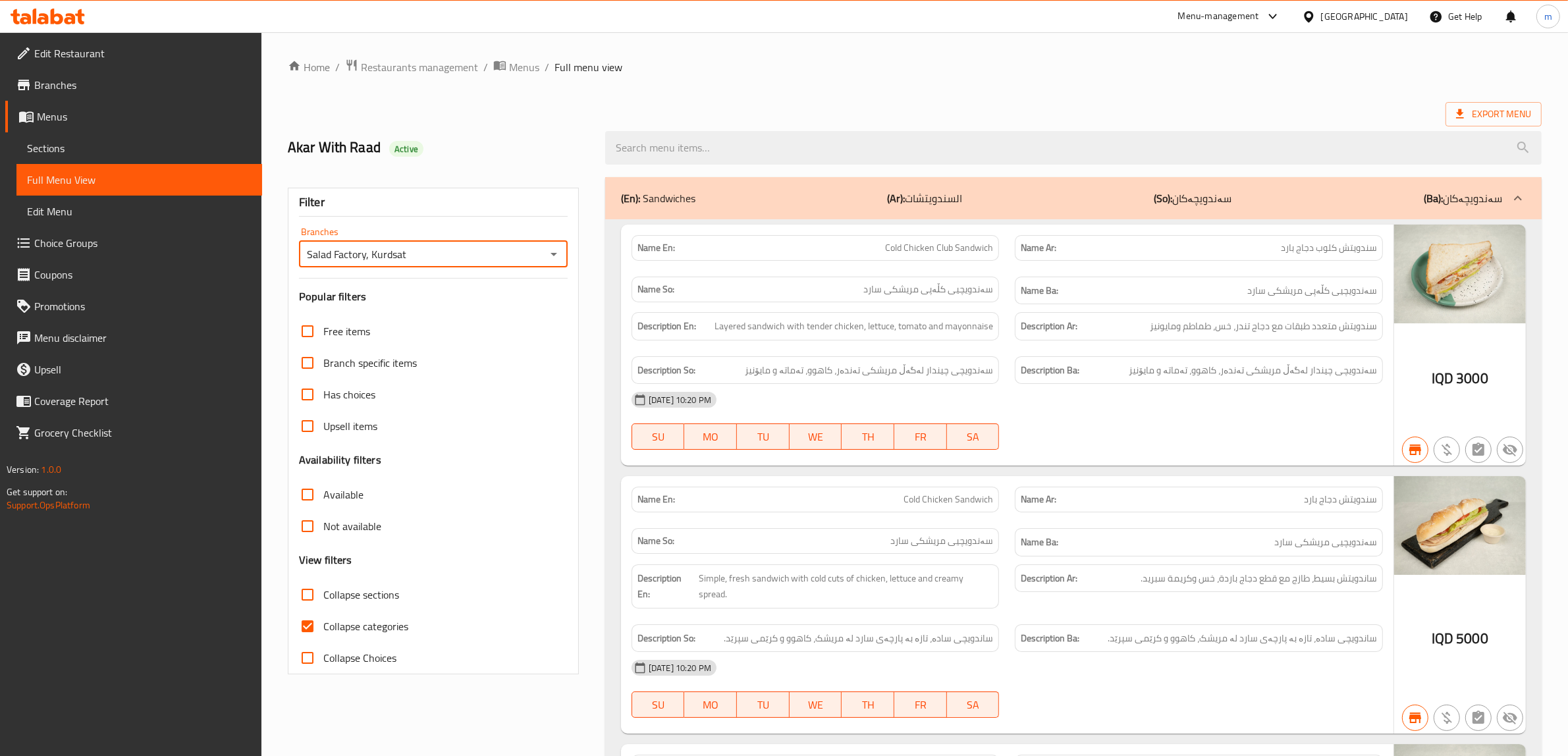
checkbox input "true"
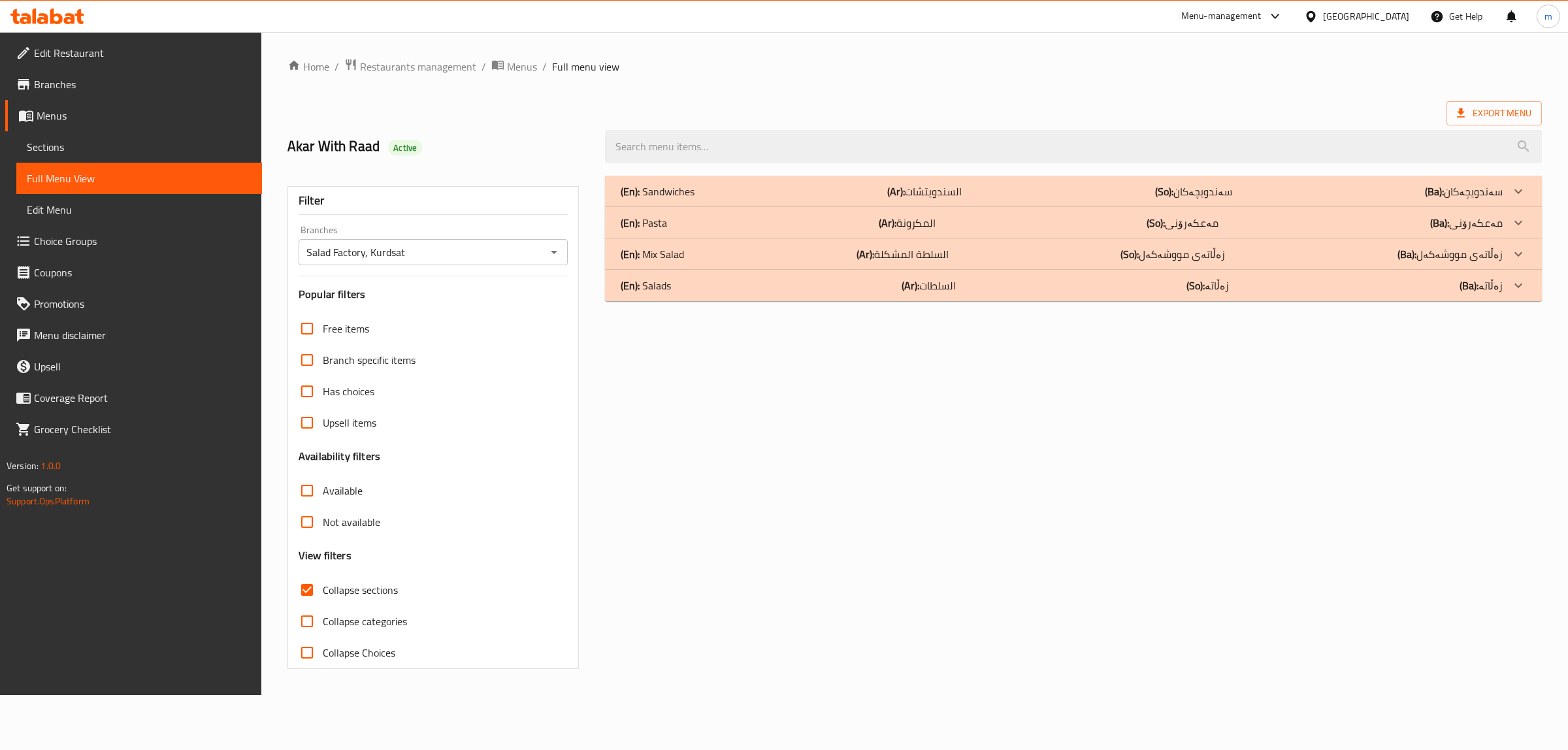
click at [716, 288] on div "(En): Salads (Ar): السلطات (So): زەڵاتە (Ba): زەڵاتە" at bounding box center [1061, 285] width 882 height 16
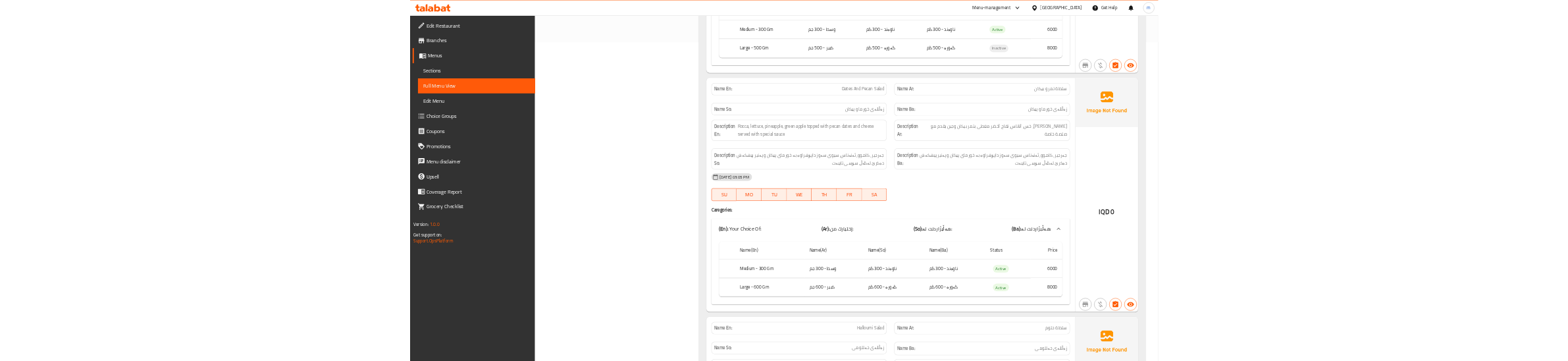
scroll to position [659, 0]
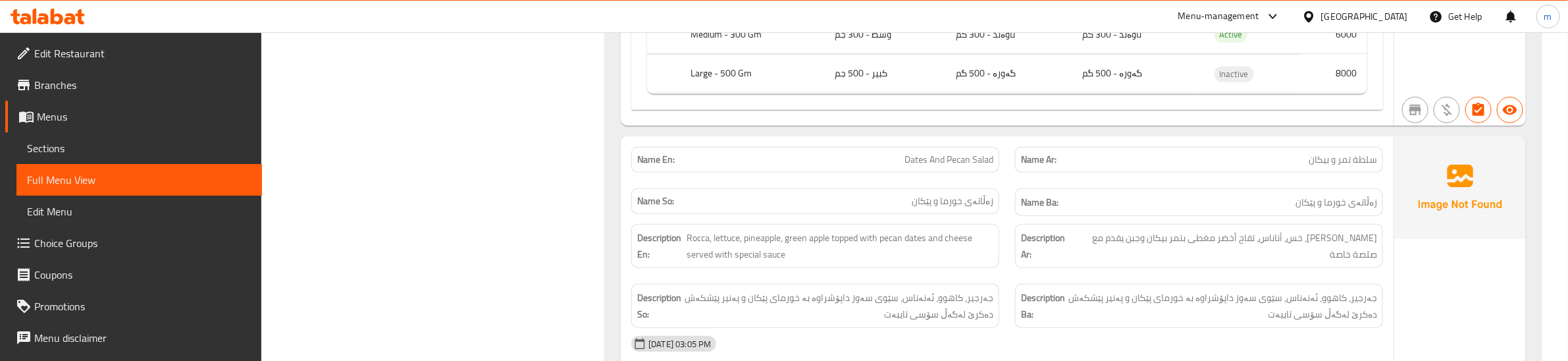
scroll to position [713, 0]
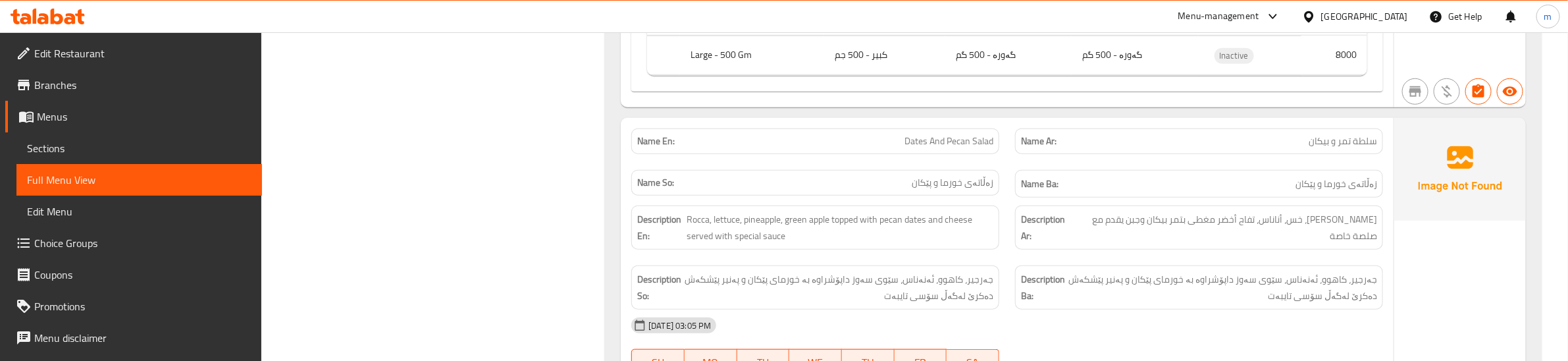
click at [1002, 258] on div "Description En: Rocca, lettuce, pineapple, green apple topped with pecan dates …" at bounding box center [815, 227] width 384 height 60
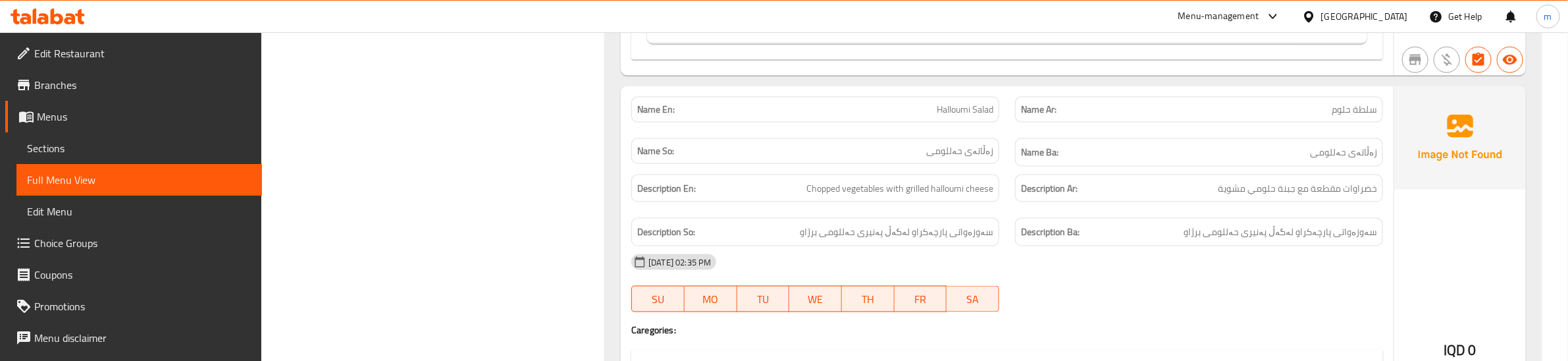
scroll to position [1262, 0]
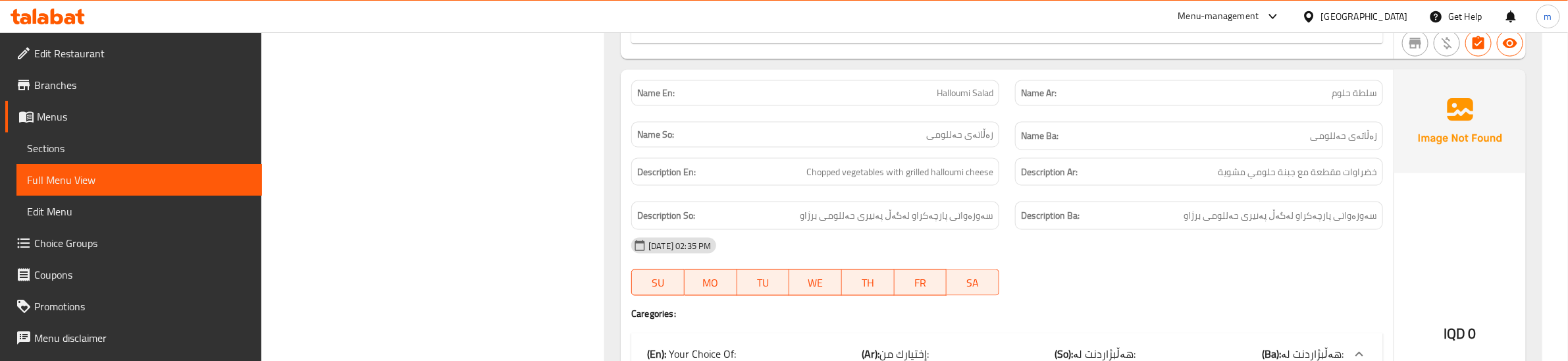
click at [1009, 205] on div "Description Ba: سەوزەواتی پارچەکراو لەگەڵ پەنیری حەللومی برژاو" at bounding box center [1199, 215] width 384 height 44
click at [955, 93] on span "Halloumi Salad" at bounding box center [964, 93] width 56 height 14
copy span "Halloumi"
click at [957, 100] on span "Halloumi Salad" at bounding box center [964, 93] width 56 height 14
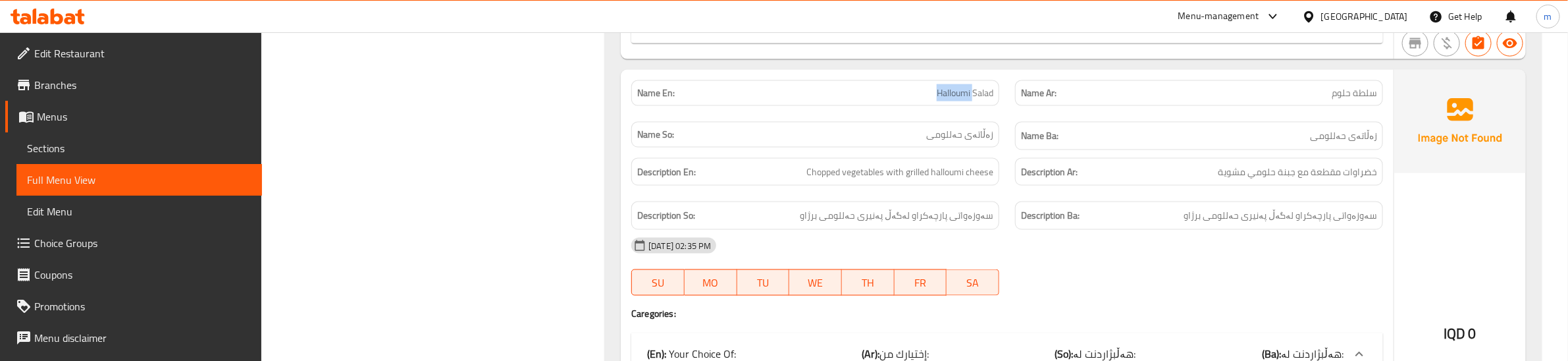
click at [957, 100] on span "Halloumi Salad" at bounding box center [964, 93] width 56 height 14
click at [68, 140] on span "Sections" at bounding box center [139, 148] width 225 height 16
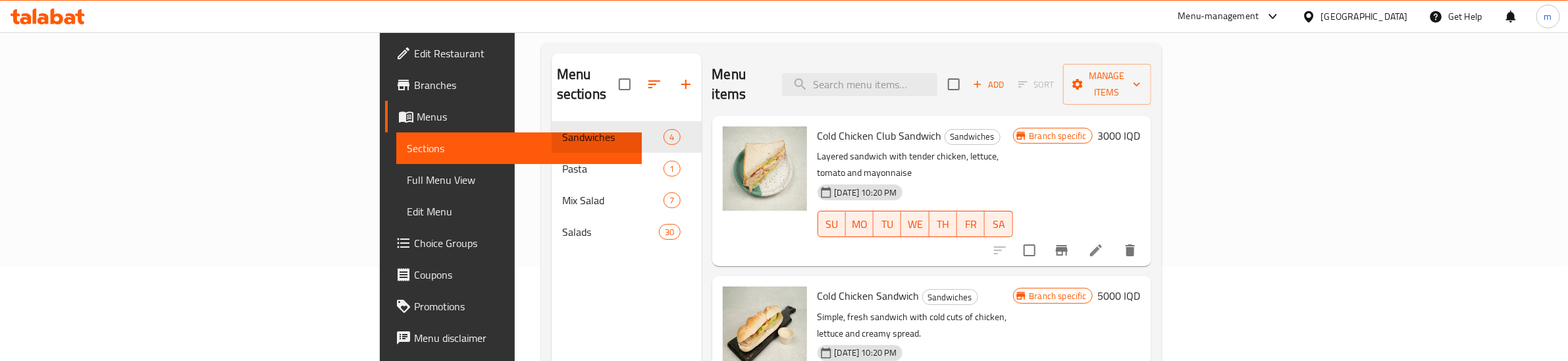
scroll to position [20, 0]
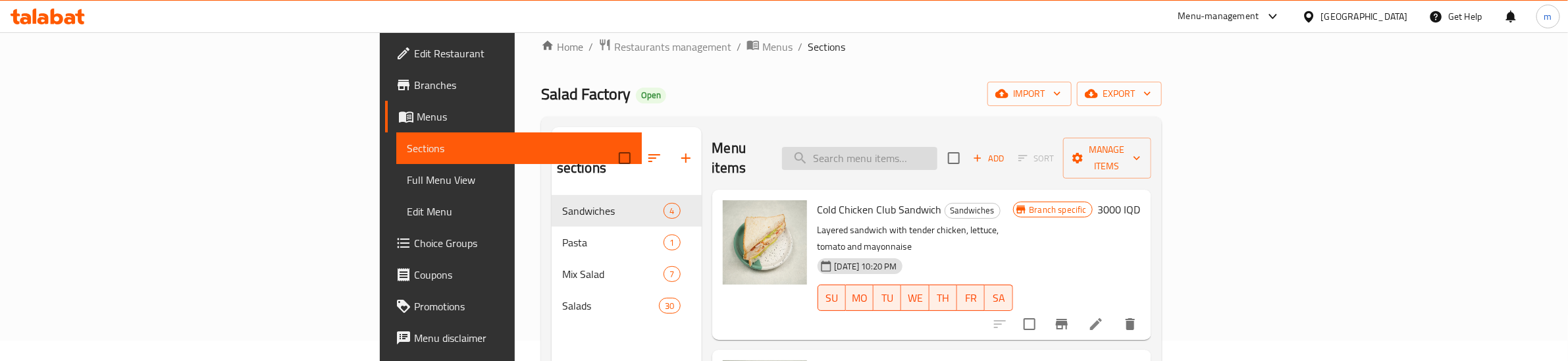
click at [937, 146] on input "search" at bounding box center [860, 157] width 155 height 23
paste input "Halloumi Salad"
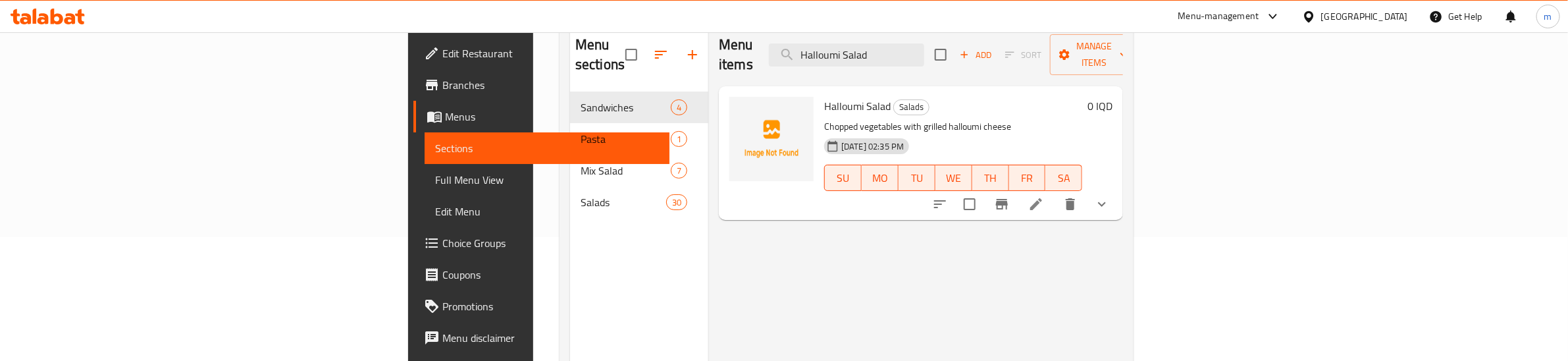
scroll to position [130, 0]
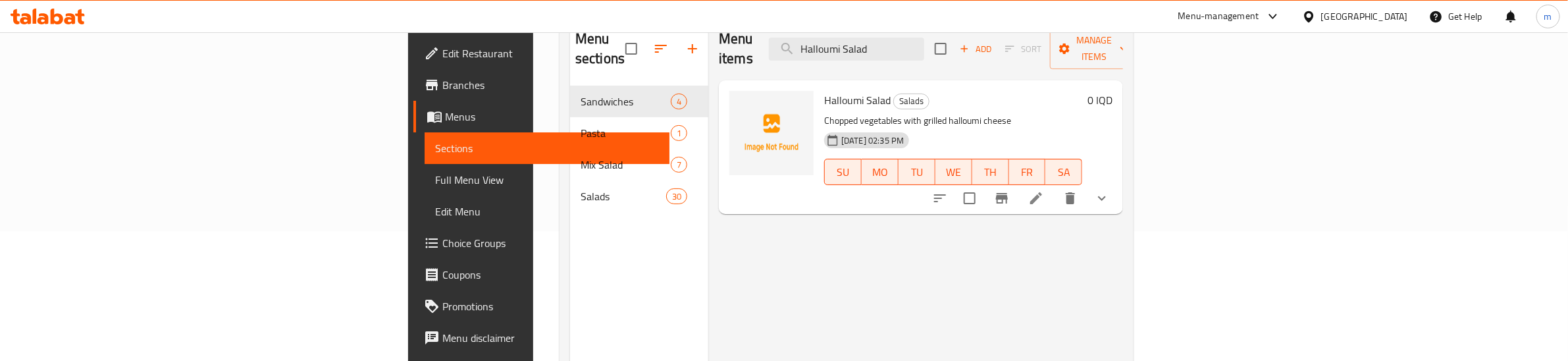
type input "Halloumi Salad"
click at [1054, 186] on li at bounding box center [1036, 198] width 37 height 23
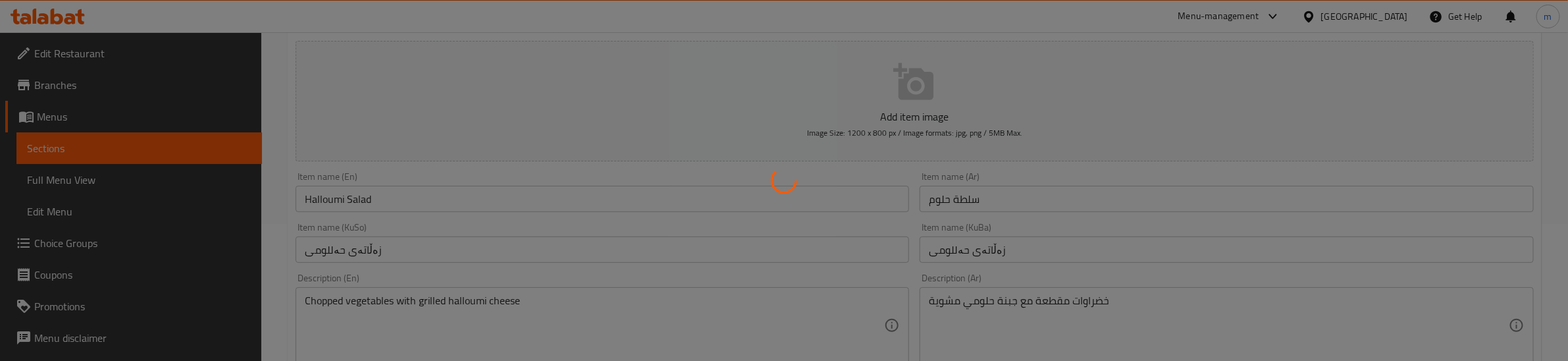
scroll to position [164, 0]
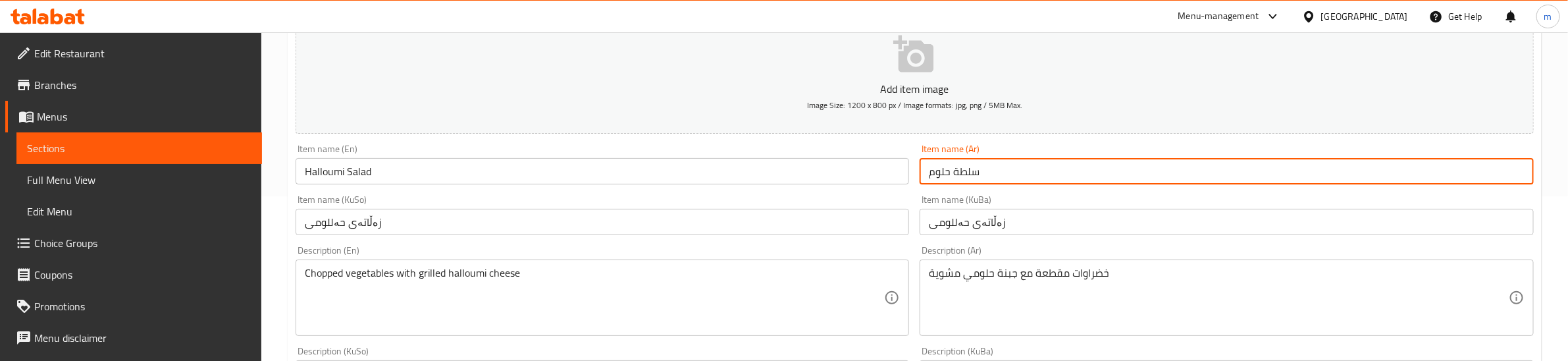
click at [957, 172] on input "سلطة حلوم" at bounding box center [1227, 171] width 614 height 27
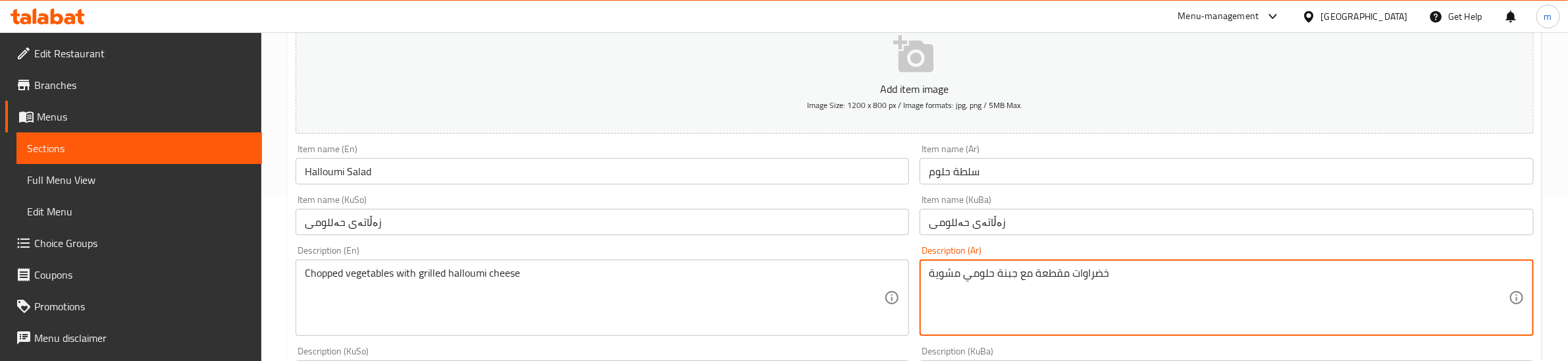
click at [975, 267] on textarea "خضراوات مقطعة مع جبنة حلومي مشوية" at bounding box center [1218, 298] width 579 height 63
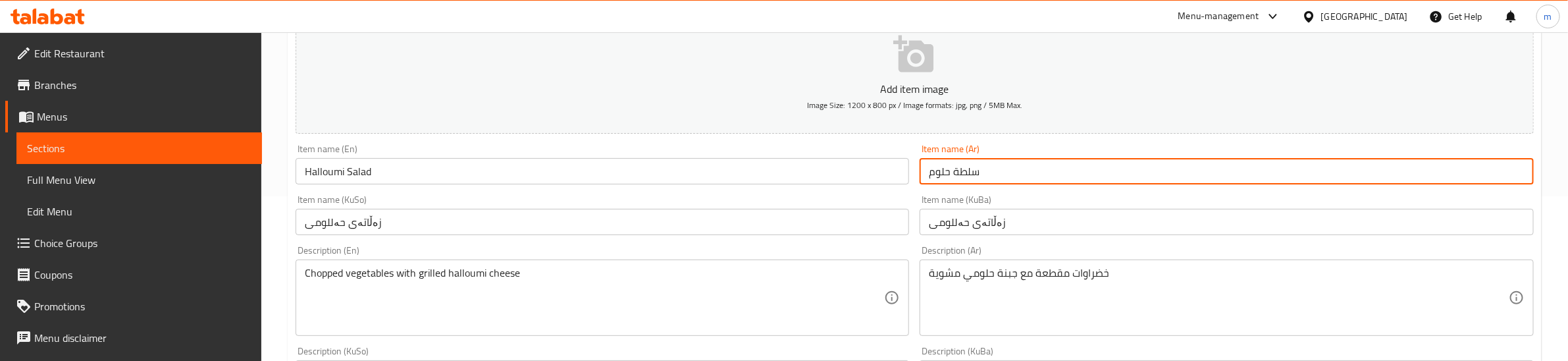
click at [932, 175] on input "سلطة حلوم" at bounding box center [1227, 171] width 614 height 27
click at [932, 173] on input "سلطة حلوم" at bounding box center [1227, 171] width 614 height 27
paste input "ي"
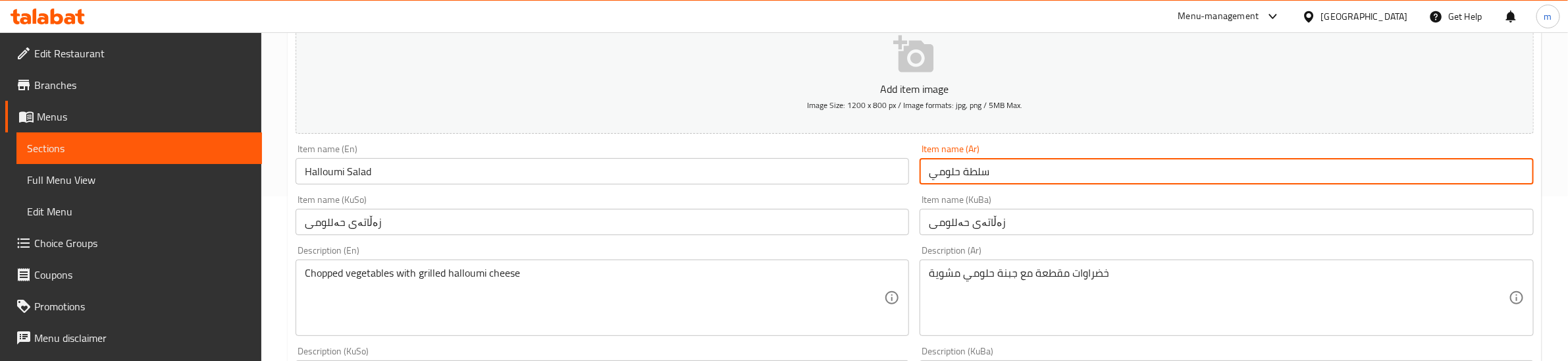
click at [897, 192] on div "Item name (KuSo) زەڵاتەی حەللومی Item name (KuSo)" at bounding box center [602, 215] width 624 height 51
click at [1042, 169] on input "سلطة حلومي" at bounding box center [1227, 171] width 614 height 27
type input "سلطة حلومي"
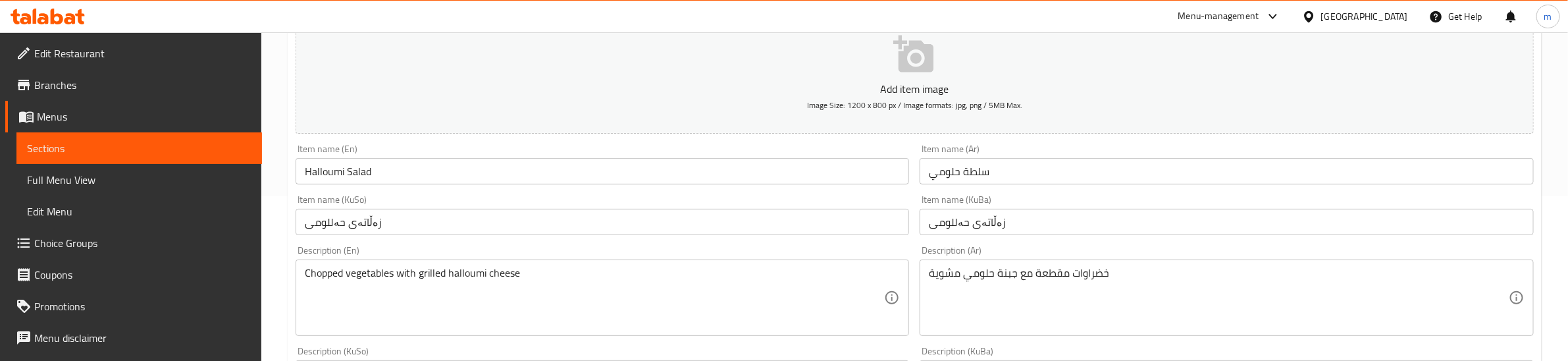
click at [886, 192] on div "Item name (KuSo) زەڵاتەی حەللومی Item name (KuSo)" at bounding box center [602, 215] width 624 height 51
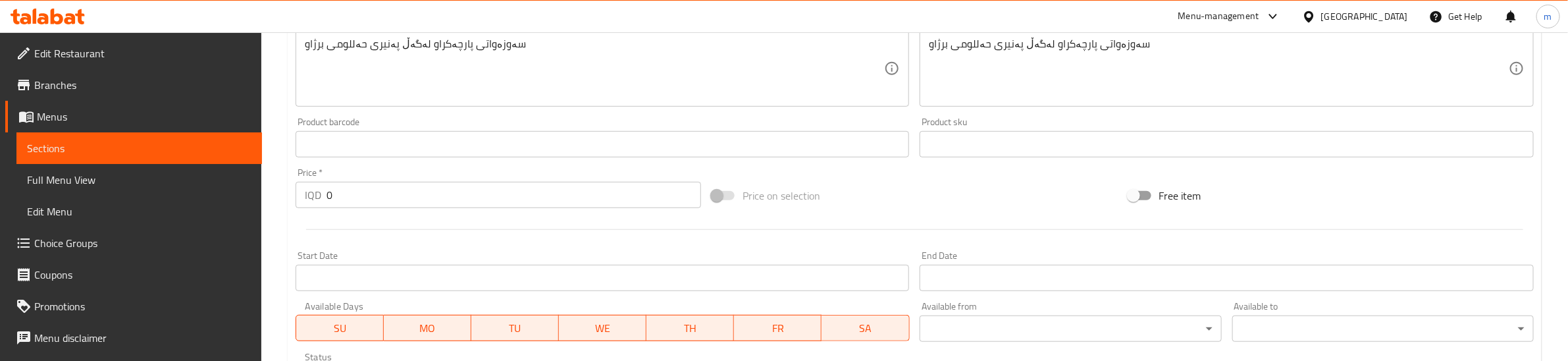
scroll to position [774, 0]
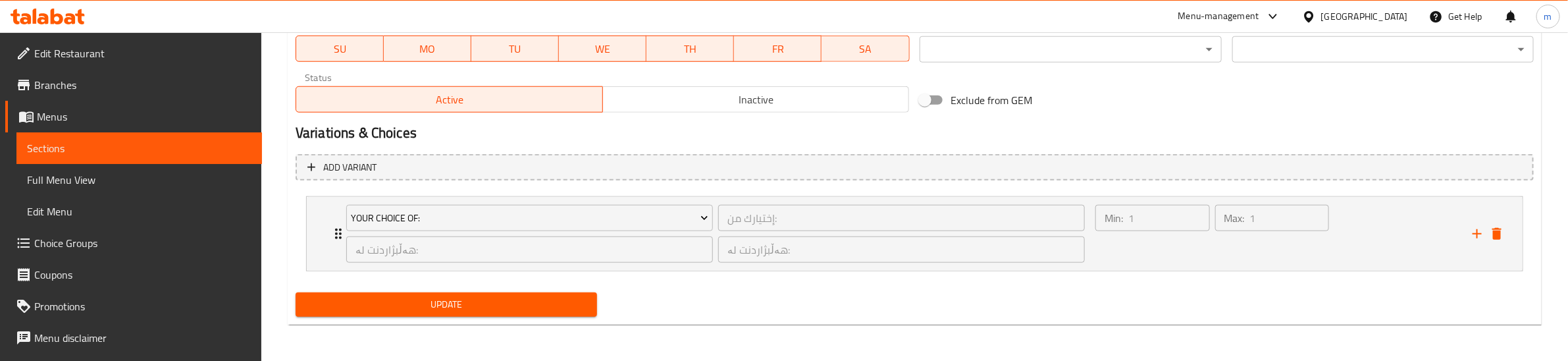
click at [403, 306] on span "Update" at bounding box center [446, 304] width 280 height 16
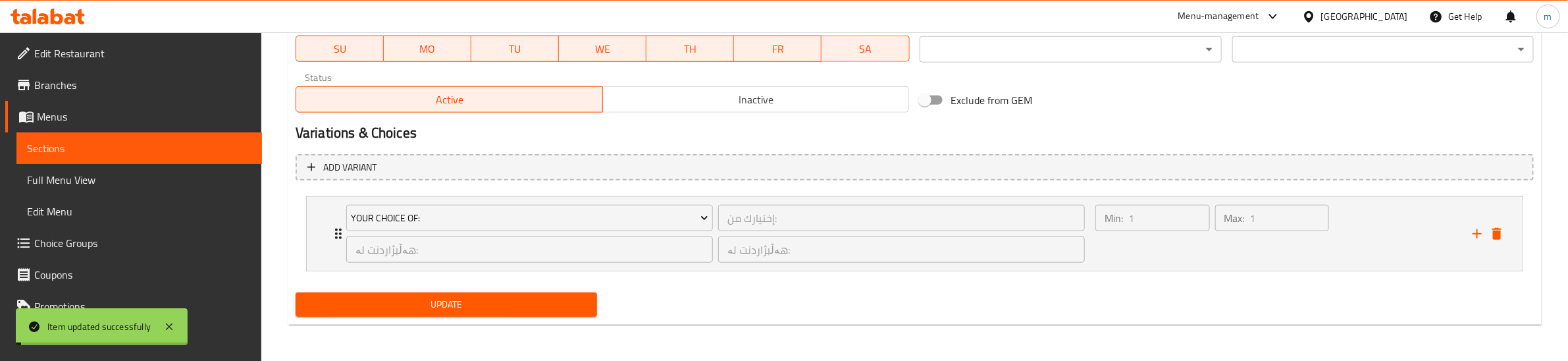
click at [99, 184] on span "Full Menu View" at bounding box center [139, 179] width 225 height 16
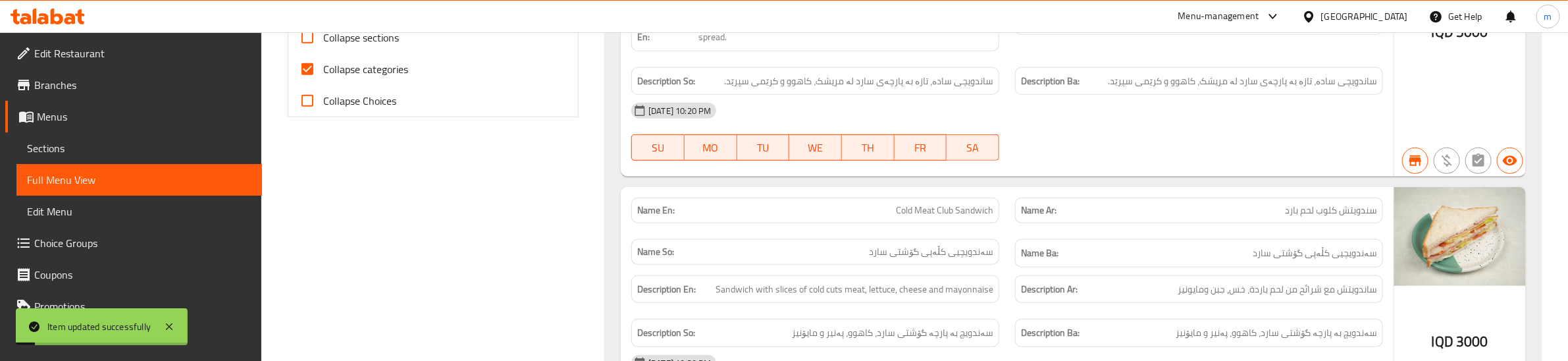
scroll to position [389, 0]
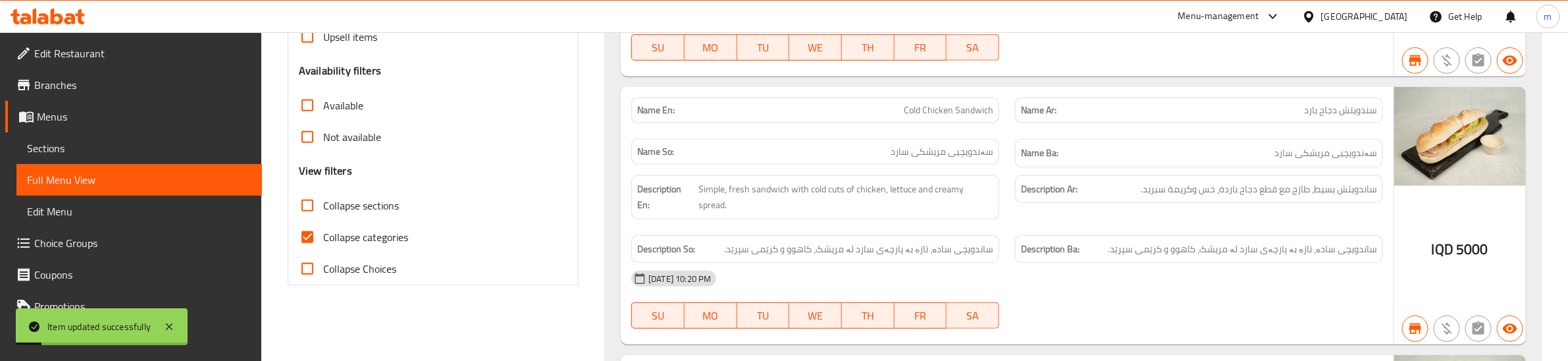
click at [353, 231] on span "Collapse categories" at bounding box center [366, 237] width 85 height 16
click at [323, 231] on input "Collapse categories" at bounding box center [307, 236] width 31 height 31
checkbox input "false"
click at [352, 209] on span "Collapse sections" at bounding box center [361, 205] width 76 height 16
click at [323, 209] on input "Collapse sections" at bounding box center [307, 205] width 31 height 31
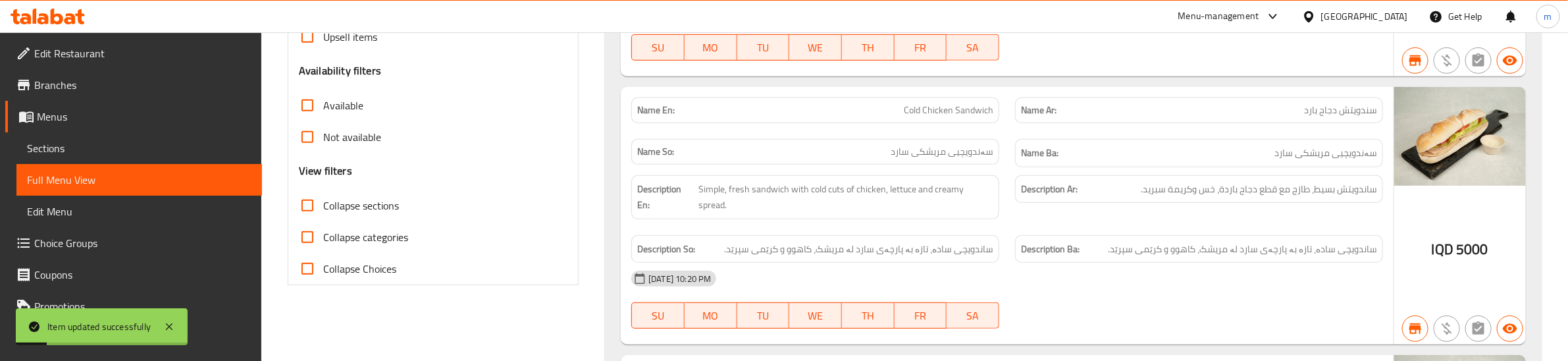
checkbox input "true"
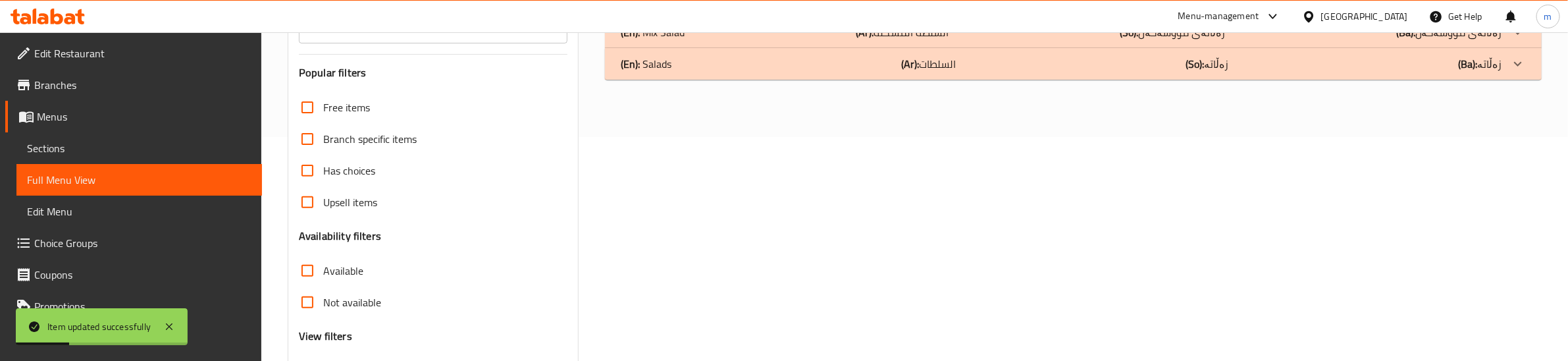
scroll to position [115, 0]
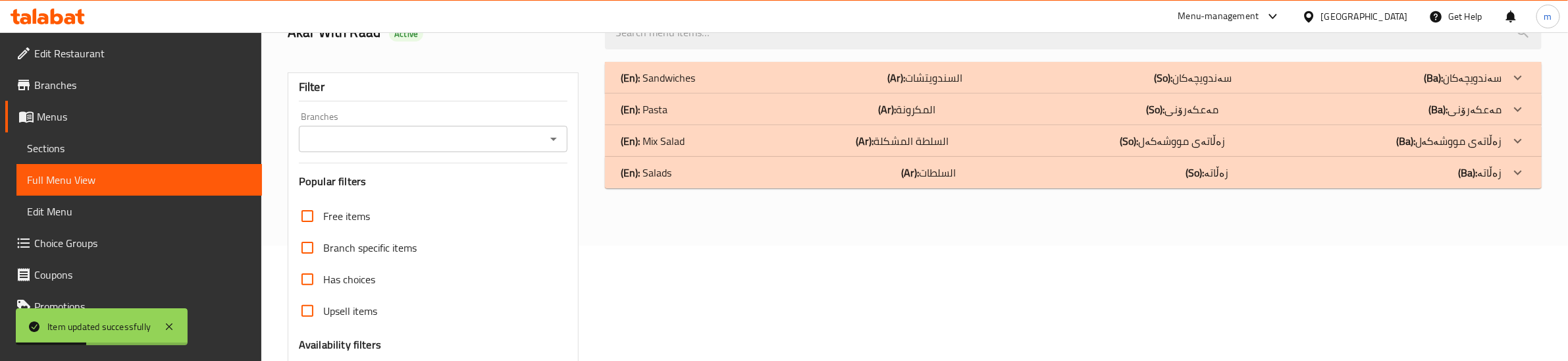
click at [706, 171] on div "(En): Salads (Ar): السلطات (So): زەڵاتە (Ba): زەڵاتە" at bounding box center [1062, 172] width 881 height 16
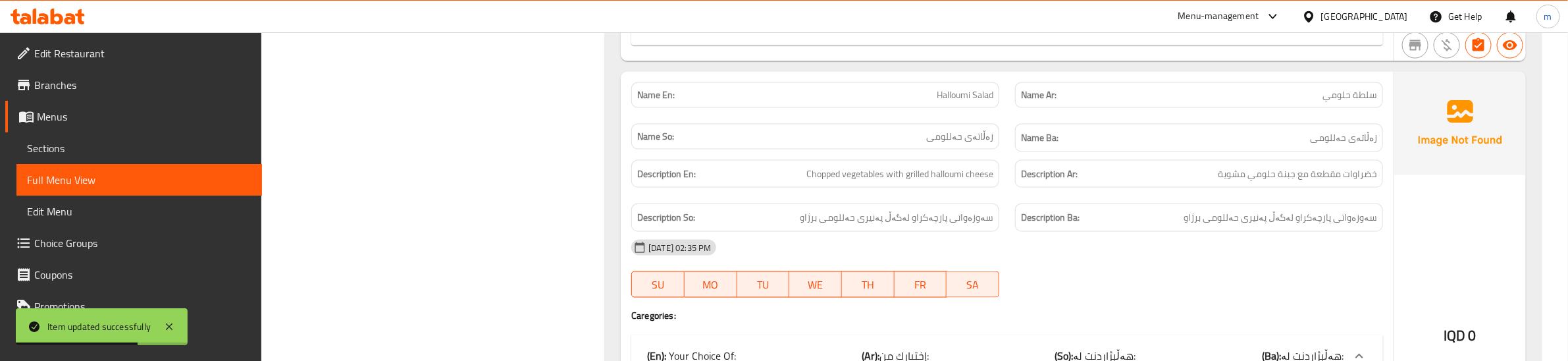
scroll to position [1322, 0]
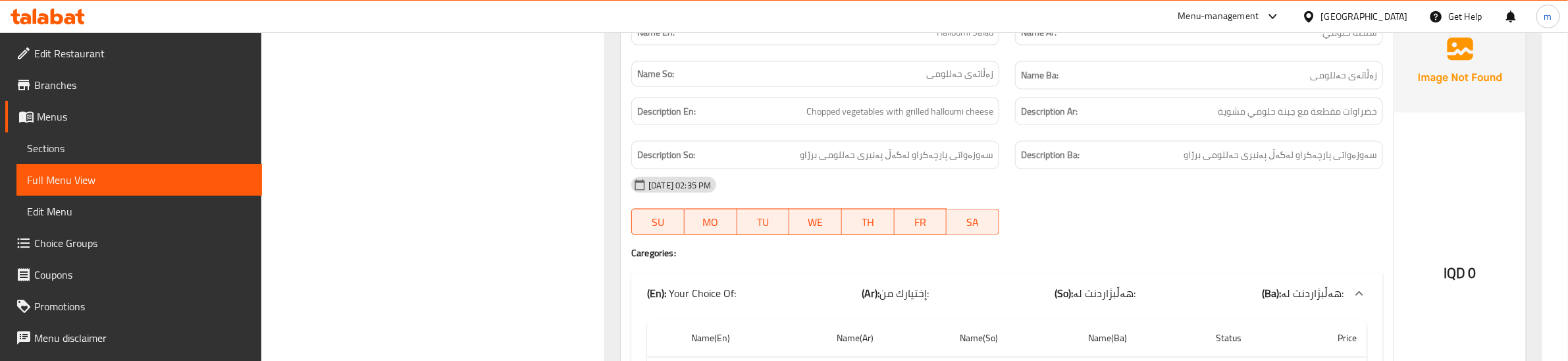
click at [1011, 99] on div "Description Ar: خضراوات مقطعة مع جبنة حلومي مشوية" at bounding box center [1199, 111] width 384 height 44
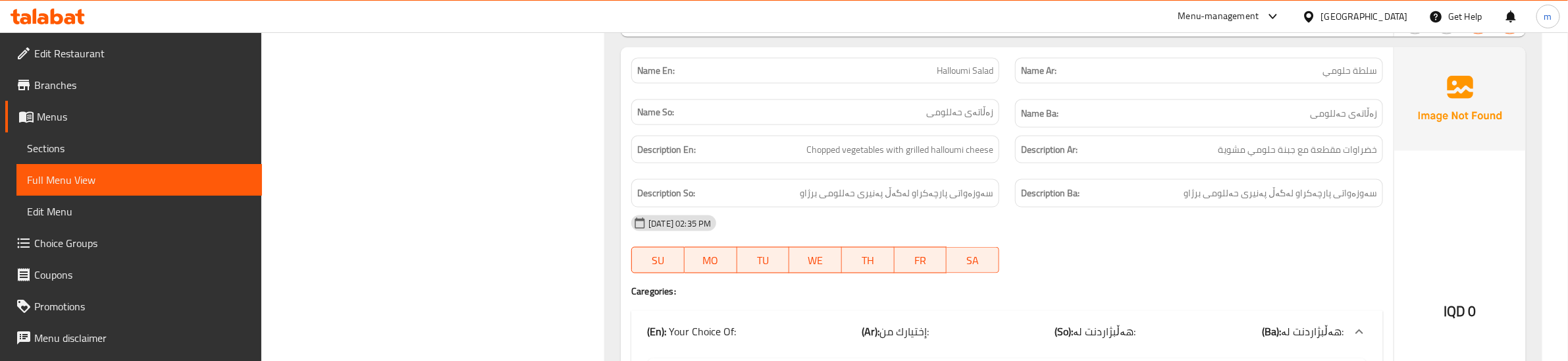
scroll to position [1267, 0]
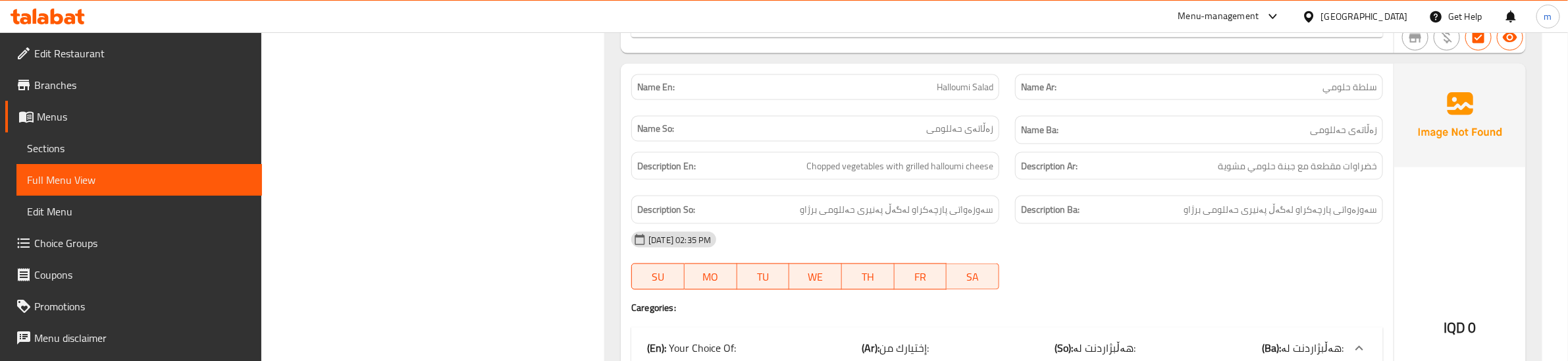
click at [1015, 217] on div "Description Ba: سەوزەواتی پارچەکراو لەگەڵ پەنیری حەللومی برژاو" at bounding box center [1199, 210] width 368 height 28
click at [1005, 179] on div "Description En: Chopped vegetables with grilled halloumi cheese" at bounding box center [815, 166] width 384 height 44
click at [1032, 188] on div "Description Ar: خضراوات مقطعة مع جبنة حلومي مشوية" at bounding box center [1199, 166] width 384 height 44
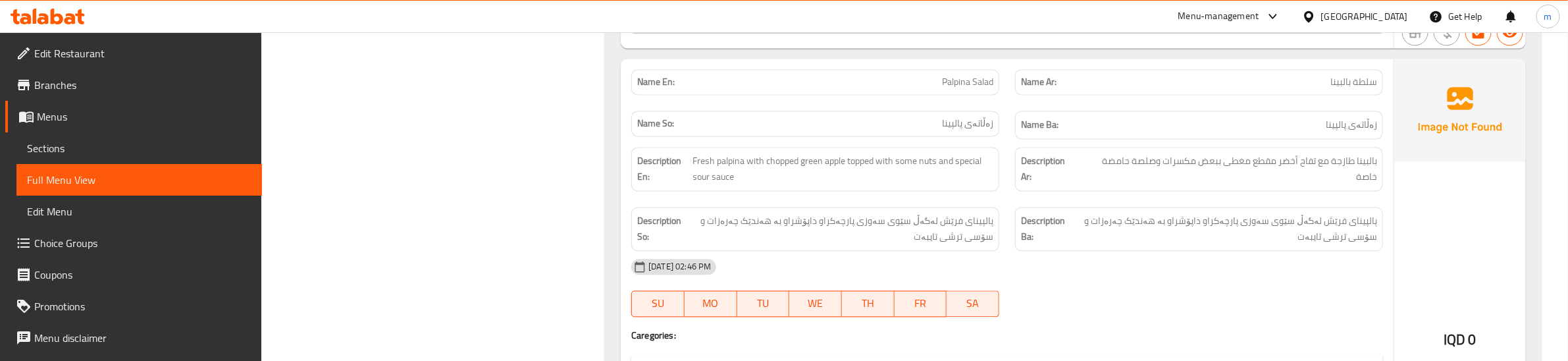
scroll to position [1761, 0]
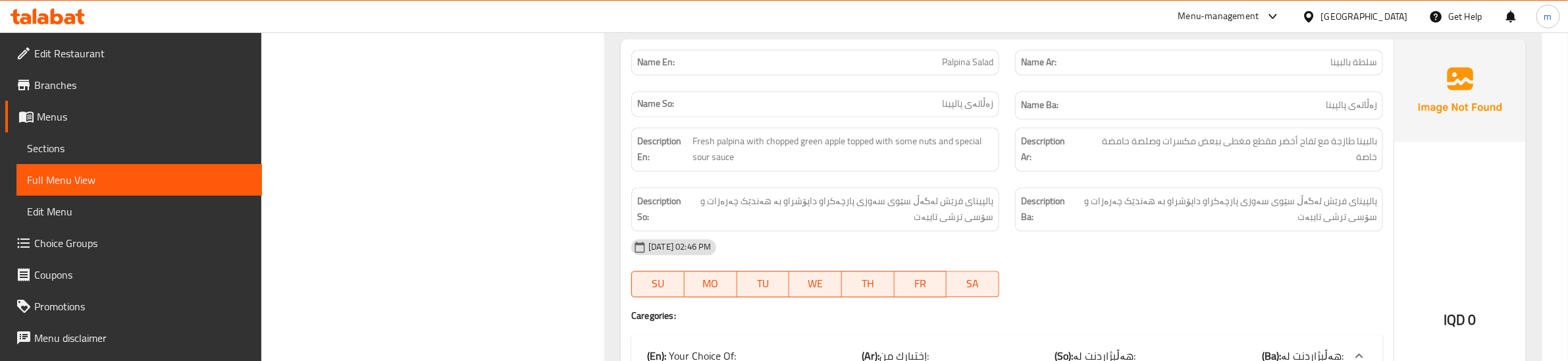
click at [1011, 239] on div "Description Ba: پالپینای فرێش لەگەڵ سێوی سەوزی پارچەکراو داپۆشراو بە هەندێک چەر…" at bounding box center [1199, 209] width 384 height 60
click at [1012, 242] on div "[DATE] 02:46 PM" at bounding box center [1007, 247] width 767 height 31
click at [1018, 160] on div "Description Ar: بالبينا طازجة مع تفاح أخضر مقطع مغطى ببعض مكسرات وصلصة حامضة خا…" at bounding box center [1199, 149] width 368 height 44
click at [1011, 179] on div "Description Ar: بالبينا طازجة مع تفاح أخضر مقطع مغطى ببعض مكسرات وصلصة حامضة خا…" at bounding box center [1199, 149] width 384 height 60
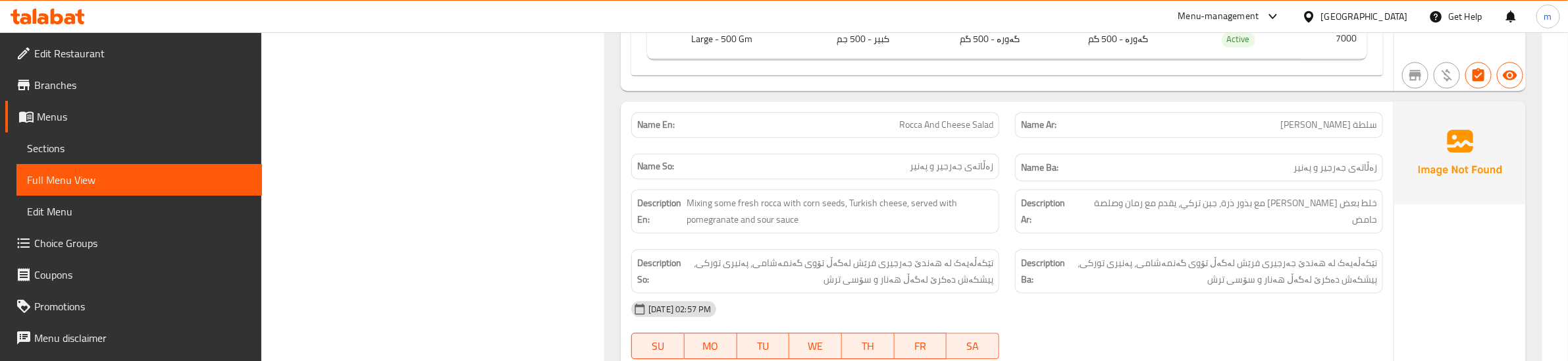
scroll to position [2255, 0]
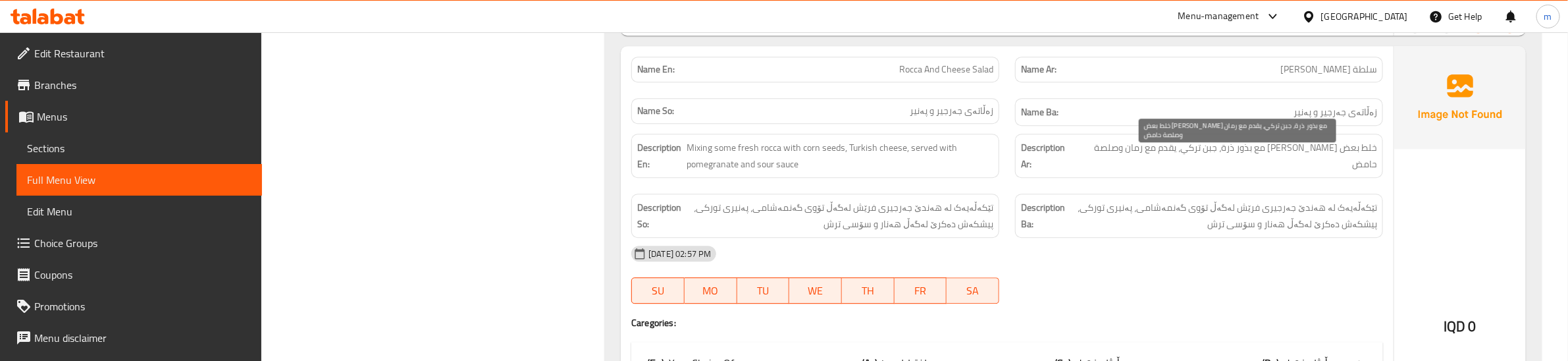
click at [1364, 160] on span "خلط بعض [PERSON_NAME] مع بذور ذرة، جبن تركي، يقدم مع رمان وصلصة حامض" at bounding box center [1227, 155] width 299 height 32
click at [1356, 162] on span "خلط بعض [PERSON_NAME] مع بذور ذرة، جبن تركي، يقدم مع رمان وصلصة حامض" at bounding box center [1227, 155] width 299 height 32
click at [1009, 186] on div "Description Ar: خلط بعض [PERSON_NAME] مع بذور ذرة، جبن تركي، يقدم مع رمان وصلصة…" at bounding box center [1199, 156] width 384 height 60
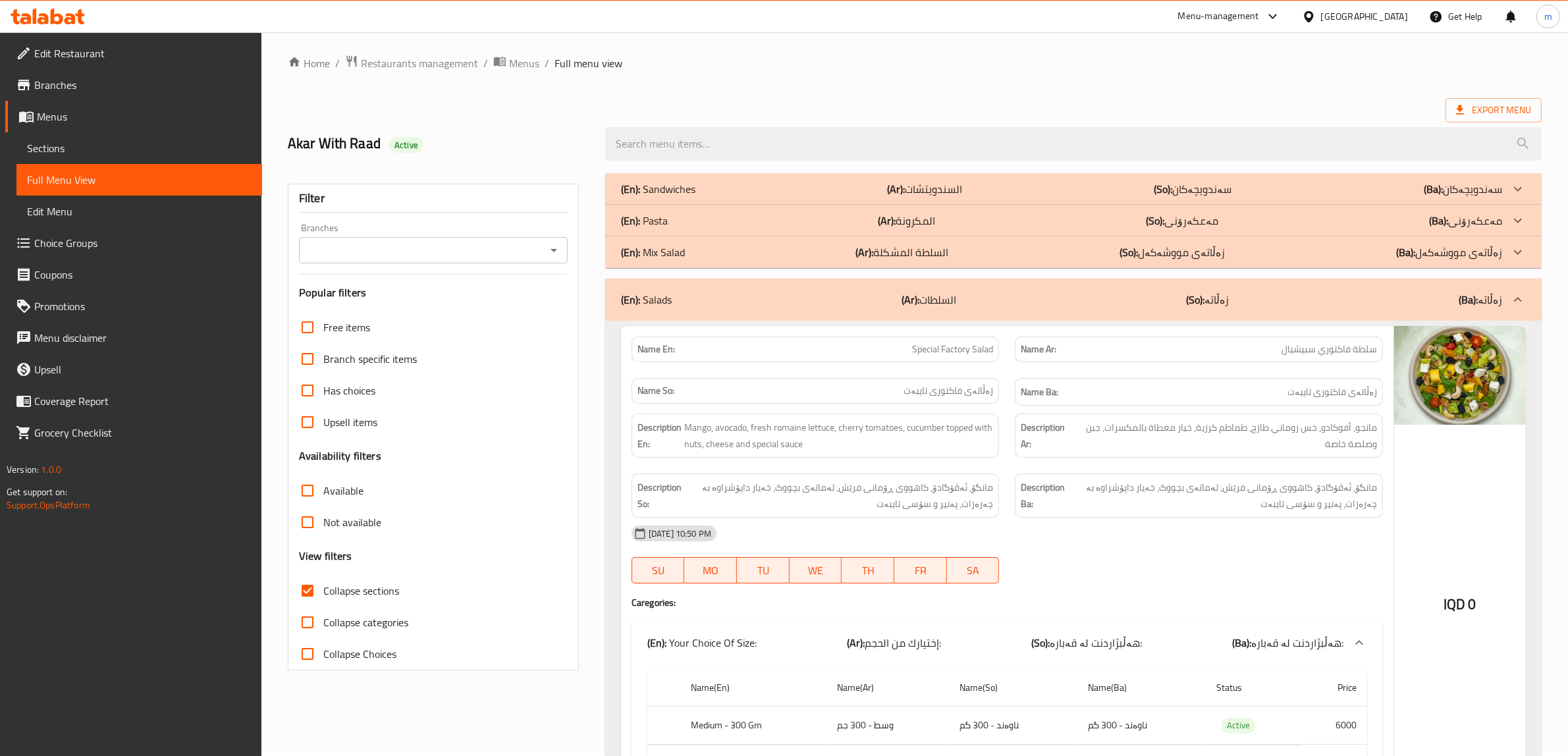
scroll to position [0, 0]
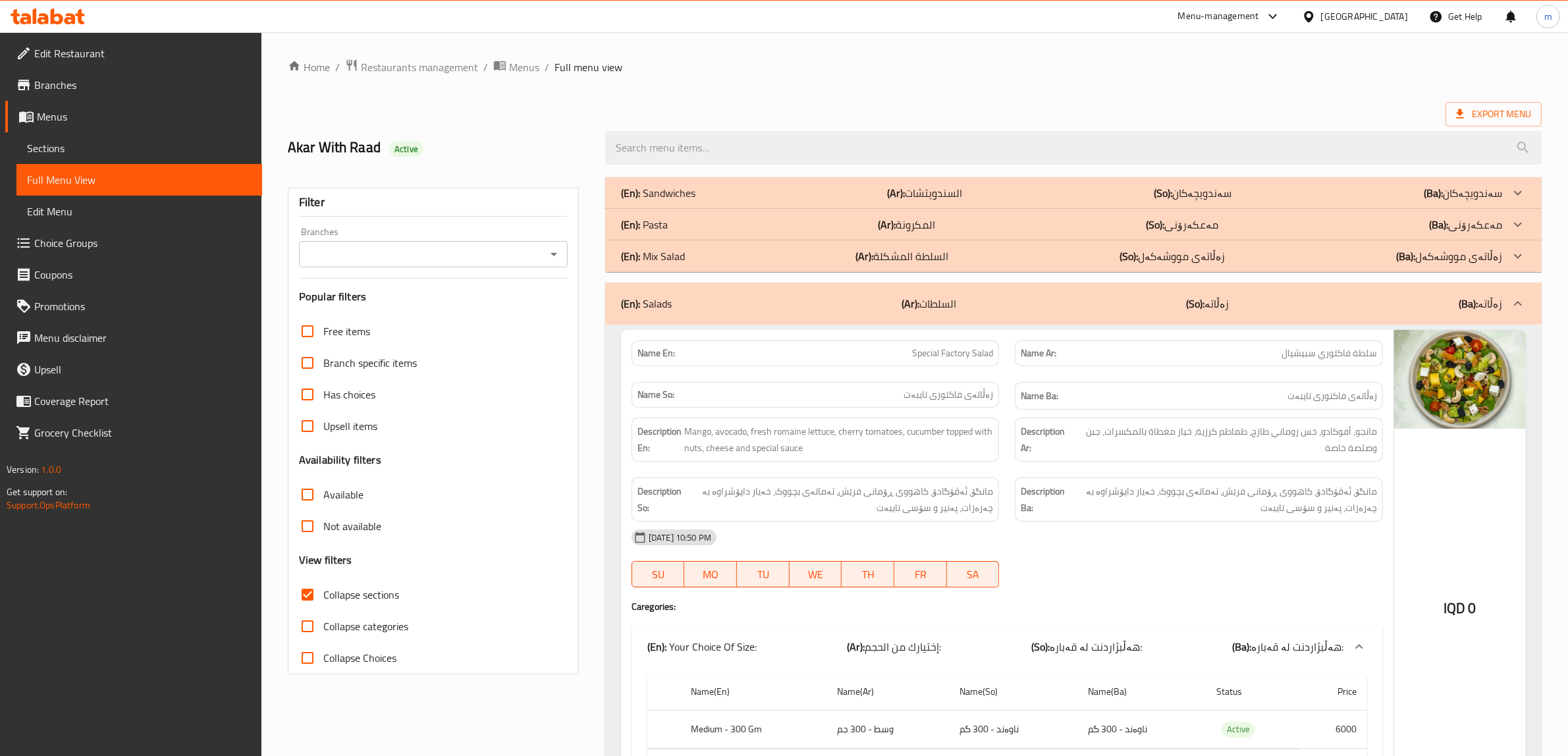
click at [548, 254] on icon "Open" at bounding box center [554, 254] width 16 height 16
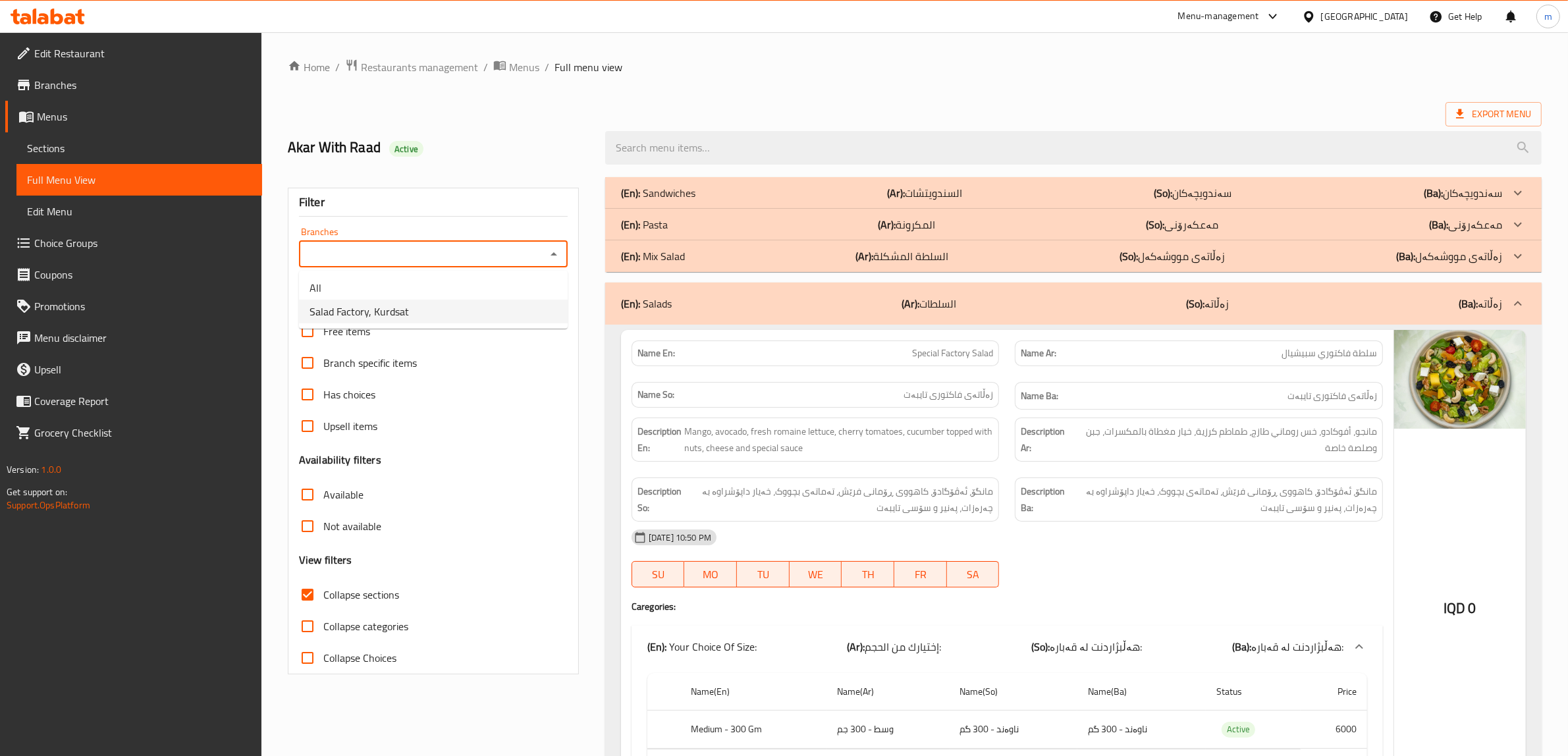
click at [465, 300] on li "Salad Factory, Kurdsat" at bounding box center [433, 312] width 269 height 24
type input "Salad Factory, Kurdsat"
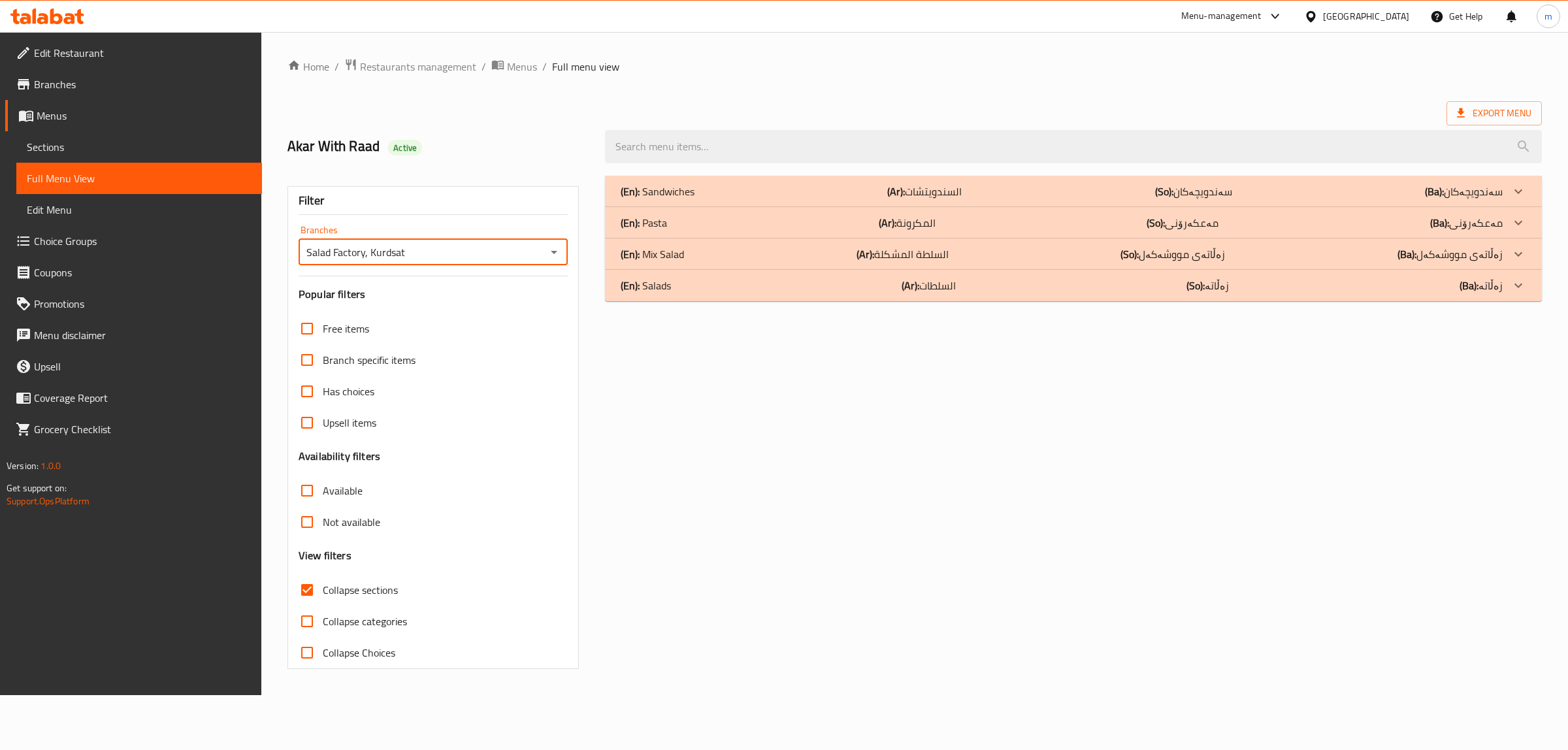
click at [703, 277] on div "(En): Salads (Ar): السلطات (So): زەڵاتە (Ba): زەڵاتە" at bounding box center [1061, 285] width 882 height 16
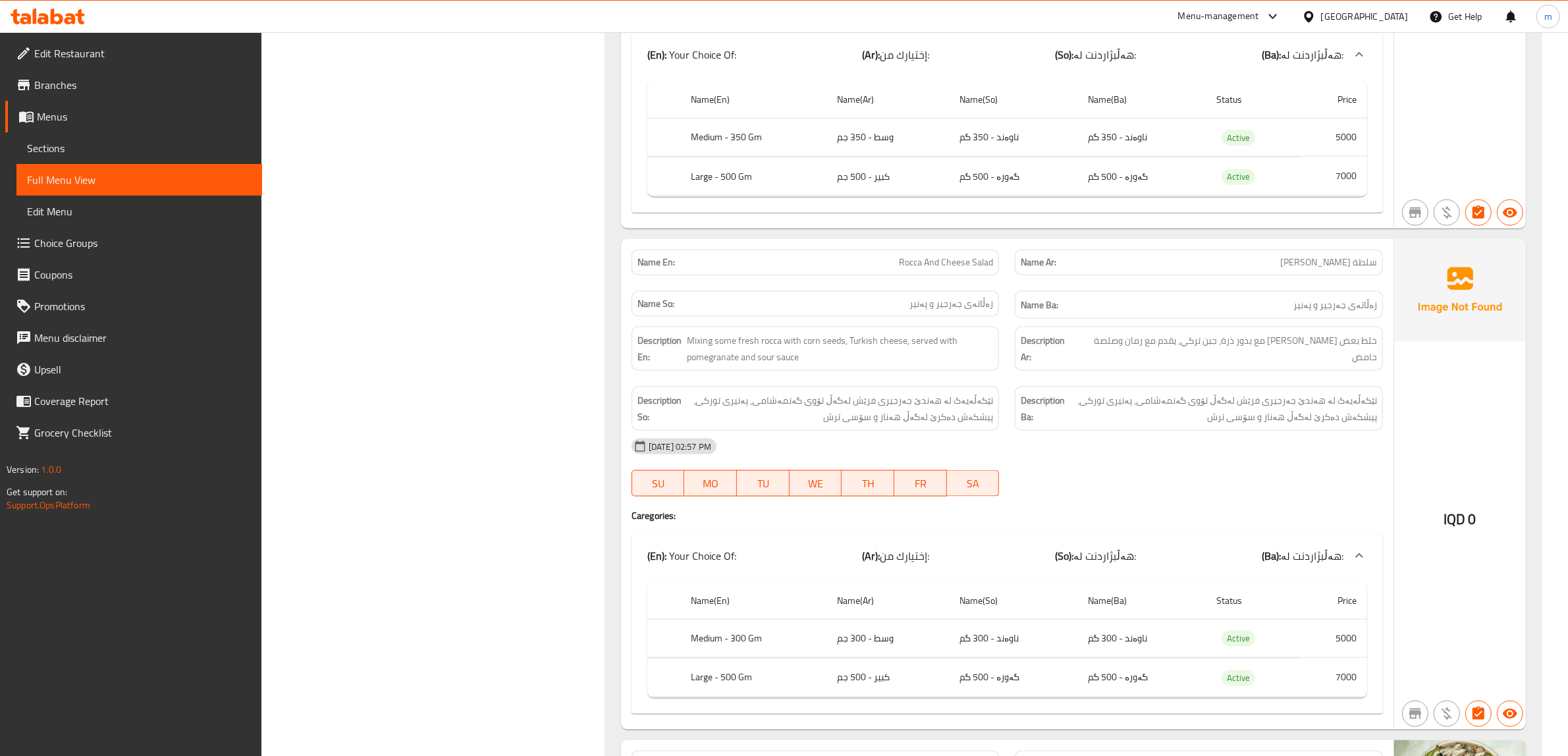
scroll to position [2085, 0]
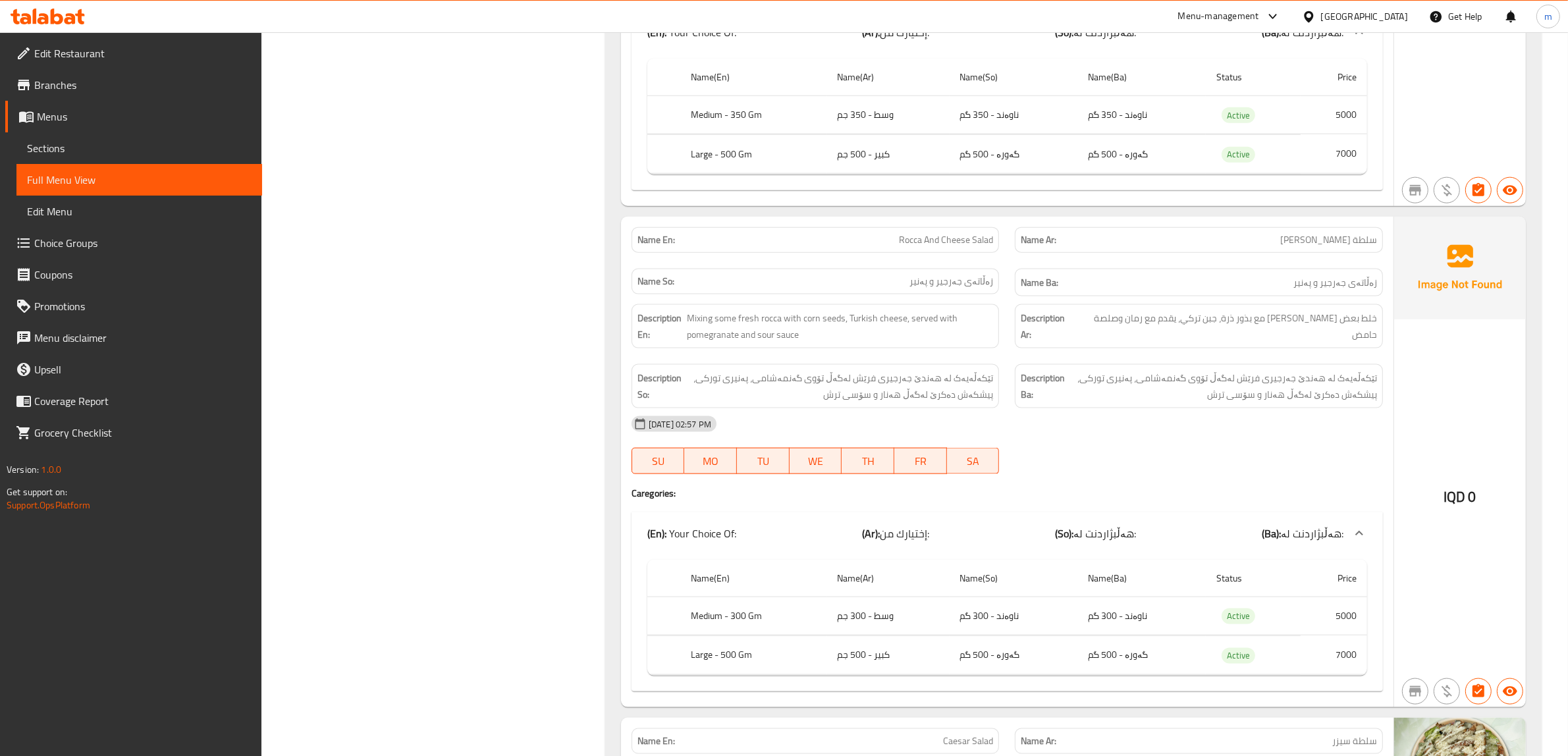
click at [961, 247] on span "Rocca And Cheese Salad" at bounding box center [946, 241] width 94 height 14
copy span "Rocca And Cheese Salad"
click at [153, 151] on span "Sections" at bounding box center [139, 148] width 225 height 16
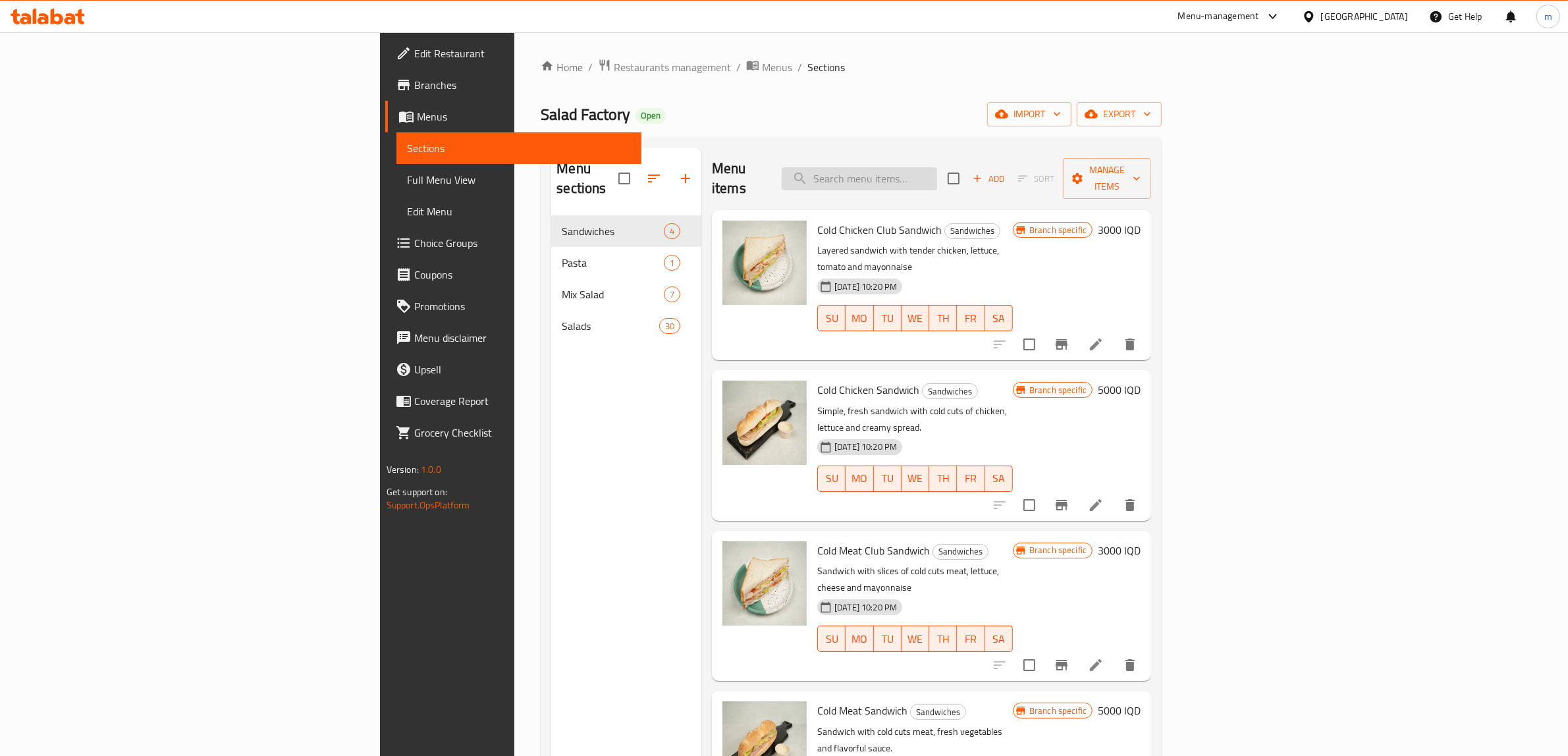
click at [937, 169] on input "search" at bounding box center [859, 179] width 155 height 23
paste input "Rocca And Cheese Salad"
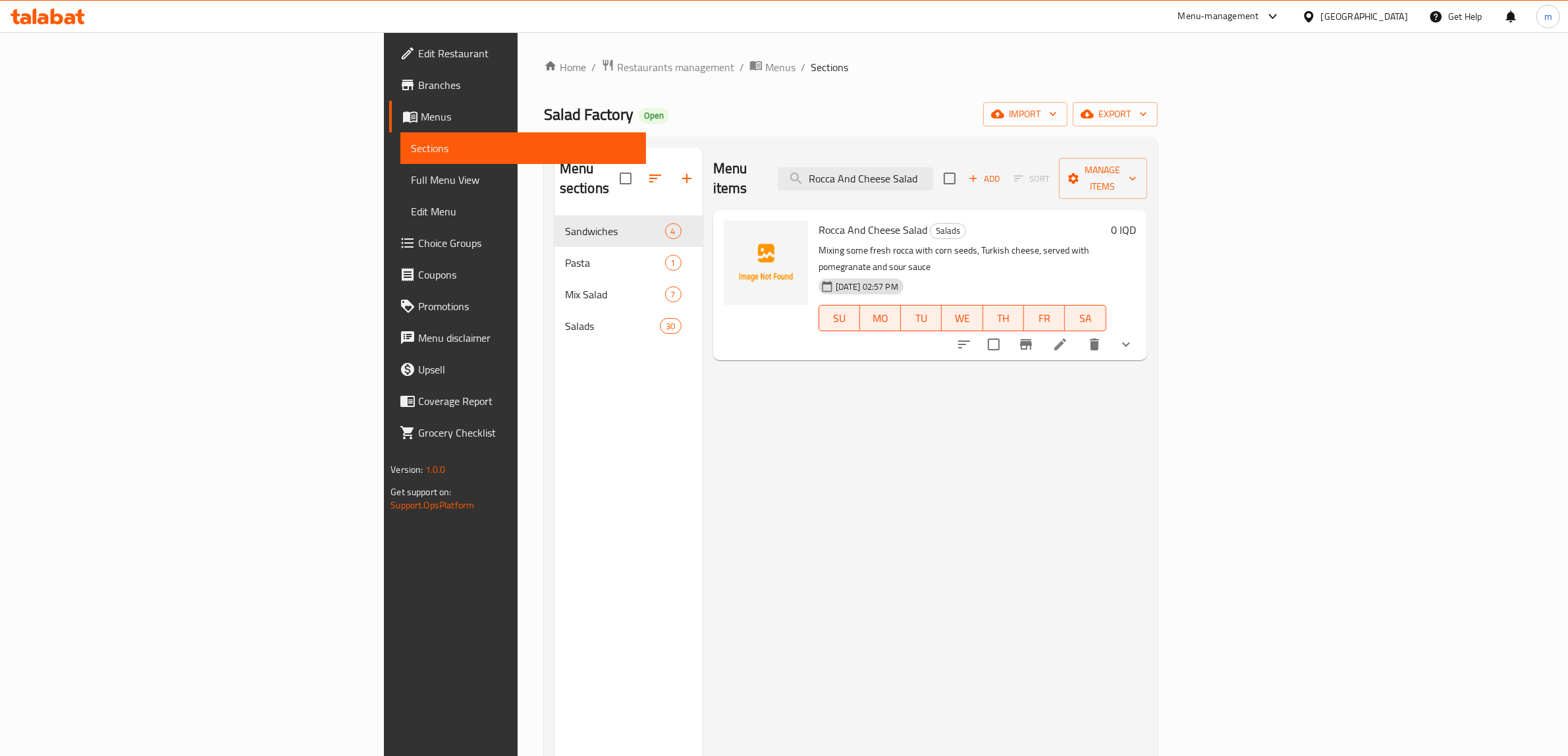
type input "Rocca And Cheese Salad"
click at [1078, 333] on li at bounding box center [1060, 345] width 37 height 24
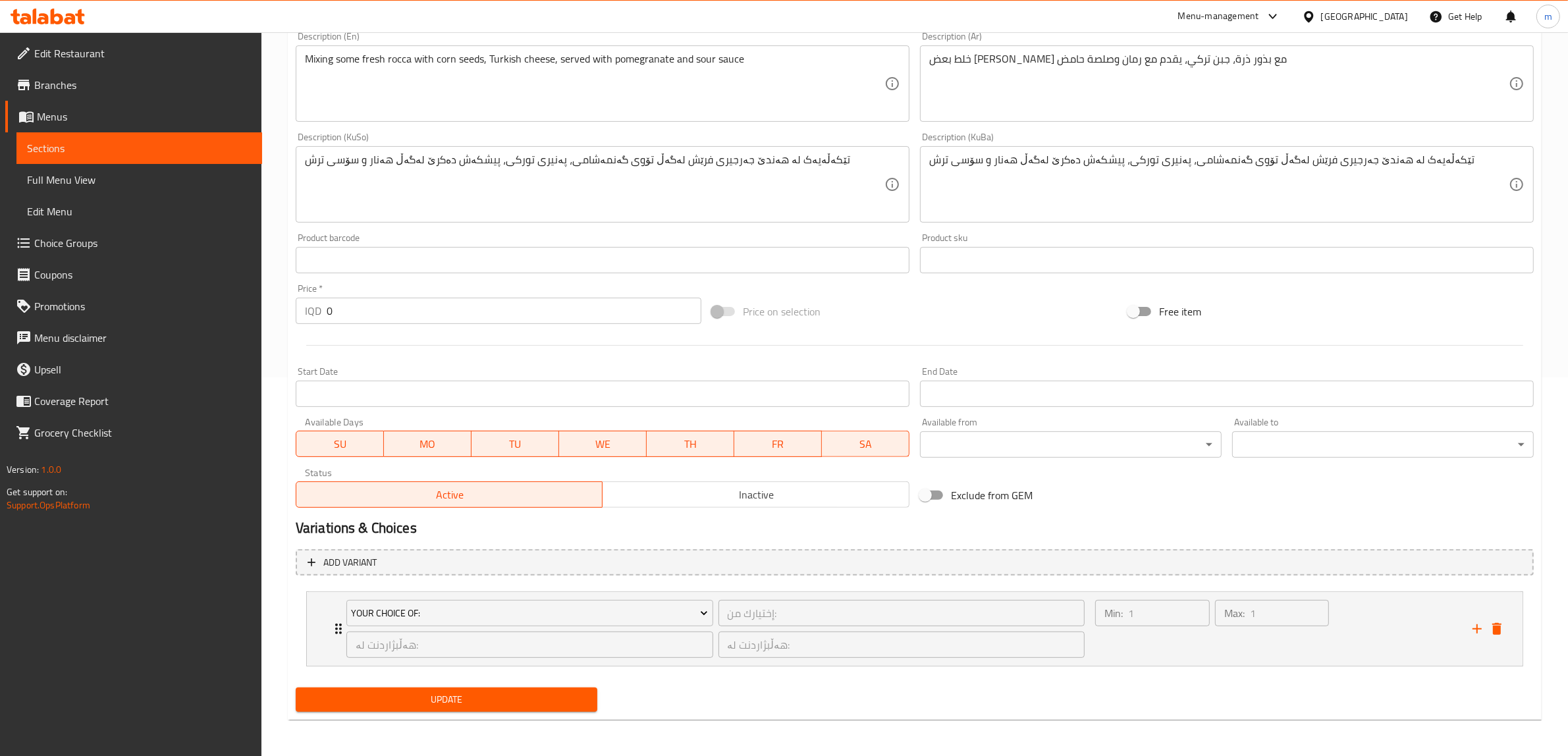
scroll to position [269, 0]
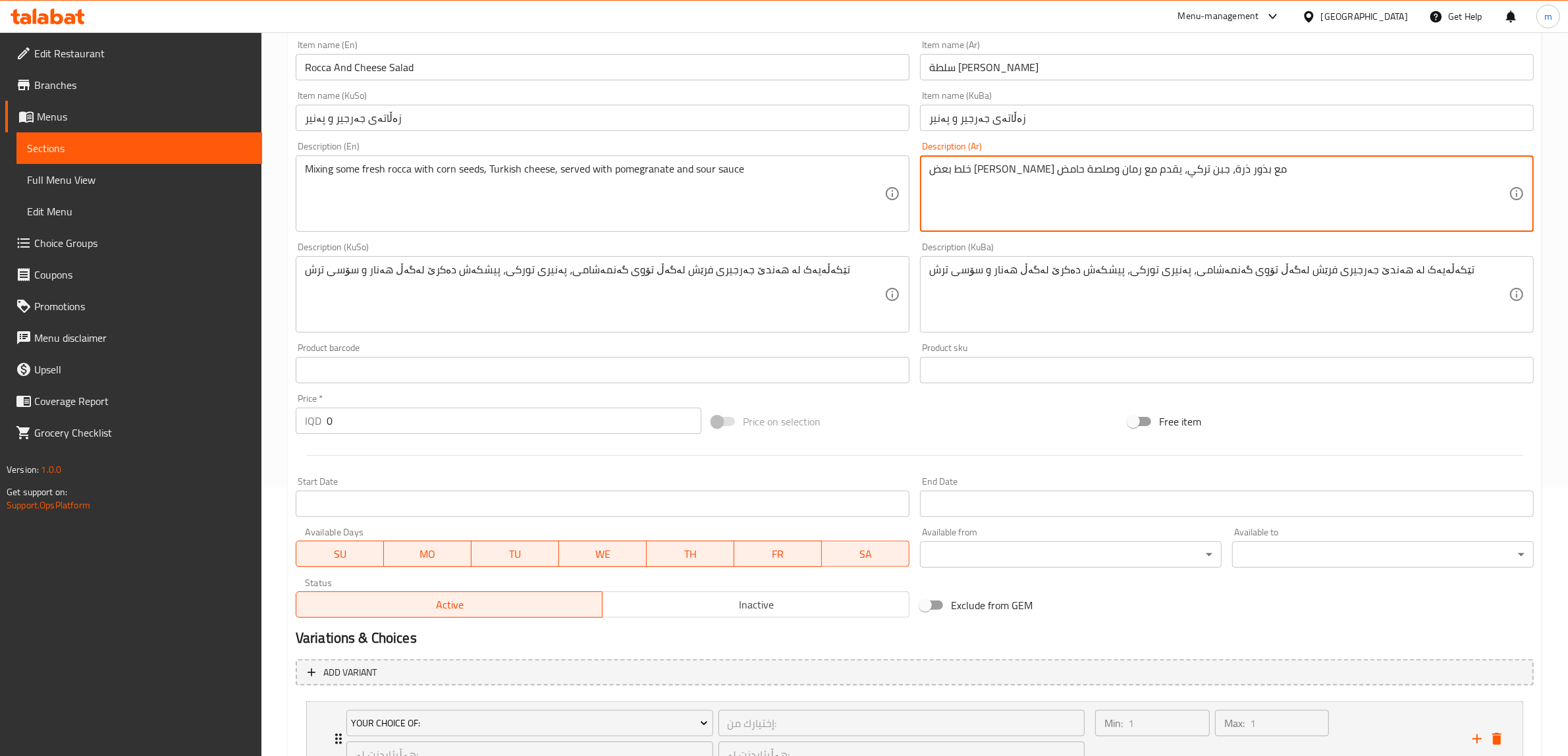
click at [1229, 165] on textarea "خلط بعض [PERSON_NAME] مع بذور ذرة، جبن تركي، يقدم مع رمان وصلصة حامض" at bounding box center [1219, 194] width 580 height 63
type textarea "خلطة بعض جرجير طازج مع بذور ذرة، جبن تركي، يقدم مع رمان وصلصة حامض"
click at [912, 245] on div "Description (KuSo) تێکەڵەیەک لە هەندێ جەرجیری فرێش لەگەڵ تۆوی گەنمەشامی، پەنیری…" at bounding box center [602, 288] width 624 height 101
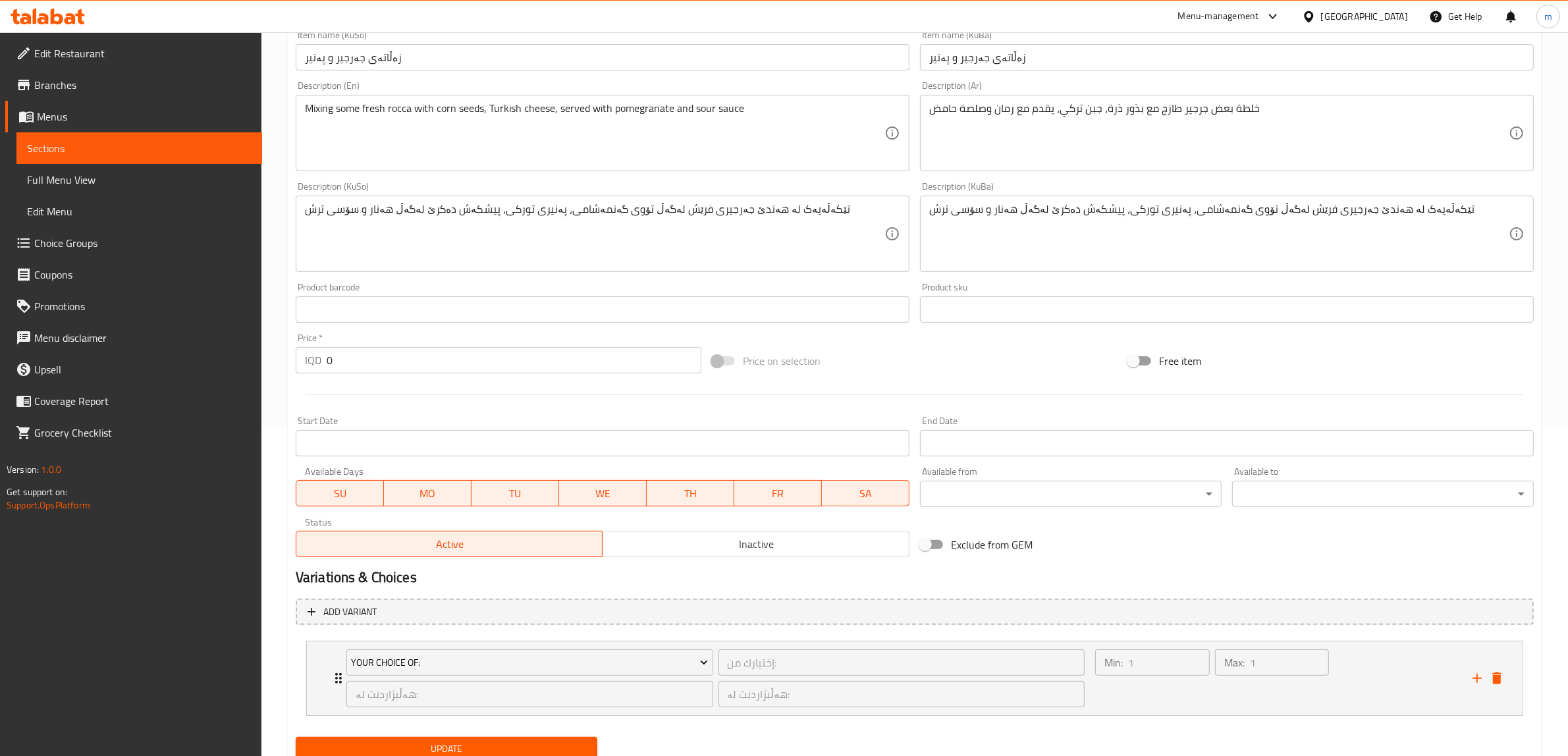
scroll to position [378, 0]
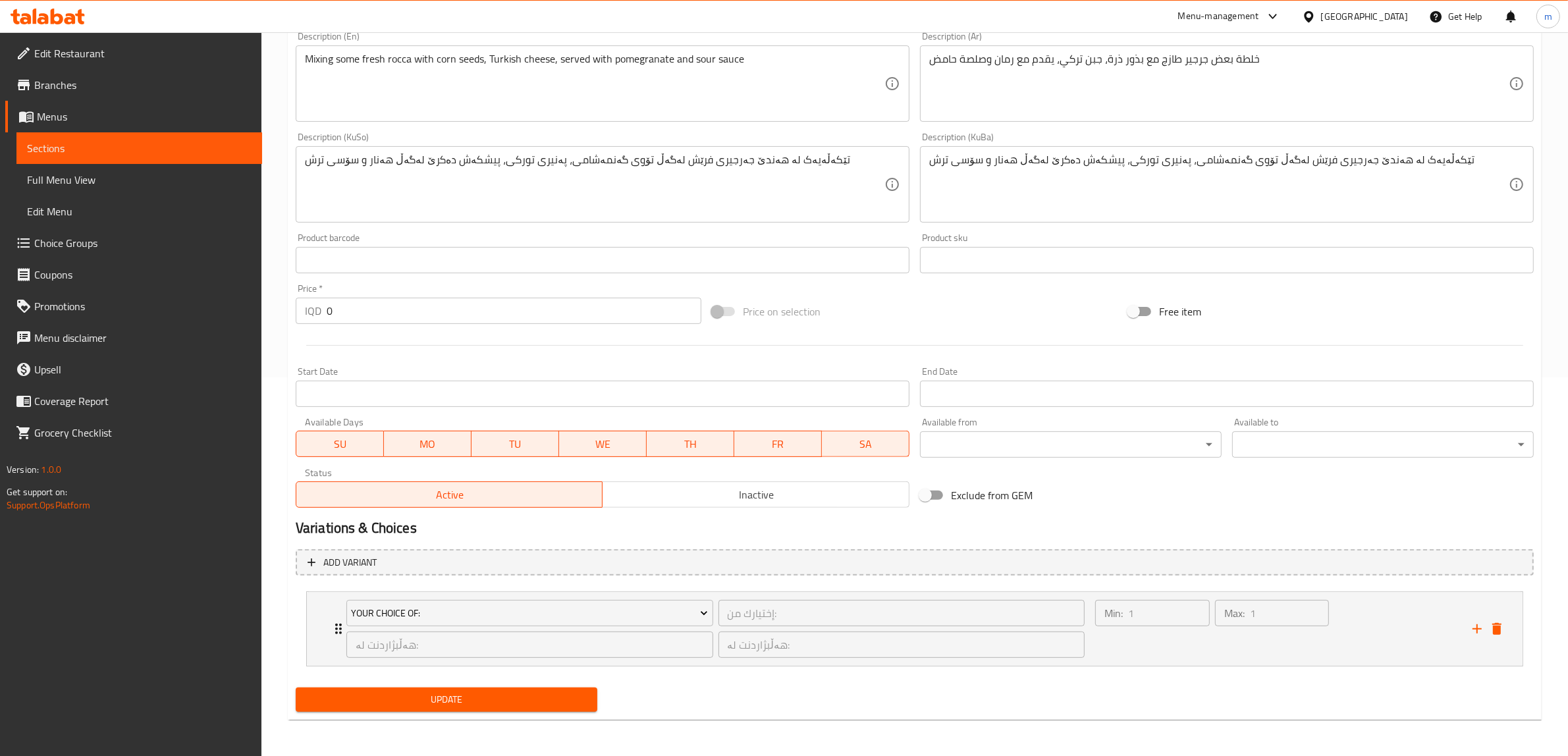
click at [395, 689] on button "Update" at bounding box center [446, 700] width 302 height 24
click at [119, 178] on span "Full Menu View" at bounding box center [139, 179] width 225 height 16
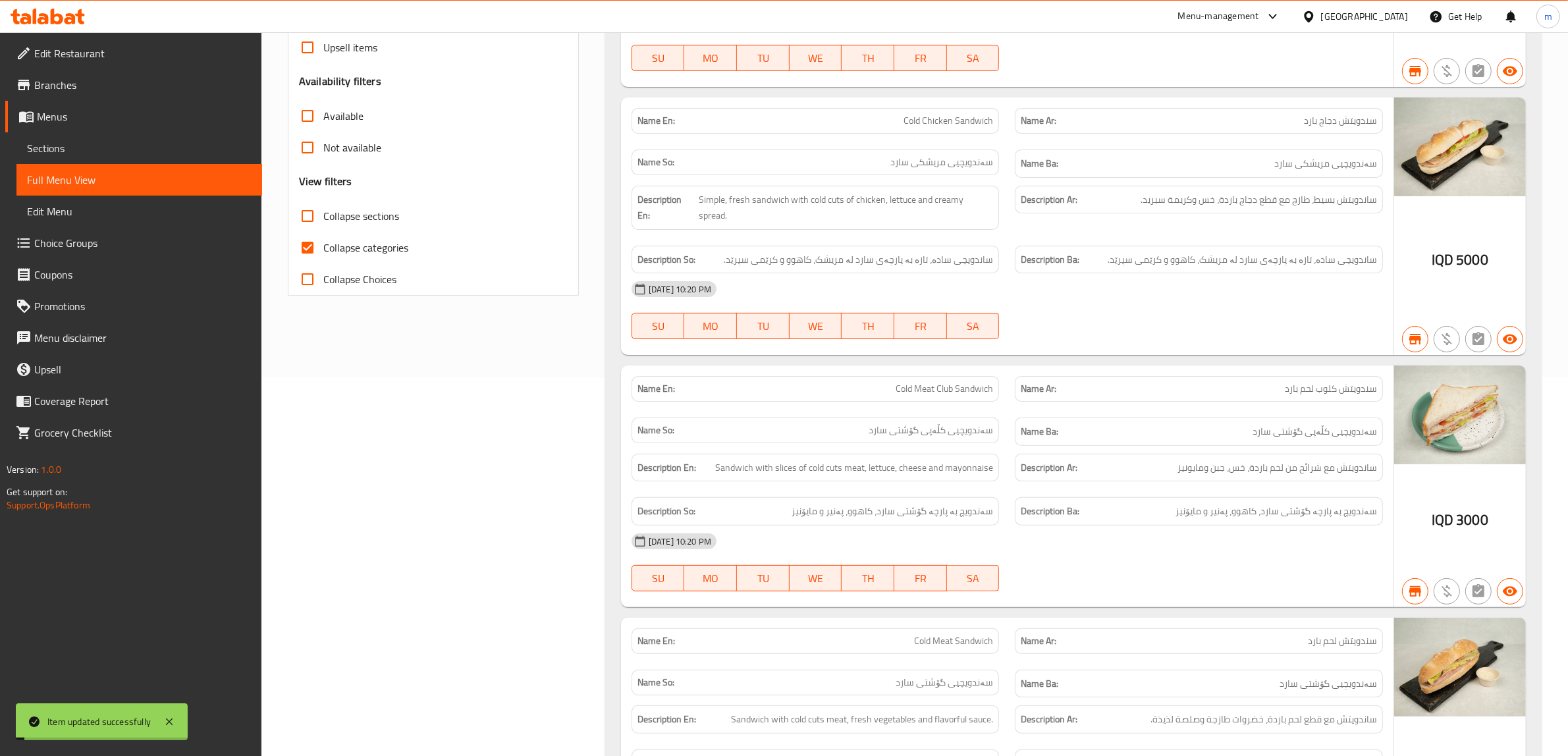
click at [119, 178] on span "Full Menu View" at bounding box center [139, 179] width 225 height 16
click at [354, 237] on label "Collapse categories" at bounding box center [349, 248] width 117 height 31
click at [323, 237] on input "Collapse categories" at bounding box center [307, 248] width 31 height 31
checkbox input "false"
click at [356, 209] on span "Collapse sections" at bounding box center [361, 216] width 76 height 16
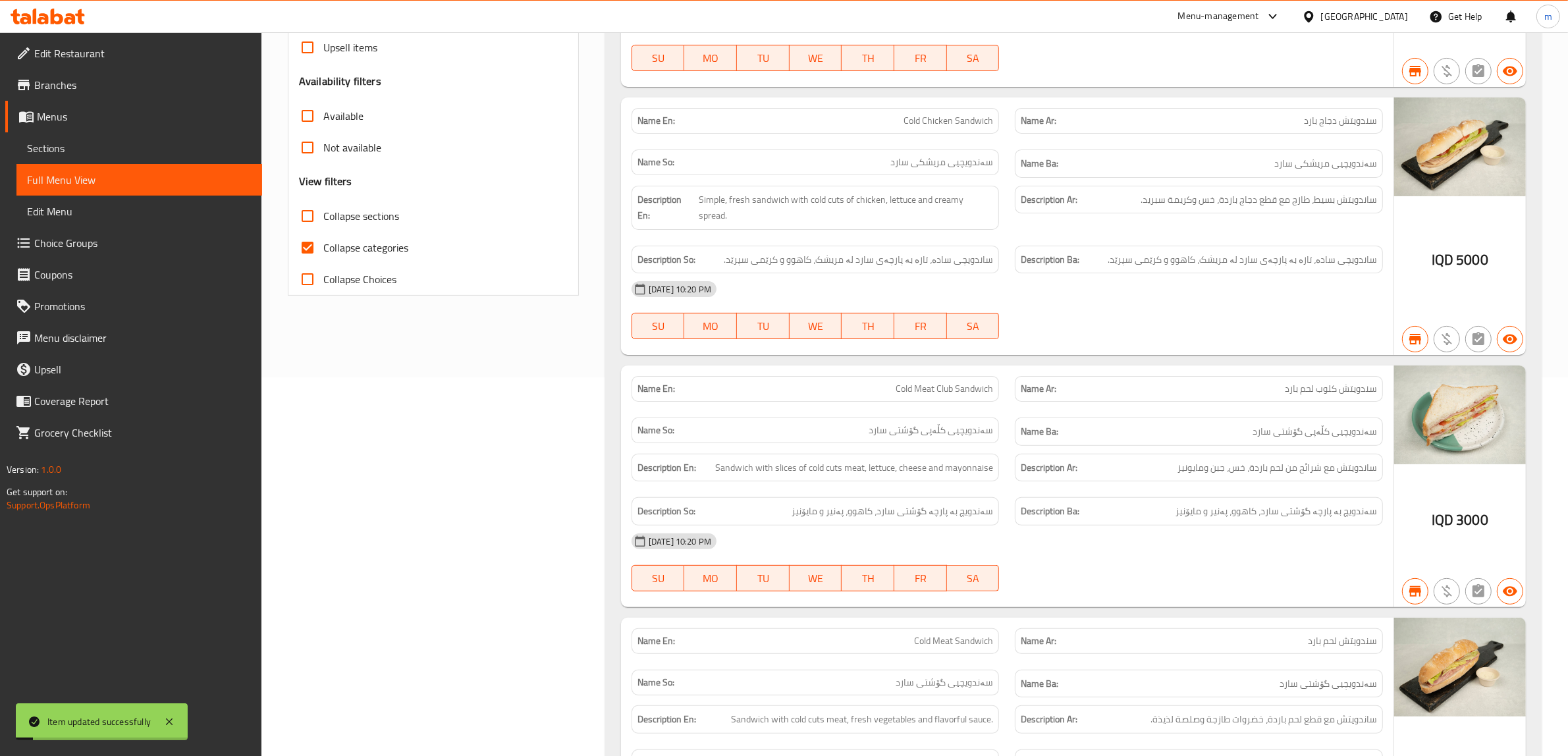
click at [323, 209] on input "Collapse sections" at bounding box center [307, 216] width 31 height 31
checkbox input "true"
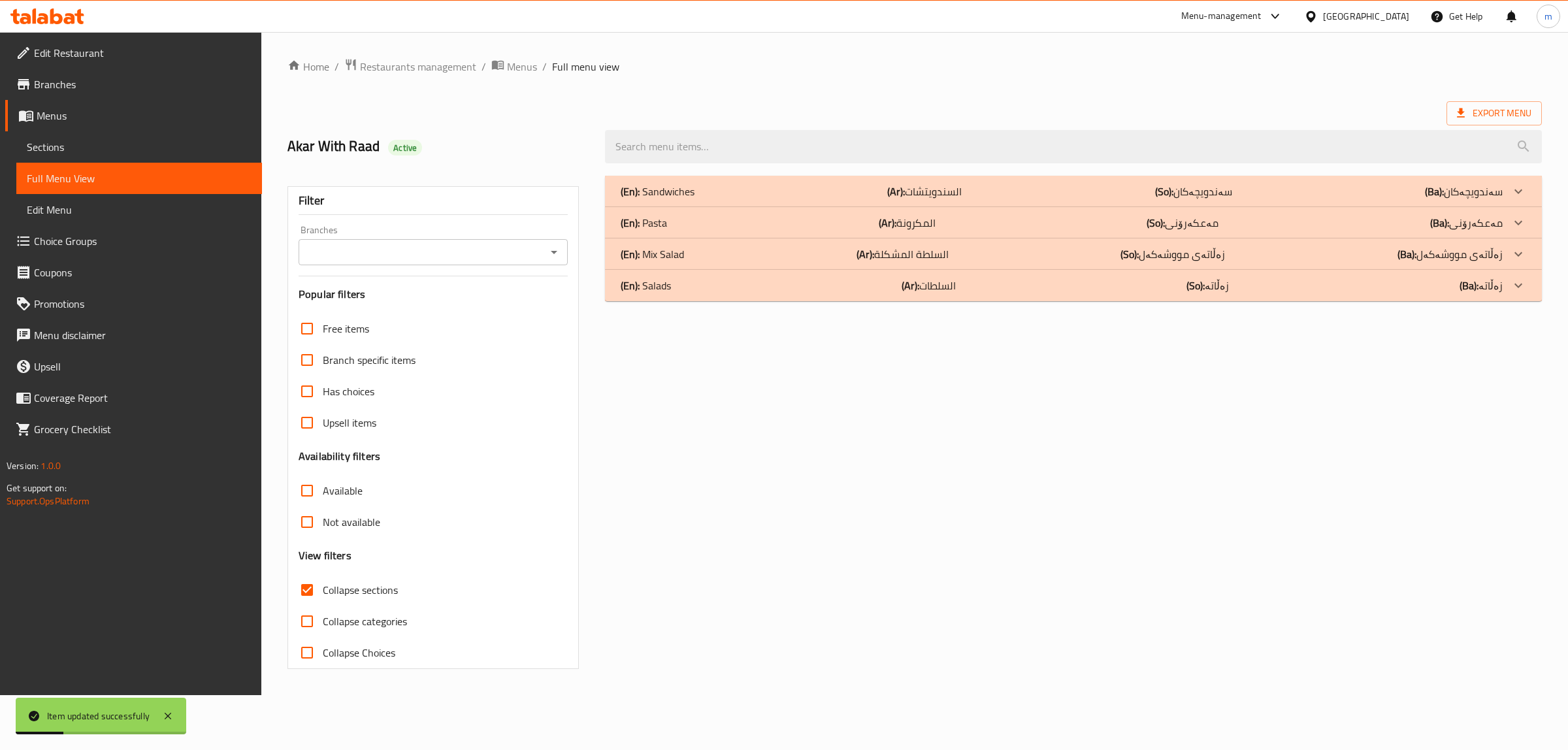
click at [696, 285] on div "(En): Salads (Ar): السلطات (So): زەڵاتە (Ba): زەڵاتە" at bounding box center [1061, 285] width 882 height 16
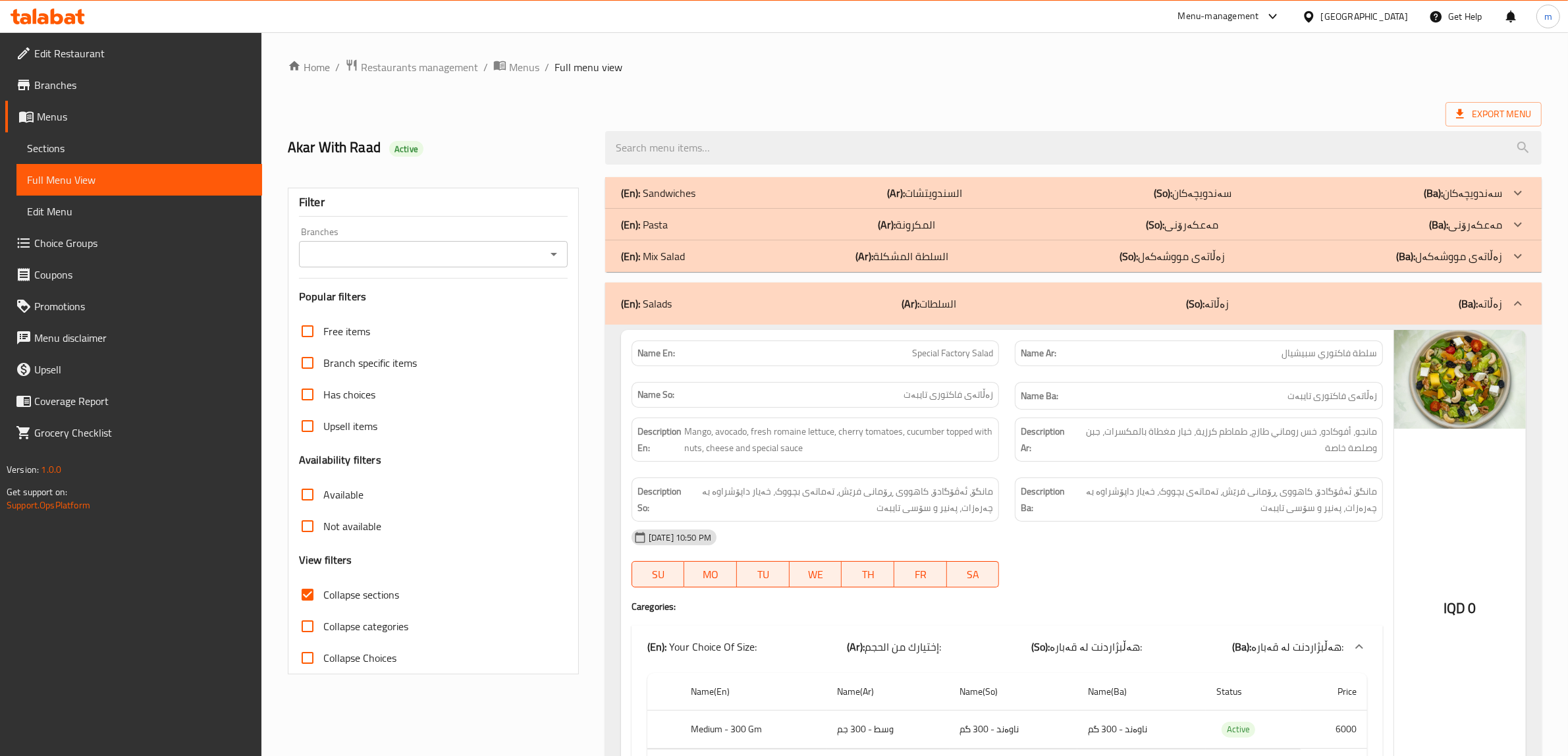
click at [555, 260] on icon "Open" at bounding box center [554, 254] width 16 height 16
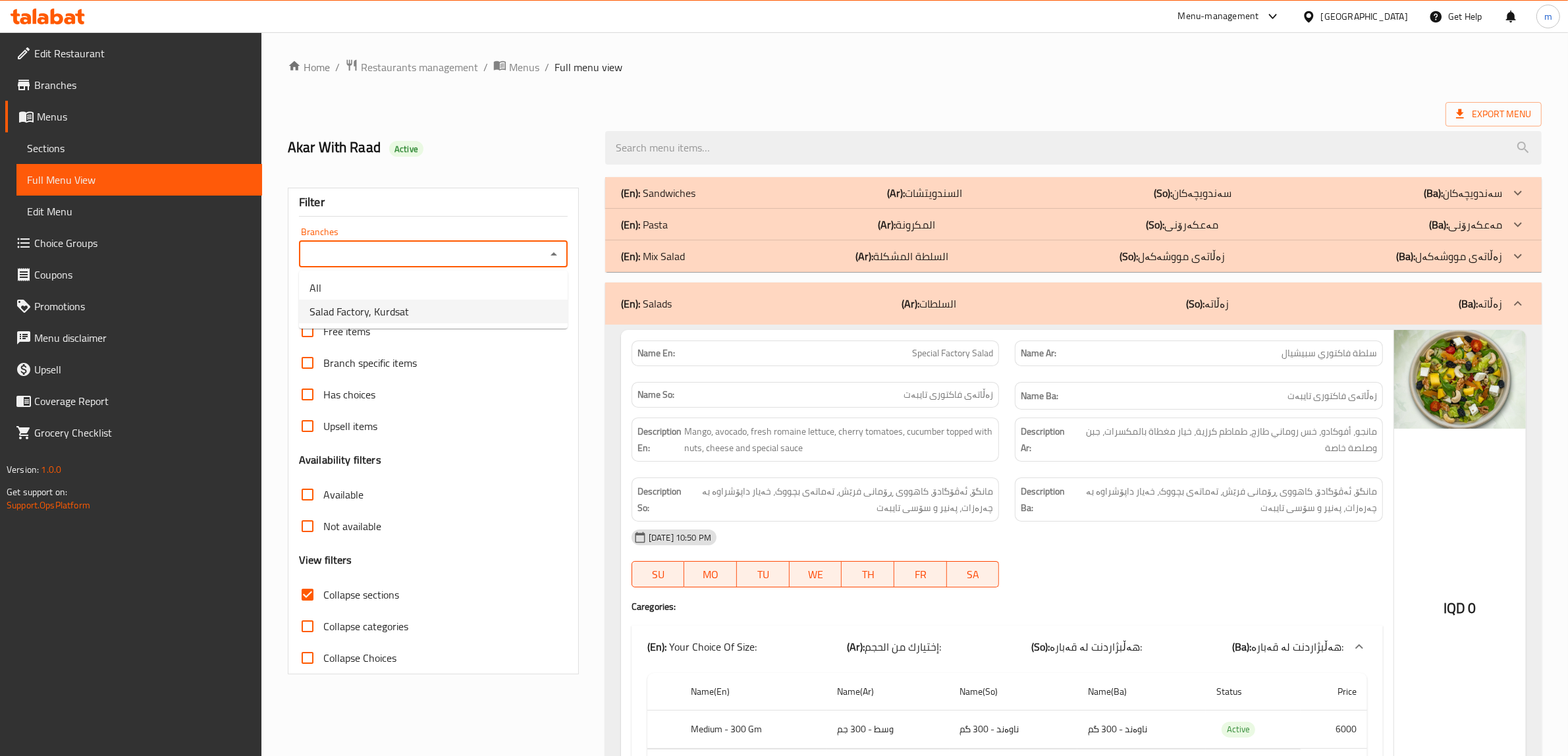
click at [442, 314] on li "Salad Factory, Kurdsat" at bounding box center [433, 312] width 269 height 24
type input "Salad Factory, Kurdsat"
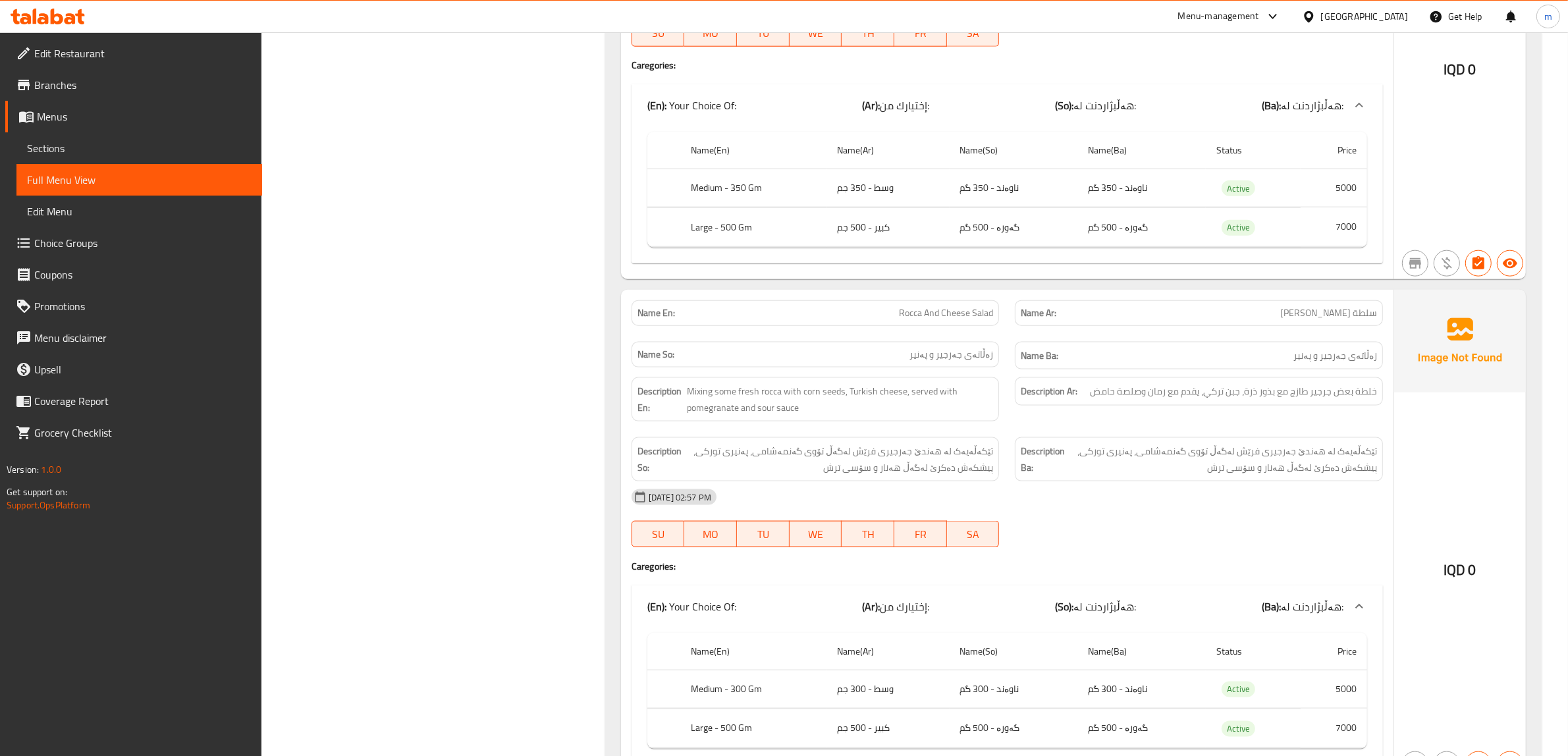
scroll to position [1930, 0]
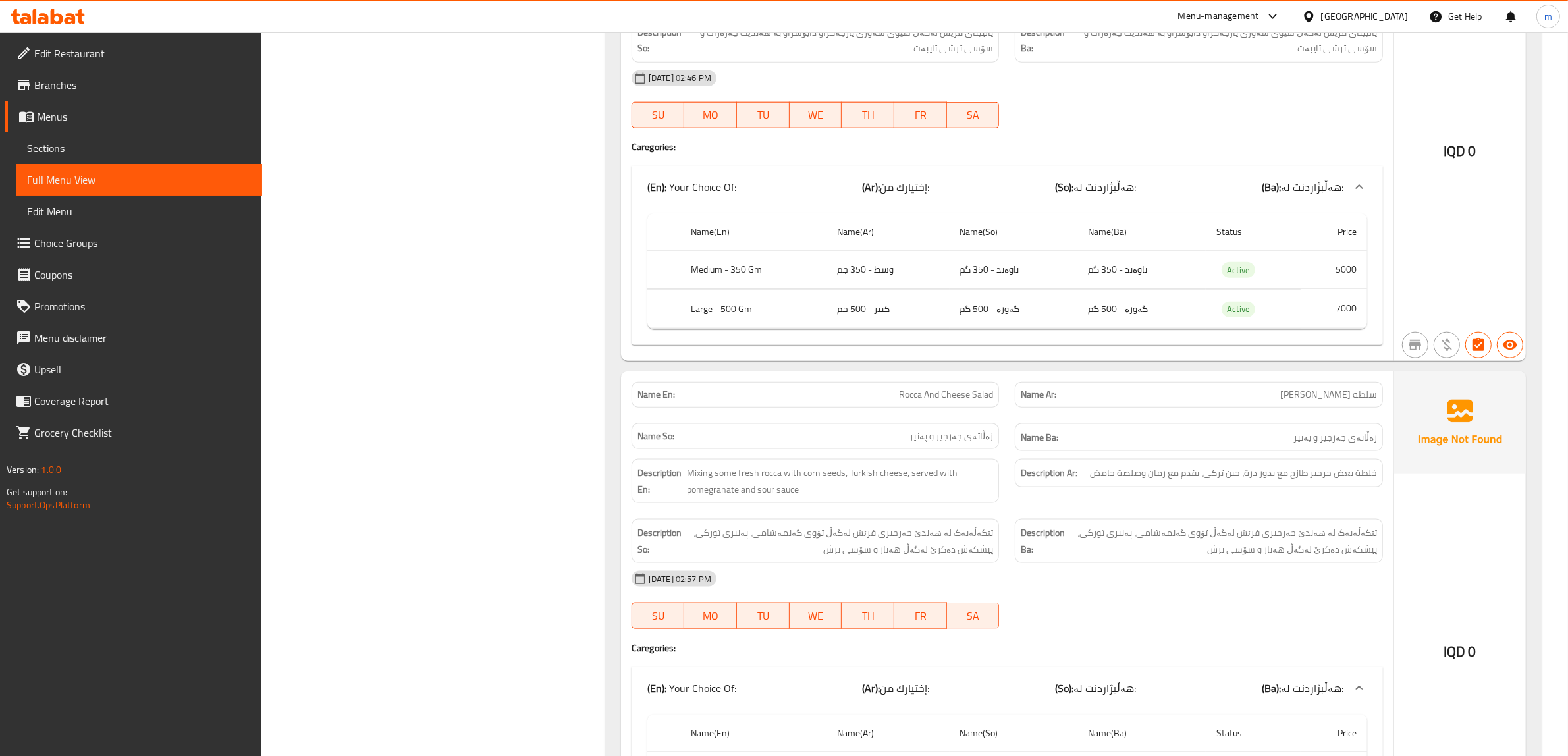
click at [917, 402] on span "Rocca And Cheese Salad" at bounding box center [946, 395] width 94 height 14
copy span "Rocca And Cheese Salad"
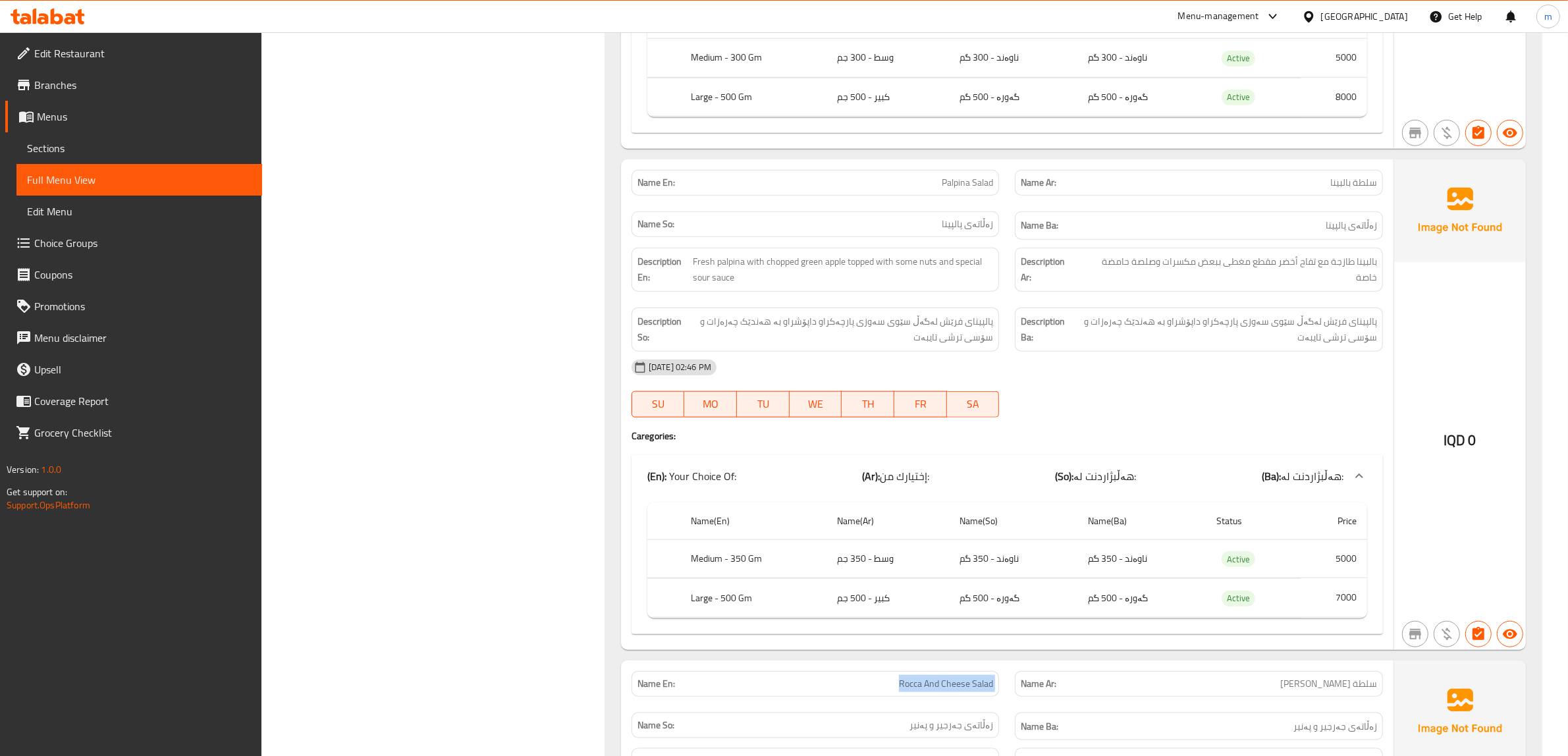
scroll to position [1601, 0]
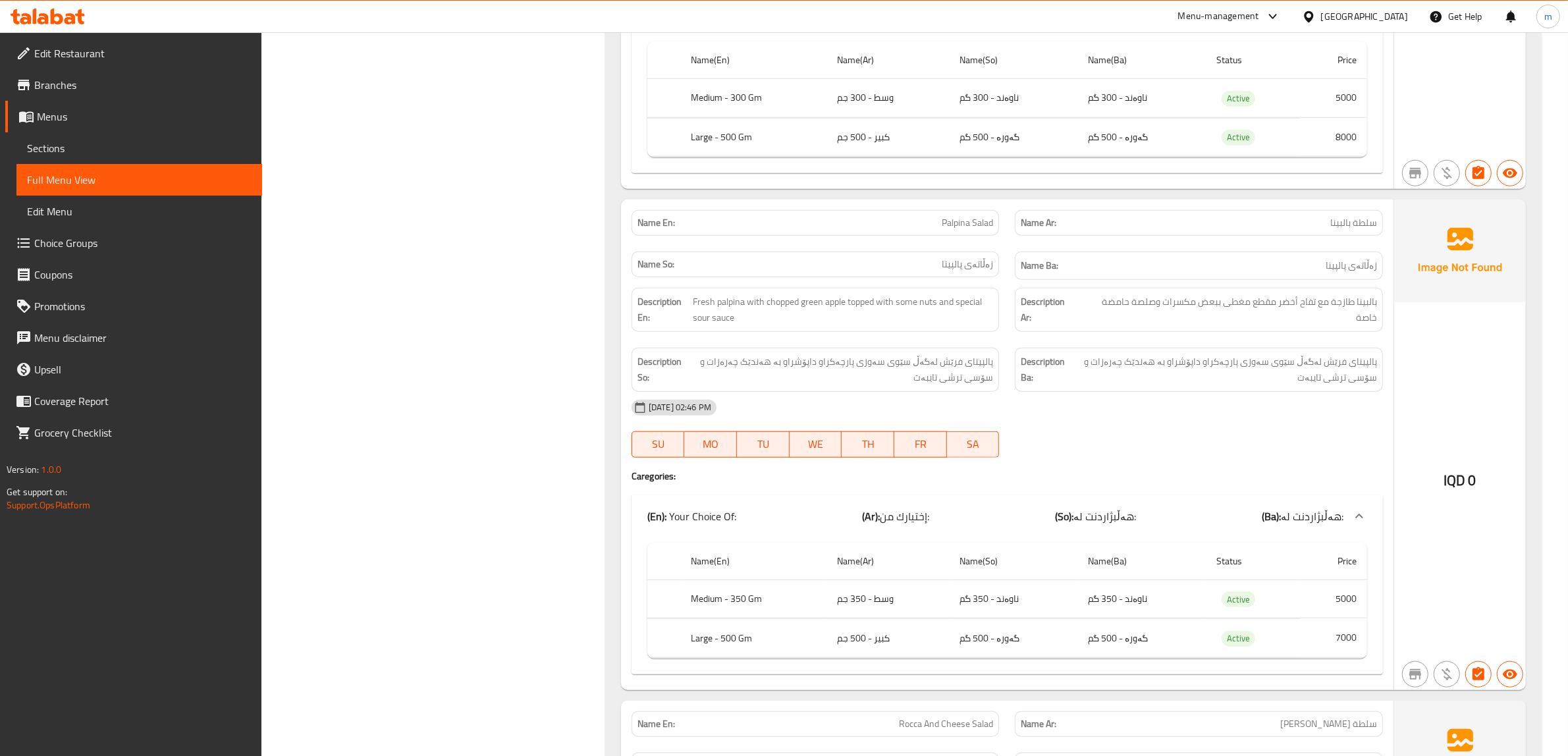
click at [962, 236] on div "Name En: Palpina Salad" at bounding box center [815, 222] width 368 height 26
copy span "Palpina Salad"
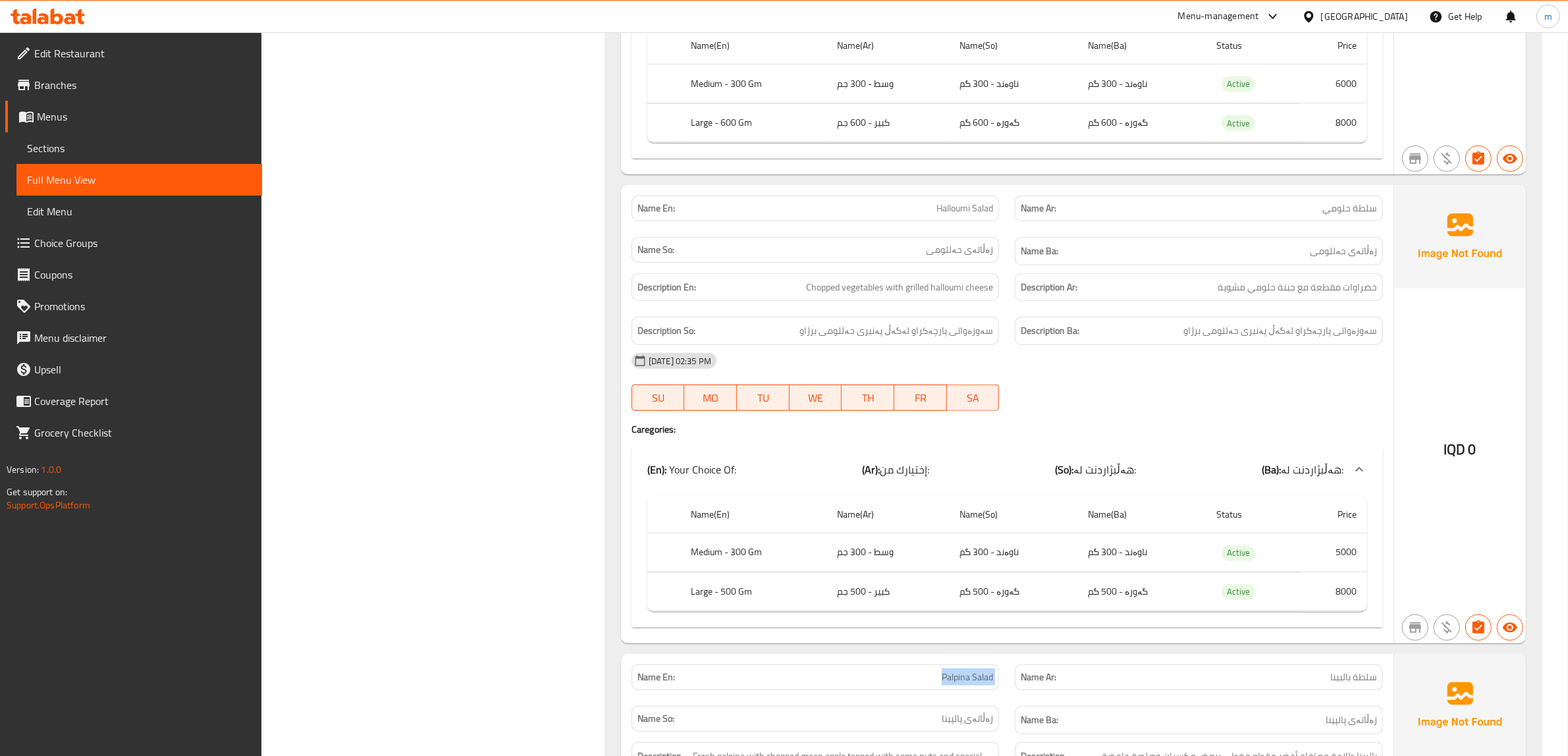
scroll to position [1107, 0]
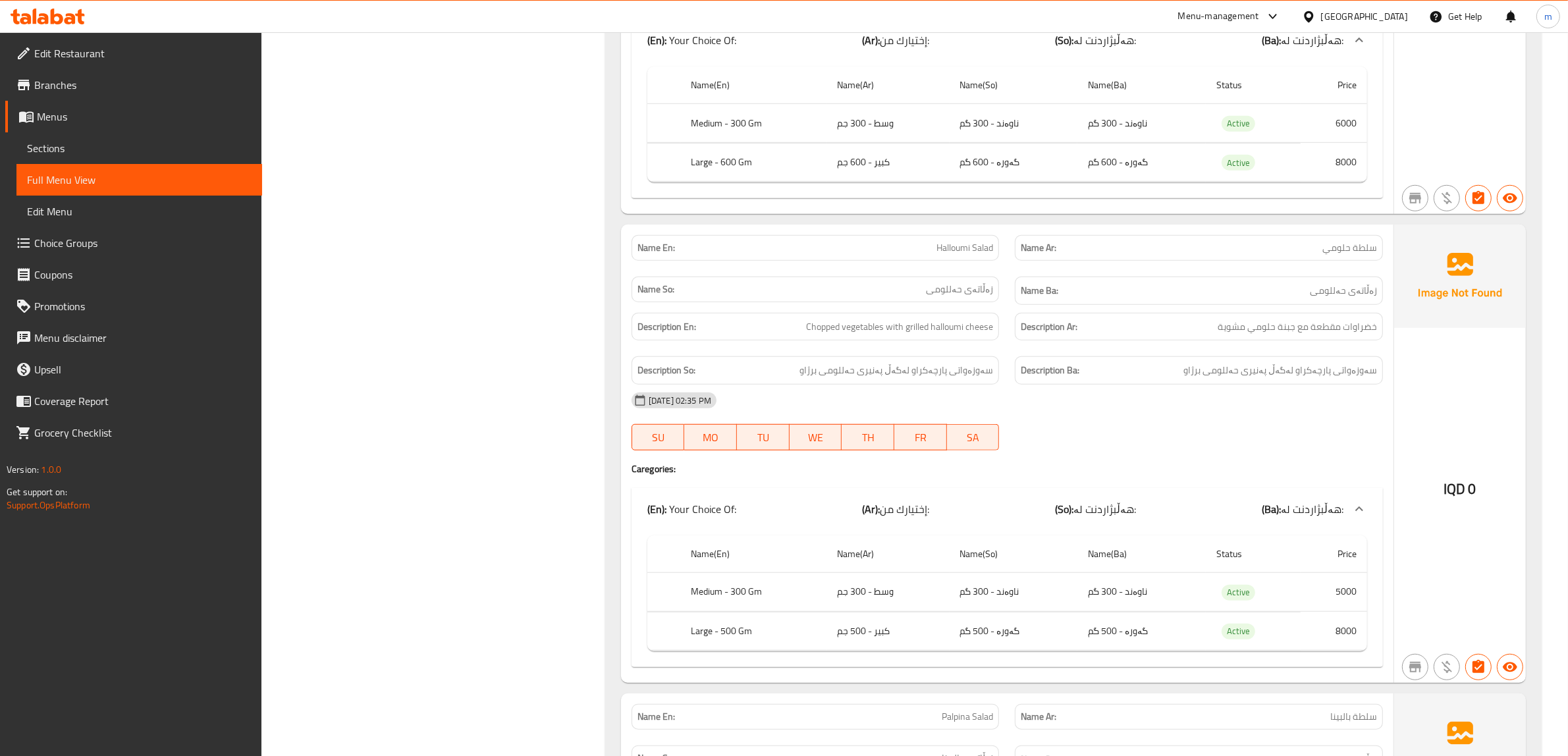
click at [981, 248] on span "Halloumi Salad" at bounding box center [965, 248] width 56 height 14
copy span "Halloumi Salad"
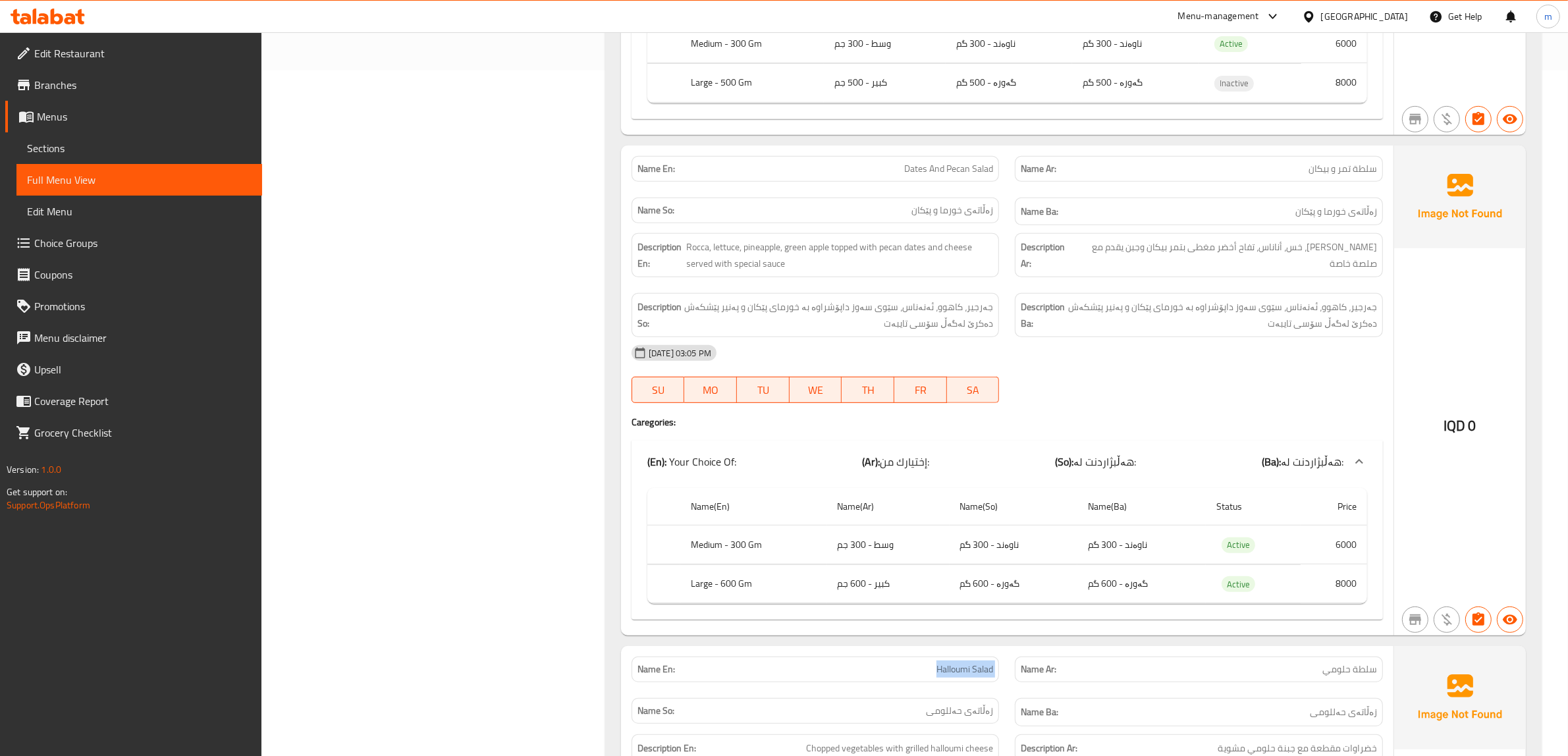
scroll to position [558, 0]
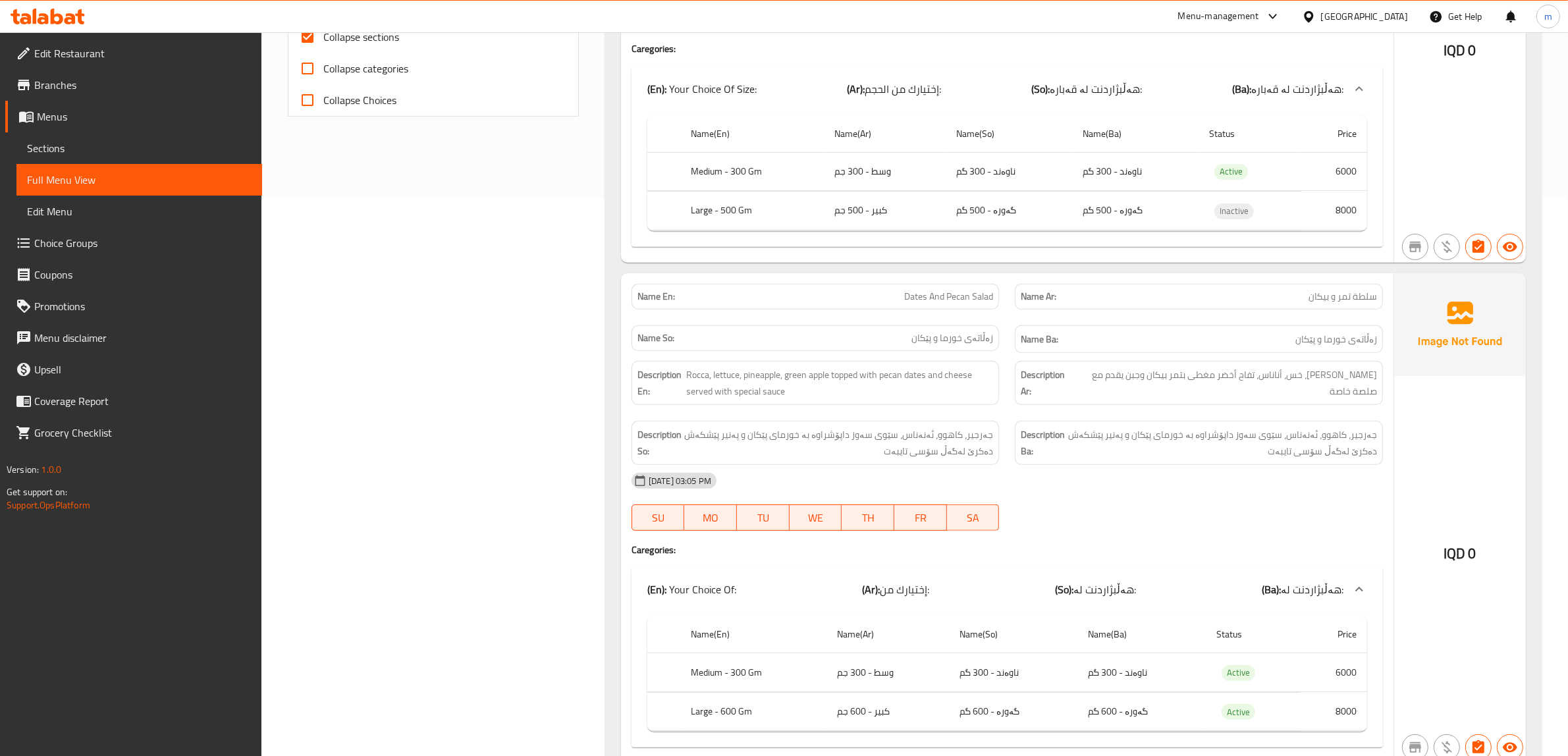
click at [947, 300] on span "Dates And Pecan Salad" at bounding box center [948, 297] width 89 height 14
copy span "Dates And Pecan Salad"
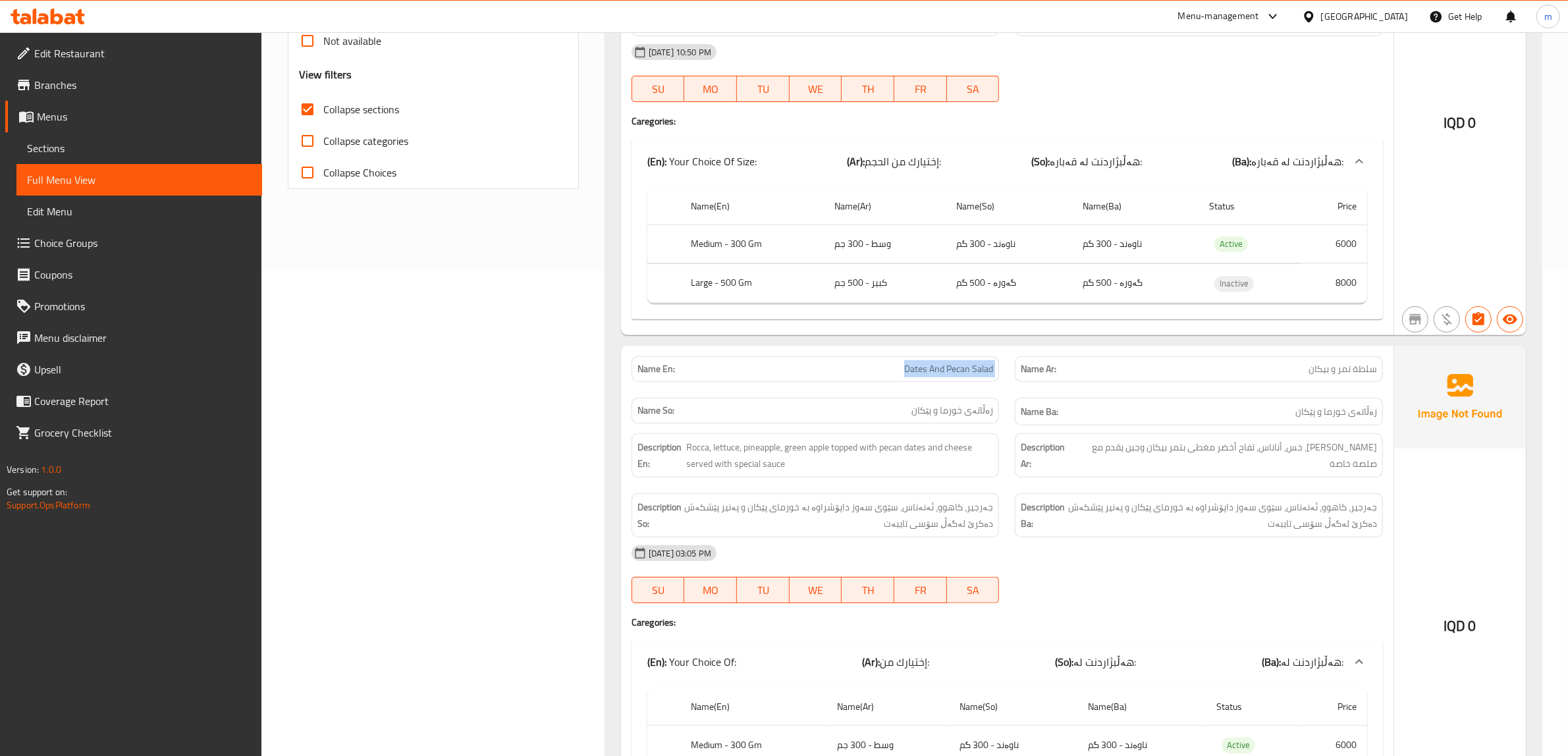
scroll to position [449, 0]
